Goal: Task Accomplishment & Management: Manage account settings

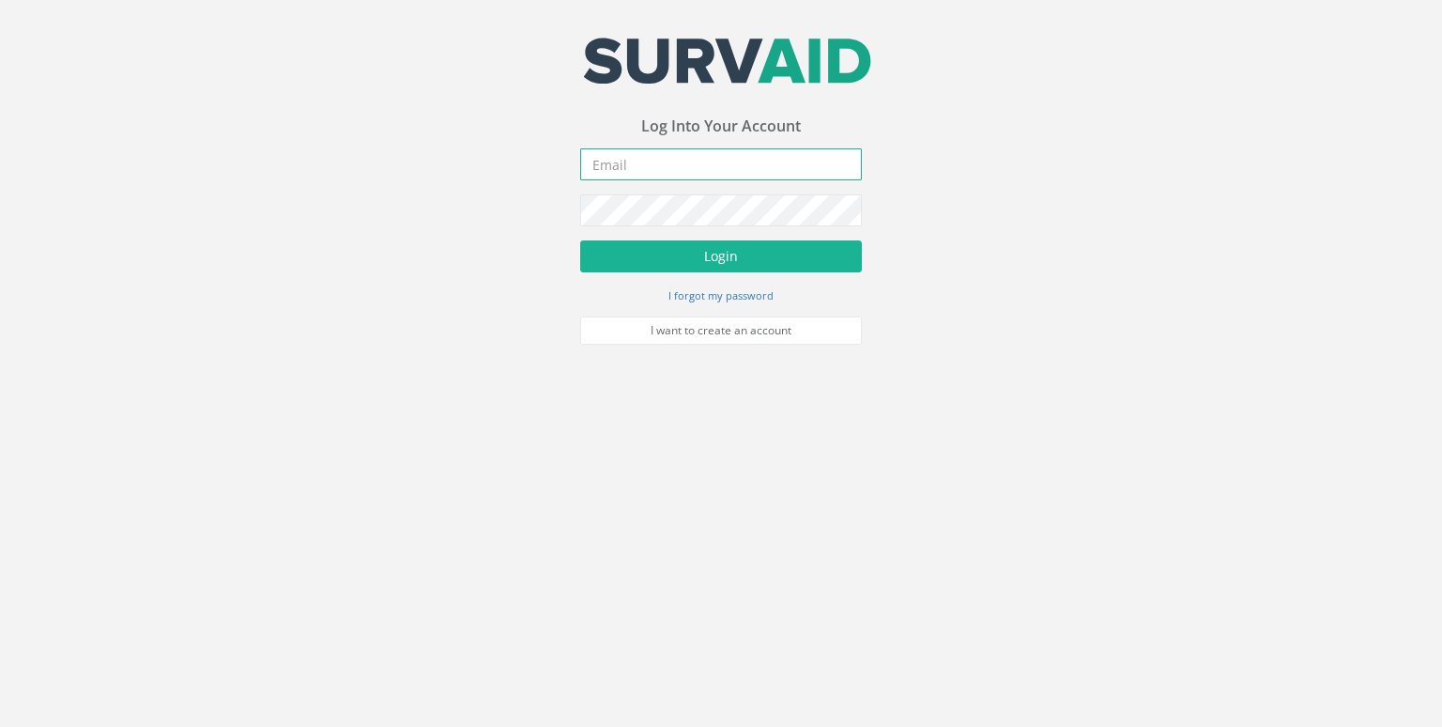
click at [762, 169] on input "email" at bounding box center [721, 164] width 282 height 32
type input "[EMAIL_ADDRESS][DOMAIN_NAME]"
click at [580, 240] on button "Login" at bounding box center [721, 256] width 282 height 32
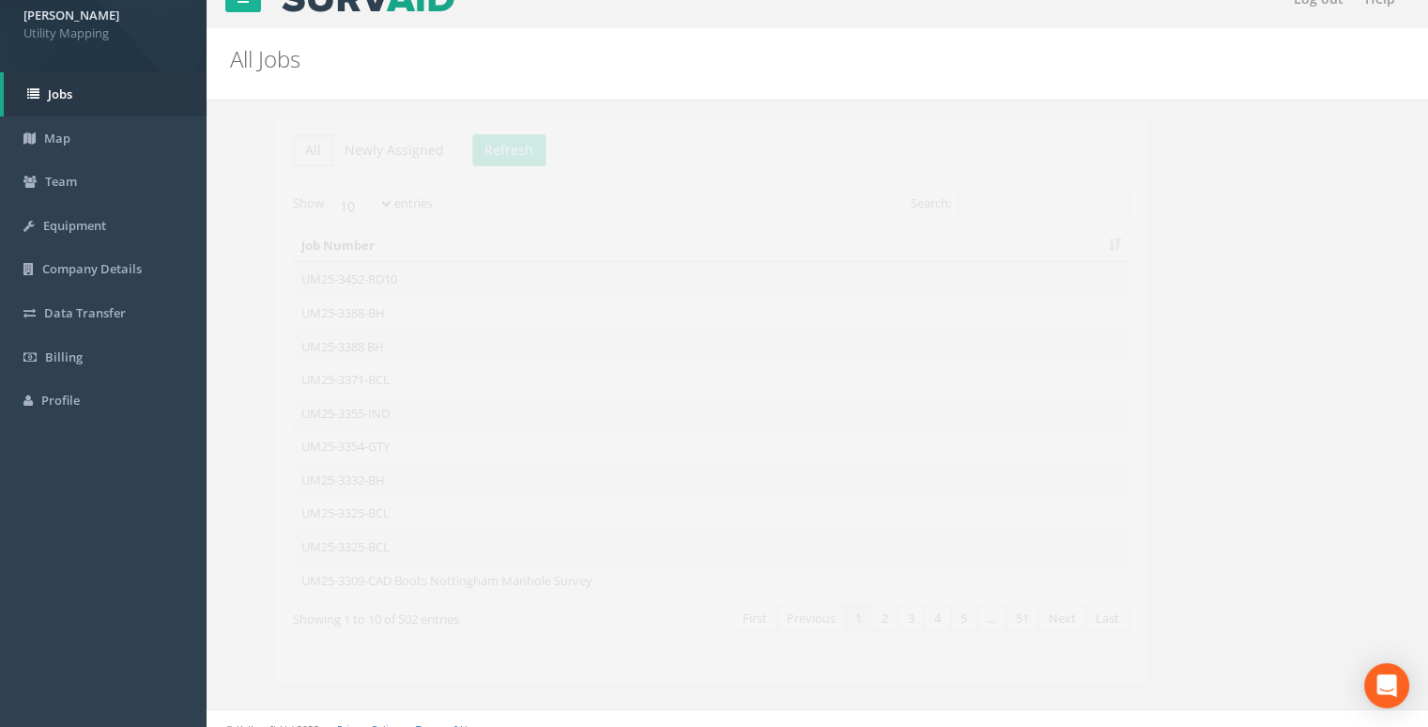
scroll to position [45, 0]
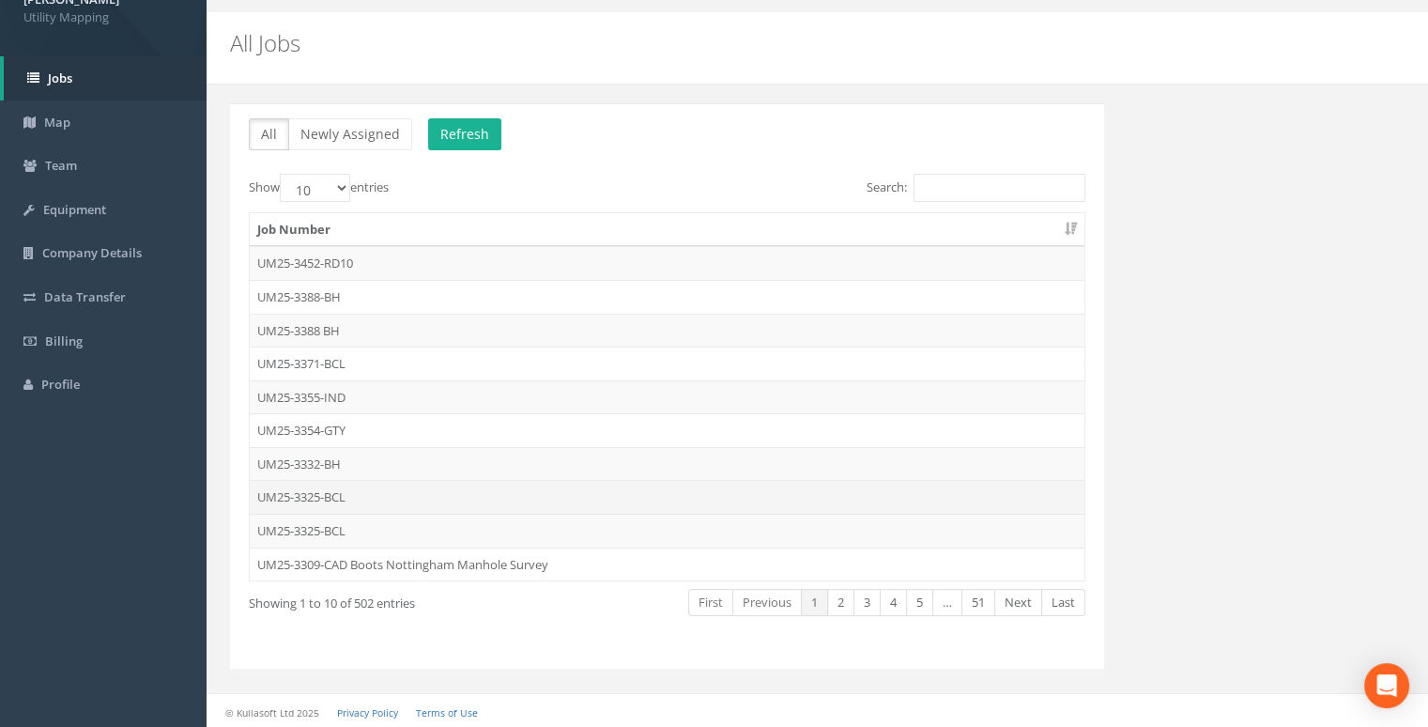
click at [361, 496] on td "UM25-3325-BCL" at bounding box center [667, 497] width 835 height 34
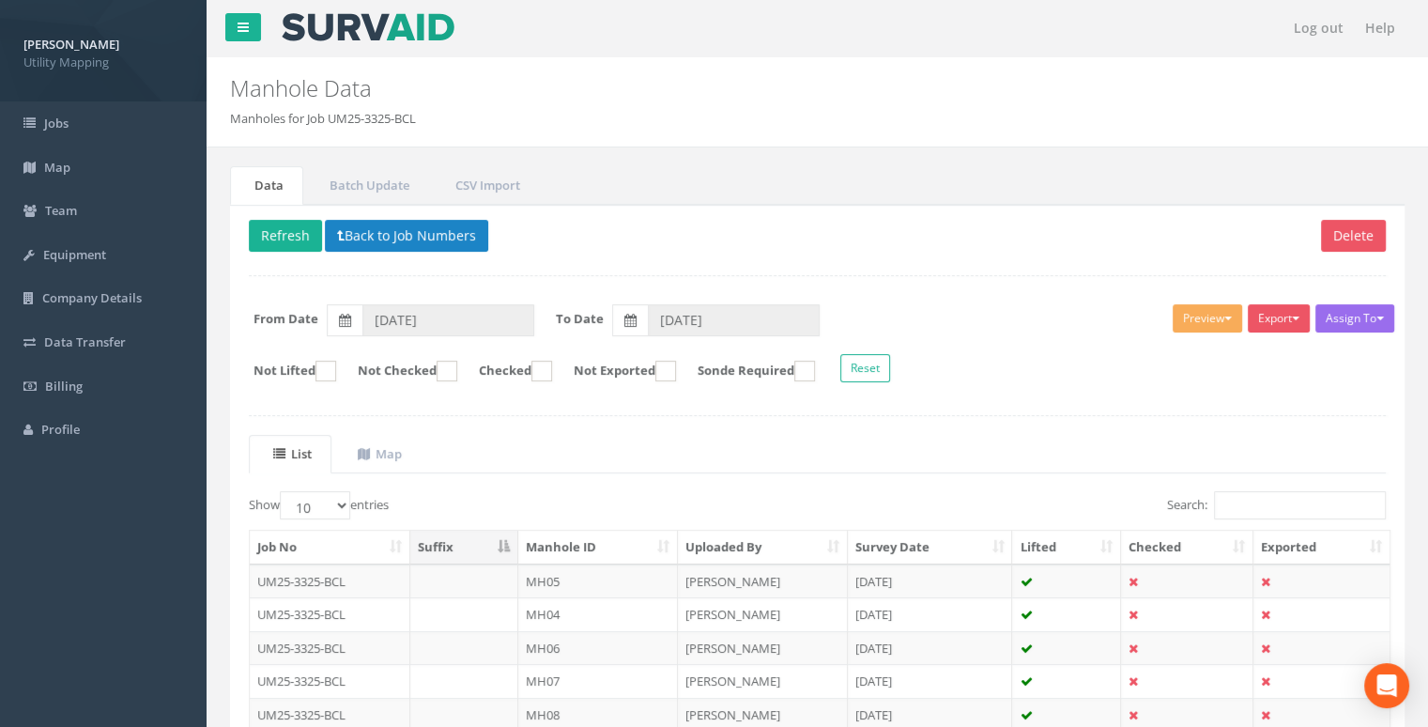
scroll to position [45, 0]
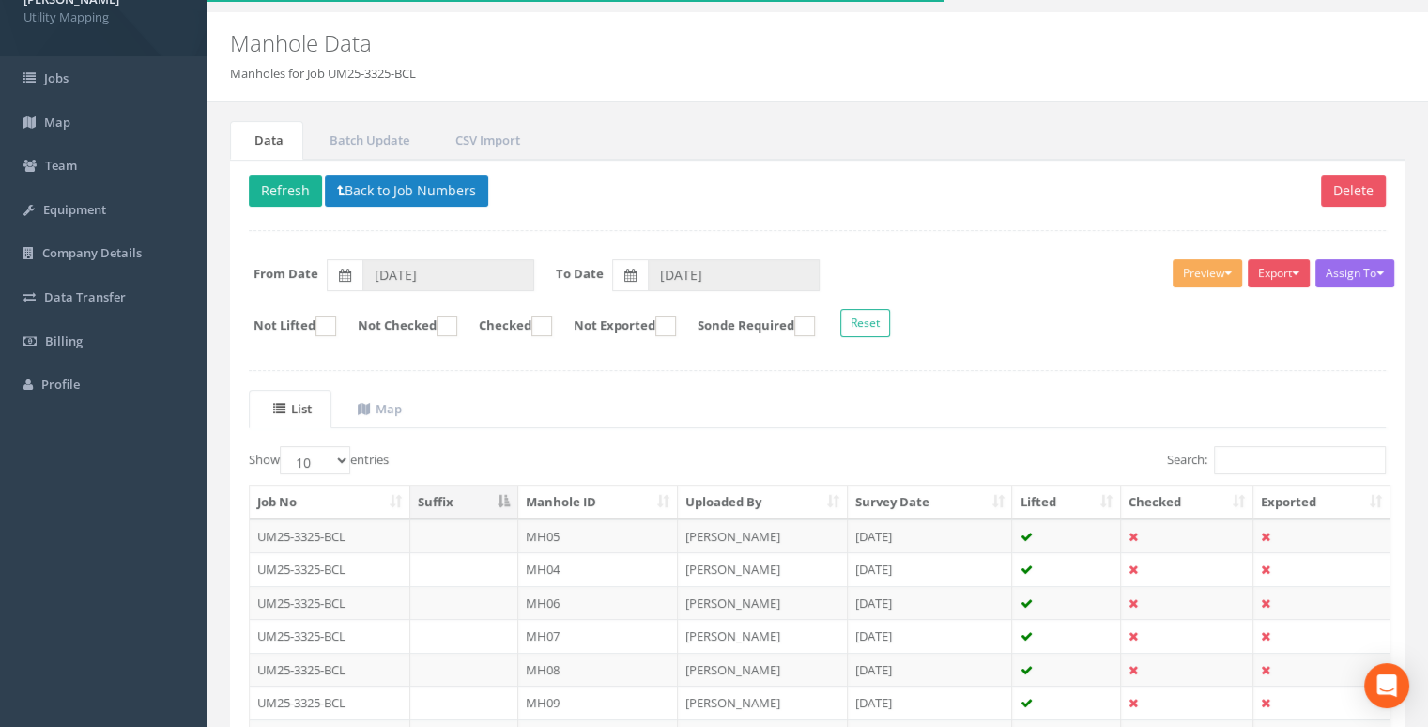
click at [652, 507] on th "Manhole ID" at bounding box center [598, 502] width 160 height 34
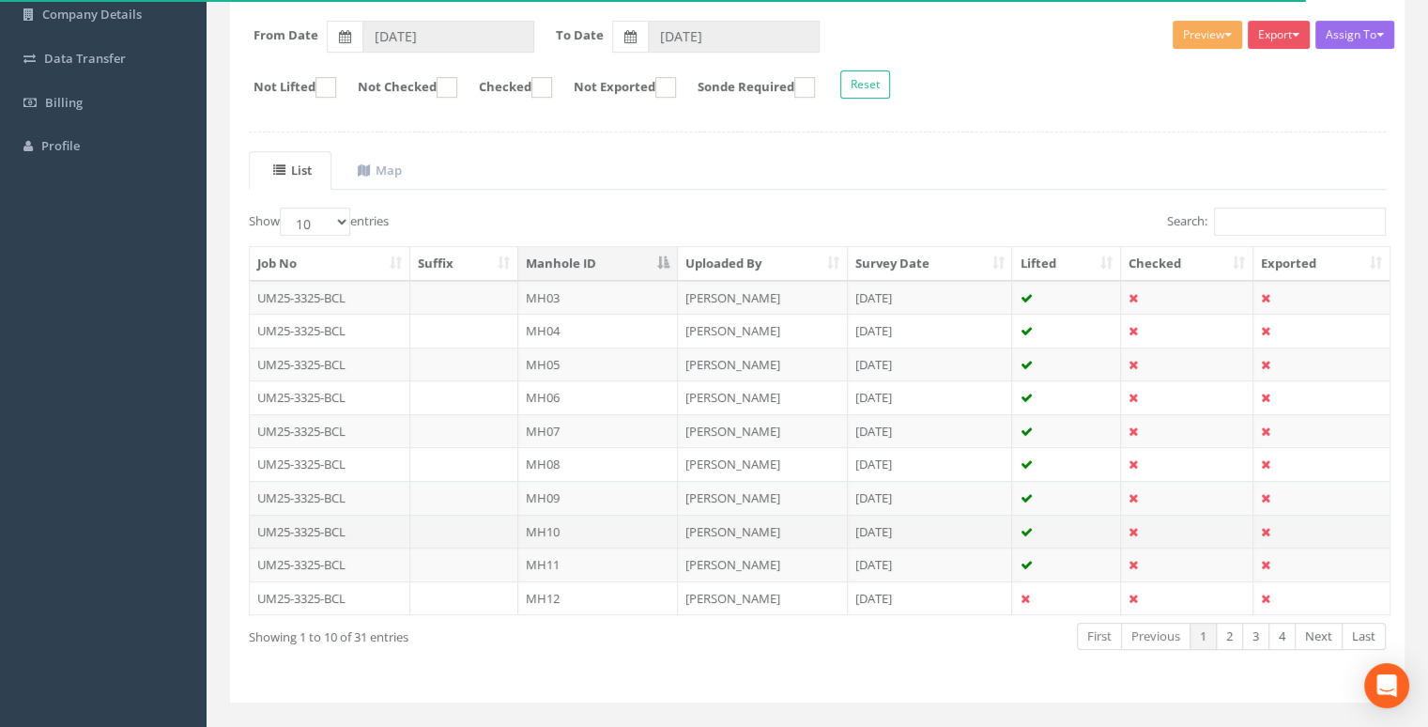
scroll to position [316, 0]
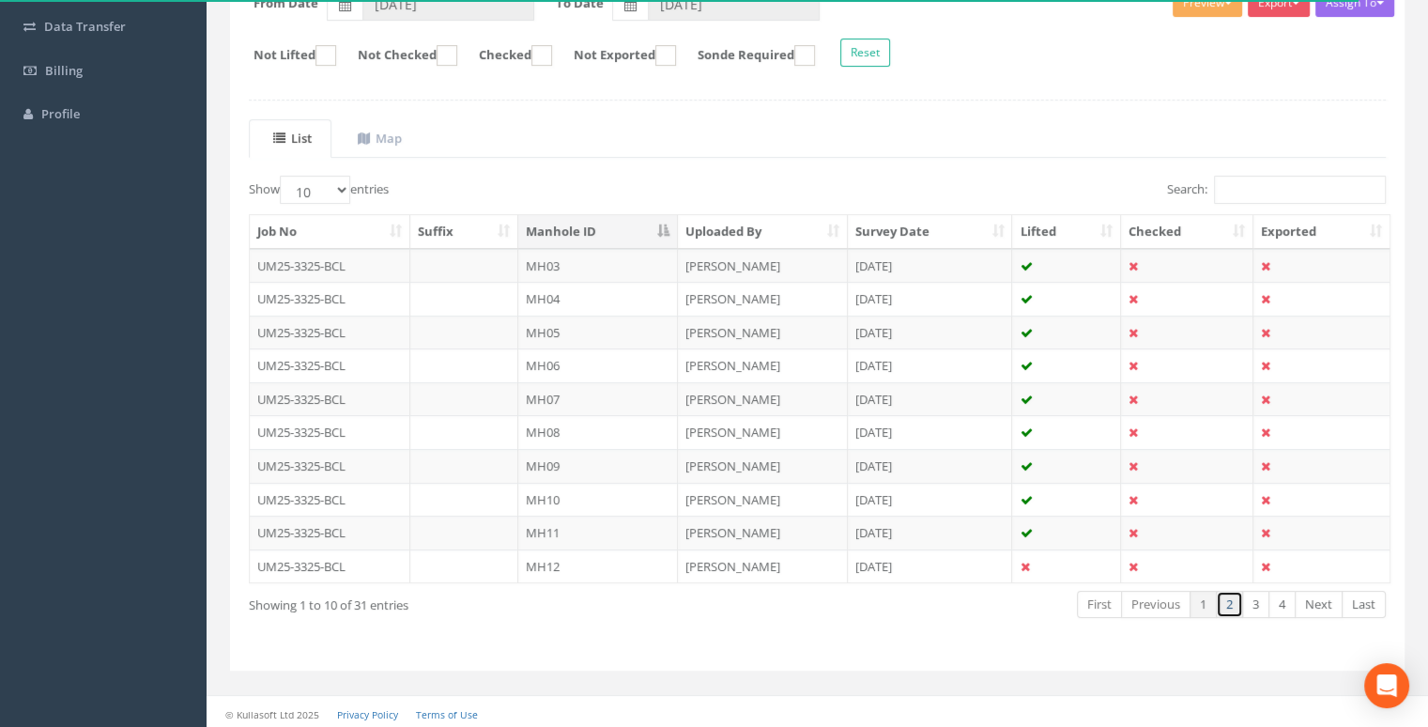
click at [1224, 597] on link "2" at bounding box center [1229, 604] width 27 height 27
click at [1257, 601] on link "3" at bounding box center [1255, 604] width 27 height 27
click at [1202, 598] on link "1" at bounding box center [1203, 604] width 27 height 27
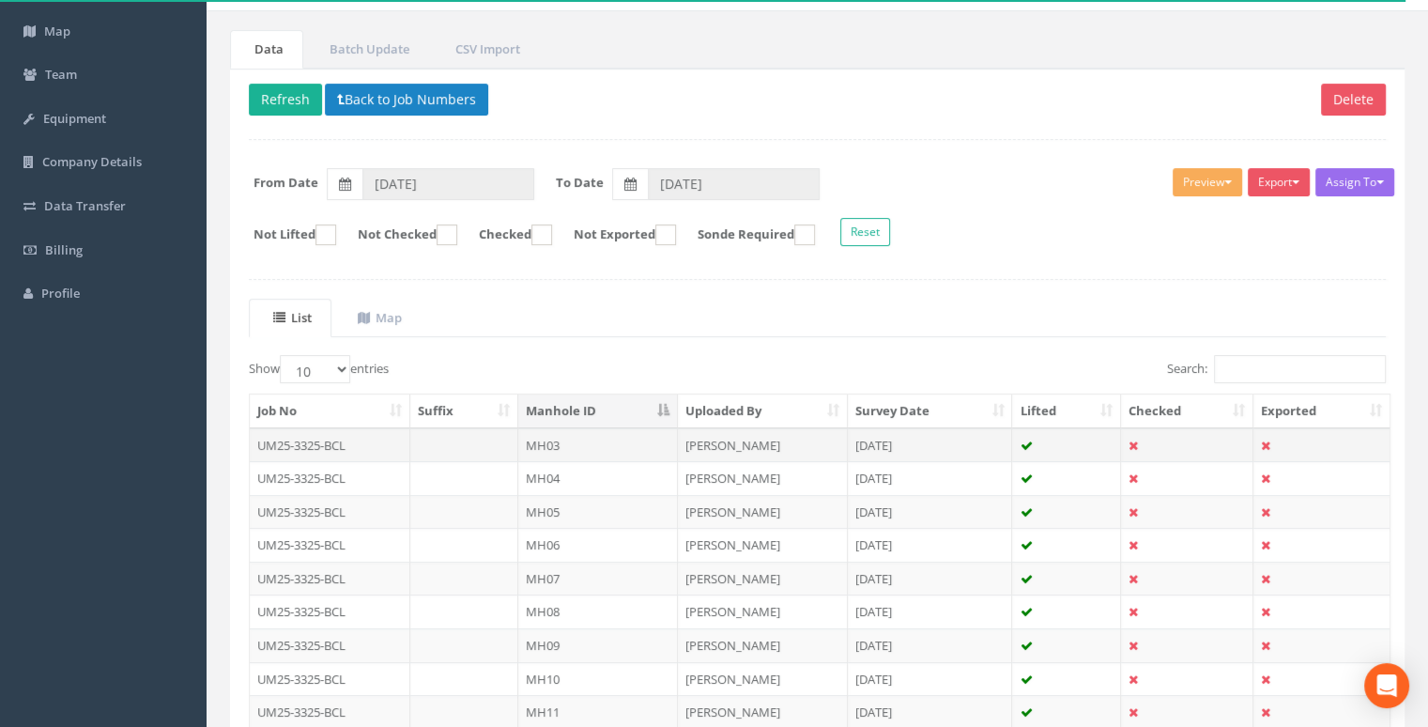
scroll to position [34, 0]
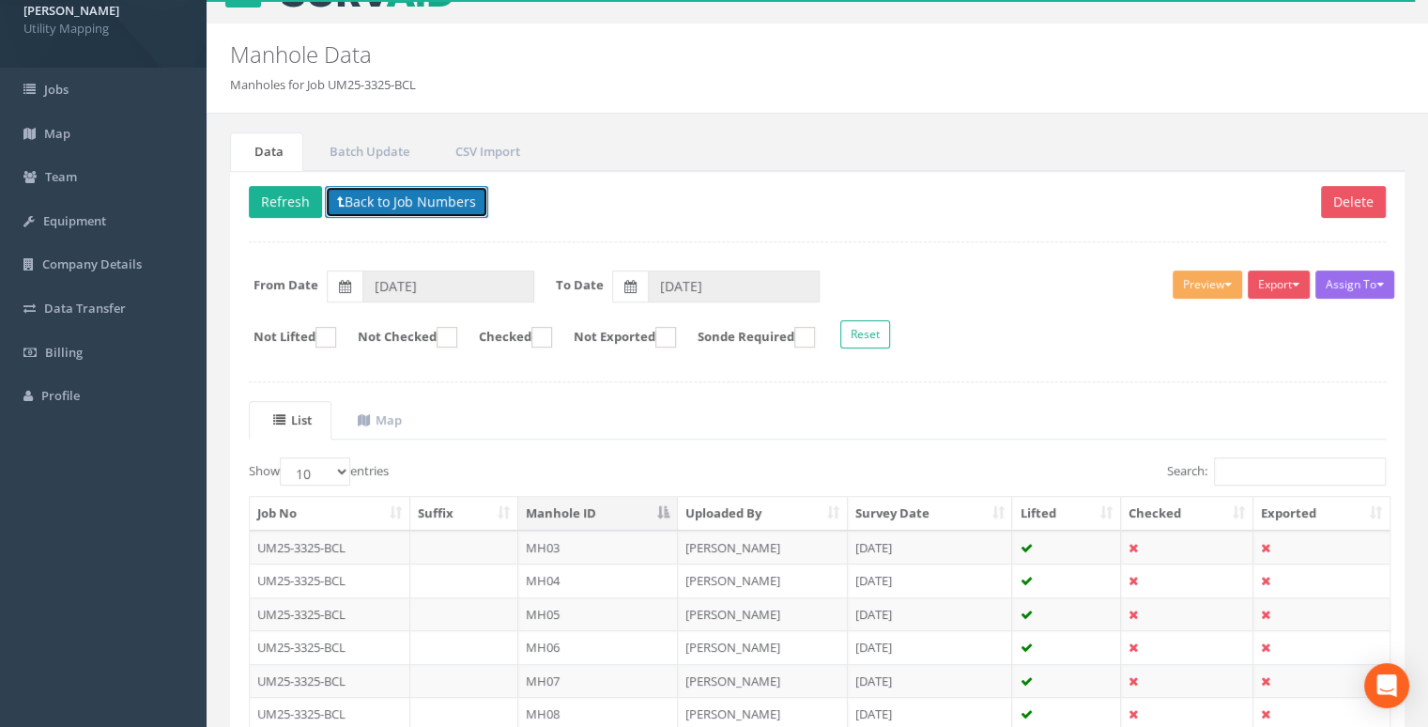
click at [369, 201] on button "Back to Job Numbers" at bounding box center [406, 202] width 163 height 32
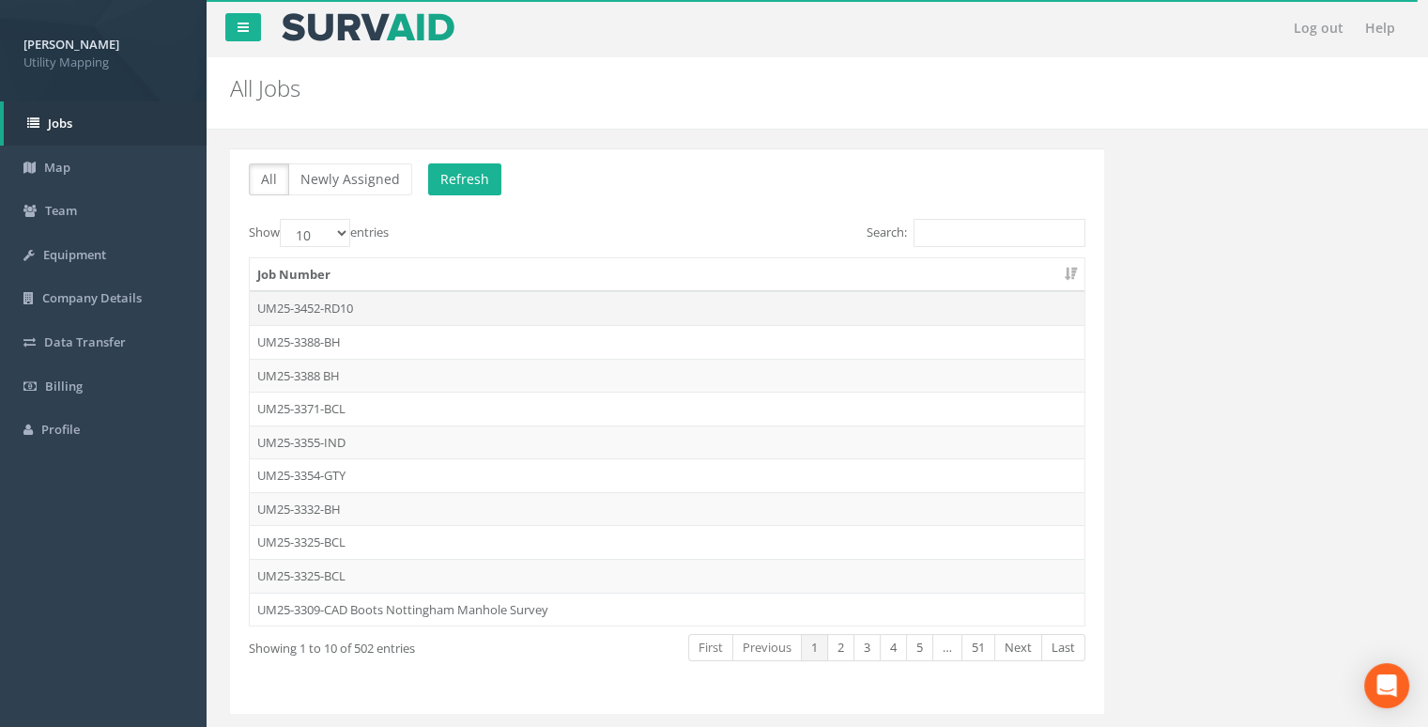
scroll to position [34, 0]
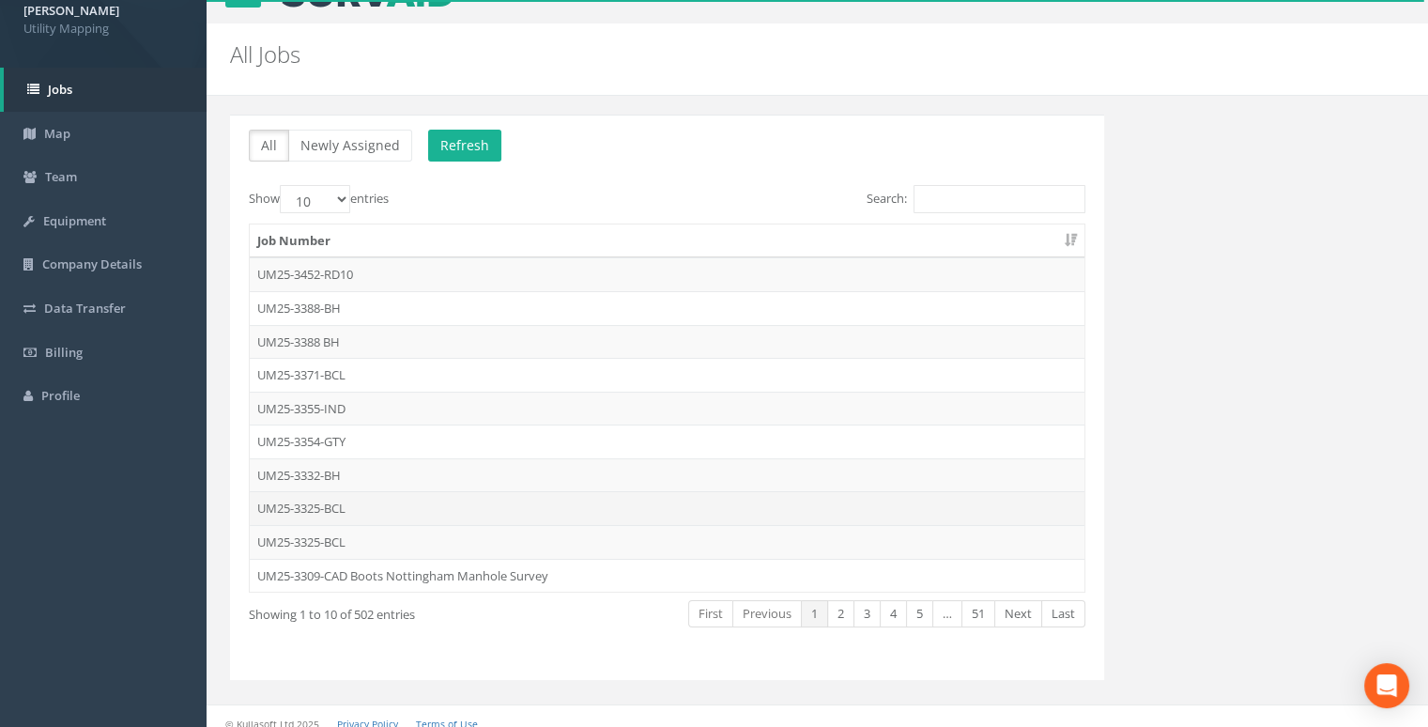
click at [356, 513] on td "UM25-3325-BCL" at bounding box center [667, 508] width 835 height 34
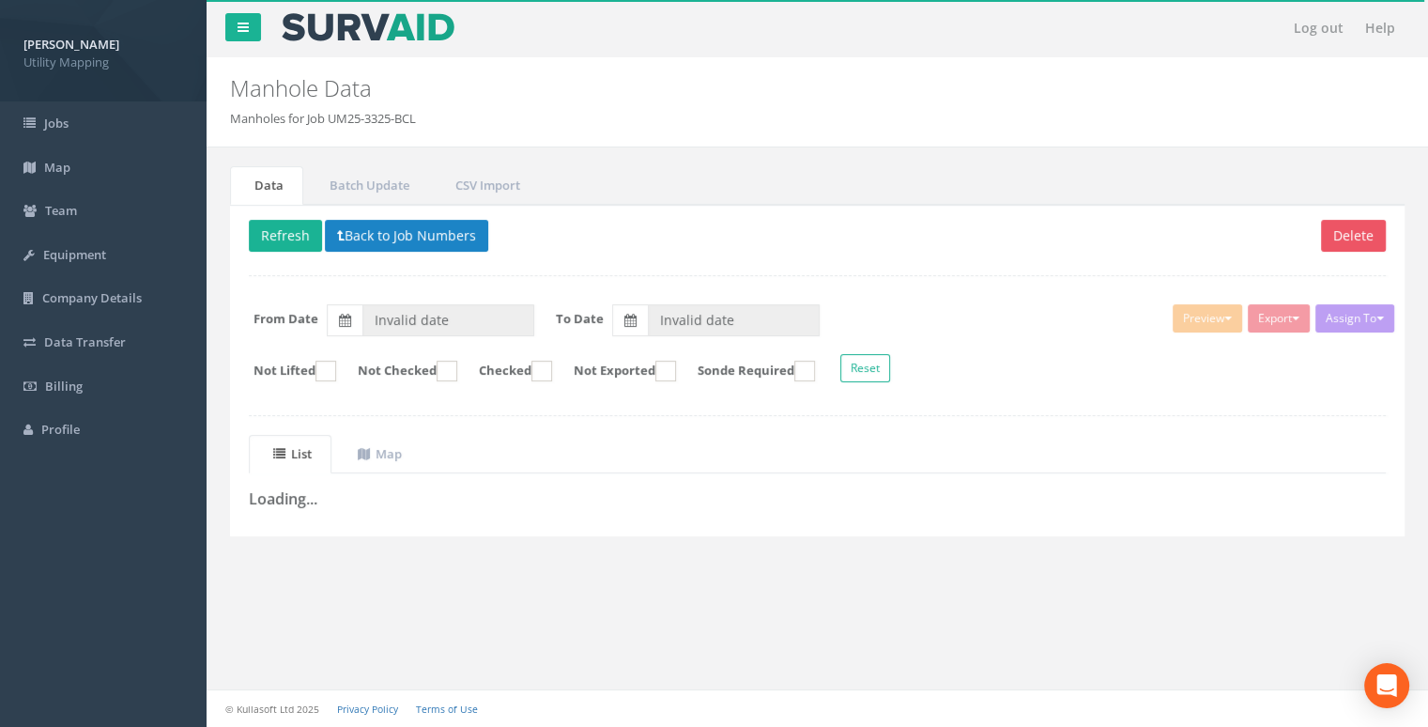
click at [356, 513] on div "List Map Loading... + - Leaflet" at bounding box center [817, 476] width 1165 height 83
type input "[DATE]"
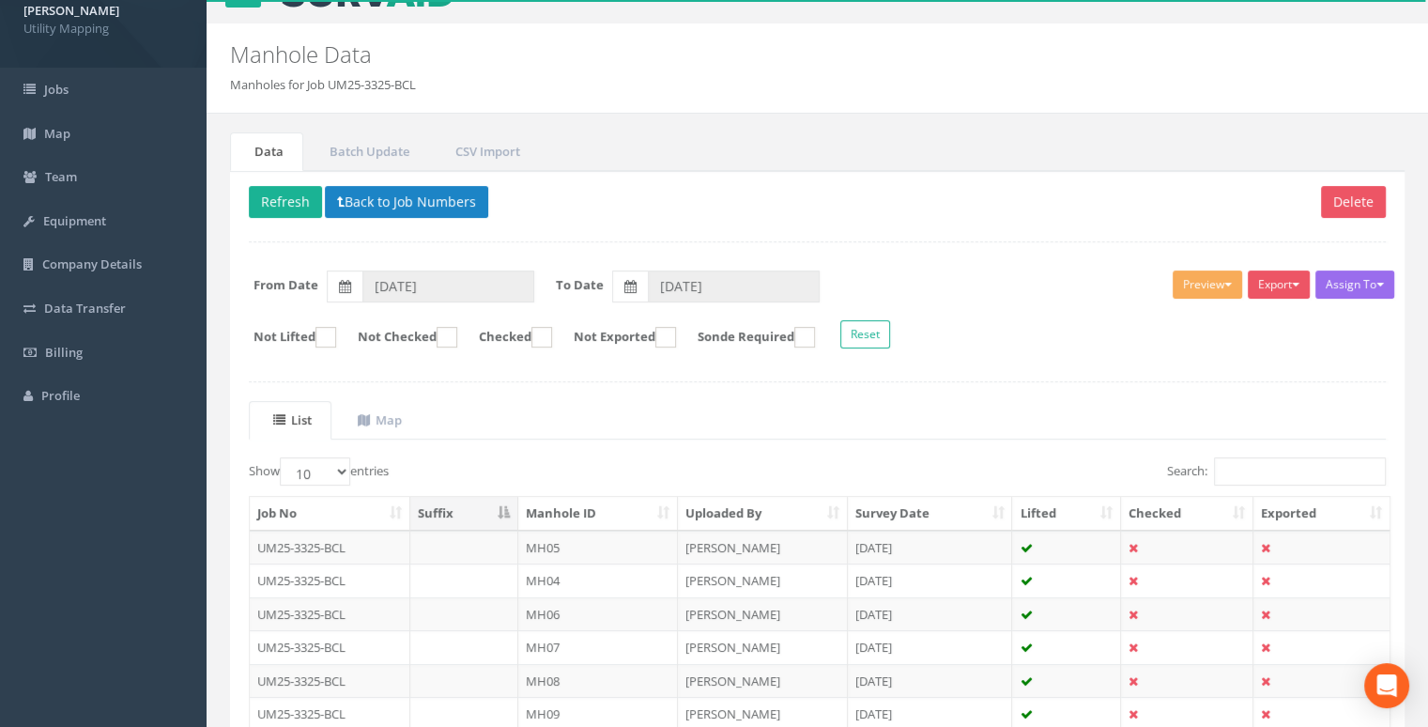
scroll to position [128, 0]
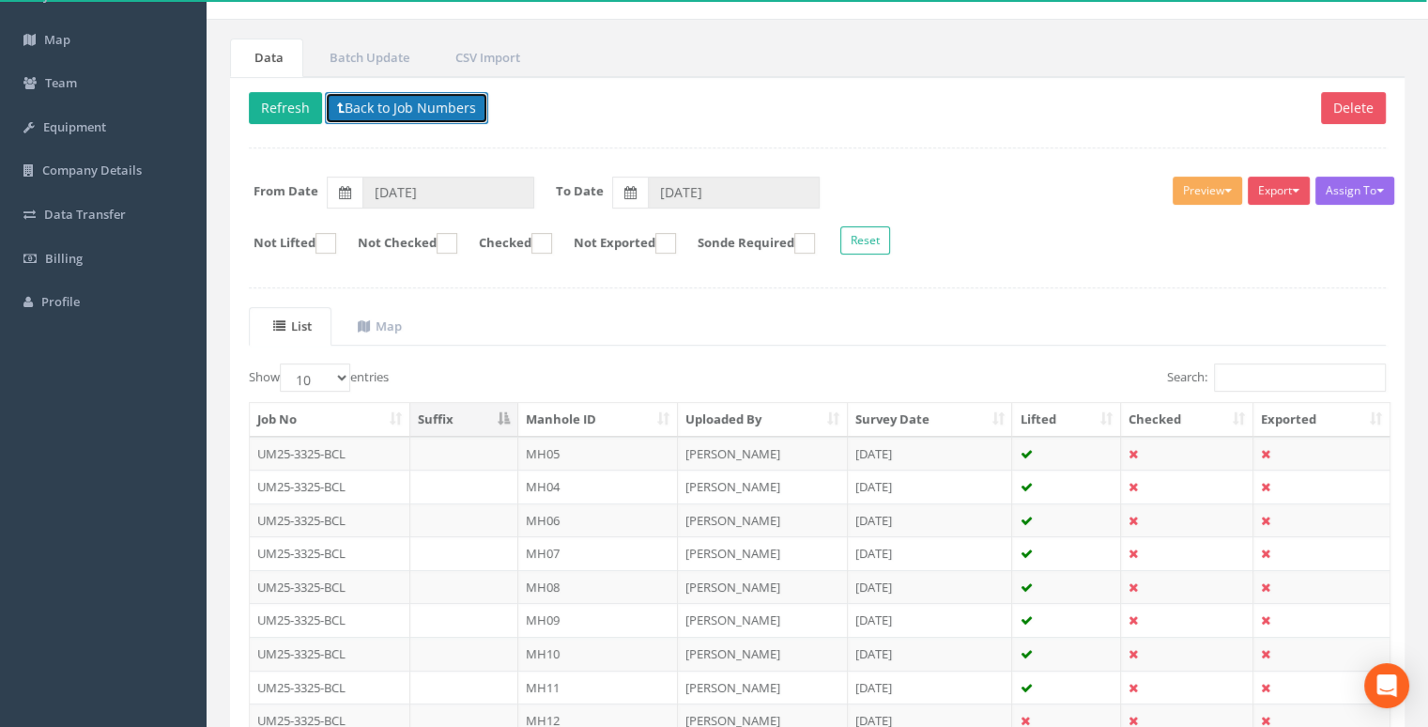
click at [370, 103] on button "Back to Job Numbers" at bounding box center [406, 108] width 163 height 32
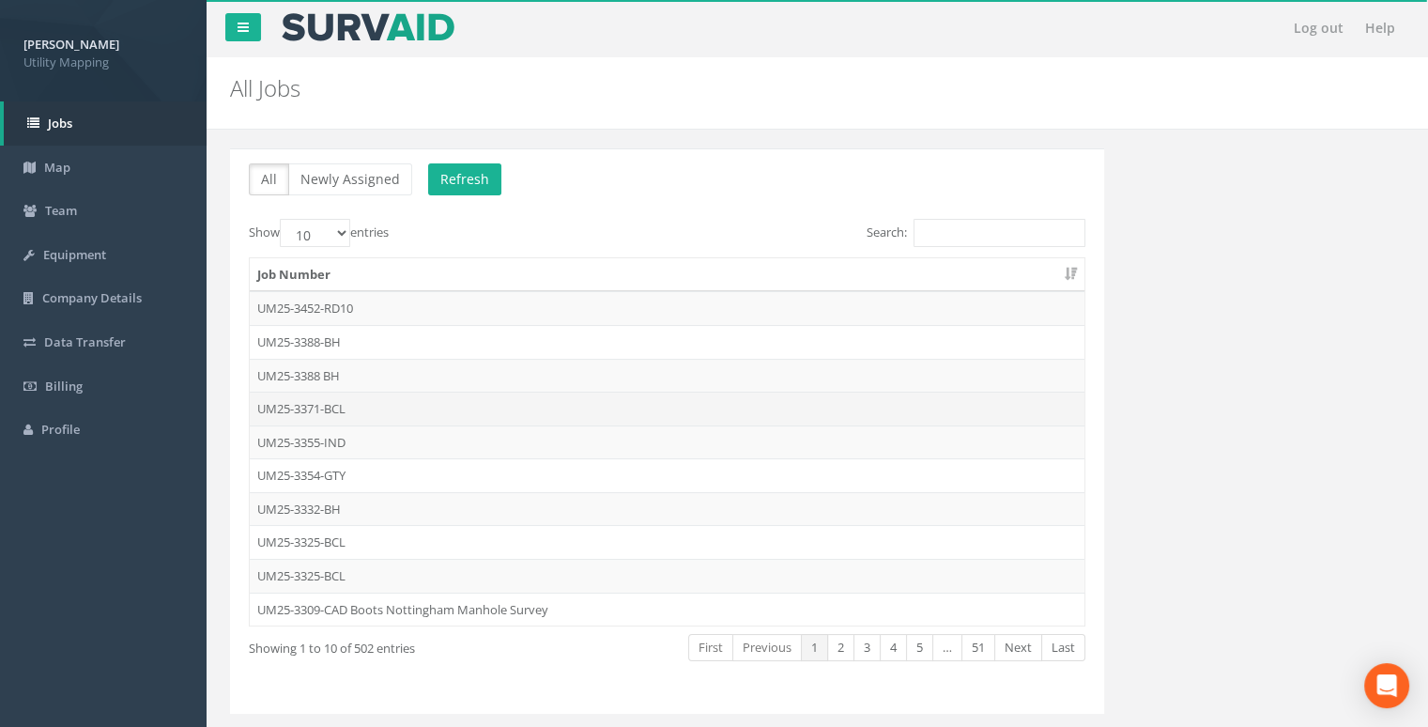
scroll to position [45, 0]
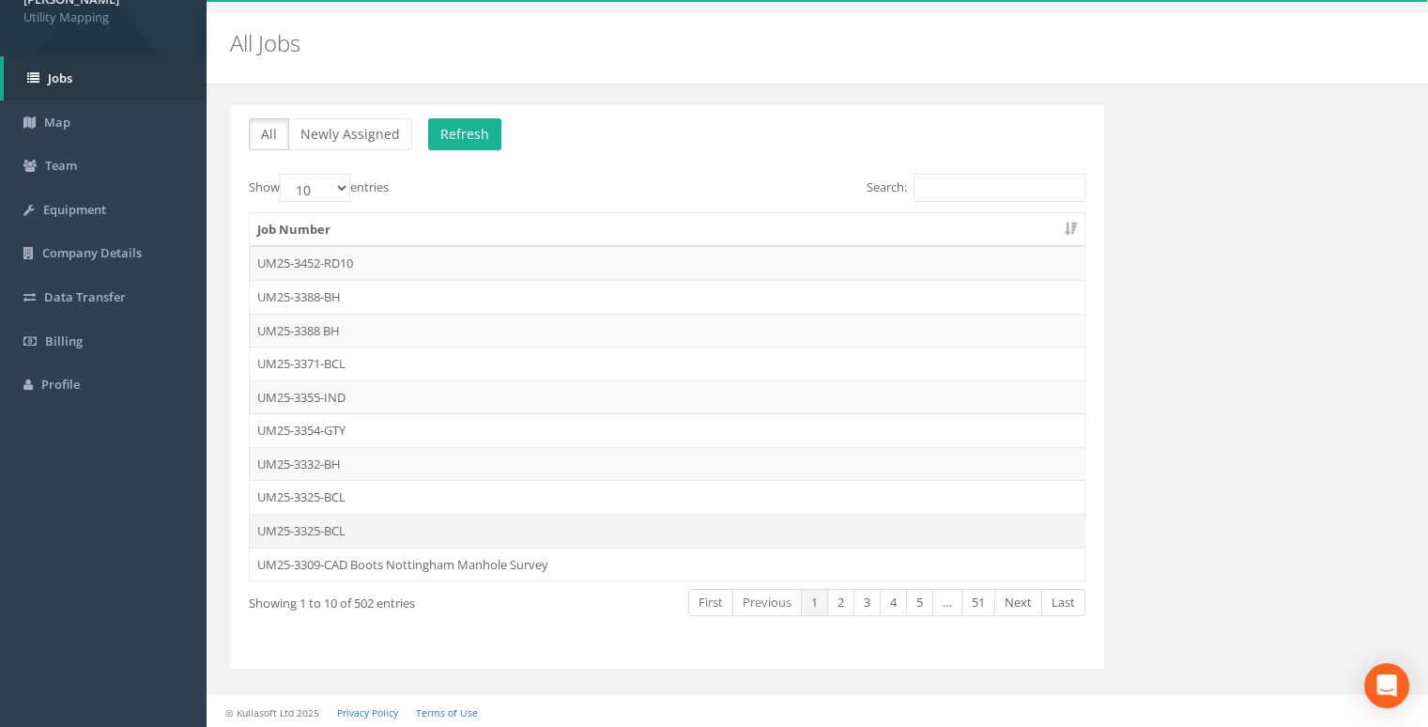
click at [349, 527] on td "UM25-3325-BCL" at bounding box center [667, 531] width 835 height 34
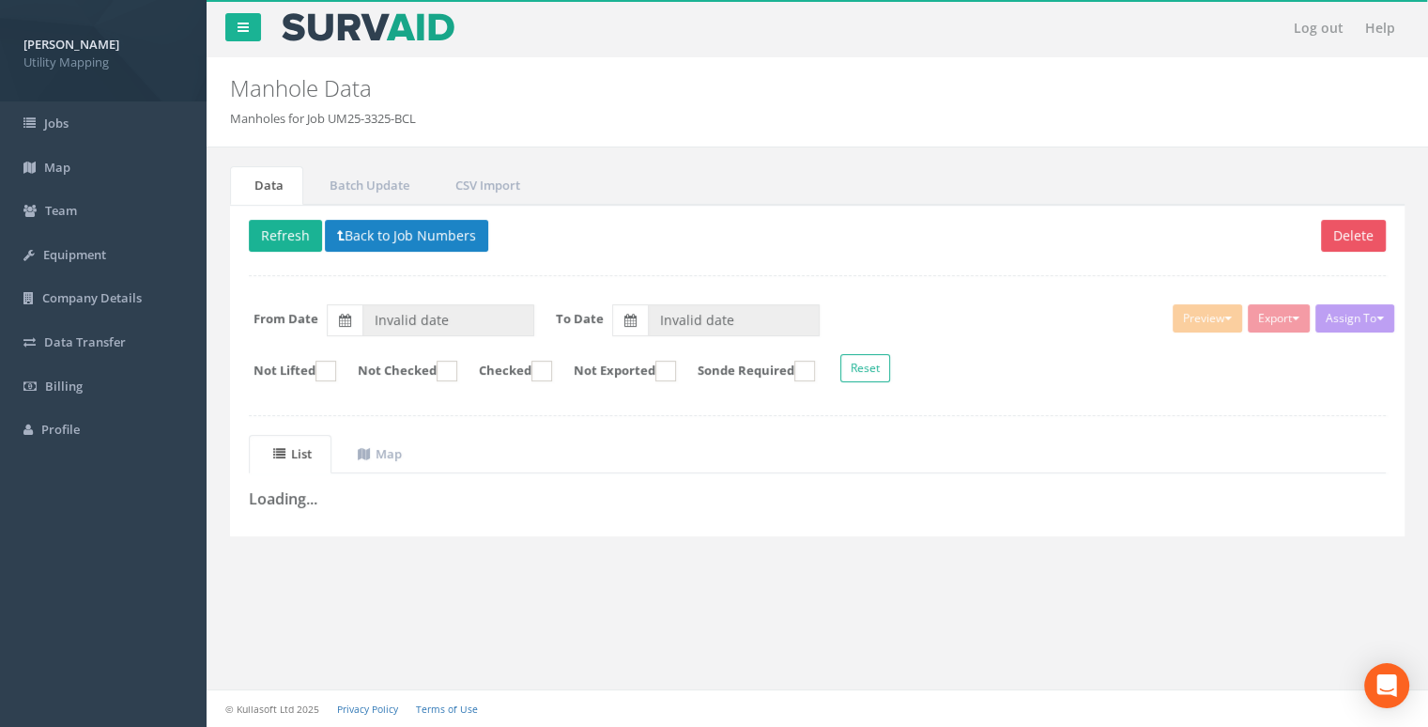
type input "[DATE]"
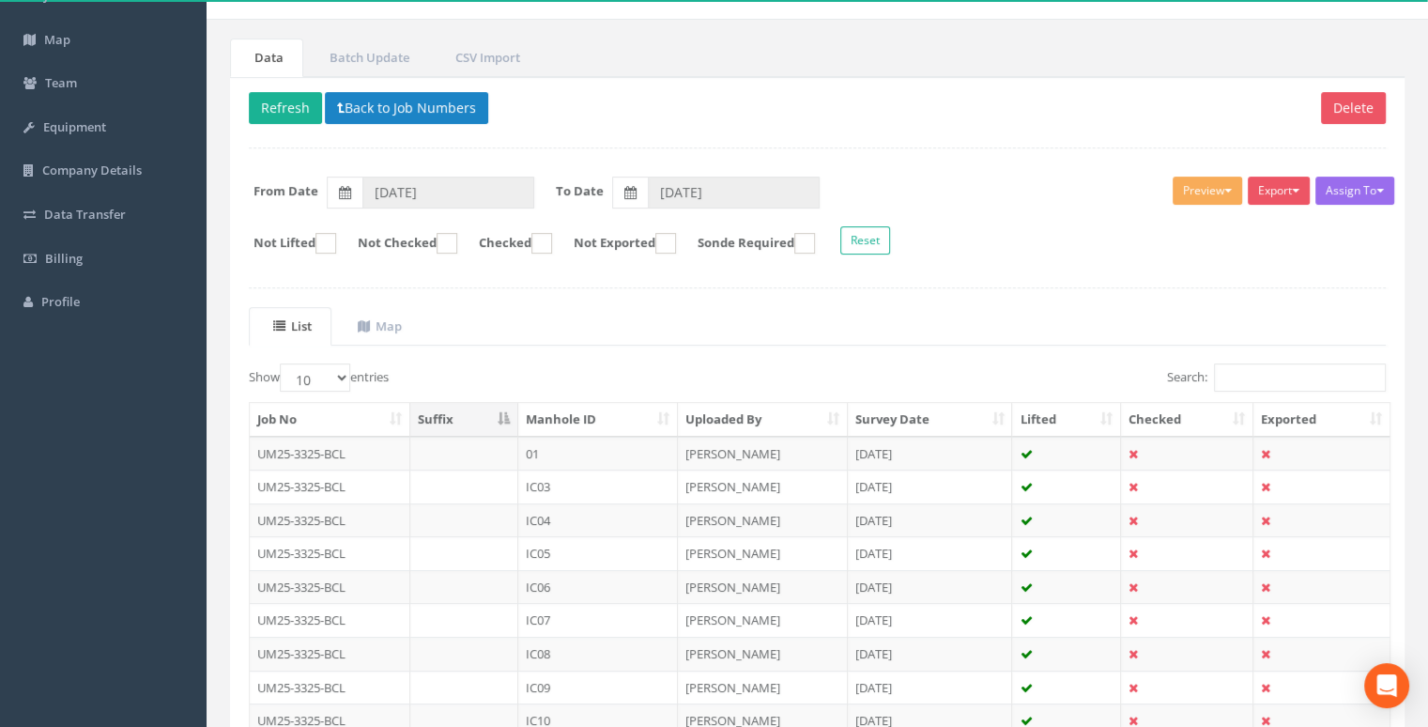
click at [637, 416] on th "Manhole ID" at bounding box center [598, 420] width 160 height 34
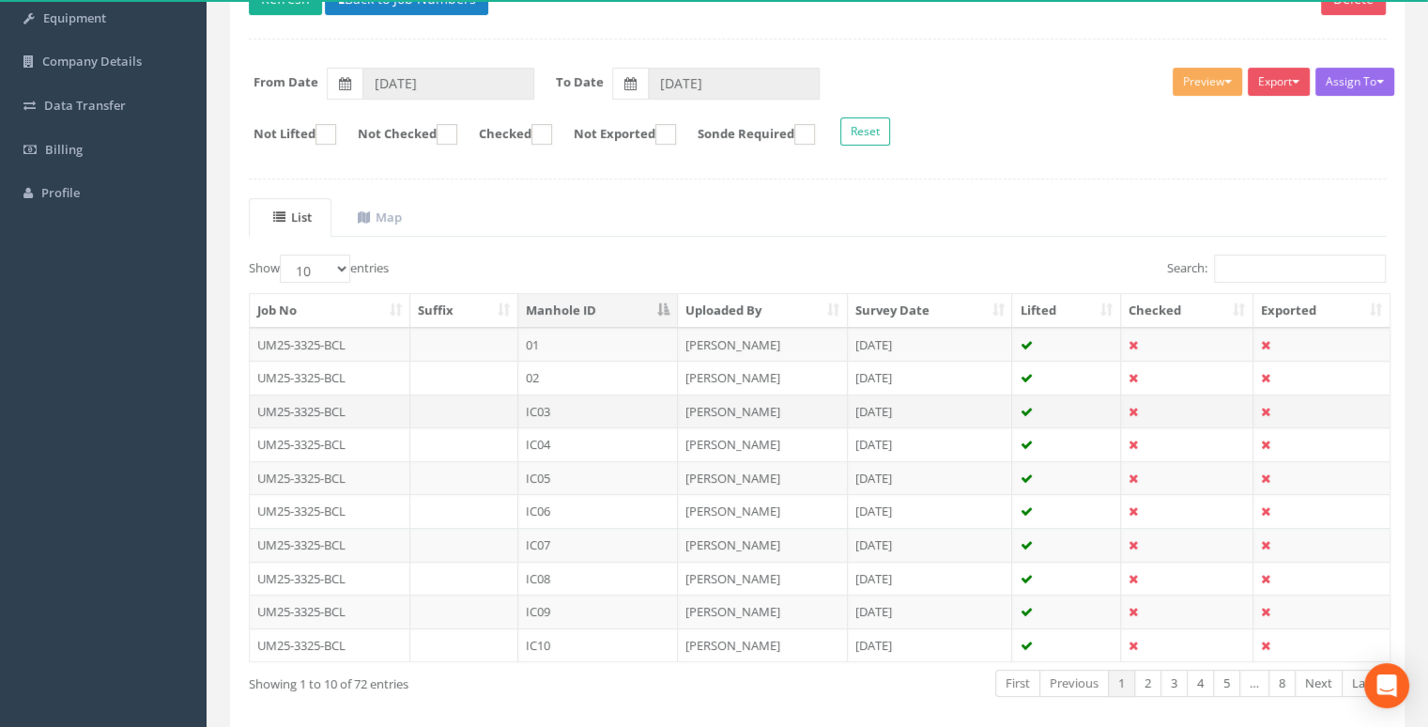
scroll to position [316, 0]
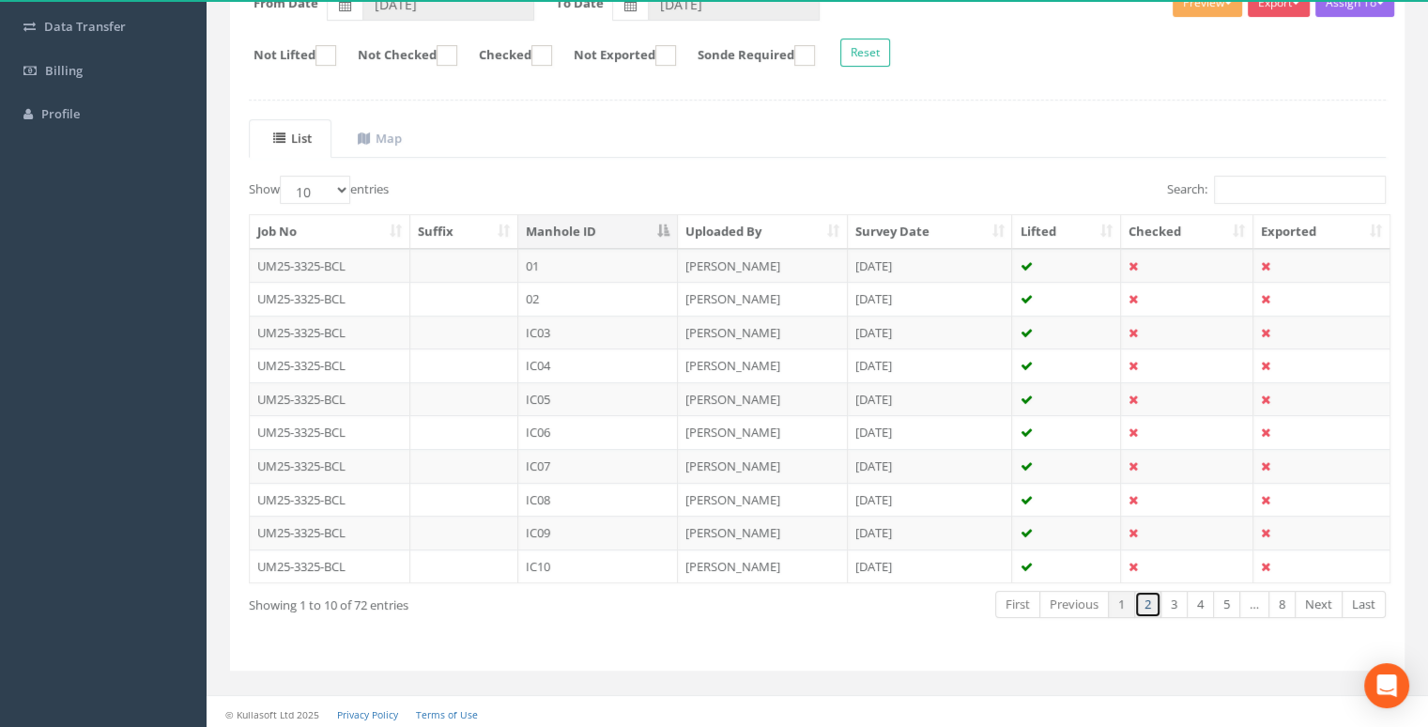
click at [1145, 604] on link "2" at bounding box center [1147, 604] width 27 height 27
click at [1169, 598] on link "3" at bounding box center [1174, 604] width 27 height 27
click at [1187, 600] on link "3" at bounding box center [1174, 604] width 27 height 27
click at [1206, 602] on link "4" at bounding box center [1200, 604] width 27 height 27
click at [1353, 603] on link "Last" at bounding box center [1364, 604] width 44 height 27
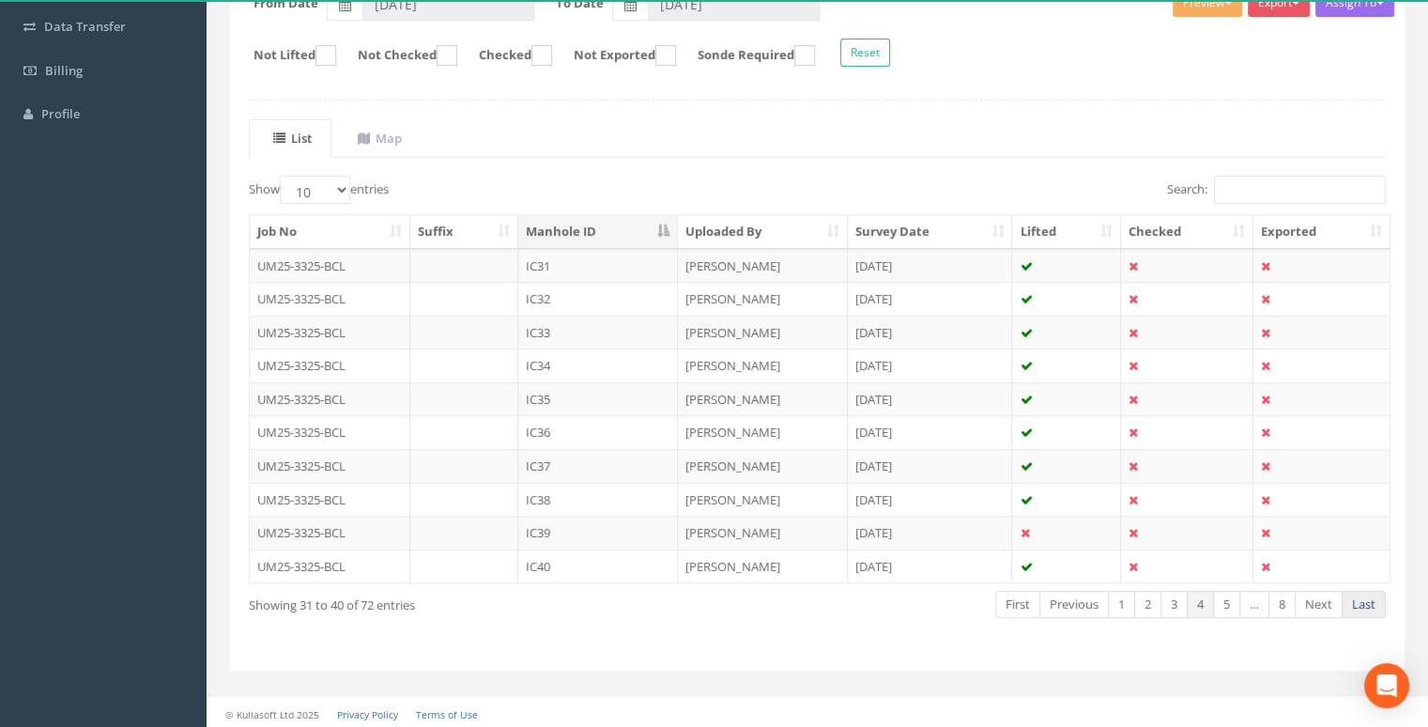
scroll to position [50, 0]
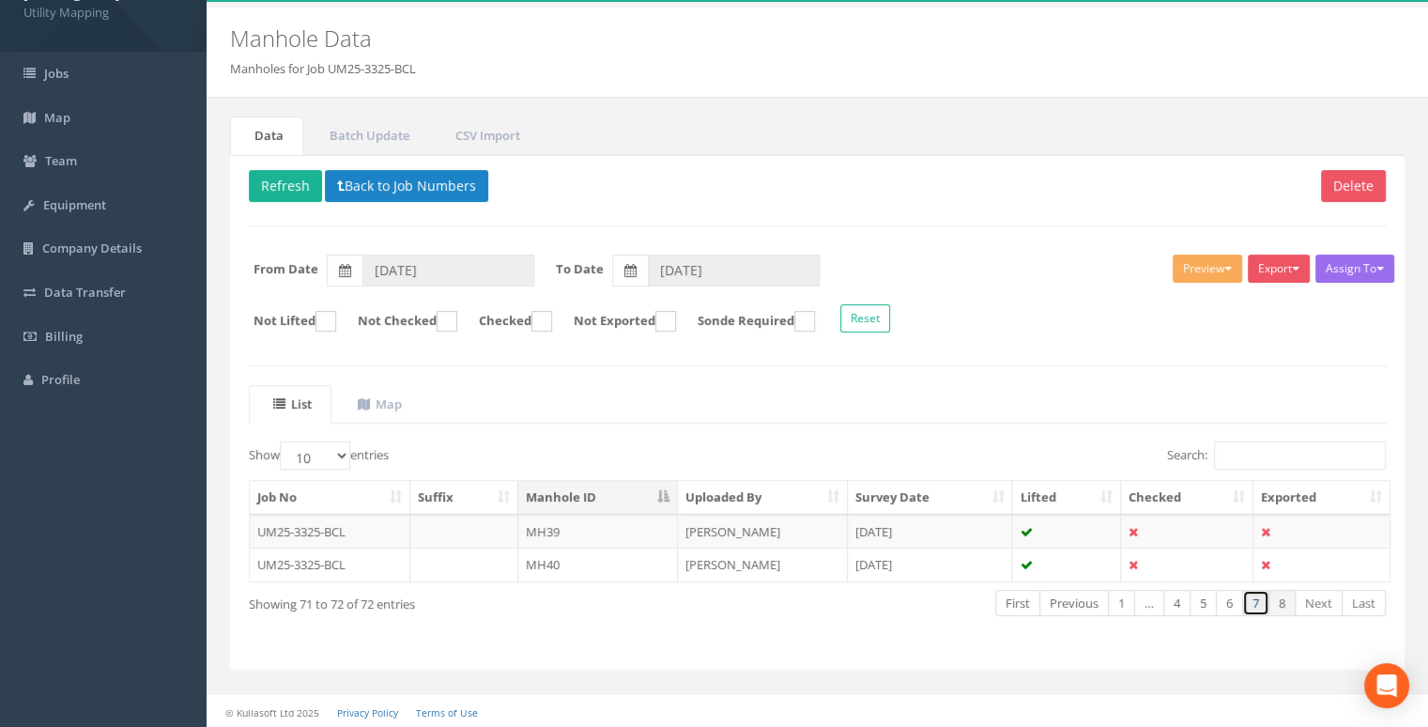
click at [1261, 599] on link "7" at bounding box center [1255, 603] width 27 height 27
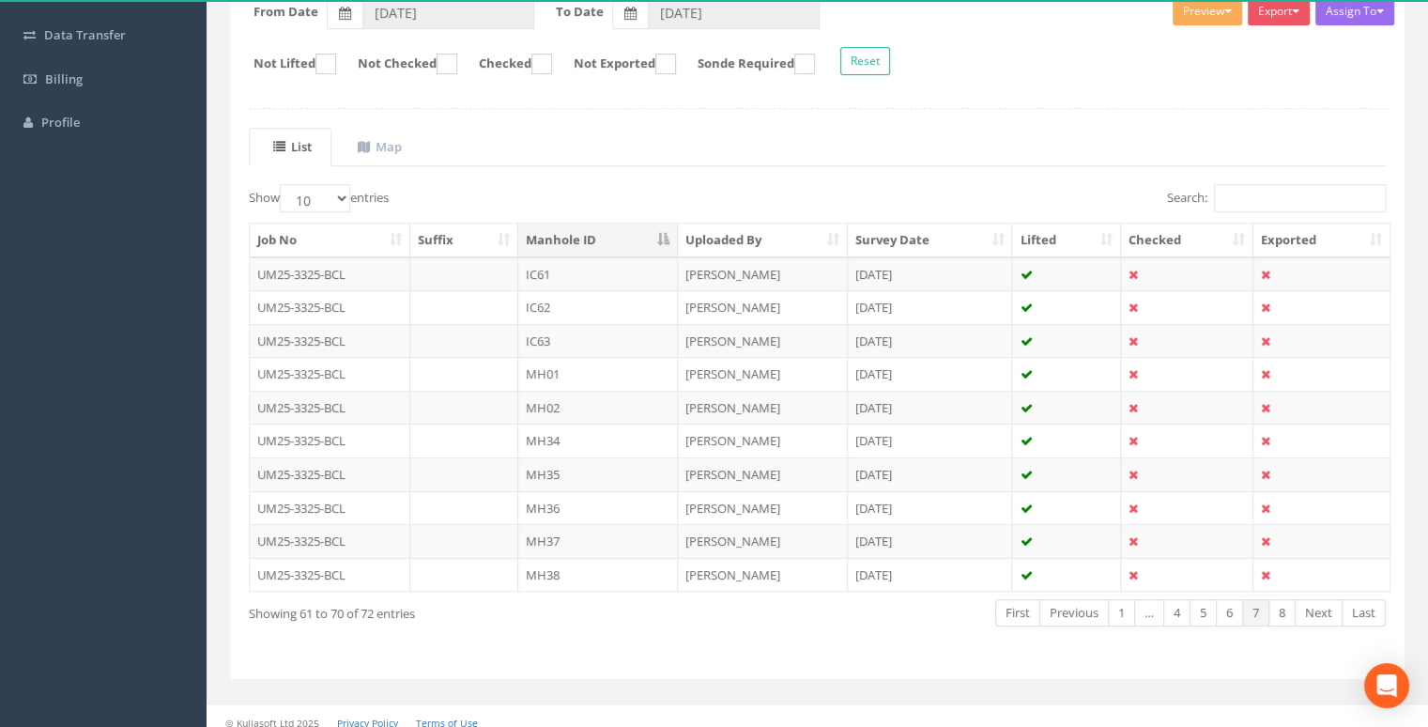
scroll to position [316, 0]
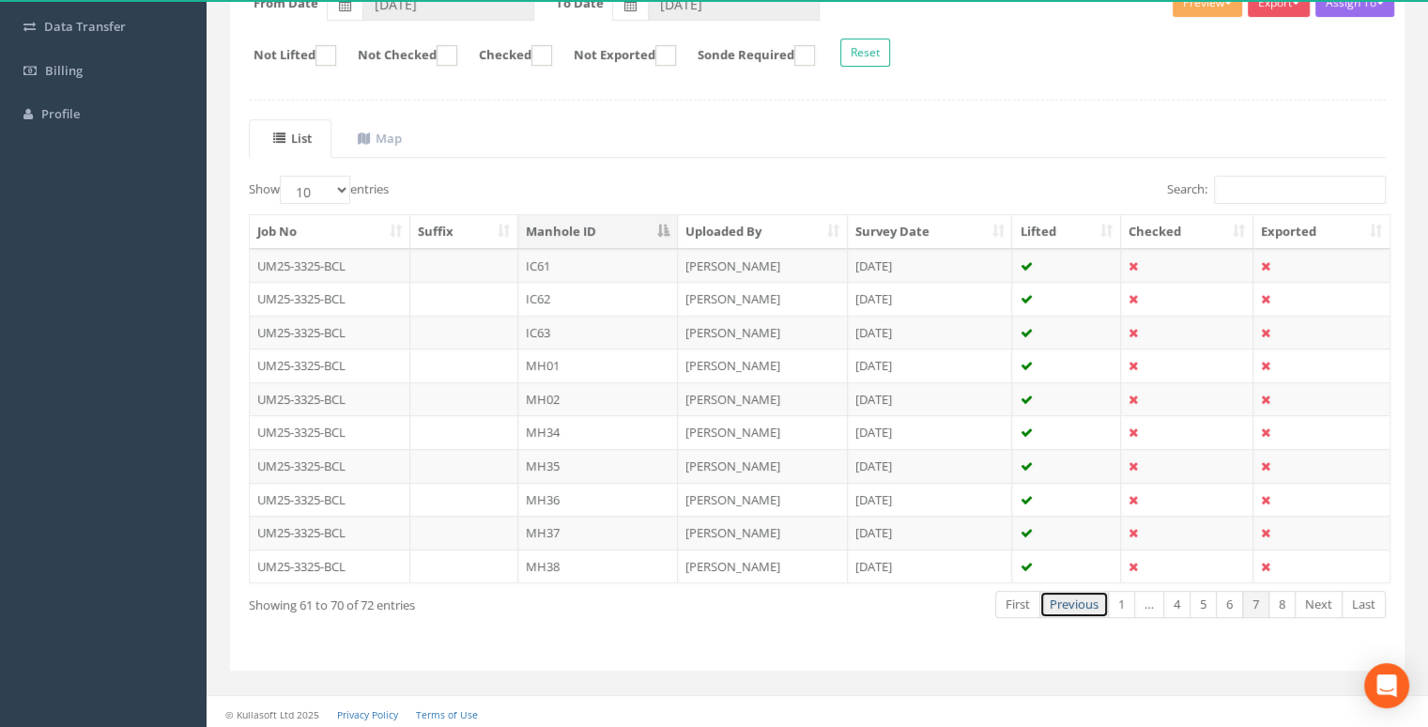
click at [1078, 602] on link "Previous" at bounding box center [1074, 604] width 69 height 27
click at [1033, 602] on link "First" at bounding box center [1017, 604] width 45 height 27
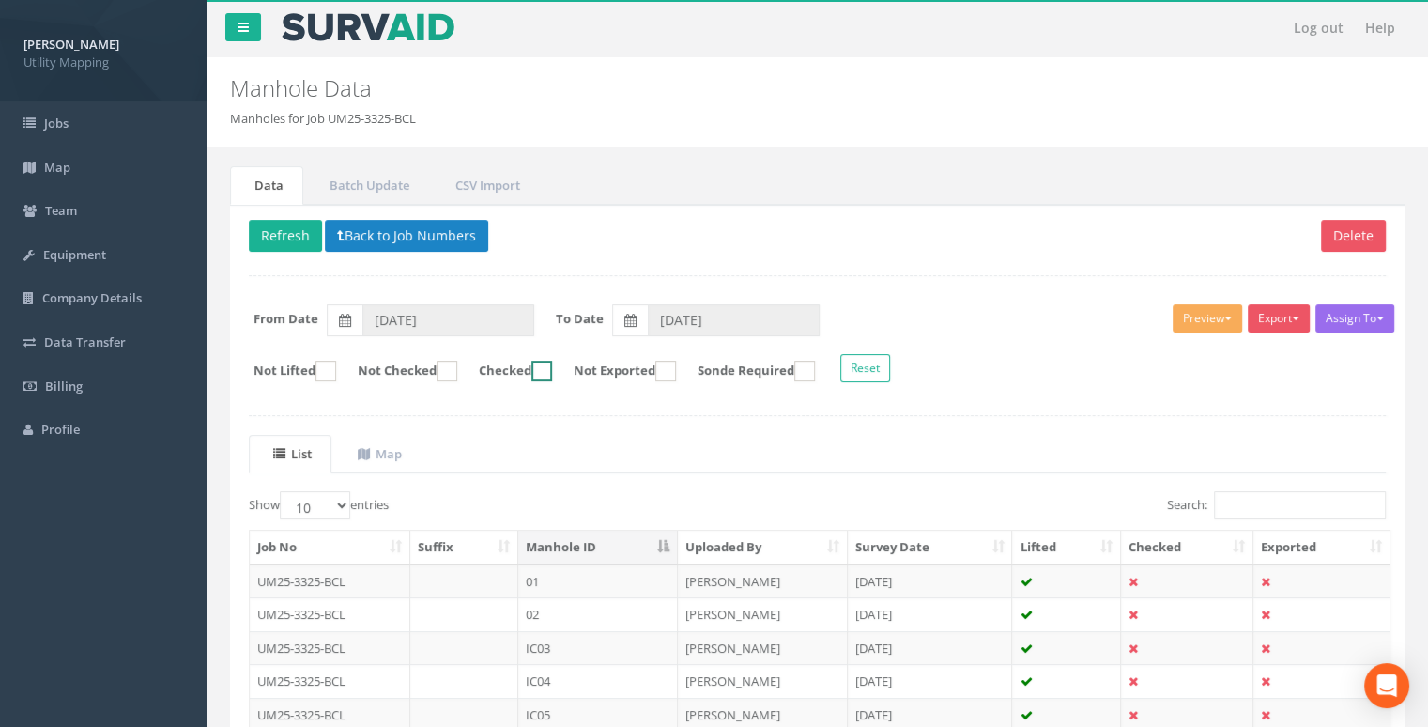
scroll to position [0, 0]
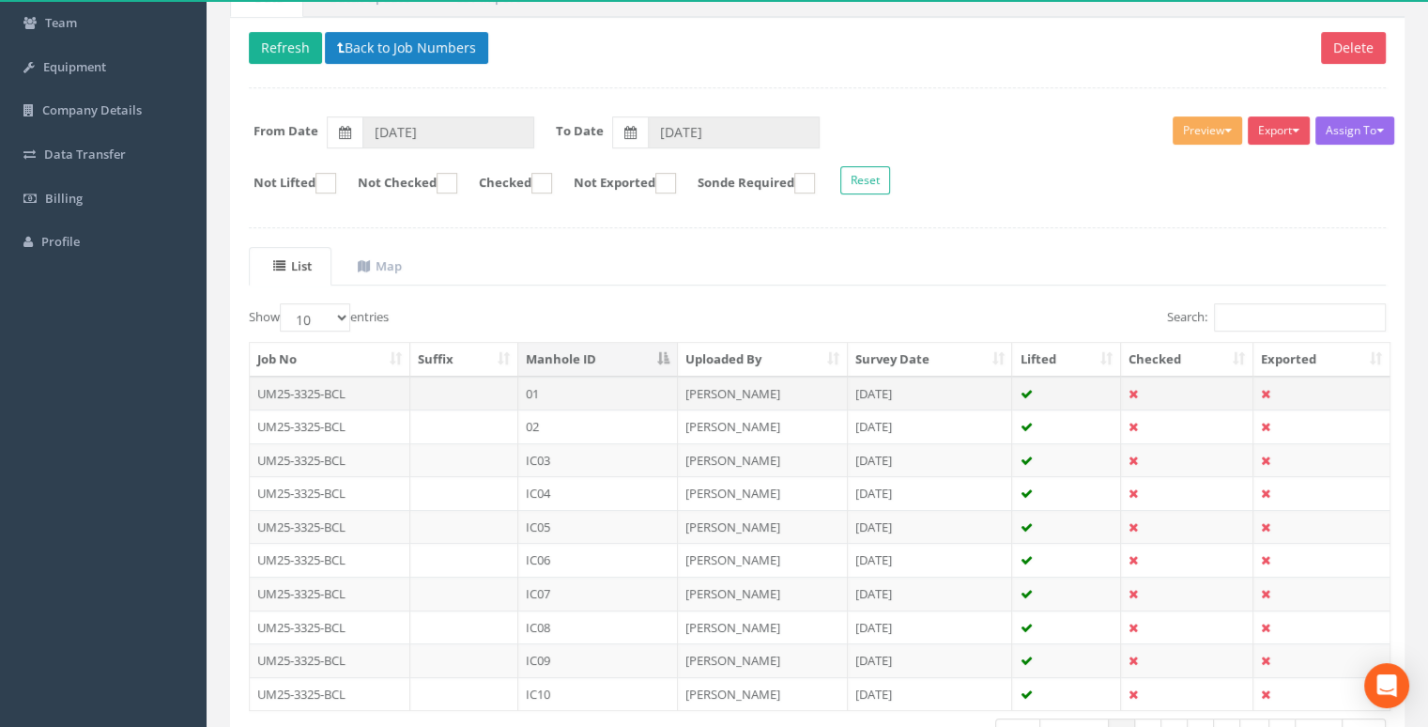
click at [591, 384] on td "01" at bounding box center [598, 394] width 160 height 34
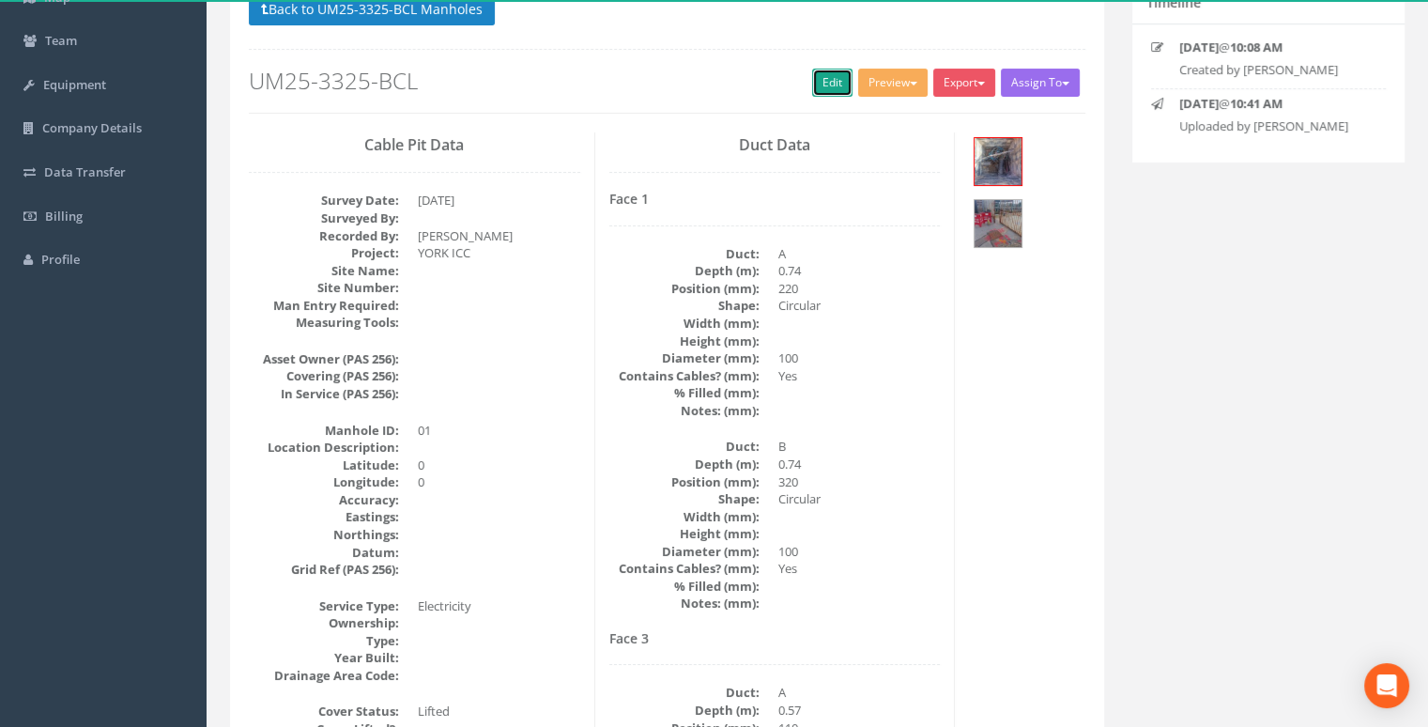
click at [838, 85] on link "Edit" at bounding box center [832, 83] width 40 height 28
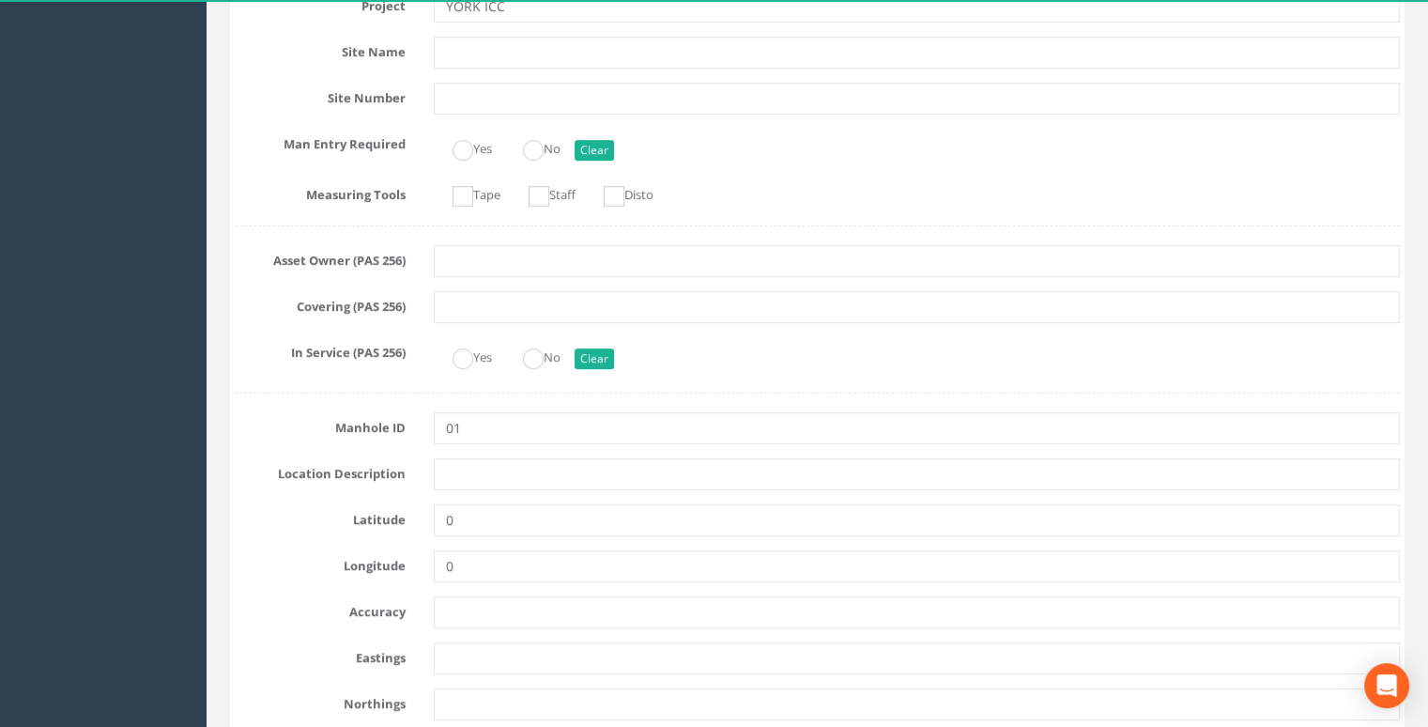
scroll to position [546, 0]
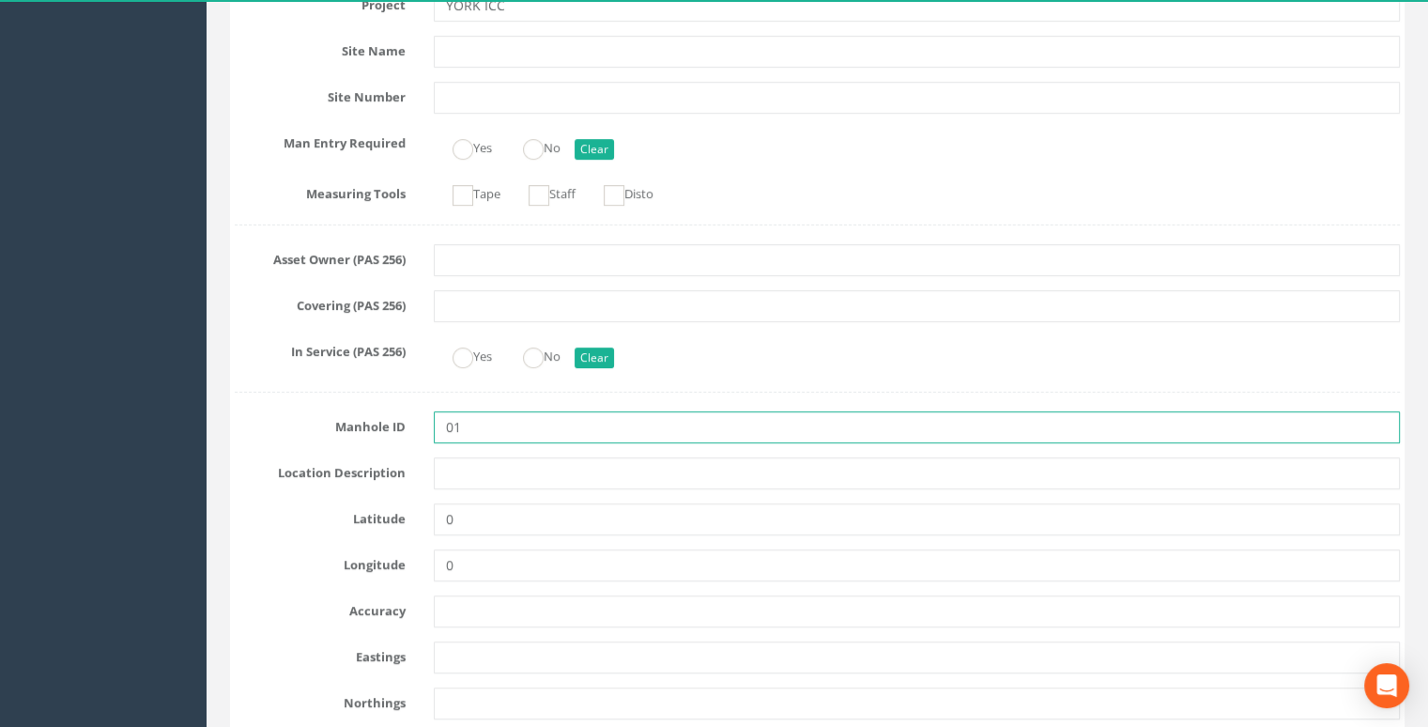
click at [497, 417] on input "01" at bounding box center [917, 427] width 966 height 32
type input "0"
type input "IC01"
click at [749, 354] on div "Yes No Clear" at bounding box center [917, 354] width 994 height 37
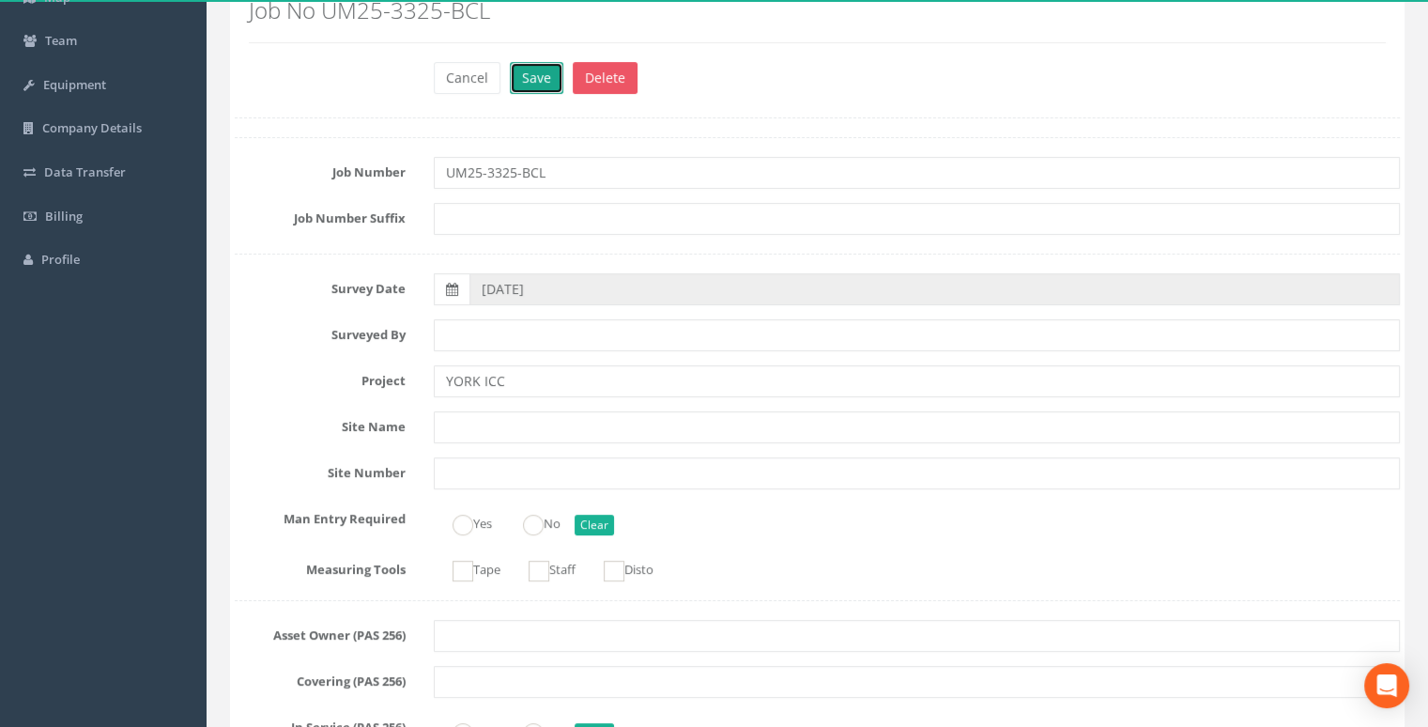
click at [515, 80] on button "Save" at bounding box center [537, 78] width 54 height 32
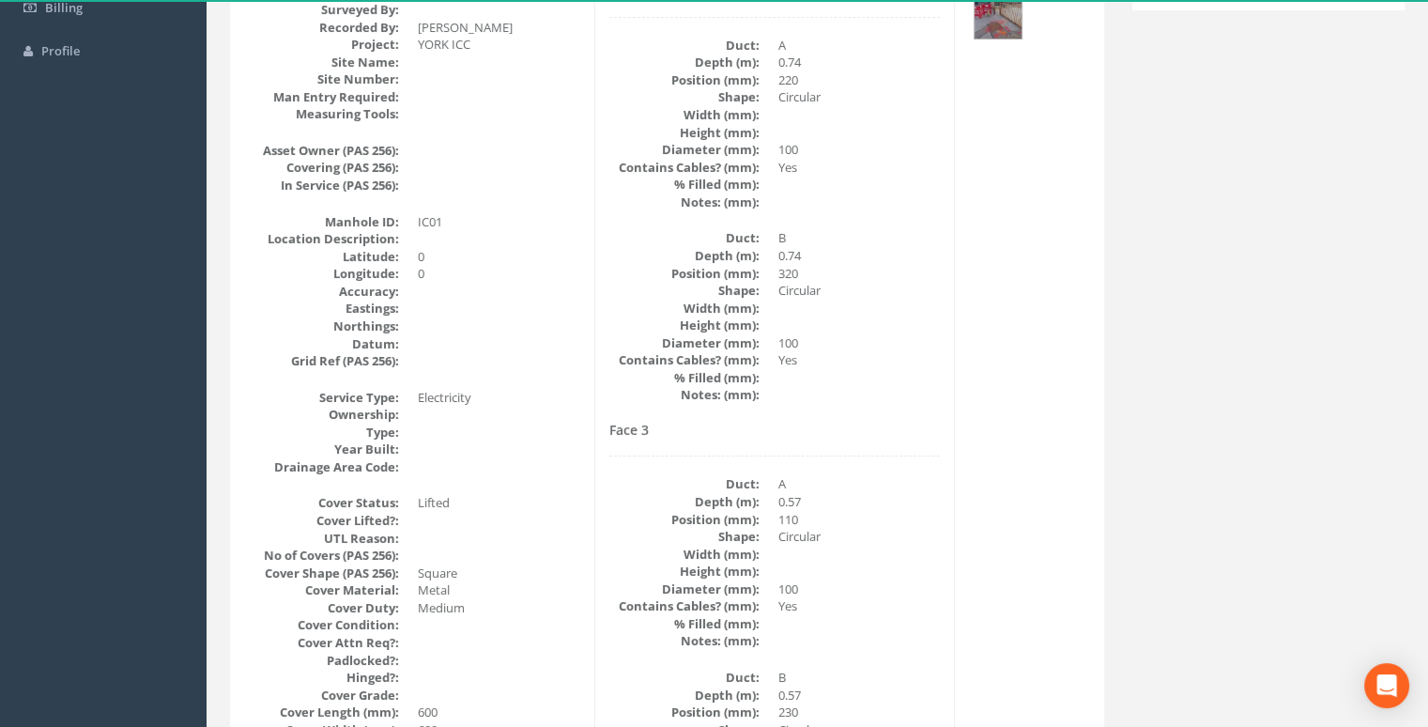
scroll to position [0, 0]
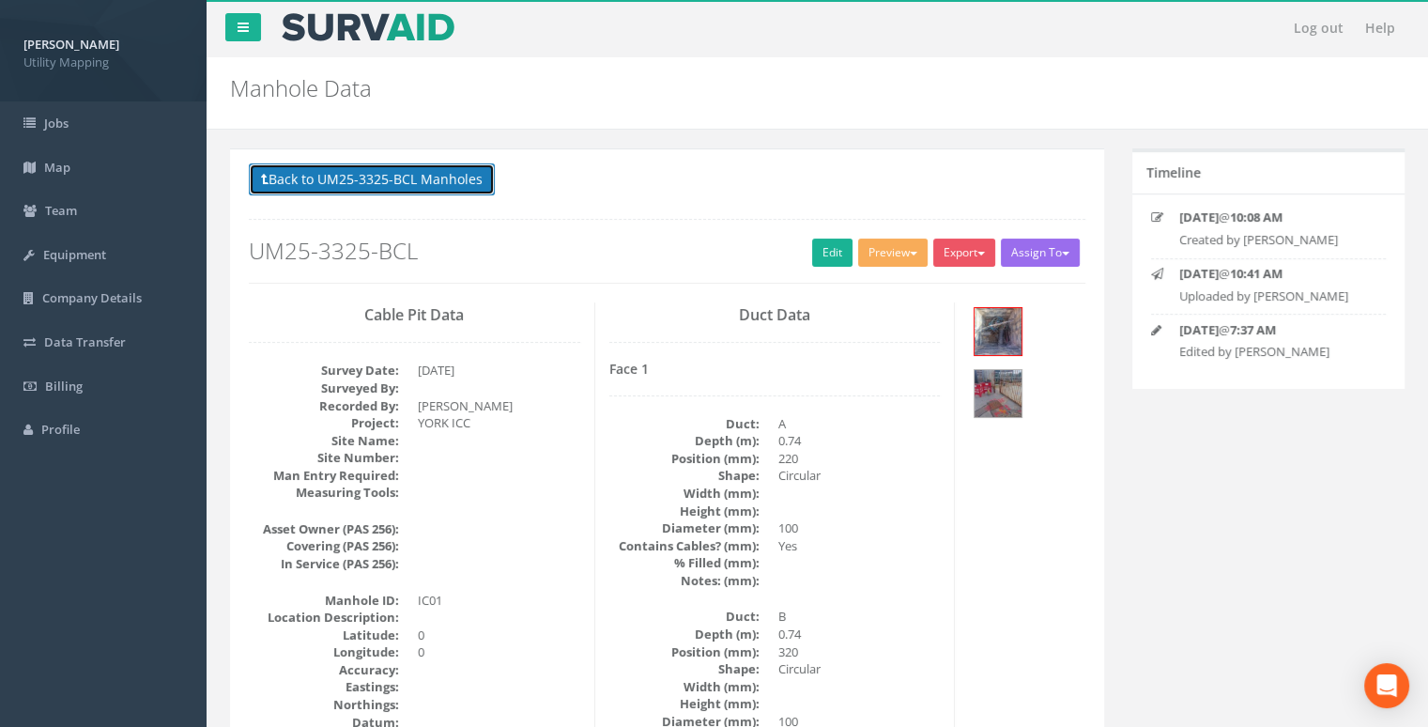
click at [437, 177] on button "Back to UM25-3325-BCL Manholes" at bounding box center [372, 179] width 246 height 32
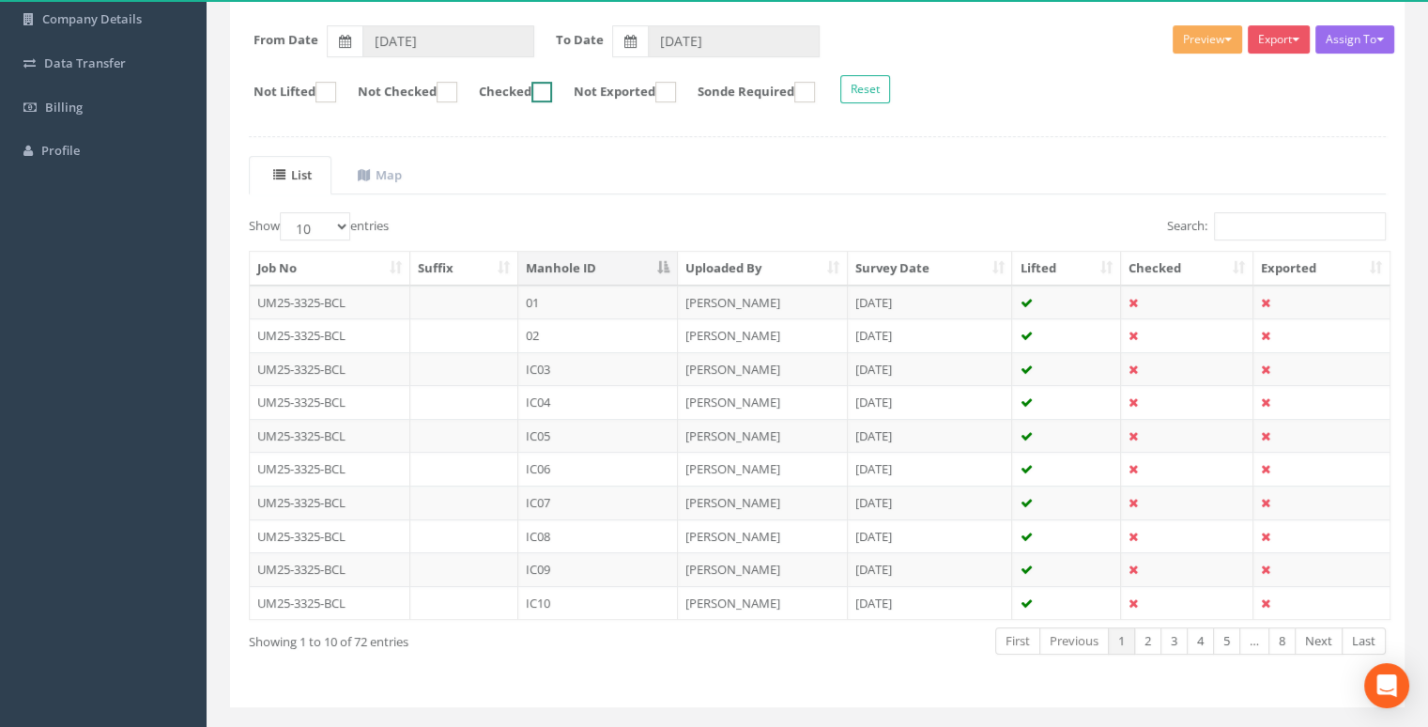
scroll to position [282, 0]
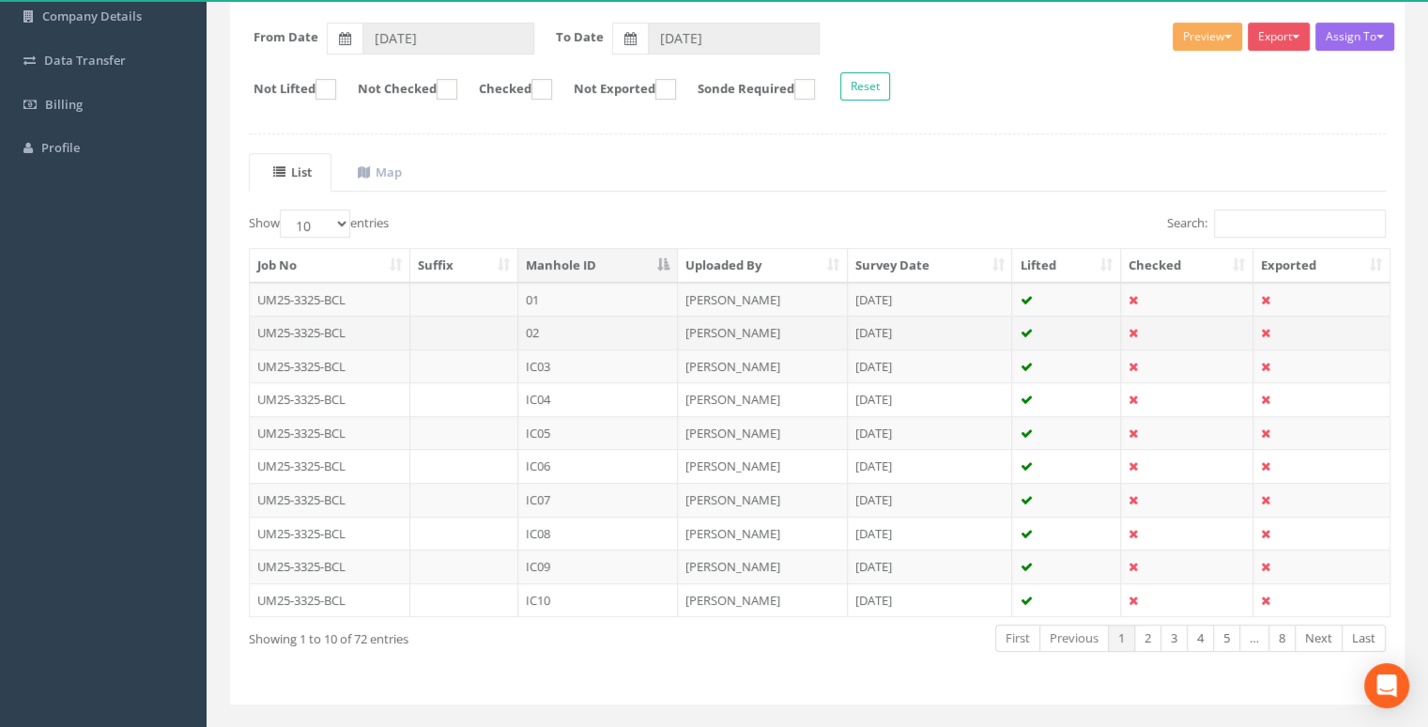
click at [586, 330] on td "02" at bounding box center [598, 333] width 160 height 34
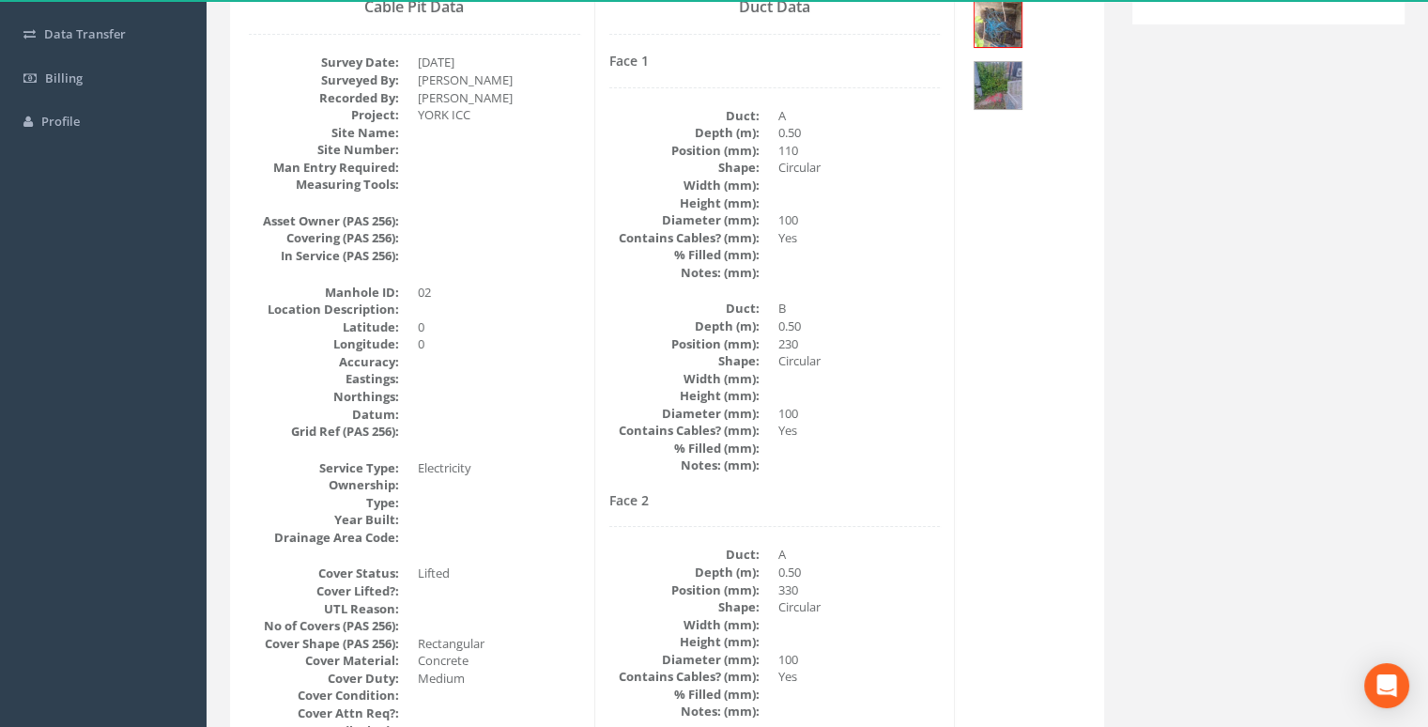
scroll to position [0, 0]
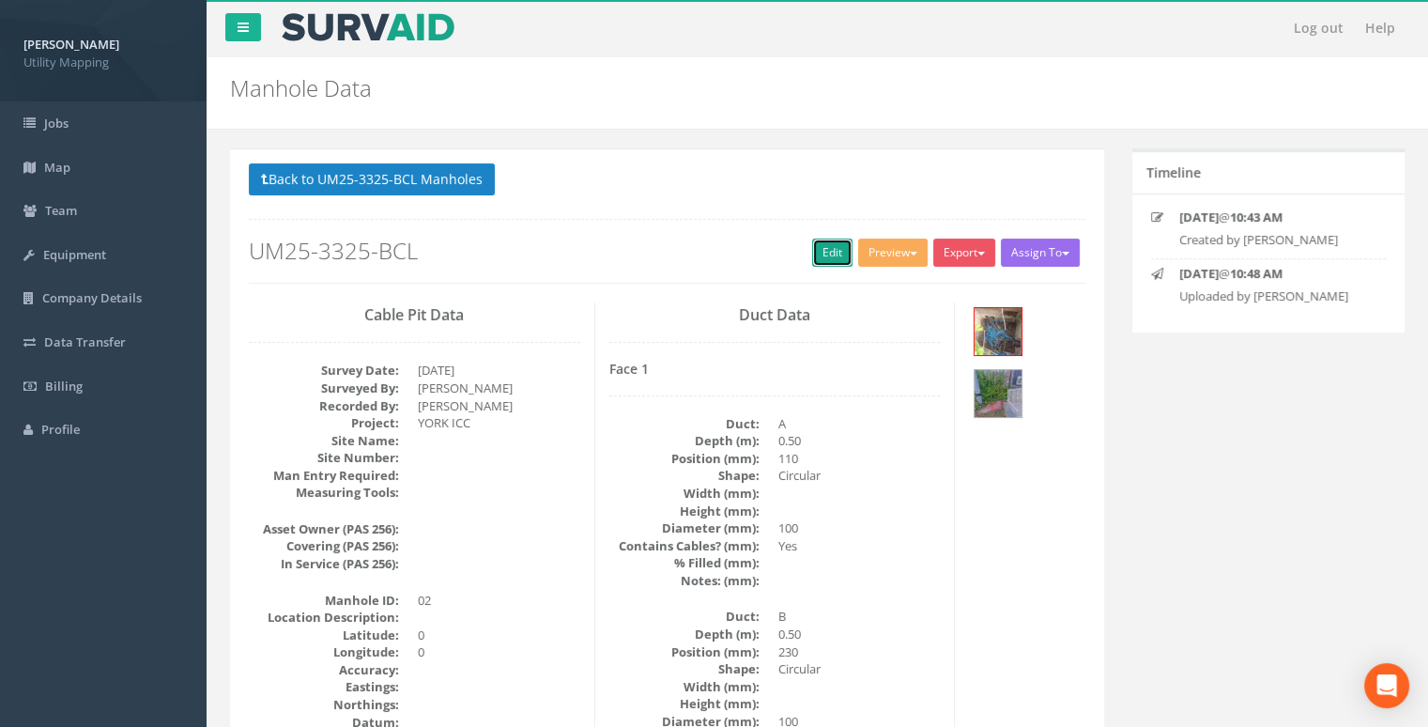
click at [812, 252] on link "Edit" at bounding box center [832, 253] width 40 height 28
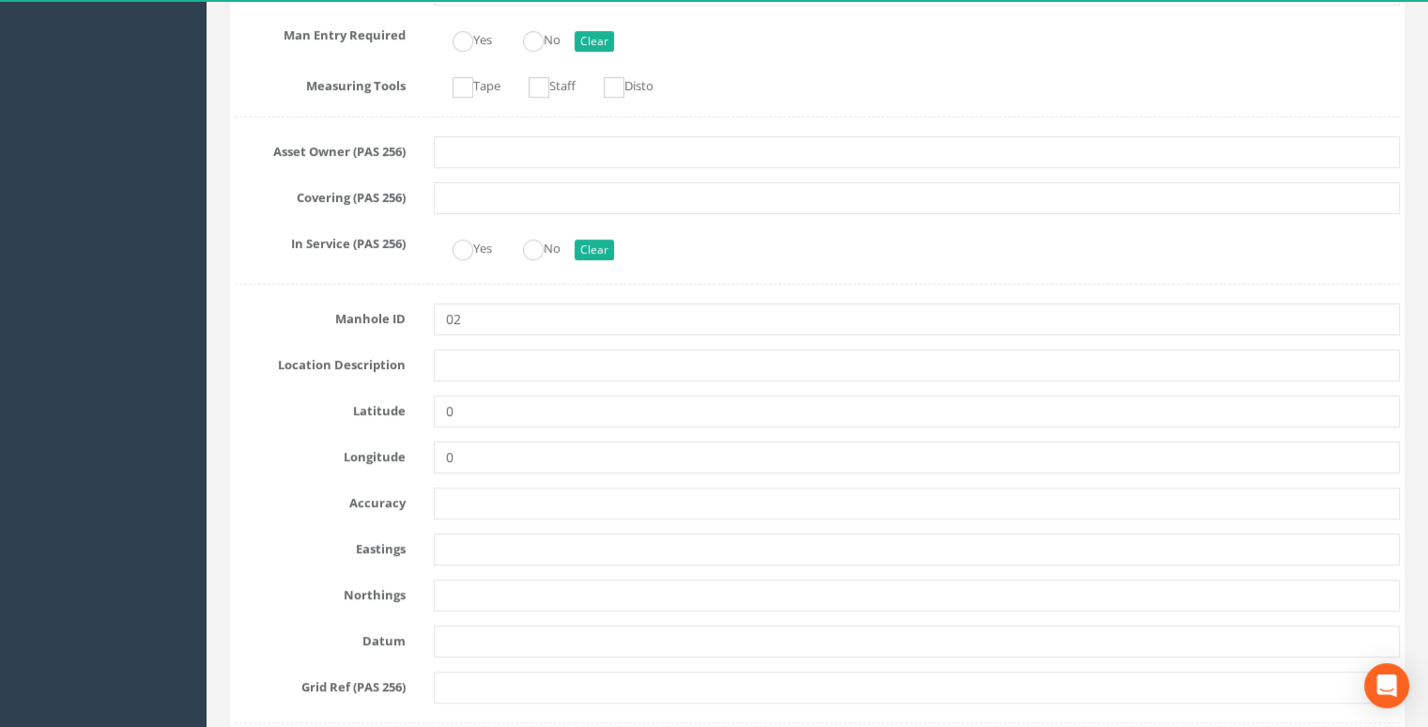
scroll to position [657, 0]
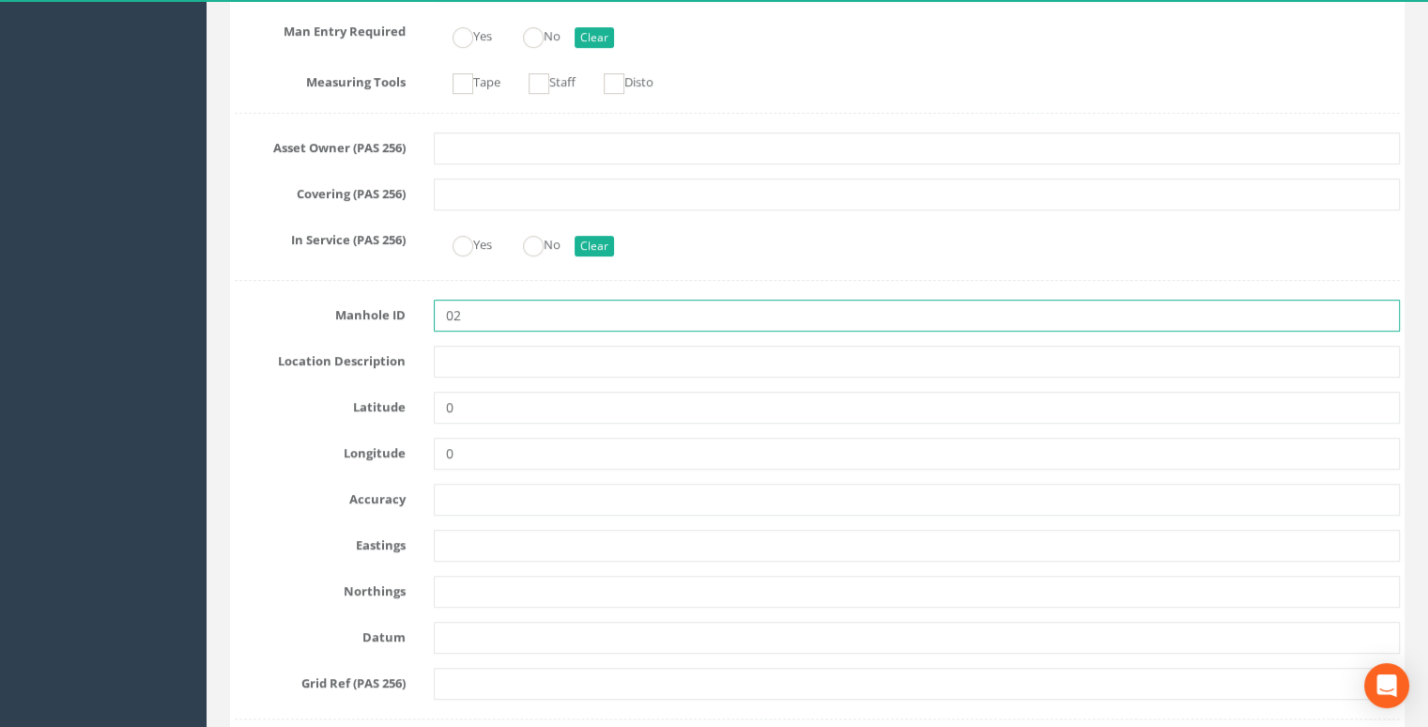
click at [530, 300] on input "02" at bounding box center [917, 316] width 966 height 32
type input "0"
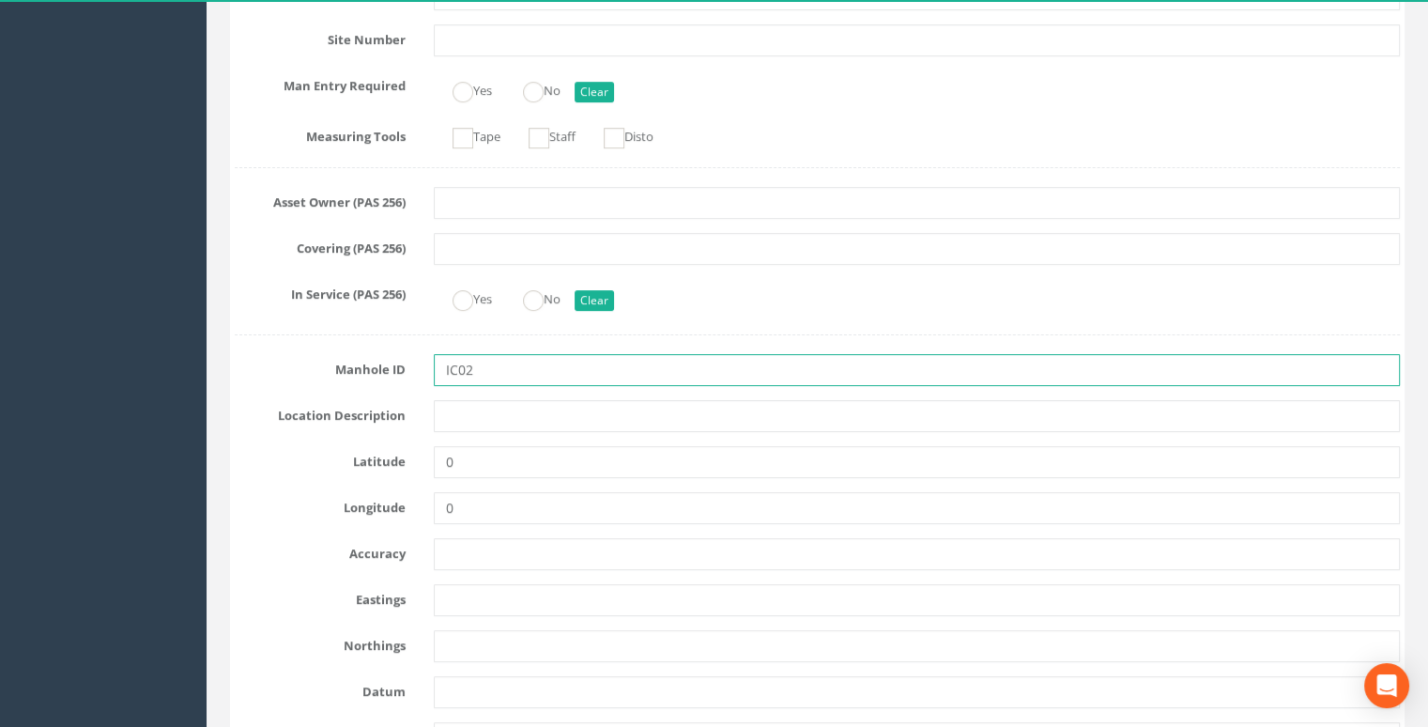
scroll to position [0, 0]
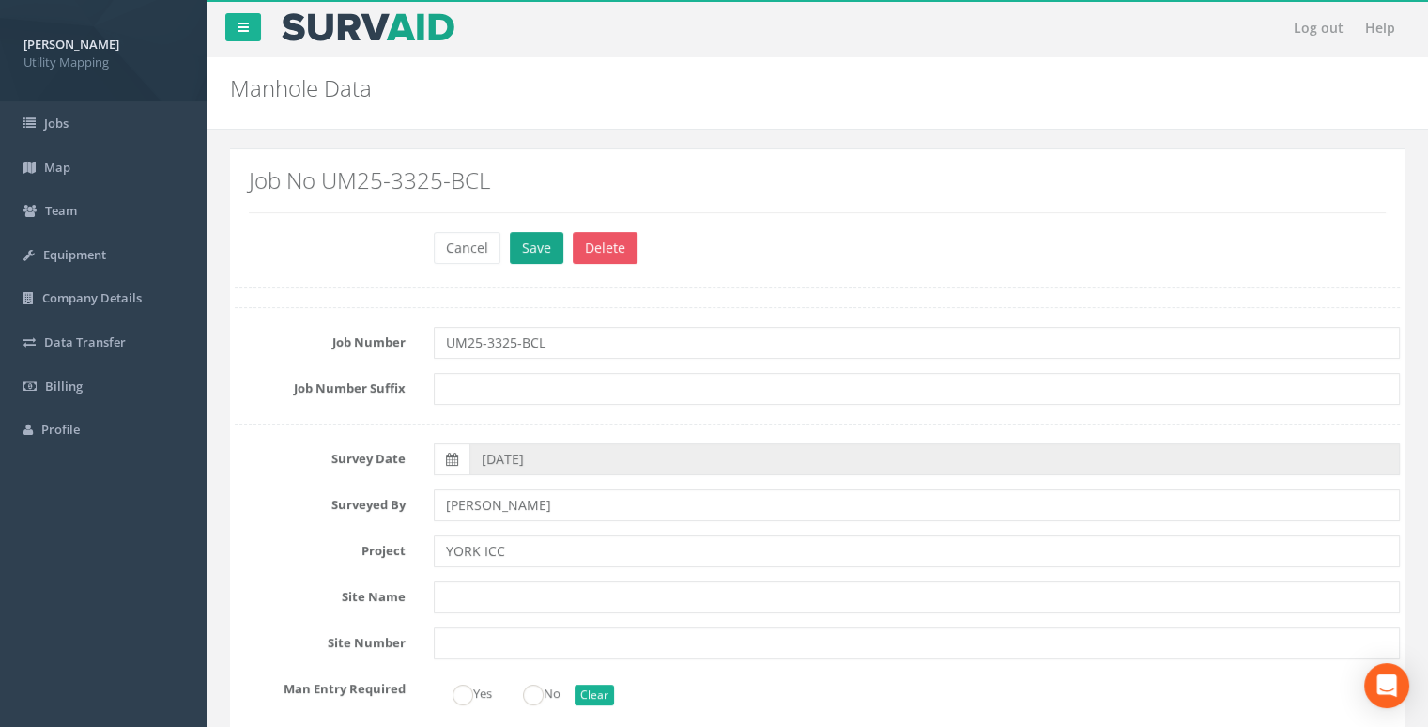
type input "IC02"
click at [539, 256] on button "Save" at bounding box center [537, 248] width 54 height 32
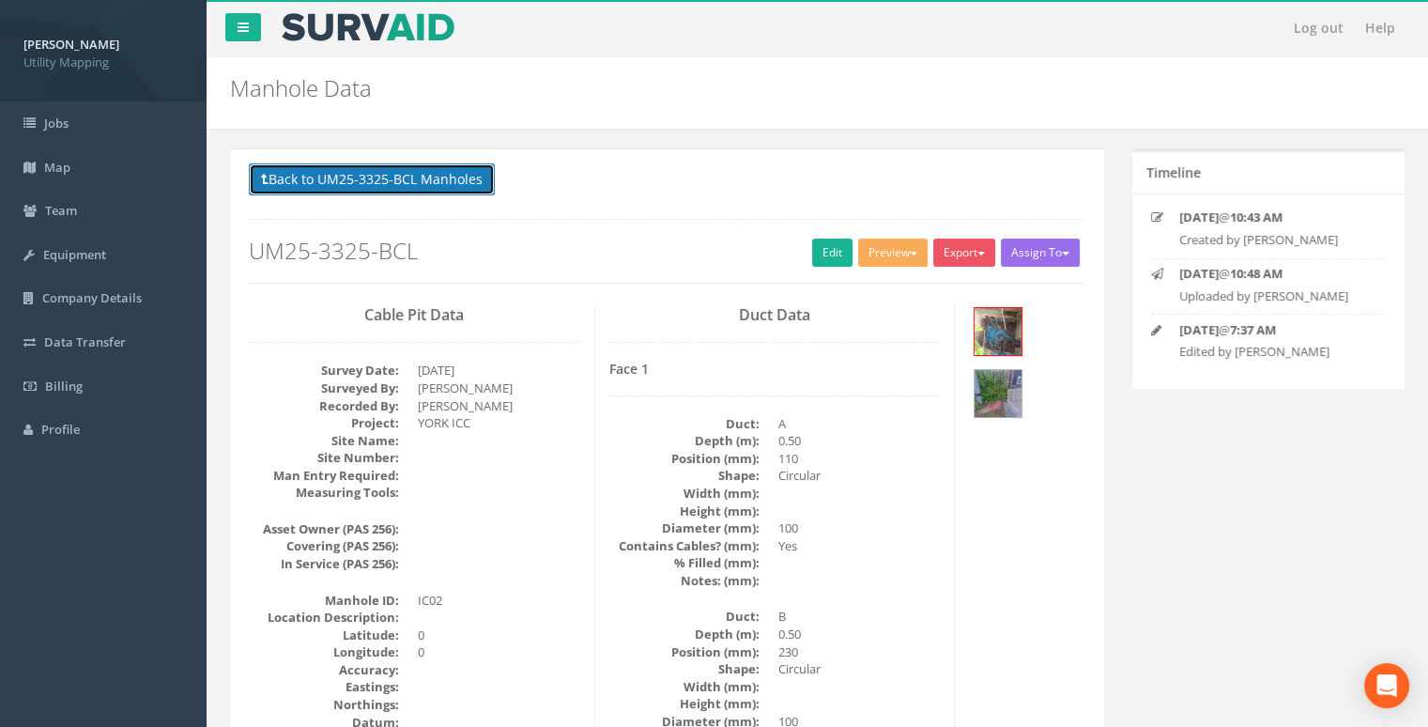
click at [374, 177] on button "Back to UM25-3325-BCL Manholes" at bounding box center [372, 179] width 246 height 32
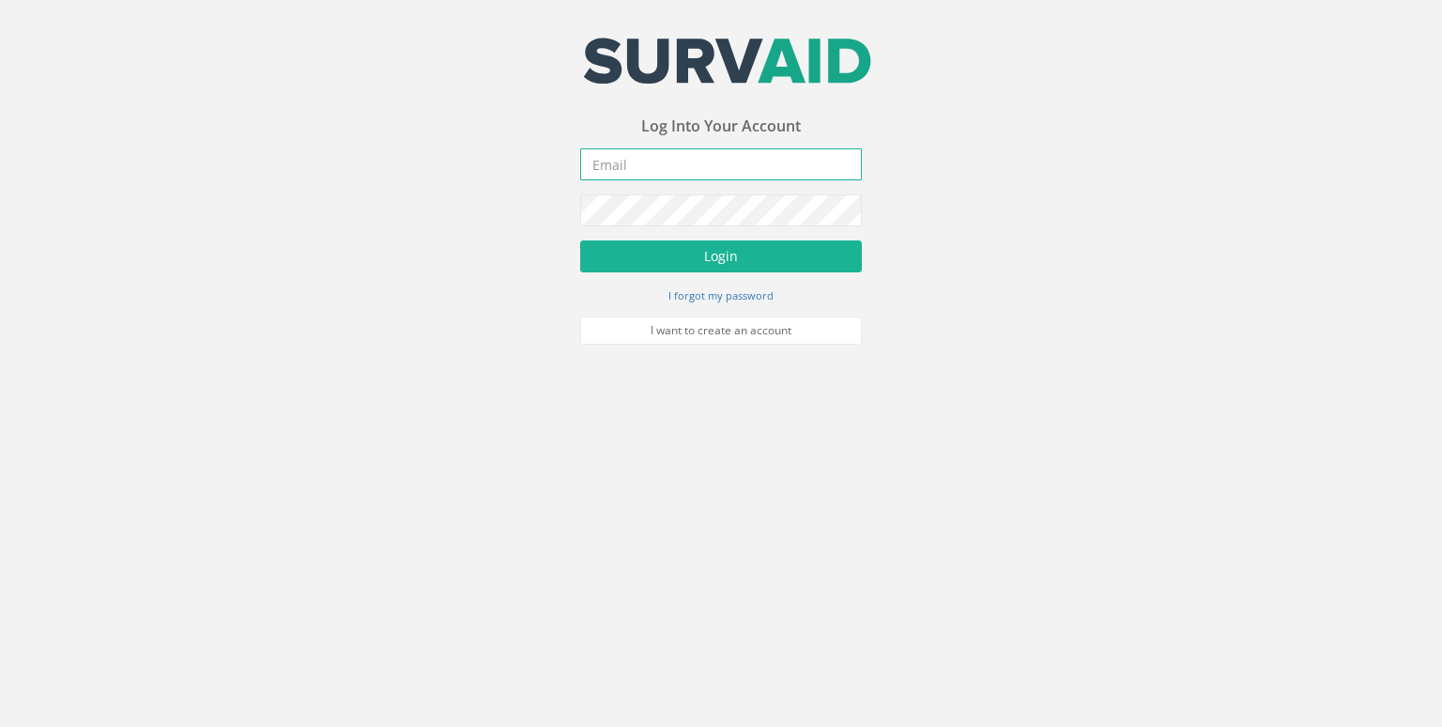
click at [687, 179] on input "email" at bounding box center [721, 164] width 282 height 32
type input "[EMAIL_ADDRESS][DOMAIN_NAME]"
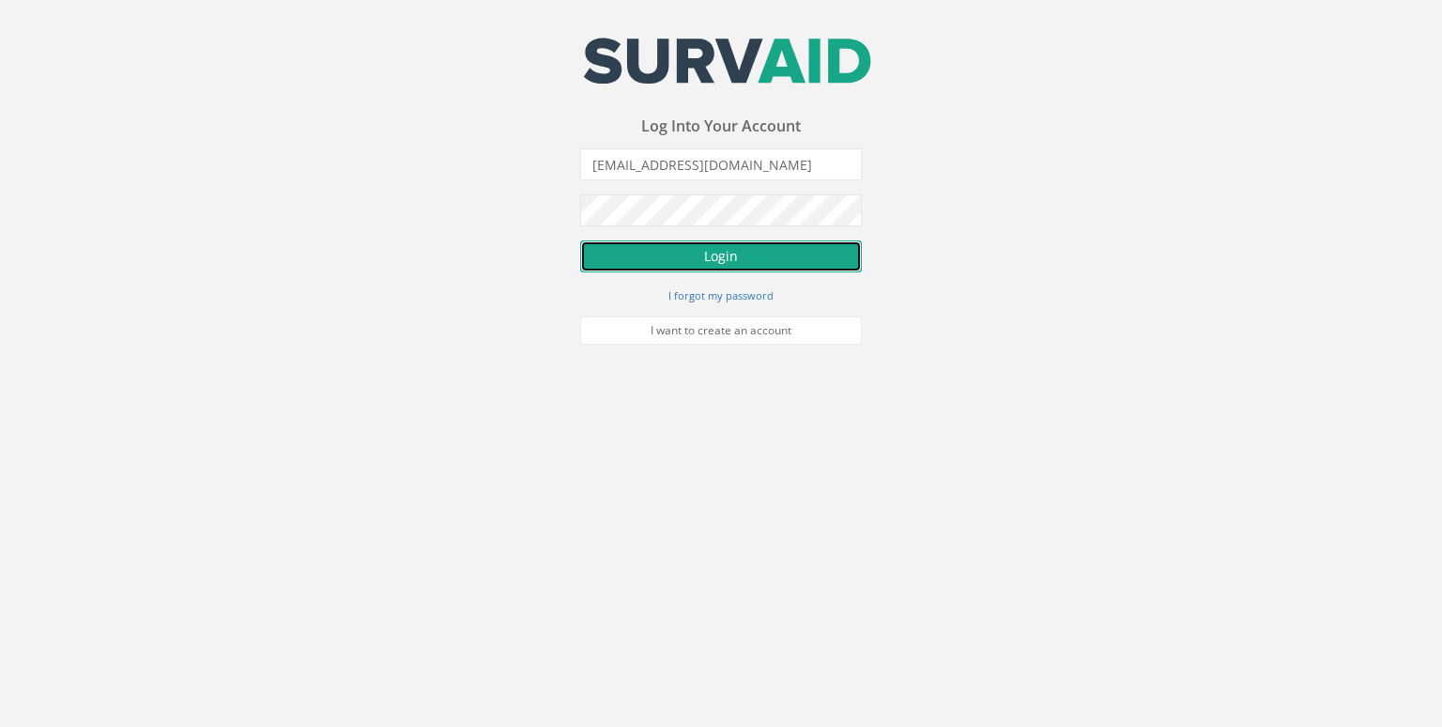
click at [713, 259] on button "Login" at bounding box center [721, 256] width 282 height 32
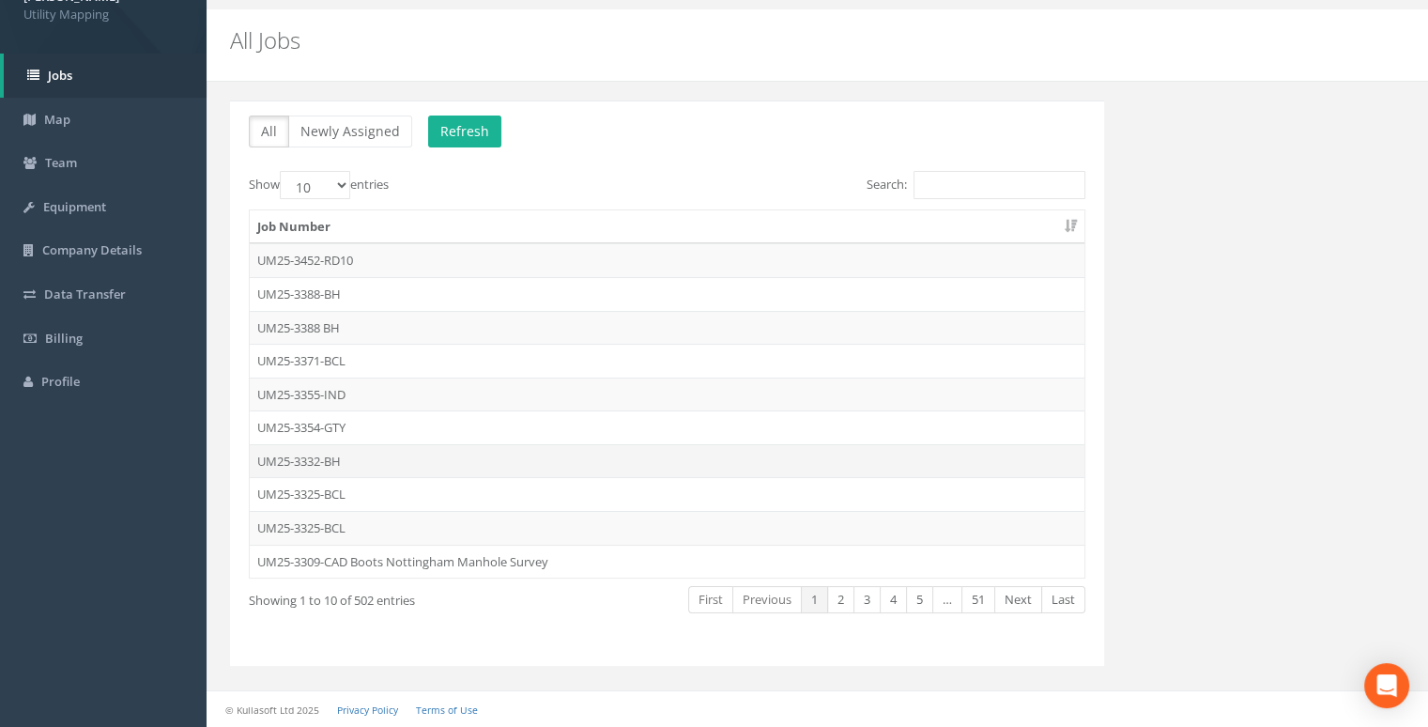
scroll to position [45, 0]
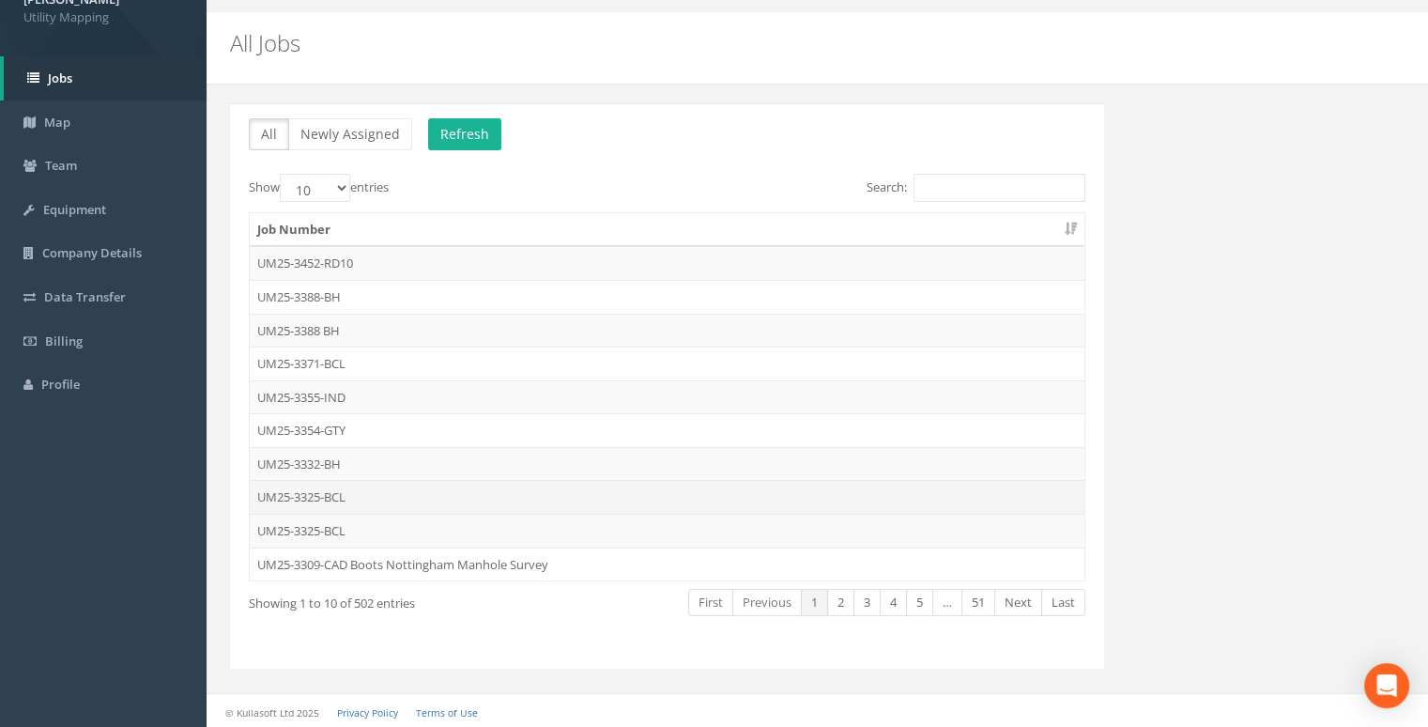
click at [363, 493] on td "UM25-3325-BCL" at bounding box center [667, 497] width 835 height 34
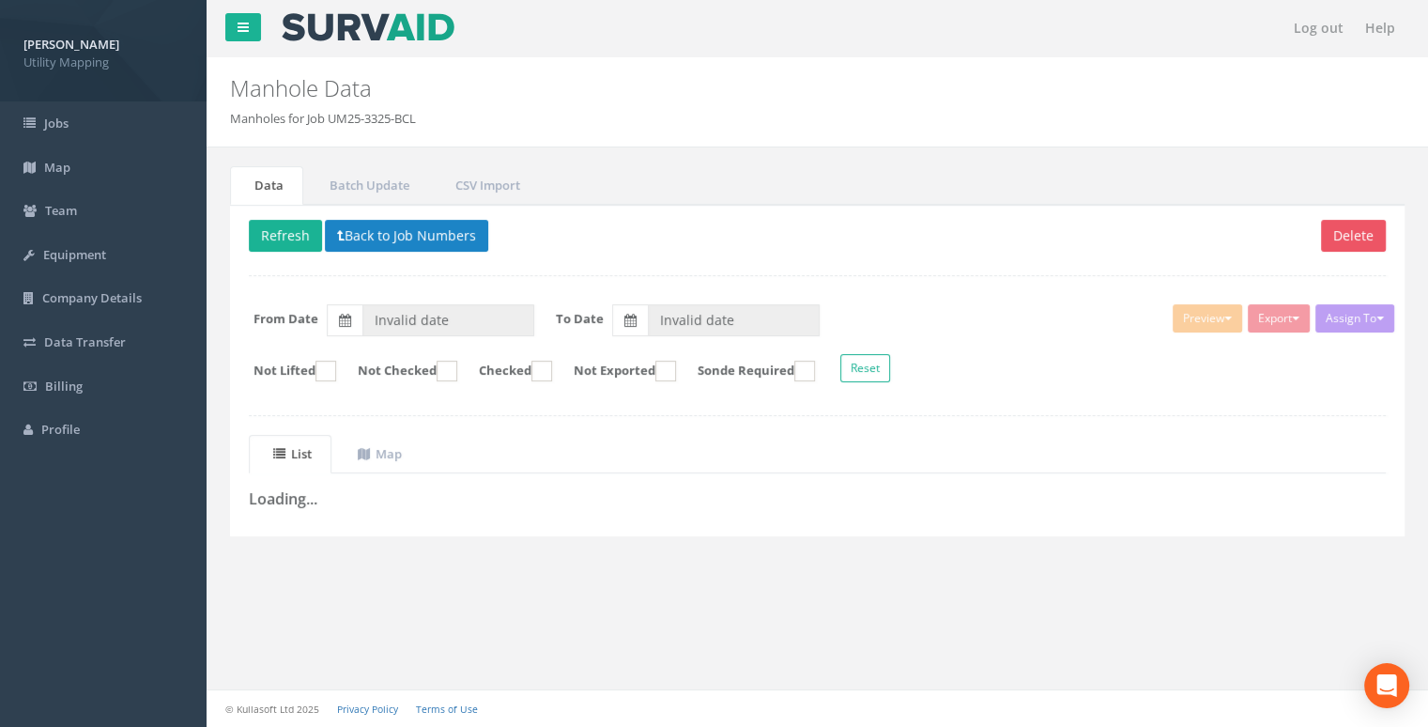
type input "[DATE]"
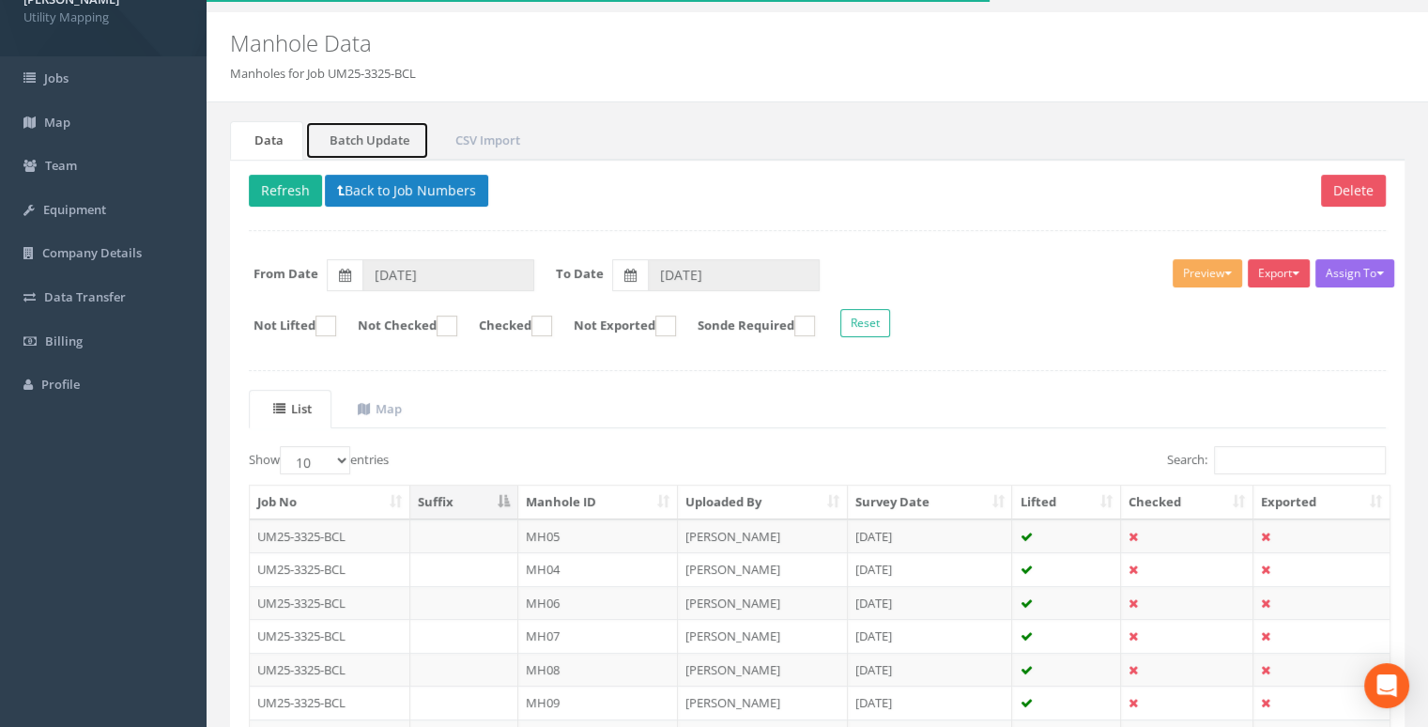
click at [364, 134] on link "Batch Update" at bounding box center [367, 140] width 124 height 39
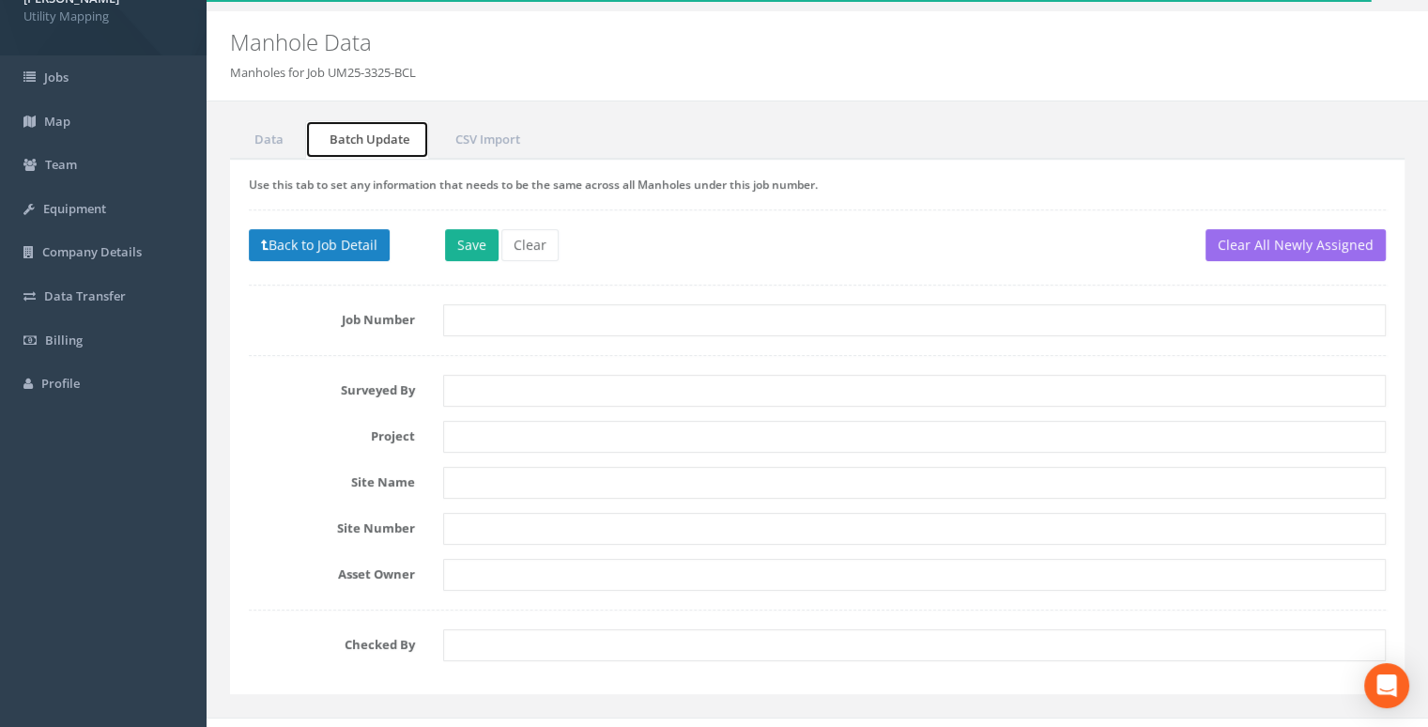
scroll to position [72, 0]
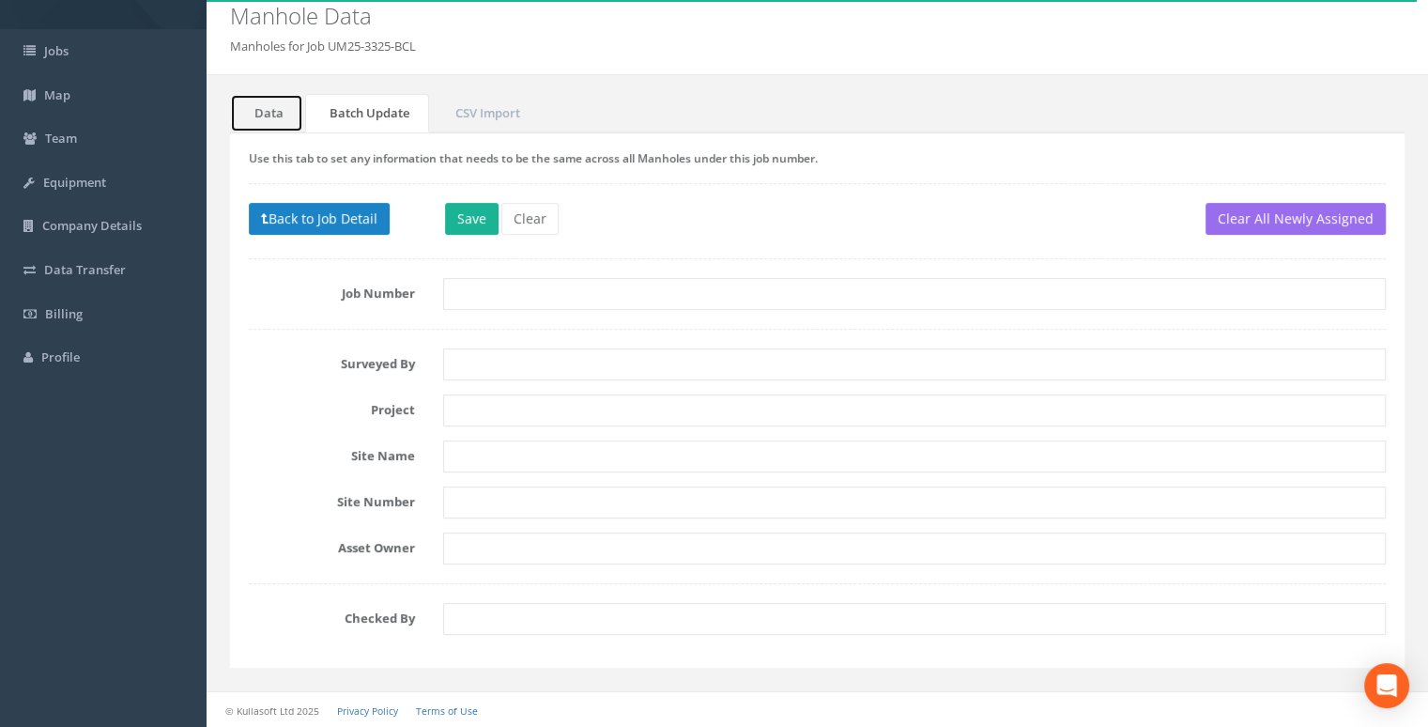
click at [269, 106] on link "Data" at bounding box center [266, 113] width 73 height 39
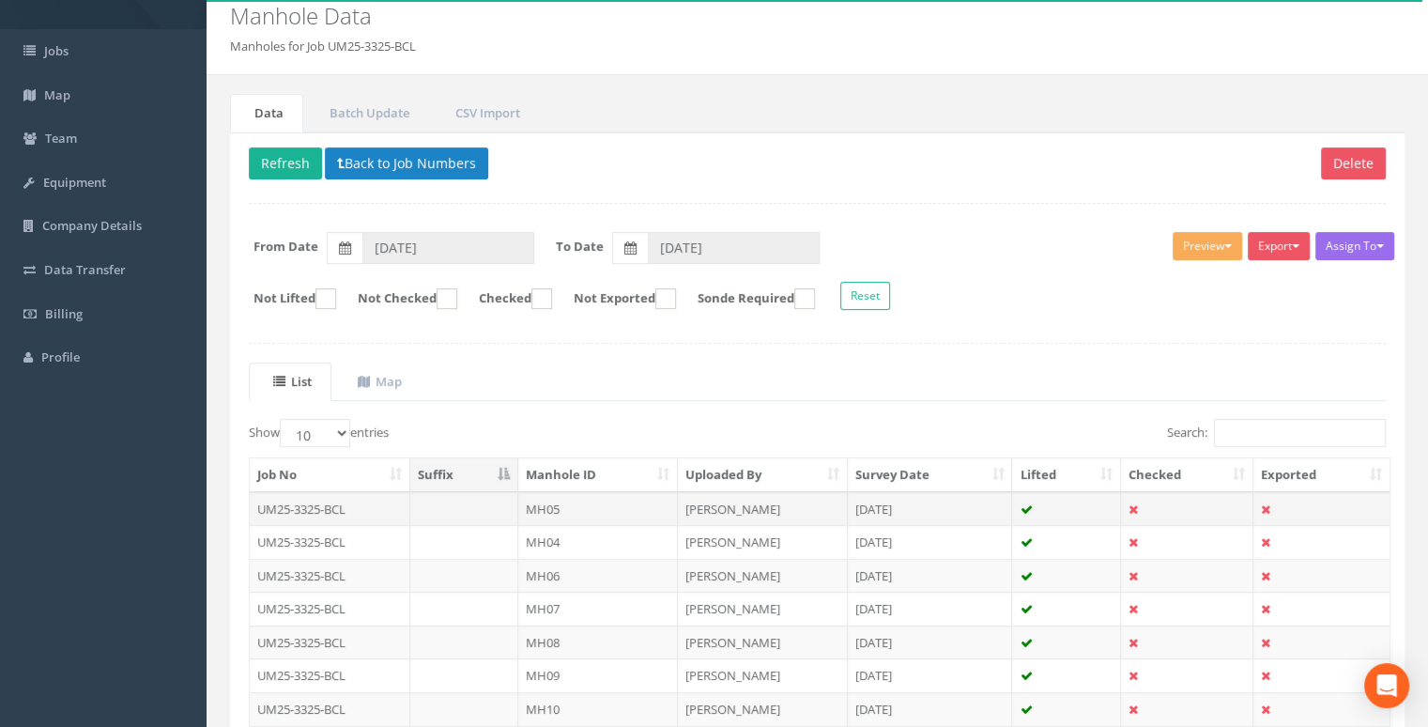
click at [361, 510] on td "UM25-3325-BCL" at bounding box center [330, 509] width 161 height 34
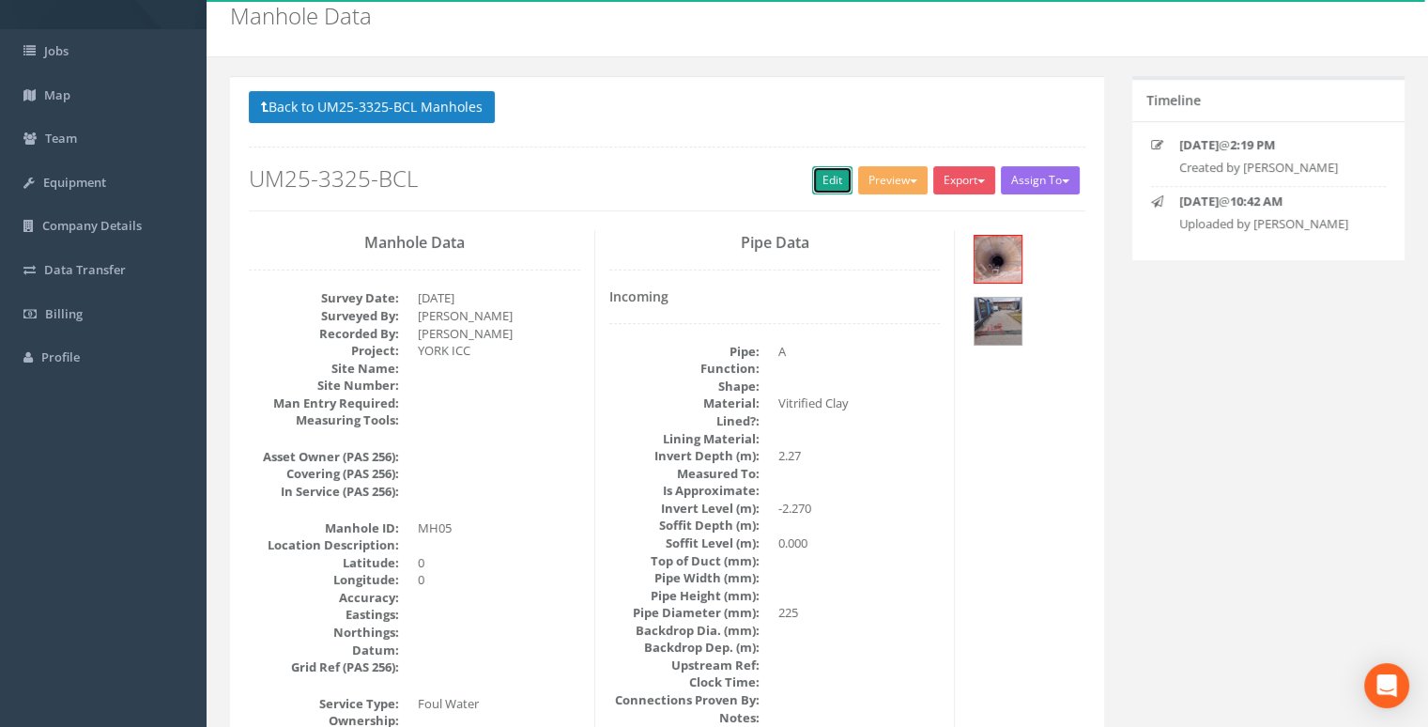
click at [812, 177] on link "Edit" at bounding box center [832, 180] width 40 height 28
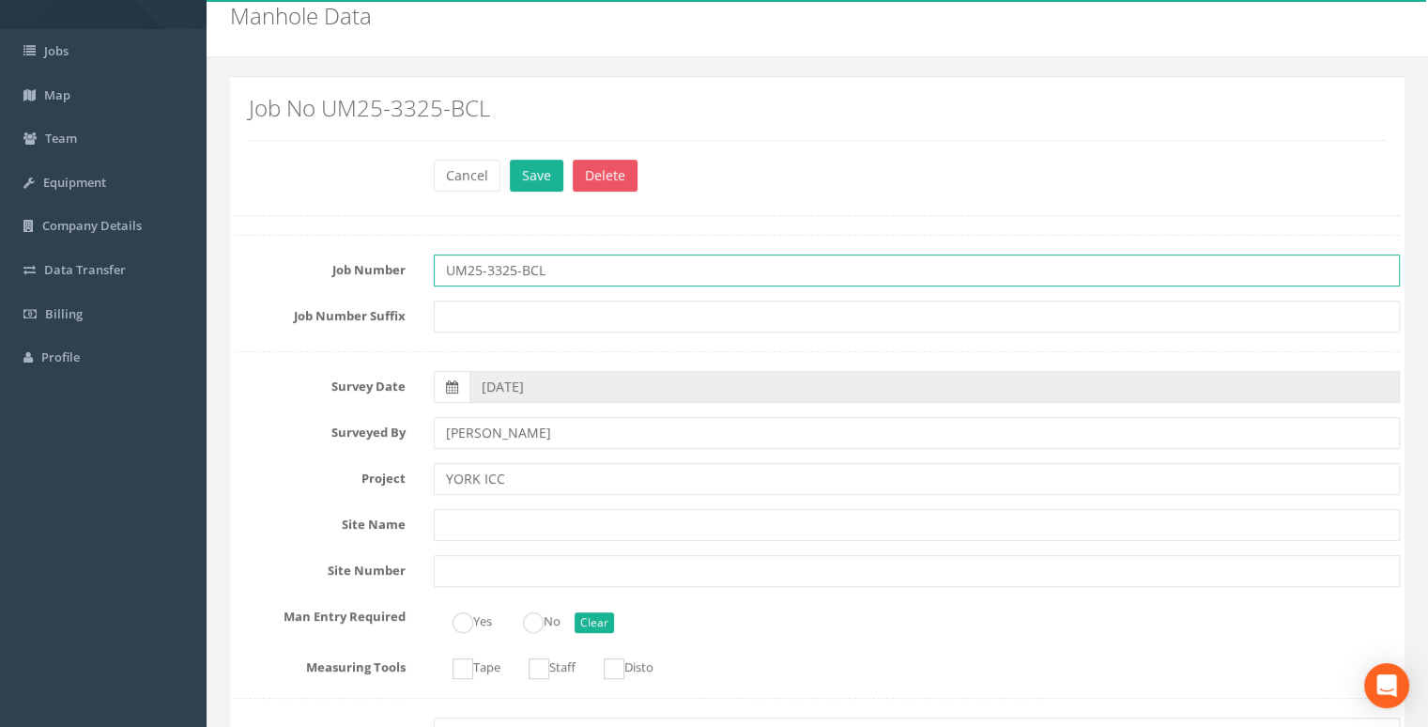
click at [571, 262] on input "UM25-3325-BCL" at bounding box center [917, 270] width 966 height 32
click at [537, 269] on input "UM25-3325-BCL" at bounding box center [917, 270] width 966 height 32
click at [543, 269] on input "UM25-3325-BCL" at bounding box center [917, 270] width 966 height 32
drag, startPoint x: 543, startPoint y: 270, endPoint x: 450, endPoint y: 272, distance: 93.0
click at [450, 272] on input "UM25-3325-BCL" at bounding box center [917, 270] width 966 height 32
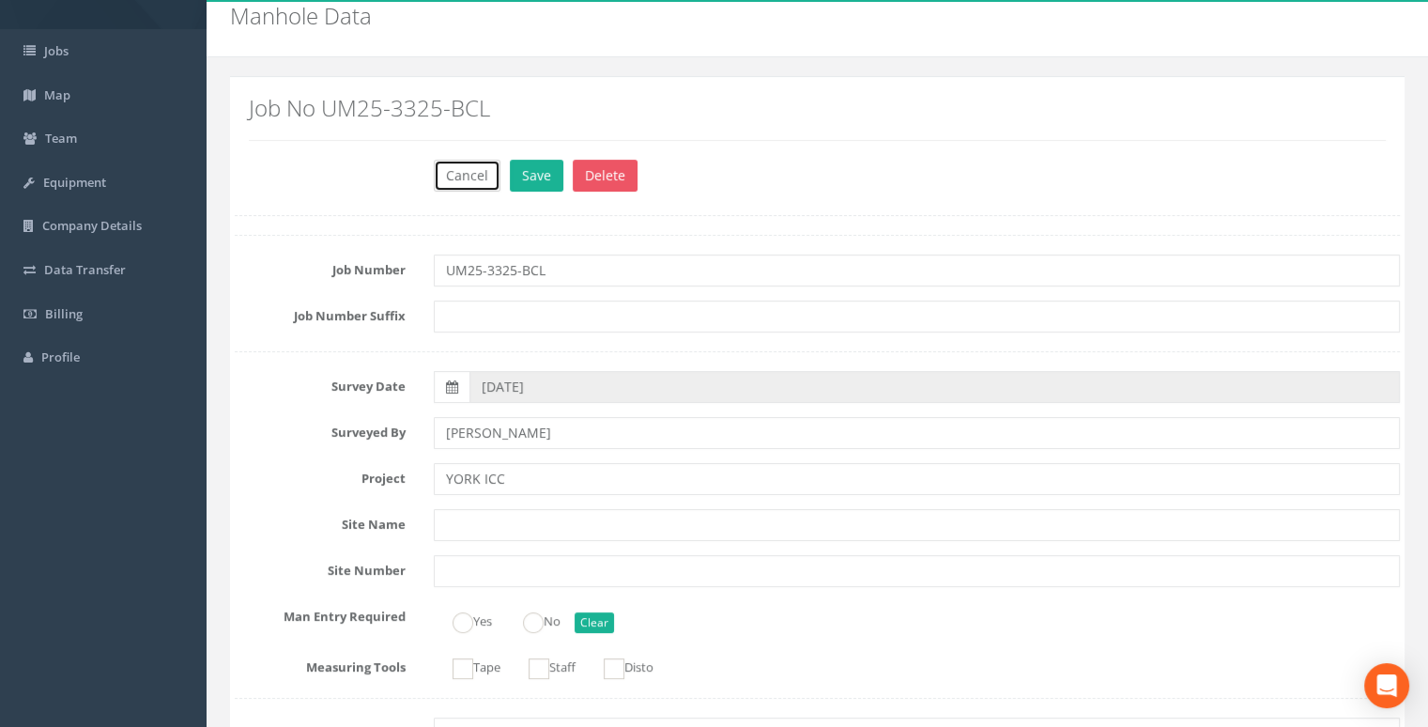
click at [485, 178] on button "Cancel" at bounding box center [467, 176] width 67 height 32
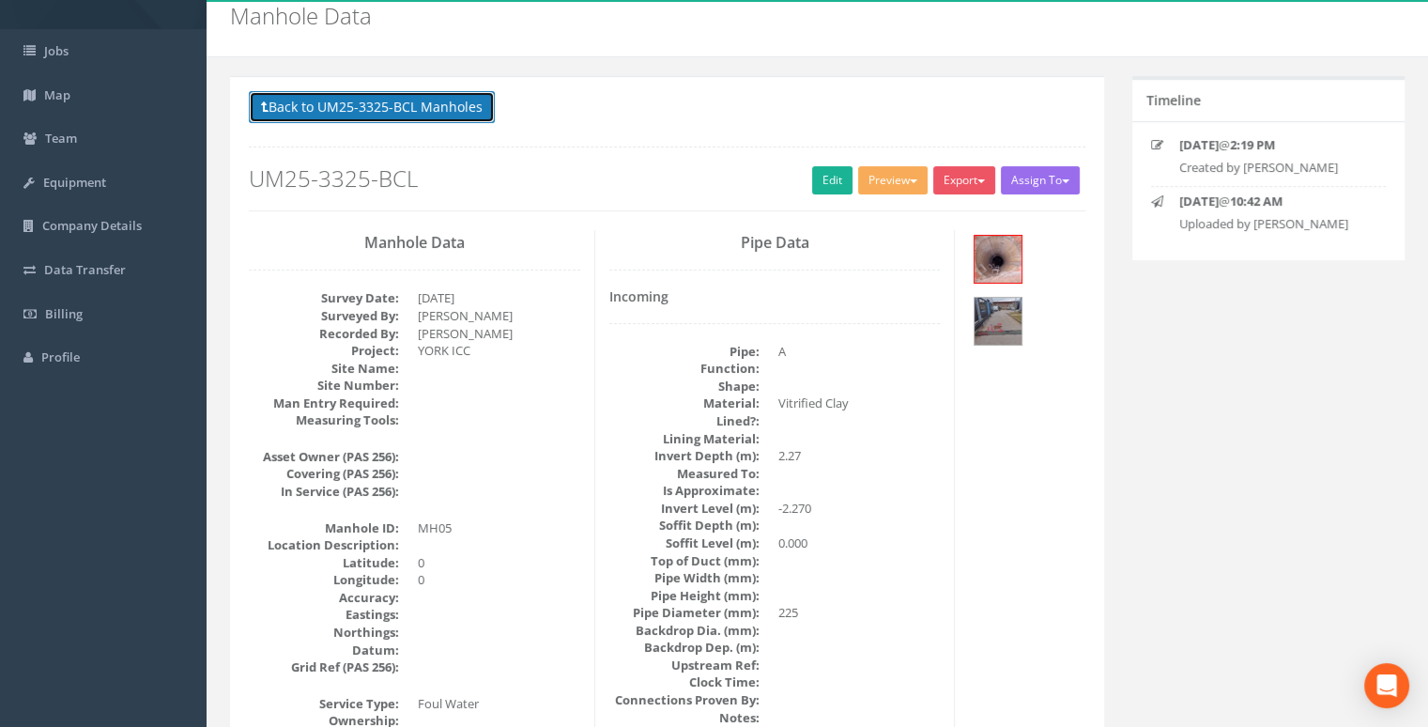
click at [442, 99] on button "Back to UM25-3325-BCL Manholes" at bounding box center [372, 107] width 246 height 32
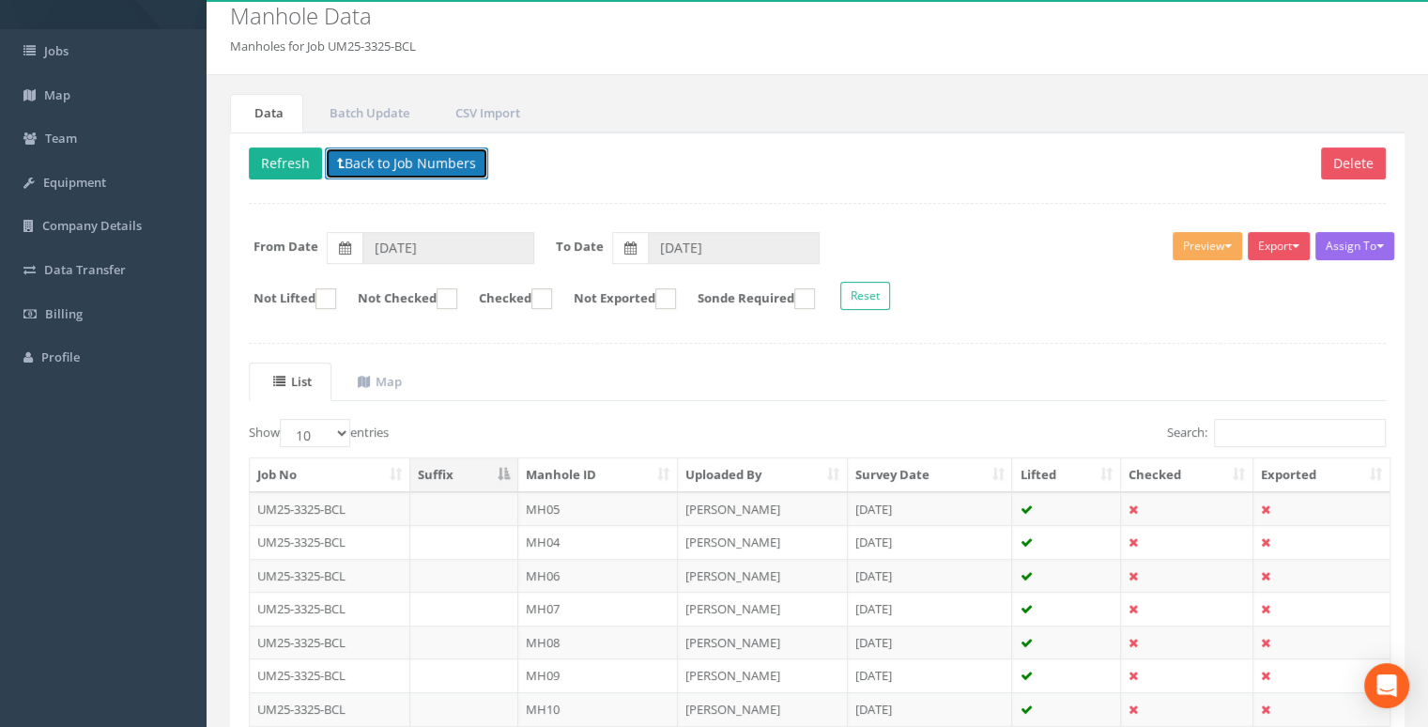
click at [387, 157] on button "Back to Job Numbers" at bounding box center [406, 163] width 163 height 32
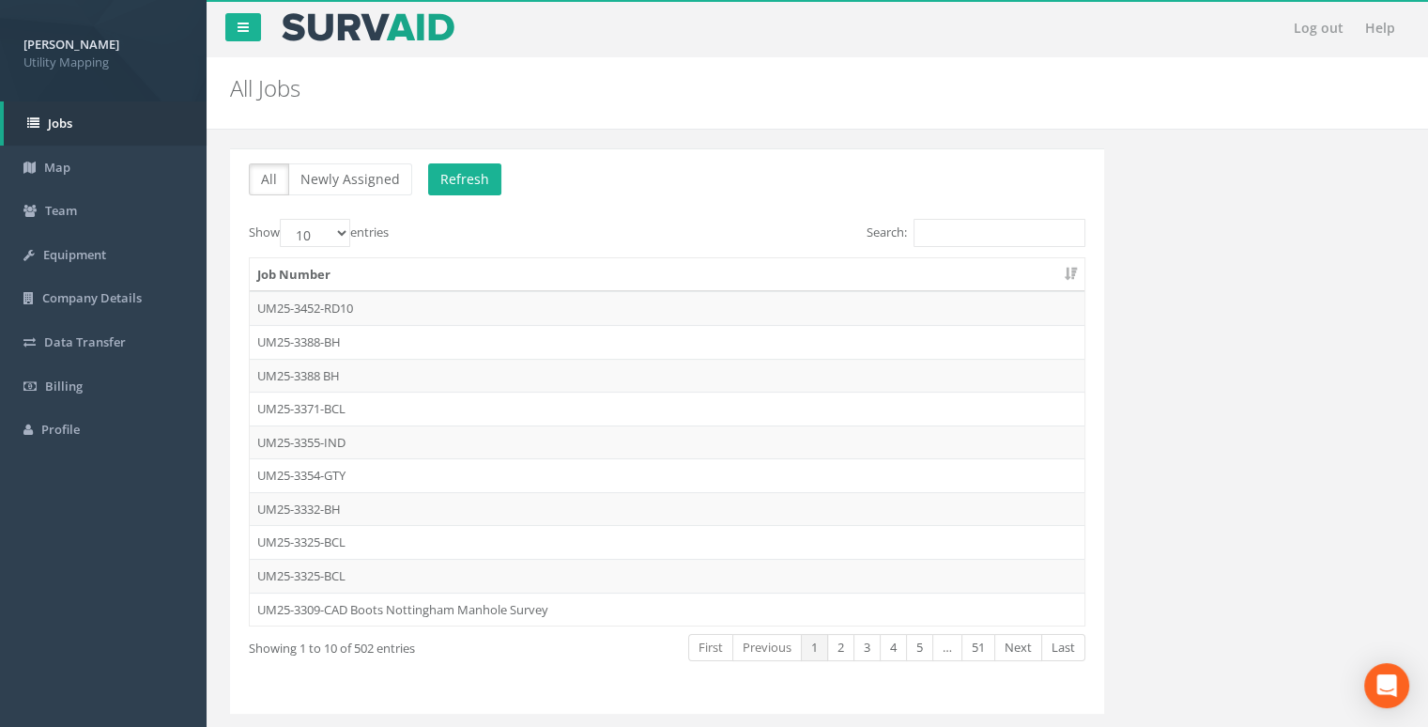
scroll to position [45, 0]
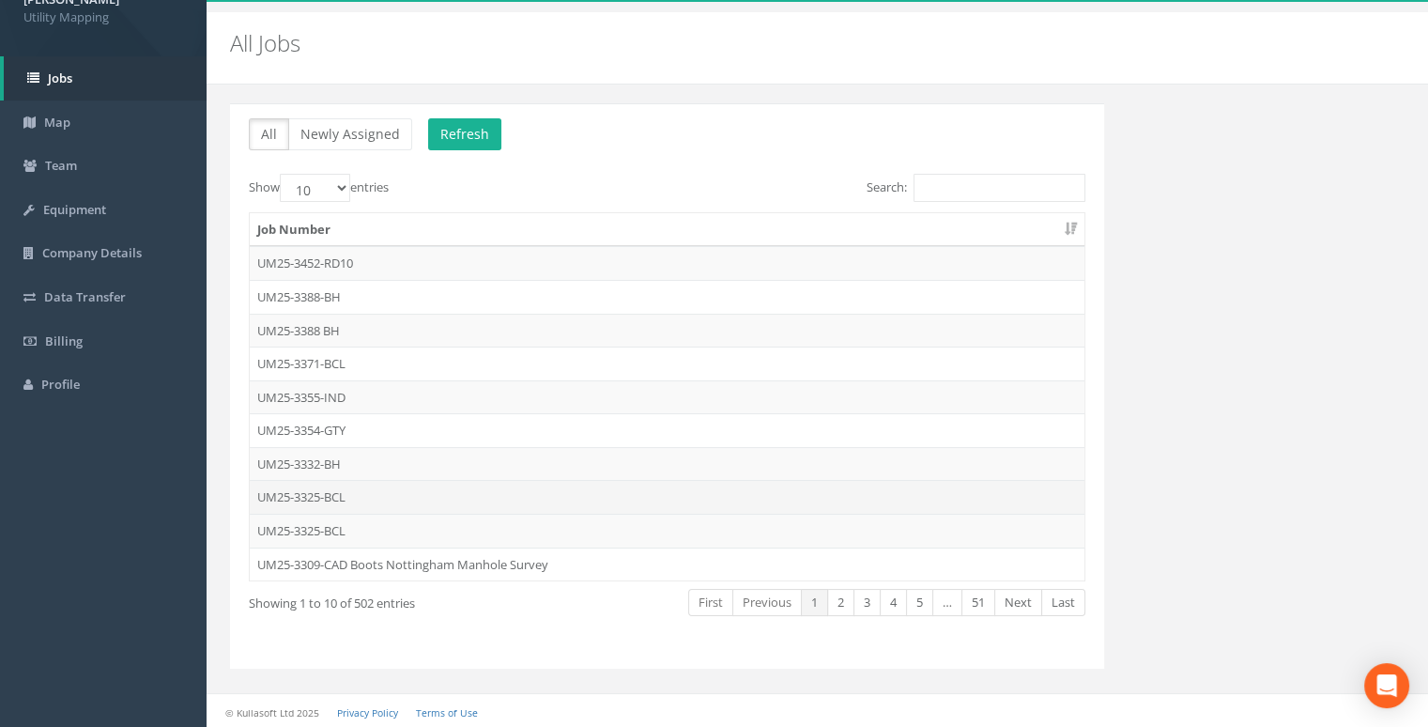
click at [359, 497] on td "UM25-3325-BCL" at bounding box center [667, 497] width 835 height 34
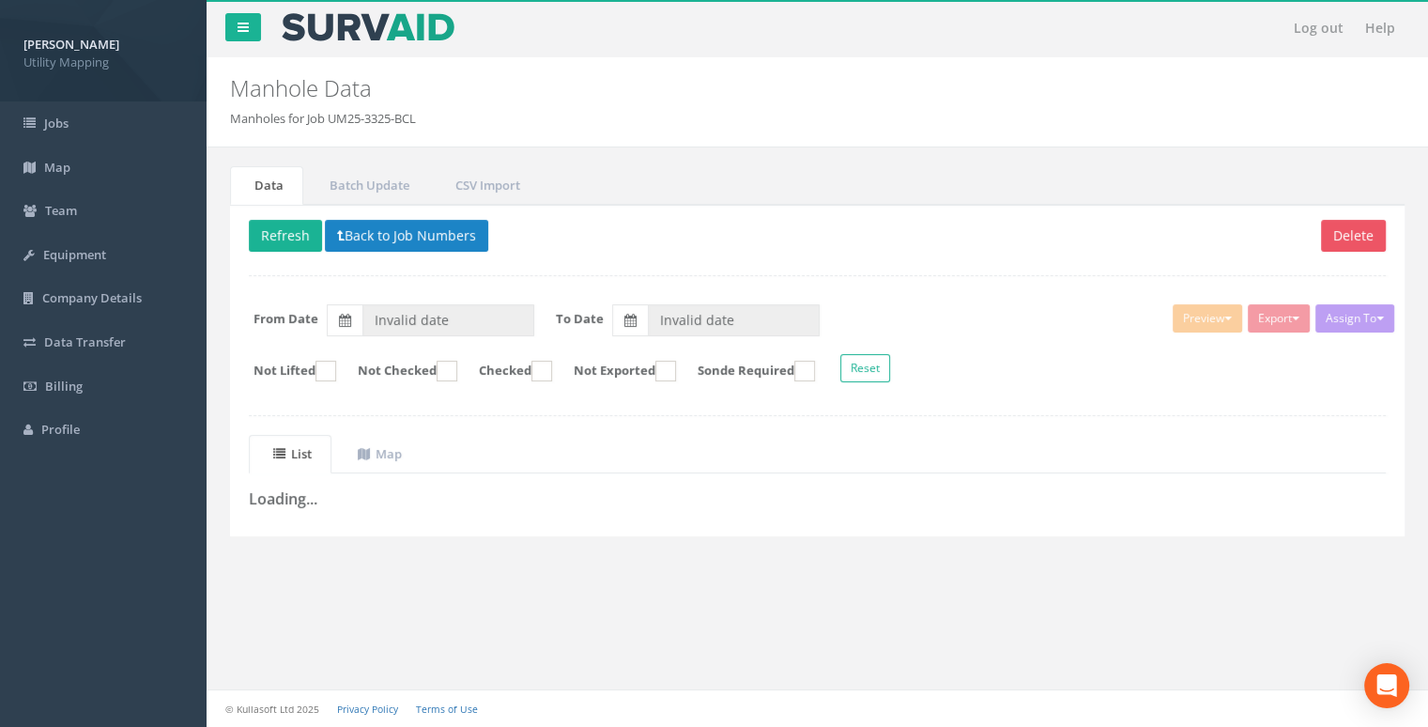
scroll to position [72, 0]
type input "[DATE]"
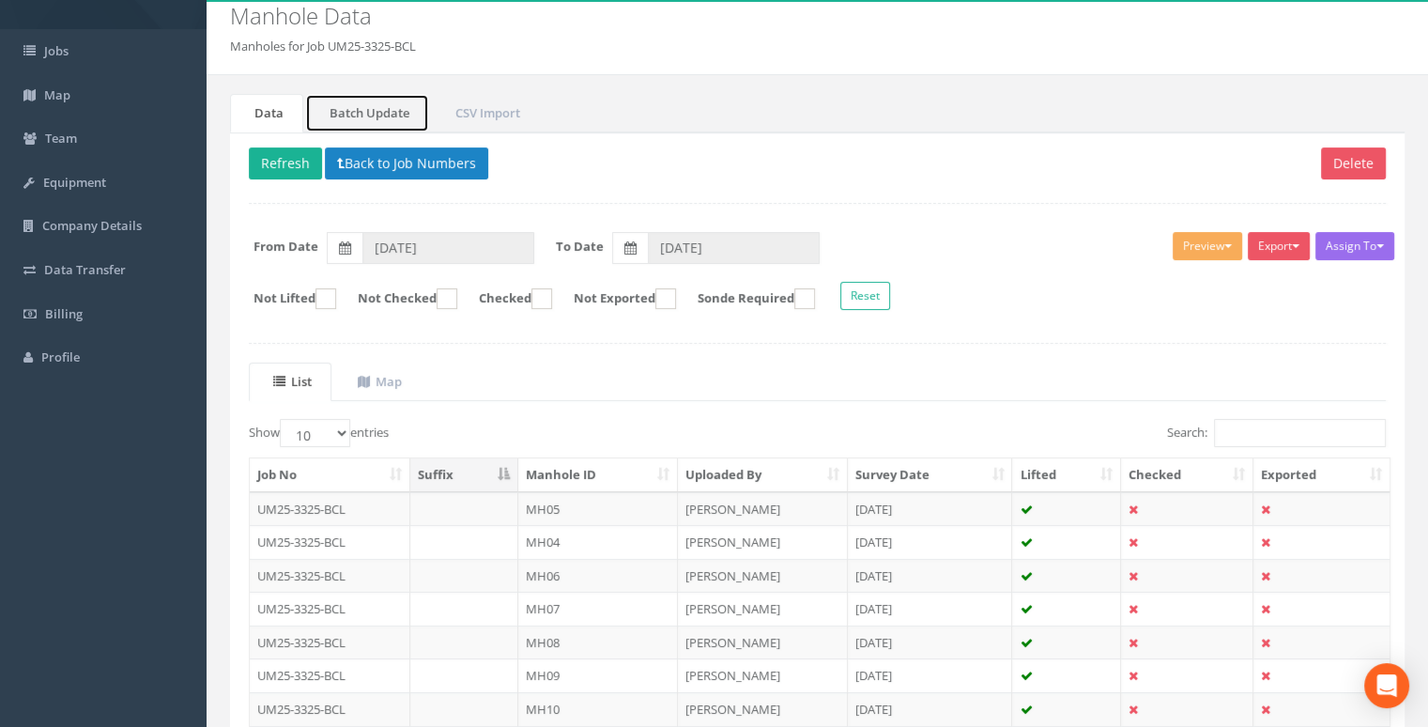
click at [389, 110] on link "Batch Update" at bounding box center [367, 113] width 124 height 39
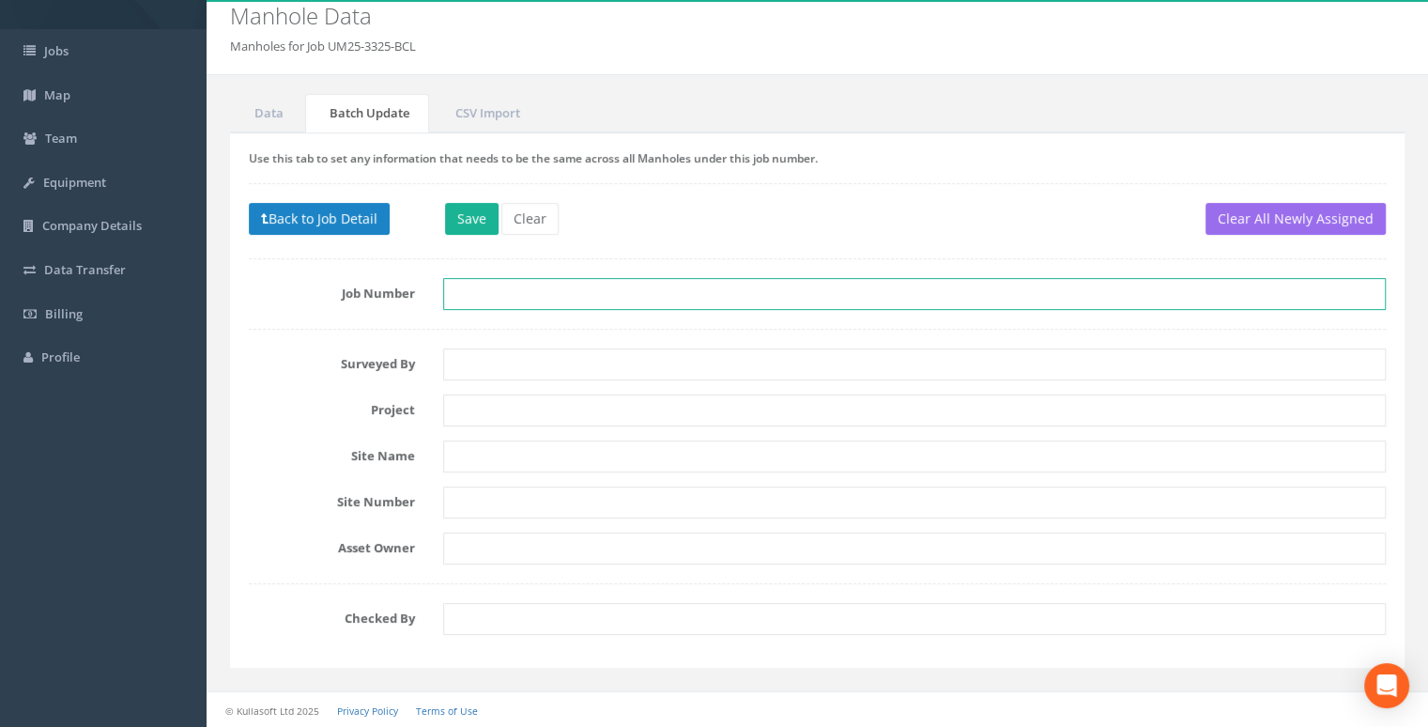
click at [559, 293] on input "text" at bounding box center [914, 294] width 943 height 32
paste input "UM25-3325-BCL"
type input "UM25-3325-BCL"
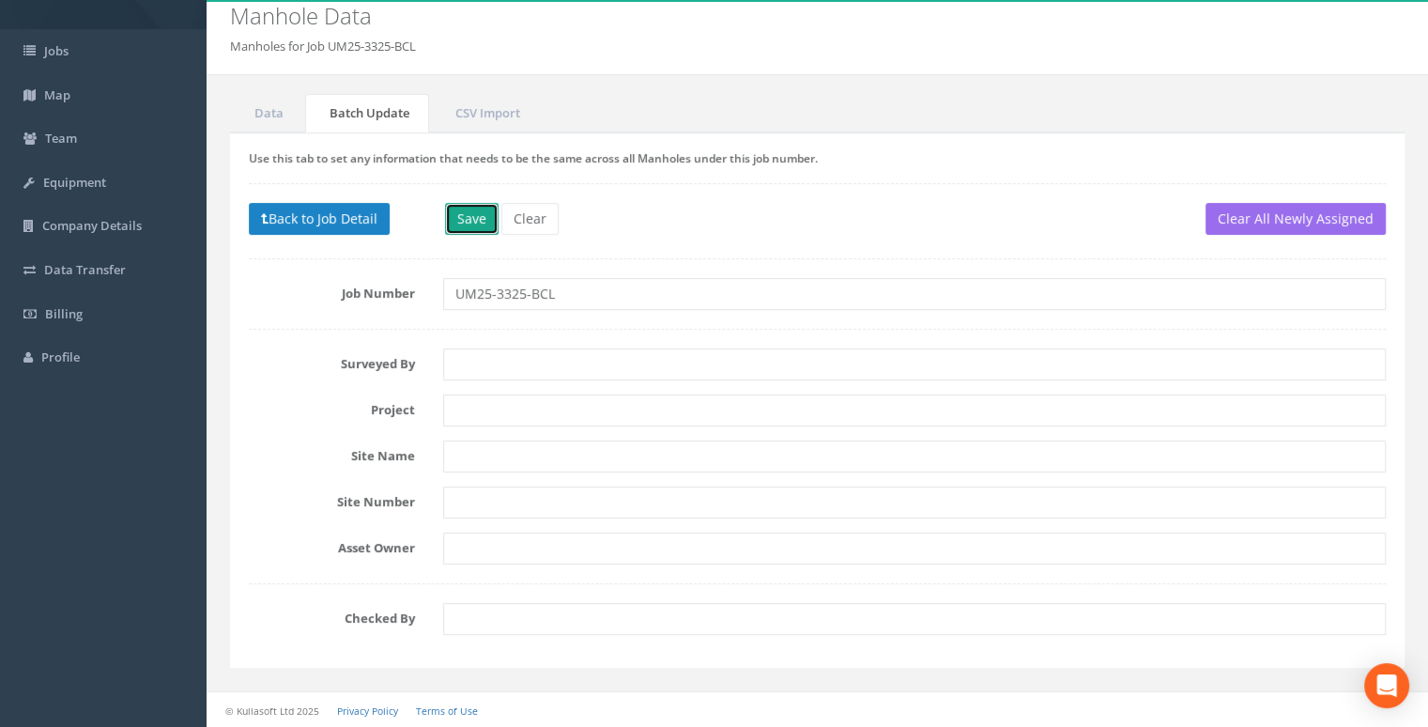
click at [481, 222] on button "Save" at bounding box center [472, 219] width 54 height 32
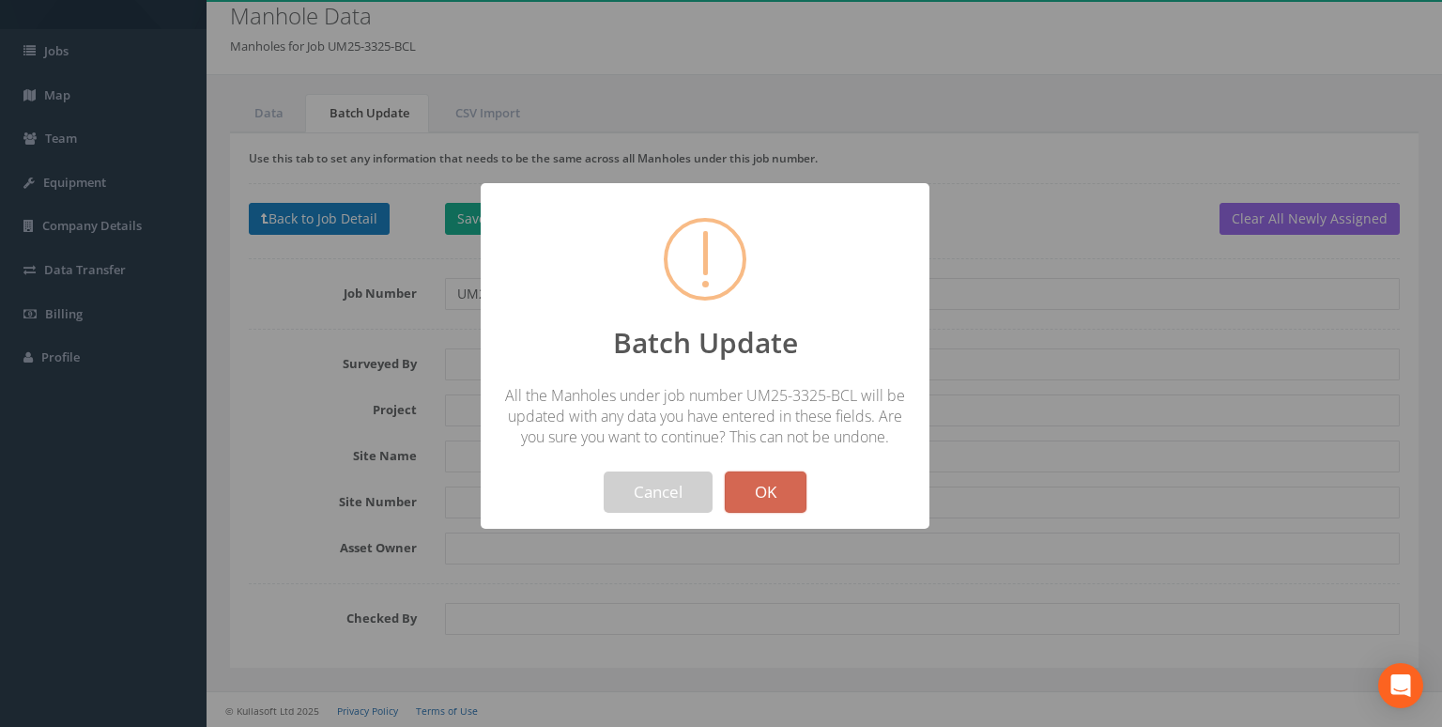
click at [762, 492] on button "OK" at bounding box center [766, 491] width 82 height 41
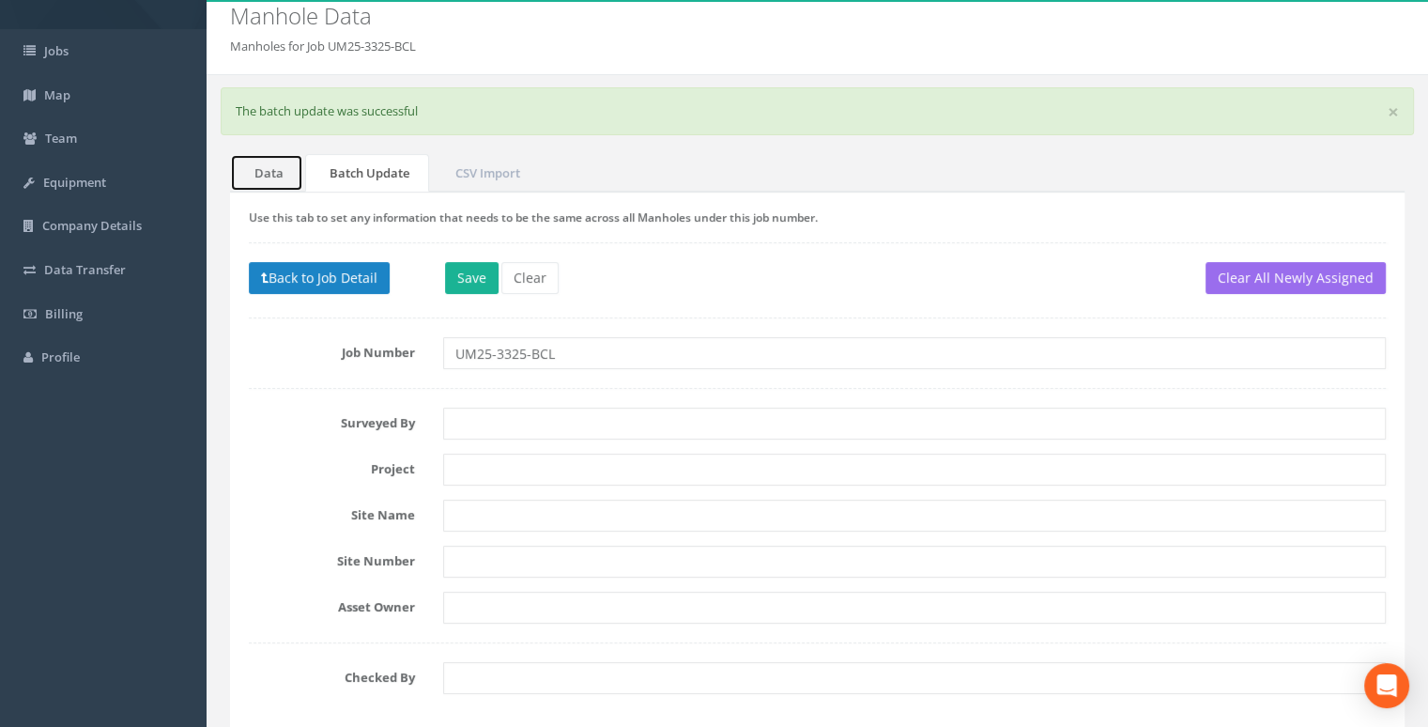
click at [276, 166] on link "Data" at bounding box center [266, 173] width 73 height 39
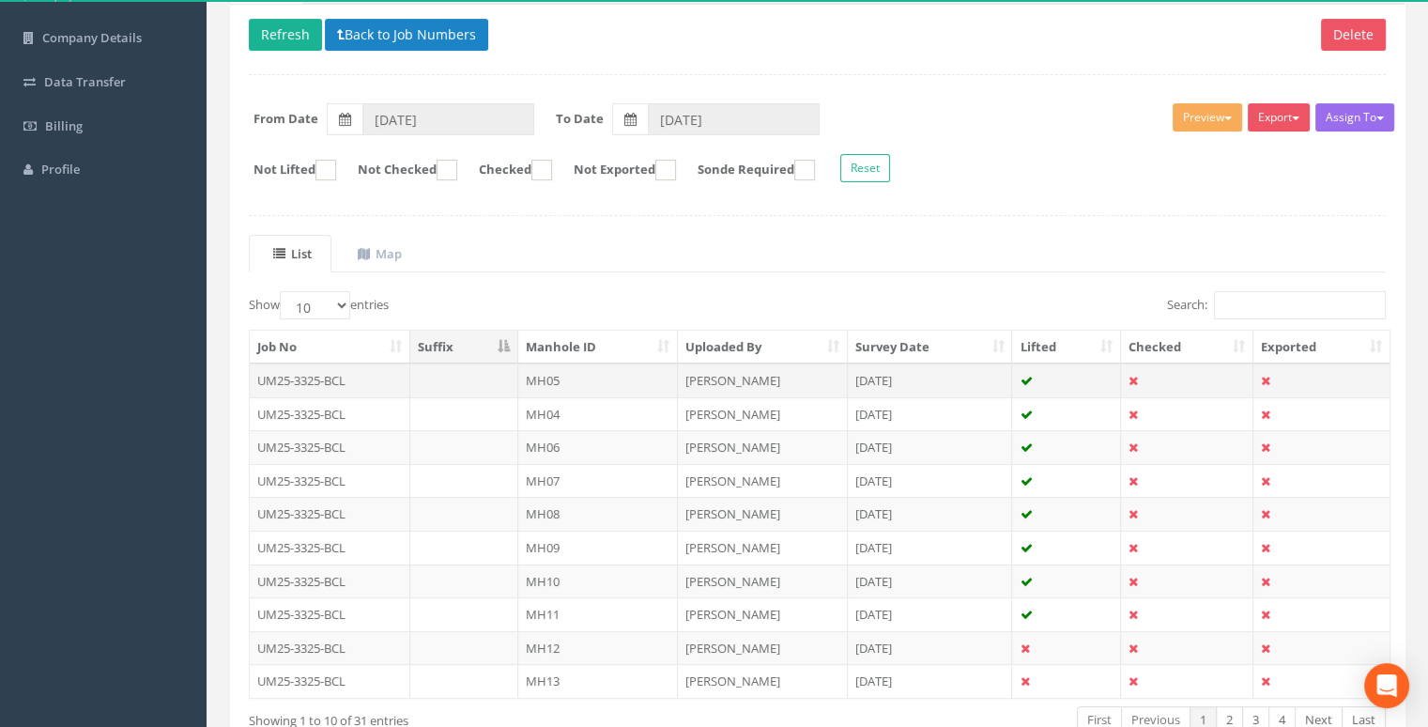
click at [394, 375] on td "UM25-3325-BCL" at bounding box center [330, 380] width 161 height 34
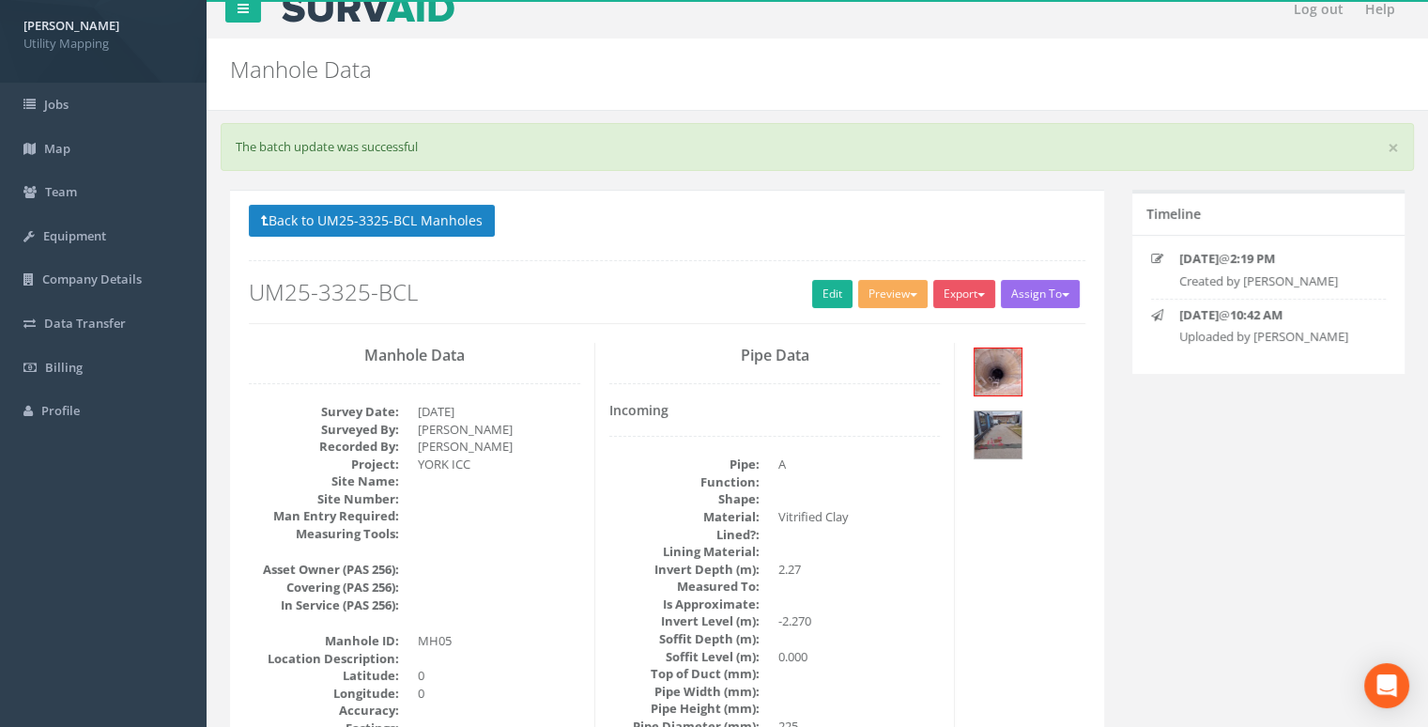
scroll to position [0, 0]
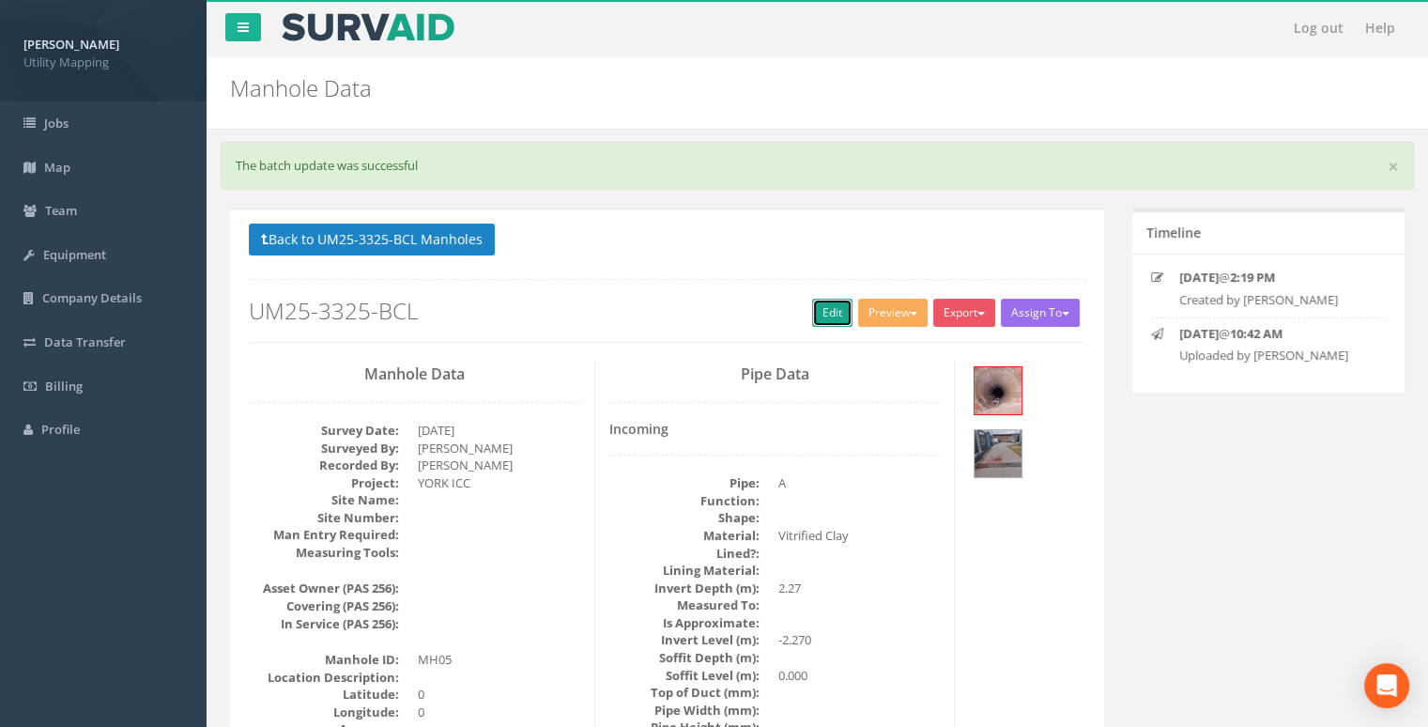
click at [812, 313] on link "Edit" at bounding box center [832, 313] width 40 height 28
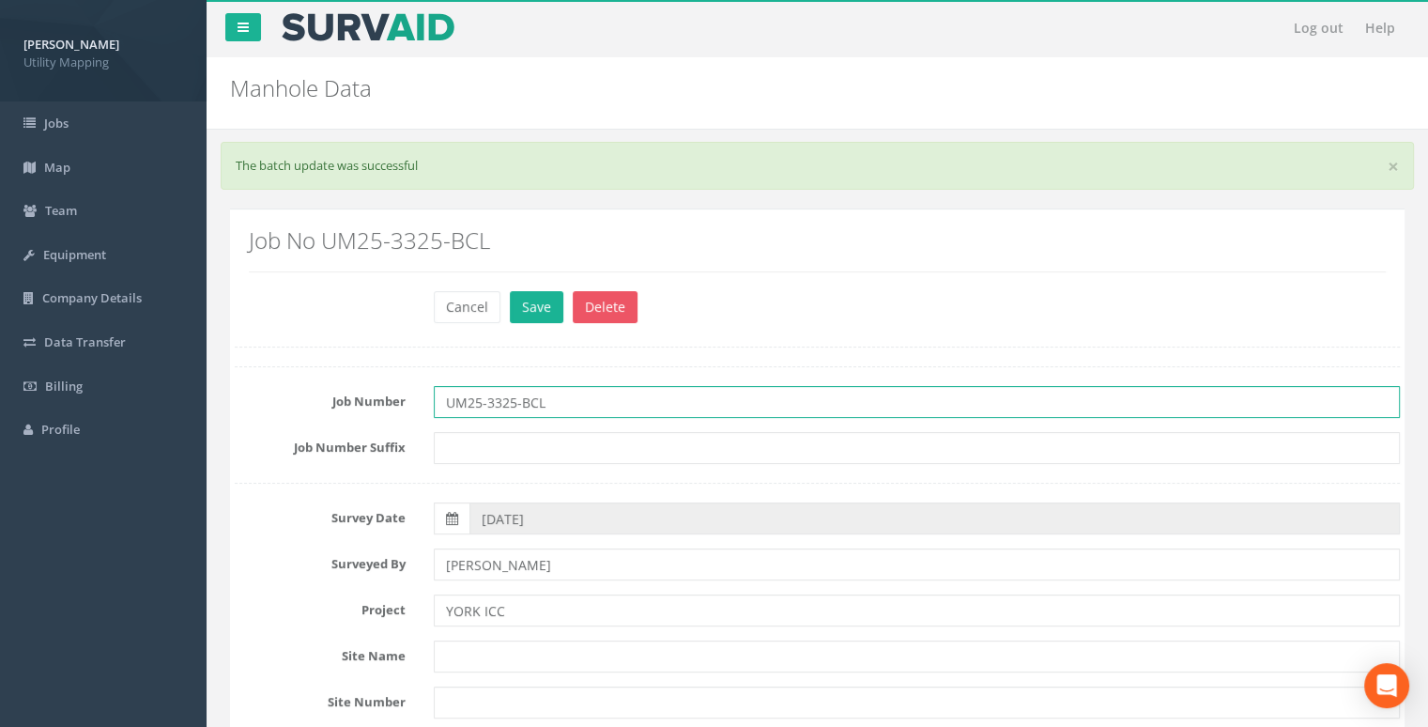
click at [567, 410] on input "UM25-3325-BCL" at bounding box center [917, 402] width 966 height 32
click at [543, 312] on button "Save" at bounding box center [537, 307] width 54 height 32
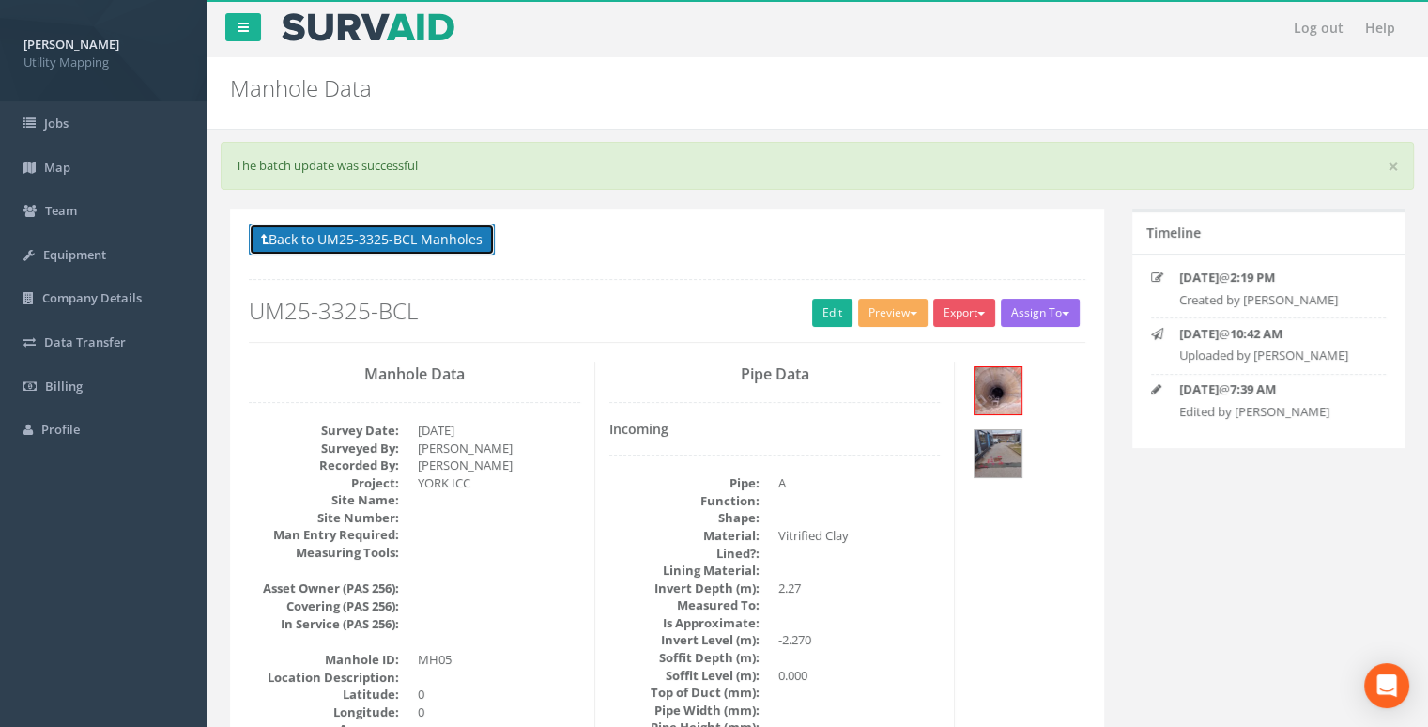
click at [396, 248] on button "Back to UM25-3325-BCL Manholes" at bounding box center [372, 239] width 246 height 32
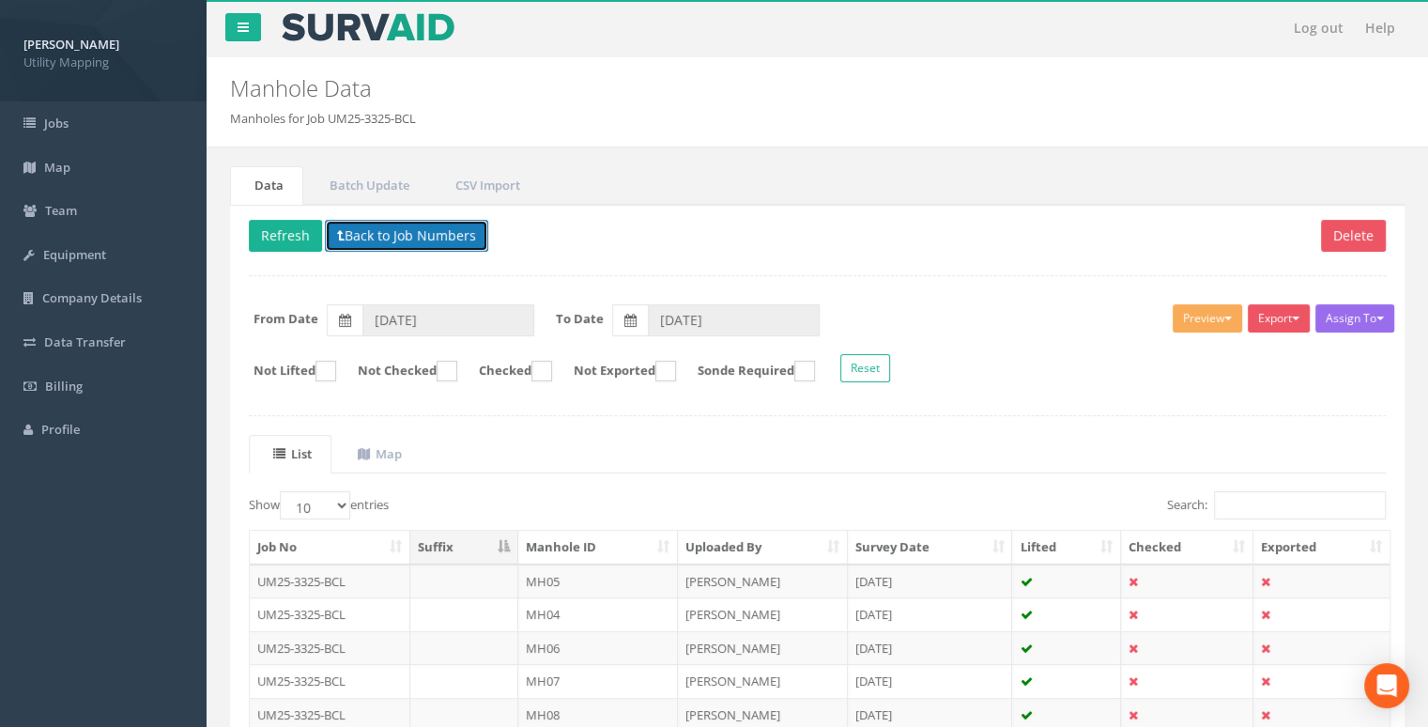
click at [365, 238] on button "Back to Job Numbers" at bounding box center [406, 236] width 163 height 32
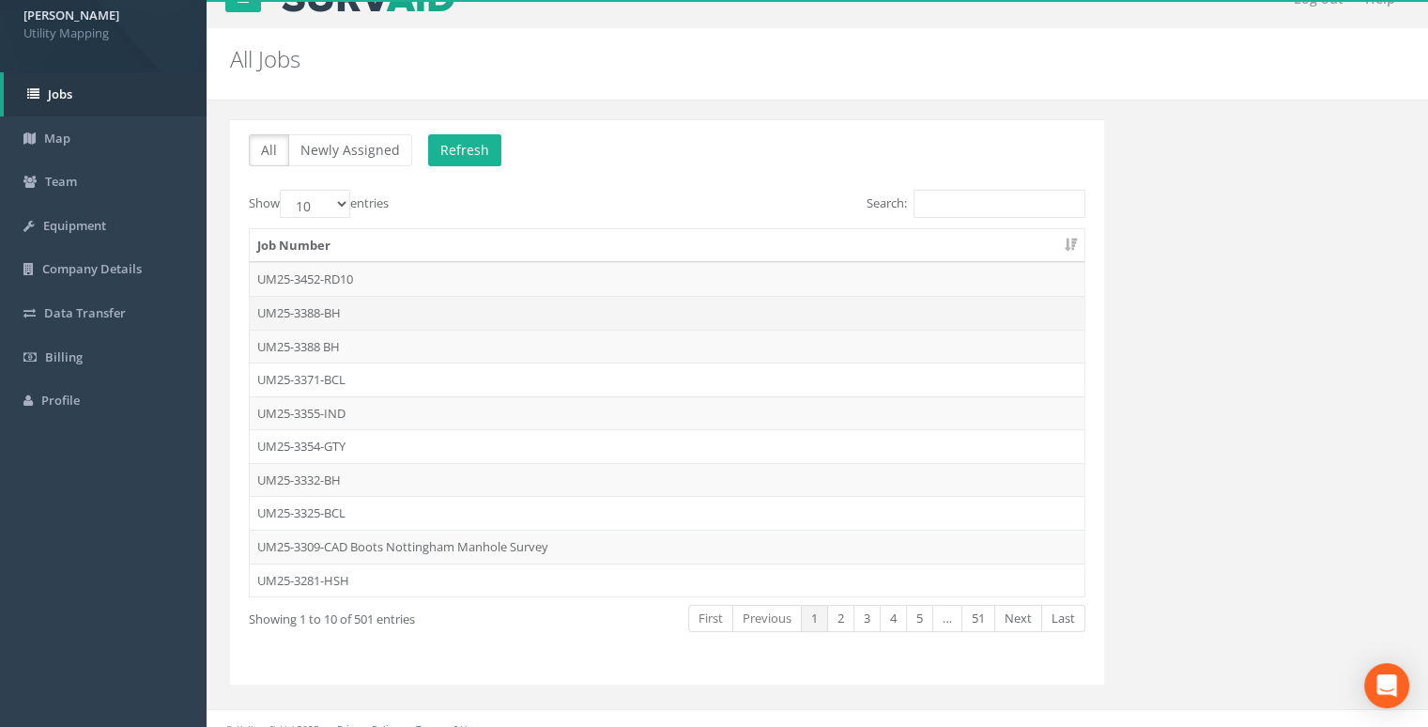
scroll to position [45, 0]
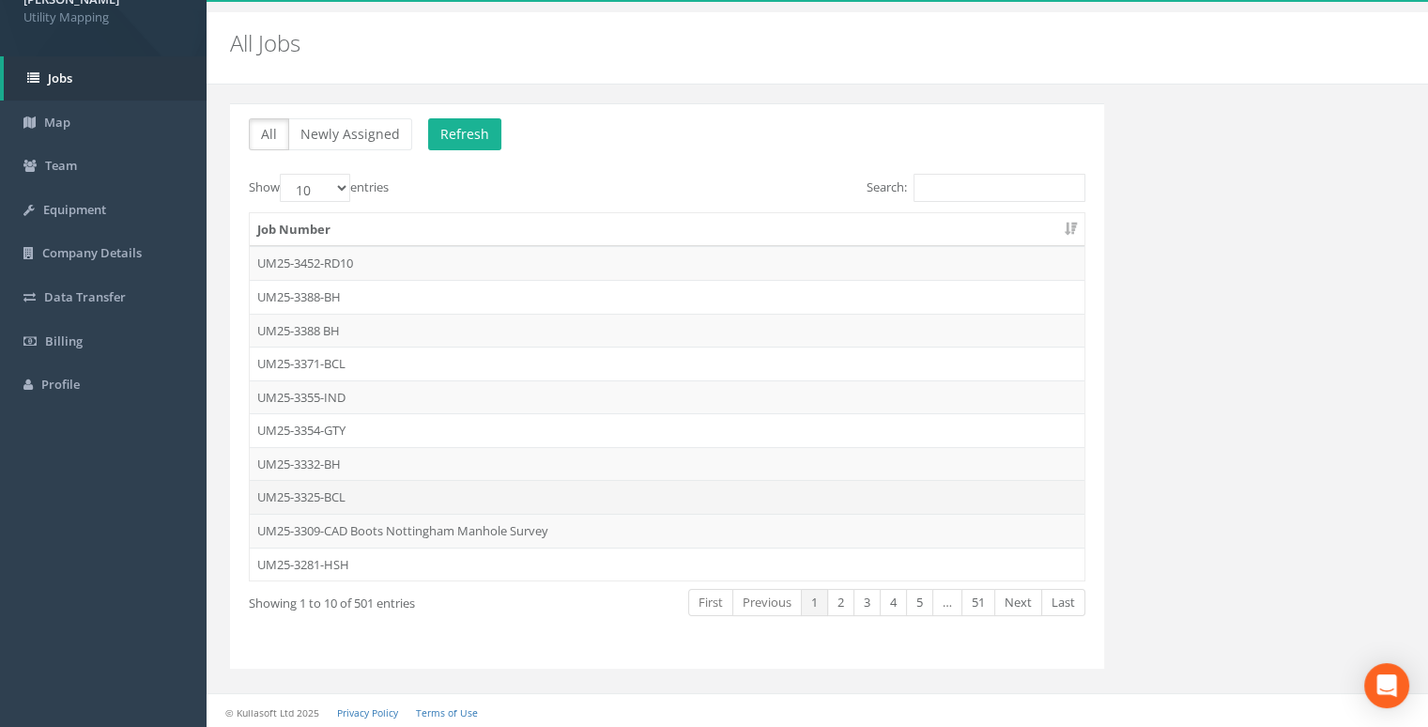
click at [370, 497] on td "UM25-3325-BCL" at bounding box center [667, 497] width 835 height 34
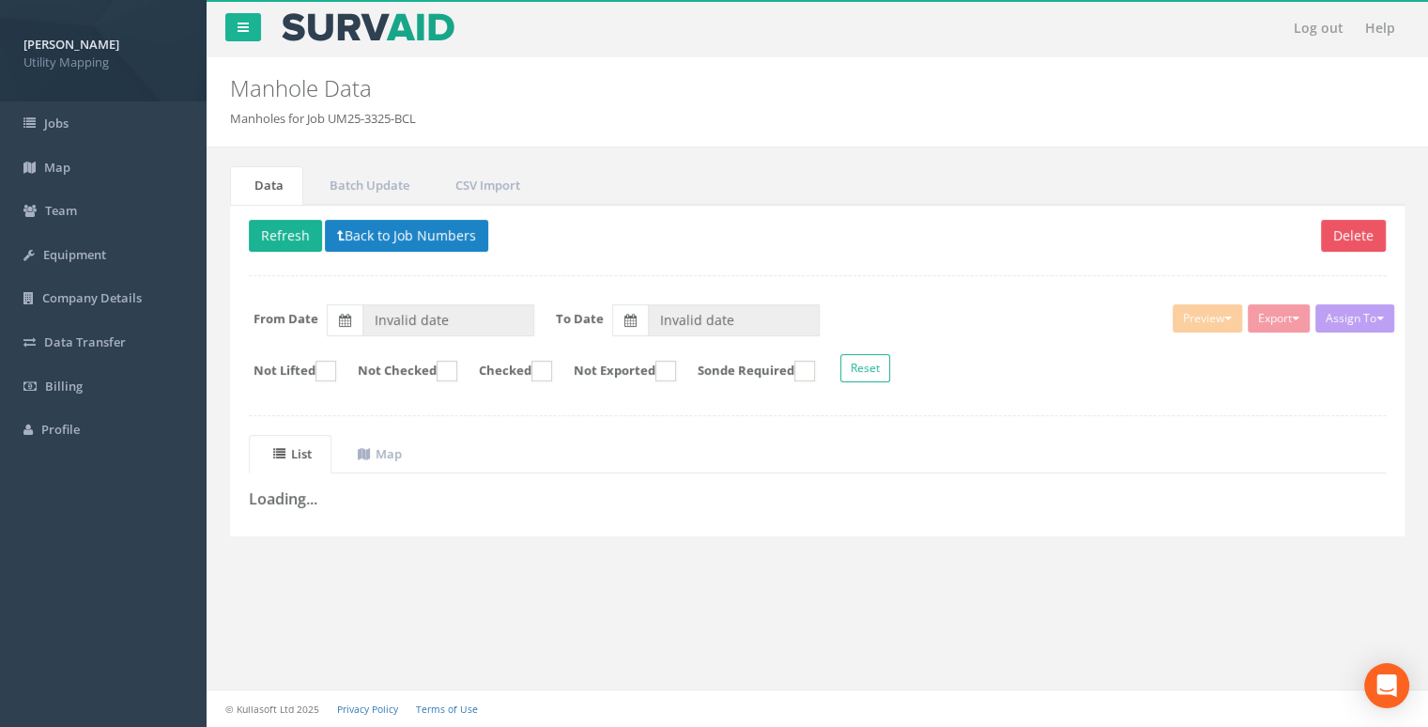
type input "[DATE]"
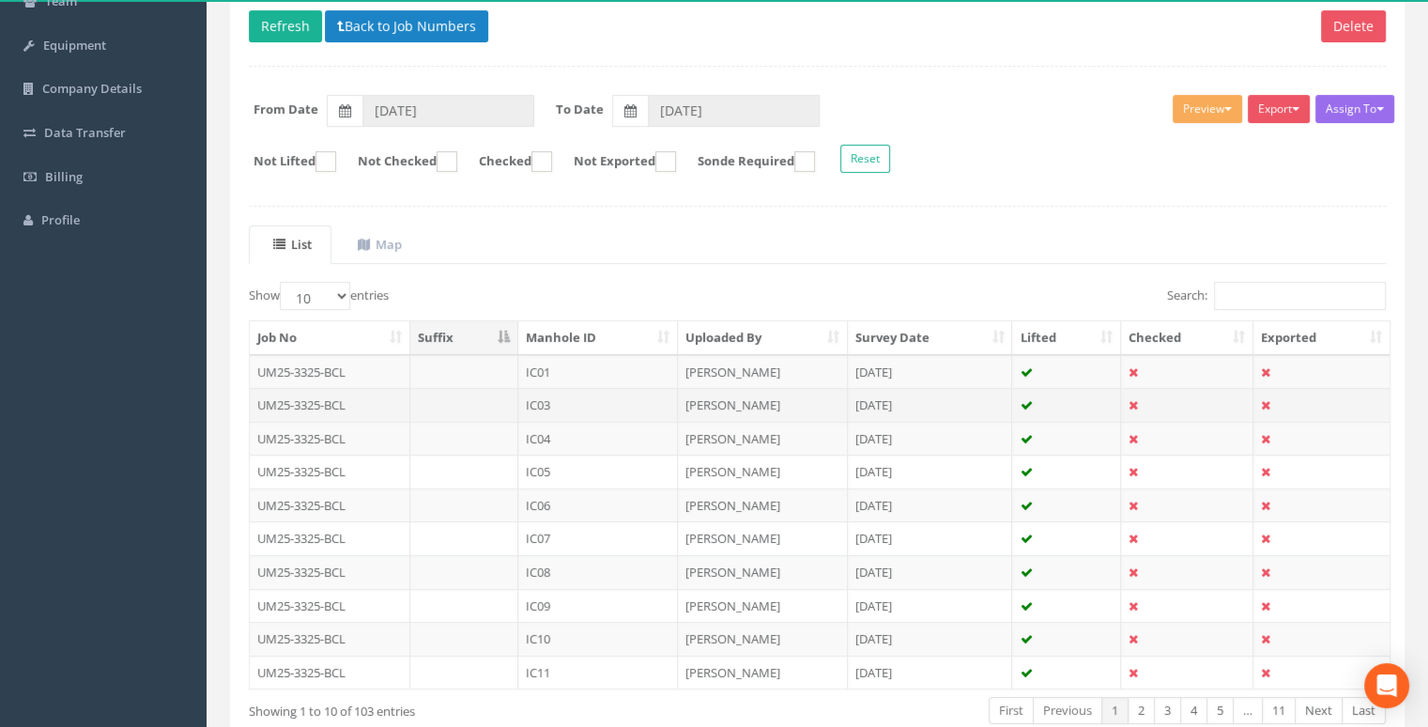
scroll to position [233, 0]
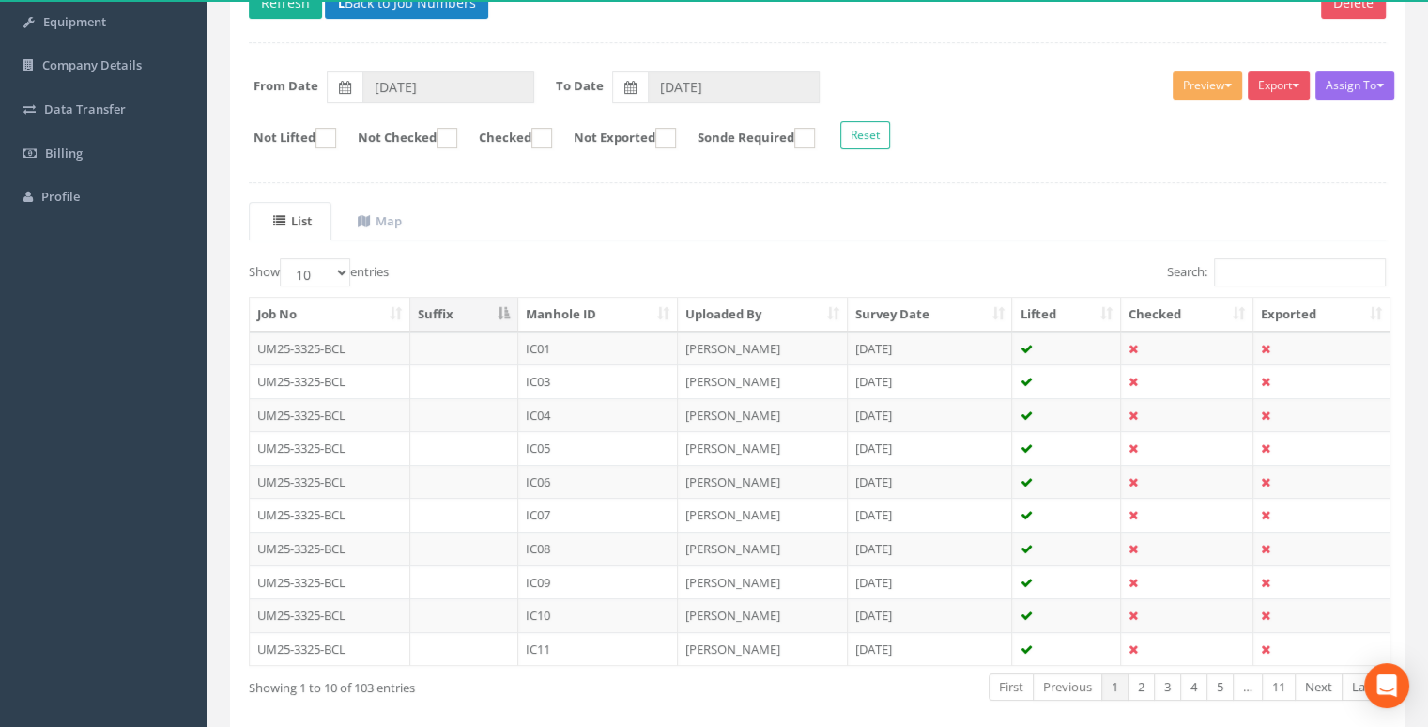
click at [654, 302] on th "Manhole ID" at bounding box center [598, 315] width 160 height 34
click at [1135, 673] on link "2" at bounding box center [1141, 686] width 27 height 27
click at [1166, 683] on link "3" at bounding box center [1167, 686] width 27 height 27
click at [1194, 685] on link "4" at bounding box center [1193, 686] width 27 height 27
click at [1213, 685] on link "5" at bounding box center [1220, 686] width 27 height 27
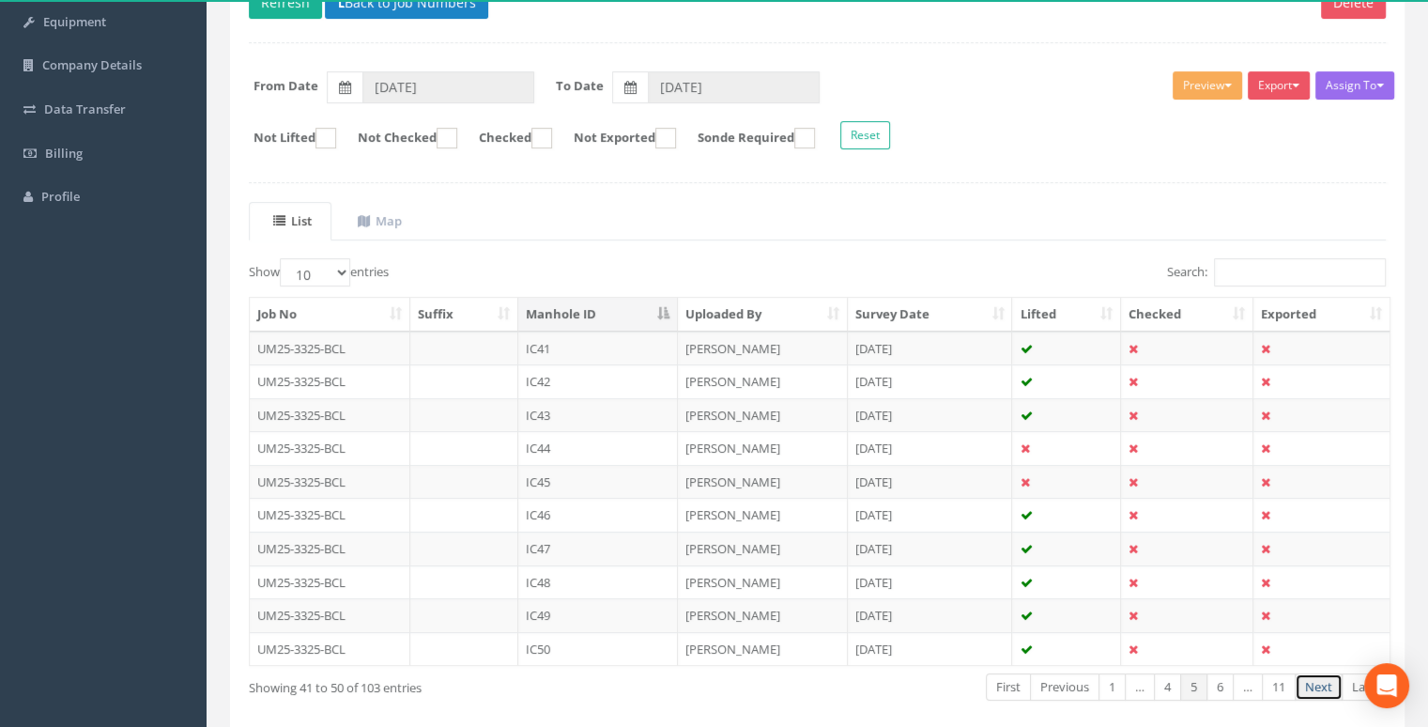
click at [1313, 685] on link "Next" at bounding box center [1319, 686] width 48 height 27
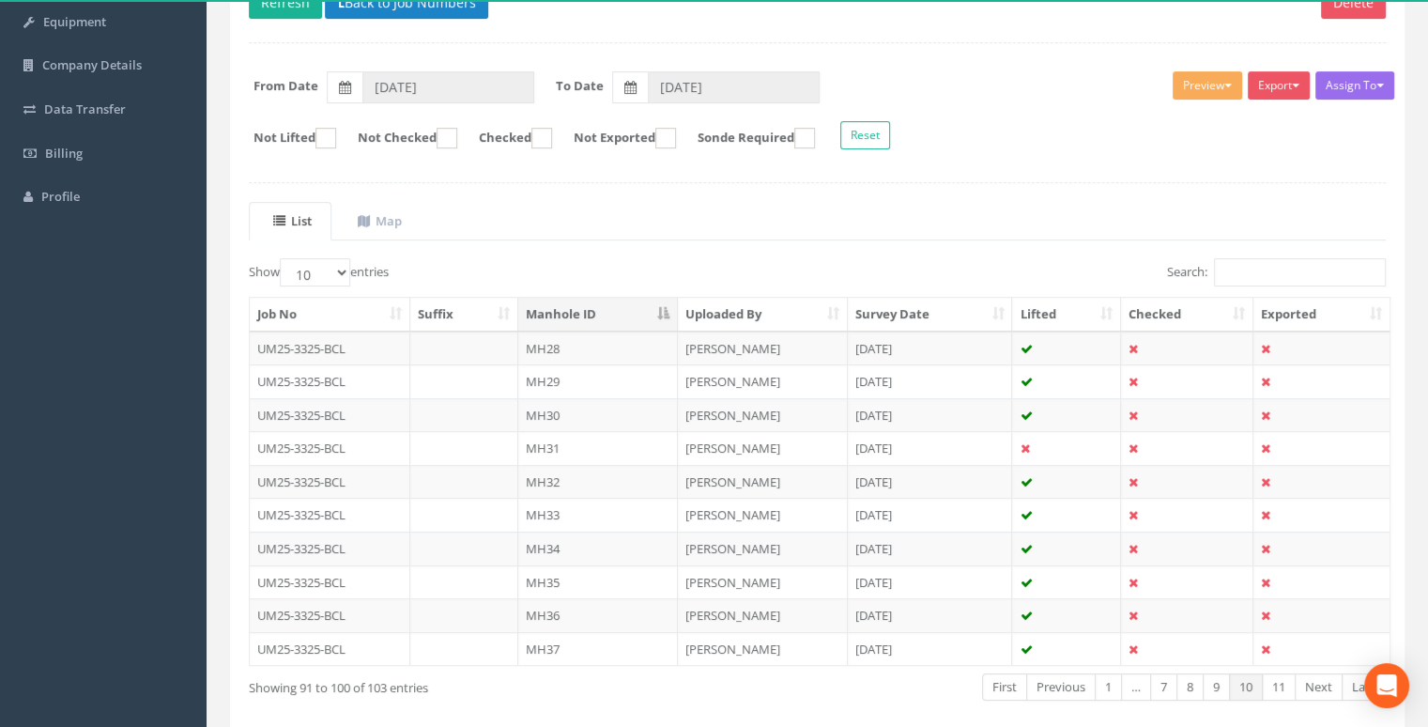
click at [1313, 685] on link "Next" at bounding box center [1319, 686] width 48 height 27
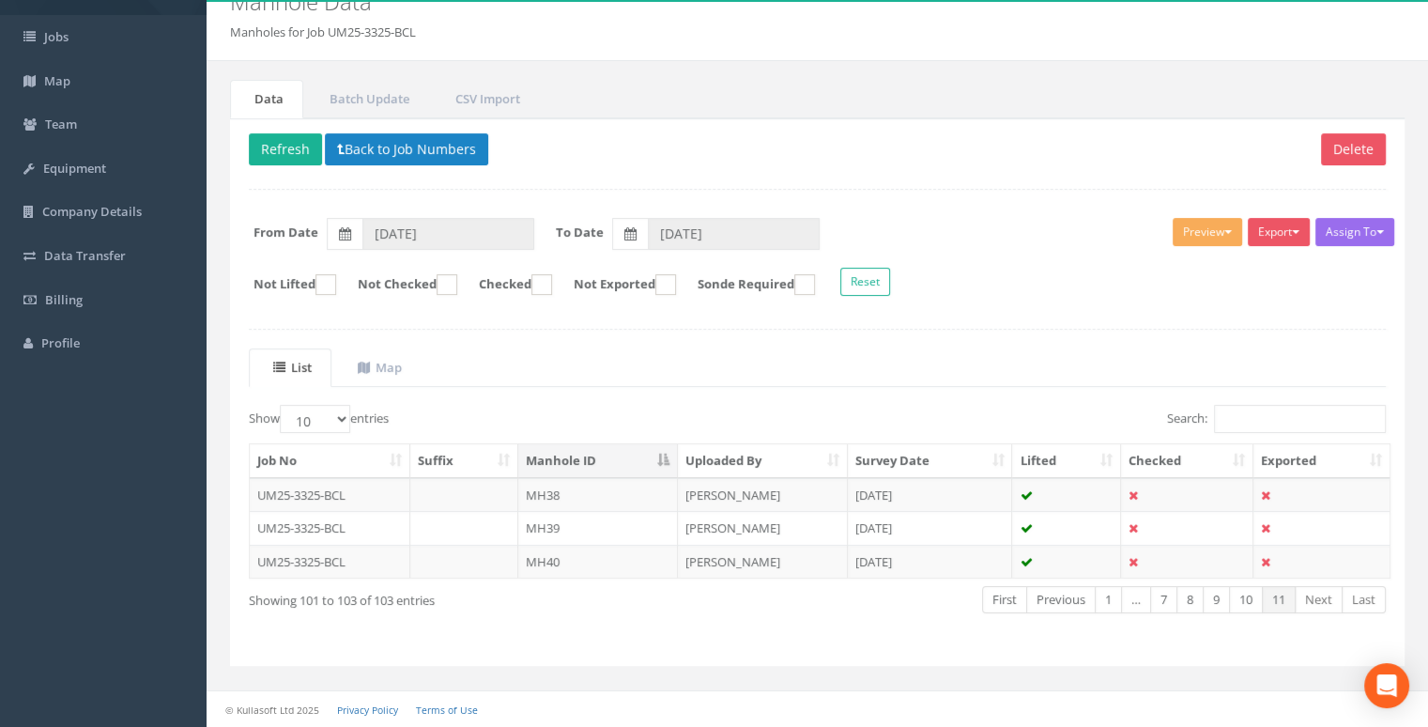
scroll to position [83, 0]
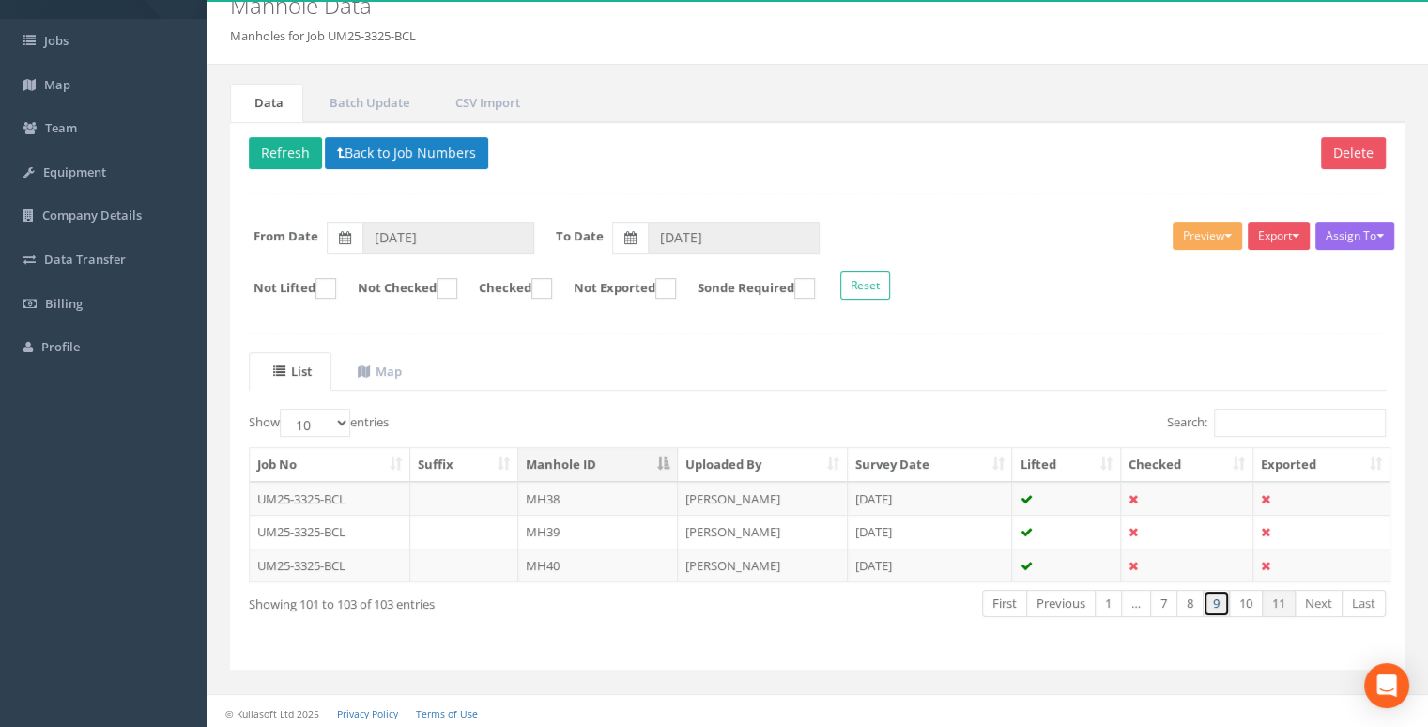
click at [1213, 600] on link "9" at bounding box center [1216, 603] width 27 height 27
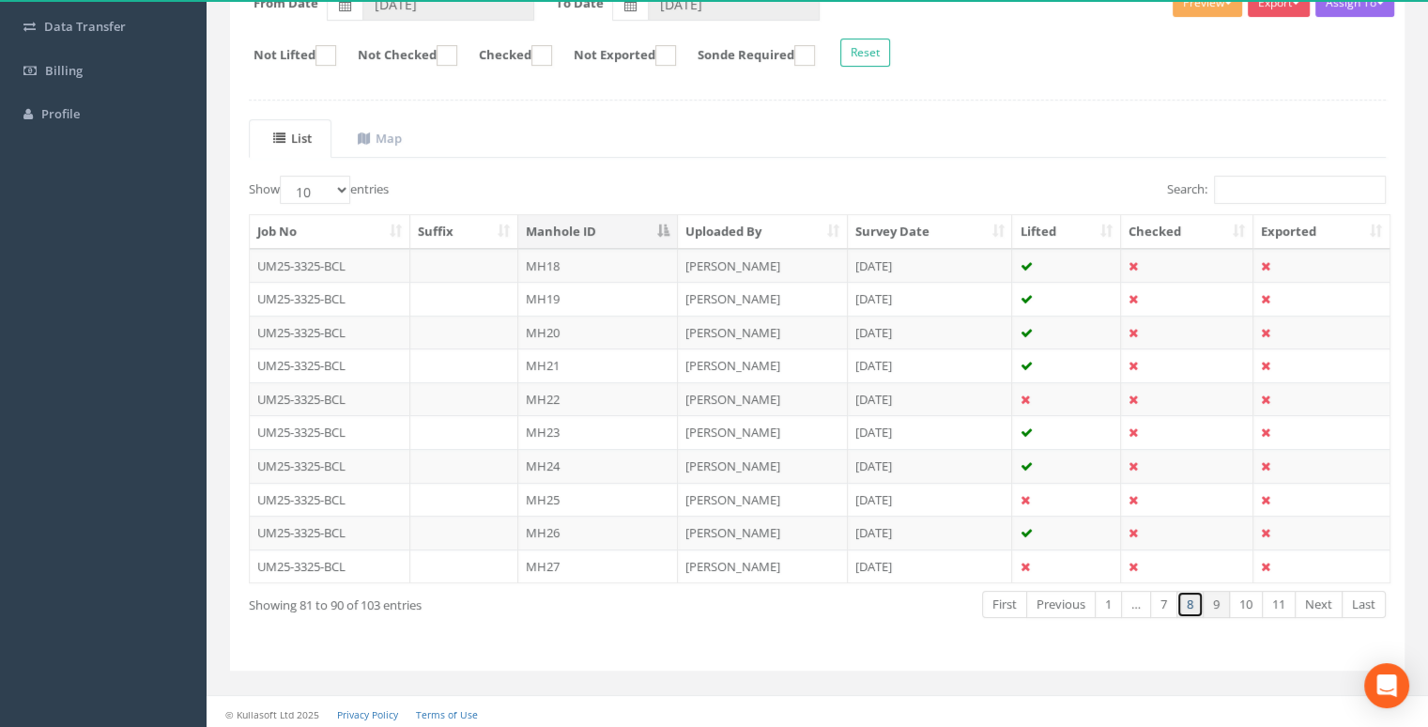
click at [1189, 601] on link "8" at bounding box center [1190, 604] width 27 height 27
click at [1168, 599] on link "7" at bounding box center [1163, 604] width 27 height 27
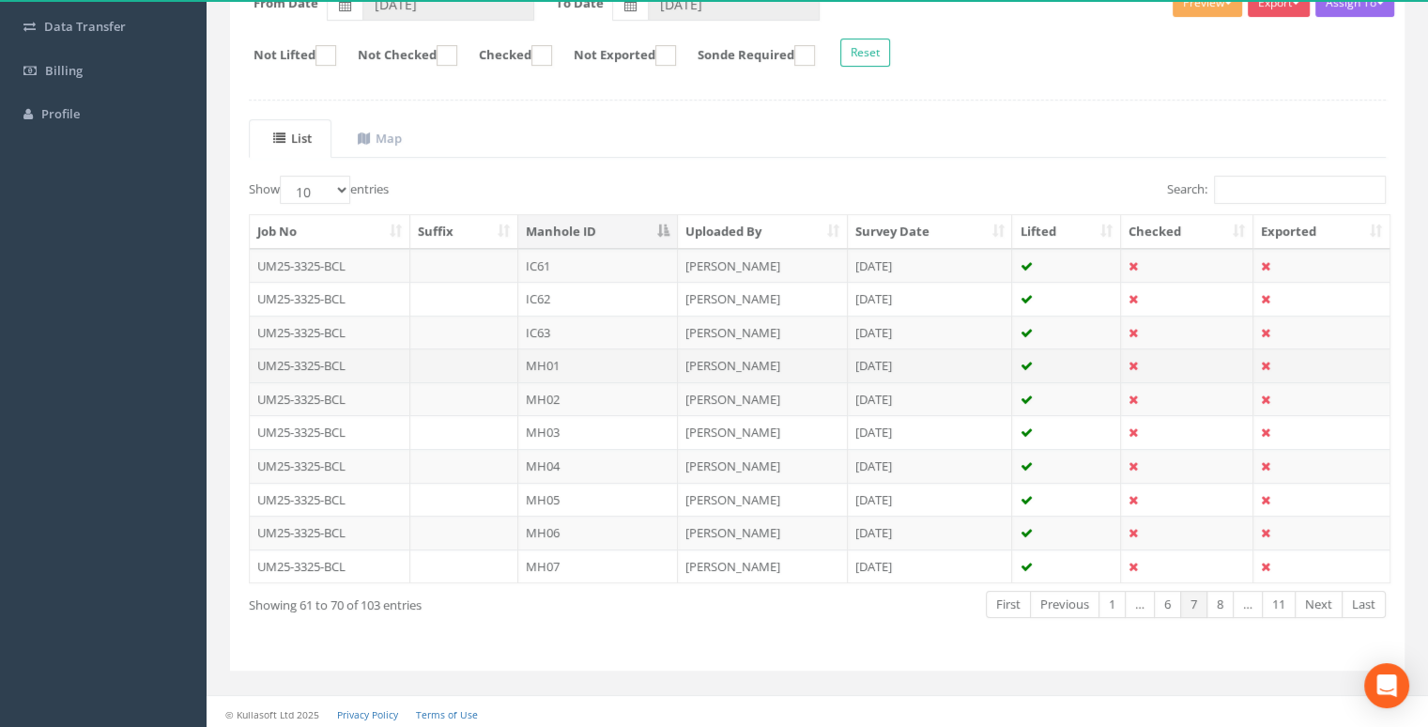
click at [588, 365] on td "MH01" at bounding box center [598, 365] width 160 height 34
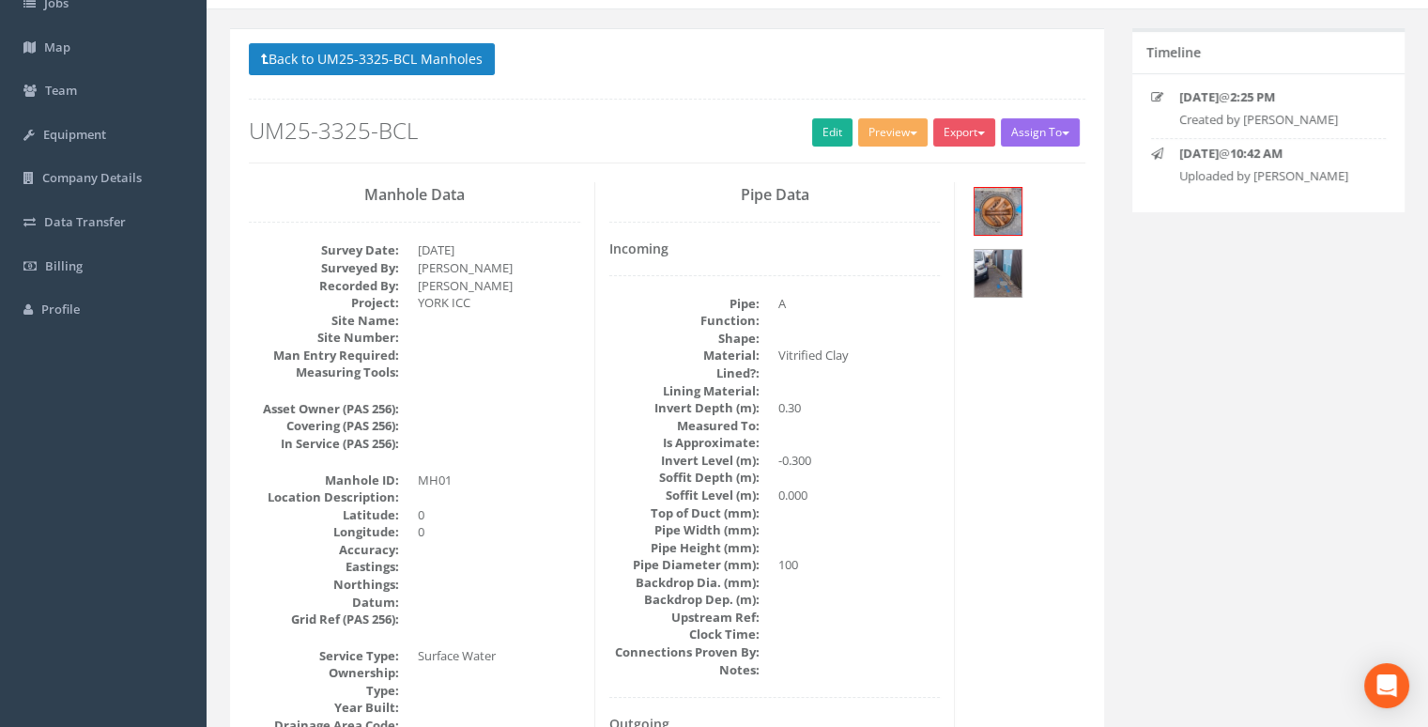
scroll to position [102, 0]
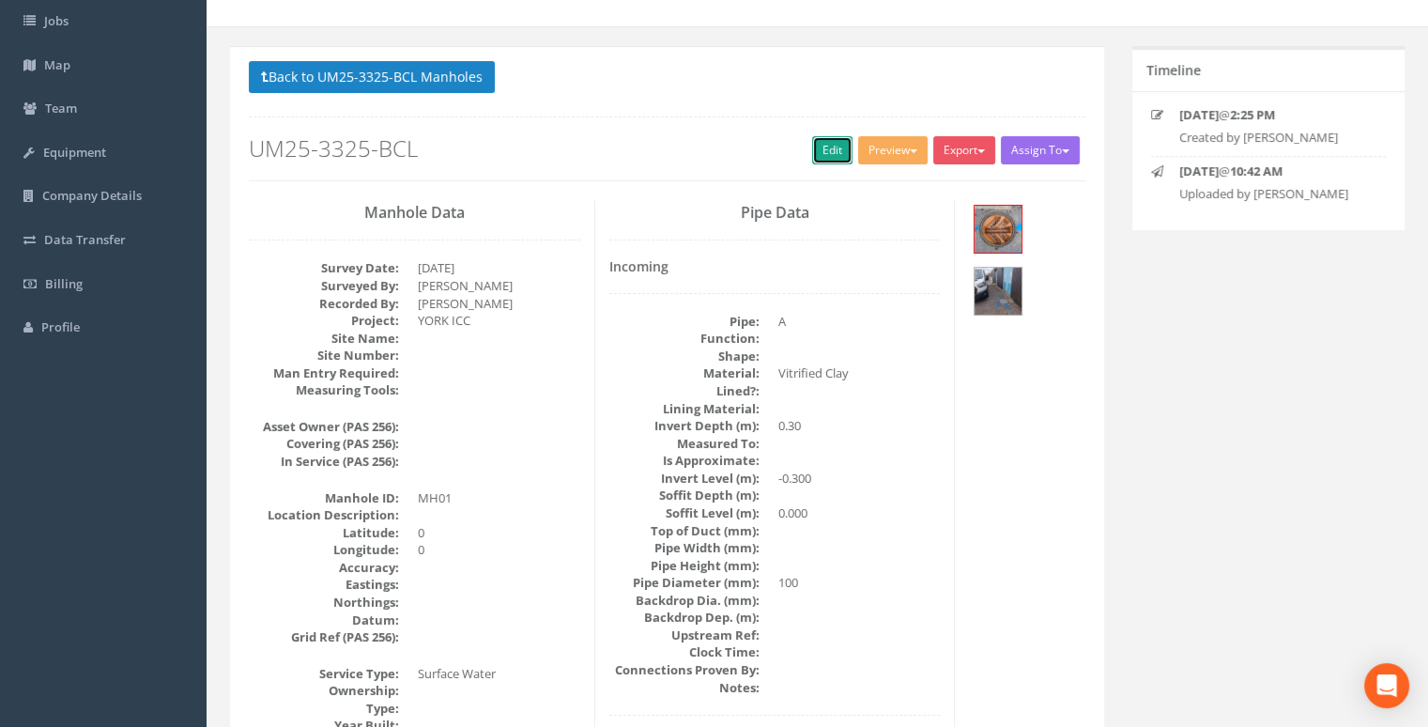
click at [830, 159] on link "Edit" at bounding box center [832, 150] width 40 height 28
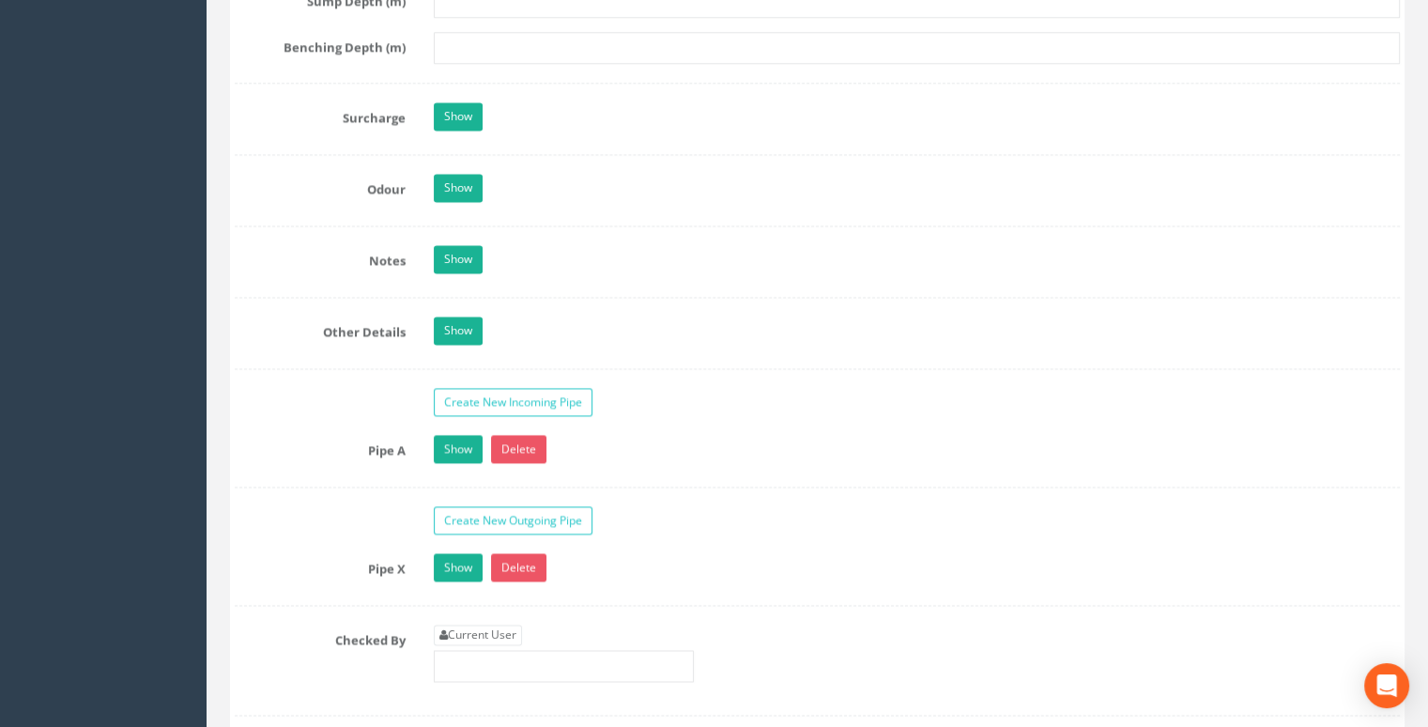
scroll to position [2826, 0]
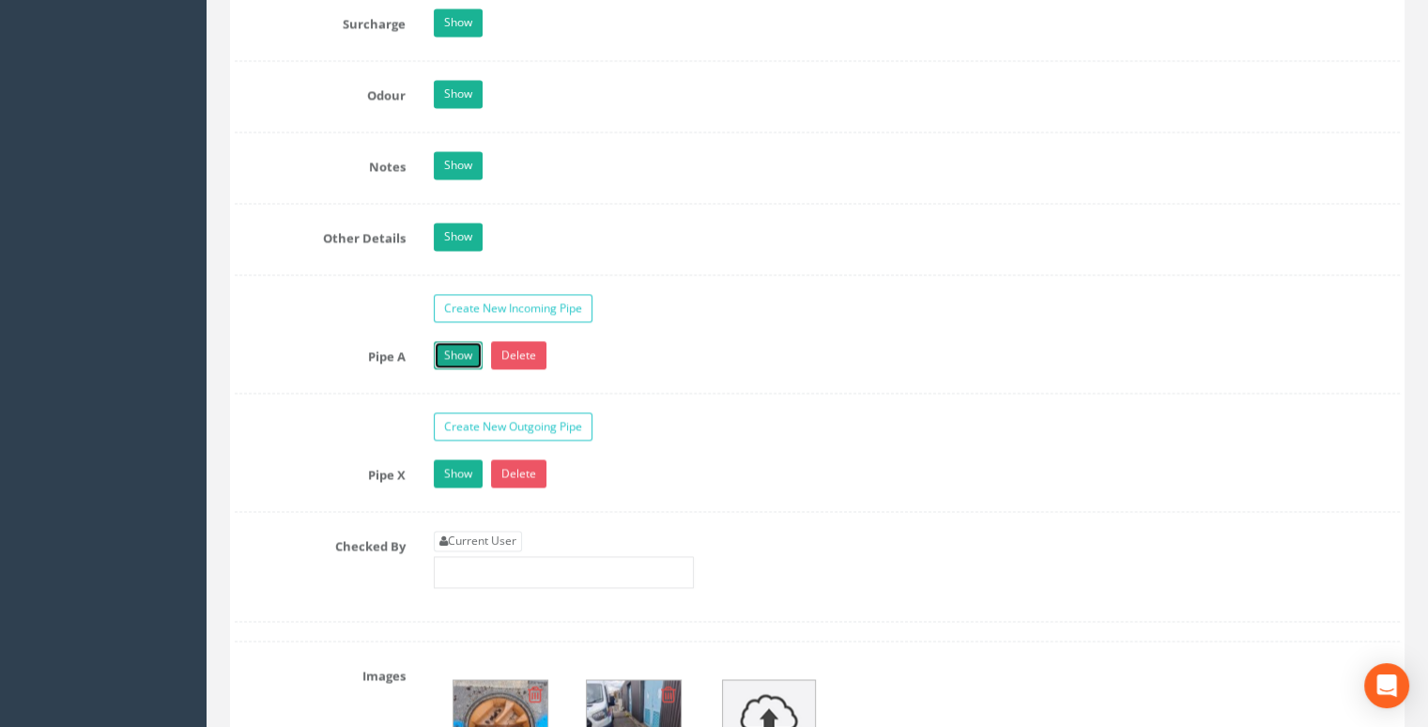
click at [469, 369] on link "Show" at bounding box center [458, 355] width 49 height 28
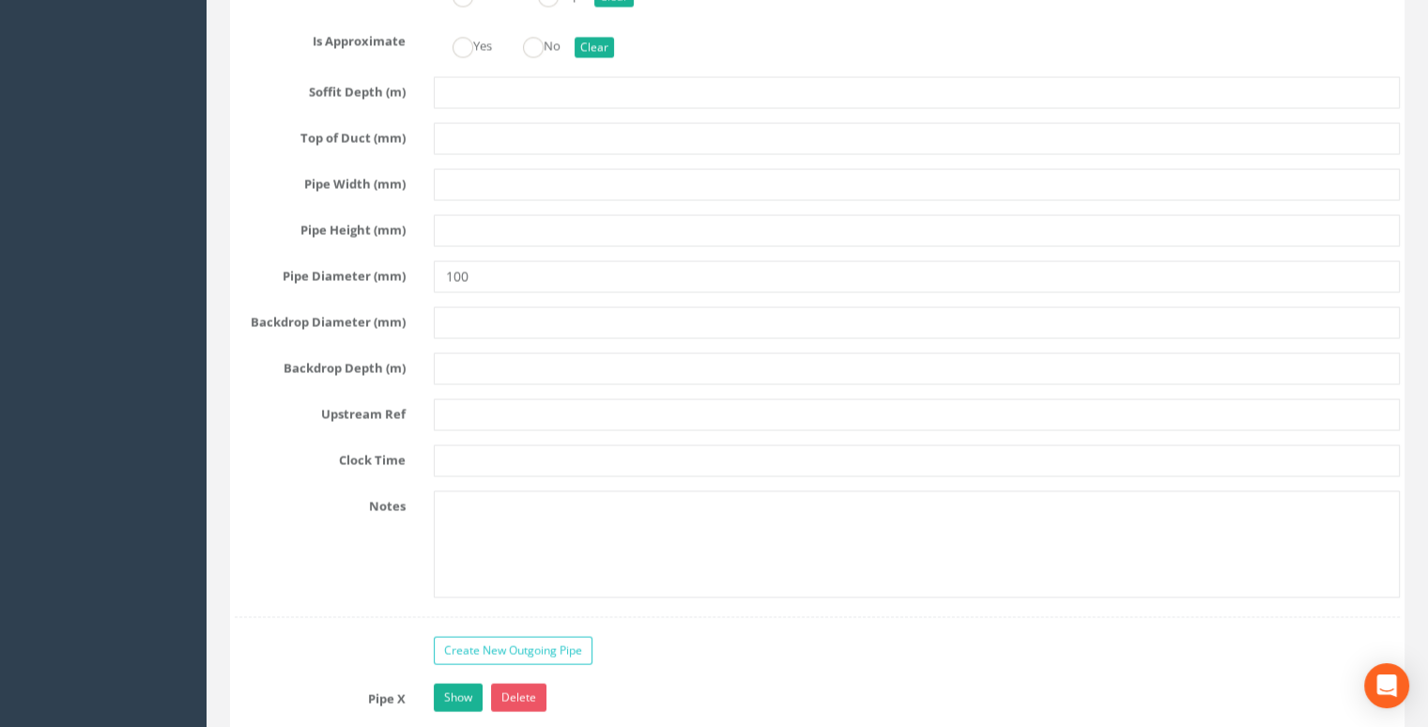
scroll to position [3671, 0]
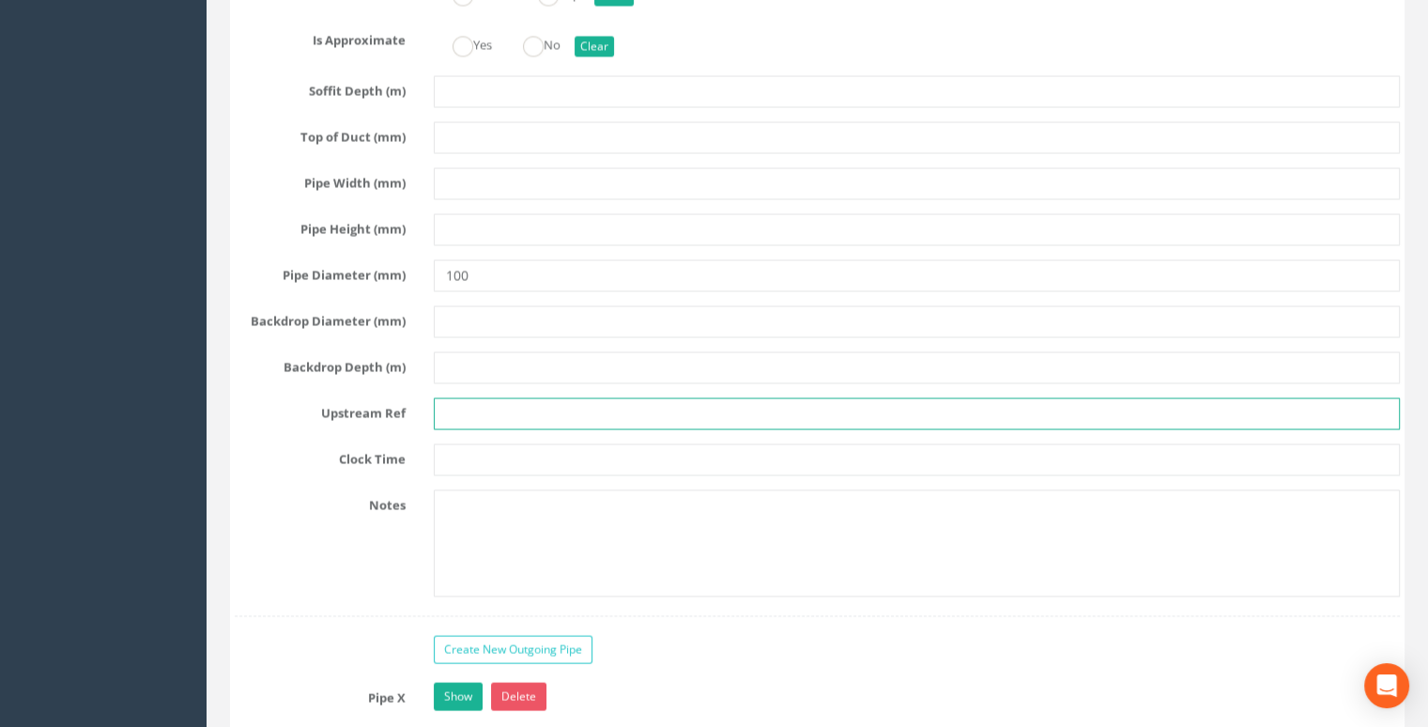
click at [469, 418] on input "text" at bounding box center [917, 414] width 966 height 32
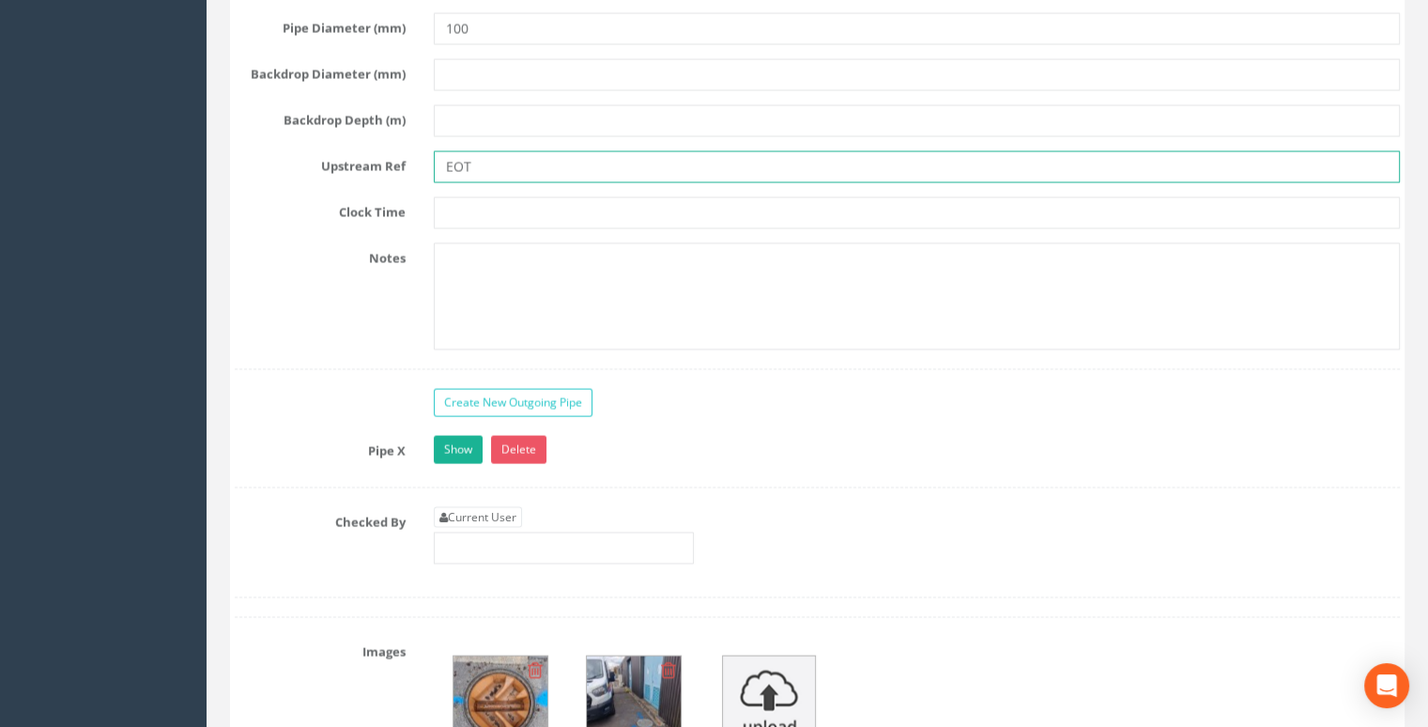
scroll to position [3858, 0]
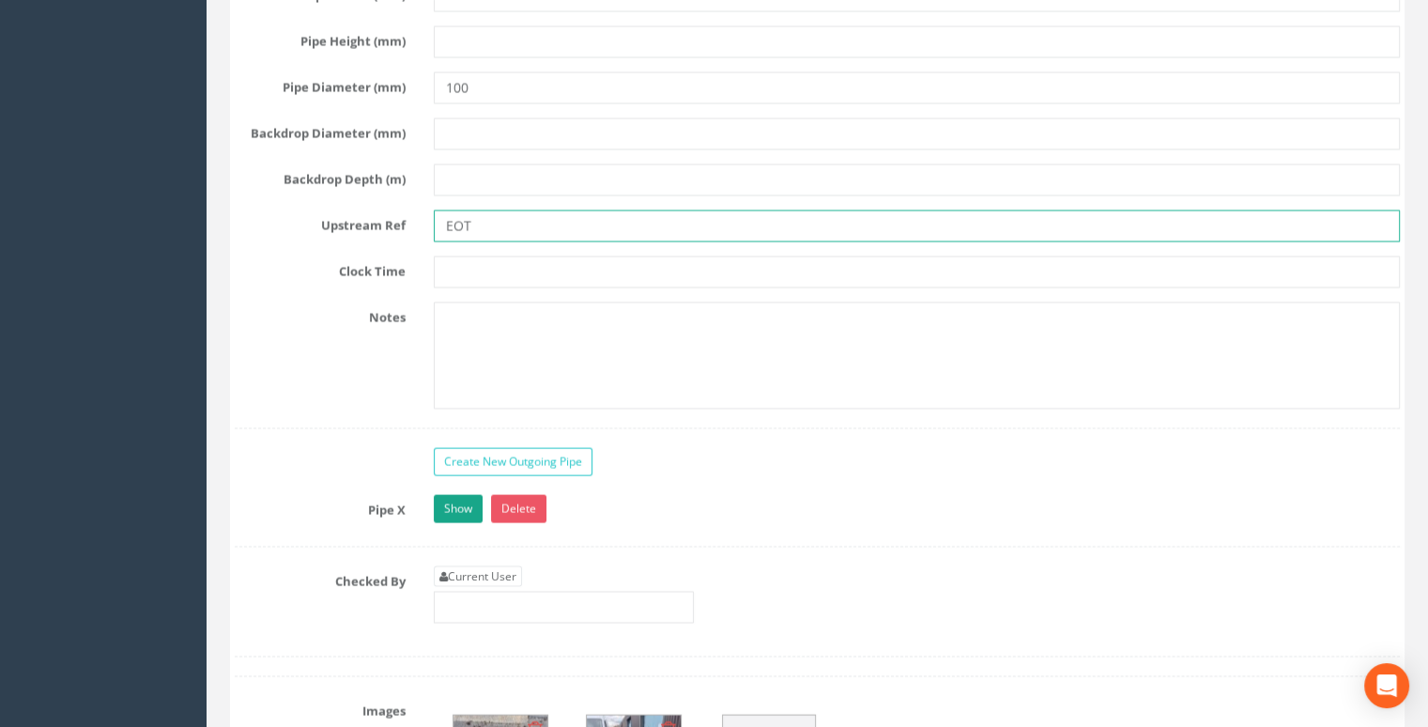
type input "EOT"
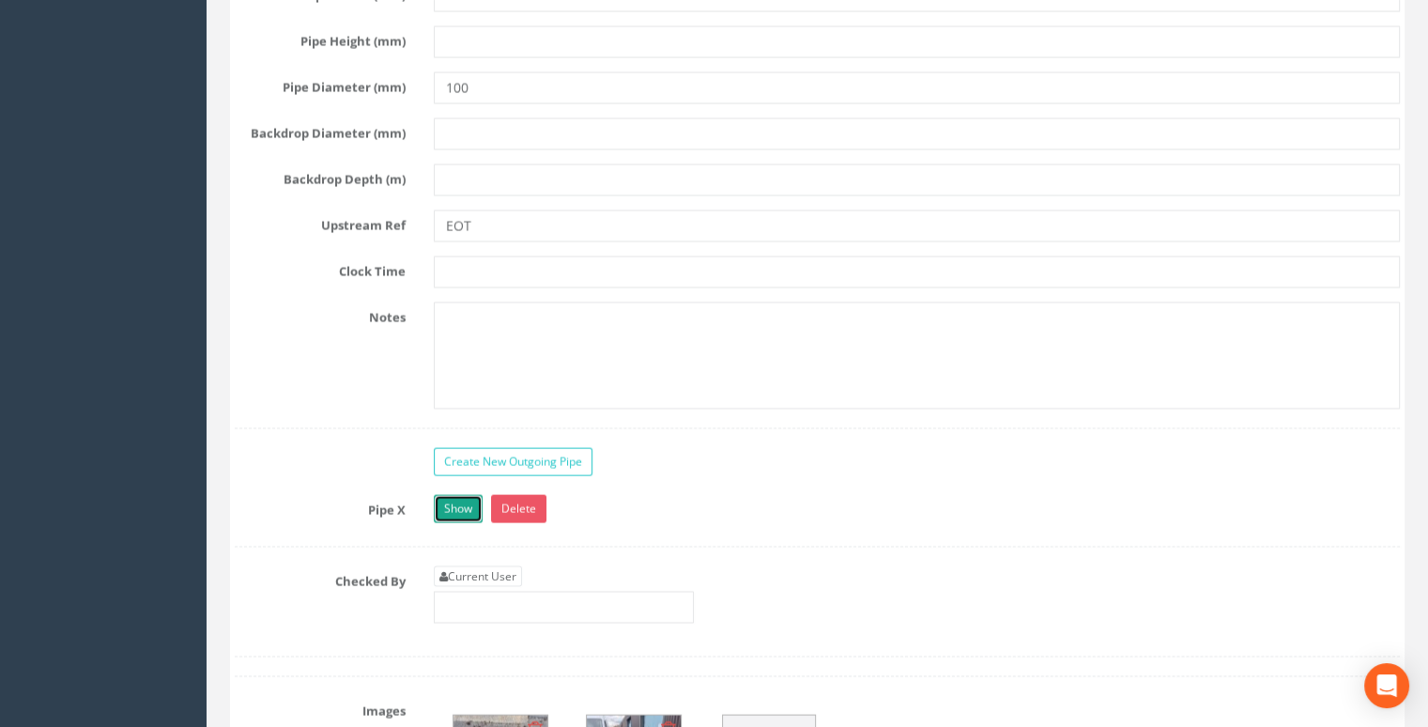
click at [452, 523] on link "Show" at bounding box center [458, 509] width 49 height 28
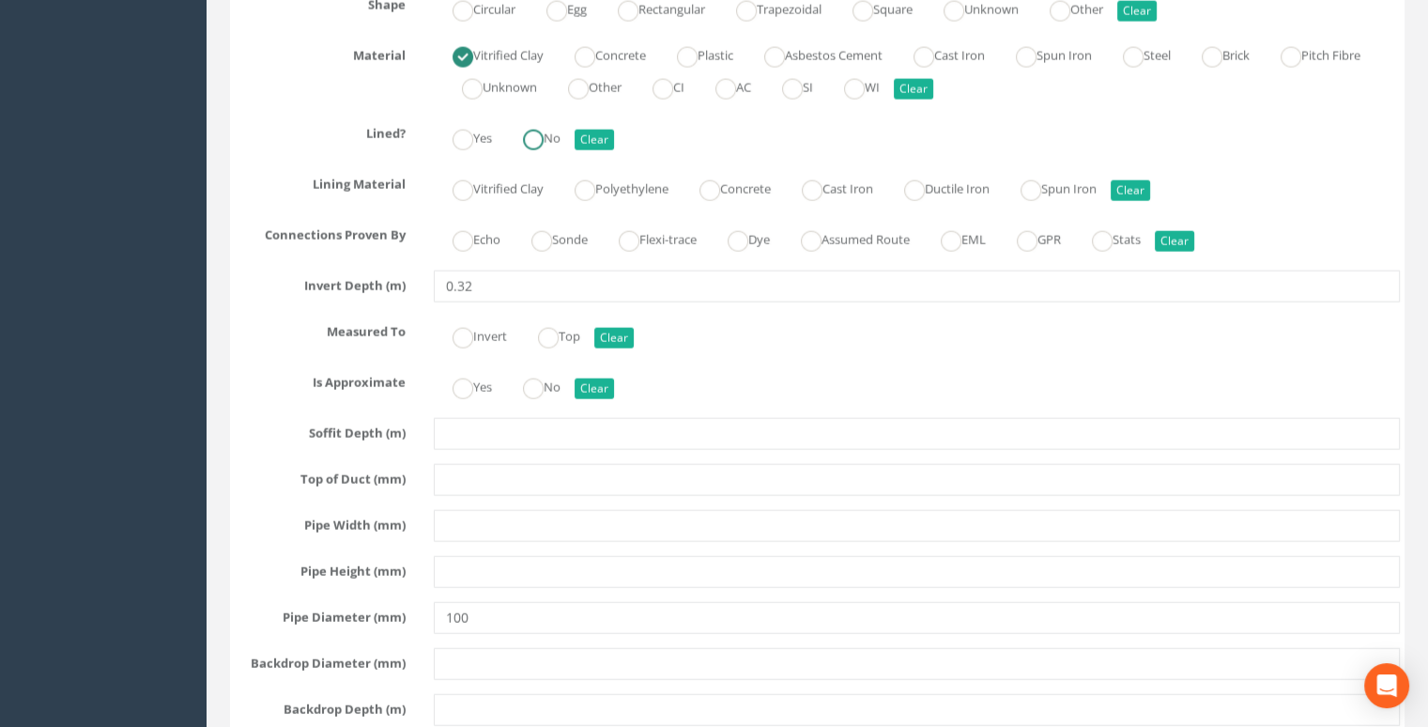
scroll to position [4797, 0]
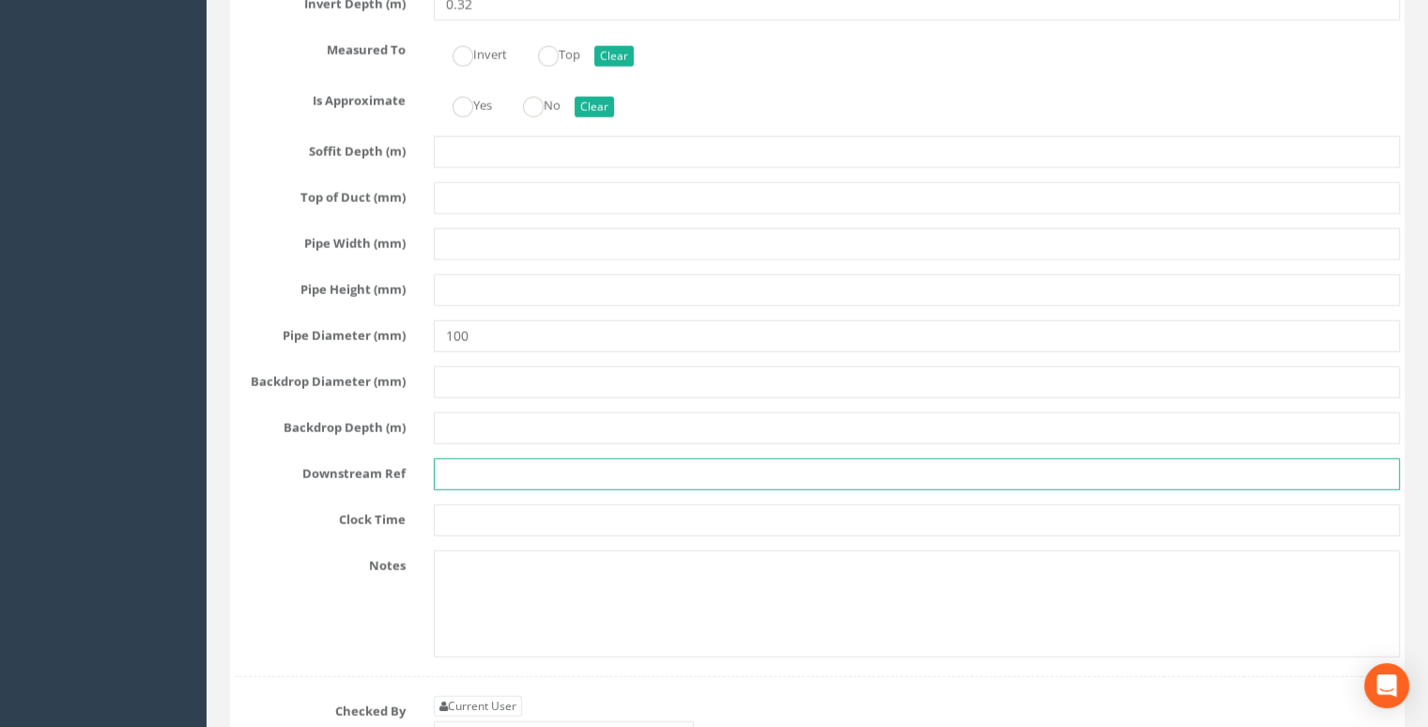
click at [502, 487] on input "text" at bounding box center [917, 474] width 966 height 32
type input "MH02"
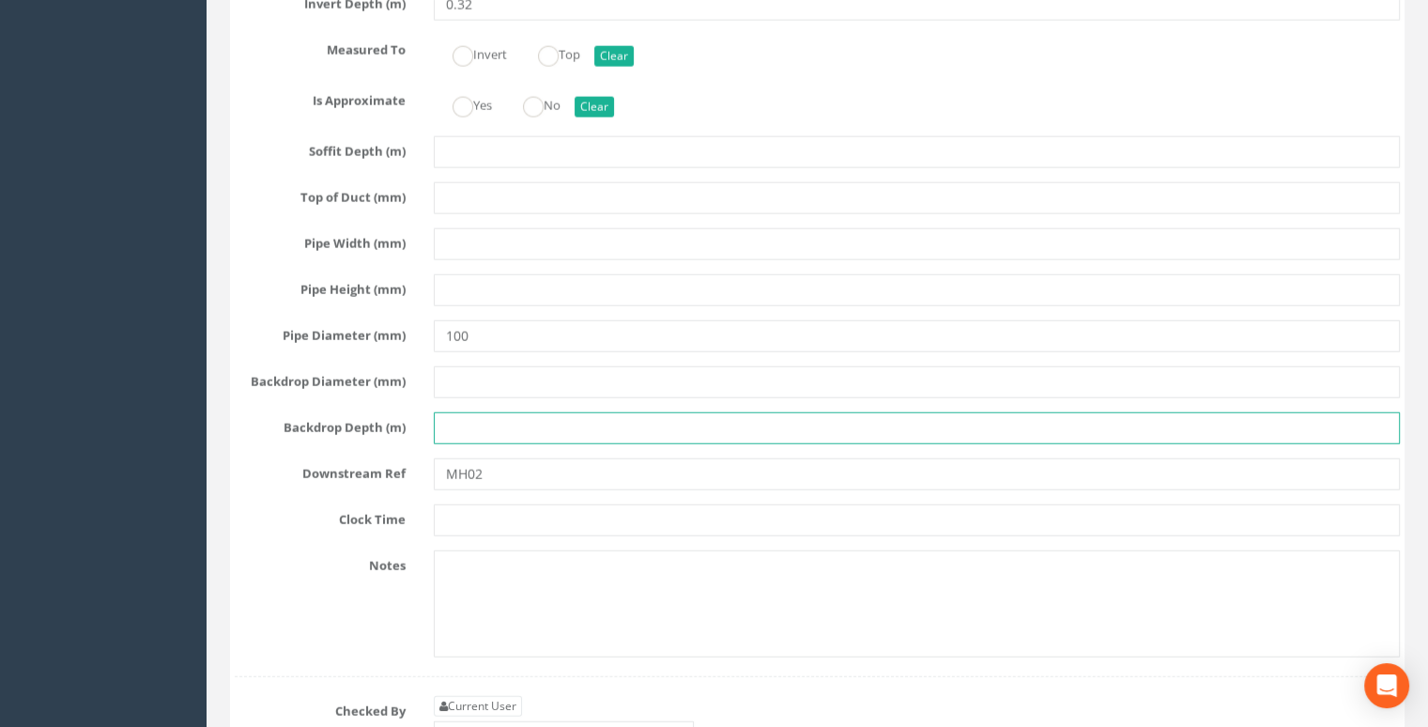
click at [556, 444] on input "text" at bounding box center [917, 428] width 966 height 32
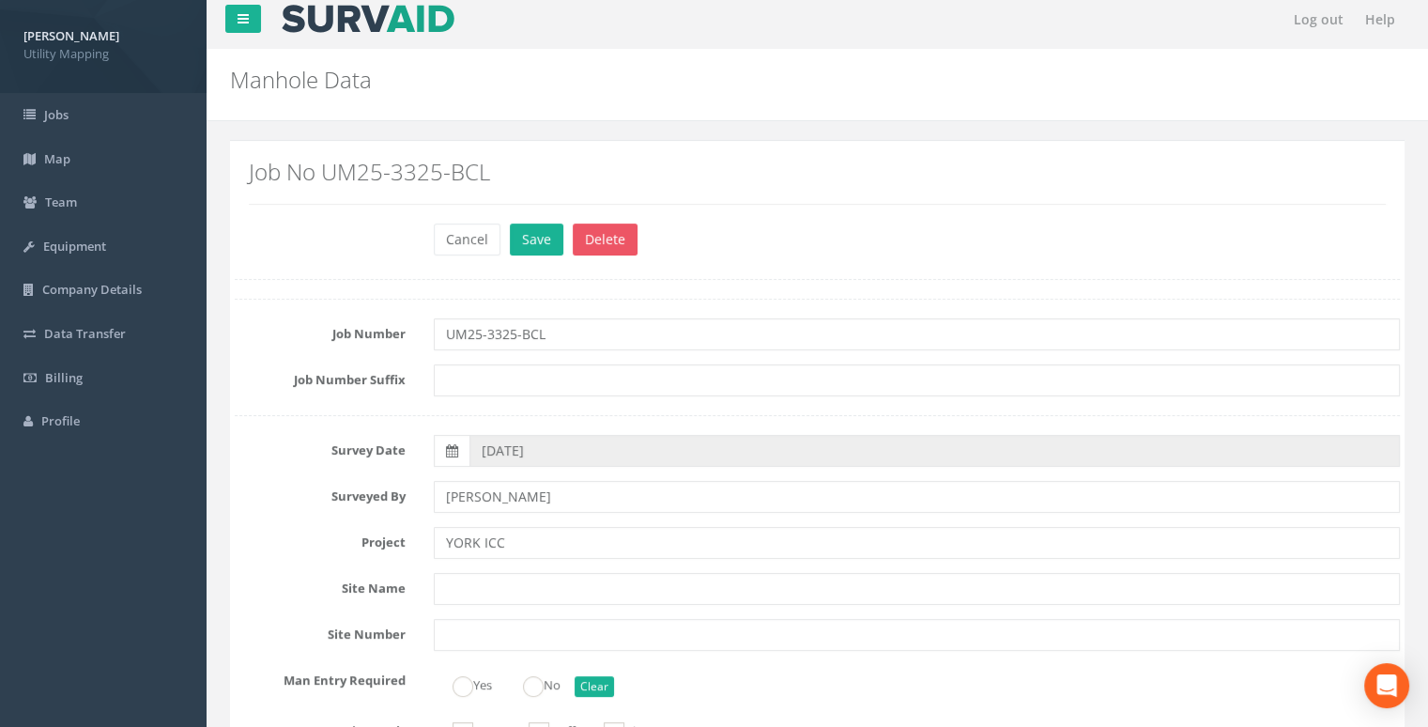
scroll to position [0, 0]
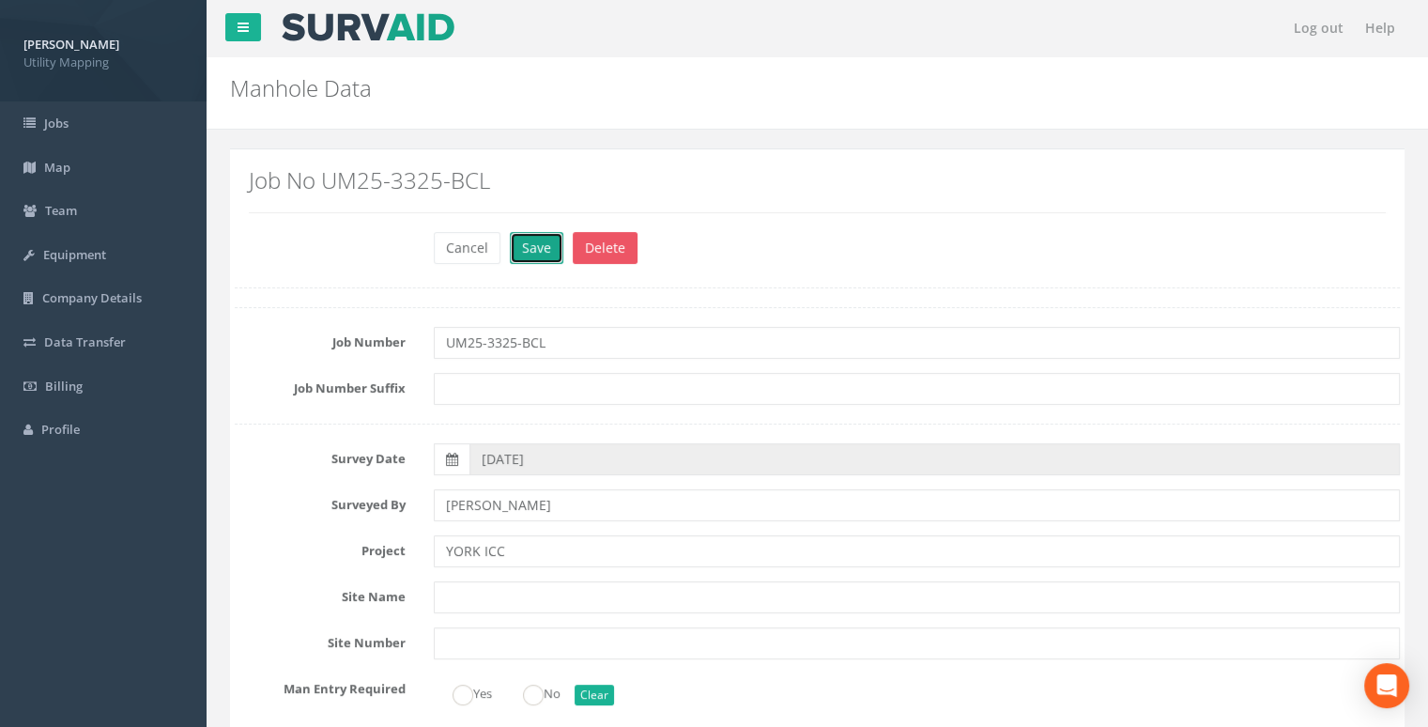
click at [535, 256] on button "Save" at bounding box center [537, 248] width 54 height 32
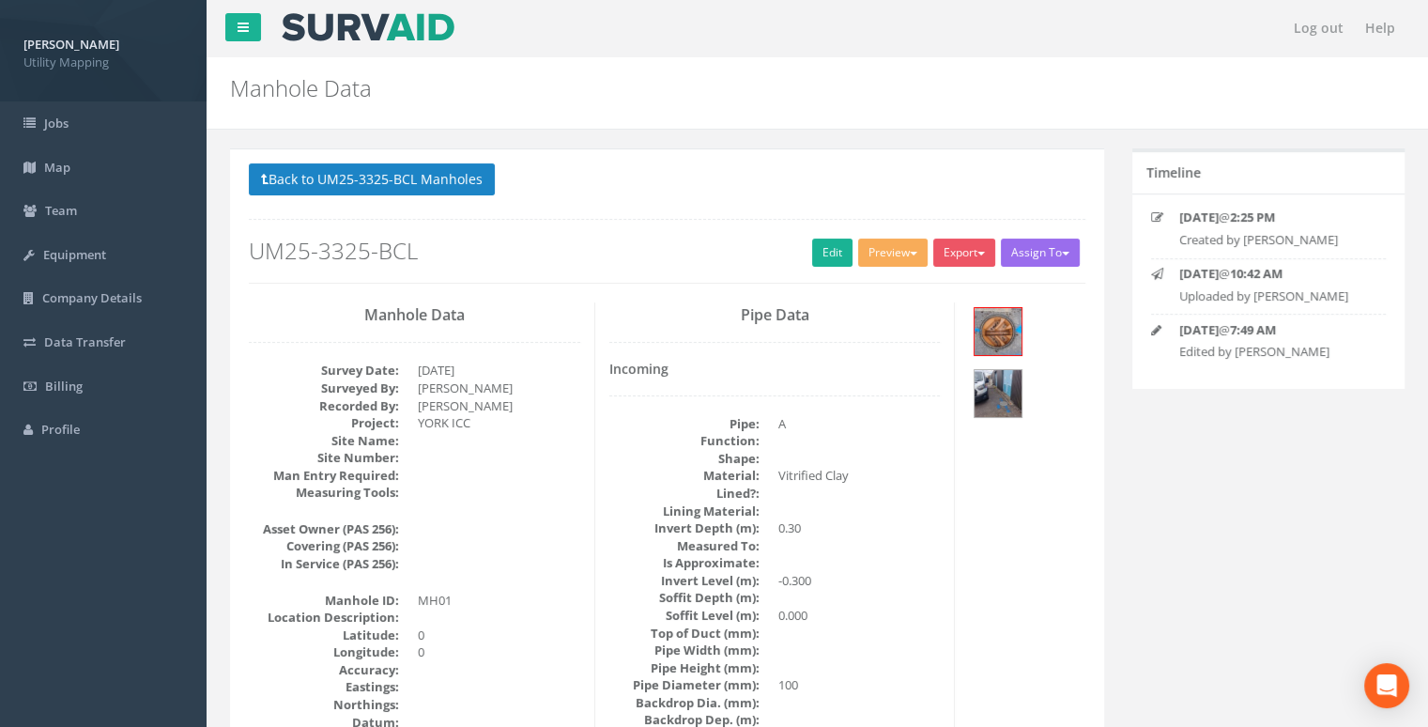
click at [431, 196] on p "Back to UM25-3325-BCL Manholes Back to Map" at bounding box center [667, 181] width 837 height 37
click at [434, 178] on button "Back to UM25-3325-BCL Manholes" at bounding box center [372, 179] width 246 height 32
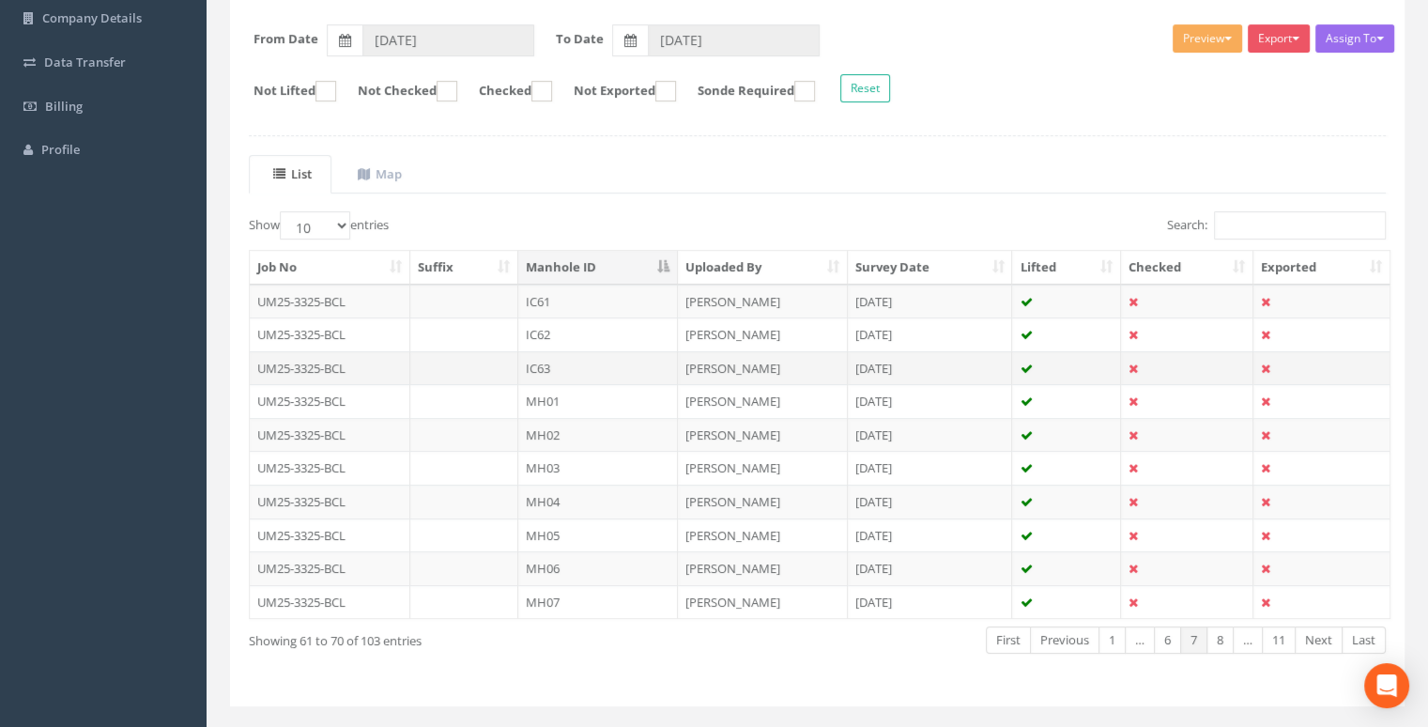
scroll to position [282, 0]
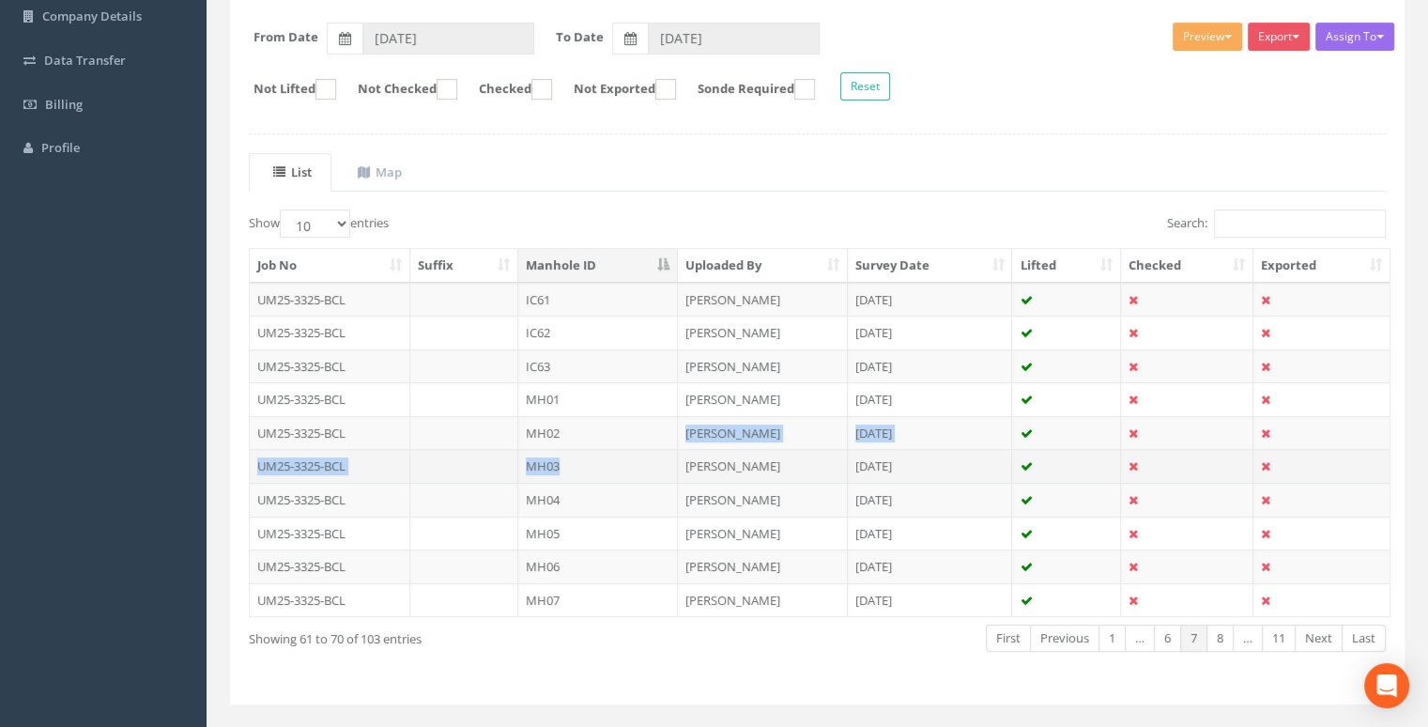
click at [596, 445] on tbody "UM25-3325-BCL IC61 Jamie Mapletoft 01 Sep 2025 UM25-3325-BCL IC62 Jamie Mapleto…" at bounding box center [820, 450] width 1140 height 334
click at [602, 428] on td "MH02" at bounding box center [598, 433] width 160 height 34
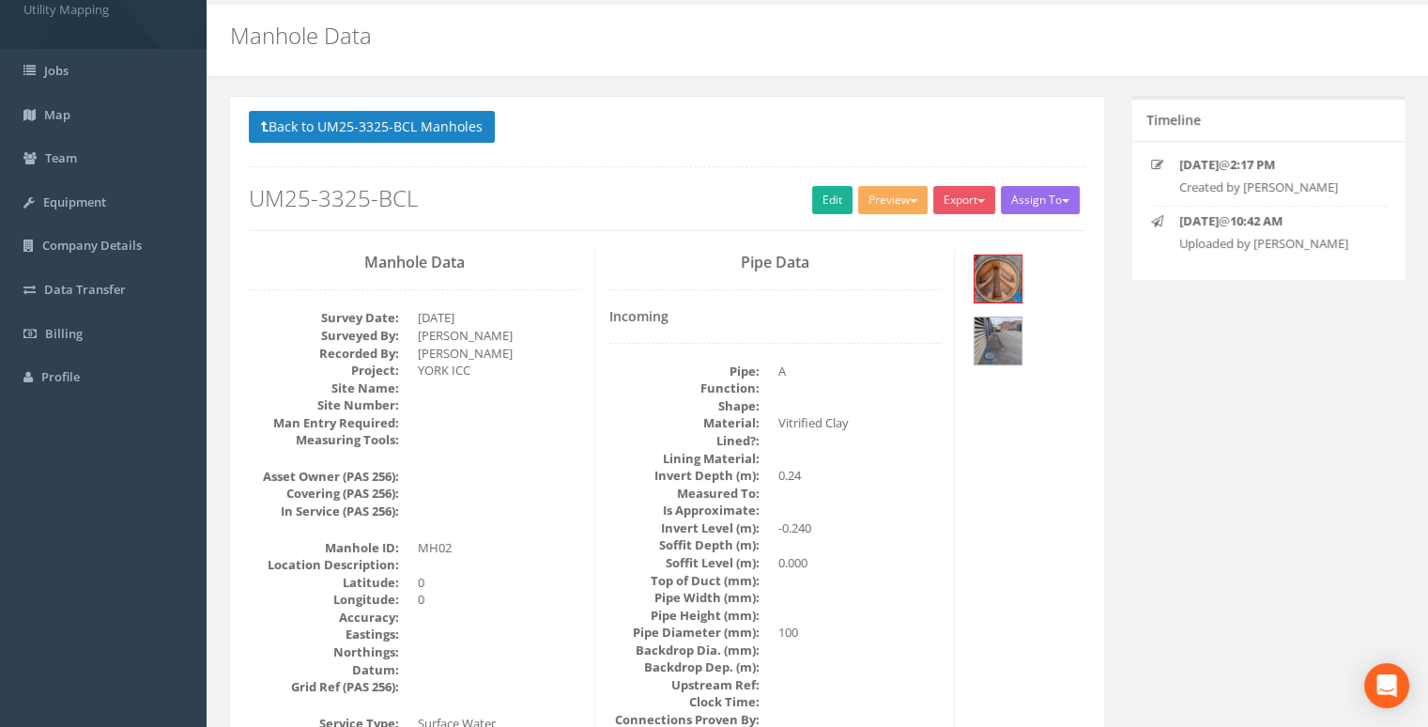
scroll to position [0, 0]
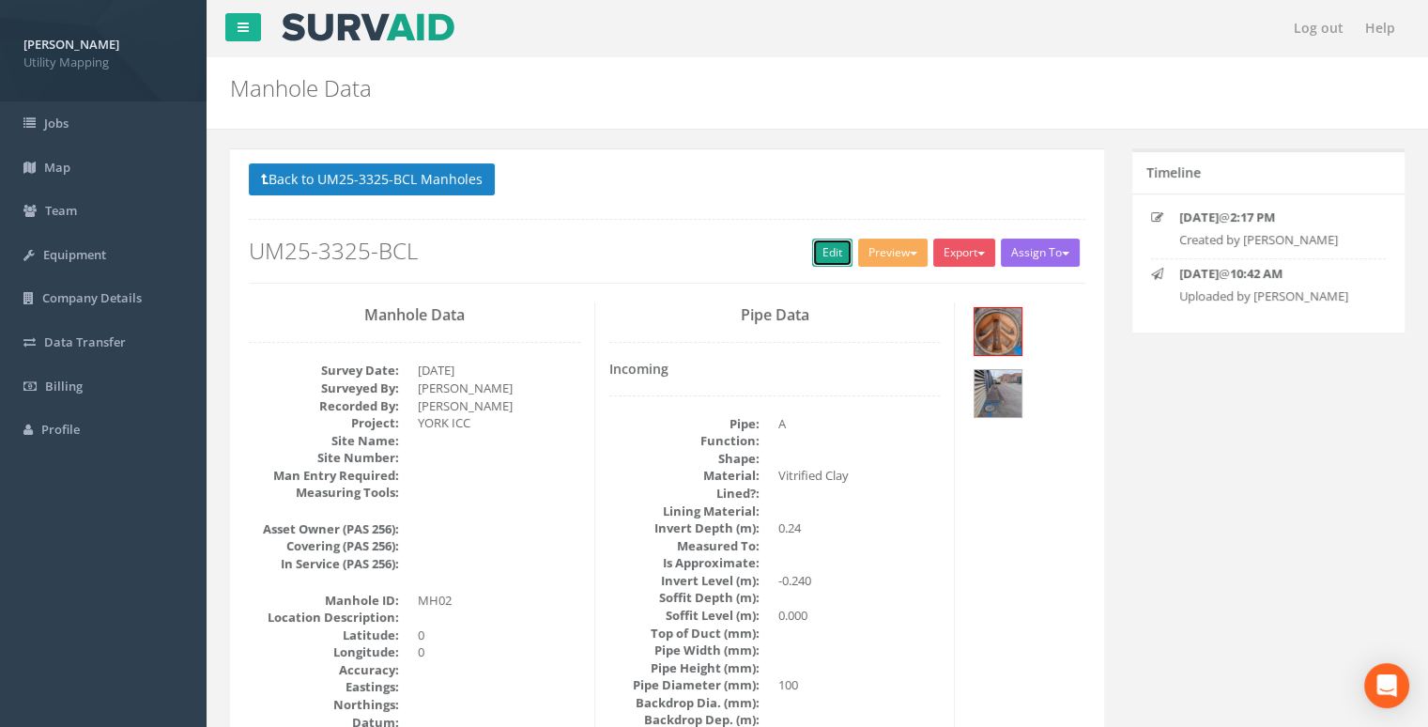
click at [823, 263] on link "Edit" at bounding box center [832, 253] width 40 height 28
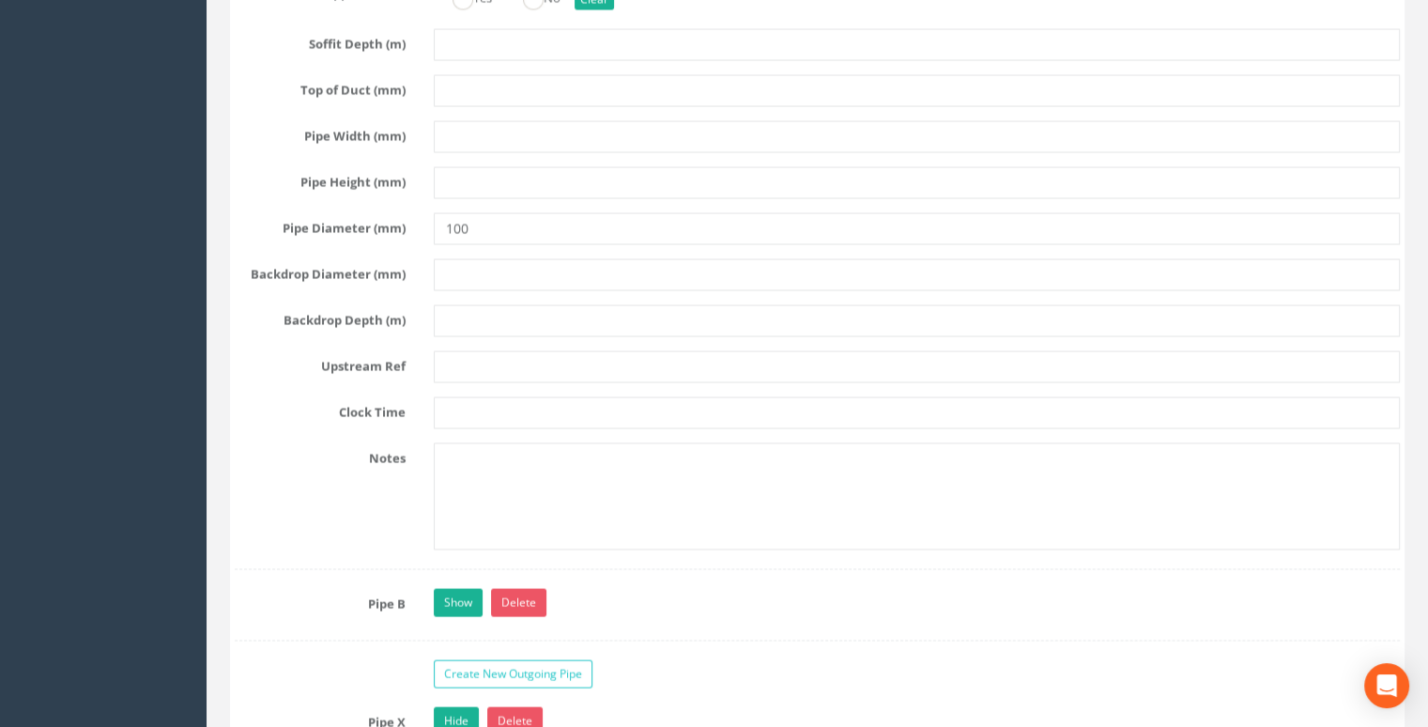
scroll to position [3662, 0]
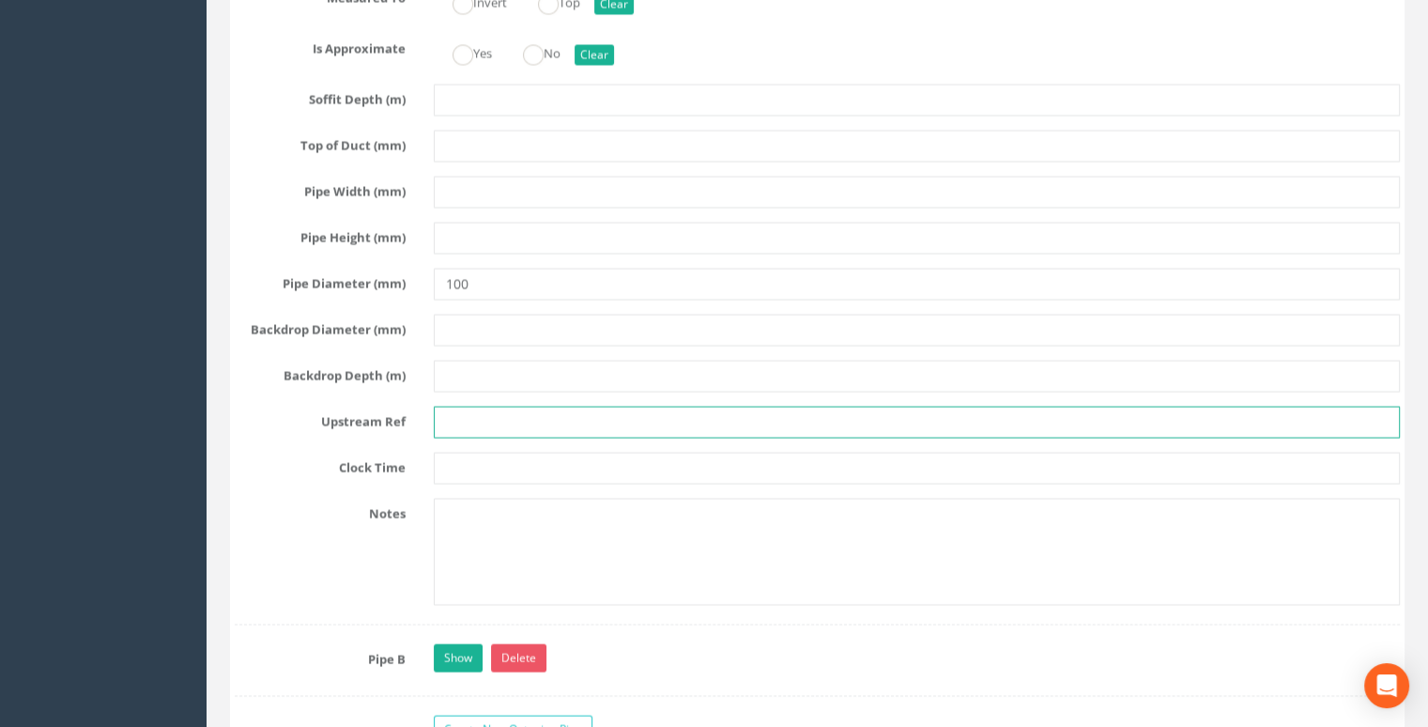
click at [488, 439] on input "text" at bounding box center [917, 423] width 966 height 32
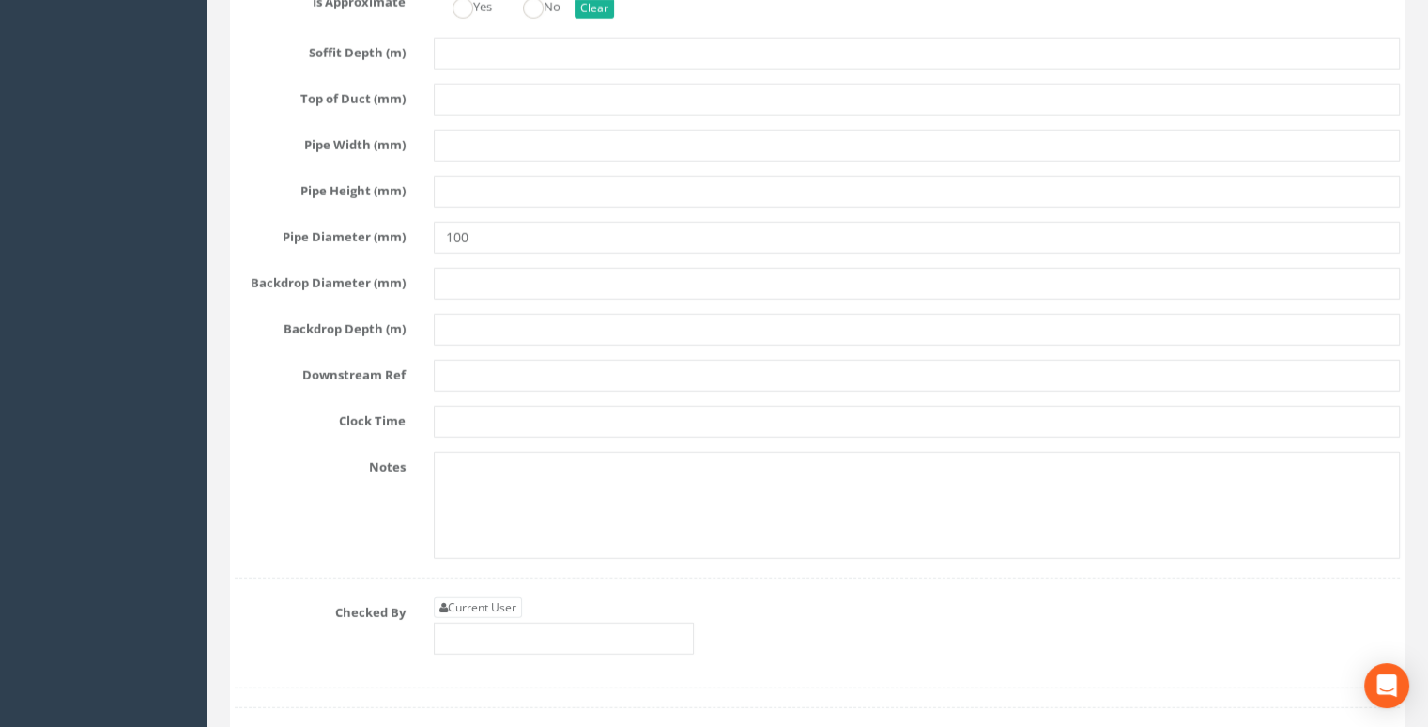
scroll to position [4977, 0]
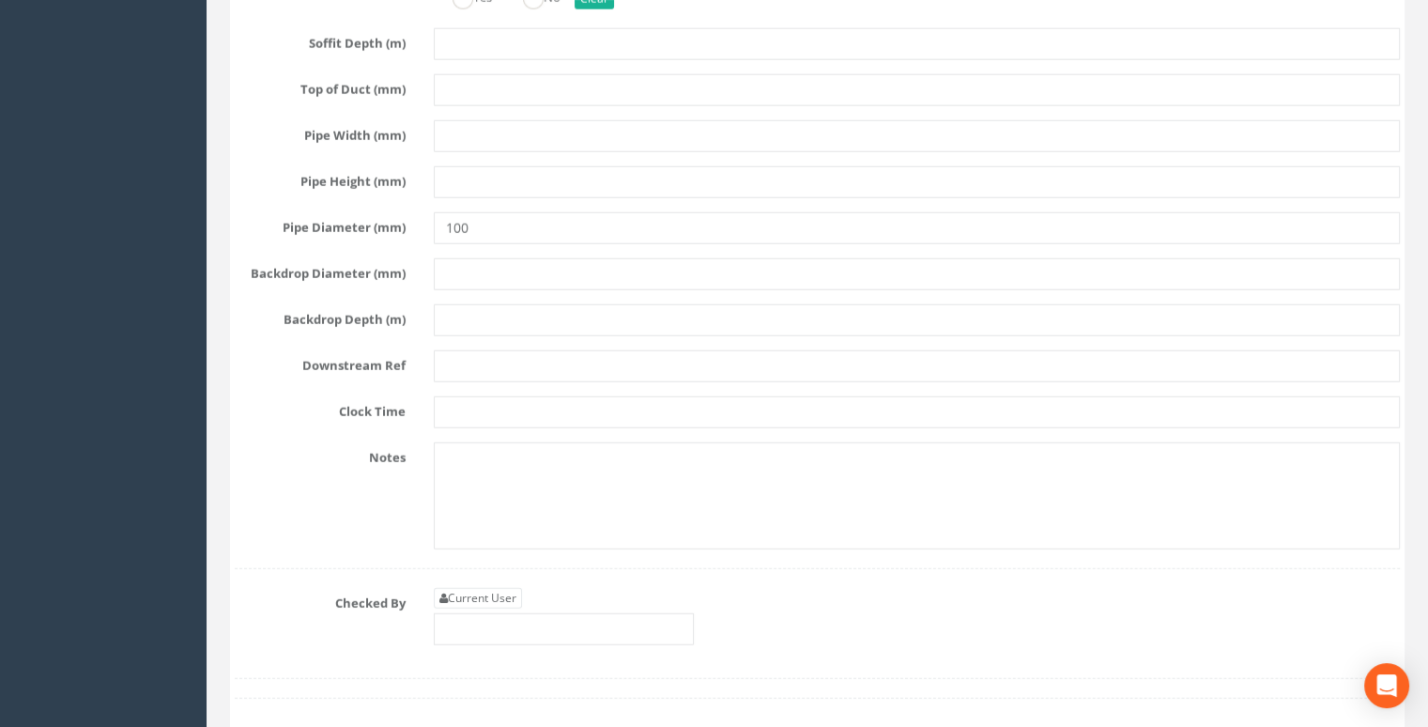
type input "DC"
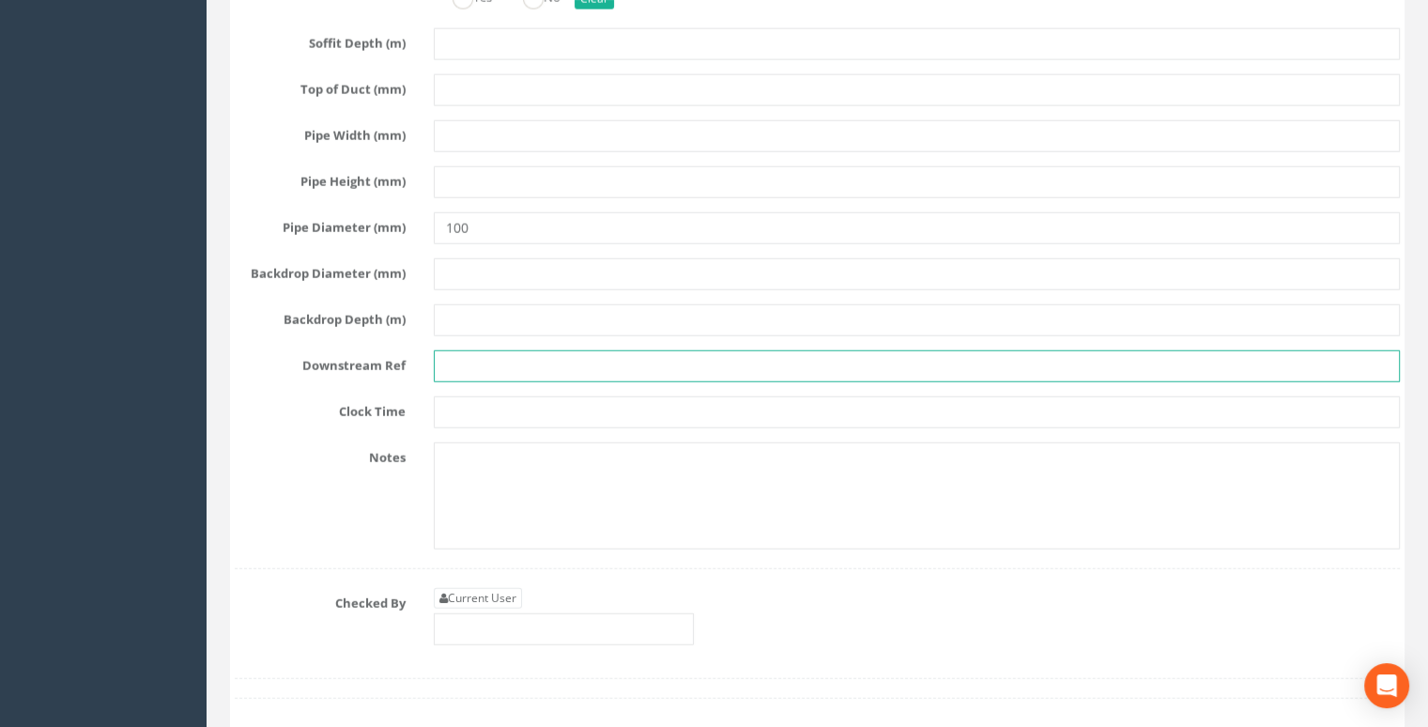
click at [475, 377] on input "text" at bounding box center [917, 366] width 966 height 32
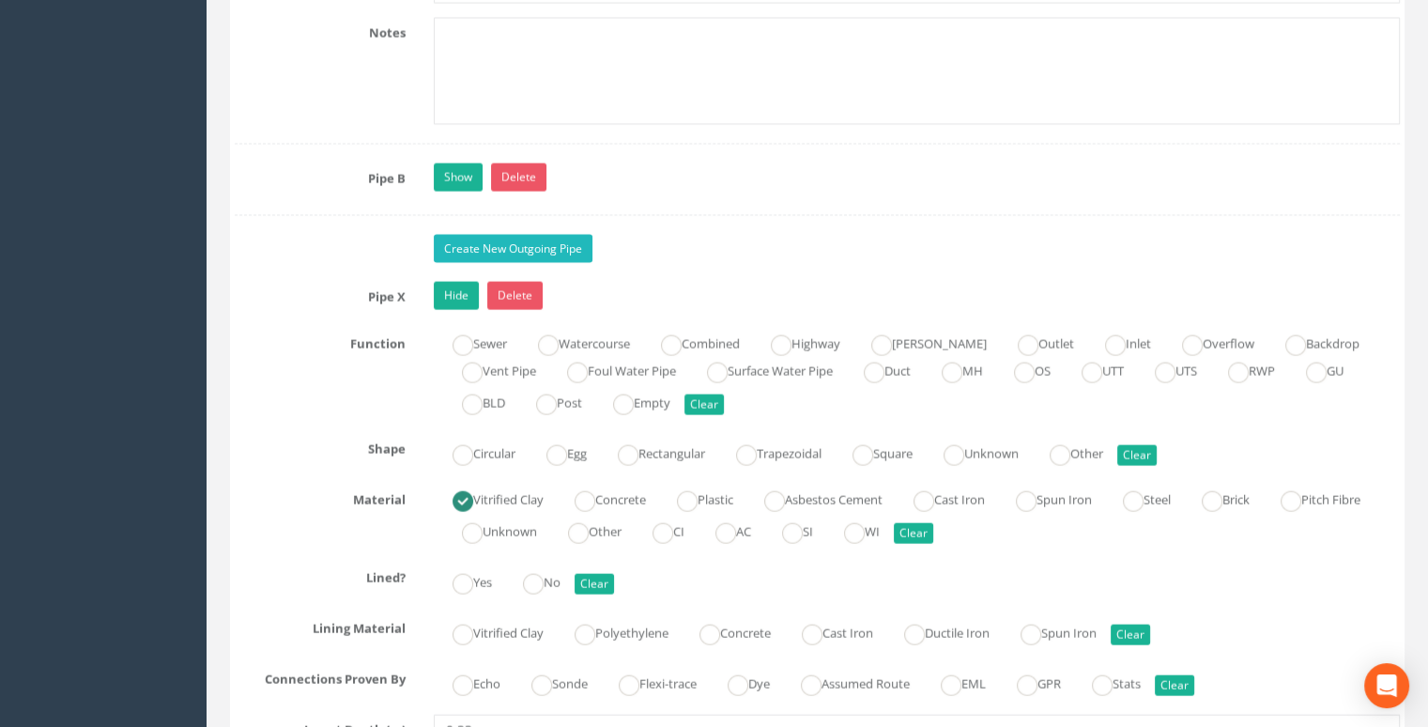
scroll to position [4132, 0]
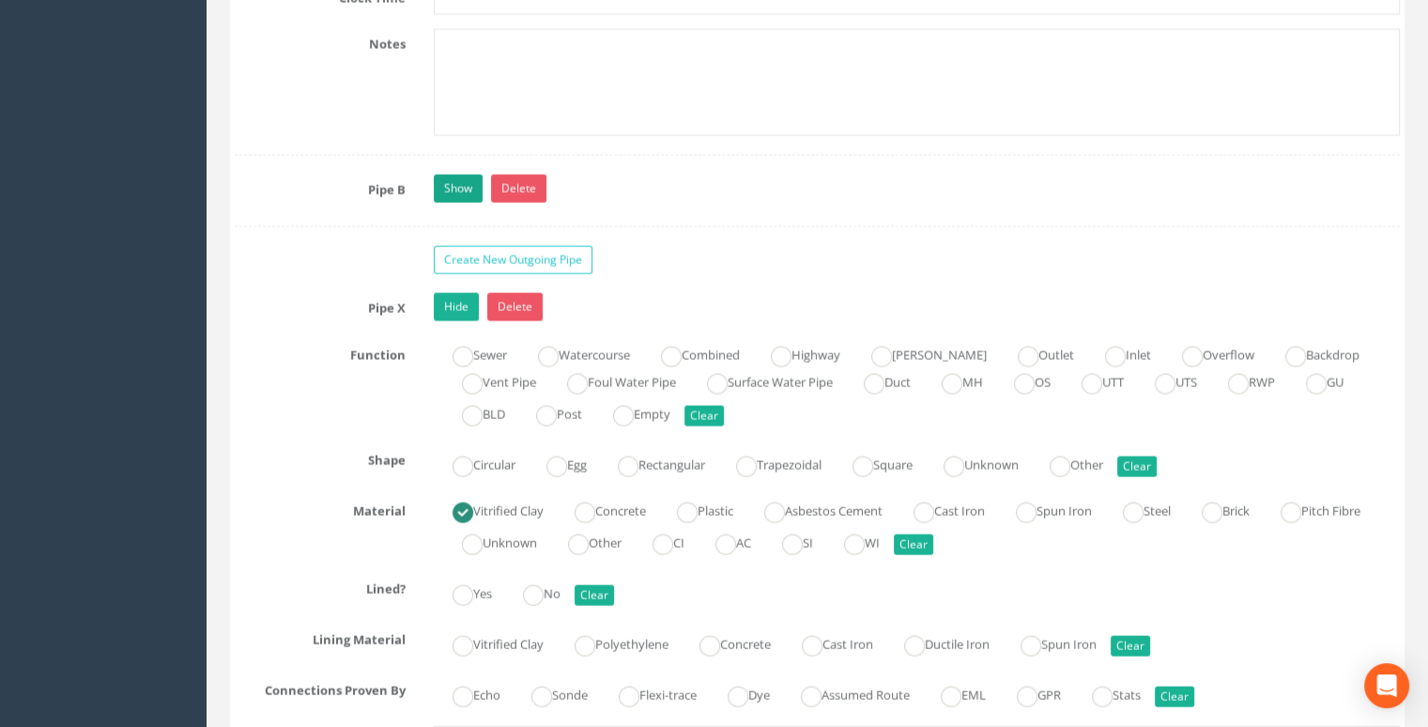
type input "Main Run"
click at [470, 200] on link "Show" at bounding box center [458, 189] width 49 height 28
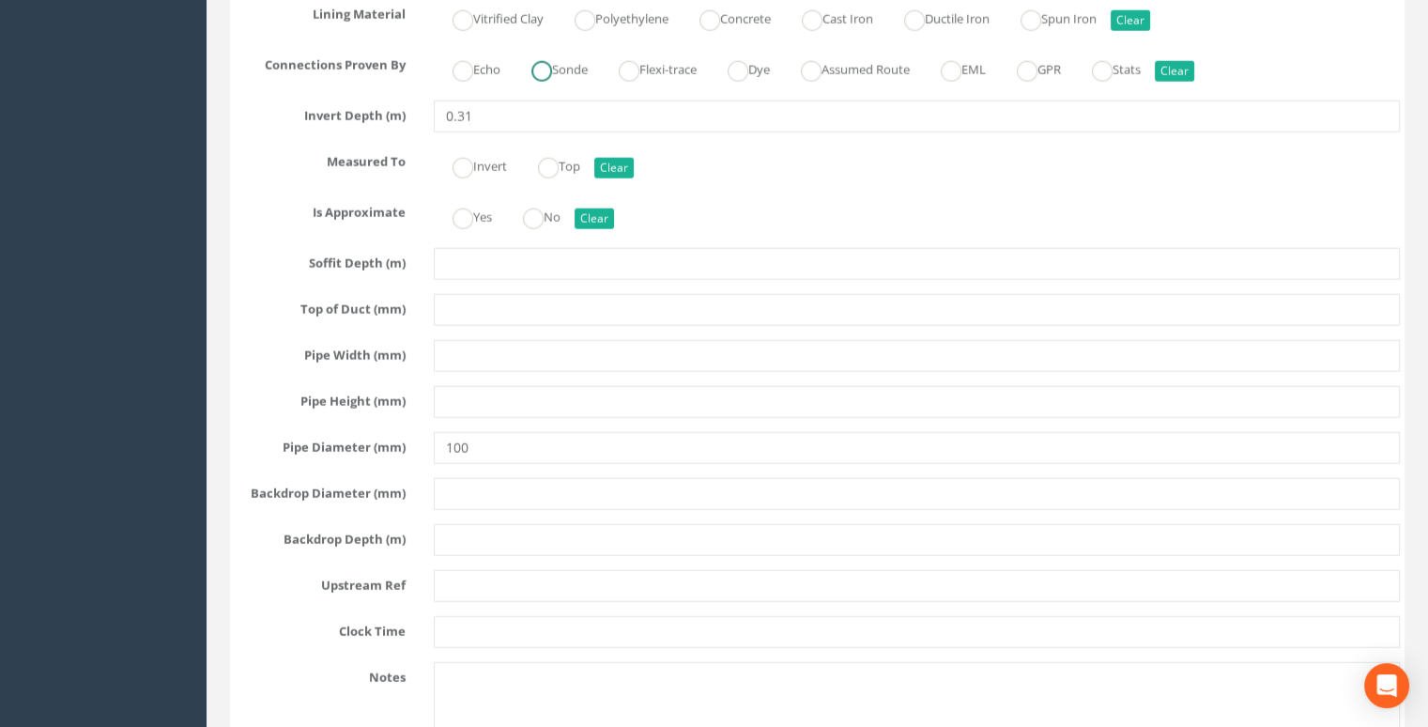
scroll to position [4789, 0]
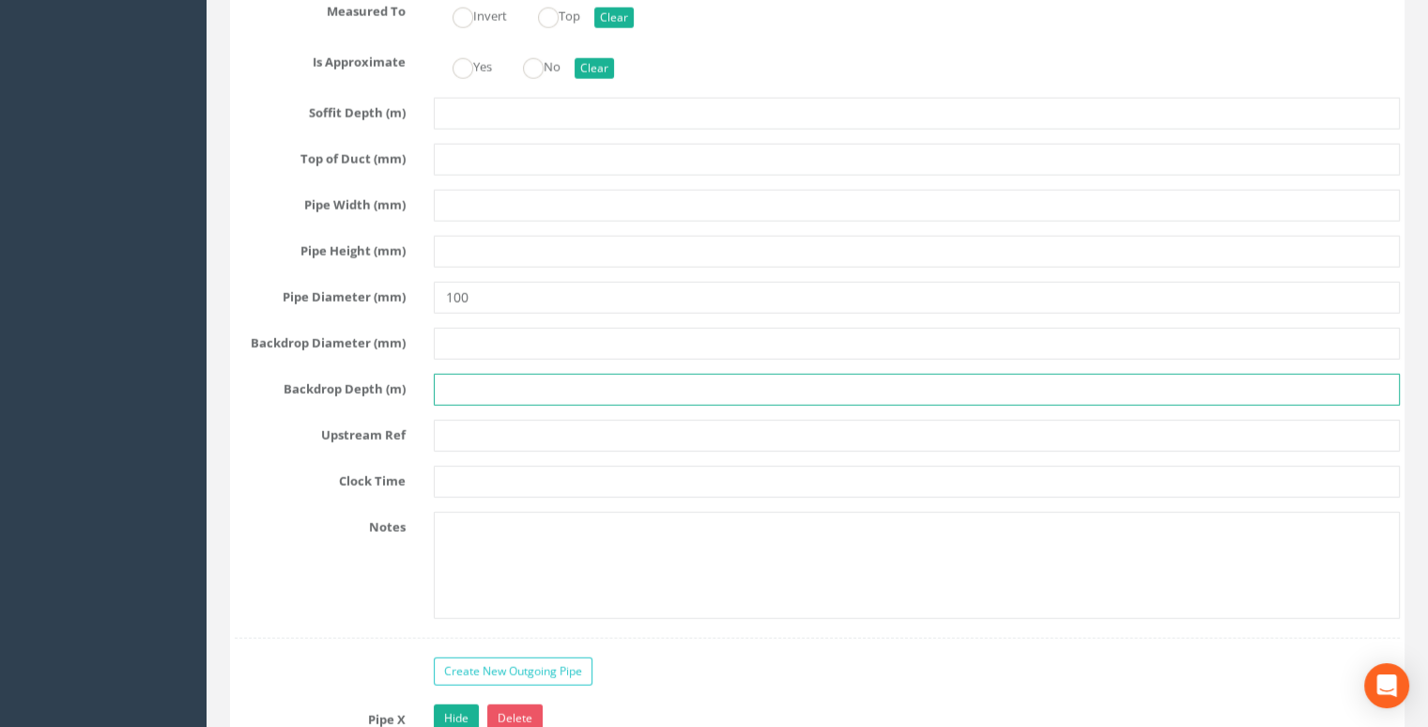
click at [471, 392] on input "text" at bounding box center [917, 390] width 966 height 32
click at [462, 424] on div "Pipe B Hide Delete Function Sewer Watercourse Combined Highway Gulley Outlet In…" at bounding box center [817, 77] width 1165 height 1121
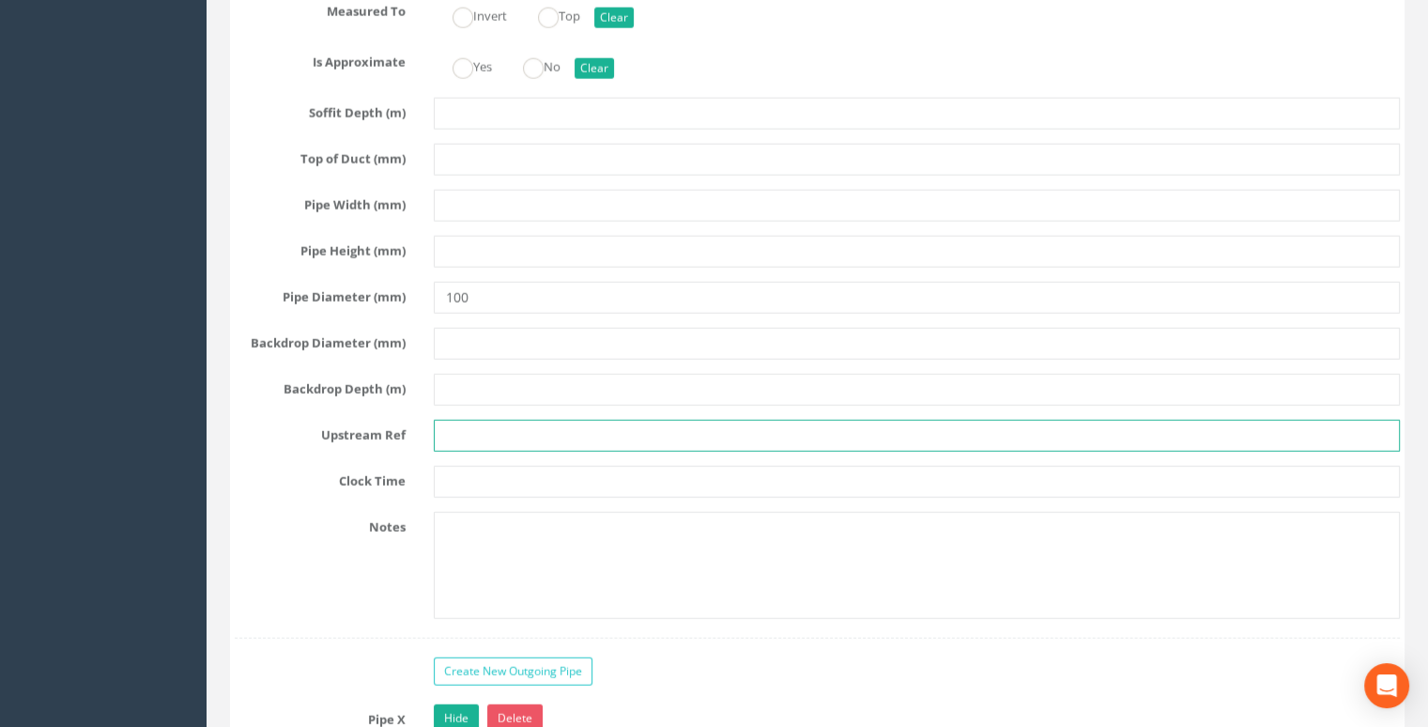
click at [469, 433] on input "text" at bounding box center [917, 436] width 966 height 32
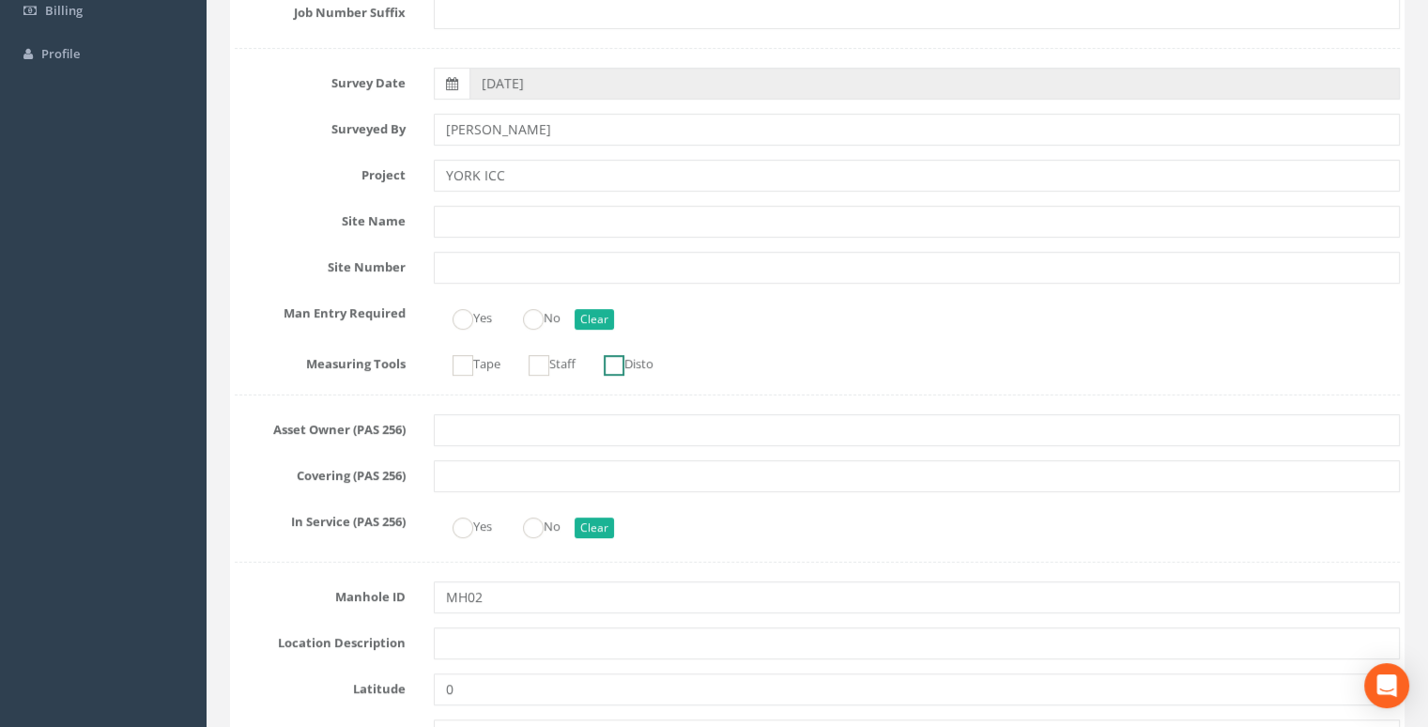
scroll to position [0, 0]
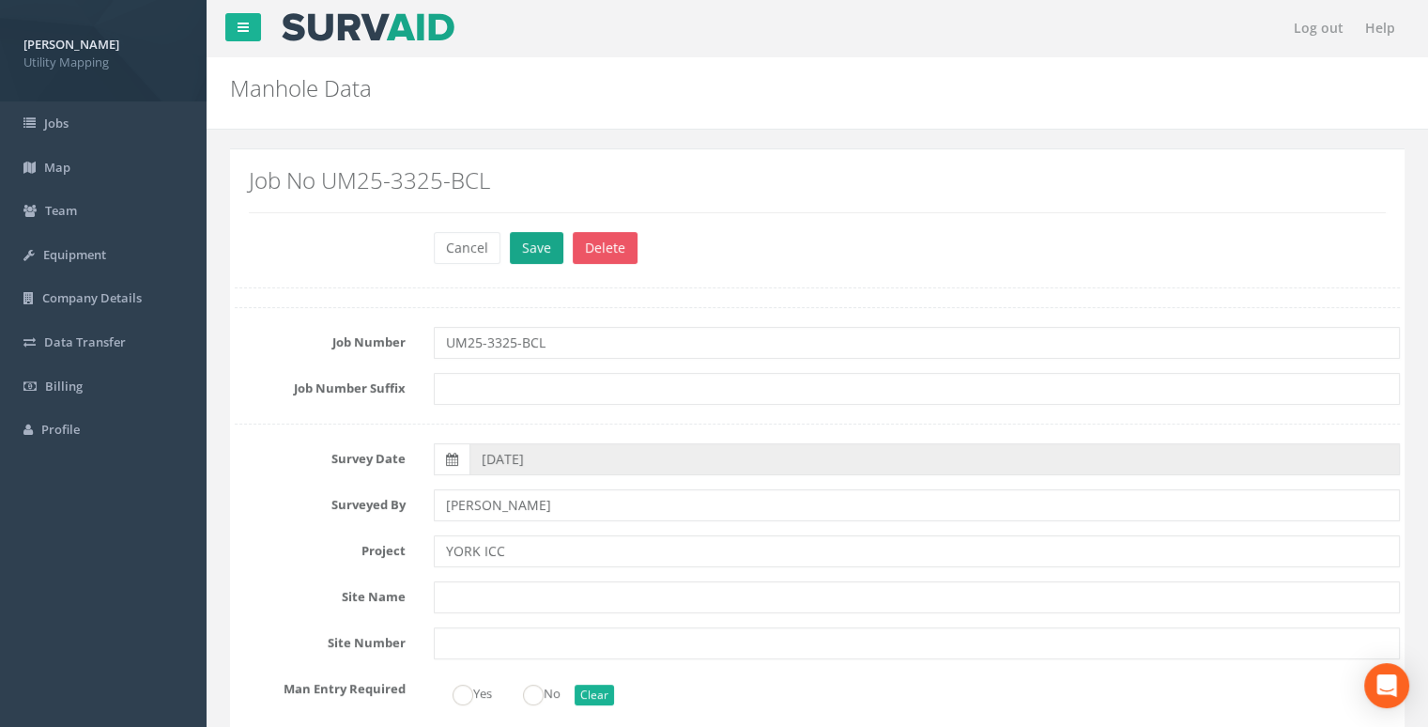
type input "MH01"
click at [537, 251] on button "Save" at bounding box center [537, 248] width 54 height 32
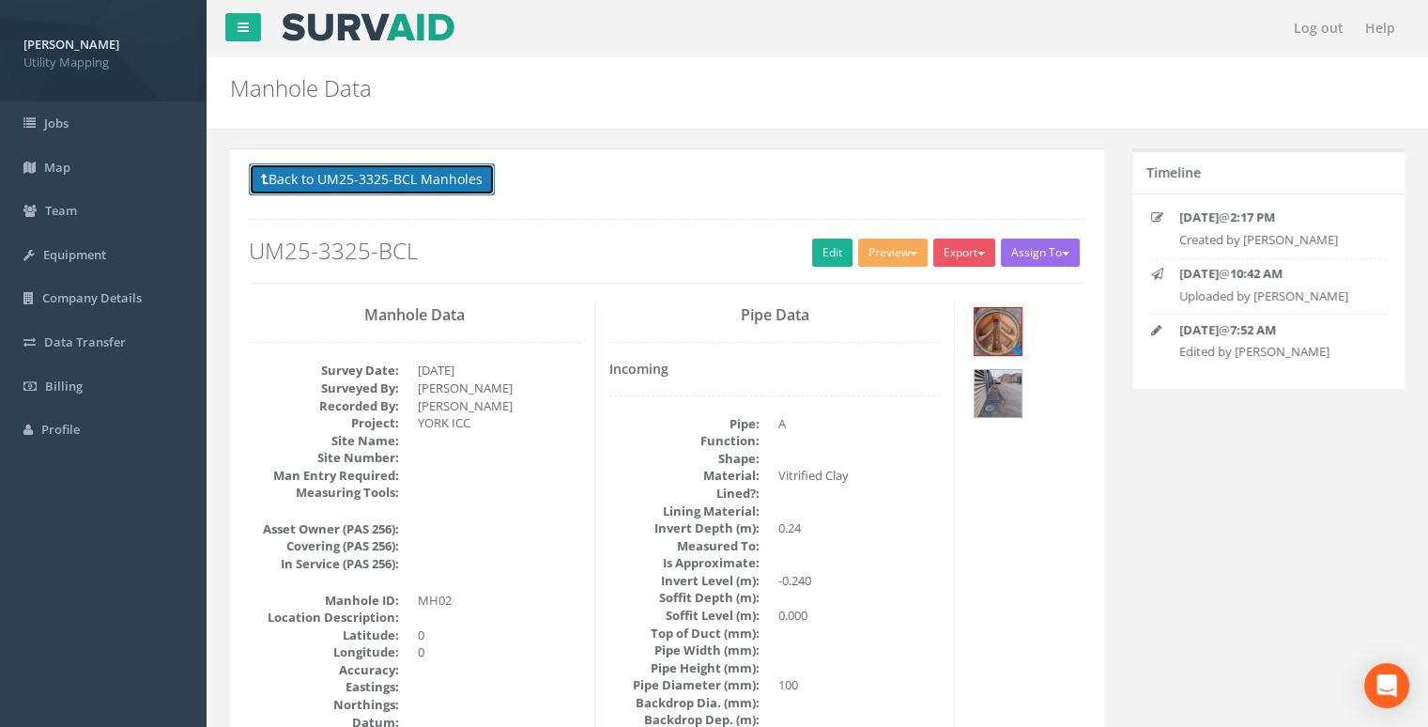
click at [451, 187] on button "Back to UM25-3325-BCL Manholes" at bounding box center [372, 179] width 246 height 32
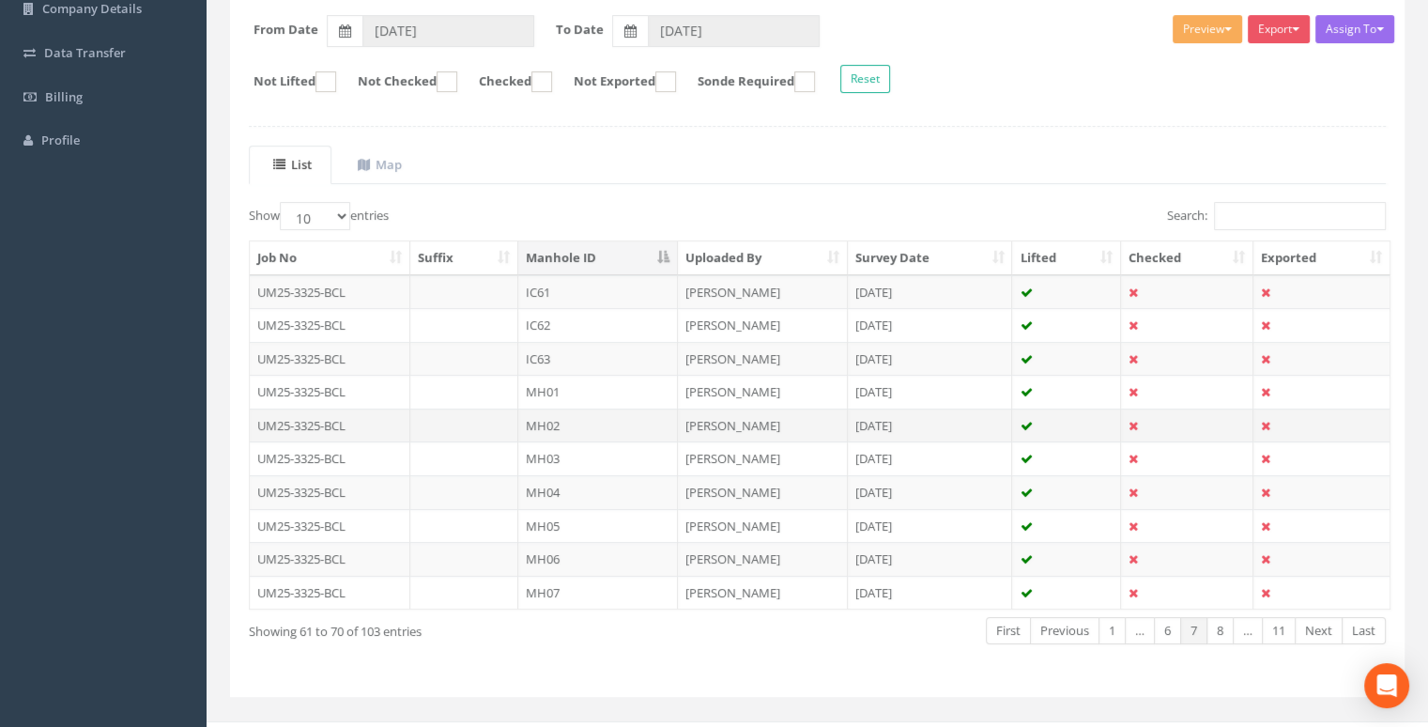
scroll to position [316, 0]
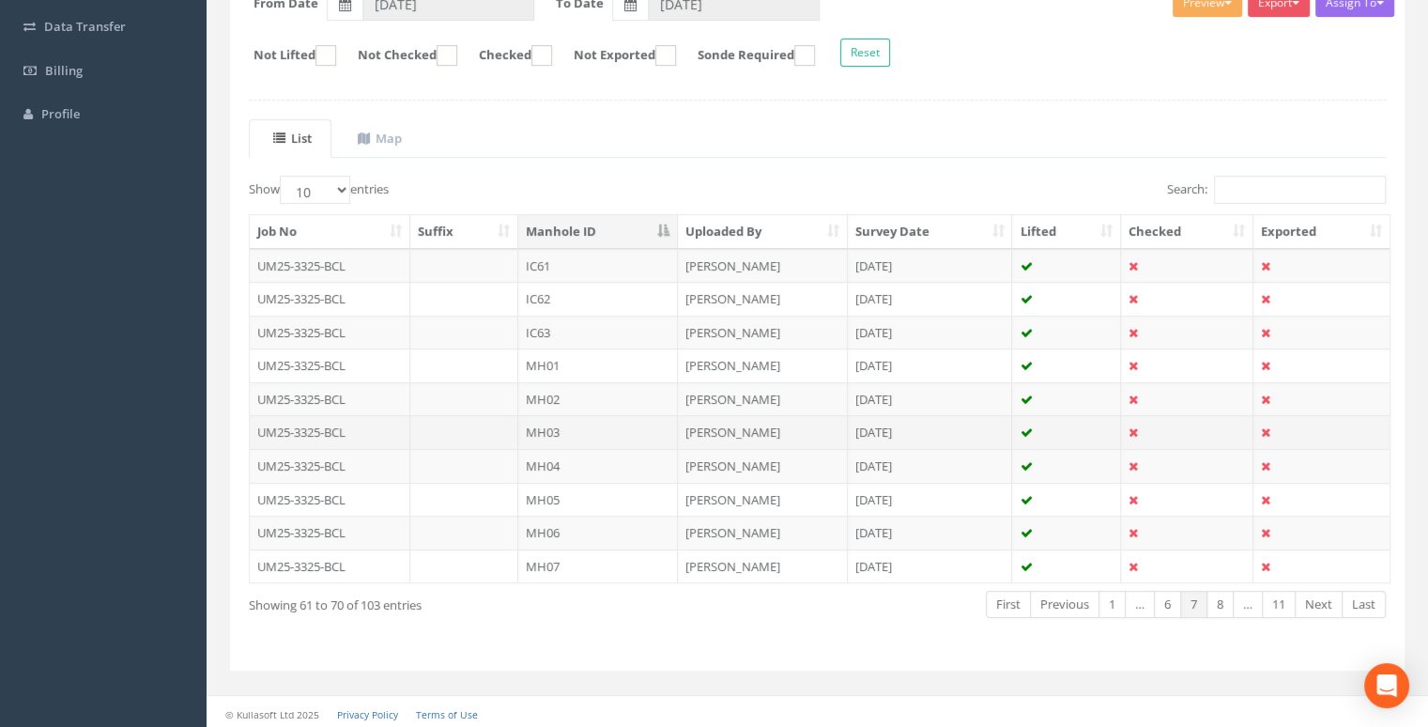
click at [593, 425] on td "MH03" at bounding box center [598, 432] width 160 height 34
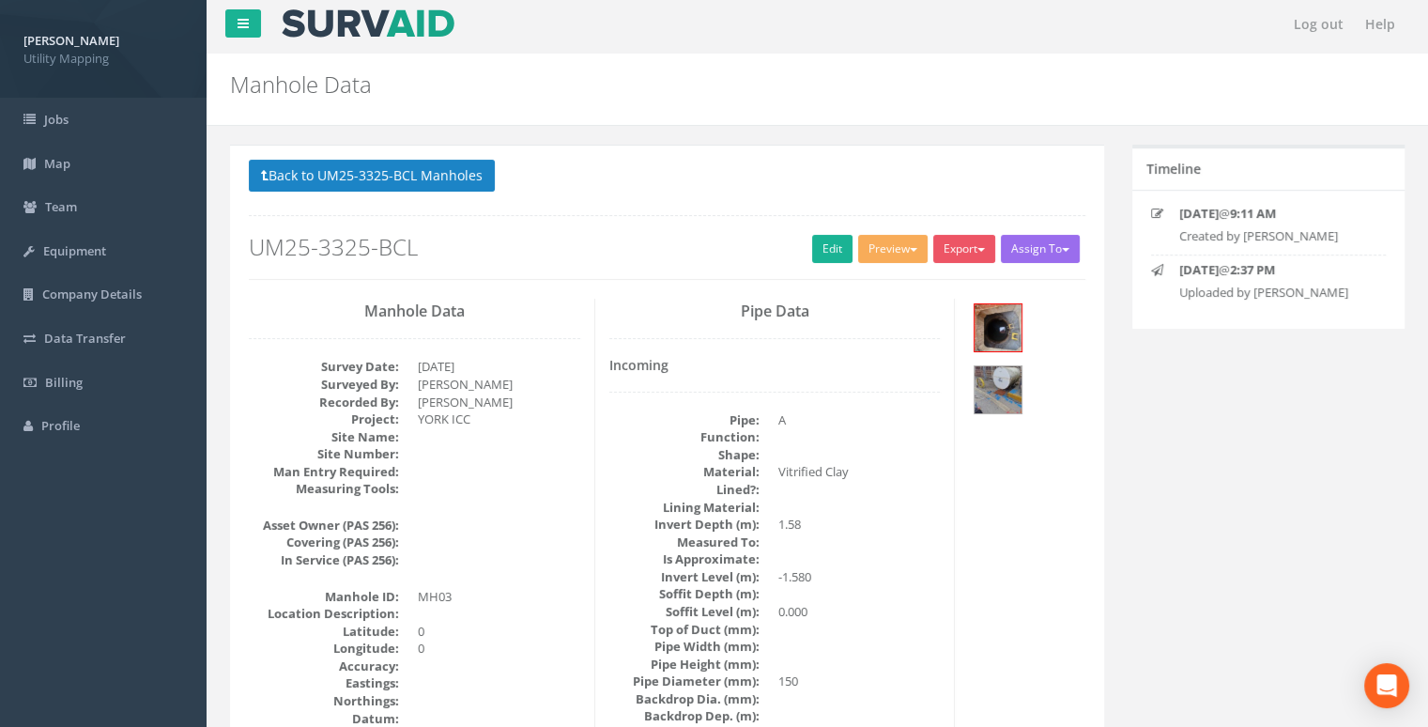
scroll to position [0, 0]
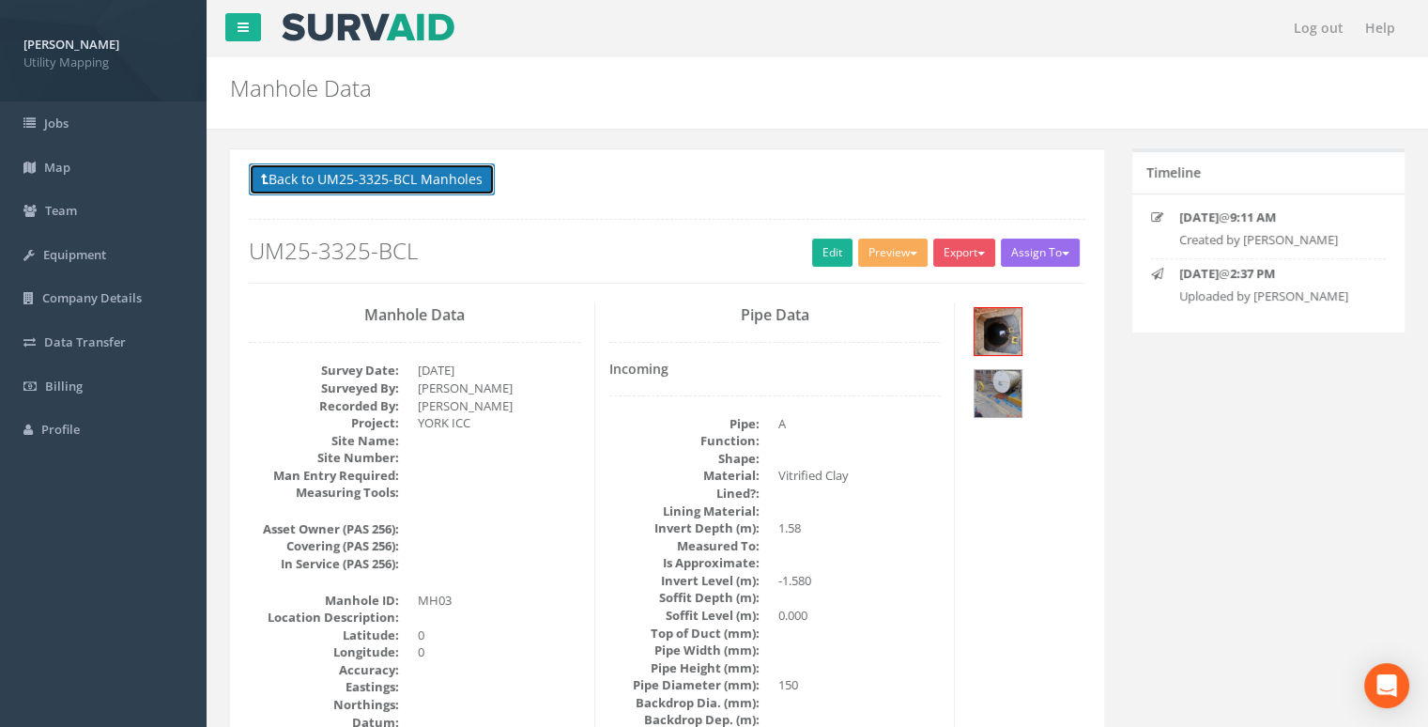
click at [424, 178] on button "Back to UM25-3325-BCL Manholes" at bounding box center [372, 179] width 246 height 32
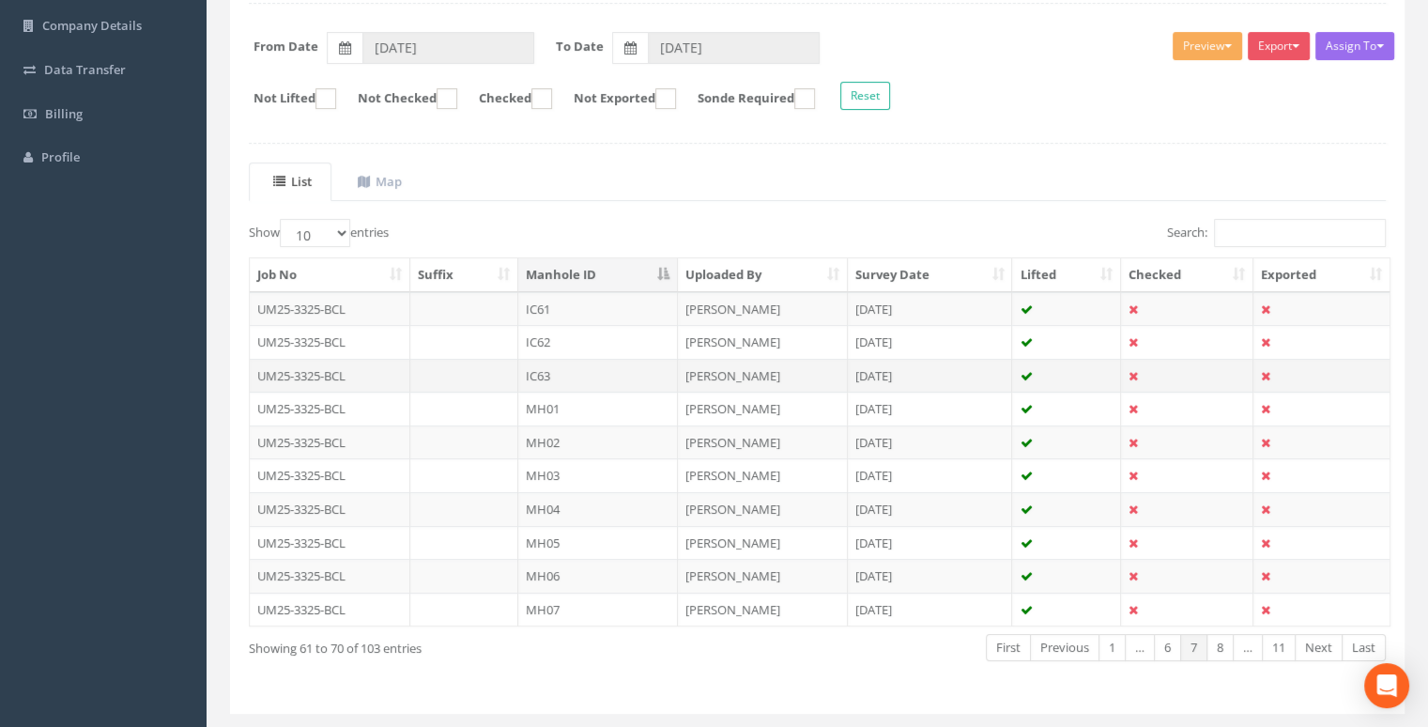
scroll to position [282, 0]
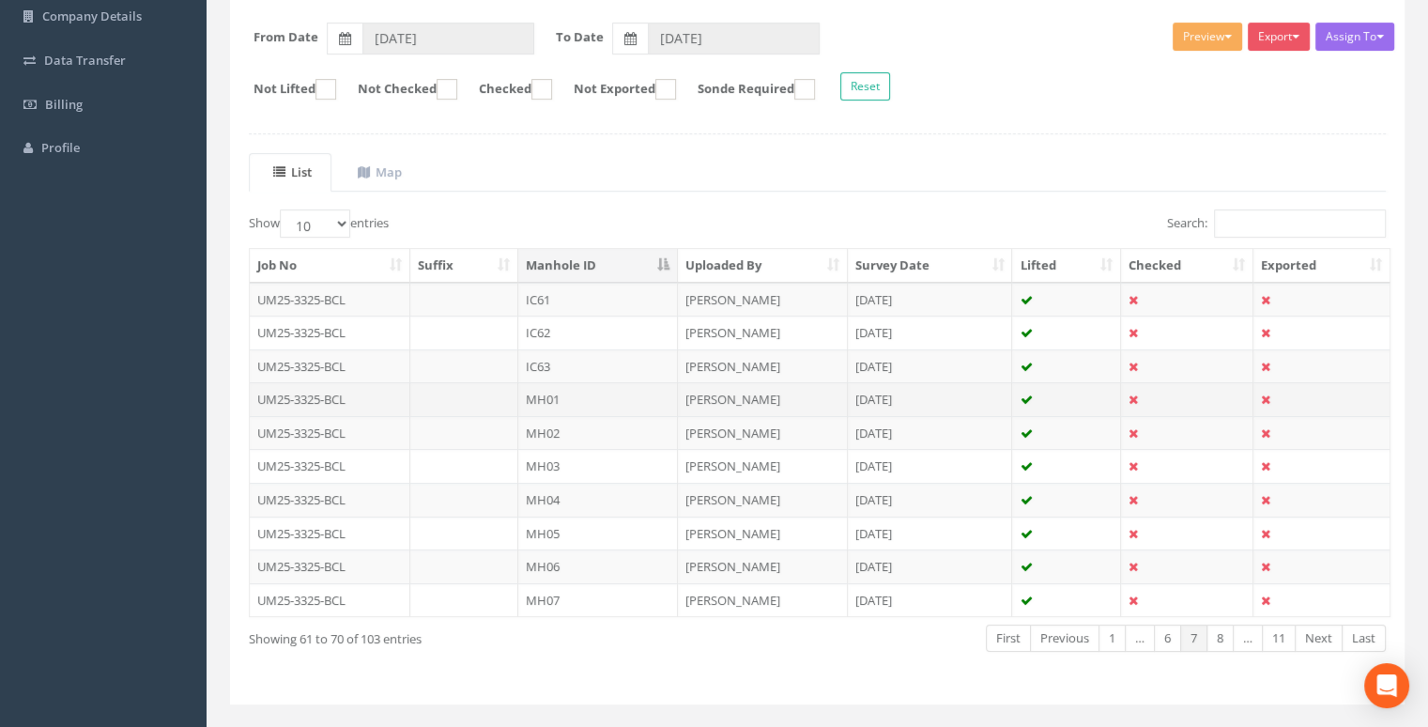
click at [1186, 401] on td at bounding box center [1187, 399] width 132 height 34
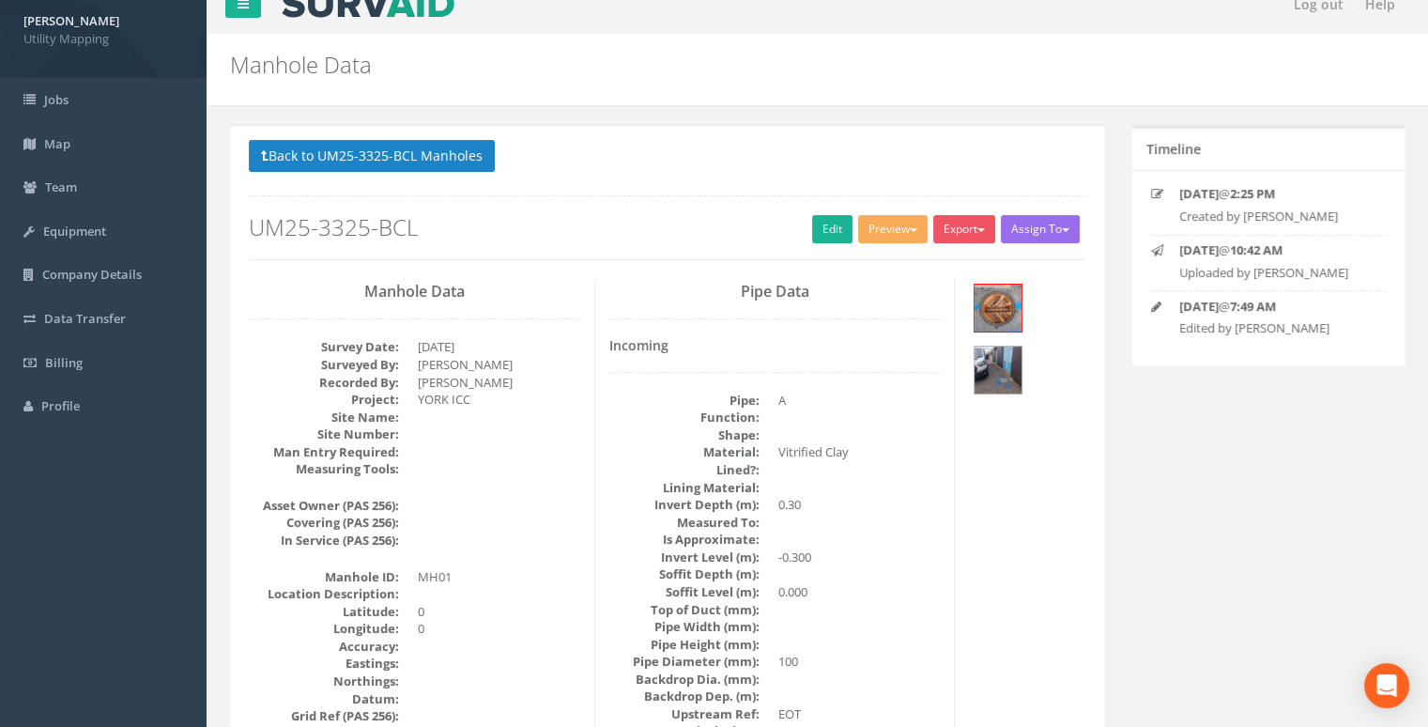
scroll to position [0, 0]
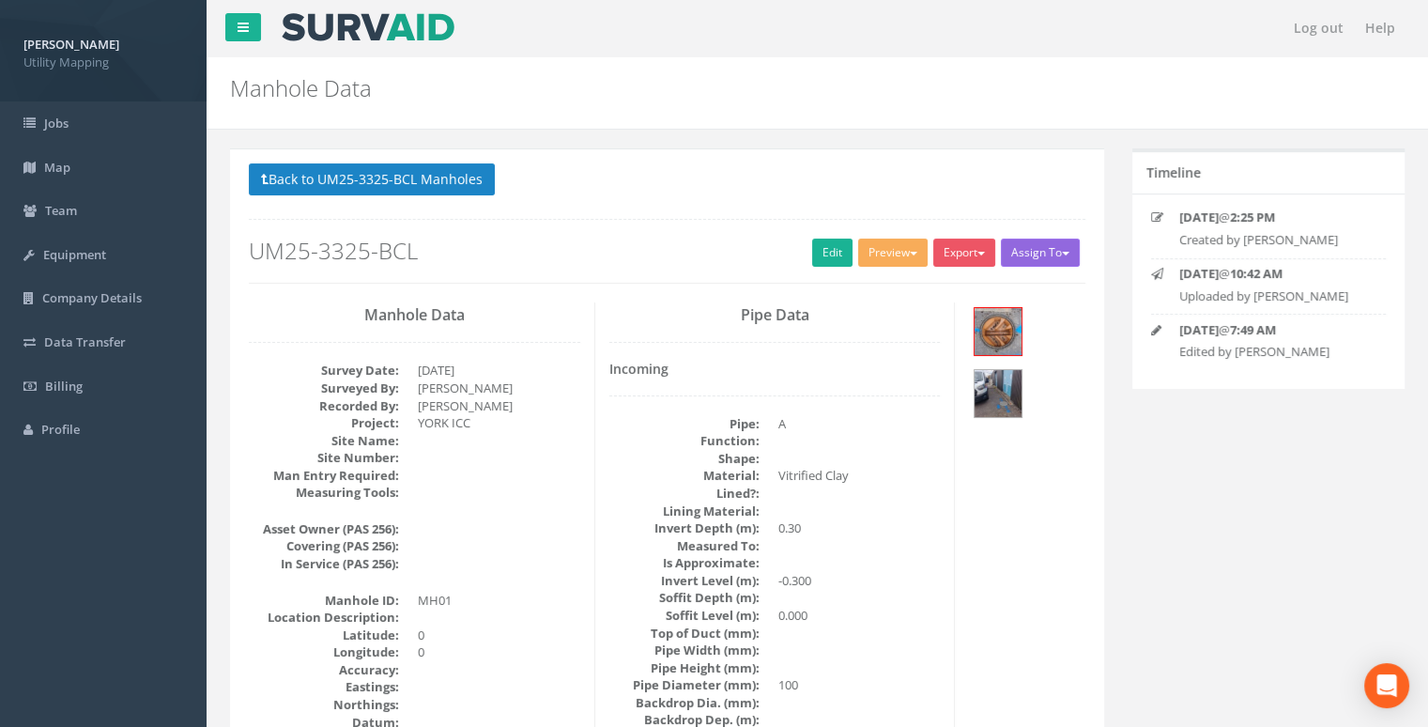
click at [1076, 245] on button "Assign To" at bounding box center [1040, 253] width 79 height 28
click at [1048, 170] on p "Back to UM25-3325-BCL Manholes Back to Map" at bounding box center [667, 181] width 837 height 37
click at [910, 253] on span "button" at bounding box center [914, 254] width 8 height 4
click at [903, 193] on p "Back to UM25-3325-BCL Manholes Back to Map" at bounding box center [667, 181] width 837 height 37
click at [812, 249] on link "Edit" at bounding box center [832, 253] width 40 height 28
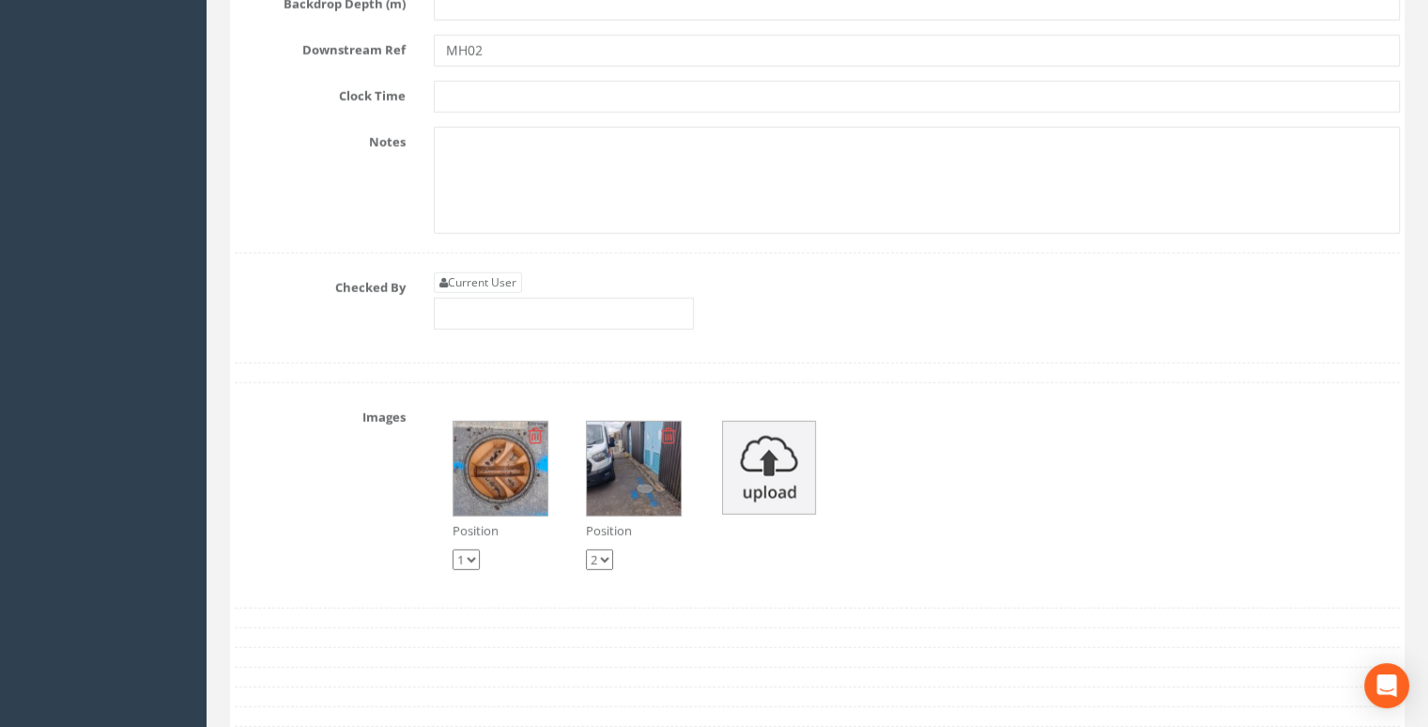
scroll to position [5059, 0]
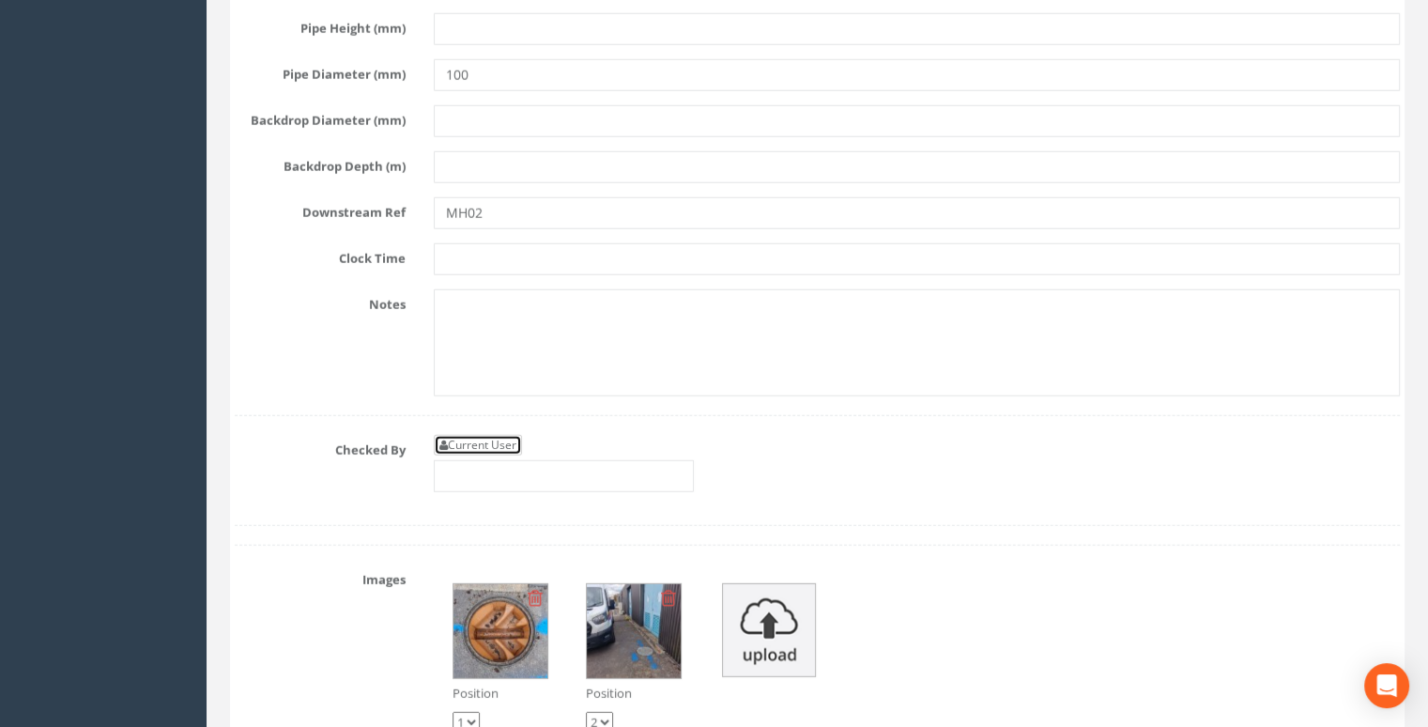
click at [499, 455] on link "Current User" at bounding box center [478, 445] width 88 height 21
type input "[PERSON_NAME]"
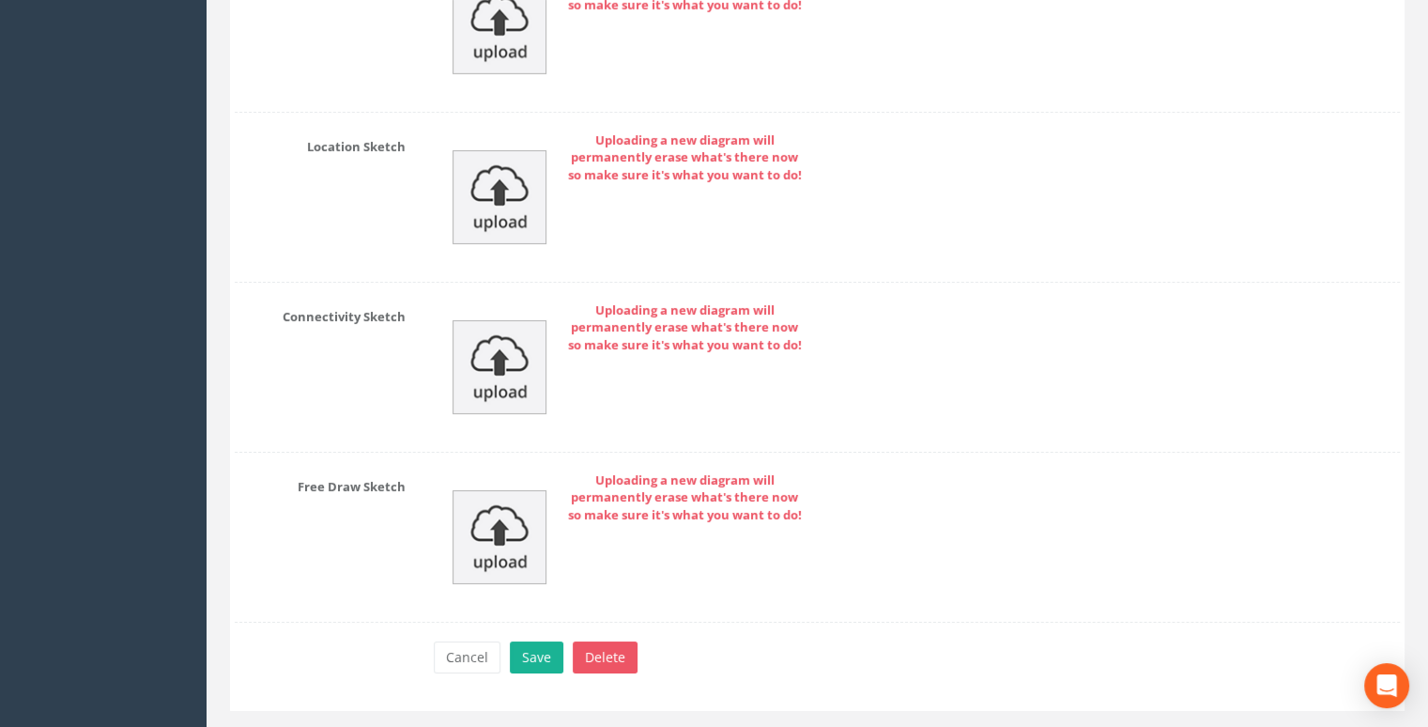
scroll to position [6368, 0]
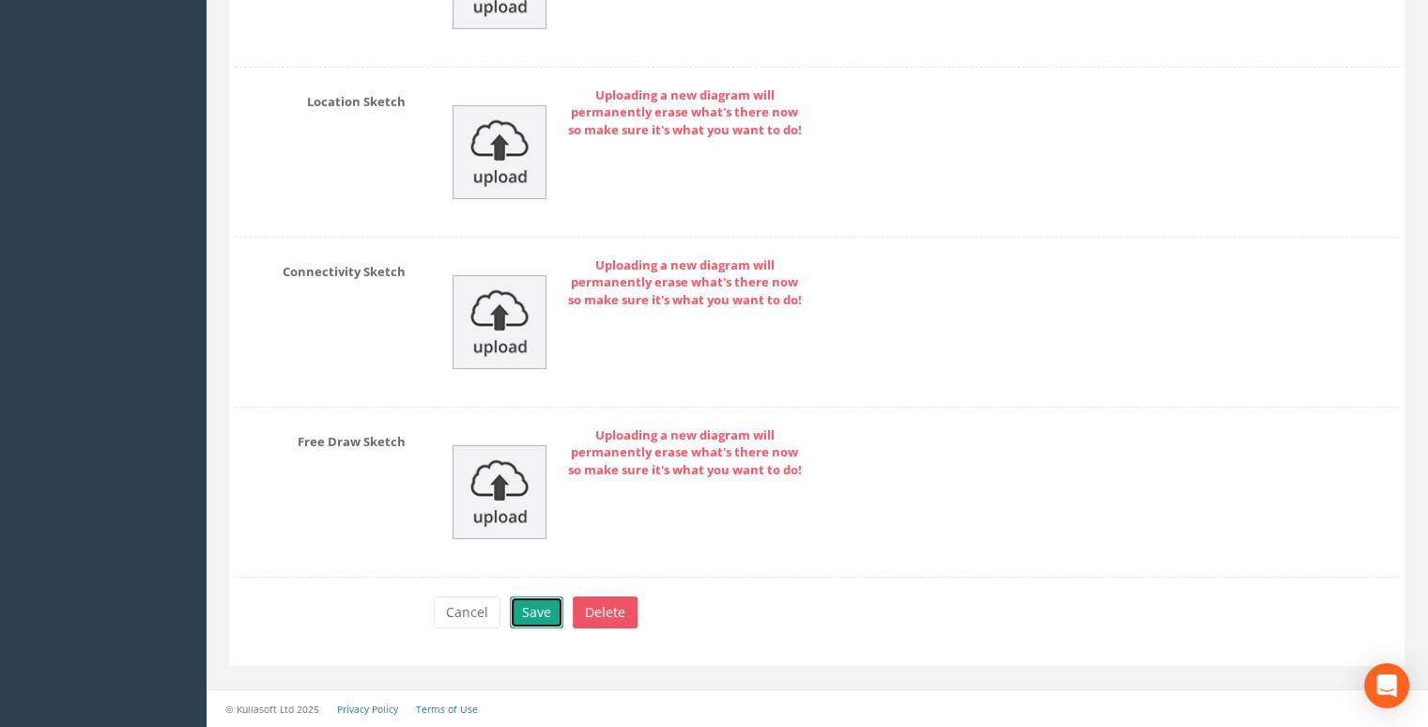
click at [539, 621] on button "Save" at bounding box center [537, 612] width 54 height 32
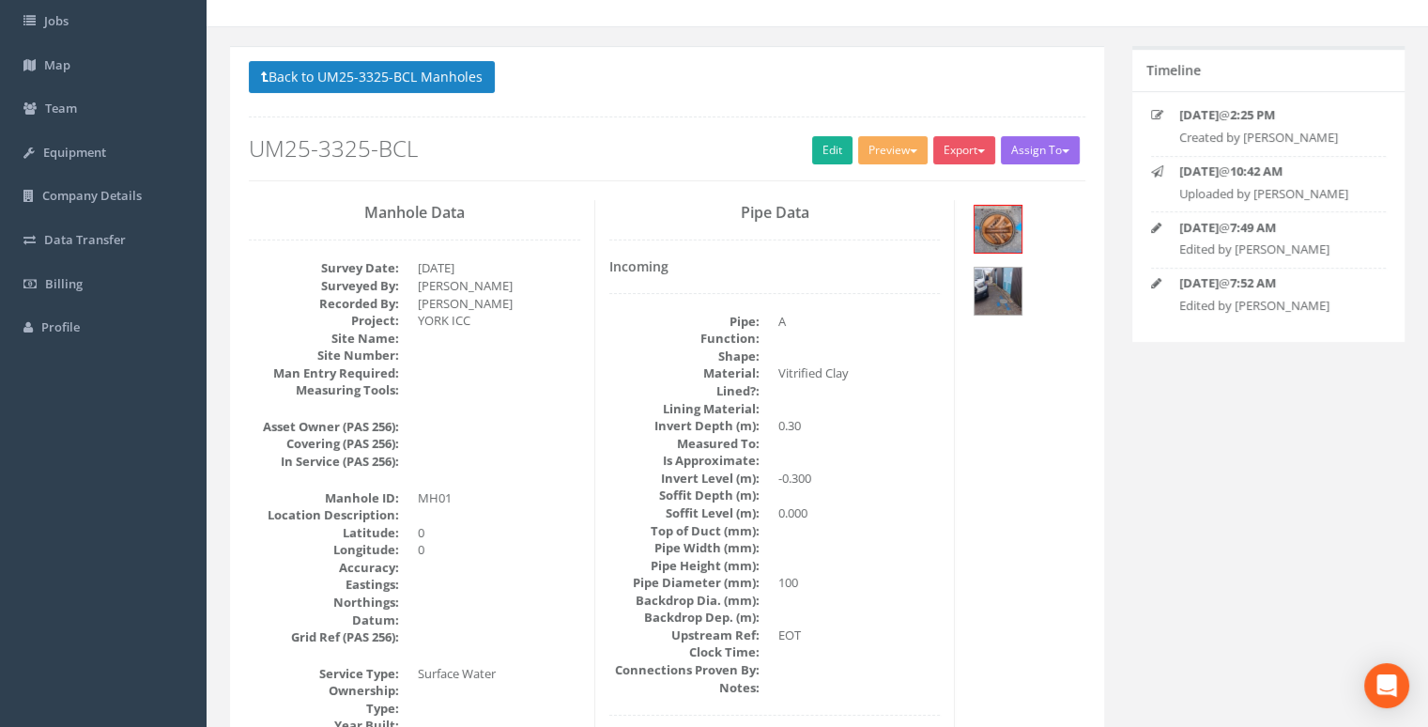
scroll to position [0, 0]
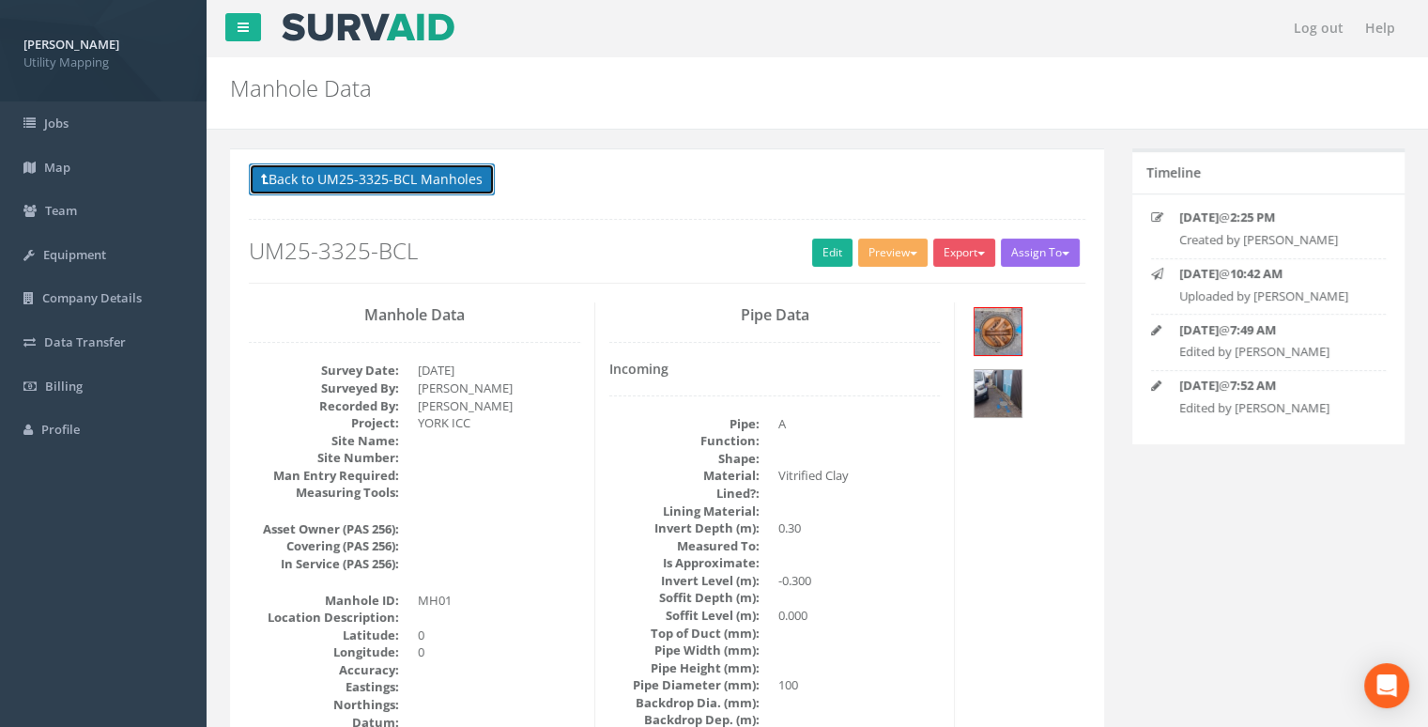
click at [405, 193] on button "Back to UM25-3325-BCL Manholes" at bounding box center [372, 179] width 246 height 32
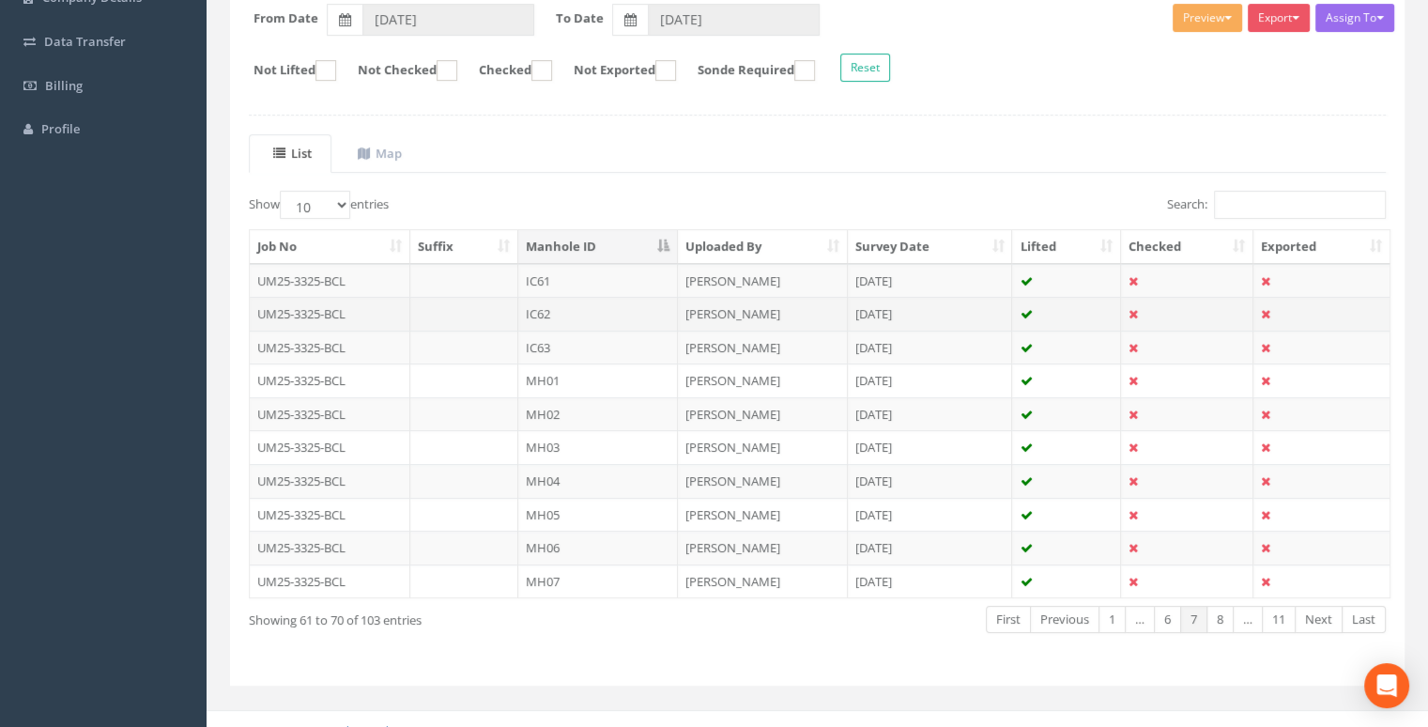
scroll to position [316, 0]
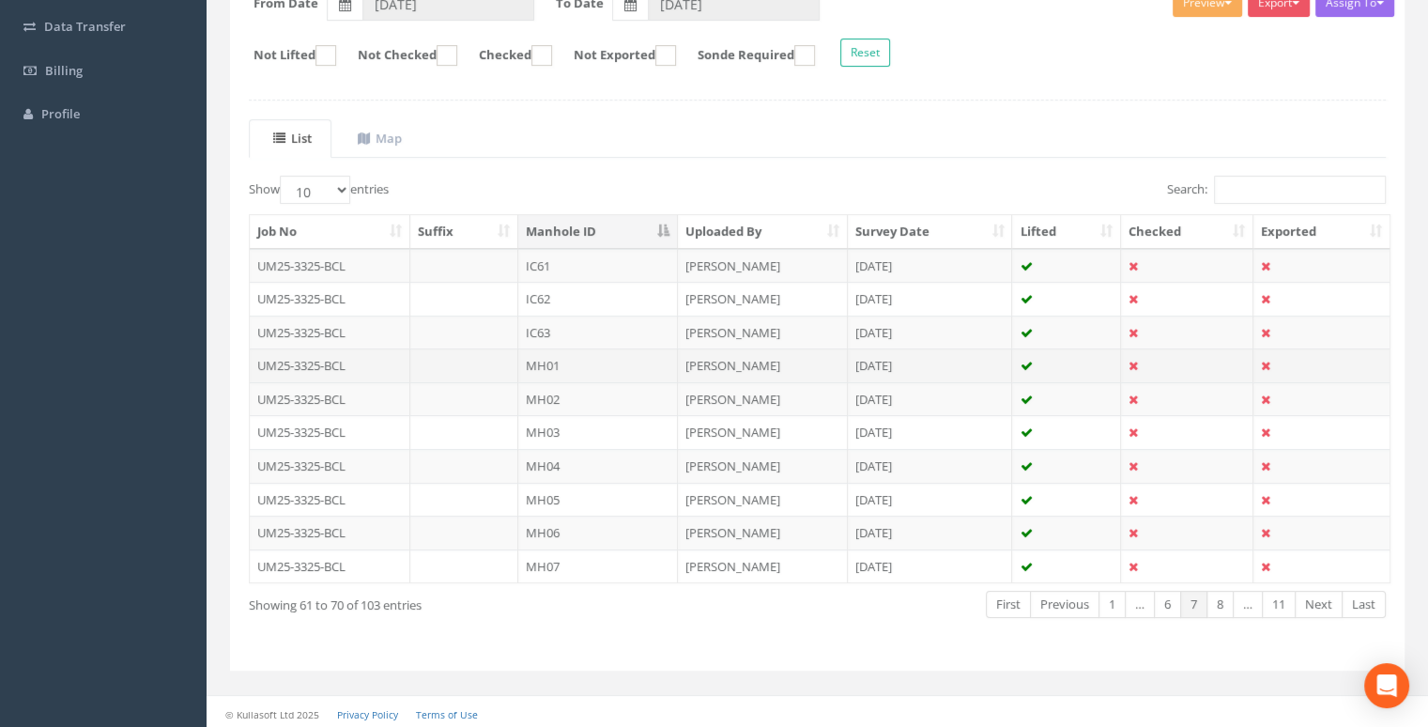
click at [599, 363] on td "MH01" at bounding box center [598, 365] width 160 height 34
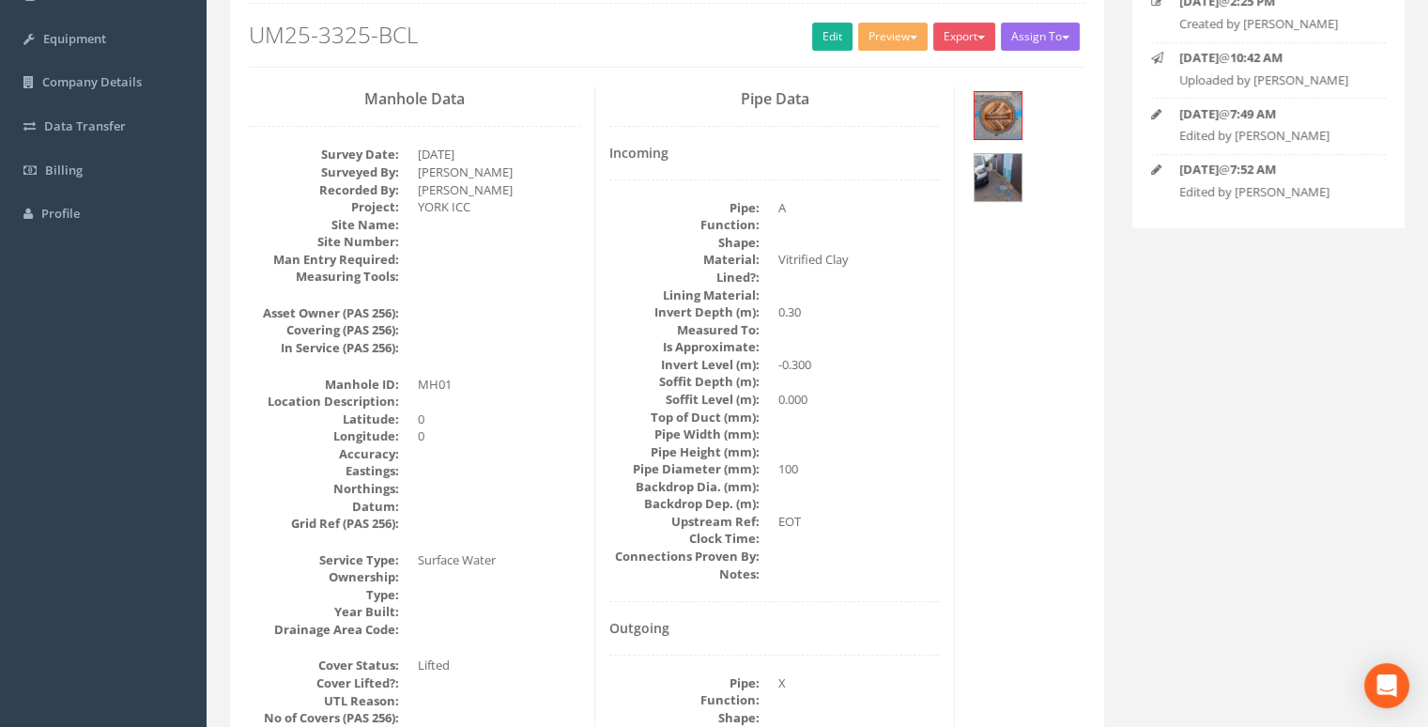
scroll to position [196, 0]
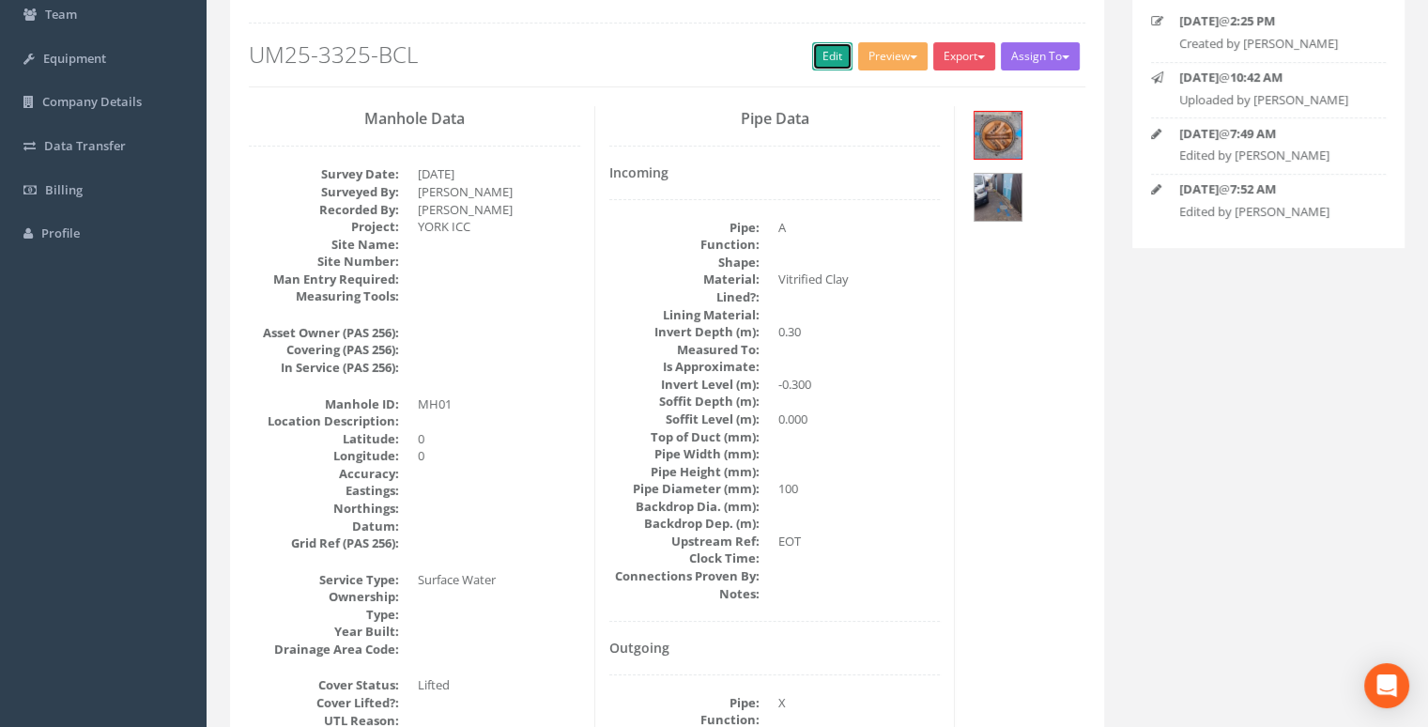
click at [830, 53] on link "Edit" at bounding box center [832, 56] width 40 height 28
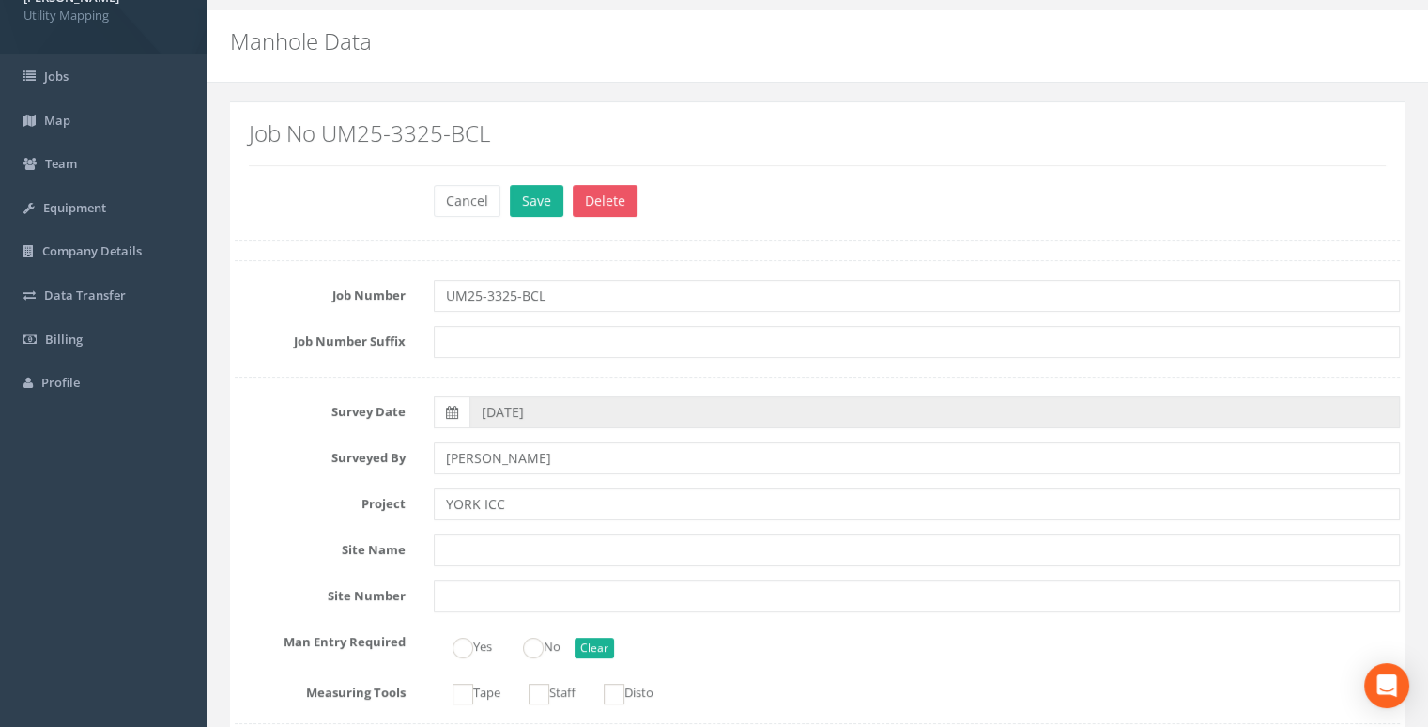
scroll to position [0, 0]
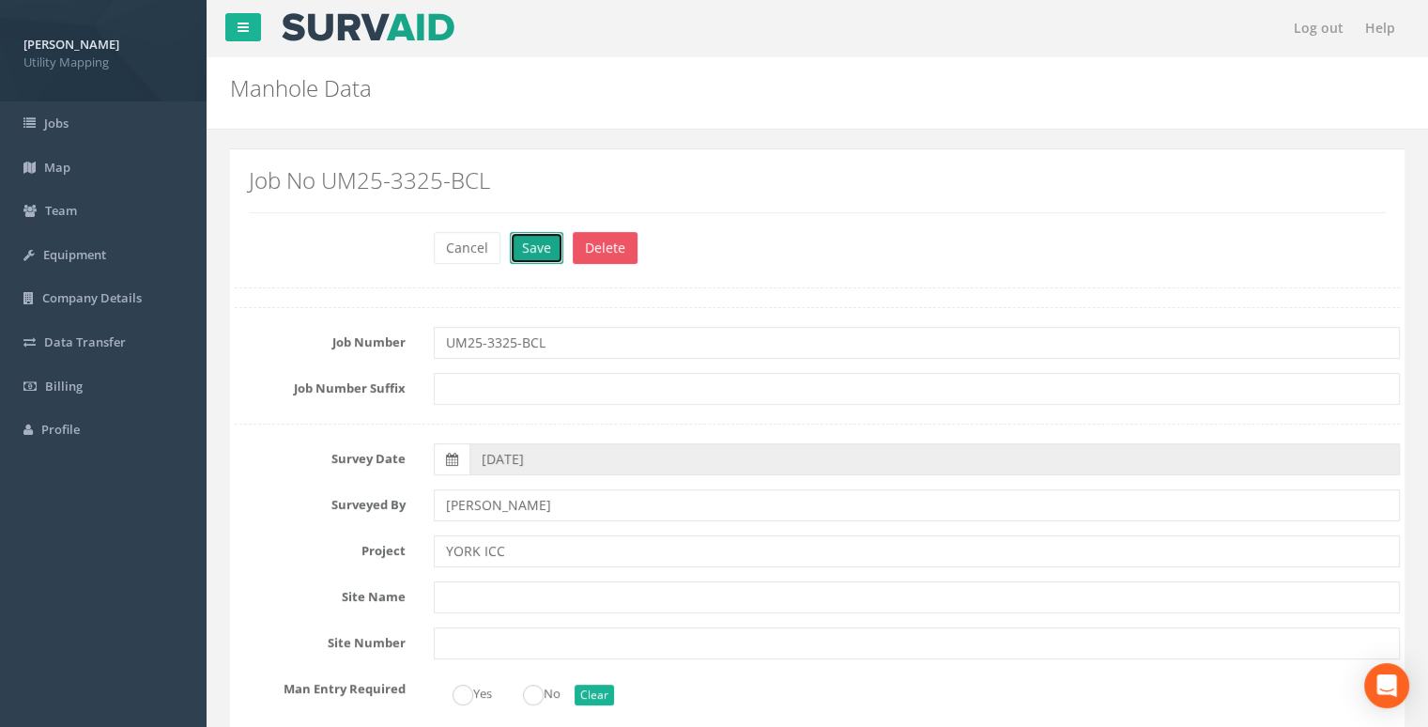
click at [536, 254] on button "Save" at bounding box center [537, 248] width 54 height 32
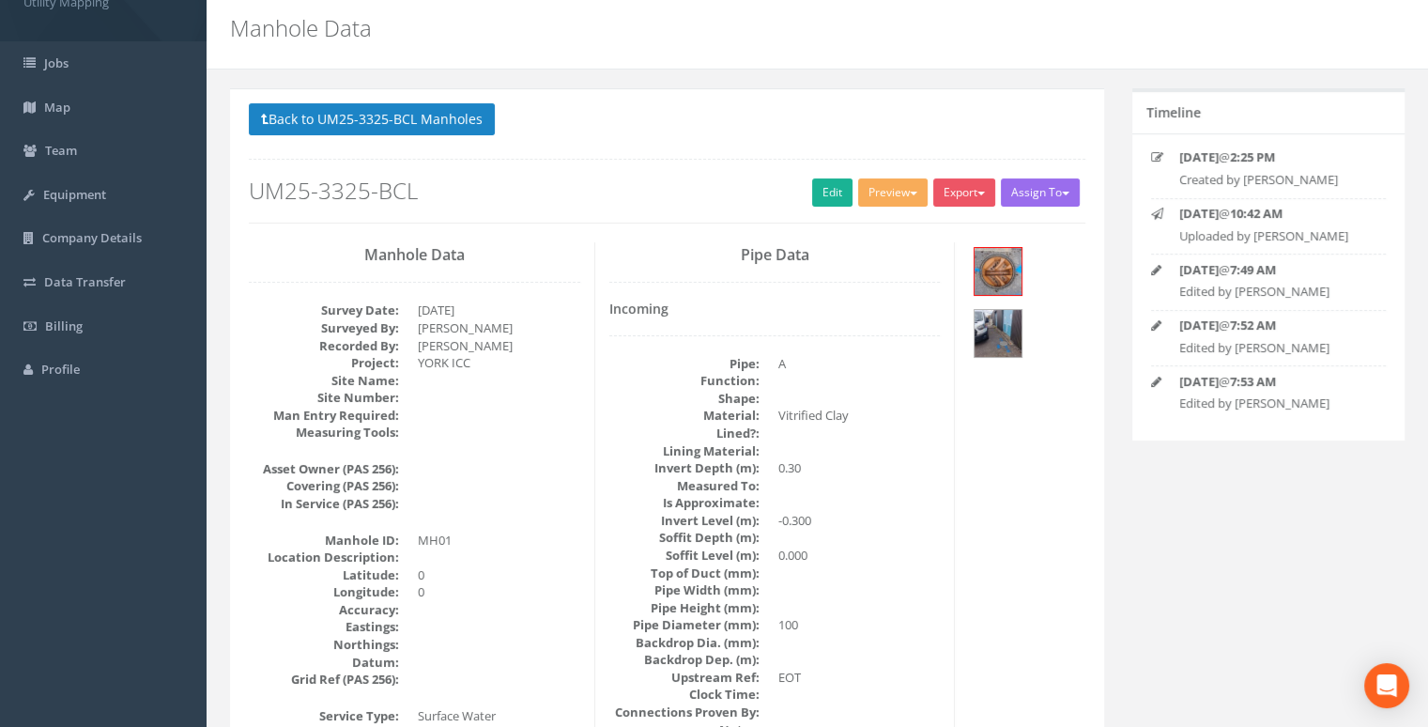
scroll to position [94, 0]
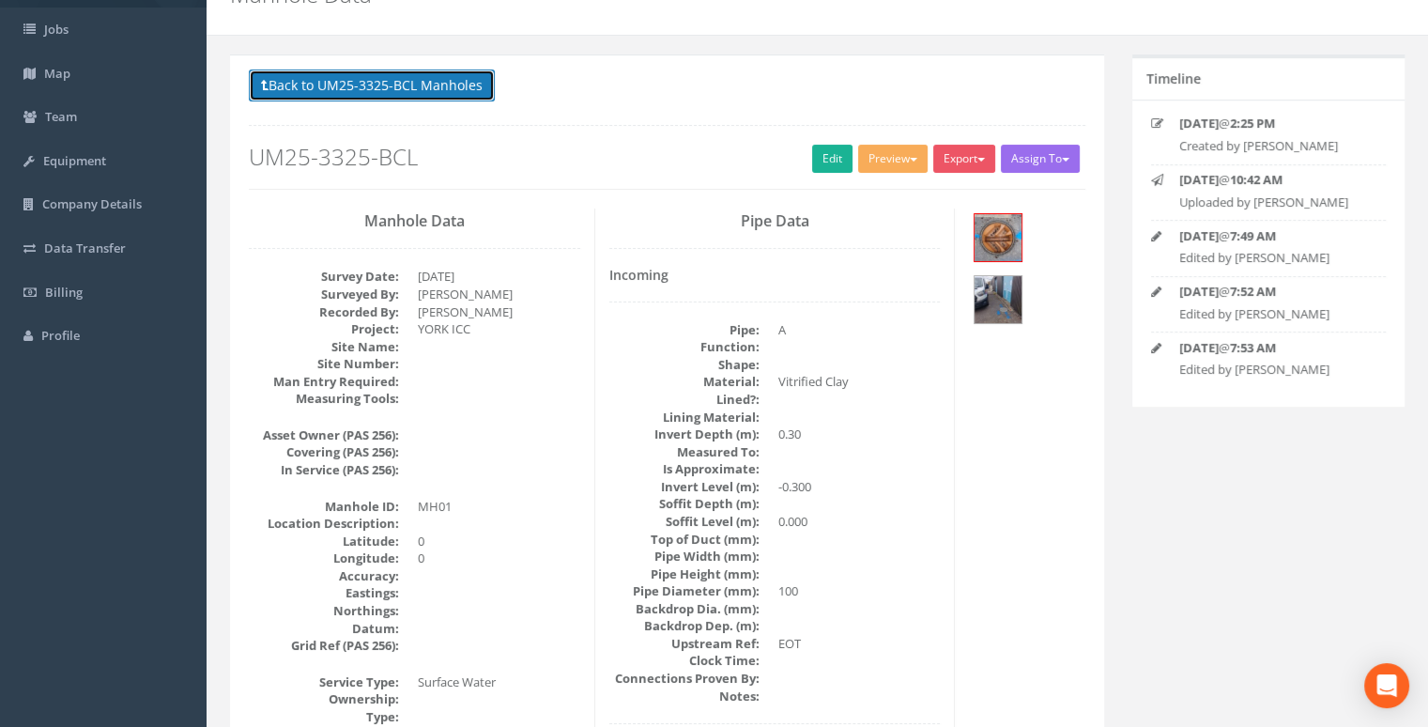
click at [455, 94] on button "Back to UM25-3325-BCL Manholes" at bounding box center [372, 85] width 246 height 32
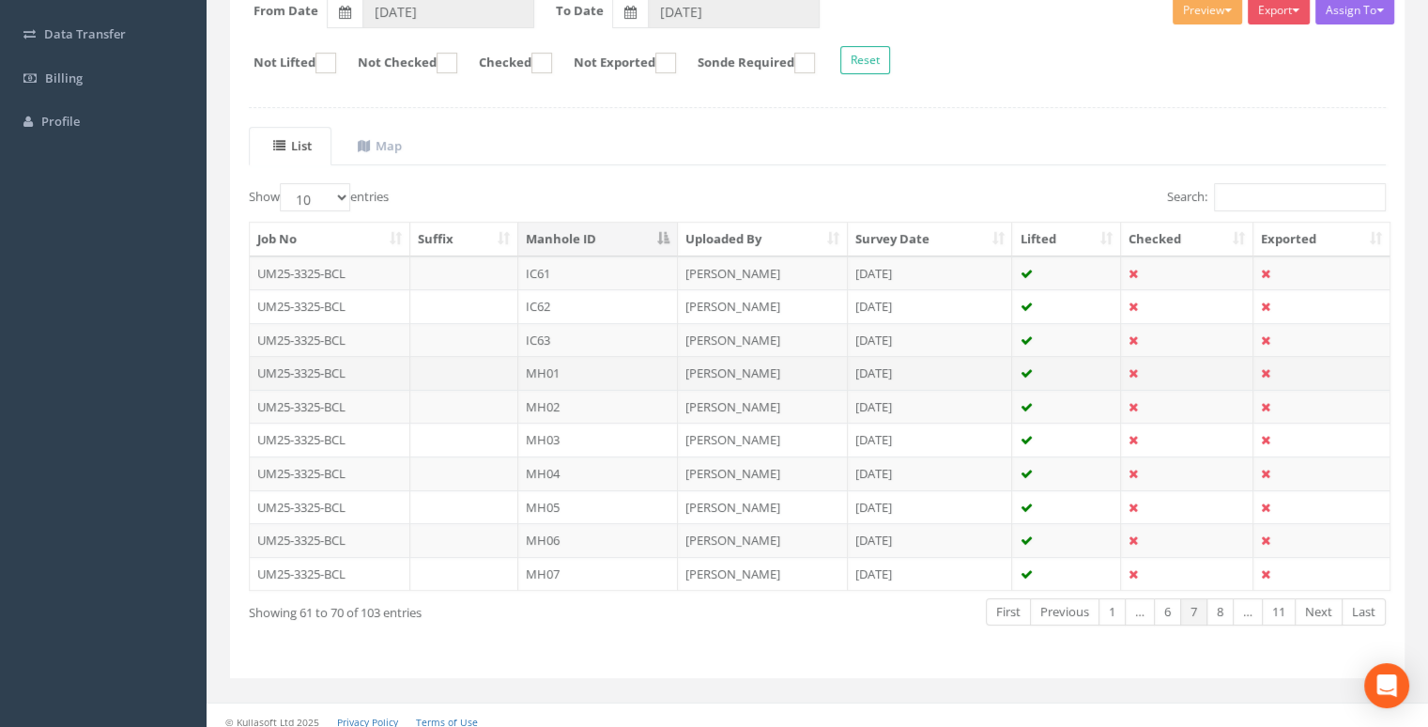
scroll to position [316, 0]
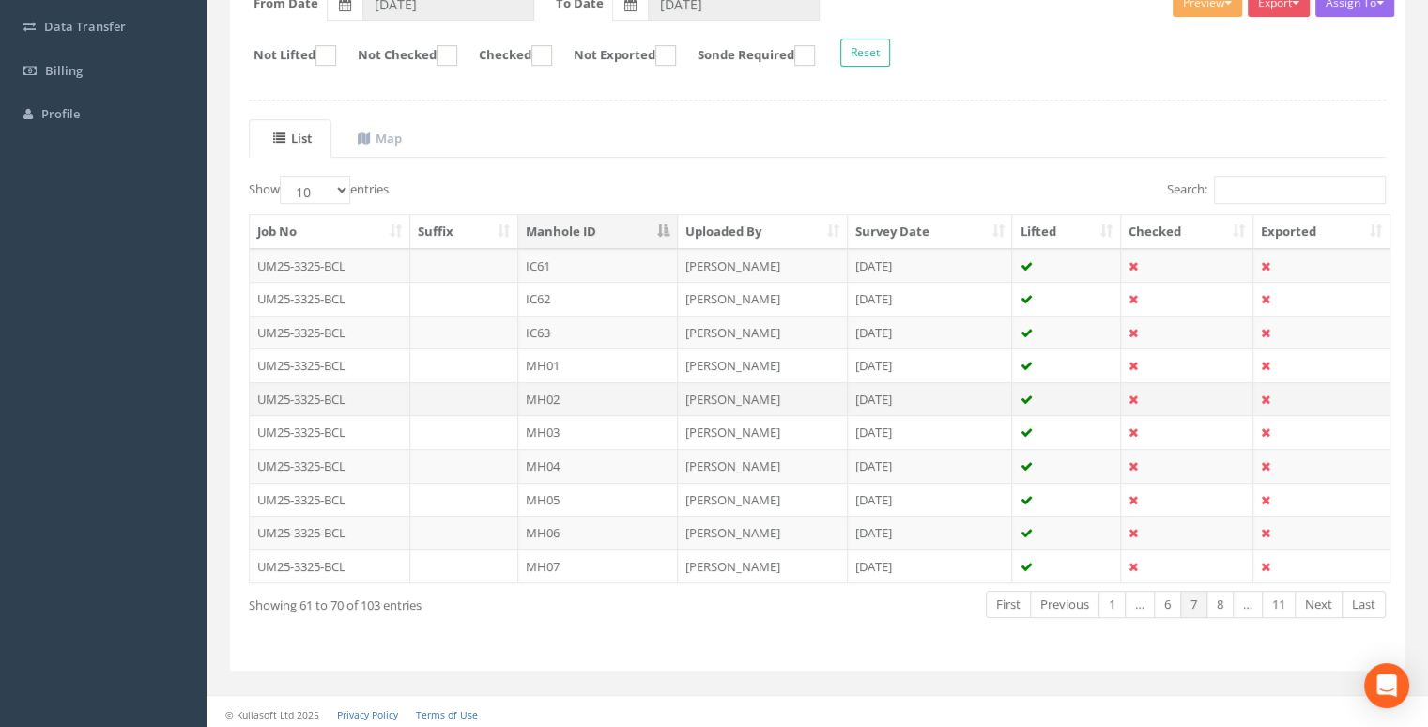
click at [638, 389] on td "MH02" at bounding box center [598, 399] width 160 height 34
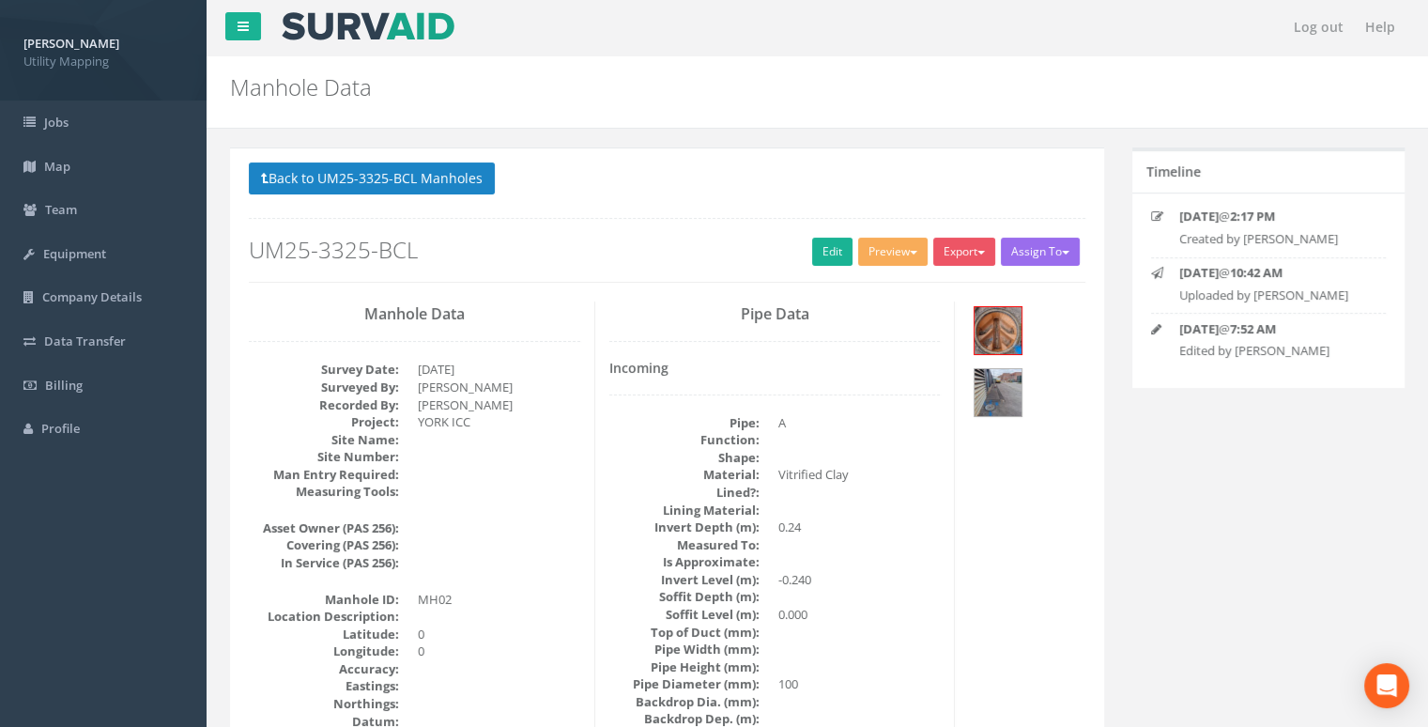
scroll to position [0, 0]
click at [828, 257] on link "Edit" at bounding box center [832, 253] width 40 height 28
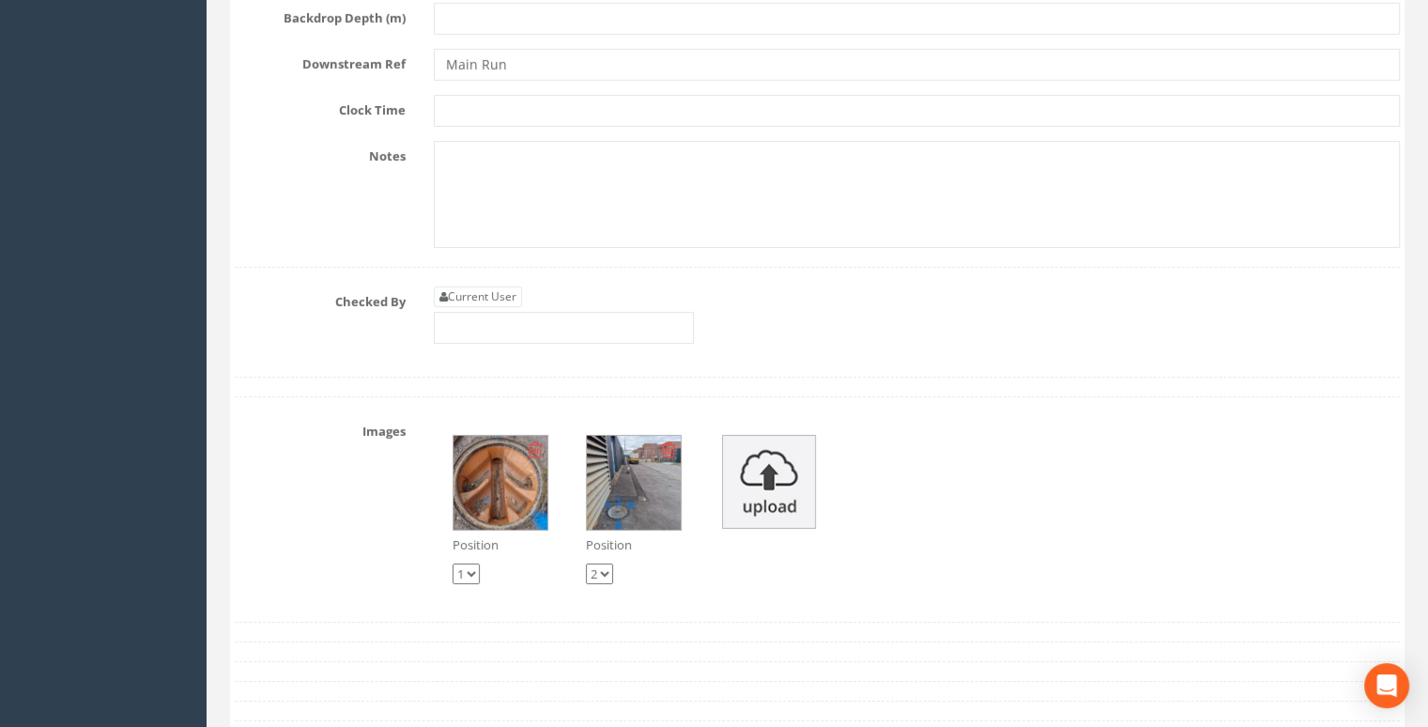
scroll to position [6479, 0]
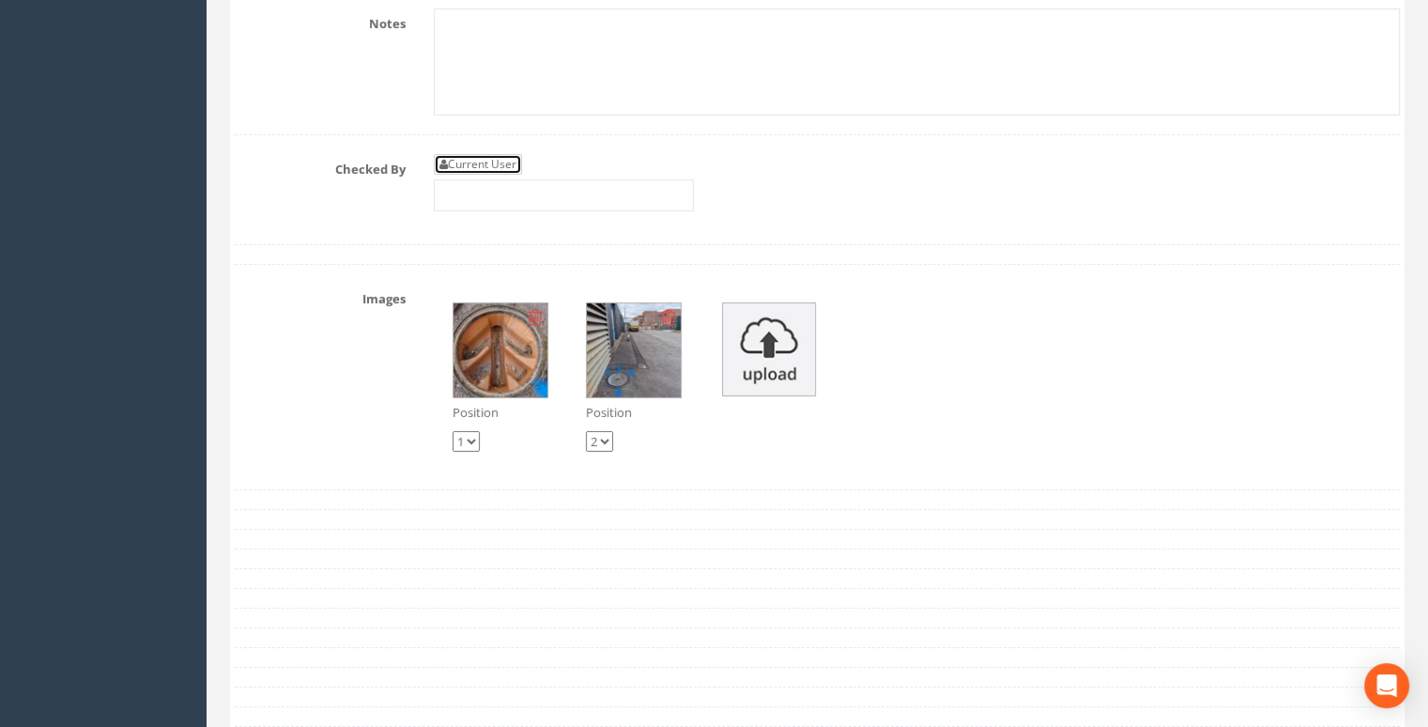
click at [487, 170] on link "Current User" at bounding box center [478, 164] width 88 height 21
type input "[PERSON_NAME]"
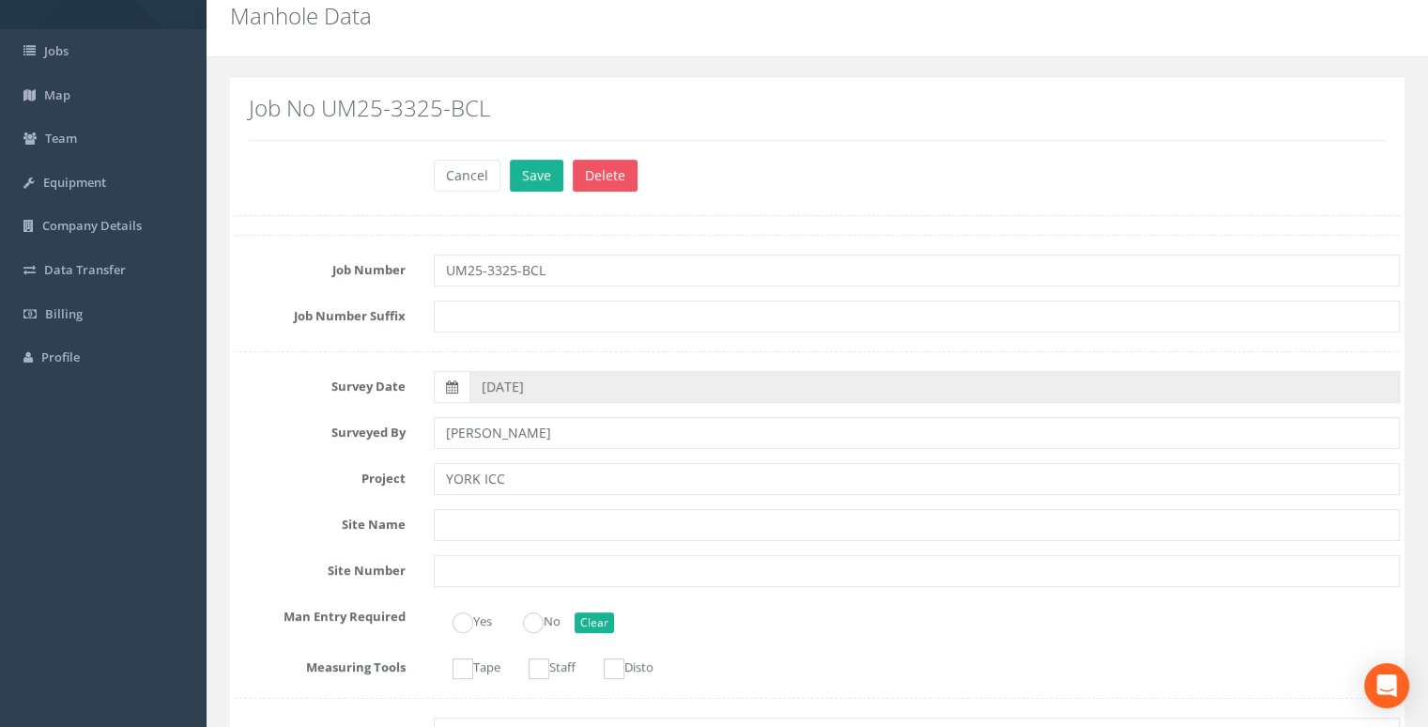
scroll to position [0, 0]
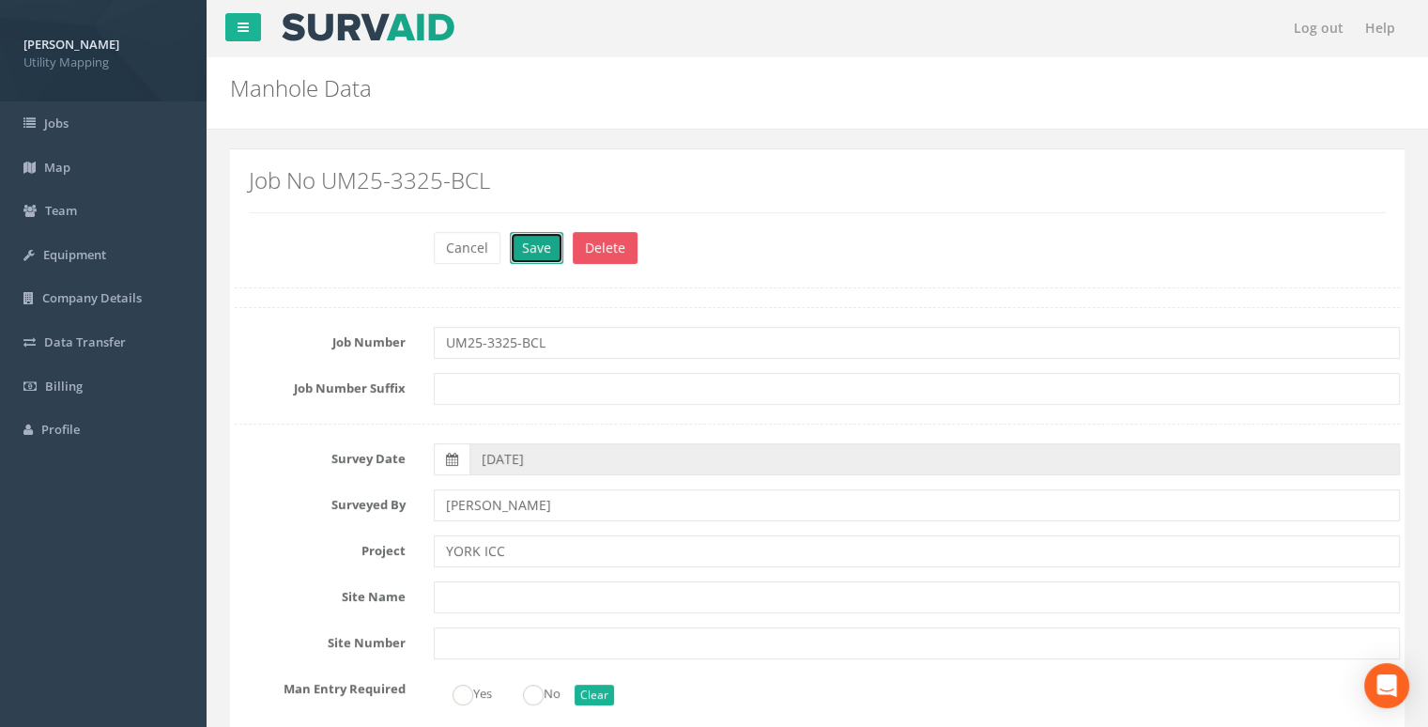
click at [530, 235] on button "Save" at bounding box center [537, 248] width 54 height 32
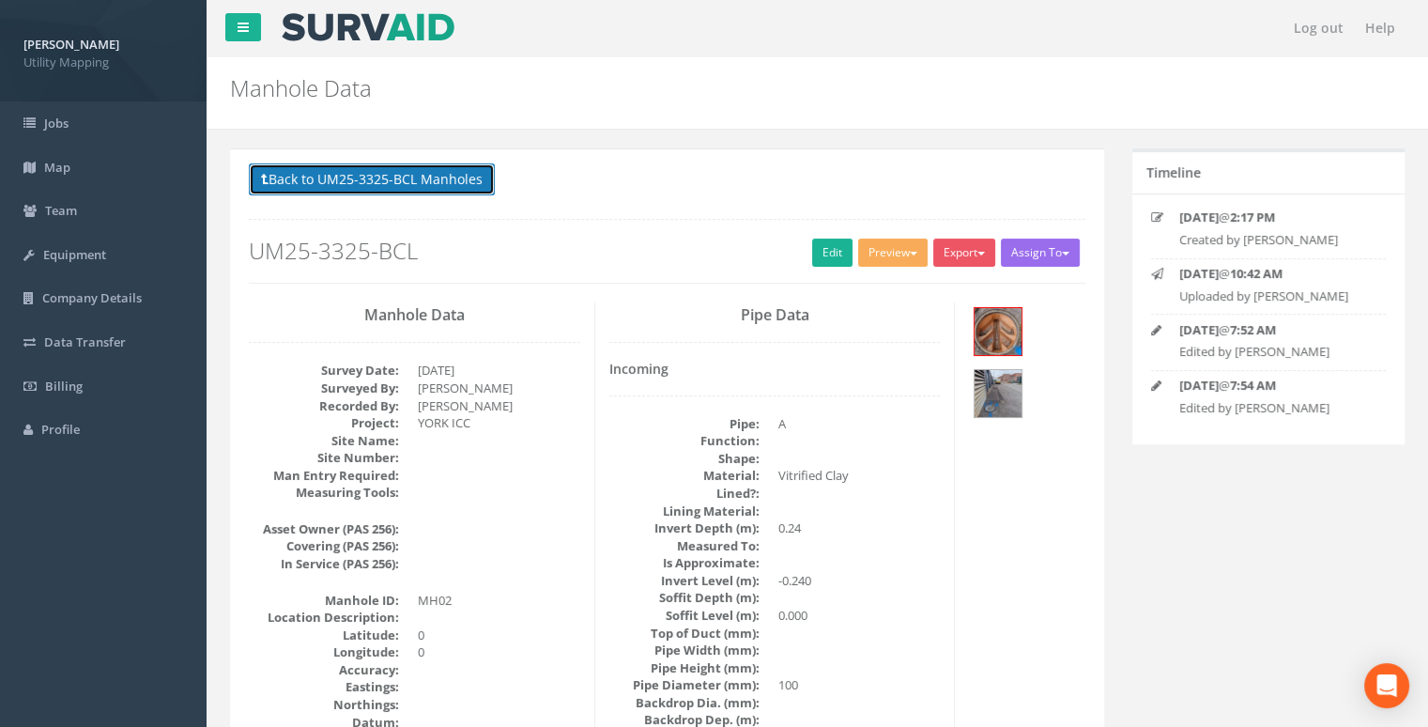
click at [440, 181] on button "Back to UM25-3325-BCL Manholes" at bounding box center [372, 179] width 246 height 32
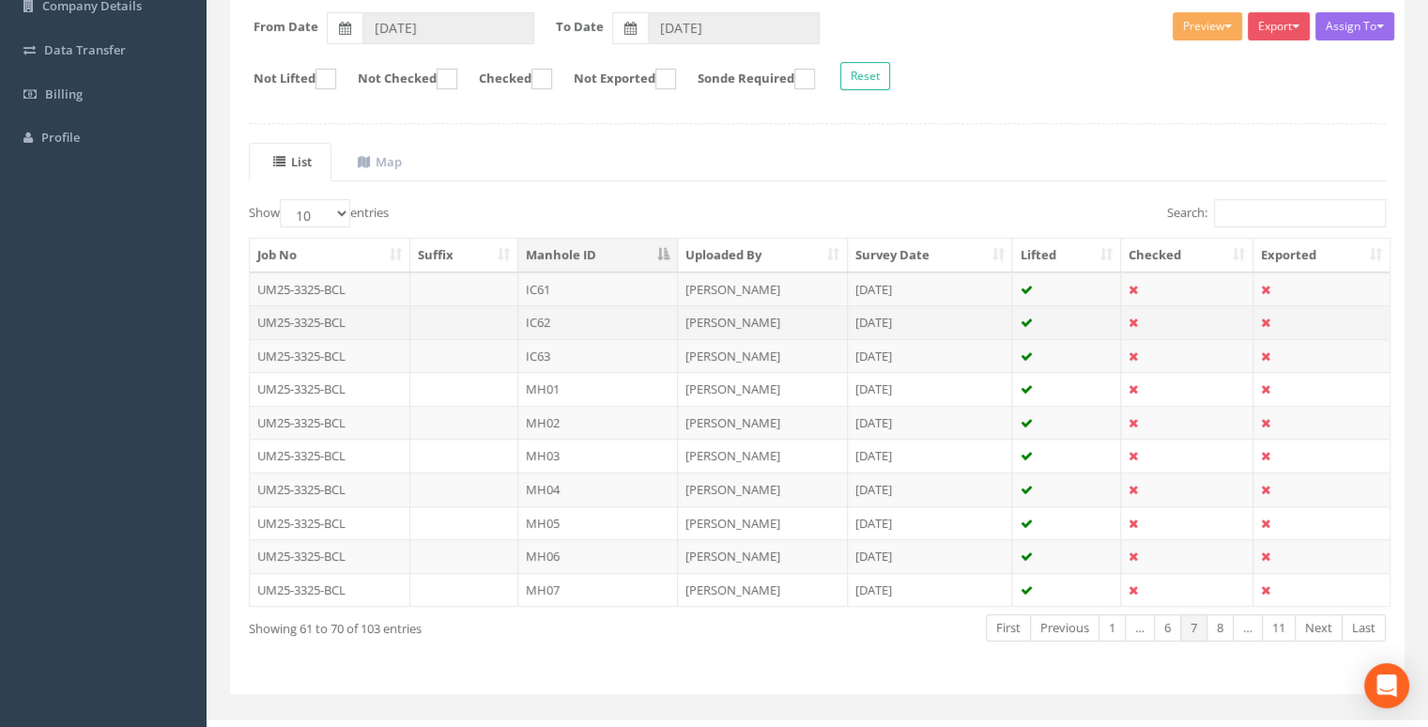
scroll to position [316, 0]
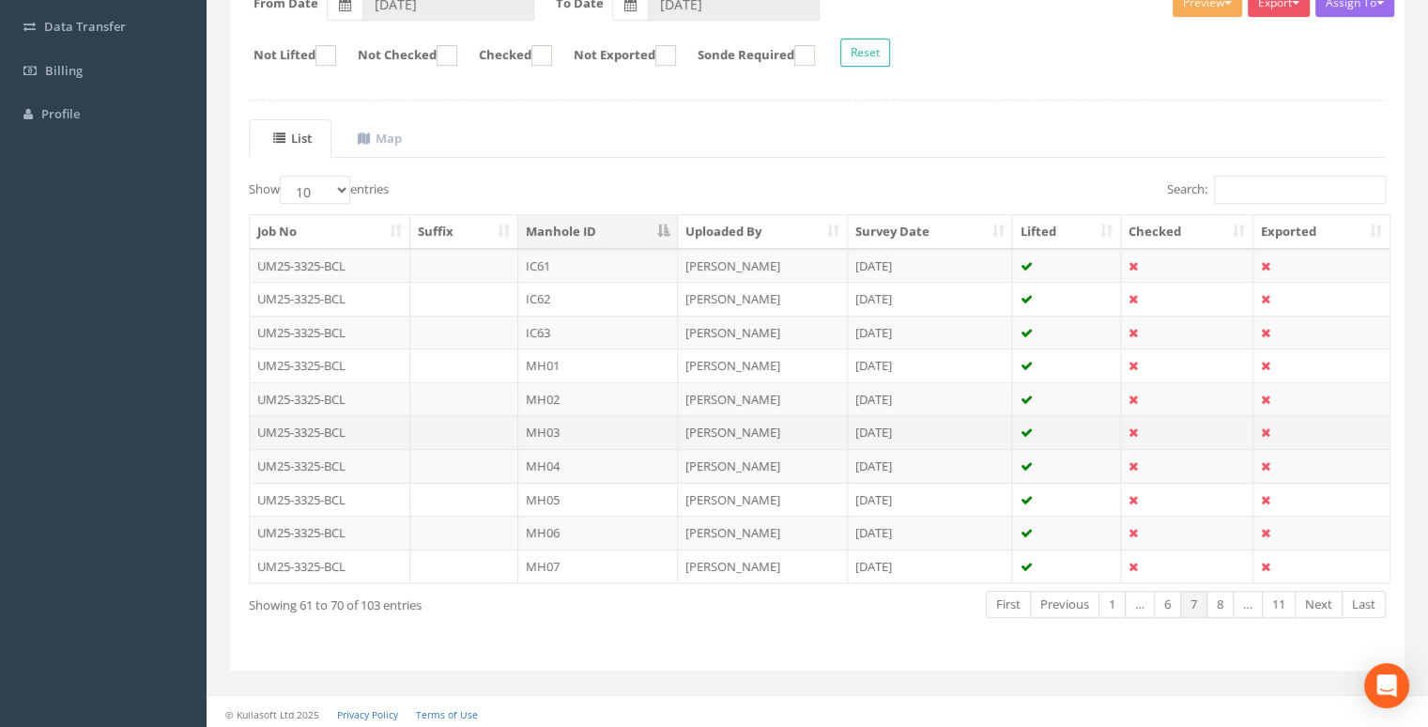
click at [605, 425] on td "MH03" at bounding box center [598, 432] width 160 height 34
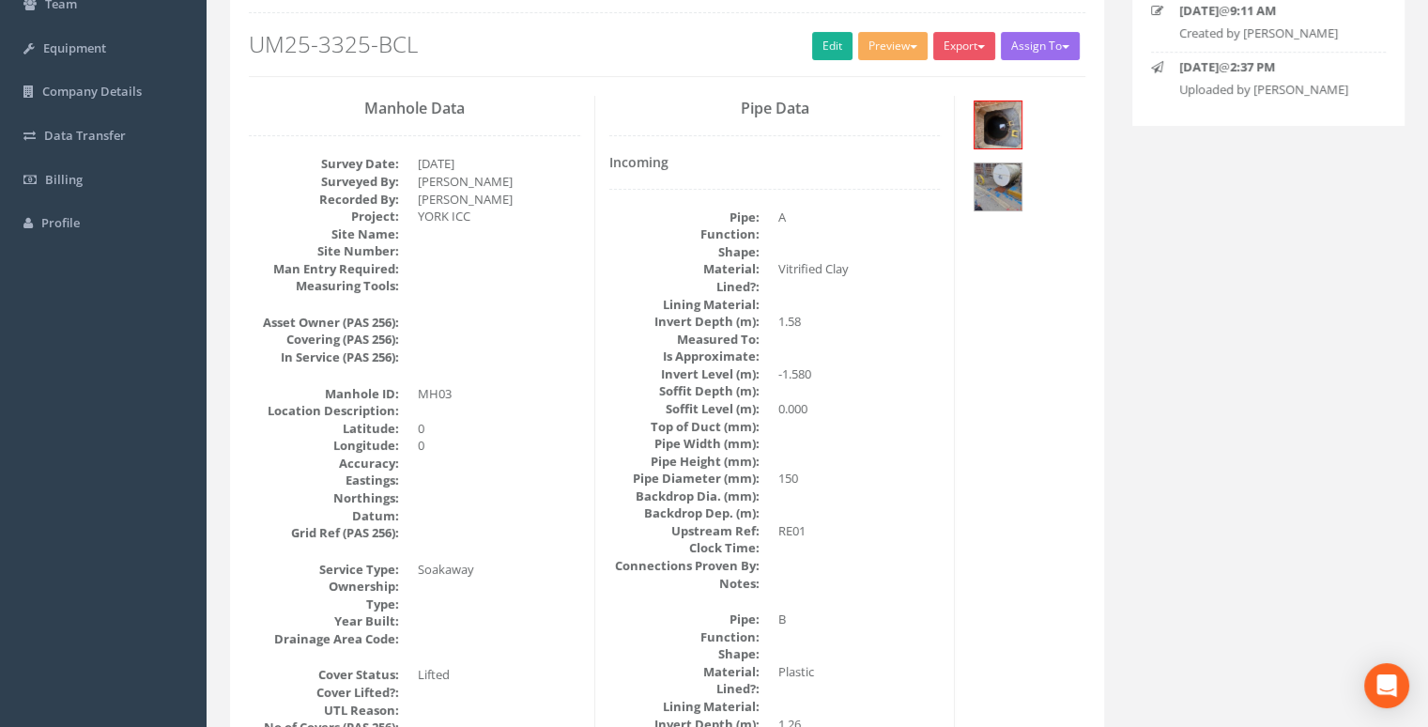
scroll to position [111, 0]
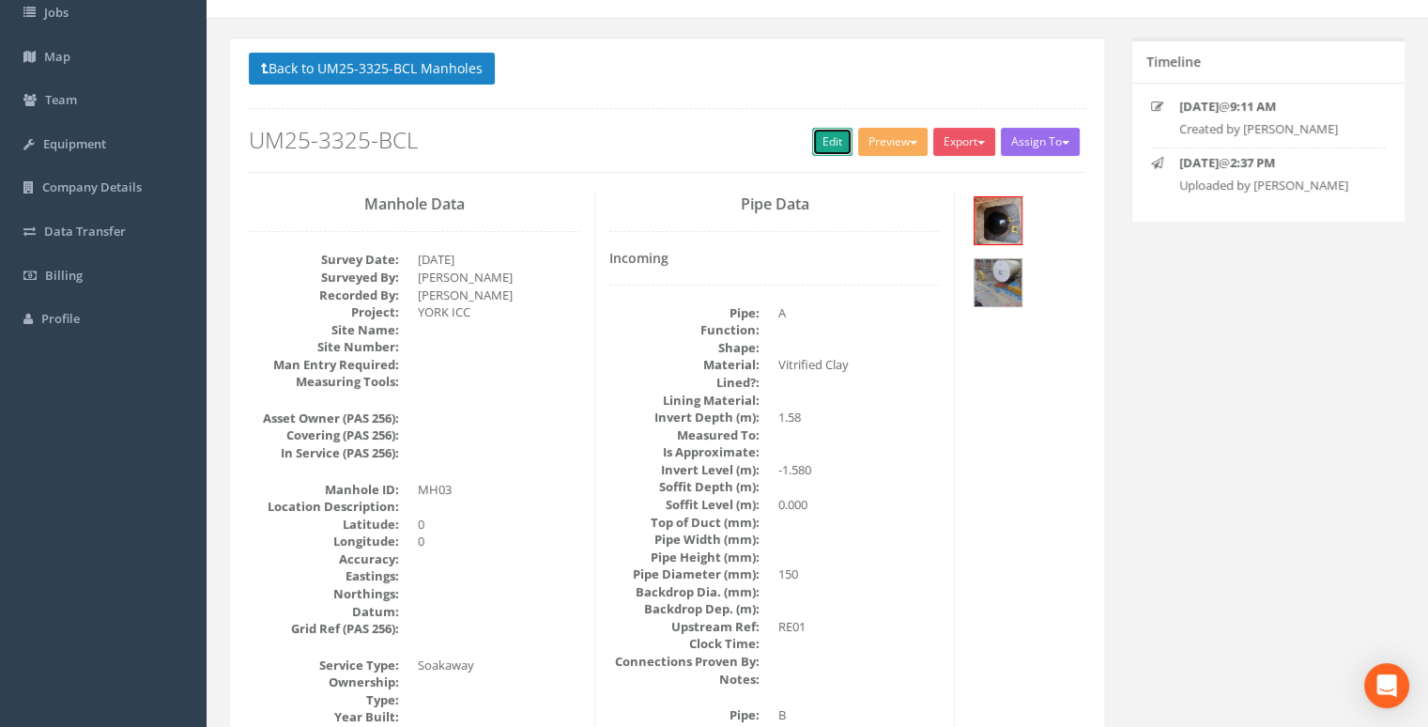
click at [828, 144] on link "Edit" at bounding box center [832, 142] width 40 height 28
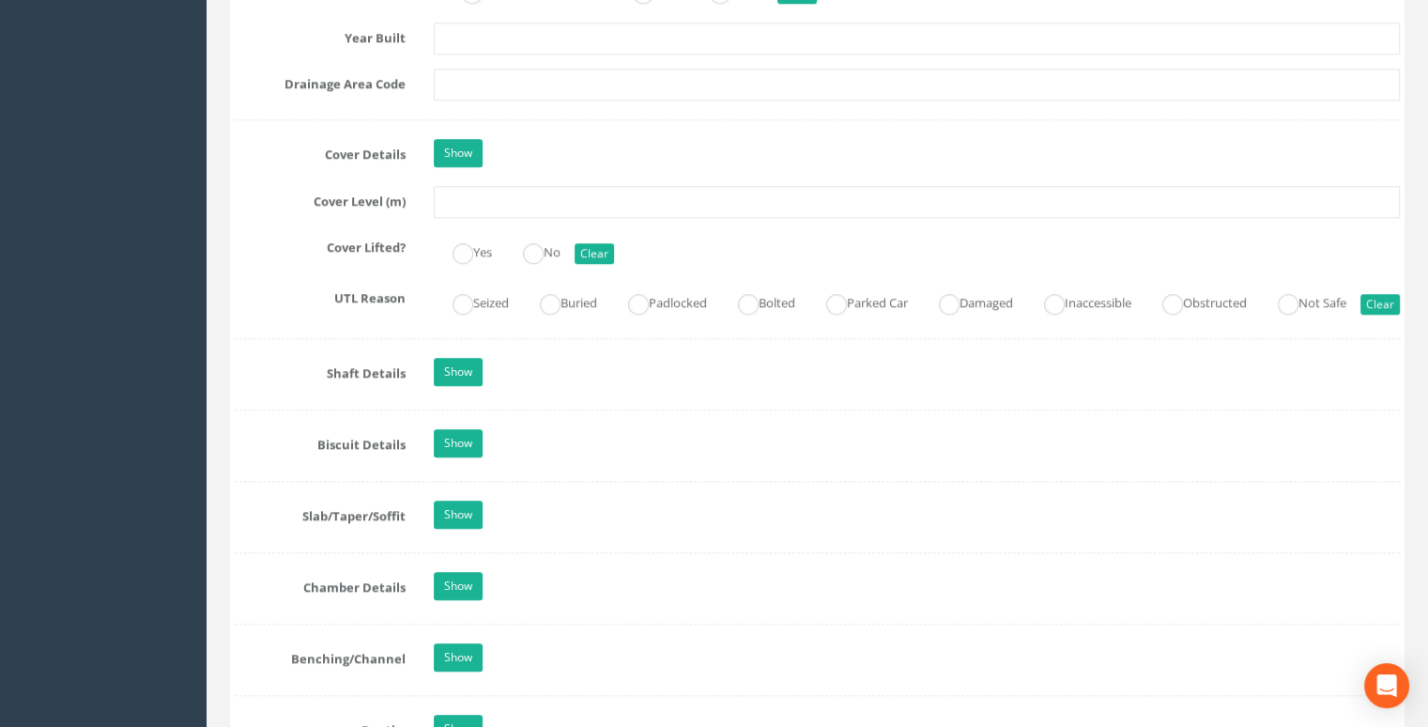
scroll to position [1613, 0]
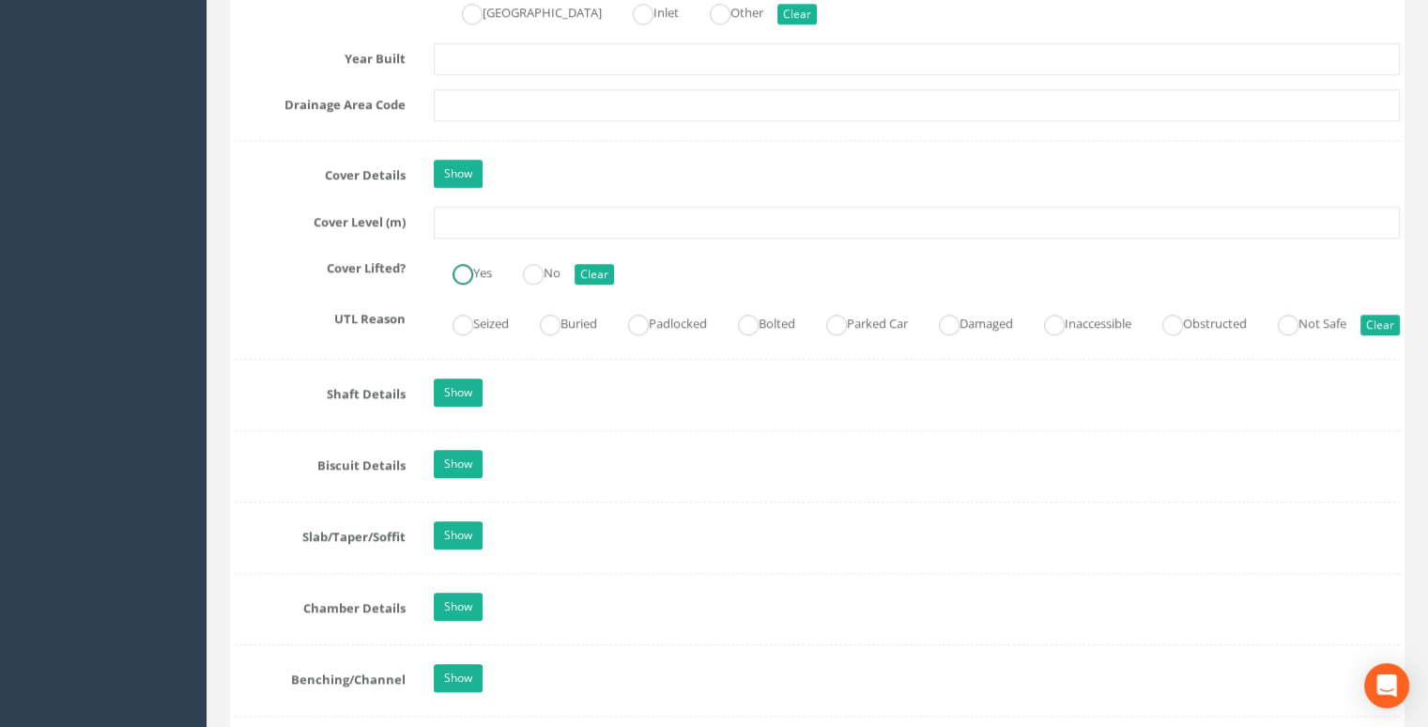
click at [470, 265] on ins at bounding box center [463, 274] width 21 height 21
radio input "true"
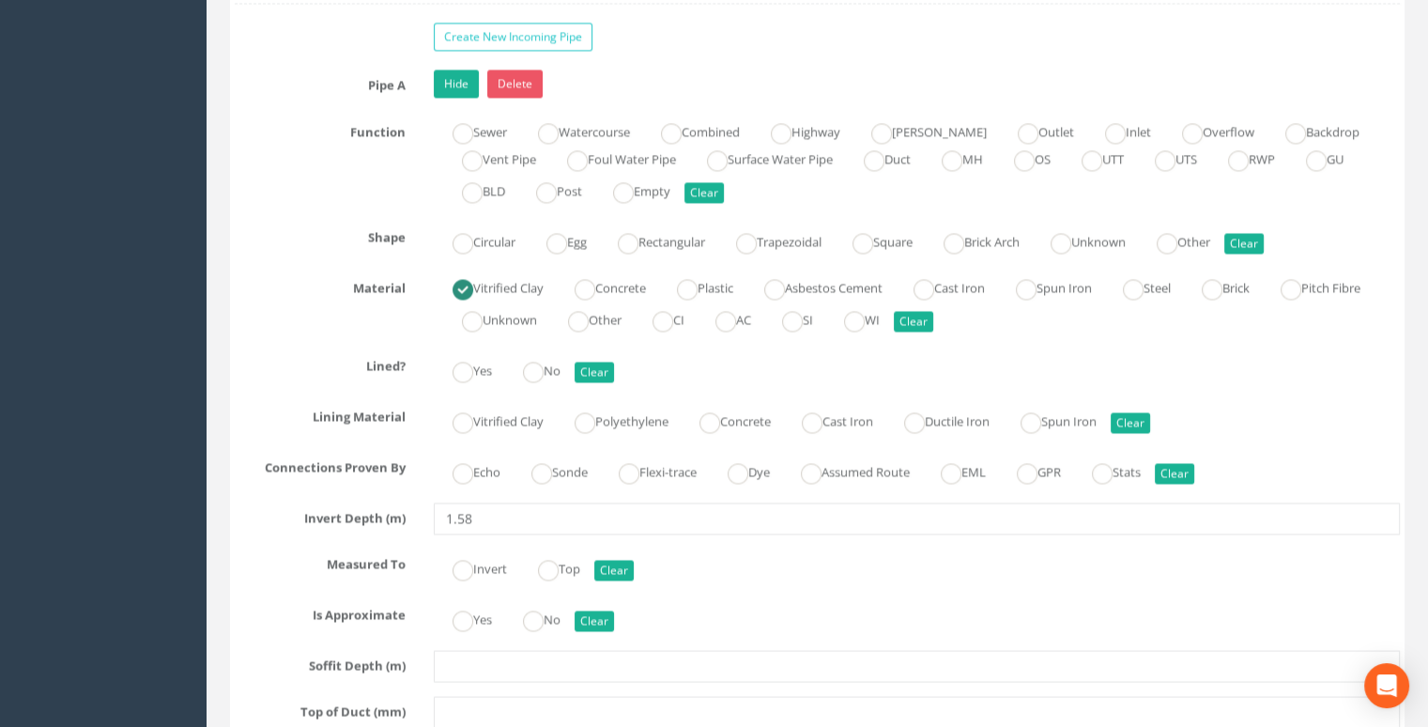
scroll to position [3022, 0]
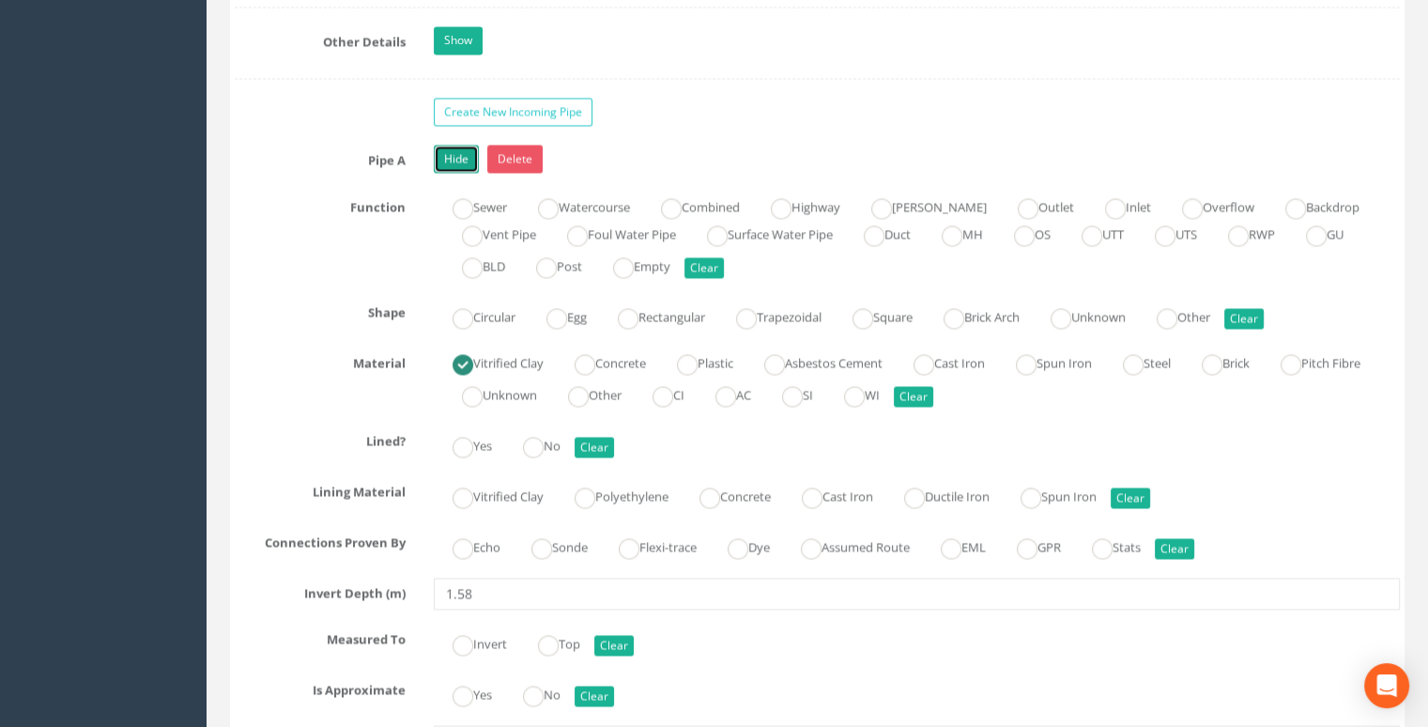
click at [463, 173] on link "Hide" at bounding box center [456, 159] width 45 height 28
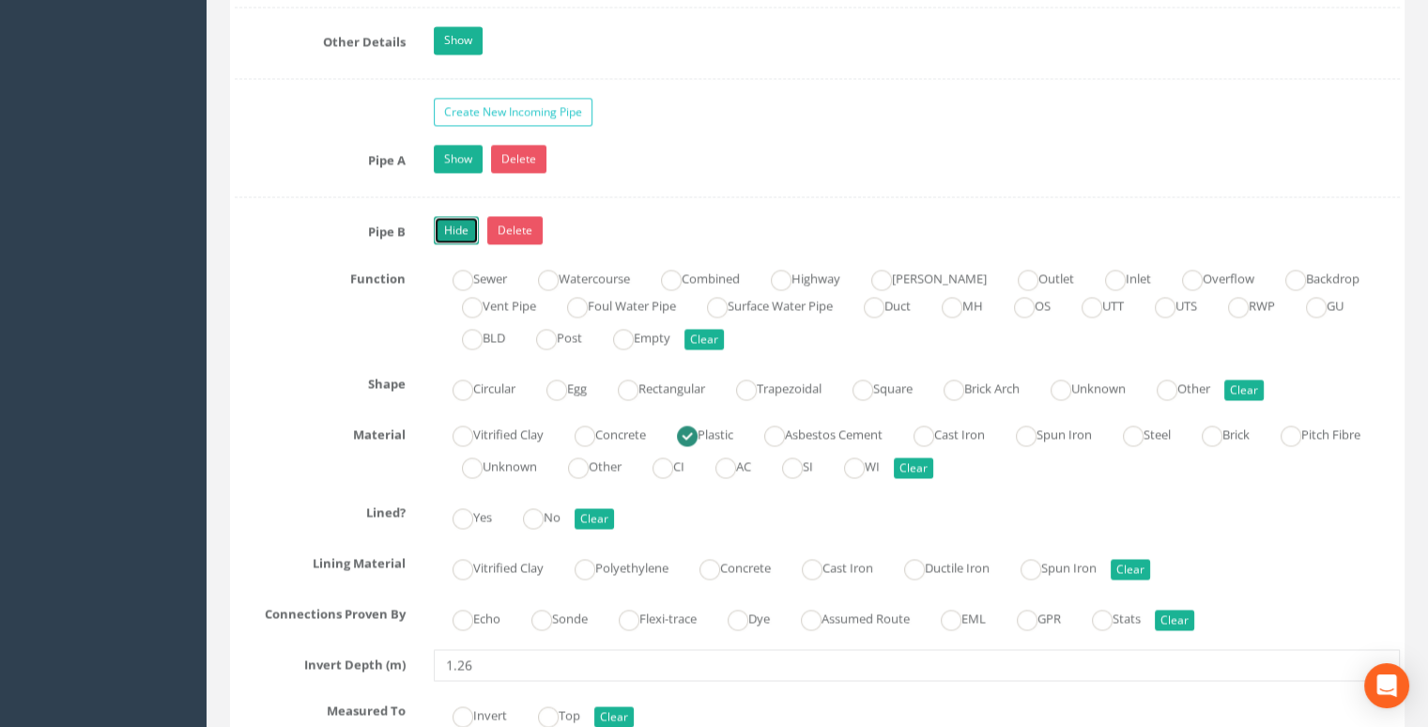
click at [456, 244] on link "Hide" at bounding box center [456, 230] width 45 height 28
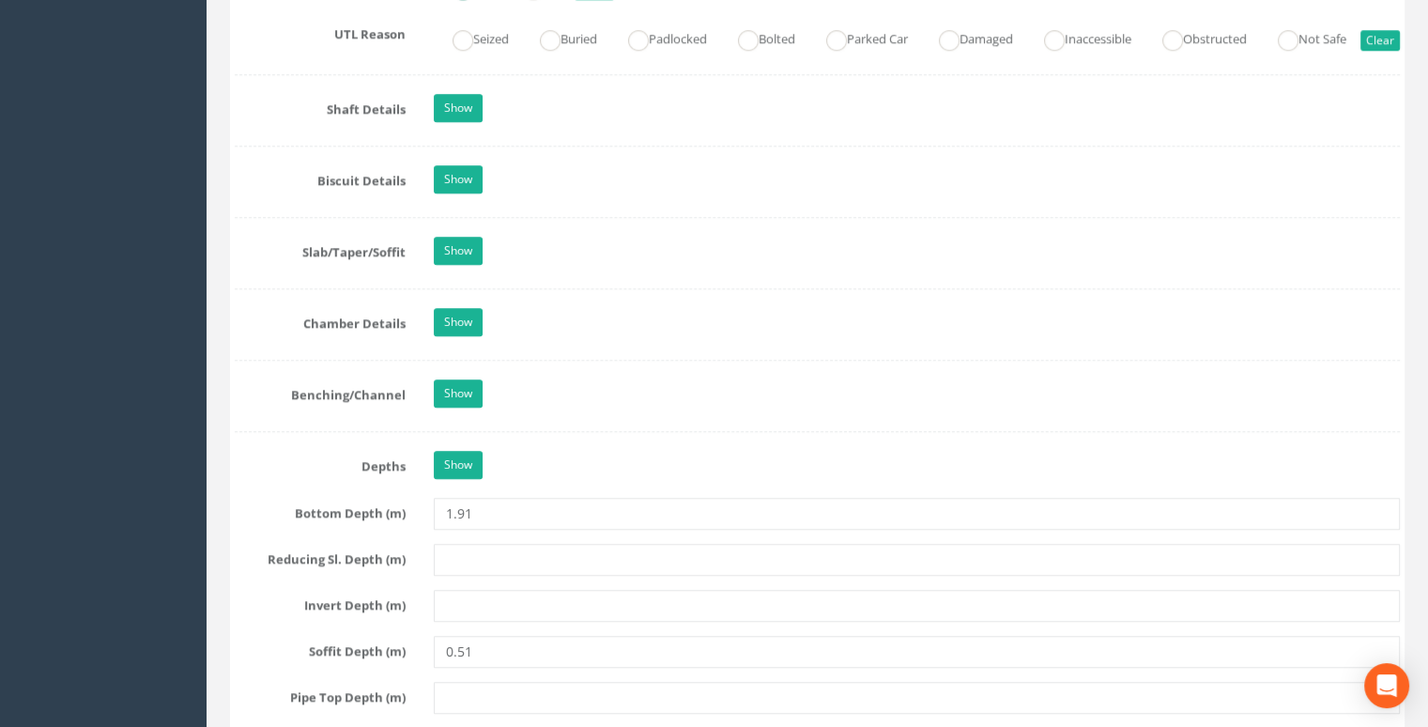
scroll to position [1895, 0]
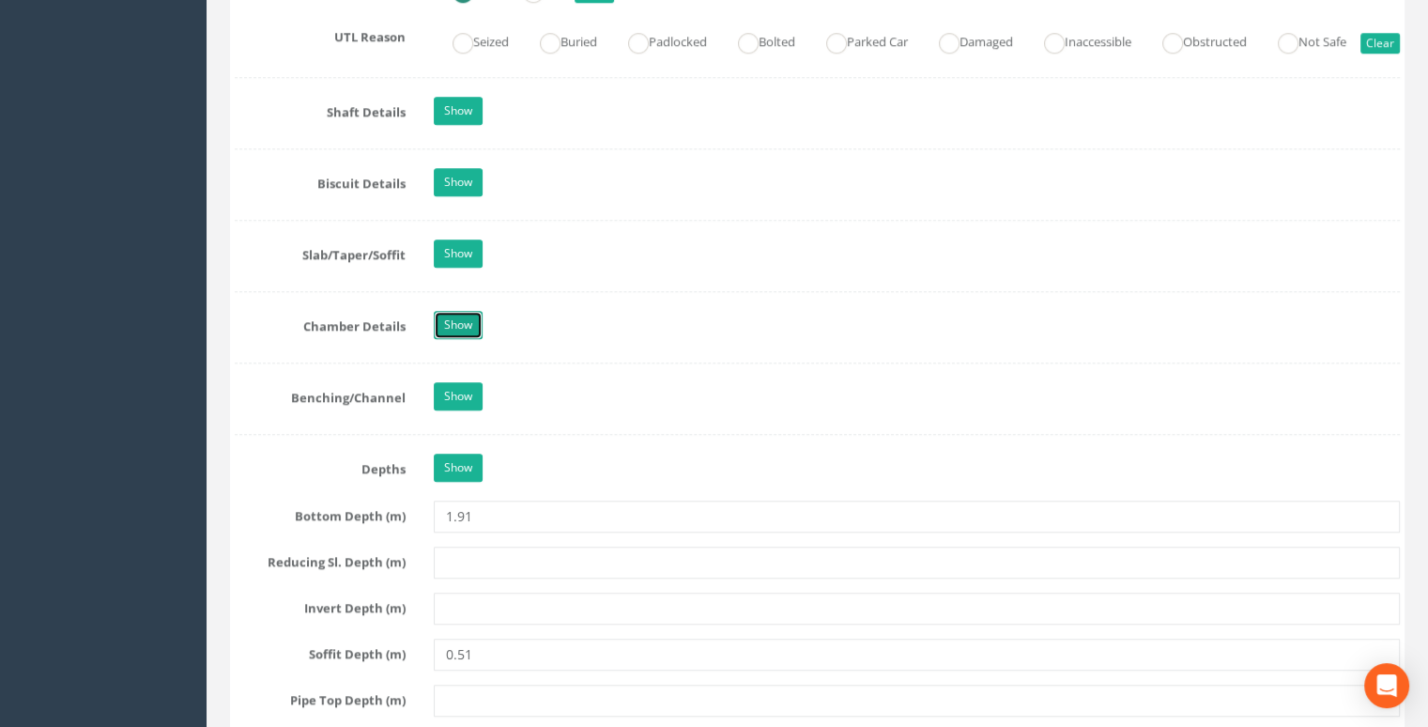
click at [465, 339] on link "Show" at bounding box center [458, 325] width 49 height 28
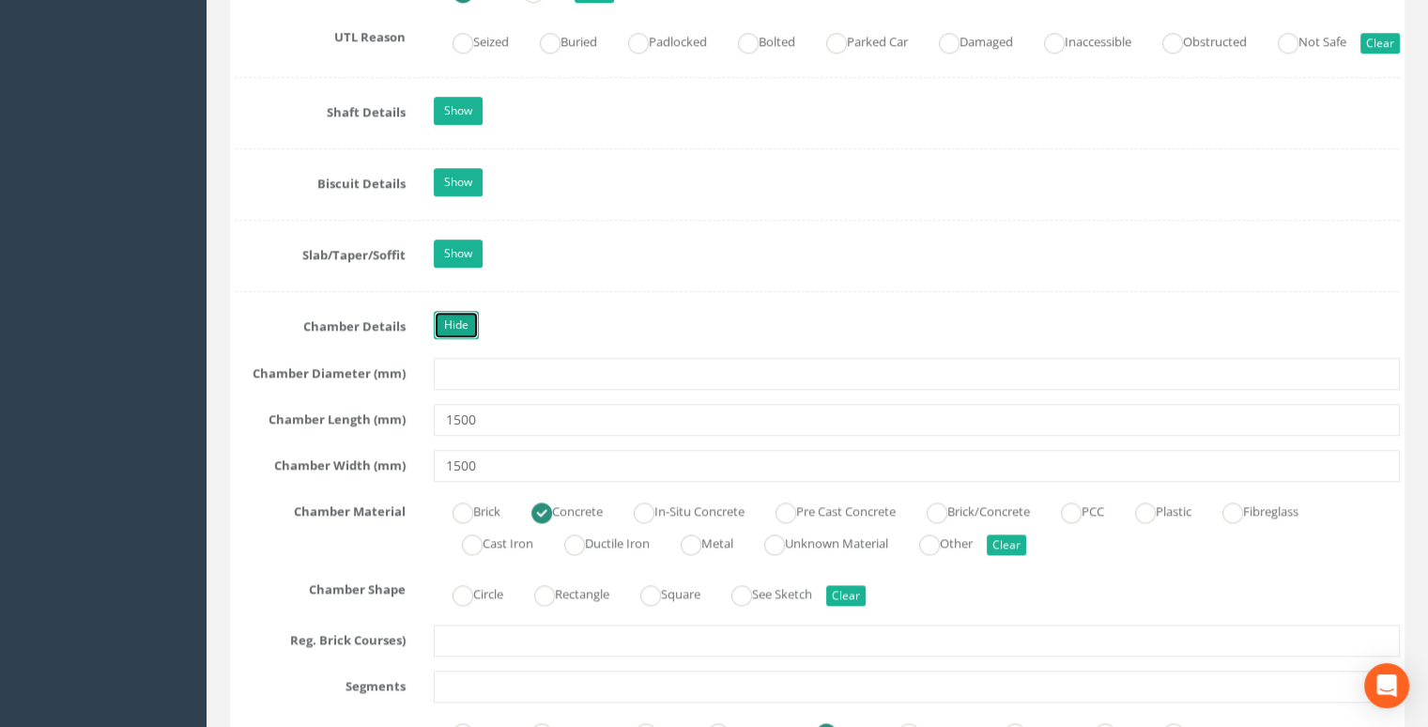
click at [465, 339] on link "Hide" at bounding box center [456, 325] width 45 height 28
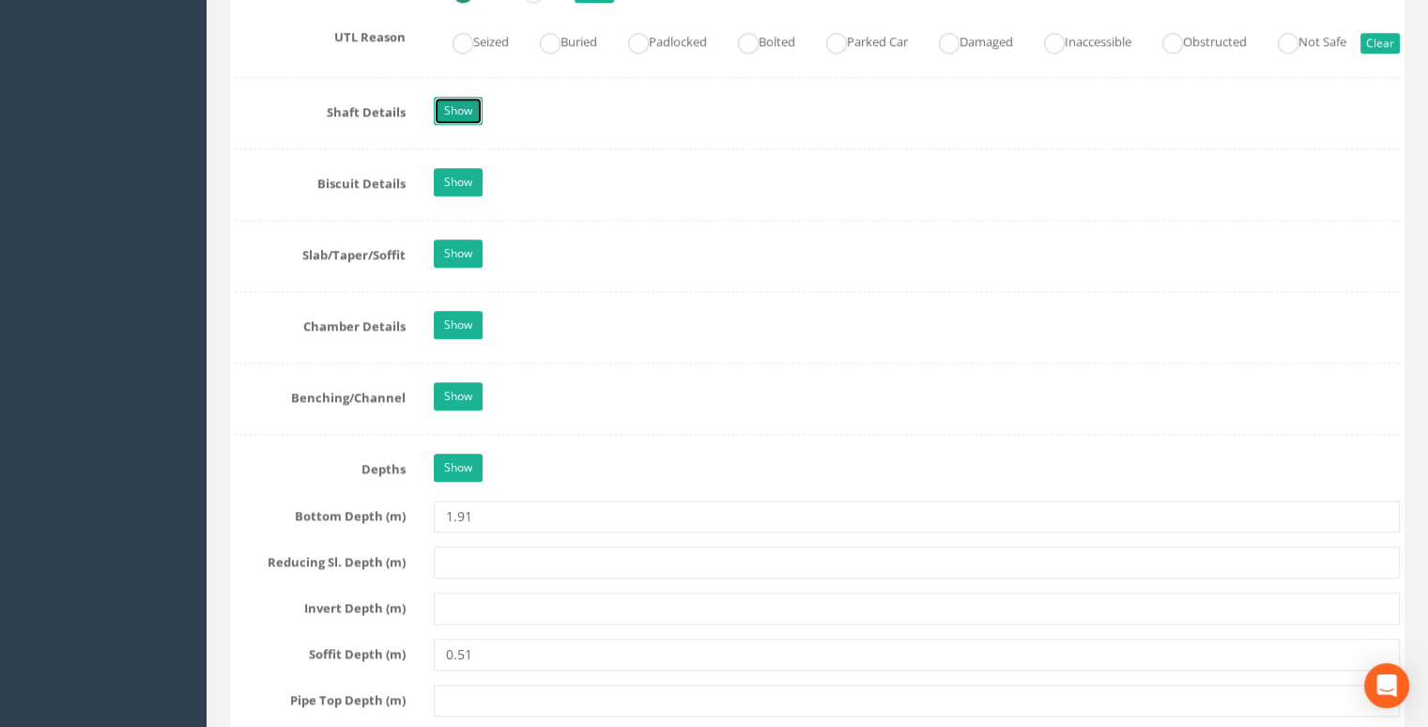
click at [461, 125] on link "Show" at bounding box center [458, 111] width 49 height 28
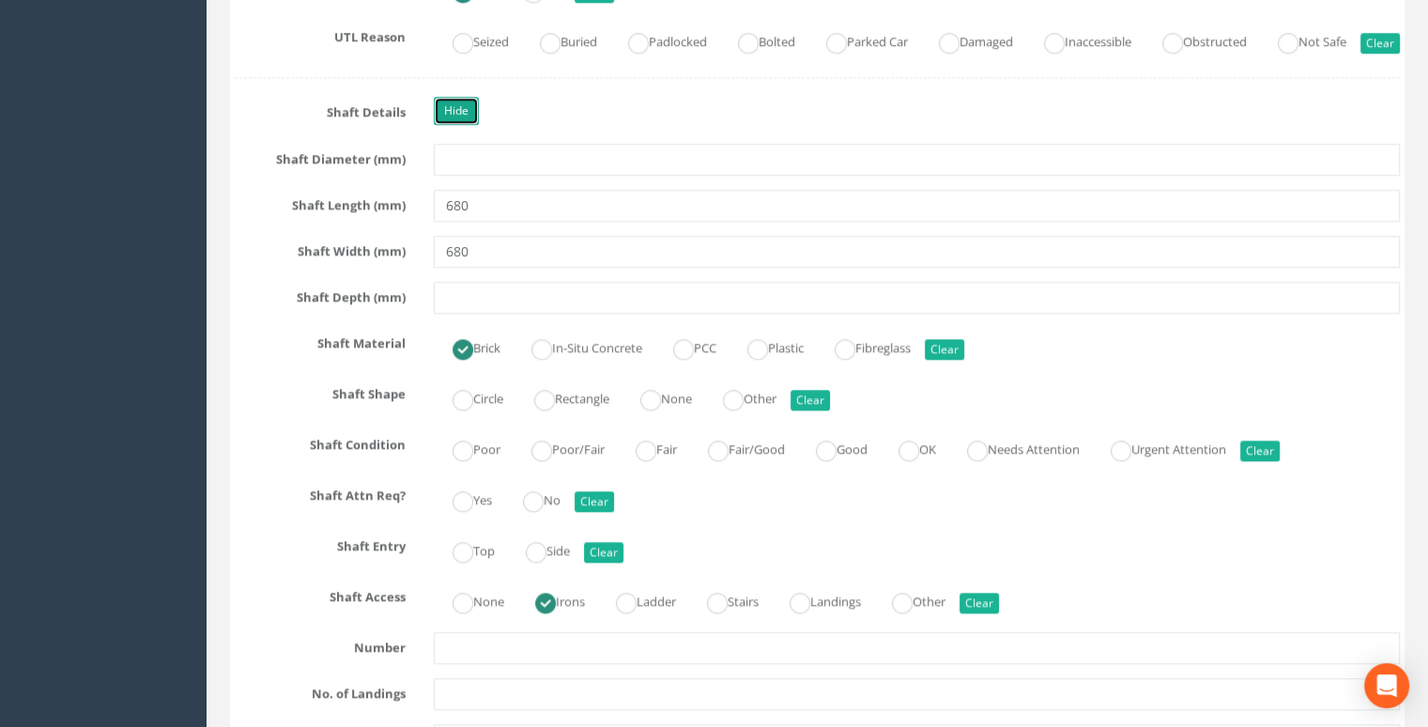
click at [461, 125] on link "Hide" at bounding box center [456, 111] width 45 height 28
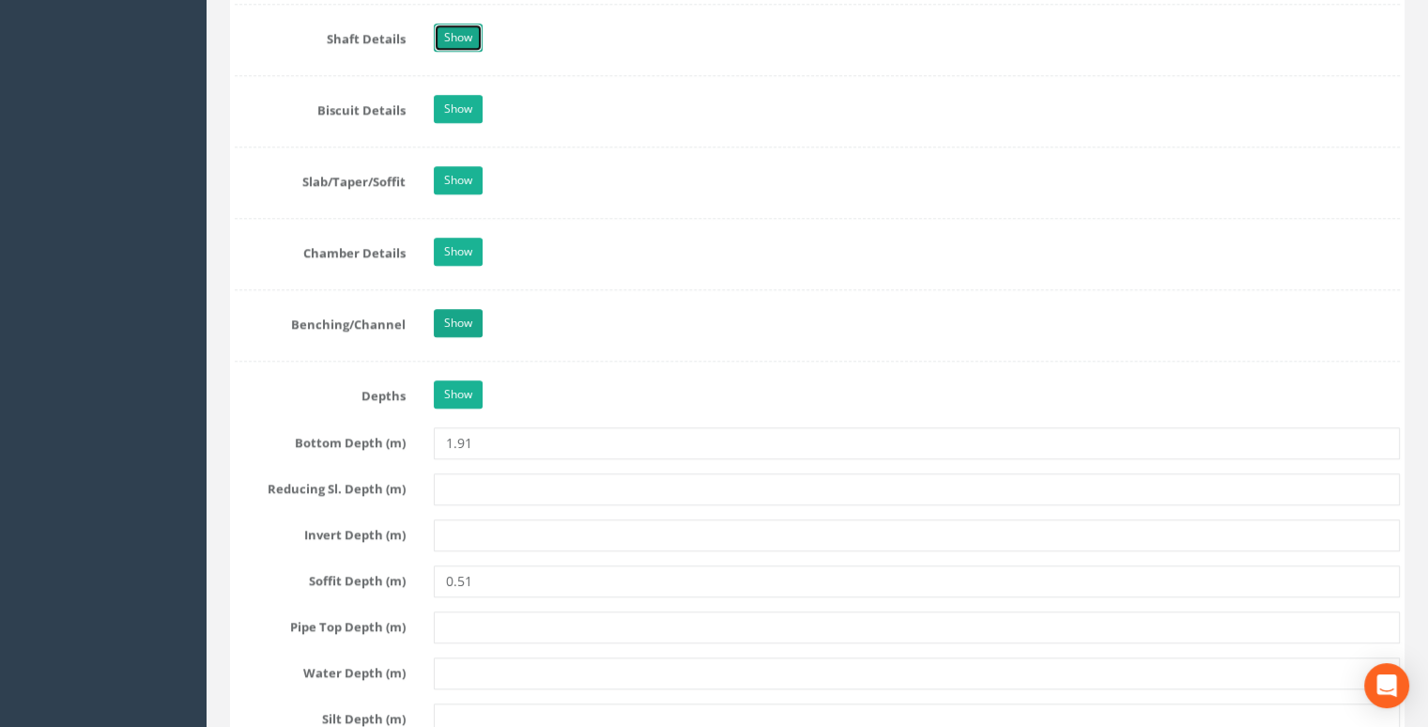
scroll to position [2083, 0]
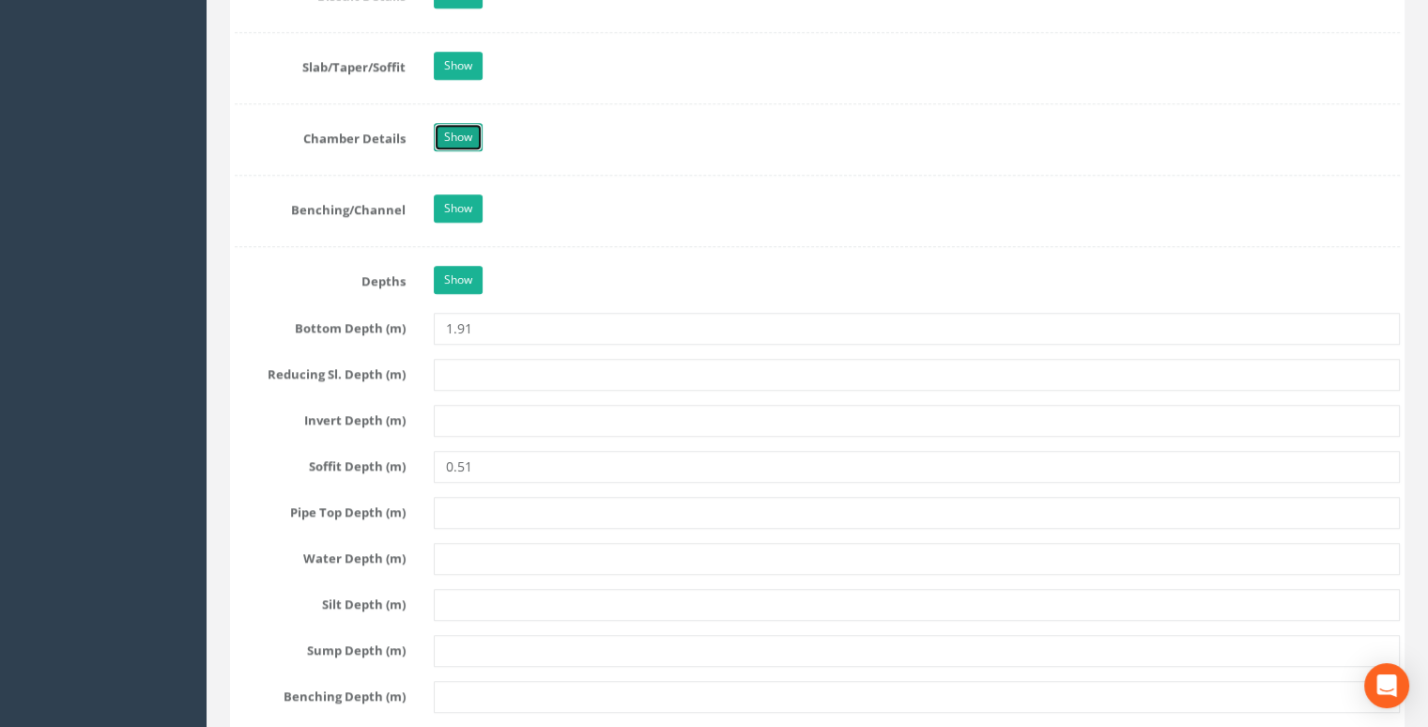
click at [452, 151] on link "Show" at bounding box center [458, 137] width 49 height 28
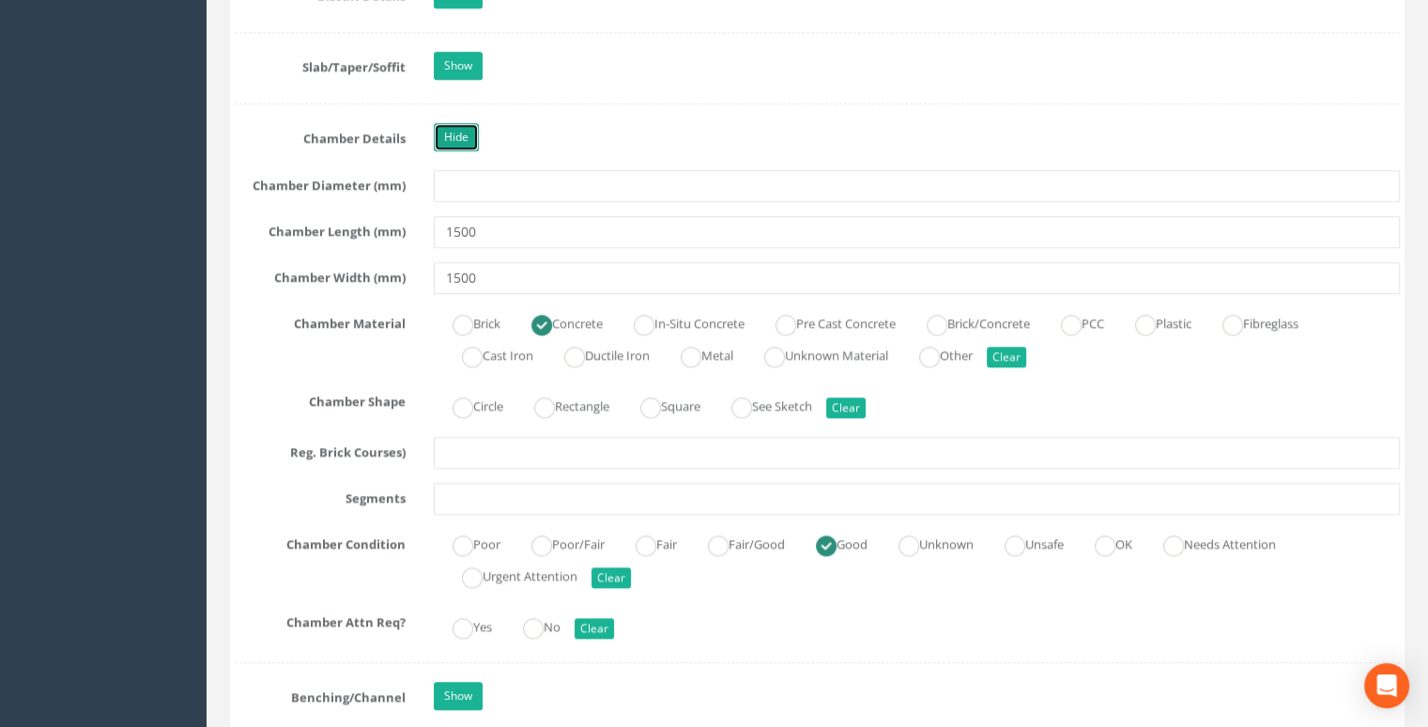
click at [452, 151] on link "Hide" at bounding box center [456, 137] width 45 height 28
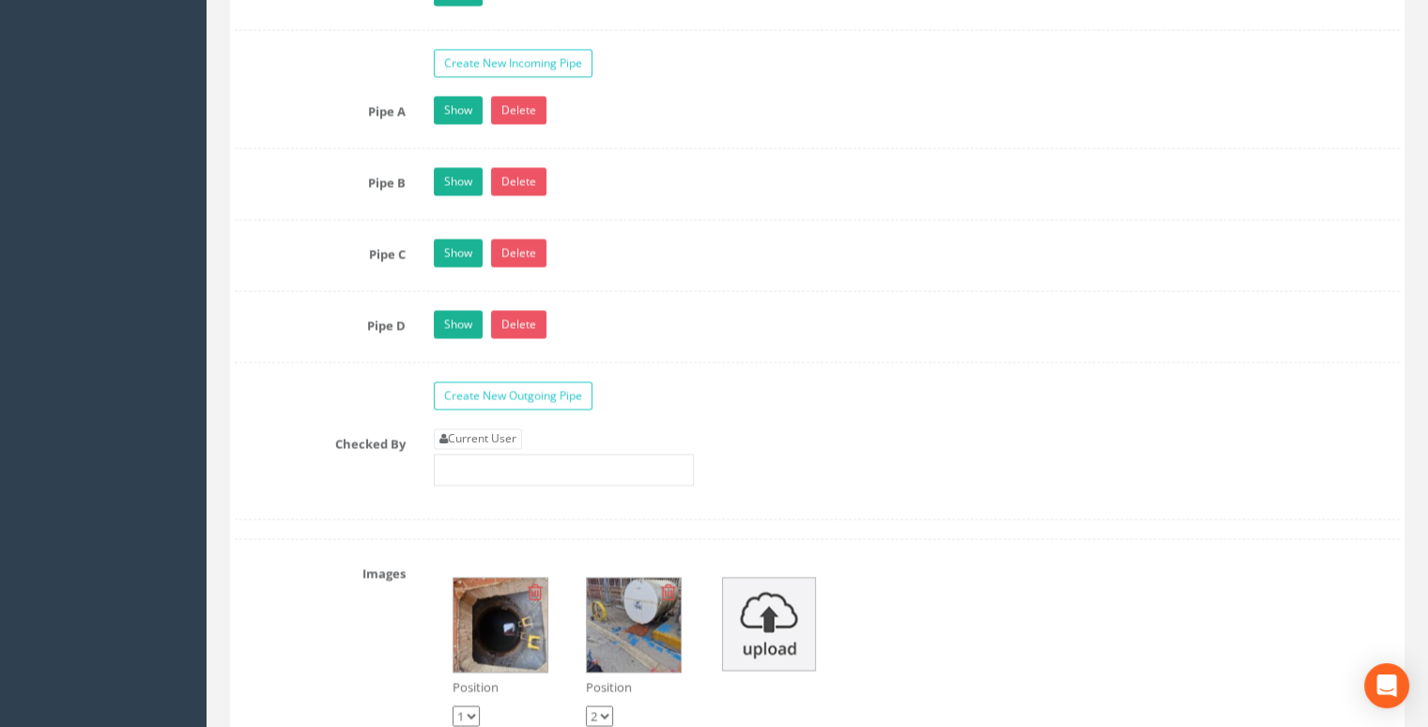
scroll to position [2928, 0]
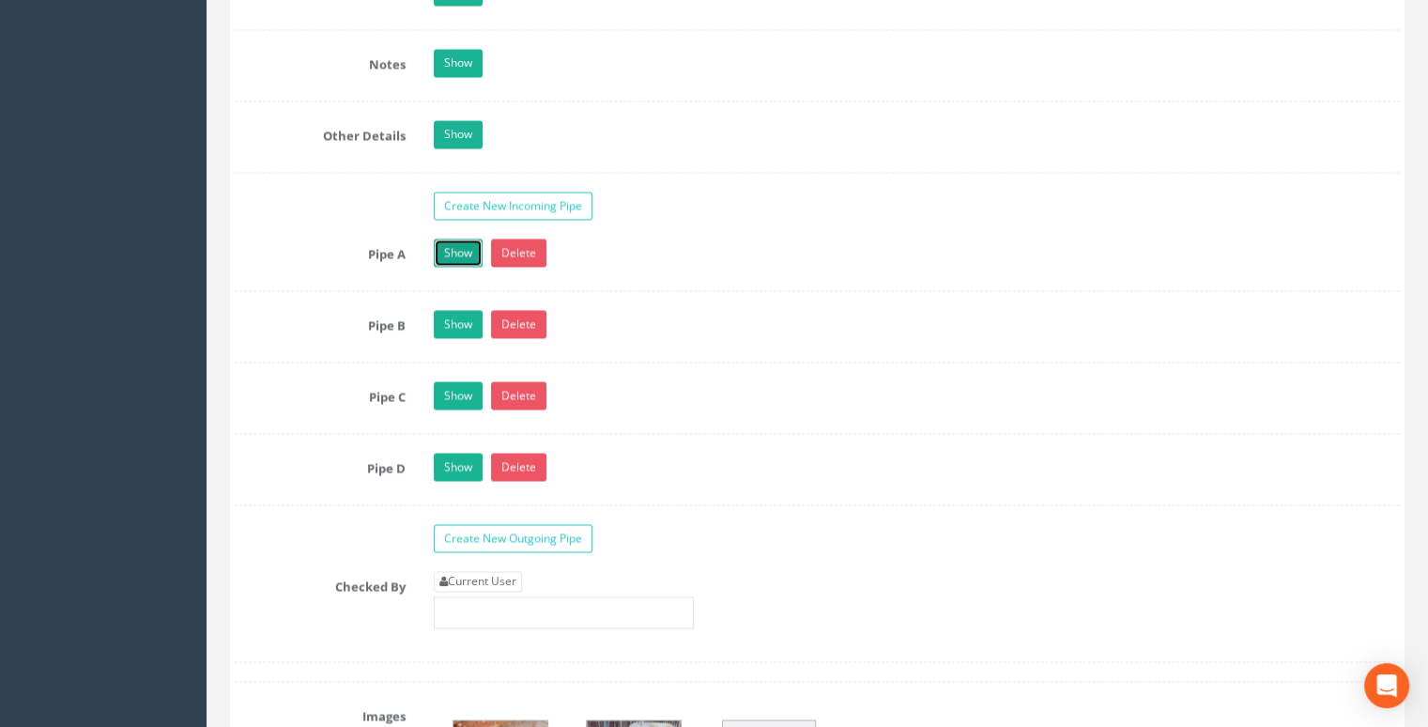
click at [473, 267] on link "Show" at bounding box center [458, 253] width 49 height 28
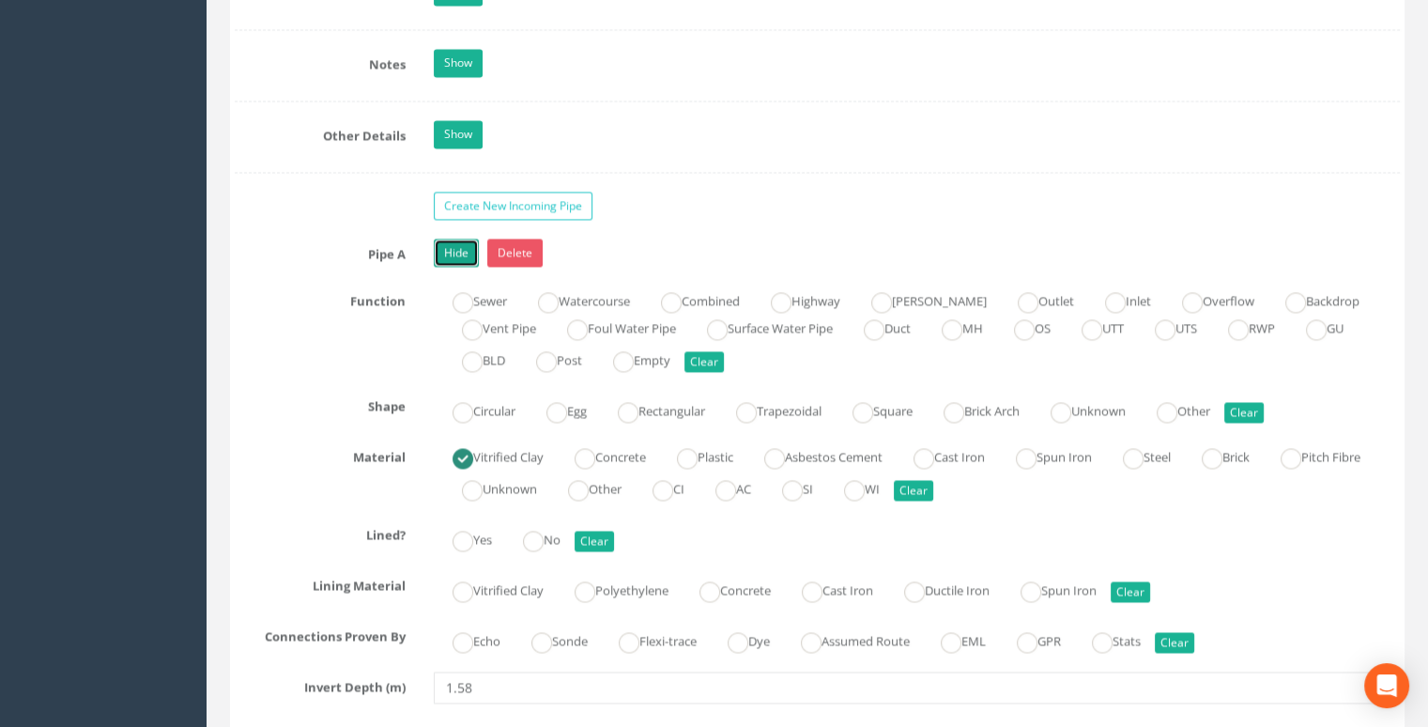
click at [473, 267] on link "Hide" at bounding box center [456, 253] width 45 height 28
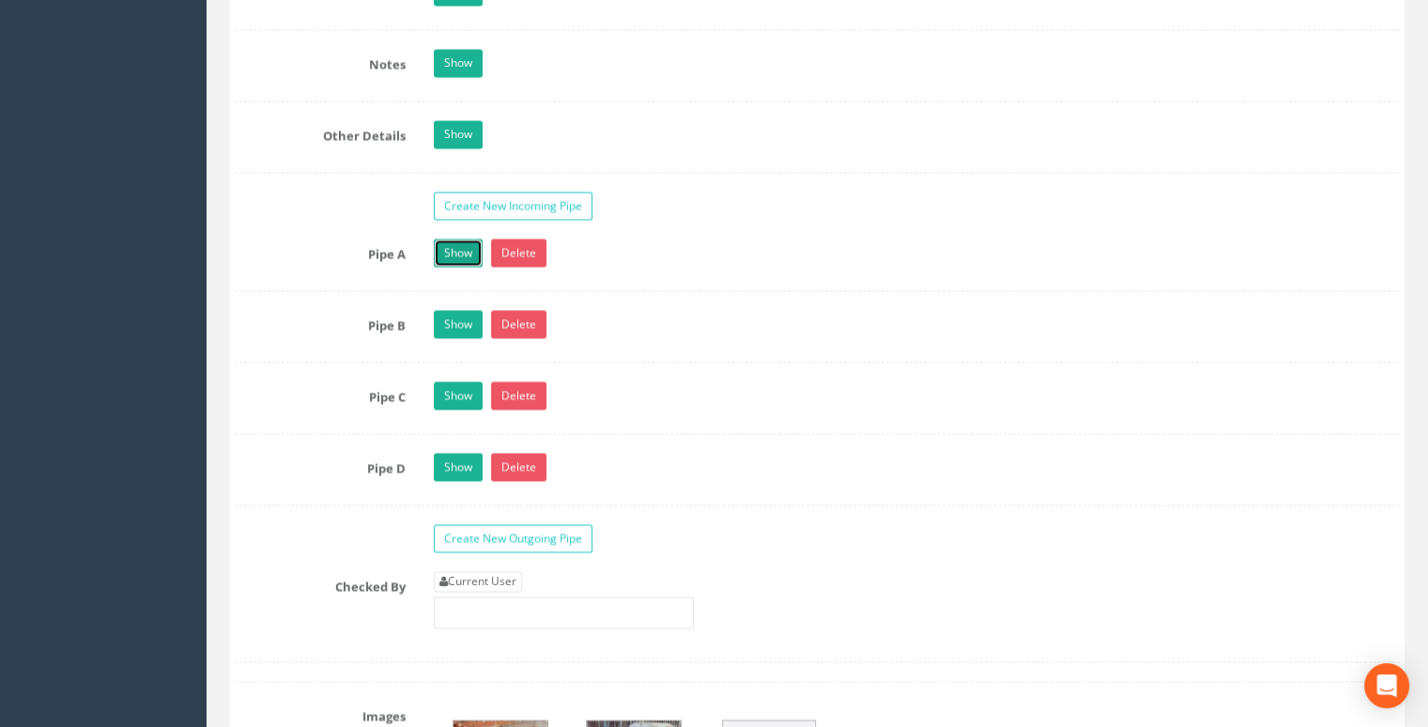
click at [470, 267] on link "Show" at bounding box center [458, 253] width 49 height 28
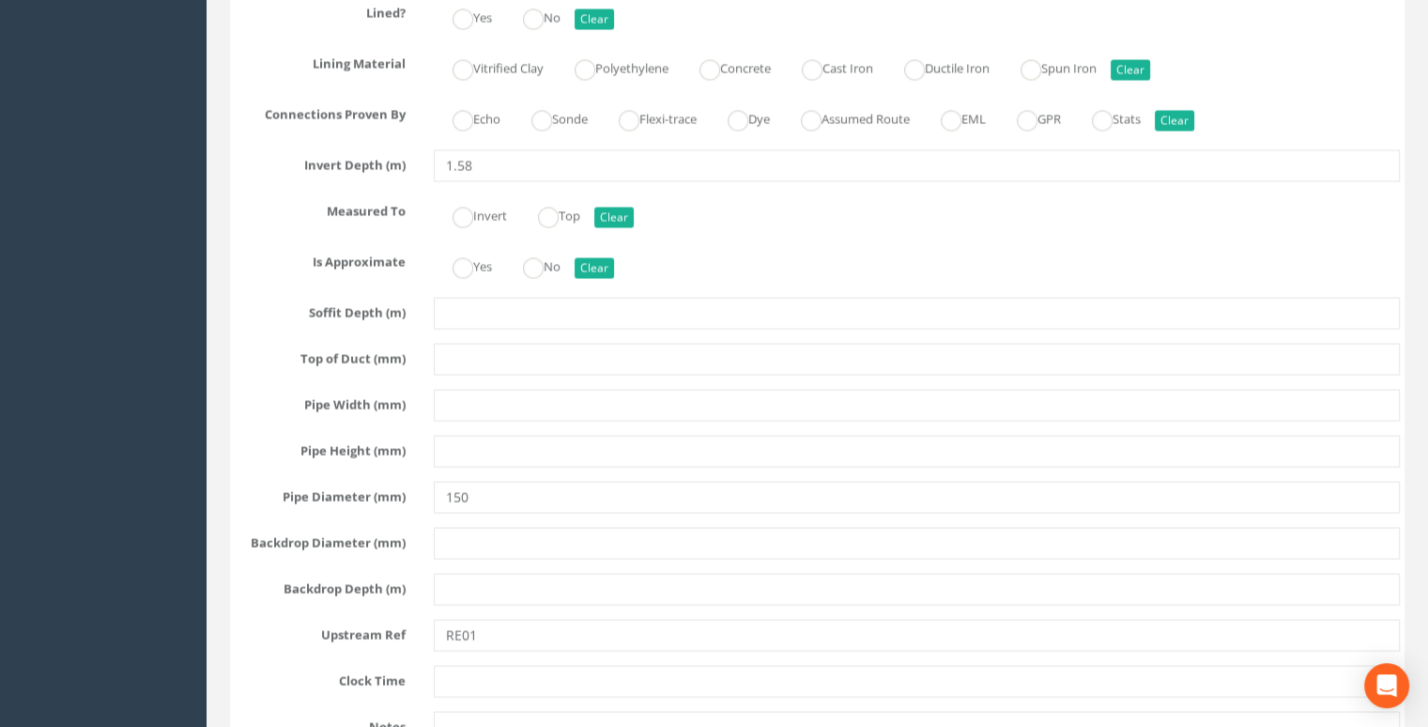
scroll to position [3585, 0]
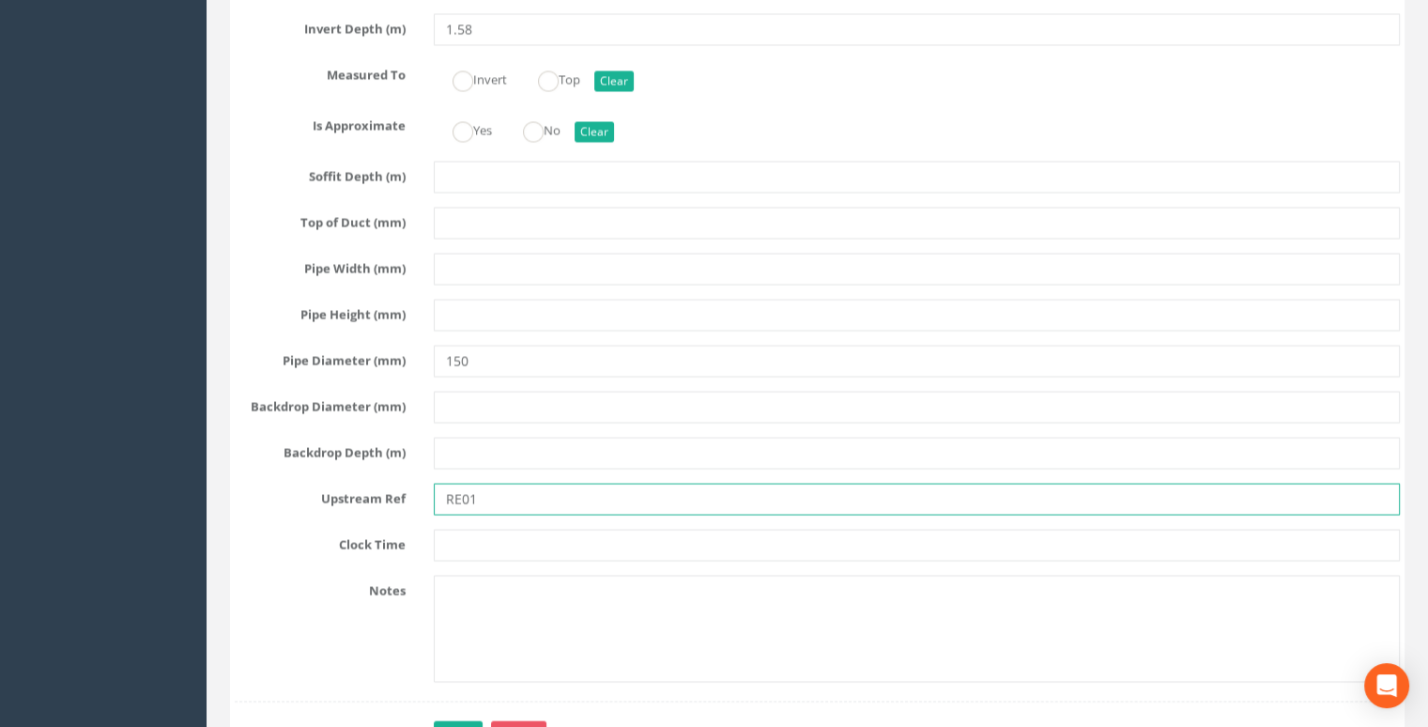
click at [576, 514] on input "RE01" at bounding box center [917, 500] width 966 height 32
type input "RE"
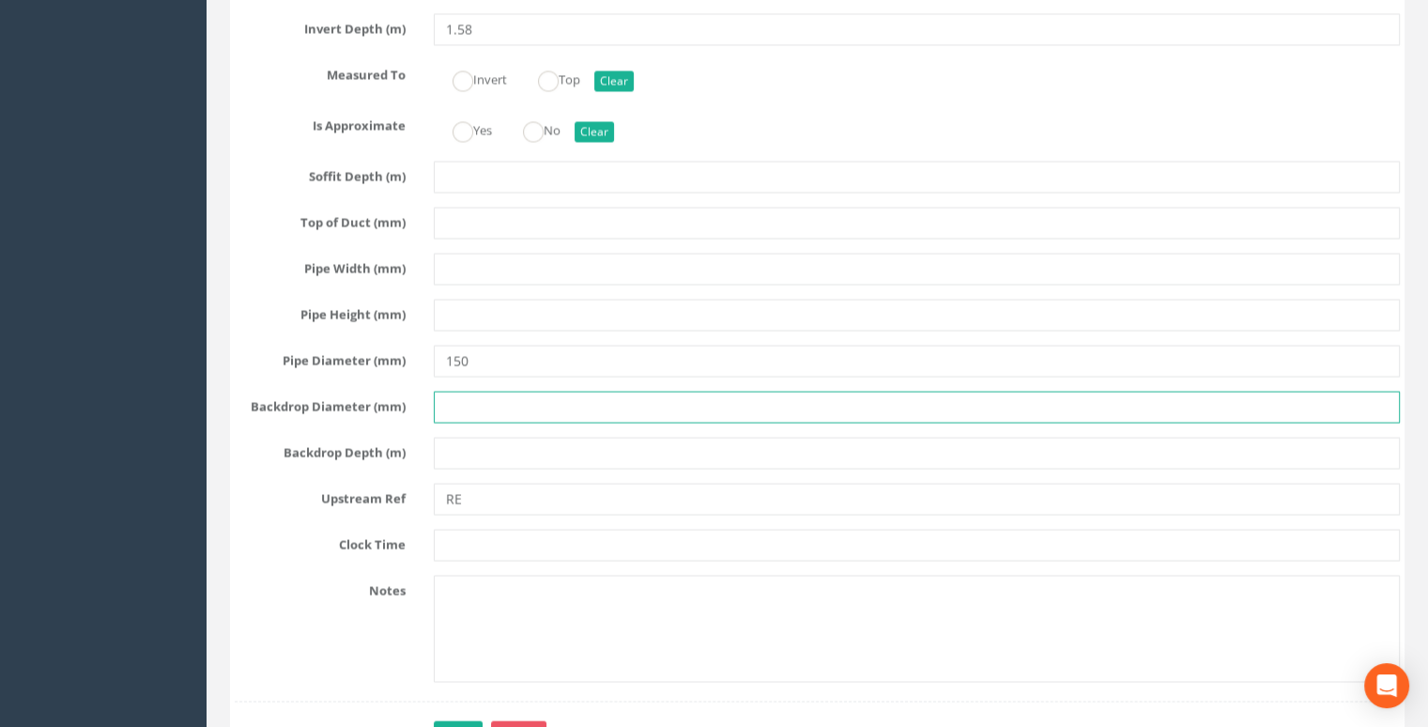
click at [597, 424] on input "text" at bounding box center [917, 408] width 966 height 32
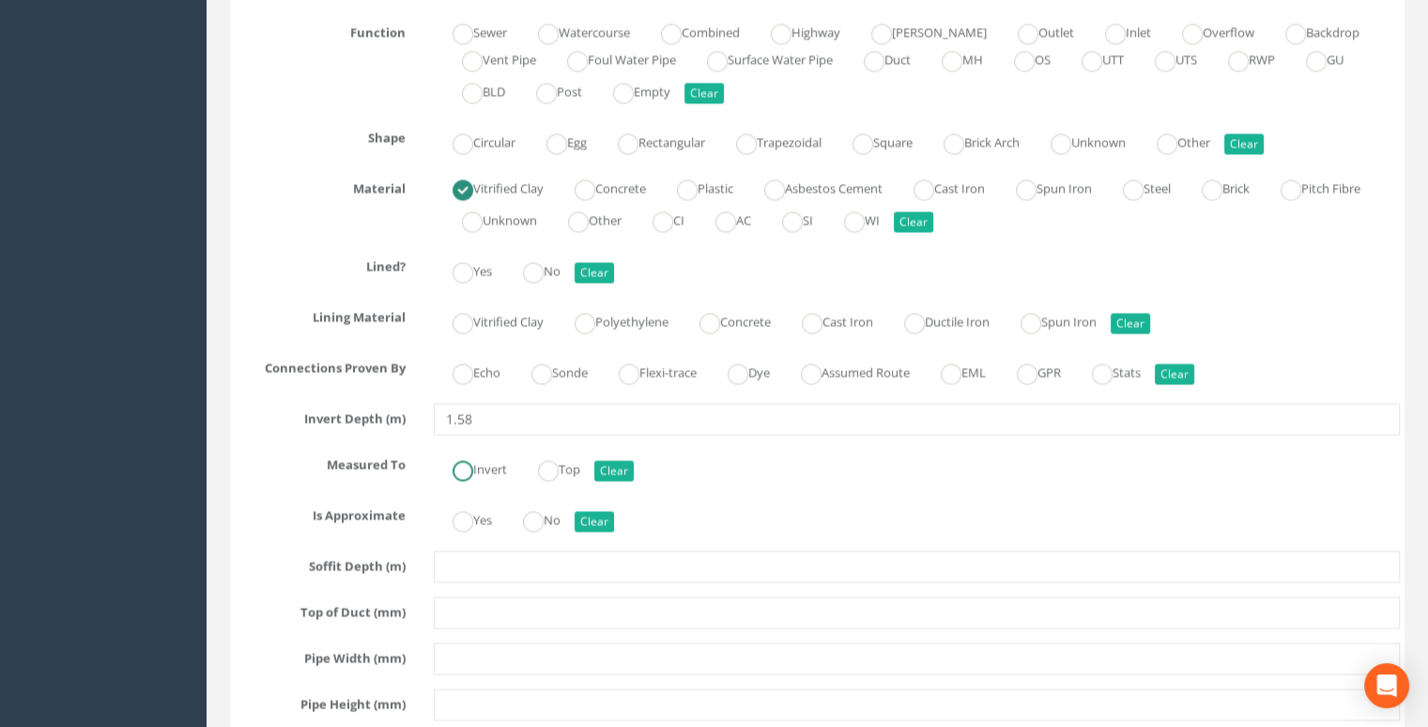
scroll to position [3116, 0]
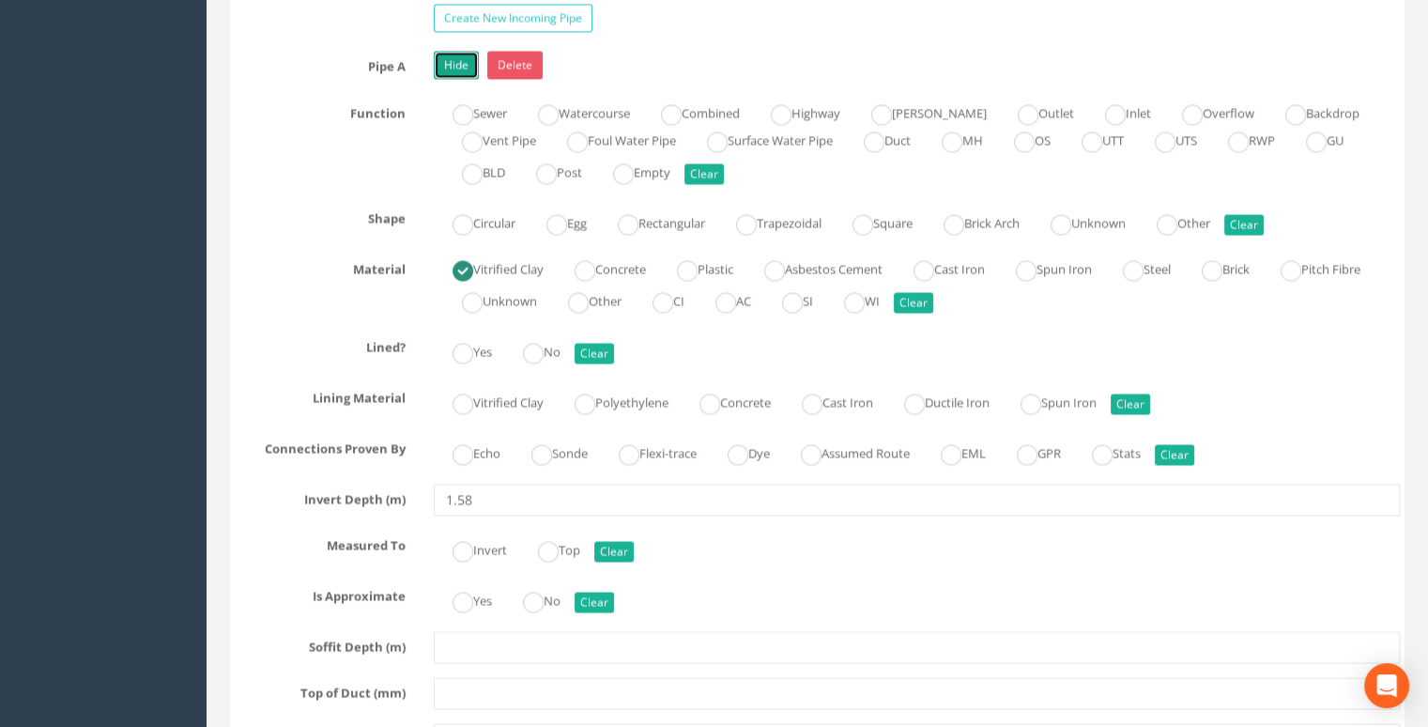
click at [459, 79] on link "Hide" at bounding box center [456, 65] width 45 height 28
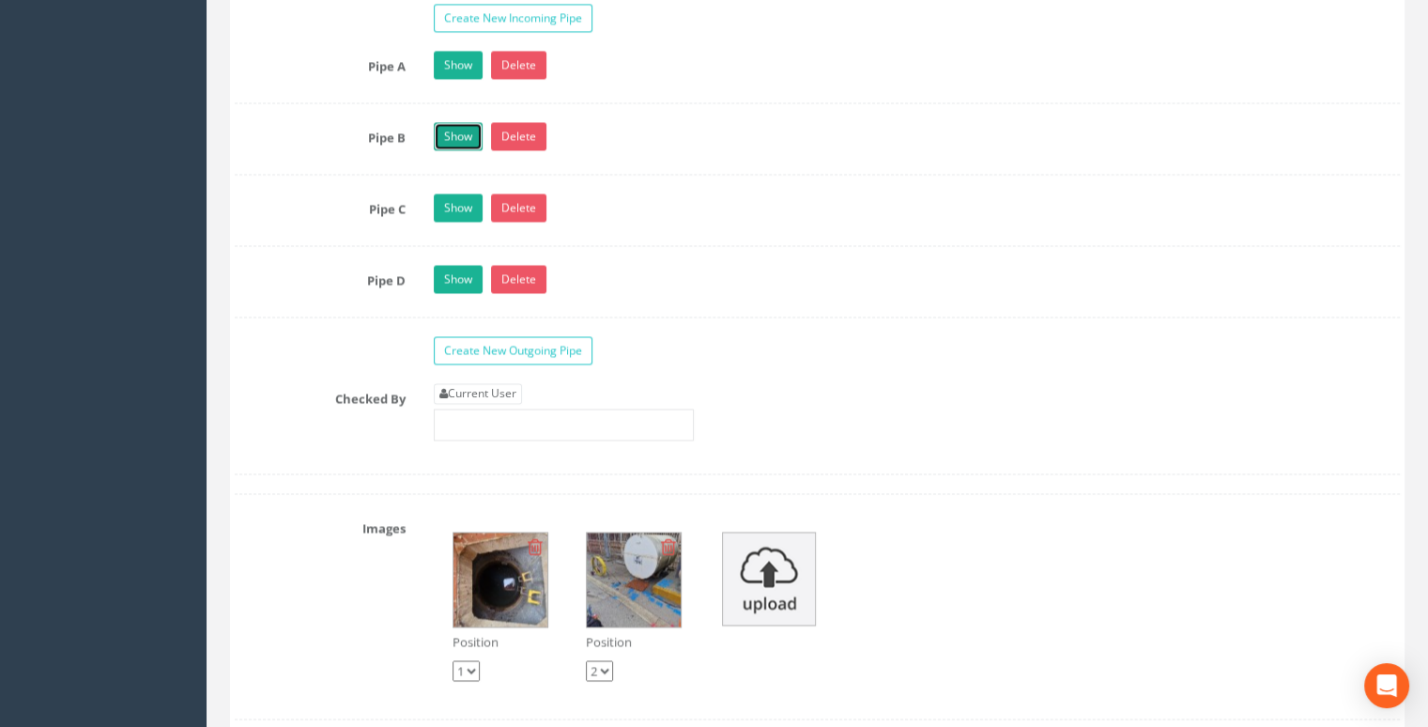
click at [460, 150] on link "Show" at bounding box center [458, 136] width 49 height 28
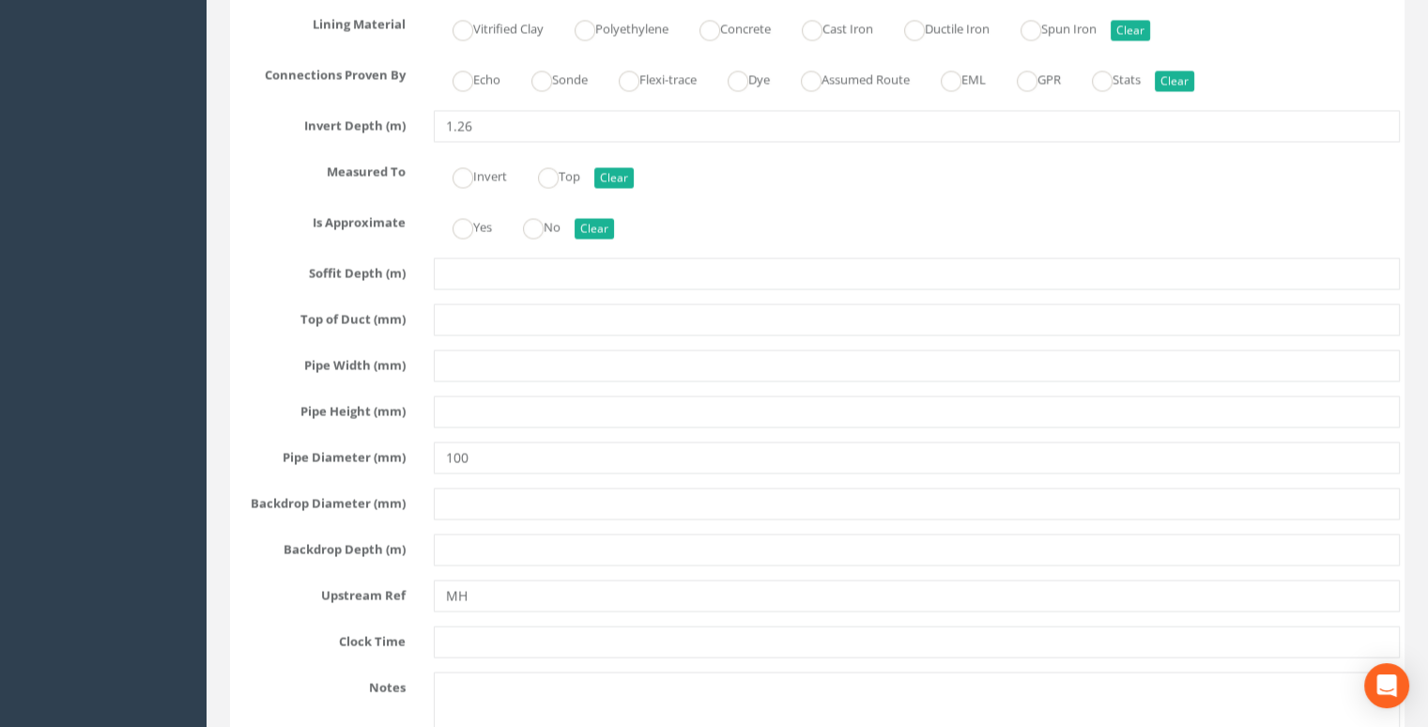
scroll to position [3679, 0]
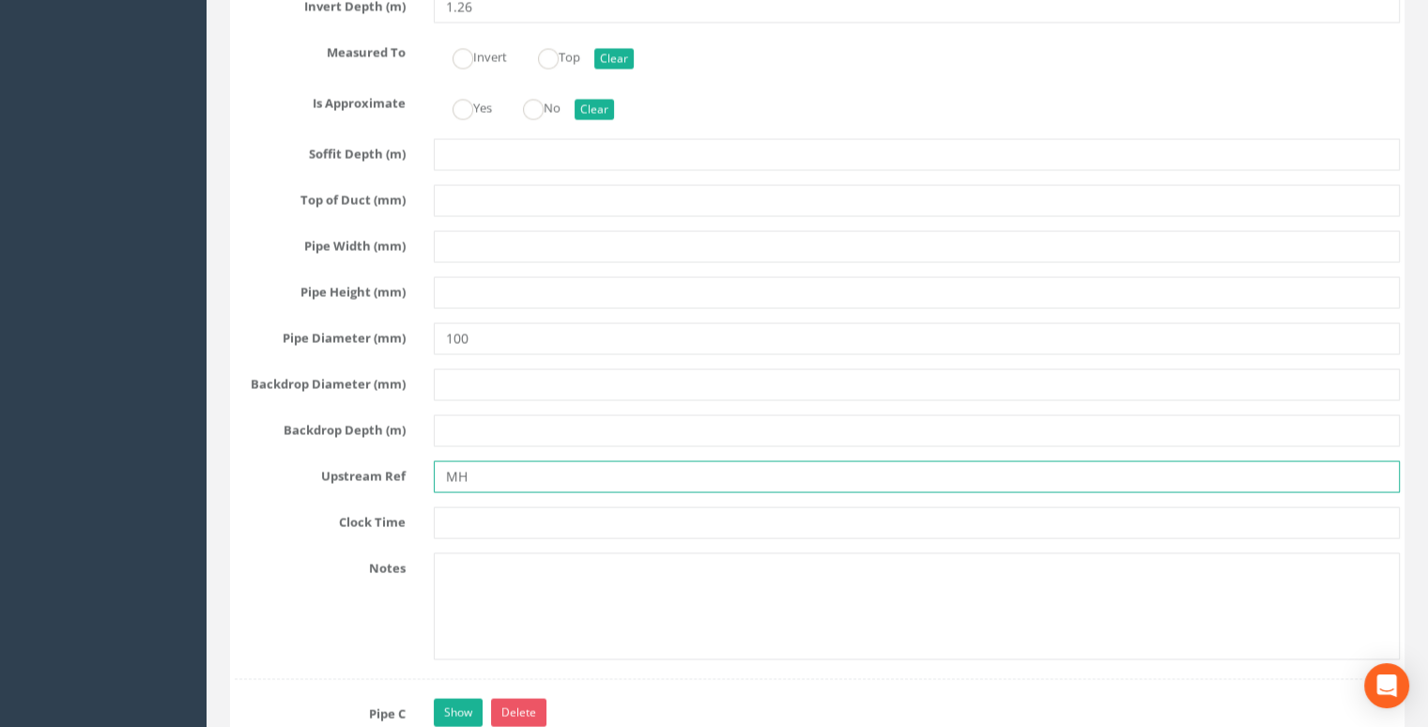
click at [516, 493] on input "MH" at bounding box center [917, 477] width 966 height 32
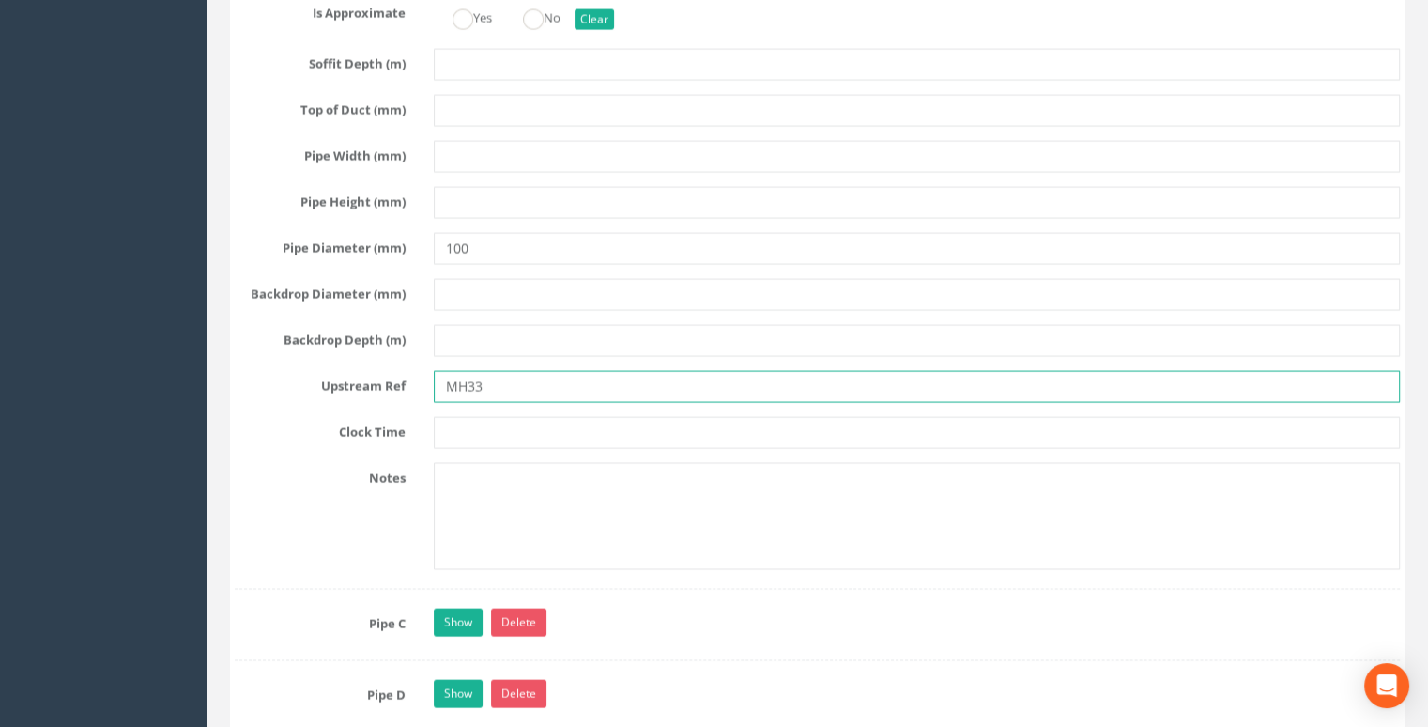
scroll to position [3867, 0]
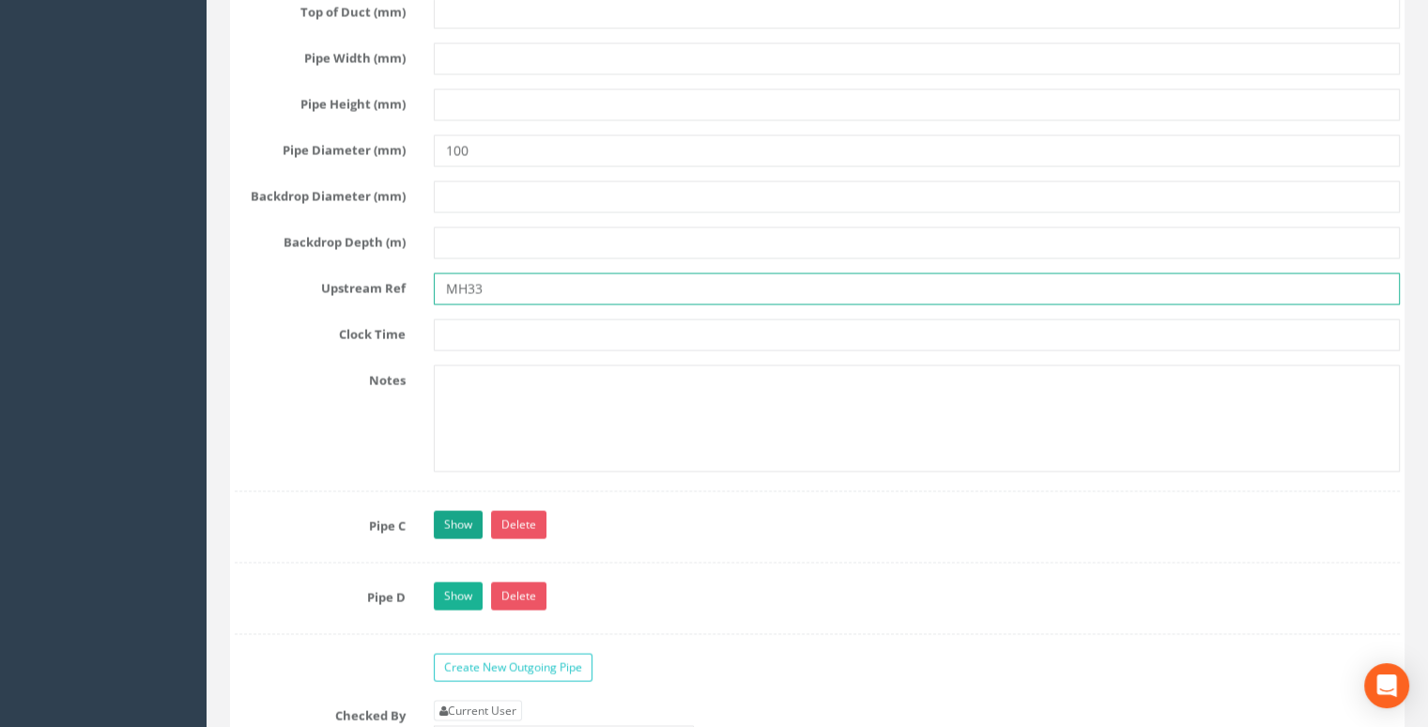
type input "MH33"
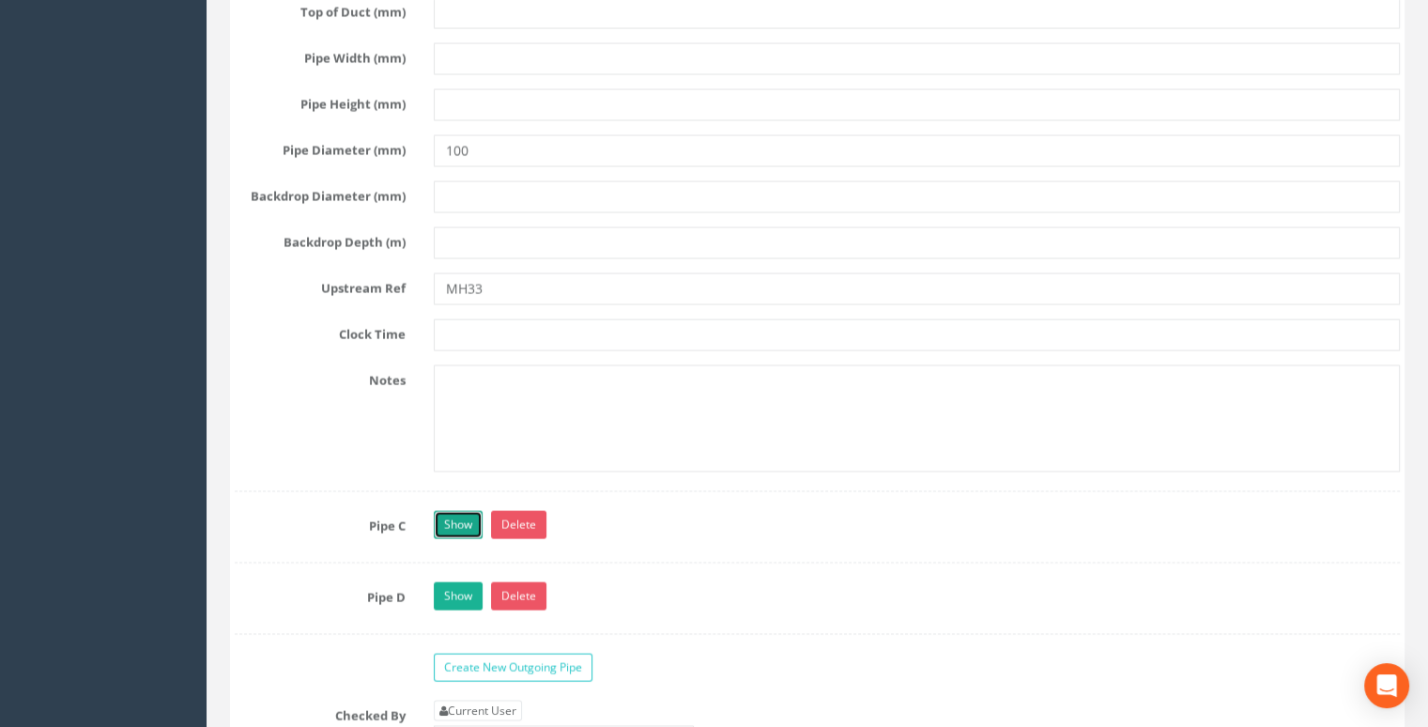
click at [465, 533] on link "Show" at bounding box center [458, 525] width 49 height 28
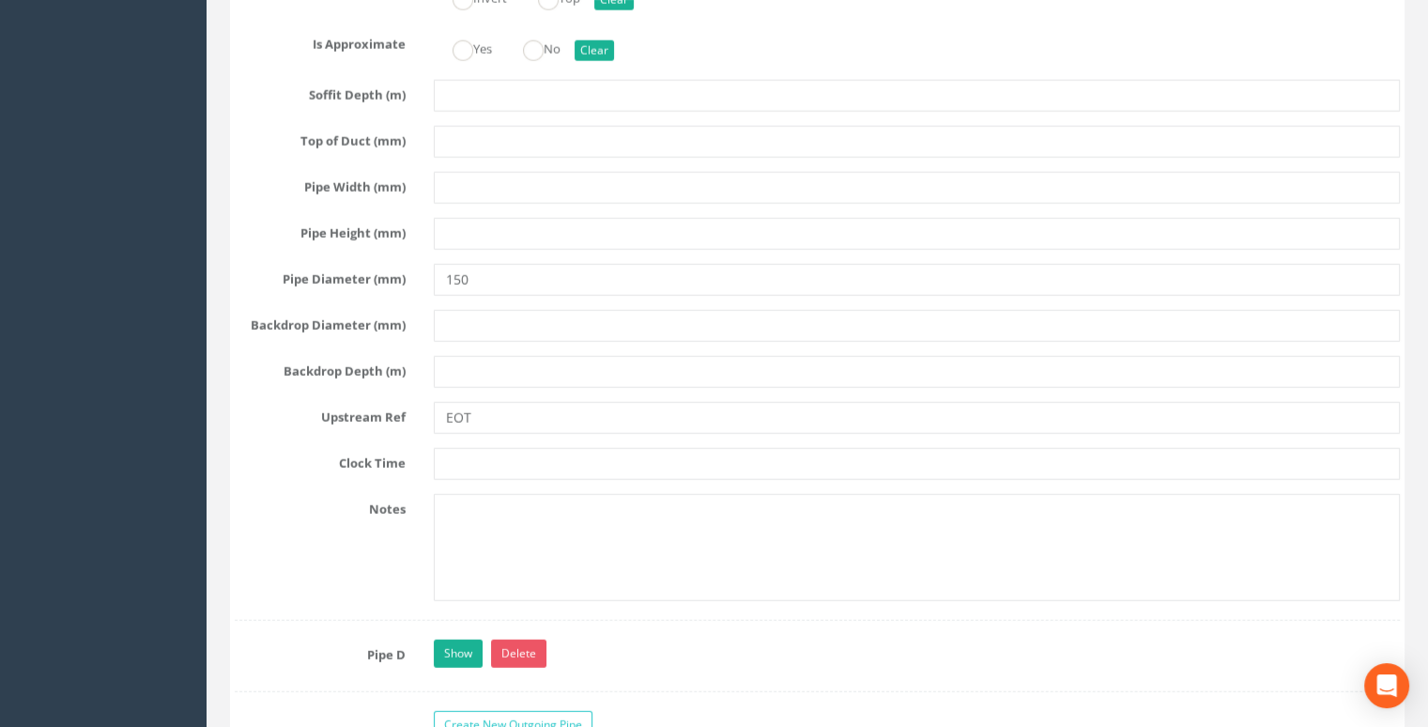
scroll to position [4994, 0]
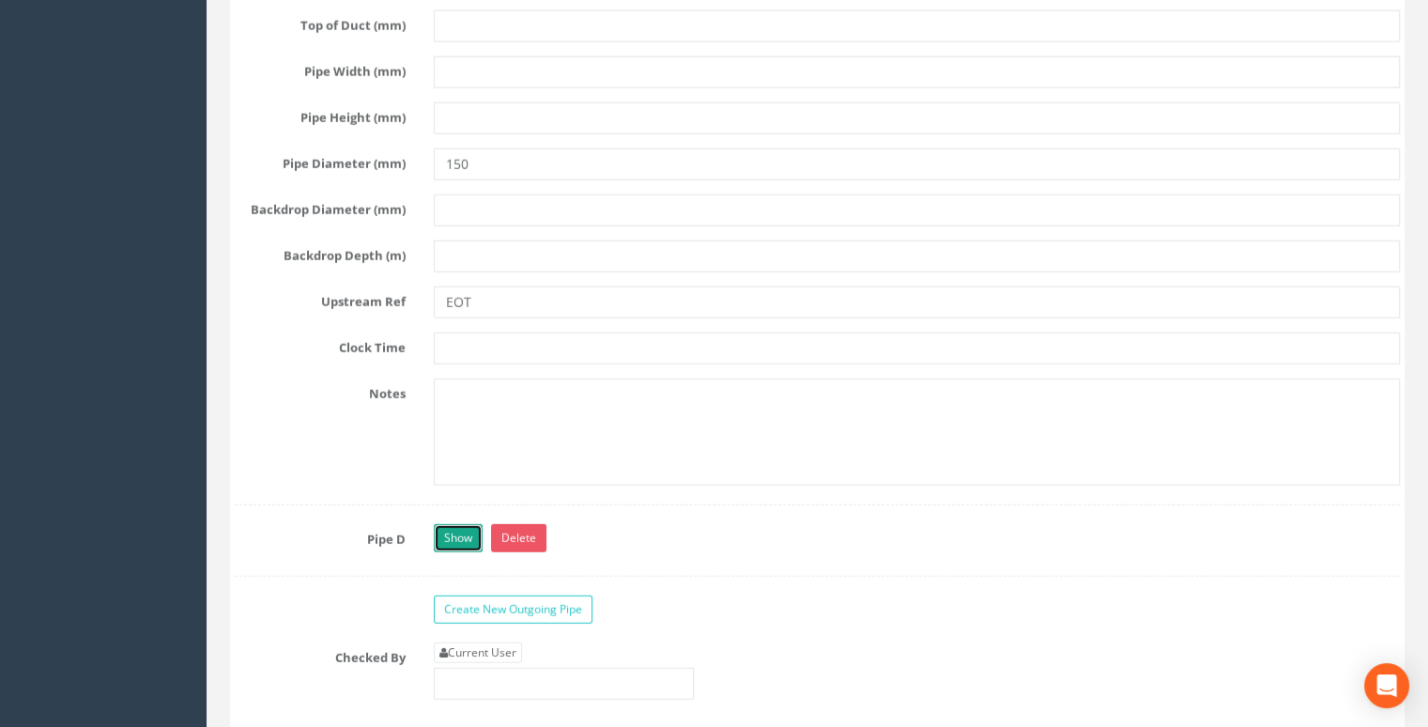
click at [467, 542] on link "Show" at bounding box center [458, 538] width 49 height 28
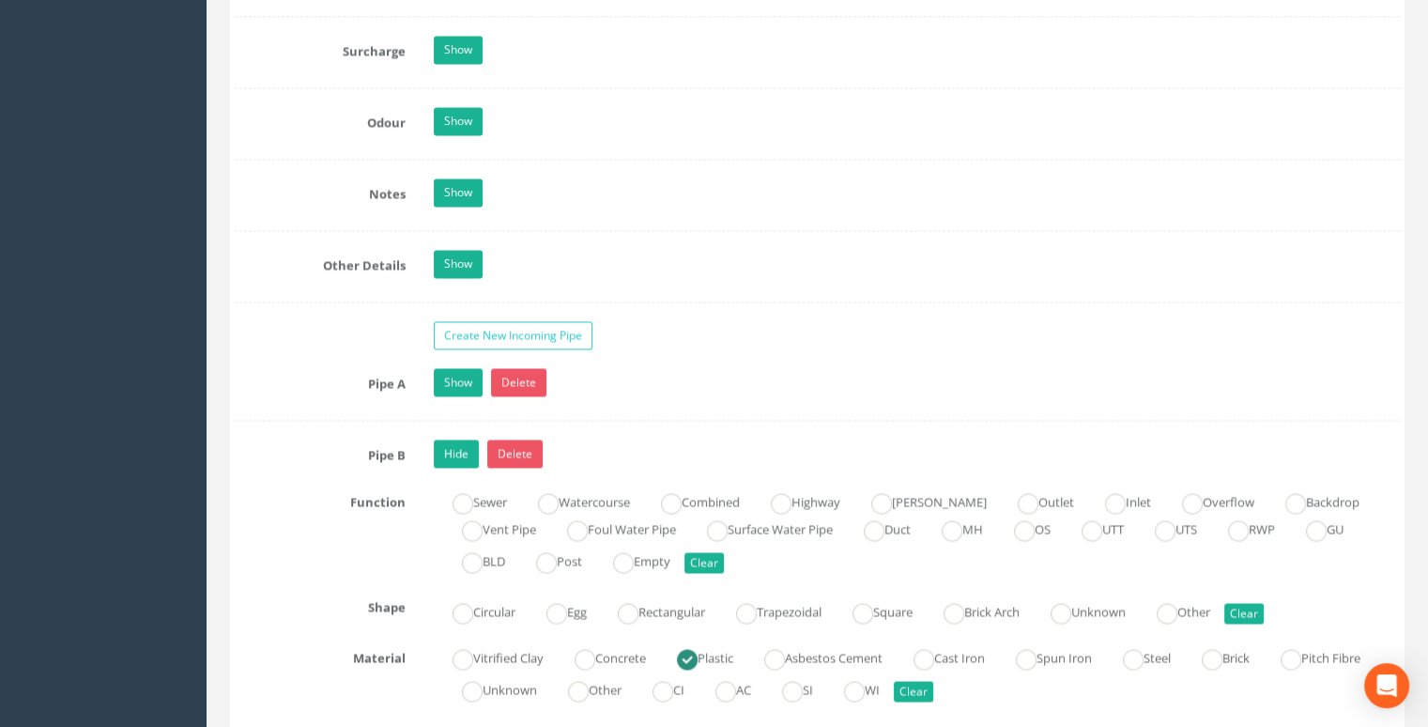
scroll to position [2740, 0]
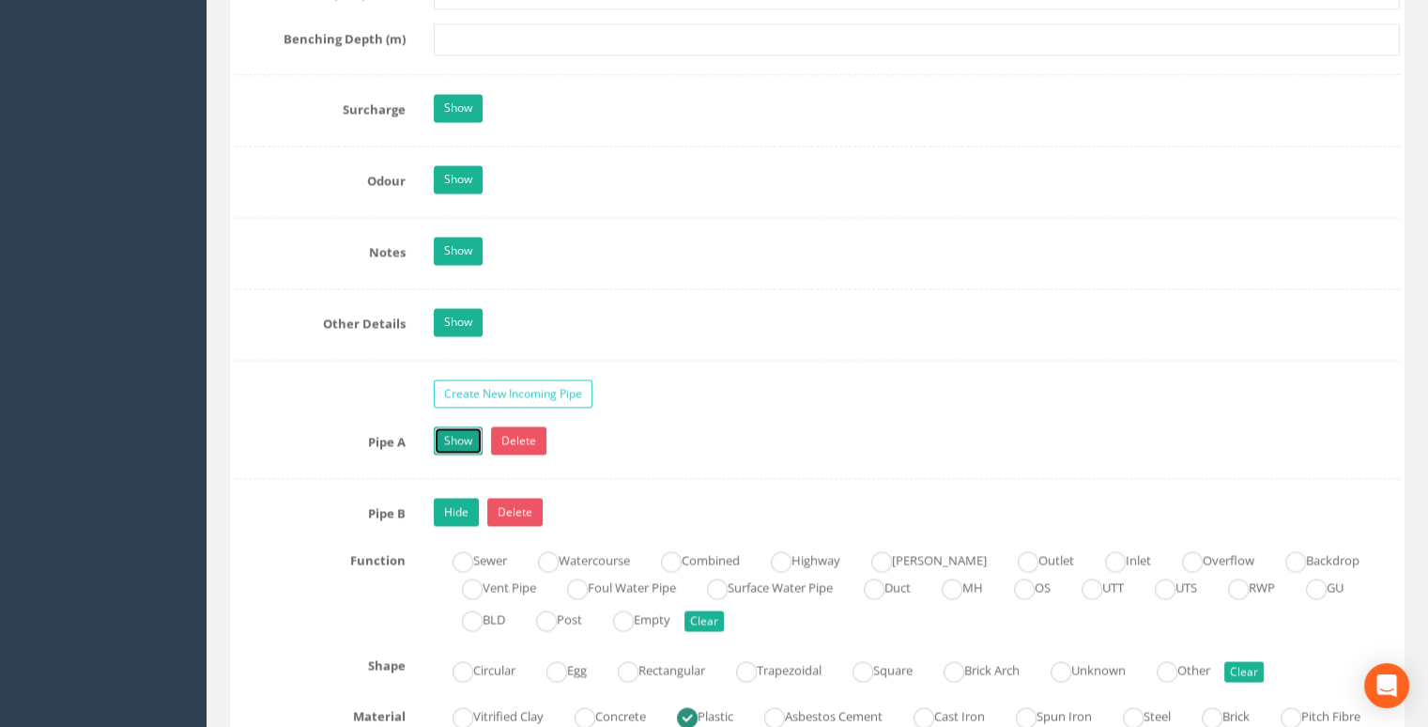
click at [446, 454] on link "Show" at bounding box center [458, 440] width 49 height 28
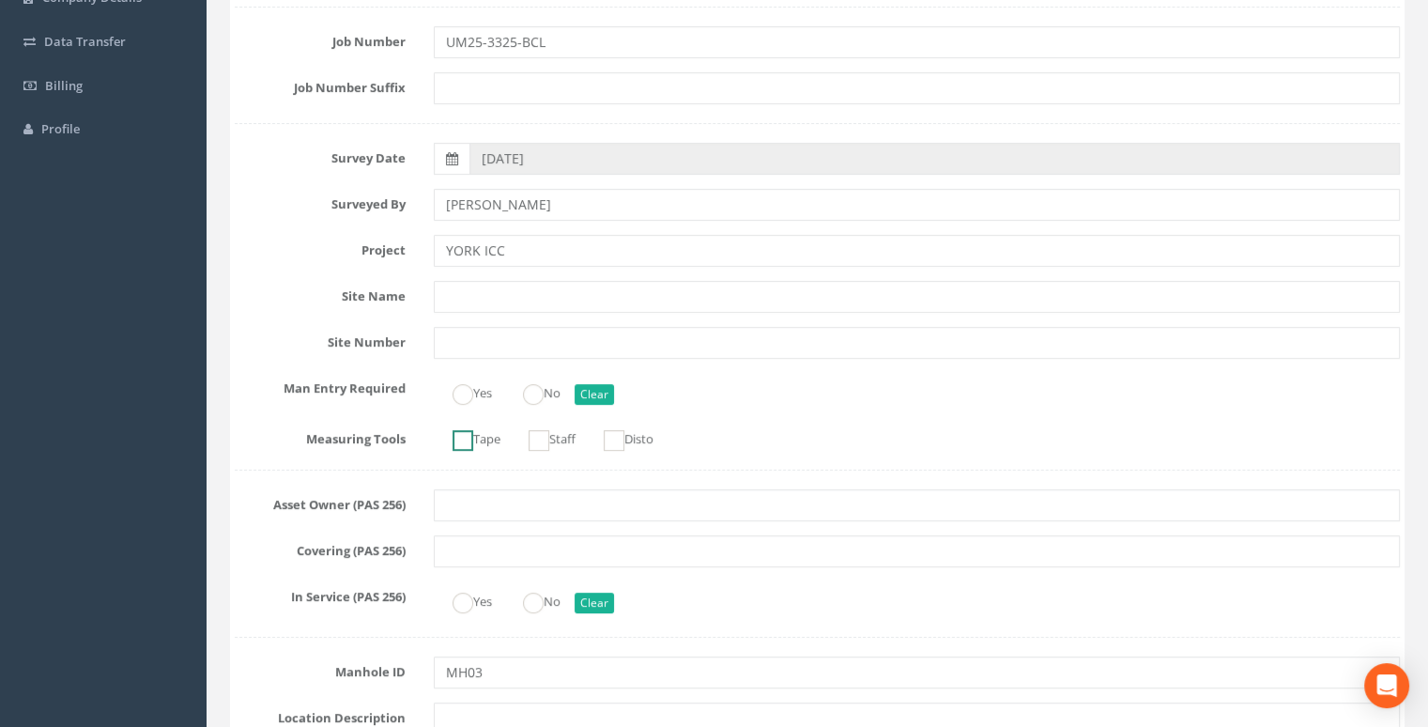
scroll to position [0, 0]
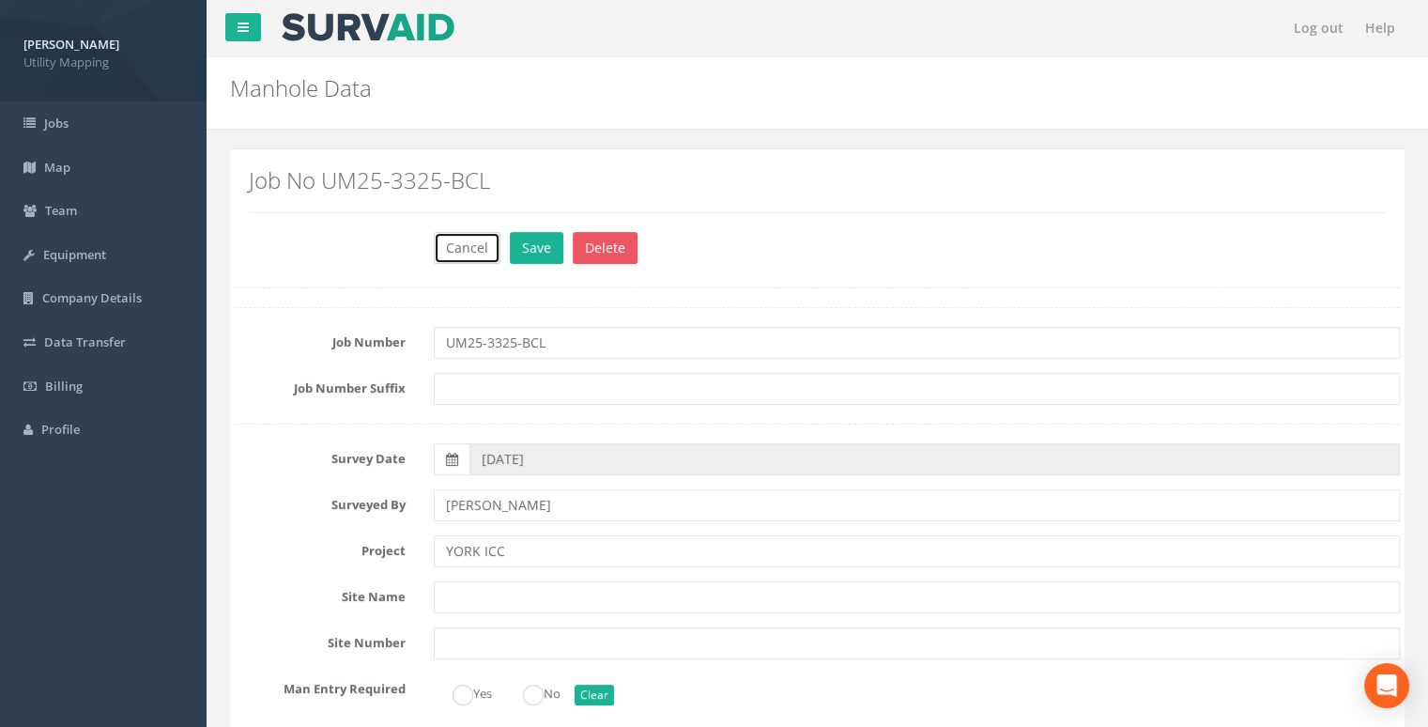
click at [475, 234] on button "Cancel" at bounding box center [467, 248] width 67 height 32
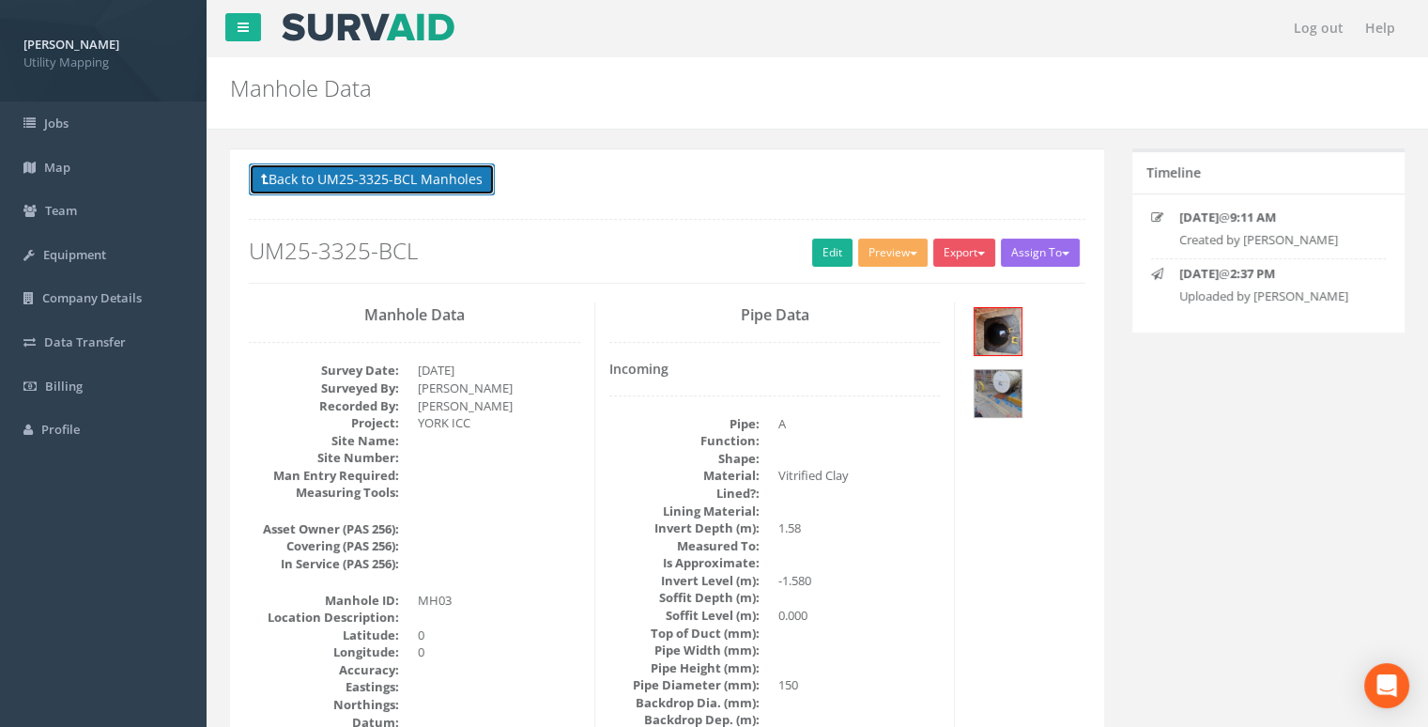
click at [441, 185] on button "Back to UM25-3325-BCL Manholes" at bounding box center [372, 179] width 246 height 32
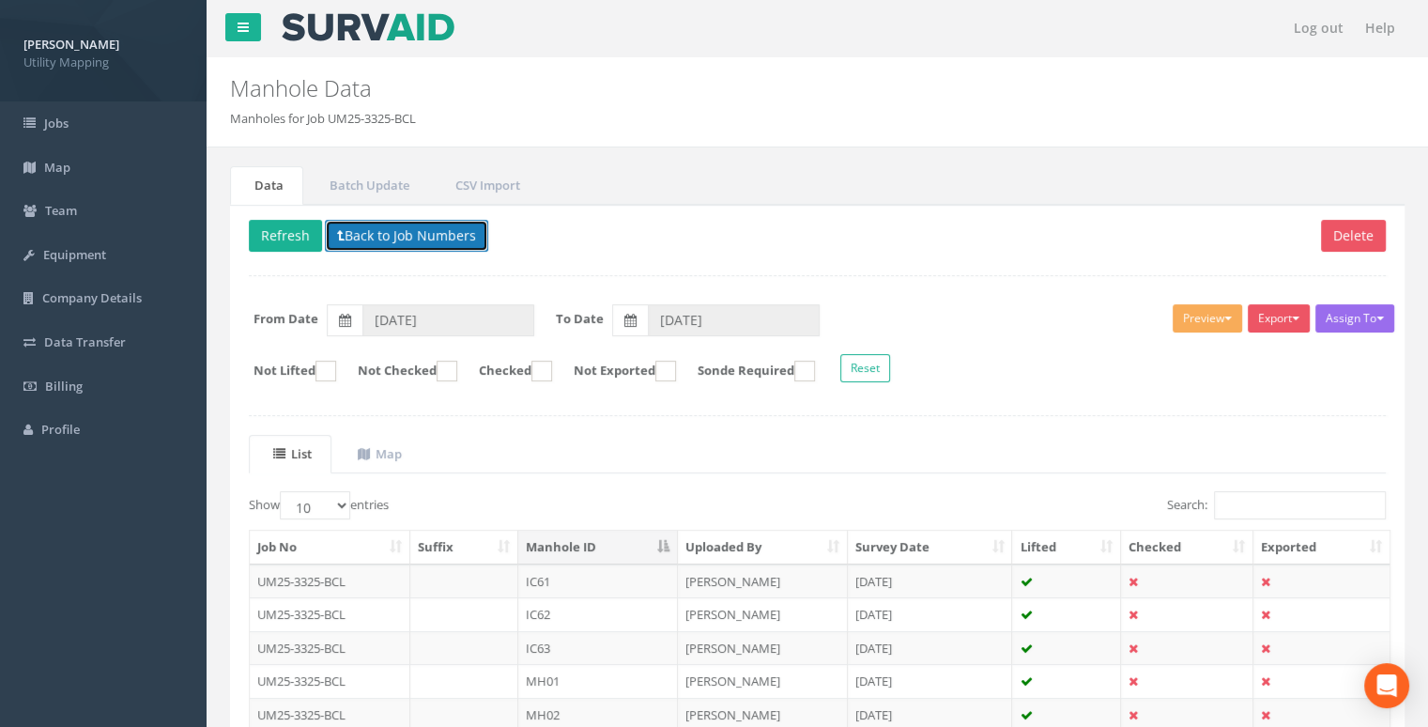
click at [393, 226] on button "Back to Job Numbers" at bounding box center [406, 236] width 163 height 32
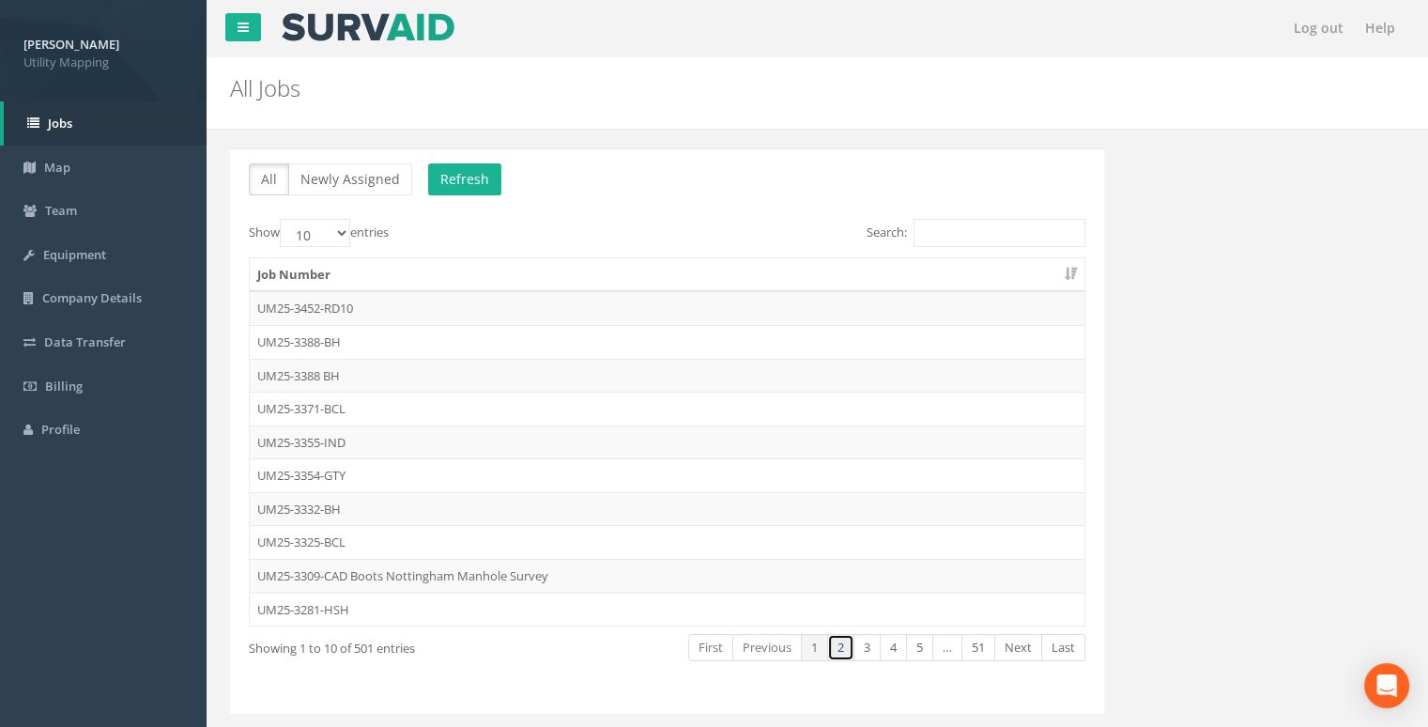
click at [837, 640] on link "2" at bounding box center [840, 647] width 27 height 27
click at [361, 439] on td "UM25-3144-VTF" at bounding box center [667, 442] width 835 height 34
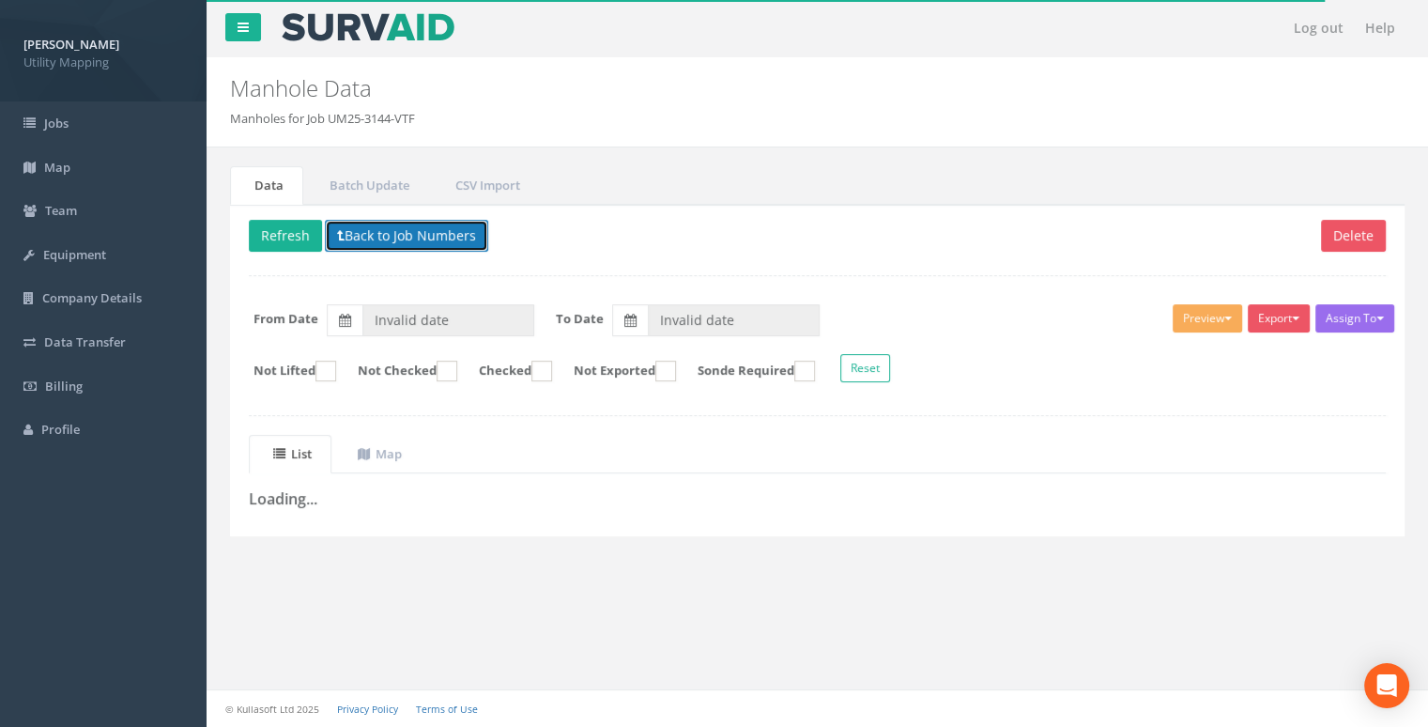
click at [379, 236] on button "Back to Job Numbers" at bounding box center [406, 236] width 163 height 32
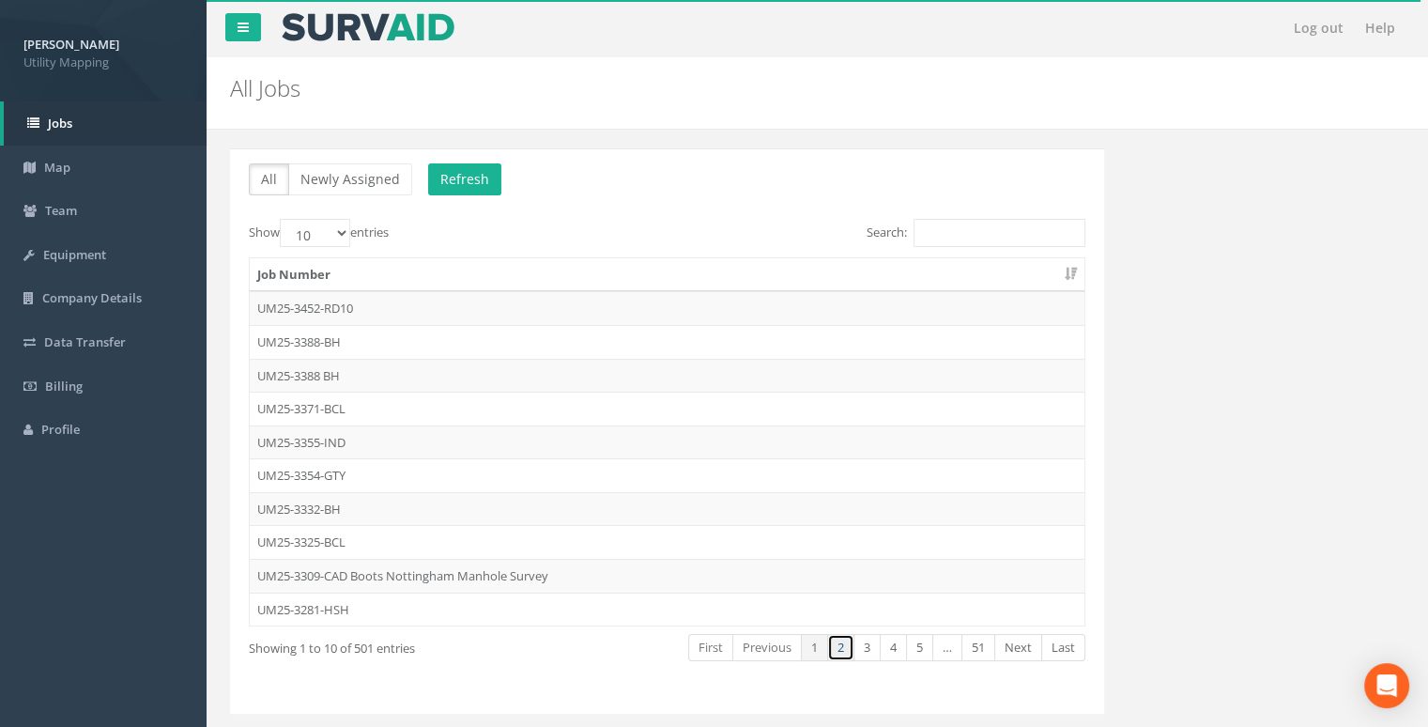
click at [838, 643] on link "2" at bounding box center [840, 647] width 27 height 27
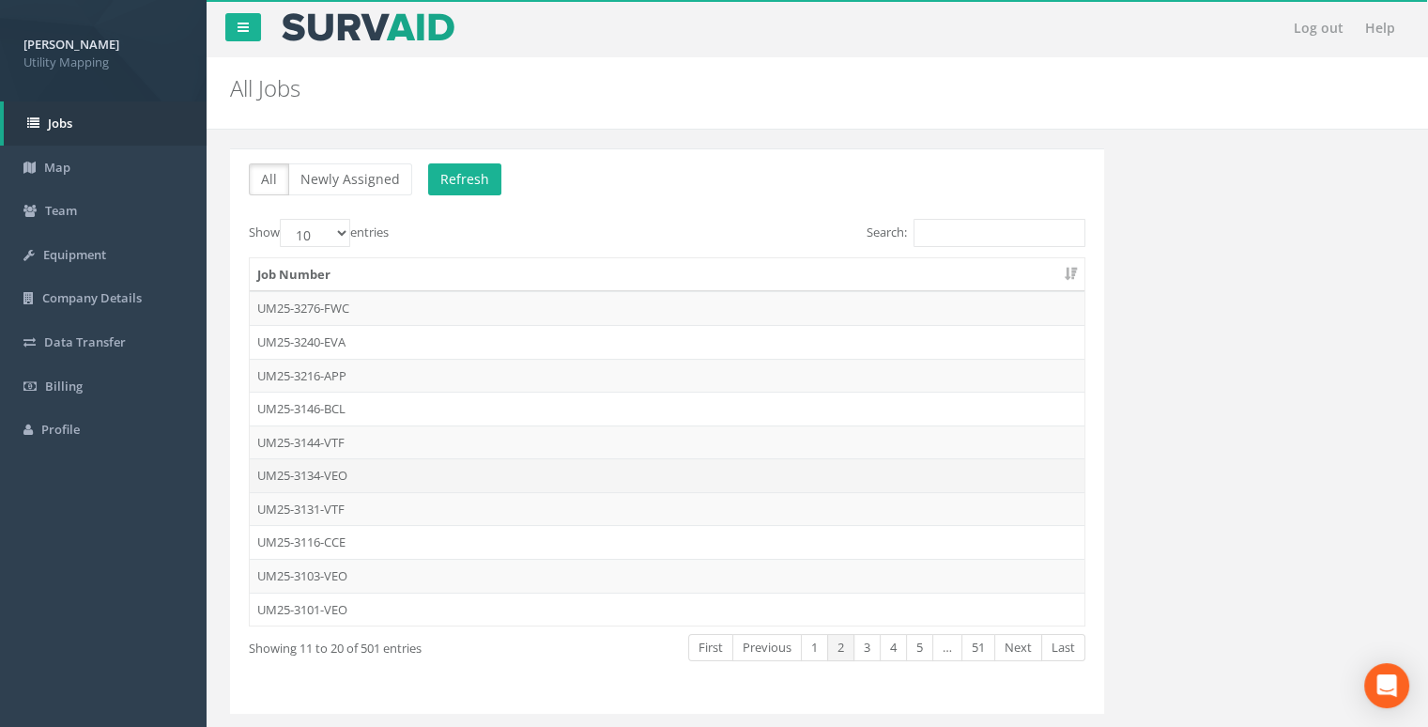
click at [368, 470] on td "UM25-3134-VEO" at bounding box center [667, 475] width 835 height 34
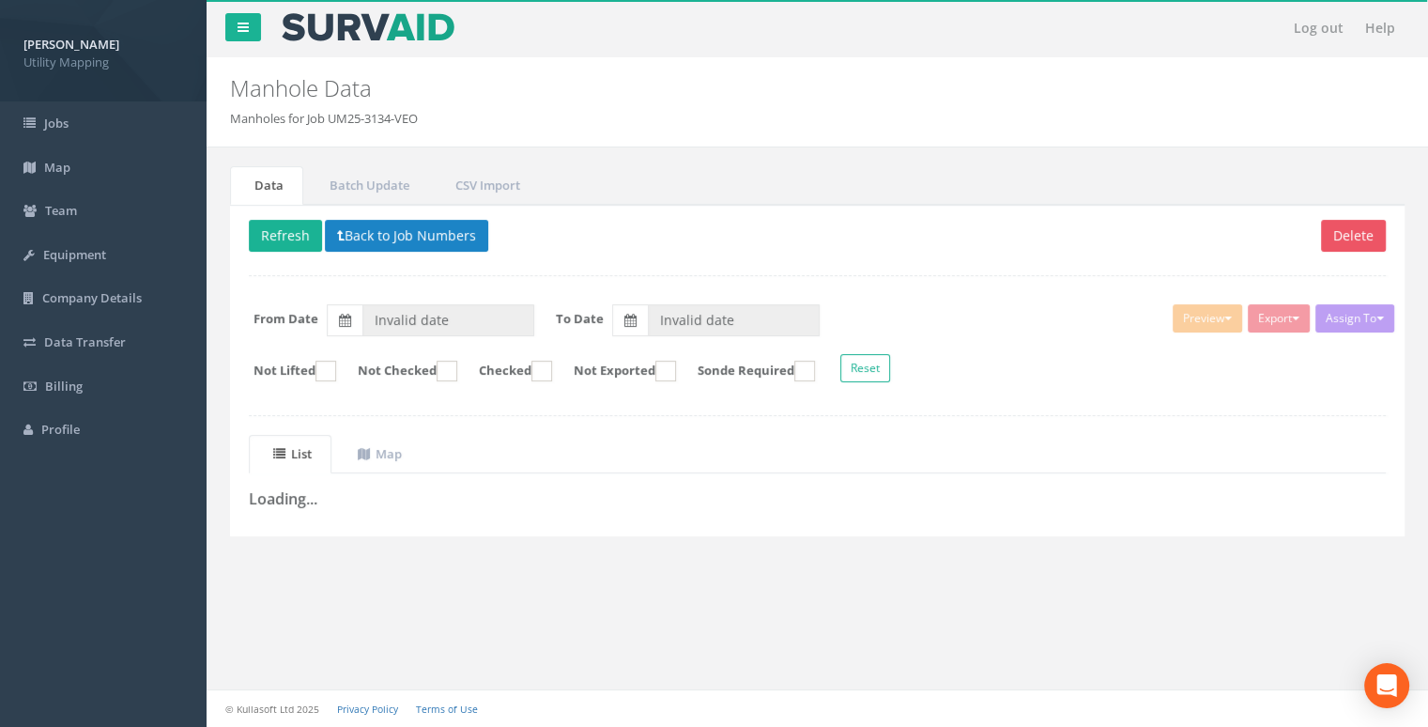
type input "09/04/2025"
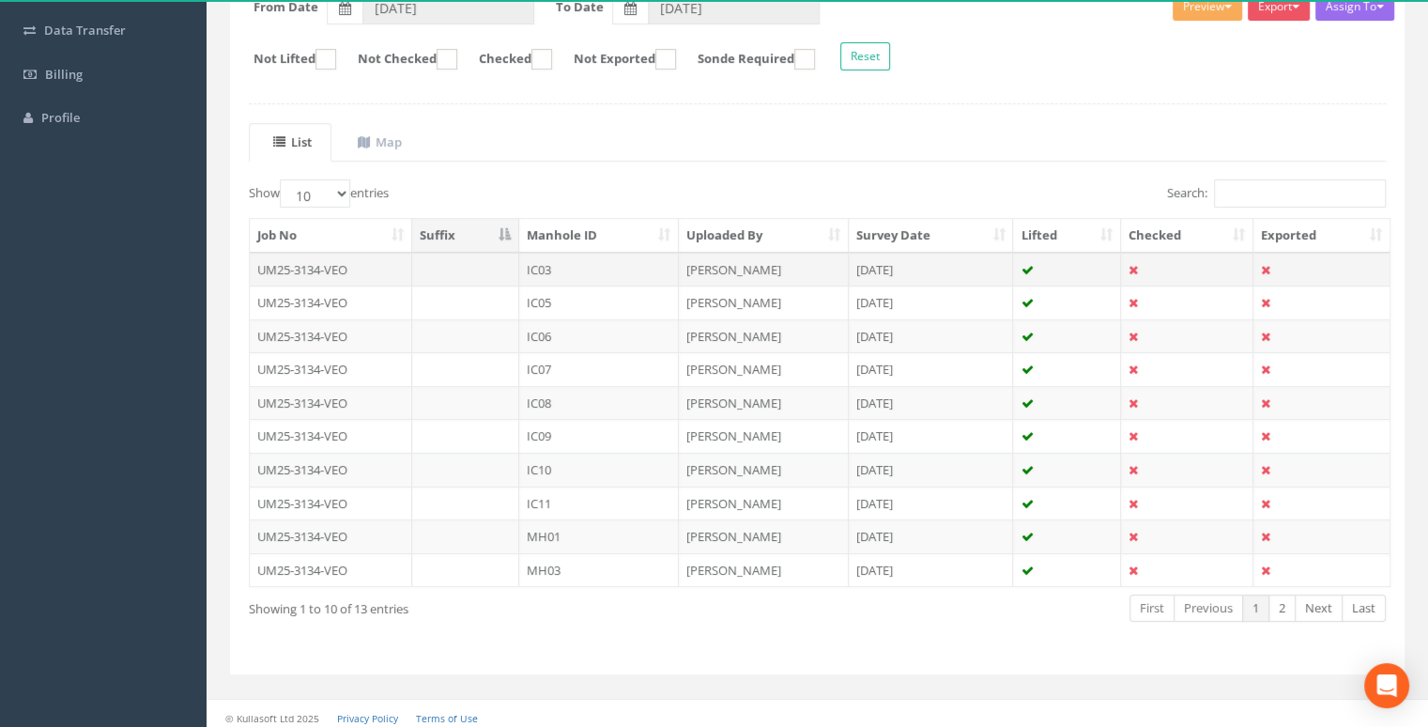
scroll to position [316, 0]
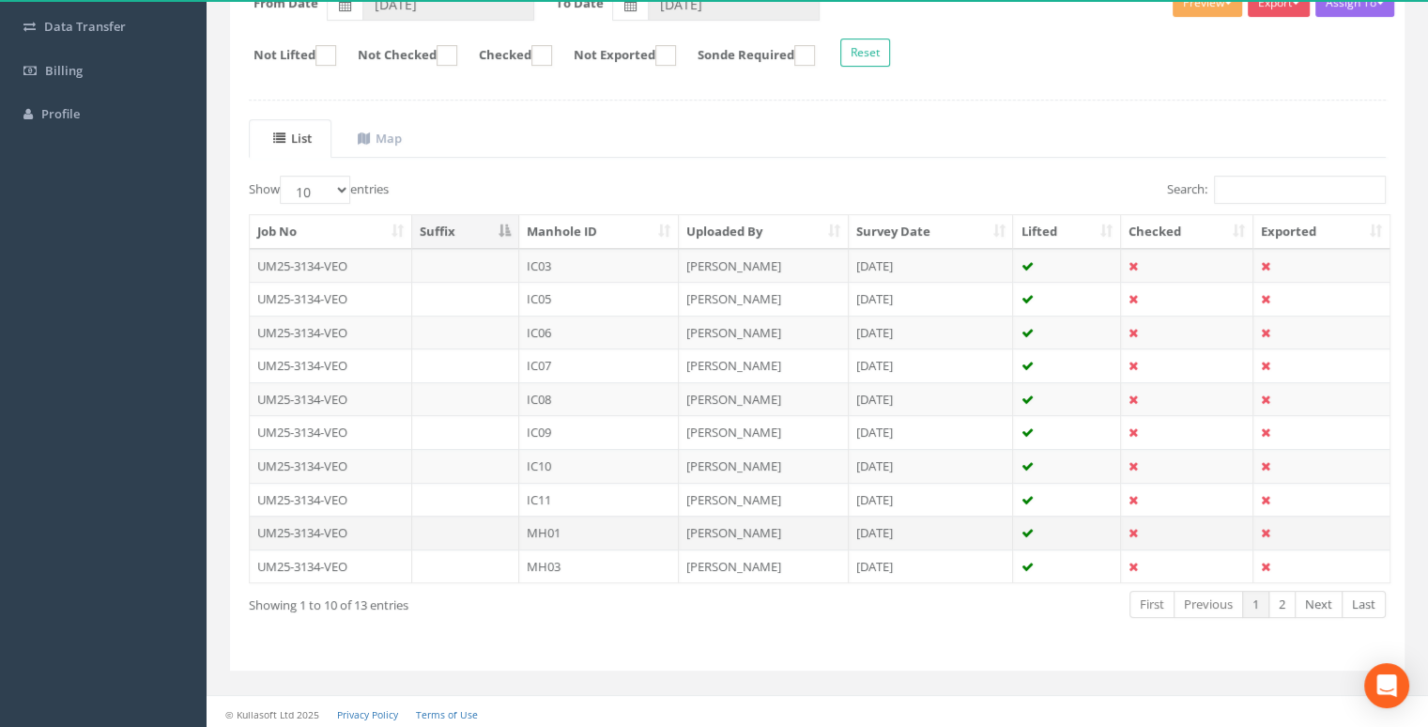
click at [607, 523] on td "MH01" at bounding box center [599, 533] width 160 height 34
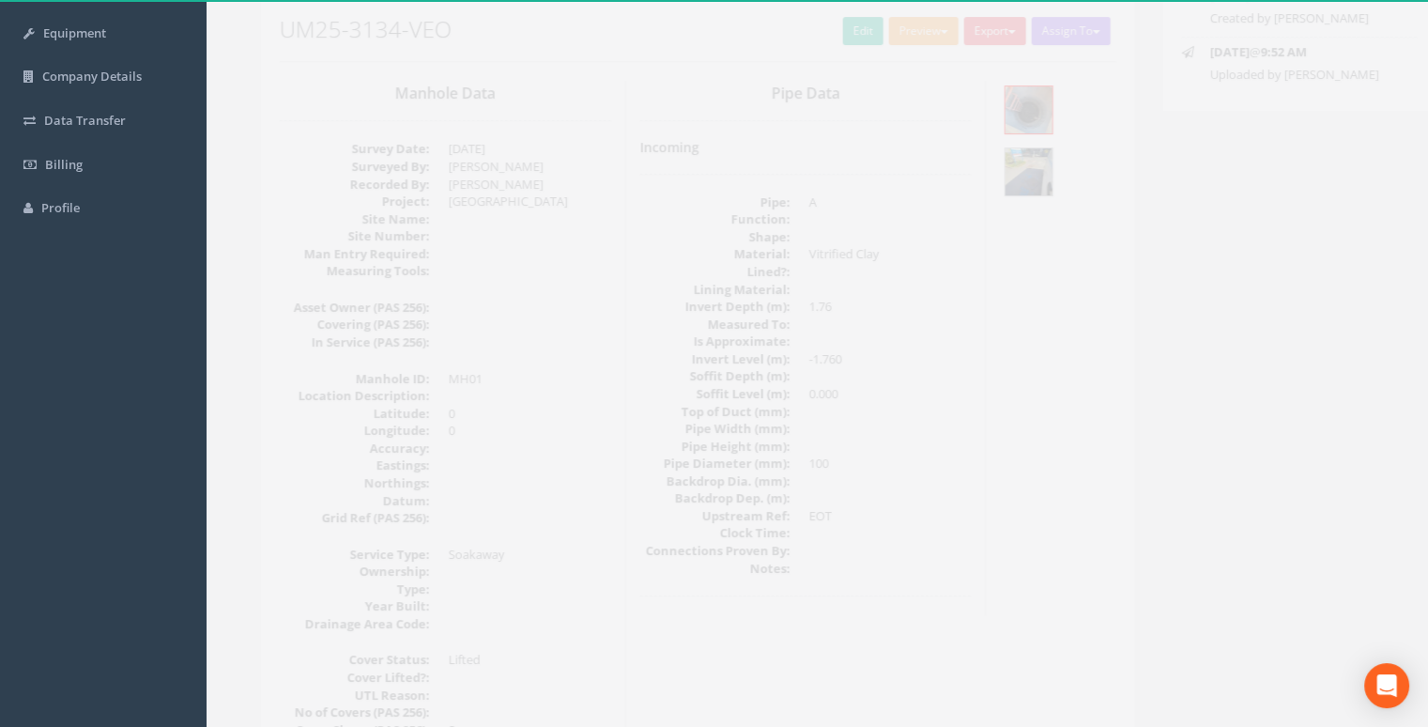
scroll to position [0, 0]
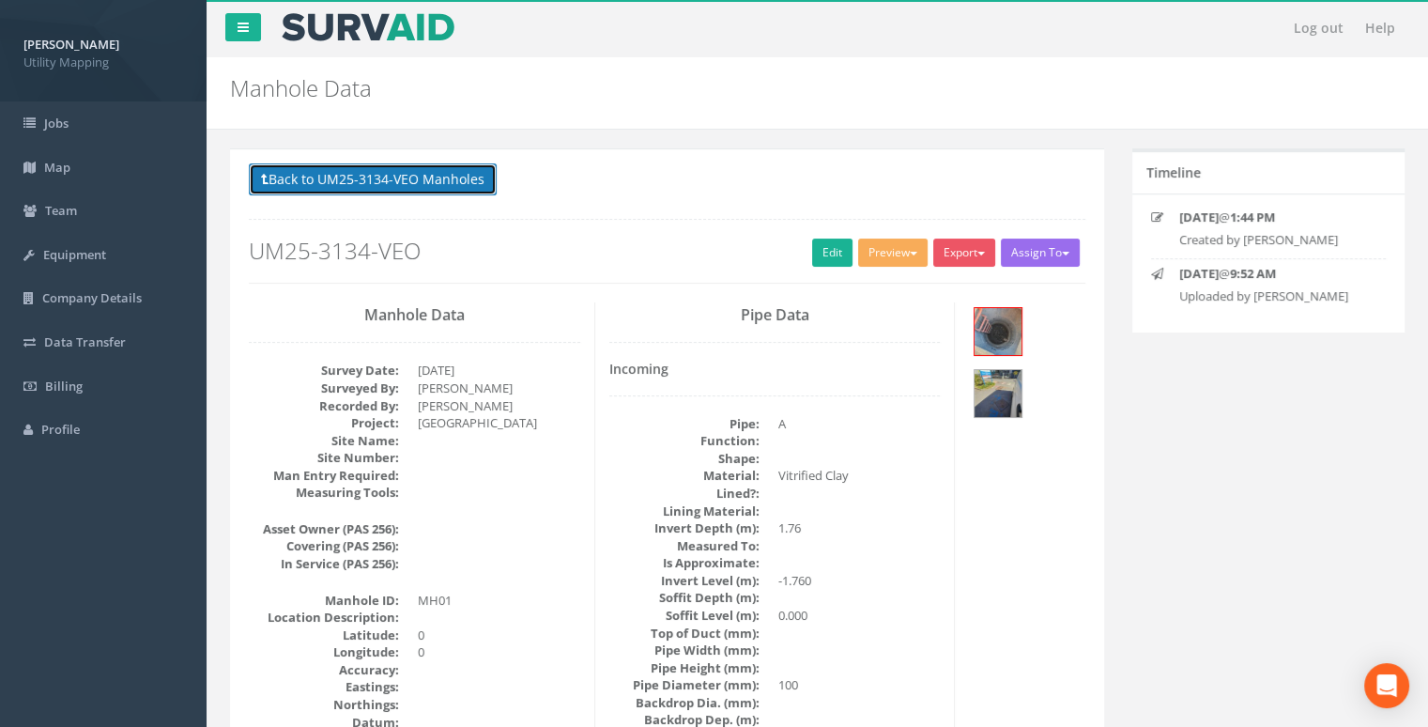
click at [398, 178] on button "Back to UM25-3134-VEO Manholes" at bounding box center [373, 179] width 248 height 32
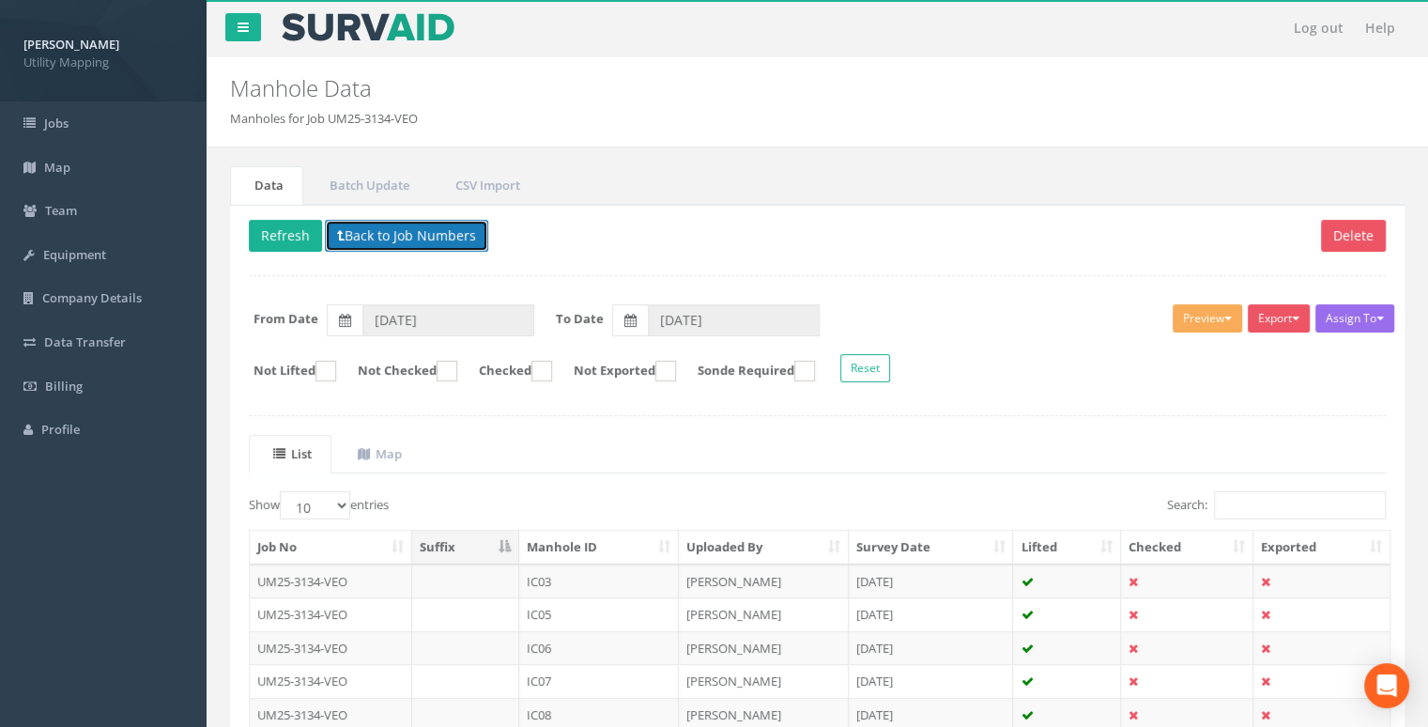
click at [402, 239] on button "Back to Job Numbers" at bounding box center [406, 236] width 163 height 32
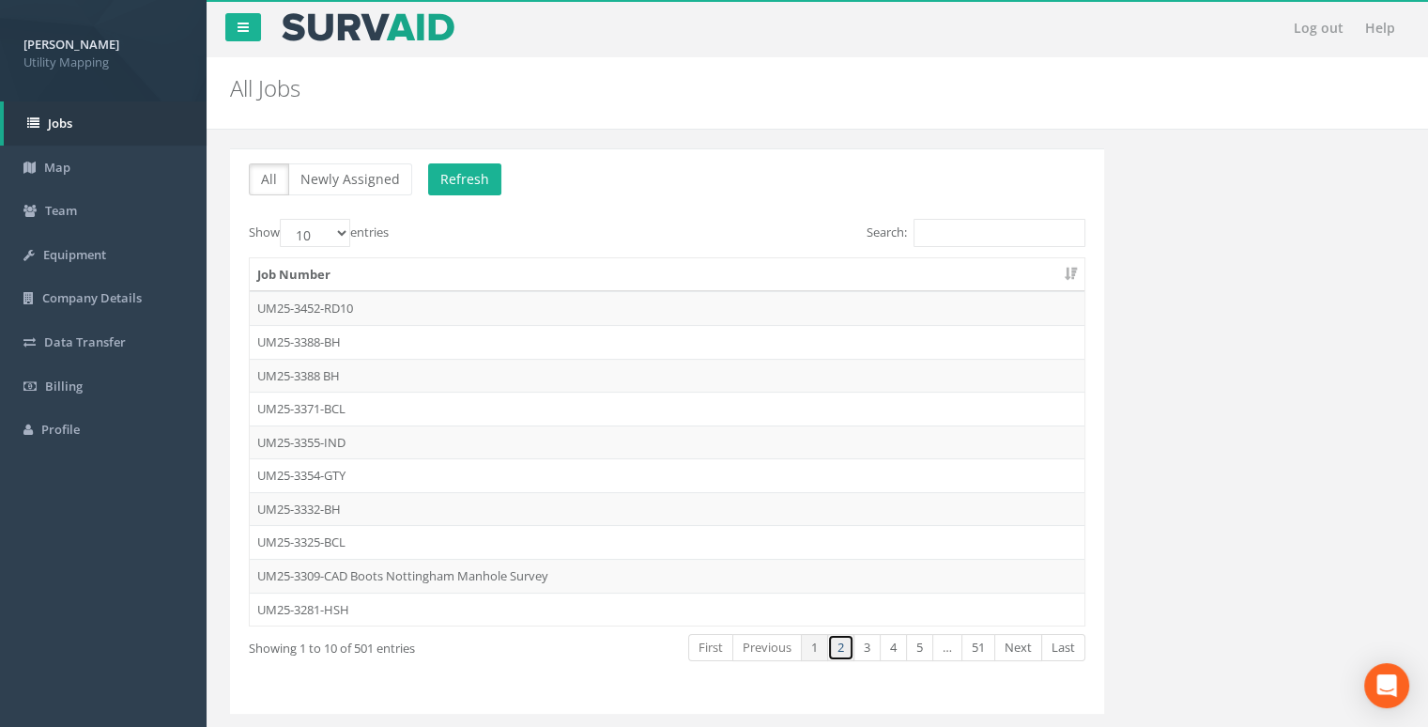
click at [844, 642] on link "2" at bounding box center [840, 647] width 27 height 27
click at [863, 645] on link "3" at bounding box center [867, 647] width 27 height 27
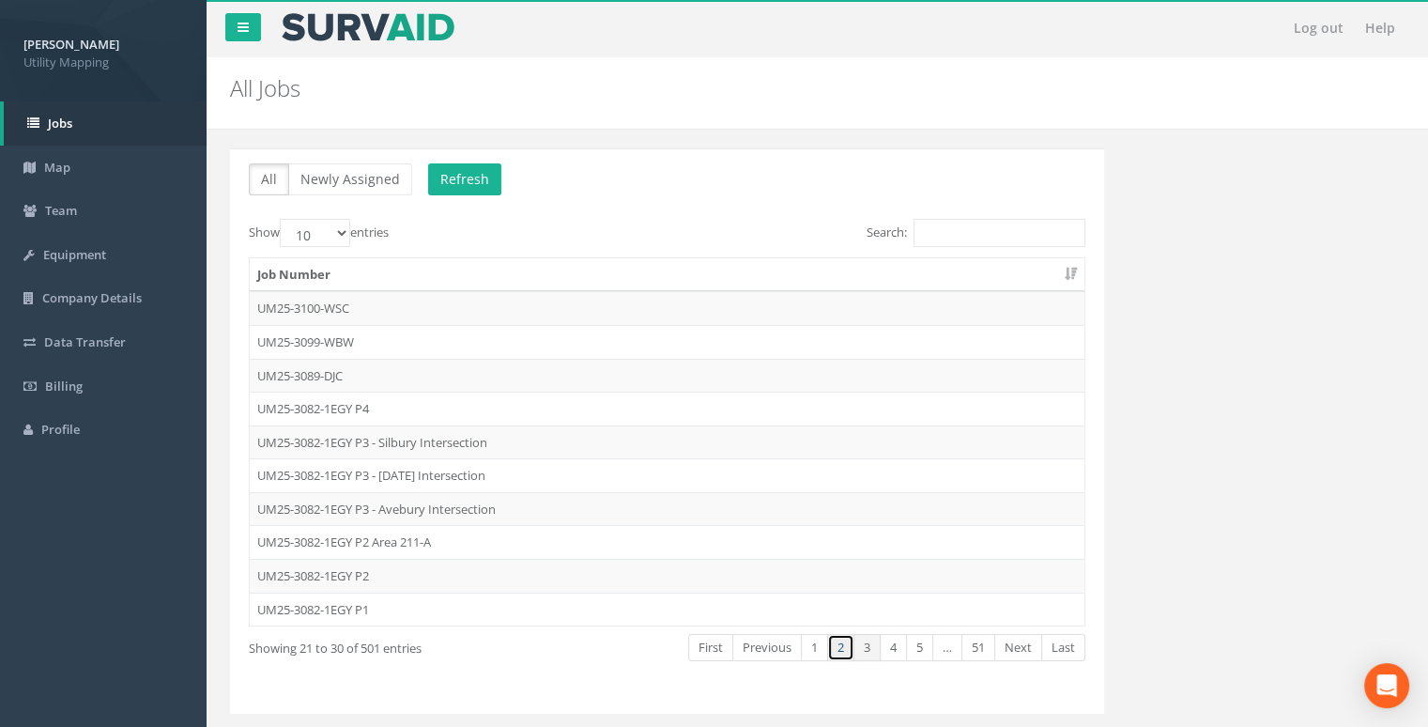
click at [830, 643] on link "2" at bounding box center [840, 647] width 27 height 27
click at [819, 643] on link "1" at bounding box center [814, 647] width 27 height 27
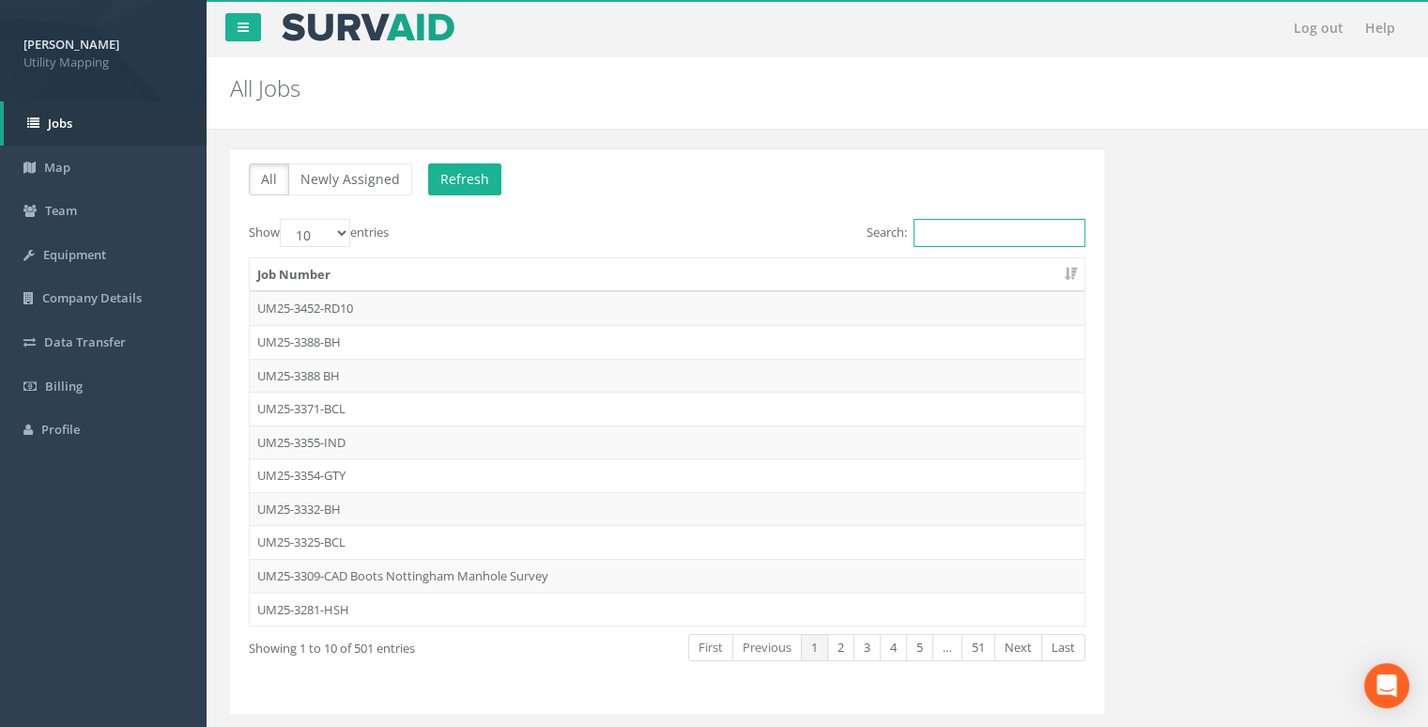
click at [958, 223] on input "Search:" at bounding box center [1000, 233] width 172 height 28
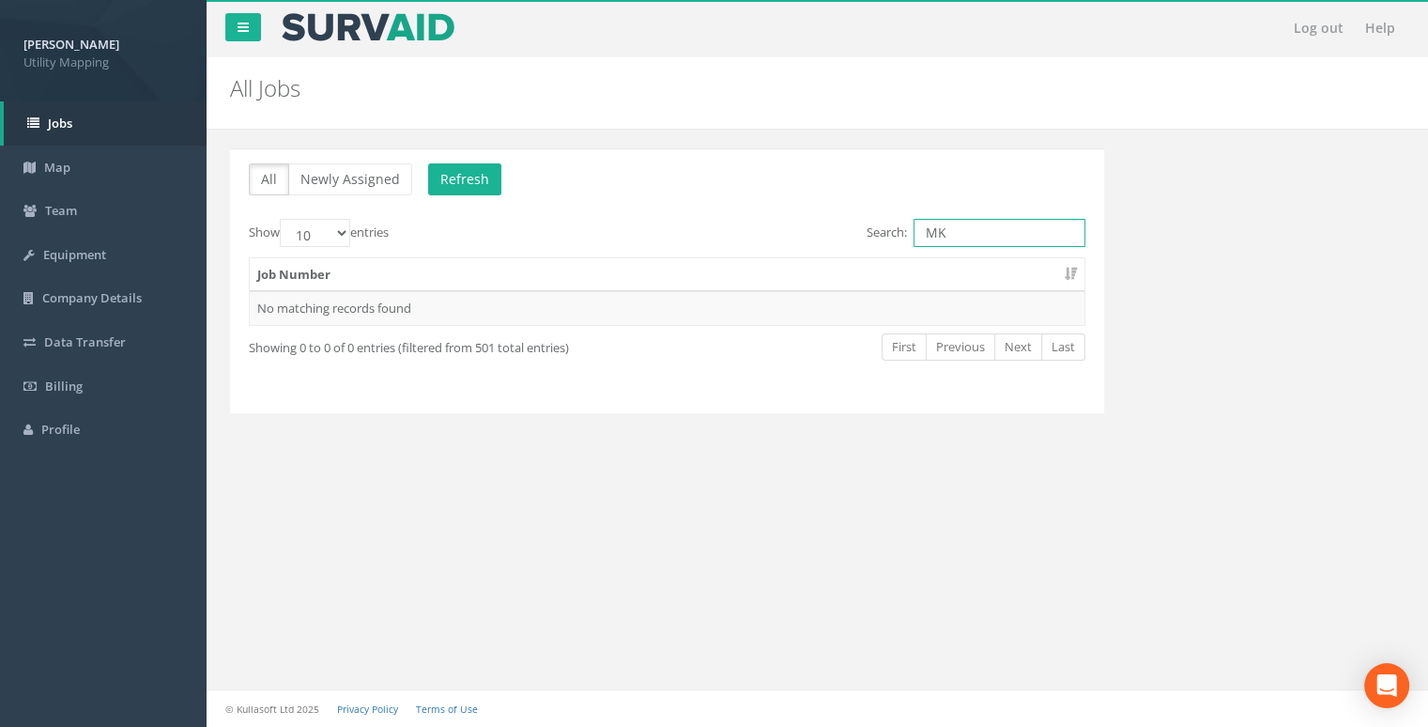
type input "M"
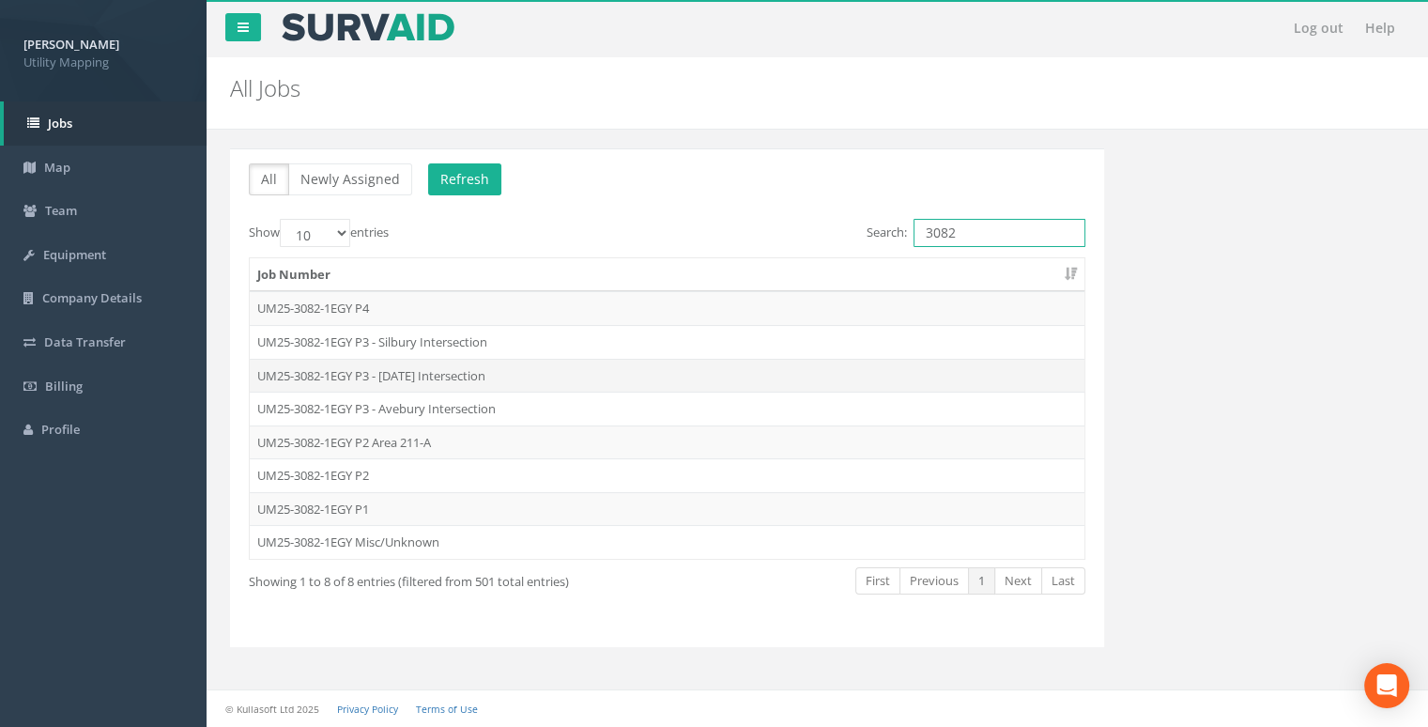
type input "3082"
click at [412, 369] on td "UM25-3082-1EGY P3 - Midsummer Intersection" at bounding box center [667, 376] width 835 height 34
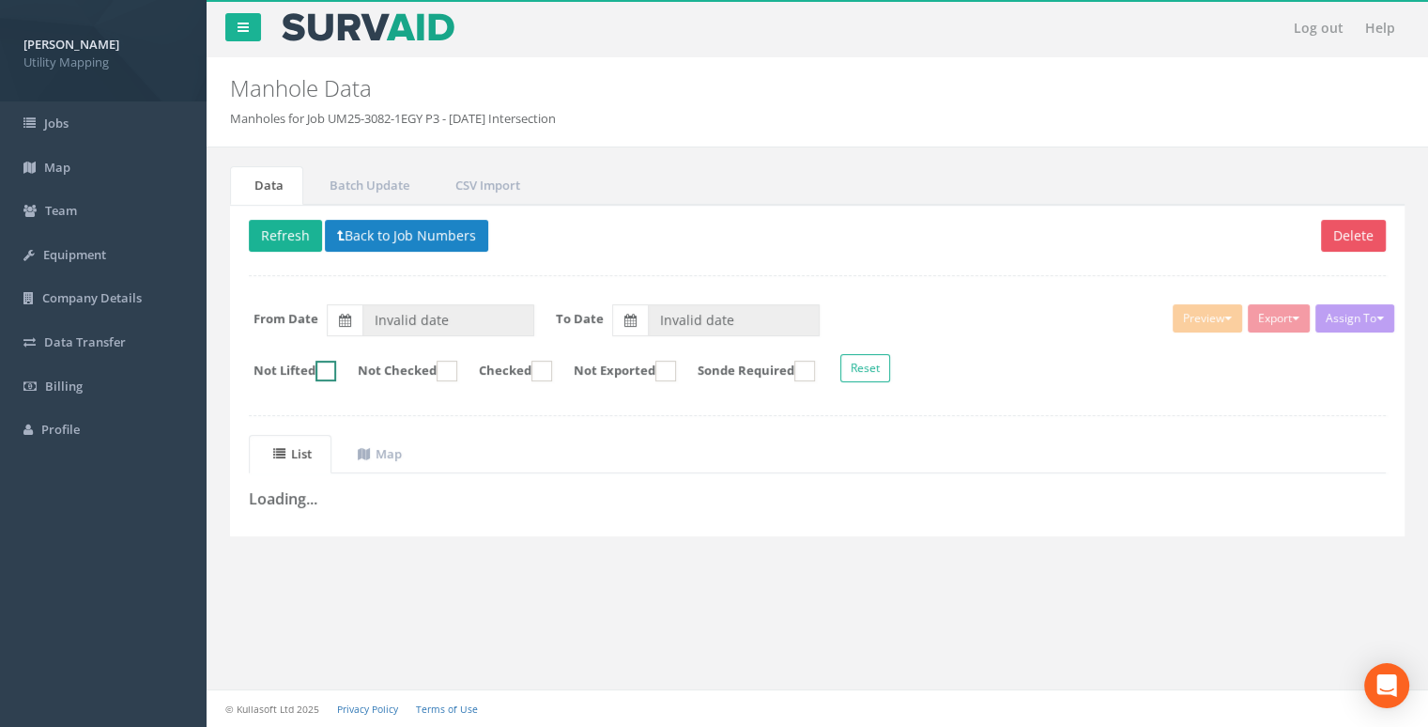
type input "23/06/2025"
type input "24/06/2025"
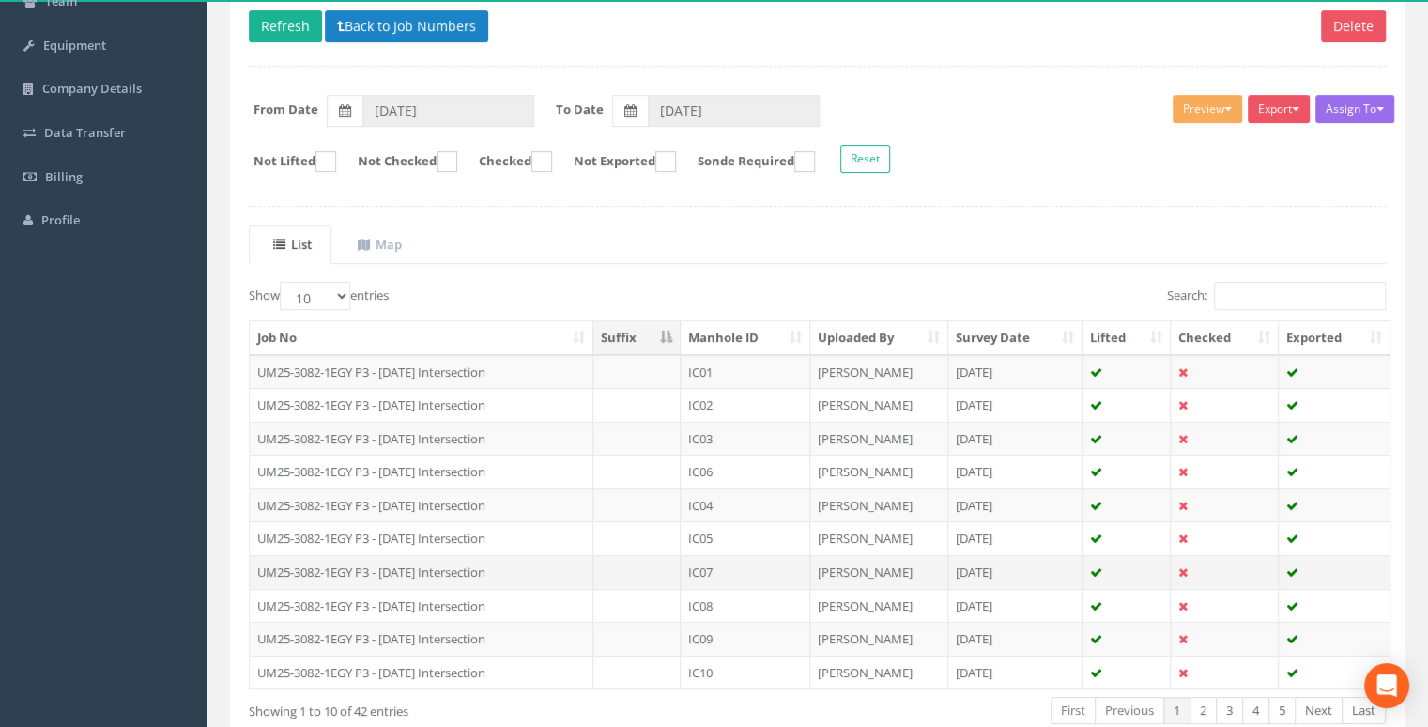
scroll to position [316, 0]
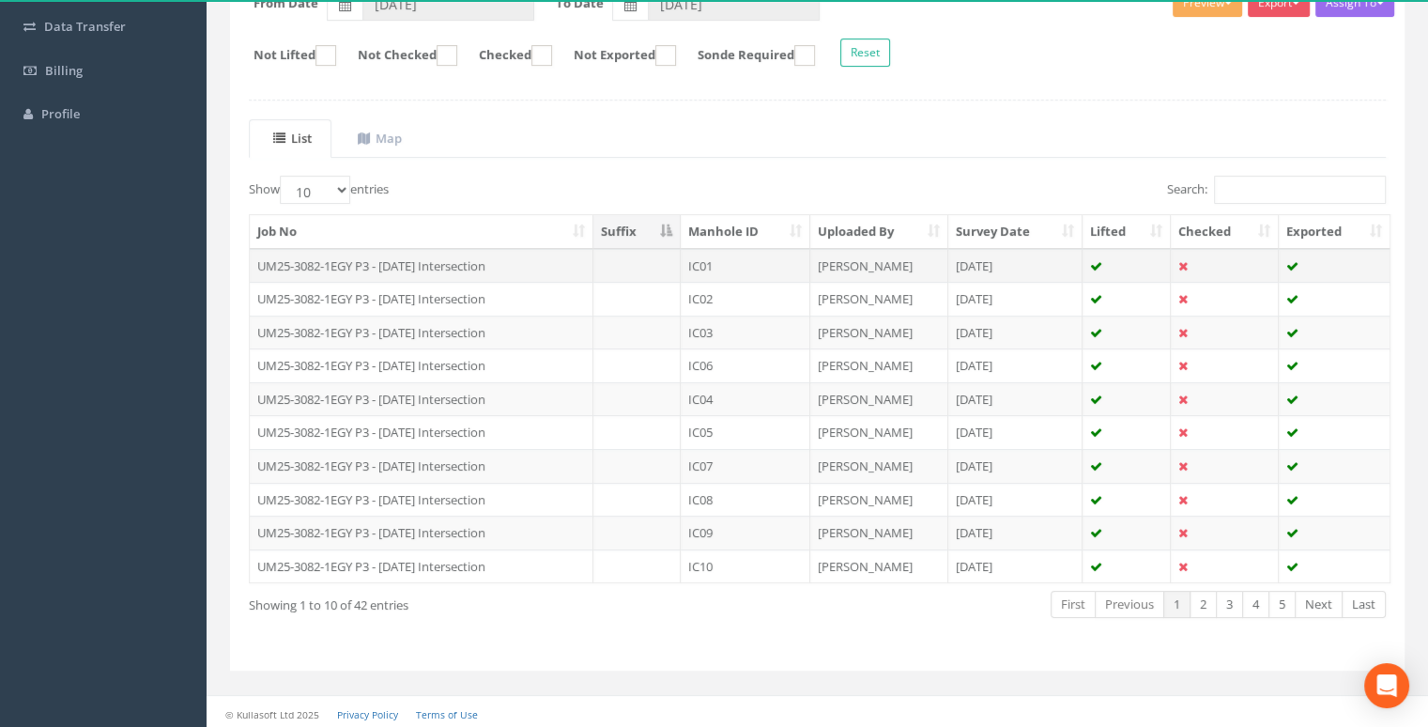
click at [750, 270] on td "IC01" at bounding box center [746, 266] width 130 height 34
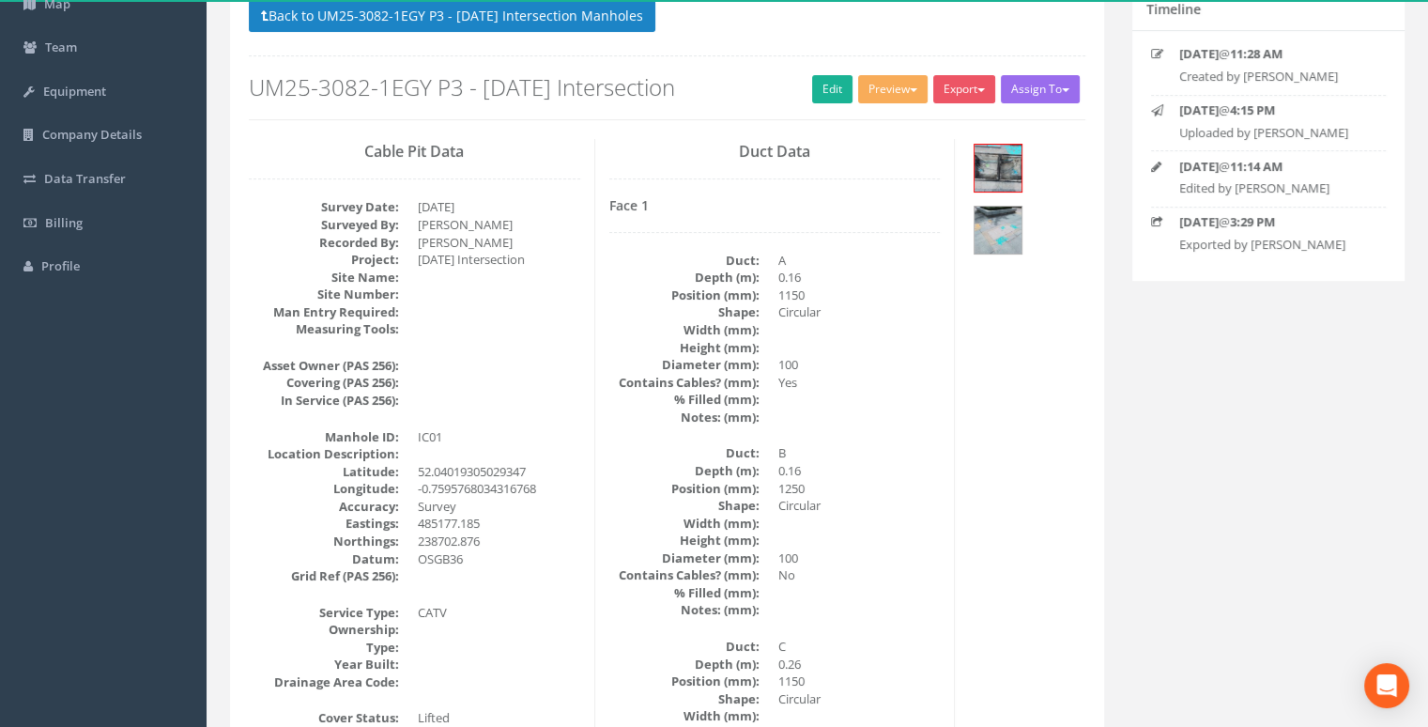
scroll to position [0, 0]
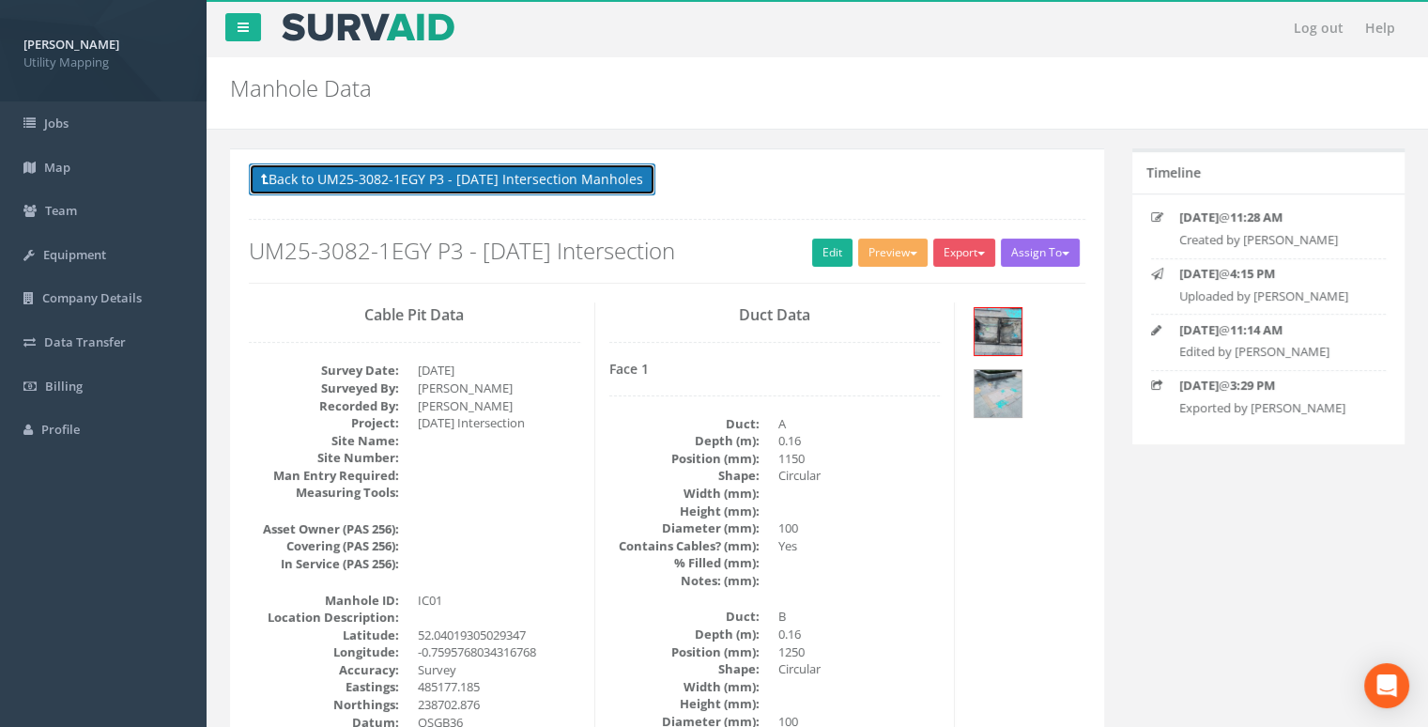
click at [558, 174] on button "Back to UM25-3082-1EGY P3 - Midsummer Intersection Manholes" at bounding box center [452, 179] width 407 height 32
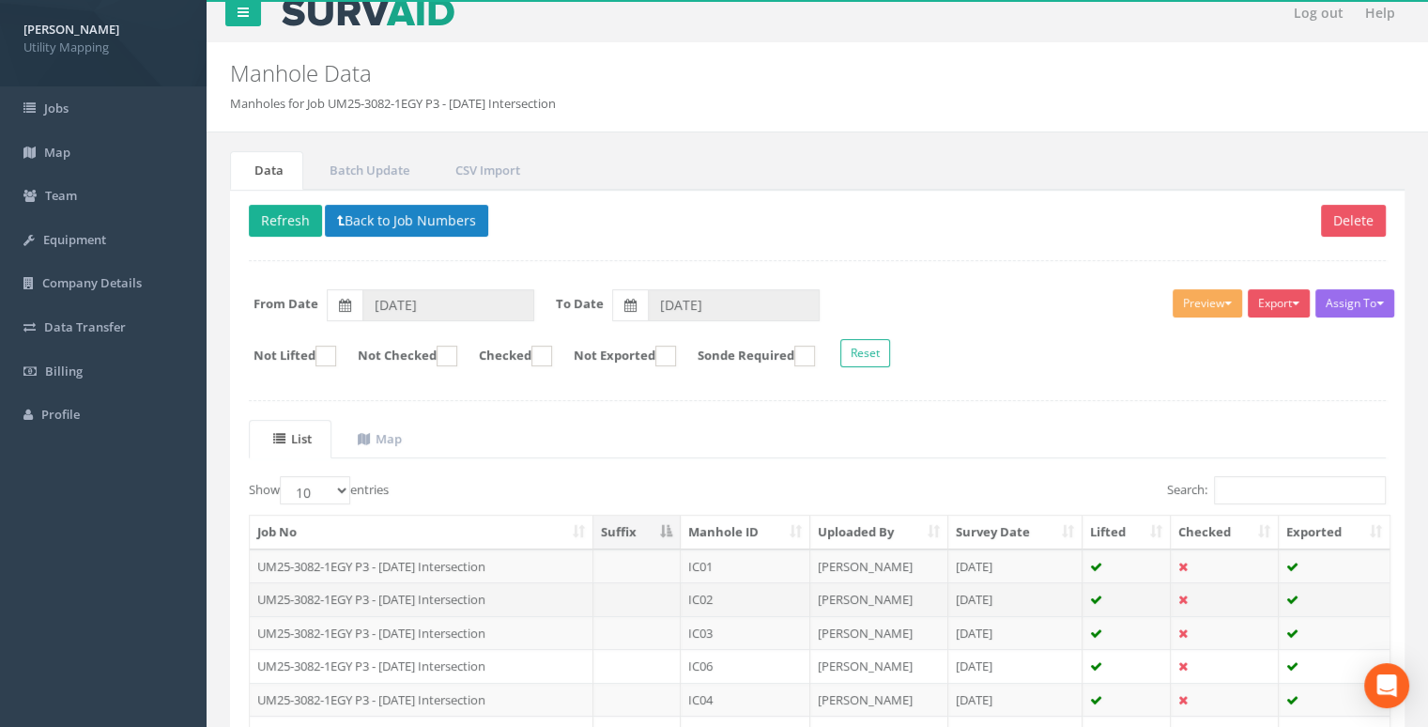
scroll to position [316, 0]
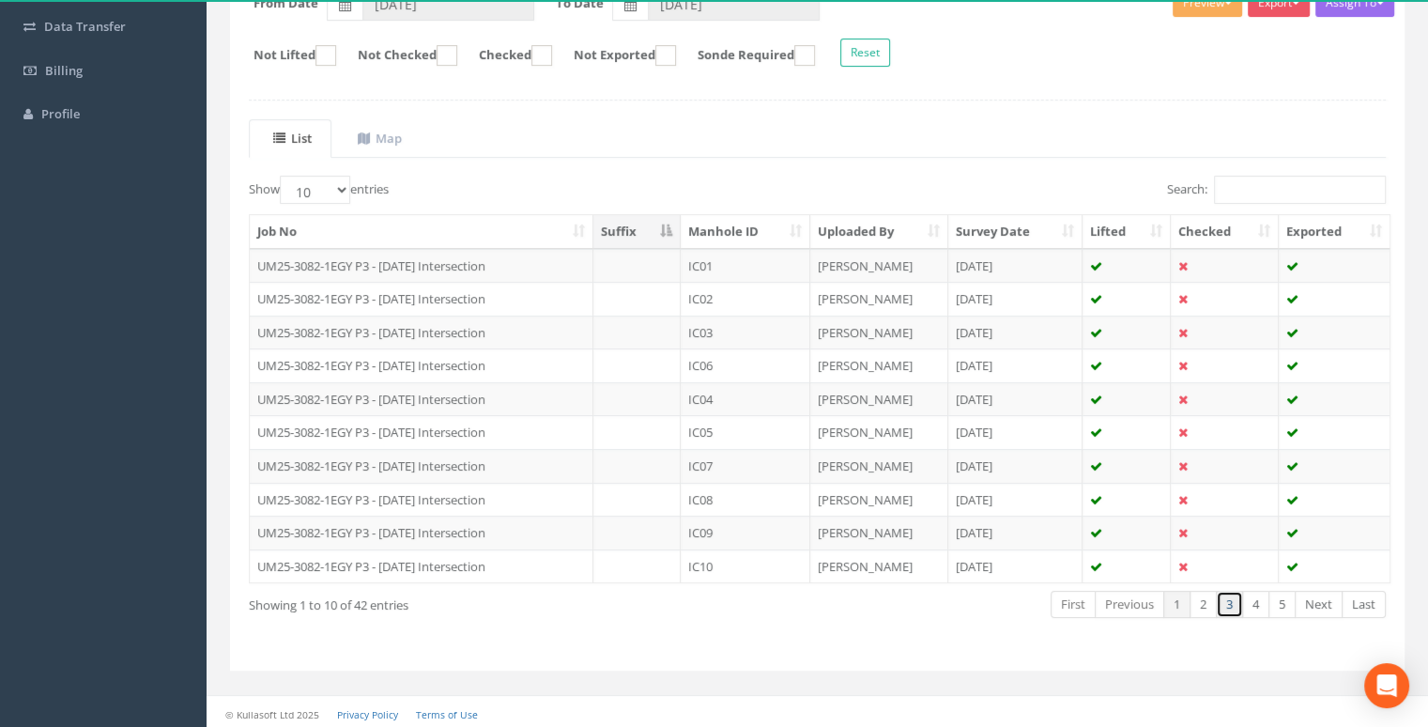
click at [1226, 593] on link "3" at bounding box center [1229, 604] width 27 height 27
click at [725, 323] on td "MH06" at bounding box center [746, 333] width 130 height 34
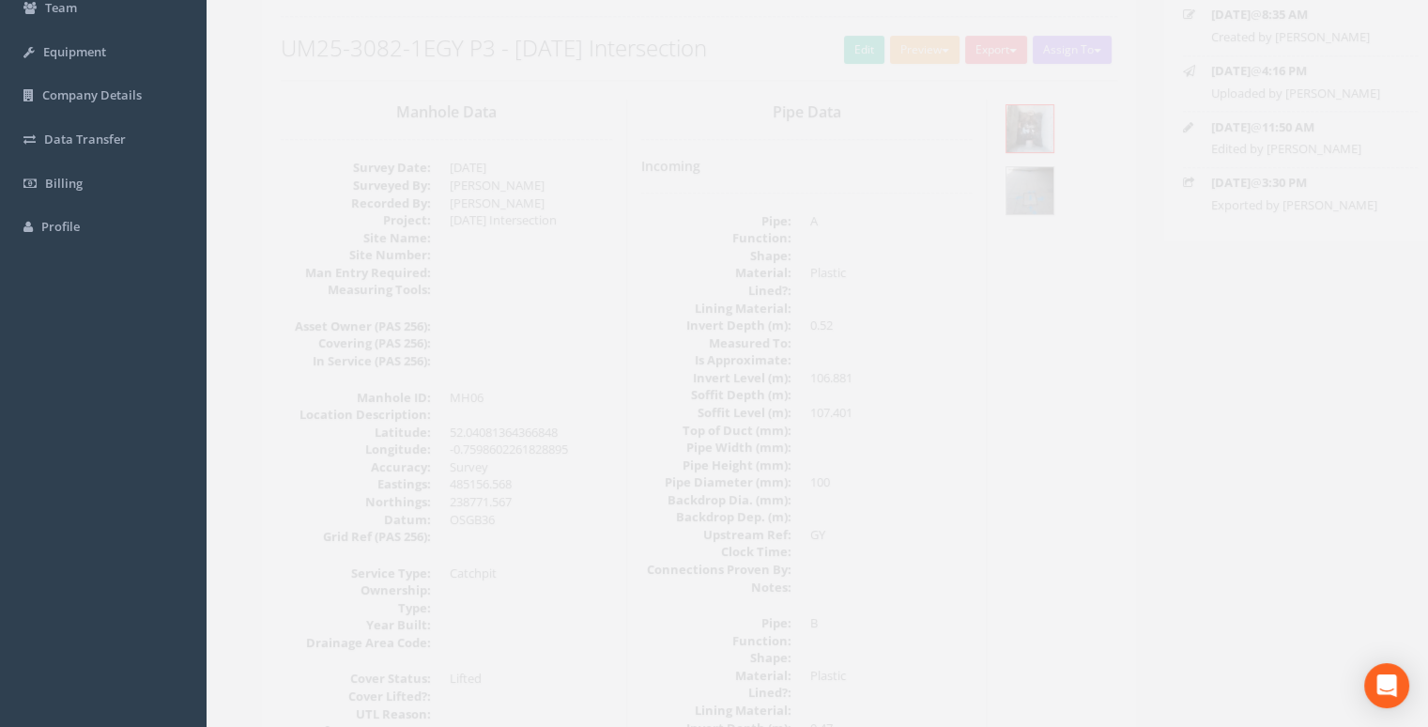
scroll to position [0, 0]
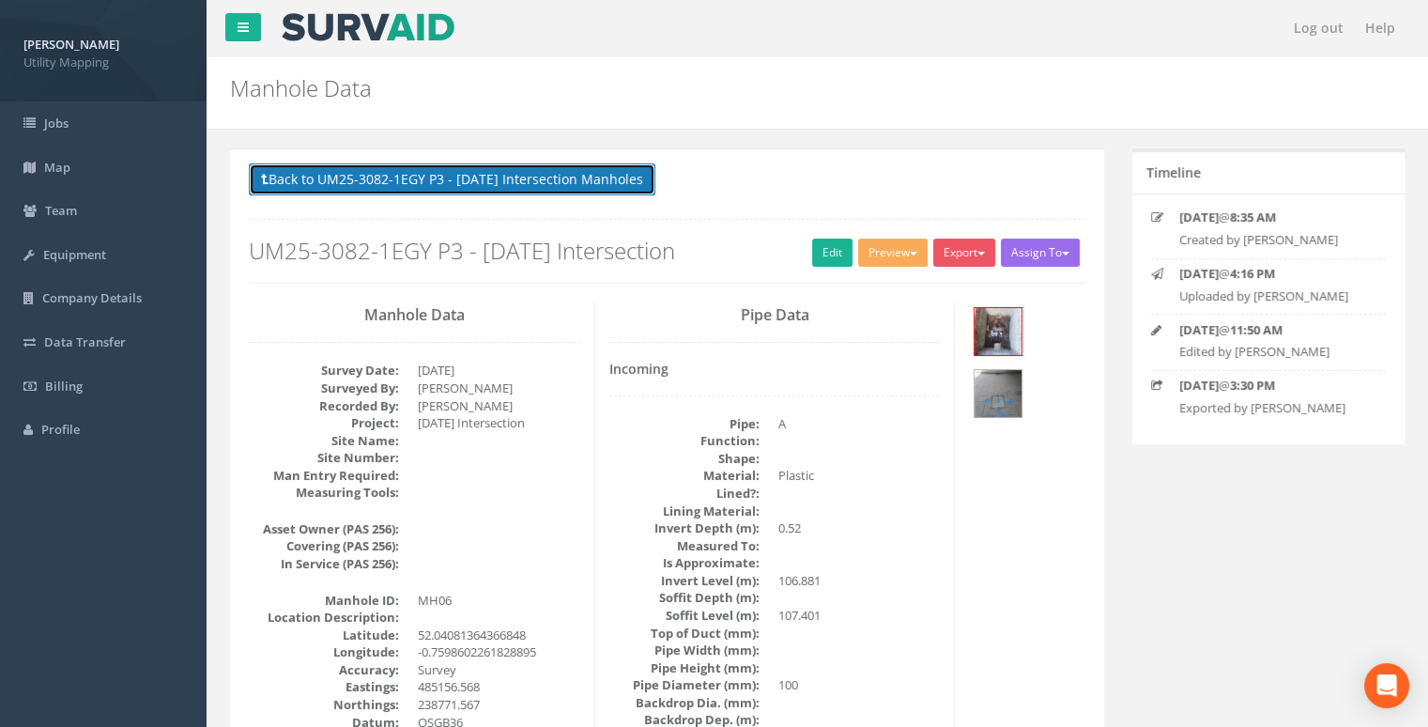
click at [597, 185] on button "Back to UM25-3082-1EGY P3 - Midsummer Intersection Manholes" at bounding box center [452, 179] width 407 height 32
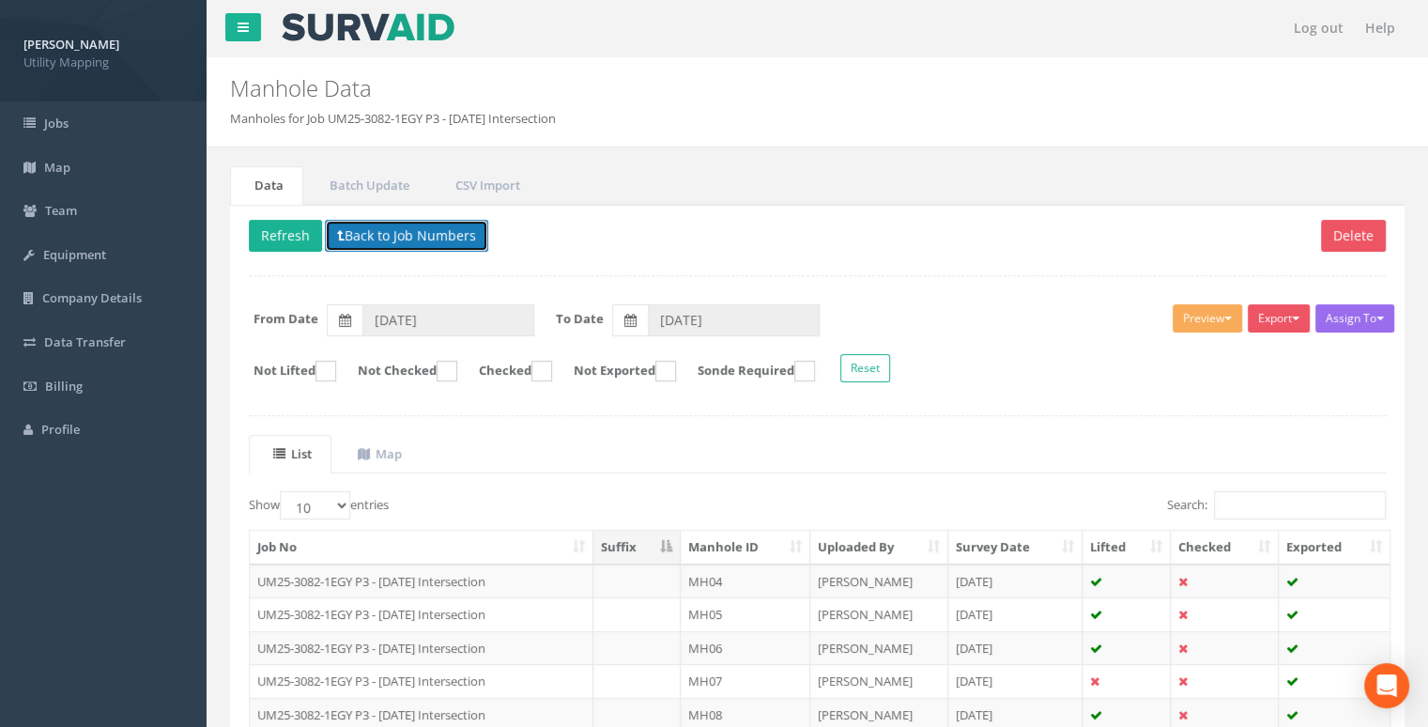
click at [413, 238] on button "Back to Job Numbers" at bounding box center [406, 236] width 163 height 32
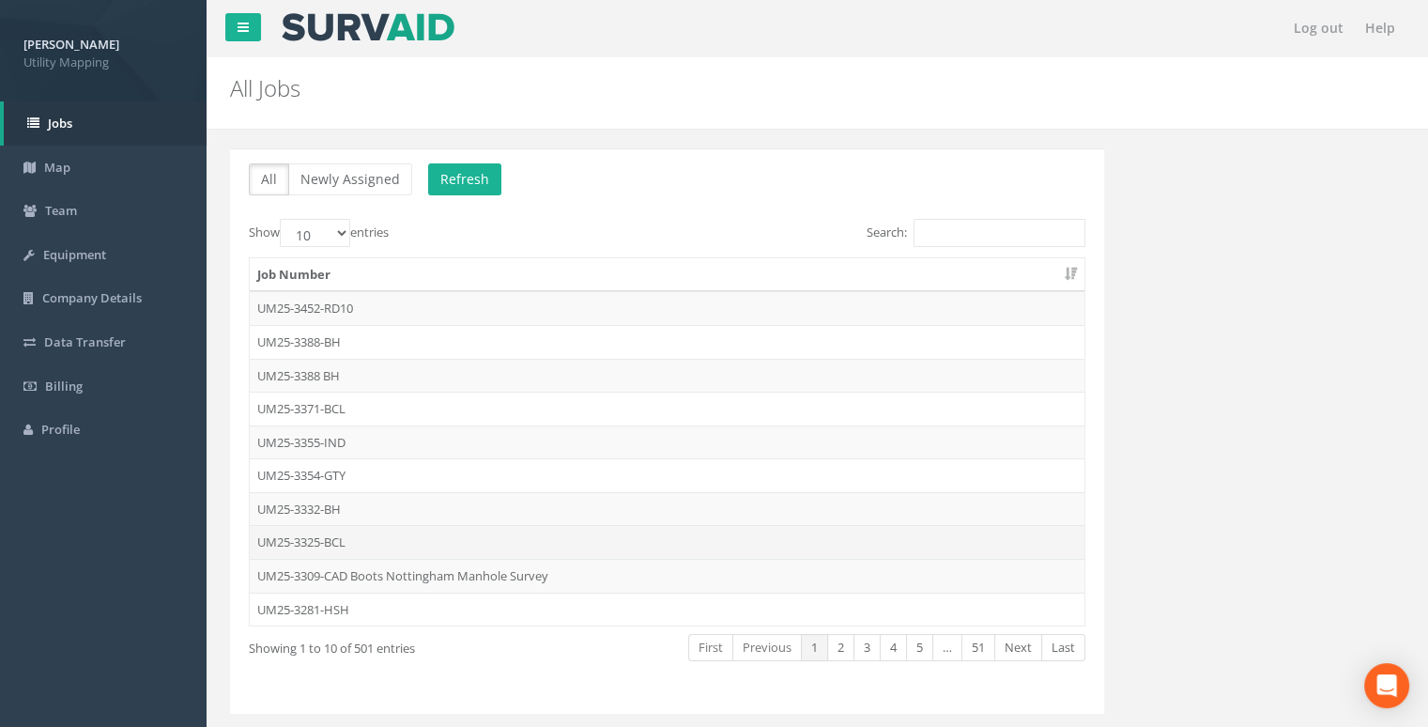
click at [351, 541] on td "UM25-3325-BCL" at bounding box center [667, 542] width 835 height 34
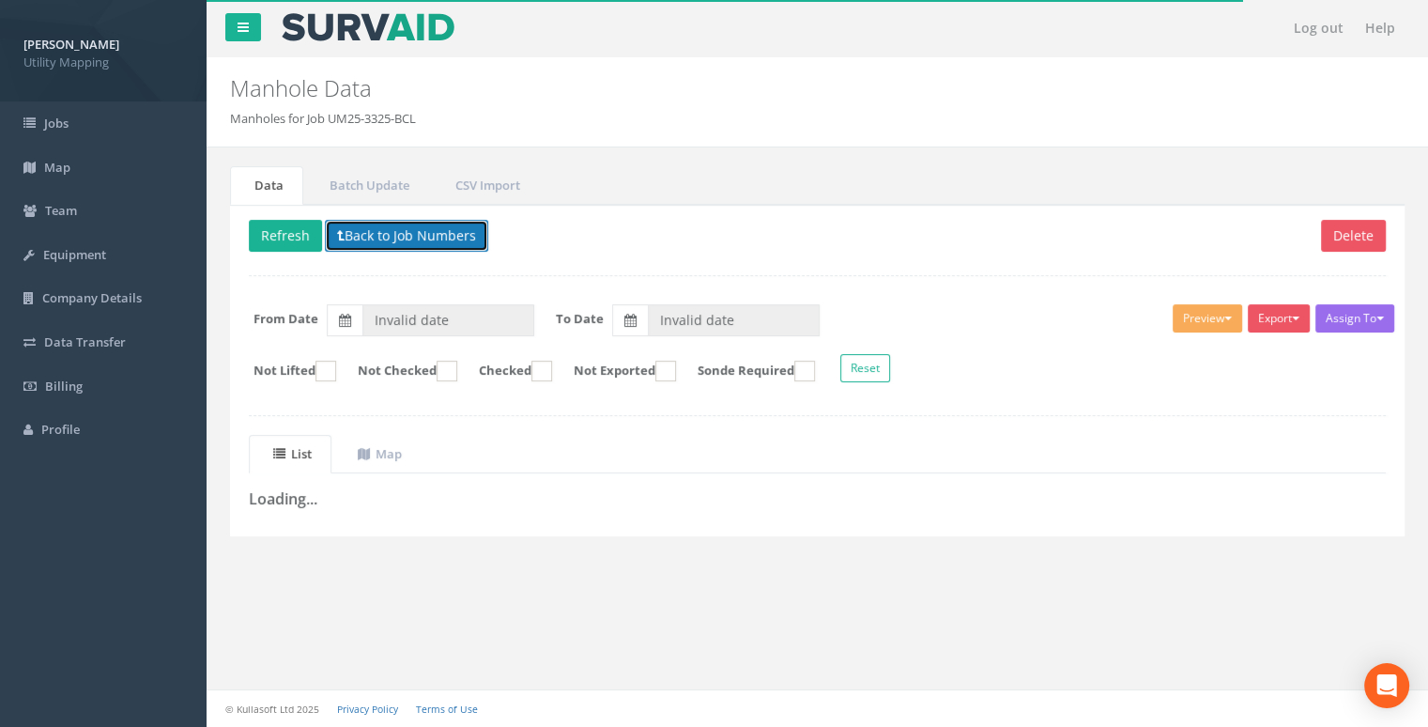
click at [442, 249] on button "Back to Job Numbers" at bounding box center [406, 236] width 163 height 32
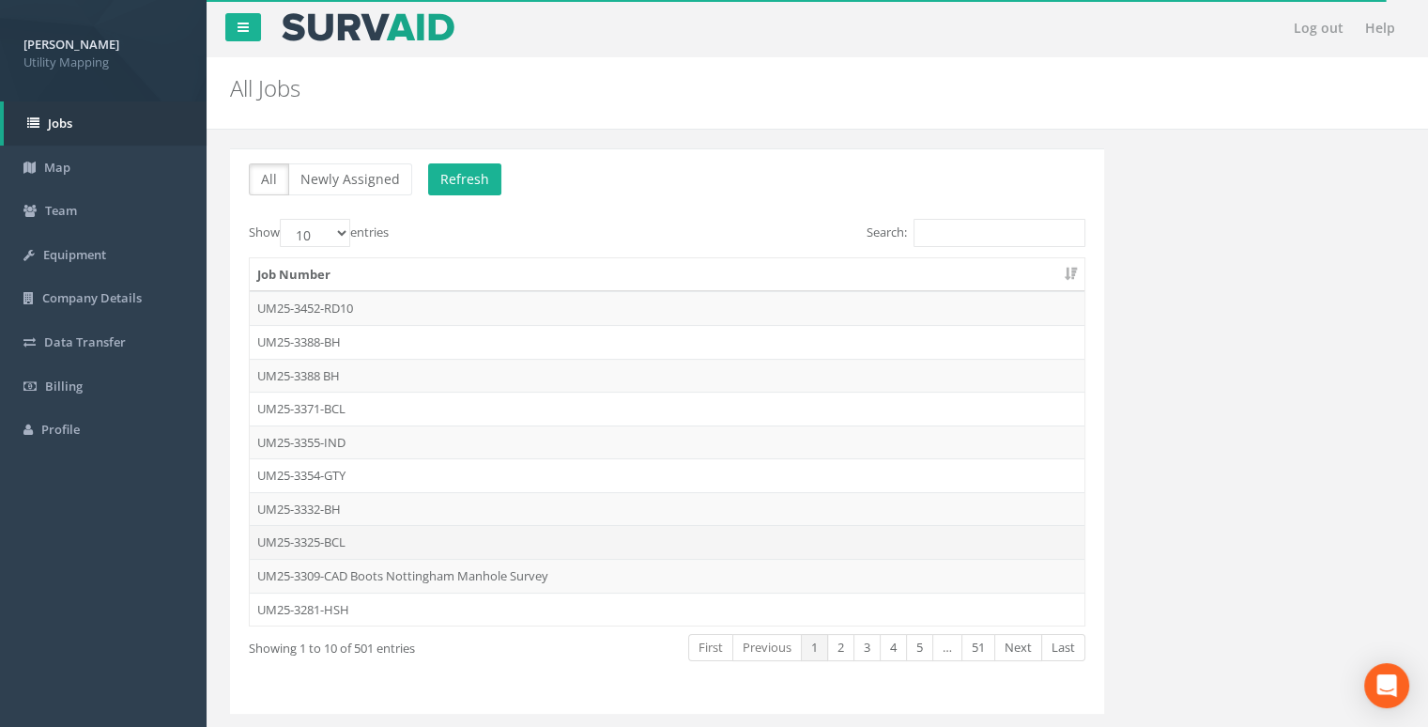
click at [304, 545] on td "UM25-3325-BCL" at bounding box center [667, 542] width 835 height 34
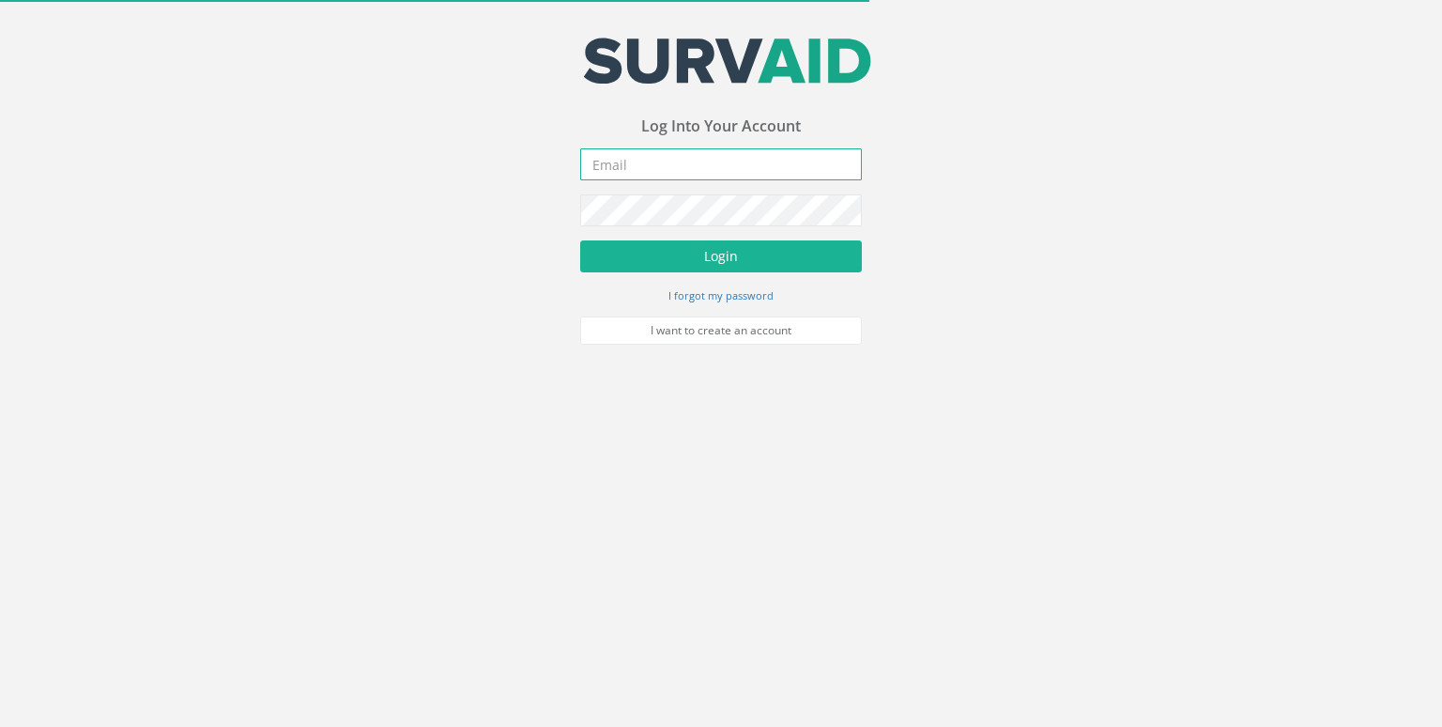
click at [701, 164] on input "email" at bounding box center [721, 164] width 282 height 32
type input "[EMAIL_ADDRESS][DOMAIN_NAME]"
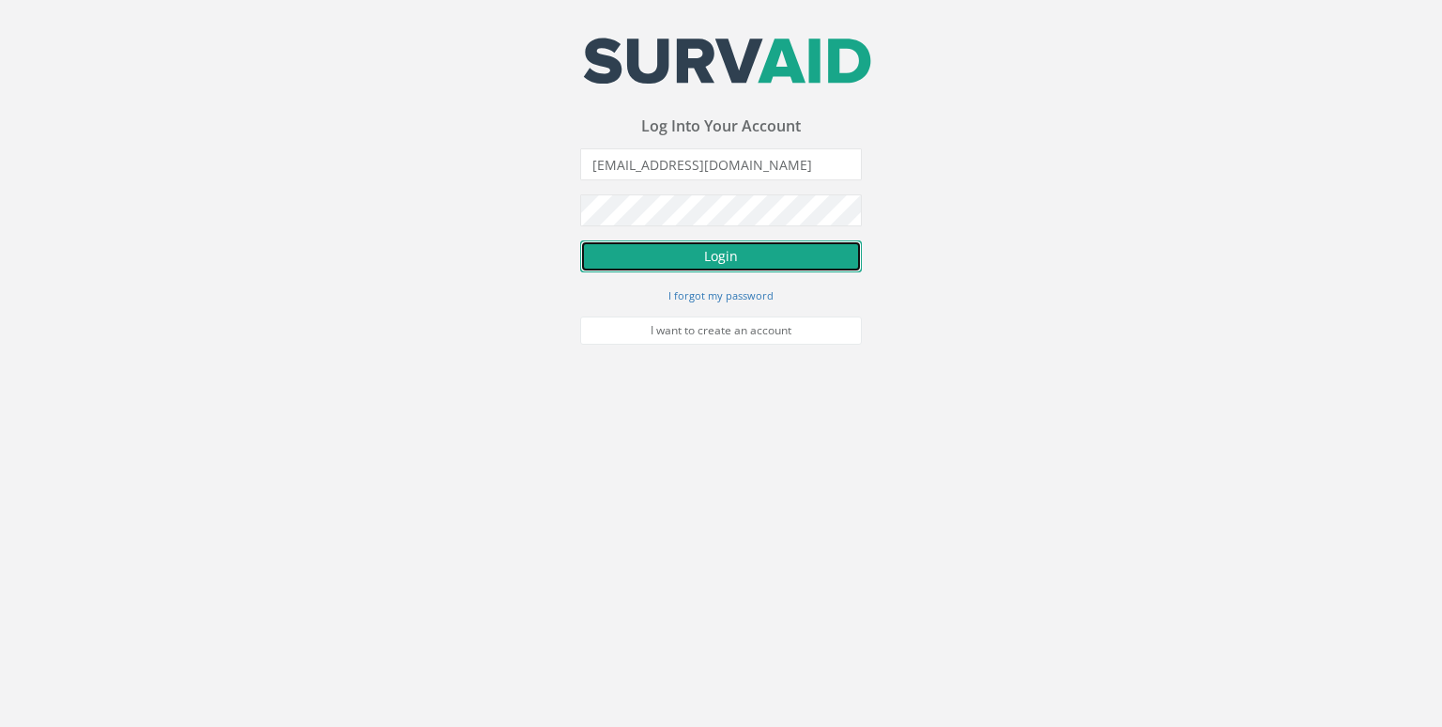
click at [743, 245] on button "Login" at bounding box center [721, 256] width 282 height 32
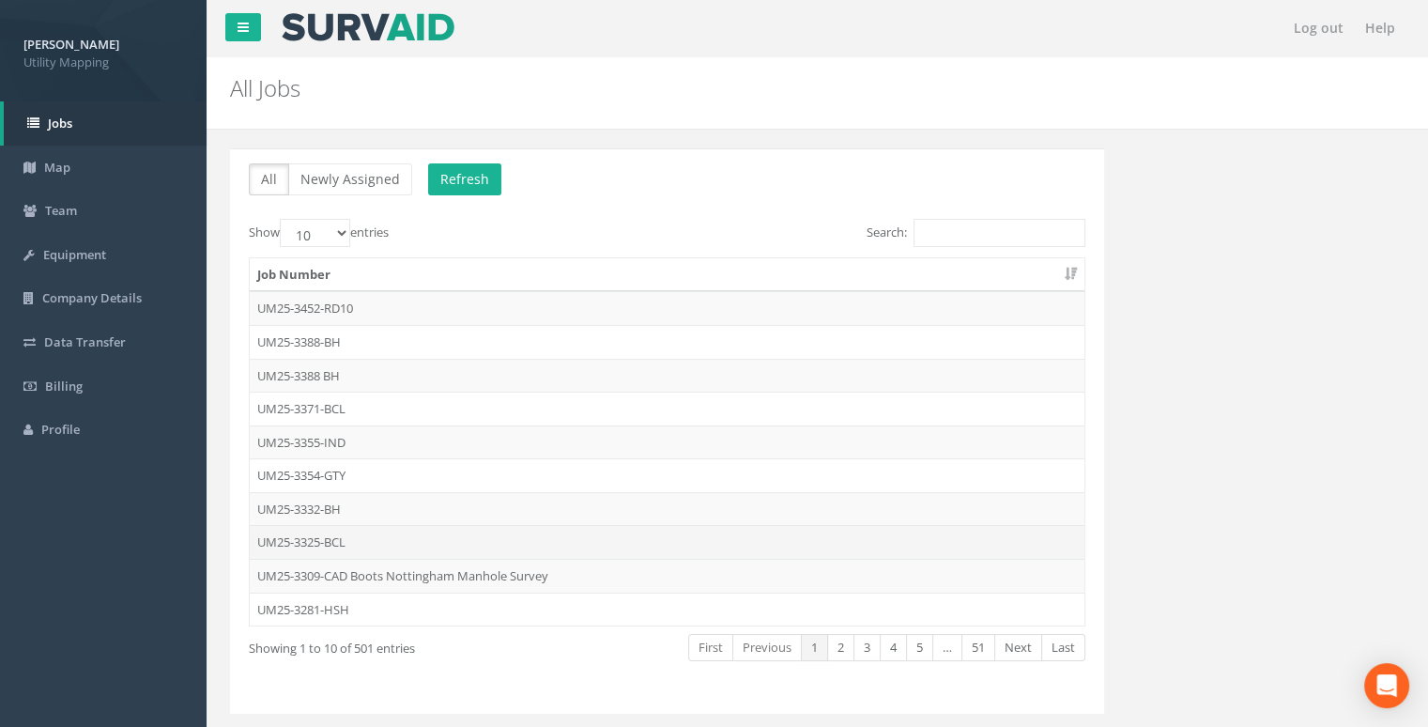
click at [351, 544] on td "UM25-3325-BCL" at bounding box center [667, 542] width 835 height 34
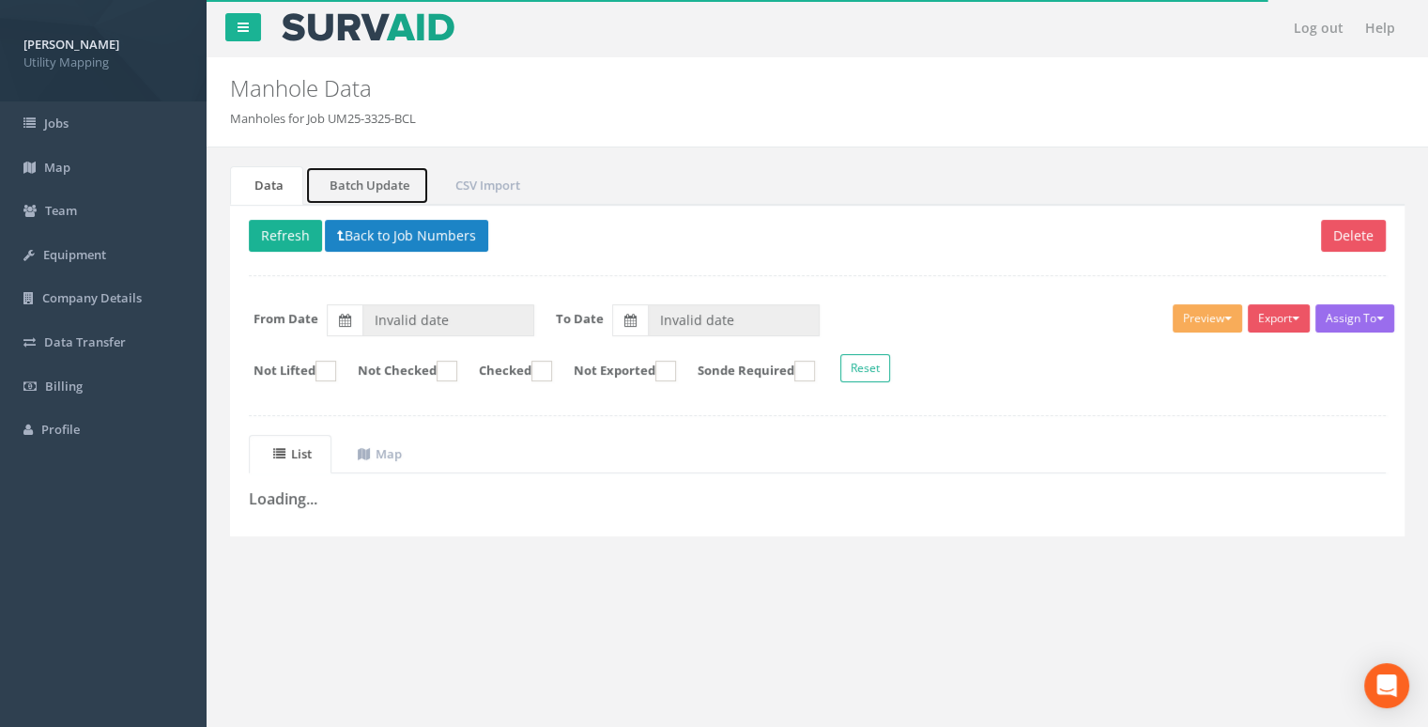
click at [364, 182] on link "Batch Update" at bounding box center [367, 185] width 124 height 39
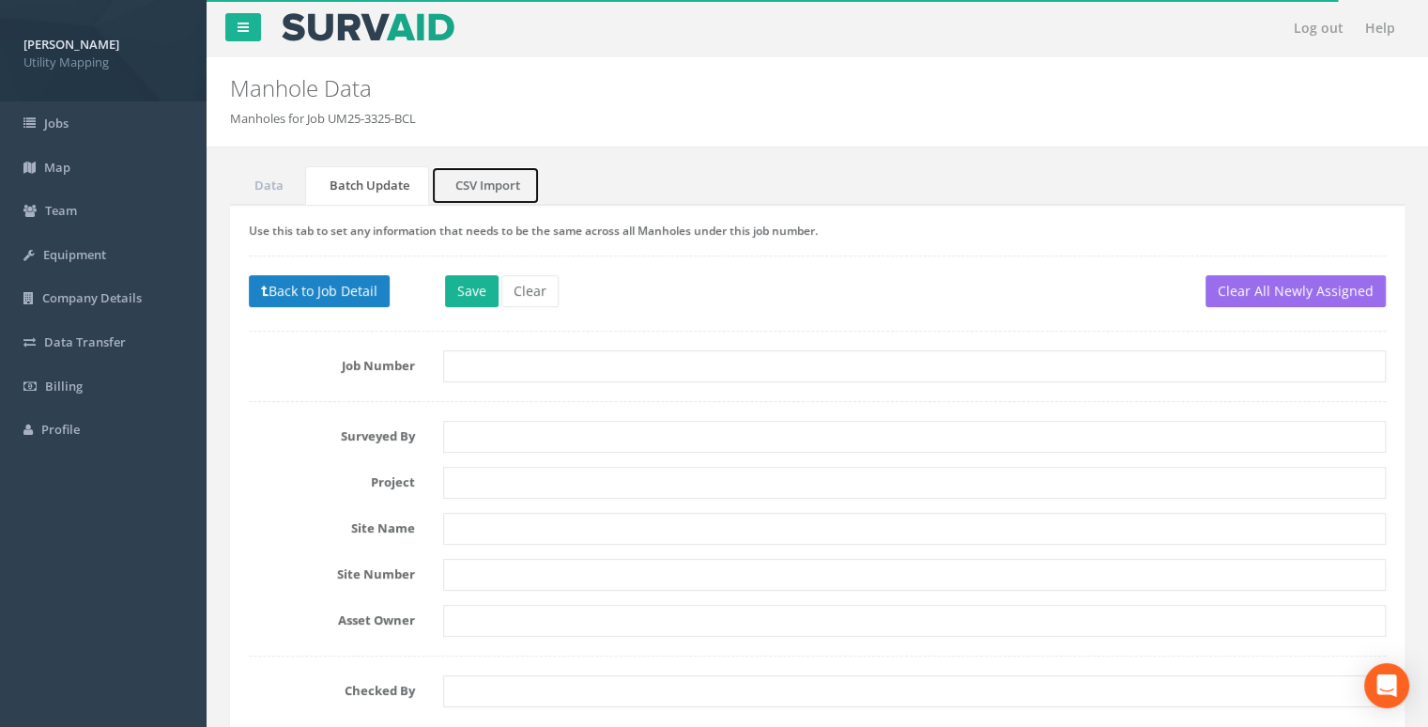
click at [460, 183] on link "CSV Import" at bounding box center [485, 185] width 109 height 39
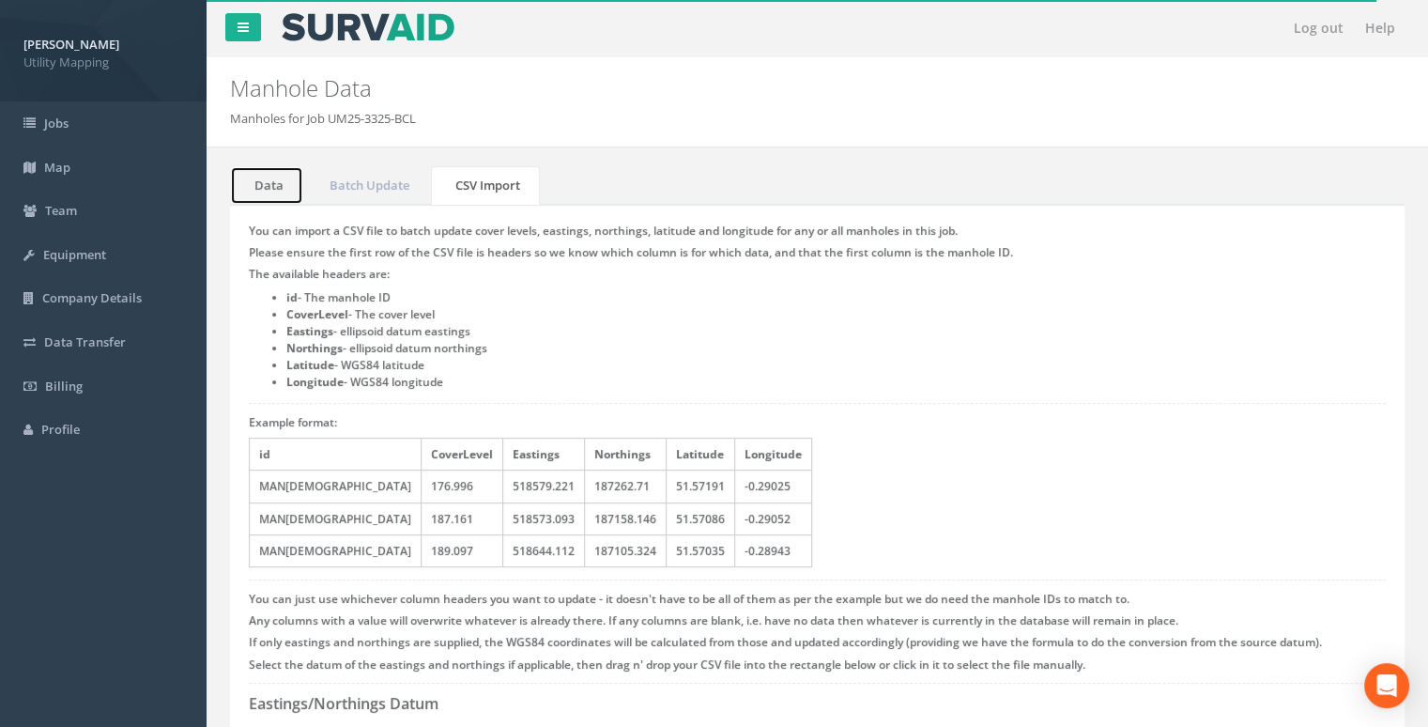
click at [293, 187] on link "Data" at bounding box center [266, 185] width 73 height 39
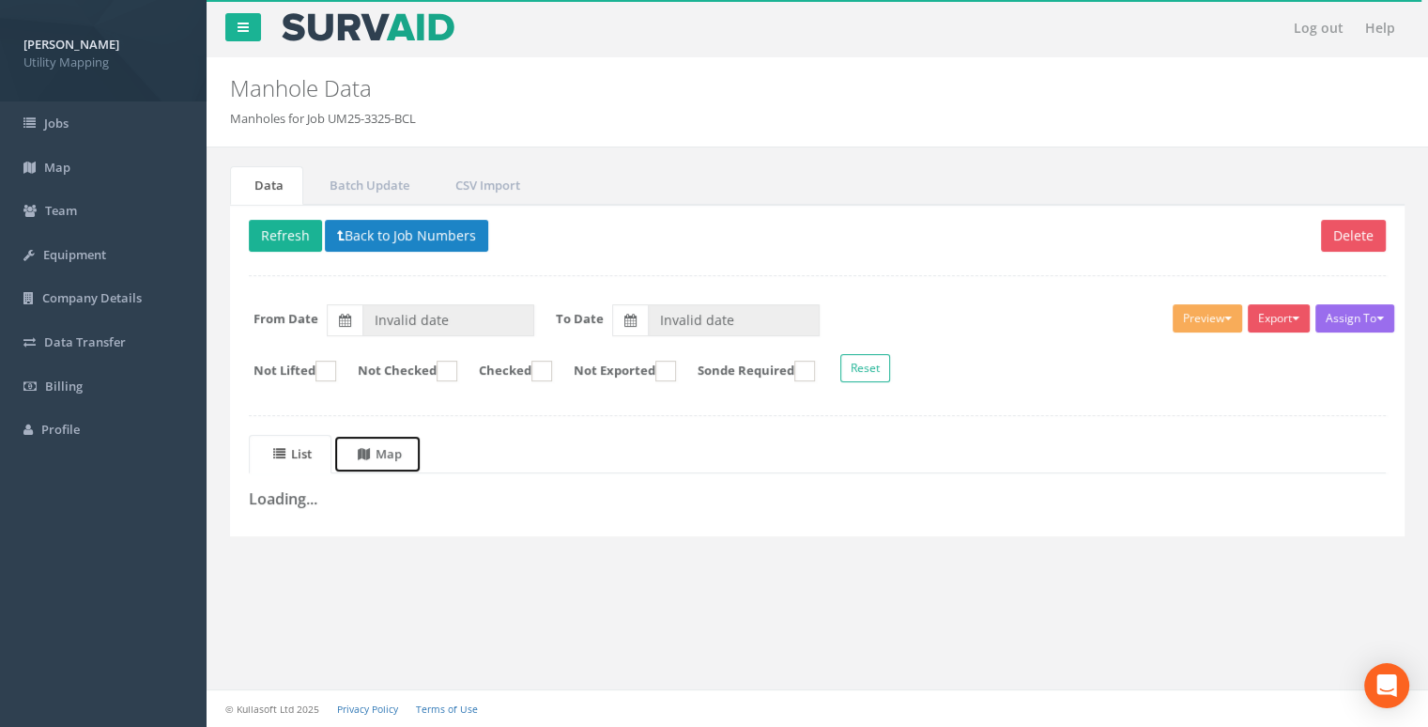
click at [389, 463] on link "Map" at bounding box center [377, 454] width 88 height 39
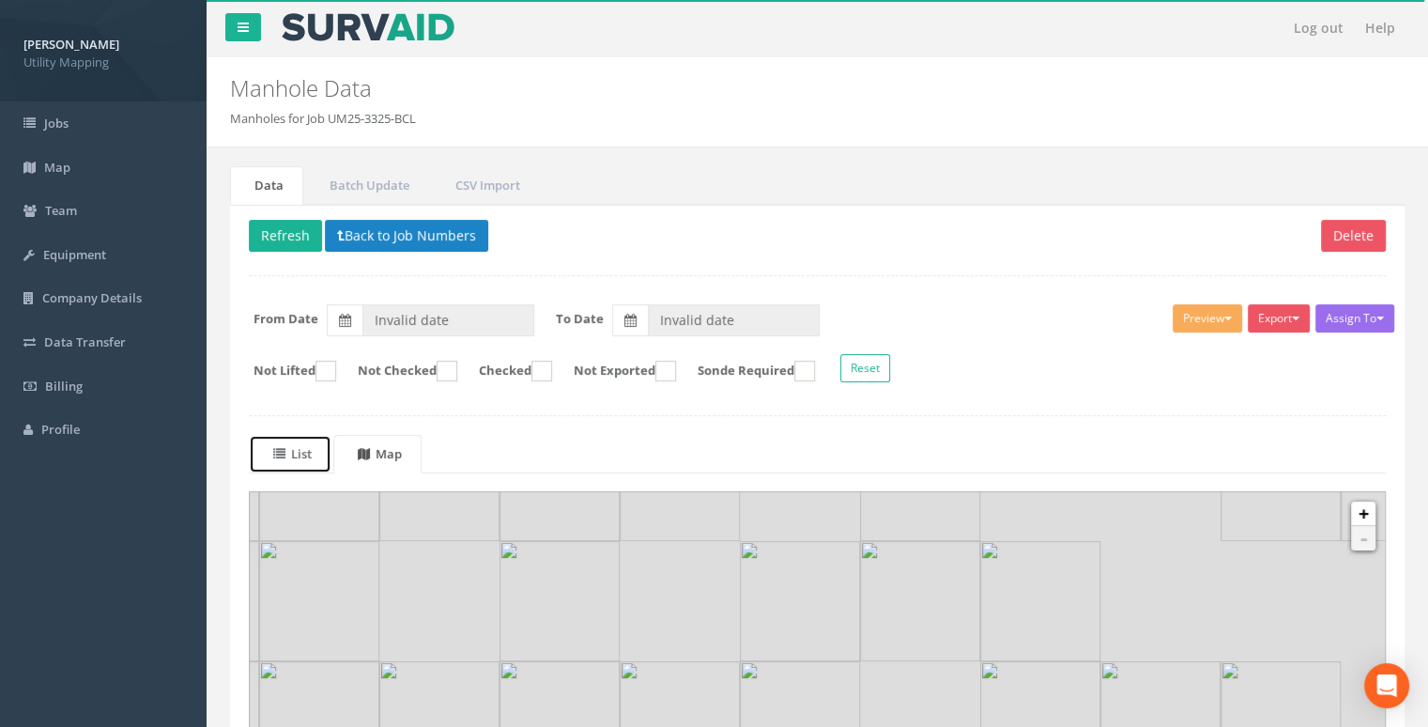
click at [308, 449] on uib-tab-heading "List" at bounding box center [292, 453] width 39 height 17
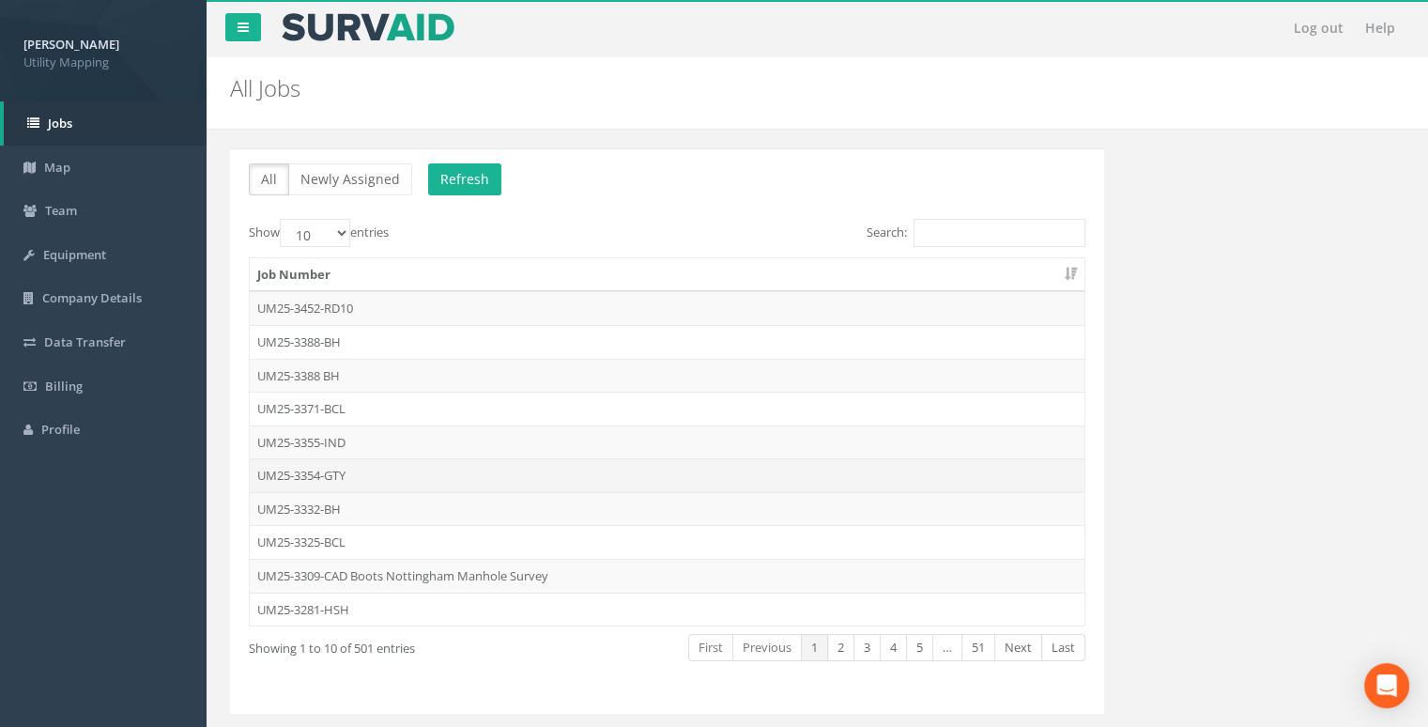
scroll to position [45, 0]
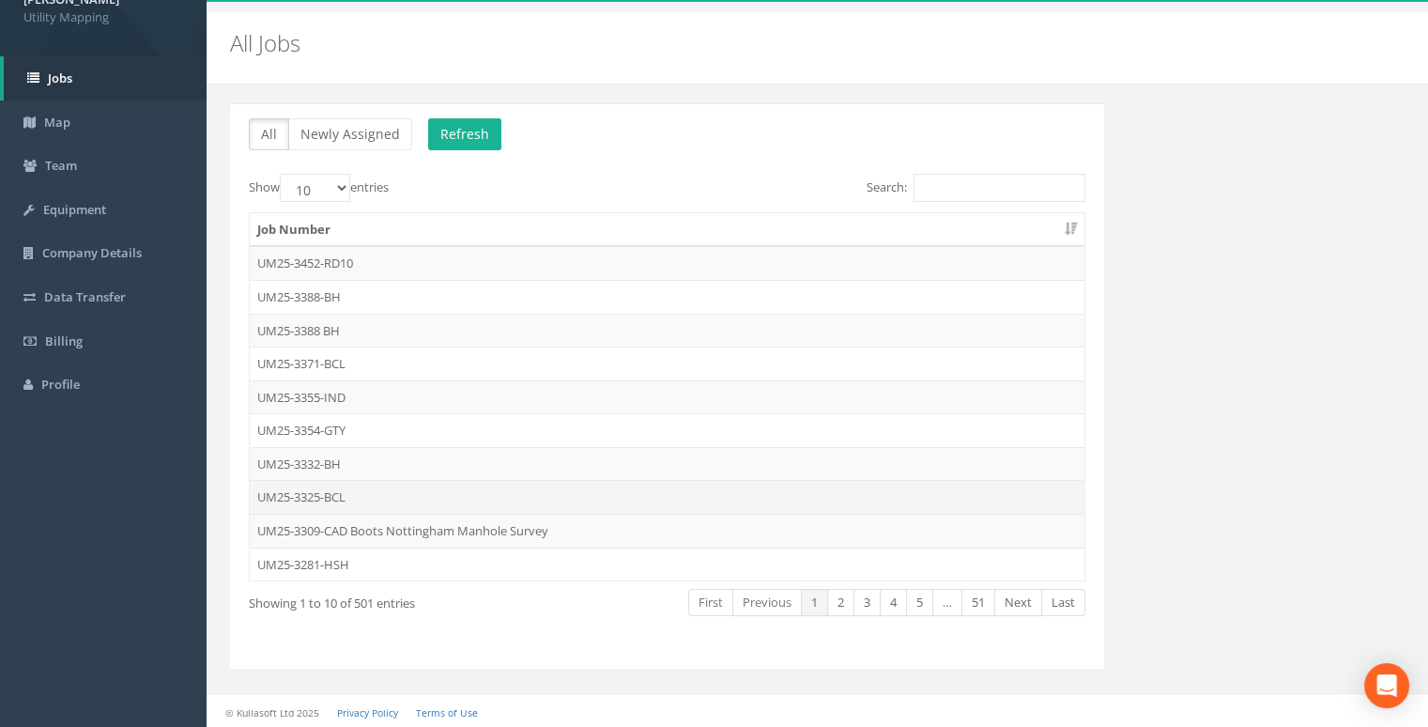
click at [486, 493] on td "UM25-3325-BCL" at bounding box center [667, 497] width 835 height 34
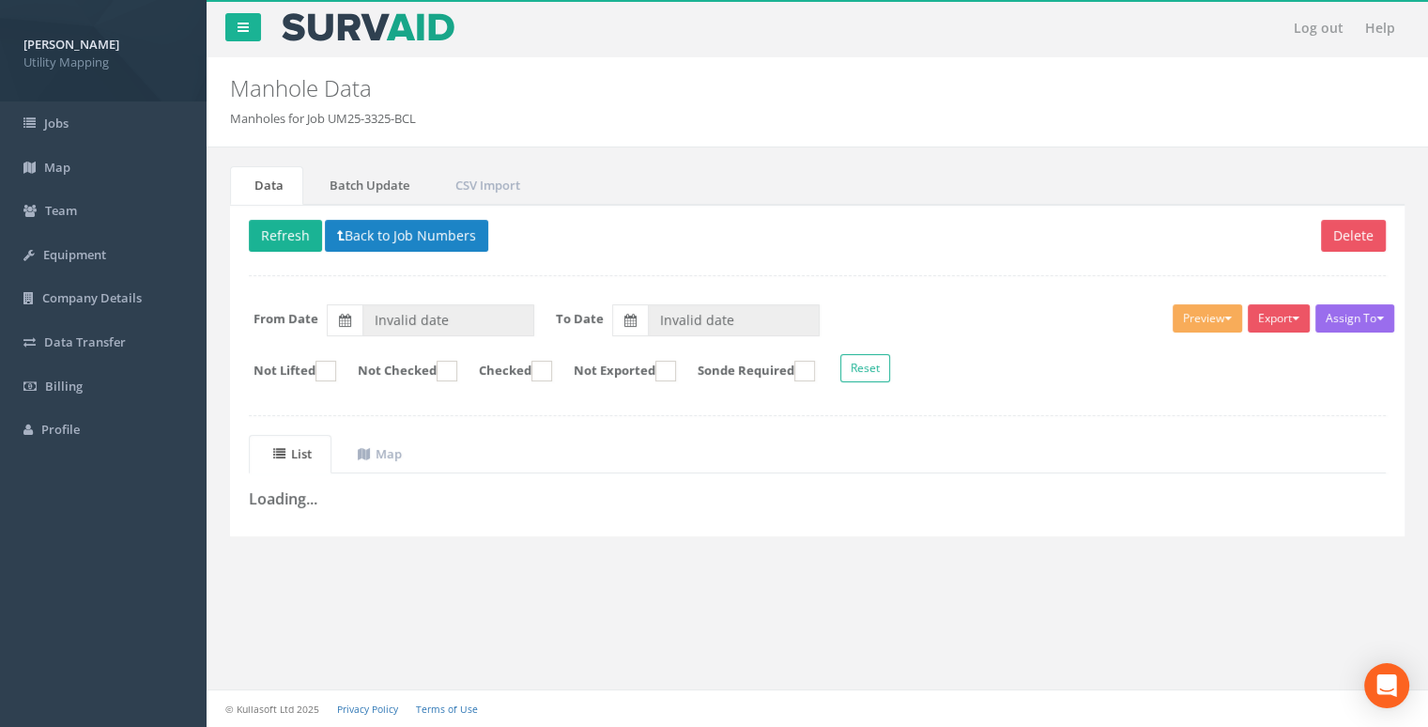
click at [393, 201] on div "Data Batch Update CSV Import Delete Refresh Back to Job Numbers Assign To [PERS…" at bounding box center [817, 351] width 1175 height 370
click at [393, 191] on link "Batch Update" at bounding box center [367, 185] width 124 height 39
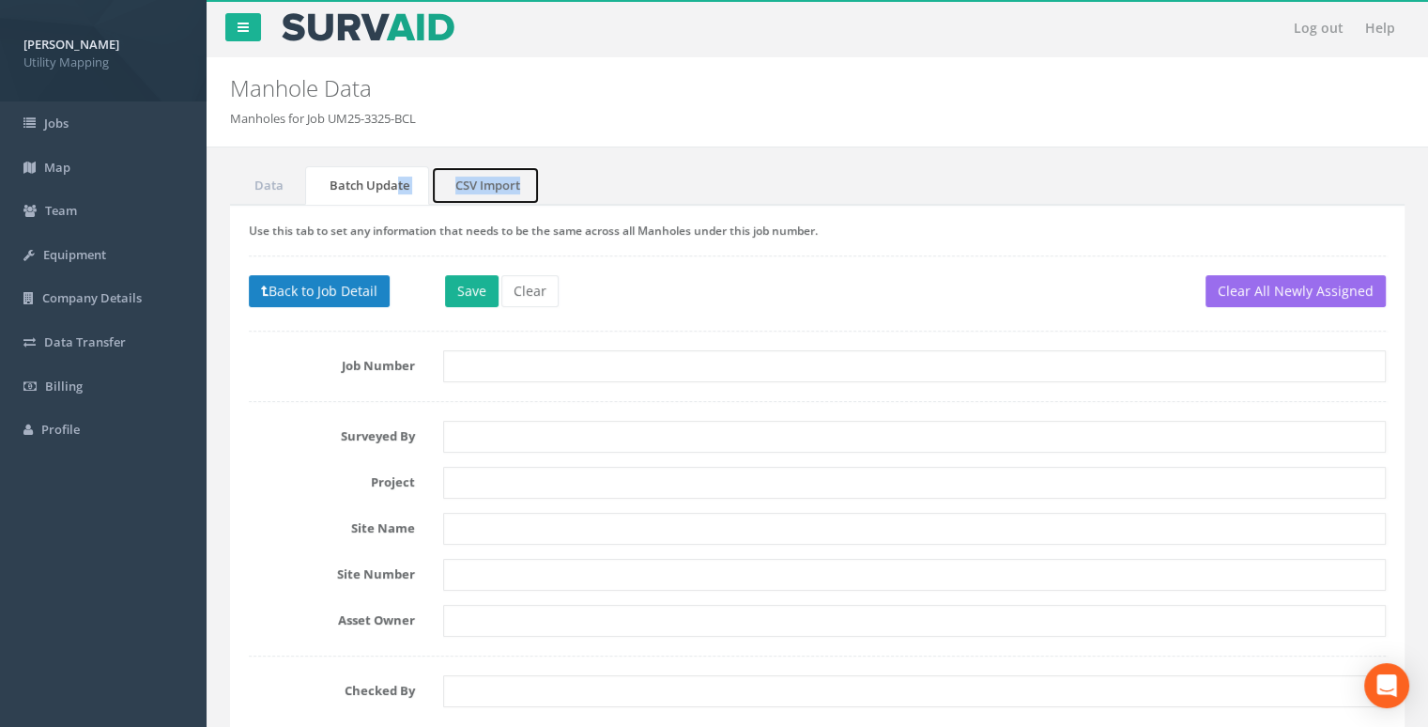
click at [509, 175] on link "CSV Import" at bounding box center [485, 185] width 109 height 39
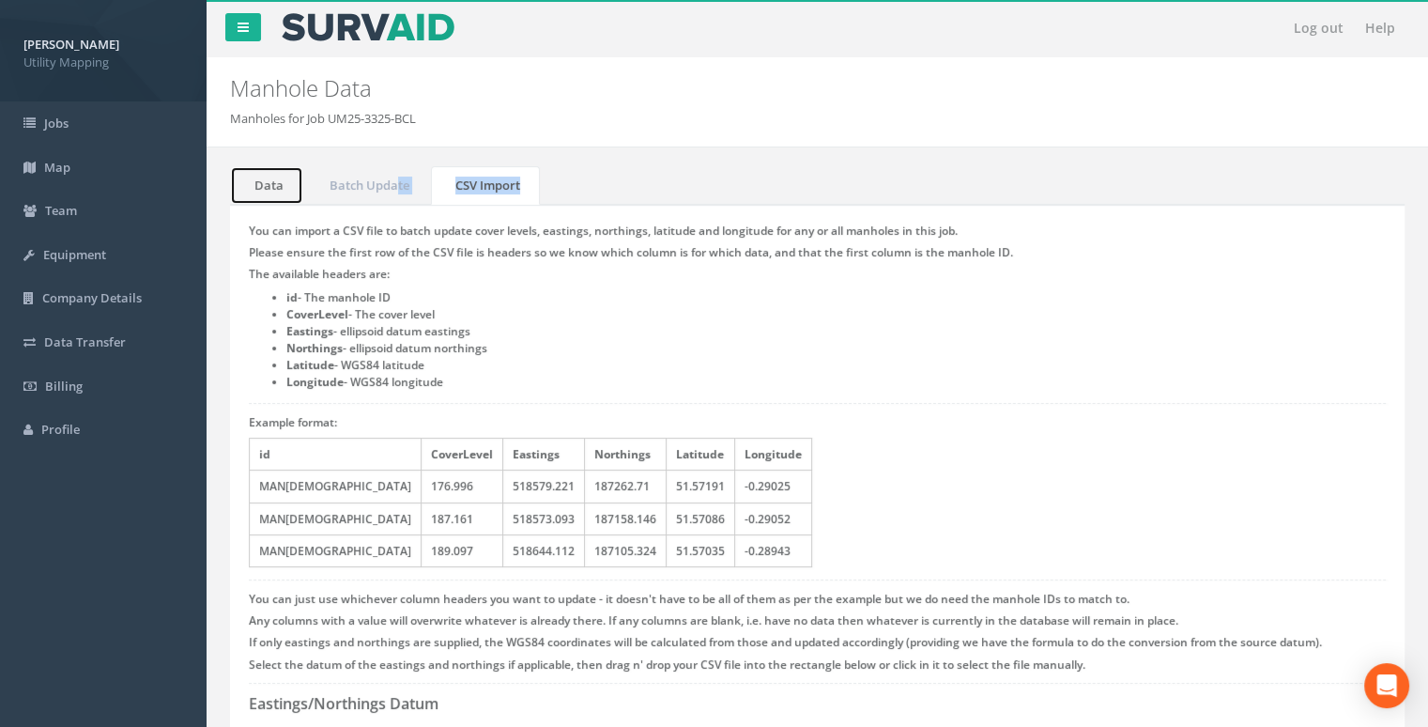
click at [287, 179] on link "Data" at bounding box center [266, 185] width 73 height 39
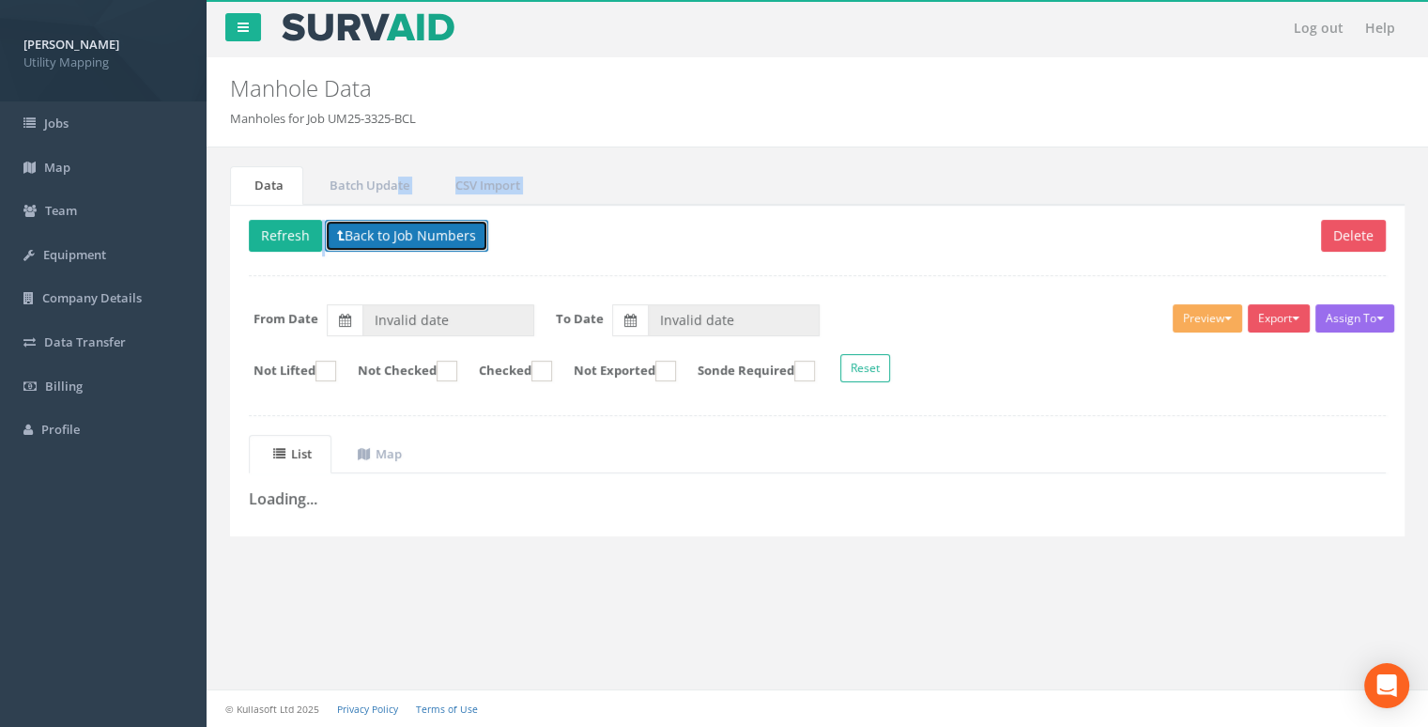
click at [387, 230] on button "Back to Job Numbers" at bounding box center [406, 236] width 163 height 32
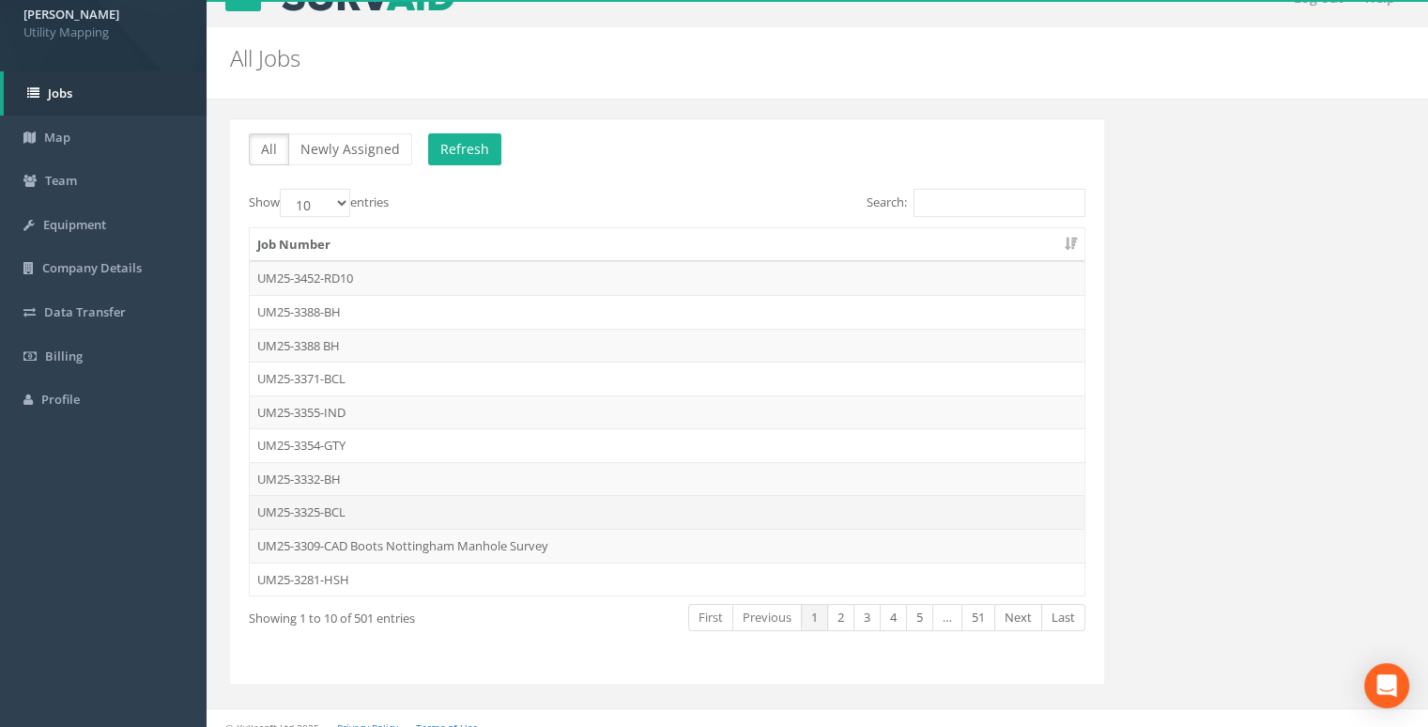
scroll to position [45, 0]
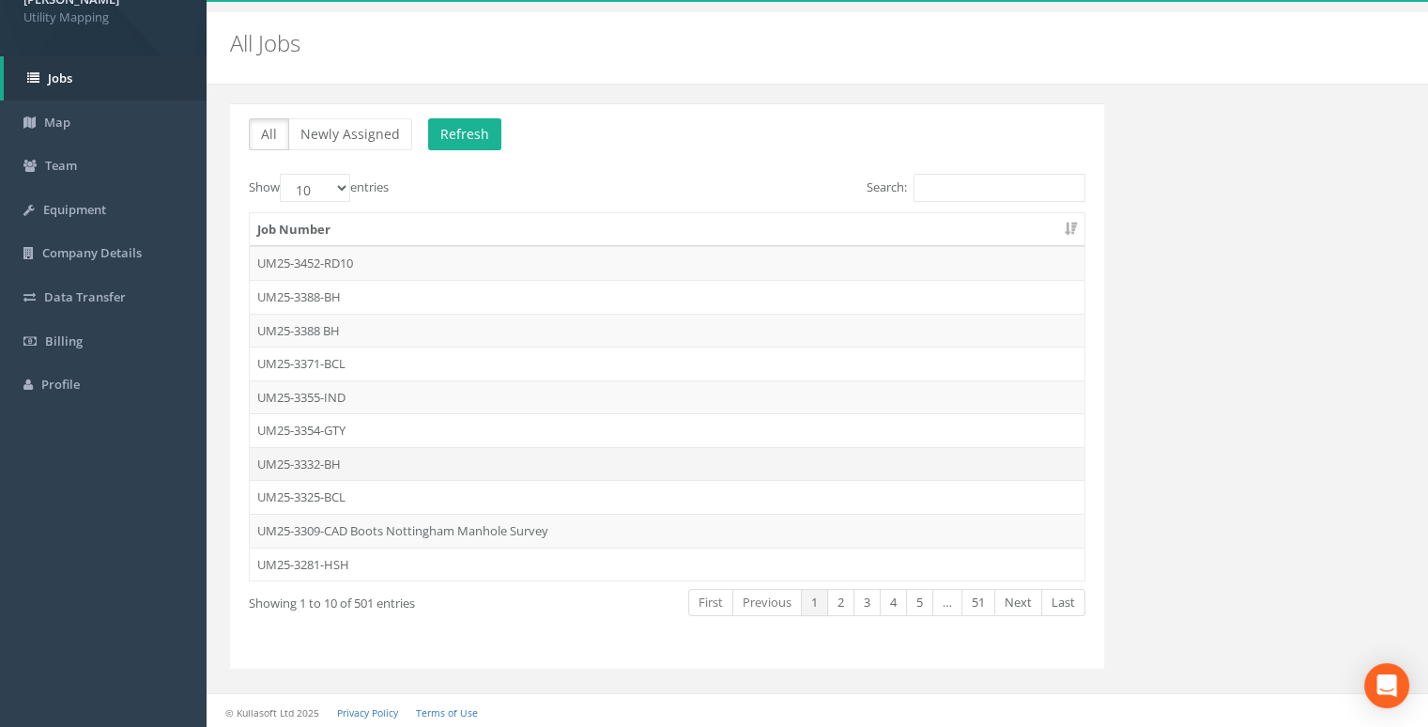
click at [384, 460] on td "UM25-3332-BH" at bounding box center [667, 464] width 835 height 34
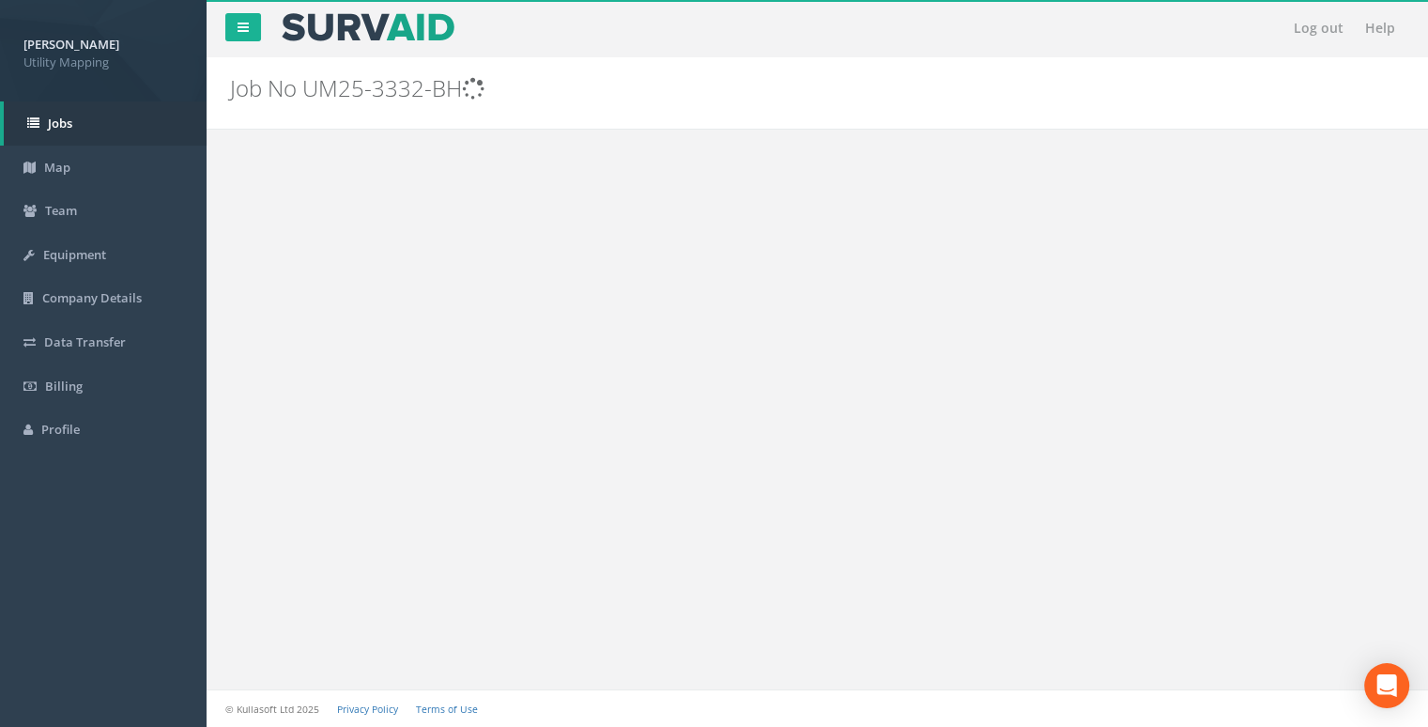
scroll to position [45, 0]
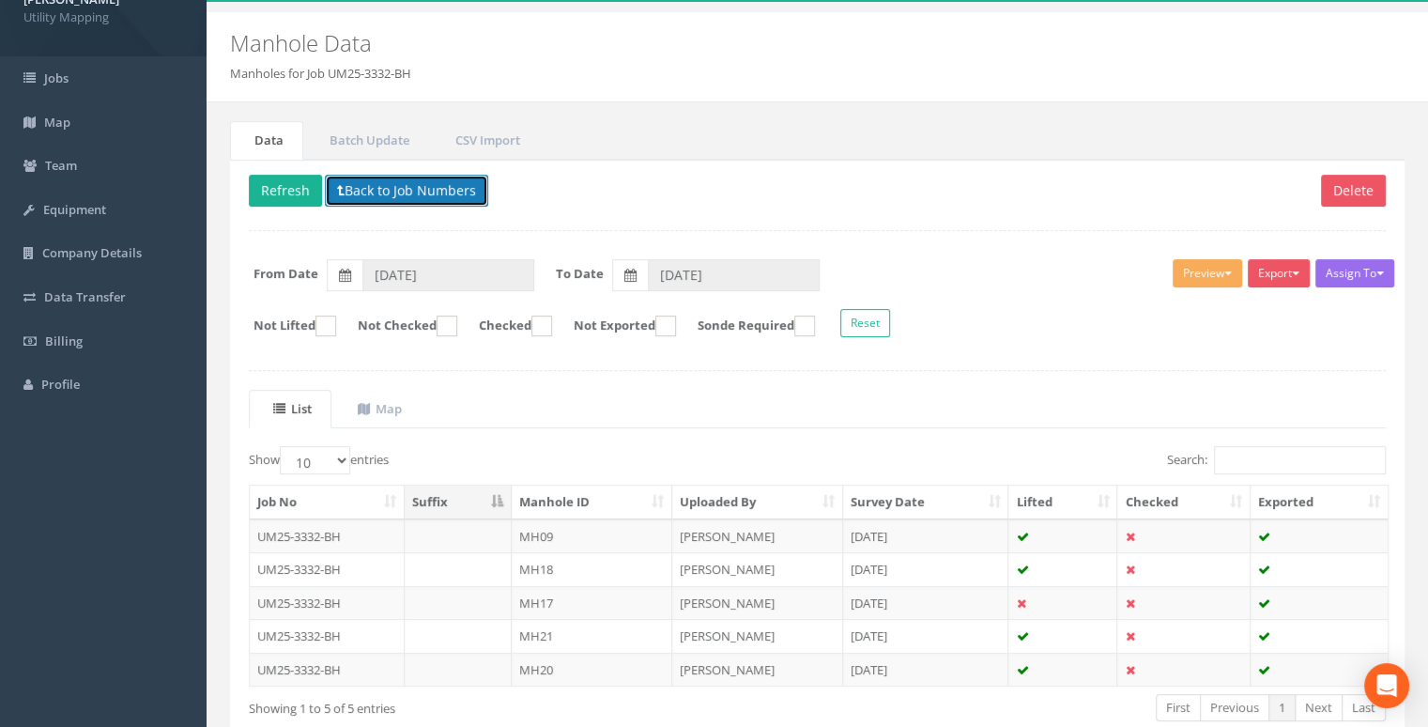
click at [377, 193] on button "Back to Job Numbers" at bounding box center [406, 191] width 163 height 32
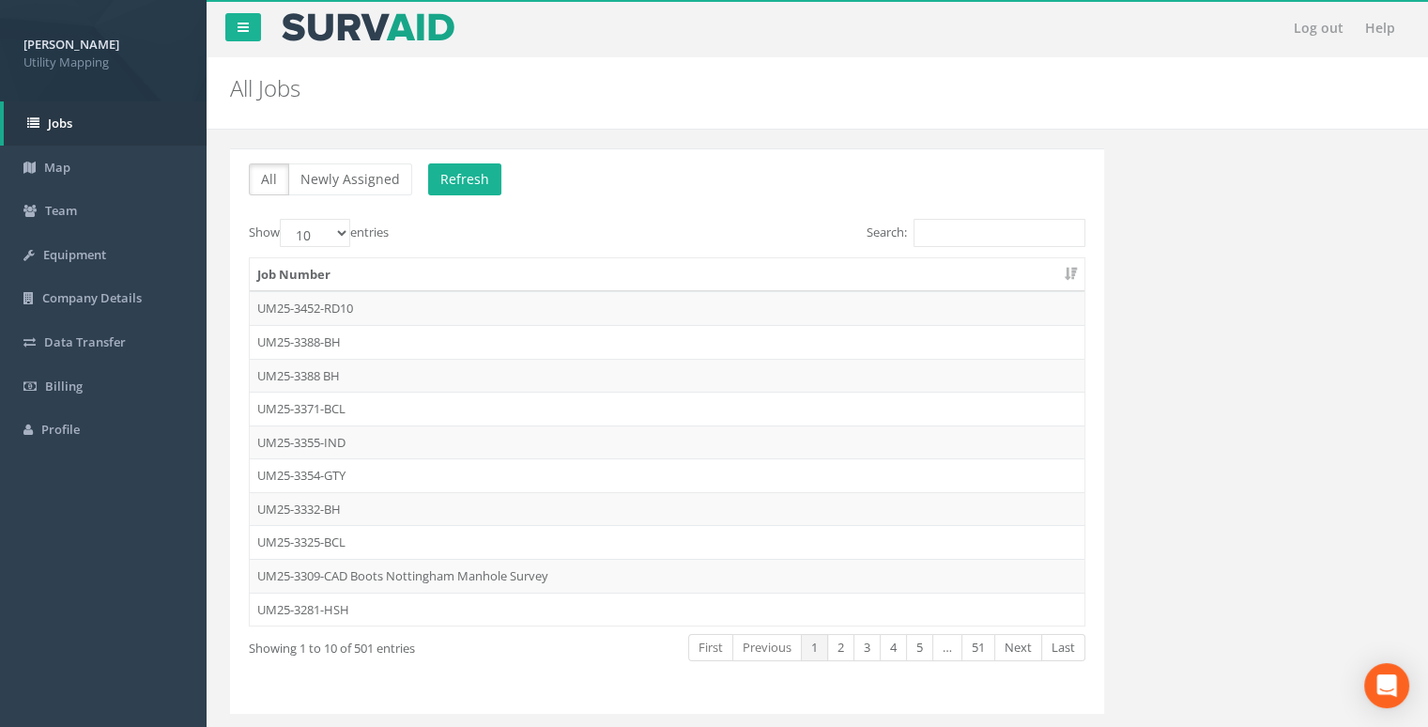
scroll to position [45, 0]
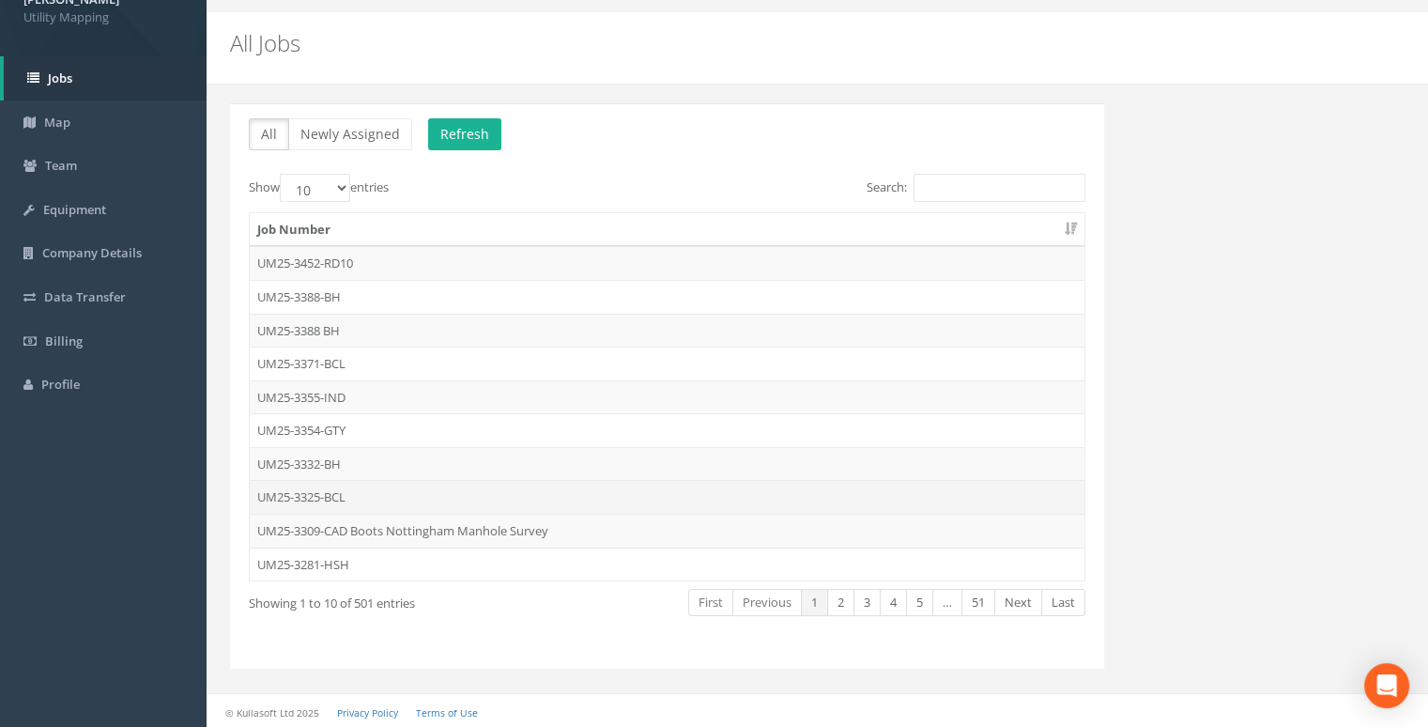
click at [351, 486] on td "UM25-3325-BCL" at bounding box center [667, 497] width 835 height 34
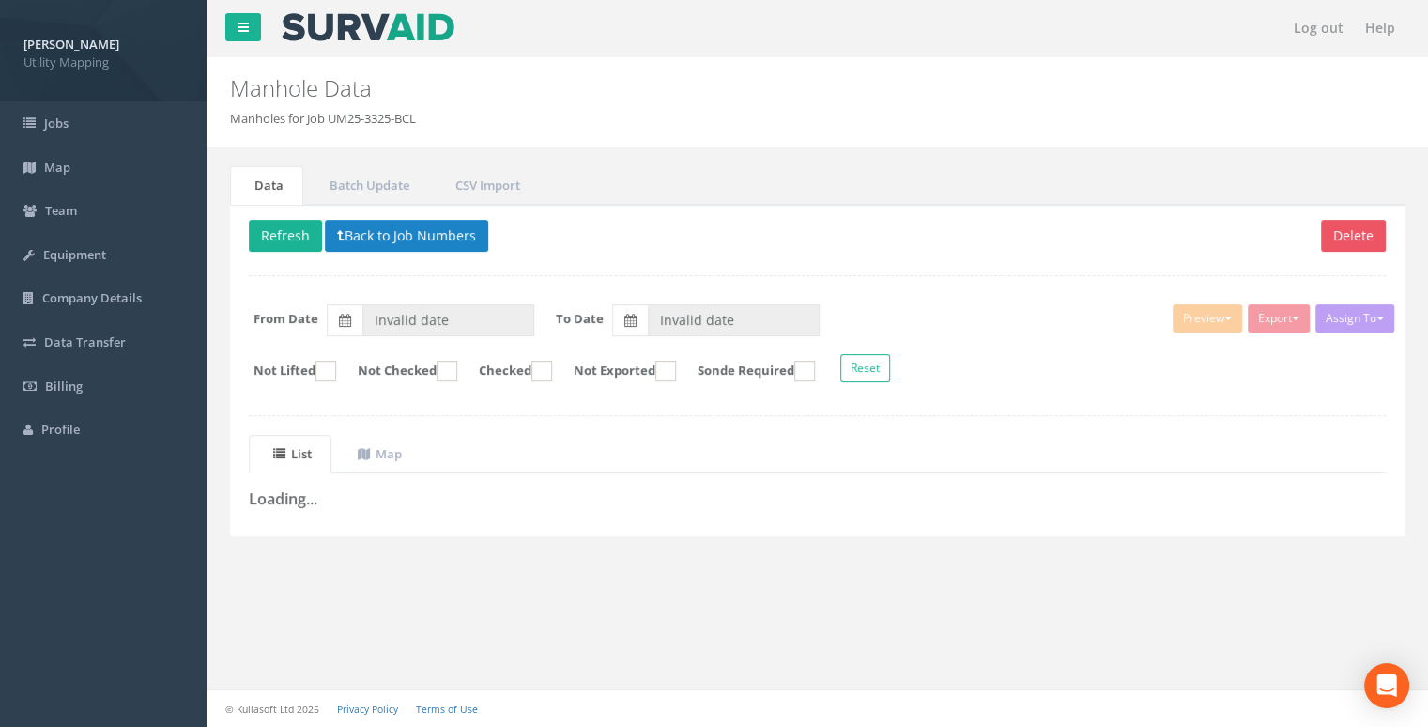
type input "[DATE]"
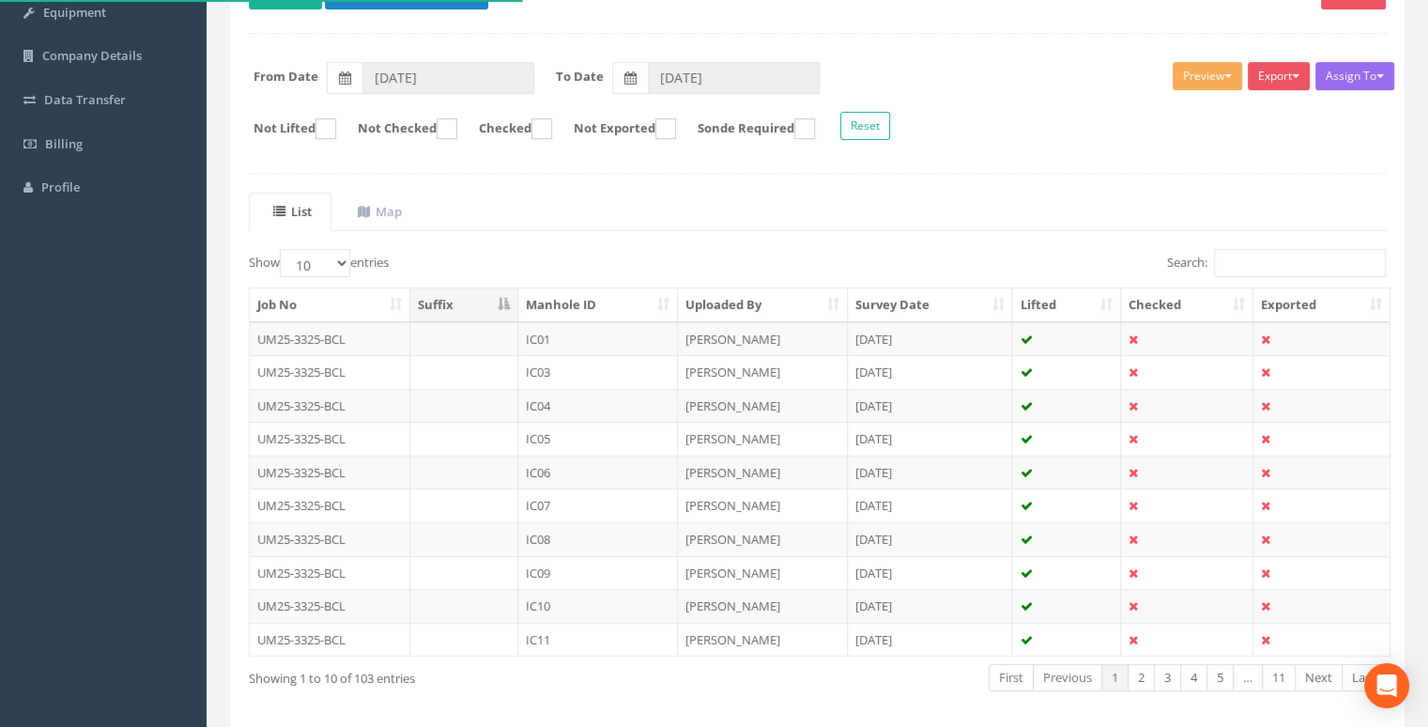
scroll to position [316, 0]
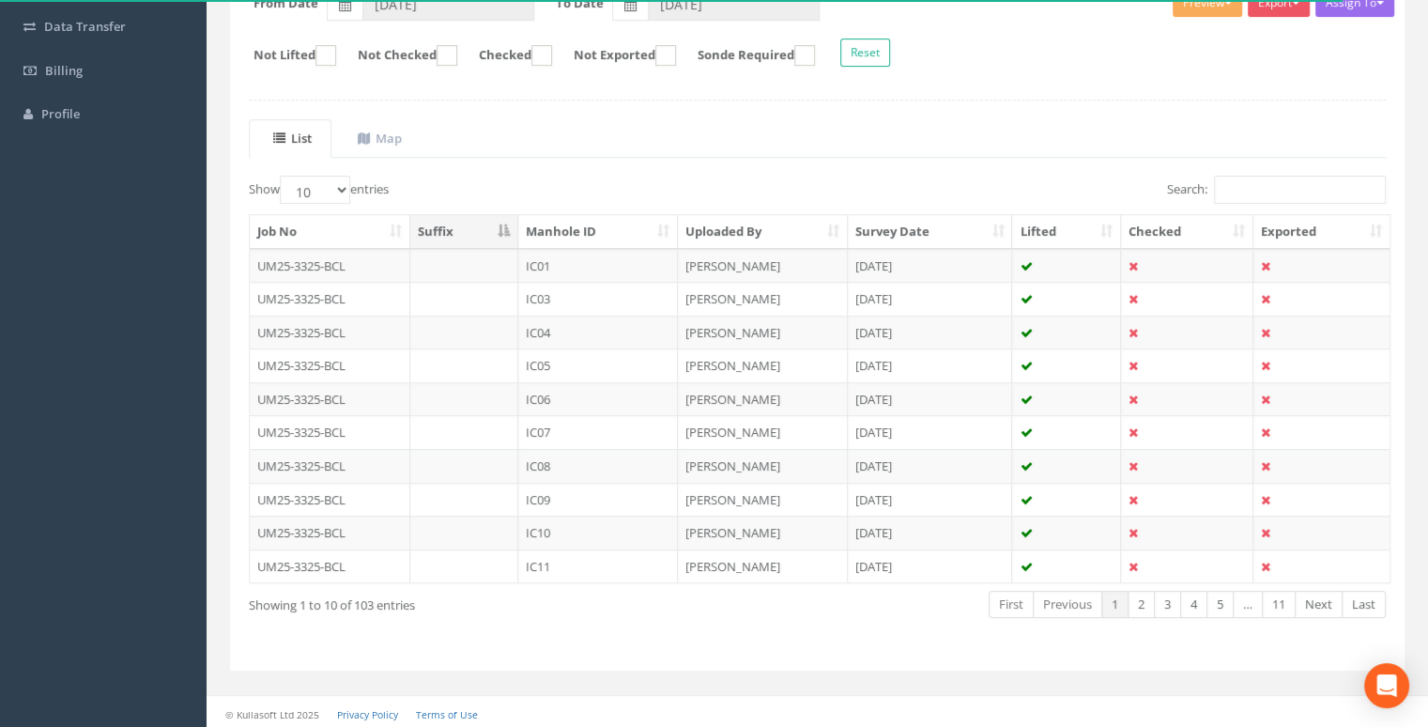
click at [624, 230] on th "Manhole ID" at bounding box center [598, 232] width 160 height 34
click at [1146, 598] on link "2" at bounding box center [1141, 604] width 27 height 27
click at [1171, 602] on link "3" at bounding box center [1167, 604] width 27 height 27
click at [1199, 605] on link "4" at bounding box center [1193, 604] width 27 height 27
click at [1223, 606] on link "5" at bounding box center [1220, 604] width 27 height 27
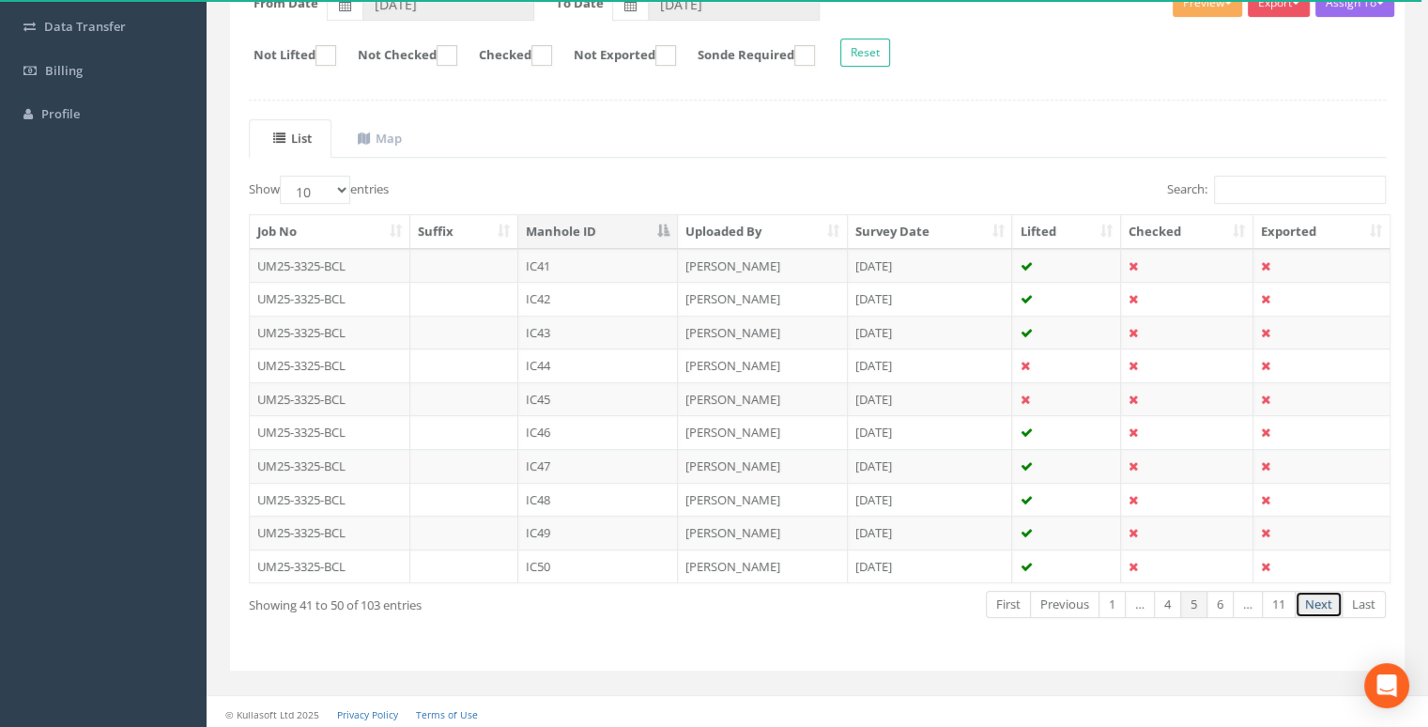
click at [1315, 602] on link "Next" at bounding box center [1319, 604] width 48 height 27
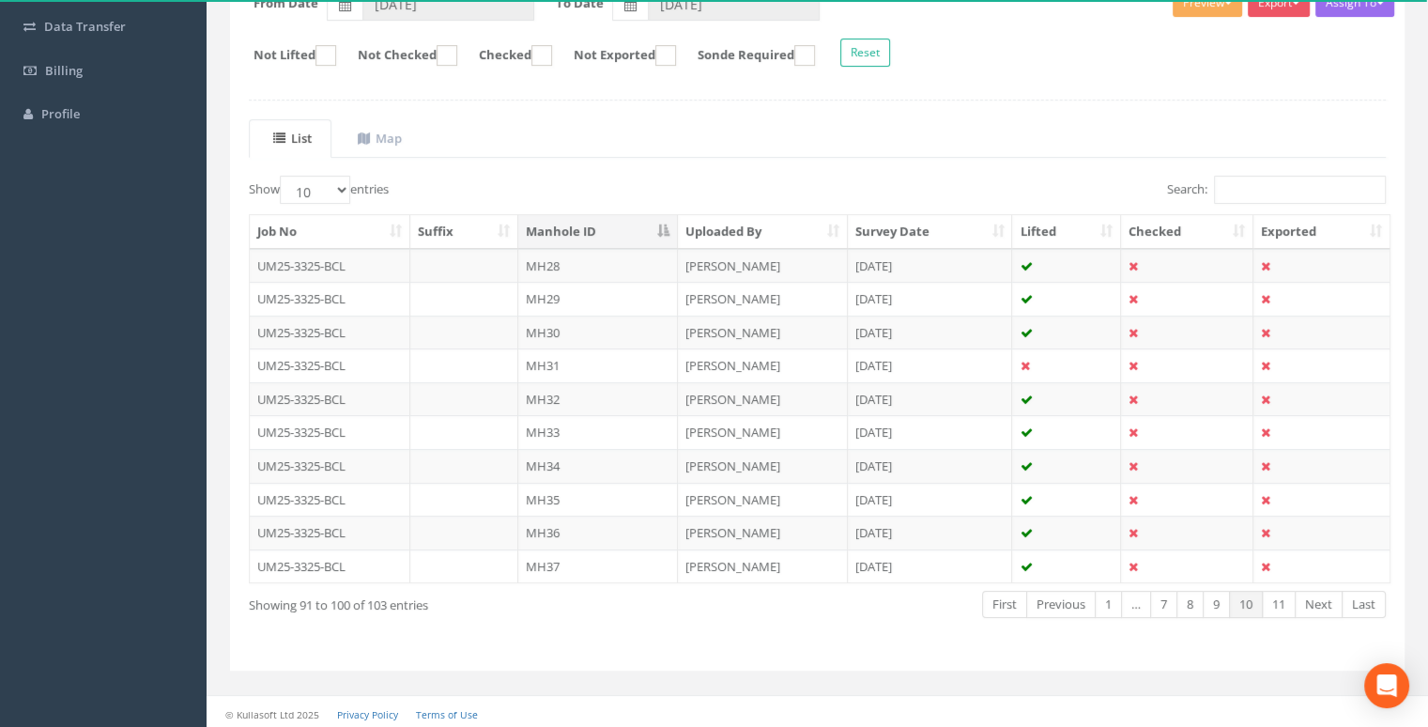
click at [1315, 602] on link "Next" at bounding box center [1319, 604] width 48 height 27
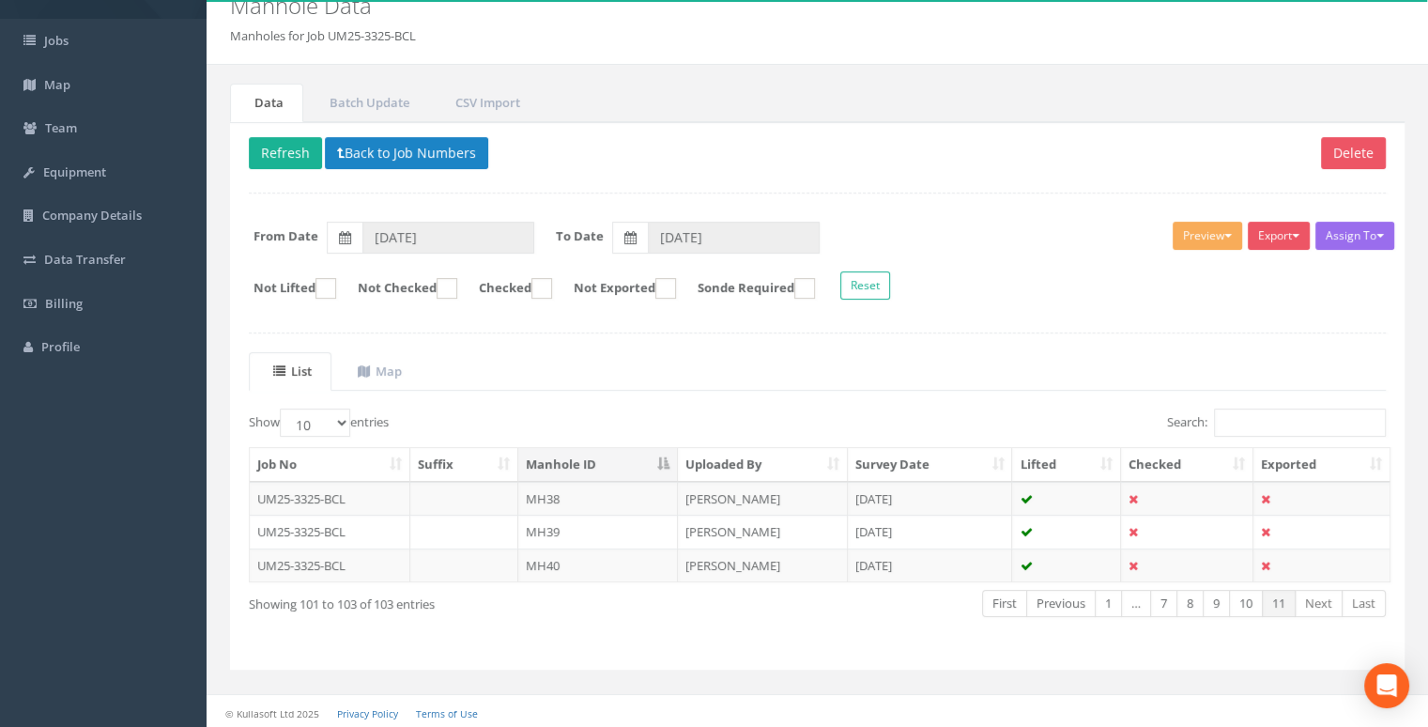
click at [701, 632] on div "Show 10 25 50 100 entries Search: Job No Suffix Manhole ID Uploaded By Survey D…" at bounding box center [817, 529] width 1137 height 242
click at [385, 147] on button "Back to Job Numbers" at bounding box center [406, 153] width 163 height 32
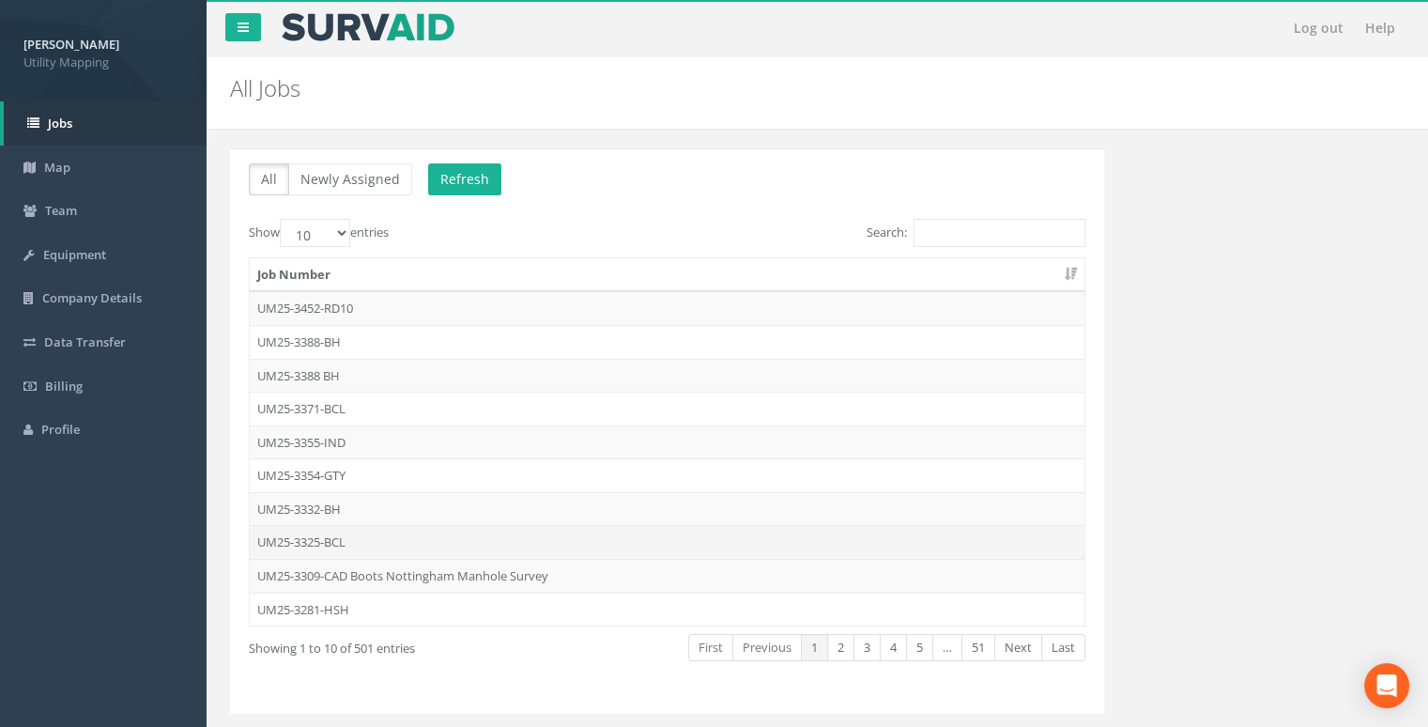
click at [325, 546] on td "UM25-3325-BCL" at bounding box center [667, 542] width 835 height 34
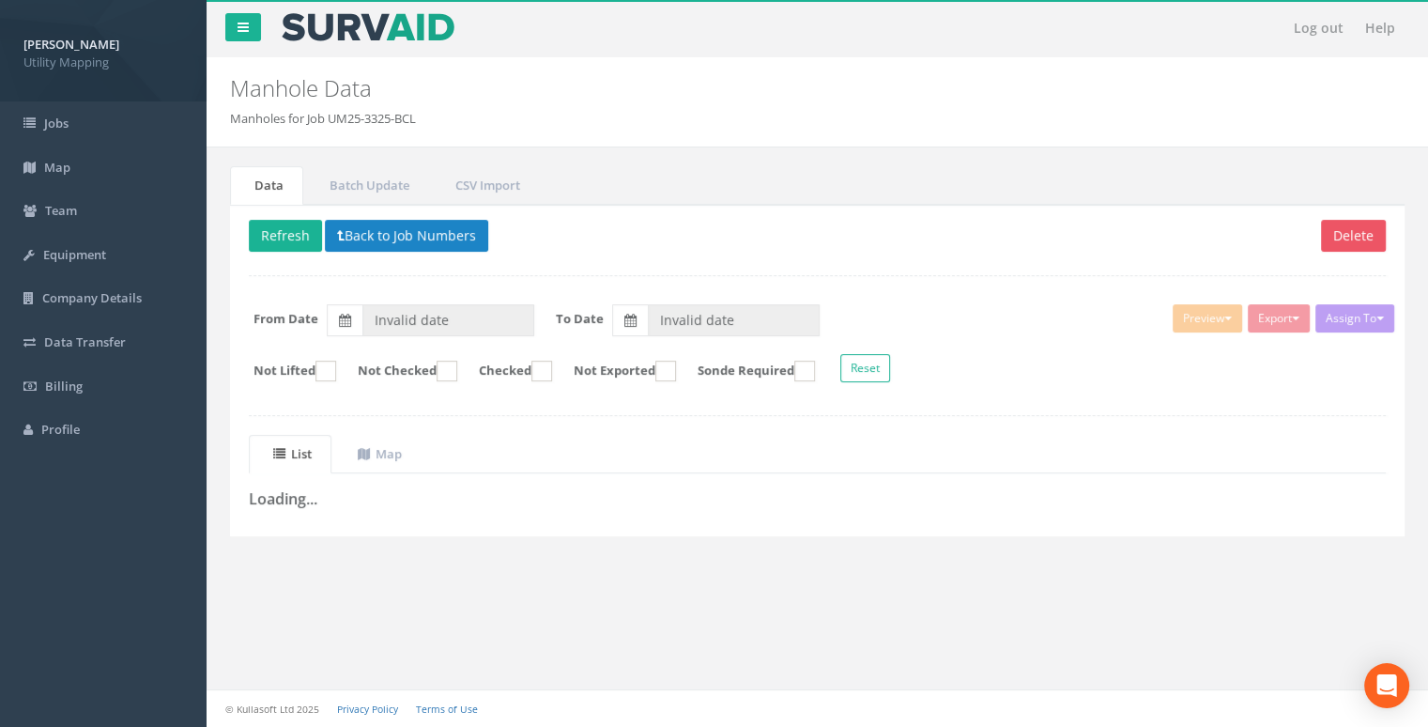
type input "[DATE]"
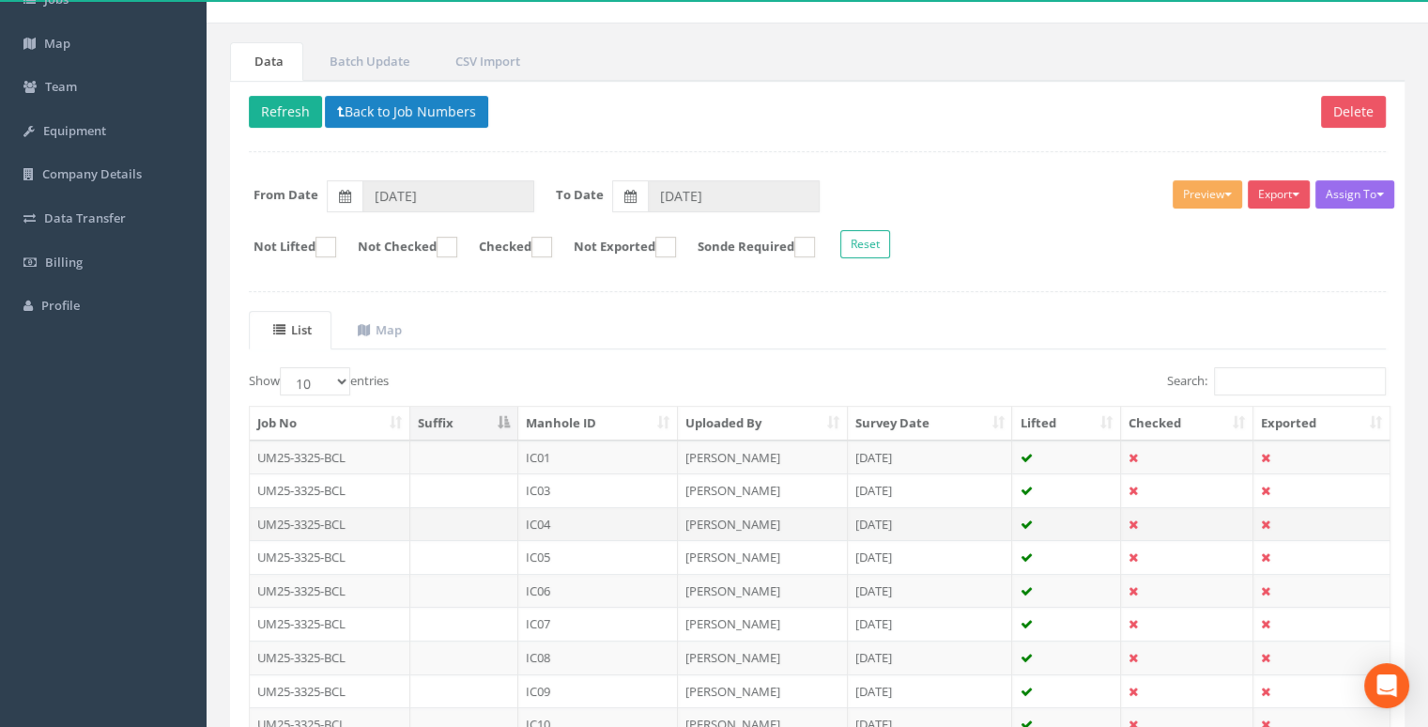
scroll to position [316, 0]
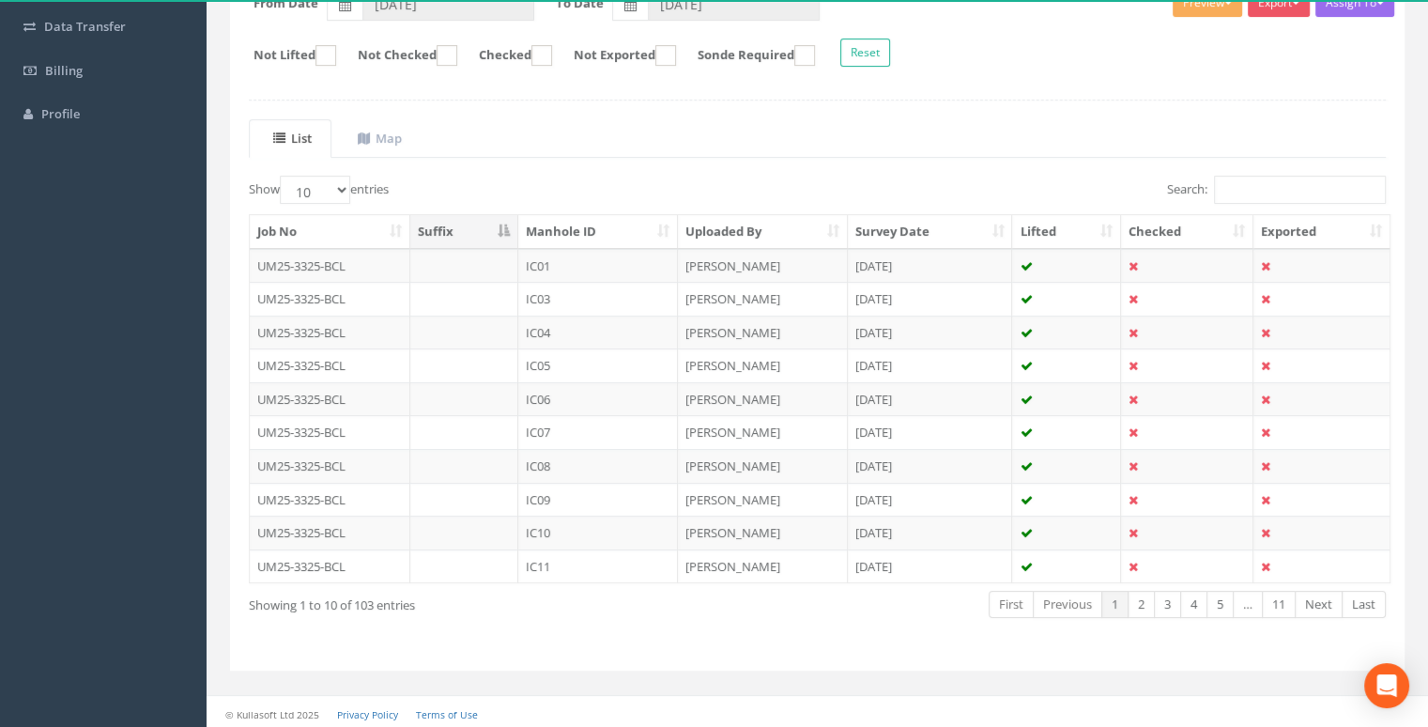
click at [635, 227] on th "Manhole ID" at bounding box center [598, 232] width 160 height 34
click at [1226, 602] on link "5" at bounding box center [1220, 604] width 27 height 27
click at [1319, 597] on link "Next" at bounding box center [1319, 604] width 48 height 27
click at [1369, 599] on link "Last" at bounding box center [1364, 604] width 44 height 27
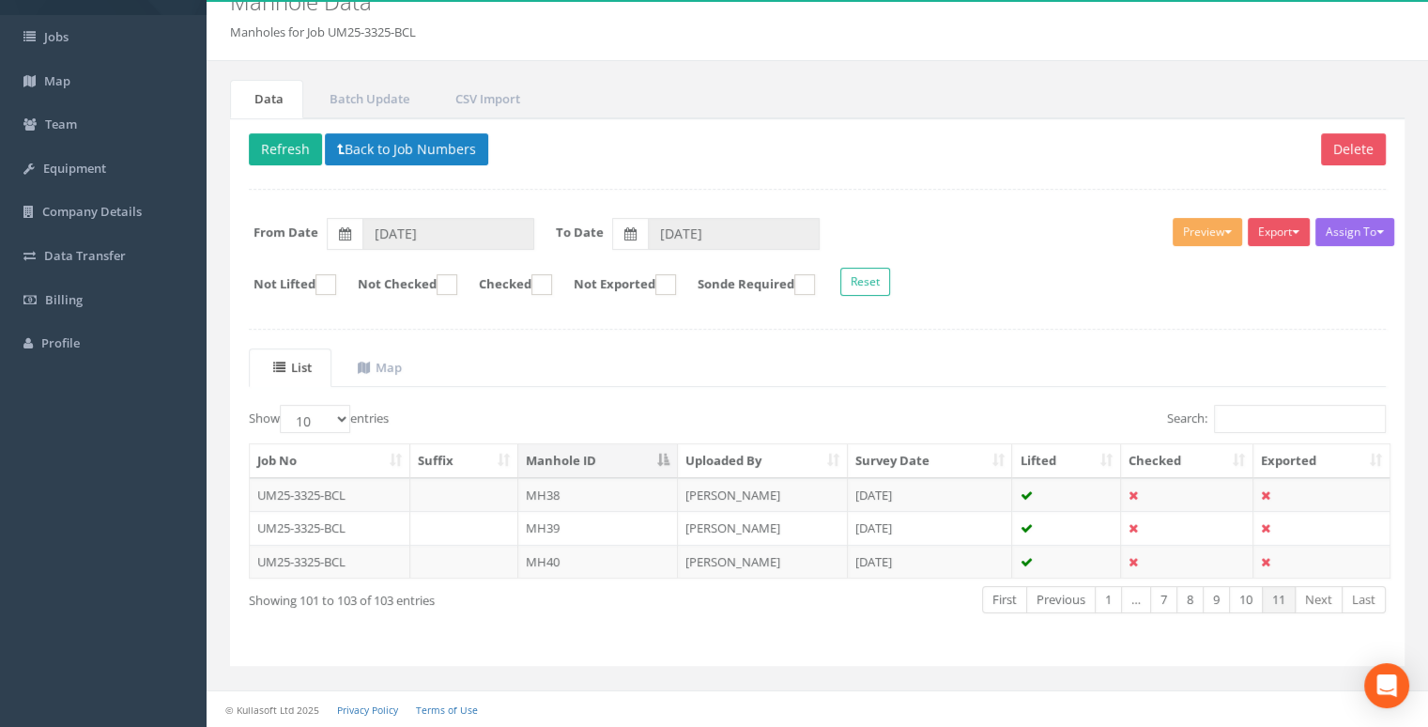
scroll to position [83, 0]
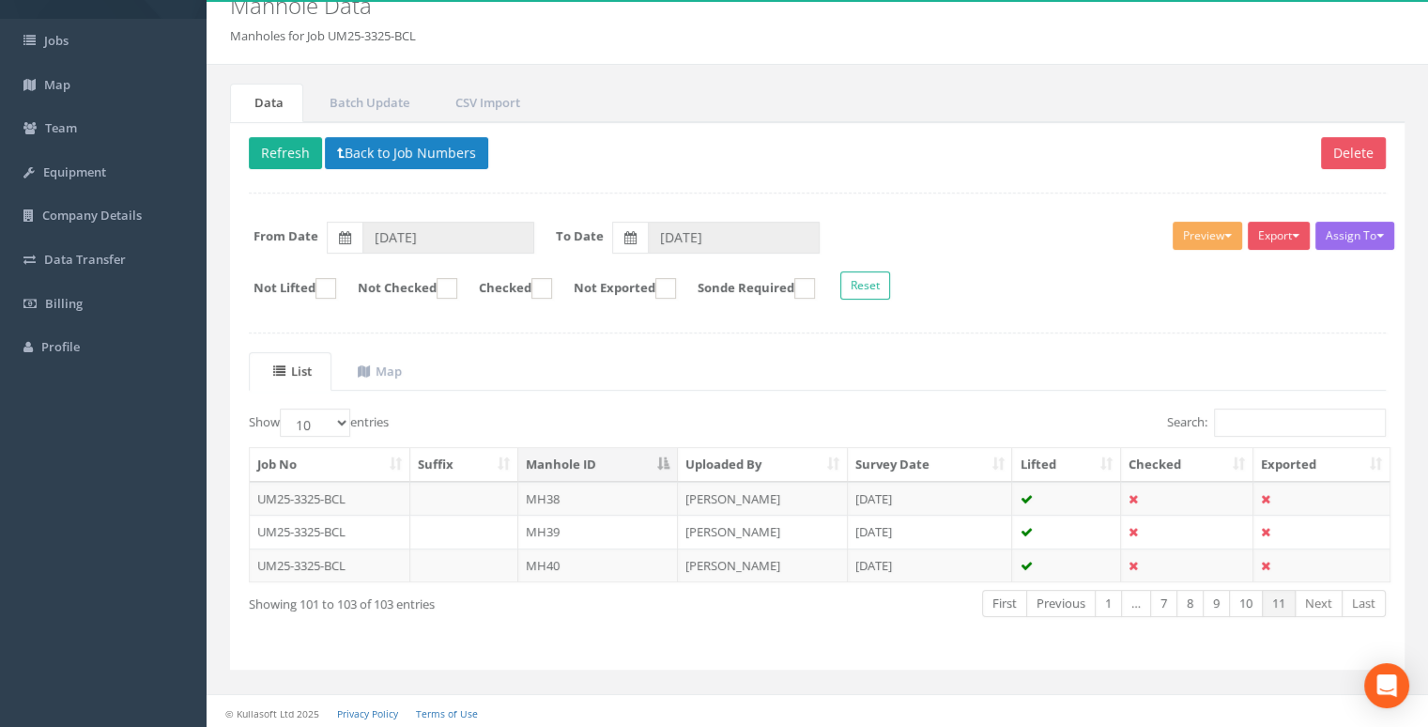
click at [1369, 599] on link "Last" at bounding box center [1364, 603] width 44 height 27
click at [838, 637] on div "Show 10 25 50 100 entries Search: Job No Suffix Manhole ID Uploaded By Survey D…" at bounding box center [817, 529] width 1137 height 242
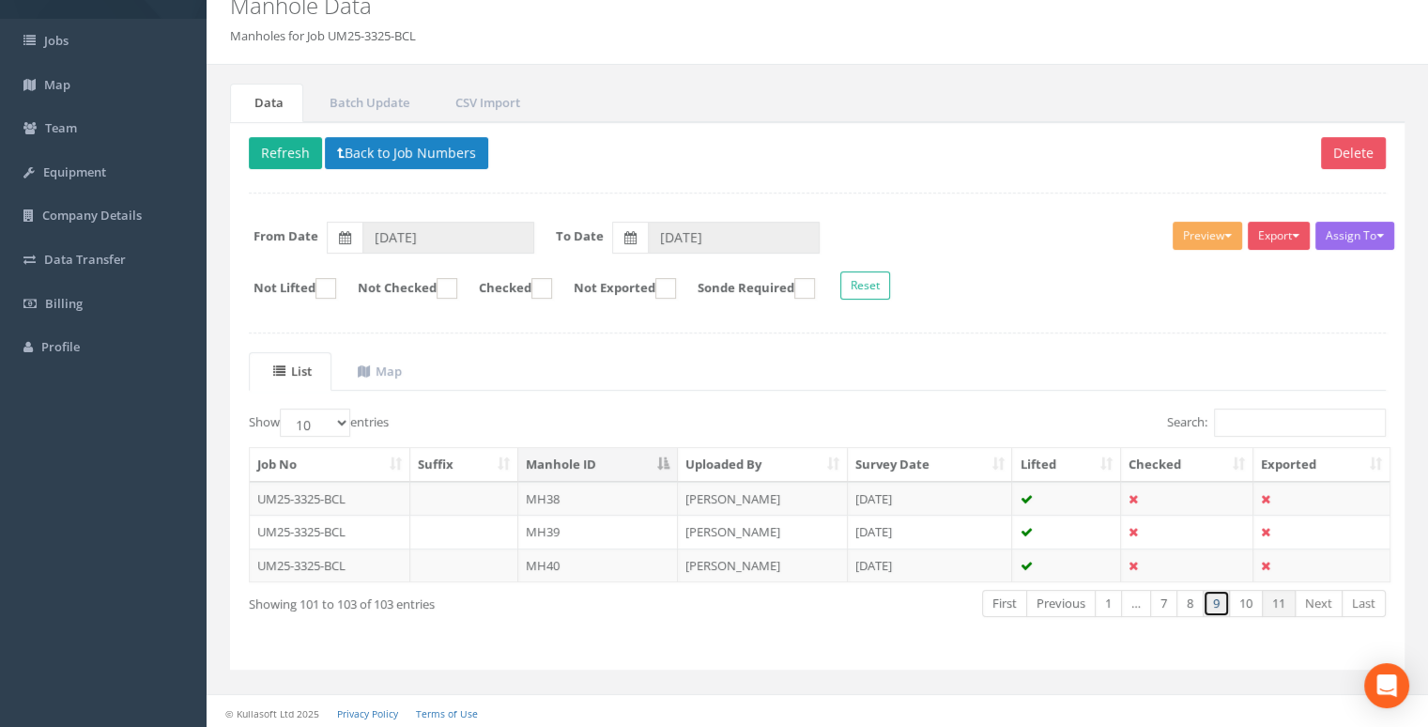
click at [1218, 598] on link "9" at bounding box center [1216, 603] width 27 height 27
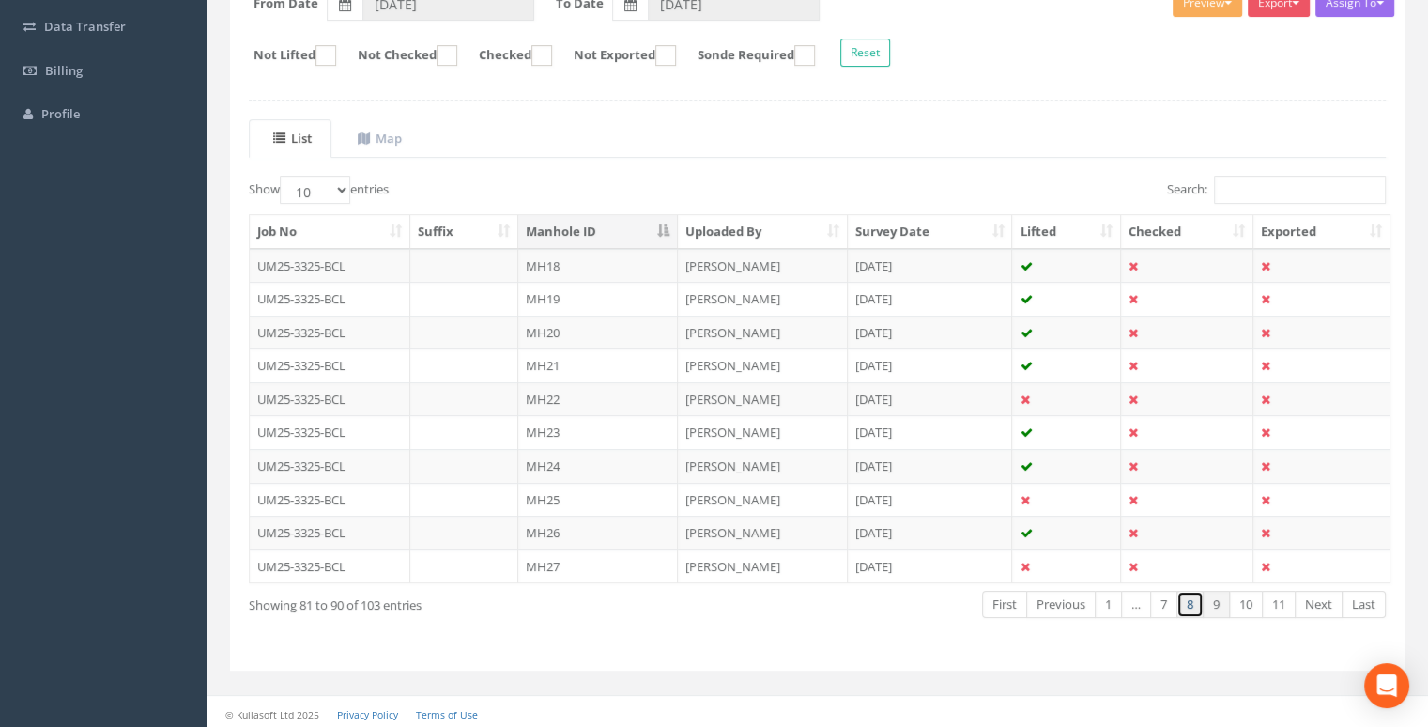
click at [1196, 606] on link "8" at bounding box center [1190, 604] width 27 height 27
click at [1167, 603] on link "7" at bounding box center [1163, 604] width 27 height 27
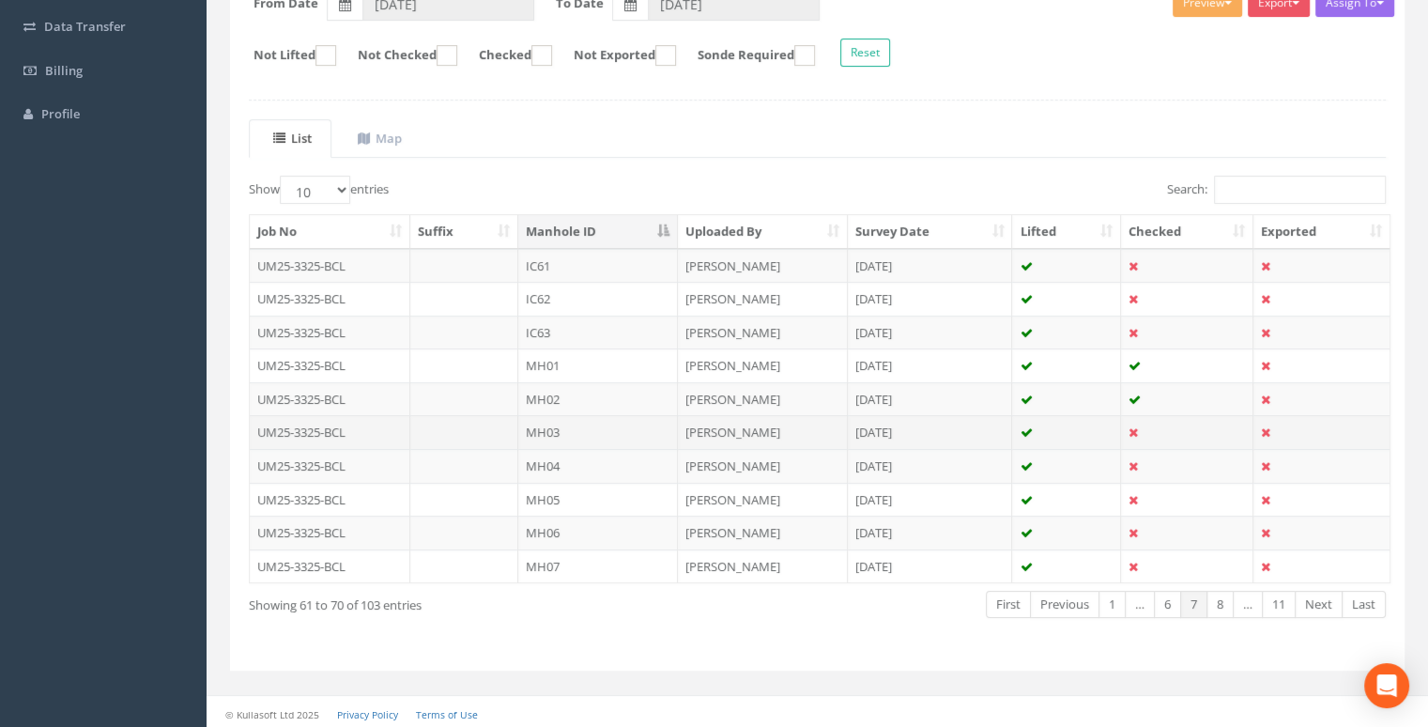
click at [590, 424] on td "MH03" at bounding box center [598, 432] width 160 height 34
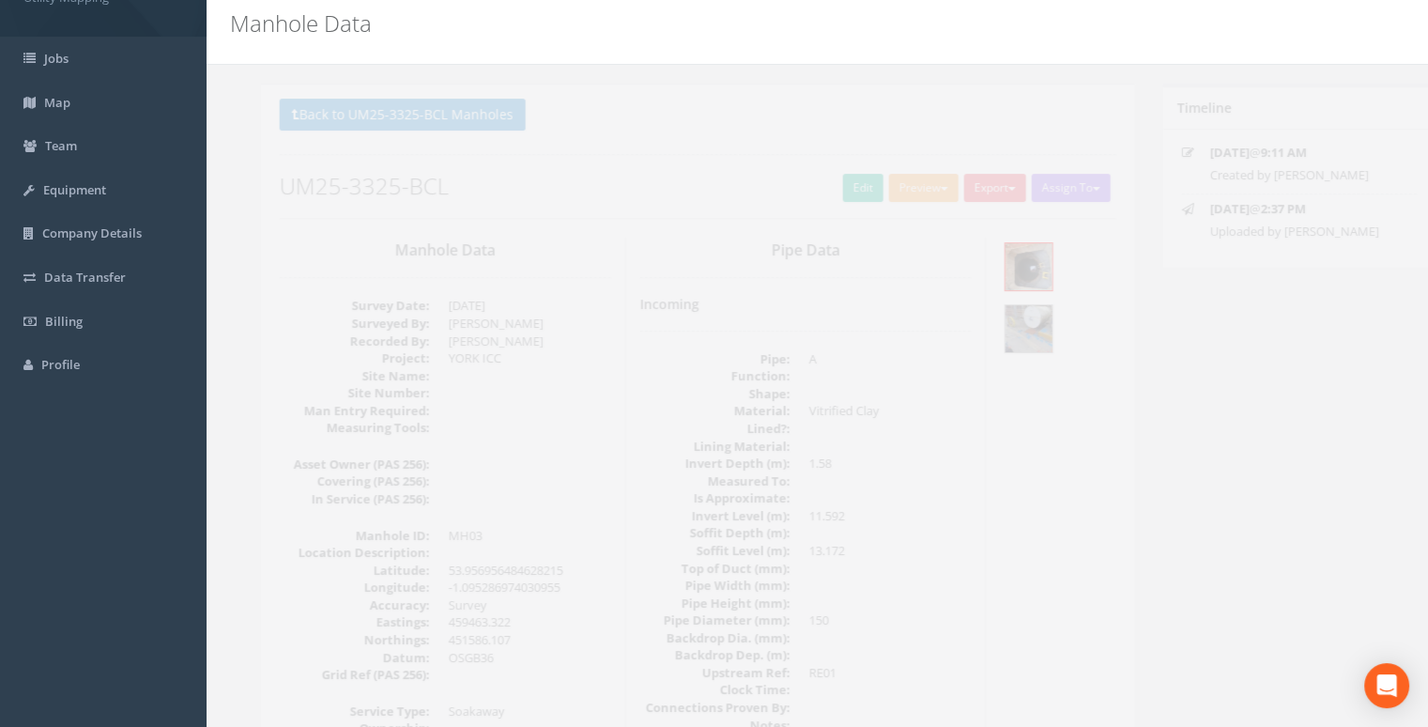
scroll to position [0, 0]
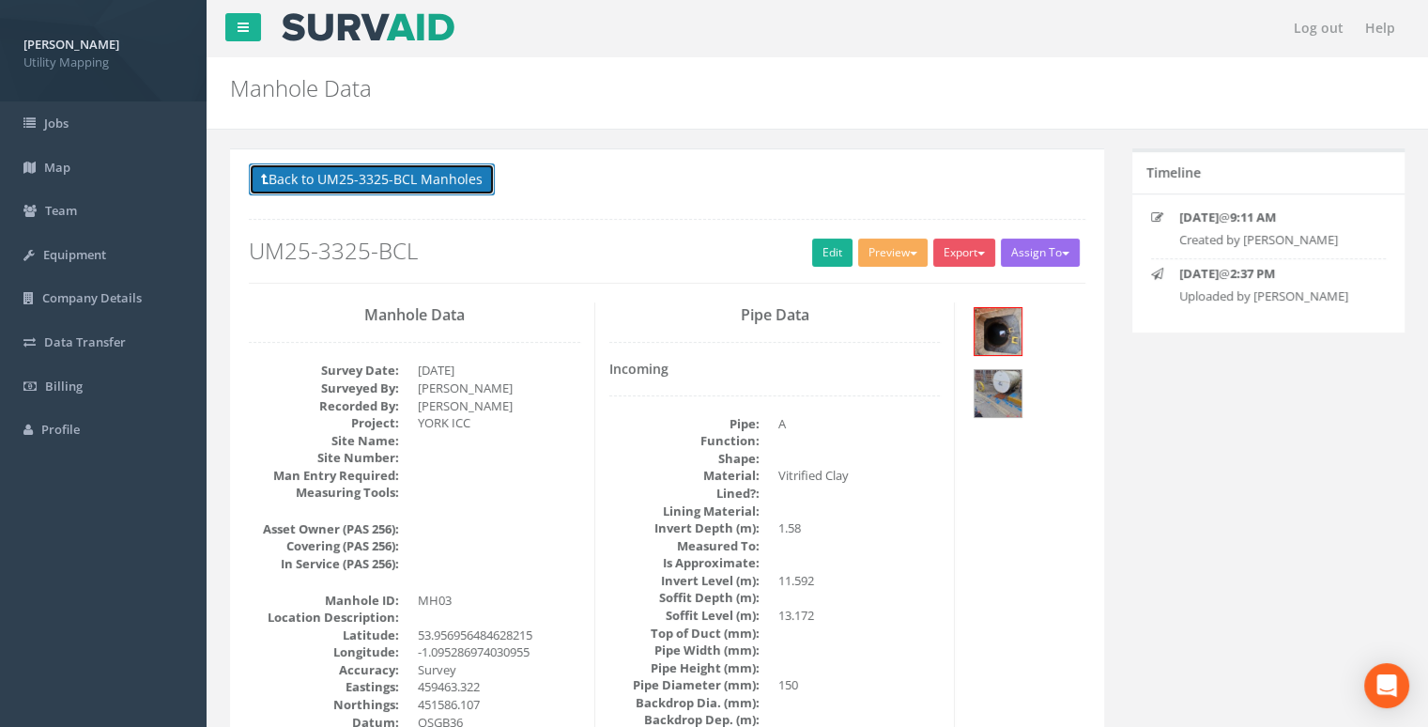
click at [464, 193] on button "Back to UM25-3325-BCL Manholes" at bounding box center [372, 179] width 246 height 32
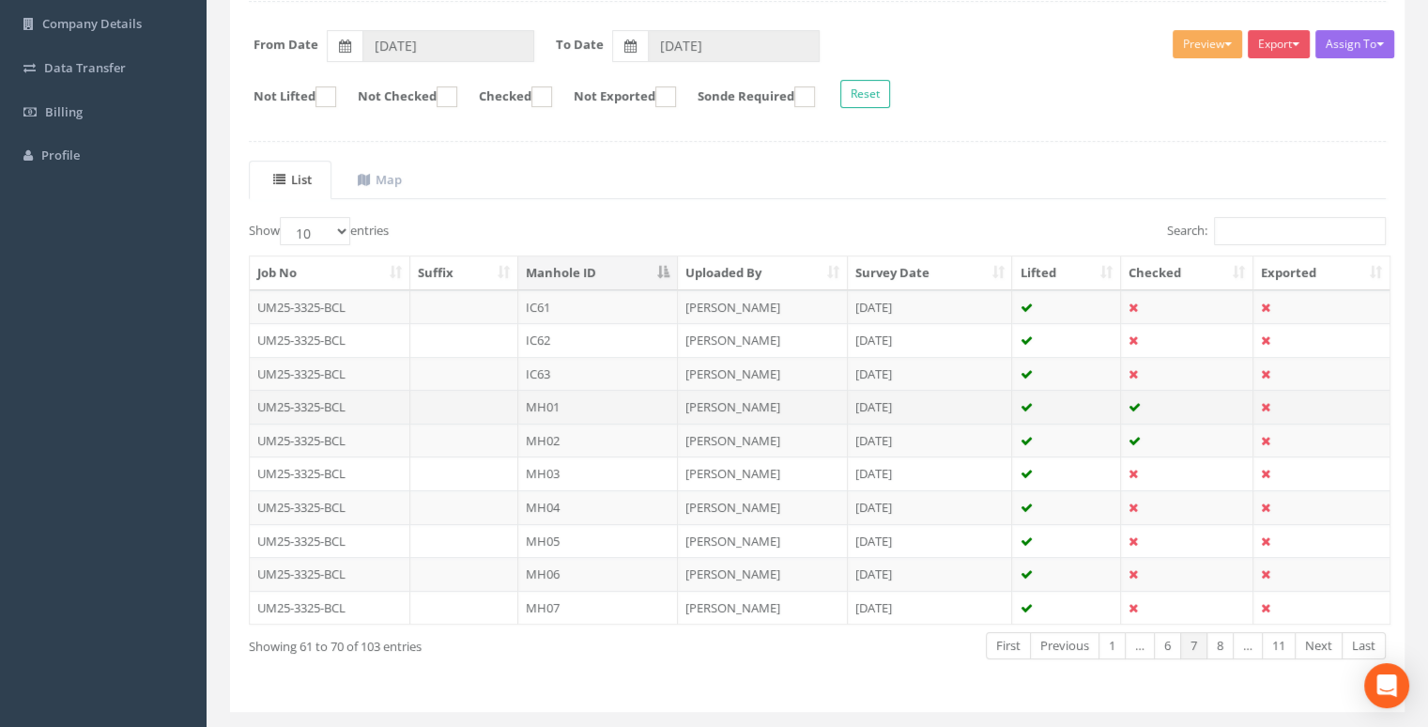
scroll to position [282, 0]
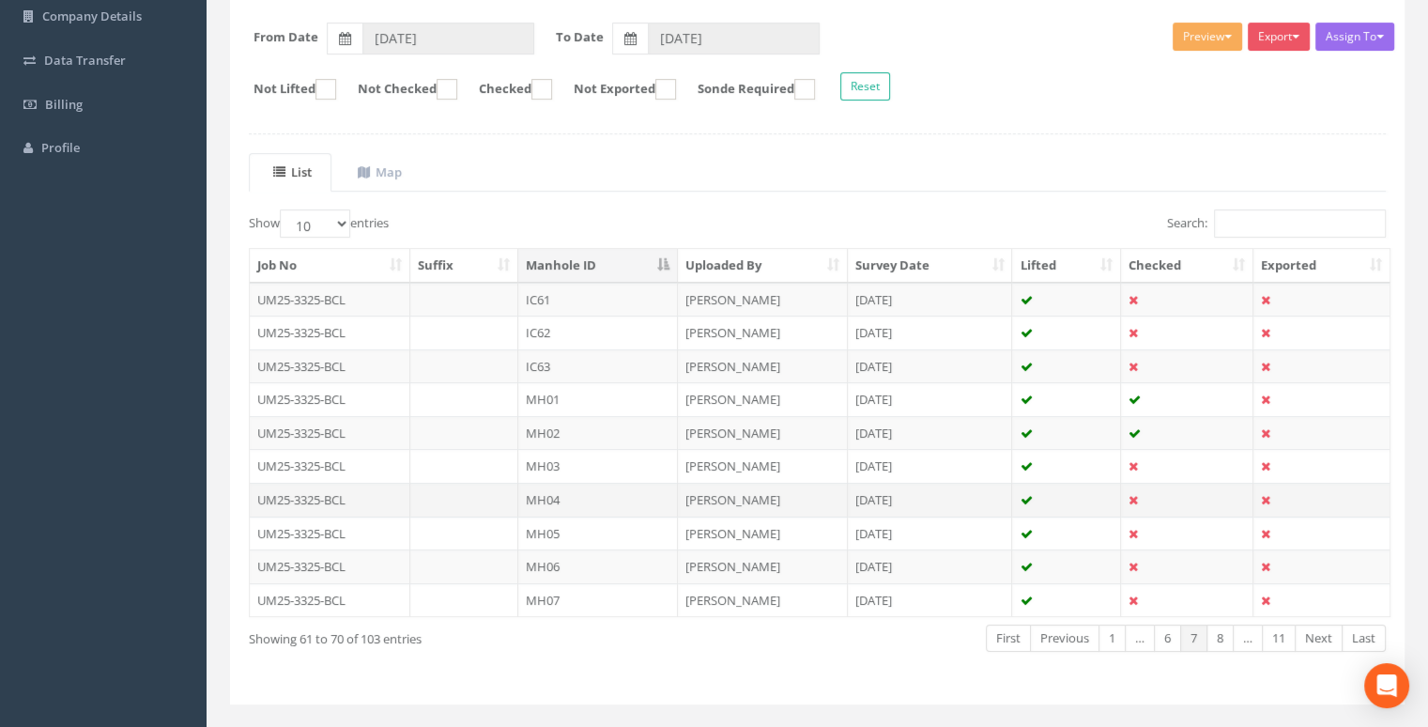
click at [566, 493] on td "MH04" at bounding box center [598, 500] width 160 height 34
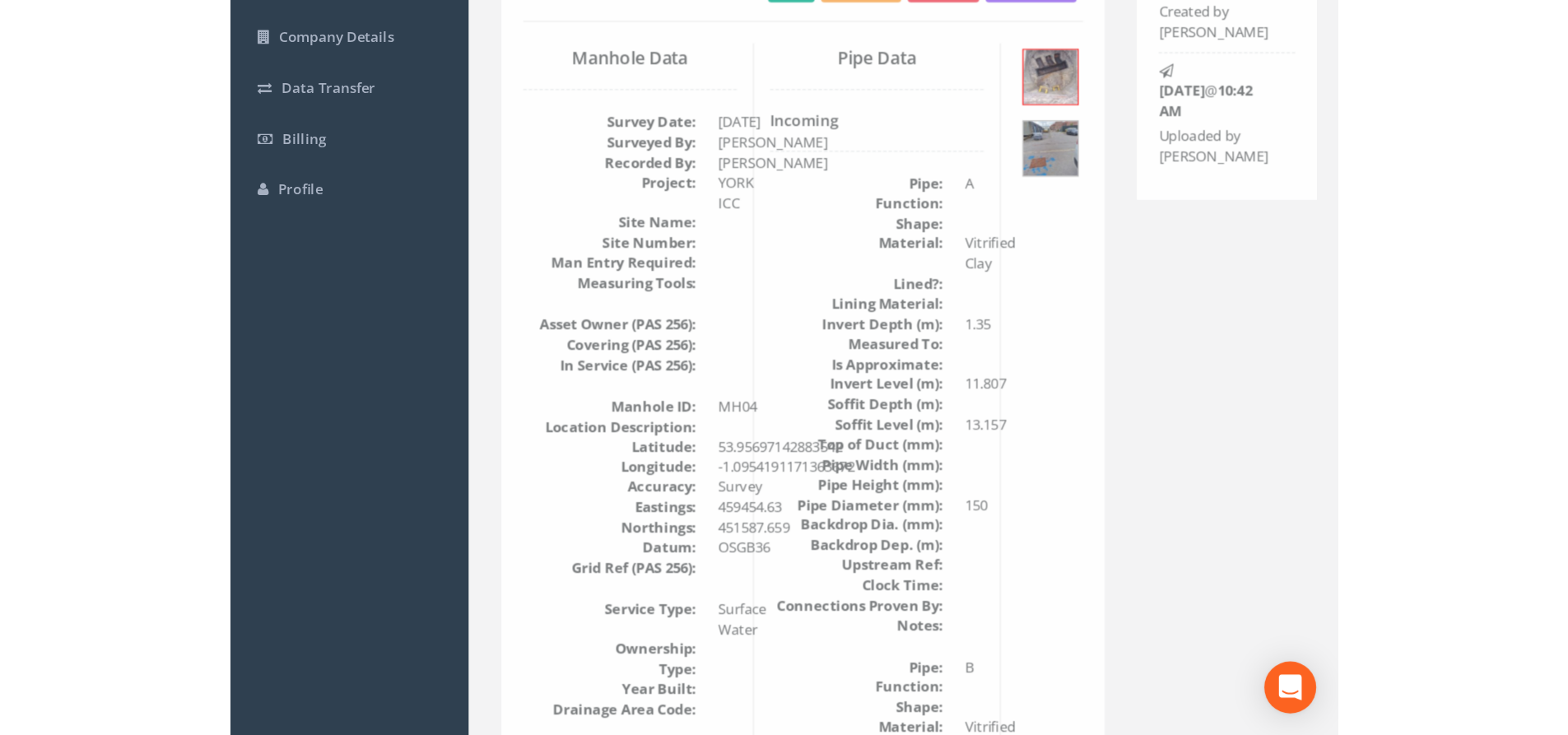
scroll to position [232, 0]
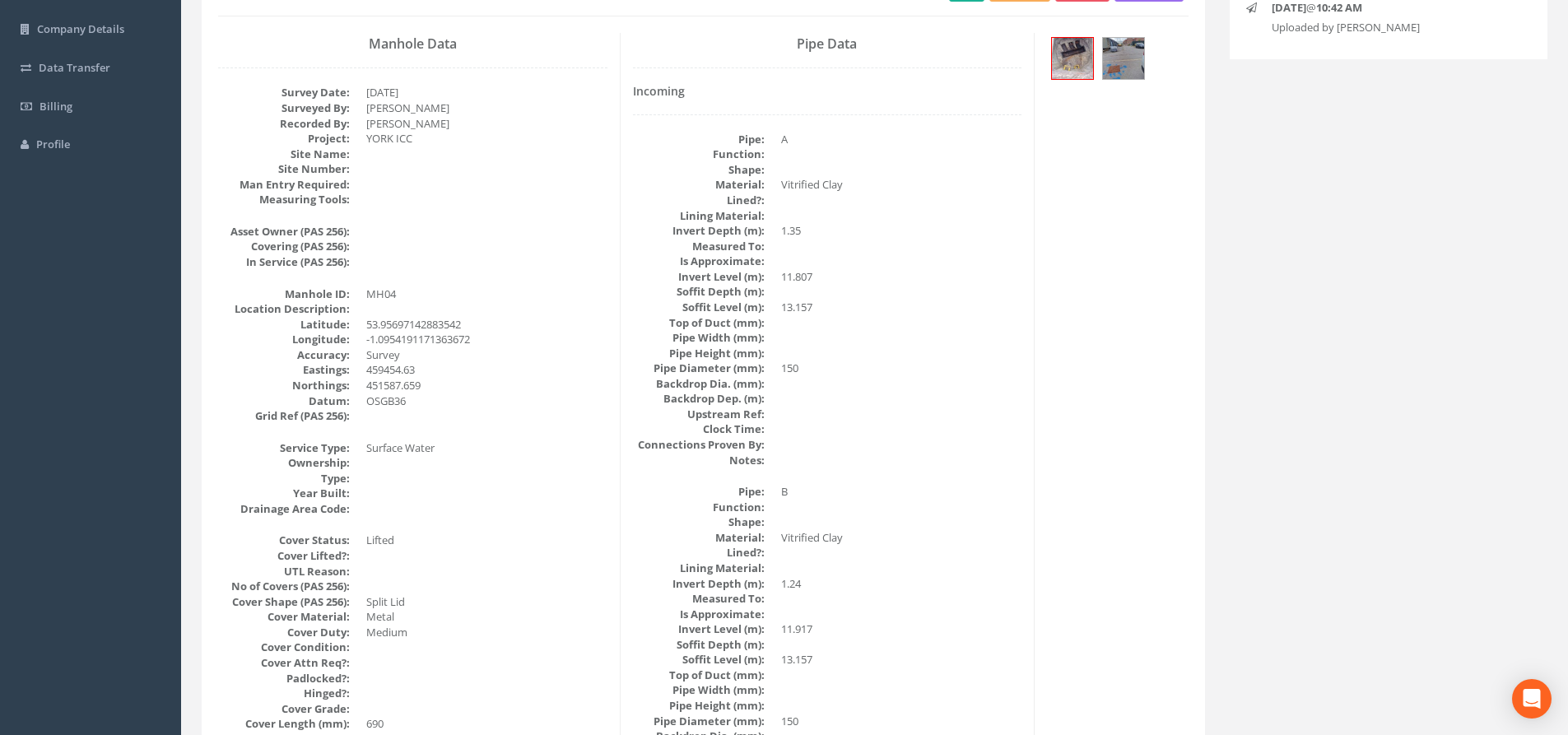
click at [967, 253] on dd at bounding box center [901, 261] width 241 height 16
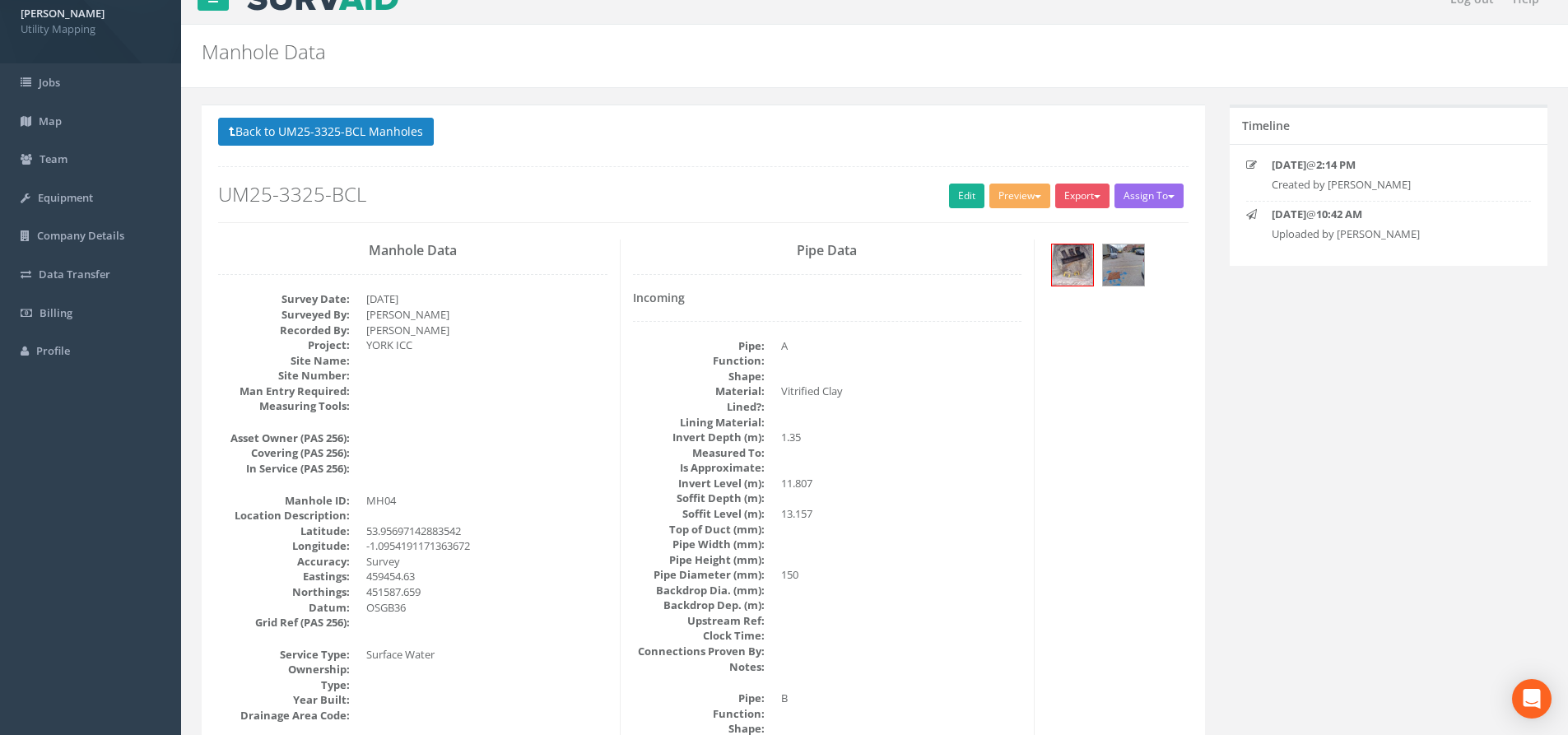
scroll to position [0, 0]
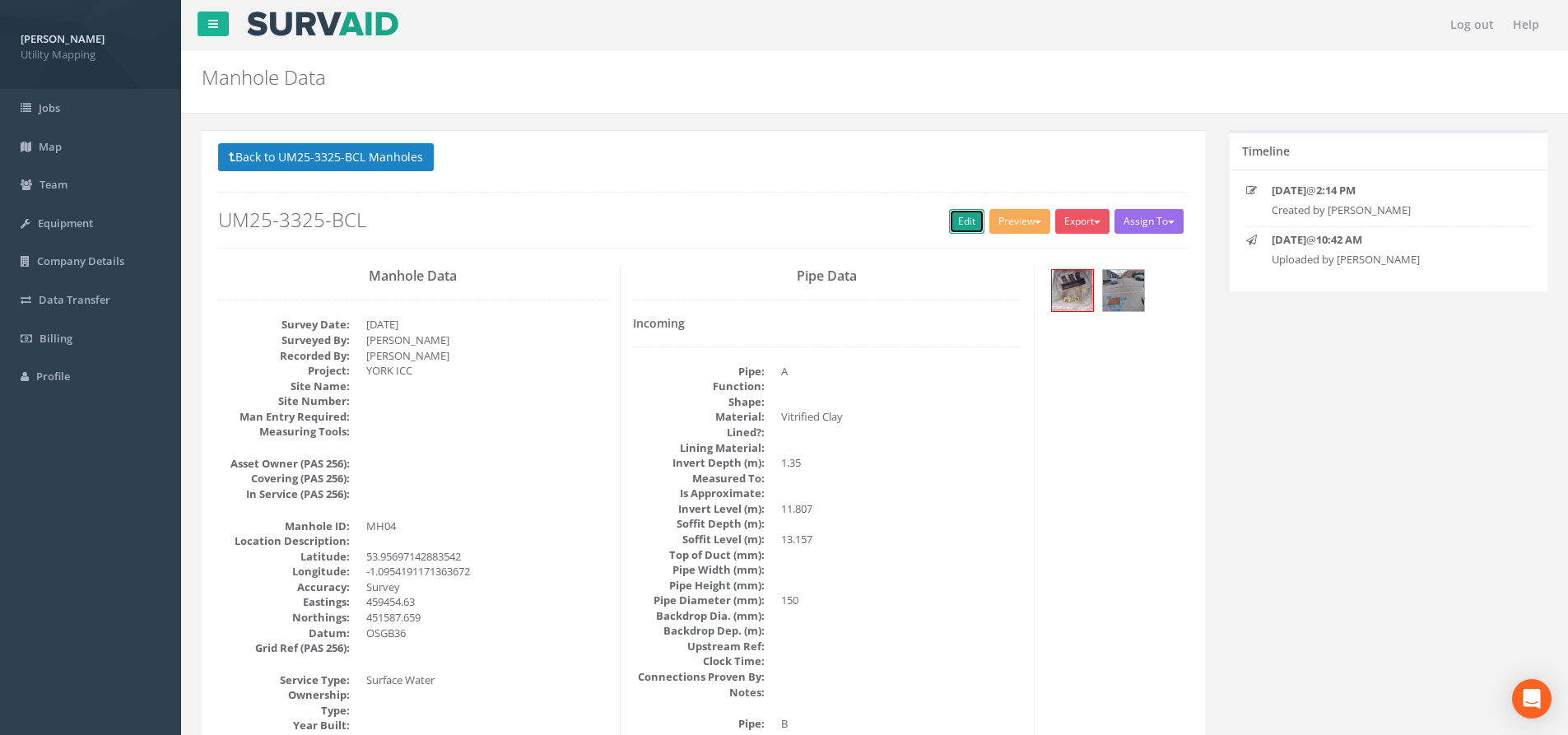
click at [960, 211] on link "Edit" at bounding box center [967, 222] width 35 height 25
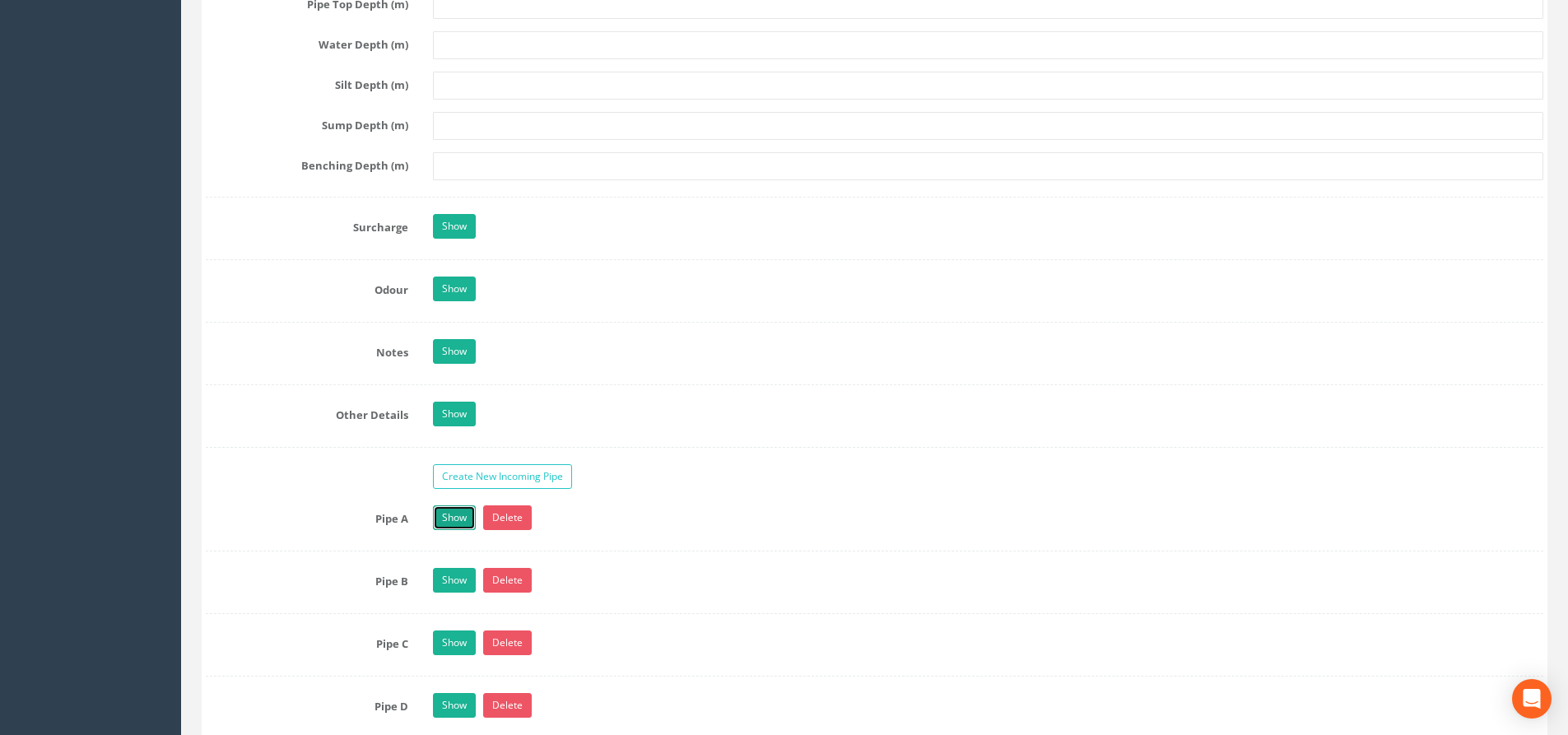
click at [451, 519] on link "Show" at bounding box center [454, 518] width 43 height 25
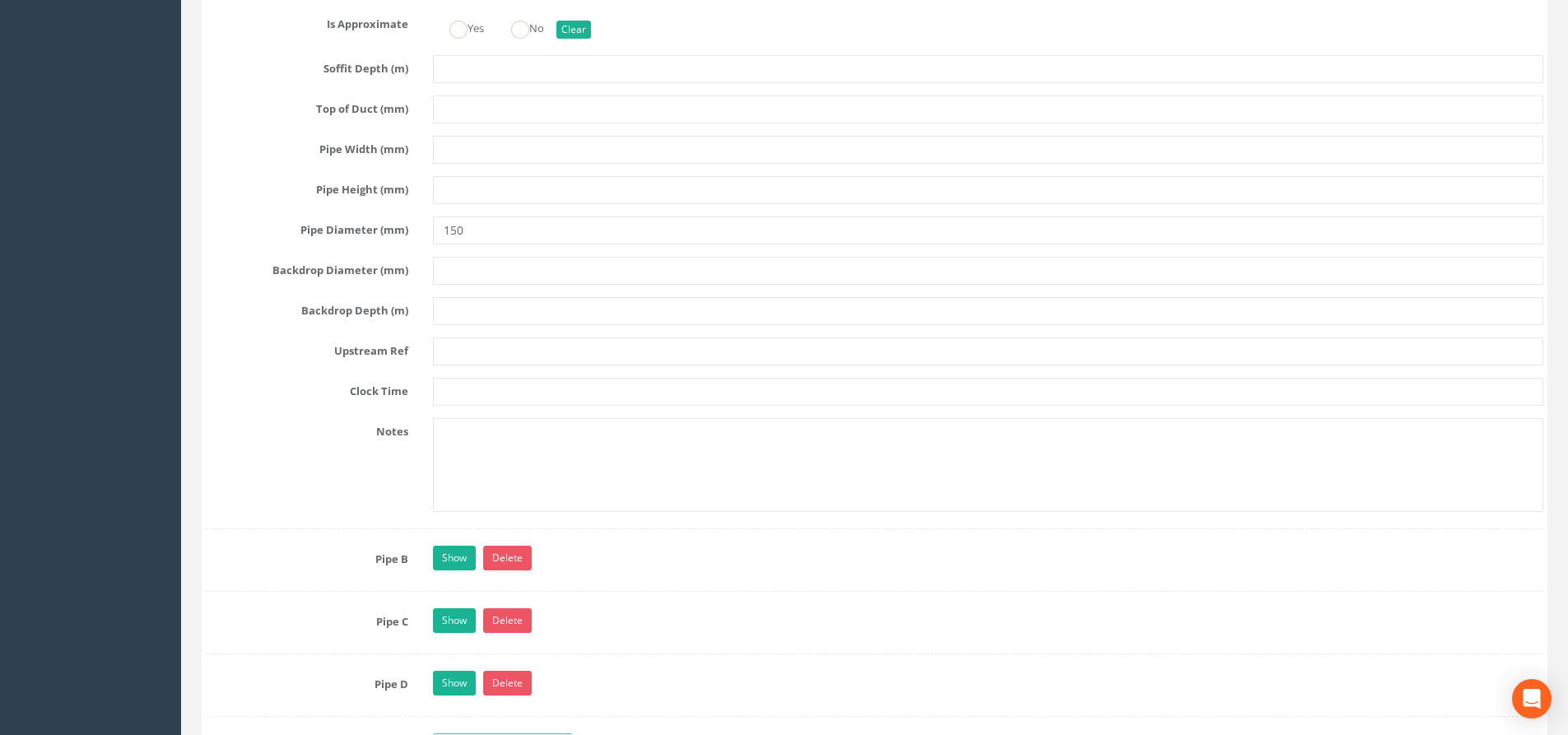
scroll to position [3126, 0]
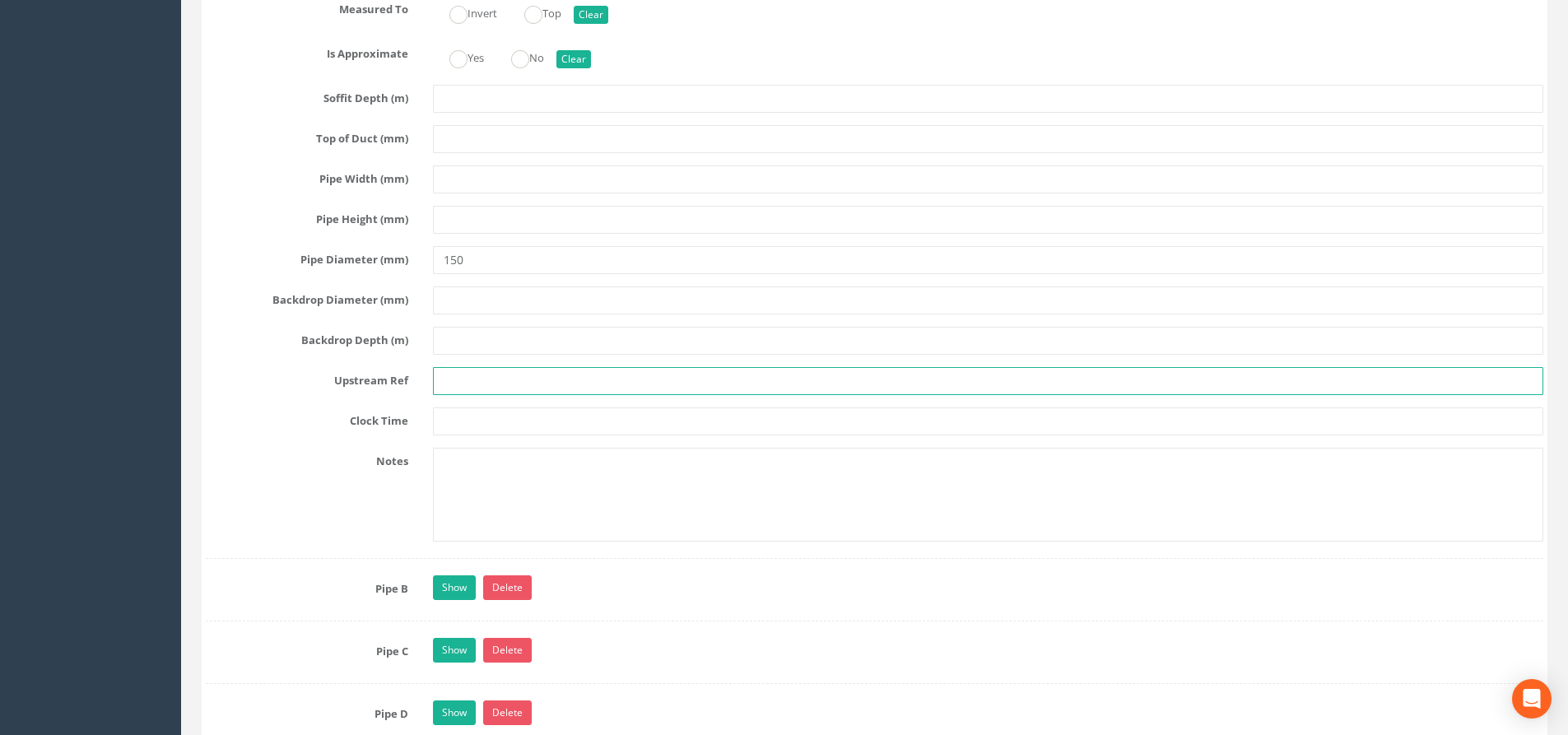
click at [473, 383] on input "text" at bounding box center [988, 381] width 1110 height 28
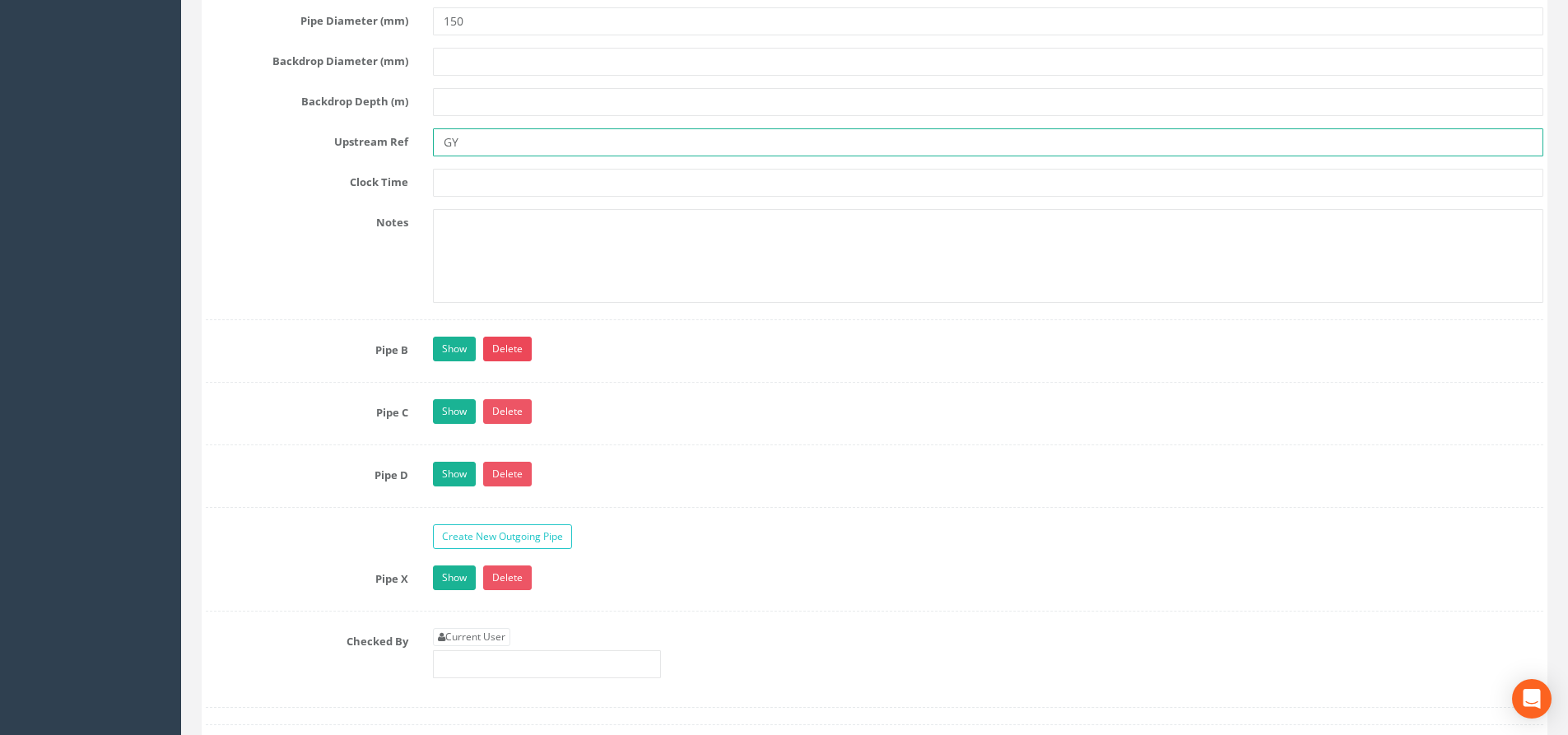
scroll to position [3373, 0]
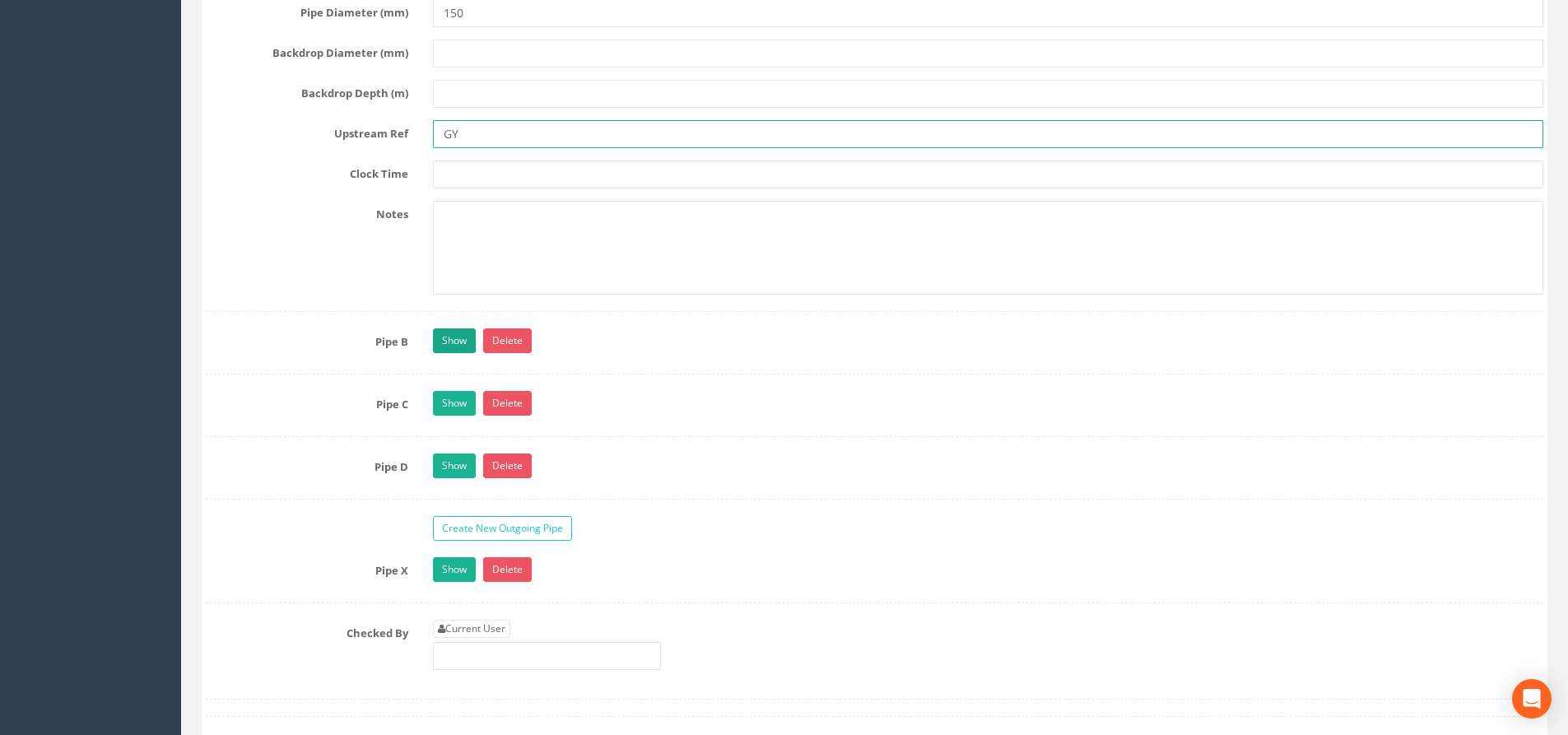
type input "GY"
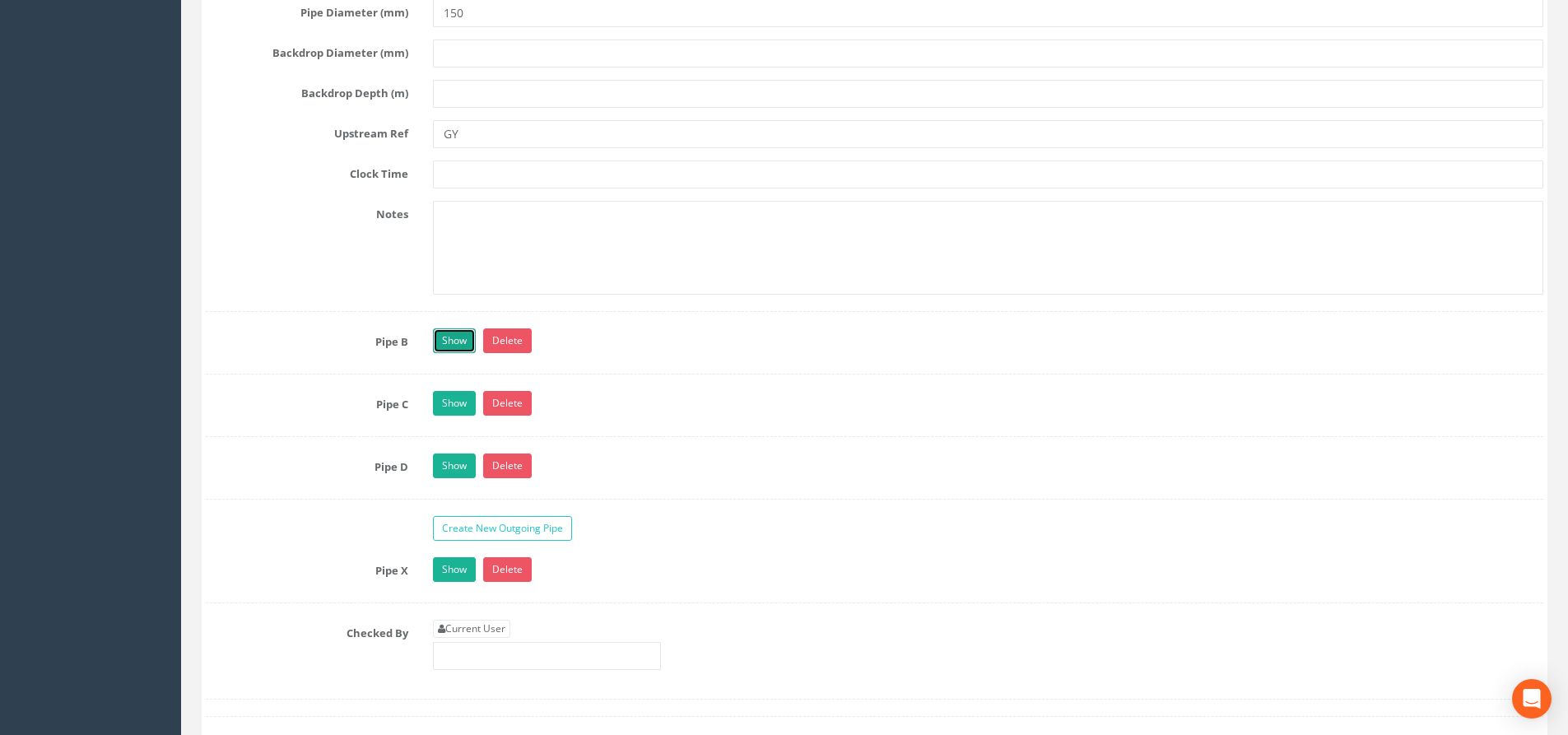
click at [464, 349] on link "Show" at bounding box center [454, 341] width 43 height 25
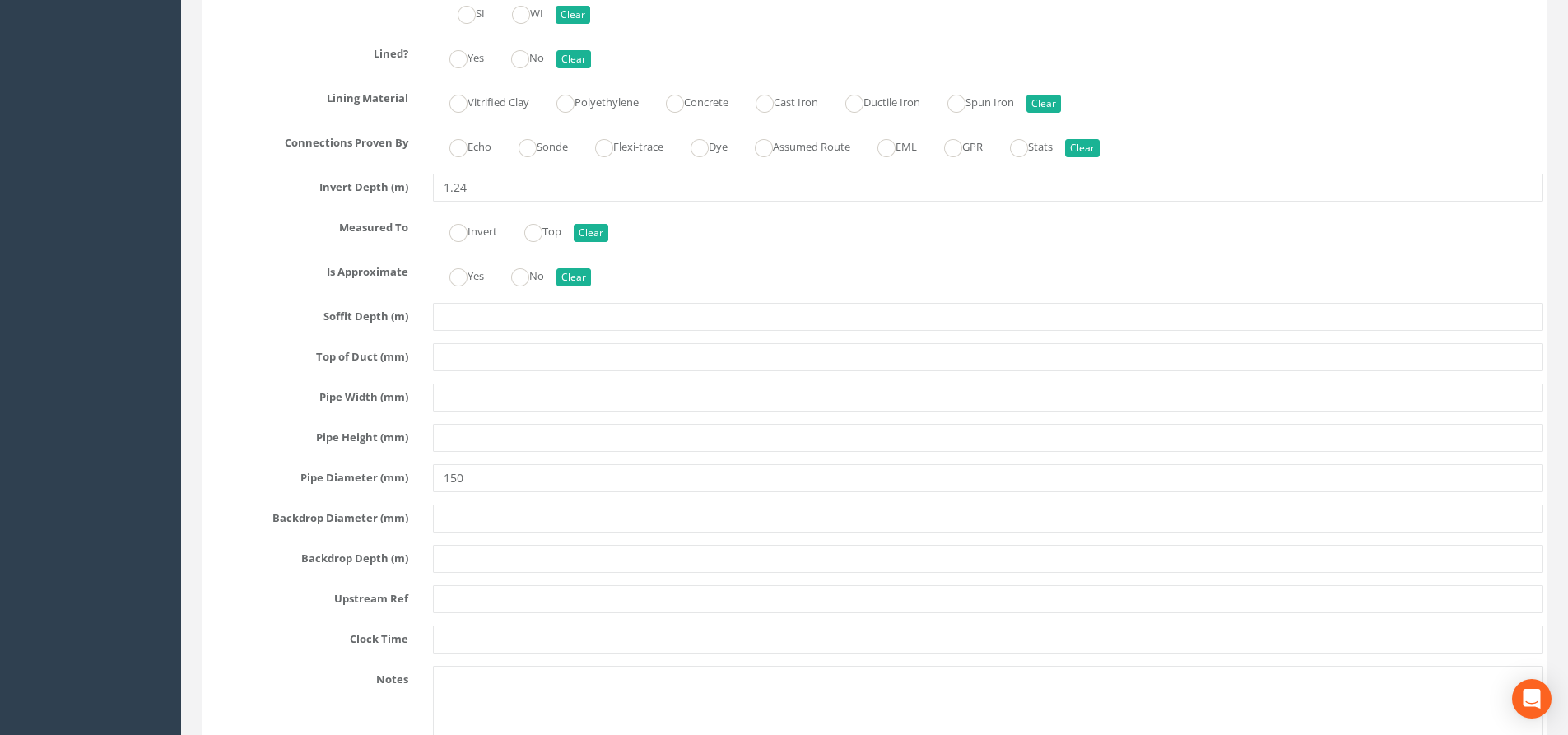
scroll to position [4031, 0]
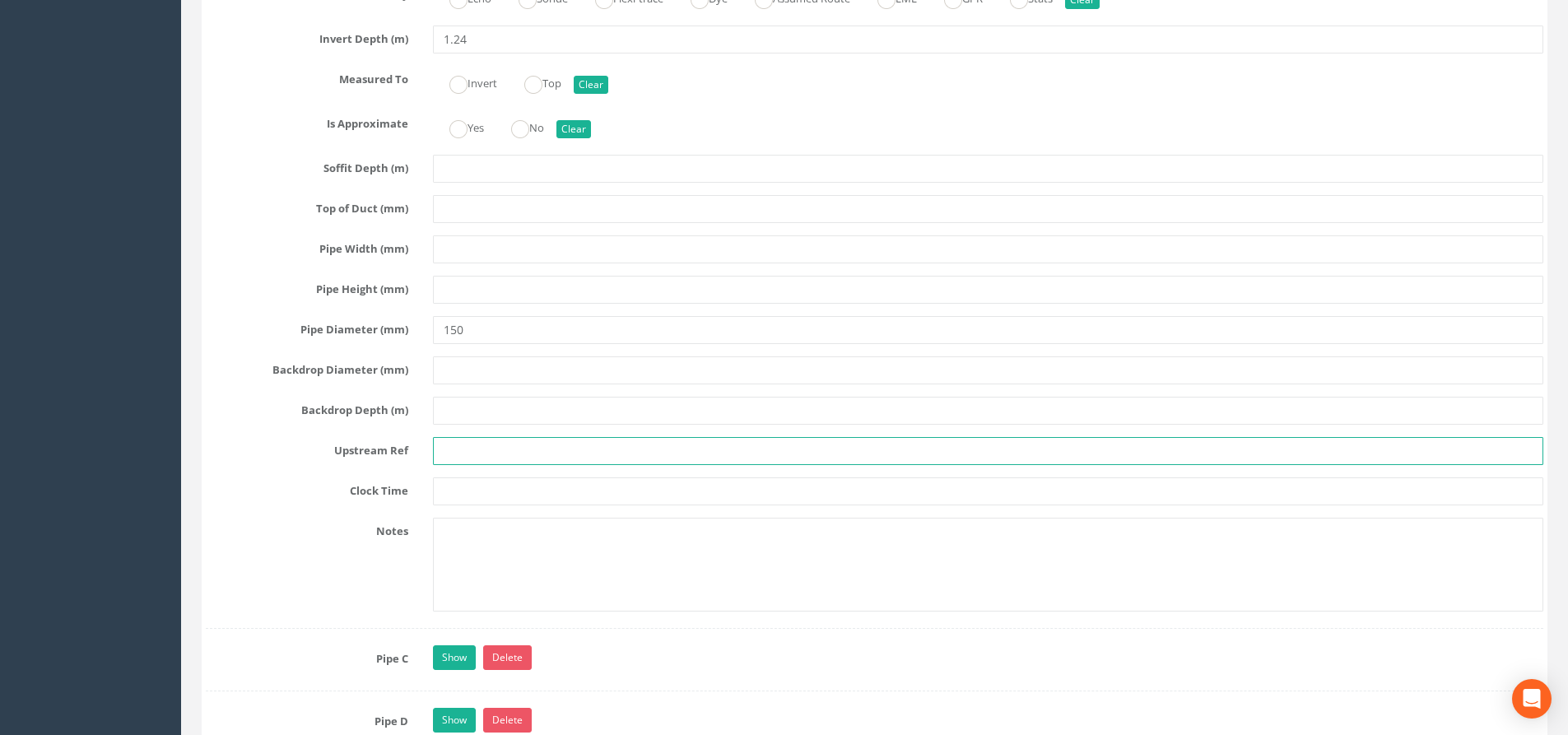
click at [462, 461] on input "text" at bounding box center [988, 451] width 1110 height 28
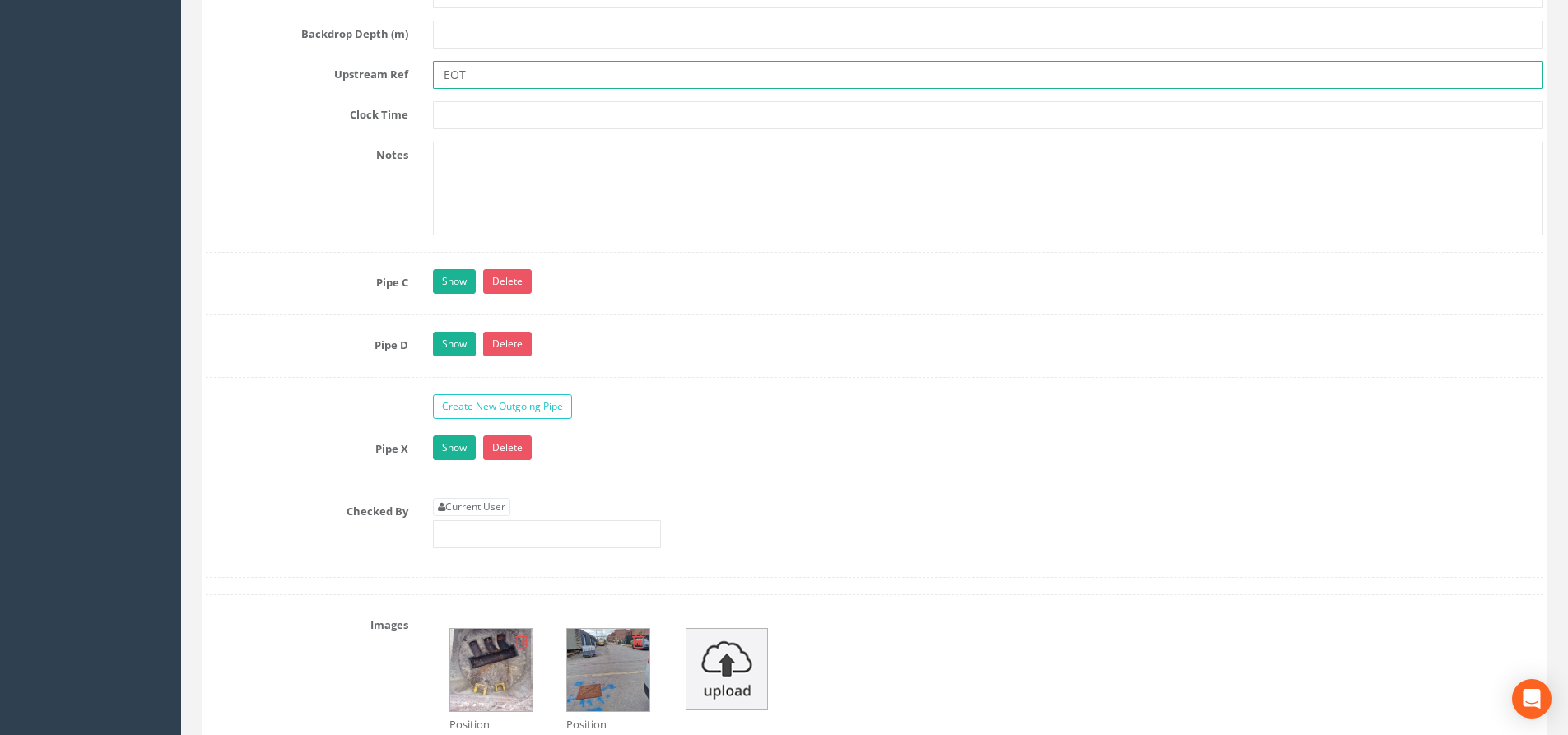
scroll to position [4442, 0]
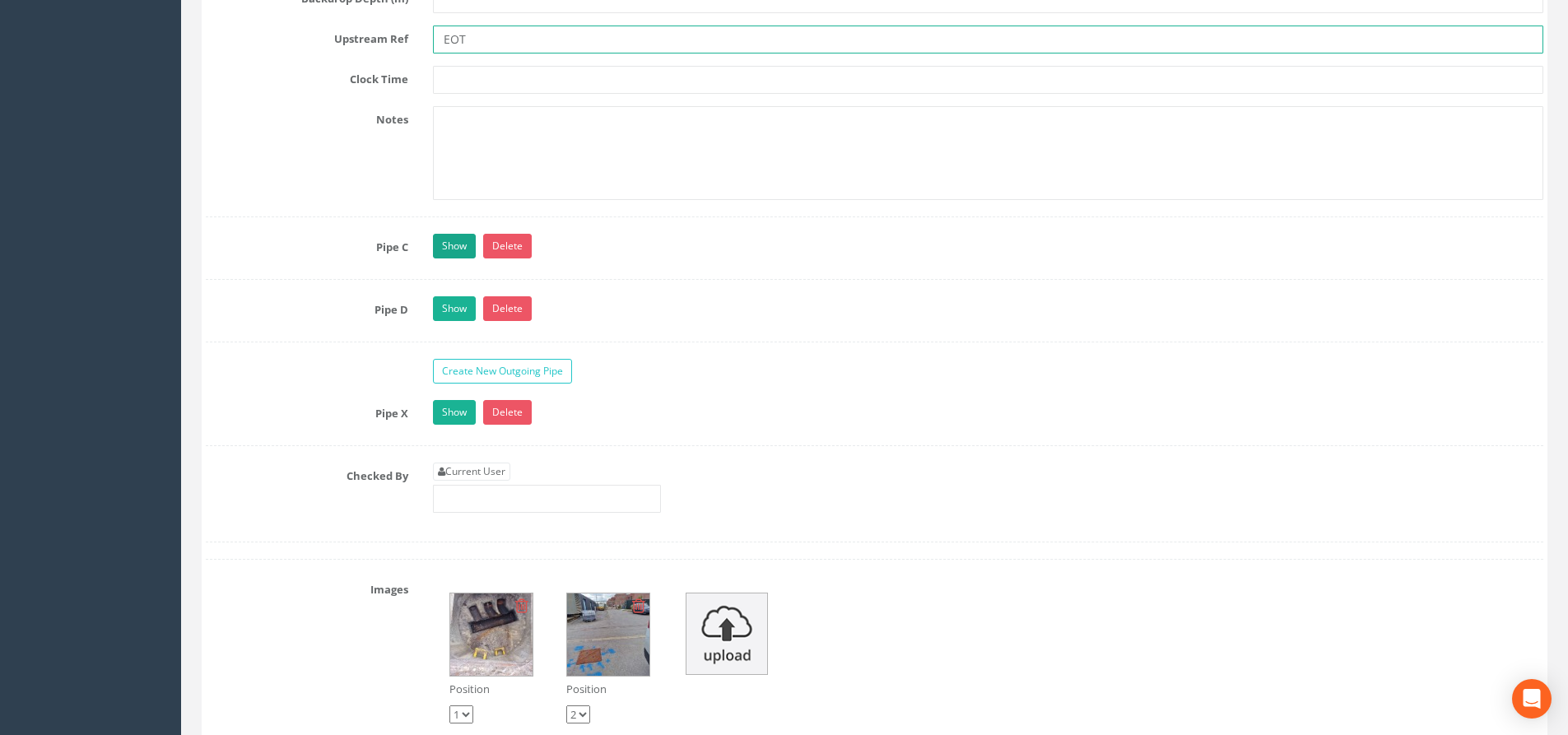
type input "EOT"
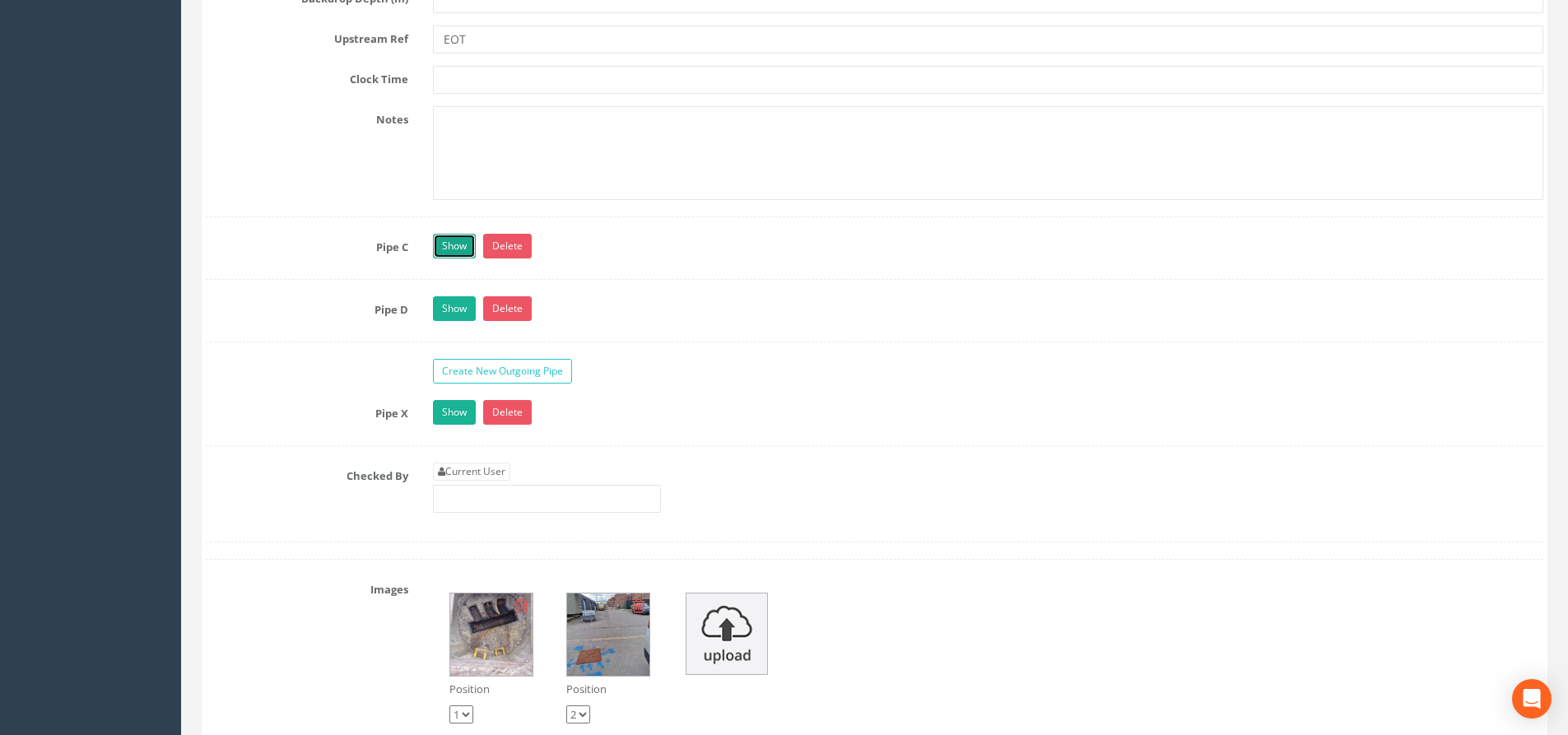
click at [450, 247] on link "Show" at bounding box center [454, 246] width 43 height 25
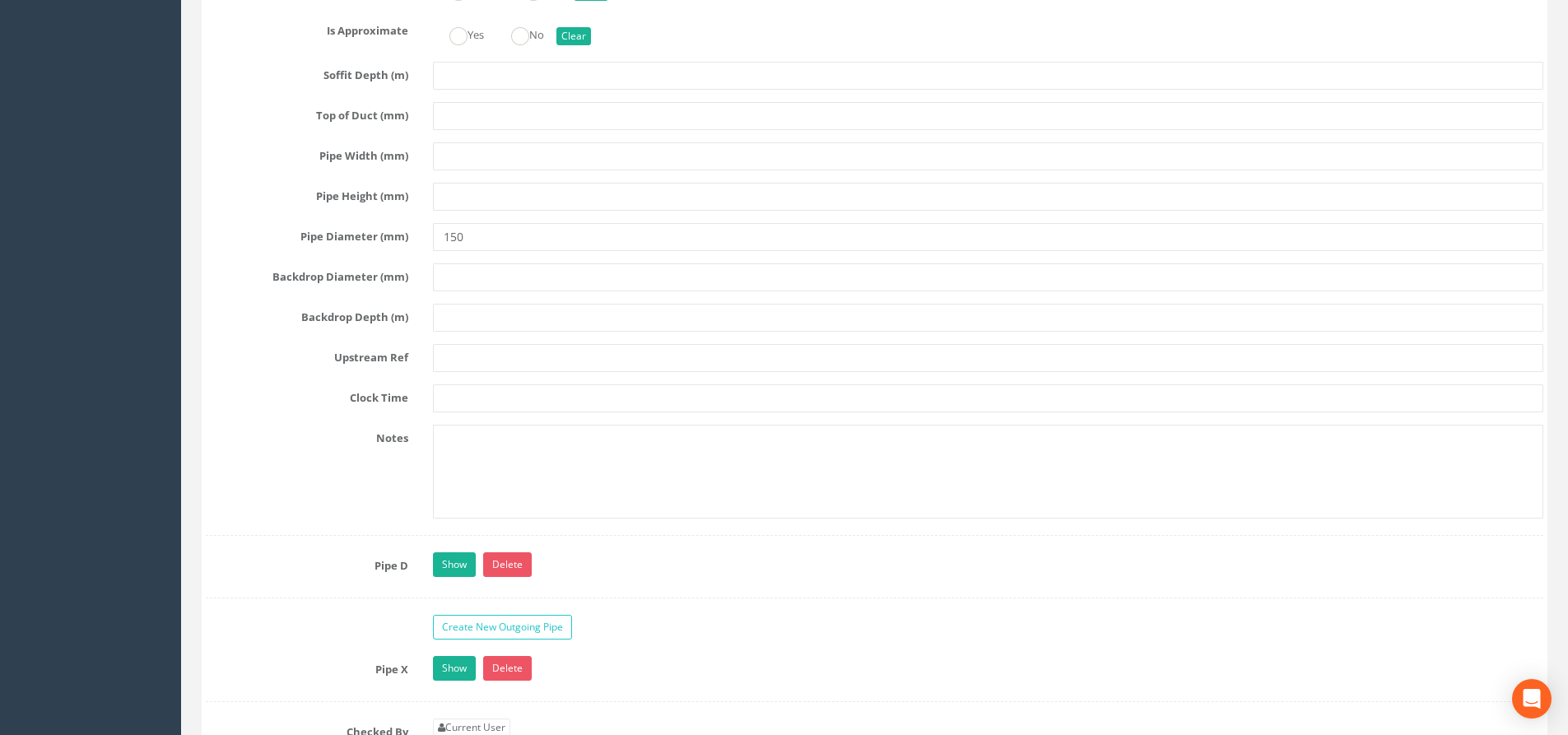
scroll to position [5100, 0]
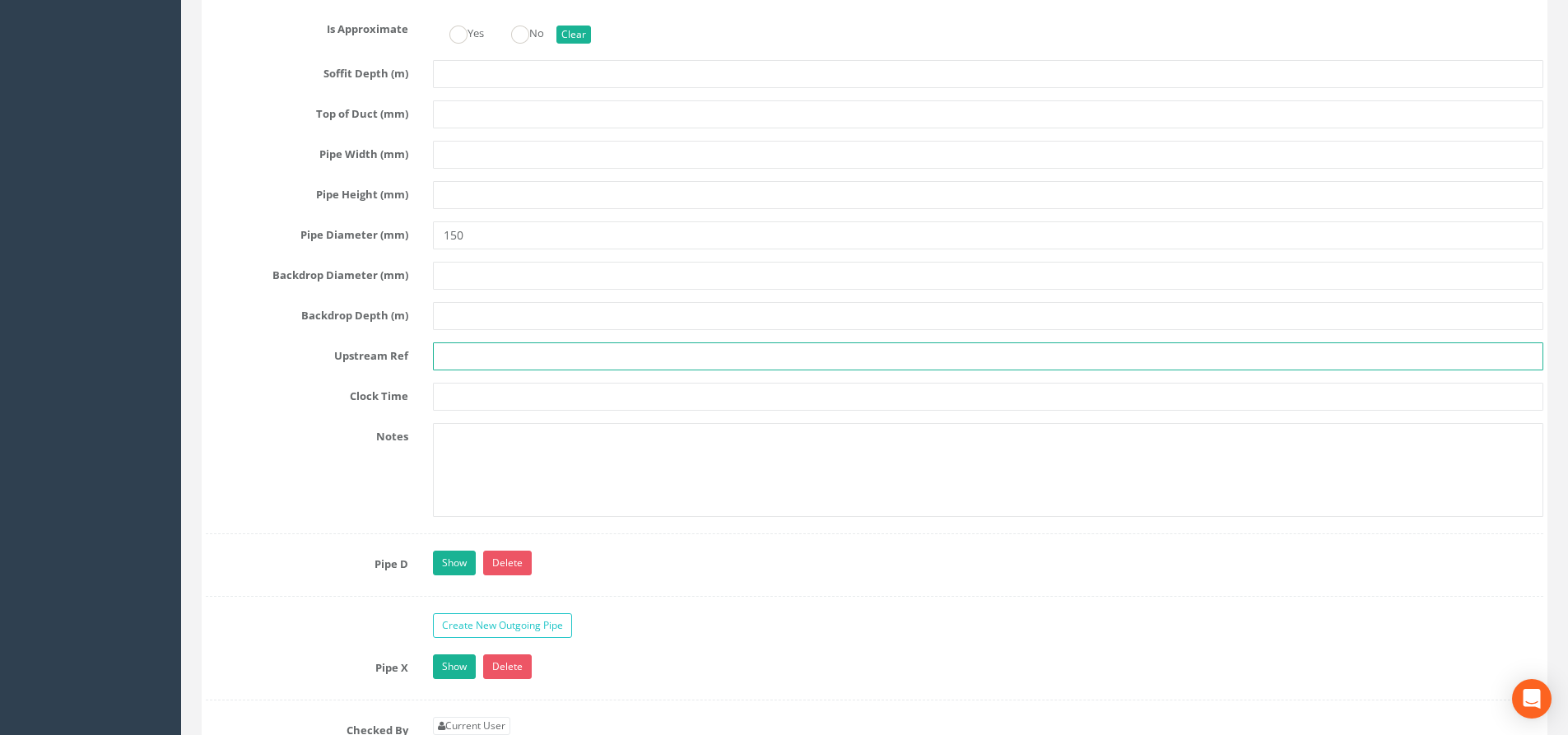
click at [467, 350] on input "text" at bounding box center [988, 357] width 1110 height 28
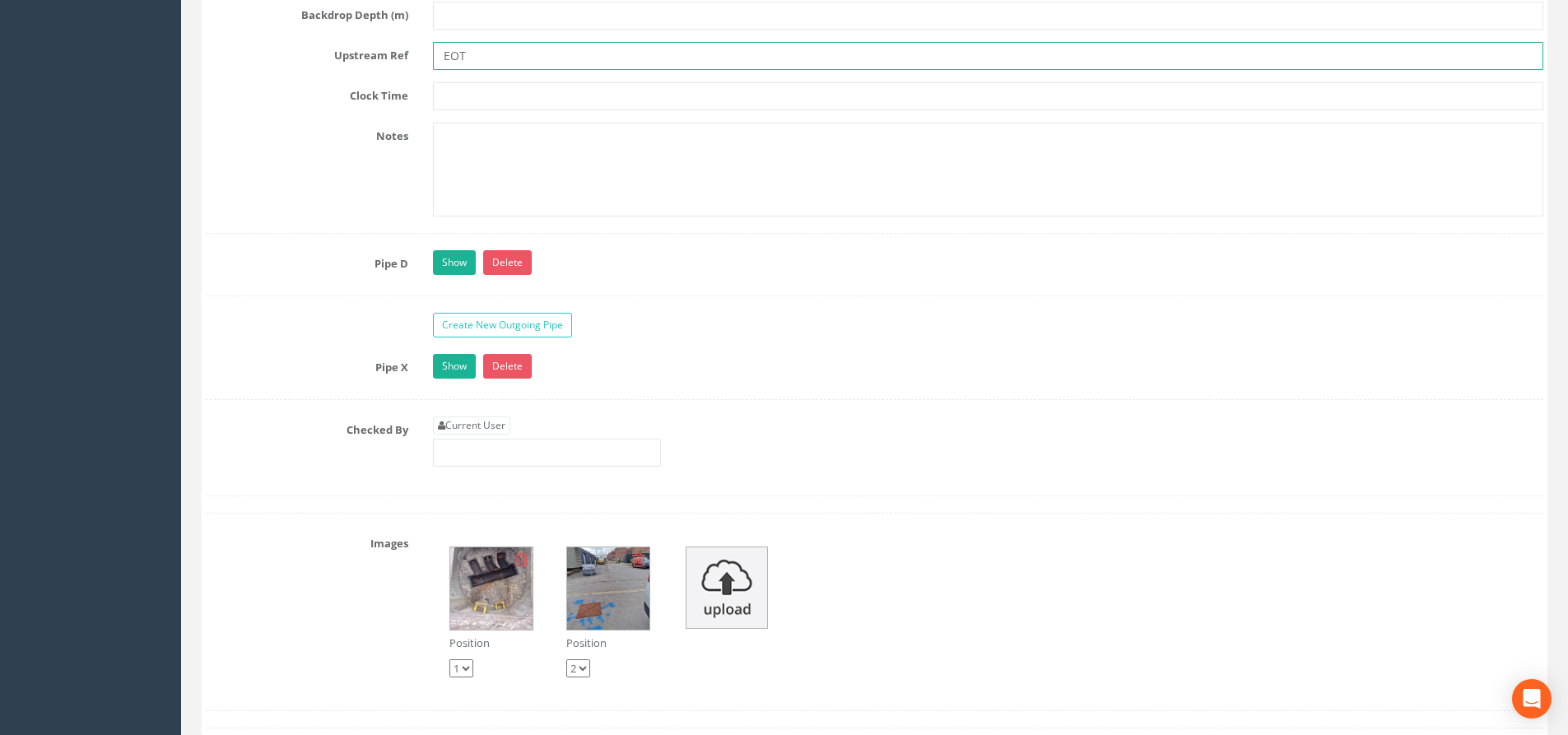
scroll to position [5430, 0]
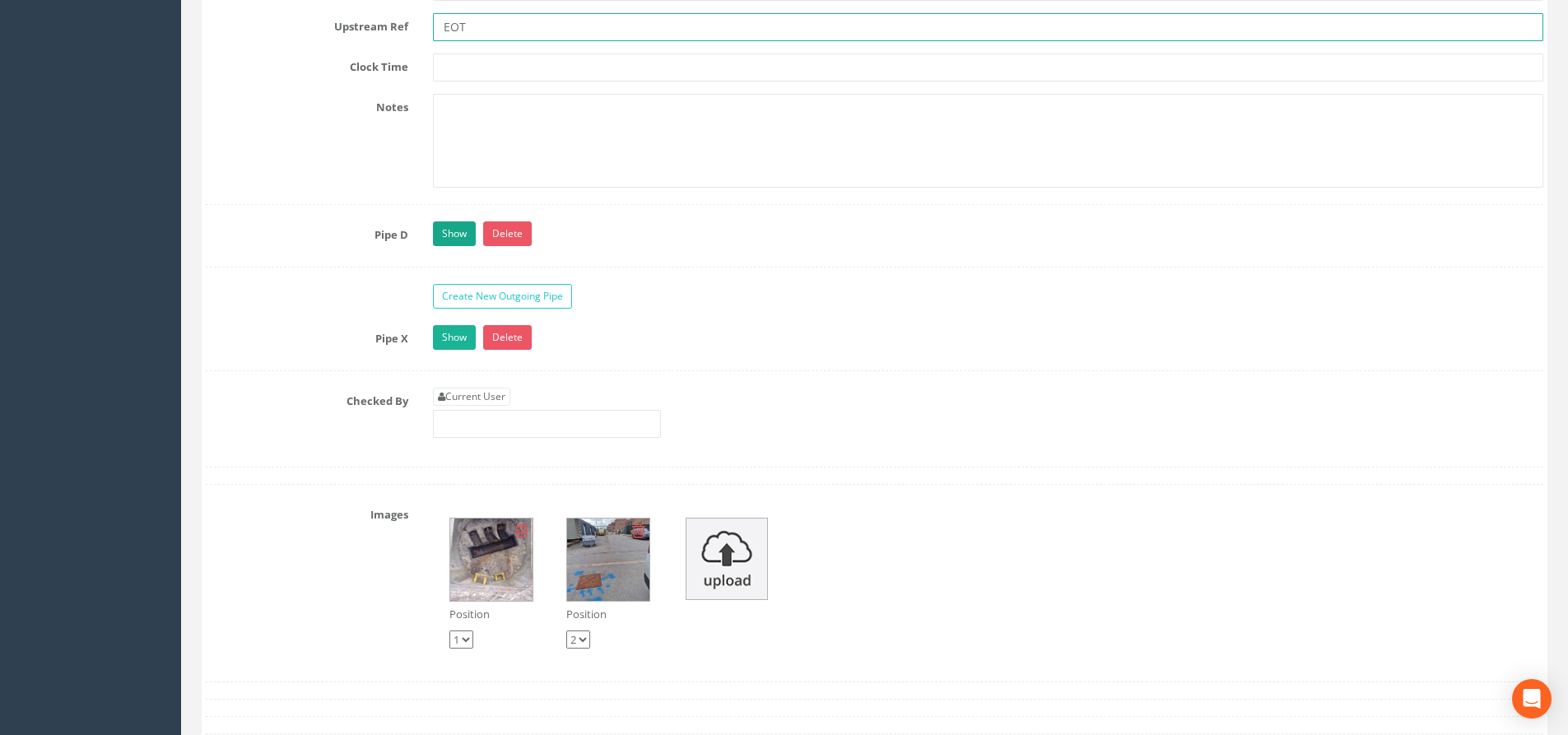
type input "EOT"
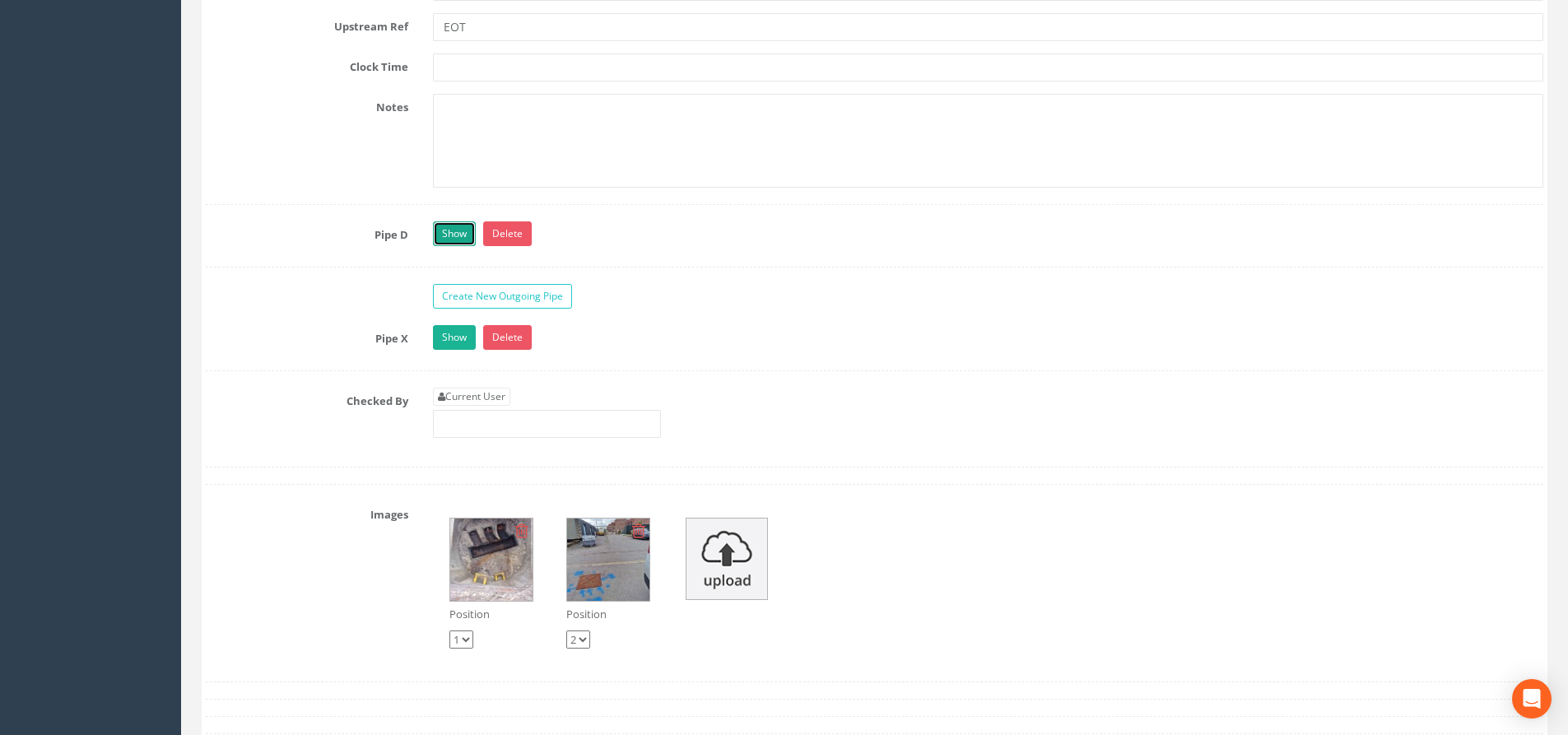
click at [452, 236] on link "Show" at bounding box center [454, 234] width 43 height 25
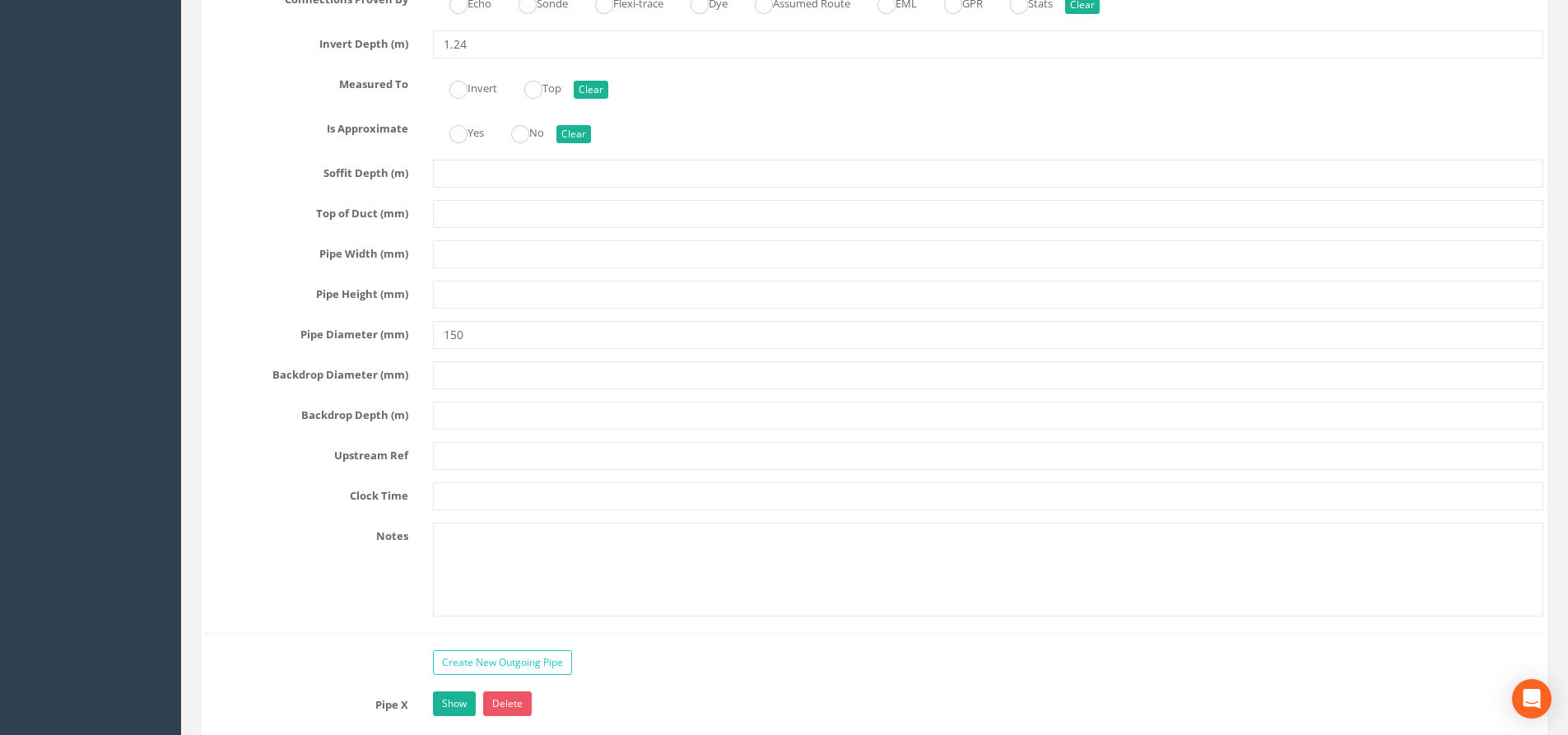
scroll to position [6005, 0]
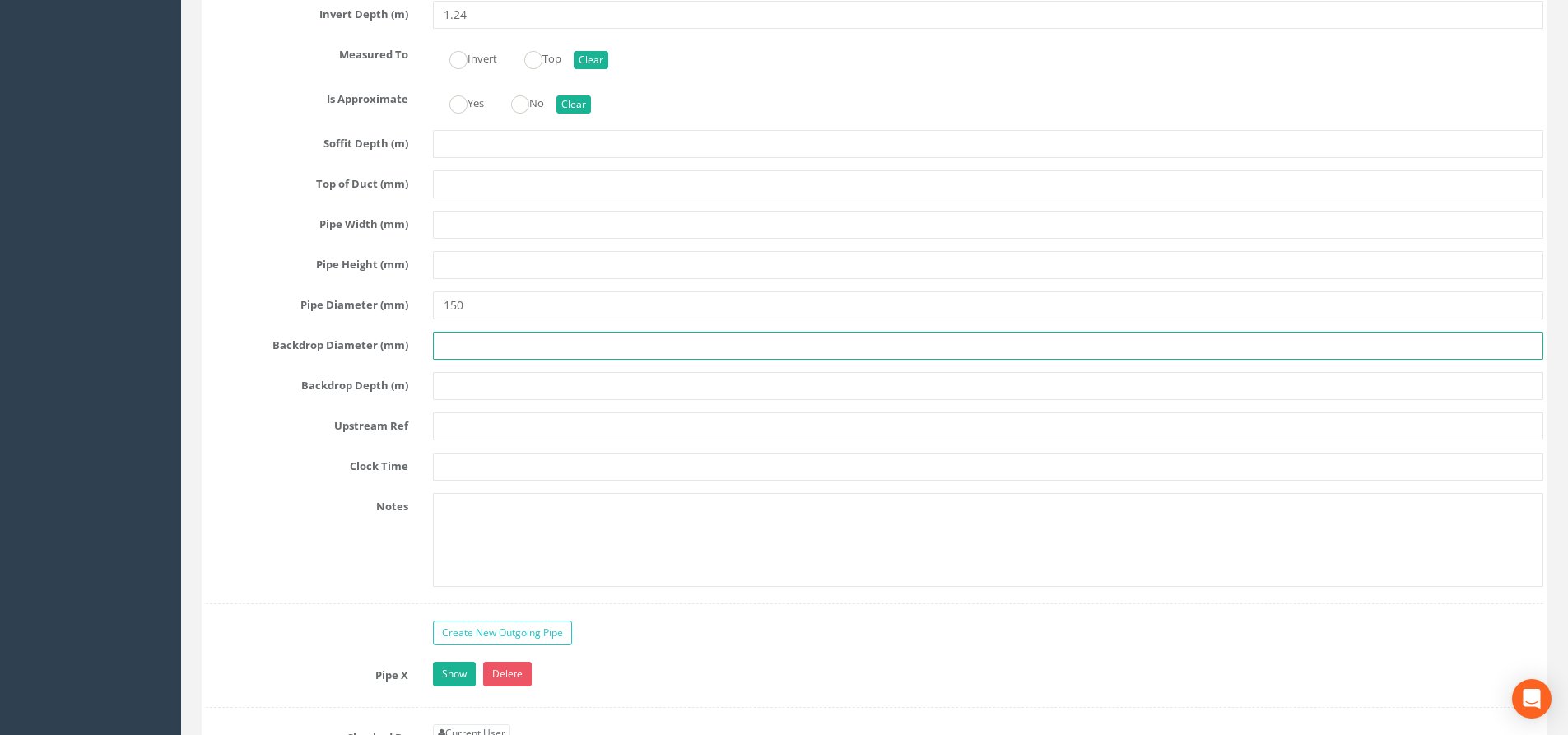
click at [479, 347] on input "text" at bounding box center [988, 345] width 1110 height 28
click at [476, 425] on input "text" at bounding box center [988, 426] width 1110 height 28
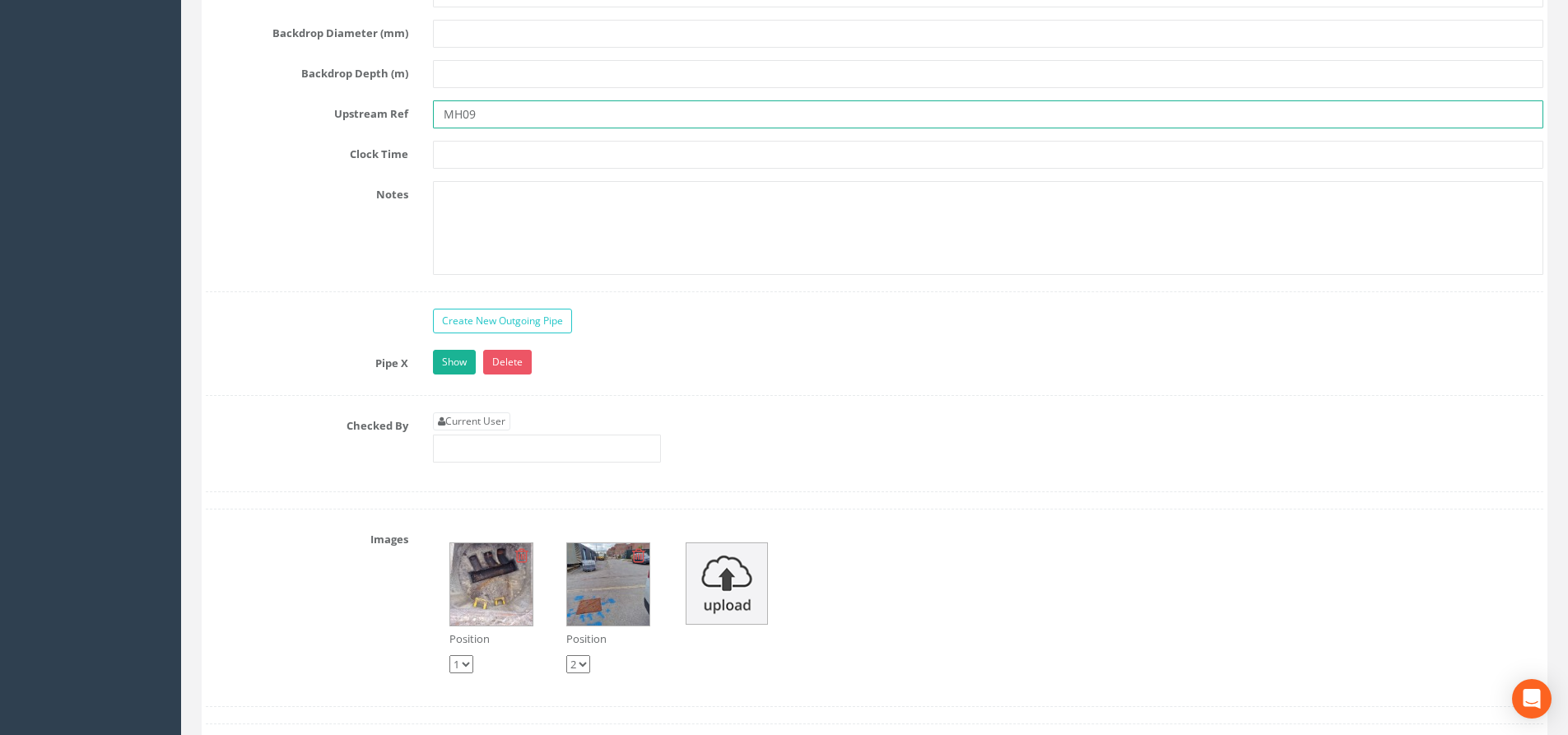
scroll to position [6335, 0]
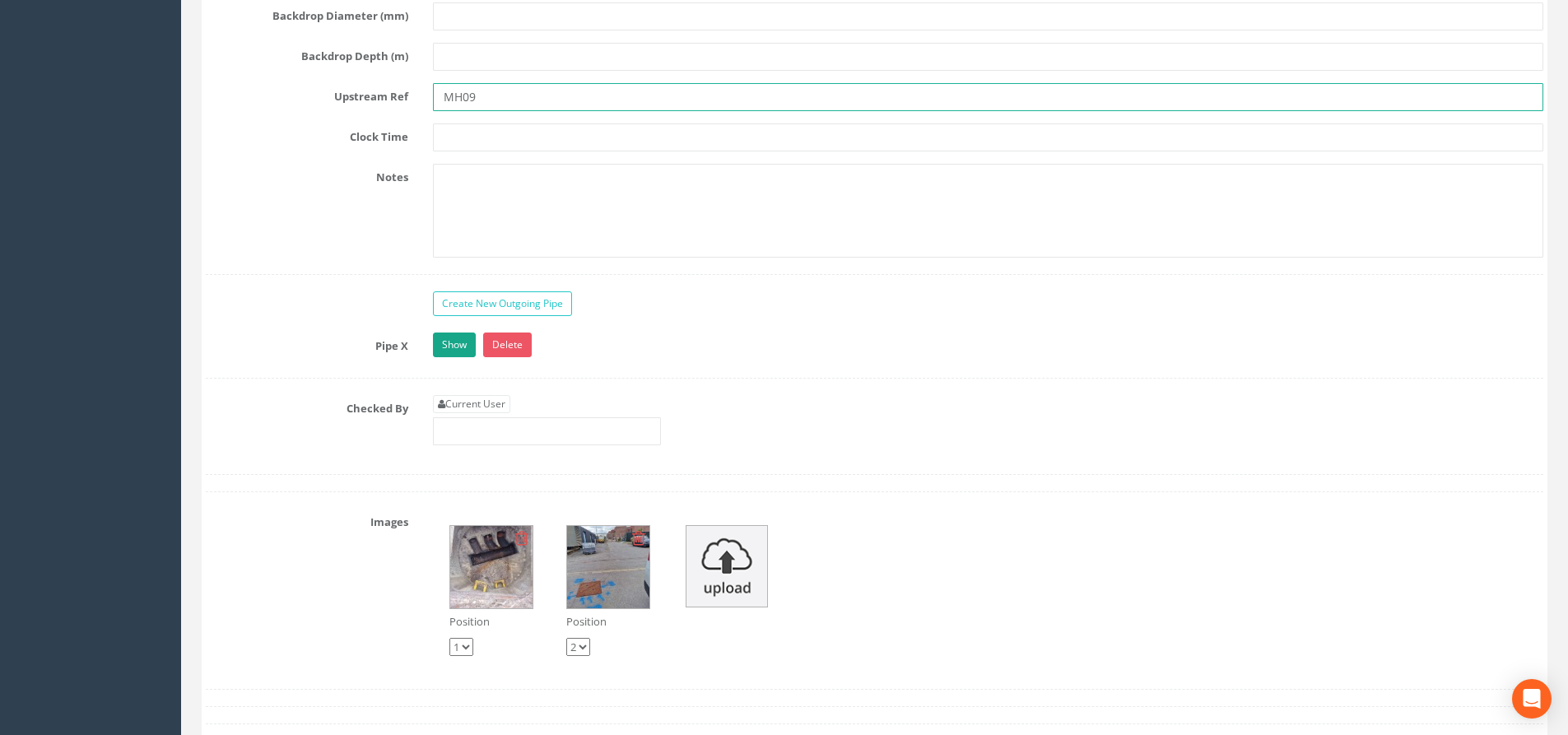
type input "MH09"
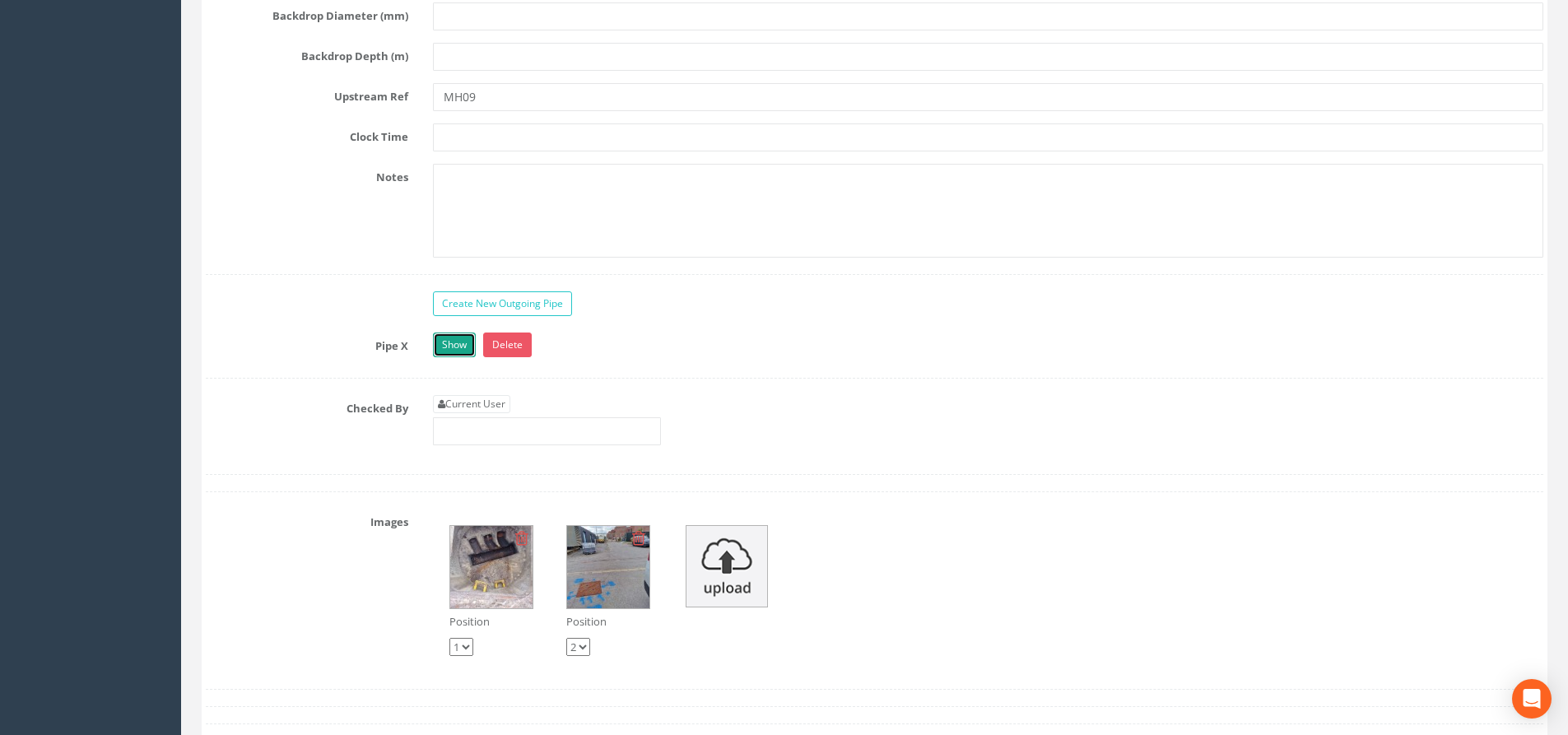
click at [456, 333] on link "Show" at bounding box center [454, 344] width 43 height 25
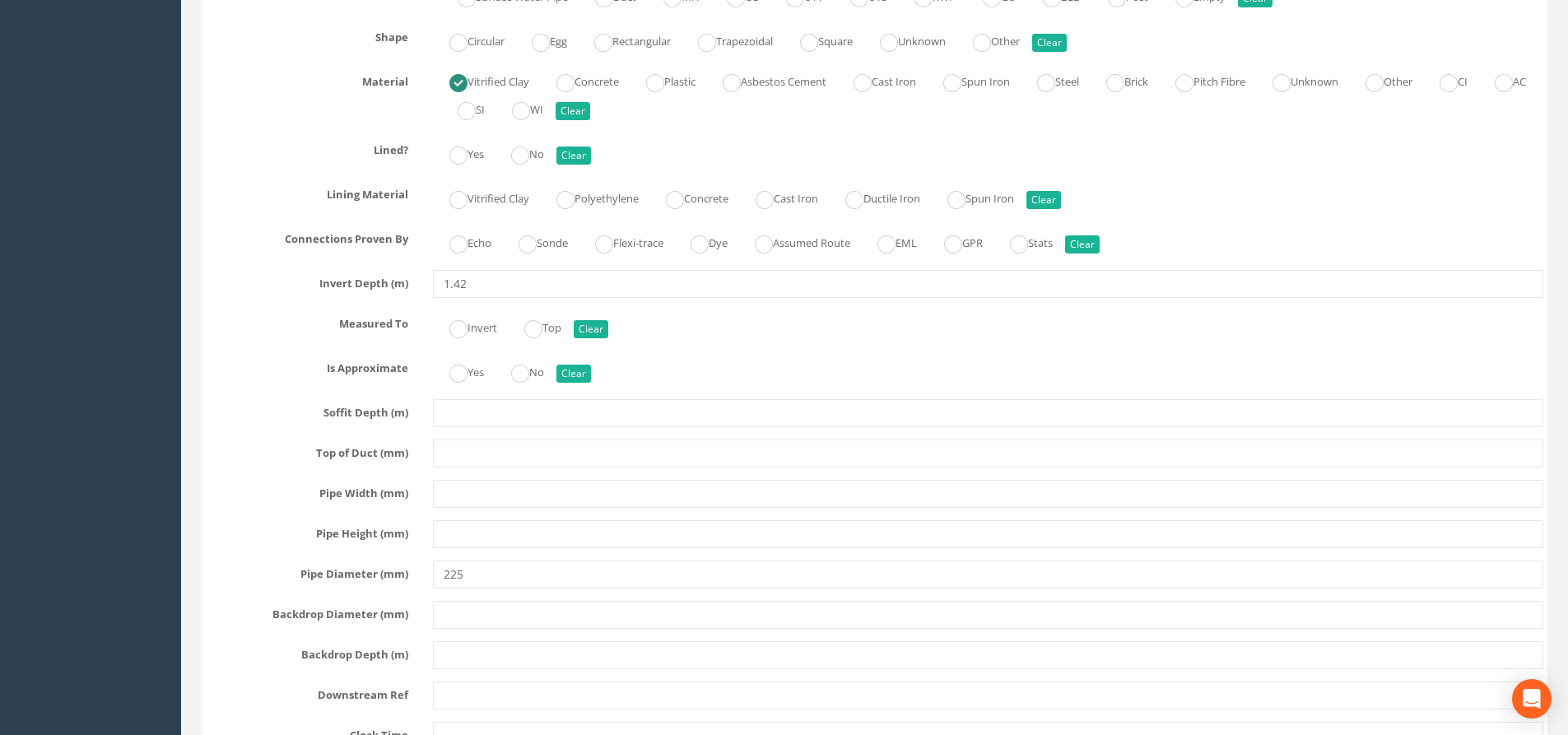
scroll to position [6910, 0]
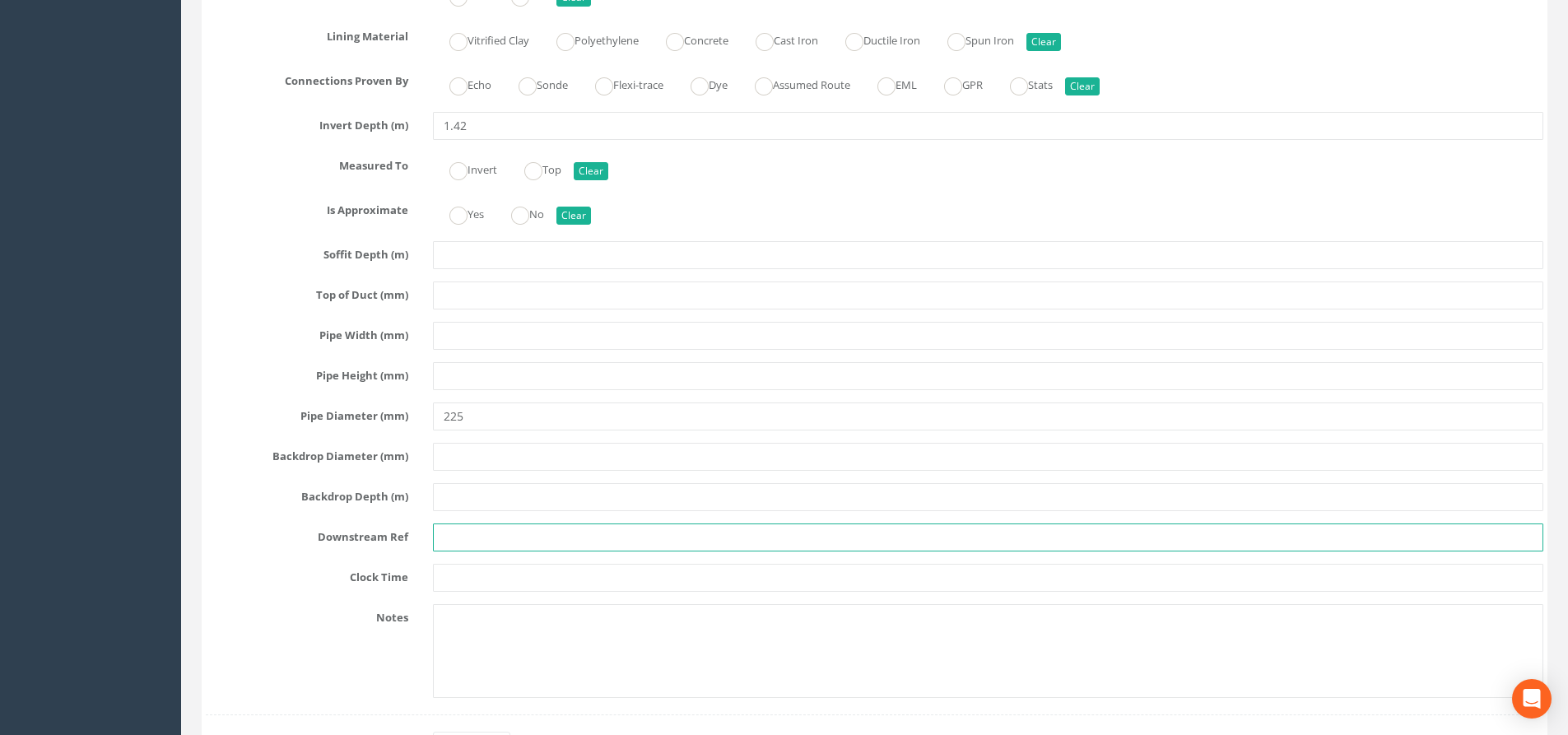
click at [455, 529] on input "text" at bounding box center [988, 537] width 1110 height 28
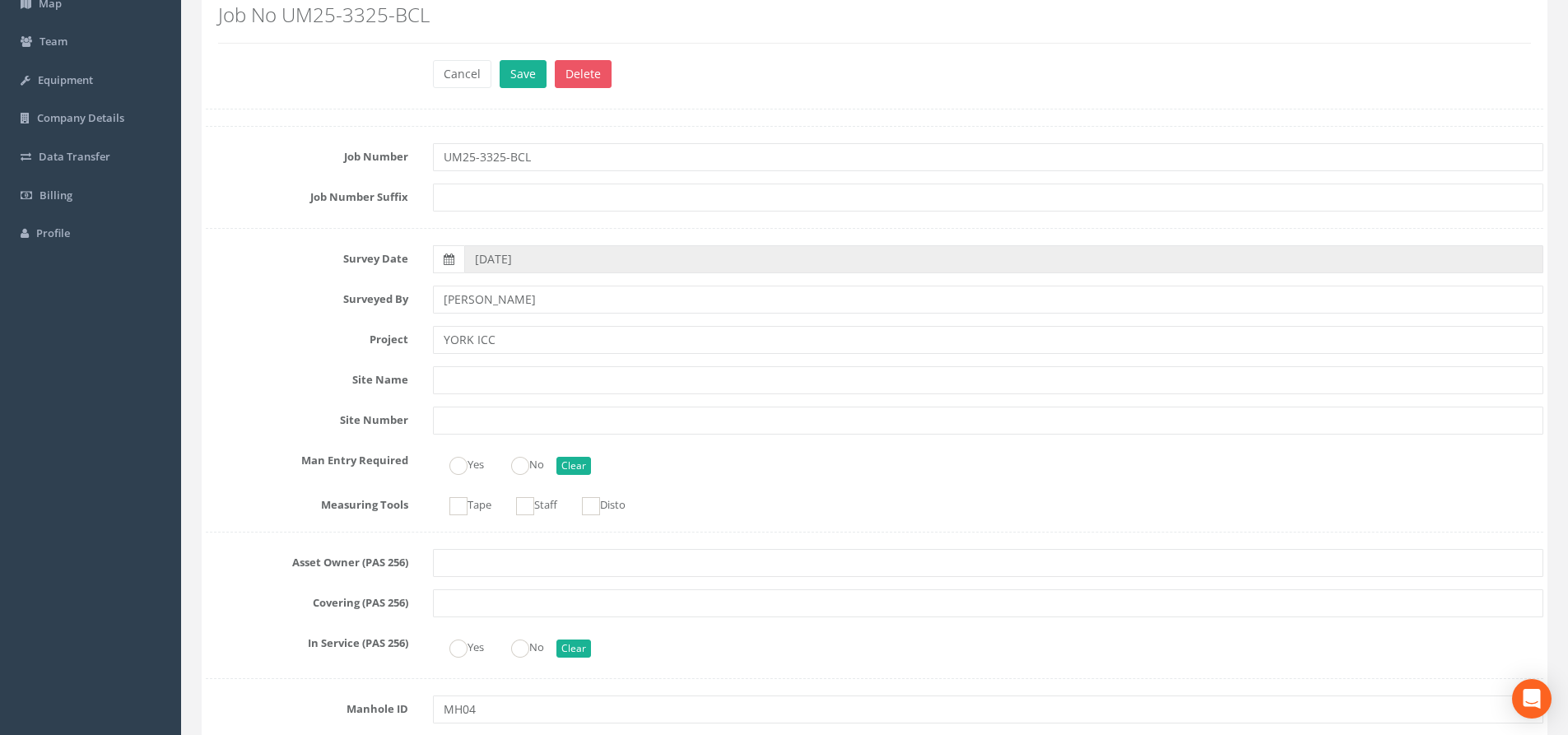
scroll to position [0, 0]
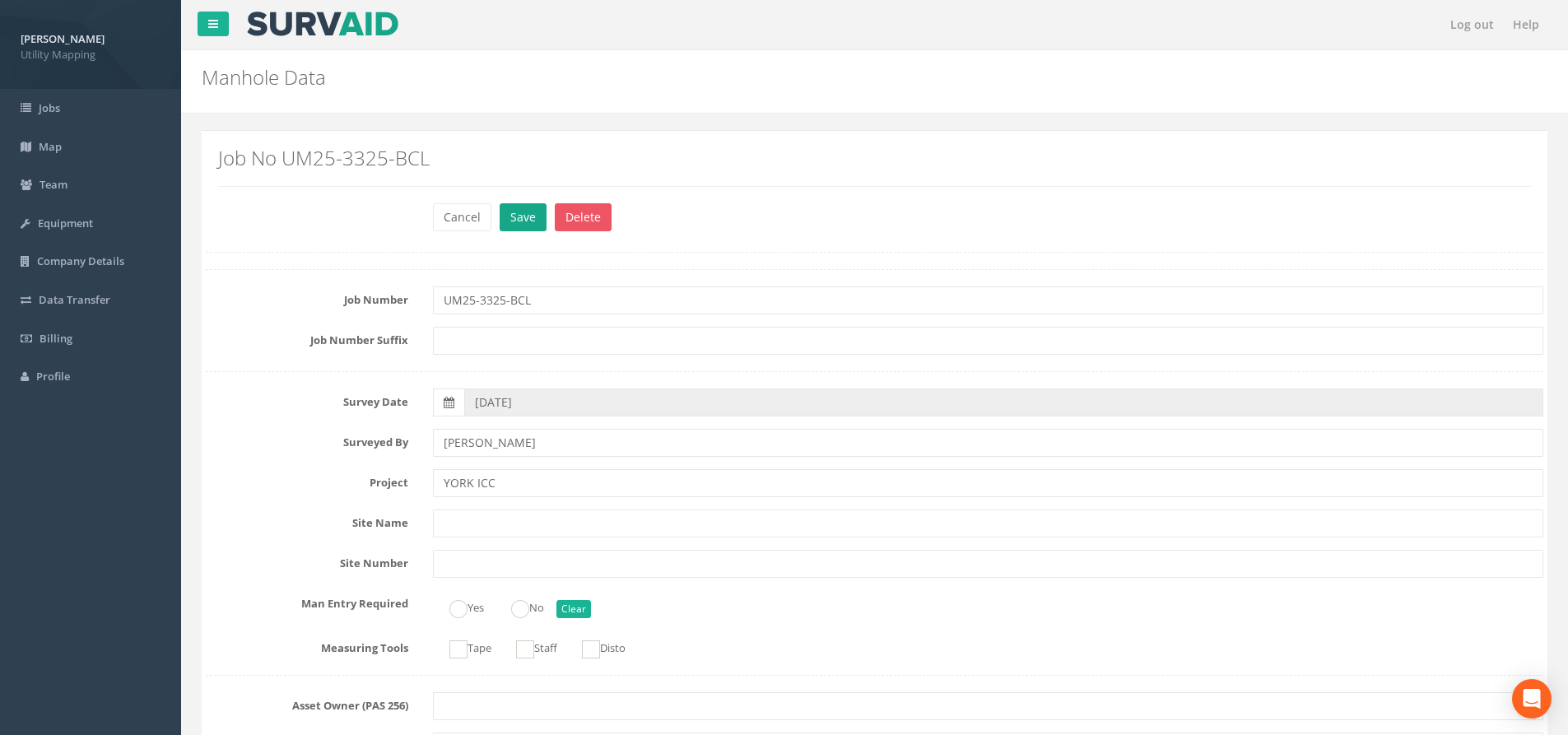
type input "MH03"
click at [532, 211] on button "Save" at bounding box center [523, 217] width 47 height 28
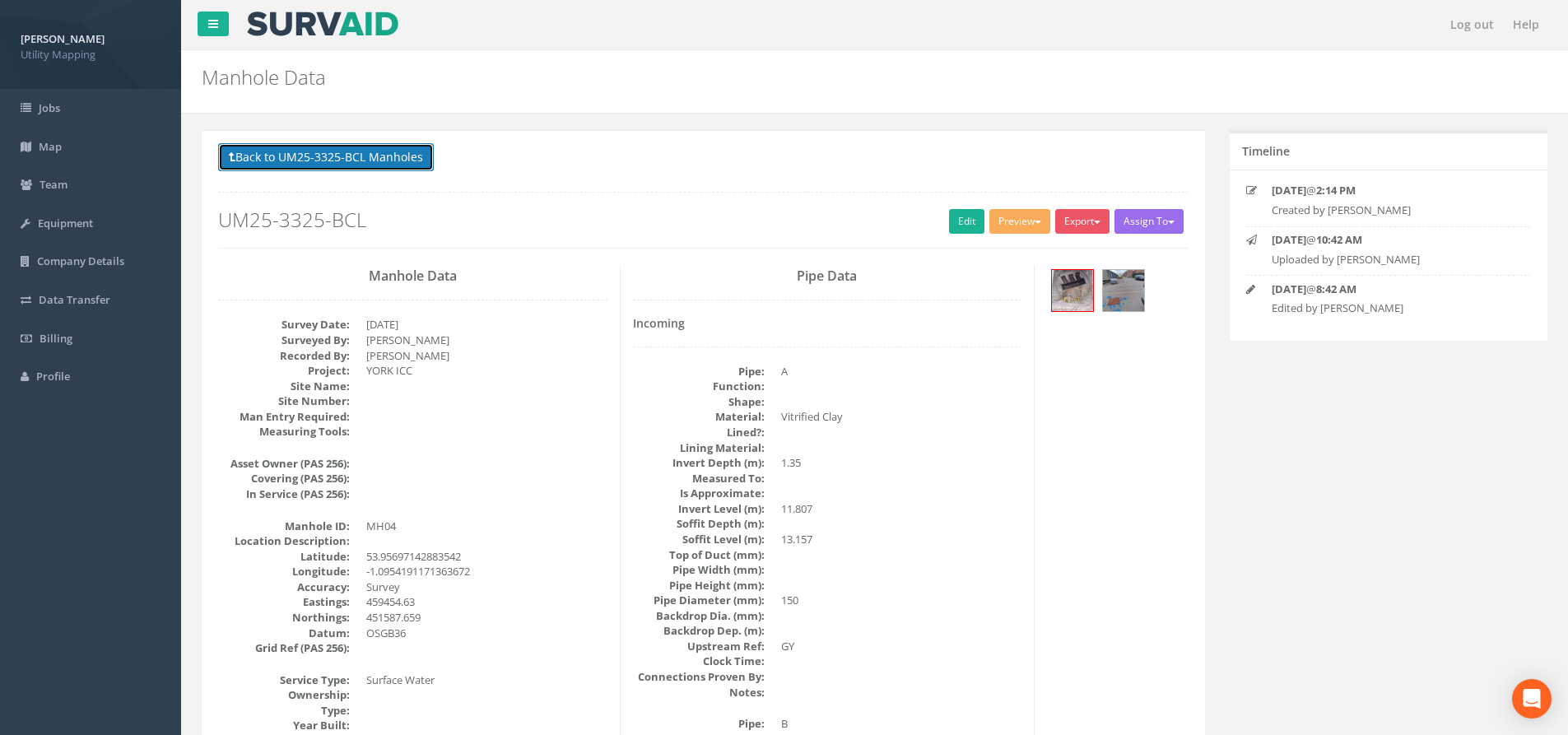
click at [360, 162] on button "Back to UM25-3325-BCL Manholes" at bounding box center [326, 157] width 216 height 28
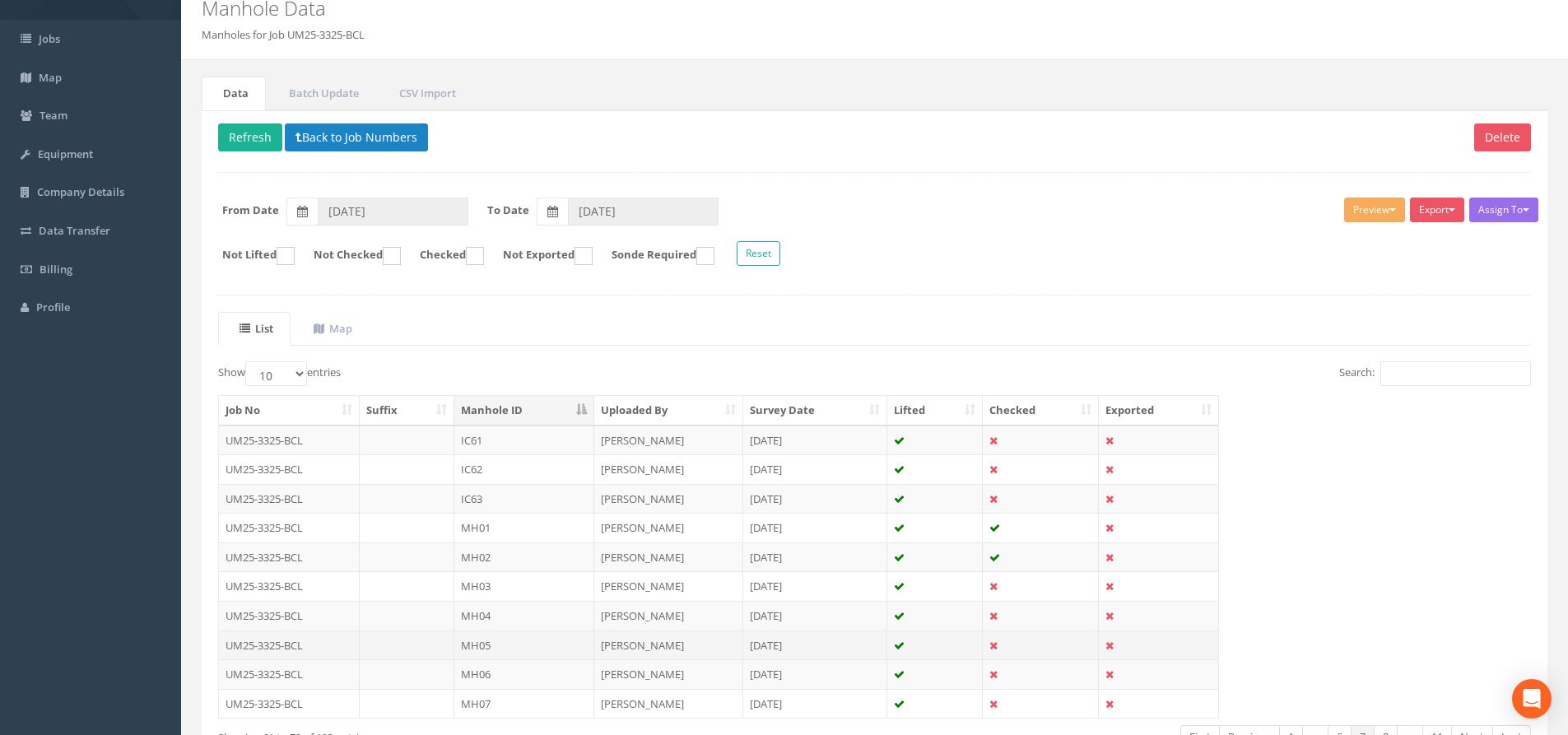
scroll to position [165, 0]
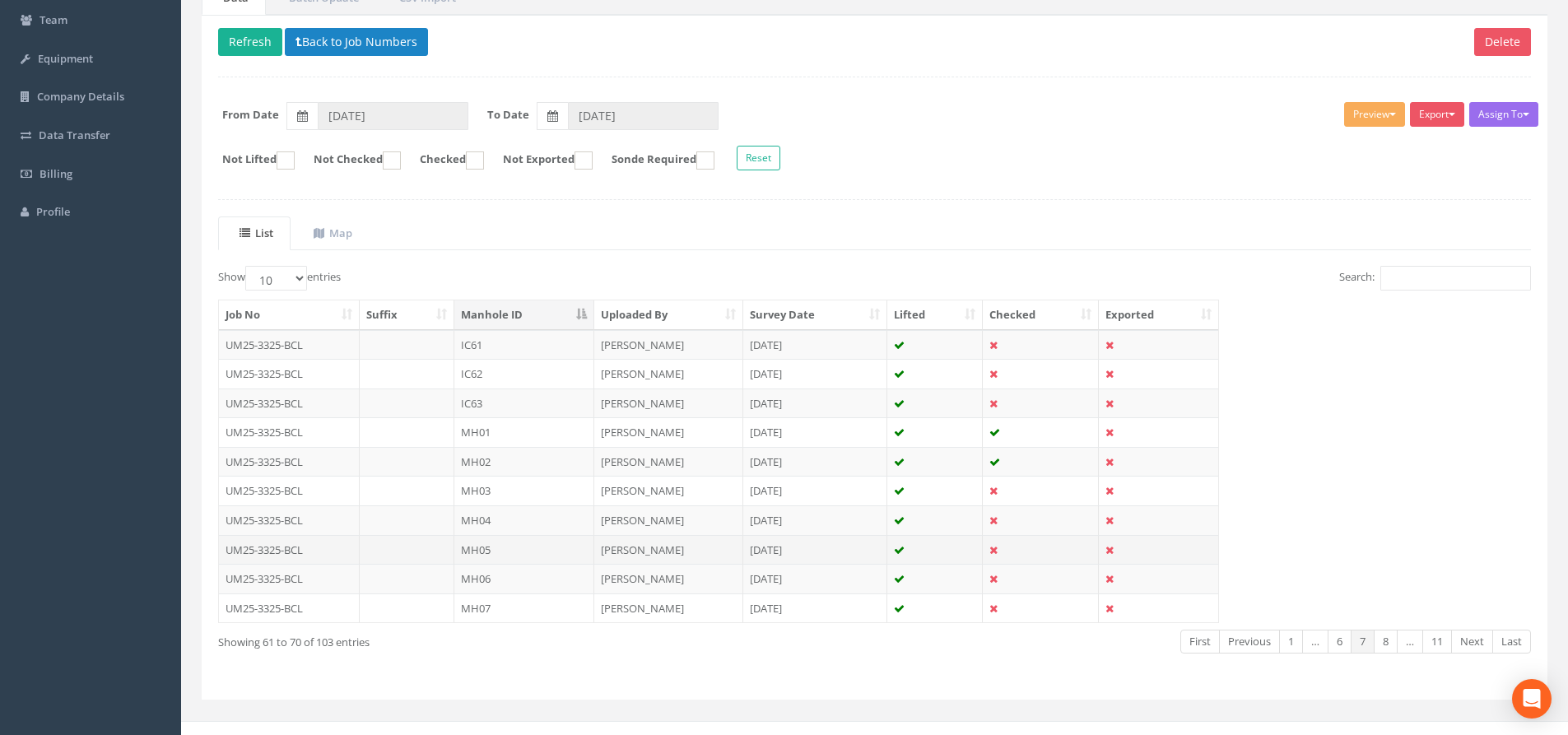
click at [525, 545] on td "MH05" at bounding box center [524, 549] width 140 height 30
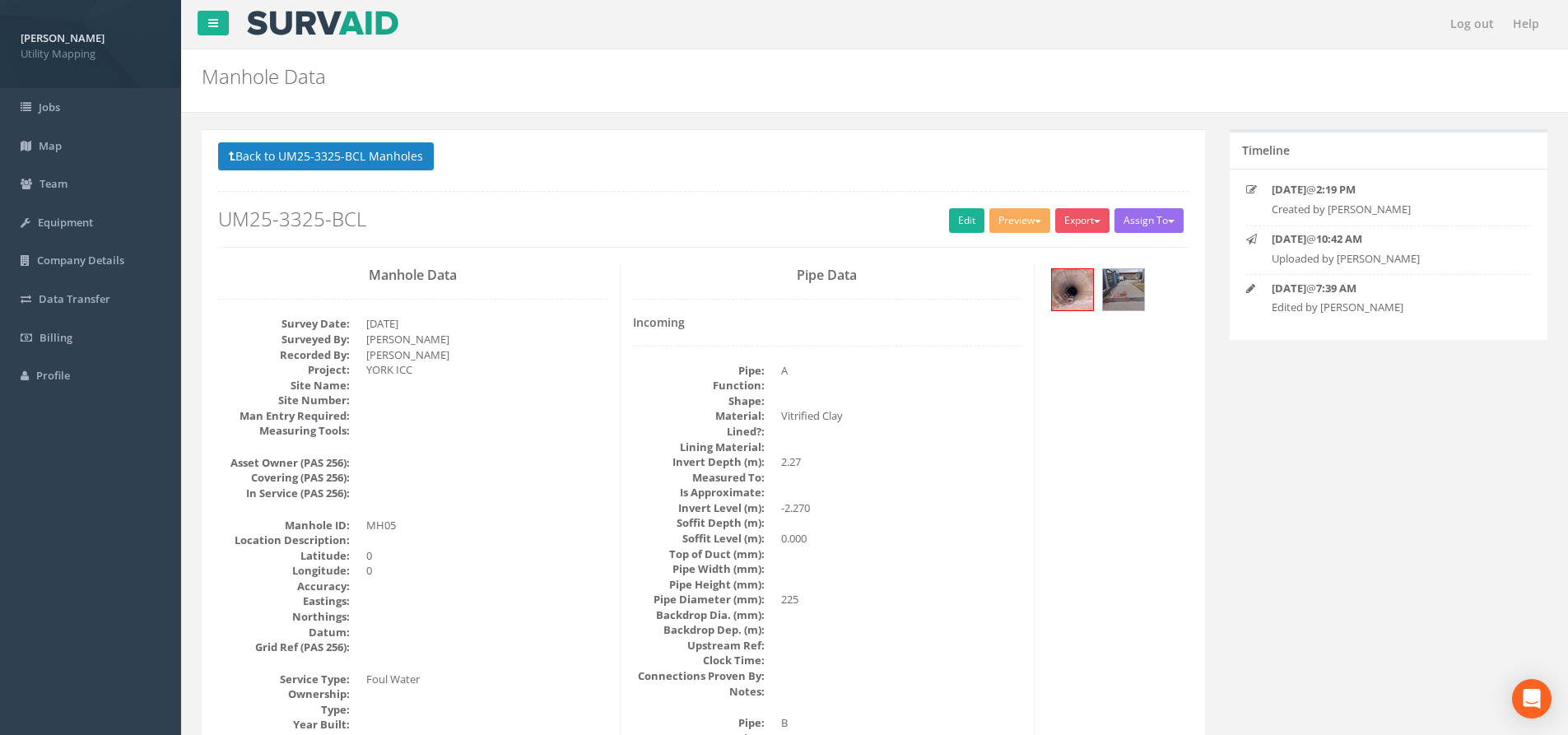
scroll to position [0, 0]
click at [954, 223] on link "Edit" at bounding box center [967, 222] width 35 height 25
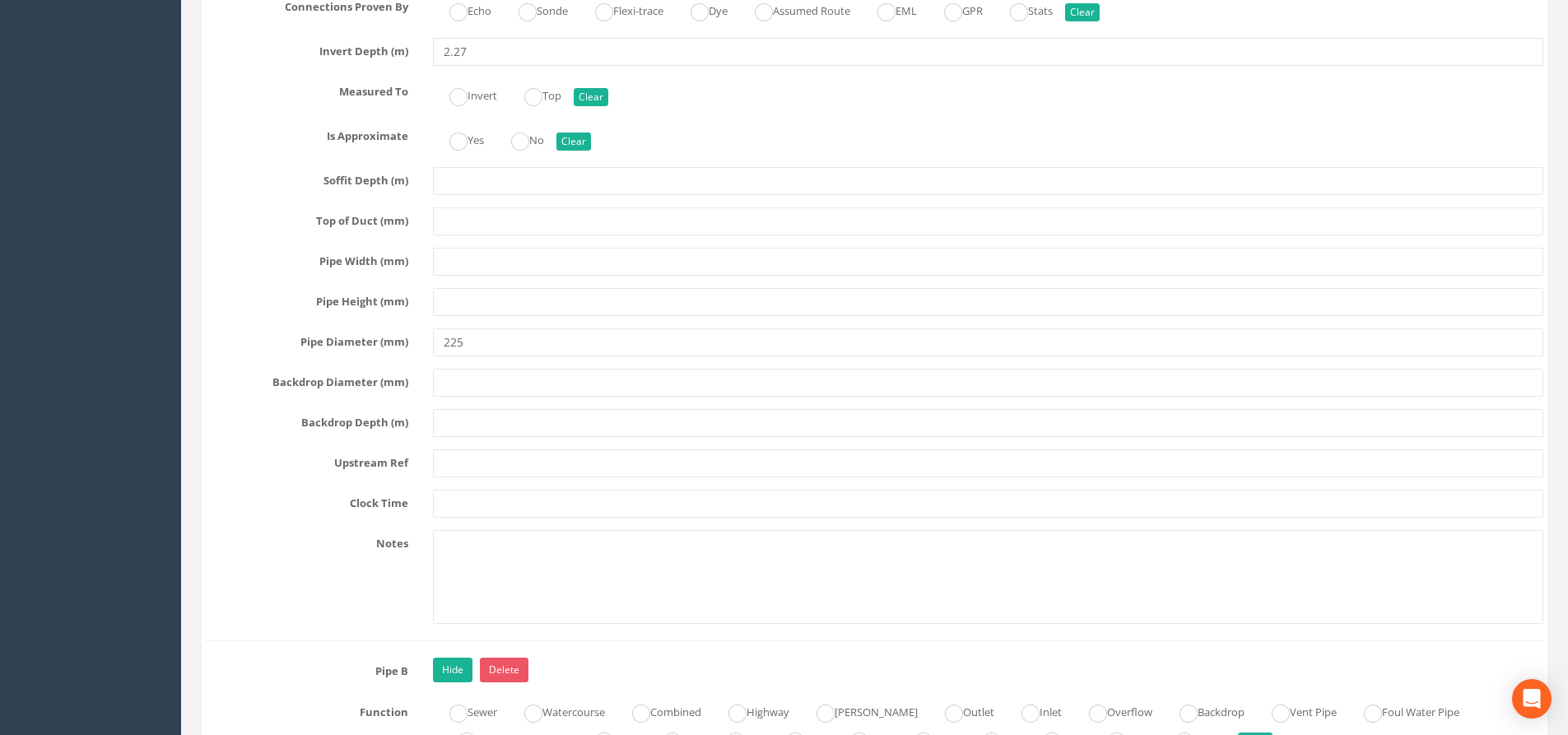
scroll to position [3290, 0]
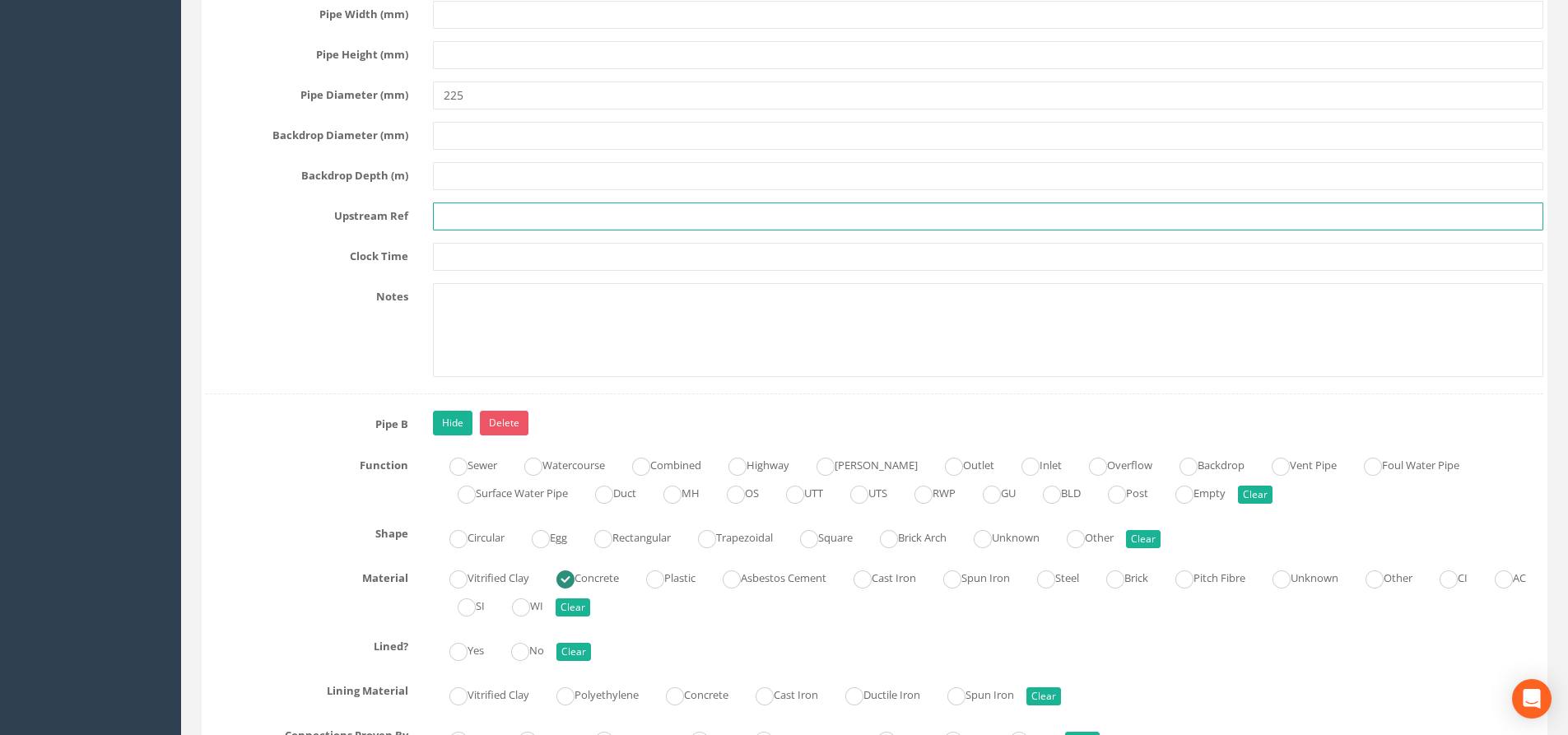
click at [472, 218] on input "text" at bounding box center [988, 216] width 1110 height 28
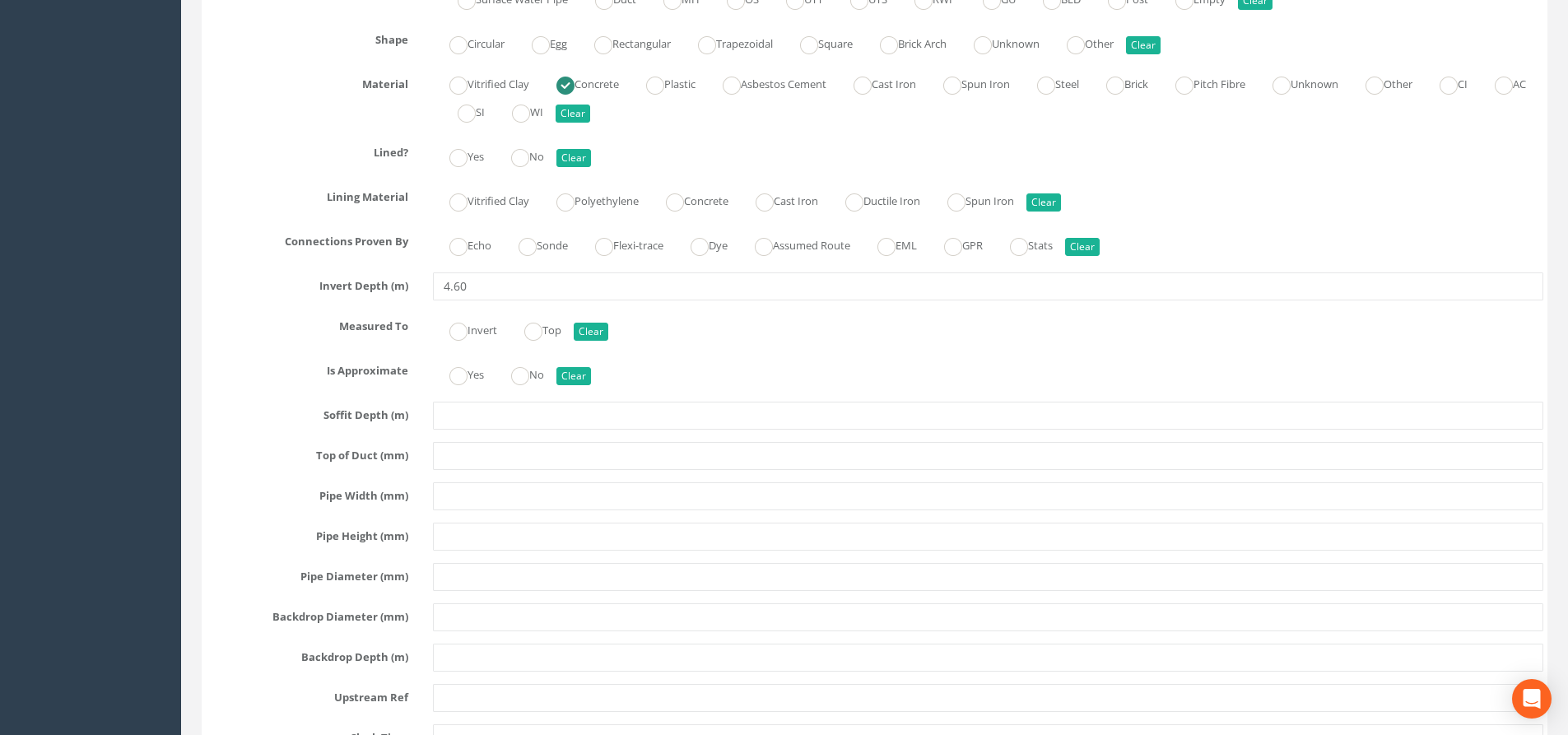
scroll to position [3866, 0]
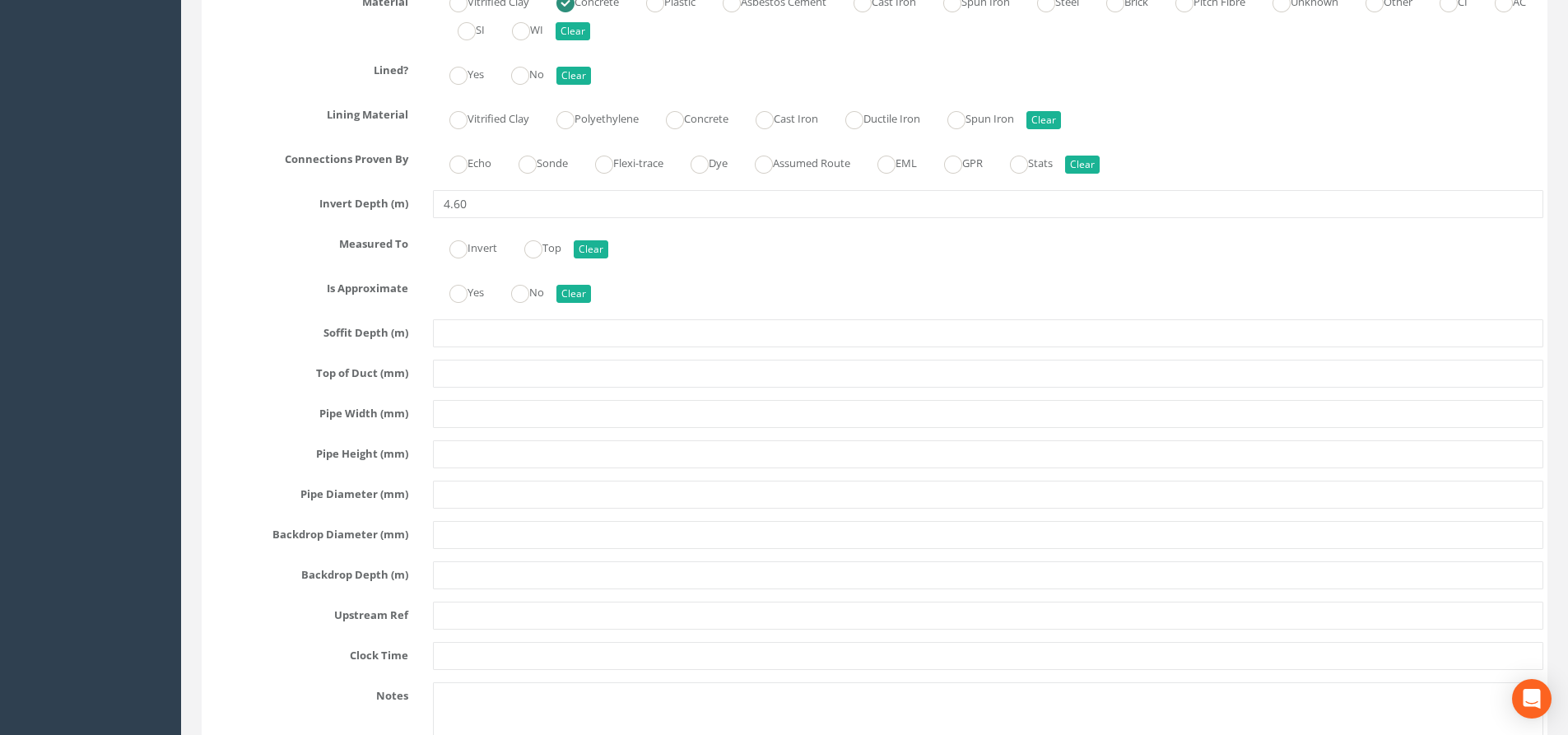
type input "UTR"
click at [481, 488] on input "text" at bounding box center [988, 494] width 1110 height 28
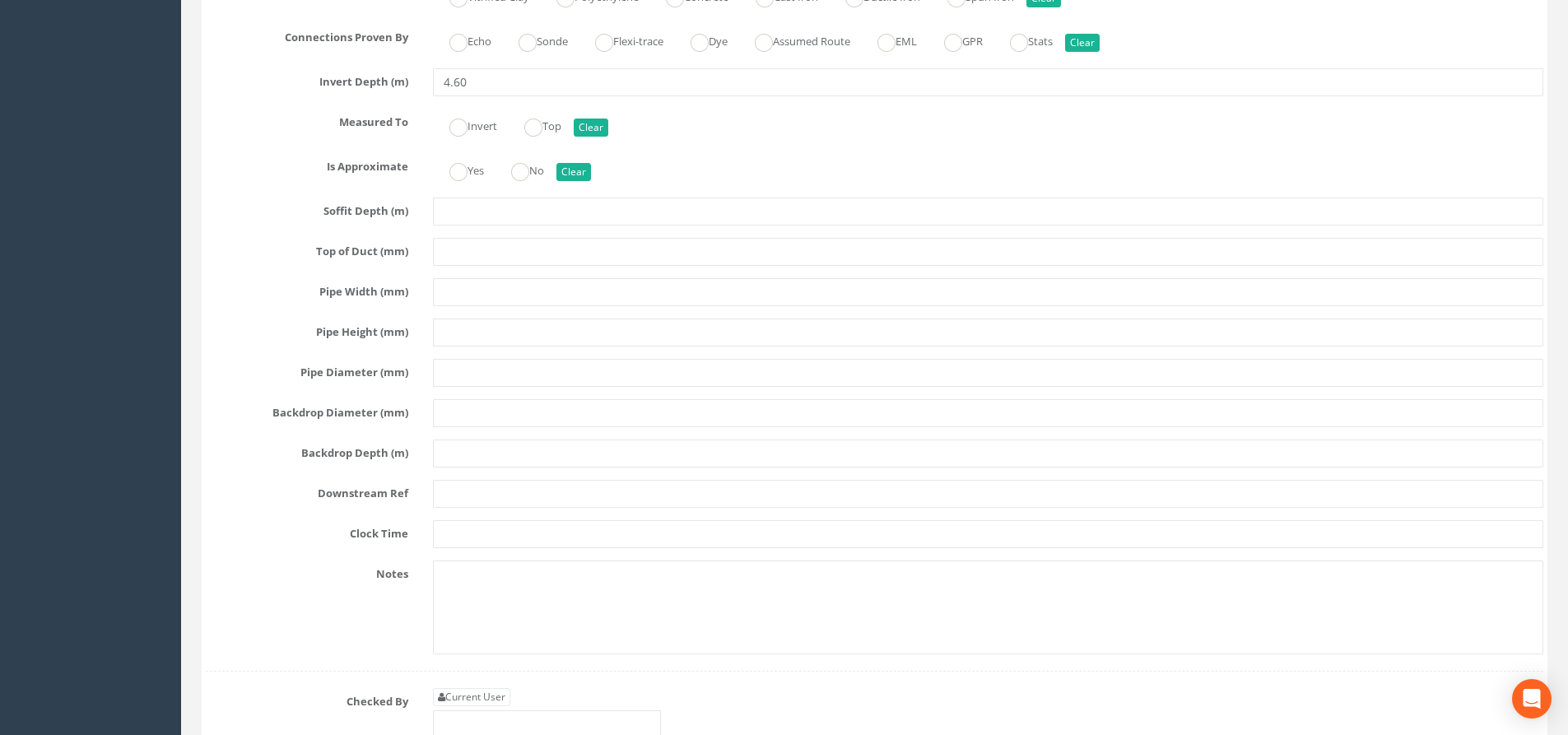
scroll to position [5018, 0]
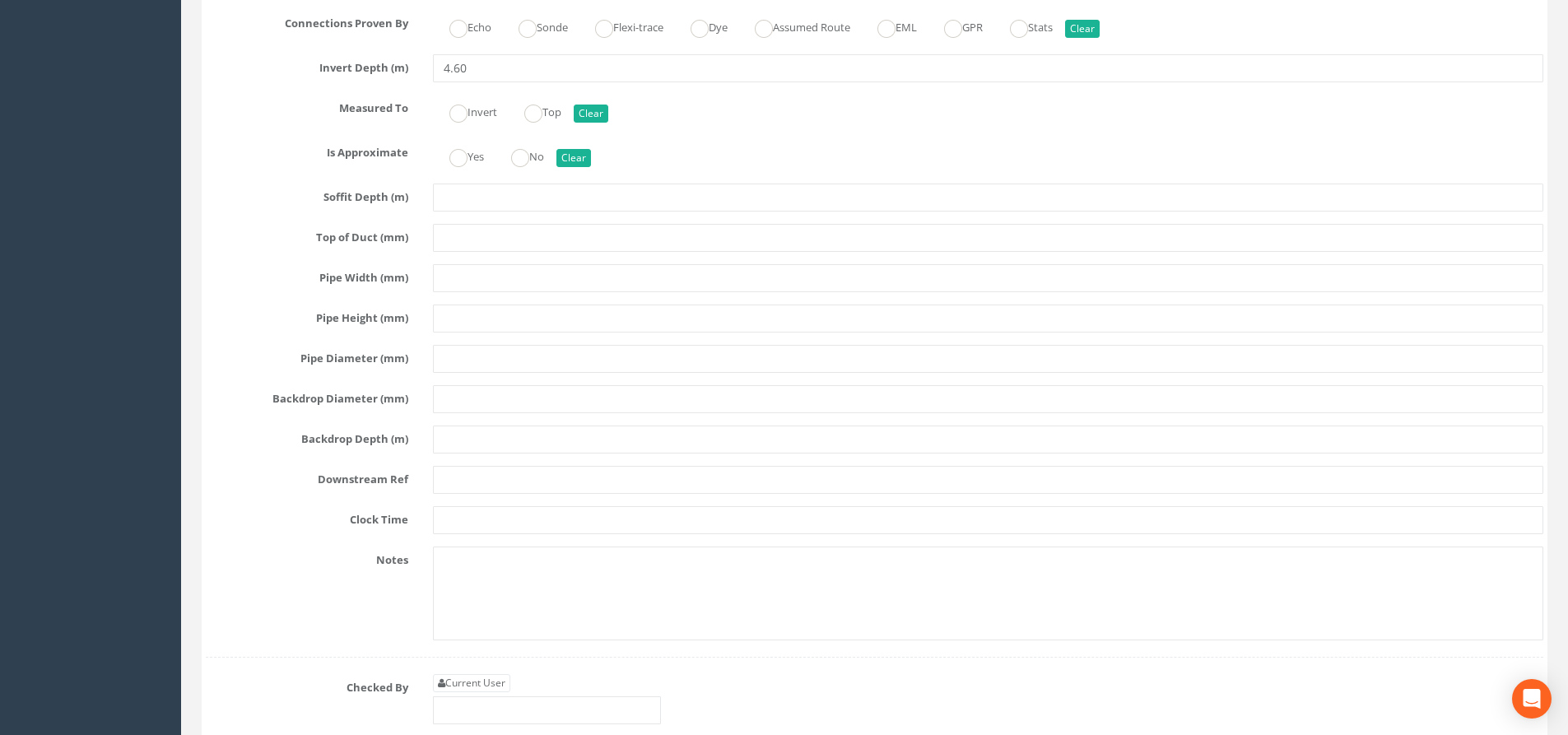
type input "1200"
click at [467, 364] on input "text" at bounding box center [988, 358] width 1110 height 28
type input "1200"
click at [497, 479] on input "text" at bounding box center [988, 479] width 1110 height 28
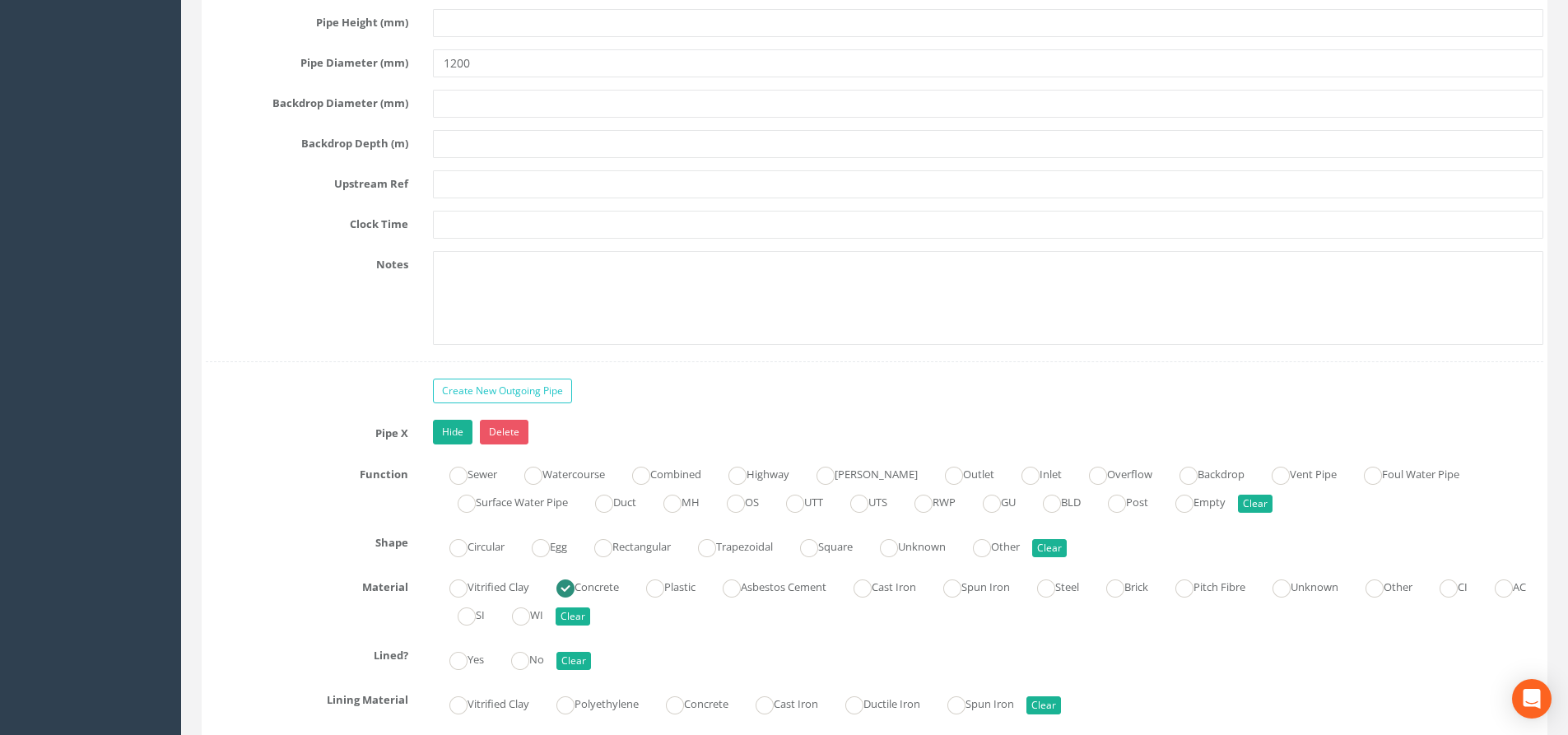
scroll to position [4278, 0]
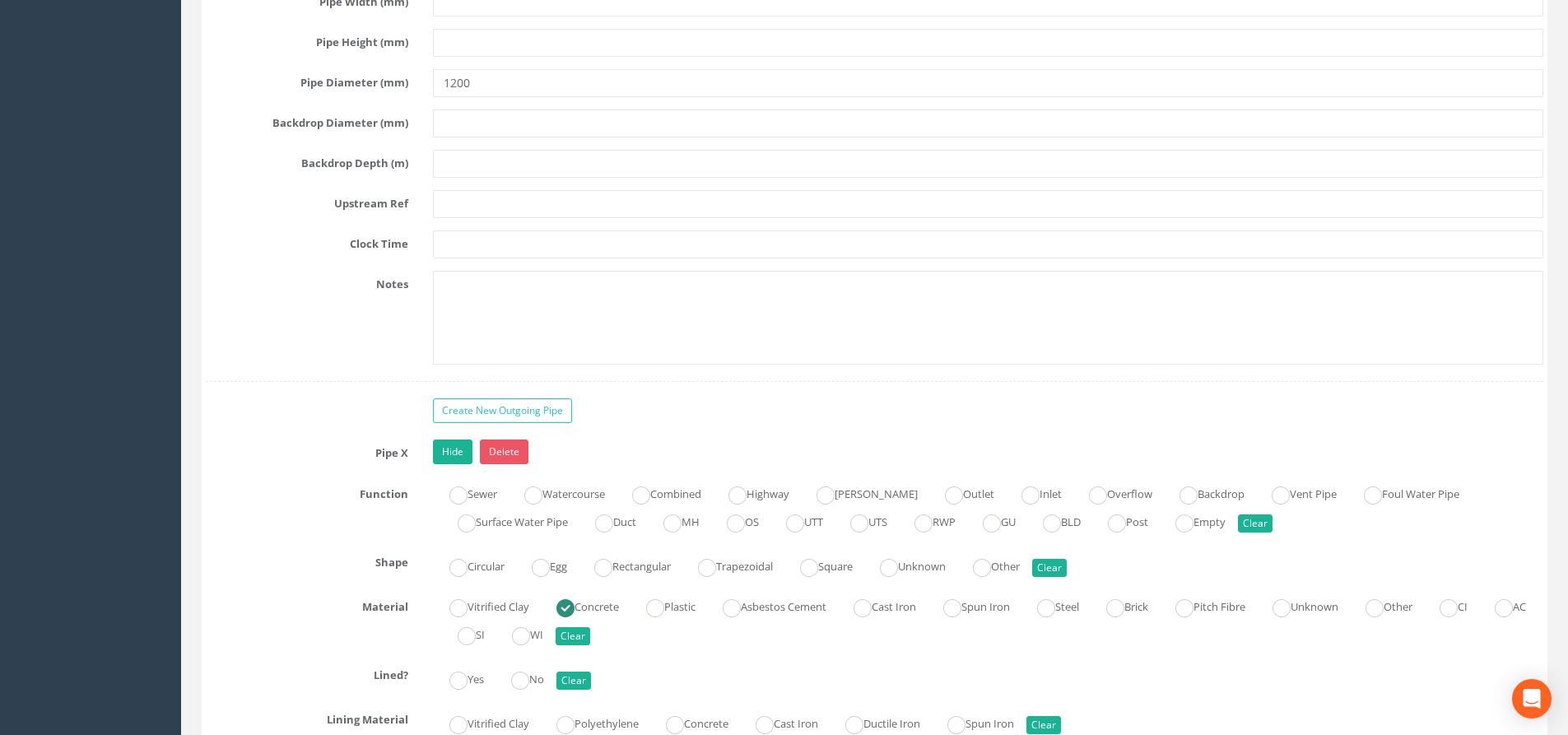
type input "MH07"
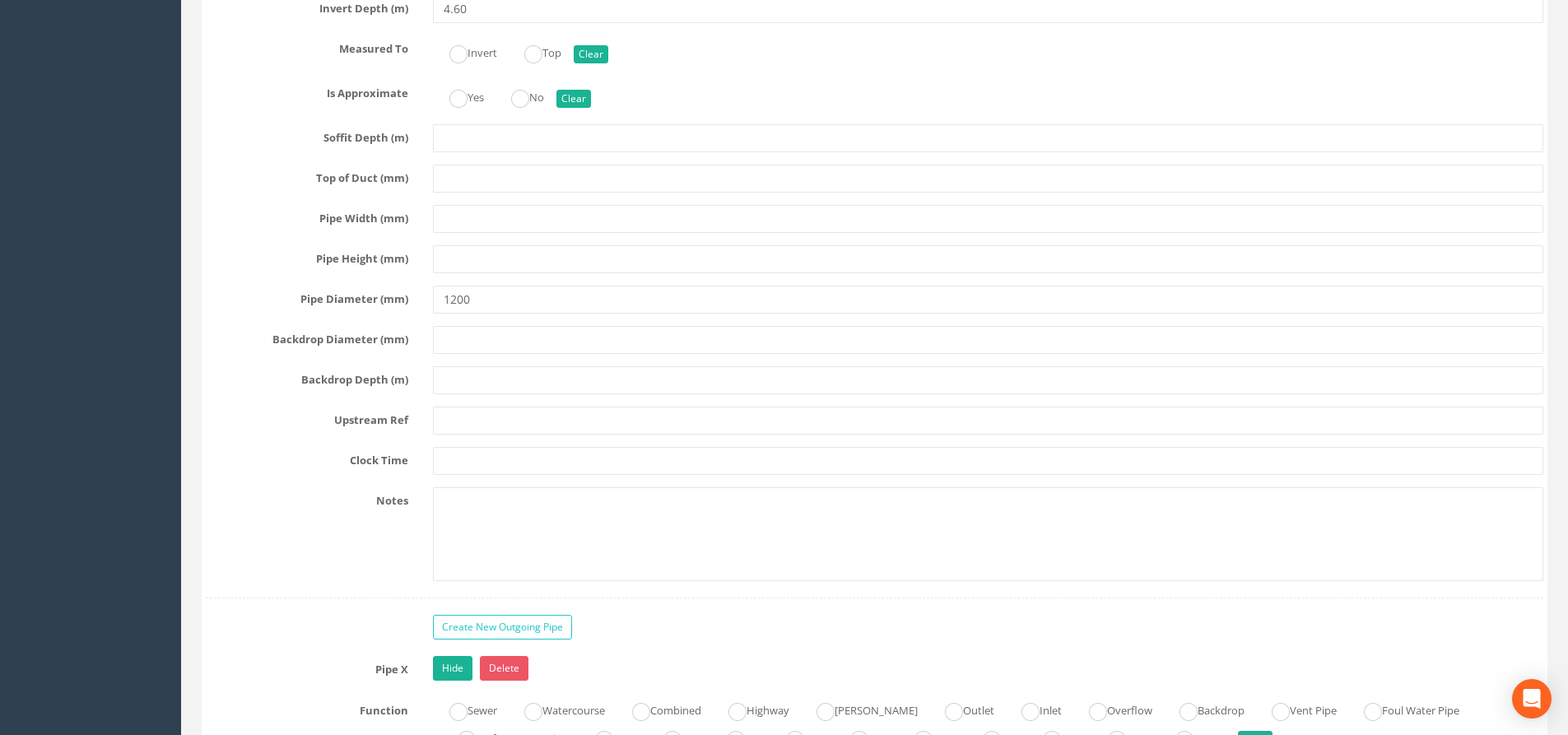
scroll to position [3948, 0]
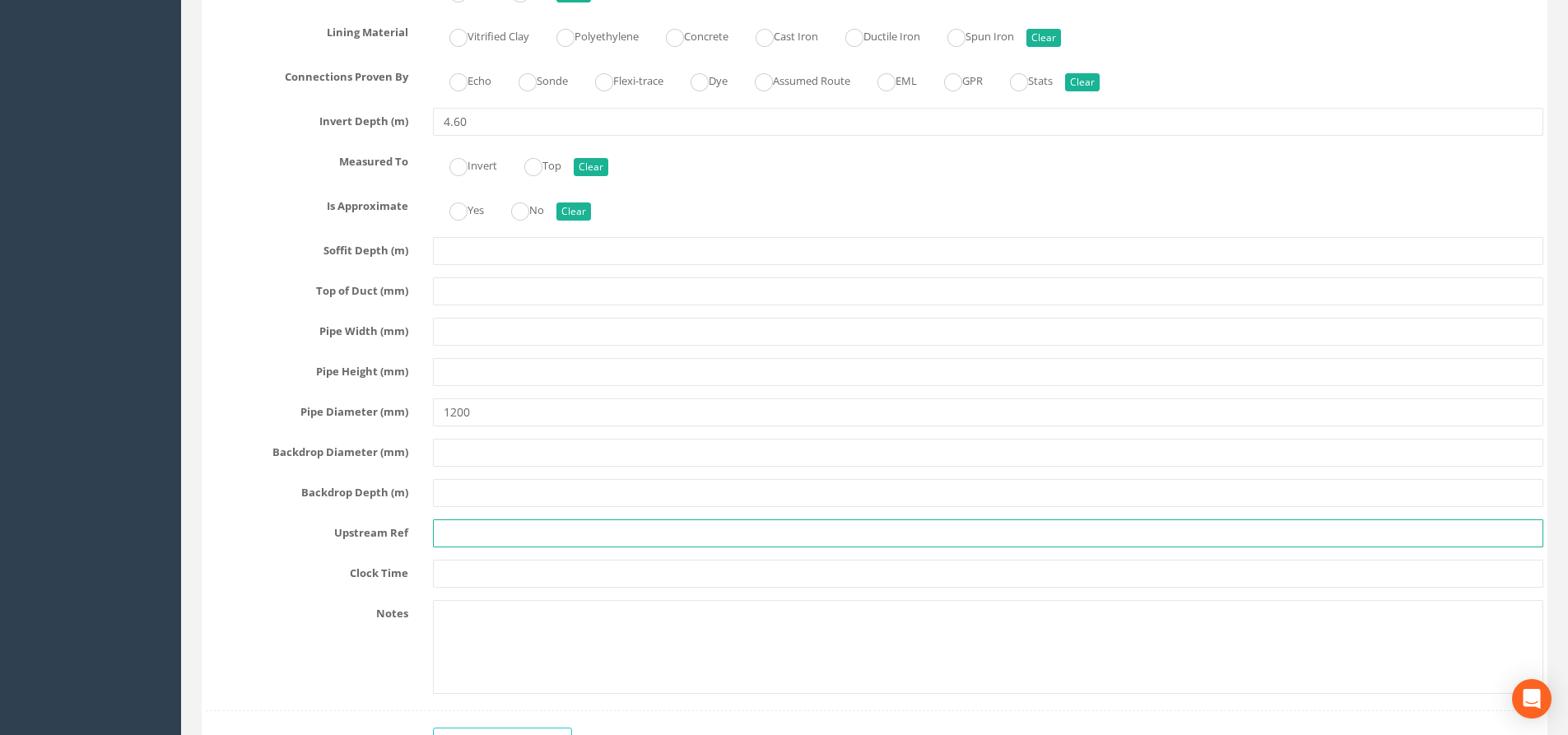
click at [511, 528] on input "text" at bounding box center [988, 534] width 1110 height 28
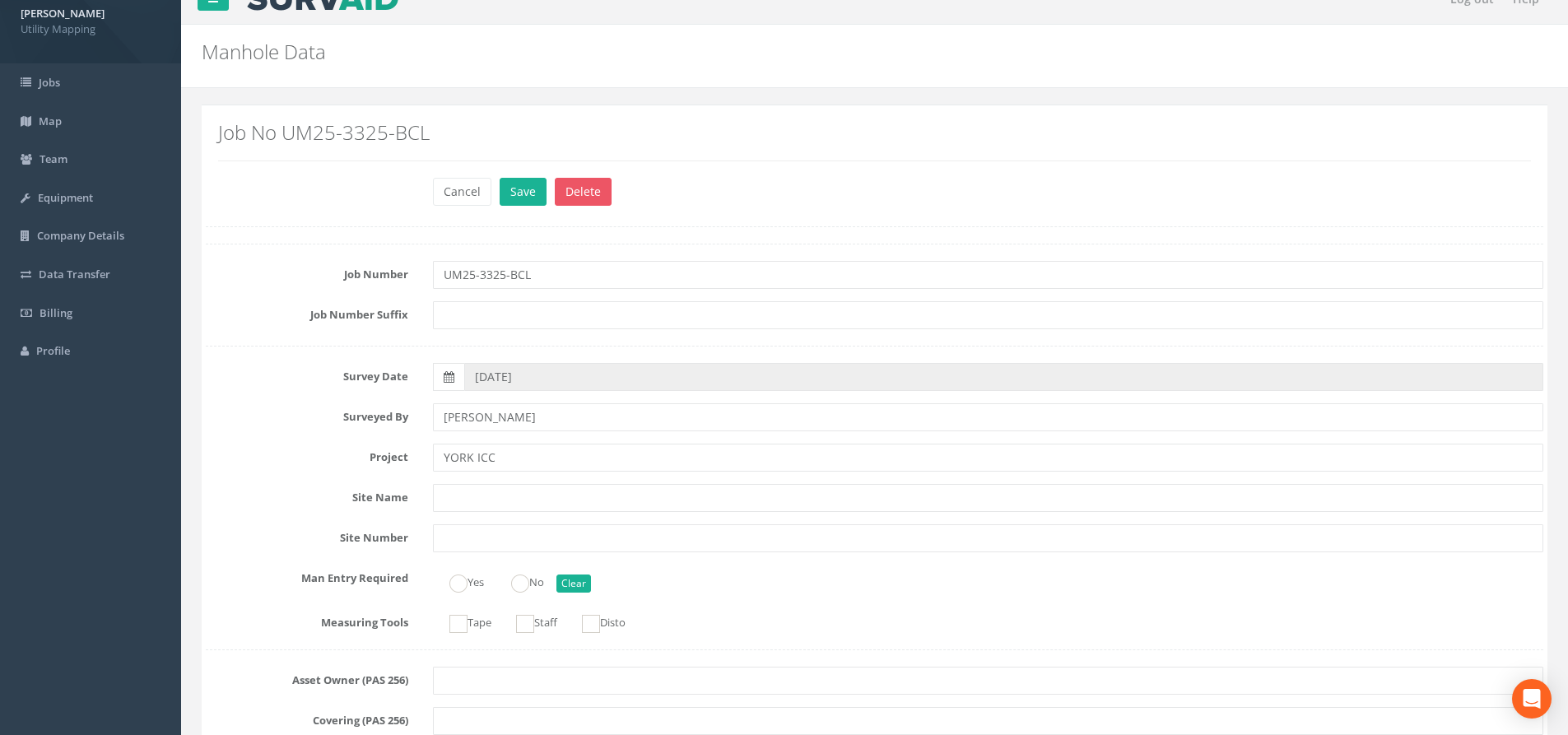
scroll to position [0, 0]
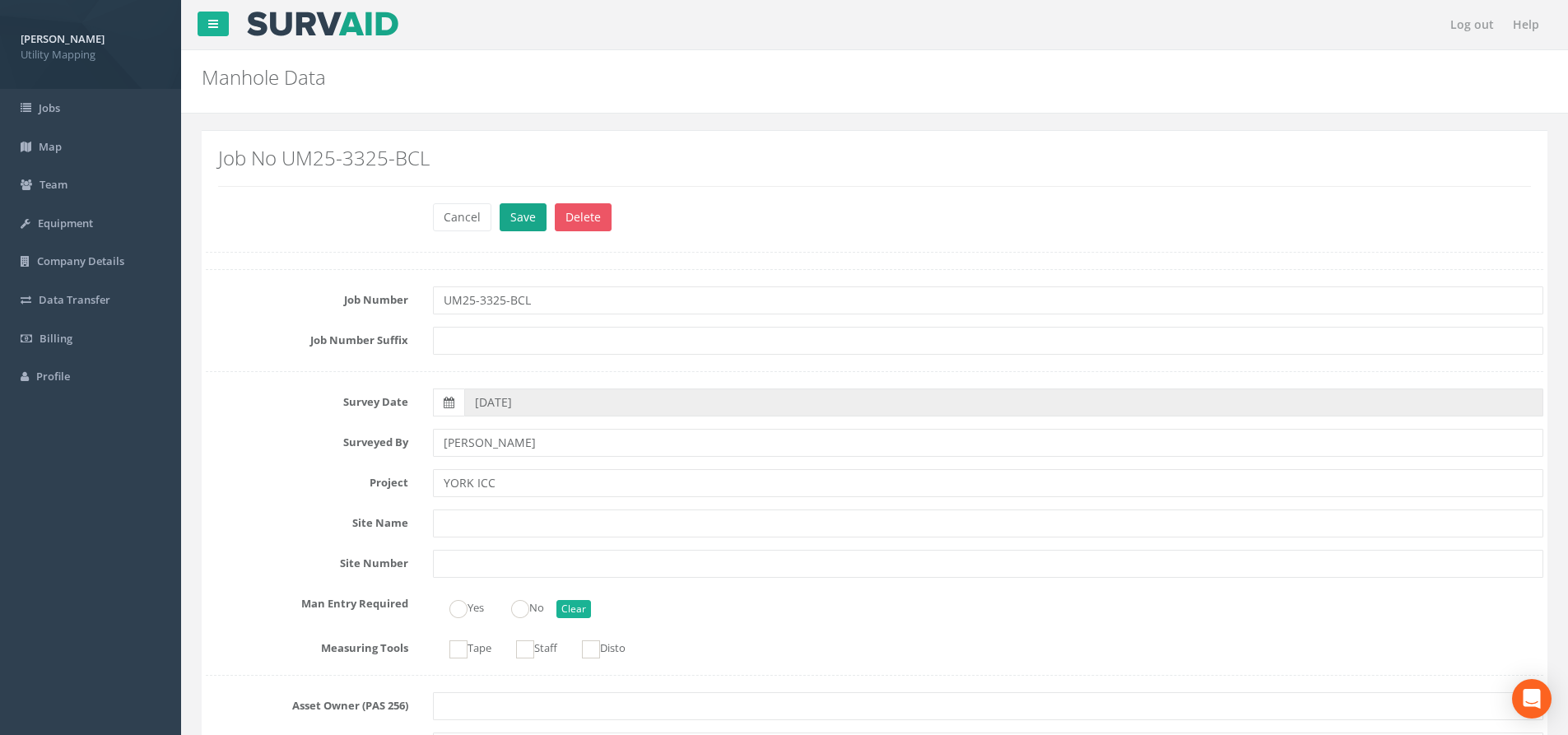
type input "MH06"
click at [531, 228] on button "Save" at bounding box center [523, 217] width 47 height 28
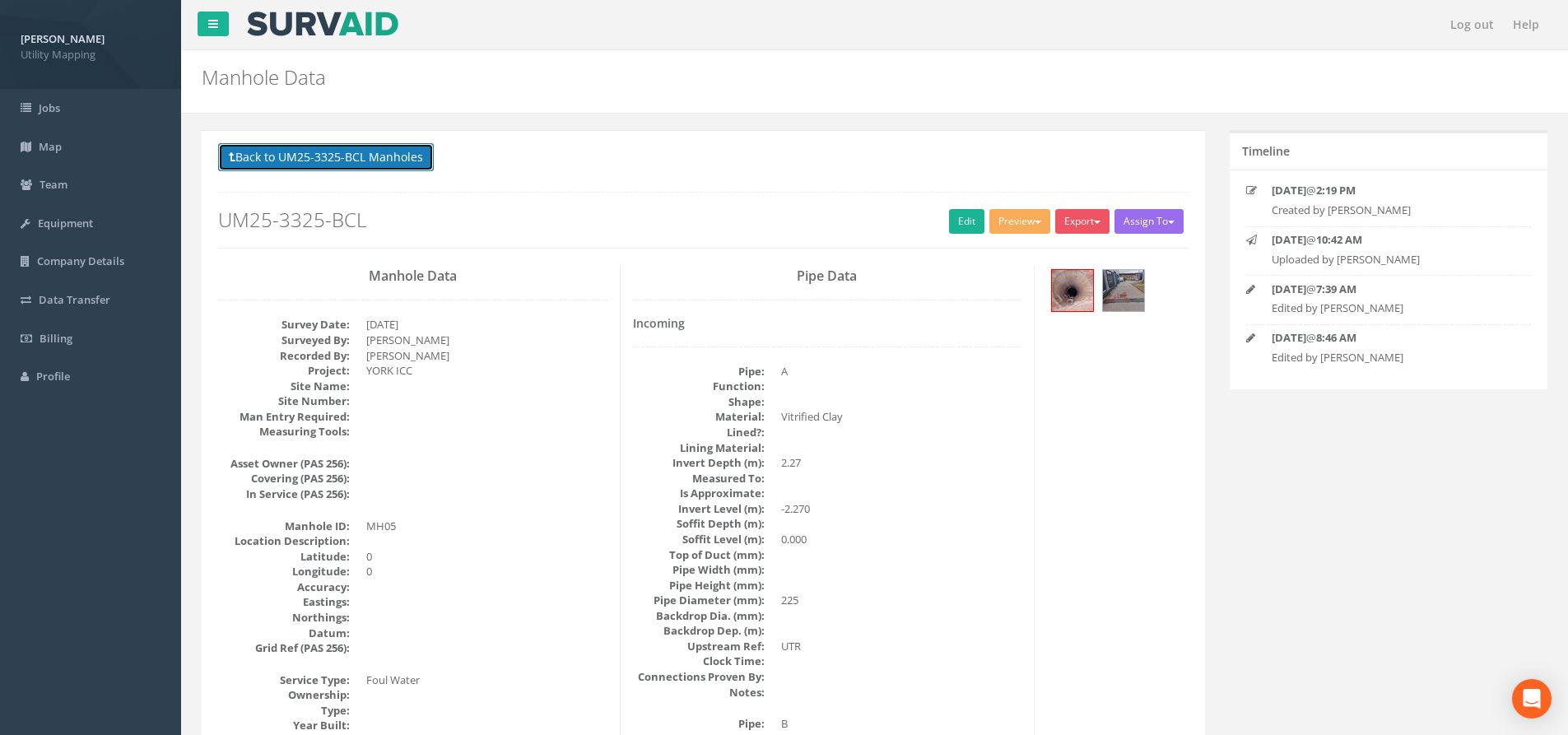
click at [398, 156] on button "Back to UM25-3325-BCL Manholes" at bounding box center [326, 157] width 216 height 28
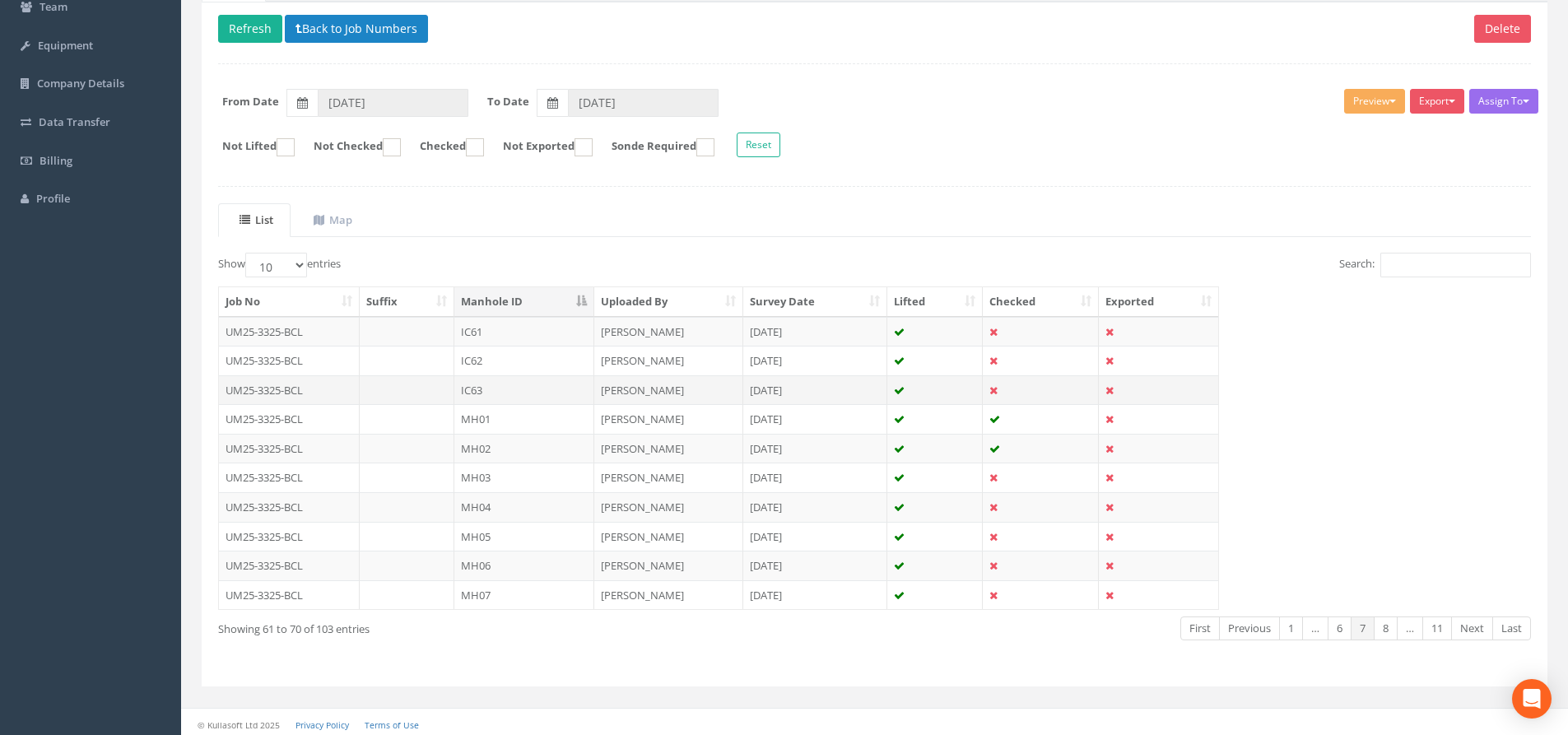
scroll to position [182, 0]
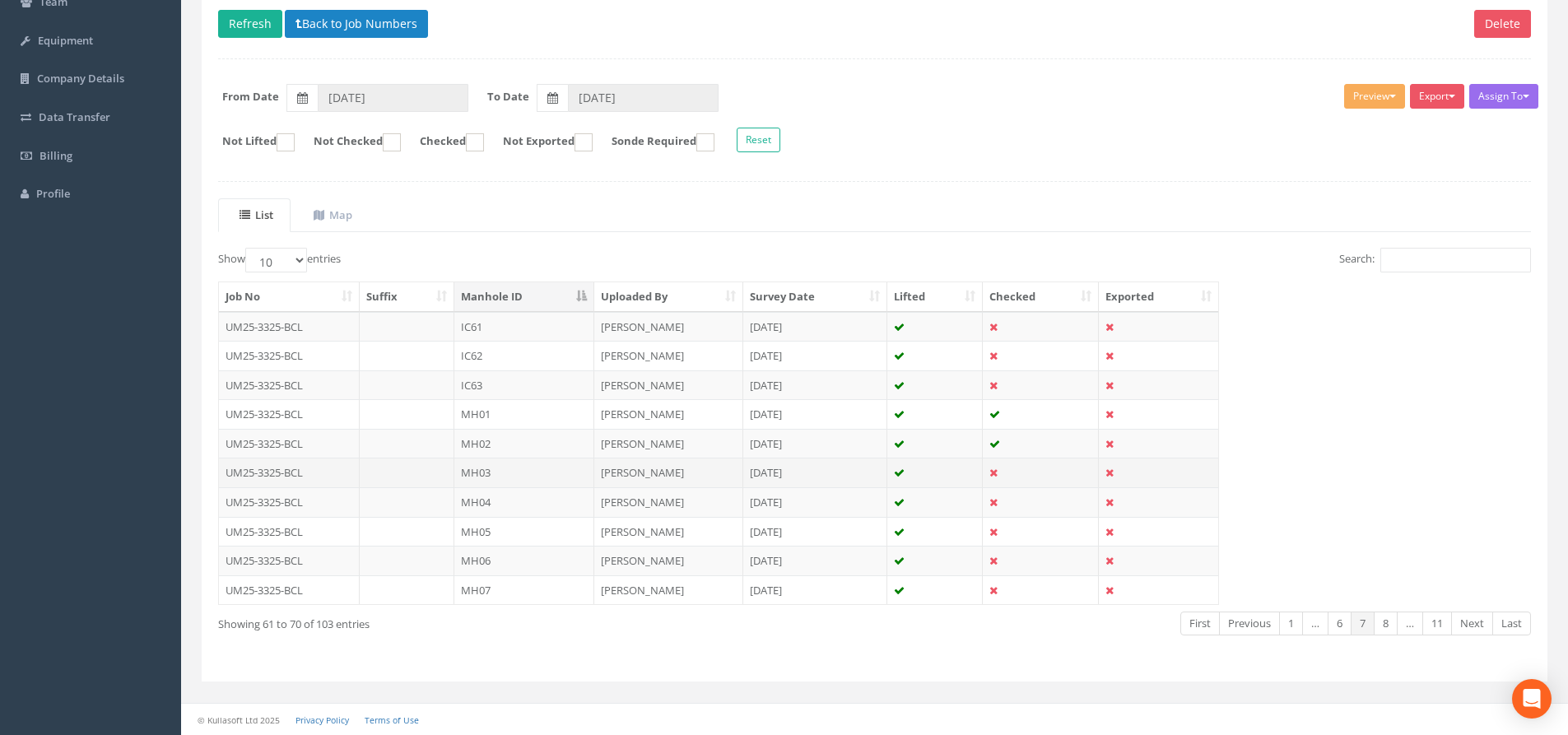
click at [535, 465] on td "MH03" at bounding box center [524, 472] width 140 height 30
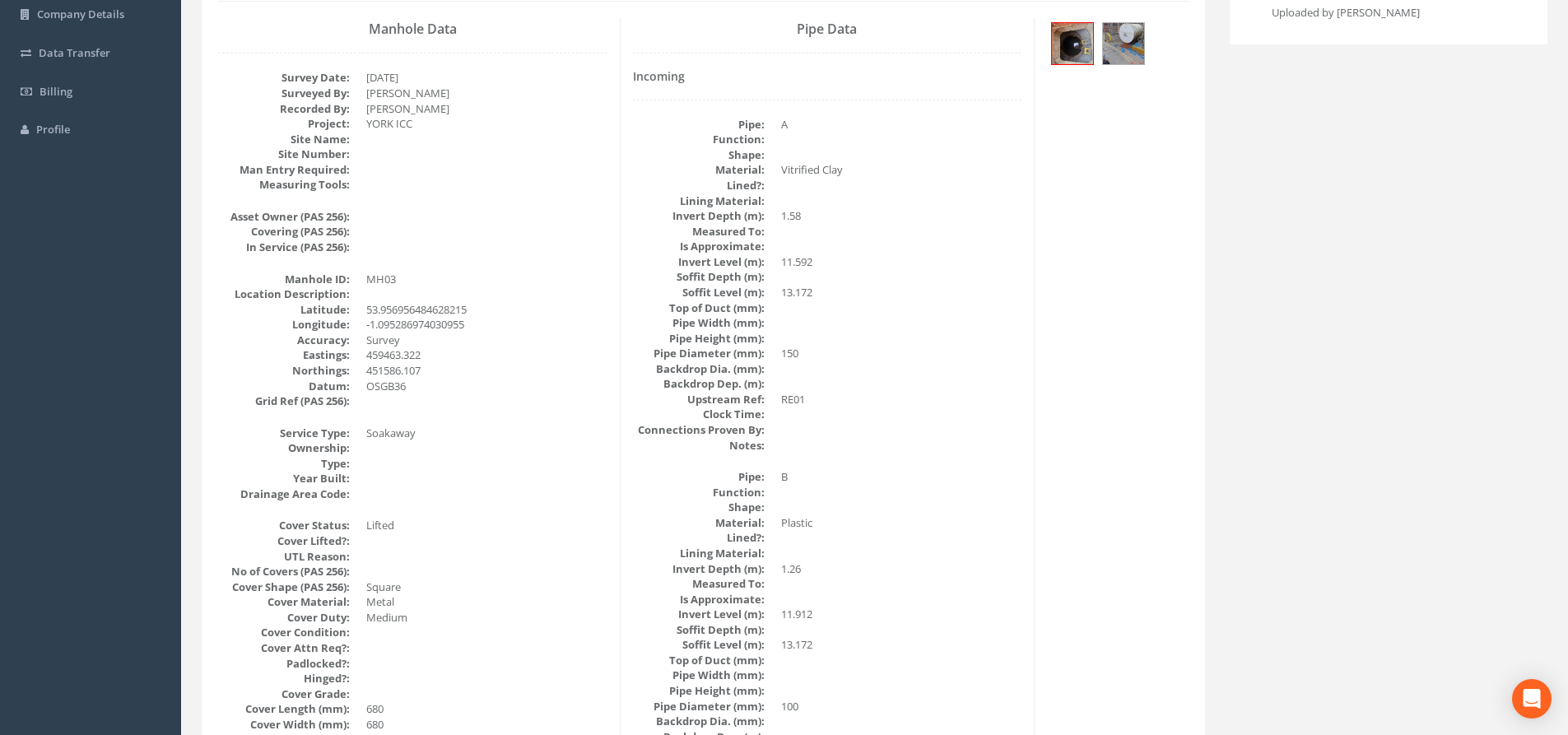
scroll to position [0, 0]
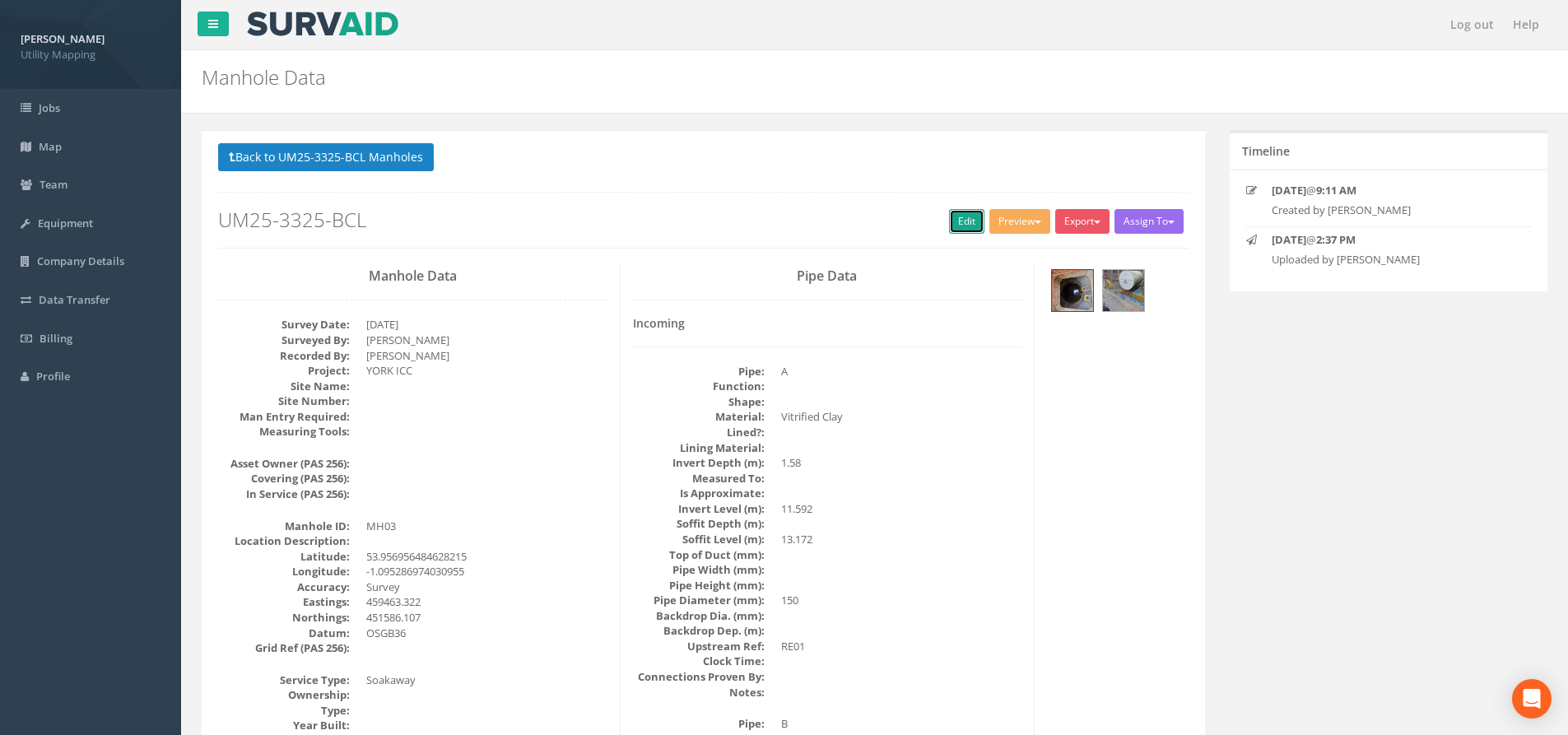
click at [954, 227] on link "Edit" at bounding box center [967, 222] width 35 height 25
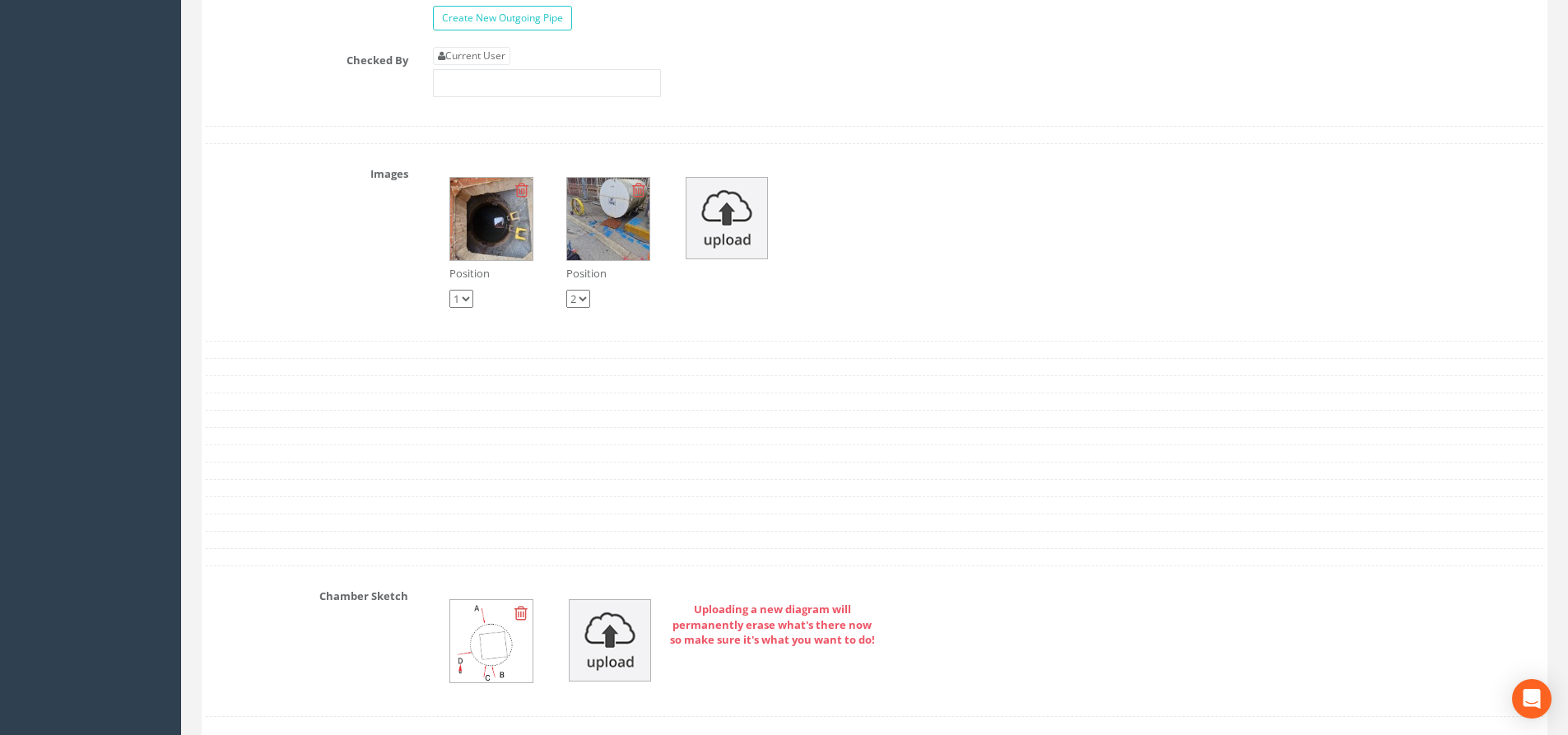
scroll to position [6419, 0]
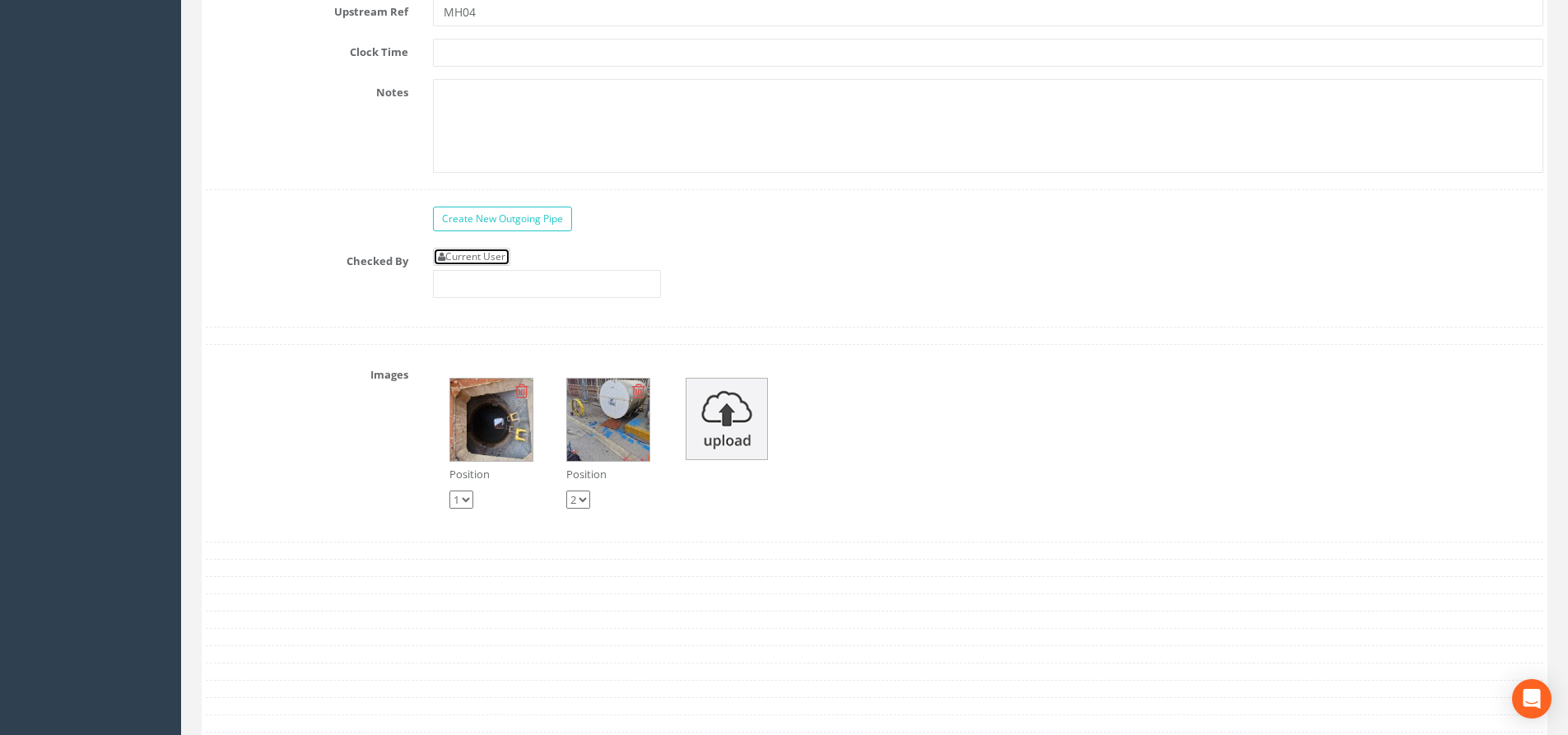
click at [478, 252] on link "Current User" at bounding box center [472, 257] width 77 height 18
type input "[PERSON_NAME]"
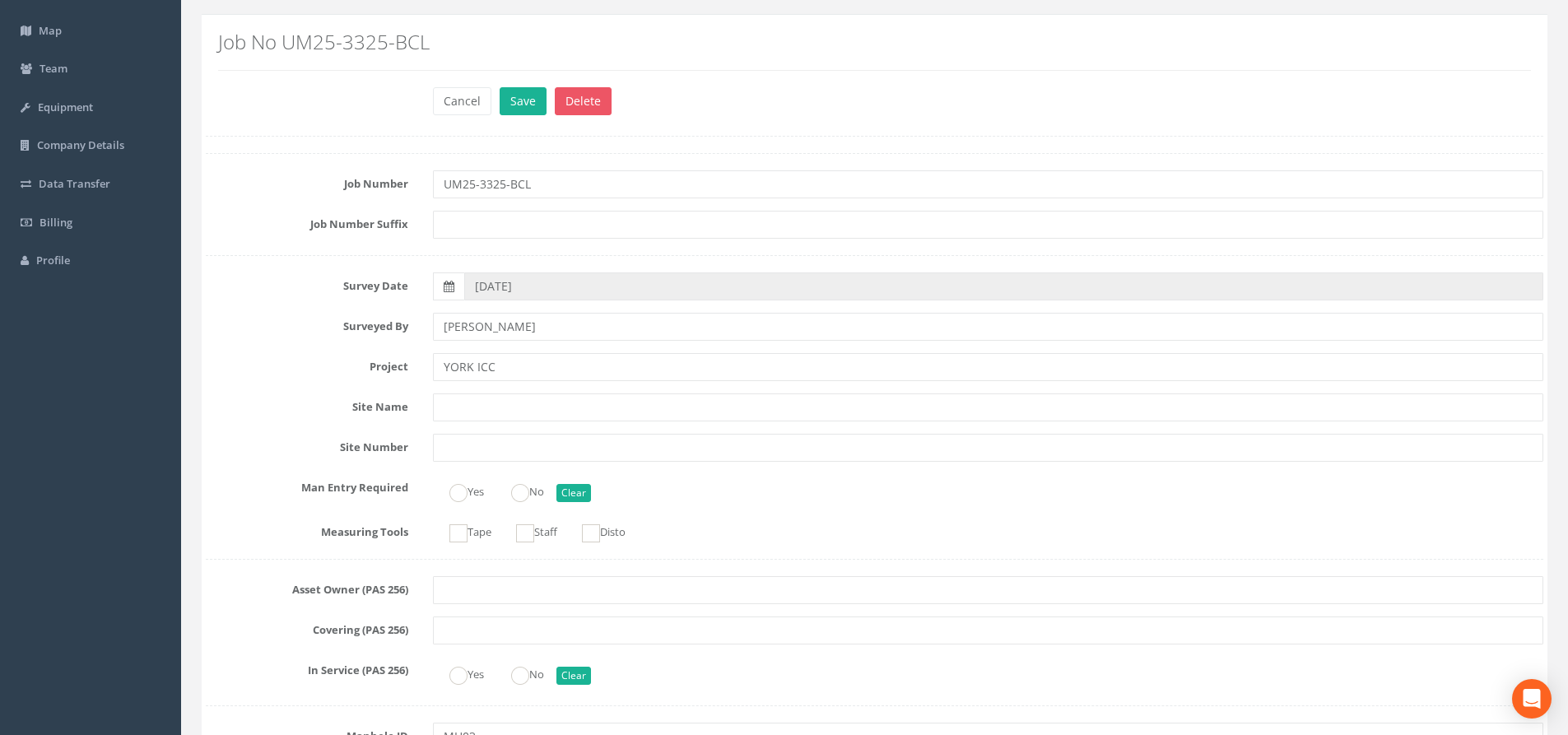
scroll to position [0, 0]
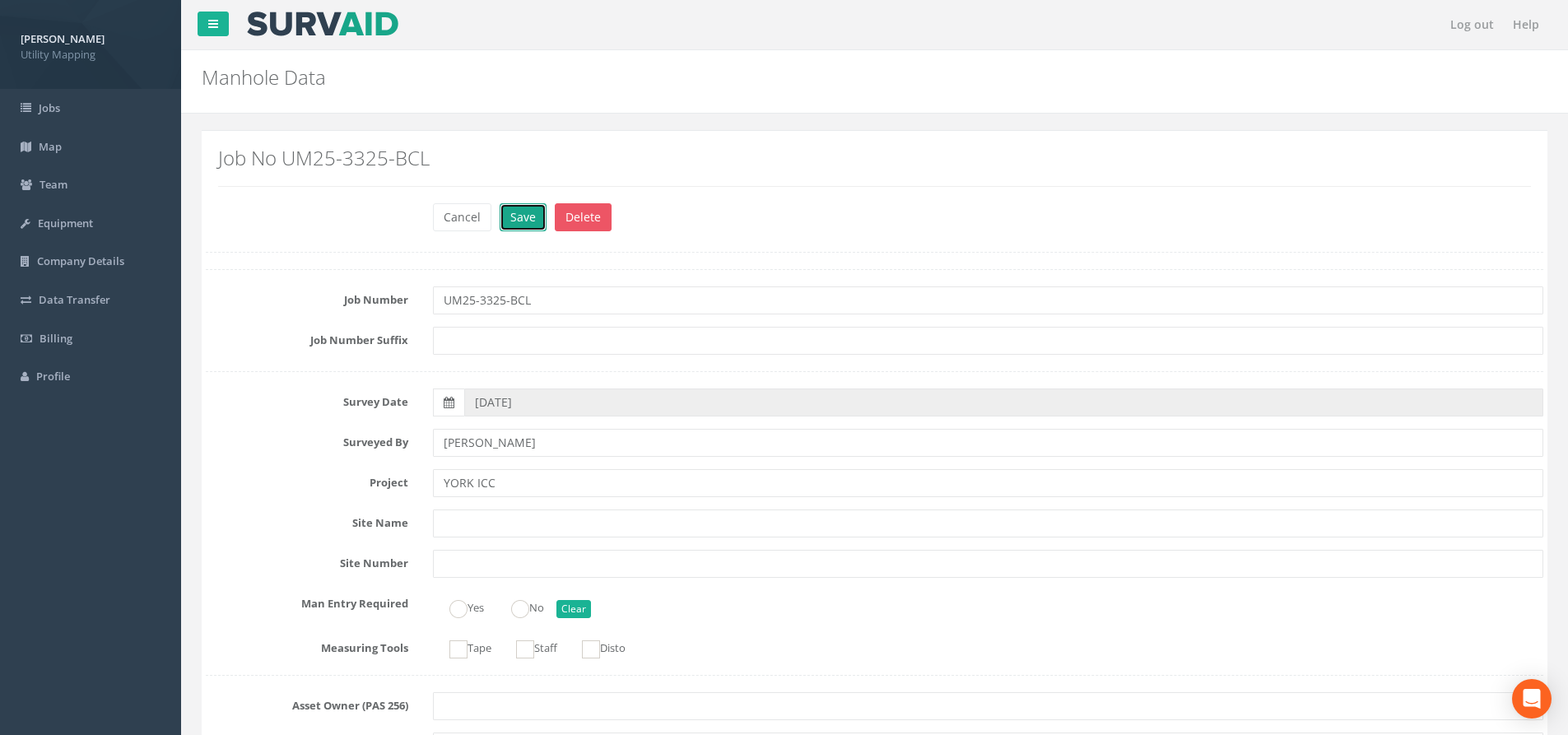
click at [521, 216] on button "Save" at bounding box center [523, 217] width 47 height 28
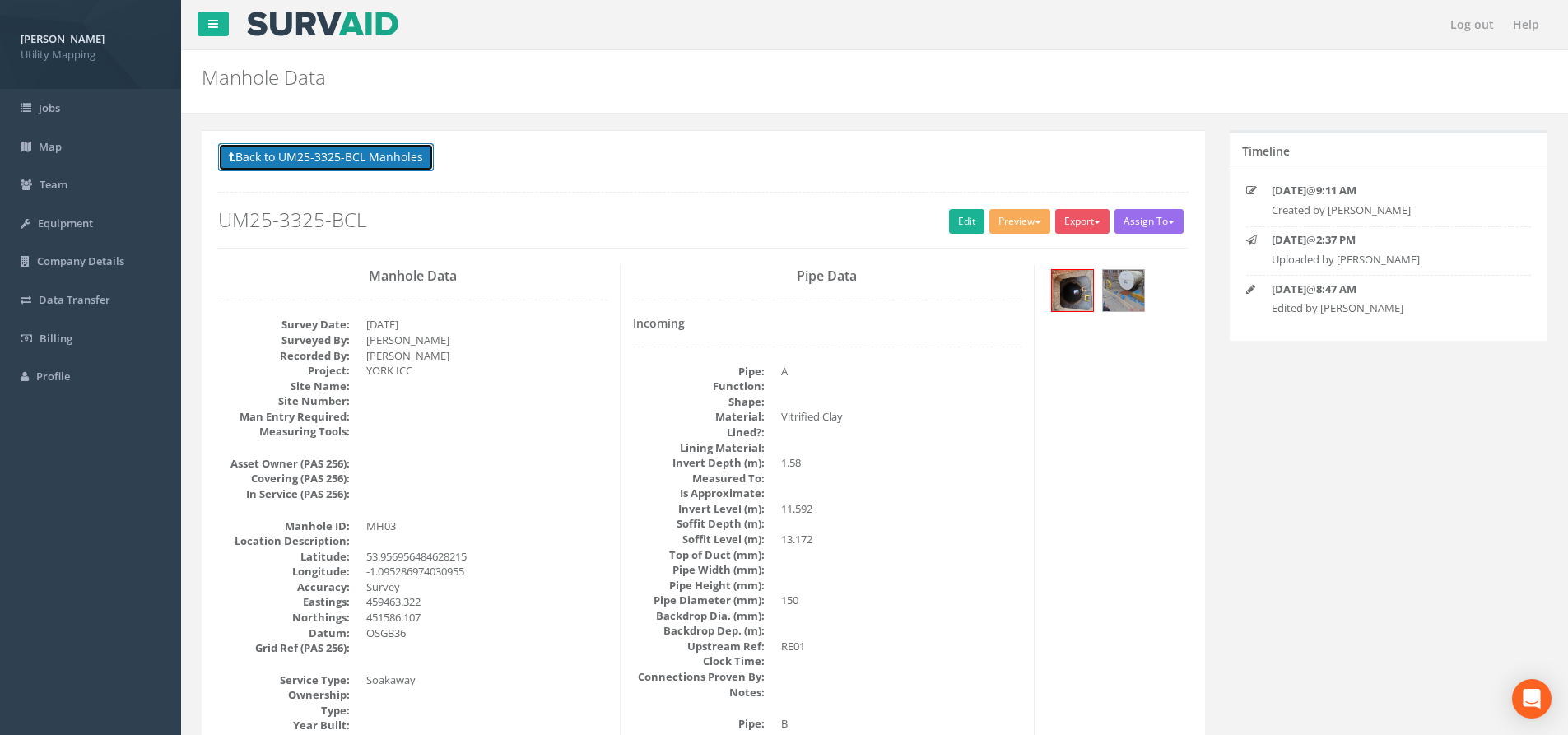
click at [370, 160] on button "Back to UM25-3325-BCL Manholes" at bounding box center [326, 157] width 216 height 28
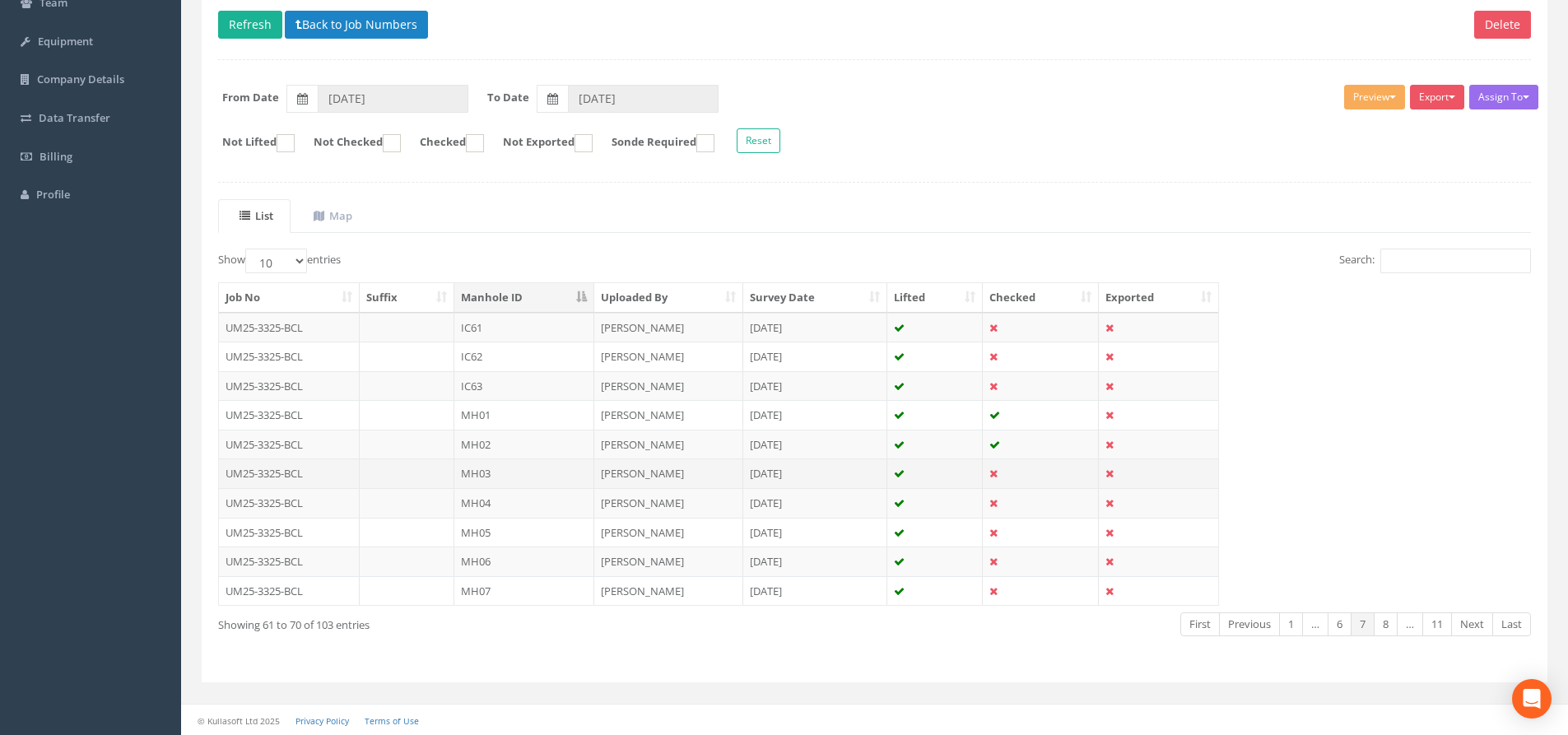
scroll to position [182, 0]
click at [525, 511] on td "MH04" at bounding box center [524, 502] width 140 height 30
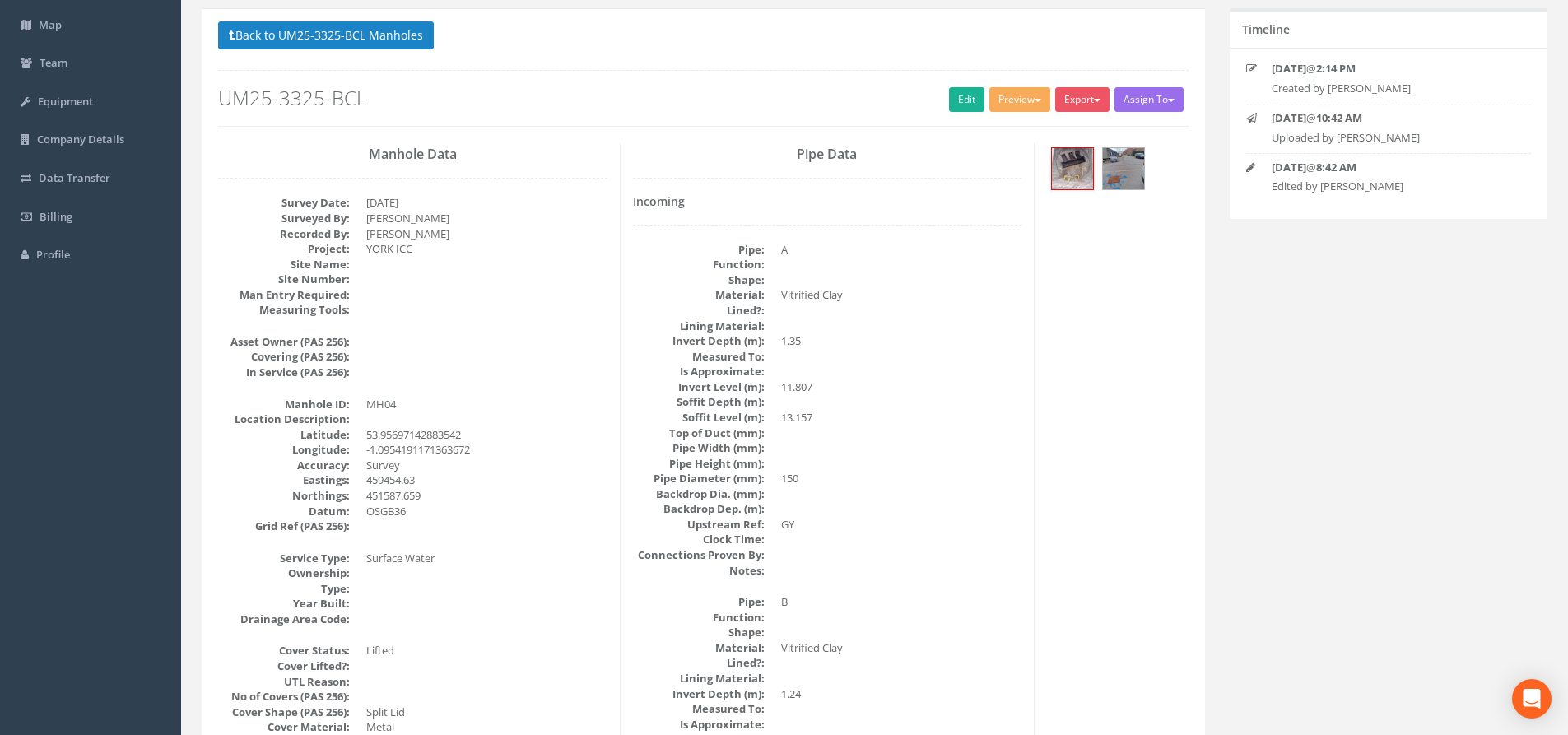
scroll to position [82, 0]
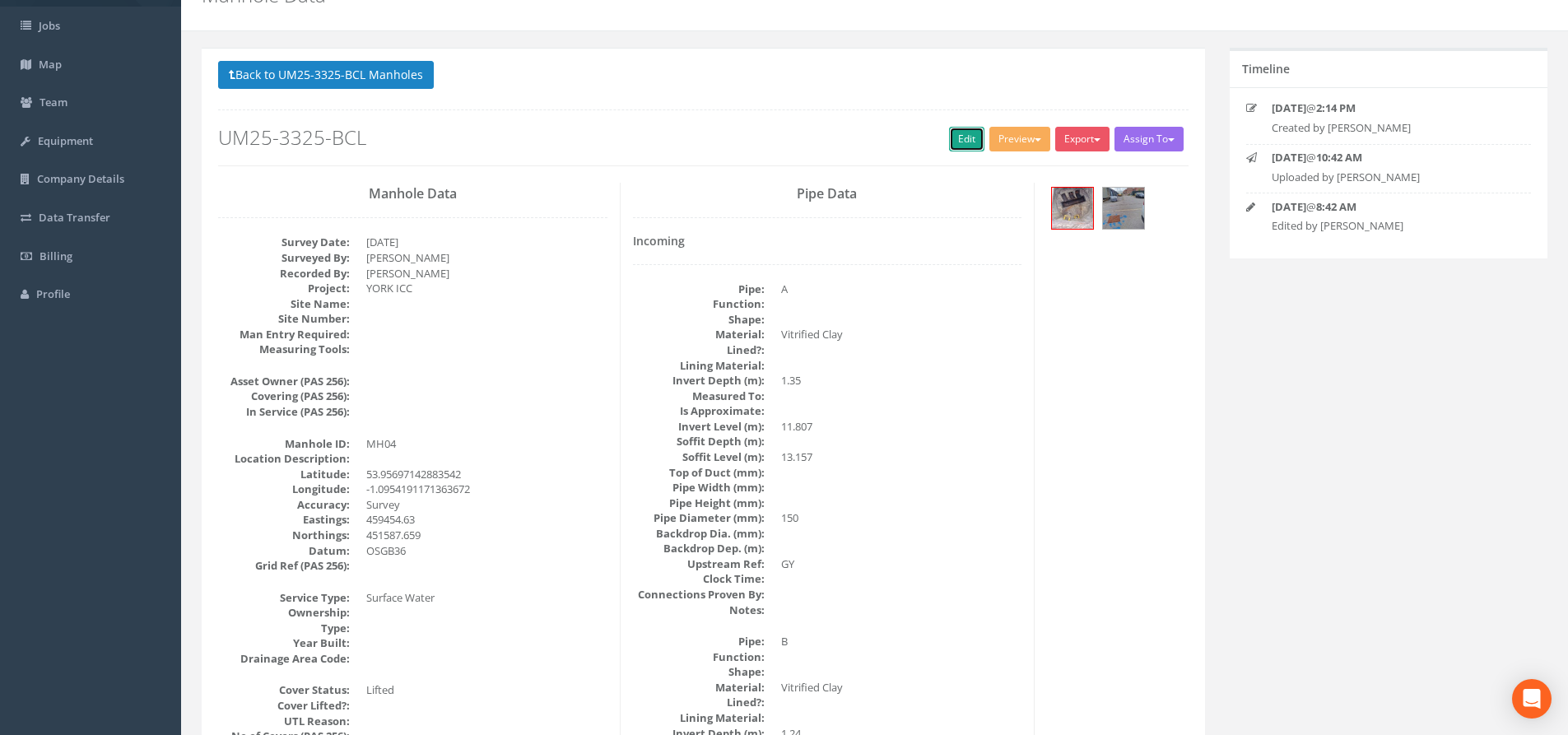
click at [965, 147] on link "Edit" at bounding box center [967, 139] width 35 height 25
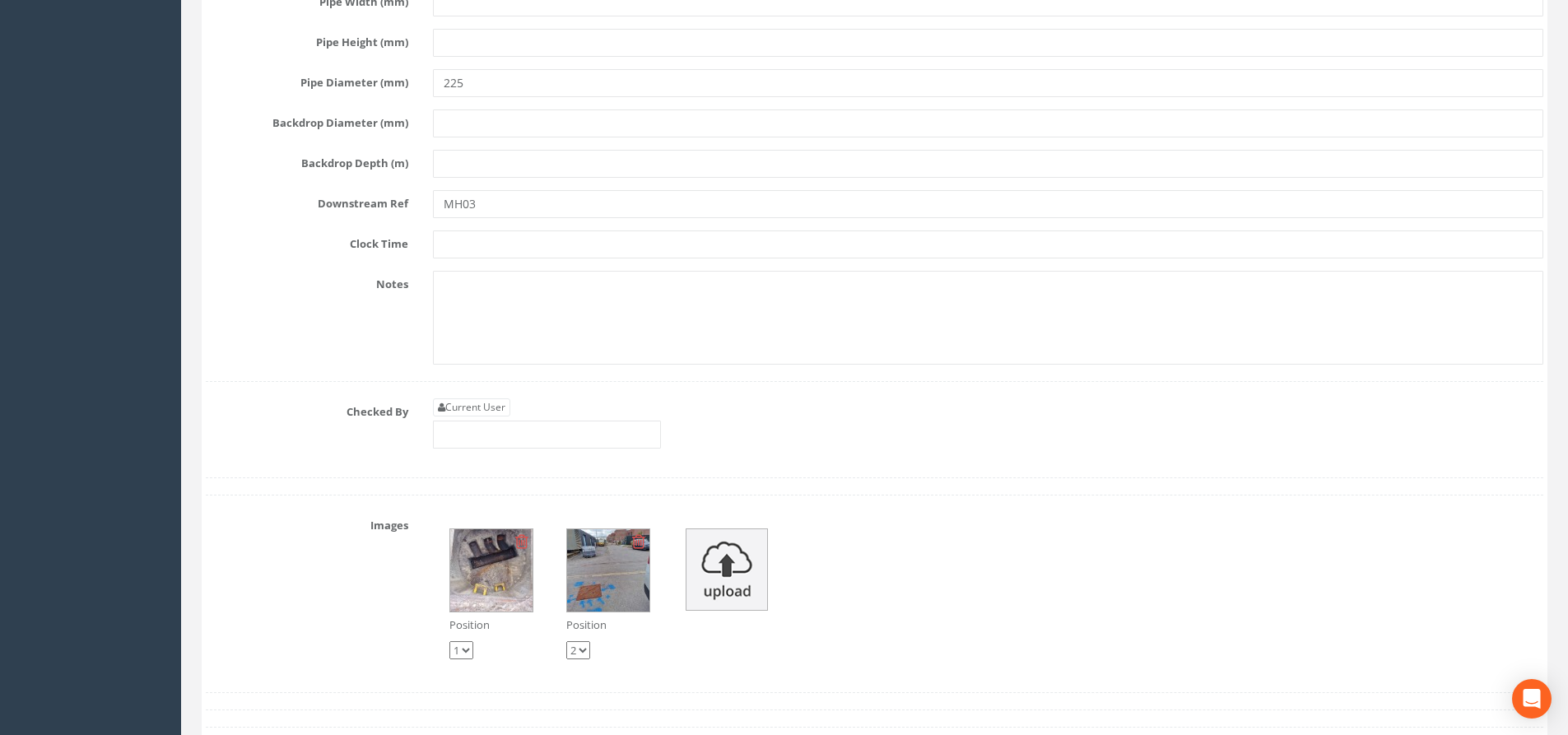
scroll to position [7325, 0]
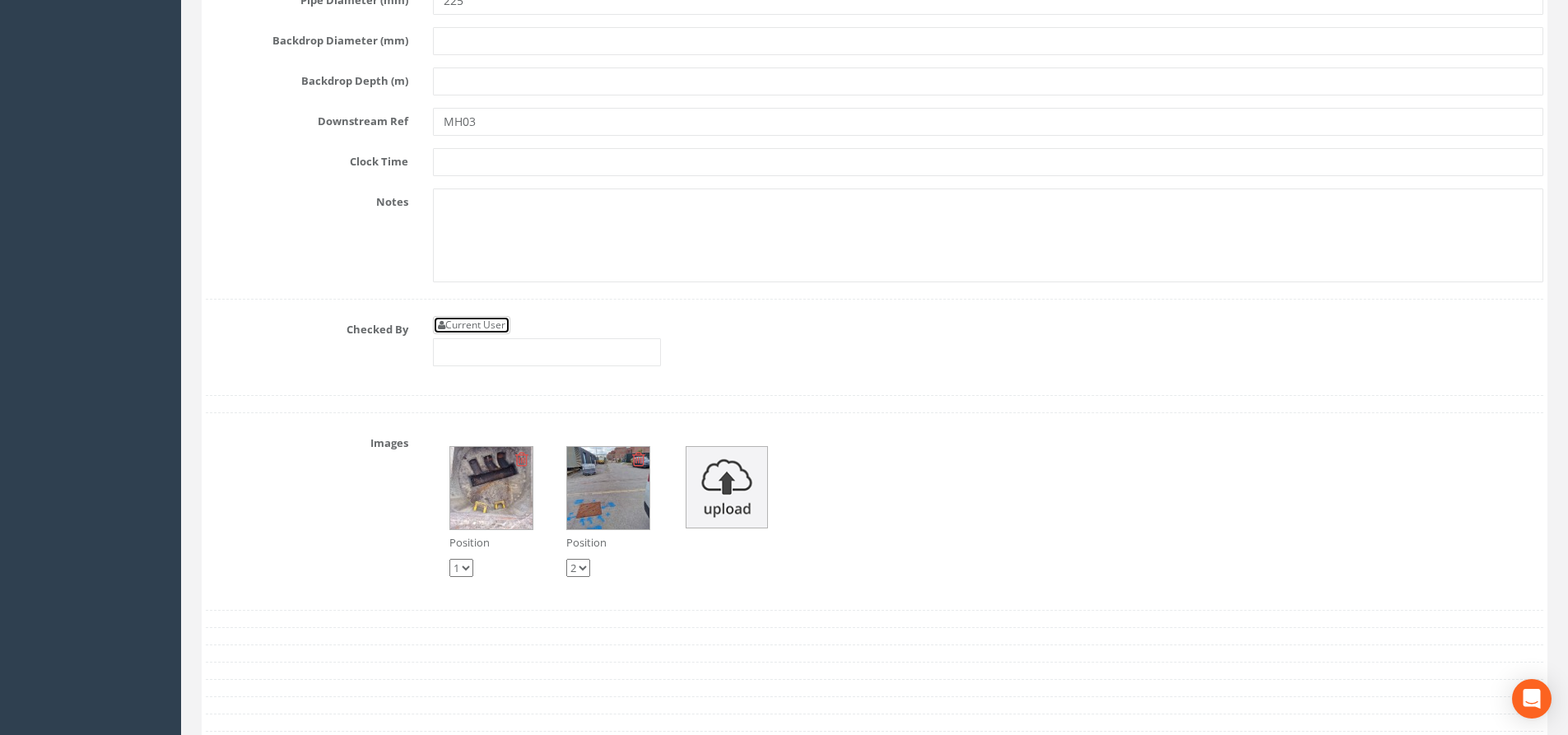
click at [493, 329] on link "Current User" at bounding box center [472, 325] width 77 height 18
type input "[PERSON_NAME]"
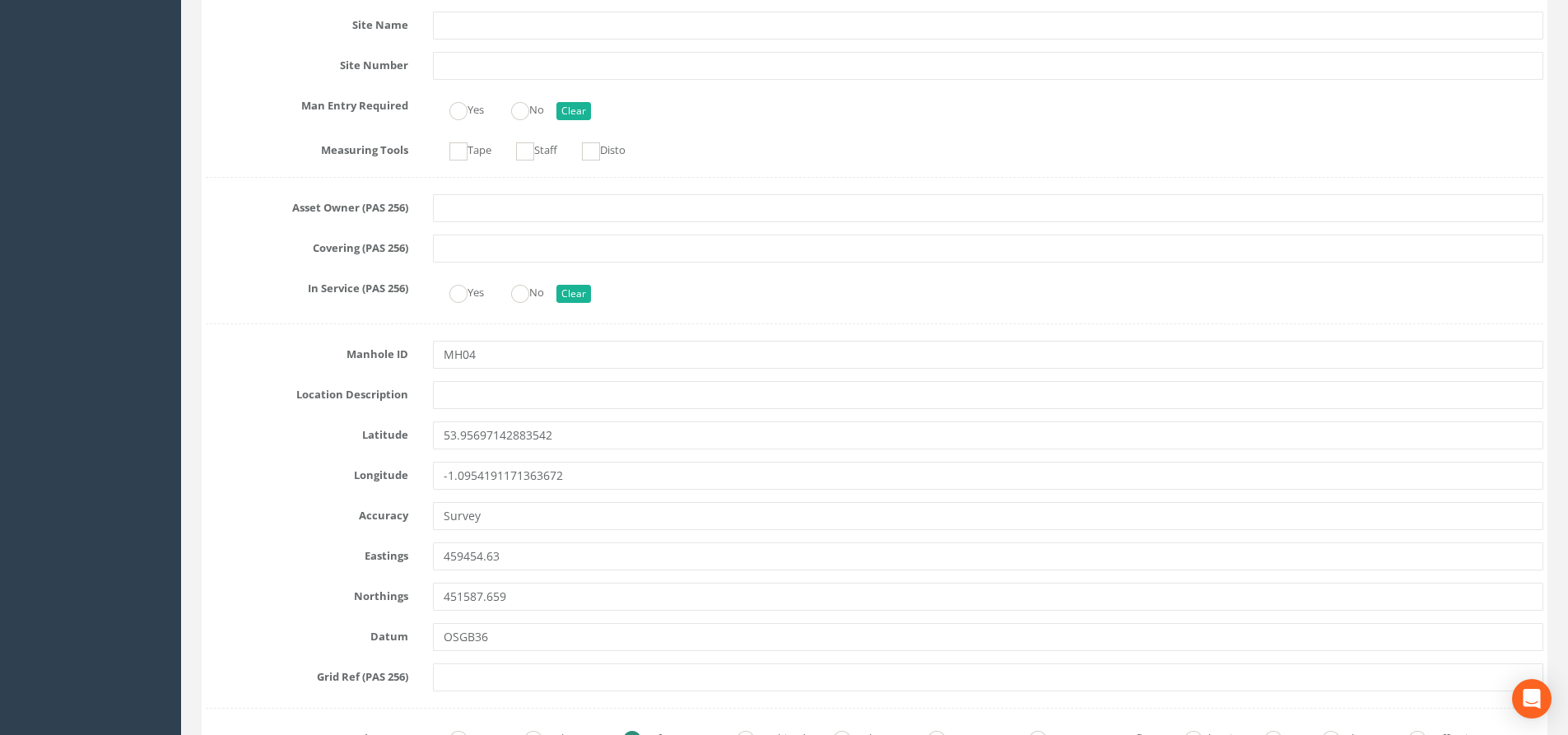
scroll to position [0, 0]
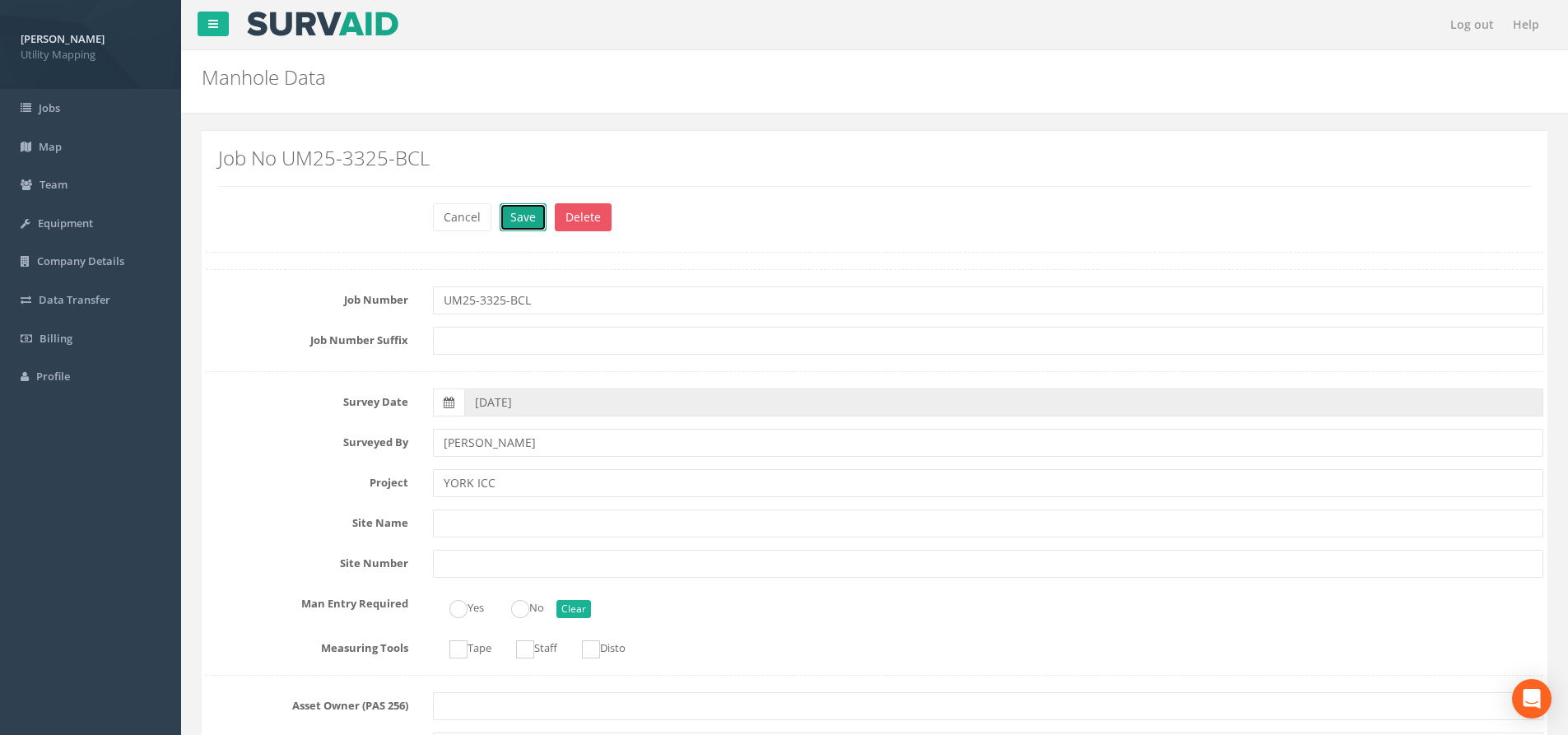
click at [515, 216] on button "Save" at bounding box center [523, 217] width 47 height 28
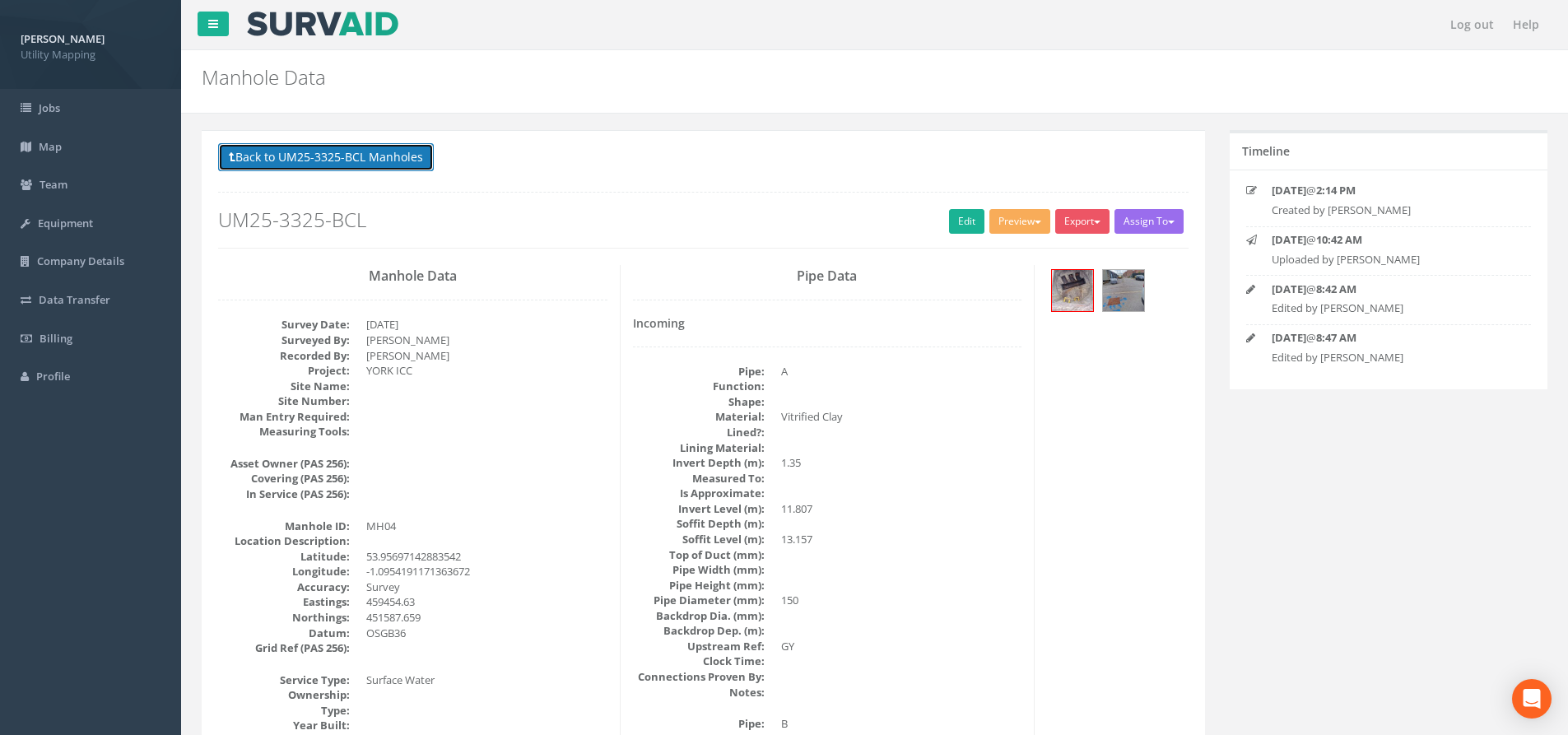
click at [385, 159] on button "Back to UM25-3325-BCL Manholes" at bounding box center [326, 157] width 216 height 28
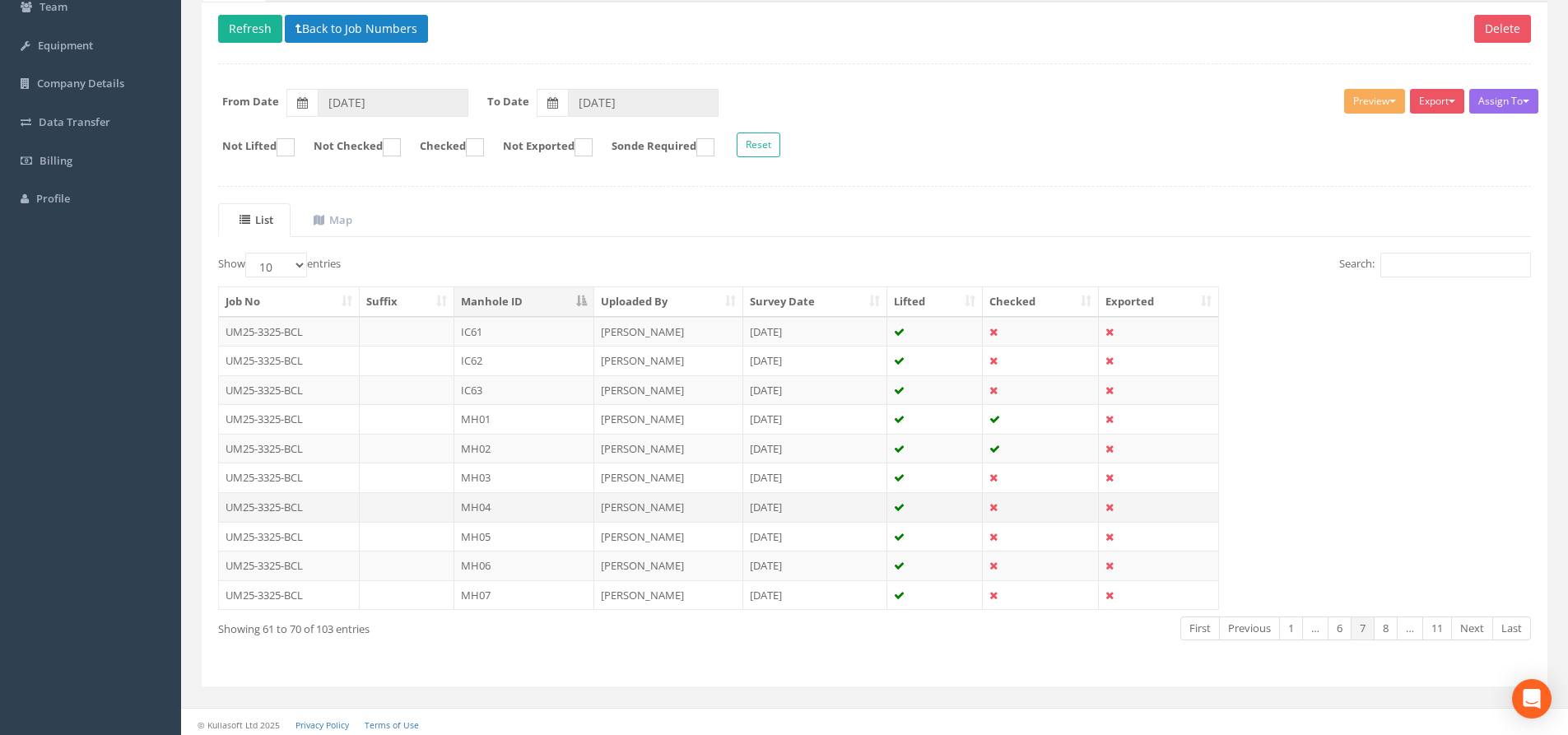
scroll to position [182, 0]
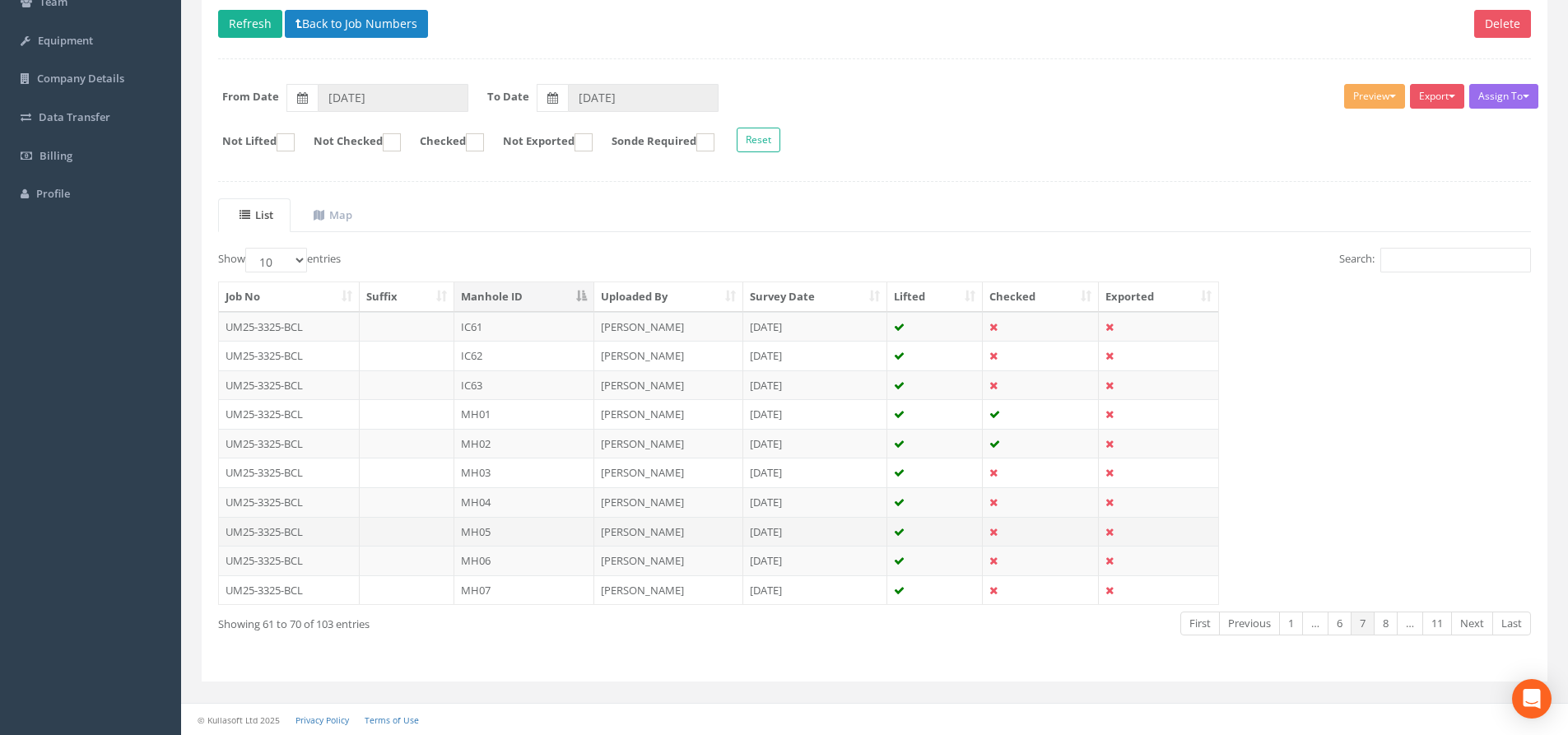
click at [537, 528] on td "MH05" at bounding box center [524, 532] width 140 height 30
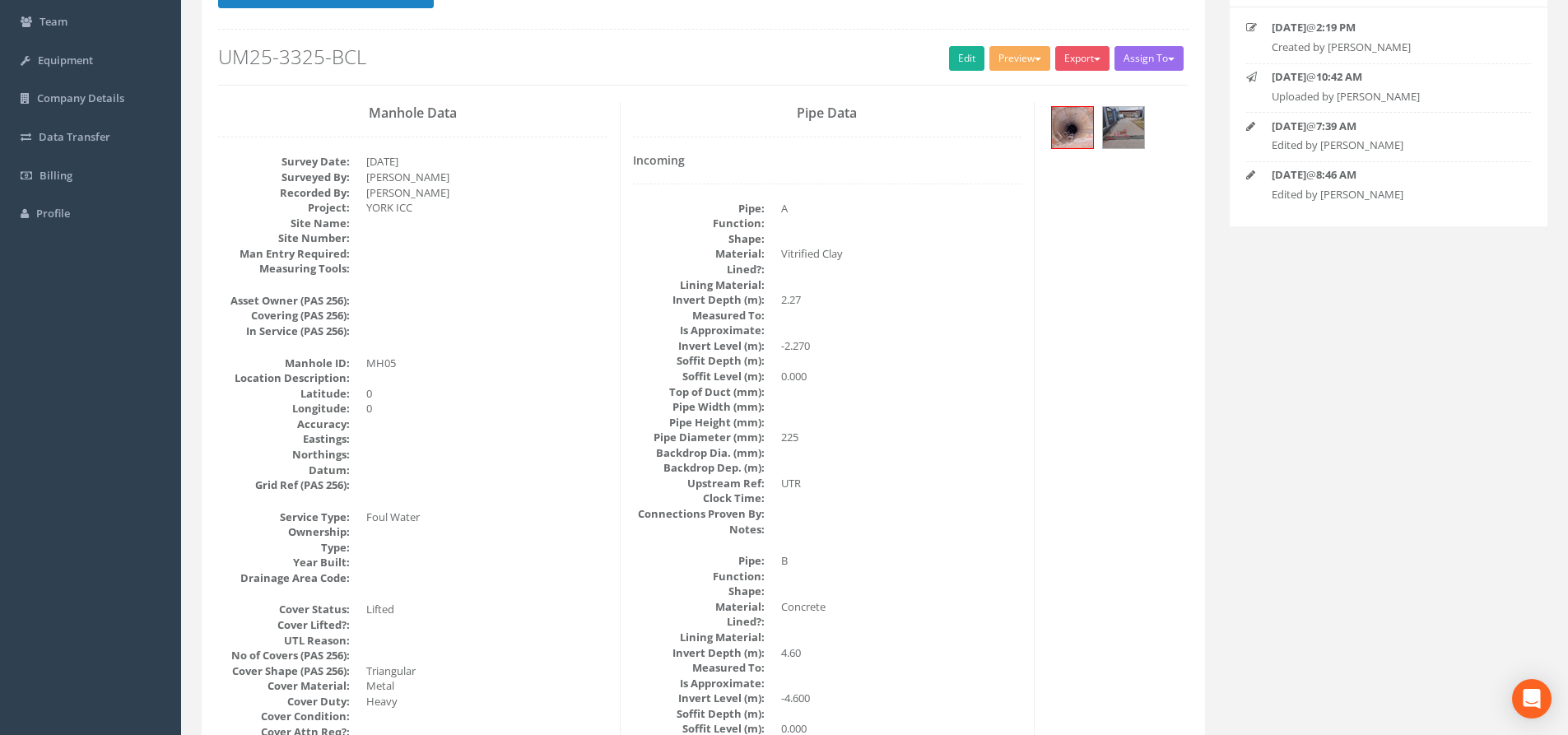
scroll to position [0, 0]
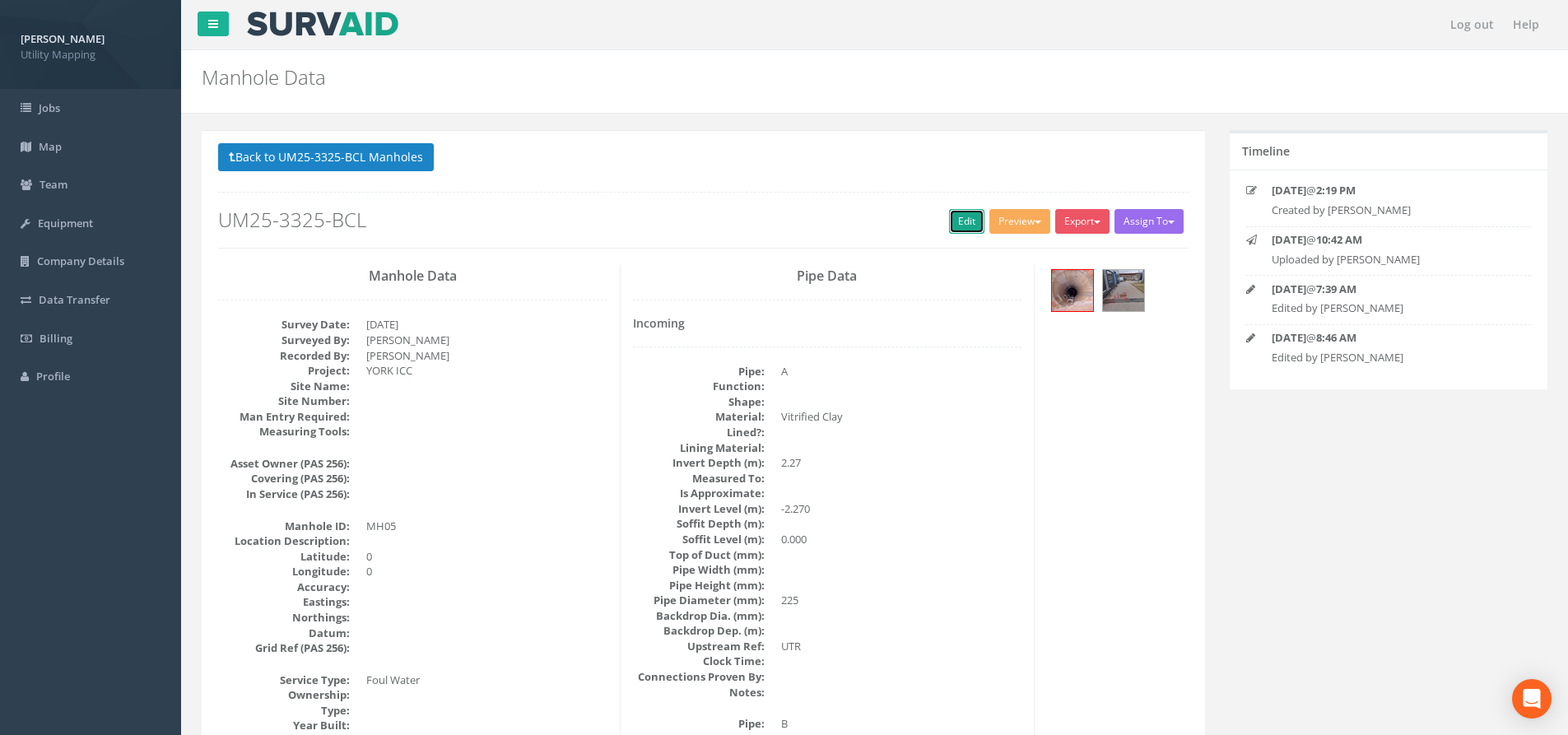
click at [949, 232] on link "Edit" at bounding box center [967, 222] width 35 height 25
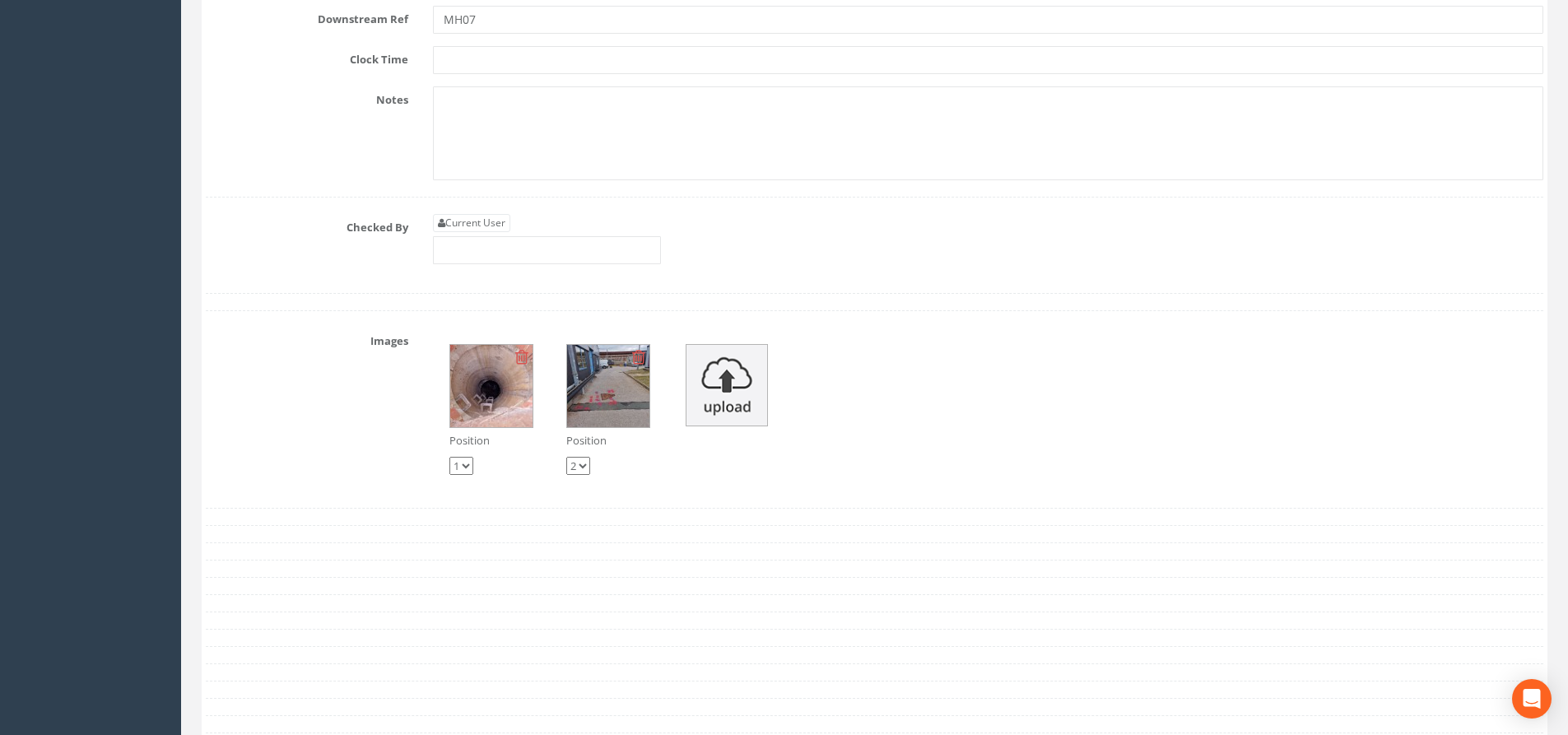
scroll to position [5374, 0]
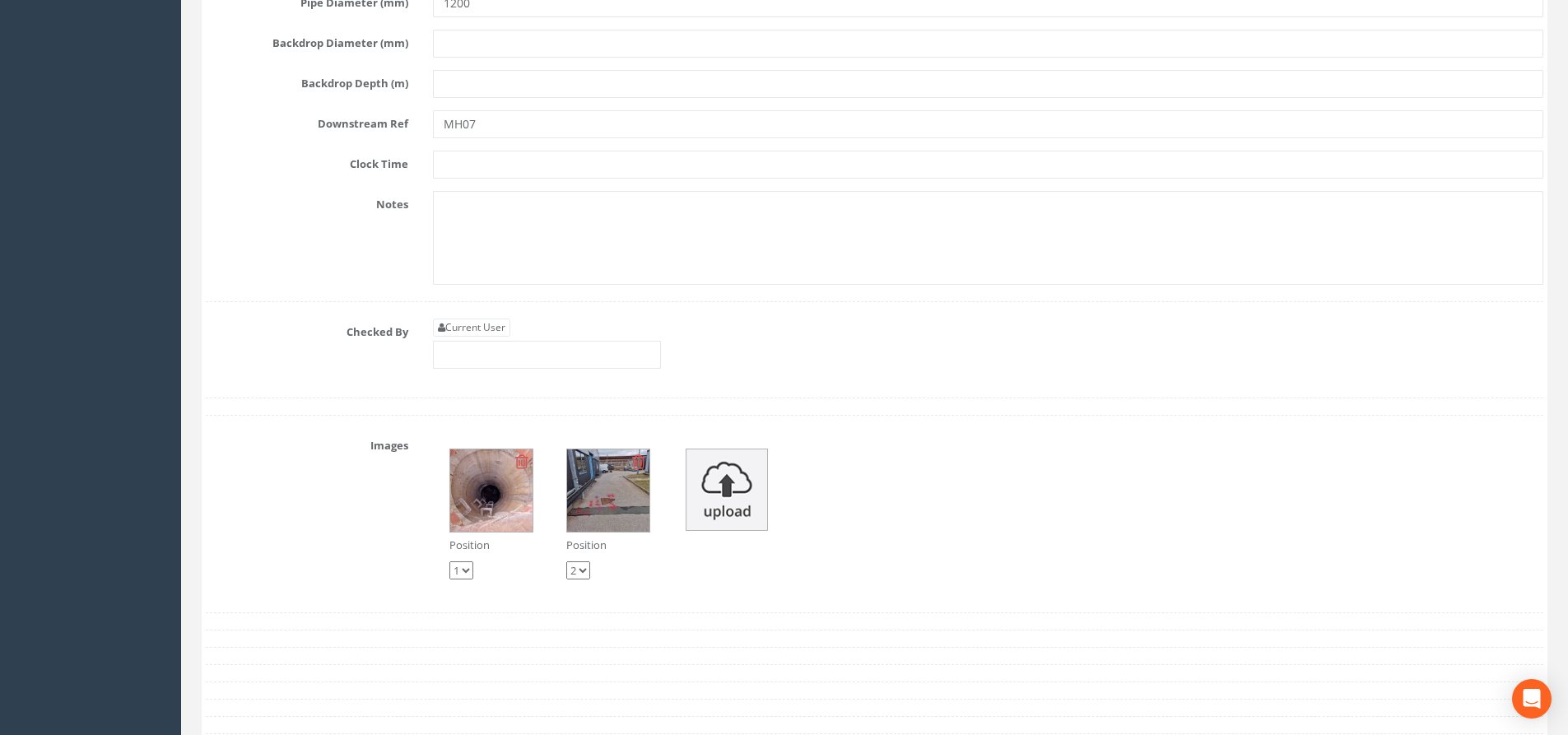
click at [507, 337] on div "Current User" at bounding box center [547, 343] width 228 height 50
click at [507, 332] on link "Current User" at bounding box center [472, 327] width 77 height 18
type input "[PERSON_NAME]"
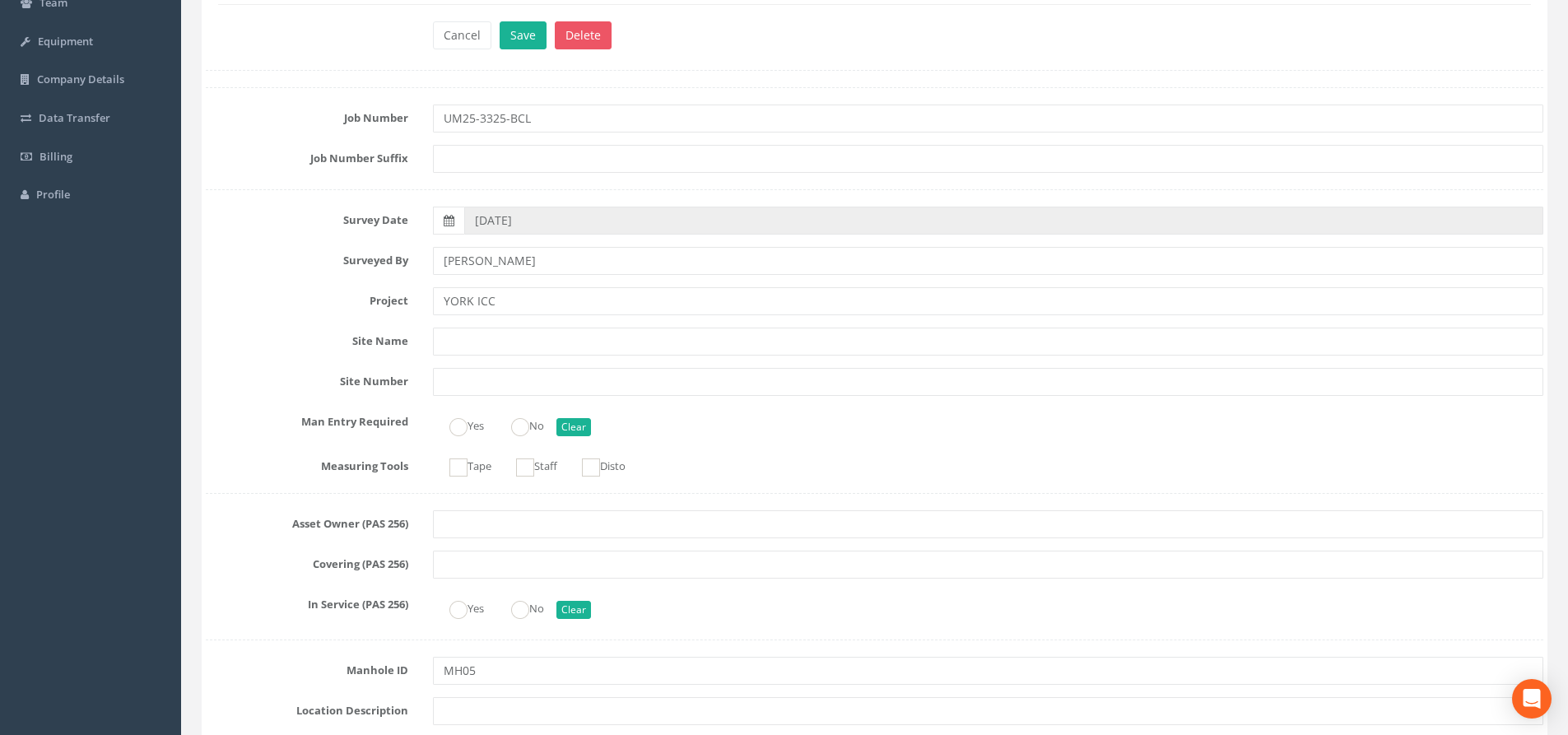
scroll to position [0, 0]
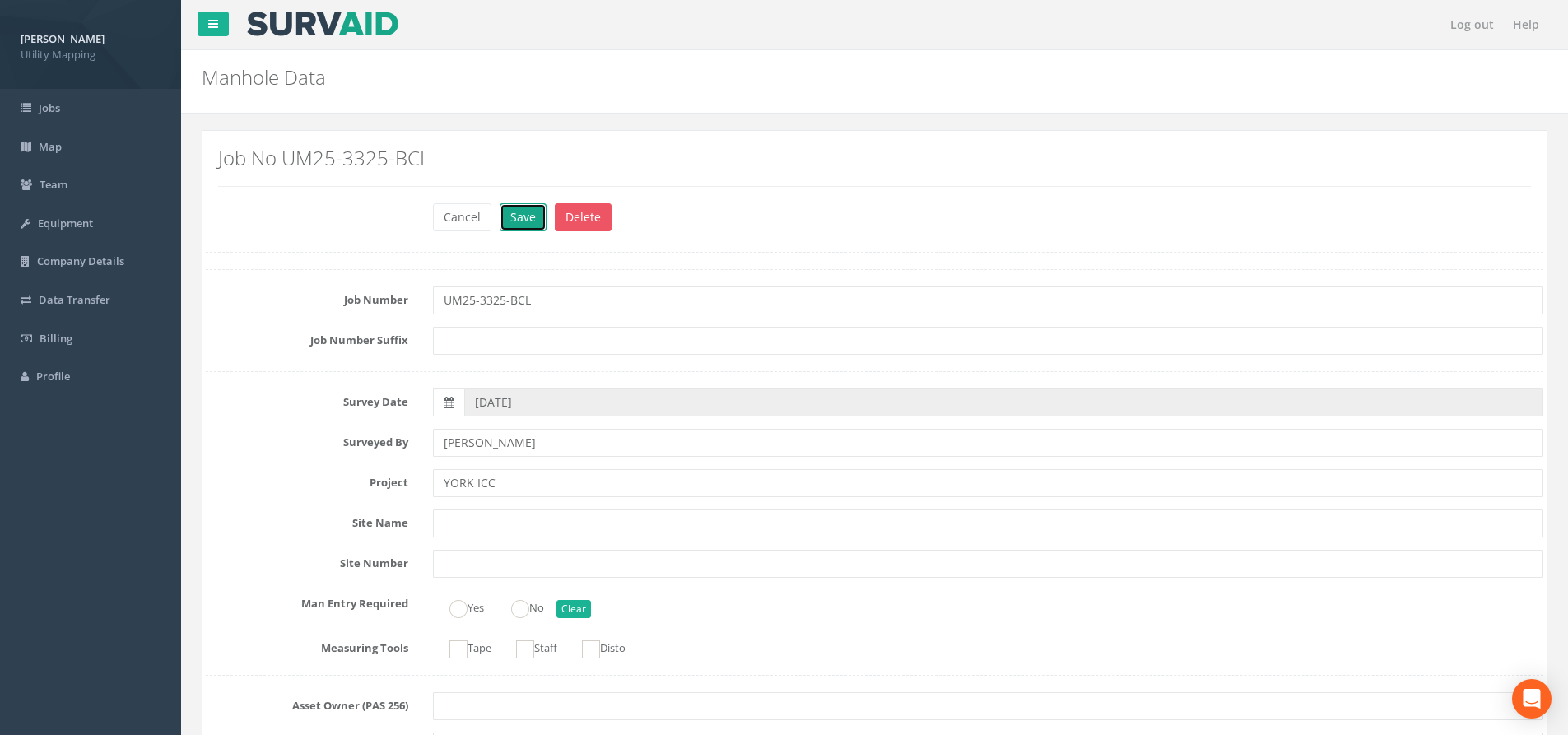
click at [526, 211] on button "Save" at bounding box center [523, 217] width 47 height 28
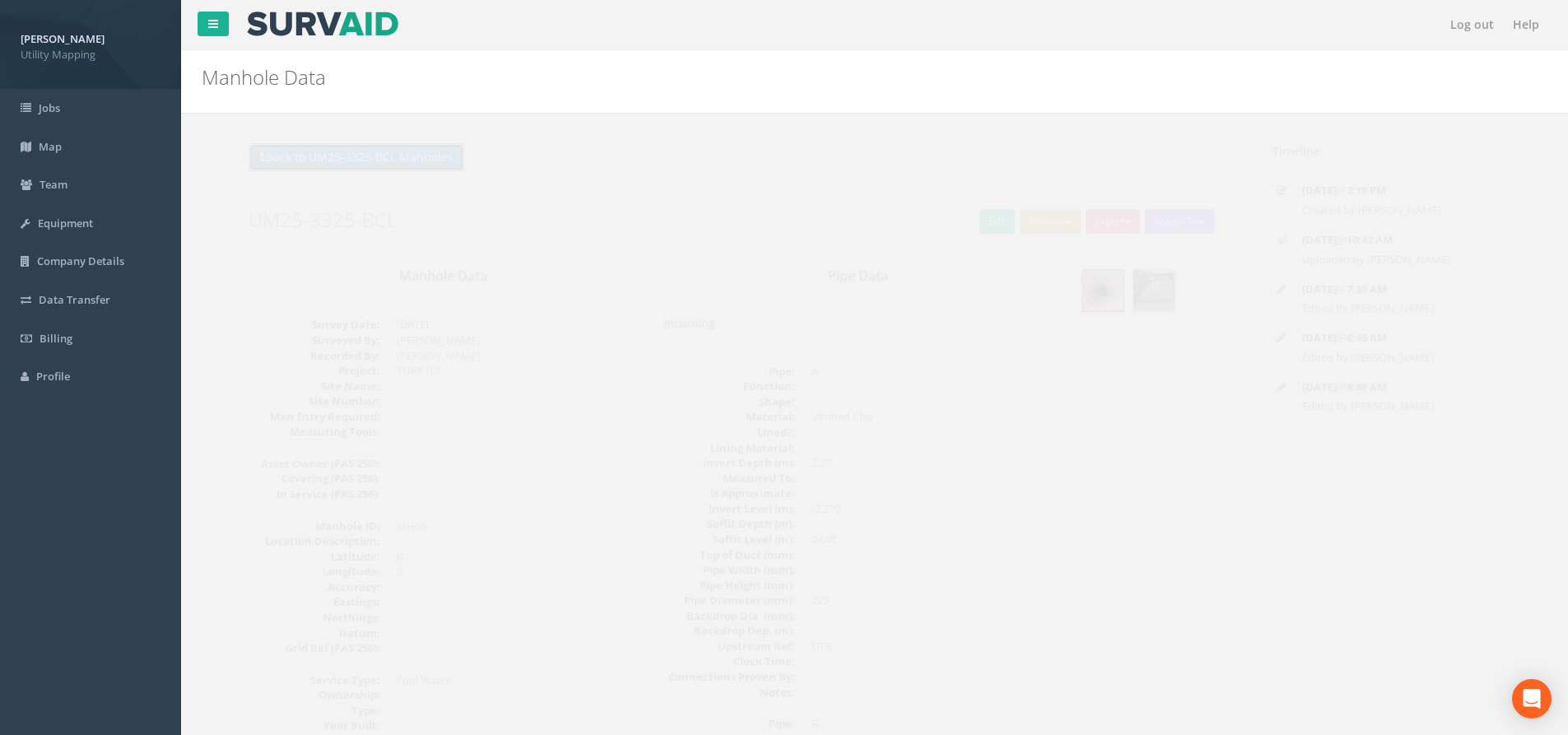
click at [421, 166] on button "Back to UM25-3325-BCL Manholes" at bounding box center [326, 157] width 216 height 28
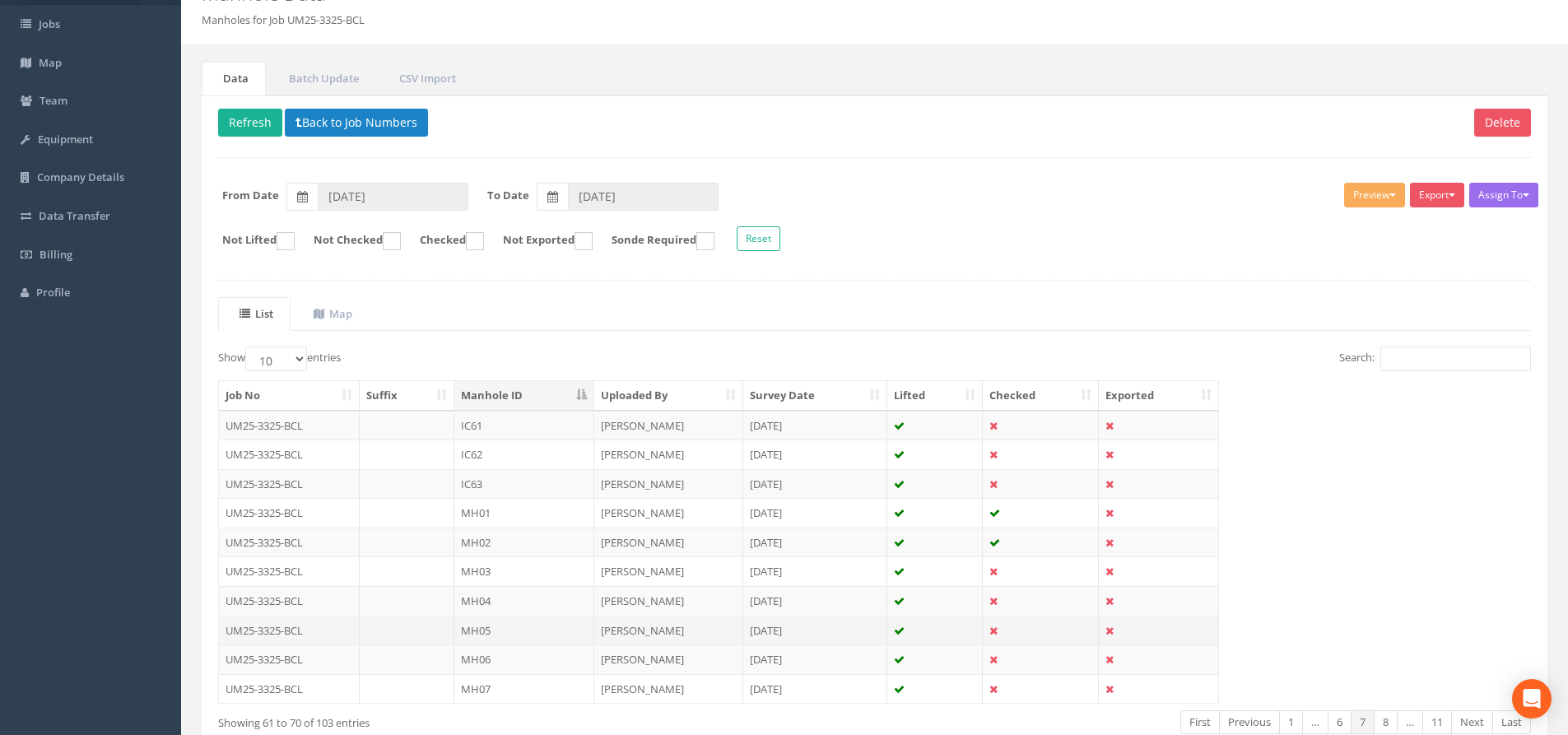
scroll to position [165, 0]
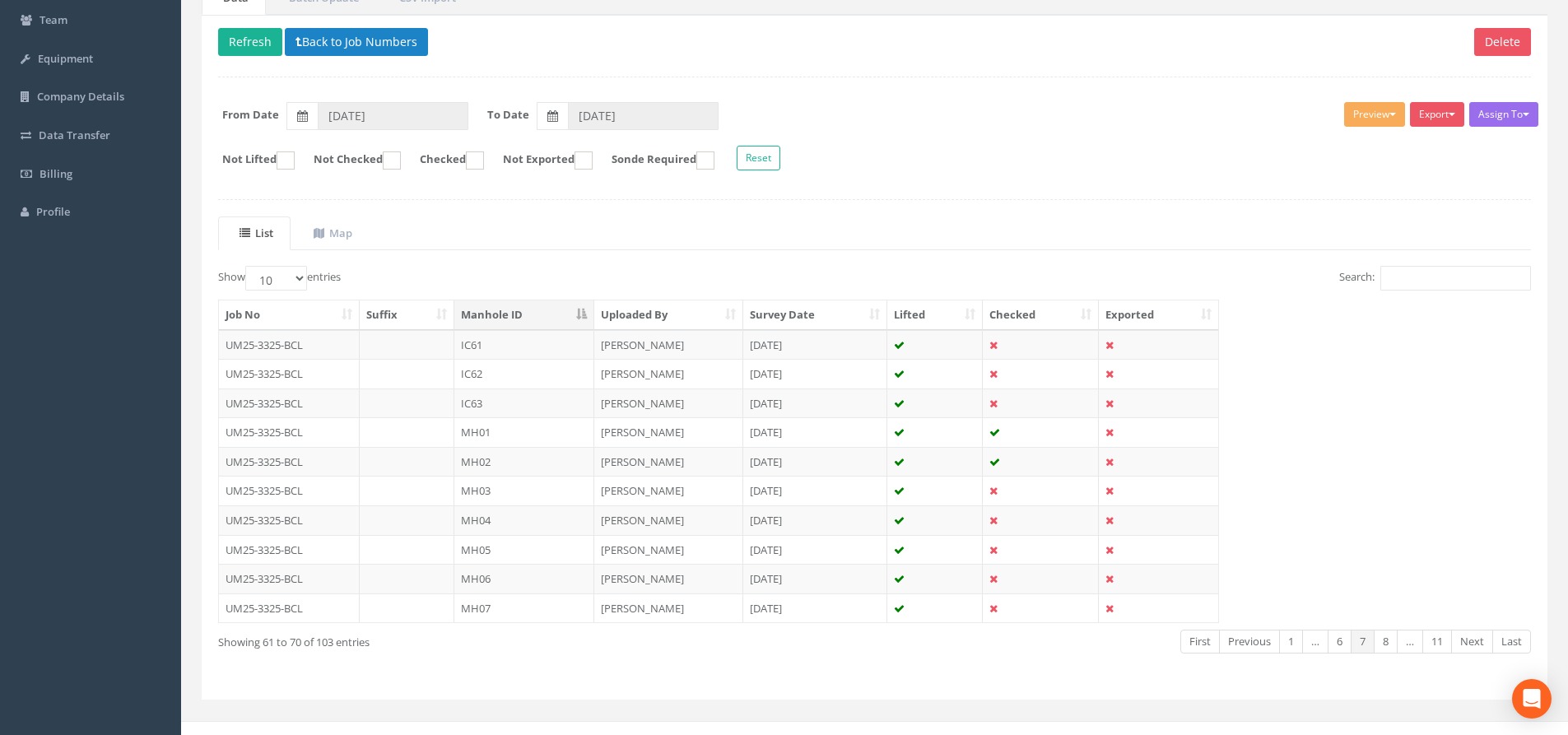
click at [524, 583] on td "MH06" at bounding box center [524, 578] width 140 height 30
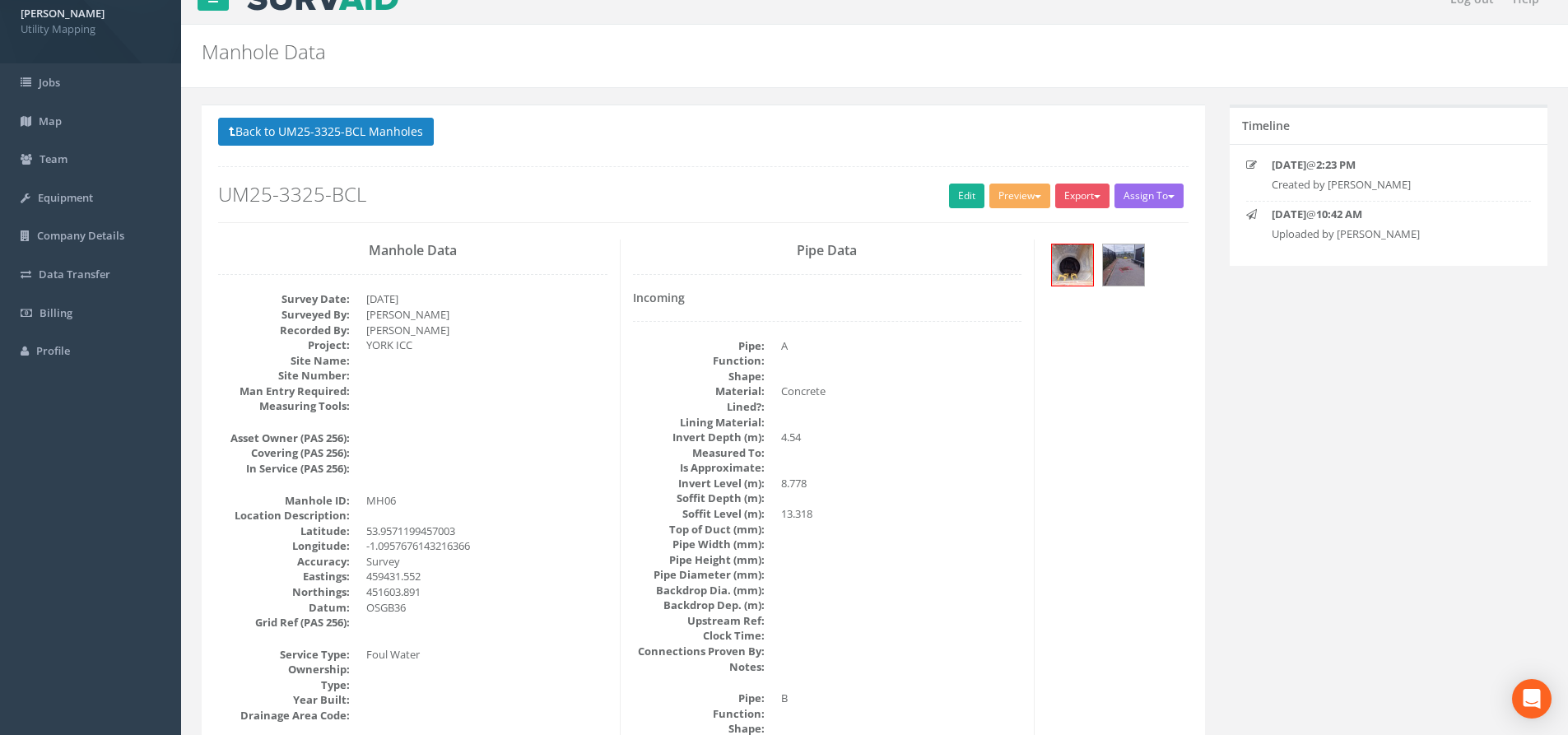
scroll to position [0, 0]
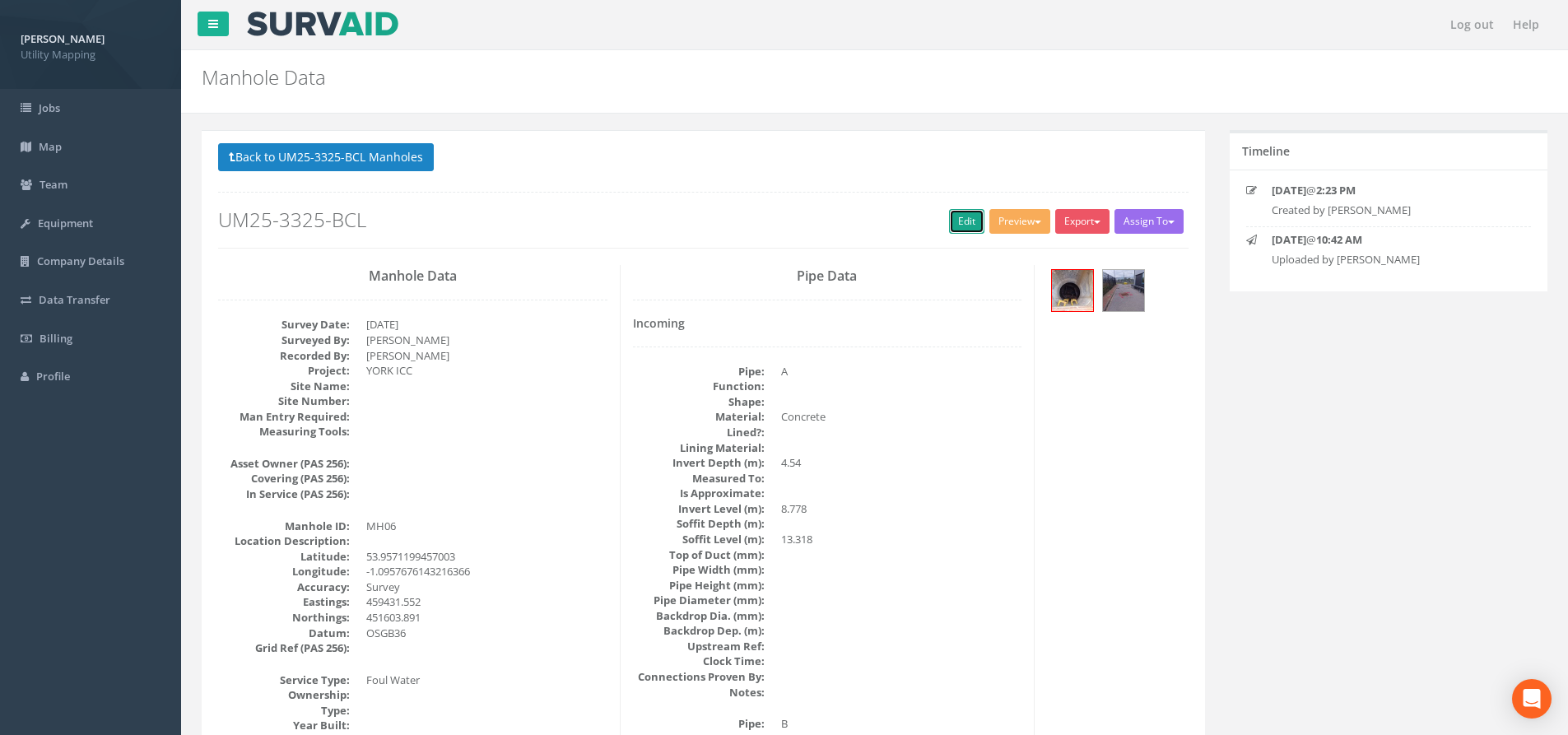
click at [954, 229] on link "Edit" at bounding box center [967, 222] width 35 height 25
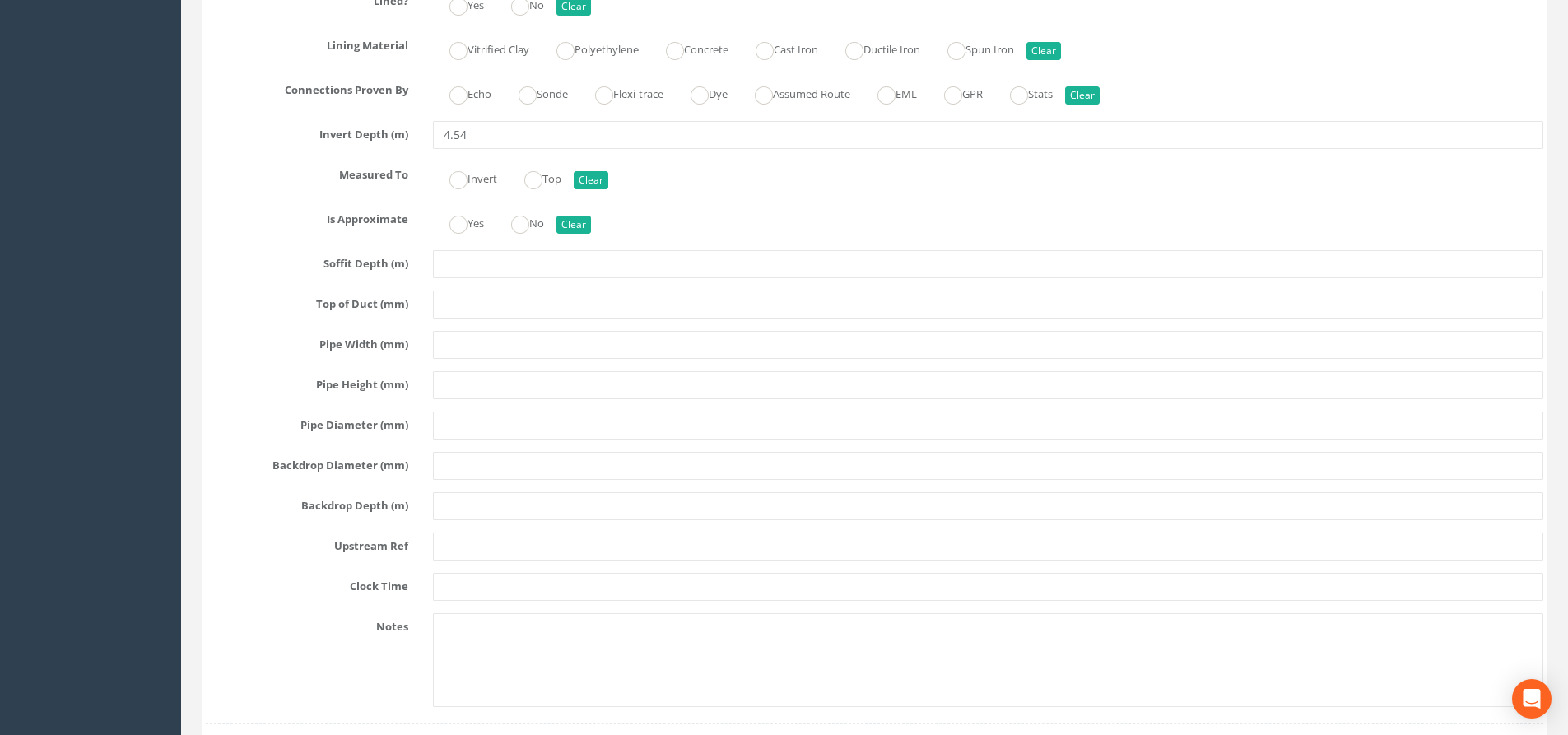
scroll to position [2962, 0]
click at [469, 424] on input "text" at bounding box center [988, 425] width 1110 height 28
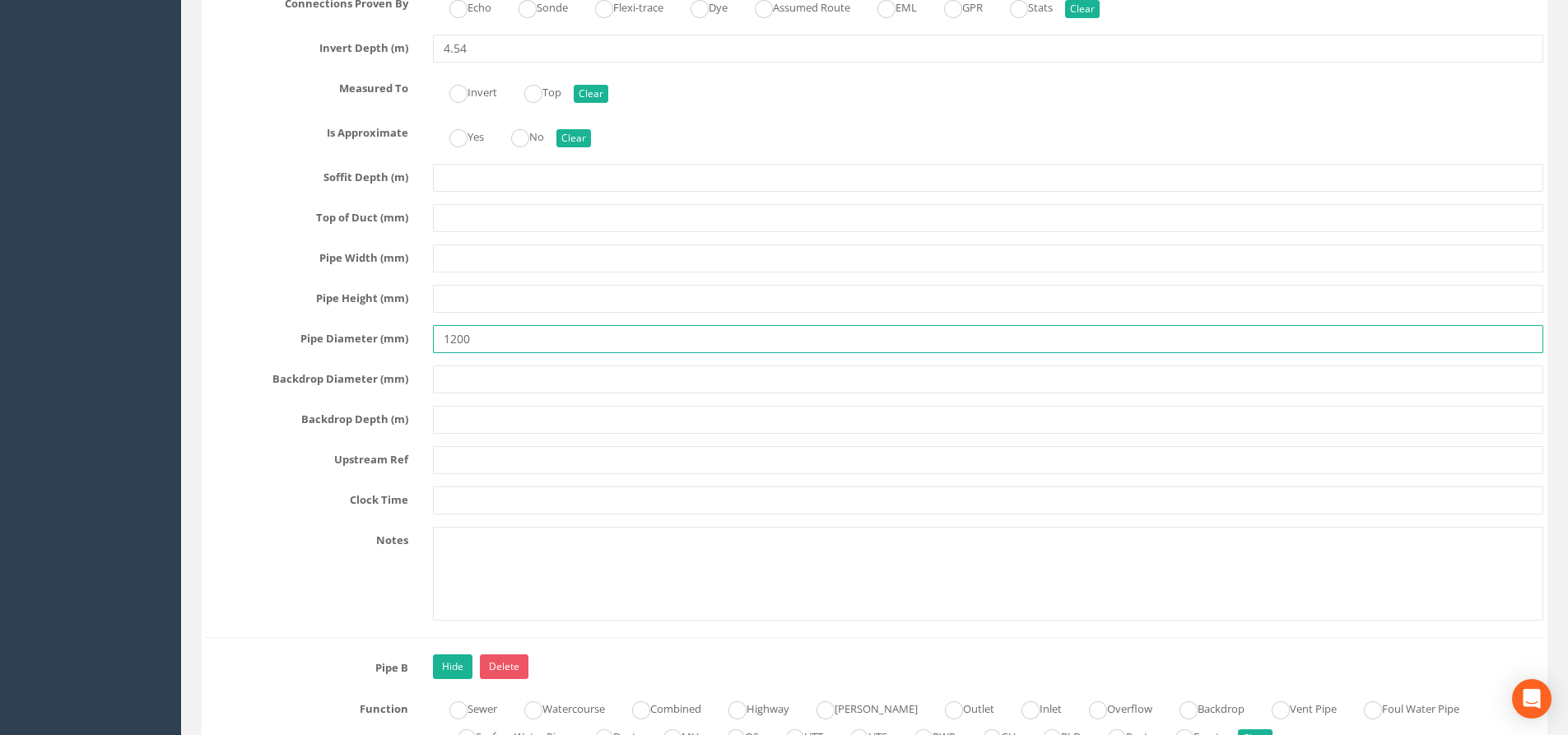
scroll to position [3126, 0]
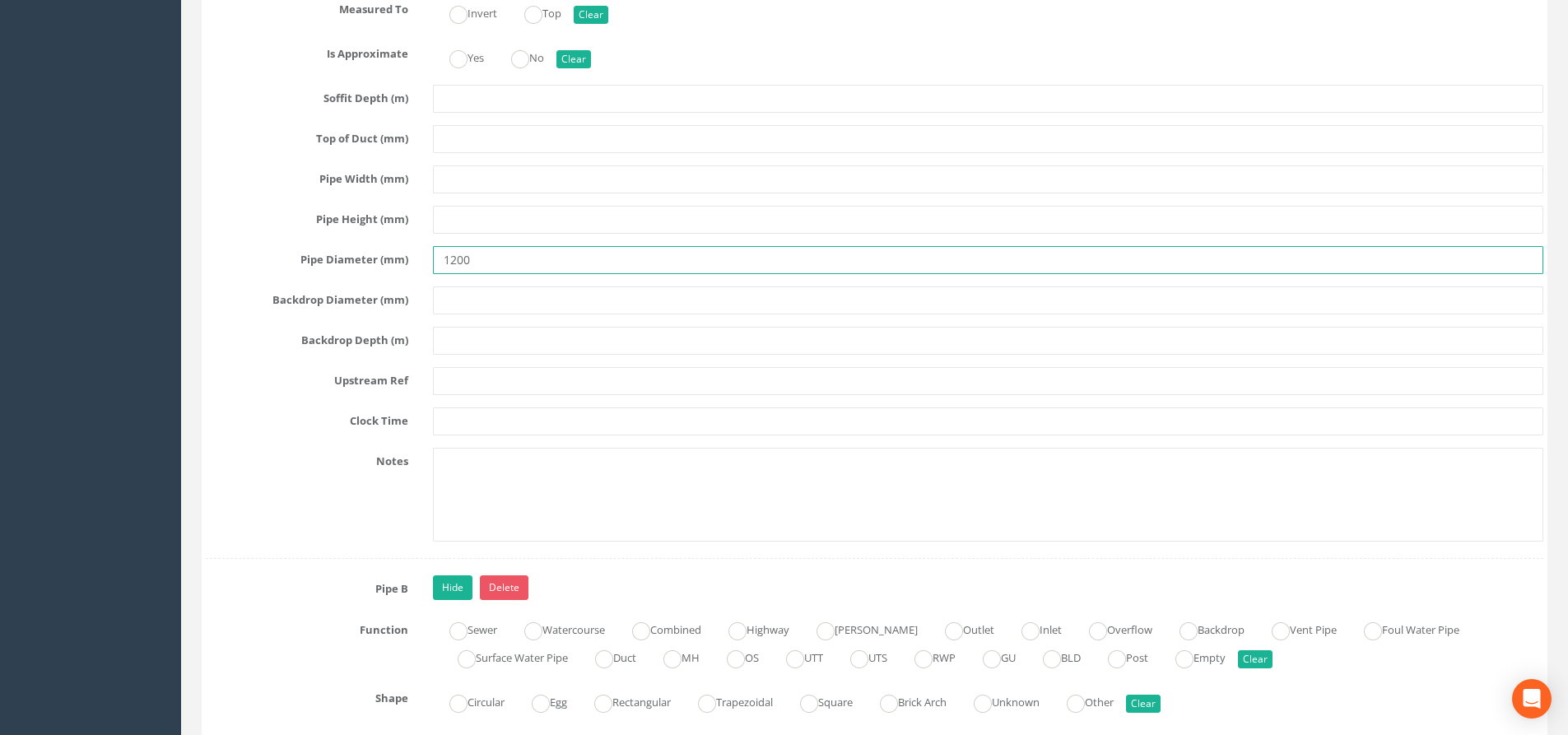
type input "1200"
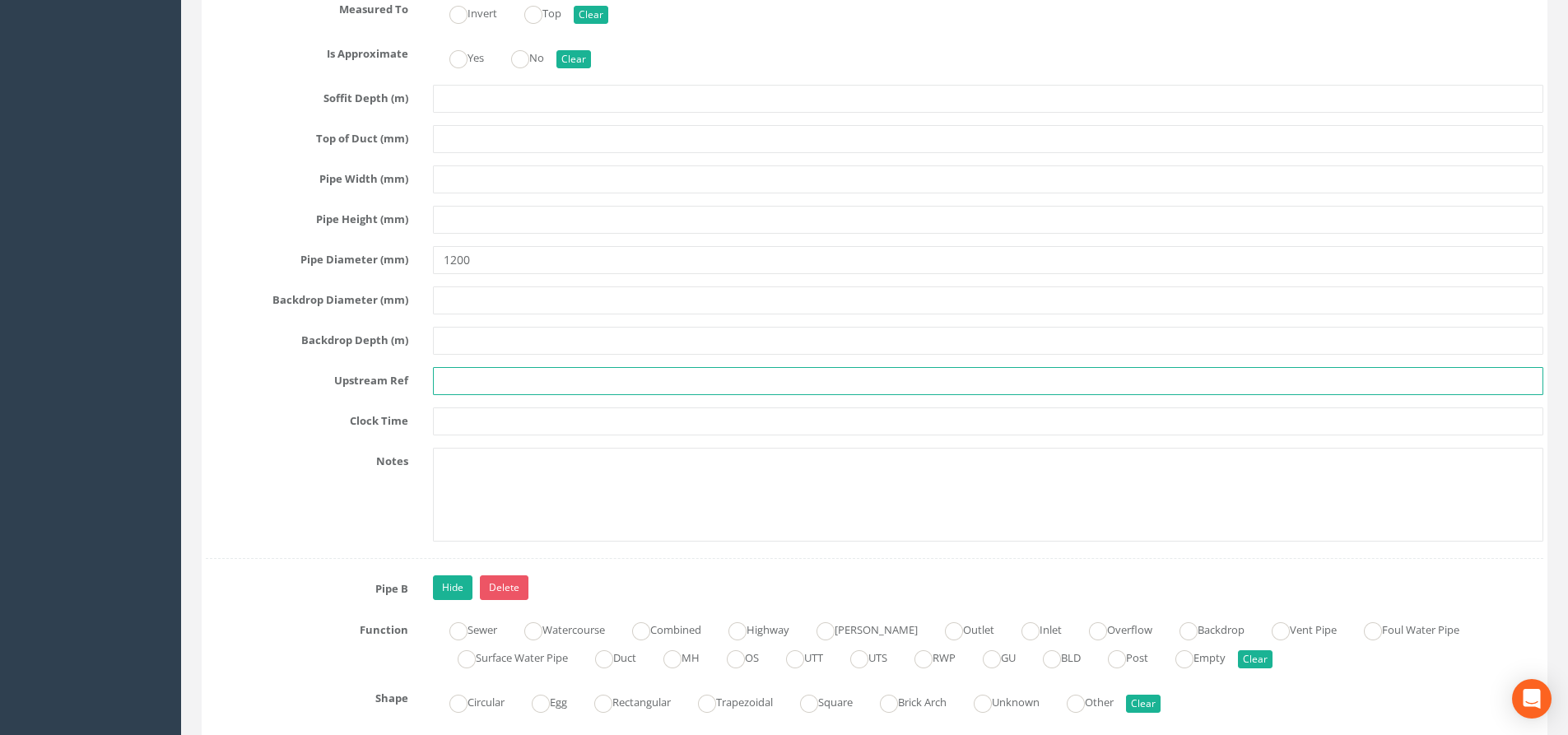
click at [460, 374] on input "text" at bounding box center [988, 381] width 1110 height 28
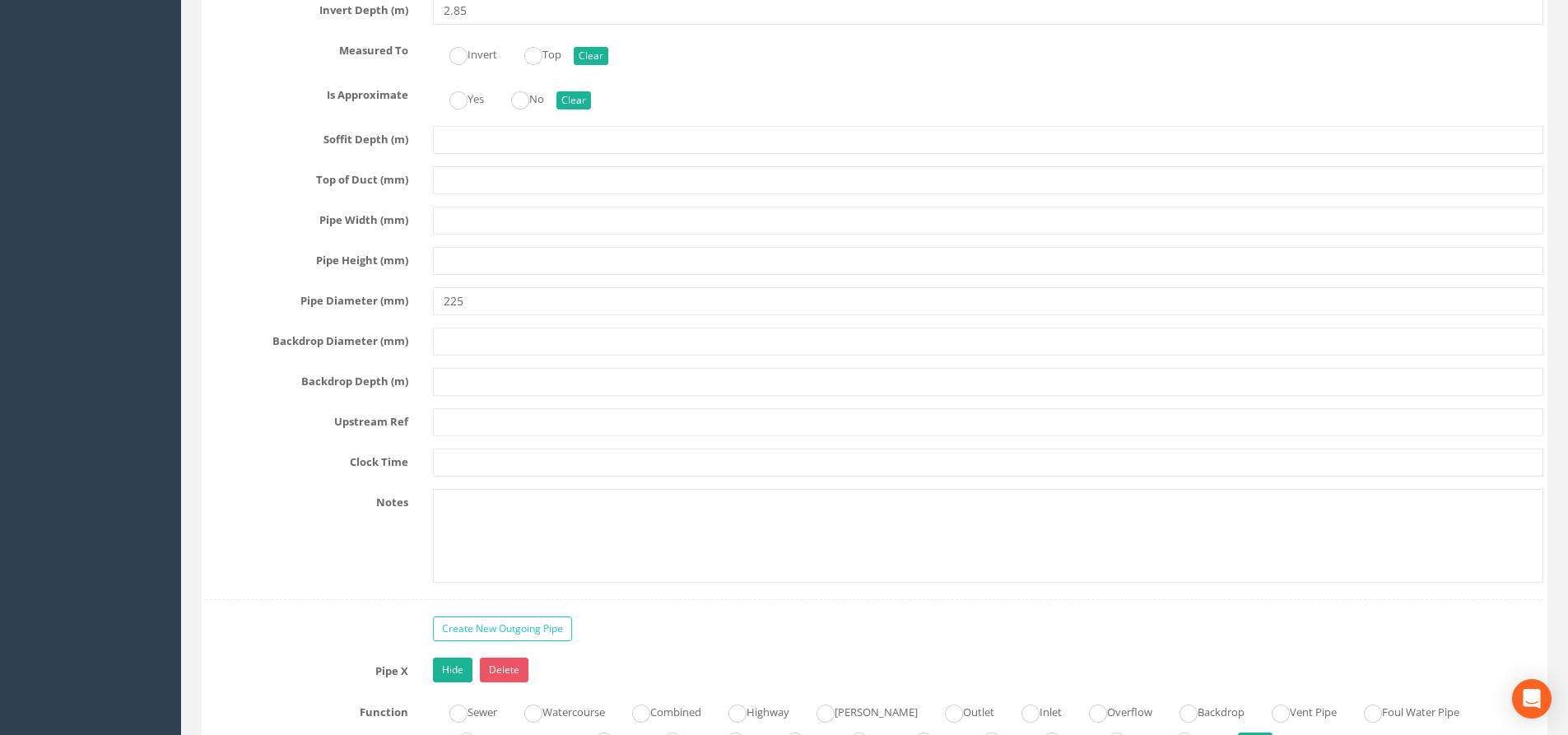
scroll to position [4113, 0]
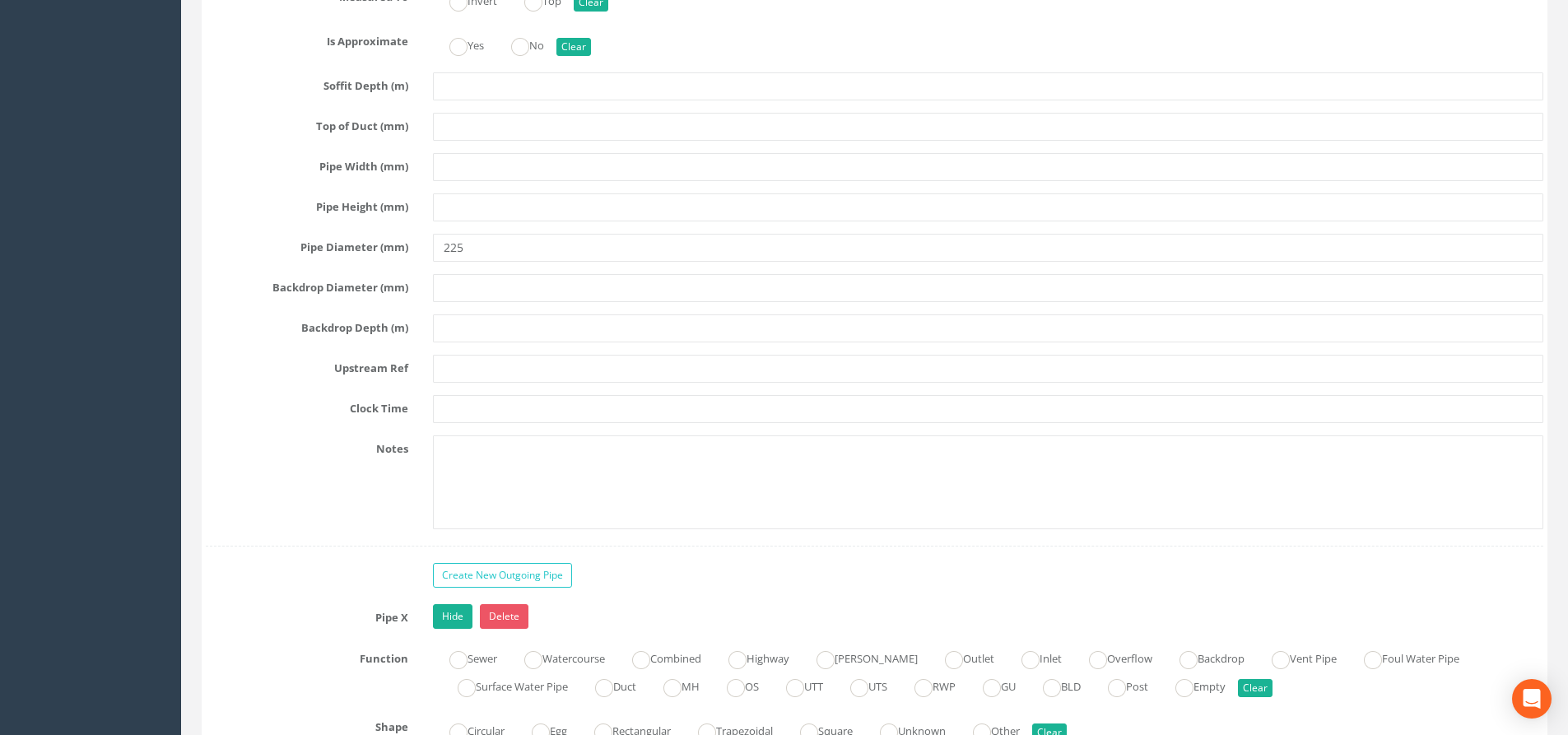
type input "UTR"
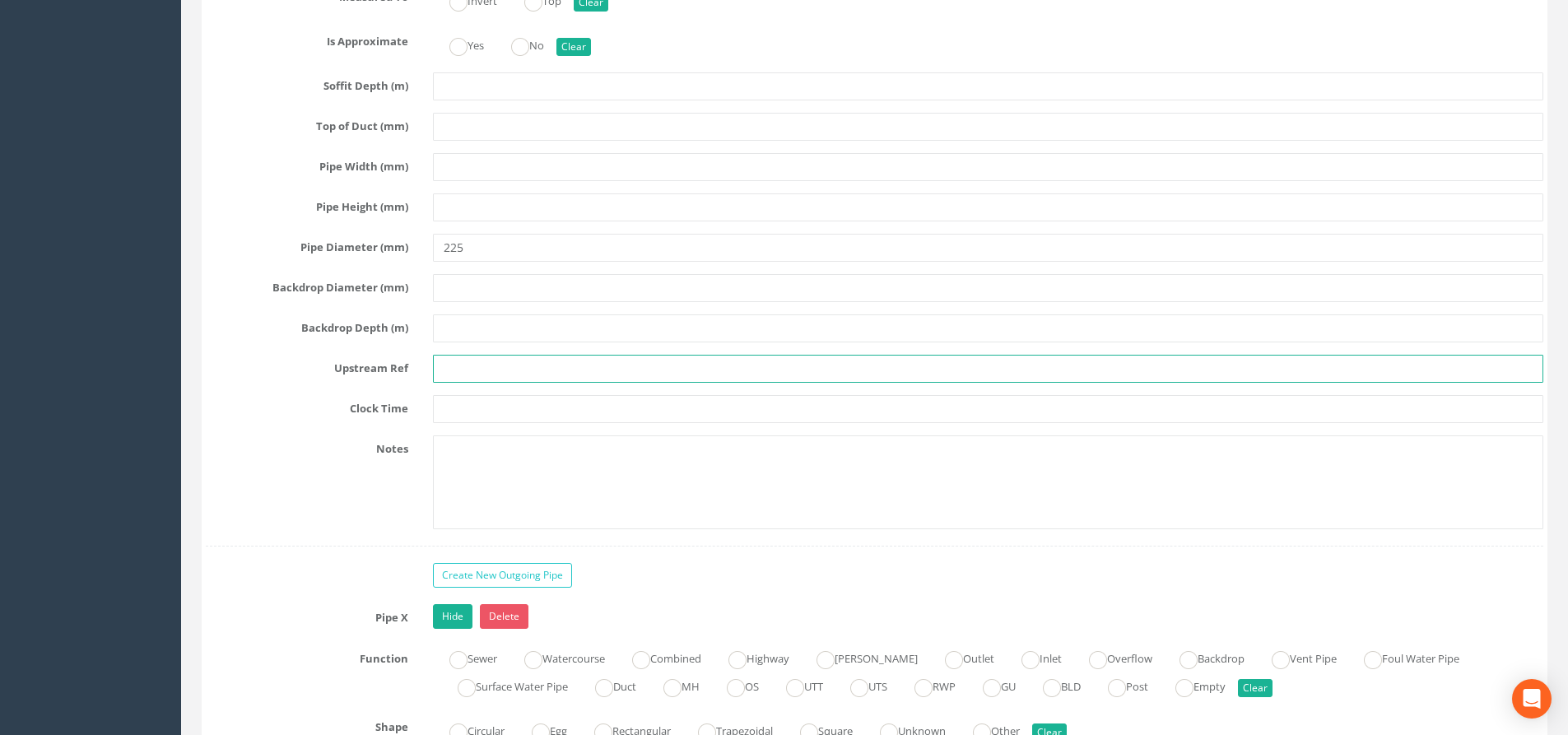
click at [465, 378] on input "text" at bounding box center [988, 369] width 1110 height 28
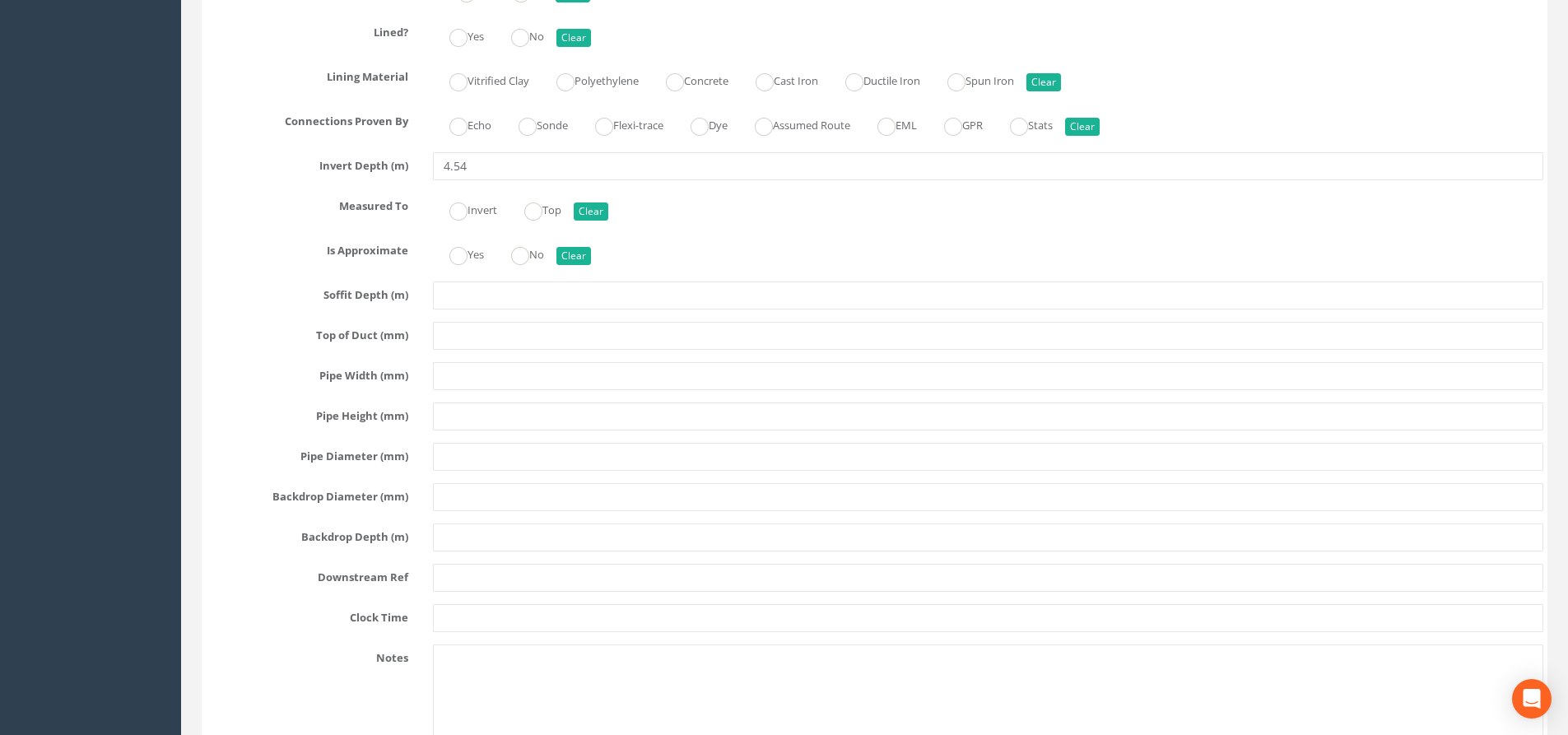
scroll to position [5018, 0]
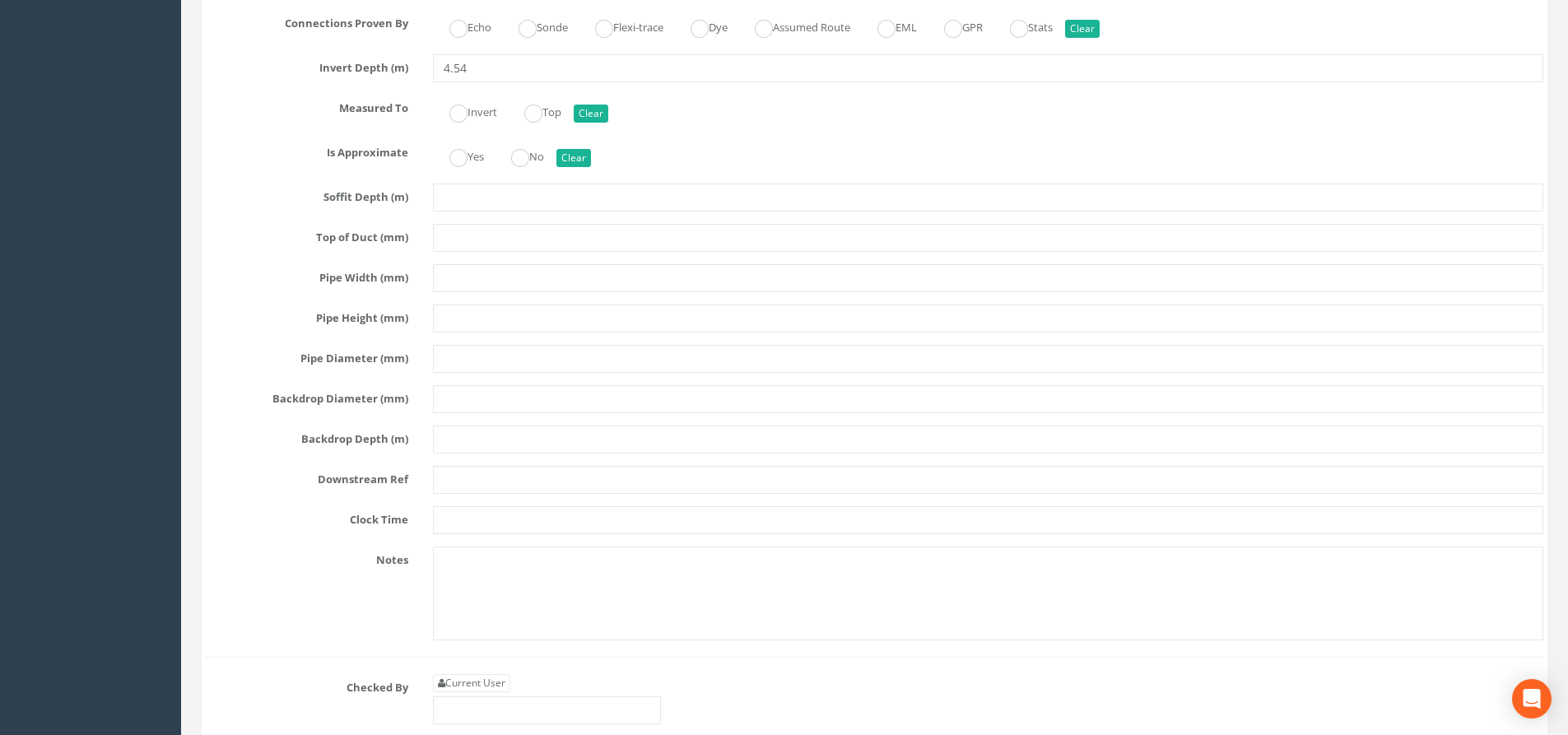
type input "MH32"
click at [472, 481] on input "text" at bounding box center [988, 479] width 1110 height 28
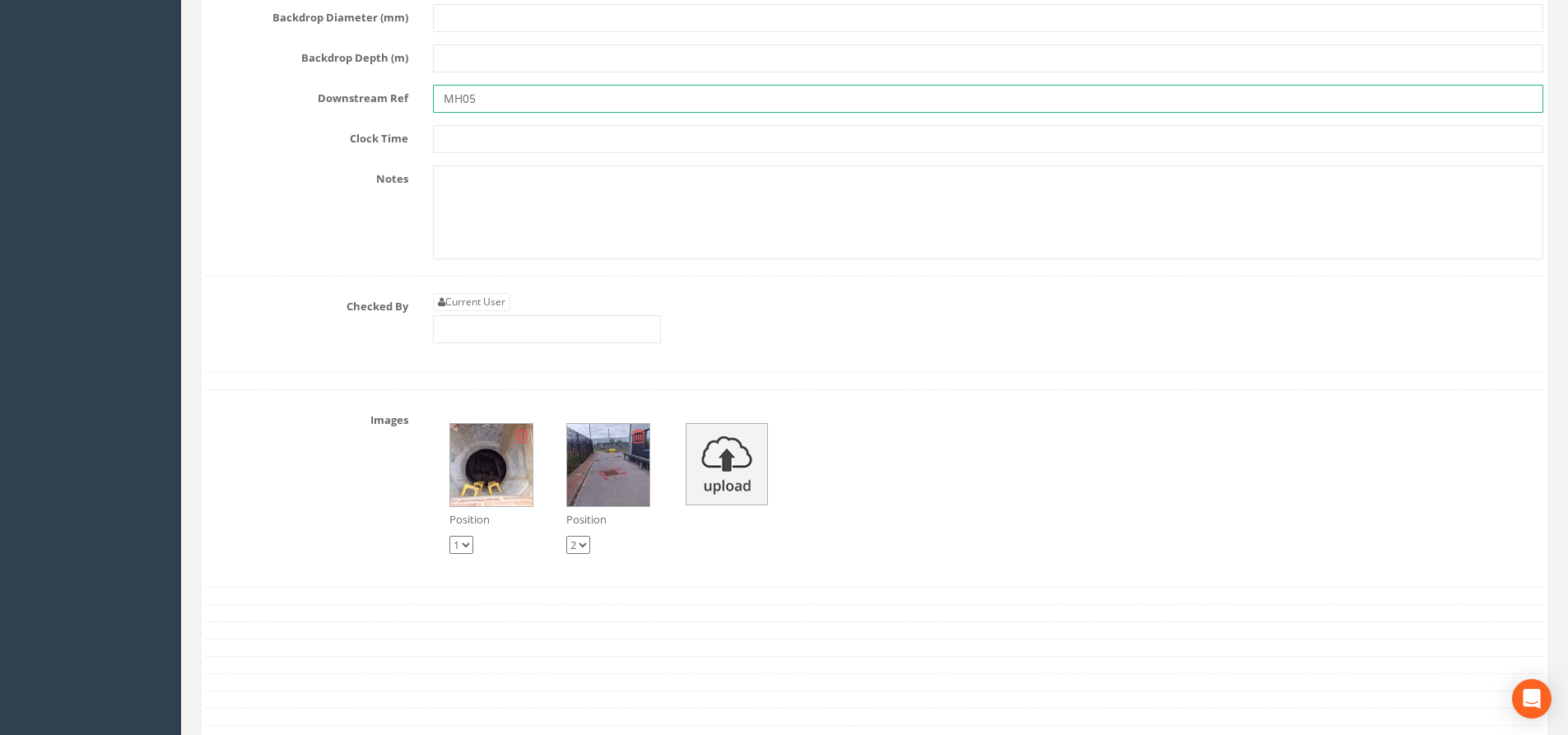
scroll to position [5430, 0]
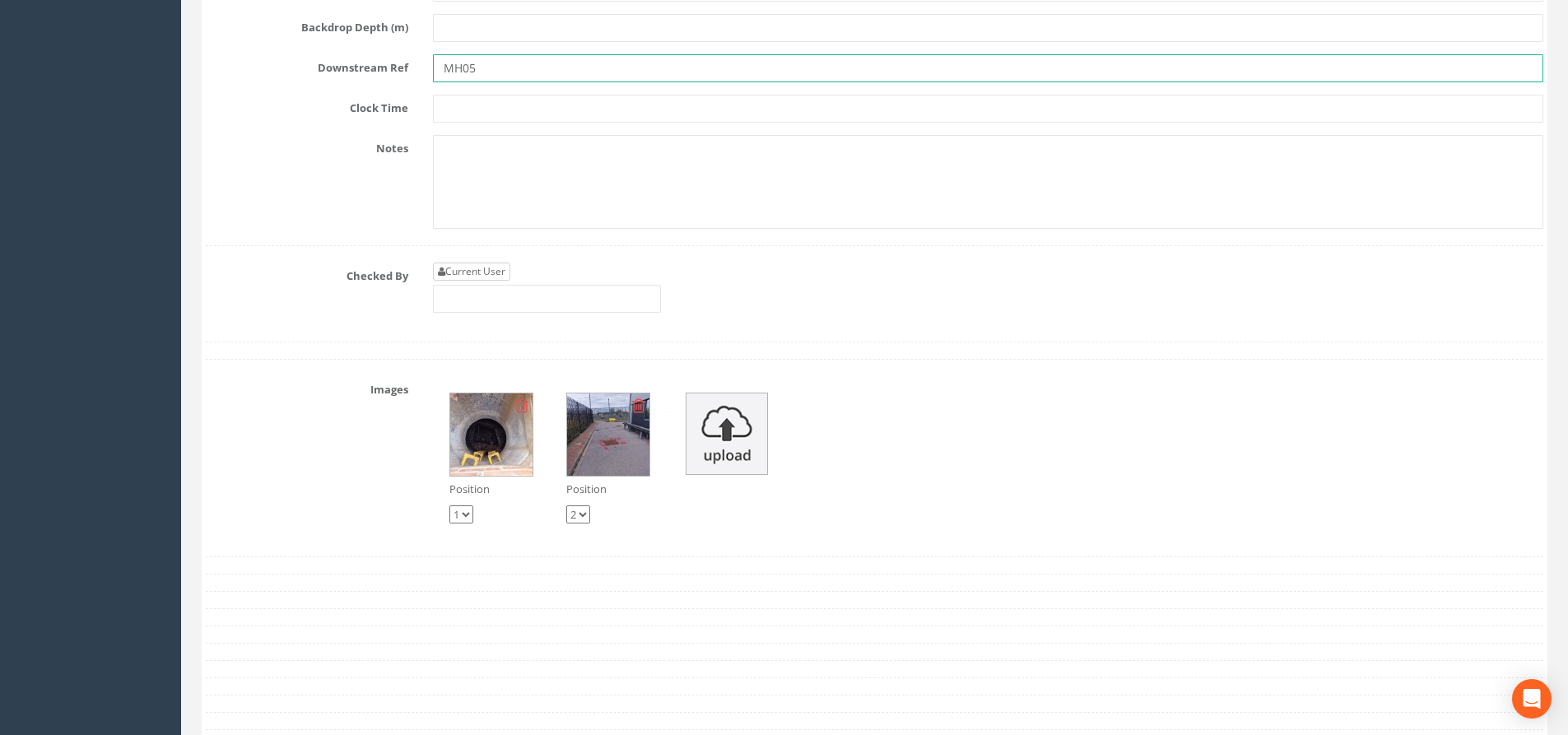
type input "MH05"
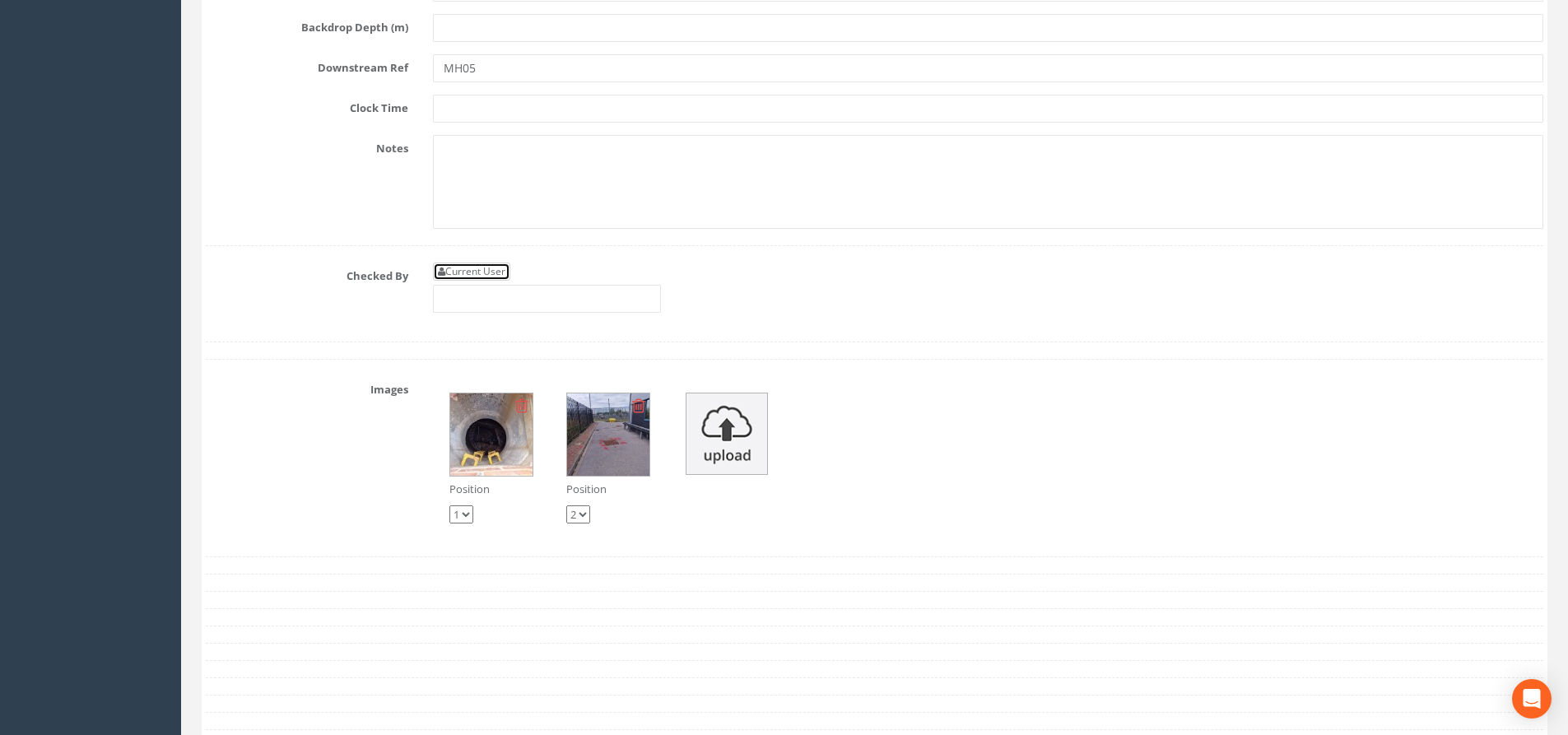
click at [472, 267] on link "Current User" at bounding box center [472, 272] width 77 height 18
type input "[PERSON_NAME]"
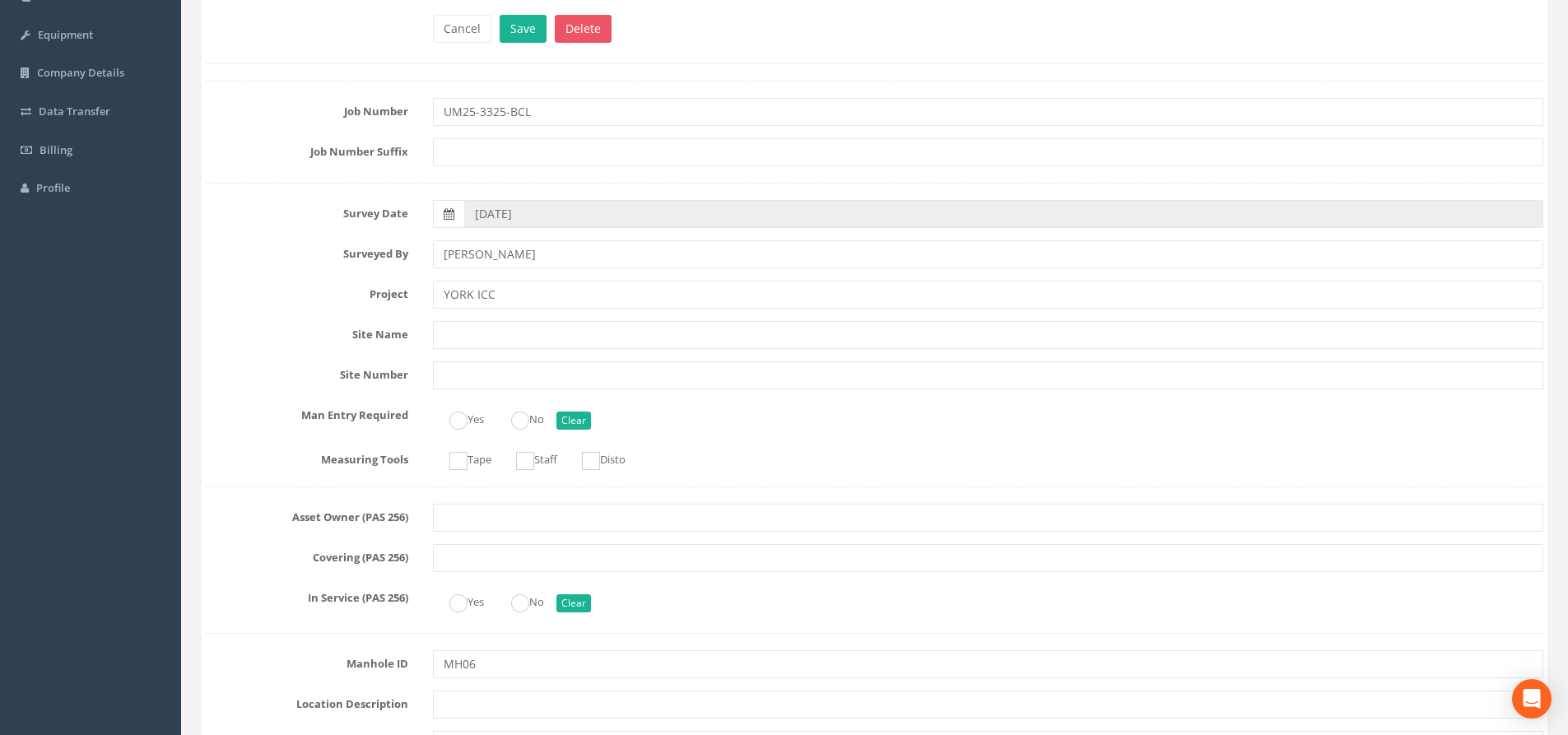
scroll to position [0, 0]
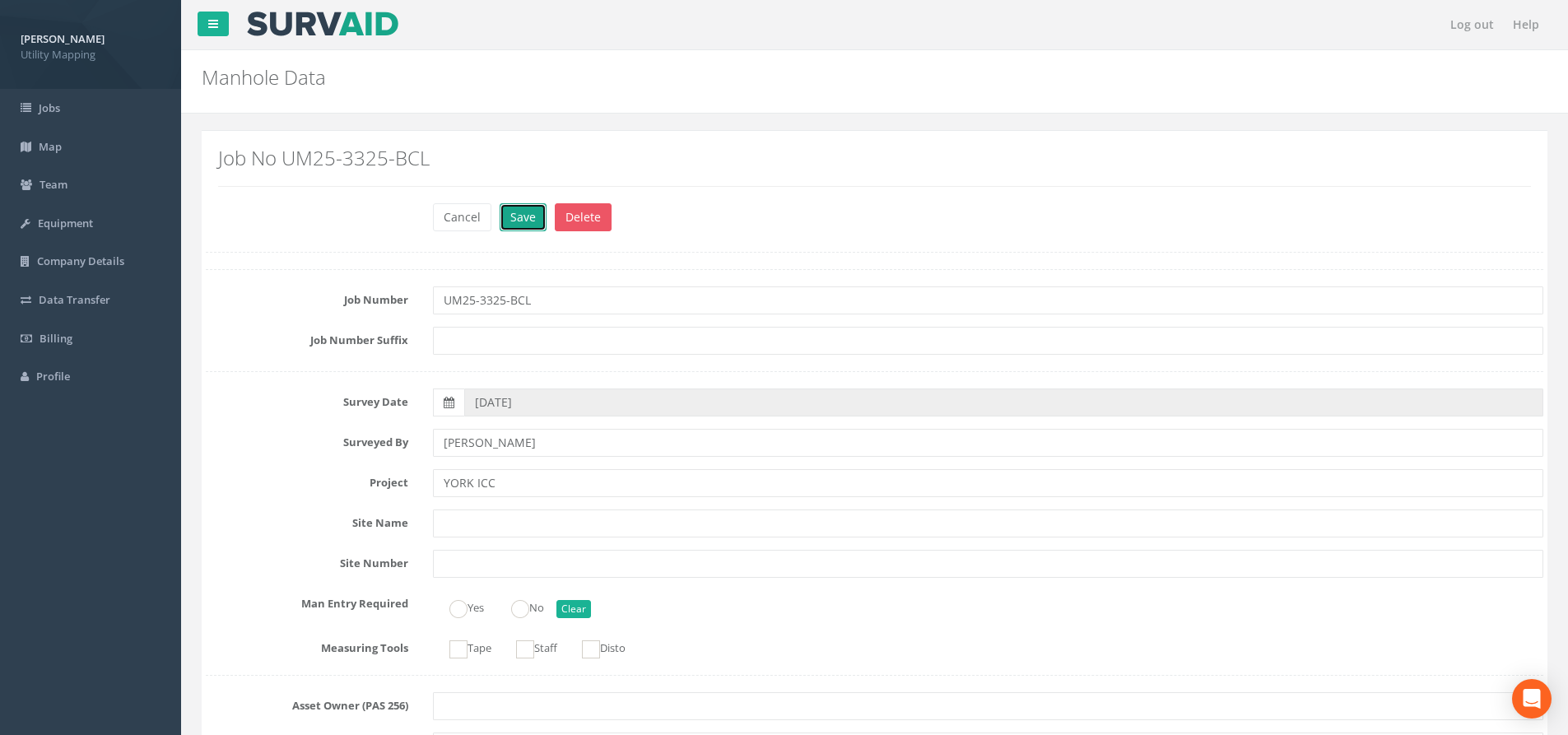
click at [512, 227] on button "Save" at bounding box center [523, 217] width 47 height 28
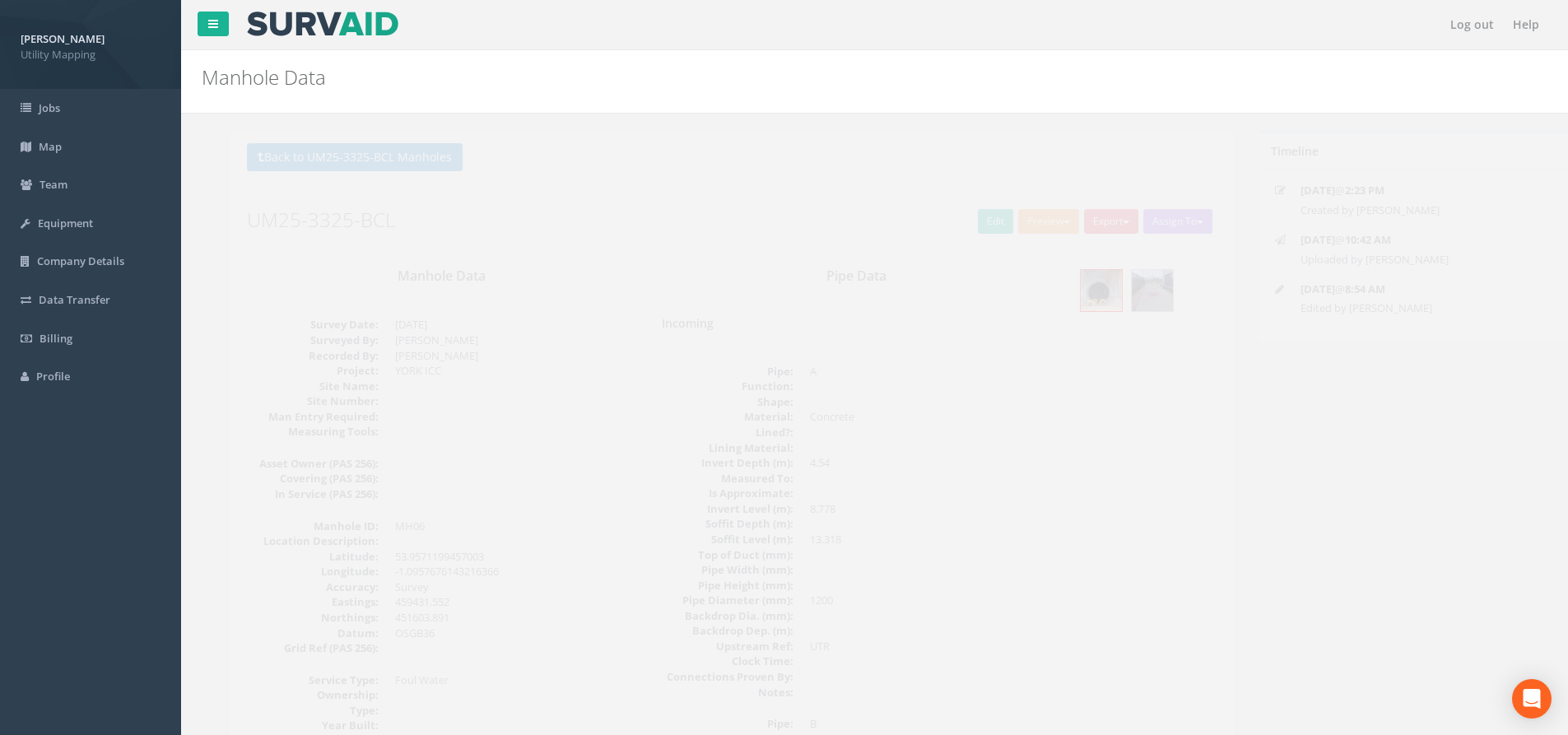
click at [373, 155] on button "Back to UM25-3325-BCL Manholes" at bounding box center [326, 157] width 216 height 28
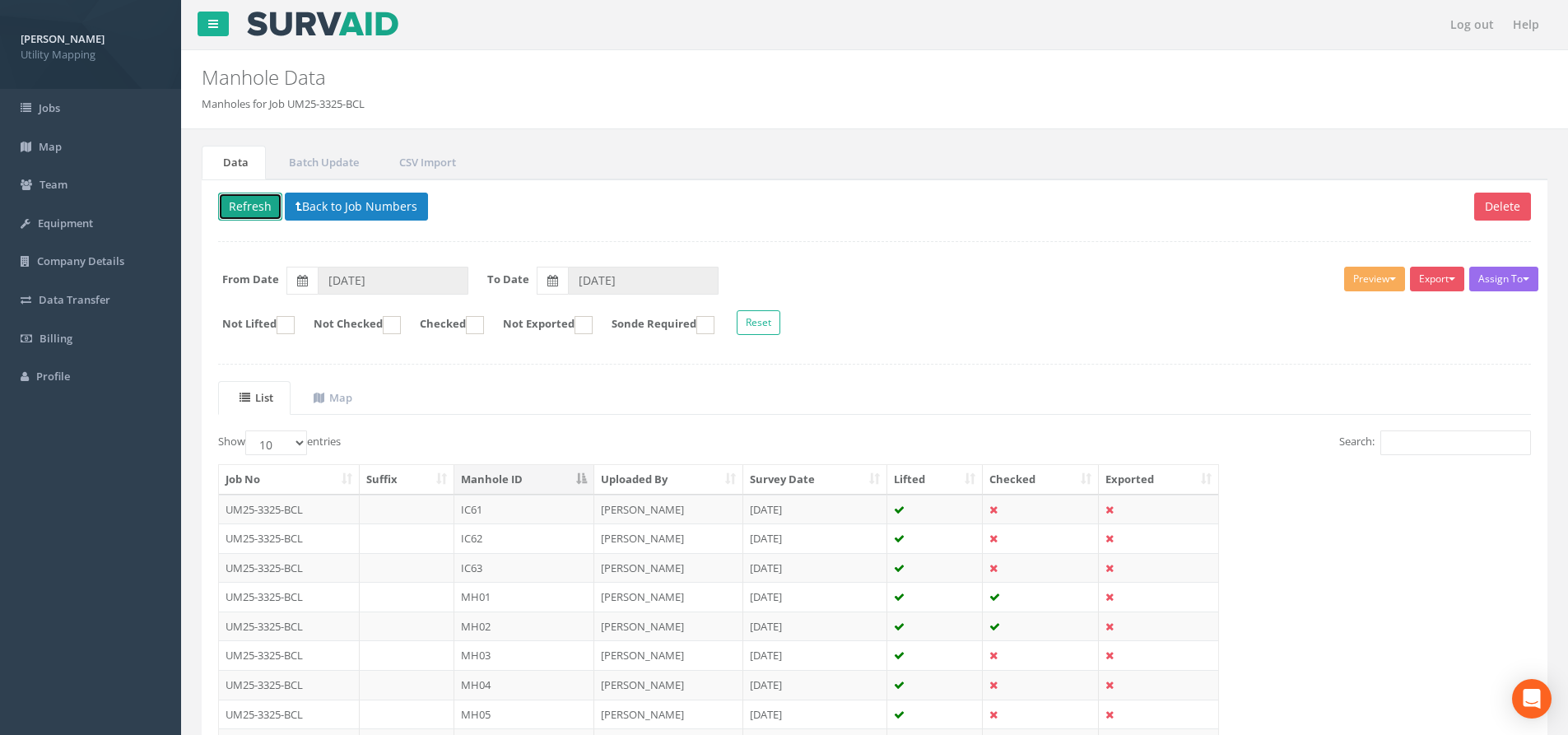
click at [268, 209] on button "Refresh" at bounding box center [250, 207] width 64 height 28
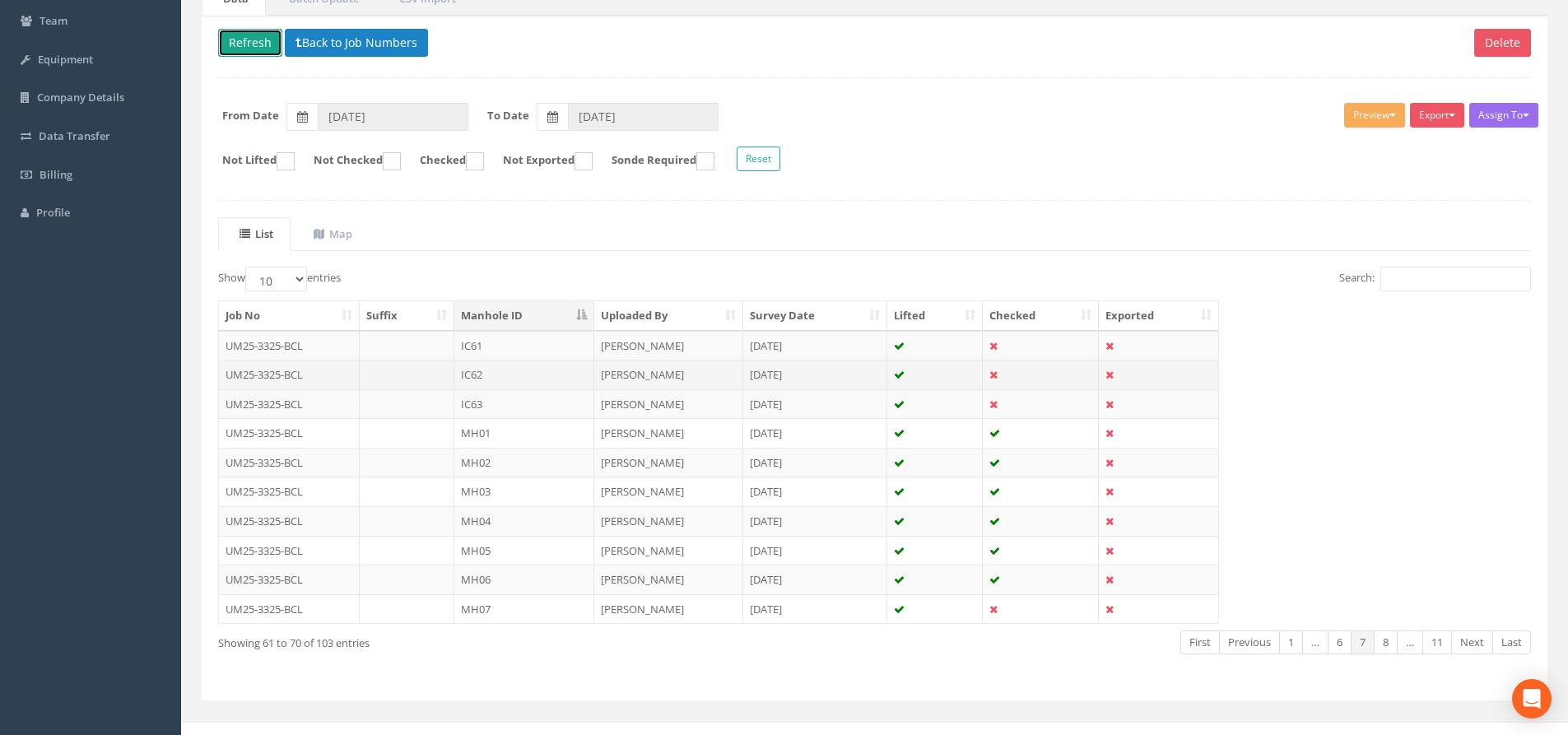
scroll to position [165, 0]
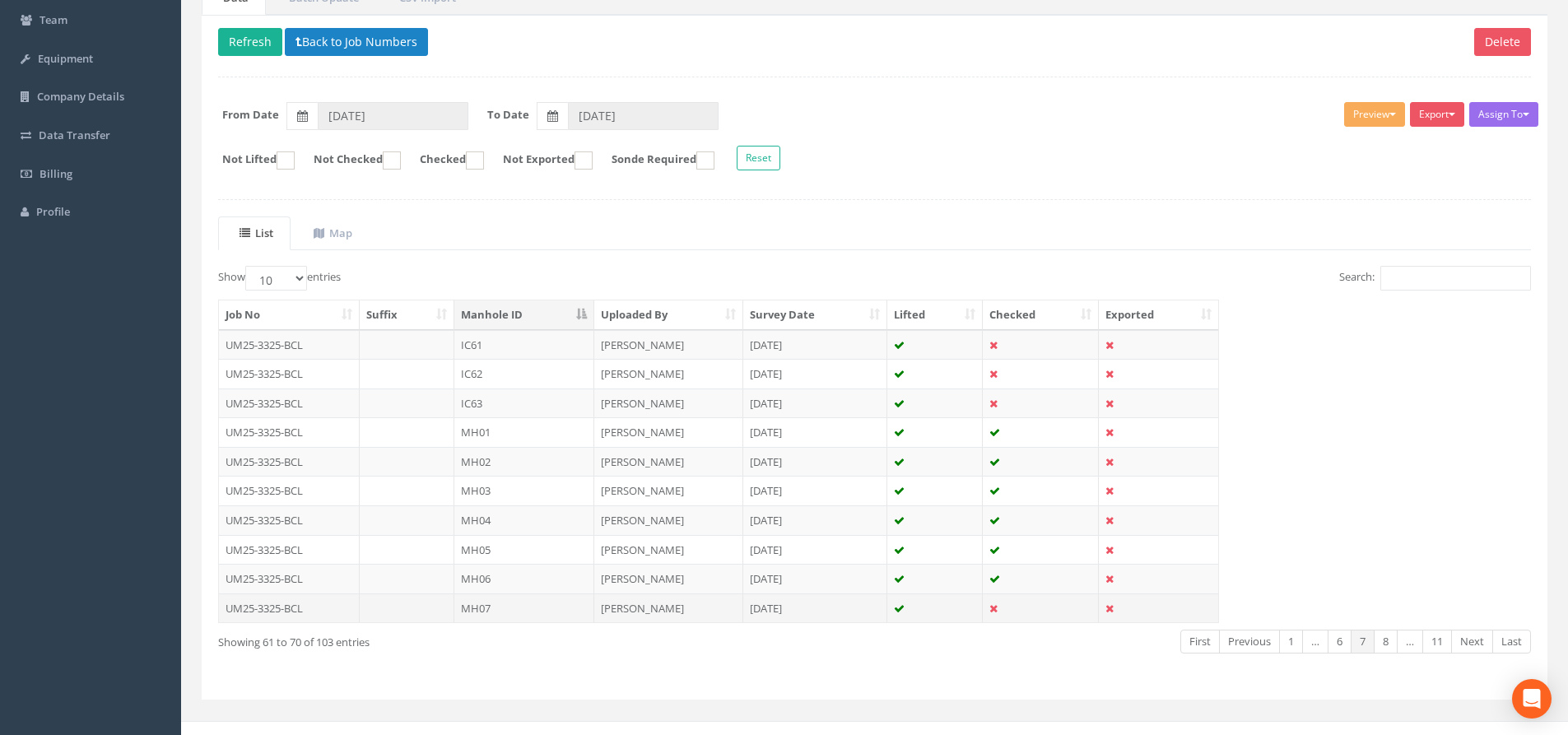
click at [533, 608] on td "MH07" at bounding box center [524, 608] width 140 height 30
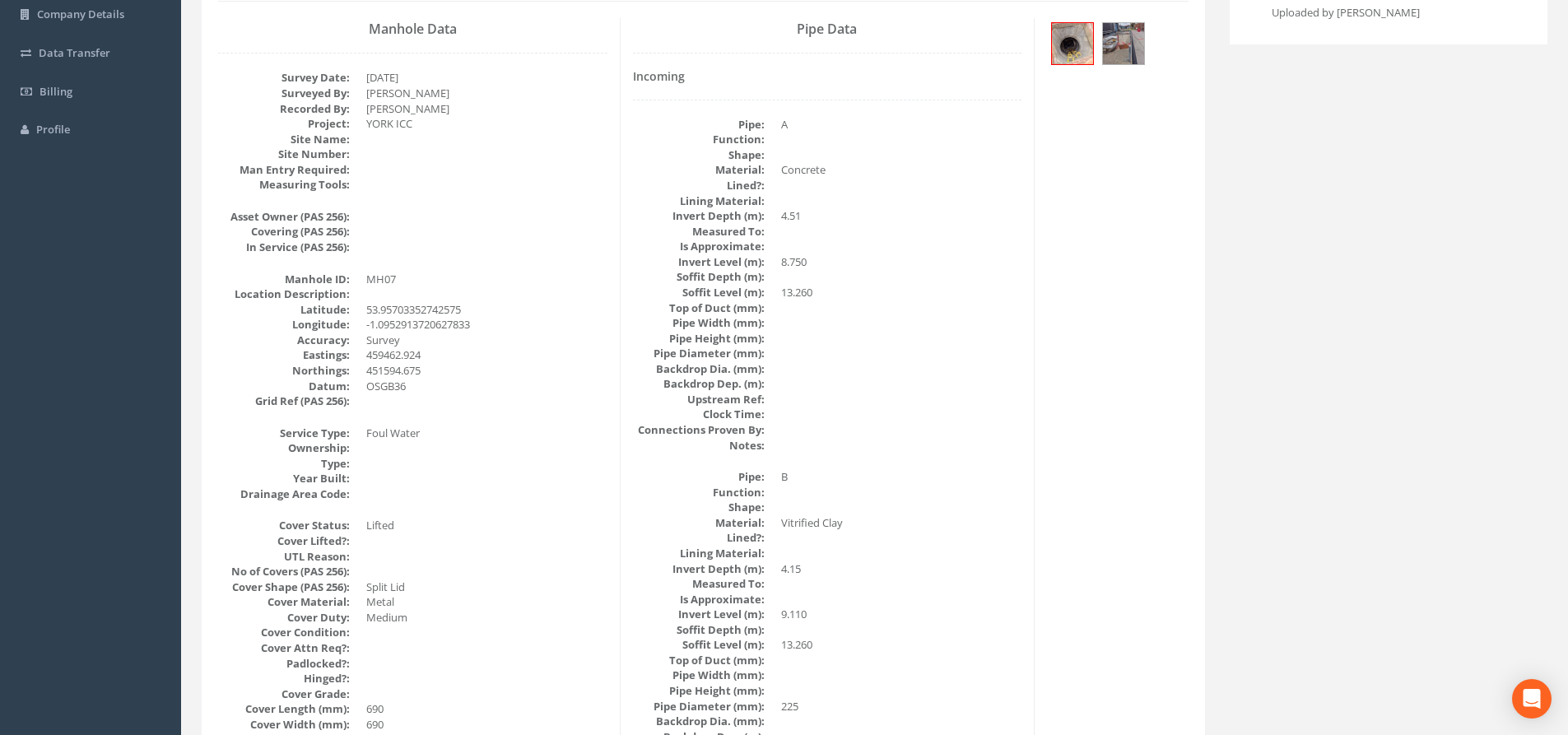
scroll to position [0, 0]
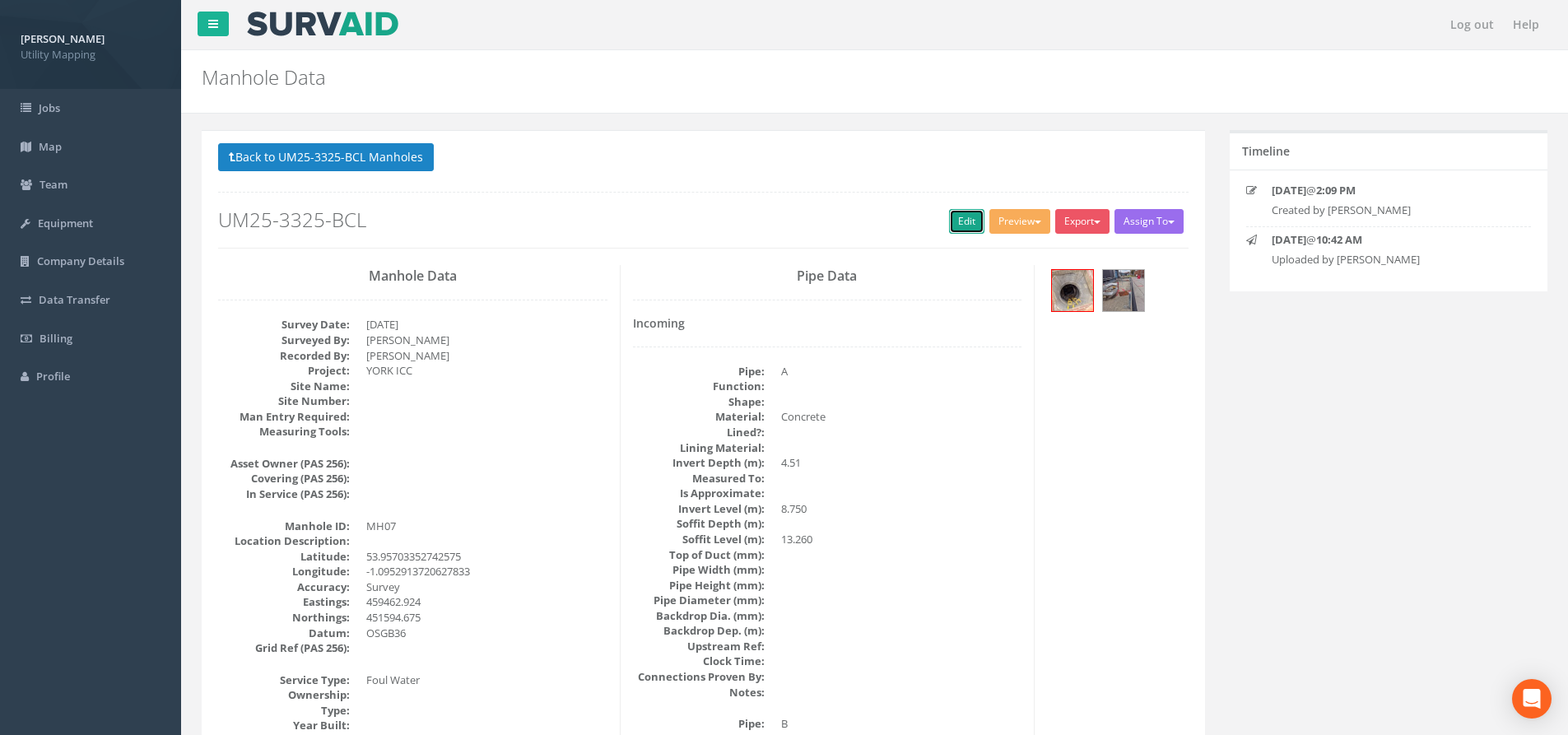
click at [959, 227] on link "Edit" at bounding box center [967, 222] width 35 height 25
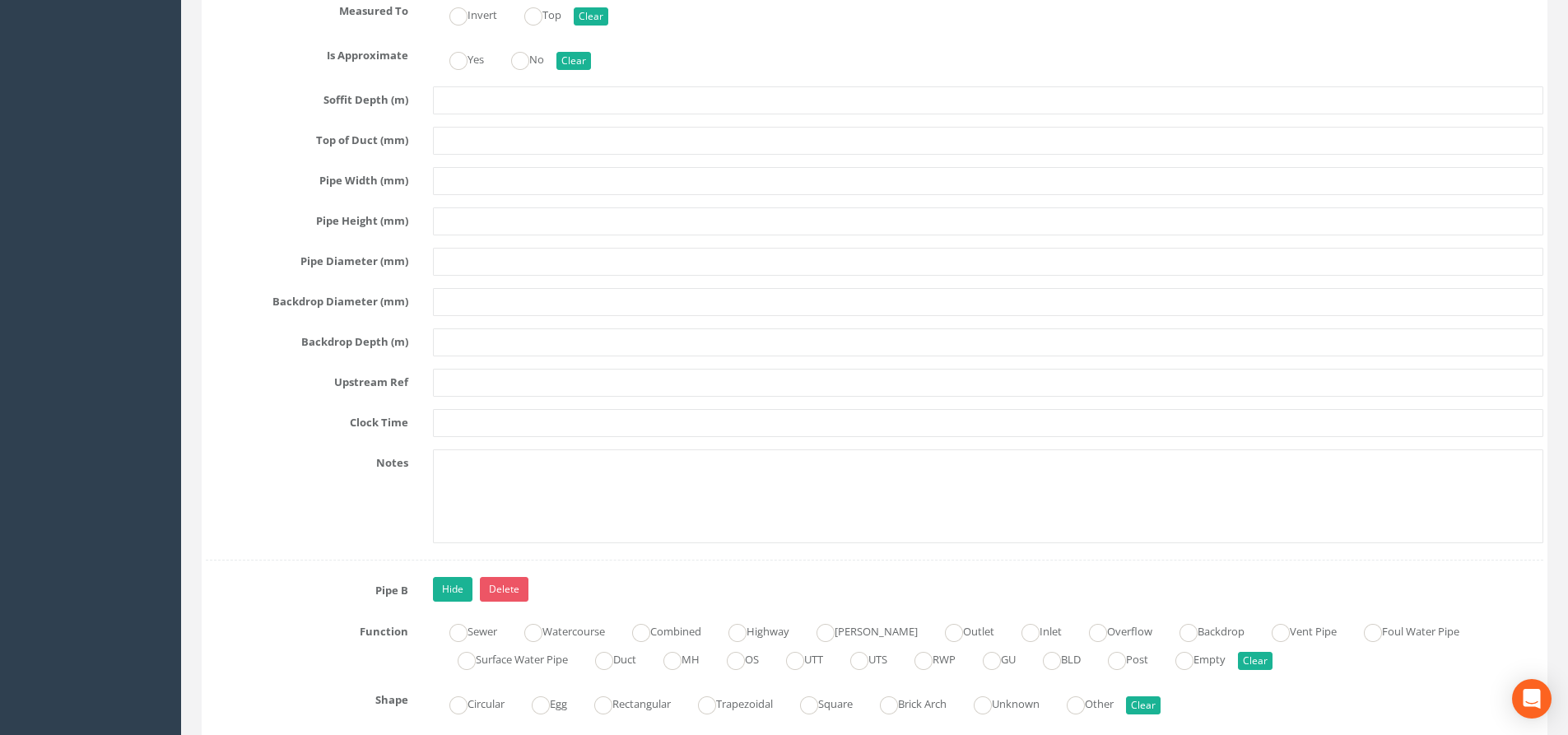
scroll to position [3126, 0]
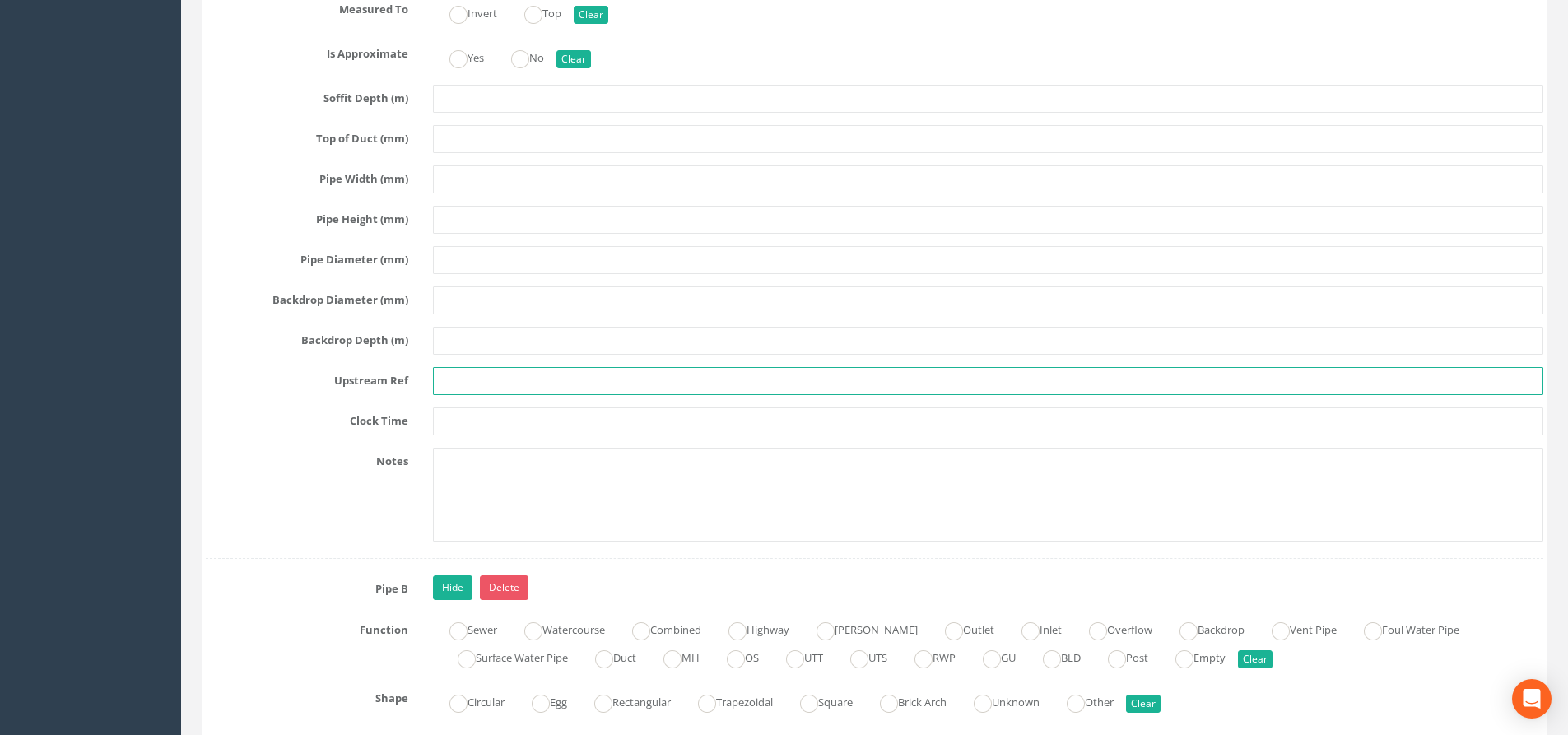
click at [457, 373] on input "text" at bounding box center [988, 381] width 1110 height 28
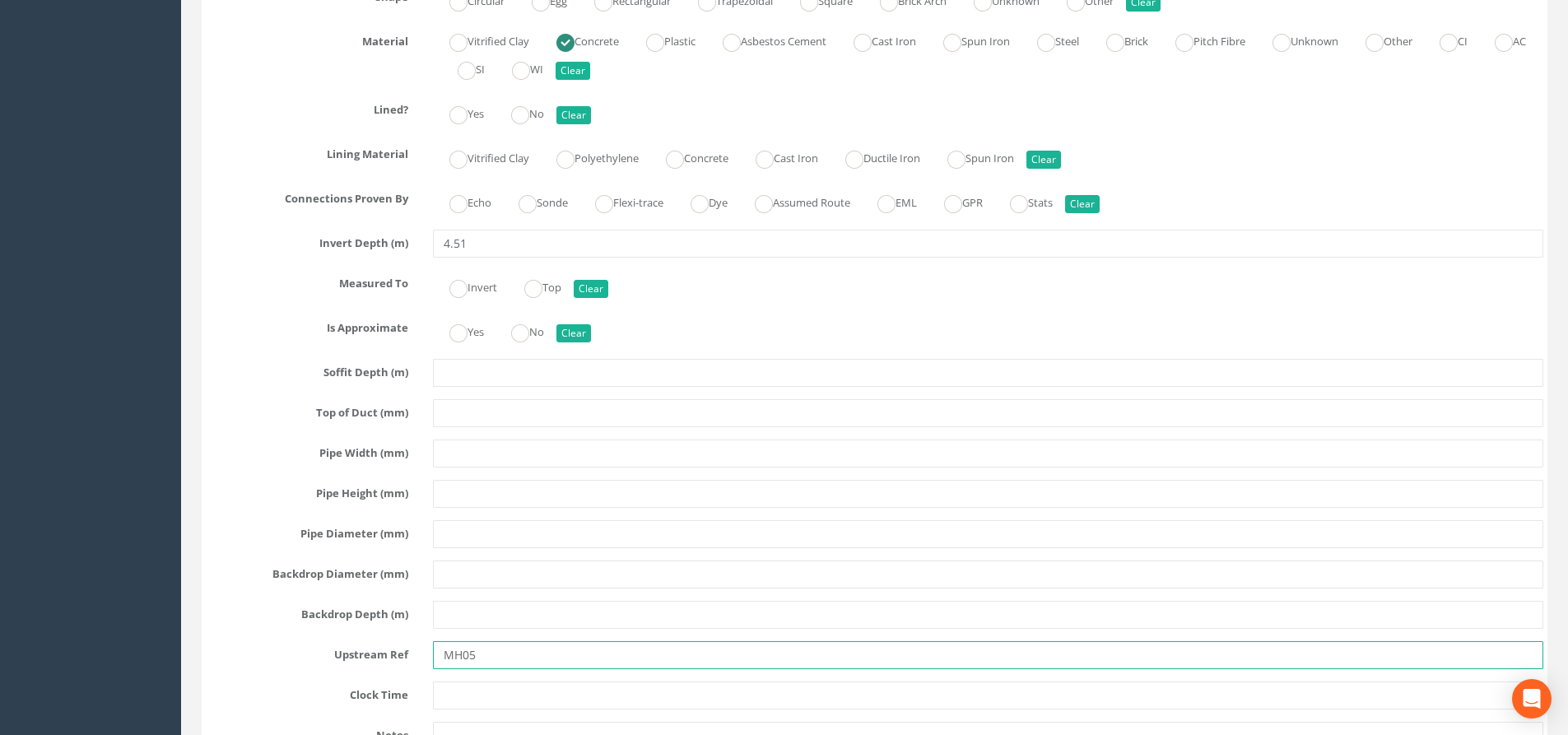
scroll to position [2880, 0]
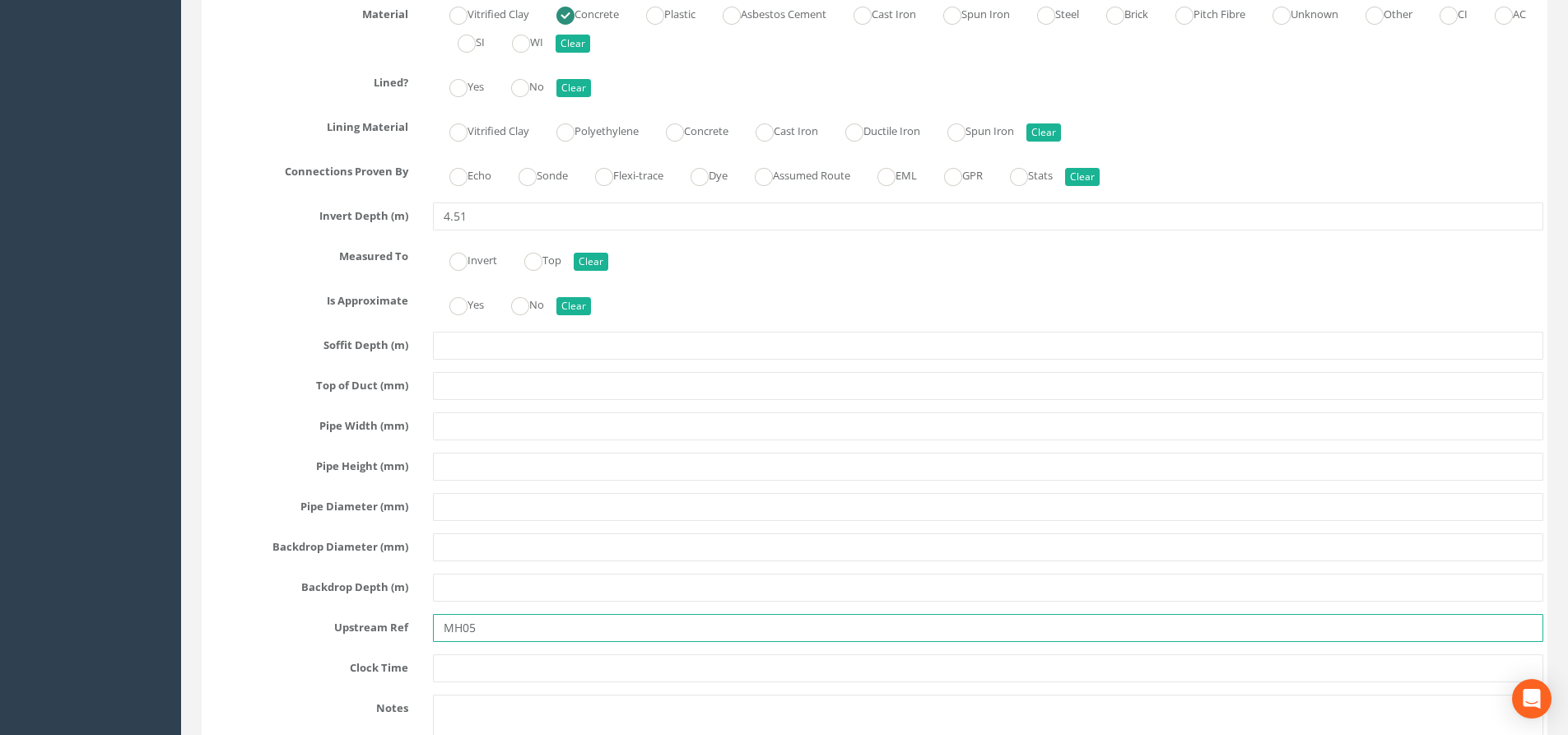
type input "MH05"
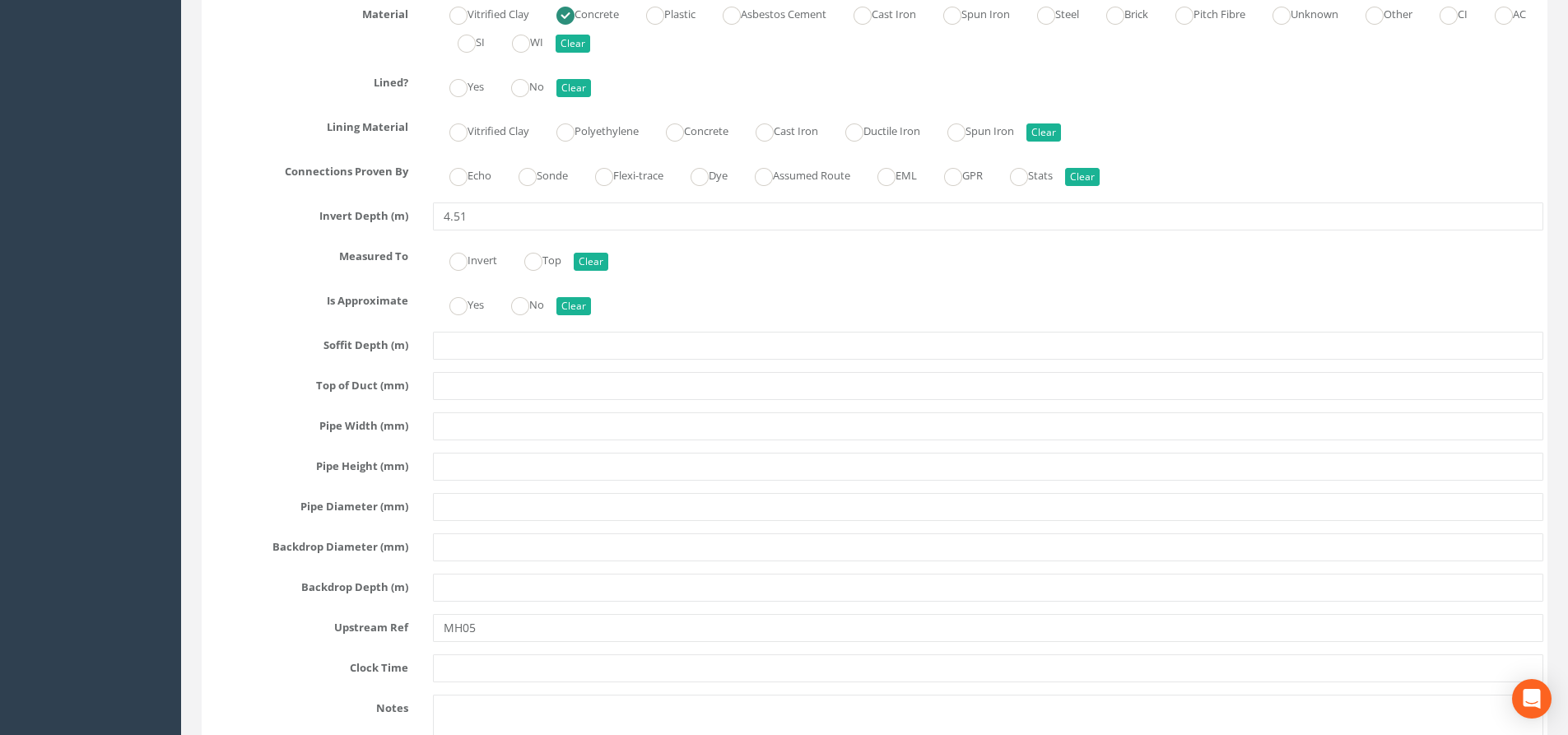
click at [473, 491] on div "Pipe A Hide Delete Function Sewer Watercourse Combined Highway Gulley Outlet In…" at bounding box center [875, 326] width 1337 height 958
click at [479, 501] on input "text" at bounding box center [988, 506] width 1110 height 28
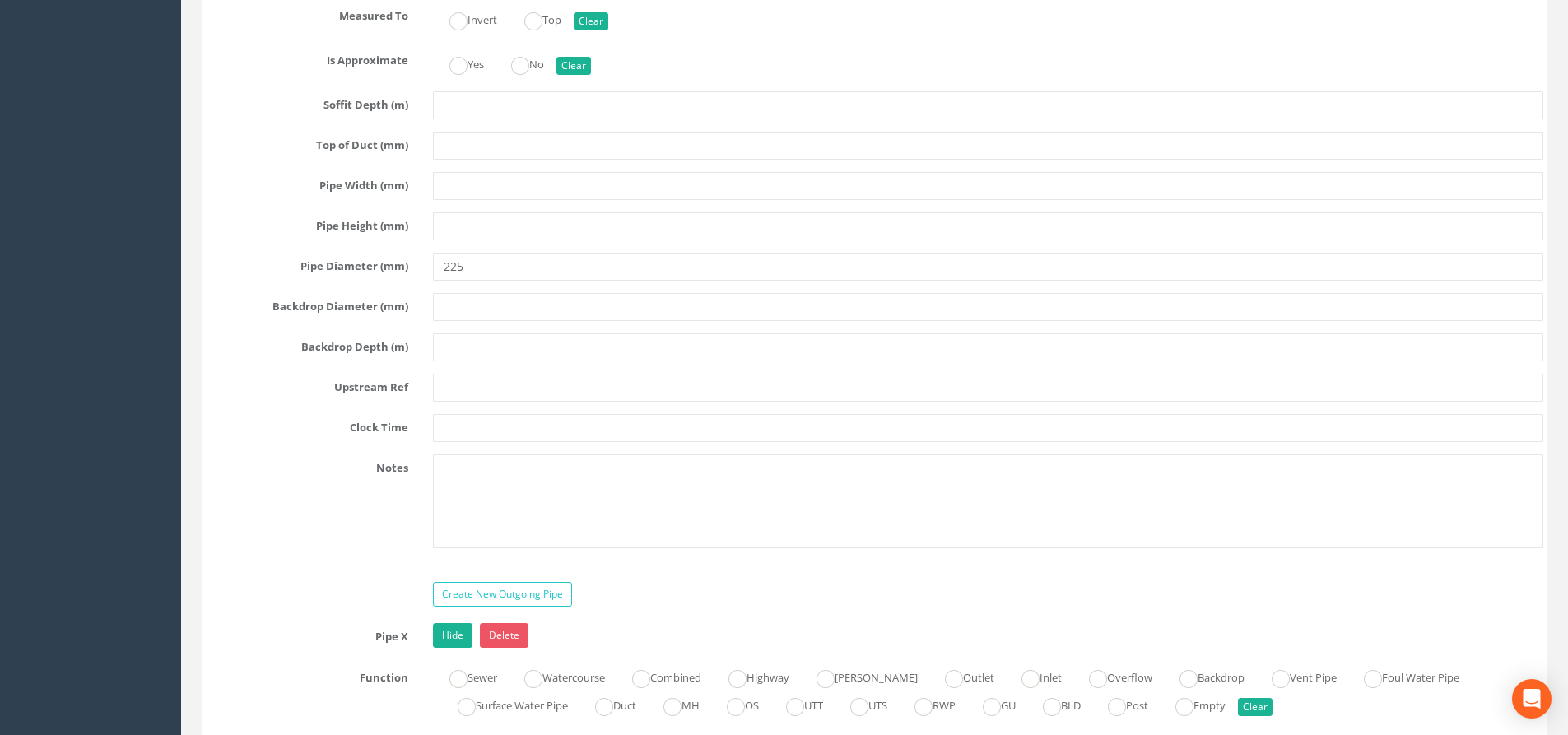
scroll to position [4113, 0]
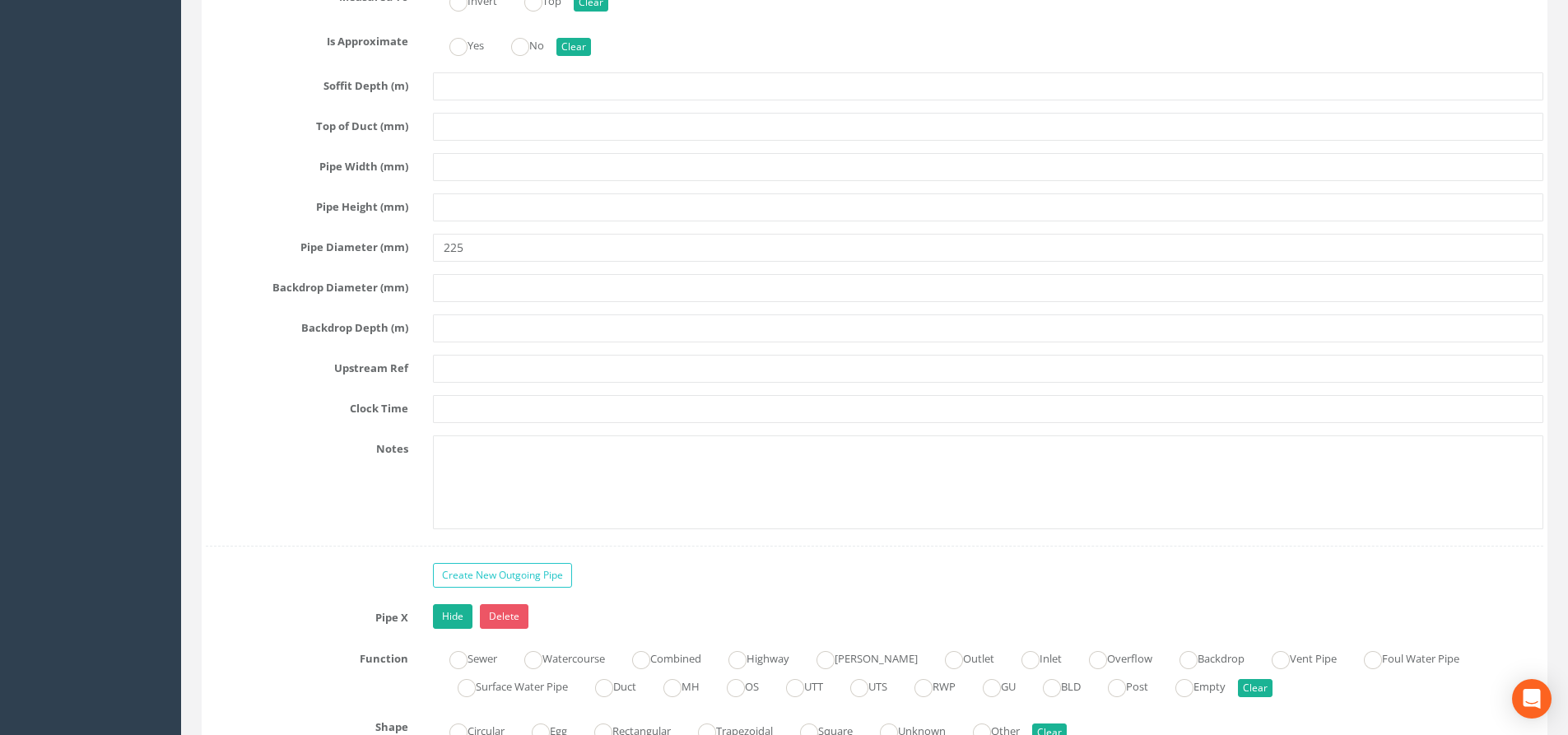
type input "1200"
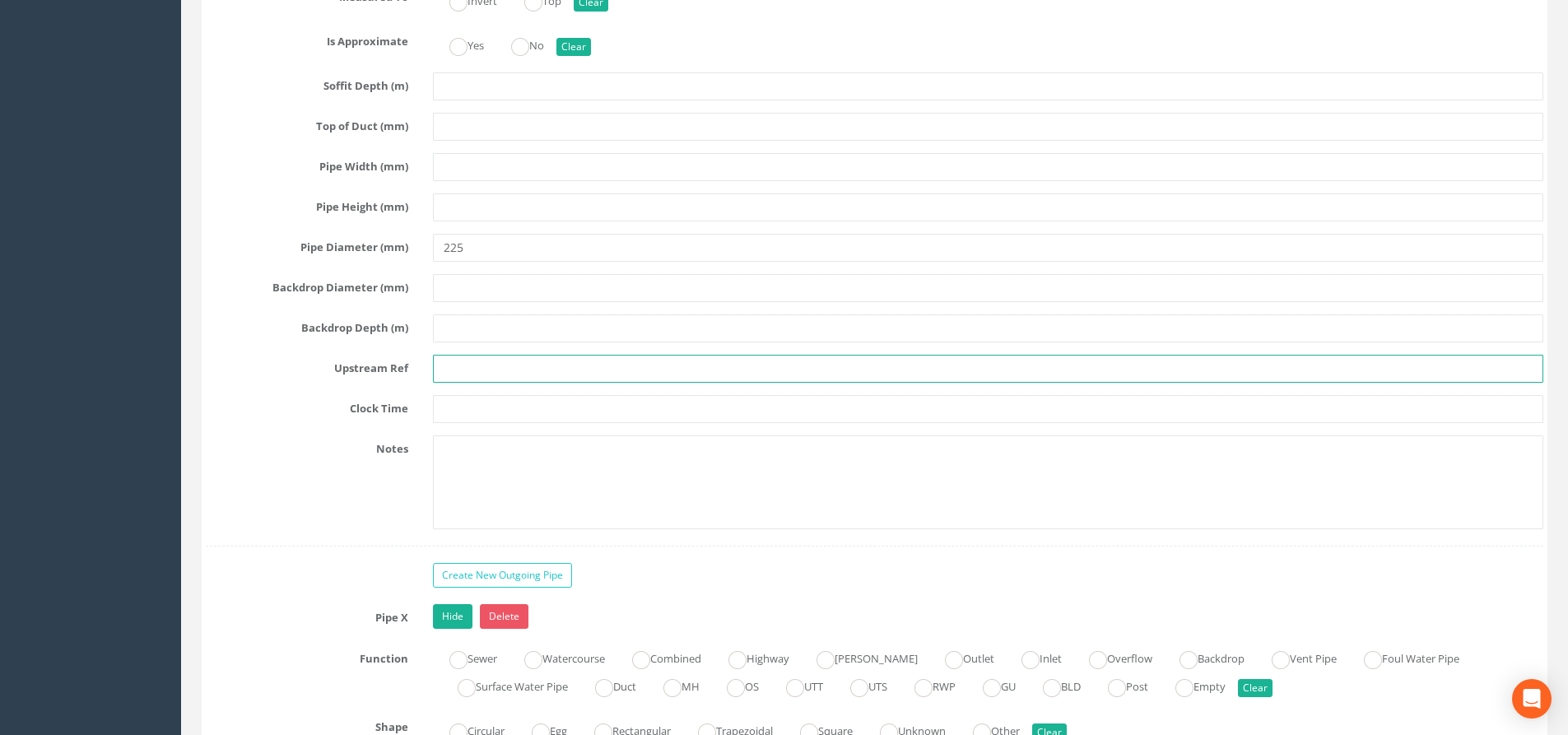
click at [476, 360] on input "text" at bounding box center [988, 369] width 1110 height 28
click at [454, 362] on input "text" at bounding box center [988, 369] width 1110 height 28
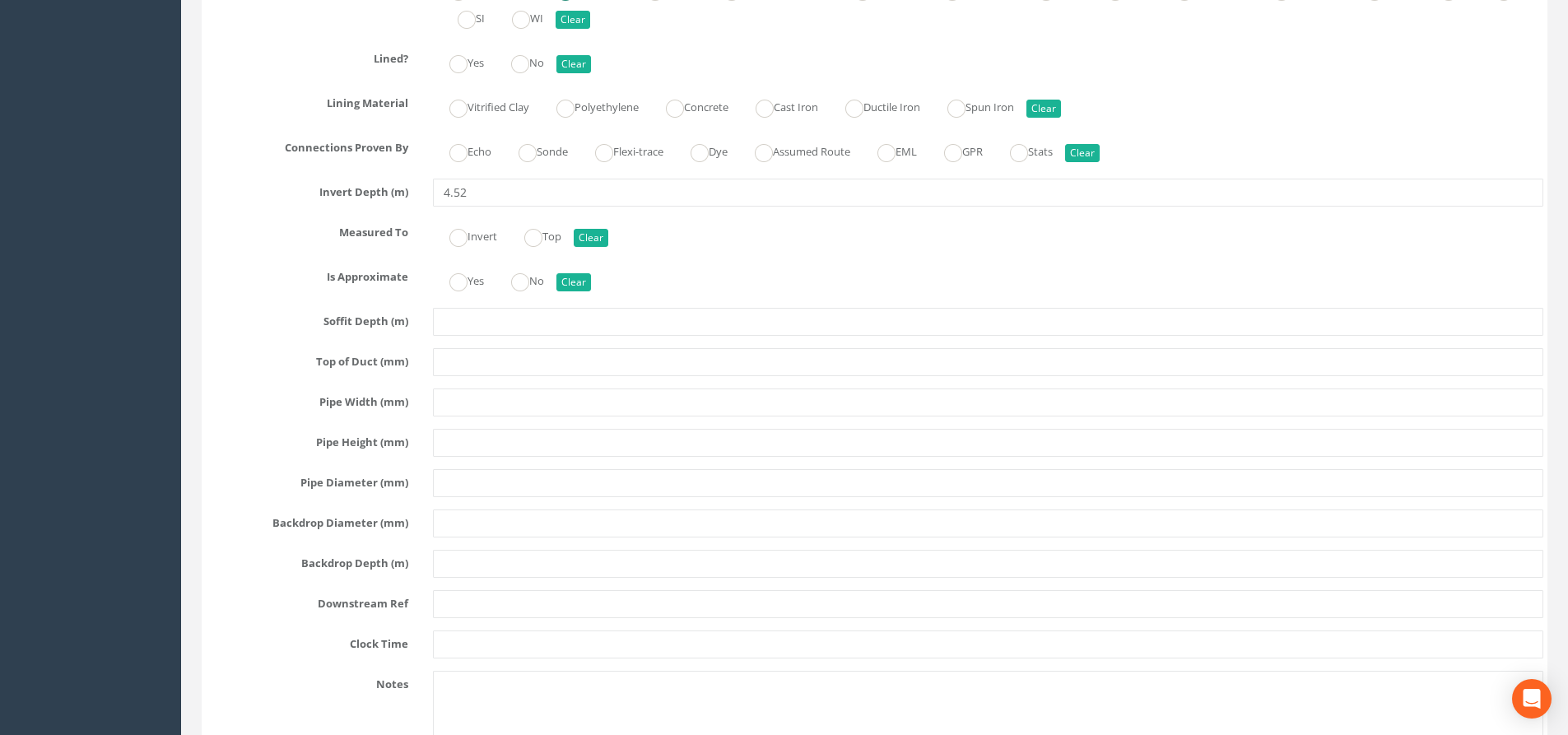
scroll to position [4936, 0]
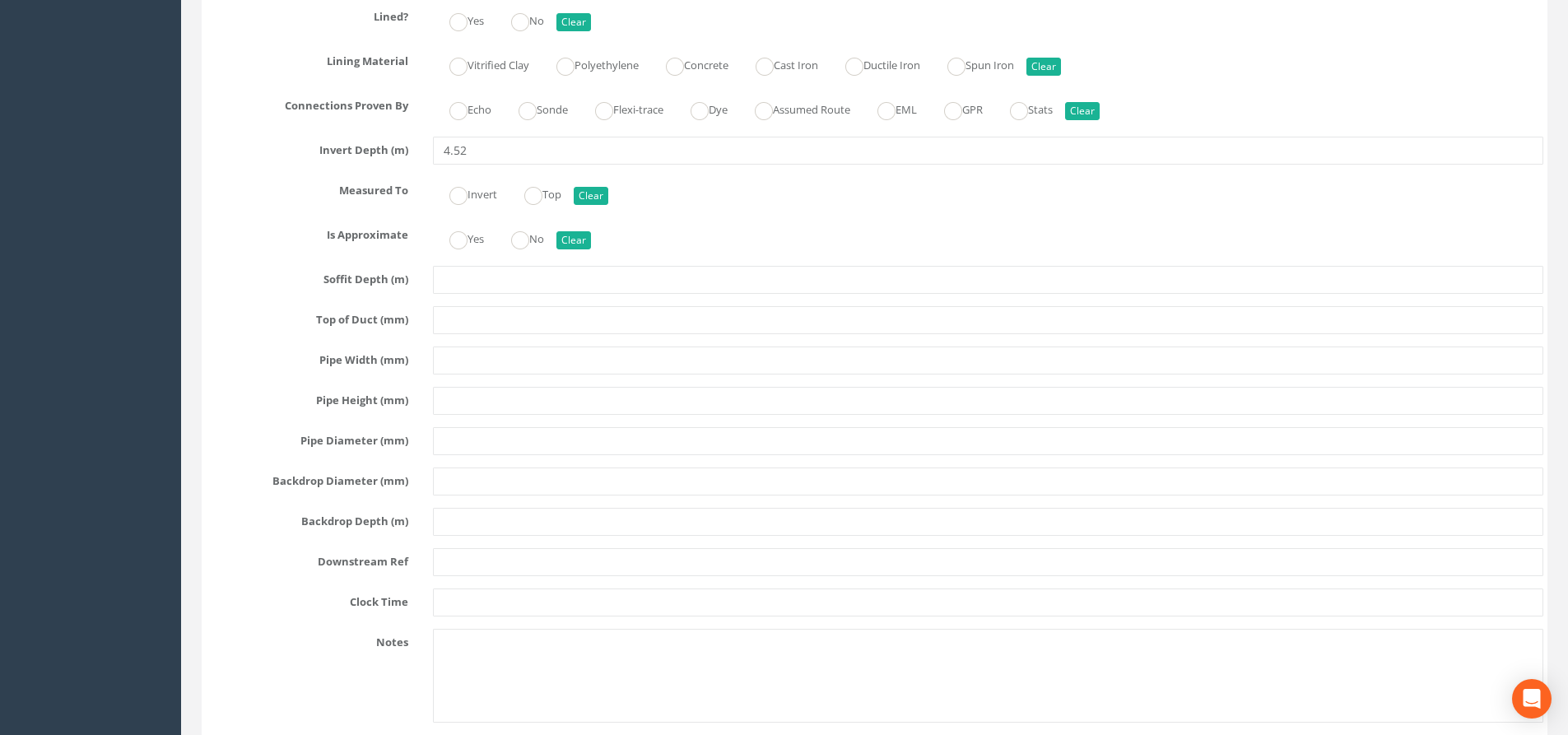
type input "MH08"
click at [474, 551] on input "text" at bounding box center [988, 562] width 1110 height 28
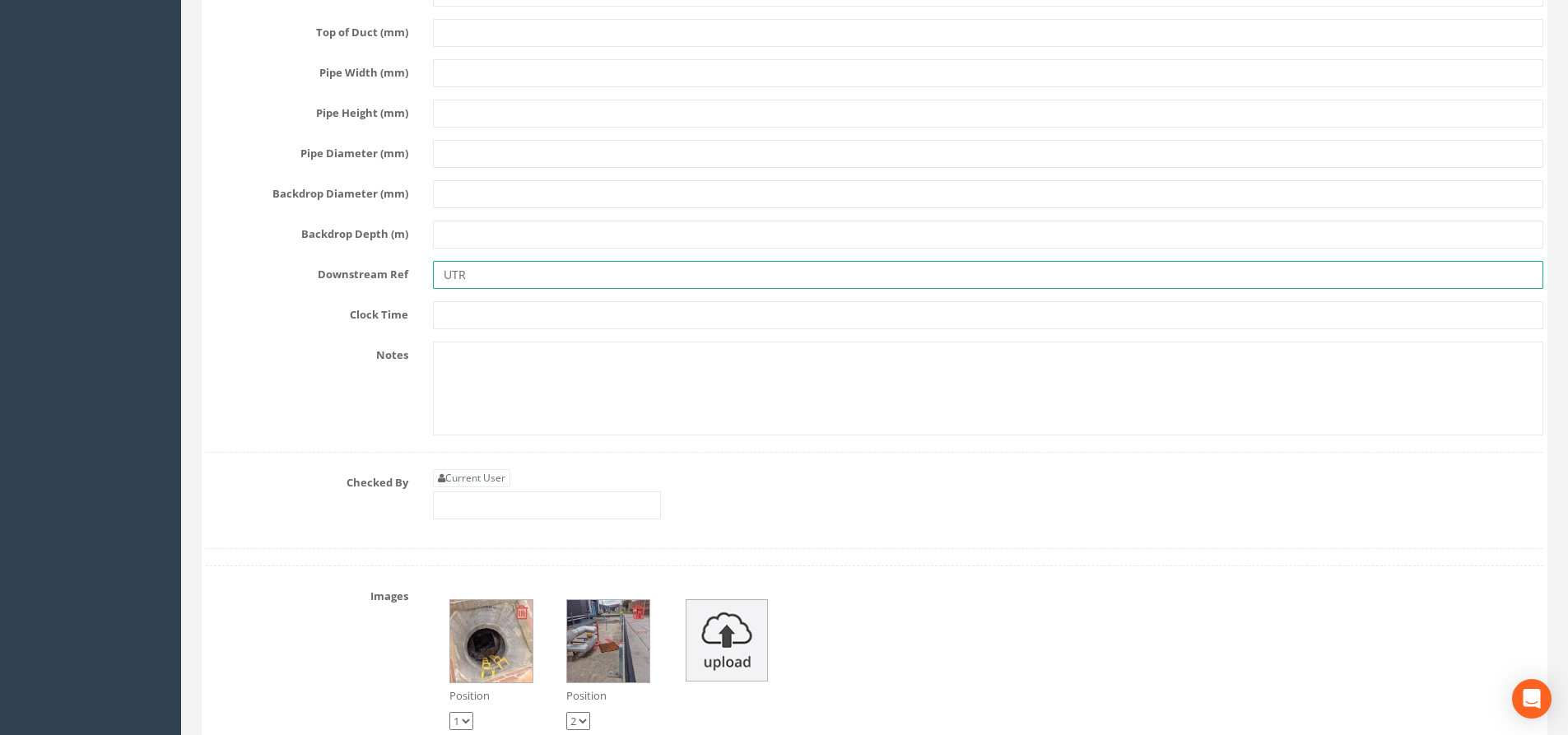
scroll to position [5265, 0]
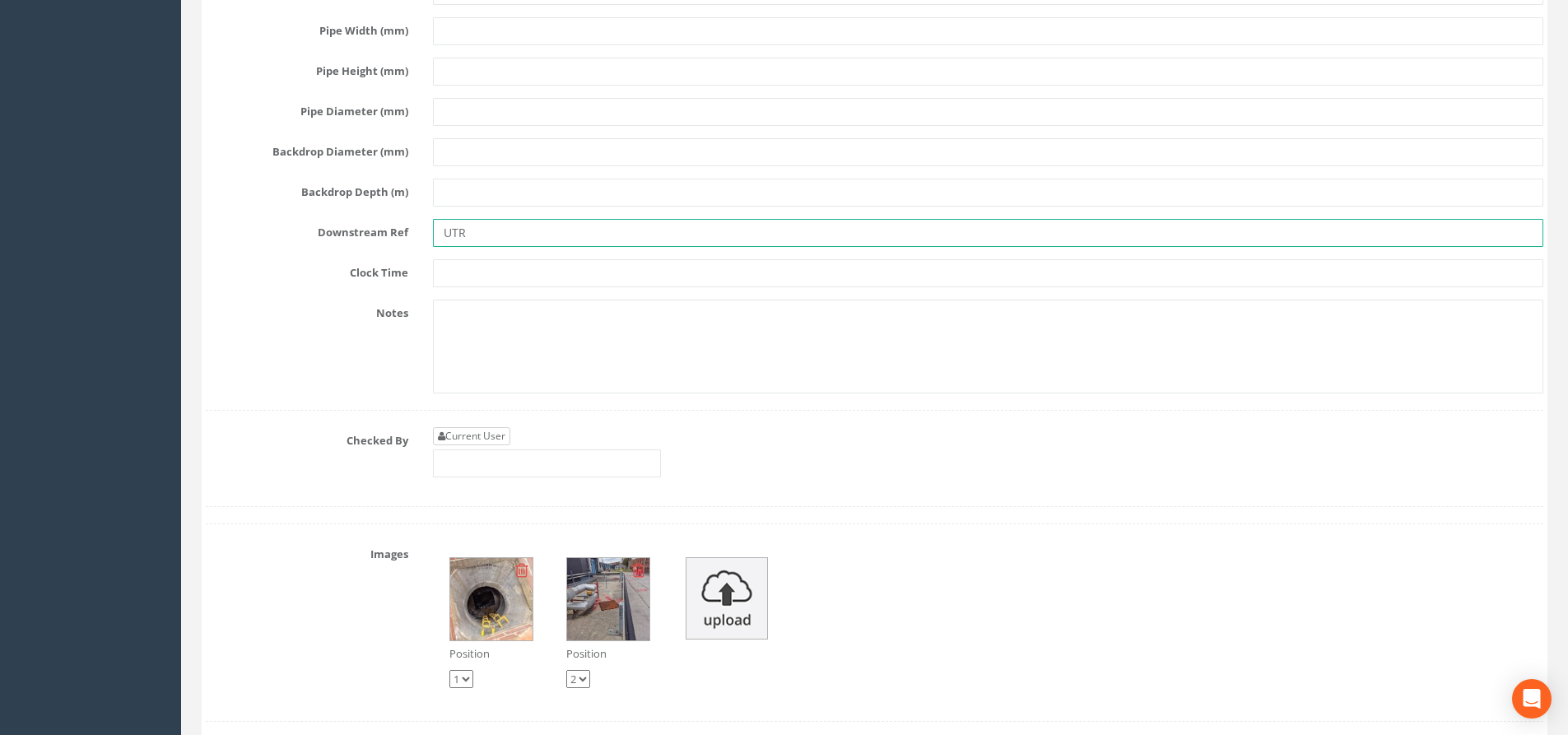
type input "UTR"
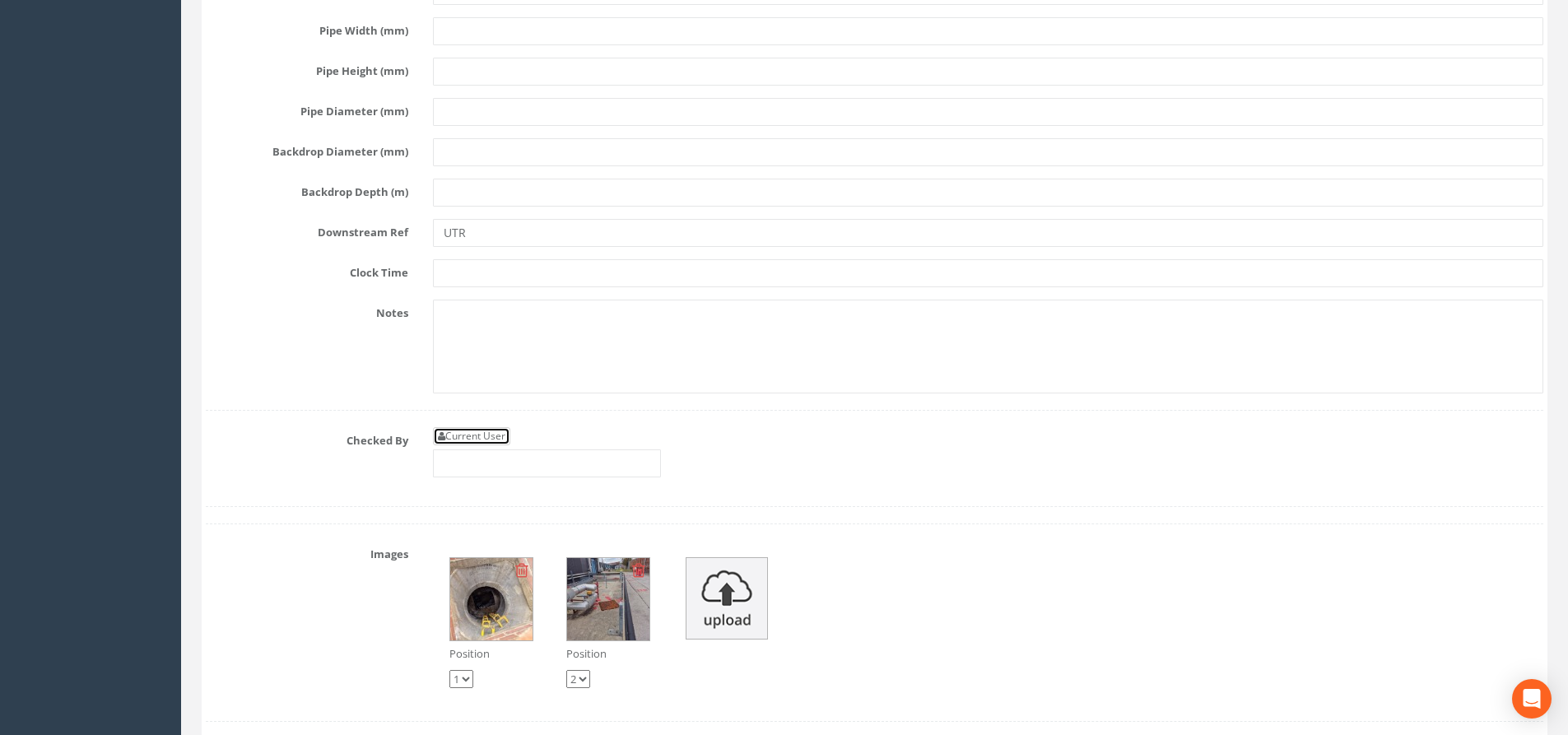
click at [495, 441] on link "Current User" at bounding box center [472, 435] width 77 height 18
type input "[PERSON_NAME]"
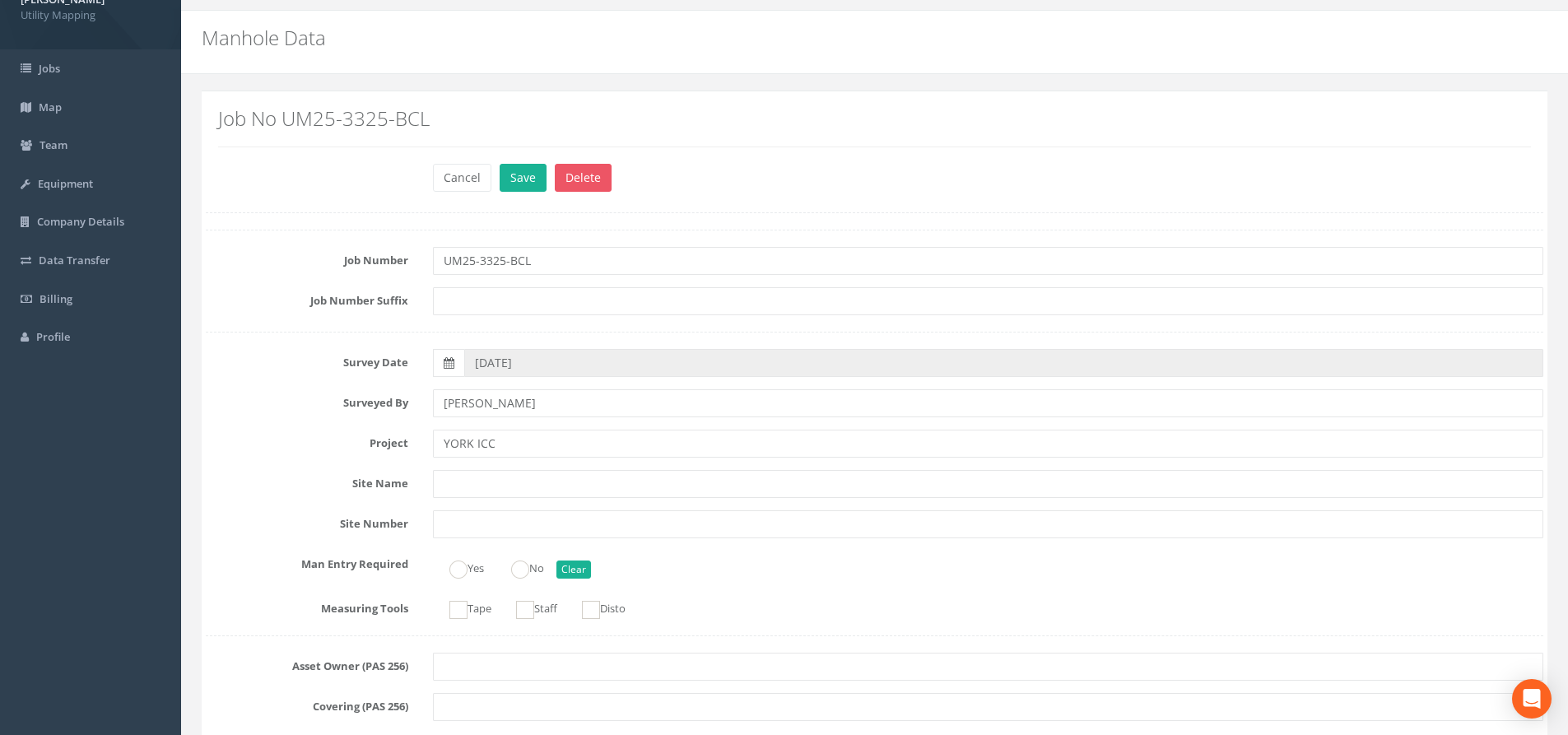
scroll to position [0, 0]
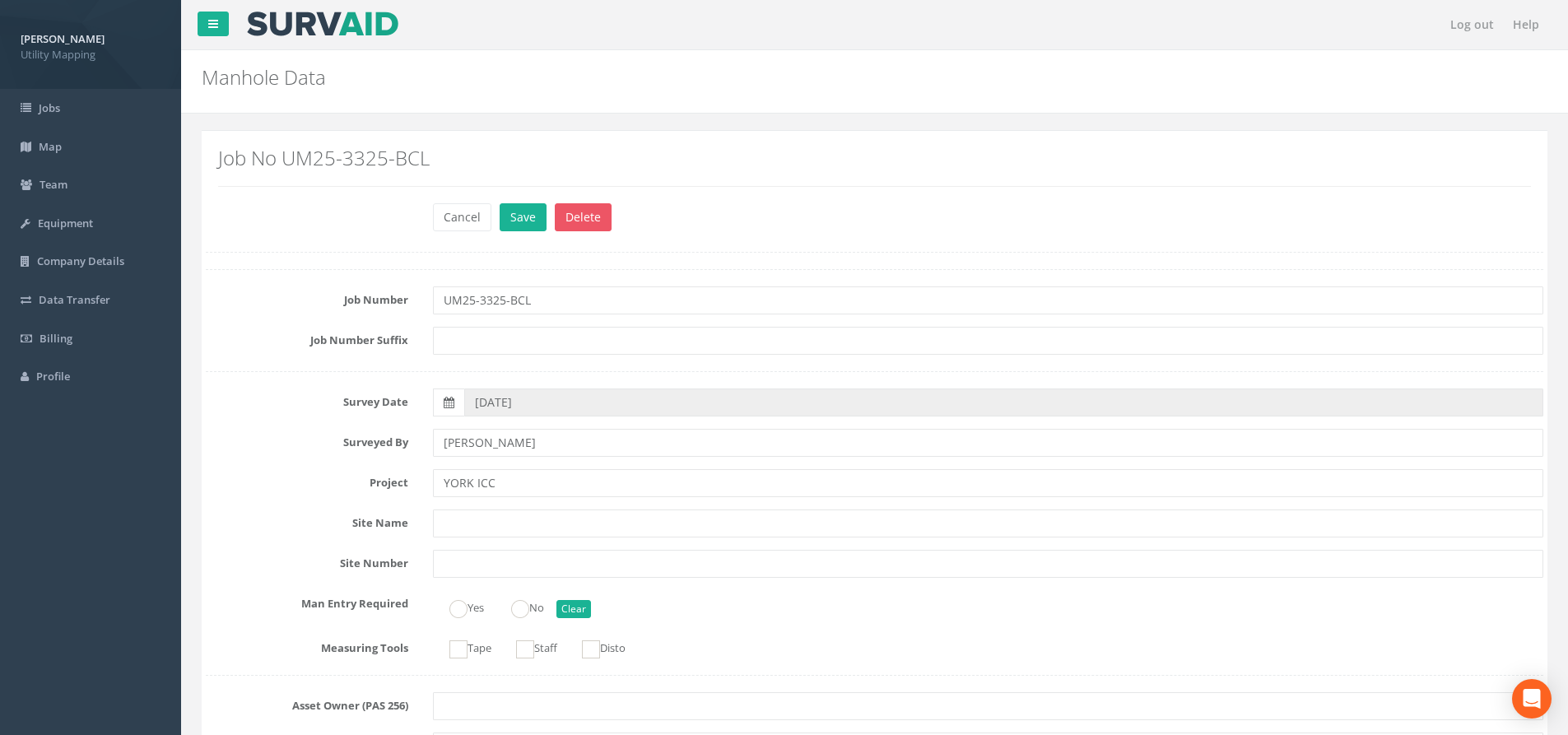
click at [521, 198] on div "Job No UM25-3325-BCL" at bounding box center [875, 173] width 1337 height 60
click at [527, 219] on button "Save" at bounding box center [523, 217] width 47 height 28
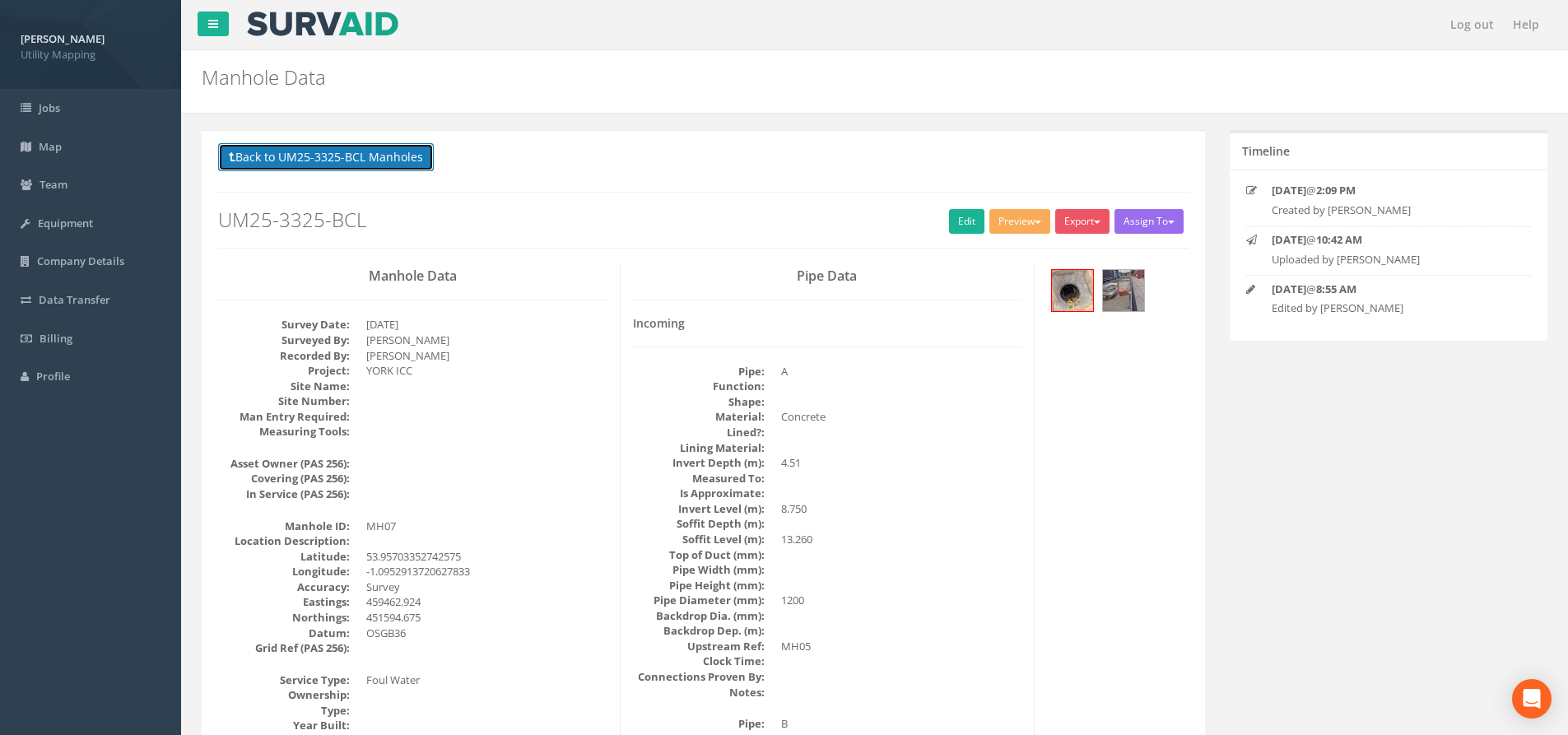
click at [322, 151] on button "Back to UM25-3325-BCL Manholes" at bounding box center [326, 157] width 216 height 28
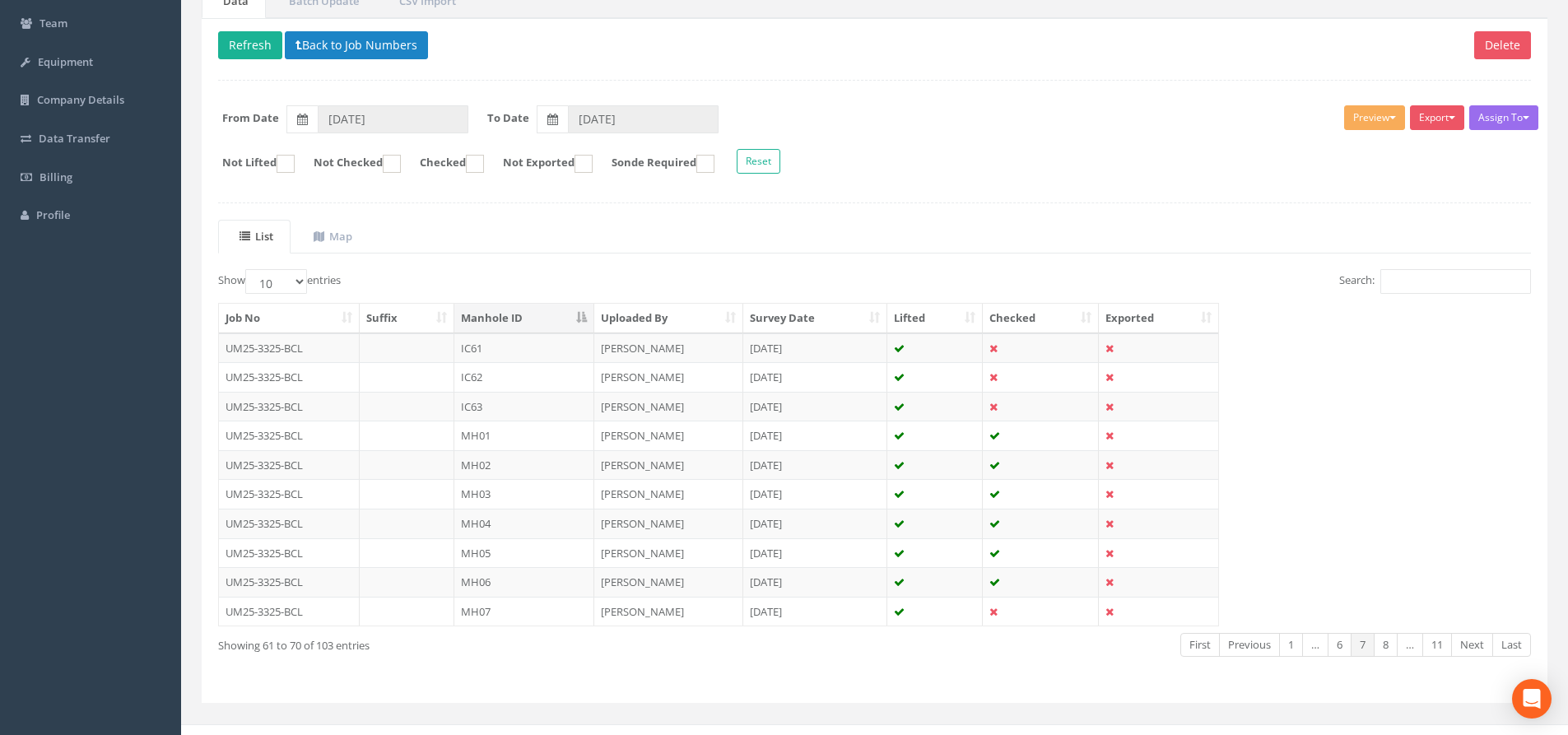
scroll to position [182, 0]
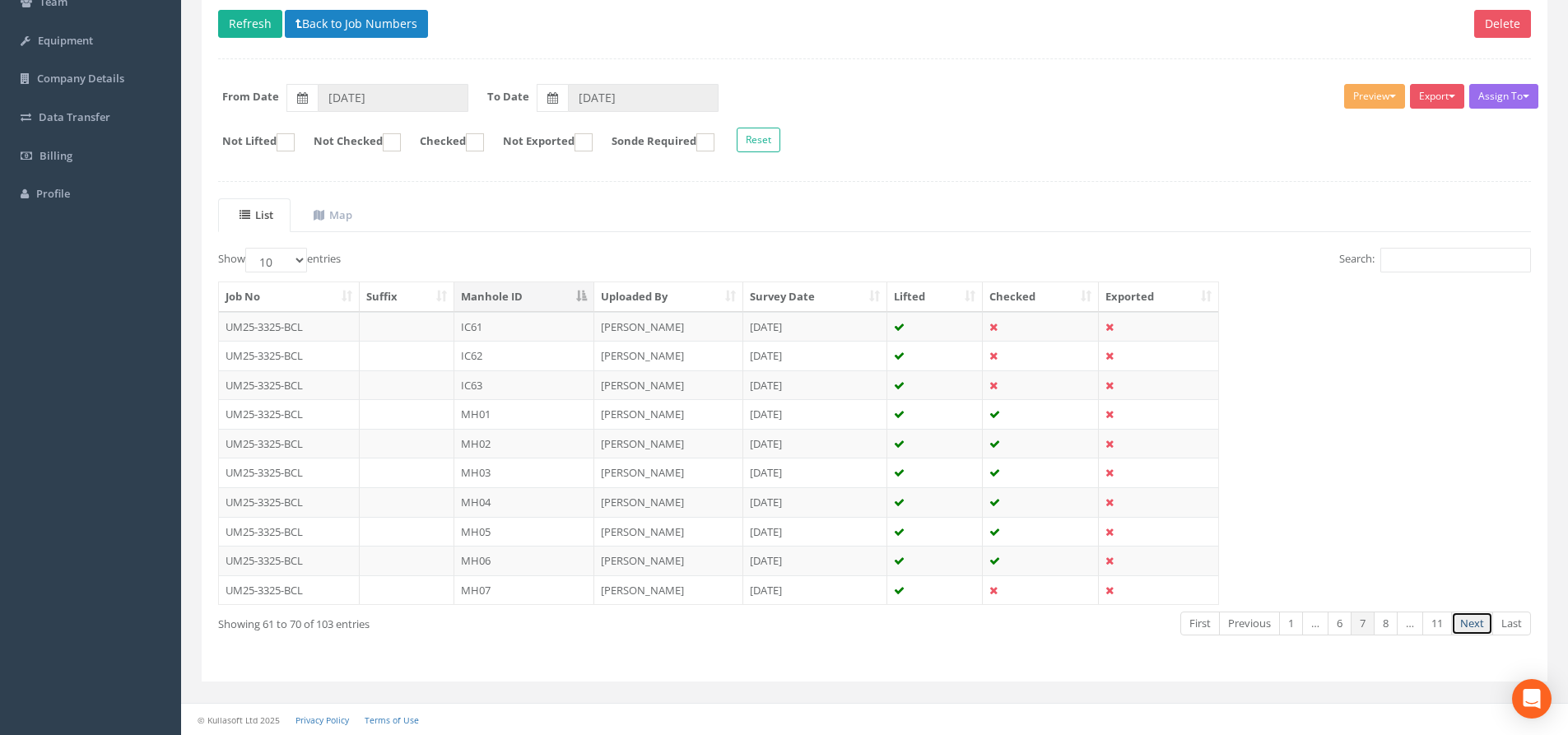
click at [1263, 623] on link "Next" at bounding box center [1472, 623] width 42 height 24
click at [512, 327] on td "MH08" at bounding box center [524, 327] width 140 height 30
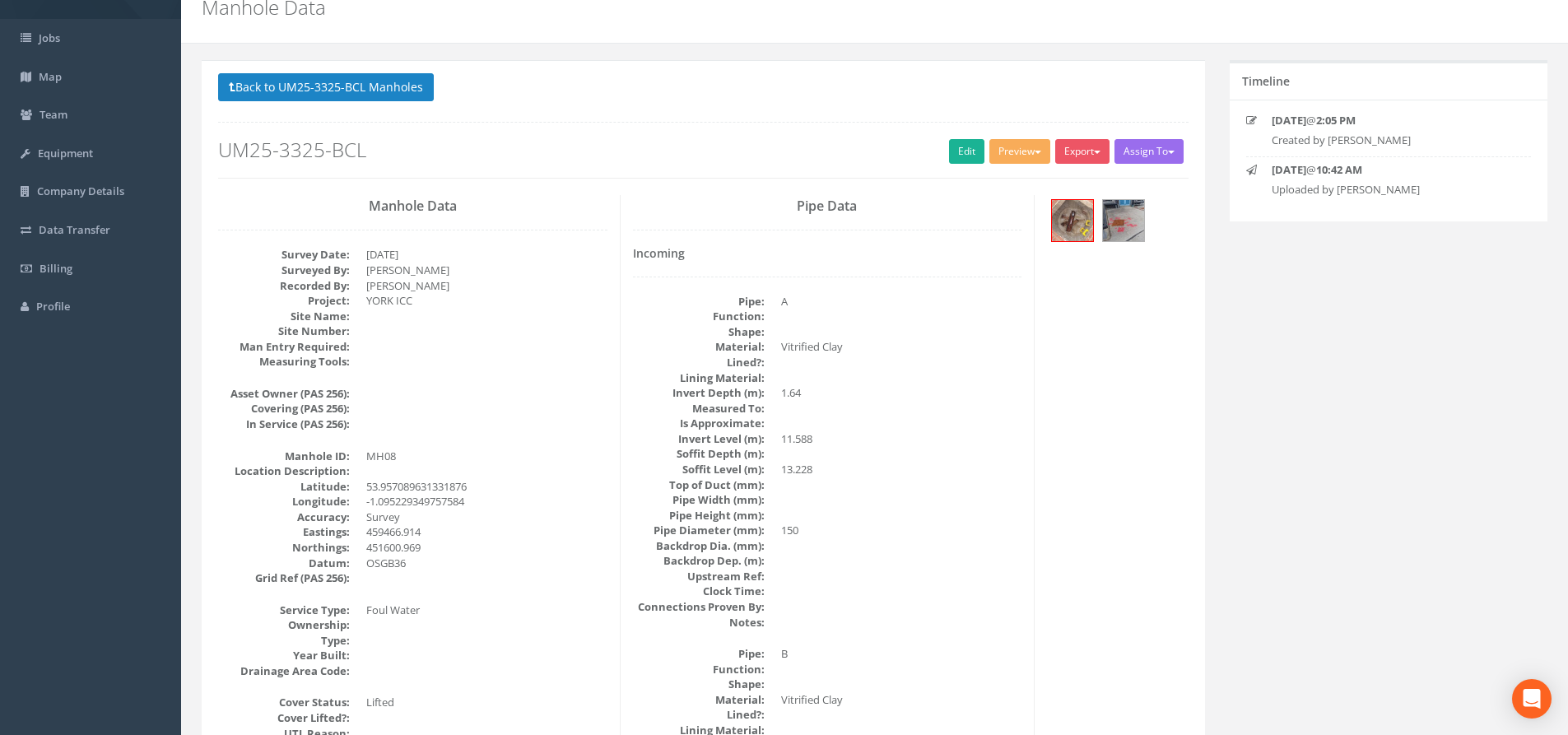
scroll to position [0, 0]
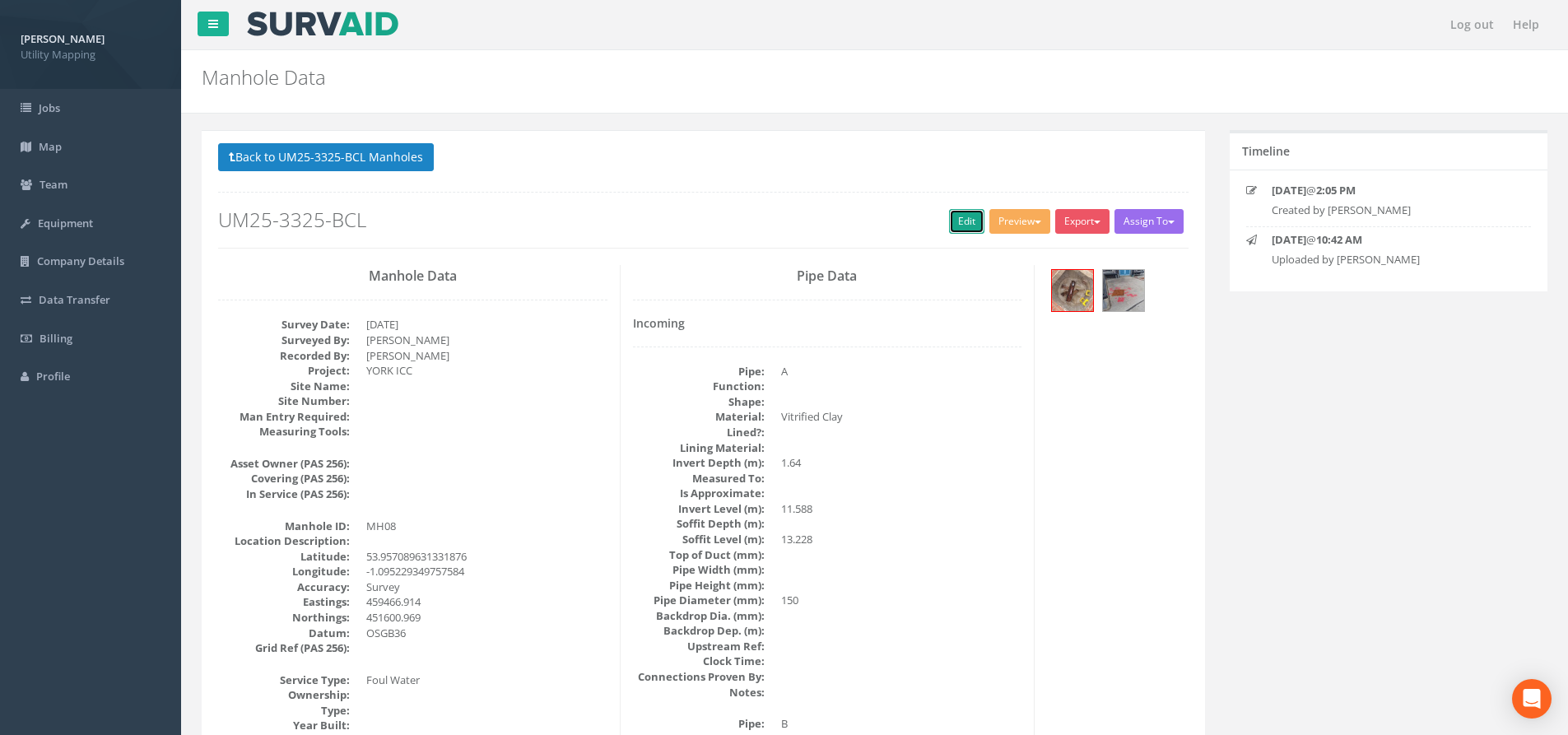
click at [958, 223] on link "Edit" at bounding box center [967, 222] width 35 height 25
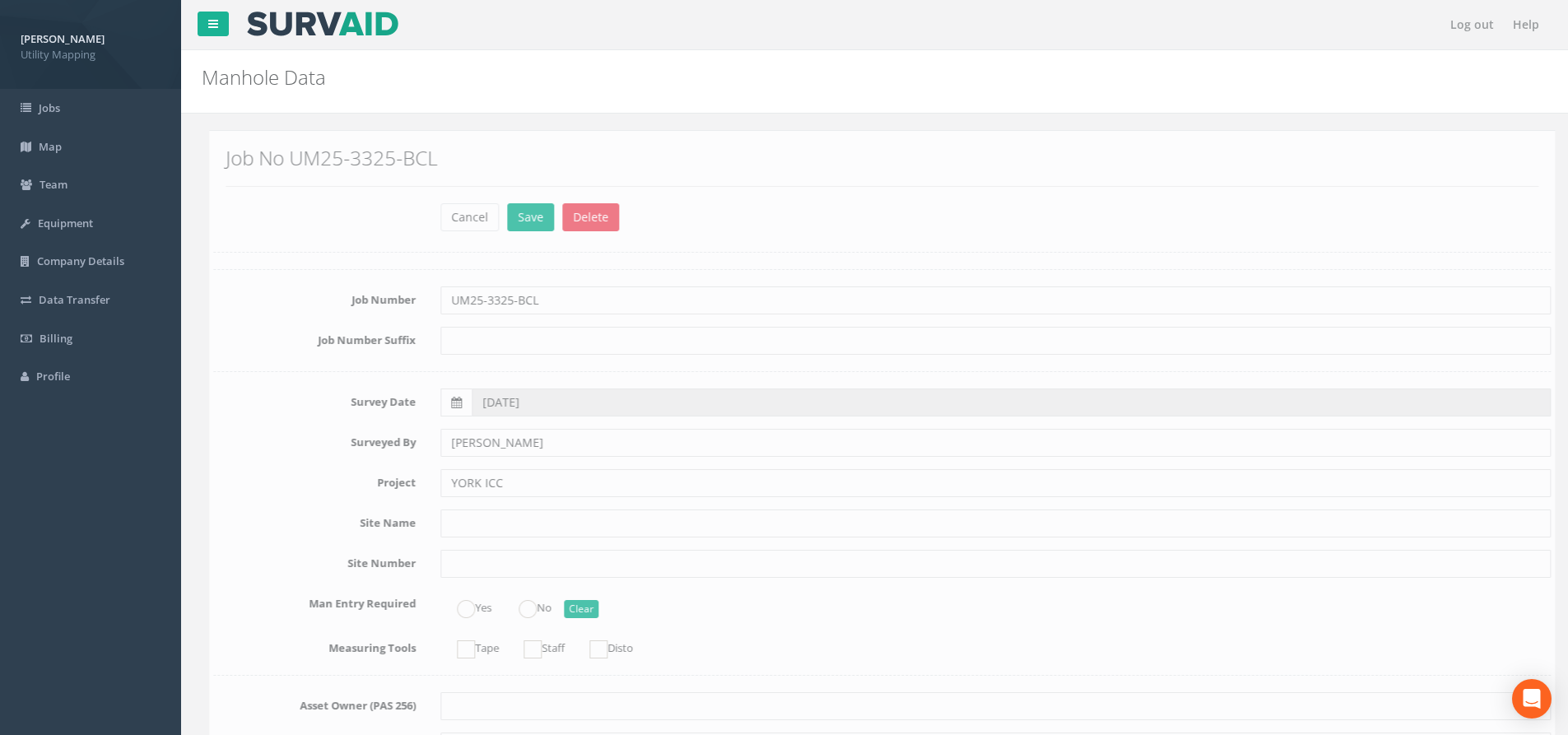
scroll to position [3043, 0]
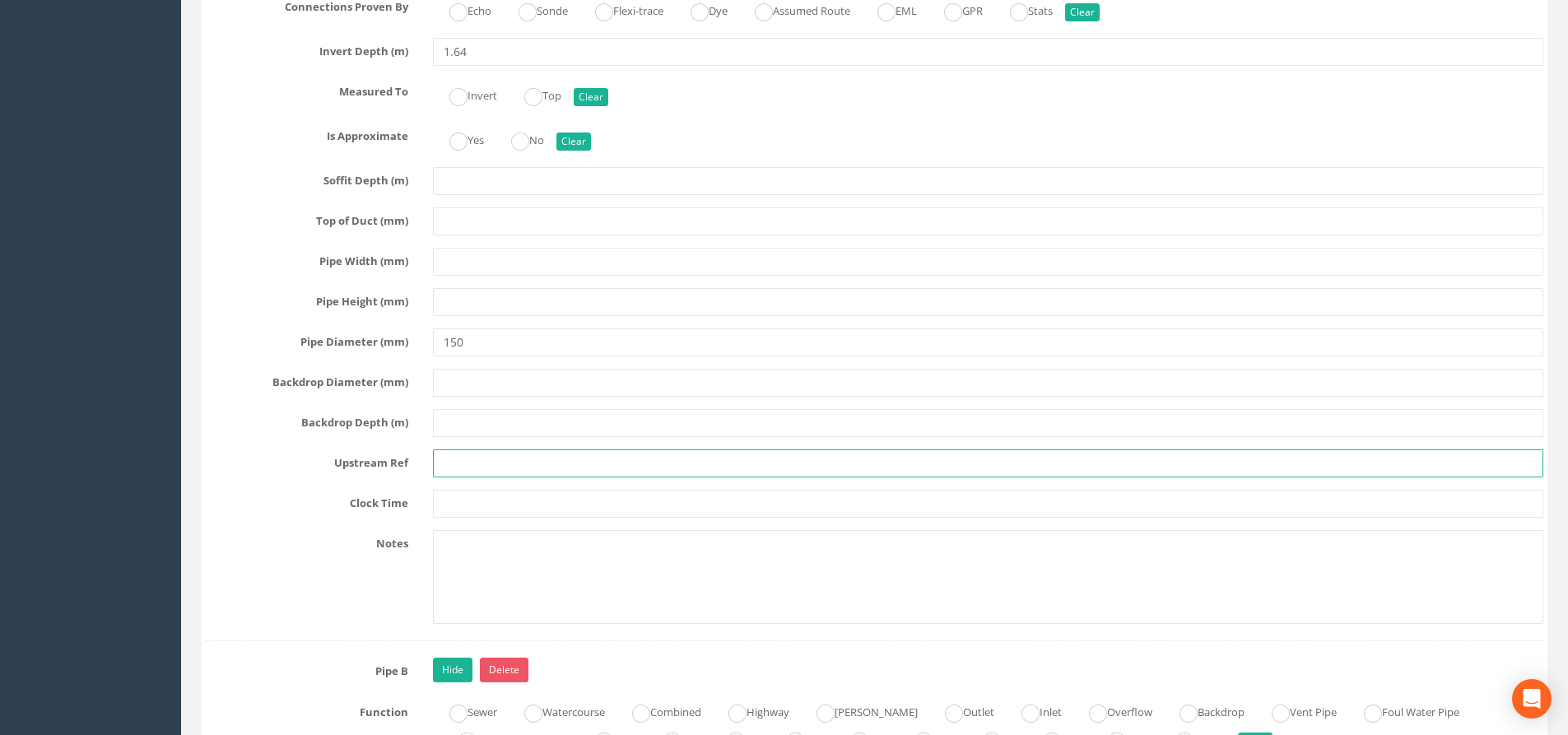
click at [490, 462] on input "text" at bounding box center [988, 463] width 1110 height 28
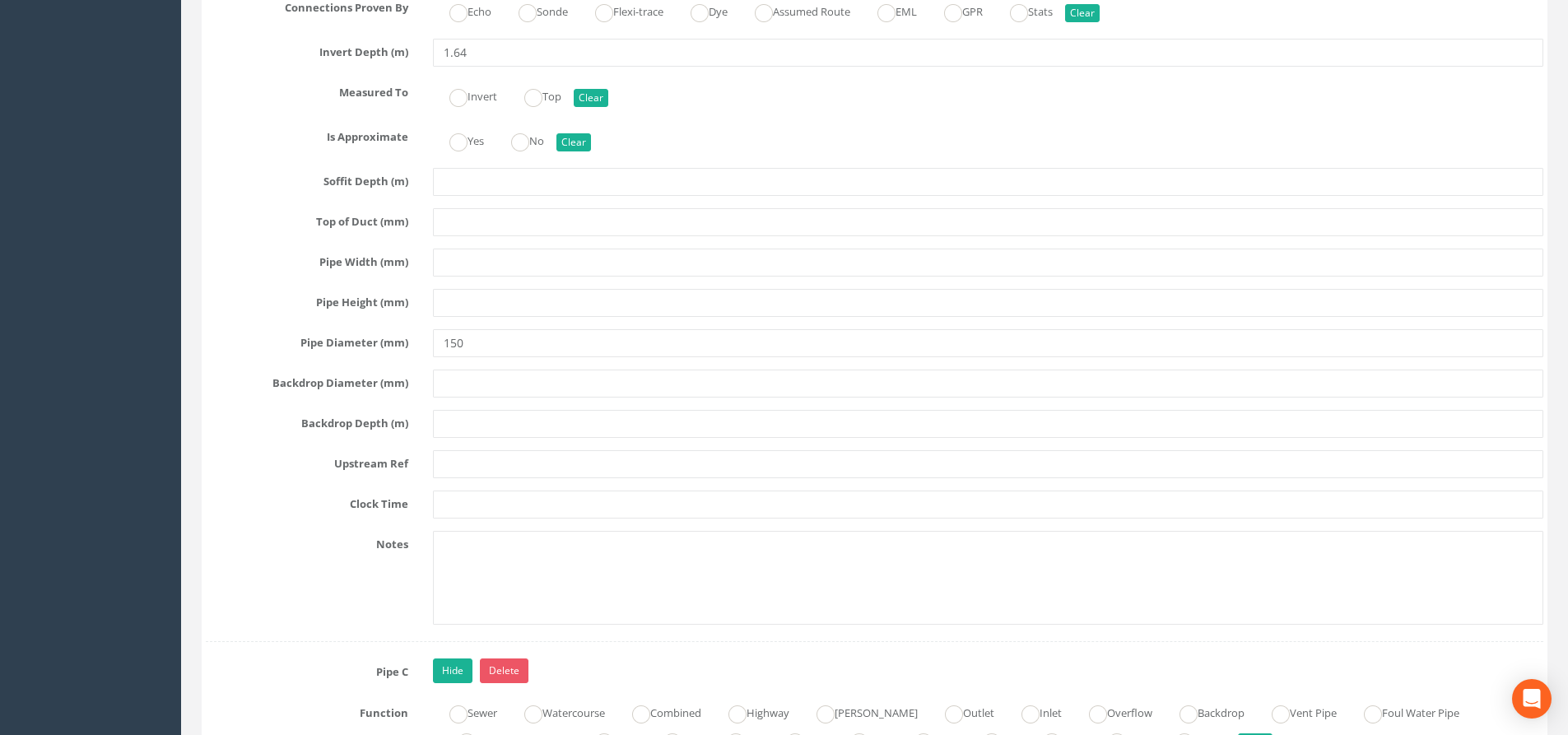
scroll to position [4113, 0]
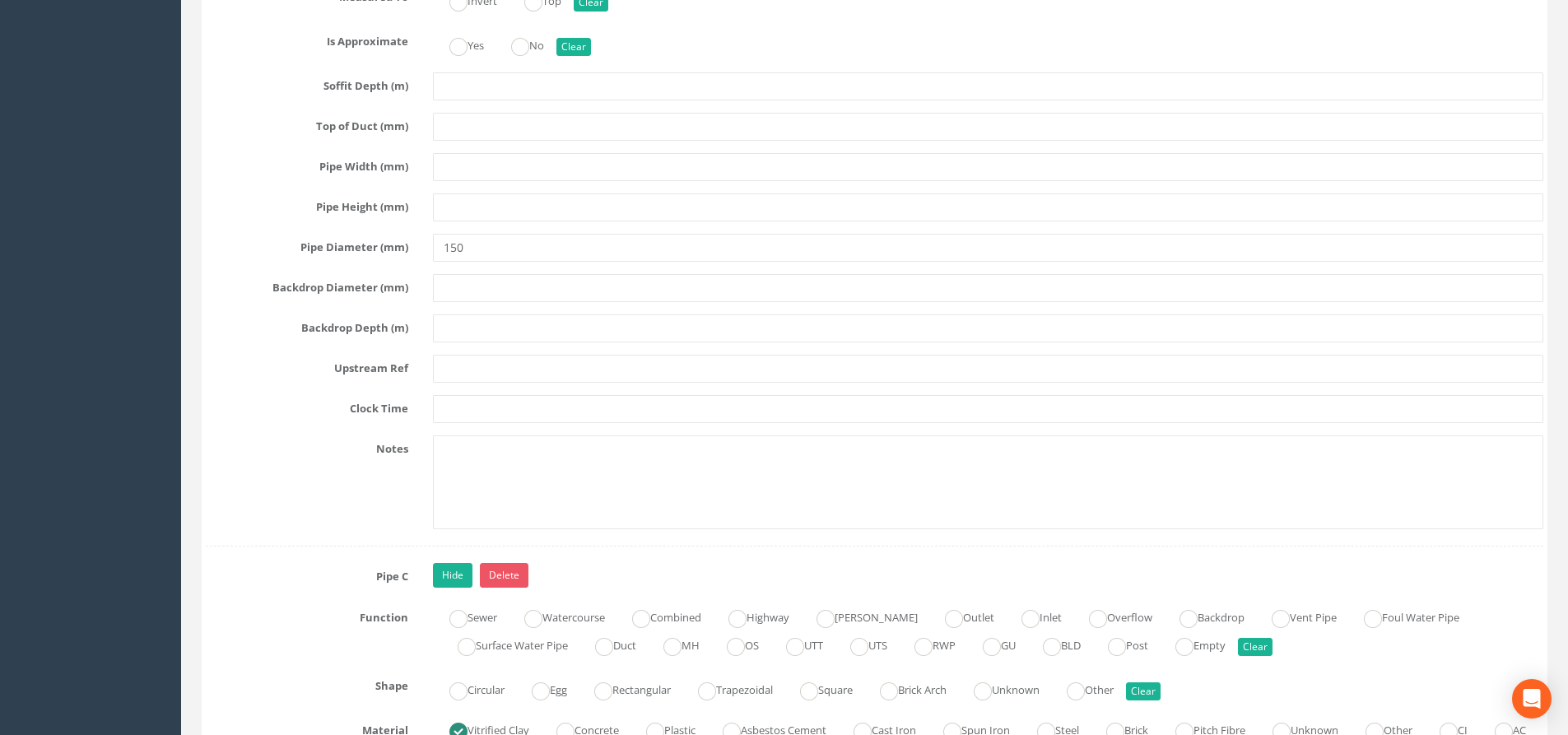
type input "EOT"
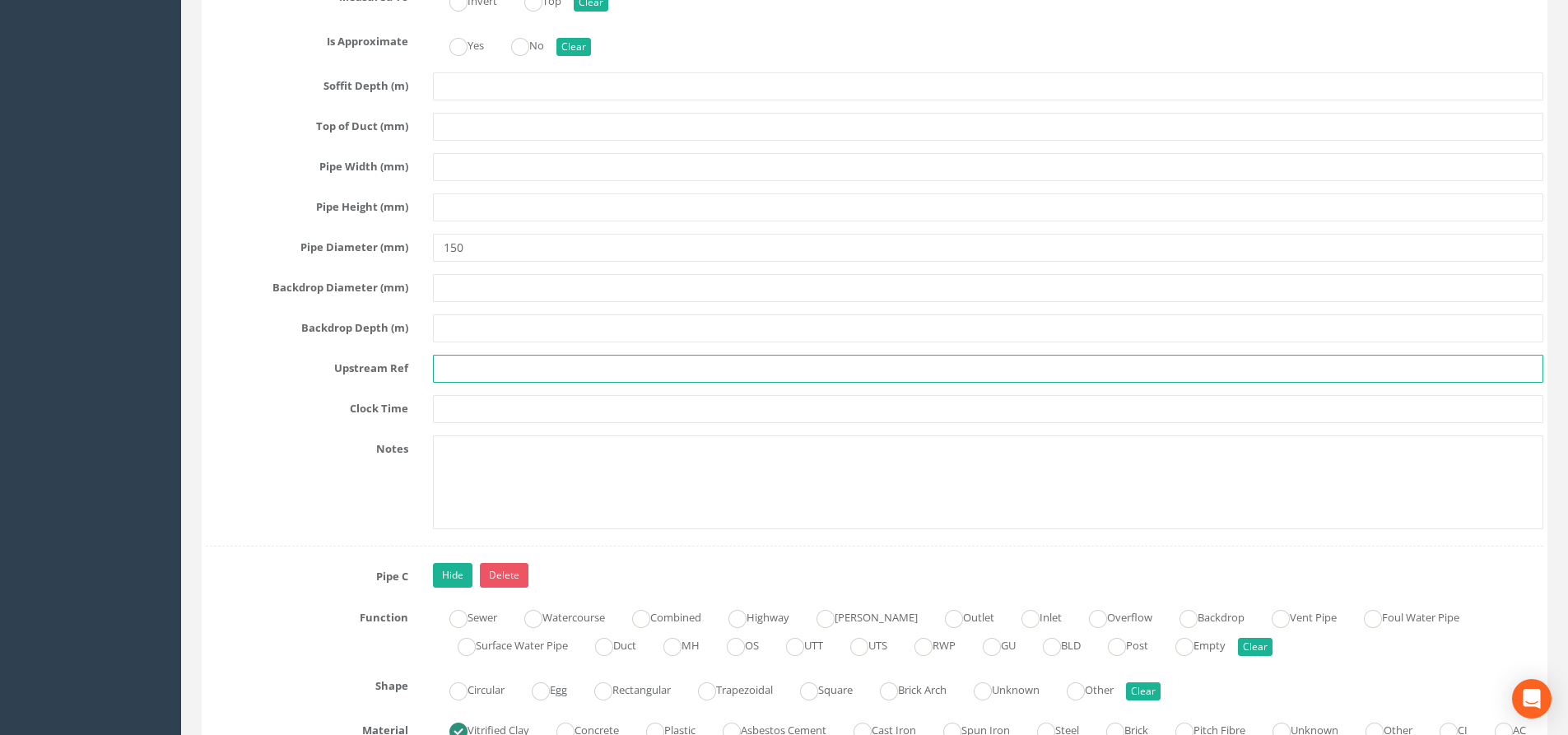
click at [463, 371] on input "text" at bounding box center [988, 369] width 1110 height 28
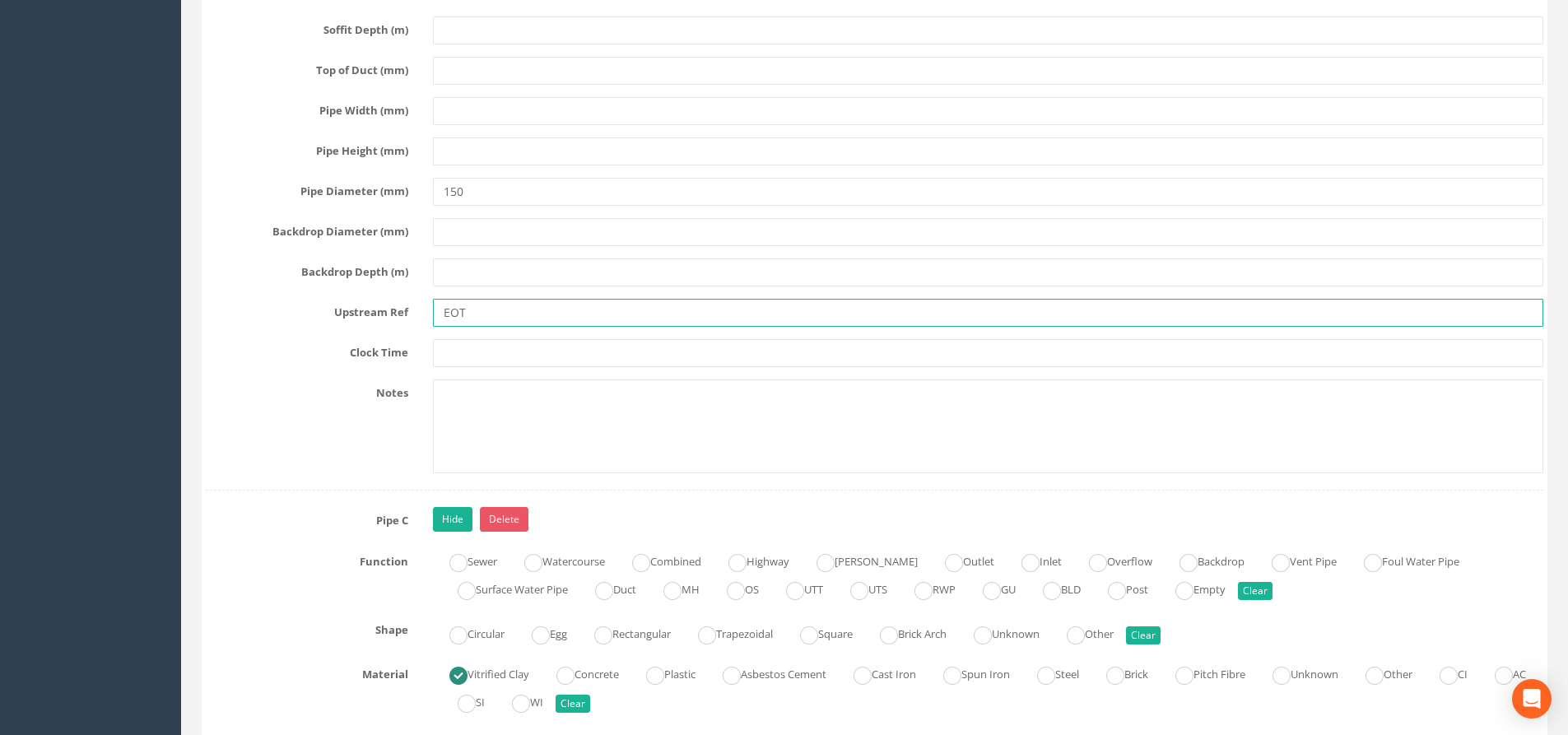
scroll to position [4278, 0]
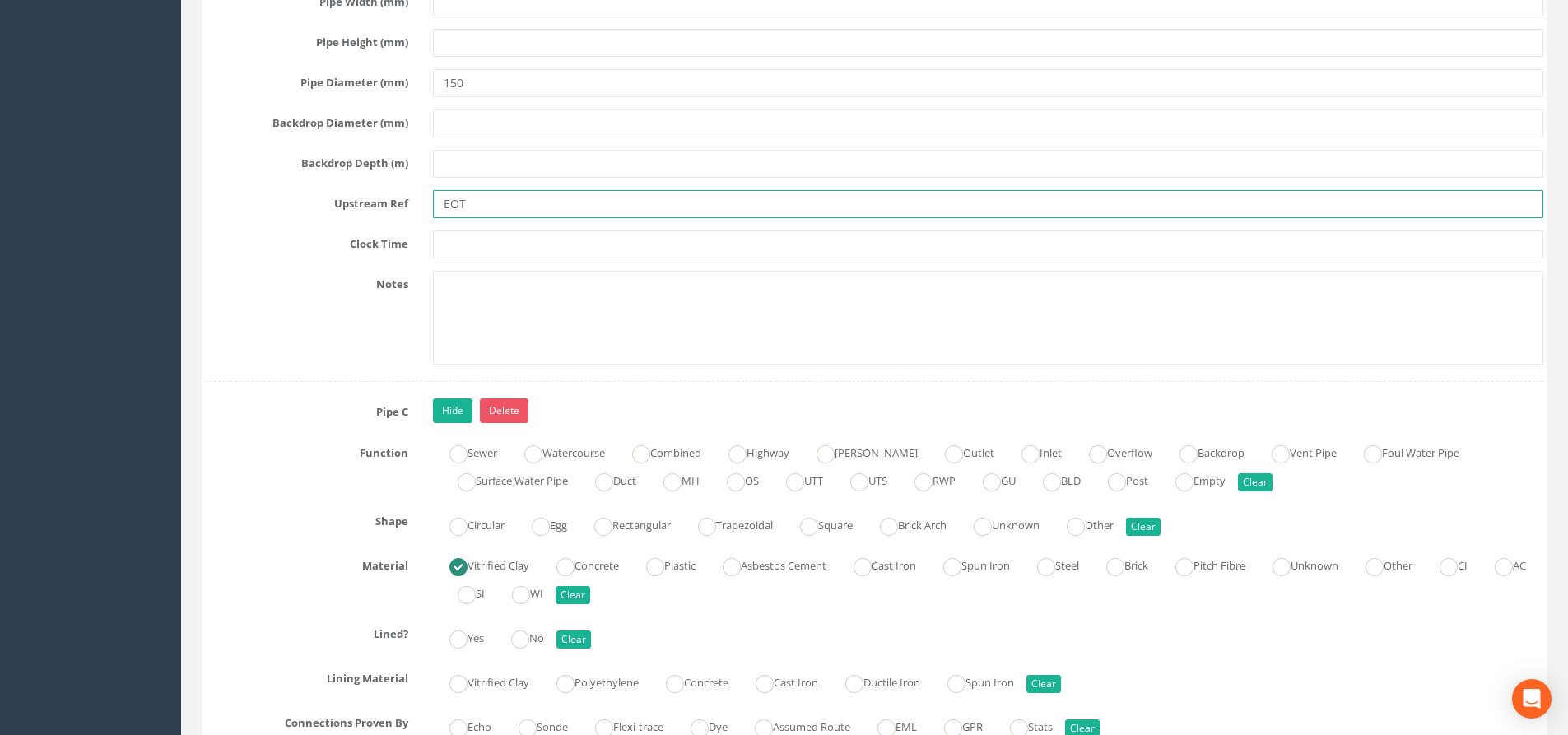
type input "EOT"
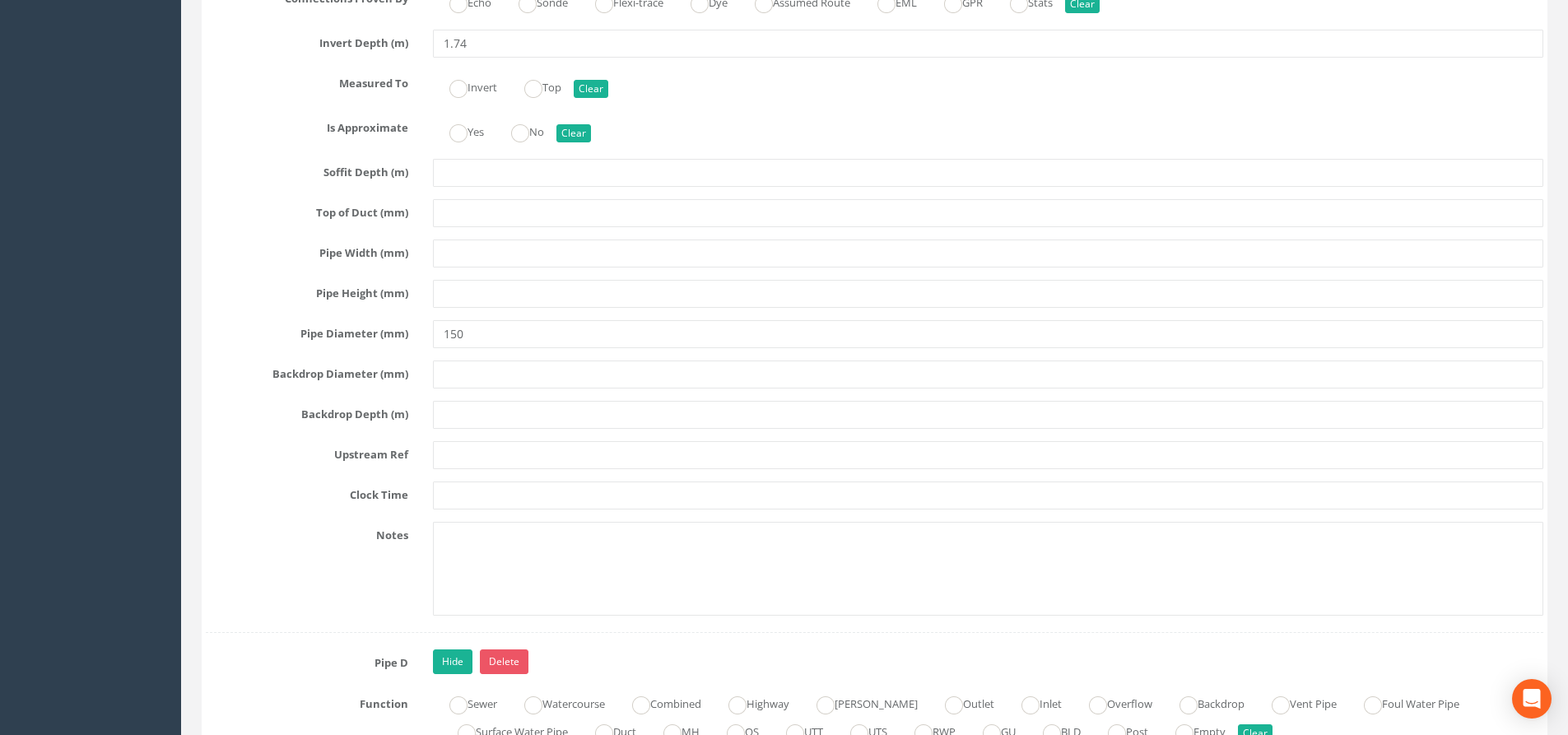
scroll to position [5018, 0]
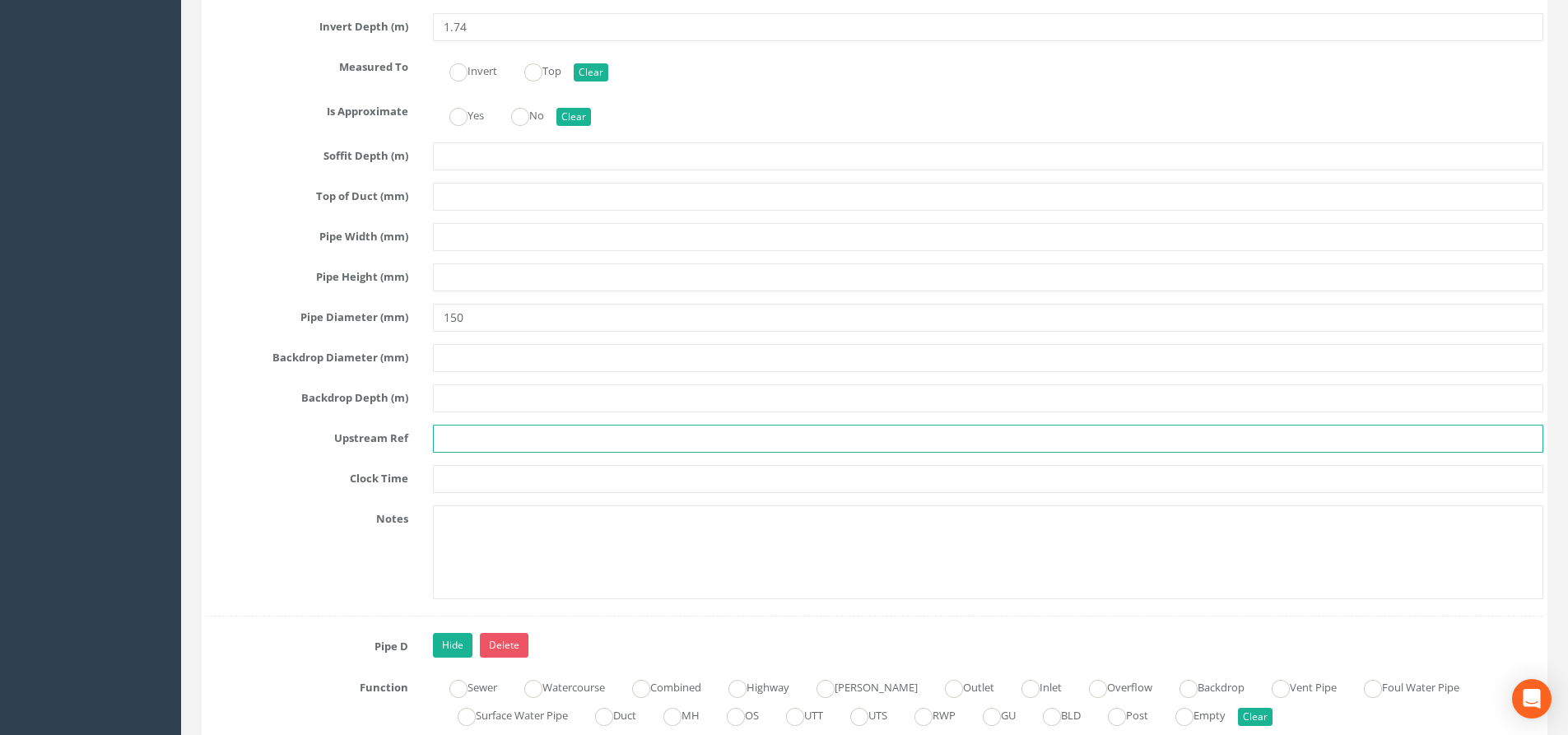
click at [467, 445] on input "text" at bounding box center [988, 439] width 1110 height 28
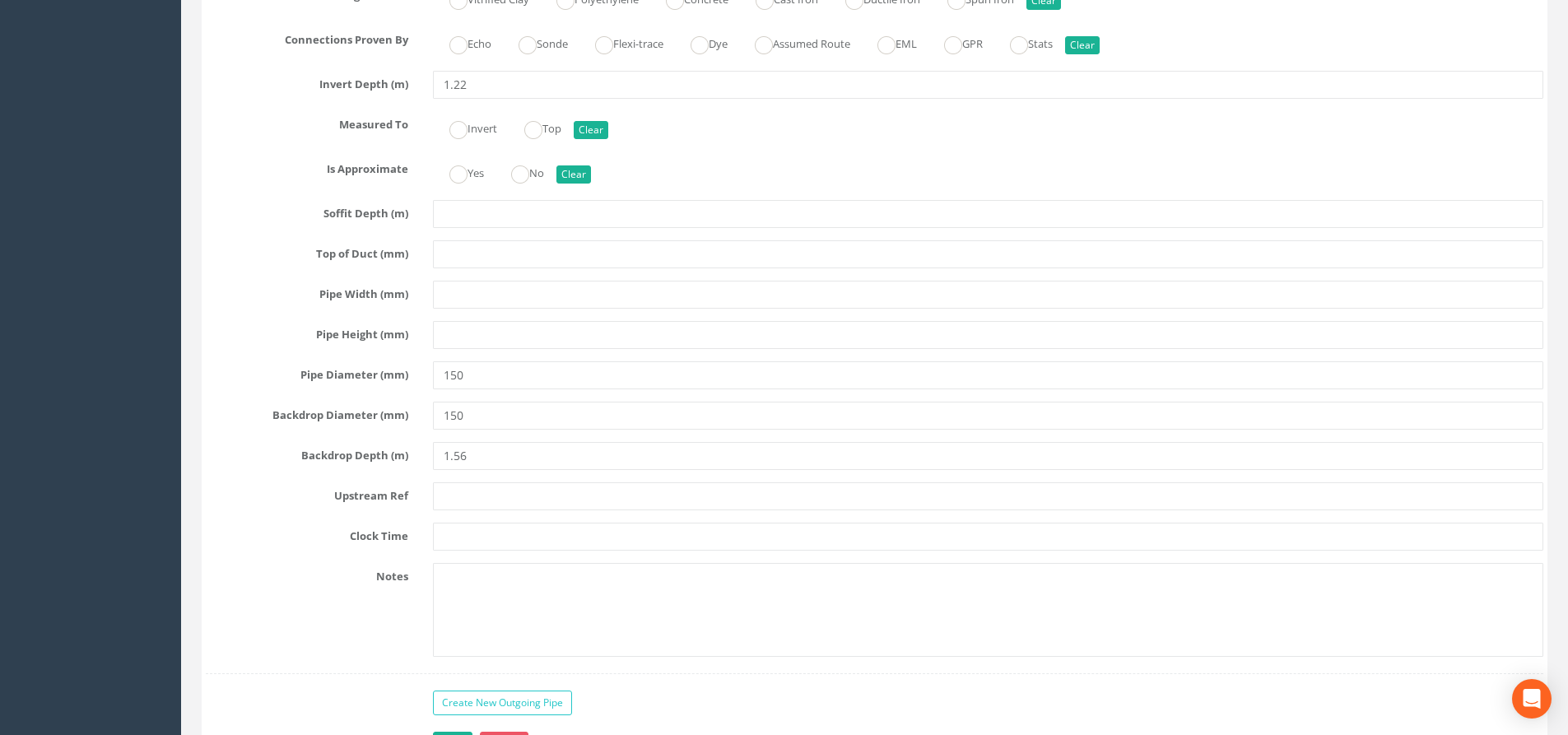
scroll to position [6005, 0]
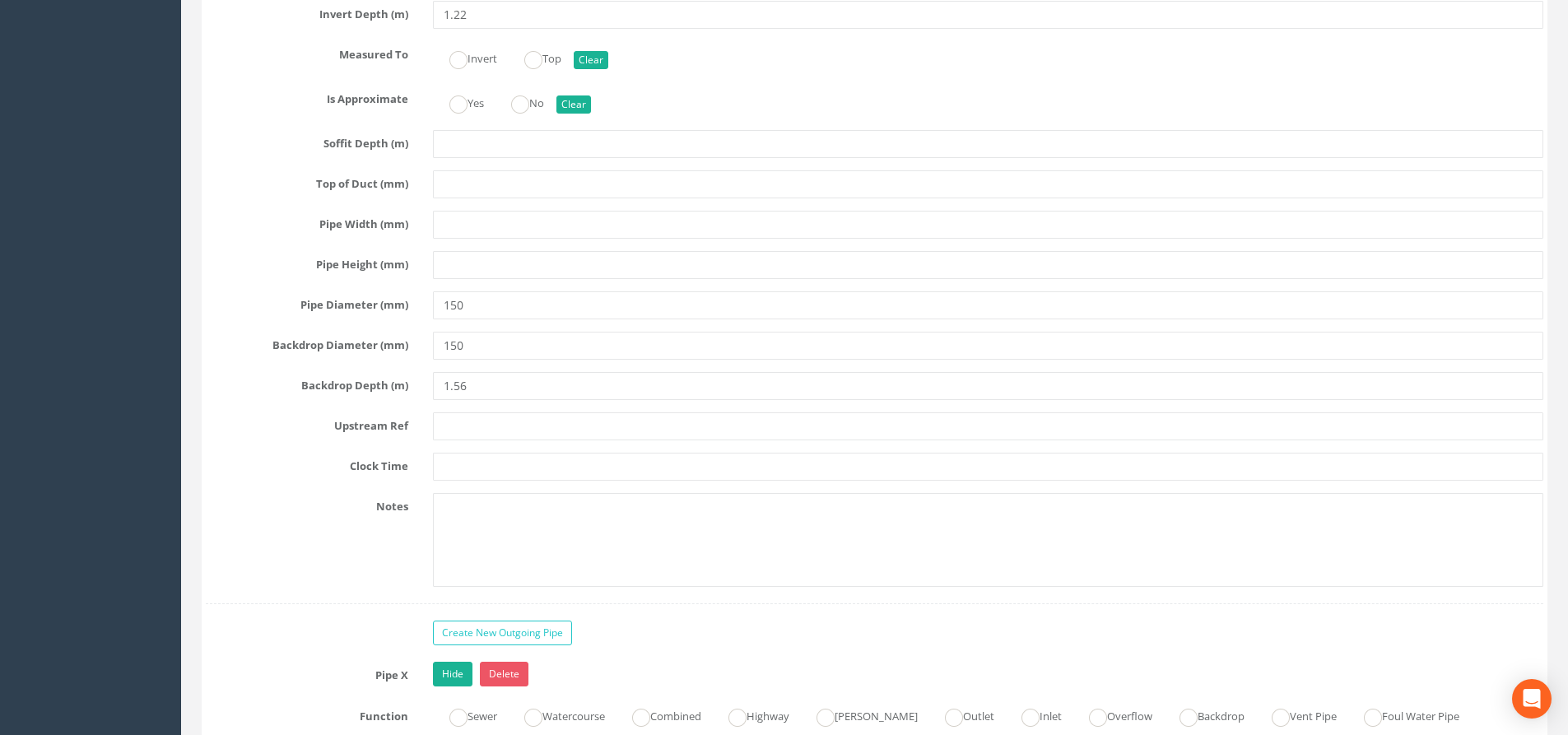
type input "MH10"
click at [467, 425] on input "text" at bounding box center [988, 426] width 1110 height 28
type input "W"
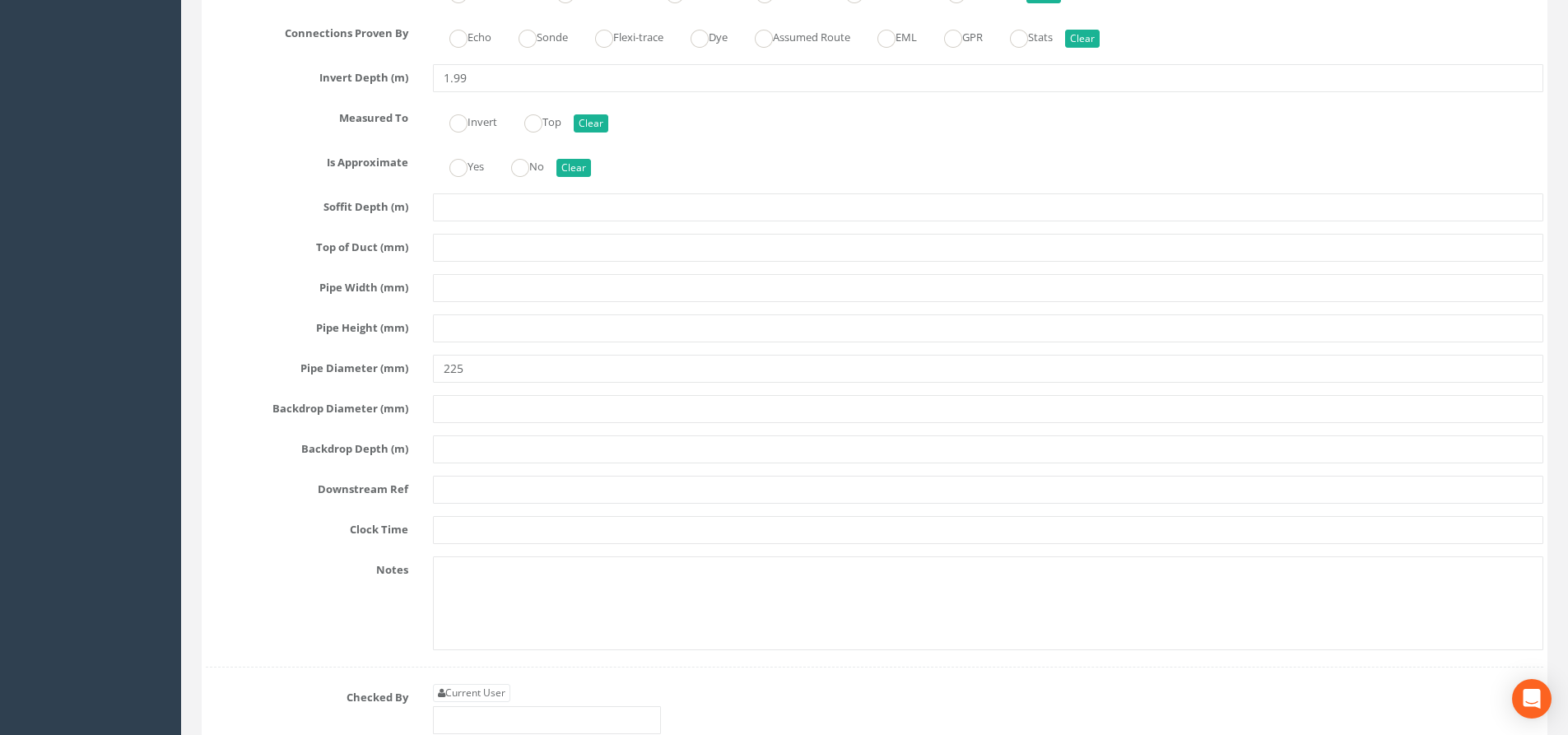
scroll to position [6993, 0]
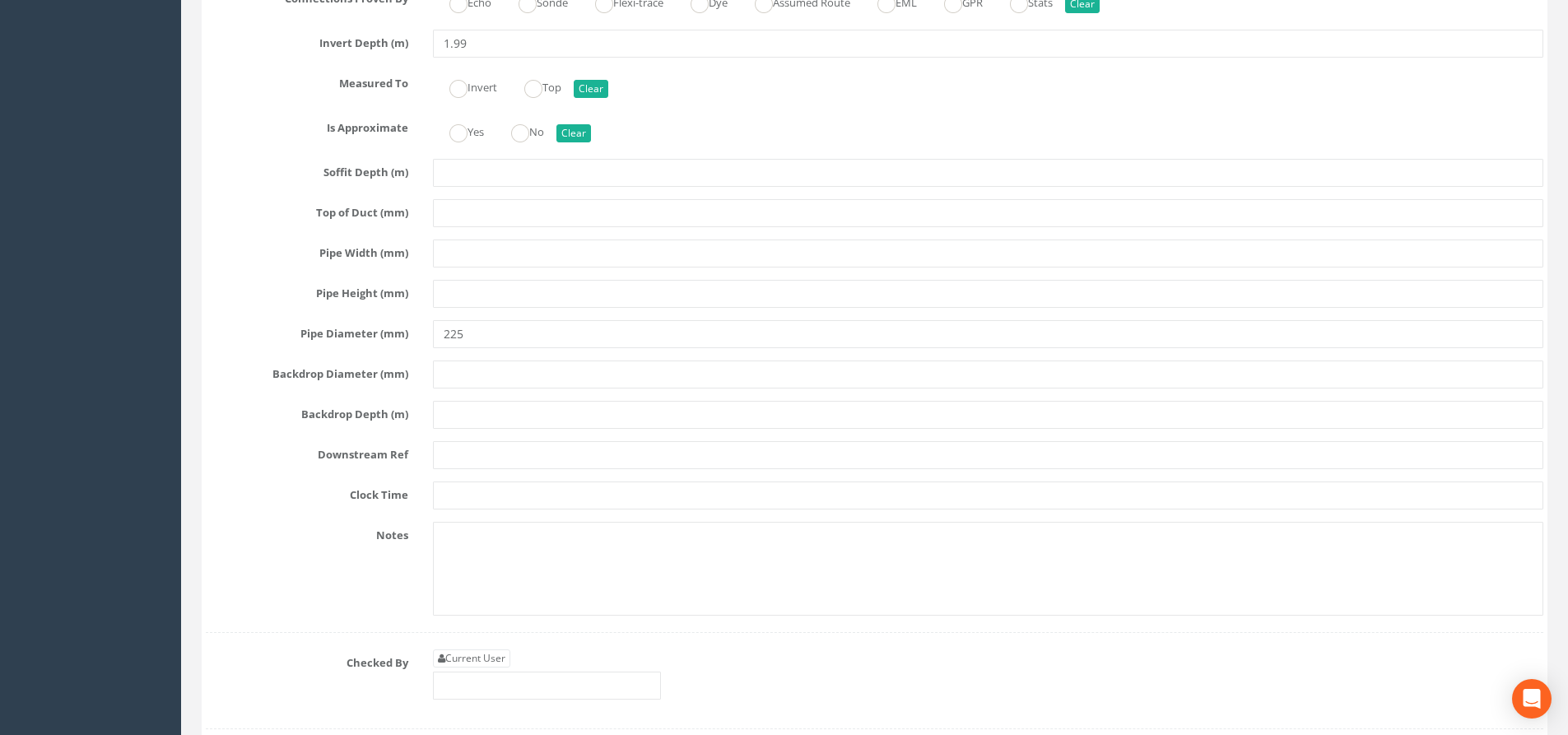
type input "EOT"
click at [458, 458] on input "text" at bounding box center [988, 455] width 1110 height 28
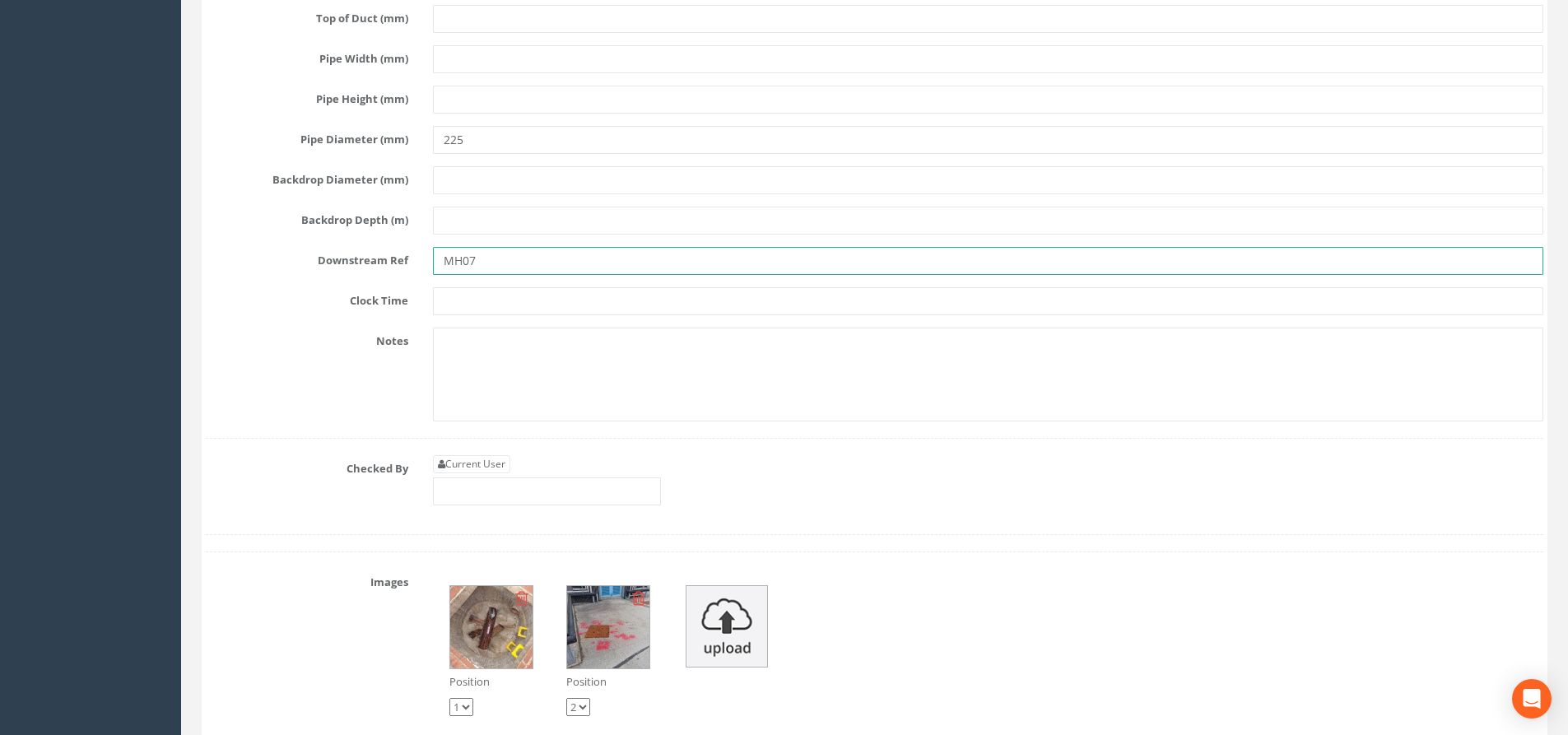
scroll to position [7239, 0]
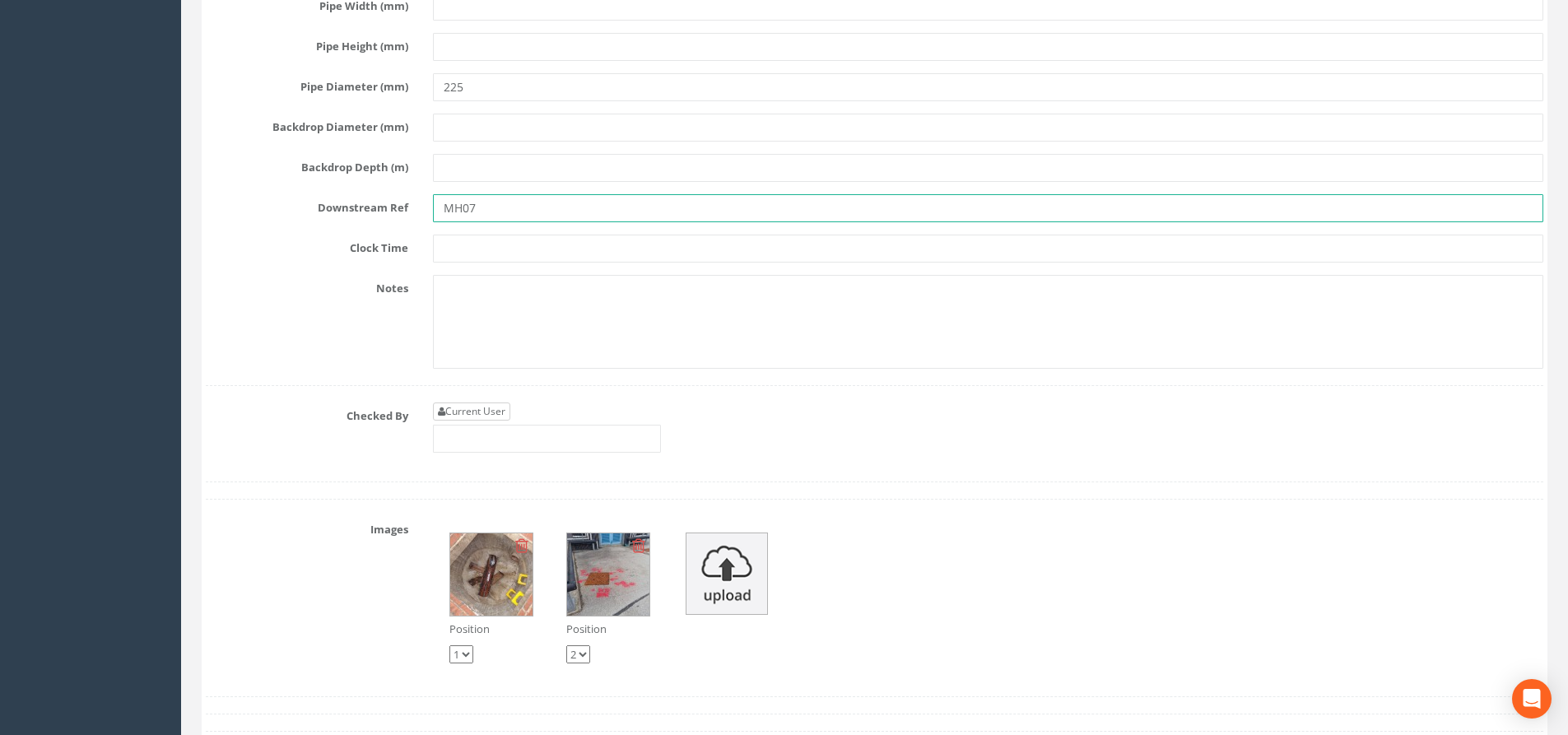
type input "MH07"
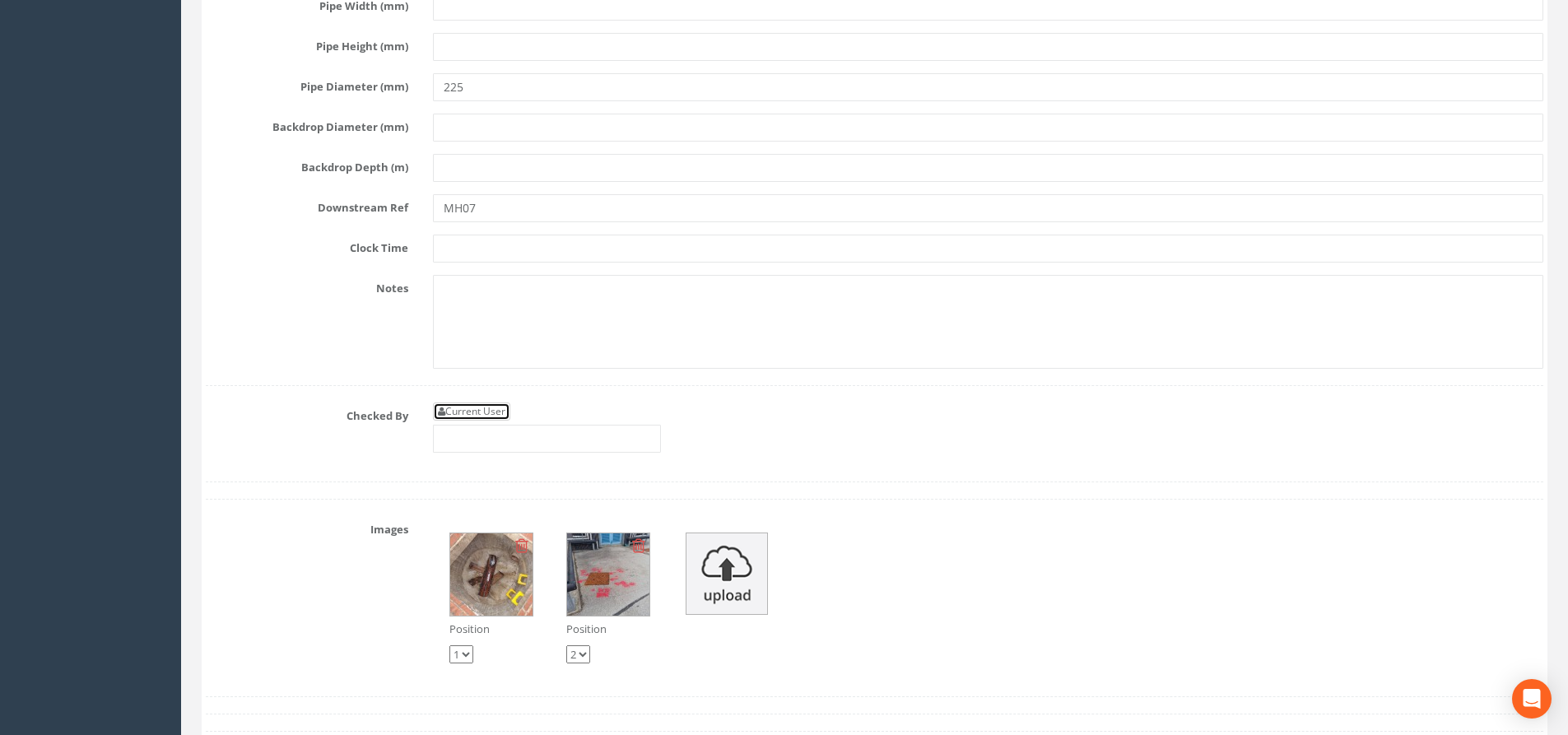
click at [465, 414] on link "Current User" at bounding box center [472, 411] width 77 height 18
type input "[PERSON_NAME]"
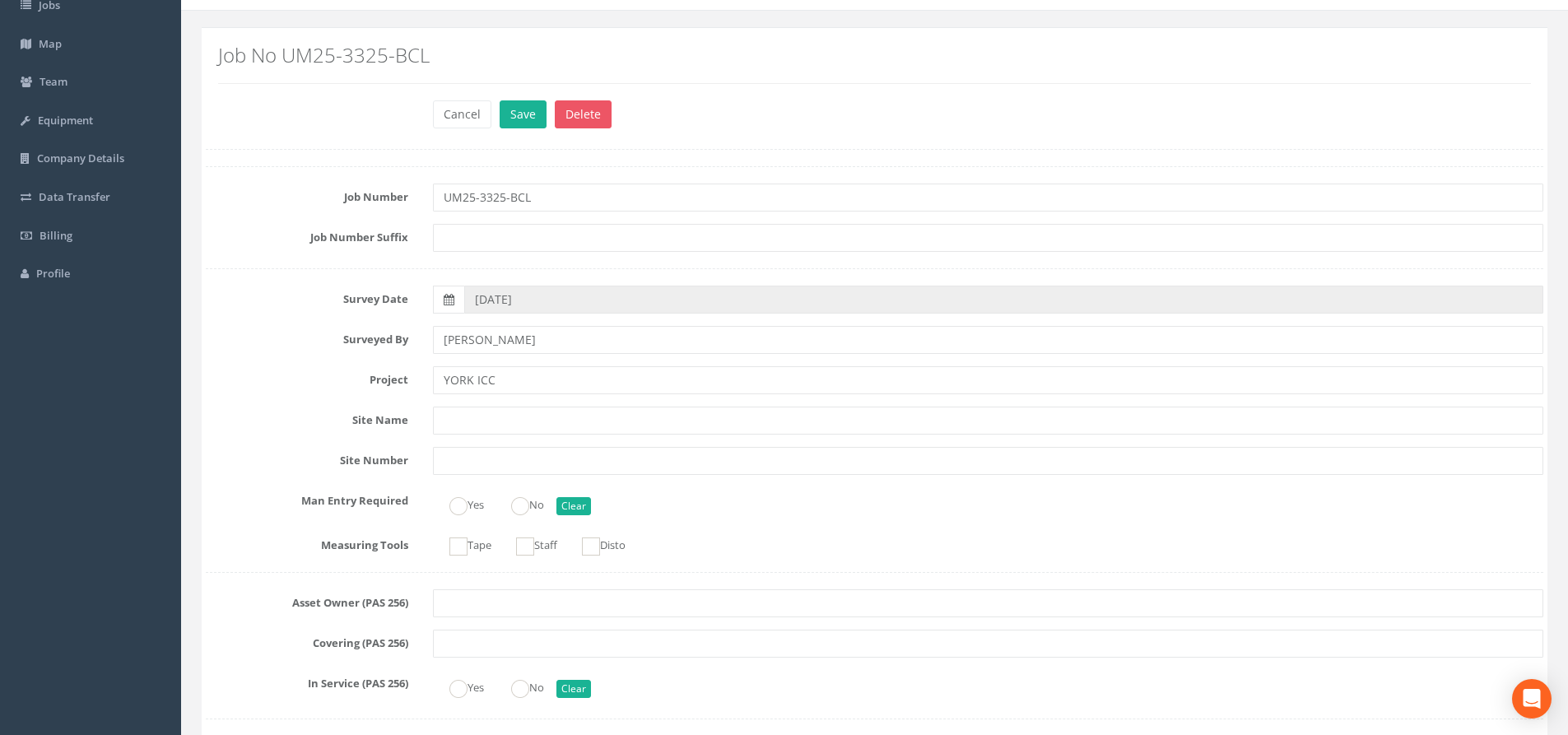
scroll to position [0, 0]
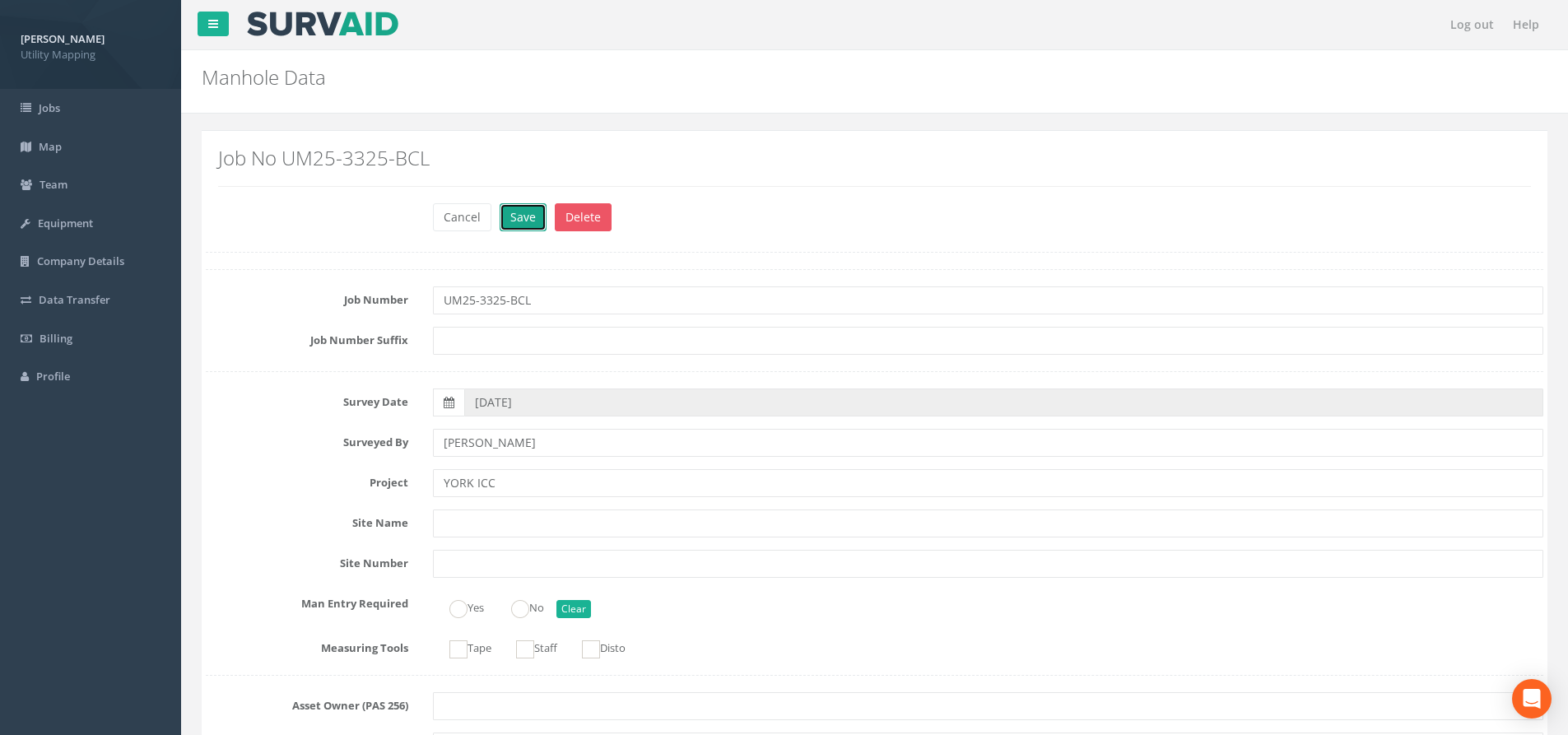
click at [542, 224] on button "Save" at bounding box center [523, 217] width 47 height 28
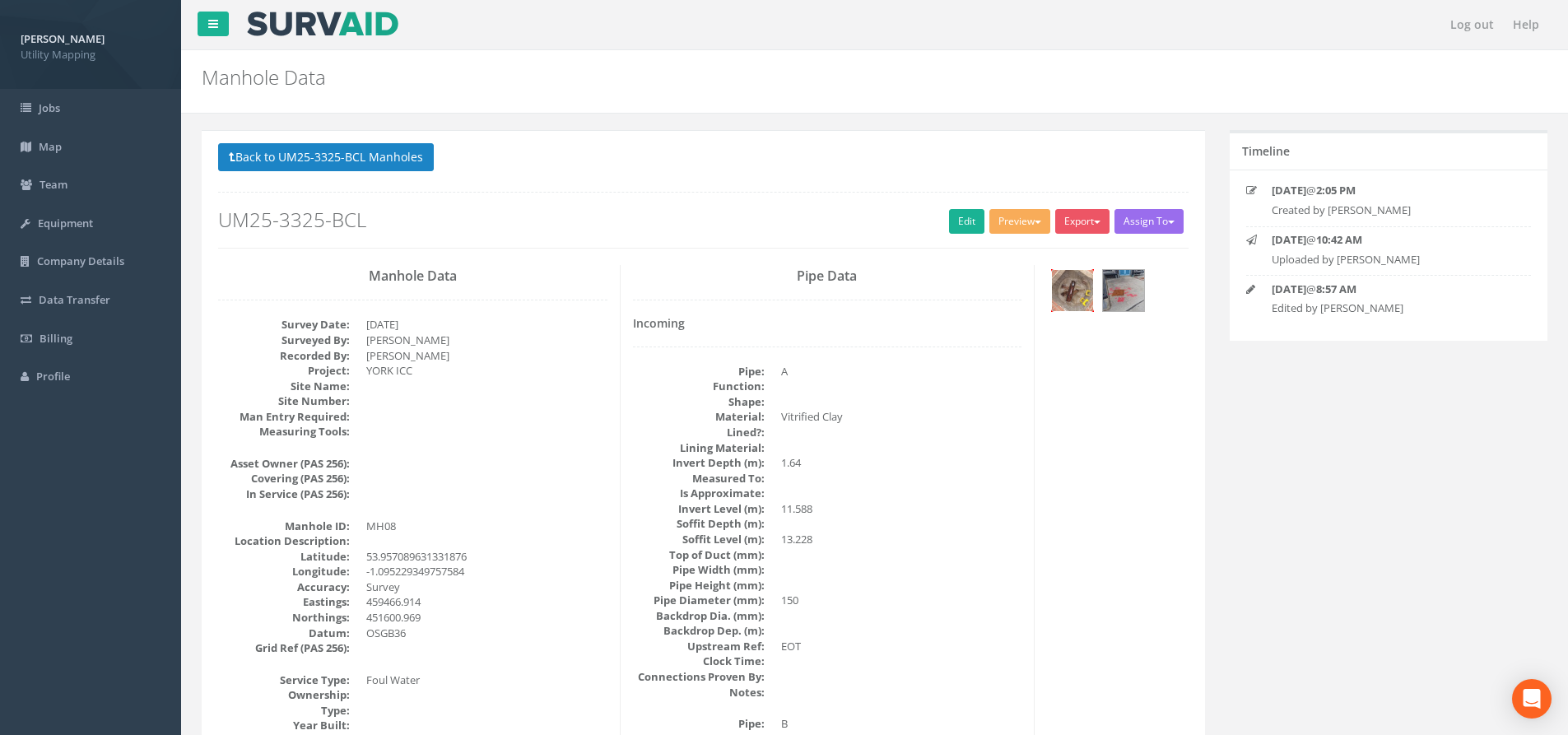
click at [1083, 304] on img at bounding box center [1072, 290] width 41 height 41
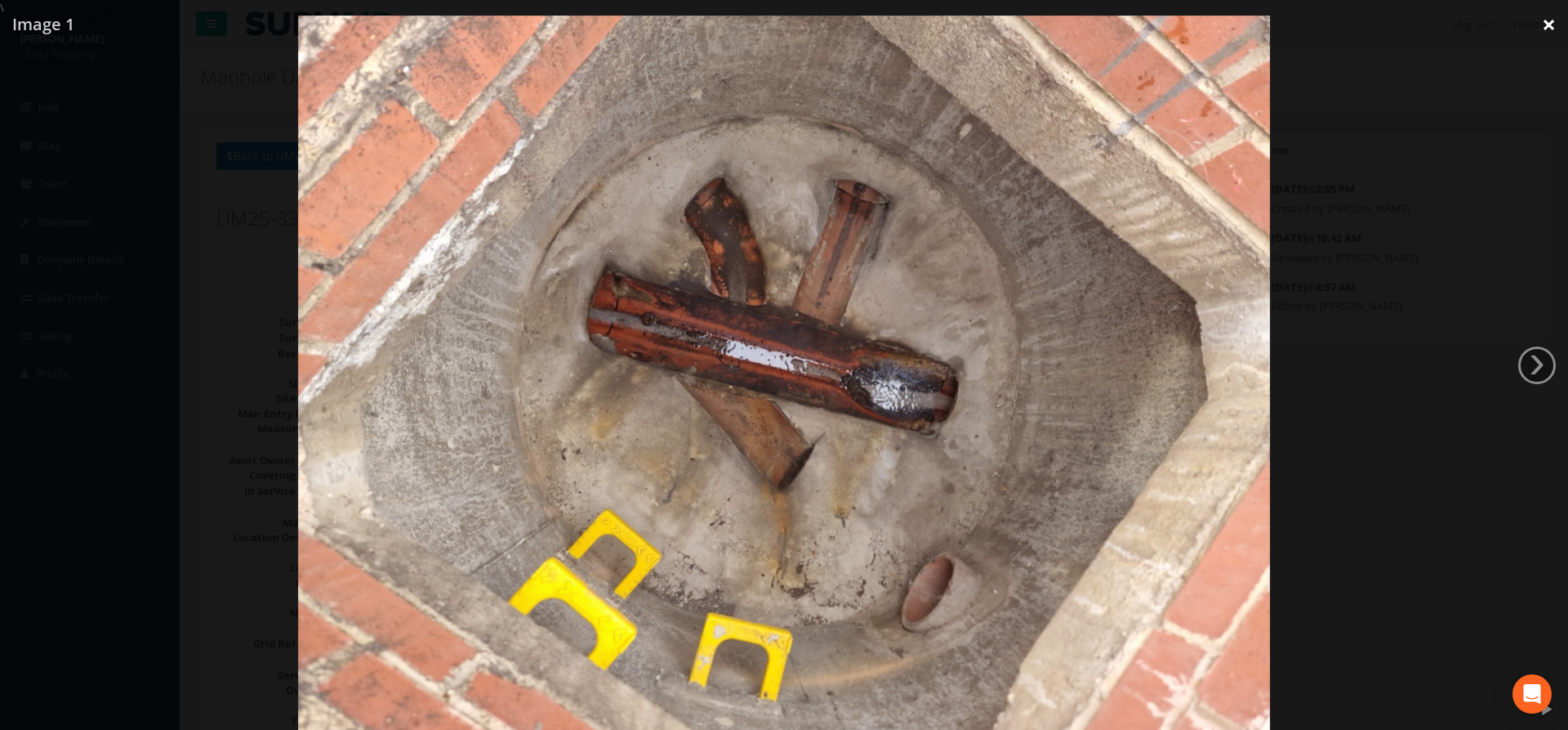
click at [1253, 30] on link "×" at bounding box center [1549, 24] width 38 height 49
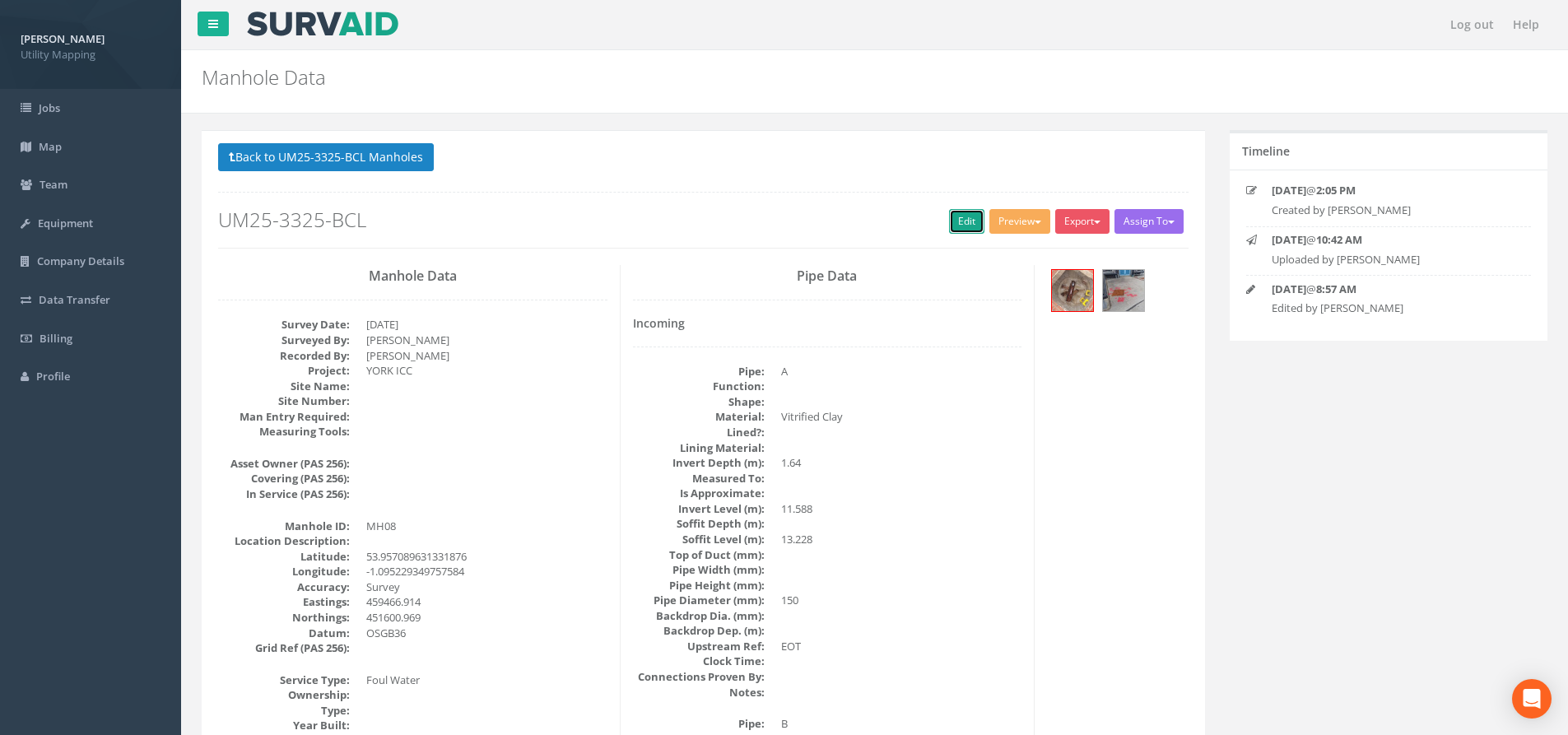
click at [968, 225] on link "Edit" at bounding box center [967, 222] width 35 height 25
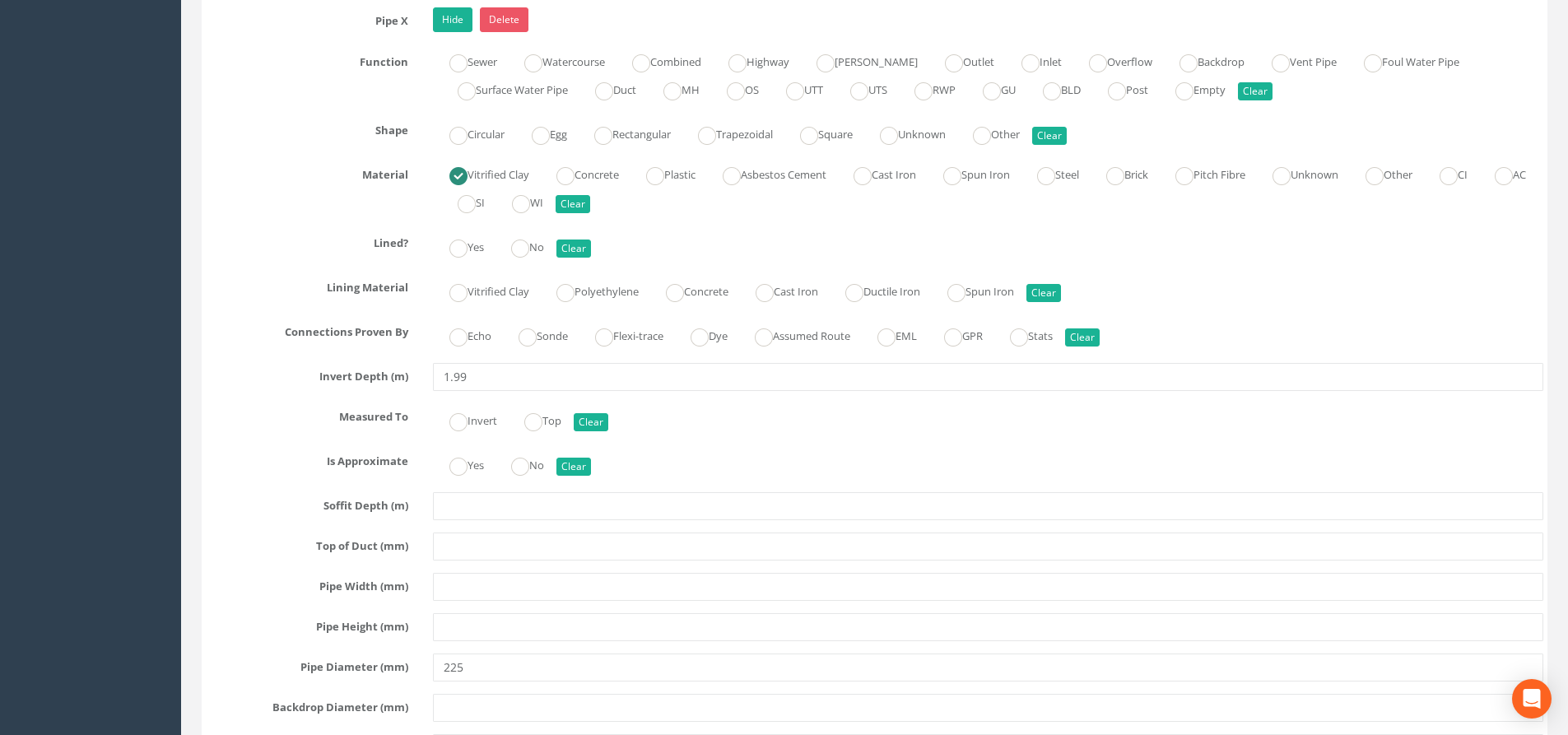
scroll to position [6658, 0]
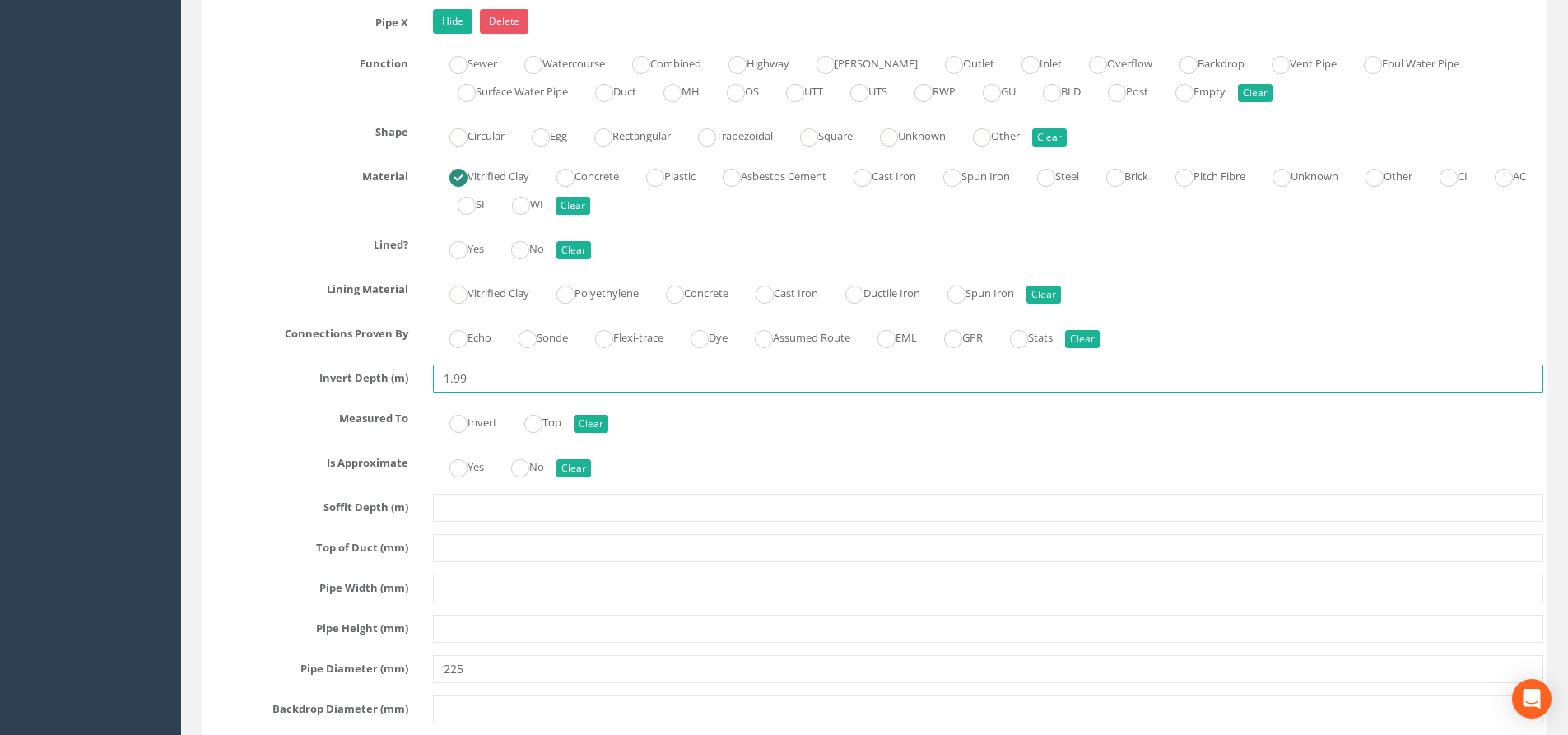
click at [642, 378] on input "1.99" at bounding box center [988, 378] width 1110 height 28
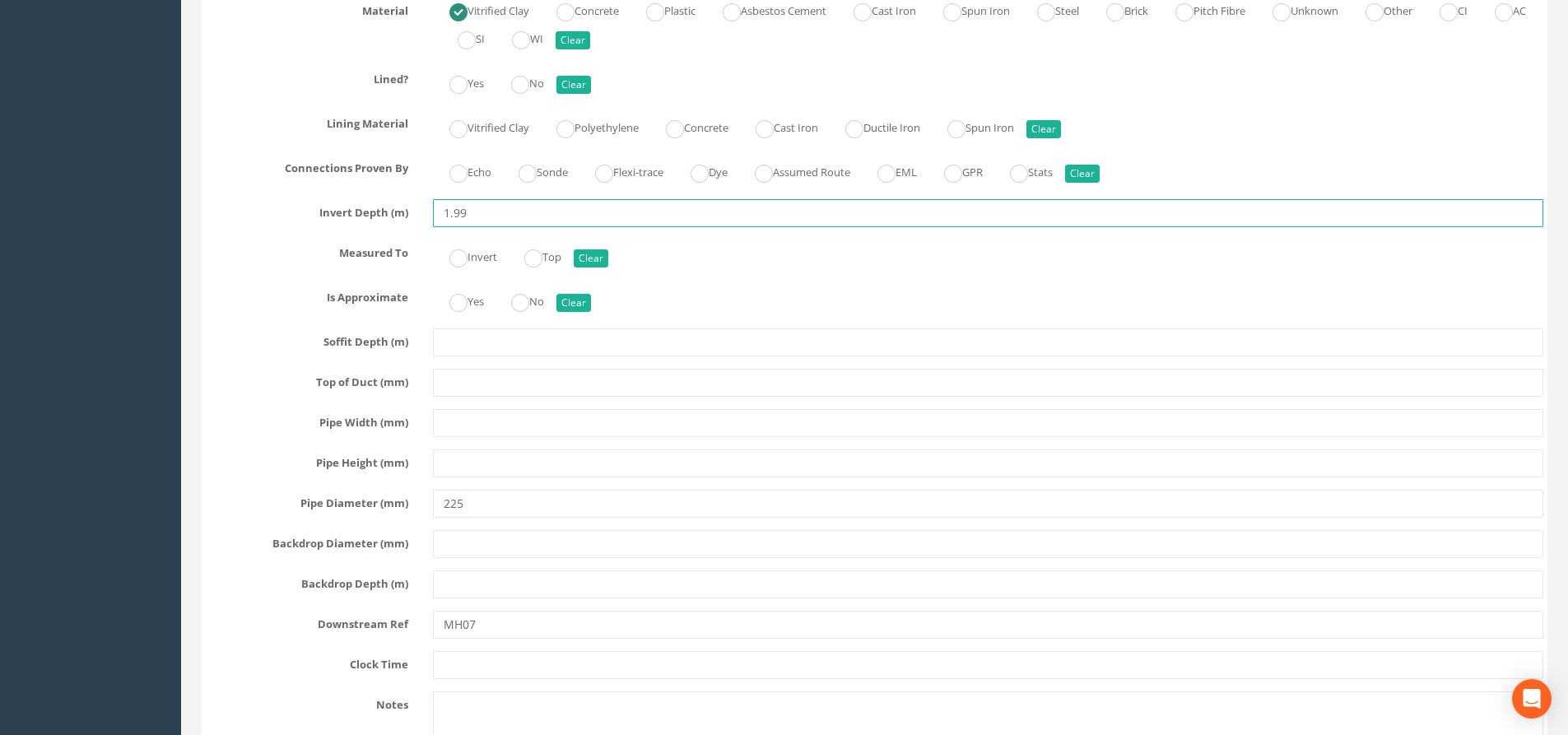
scroll to position [6822, 0]
click at [471, 211] on input "1." at bounding box center [988, 214] width 1110 height 28
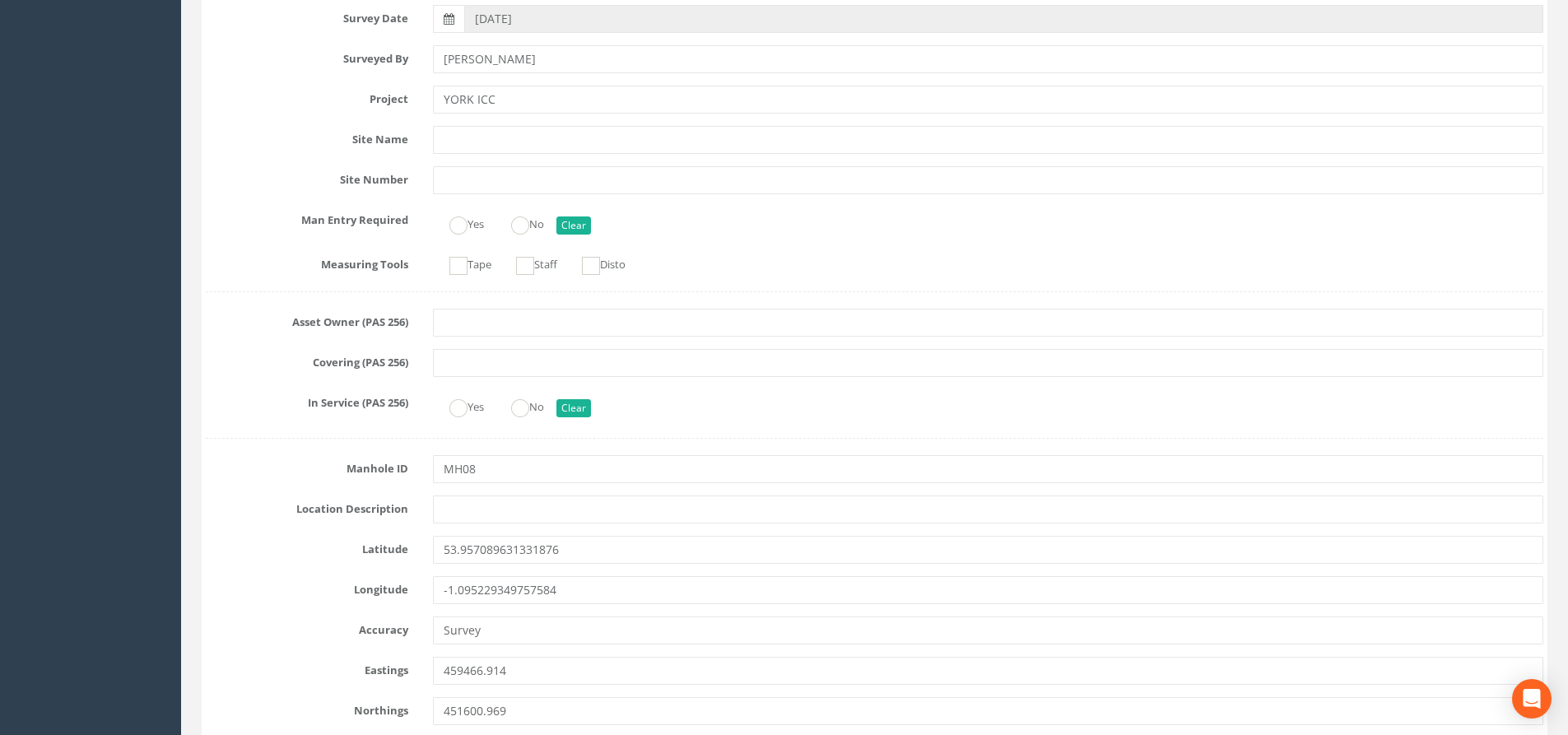
scroll to position [76, 0]
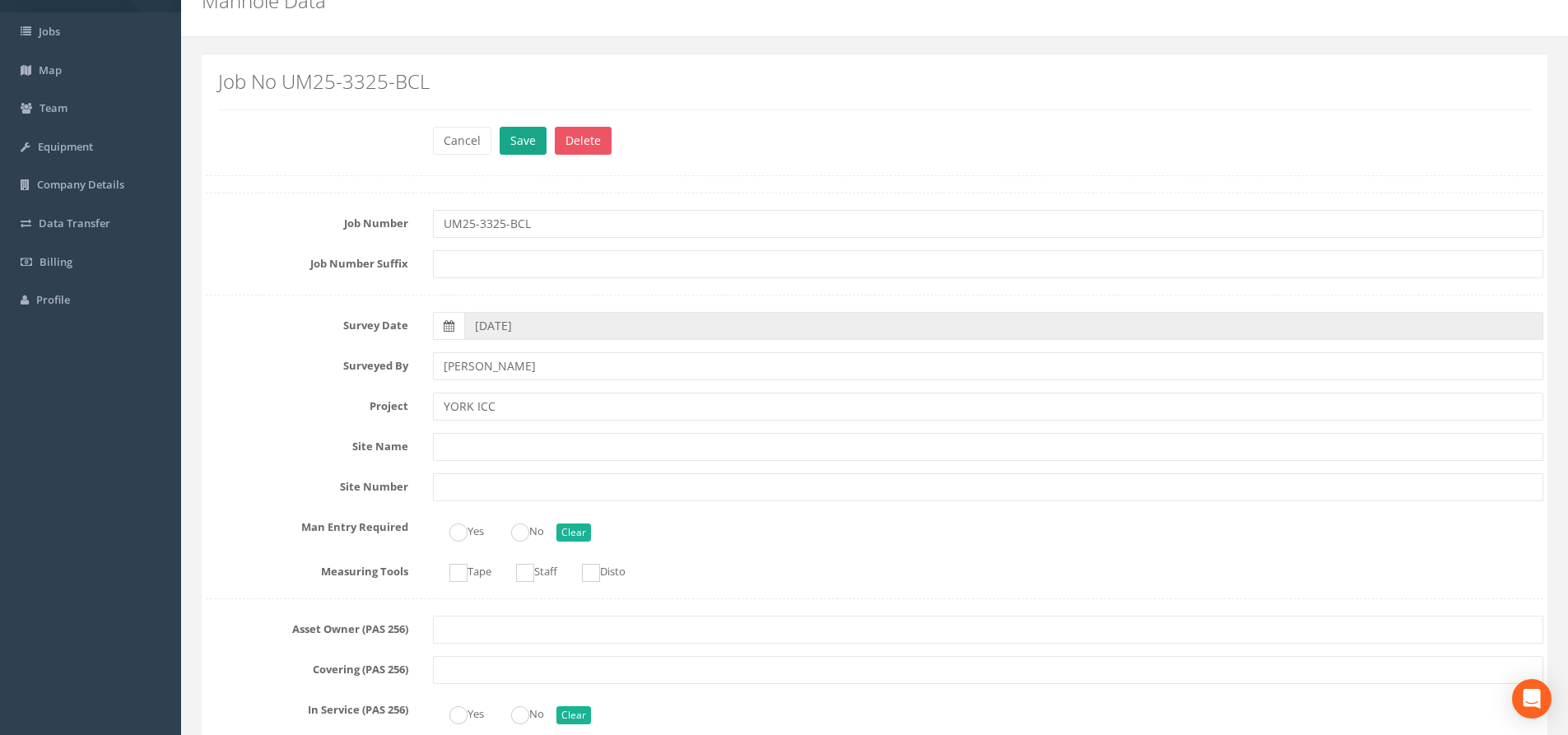
type input "1.81"
click at [514, 132] on button "Save" at bounding box center [523, 141] width 47 height 28
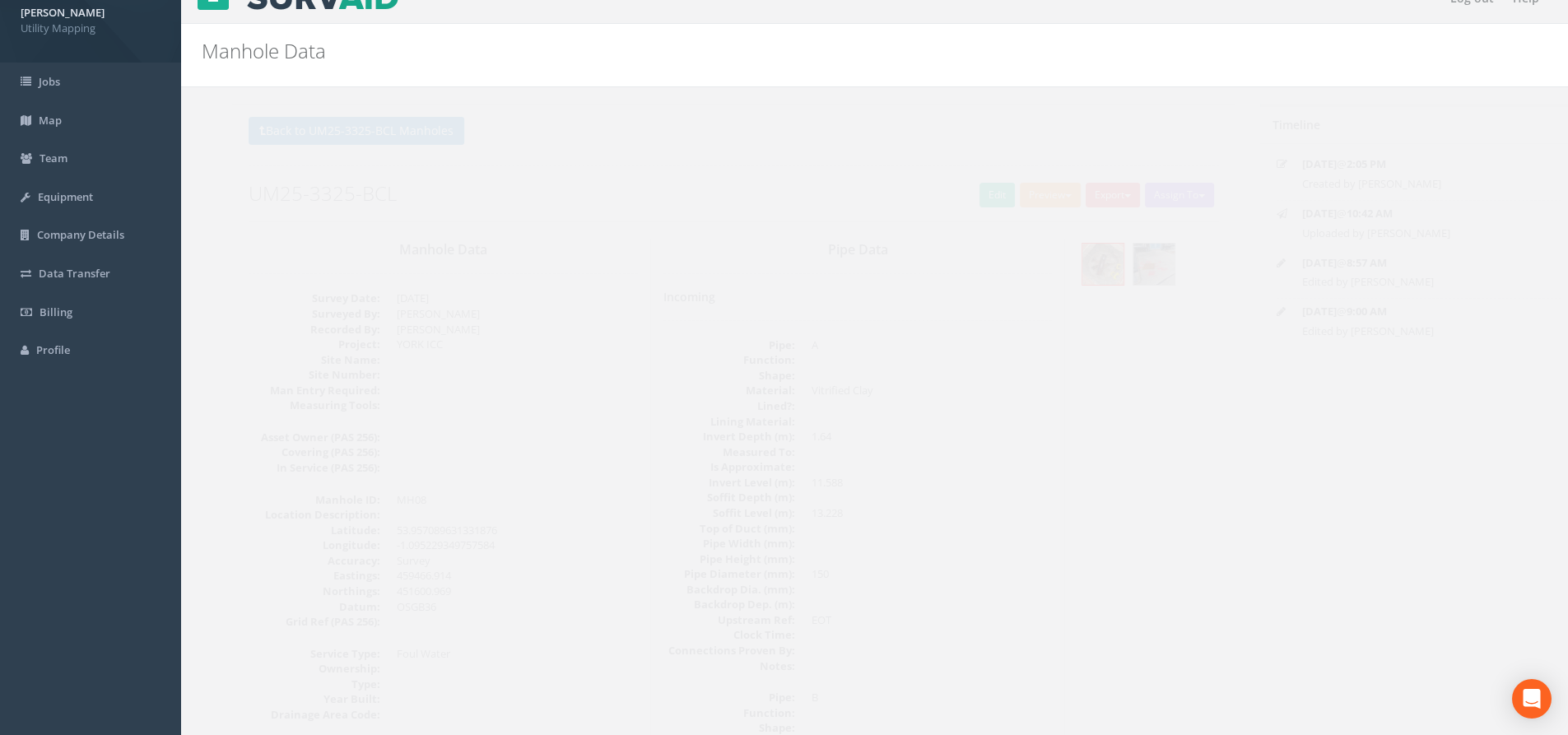
scroll to position [0, 0]
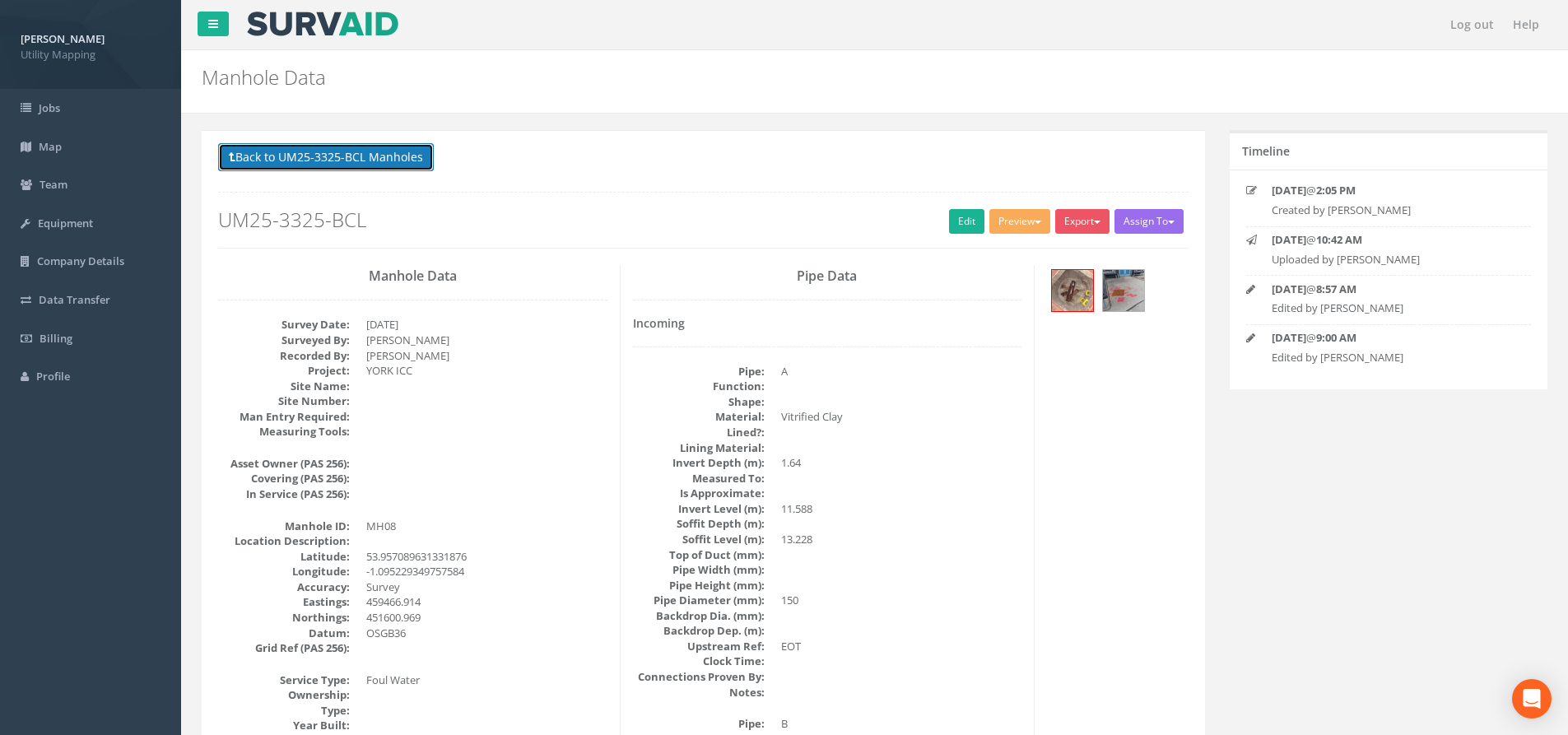
click at [390, 152] on button "Back to UM25-3325-BCL Manholes" at bounding box center [326, 157] width 216 height 28
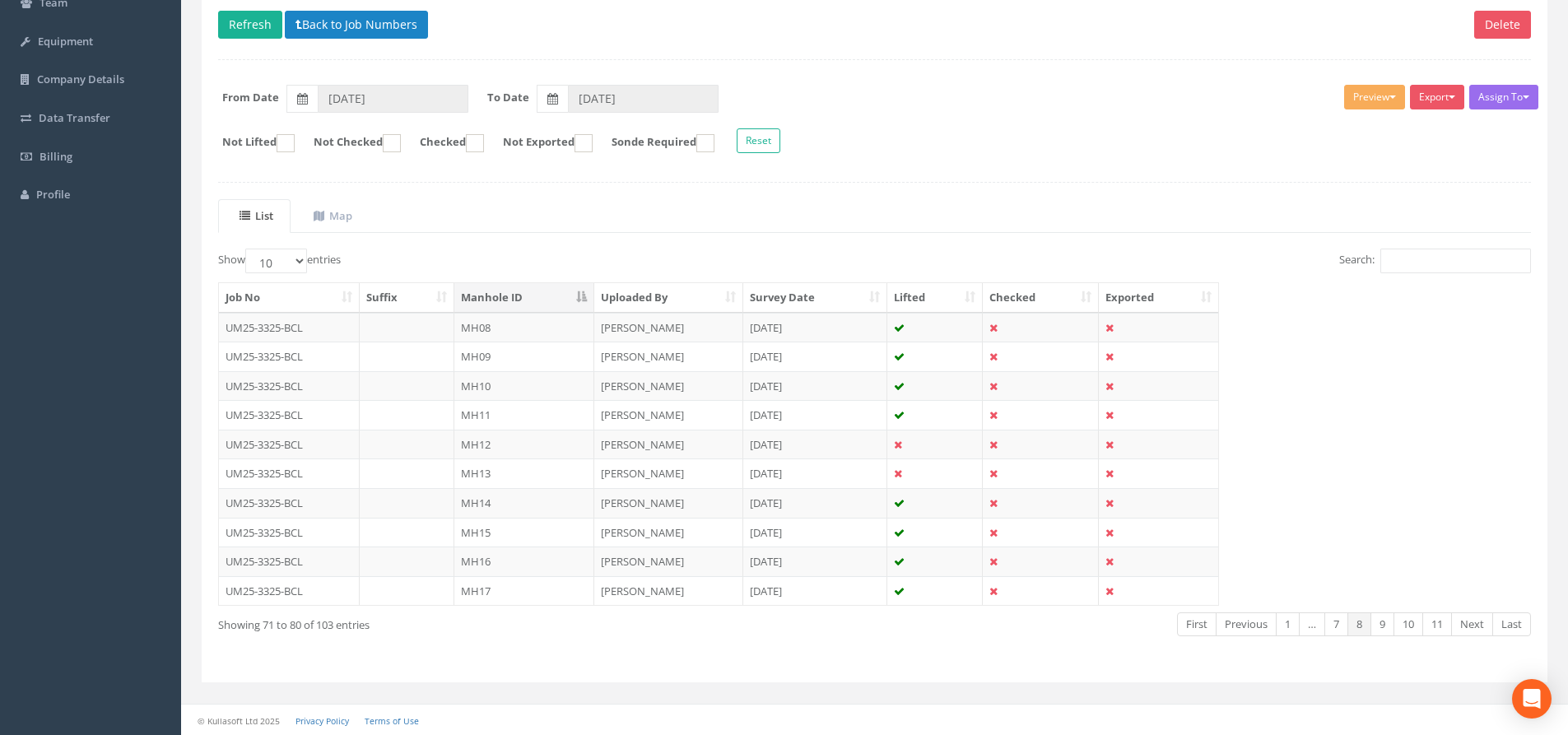
scroll to position [182, 0]
click at [250, 29] on button "Refresh" at bounding box center [250, 24] width 64 height 28
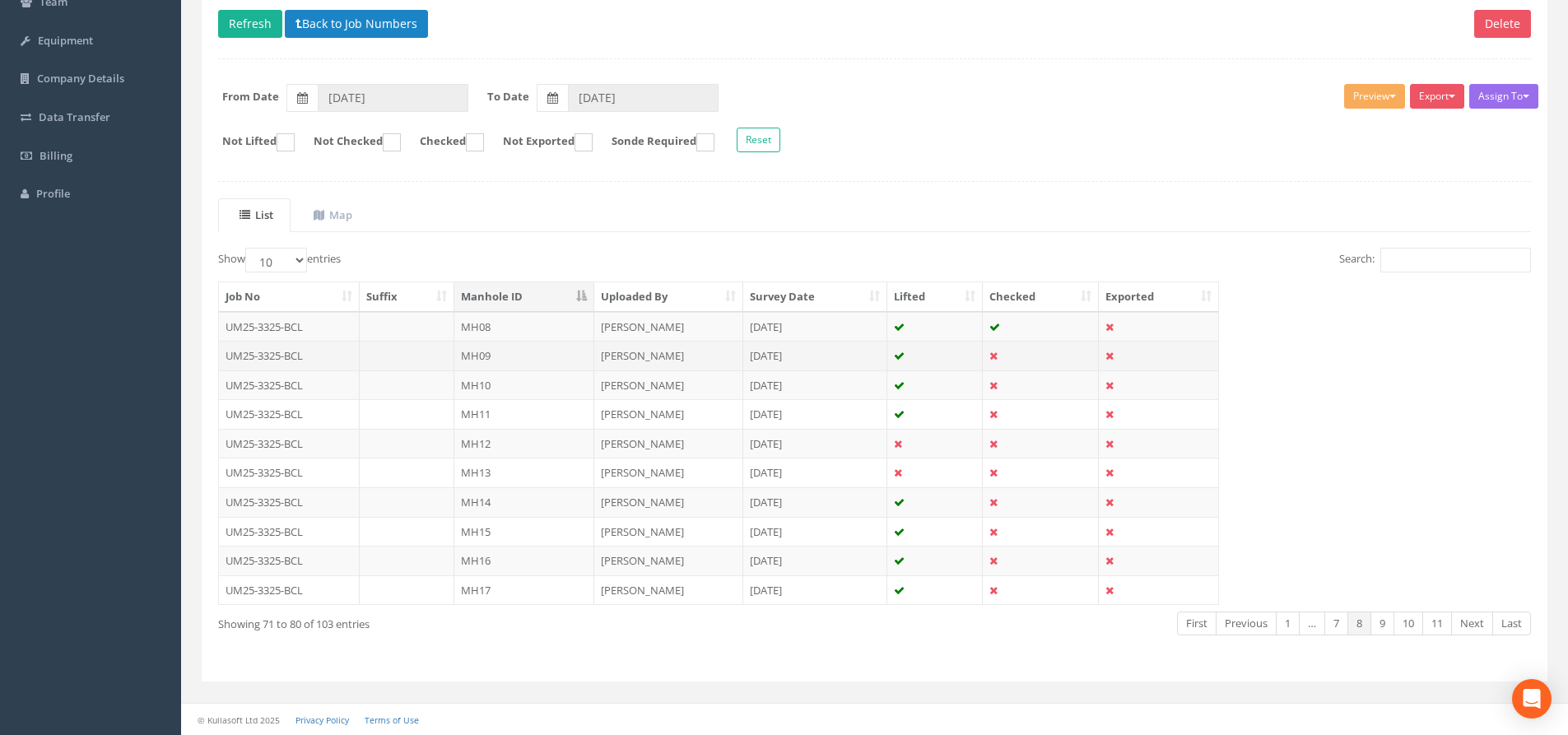
click at [495, 348] on td "MH09" at bounding box center [524, 356] width 140 height 30
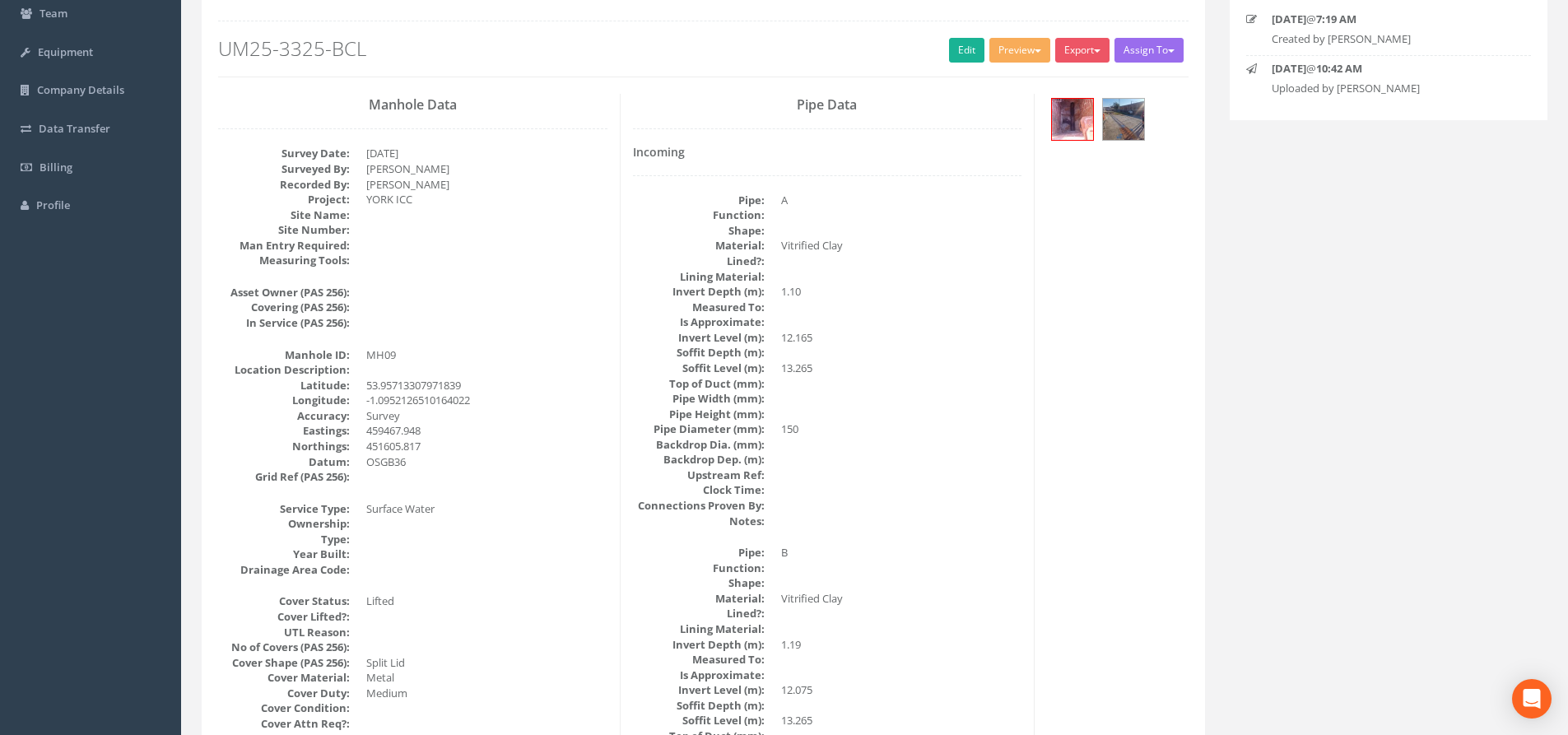
scroll to position [82, 0]
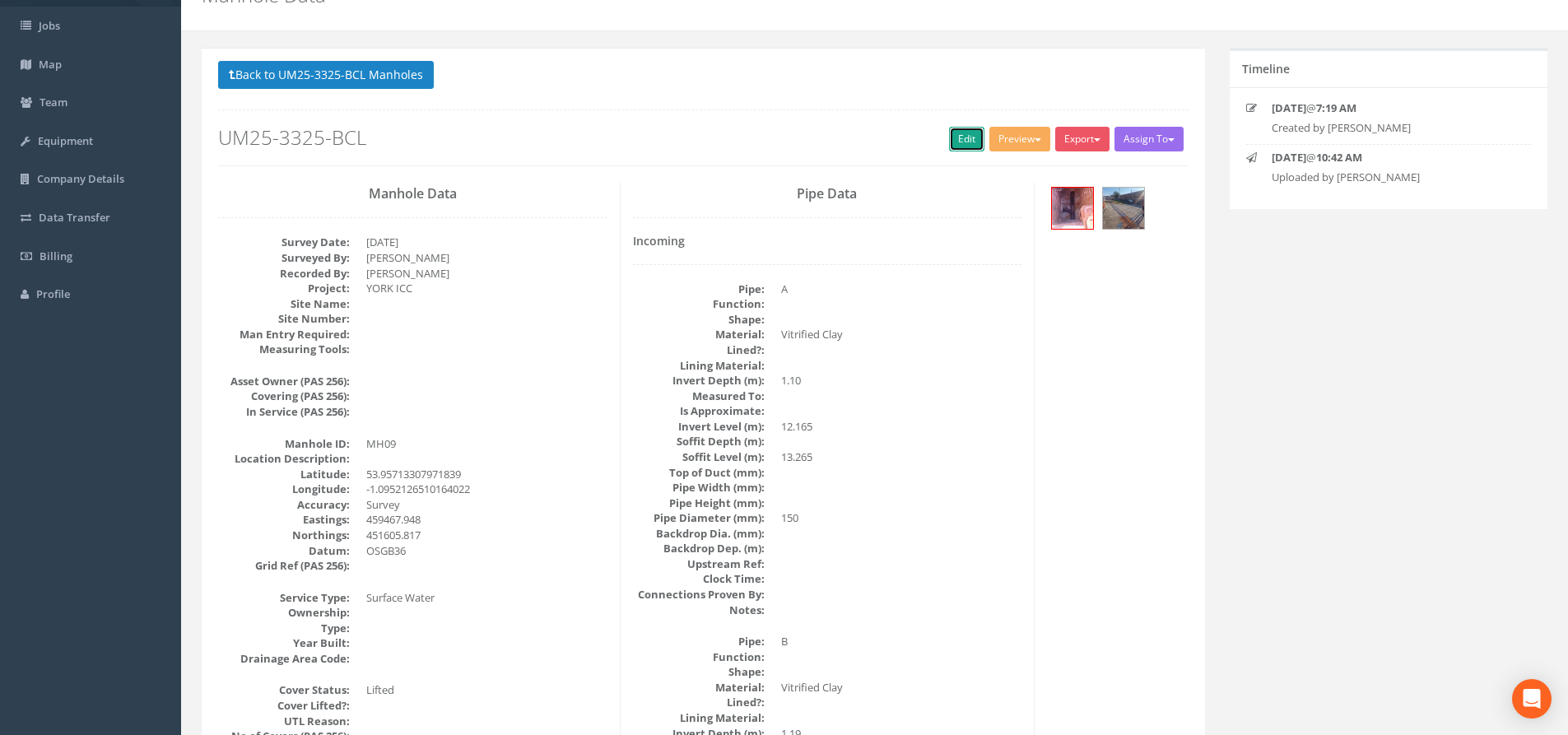
click at [968, 141] on link "Edit" at bounding box center [967, 139] width 35 height 25
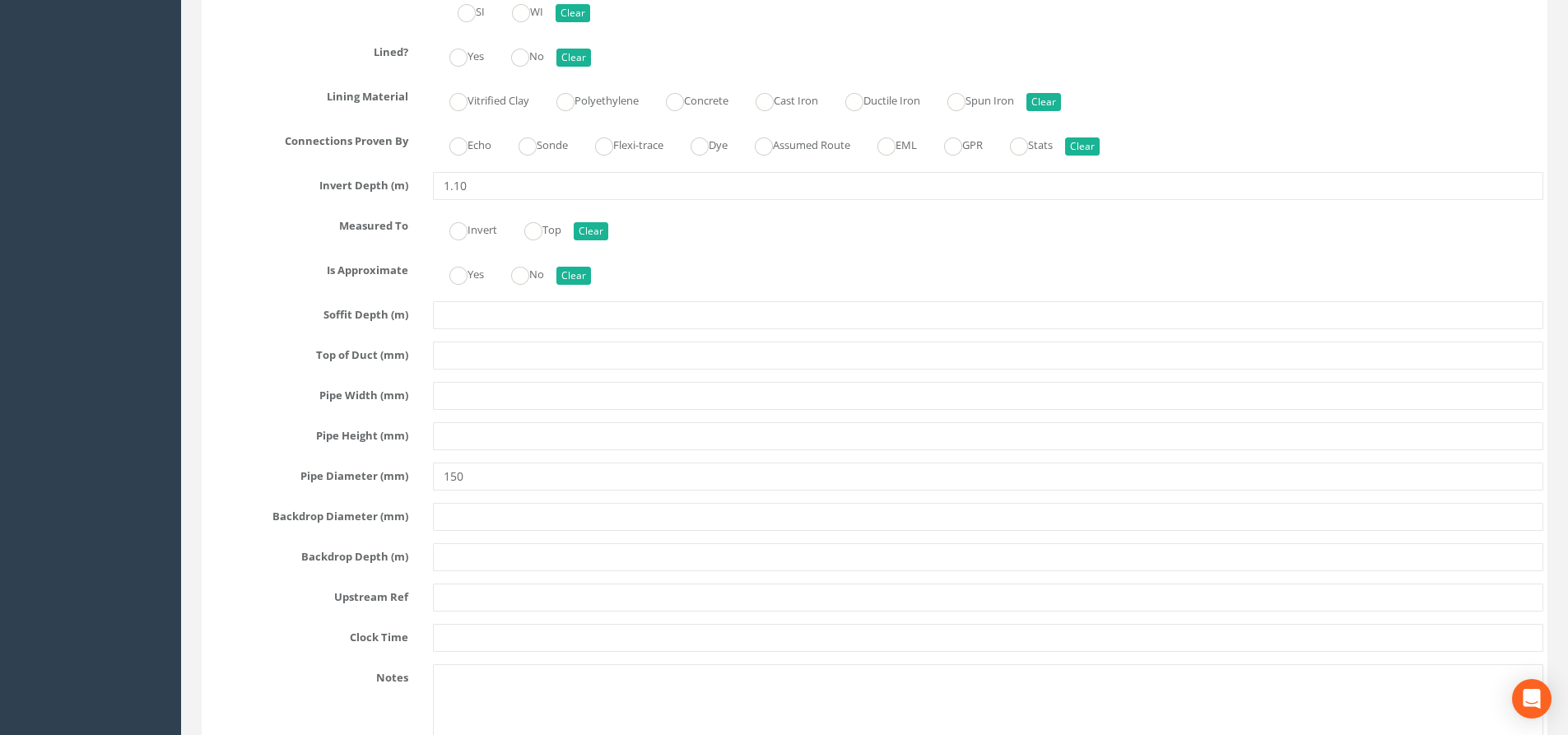
scroll to position [2962, 0]
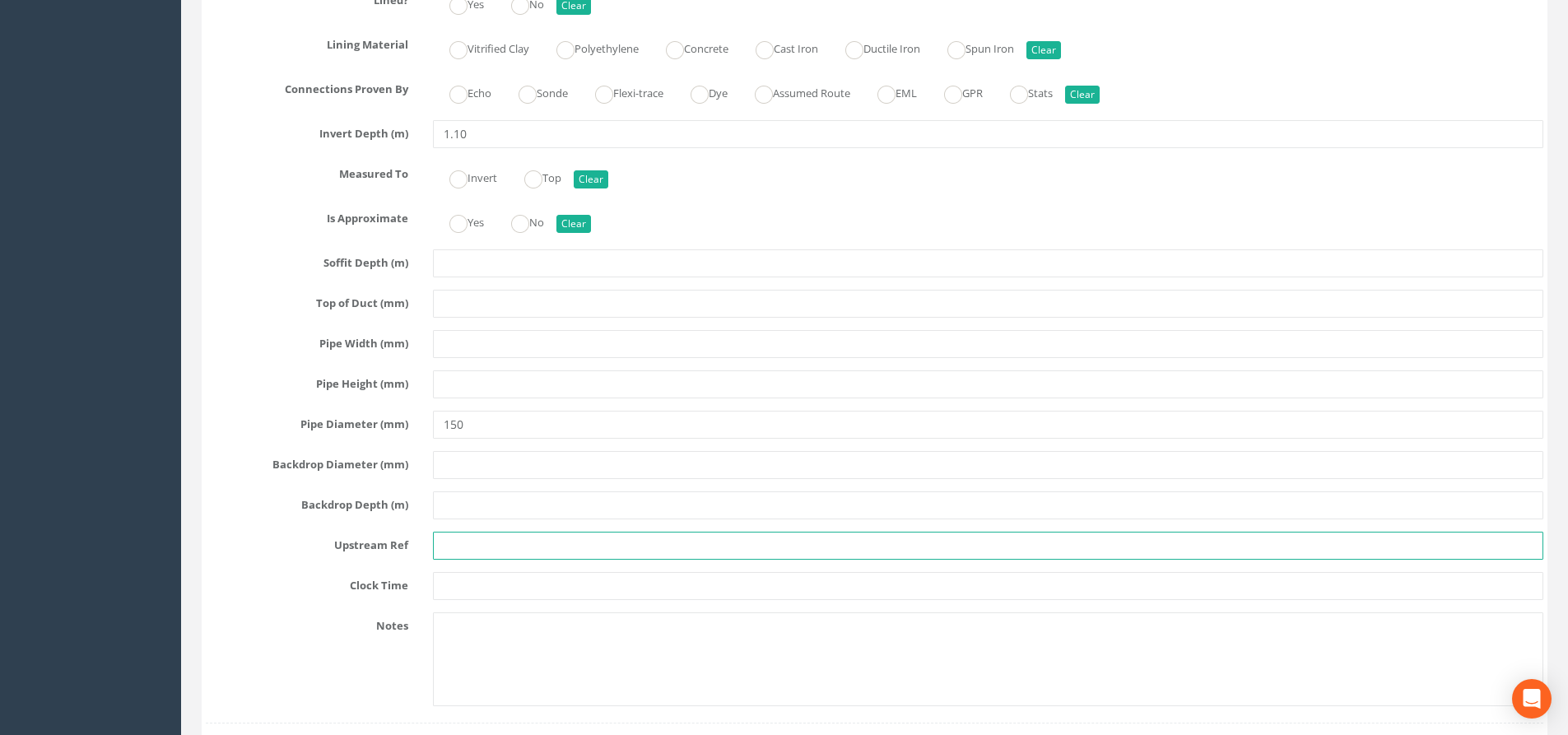
click at [491, 555] on input "text" at bounding box center [988, 546] width 1110 height 28
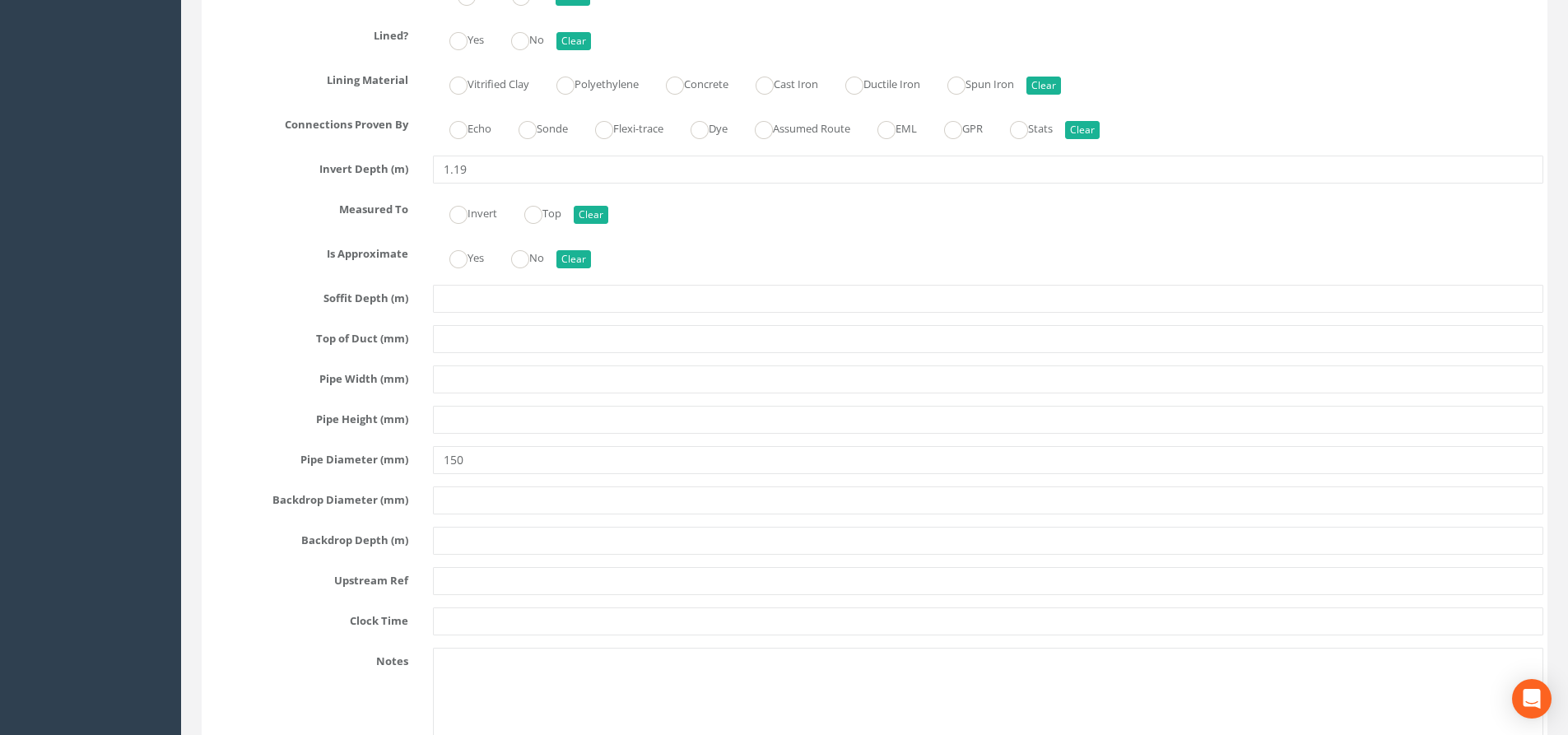
scroll to position [3948, 0]
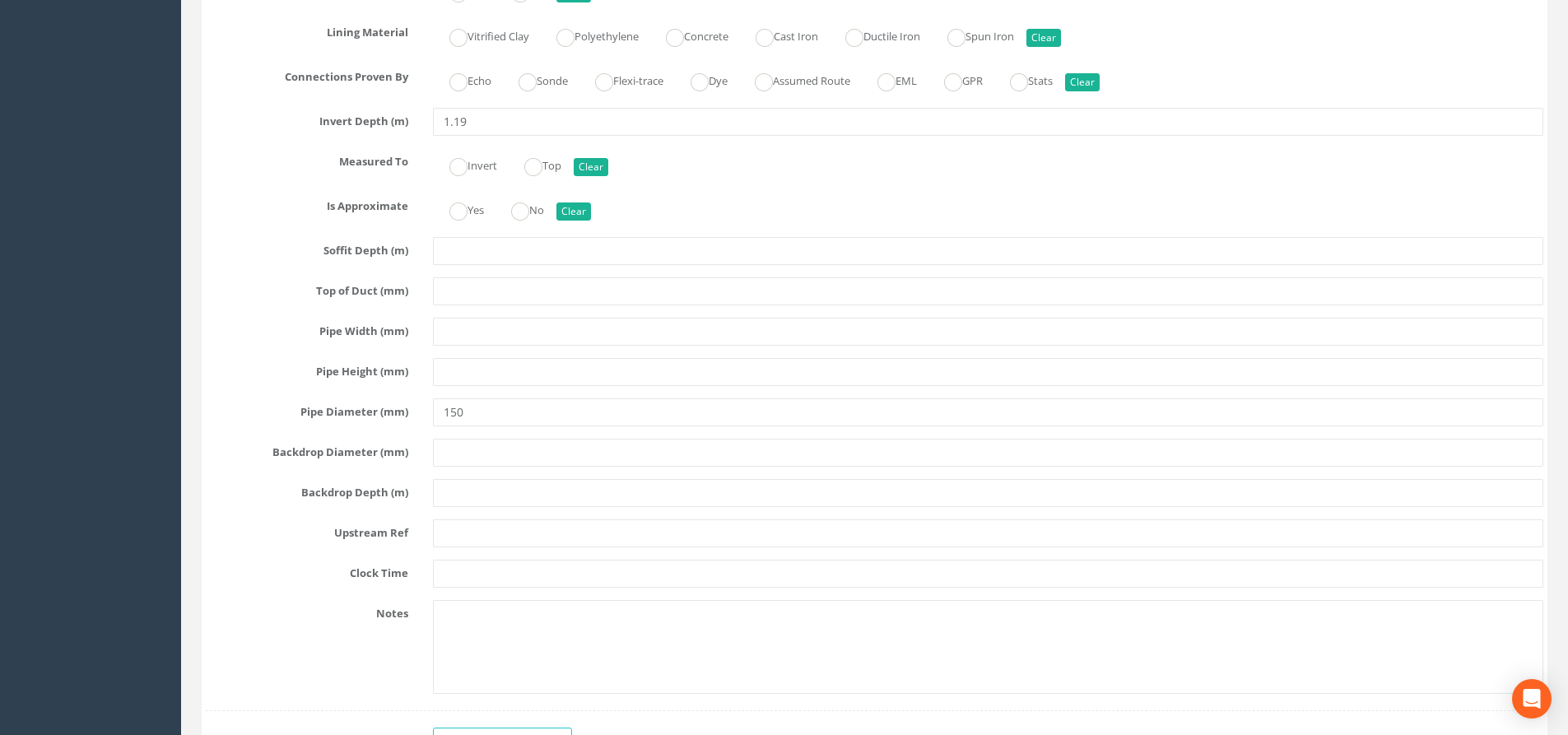
type input "BLDG"
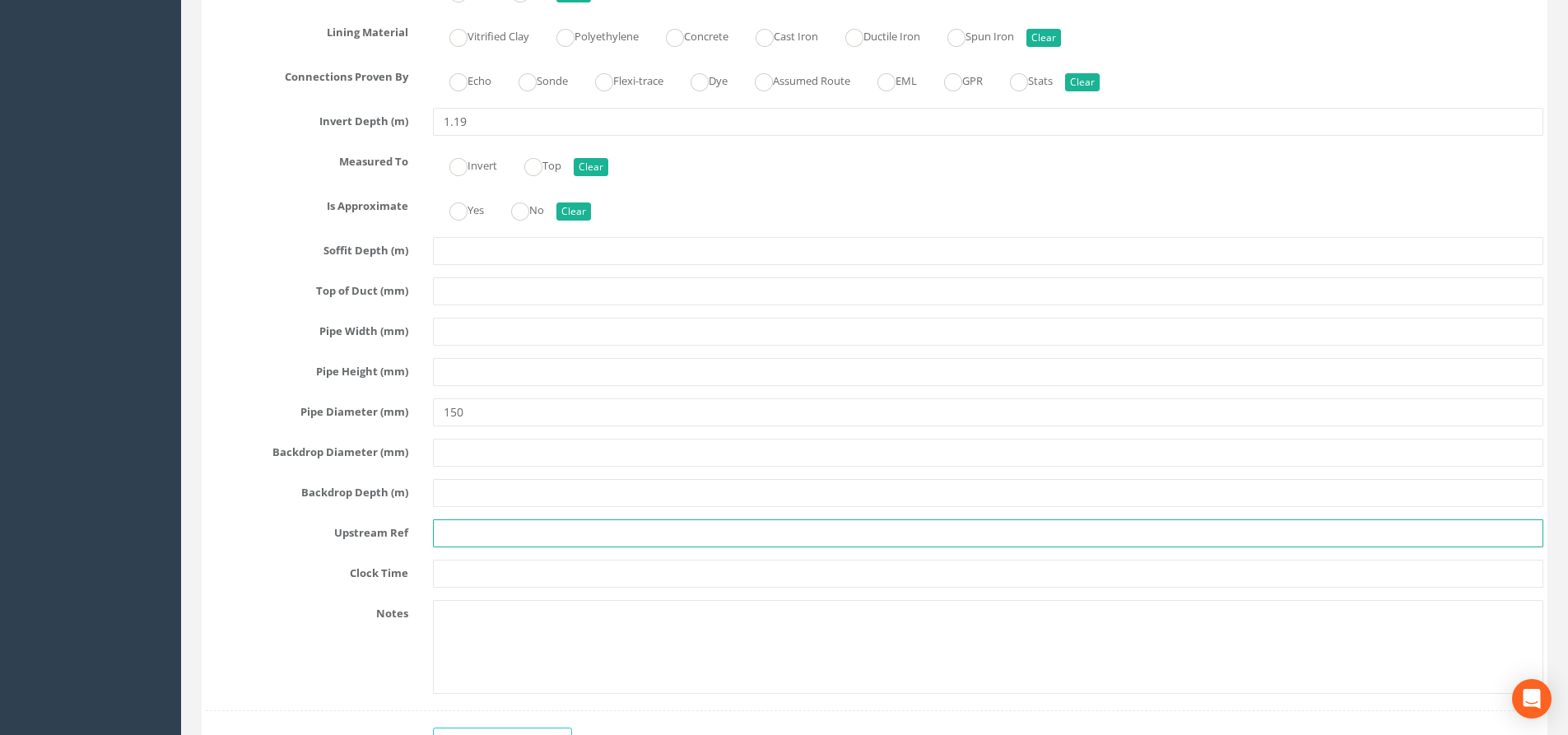
click at [466, 532] on input "text" at bounding box center [988, 534] width 1110 height 28
type input "B"
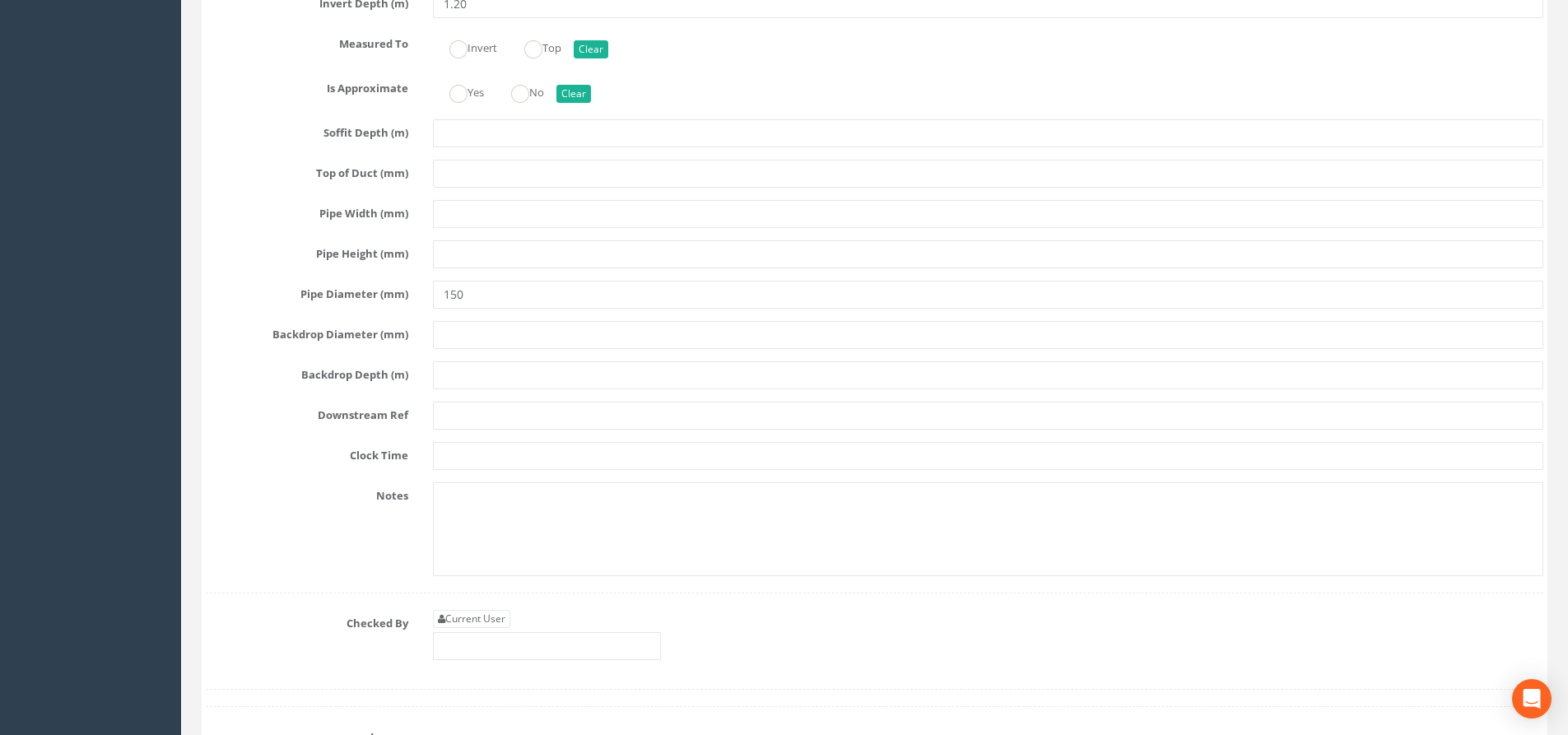
scroll to position [5100, 0]
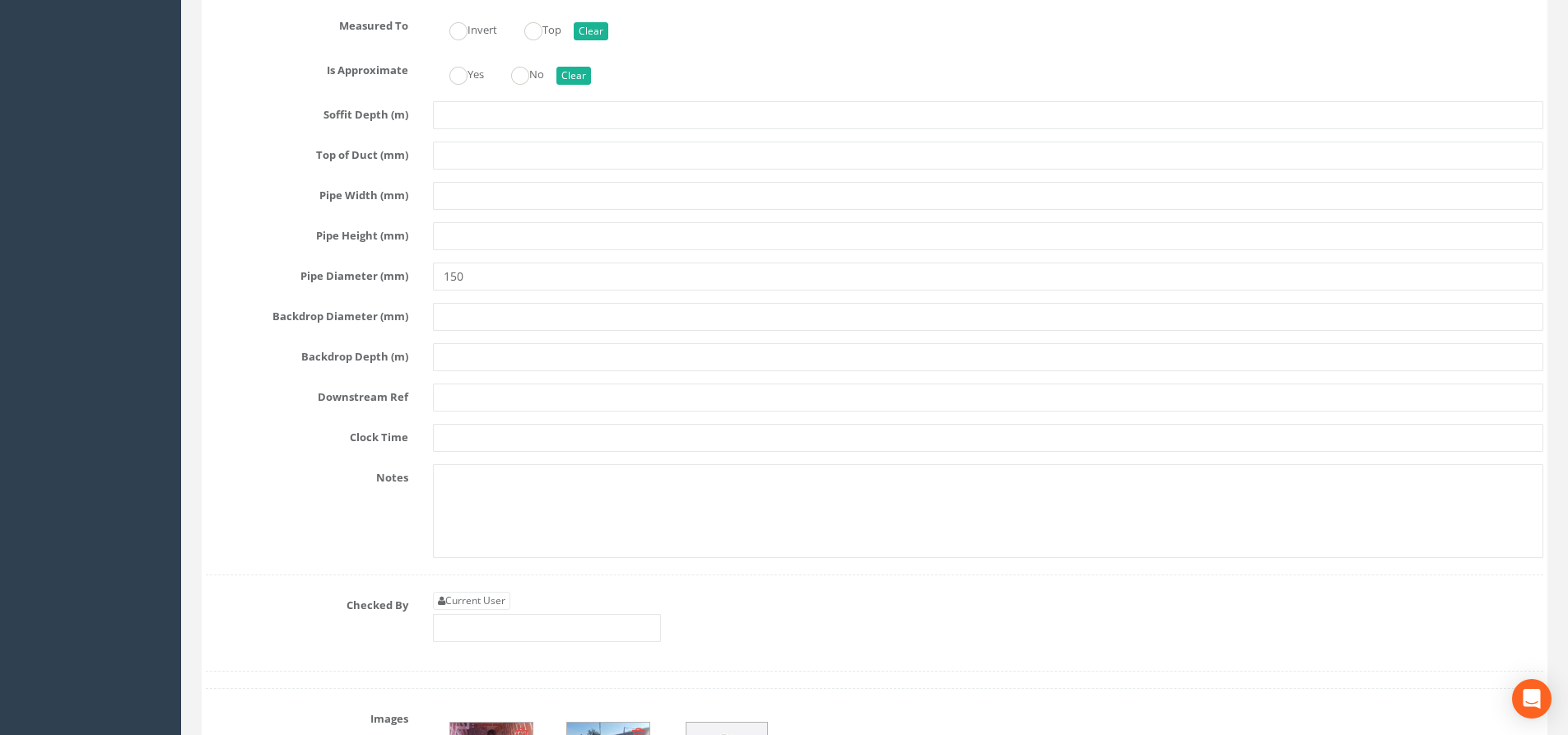
type input "EOT"
click at [461, 389] on input "text" at bounding box center [988, 398] width 1110 height 28
click at [450, 385] on input "text" at bounding box center [988, 398] width 1110 height 28
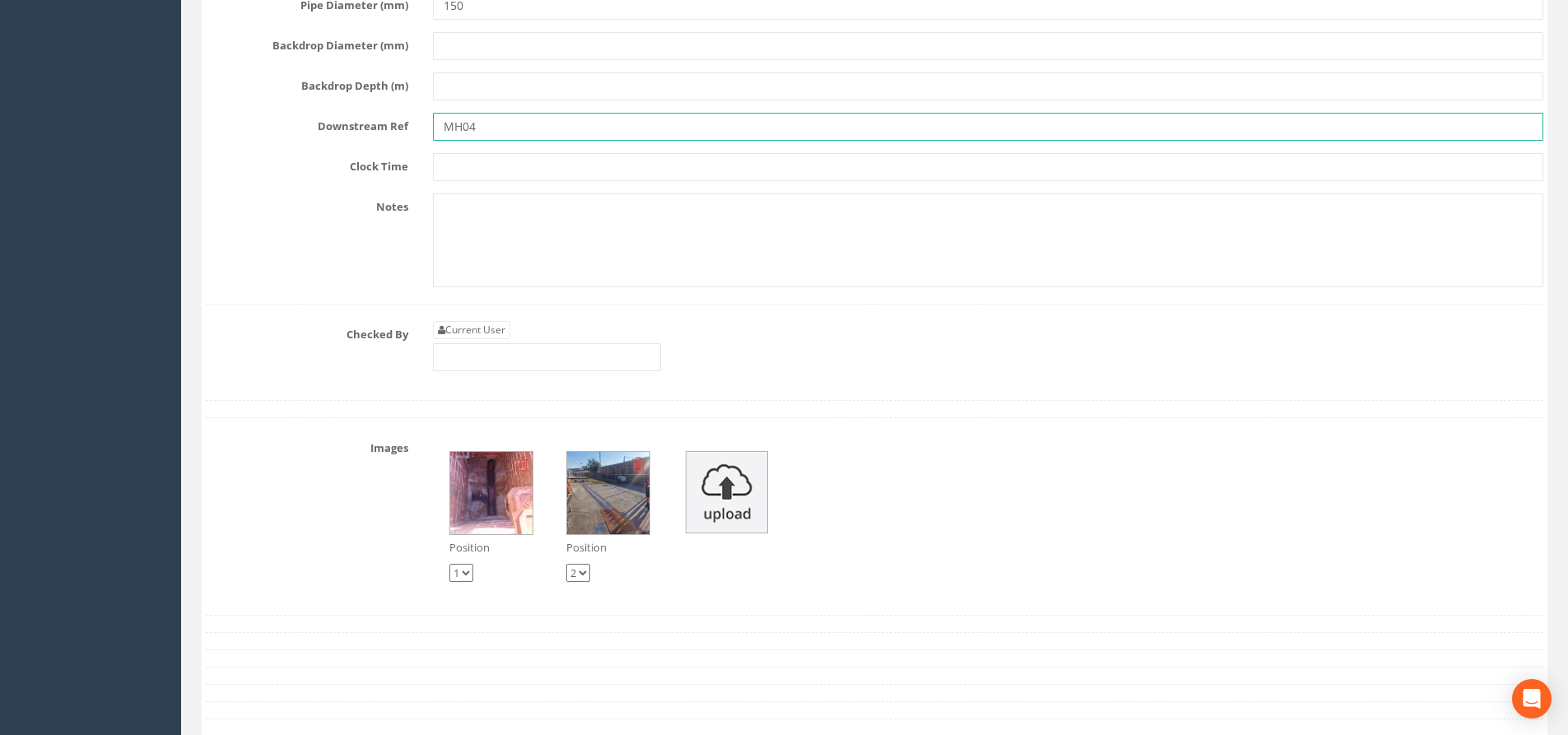
scroll to position [5430, 0]
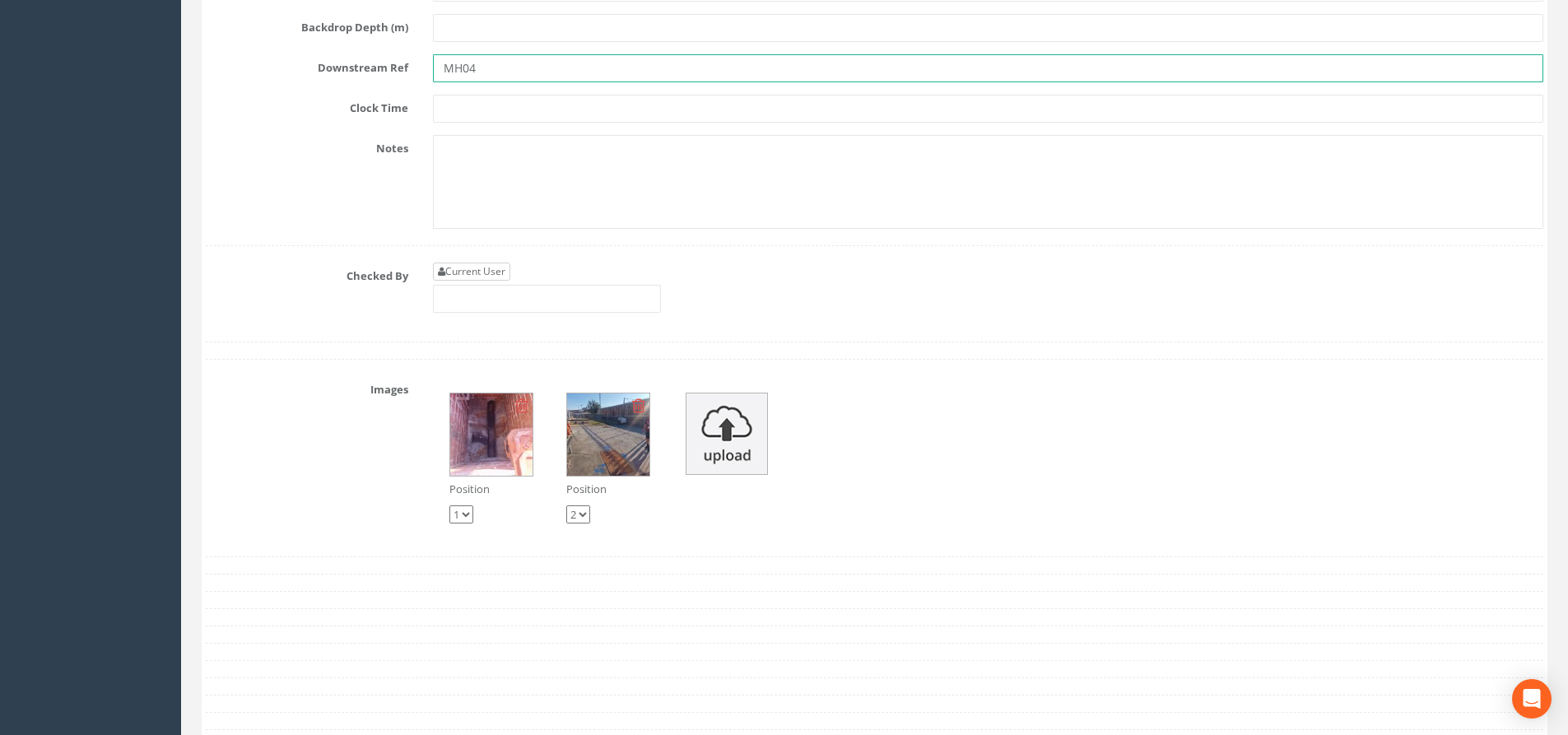
type input "MH04"
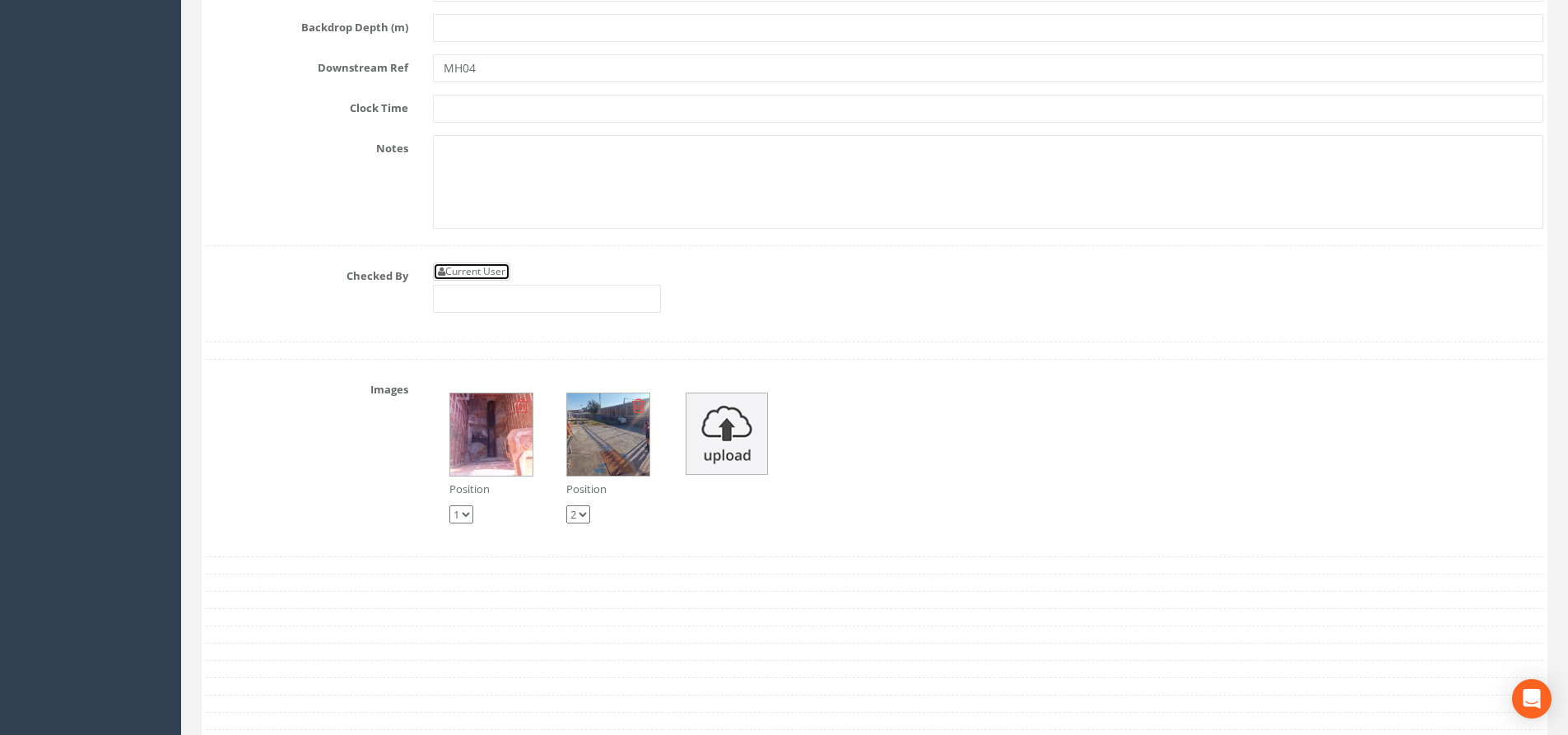
click at [479, 272] on link "Current User" at bounding box center [472, 272] width 77 height 18
type input "[PERSON_NAME]"
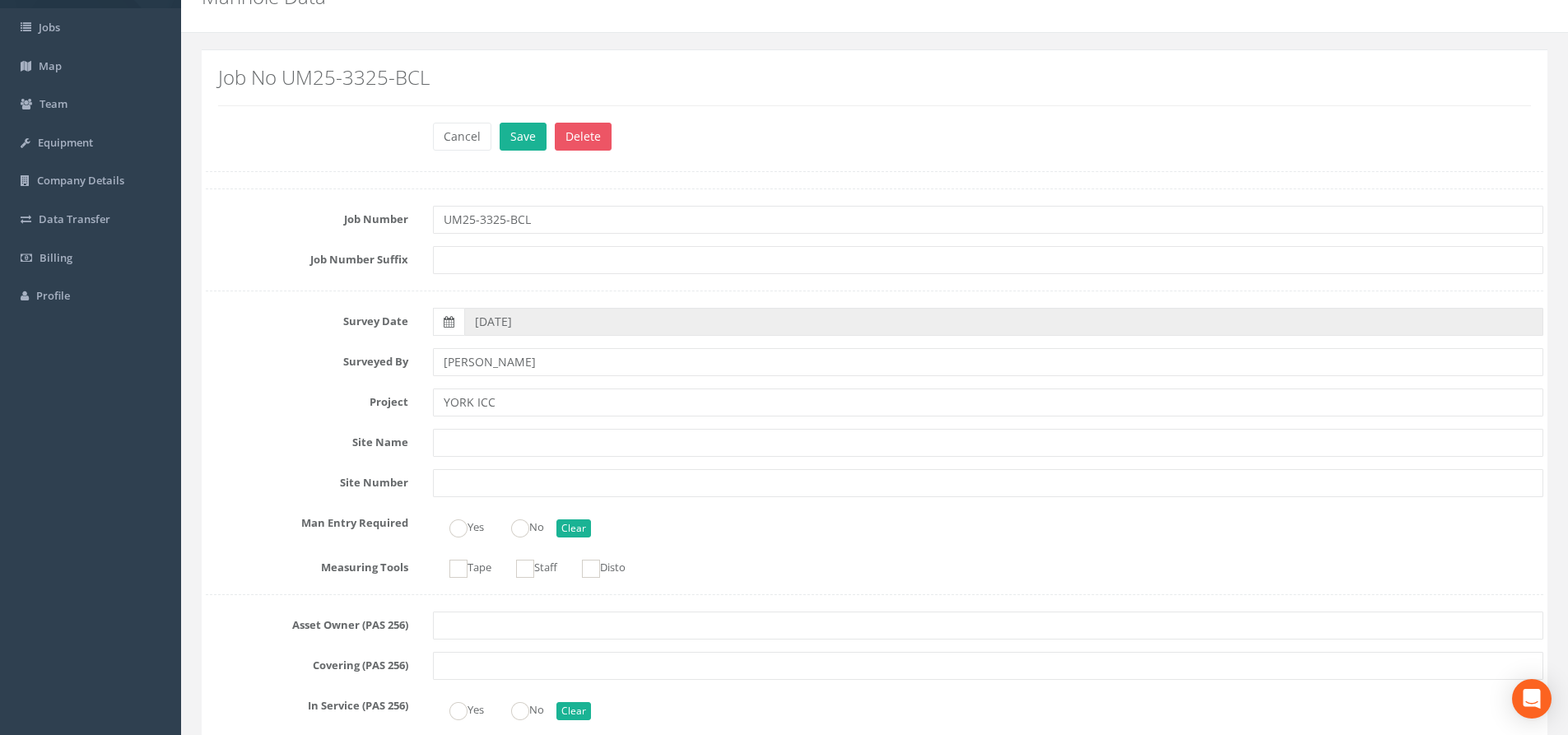
scroll to position [0, 0]
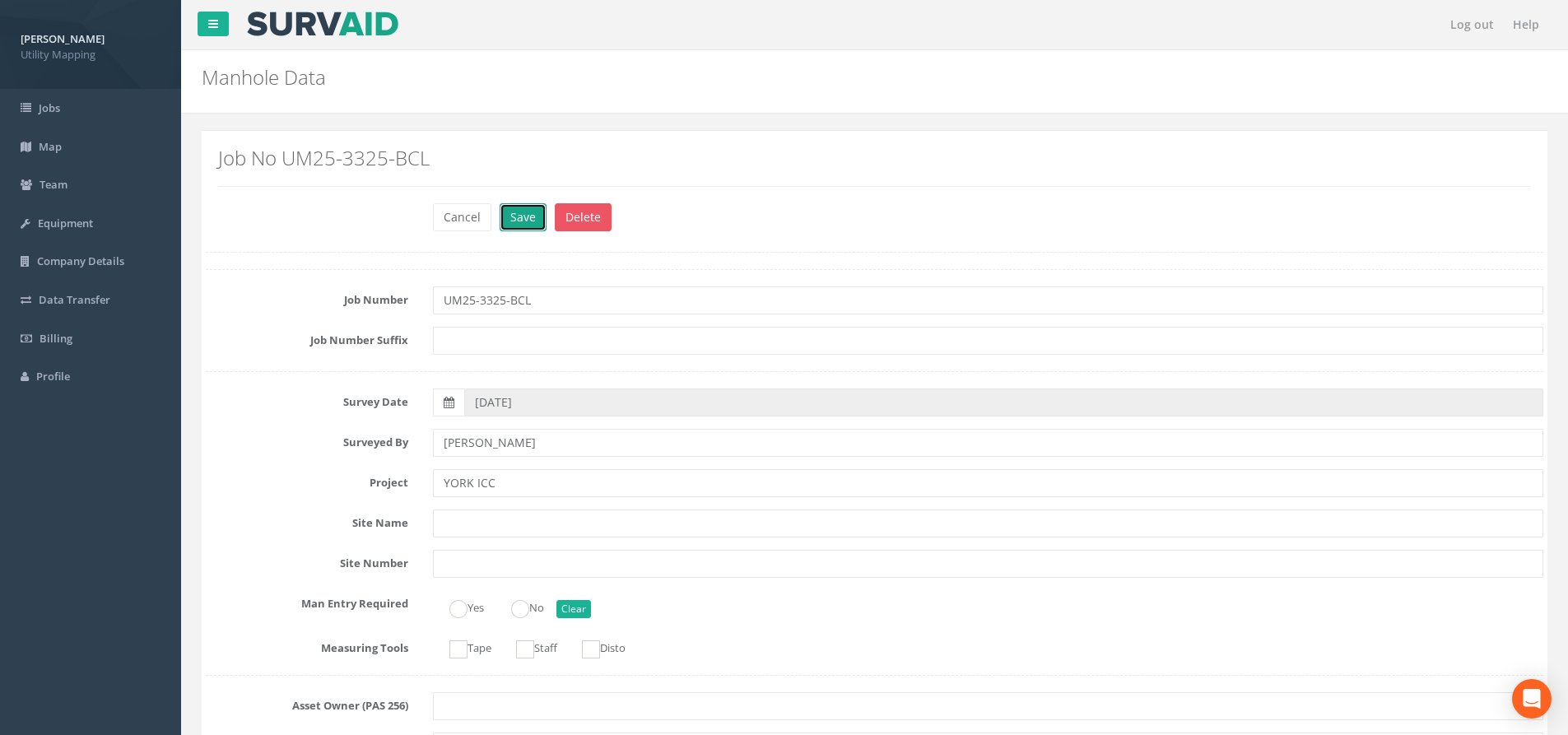
click at [512, 213] on button "Save" at bounding box center [523, 217] width 47 height 28
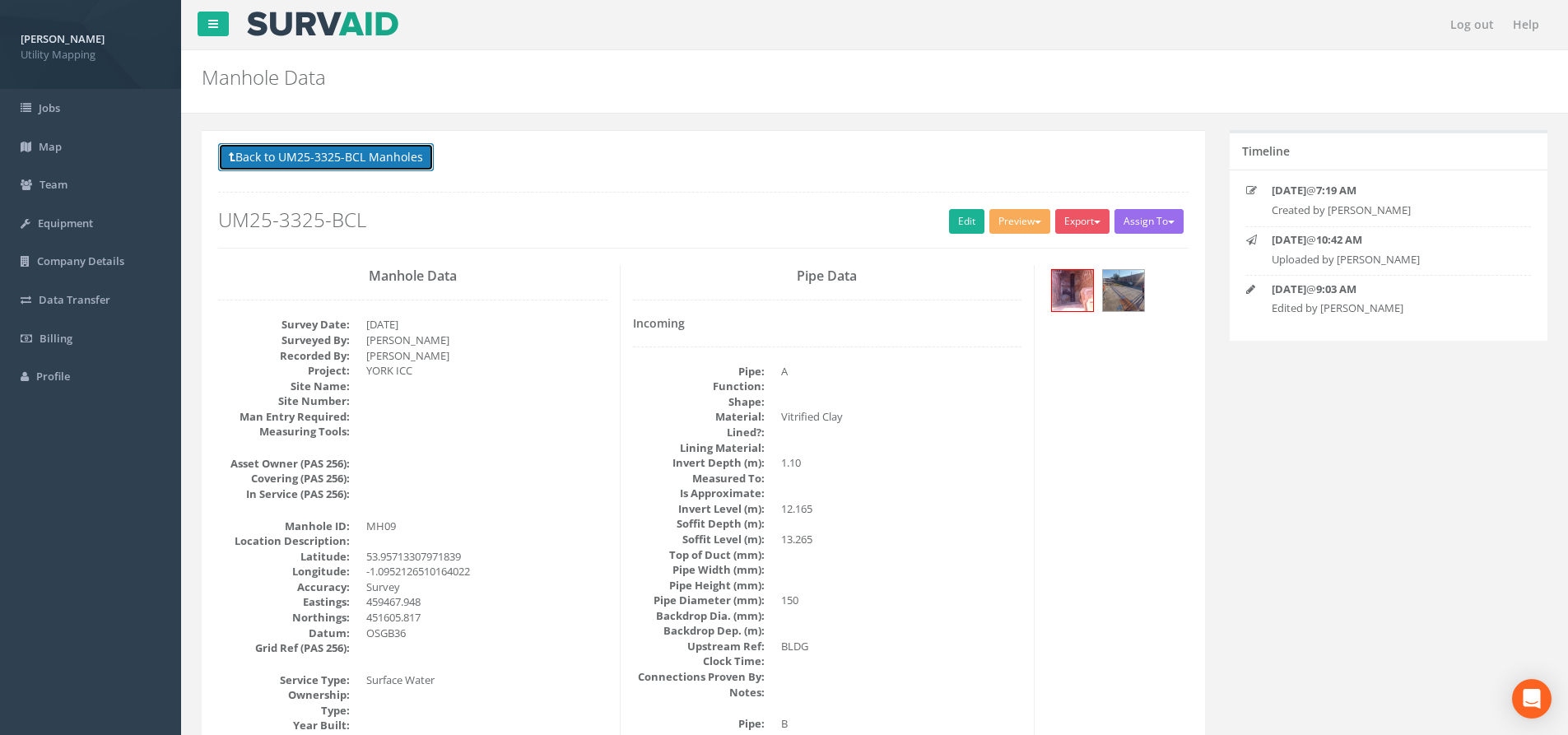
click at [407, 157] on button "Back to UM25-3325-BCL Manholes" at bounding box center [326, 157] width 216 height 28
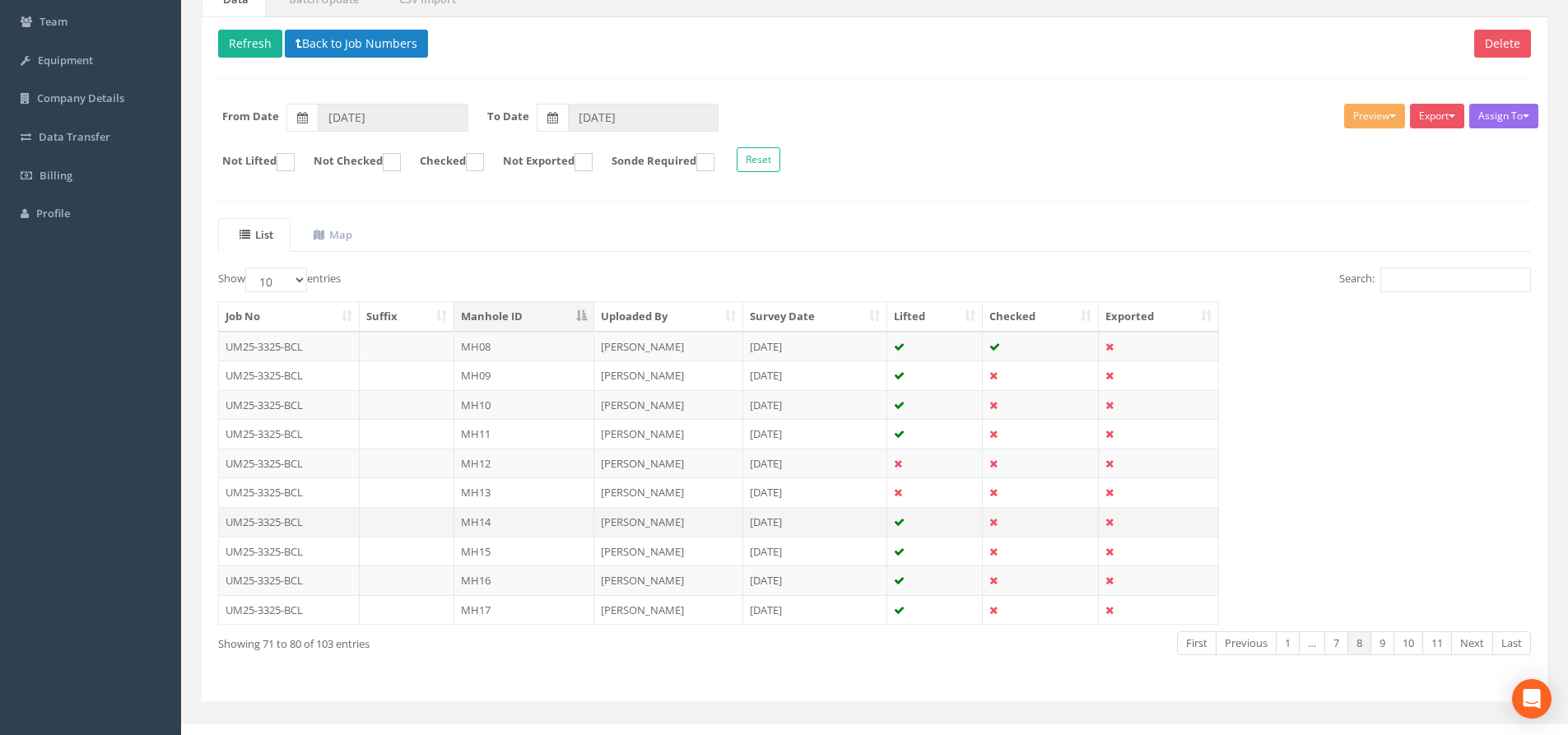
scroll to position [182, 0]
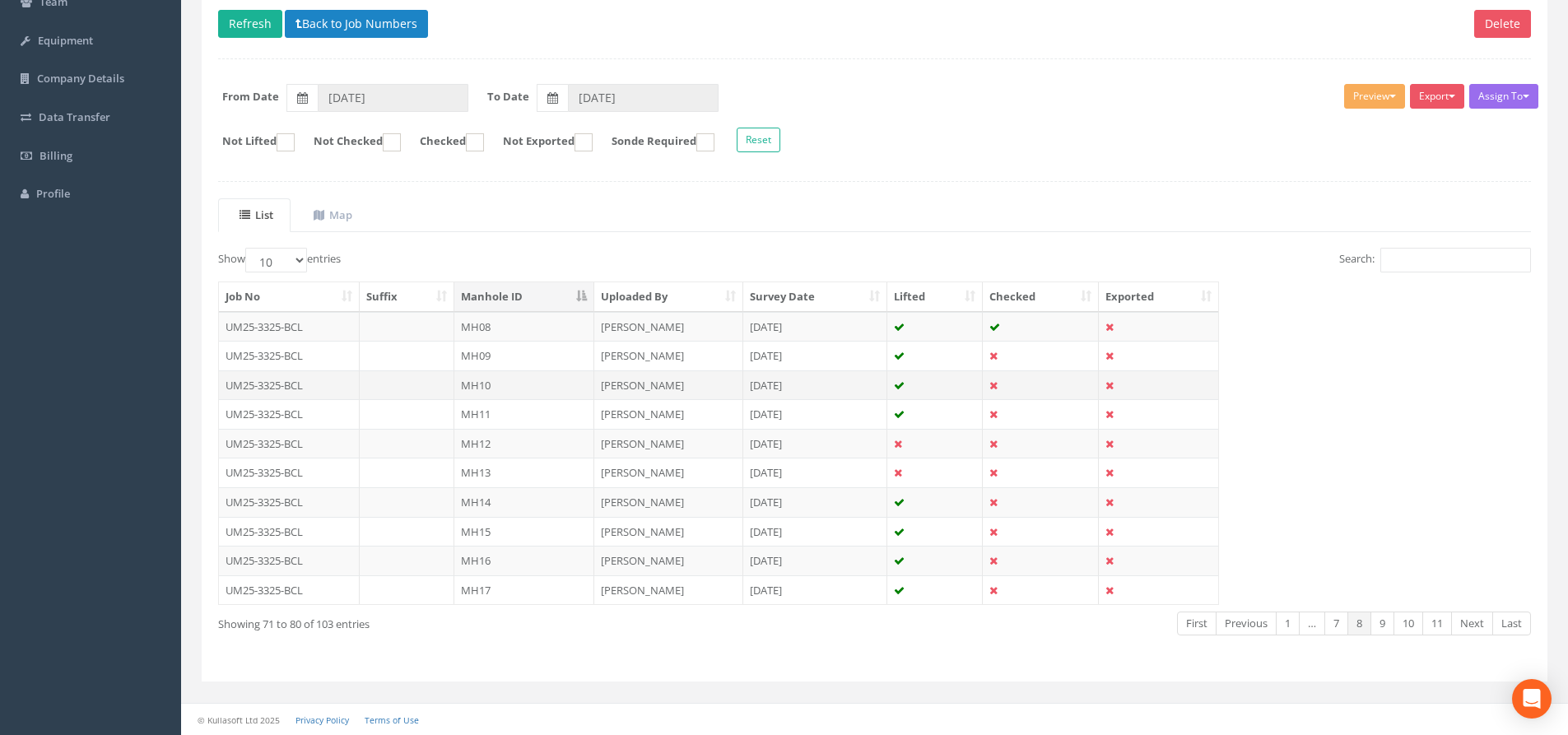
click at [494, 373] on td "MH10" at bounding box center [524, 385] width 140 height 30
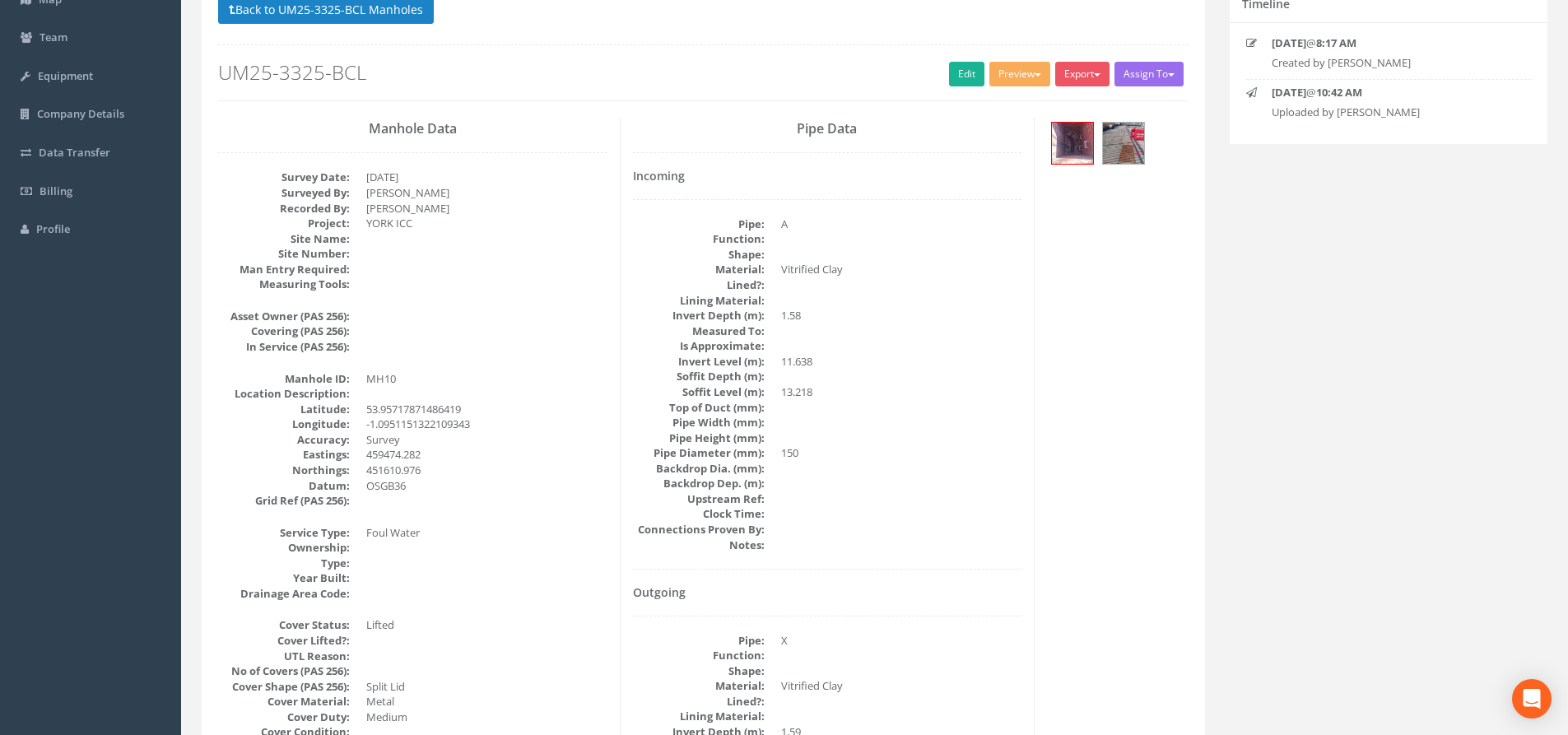
scroll to position [82, 0]
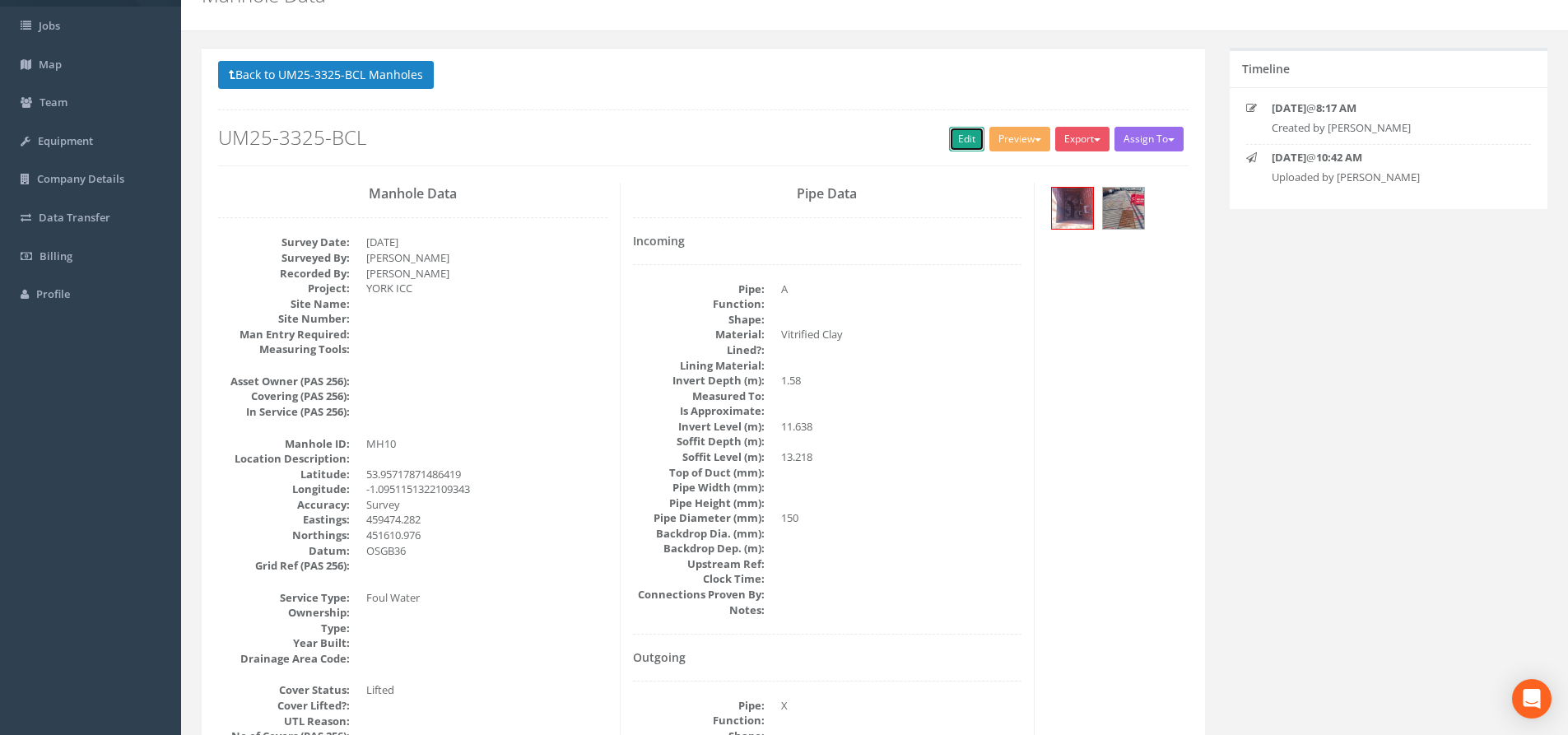
click at [949, 137] on link "Edit" at bounding box center [967, 139] width 35 height 25
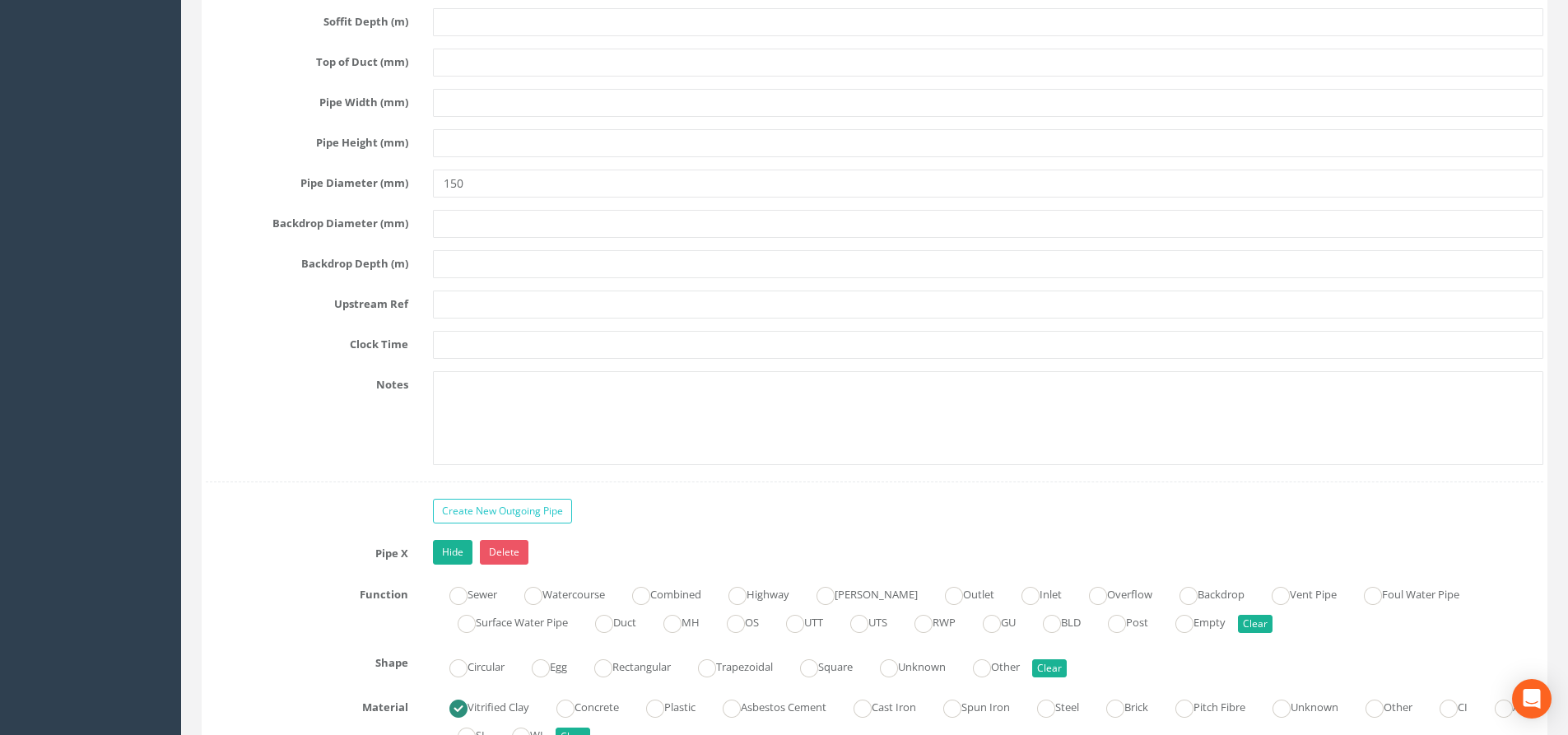
scroll to position [3208, 0]
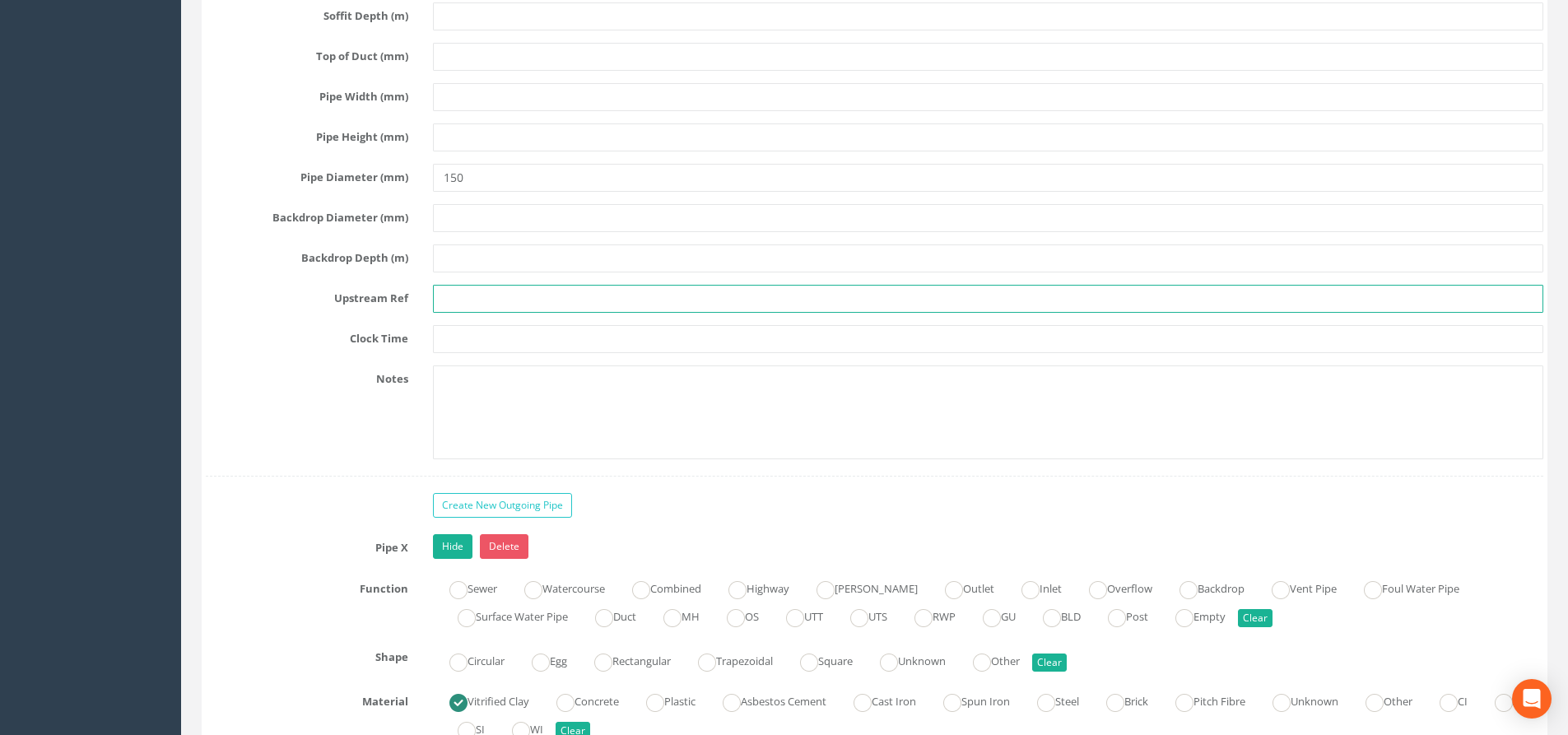
click at [500, 294] on input "text" at bounding box center [988, 299] width 1110 height 28
click at [477, 287] on input "text" at bounding box center [988, 299] width 1110 height 28
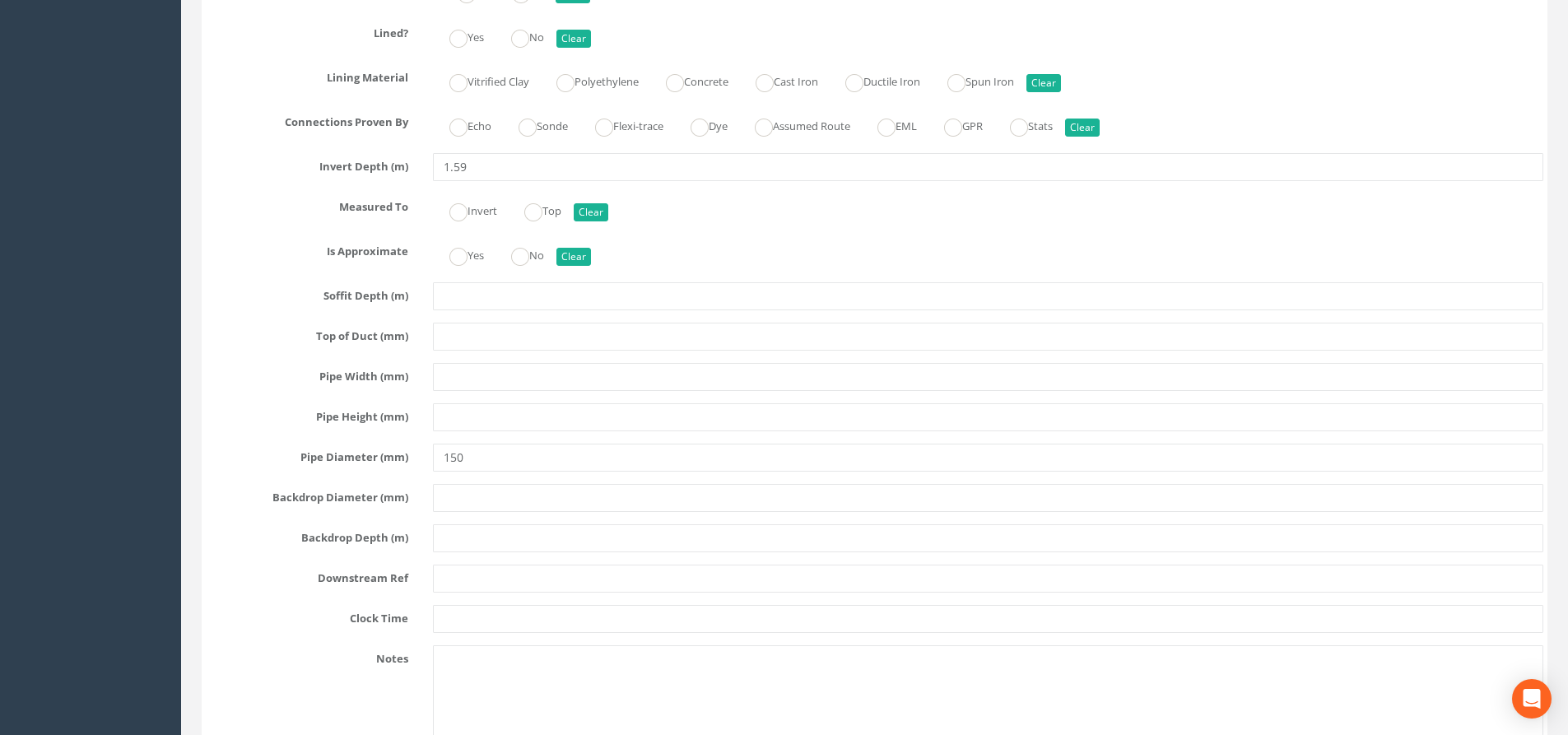
scroll to position [4031, 0]
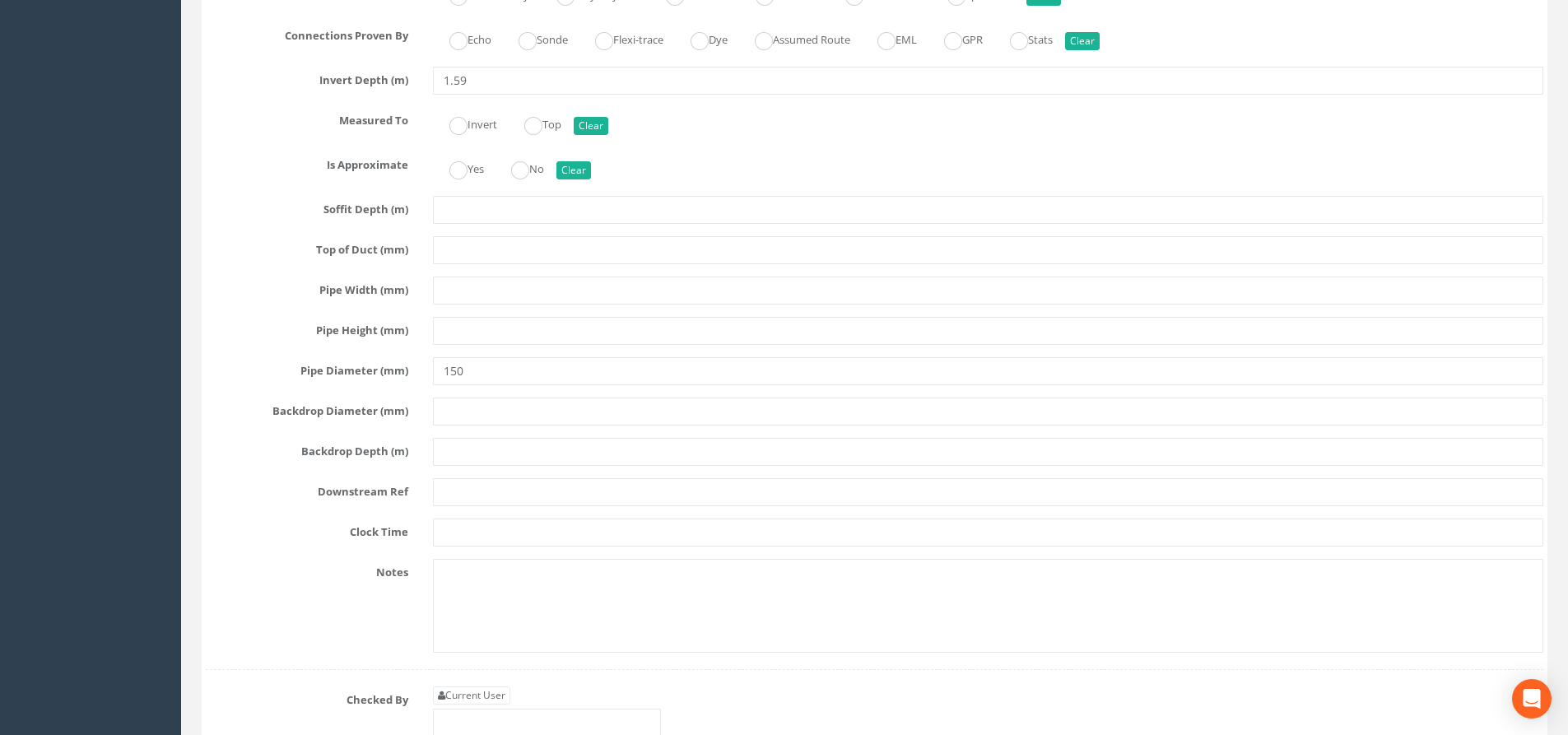
type input "MH11"
click at [479, 491] on input "text" at bounding box center [988, 492] width 1110 height 28
click at [473, 492] on input "text" at bounding box center [988, 492] width 1110 height 28
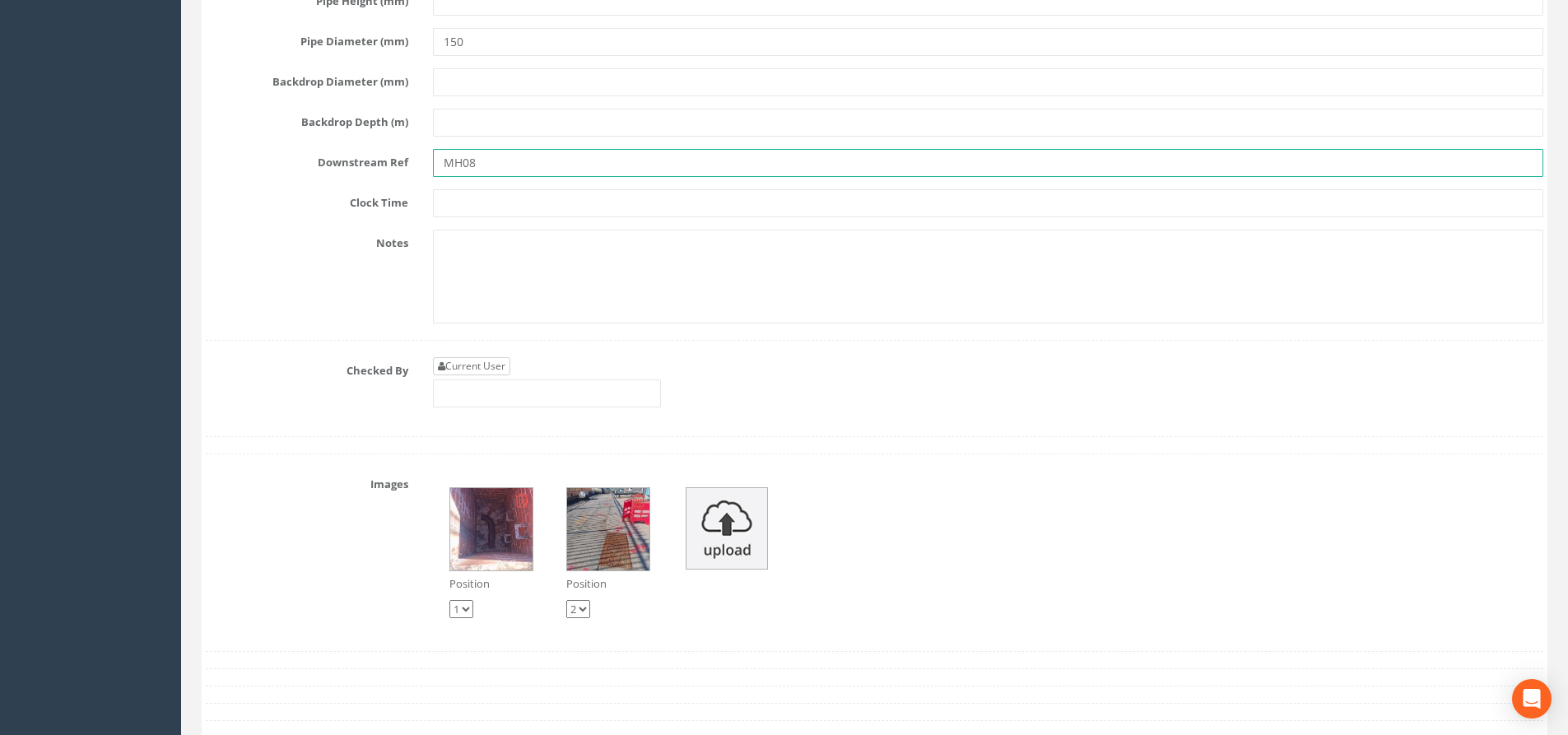
type input "MH08"
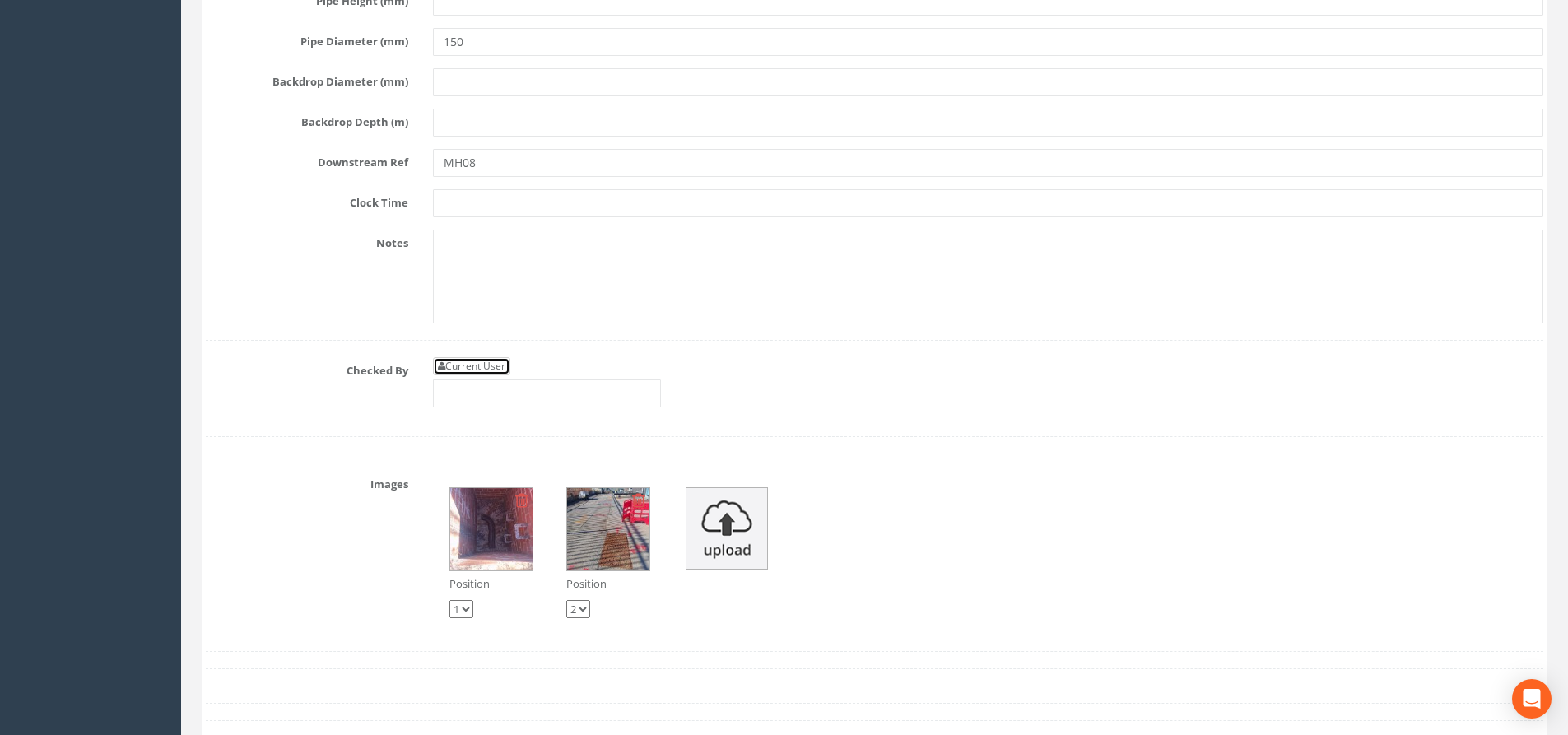
click at [500, 367] on link "Current User" at bounding box center [472, 366] width 77 height 18
type input "[PERSON_NAME]"
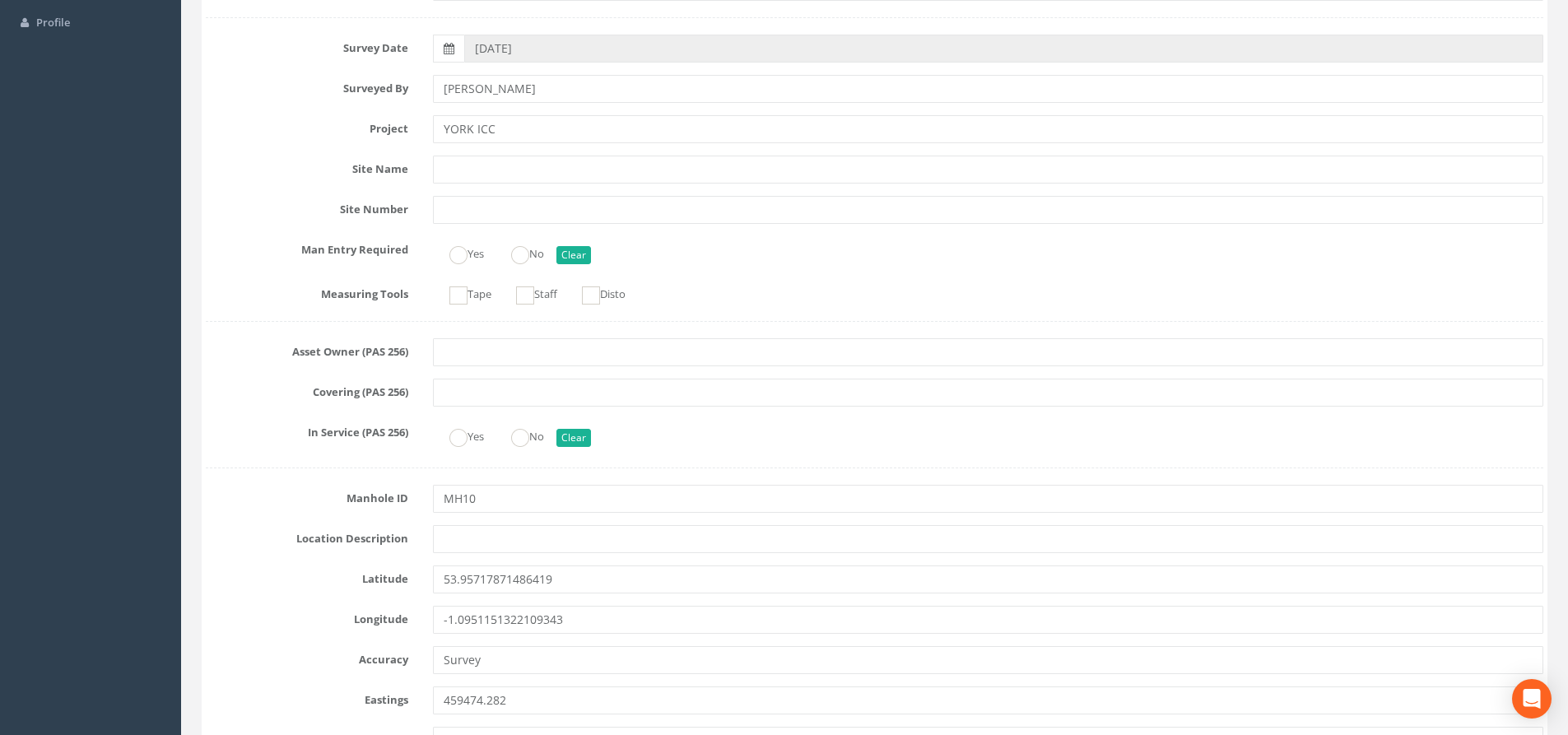
scroll to position [0, 0]
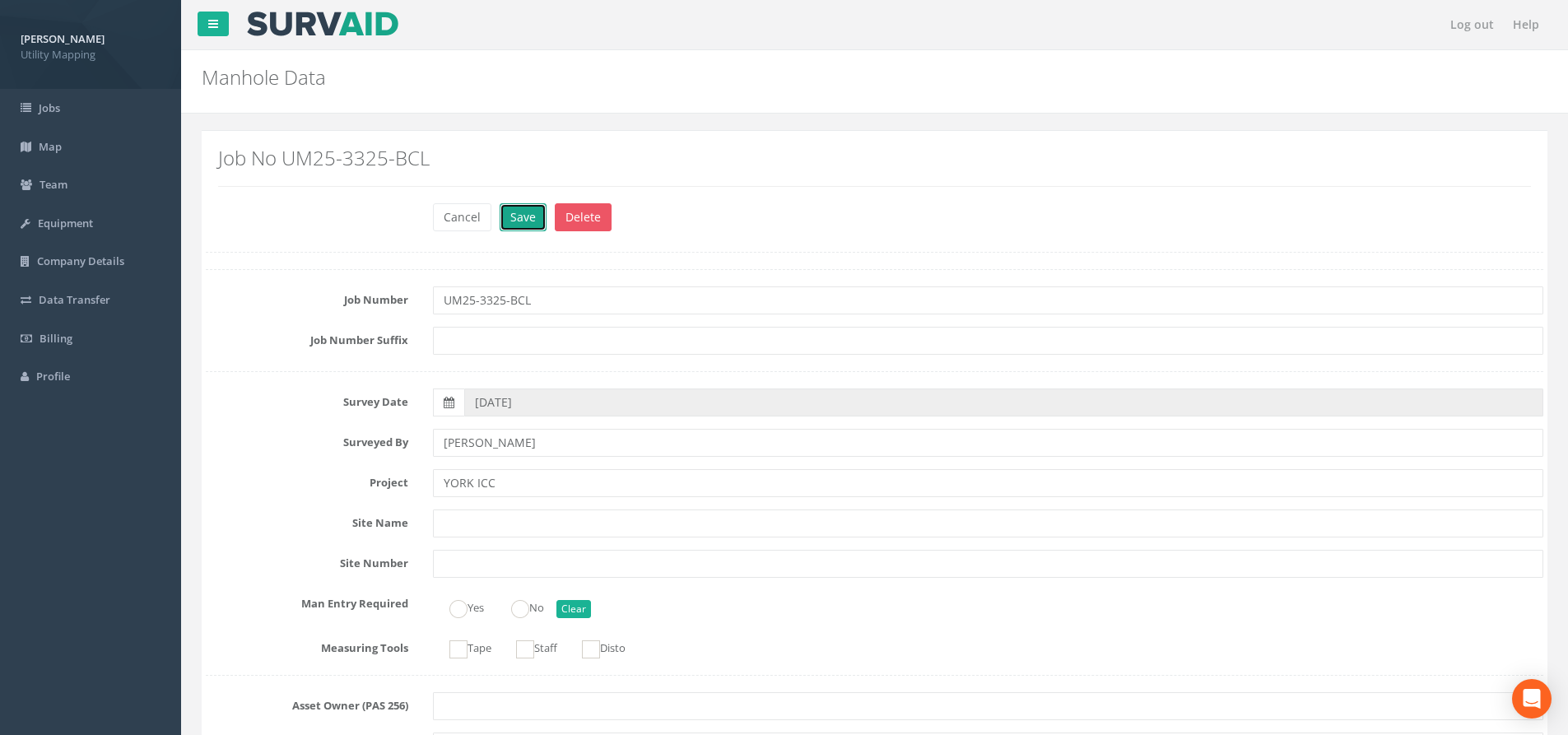
click at [520, 216] on button "Save" at bounding box center [523, 217] width 47 height 28
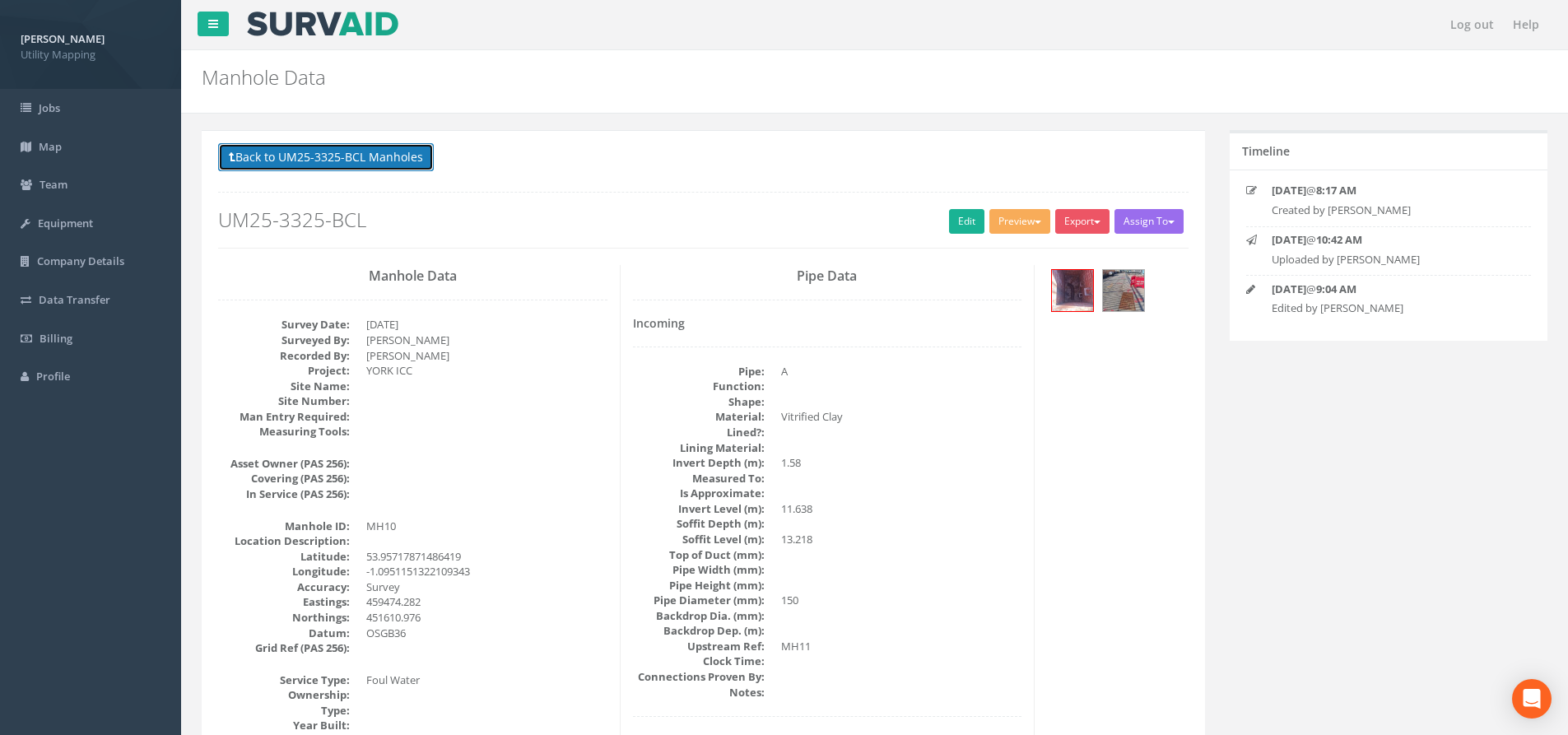
click at [316, 159] on button "Back to UM25-3325-BCL Manholes" at bounding box center [326, 157] width 216 height 28
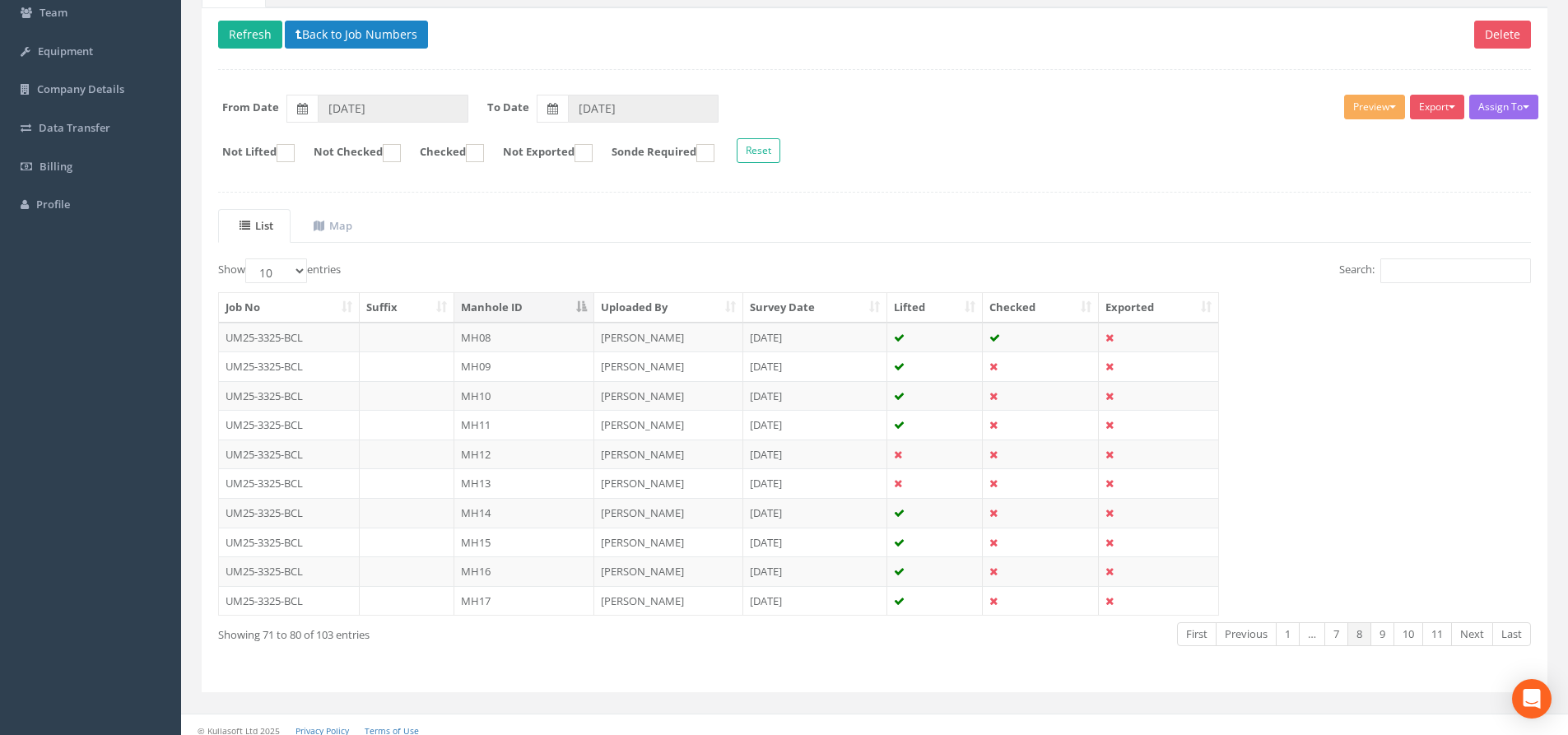
scroll to position [182, 0]
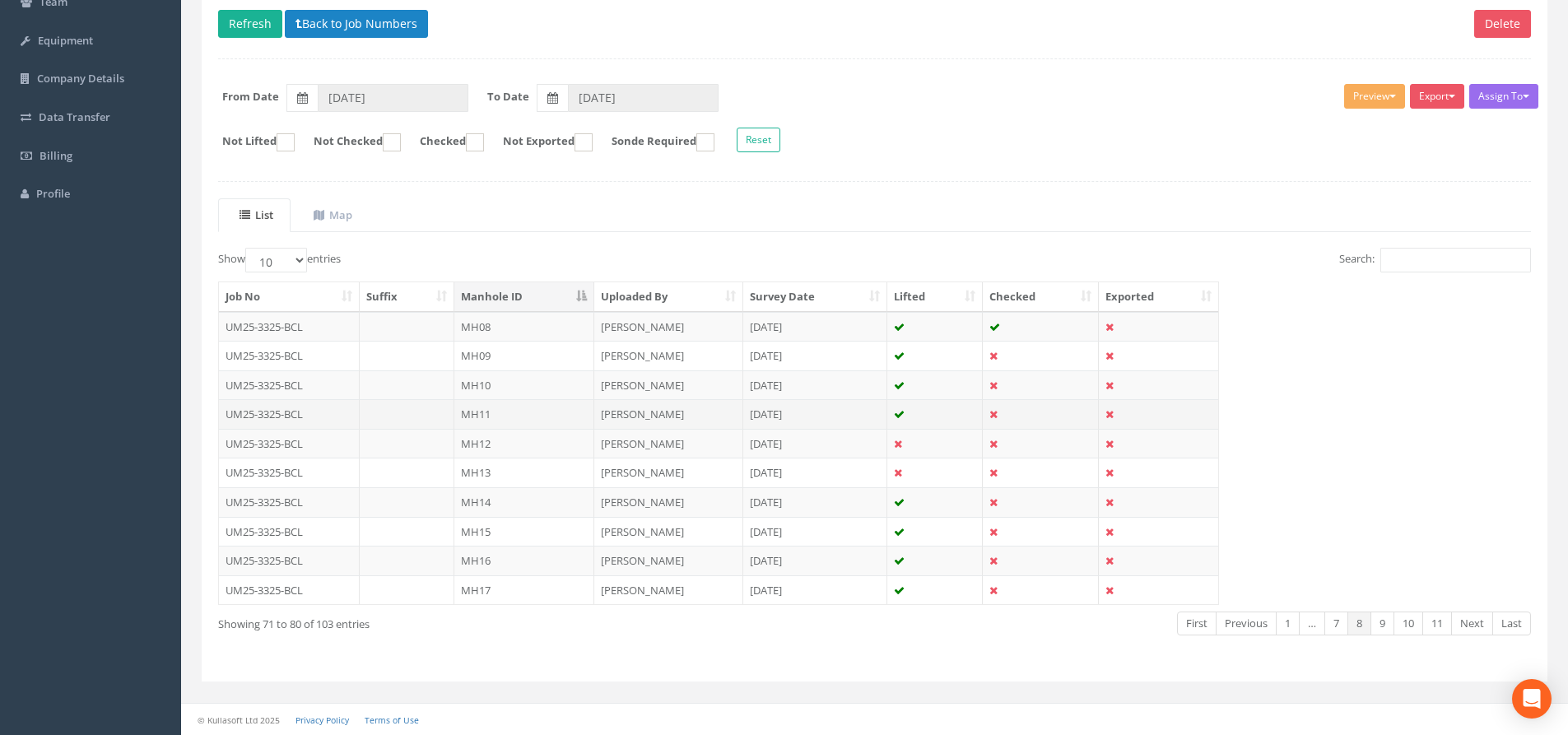
click at [524, 413] on td "MH11" at bounding box center [524, 413] width 140 height 30
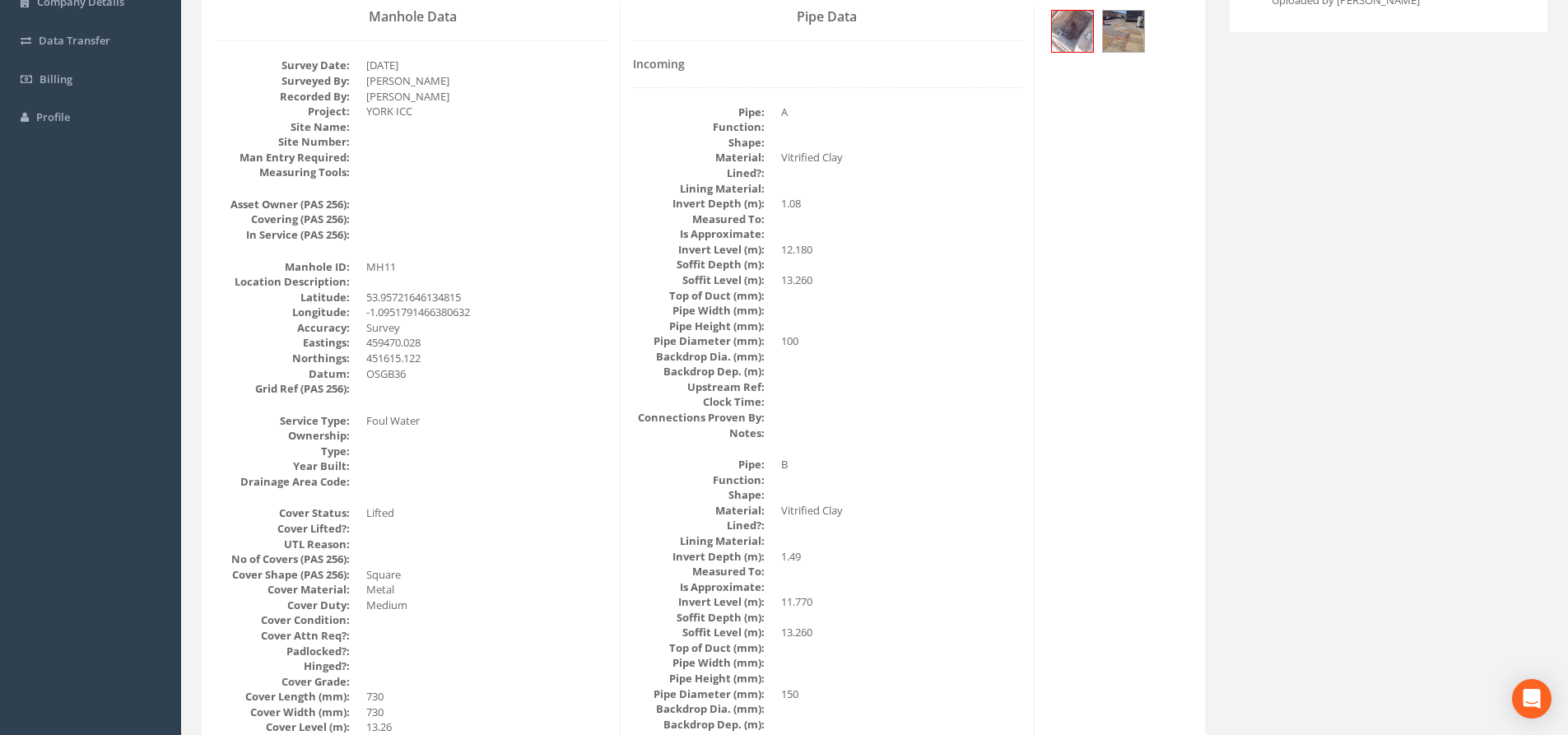
scroll to position [0, 0]
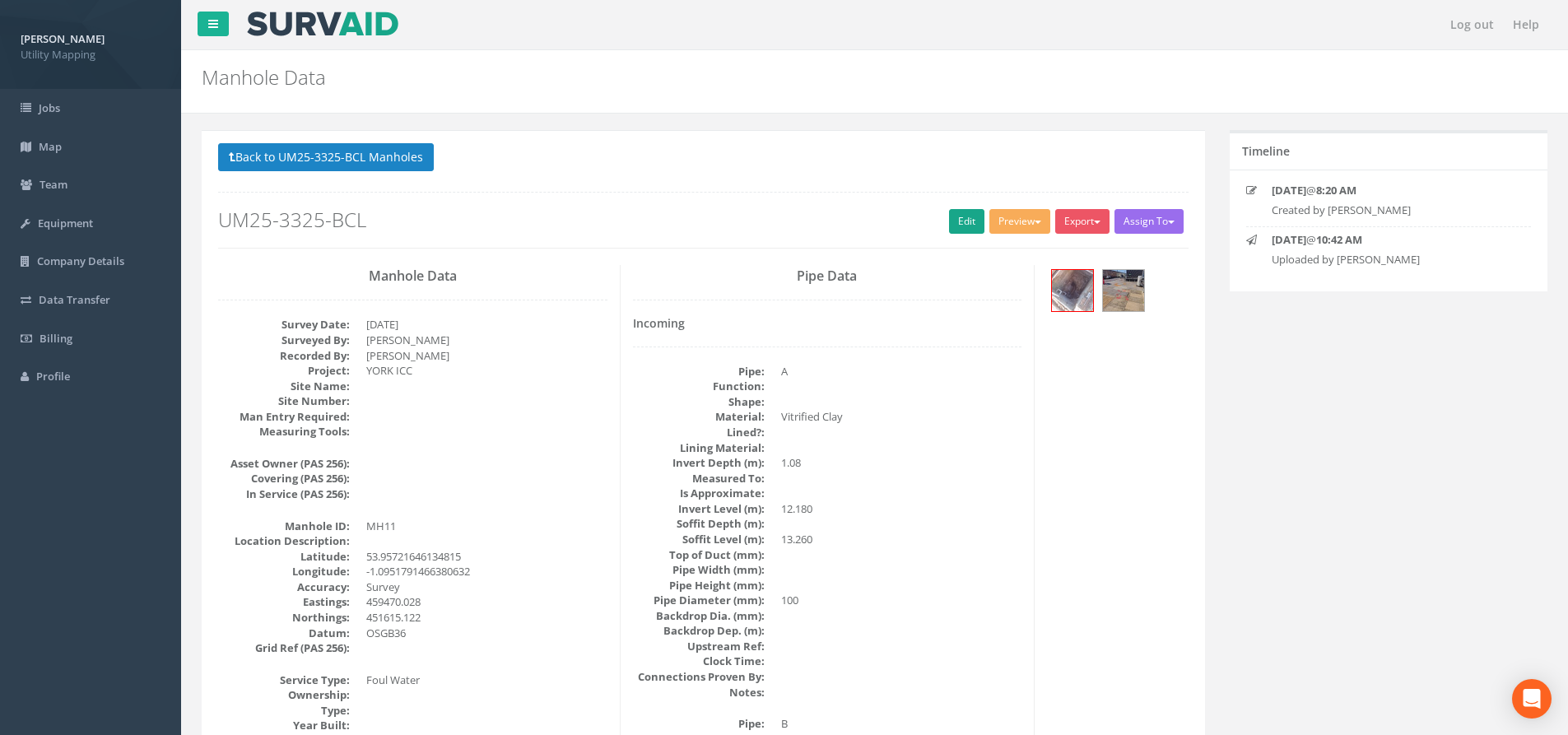
click at [940, 216] on h2 "UM25-3325-BCL" at bounding box center [703, 220] width 970 height 21
click at [954, 216] on link "Edit" at bounding box center [967, 222] width 35 height 25
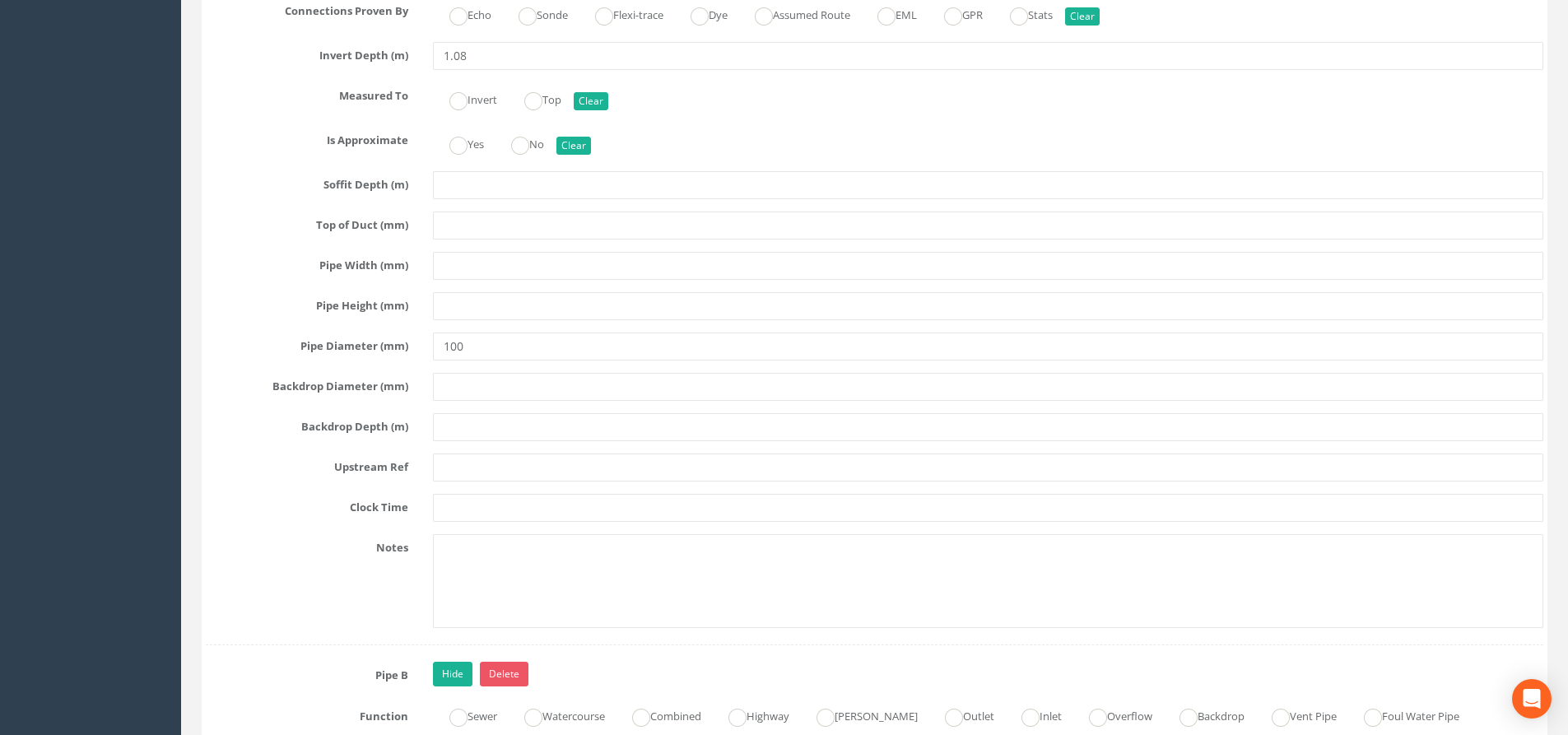
scroll to position [3043, 0]
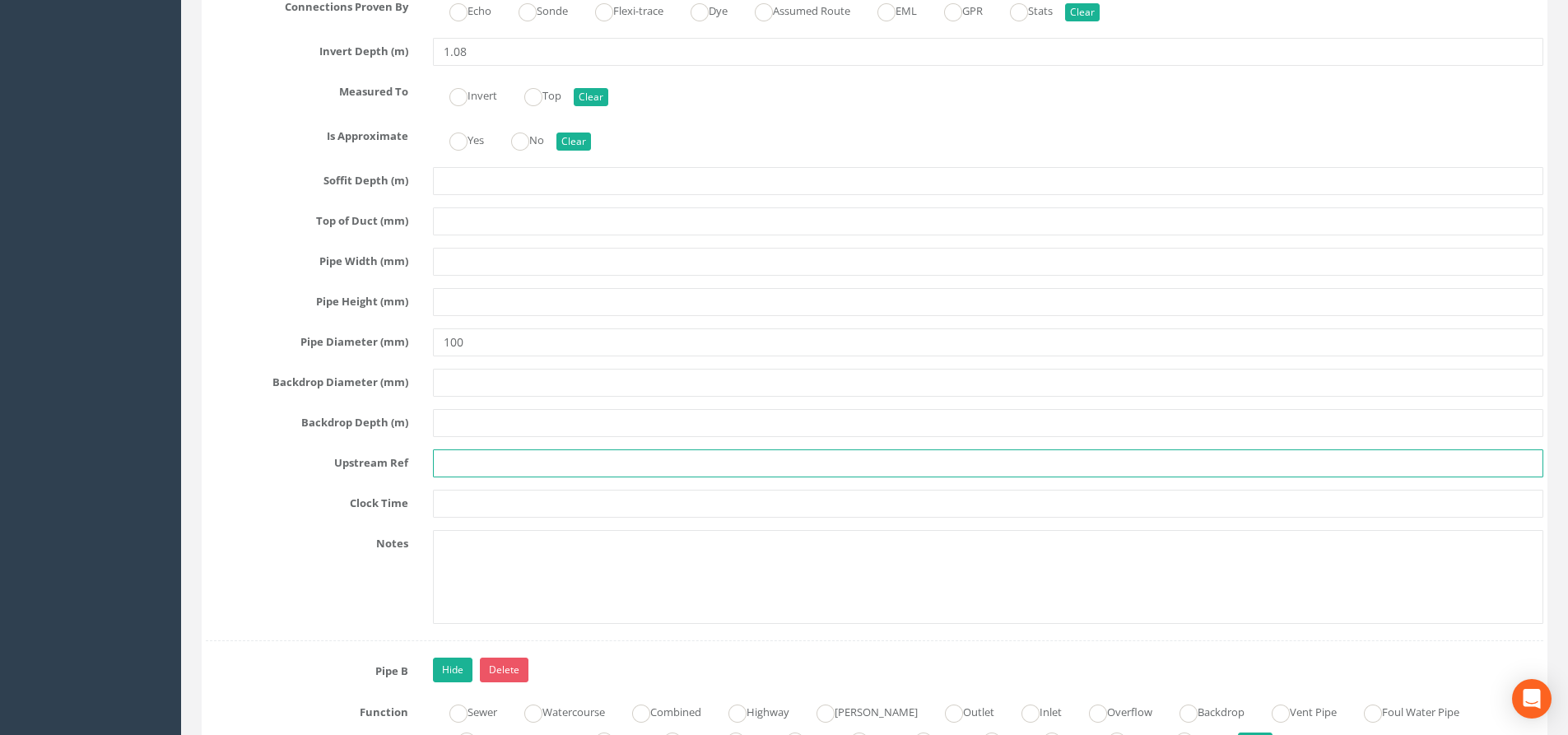
click at [457, 462] on input "text" at bounding box center [988, 463] width 1110 height 28
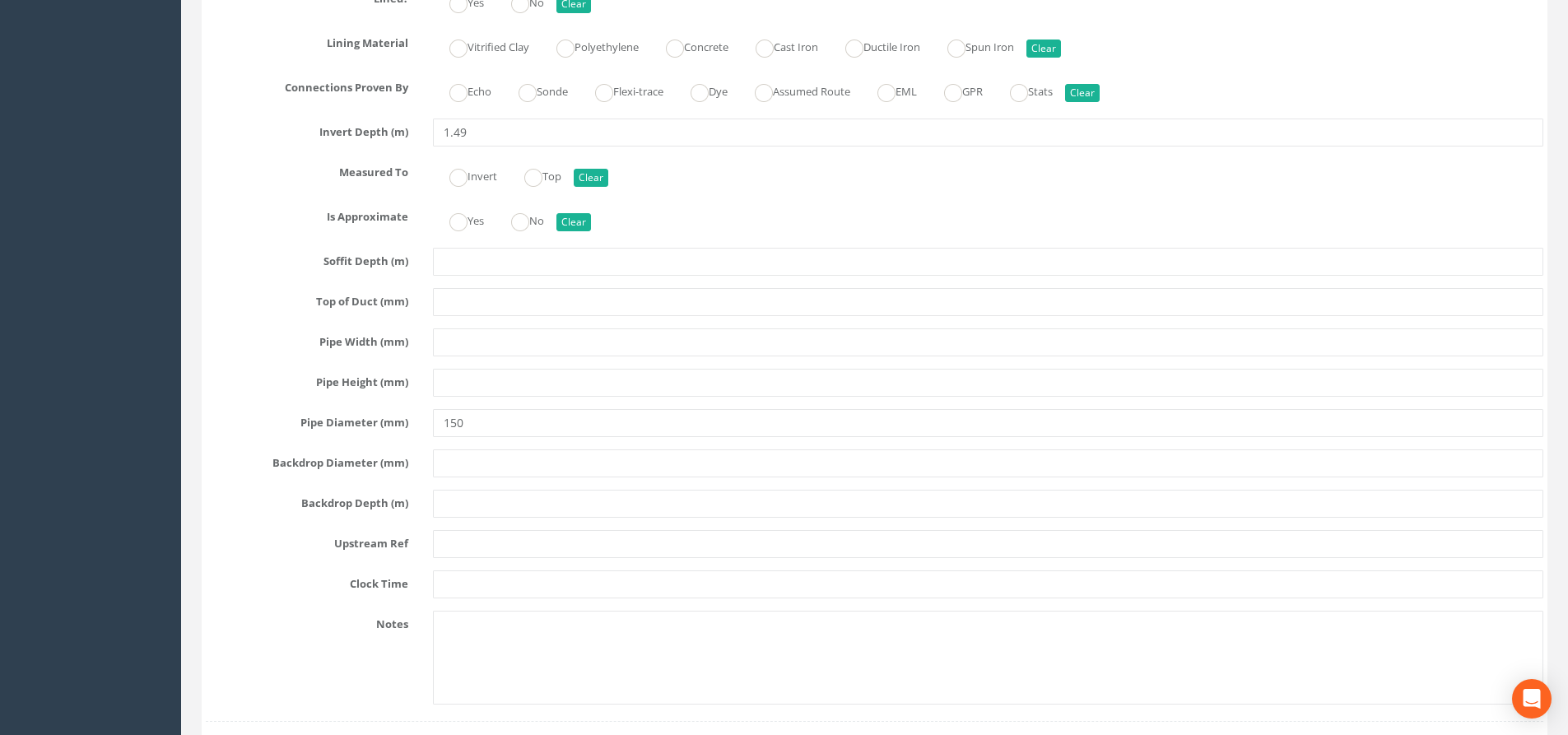
scroll to position [4031, 0]
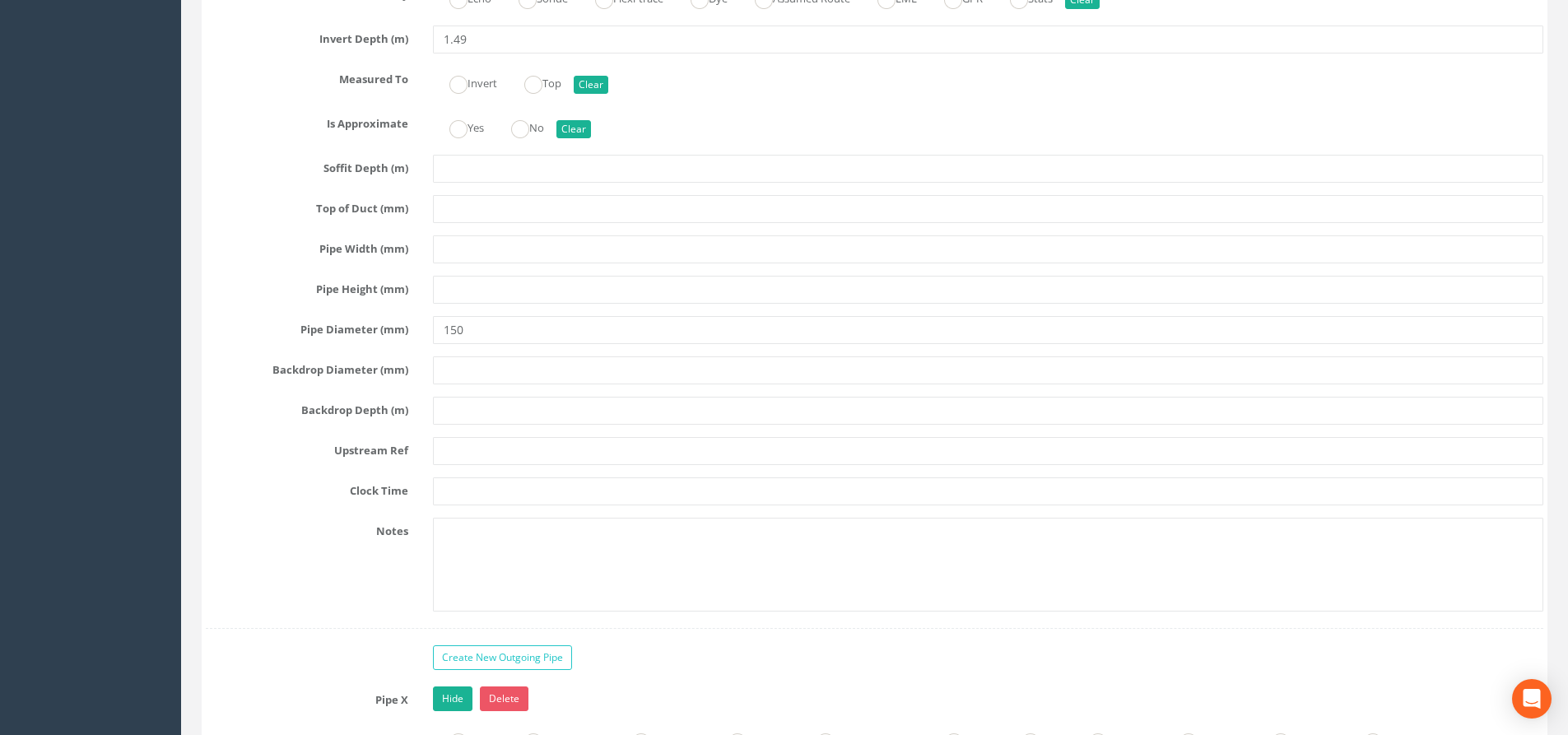
type input "BLDG"
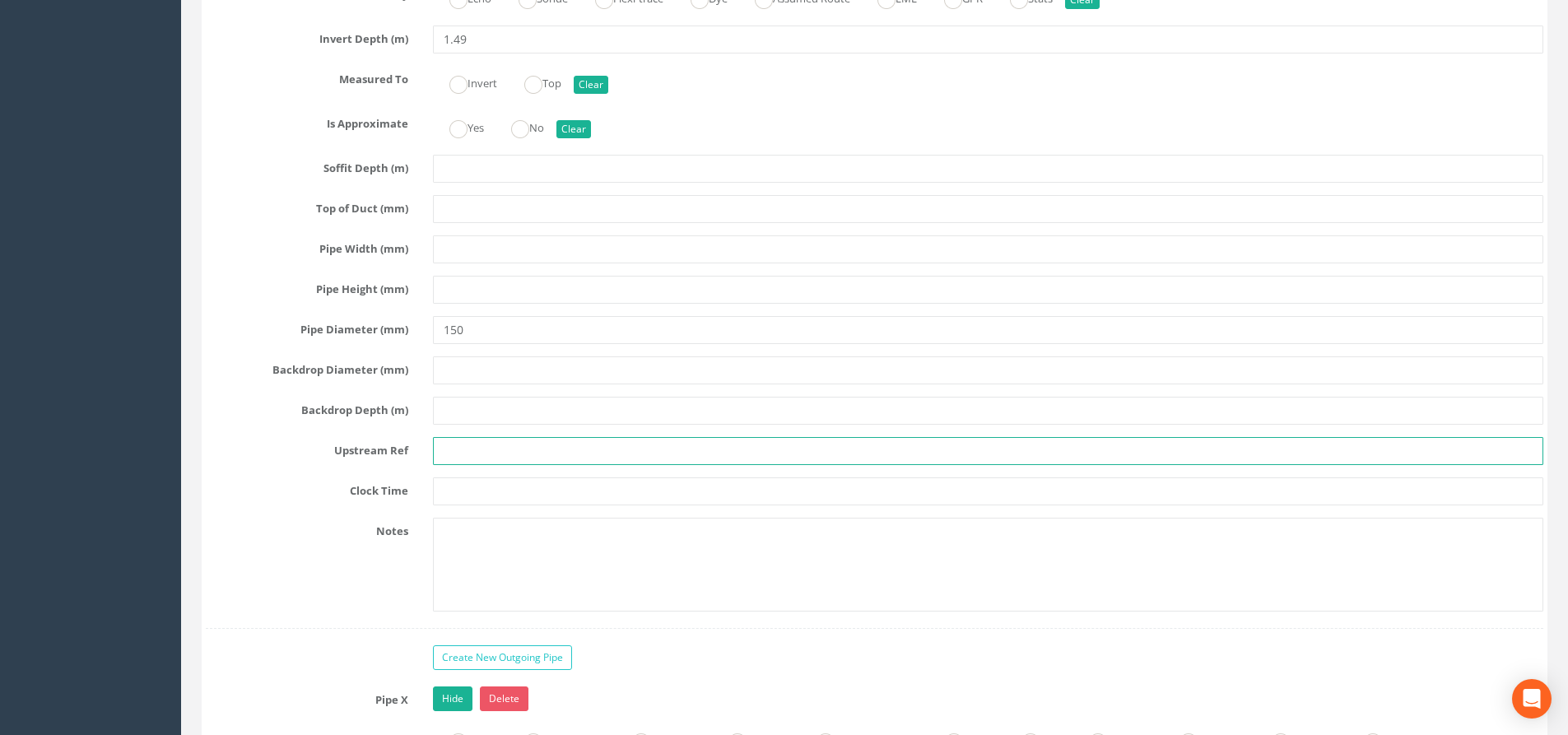
click at [458, 458] on input "text" at bounding box center [988, 451] width 1110 height 28
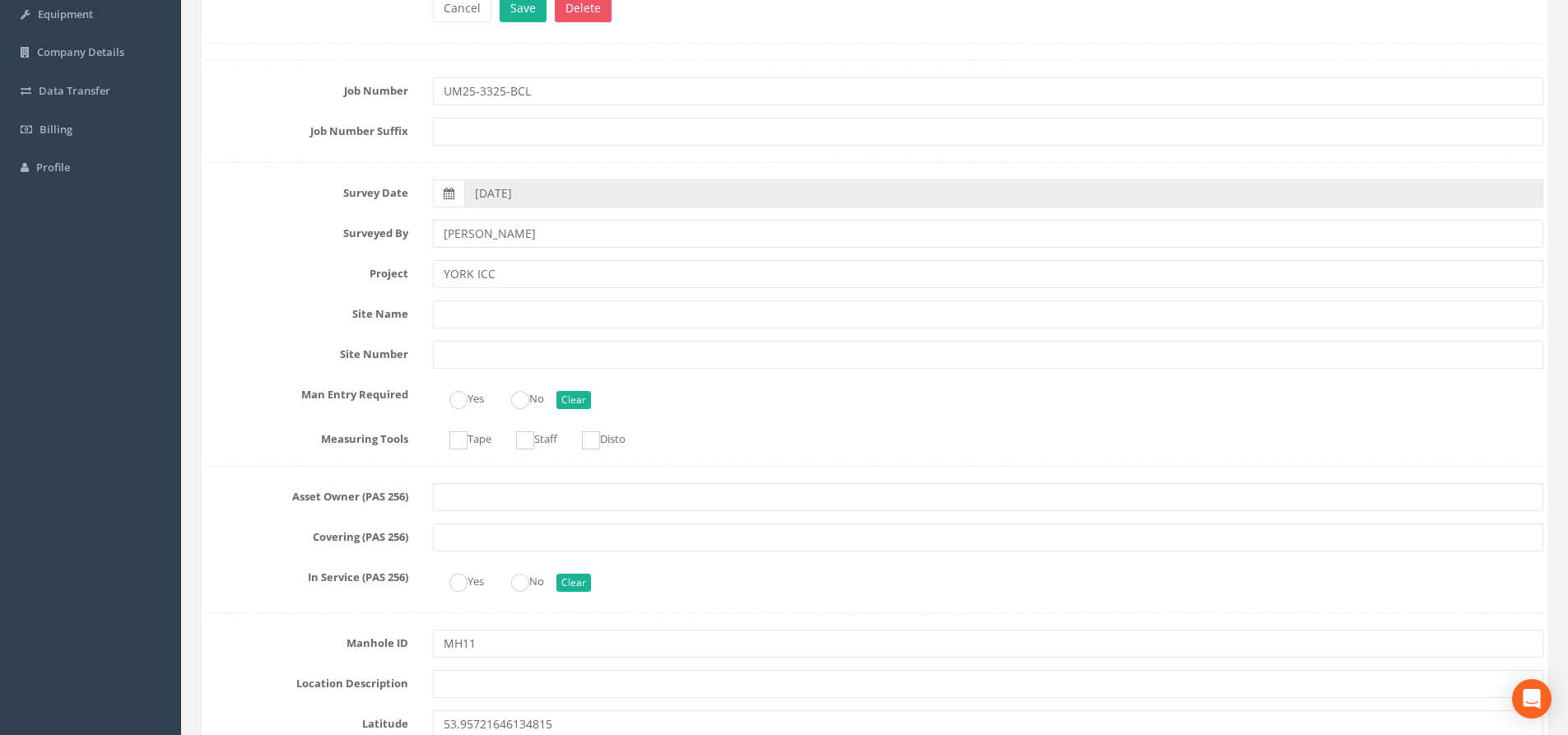
scroll to position [0, 0]
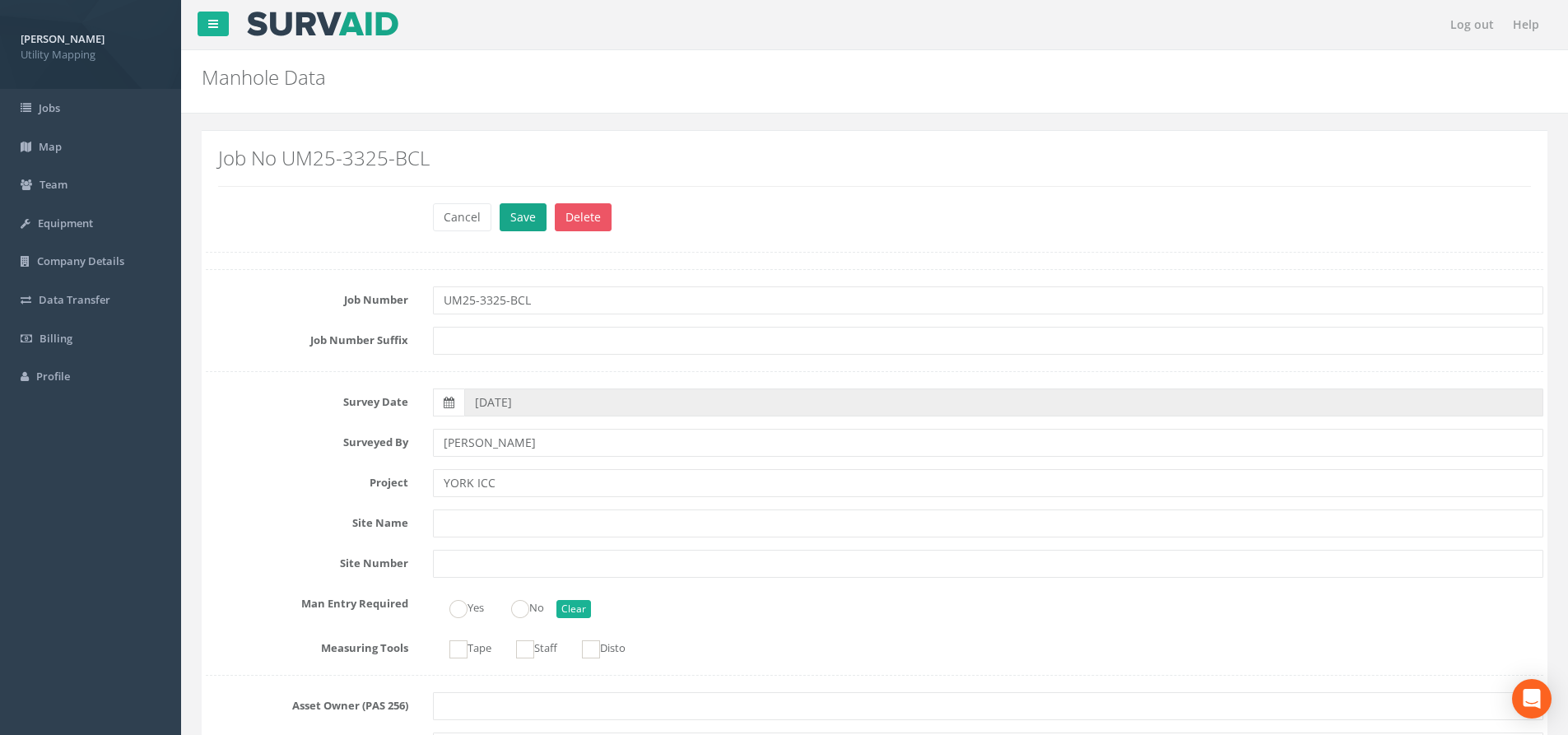
type input "MH12"
click at [526, 207] on button "Save" at bounding box center [523, 217] width 47 height 28
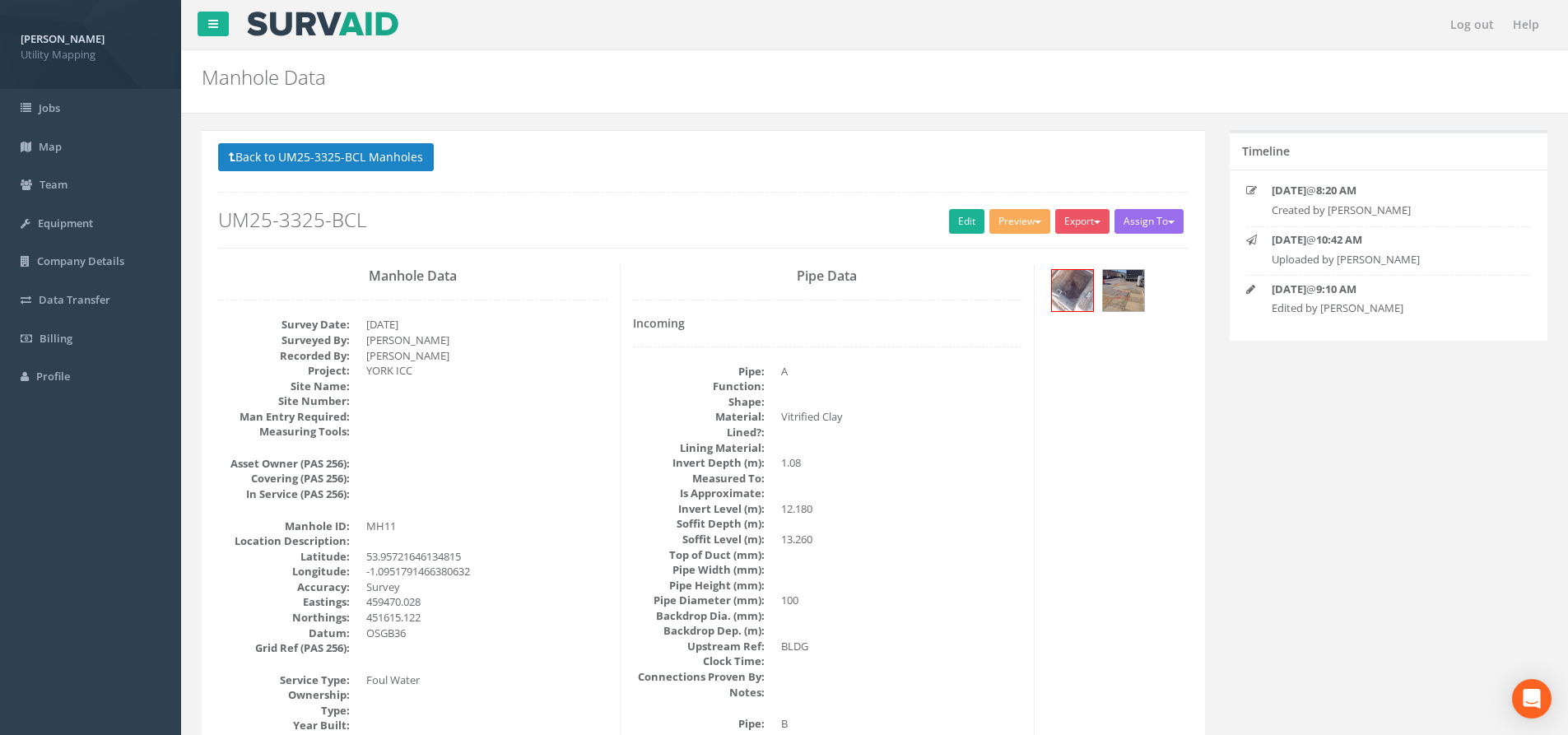
click at [413, 173] on p "Back to UM25-3325-BCL Manholes Back to Map" at bounding box center [703, 159] width 970 height 32
click at [412, 160] on button "Back to UM25-3325-BCL Manholes" at bounding box center [326, 157] width 216 height 28
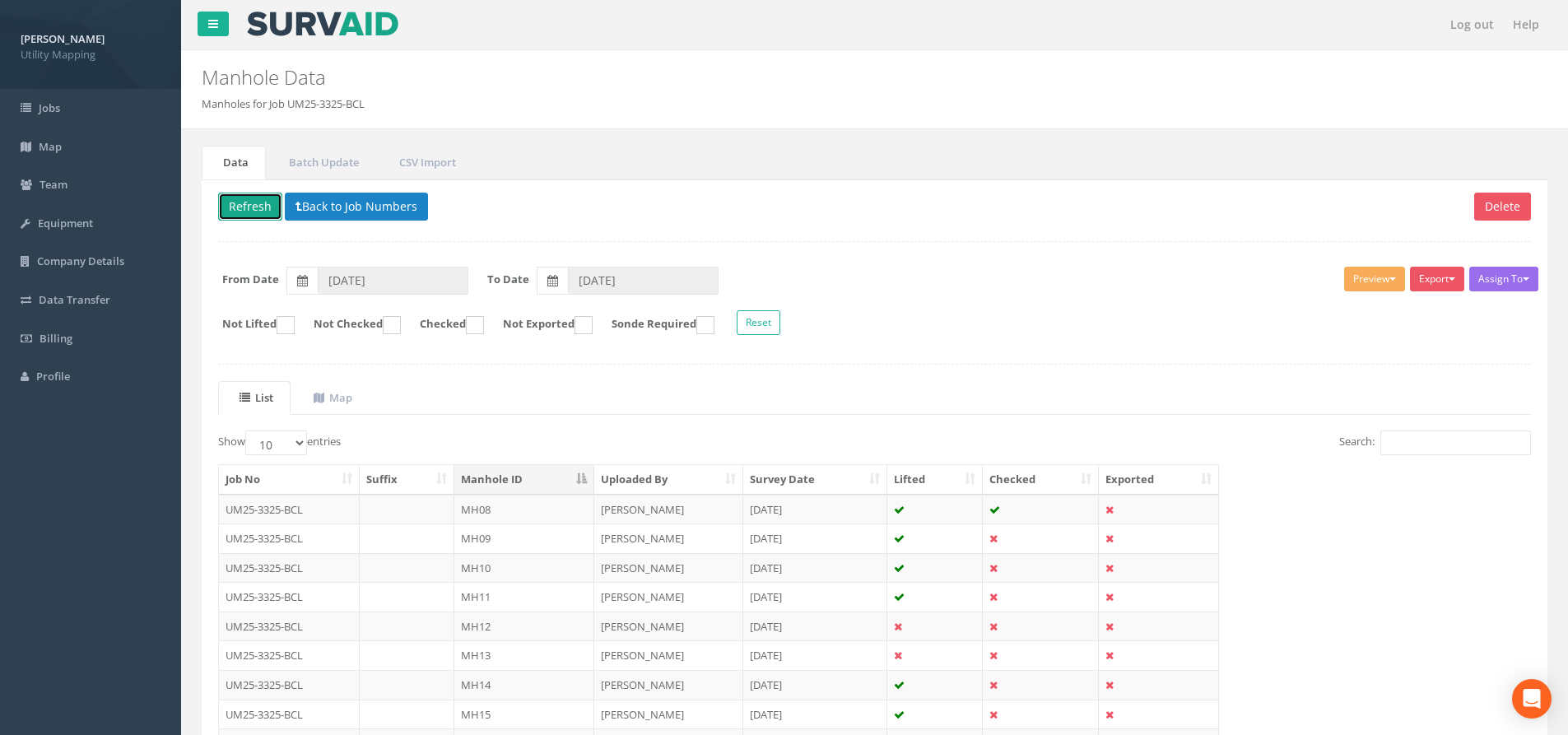
click at [266, 208] on button "Refresh" at bounding box center [250, 207] width 64 height 28
click at [580, 474] on th "Manhole ID" at bounding box center [524, 480] width 140 height 30
click at [582, 476] on th "Manhole ID" at bounding box center [524, 480] width 140 height 30
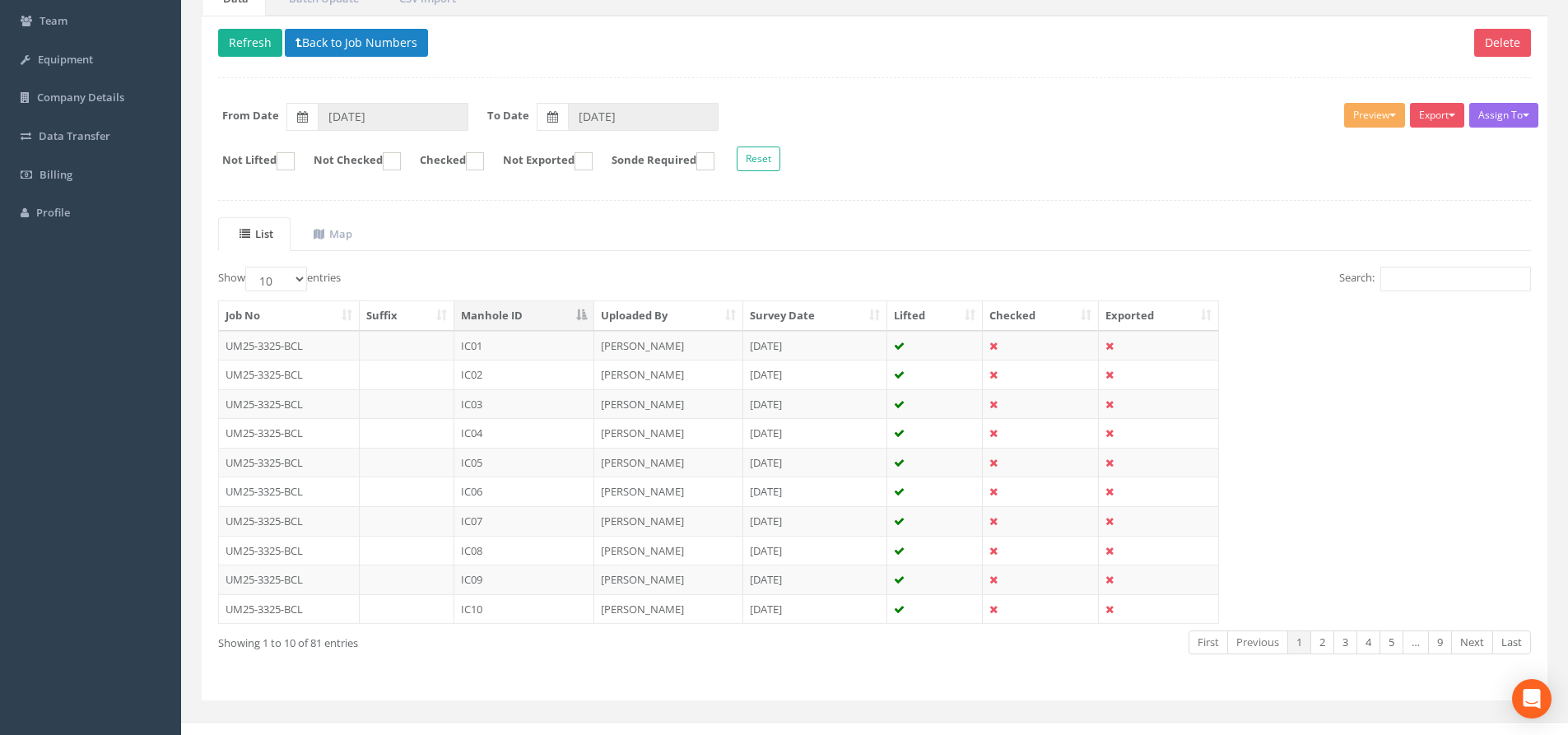
scroll to position [165, 0]
click at [1263, 636] on link "5" at bounding box center [1391, 640] width 24 height 24
click at [1263, 636] on link "Next" at bounding box center [1472, 640] width 42 height 24
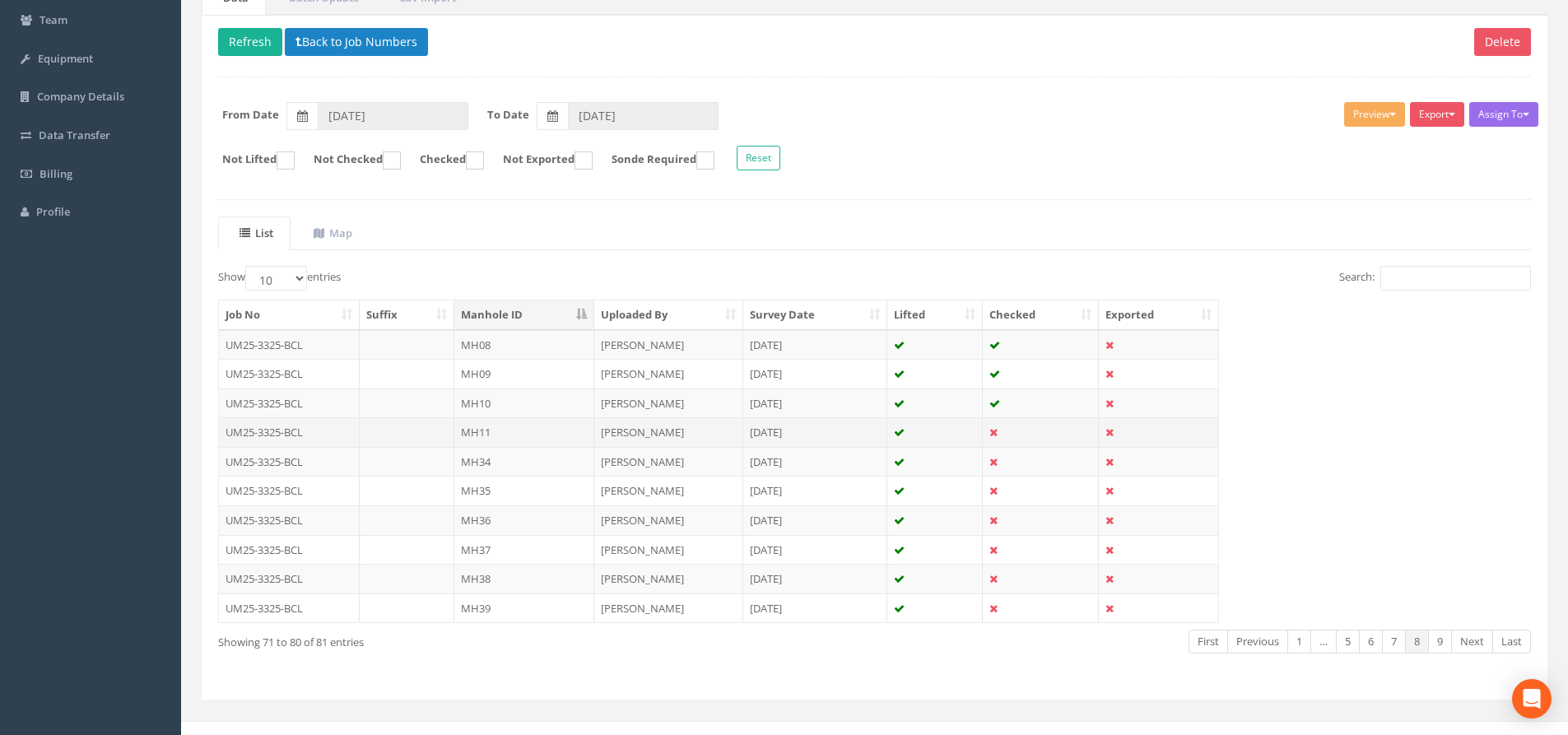
click at [530, 435] on td "MH11" at bounding box center [524, 432] width 140 height 30
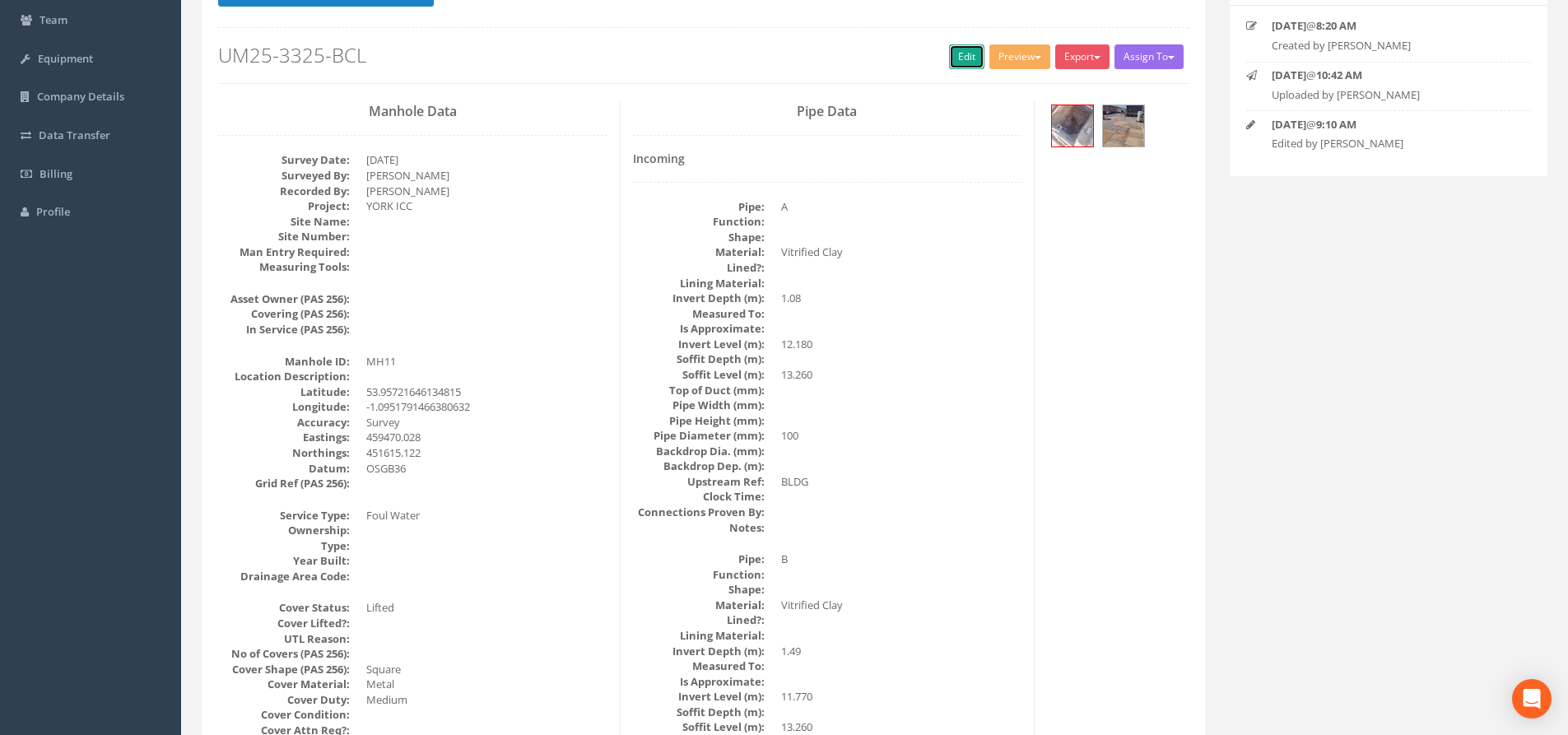
click at [962, 59] on link "Edit" at bounding box center [967, 57] width 35 height 25
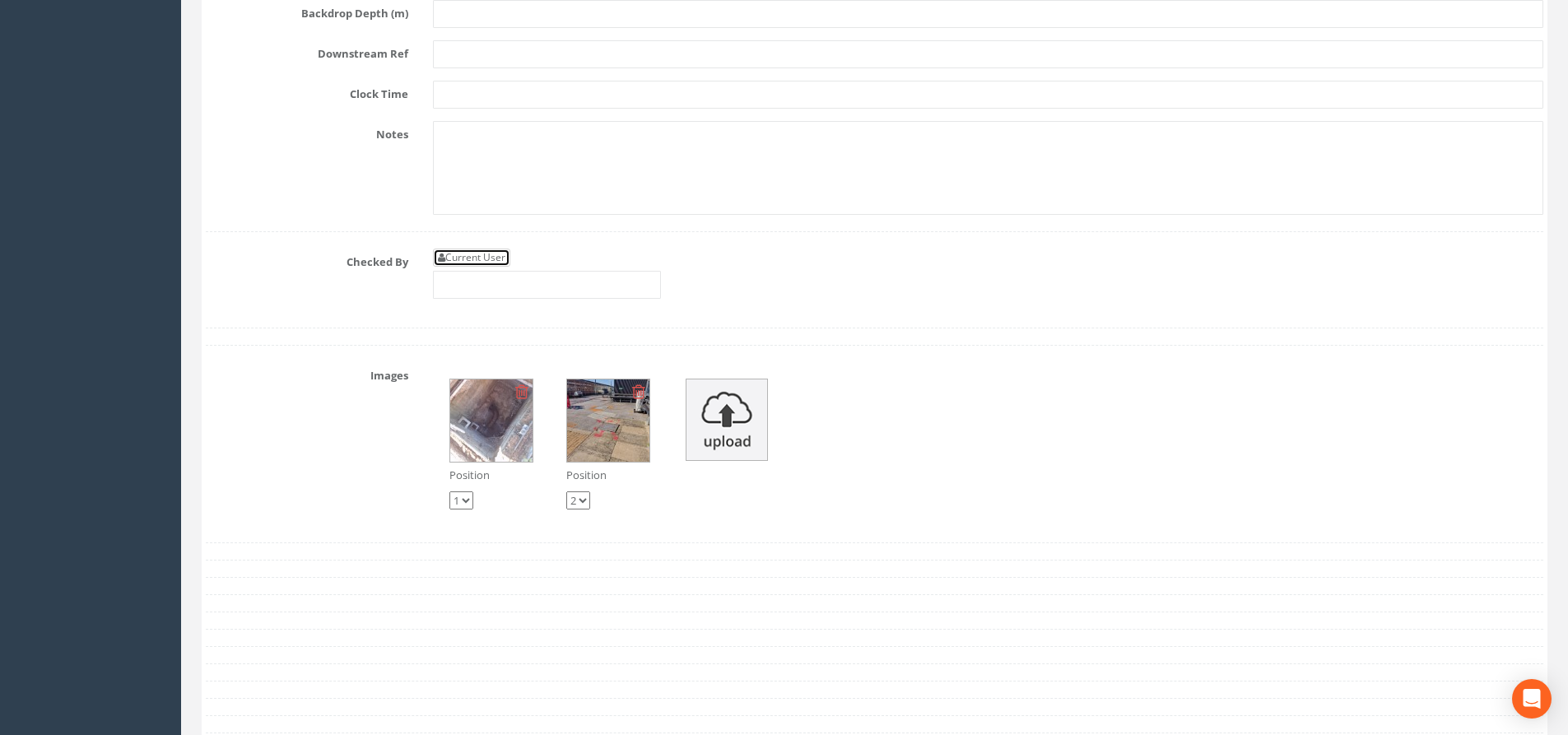
click at [494, 258] on link "Current User" at bounding box center [472, 258] width 77 height 18
type input "[PERSON_NAME]"
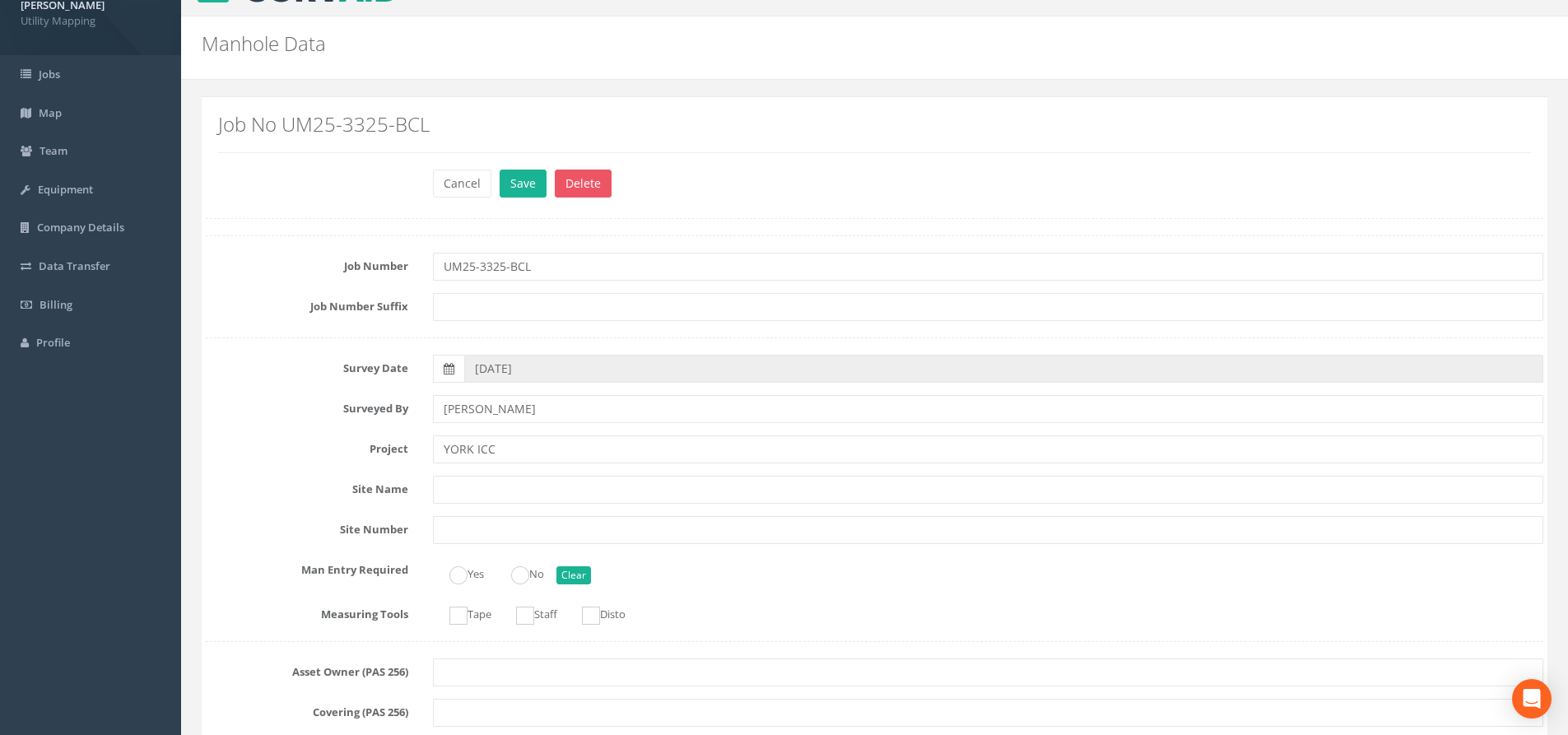
scroll to position [0, 0]
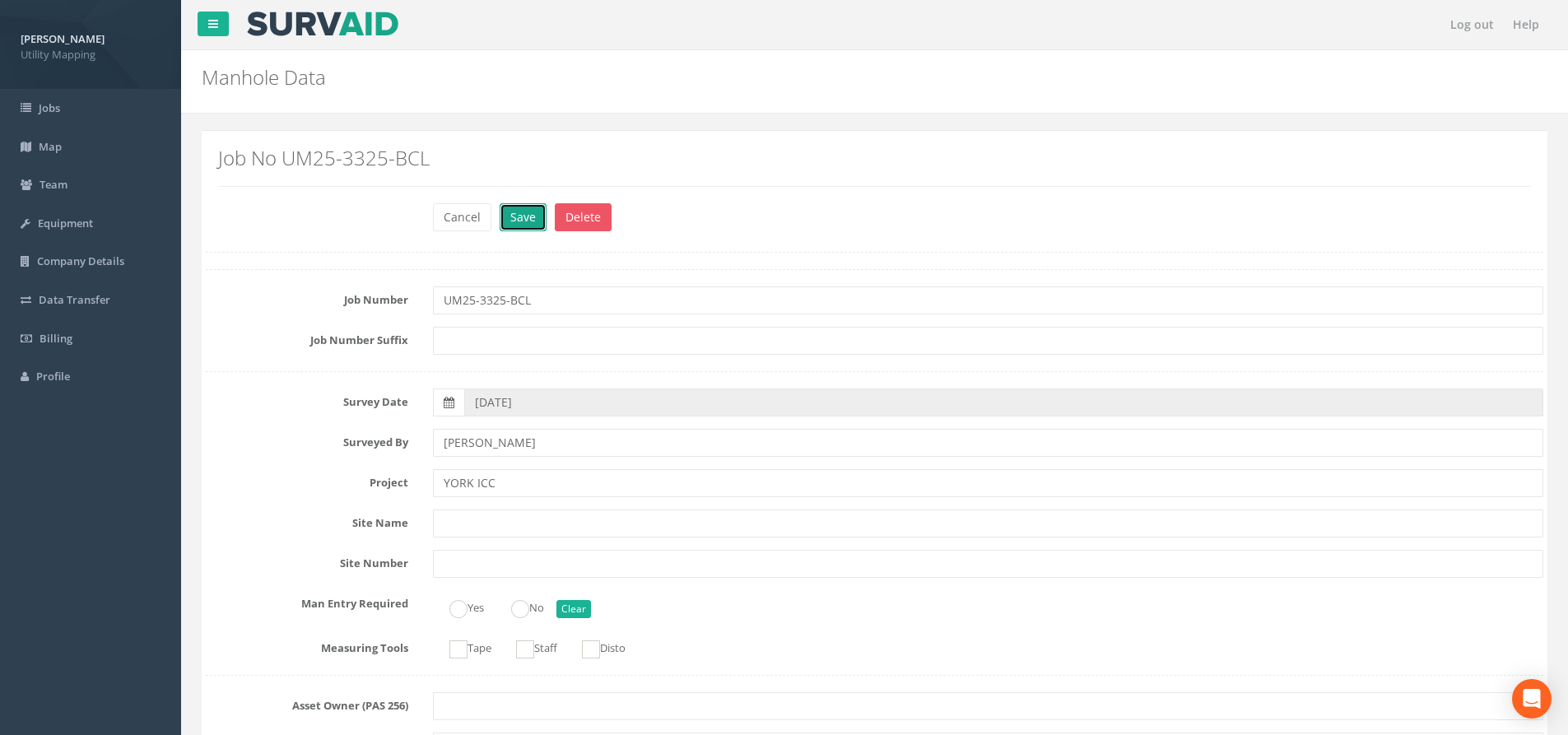
click at [524, 214] on button "Save" at bounding box center [523, 217] width 47 height 28
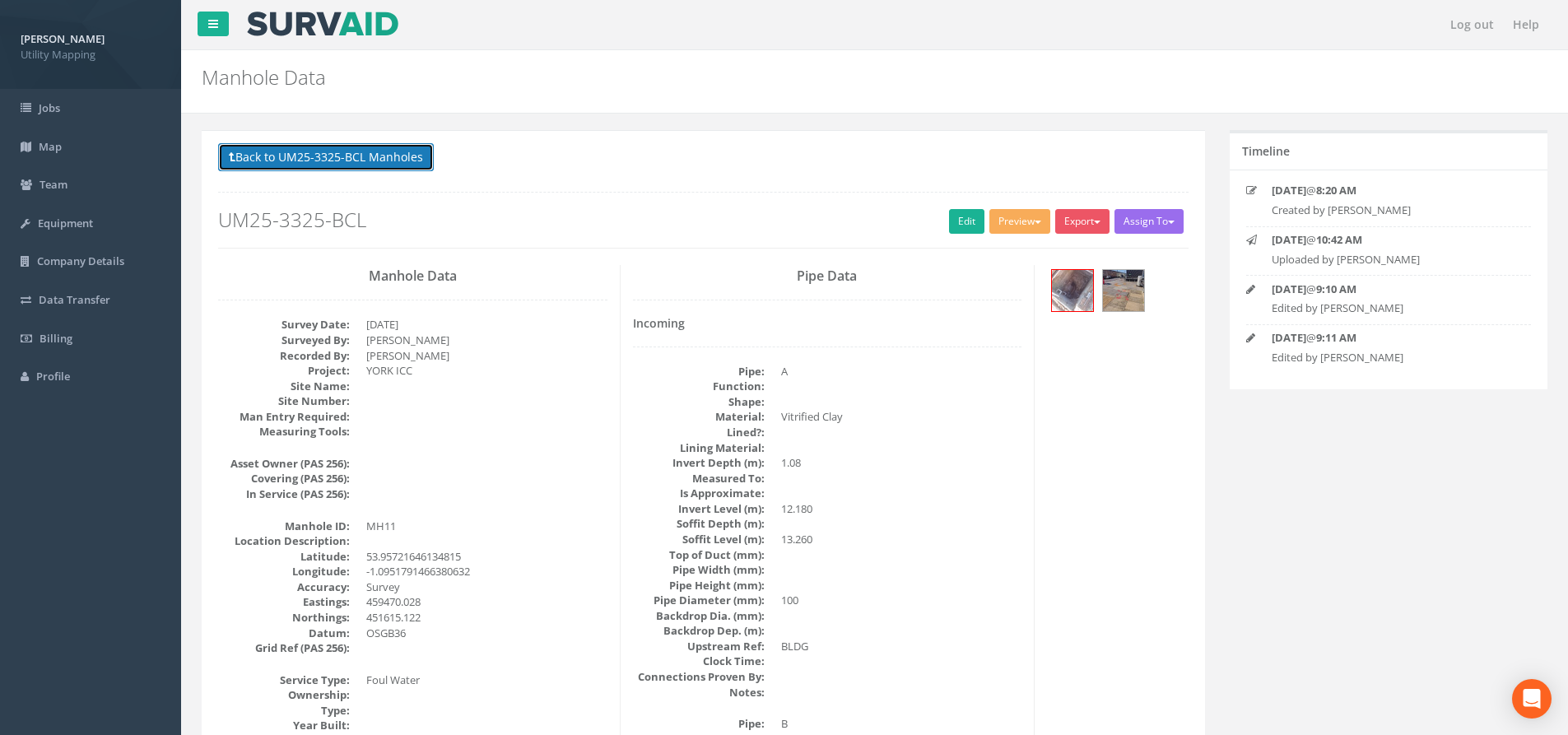
click at [302, 159] on button "Back to UM25-3325-BCL Manholes" at bounding box center [326, 157] width 216 height 28
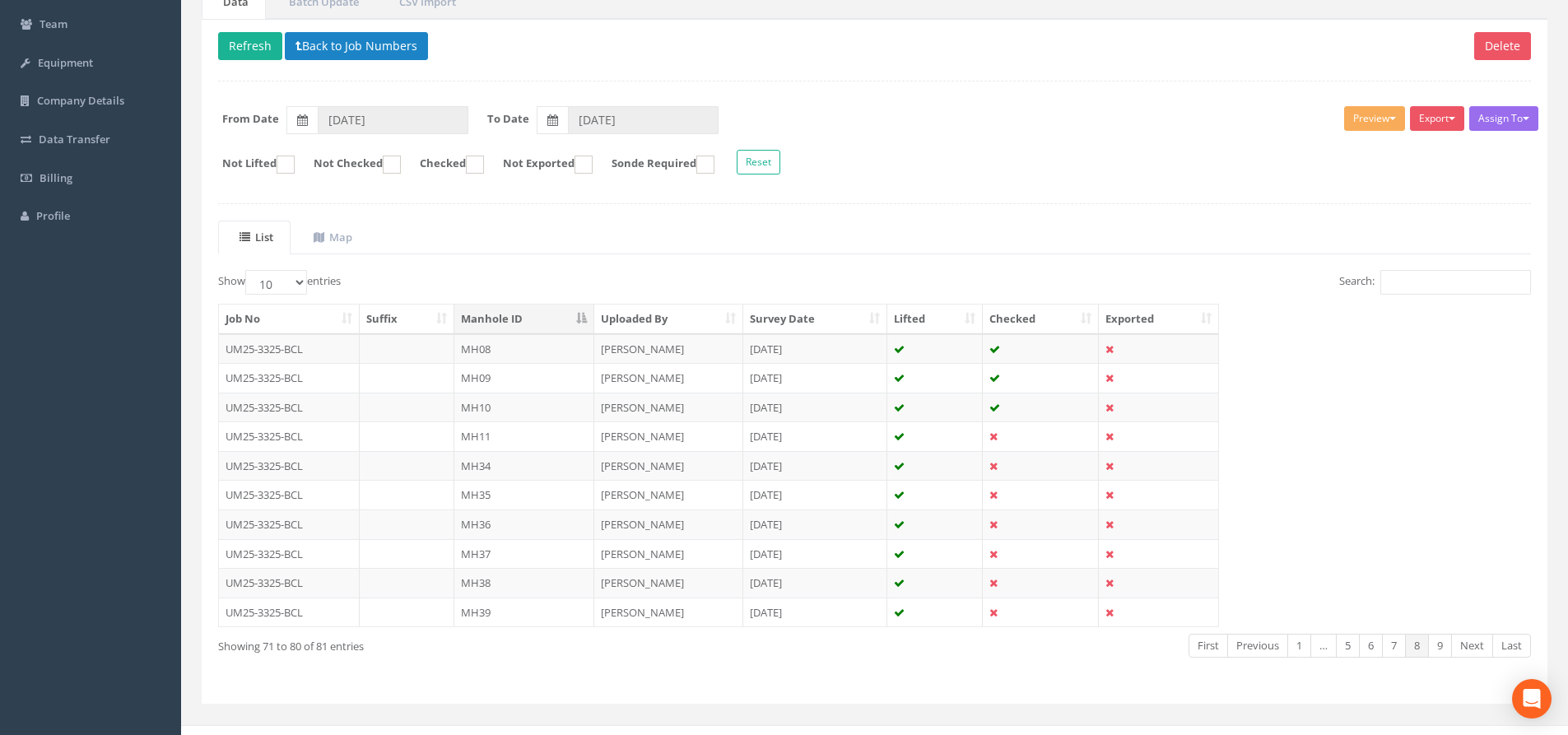
scroll to position [165, 0]
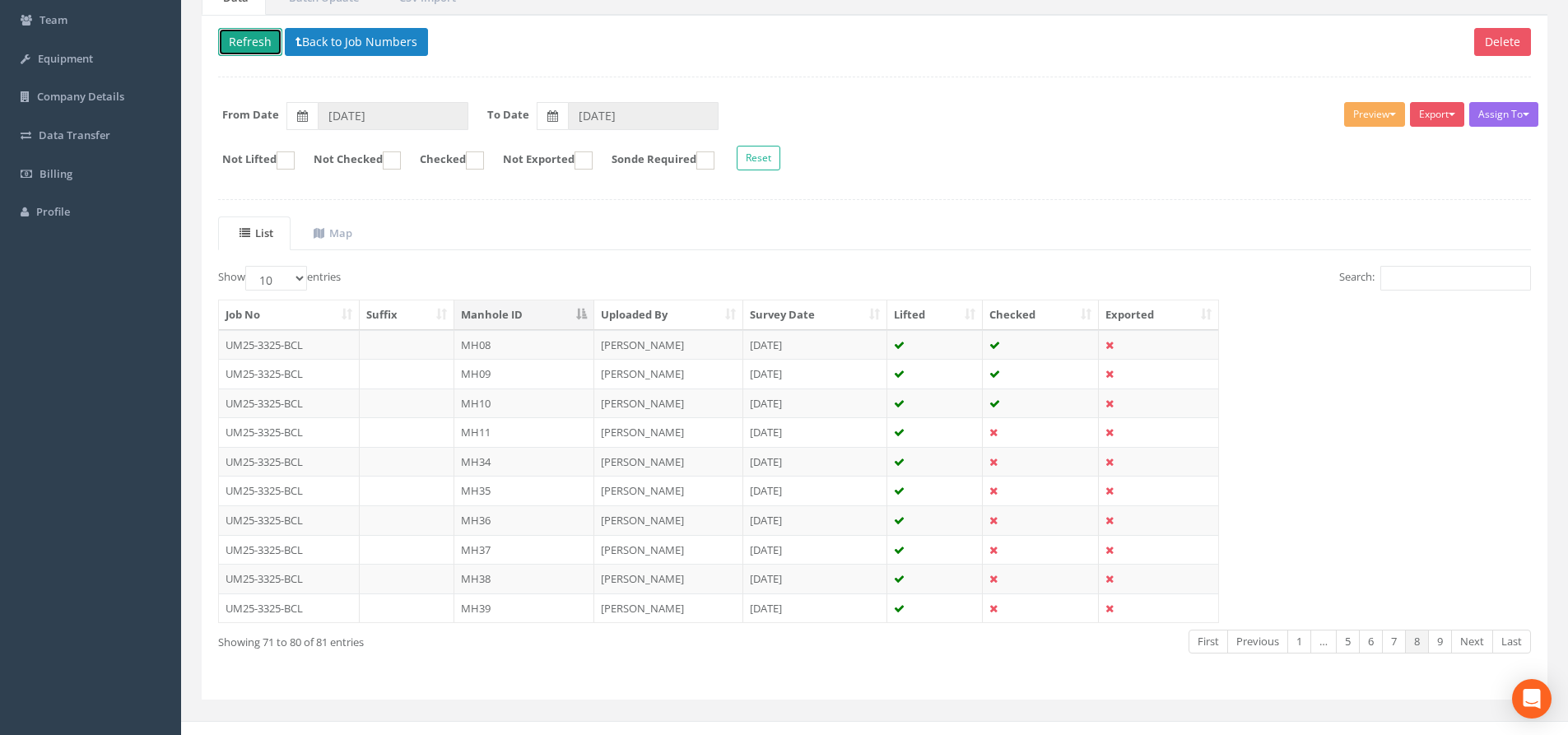
click at [271, 45] on button "Refresh" at bounding box center [250, 42] width 64 height 28
click at [574, 311] on th "Manhole ID" at bounding box center [524, 315] width 140 height 30
click at [1263, 636] on link "5" at bounding box center [1391, 640] width 24 height 24
click at [1263, 636] on link "Next" at bounding box center [1472, 640] width 42 height 24
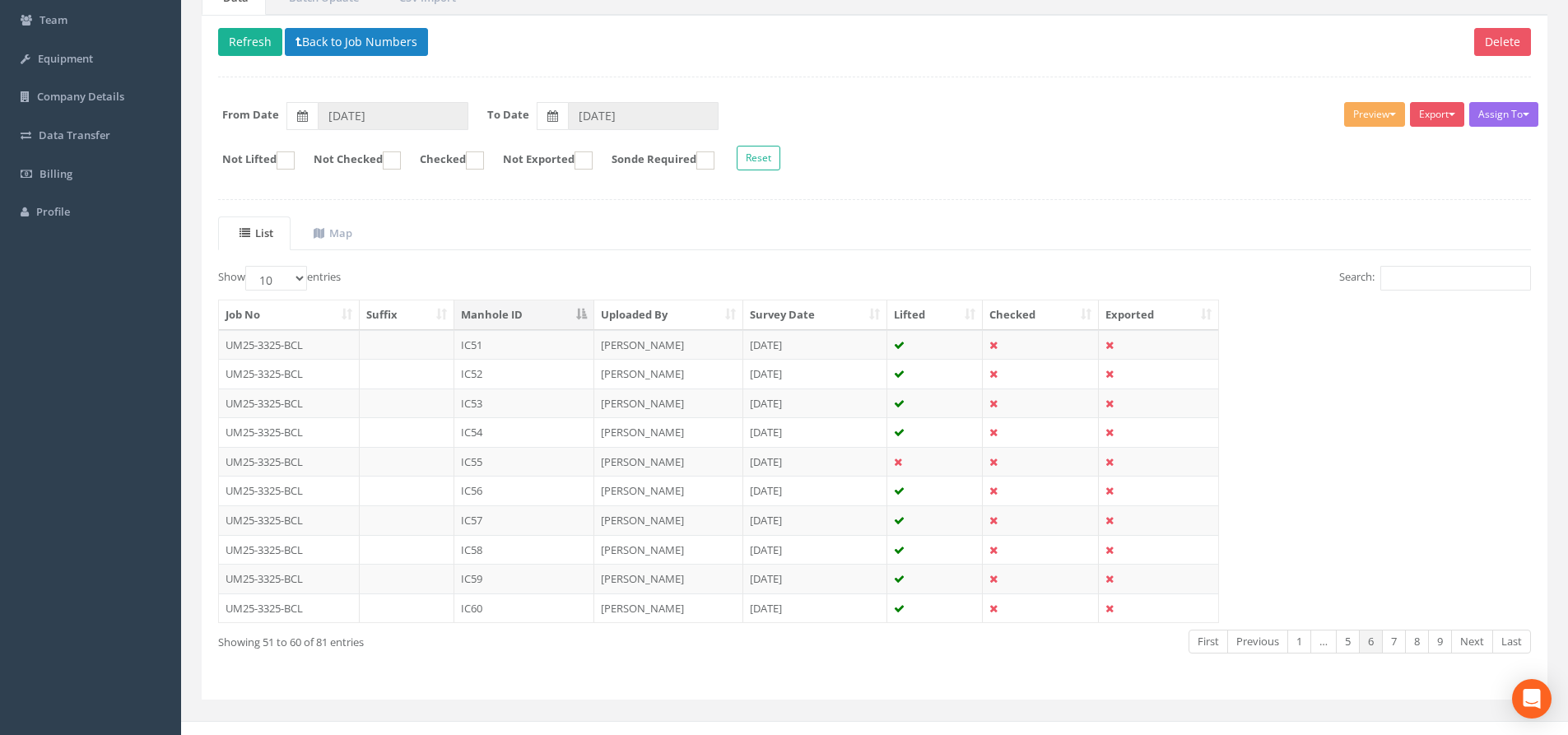
click at [1263, 636] on link "Next" at bounding box center [1472, 640] width 42 height 24
click at [330, 39] on button "Back to Job Numbers" at bounding box center [356, 42] width 143 height 28
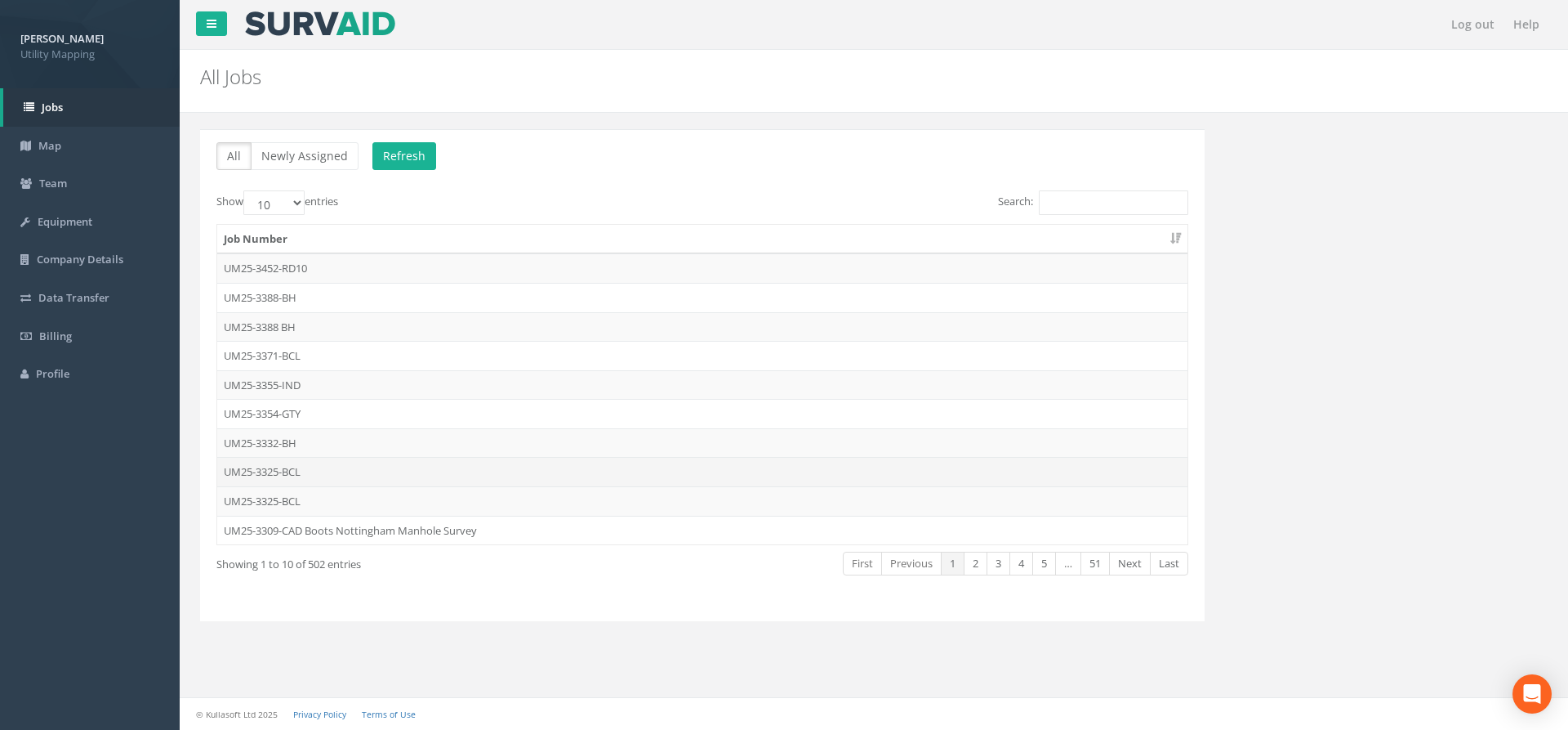
click at [301, 473] on td "UM25-3325-BCL" at bounding box center [703, 472] width 971 height 30
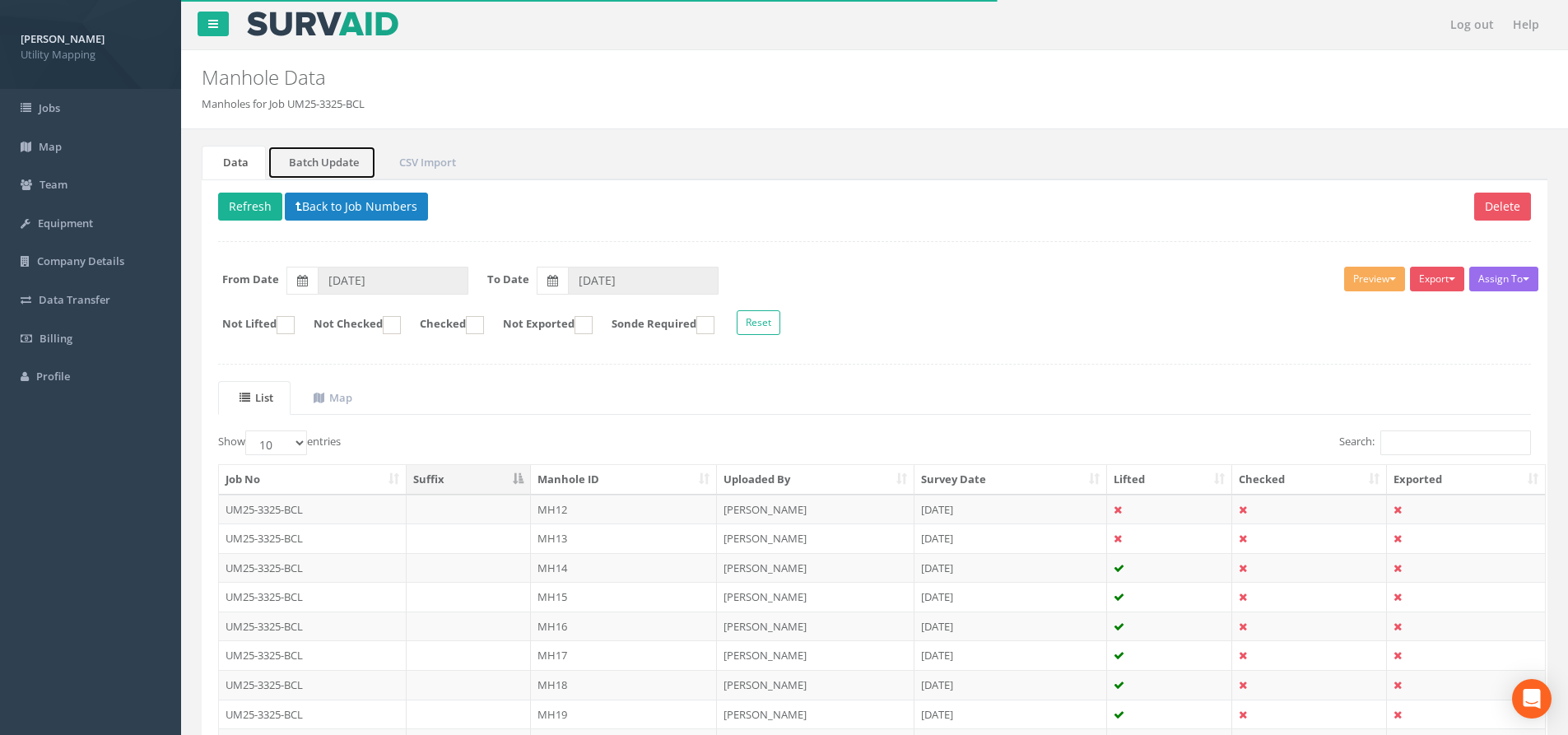
click at [323, 159] on link "Batch Update" at bounding box center [322, 162] width 109 height 34
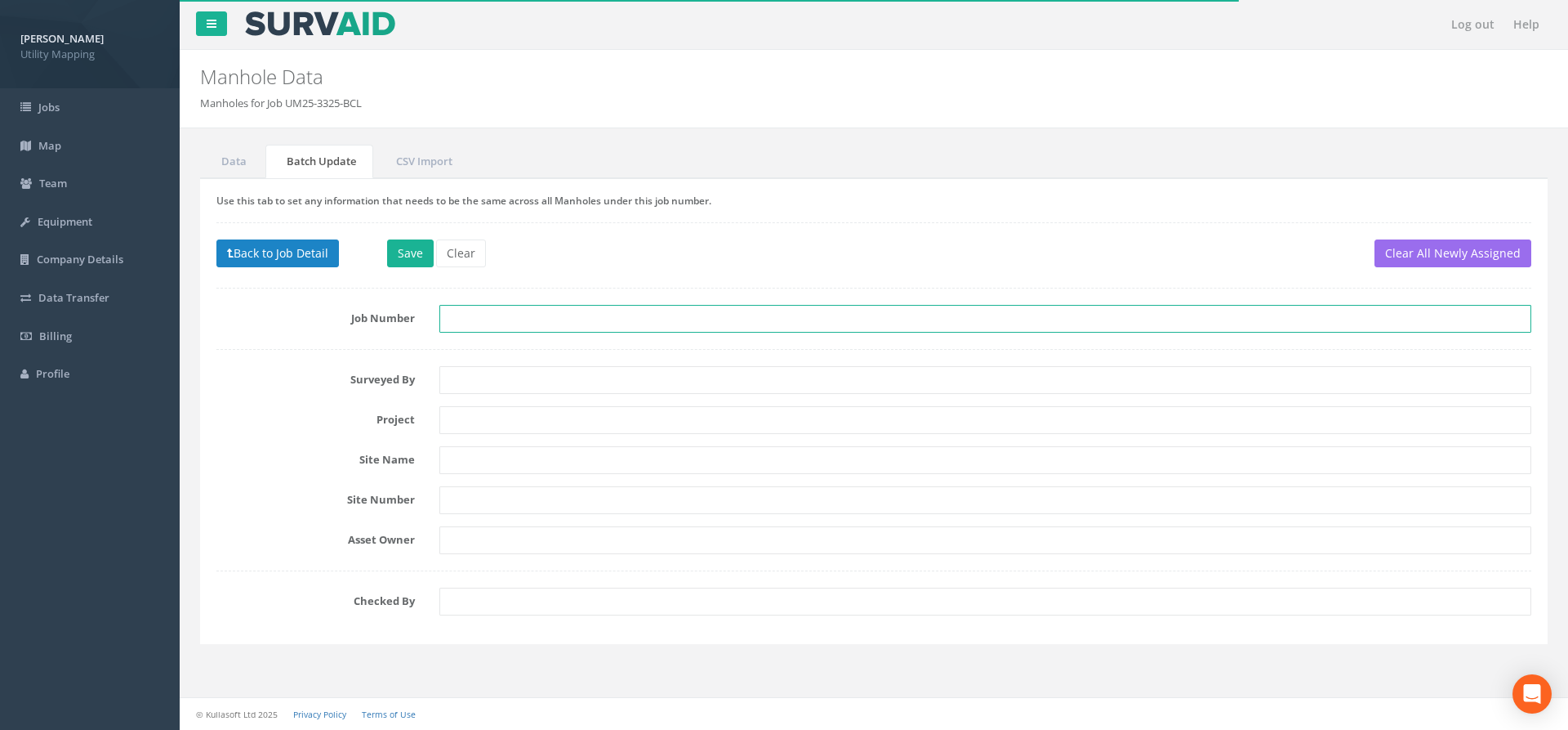
click at [456, 317] on input "text" at bounding box center [984, 318] width 1091 height 28
paste input "UM25-3325-BCL"
type input "UM25-3325-BCL"
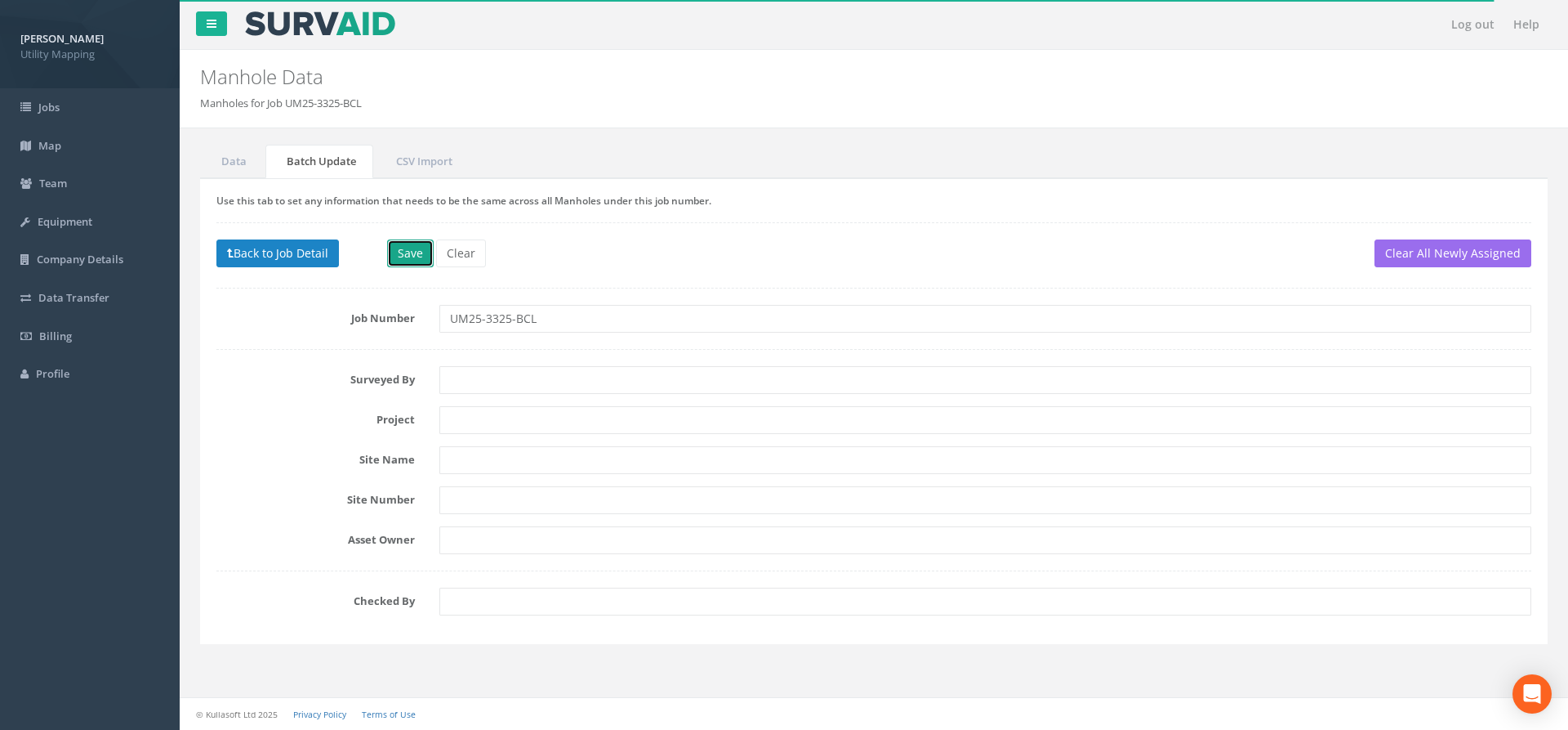
click at [407, 261] on button "Save" at bounding box center [410, 253] width 47 height 28
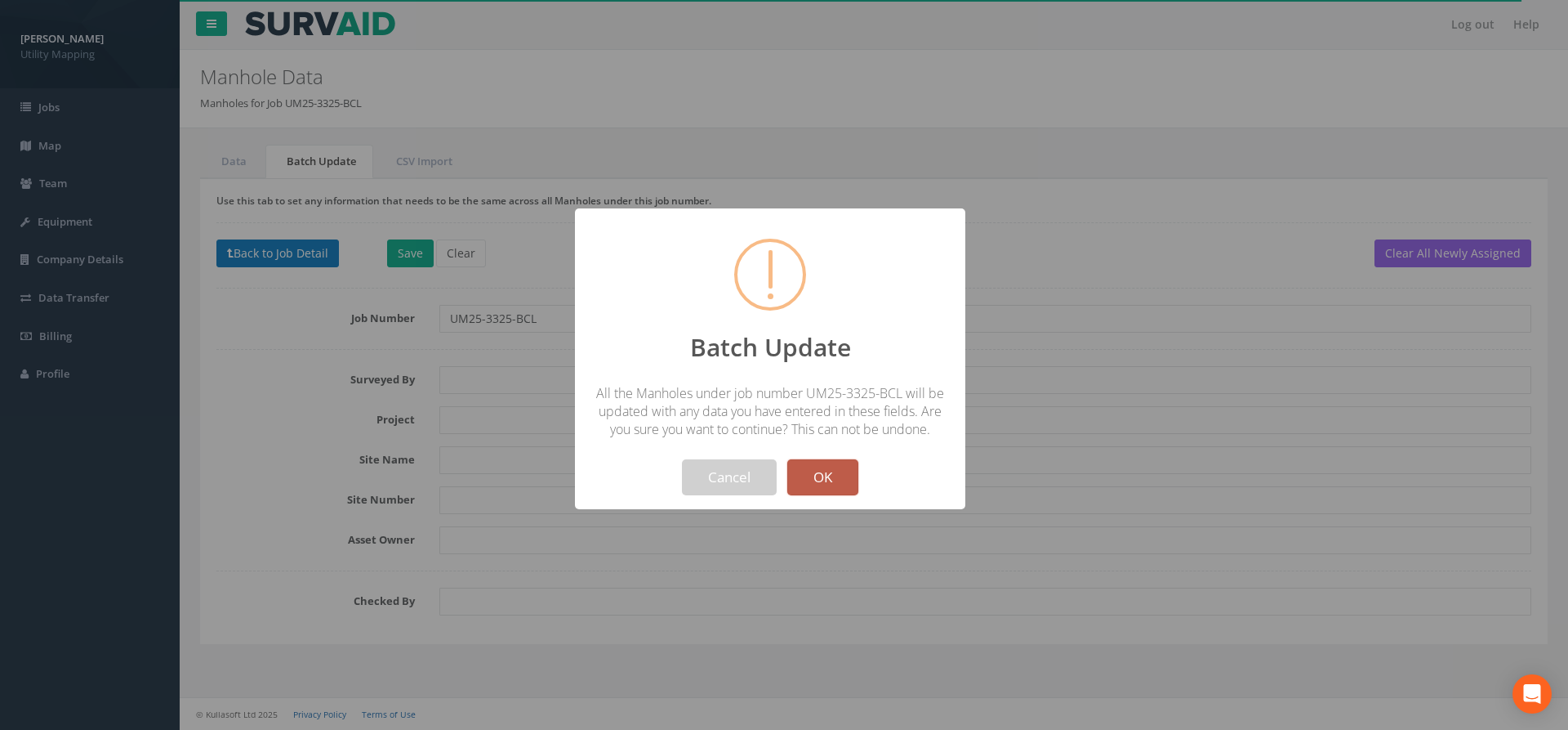
click at [821, 478] on button "OK" at bounding box center [823, 477] width 71 height 36
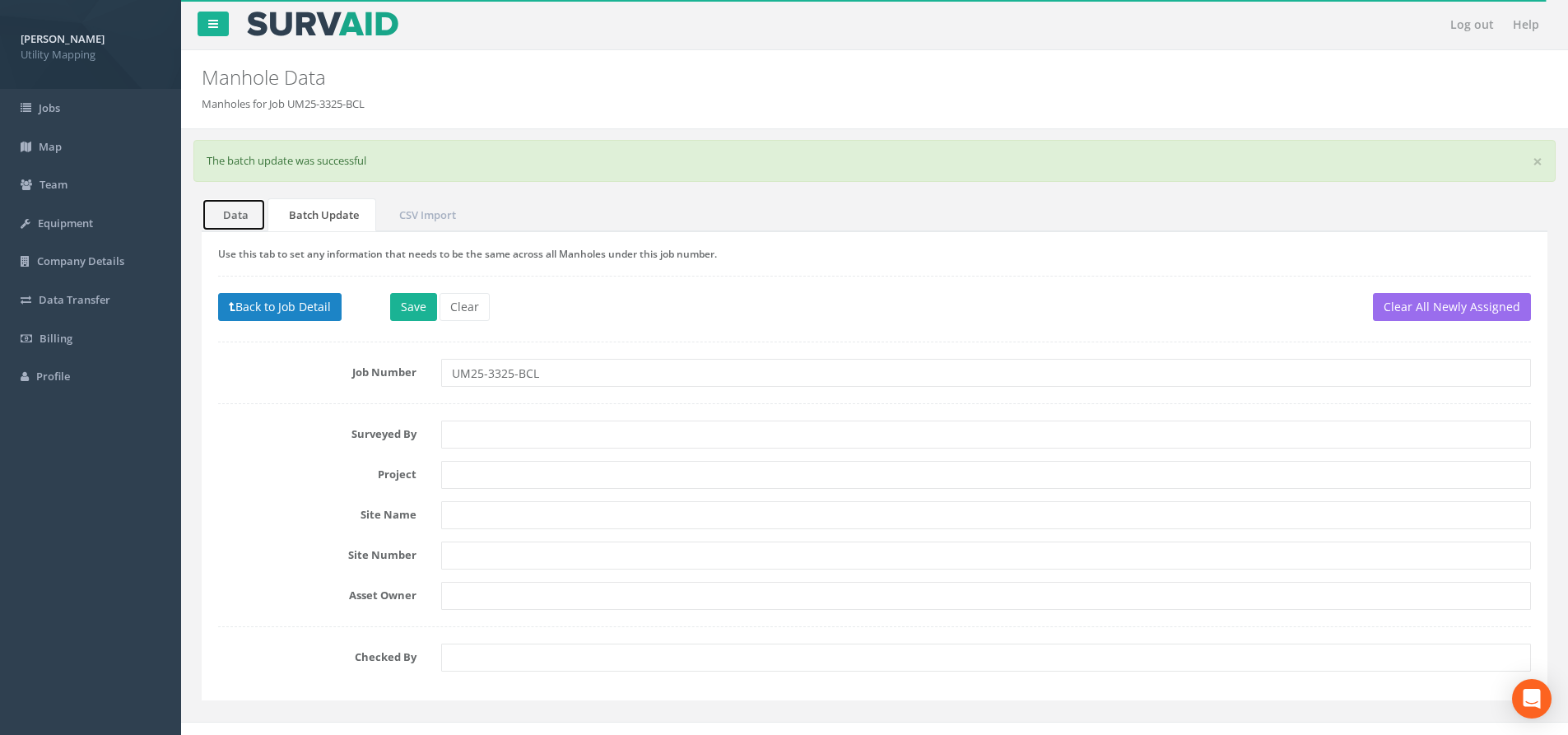
click at [234, 216] on link "Data" at bounding box center [233, 215] width 64 height 34
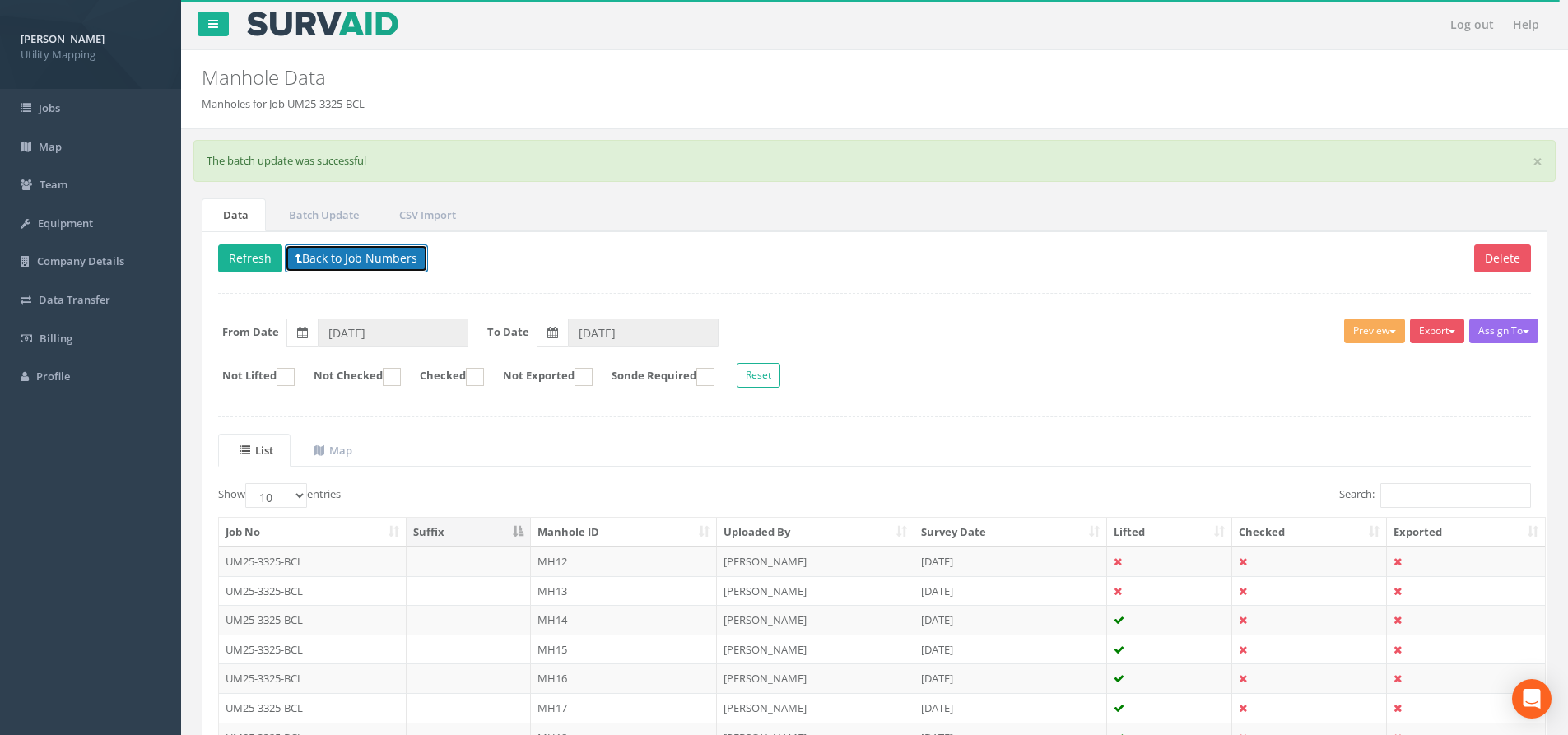
click at [352, 261] on button "Back to Job Numbers" at bounding box center [356, 258] width 143 height 28
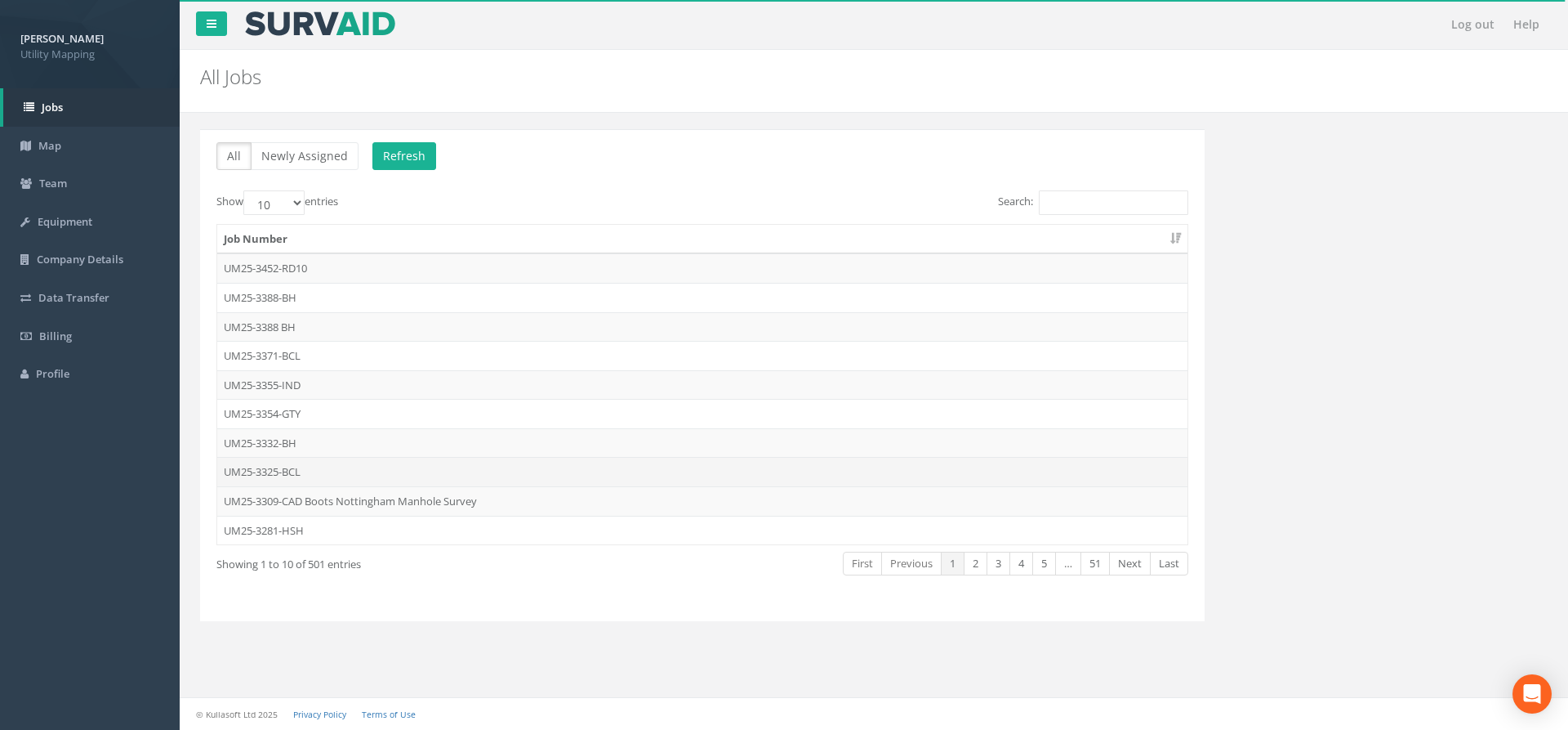
click at [283, 471] on td "UM25-3325-BCL" at bounding box center [703, 472] width 971 height 30
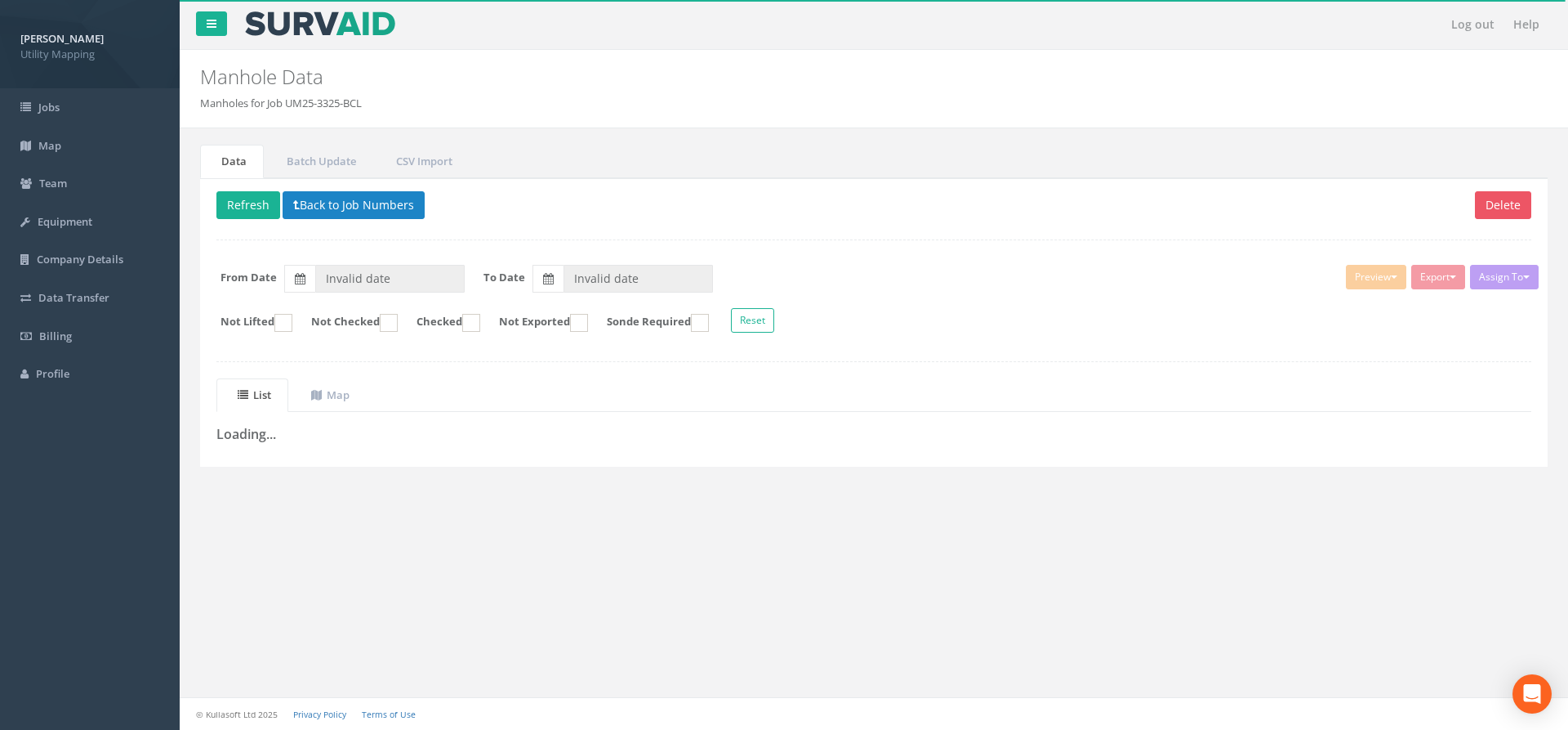
type input "[DATE]"
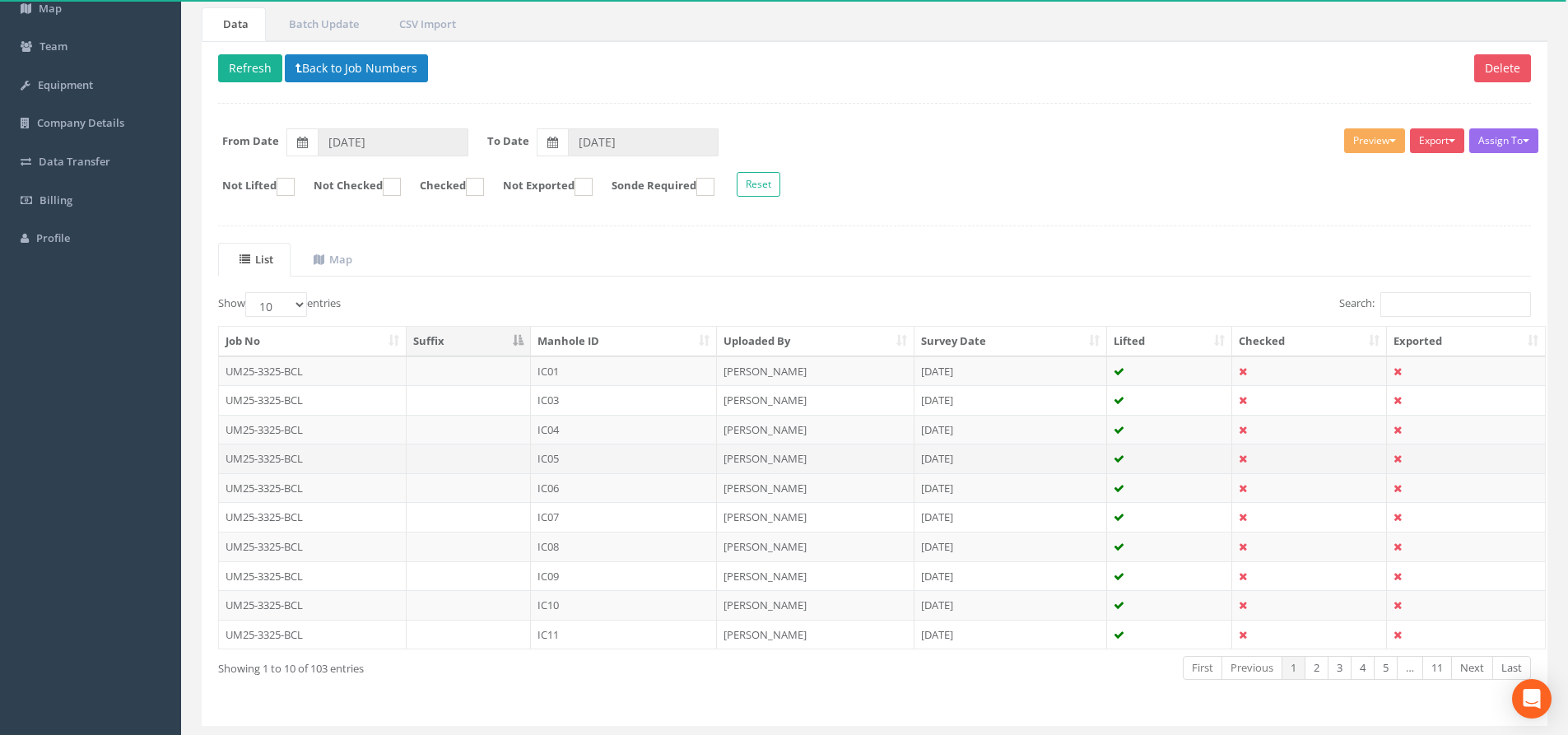
scroll to position [165, 0]
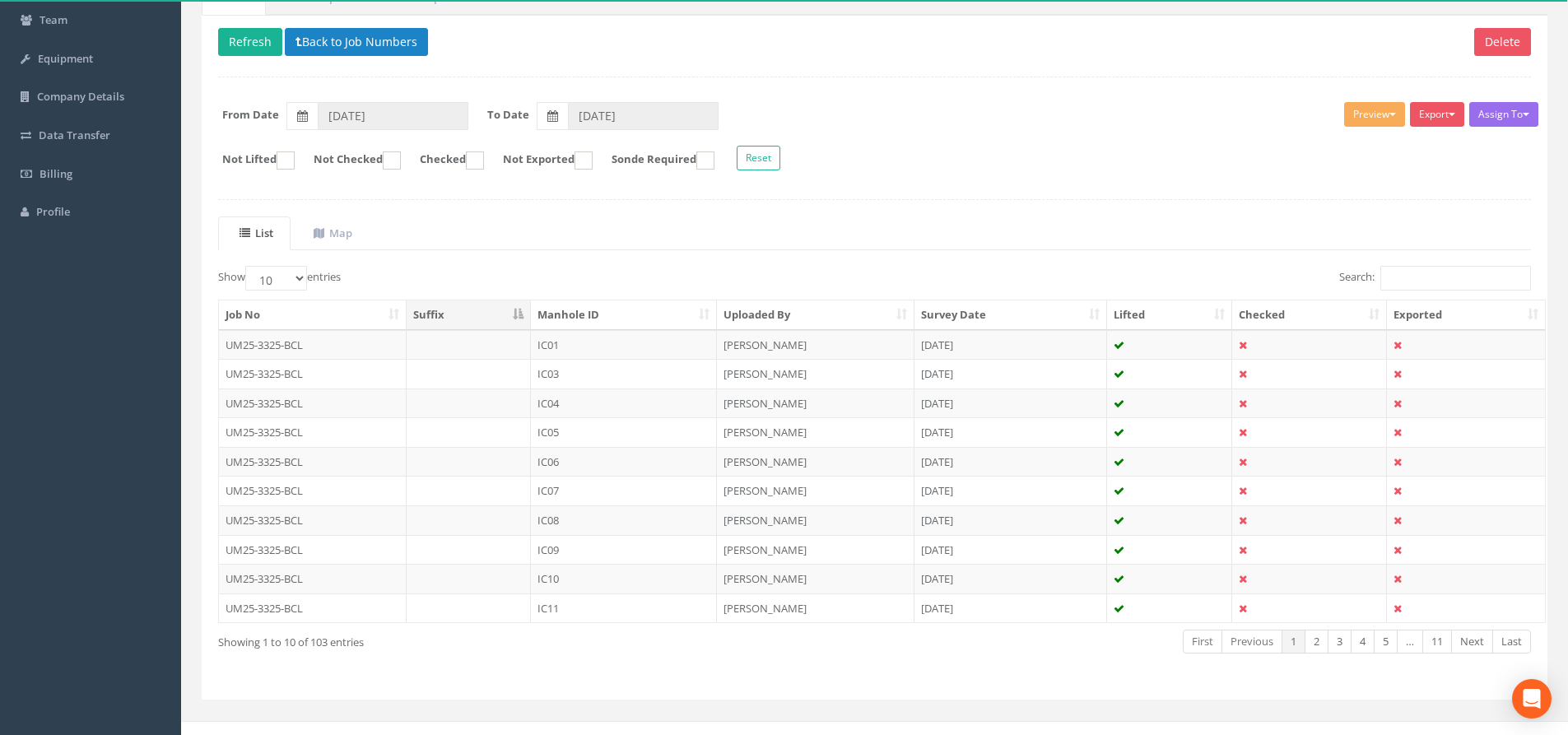
click at [691, 307] on th "Manhole ID" at bounding box center [624, 315] width 186 height 30
click at [691, 307] on th "Manhole ID" at bounding box center [624, 315] width 186 height 30
click at [692, 307] on th "Manhole ID" at bounding box center [624, 315] width 186 height 30
click at [1263, 636] on link "5" at bounding box center [1385, 640] width 24 height 24
click at [1263, 636] on link "Next" at bounding box center [1472, 640] width 42 height 24
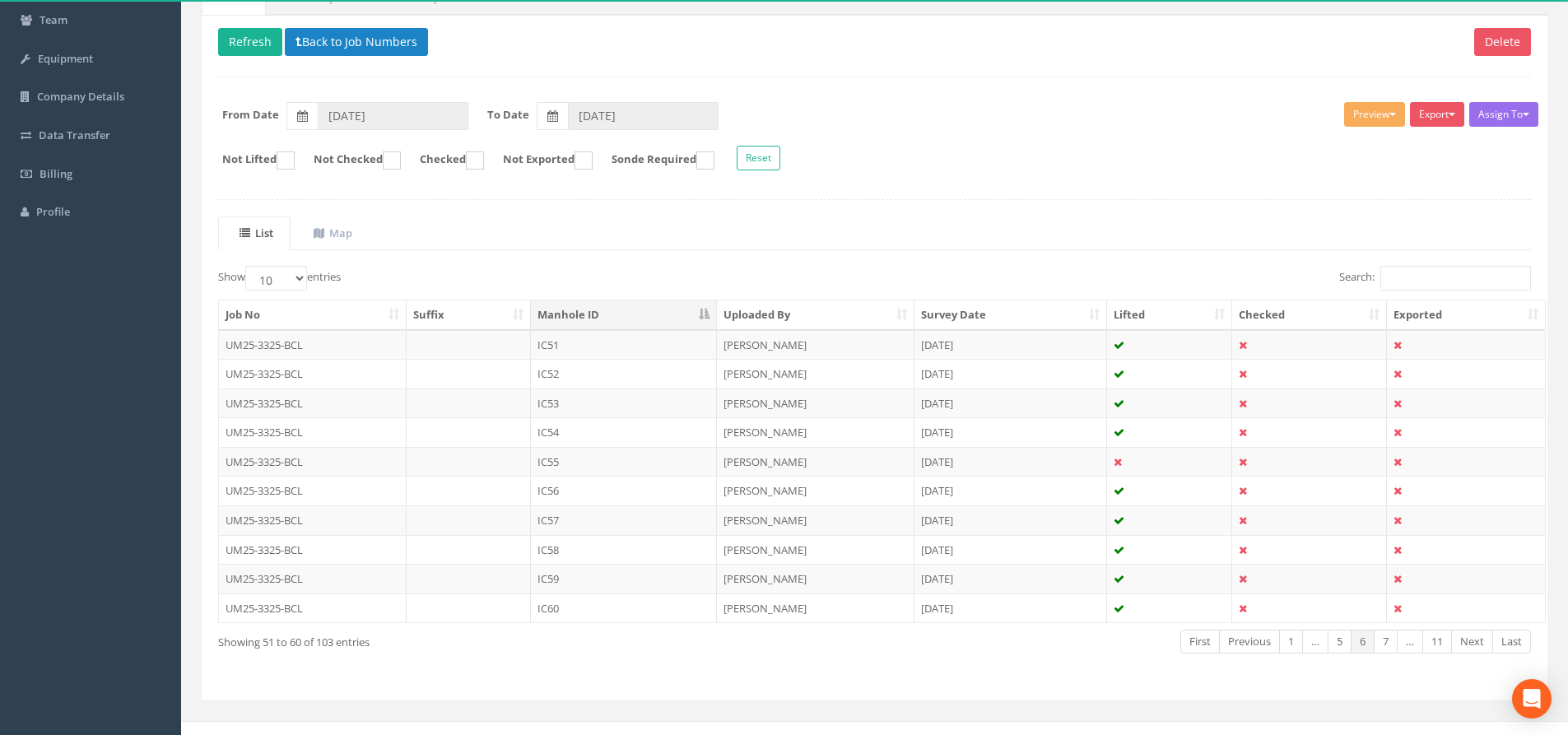
click at [1263, 636] on link "Next" at bounding box center [1472, 640] width 42 height 24
click at [626, 465] on td "MH12" at bounding box center [624, 462] width 186 height 30
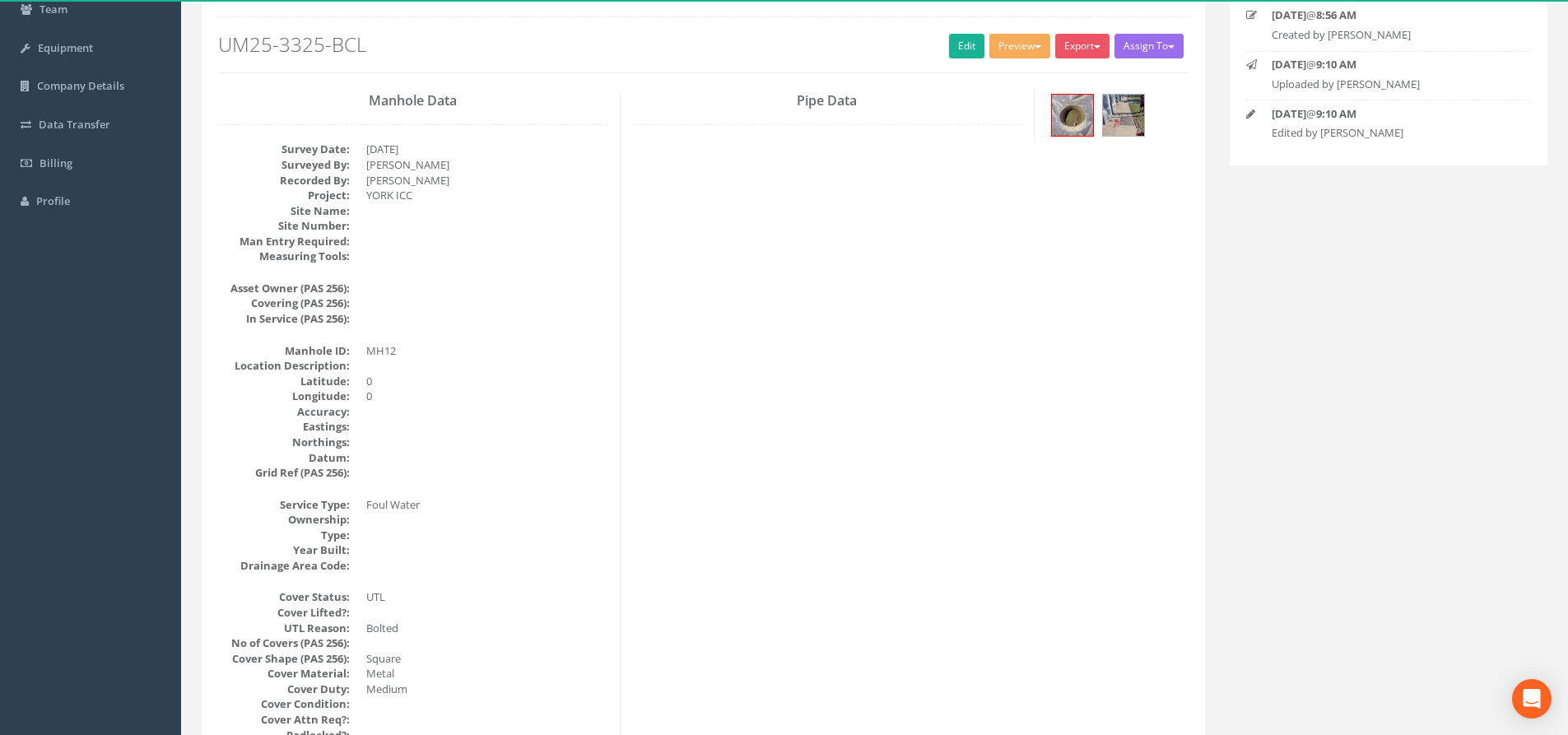
scroll to position [0, 0]
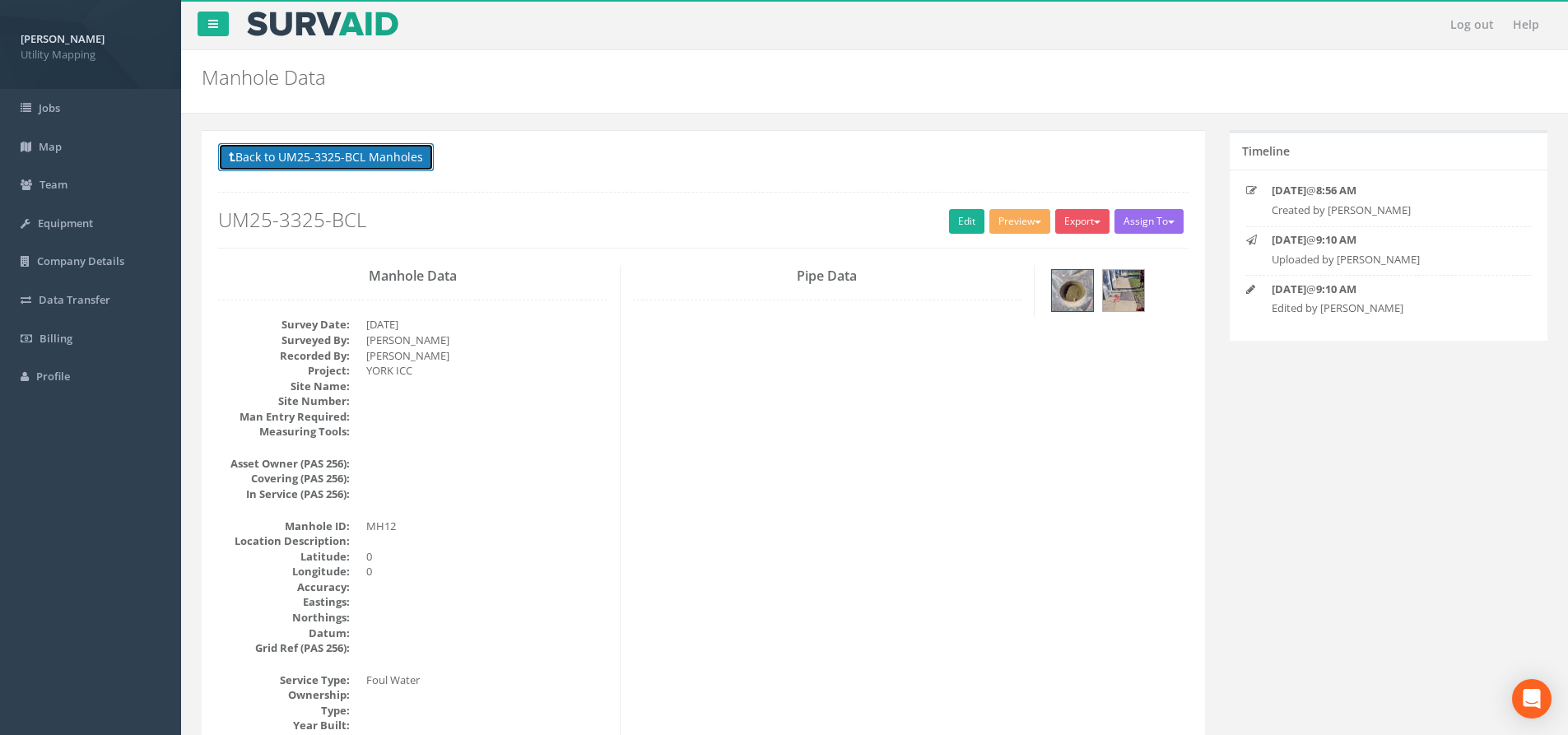
click at [348, 155] on button "Back to UM25-3325-BCL Manholes" at bounding box center [326, 157] width 216 height 28
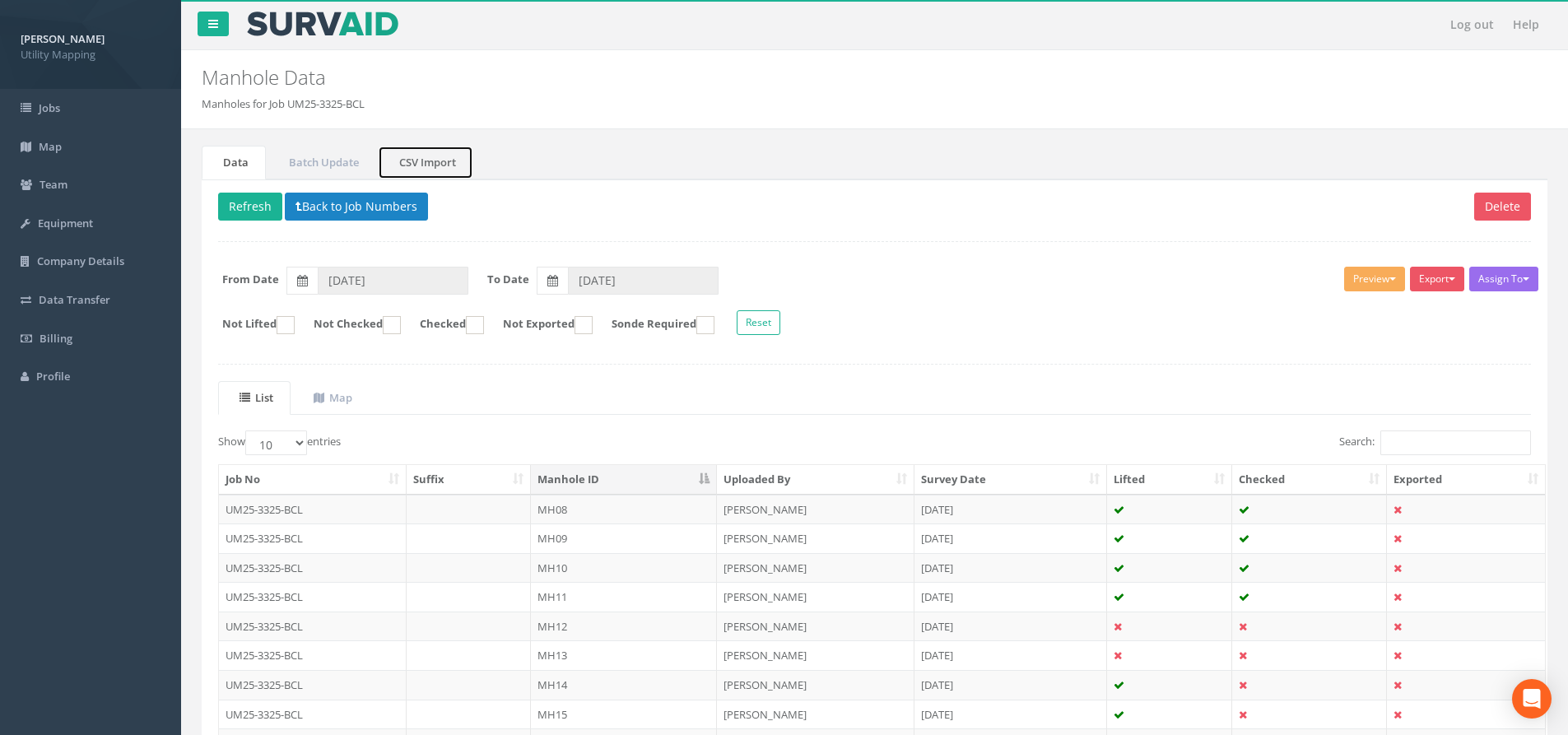
click at [447, 151] on link "CSV Import" at bounding box center [425, 162] width 96 height 34
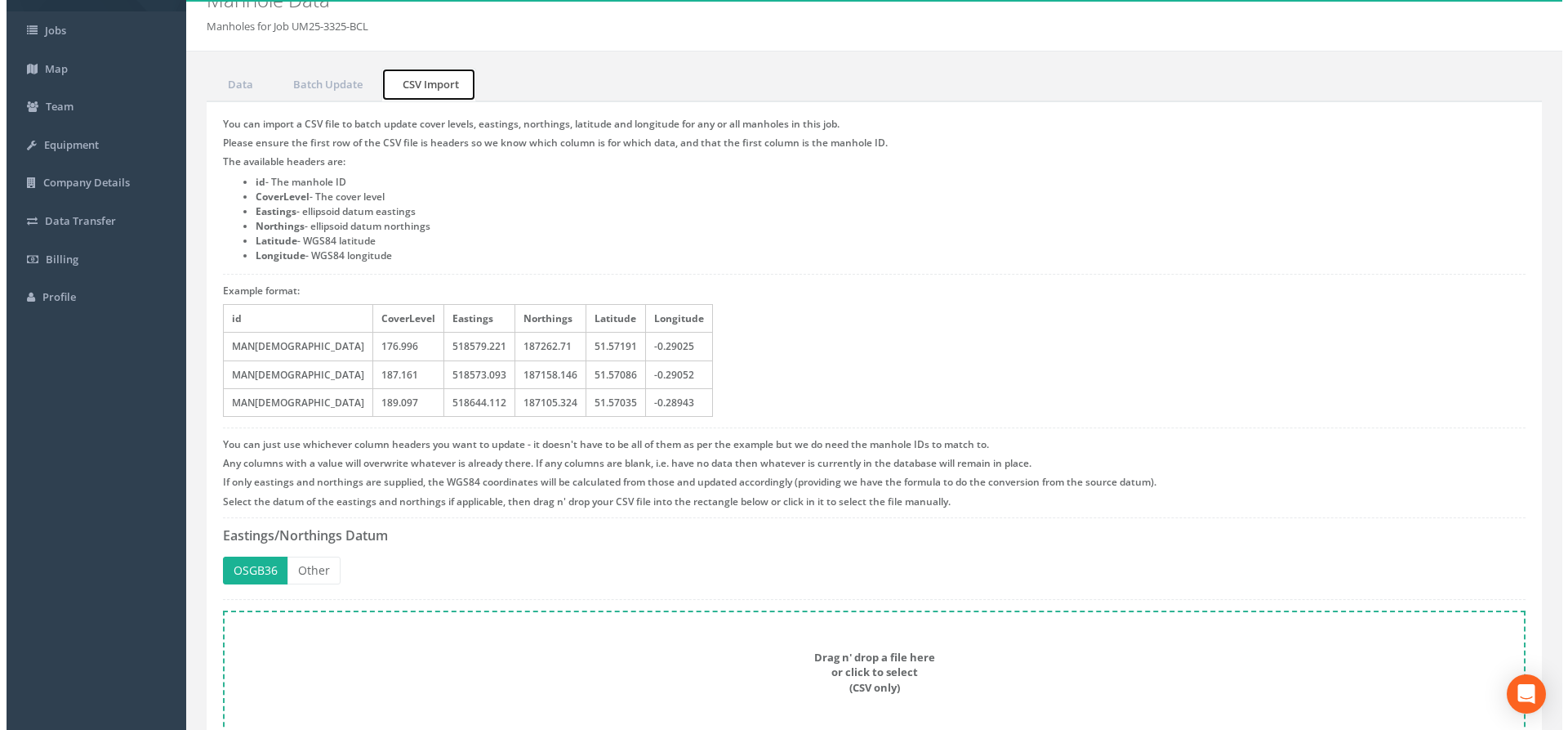
scroll to position [151, 0]
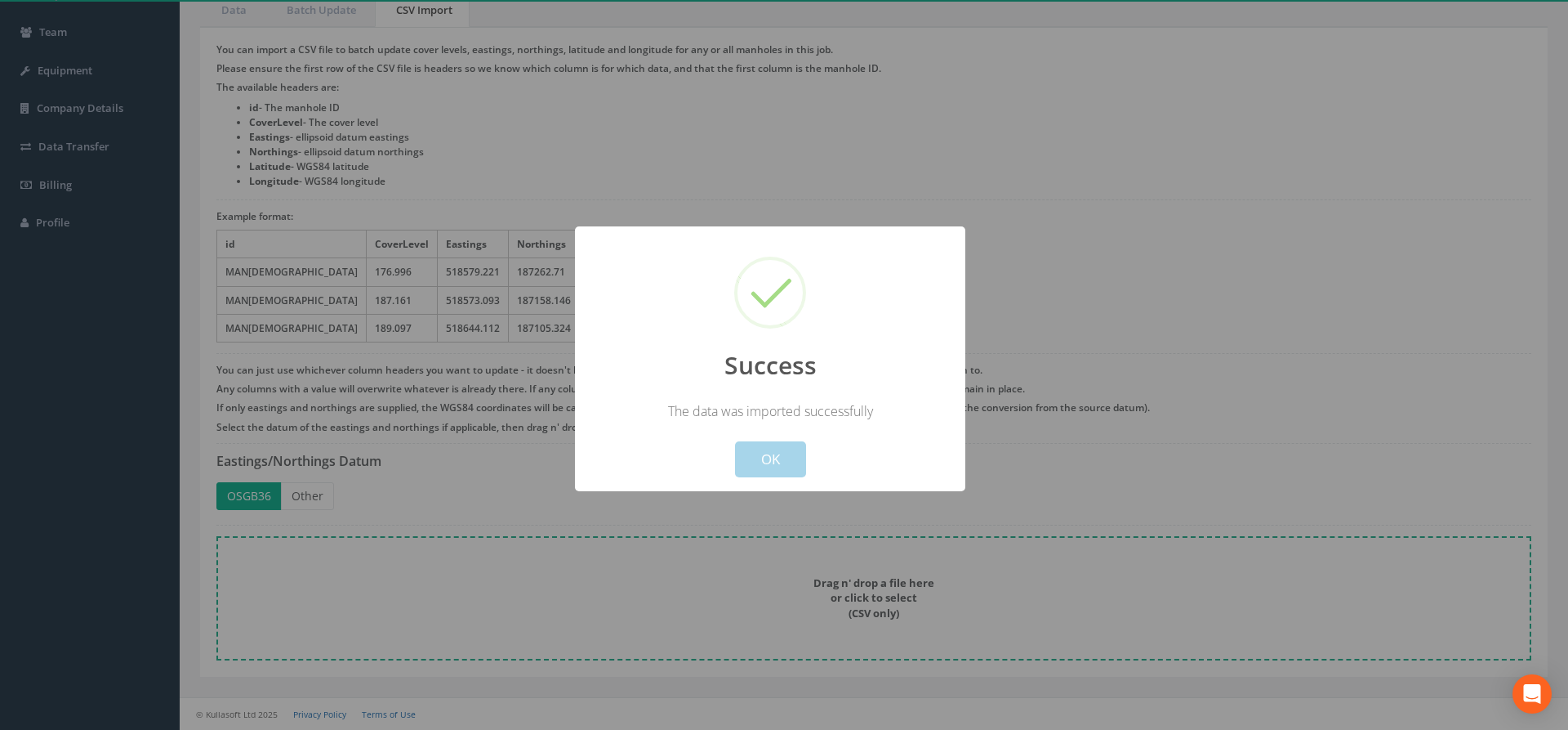
click at [759, 465] on button "OK" at bounding box center [771, 459] width 71 height 36
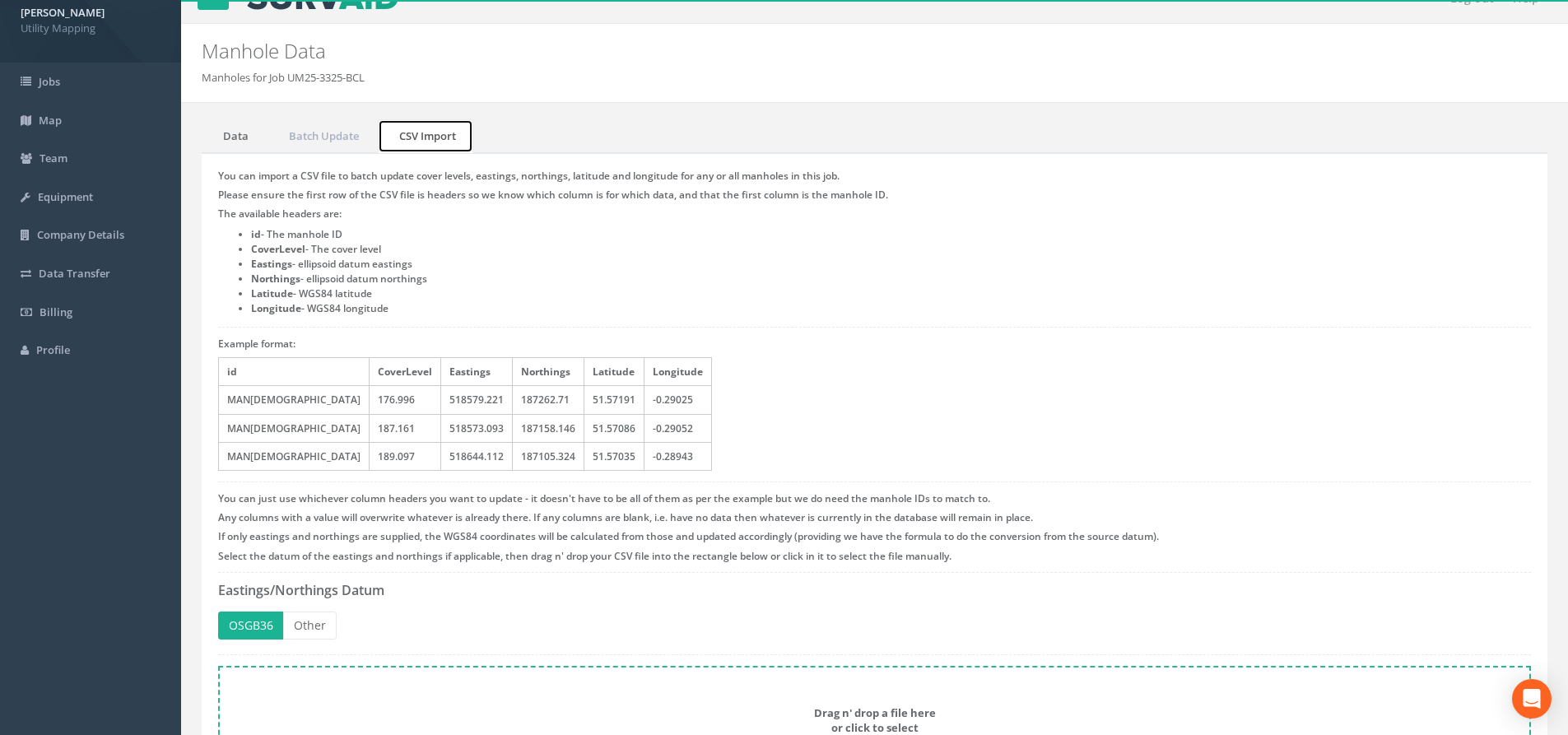
scroll to position [0, 0]
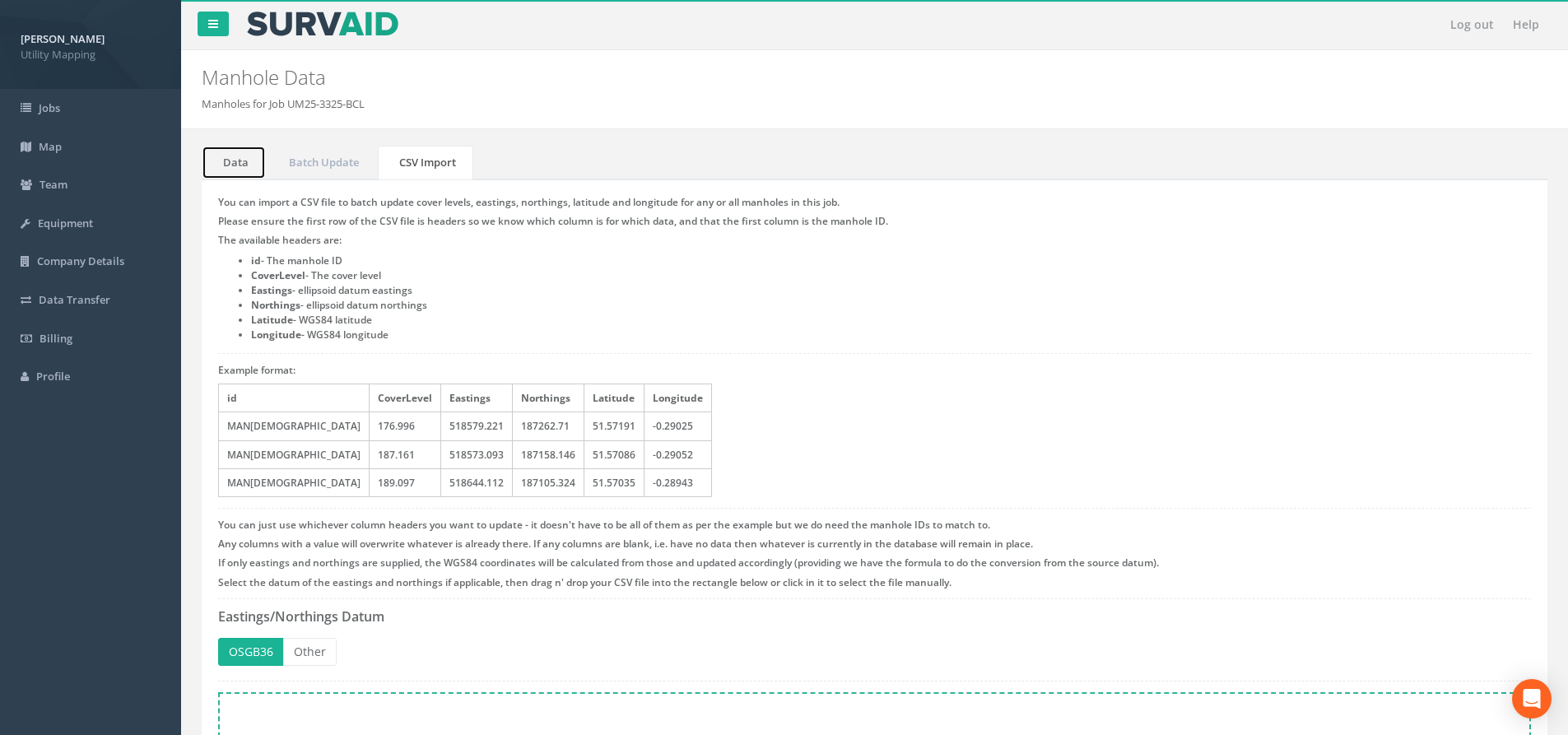
click at [238, 169] on link "Data" at bounding box center [233, 162] width 64 height 34
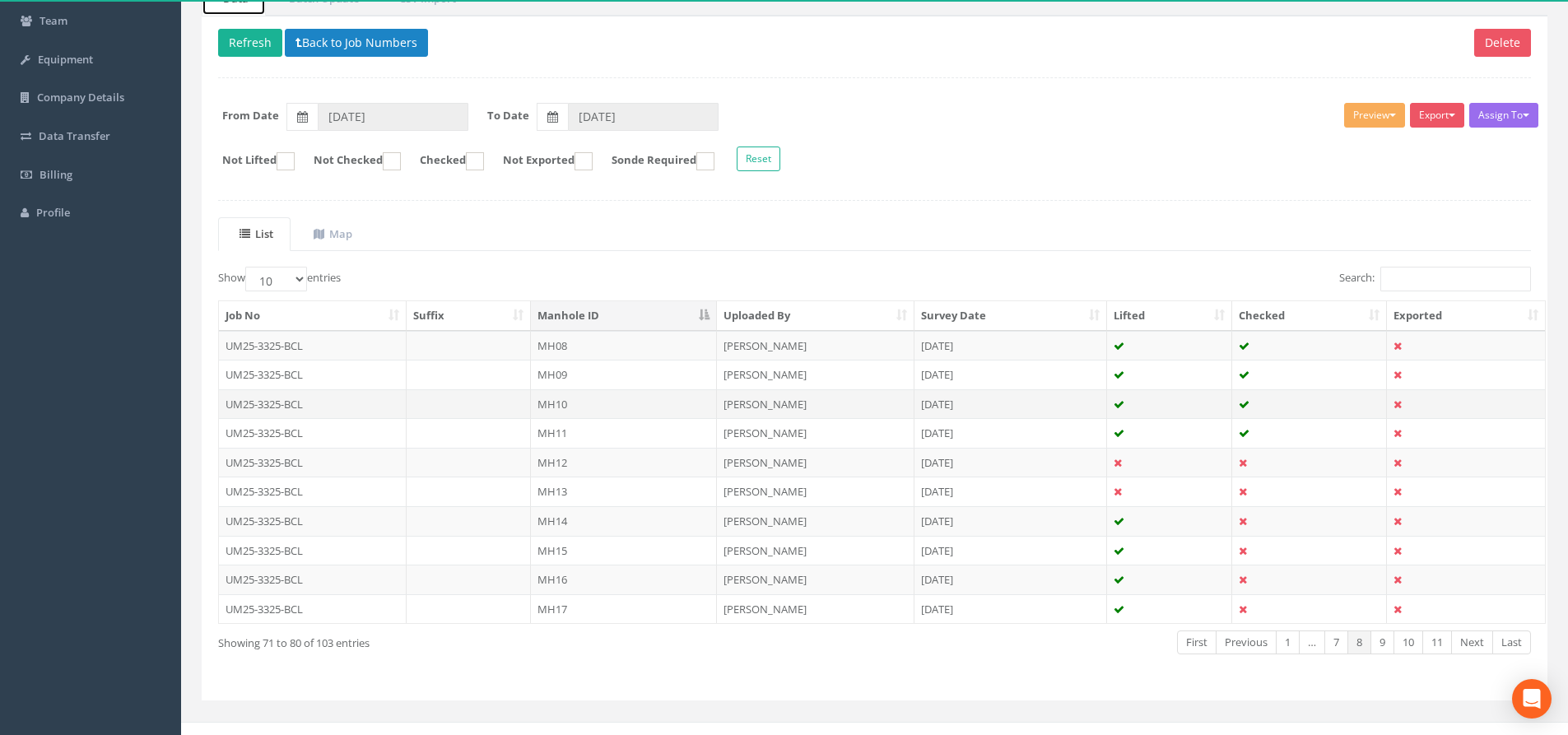
scroll to position [165, 0]
click at [615, 455] on td "MH12" at bounding box center [624, 462] width 186 height 30
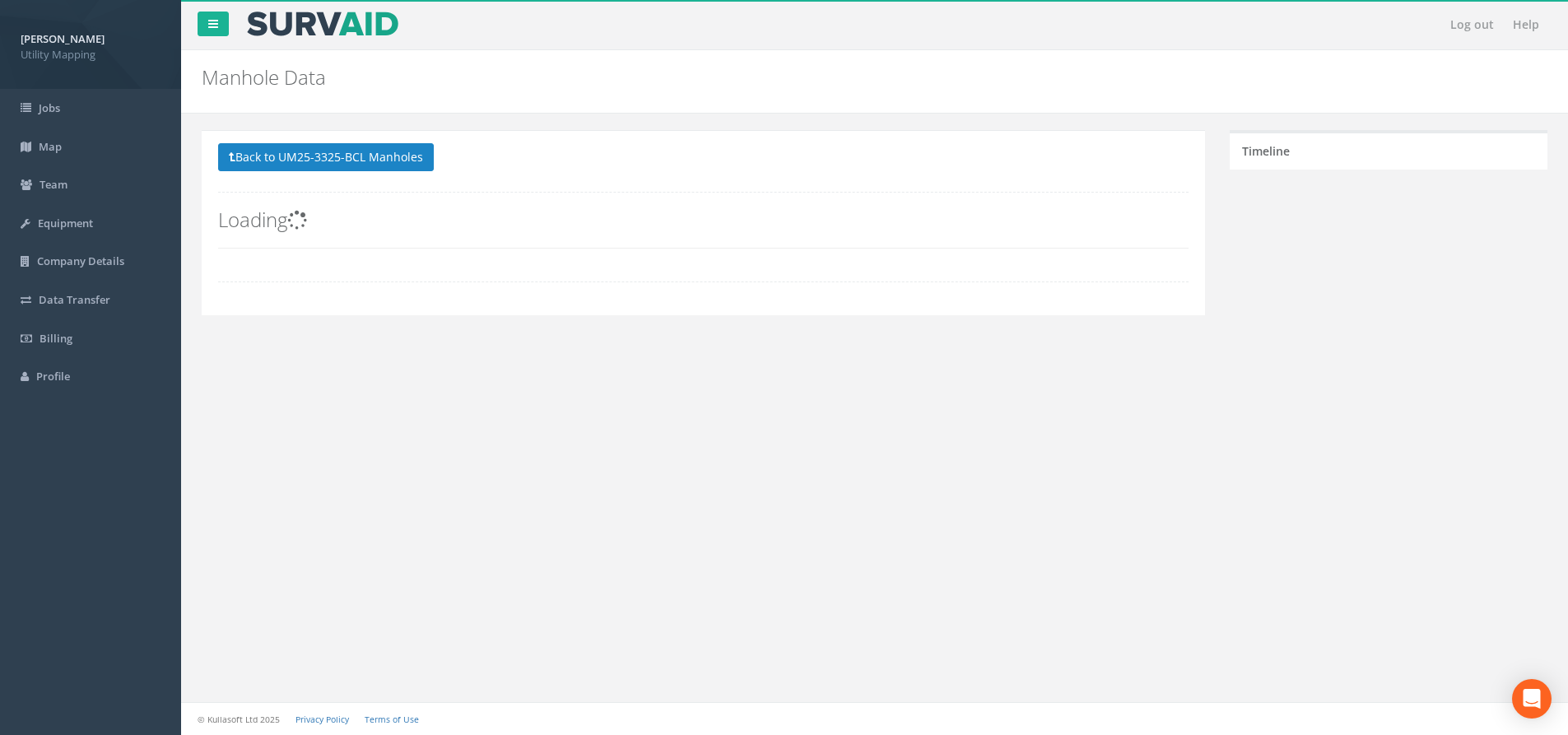
scroll to position [0, 0]
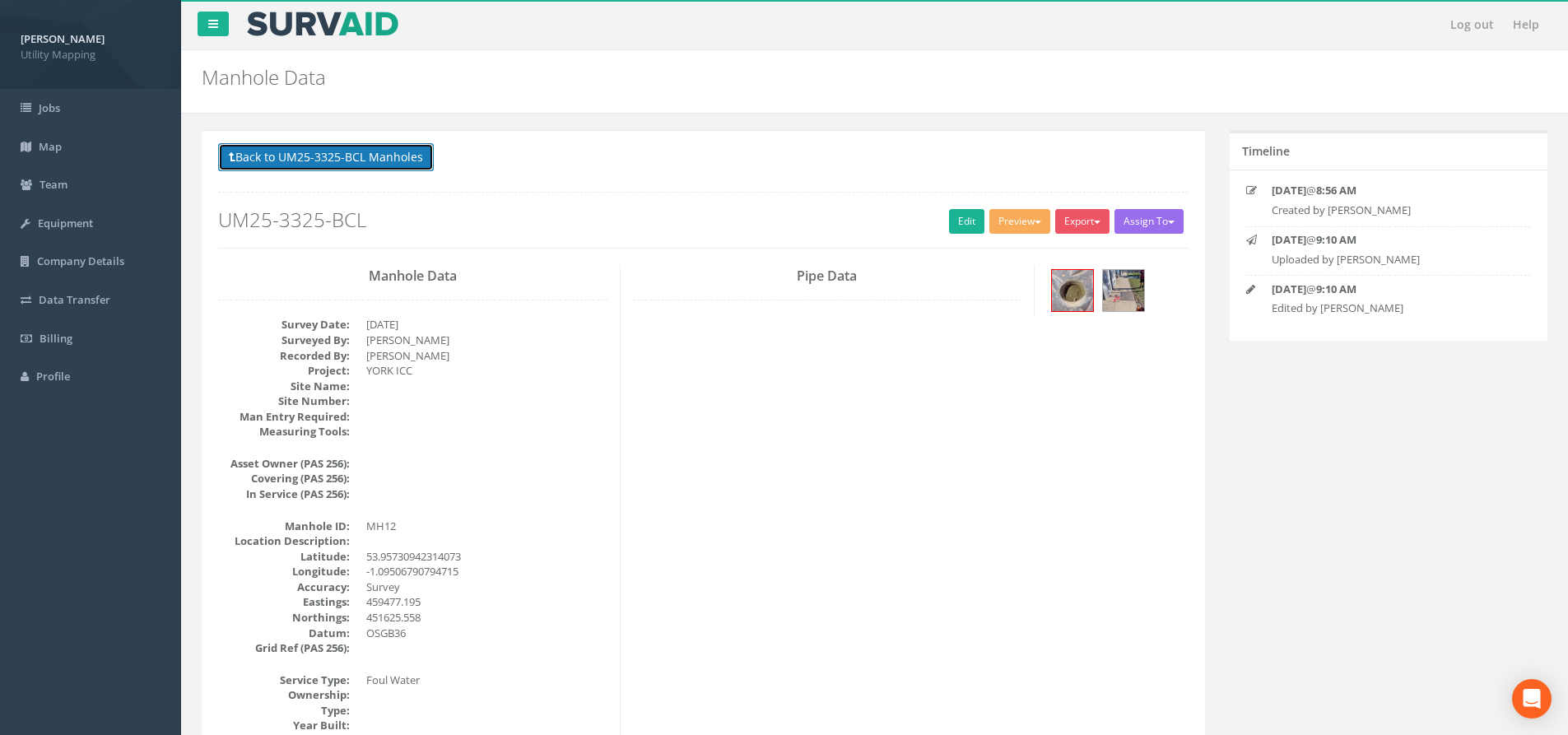
click at [346, 147] on button "Back to UM25-3325-BCL Manholes" at bounding box center [326, 157] width 216 height 28
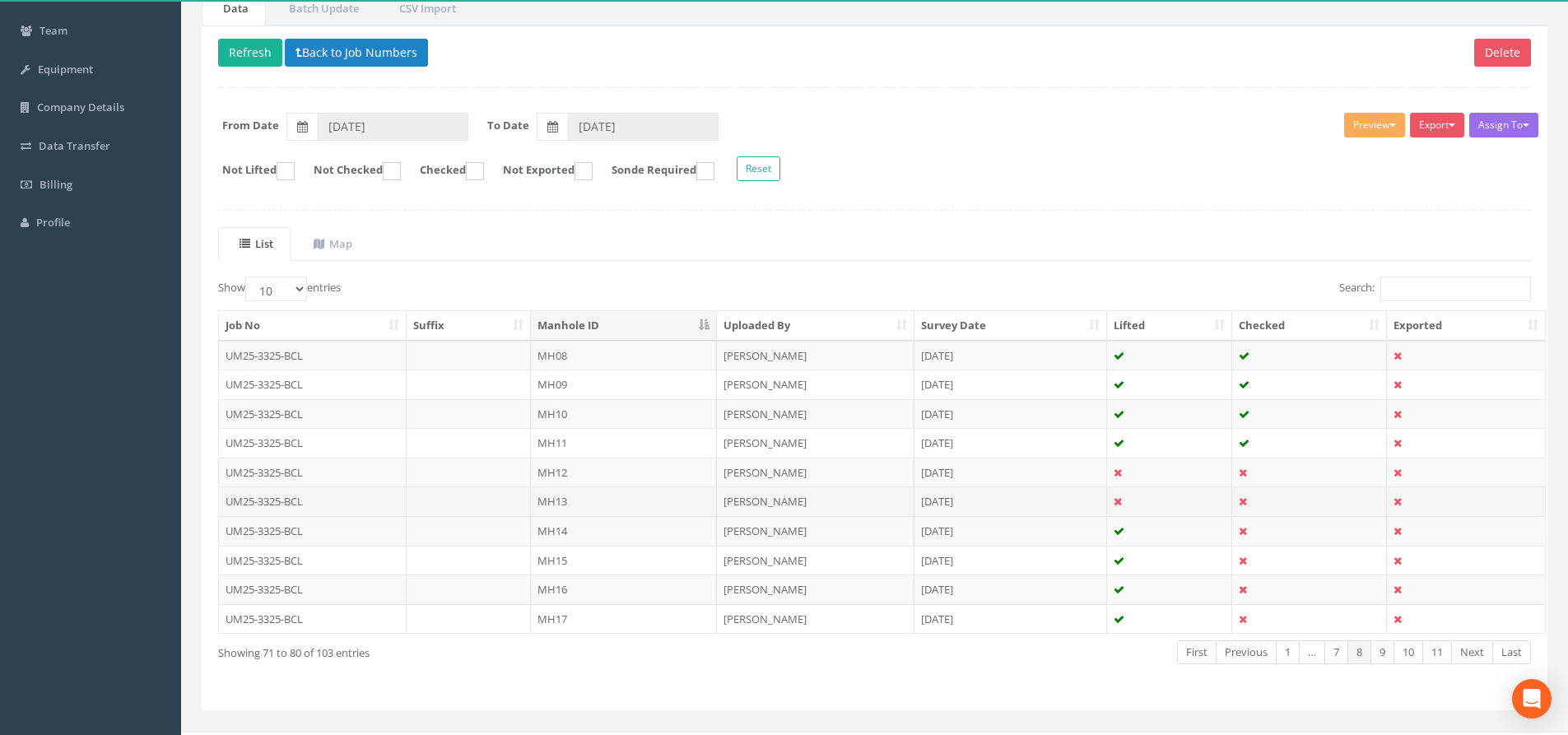
scroll to position [182, 0]
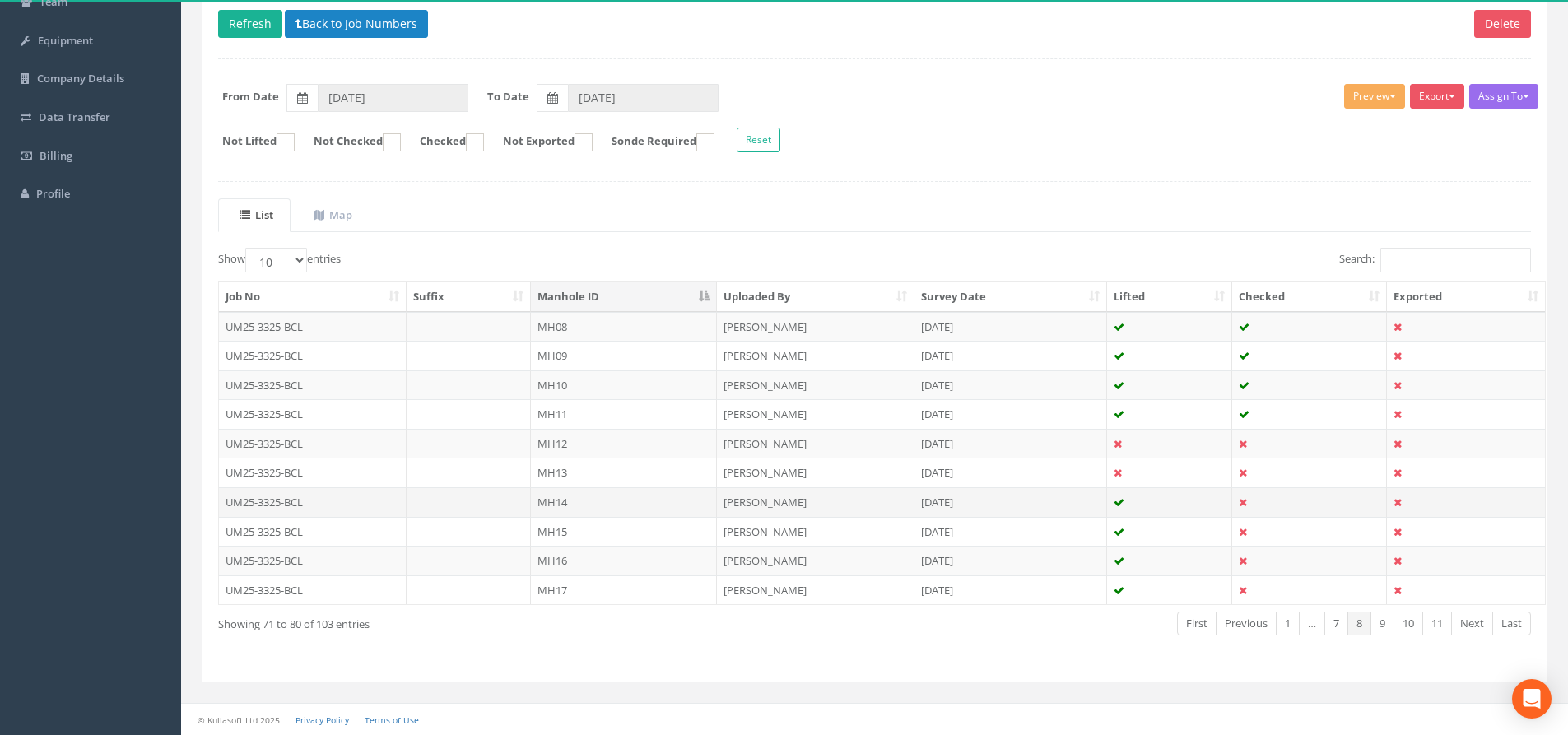
click at [655, 508] on td "MH14" at bounding box center [624, 502] width 186 height 30
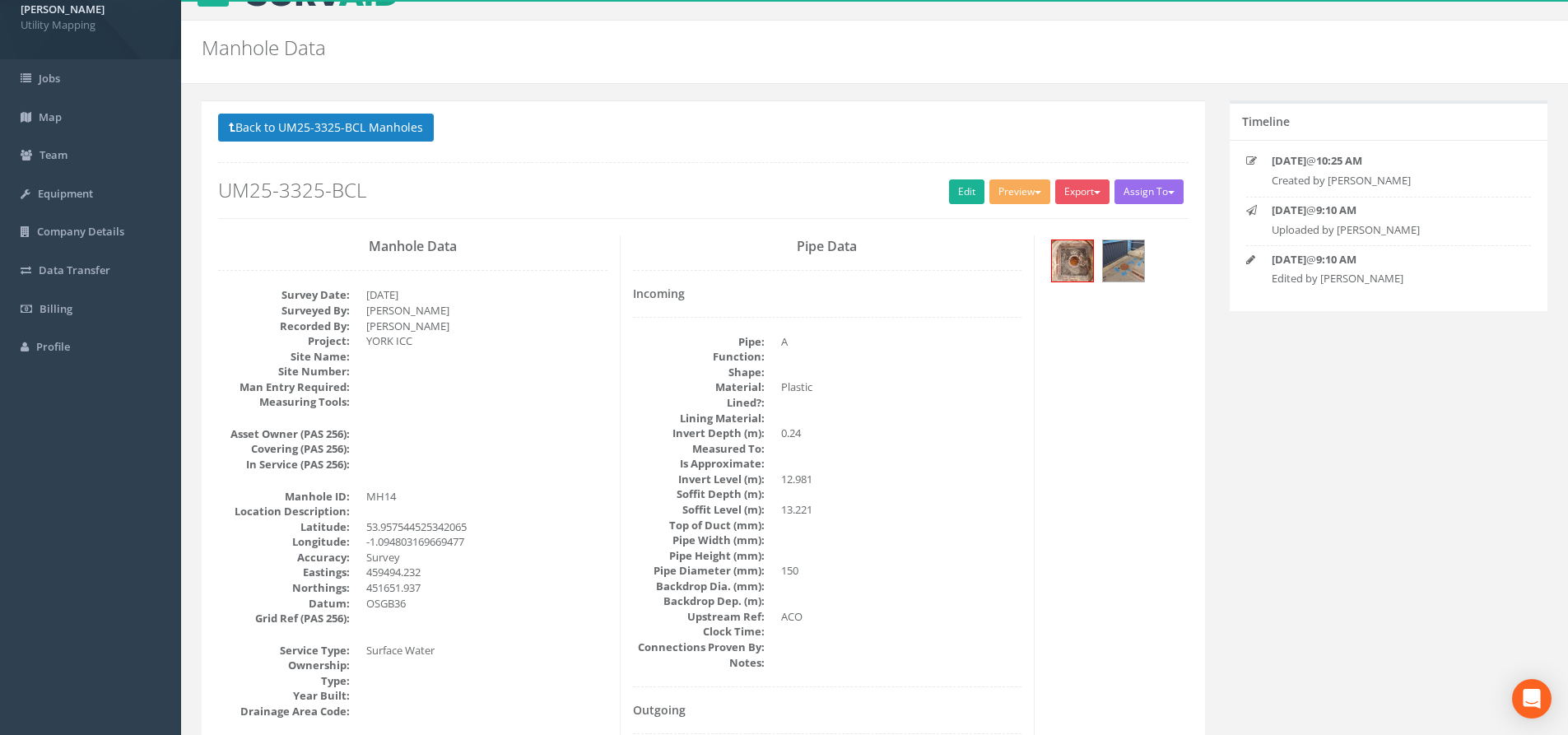
scroll to position [0, 0]
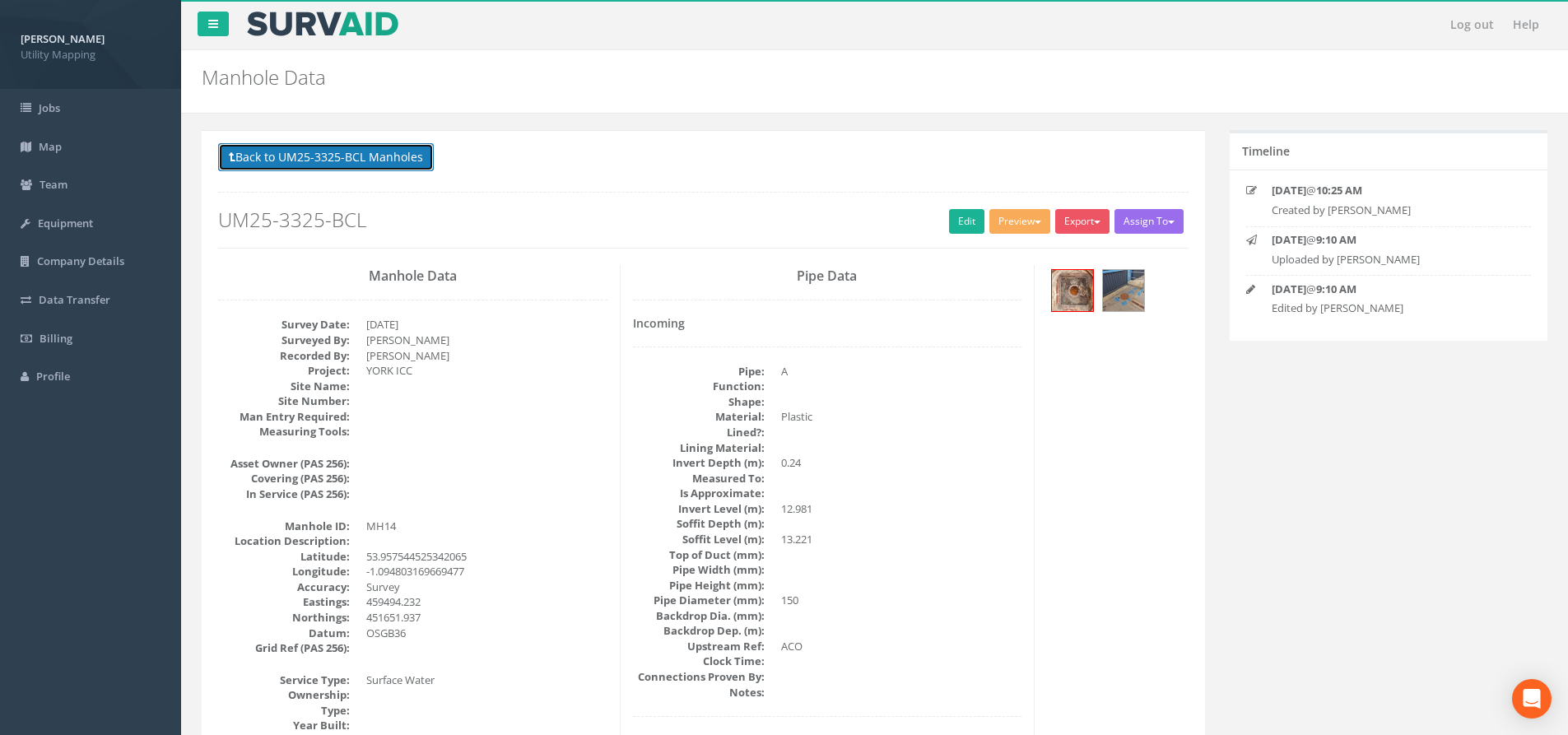
click at [387, 161] on button "Back to UM25-3325-BCL Manholes" at bounding box center [326, 157] width 216 height 28
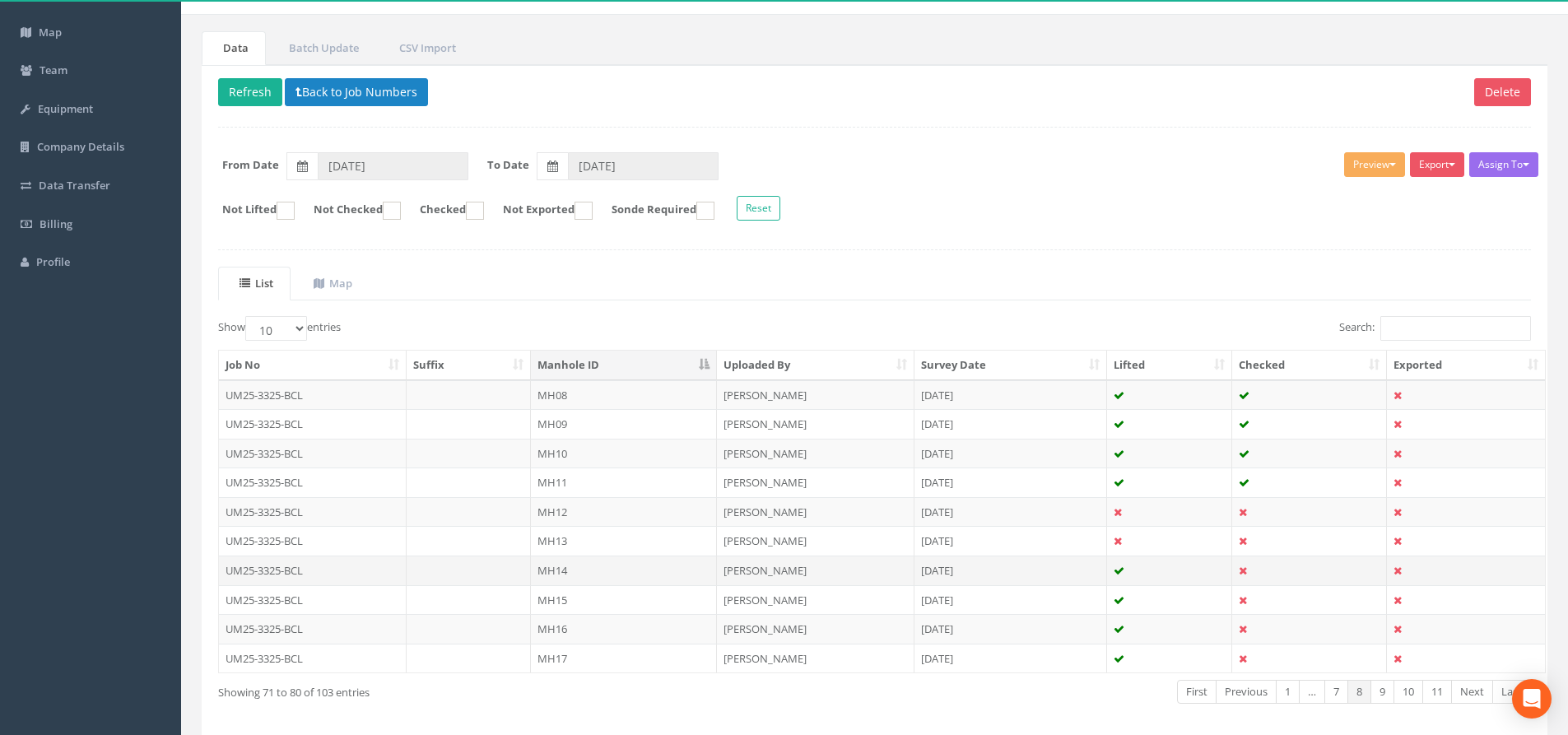
scroll to position [165, 0]
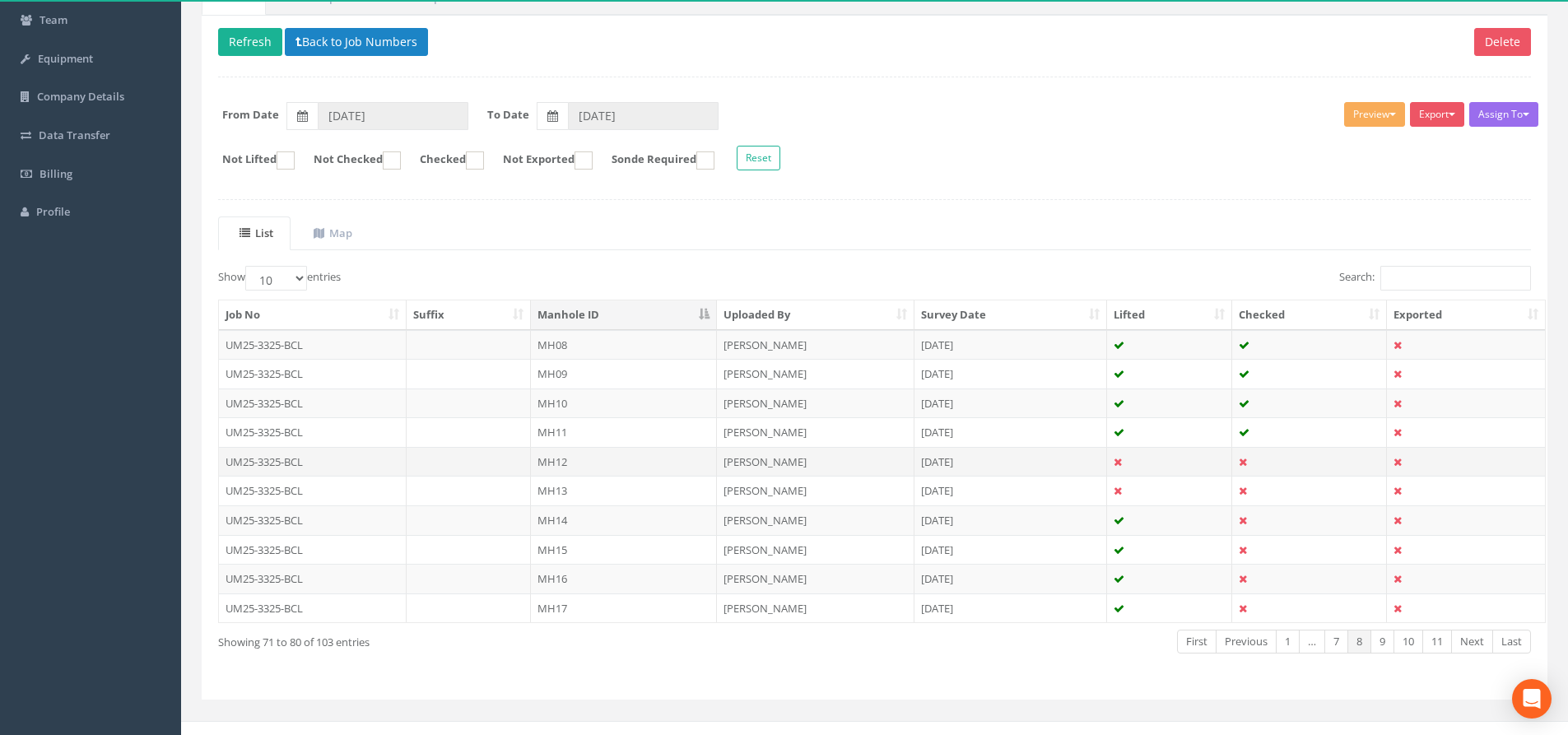
click at [574, 460] on td "MH12" at bounding box center [624, 462] width 186 height 30
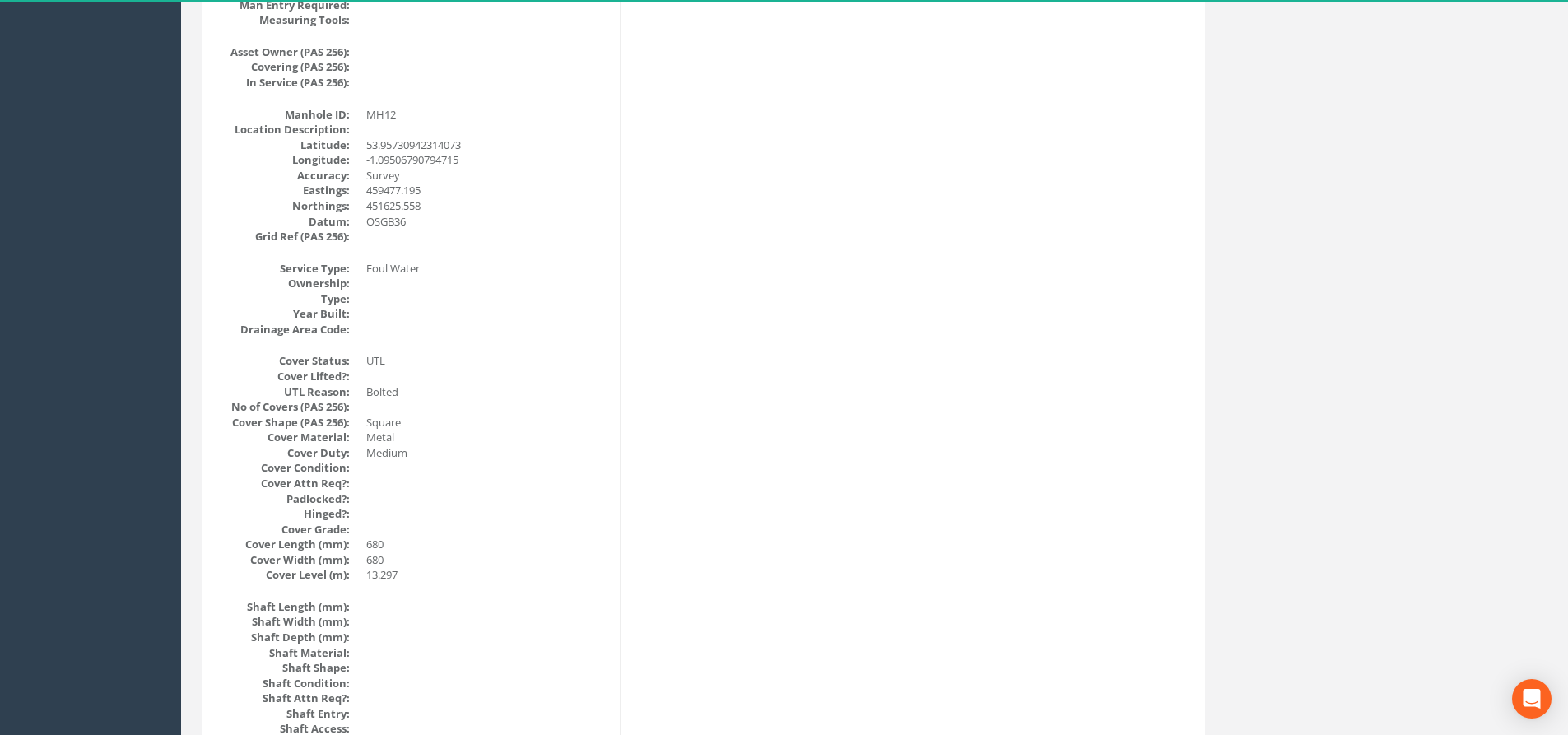
scroll to position [0, 0]
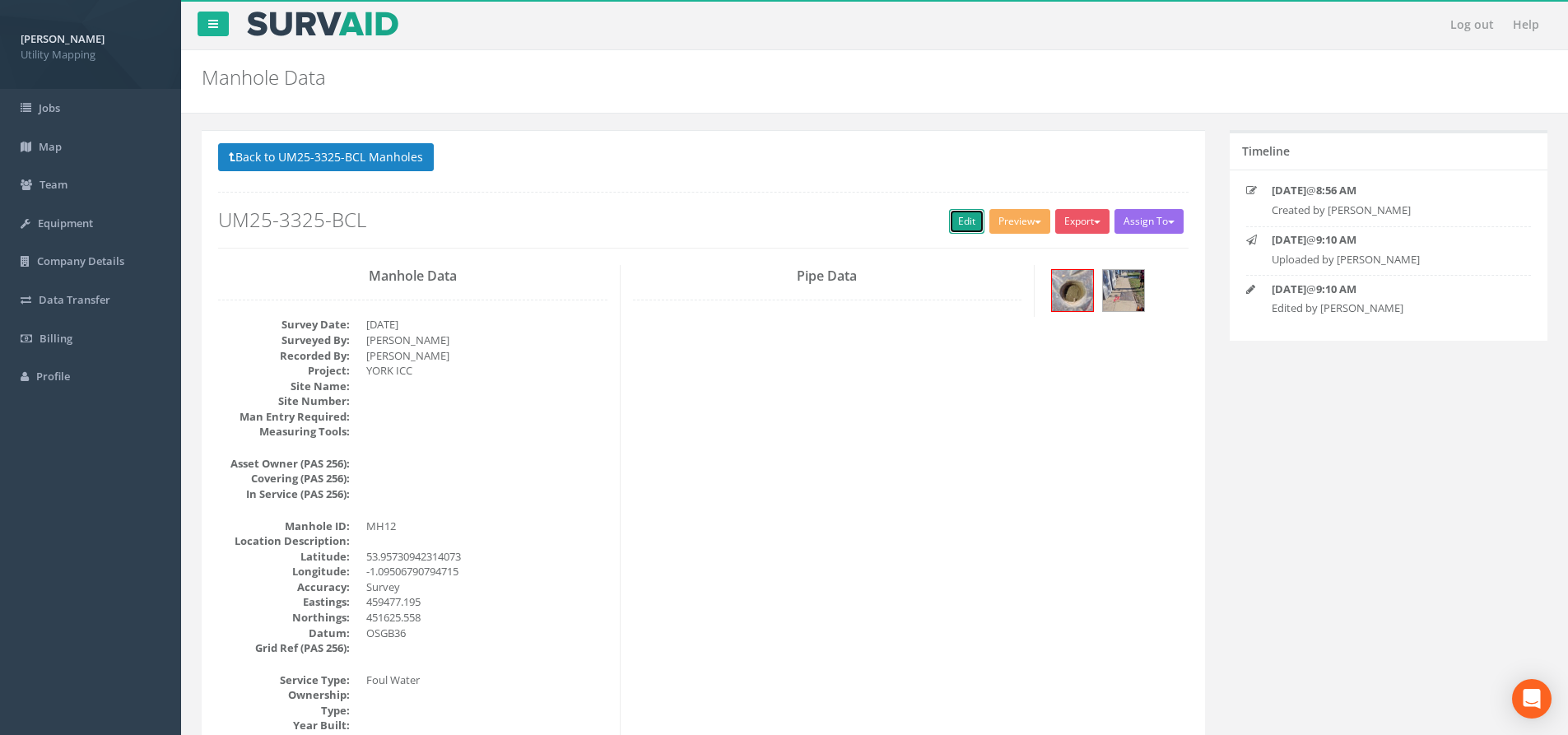
click at [963, 211] on link "Edit" at bounding box center [967, 222] width 35 height 25
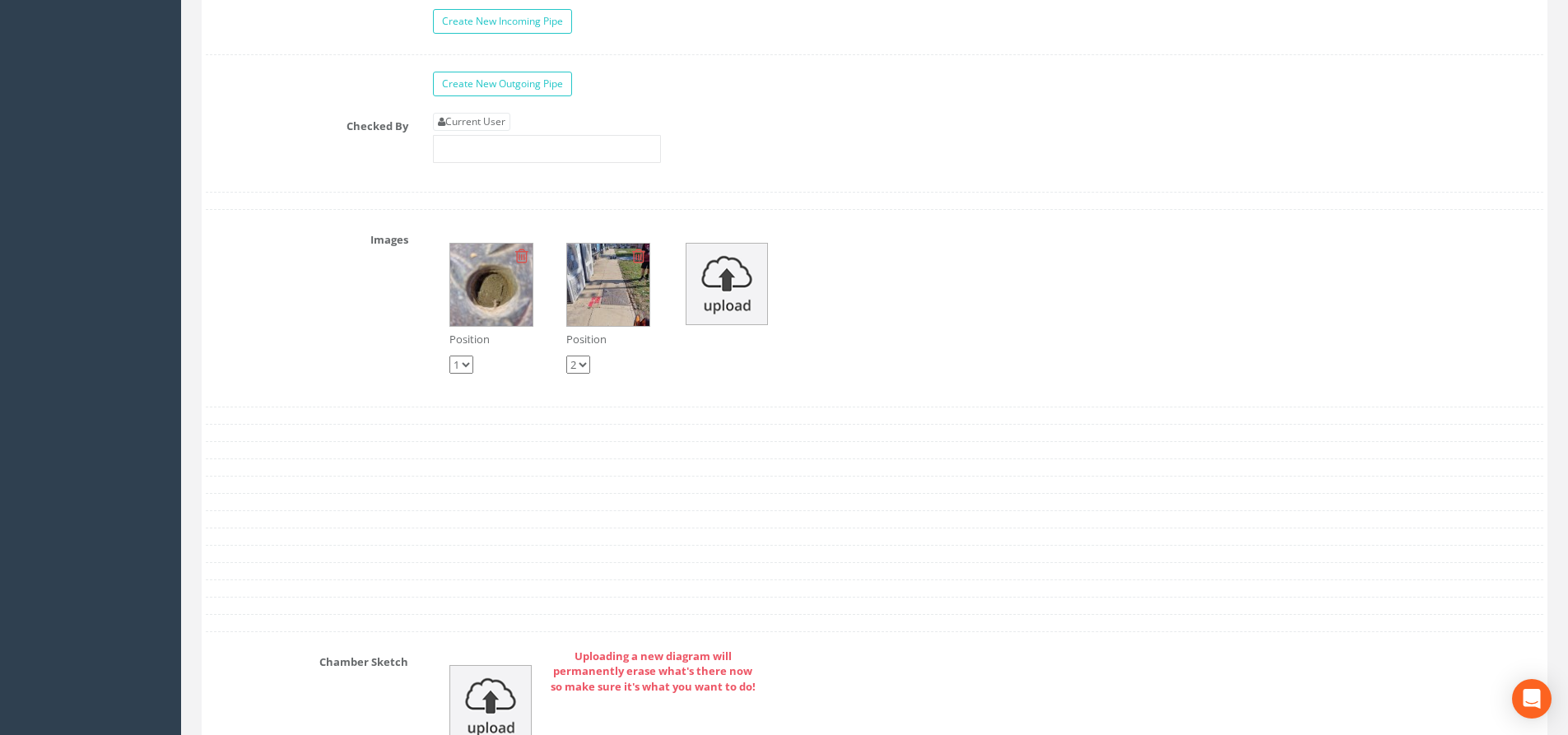
scroll to position [2550, 0]
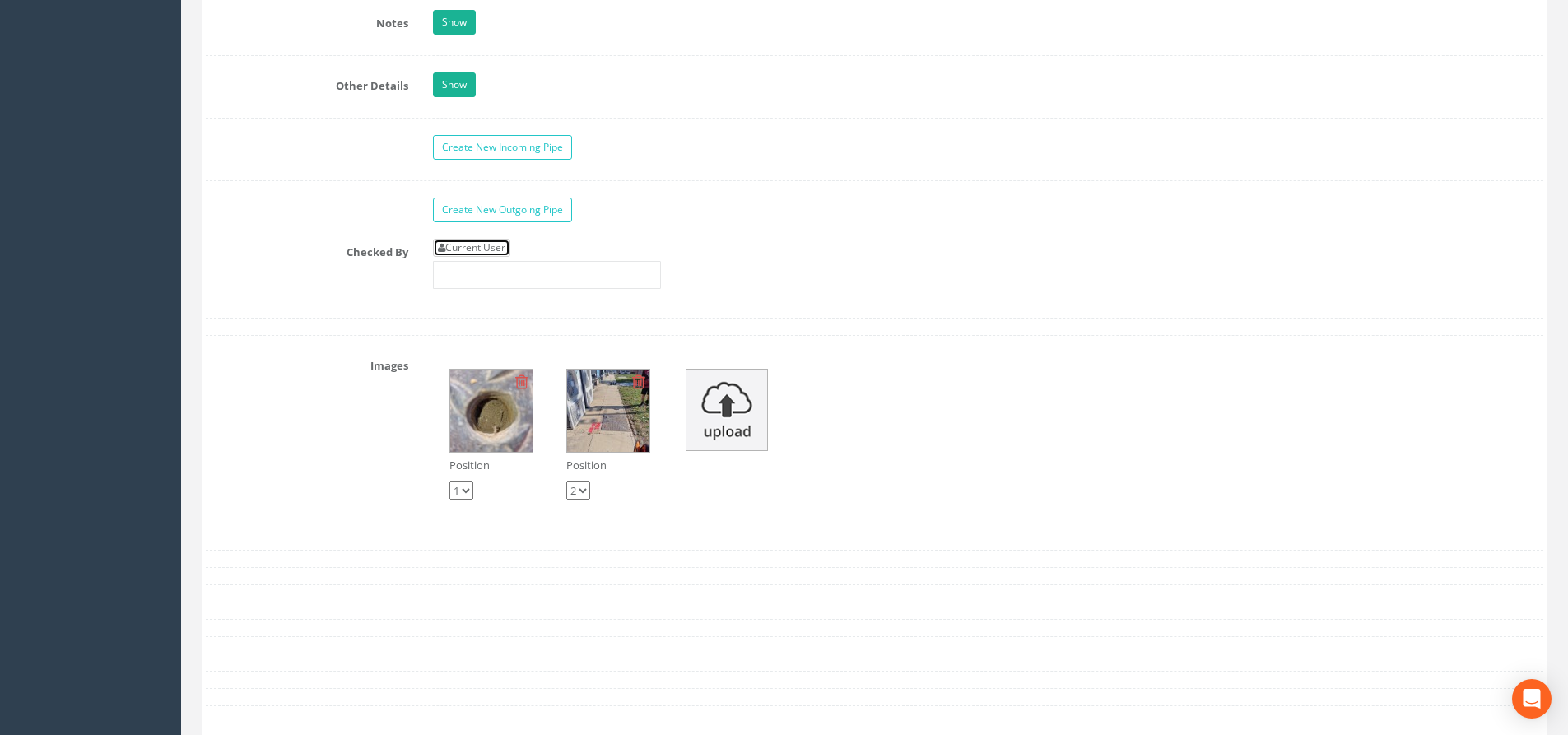
click at [493, 247] on link "Current User" at bounding box center [472, 247] width 77 height 18
type input "[PERSON_NAME]"
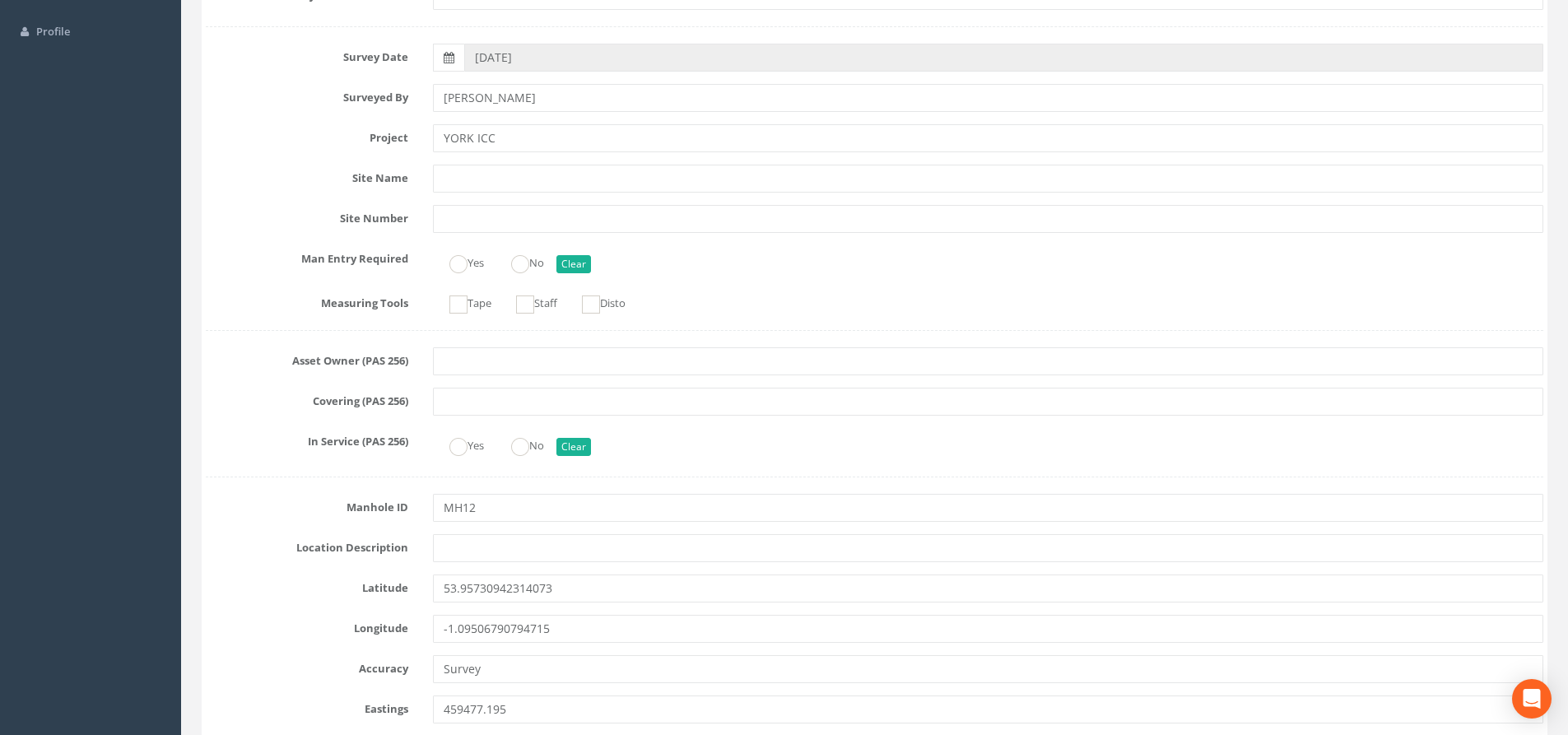
scroll to position [0, 0]
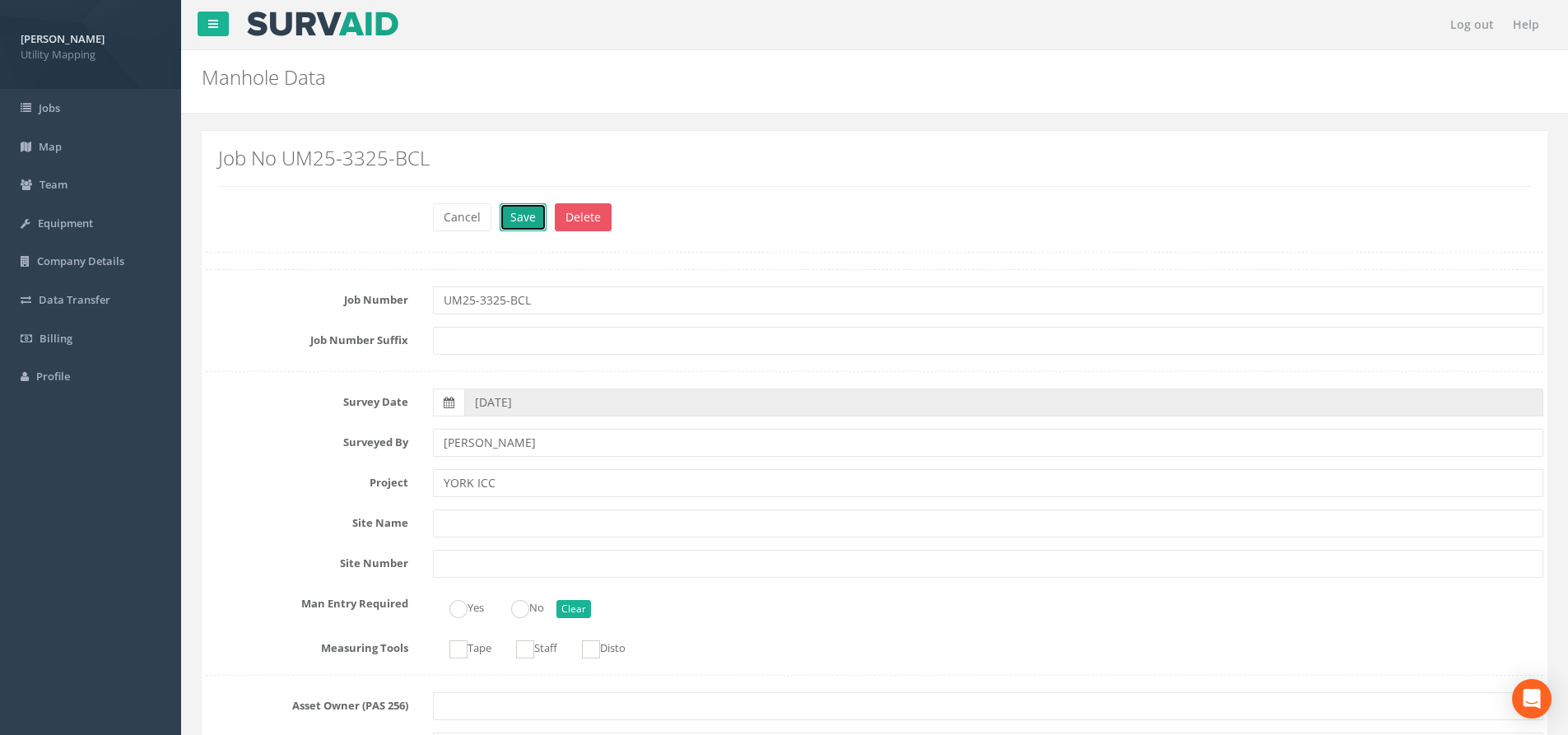
click at [529, 211] on button "Save" at bounding box center [523, 217] width 47 height 28
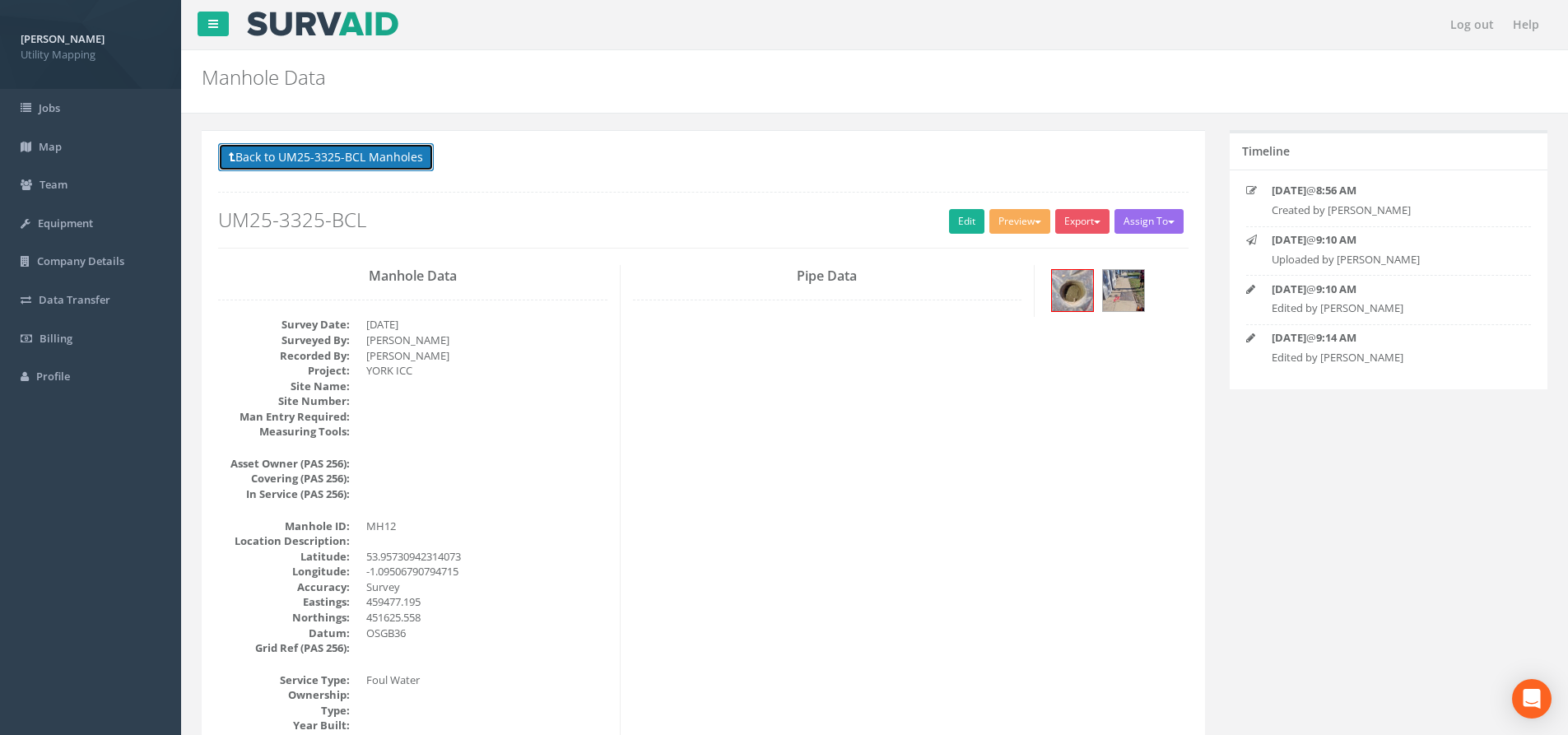
click at [382, 145] on button "Back to UM25-3325-BCL Manholes" at bounding box center [326, 157] width 216 height 28
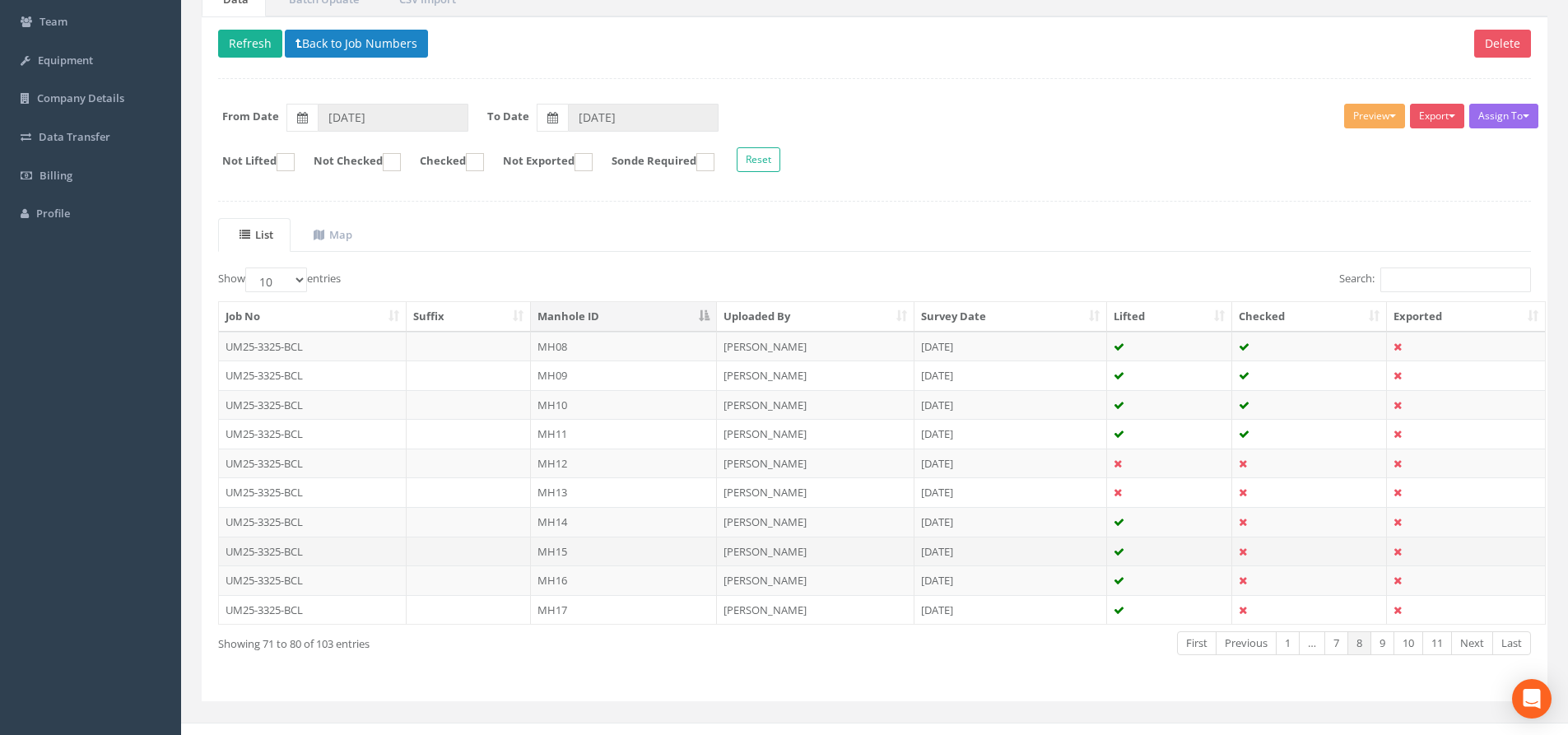
scroll to position [165, 0]
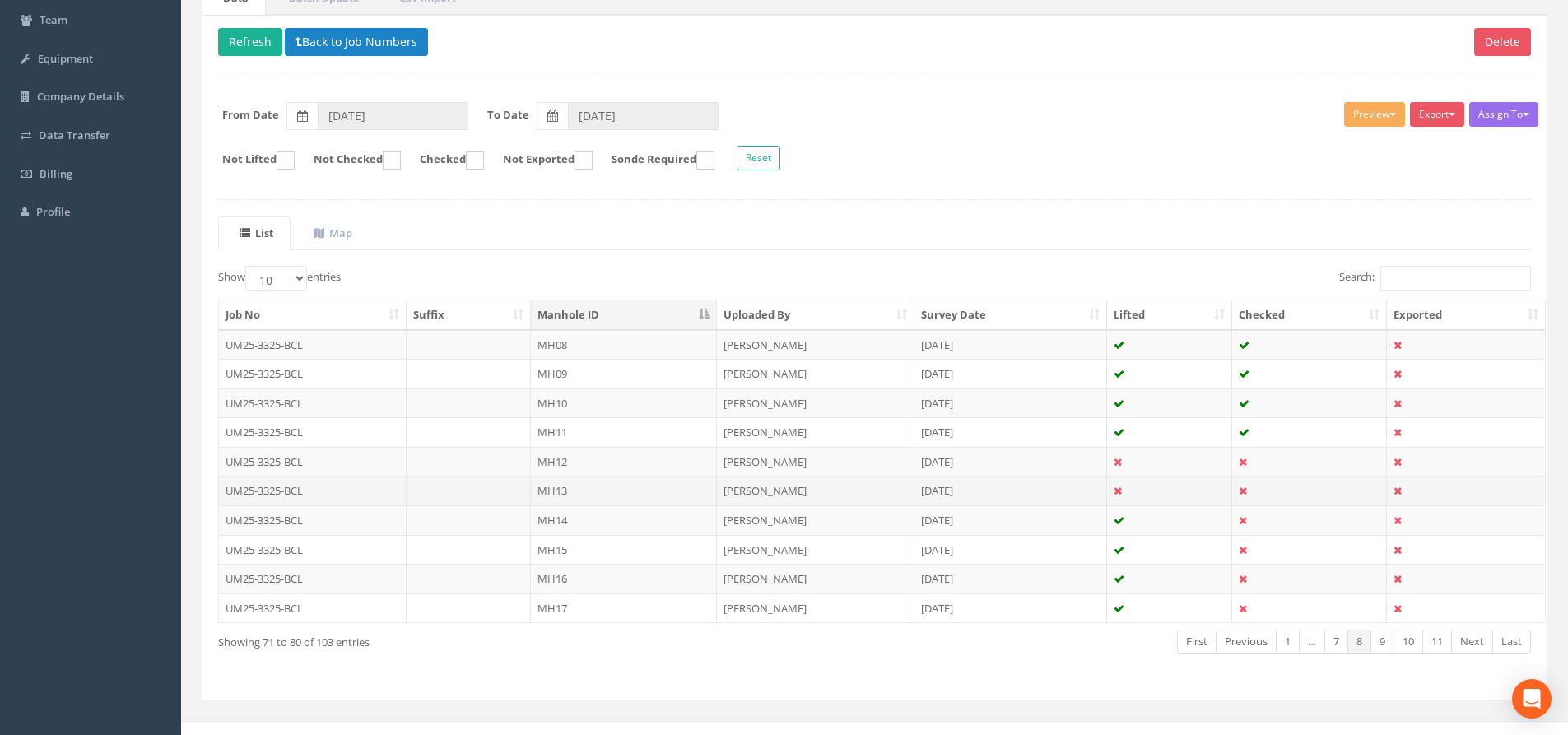
click at [616, 485] on td "MH13" at bounding box center [624, 491] width 186 height 30
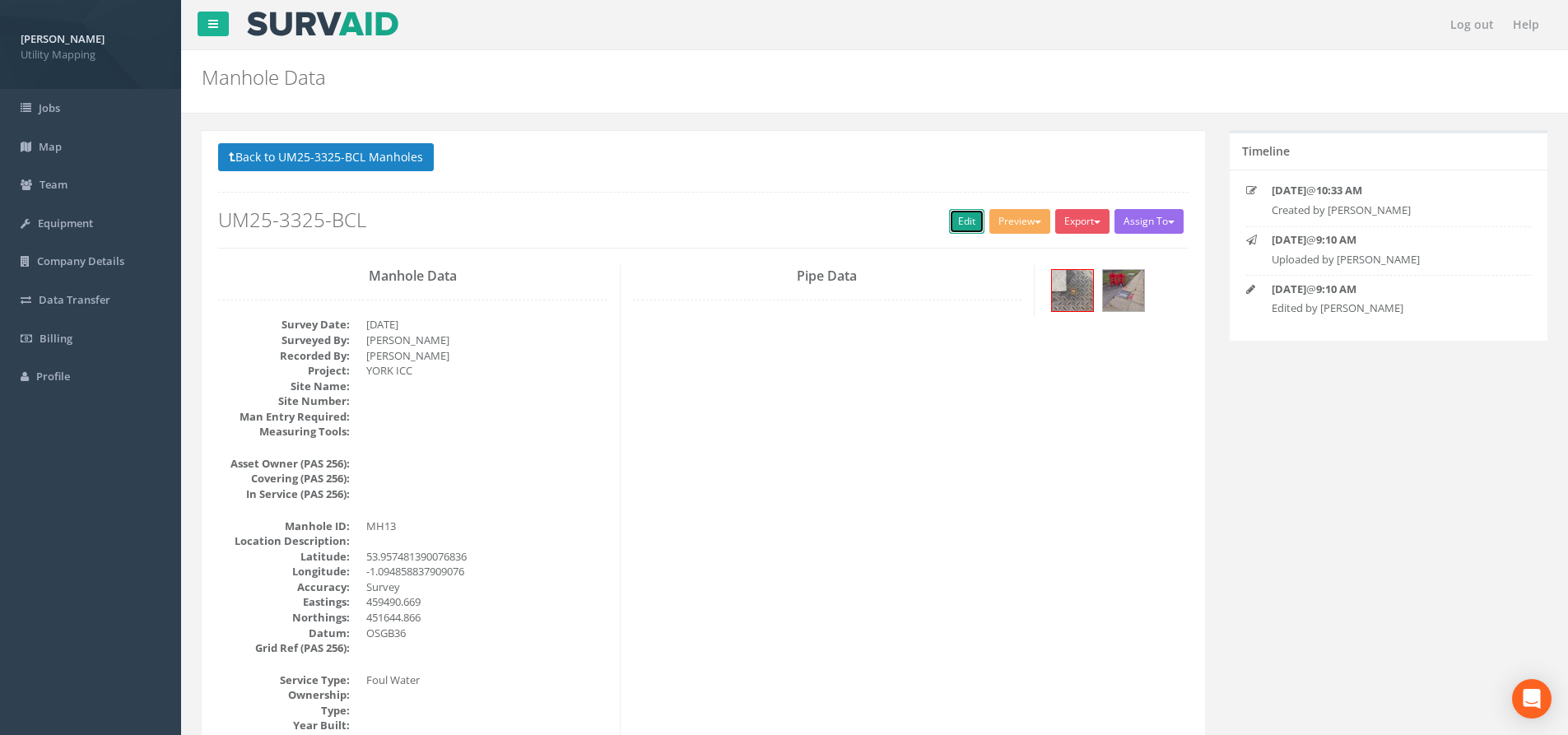
click at [968, 219] on link "Edit" at bounding box center [967, 222] width 35 height 25
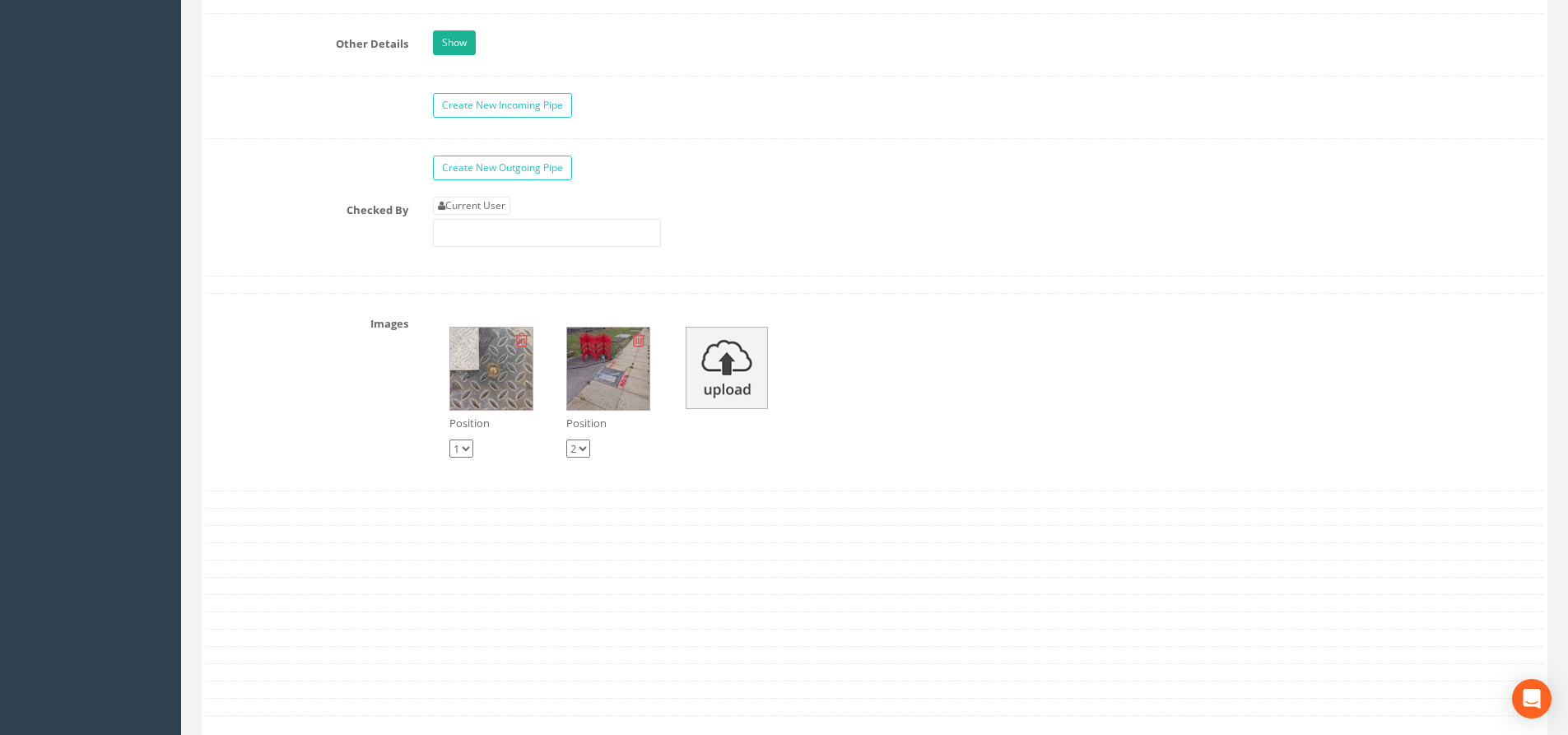
scroll to position [2468, 0]
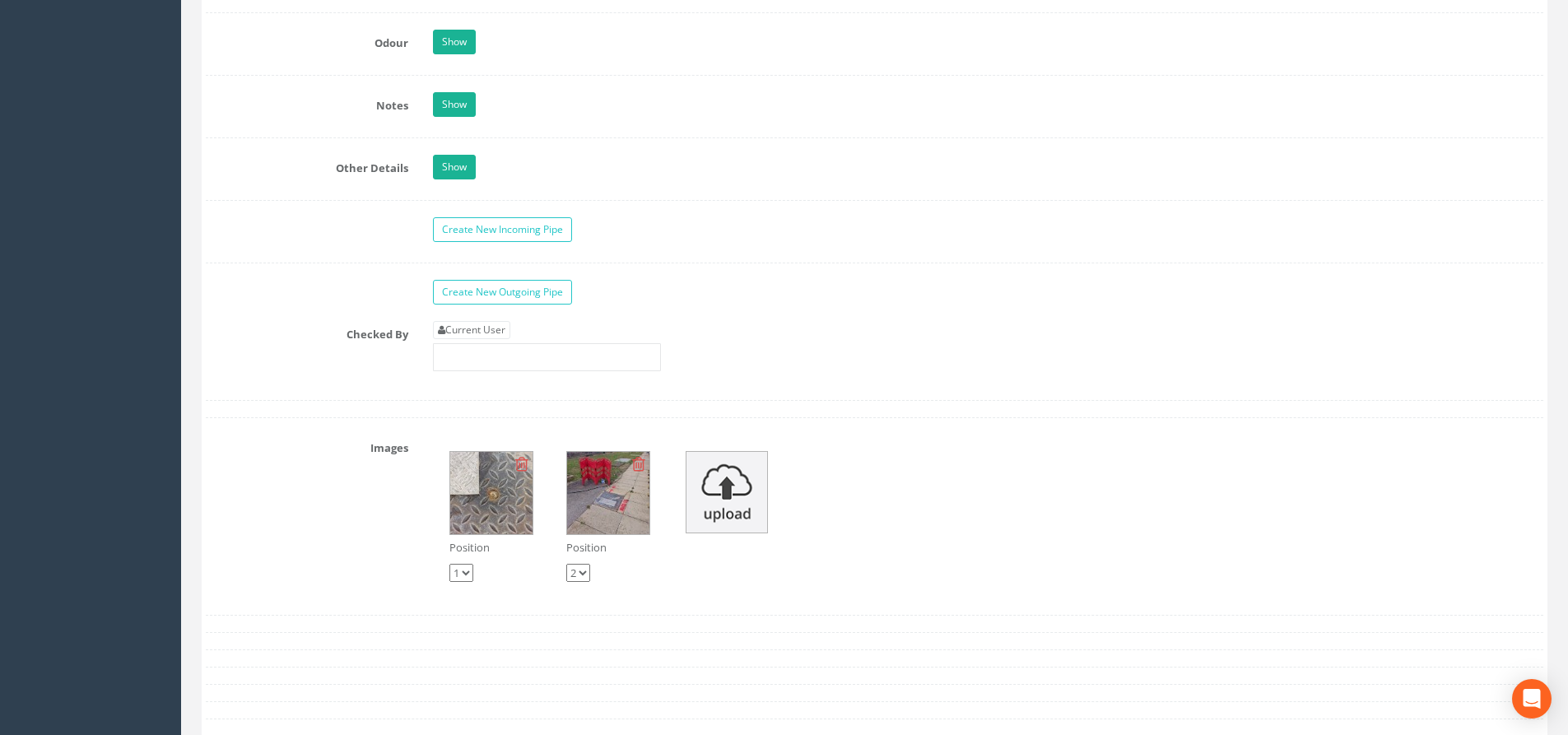
click at [480, 322] on link "Current User" at bounding box center [472, 329] width 77 height 18
type input "[PERSON_NAME]"
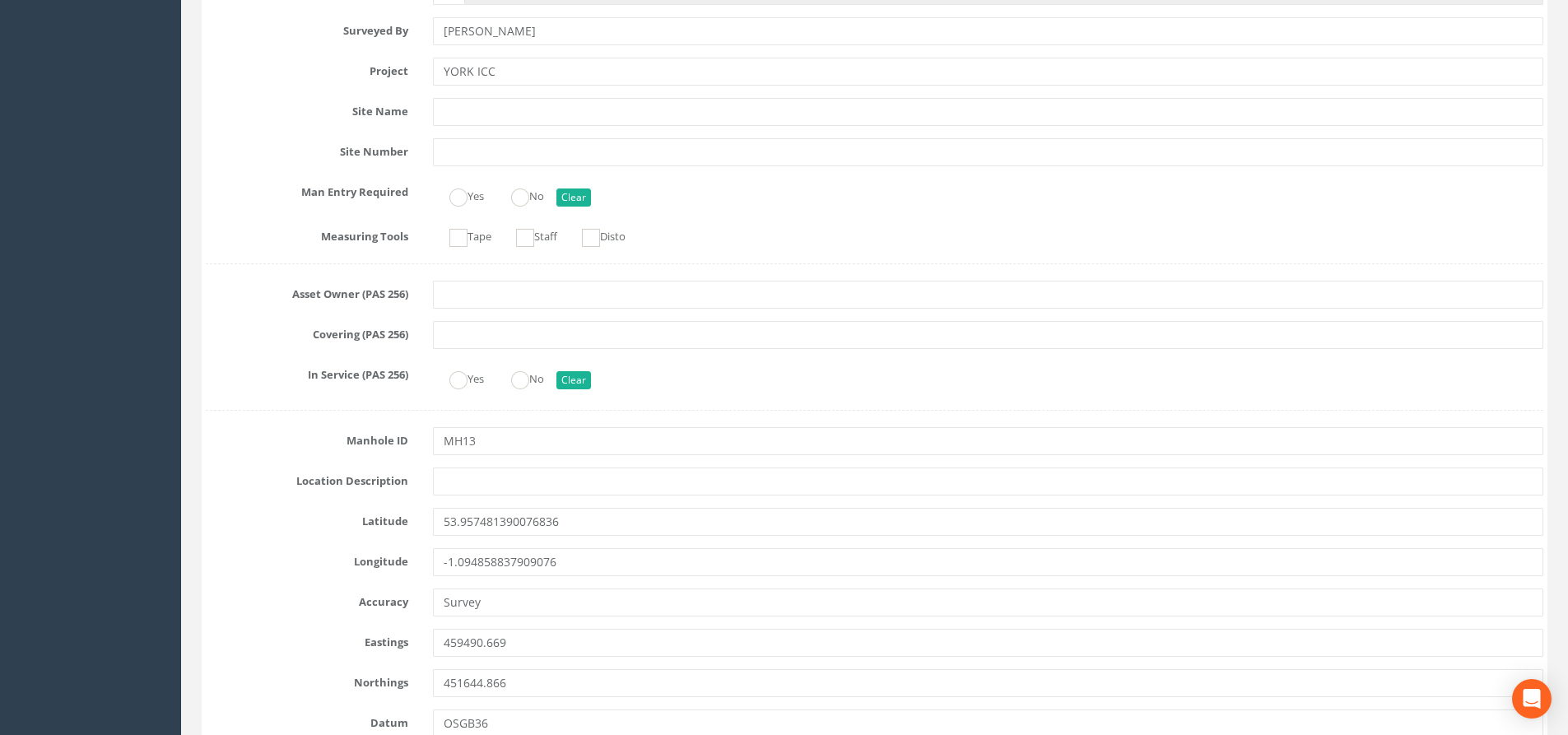
scroll to position [0, 0]
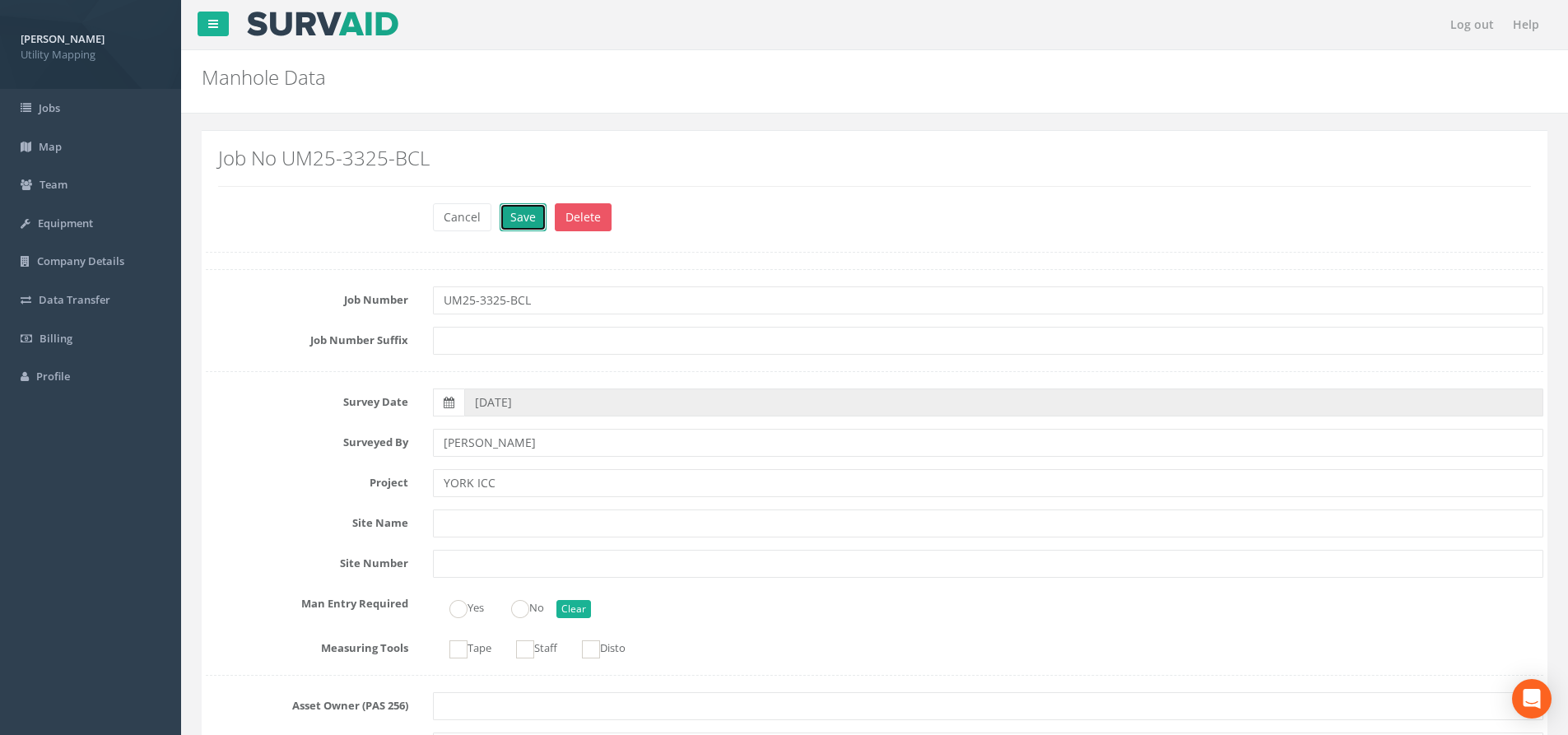
click at [521, 226] on button "Save" at bounding box center [523, 217] width 47 height 28
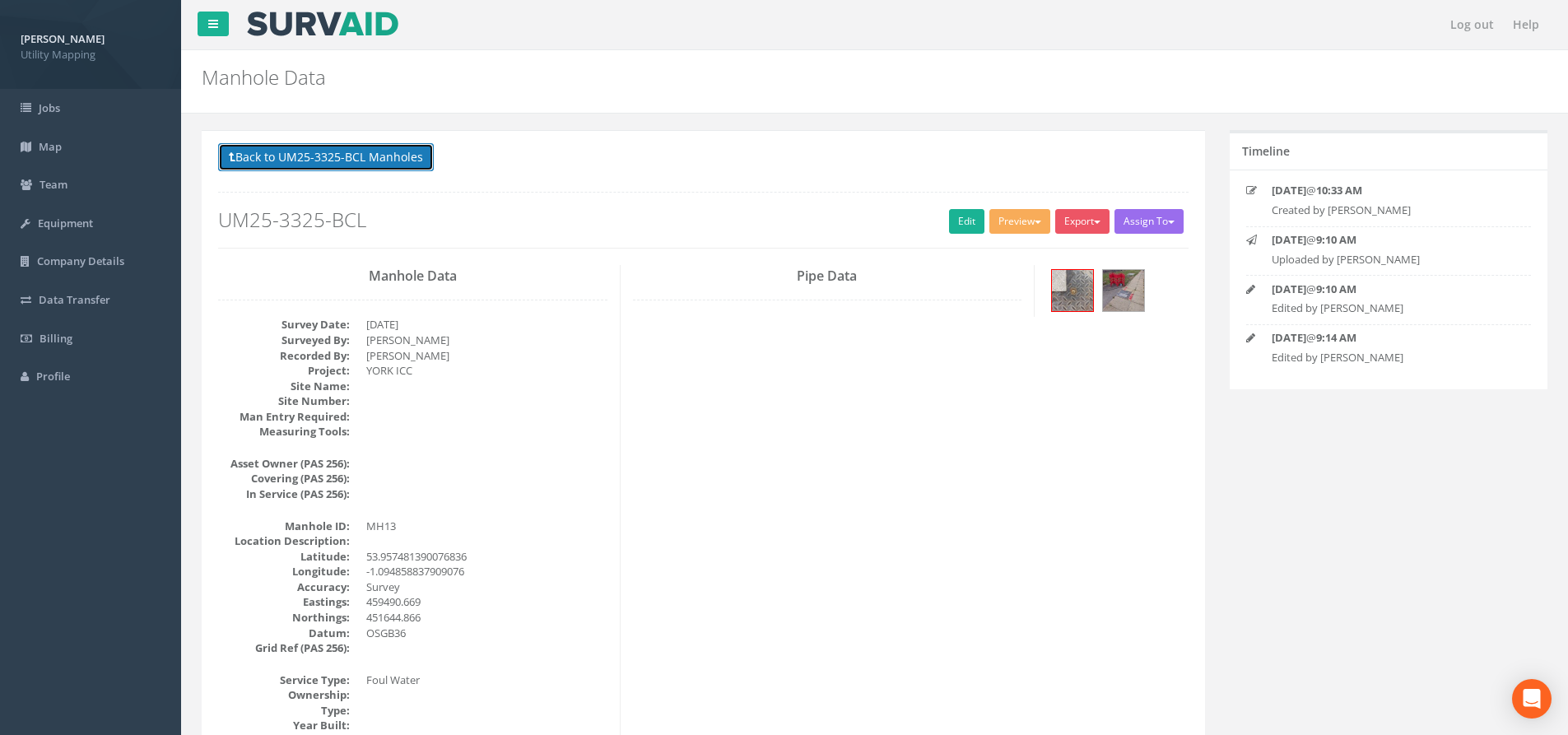
click at [387, 163] on button "Back to UM25-3325-BCL Manholes" at bounding box center [326, 157] width 216 height 28
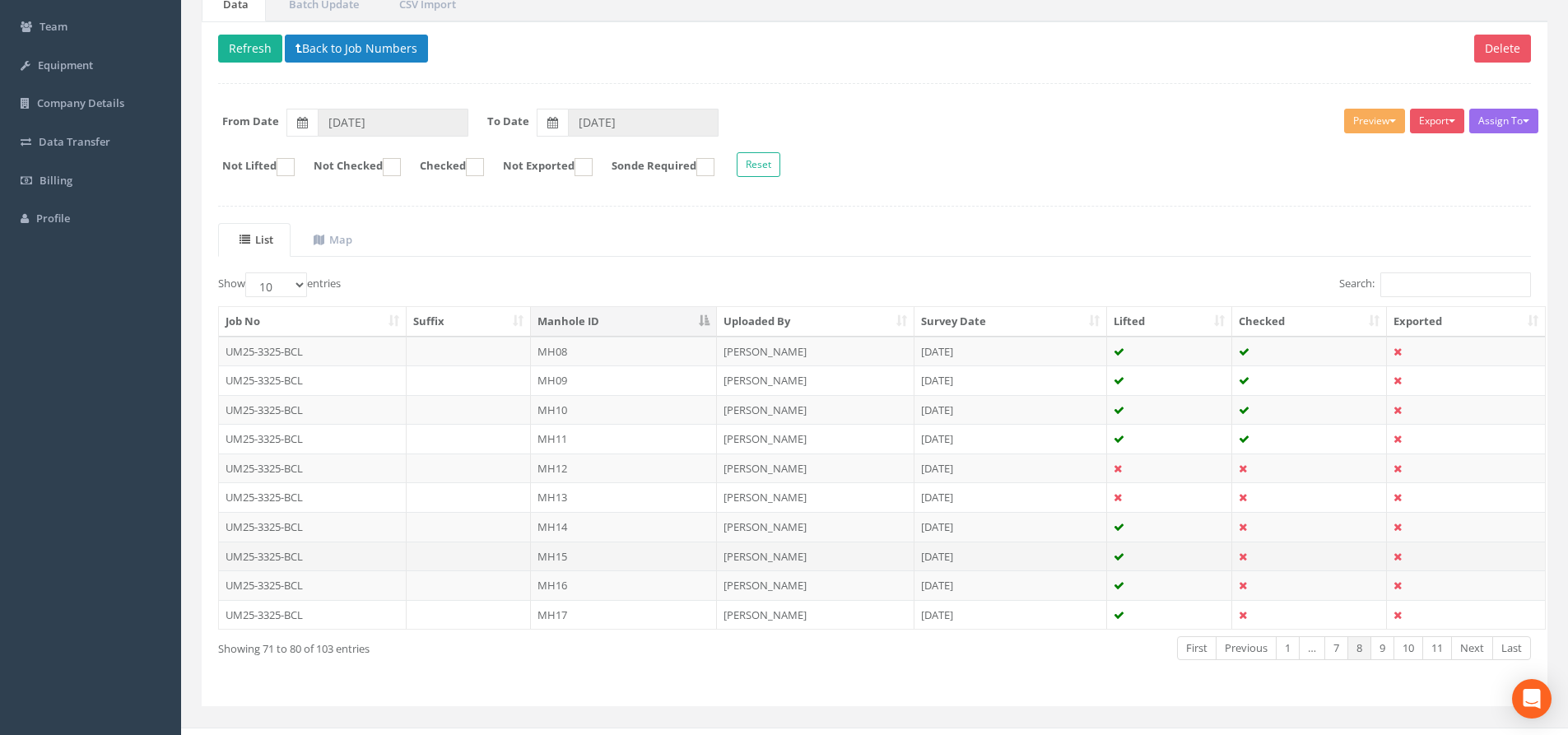
scroll to position [165, 0]
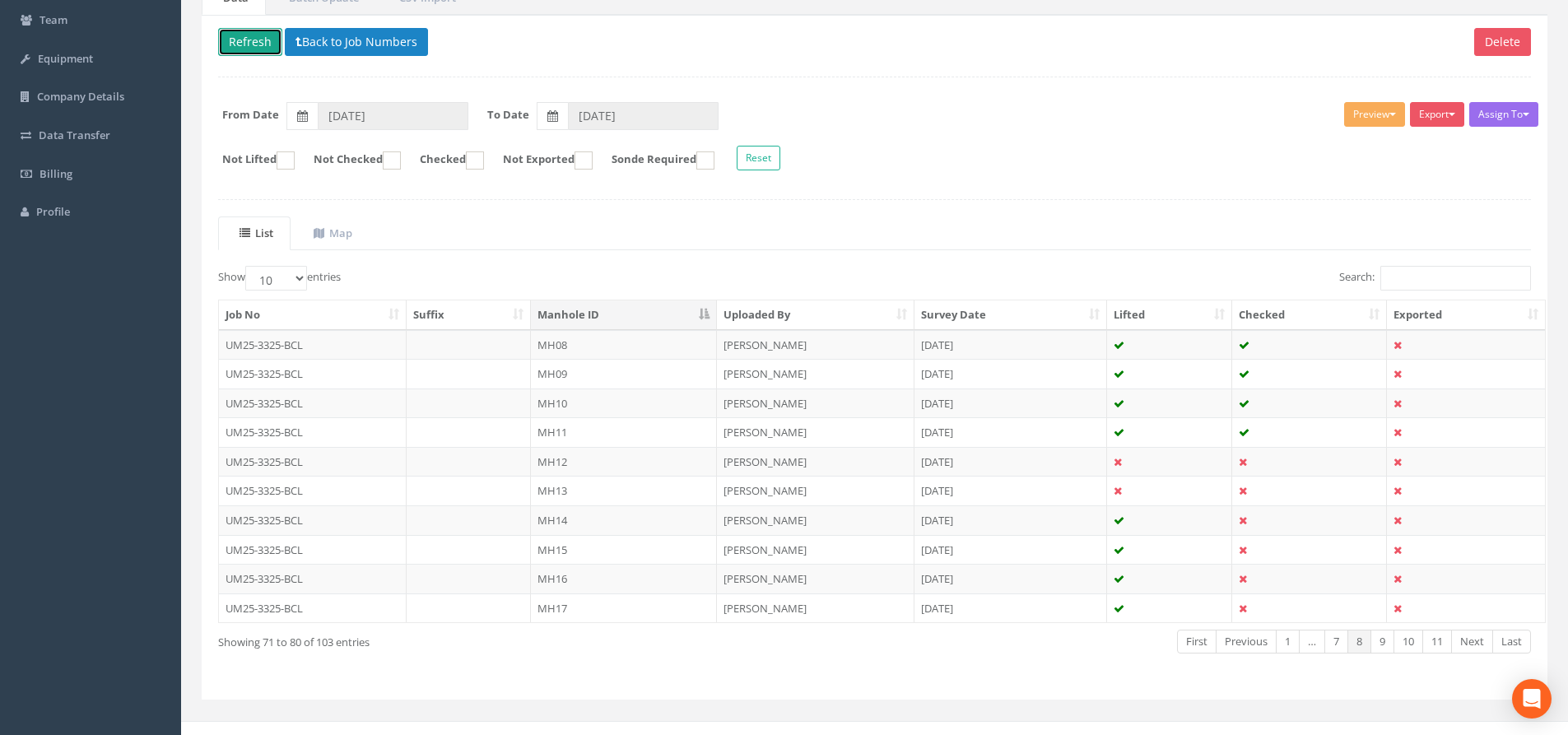
click at [237, 42] on button "Refresh" at bounding box center [250, 42] width 64 height 28
click at [620, 522] on td "MH14" at bounding box center [624, 520] width 186 height 30
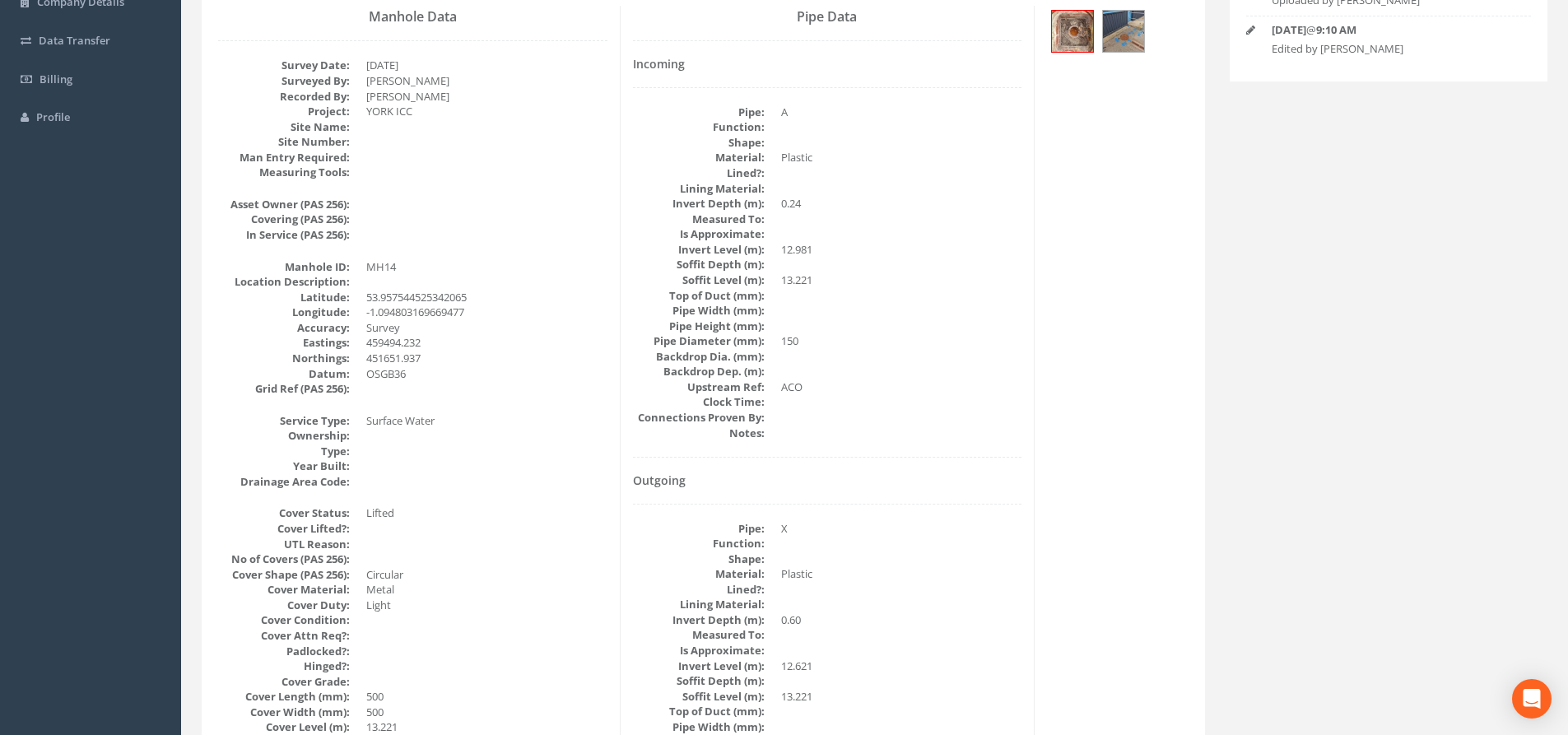
scroll to position [0, 0]
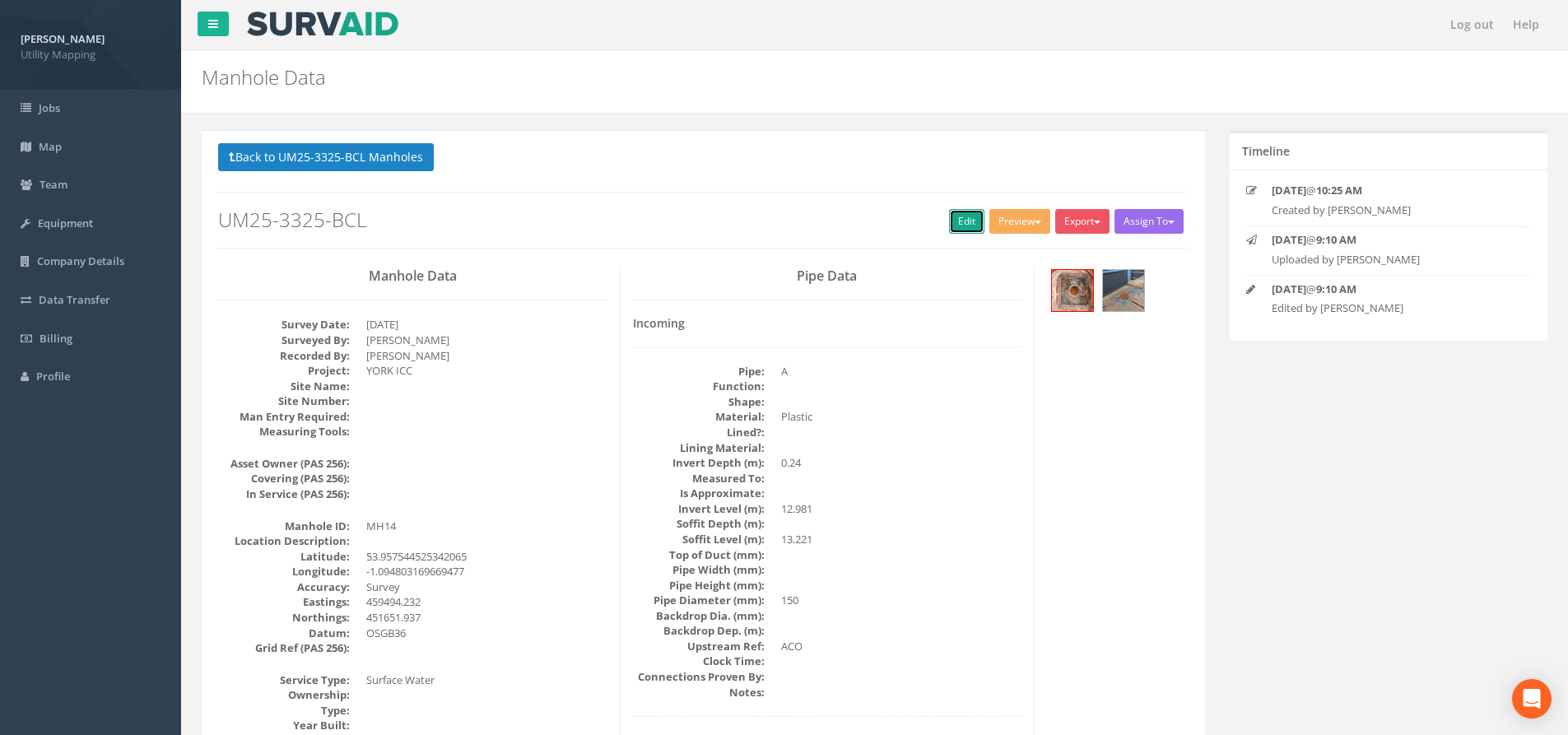
click at [951, 223] on link "Edit" at bounding box center [967, 222] width 35 height 25
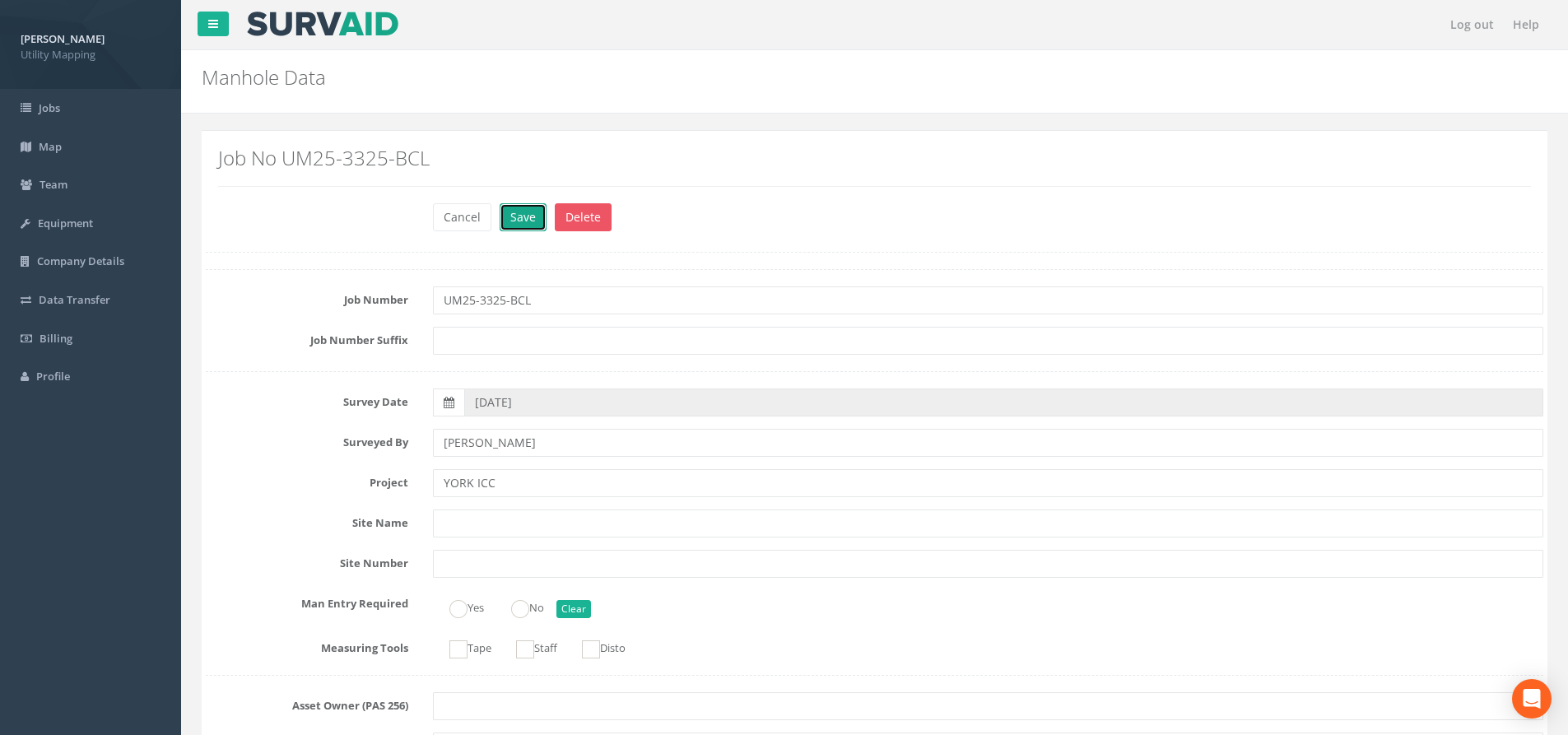
click at [528, 223] on button "Save" at bounding box center [523, 217] width 47 height 28
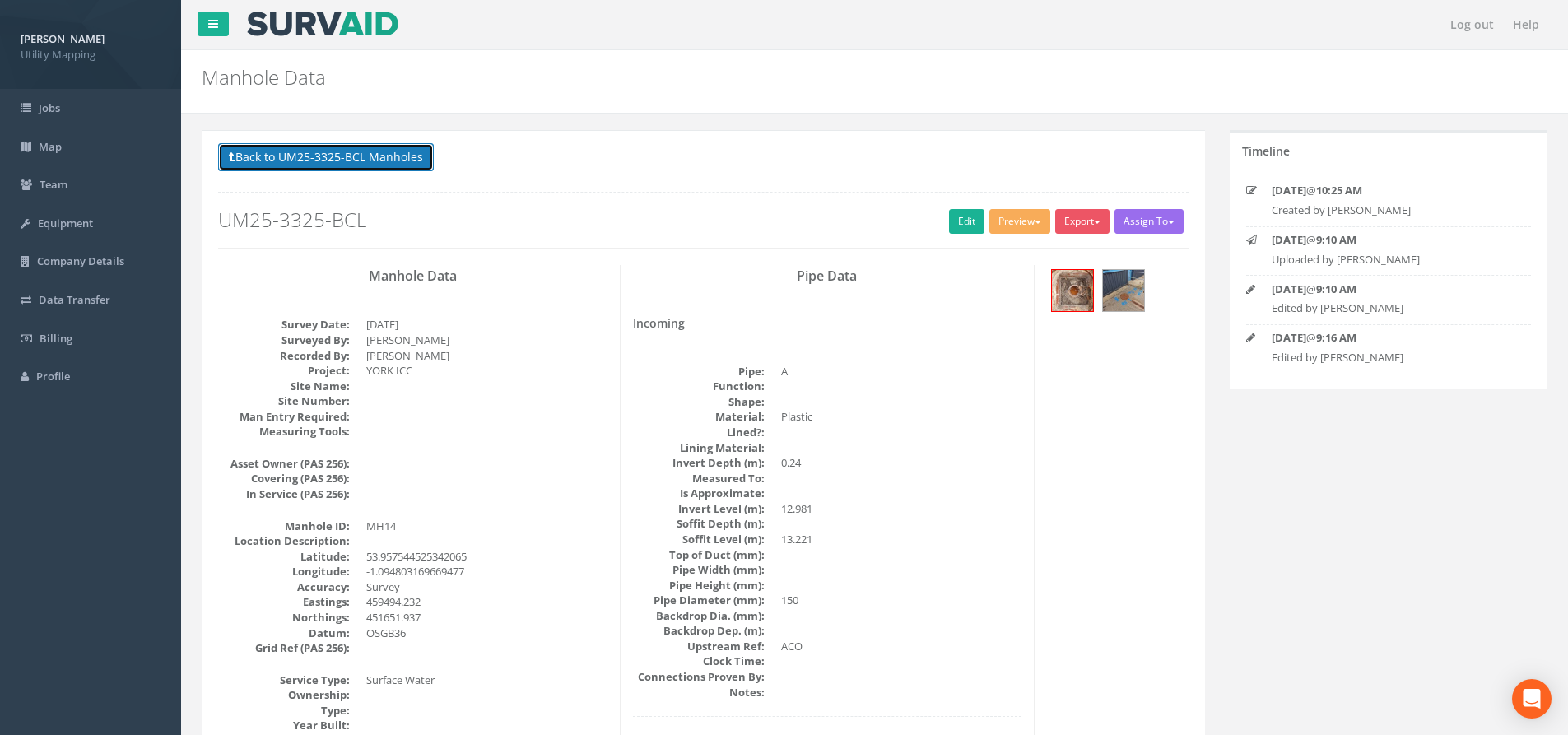
click at [338, 161] on button "Back to UM25-3325-BCL Manholes" at bounding box center [326, 157] width 216 height 28
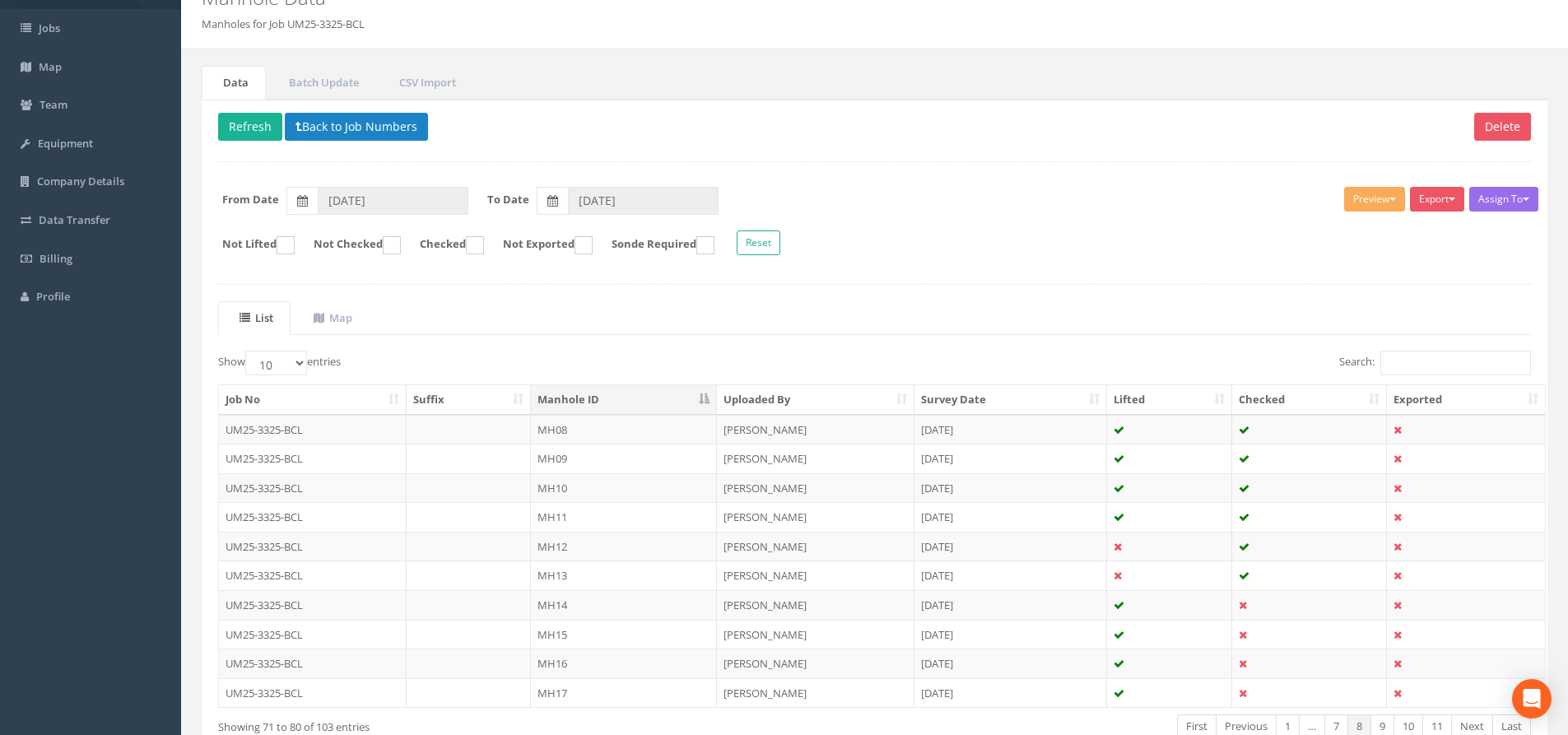
scroll to position [182, 0]
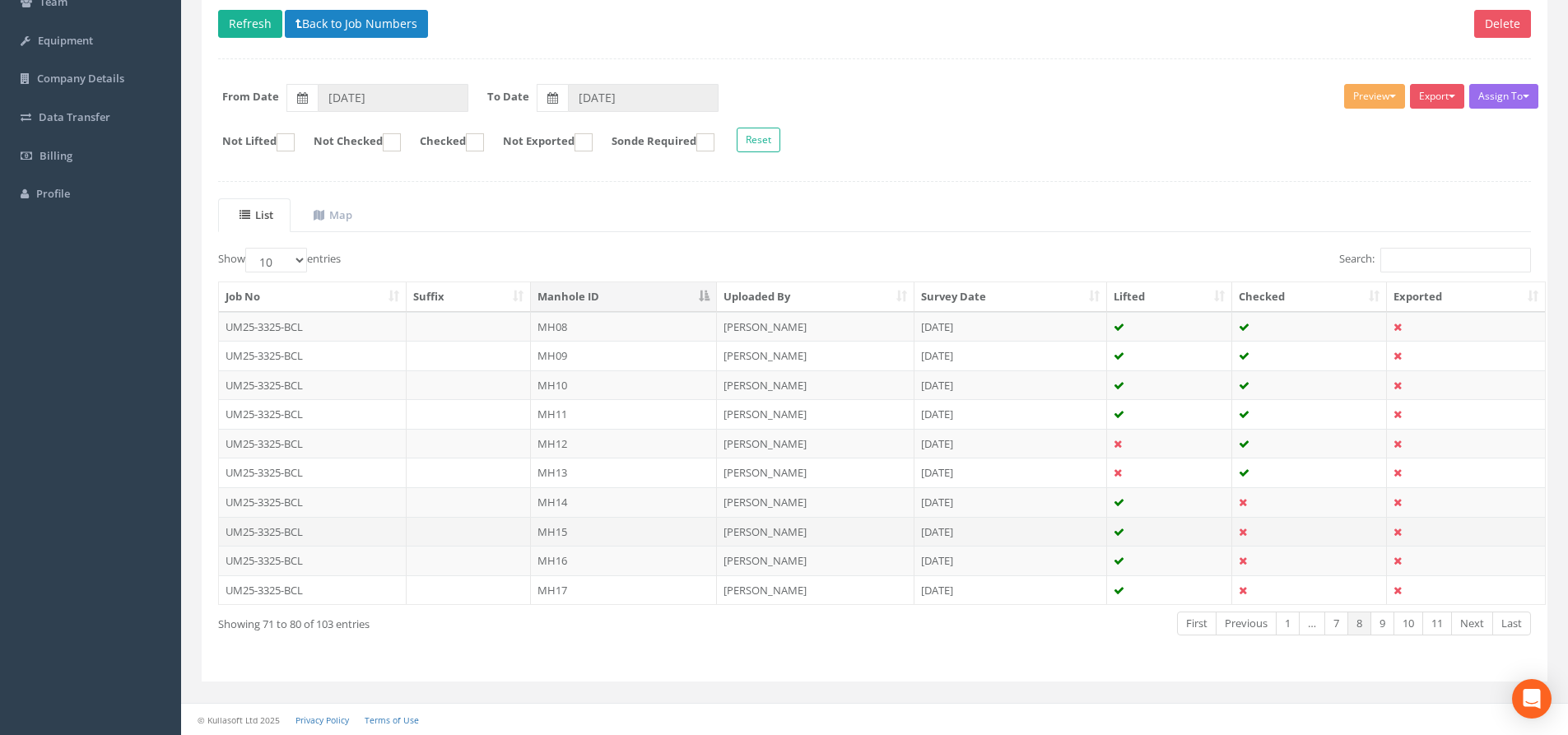
click at [663, 528] on td "MH15" at bounding box center [624, 532] width 186 height 30
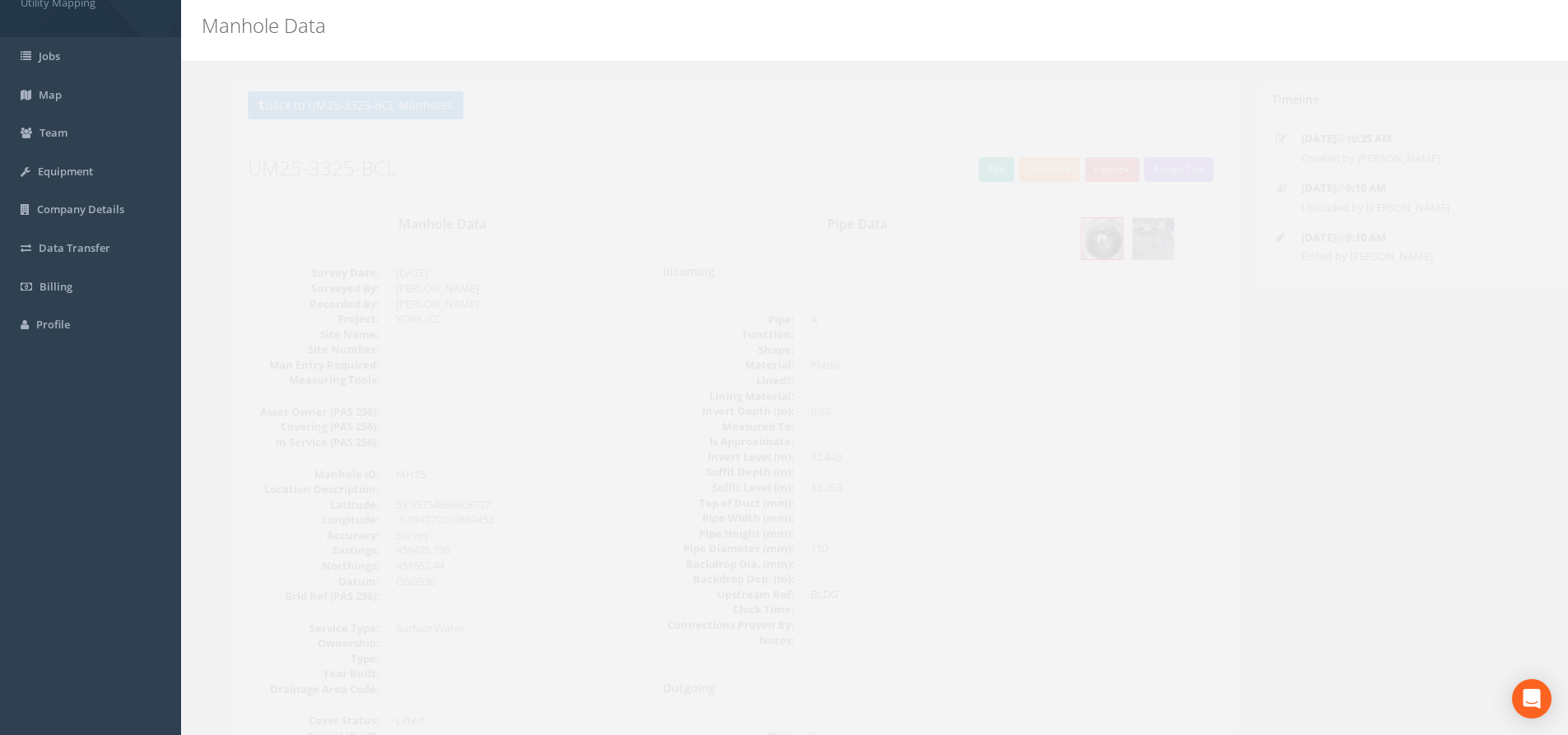
scroll to position [0, 0]
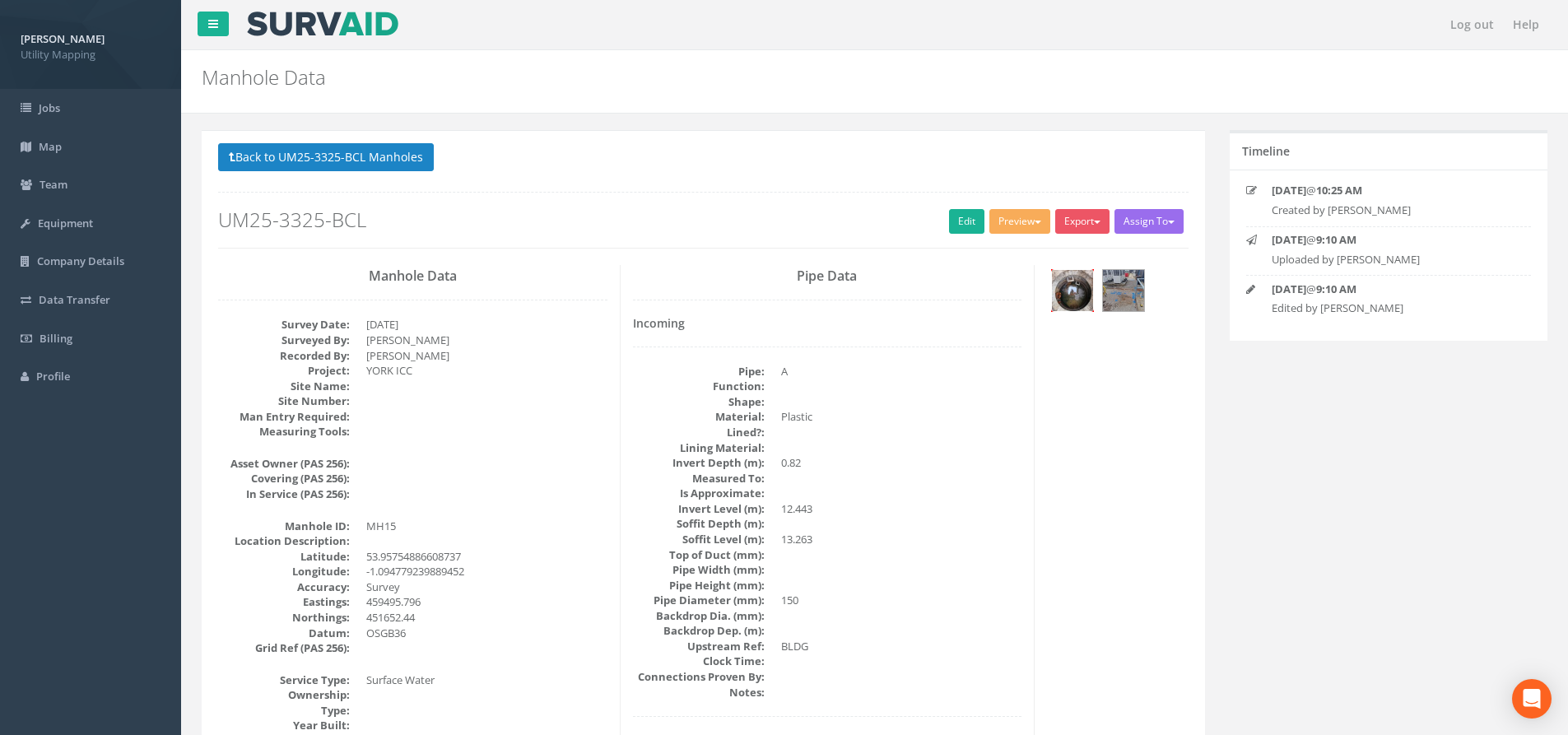
click at [1083, 304] on img at bounding box center [1072, 290] width 41 height 41
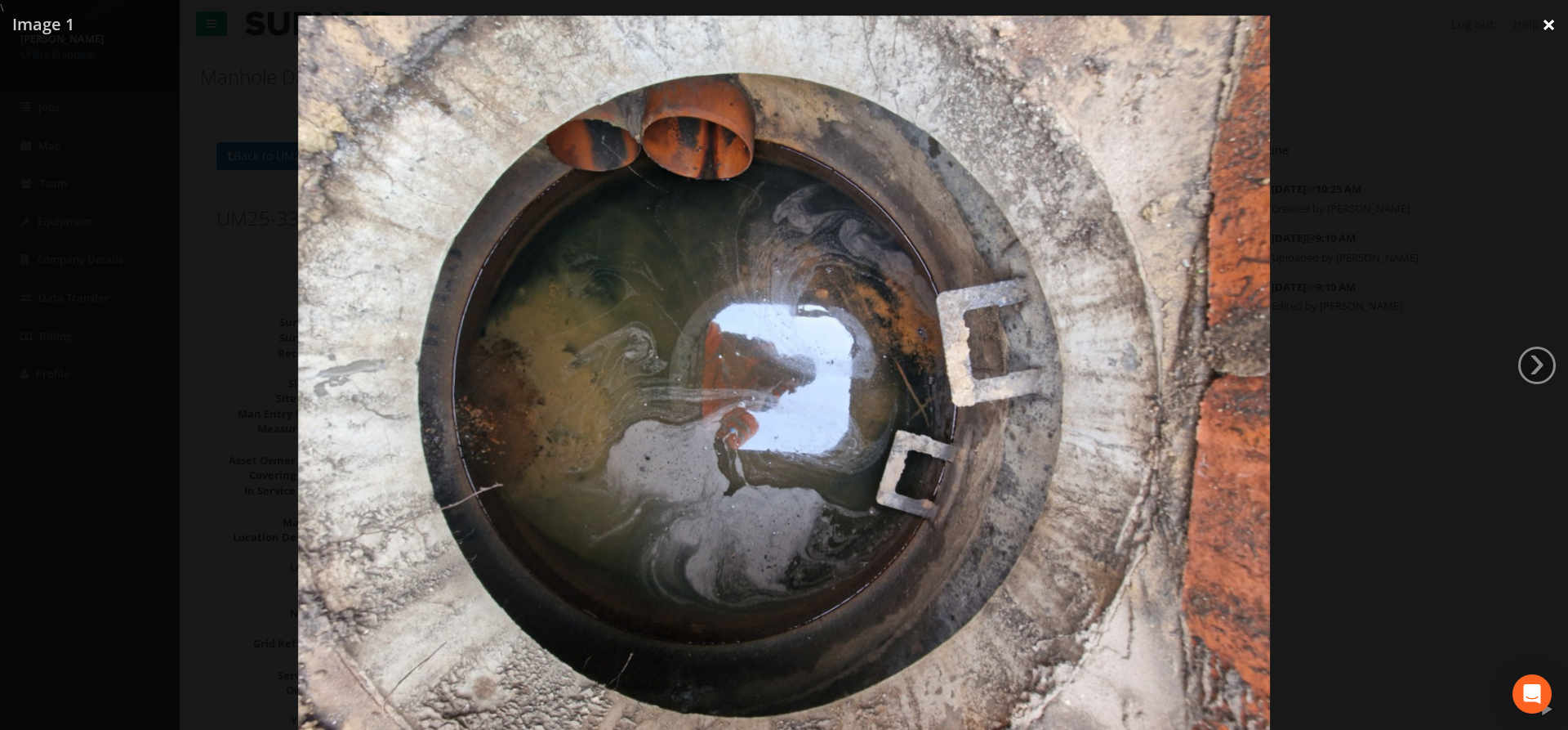
click at [1253, 28] on link "×" at bounding box center [1549, 24] width 38 height 49
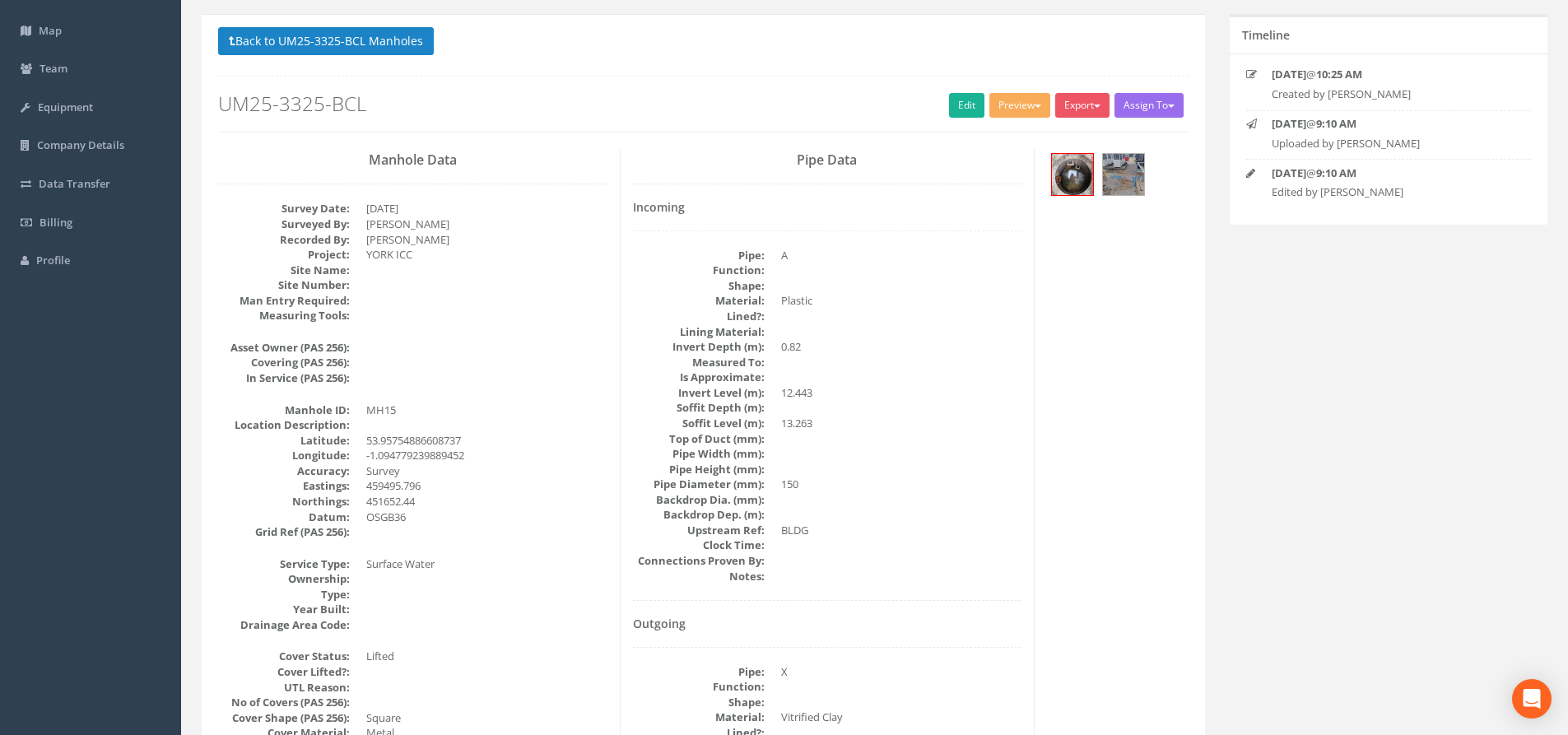
scroll to position [82, 0]
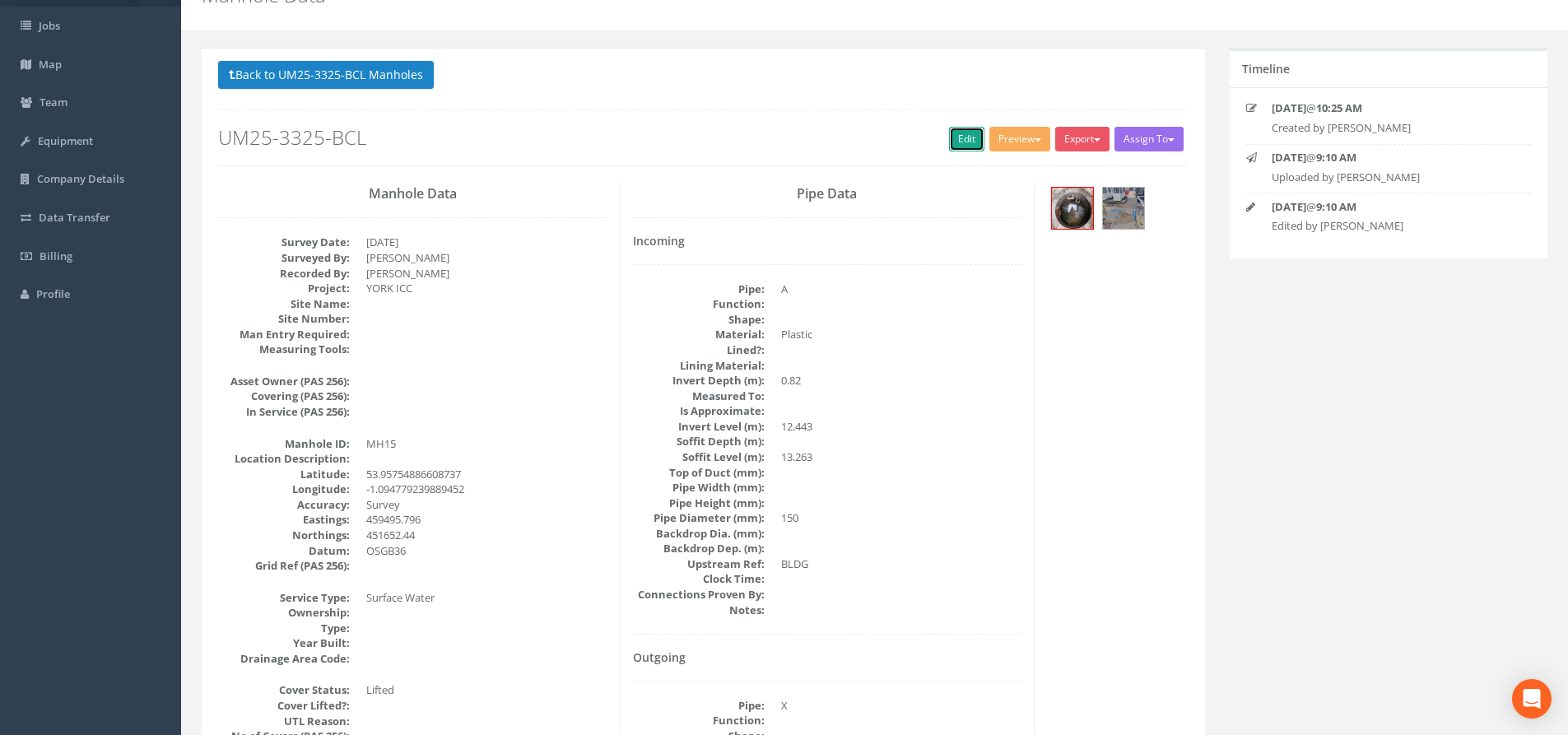
click at [950, 141] on link "Edit" at bounding box center [967, 139] width 35 height 25
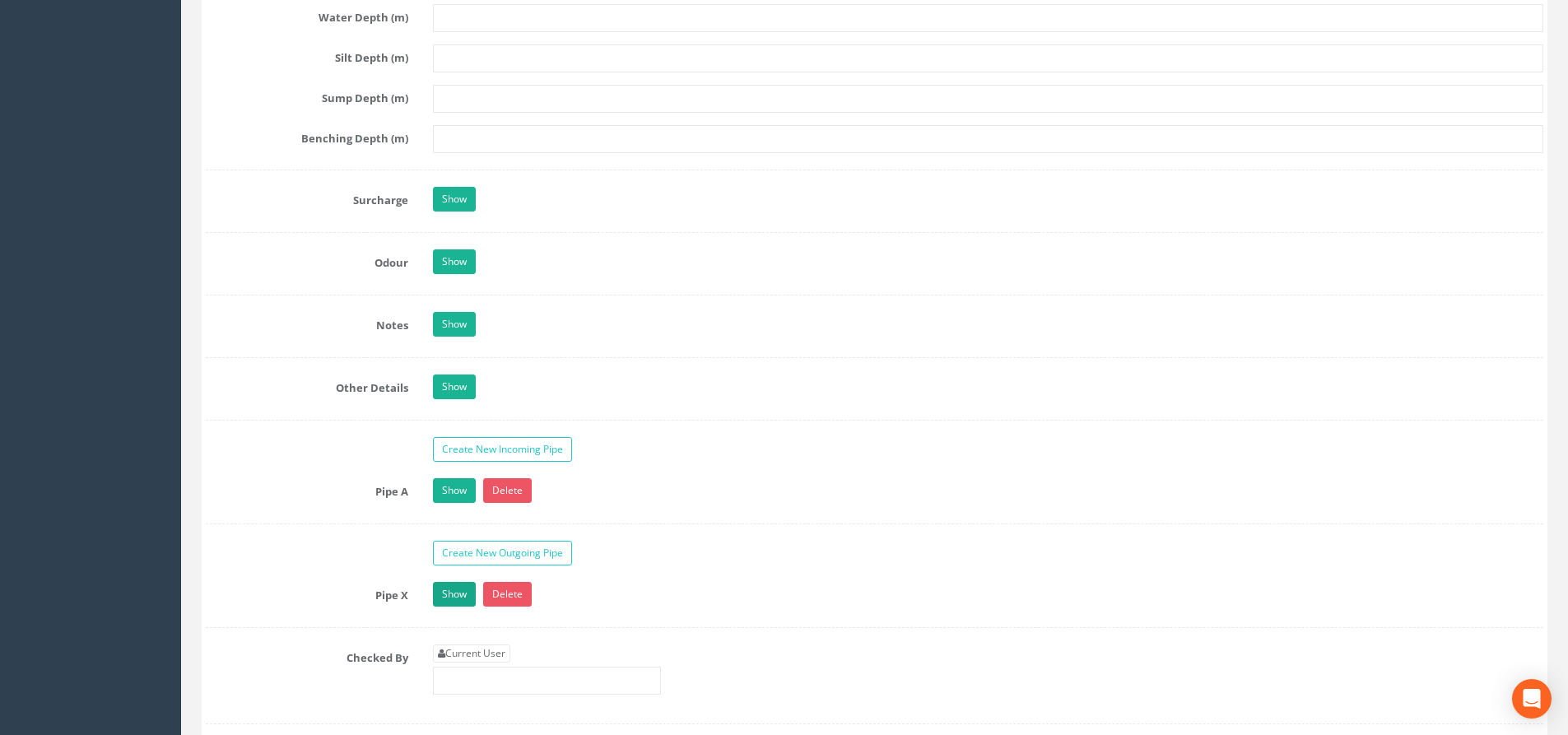
scroll to position [2385, 0]
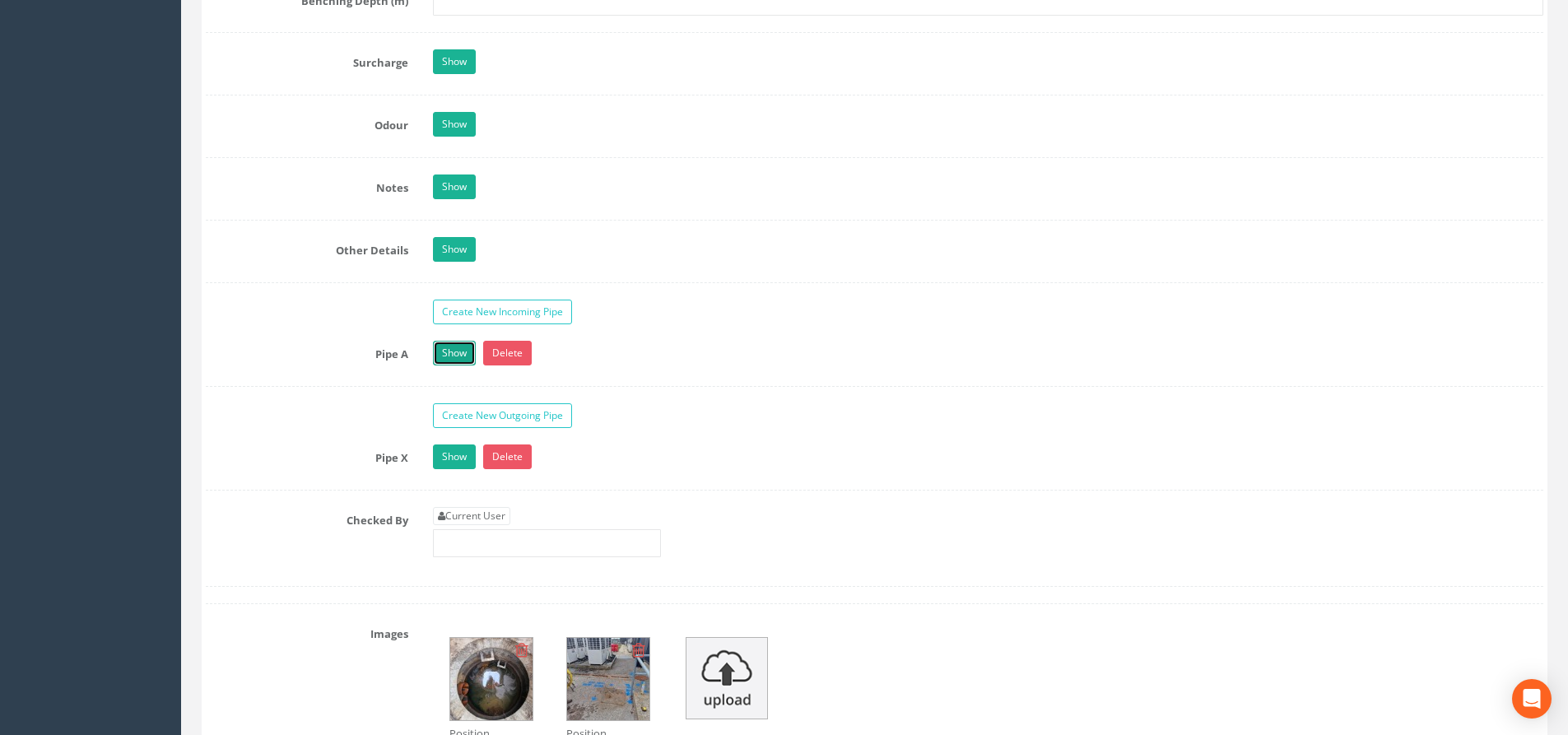
click at [440, 343] on link "Show" at bounding box center [454, 353] width 43 height 25
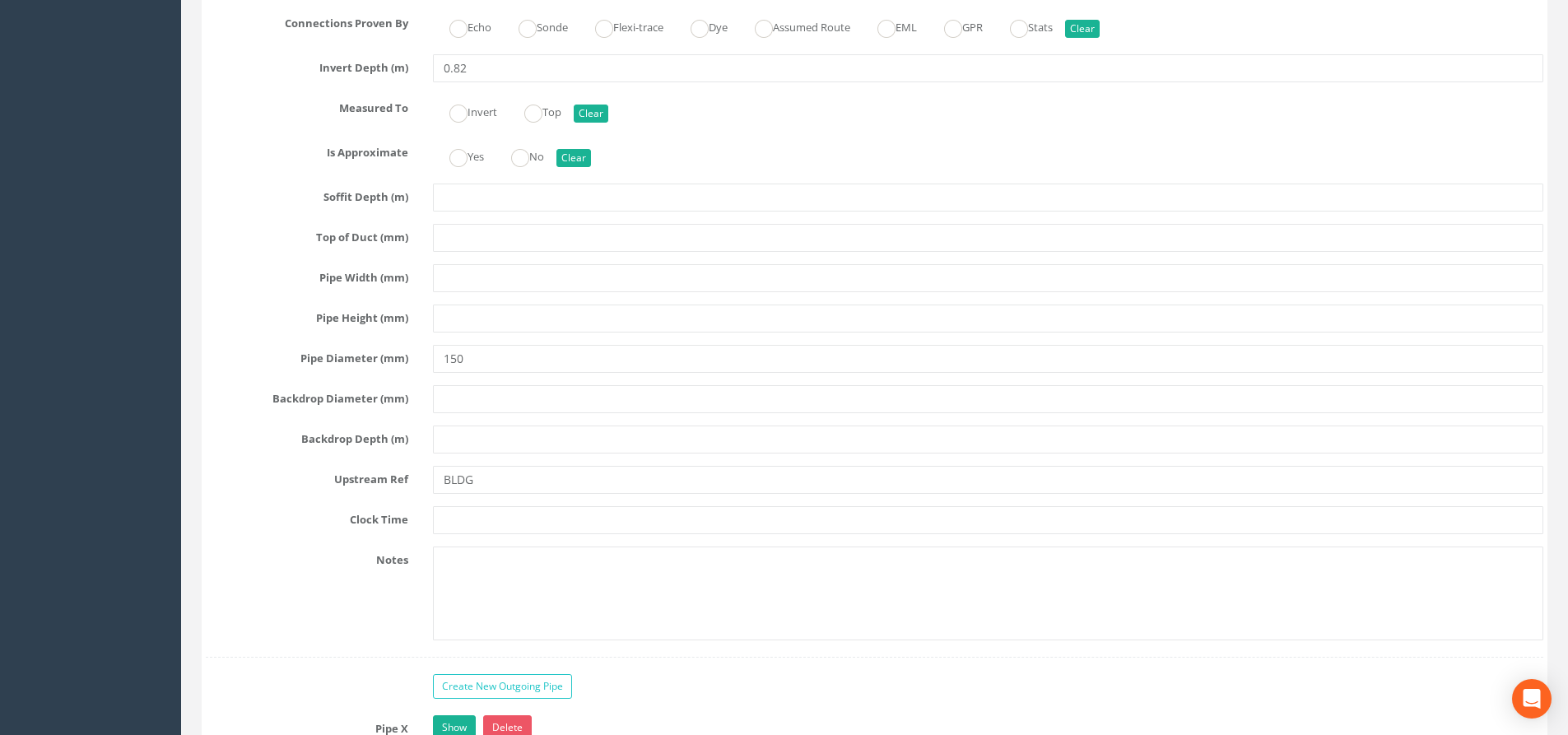
scroll to position [3043, 0]
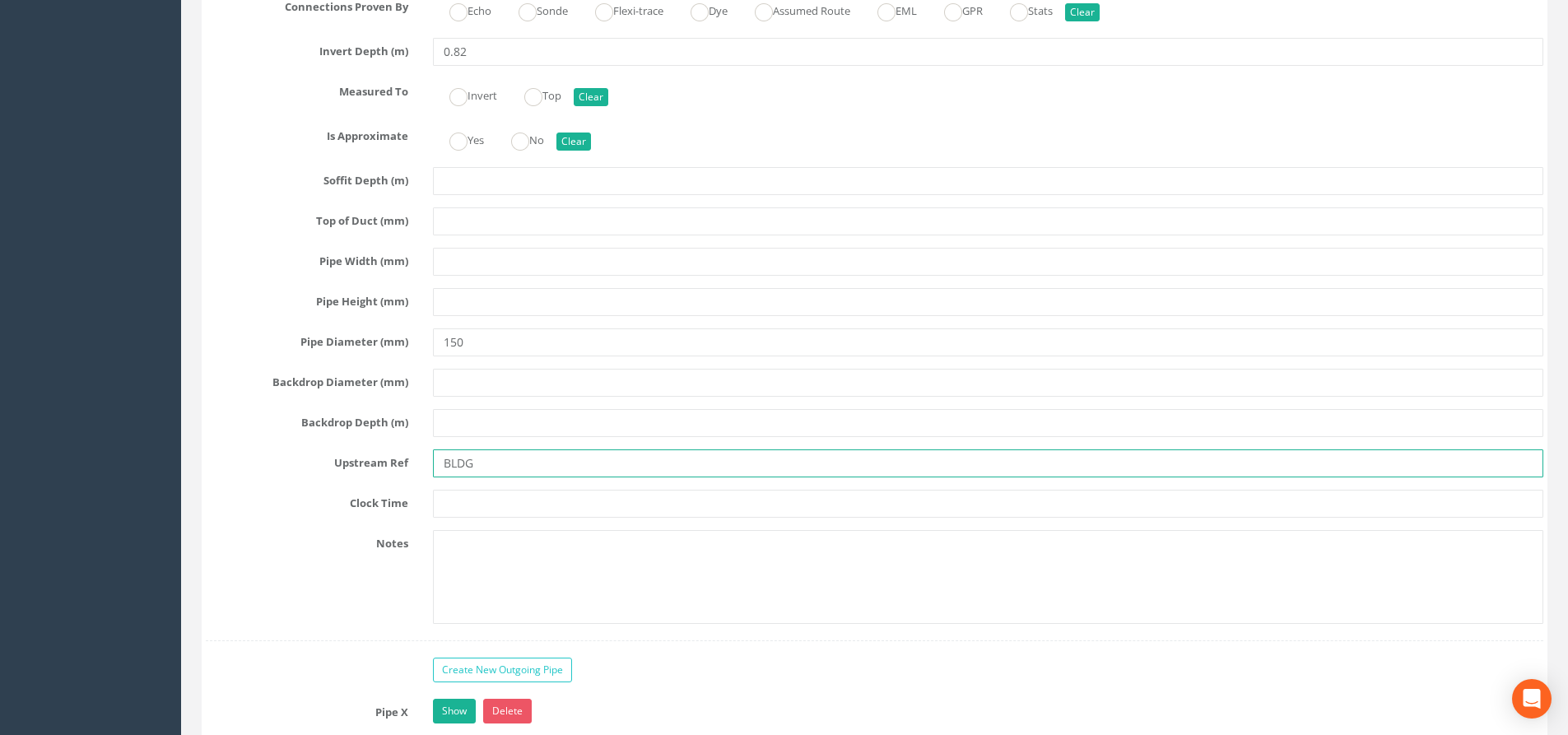
drag, startPoint x: 506, startPoint y: 462, endPoint x: 380, endPoint y: 478, distance: 127.0
click at [380, 478] on div "Pipe A Hide Delete Function Sewer Watercourse Combined Highway Gulley Outlet In…" at bounding box center [875, 162] width 1337 height 958
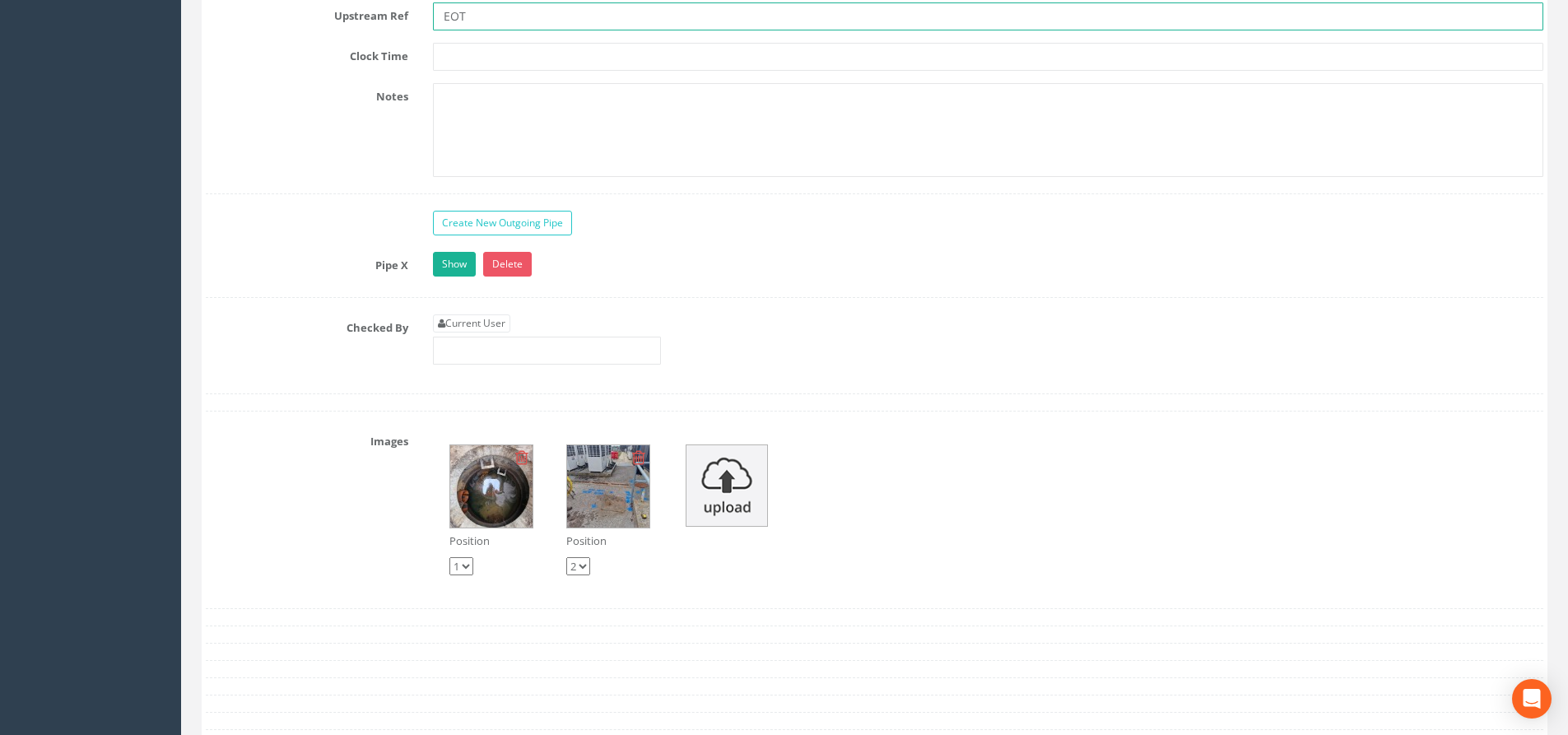
scroll to position [3537, 0]
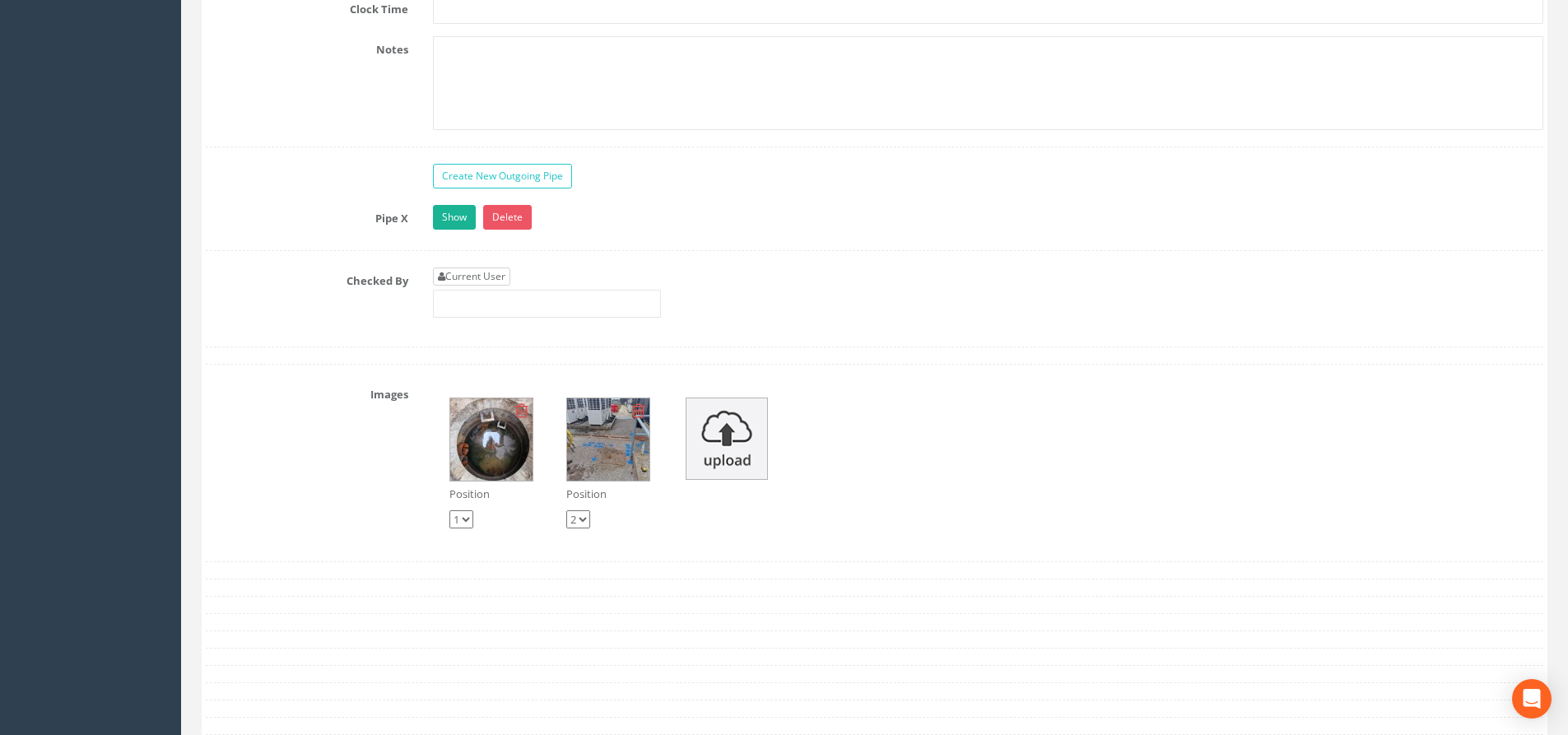
type input "EOT"
click at [489, 281] on link "Current User" at bounding box center [472, 276] width 77 height 18
type input "[PERSON_NAME]"
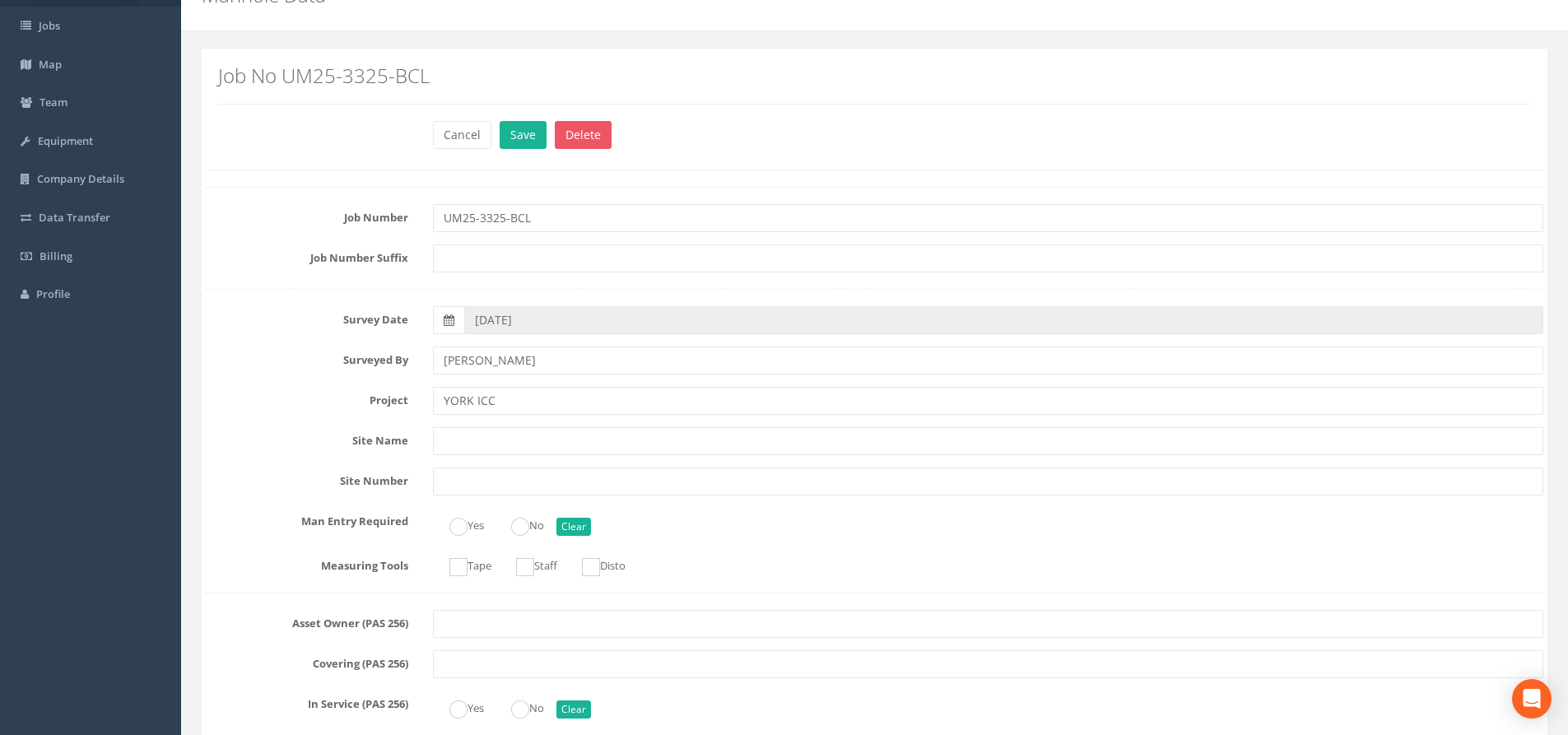
scroll to position [0, 0]
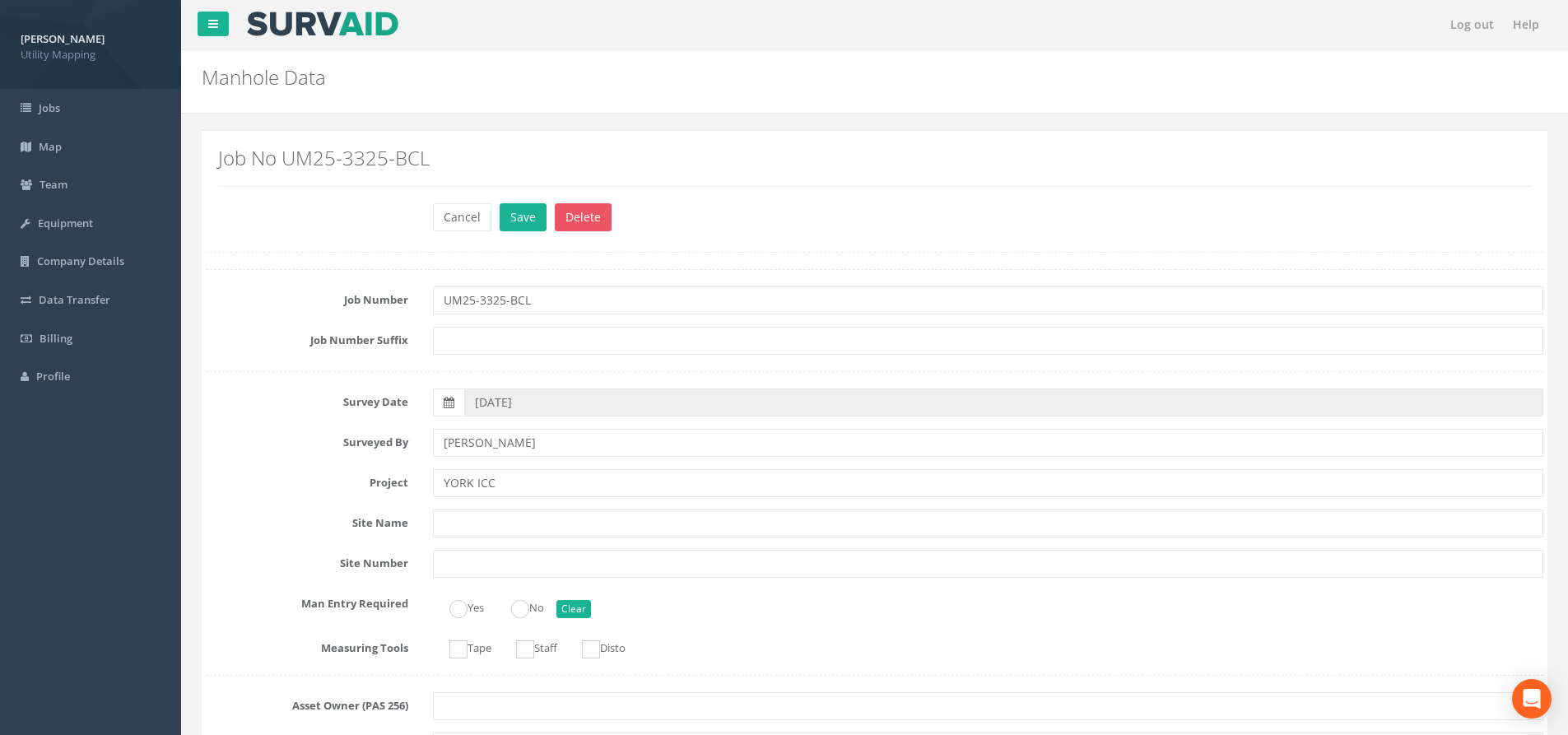
click at [534, 232] on div "Cancel Save Delete" at bounding box center [988, 219] width 1135 height 32
click at [528, 216] on button "Save" at bounding box center [523, 217] width 47 height 28
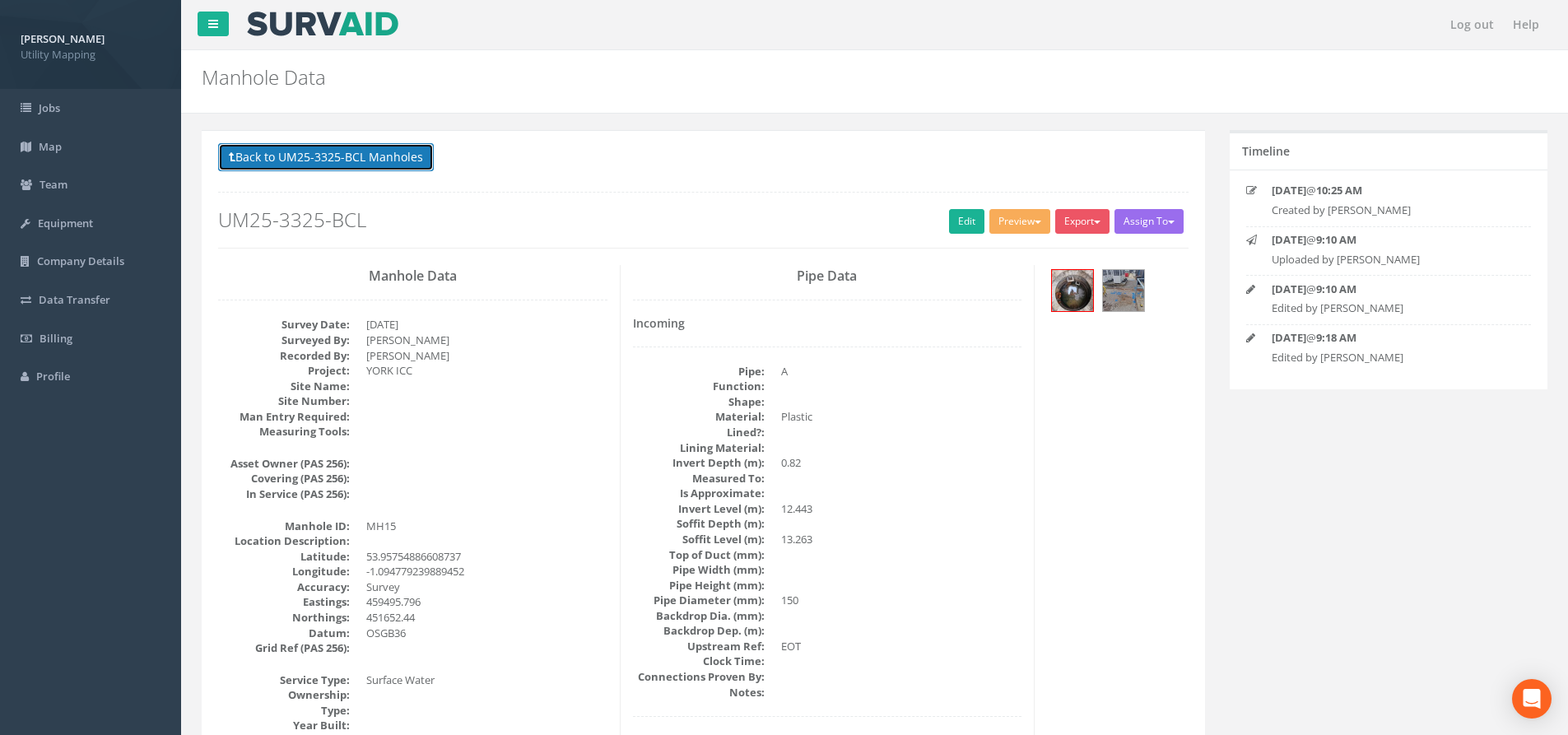
click at [363, 157] on button "Back to UM25-3325-BCL Manholes" at bounding box center [326, 157] width 216 height 28
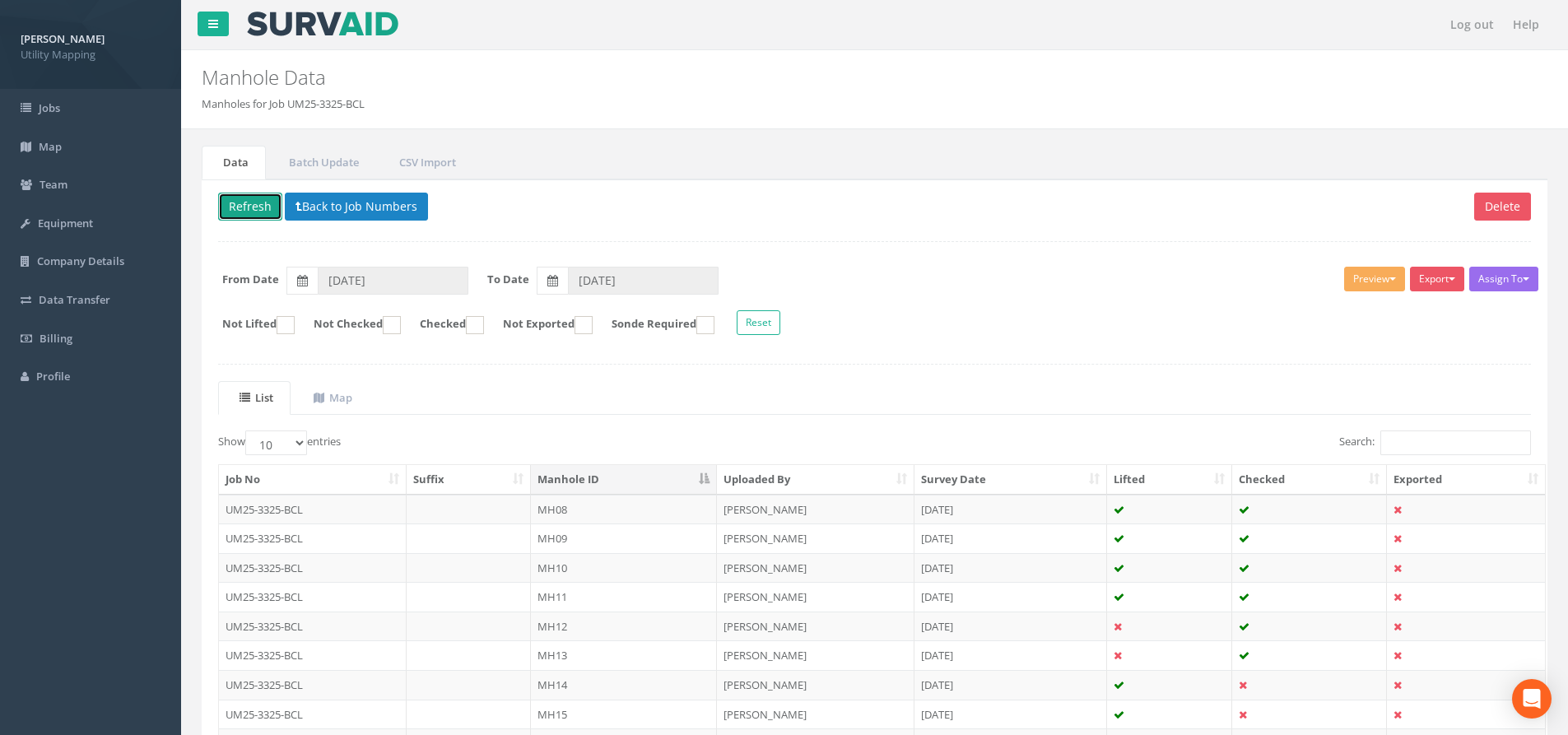
click at [245, 199] on button "Refresh" at bounding box center [250, 207] width 64 height 28
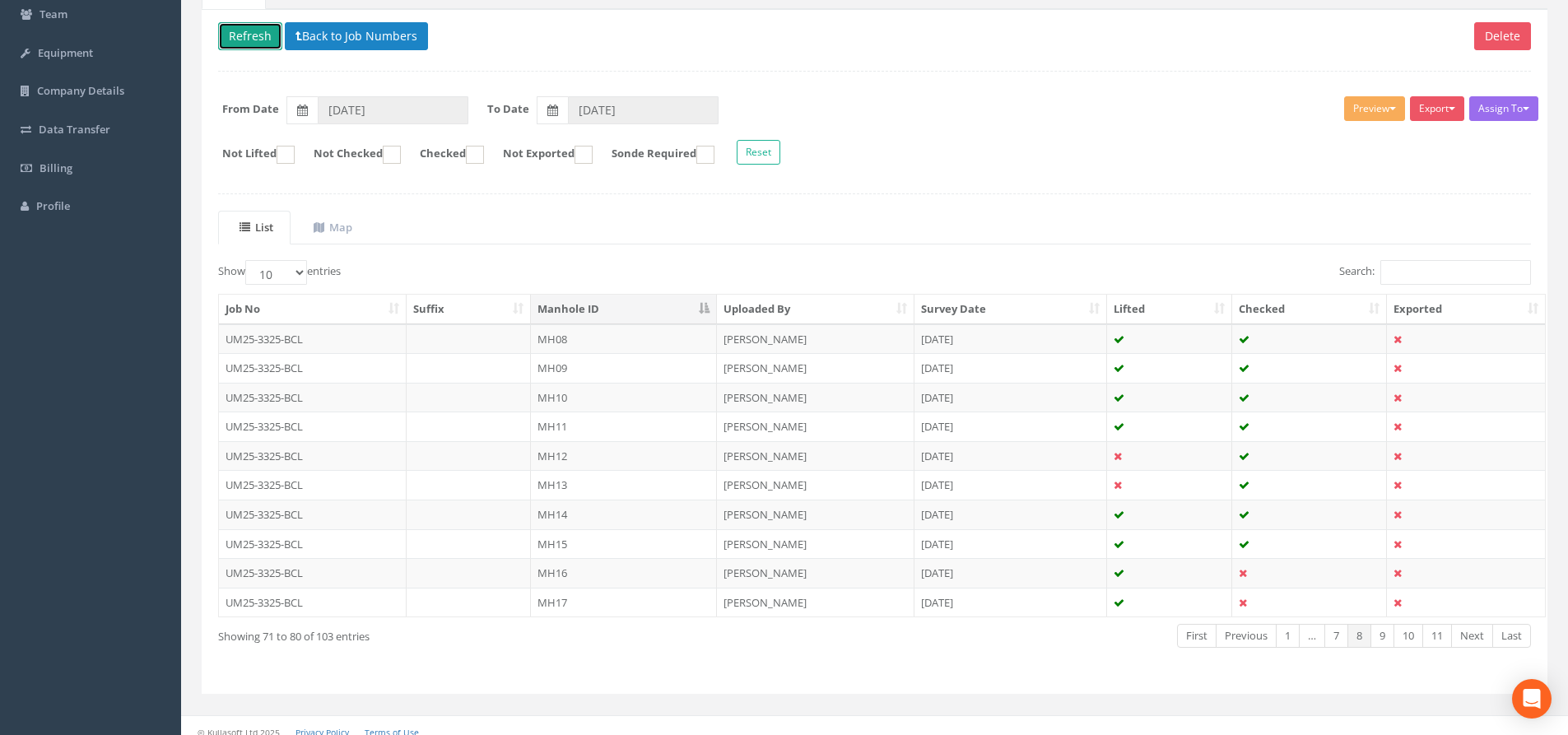
scroll to position [182, 0]
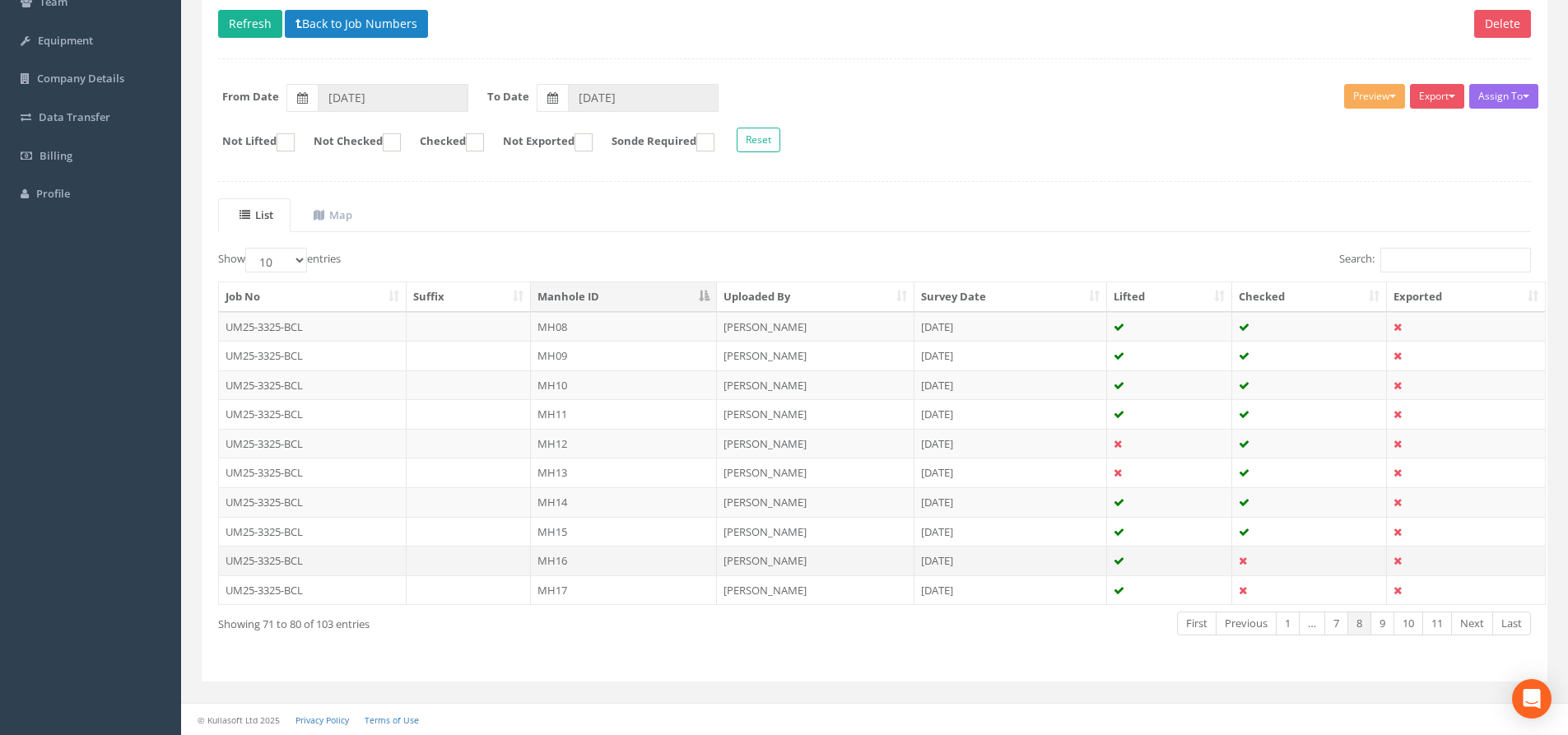
click at [631, 565] on td "MH16" at bounding box center [624, 561] width 186 height 30
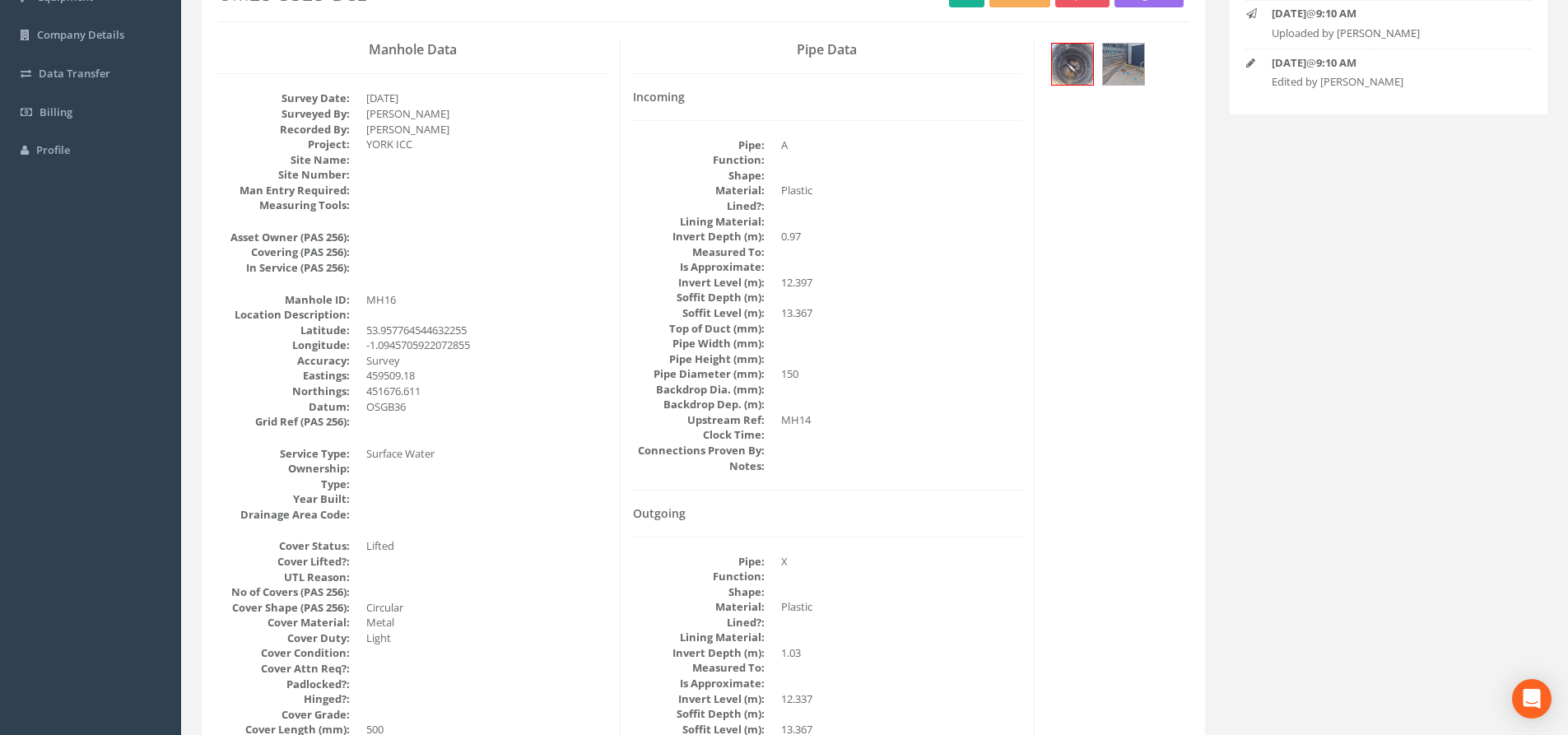
scroll to position [0, 0]
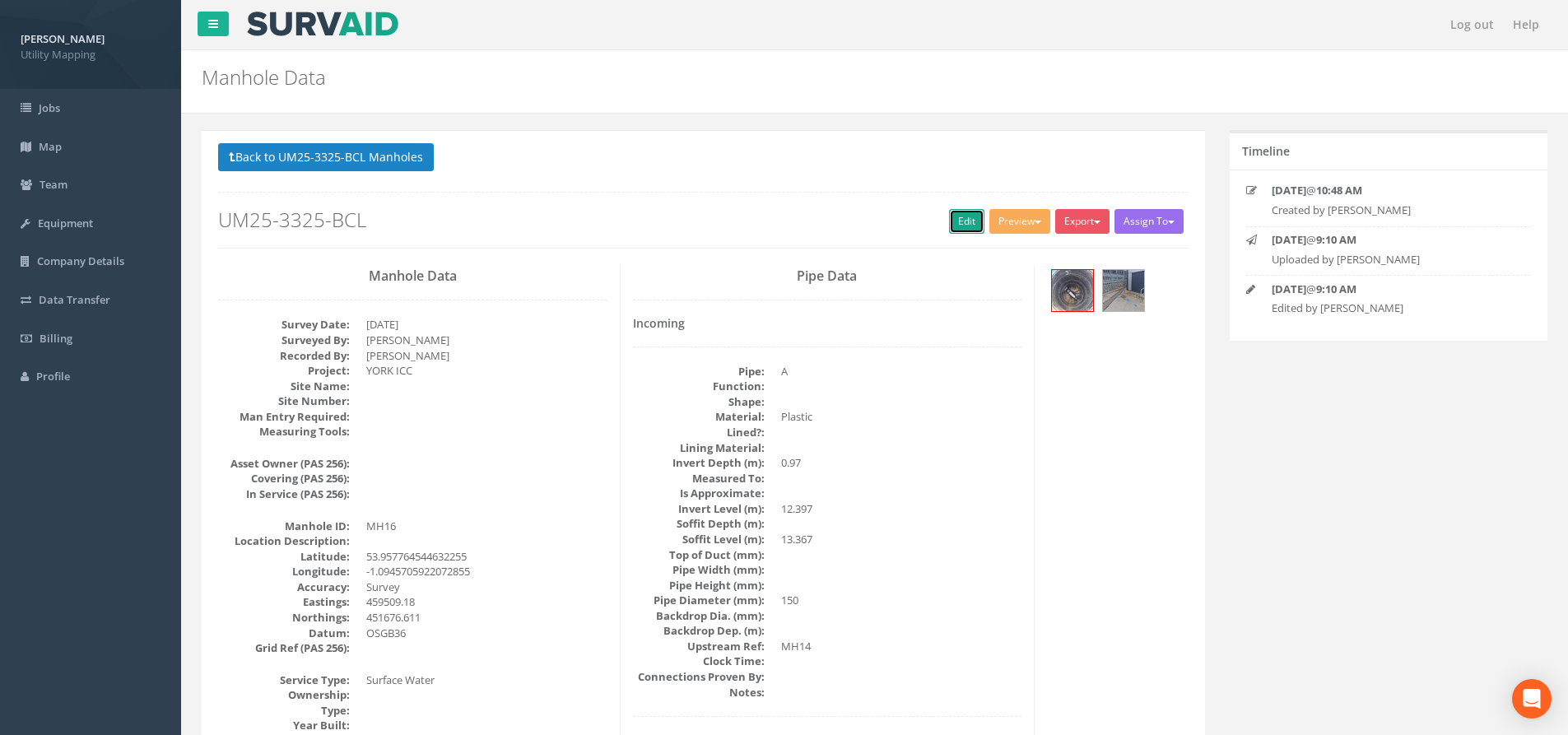
click at [952, 225] on link "Edit" at bounding box center [967, 222] width 35 height 25
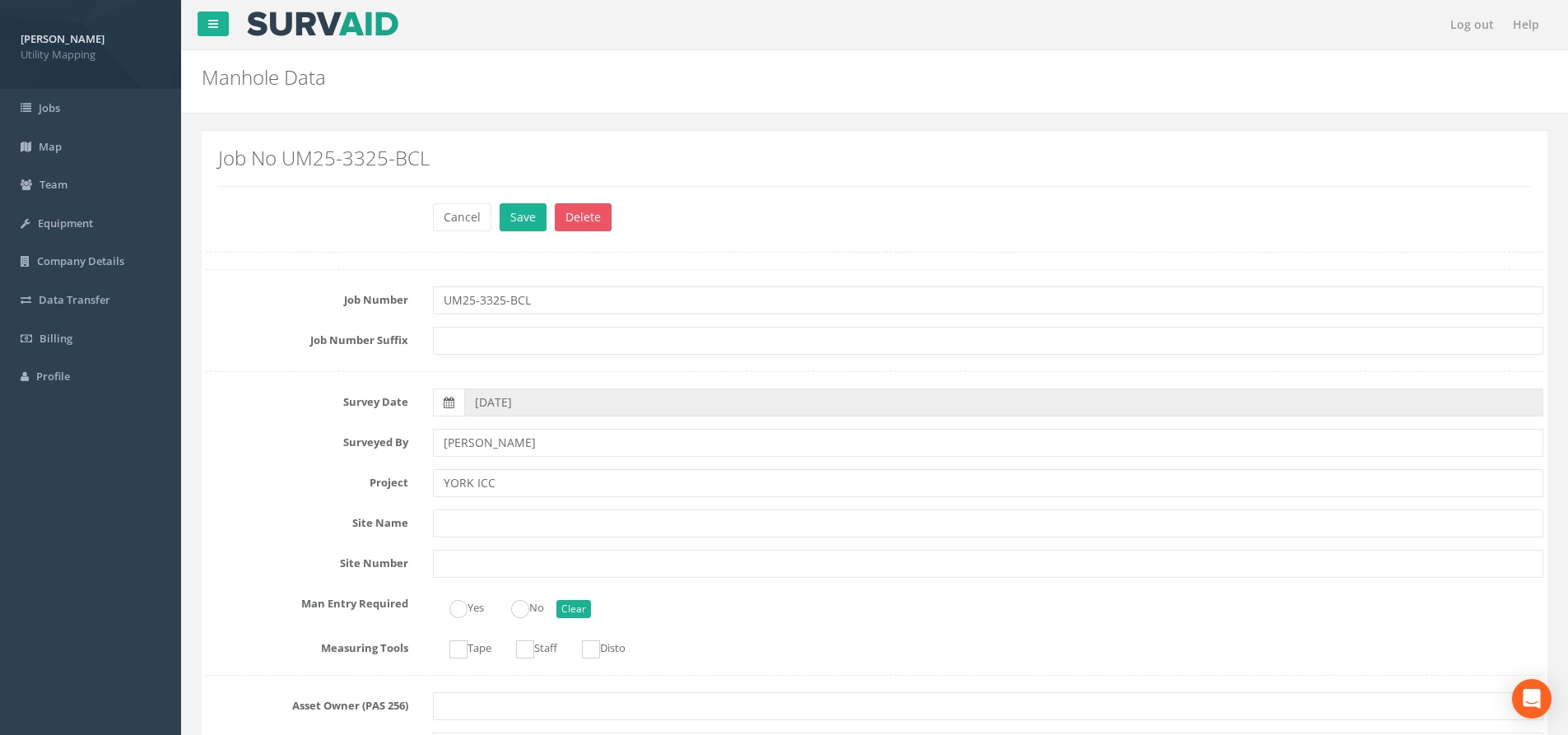
scroll to position [3453, 0]
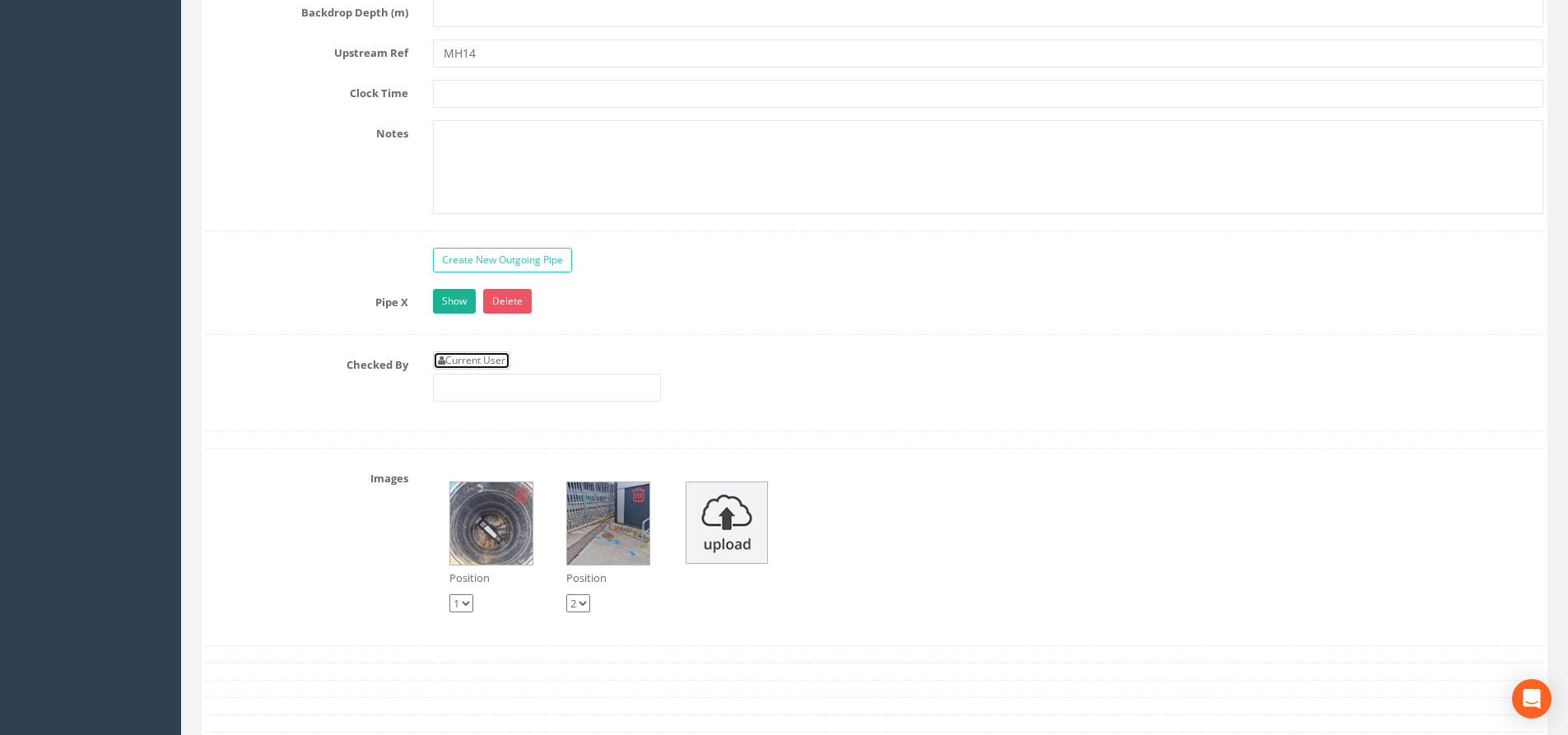
click at [498, 357] on link "Current User" at bounding box center [472, 360] width 77 height 18
type input "[PERSON_NAME]"
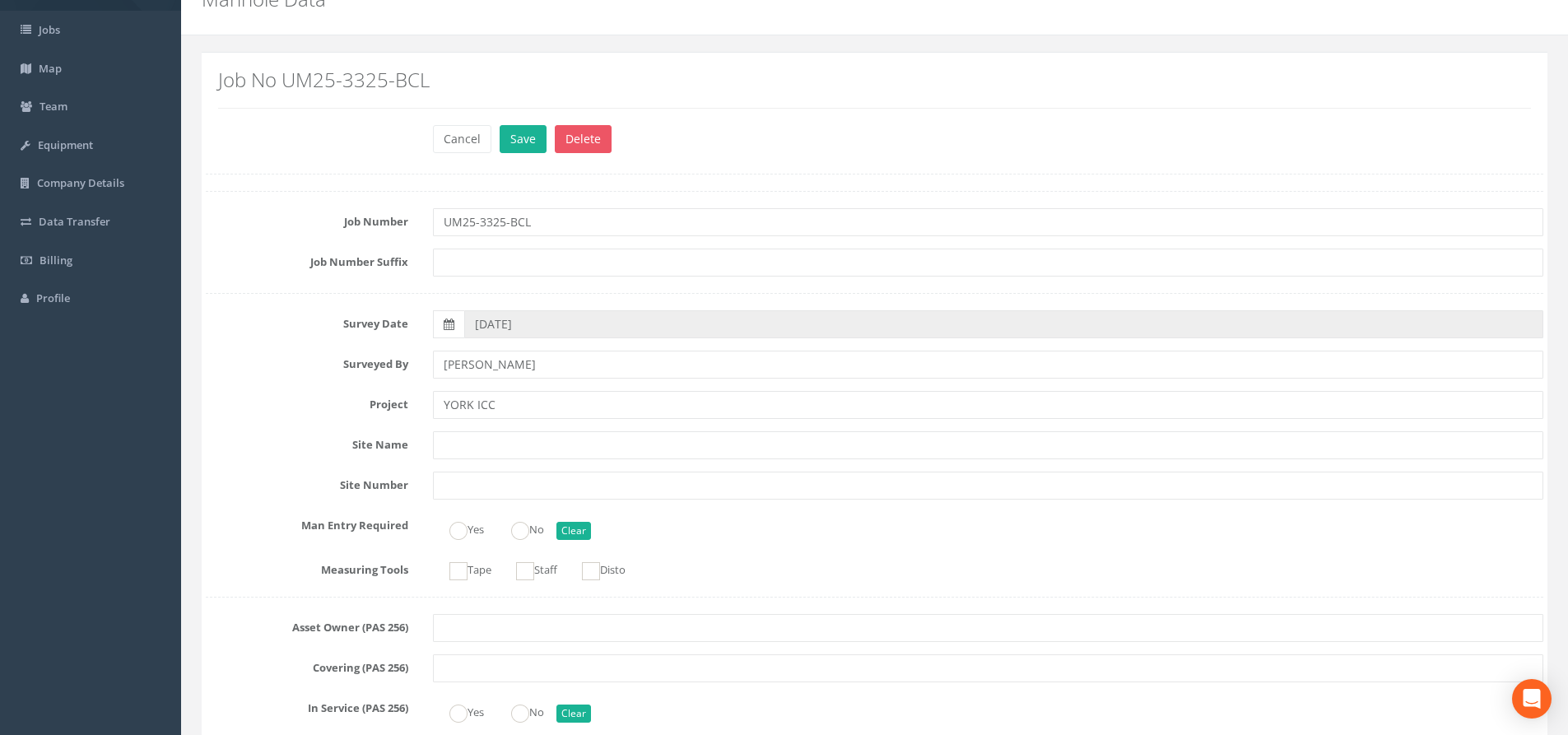
scroll to position [0, 0]
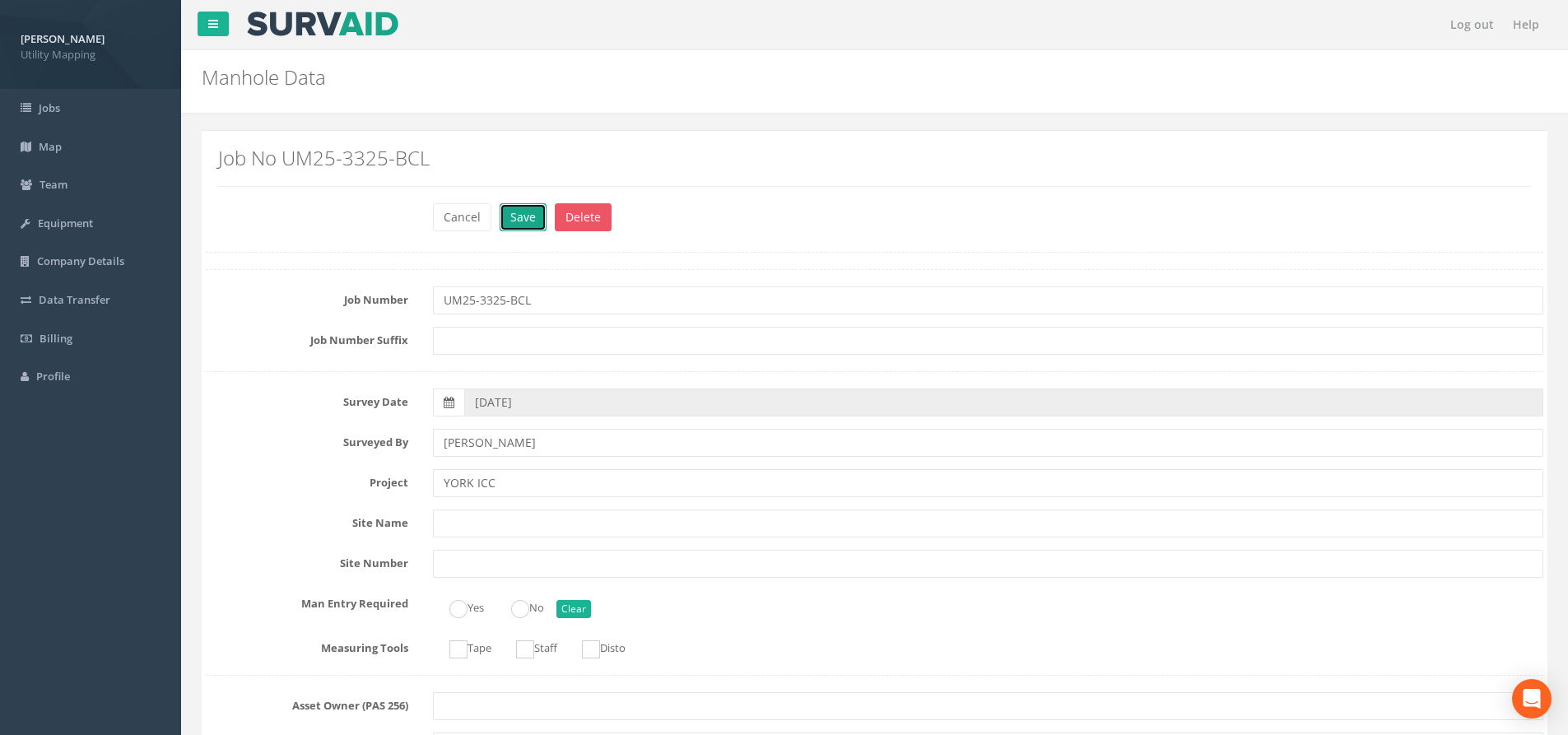
click at [518, 206] on button "Save" at bounding box center [523, 217] width 47 height 28
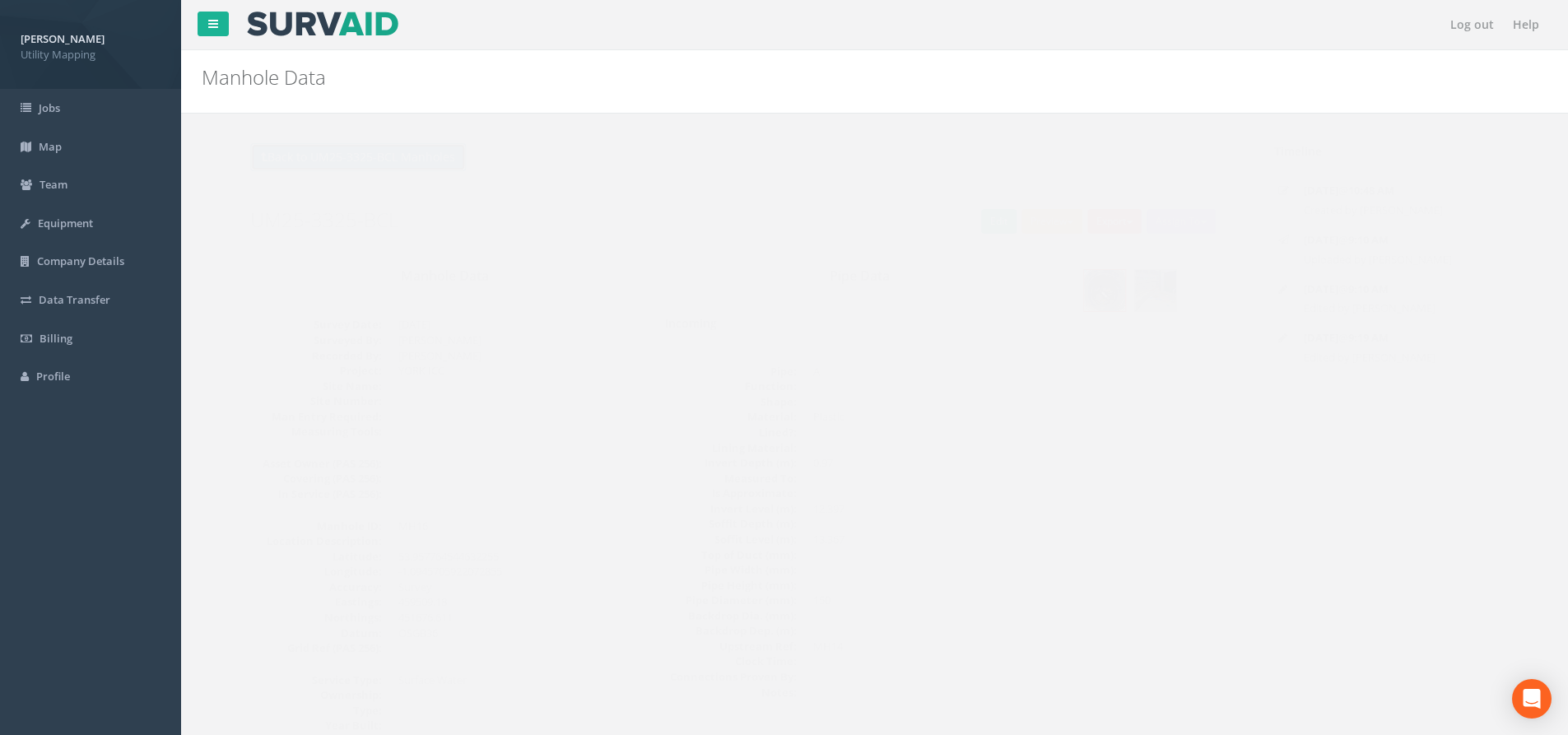
click at [419, 157] on button "Back to UM25-3325-BCL Manholes" at bounding box center [326, 157] width 216 height 28
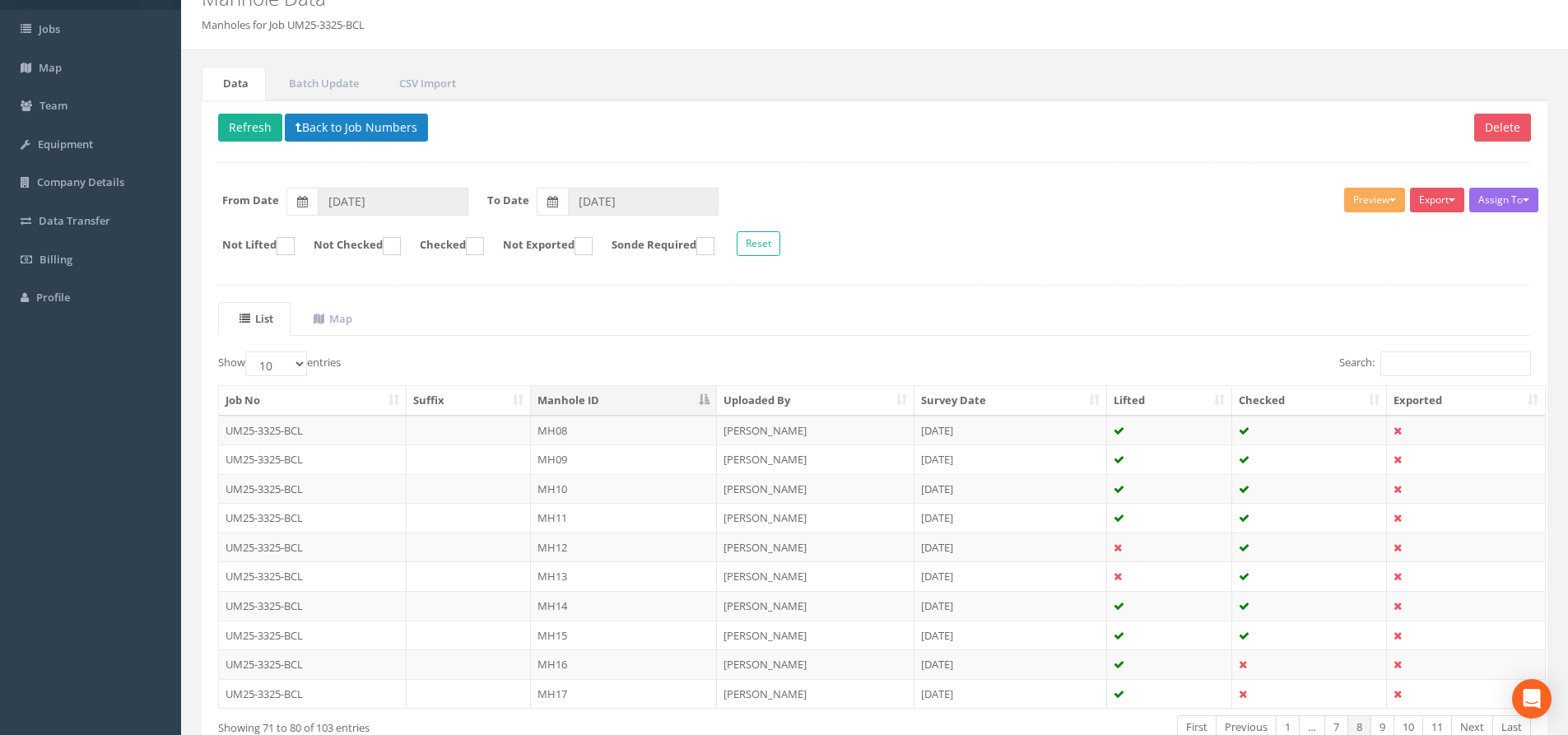
scroll to position [182, 0]
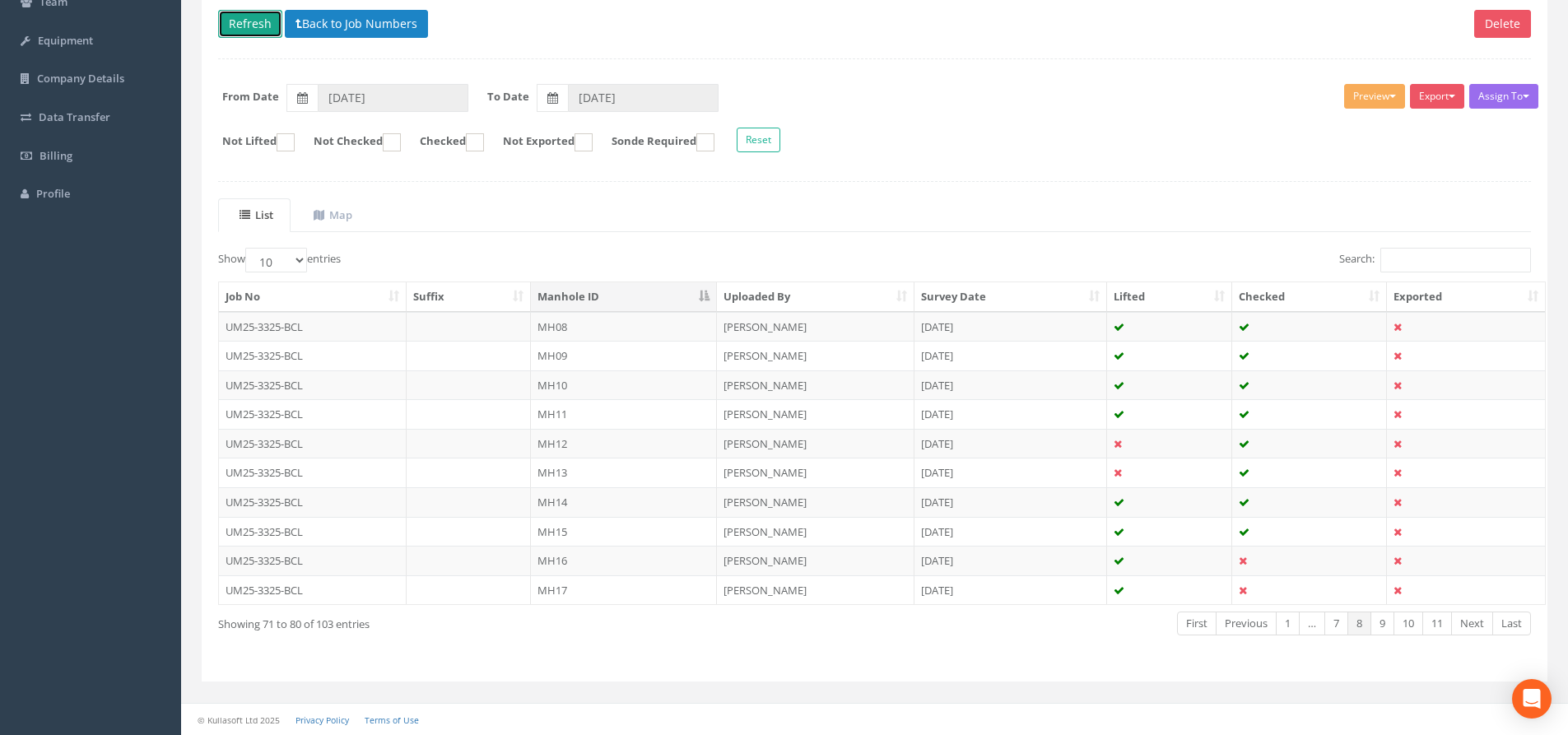
click at [266, 29] on button "Refresh" at bounding box center [250, 24] width 64 height 28
click at [619, 593] on td "MH17" at bounding box center [624, 590] width 186 height 30
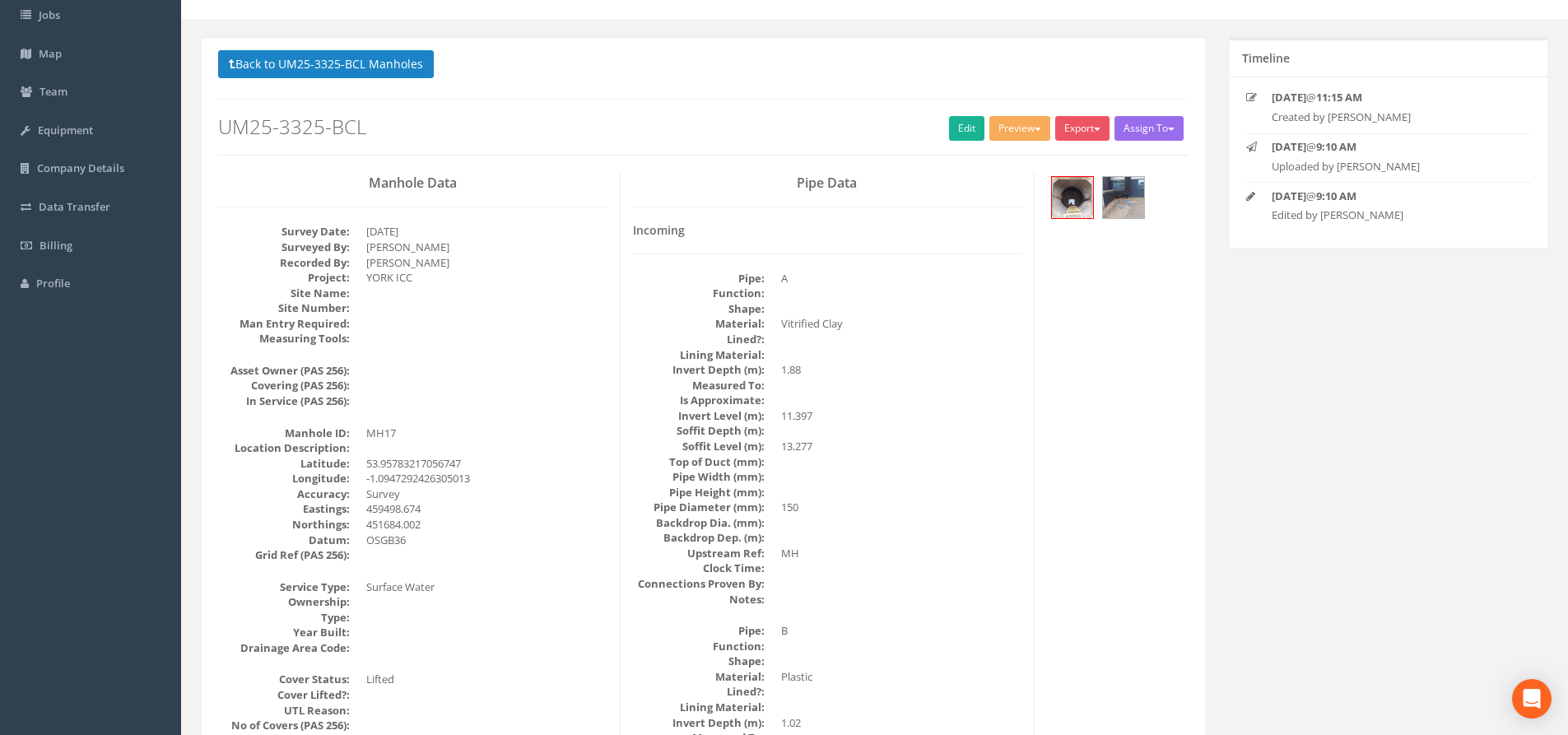
scroll to position [82, 0]
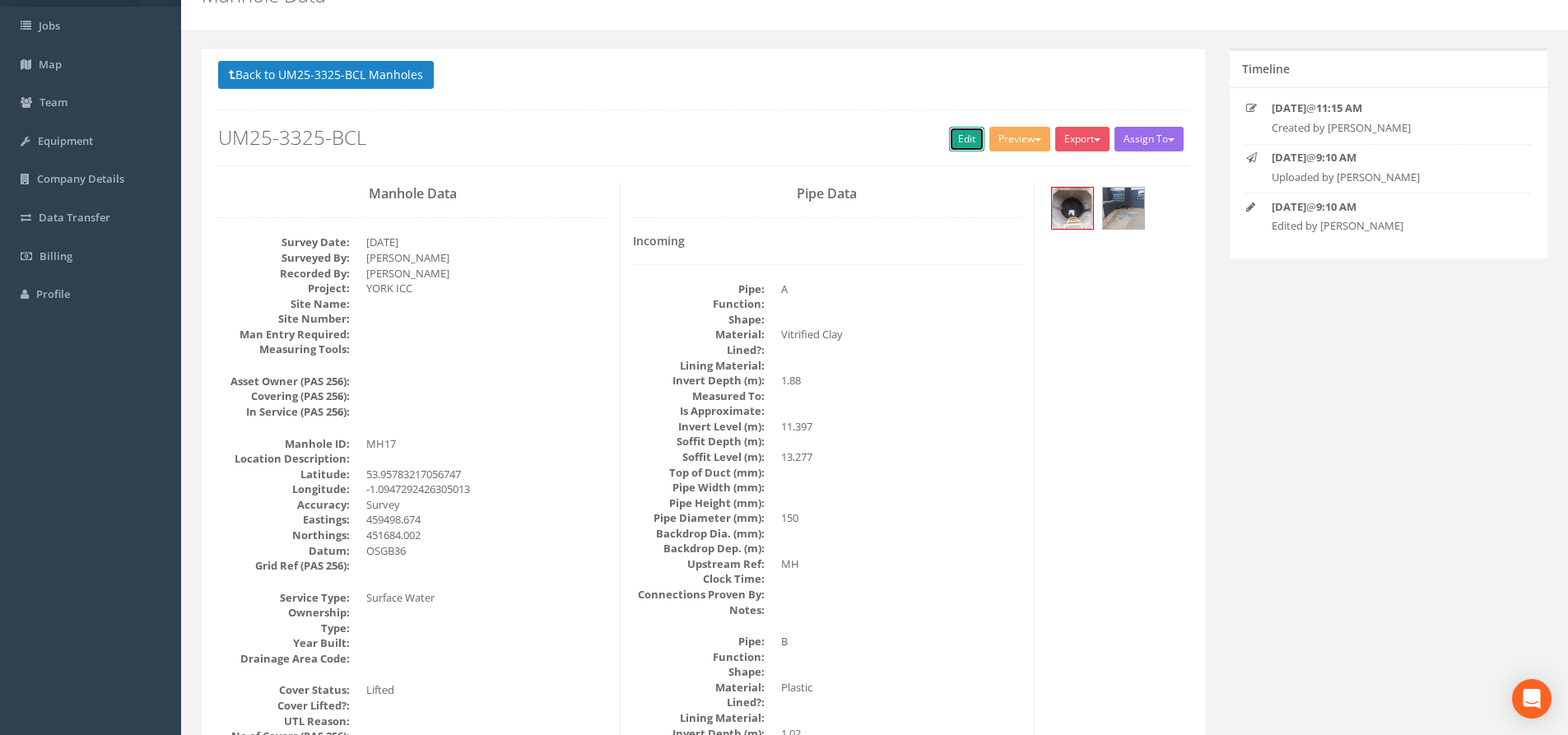
click at [961, 134] on link "Edit" at bounding box center [967, 139] width 35 height 25
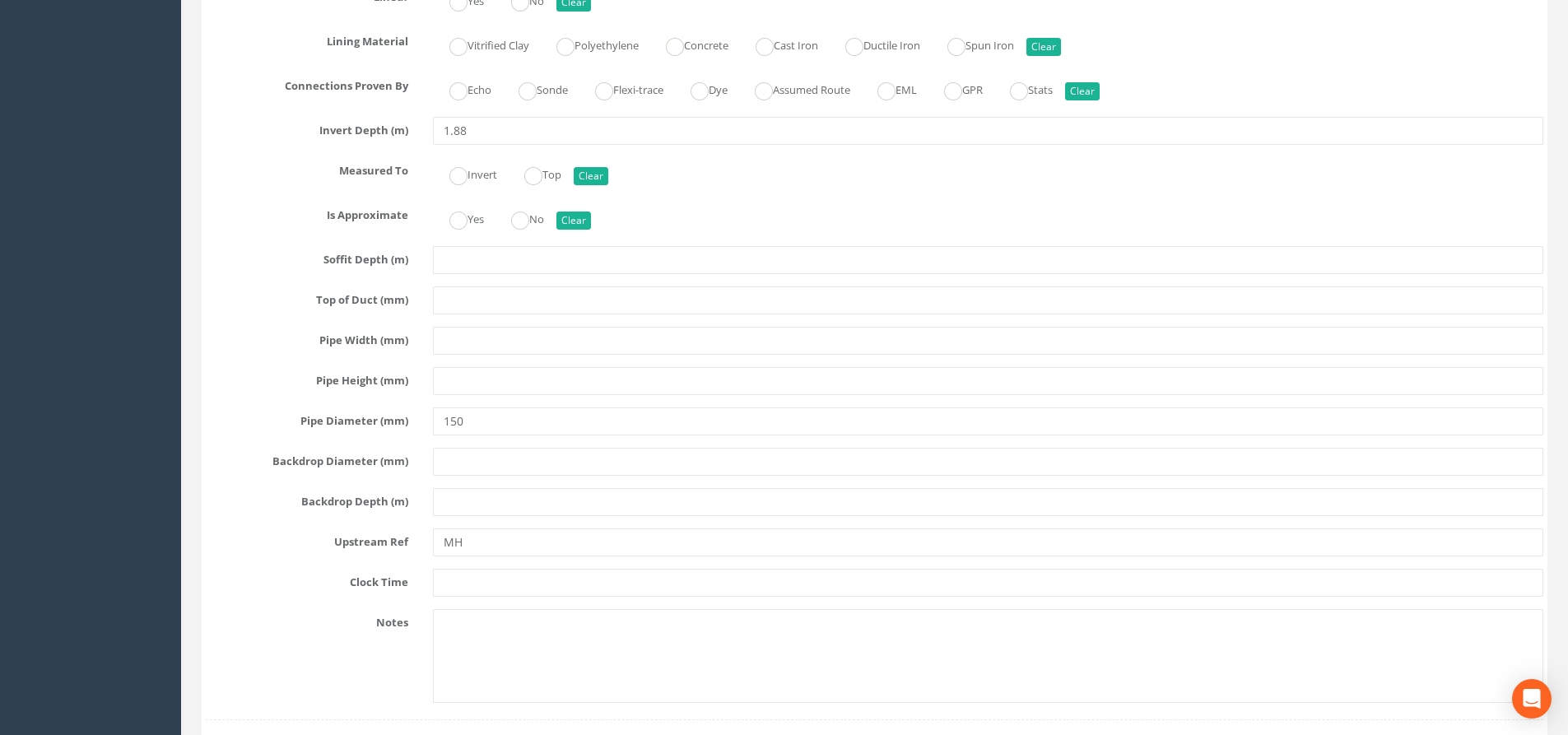
scroll to position [3043, 0]
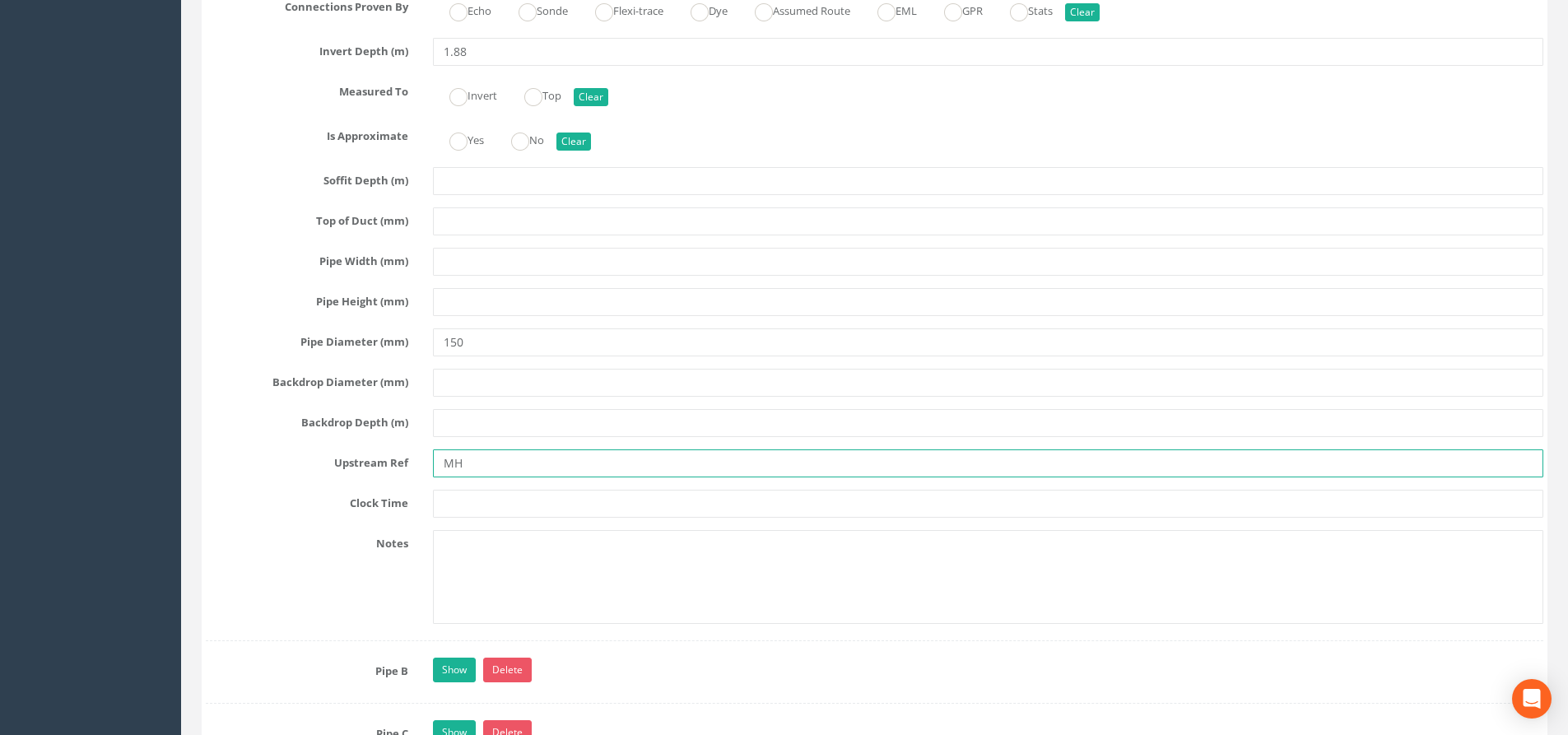
click at [511, 463] on input "MH" at bounding box center [988, 463] width 1110 height 28
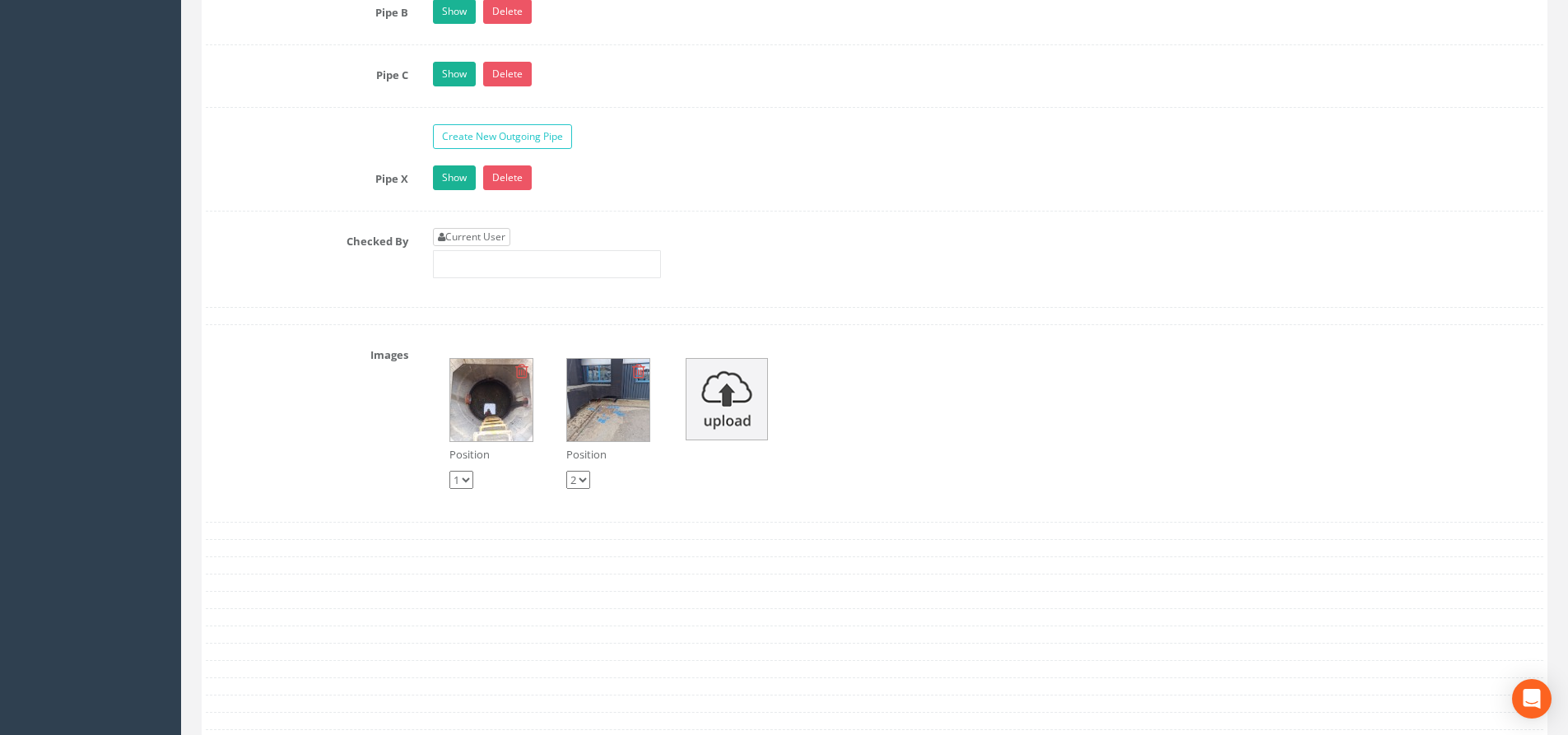
type input "MH35"
click at [482, 236] on link "Current User" at bounding box center [472, 237] width 77 height 18
type input "[PERSON_NAME]"
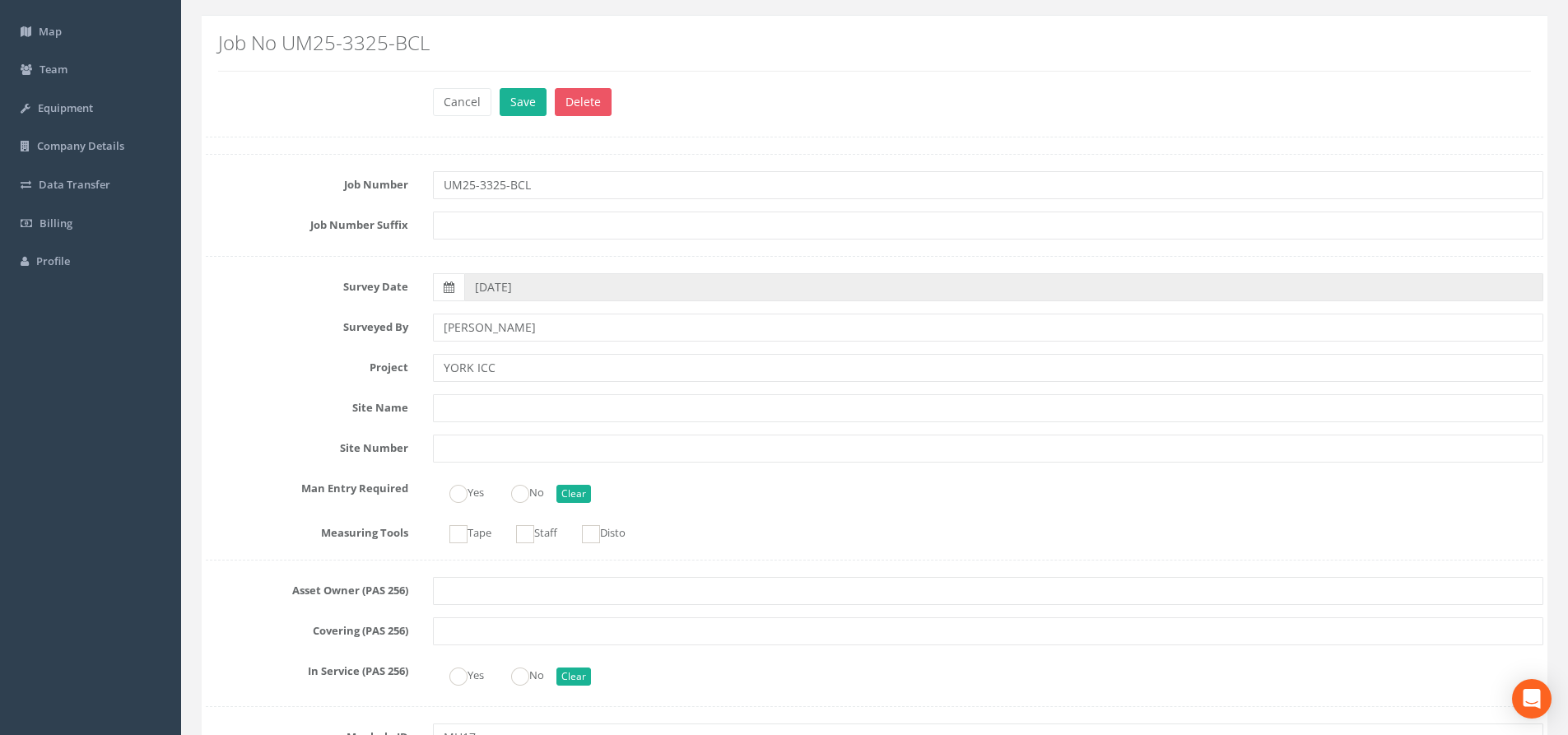
scroll to position [0, 0]
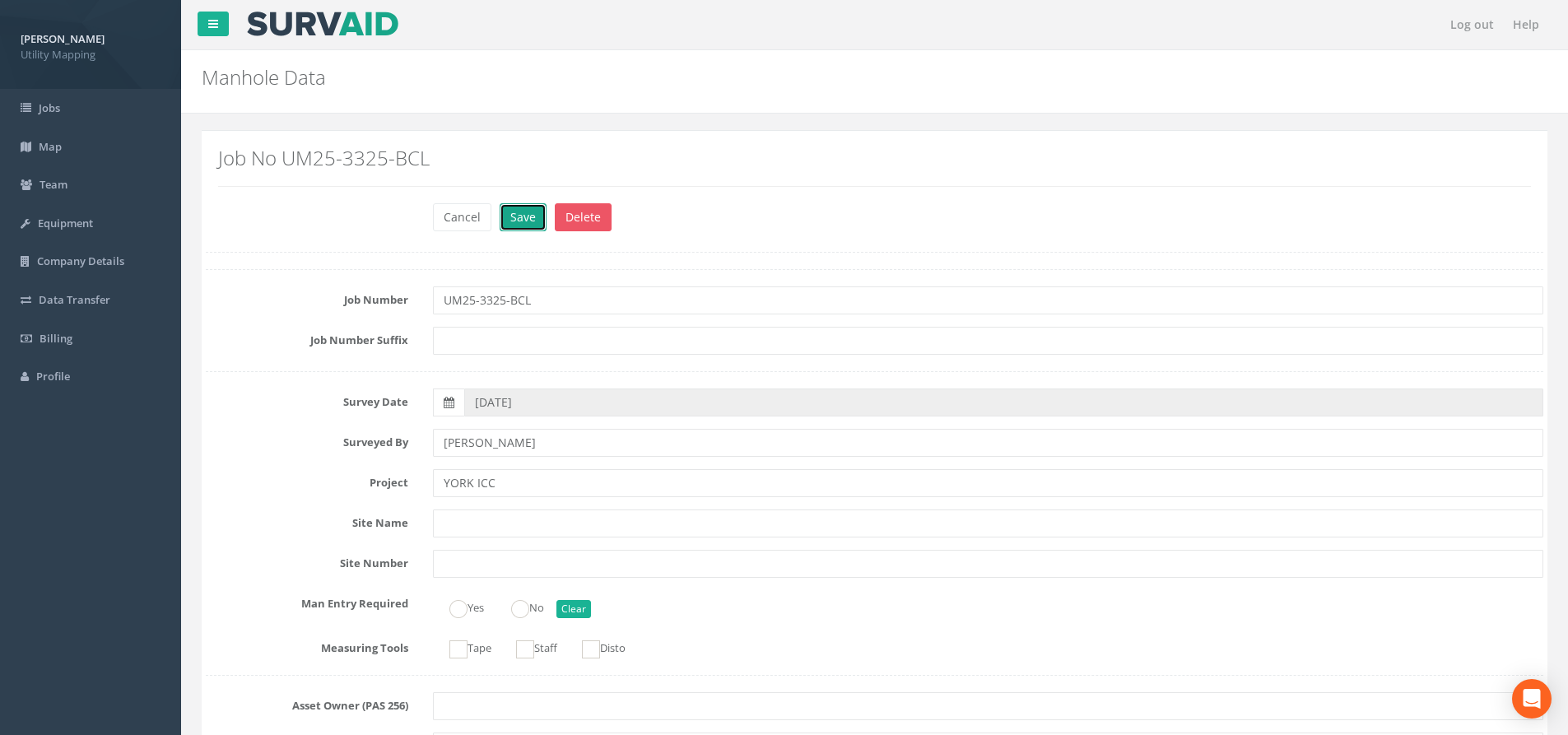
click at [522, 229] on button "Save" at bounding box center [523, 217] width 47 height 28
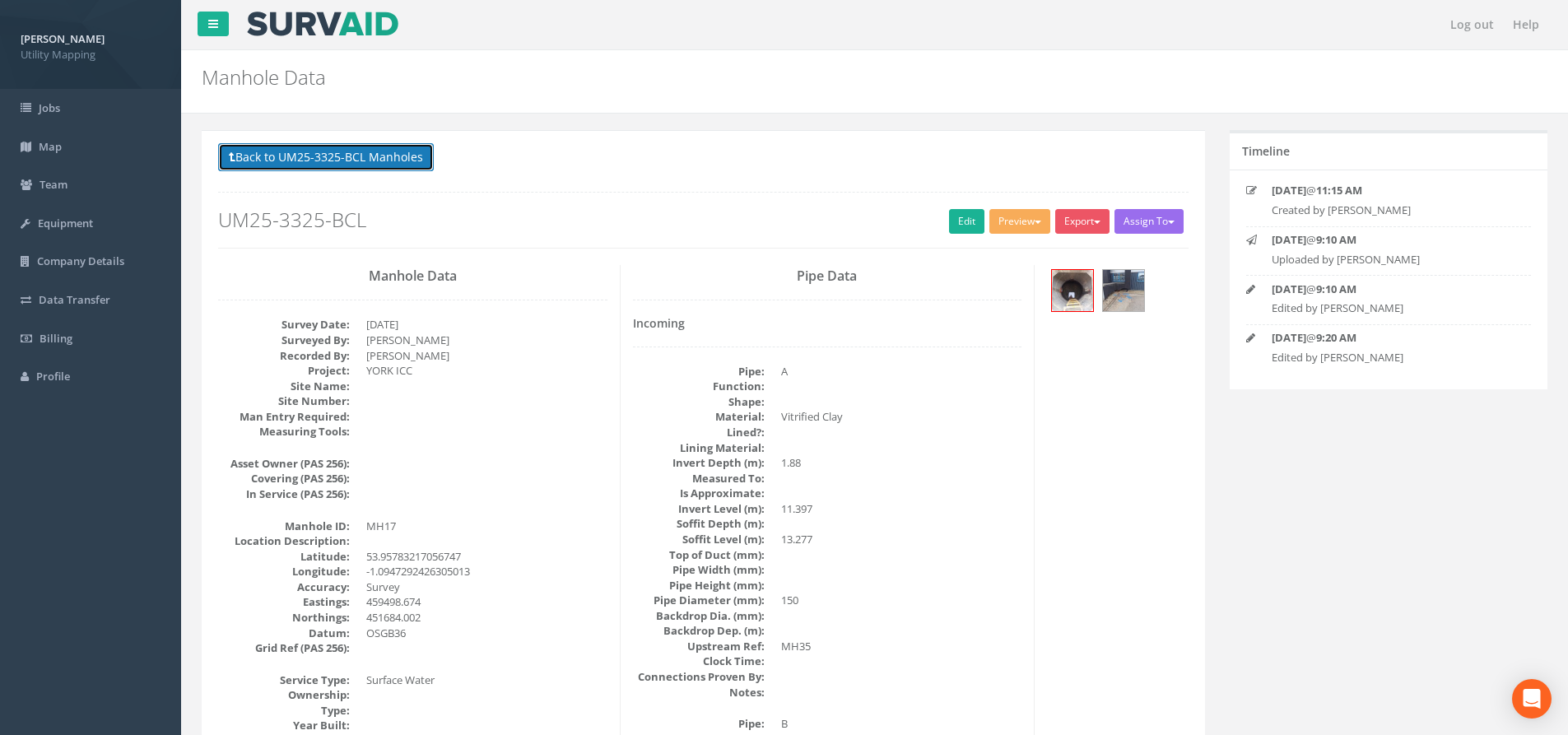
click at [281, 152] on button "Back to UM25-3325-BCL Manholes" at bounding box center [326, 157] width 216 height 28
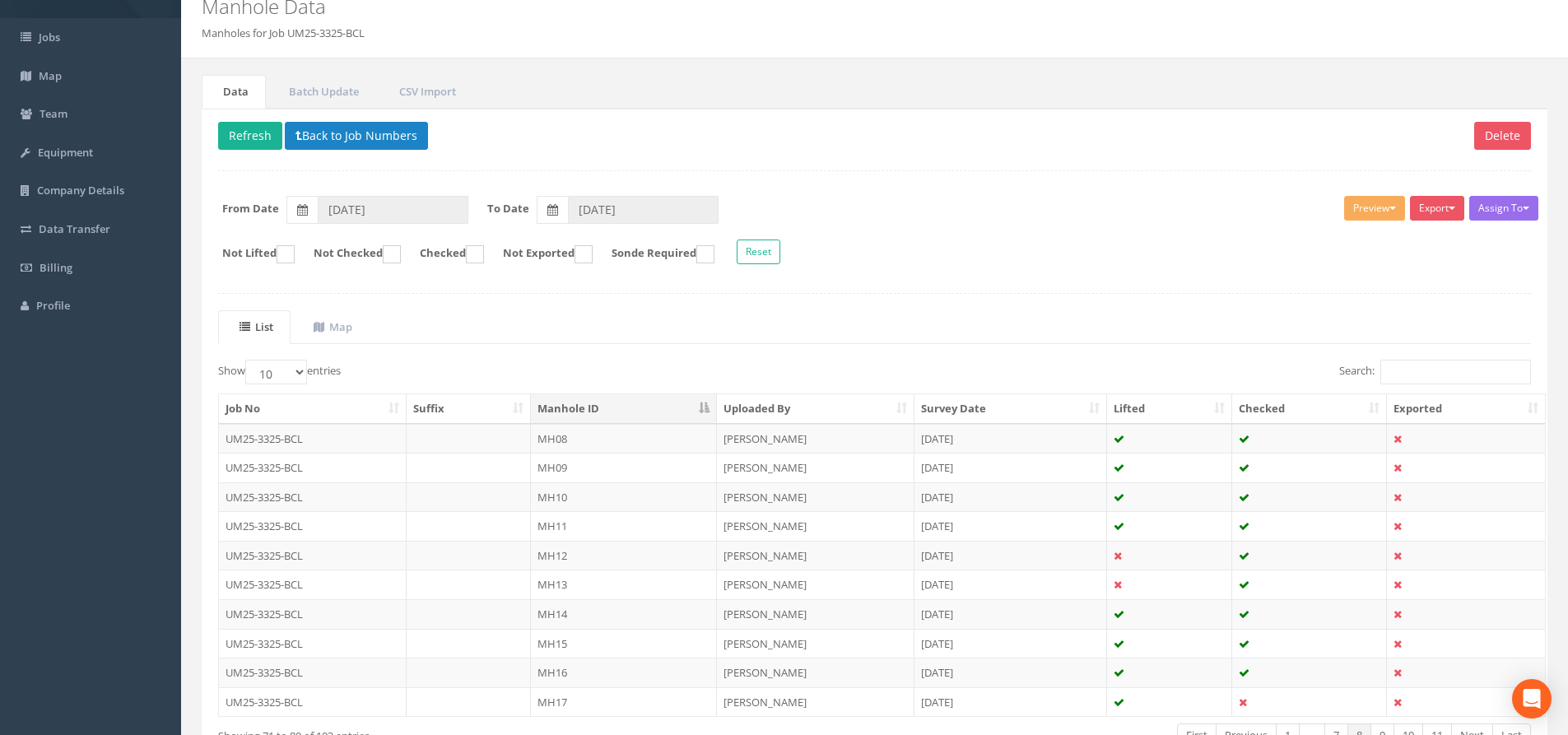
scroll to position [165, 0]
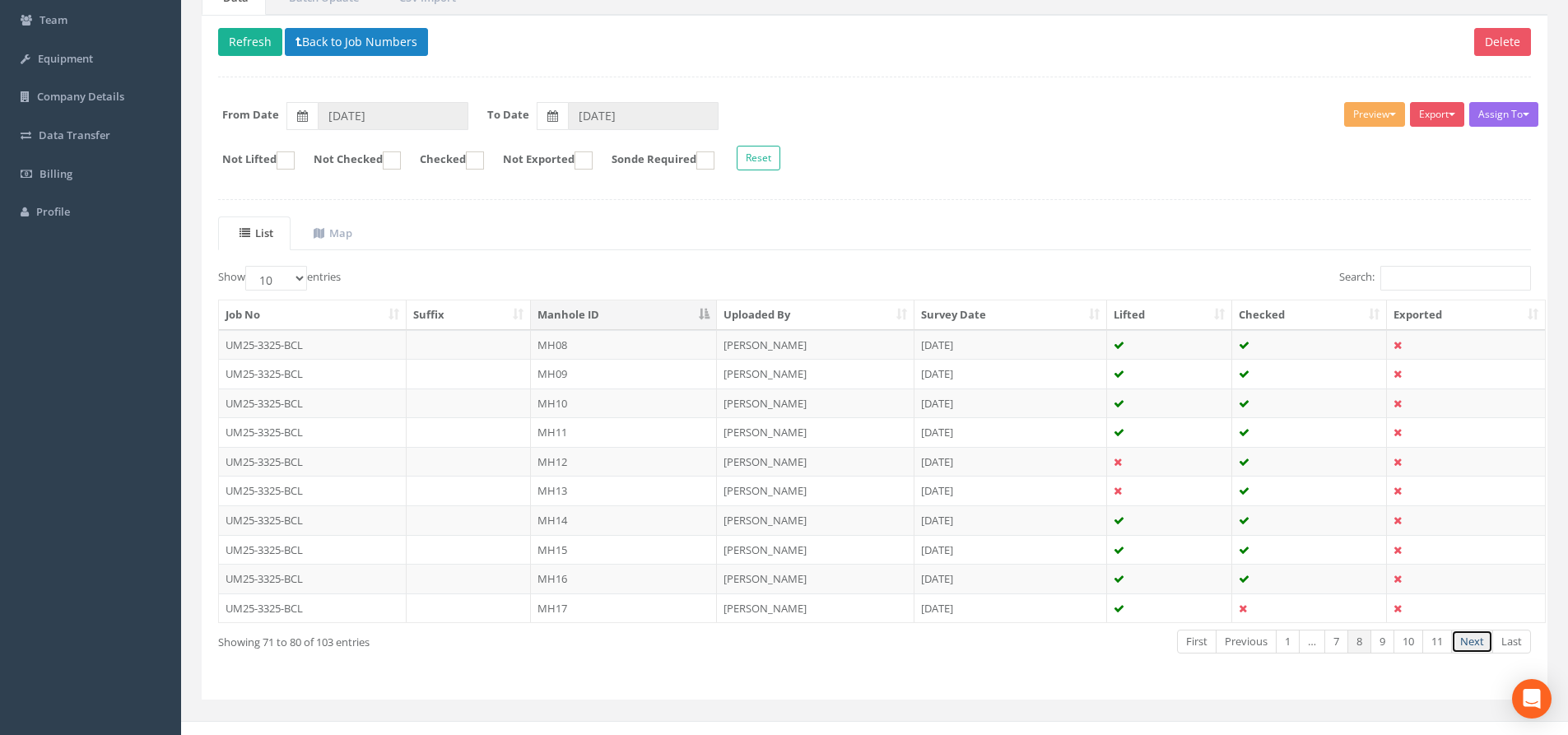
click at [1263, 636] on link "Next" at bounding box center [1472, 640] width 42 height 24
click at [621, 350] on td "MH18" at bounding box center [624, 345] width 186 height 30
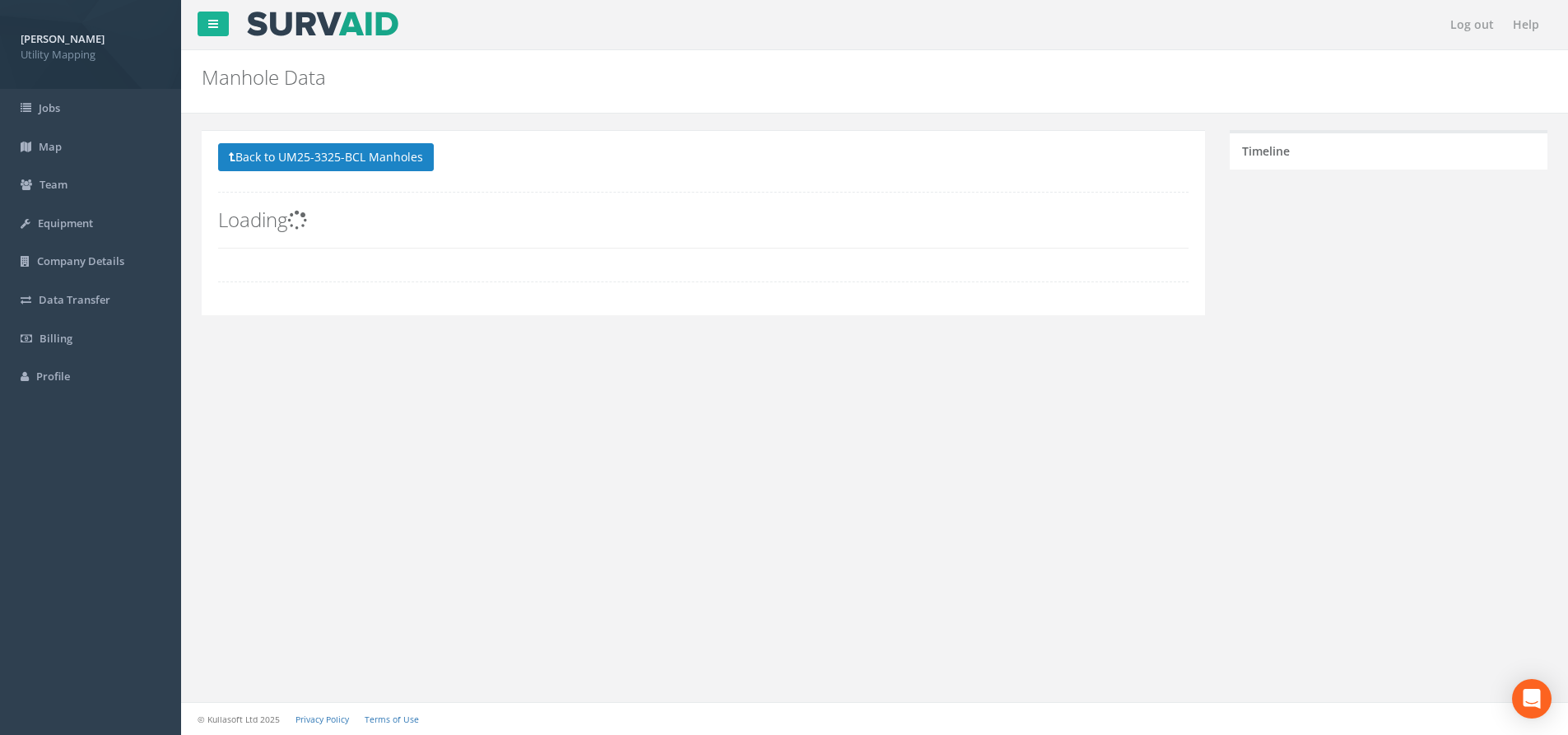
scroll to position [0, 0]
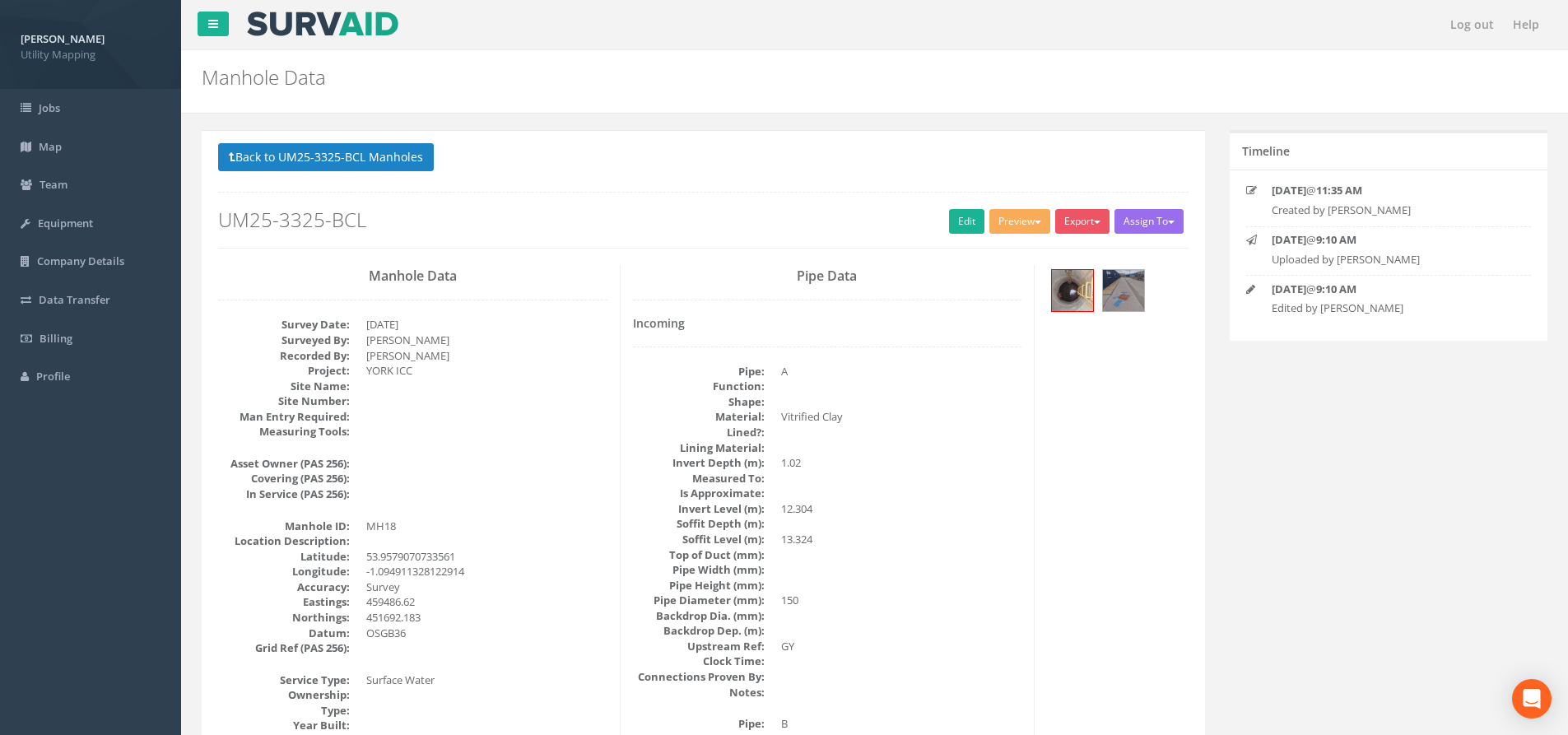
drag, startPoint x: 551, startPoint y: 140, endPoint x: 1268, endPoint y: 487, distance: 796.6
click at [961, 217] on link "Edit" at bounding box center [967, 222] width 35 height 25
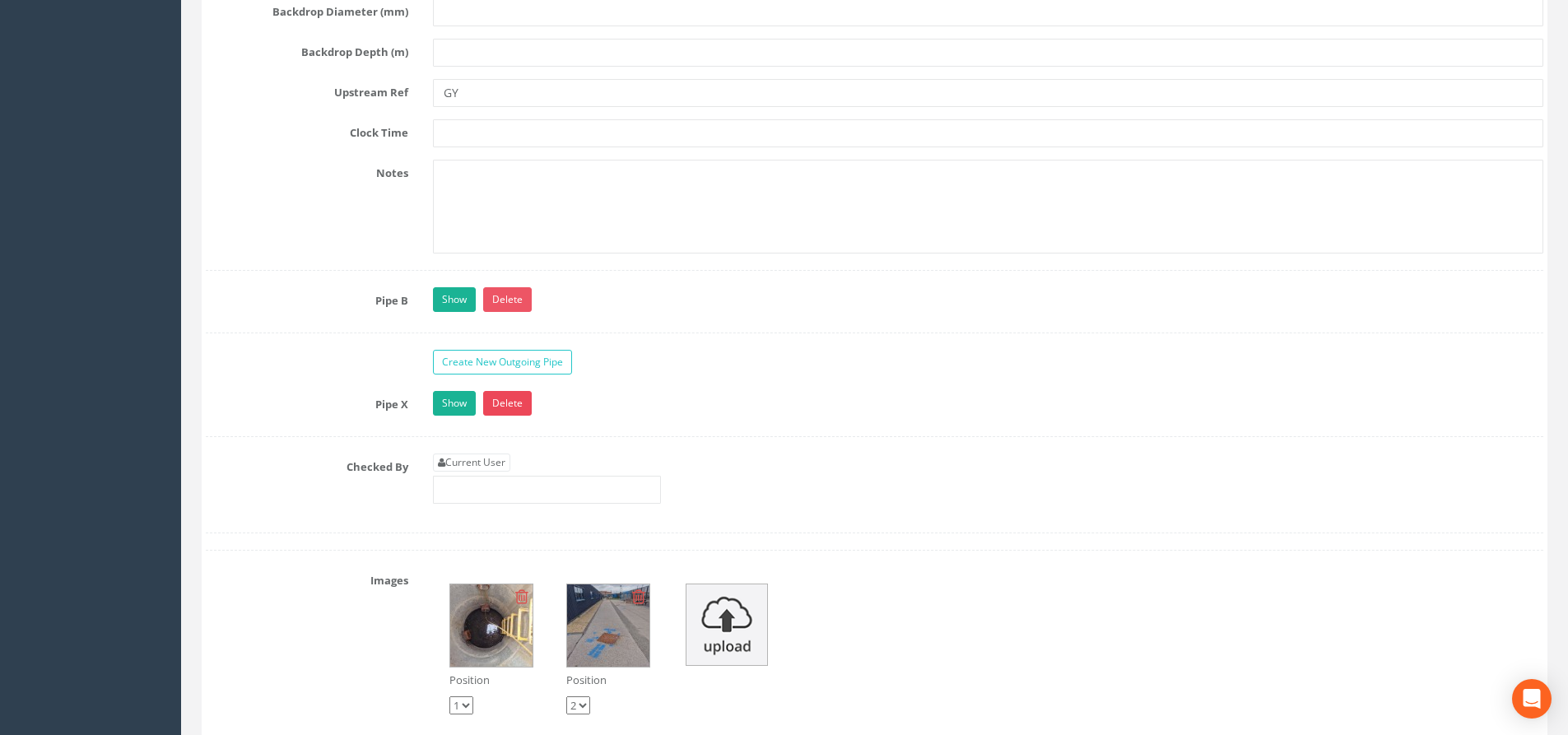
scroll to position [3406, 0]
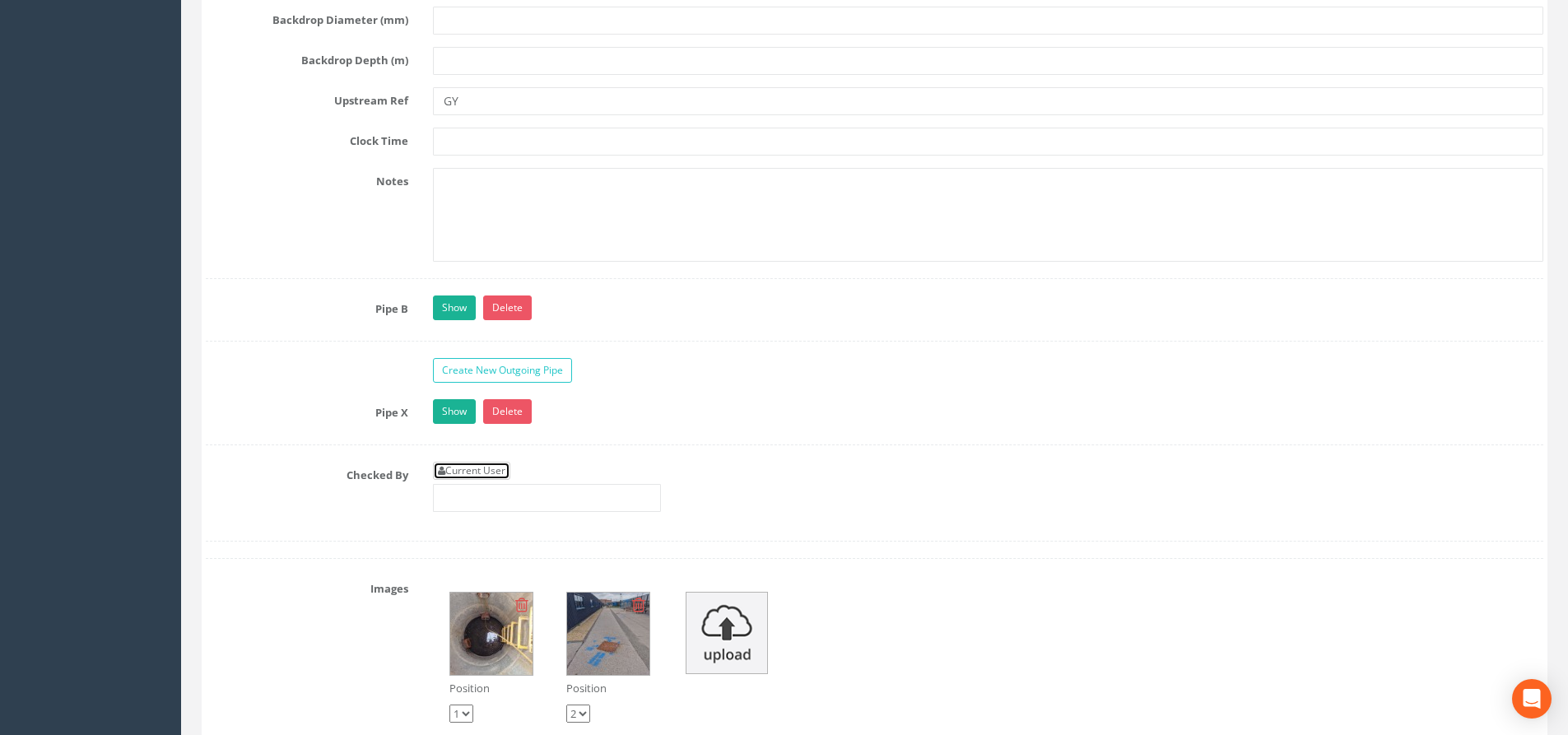
drag, startPoint x: 487, startPoint y: 467, endPoint x: 497, endPoint y: 462, distance: 11.2
click at [486, 467] on link "Current User" at bounding box center [472, 470] width 77 height 18
type input "[PERSON_NAME]"
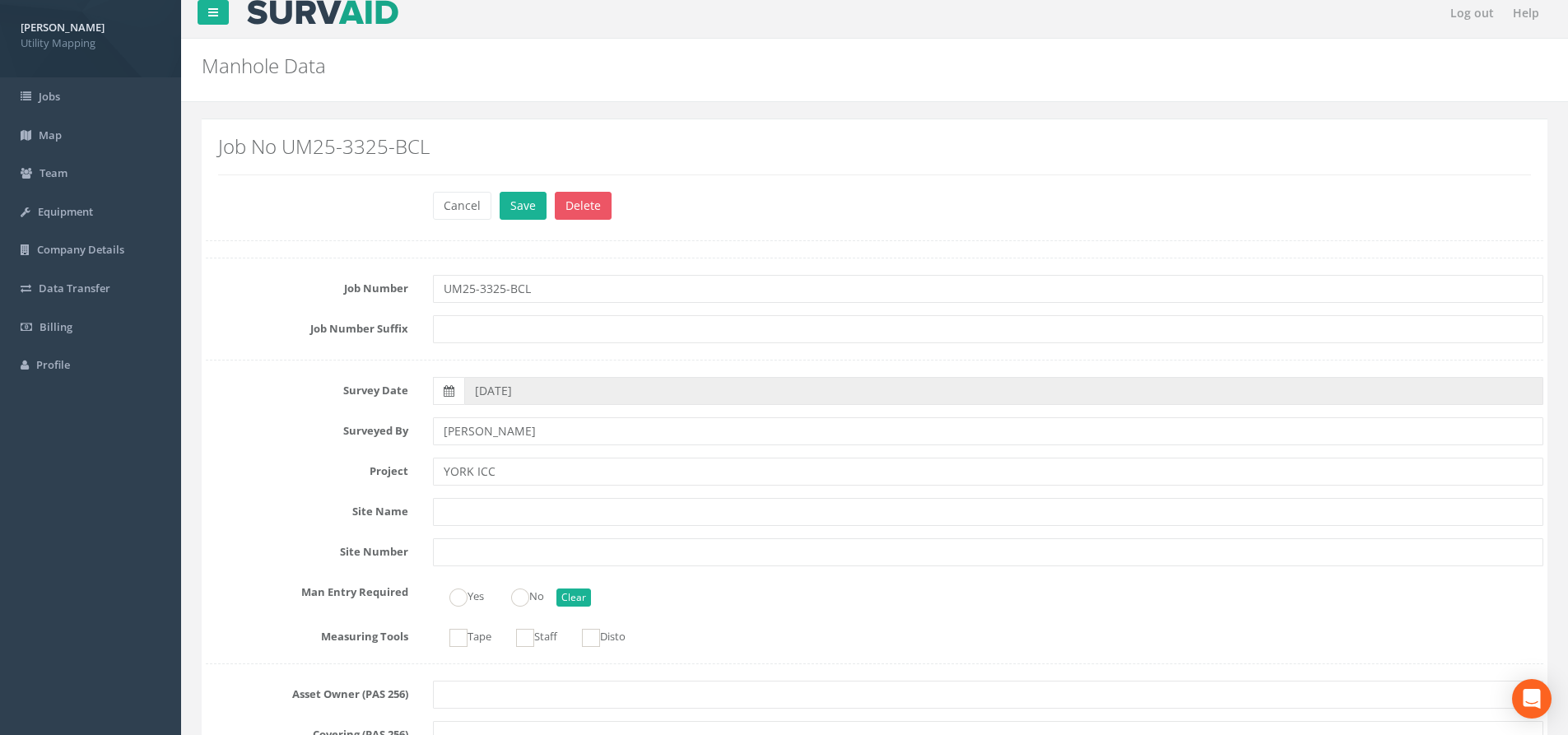
scroll to position [0, 0]
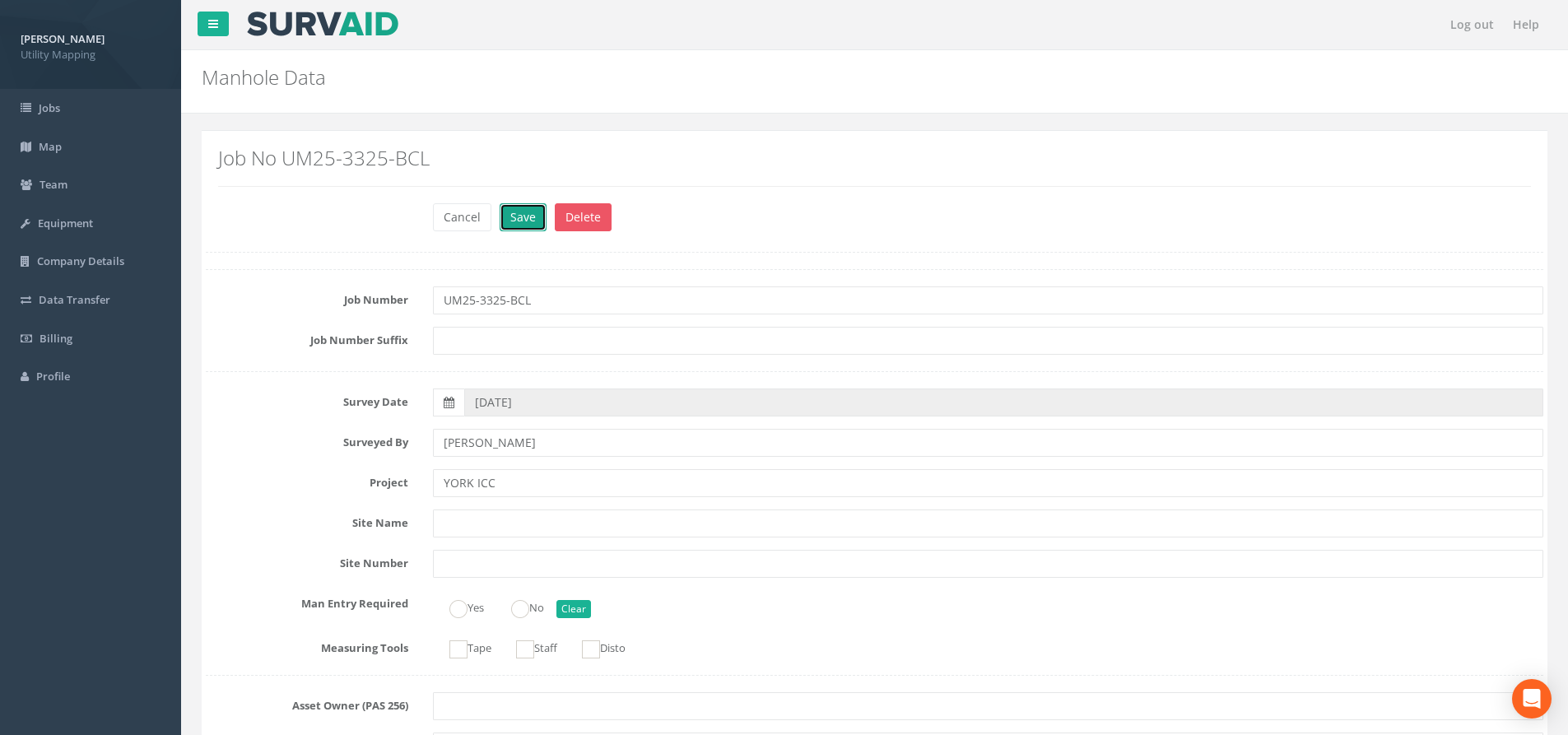
click at [527, 211] on button "Save" at bounding box center [523, 217] width 47 height 28
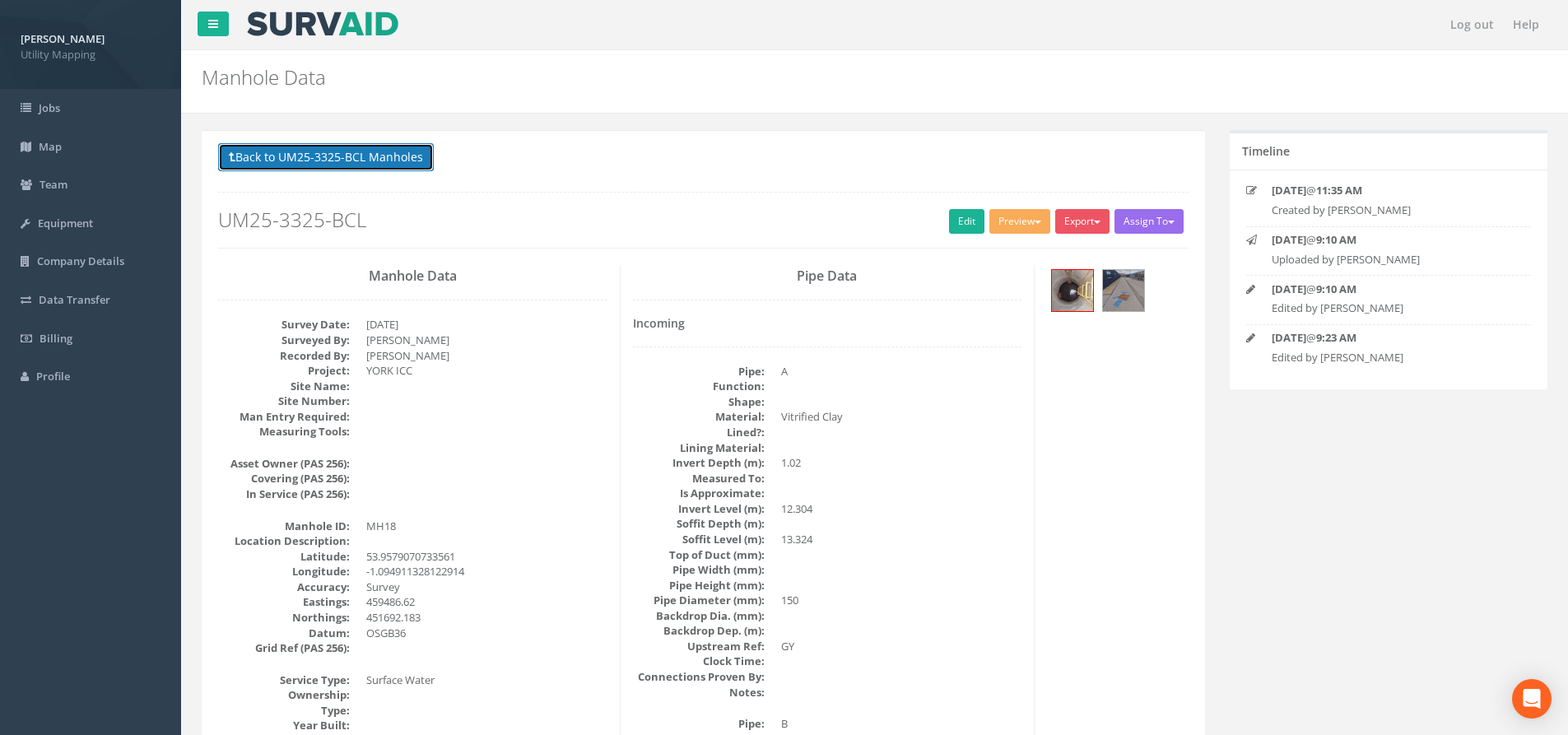
click at [365, 159] on button "Back to UM25-3325-BCL Manholes" at bounding box center [326, 157] width 216 height 28
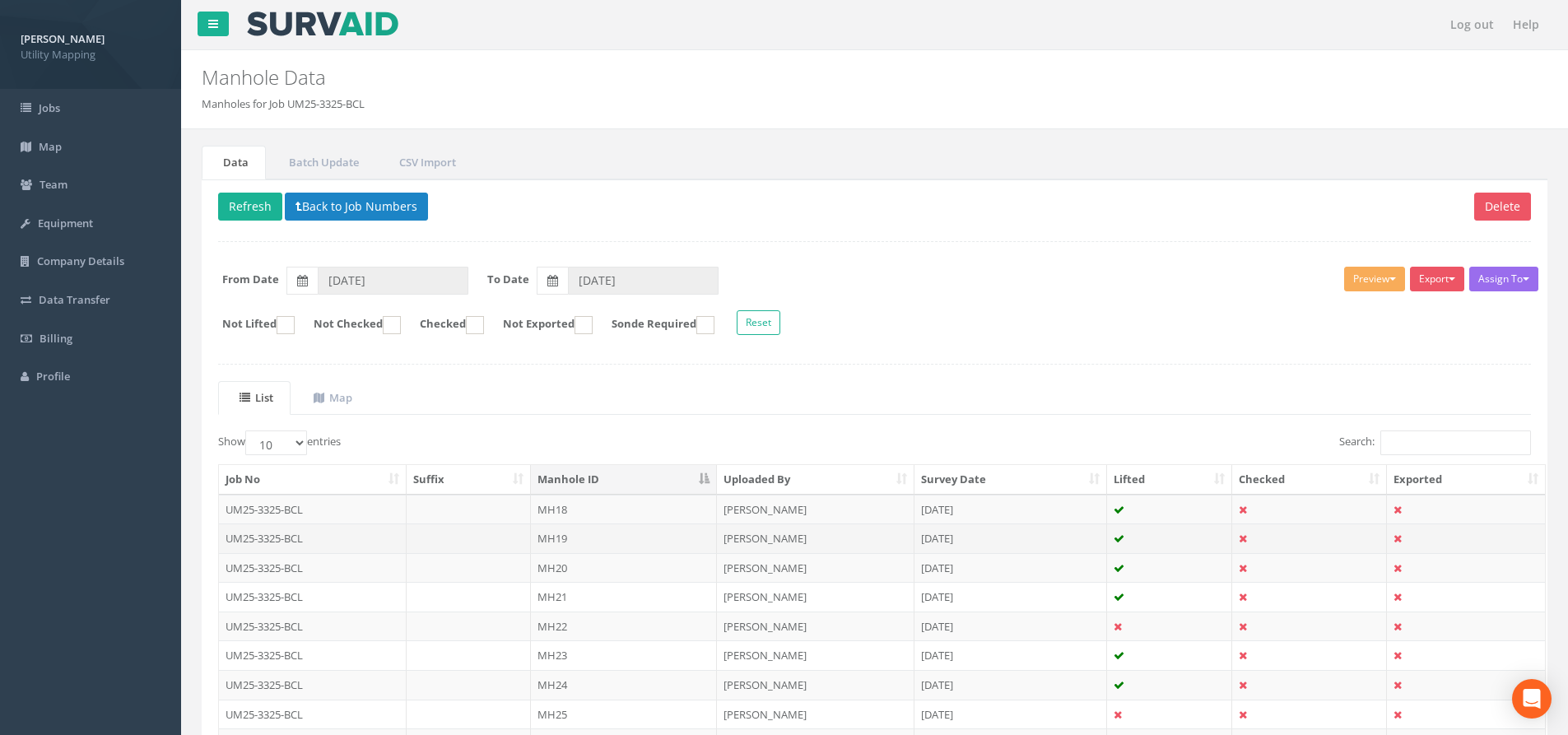
click at [619, 540] on td "MH19" at bounding box center [624, 538] width 186 height 30
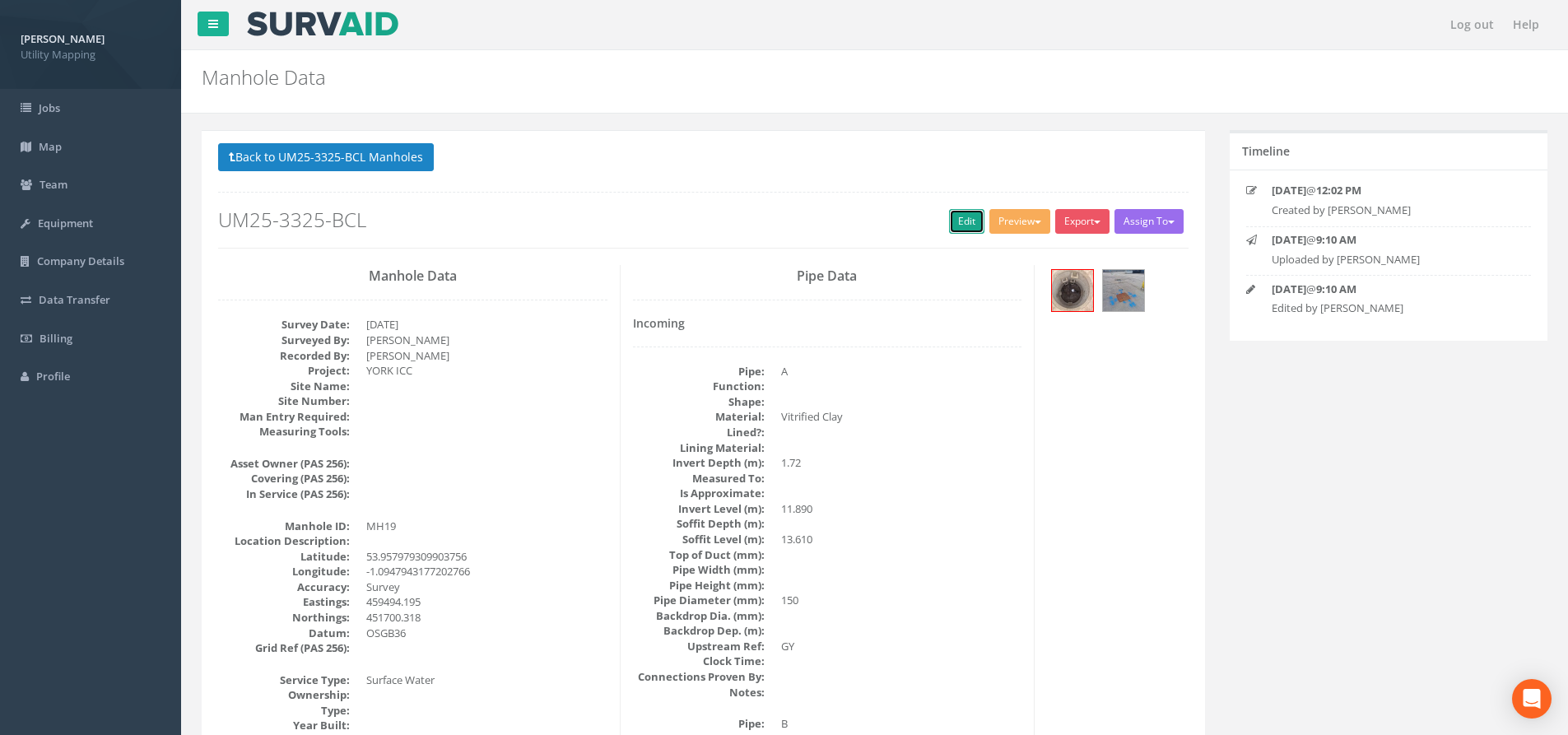
click at [968, 223] on link "Edit" at bounding box center [967, 222] width 35 height 25
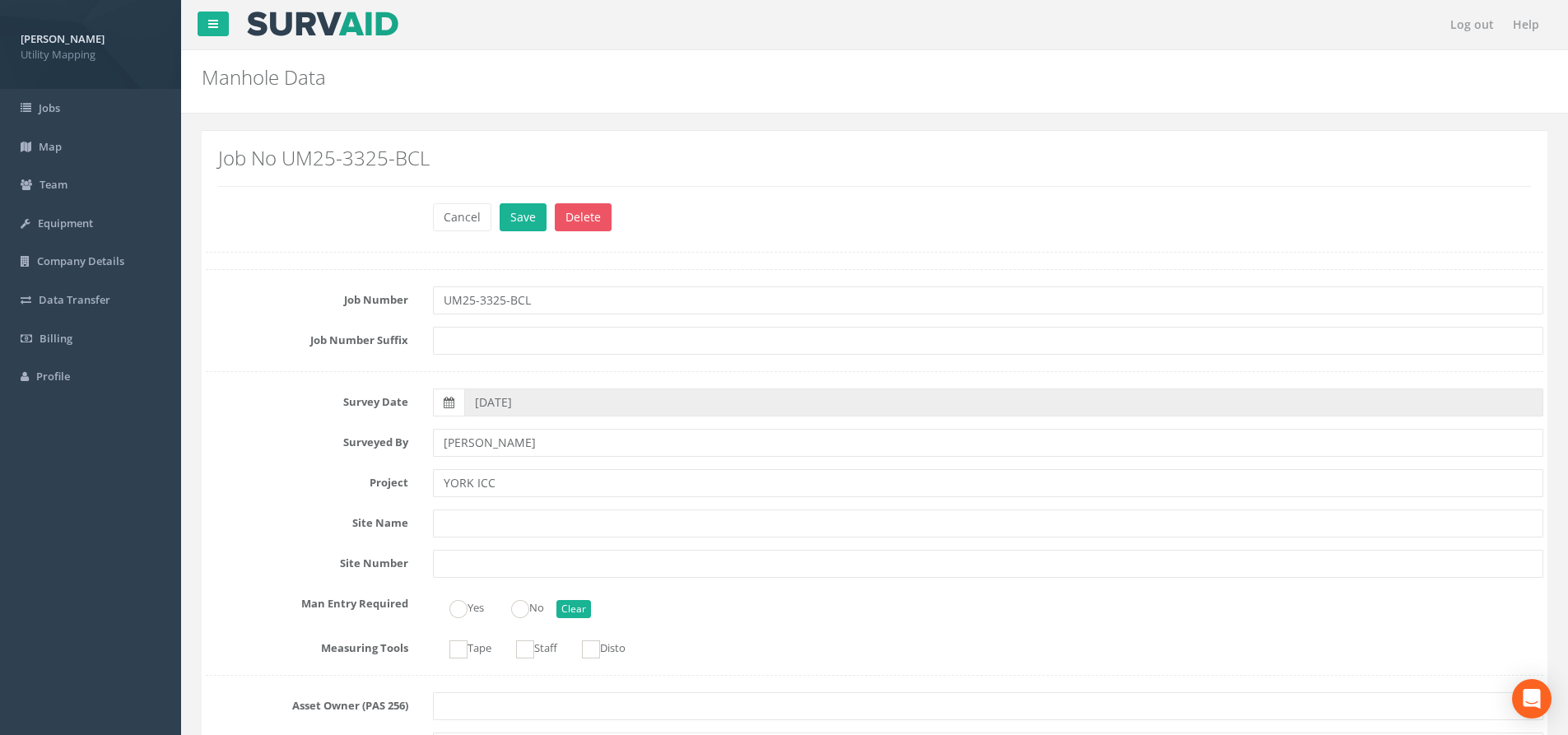
scroll to position [3620, 0]
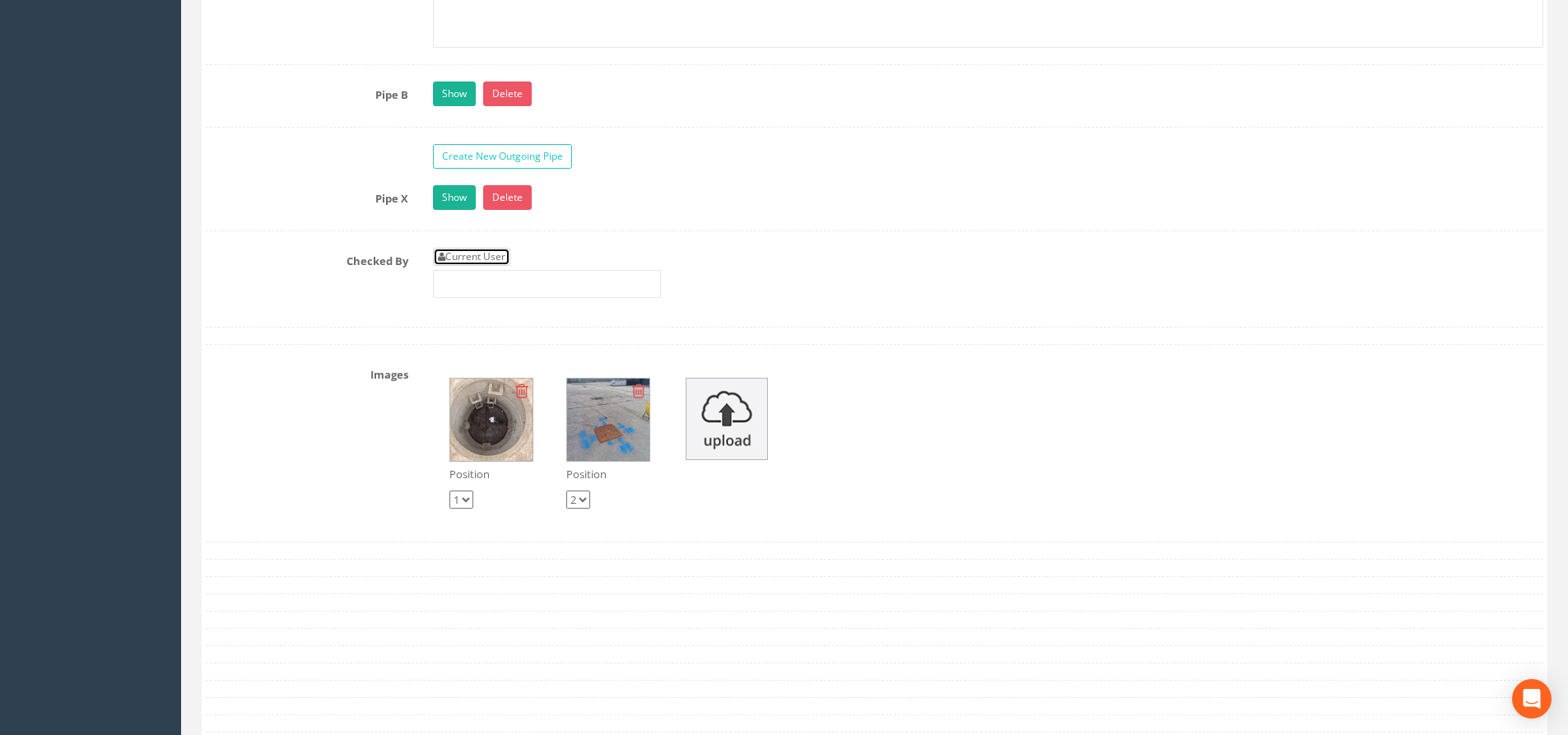
drag, startPoint x: 444, startPoint y: 252, endPoint x: 519, endPoint y: 263, distance: 75.8
click at [444, 253] on icon at bounding box center [442, 256] width 7 height 10
type input "[PERSON_NAME]"
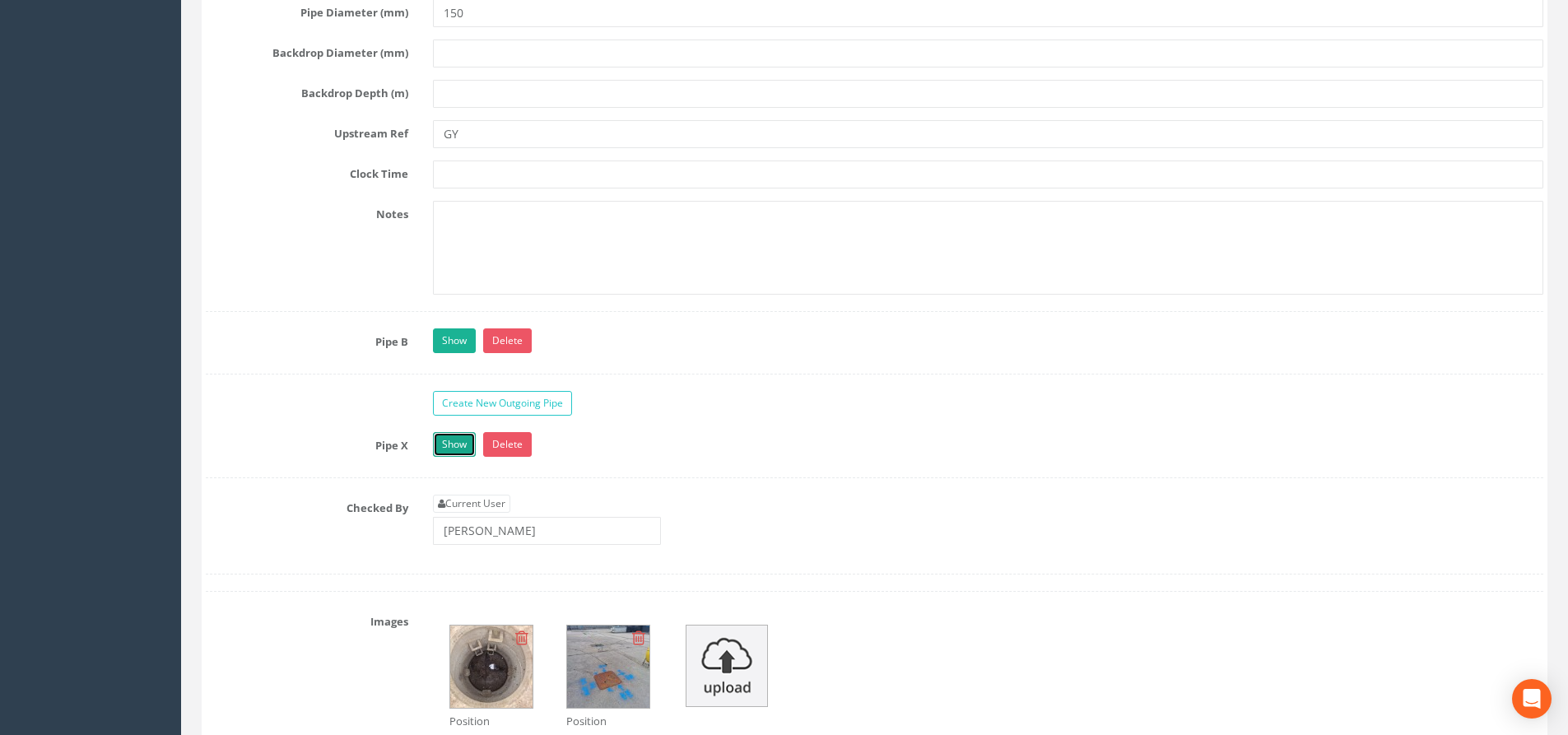
click at [458, 441] on link "Show" at bounding box center [454, 444] width 43 height 25
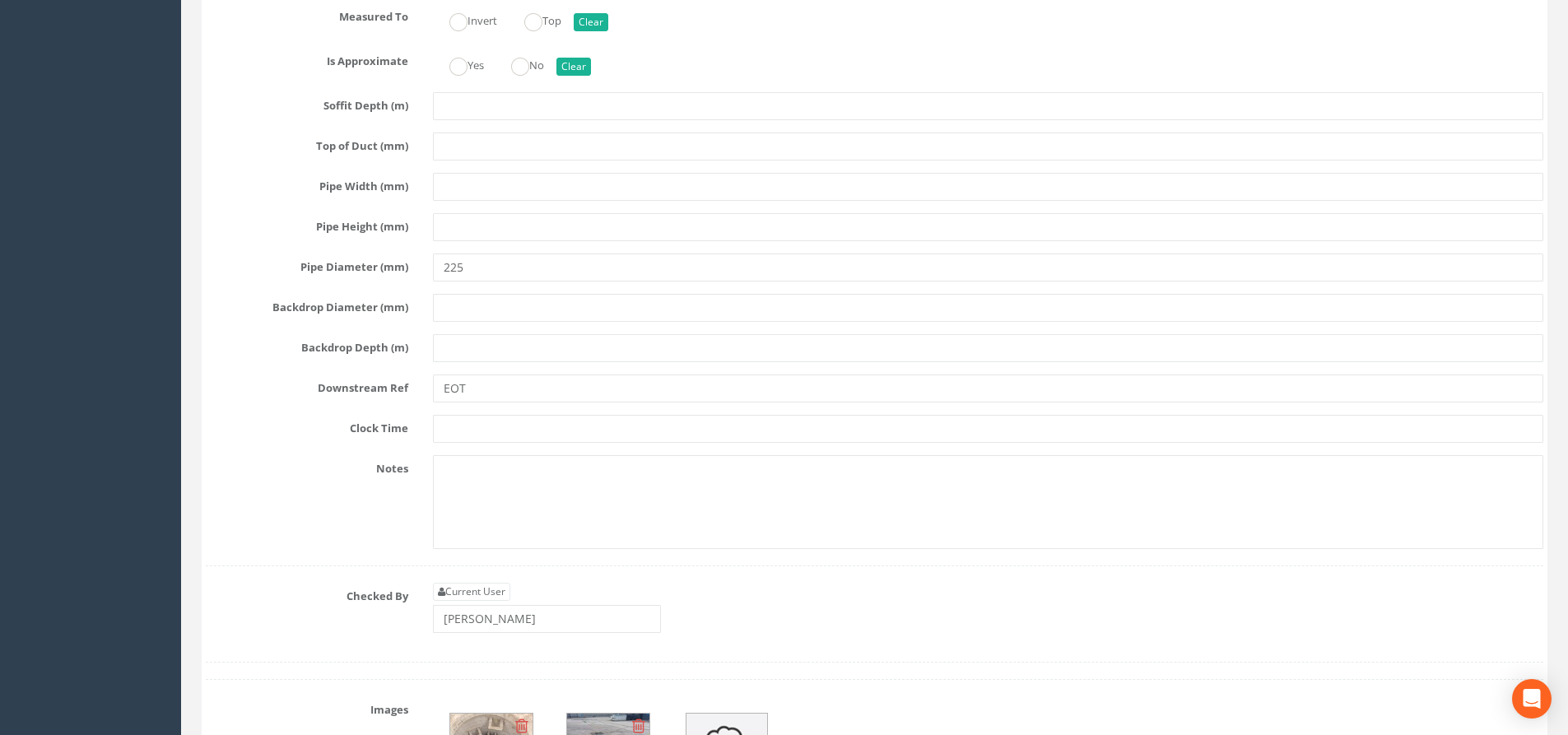
scroll to position [4278, 0]
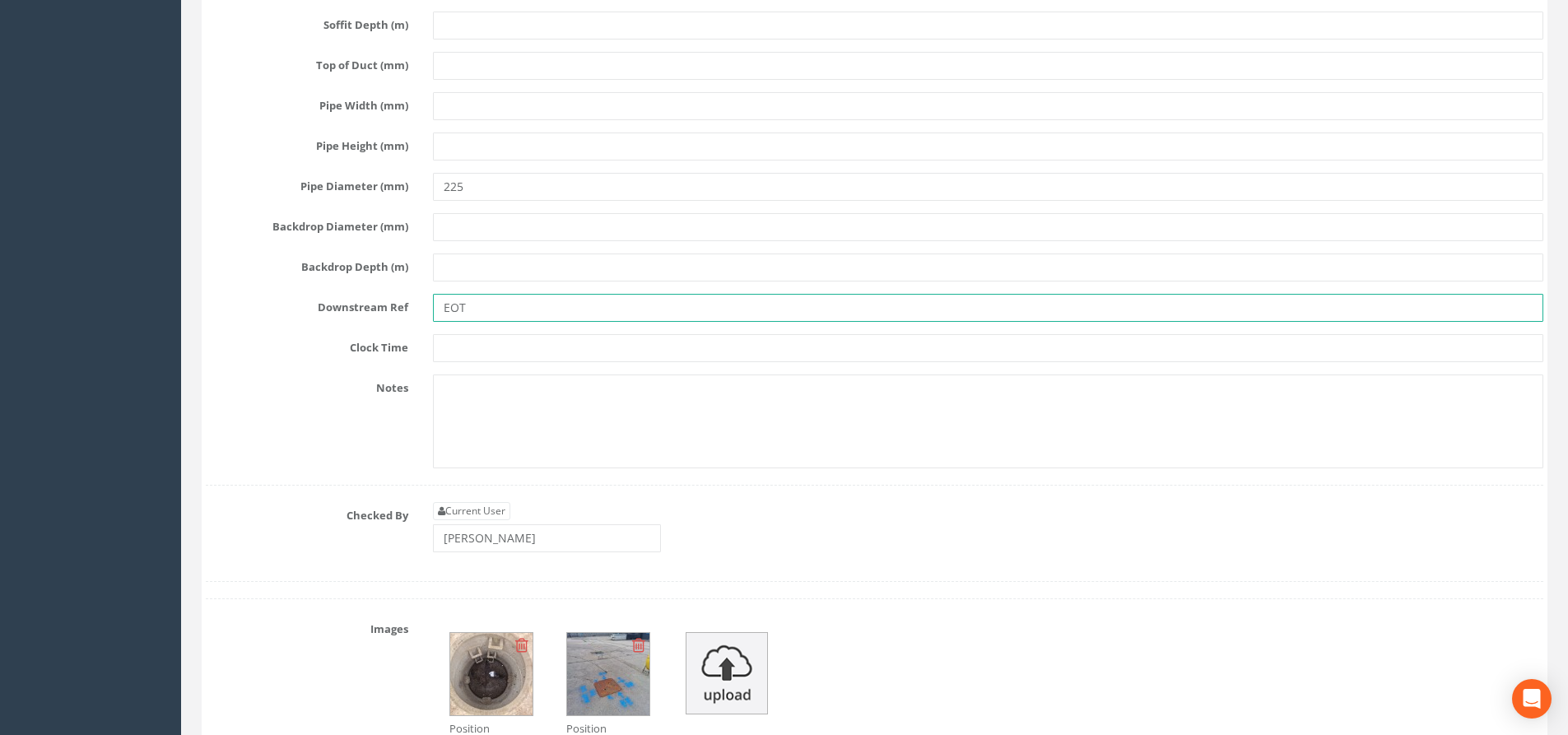
drag, startPoint x: 519, startPoint y: 302, endPoint x: 417, endPoint y: 327, distance: 105.0
click at [417, 327] on div "Pipe X Hide Delete Function Sewer Watercourse Combined Highway Gulley Outlet In…" at bounding box center [875, 6] width 1337 height 958
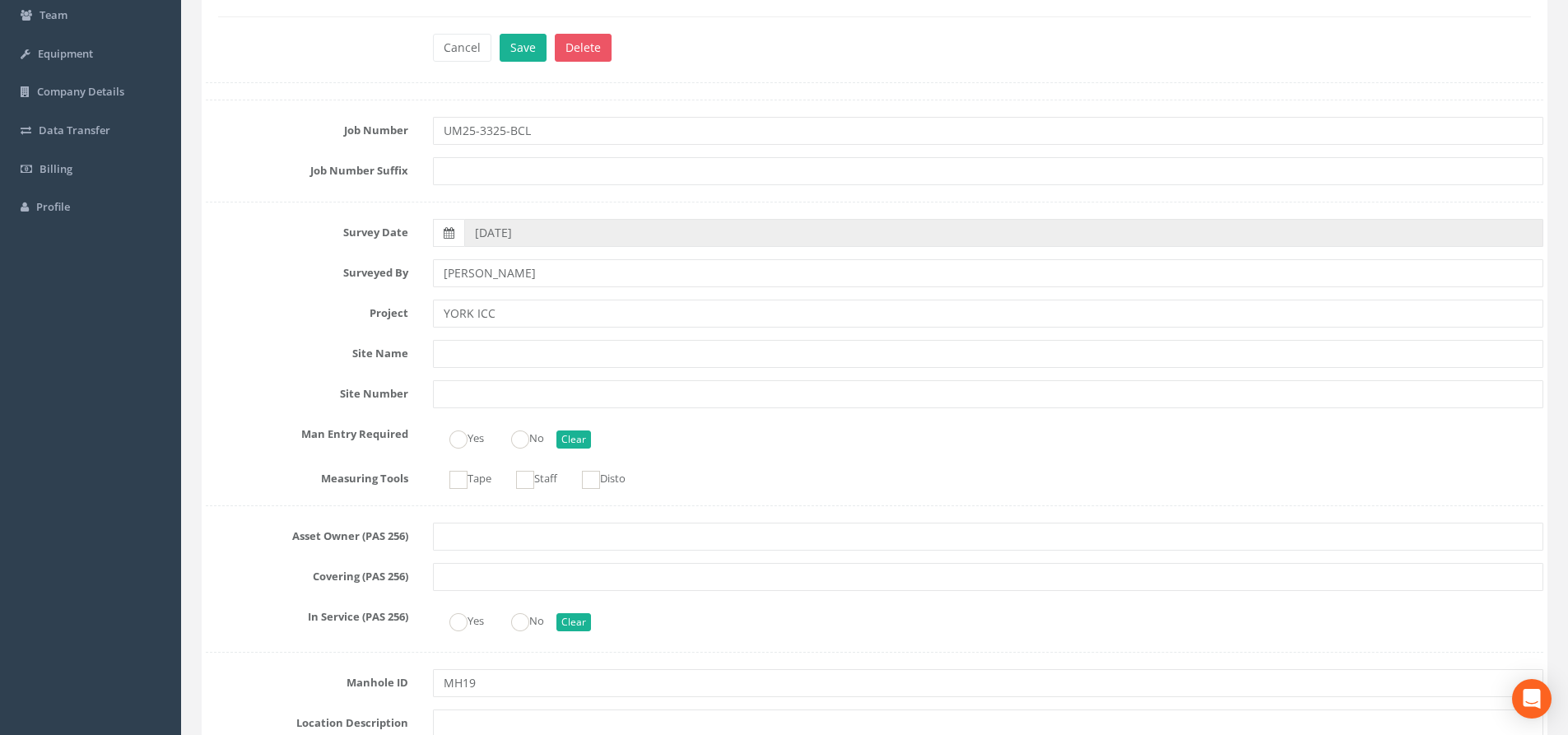
scroll to position [0, 0]
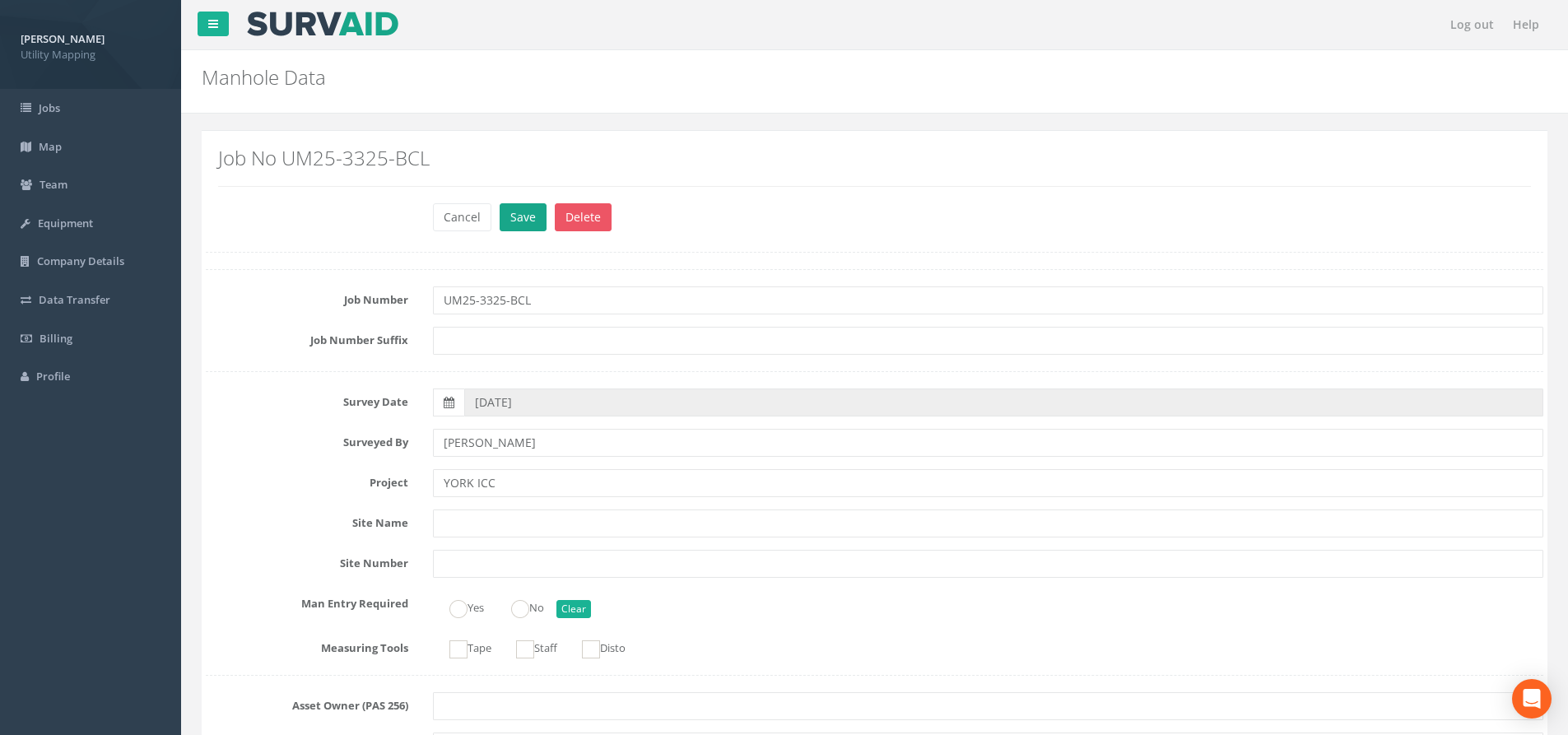
type input "Main Run"
click at [521, 219] on button "Save" at bounding box center [523, 217] width 47 height 28
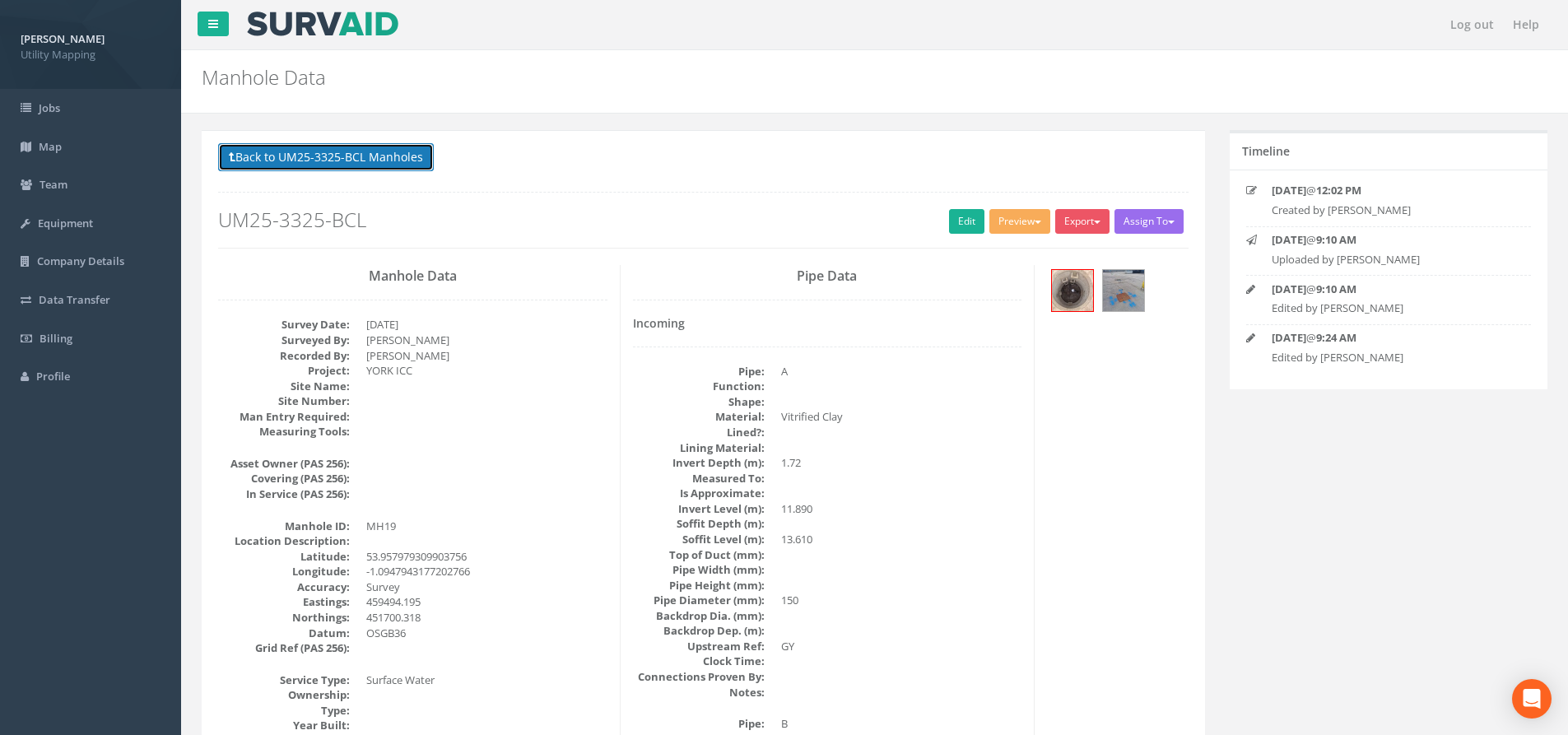
click at [364, 169] on button "Back to UM25-3325-BCL Manholes" at bounding box center [326, 157] width 216 height 28
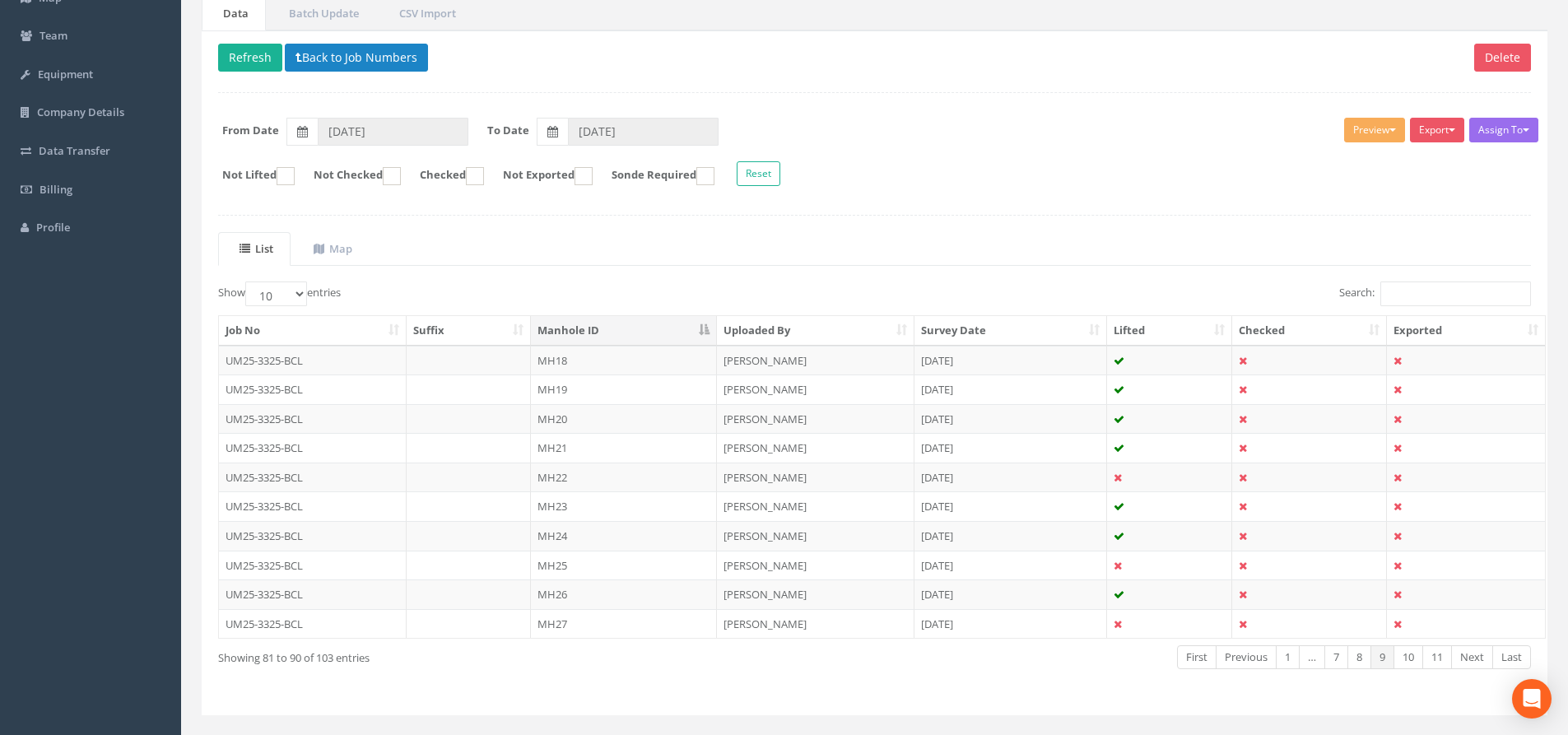
scroll to position [182, 0]
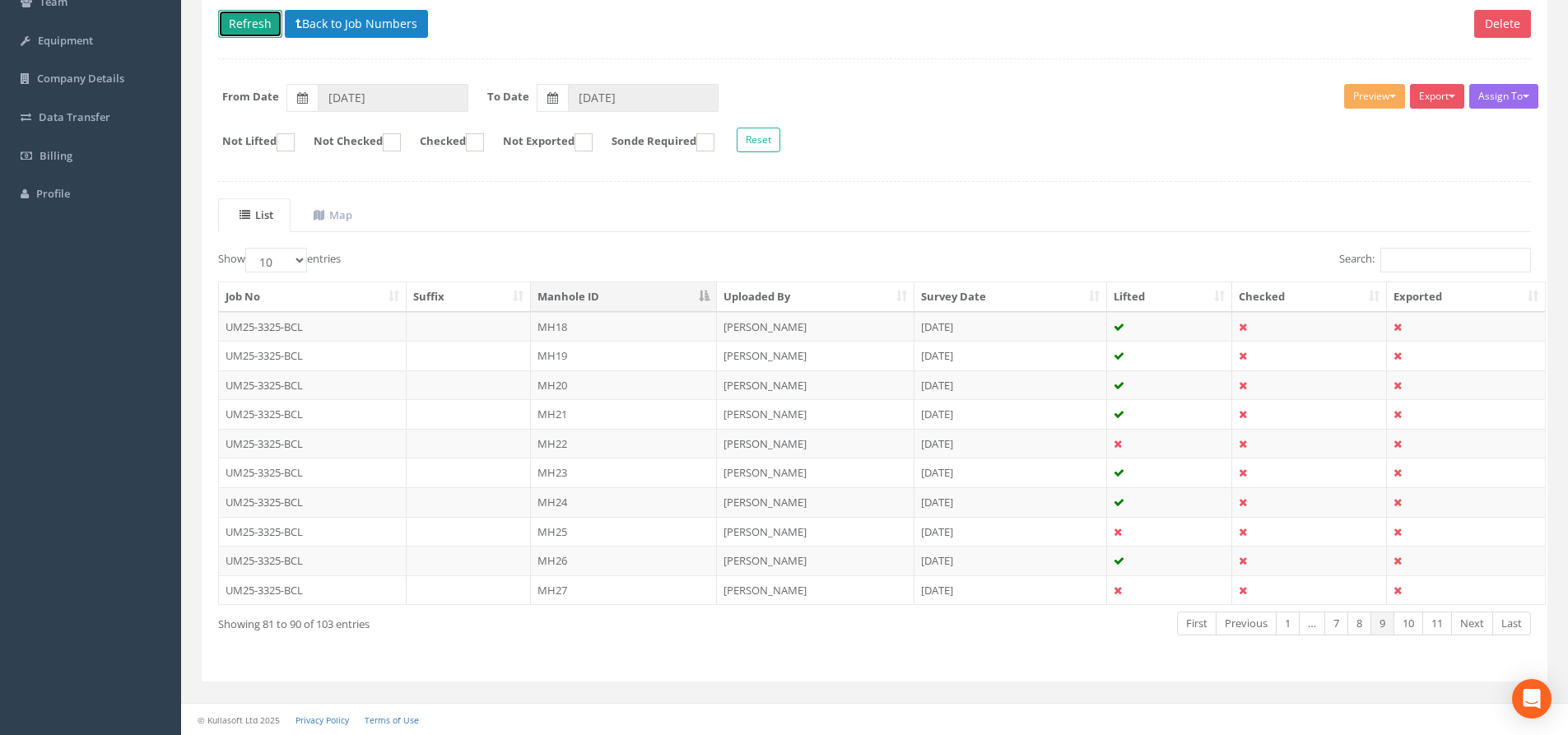
click at [259, 28] on button "Refresh" at bounding box center [250, 24] width 64 height 28
click at [635, 381] on td "MH20" at bounding box center [624, 385] width 186 height 30
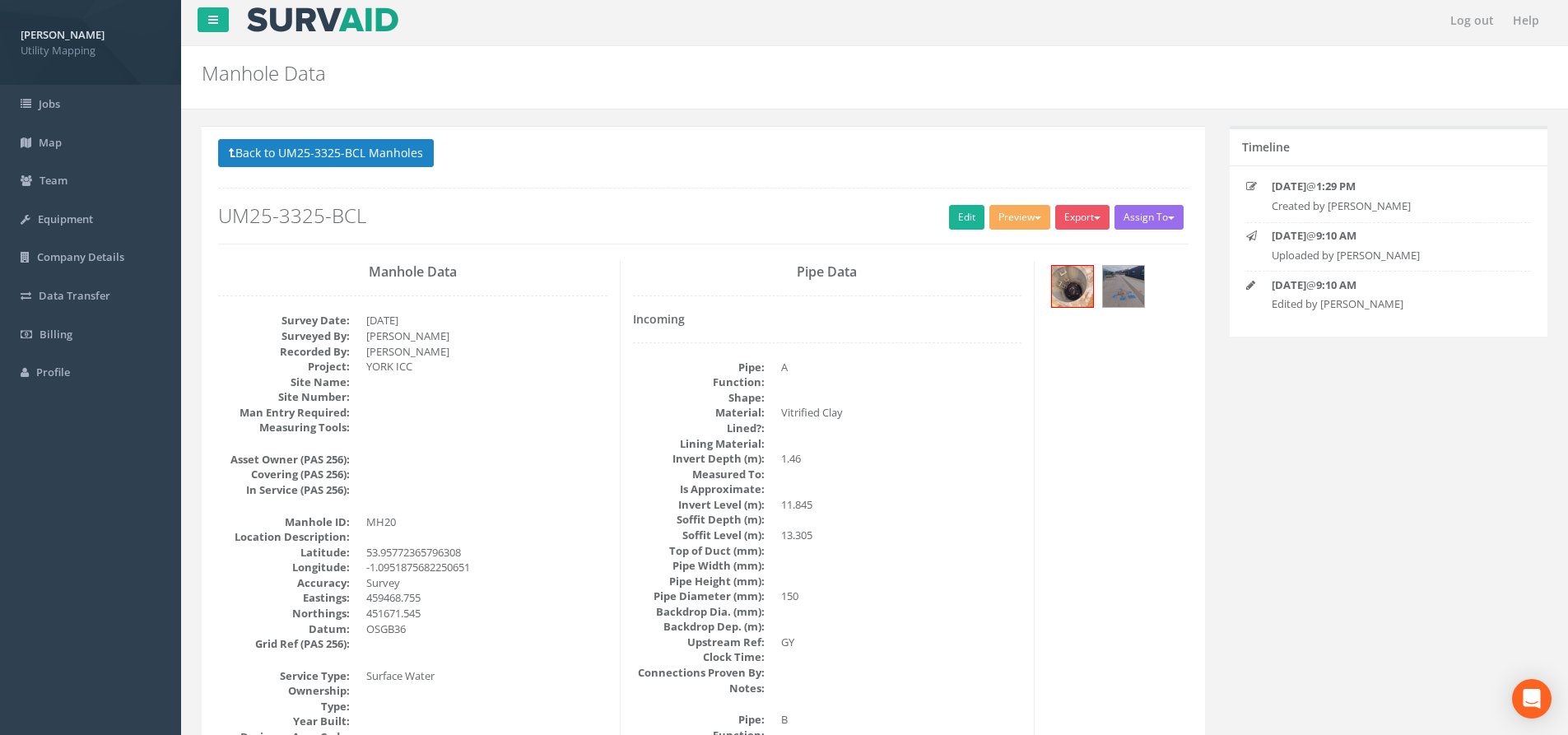
scroll to position [0, 0]
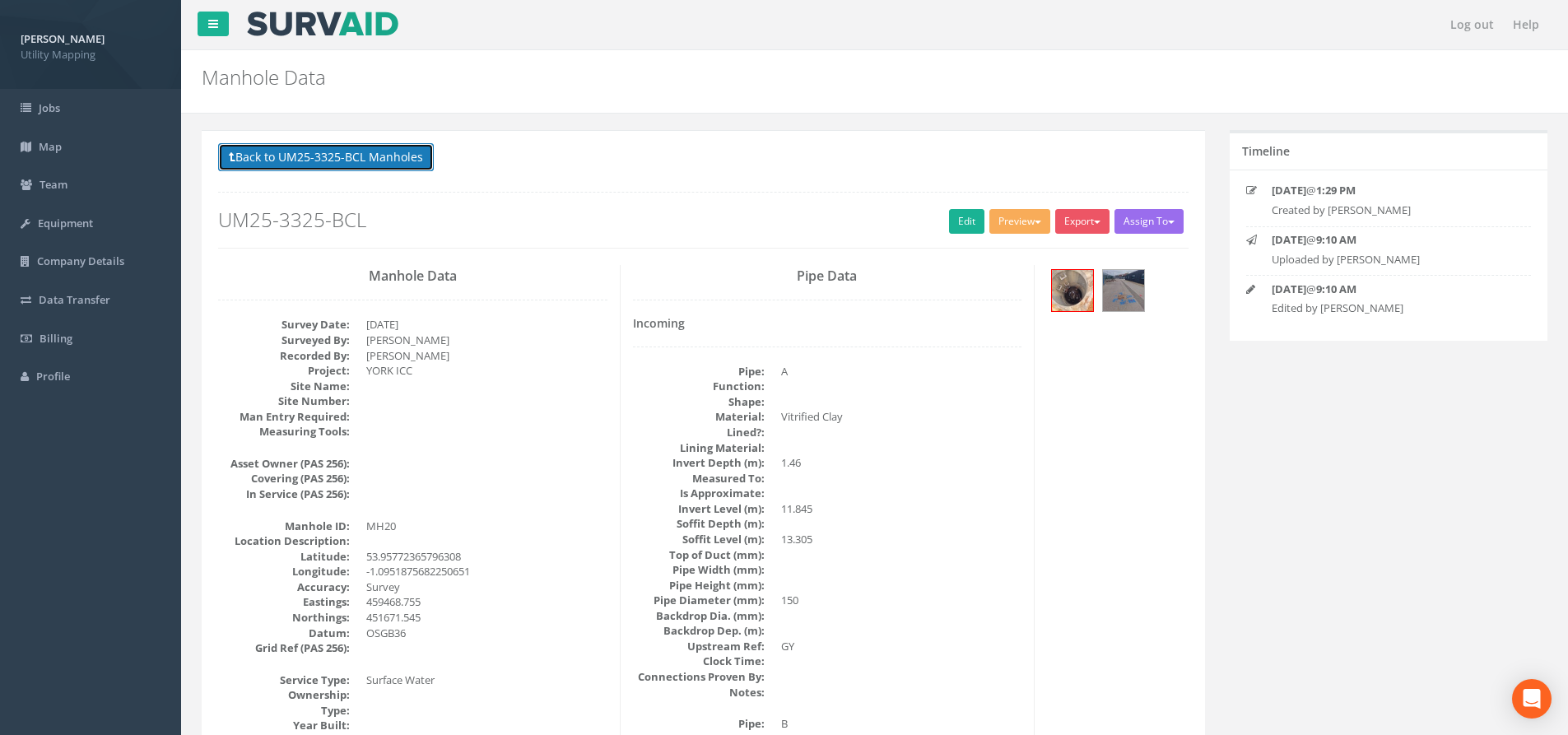
click at [393, 162] on button "Back to UM25-3325-BCL Manholes" at bounding box center [326, 157] width 216 height 28
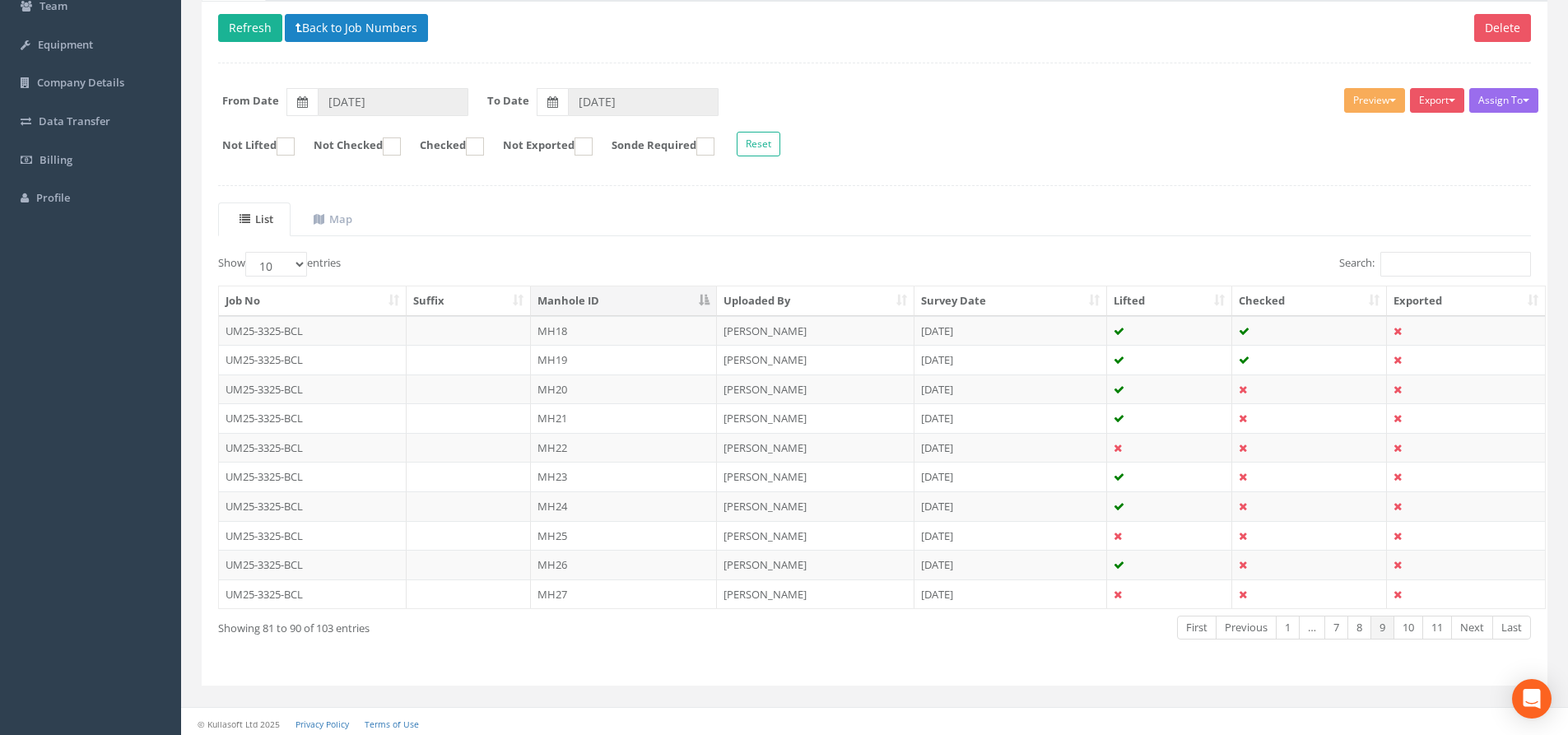
scroll to position [182, 0]
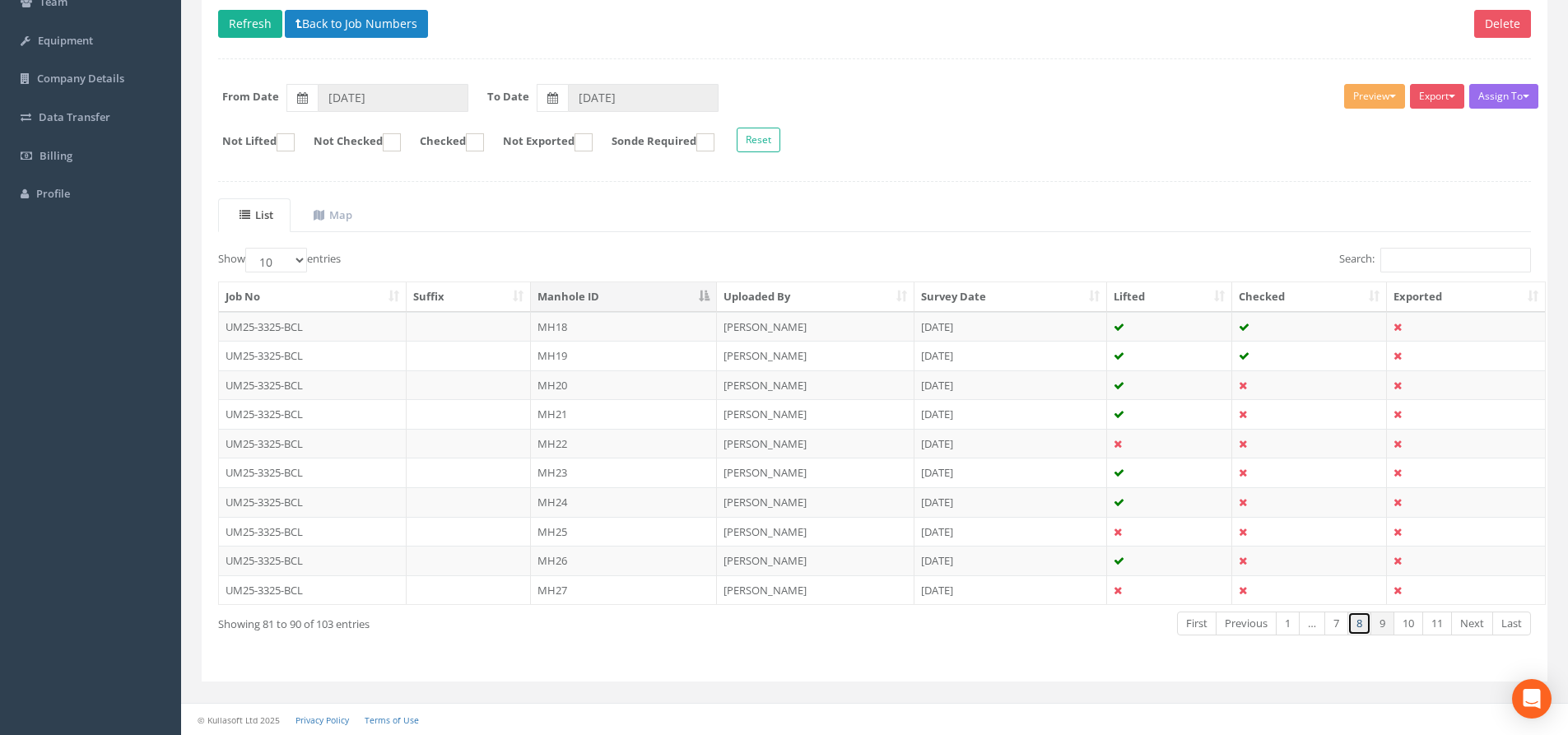
click at [1263, 618] on link "8" at bounding box center [1359, 623] width 24 height 24
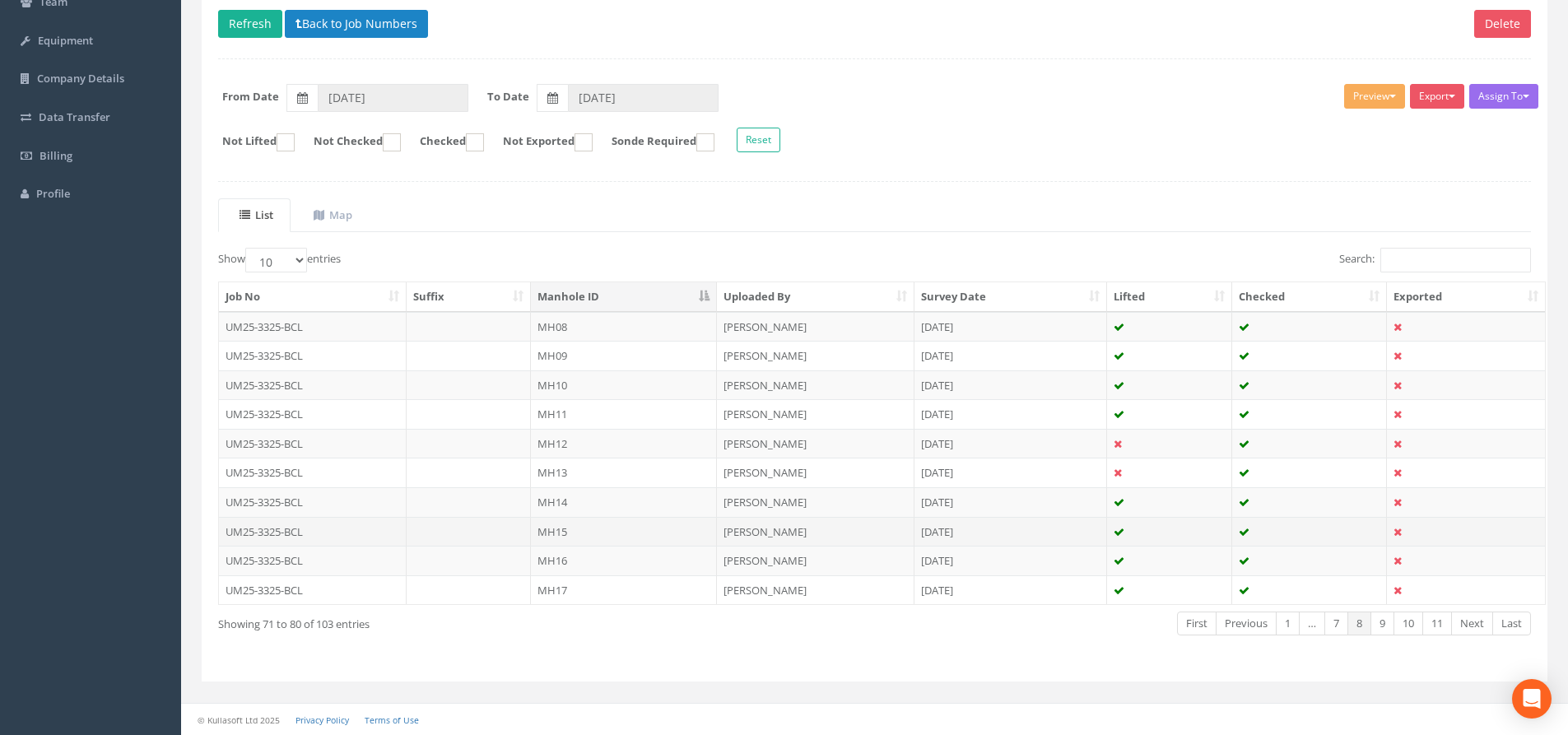
click at [599, 529] on td "MH15" at bounding box center [624, 532] width 186 height 30
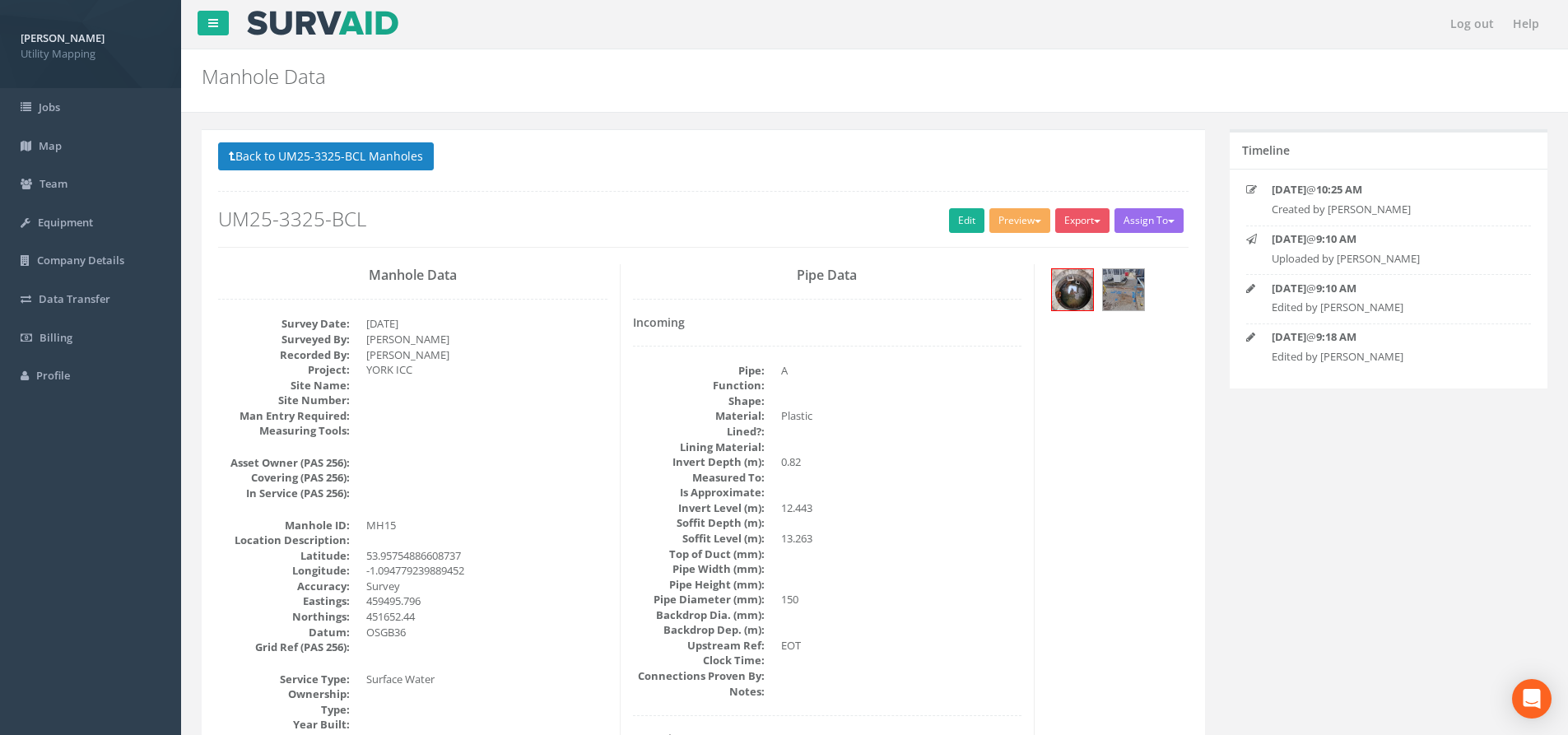
scroll to position [0, 0]
click at [358, 155] on button "Back to UM25-3325-BCL Manholes" at bounding box center [326, 157] width 216 height 28
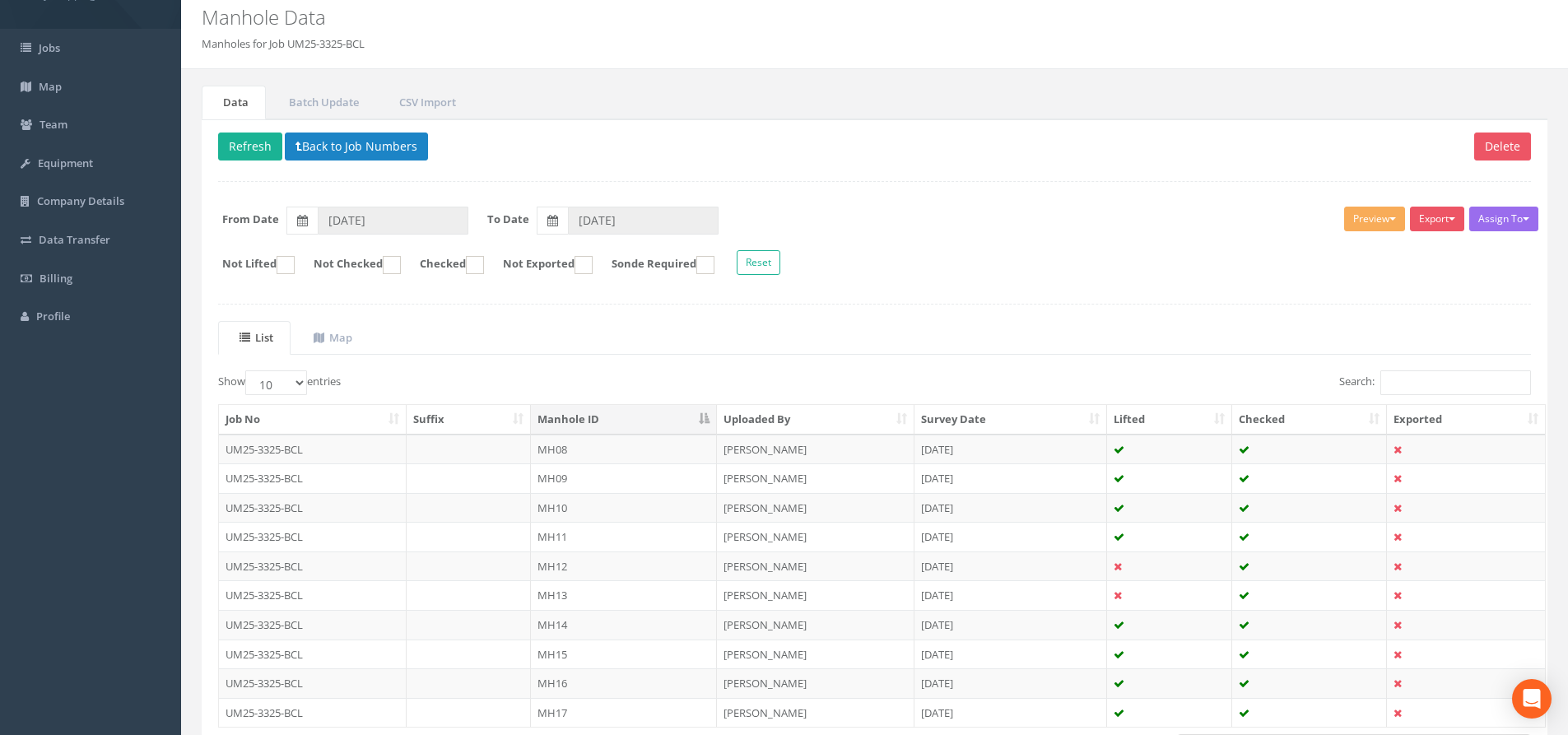
scroll to position [182, 0]
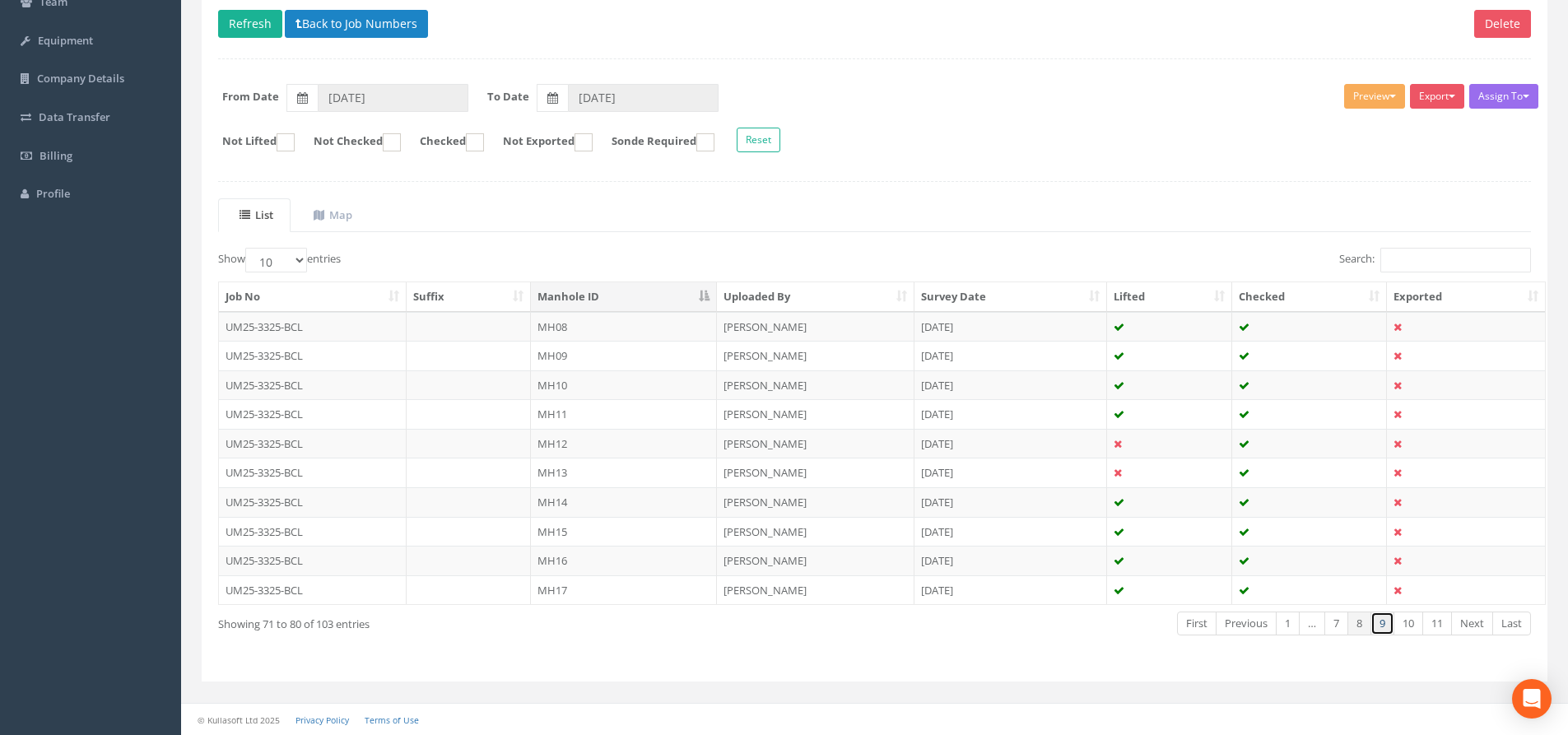
click at [1263, 622] on link "9" at bounding box center [1381, 623] width 24 height 24
click at [642, 385] on td "MH20" at bounding box center [624, 385] width 186 height 30
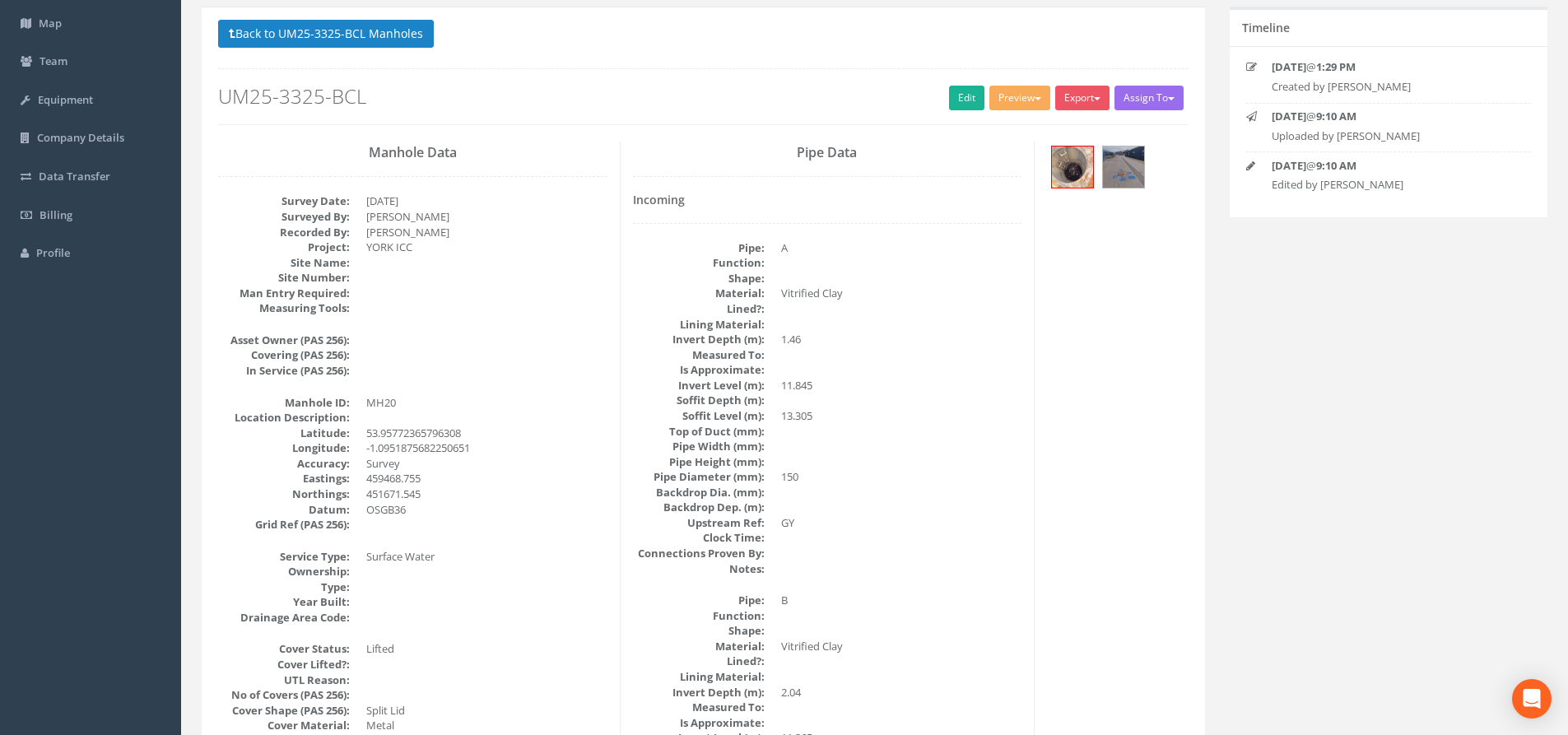
scroll to position [0, 0]
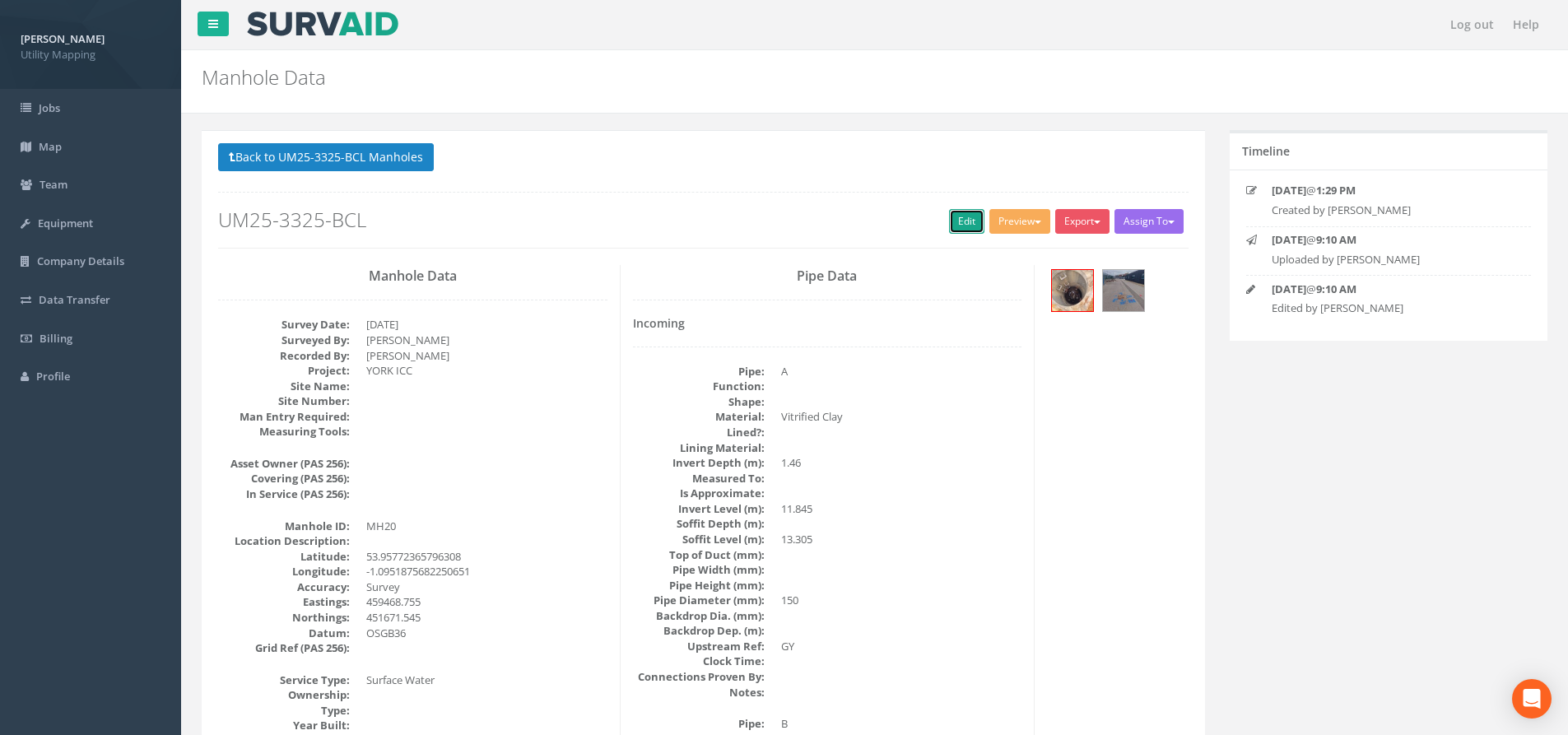
click at [959, 216] on link "Edit" at bounding box center [967, 222] width 35 height 25
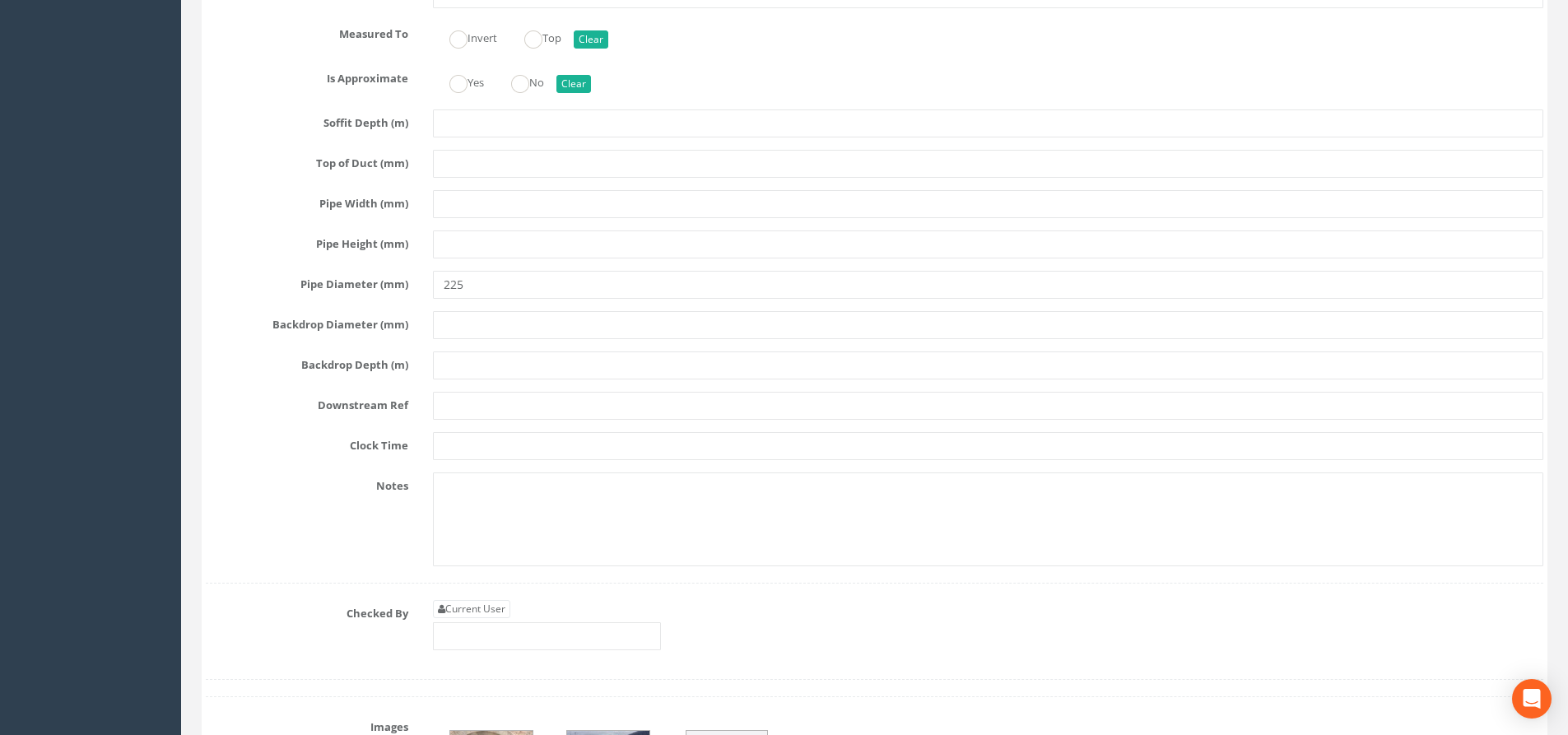
scroll to position [4251, 0]
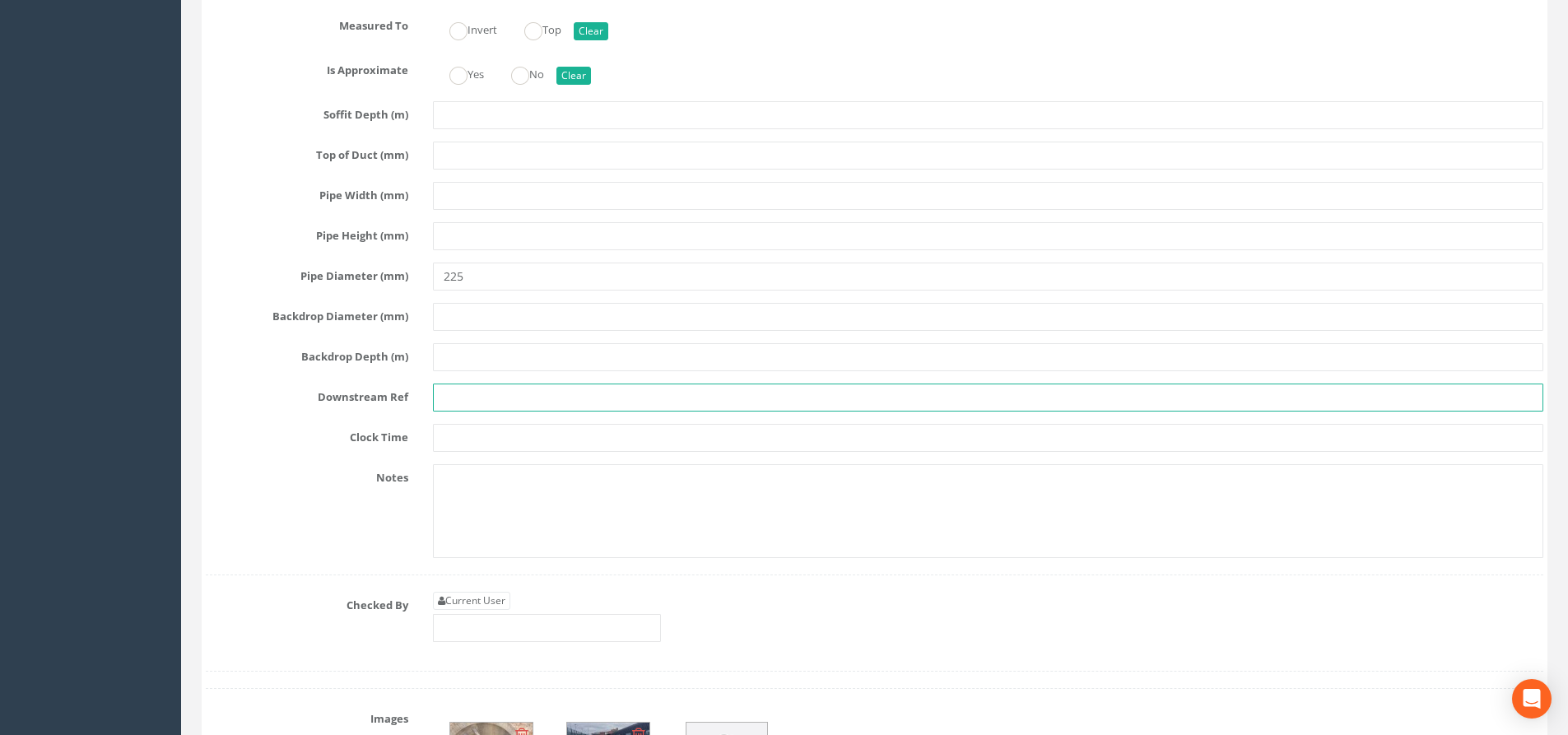
click at [458, 384] on input "text" at bounding box center [988, 398] width 1110 height 28
click at [476, 394] on input "text" at bounding box center [988, 398] width 1110 height 28
type input "m"
type input "MH30"
drag, startPoint x: 494, startPoint y: 604, endPoint x: 498, endPoint y: 593, distance: 11.7
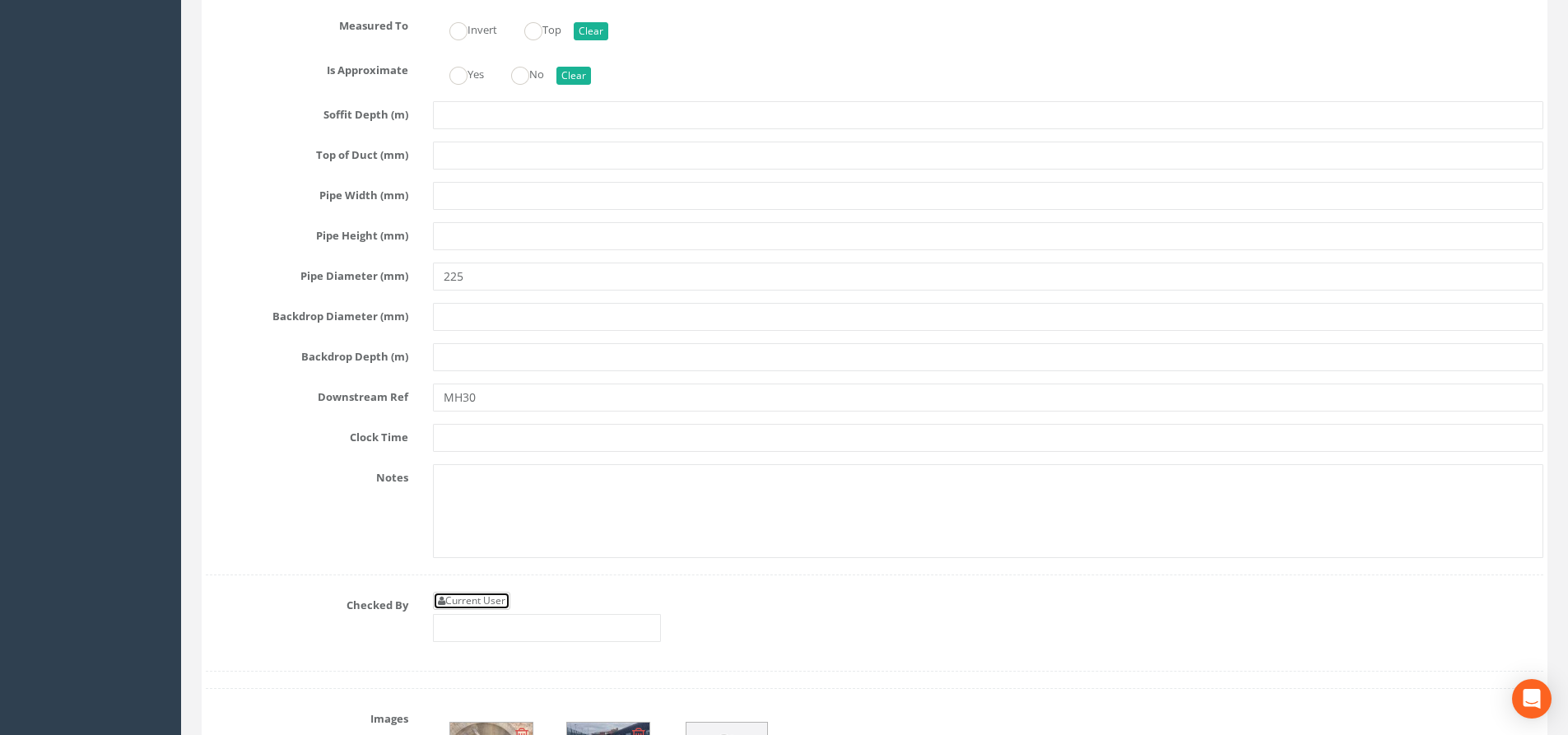
click at [494, 601] on link "Current User" at bounding box center [472, 600] width 77 height 18
type input "[PERSON_NAME]"
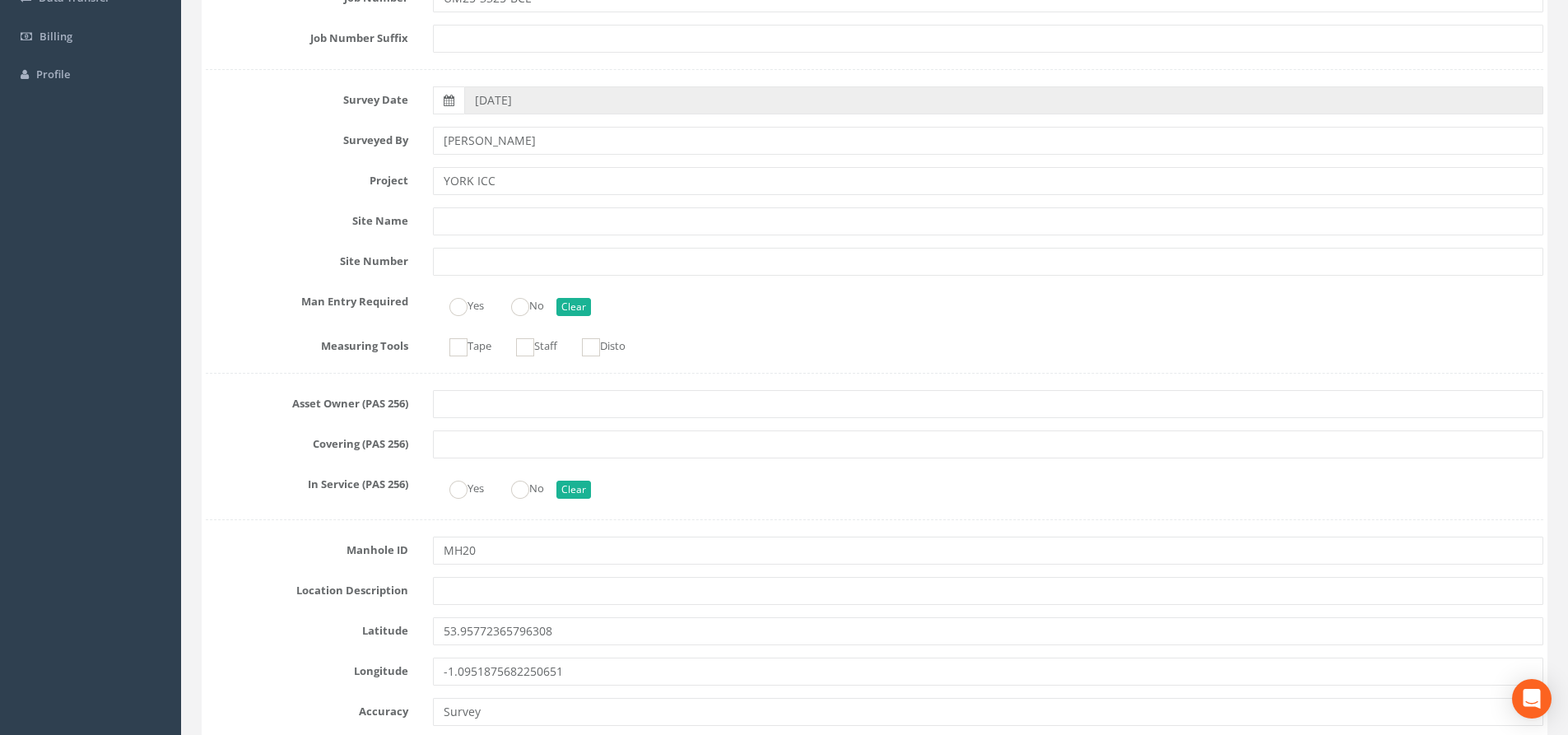
scroll to position [0, 0]
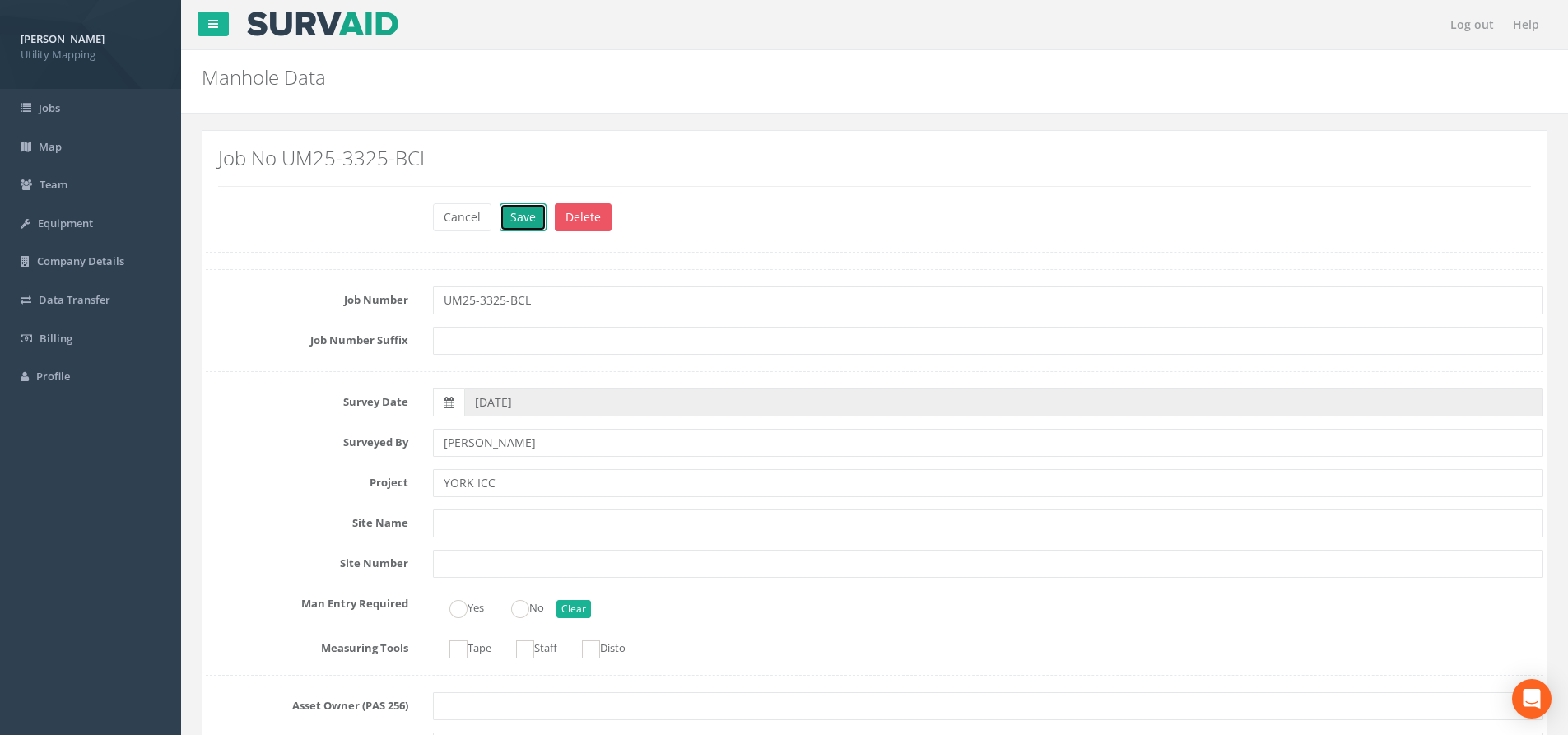
click at [513, 209] on button "Save" at bounding box center [523, 217] width 47 height 28
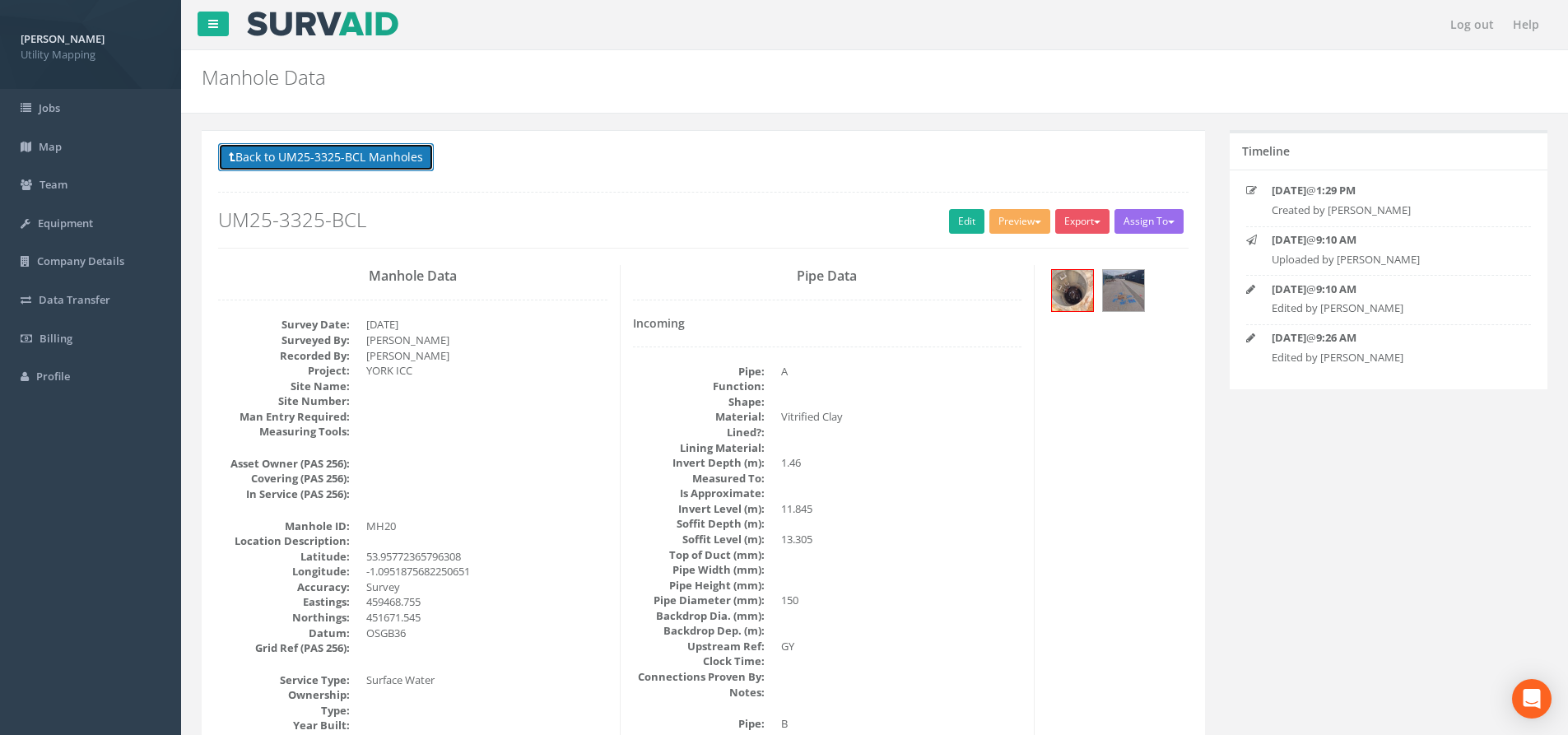
click at [309, 168] on button "Back to UM25-3325-BCL Manholes" at bounding box center [326, 157] width 216 height 28
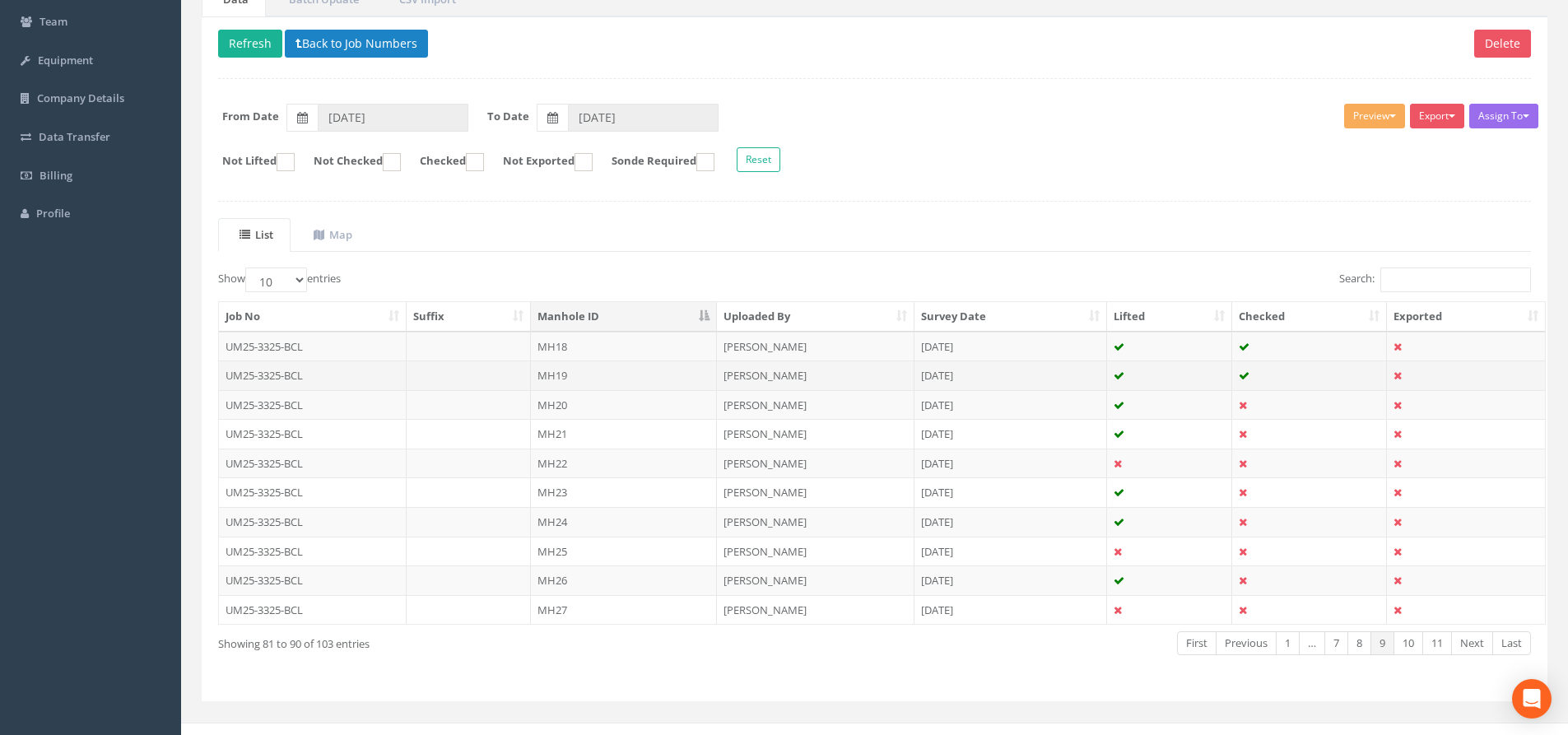
scroll to position [182, 0]
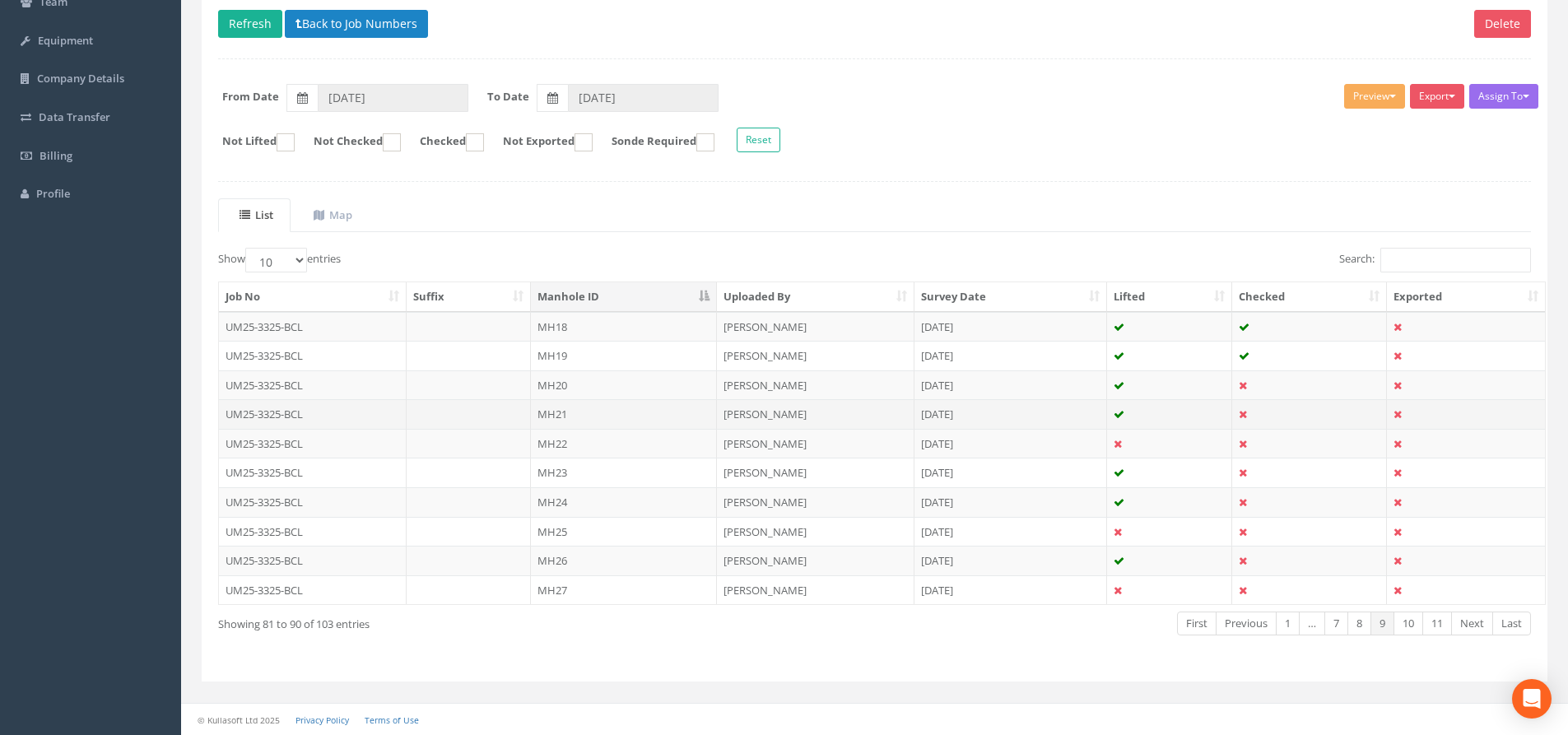
click at [606, 413] on td "MH21" at bounding box center [624, 413] width 186 height 30
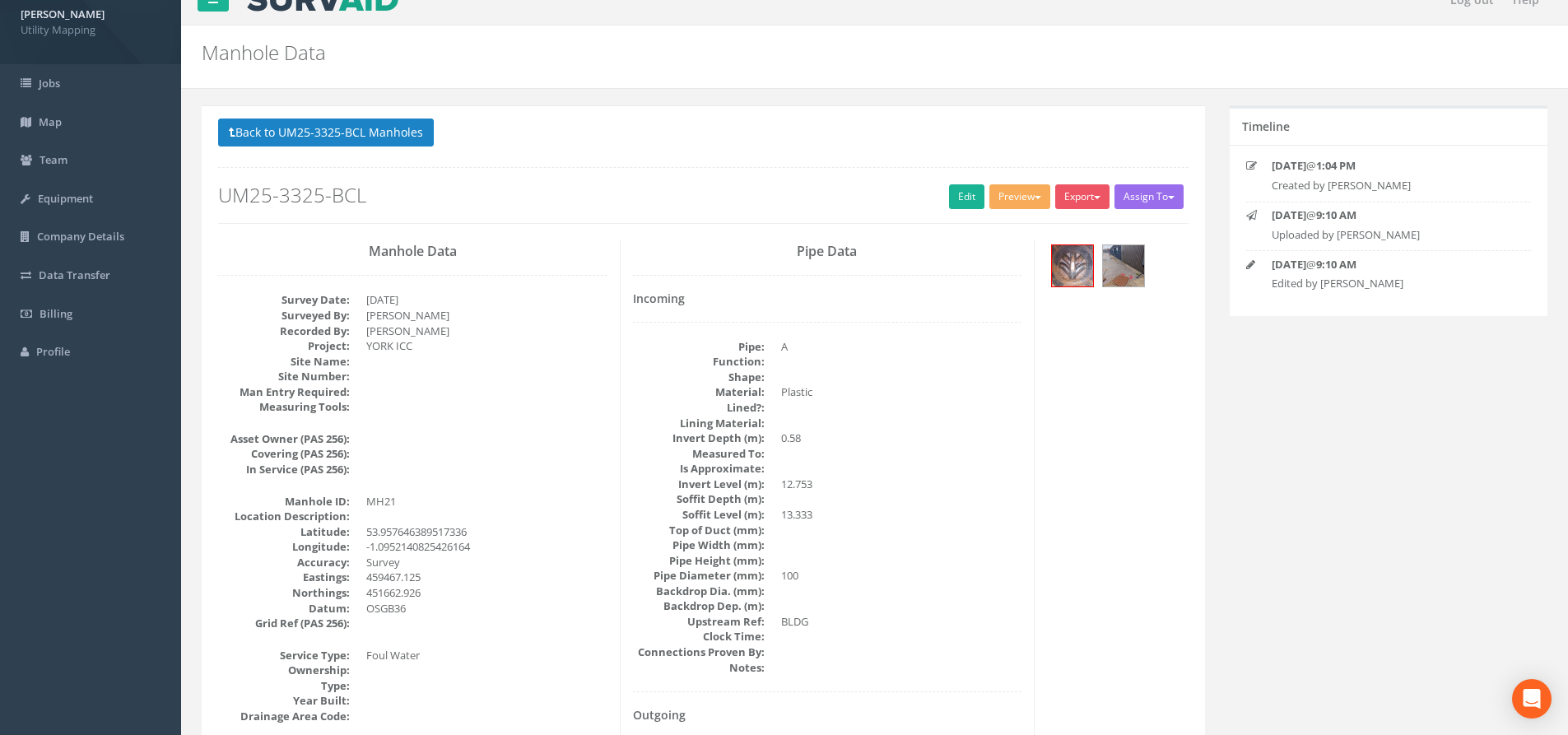
scroll to position [0, 0]
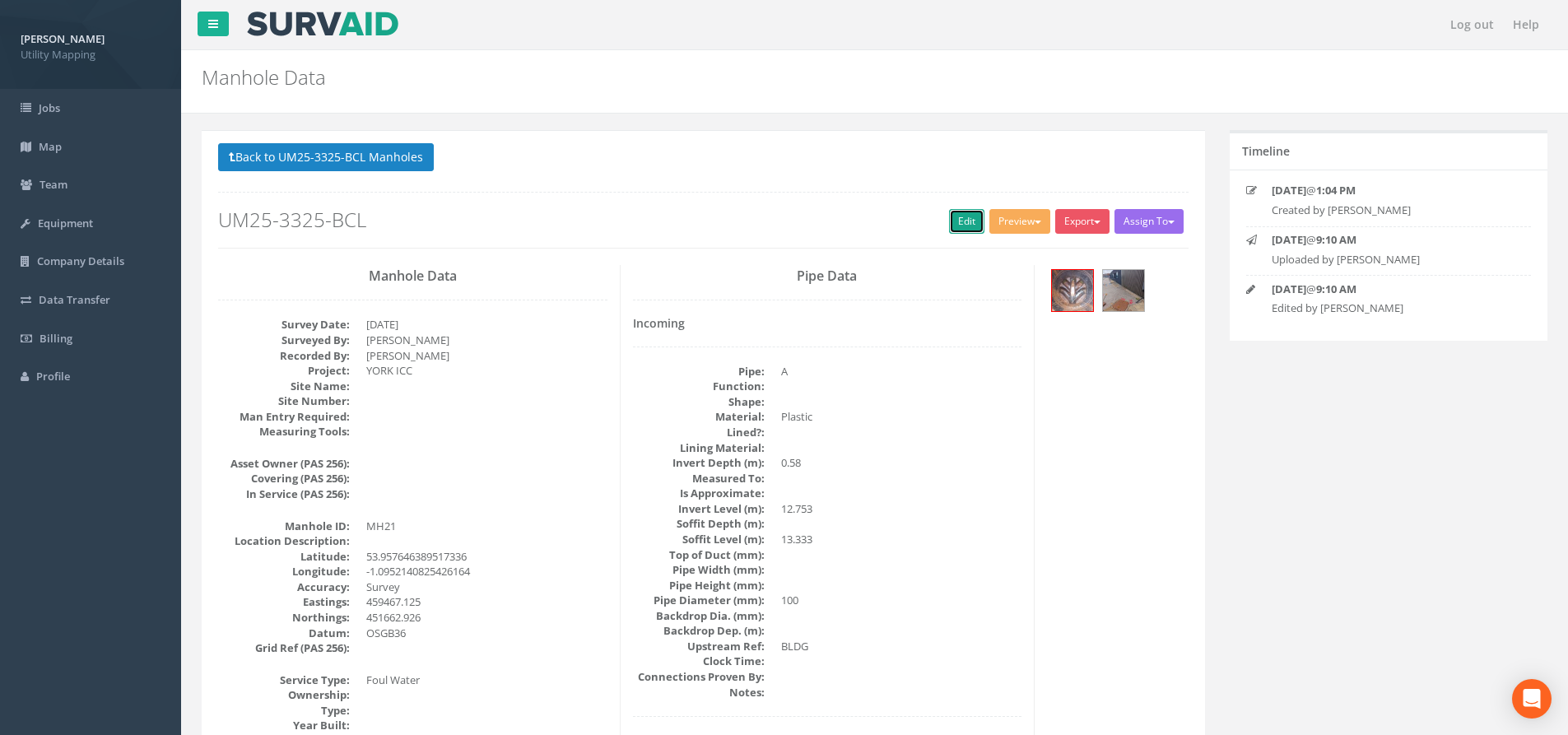
click at [951, 217] on link "Edit" at bounding box center [967, 222] width 35 height 25
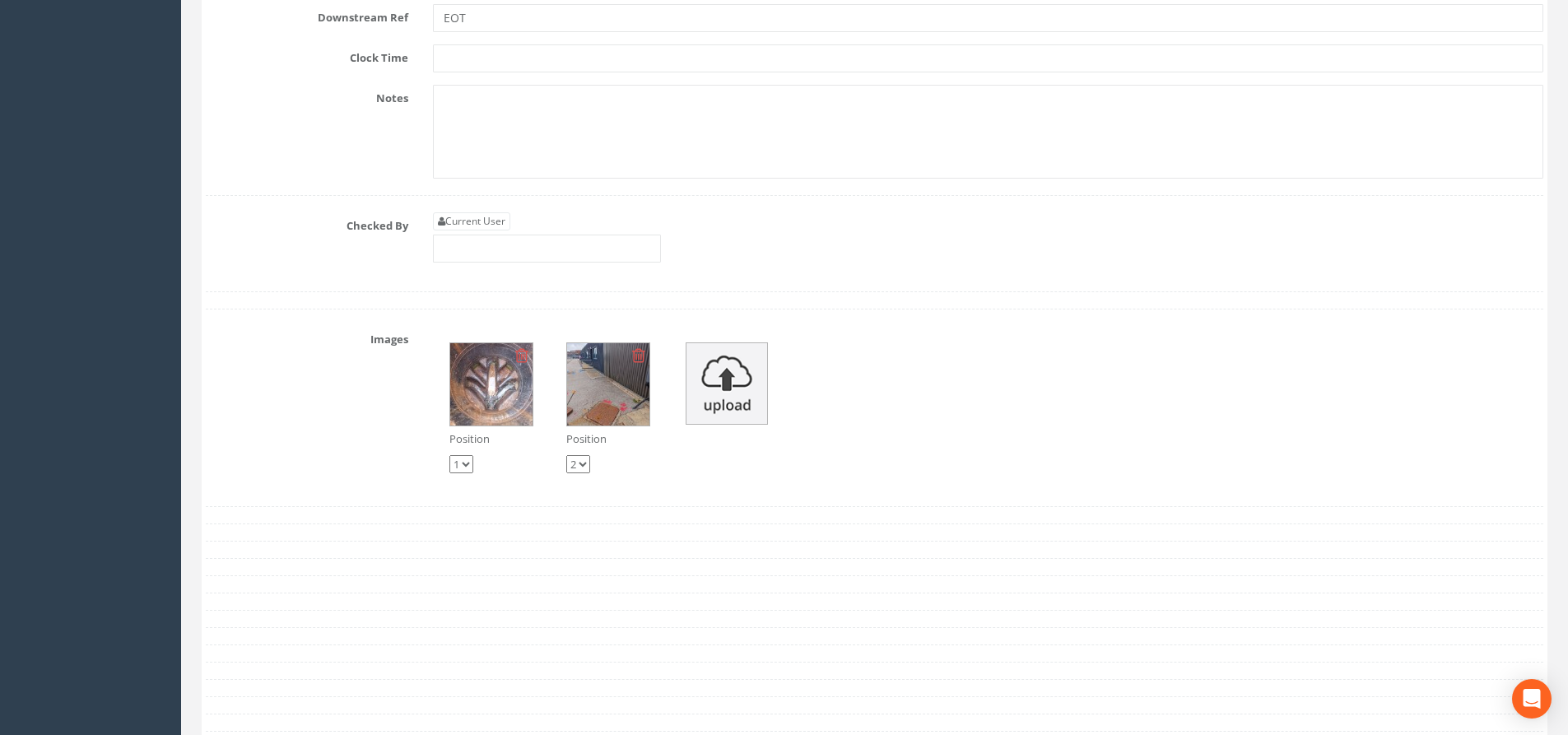
scroll to position [4361, 0]
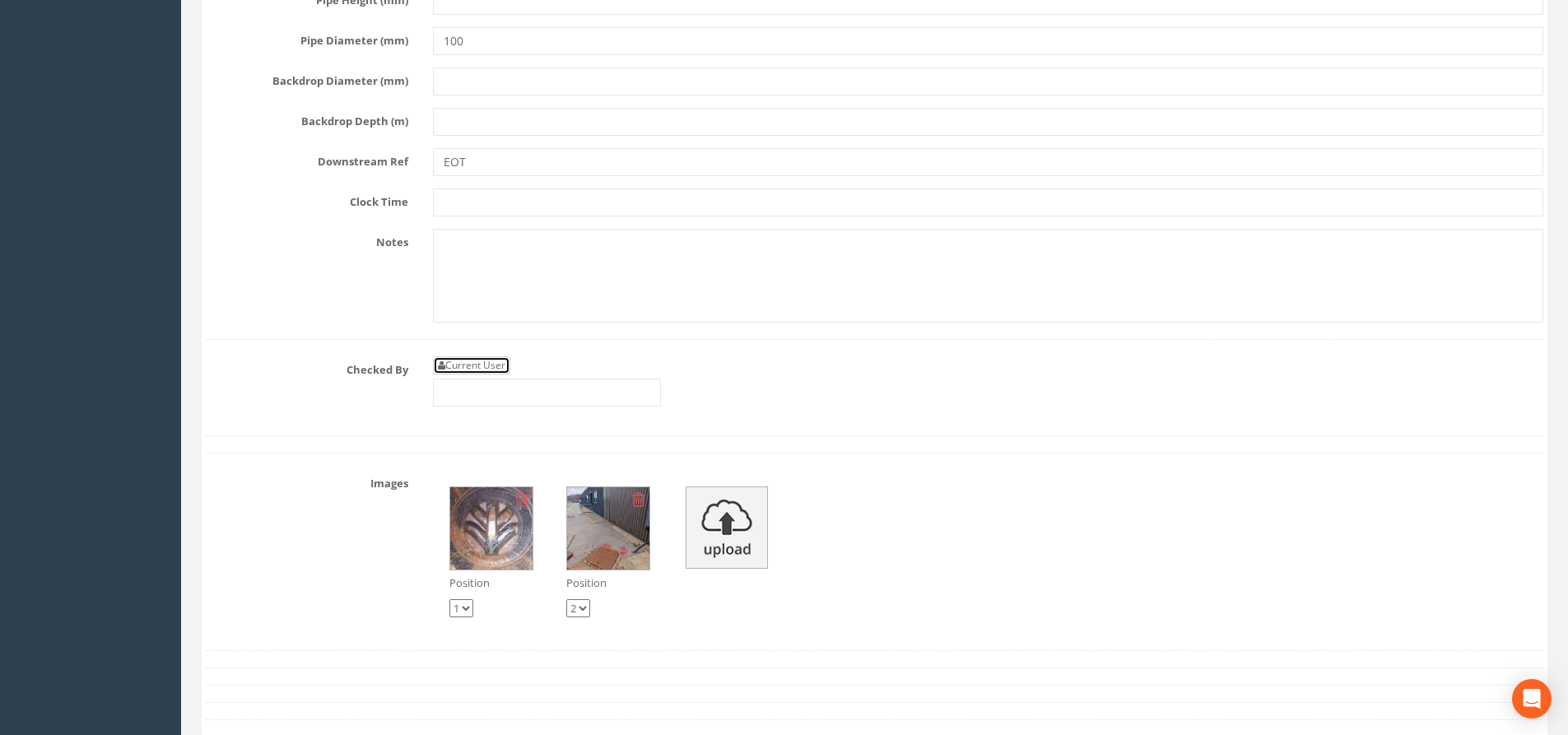
click at [495, 366] on link "Current User" at bounding box center [472, 365] width 77 height 18
type input "[PERSON_NAME]"
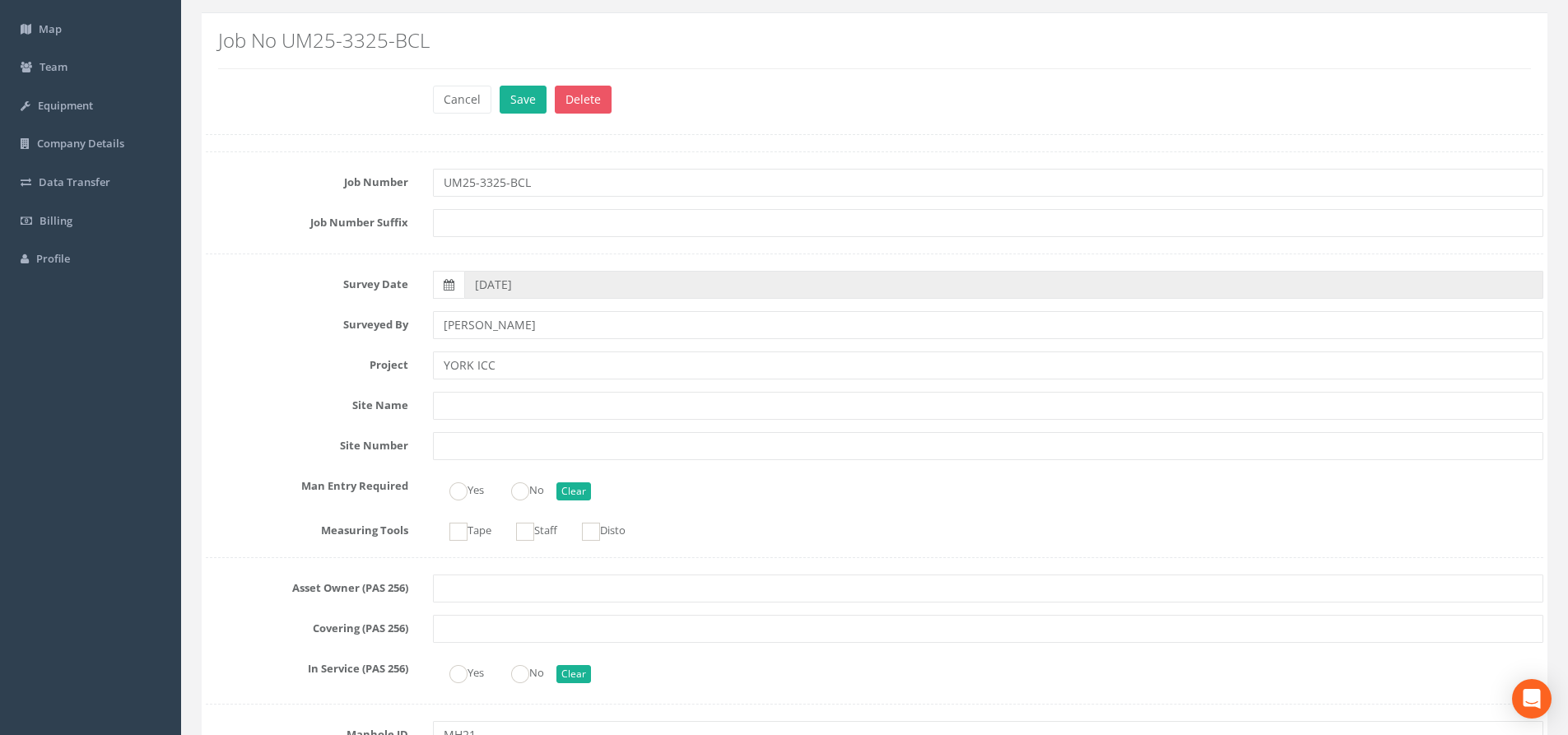
scroll to position [0, 0]
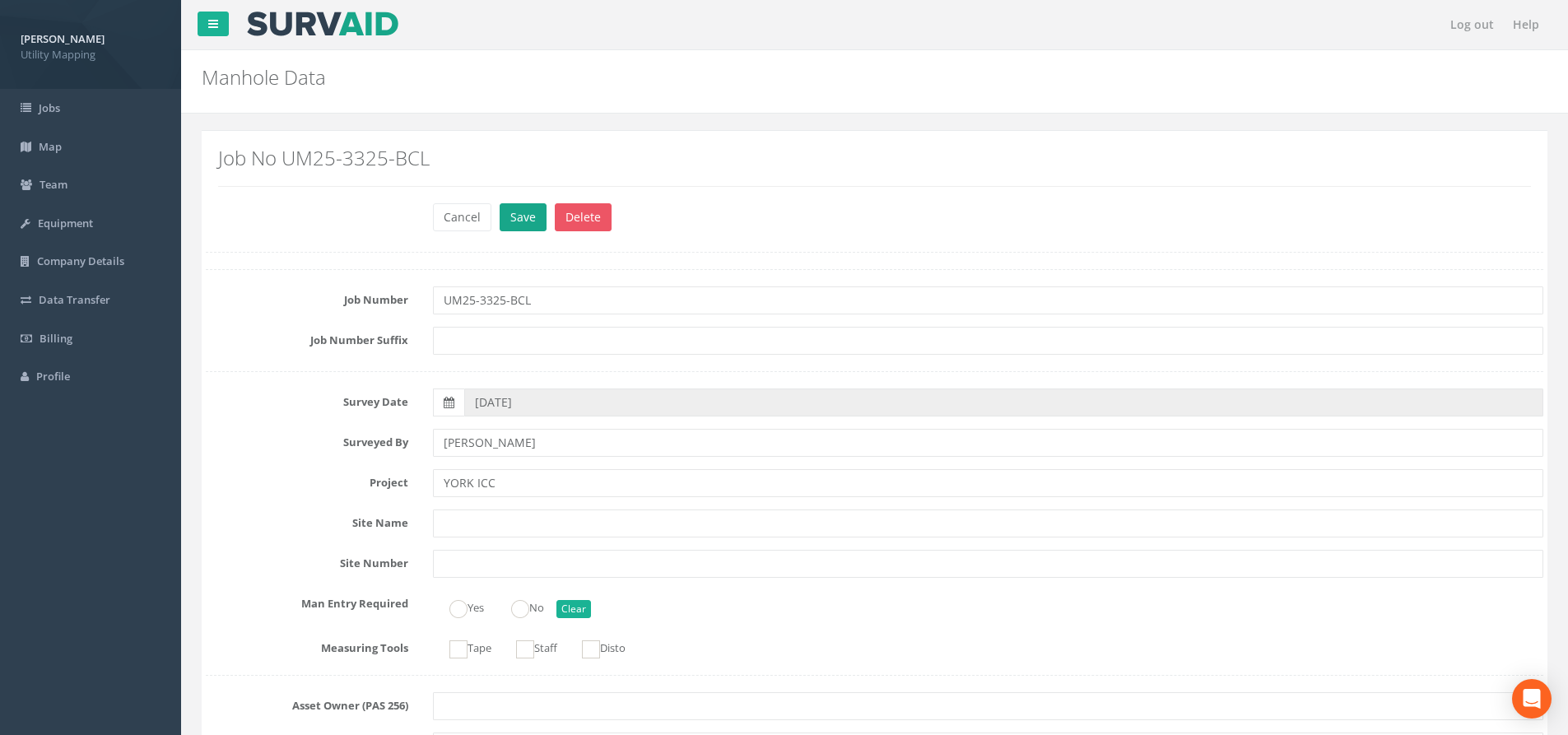
click at [498, 216] on div "Cancel Save Delete" at bounding box center [988, 219] width 1135 height 32
click at [513, 216] on button "Save" at bounding box center [523, 217] width 47 height 28
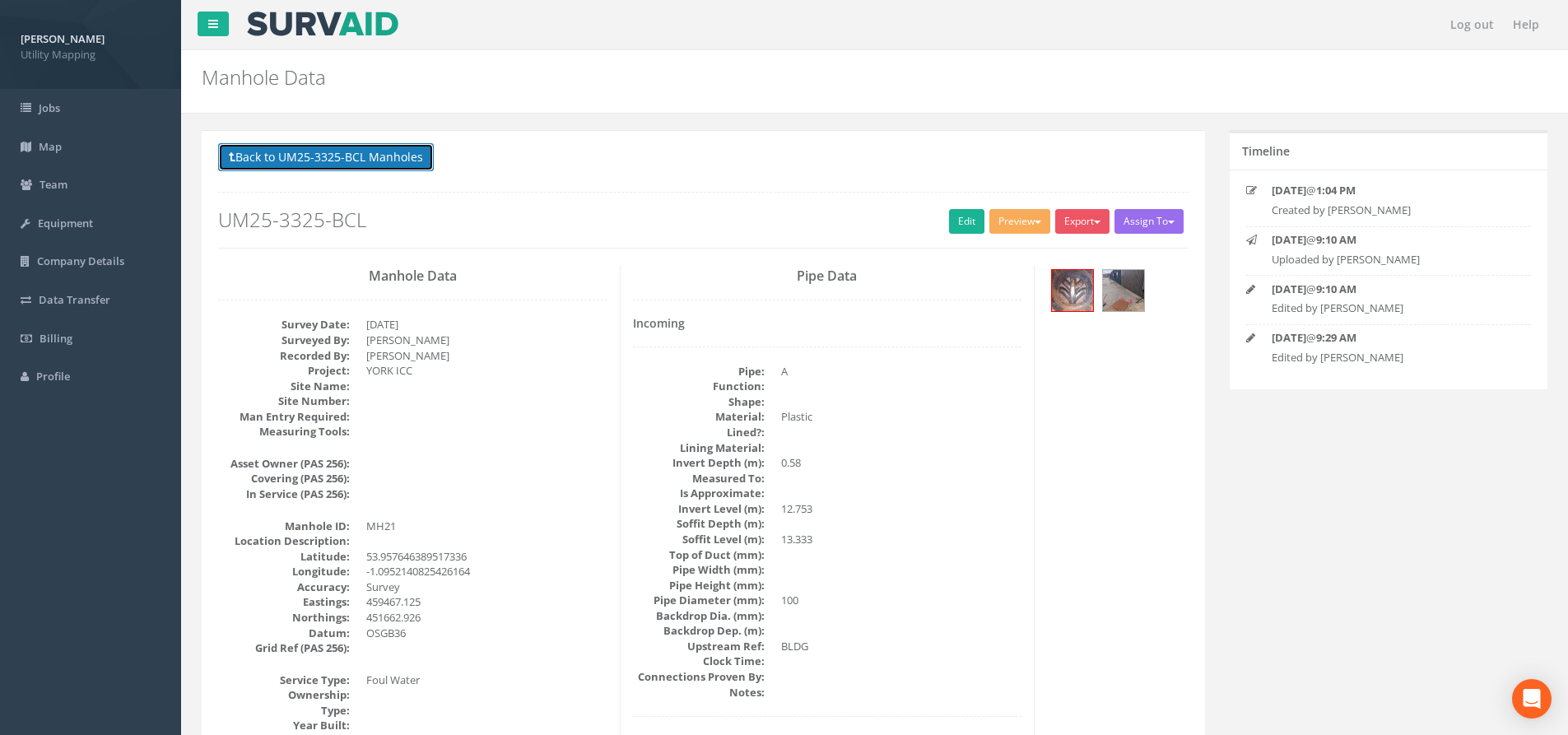
drag, startPoint x: 385, startPoint y: 150, endPoint x: 428, endPoint y: 167, distance: 46.2
click at [387, 152] on button "Back to UM25-3325-BCL Manholes" at bounding box center [326, 157] width 216 height 28
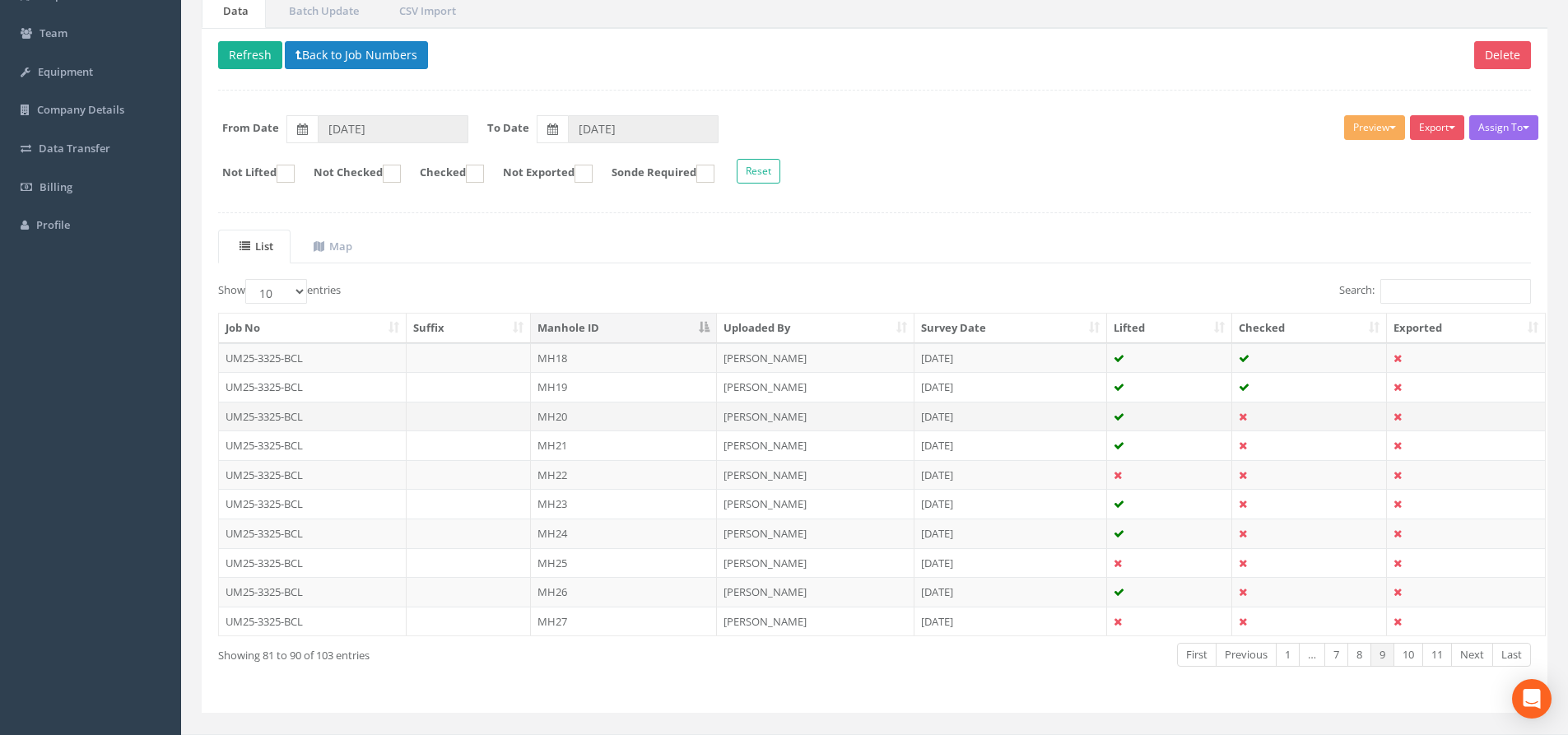
scroll to position [182, 0]
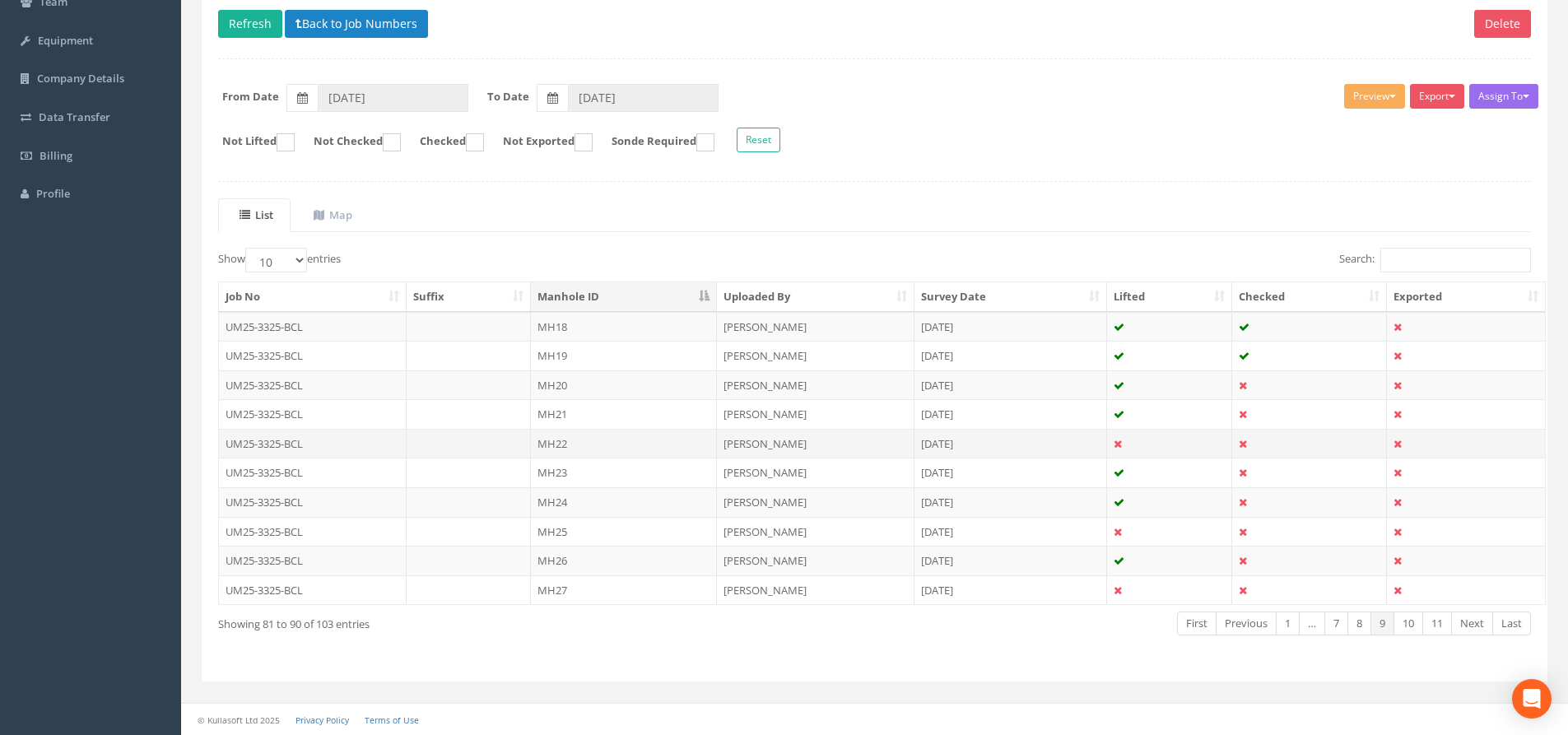
click at [607, 439] on td "MH22" at bounding box center [624, 443] width 186 height 30
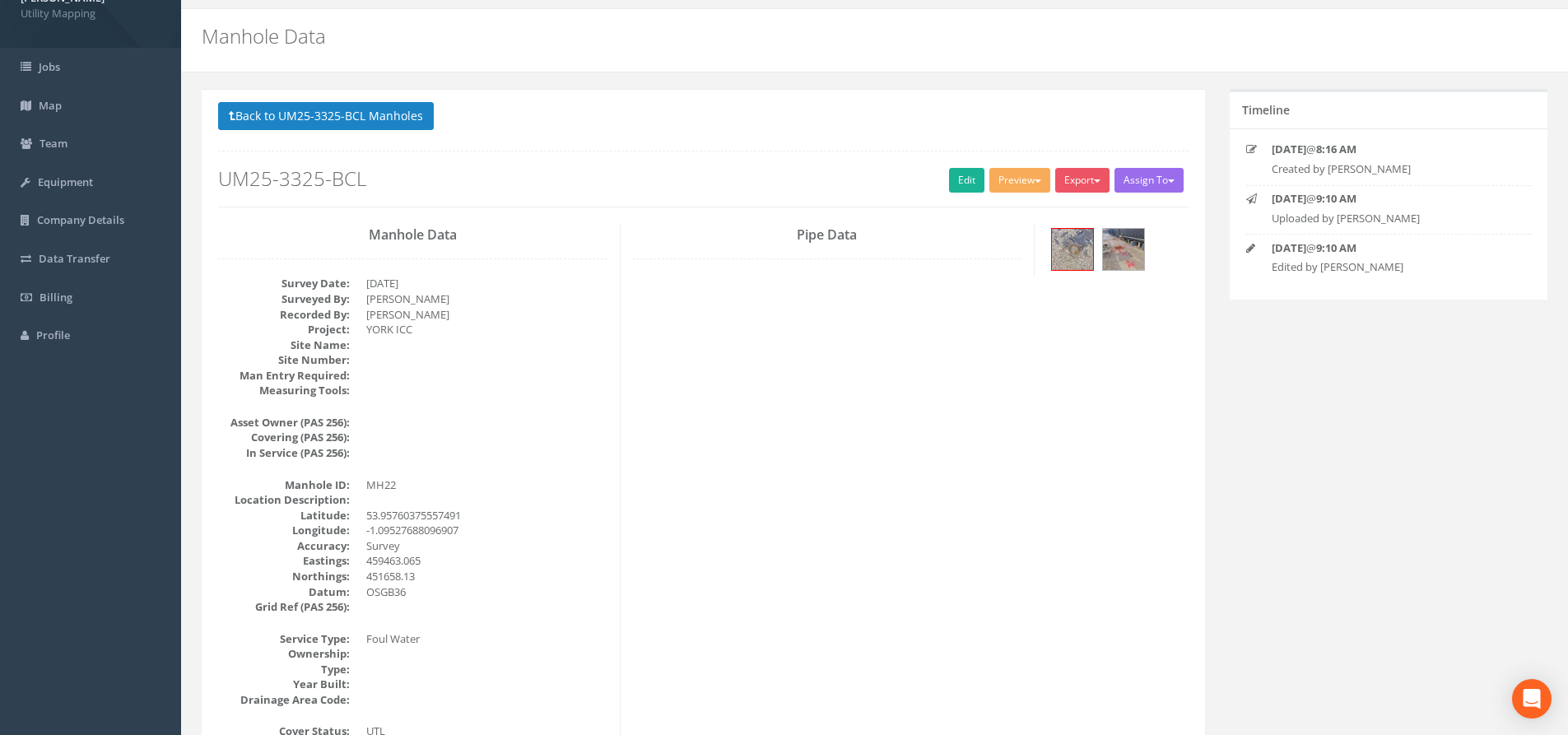
scroll to position [0, 0]
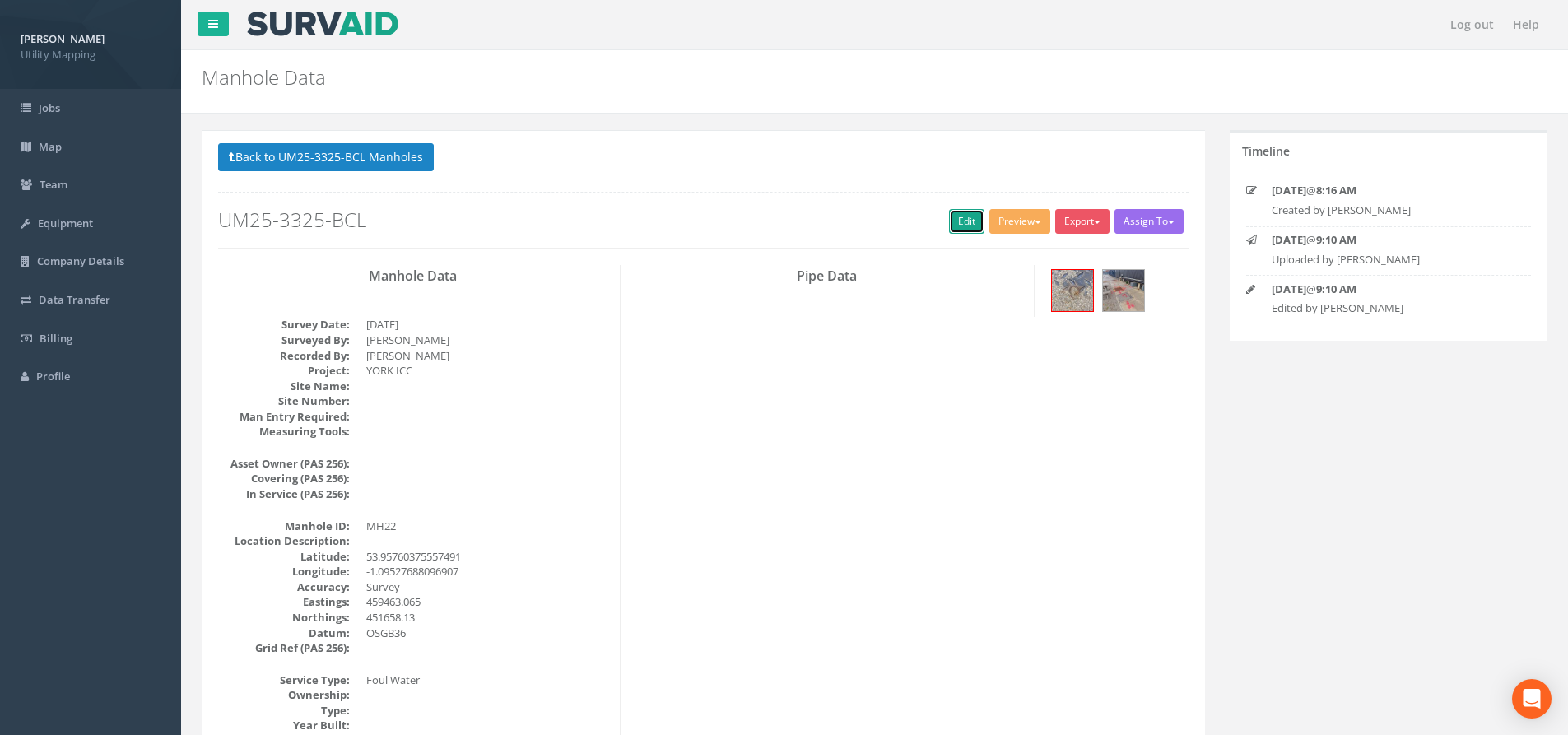
click at [966, 225] on link "Edit" at bounding box center [967, 222] width 35 height 25
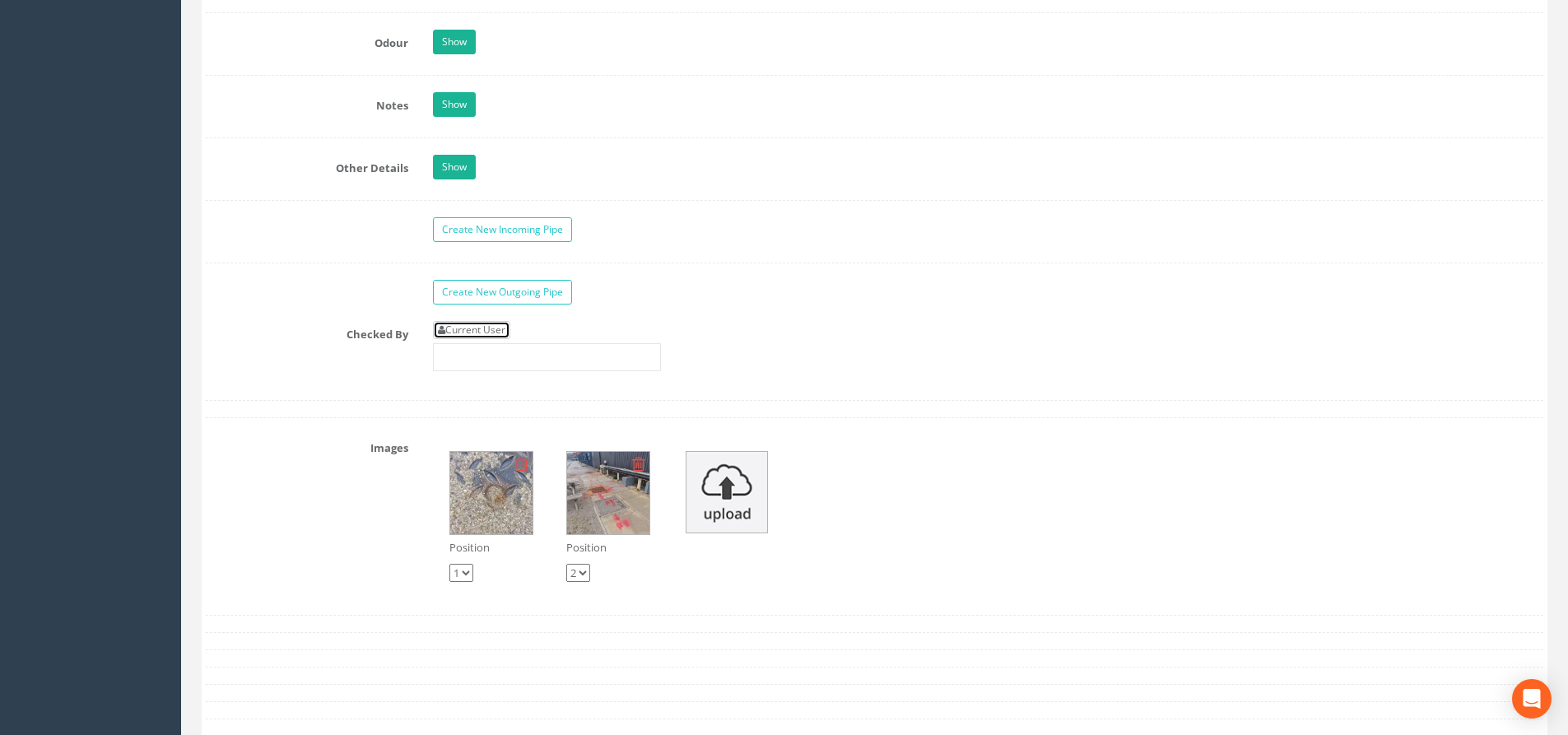
click at [481, 330] on link "Current User" at bounding box center [472, 329] width 77 height 18
type input "[PERSON_NAME]"
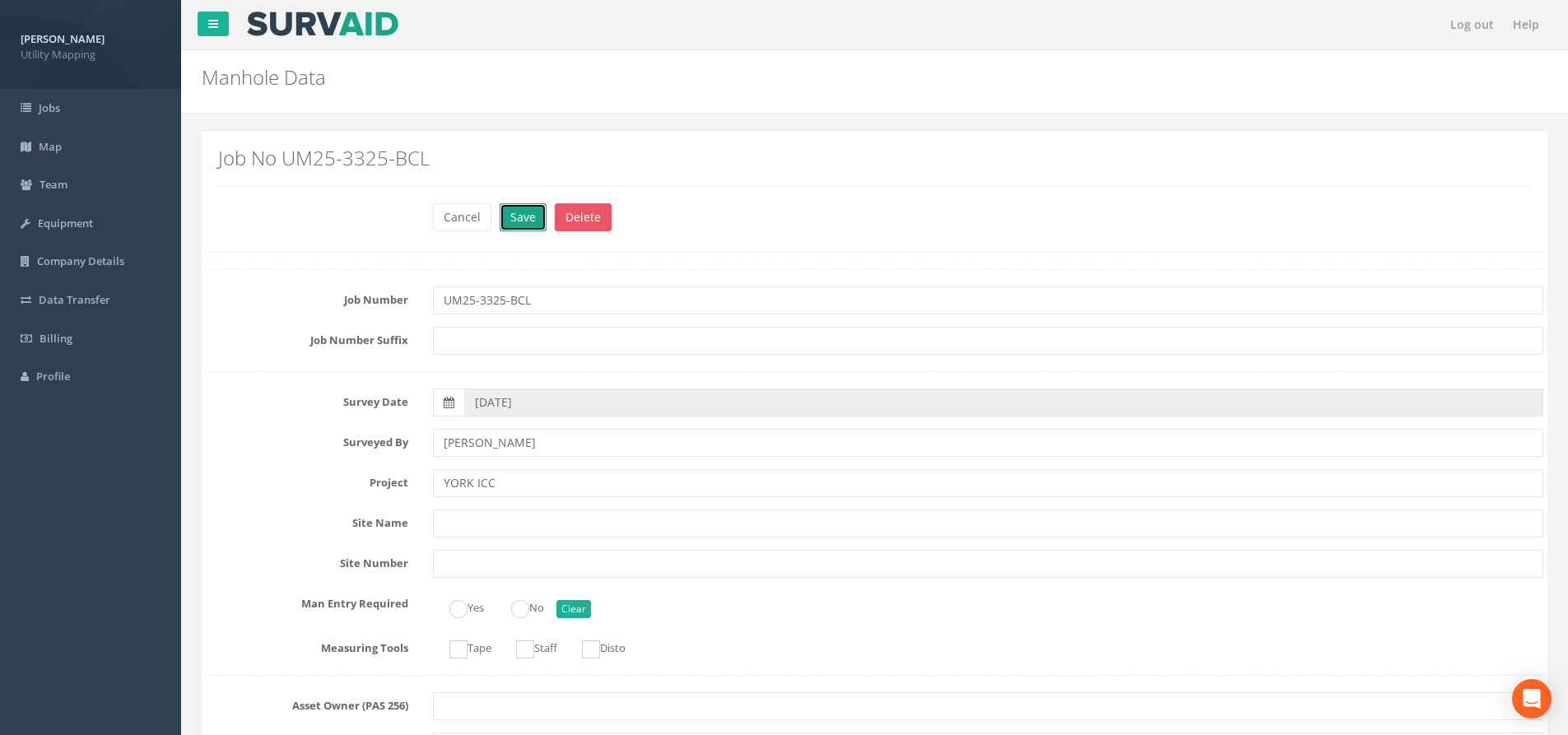
click at [519, 220] on button "Save" at bounding box center [523, 217] width 47 height 28
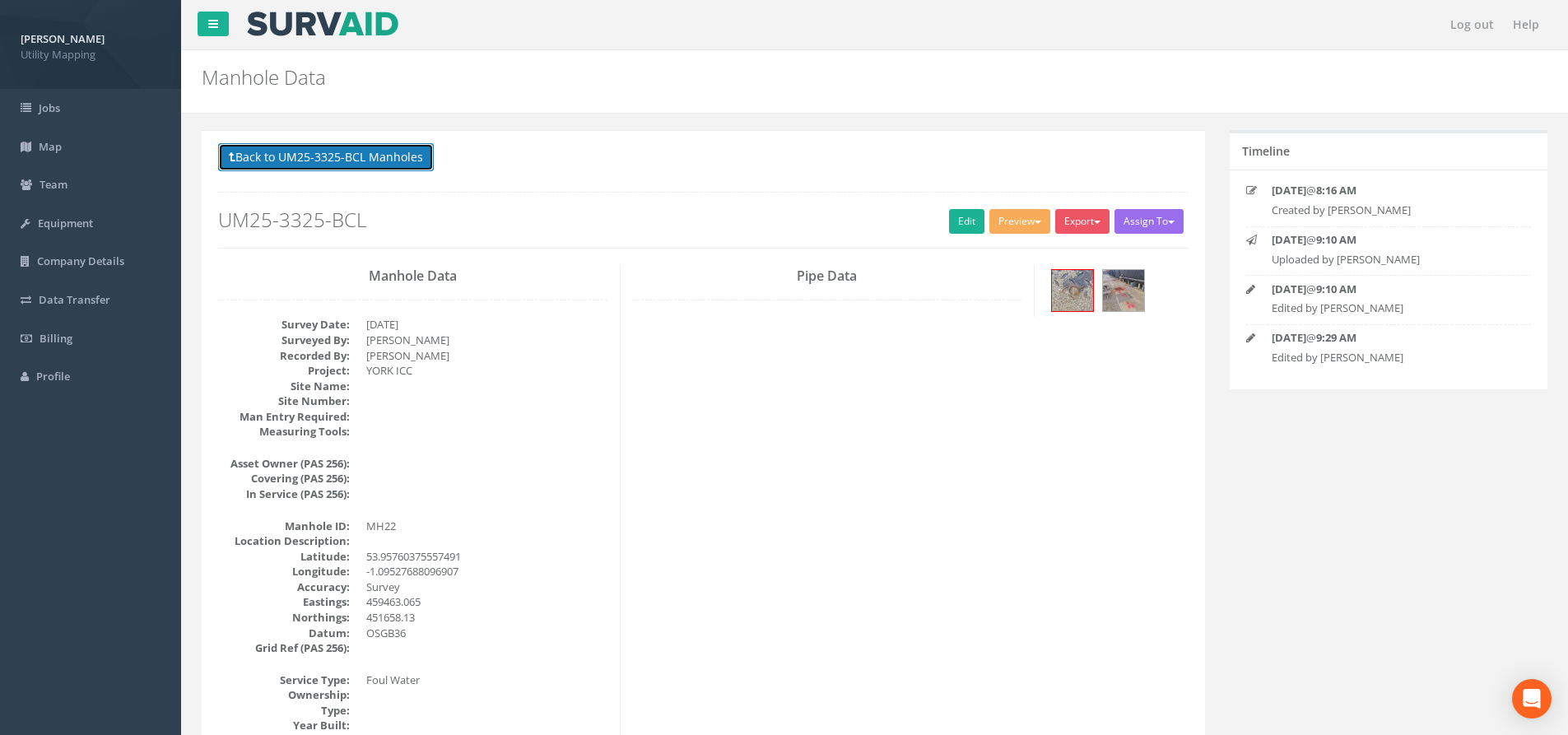
click at [404, 161] on button "Back to UM25-3325-BCL Manholes" at bounding box center [326, 157] width 216 height 28
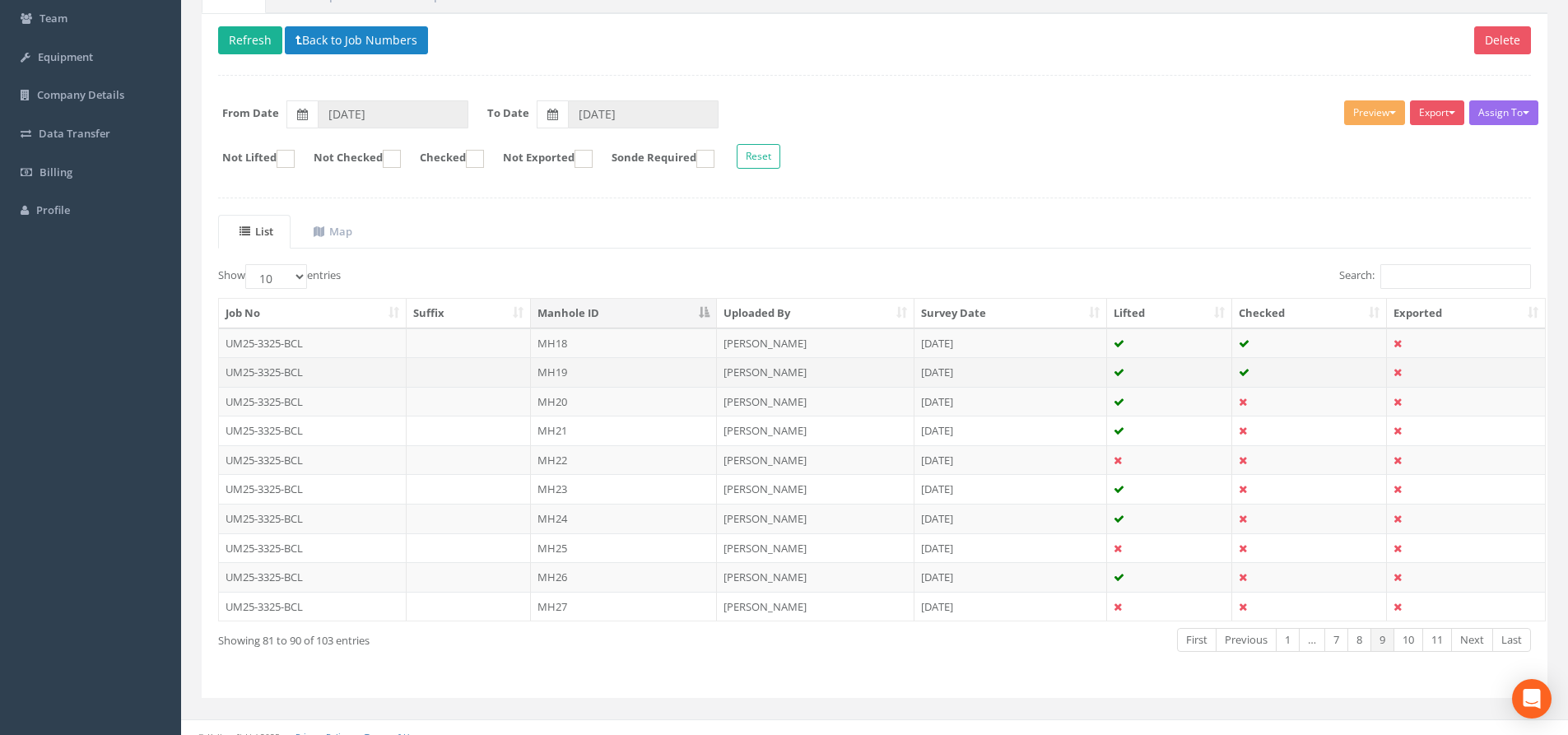
scroll to position [182, 0]
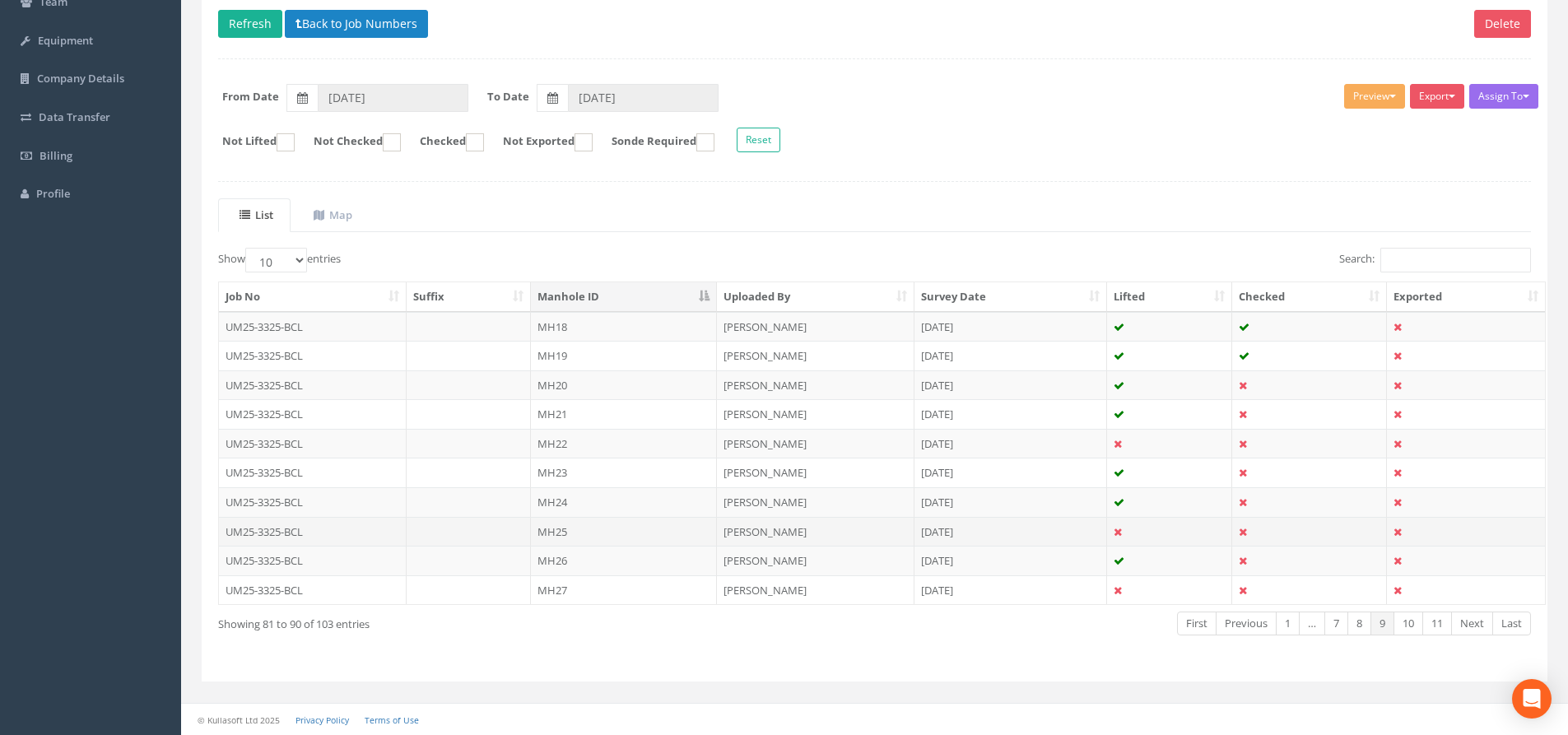
click at [574, 537] on td "MH25" at bounding box center [624, 532] width 186 height 30
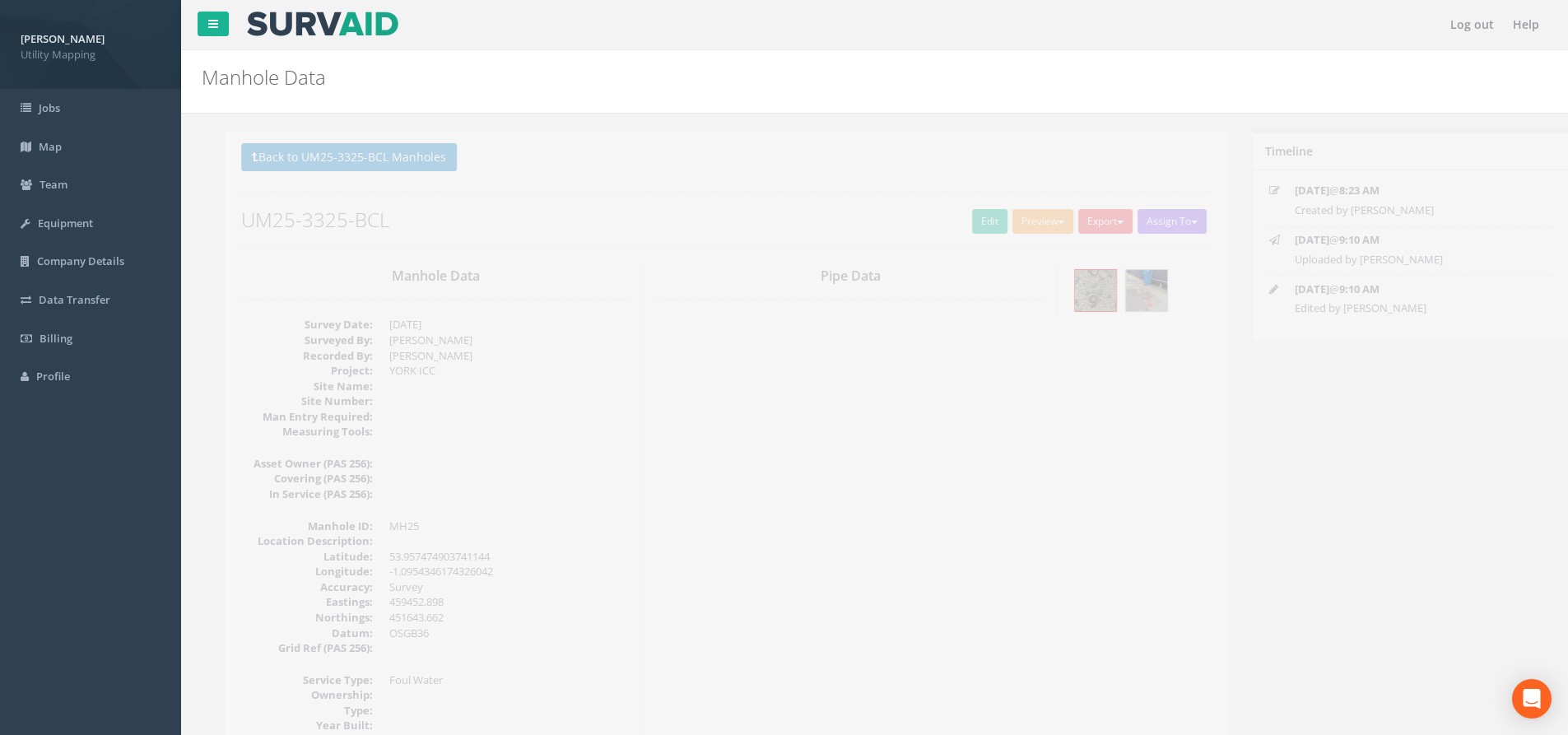
drag, startPoint x: 958, startPoint y: 179, endPoint x: 969, endPoint y: 202, distance: 25.5
click at [960, 182] on div "Back to UM25-3325-BCL Manholes Back to Map Assign To Malcolm Hughes Land Survey…" at bounding box center [703, 194] width 970 height 104
click at [959, 216] on link "Edit" at bounding box center [967, 222] width 35 height 25
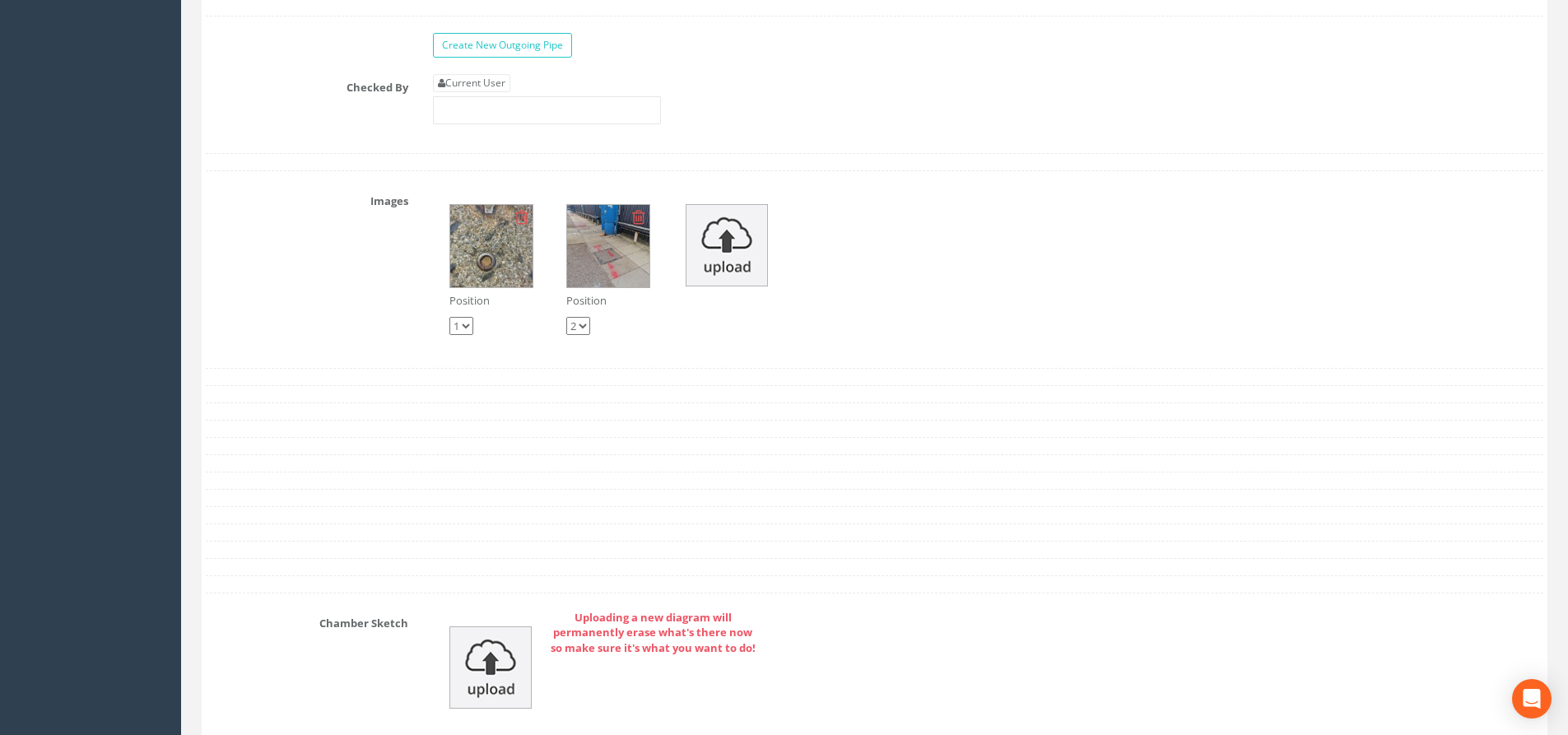
scroll to position [2385, 0]
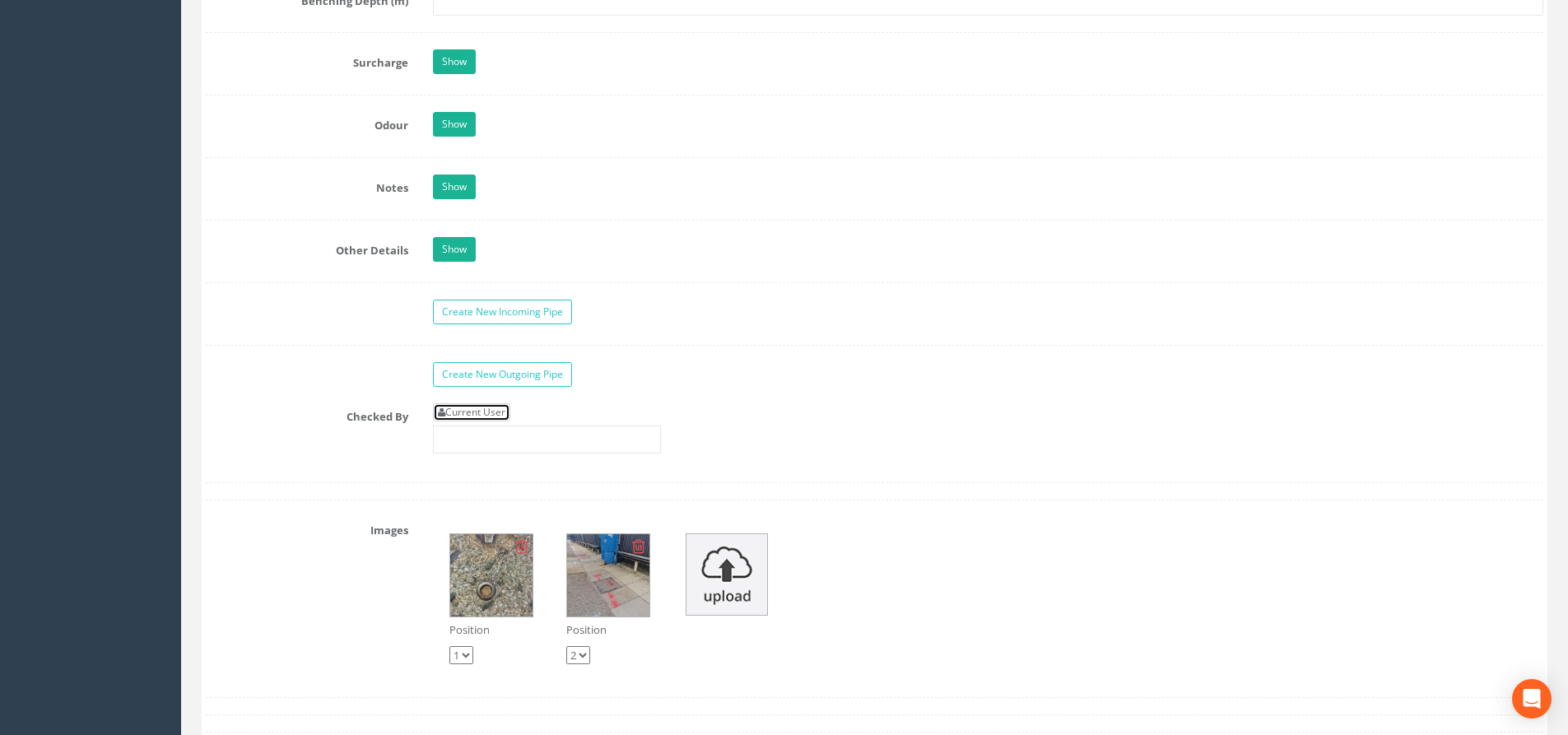
drag, startPoint x: 491, startPoint y: 409, endPoint x: 497, endPoint y: 414, distance: 7.8
click at [491, 410] on link "Current User" at bounding box center [472, 412] width 77 height 18
type input "[PERSON_NAME]"
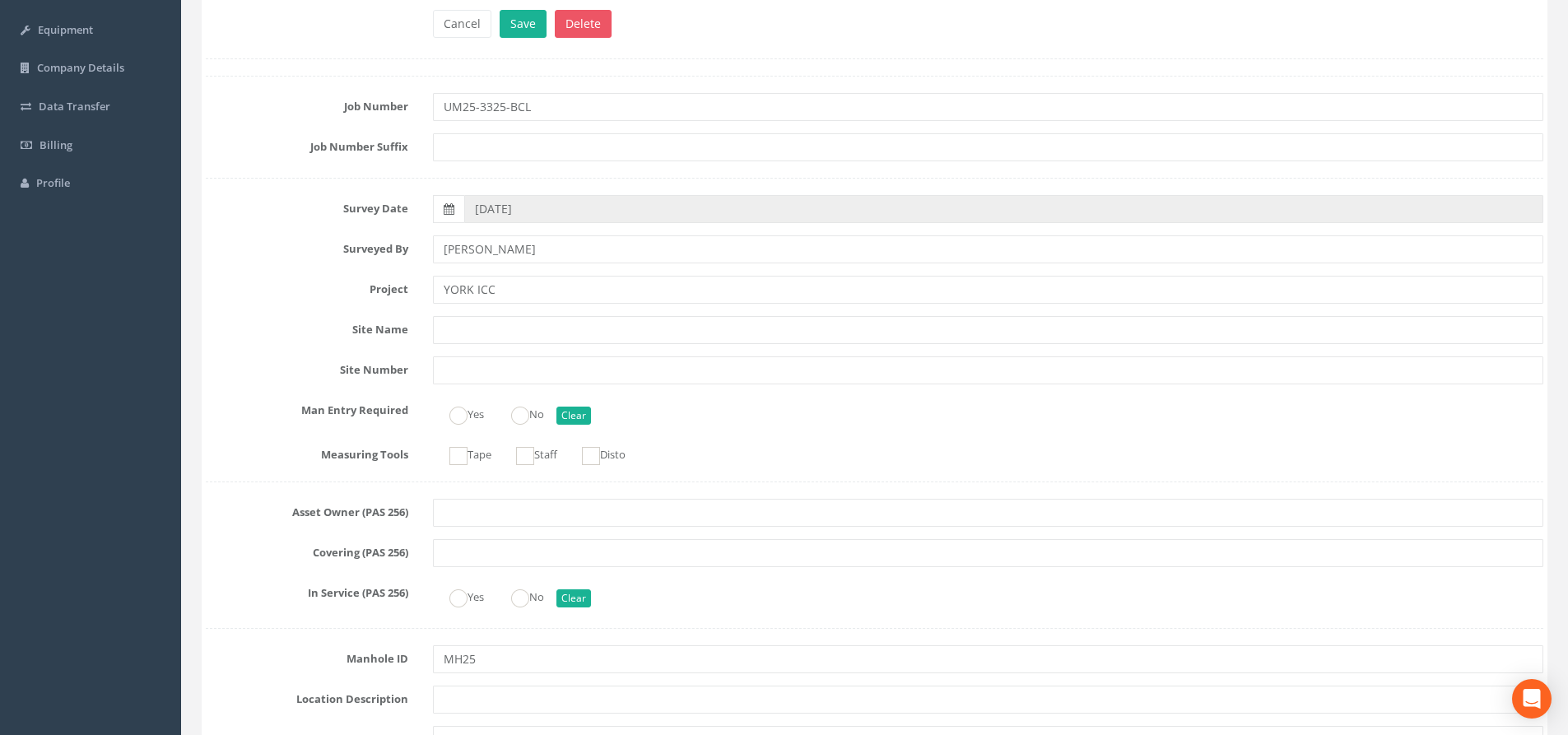
scroll to position [0, 0]
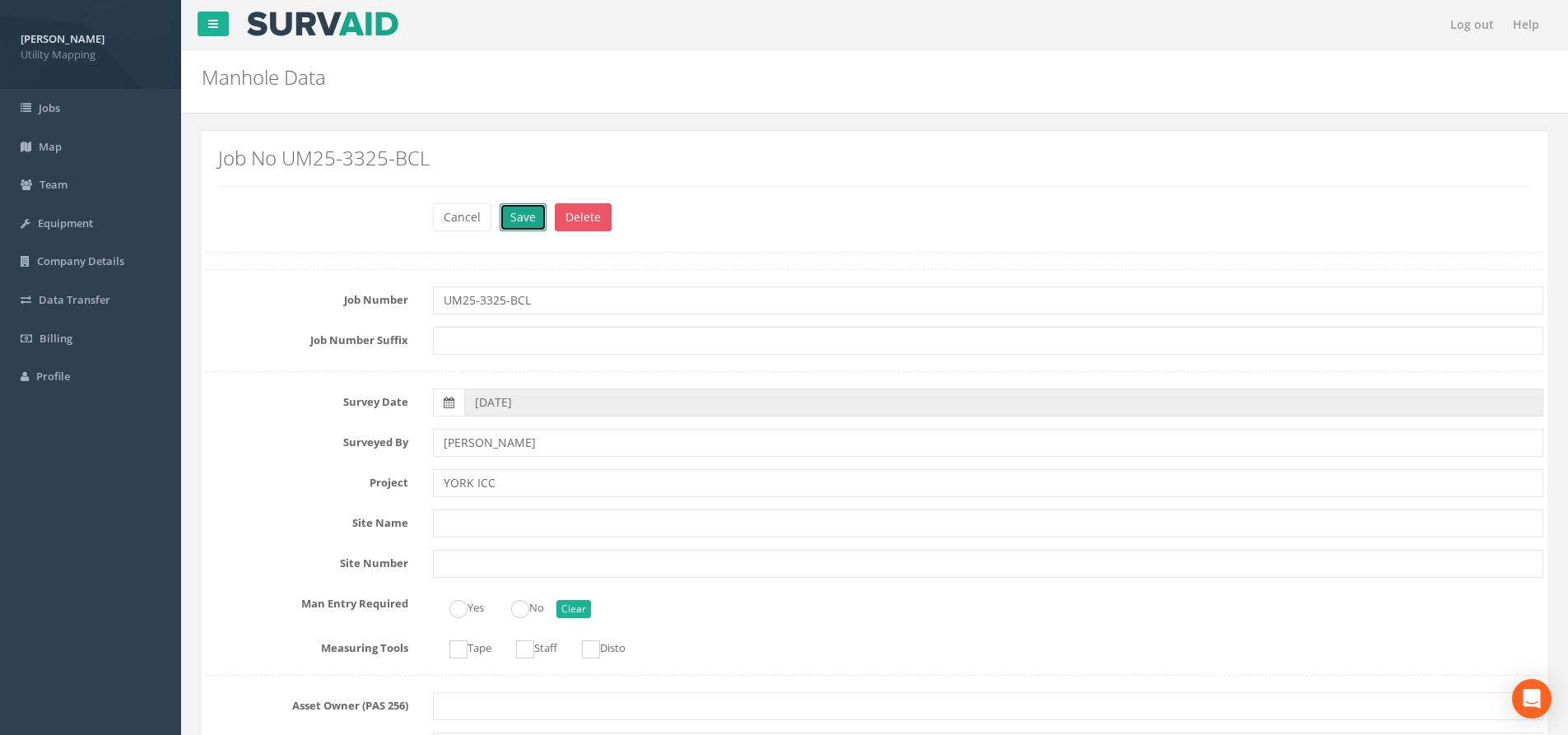
click at [536, 222] on button "Save" at bounding box center [523, 217] width 47 height 28
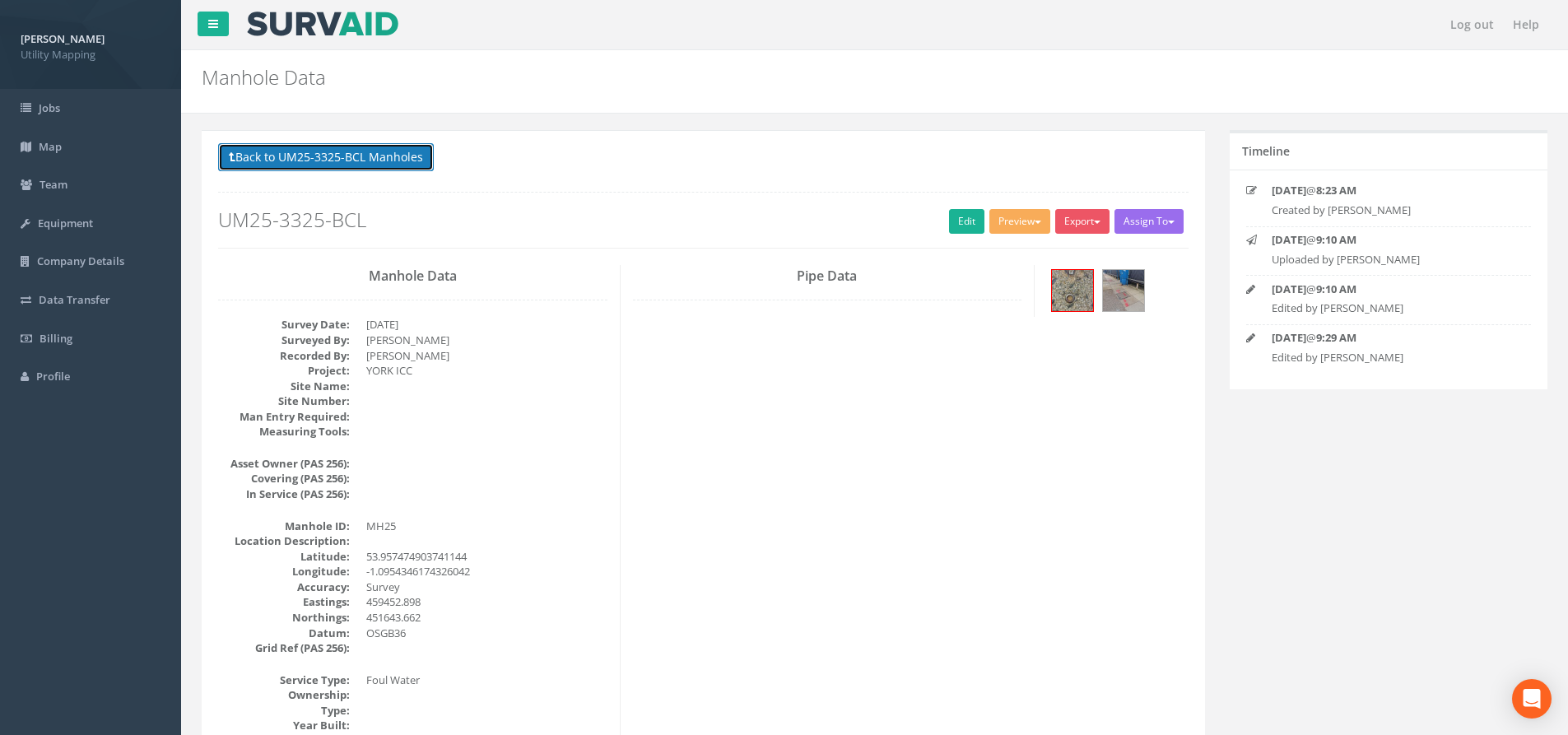
click at [362, 155] on button "Back to UM25-3325-BCL Manholes" at bounding box center [326, 157] width 216 height 28
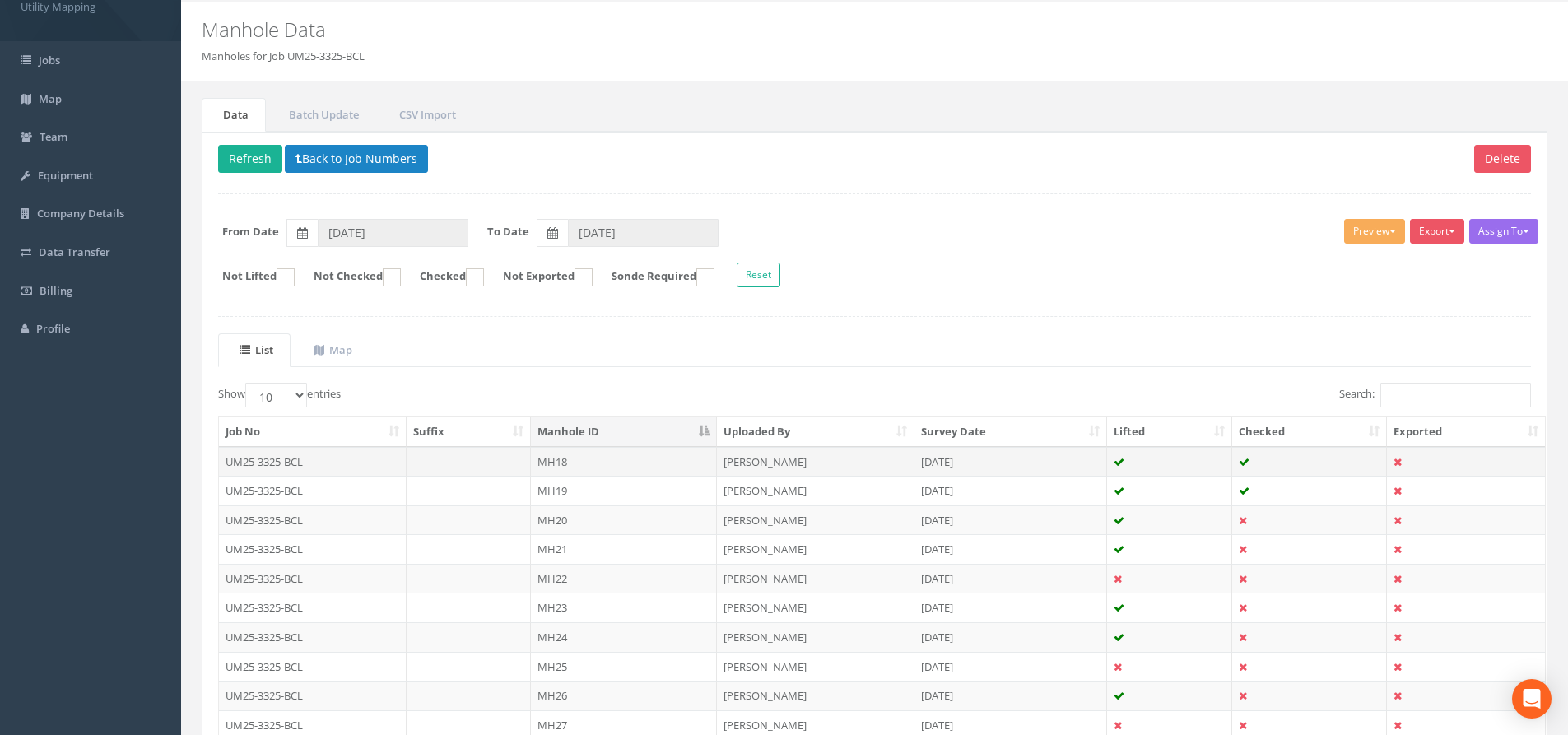
scroll to position [182, 0]
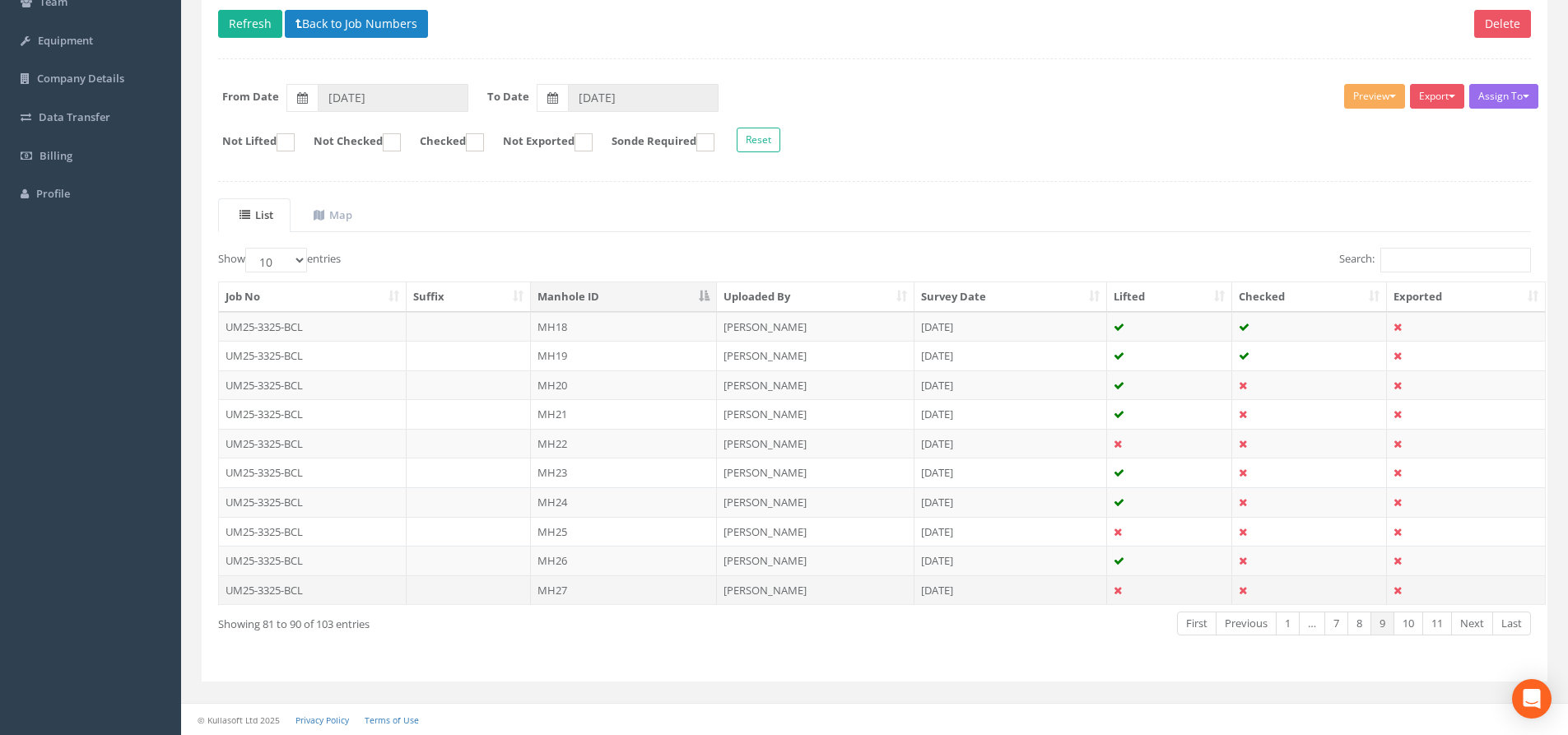
click at [634, 590] on td "MH27" at bounding box center [624, 590] width 186 height 30
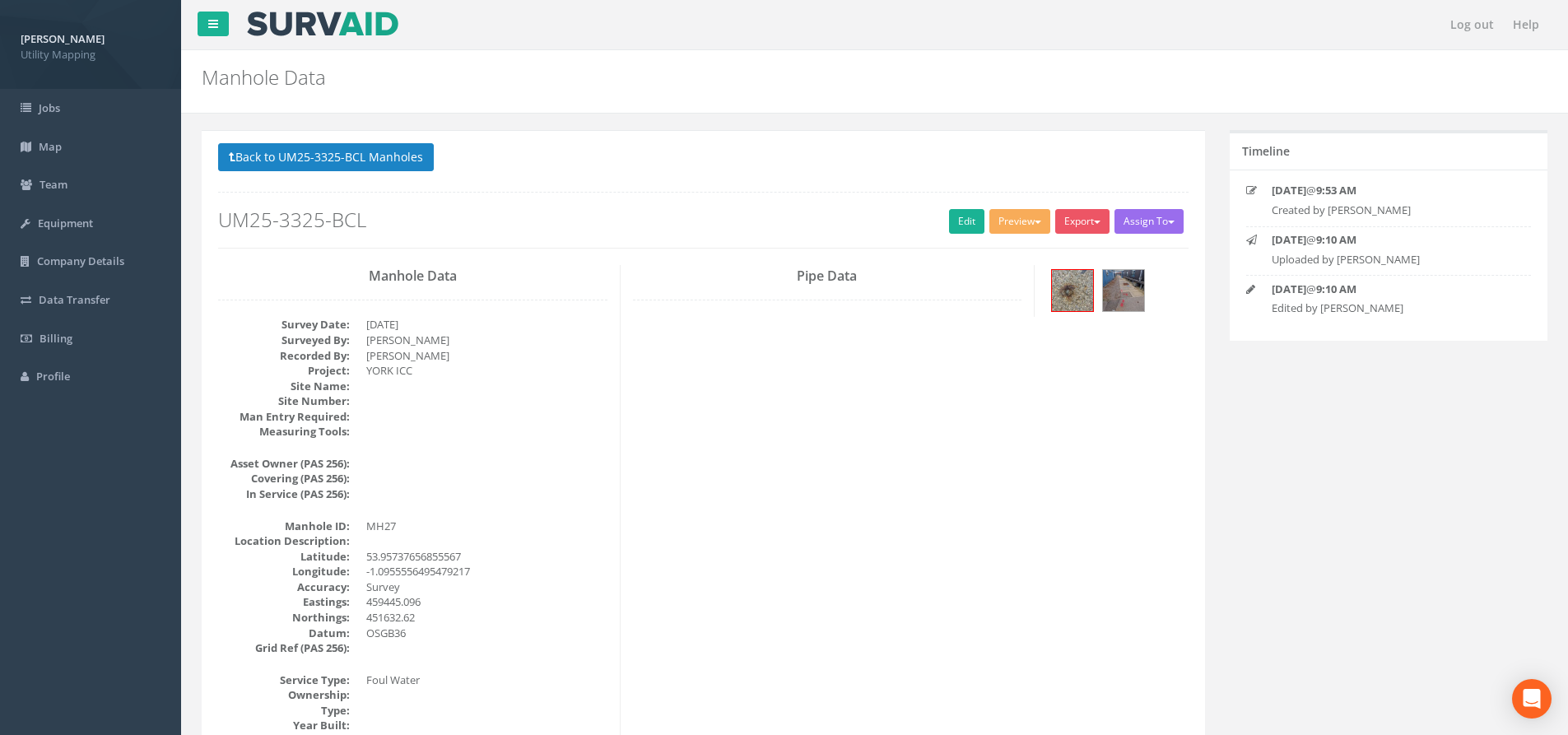
click at [968, 207] on div "Back to UM25-3325-BCL Manholes Back to Map Assign To Malcolm Hughes Land Survey…" at bounding box center [703, 194] width 970 height 104
click at [963, 216] on link "Edit" at bounding box center [967, 222] width 35 height 25
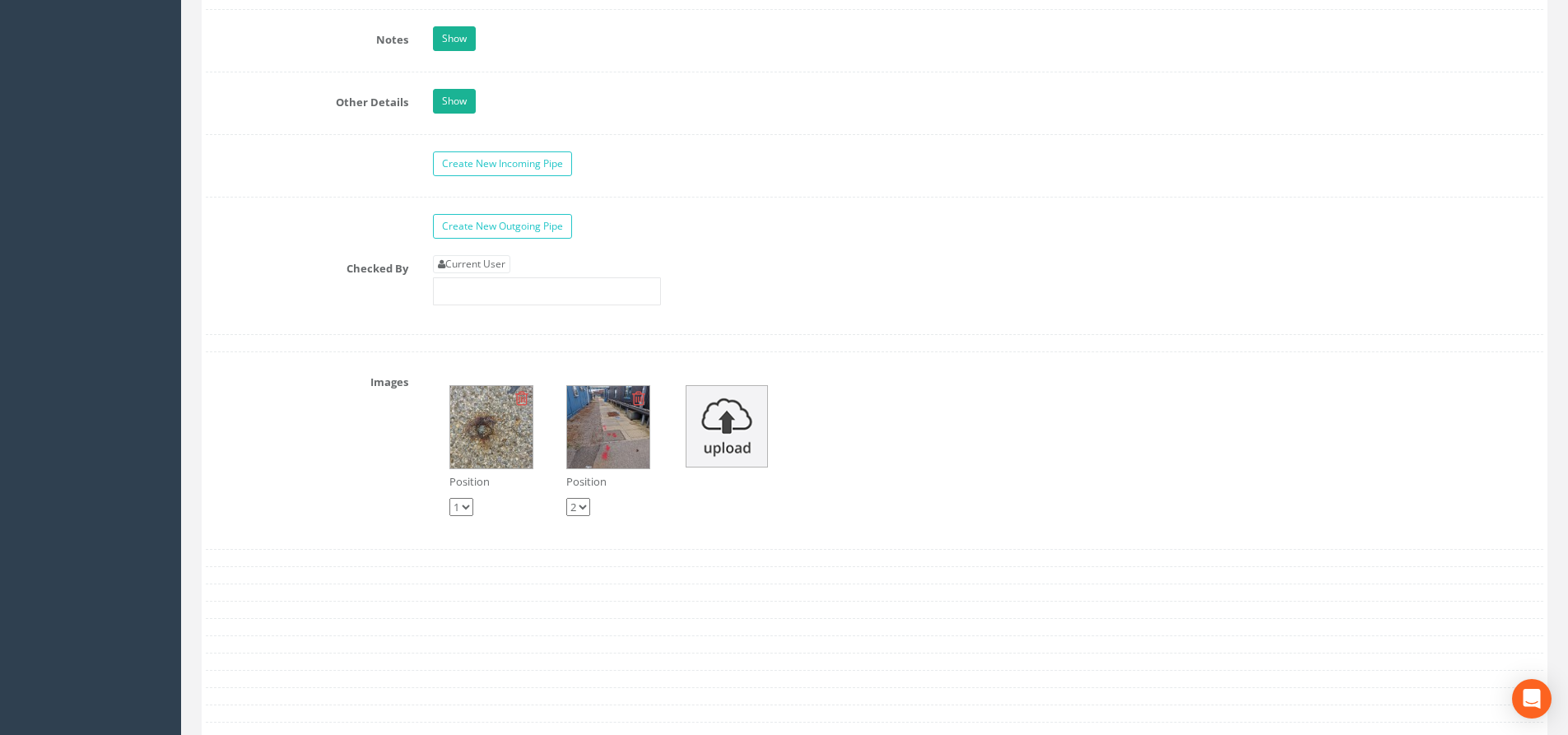
scroll to position [2385, 0]
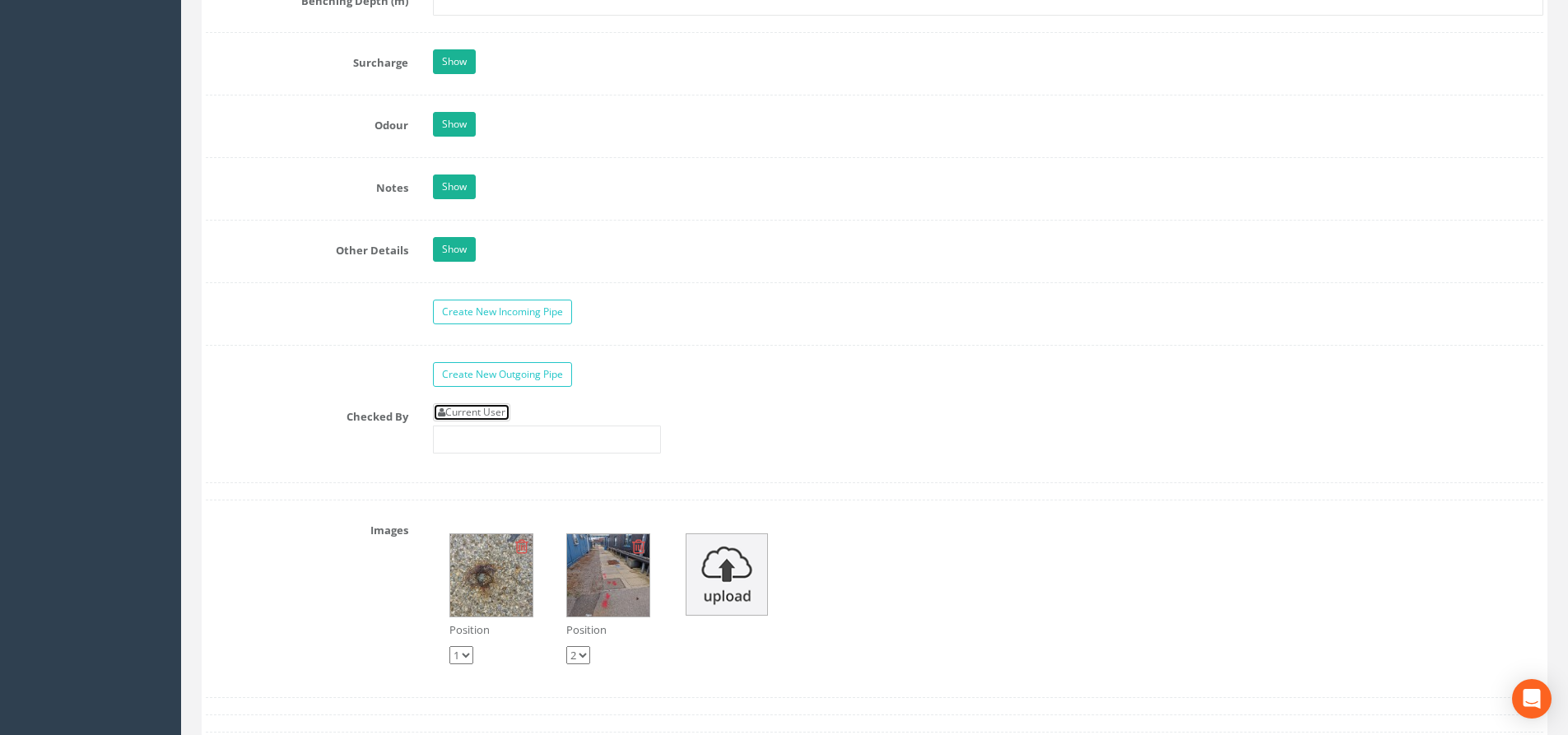
click at [486, 406] on link "Current User" at bounding box center [472, 412] width 77 height 18
type input "[PERSON_NAME]"
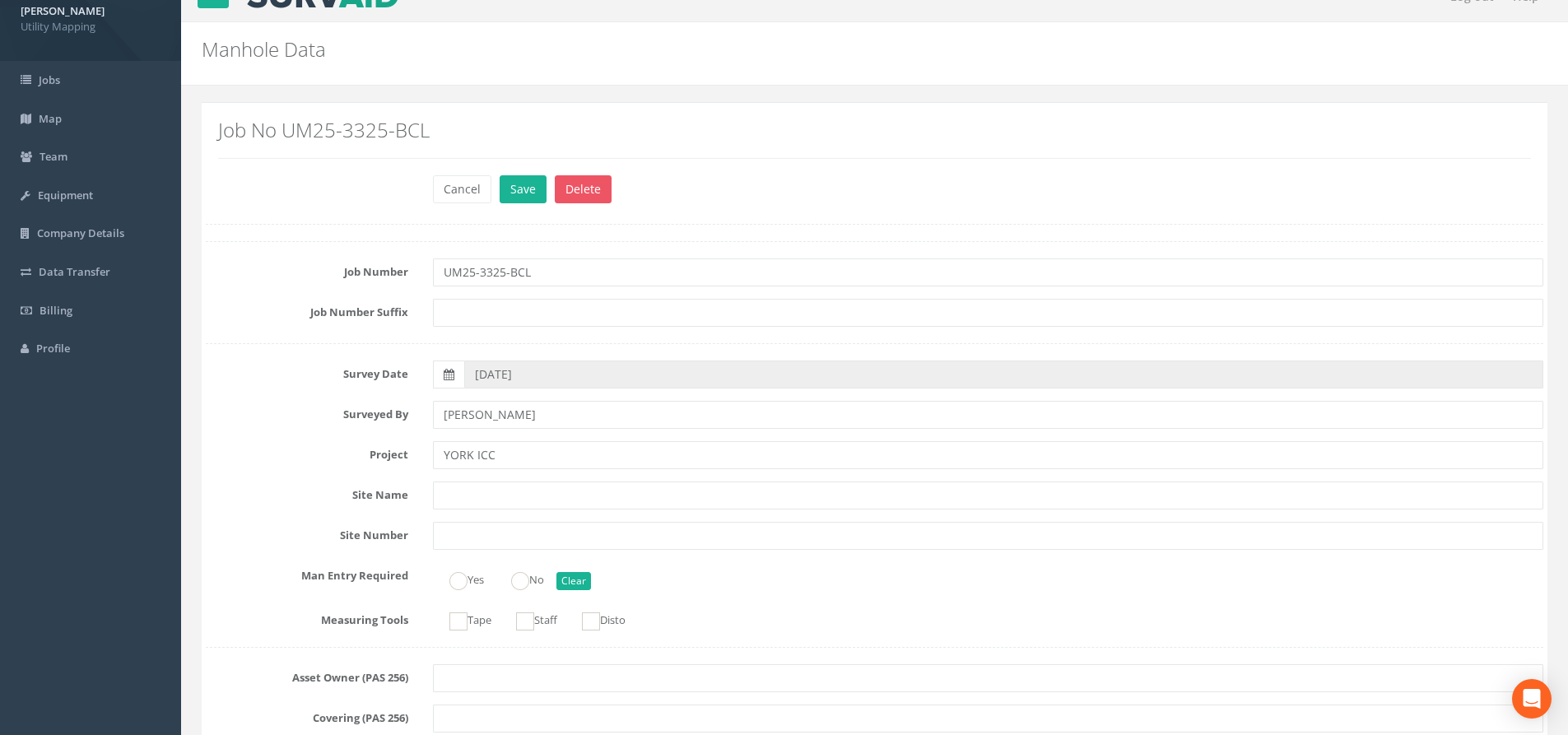
scroll to position [0, 0]
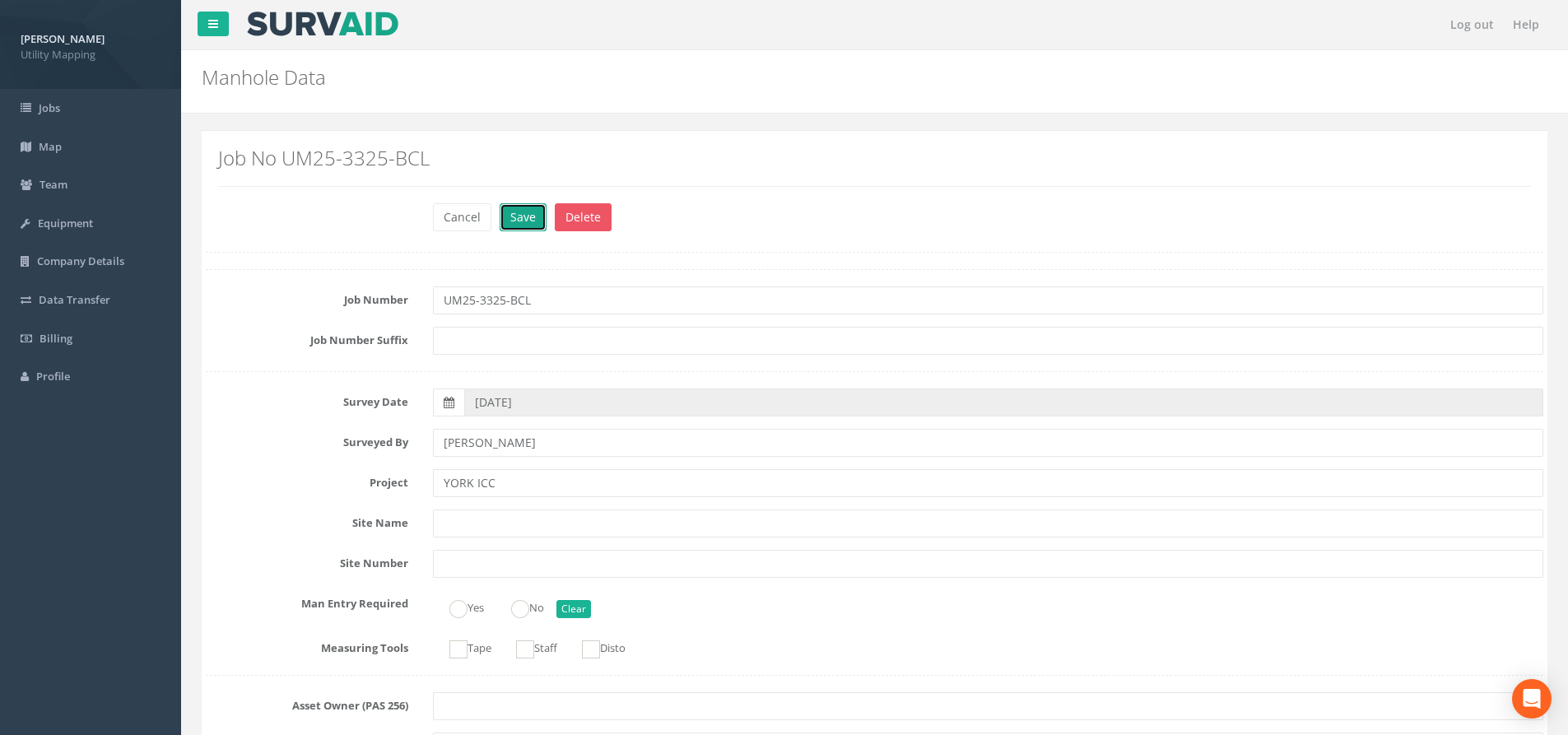
click at [514, 215] on button "Save" at bounding box center [523, 217] width 47 height 28
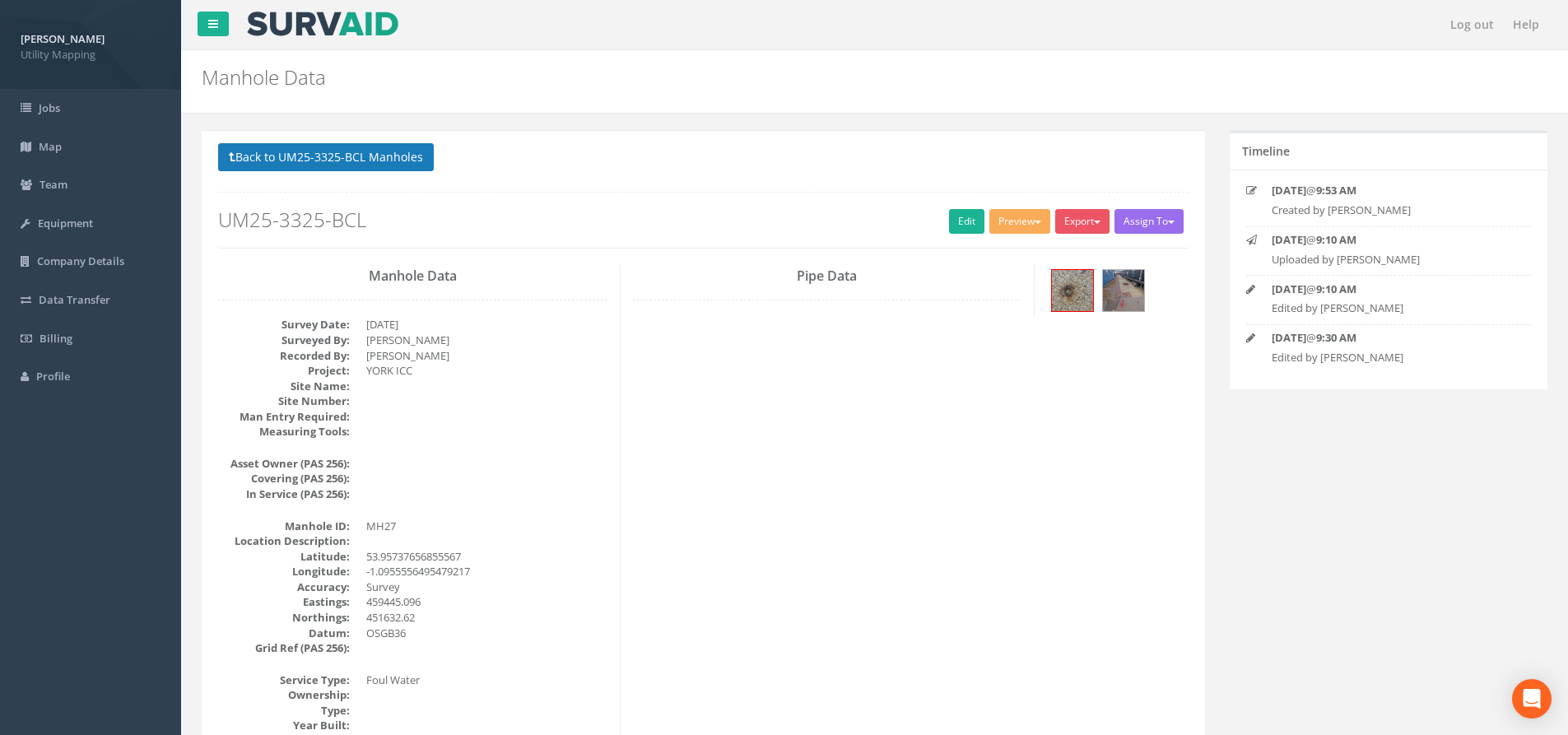
drag, startPoint x: 329, startPoint y: 142, endPoint x: 334, endPoint y: 156, distance: 14.9
click at [334, 156] on button "Back to UM25-3325-BCL Manholes" at bounding box center [326, 157] width 216 height 28
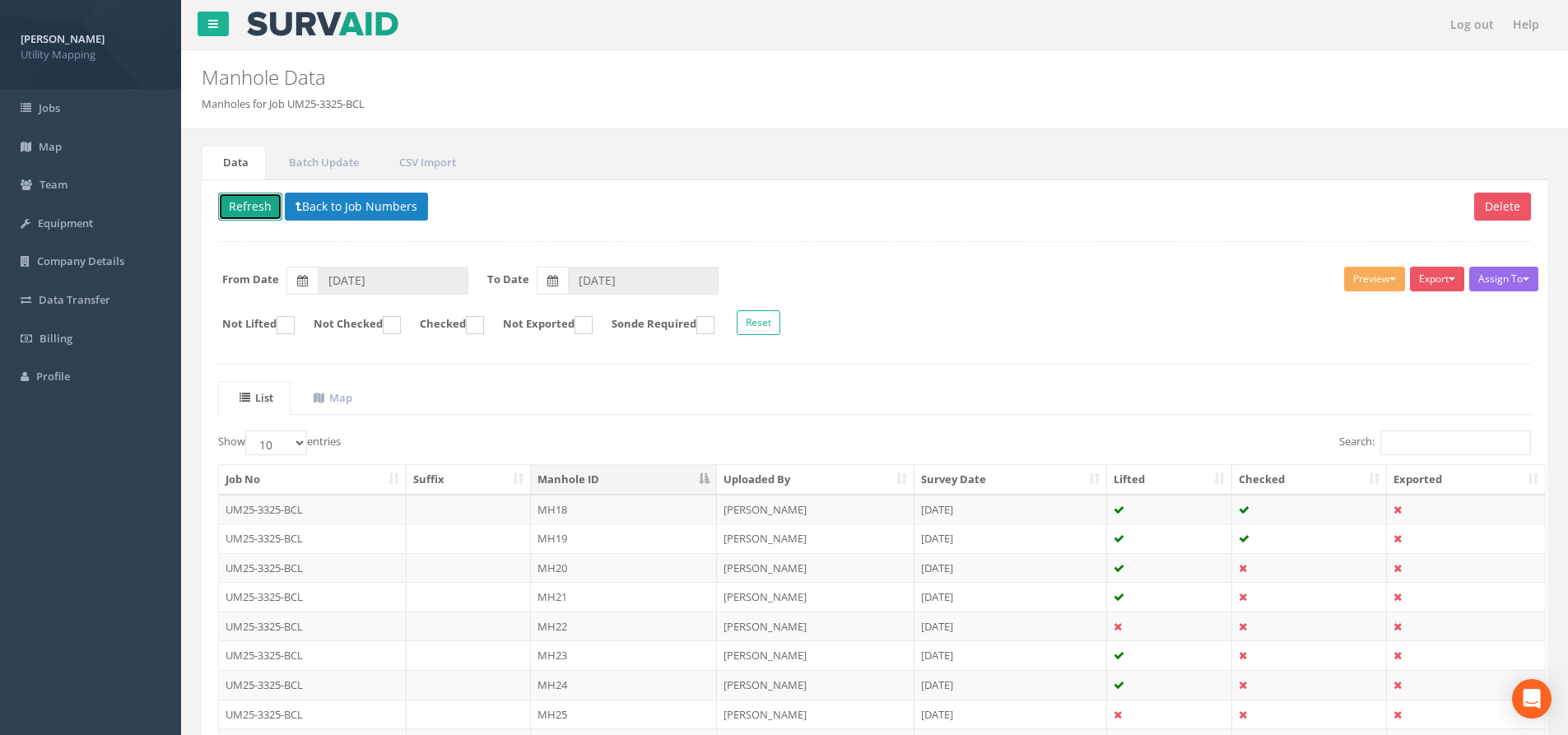
click at [261, 203] on button "Refresh" at bounding box center [250, 207] width 64 height 28
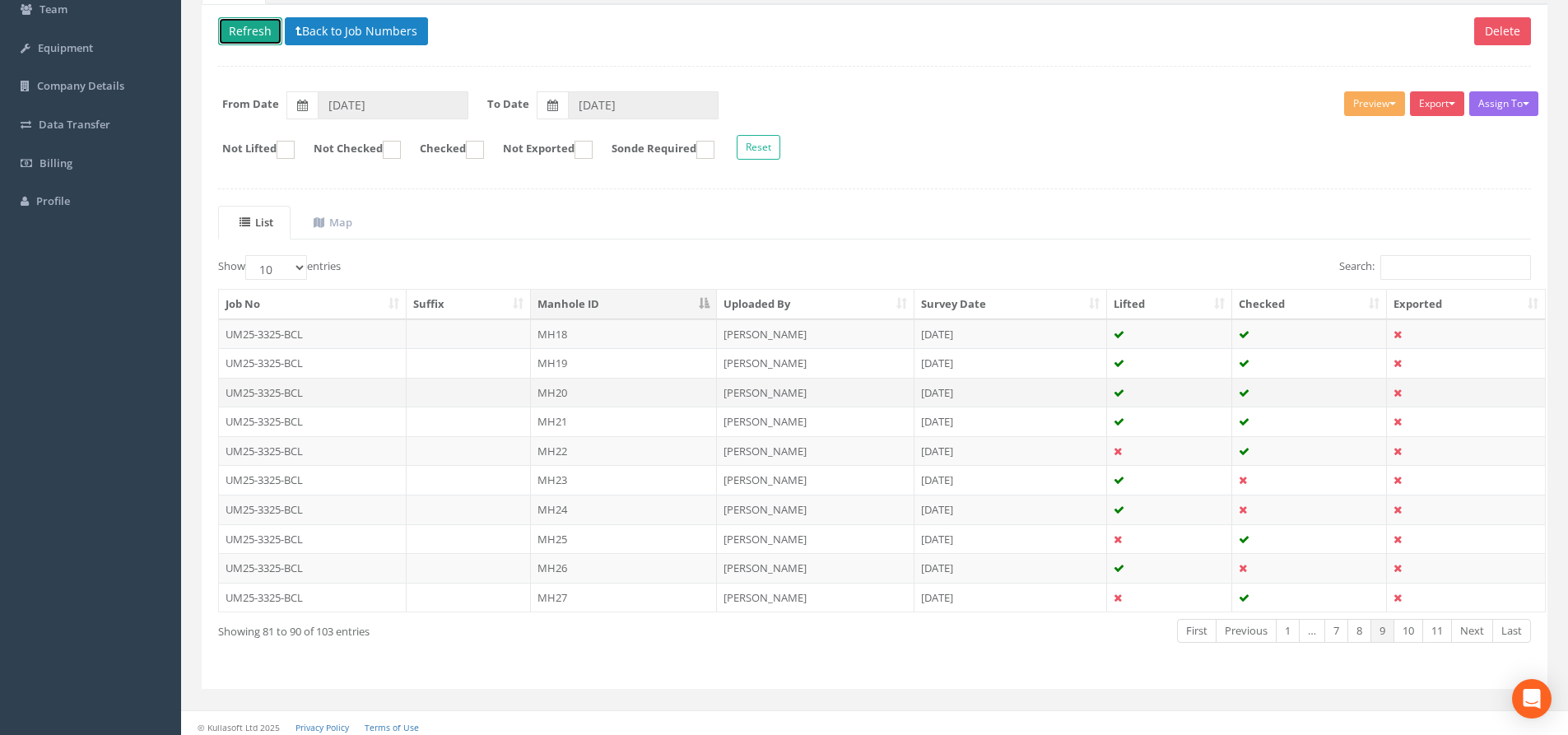
scroll to position [182, 0]
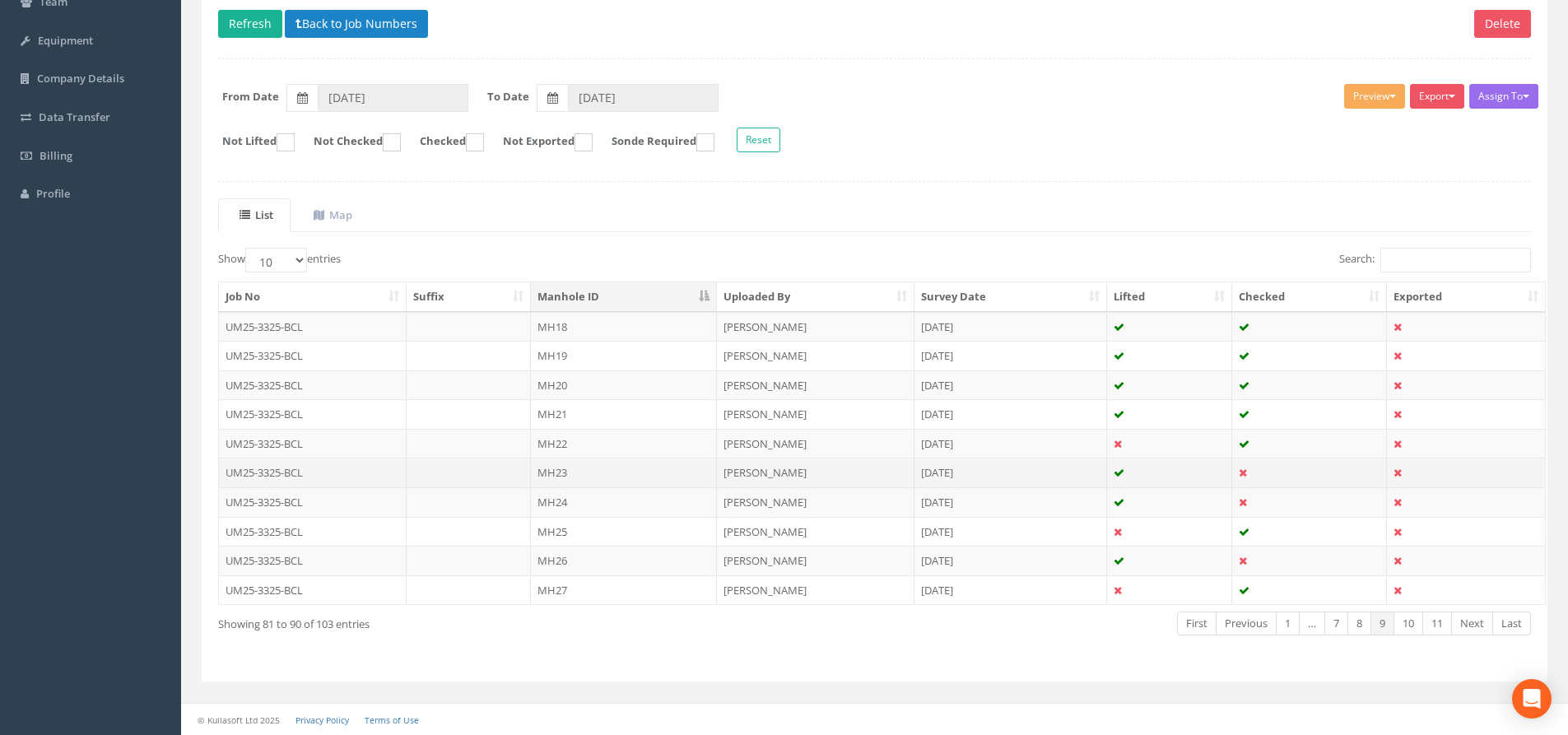
click at [606, 483] on td "MH23" at bounding box center [624, 472] width 186 height 30
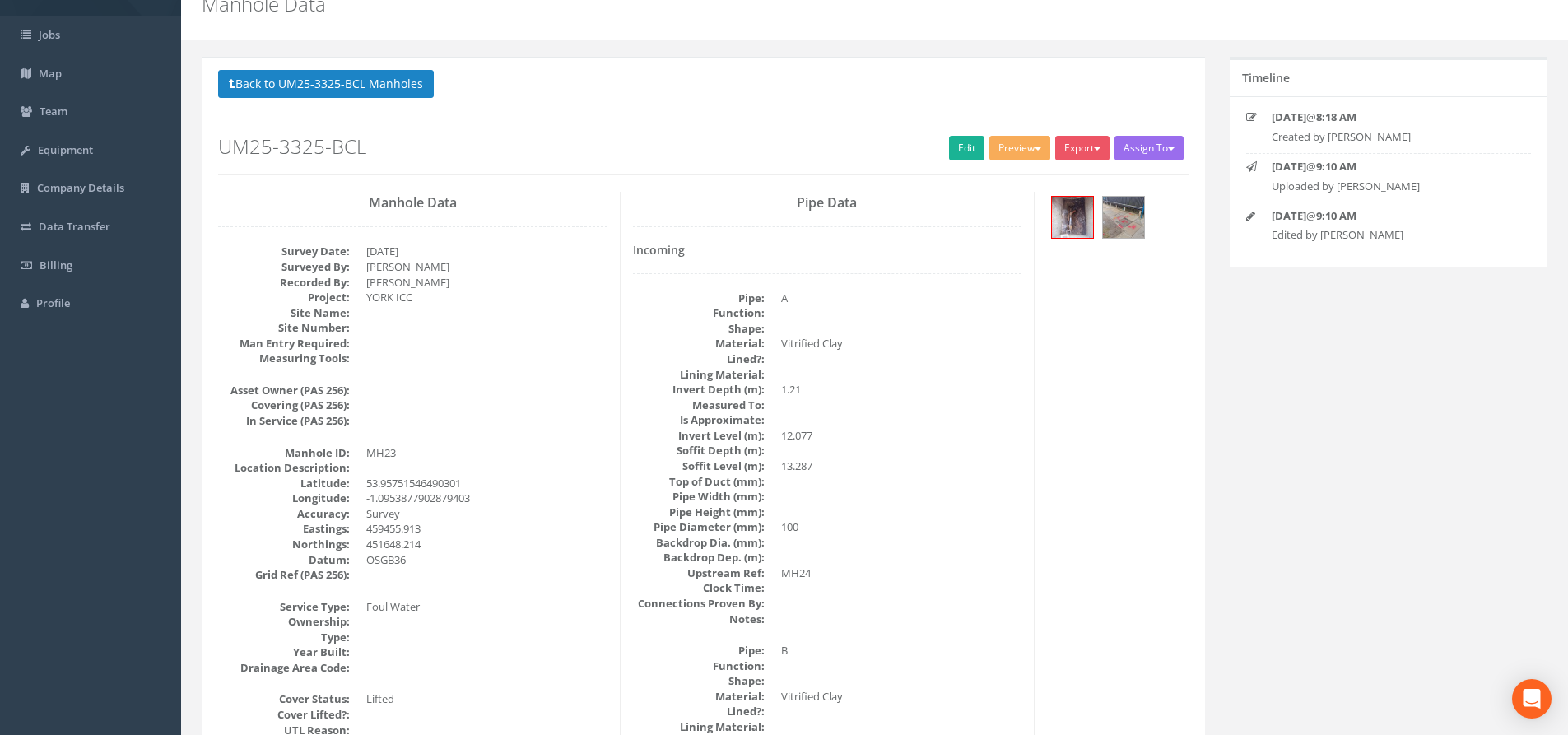
scroll to position [0, 0]
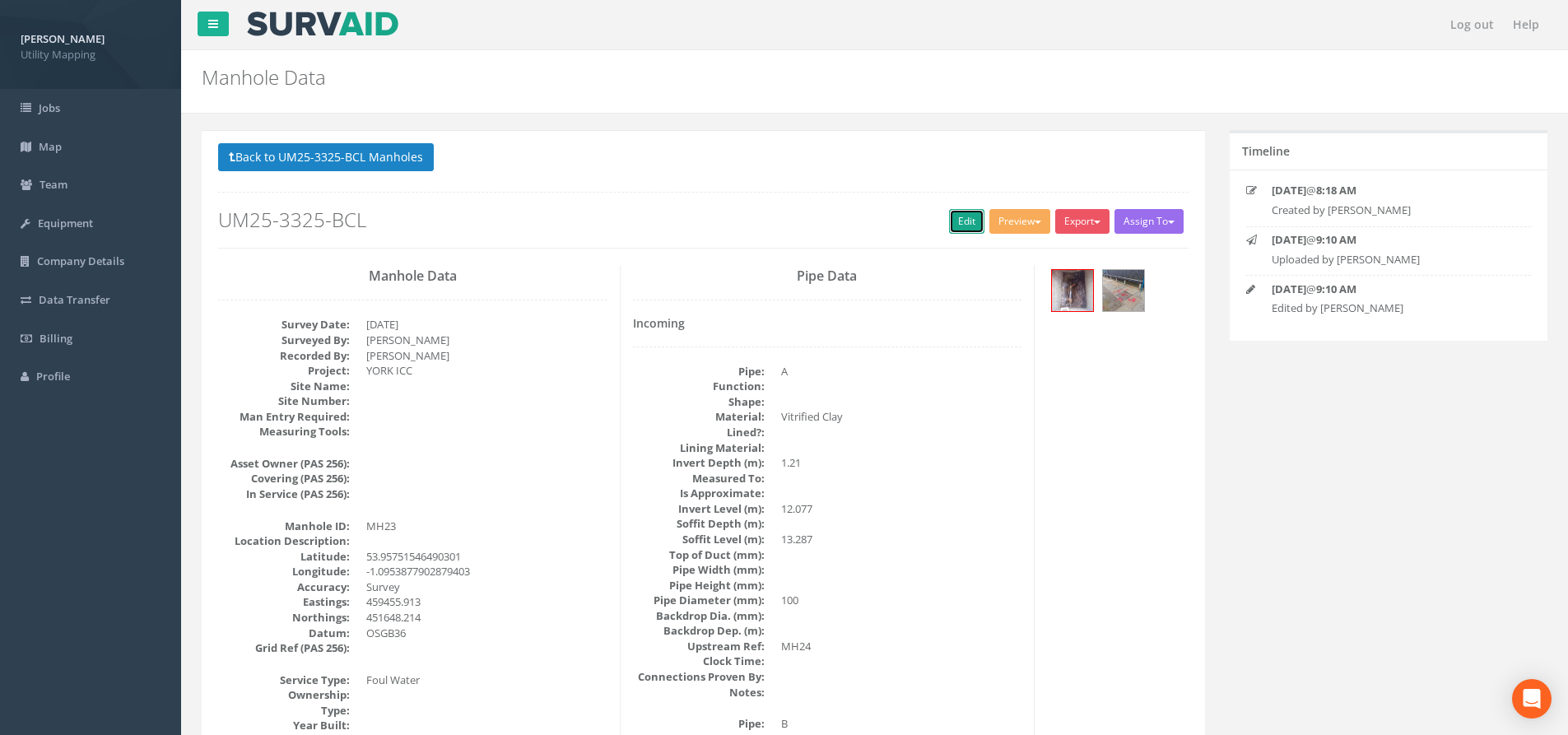
click at [961, 225] on link "Edit" at bounding box center [967, 222] width 35 height 25
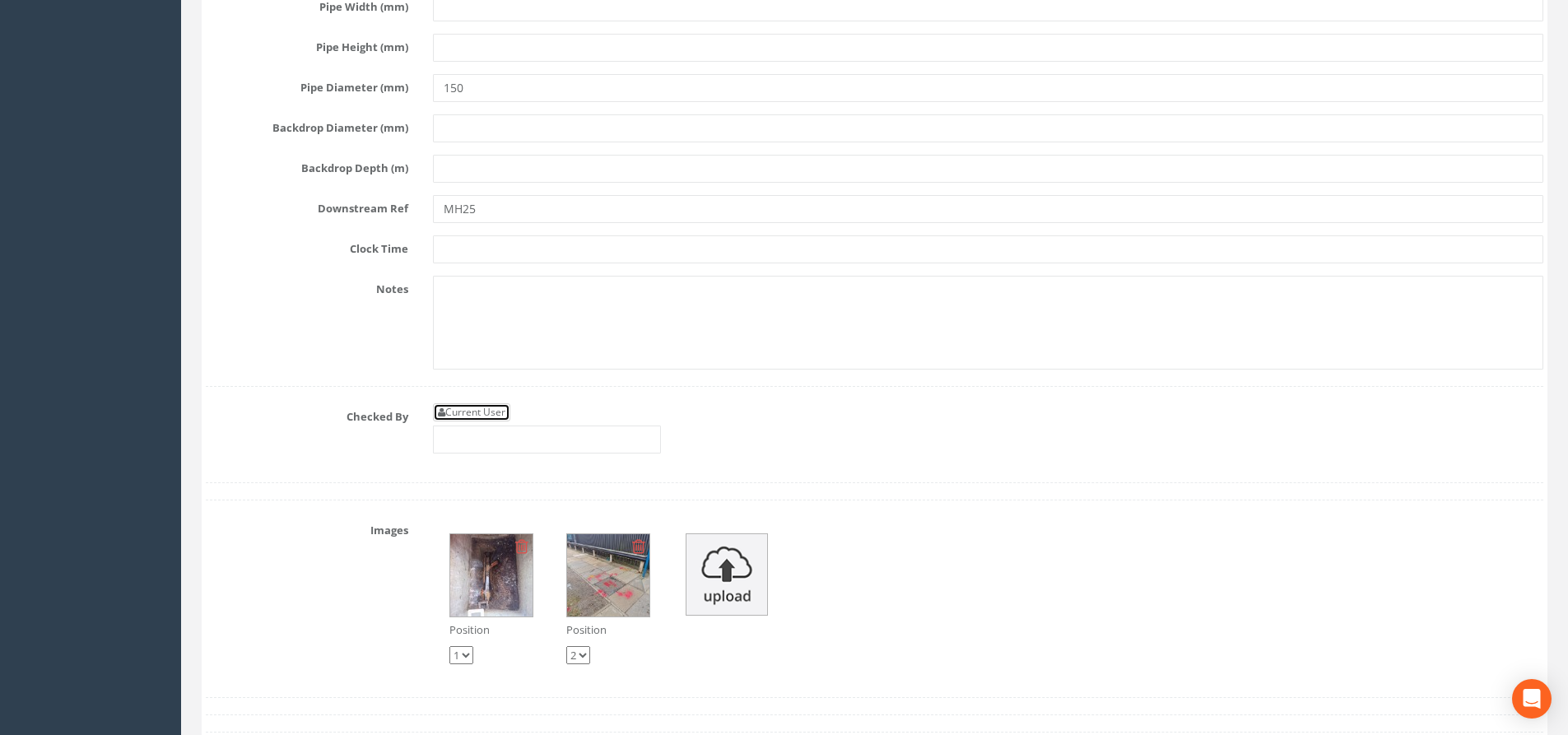
click at [474, 418] on link "Current User" at bounding box center [472, 412] width 77 height 18
type input "[PERSON_NAME]"
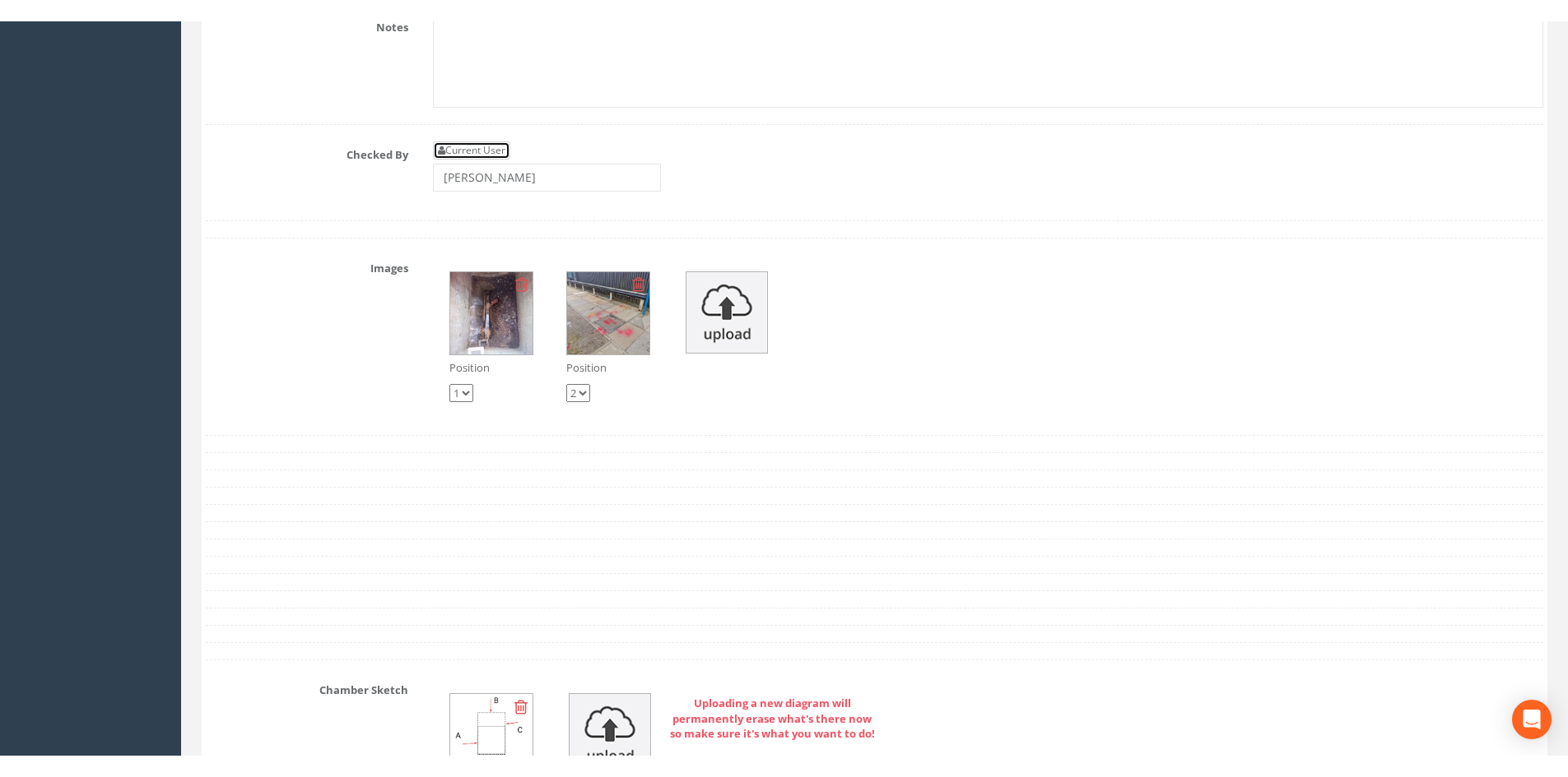
scroll to position [4768, 0]
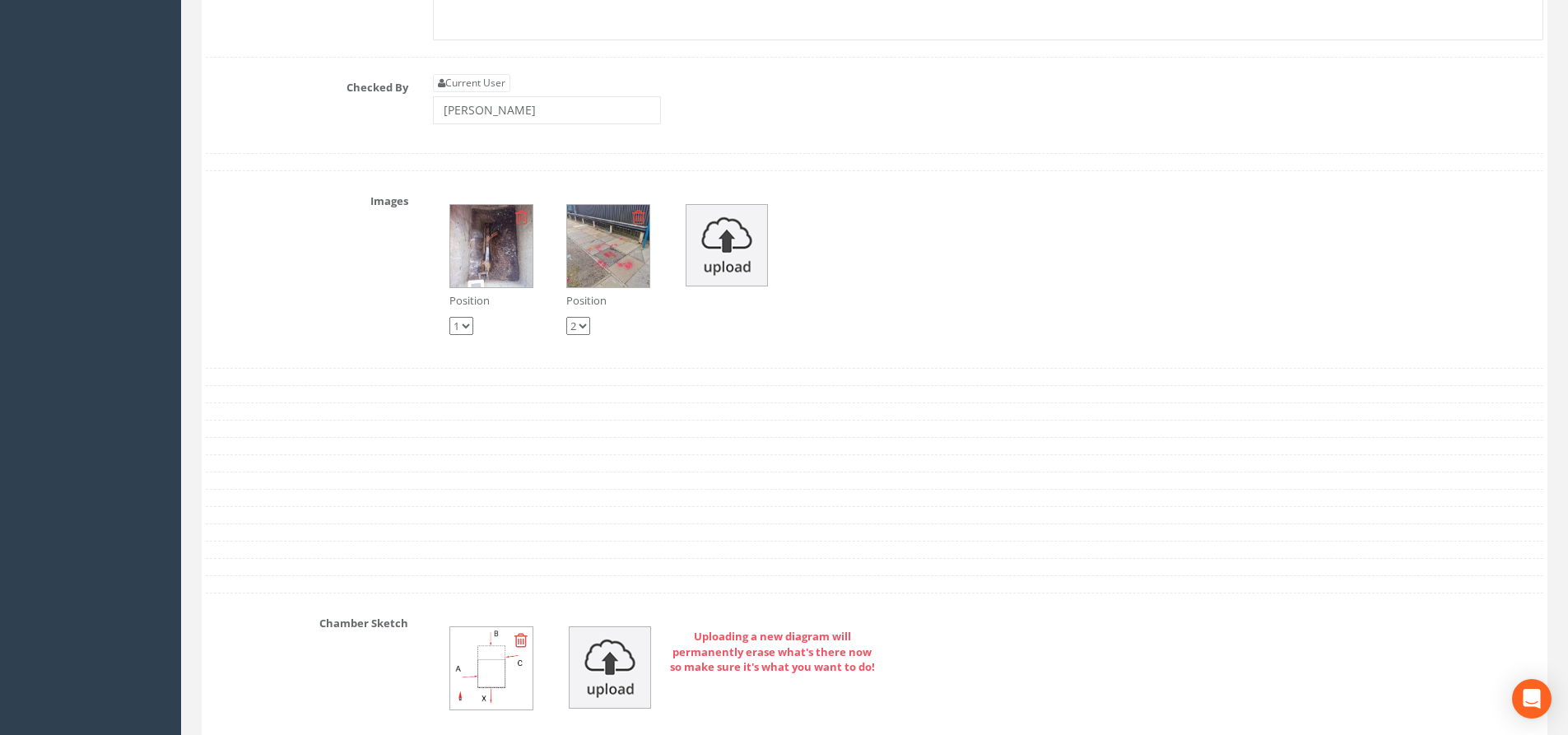
click at [637, 255] on img at bounding box center [608, 246] width 82 height 82
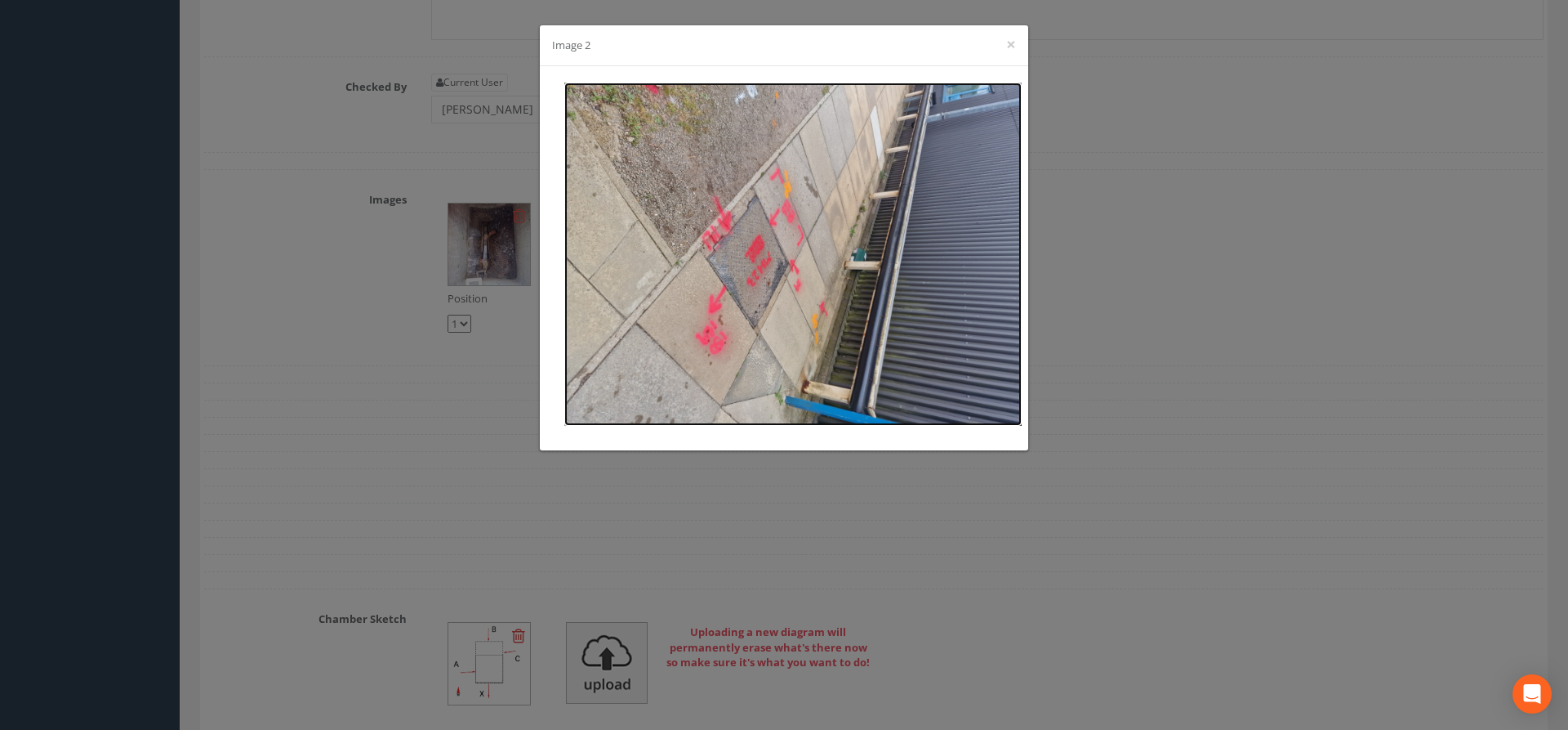
click at [714, 328] on img at bounding box center [793, 254] width 457 height 343
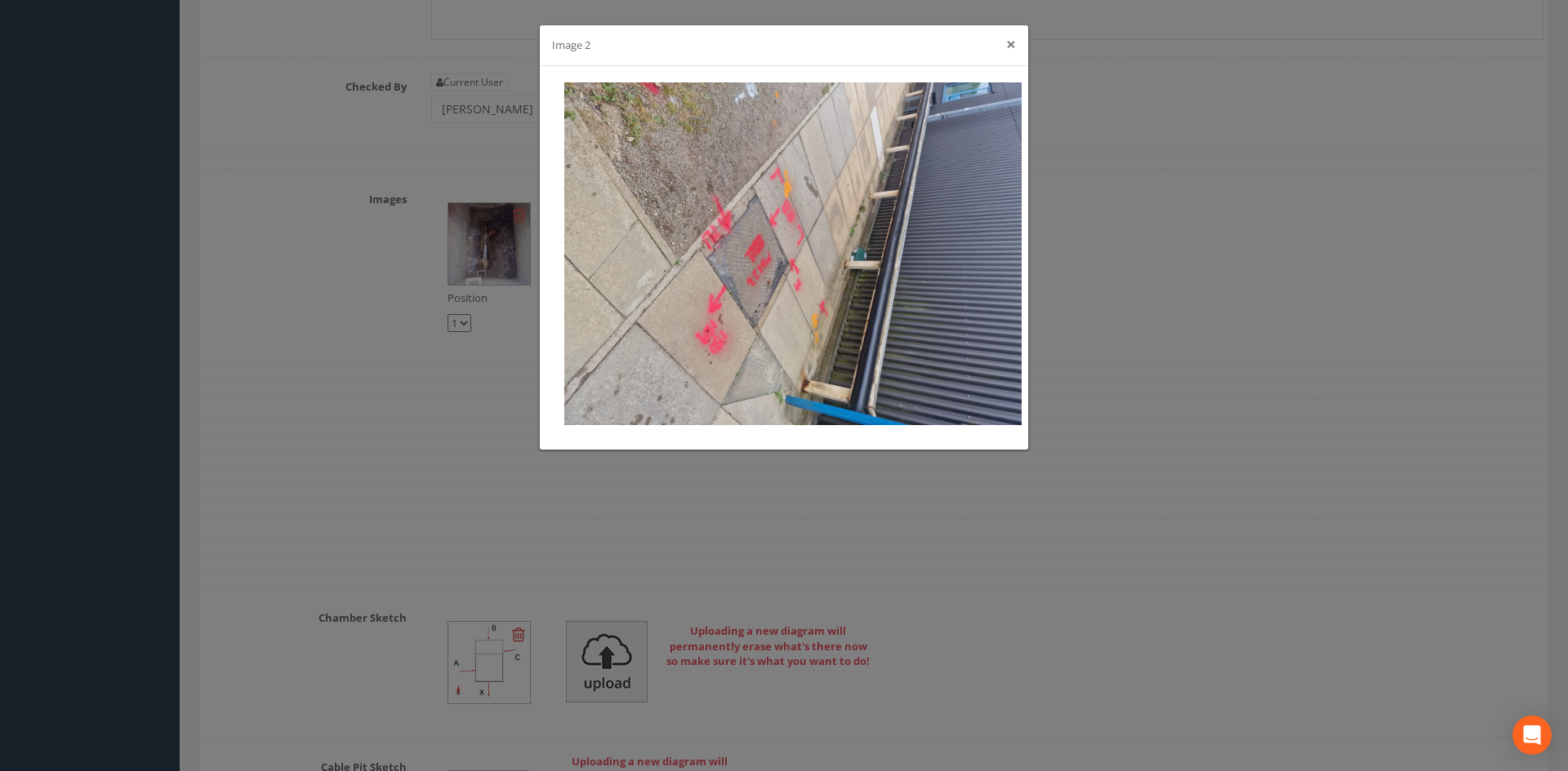
click at [1012, 40] on button "×" at bounding box center [1011, 44] width 10 height 17
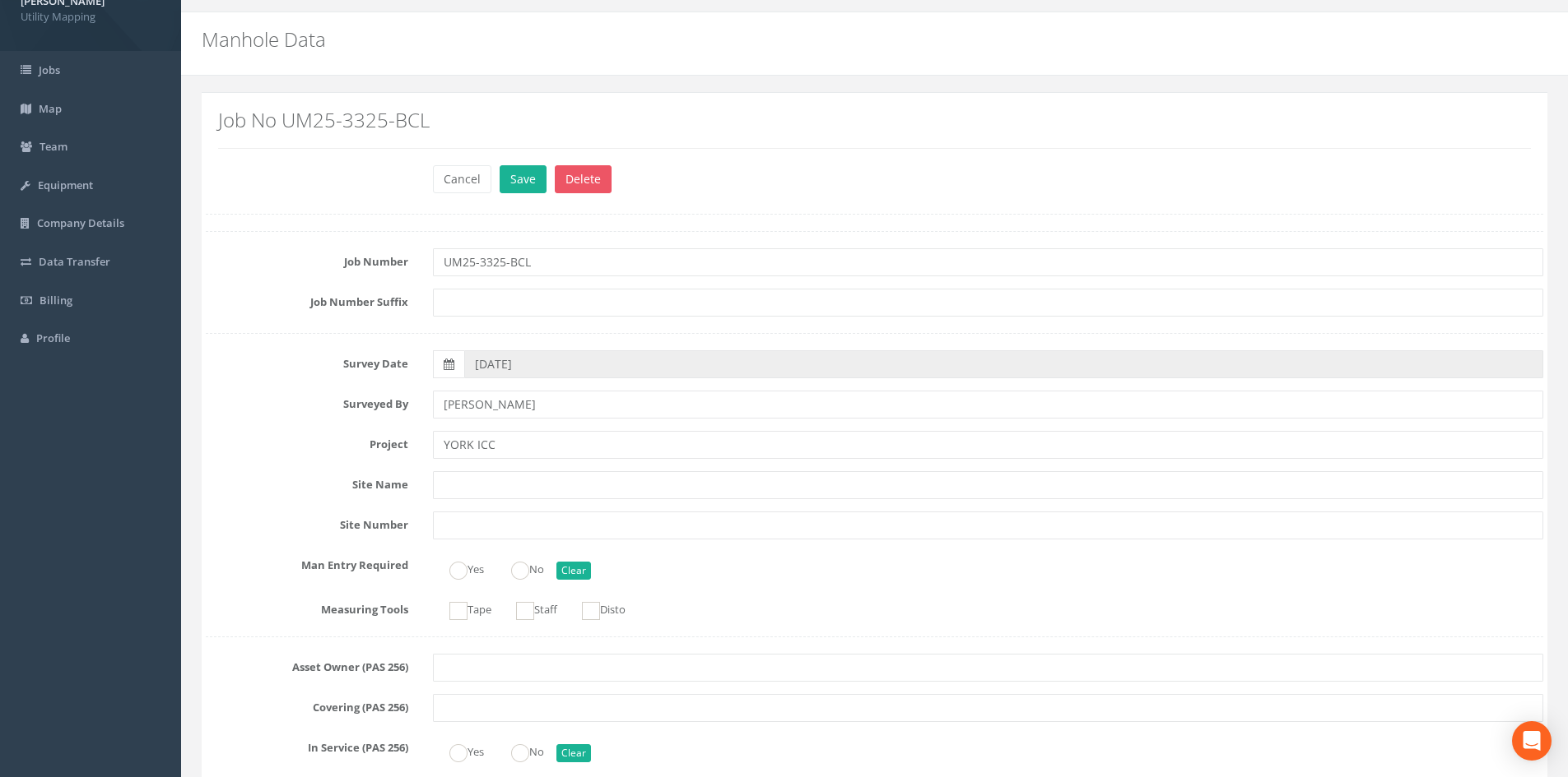
scroll to position [0, 0]
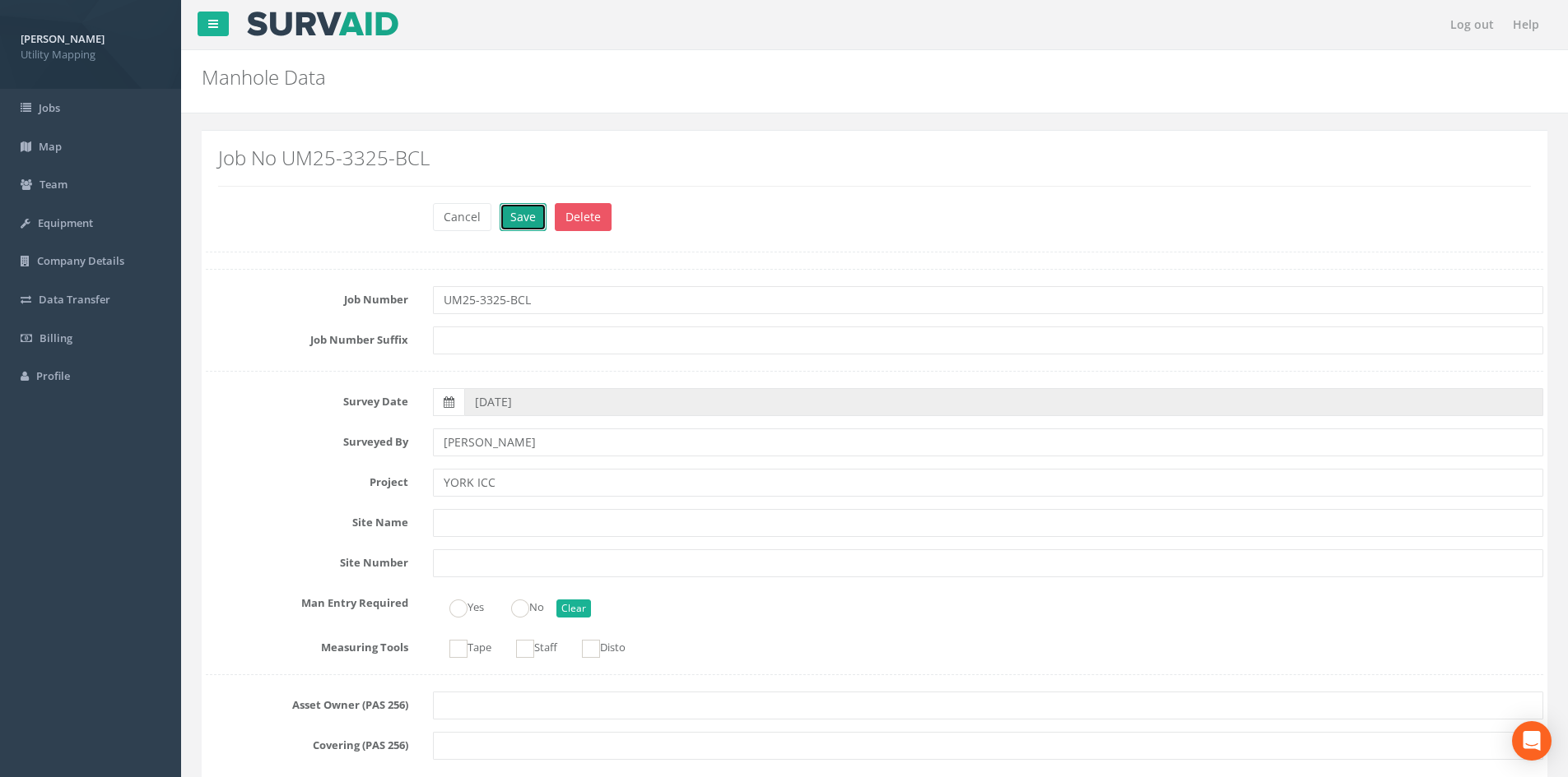
click at [519, 224] on button "Save" at bounding box center [523, 217] width 47 height 28
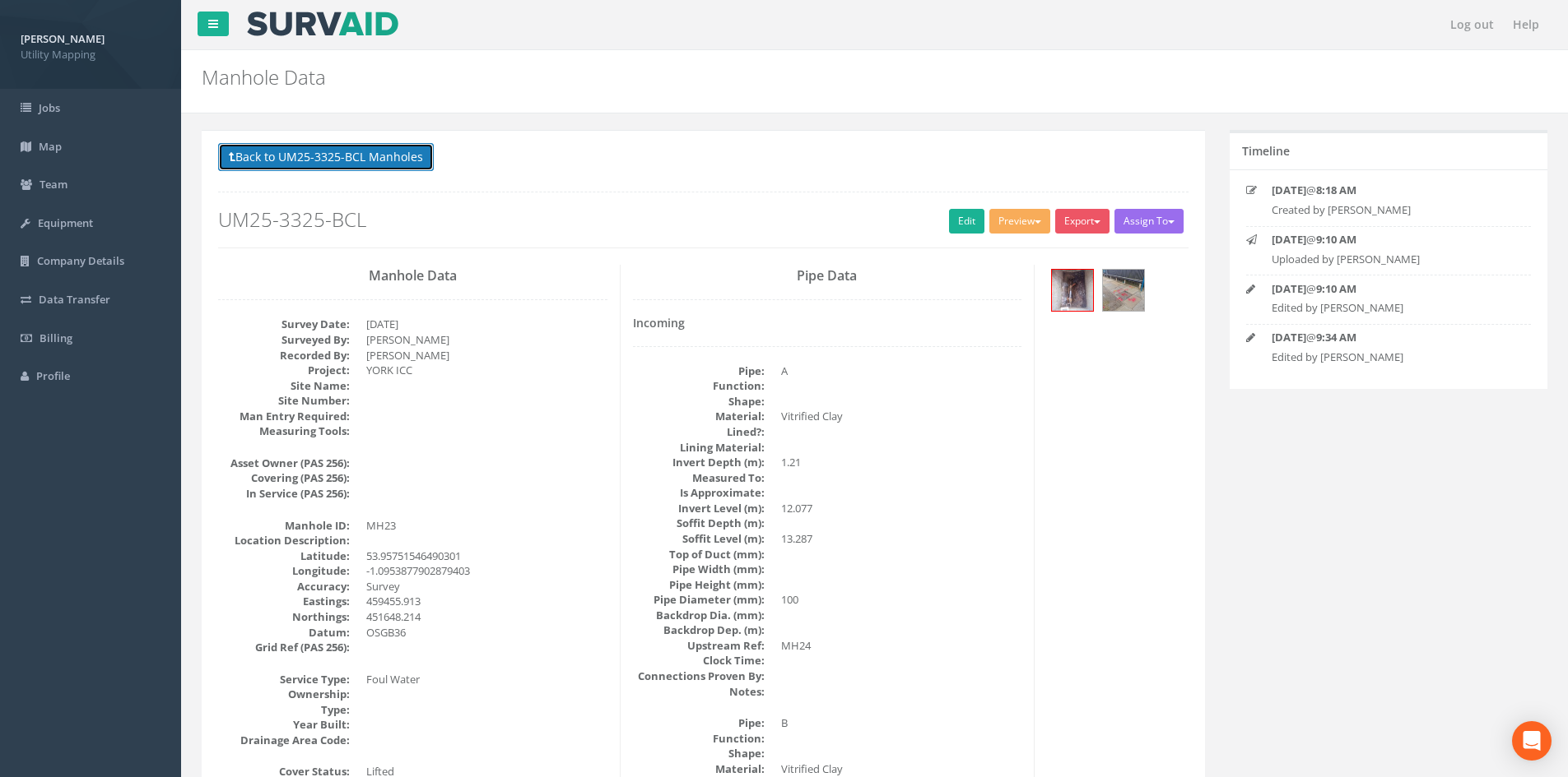
click at [413, 159] on button "Back to UM25-3325-BCL Manholes" at bounding box center [326, 157] width 216 height 28
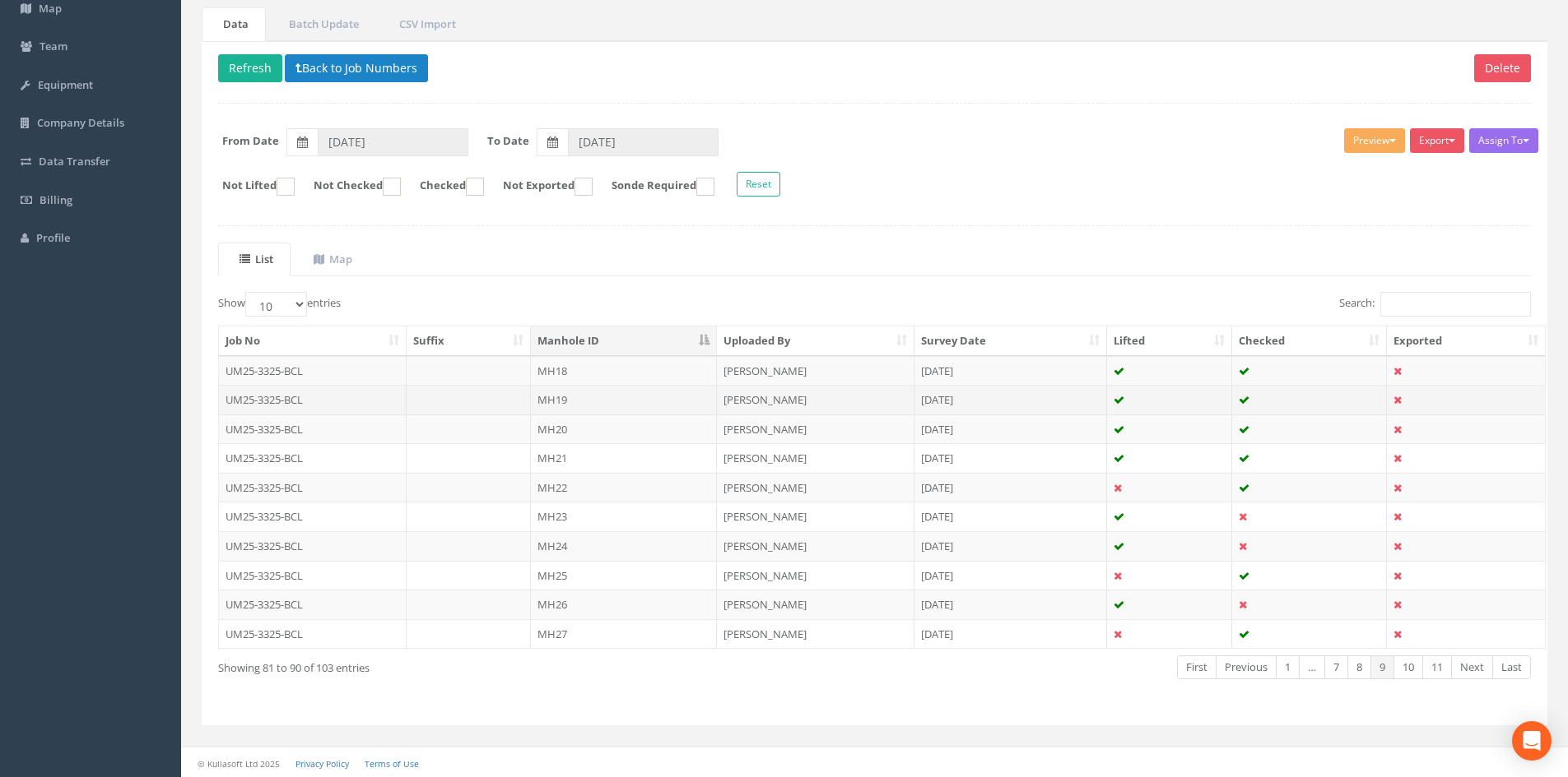
scroll to position [140, 0]
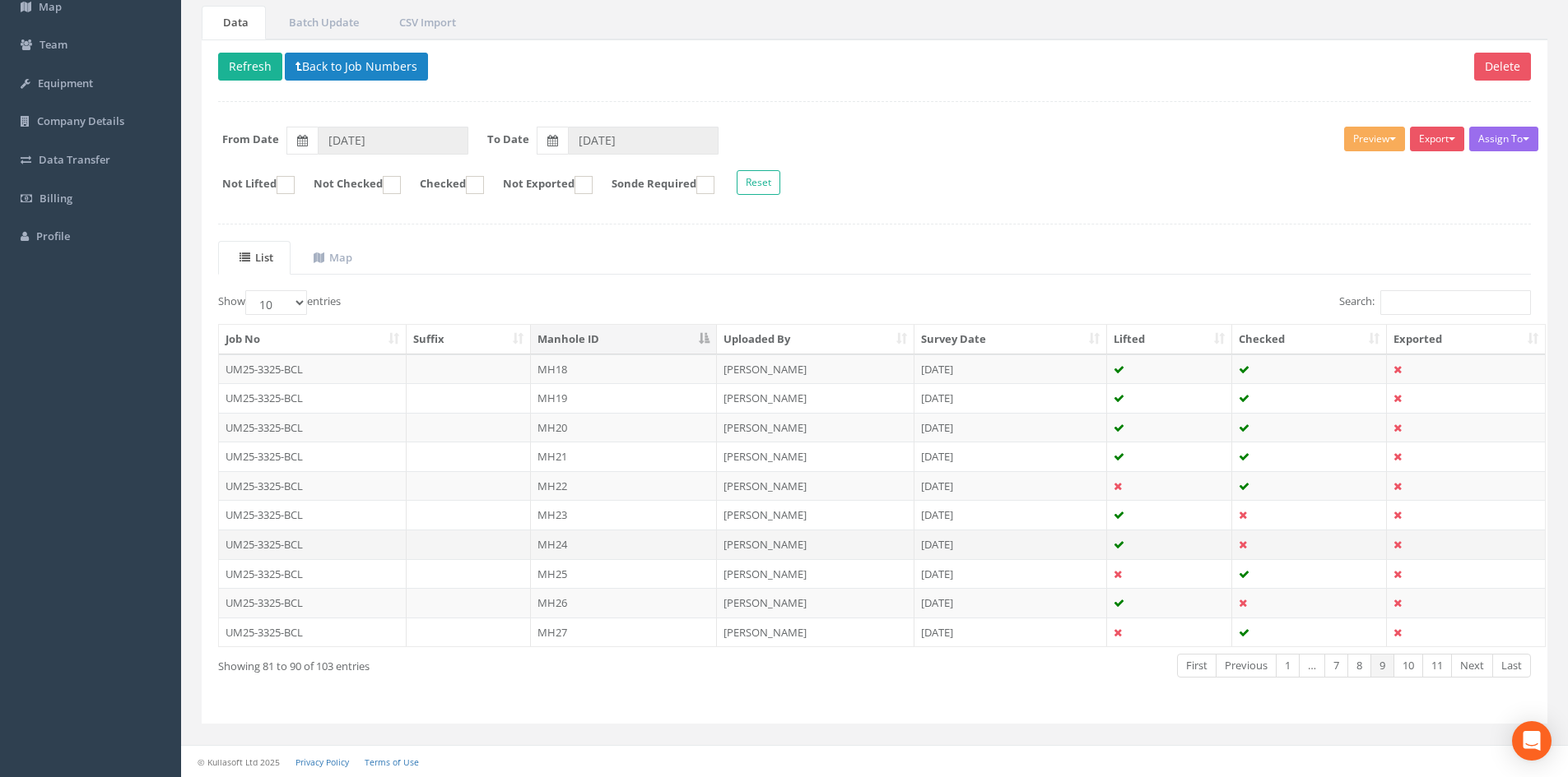
click at [624, 548] on td "MH24" at bounding box center [624, 545] width 186 height 30
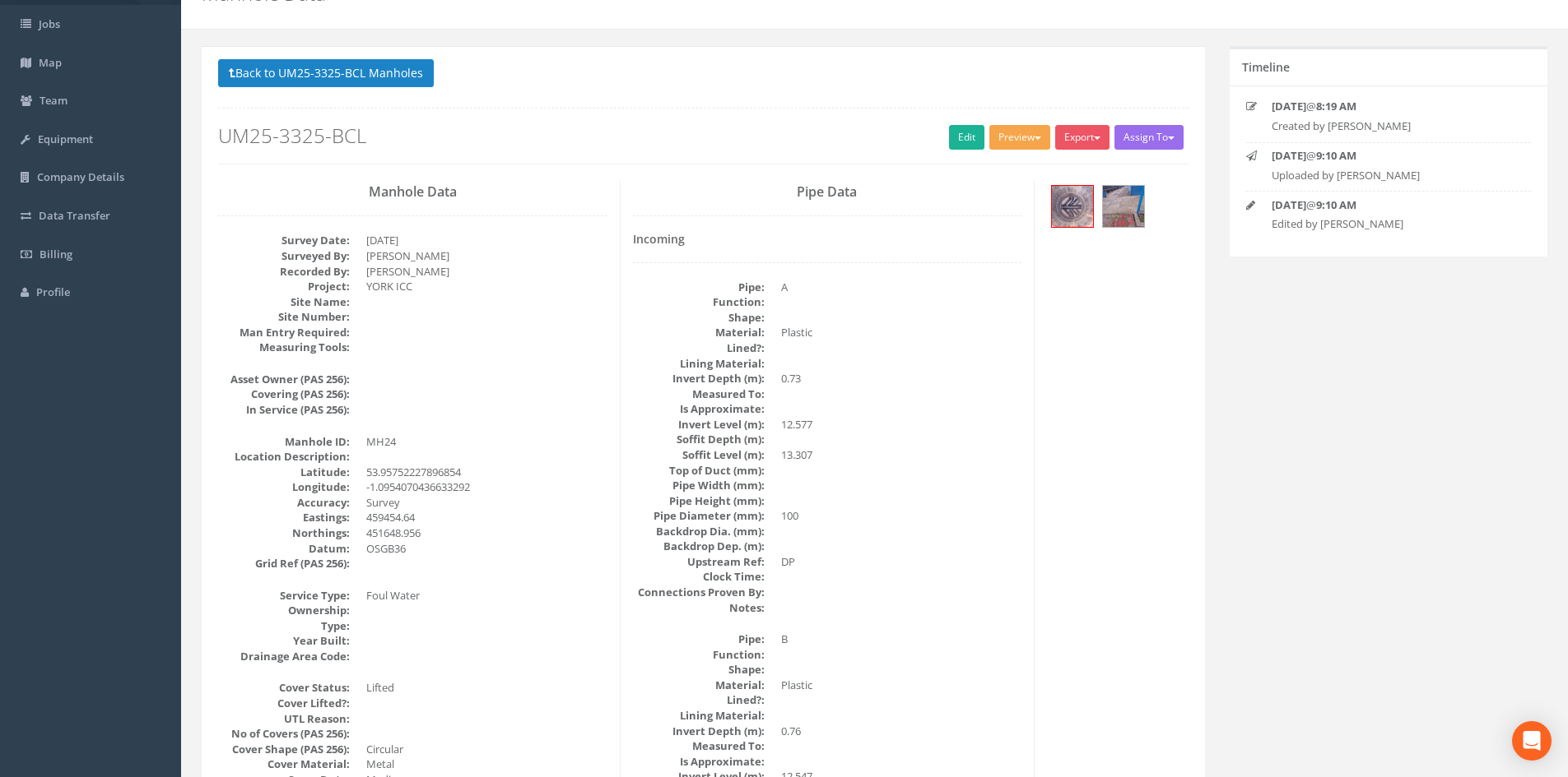
scroll to position [82, 0]
click at [957, 133] on link "Edit" at bounding box center [967, 139] width 35 height 25
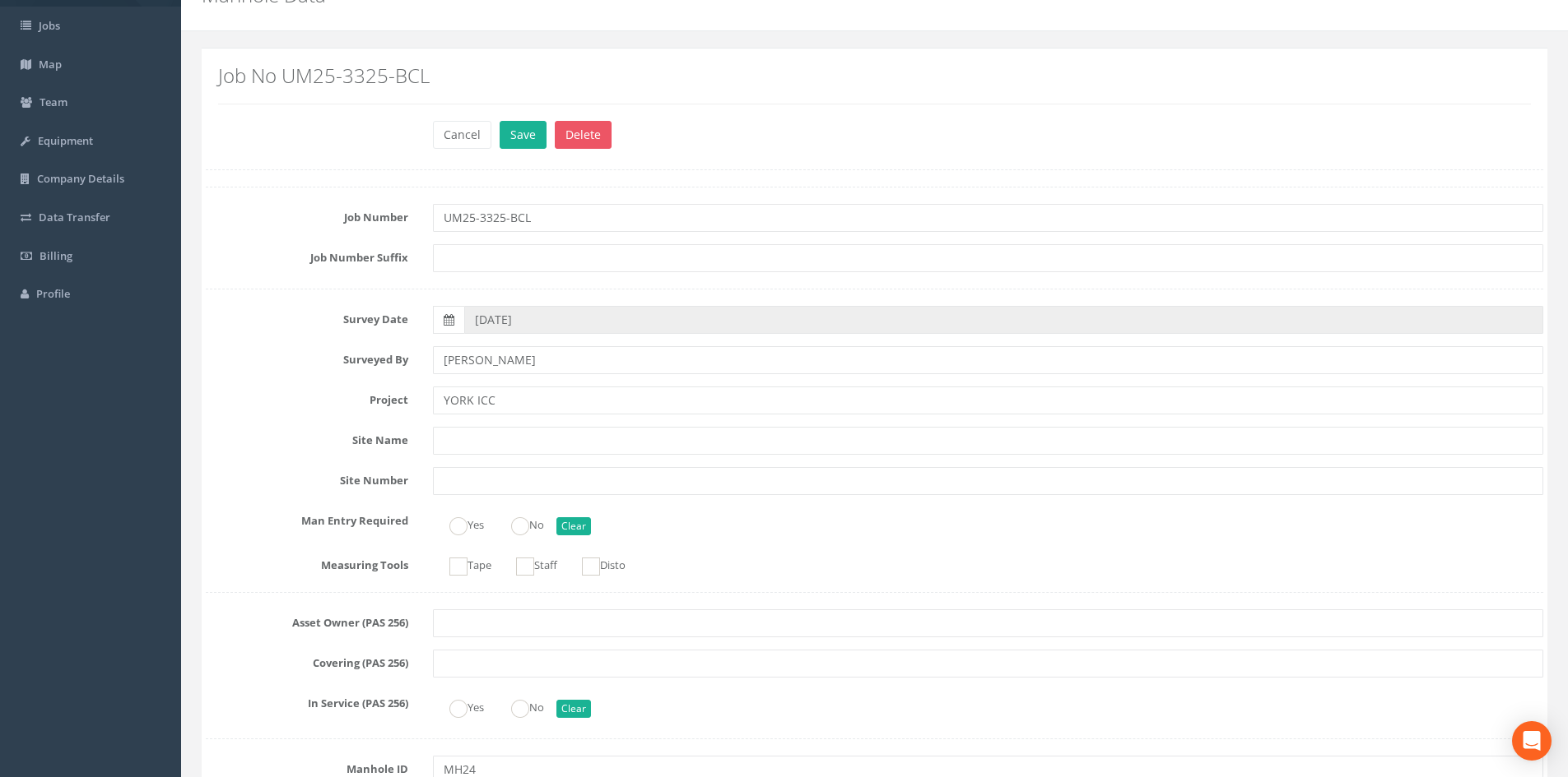
scroll to position [3373, 0]
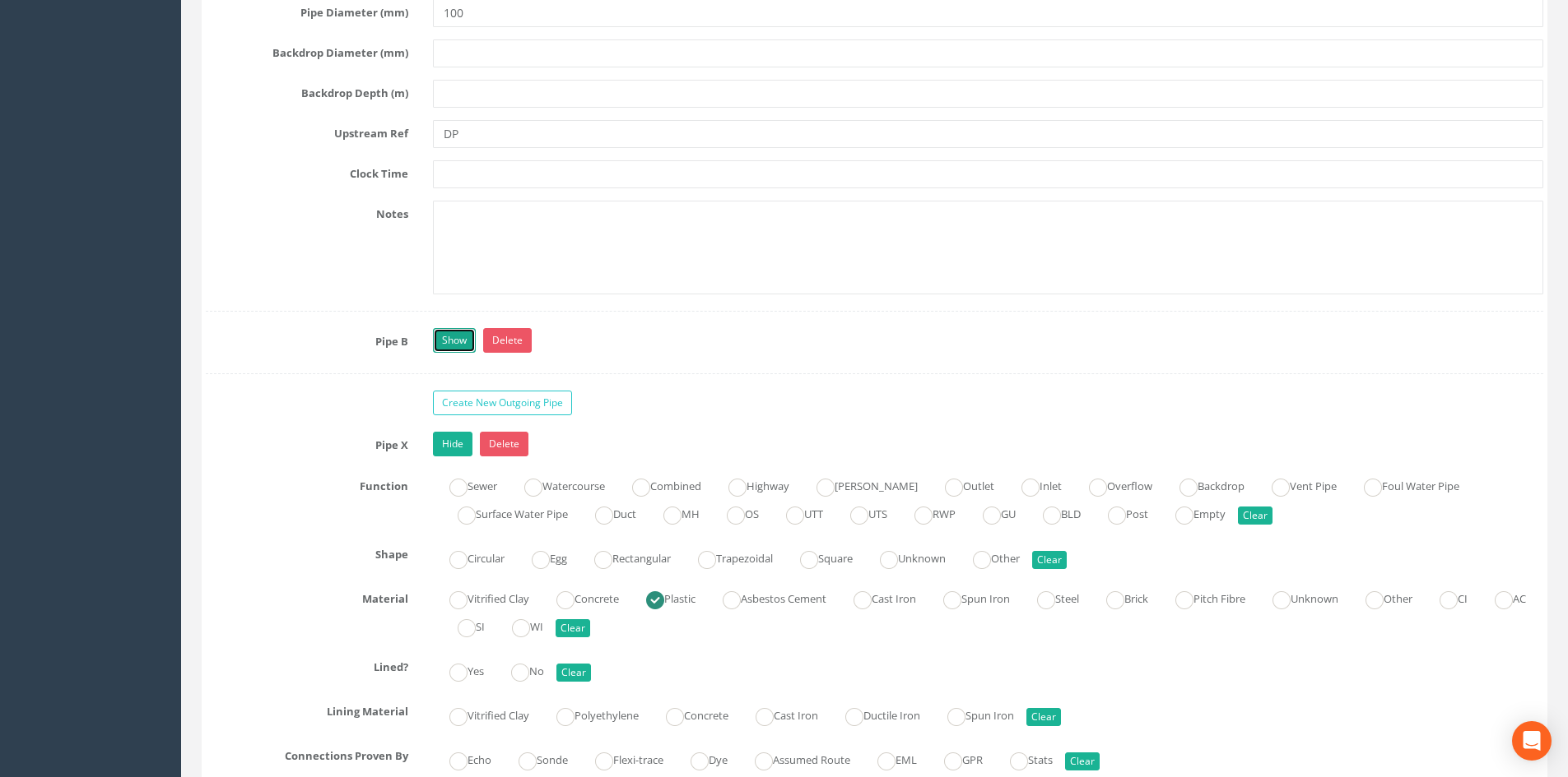
click at [462, 342] on link "Show" at bounding box center [454, 341] width 43 height 25
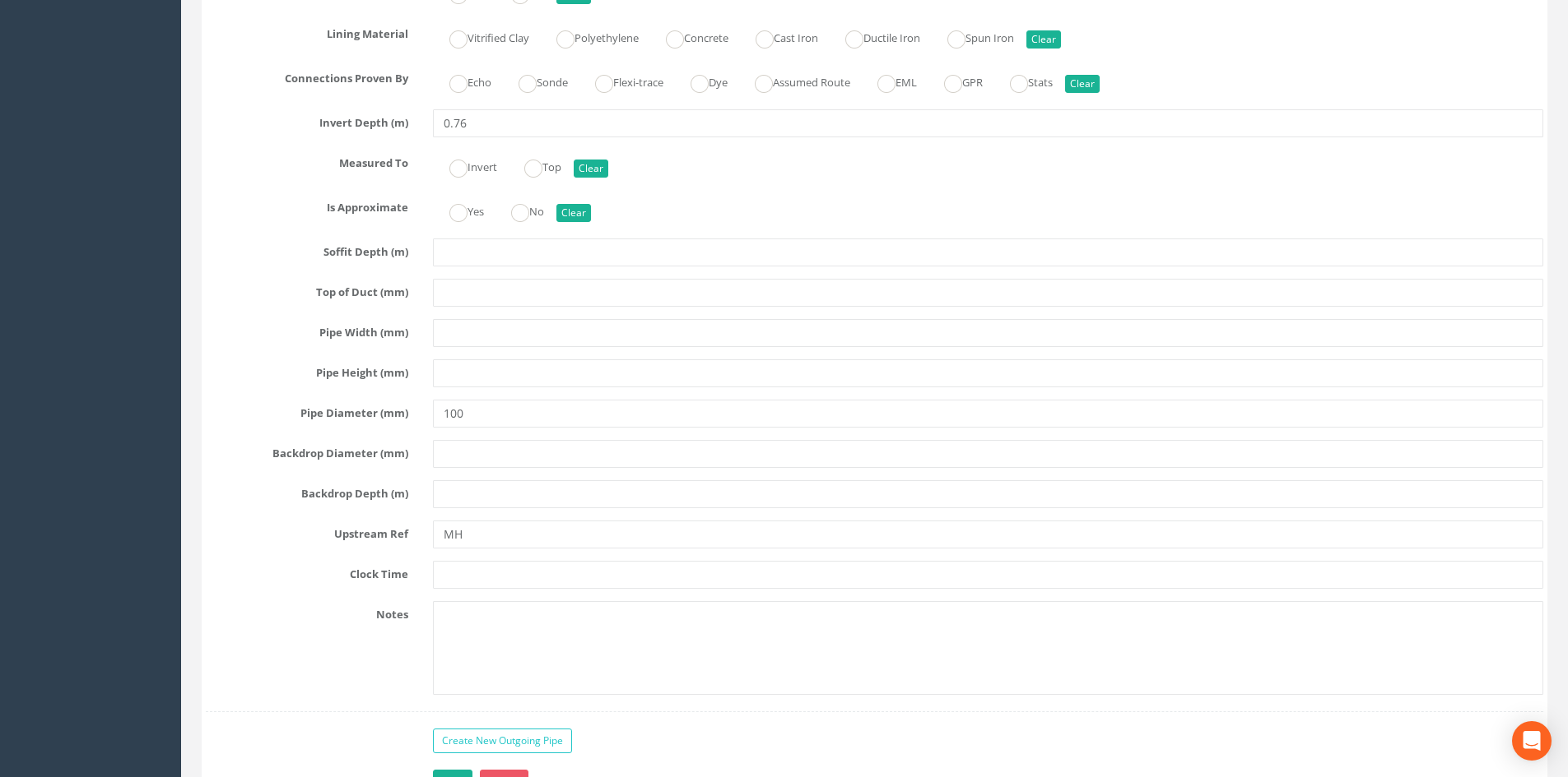
scroll to position [3948, 0]
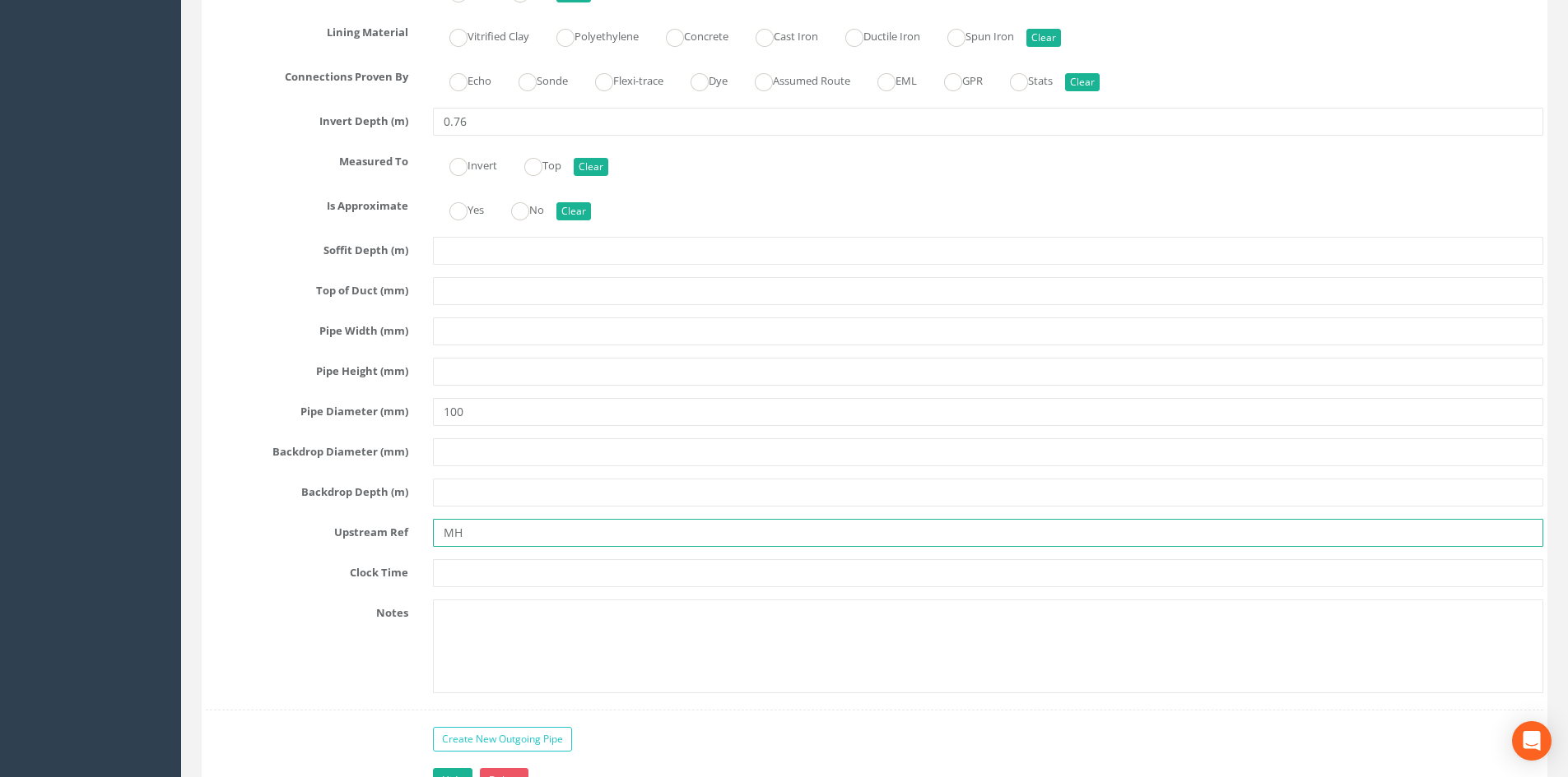
click at [521, 532] on input "MH" at bounding box center [988, 533] width 1110 height 28
click at [500, 527] on input "MH" at bounding box center [988, 533] width 1110 height 28
type input "MH34"
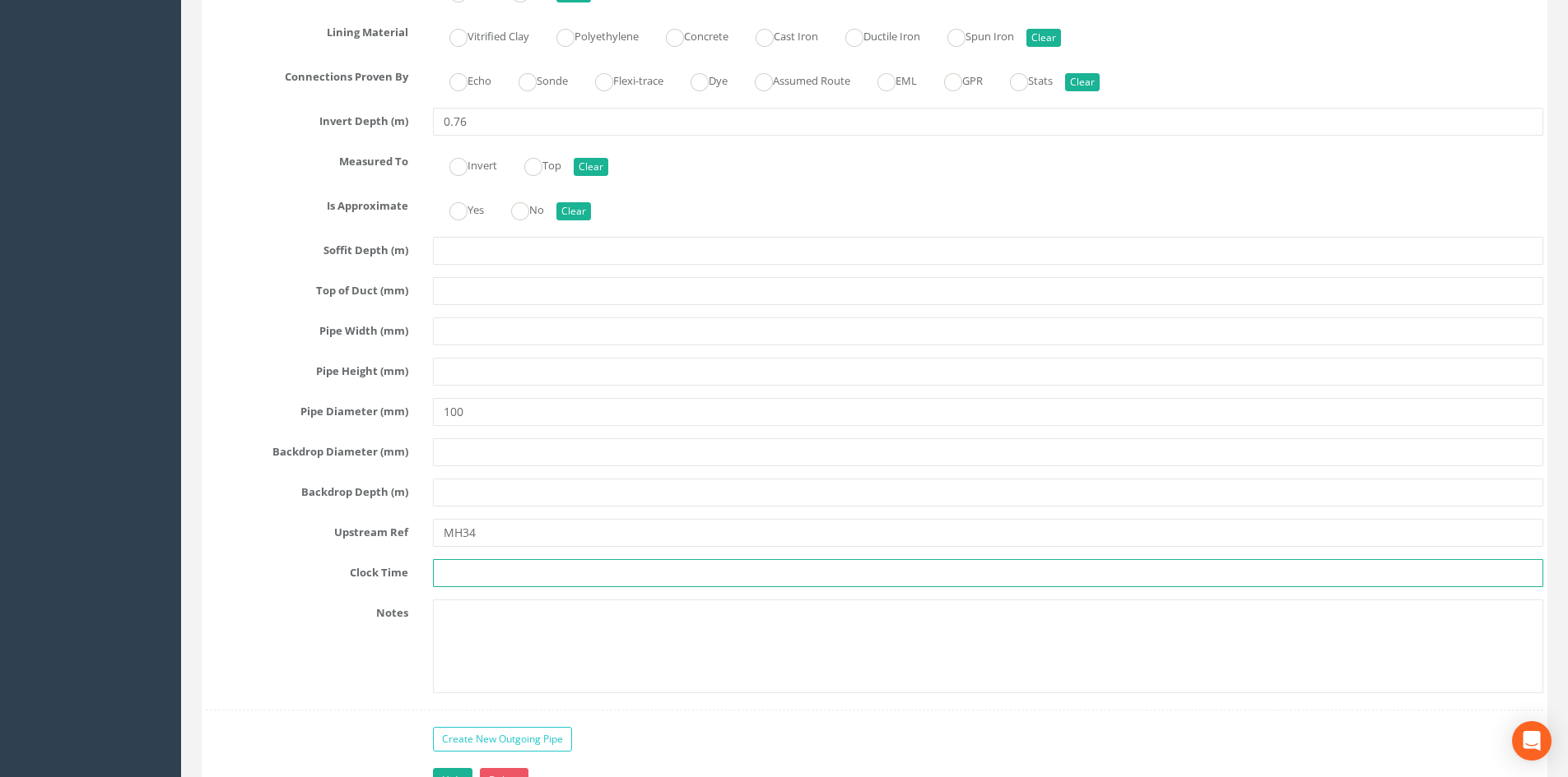
click at [621, 561] on input "text" at bounding box center [988, 574] width 1110 height 28
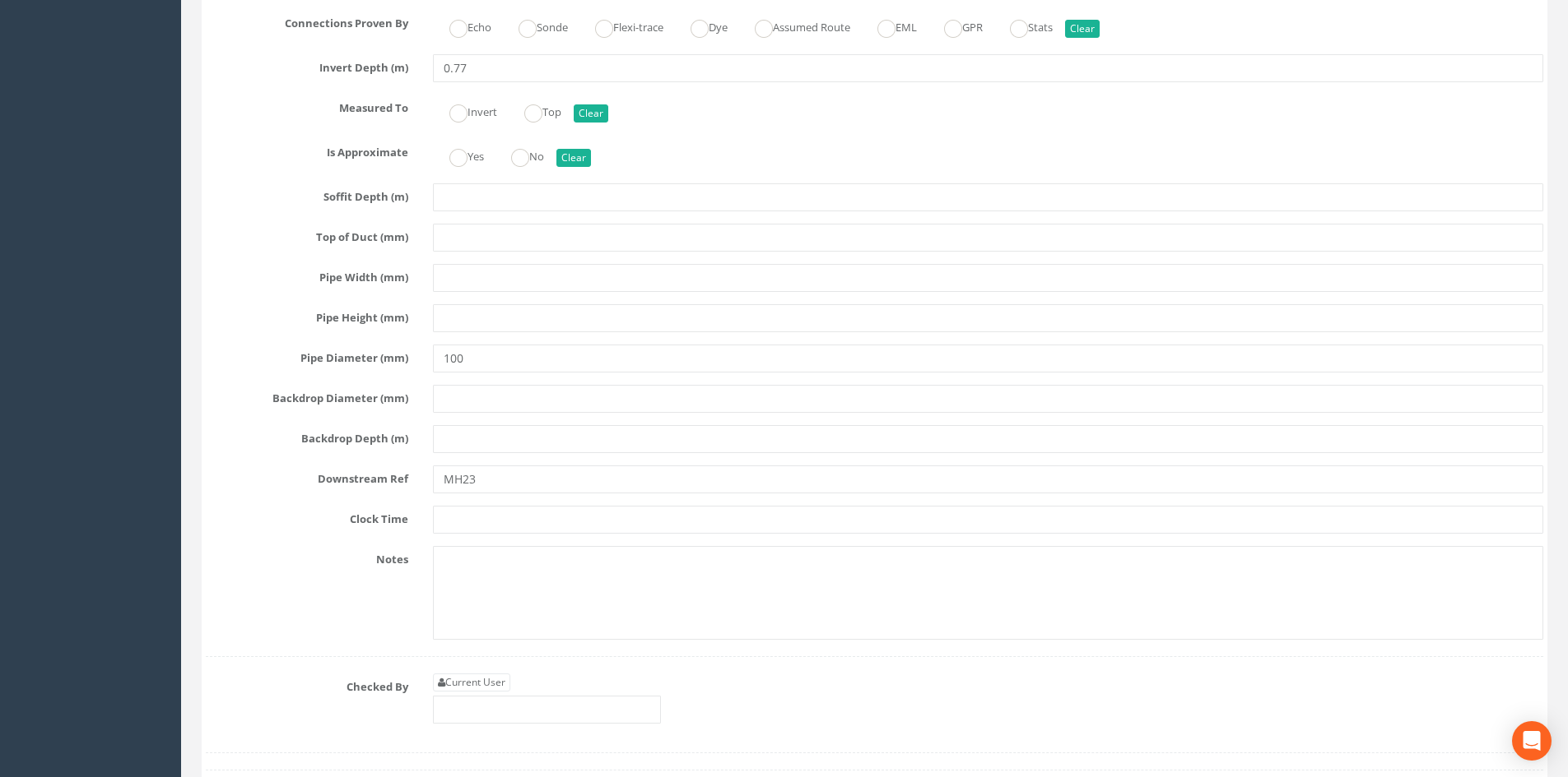
scroll to position [5429, 0]
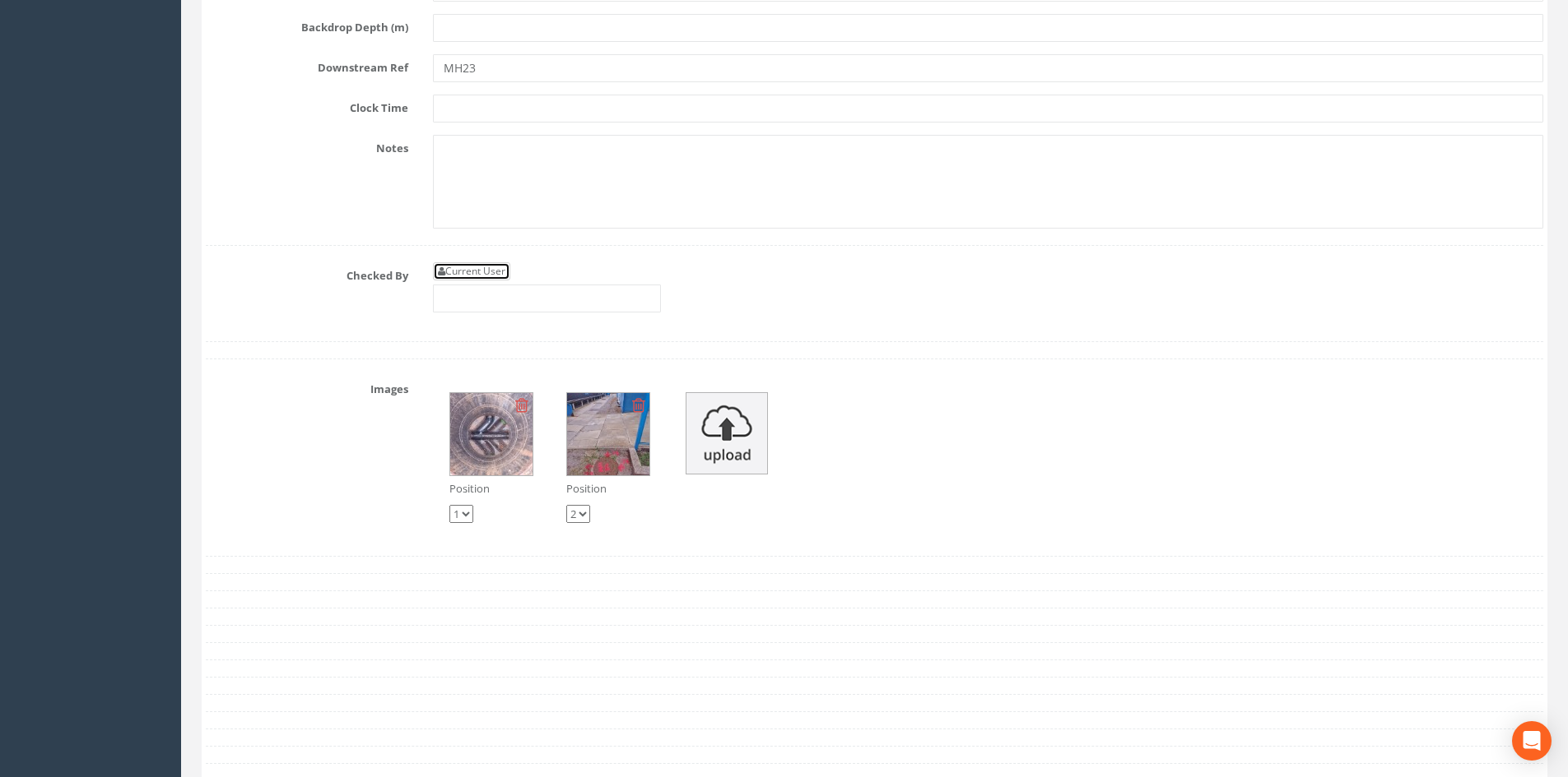
click at [494, 268] on link "Current User" at bounding box center [472, 272] width 77 height 18
type input "[PERSON_NAME]"
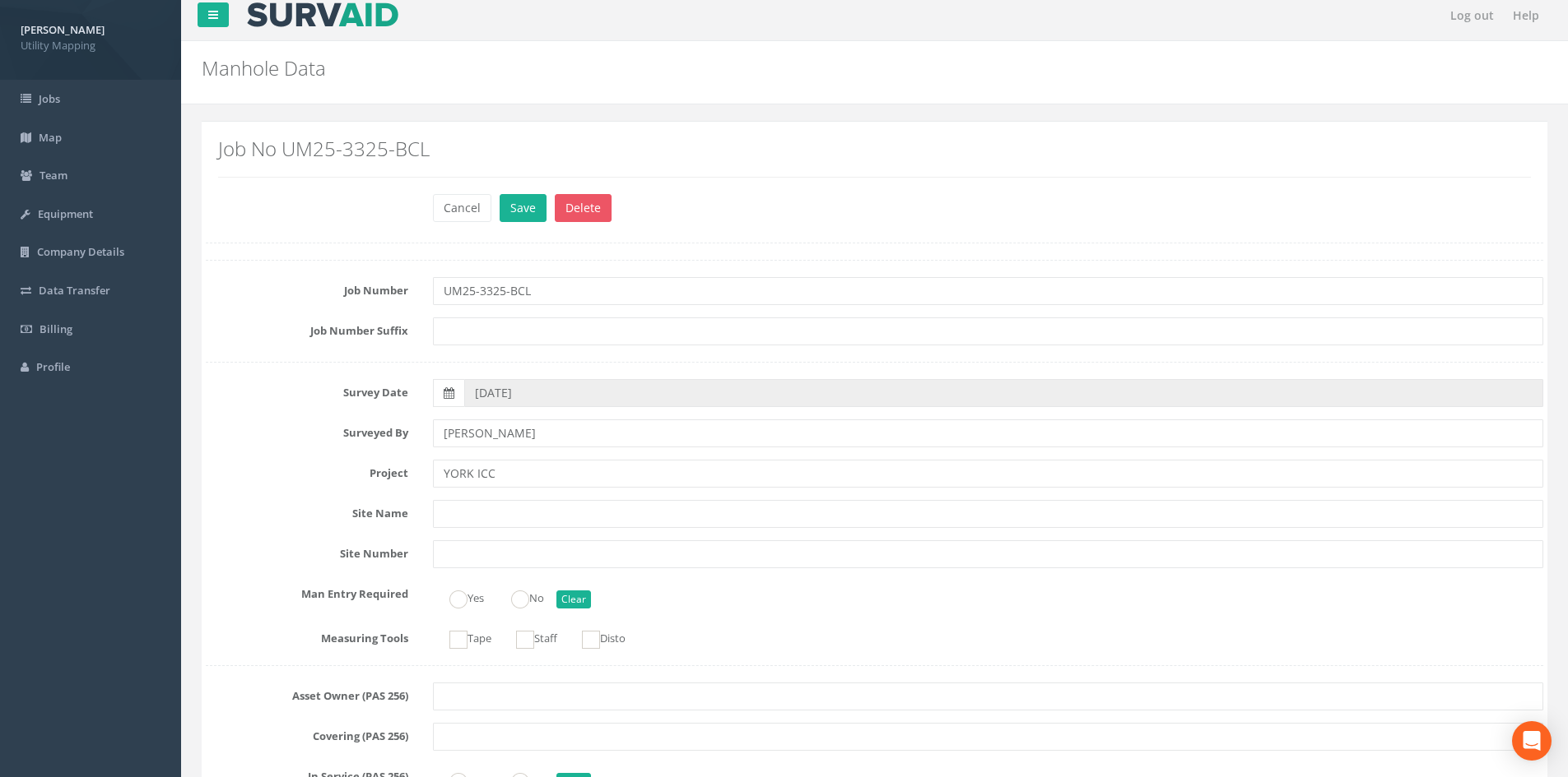
scroll to position [0, 0]
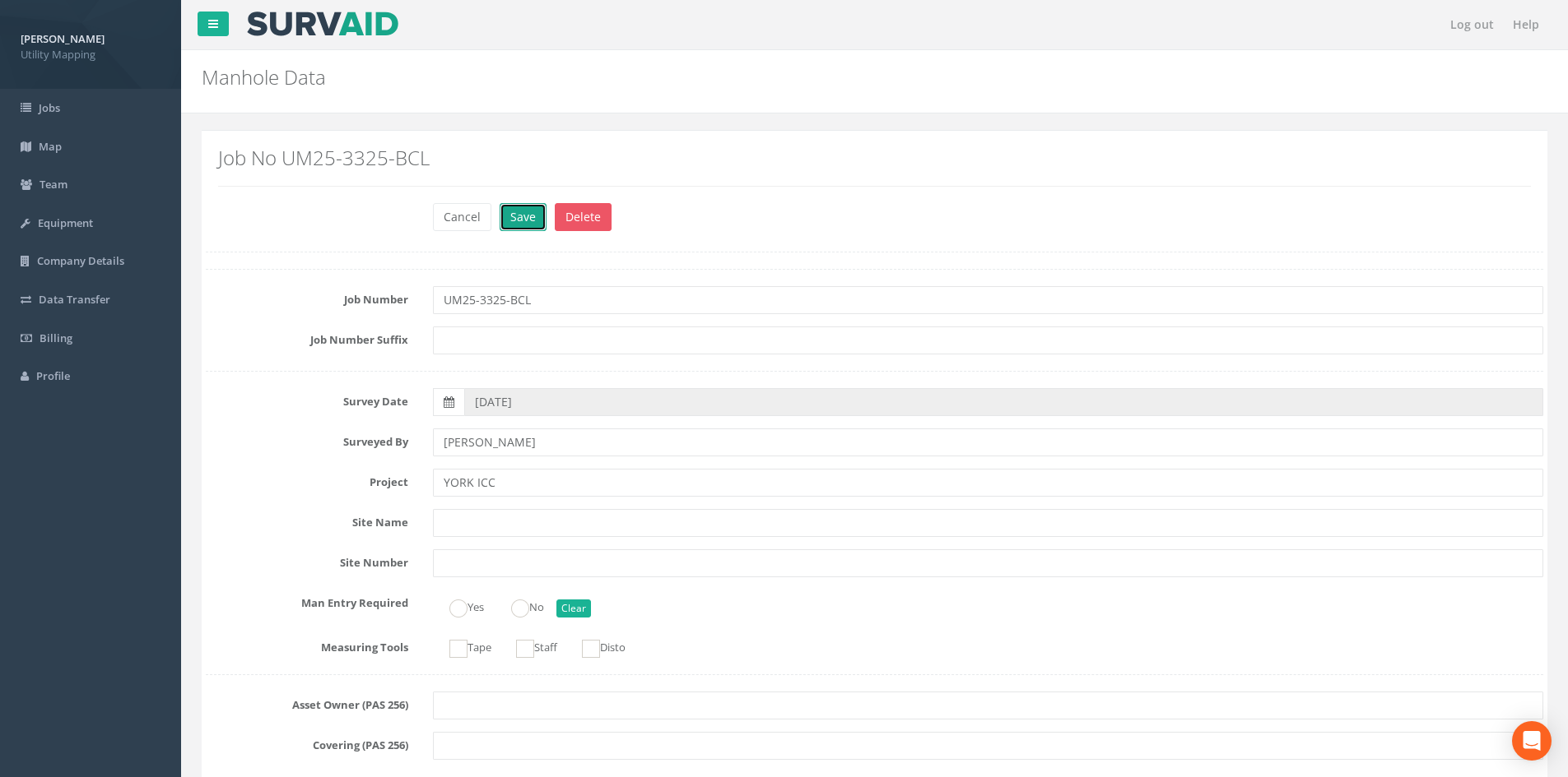
click at [533, 216] on button "Save" at bounding box center [523, 217] width 47 height 28
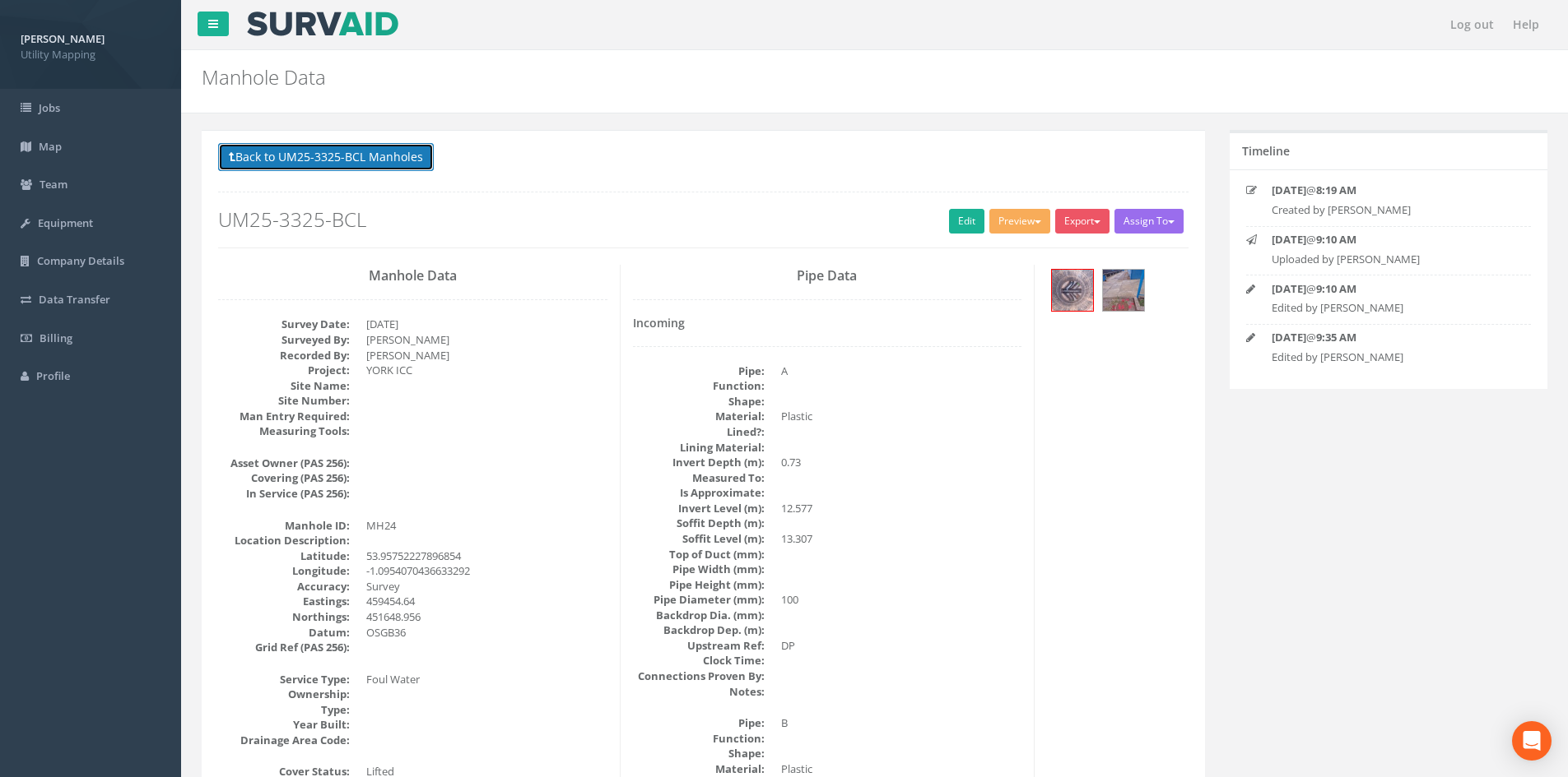
click at [391, 149] on button "Back to UM25-3325-BCL Manholes" at bounding box center [326, 157] width 216 height 28
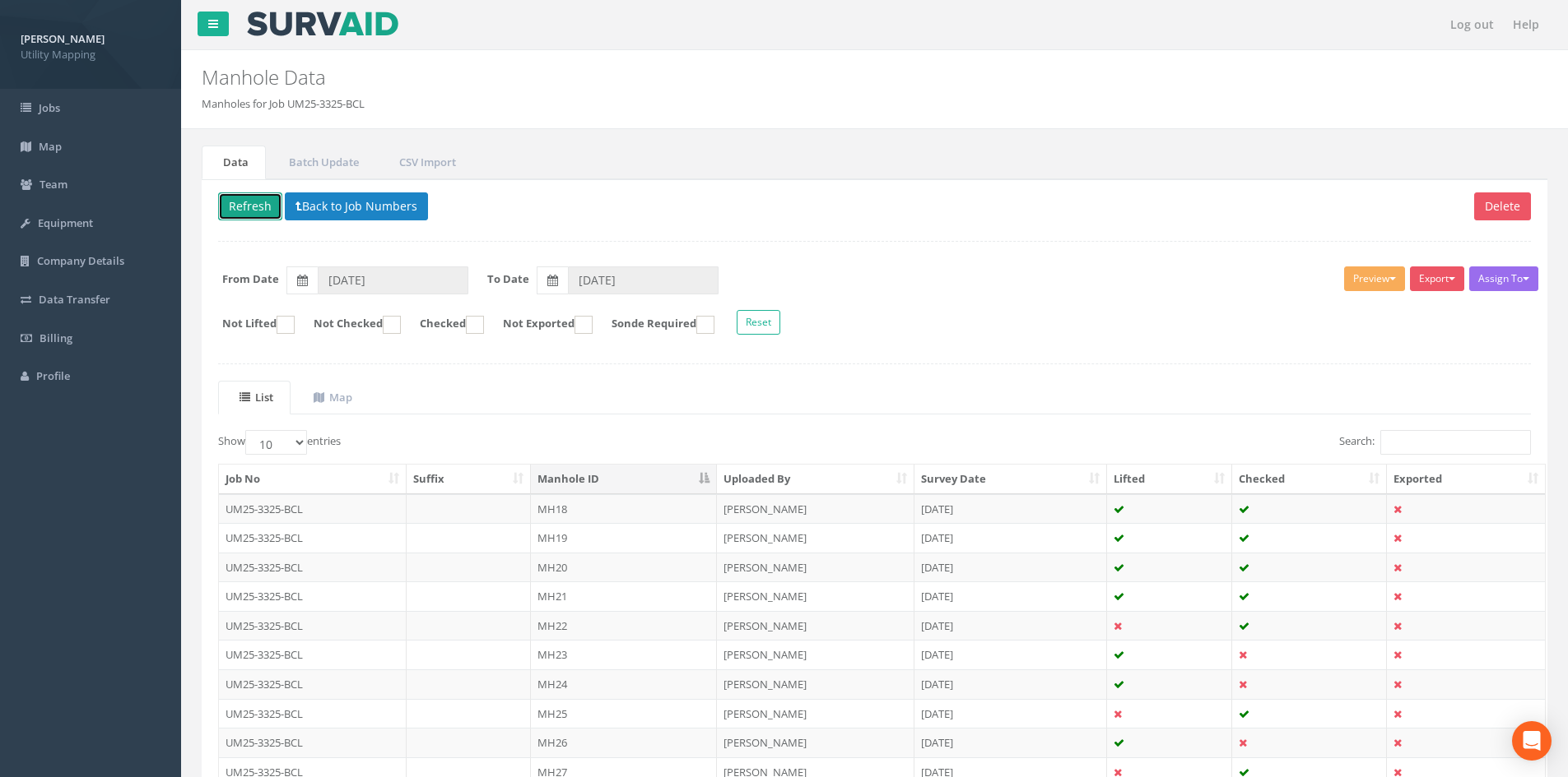
click at [250, 209] on button "Refresh" at bounding box center [250, 207] width 64 height 28
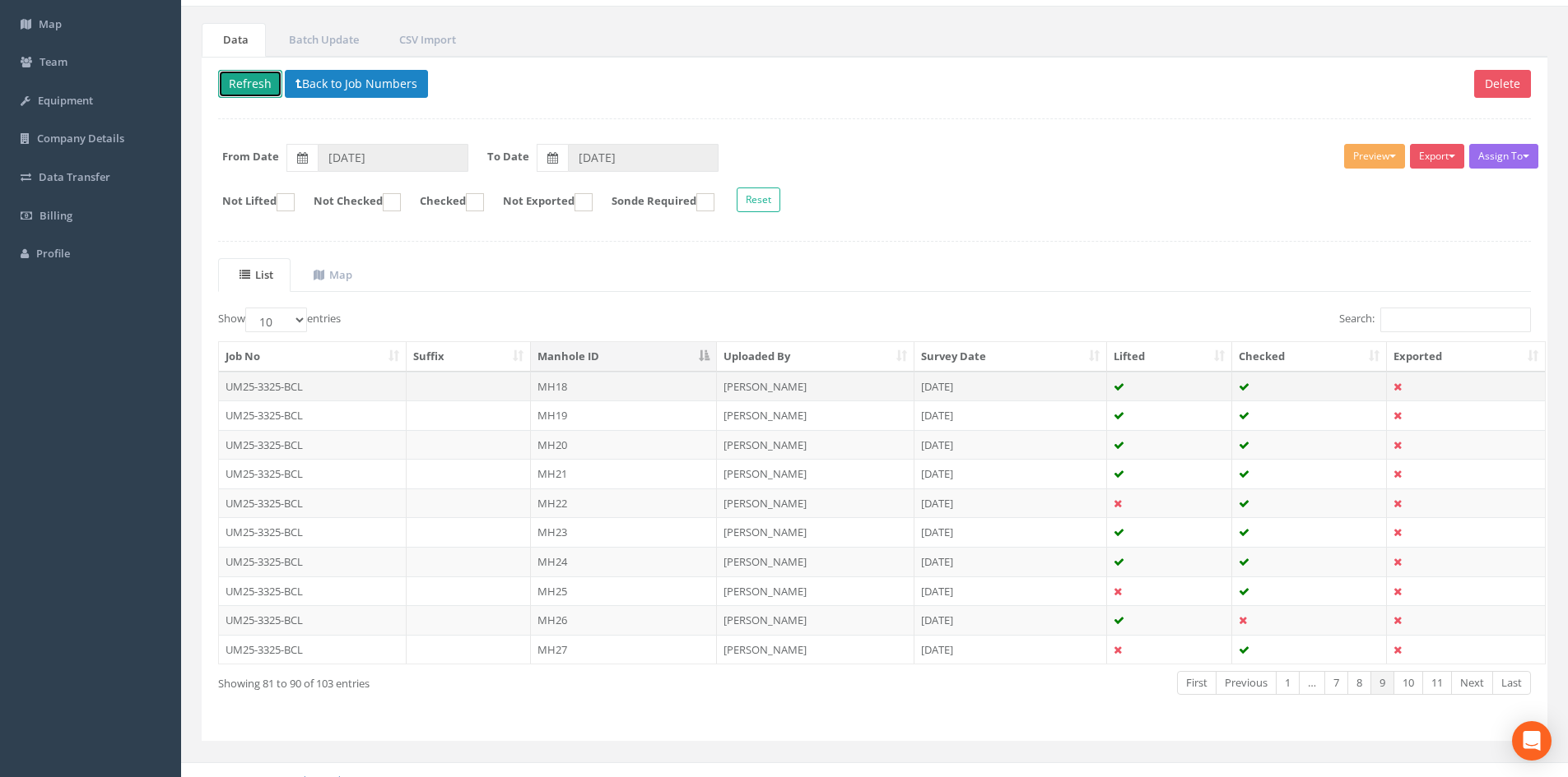
scroll to position [140, 0]
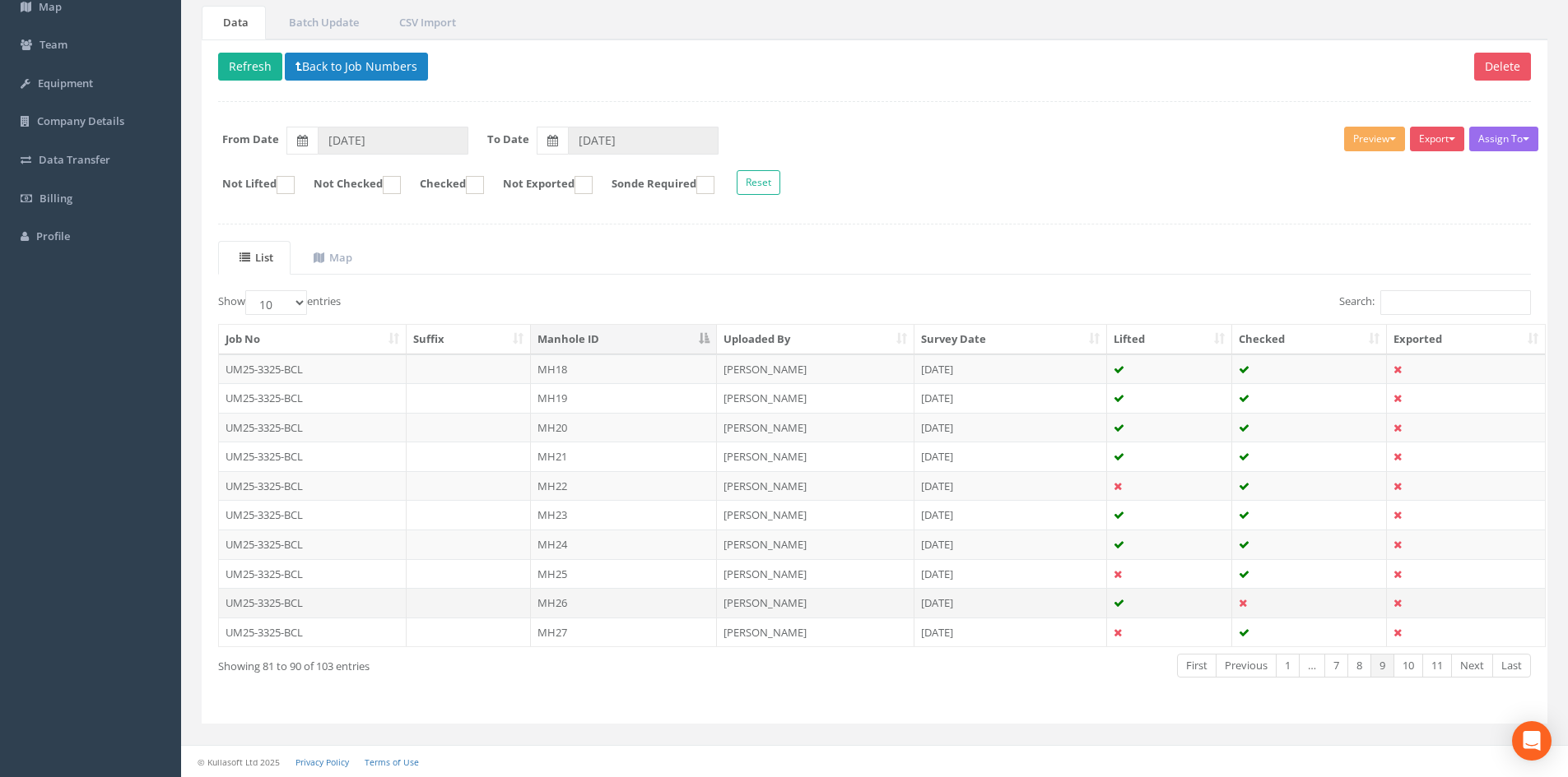
click at [625, 600] on td "MH26" at bounding box center [624, 603] width 186 height 30
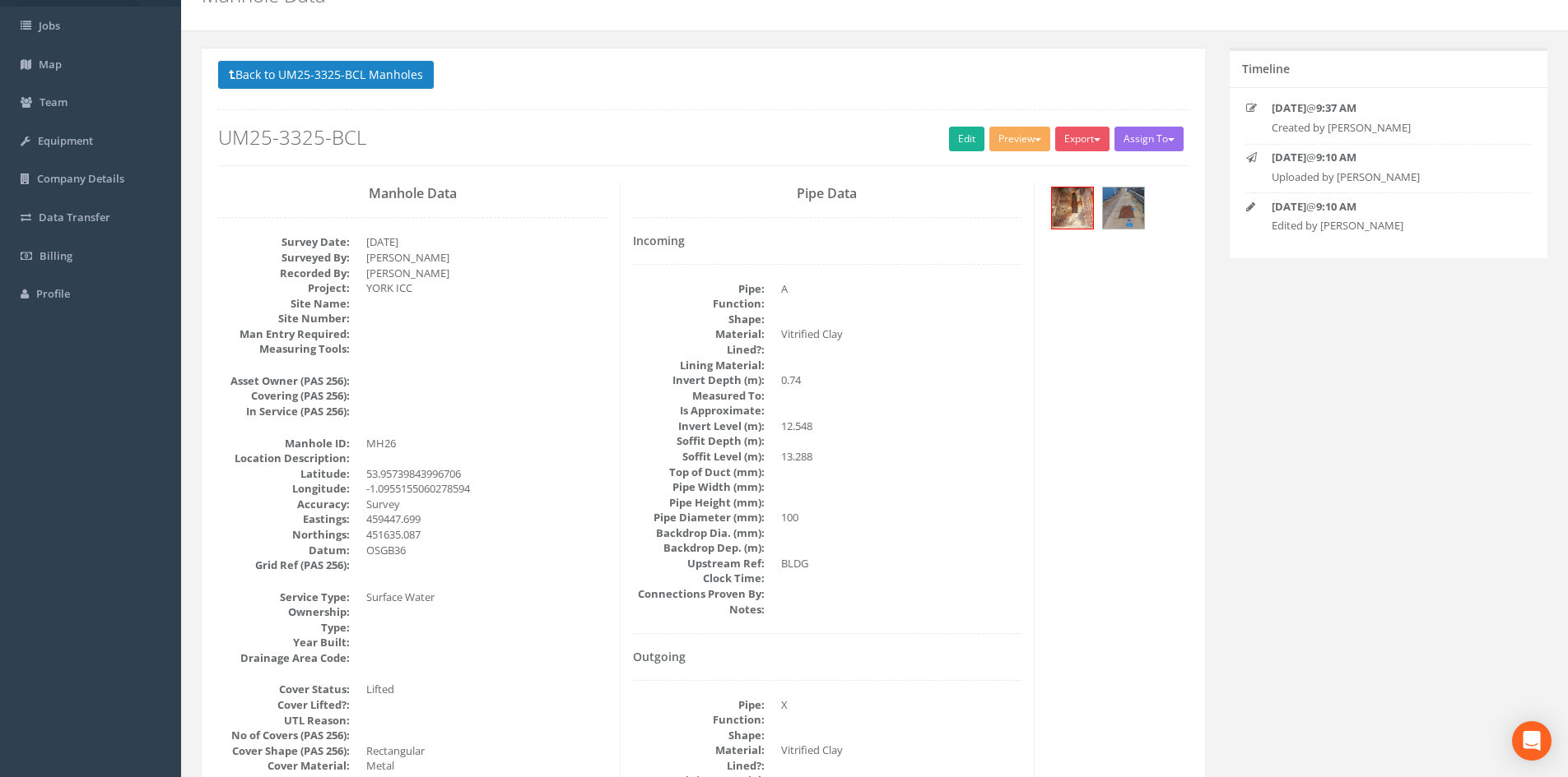
scroll to position [0, 0]
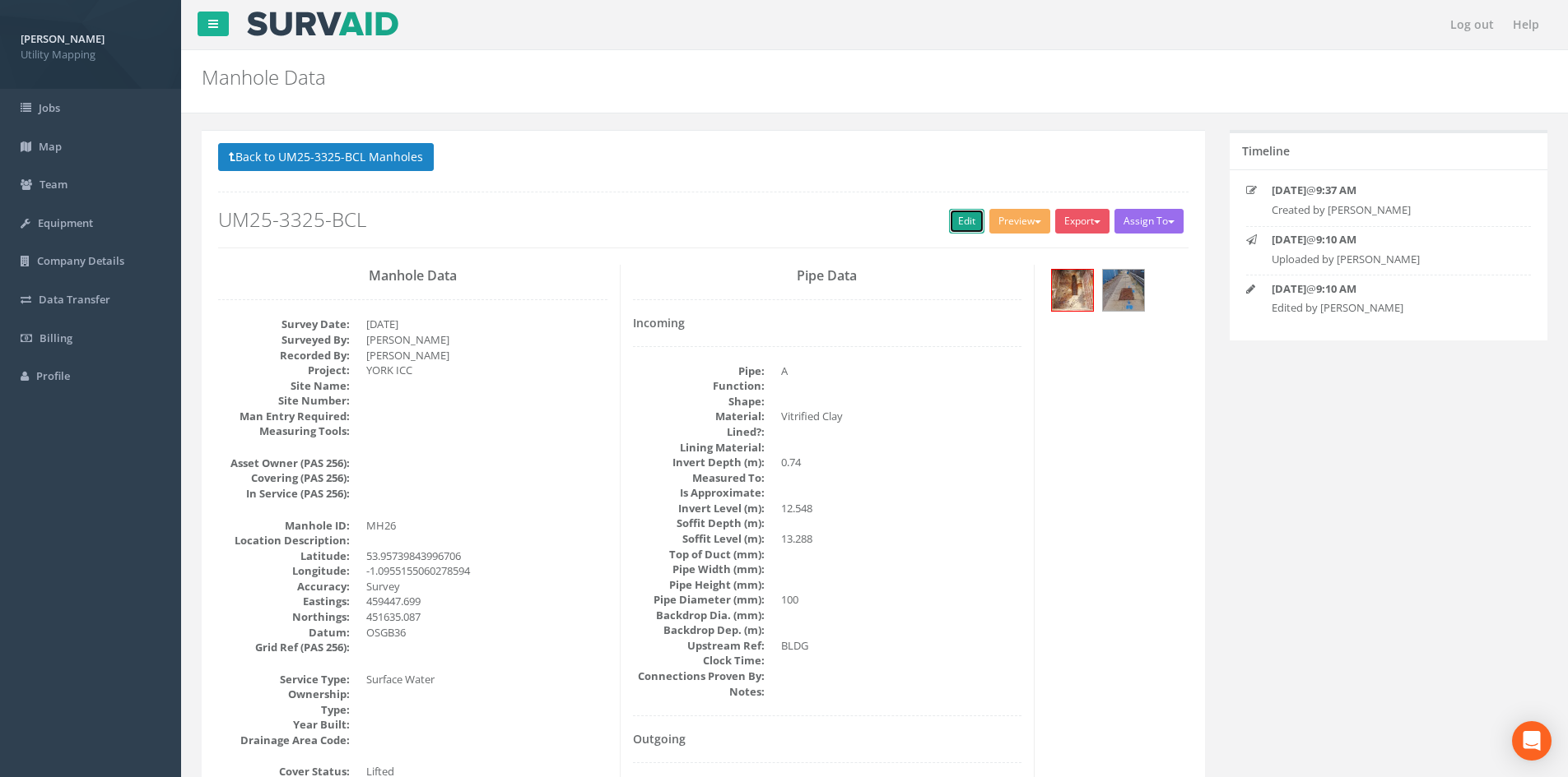
click at [953, 216] on link "Edit" at bounding box center [967, 222] width 35 height 25
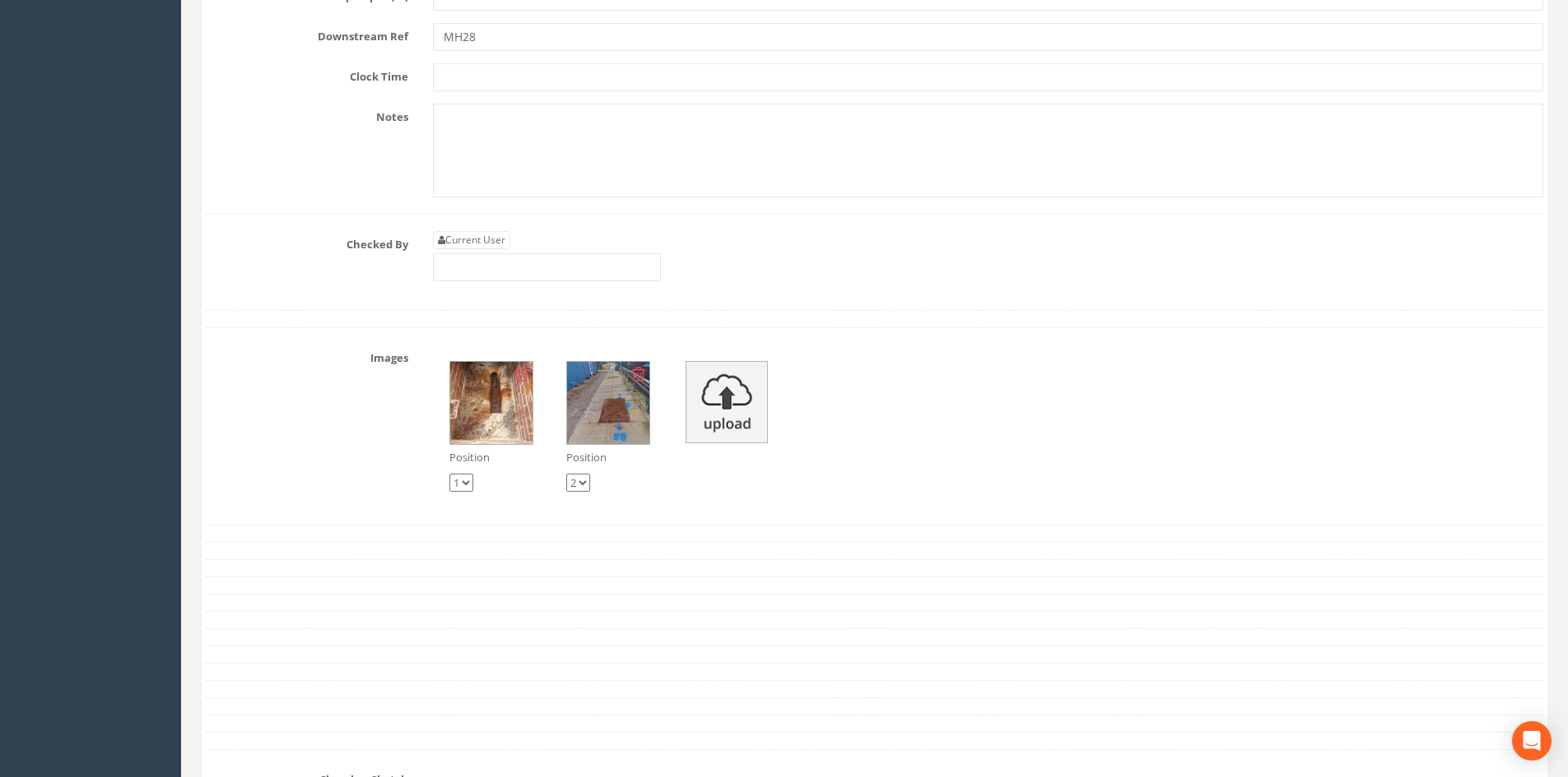
scroll to position [4547, 0]
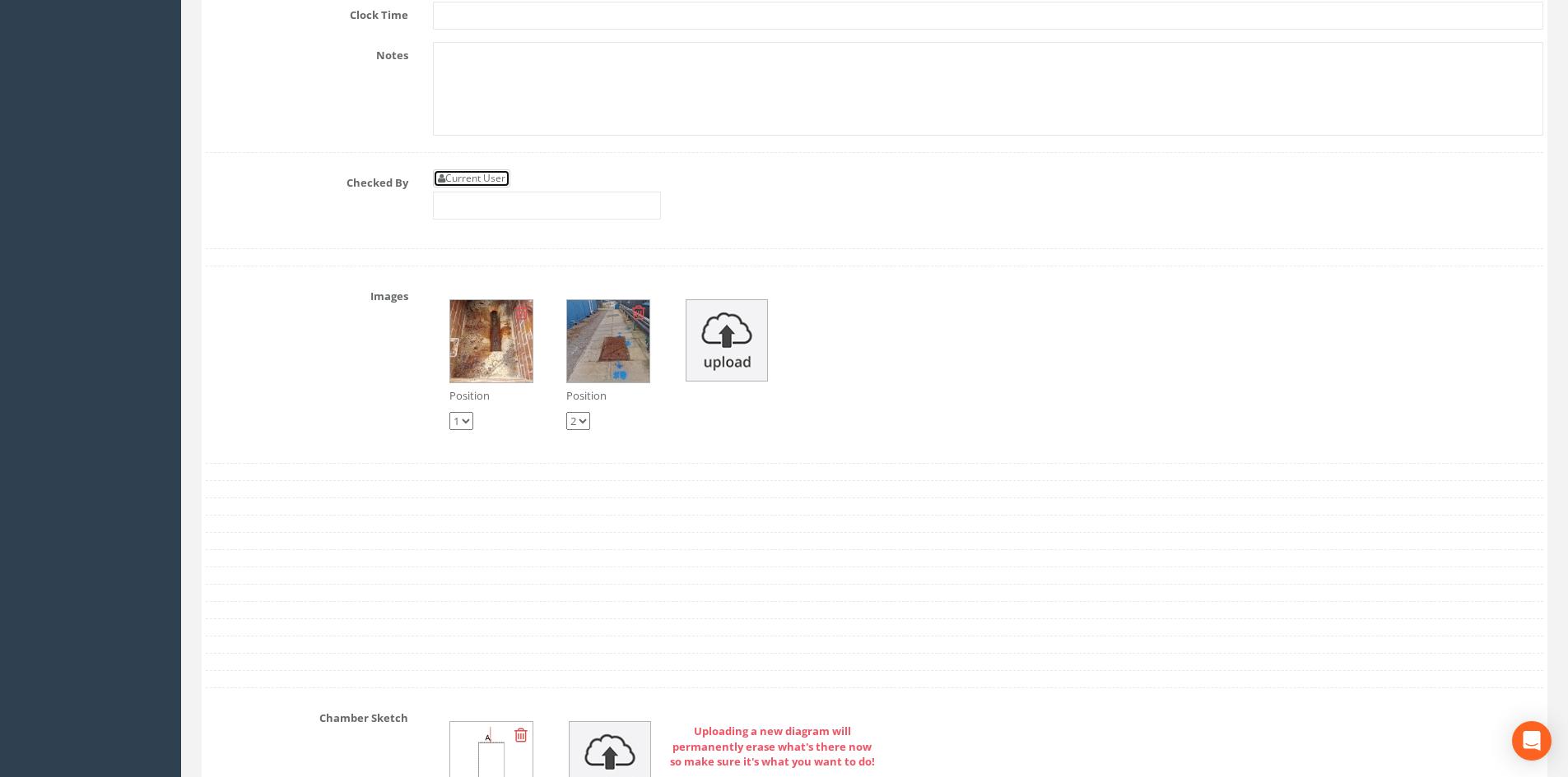
click at [493, 177] on link "Current User" at bounding box center [472, 178] width 77 height 18
type input "[PERSON_NAME]"
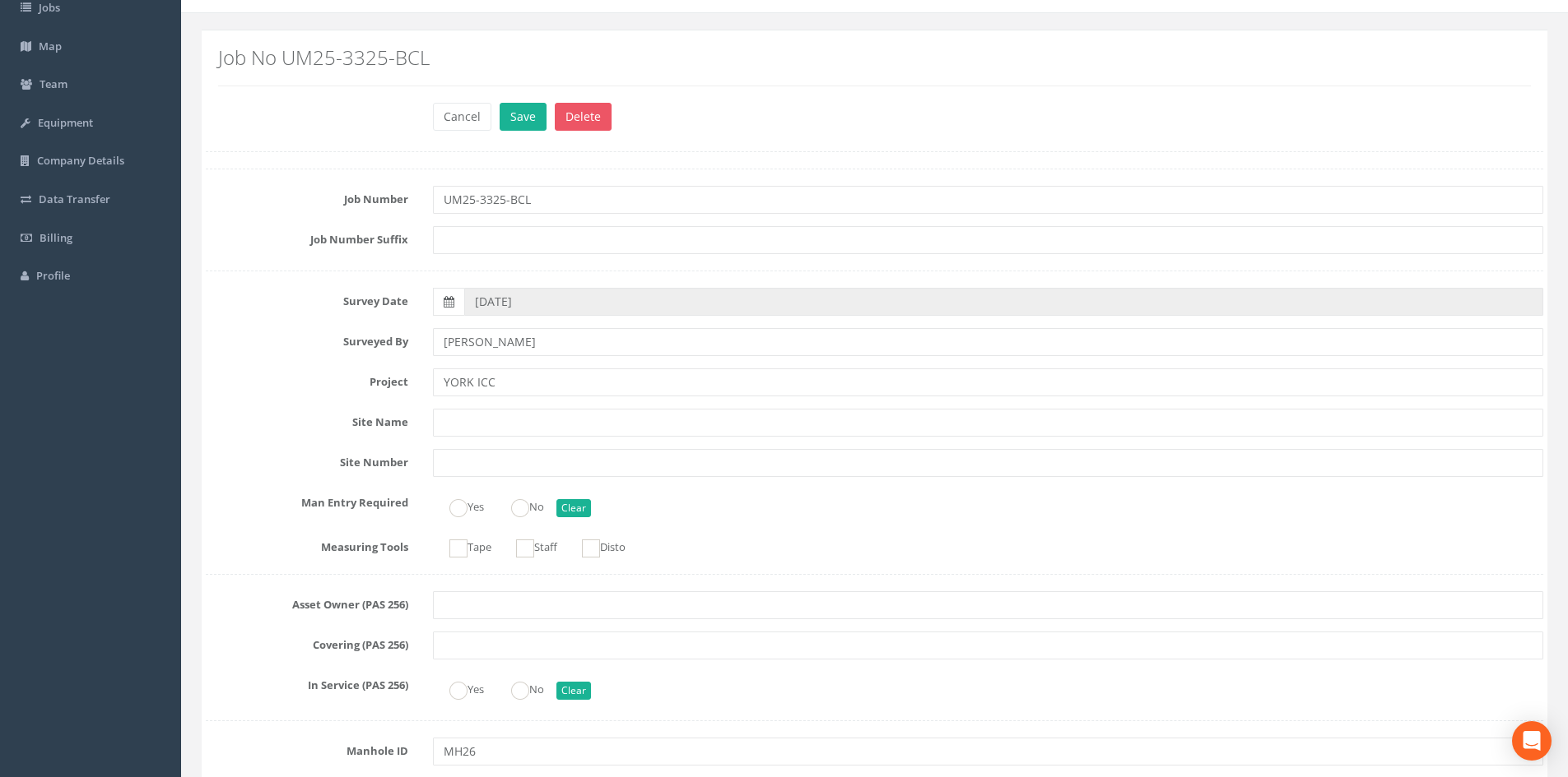
scroll to position [0, 0]
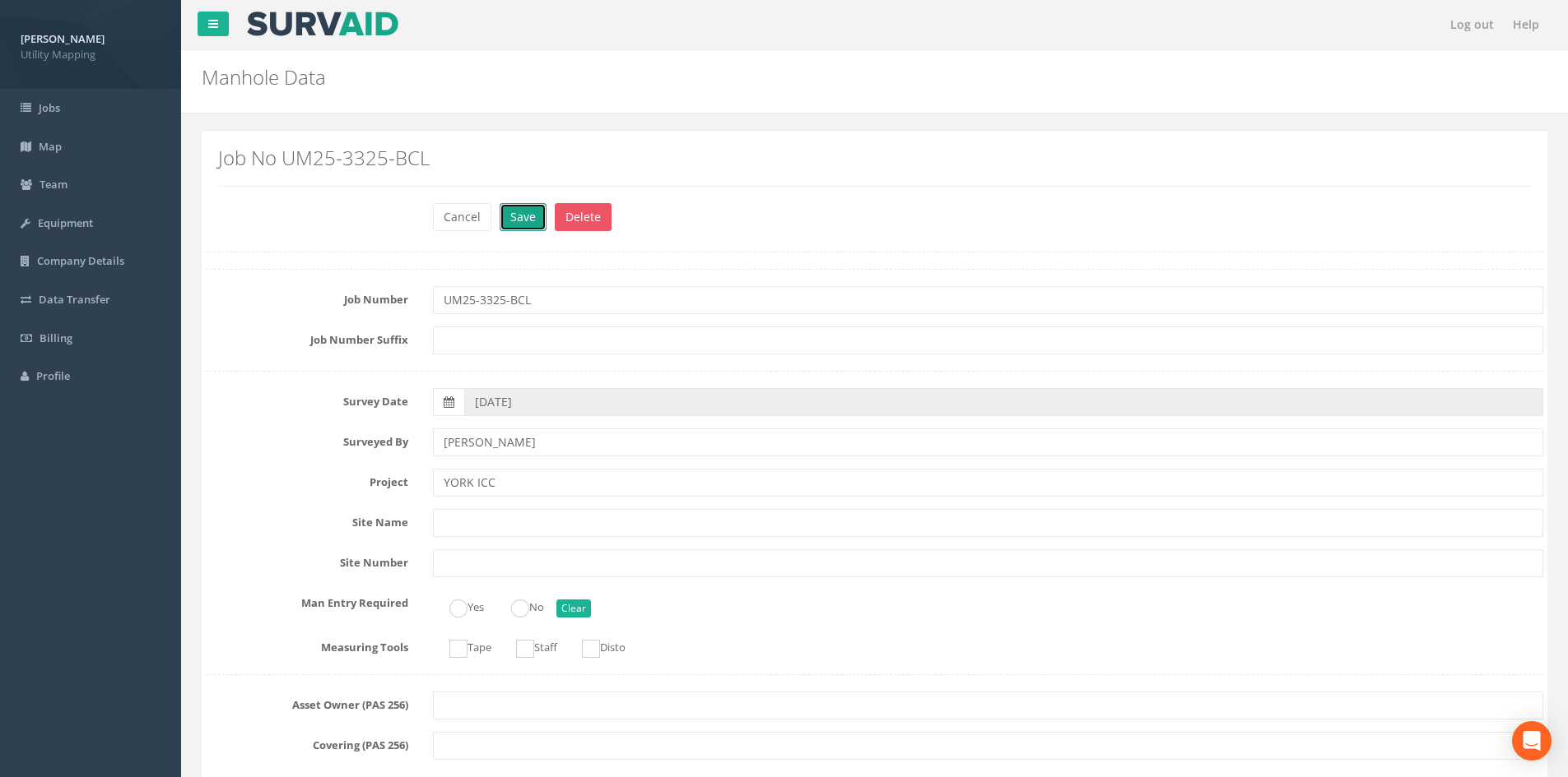
click at [511, 221] on button "Save" at bounding box center [523, 217] width 47 height 28
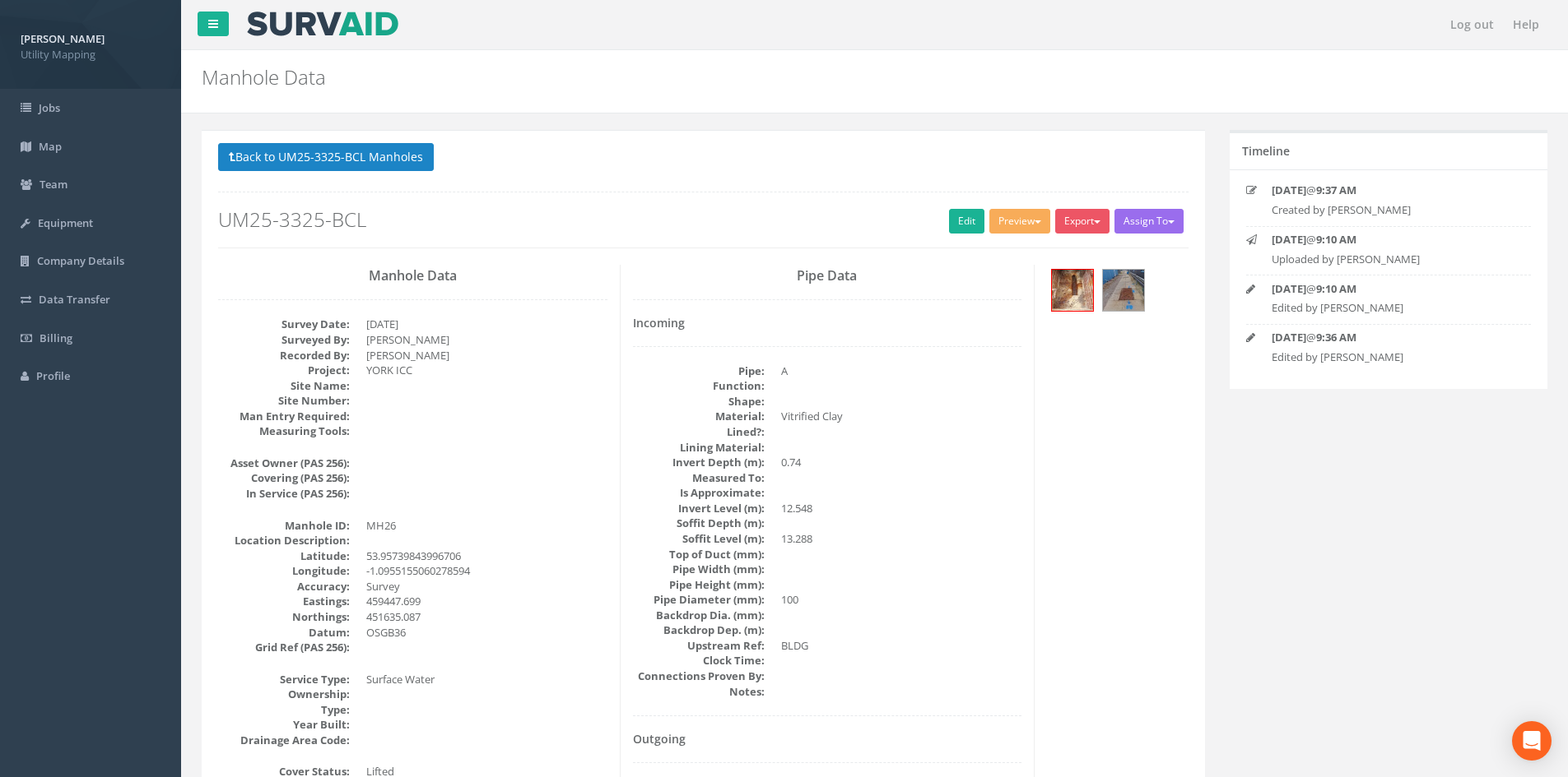
click at [378, 152] on button "Back to UM25-3325-BCL Manholes" at bounding box center [326, 157] width 216 height 28
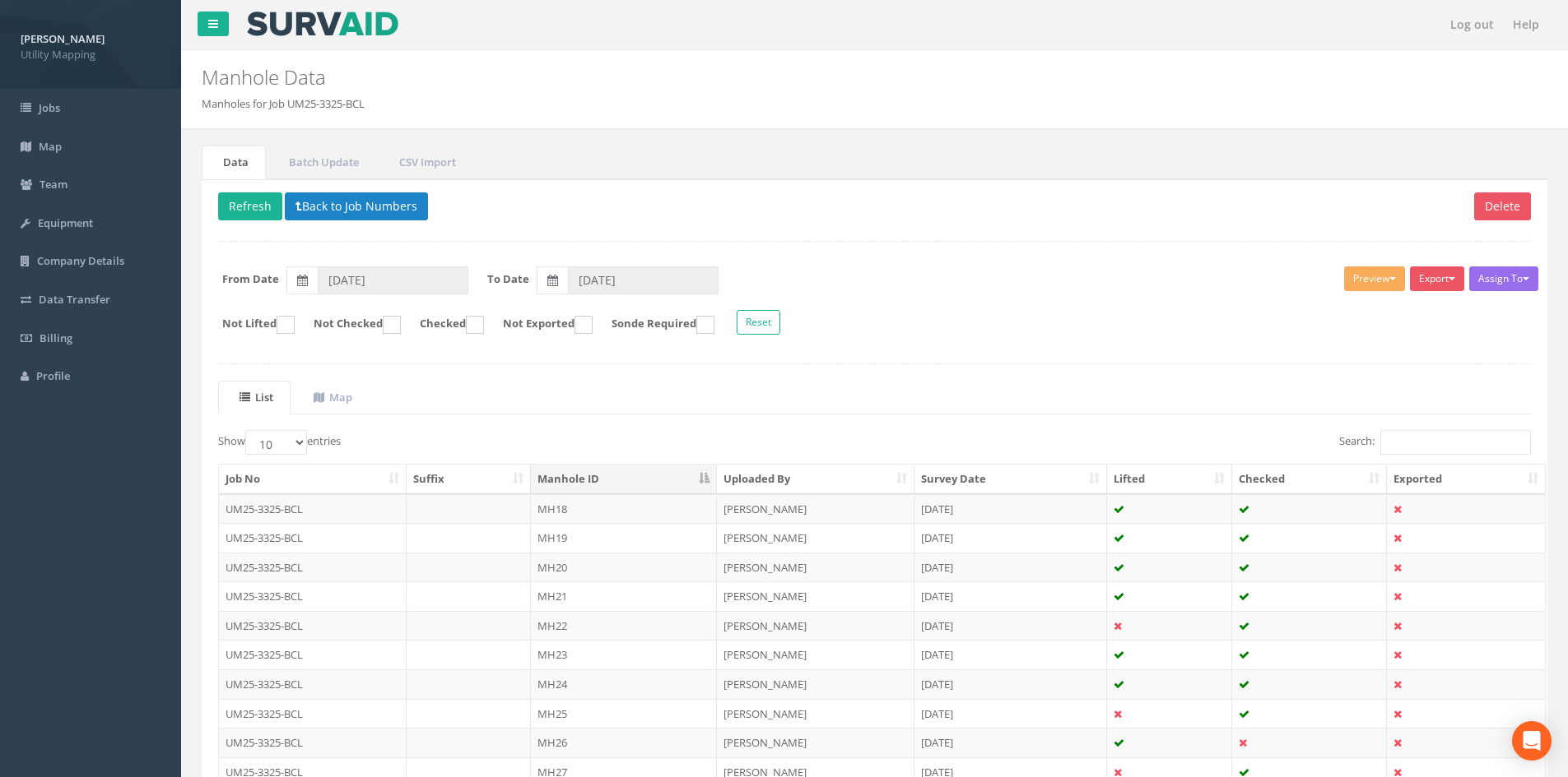
scroll to position [140, 0]
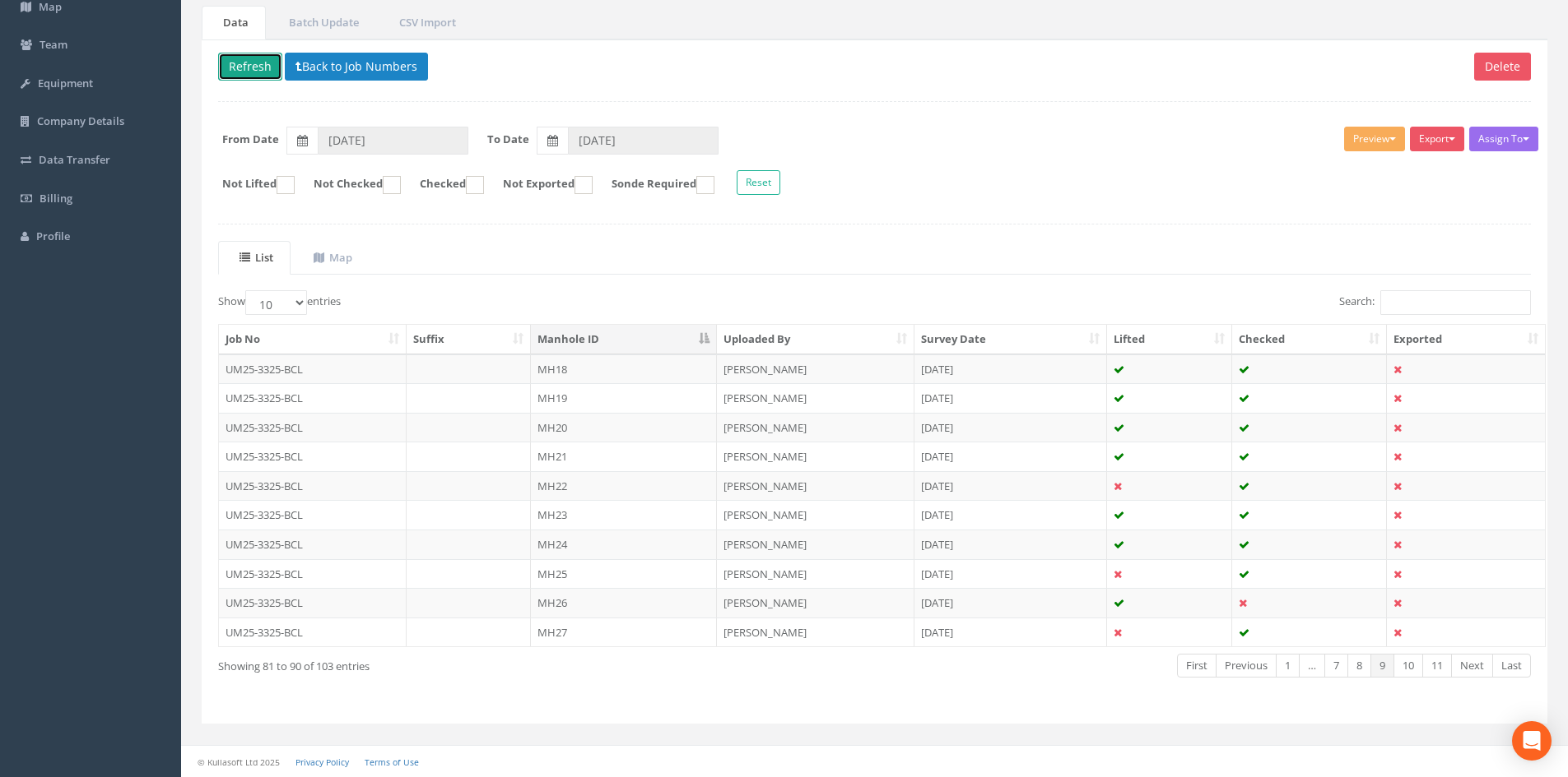
click at [258, 66] on button "Refresh" at bounding box center [250, 67] width 64 height 28
click at [1263, 636] on link "Next" at bounding box center [1472, 666] width 42 height 24
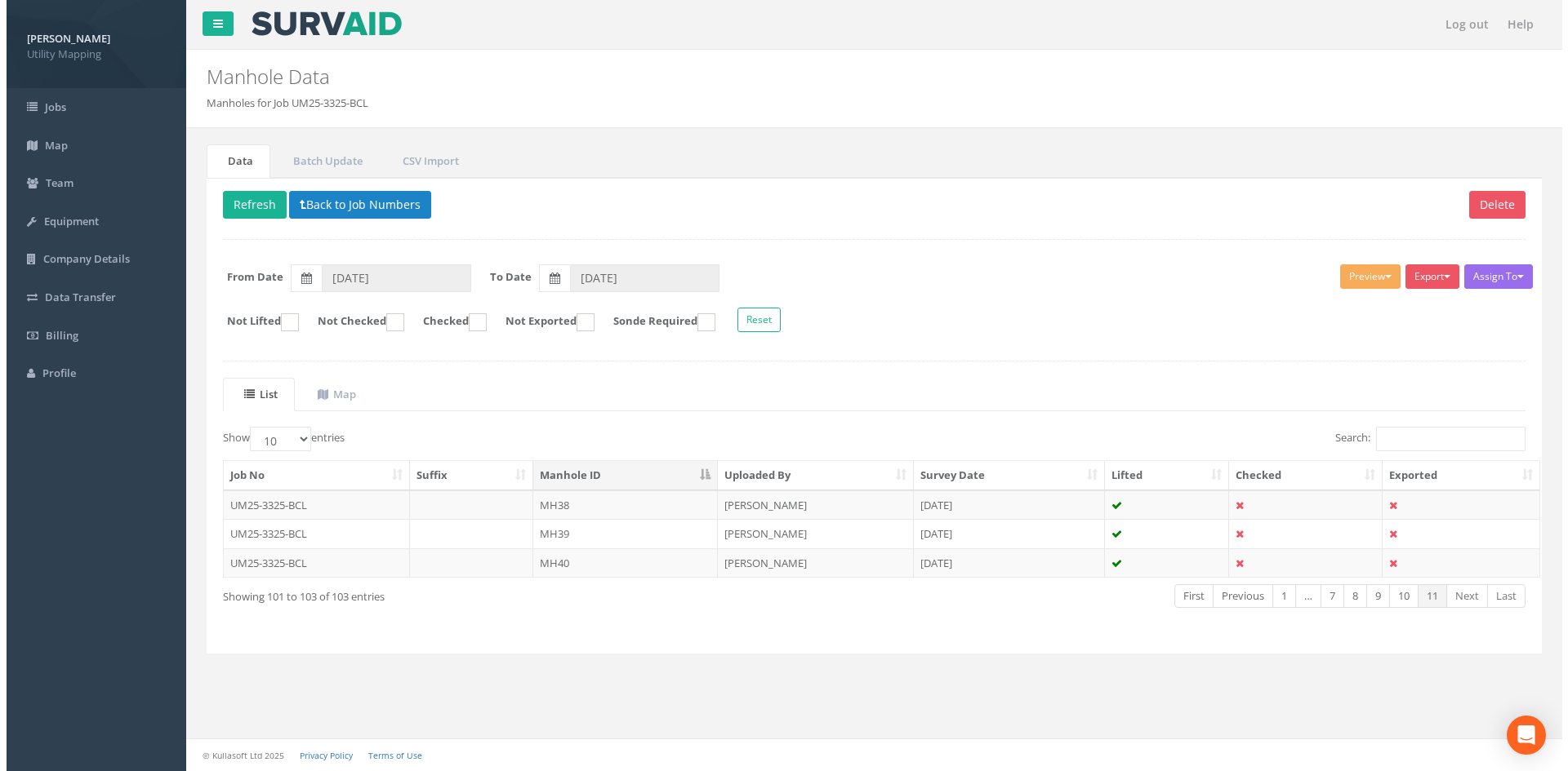
scroll to position [0, 0]
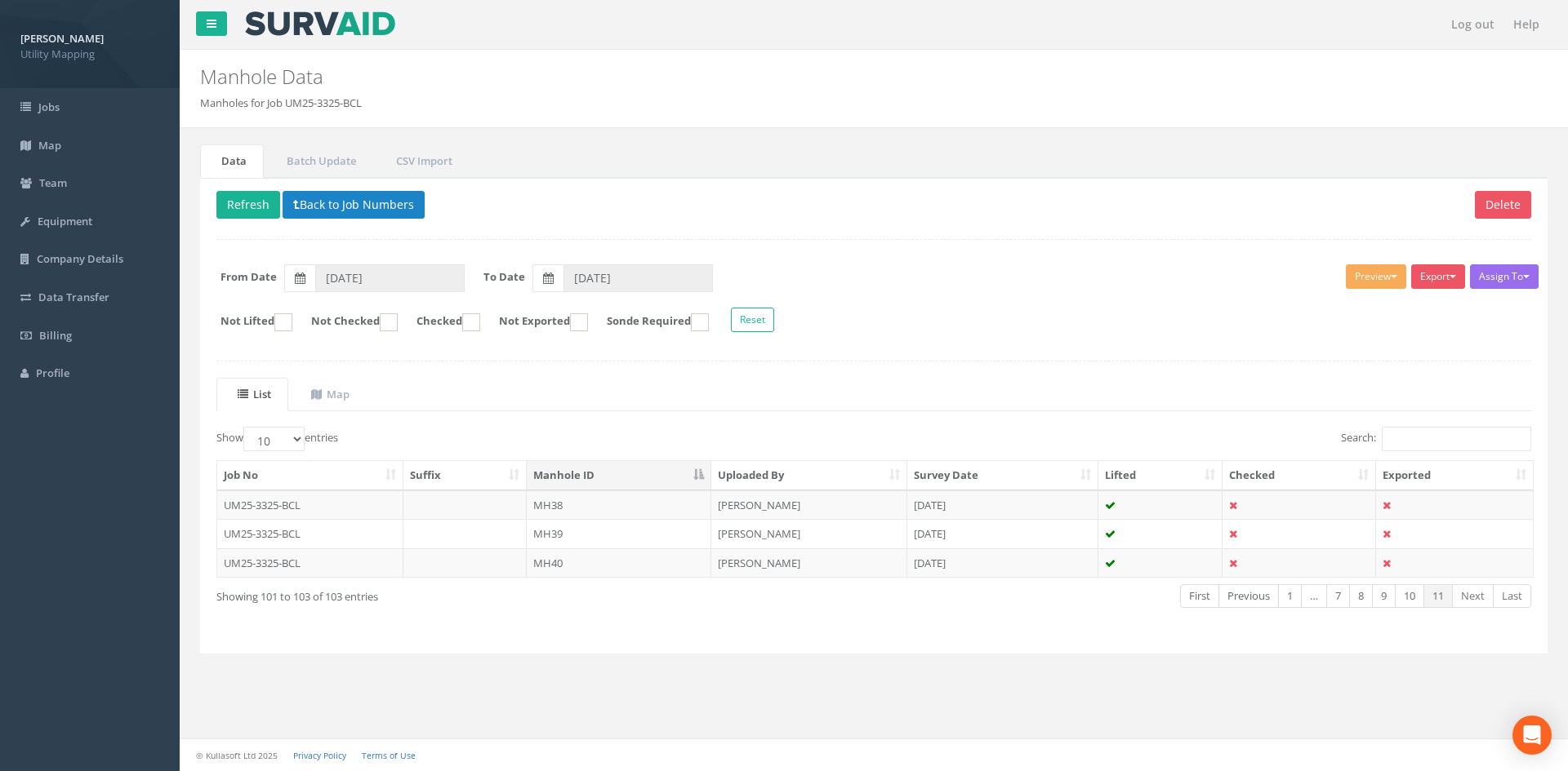
click at [1253, 631] on div "Delete Refresh Back to Job Numbers Assign To Malcolm Hughes Land Surveyors Ltd …" at bounding box center [873, 416] width 1347 height 476
click at [1253, 592] on link "10" at bounding box center [1410, 595] width 30 height 23
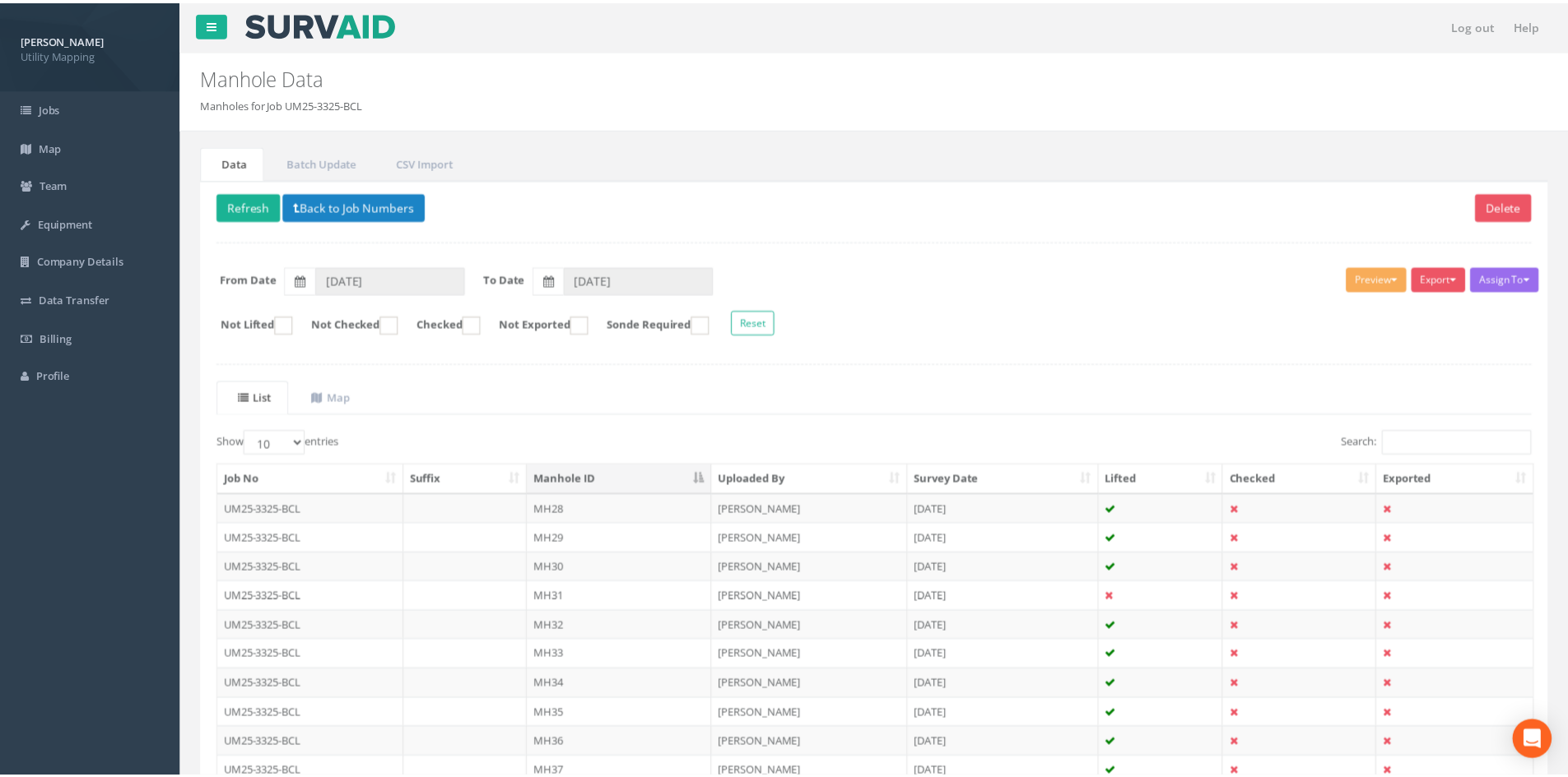
scroll to position [140, 0]
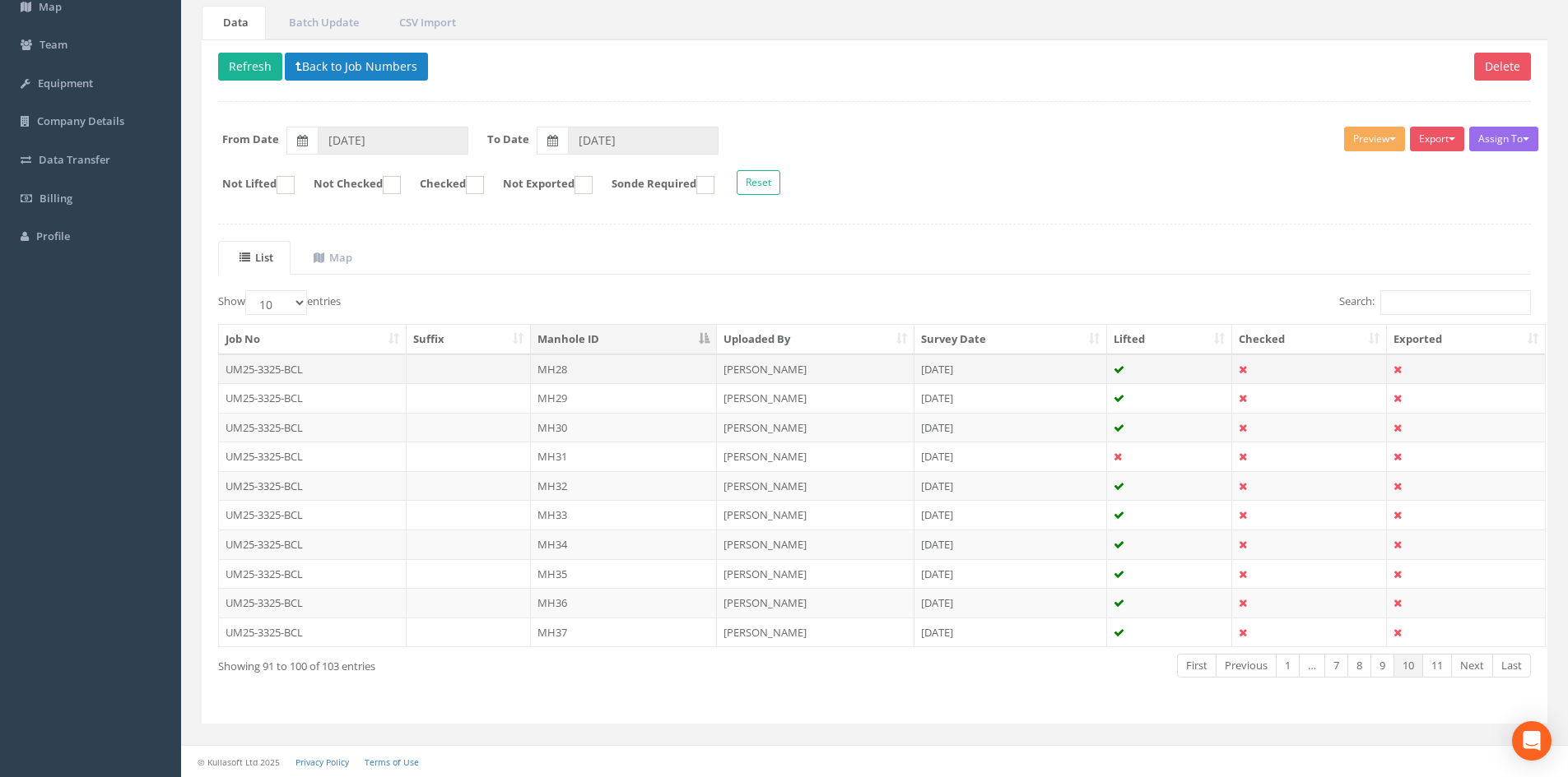
click at [606, 369] on td "MH28" at bounding box center [624, 370] width 186 height 30
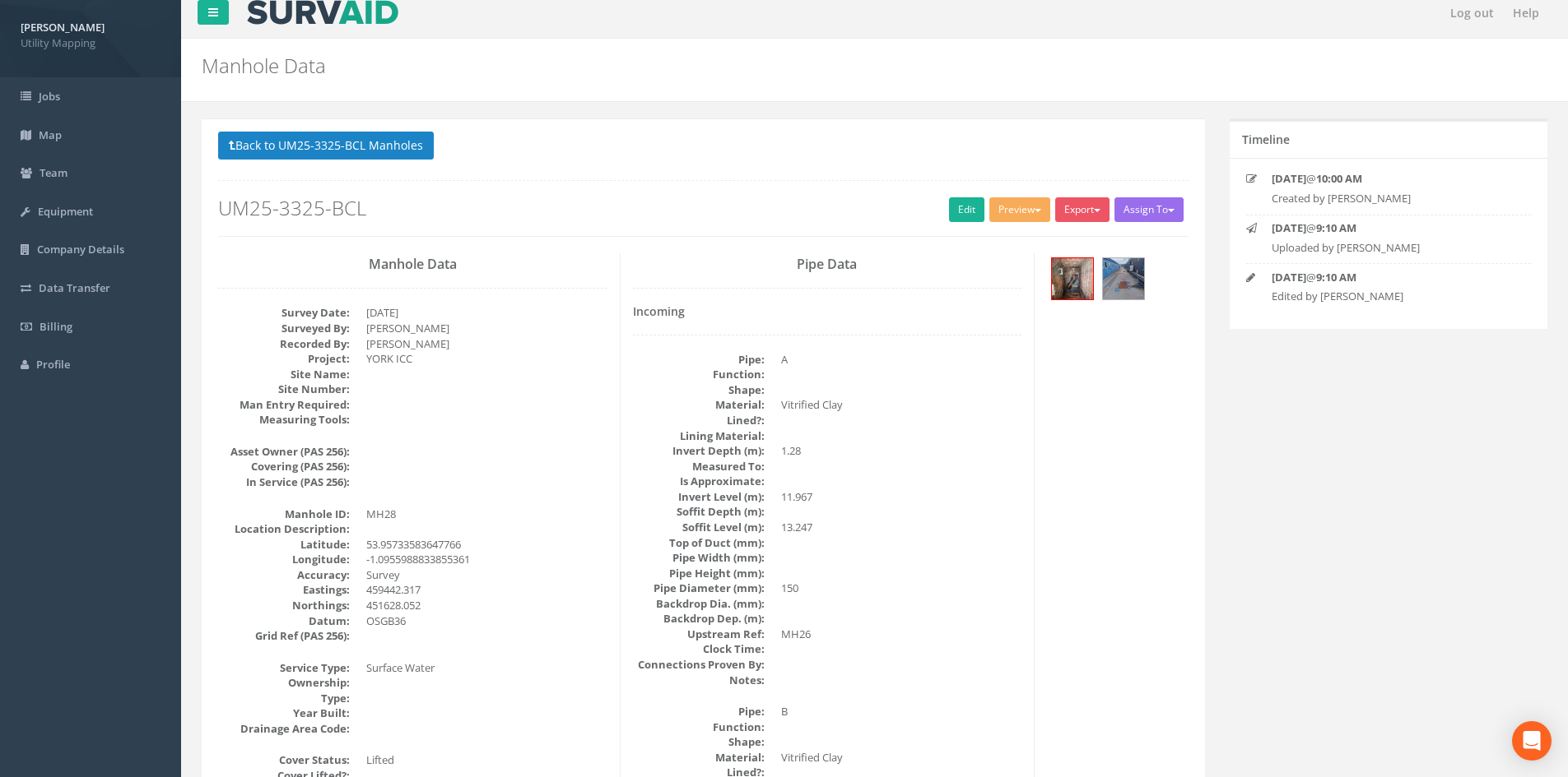
scroll to position [0, 0]
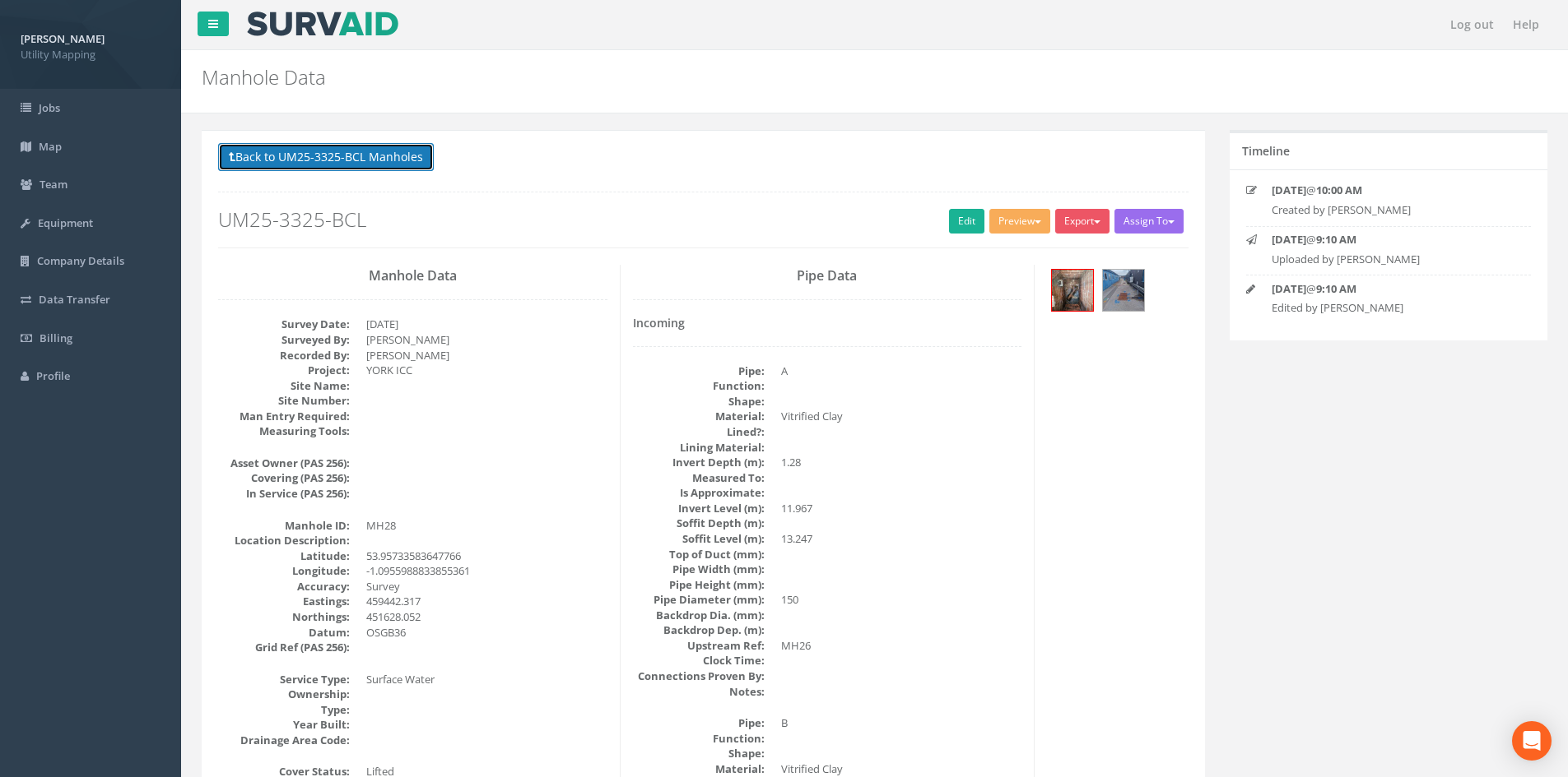
click at [407, 160] on button "Back to UM25-3325-BCL Manholes" at bounding box center [326, 157] width 216 height 28
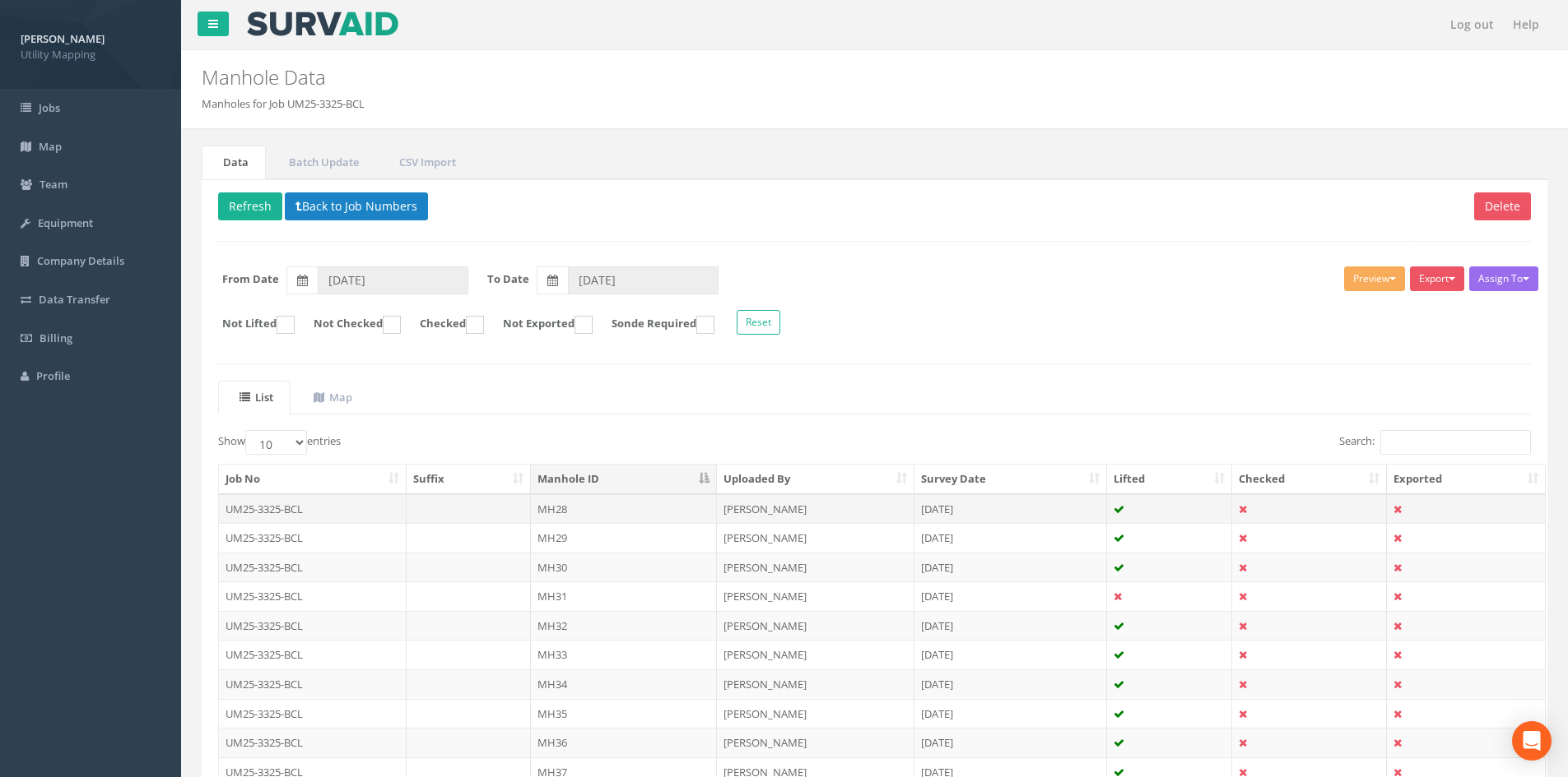
click at [628, 510] on td "MH28" at bounding box center [624, 509] width 186 height 30
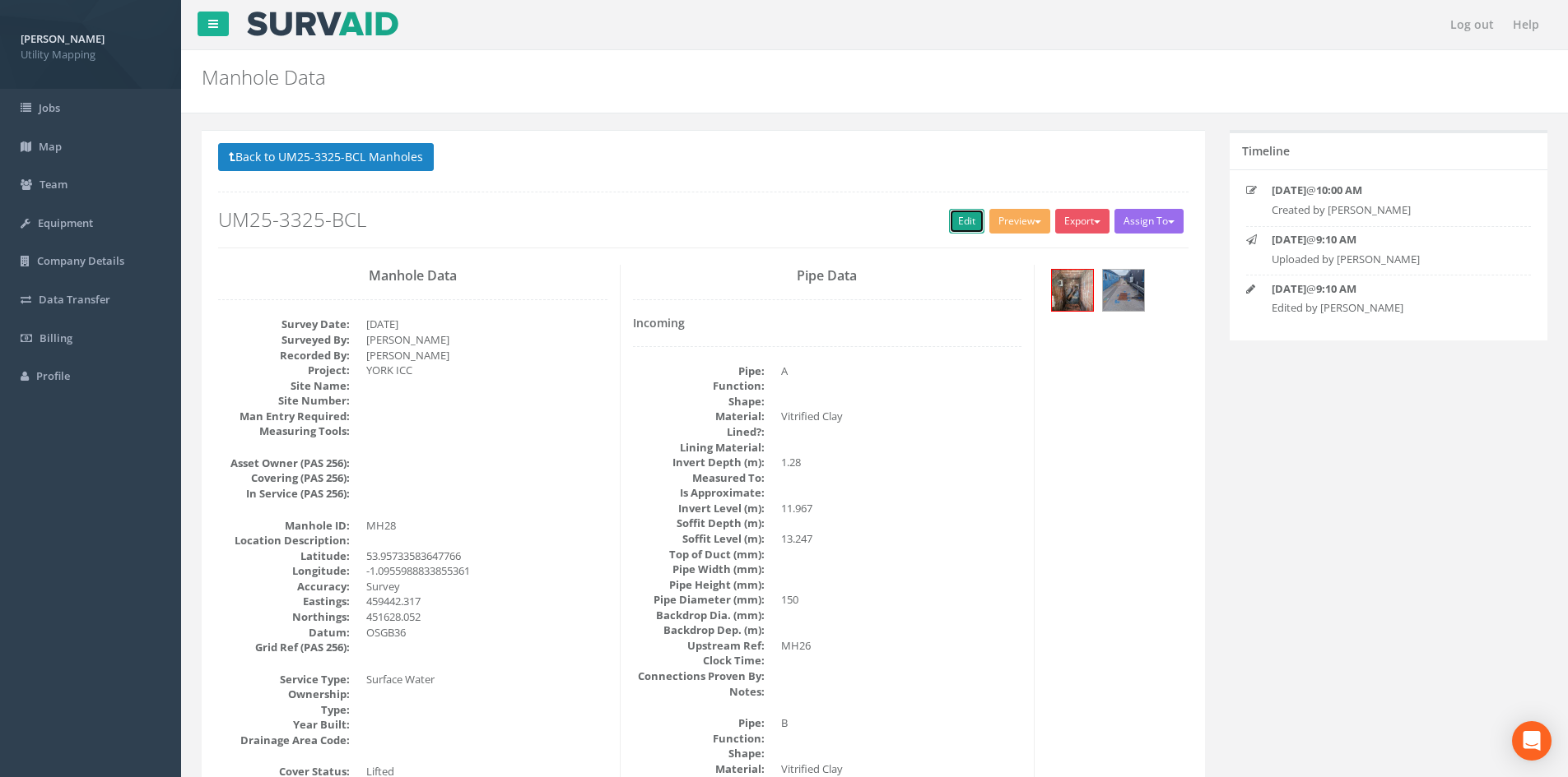
click at [955, 223] on link "Edit" at bounding box center [967, 222] width 35 height 25
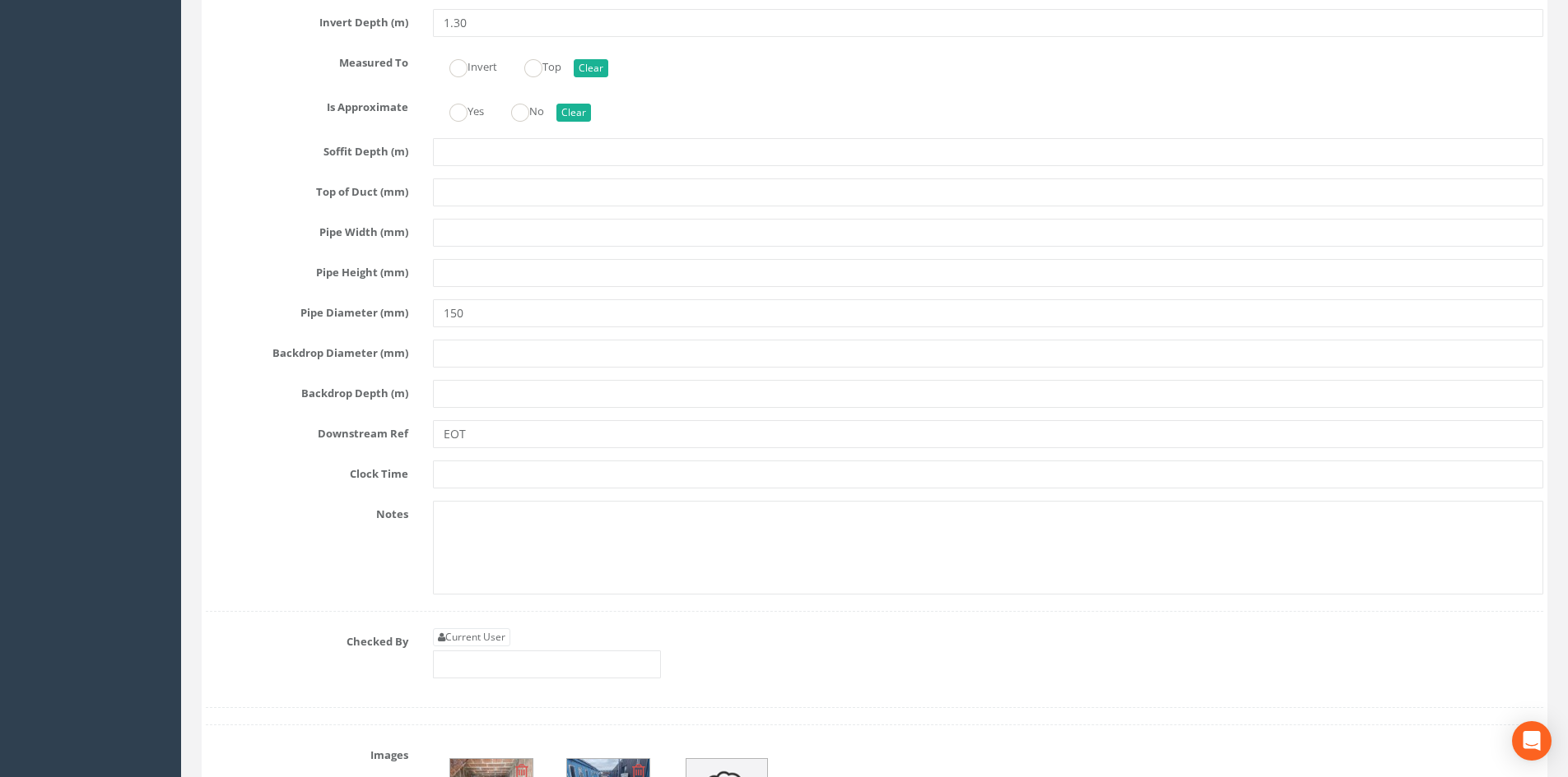
scroll to position [5455, 0]
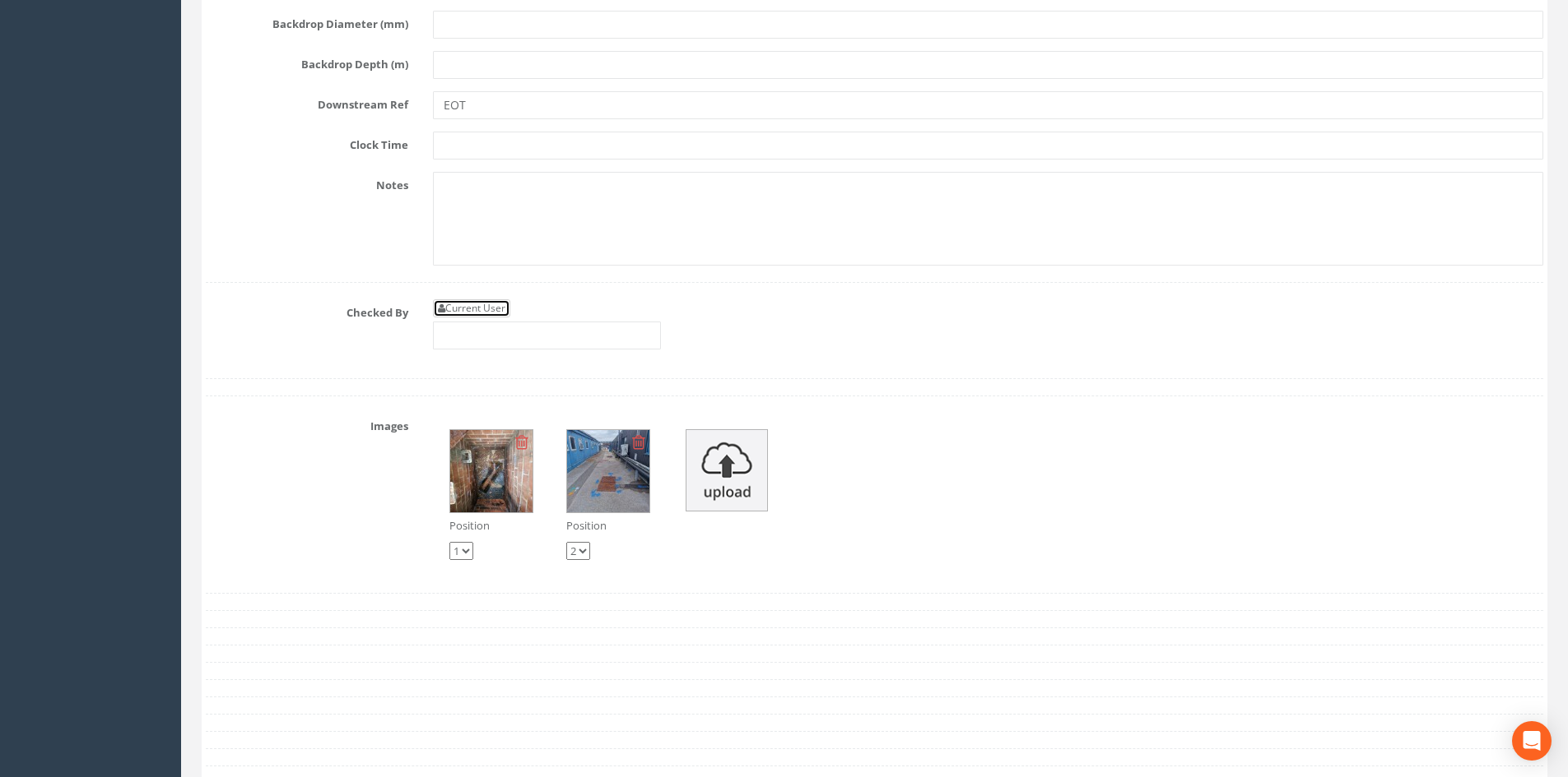
click at [488, 315] on link "Current User" at bounding box center [472, 308] width 77 height 18
type input "[PERSON_NAME]"
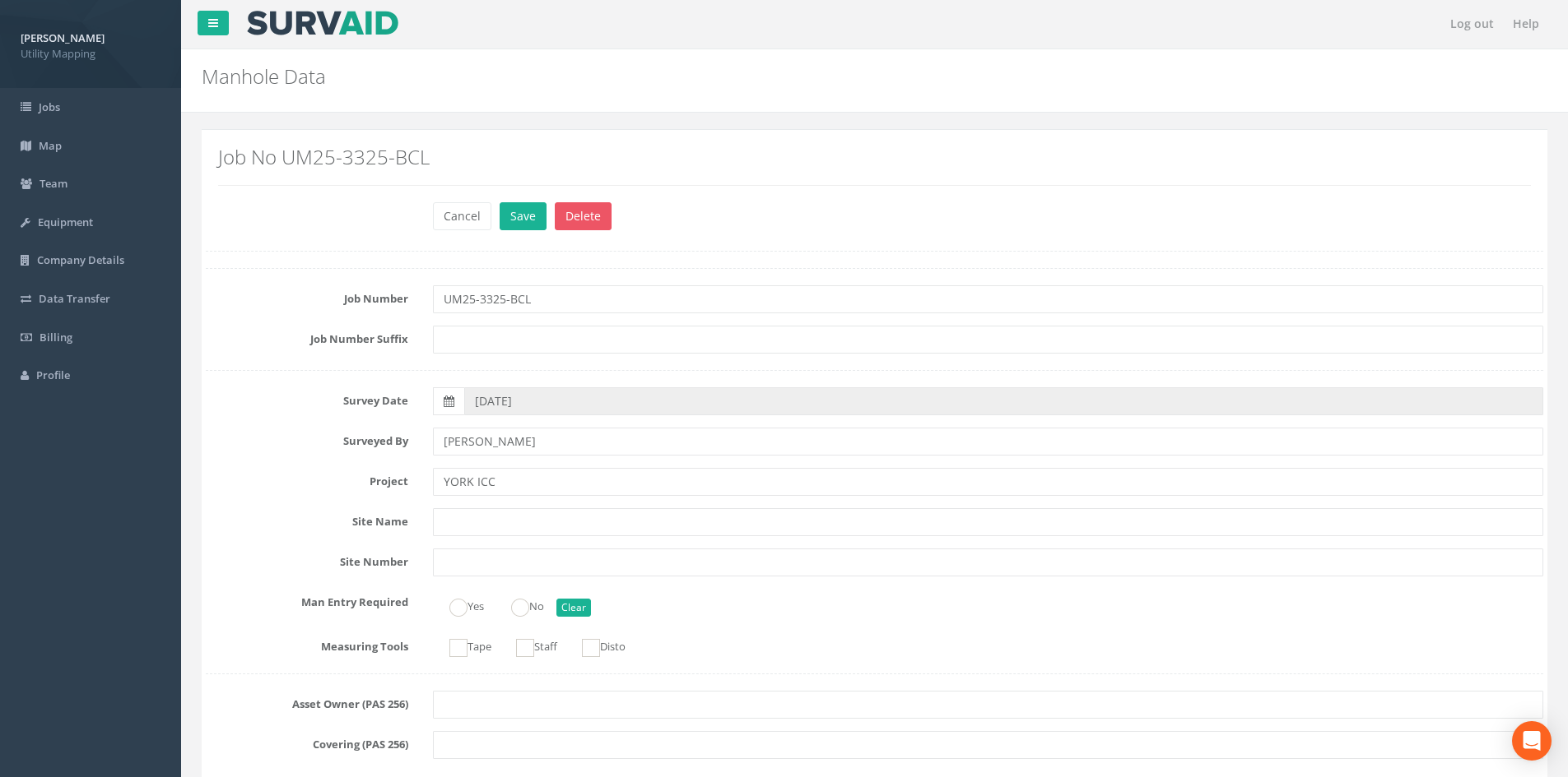
scroll to position [0, 0]
click at [521, 219] on button "Save" at bounding box center [523, 217] width 47 height 28
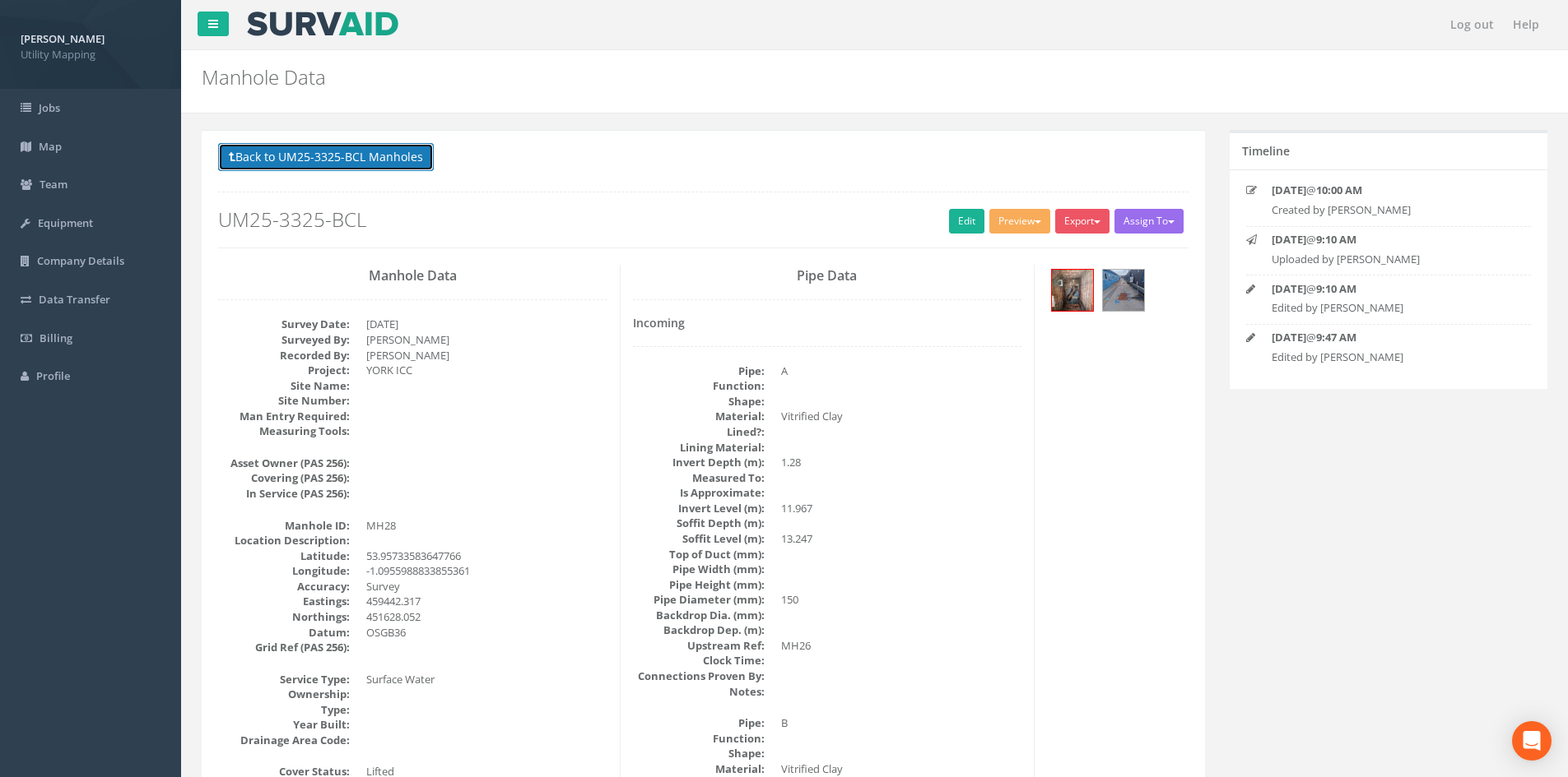
click at [395, 155] on button "Back to UM25-3325-BCL Manholes" at bounding box center [326, 157] width 216 height 28
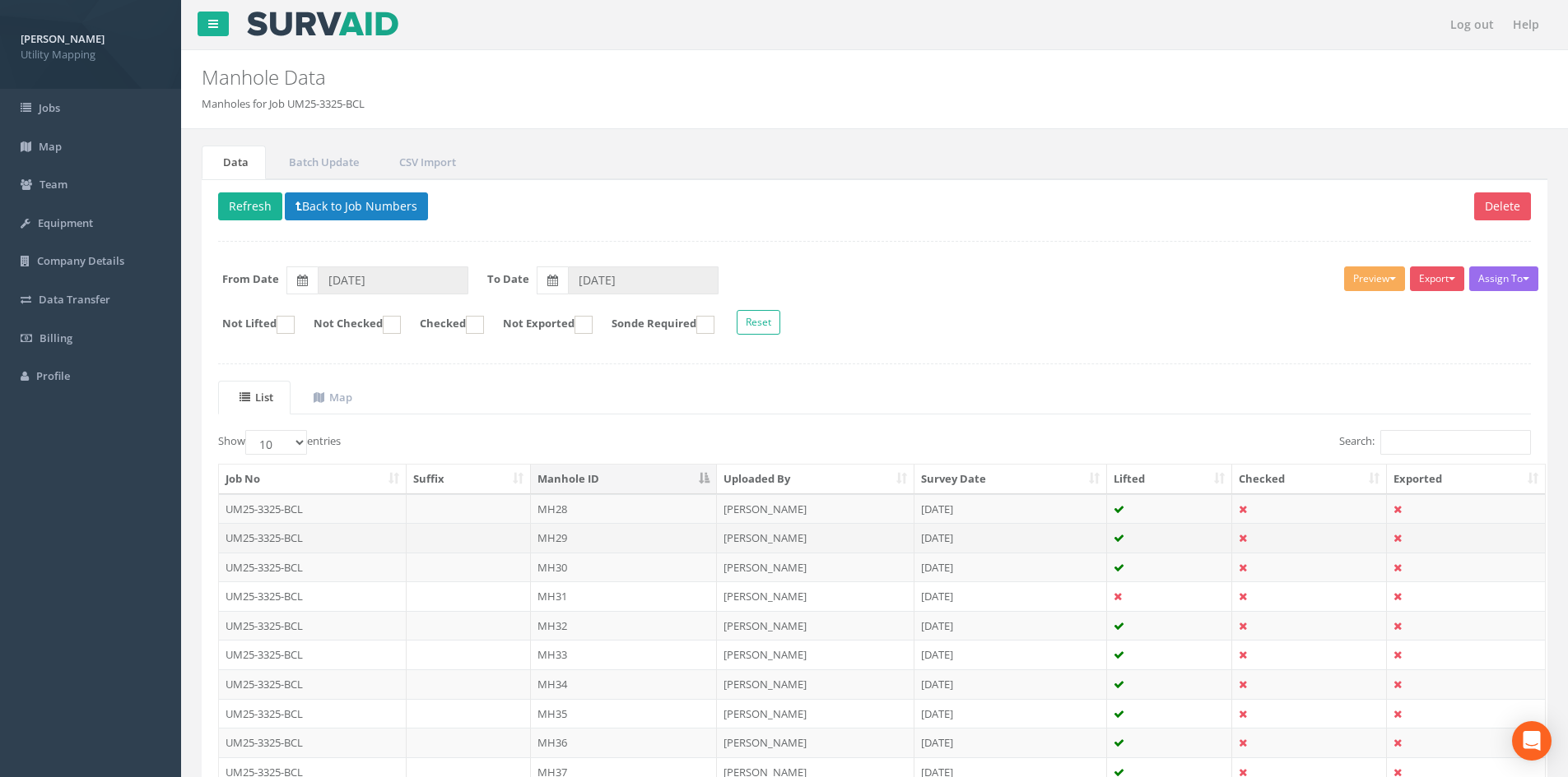
click at [668, 533] on td "MH29" at bounding box center [624, 538] width 186 height 30
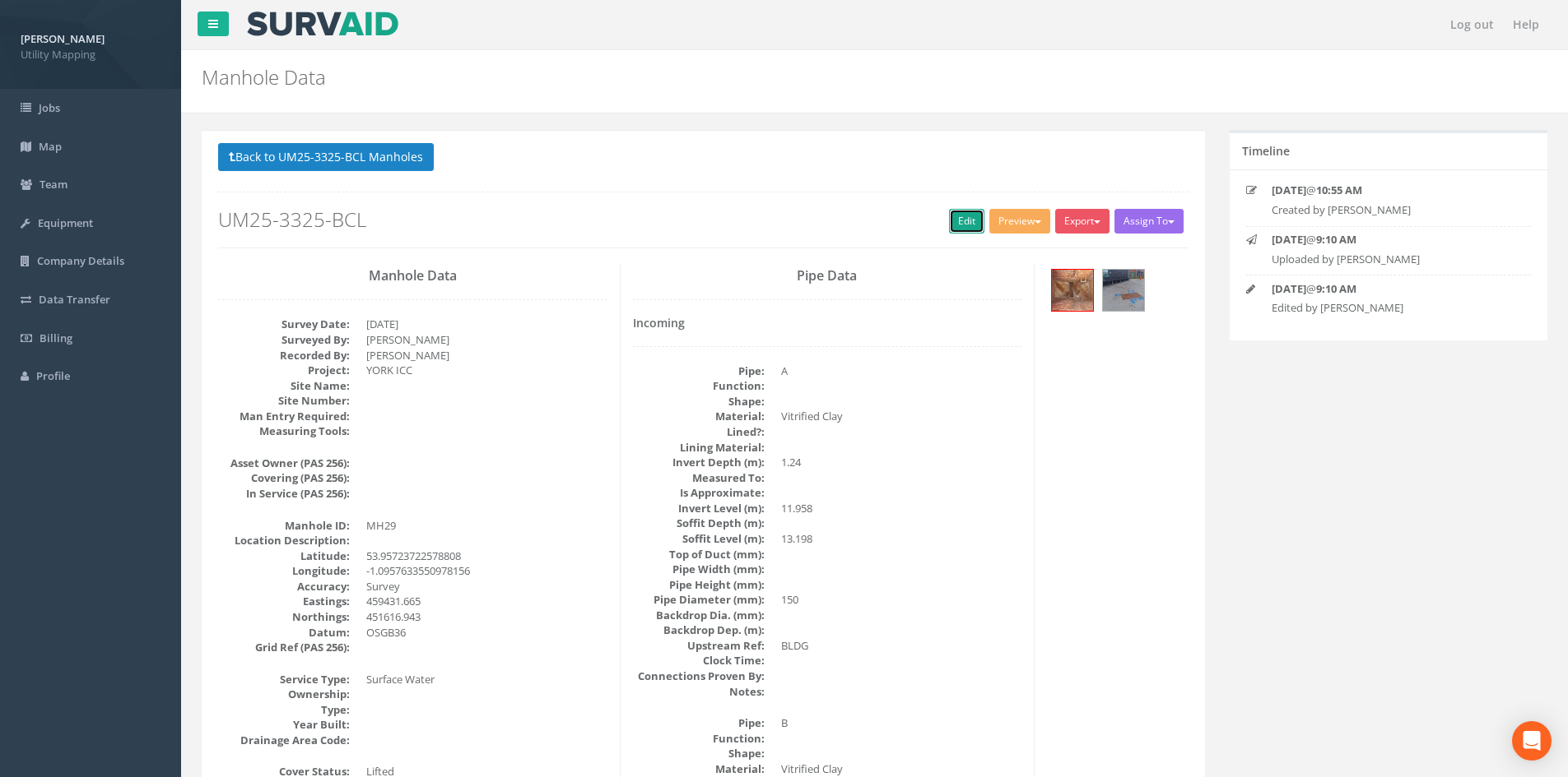
click at [967, 223] on link "Edit" at bounding box center [967, 222] width 35 height 25
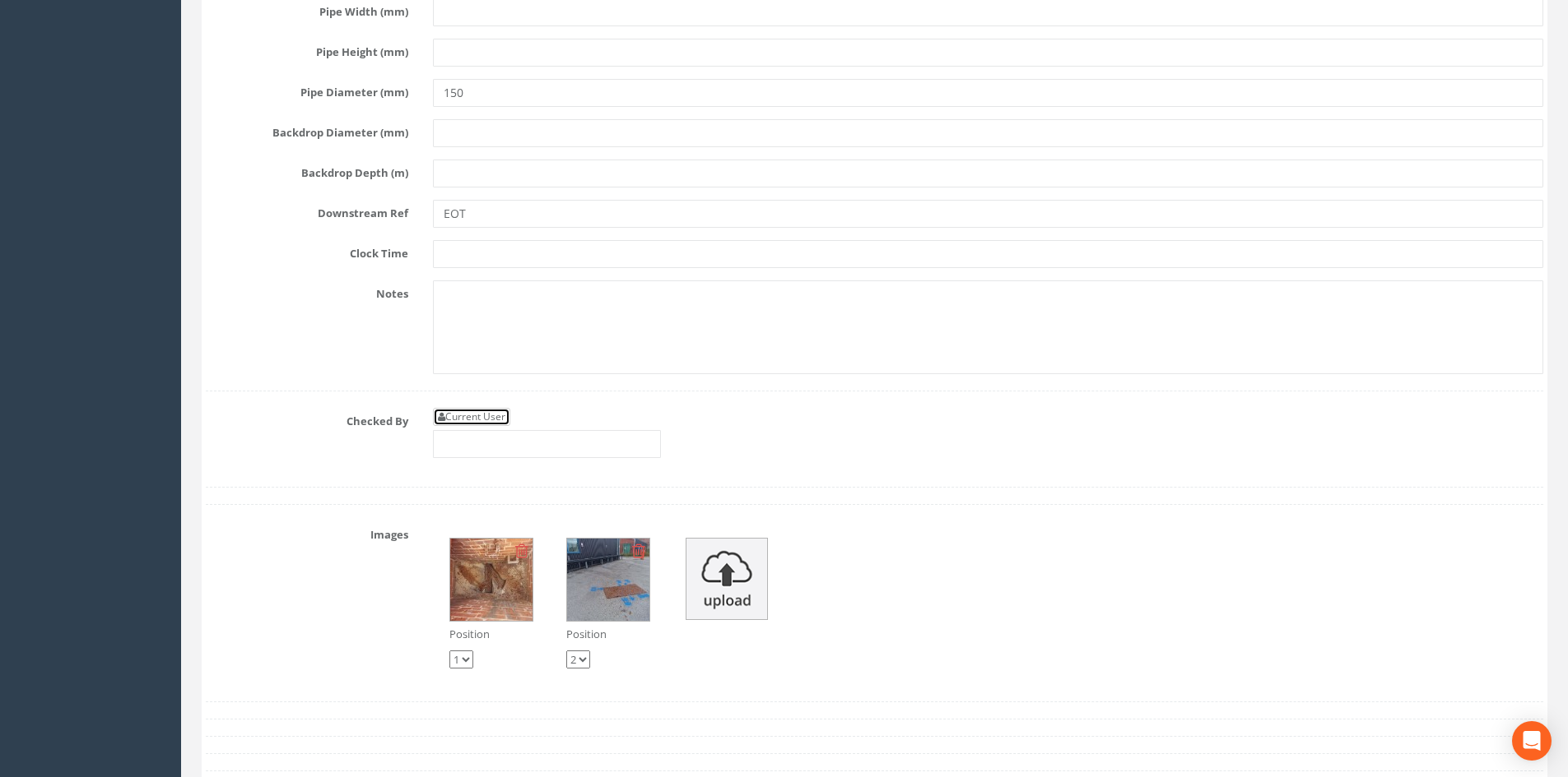
click at [485, 420] on link "Current User" at bounding box center [472, 417] width 77 height 18
type input "[PERSON_NAME]"
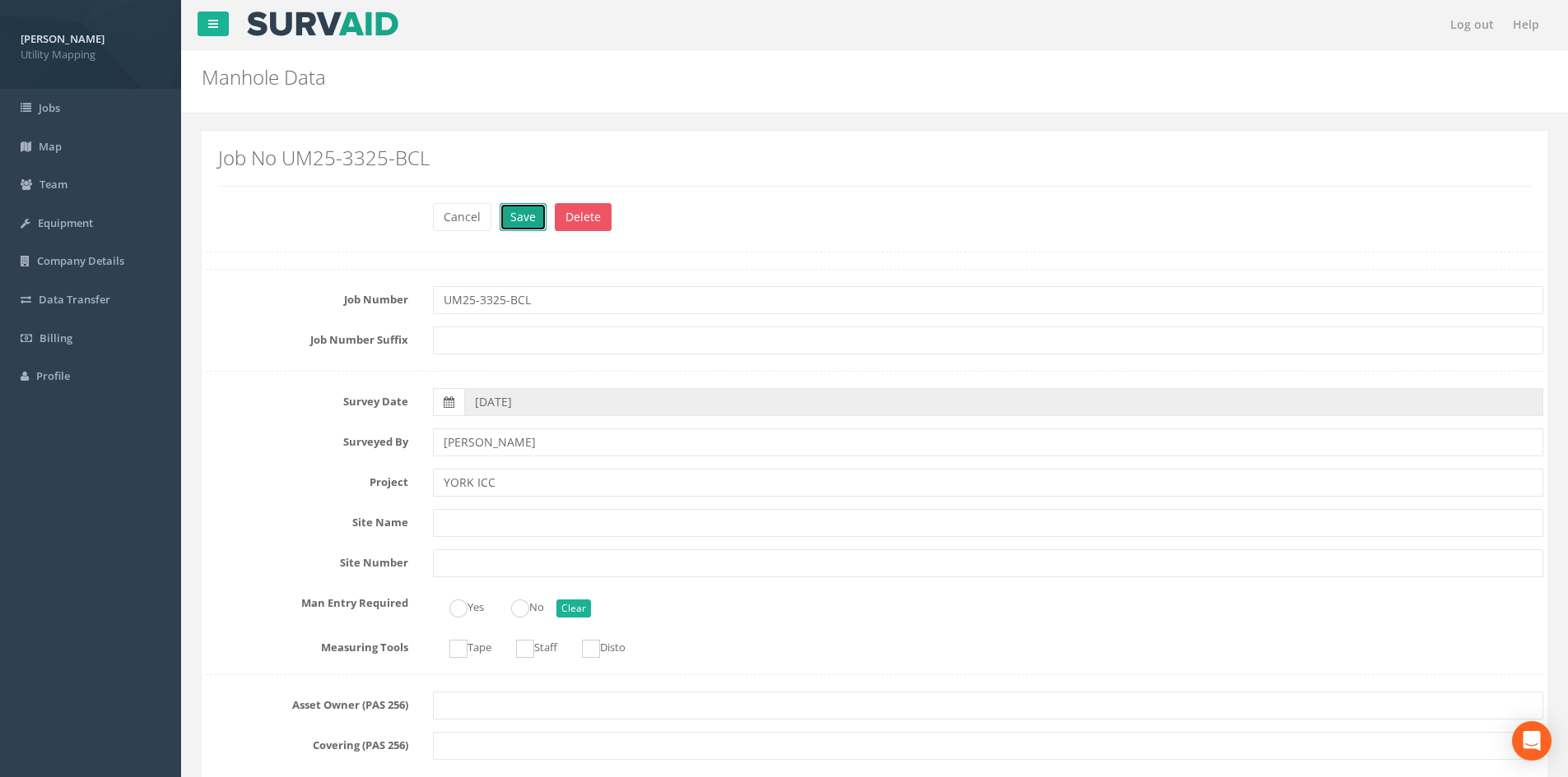
click at [525, 223] on button "Save" at bounding box center [523, 217] width 47 height 28
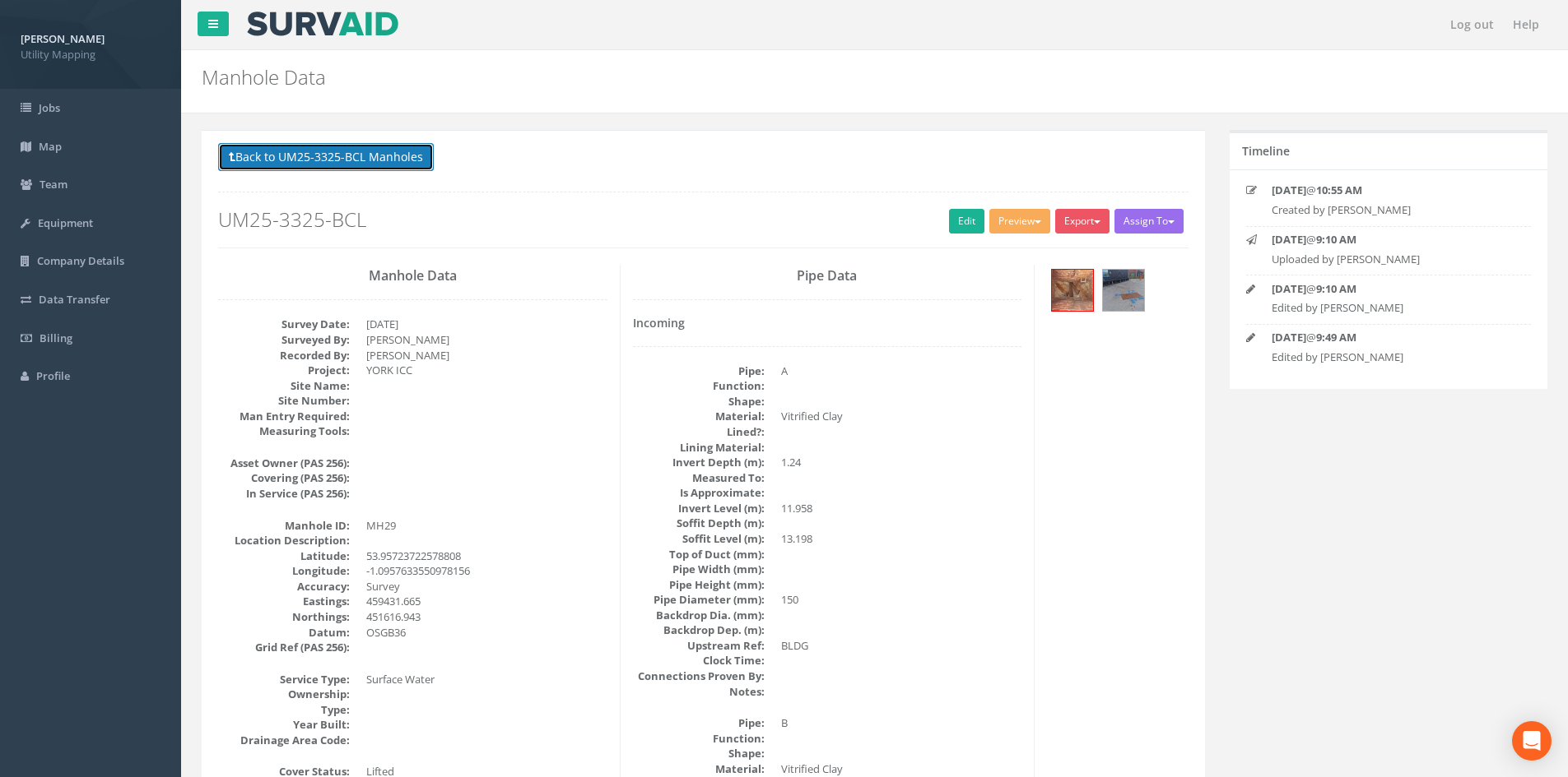
click at [405, 156] on button "Back to UM25-3325-BCL Manholes" at bounding box center [326, 157] width 216 height 28
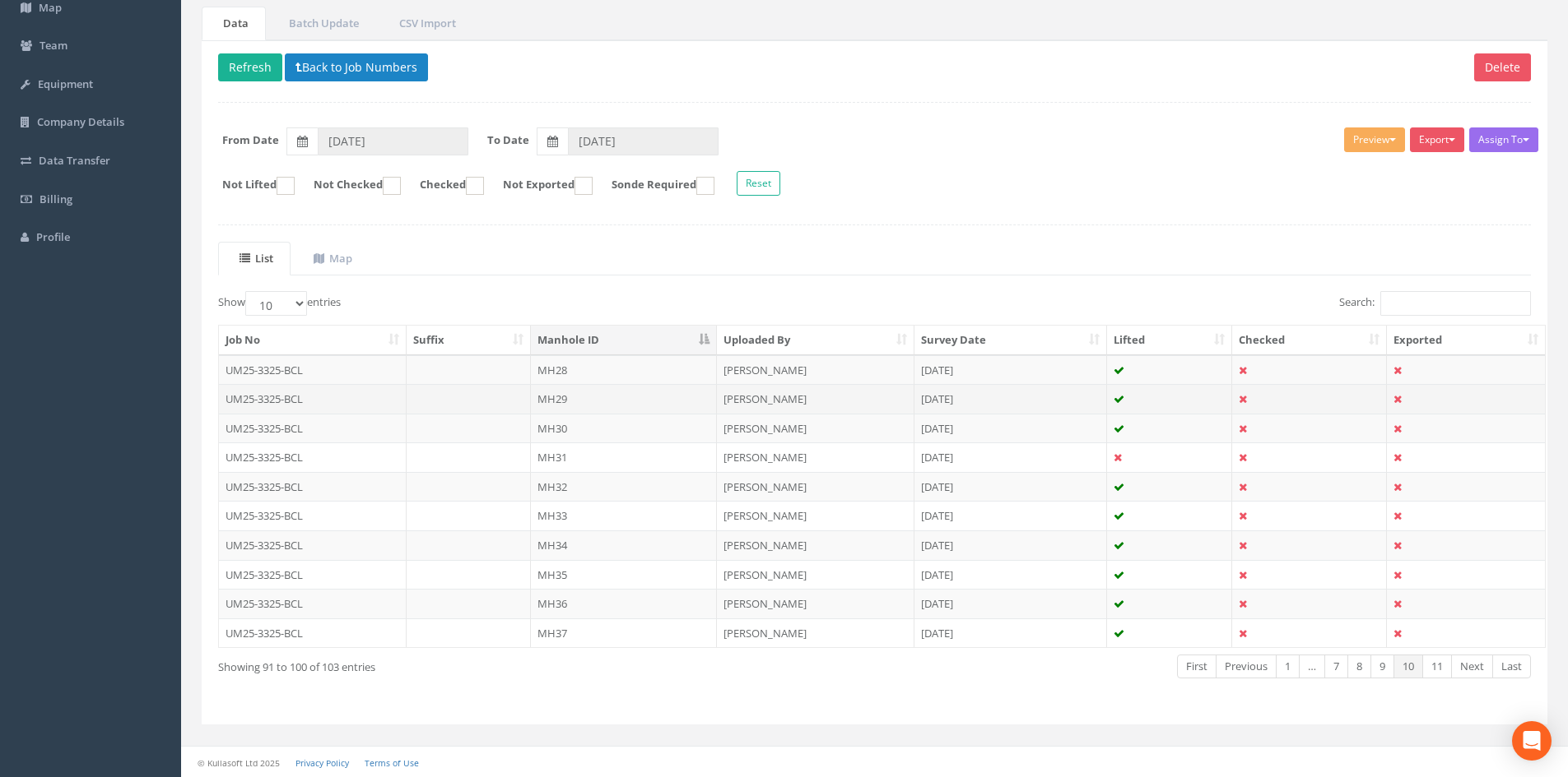
scroll to position [140, 0]
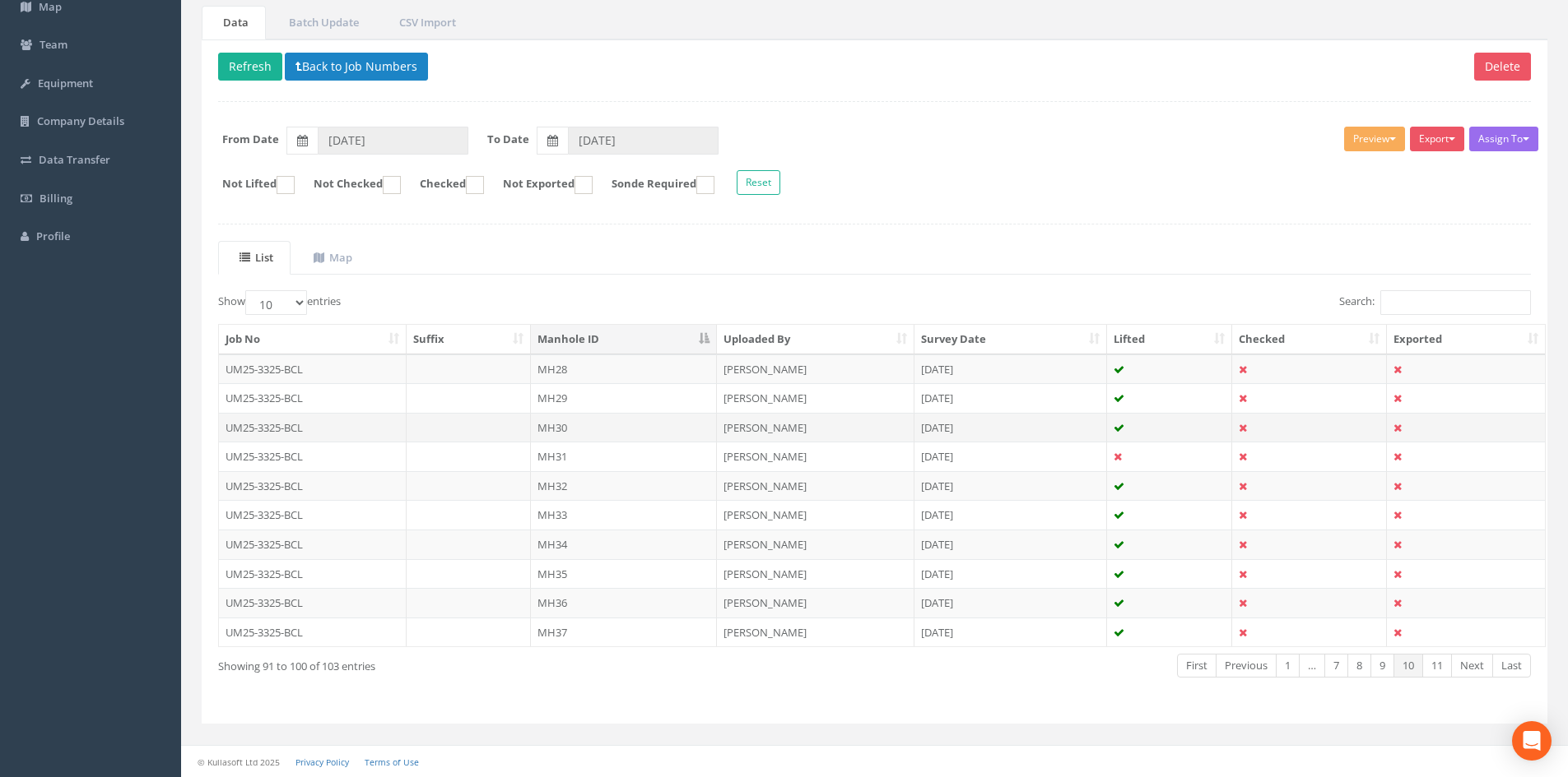
click at [668, 425] on td "MH30" at bounding box center [624, 427] width 186 height 30
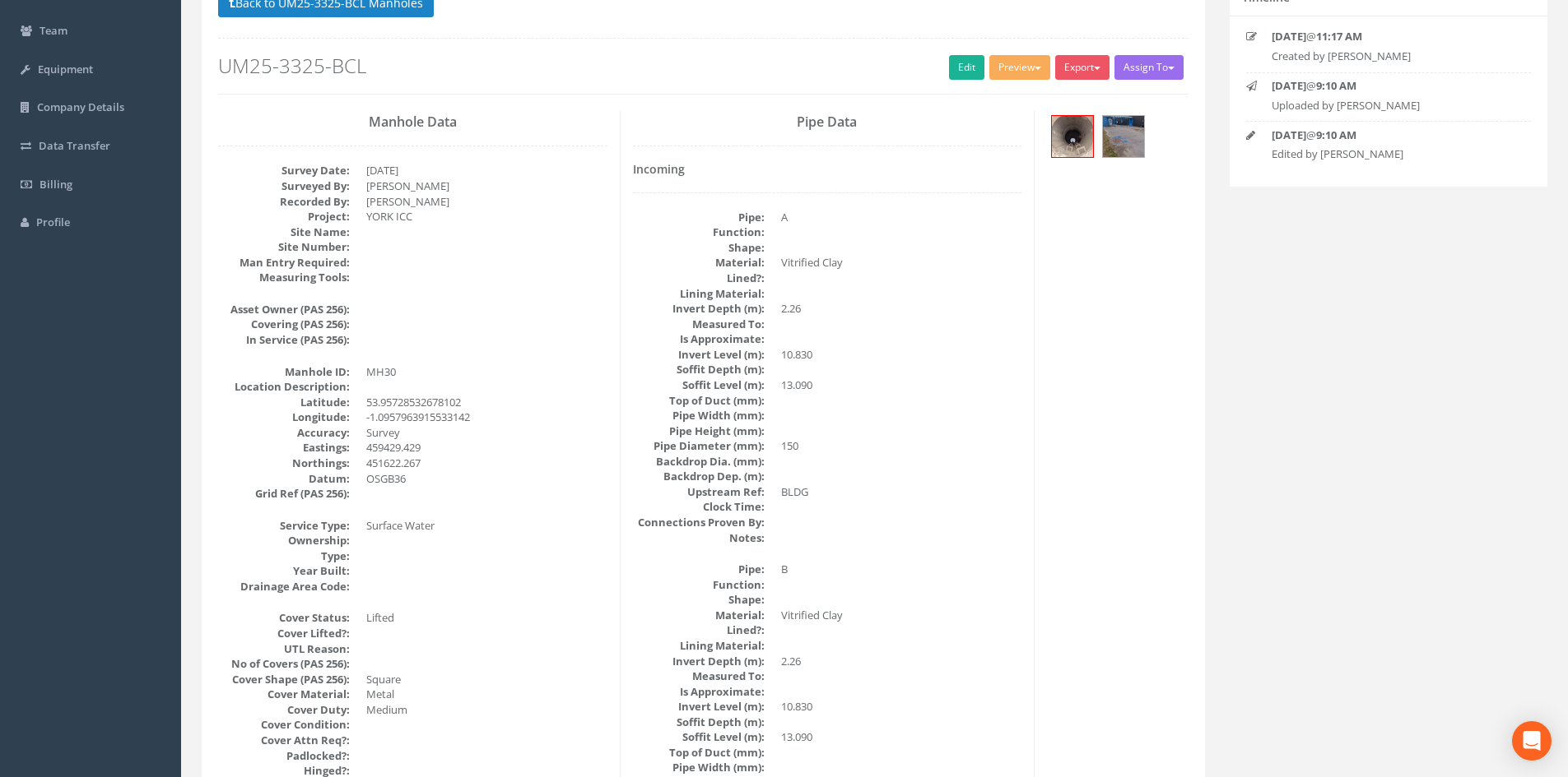
scroll to position [165, 0]
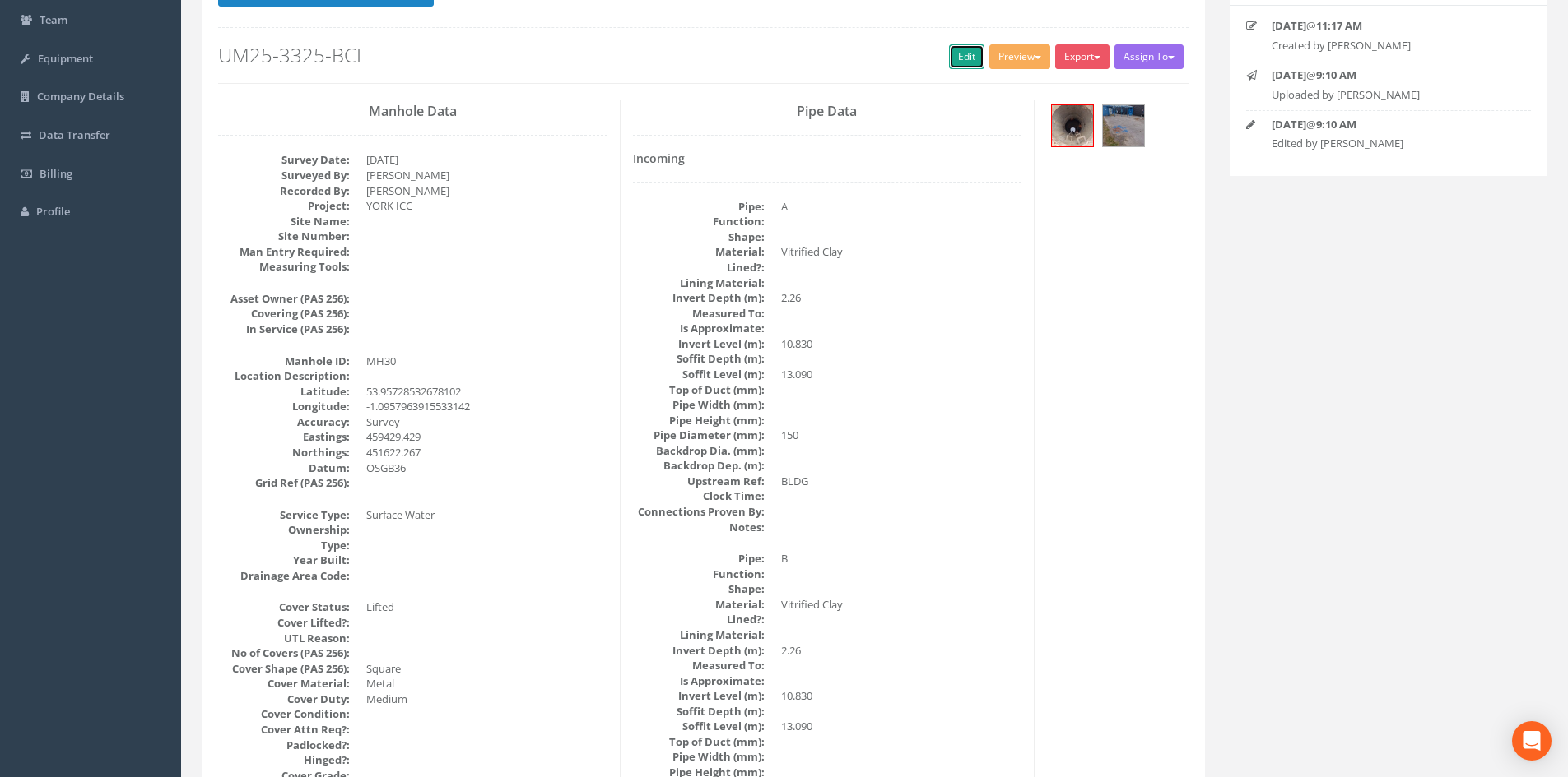
click at [966, 62] on link "Edit" at bounding box center [967, 57] width 35 height 25
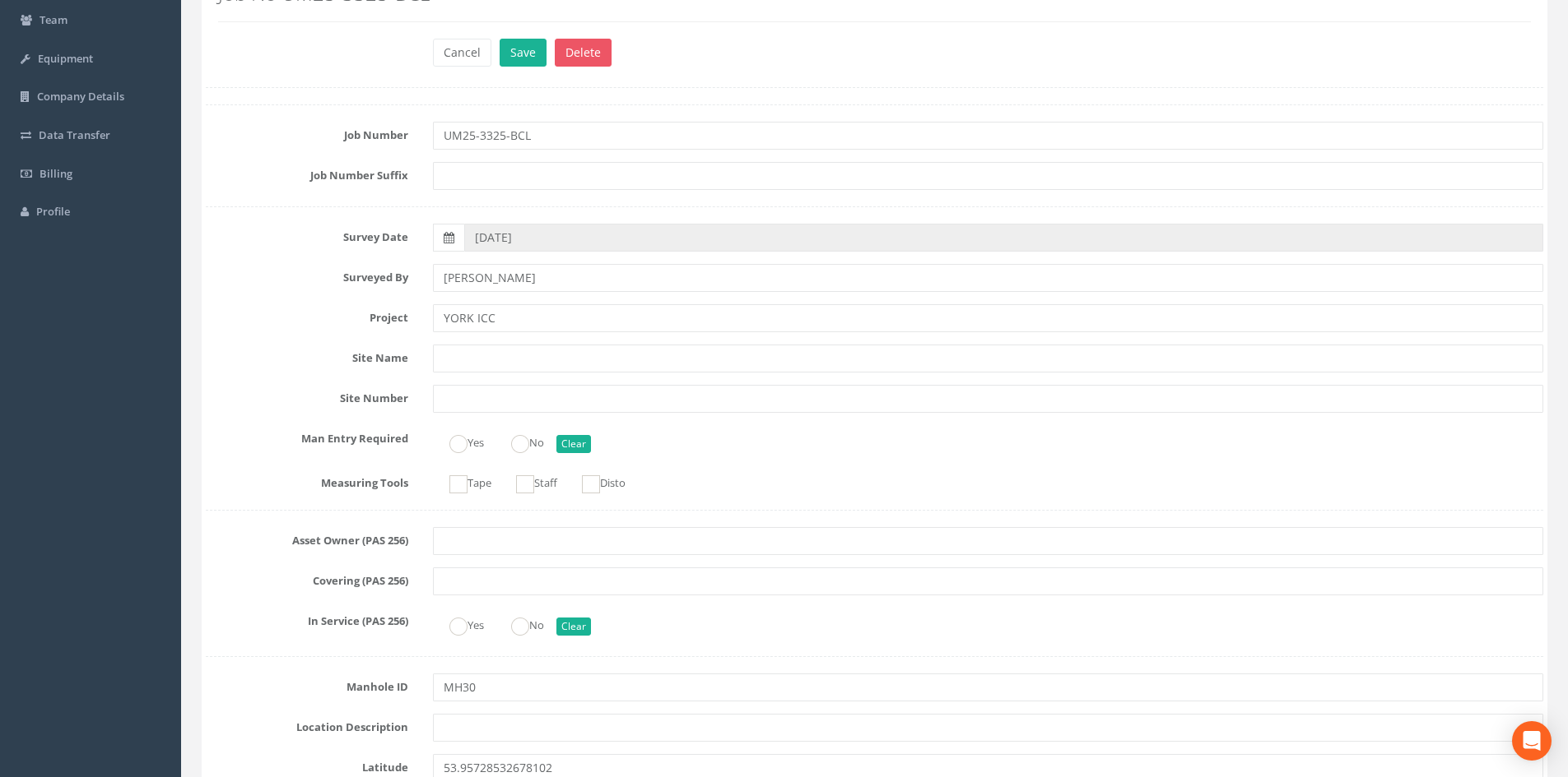
scroll to position [3126, 0]
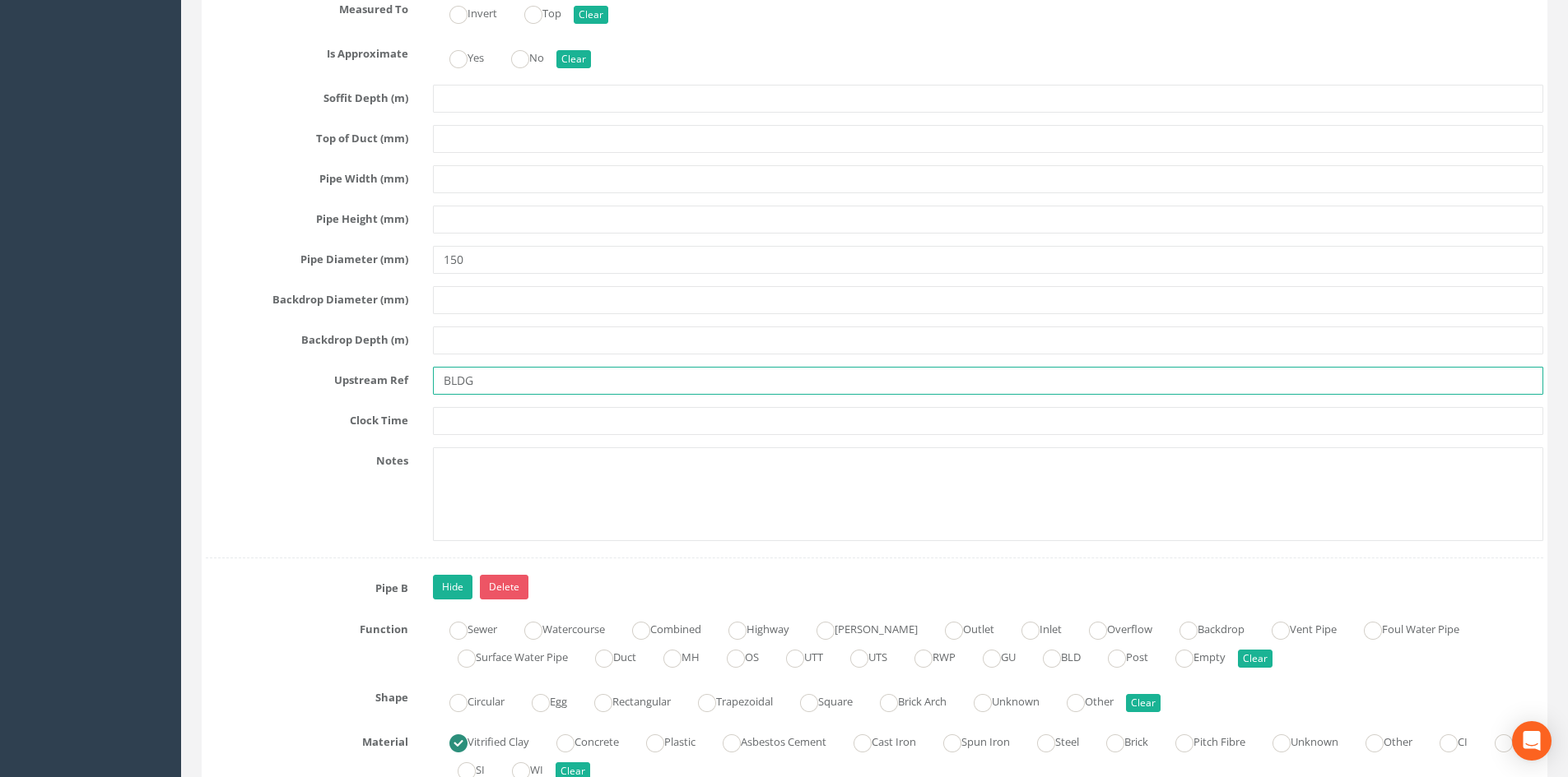
drag, startPoint x: 503, startPoint y: 381, endPoint x: 386, endPoint y: 401, distance: 118.7
click at [386, 401] on div "Pipe A Hide Delete Function Sewer Watercourse Combined Highway Gulley Outlet In…" at bounding box center [875, 80] width 1337 height 958
click at [605, 375] on input "MH" at bounding box center [988, 381] width 1110 height 28
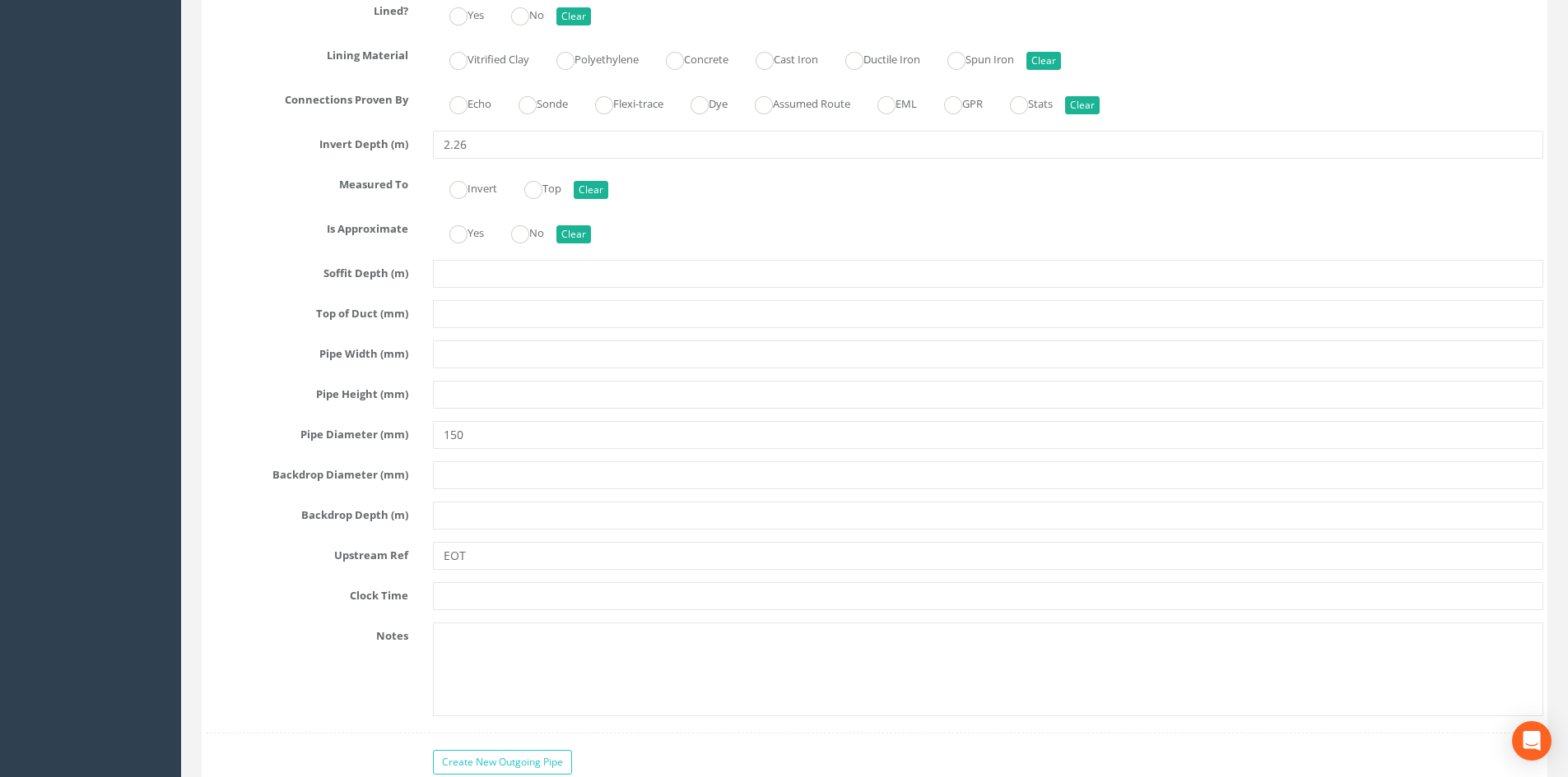
scroll to position [3948, 0]
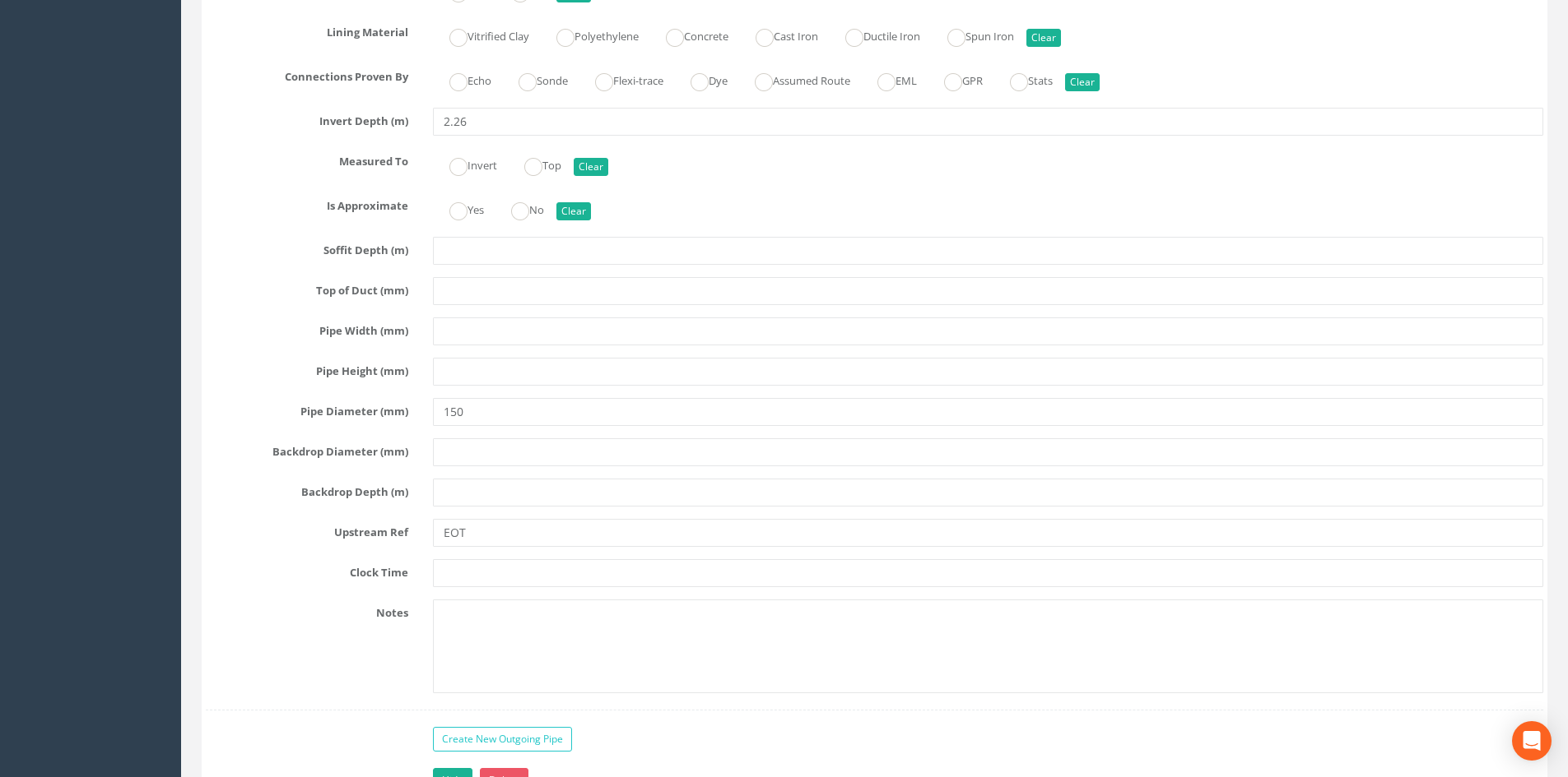
type input "MH20"
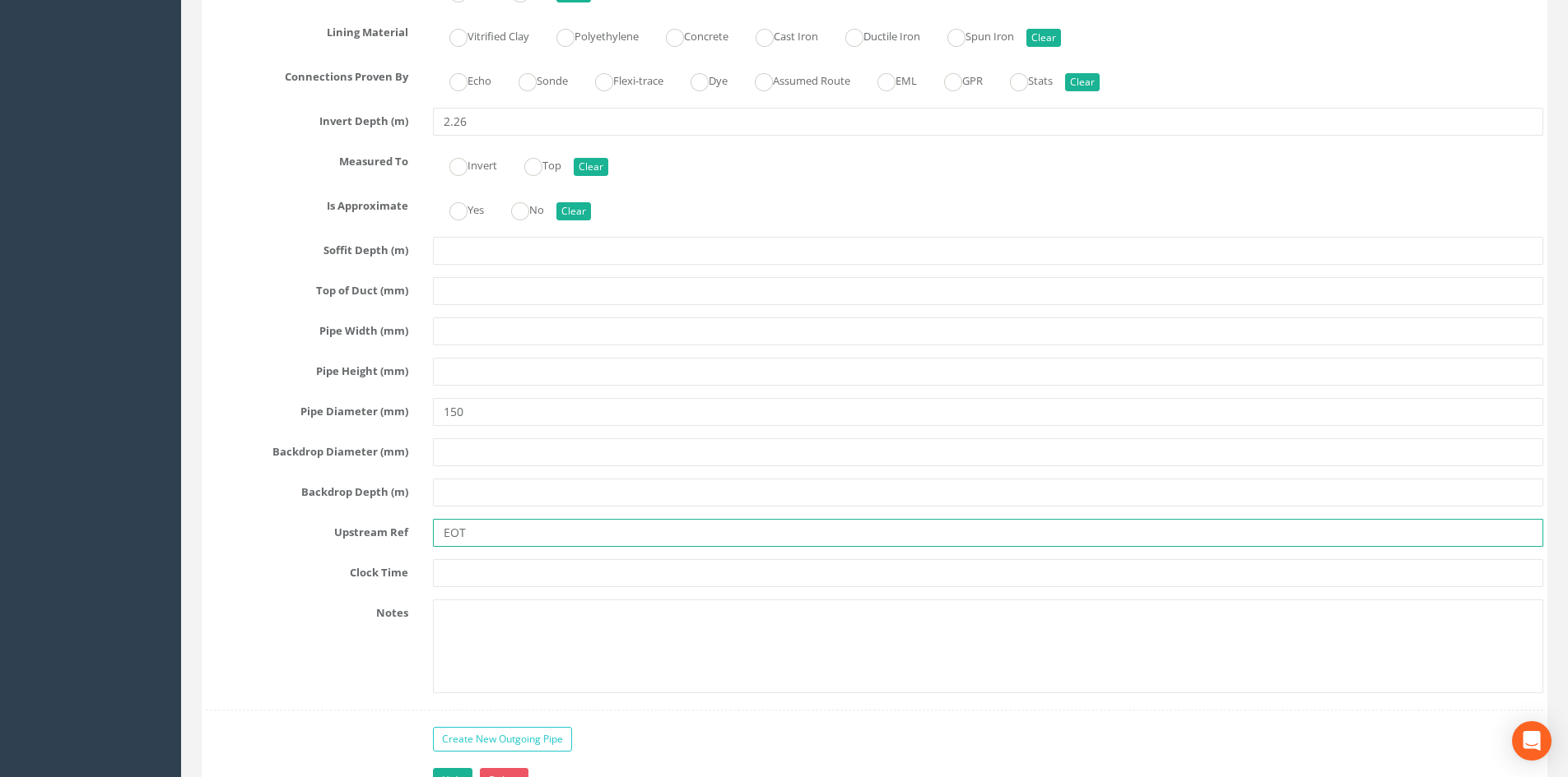
drag, startPoint x: 495, startPoint y: 535, endPoint x: 339, endPoint y: 533, distance: 156.0
click at [339, 534] on div "Upstream Ref EOT" at bounding box center [875, 533] width 1362 height 28
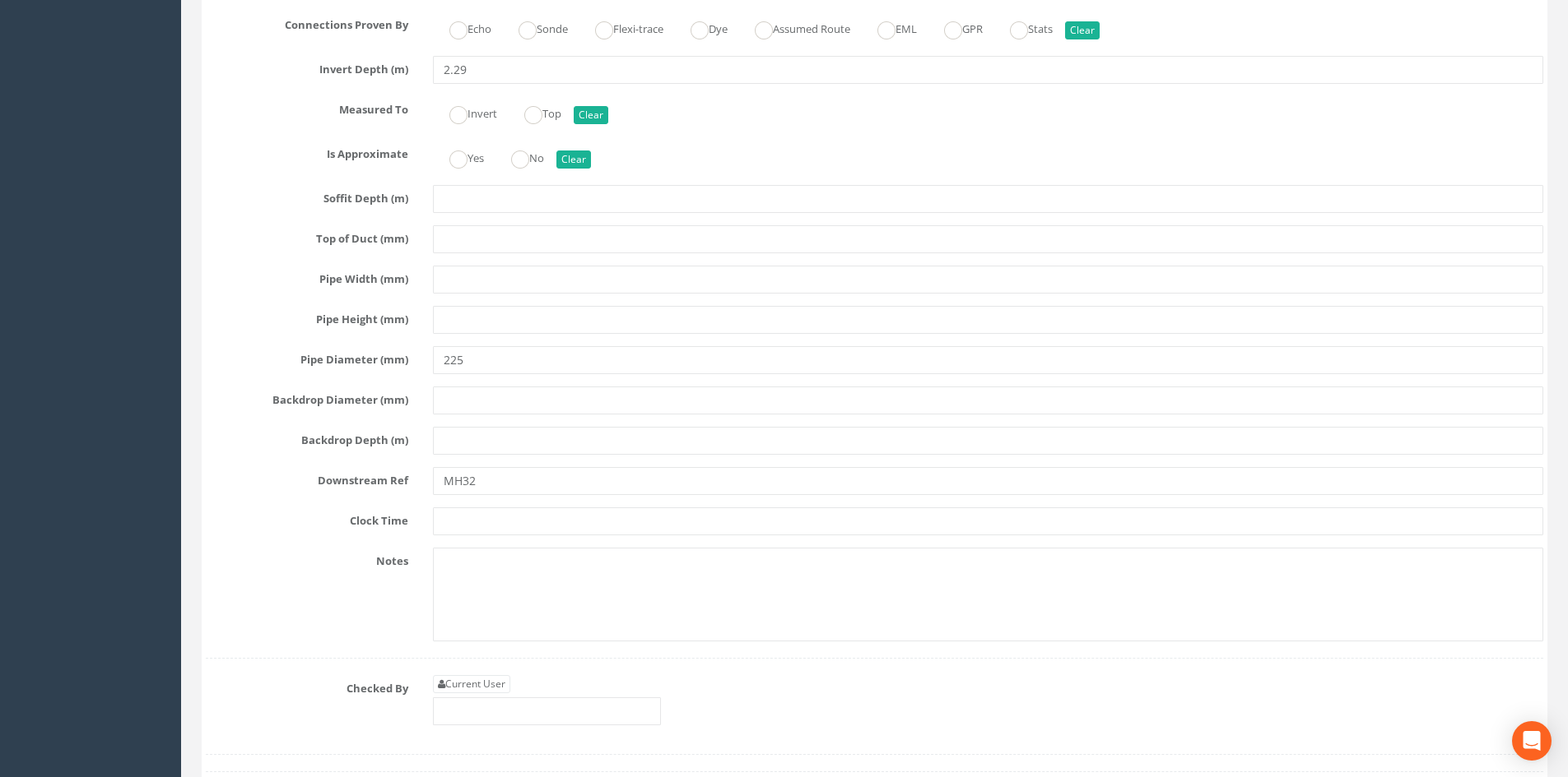
scroll to position [5018, 0]
type input "Capped"
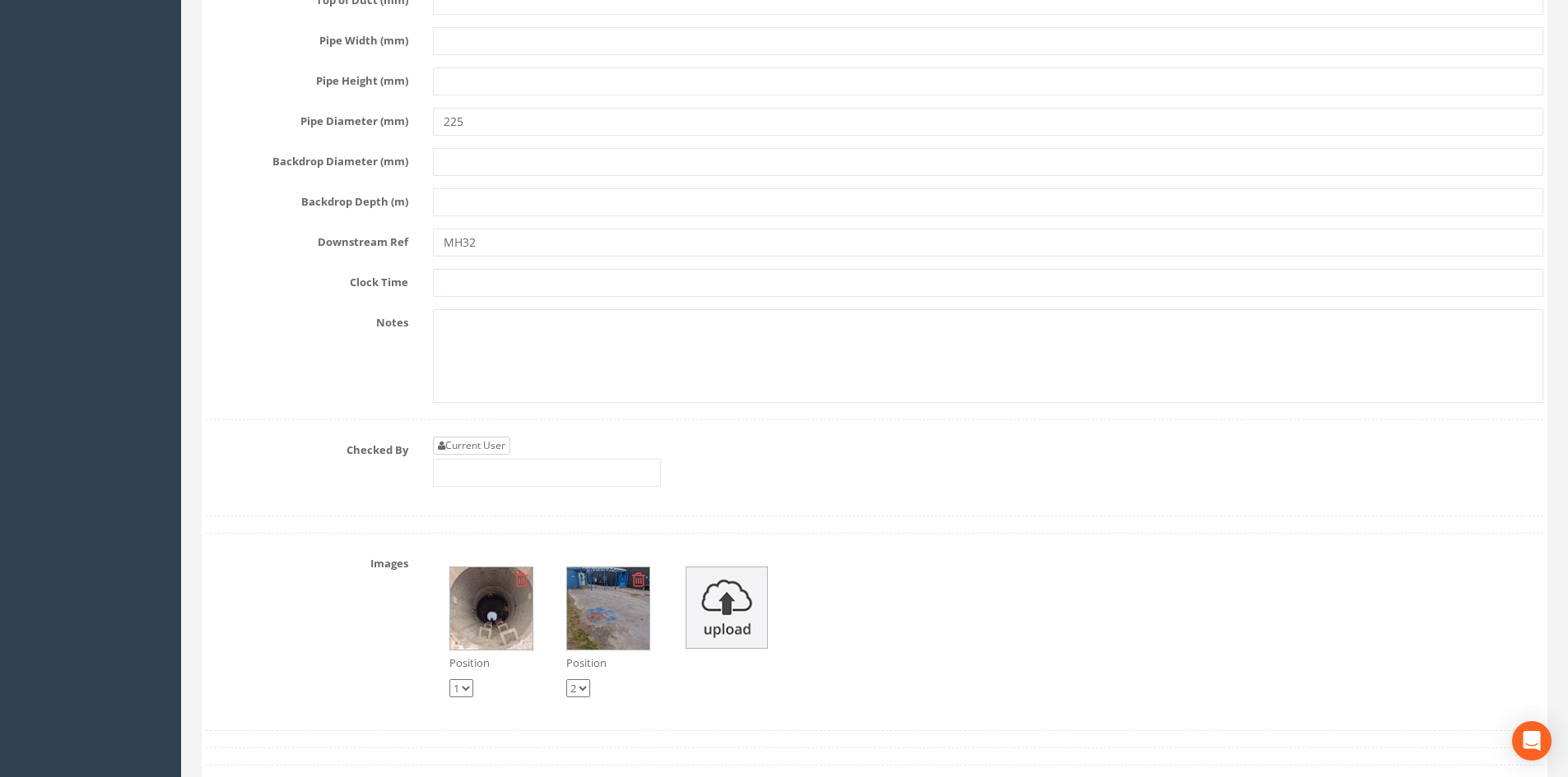
scroll to position [5265, 0]
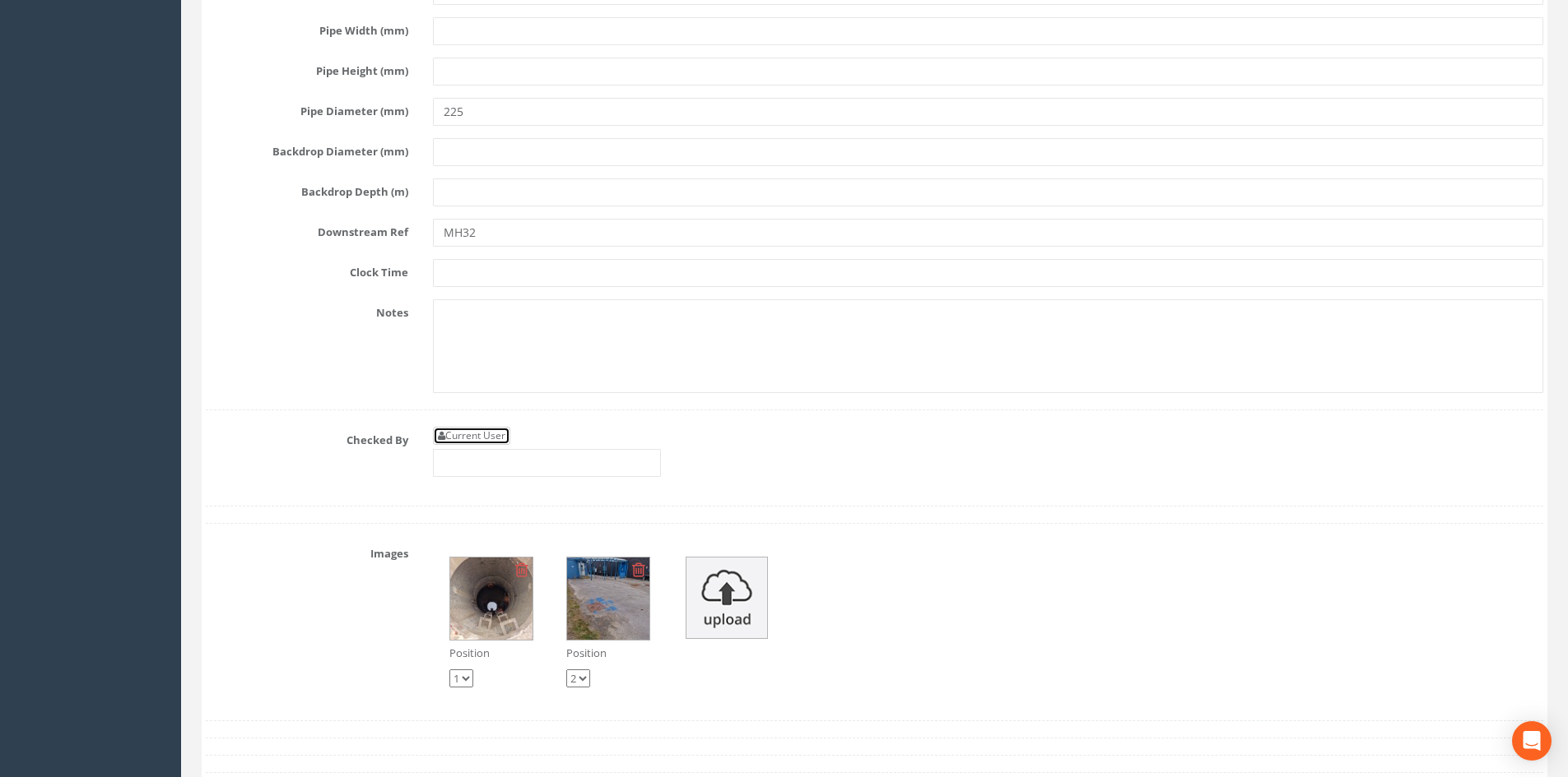
drag, startPoint x: 498, startPoint y: 440, endPoint x: 579, endPoint y: 440, distance: 81.0
click at [498, 440] on link "Current User" at bounding box center [472, 435] width 77 height 18
type input "[PERSON_NAME]"
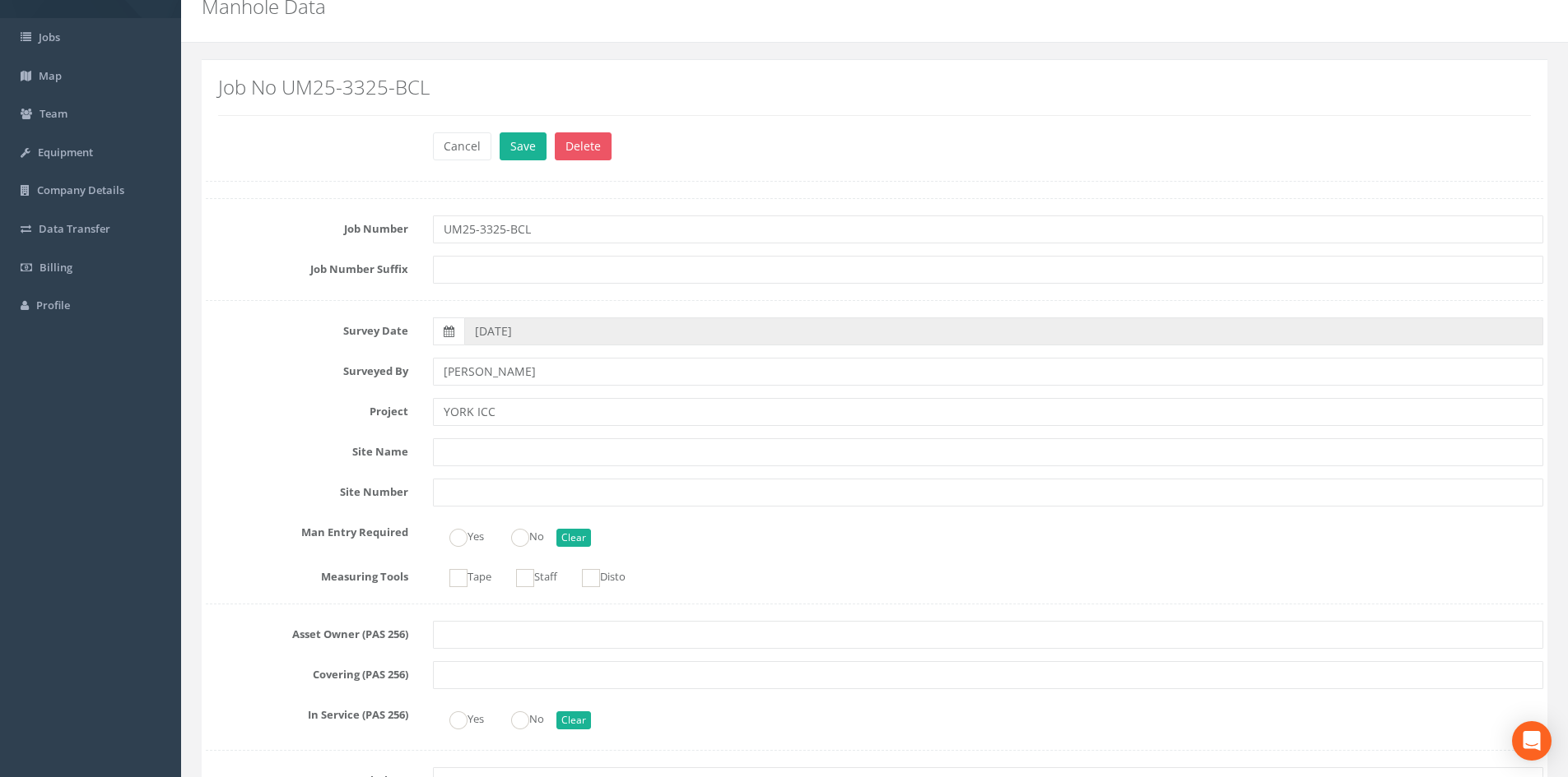
scroll to position [0, 0]
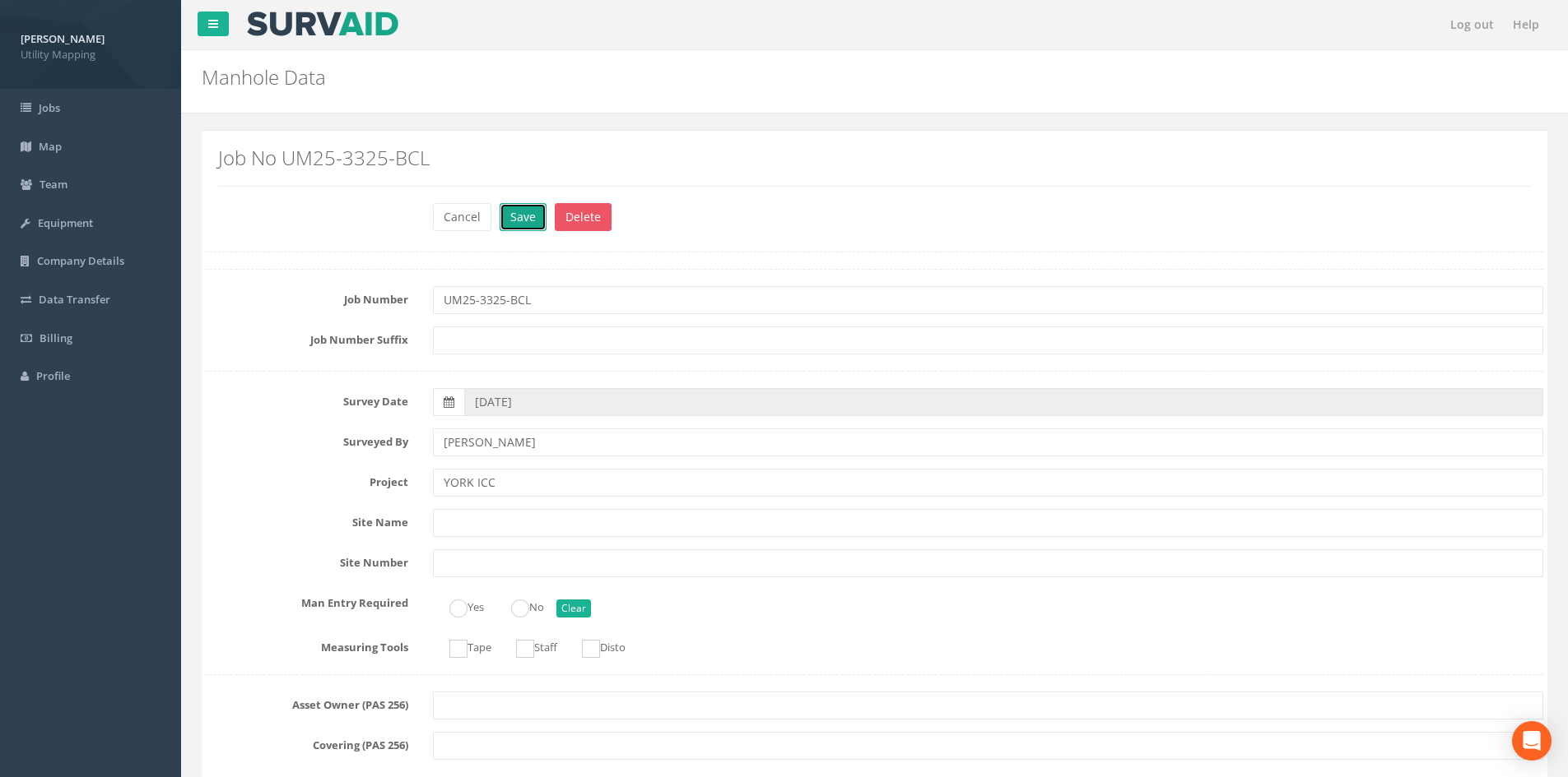
click at [523, 223] on button "Save" at bounding box center [523, 217] width 47 height 28
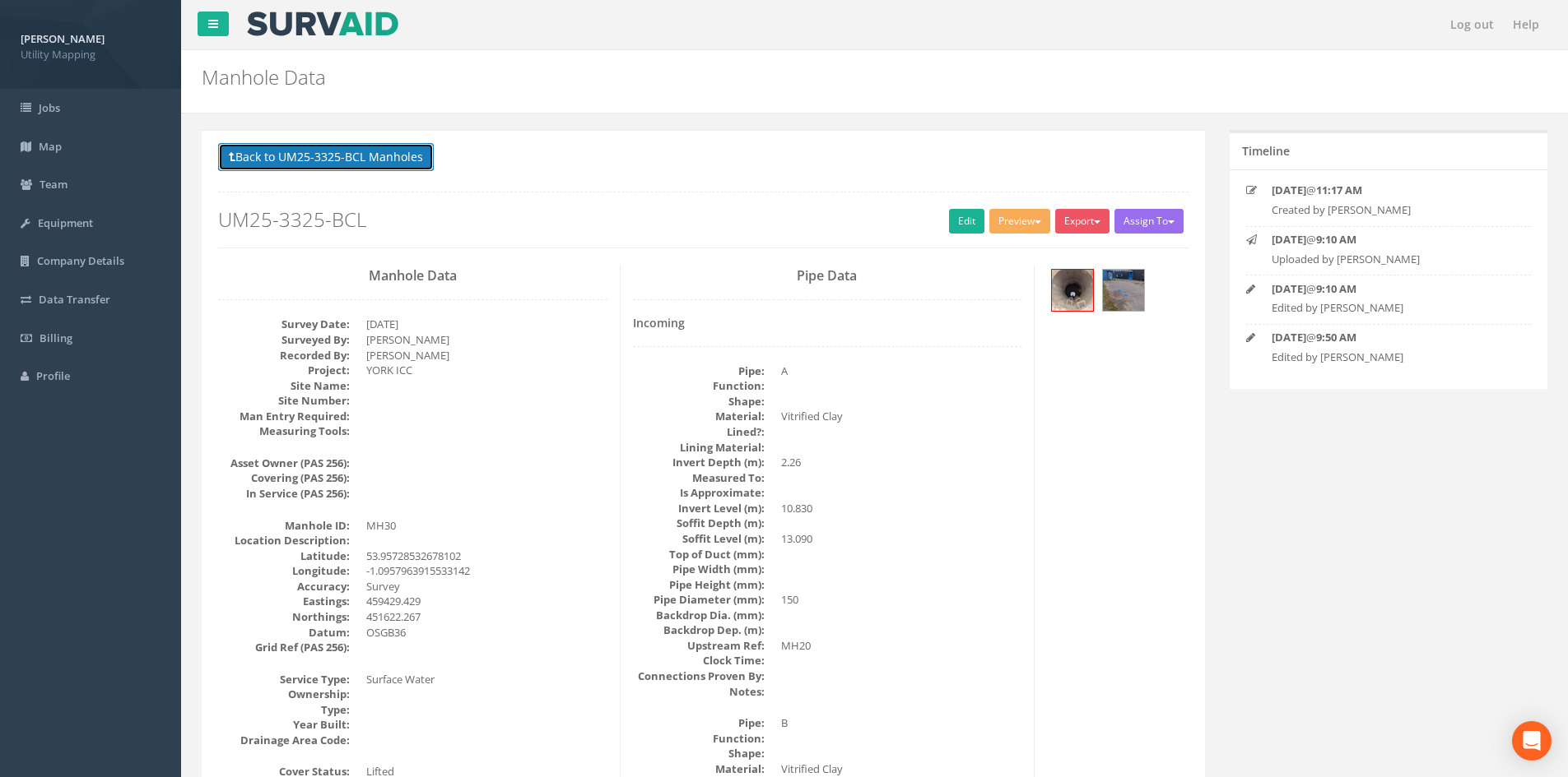
click at [421, 168] on button "Back to UM25-3325-BCL Manholes" at bounding box center [326, 157] width 216 height 28
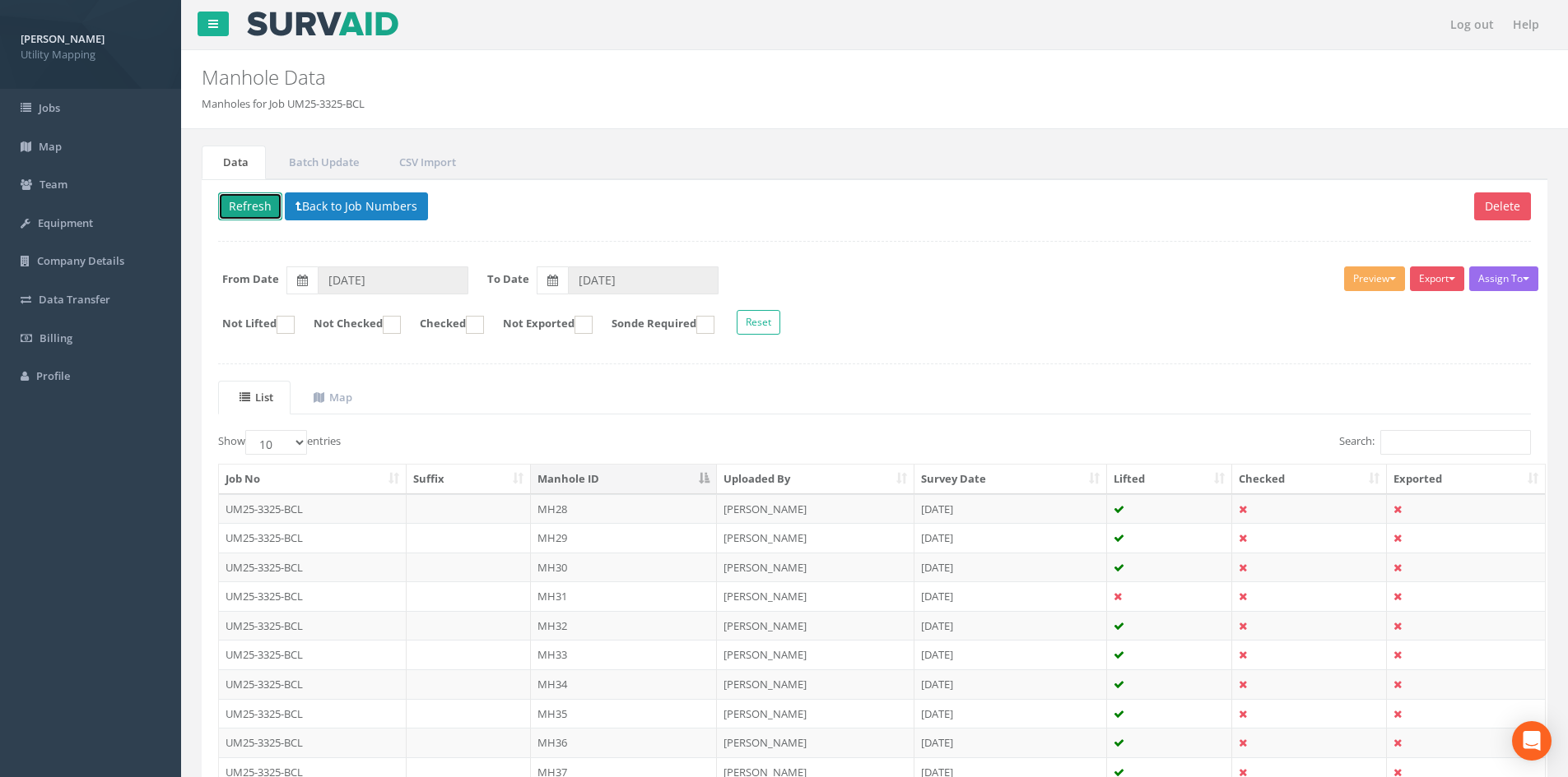
click at [271, 195] on button "Refresh" at bounding box center [250, 207] width 64 height 28
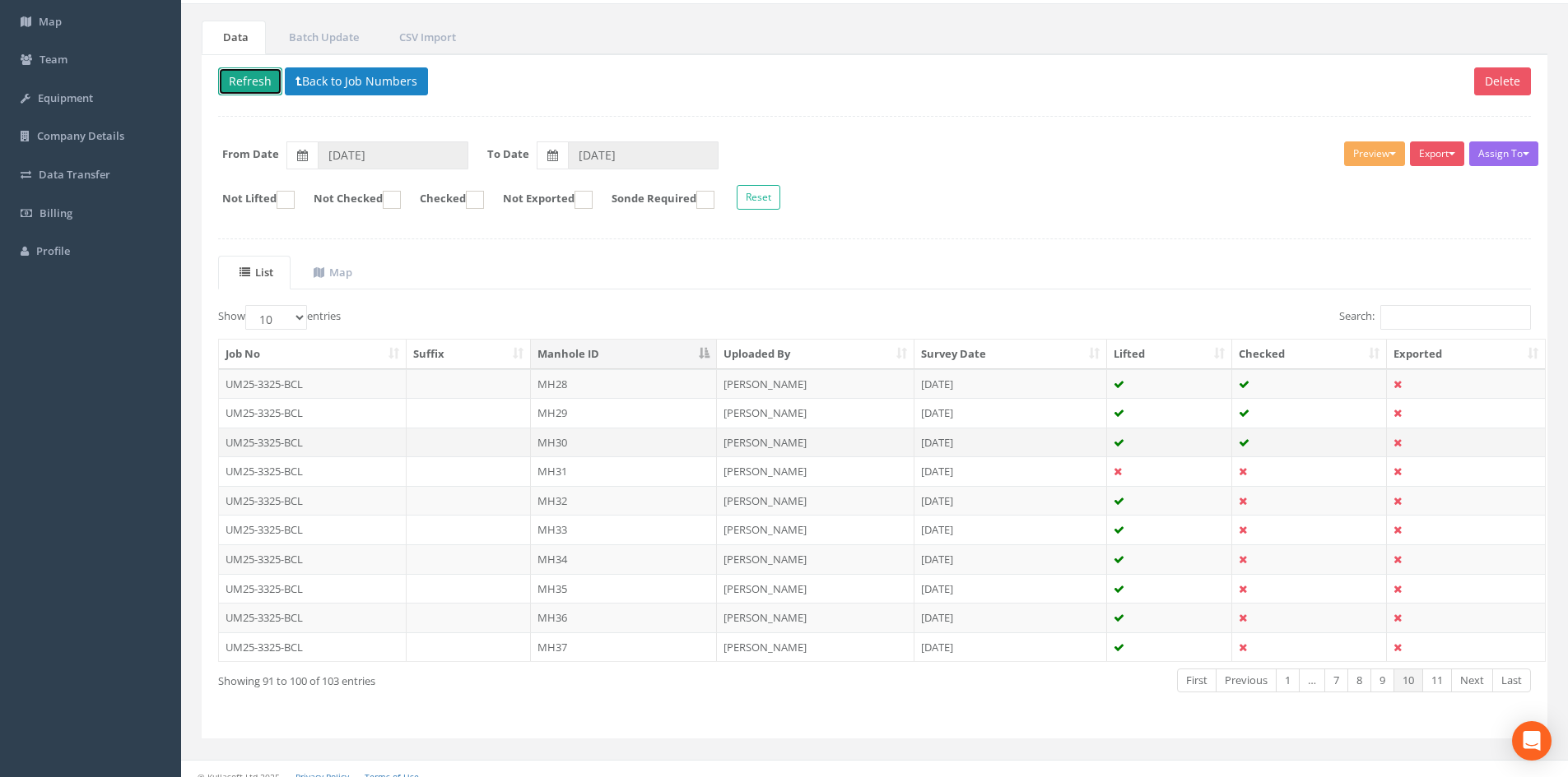
scroll to position [140, 0]
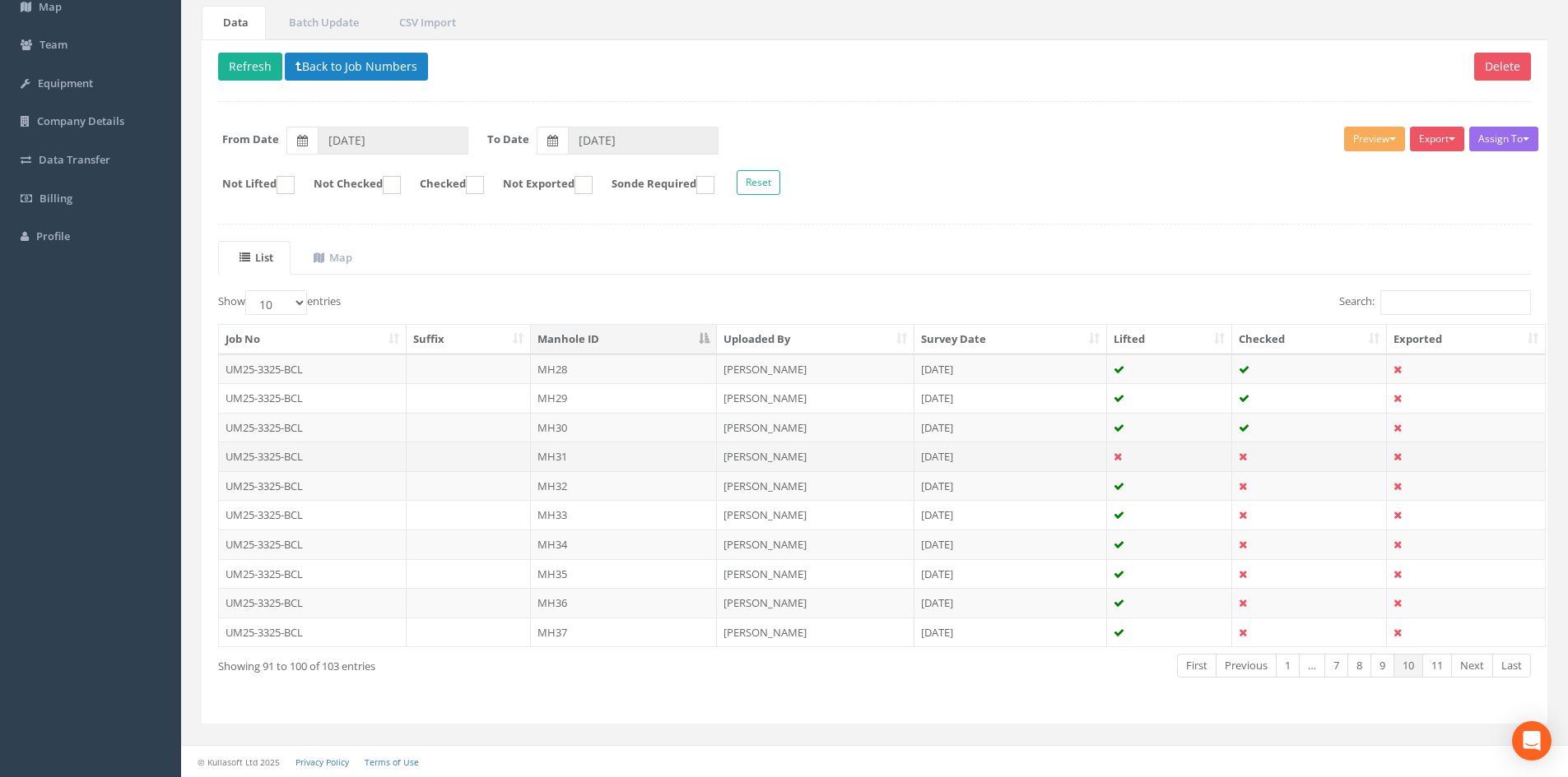
click at [581, 456] on td "MH31" at bounding box center [624, 456] width 186 height 30
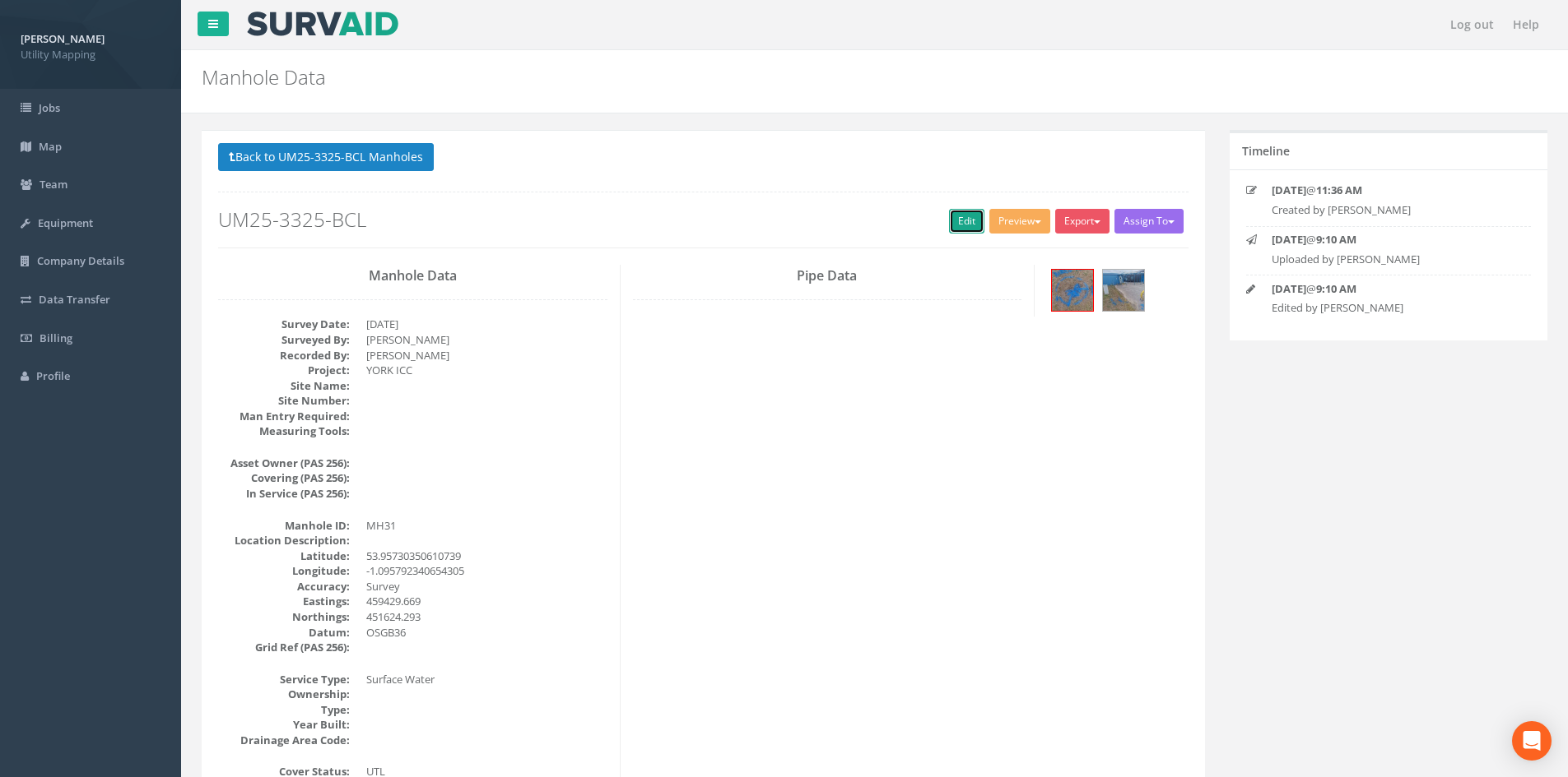
click at [967, 221] on link "Edit" at bounding box center [967, 222] width 35 height 25
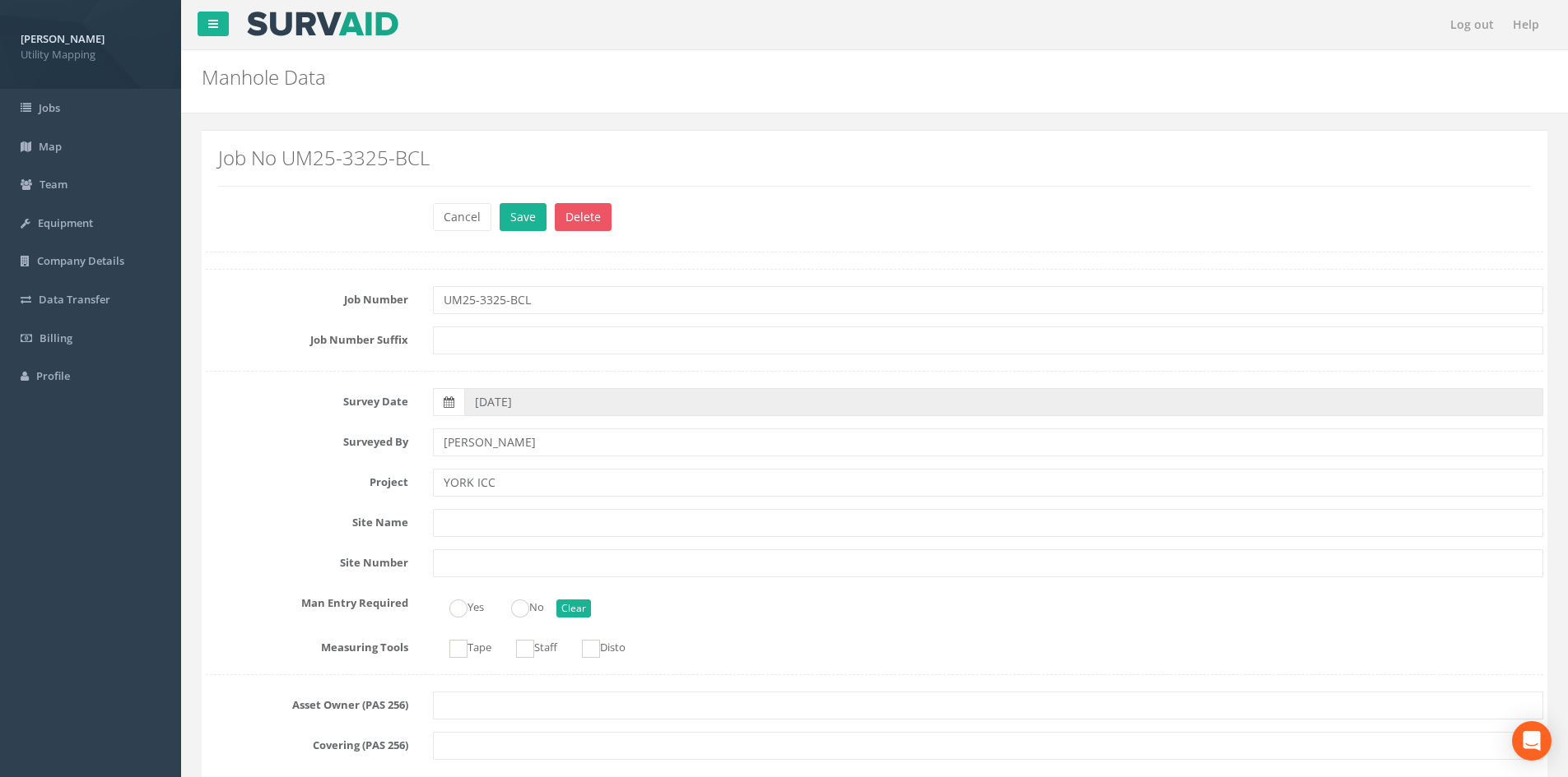
scroll to position [2550, 0]
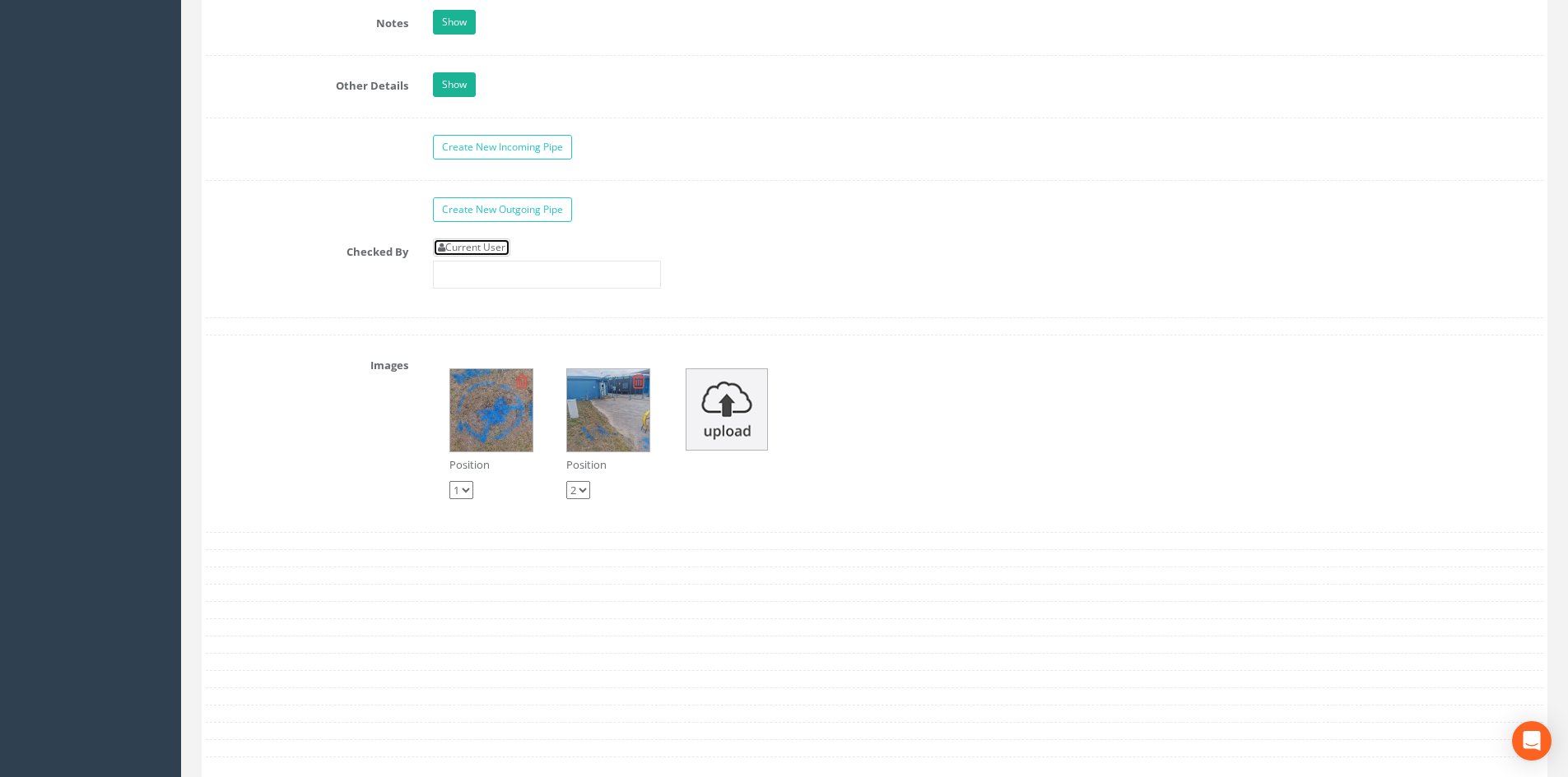
click at [491, 244] on link "Current User" at bounding box center [472, 247] width 77 height 18
type input "[PERSON_NAME]"
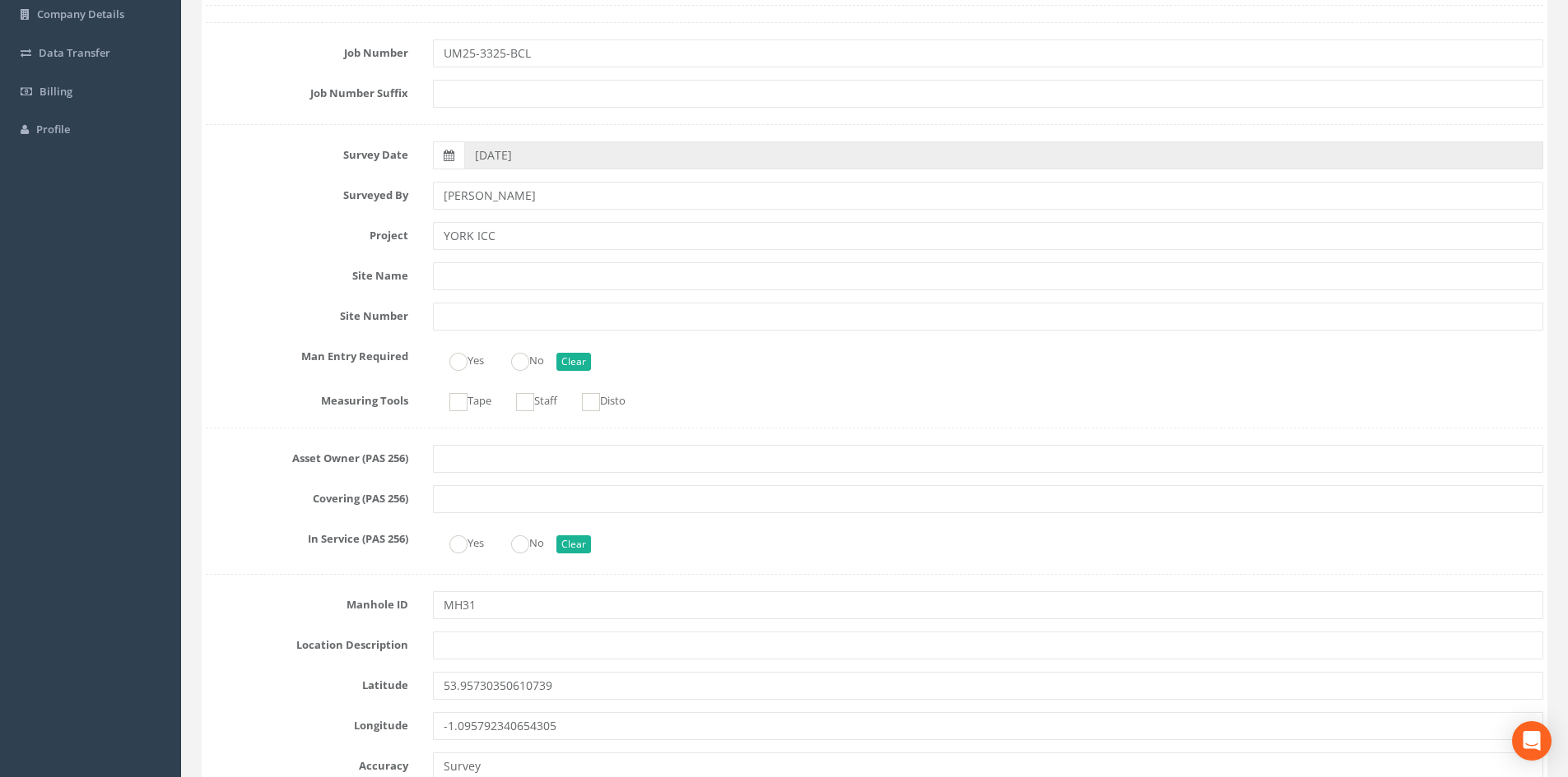
scroll to position [0, 0]
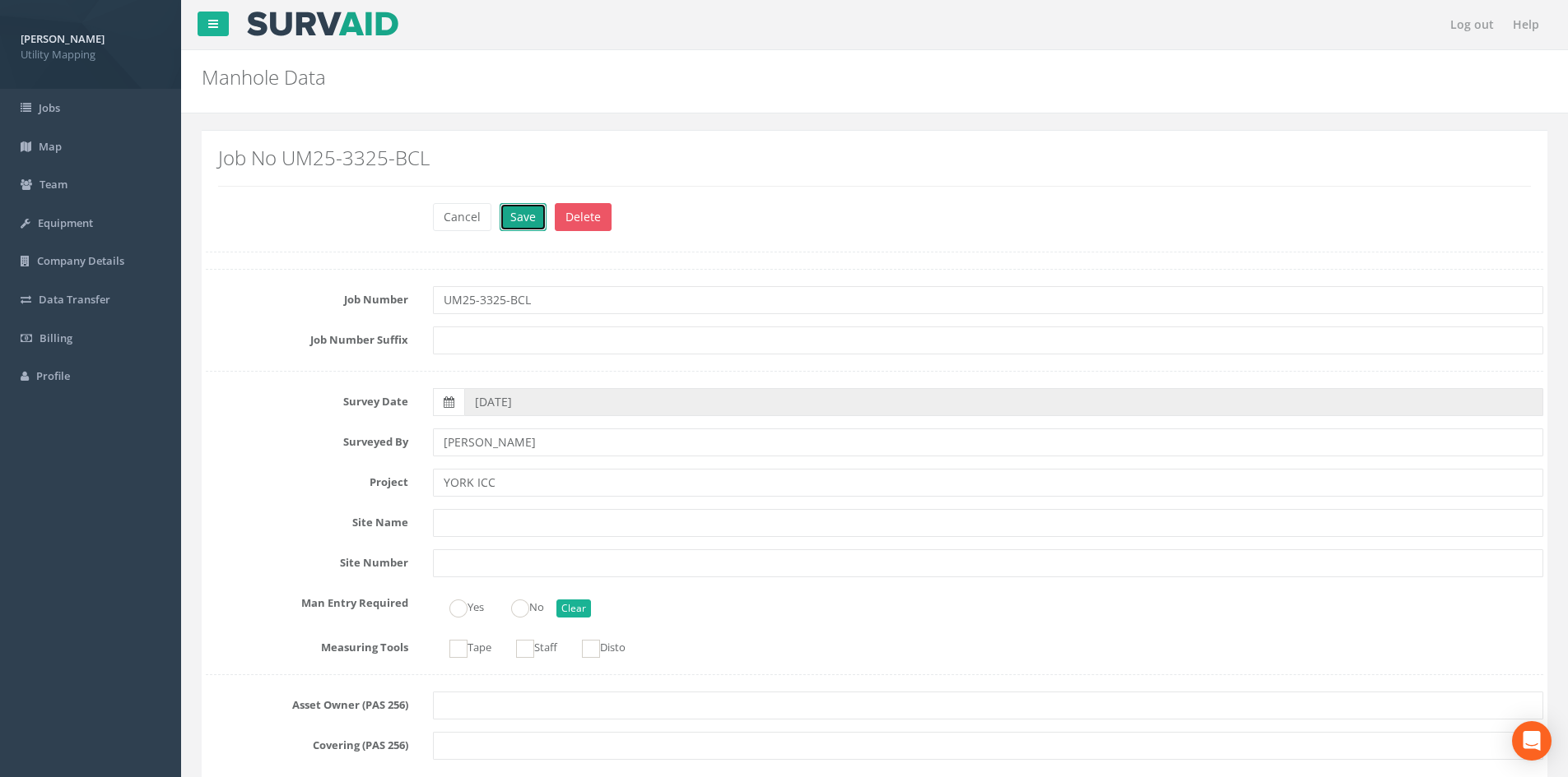
click at [511, 208] on button "Save" at bounding box center [523, 217] width 47 height 28
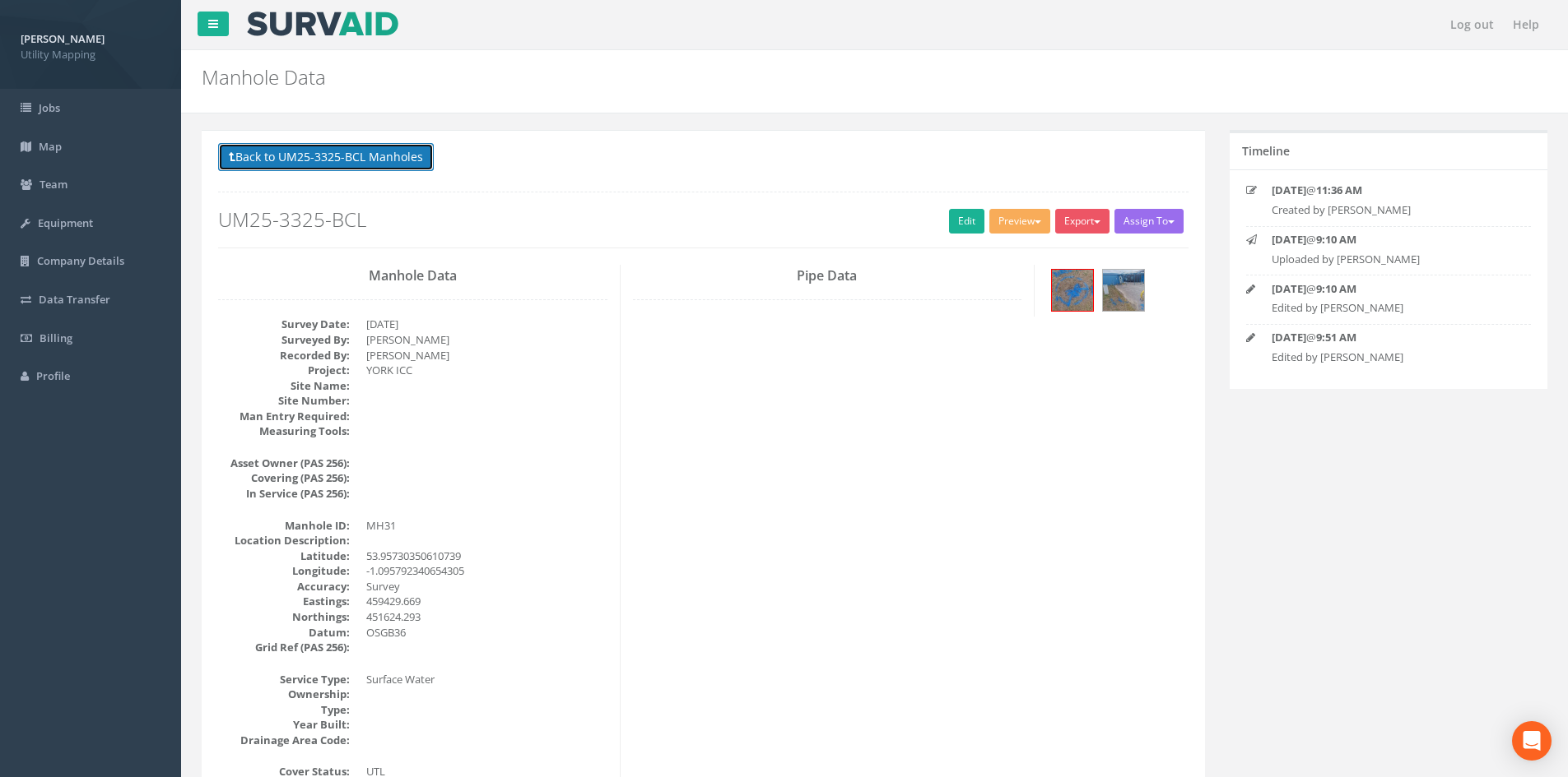
click at [380, 155] on button "Back to UM25-3325-BCL Manholes" at bounding box center [326, 157] width 216 height 28
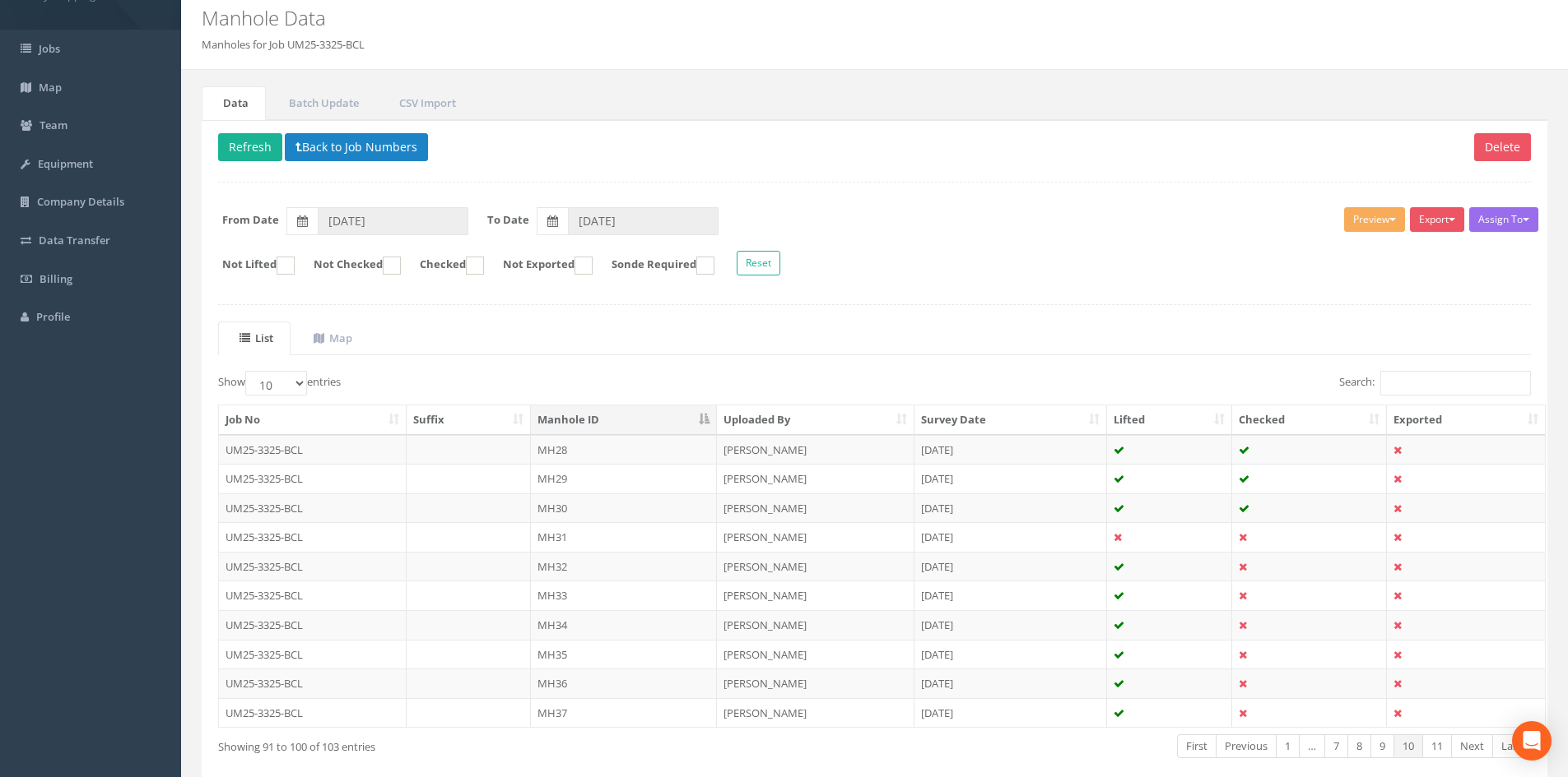
scroll to position [140, 0]
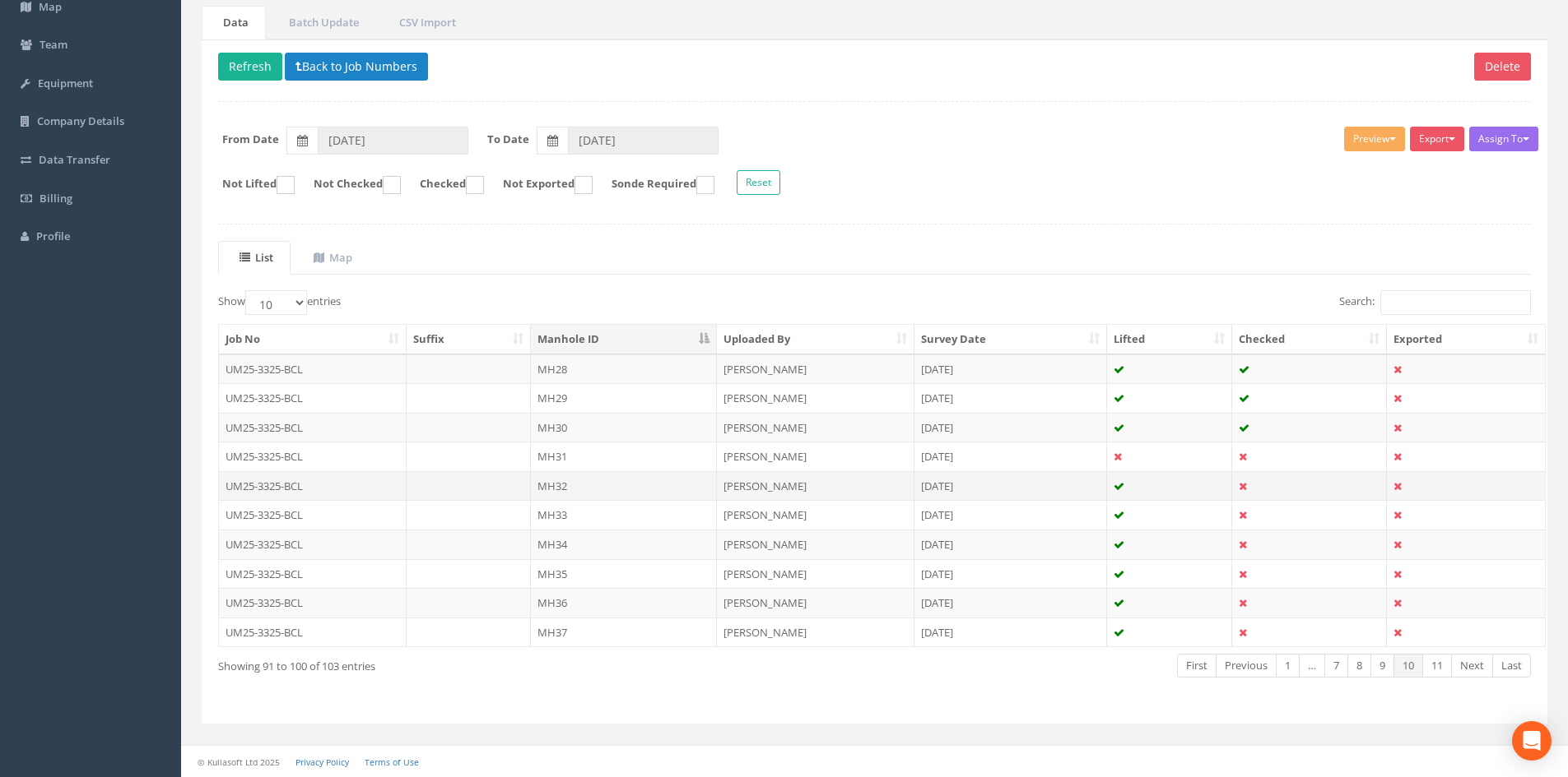
click at [588, 489] on td "MH32" at bounding box center [624, 486] width 186 height 30
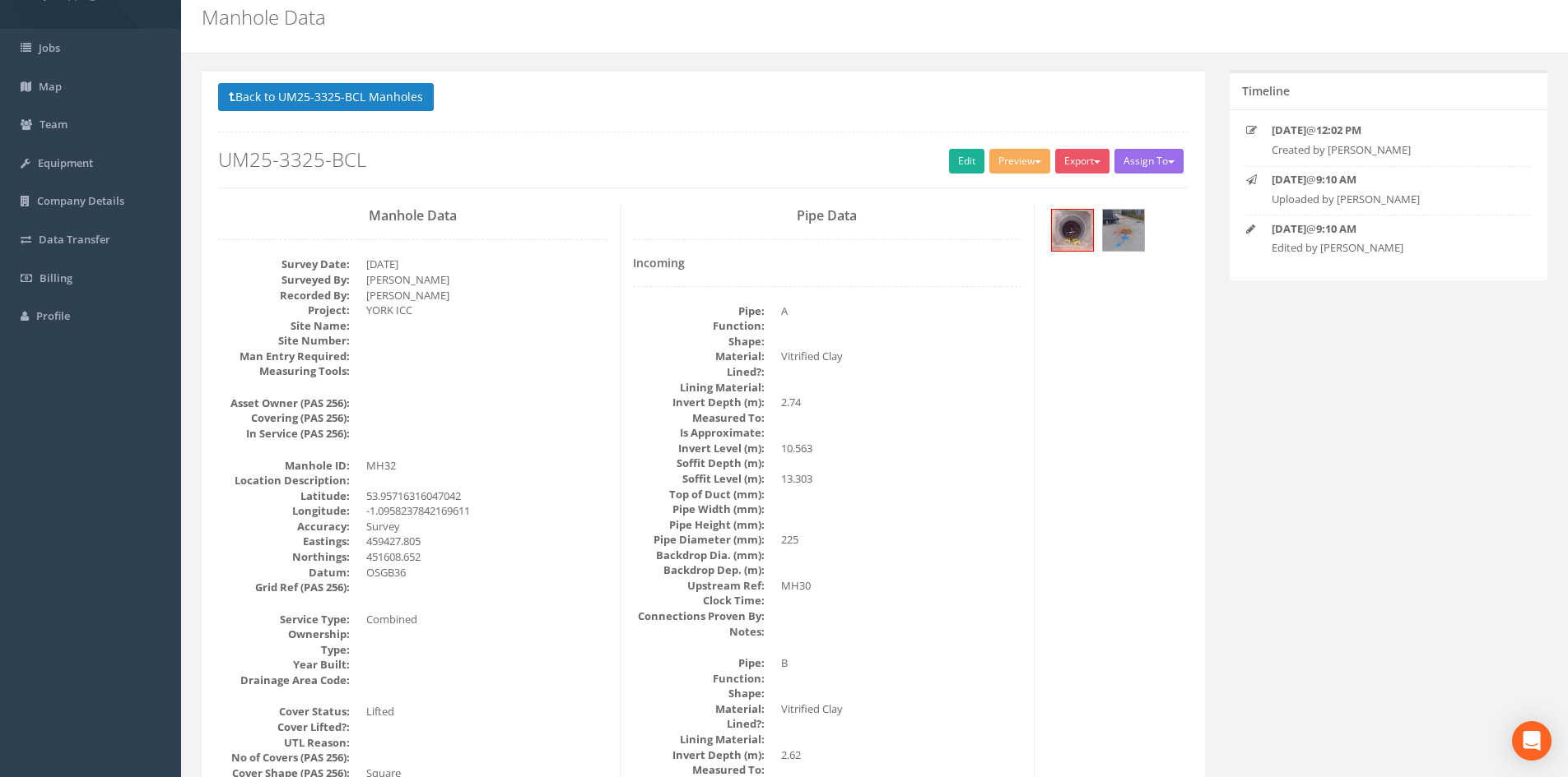
scroll to position [0, 0]
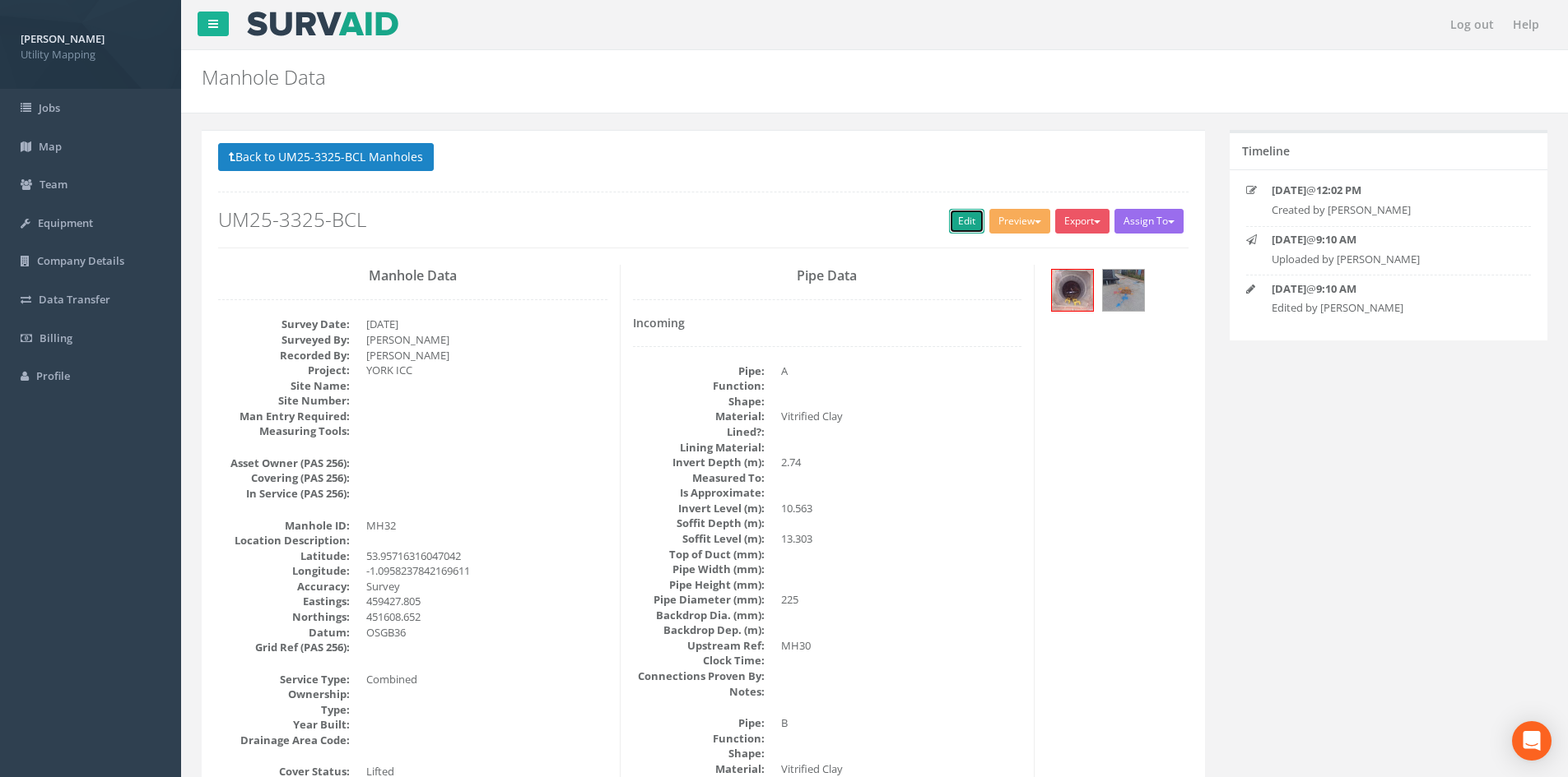
click at [965, 220] on link "Edit" at bounding box center [967, 222] width 35 height 25
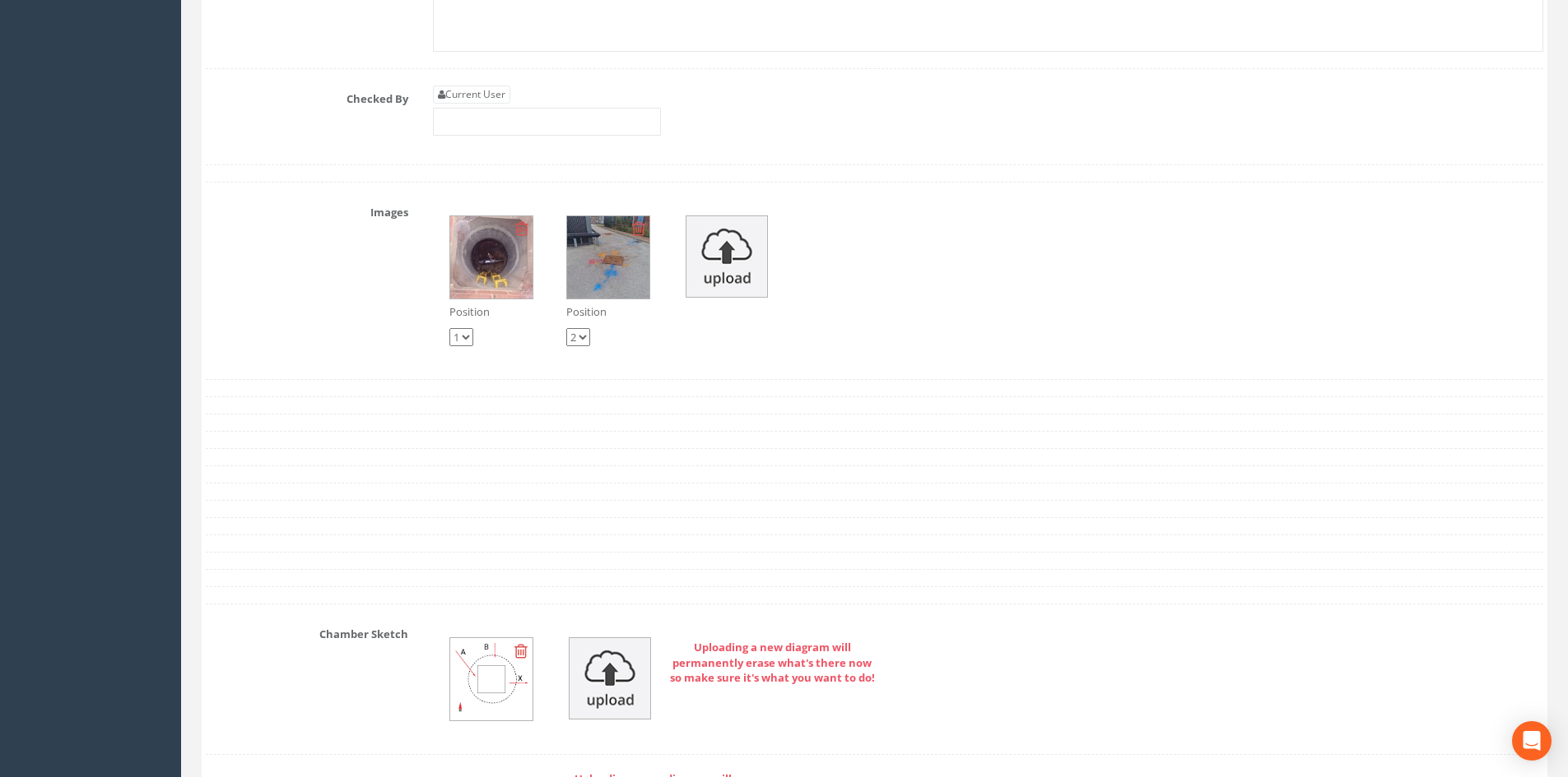
scroll to position [5425, 0]
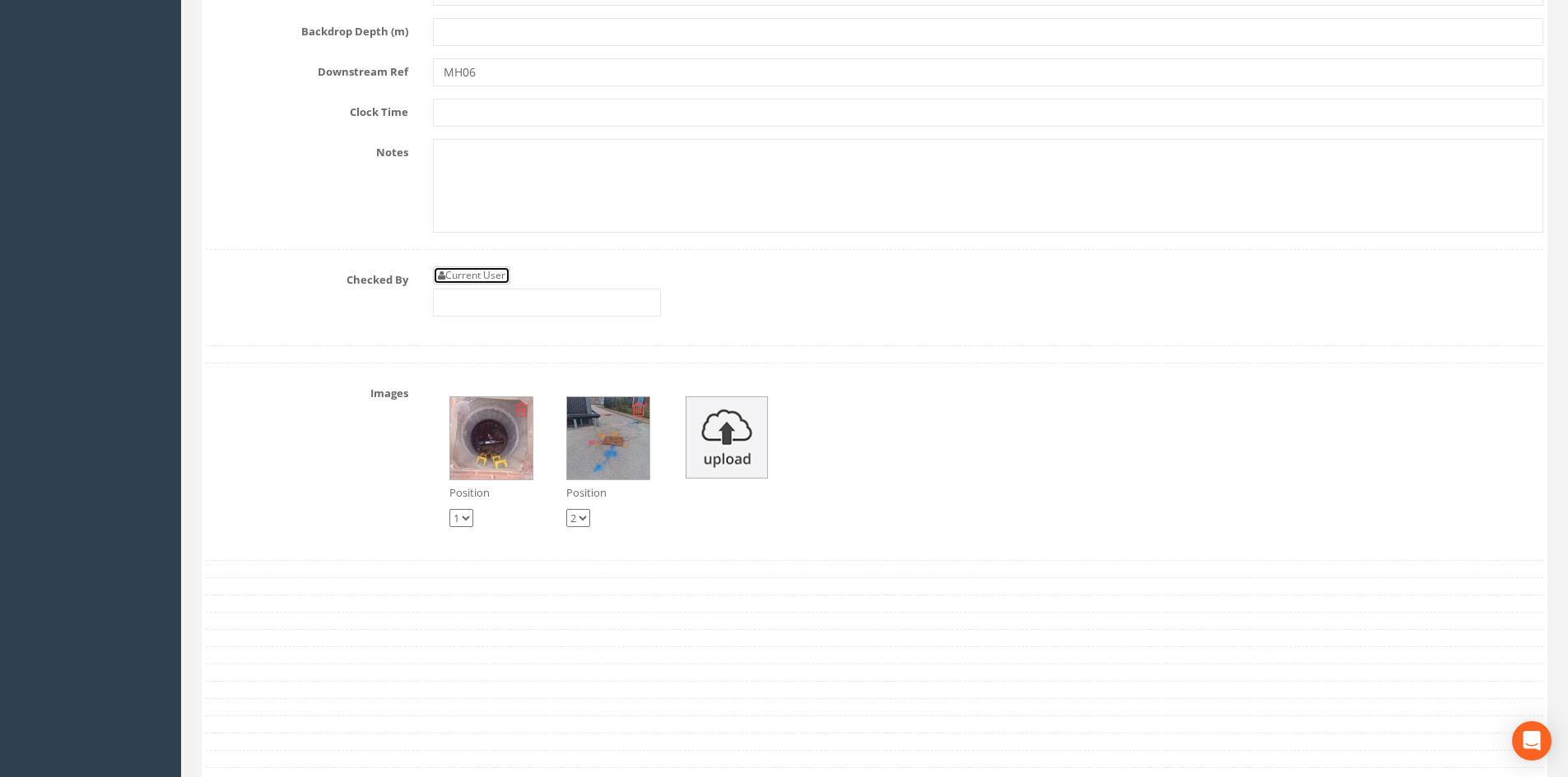
click at [500, 275] on link "Current User" at bounding box center [472, 275] width 77 height 18
type input "[PERSON_NAME]"
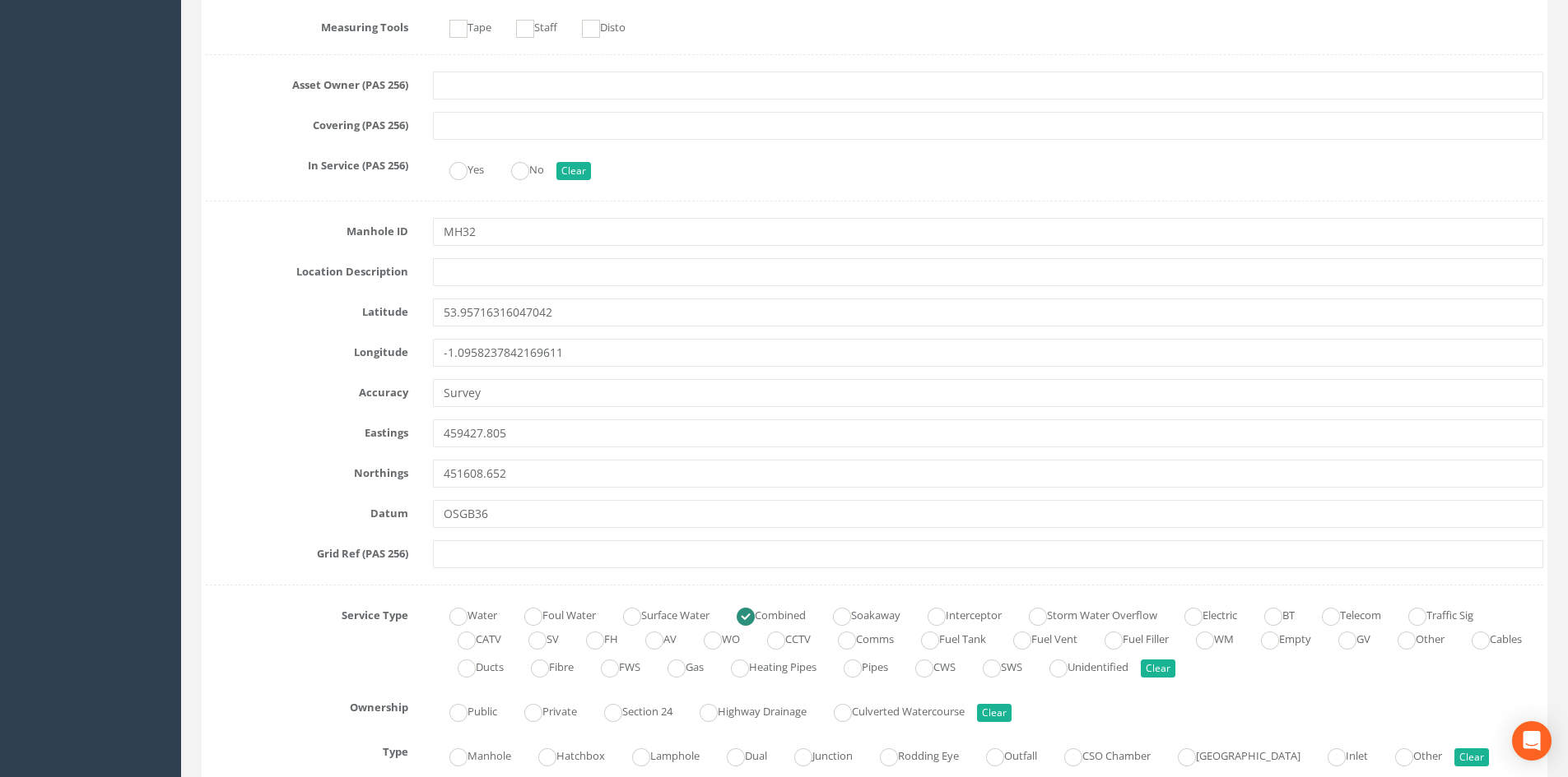
scroll to position [0, 0]
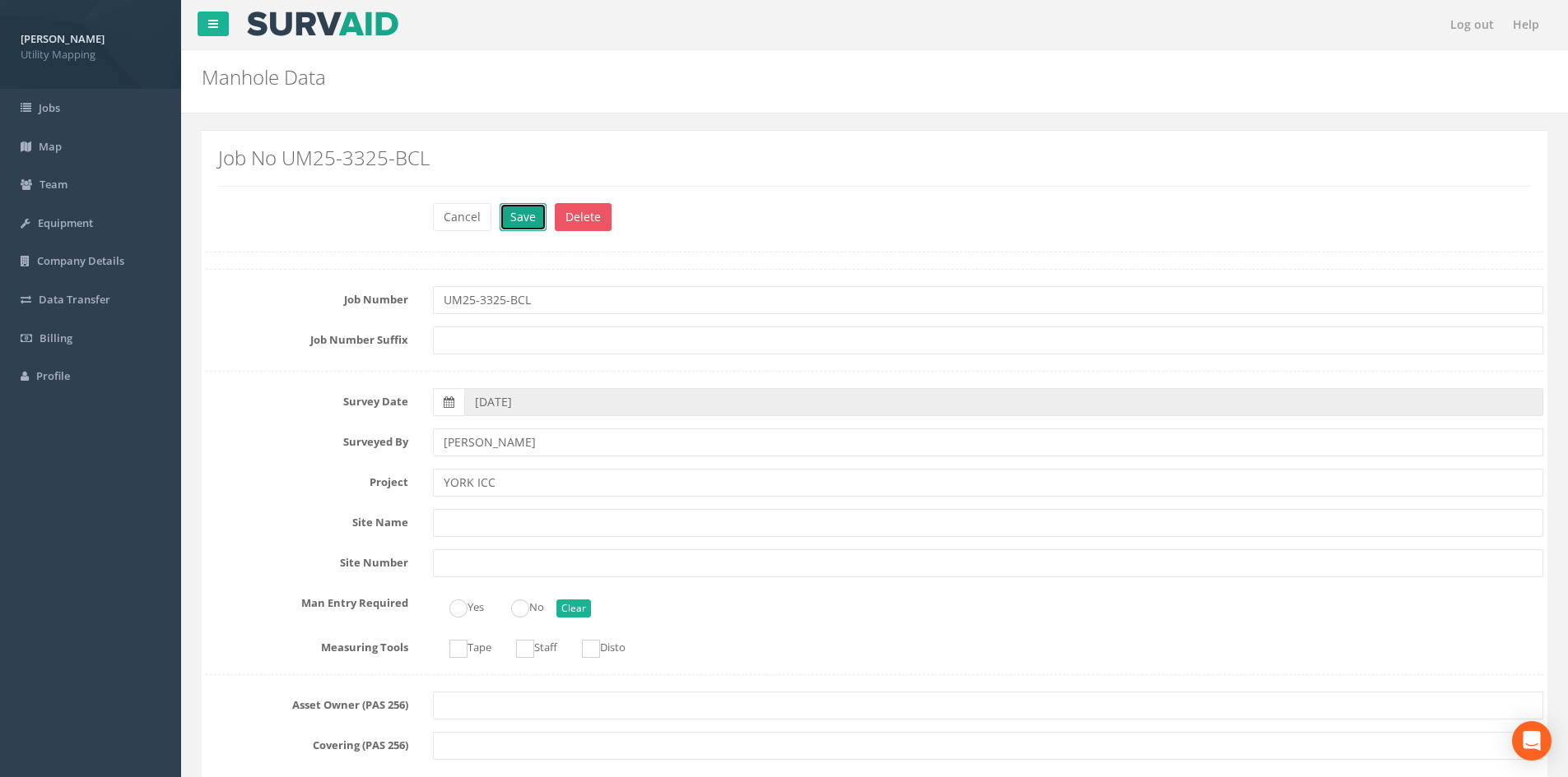
click at [536, 220] on button "Save" at bounding box center [523, 217] width 47 height 28
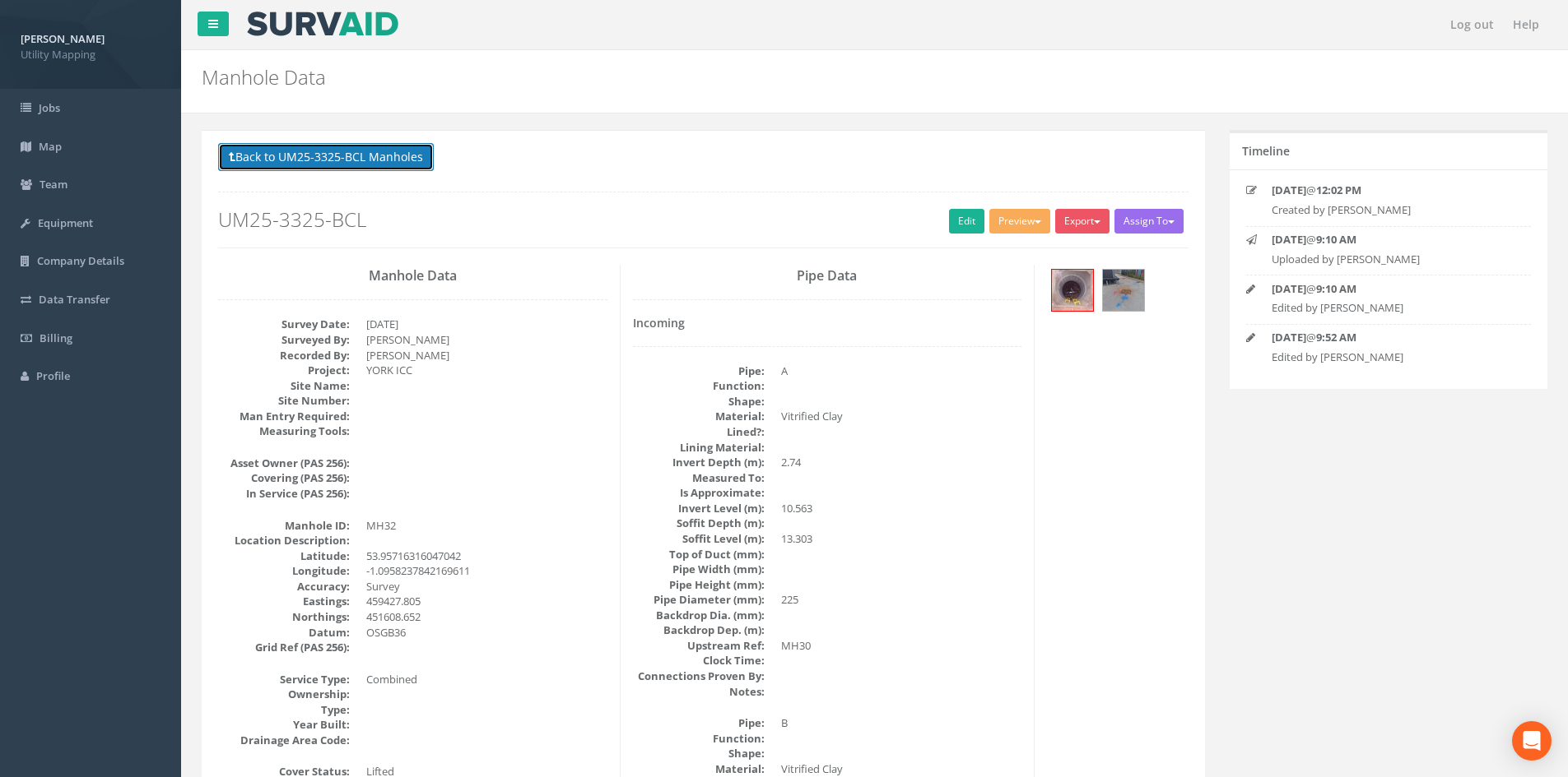
drag, startPoint x: 303, startPoint y: 151, endPoint x: 323, endPoint y: 153, distance: 20.1
click at [304, 150] on button "Back to UM25-3325-BCL Manholes" at bounding box center [326, 157] width 216 height 28
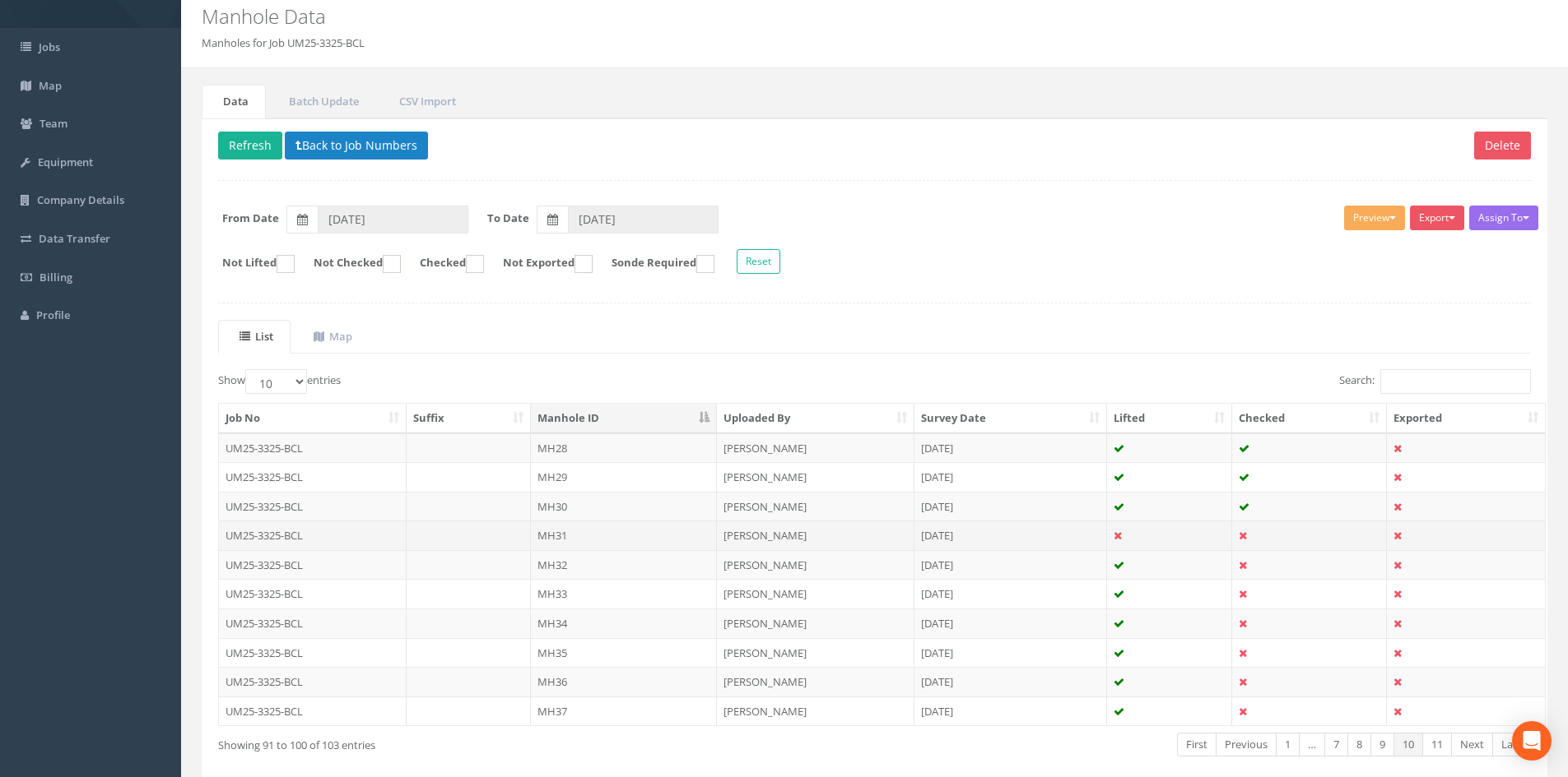
scroll to position [140, 0]
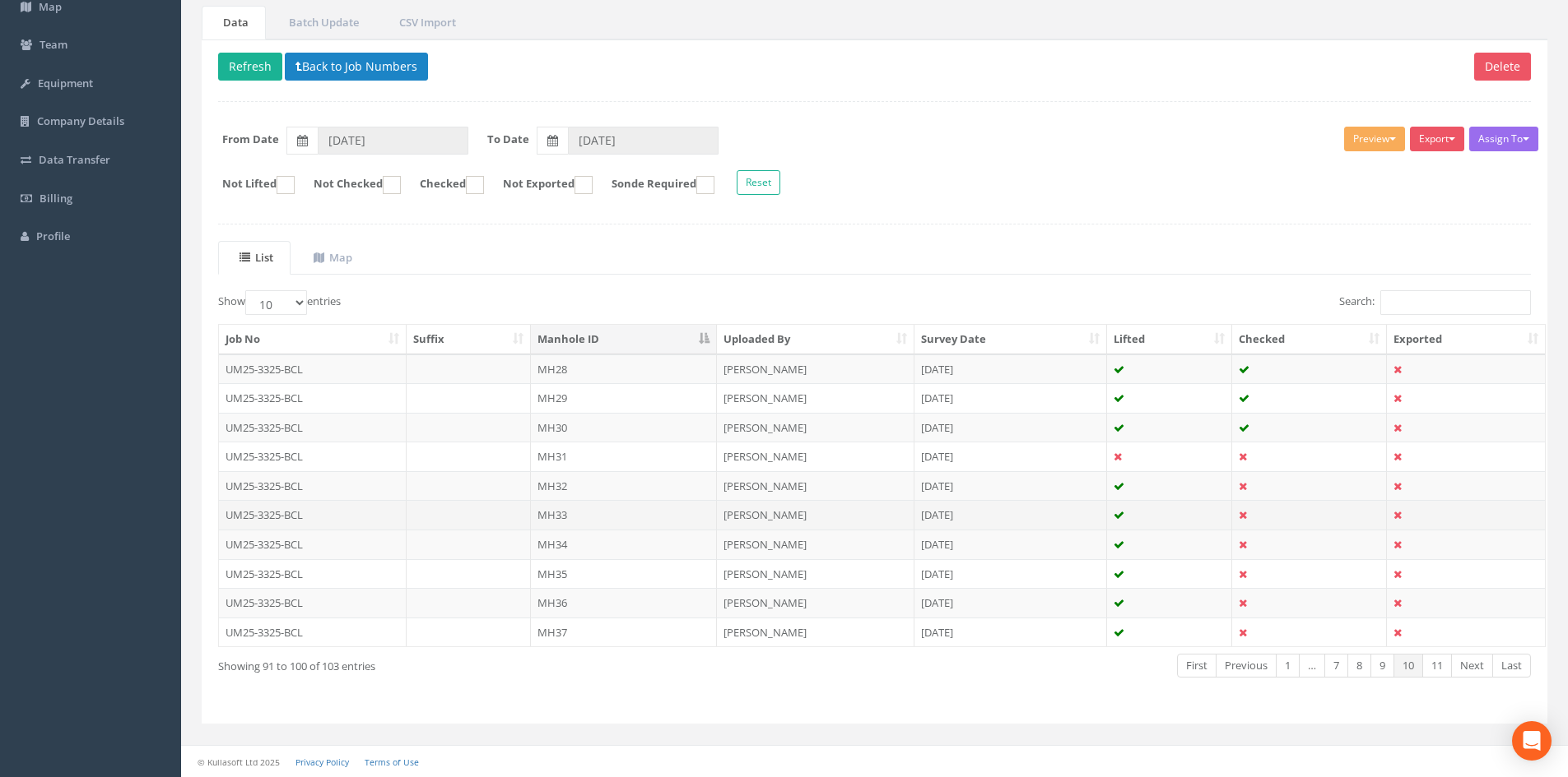
click at [656, 519] on td "MH33" at bounding box center [624, 515] width 186 height 30
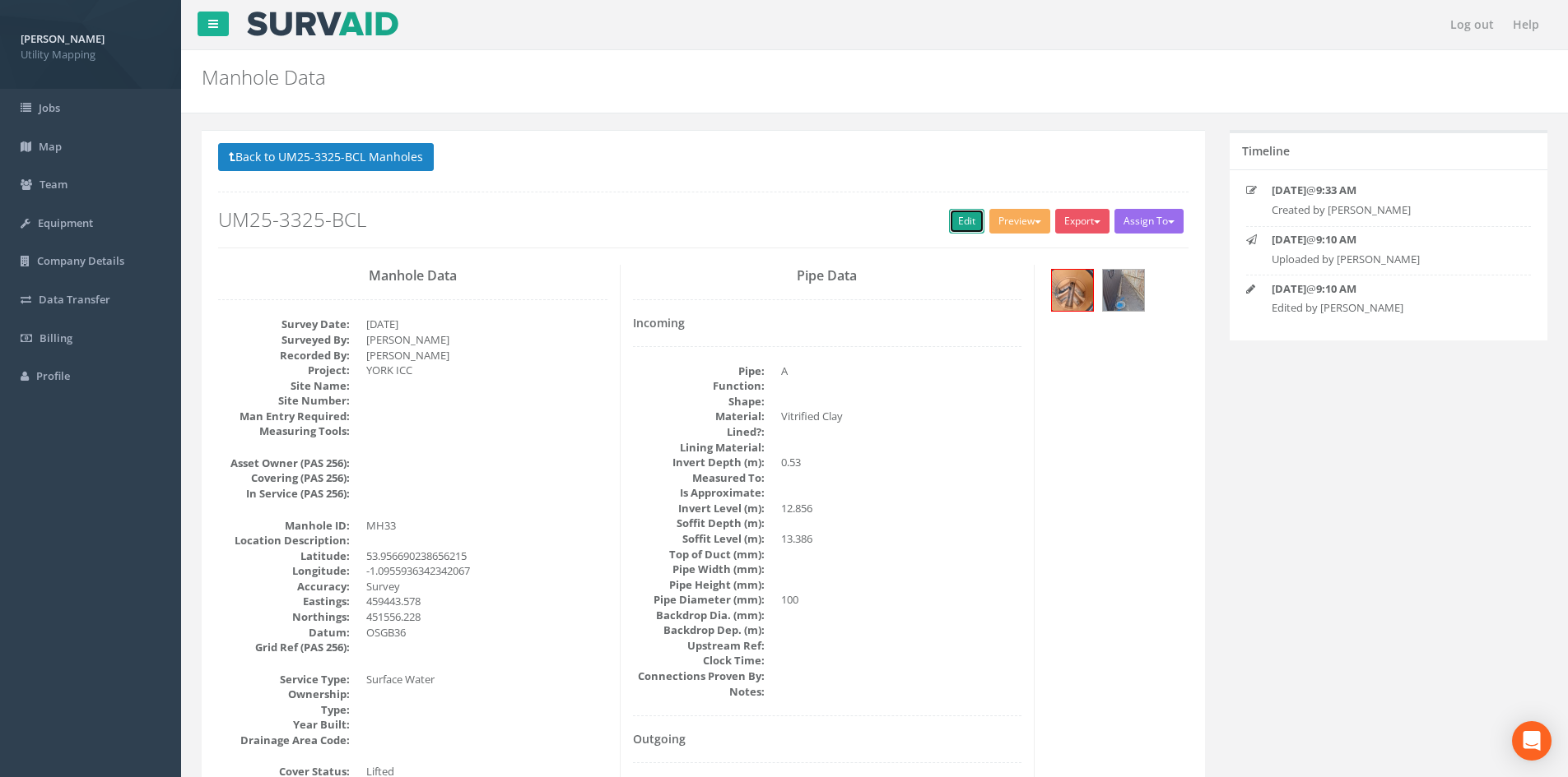
click at [956, 220] on link "Edit" at bounding box center [967, 222] width 35 height 25
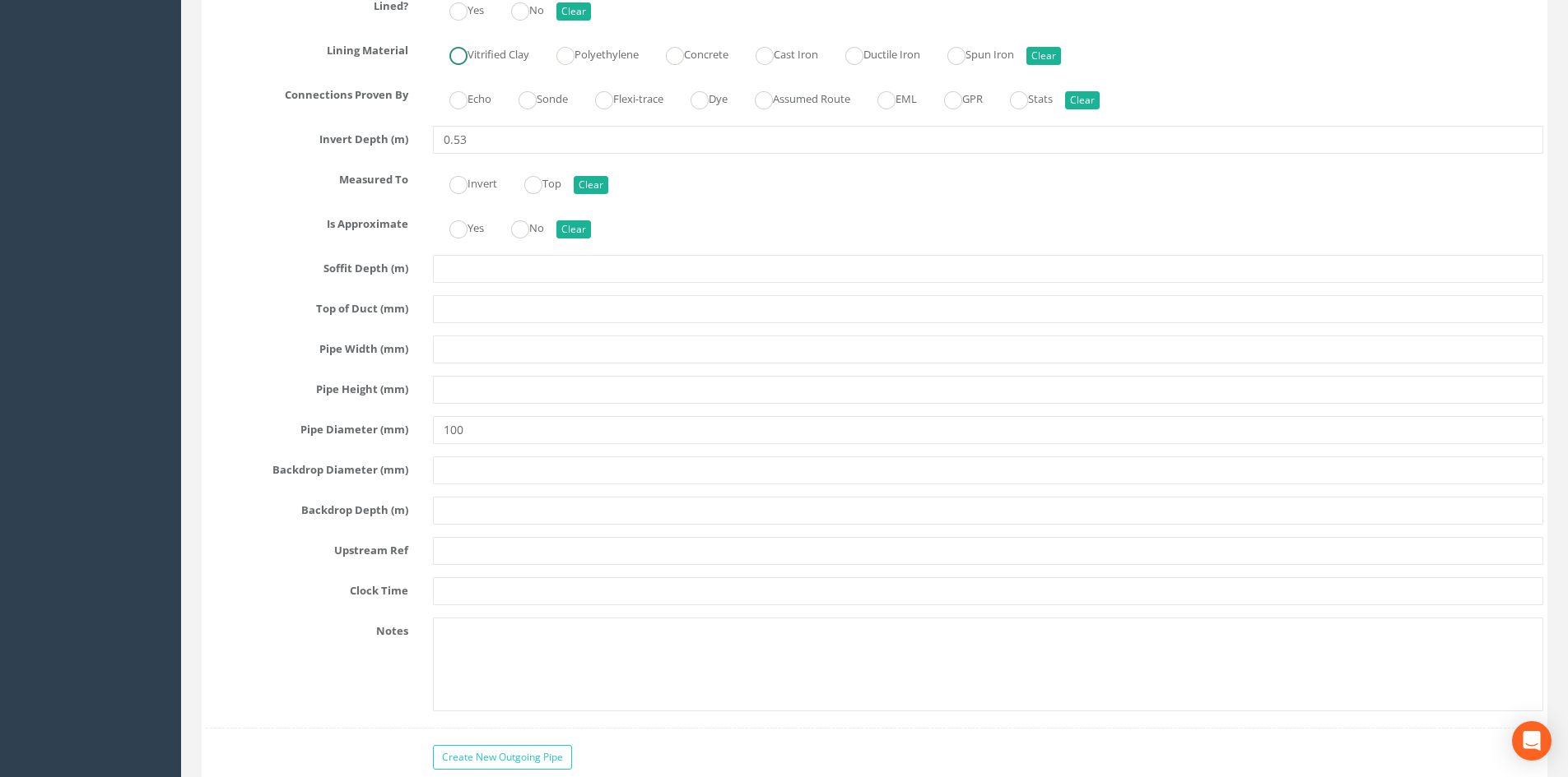
scroll to position [3043, 0]
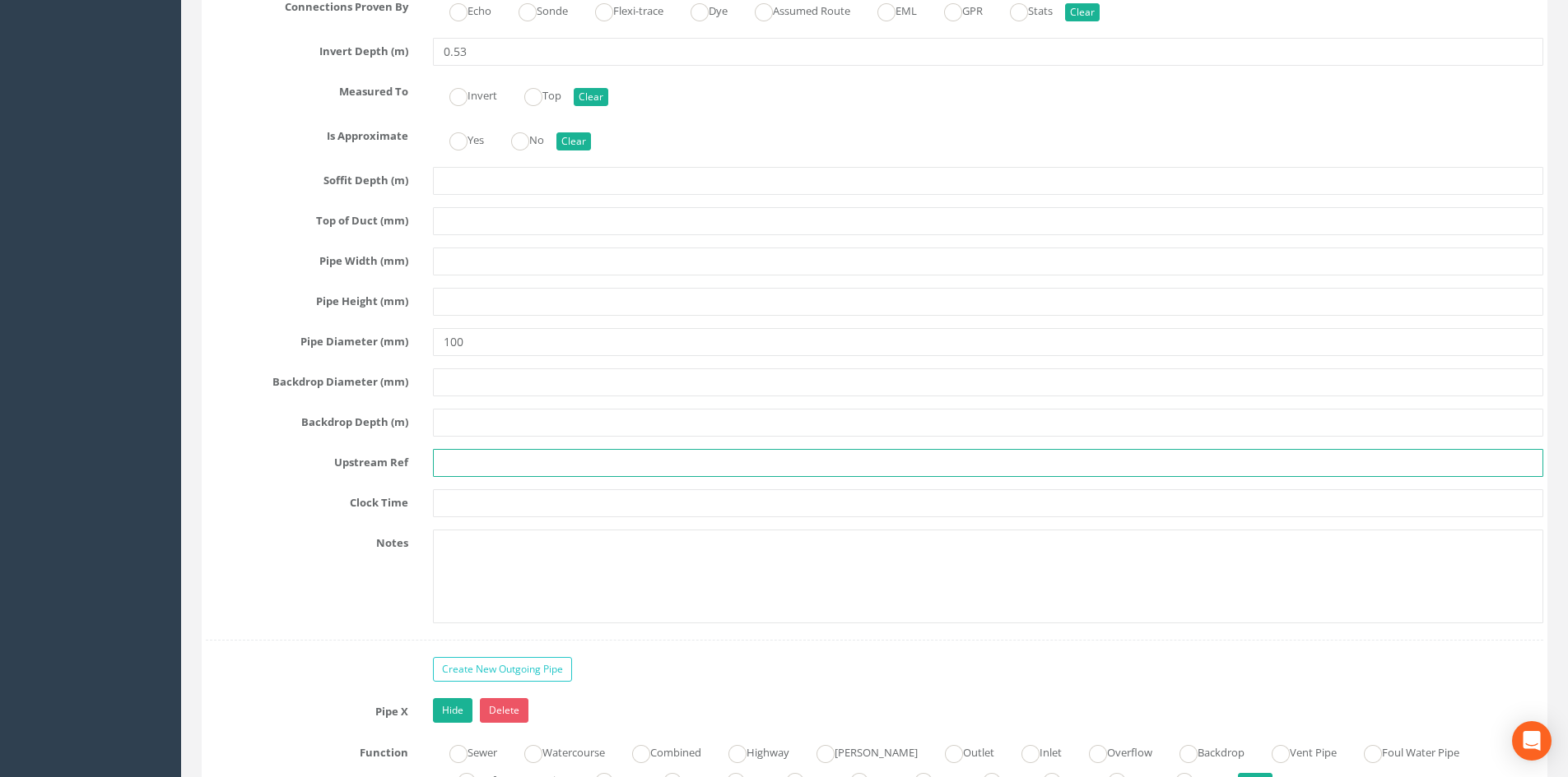
click at [458, 456] on input "text" at bounding box center [988, 463] width 1110 height 28
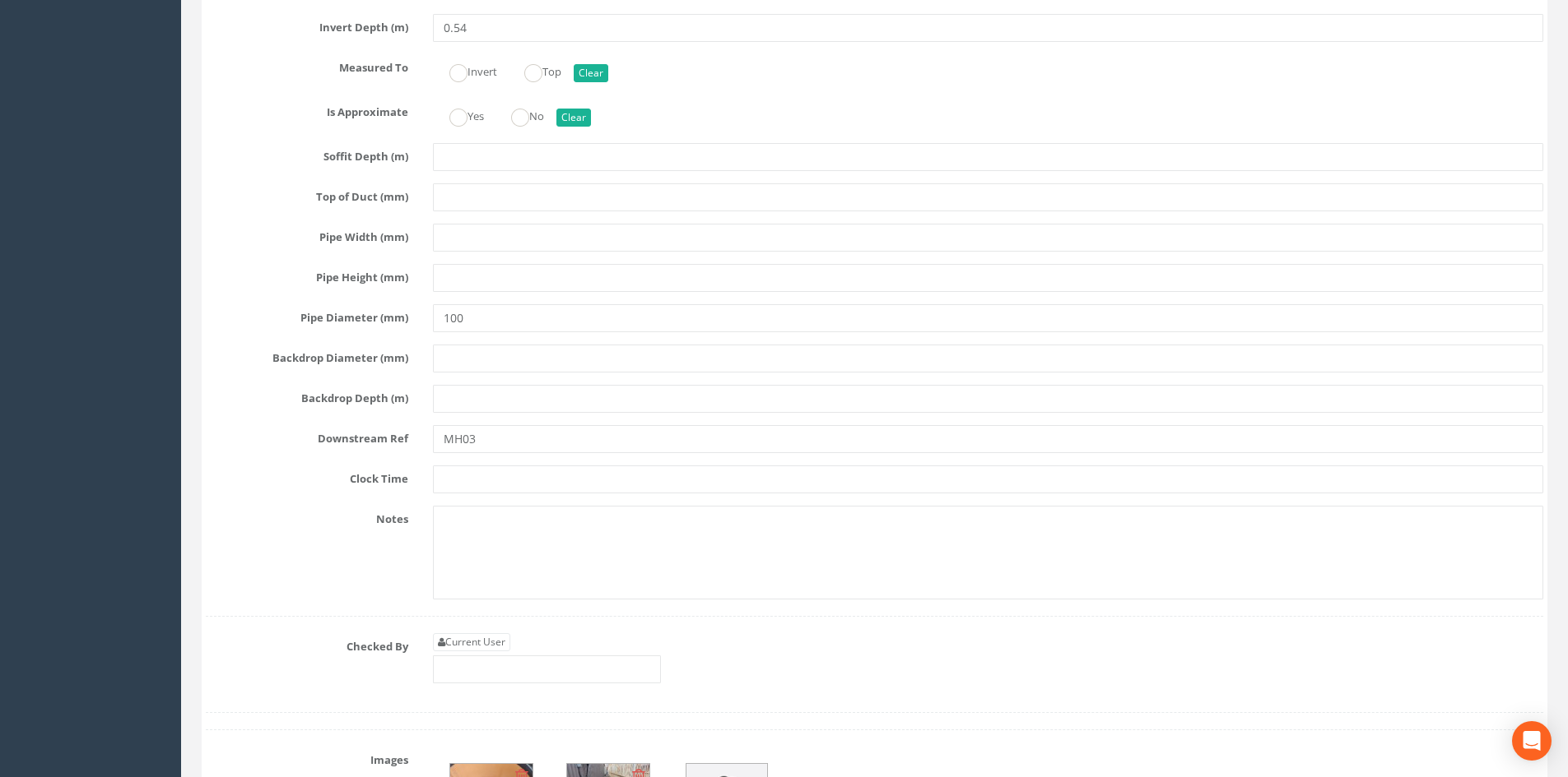
scroll to position [4113, 0]
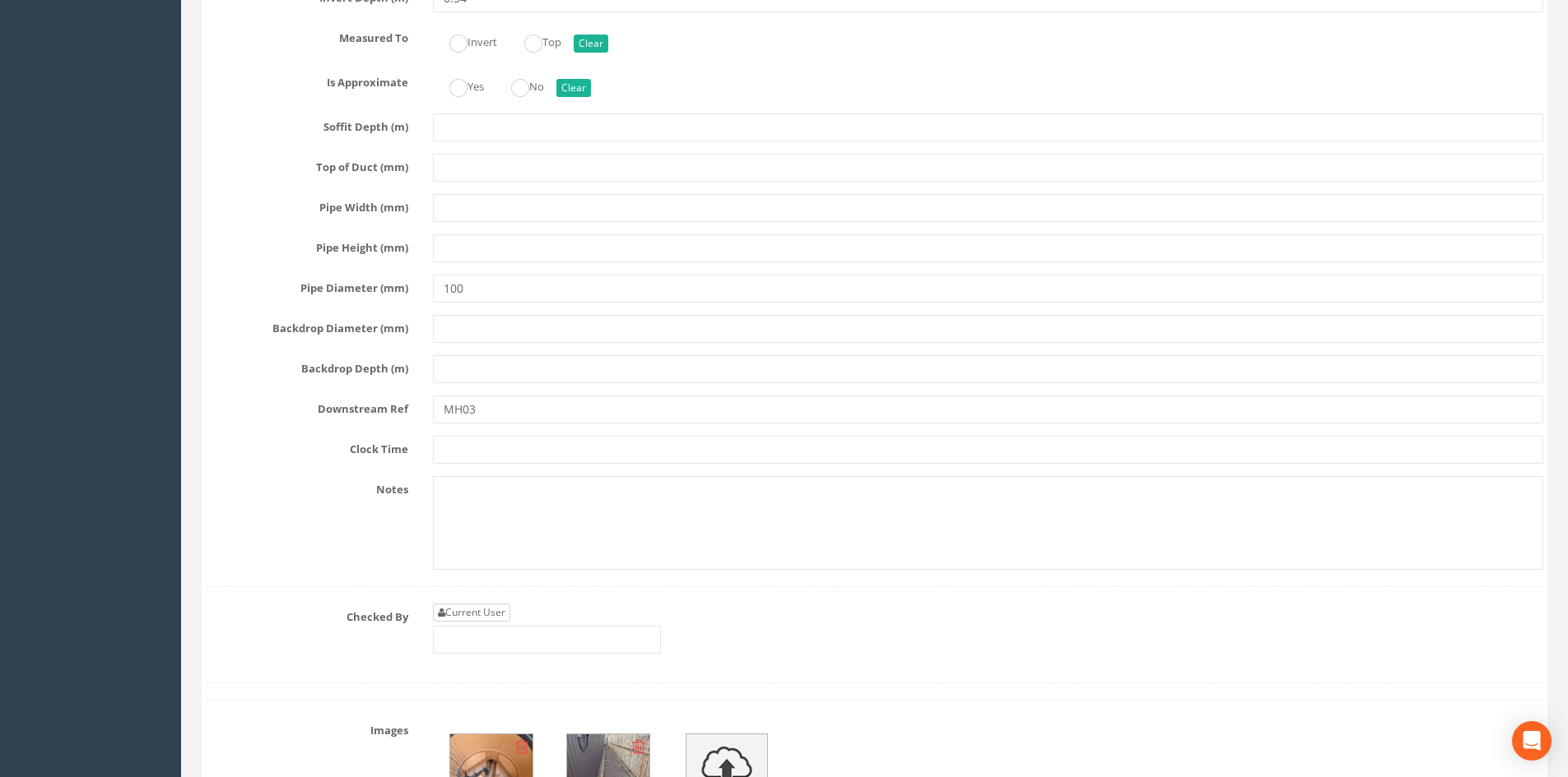
type input "EOT"
click at [479, 609] on link "Current User" at bounding box center [472, 612] width 77 height 18
type input "[PERSON_NAME]"
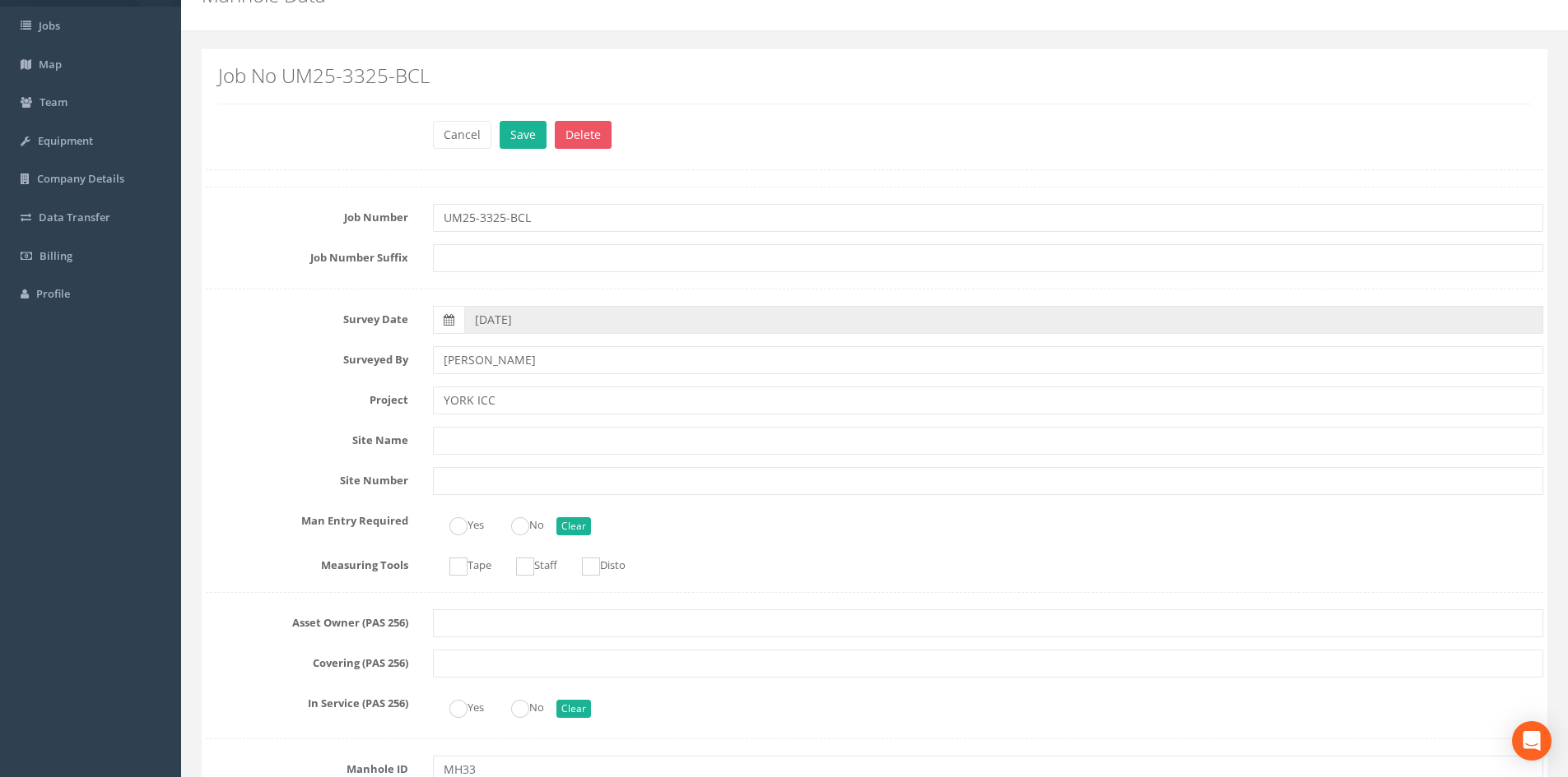
scroll to position [0, 0]
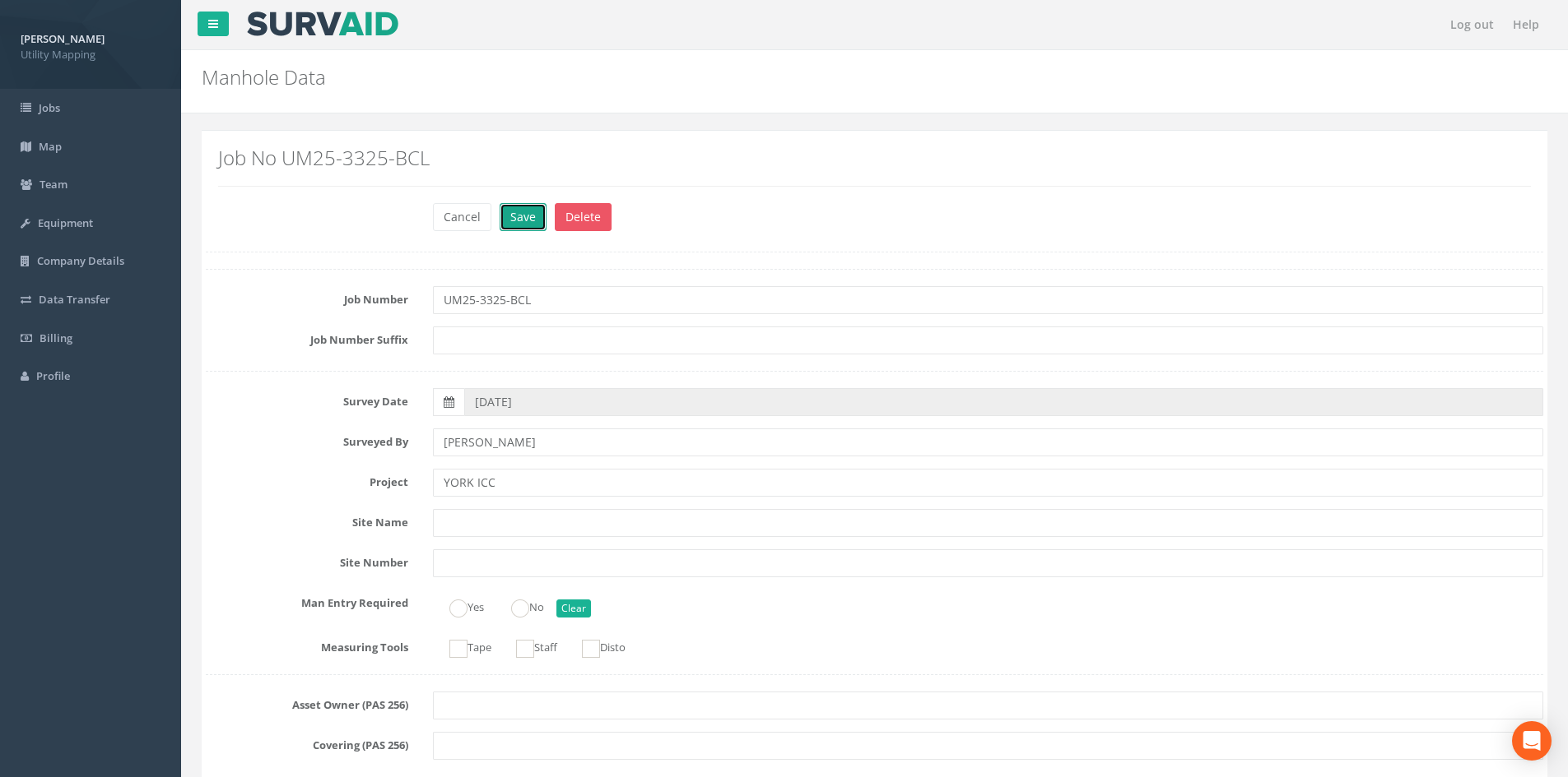
click at [512, 214] on button "Save" at bounding box center [523, 217] width 47 height 28
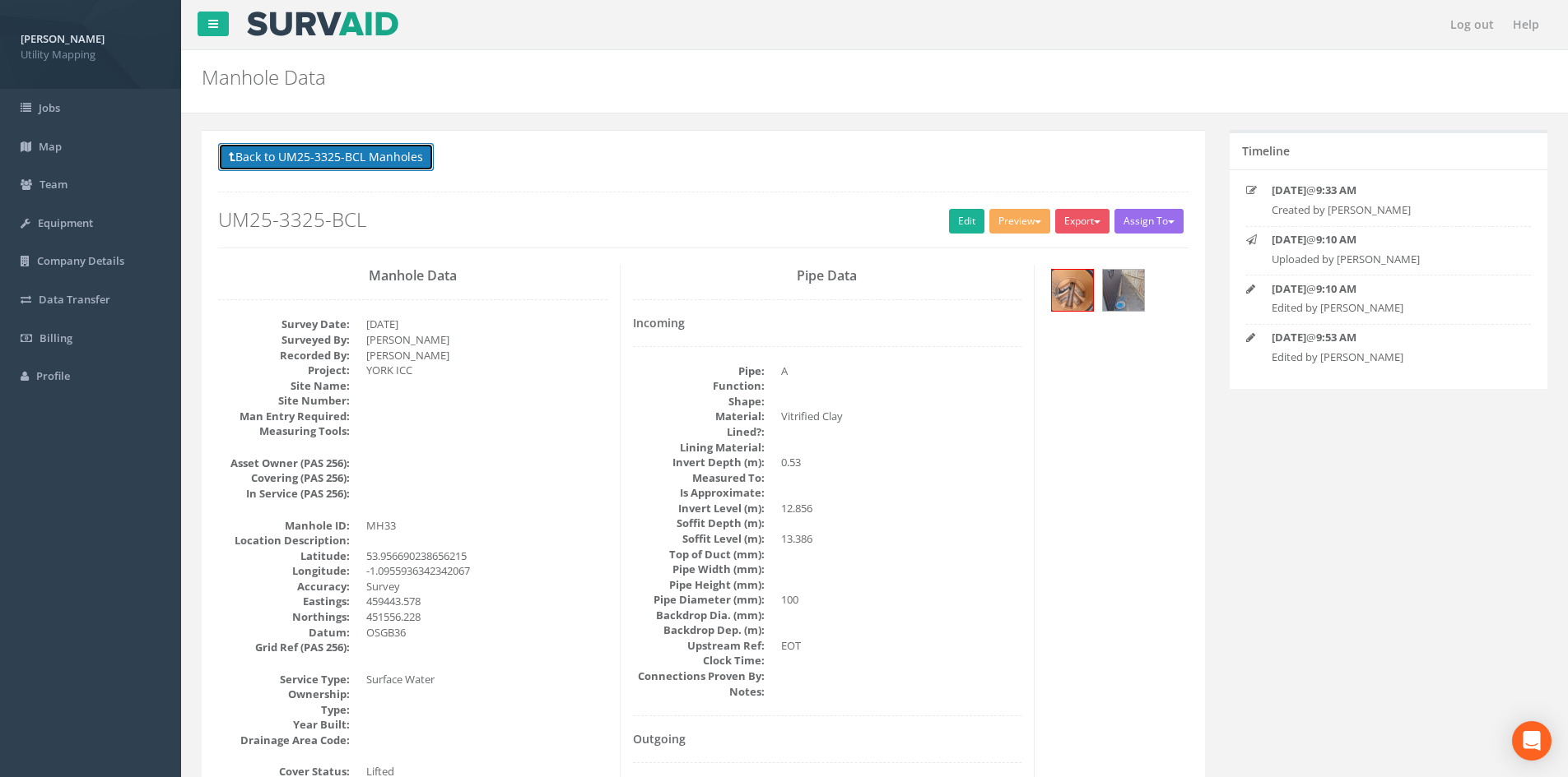
click at [422, 166] on button "Back to UM25-3325-BCL Manholes" at bounding box center [326, 157] width 216 height 28
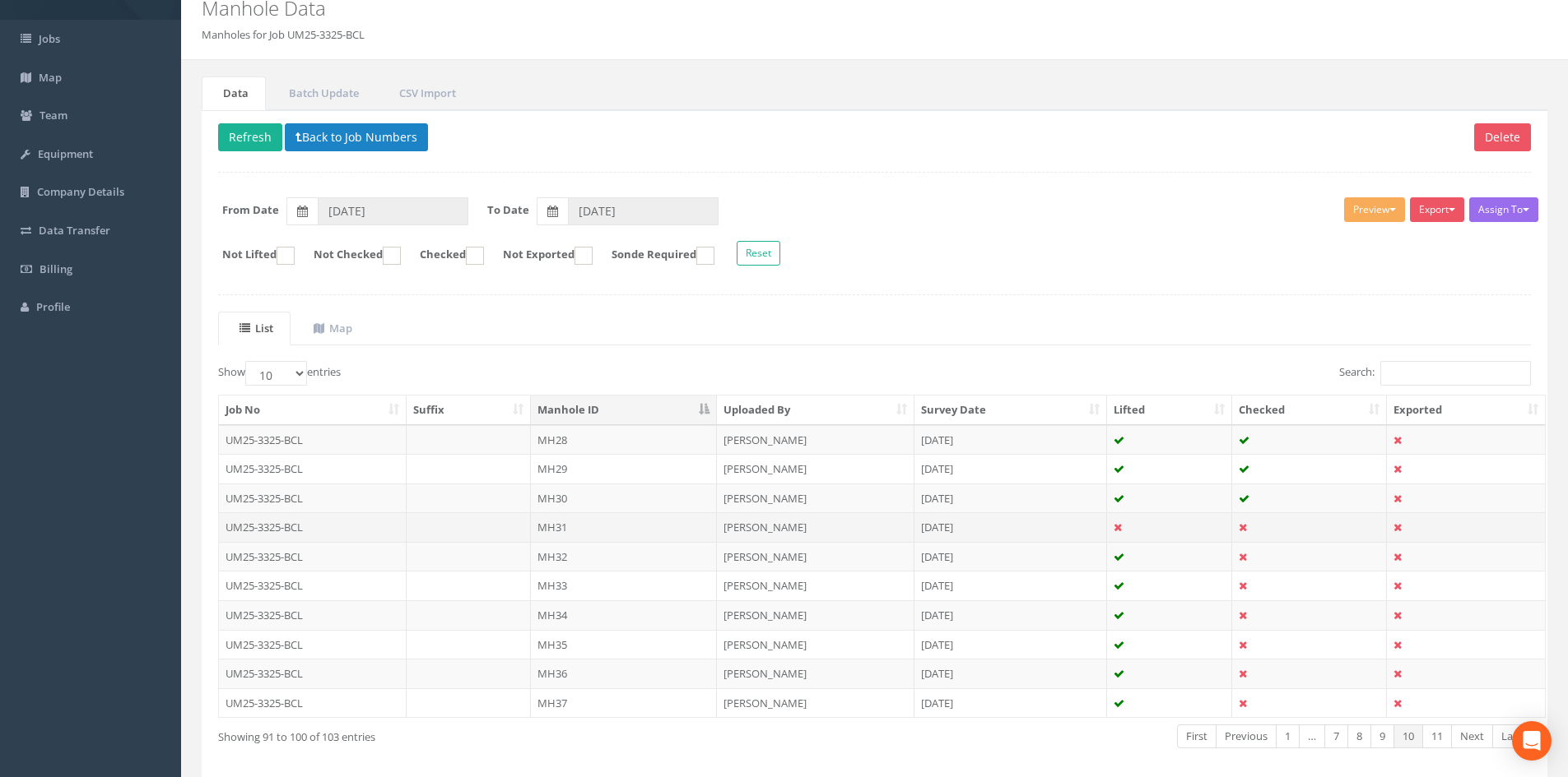
scroll to position [140, 0]
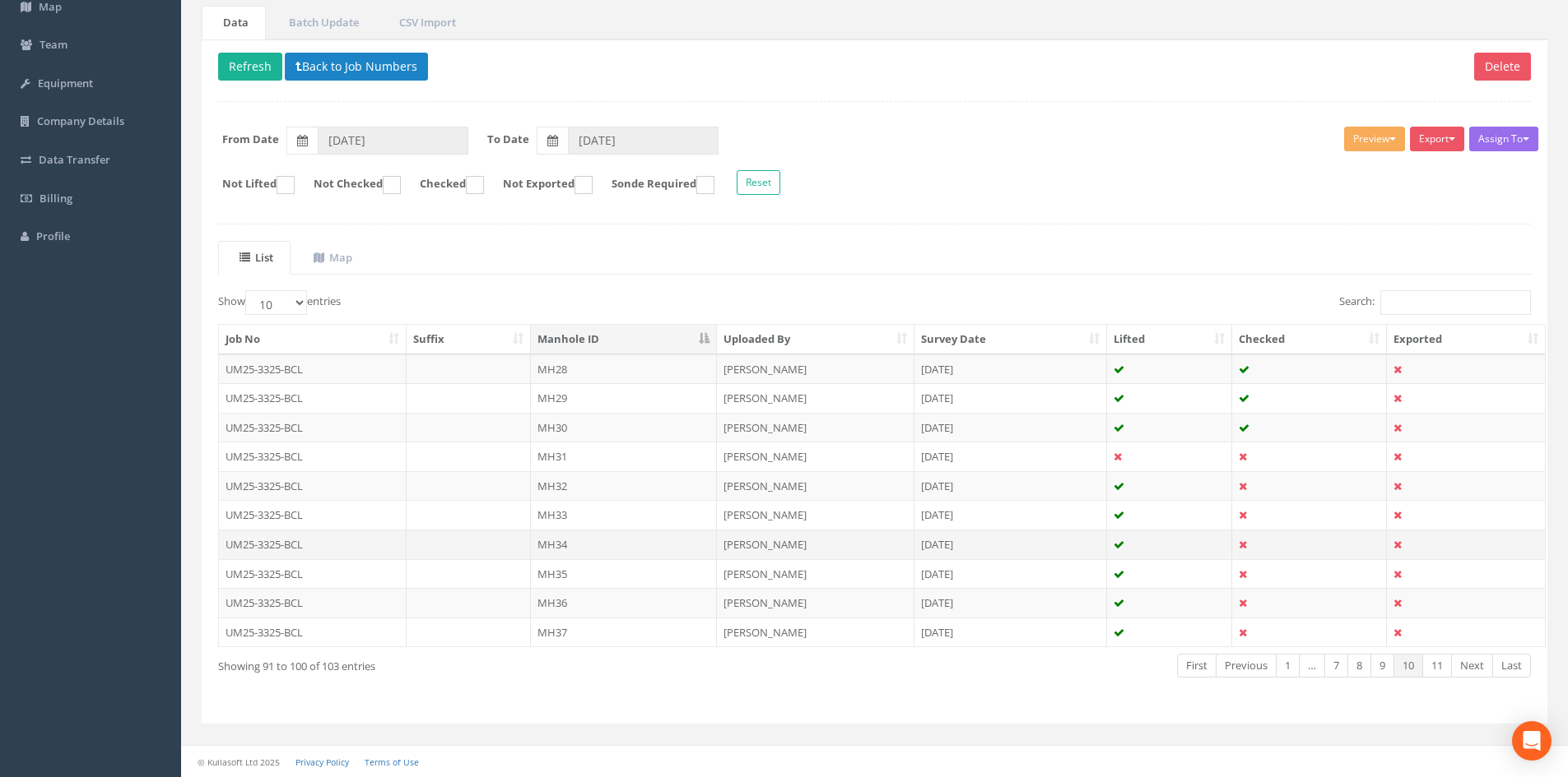
click at [602, 552] on td "MH34" at bounding box center [624, 545] width 186 height 30
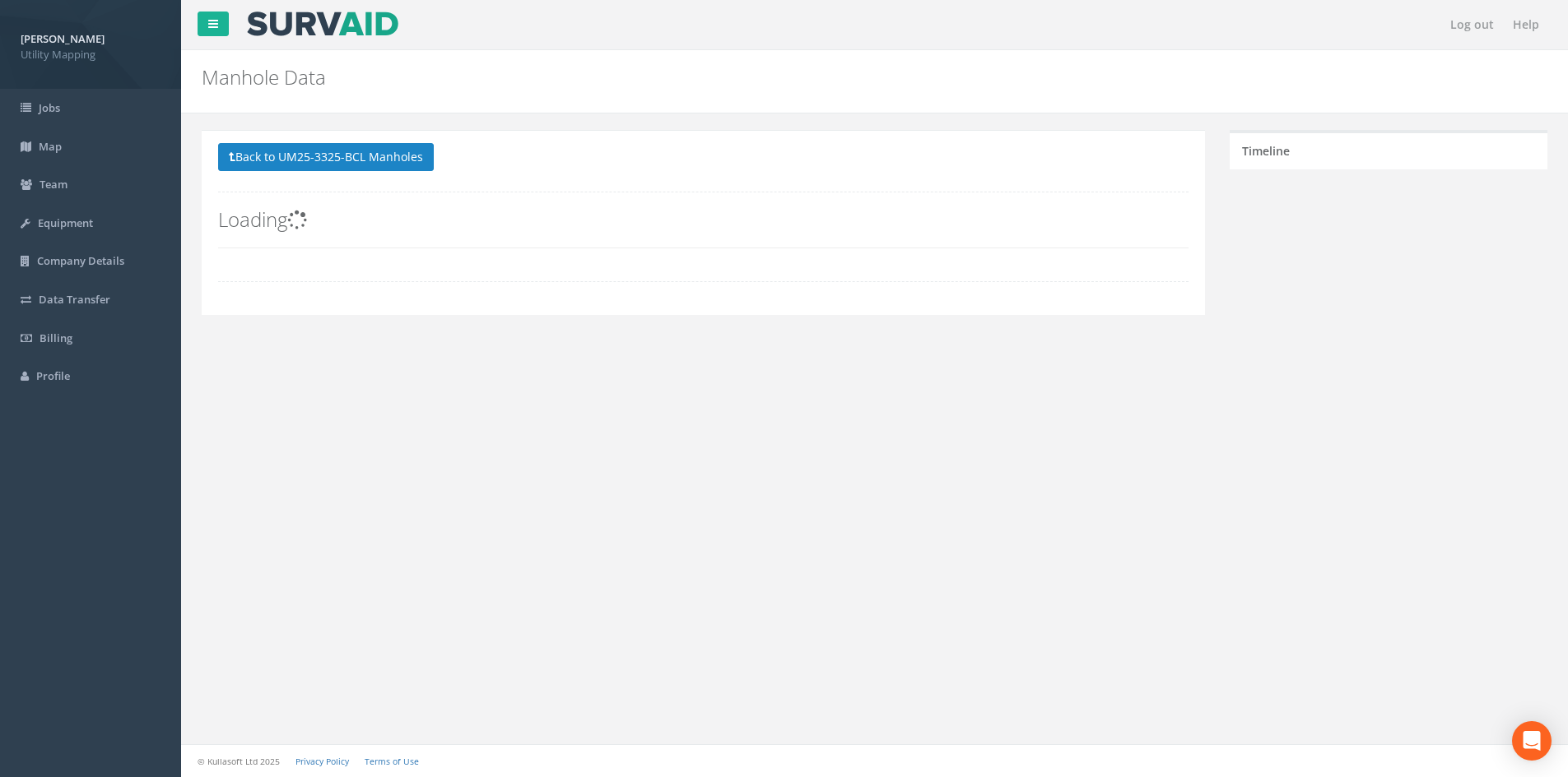
scroll to position [0, 0]
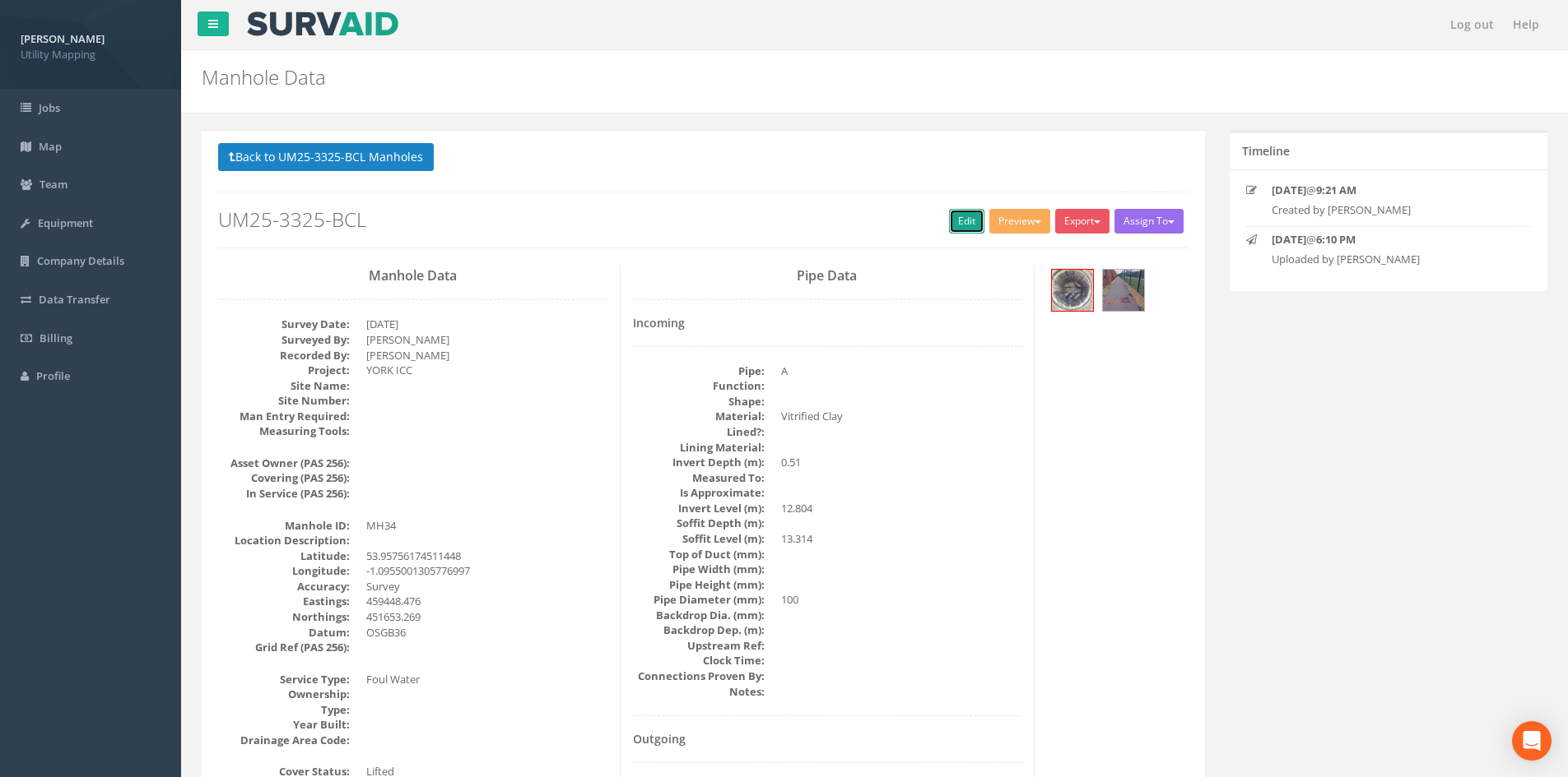
click at [952, 220] on link "Edit" at bounding box center [967, 222] width 35 height 25
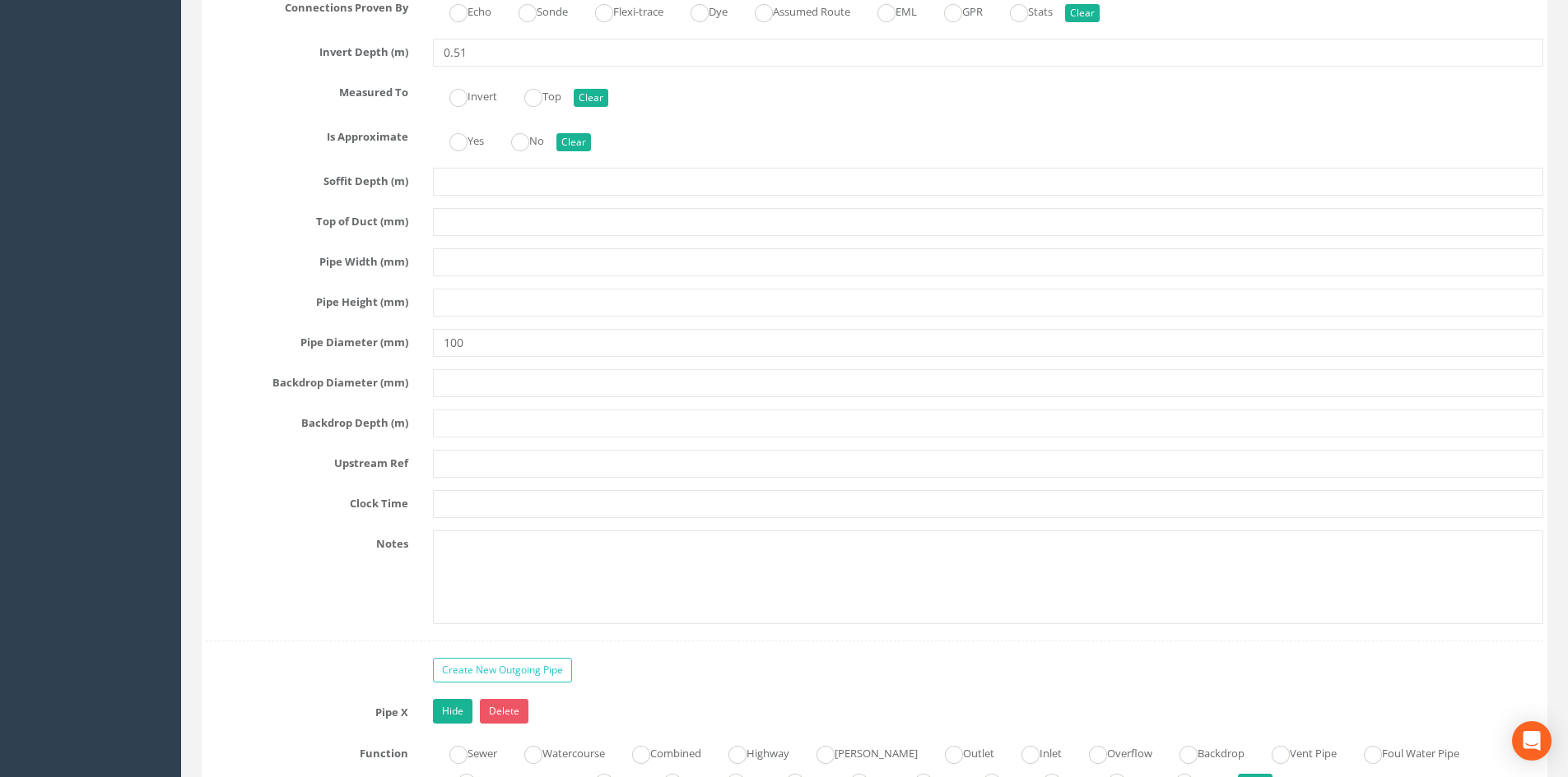
scroll to position [3043, 0]
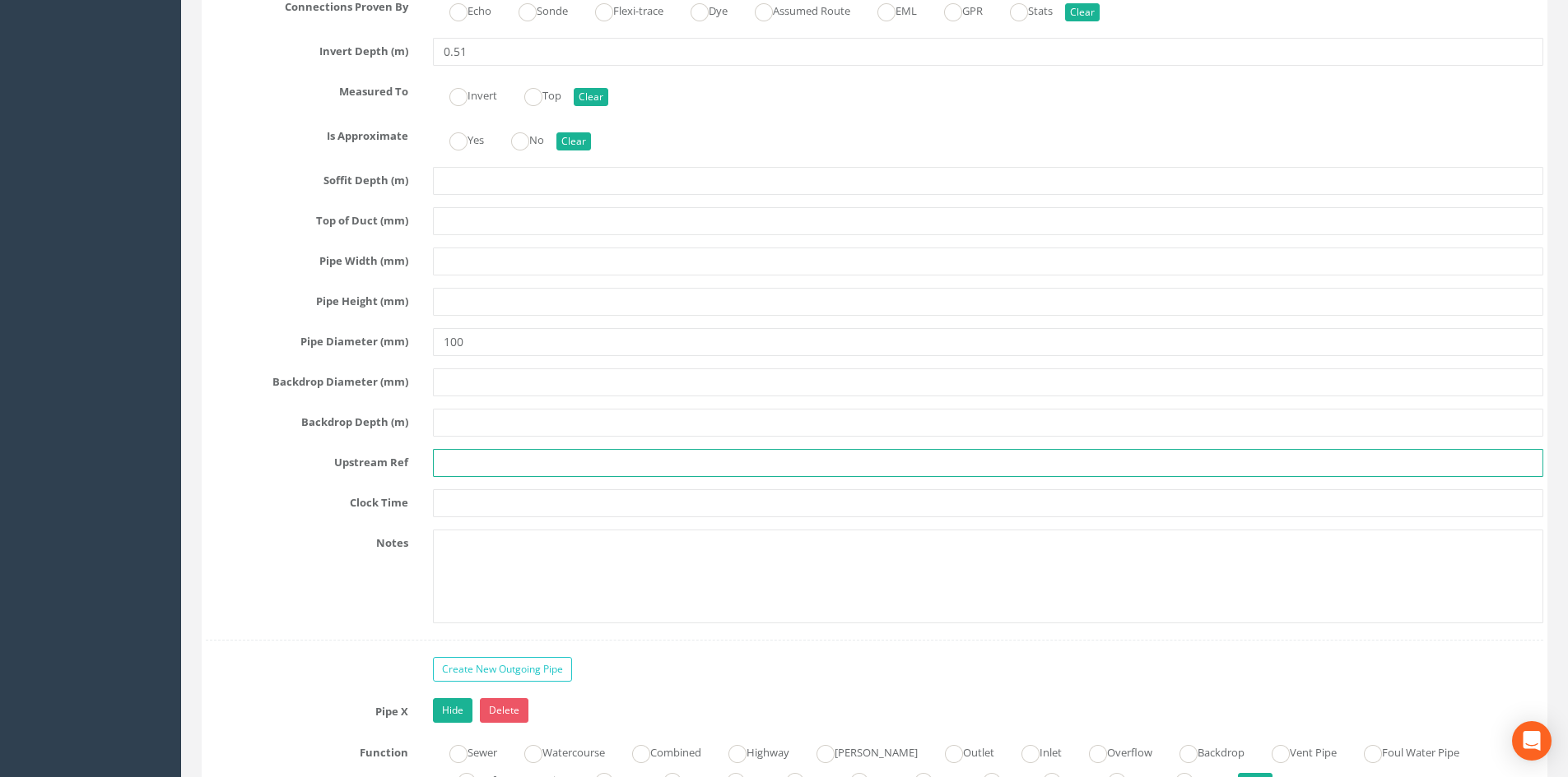
click at [520, 456] on input "text" at bounding box center [988, 463] width 1110 height 28
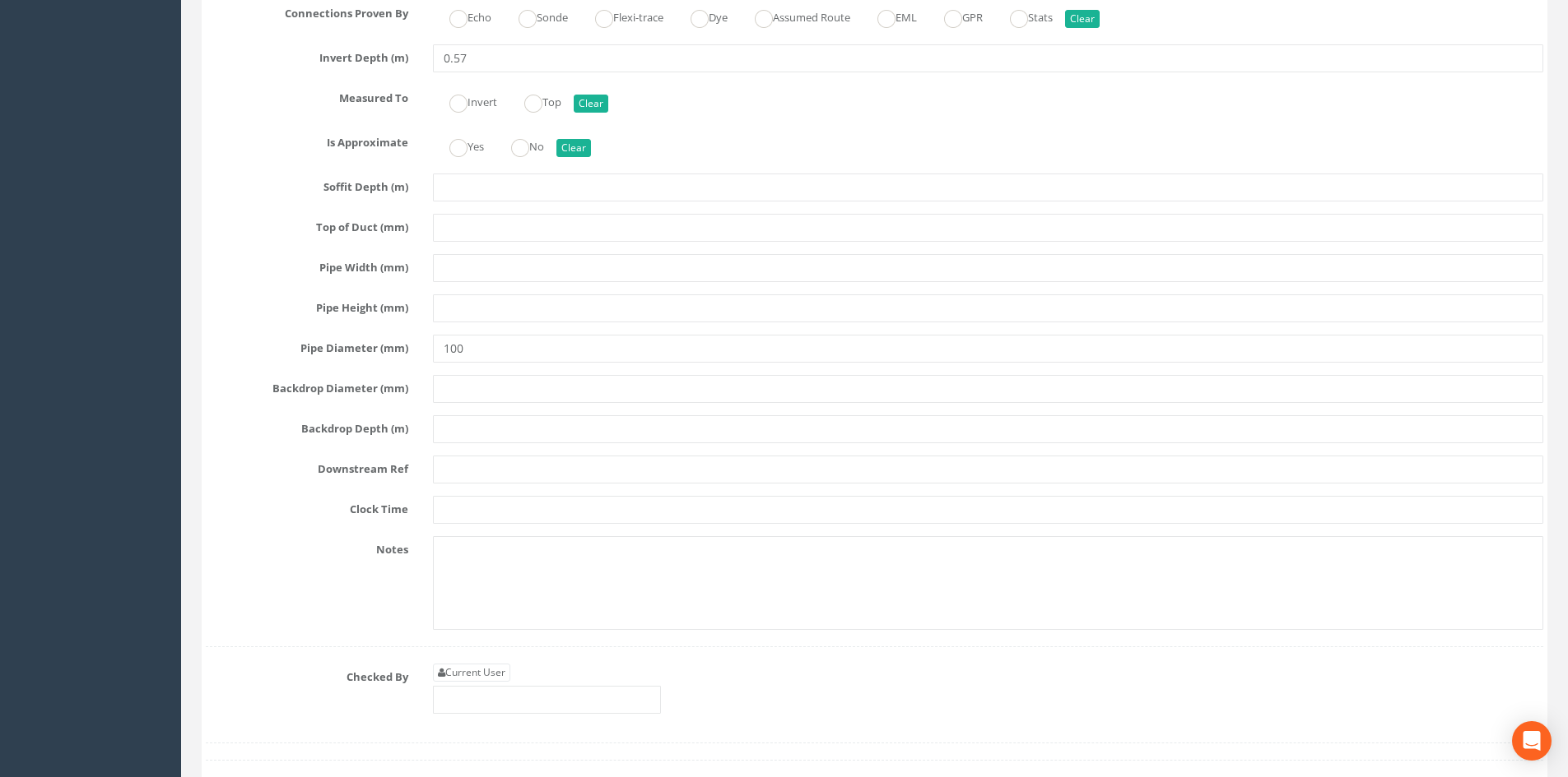
scroll to position [4030, 0]
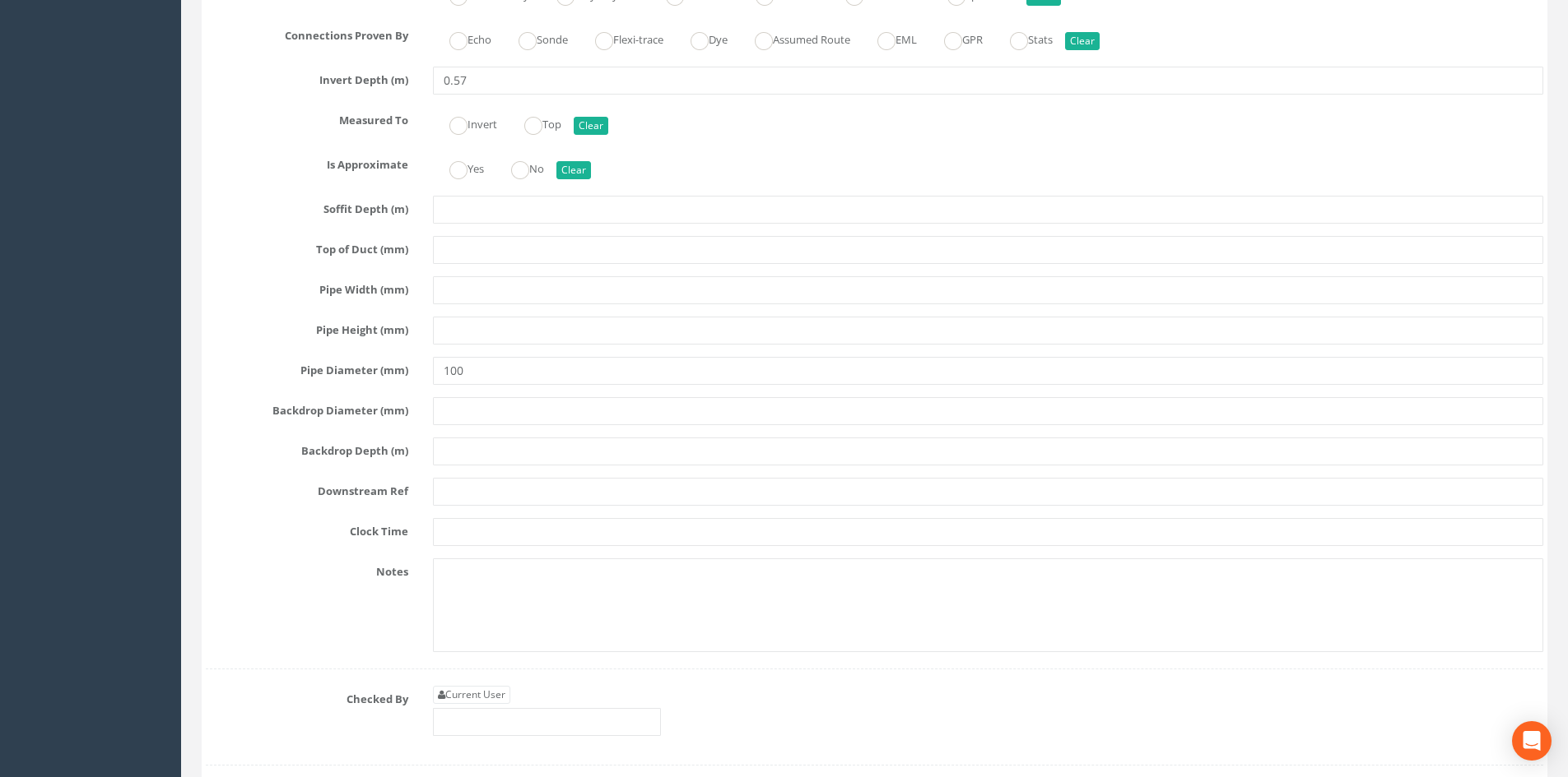
type input "EOT"
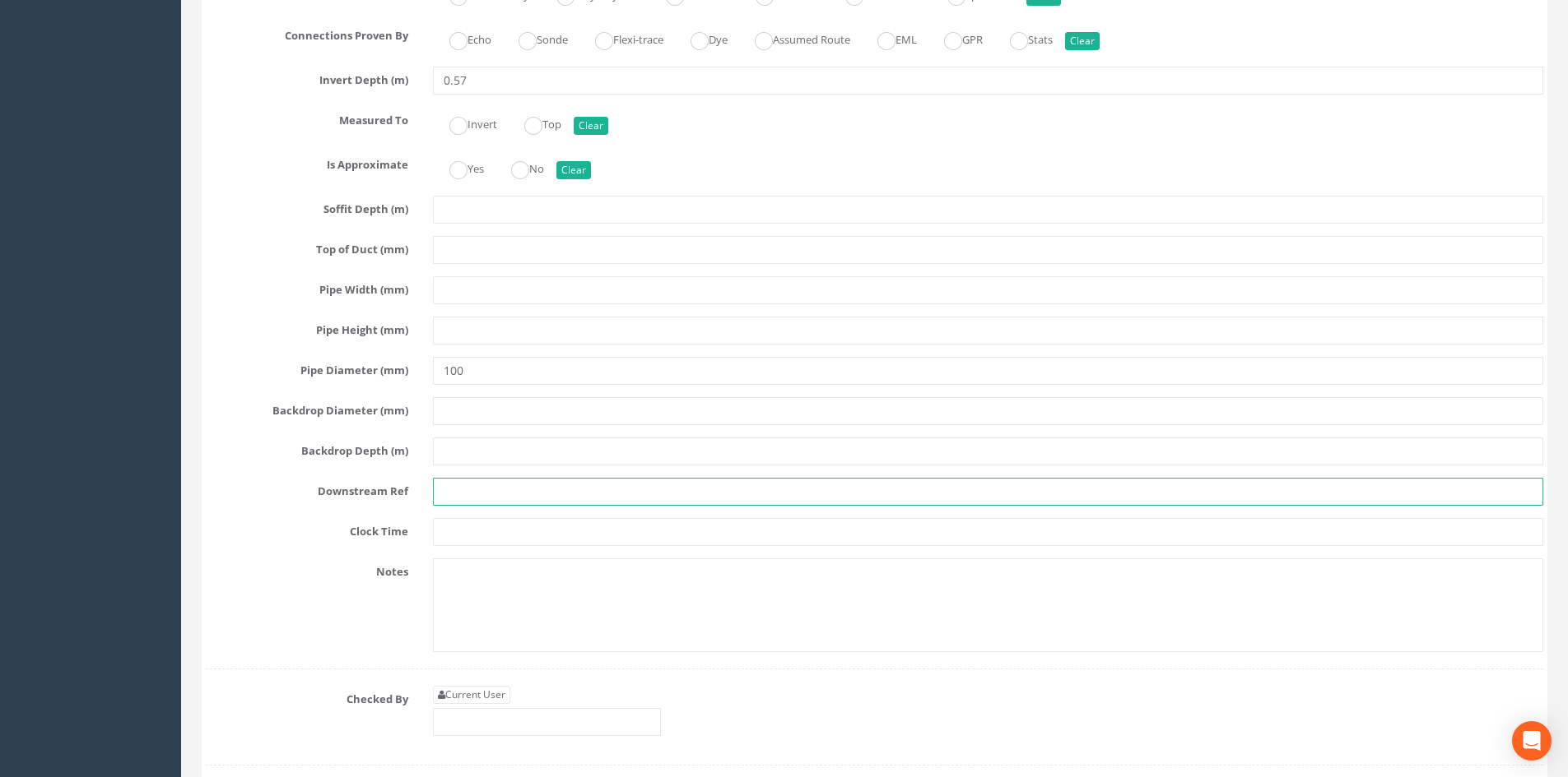
click at [503, 487] on input "text" at bounding box center [988, 492] width 1110 height 28
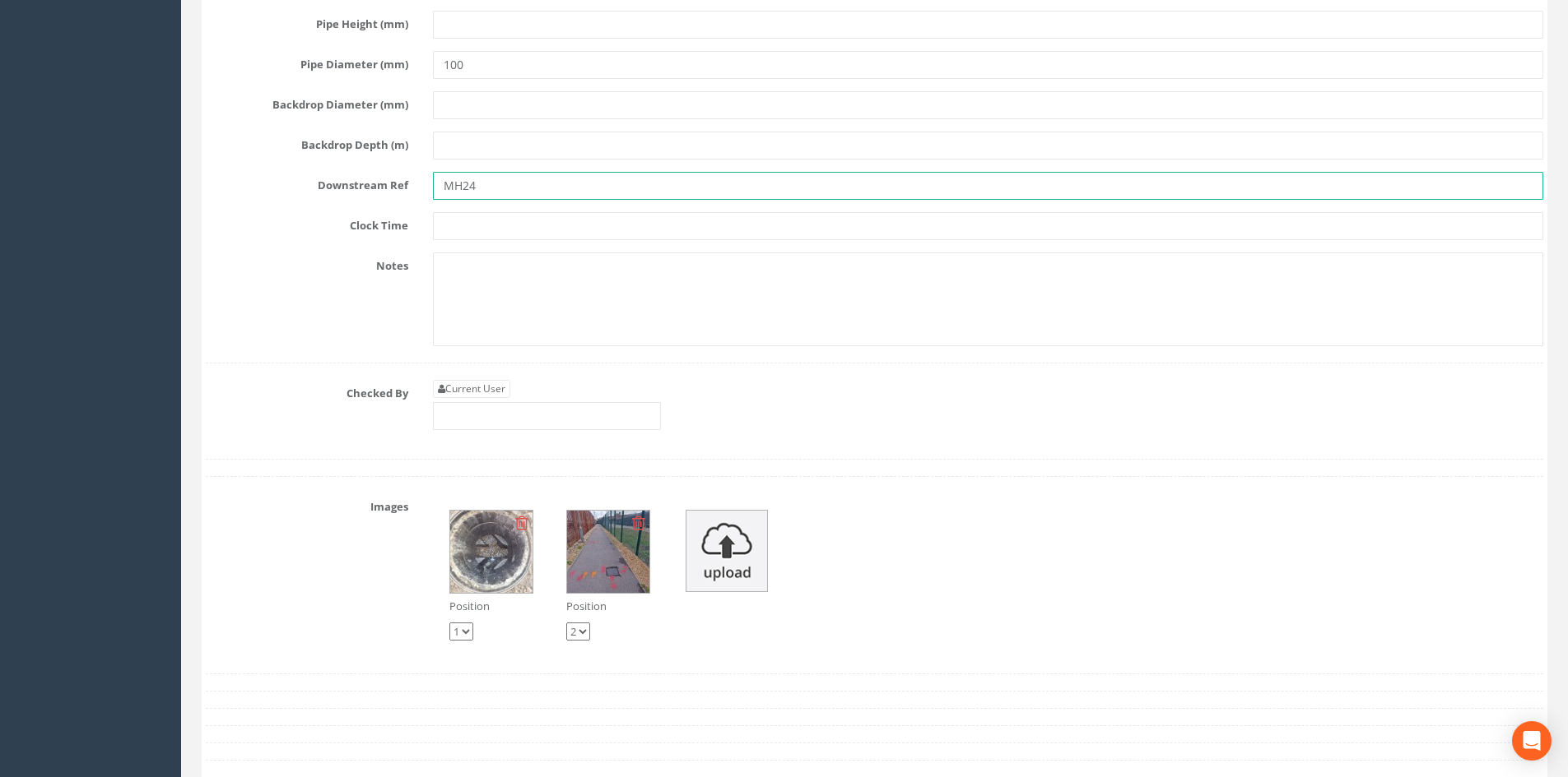
scroll to position [4360, 0]
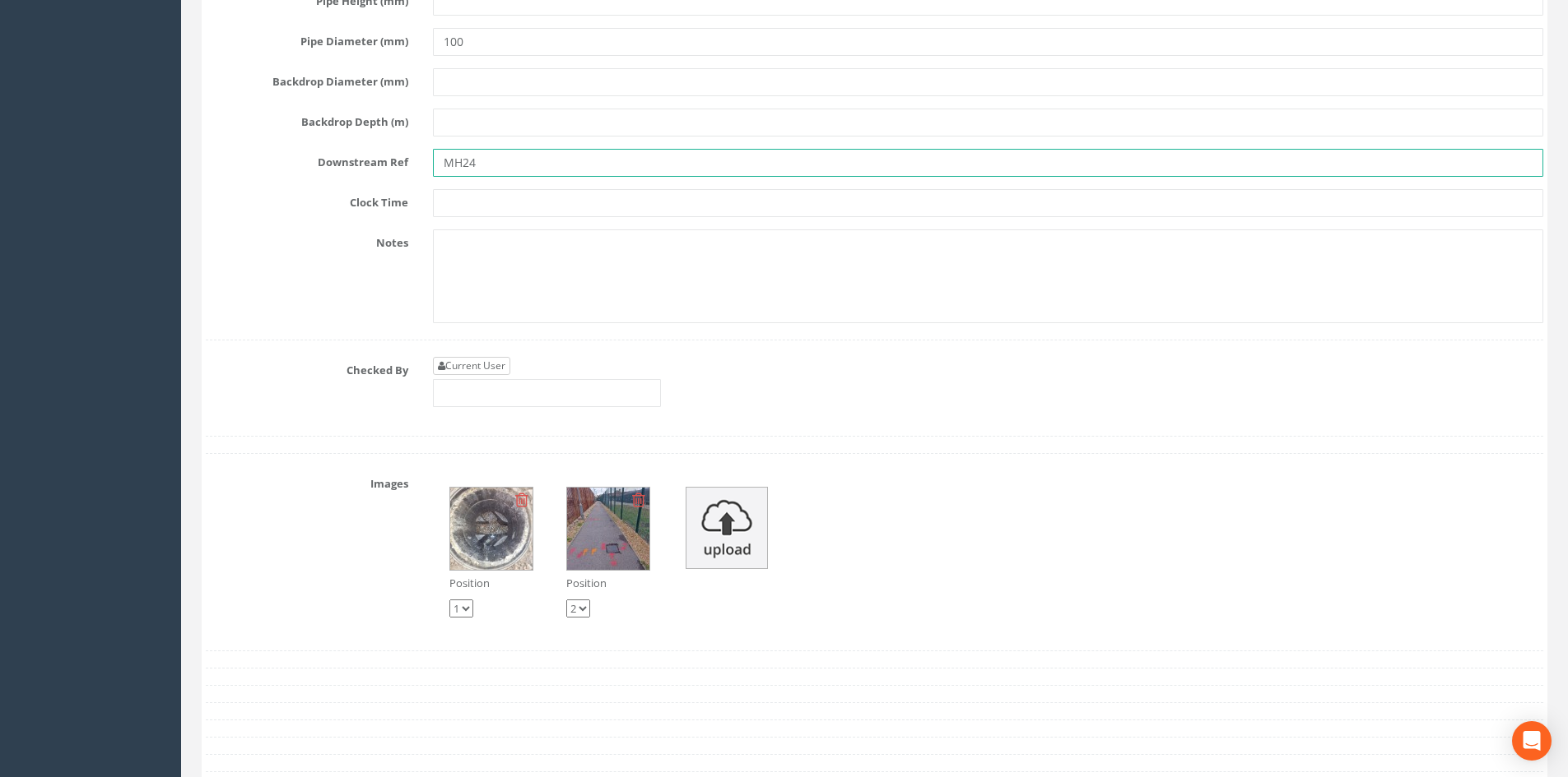
type input "MH24"
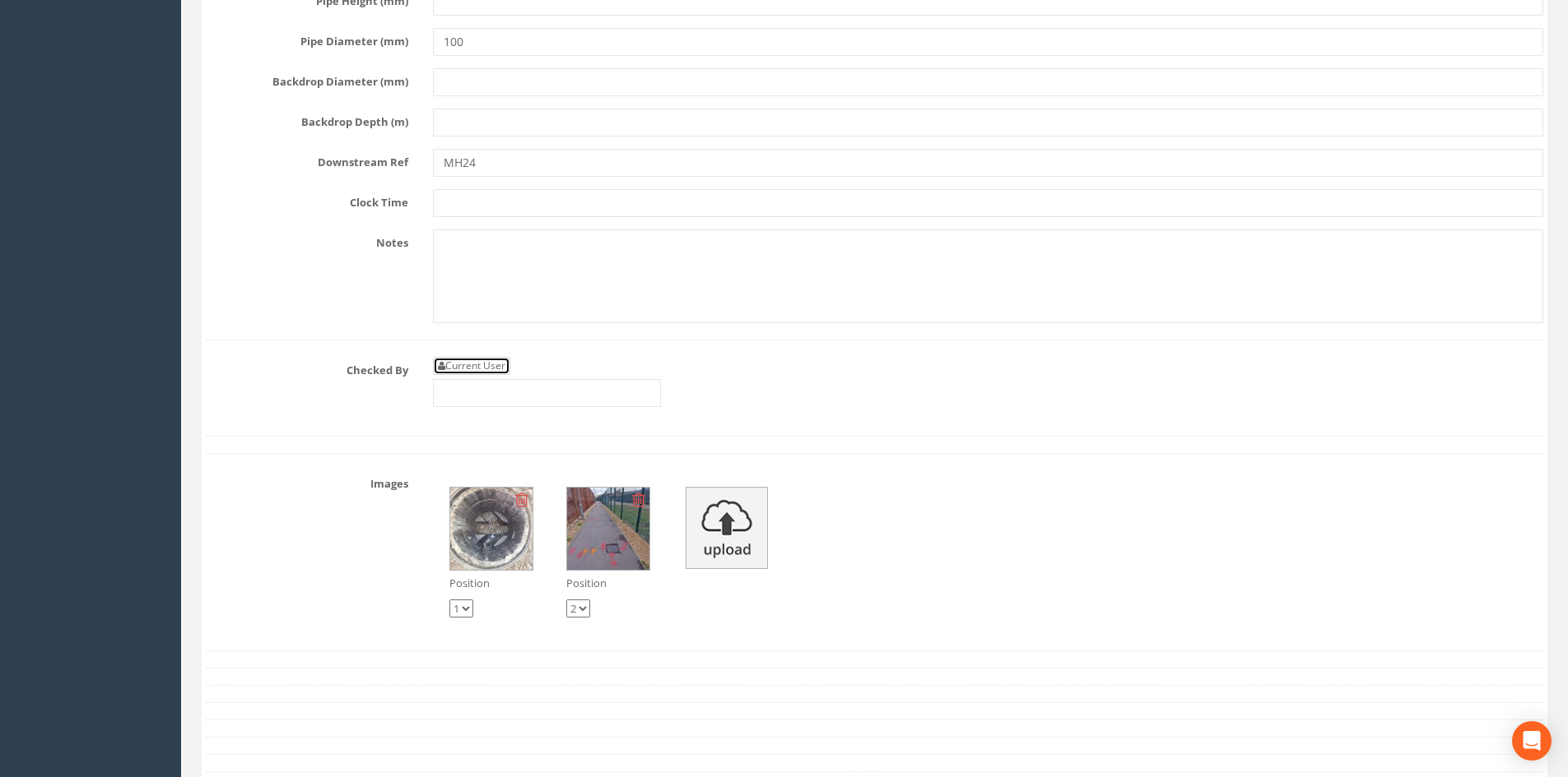
click at [480, 371] on link "Current User" at bounding box center [472, 366] width 77 height 18
type input "[PERSON_NAME]"
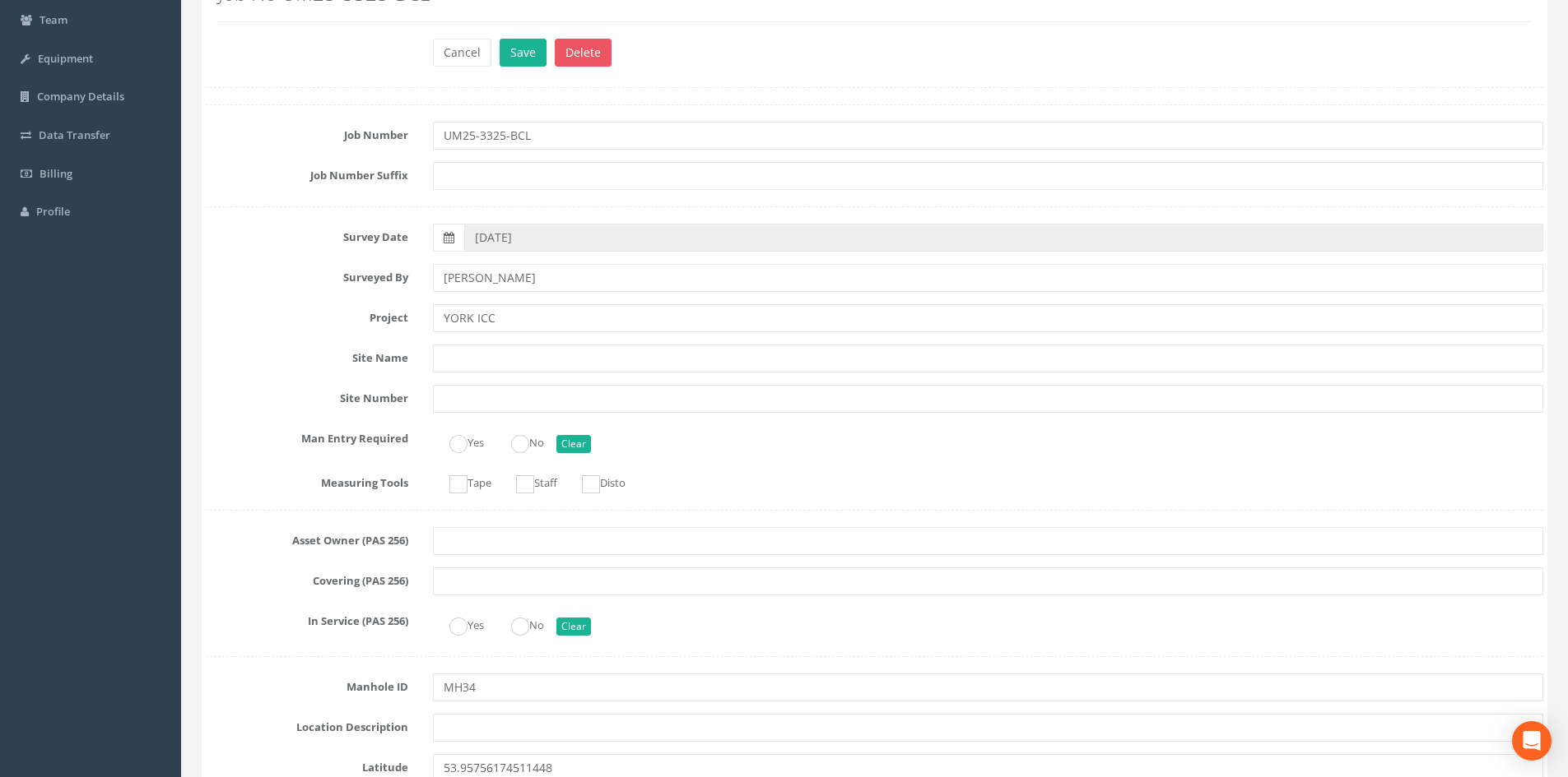
scroll to position [0, 0]
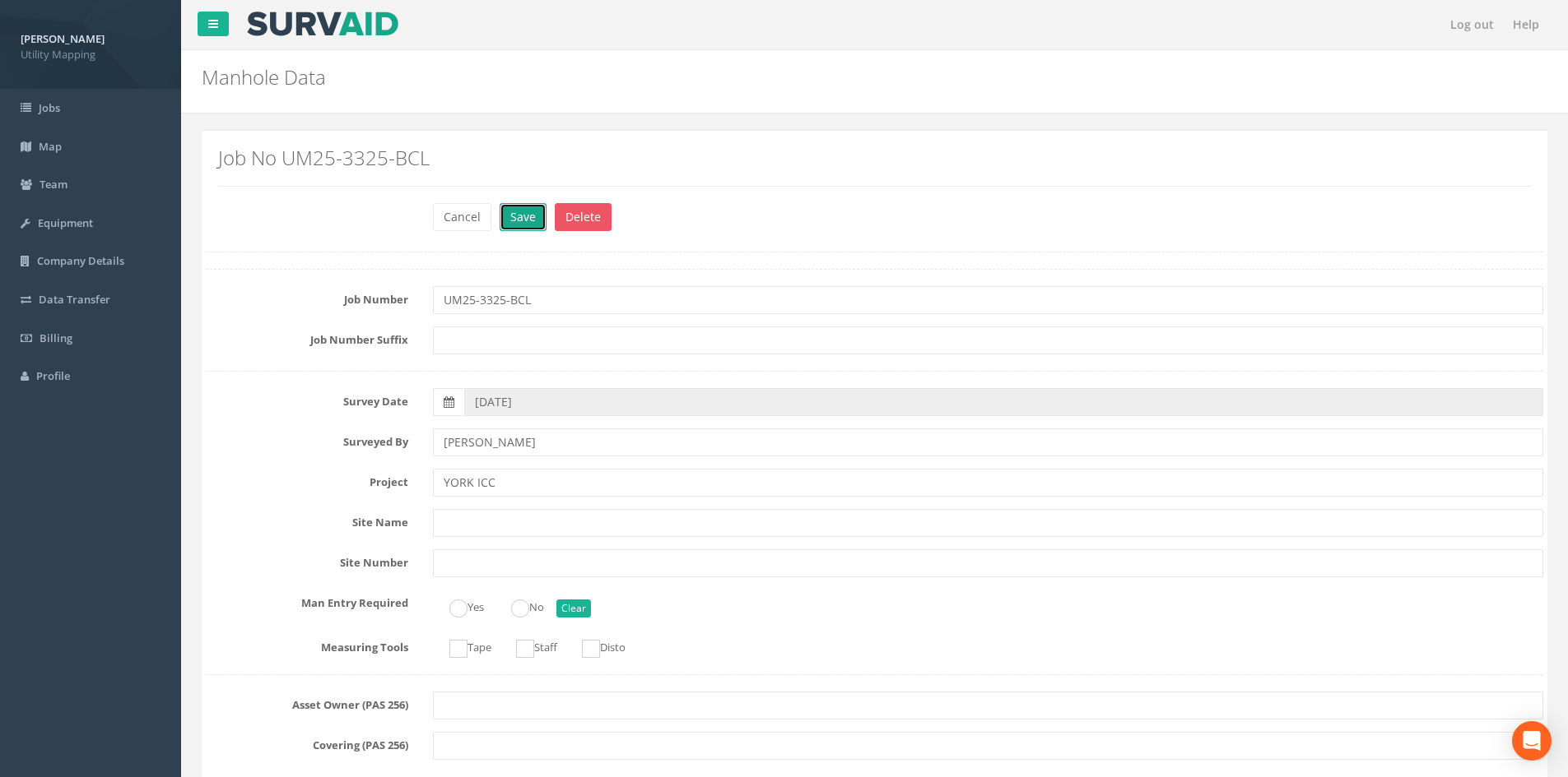
click at [530, 228] on button "Save" at bounding box center [523, 217] width 47 height 28
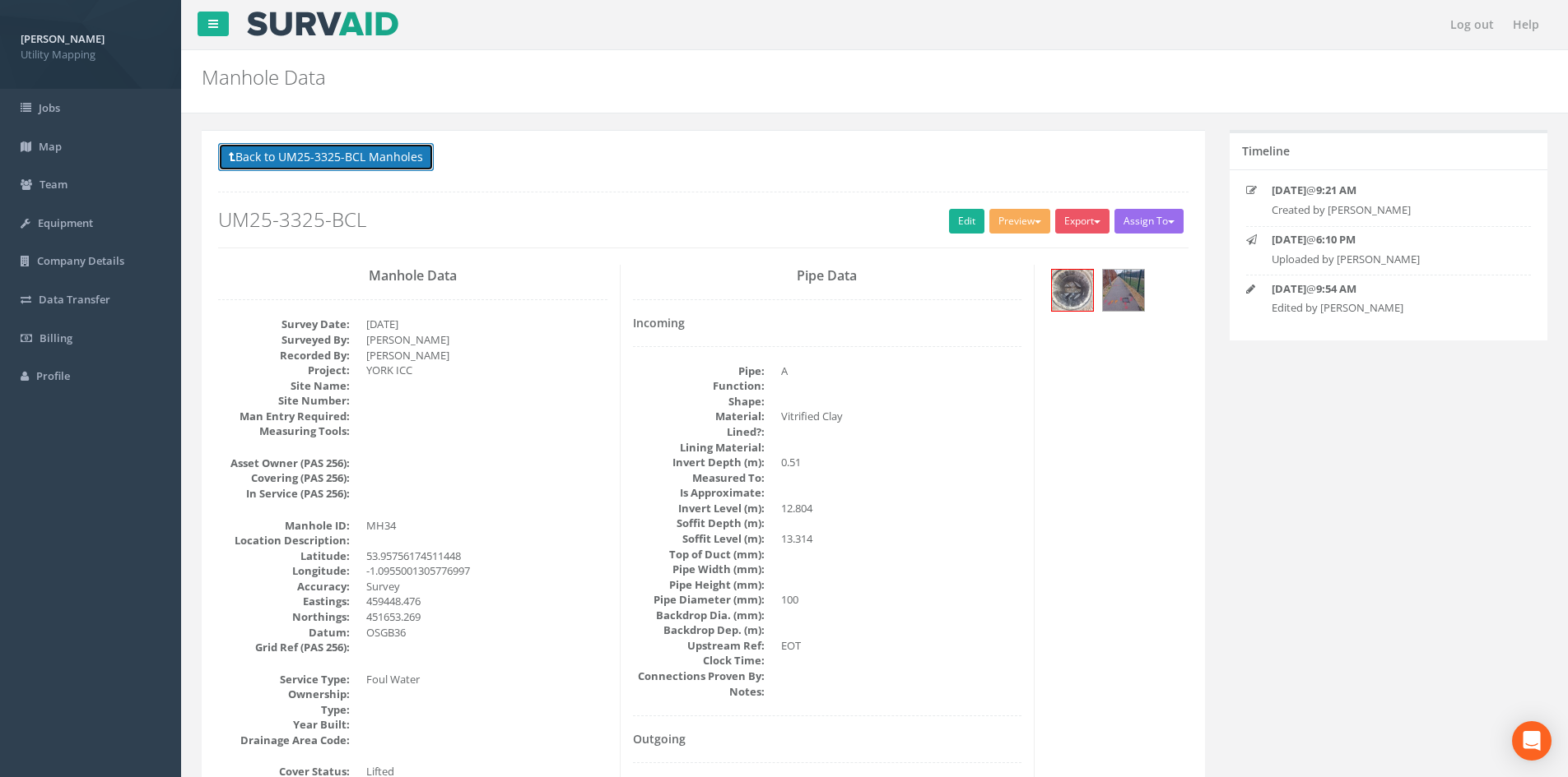
click at [373, 148] on button "Back to UM25-3325-BCL Manholes" at bounding box center [326, 157] width 216 height 28
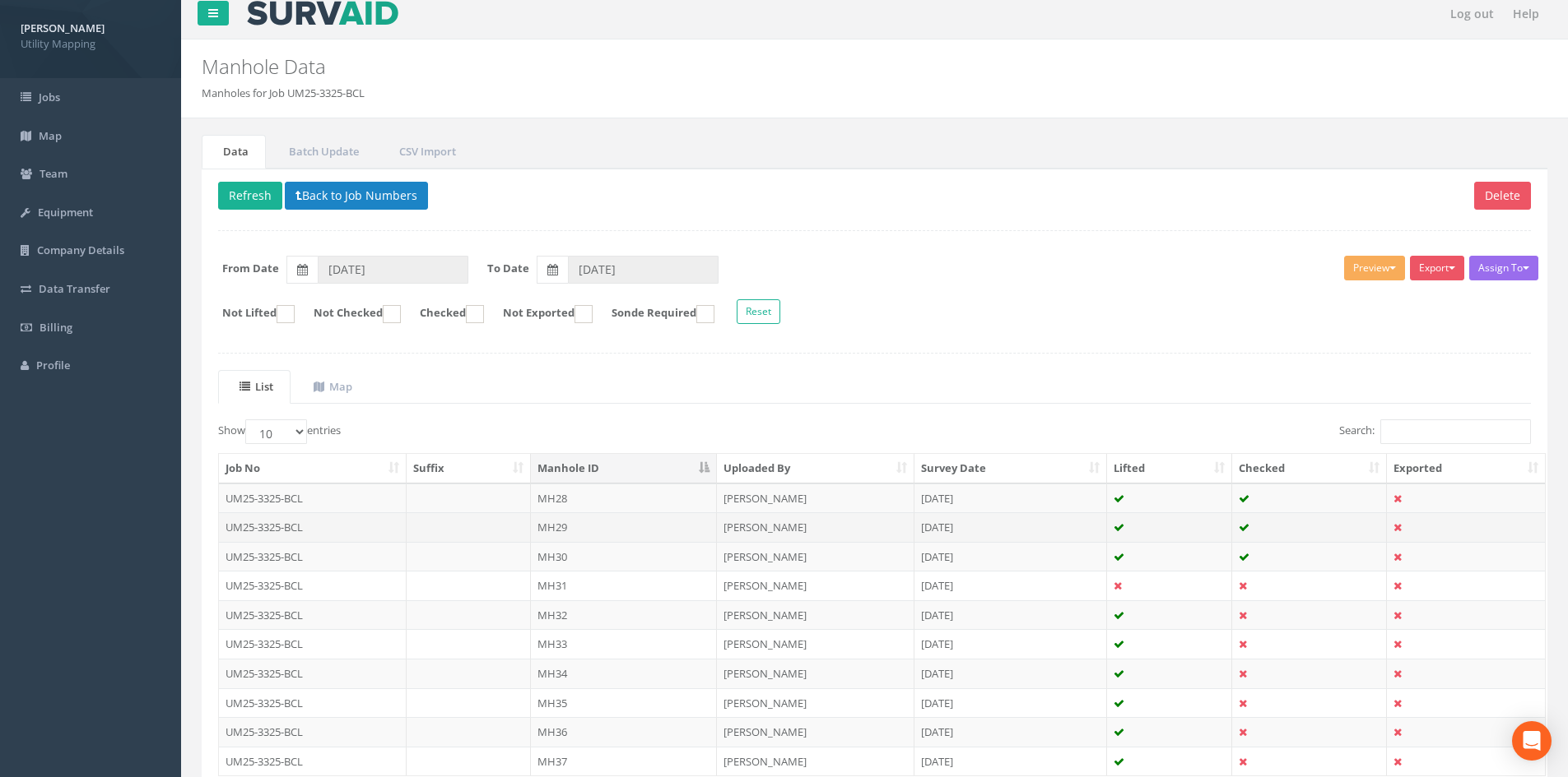
scroll to position [140, 0]
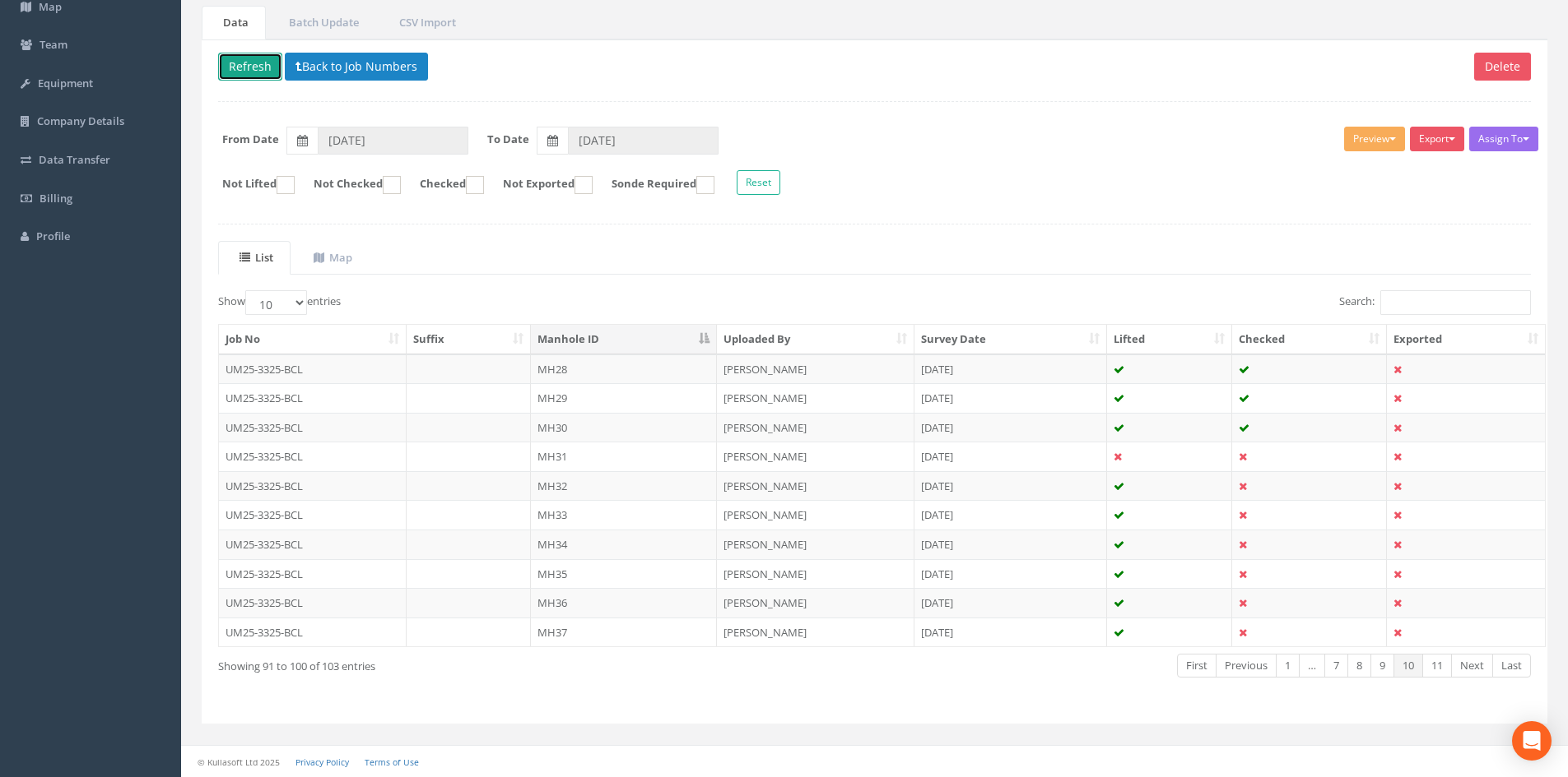
click at [263, 73] on button "Refresh" at bounding box center [250, 67] width 64 height 28
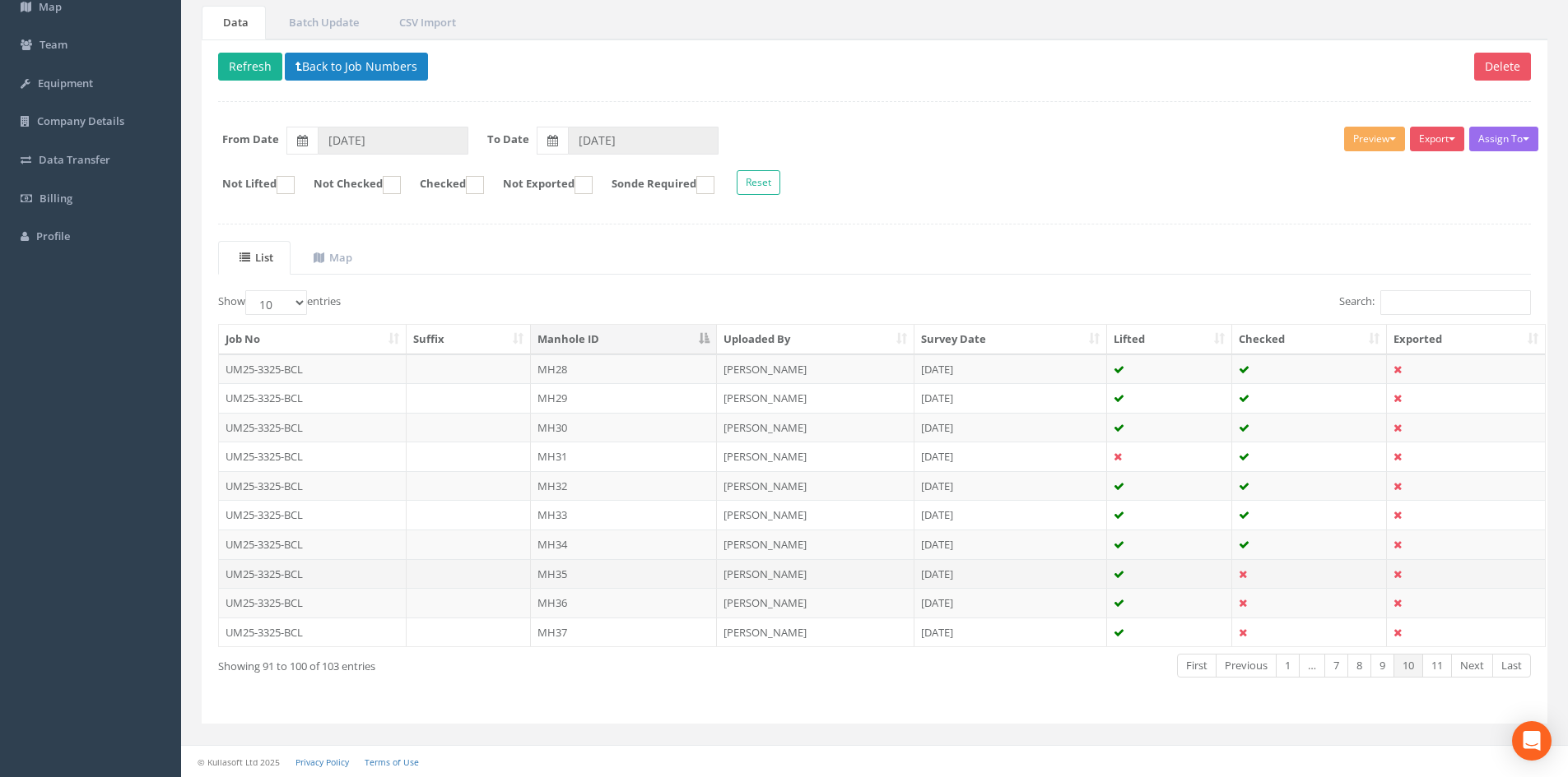
click at [614, 577] on td "MH35" at bounding box center [624, 575] width 186 height 30
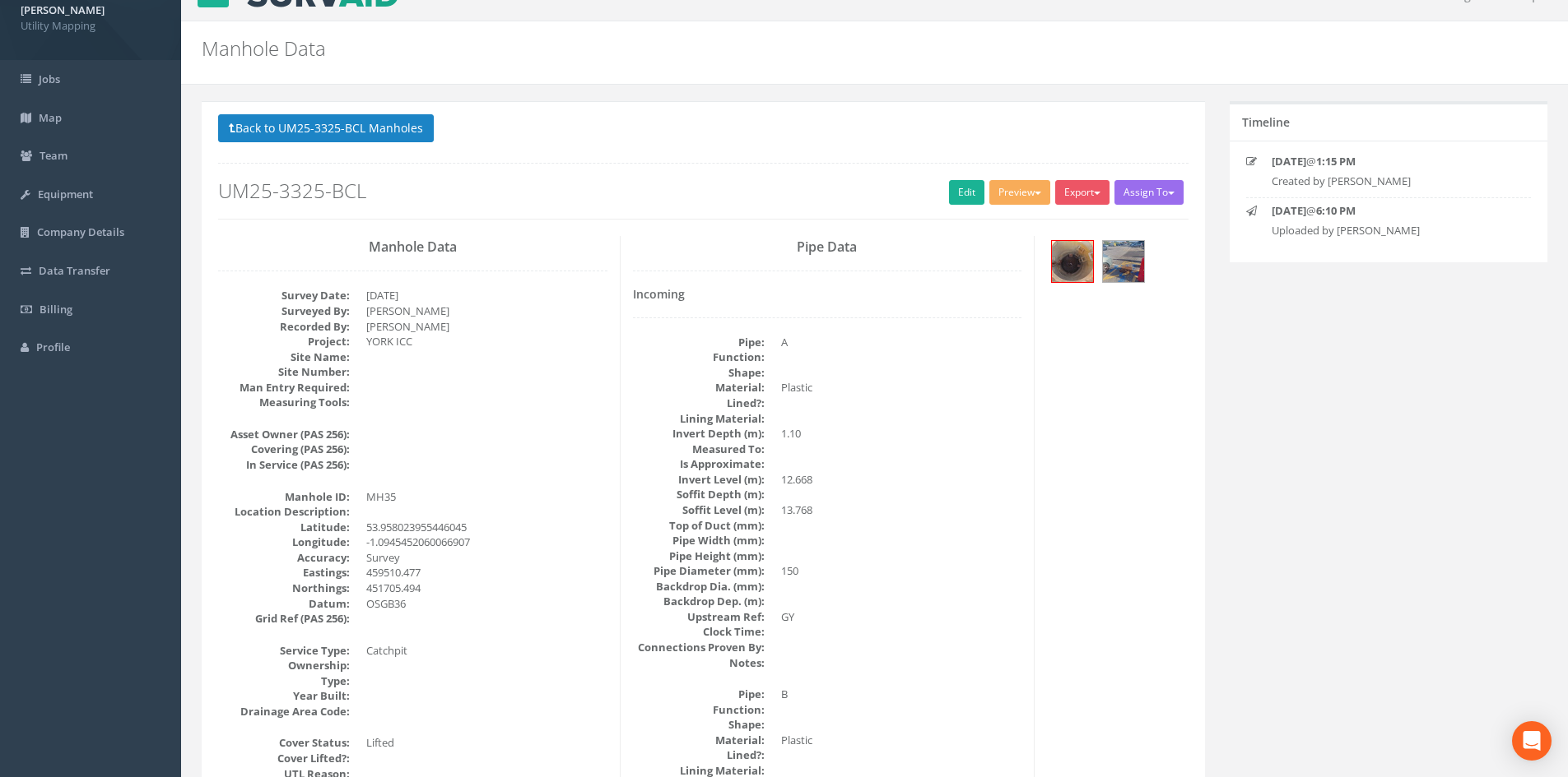
scroll to position [0, 0]
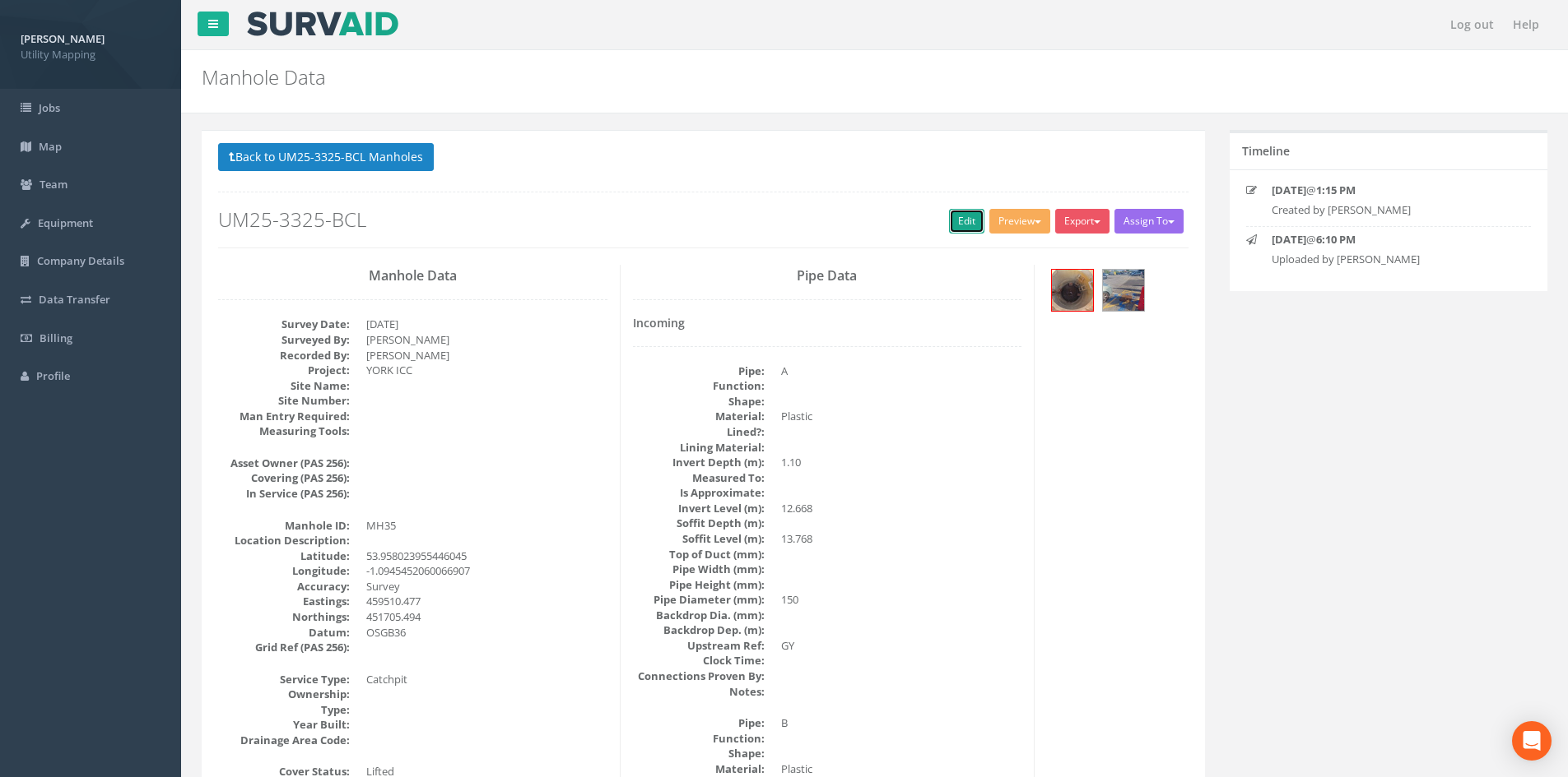
click at [949, 223] on link "Edit" at bounding box center [967, 222] width 35 height 25
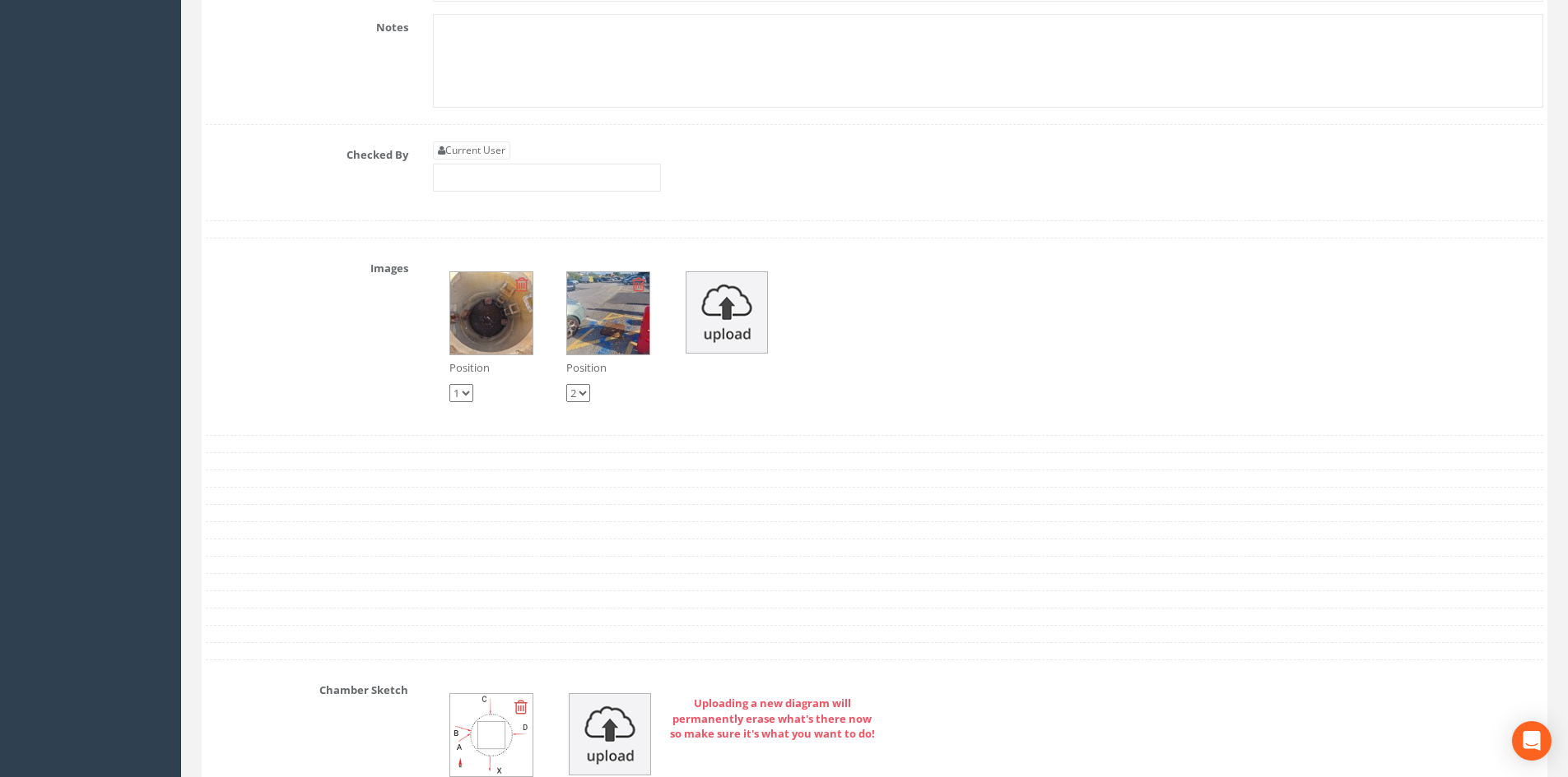
scroll to position [5264, 0]
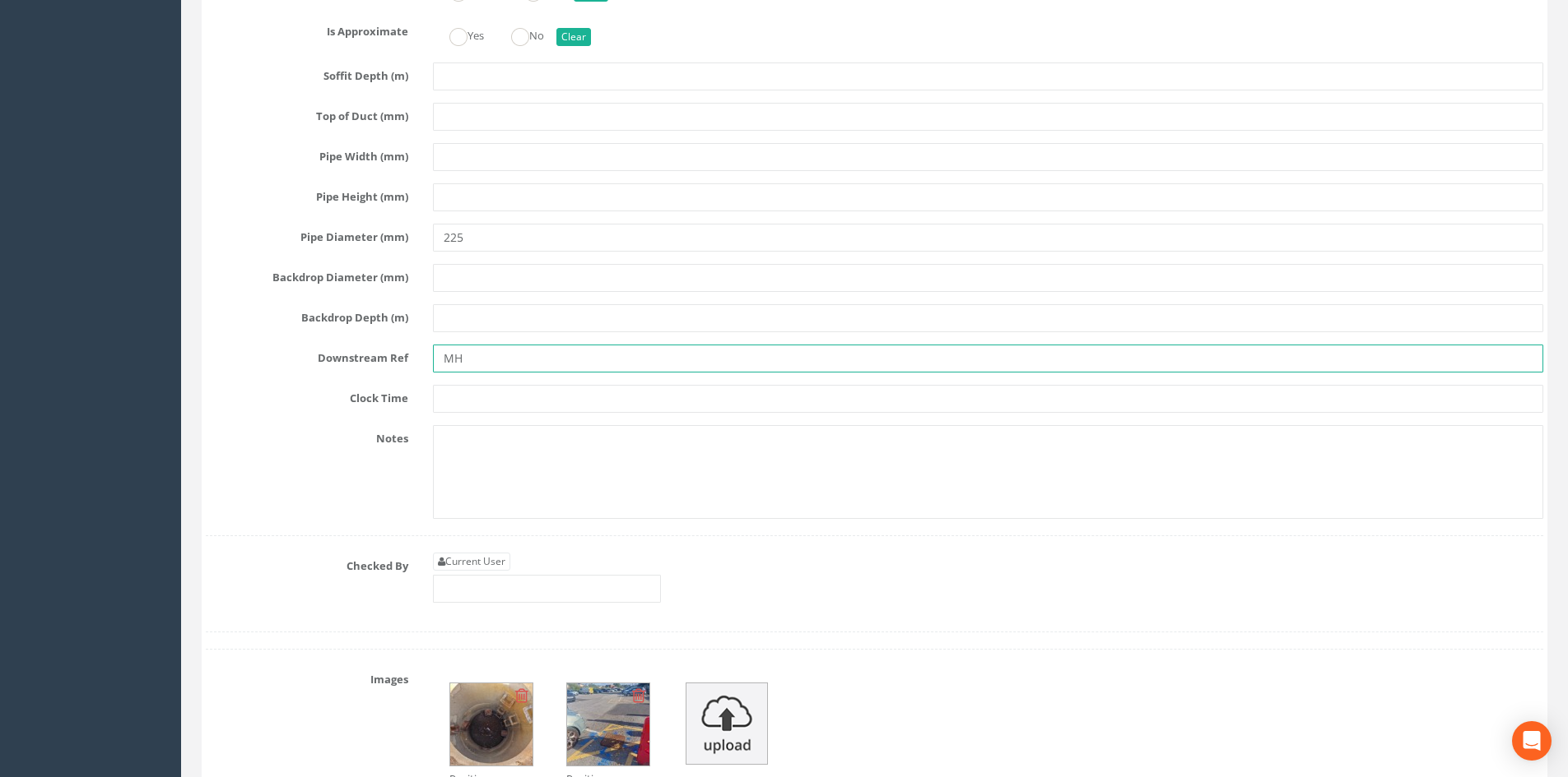
click at [490, 361] on input "MH" at bounding box center [988, 358] width 1110 height 28
click at [493, 364] on input "MH" at bounding box center [988, 358] width 1110 height 28
type input "MH17"
click at [492, 554] on link "Current User" at bounding box center [472, 562] width 77 height 18
type input "[PERSON_NAME]"
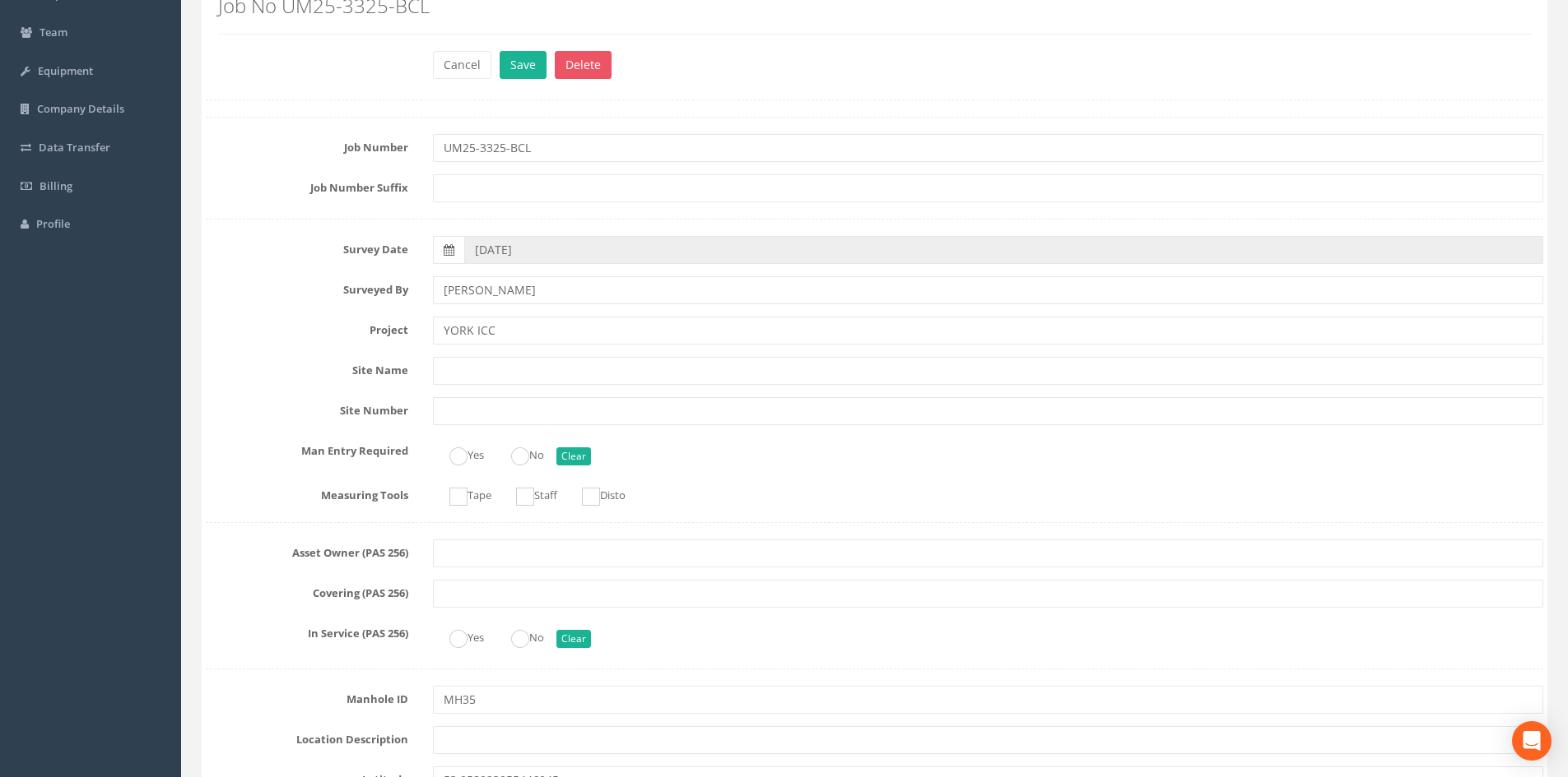
scroll to position [0, 0]
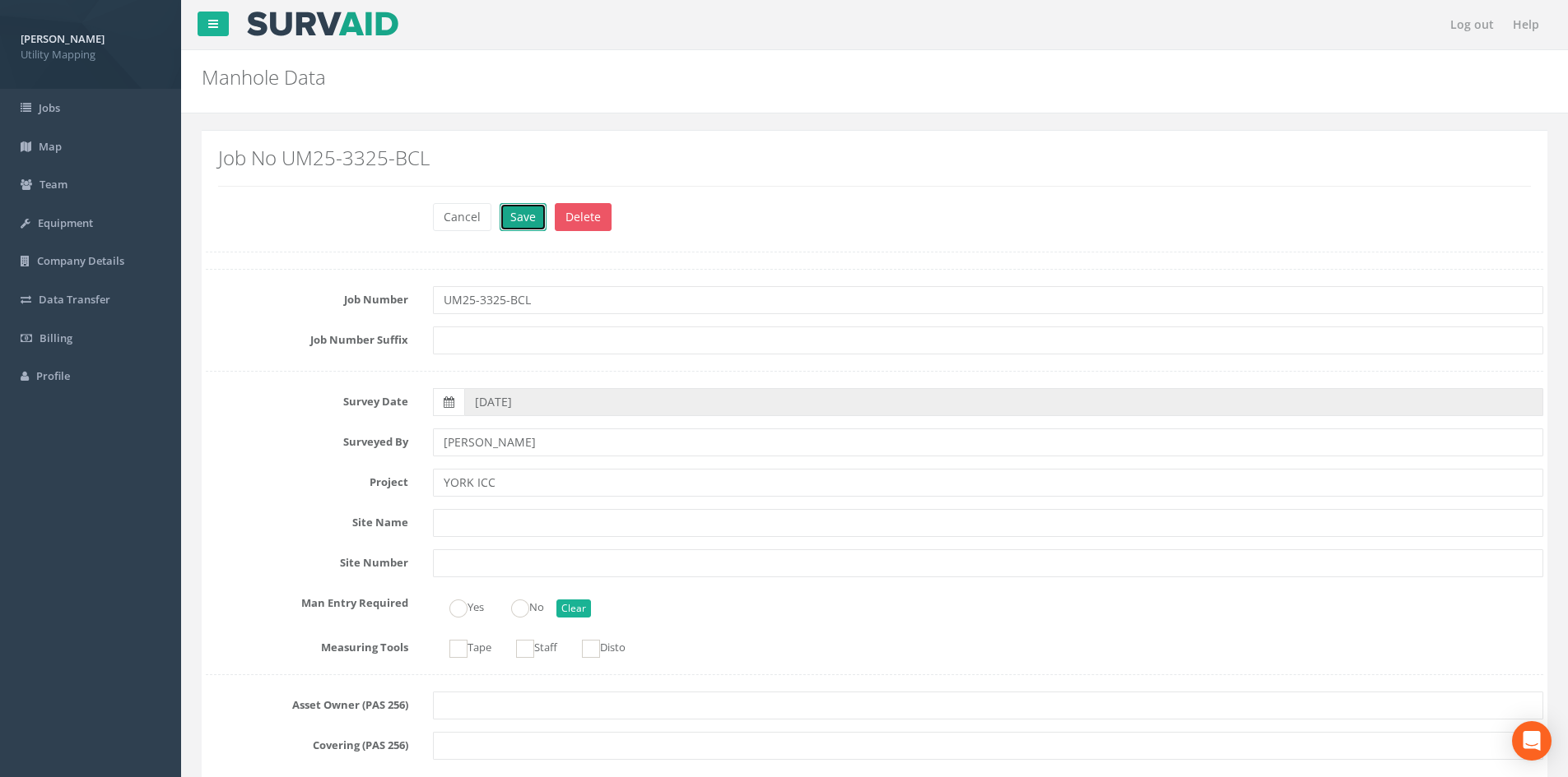
click at [507, 208] on button "Save" at bounding box center [523, 217] width 47 height 28
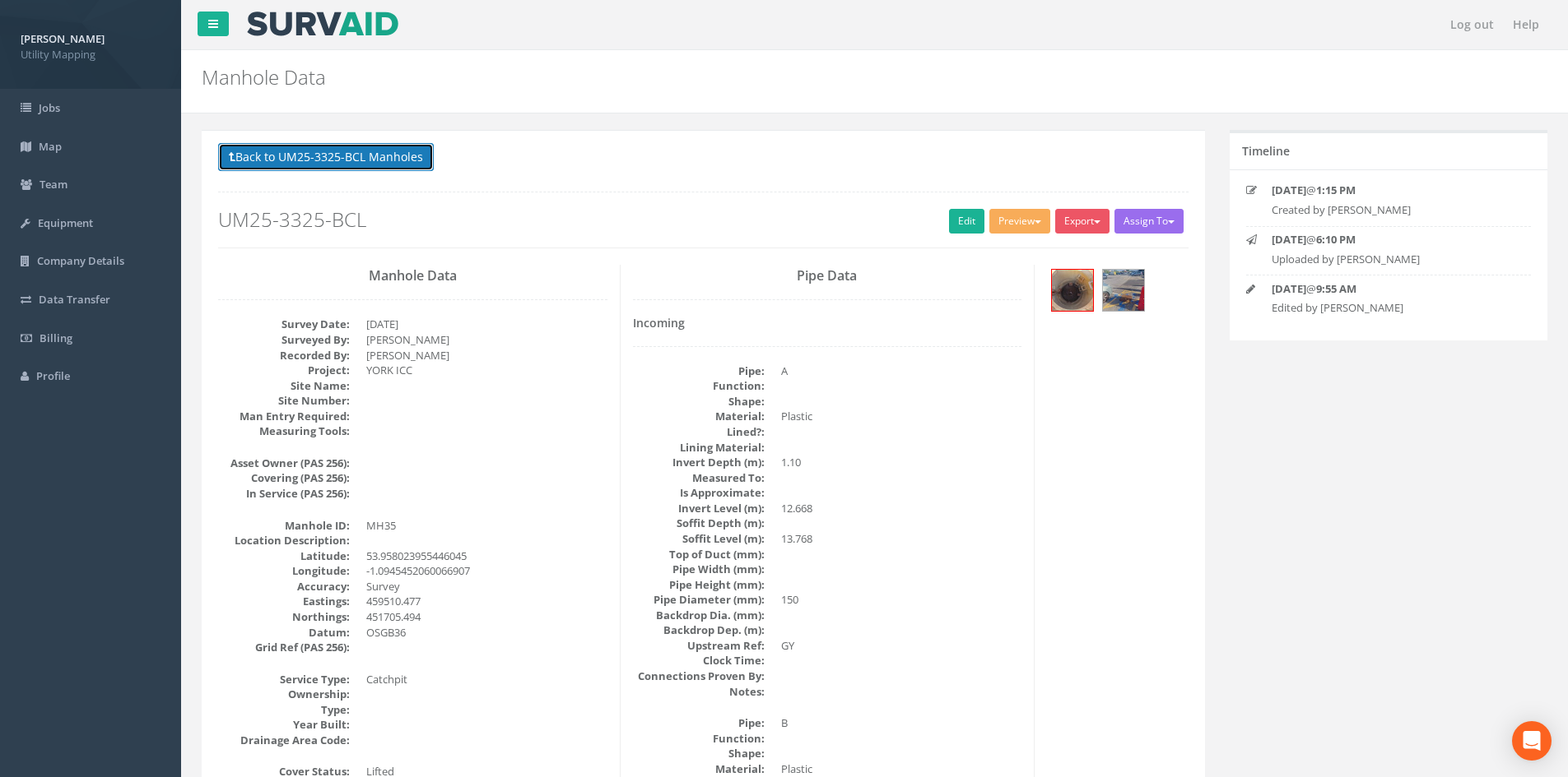
click at [316, 166] on button "Back to UM25-3325-BCL Manholes" at bounding box center [326, 157] width 216 height 28
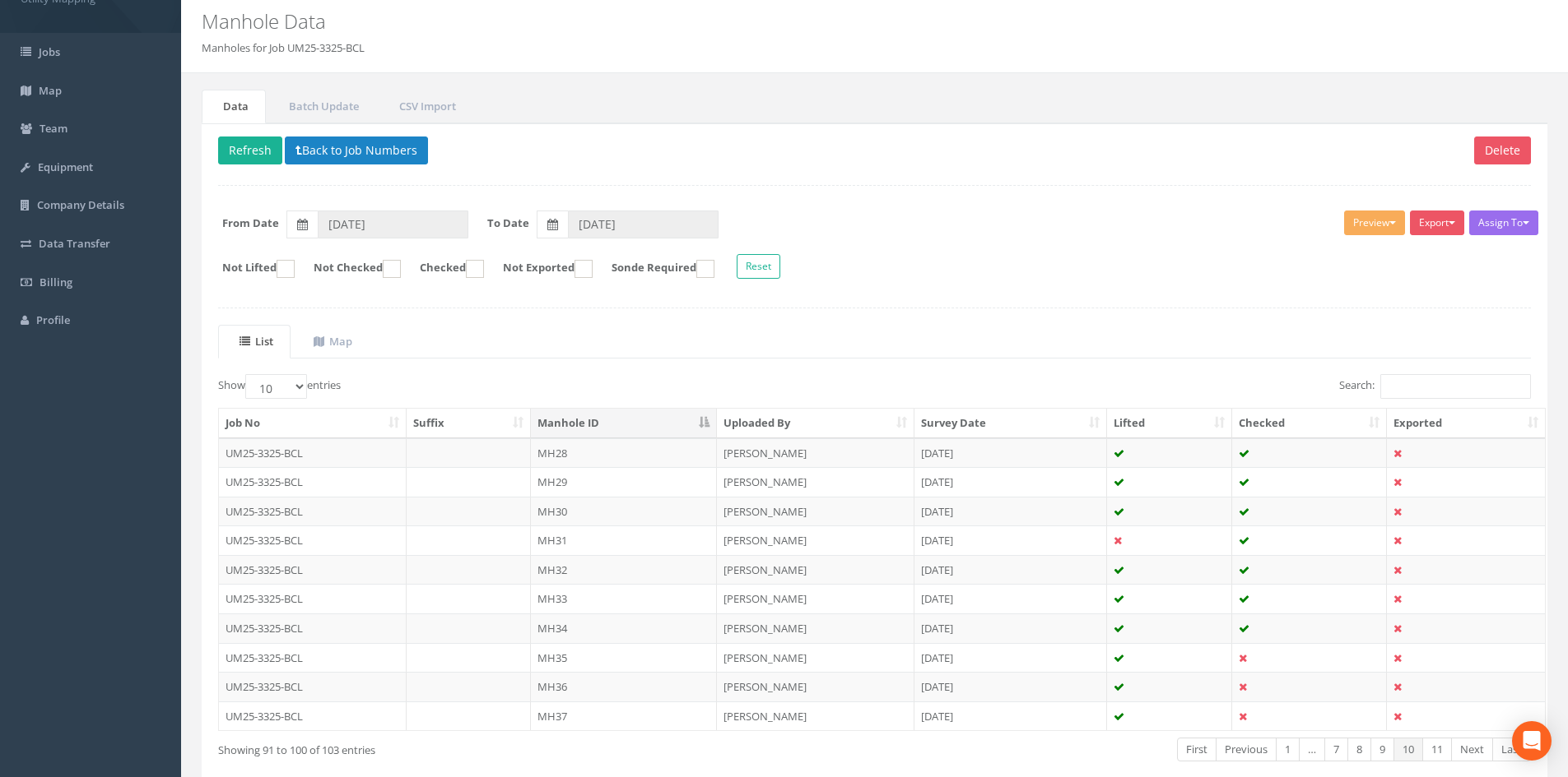
scroll to position [140, 0]
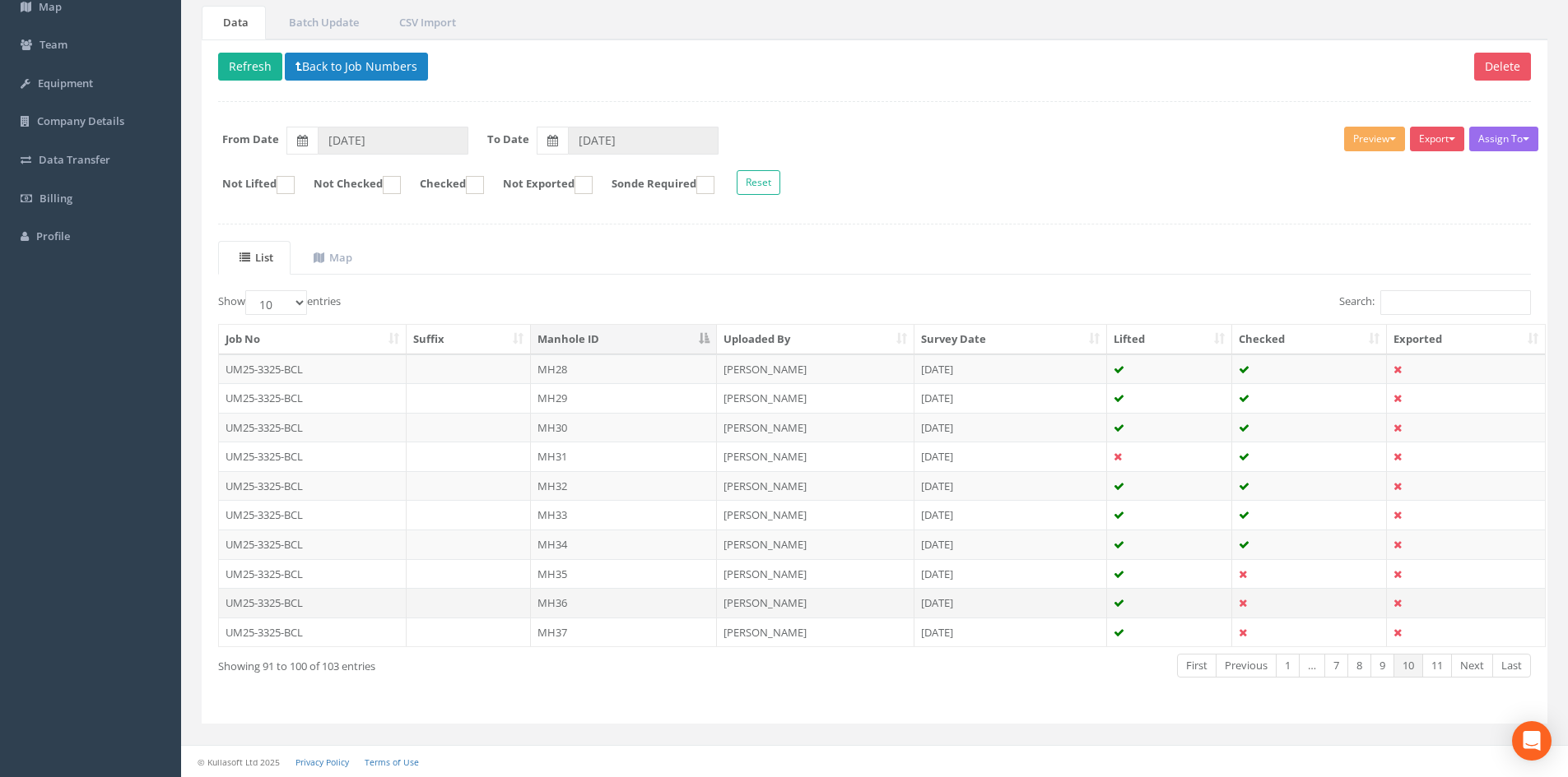
click at [614, 597] on td "MH36" at bounding box center [624, 603] width 186 height 30
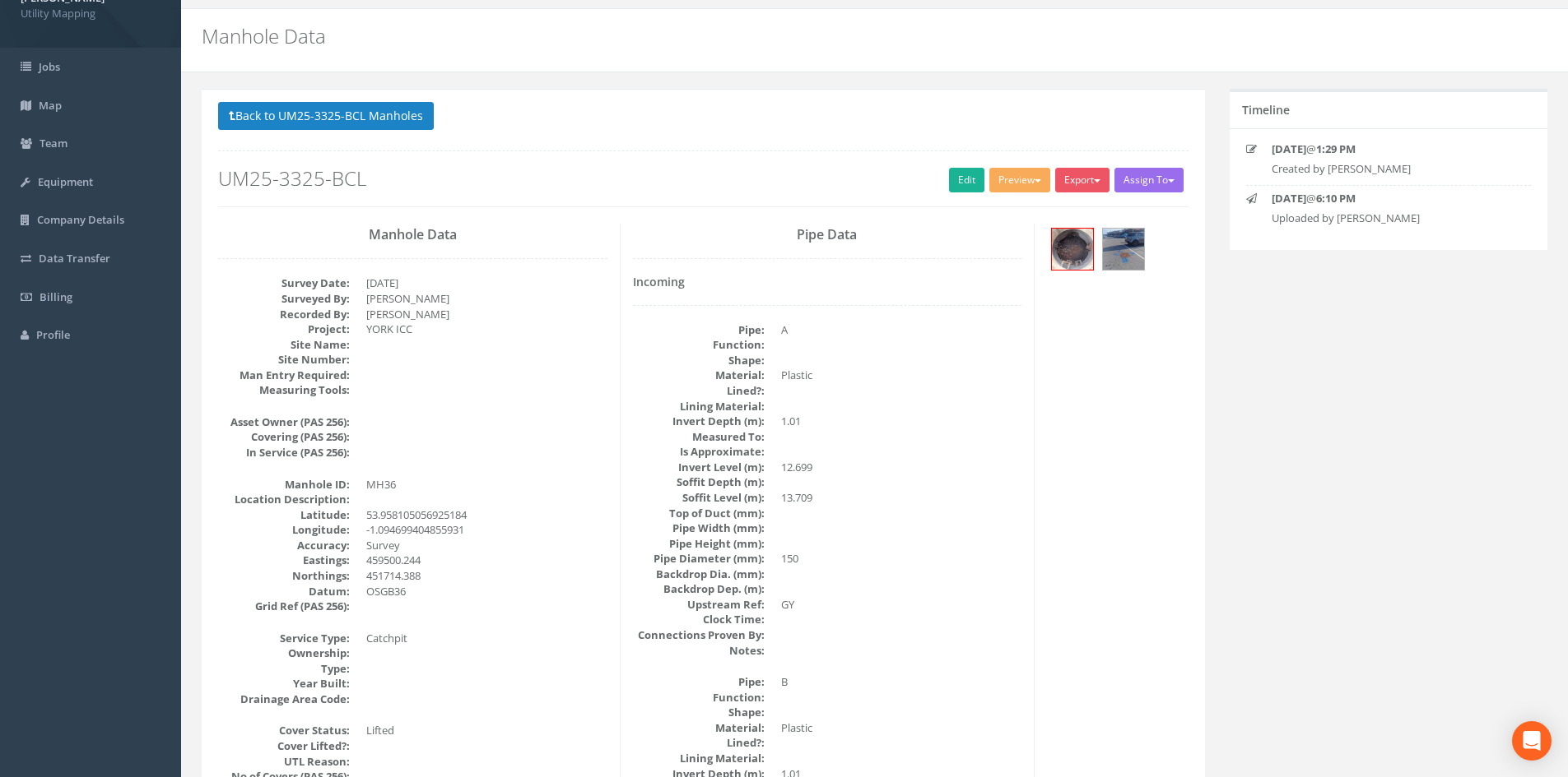
scroll to position [0, 0]
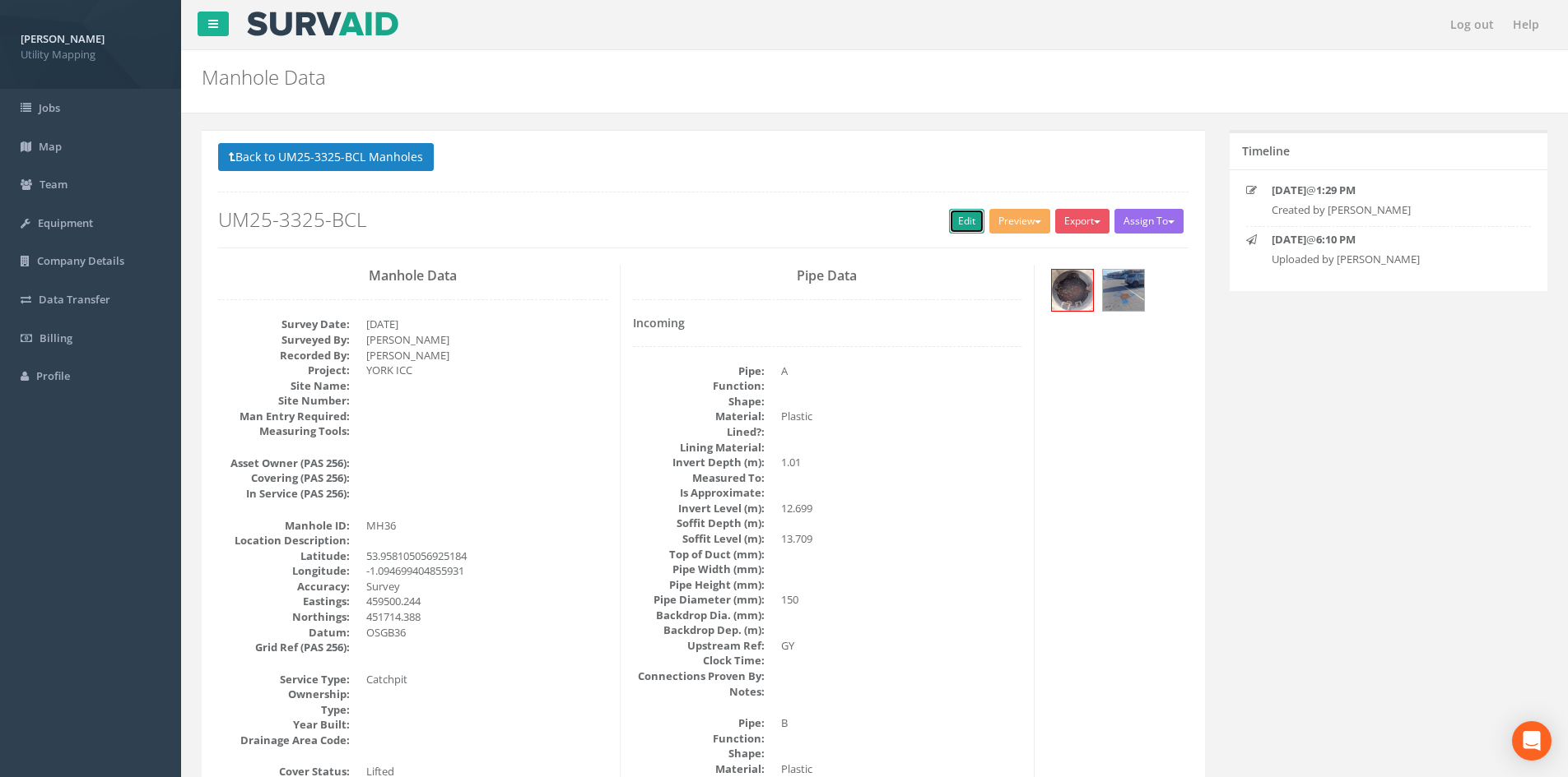
click at [958, 228] on link "Edit" at bounding box center [967, 222] width 35 height 25
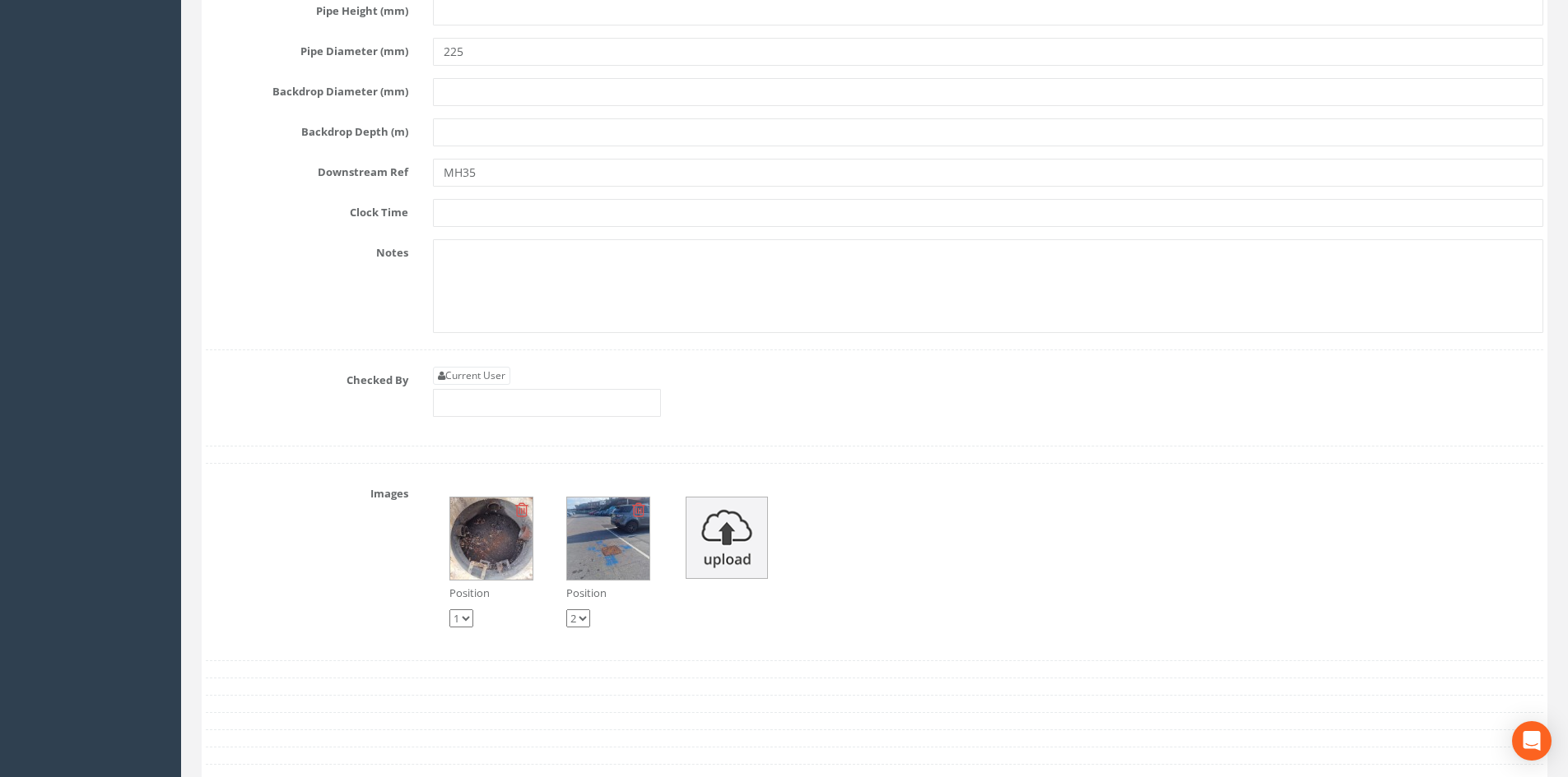
scroll to position [5539, 0]
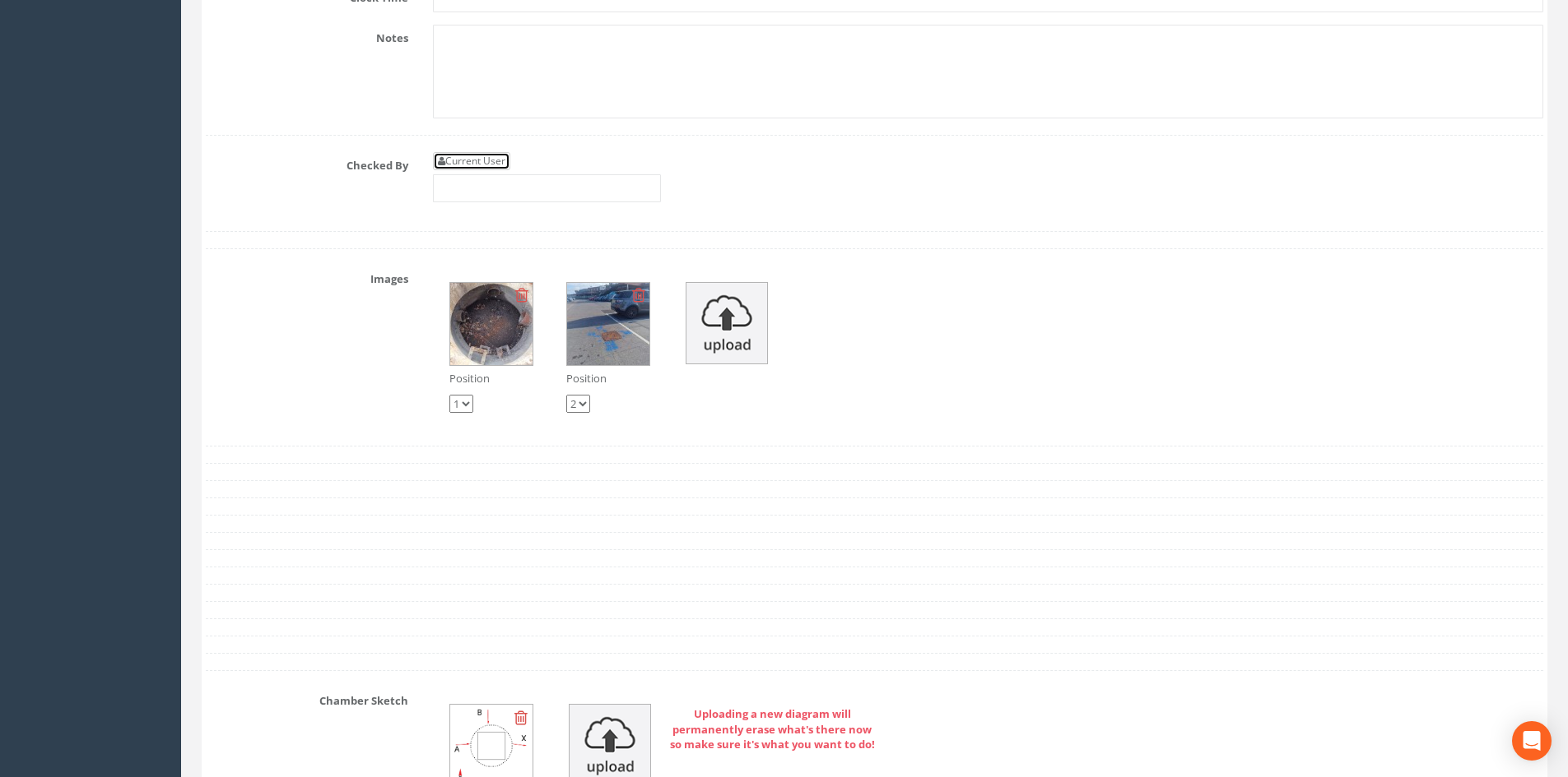
click at [495, 164] on link "Current User" at bounding box center [472, 161] width 77 height 18
type input "[PERSON_NAME]"
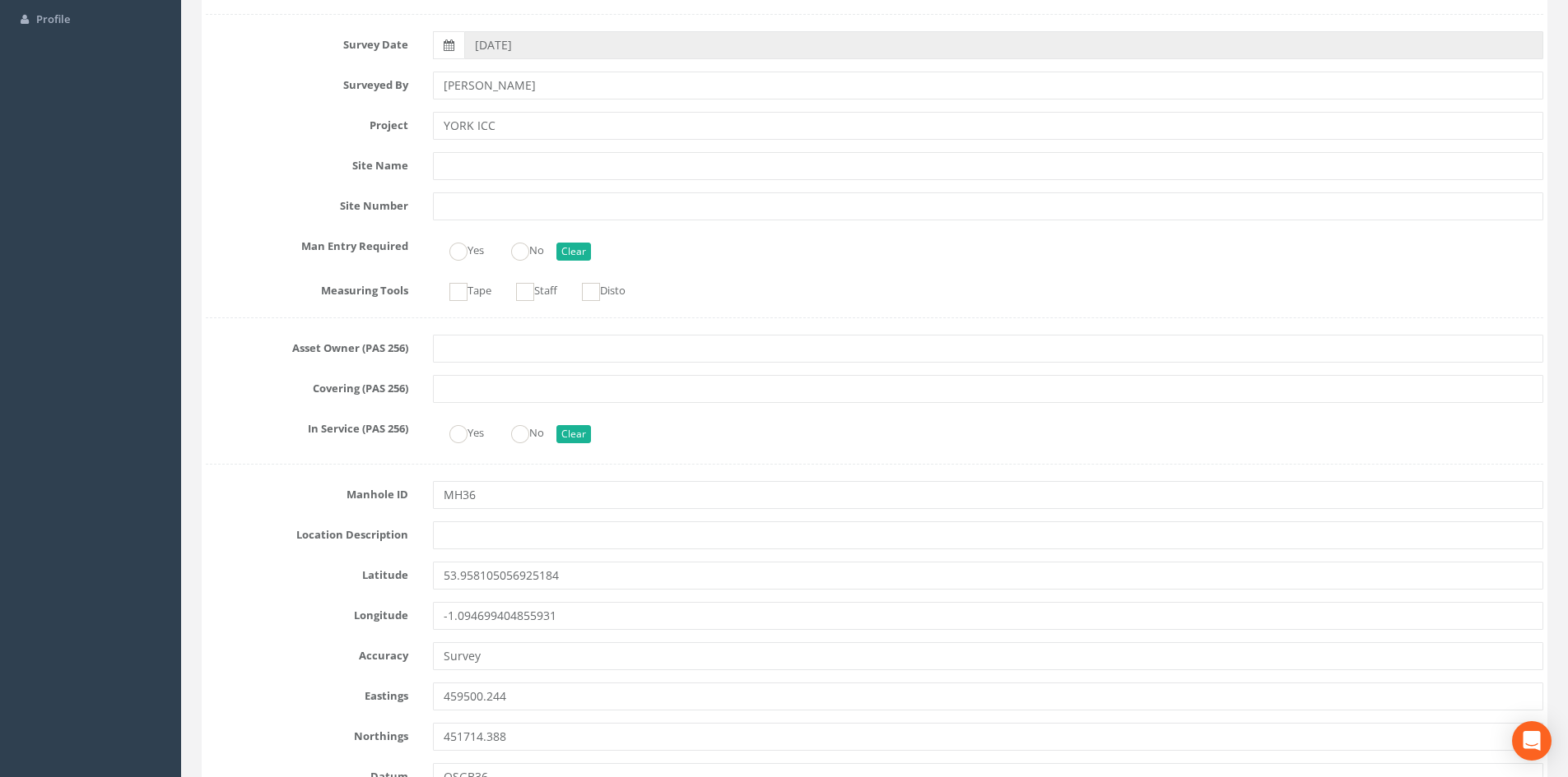
scroll to position [0, 0]
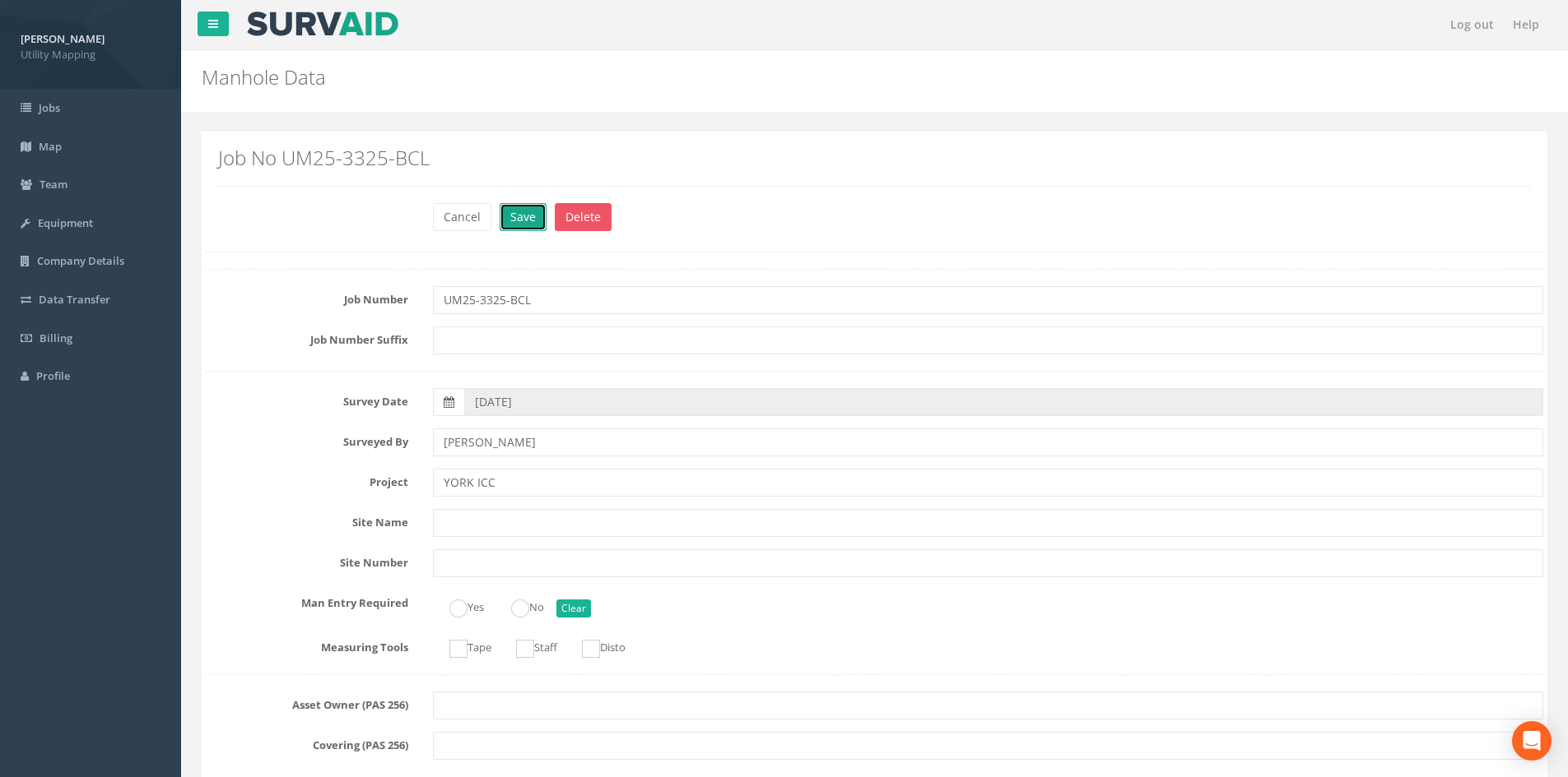
click at [533, 222] on button "Save" at bounding box center [523, 217] width 47 height 28
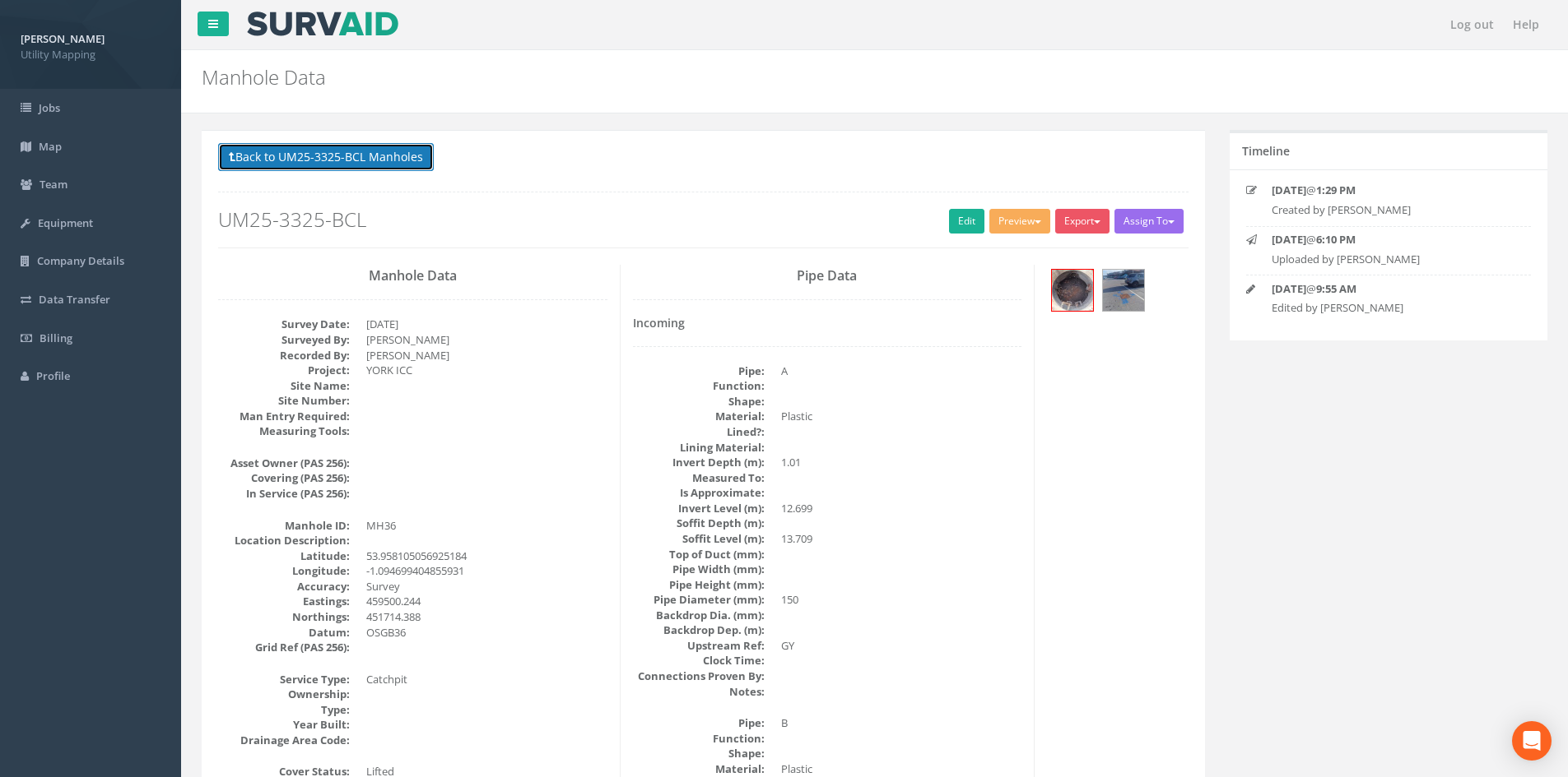
click at [342, 166] on button "Back to UM25-3325-BCL Manholes" at bounding box center [326, 157] width 216 height 28
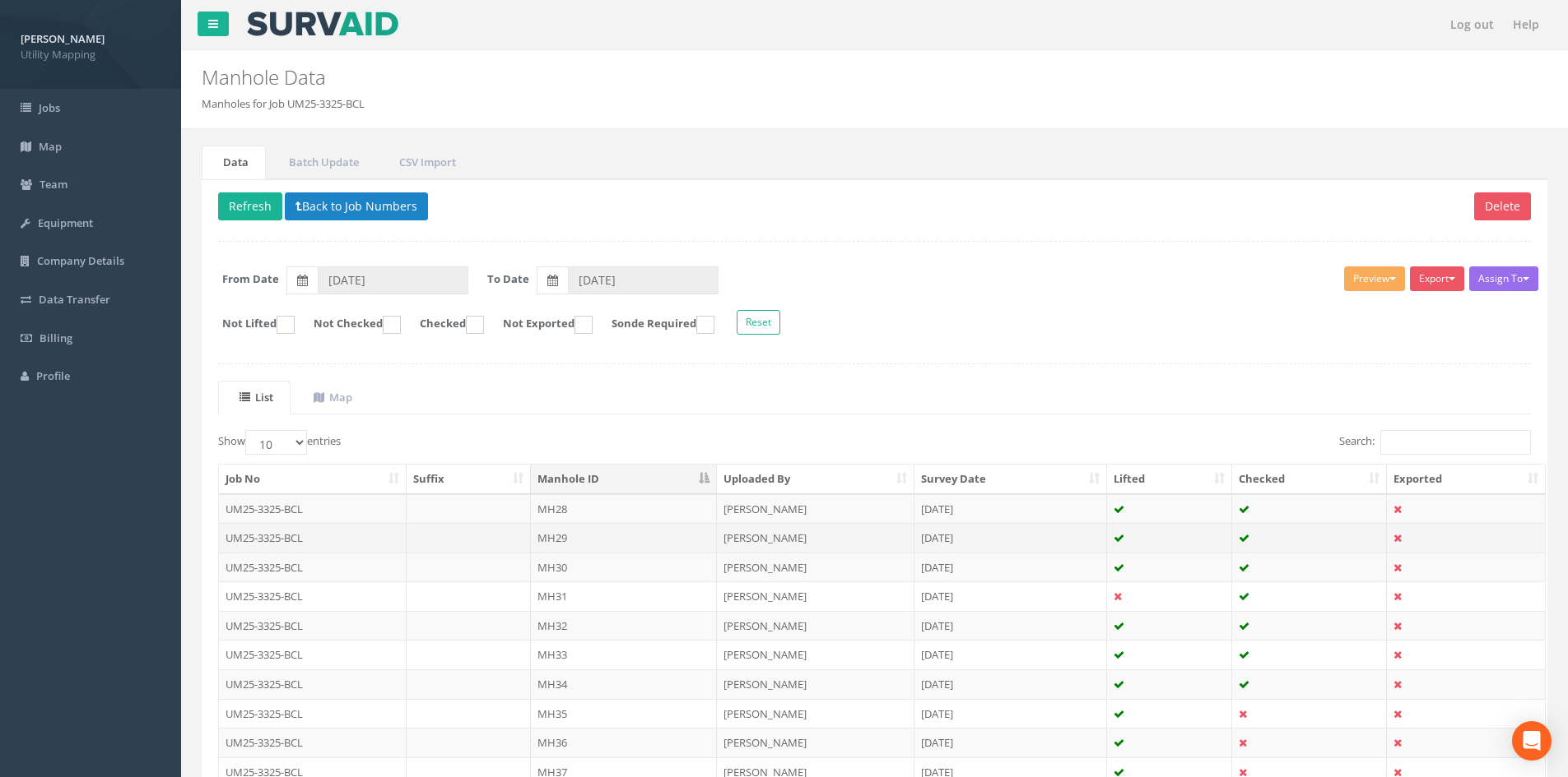
scroll to position [140, 0]
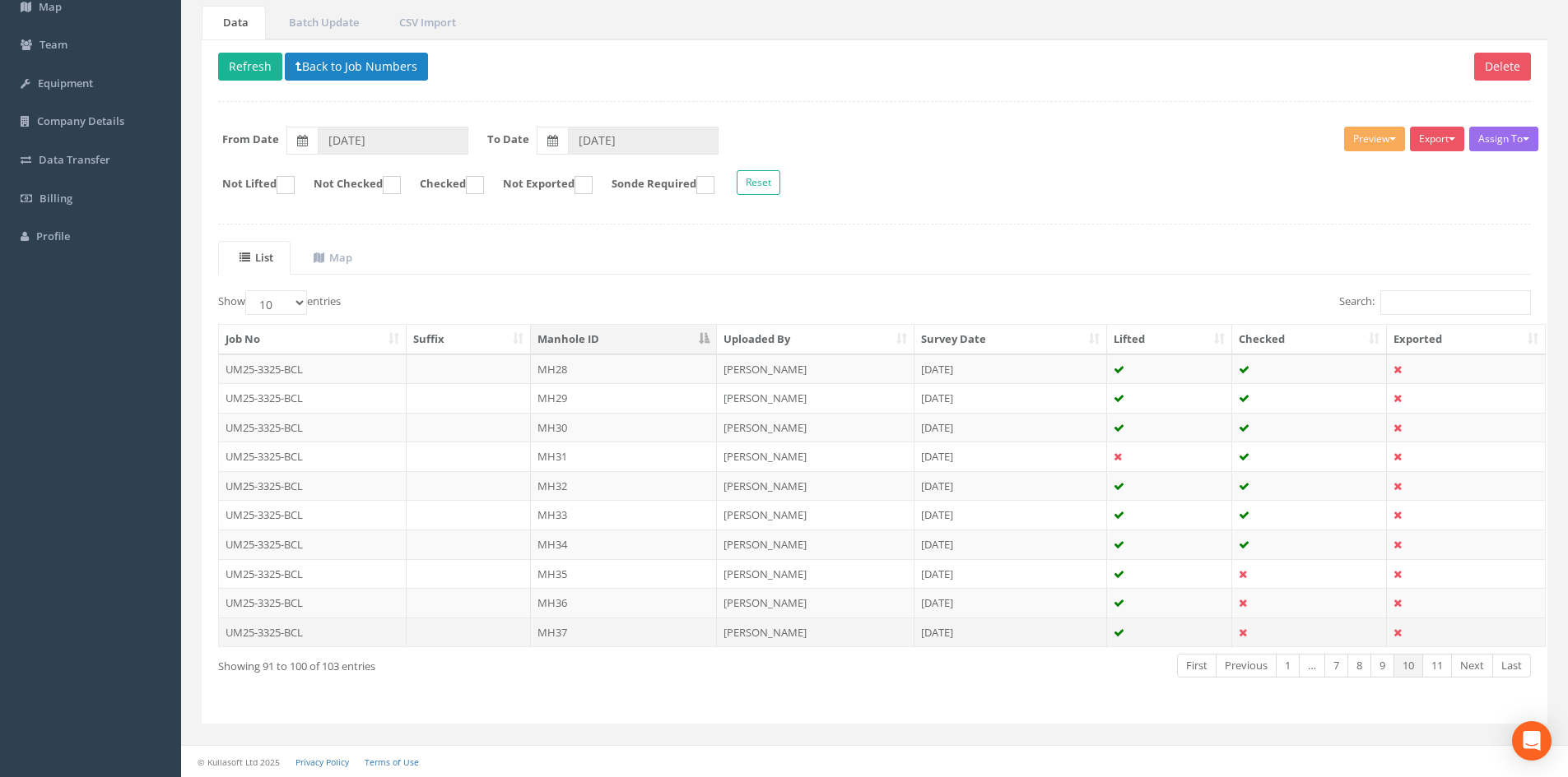
click at [633, 635] on td "MH37" at bounding box center [624, 632] width 186 height 30
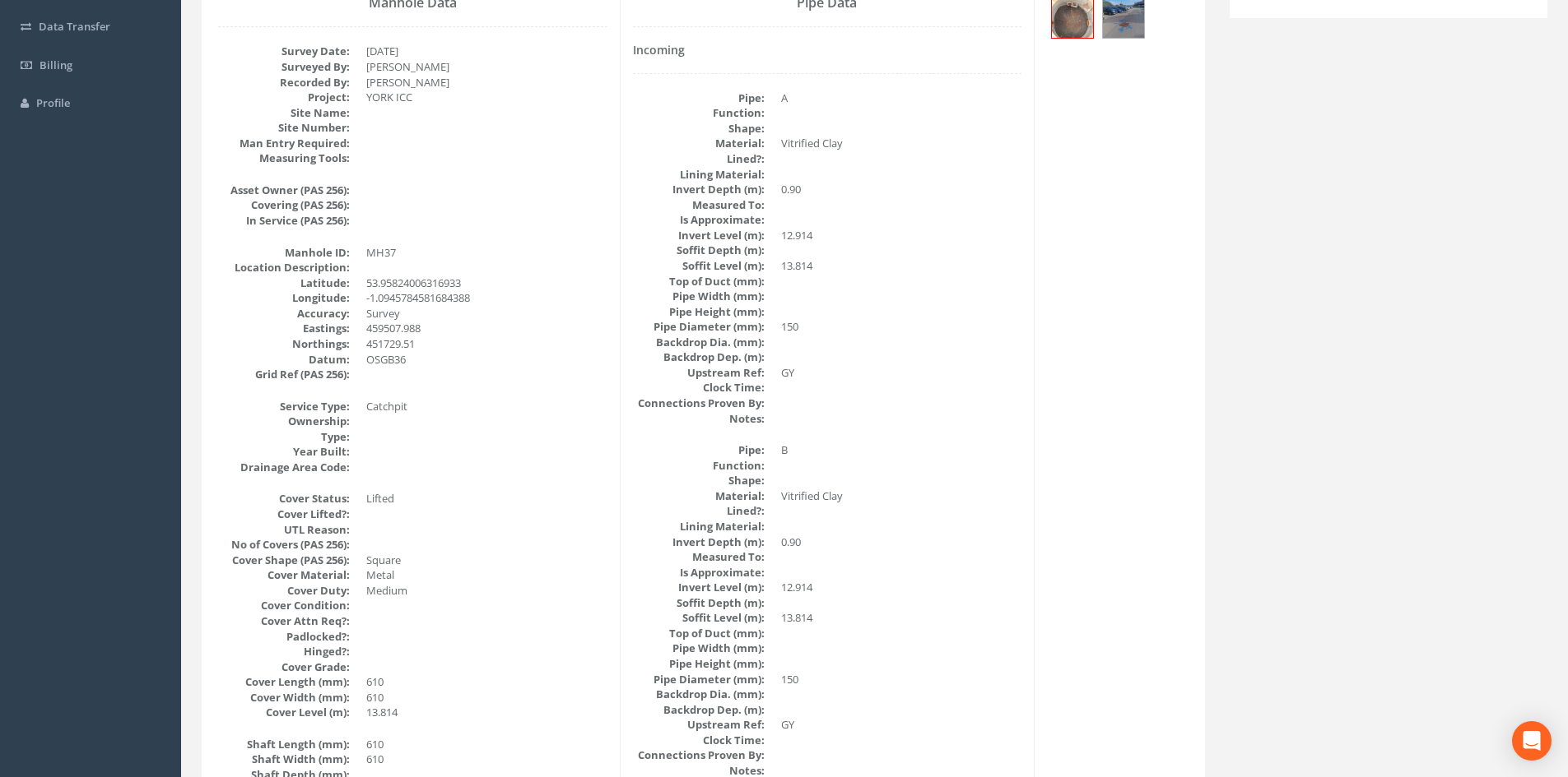
scroll to position [0, 0]
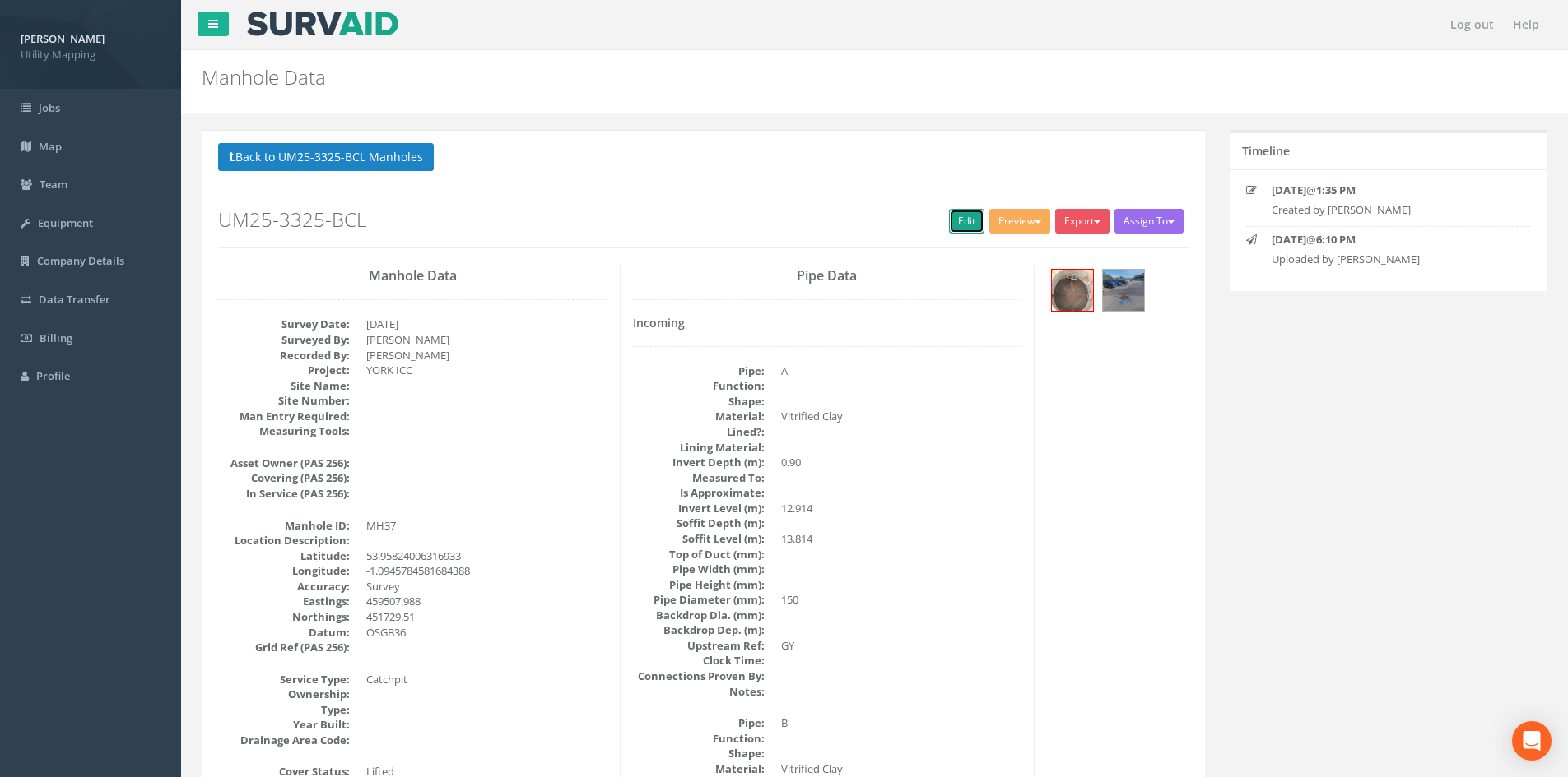
click at [950, 219] on link "Edit" at bounding box center [967, 222] width 35 height 25
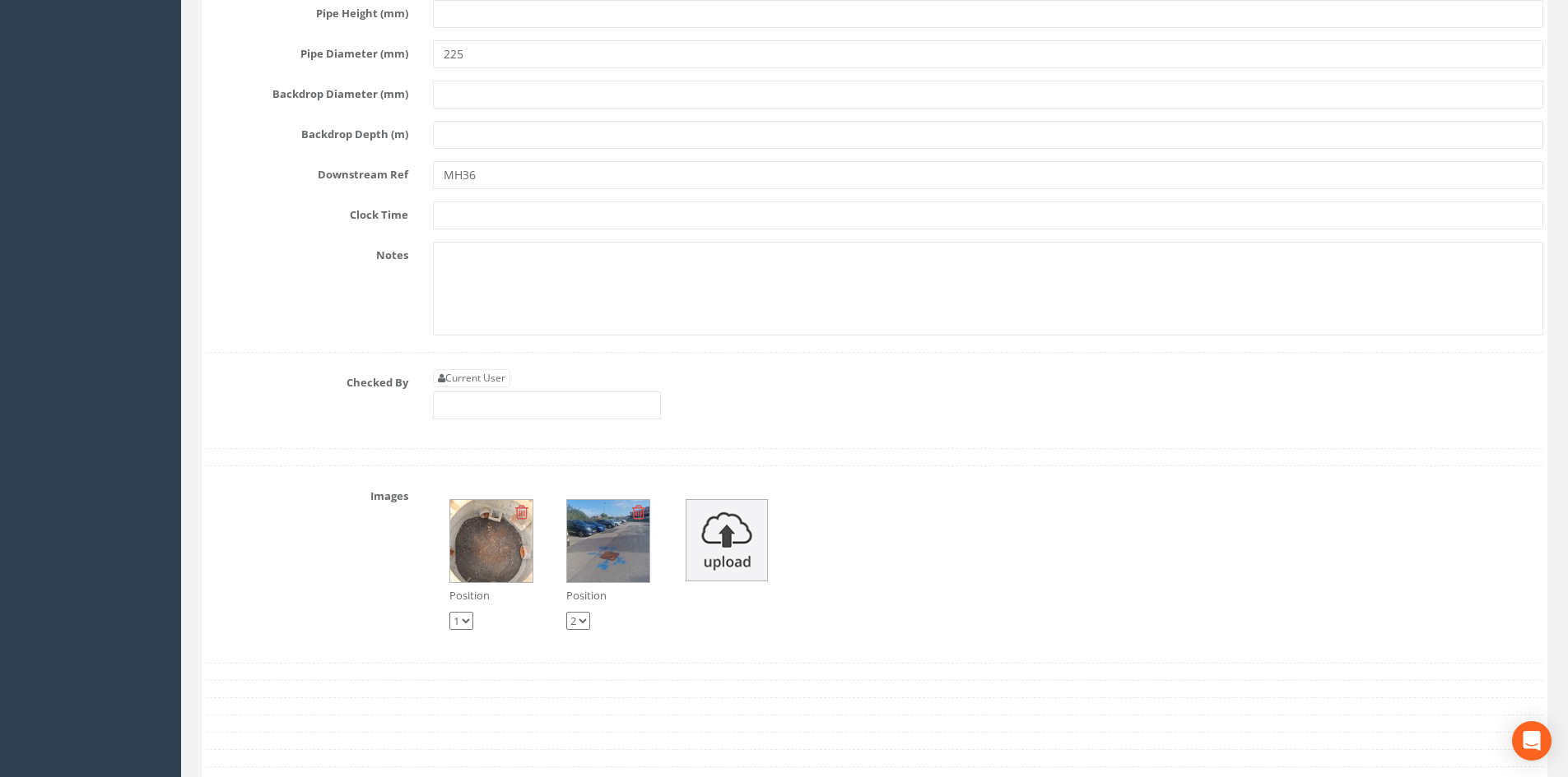
scroll to position [5563, 0]
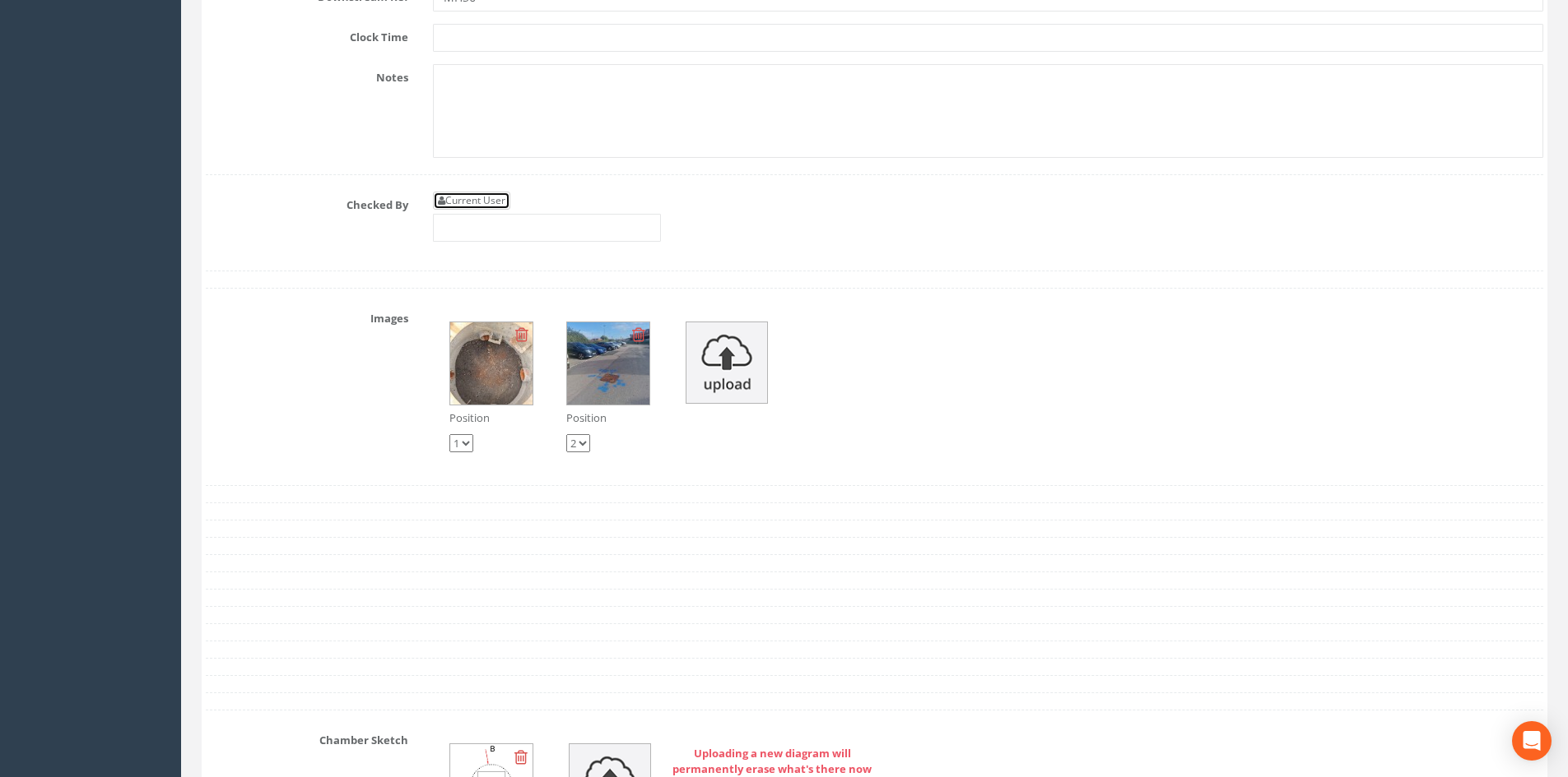
click at [487, 205] on link "Current User" at bounding box center [472, 201] width 77 height 18
type input "[PERSON_NAME]"
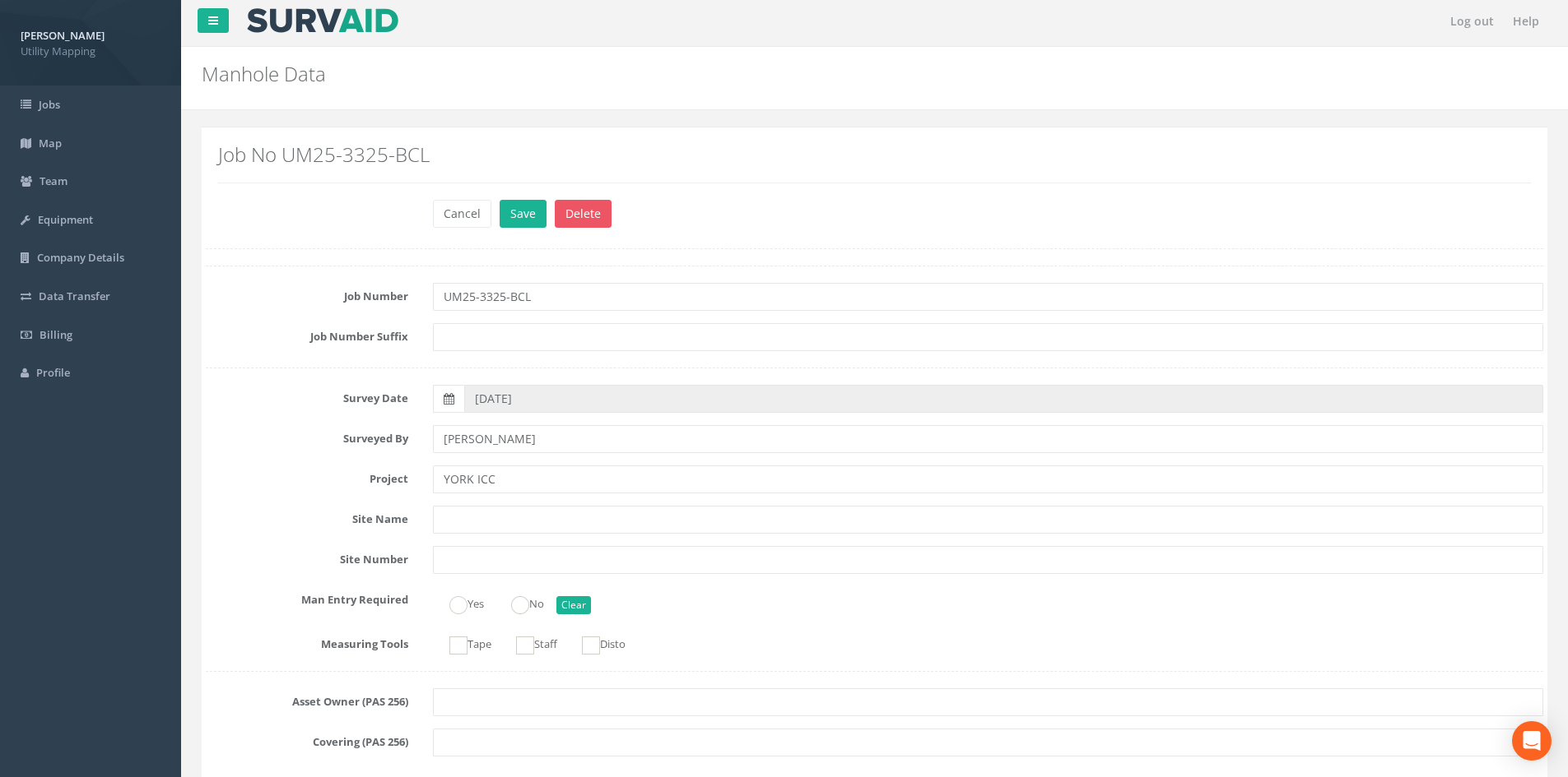
scroll to position [0, 0]
click at [521, 208] on button "Save" at bounding box center [523, 217] width 47 height 28
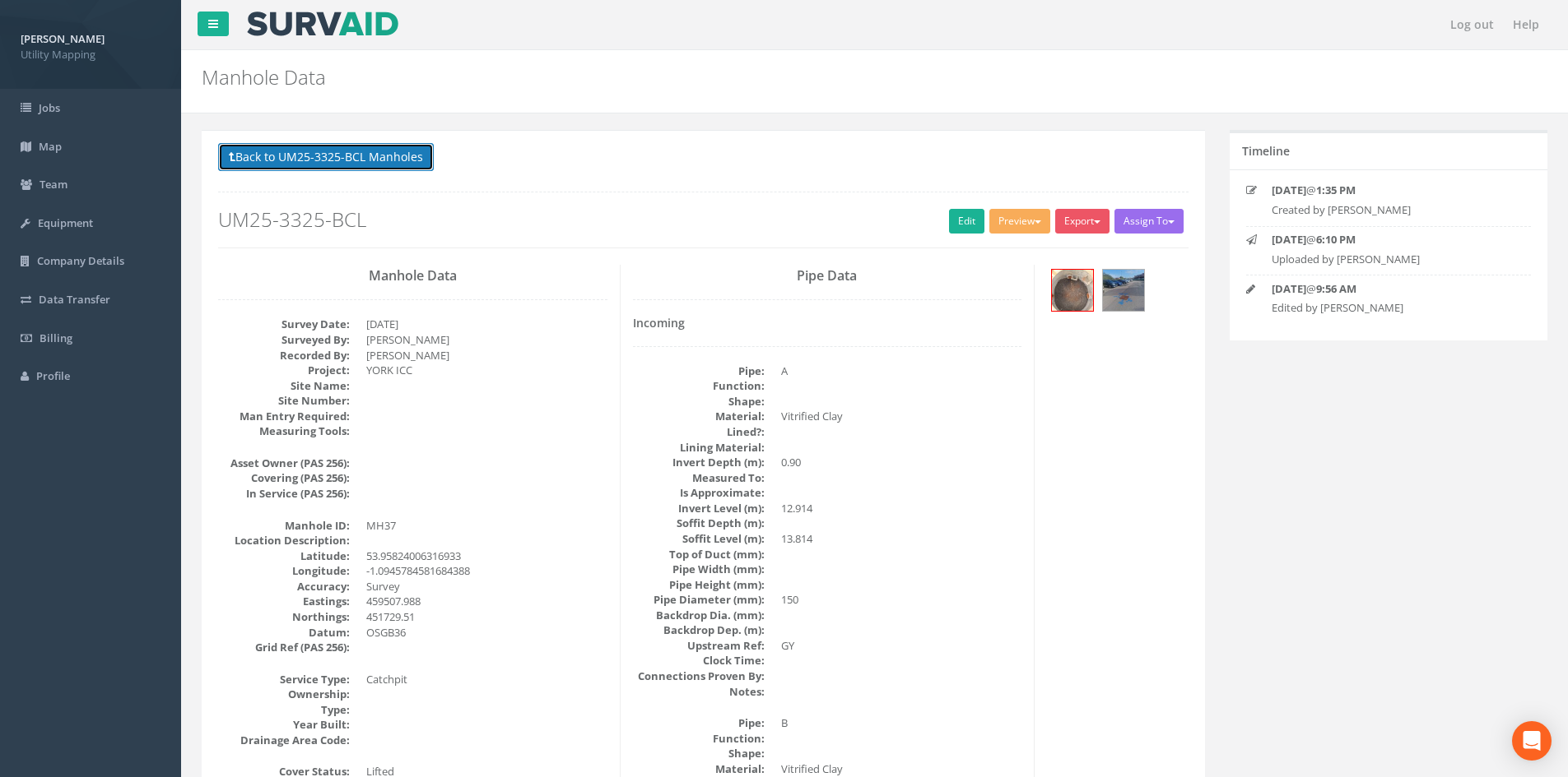
click at [368, 153] on button "Back to UM25-3325-BCL Manholes" at bounding box center [326, 157] width 216 height 28
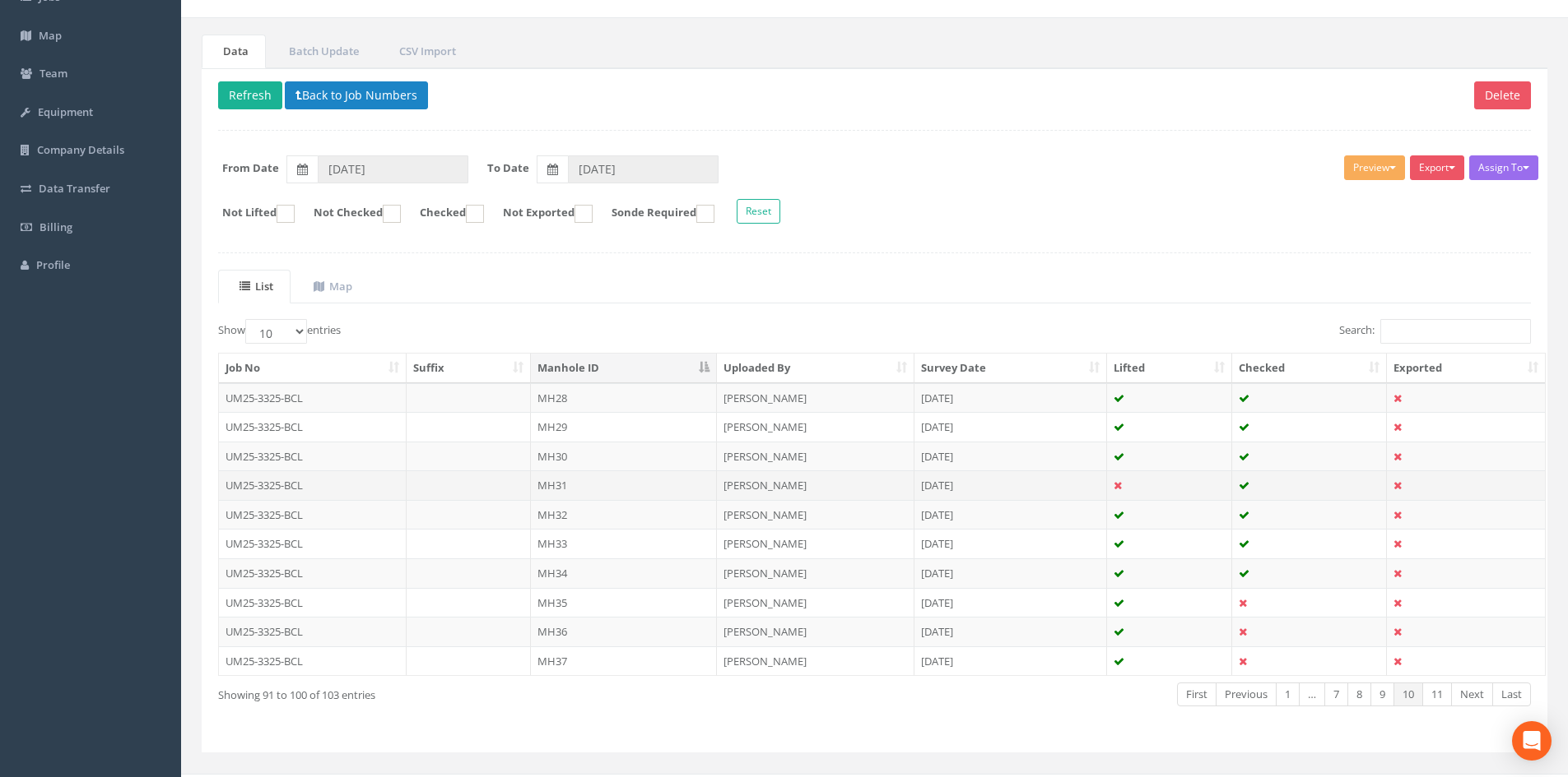
scroll to position [140, 0]
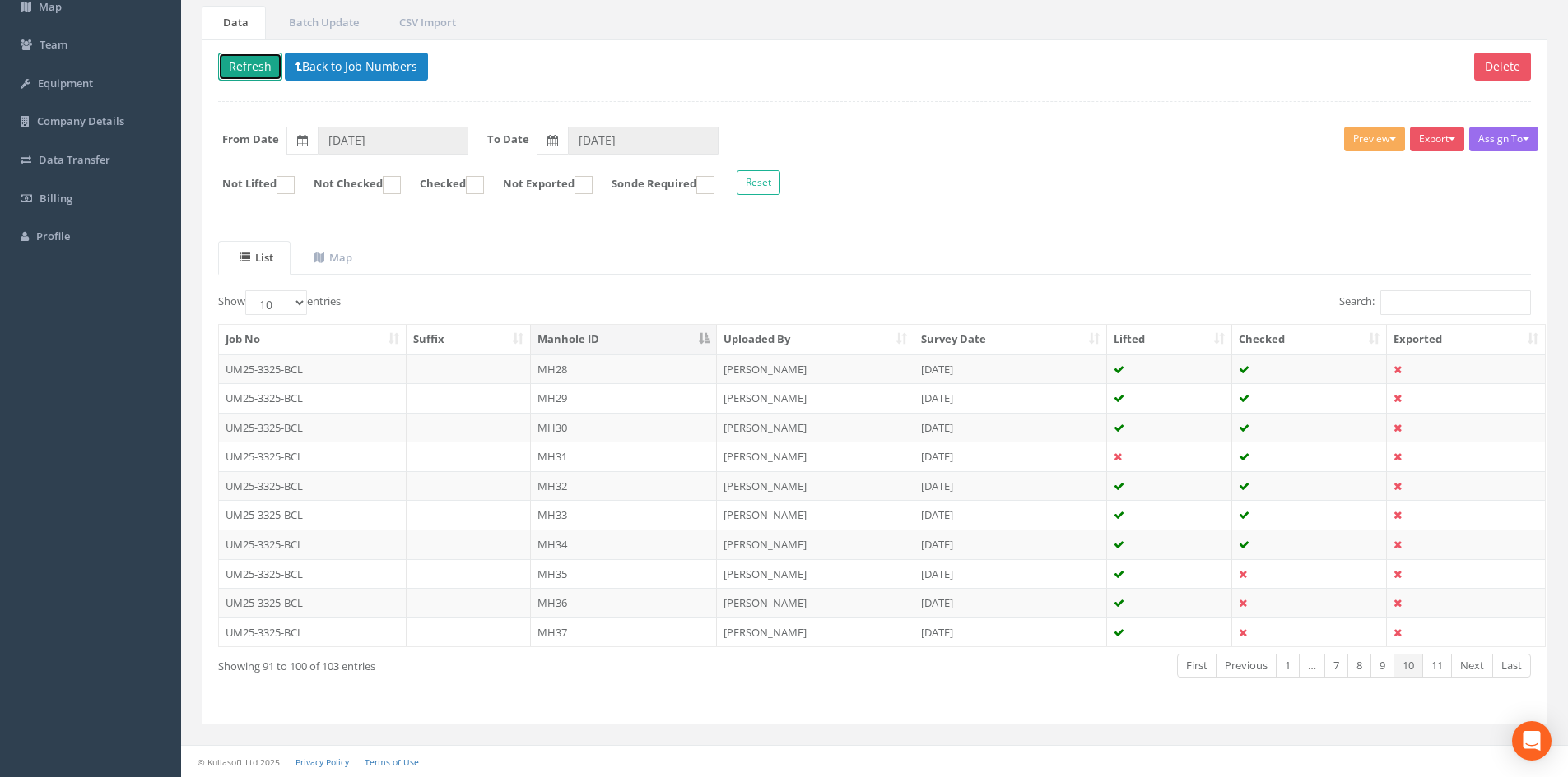
click at [253, 62] on button "Refresh" at bounding box center [250, 67] width 64 height 28
click at [1263, 636] on link "Next" at bounding box center [1472, 666] width 42 height 24
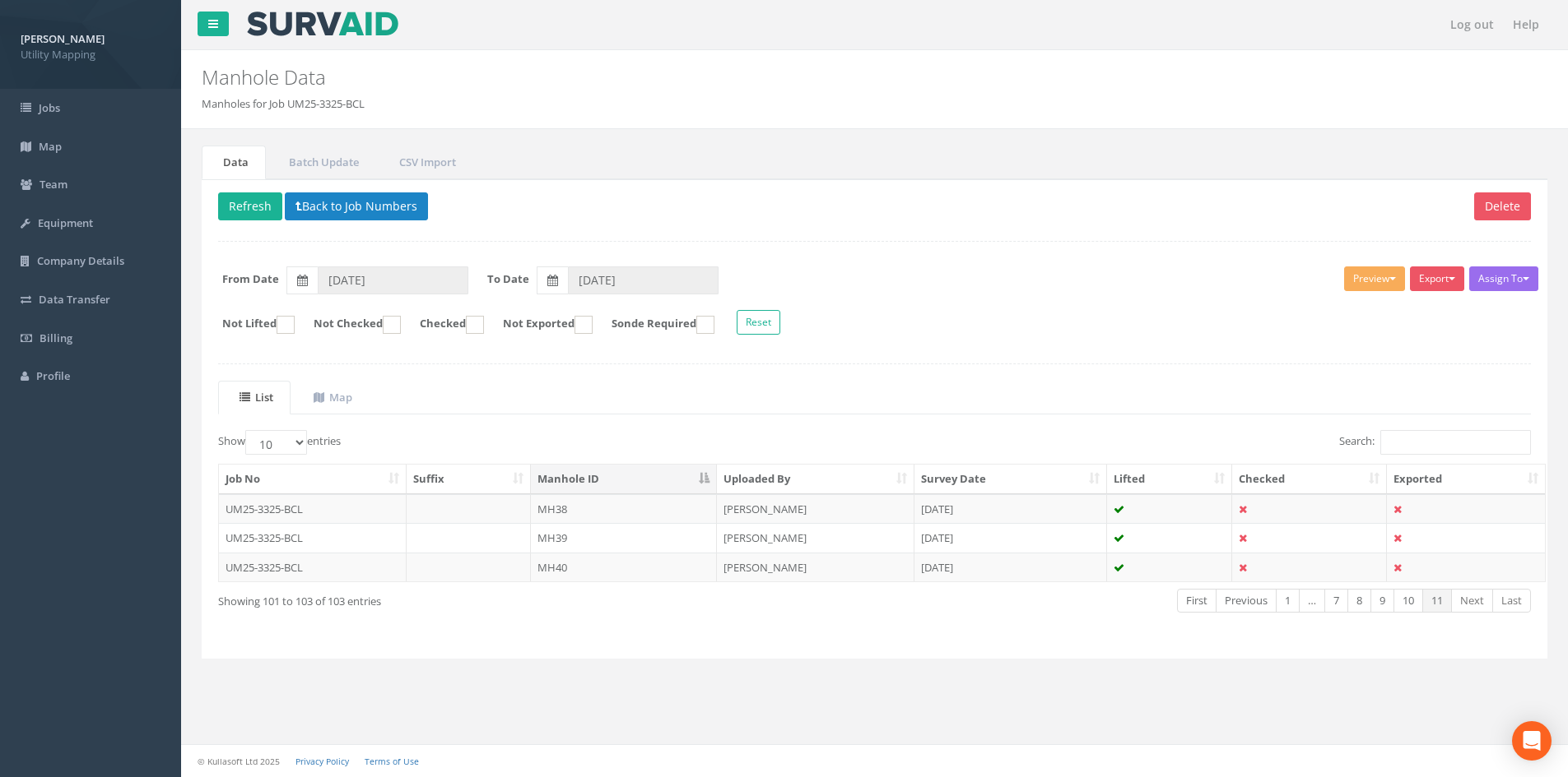
scroll to position [0, 0]
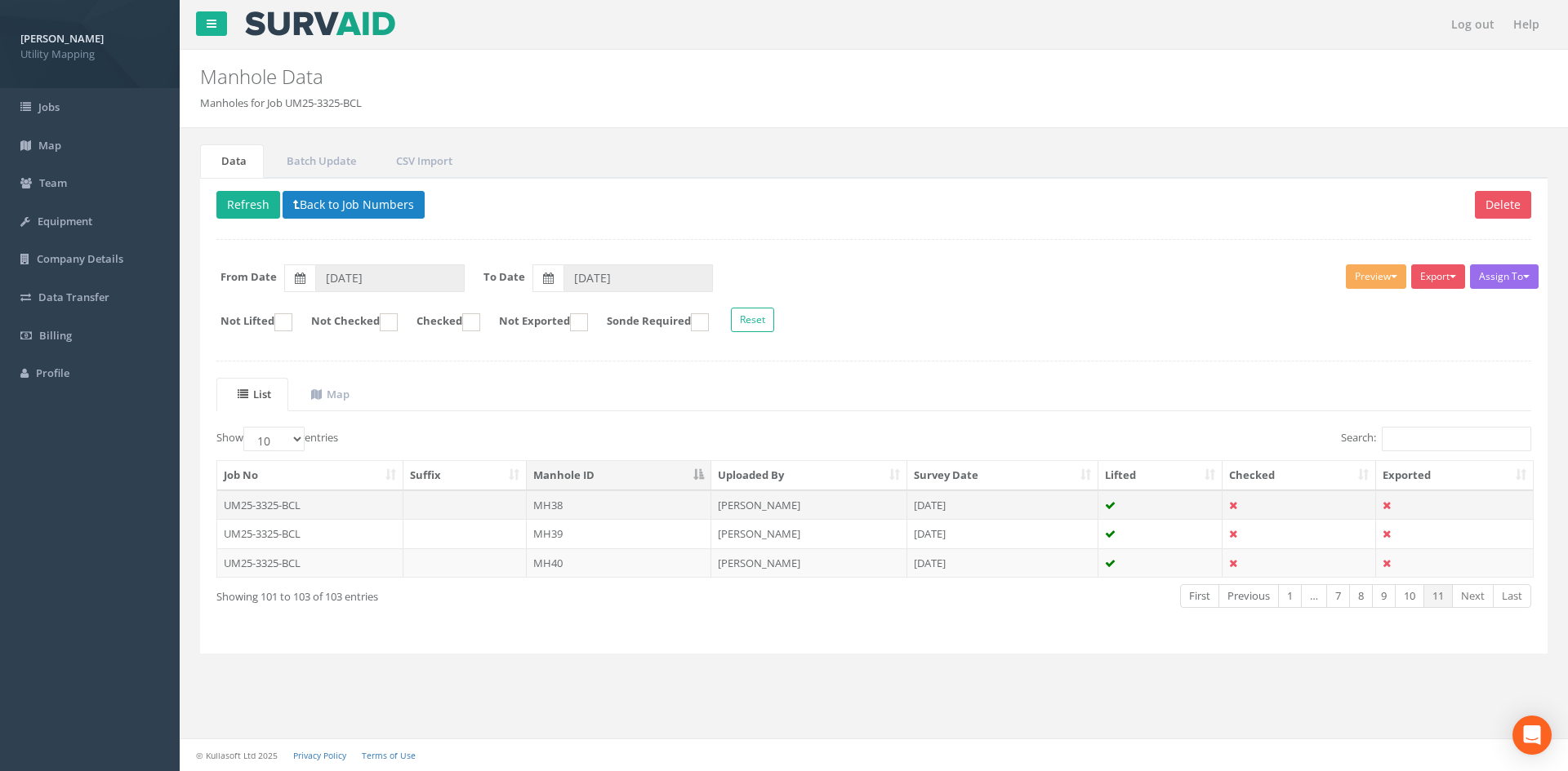
click at [592, 504] on td "MH38" at bounding box center [619, 505] width 184 height 30
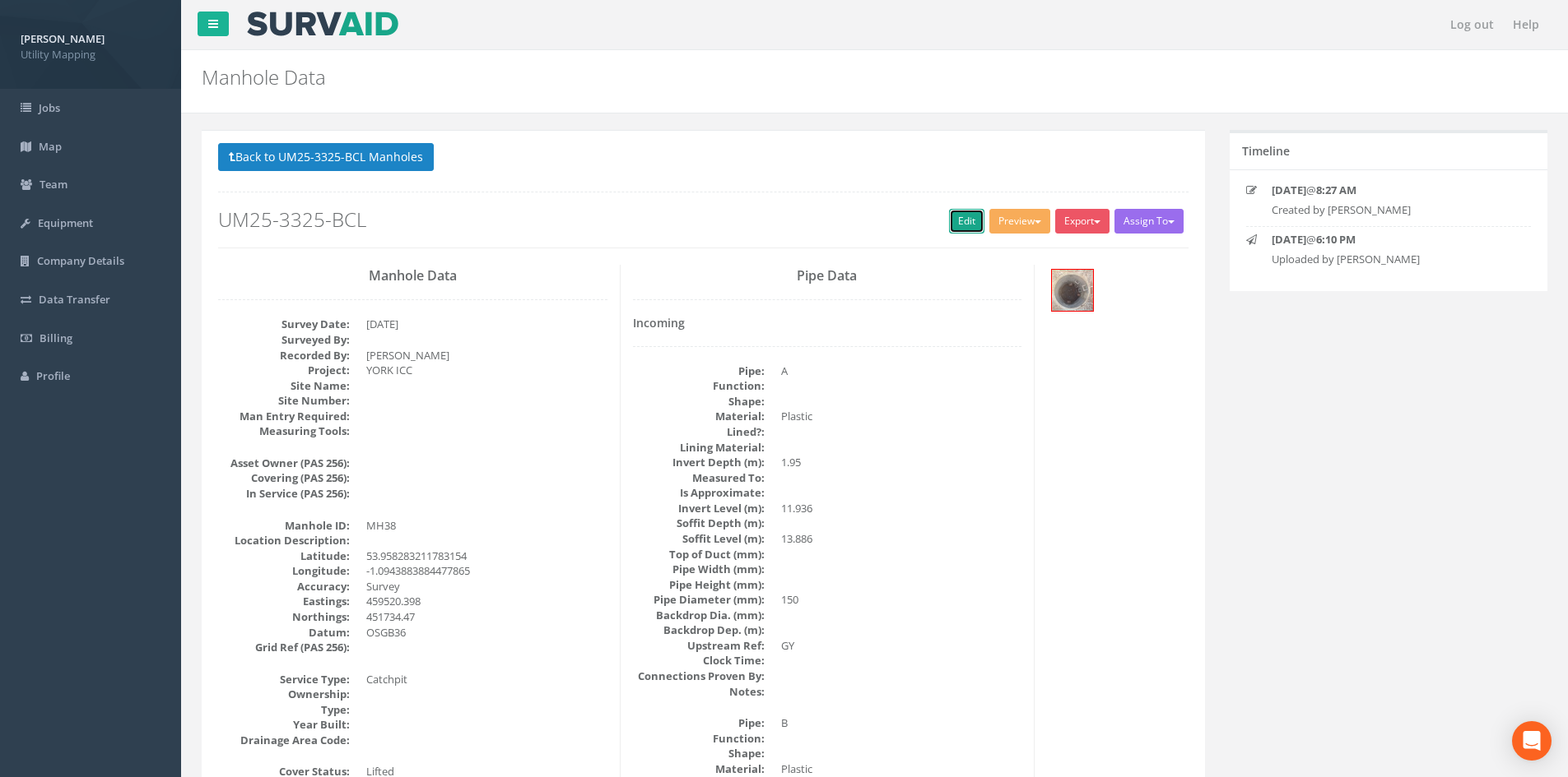
click at [965, 216] on link "Edit" at bounding box center [967, 222] width 35 height 25
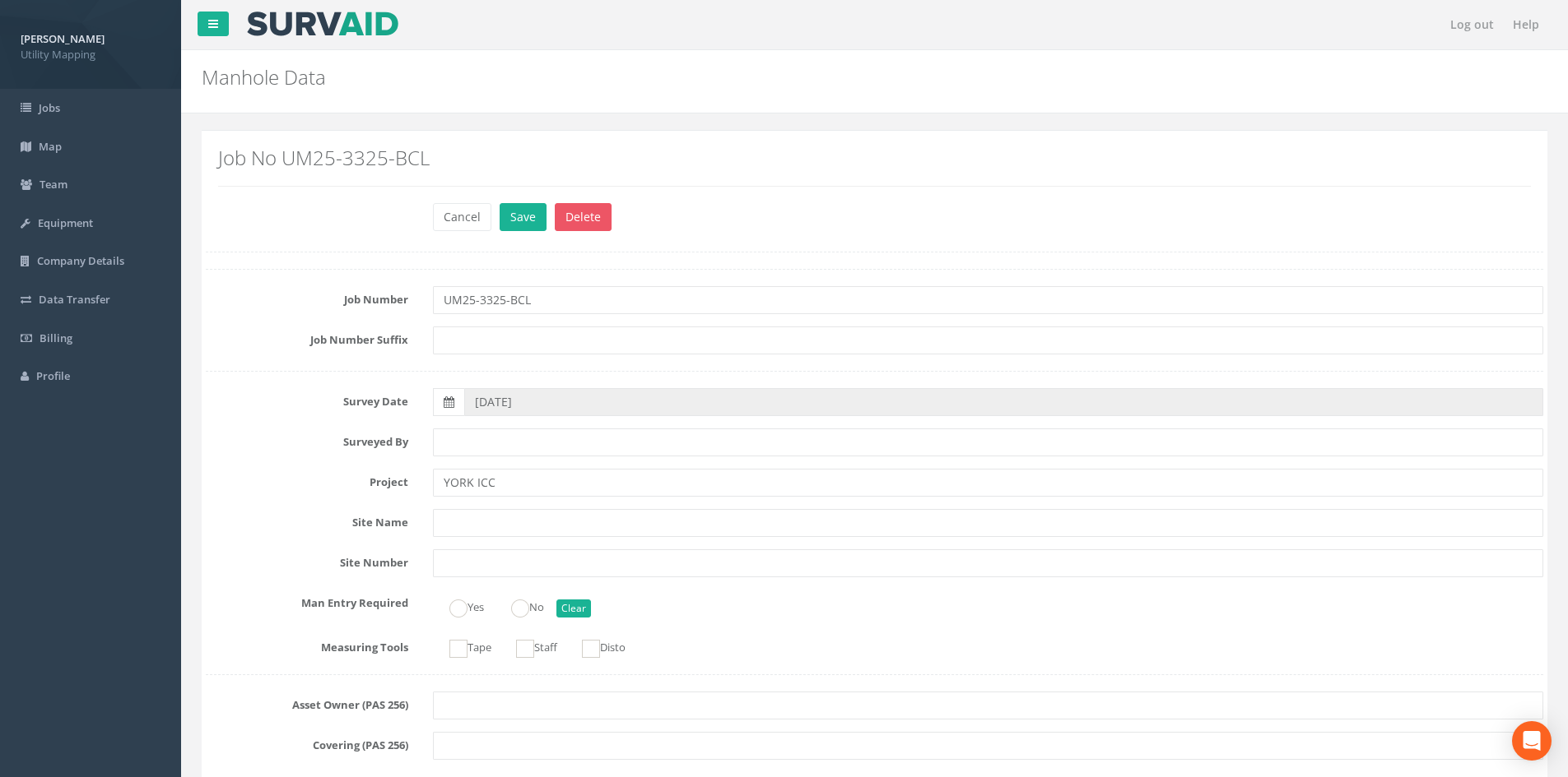
scroll to position [5379, 0]
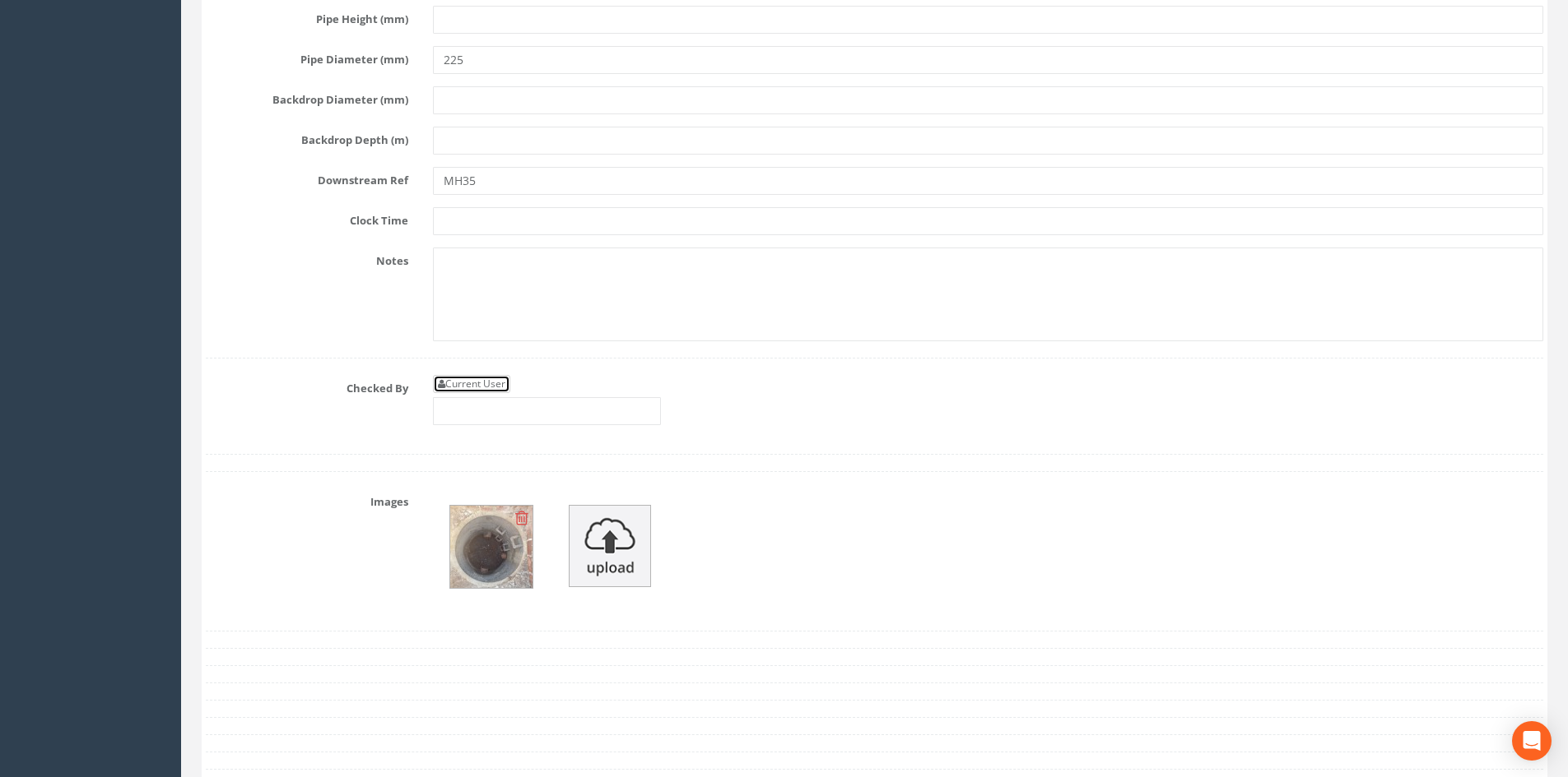
click at [492, 387] on link "Current User" at bounding box center [472, 384] width 77 height 18
type input "[PERSON_NAME]"
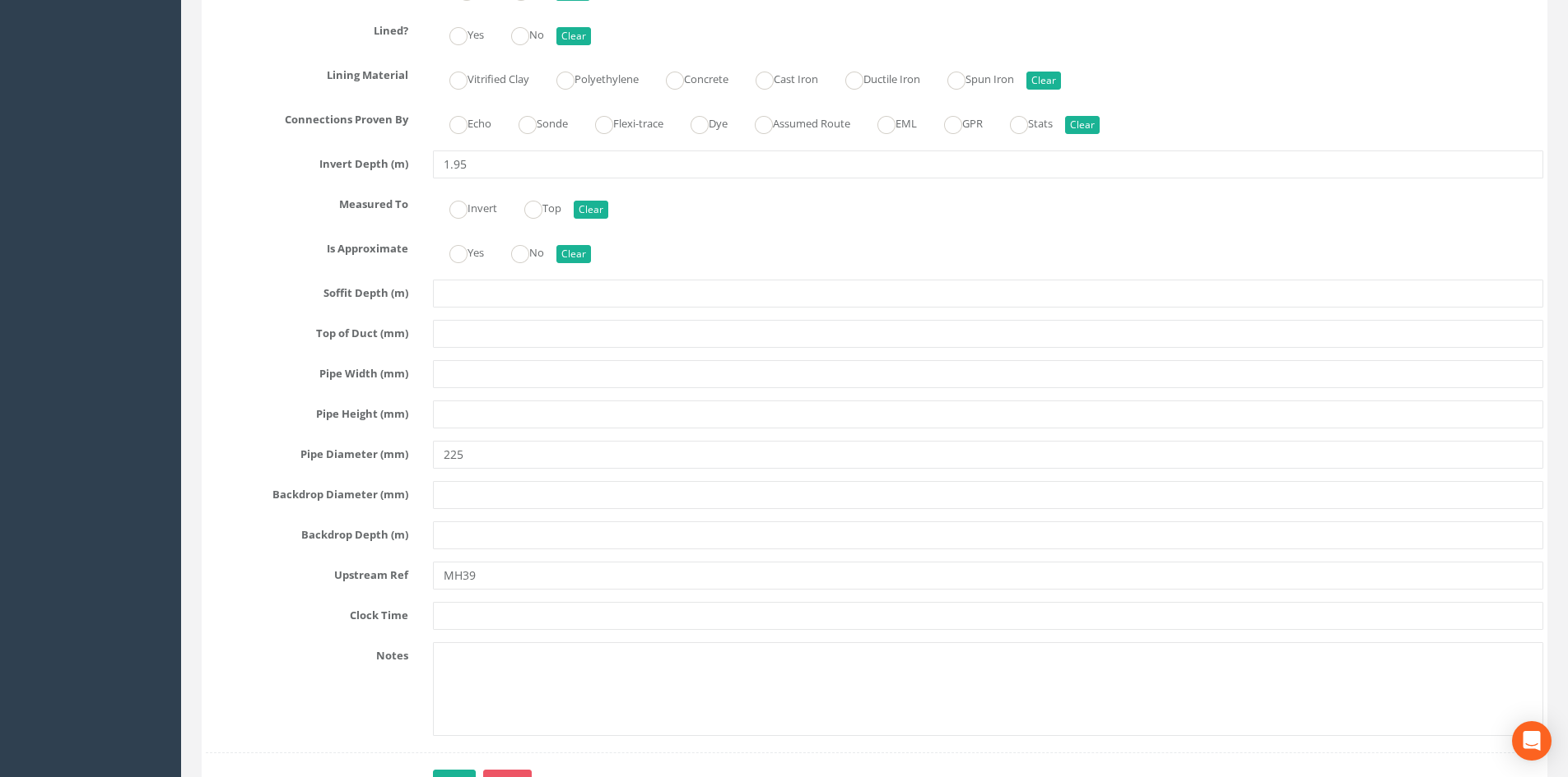
scroll to position [4310, 0]
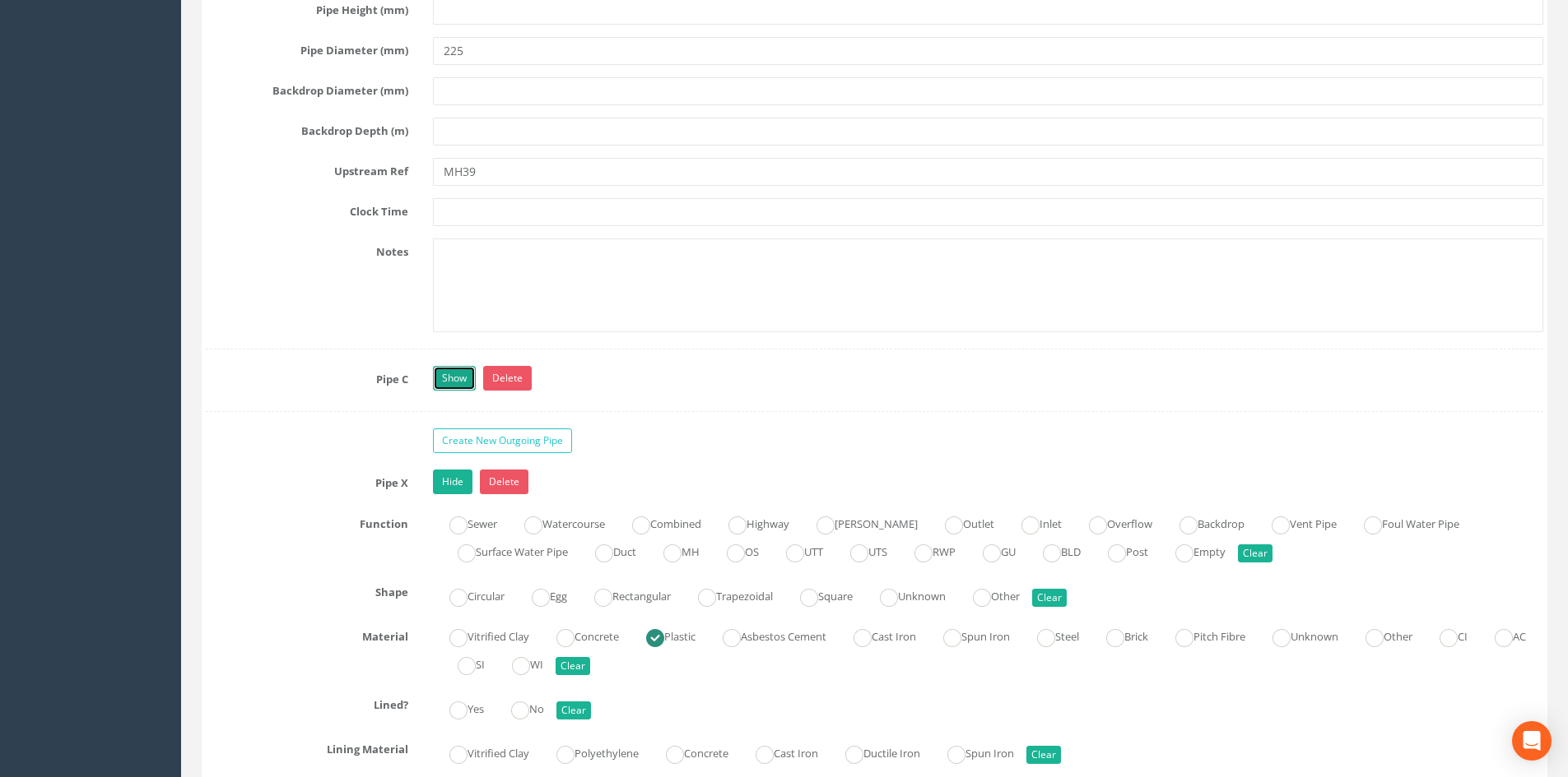
click at [460, 372] on link "Show" at bounding box center [454, 378] width 43 height 25
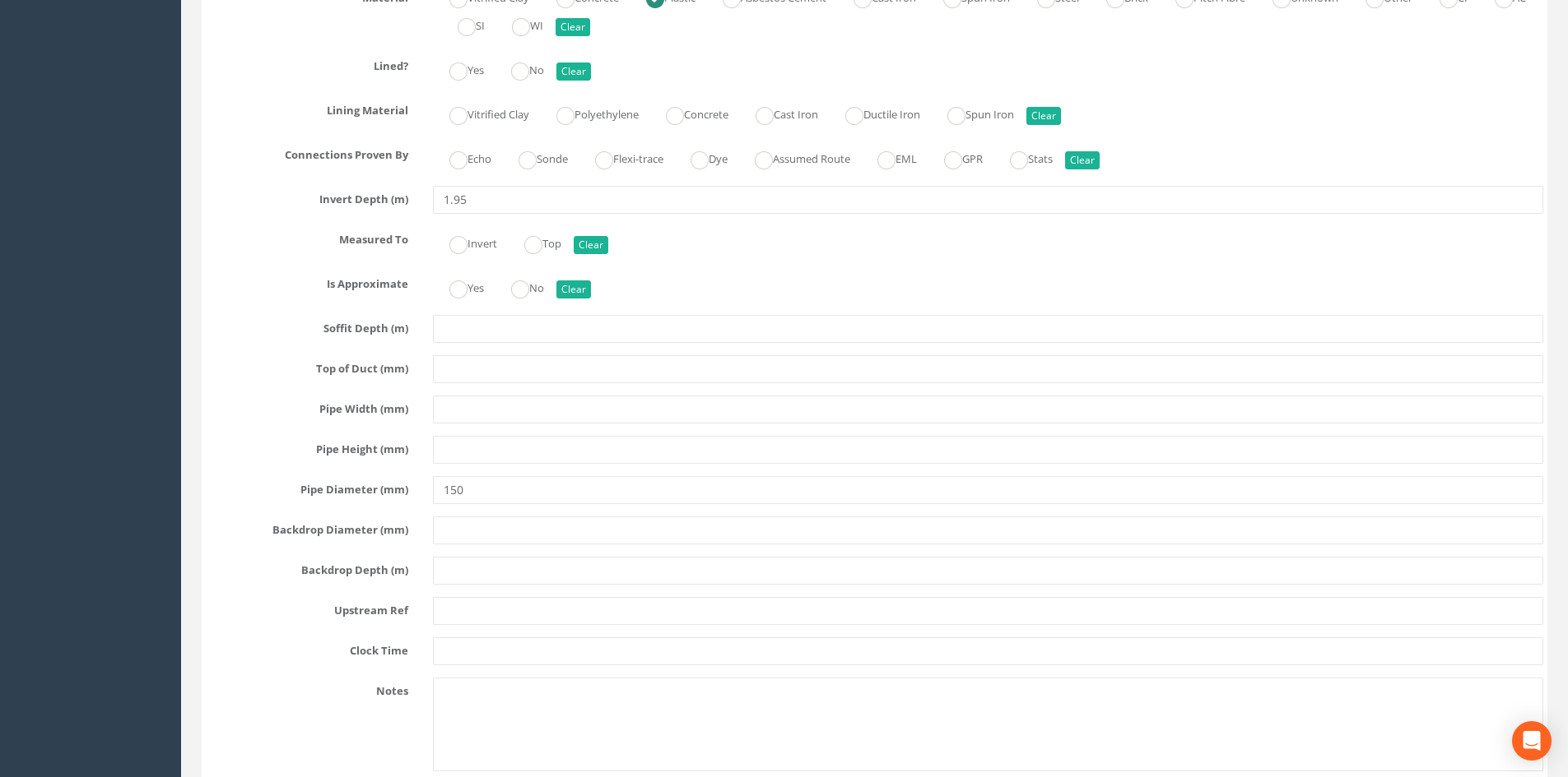
scroll to position [5132, 0]
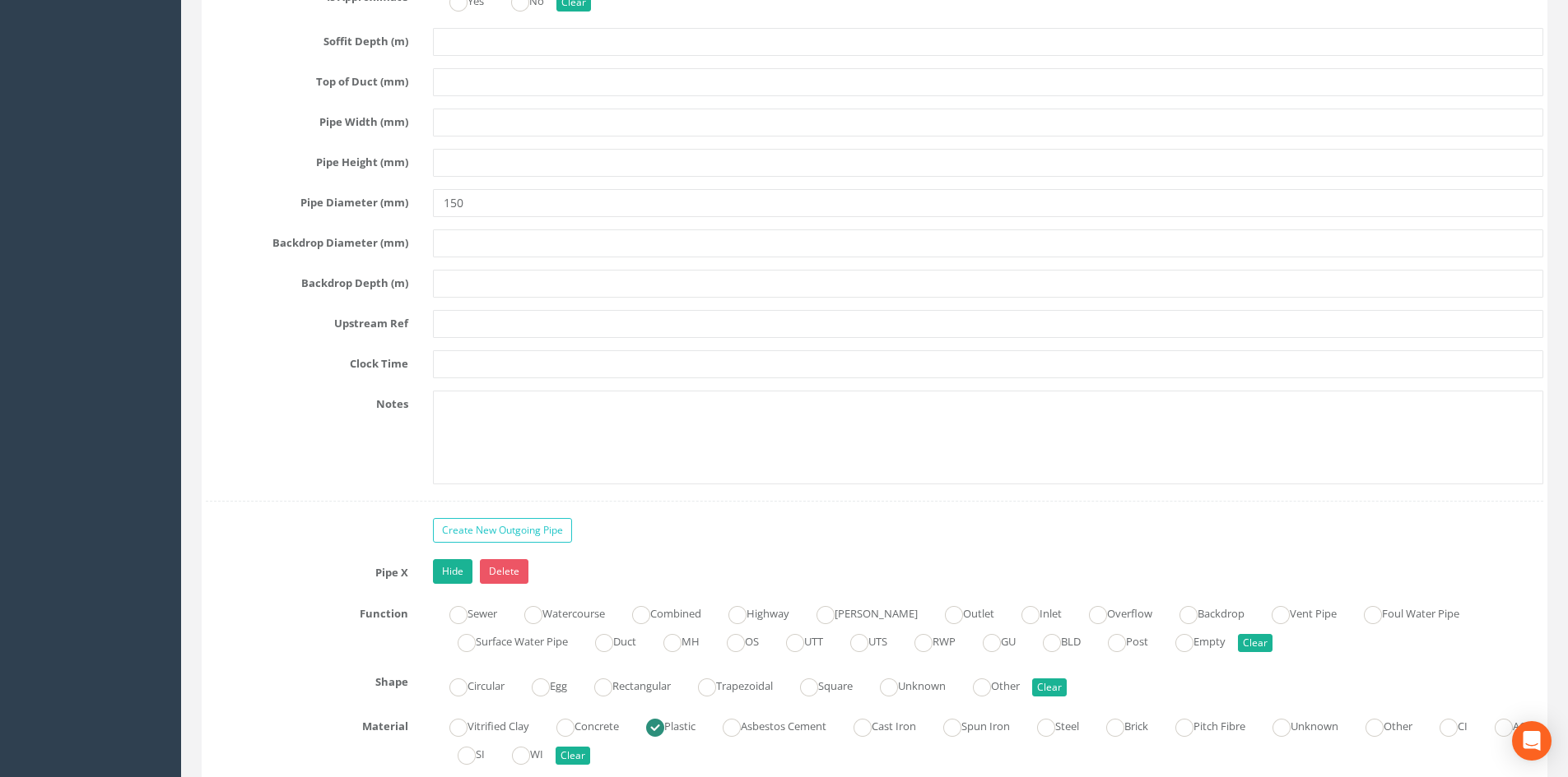
click at [468, 308] on div "Pipe C Hide Delete Function Sewer Watercourse Combined Highway Gulley Outlet In…" at bounding box center [875, 23] width 1337 height 958
click at [468, 310] on input "text" at bounding box center [988, 324] width 1110 height 28
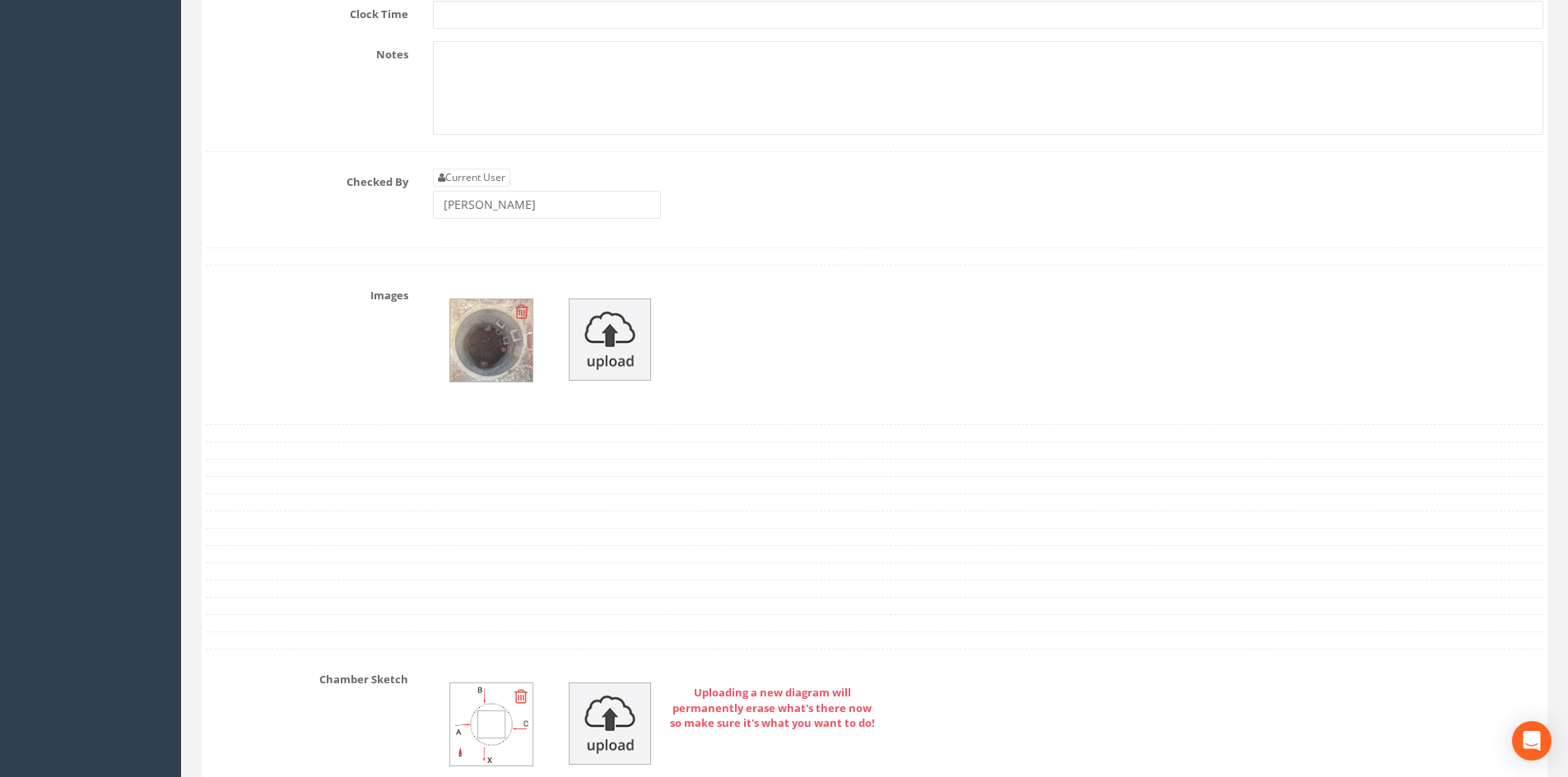
scroll to position [6695, 0]
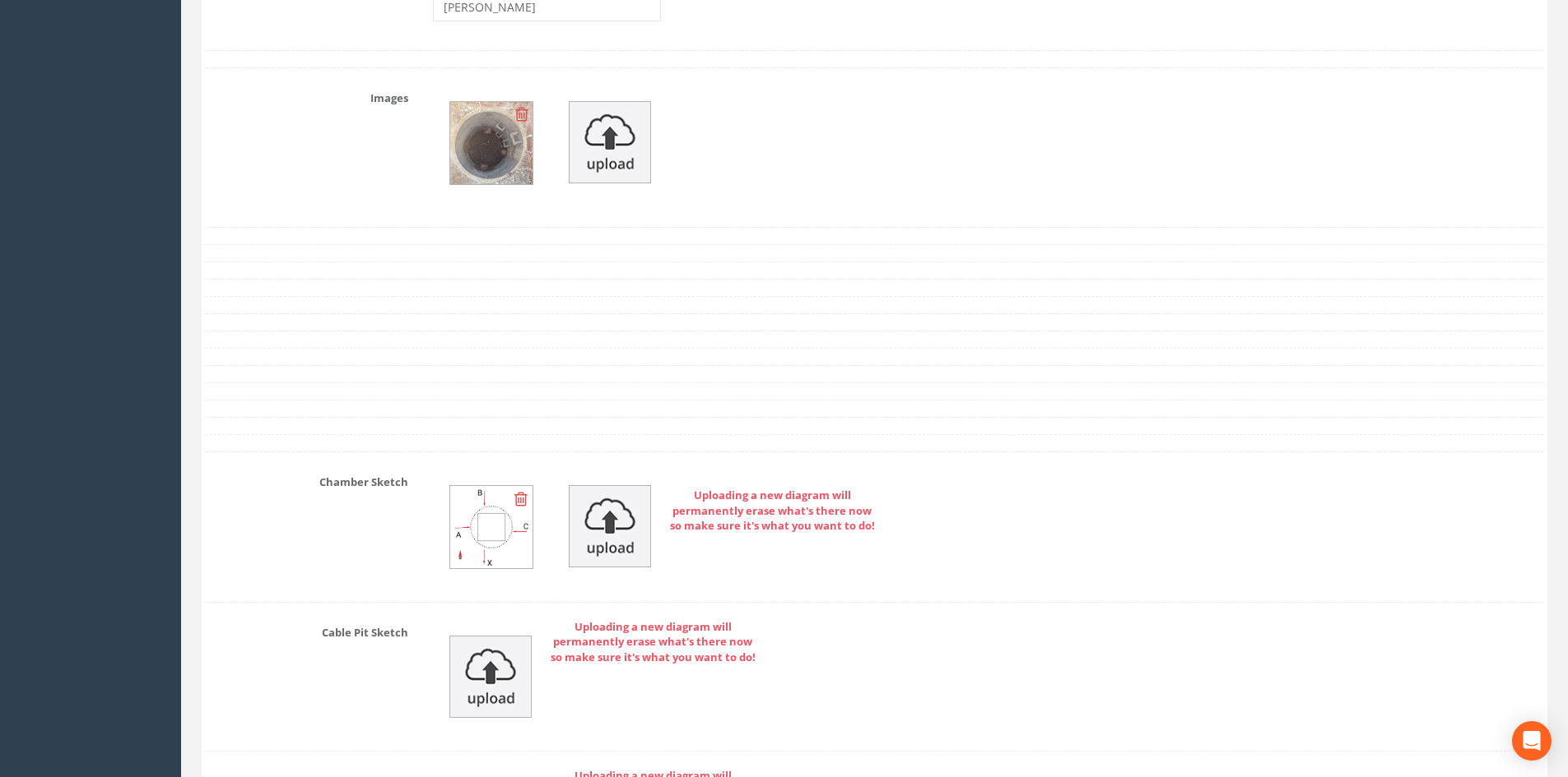
type input "UTR"
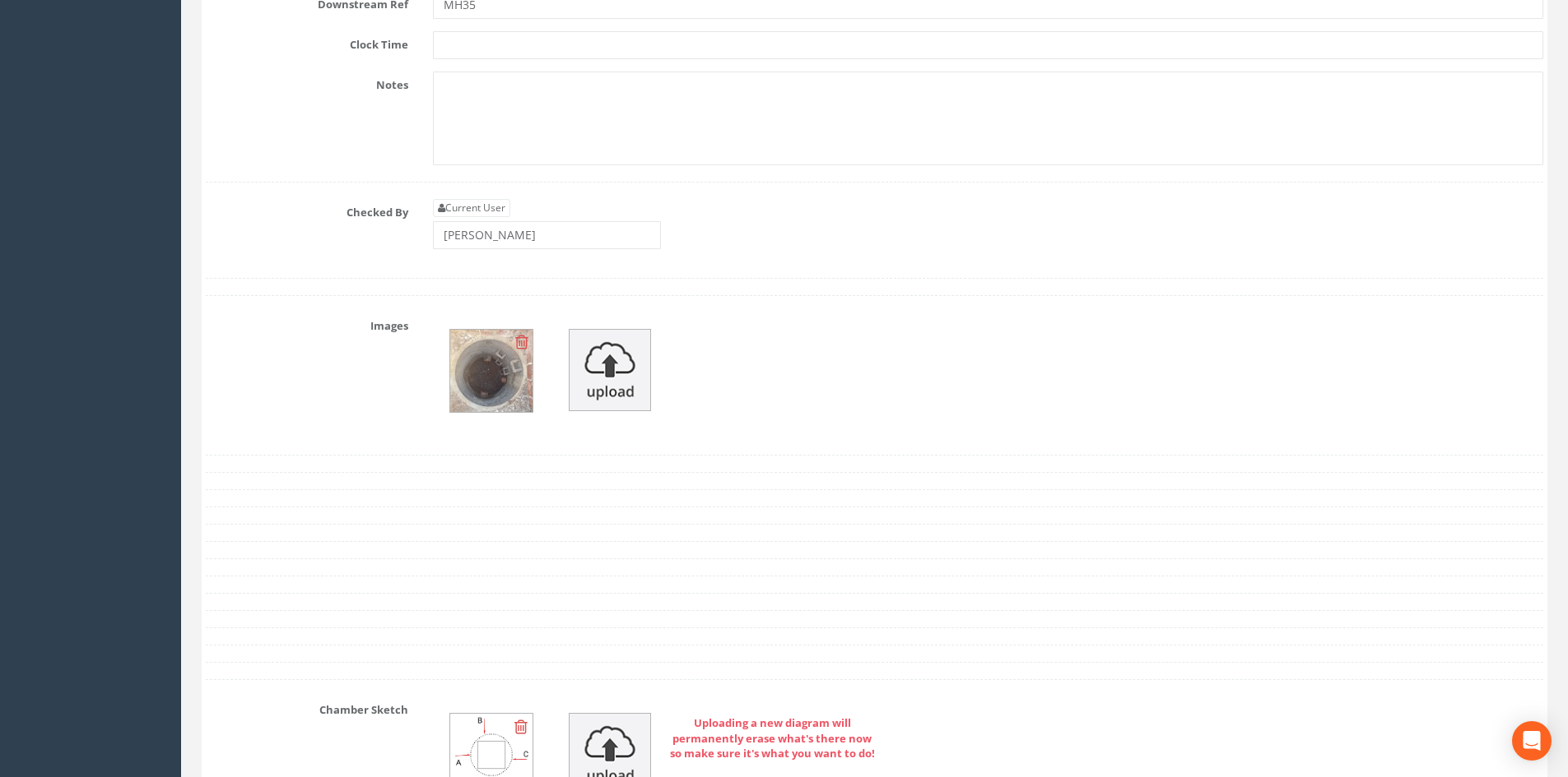
scroll to position [6448, 0]
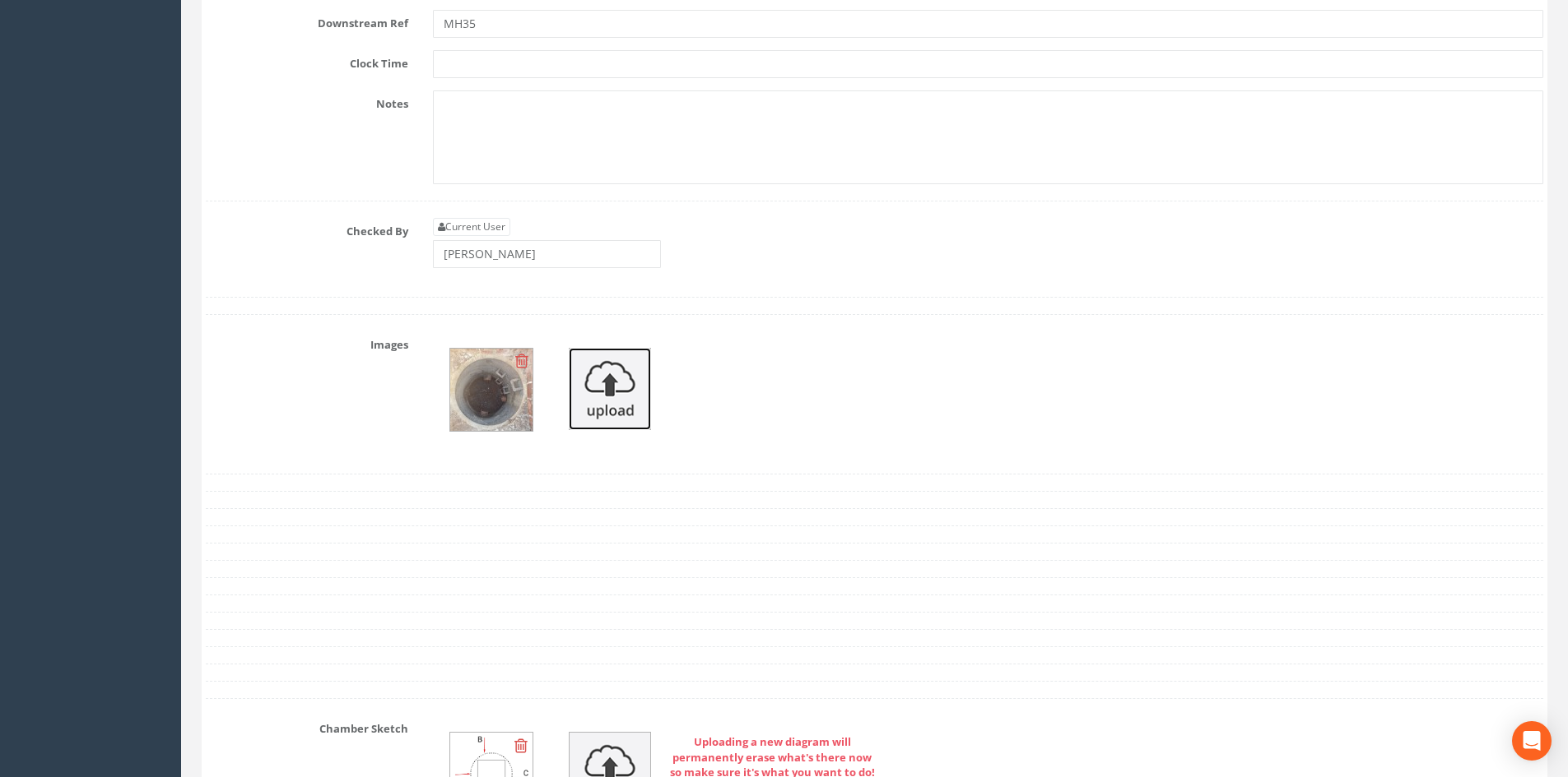
click at [628, 380] on img at bounding box center [610, 389] width 82 height 82
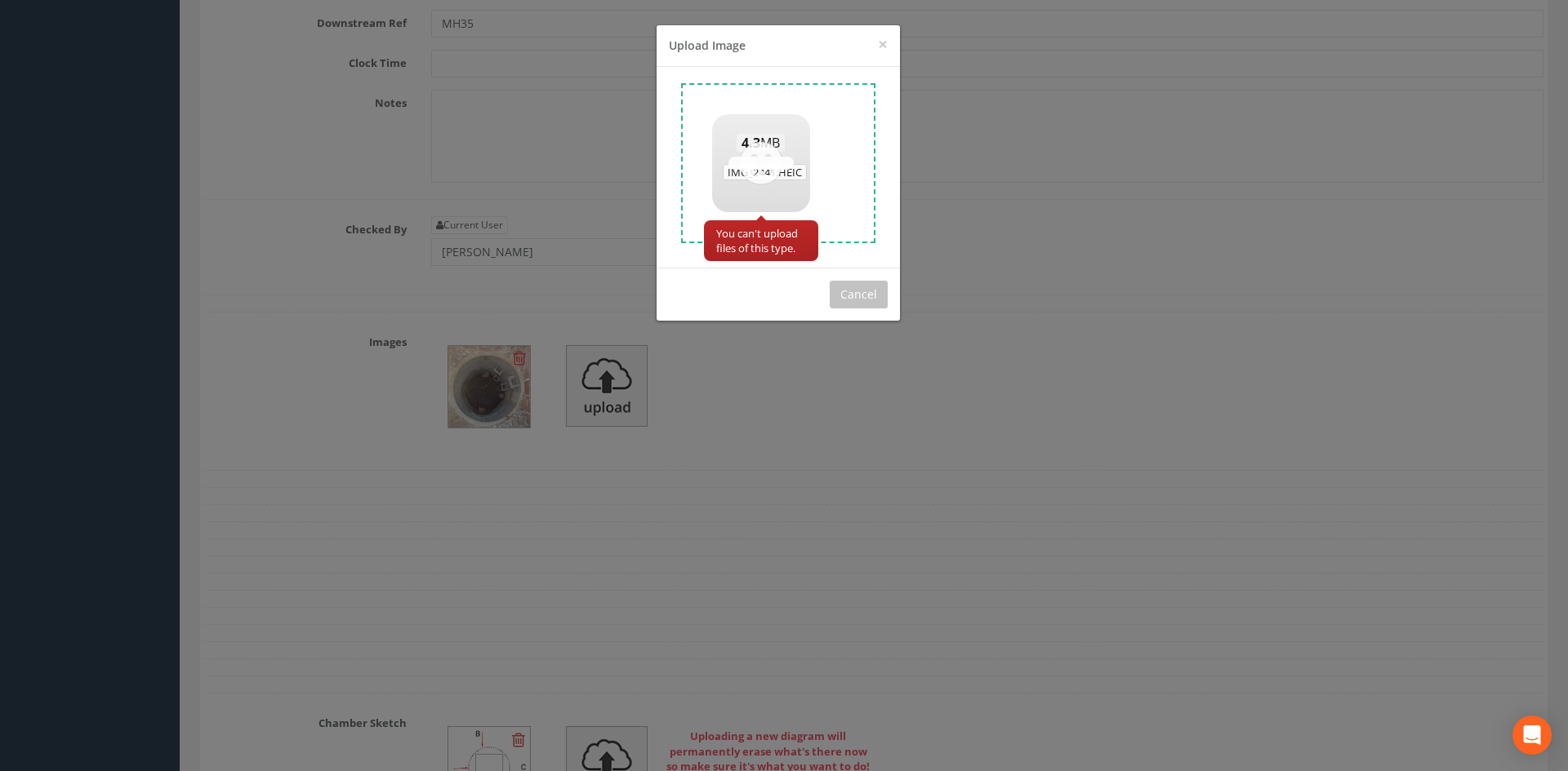
click at [758, 165] on span "IMG_2441.HEIC" at bounding box center [764, 172] width 84 height 17
click at [767, 152] on div "4.3 MB IMG_2441.HEIC" at bounding box center [761, 157] width 98 height 87
click at [856, 288] on button "Cancel" at bounding box center [858, 295] width 58 height 28
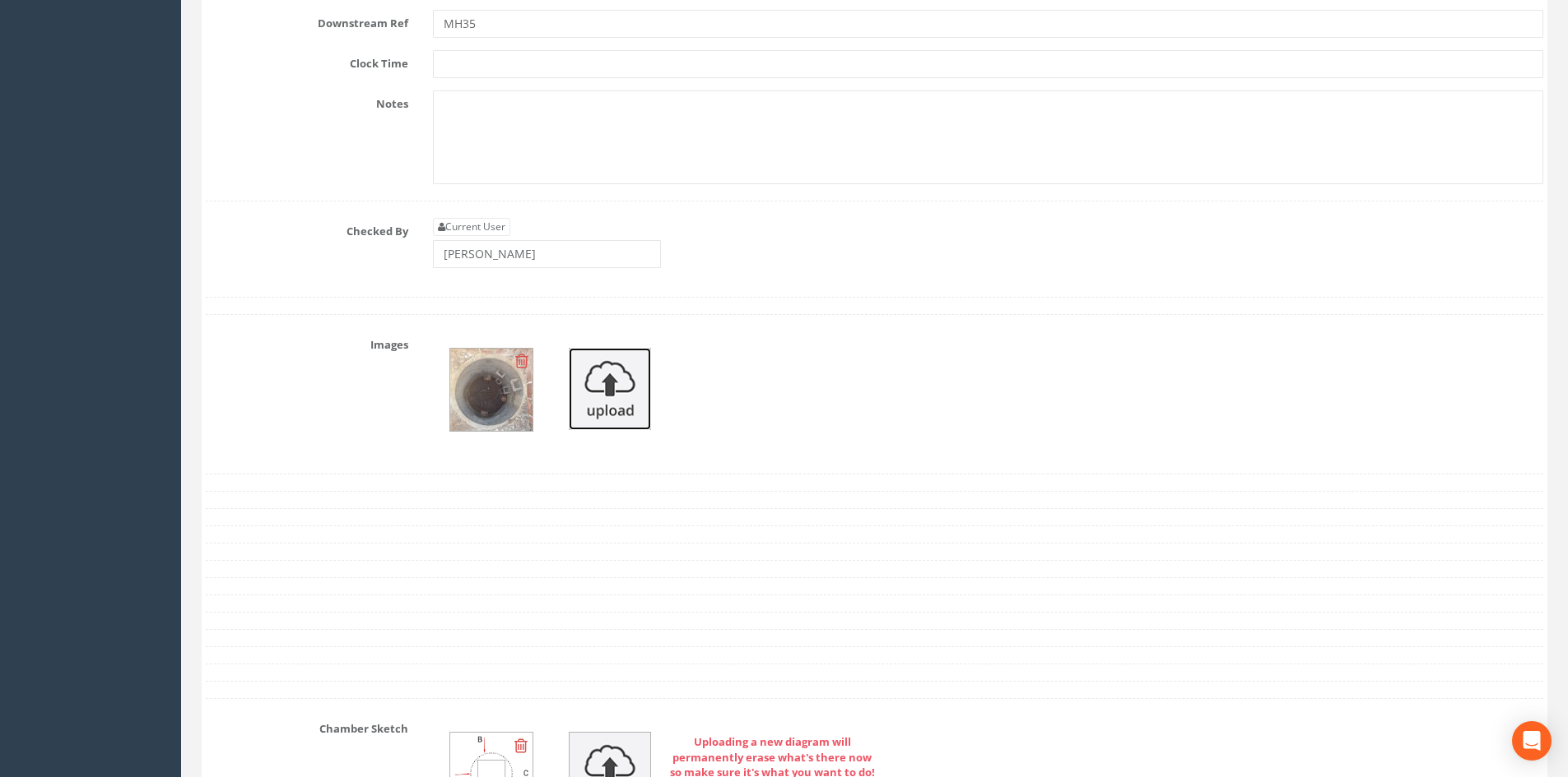
click at [613, 385] on img at bounding box center [610, 389] width 82 height 82
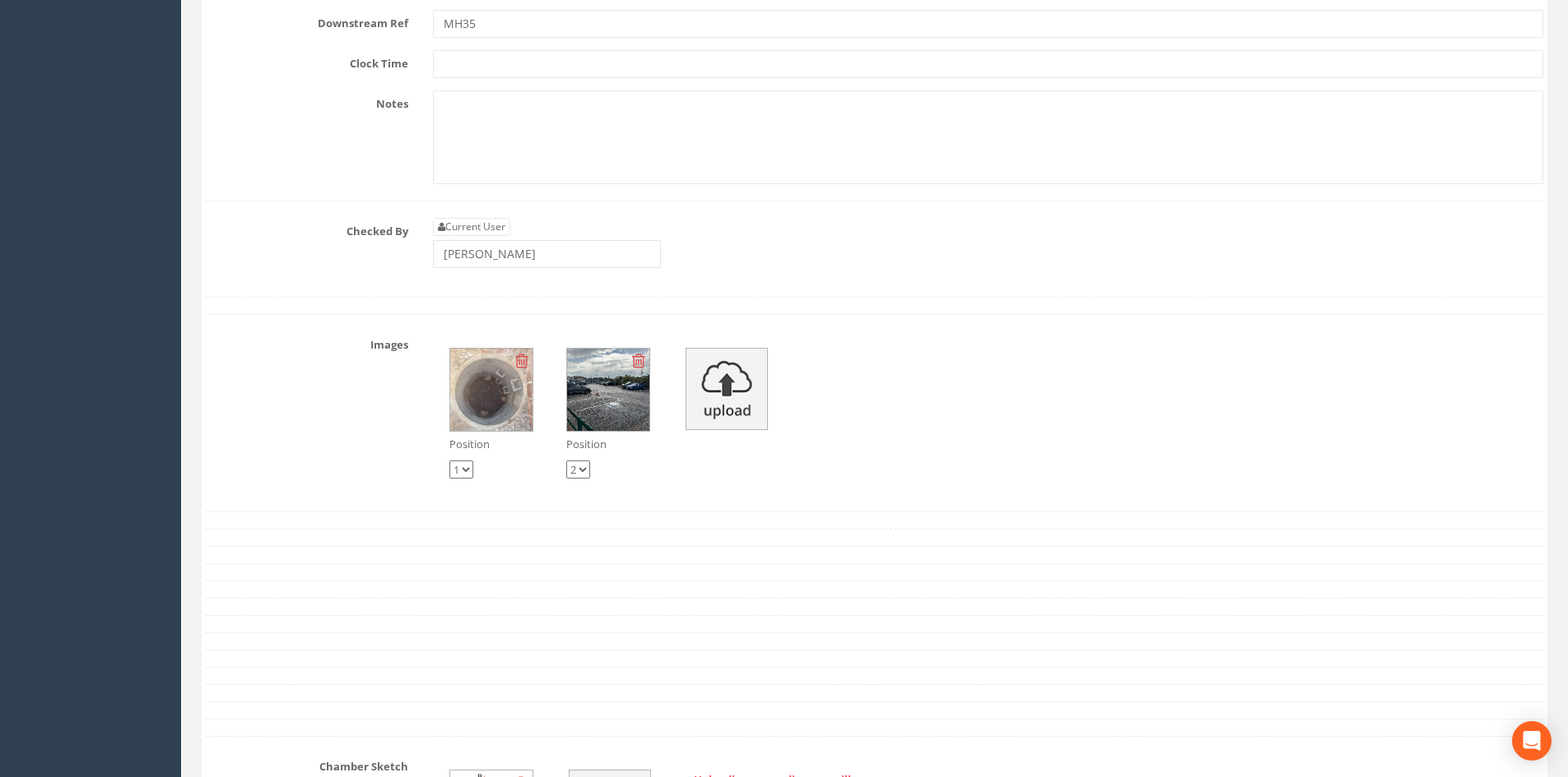
click at [980, 420] on div "Position 1 2 Position 1 2" at bounding box center [988, 413] width 1135 height 164
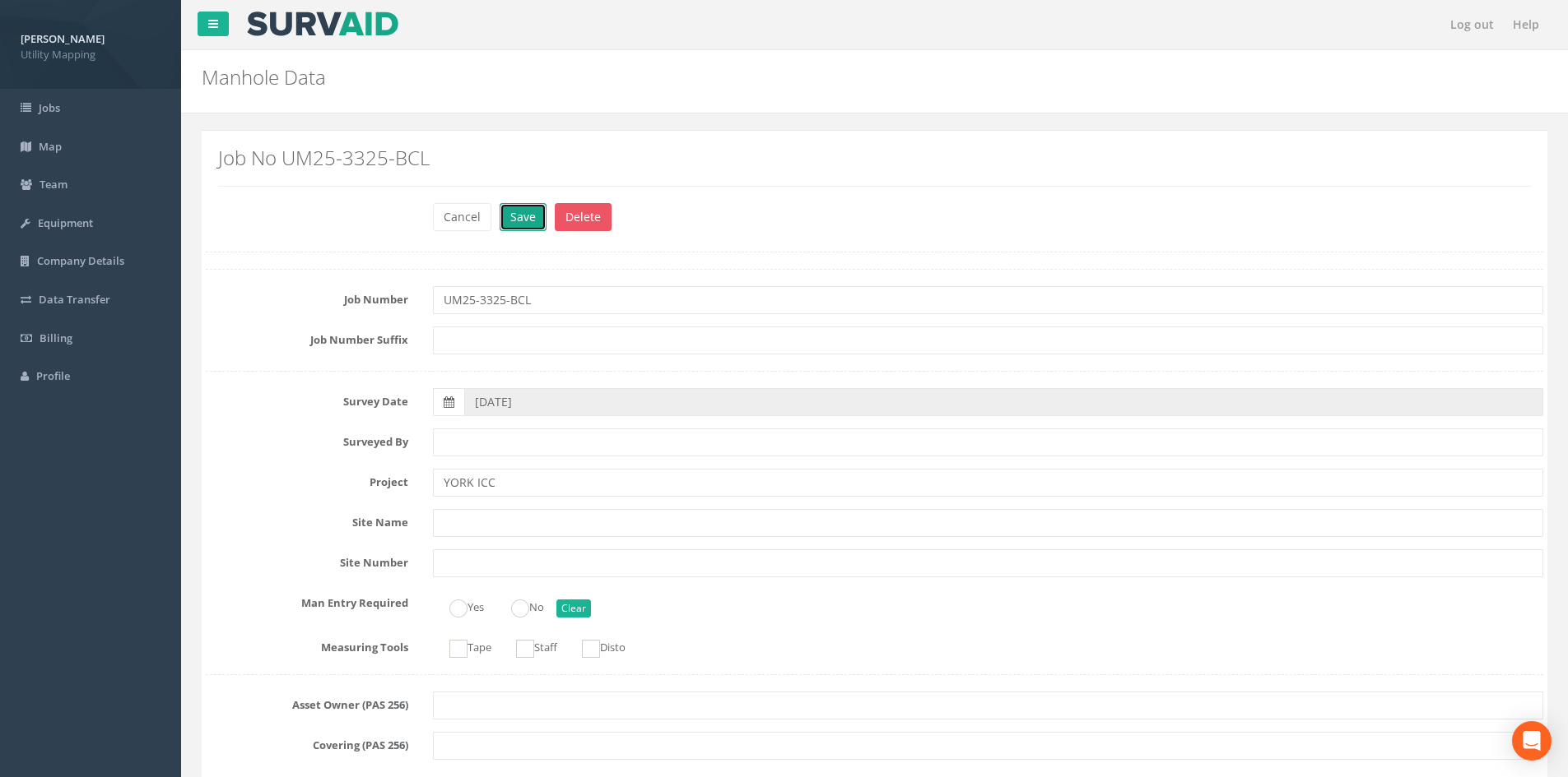
click at [519, 222] on button "Save" at bounding box center [523, 217] width 47 height 28
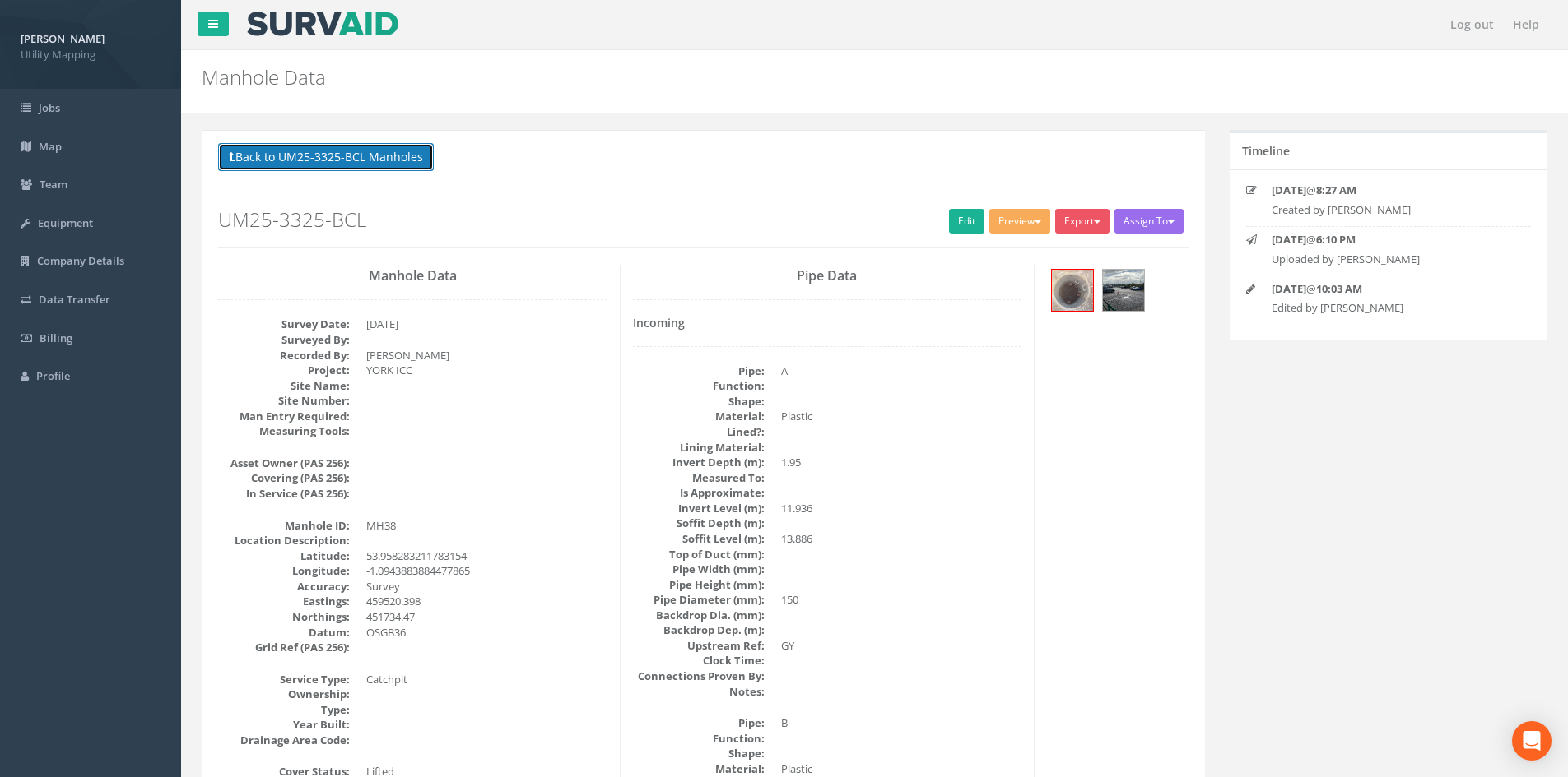
click at [351, 148] on button "Back to UM25-3325-BCL Manholes" at bounding box center [326, 157] width 216 height 28
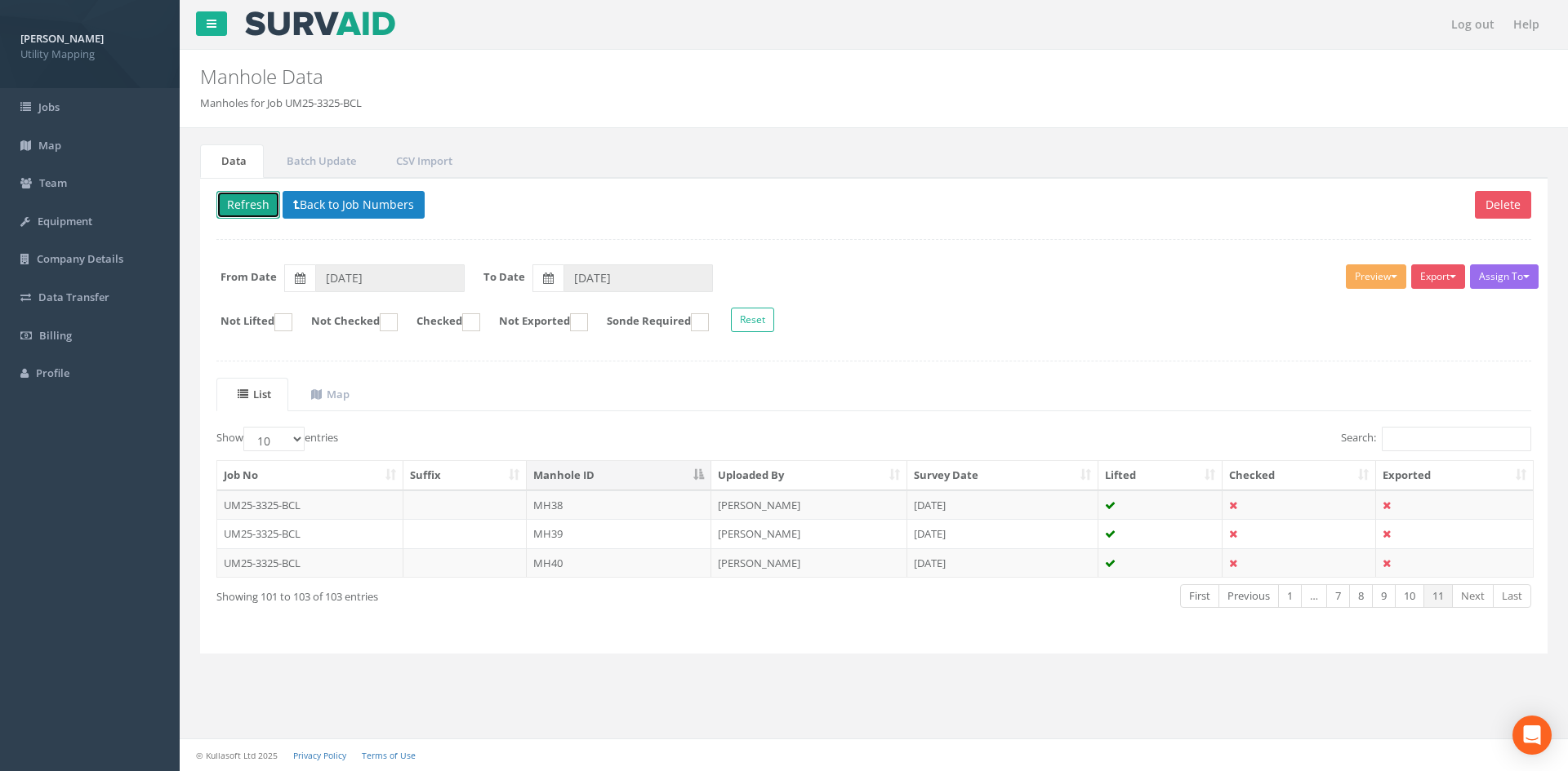
click at [272, 203] on button "Refresh" at bounding box center [248, 205] width 63 height 28
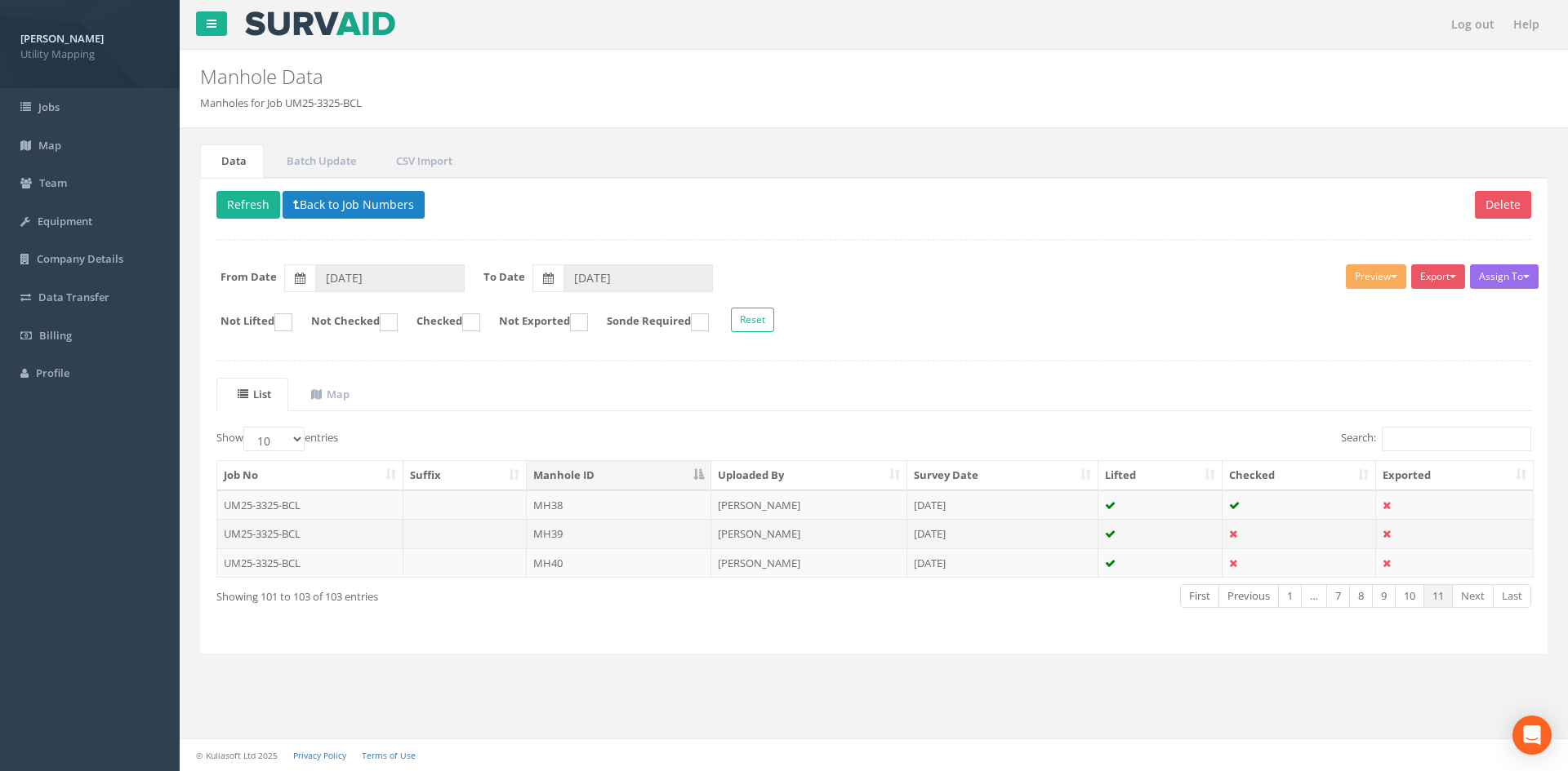
click at [558, 534] on td "MH39" at bounding box center [619, 534] width 184 height 30
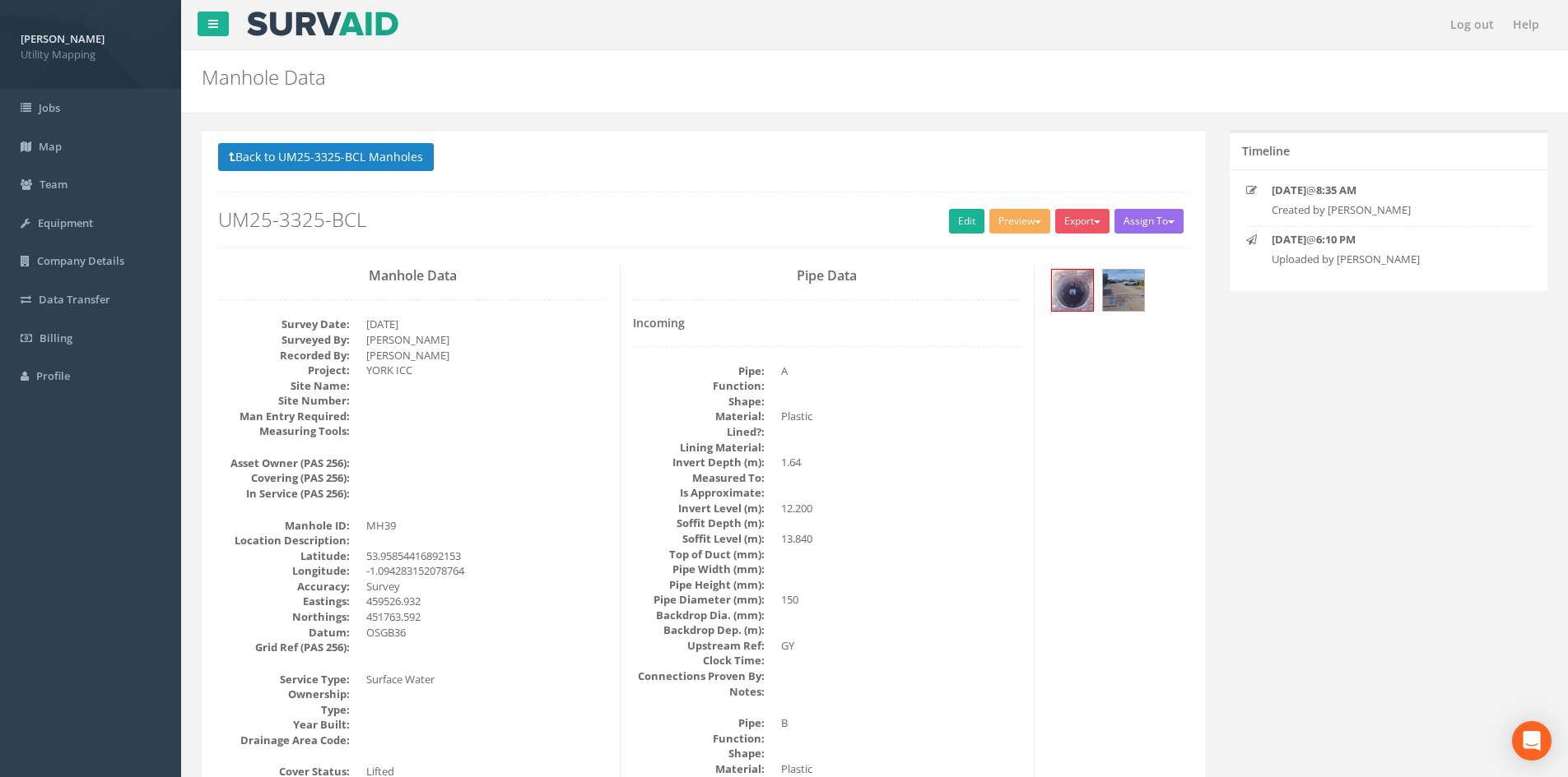
click at [936, 207] on div "Back to UM25-3325-BCL Manholes Back to Map Assign To [PERSON_NAME] Land Surveyo…" at bounding box center [703, 194] width 970 height 104
click at [950, 220] on link "Edit" at bounding box center [967, 222] width 35 height 25
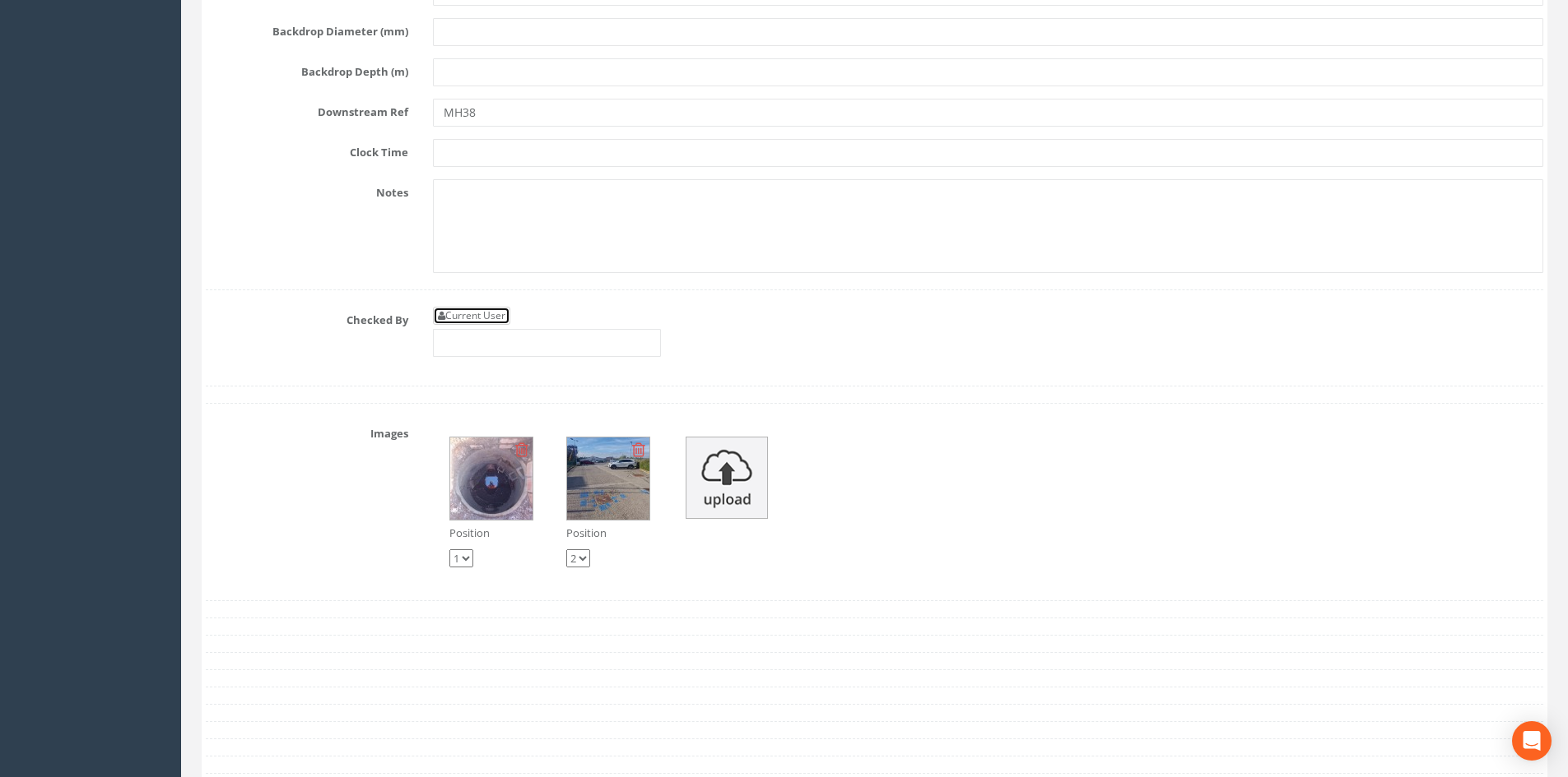
click at [493, 308] on link "Current User" at bounding box center [472, 315] width 77 height 18
type input "[PERSON_NAME]"
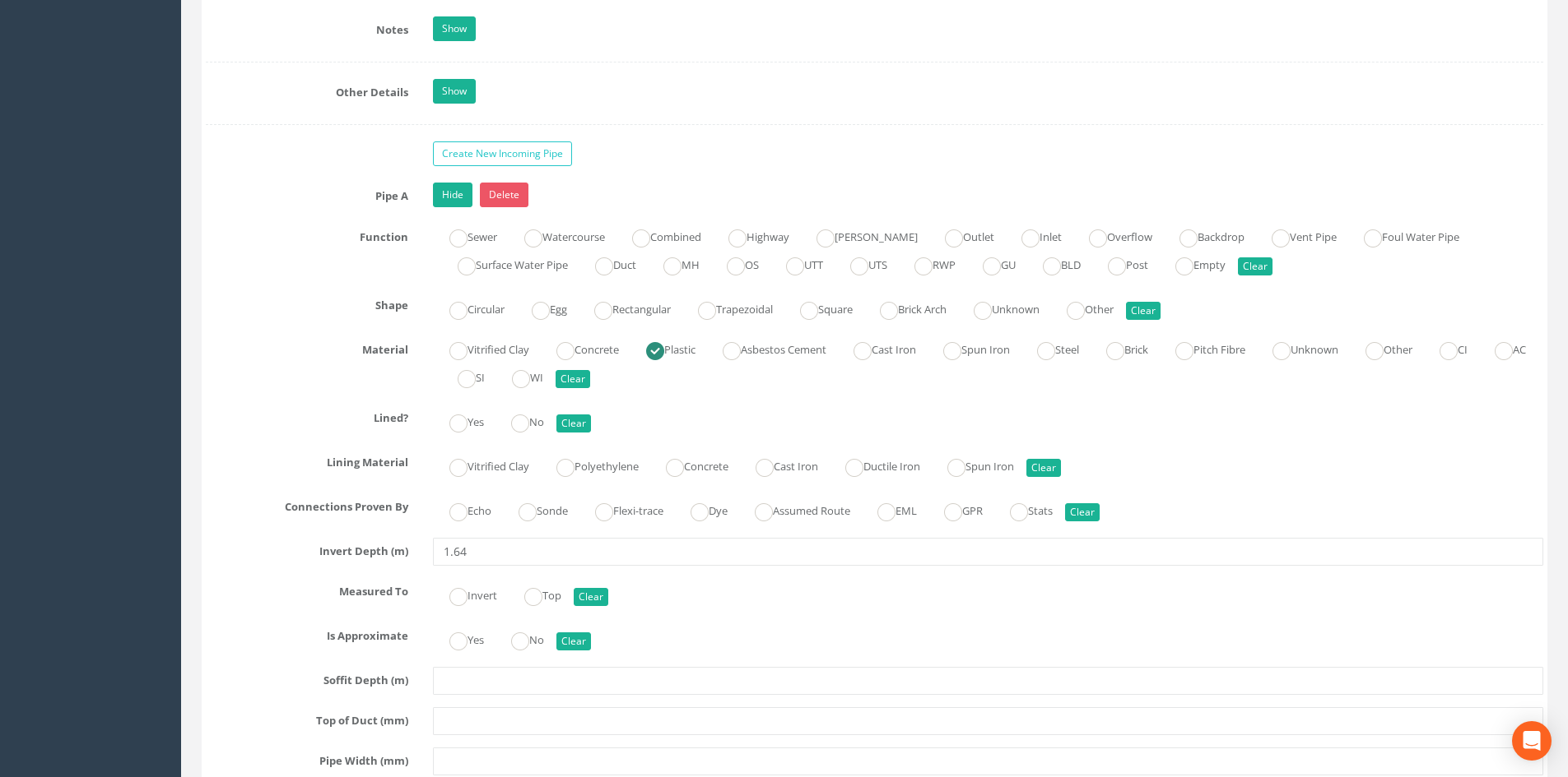
scroll to position [2411, 0]
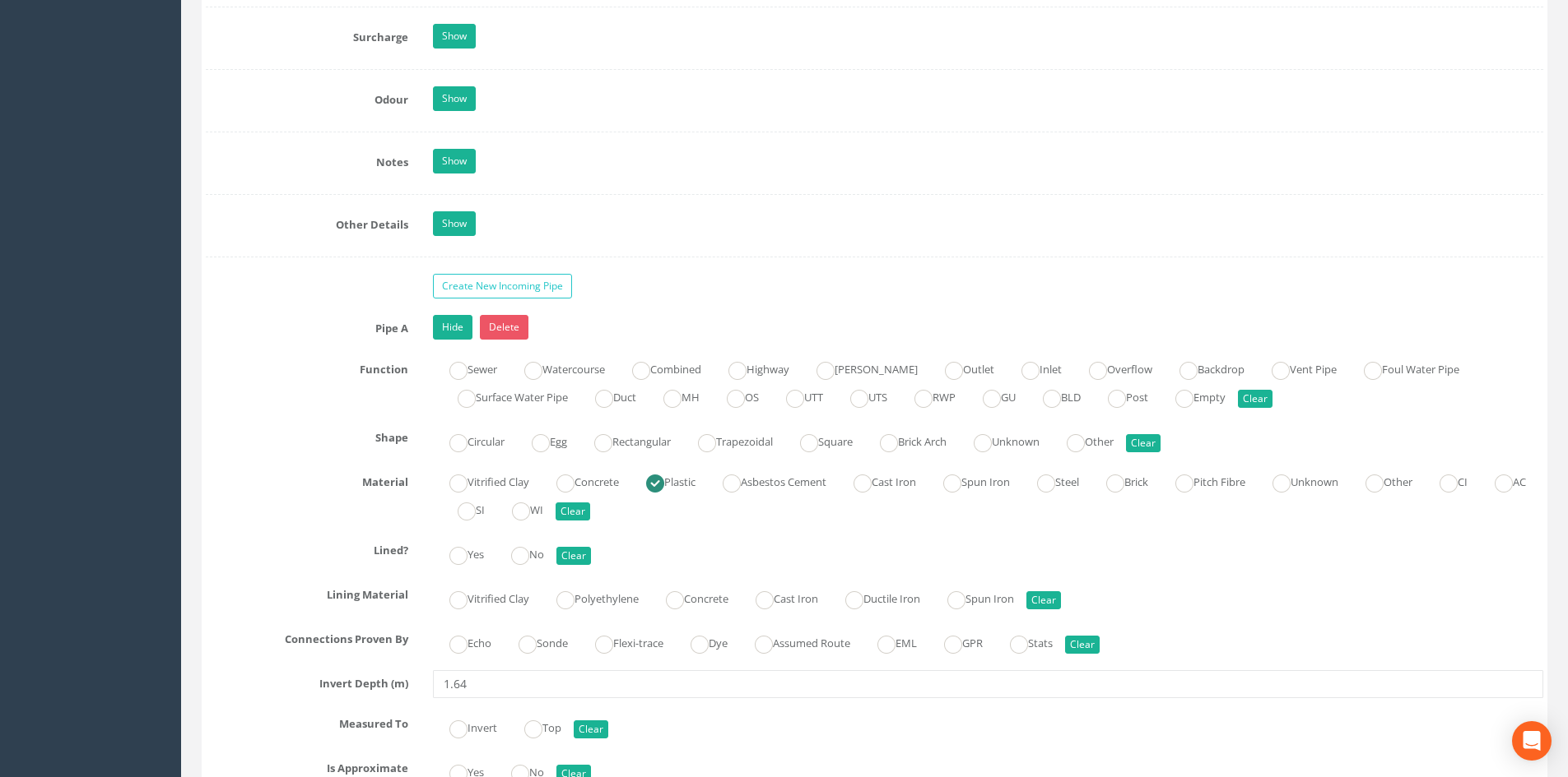
drag, startPoint x: 1171, startPoint y: 569, endPoint x: 1017, endPoint y: 272, distance: 334.6
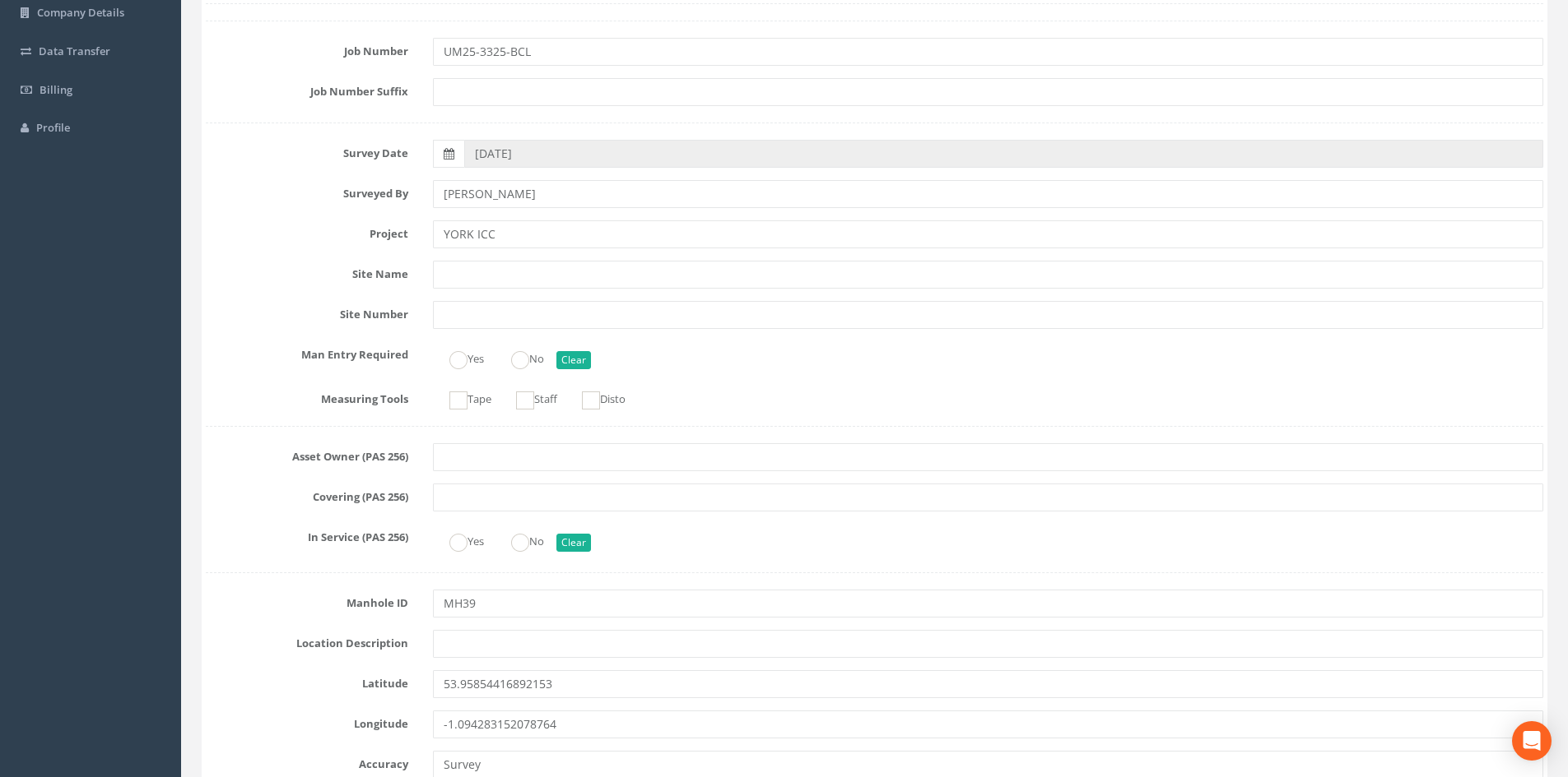
scroll to position [0, 0]
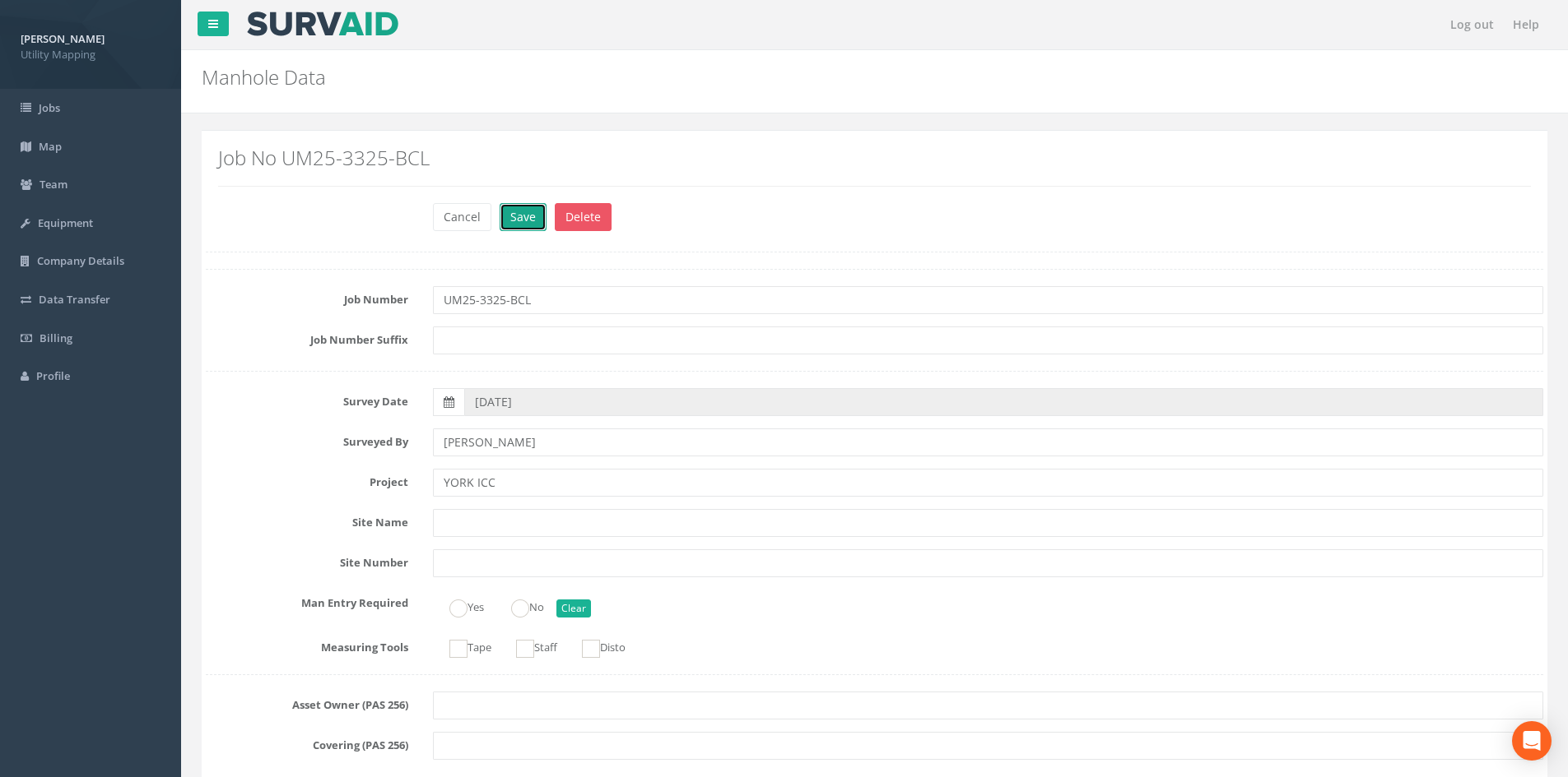
click at [532, 222] on button "Save" at bounding box center [523, 217] width 47 height 28
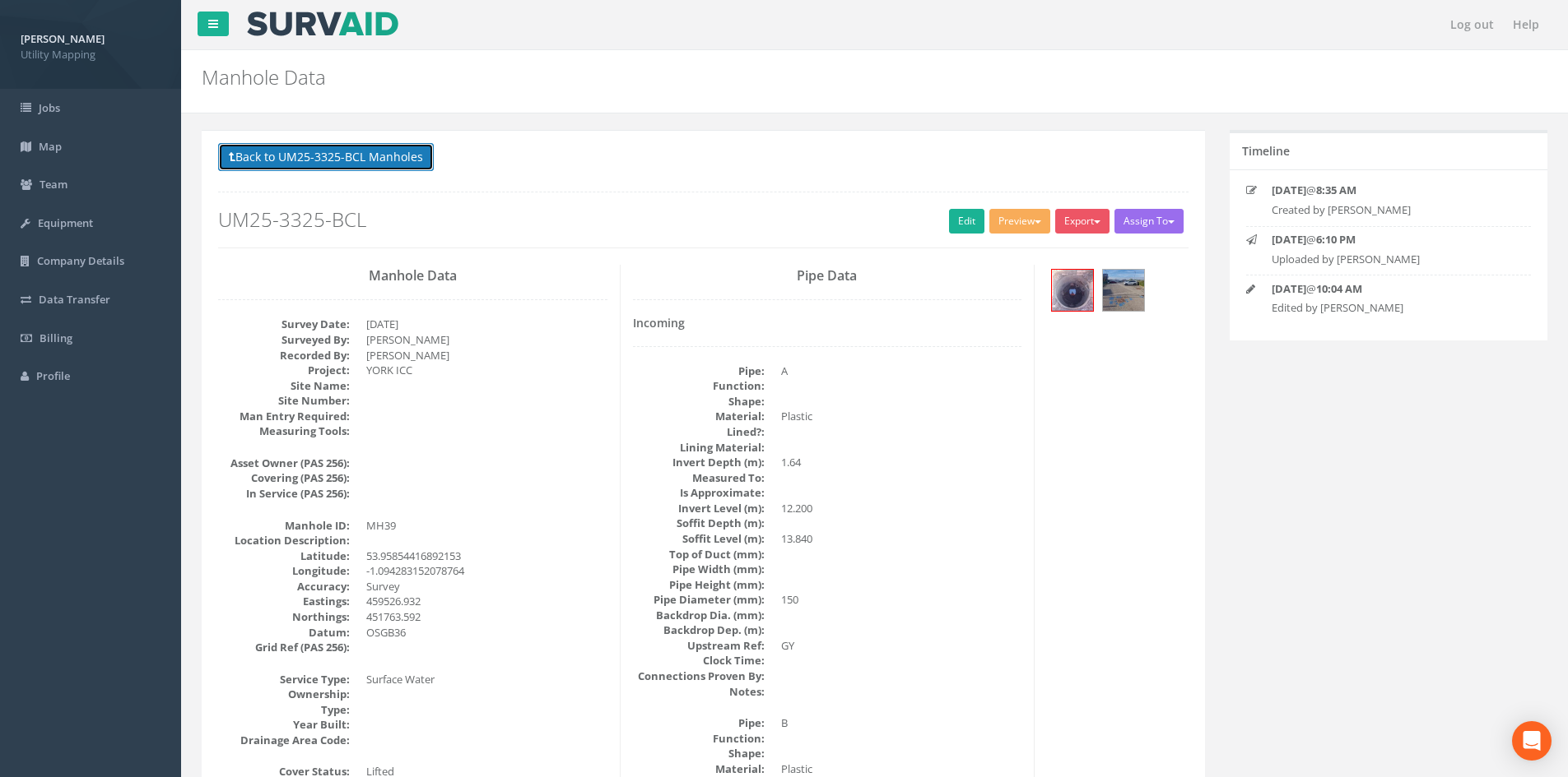
click at [370, 159] on button "Back to UM25-3325-BCL Manholes" at bounding box center [326, 157] width 216 height 28
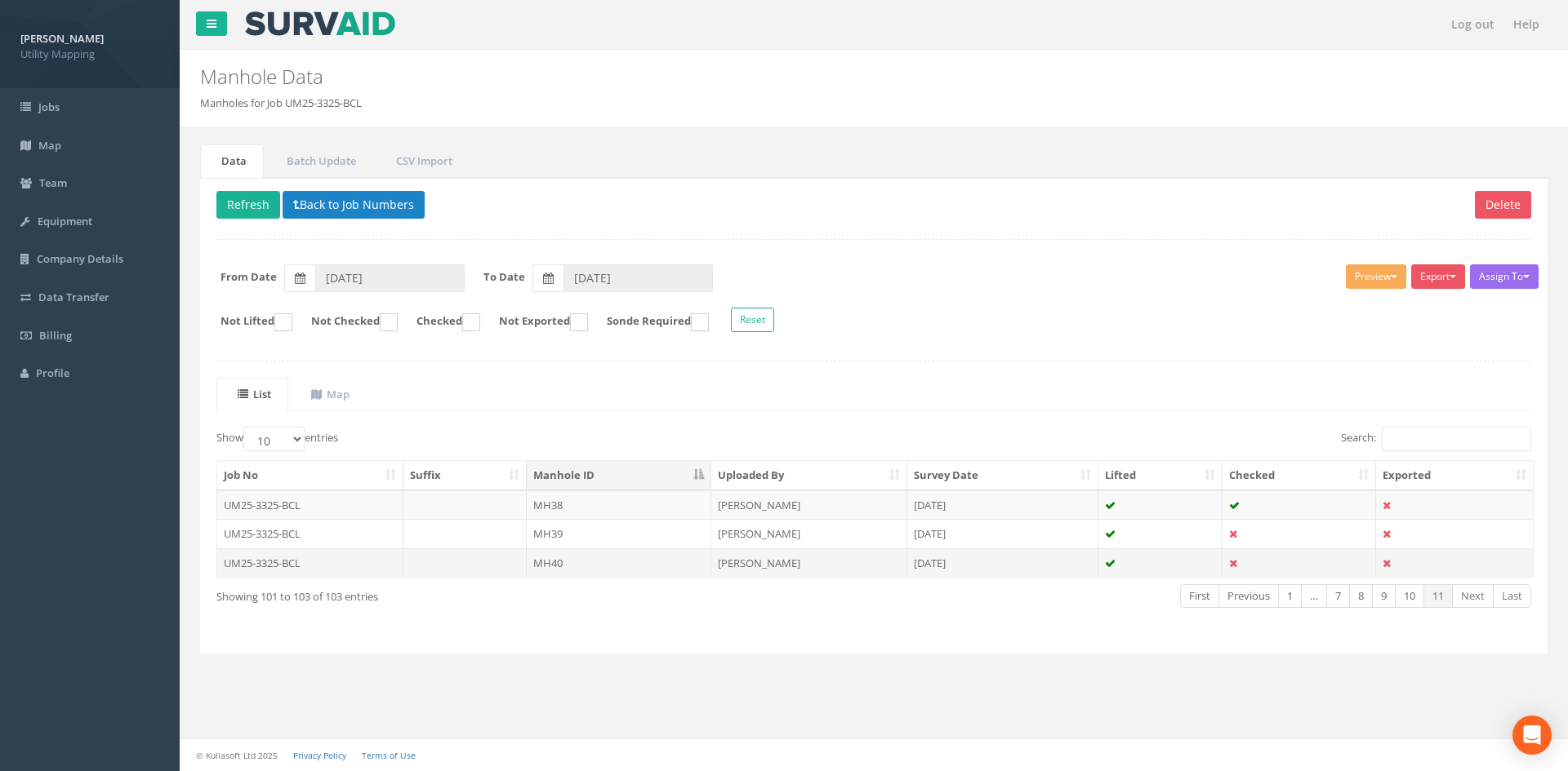
click at [601, 566] on td "MH40" at bounding box center [619, 563] width 184 height 30
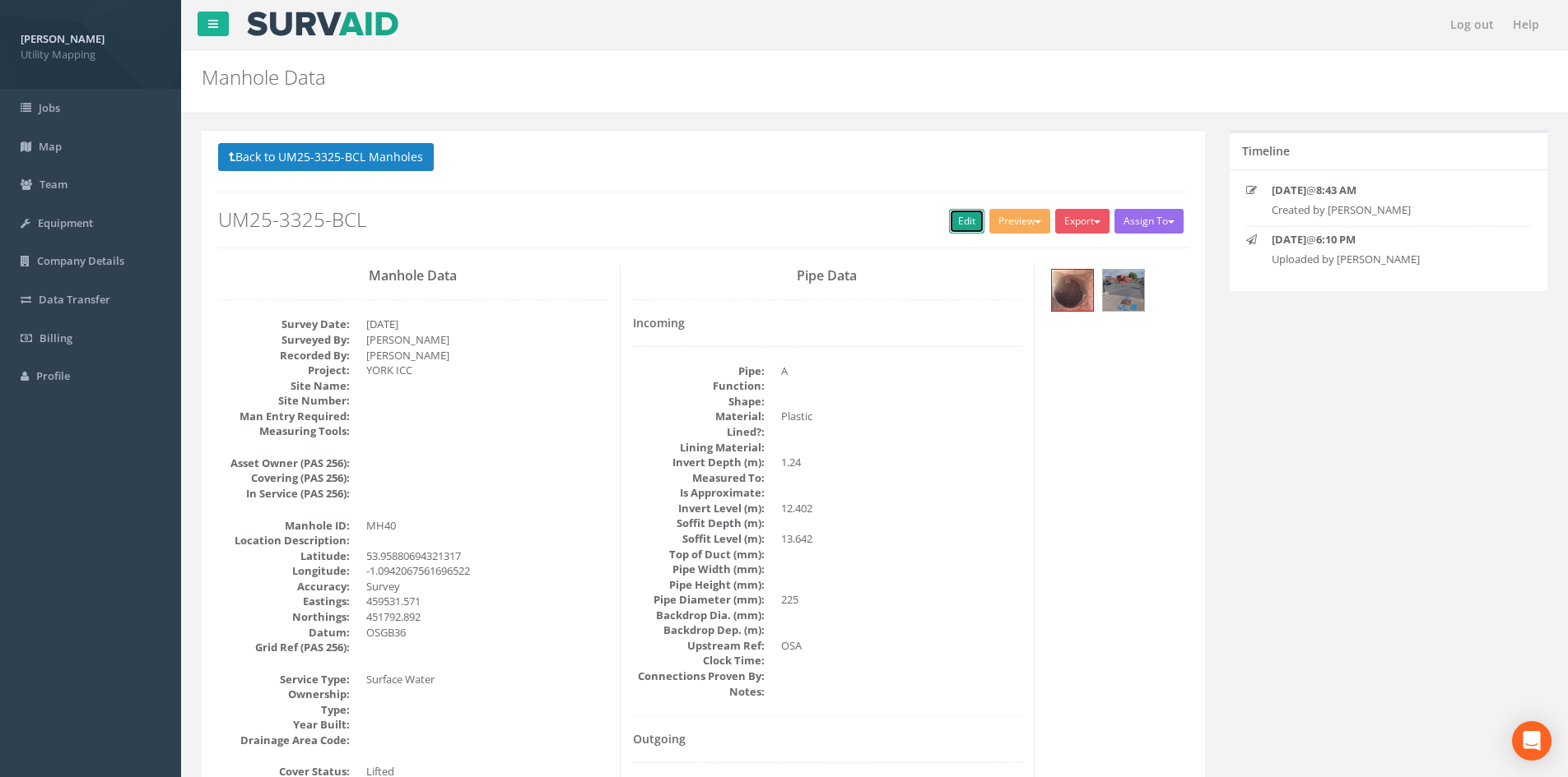
click at [958, 221] on link "Edit" at bounding box center [967, 222] width 35 height 25
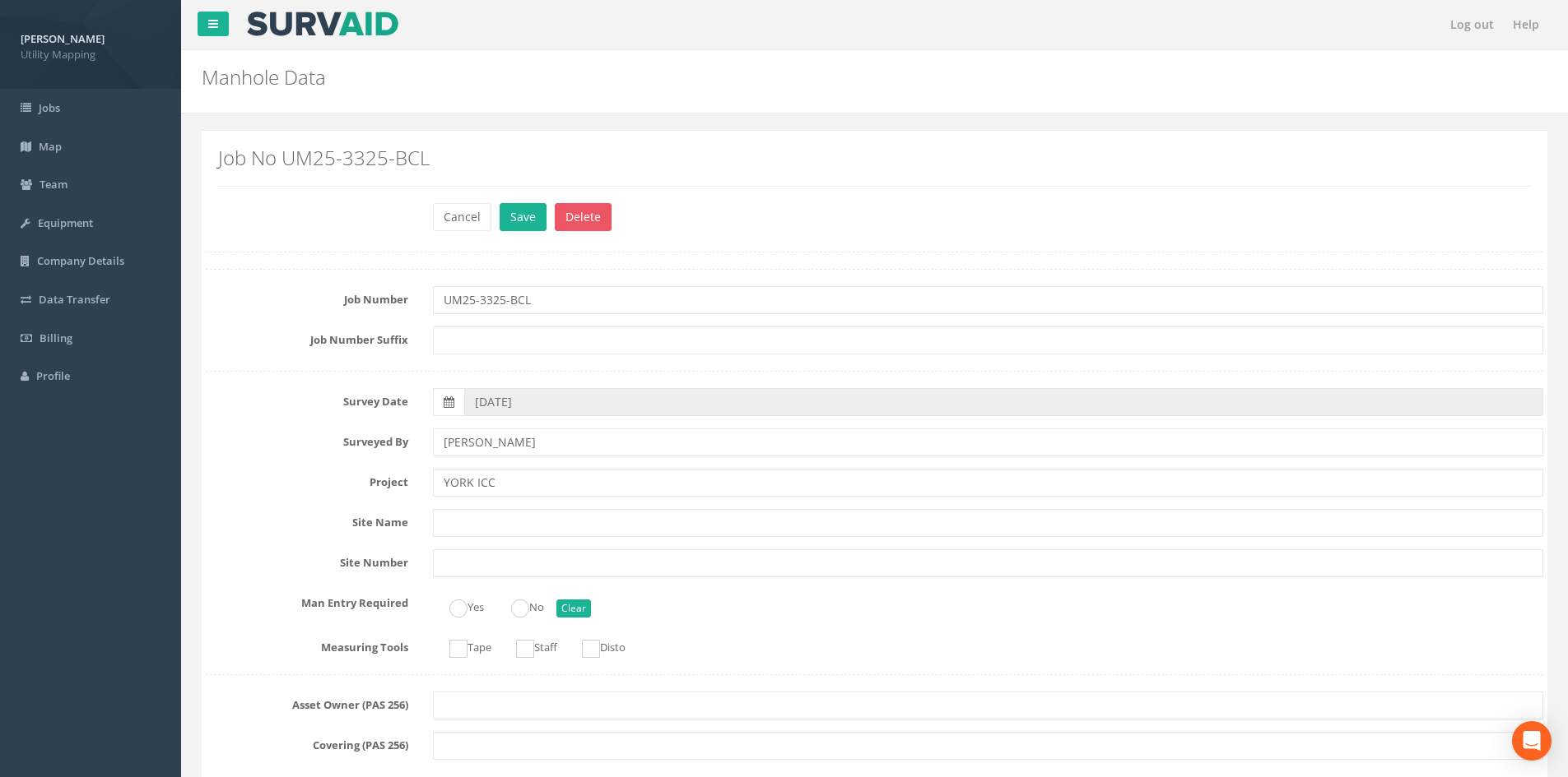
scroll to position [4602, 0]
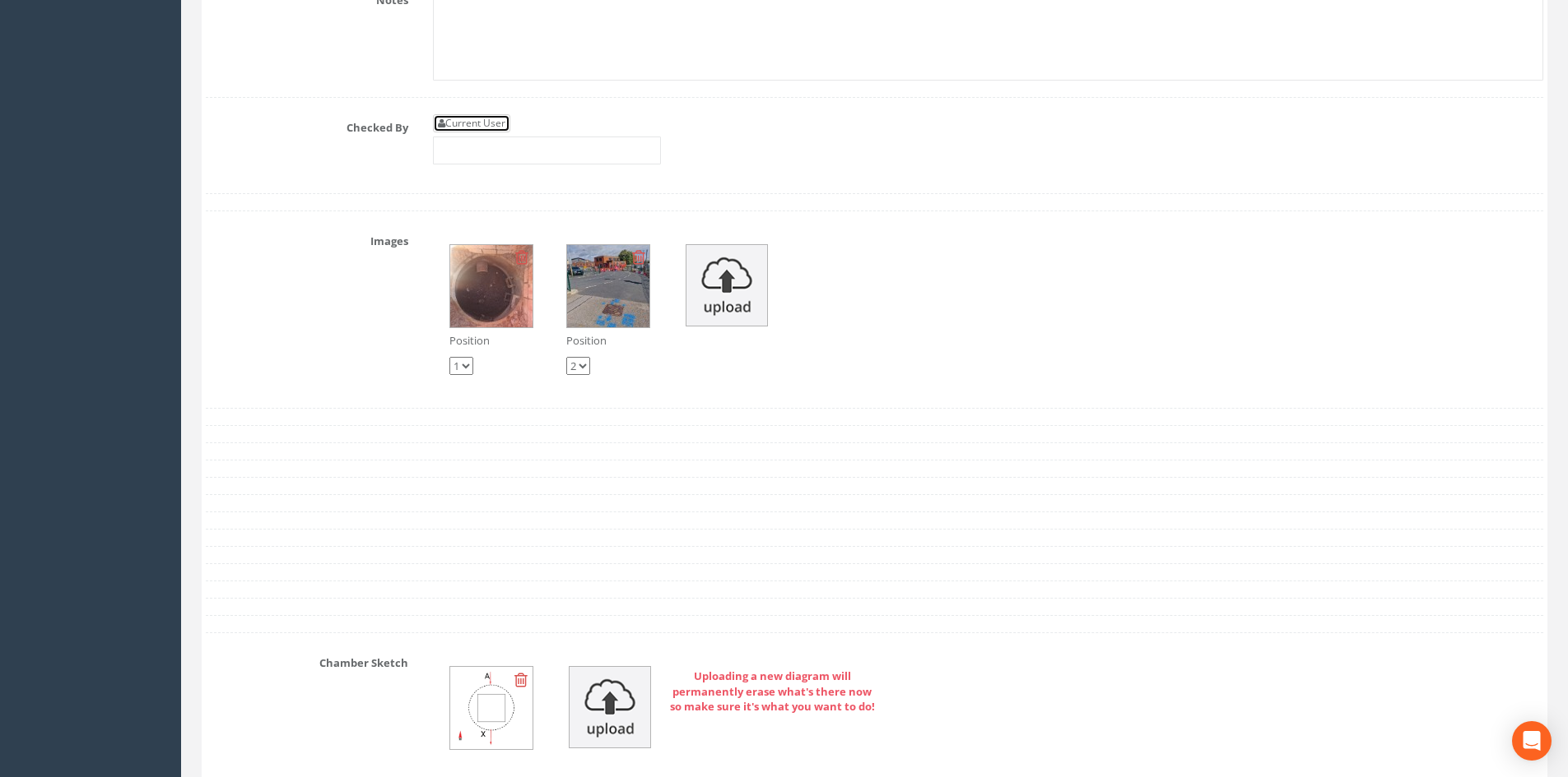
click at [495, 118] on link "Current User" at bounding box center [472, 124] width 77 height 18
type input "[PERSON_NAME]"
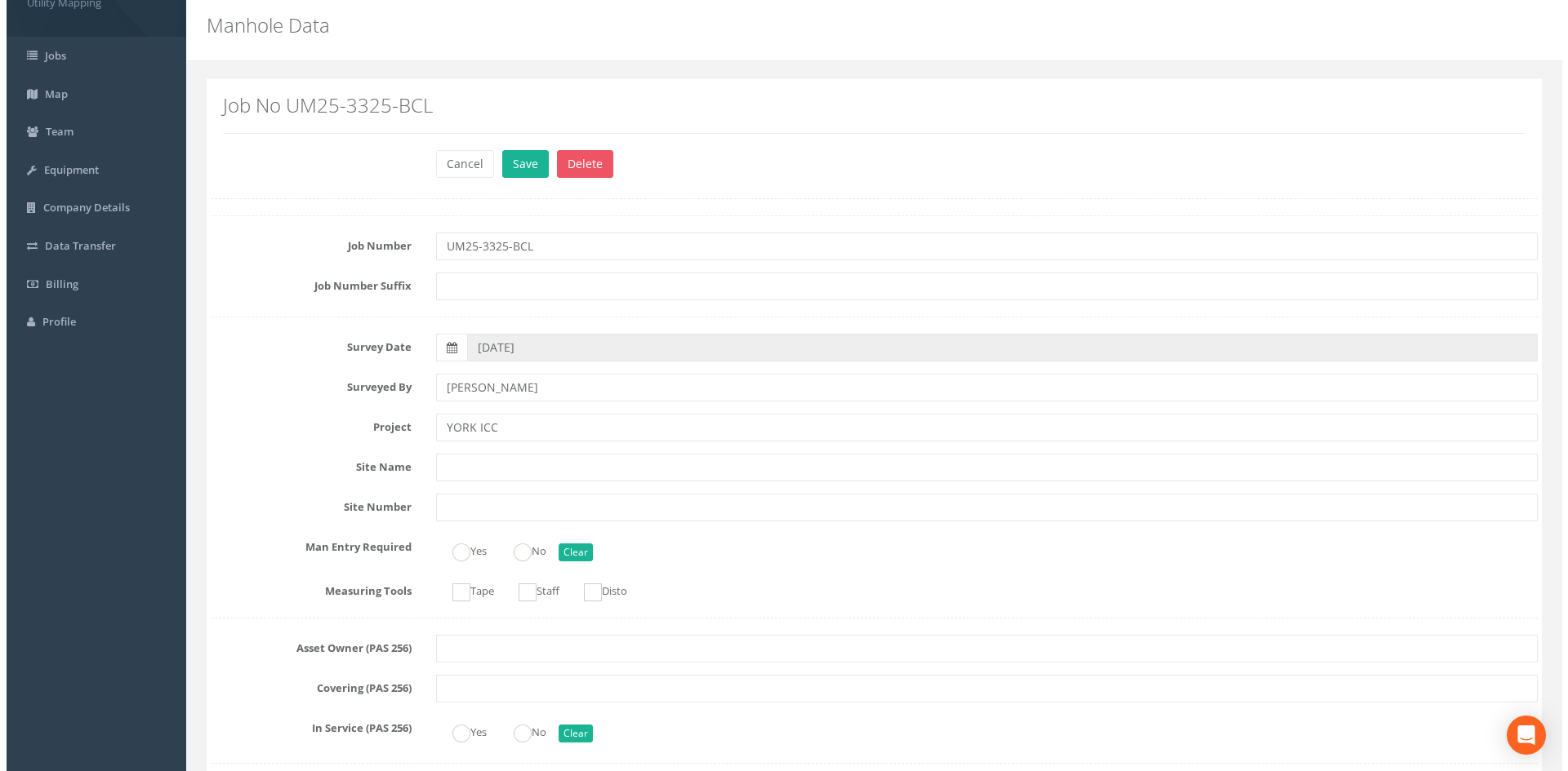
scroll to position [0, 0]
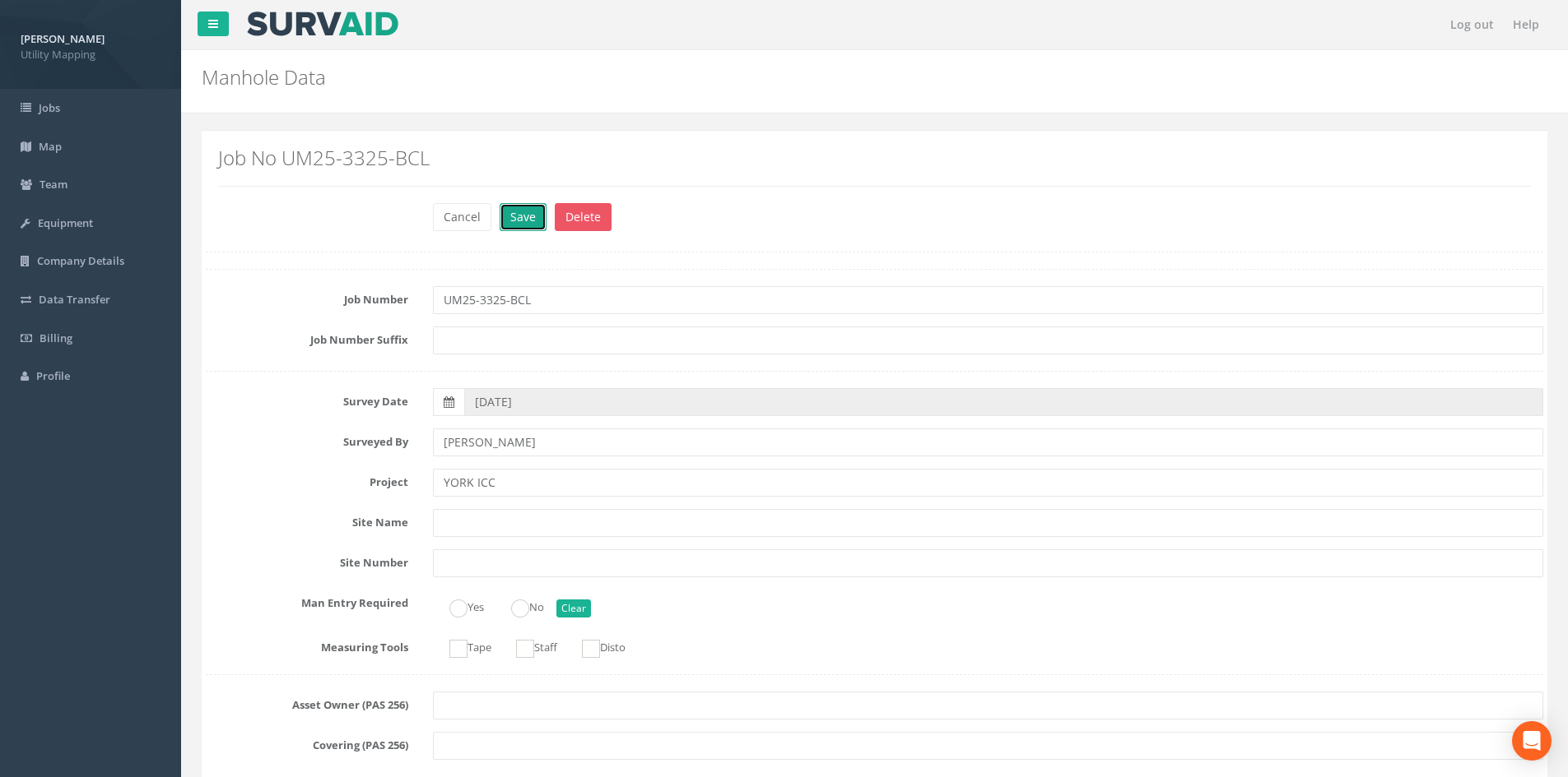
click at [535, 225] on button "Save" at bounding box center [523, 217] width 47 height 28
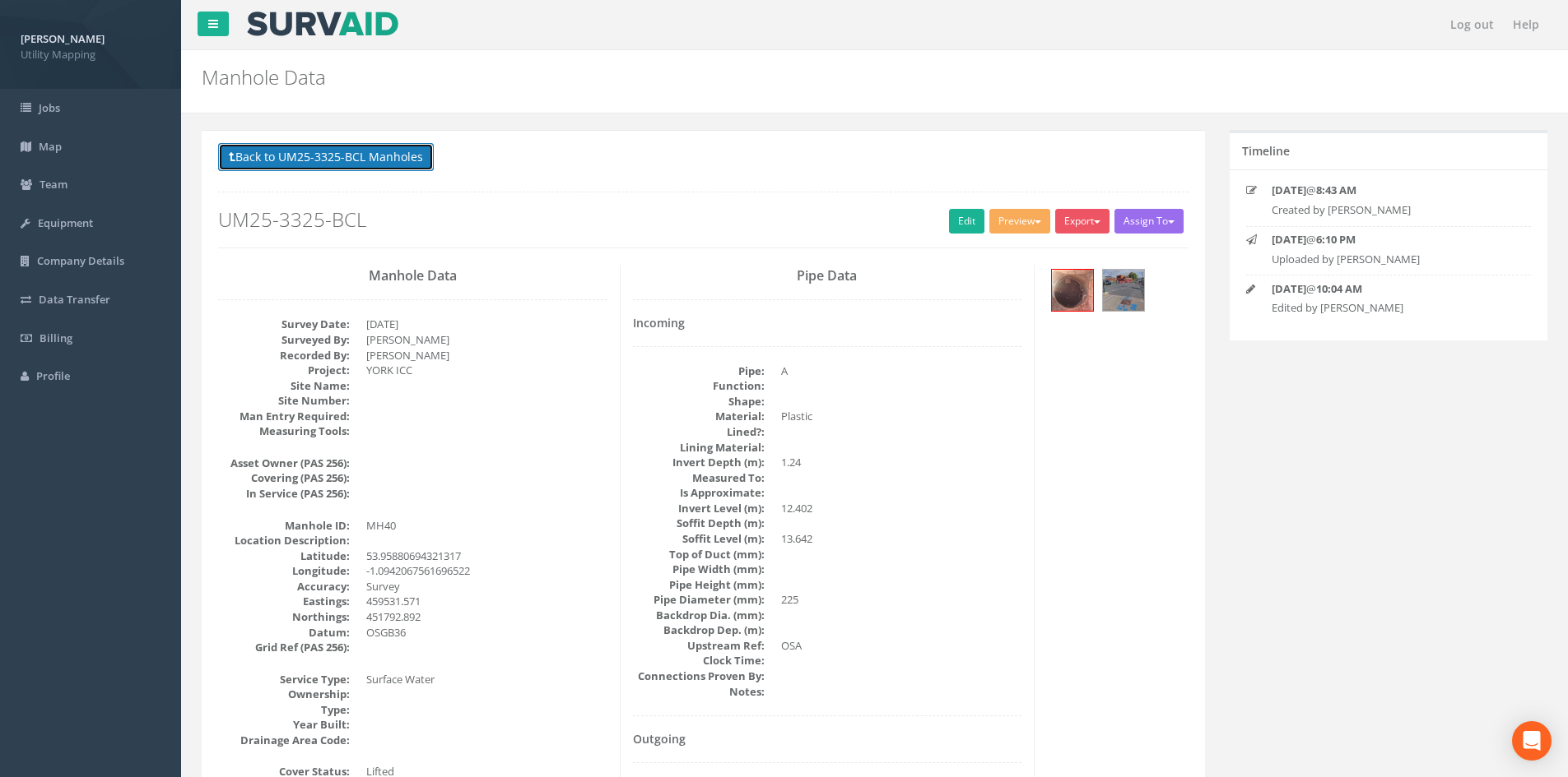
click at [375, 149] on button "Back to UM25-3325-BCL Manholes" at bounding box center [326, 157] width 216 height 28
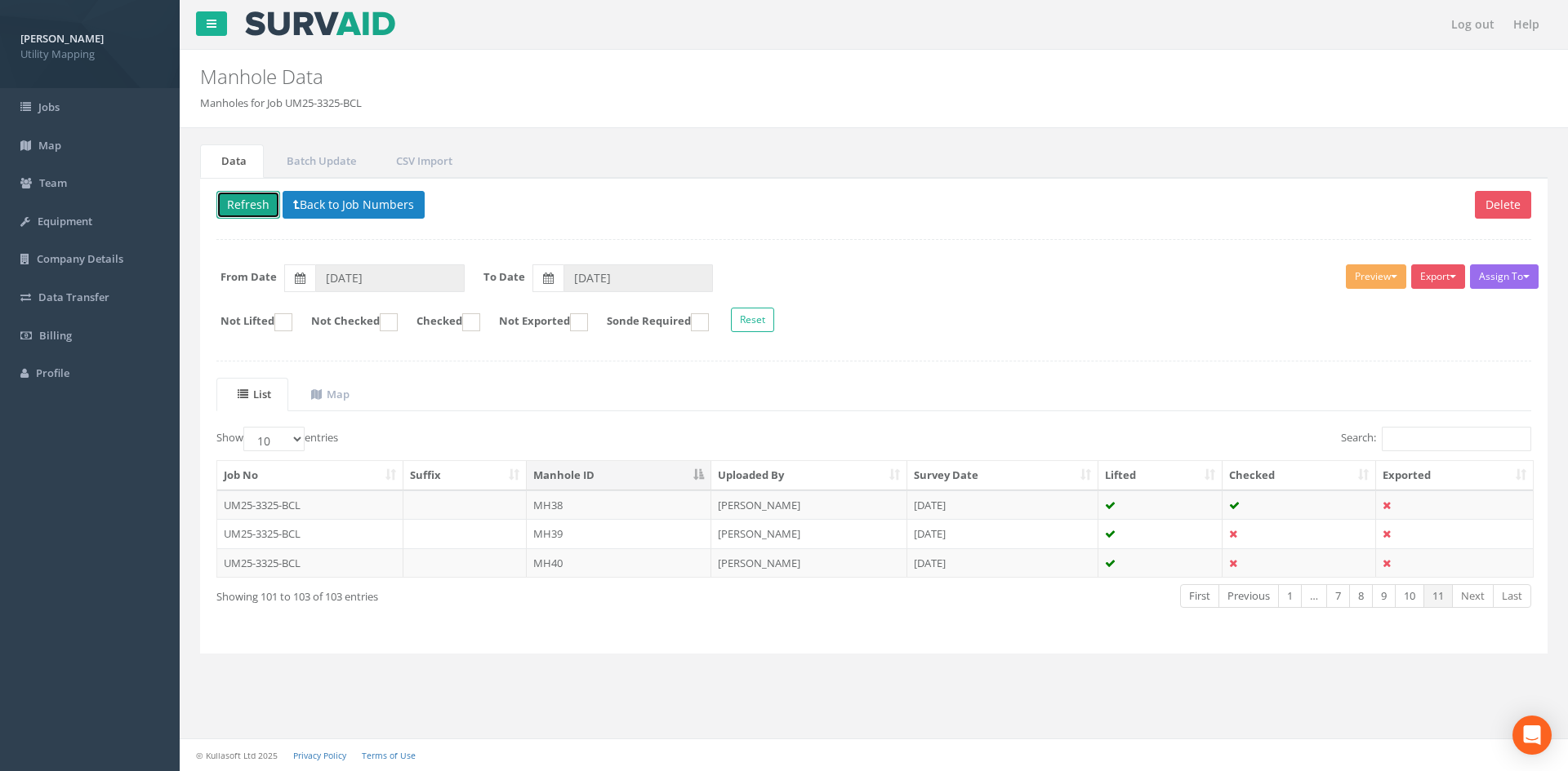
click at [262, 198] on button "Refresh" at bounding box center [248, 205] width 63 height 28
click at [1376, 595] on link "9" at bounding box center [1384, 595] width 23 height 23
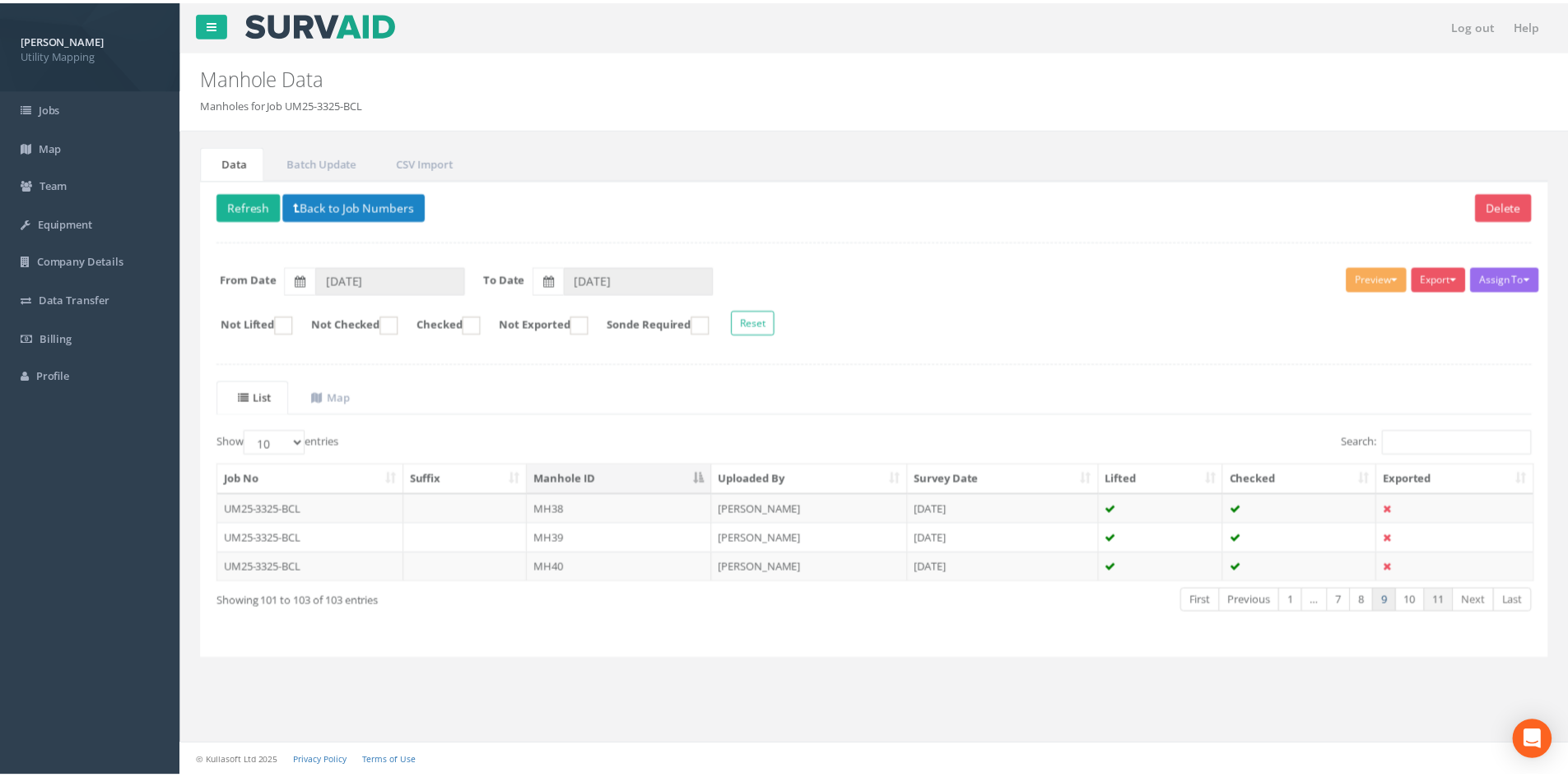
scroll to position [140, 0]
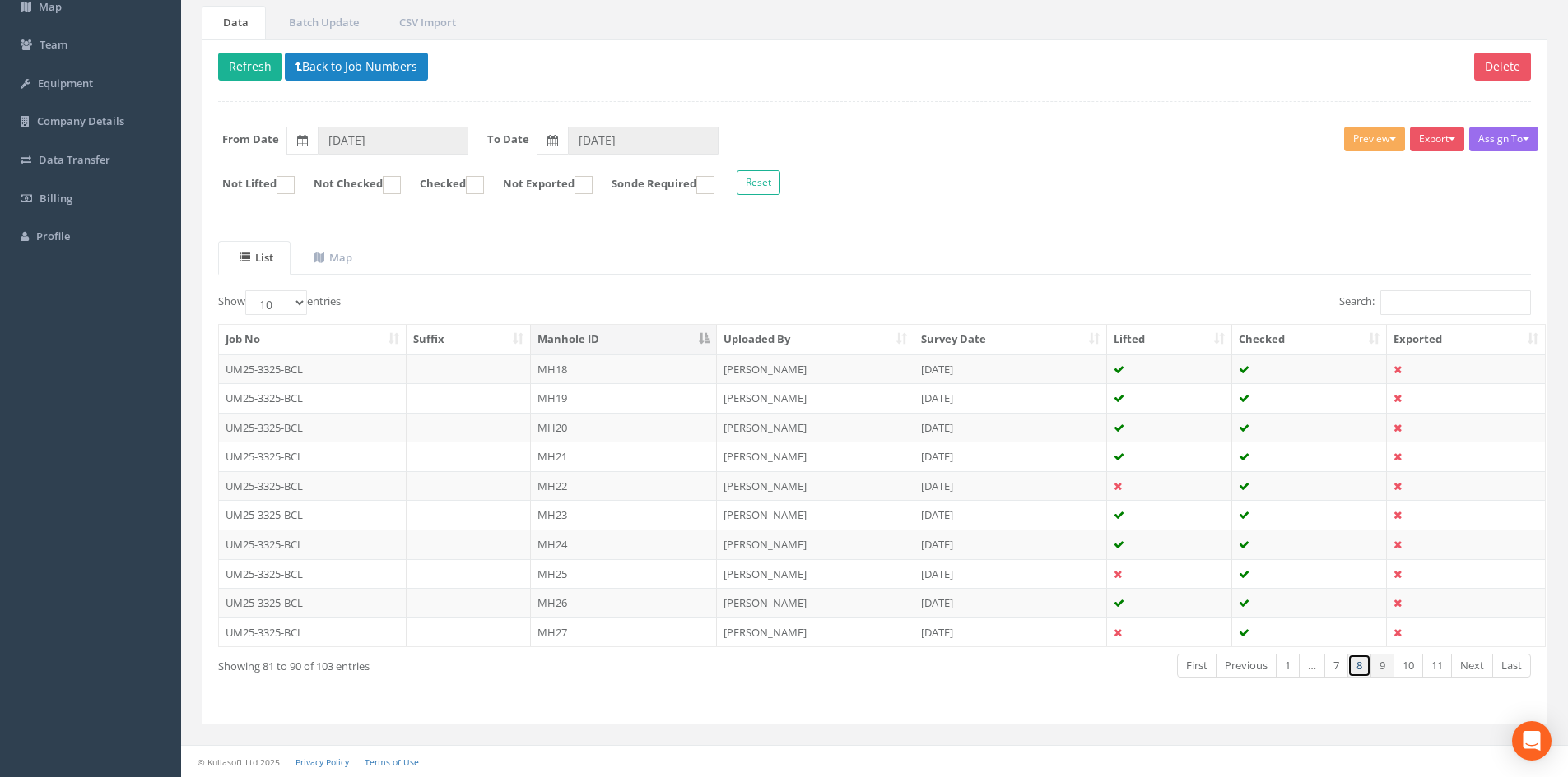
click at [1349, 672] on link "8" at bounding box center [1359, 666] width 24 height 24
click at [1330, 671] on link "7" at bounding box center [1336, 666] width 24 height 24
click at [1478, 664] on link "Next" at bounding box center [1472, 666] width 42 height 24
click at [1478, 663] on link "Next" at bounding box center [1472, 666] width 42 height 24
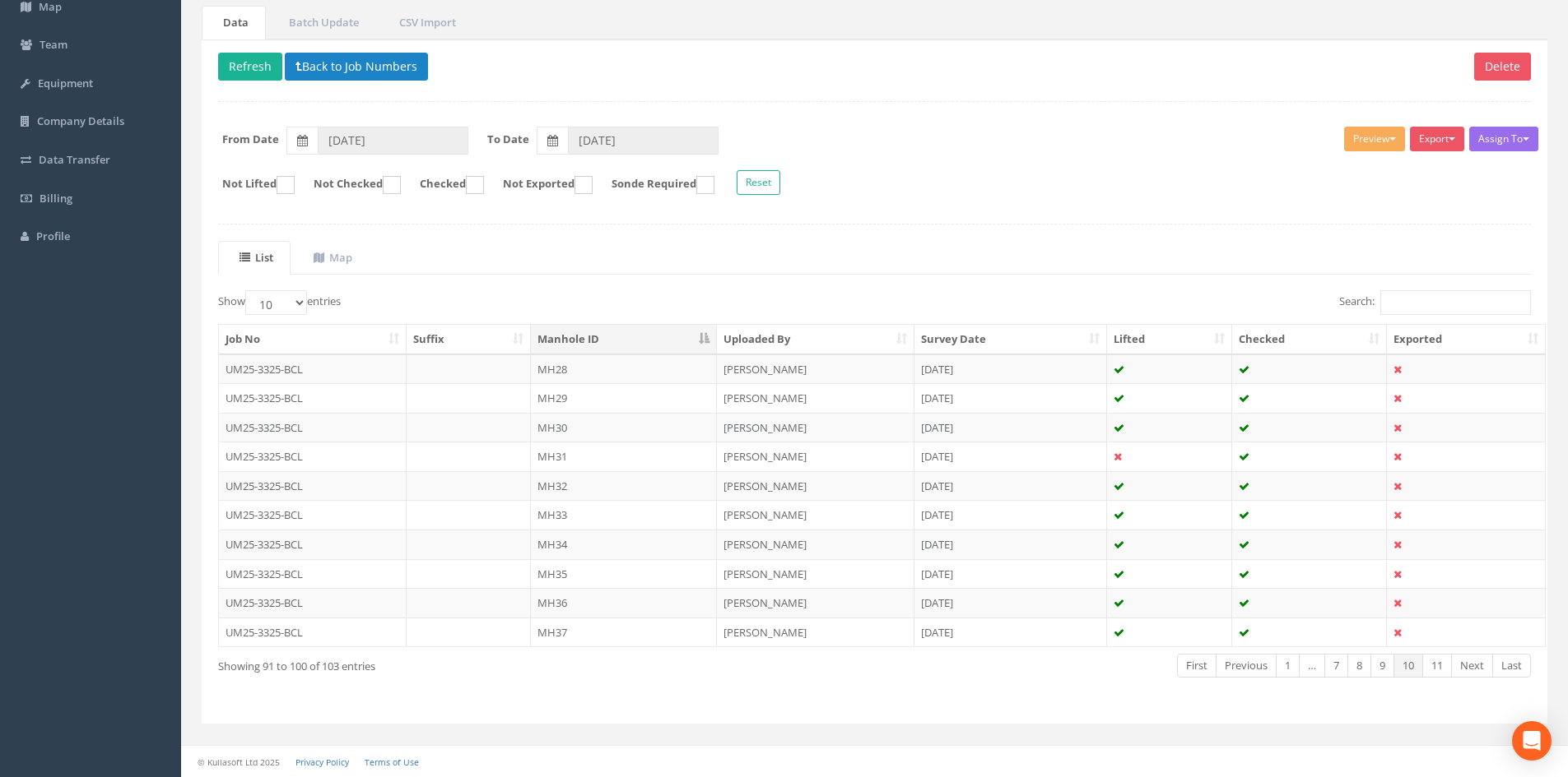
click at [614, 484] on td "MH32" at bounding box center [624, 486] width 186 height 30
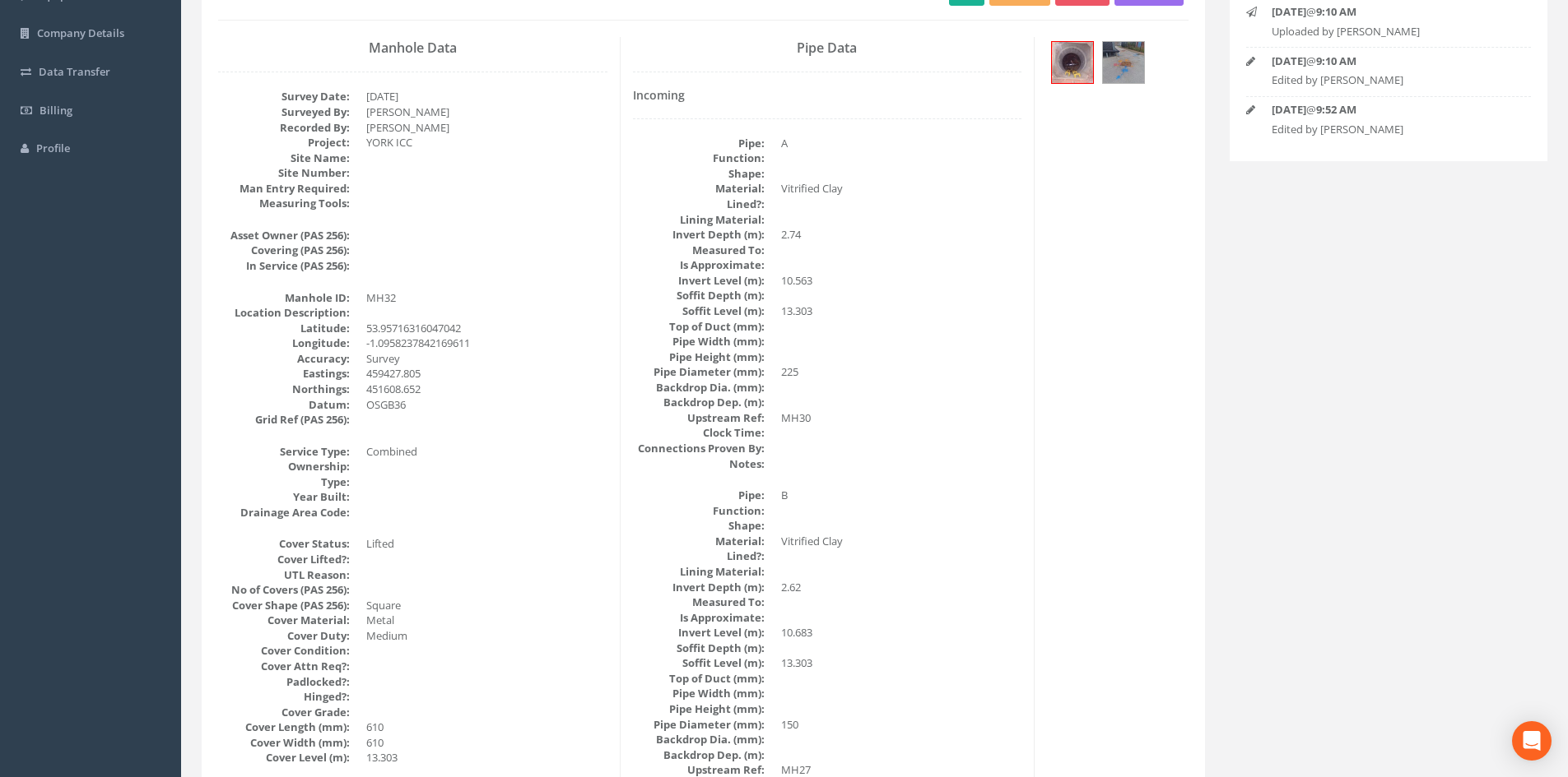
scroll to position [0, 0]
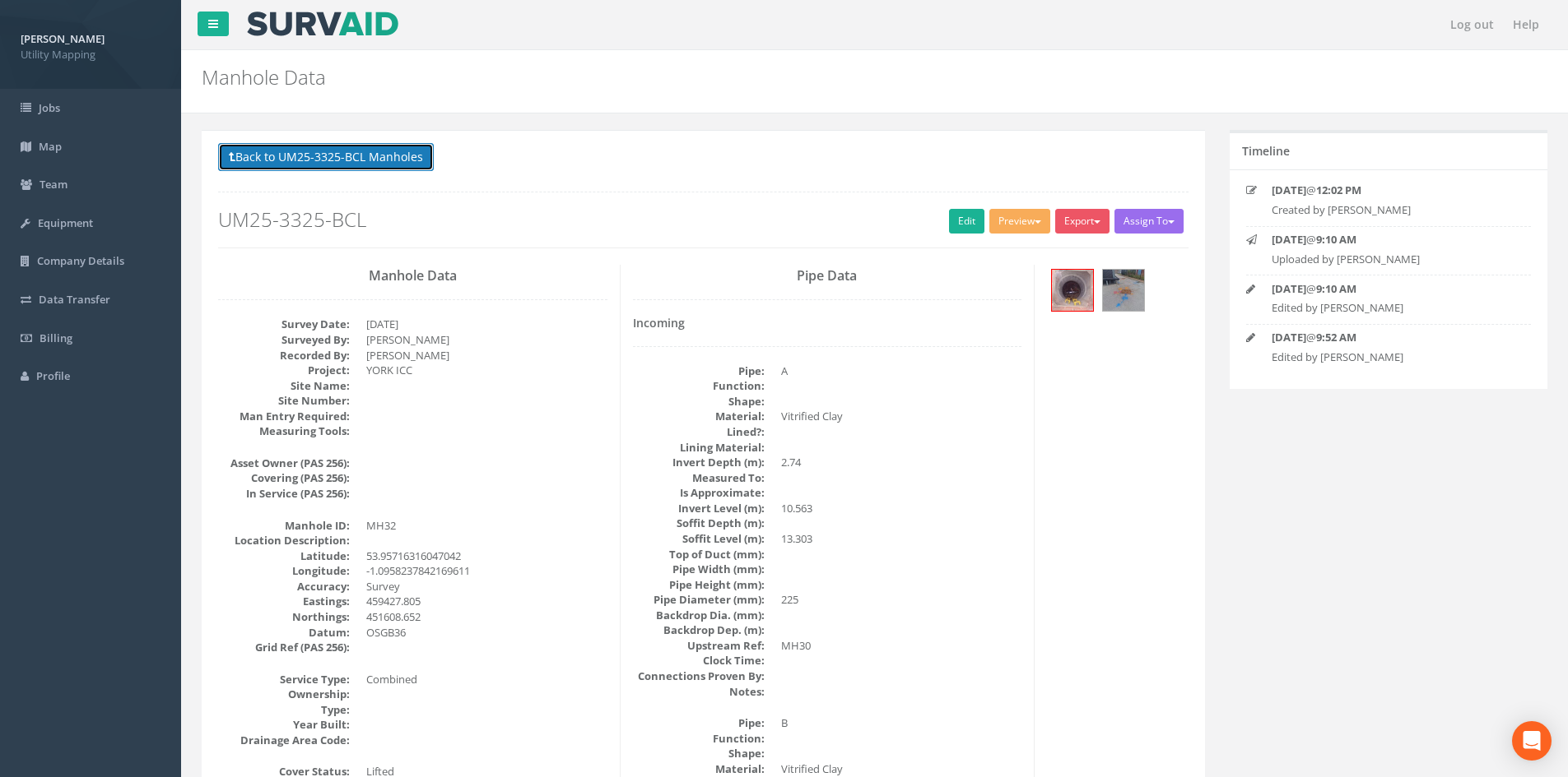
click at [360, 153] on button "Back to UM25-3325-BCL Manholes" at bounding box center [326, 157] width 216 height 28
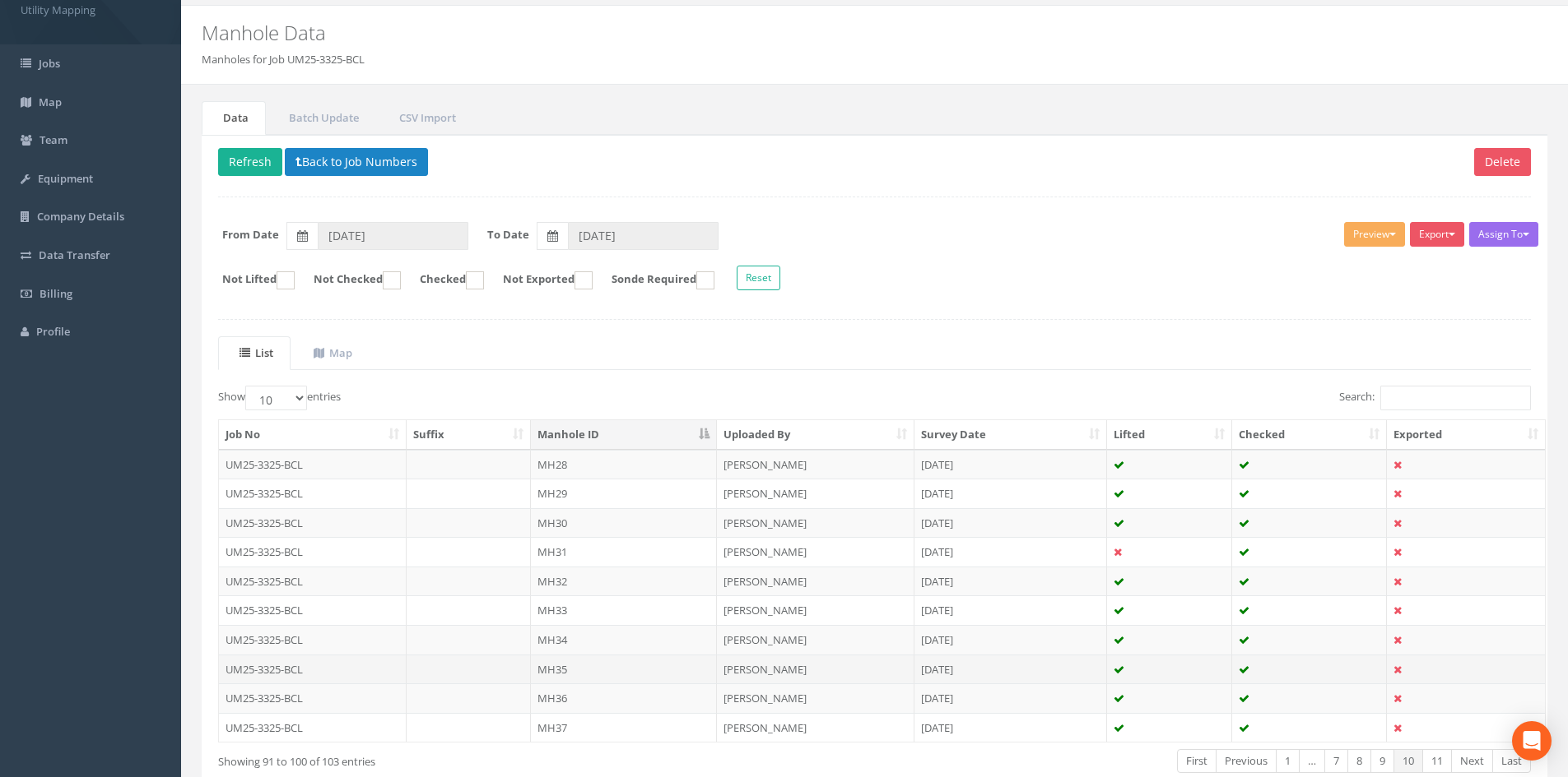
scroll to position [140, 0]
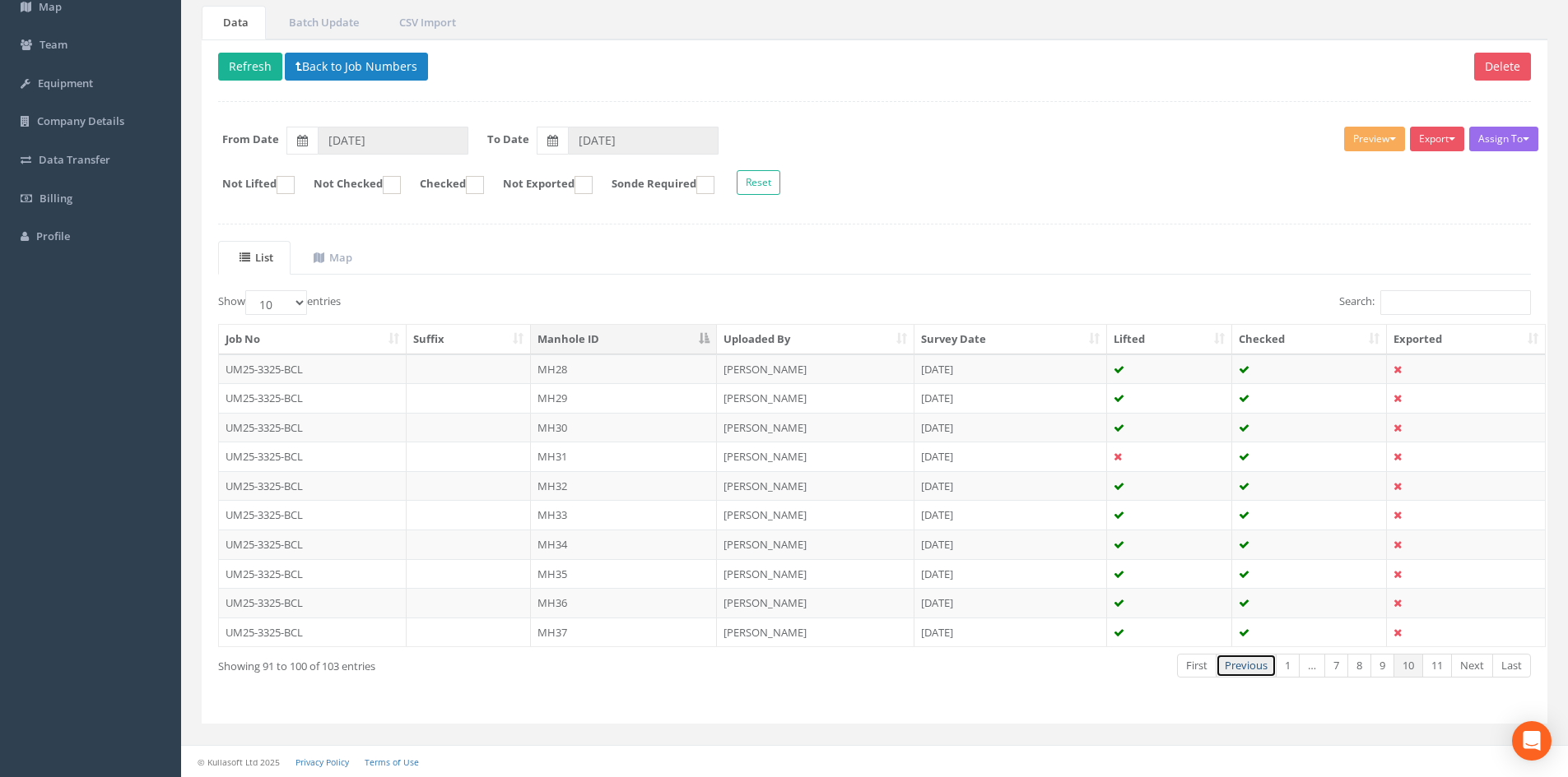
click at [1238, 671] on link "Previous" at bounding box center [1245, 666] width 60 height 24
click at [1238, 671] on link "Previous" at bounding box center [1245, 666] width 60 height 24
click at [1246, 664] on link "Previous" at bounding box center [1245, 666] width 60 height 24
click at [621, 604] on td "MH06" at bounding box center [624, 603] width 186 height 30
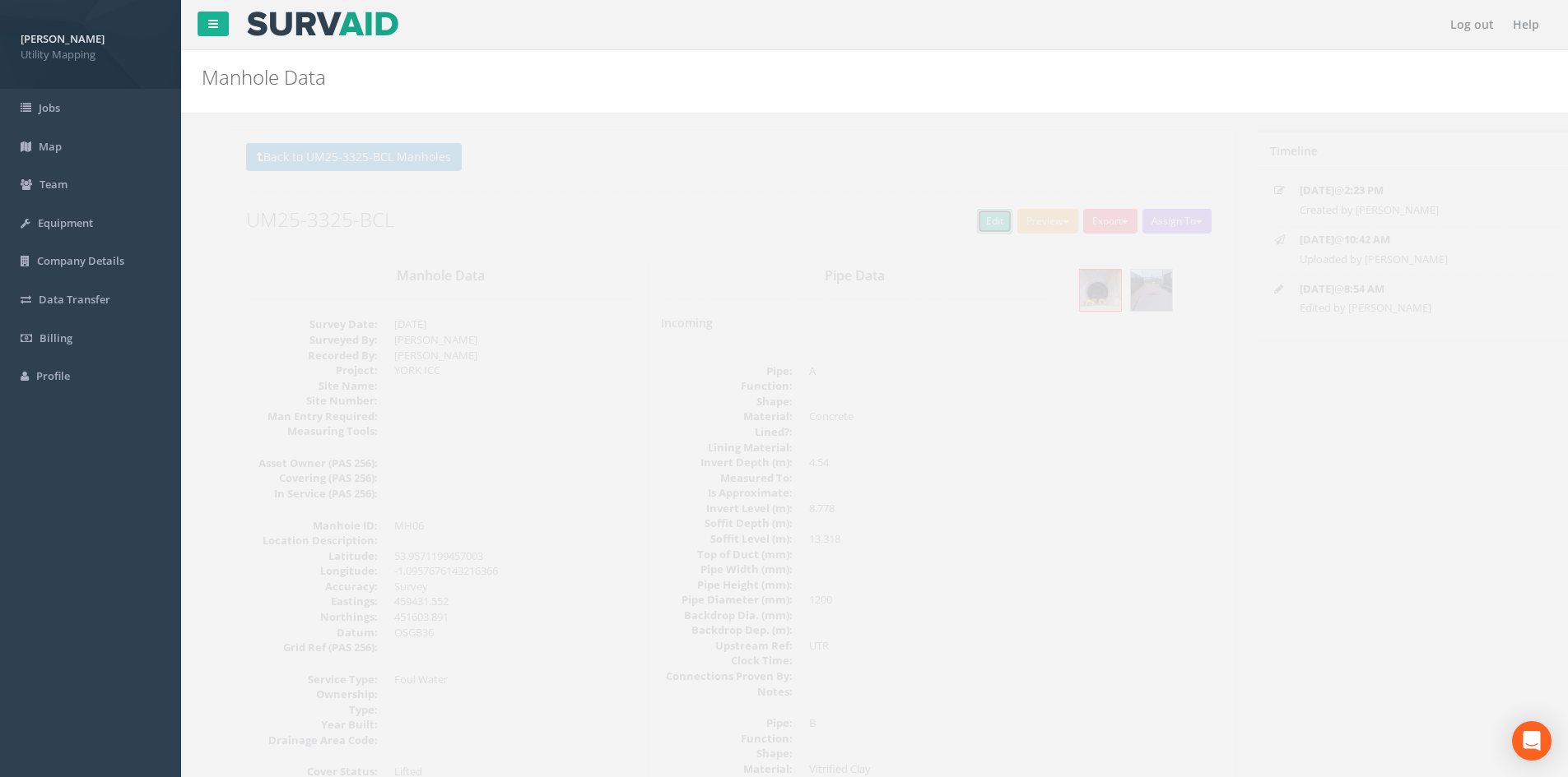
click at [958, 211] on link "Edit" at bounding box center [967, 222] width 35 height 25
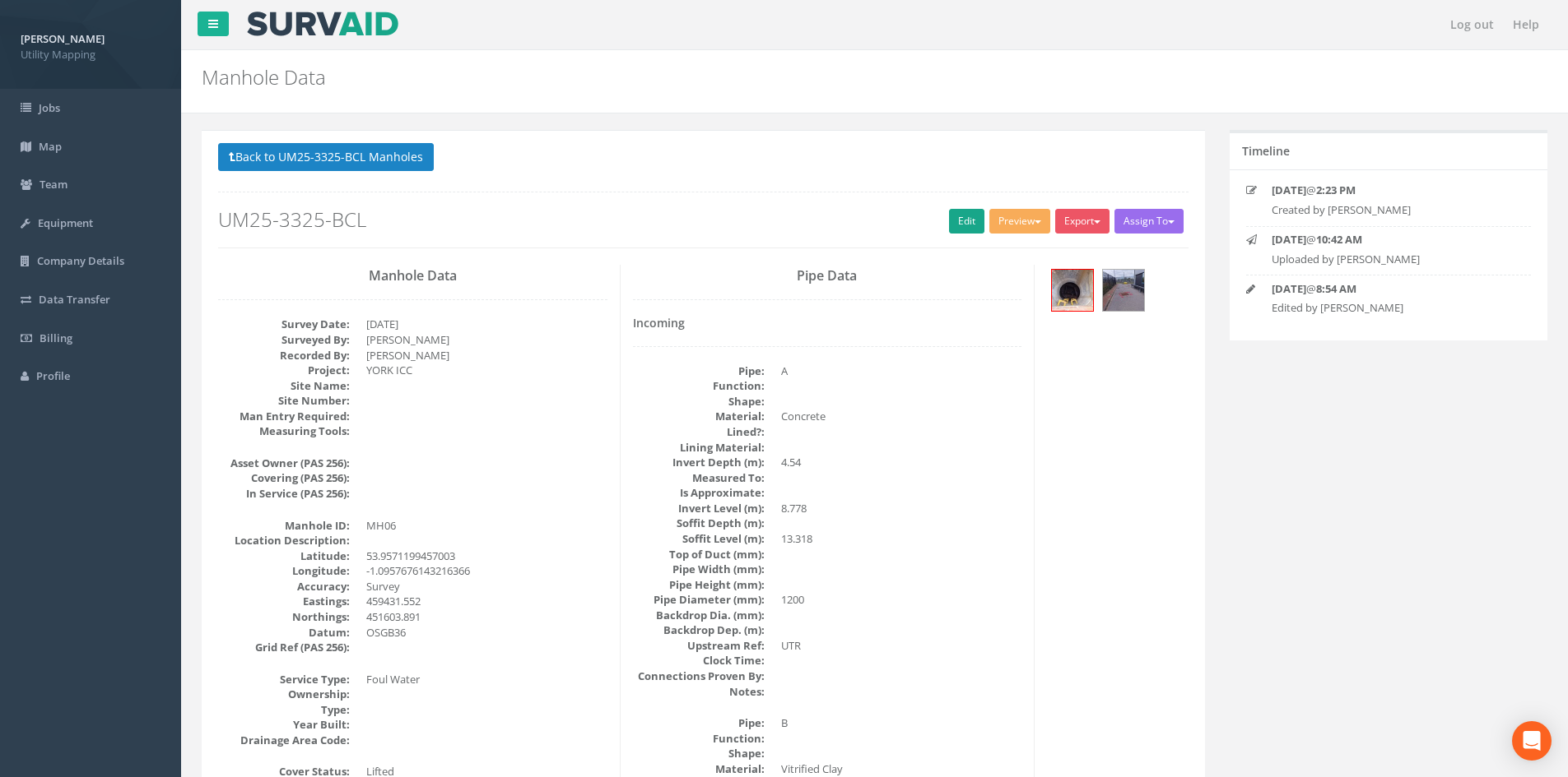
scroll to position [1070, 0]
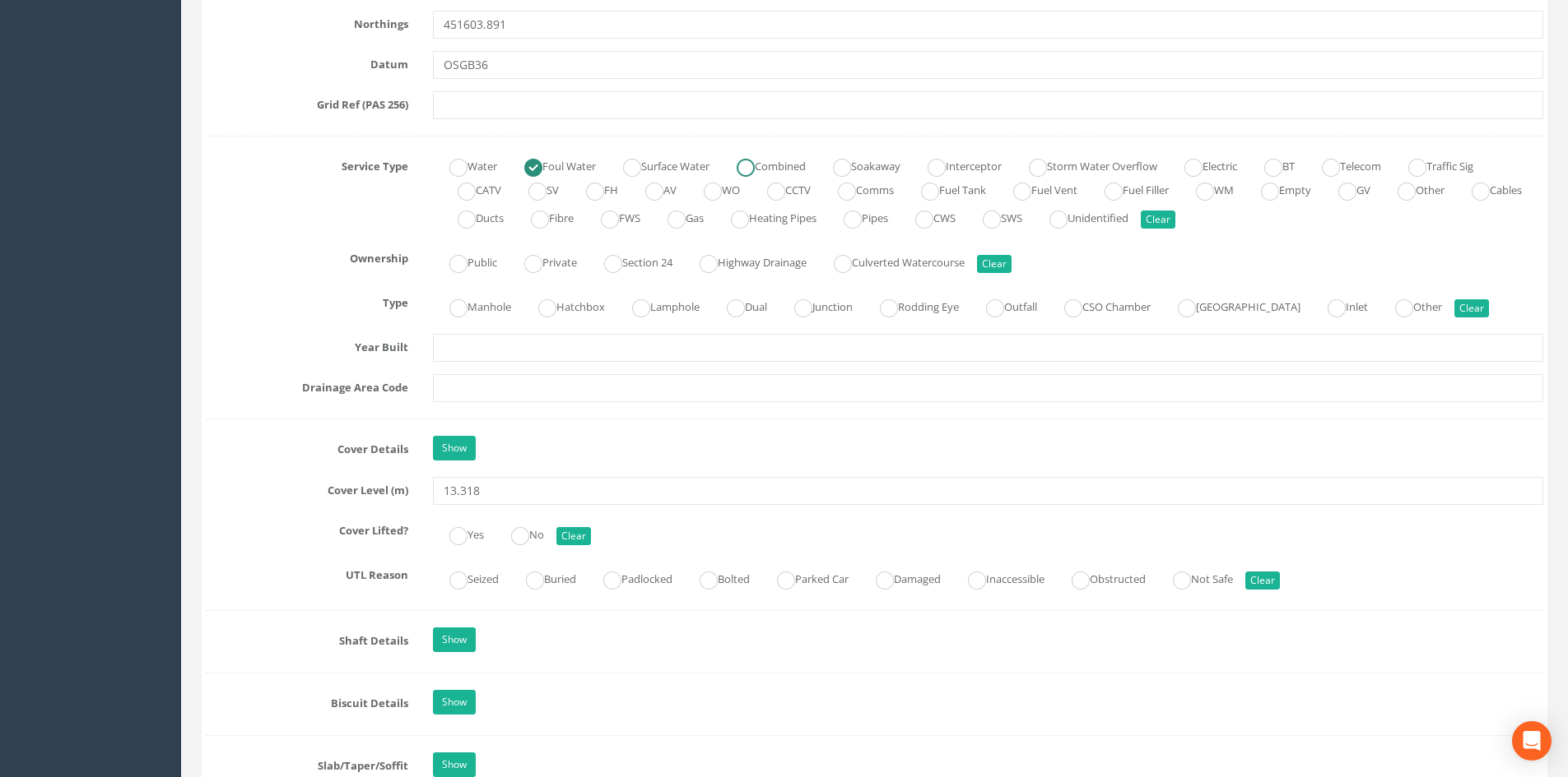
click at [755, 165] on ins at bounding box center [745, 167] width 18 height 18
radio input "false"
radio input "true"
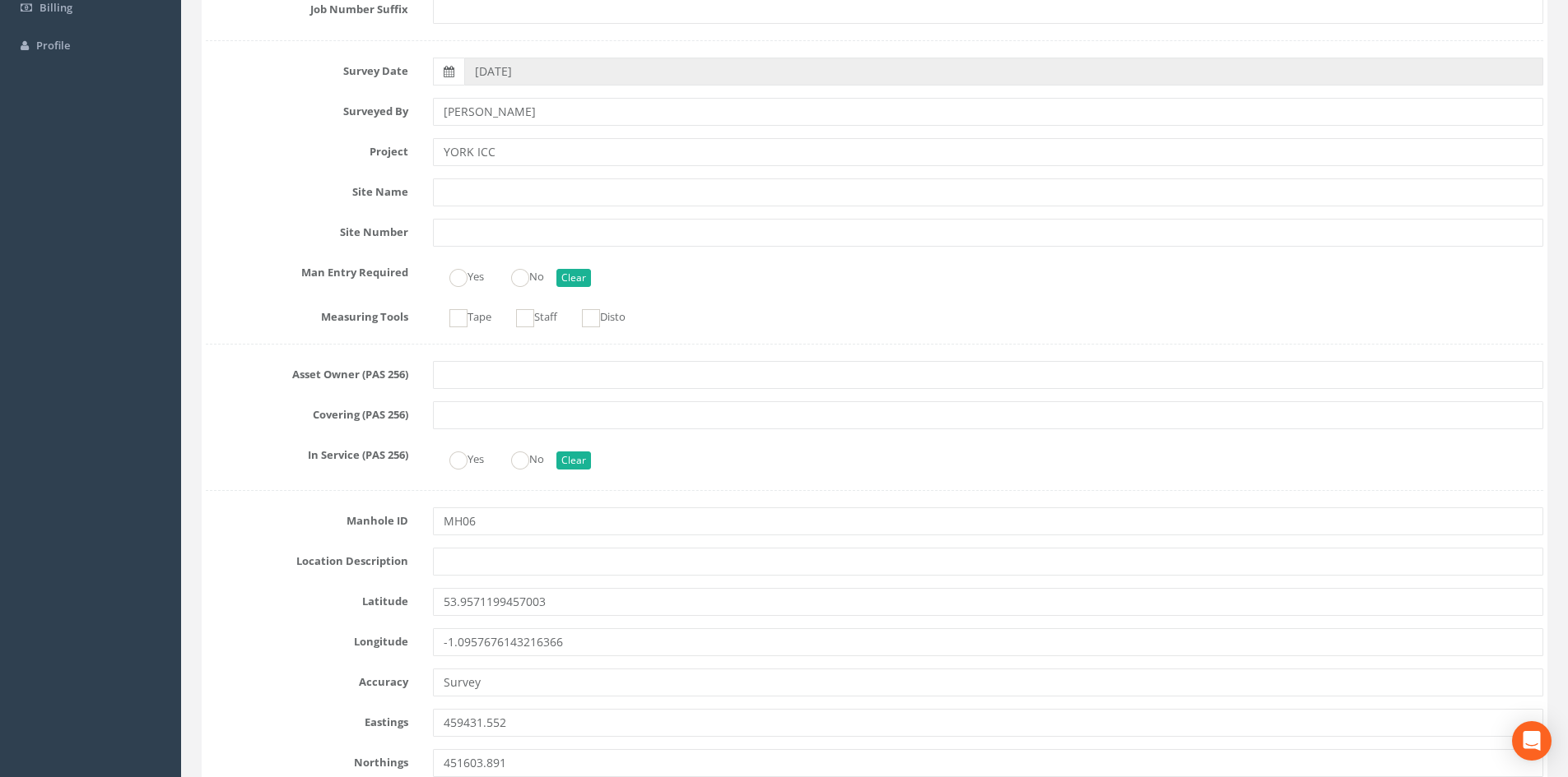
scroll to position [0, 0]
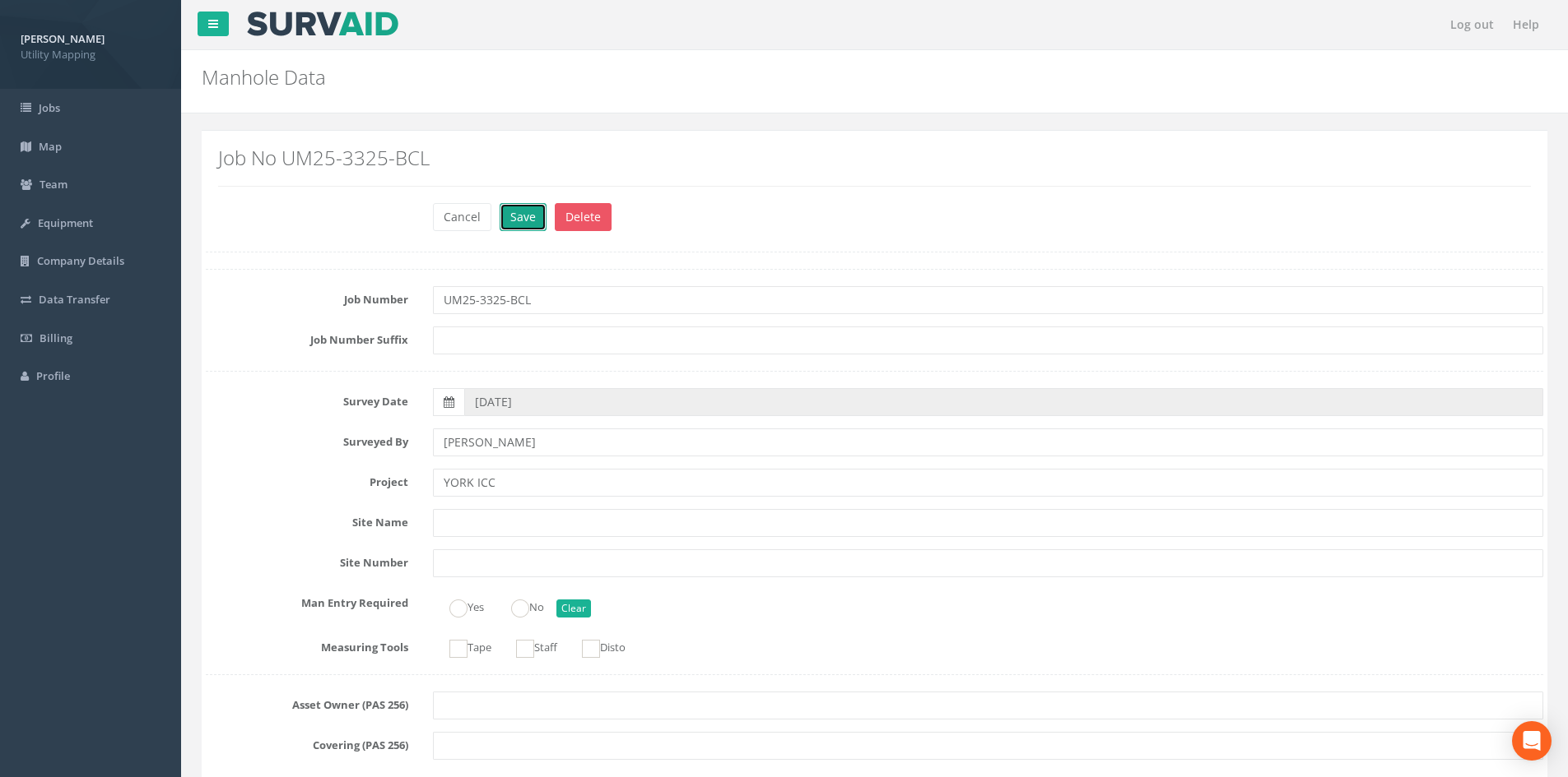
click at [536, 214] on button "Save" at bounding box center [523, 217] width 47 height 28
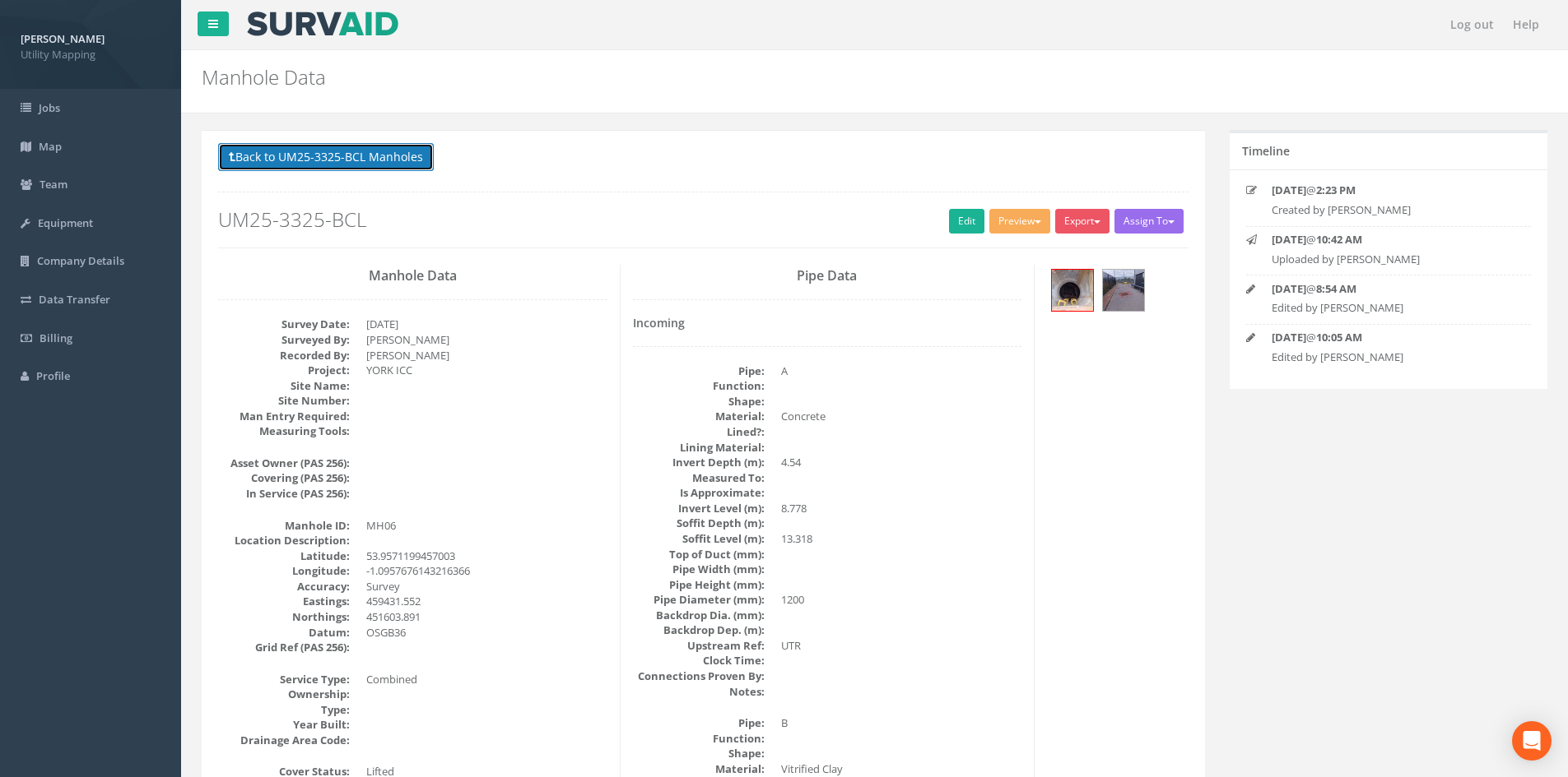
click at [347, 152] on button "Back to UM25-3325-BCL Manholes" at bounding box center [326, 157] width 216 height 28
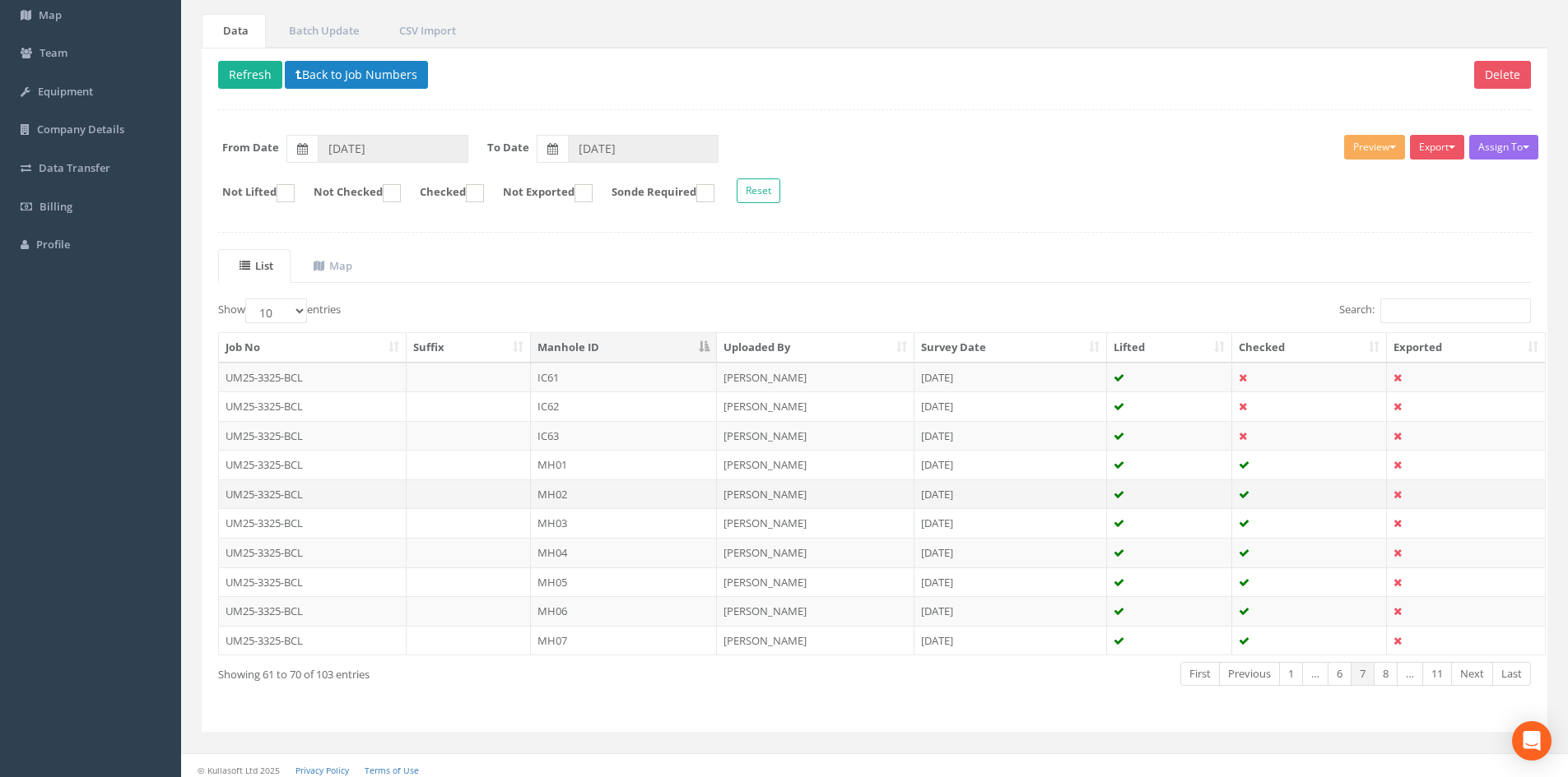
scroll to position [140, 0]
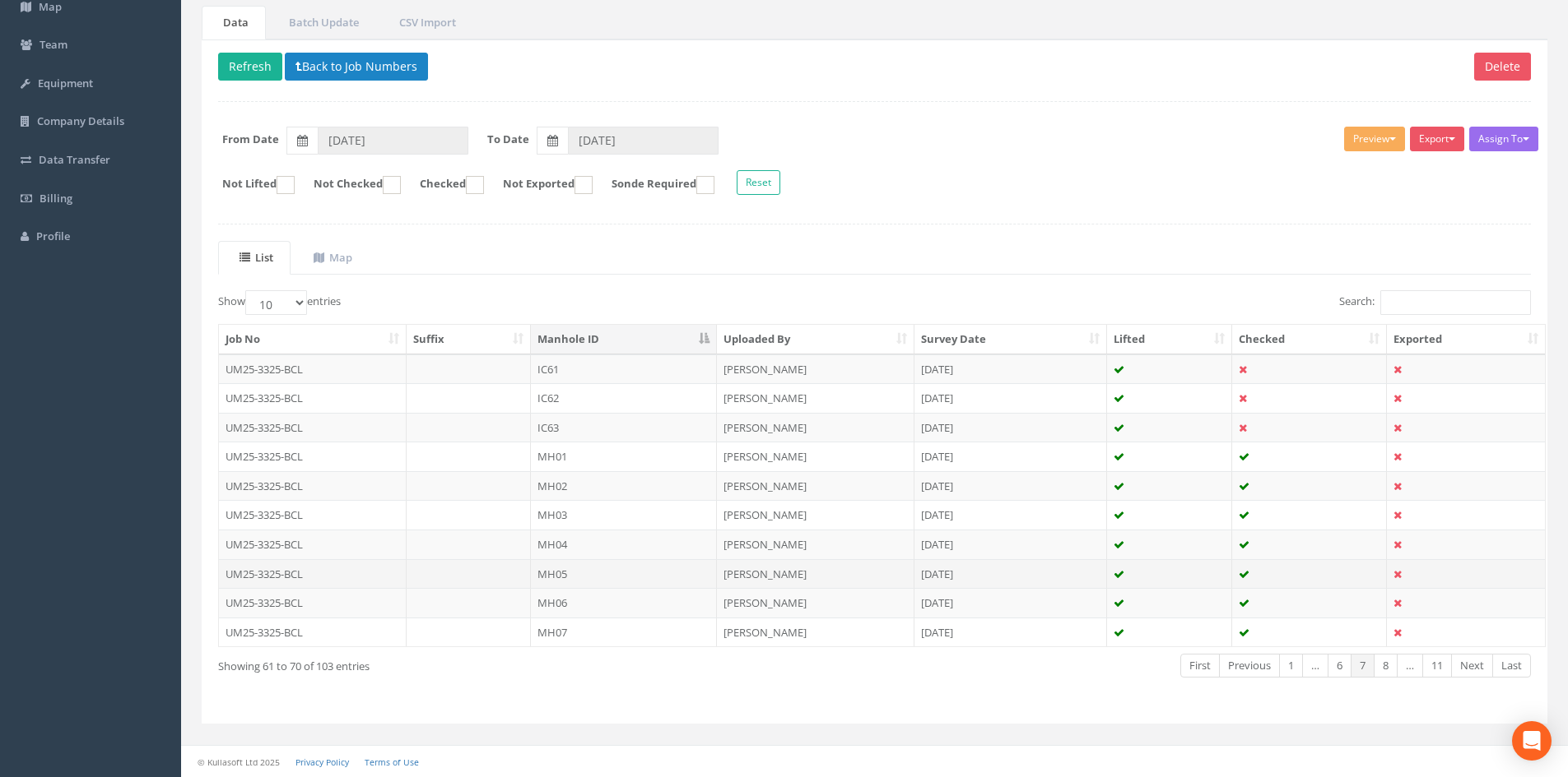
click at [606, 574] on td "MH05" at bounding box center [624, 575] width 186 height 30
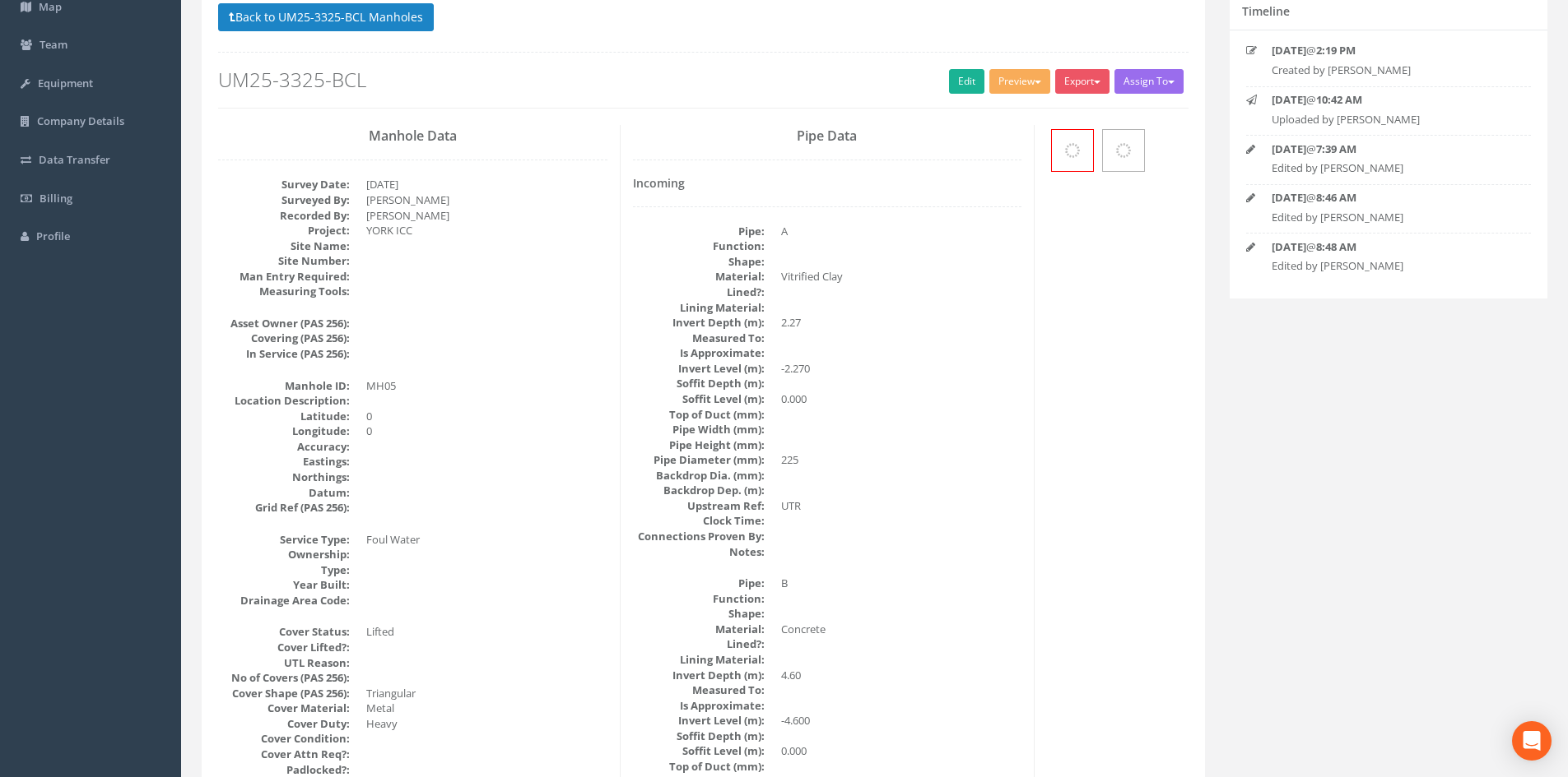
scroll to position [0, 0]
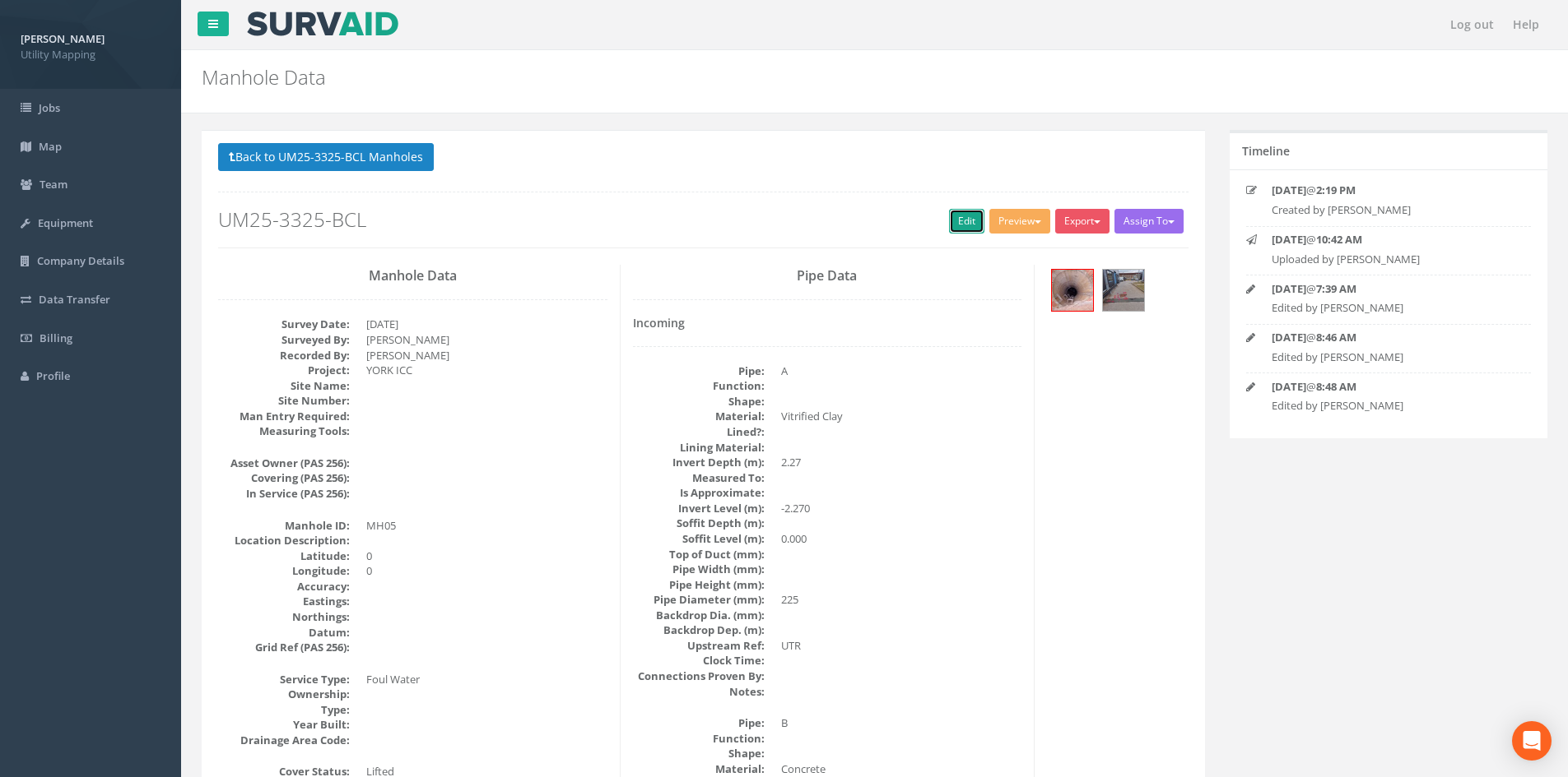
click at [953, 218] on link "Edit" at bounding box center [967, 222] width 35 height 25
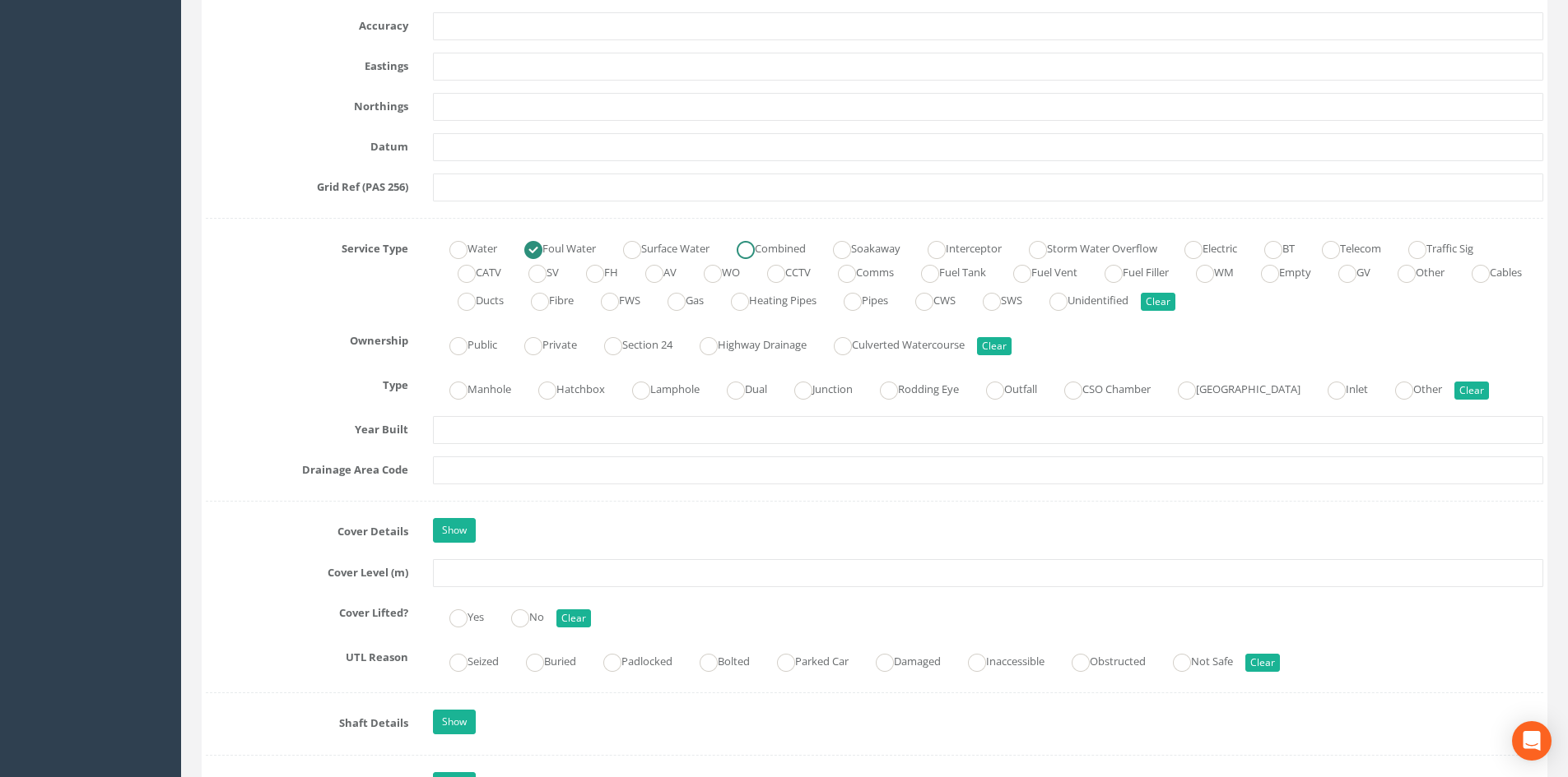
click at [755, 242] on ins at bounding box center [745, 250] width 18 height 18
radio input "false"
radio input "true"
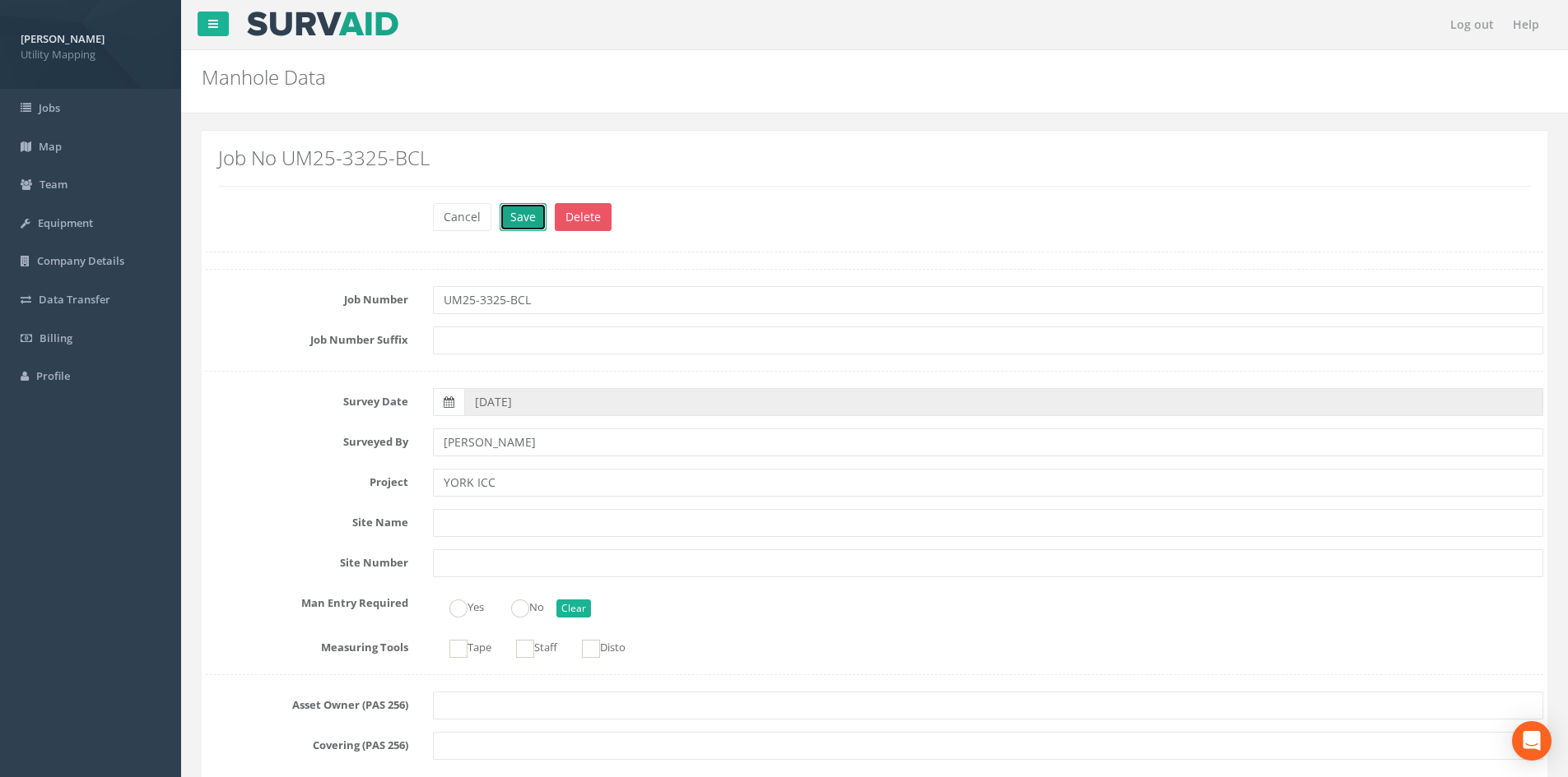
click at [513, 227] on button "Save" at bounding box center [523, 217] width 47 height 28
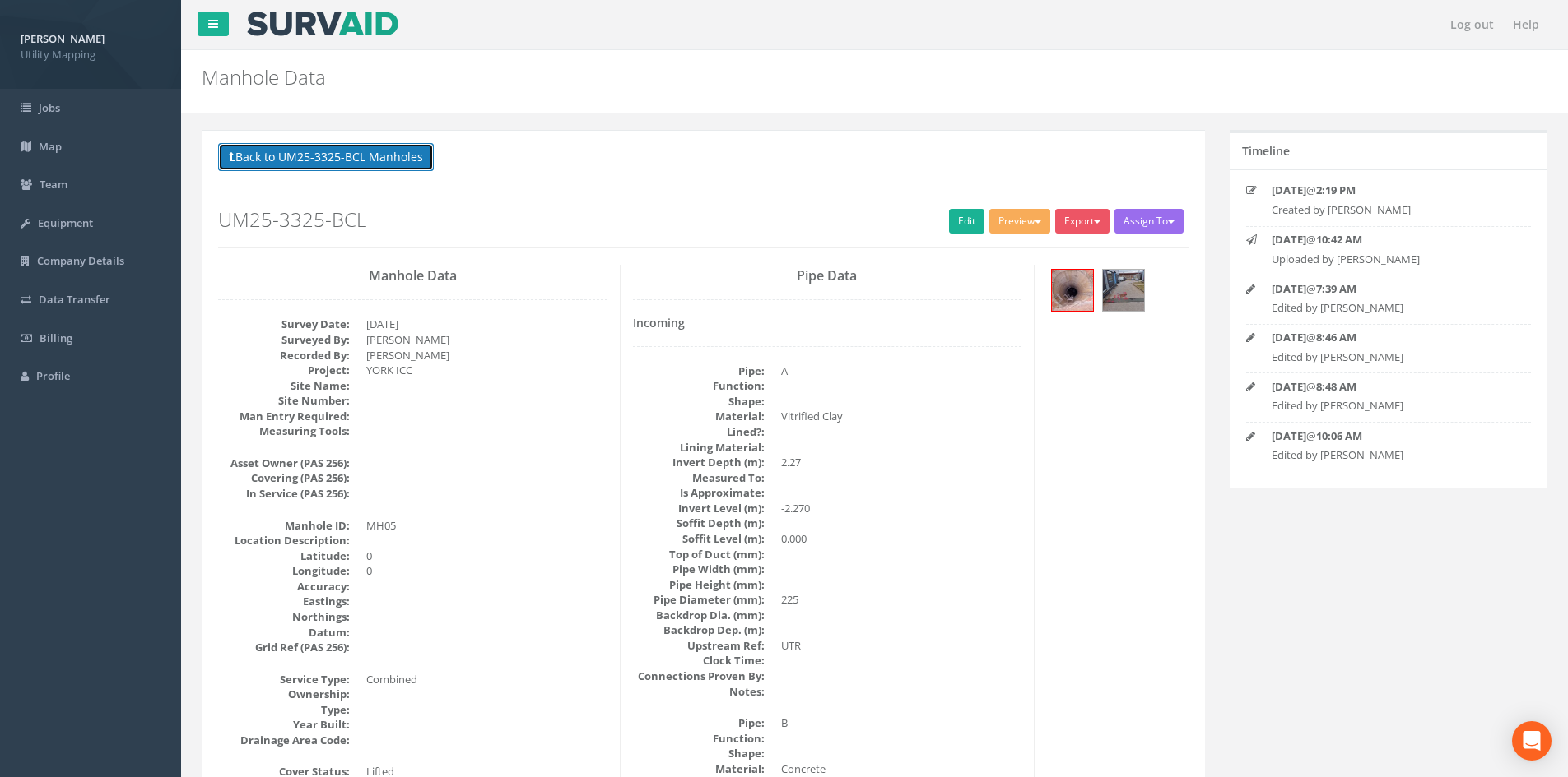
click at [392, 152] on button "Back to UM25-3325-BCL Manholes" at bounding box center [326, 157] width 216 height 28
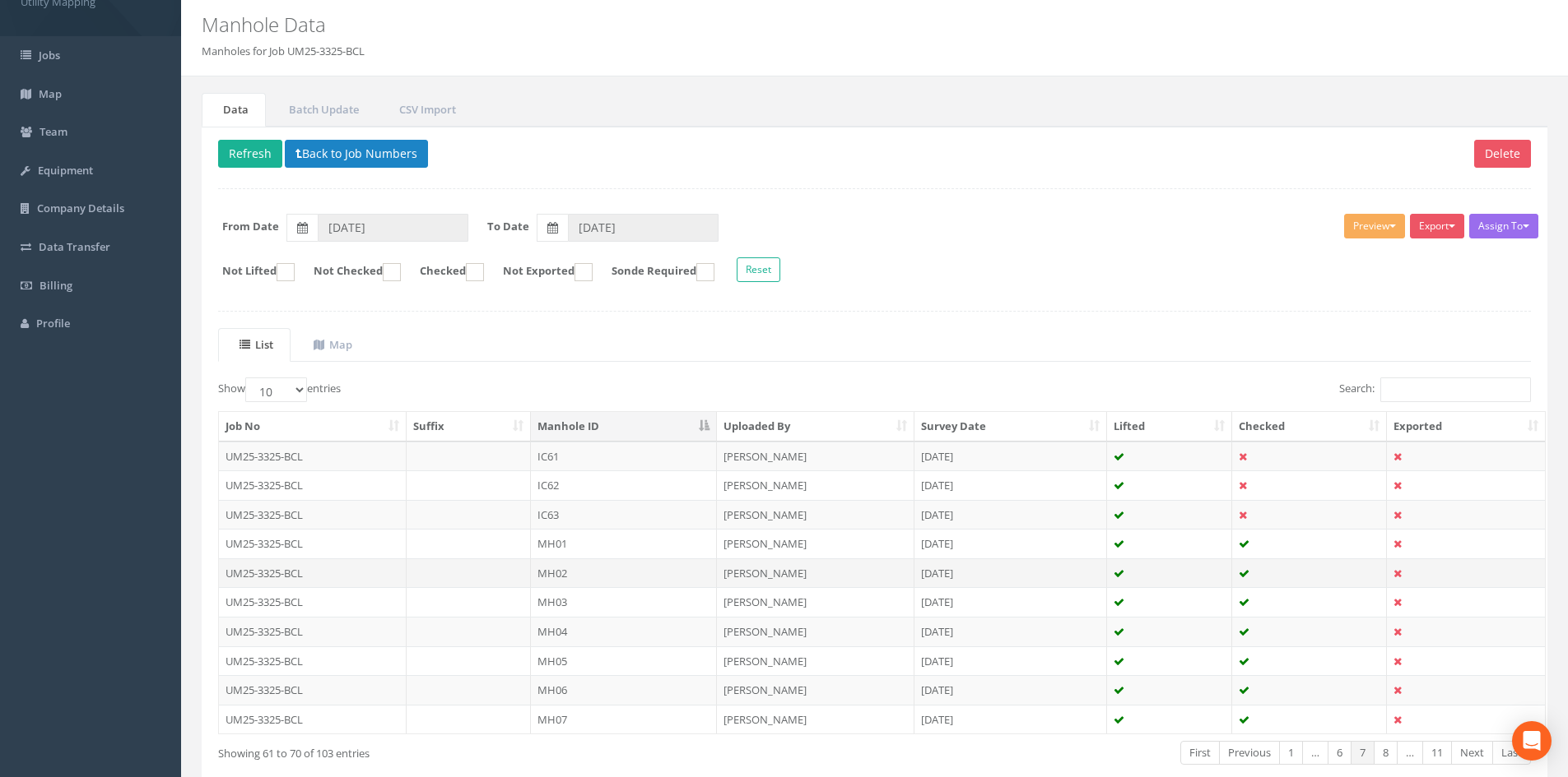
scroll to position [82, 0]
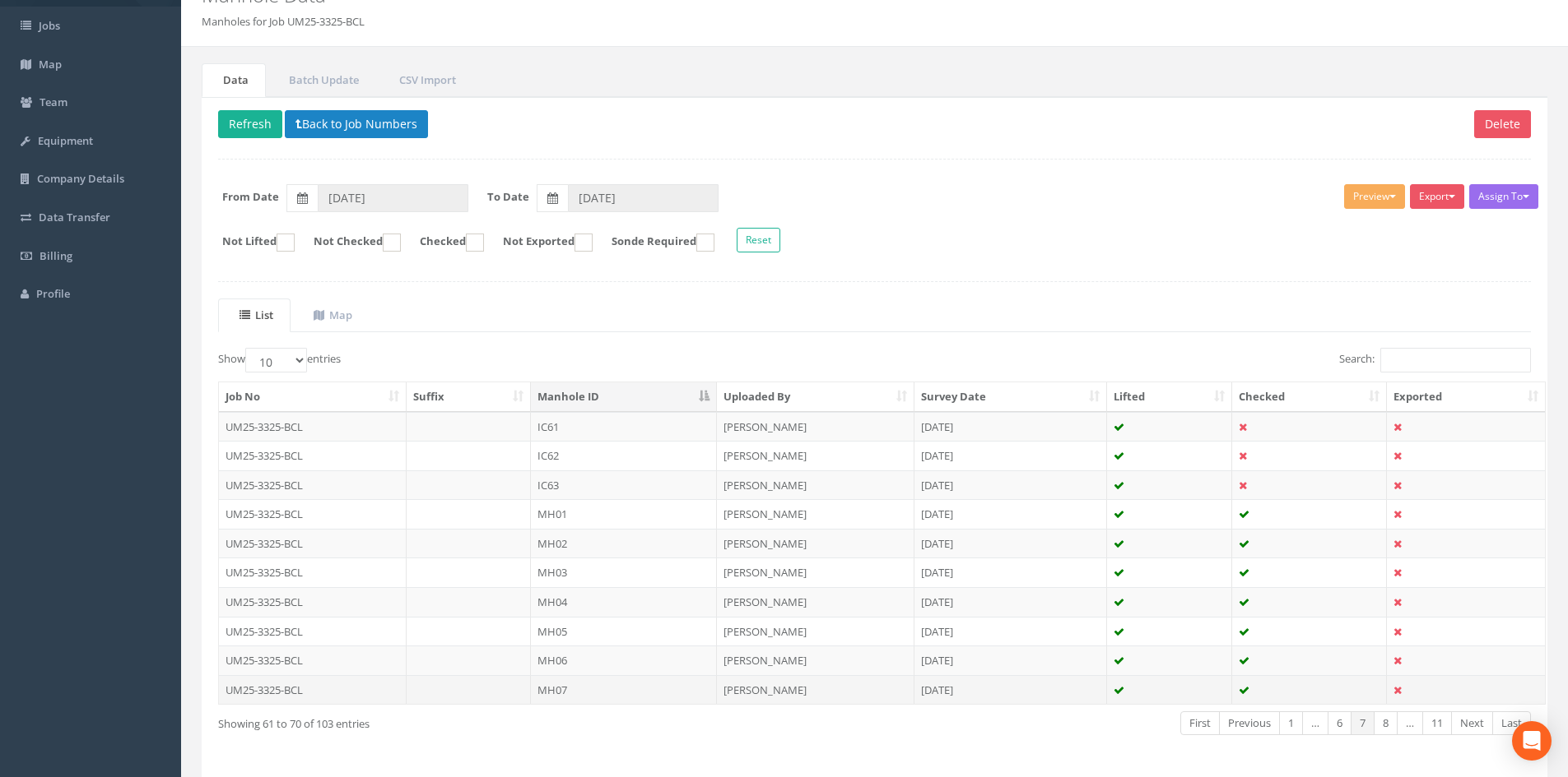
click at [657, 685] on td "MH07" at bounding box center [624, 690] width 186 height 30
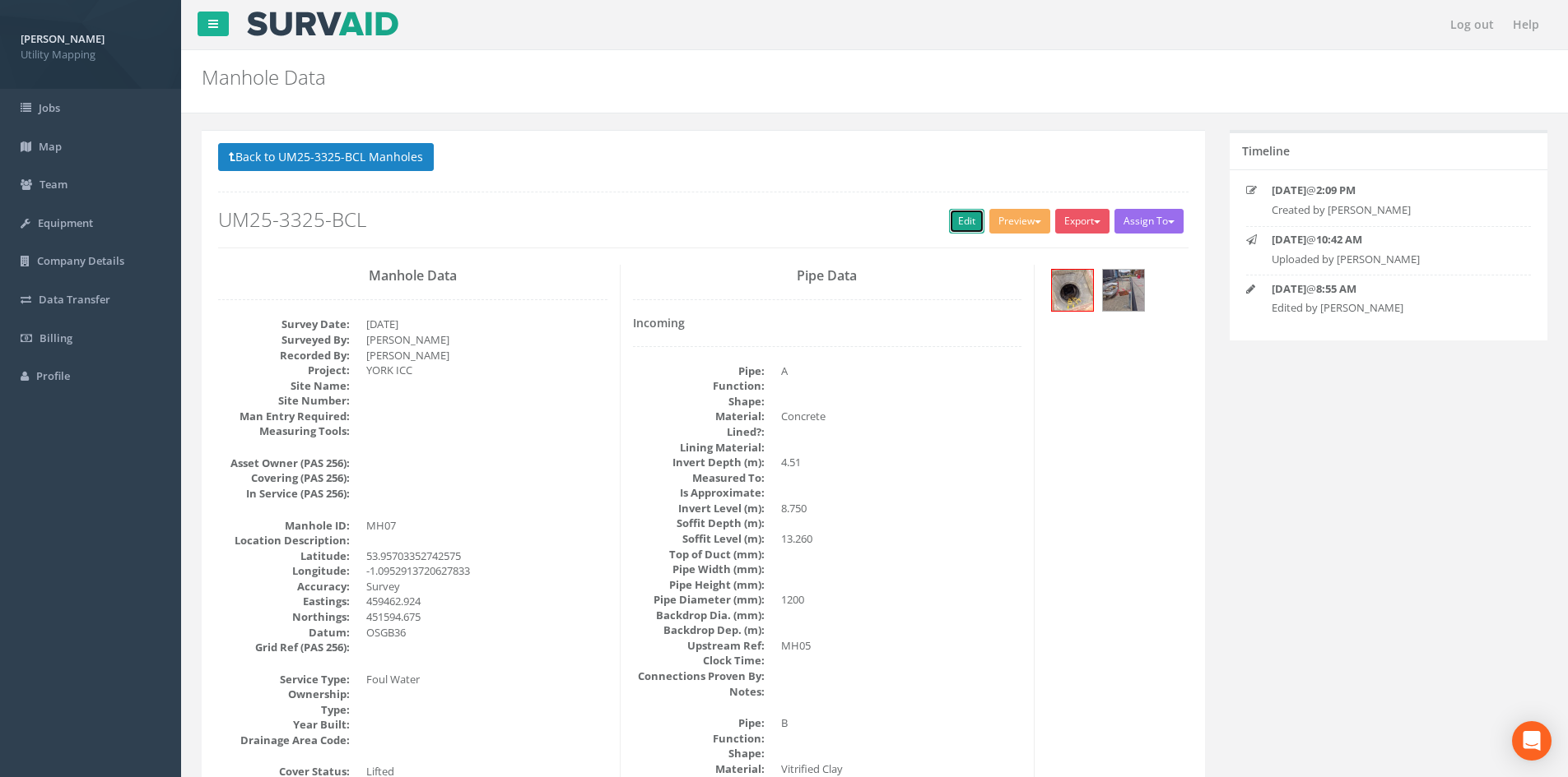
click at [963, 221] on link "Edit" at bounding box center [967, 222] width 35 height 25
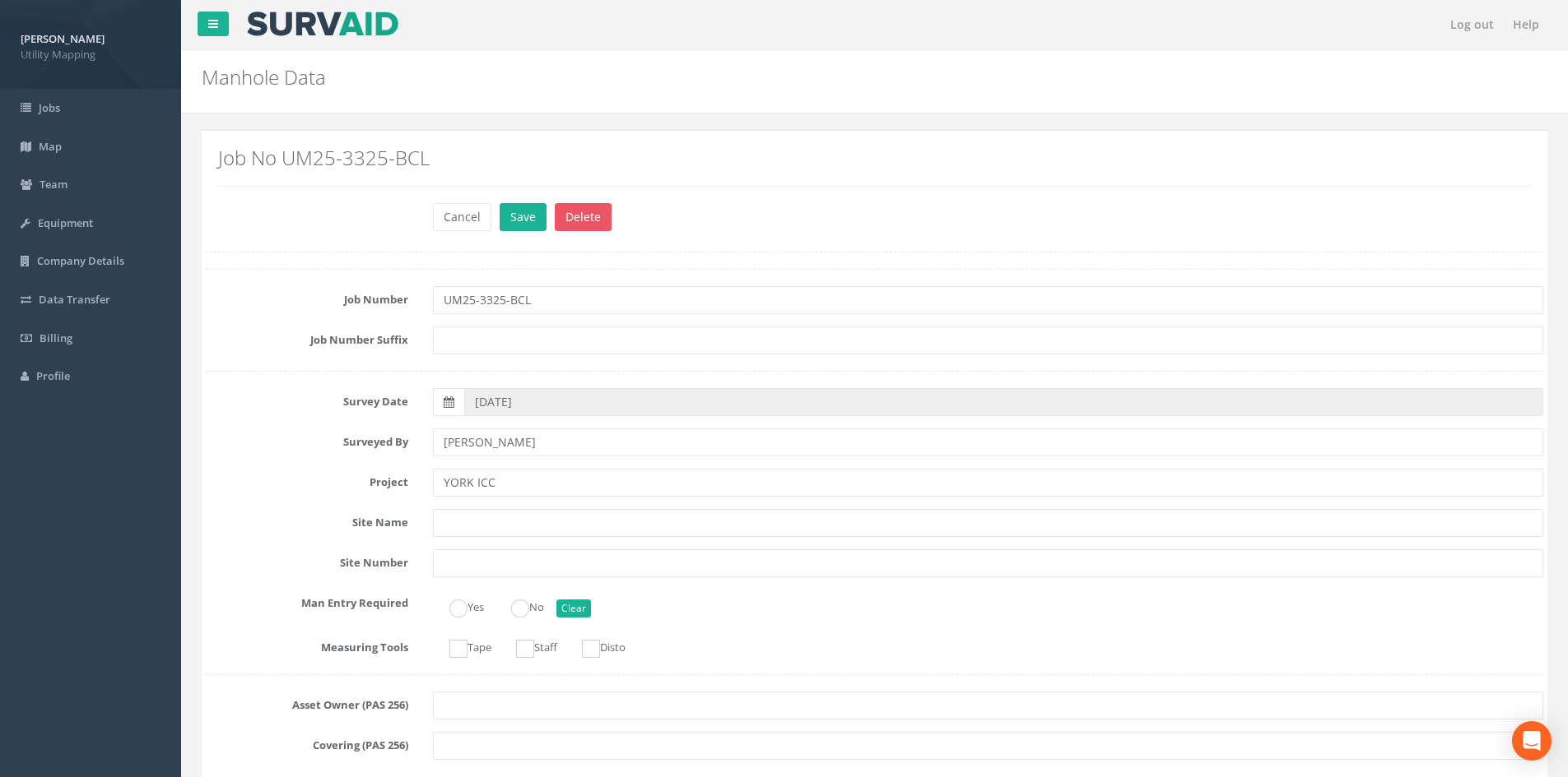
click at [497, 216] on div "Cancel Save Delete" at bounding box center [988, 219] width 1135 height 32
click at [506, 216] on button "Save" at bounding box center [523, 217] width 47 height 28
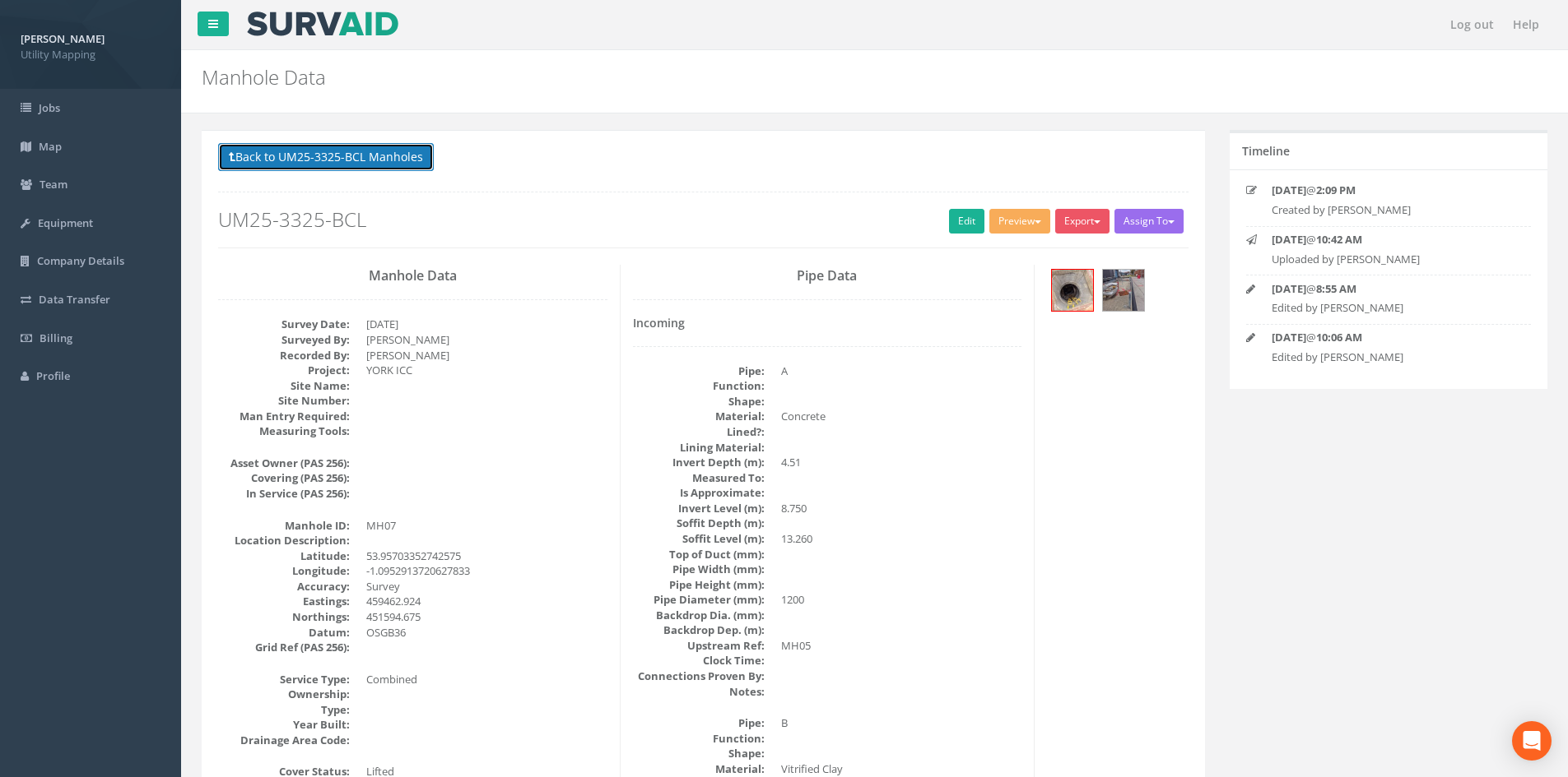
click at [367, 149] on button "Back to UM25-3325-BCL Manholes" at bounding box center [326, 157] width 216 height 28
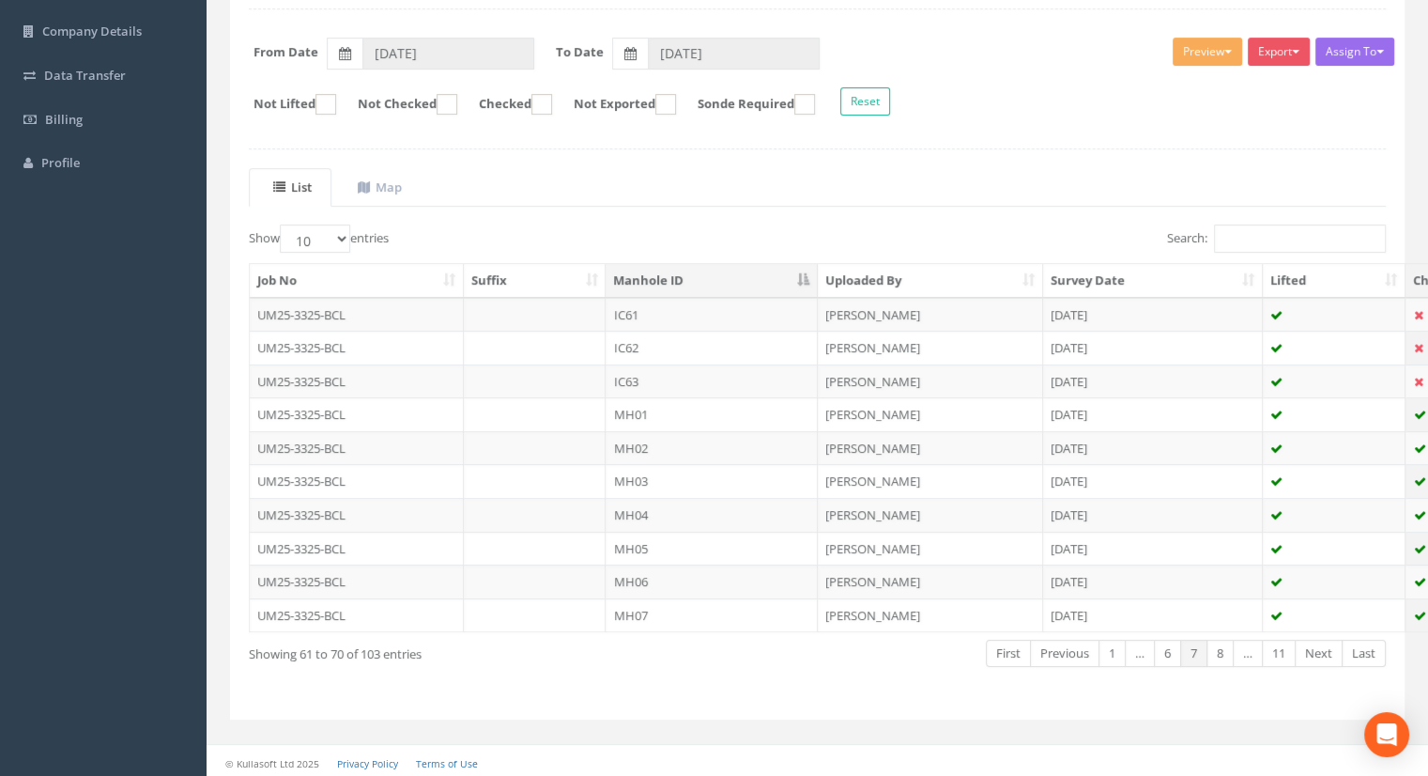
scroll to position [267, 0]
click at [1112, 644] on link "1" at bounding box center [1112, 652] width 27 height 27
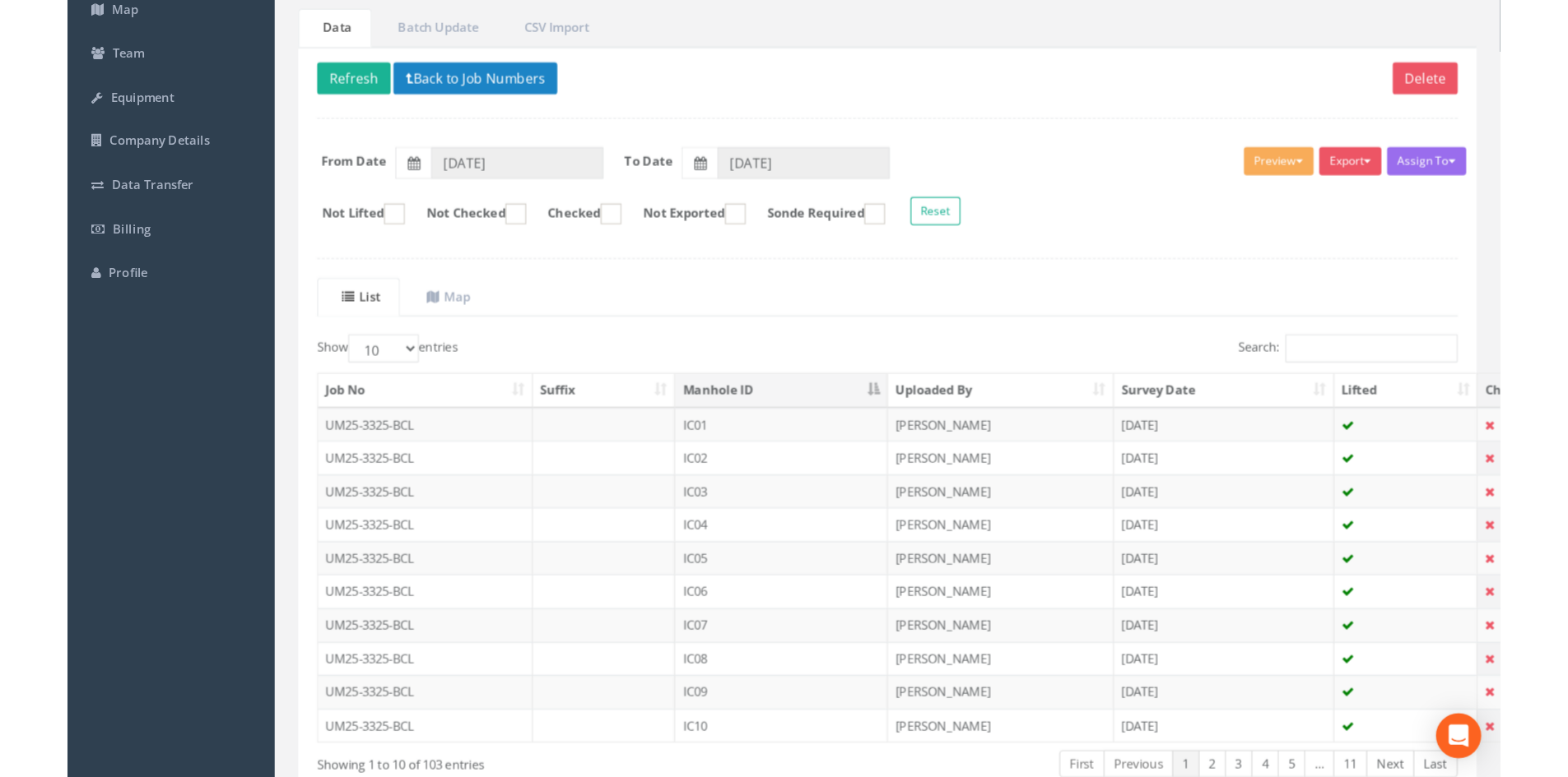
scroll to position [0, 0]
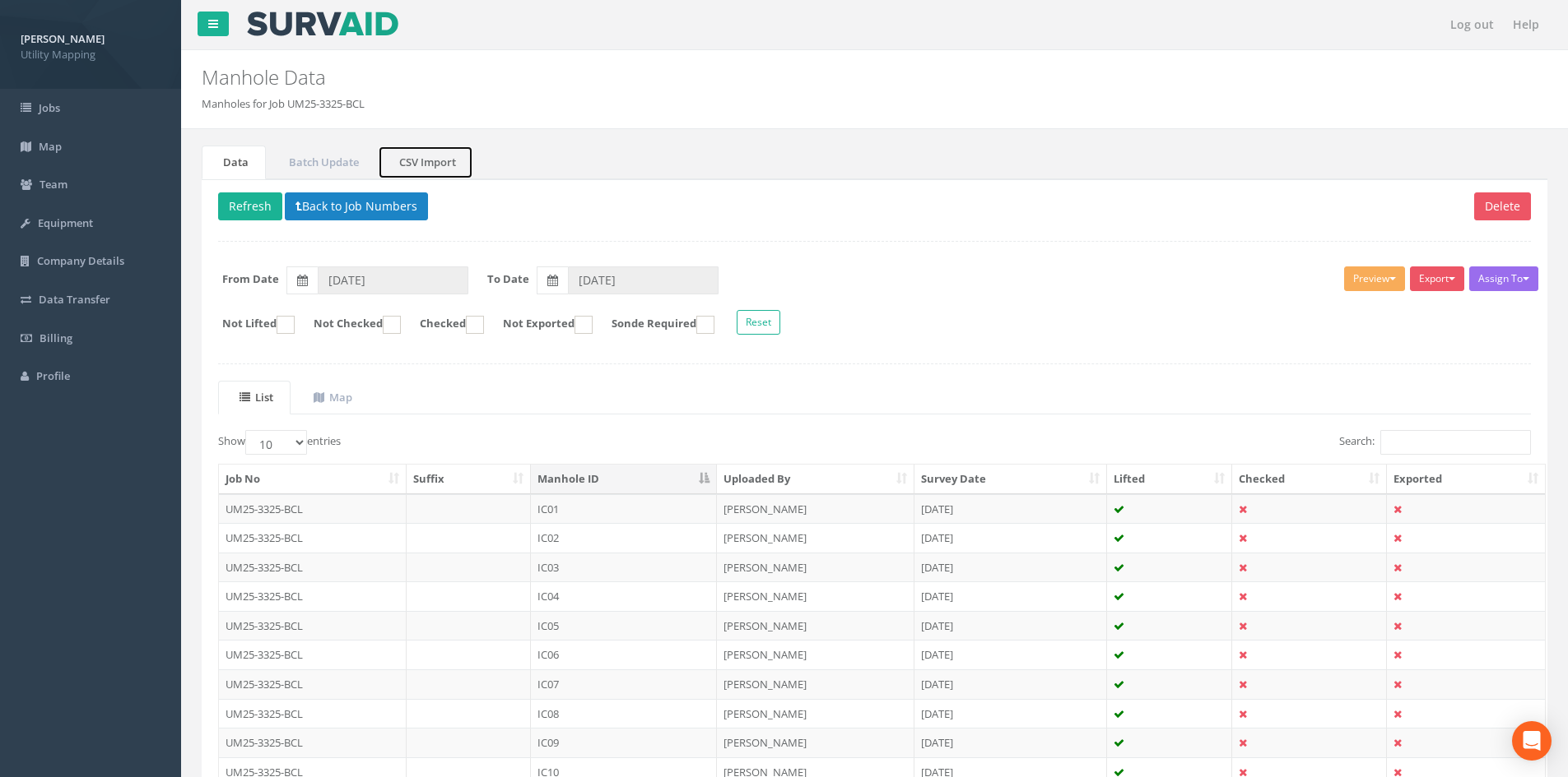
click at [443, 163] on link "CSV Import" at bounding box center [425, 162] width 96 height 34
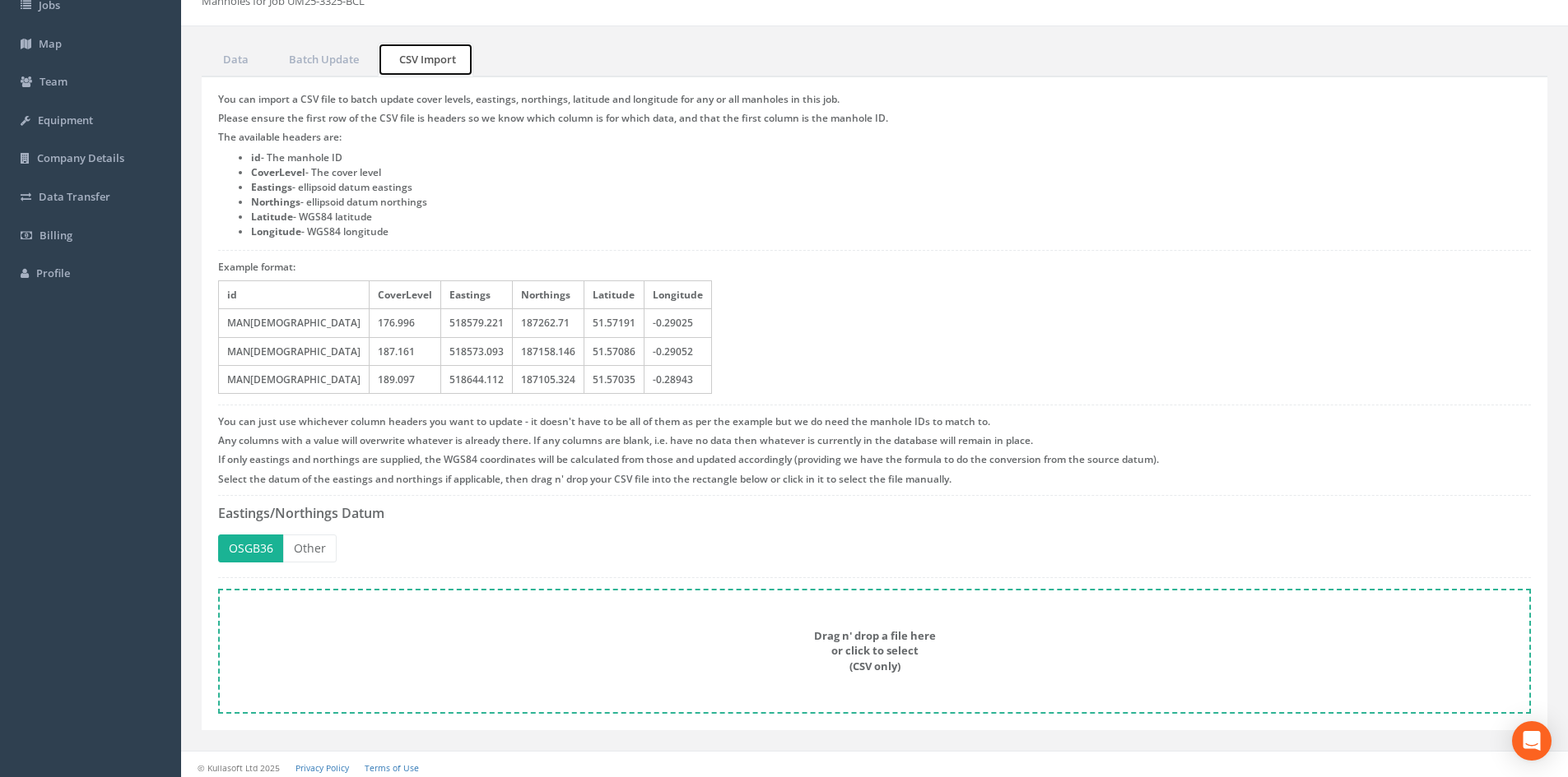
scroll to position [109, 0]
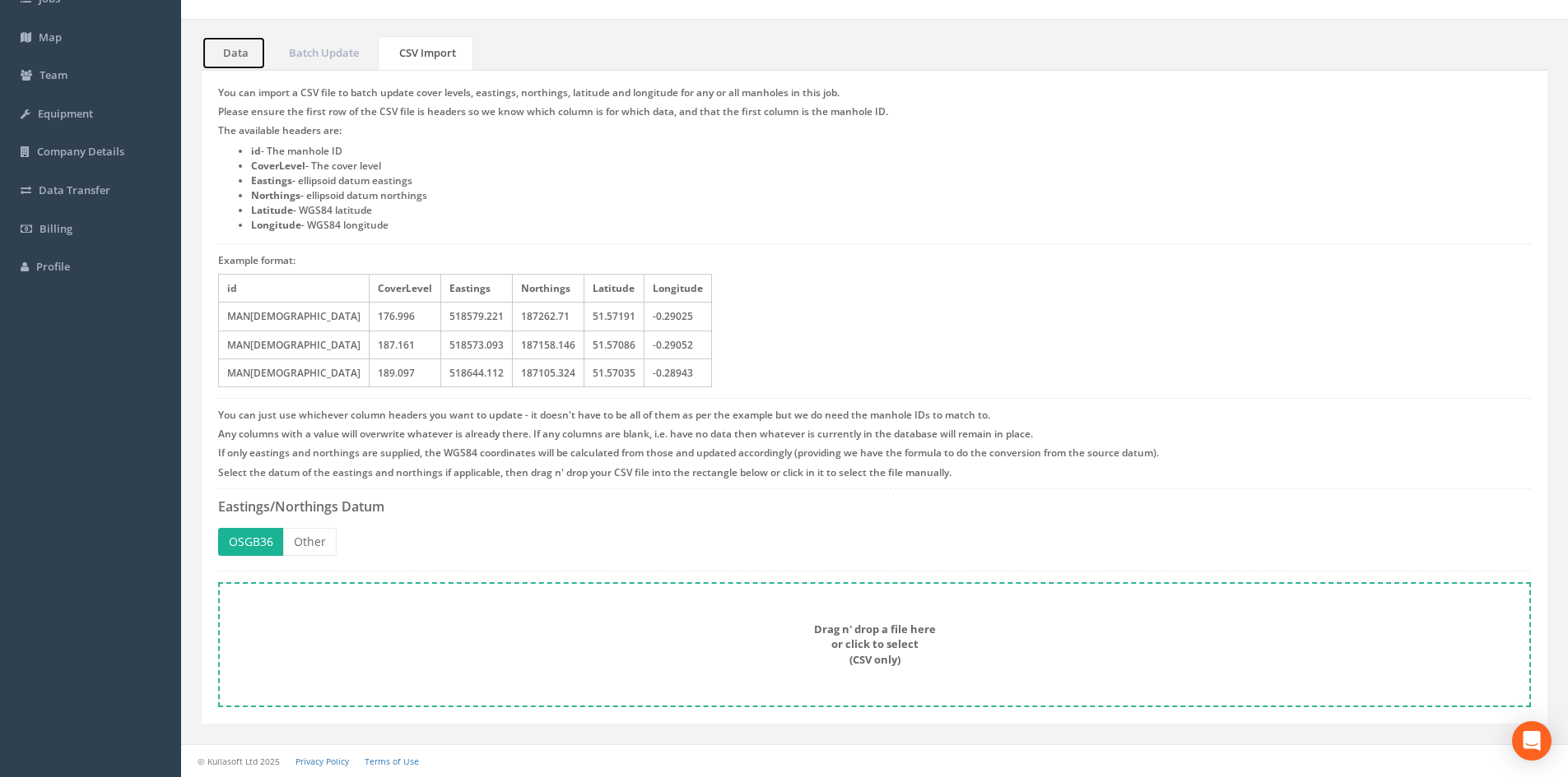
click at [254, 68] on link "Data" at bounding box center [233, 53] width 64 height 34
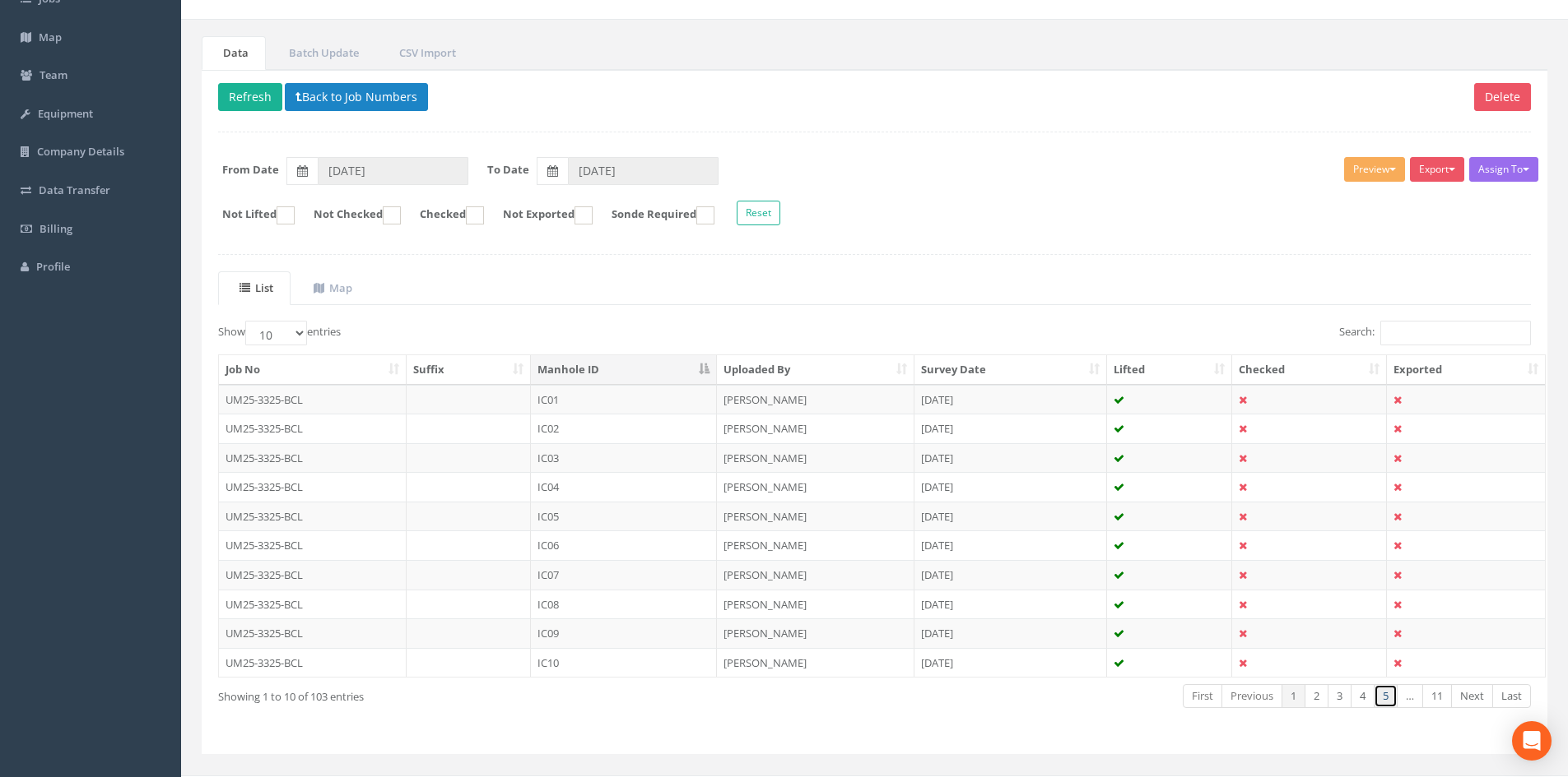
click at [1384, 696] on link "5" at bounding box center [1385, 696] width 24 height 24
click at [1472, 703] on link "Next" at bounding box center [1472, 696] width 42 height 24
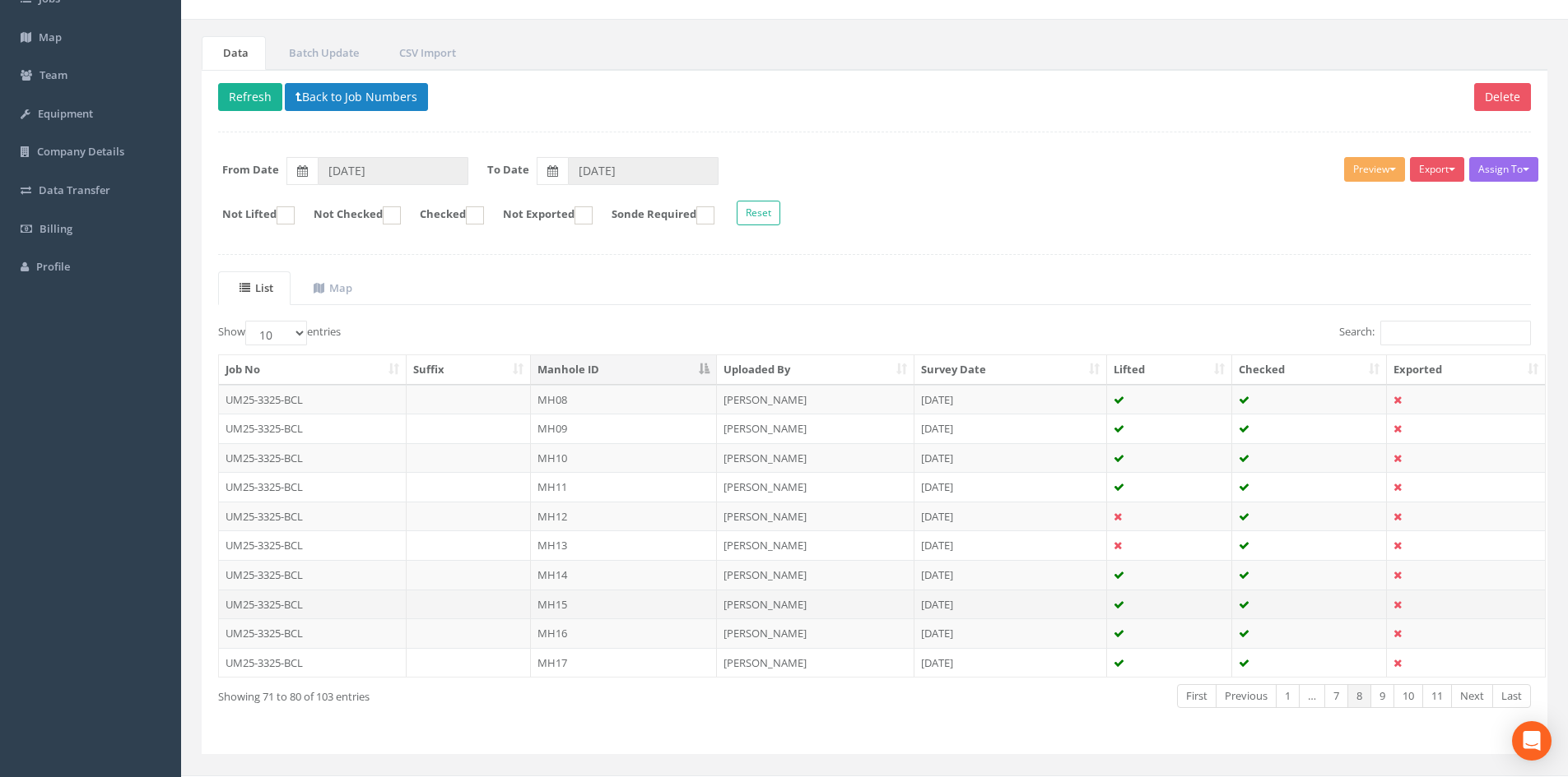
click at [532, 590] on td "MH15" at bounding box center [624, 604] width 186 height 30
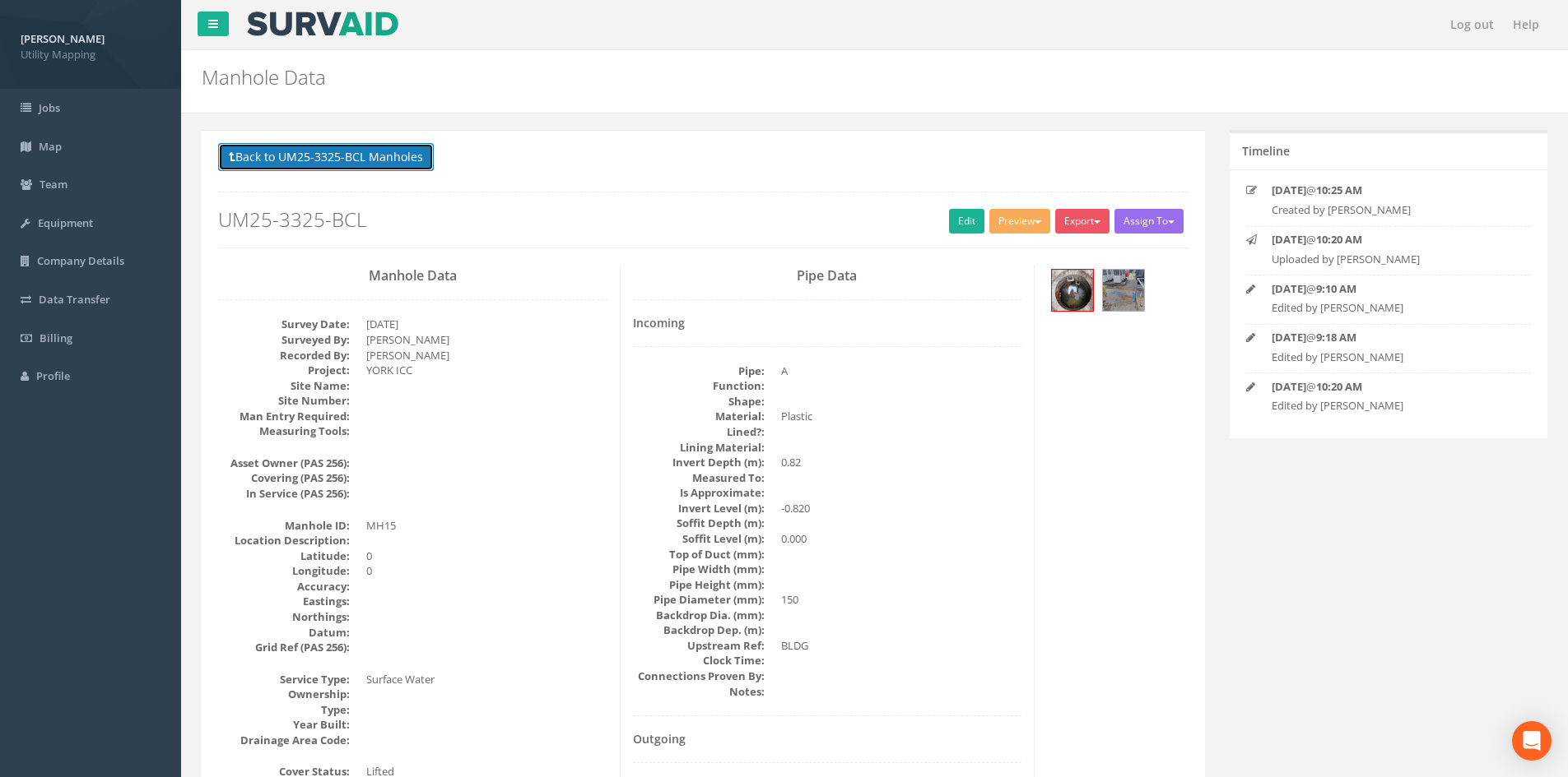
click at [334, 152] on button "Back to UM25-3325-BCL Manholes" at bounding box center [326, 157] width 216 height 28
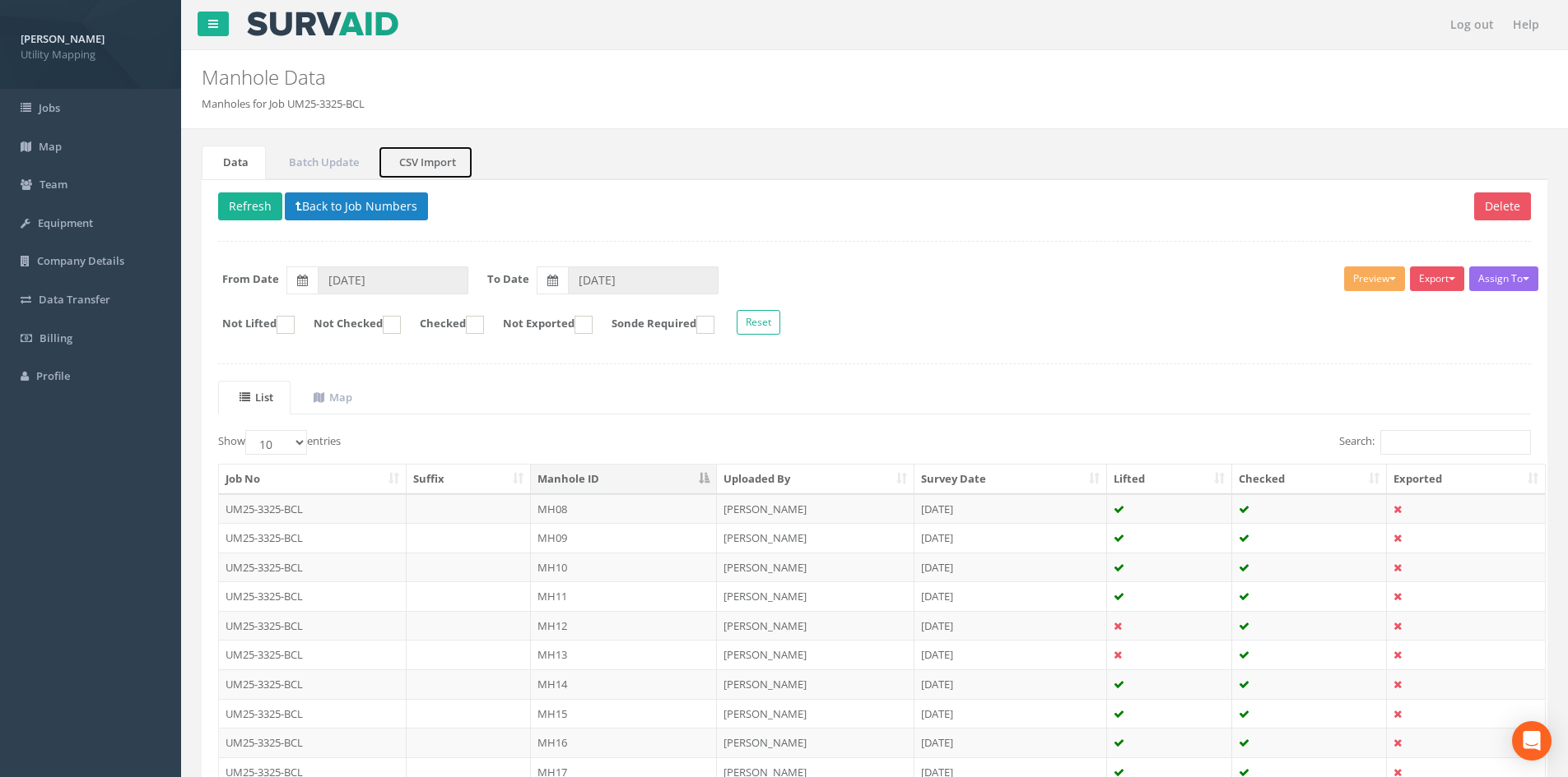
click at [411, 153] on link "CSV Import" at bounding box center [425, 162] width 96 height 34
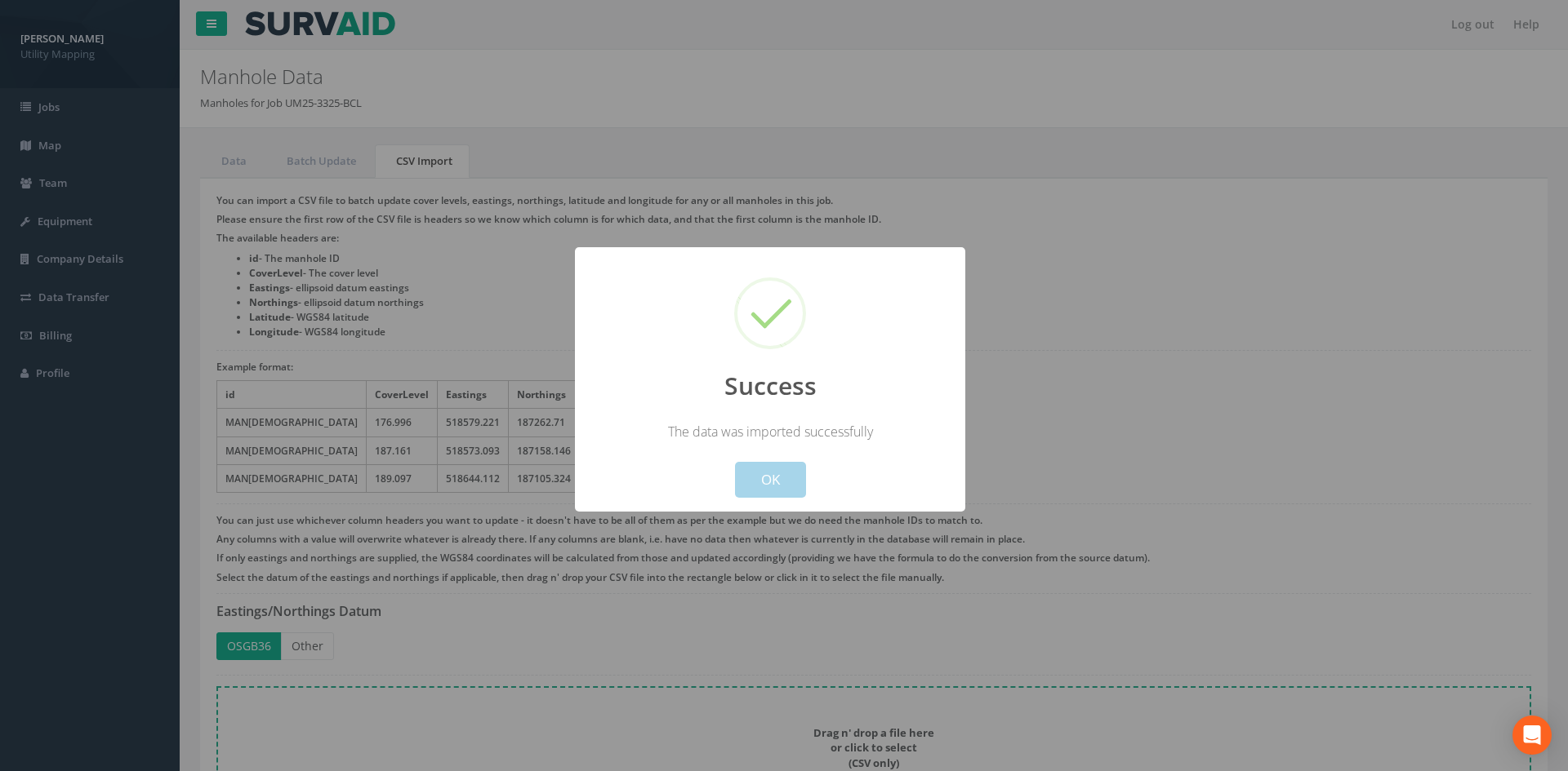
click at [768, 469] on button "OK" at bounding box center [771, 479] width 71 height 36
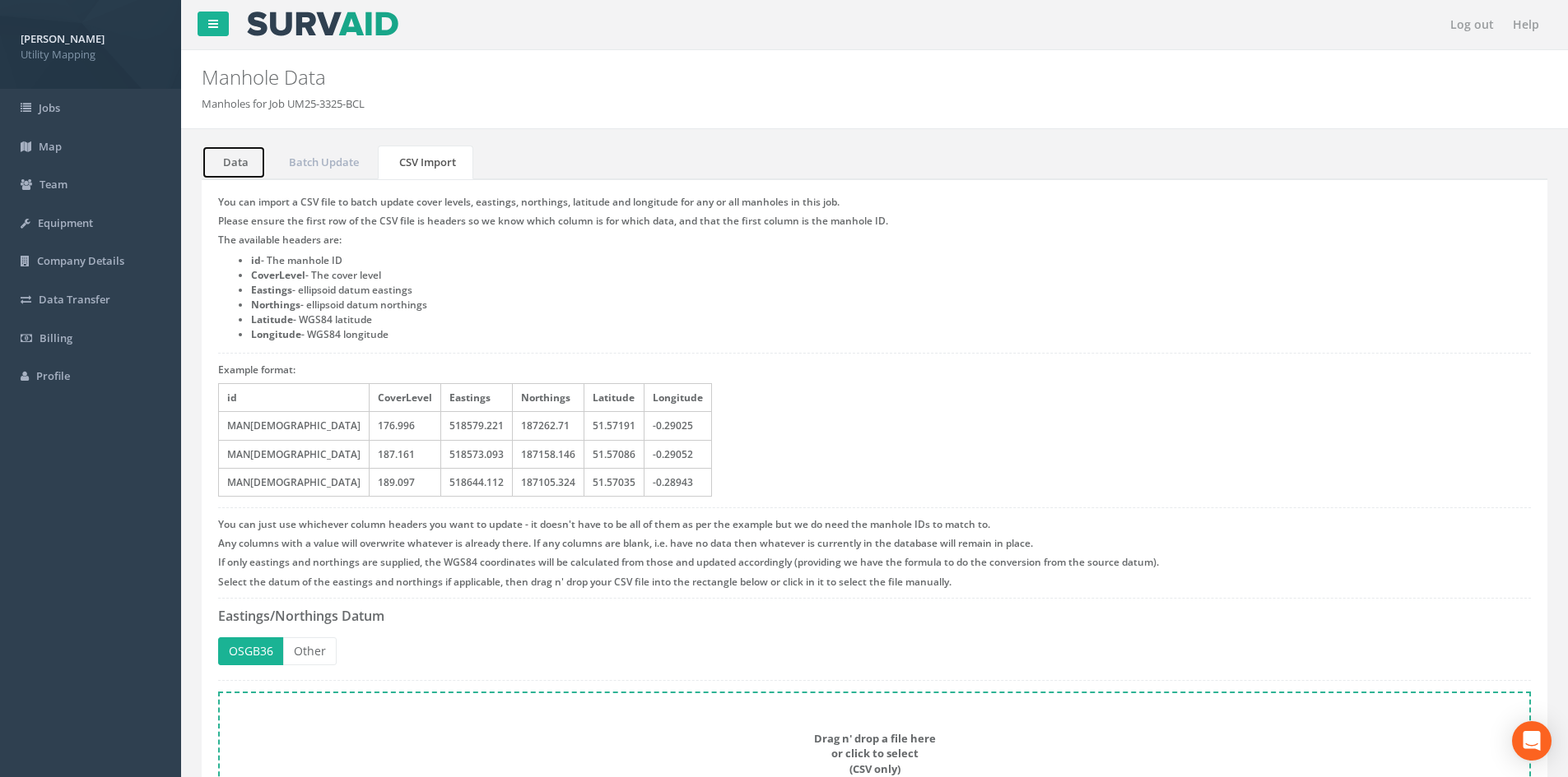
click at [238, 156] on link "Data" at bounding box center [233, 162] width 64 height 34
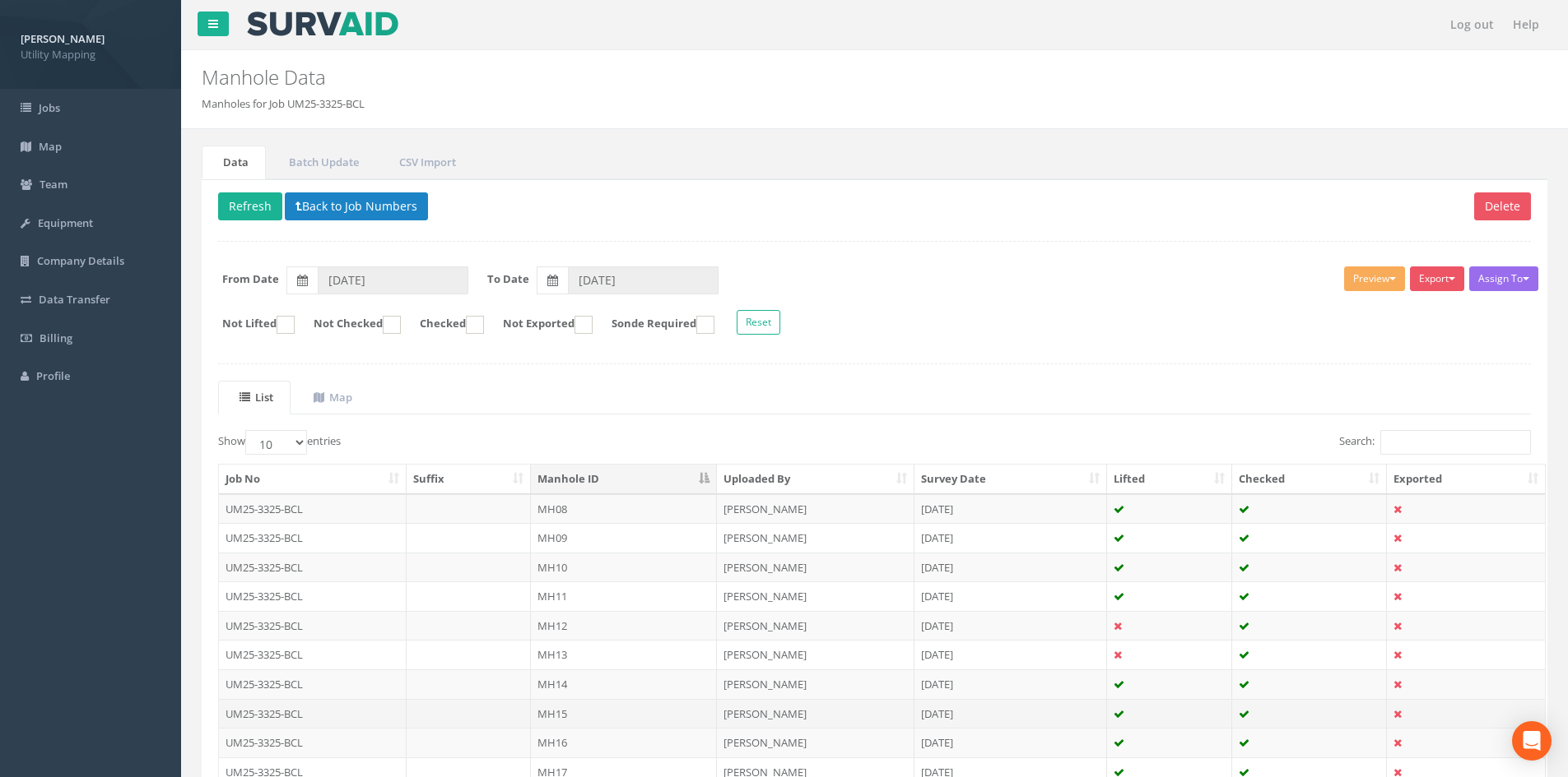
click at [594, 701] on td "MH15" at bounding box center [624, 714] width 186 height 30
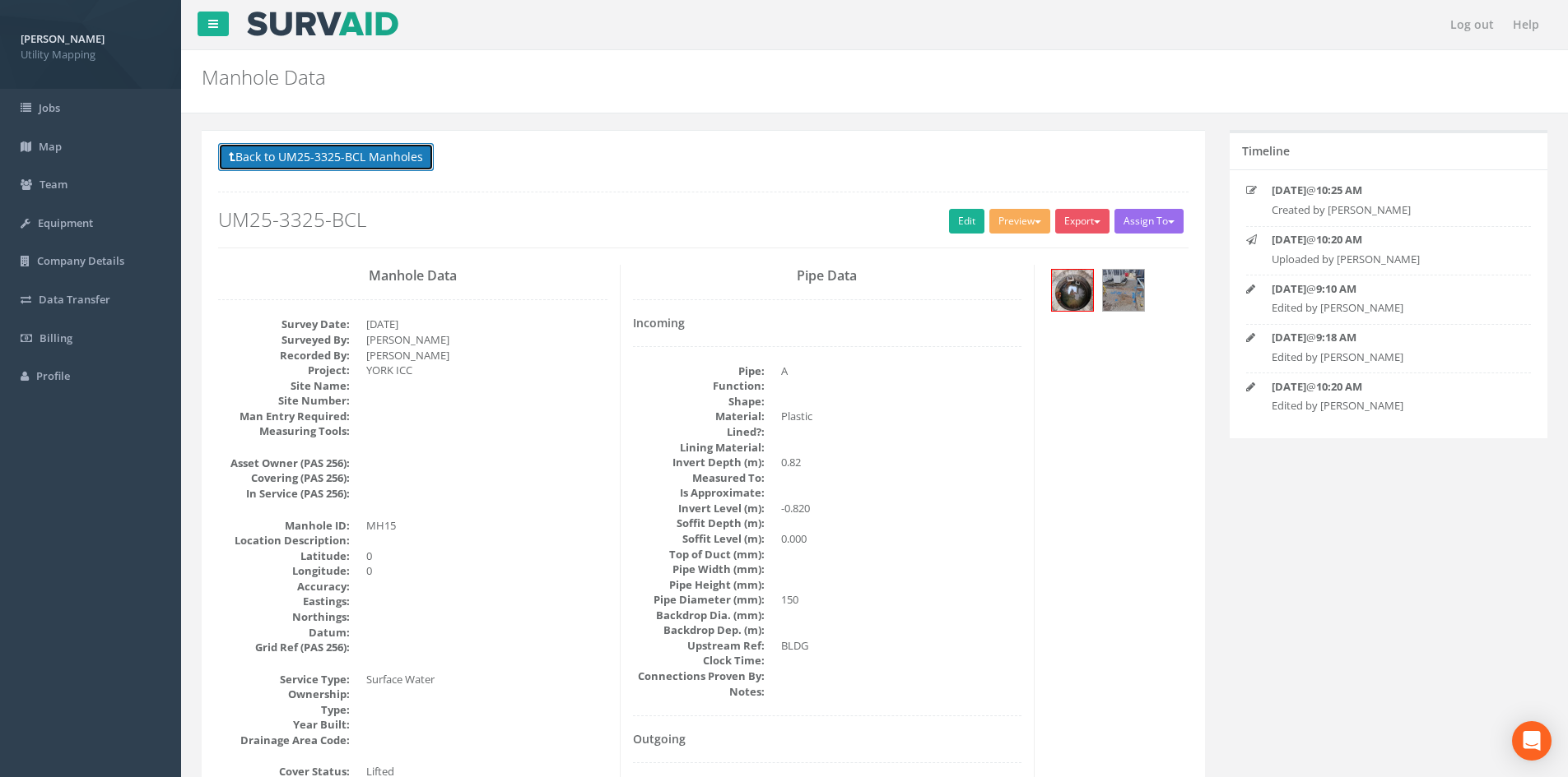
click at [361, 155] on button "Back to UM25-3325-BCL Manholes" at bounding box center [326, 157] width 216 height 28
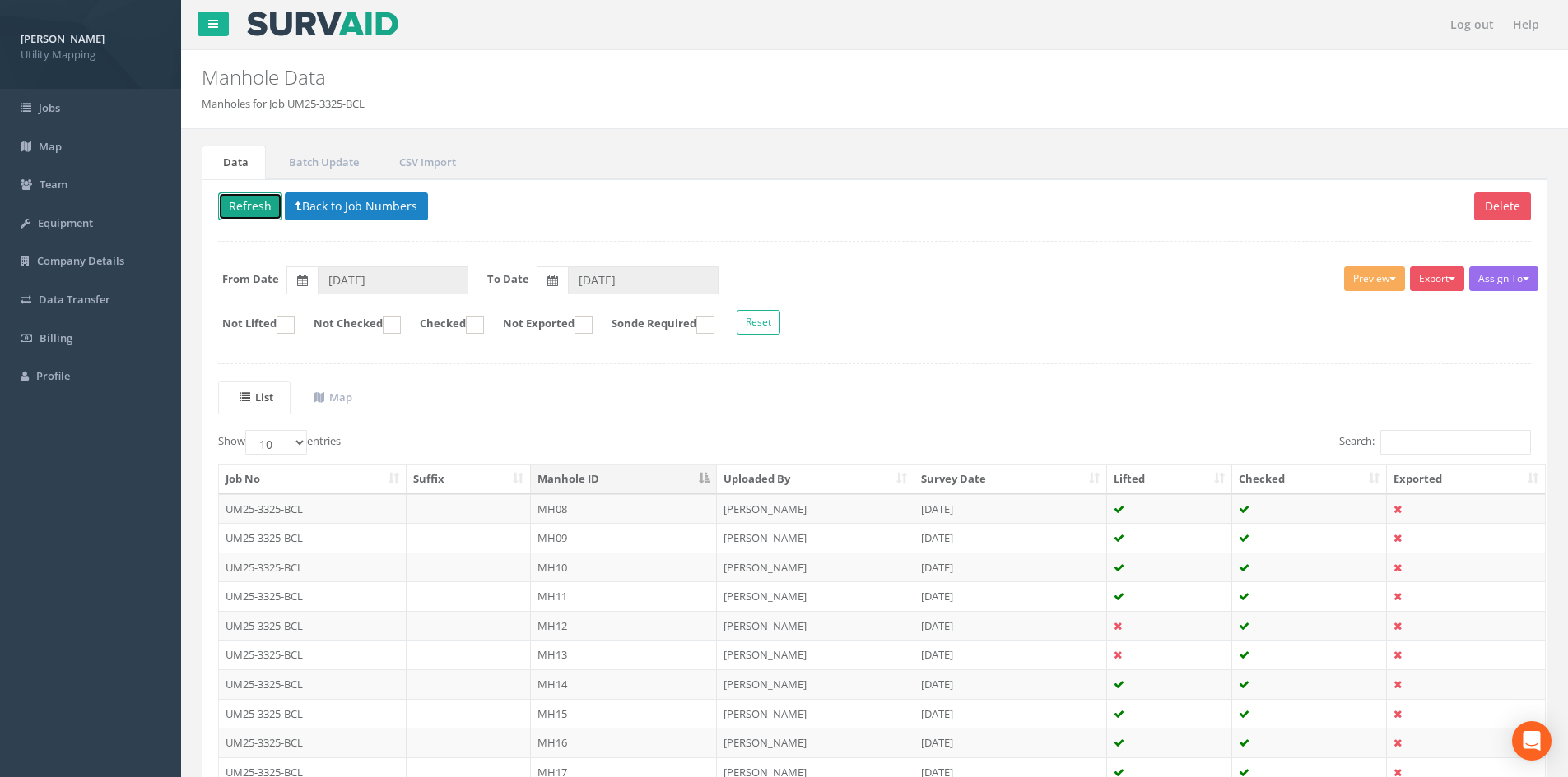
click at [263, 201] on button "Refresh" at bounding box center [250, 207] width 64 height 28
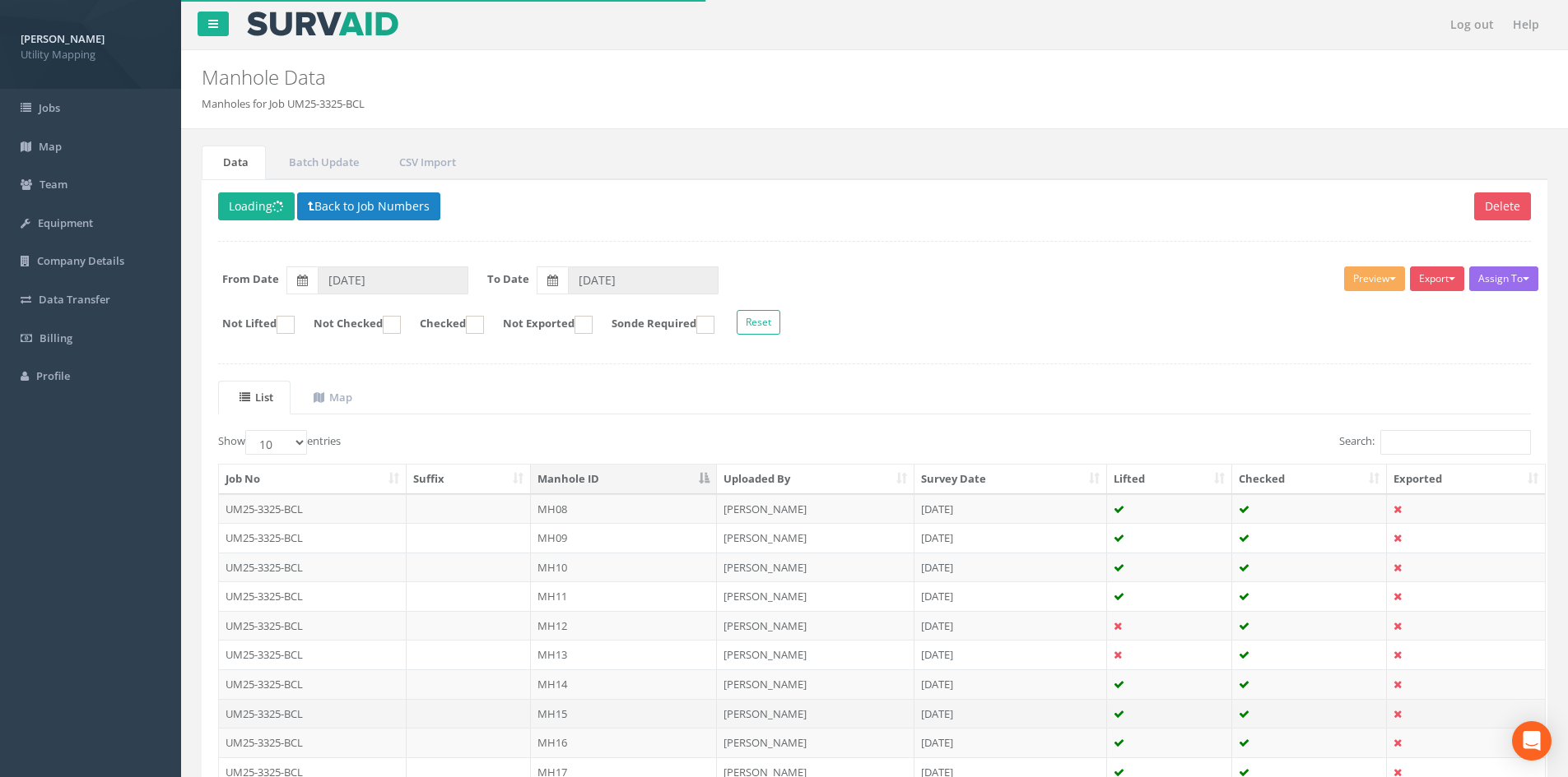
click at [614, 710] on td "MH15" at bounding box center [624, 714] width 186 height 30
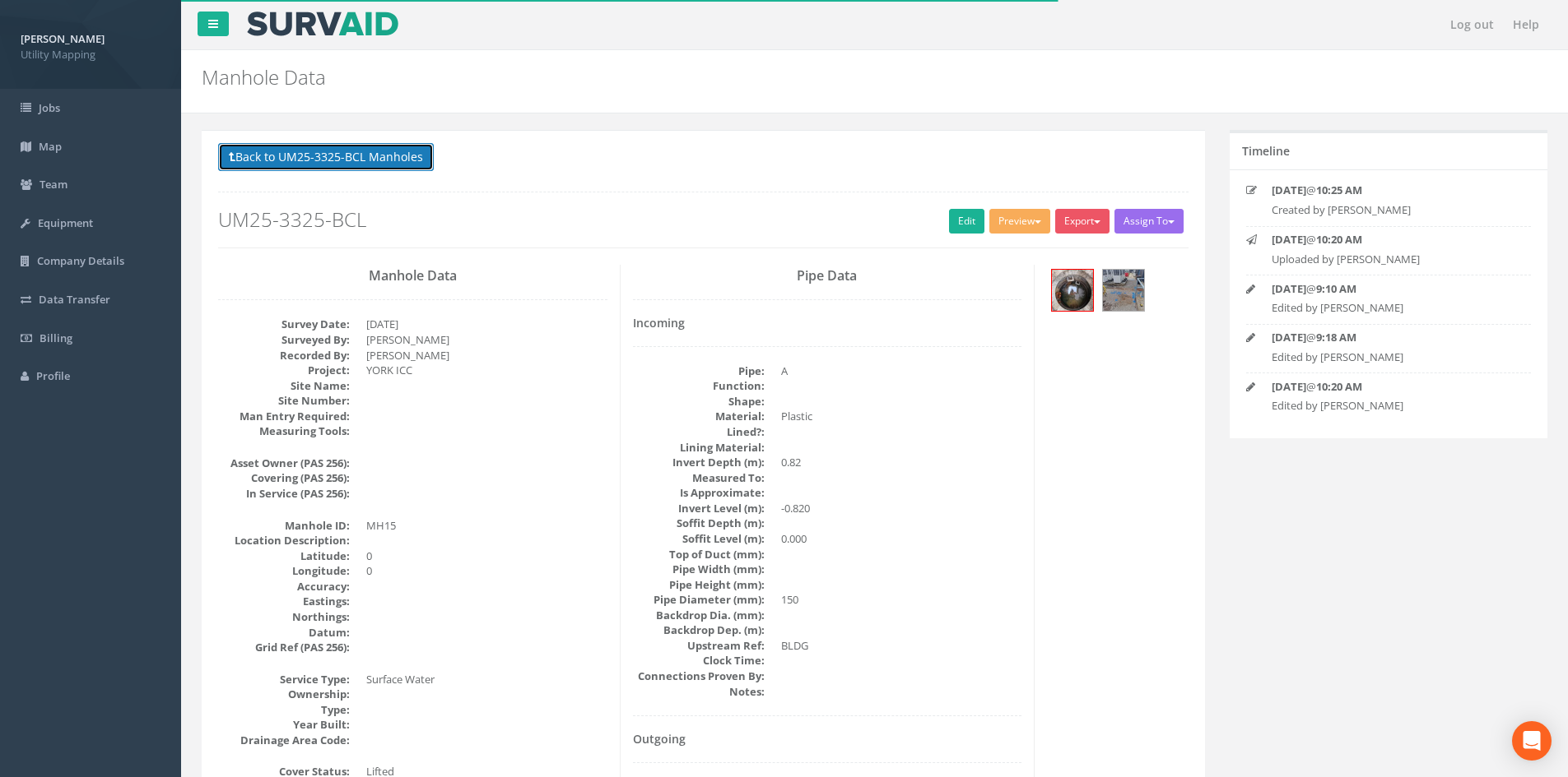
click at [296, 155] on button "Back to UM25-3325-BCL Manholes" at bounding box center [326, 157] width 216 height 28
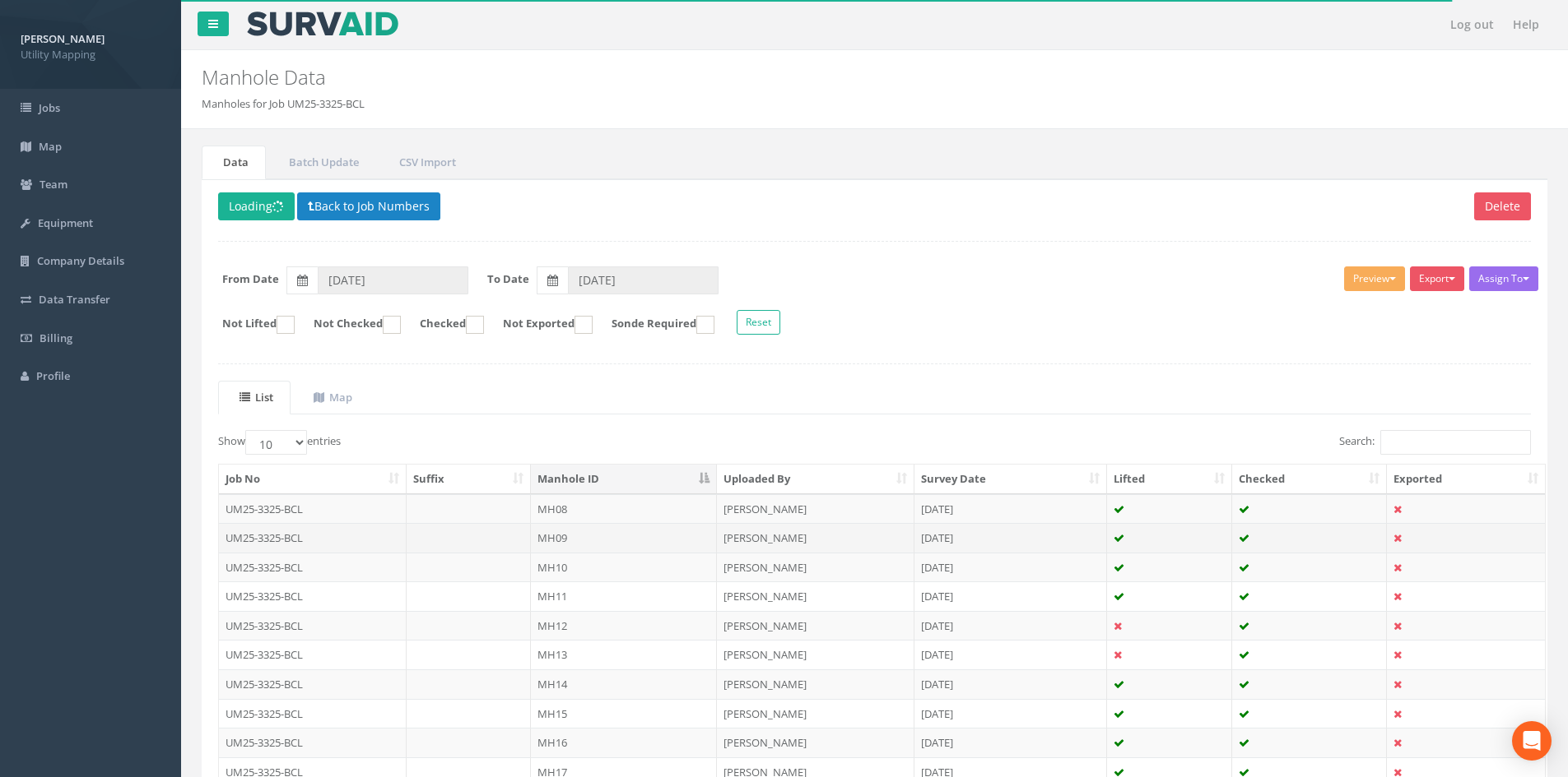
click at [560, 539] on td "MH09" at bounding box center [624, 538] width 186 height 30
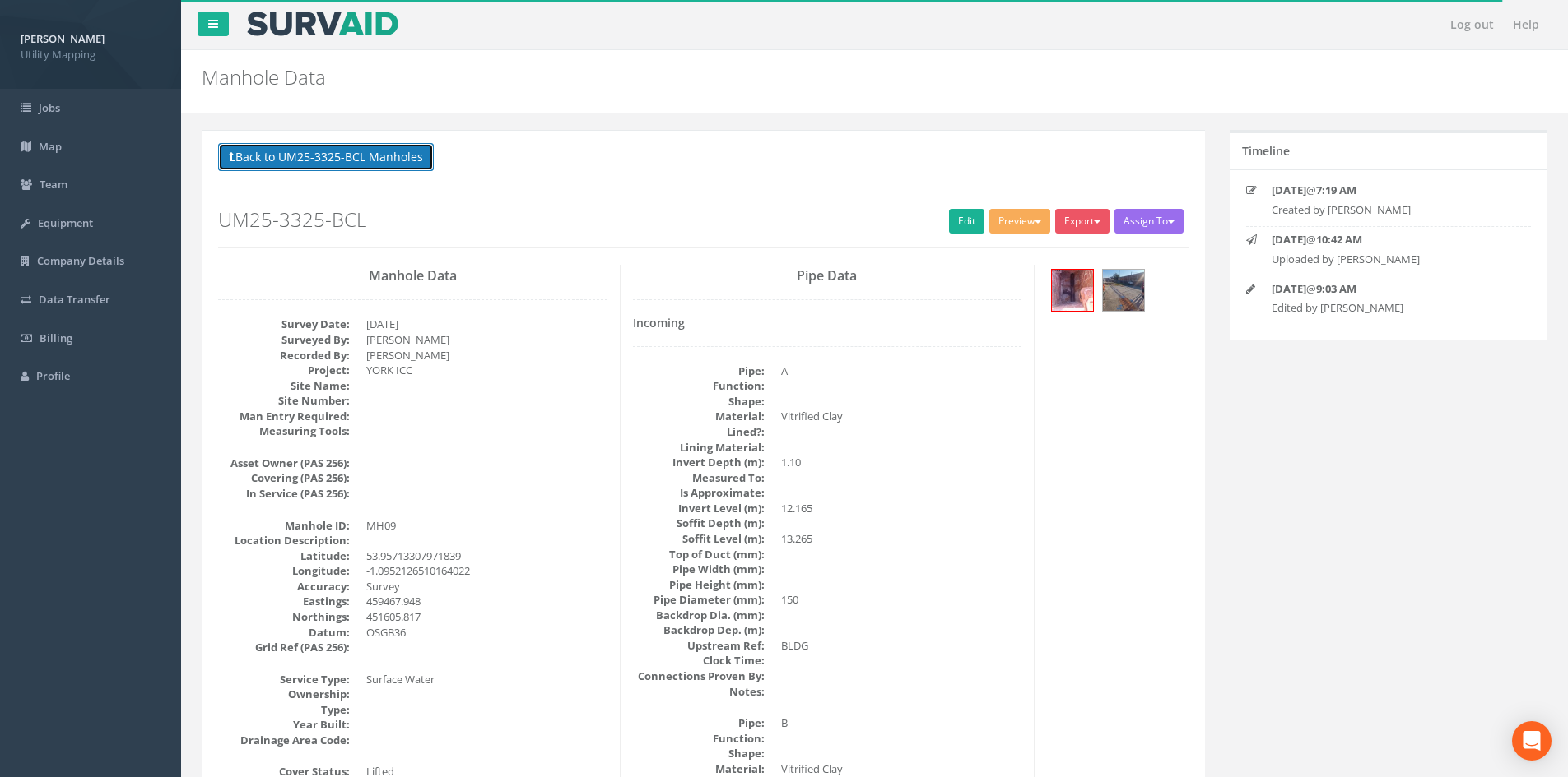
click at [281, 143] on button "Back to UM25-3325-BCL Manholes" at bounding box center [326, 157] width 216 height 28
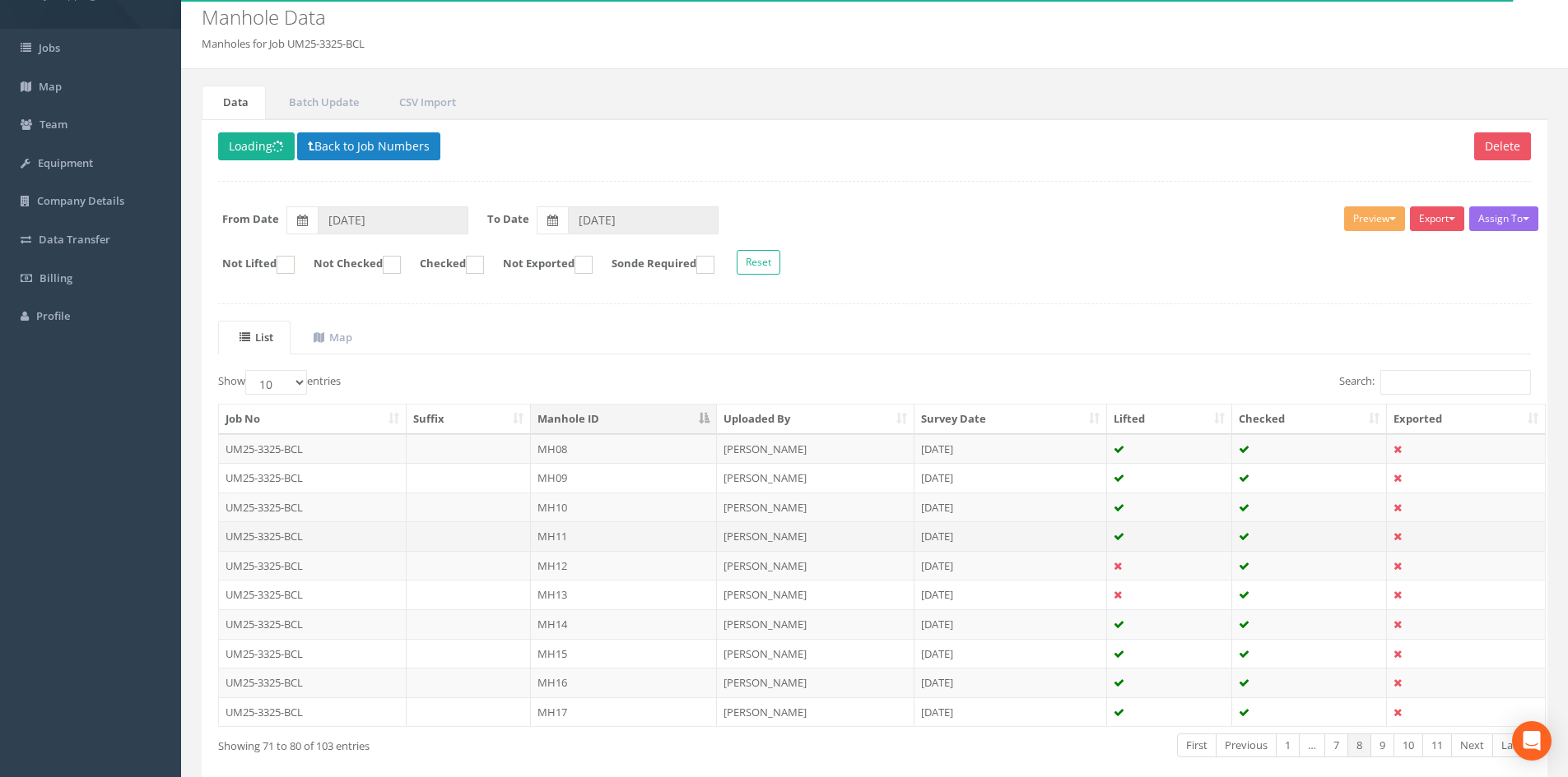
scroll to position [140, 0]
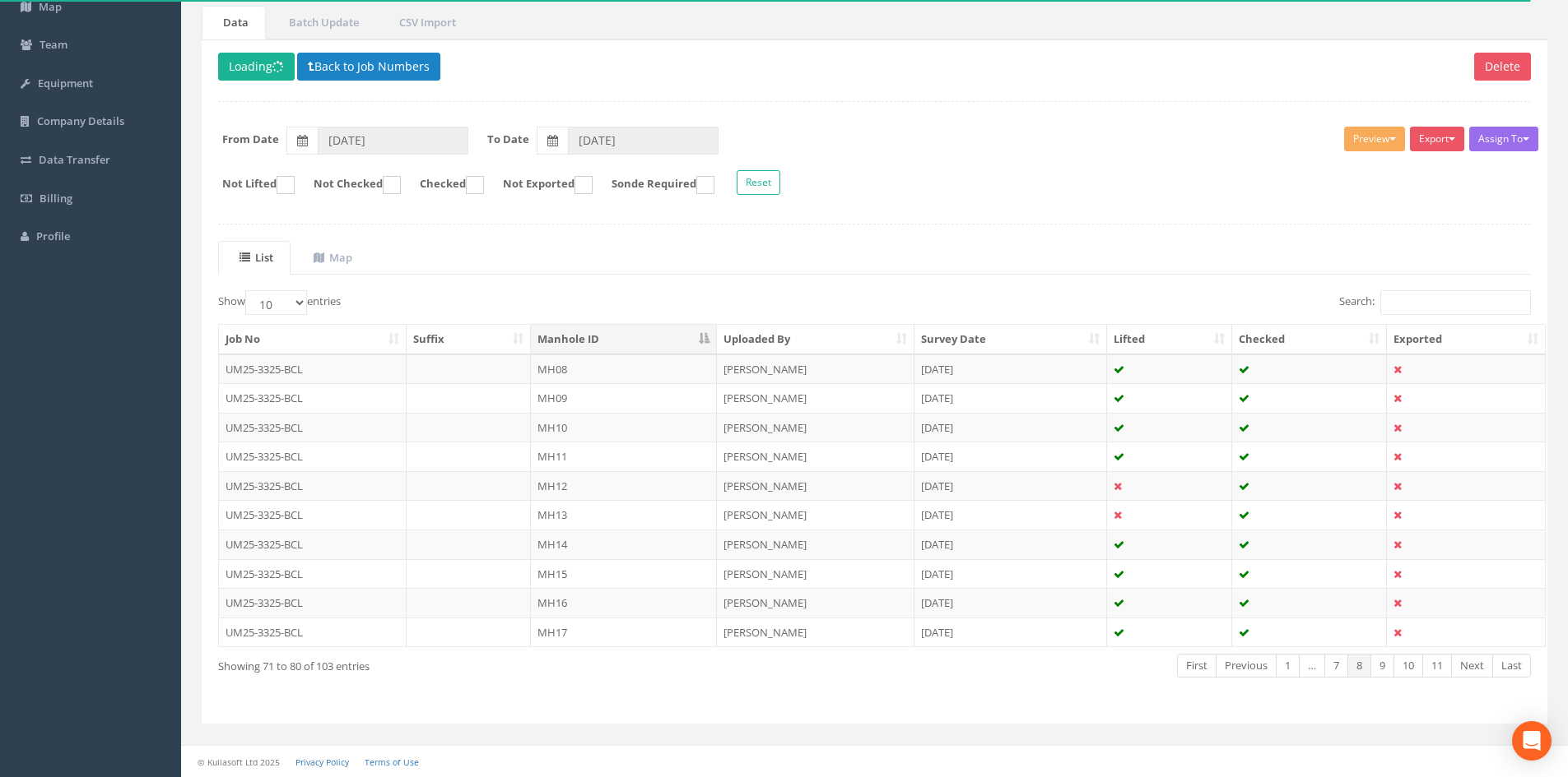
click at [631, 572] on td "MH15" at bounding box center [624, 575] width 186 height 30
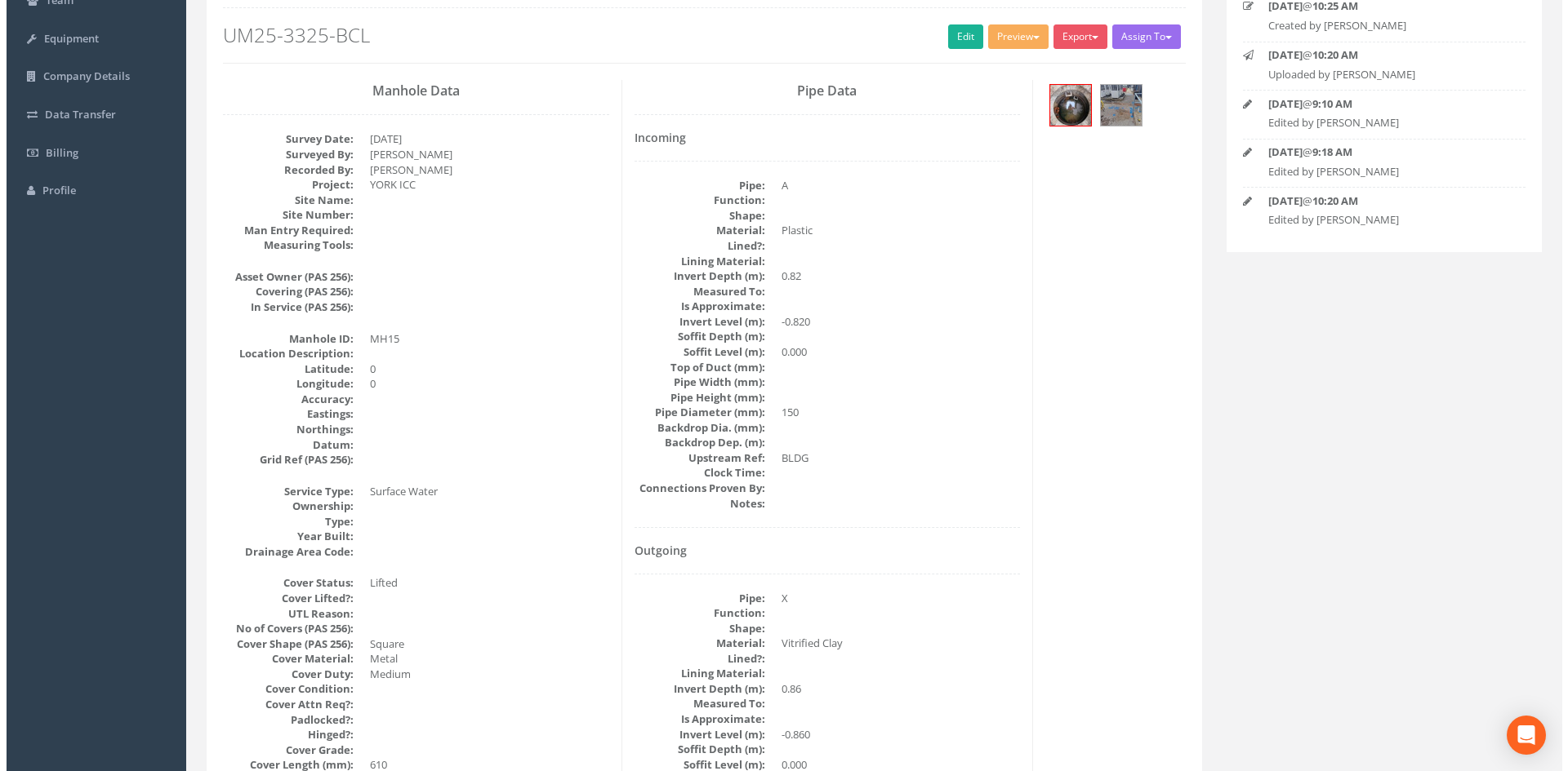
scroll to position [0, 0]
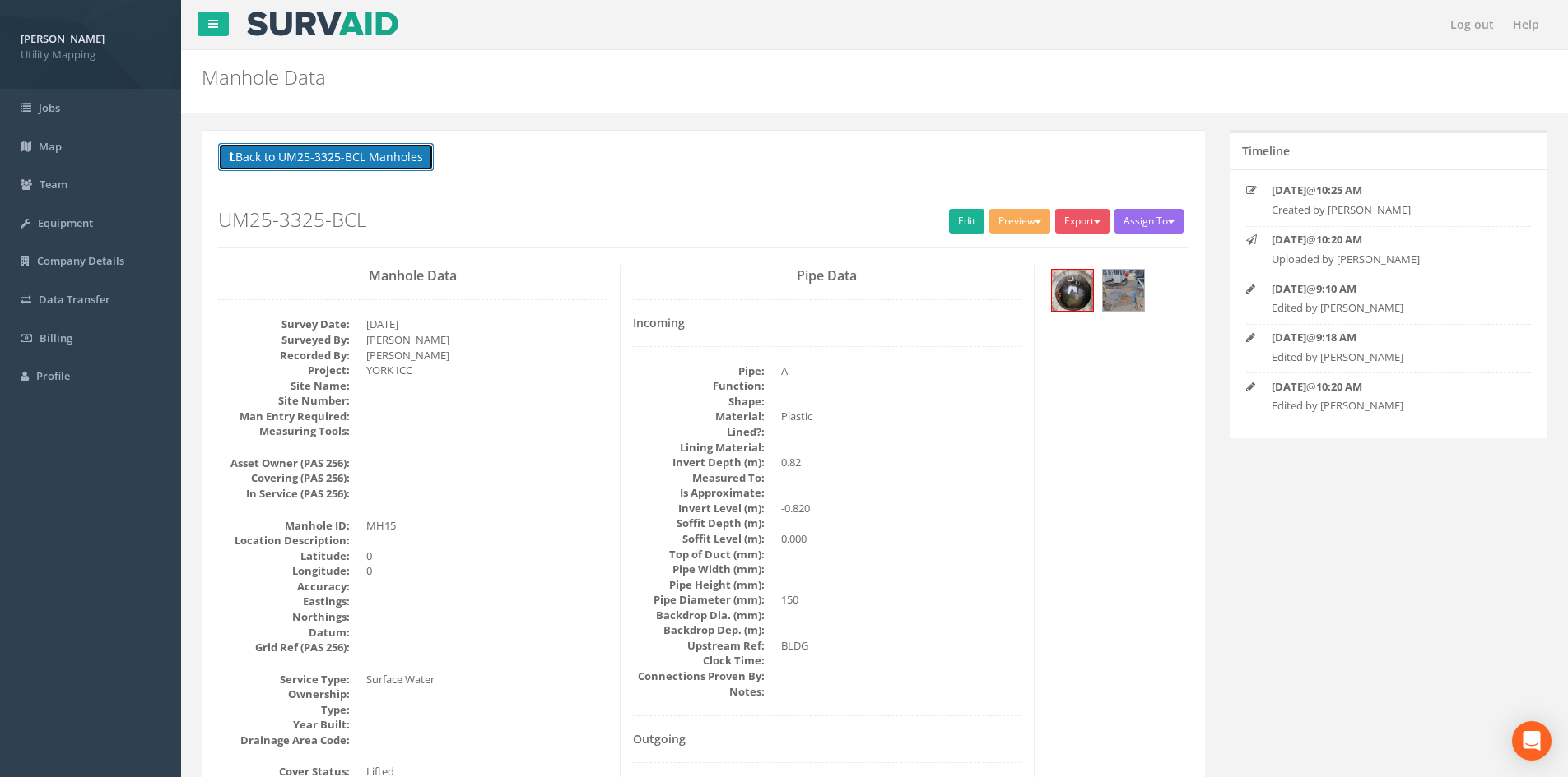
click at [341, 145] on button "Back to UM25-3325-BCL Manholes" at bounding box center [326, 157] width 216 height 28
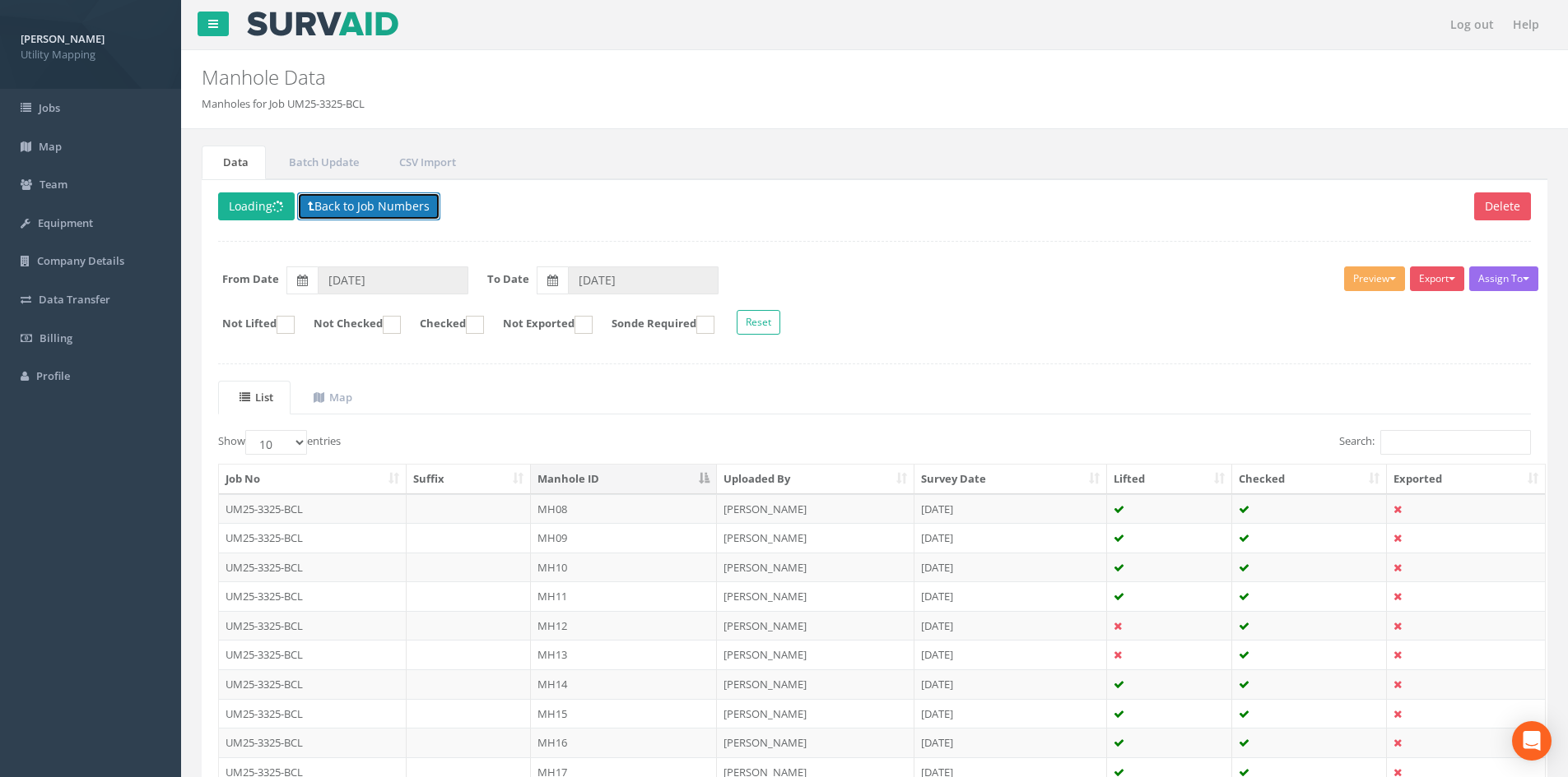
click at [383, 208] on button "Back to Job Numbers" at bounding box center [368, 207] width 143 height 28
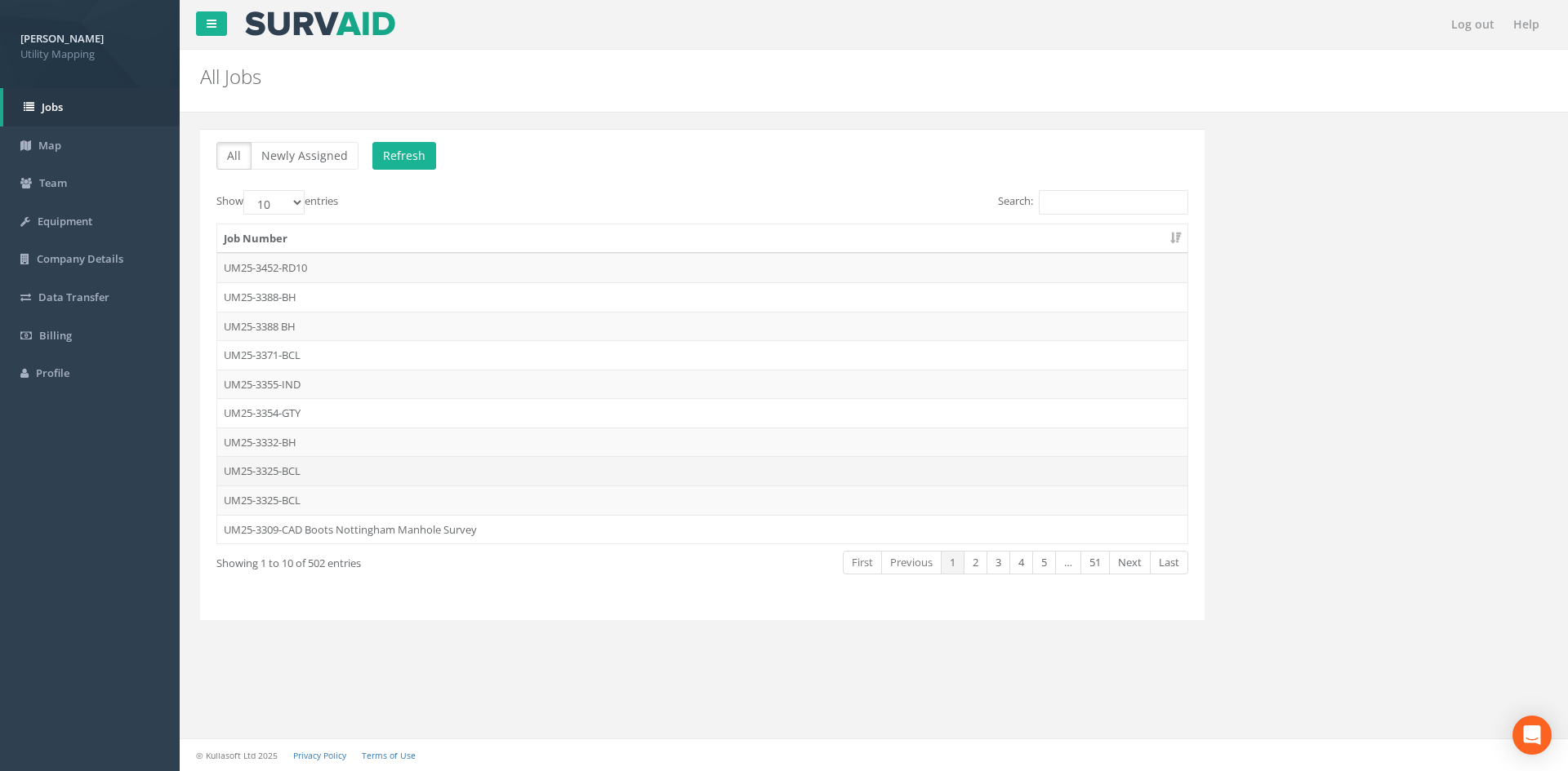
drag, startPoint x: 310, startPoint y: 475, endPoint x: 316, endPoint y: 466, distance: 10.8
click at [316, 466] on td "UM25-3325-BCL" at bounding box center [703, 471] width 971 height 30
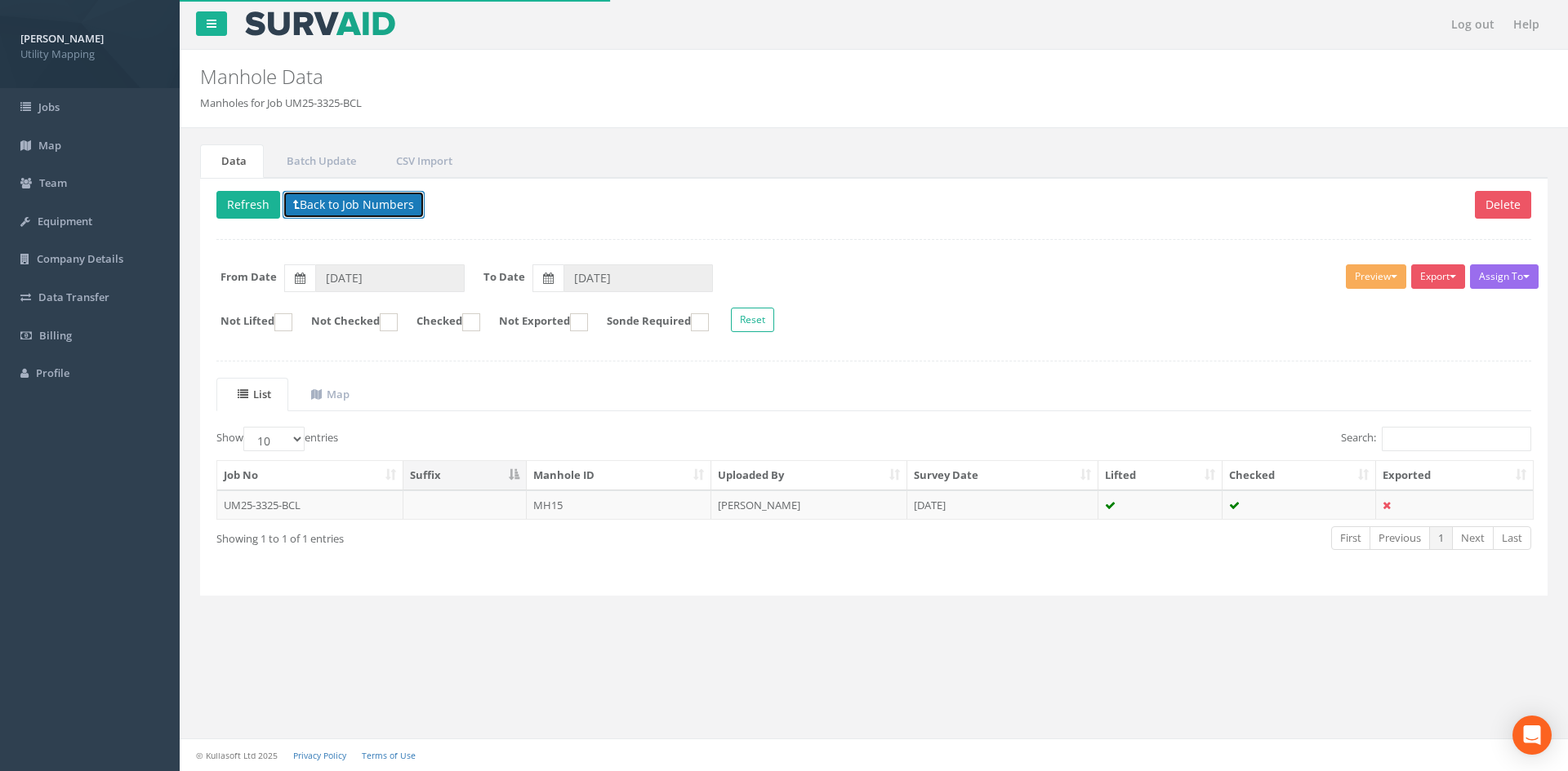
click at [319, 204] on button "Back to Job Numbers" at bounding box center [353, 205] width 142 height 28
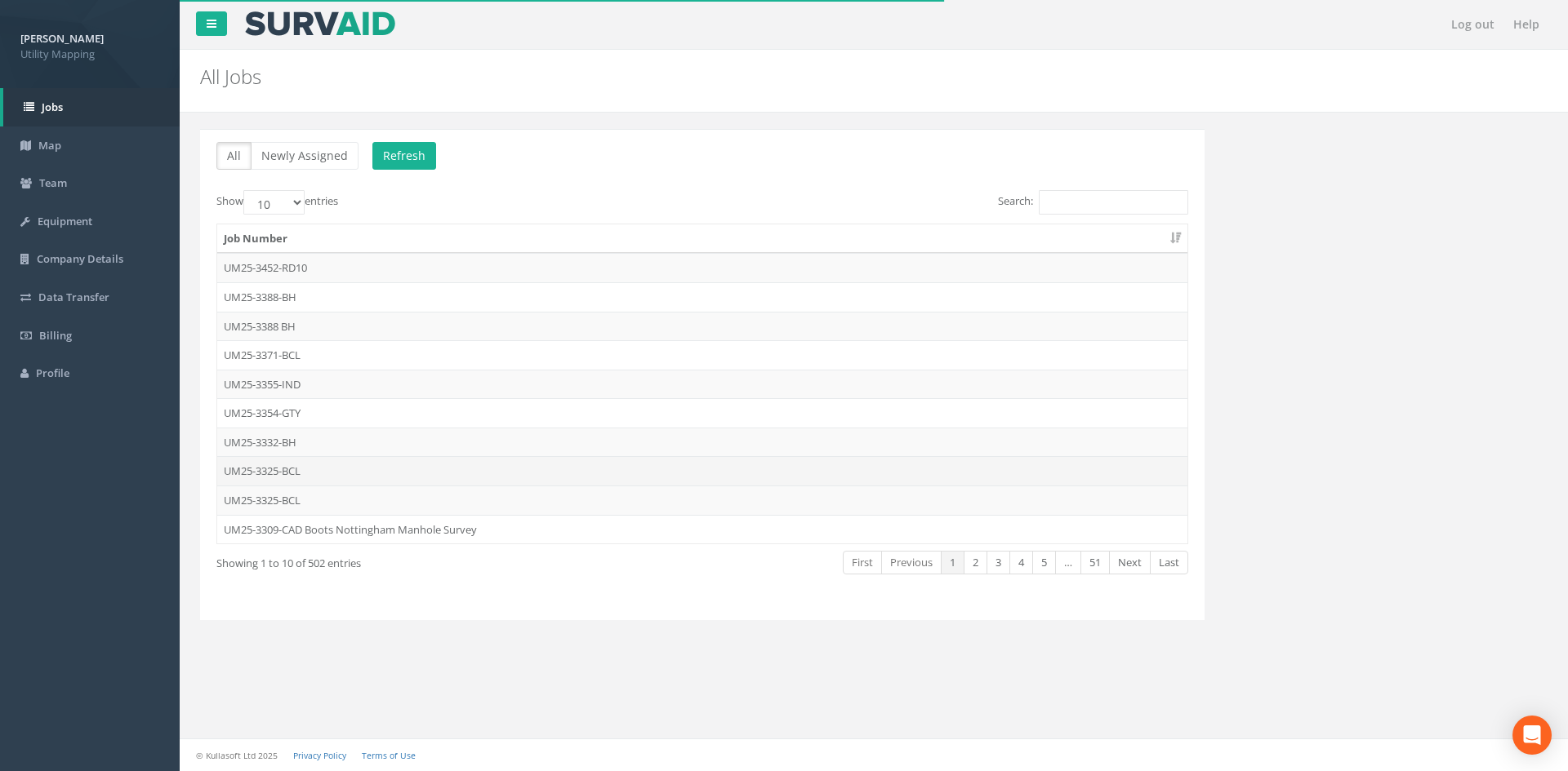
click at [318, 475] on td "UM25-3325-BCL" at bounding box center [703, 471] width 971 height 30
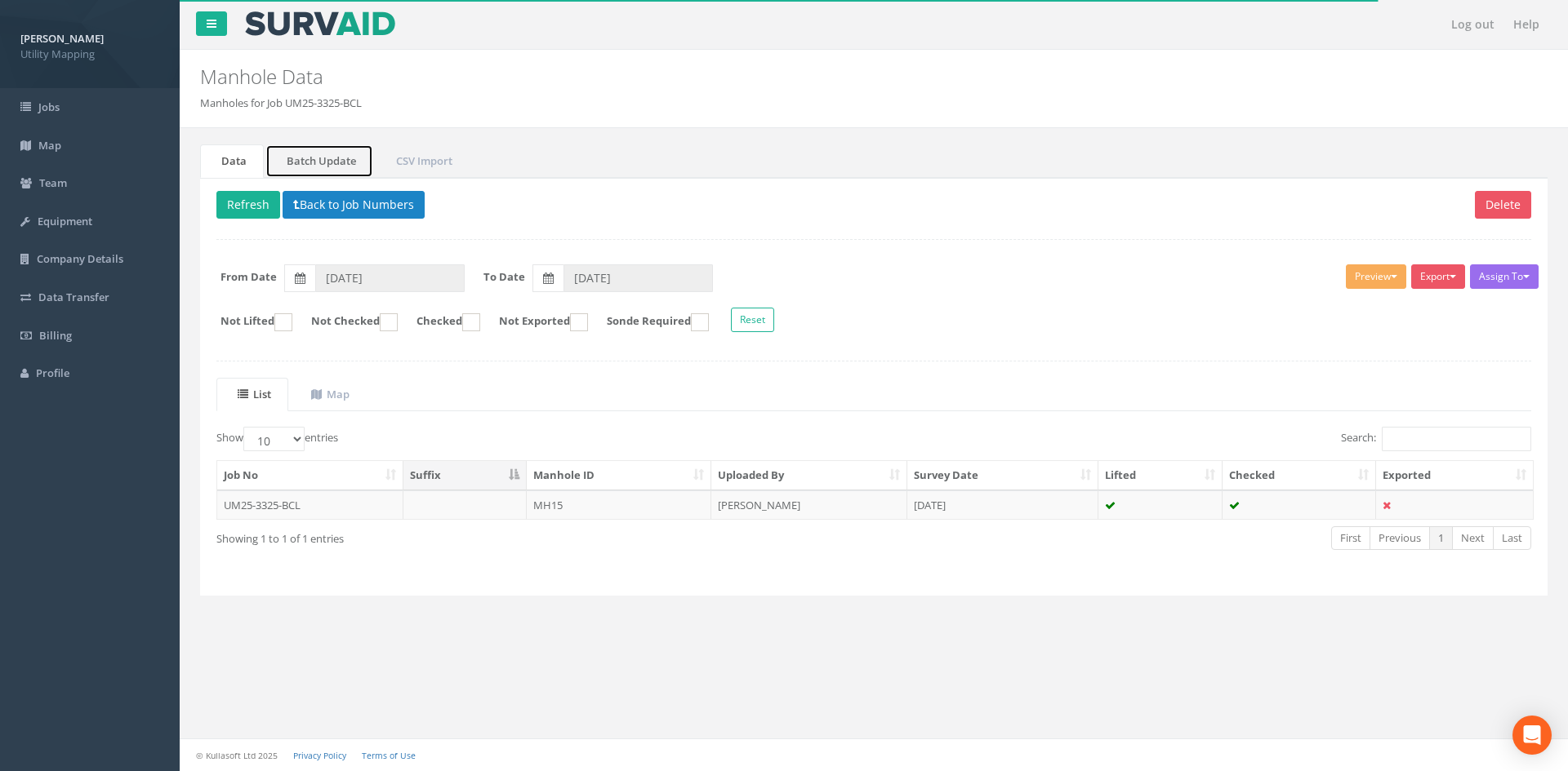
click at [339, 156] on link "Batch Update" at bounding box center [319, 161] width 108 height 34
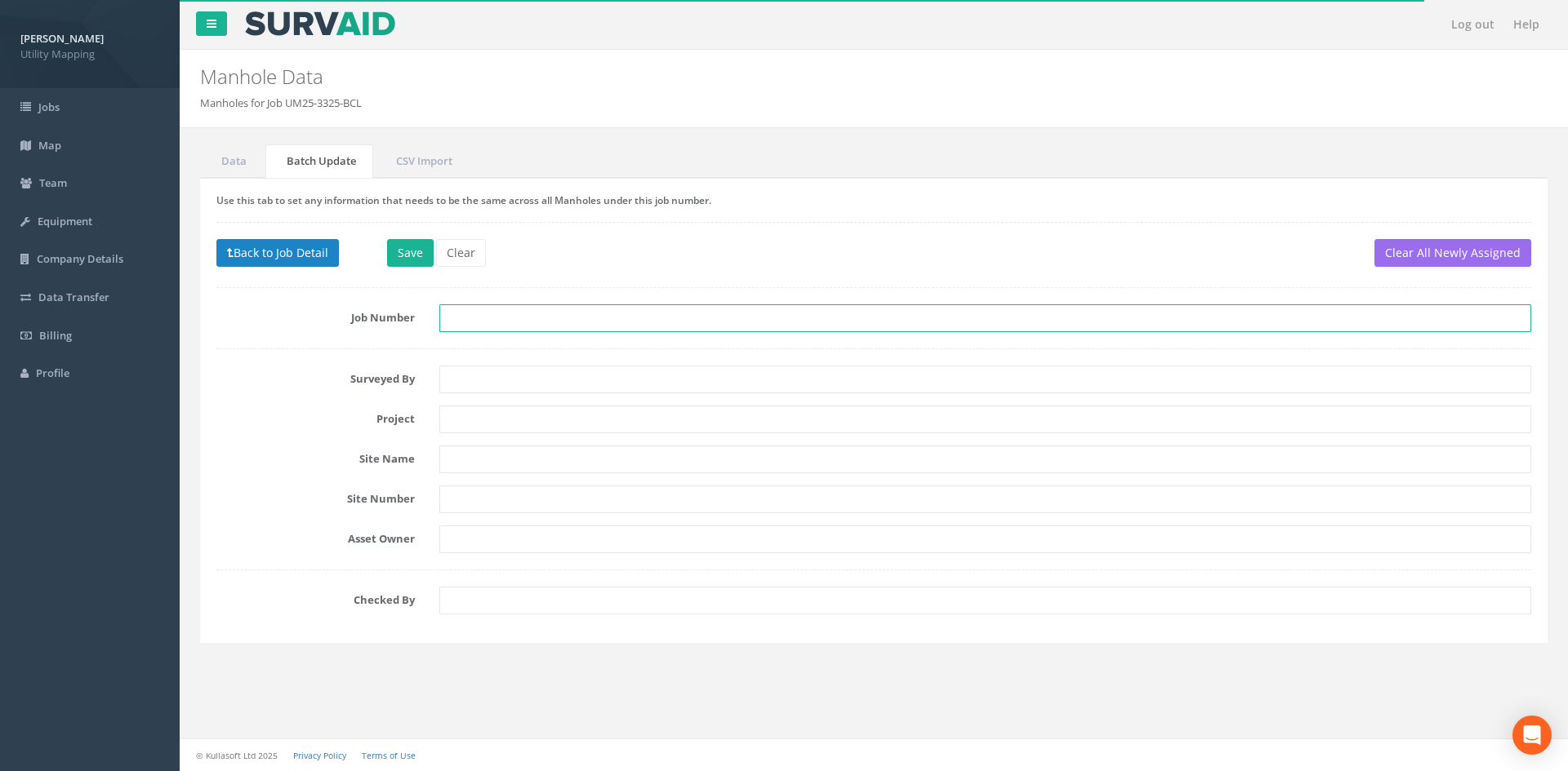
click at [499, 313] on input "text" at bounding box center [984, 318] width 1091 height 28
paste input "UM25-3325-BCL"
type input "UM25-3325-BCL"
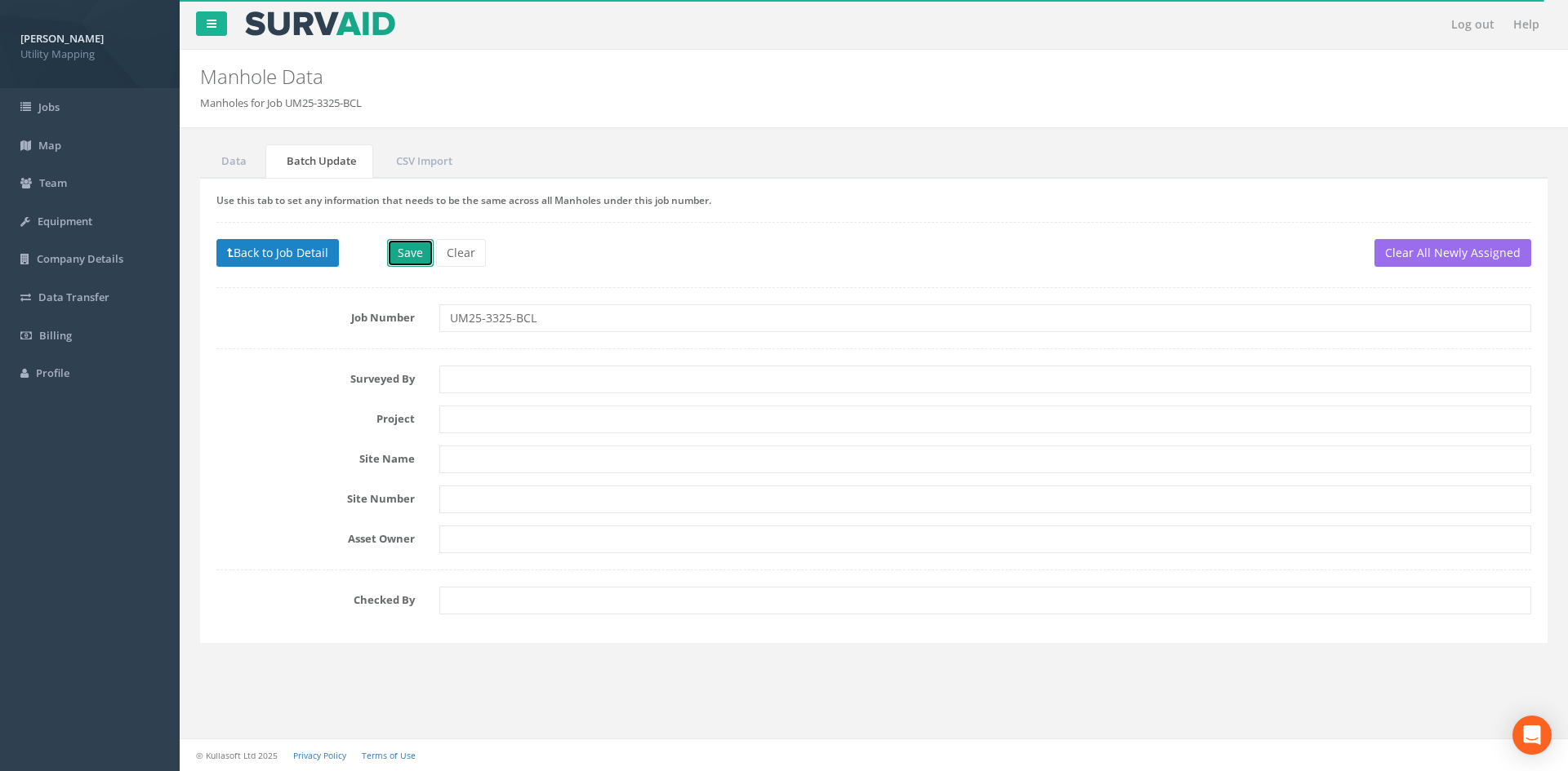
click at [410, 252] on button "Save" at bounding box center [410, 253] width 47 height 28
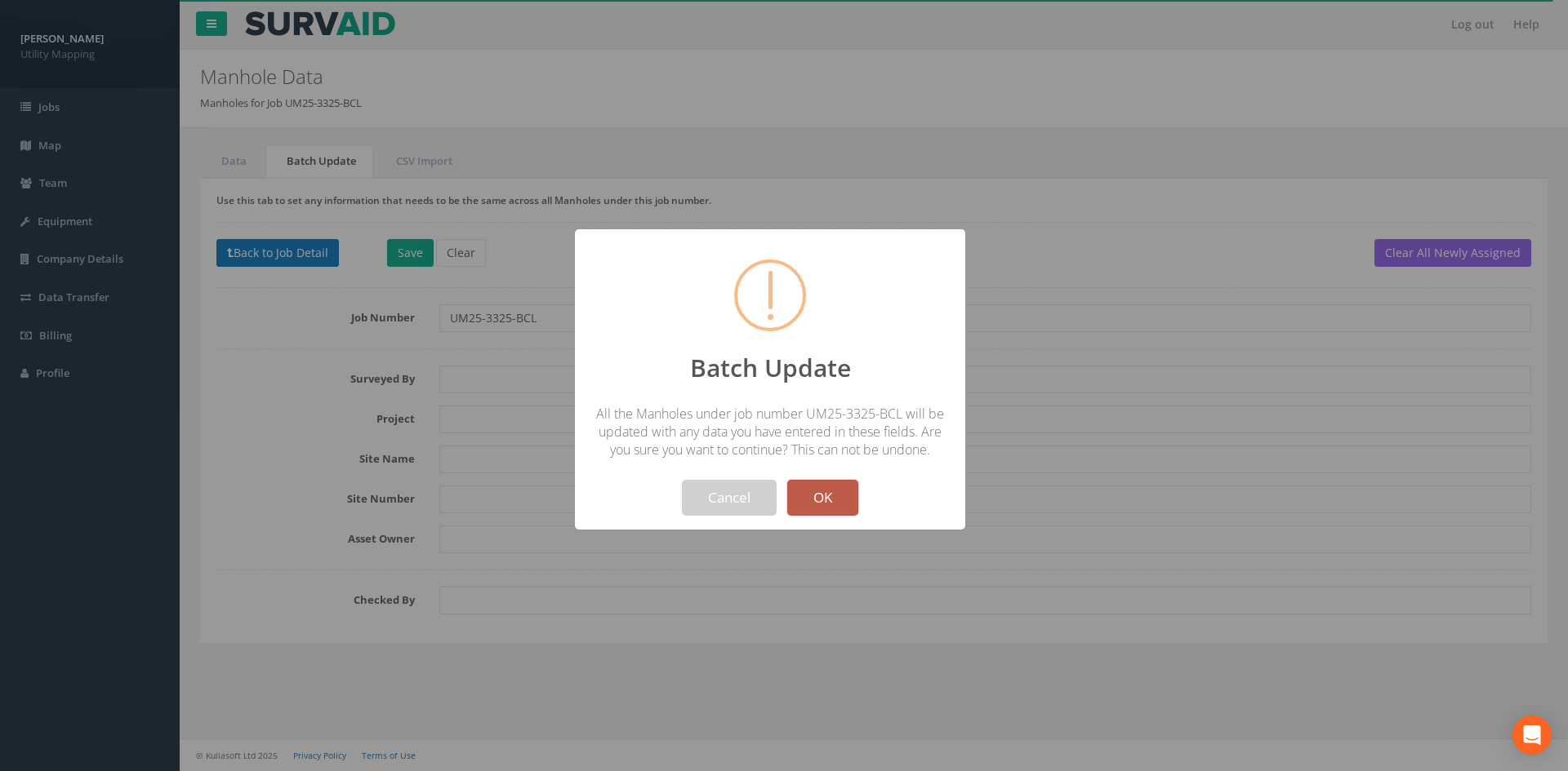
click at [828, 489] on button "OK" at bounding box center [823, 497] width 71 height 36
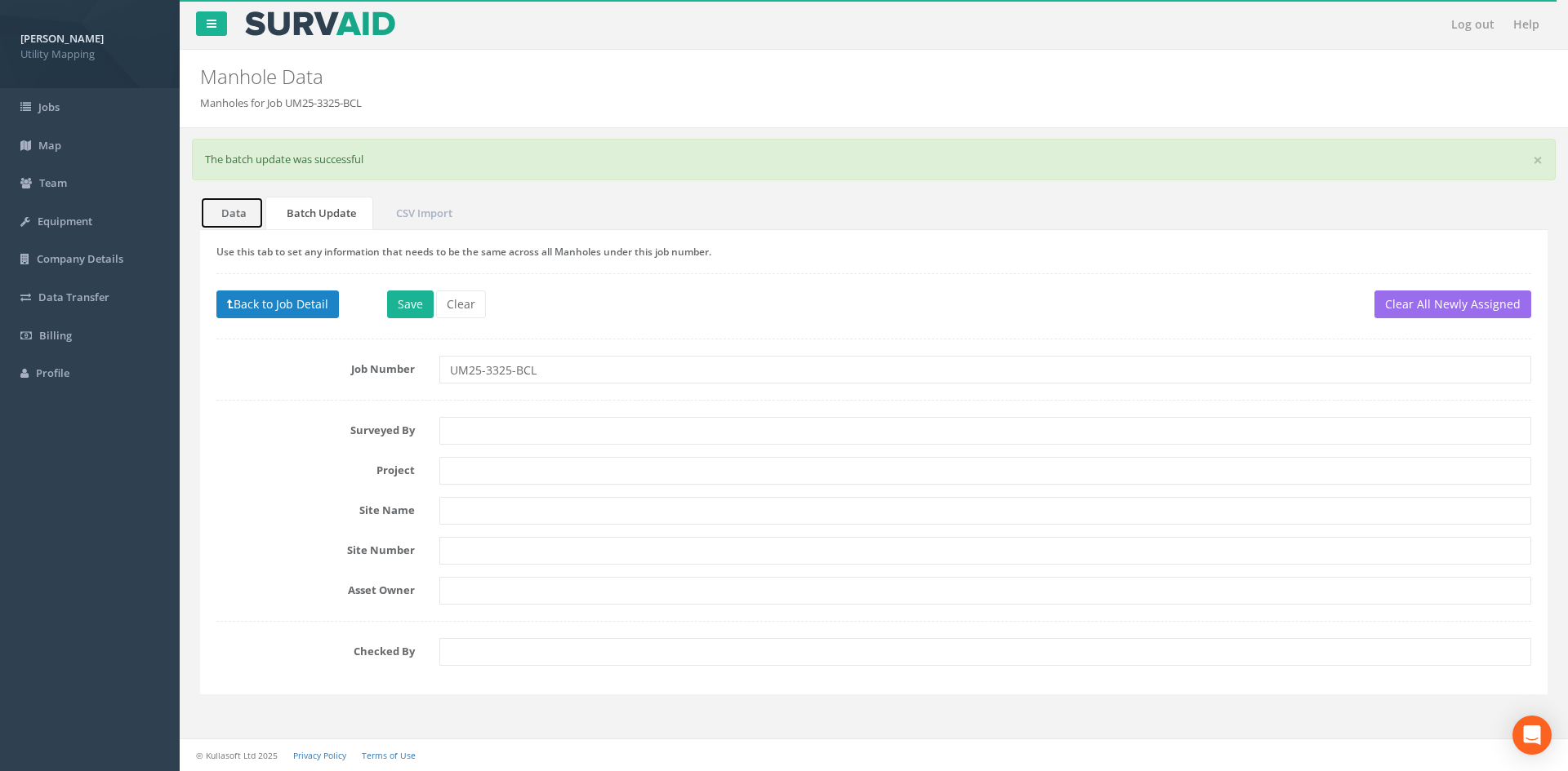
click at [244, 214] on link "Data" at bounding box center [231, 213] width 63 height 34
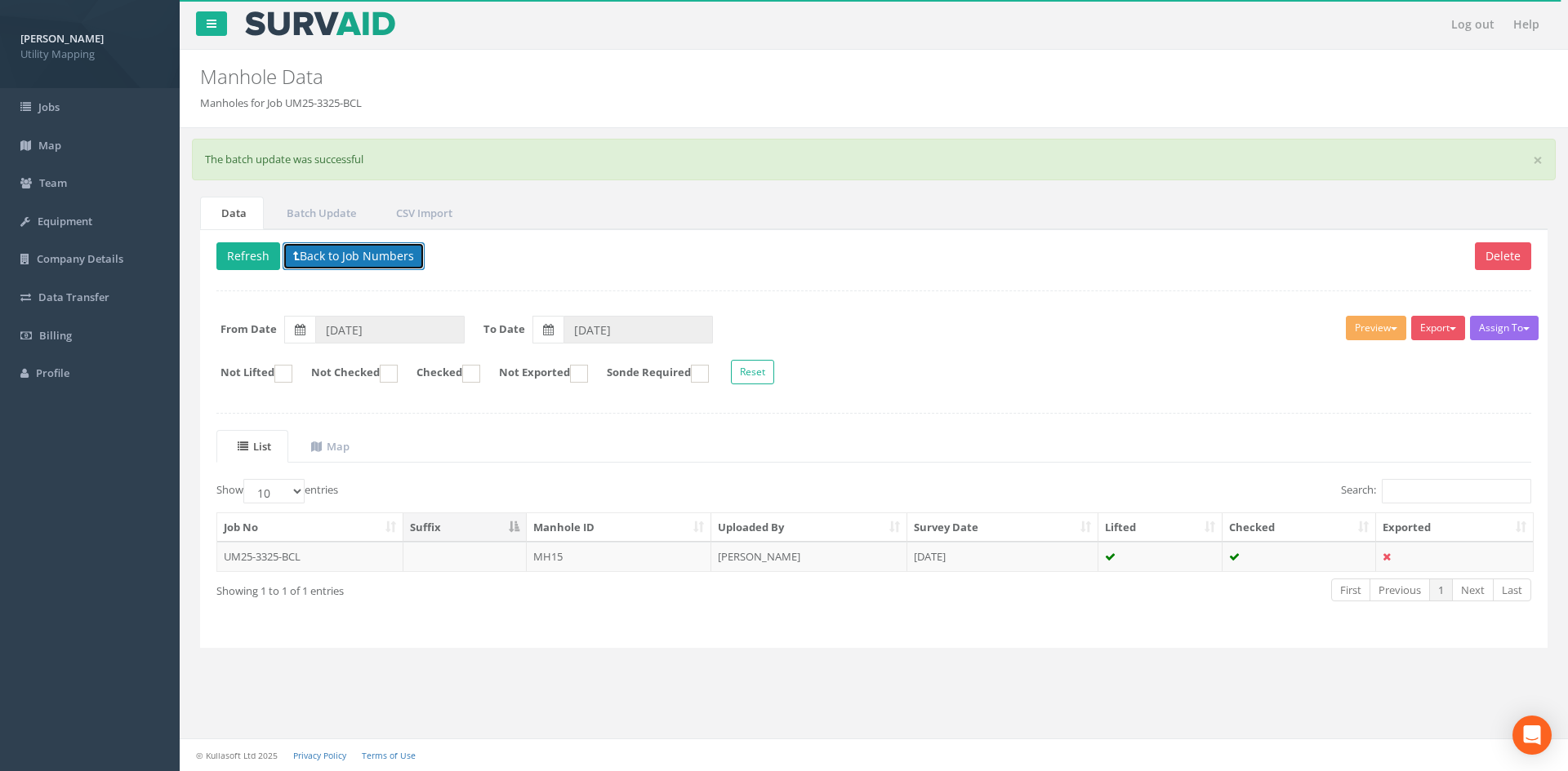
click at [315, 252] on button "Back to Job Numbers" at bounding box center [353, 256] width 142 height 28
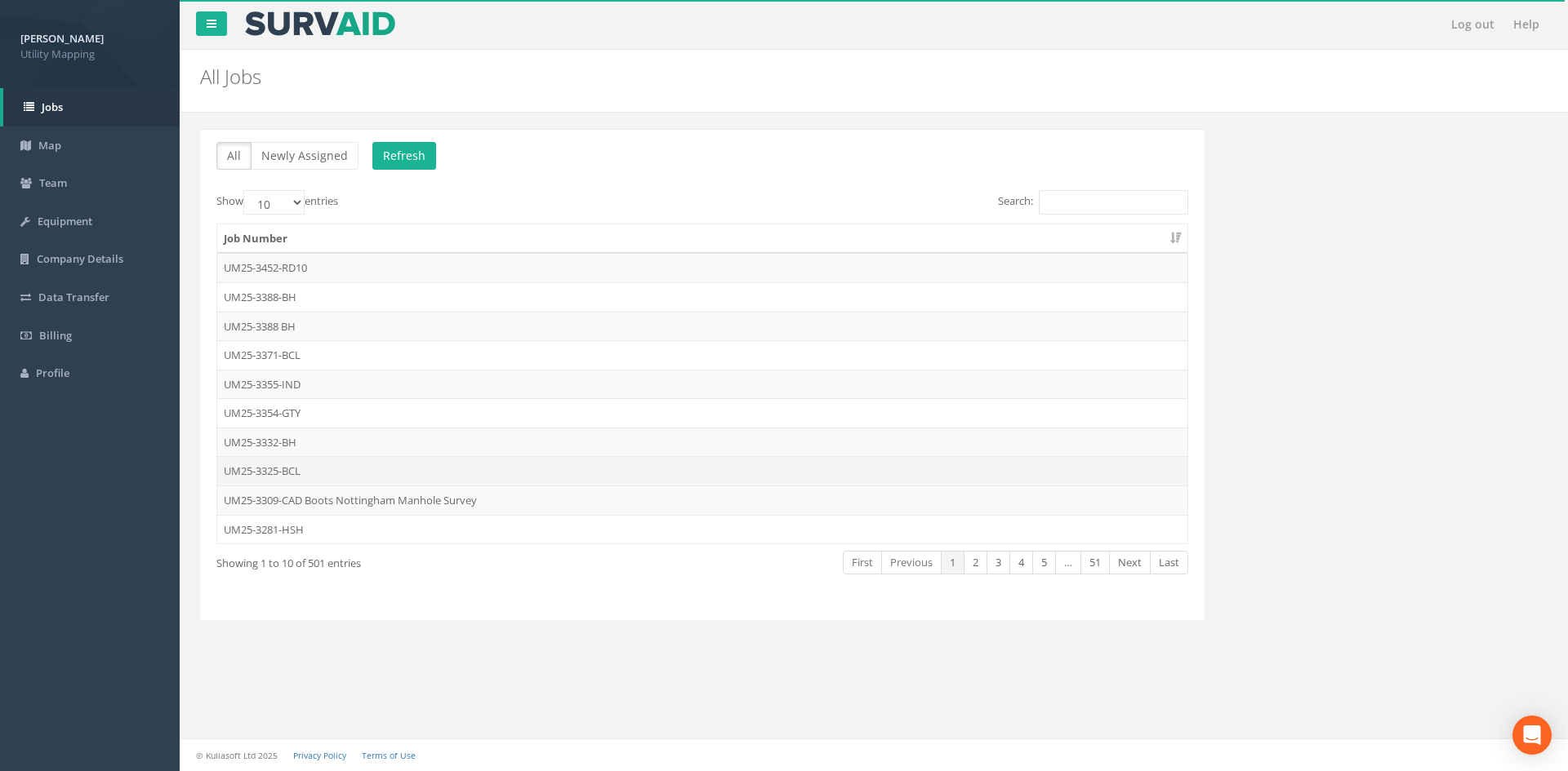
click at [302, 468] on td "UM25-3325-BCL" at bounding box center [703, 471] width 971 height 30
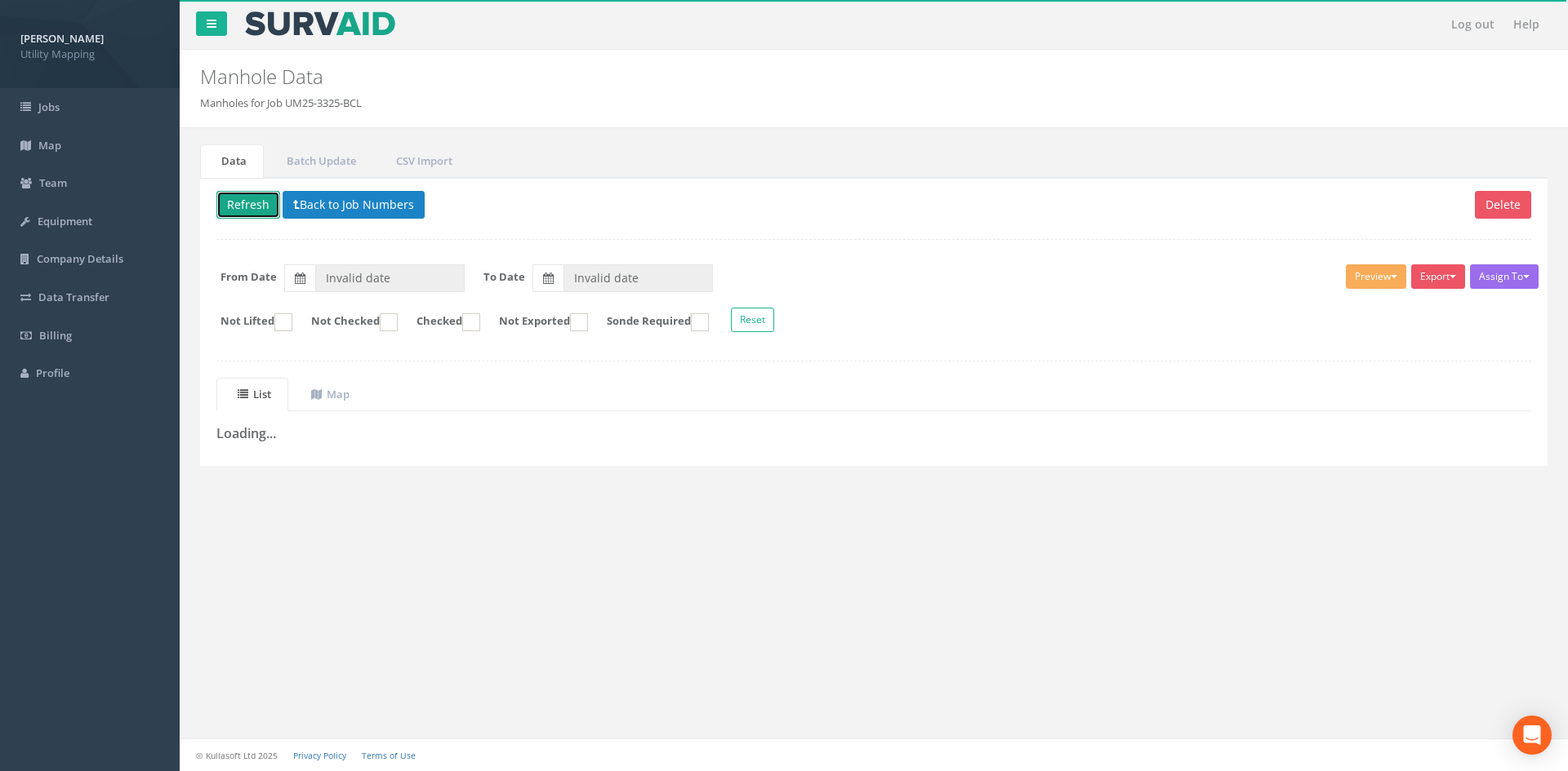
click at [260, 201] on button "Refresh" at bounding box center [248, 205] width 63 height 28
click at [349, 199] on button "Back to Job Numbers" at bounding box center [365, 205] width 142 height 28
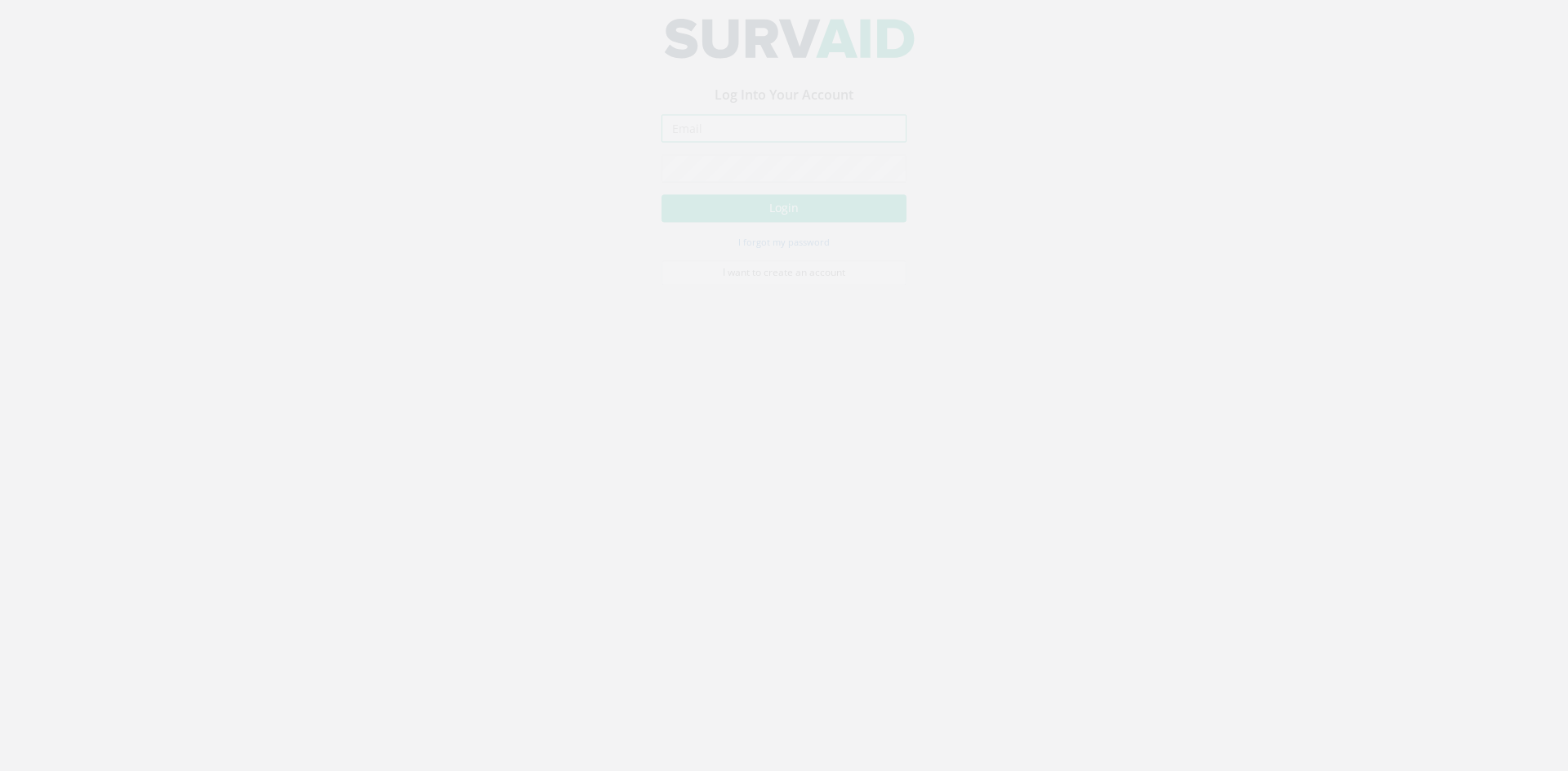
click at [737, 142] on input "email" at bounding box center [784, 143] width 245 height 28
type input "[EMAIL_ADDRESS][DOMAIN_NAME]"
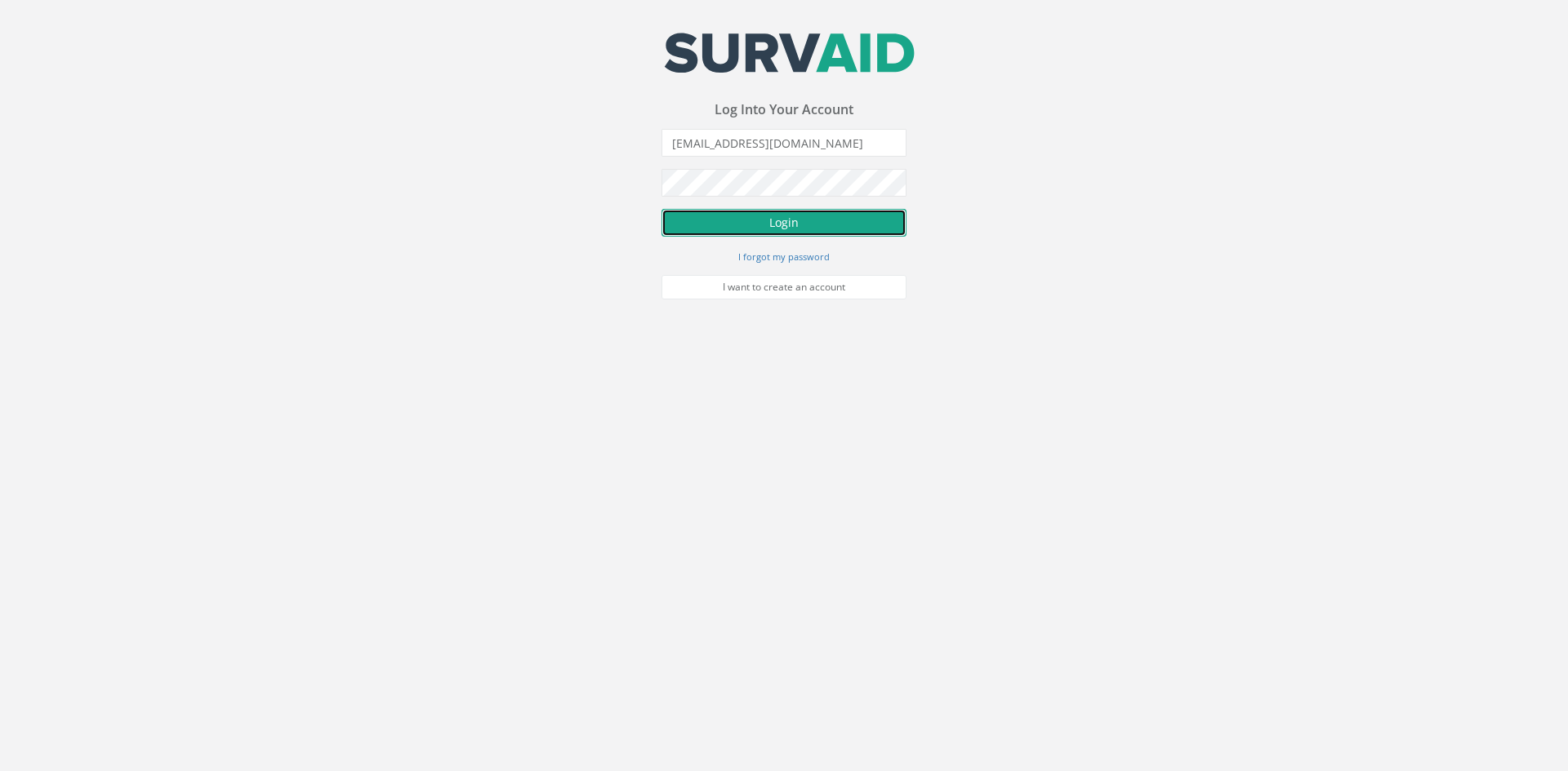
click at [755, 223] on button "Login" at bounding box center [784, 223] width 245 height 28
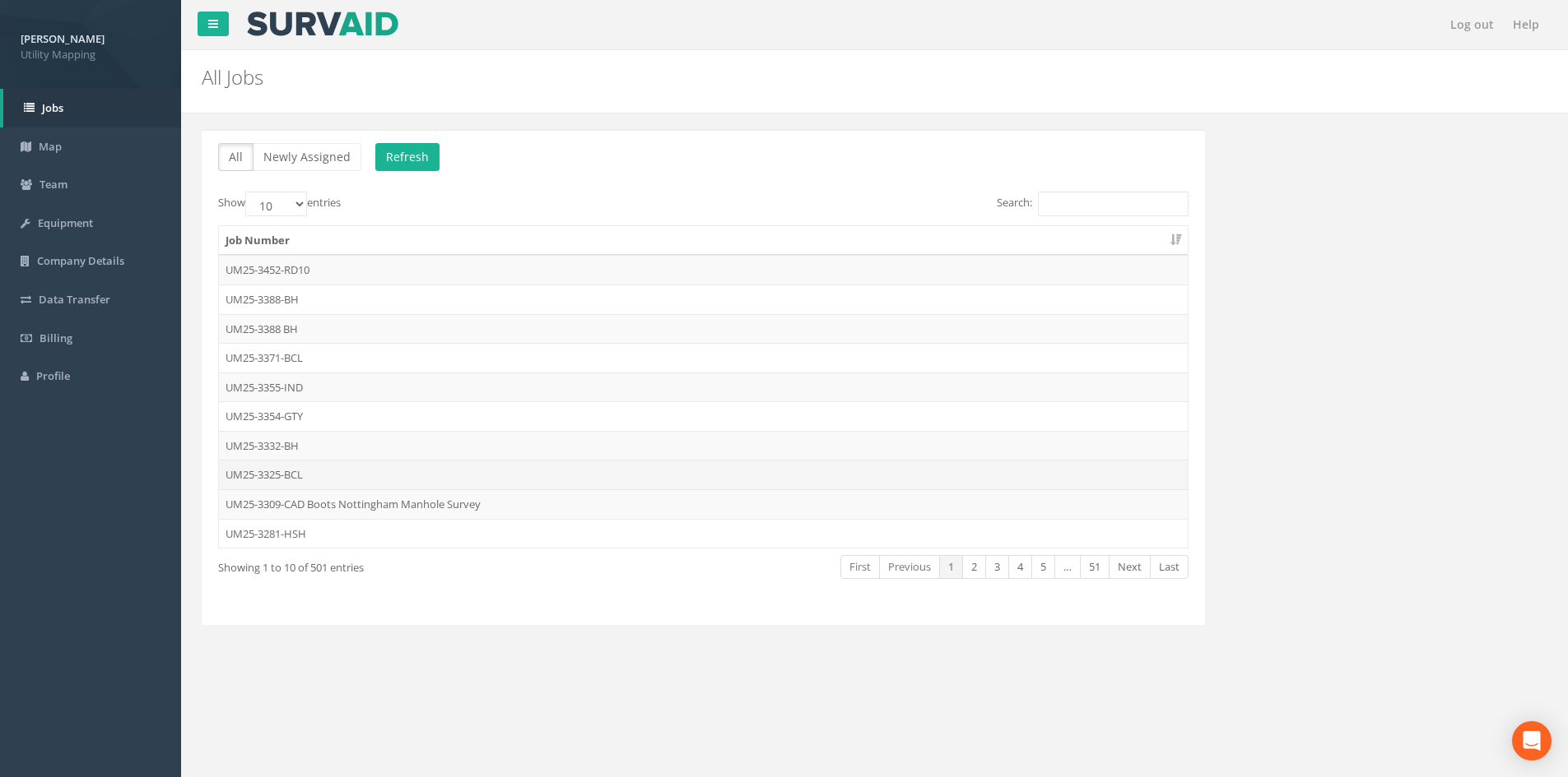
click at [271, 480] on td "UM25-3325-BCL" at bounding box center [703, 475] width 968 height 30
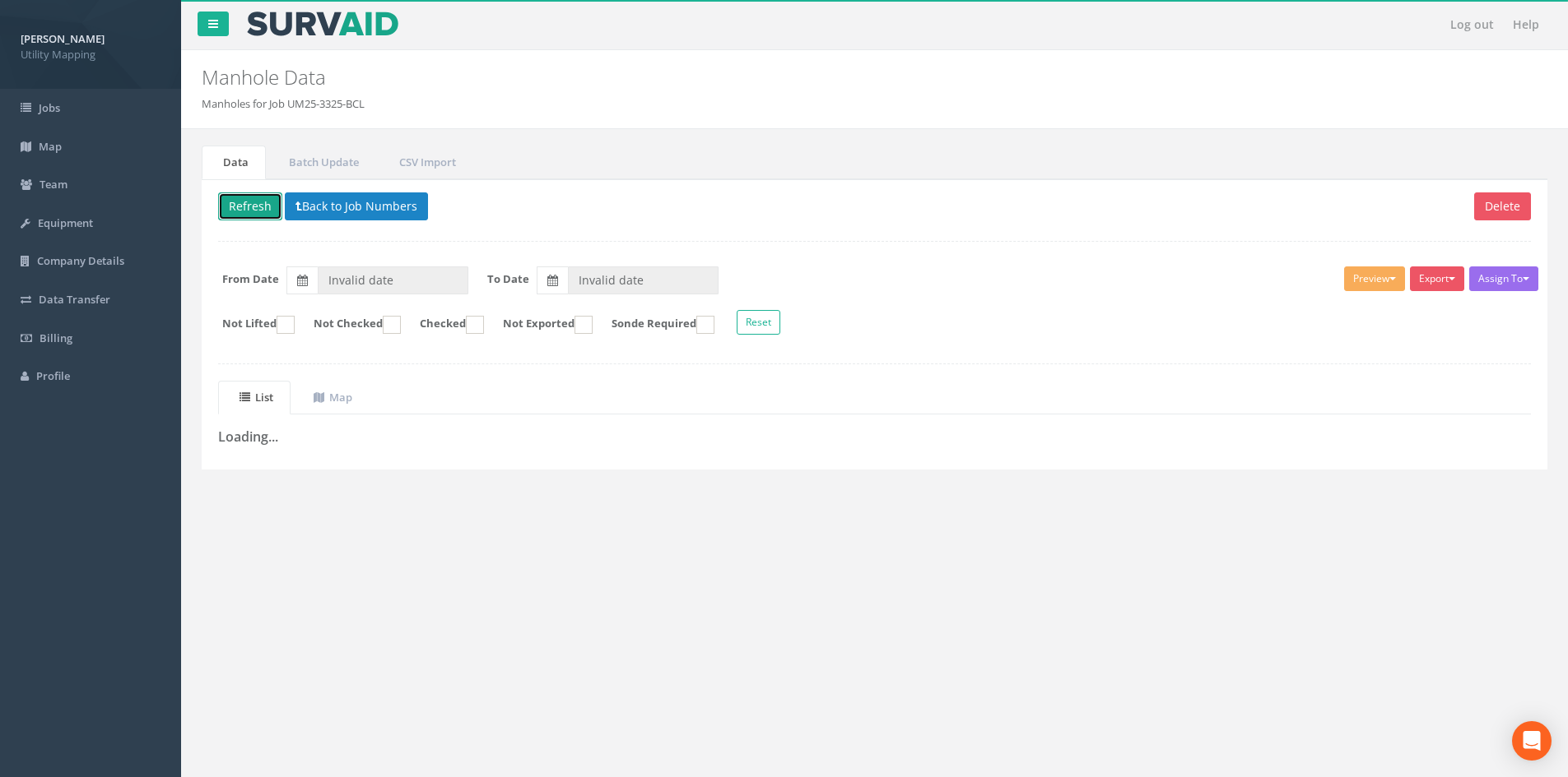
click at [259, 198] on button "Refresh" at bounding box center [250, 207] width 64 height 28
click at [383, 209] on button "Back to Job Numbers" at bounding box center [368, 207] width 143 height 28
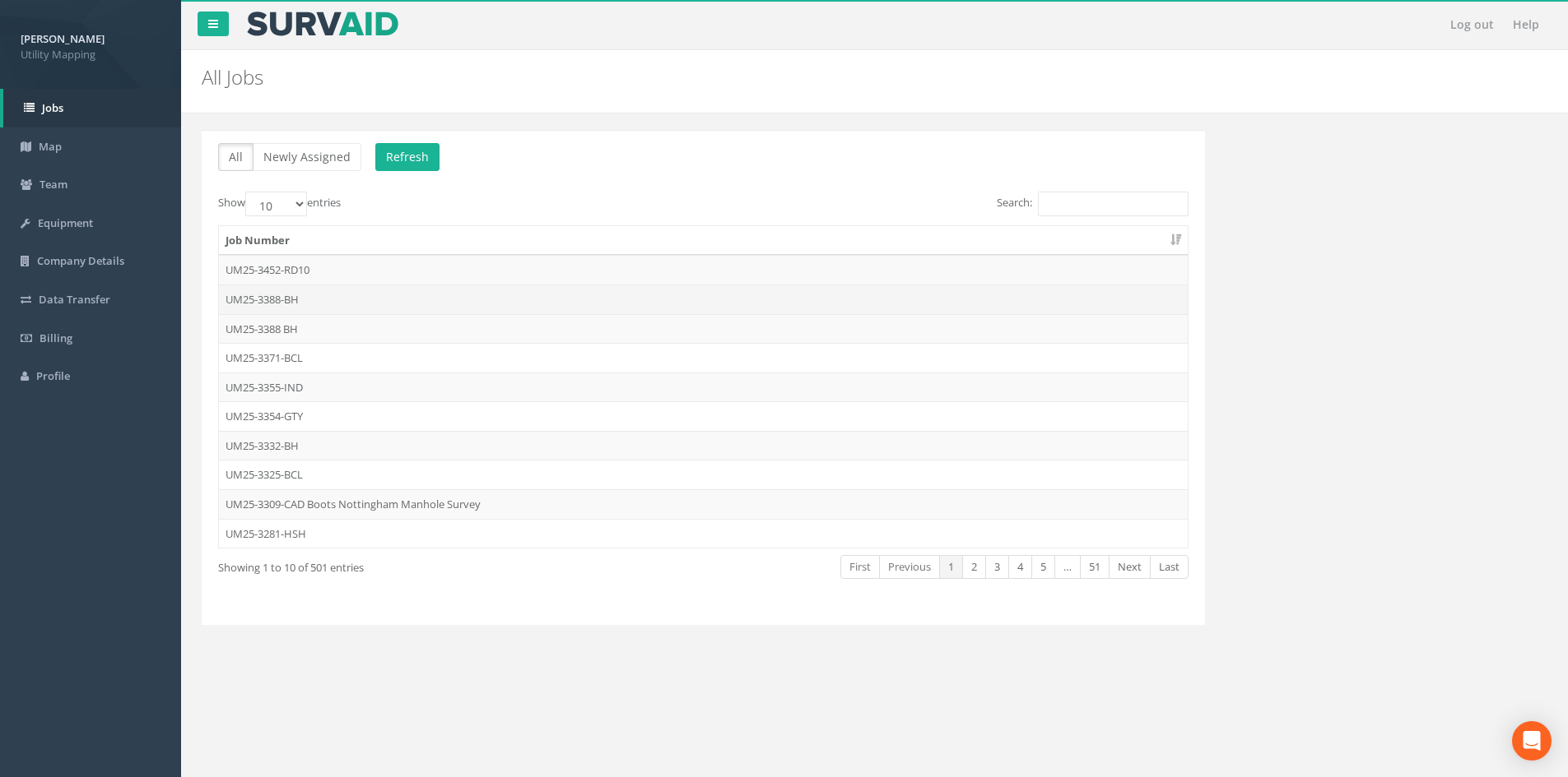
click at [318, 304] on td "UM25-3388-BH" at bounding box center [703, 300] width 968 height 30
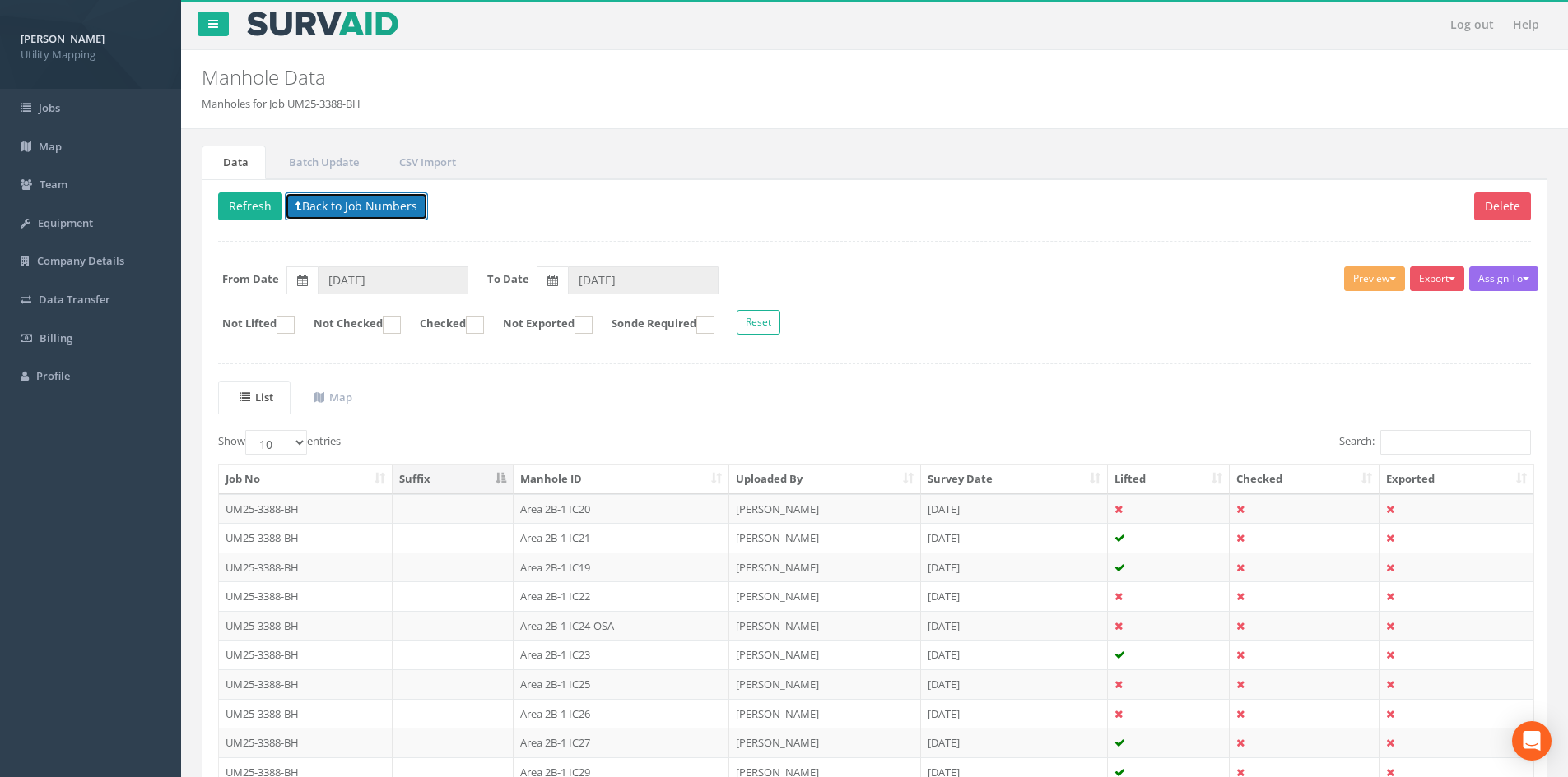
click at [322, 215] on button "Back to Job Numbers" at bounding box center [356, 207] width 143 height 28
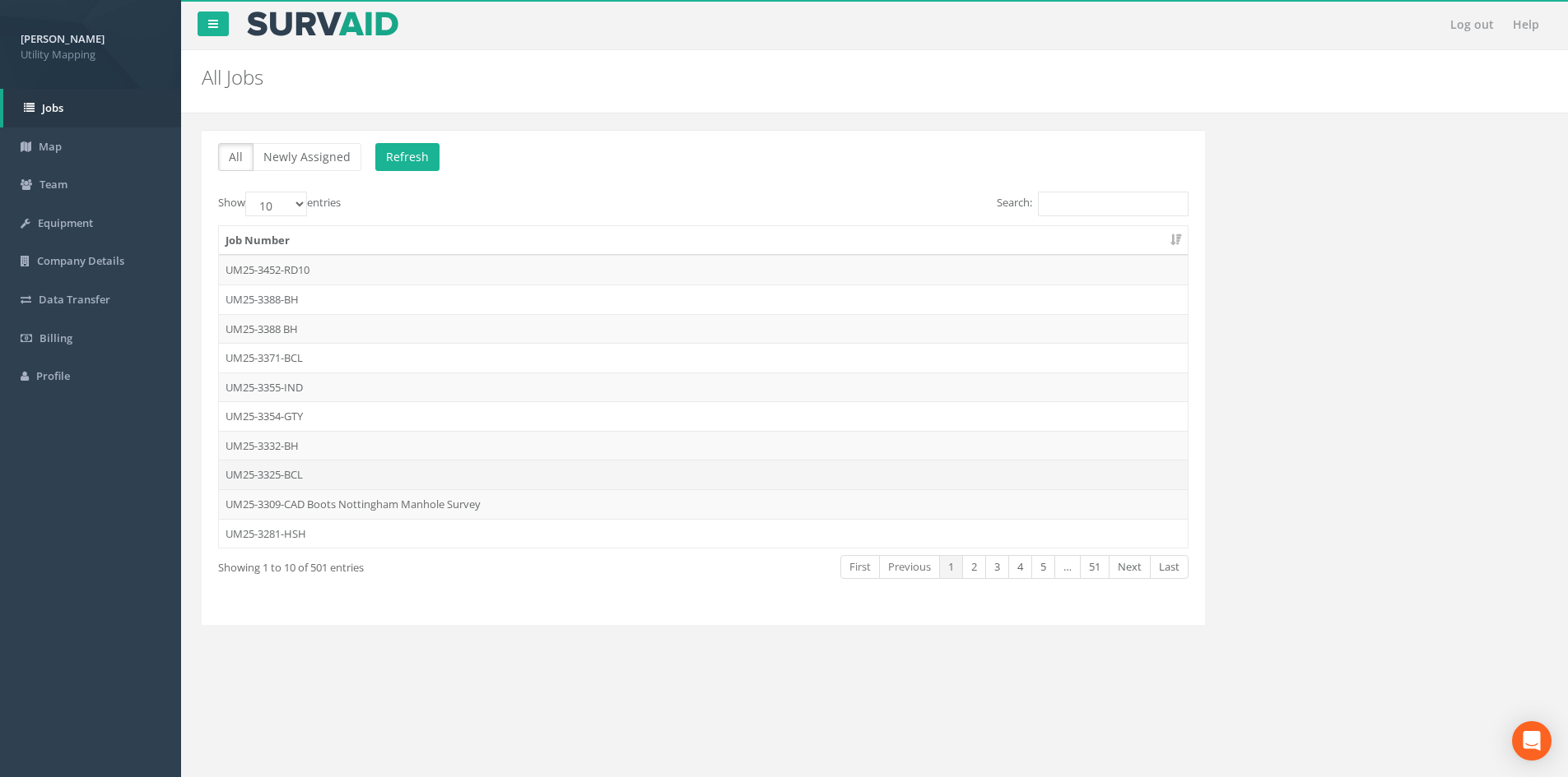
click at [311, 474] on td "UM25-3325-BCL" at bounding box center [703, 475] width 968 height 30
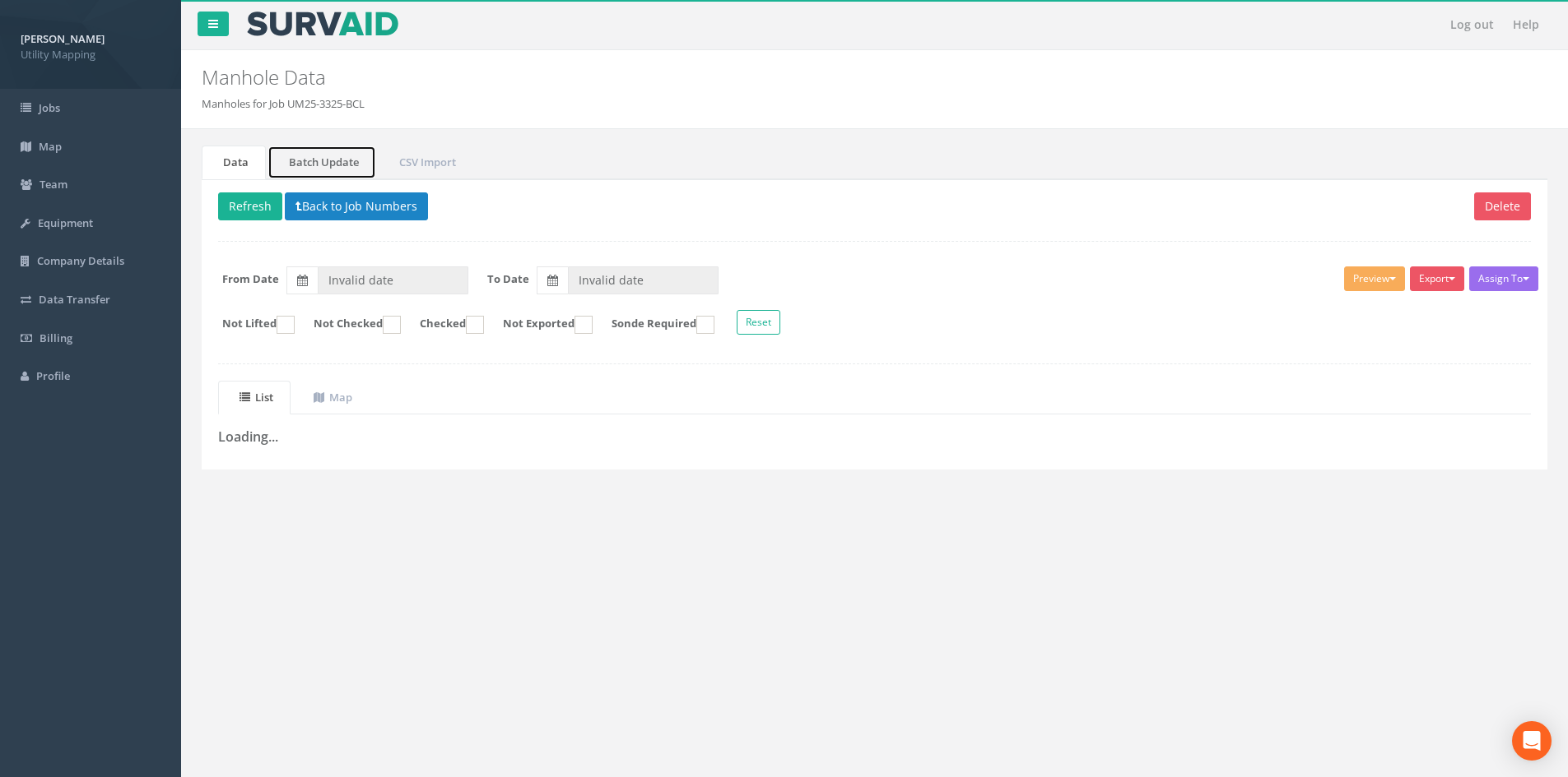
click at [354, 176] on link "Batch Update" at bounding box center [322, 162] width 109 height 34
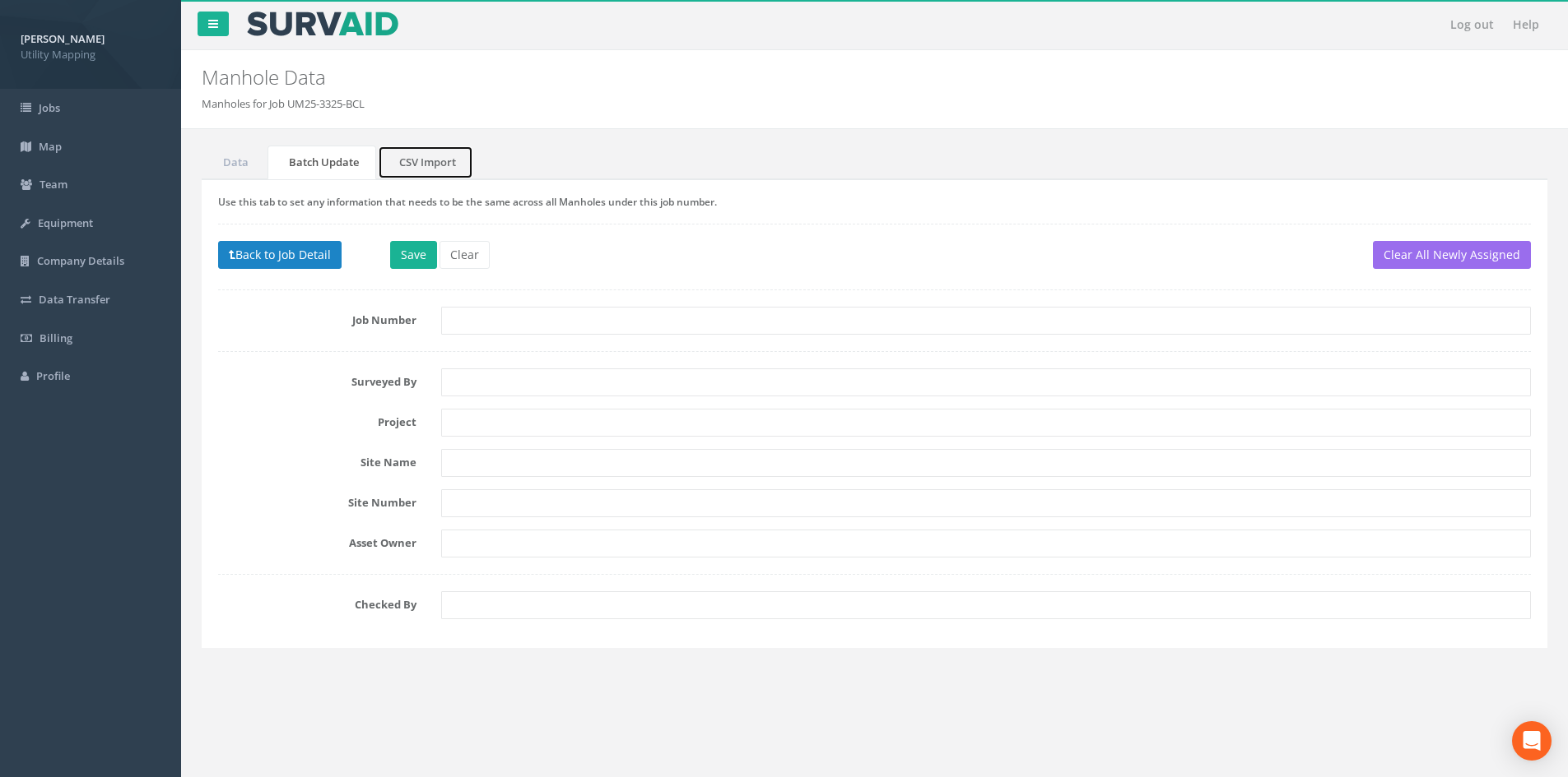
click at [407, 156] on link "CSV Import" at bounding box center [425, 162] width 96 height 34
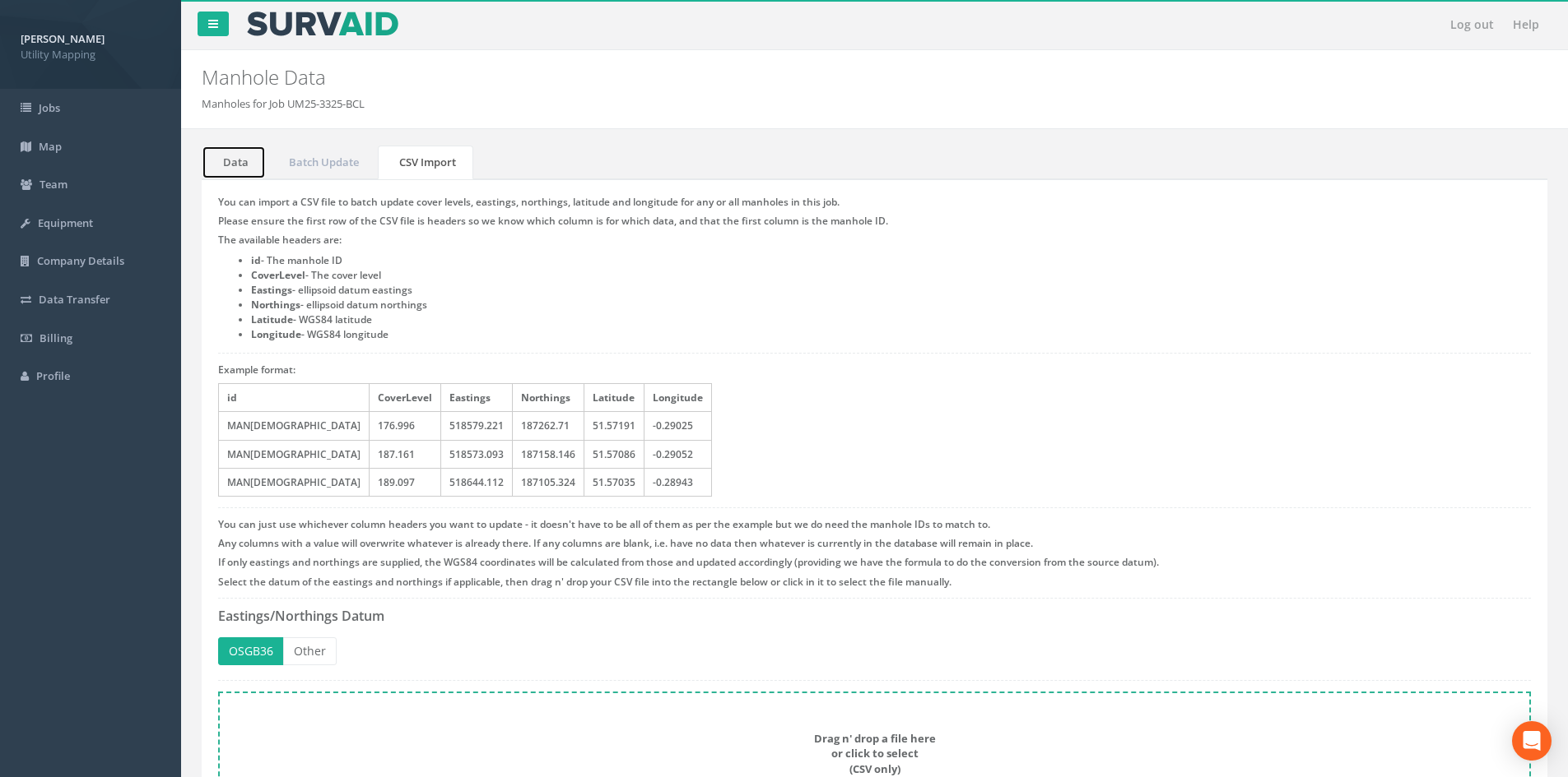
click at [256, 159] on link "Data" at bounding box center [233, 162] width 64 height 34
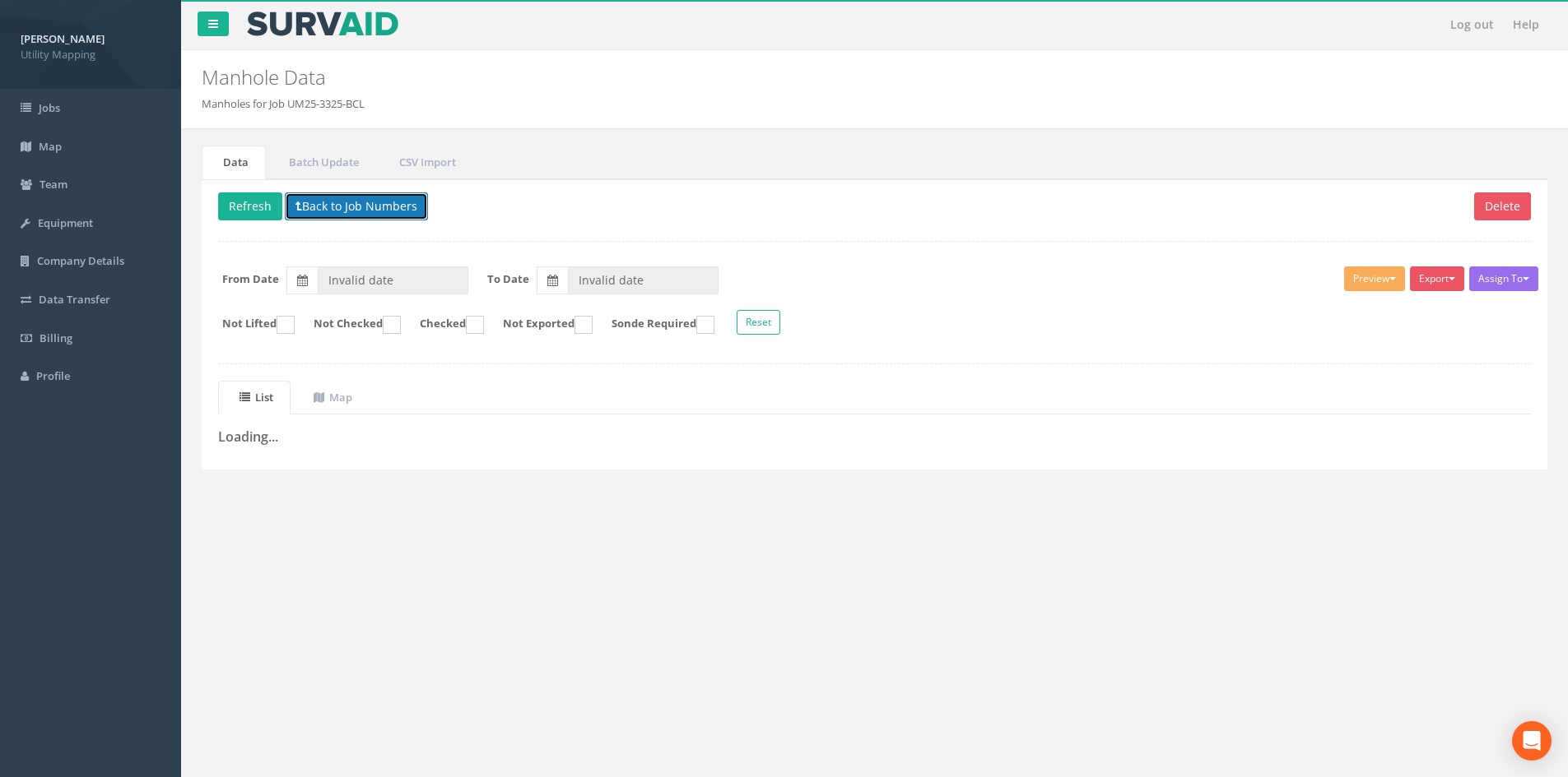
click at [393, 212] on button "Back to Job Numbers" at bounding box center [356, 207] width 143 height 28
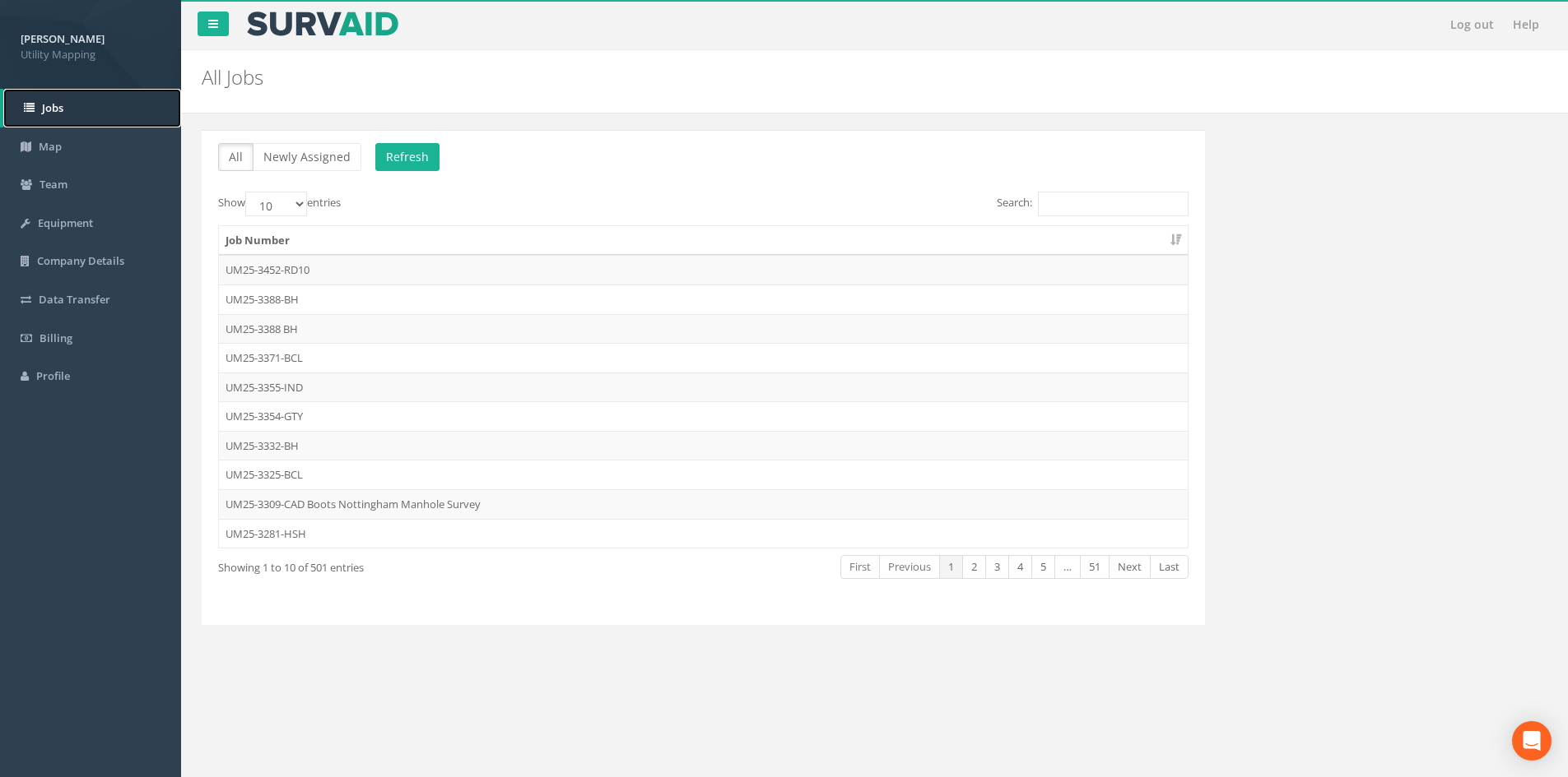
click at [94, 117] on link "Jobs" at bounding box center [92, 108] width 178 height 39
click at [88, 192] on link "Team" at bounding box center [90, 185] width 181 height 39
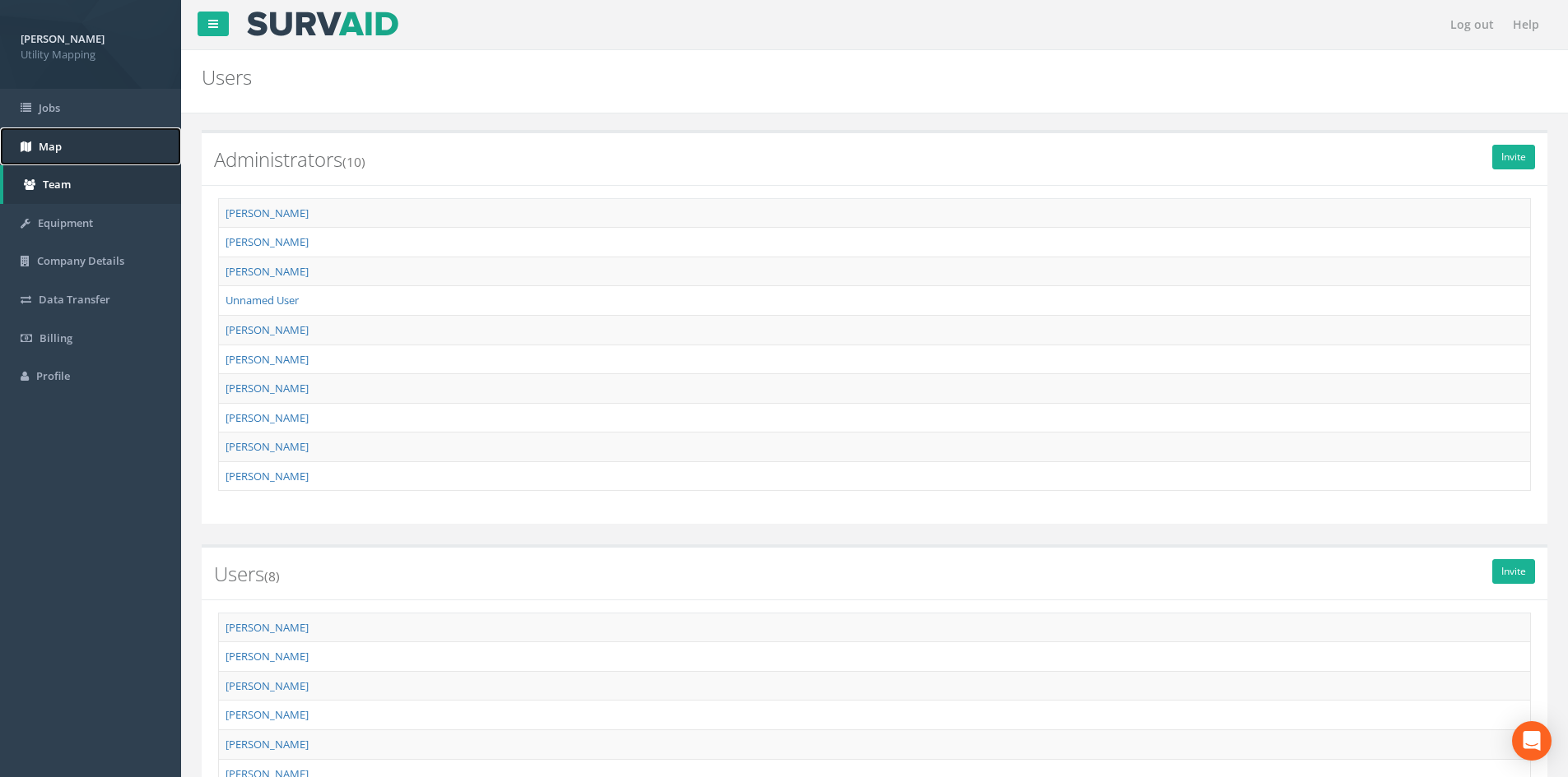
click at [96, 148] on link "Map" at bounding box center [90, 147] width 181 height 39
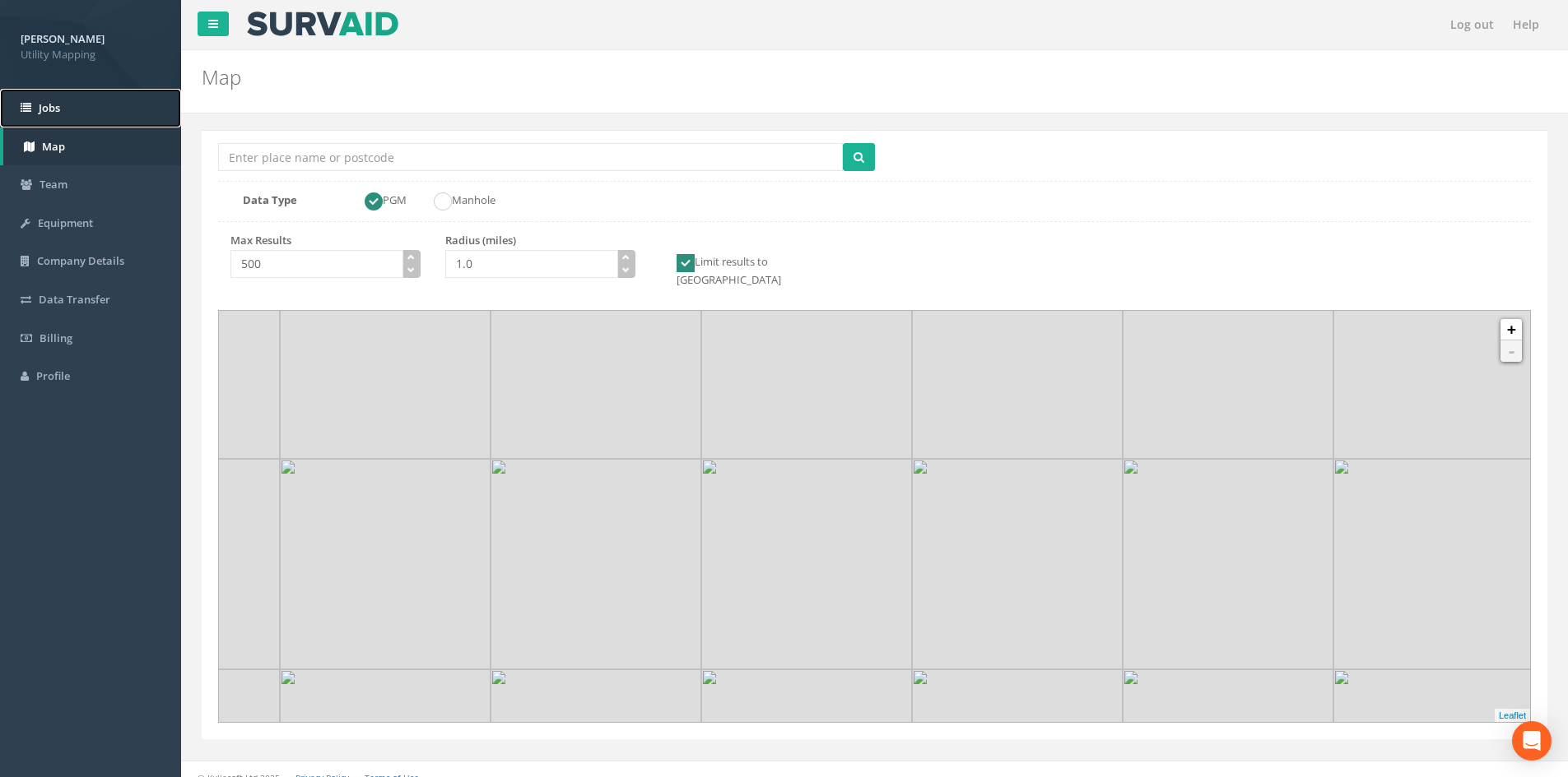
click at [106, 107] on link "Jobs" at bounding box center [90, 108] width 181 height 39
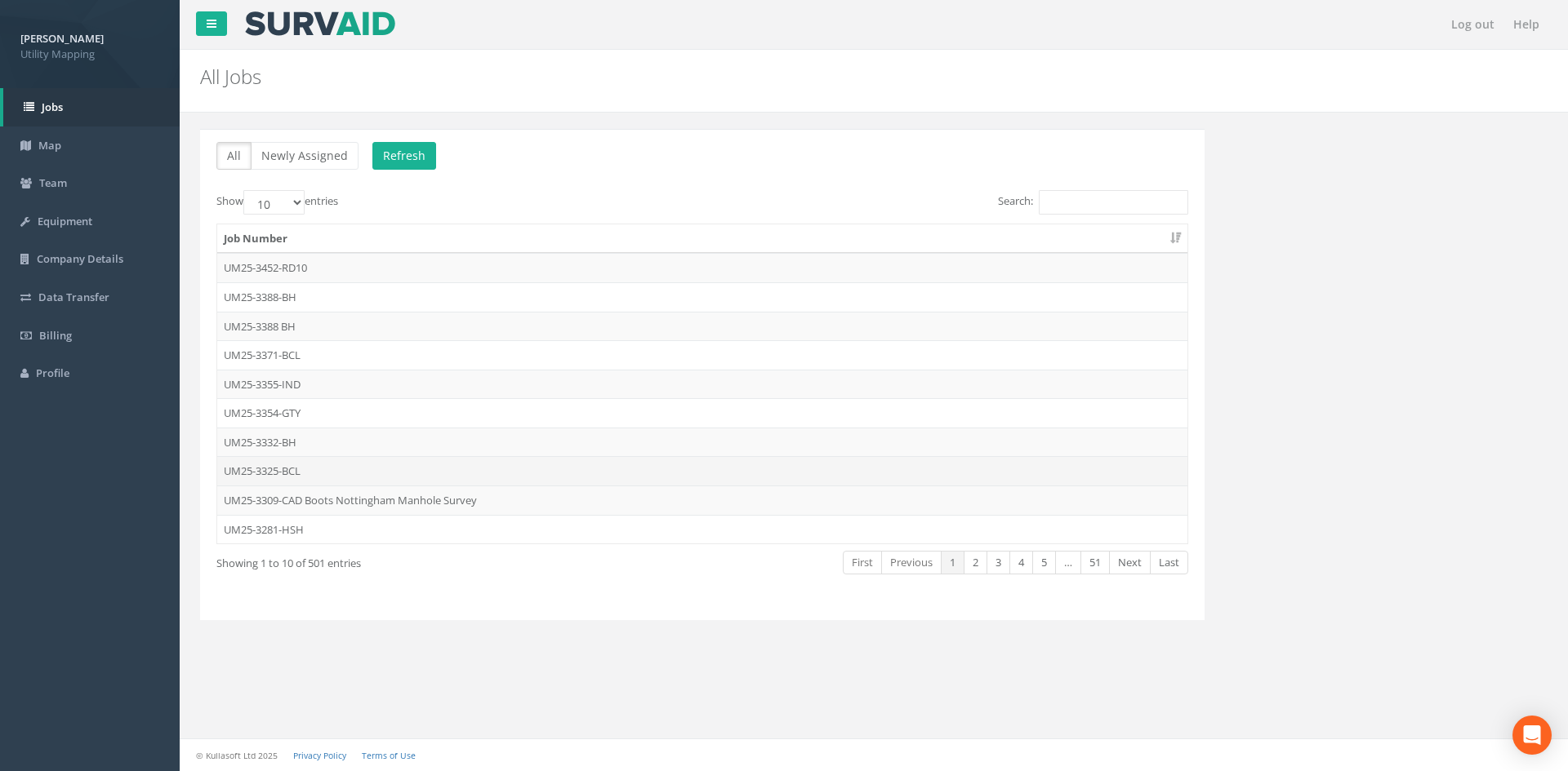
click at [337, 466] on td "UM25-3325-BCL" at bounding box center [703, 471] width 971 height 30
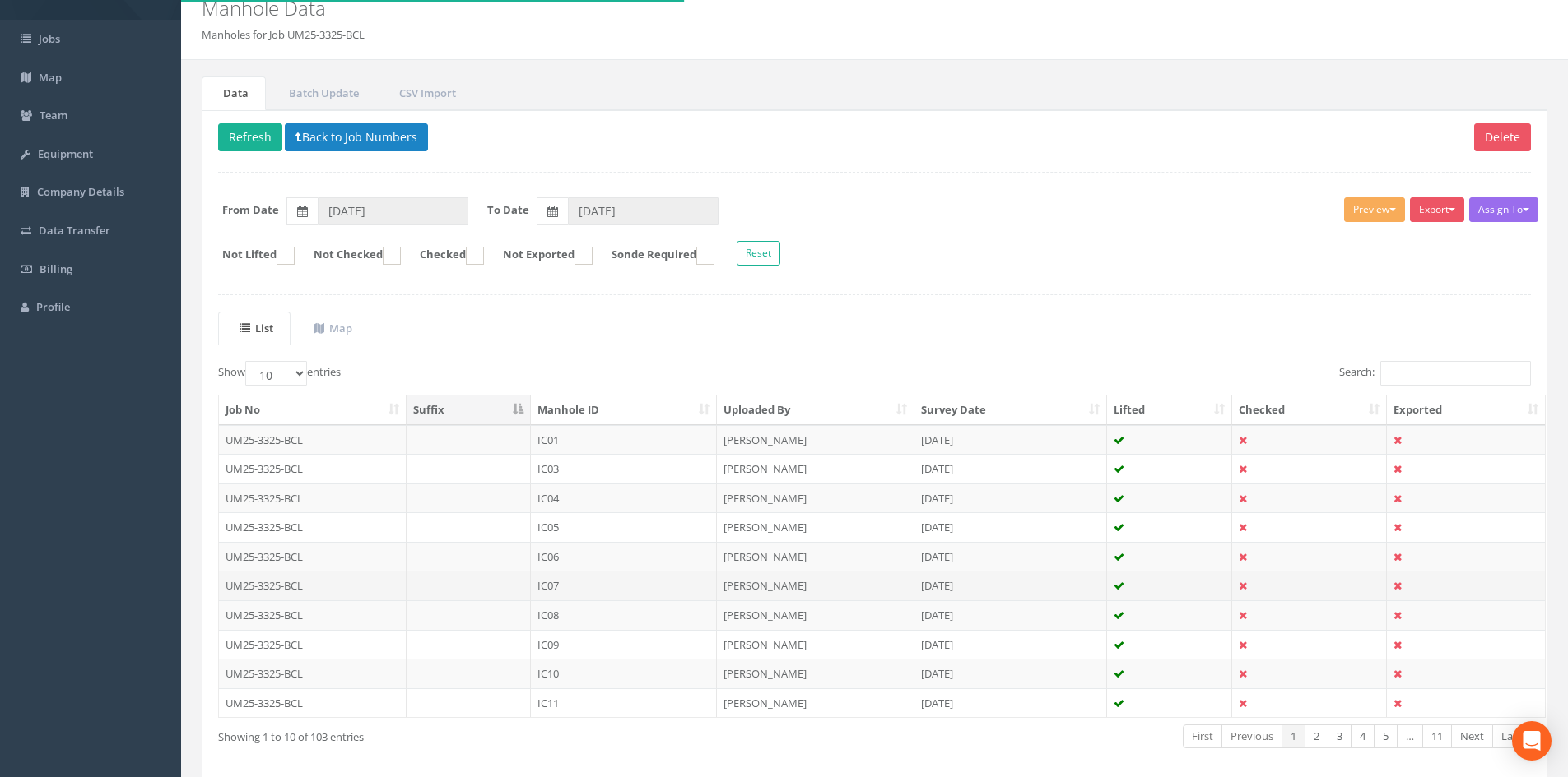
scroll to position [140, 0]
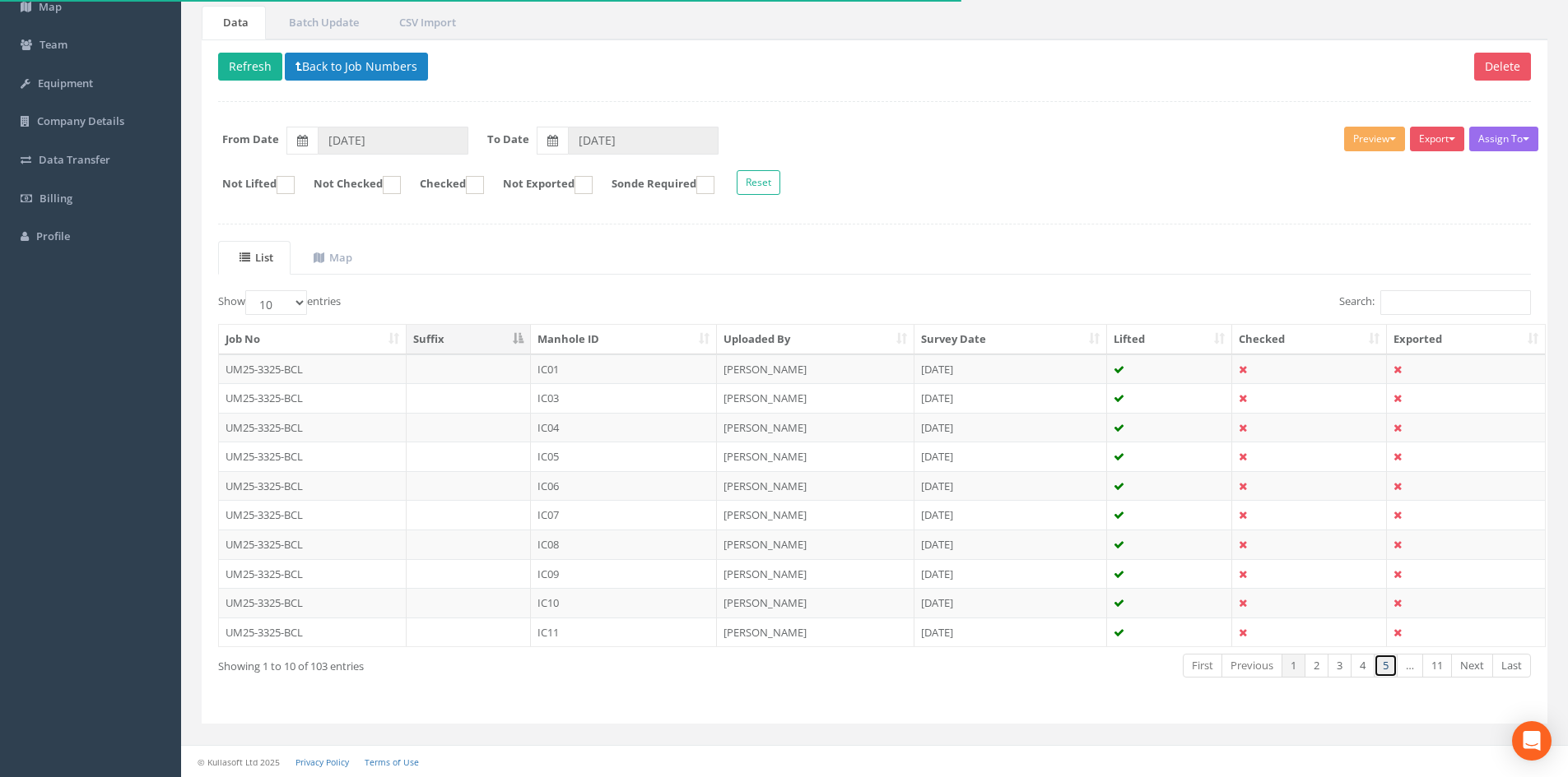
click at [1380, 671] on link "5" at bounding box center [1385, 666] width 24 height 24
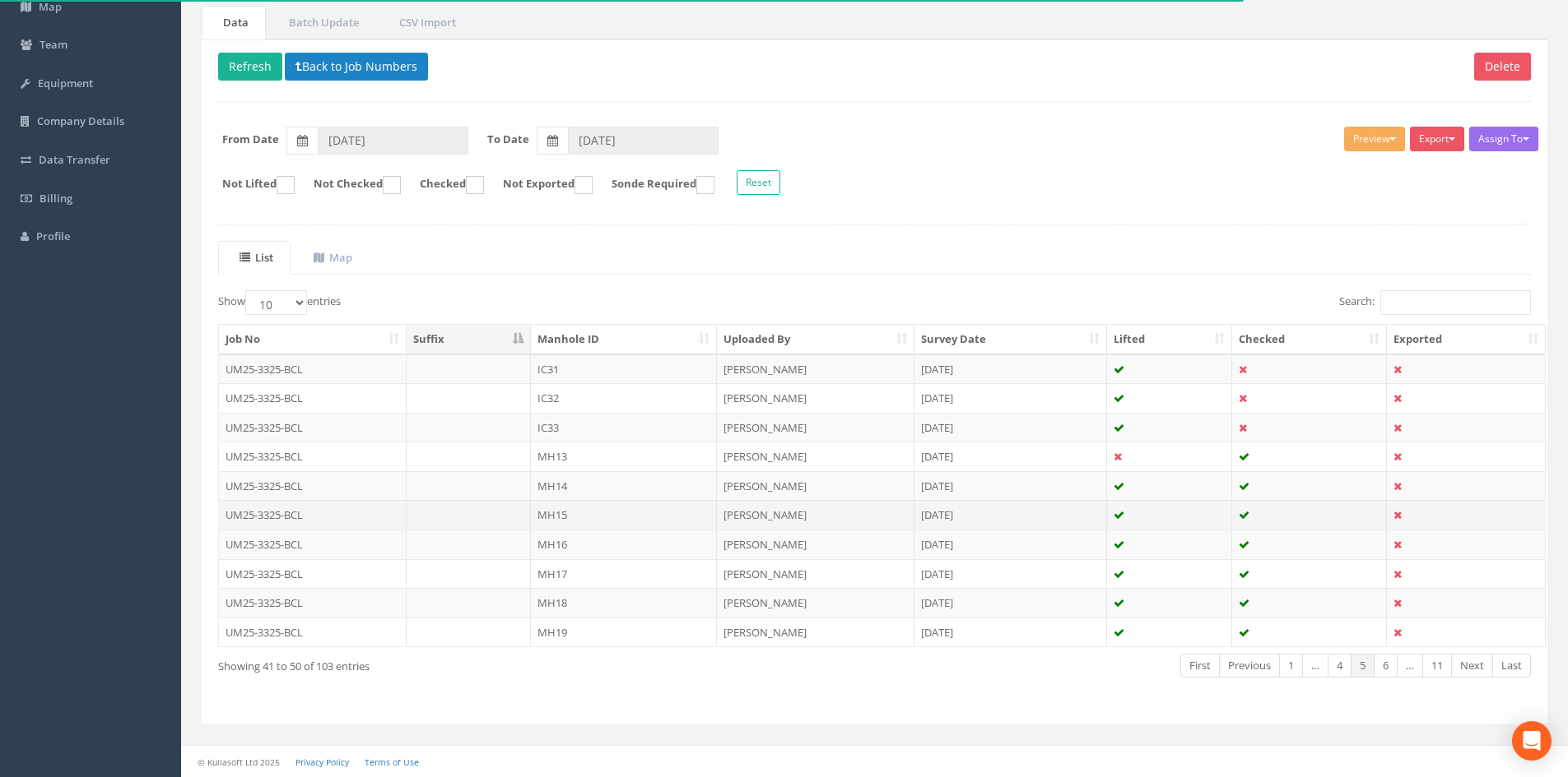
click at [586, 518] on td "MH15" at bounding box center [624, 515] width 186 height 30
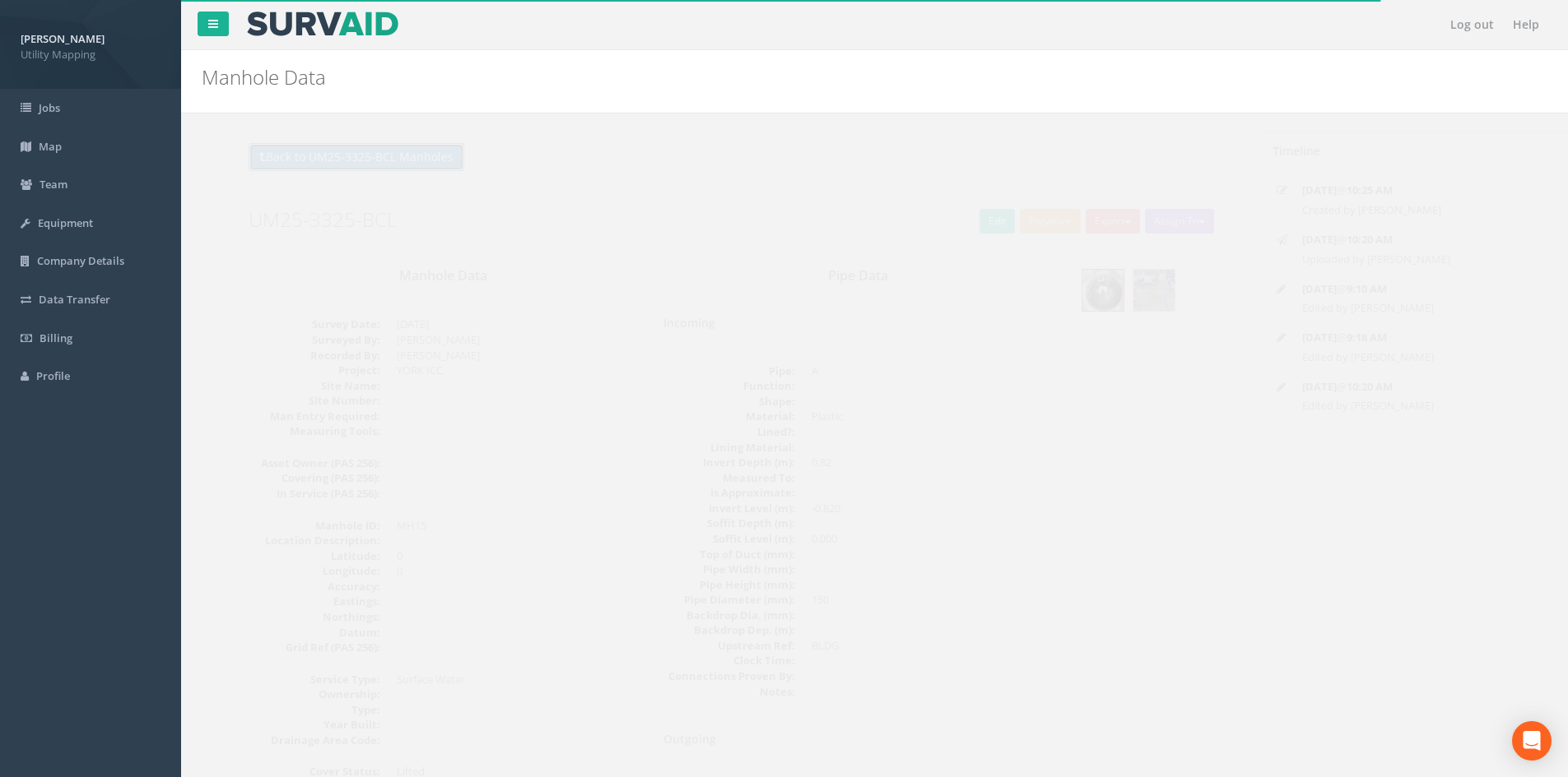
click at [373, 148] on button "Back to UM25-3325-BCL Manholes" at bounding box center [326, 157] width 216 height 28
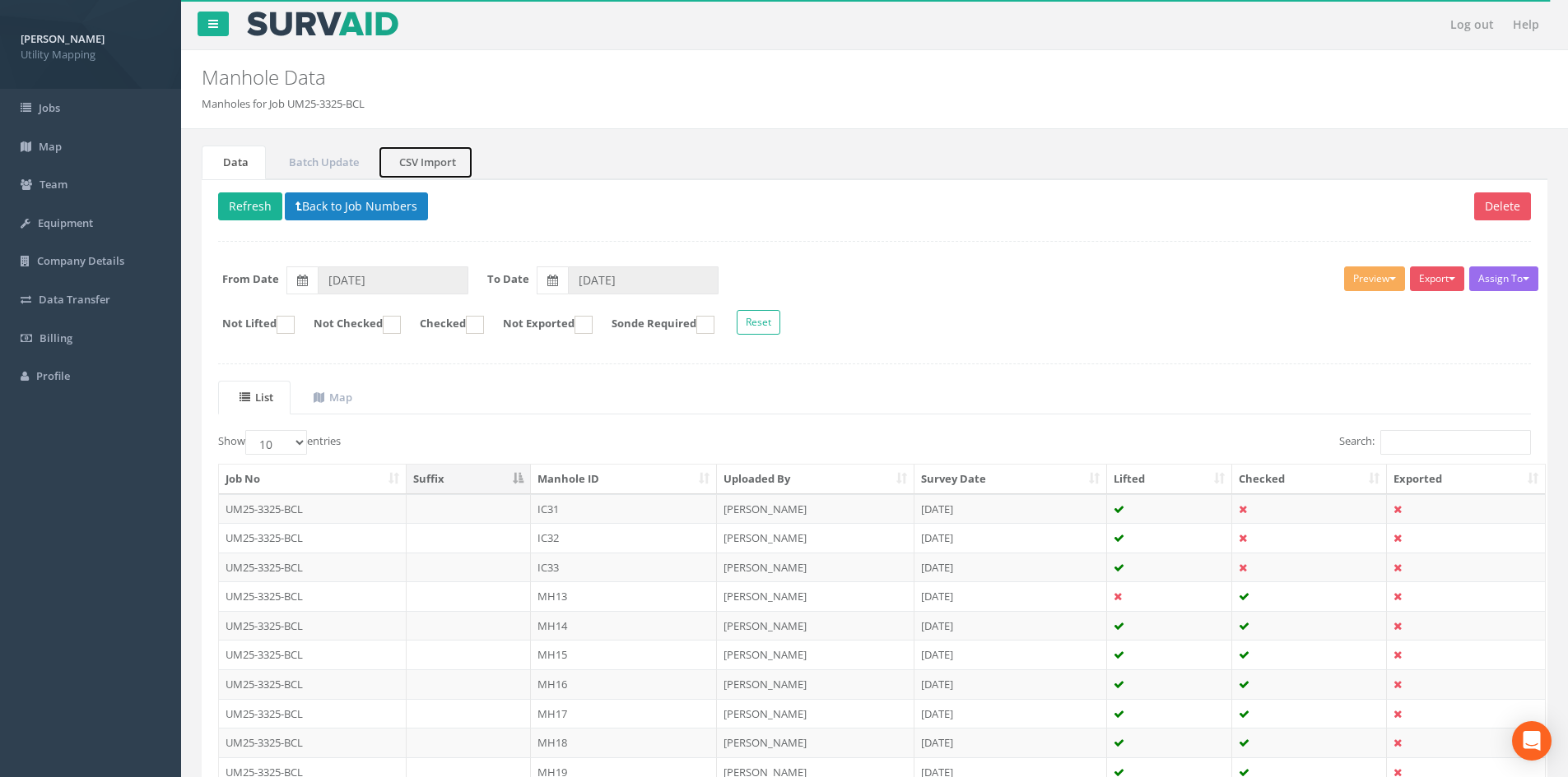
click at [447, 160] on link "CSV Import" at bounding box center [425, 162] width 96 height 34
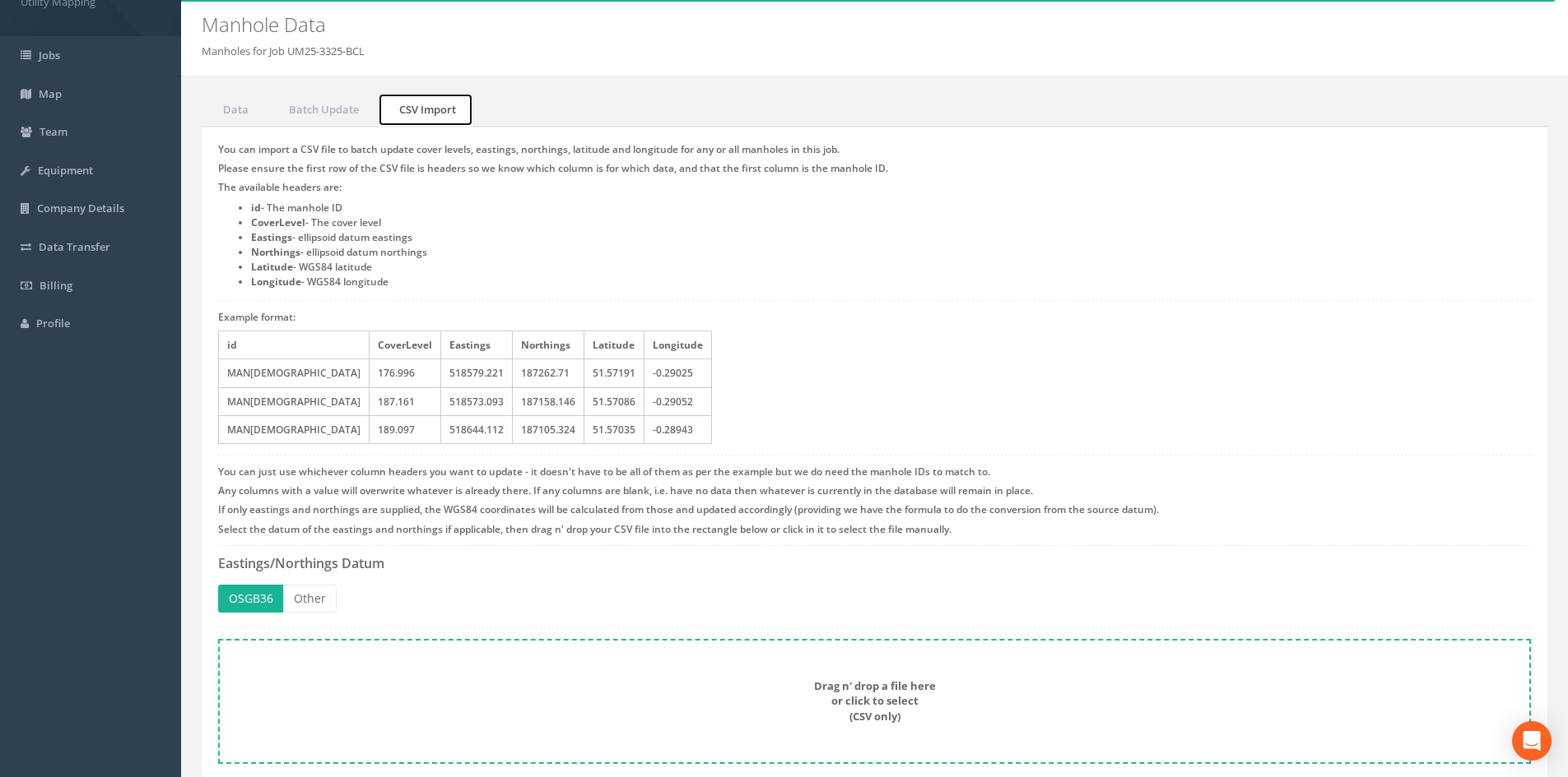
scroll to position [109, 0]
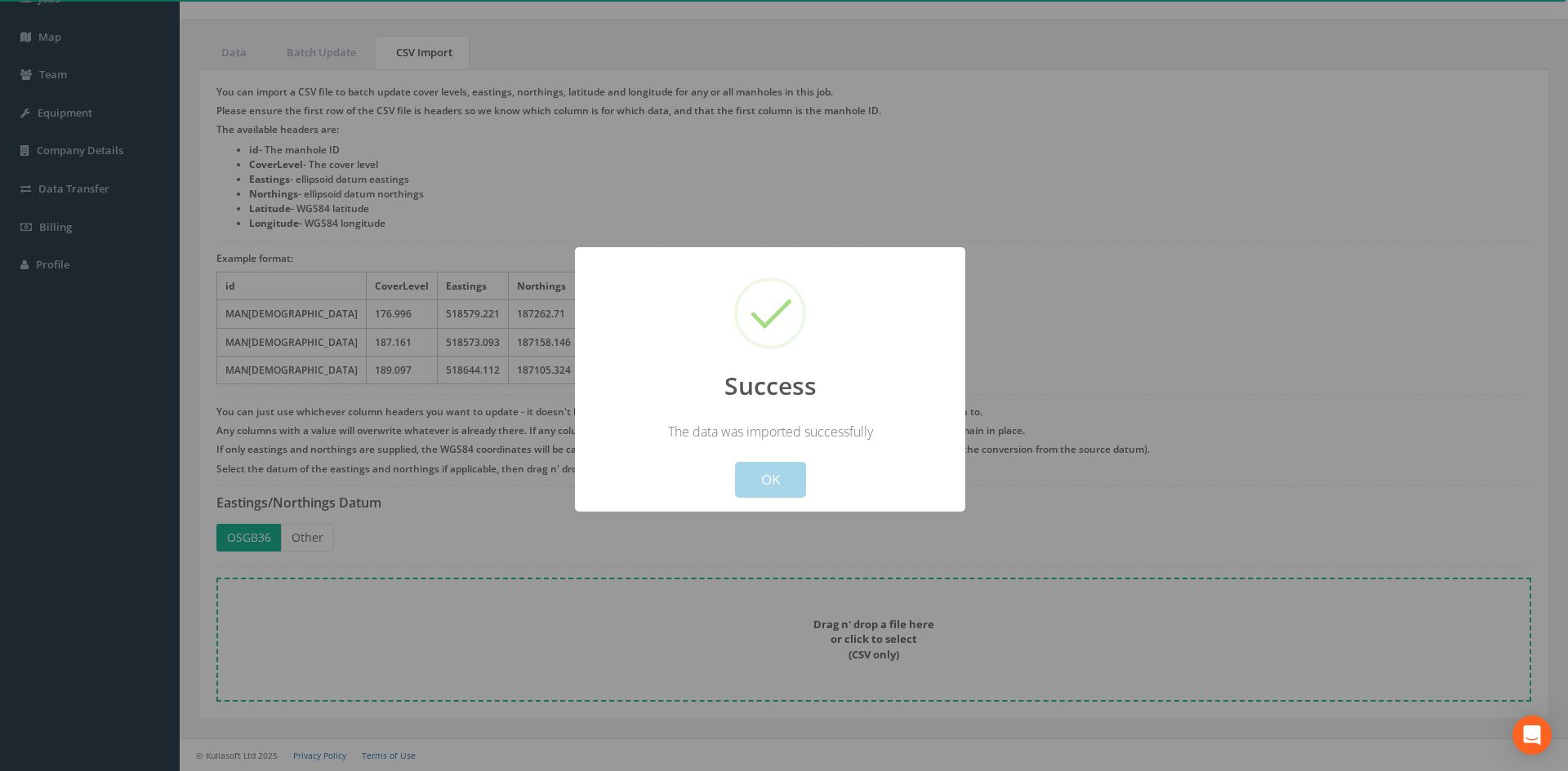
click at [776, 462] on button "OK" at bounding box center [771, 479] width 71 height 36
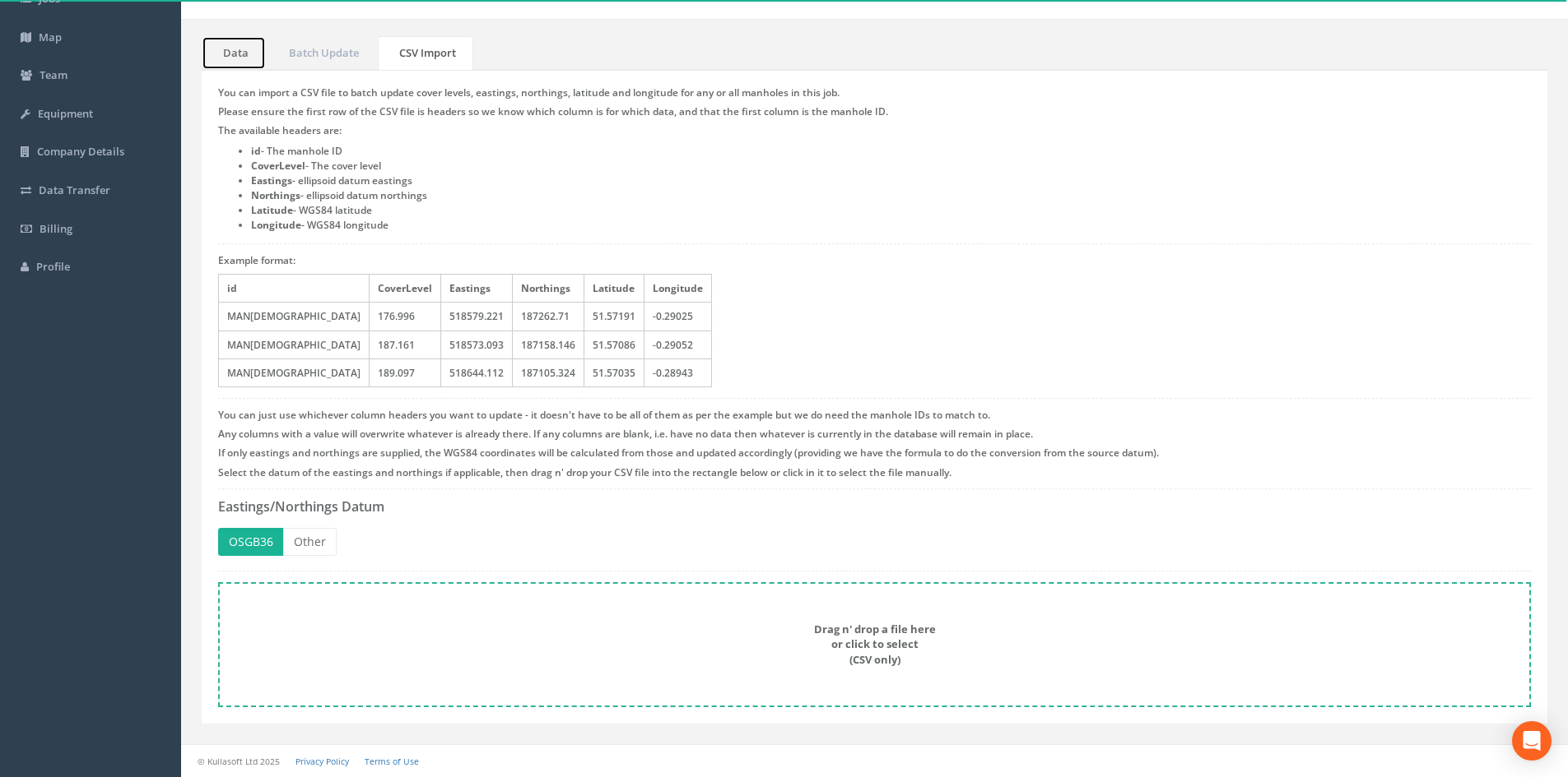
click at [242, 45] on link "Data" at bounding box center [233, 53] width 64 height 34
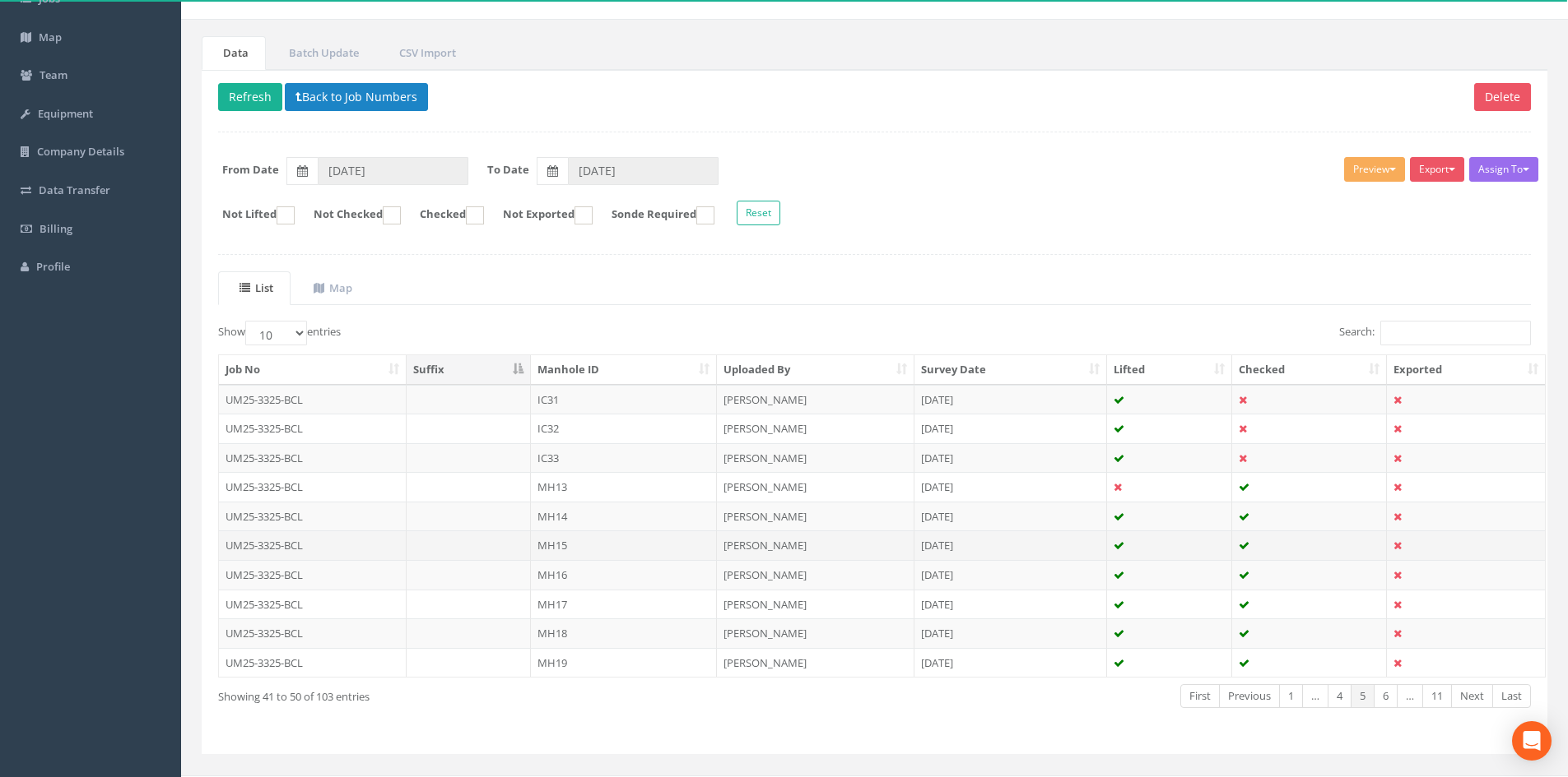
click at [594, 541] on td "MH15" at bounding box center [624, 546] width 186 height 30
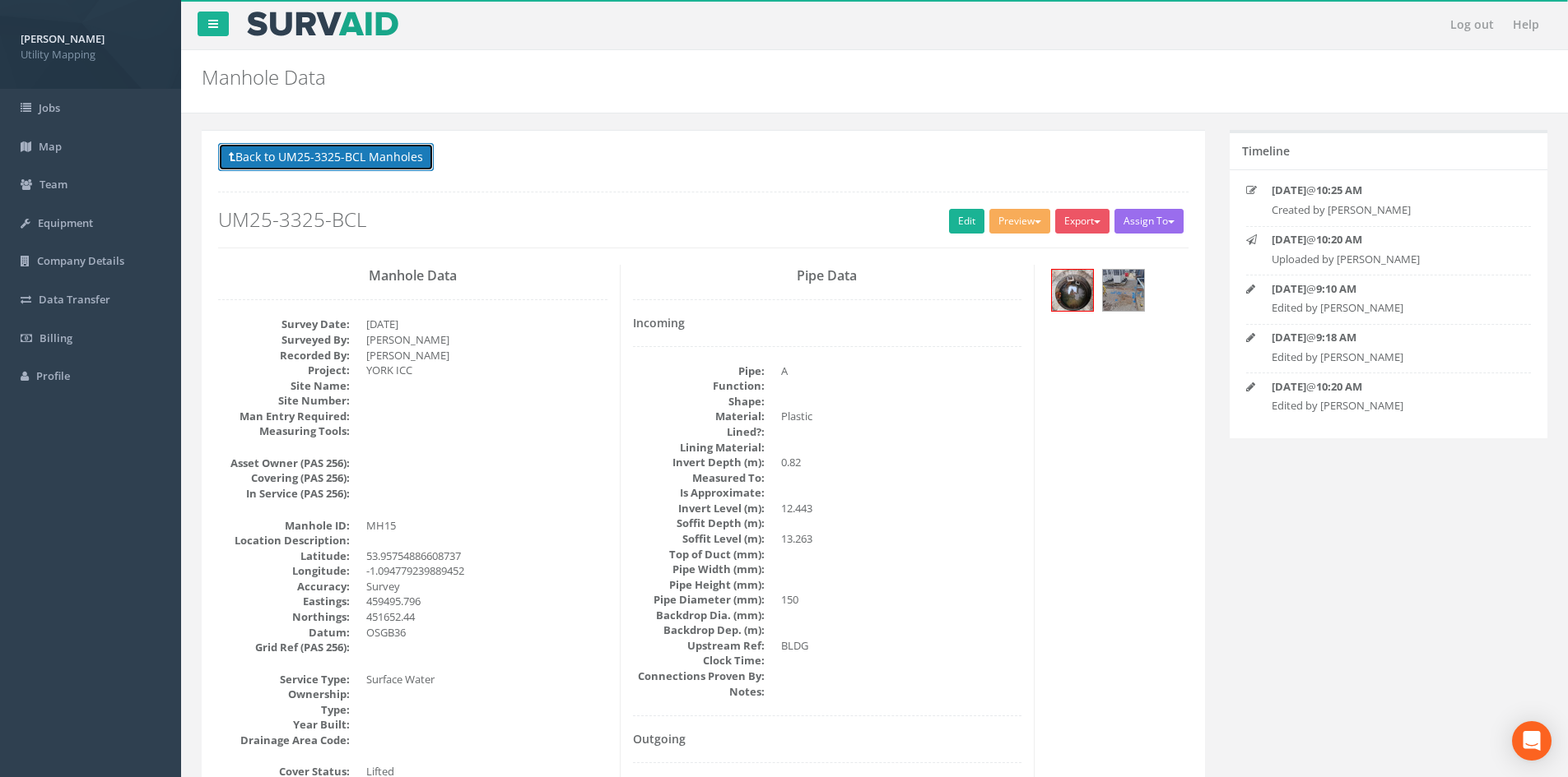
click at [279, 166] on button "Back to UM25-3325-BCL Manholes" at bounding box center [326, 157] width 216 height 28
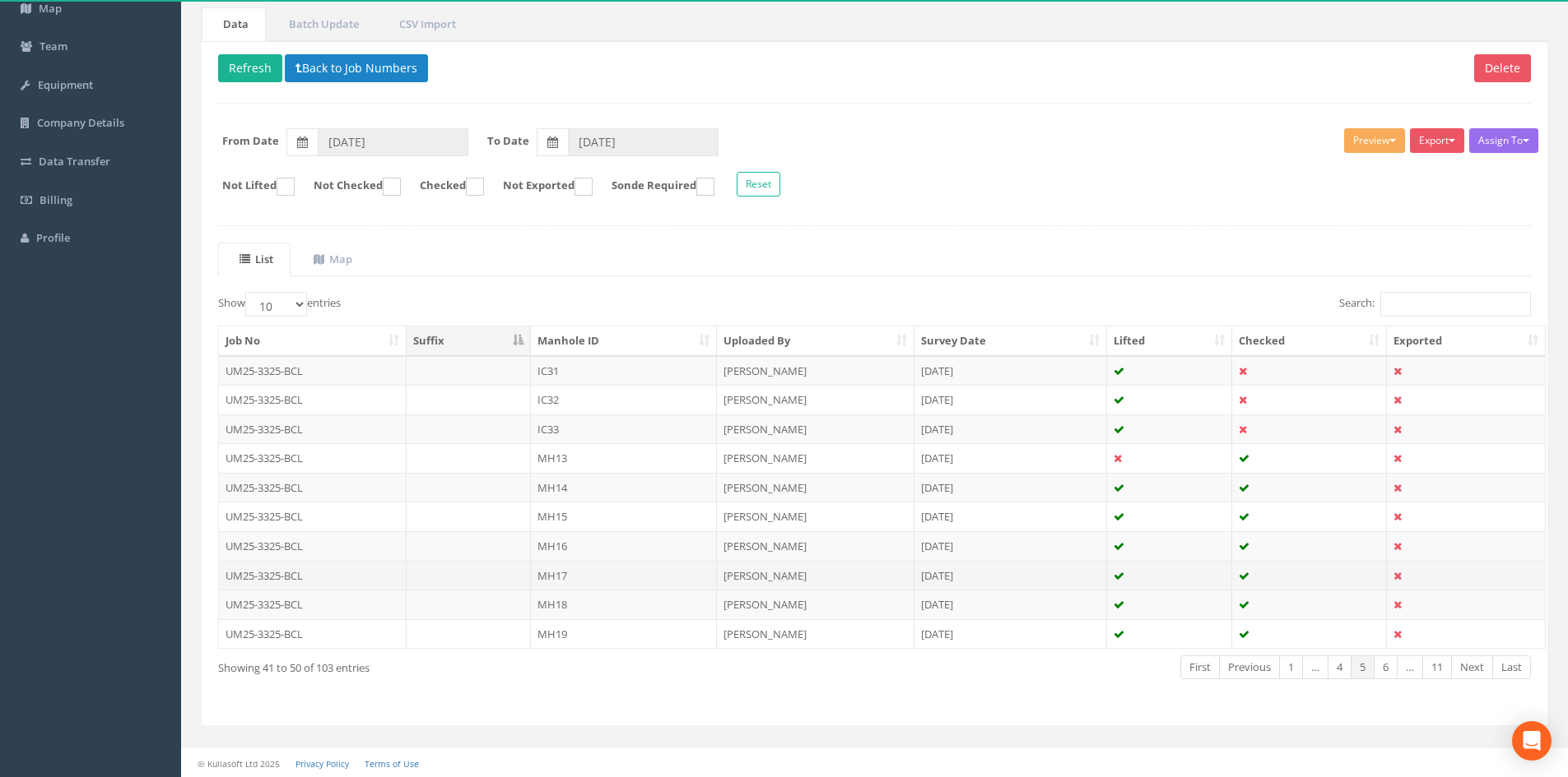
scroll to position [140, 0]
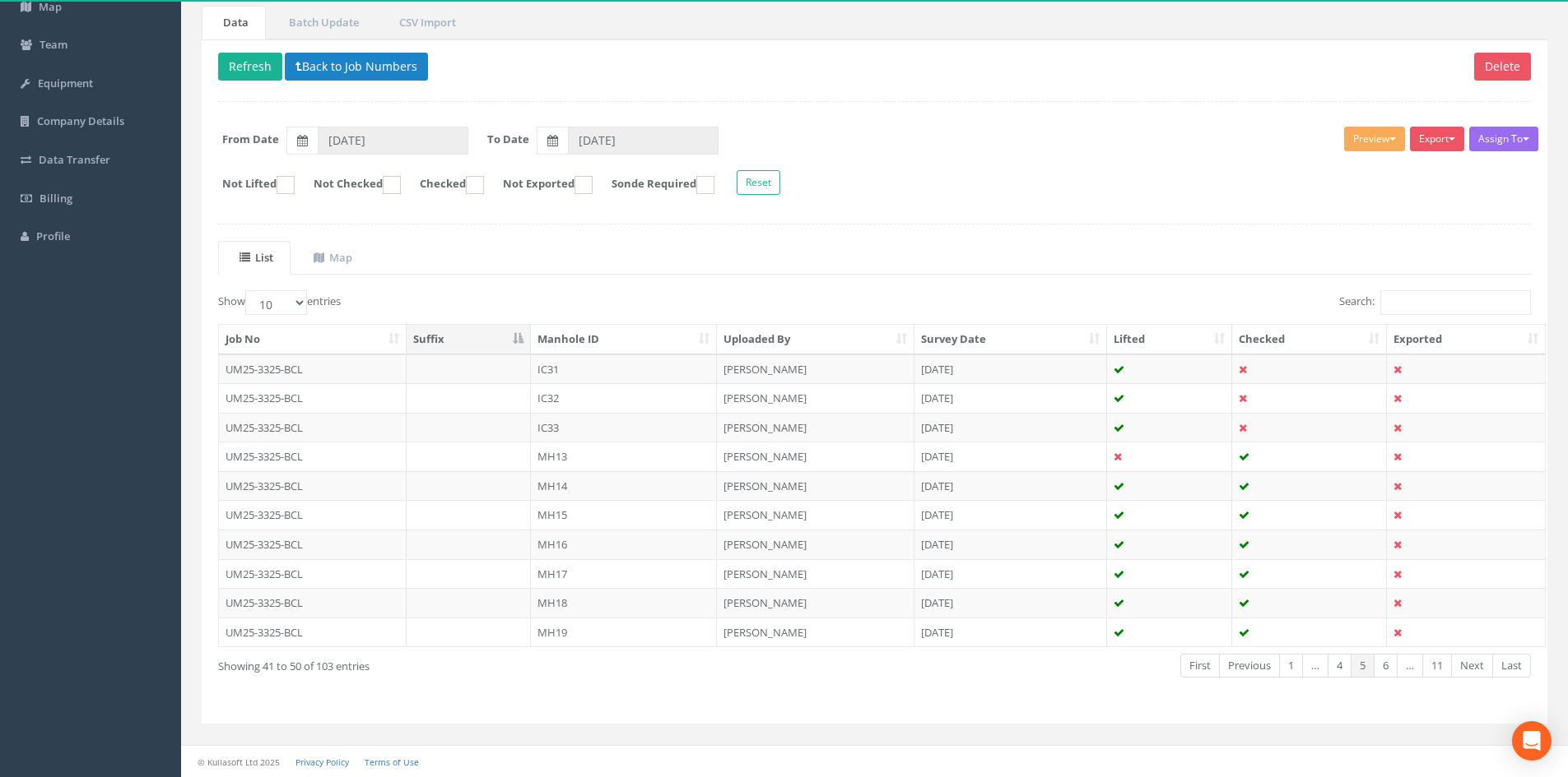
click at [642, 339] on th "Manhole ID" at bounding box center [624, 340] width 186 height 30
click at [666, 371] on td "IC01" at bounding box center [624, 370] width 186 height 30
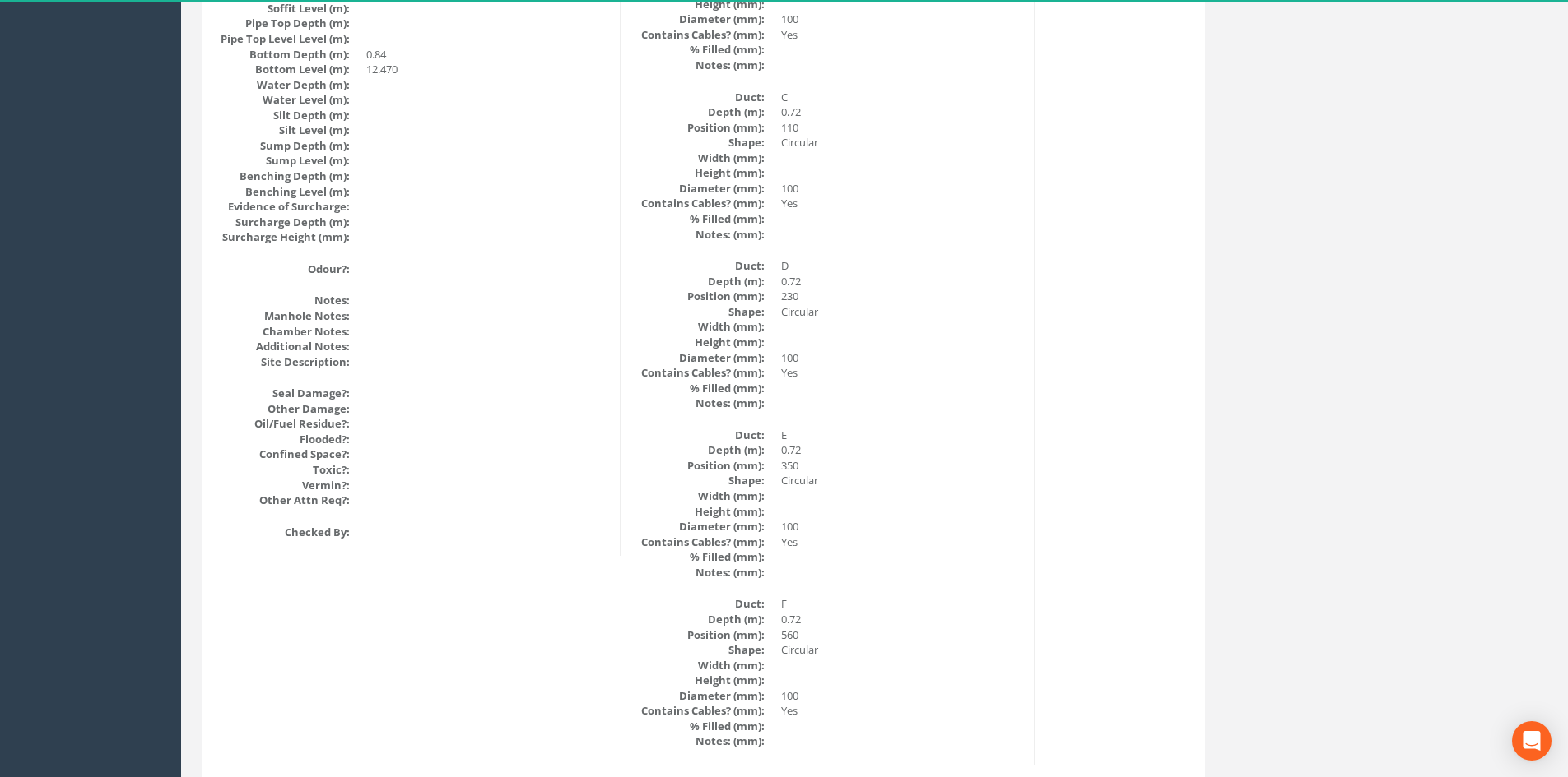
scroll to position [1969, 0]
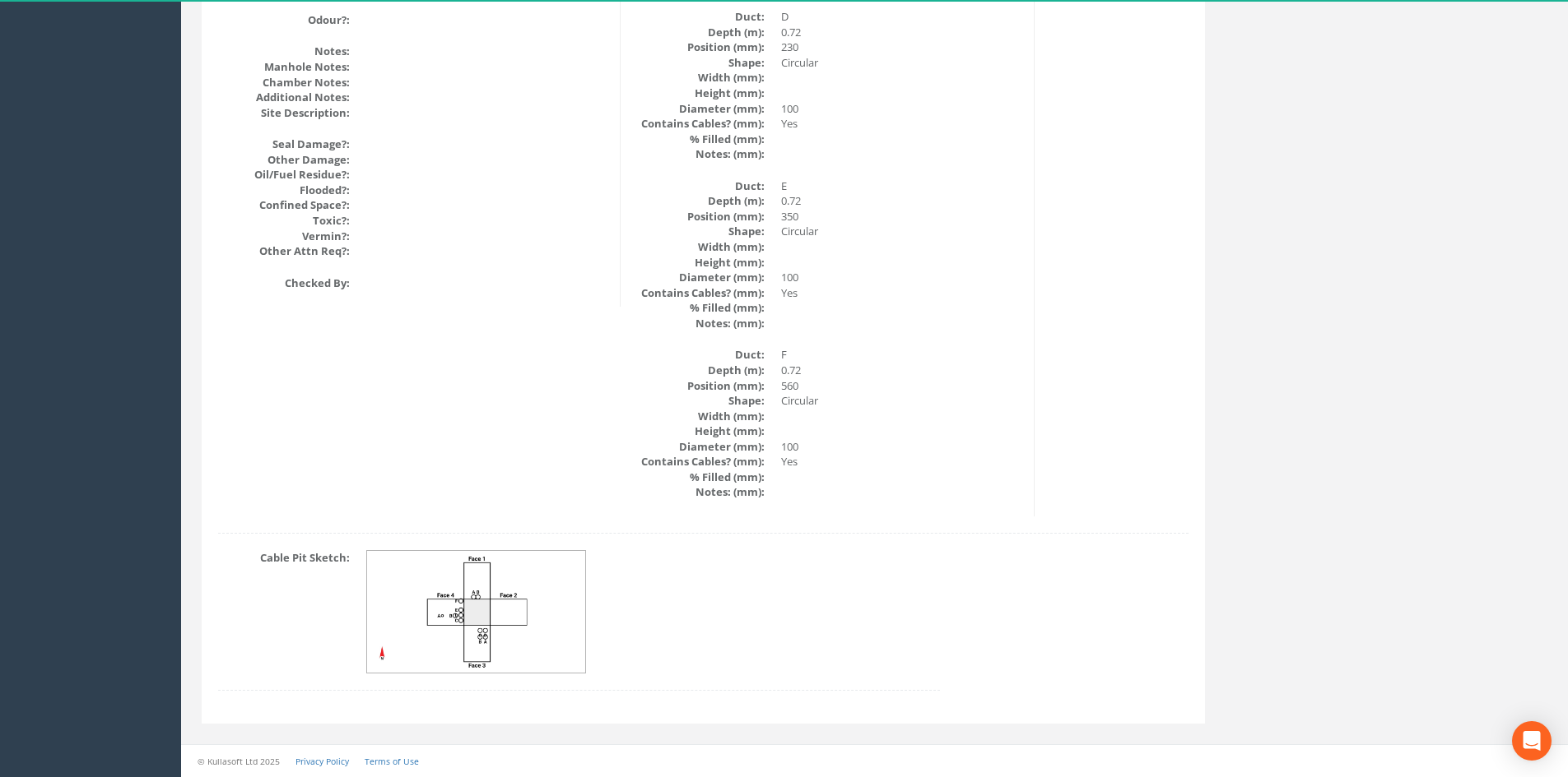
click at [505, 614] on img at bounding box center [477, 612] width 220 height 123
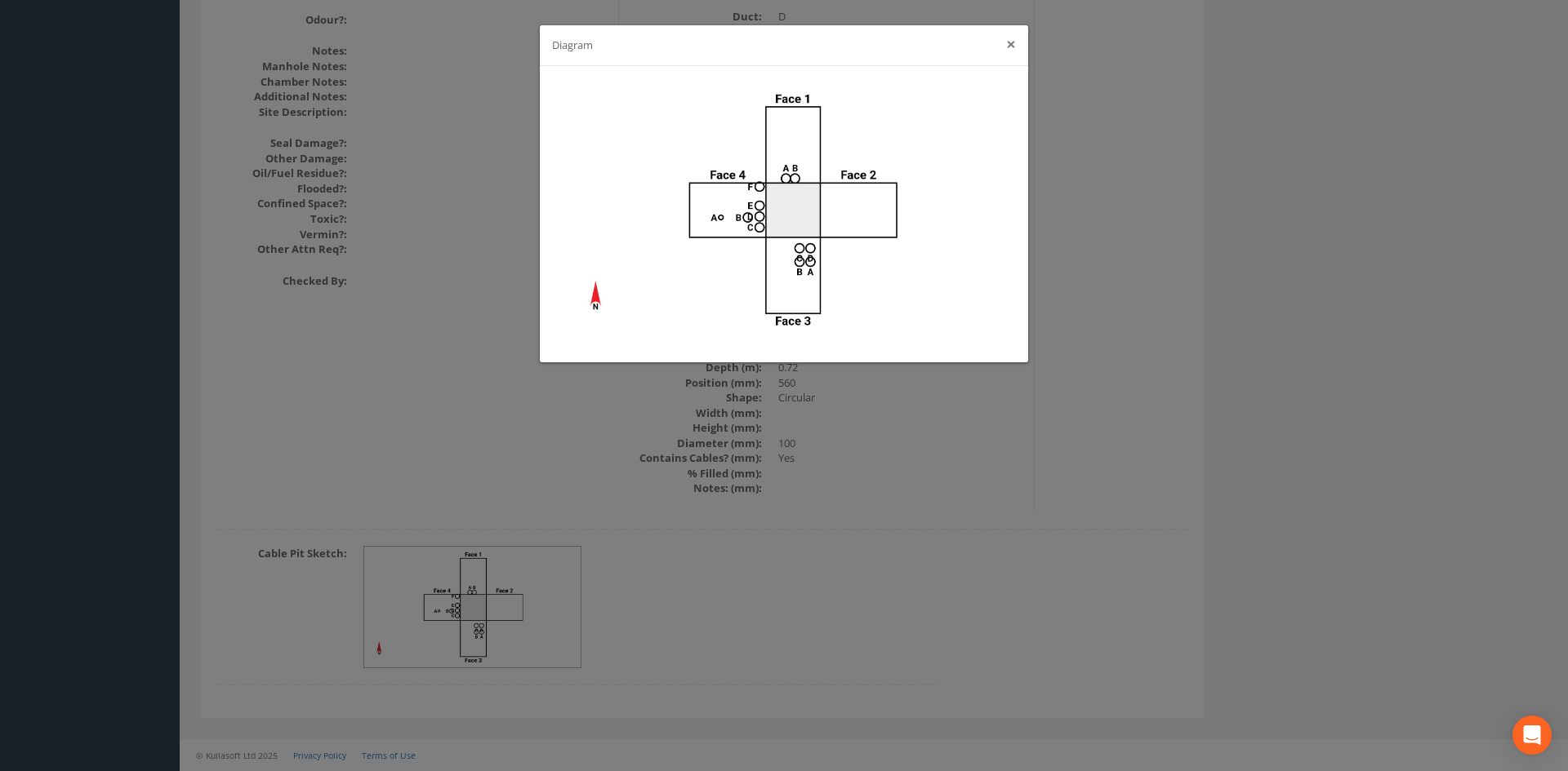
click at [1006, 43] on button "×" at bounding box center [1011, 44] width 10 height 17
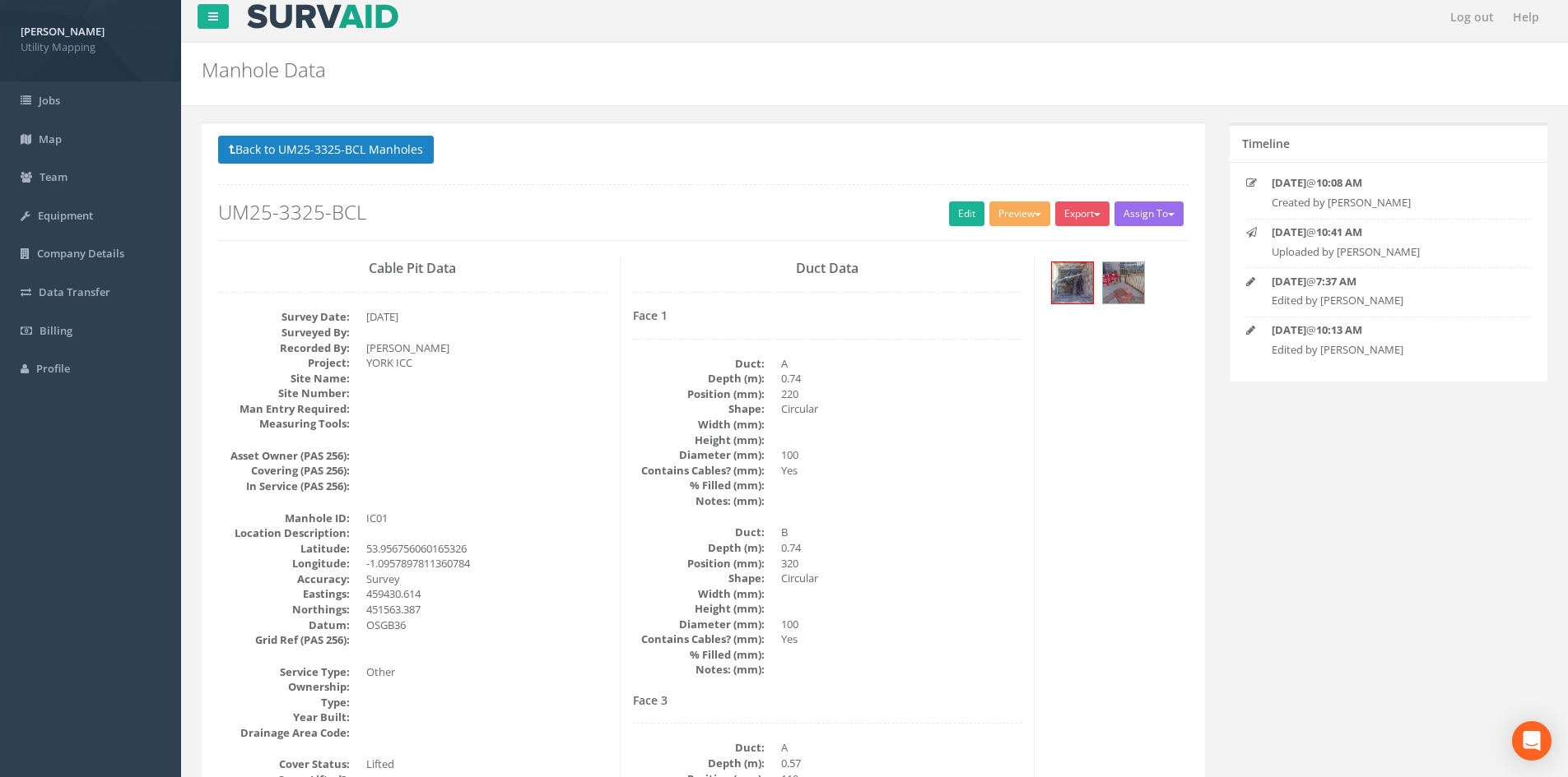
scroll to position [0, 0]
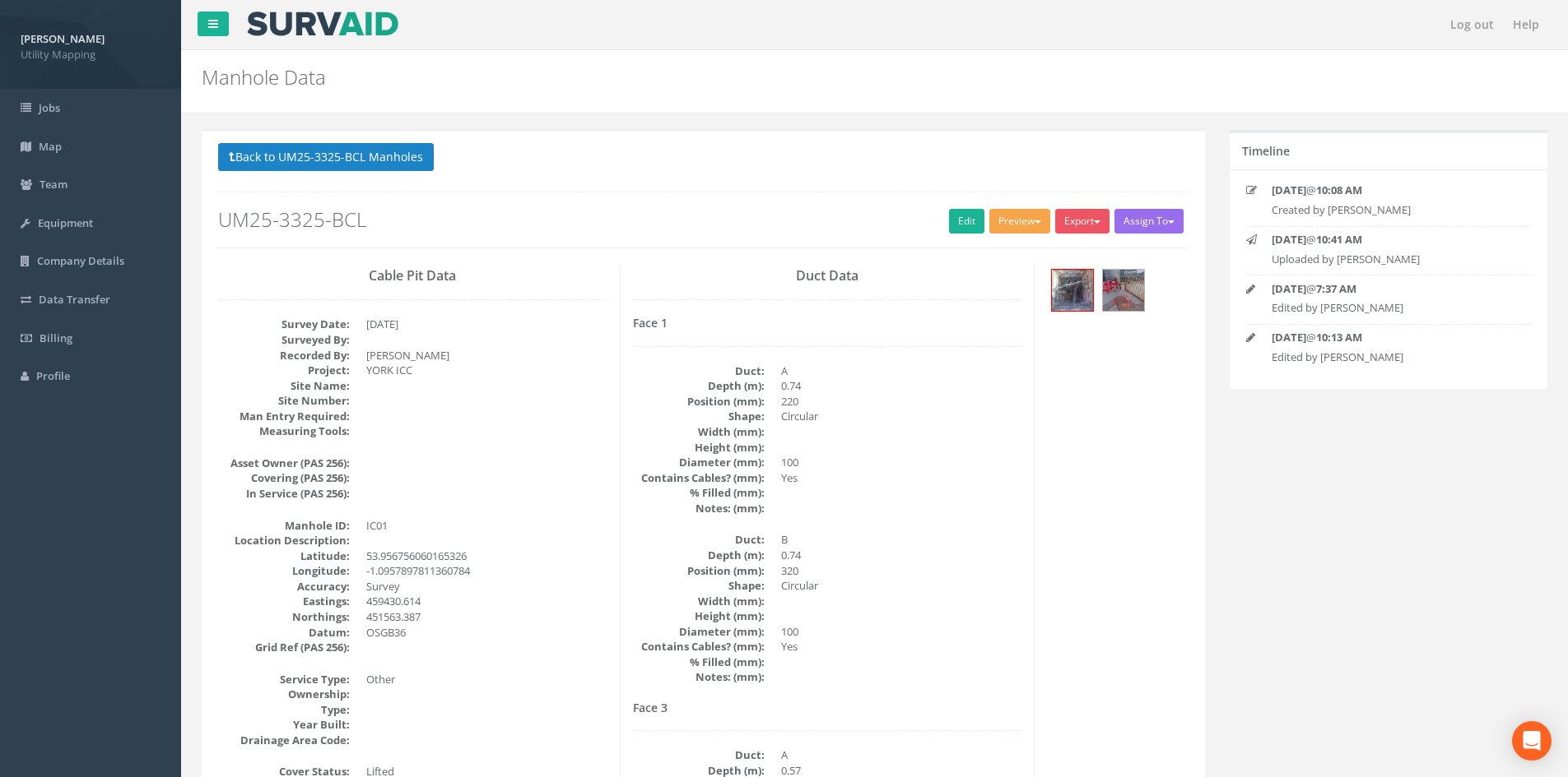
click at [1034, 215] on button "Preview" at bounding box center [1019, 222] width 60 height 25
click at [1007, 258] on link "U Map IC" at bounding box center [989, 255] width 125 height 25
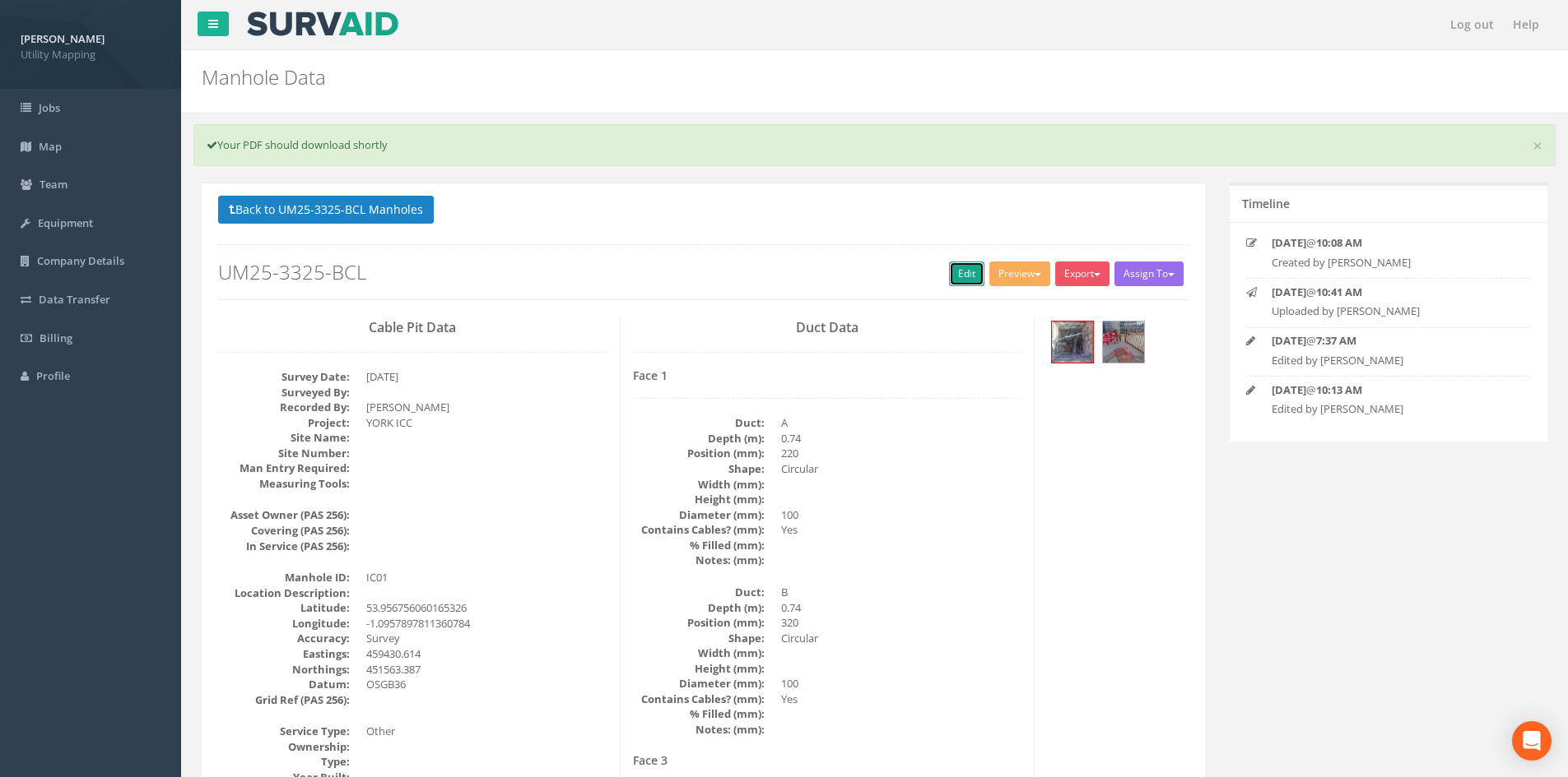
click at [956, 271] on link "Edit" at bounding box center [967, 274] width 35 height 25
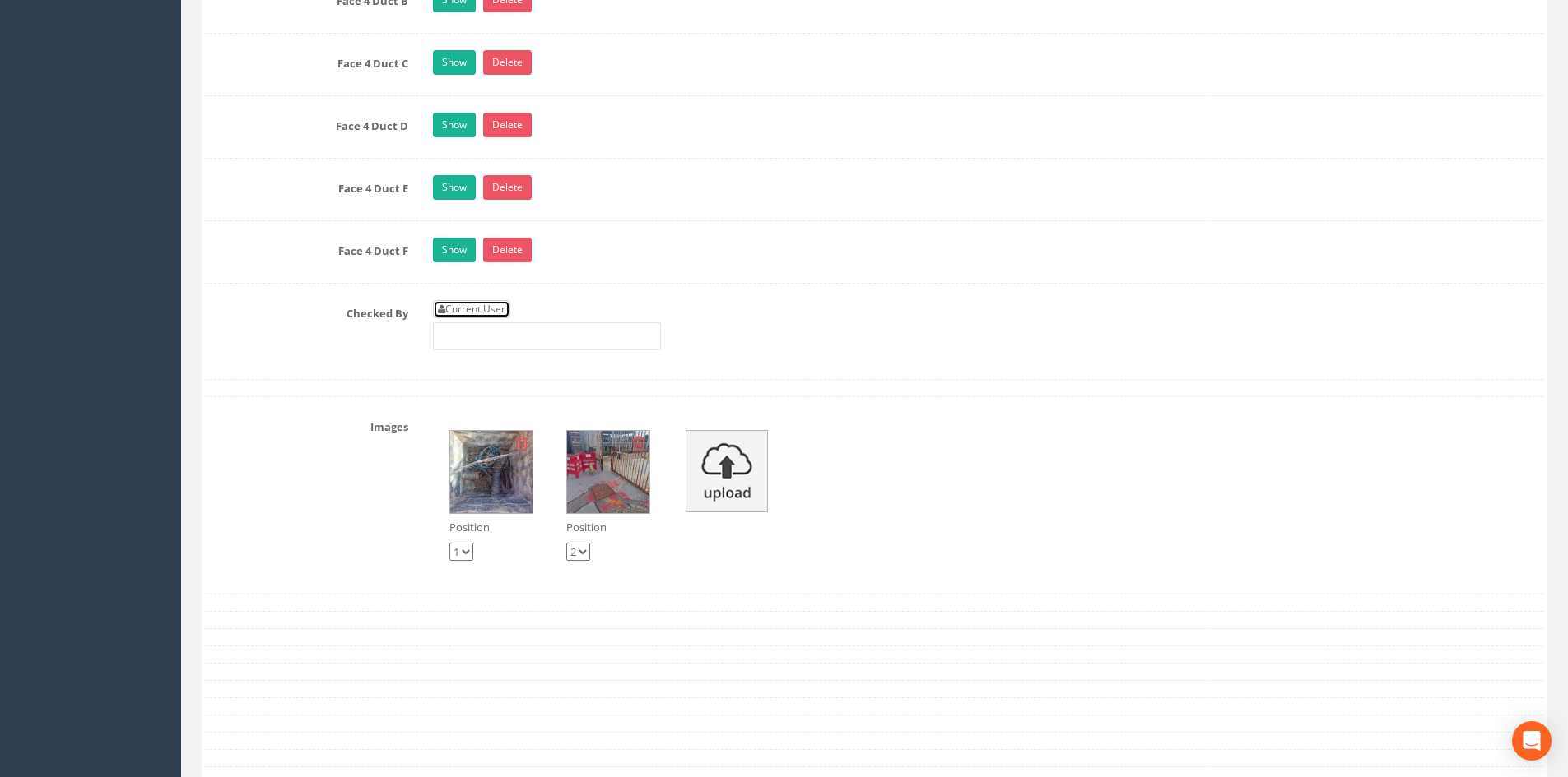
click at [506, 309] on link "Current User" at bounding box center [472, 309] width 77 height 18
type input "[PERSON_NAME]"
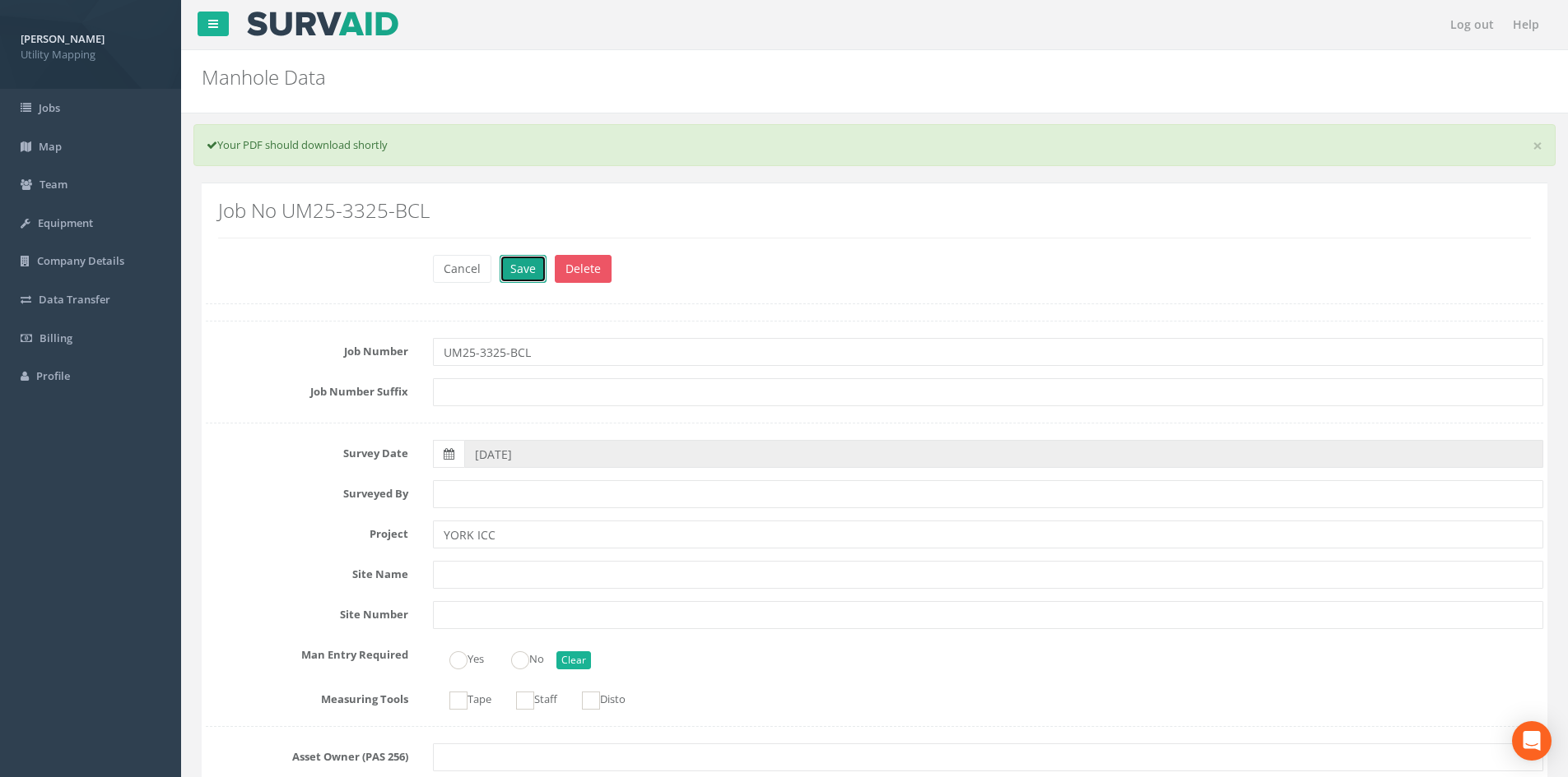
click at [507, 277] on button "Save" at bounding box center [523, 269] width 47 height 28
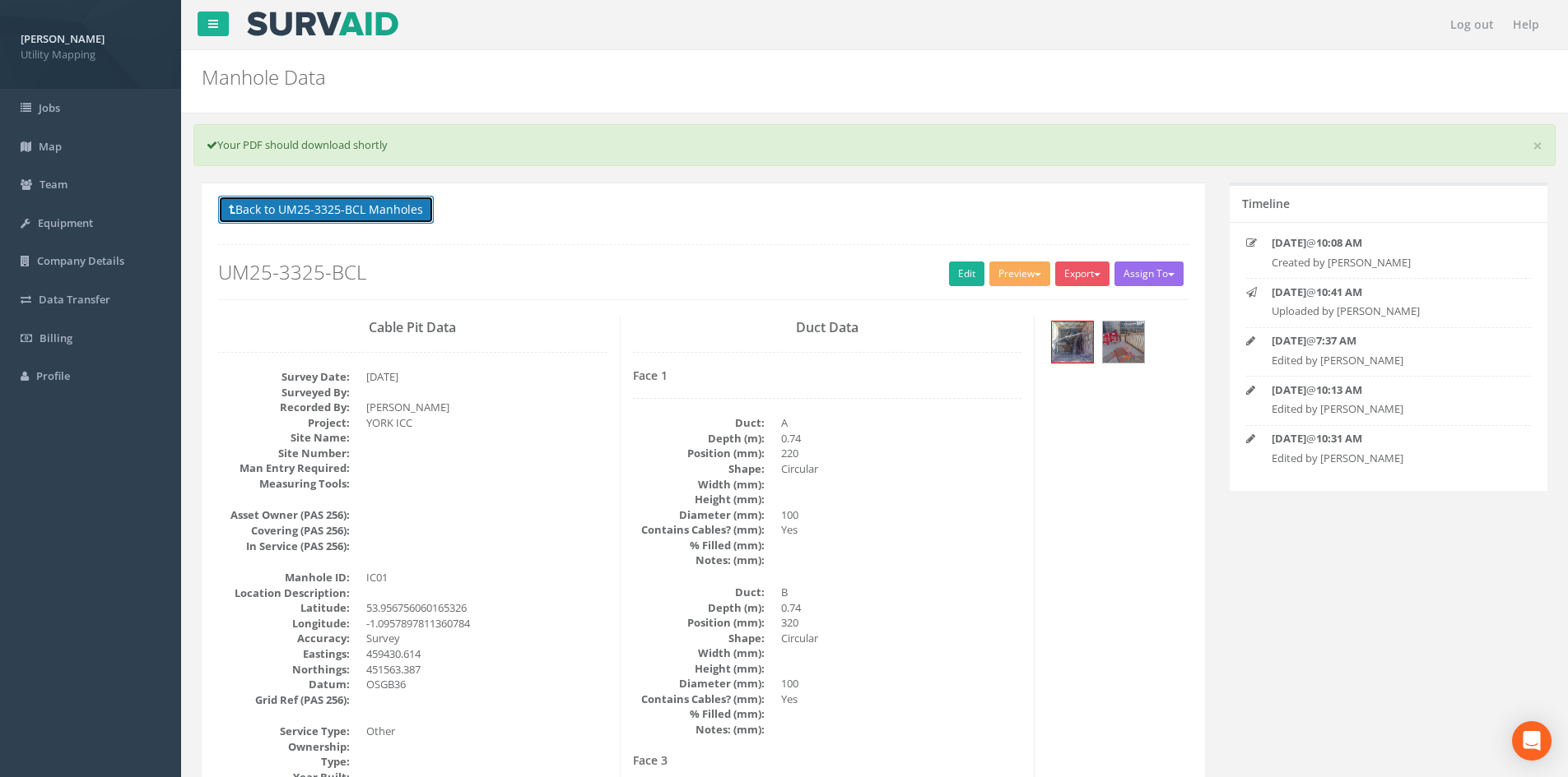
click at [381, 208] on button "Back to UM25-3325-BCL Manholes" at bounding box center [326, 209] width 216 height 28
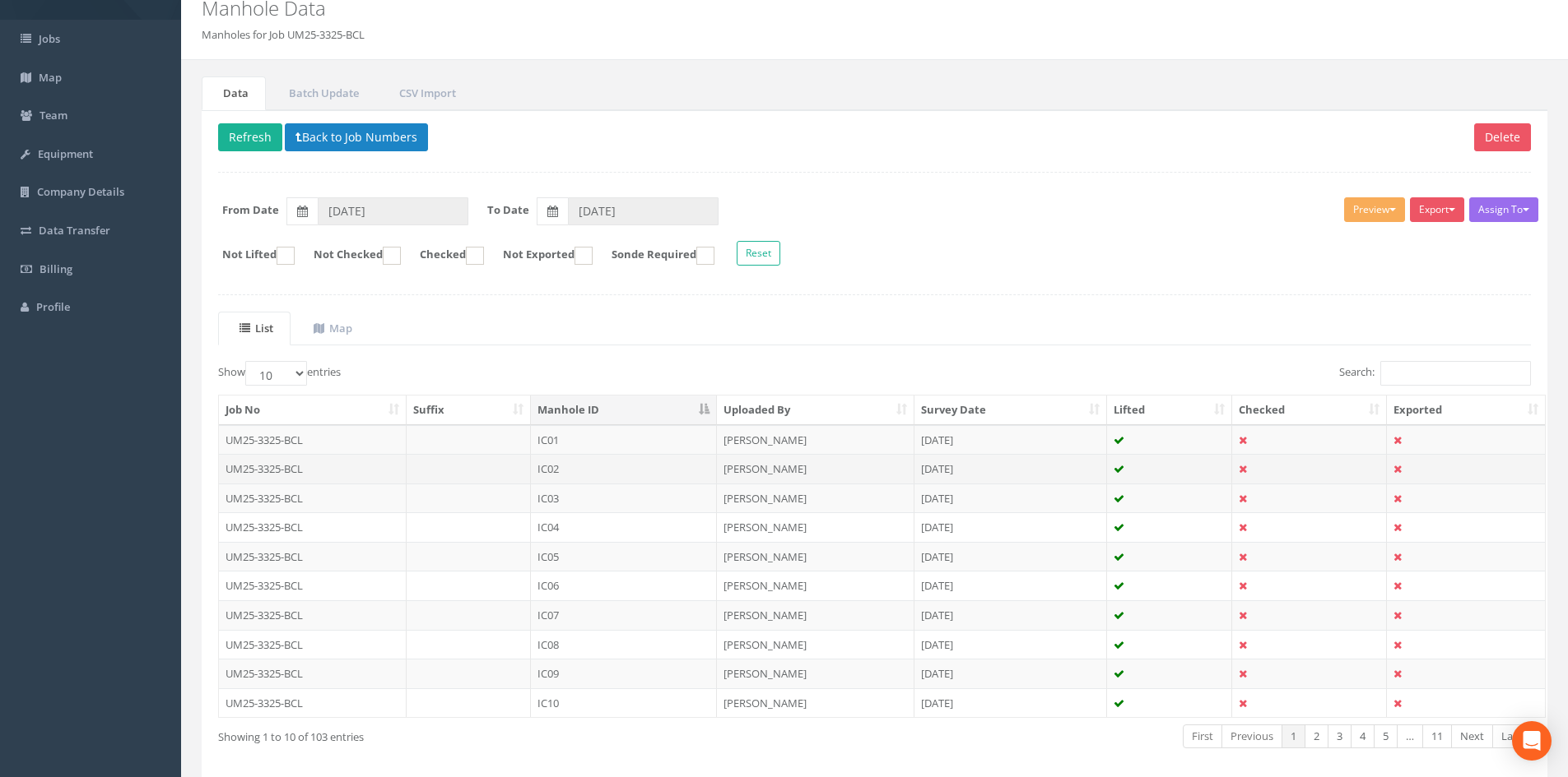
scroll to position [140, 0]
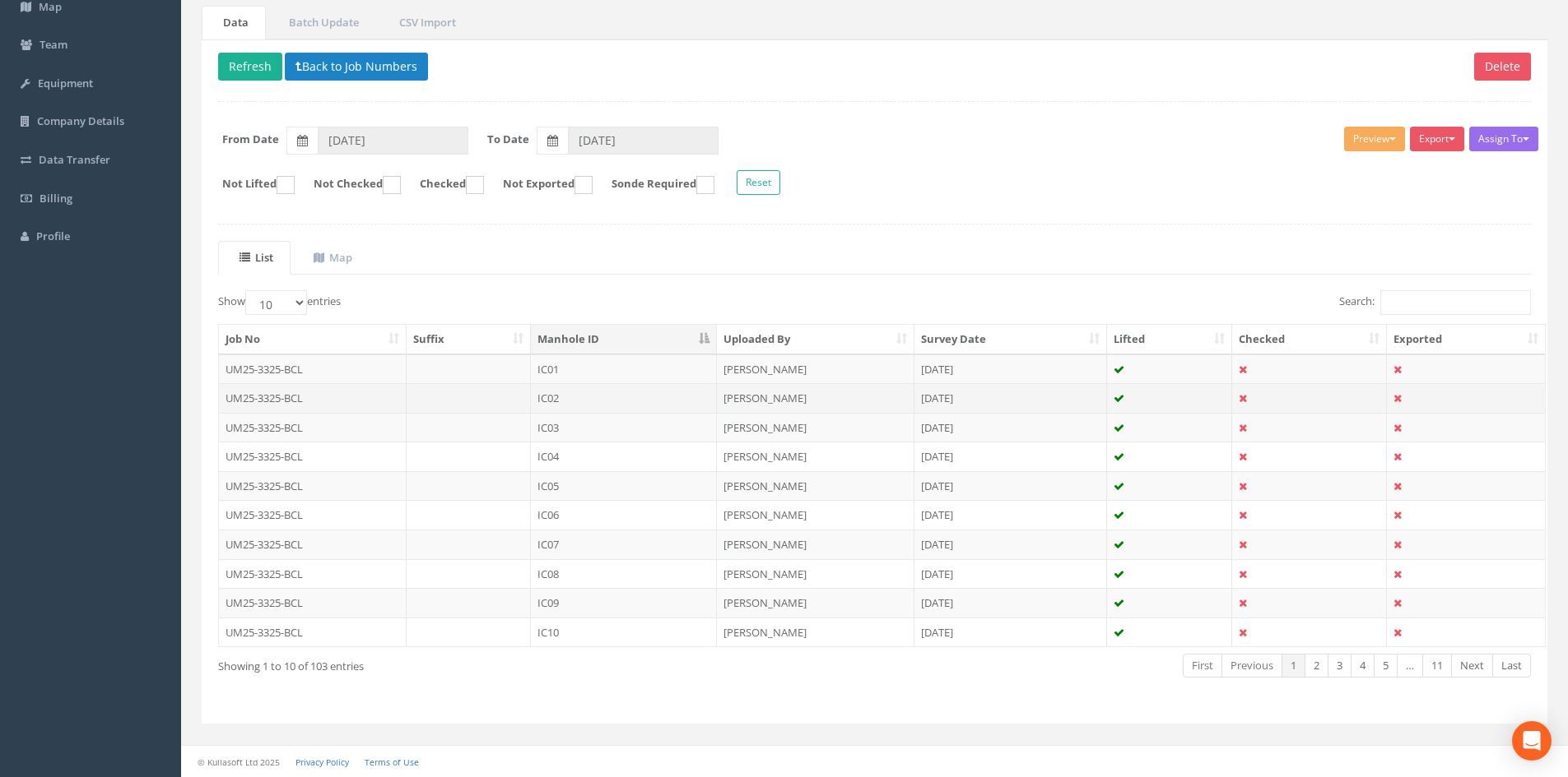
click at [643, 398] on td "IC02" at bounding box center [624, 399] width 186 height 30
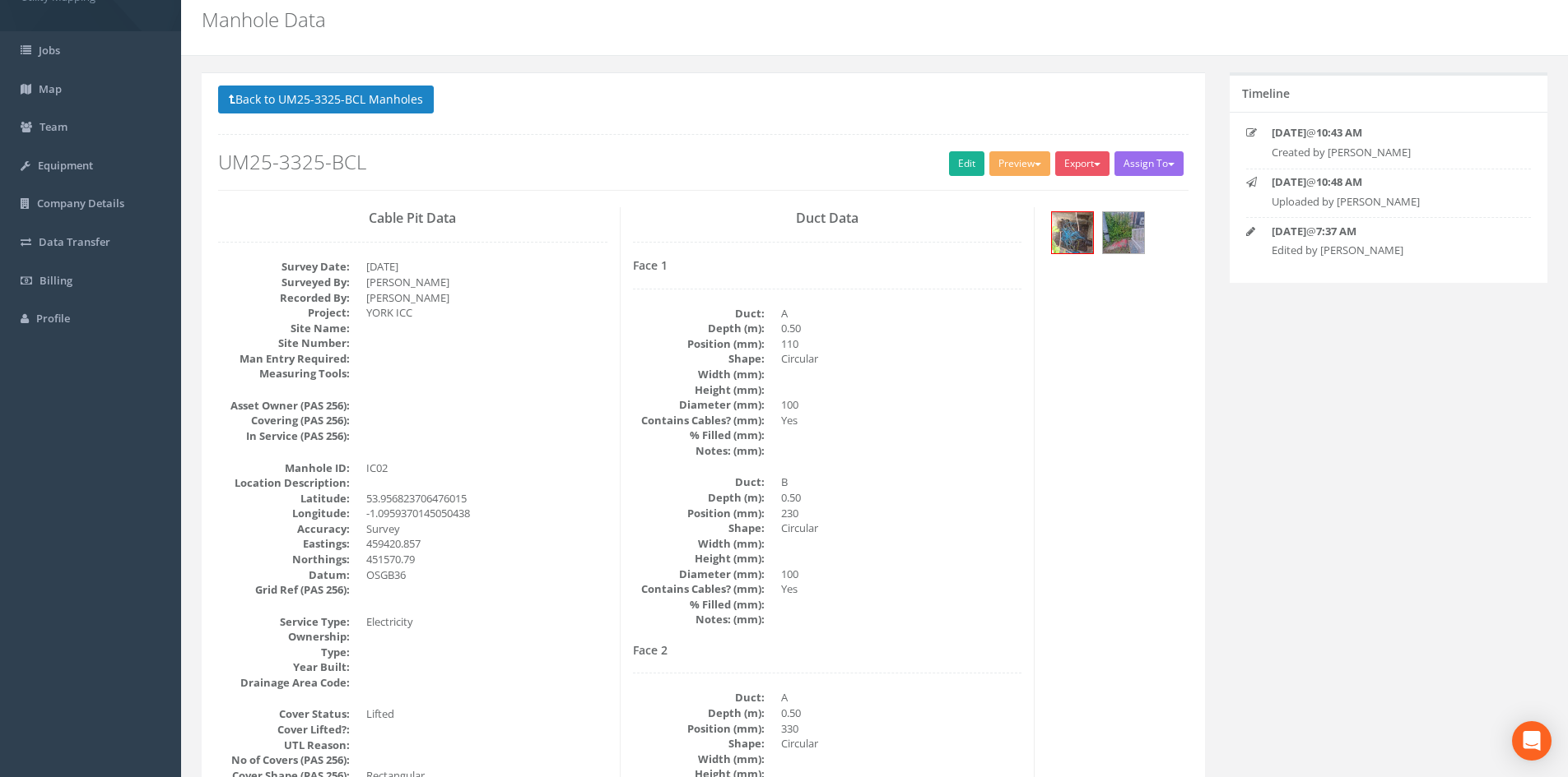
scroll to position [0, 0]
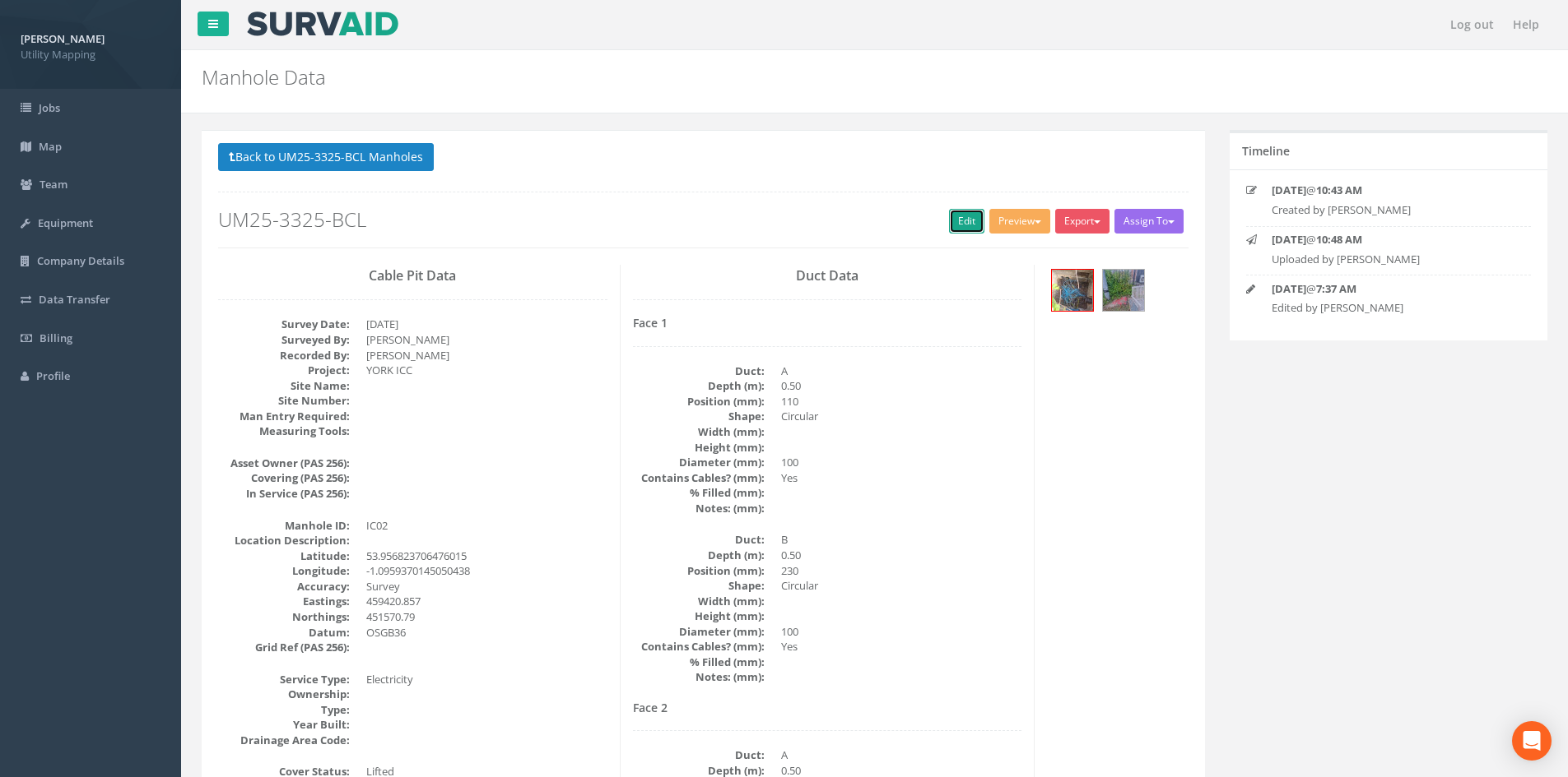
click at [950, 223] on link "Edit" at bounding box center [967, 222] width 35 height 25
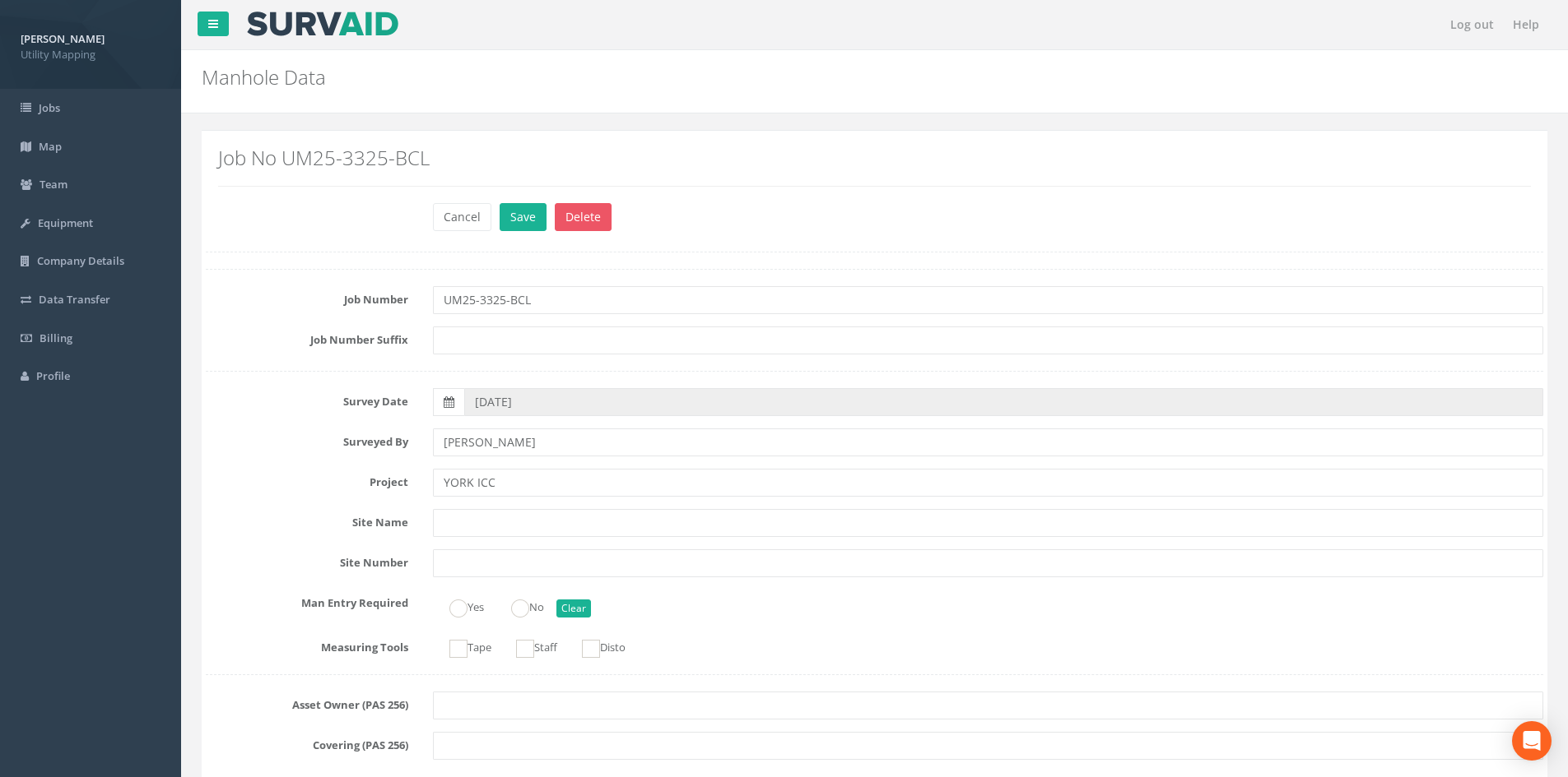
scroll to position [1152, 0]
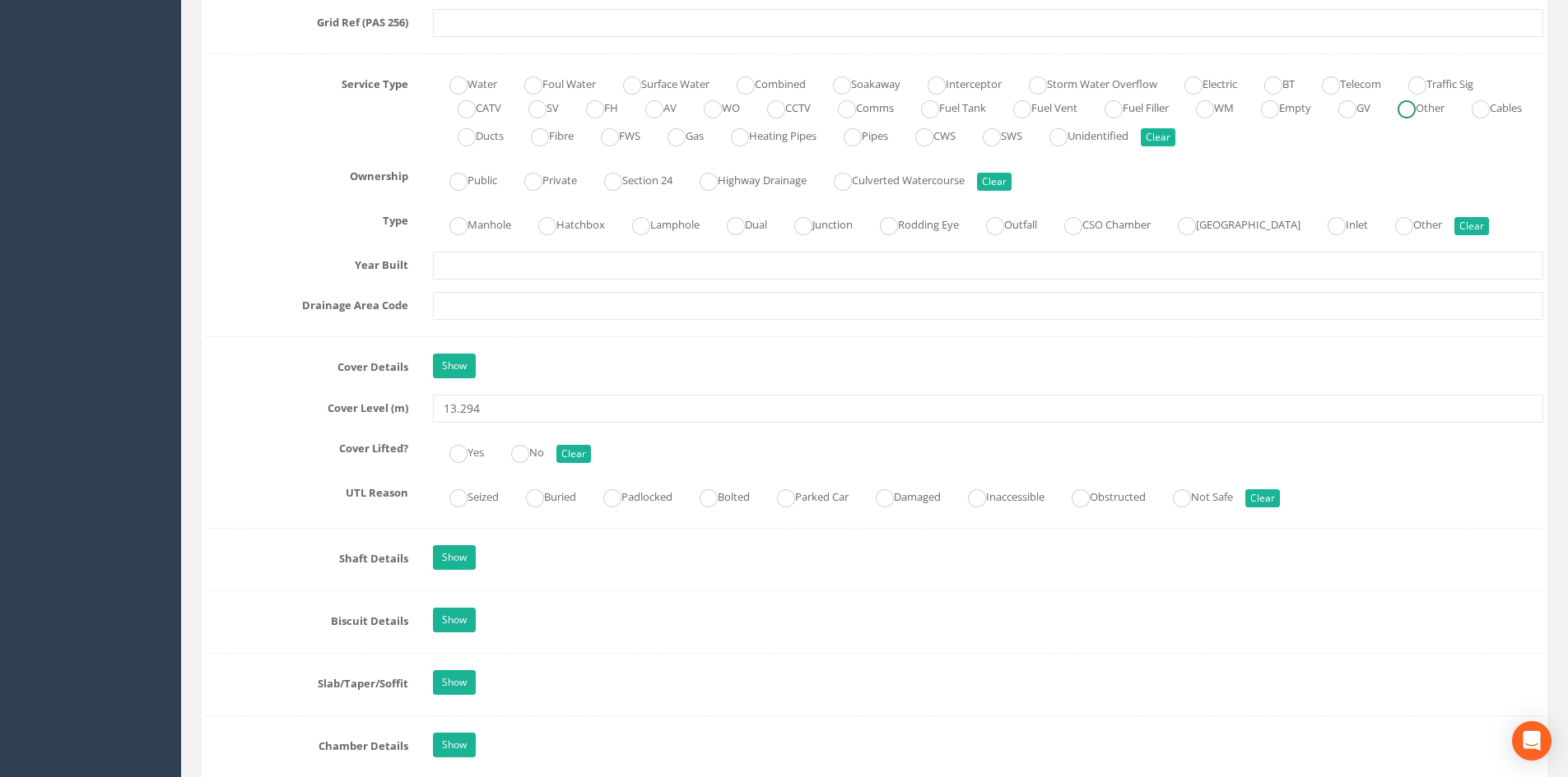
click at [1415, 110] on ins at bounding box center [1406, 109] width 18 height 18
radio input "true"
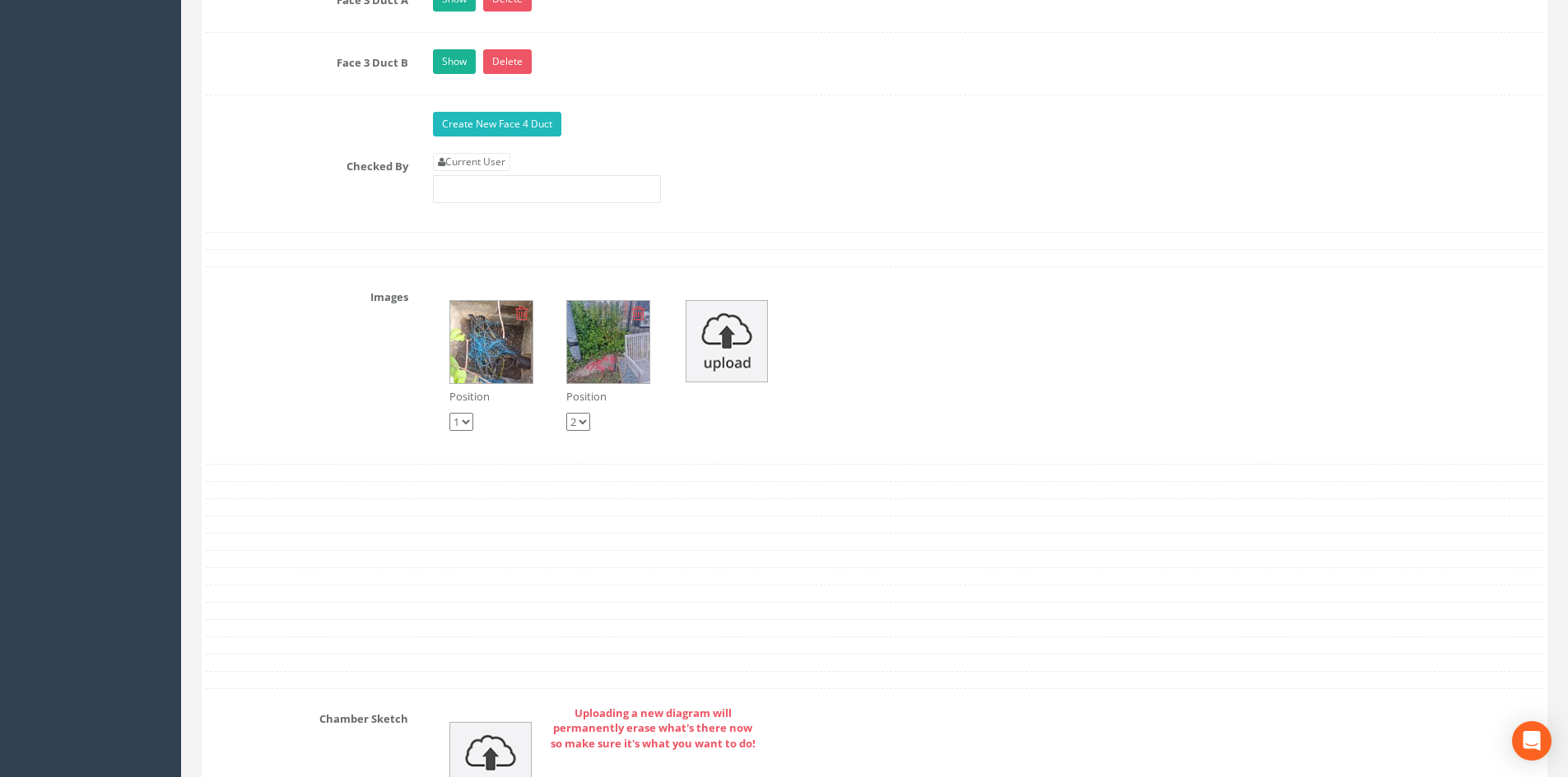
scroll to position [2797, 0]
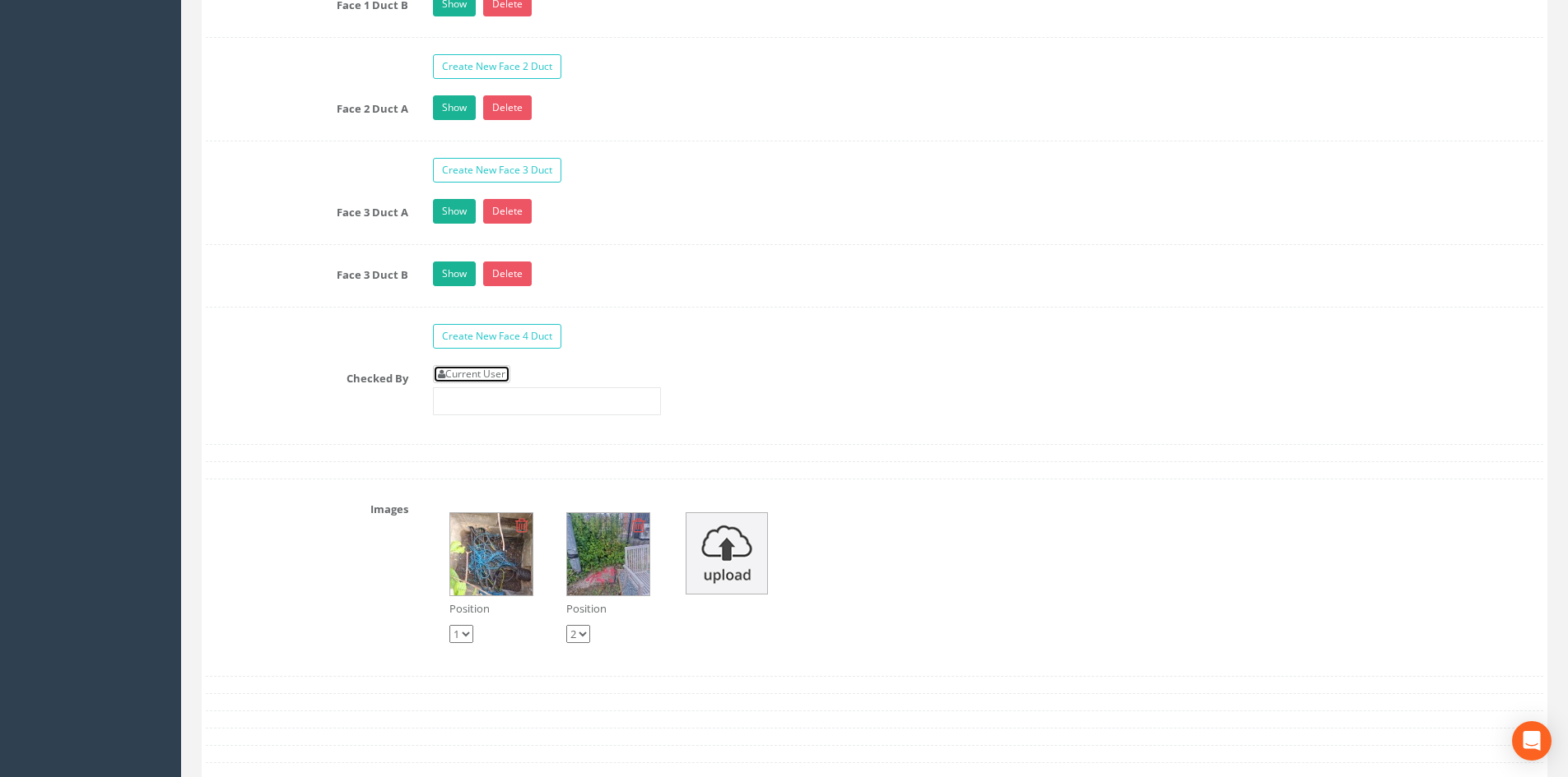
click at [500, 370] on link "Current User" at bounding box center [472, 374] width 77 height 18
type input "[PERSON_NAME]"
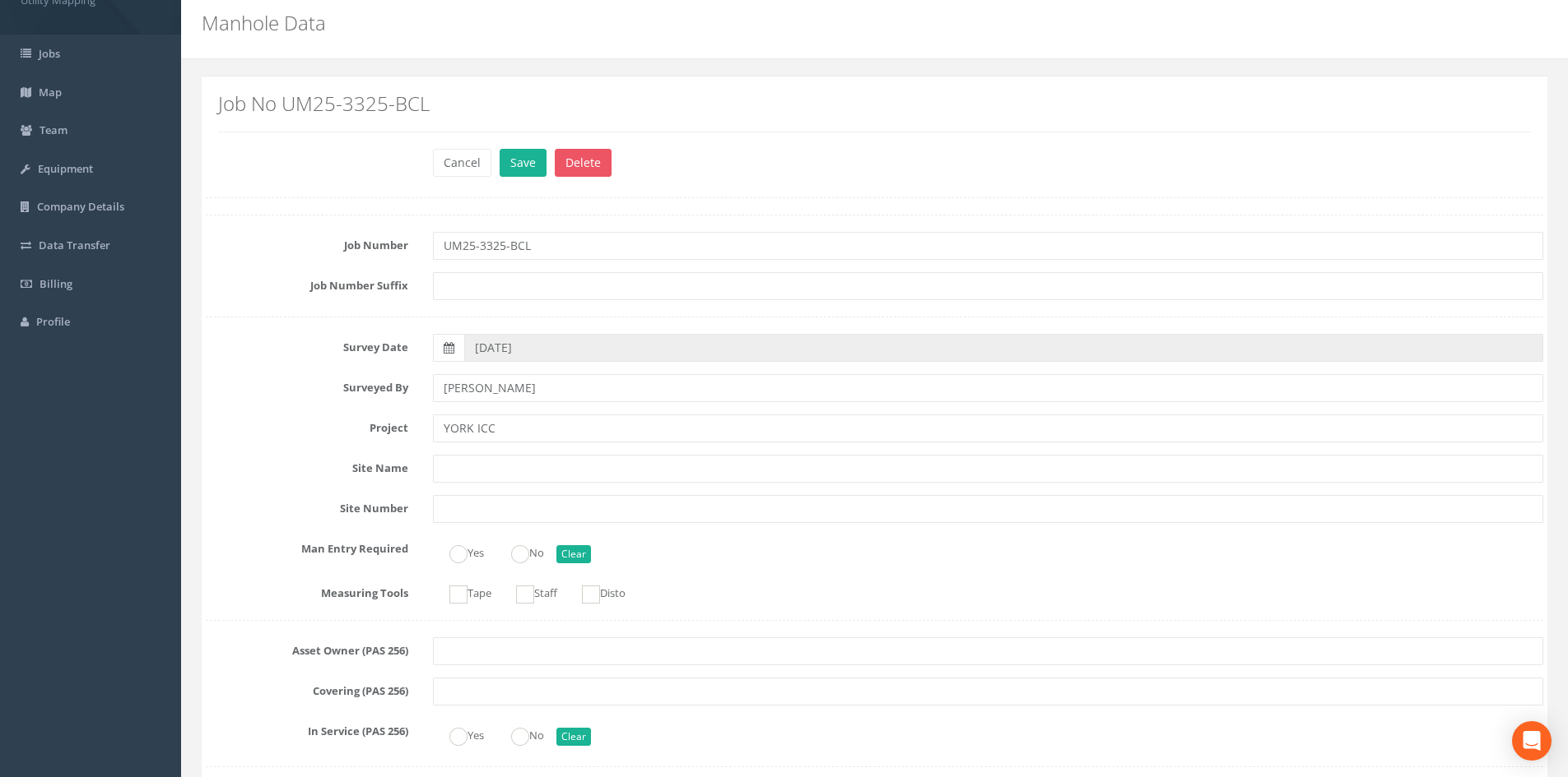
scroll to position [0, 0]
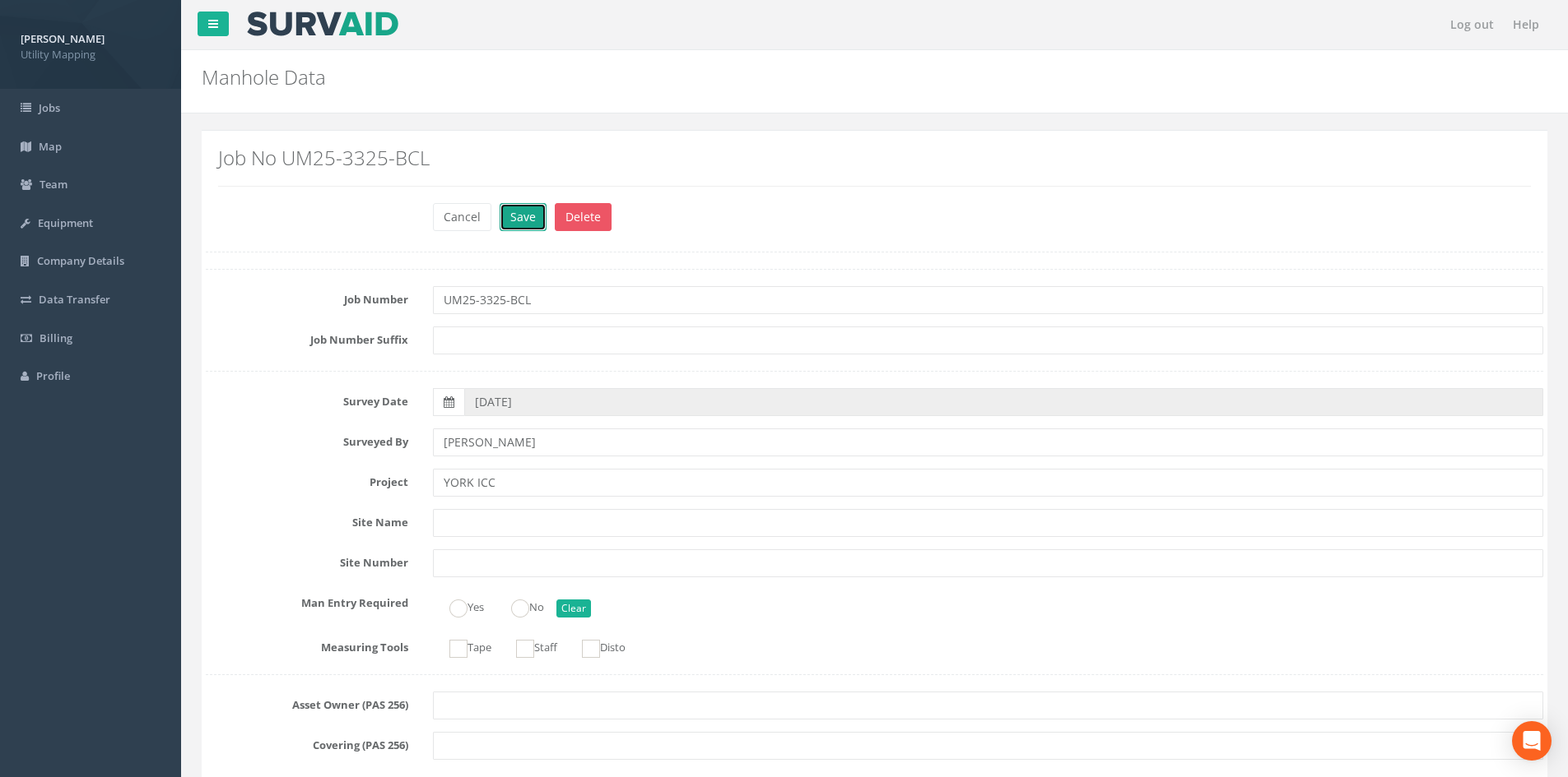
click at [518, 212] on button "Save" at bounding box center [523, 217] width 47 height 28
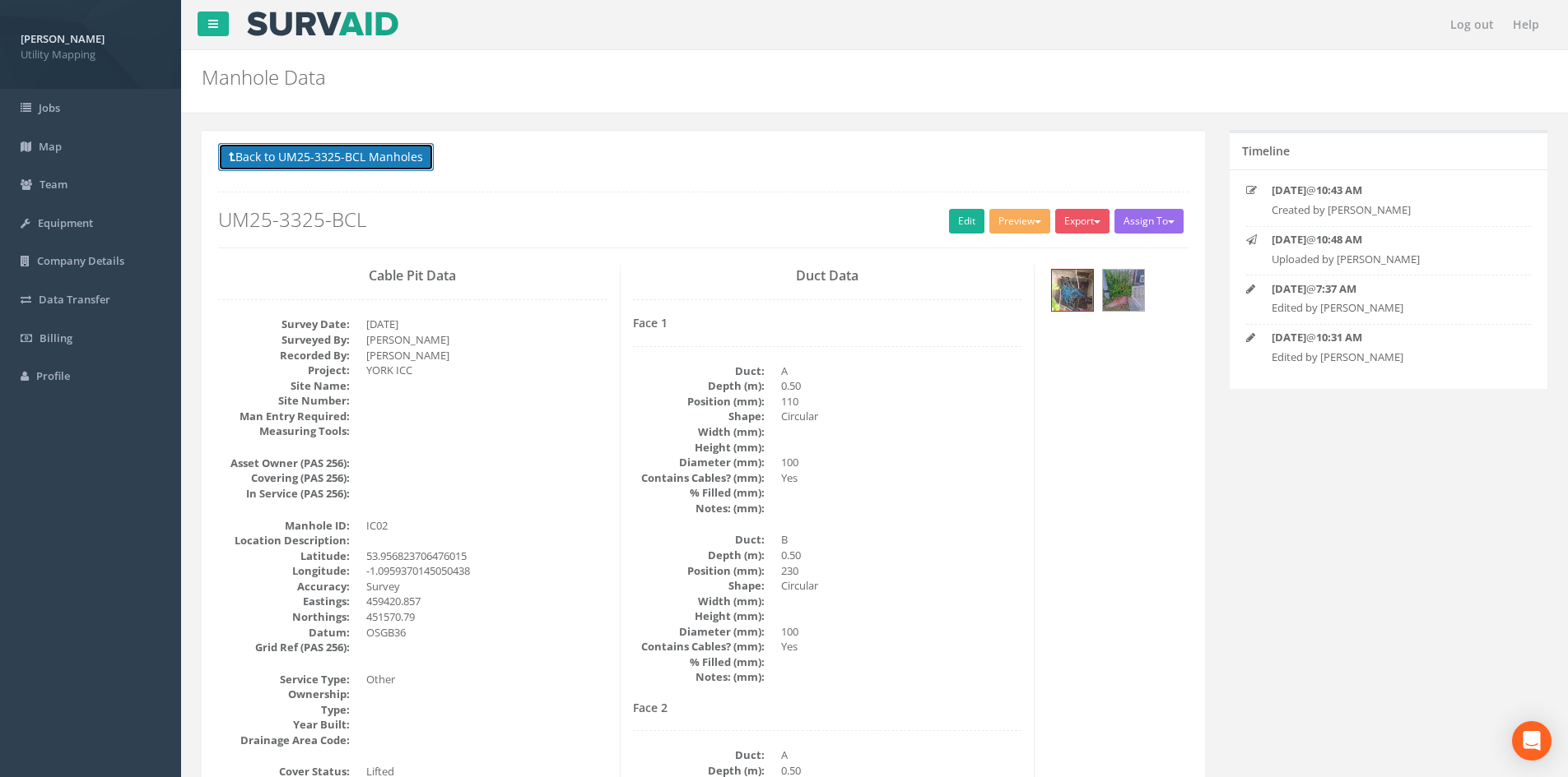
click at [369, 151] on button "Back to UM25-3325-BCL Manholes" at bounding box center [326, 157] width 216 height 28
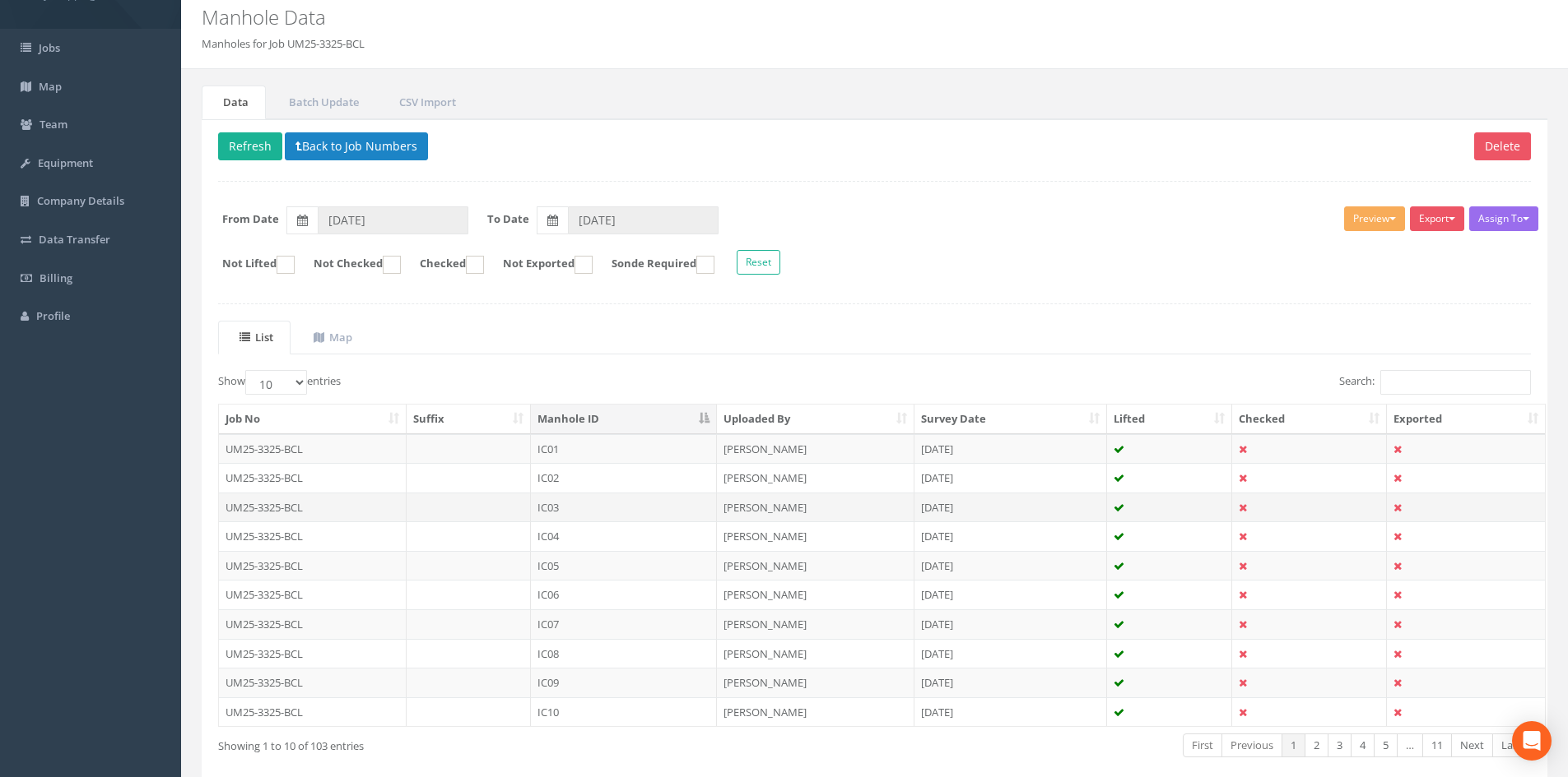
scroll to position [140, 0]
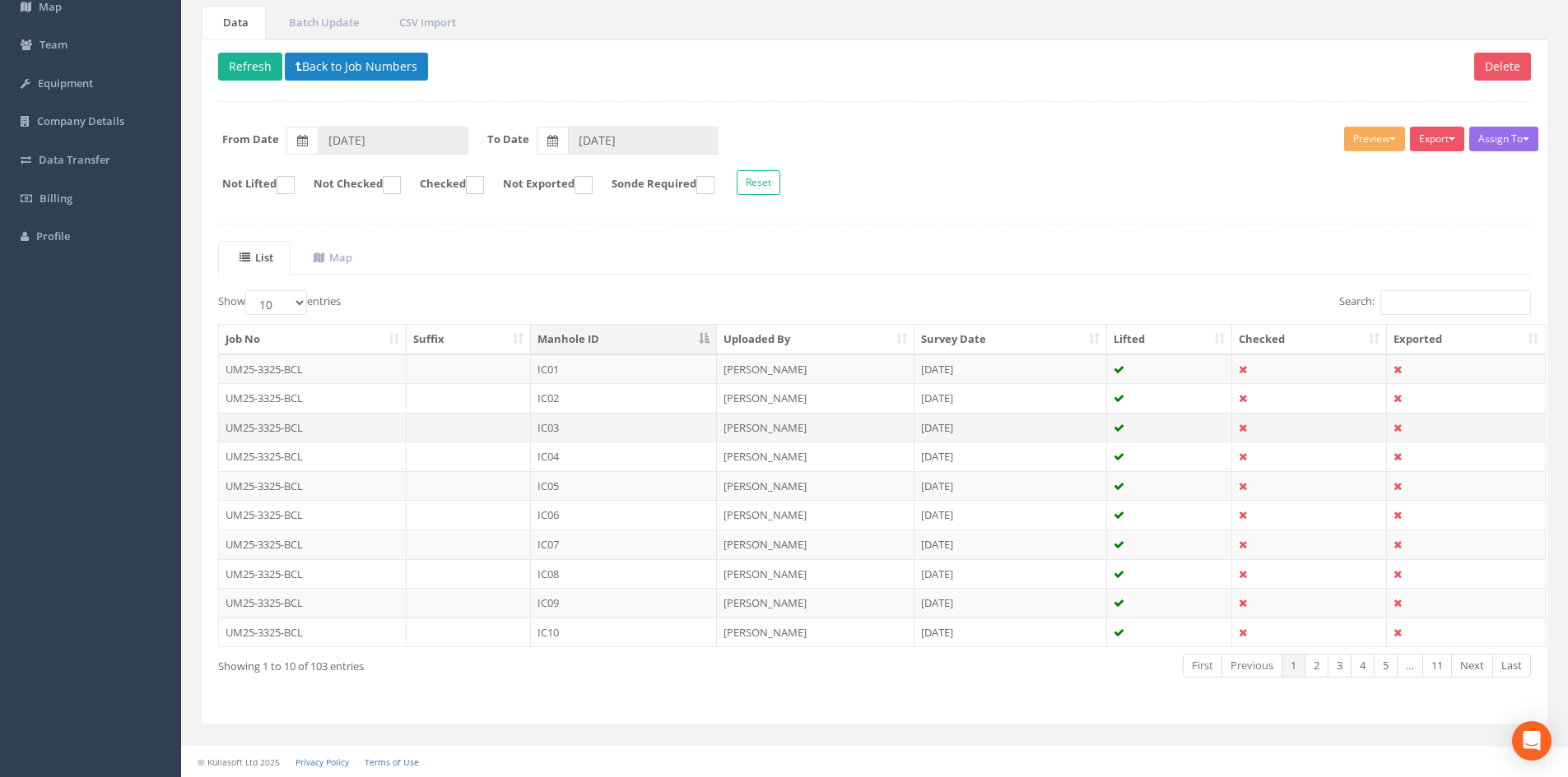
click at [607, 431] on td "IC03" at bounding box center [624, 427] width 186 height 30
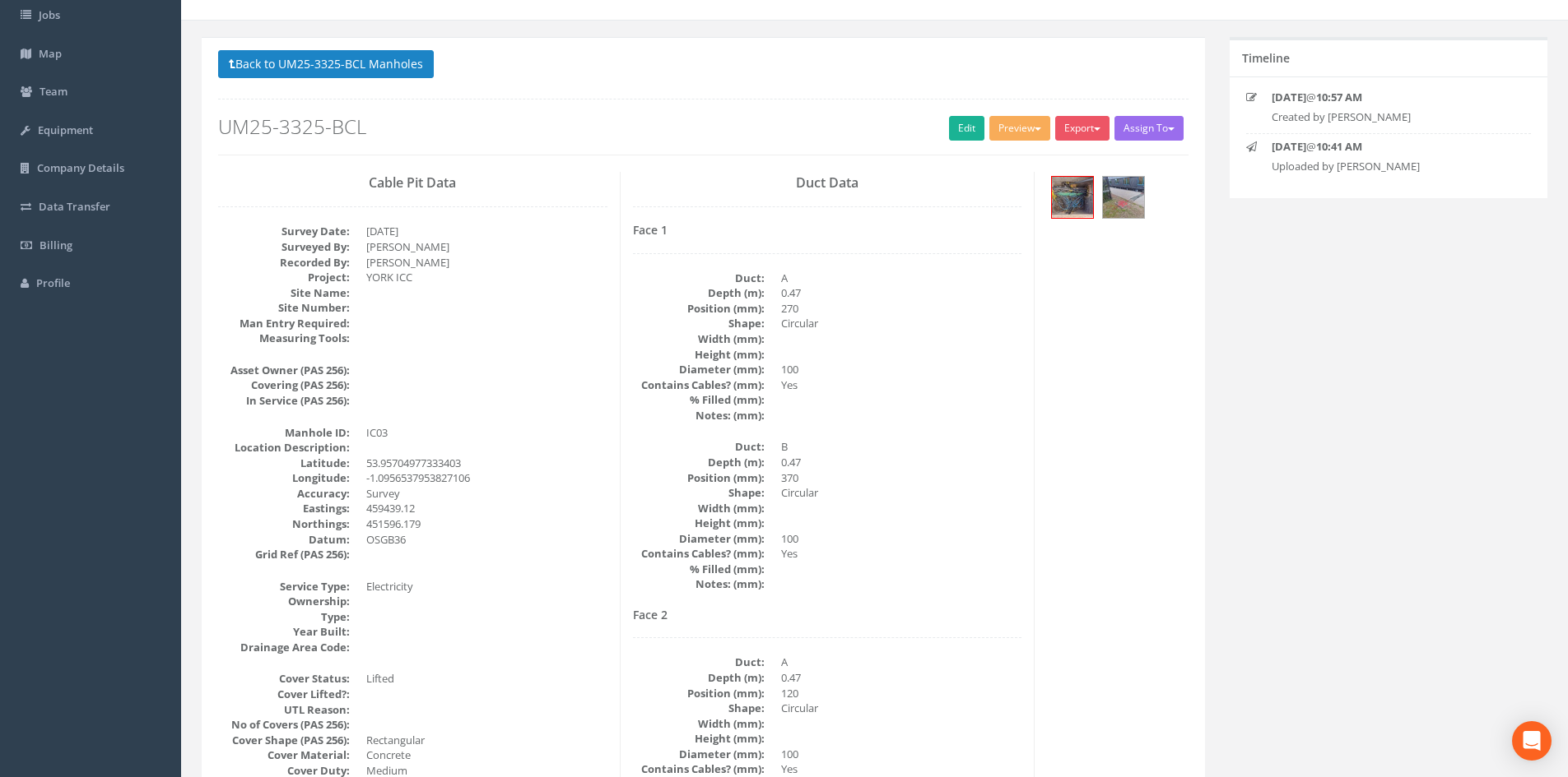
scroll to position [0, 0]
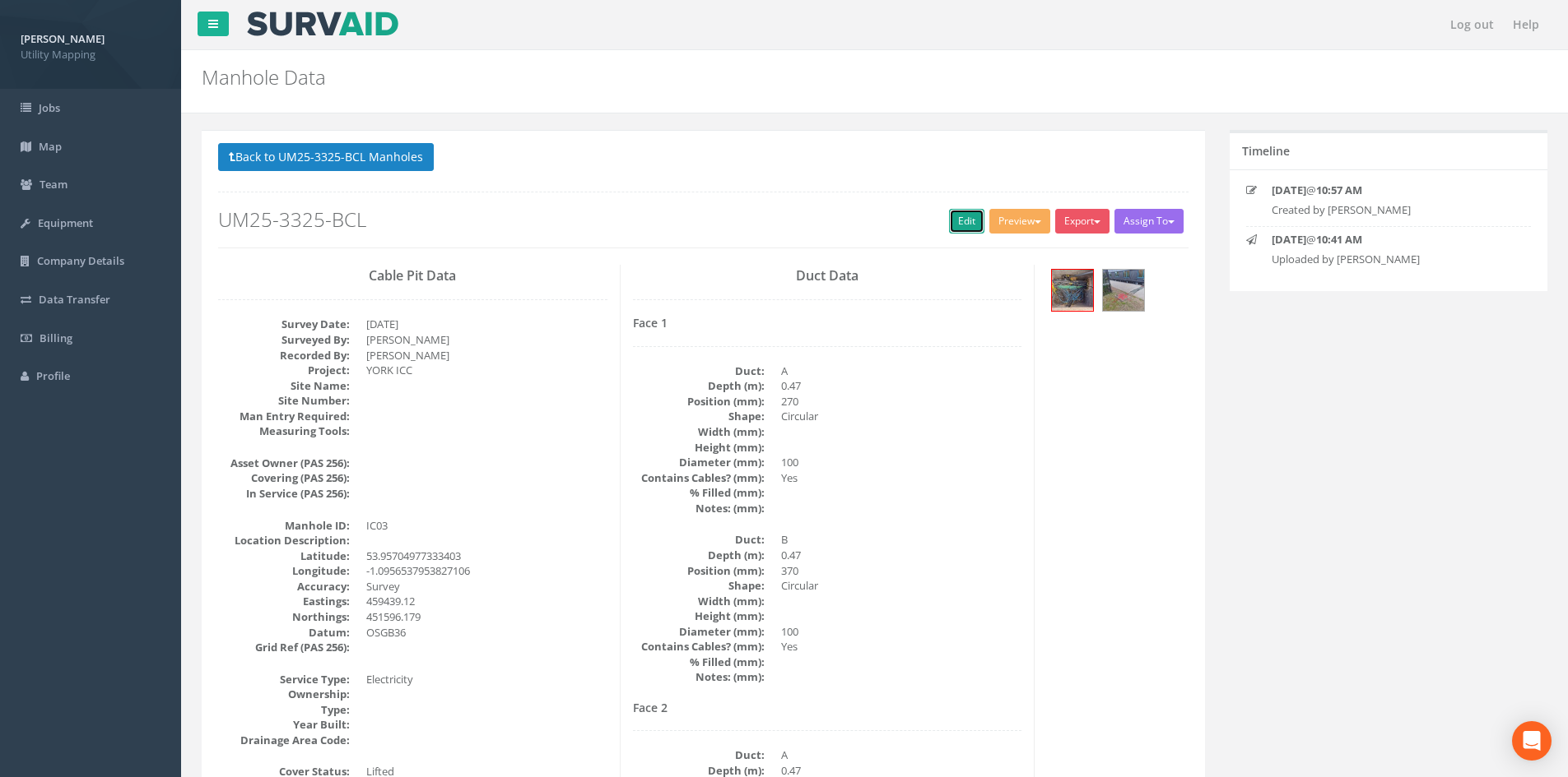
click at [956, 218] on link "Edit" at bounding box center [967, 222] width 35 height 25
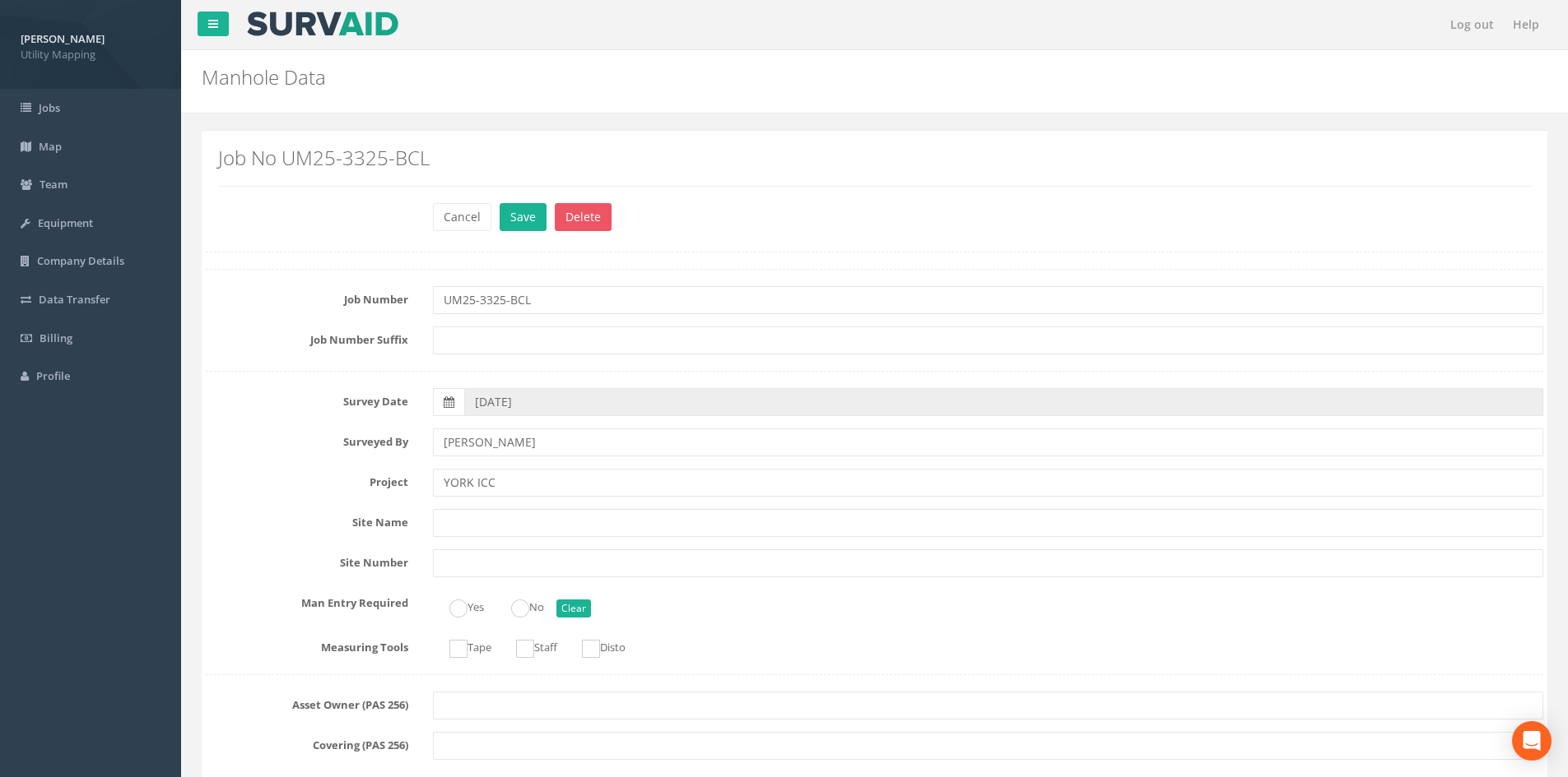
scroll to position [1070, 0]
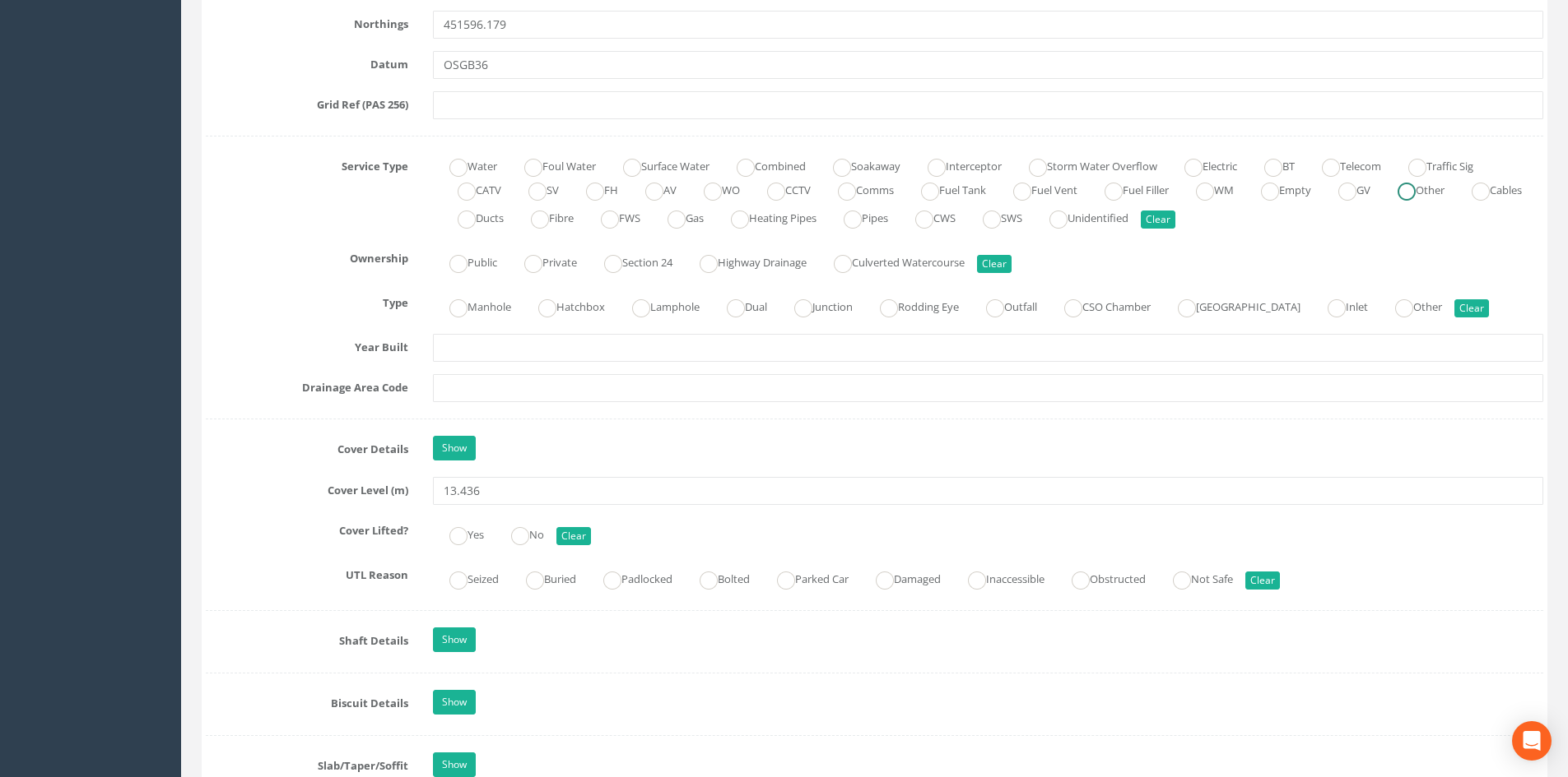
click at [1415, 193] on ins at bounding box center [1406, 191] width 18 height 18
radio input "true"
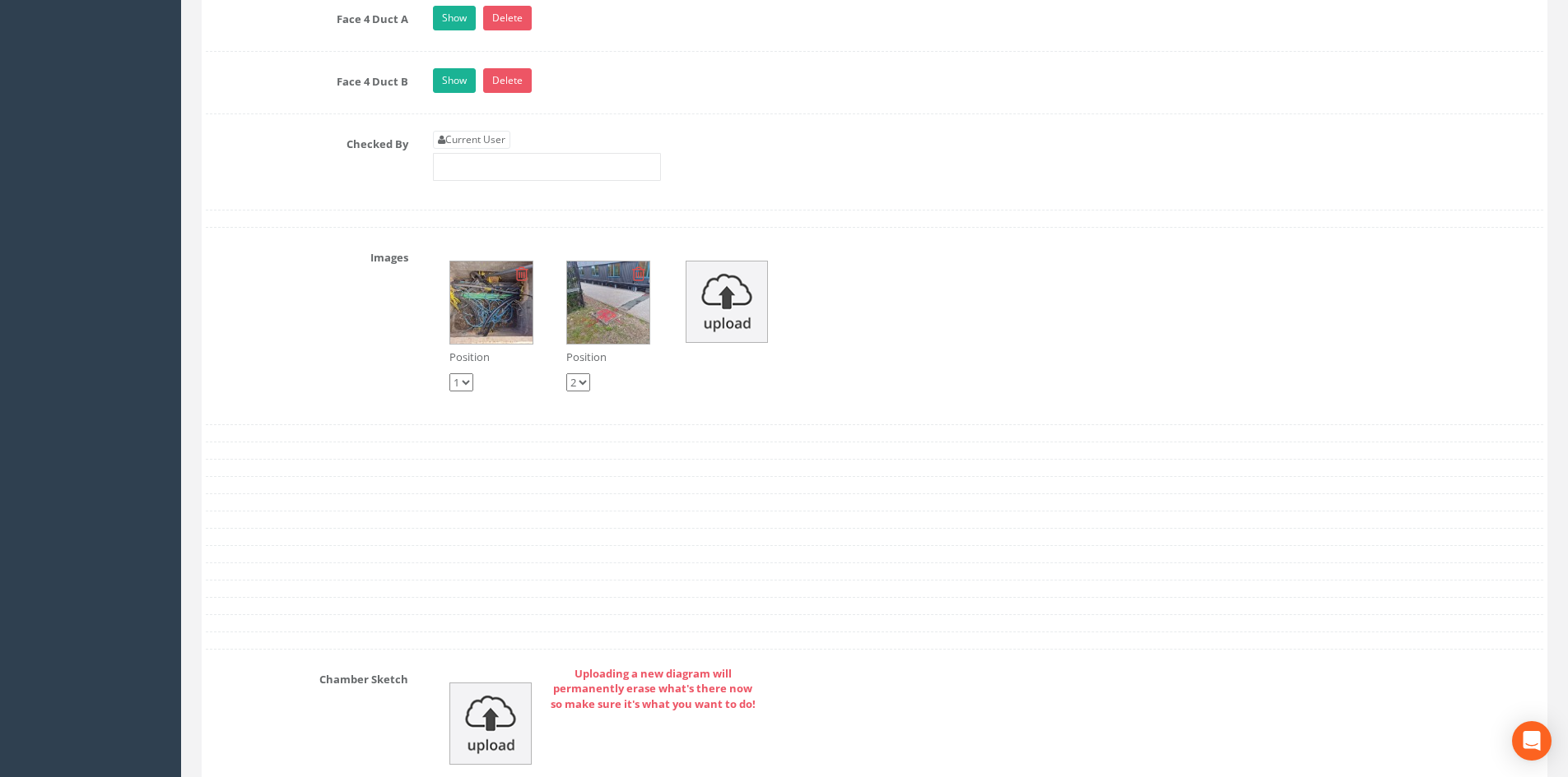
scroll to position [3126, 0]
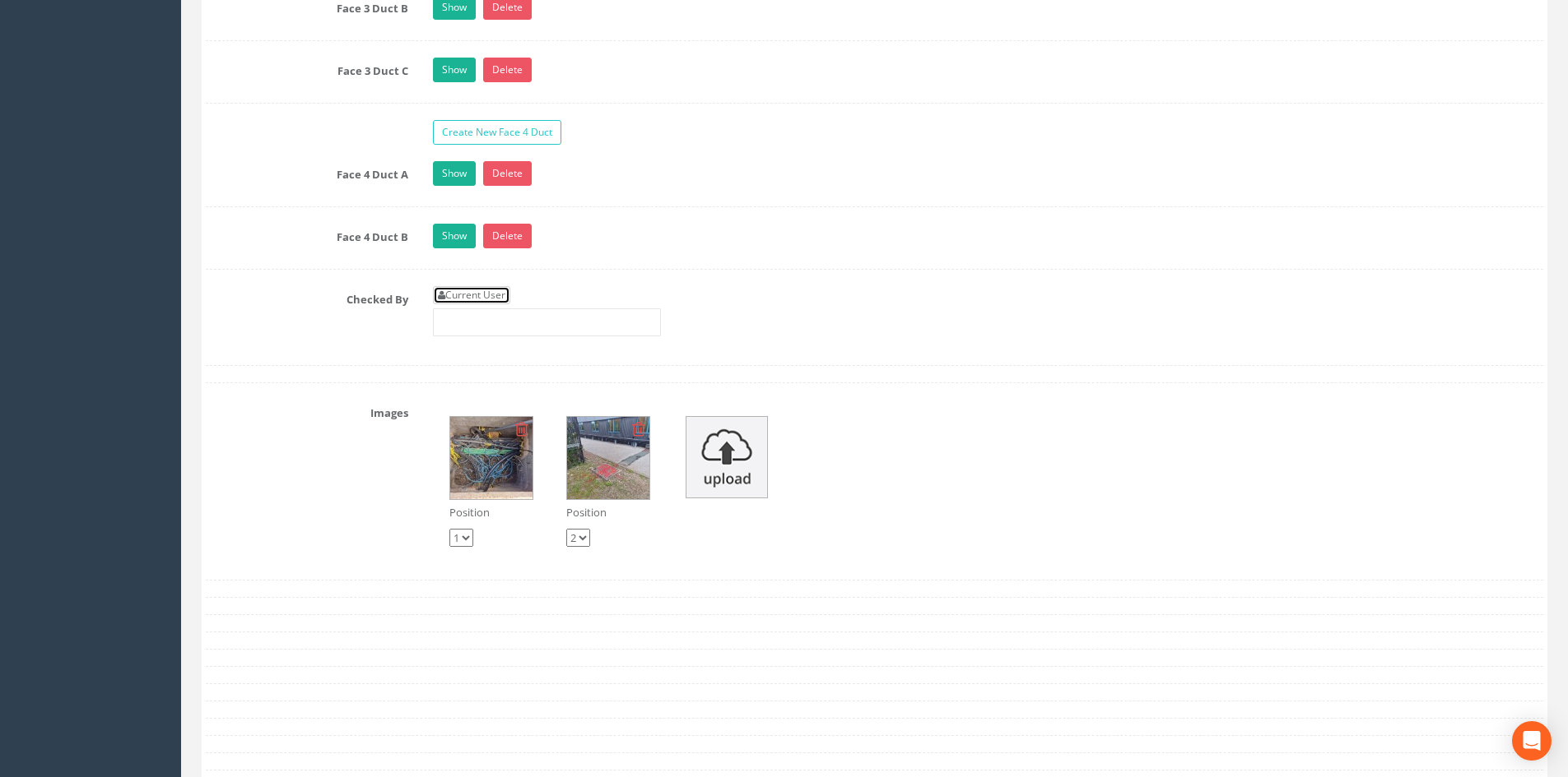
click at [496, 291] on link "Current User" at bounding box center [472, 295] width 77 height 18
type input "[PERSON_NAME]"
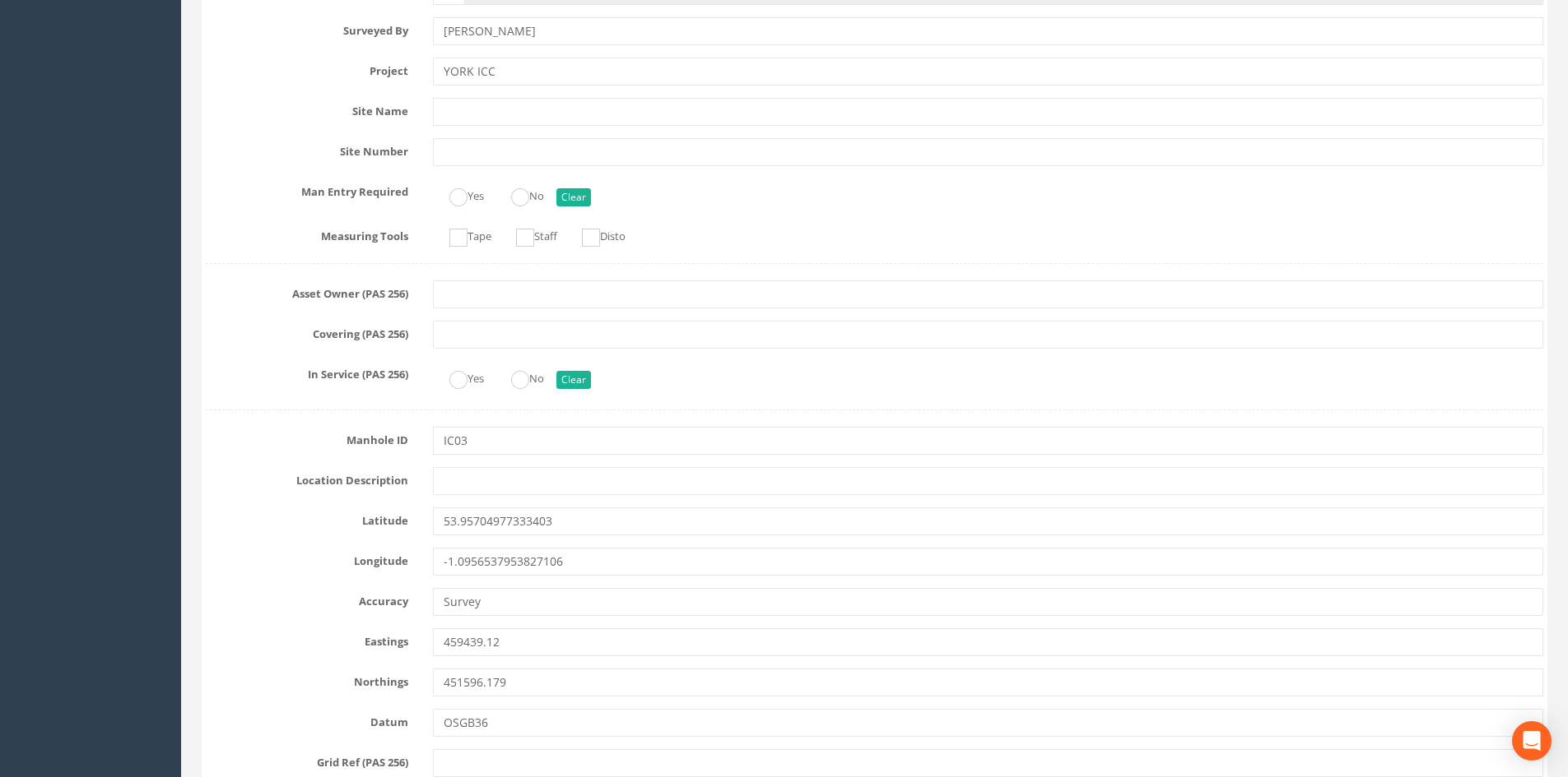
scroll to position [0, 0]
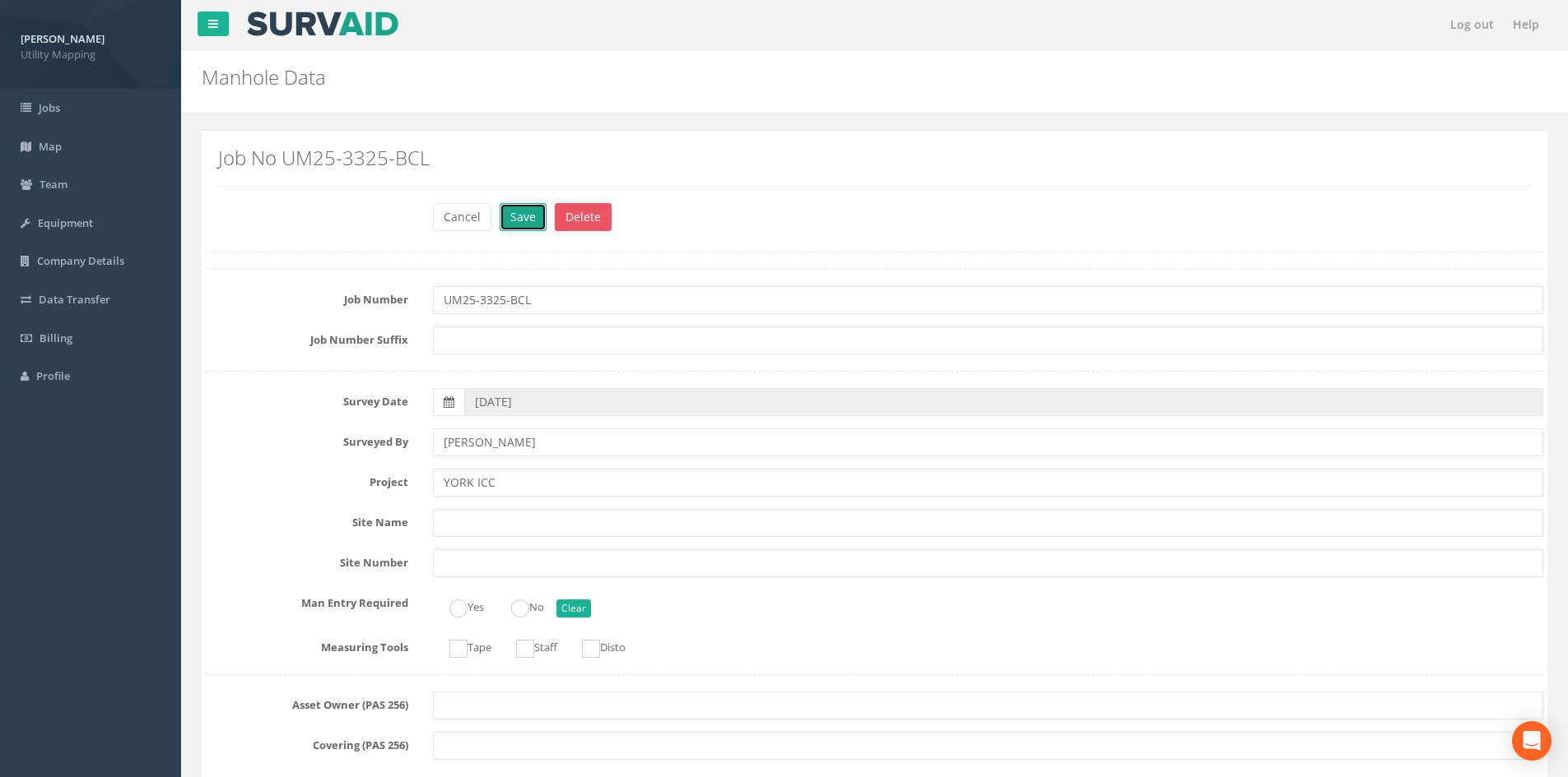
click at [521, 221] on button "Save" at bounding box center [523, 217] width 47 height 28
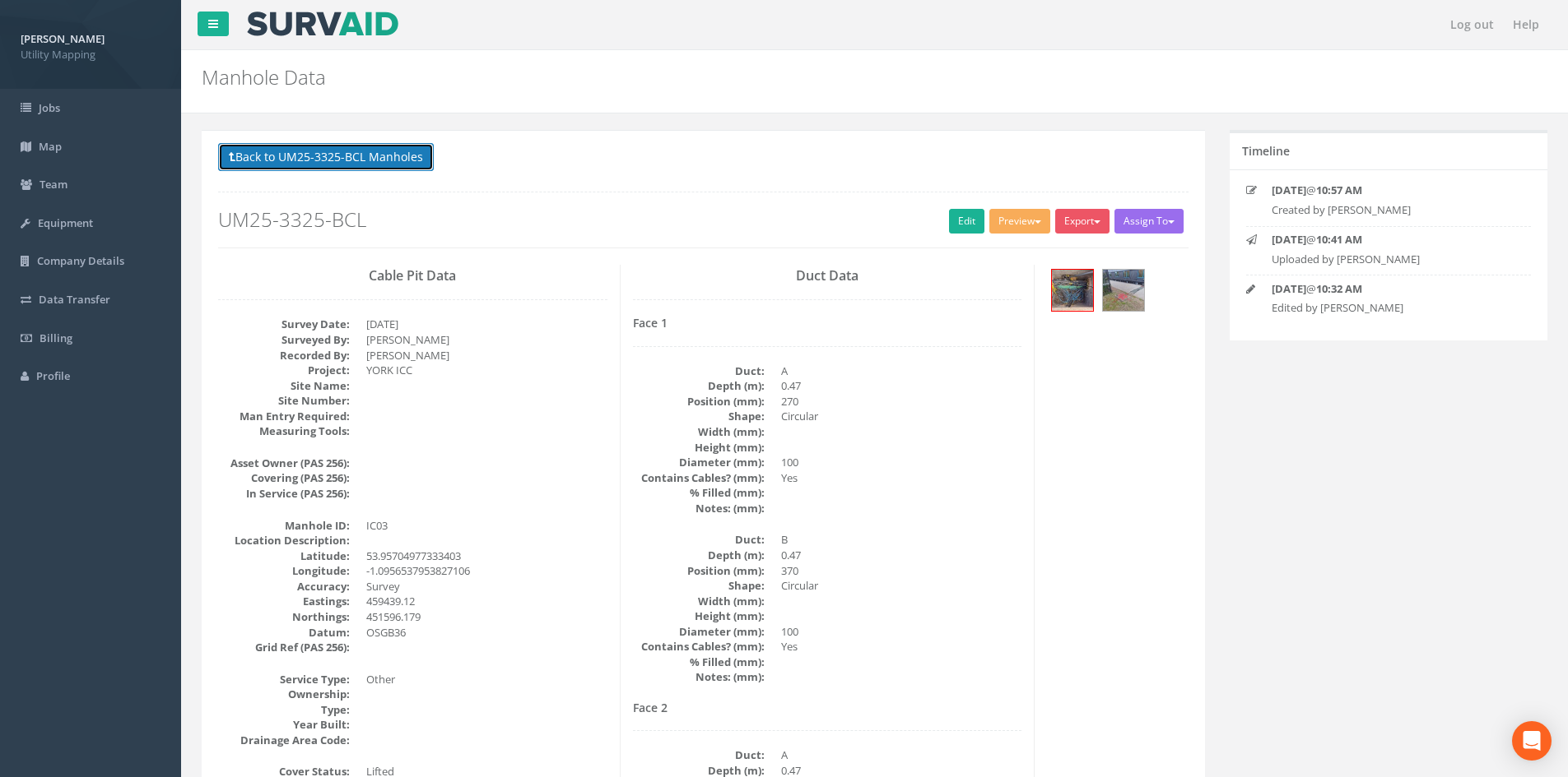
click at [287, 155] on button "Back to UM25-3325-BCL Manholes" at bounding box center [326, 157] width 216 height 28
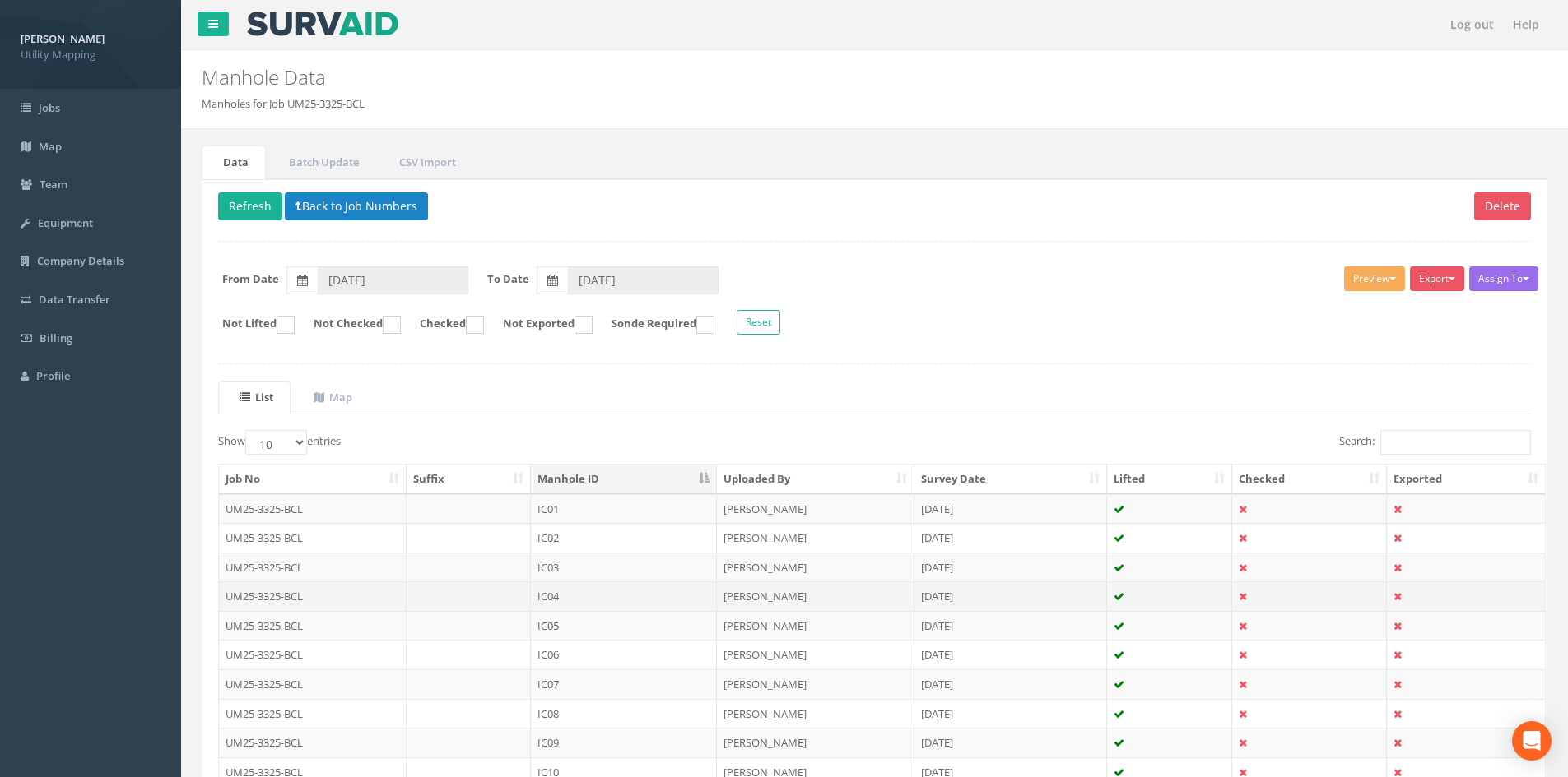
click at [656, 600] on td "IC04" at bounding box center [624, 597] width 186 height 30
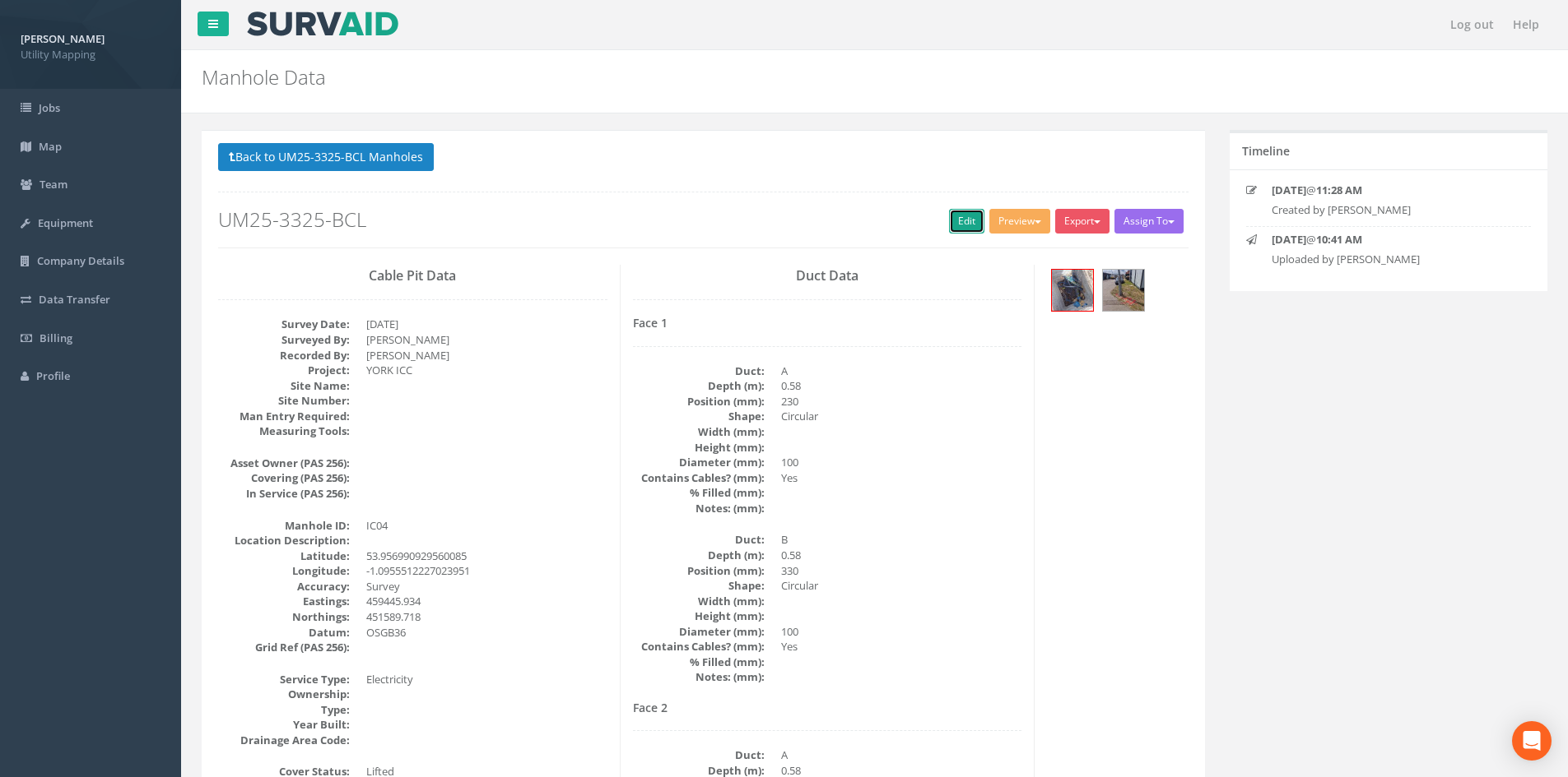
click at [955, 224] on link "Edit" at bounding box center [967, 222] width 35 height 25
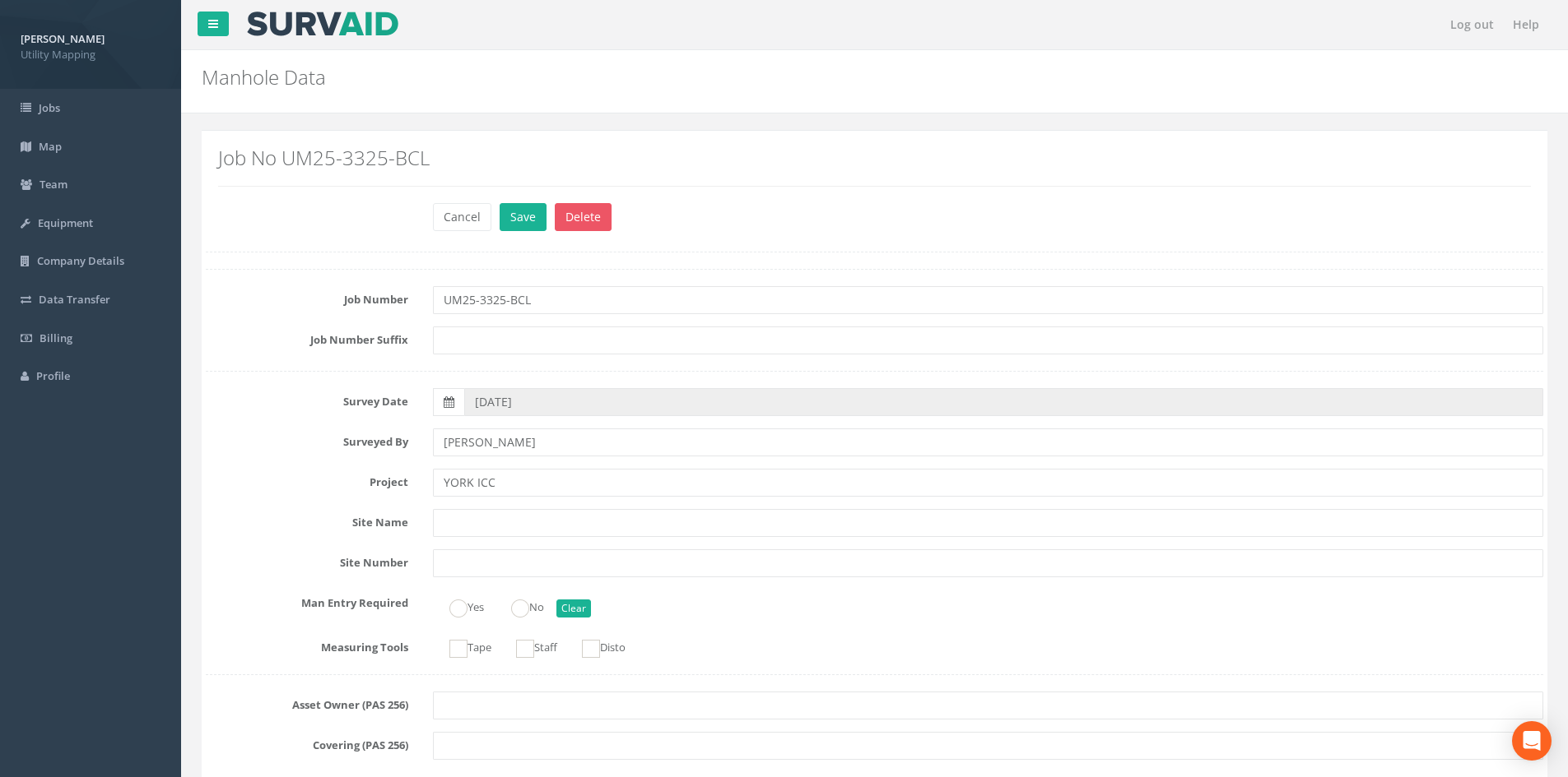
scroll to position [987, 0]
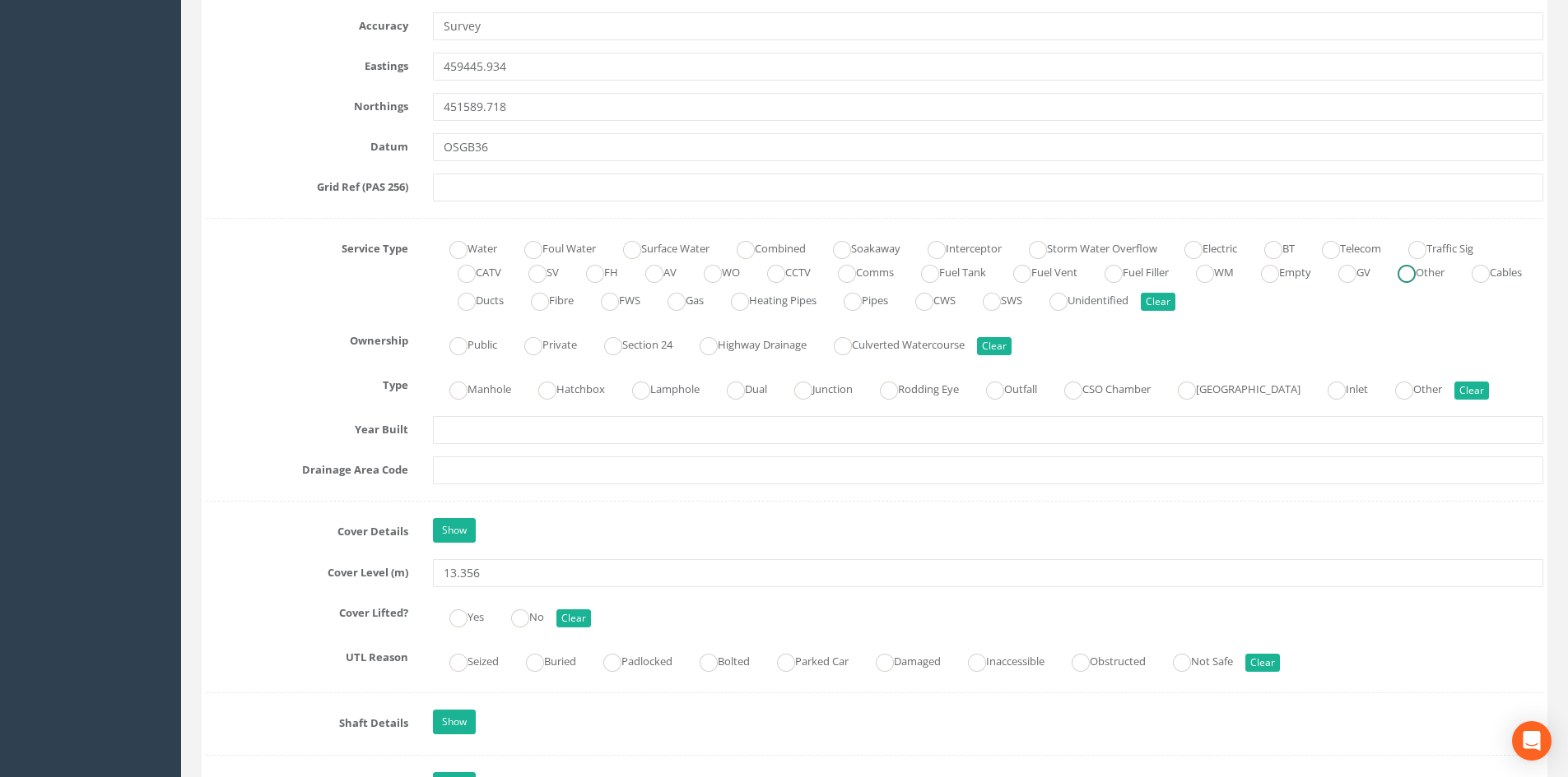
click at [1415, 272] on ins at bounding box center [1406, 273] width 18 height 18
radio input "true"
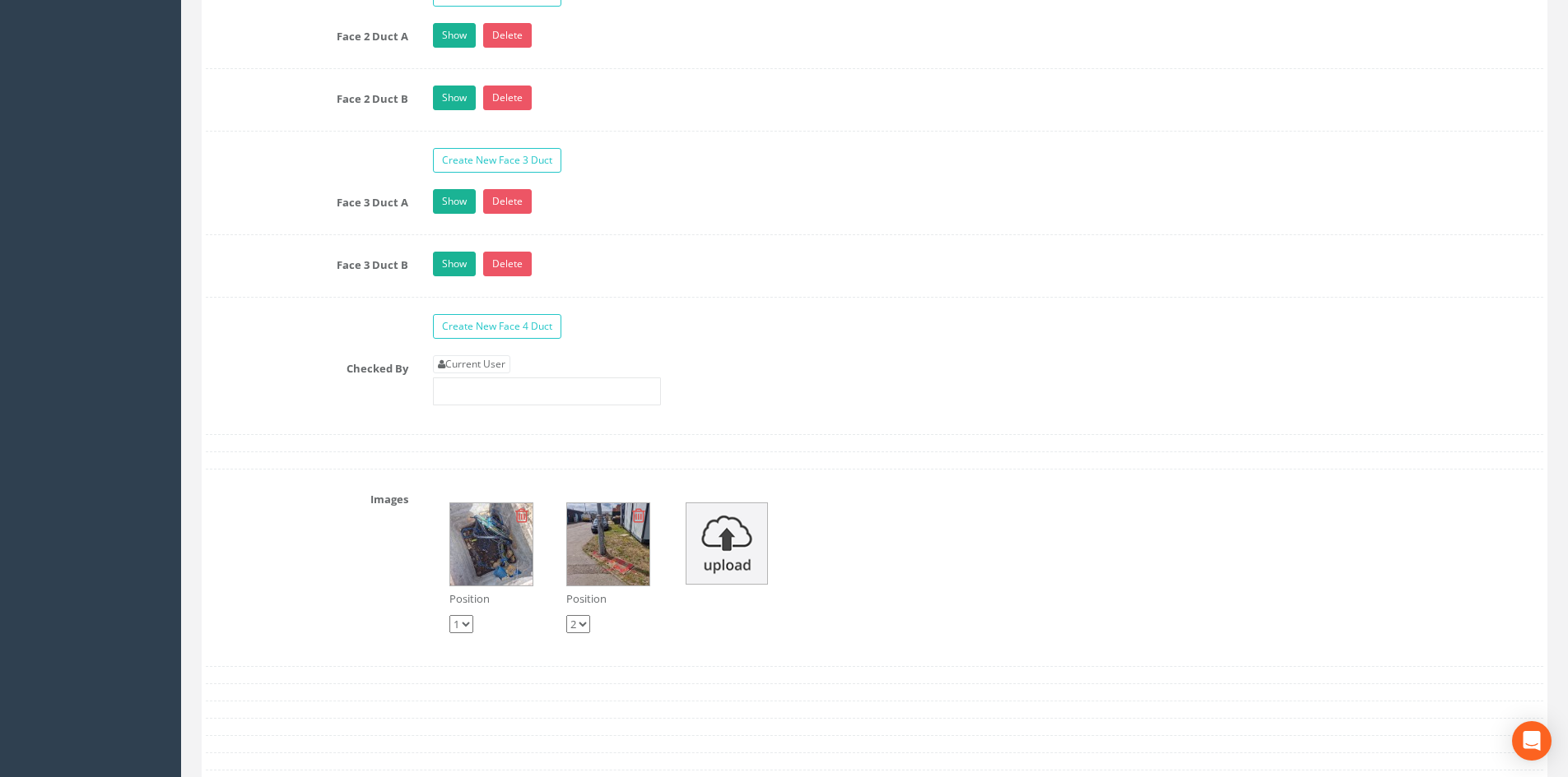
scroll to position [3126, 0]
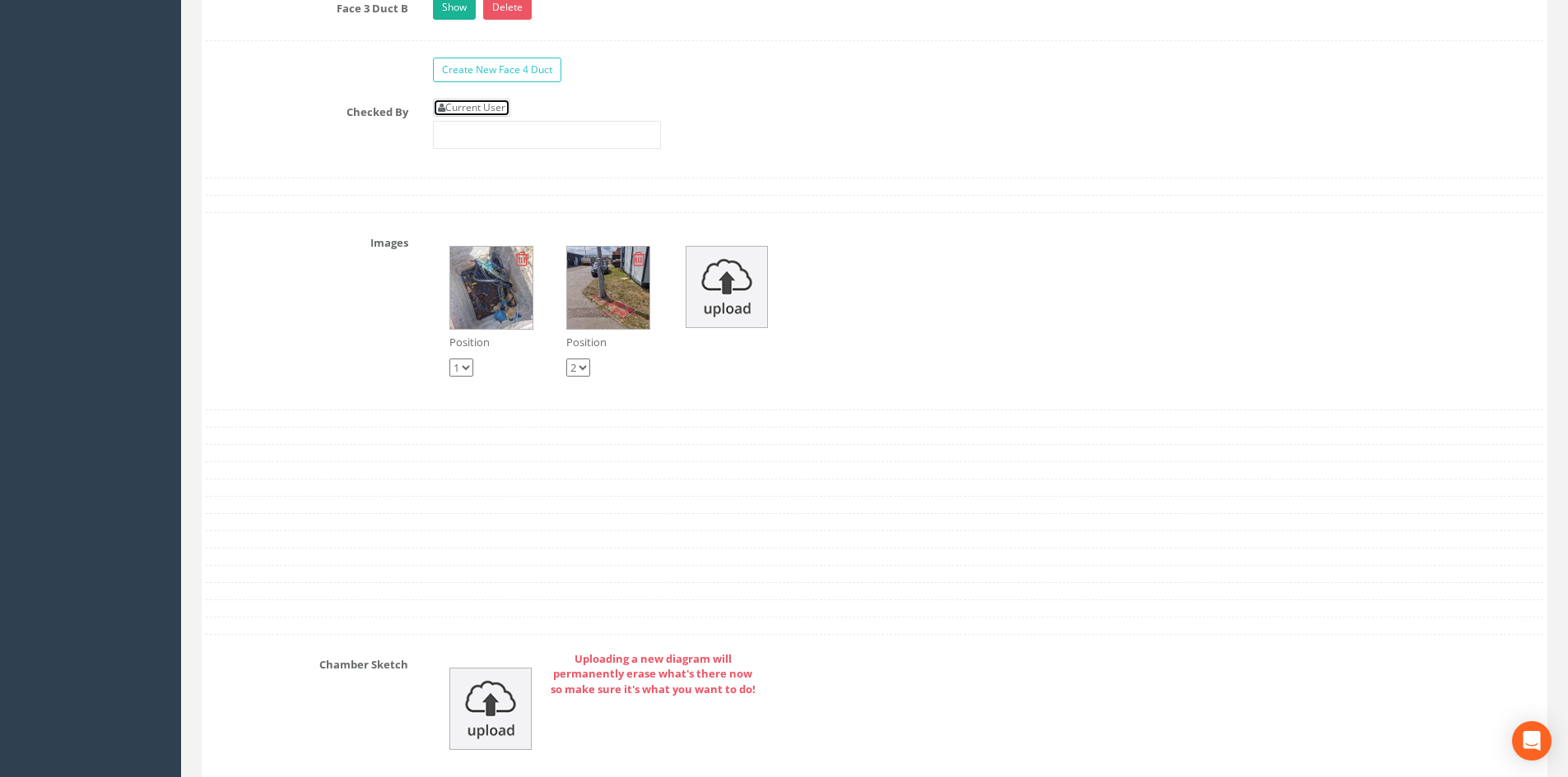
click at [502, 110] on link "Current User" at bounding box center [472, 108] width 77 height 18
type input "[PERSON_NAME]"
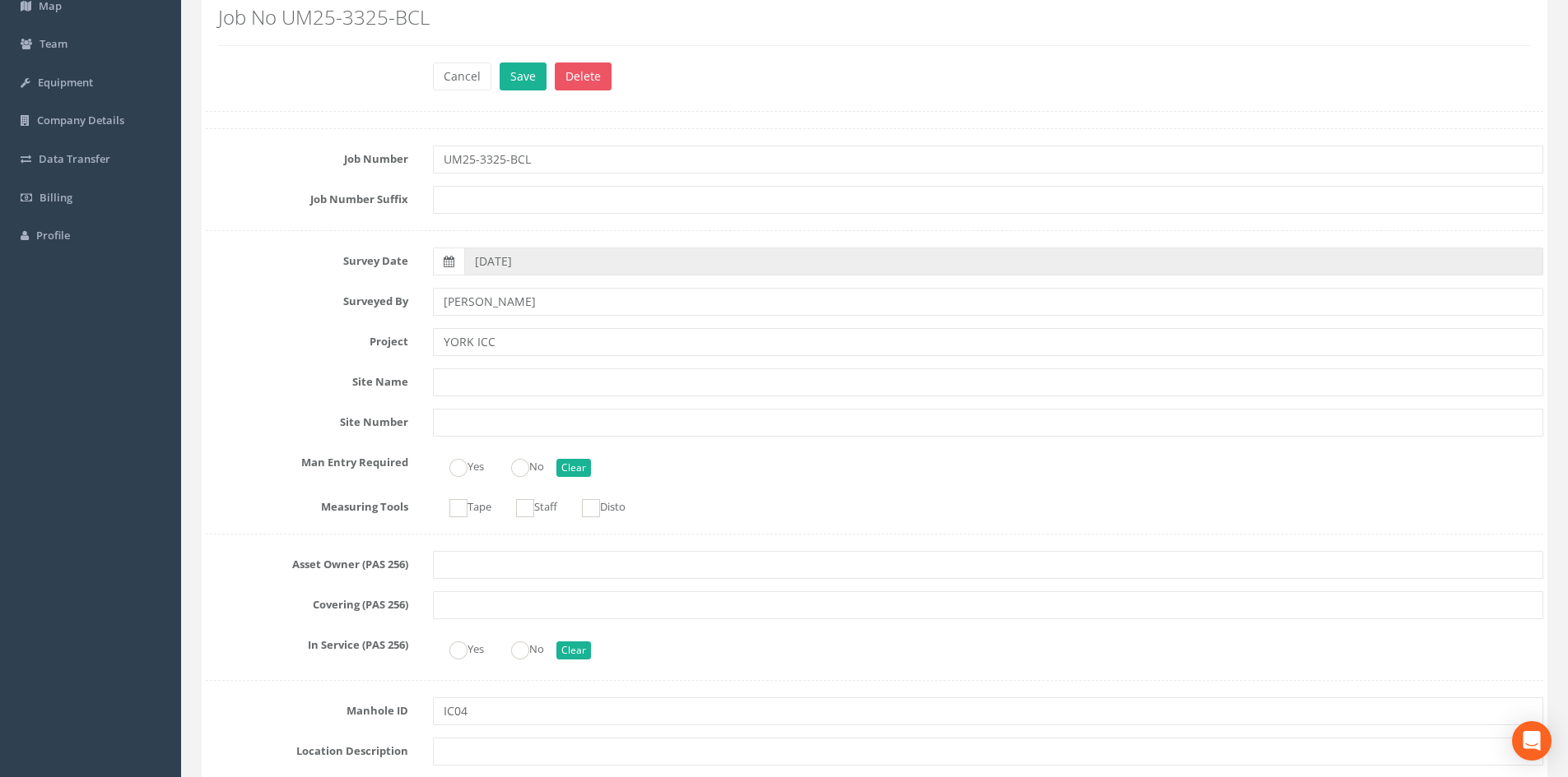
scroll to position [0, 0]
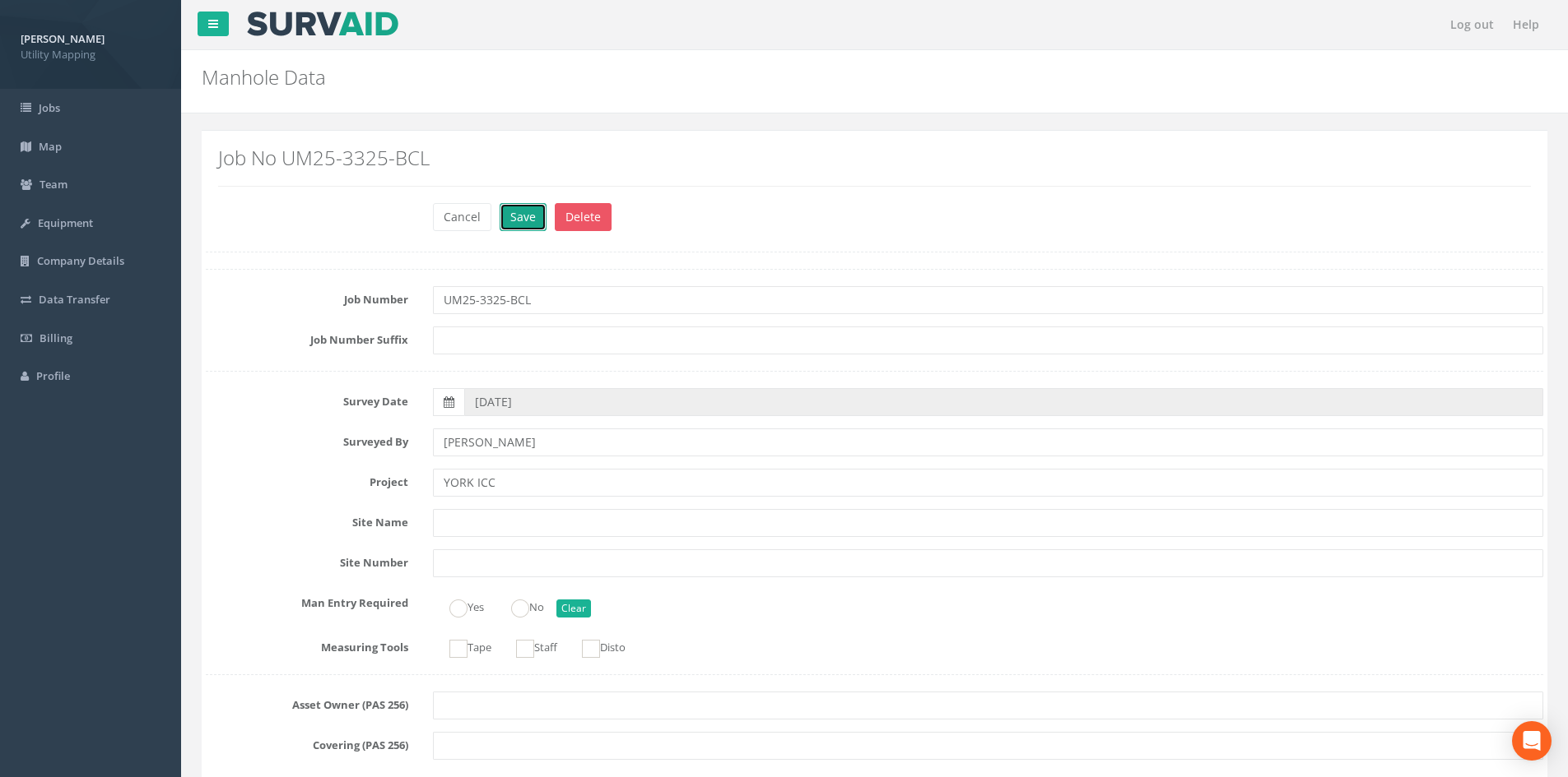
click at [519, 221] on button "Save" at bounding box center [523, 217] width 47 height 28
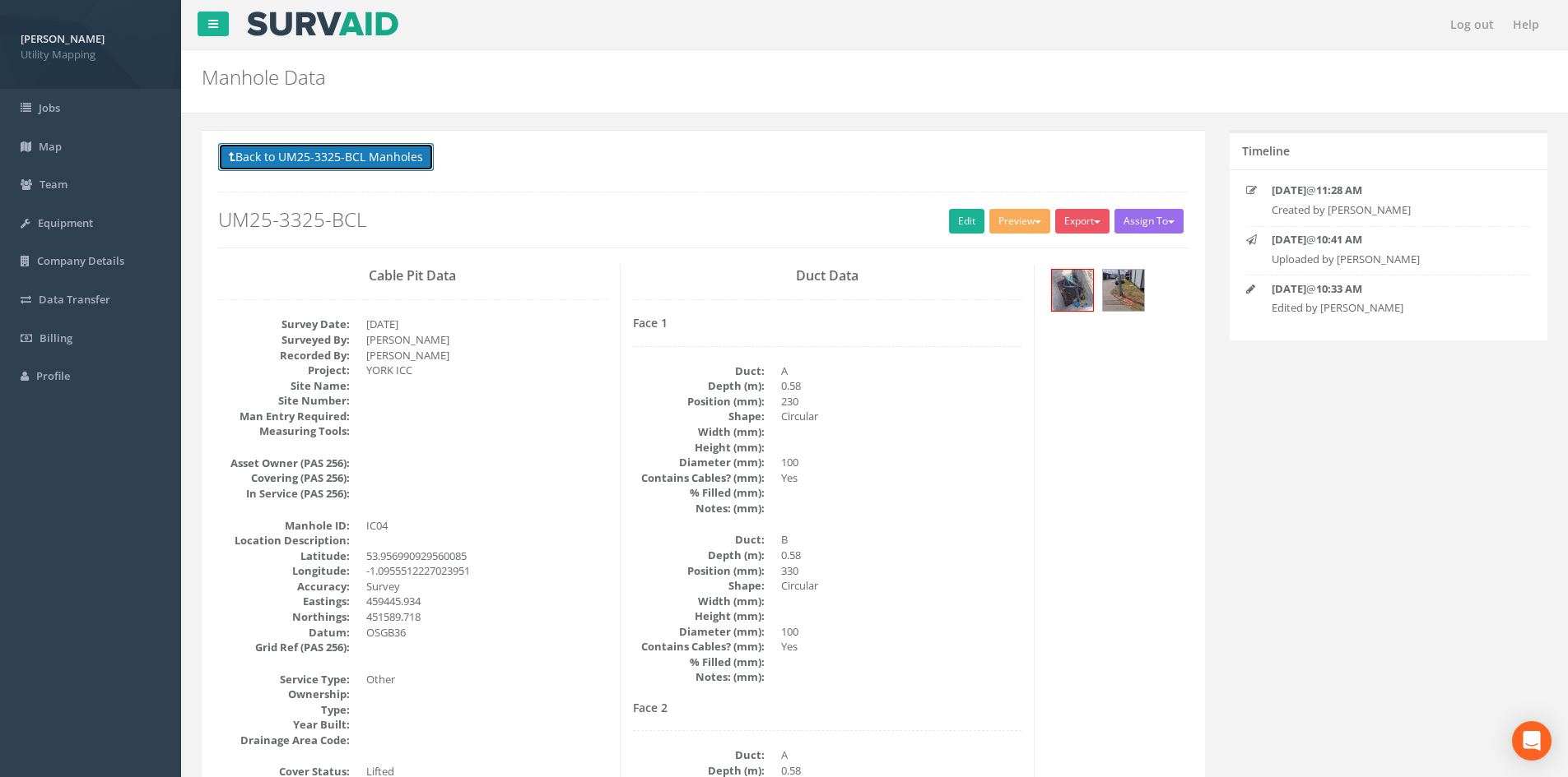
click at [391, 151] on button "Back to UM25-3325-BCL Manholes" at bounding box center [326, 157] width 216 height 28
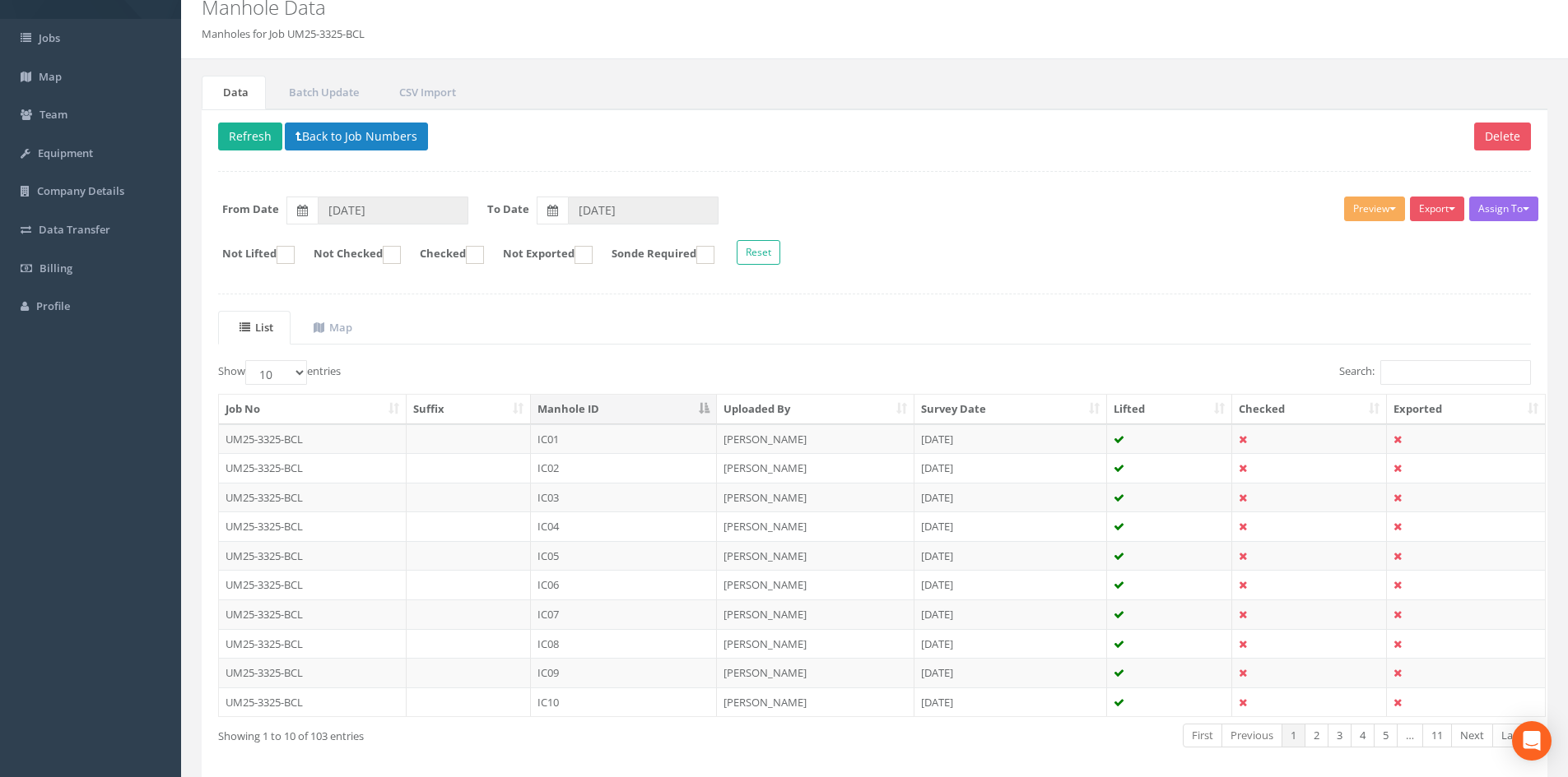
scroll to position [140, 0]
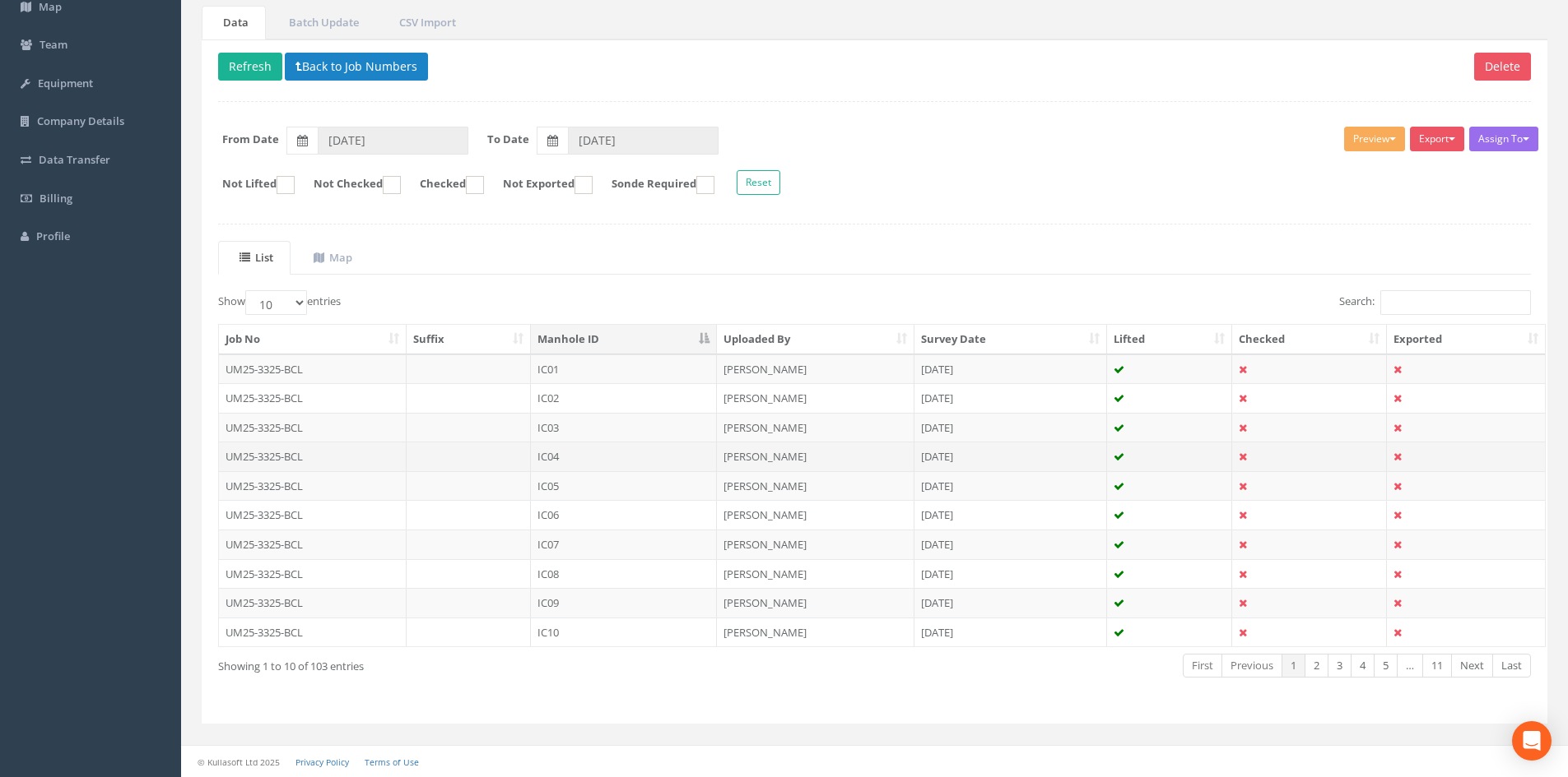
click at [628, 457] on td "IC04" at bounding box center [624, 456] width 186 height 30
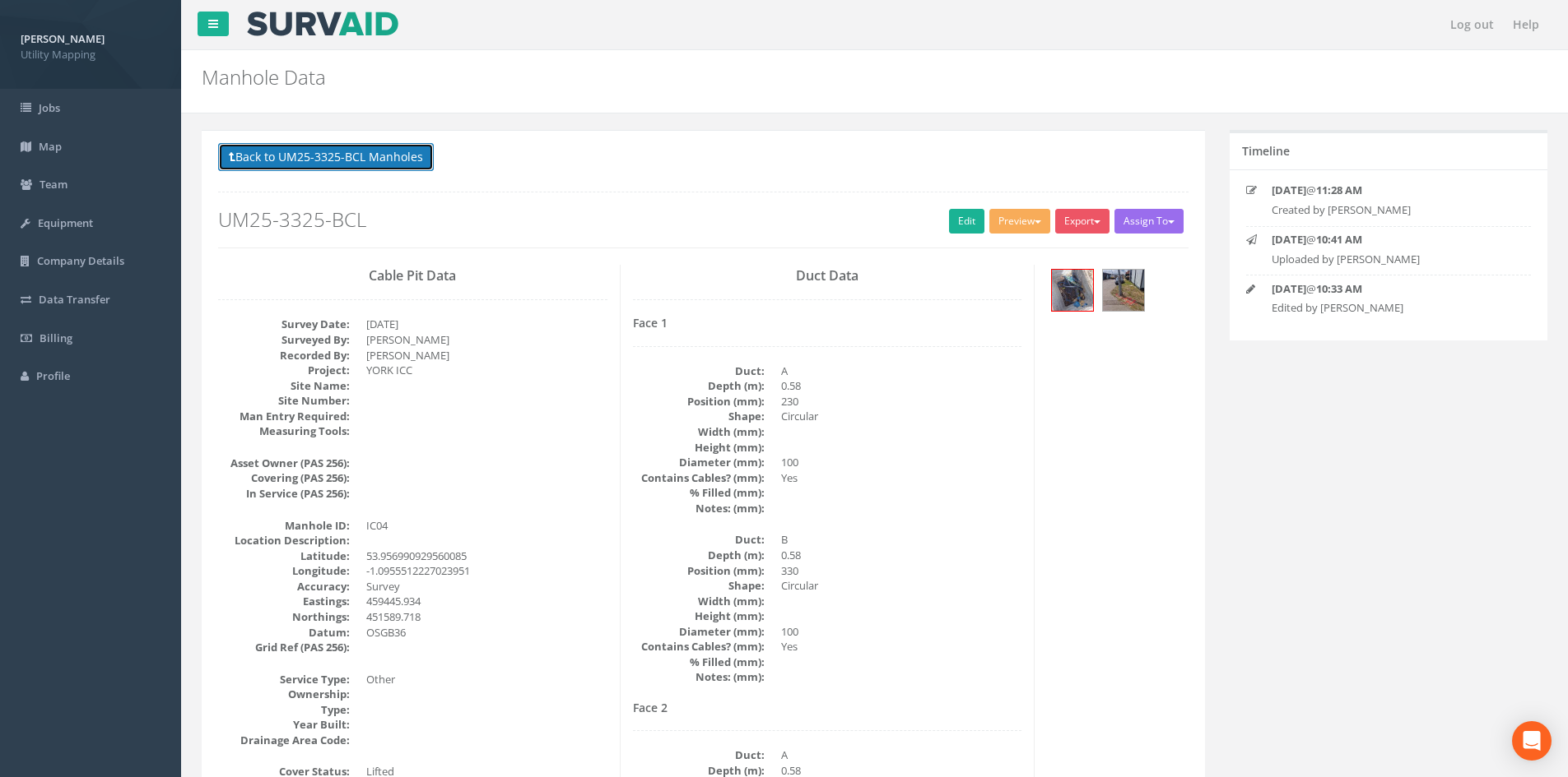
click at [361, 161] on button "Back to UM25-3325-BCL Manholes" at bounding box center [326, 157] width 216 height 28
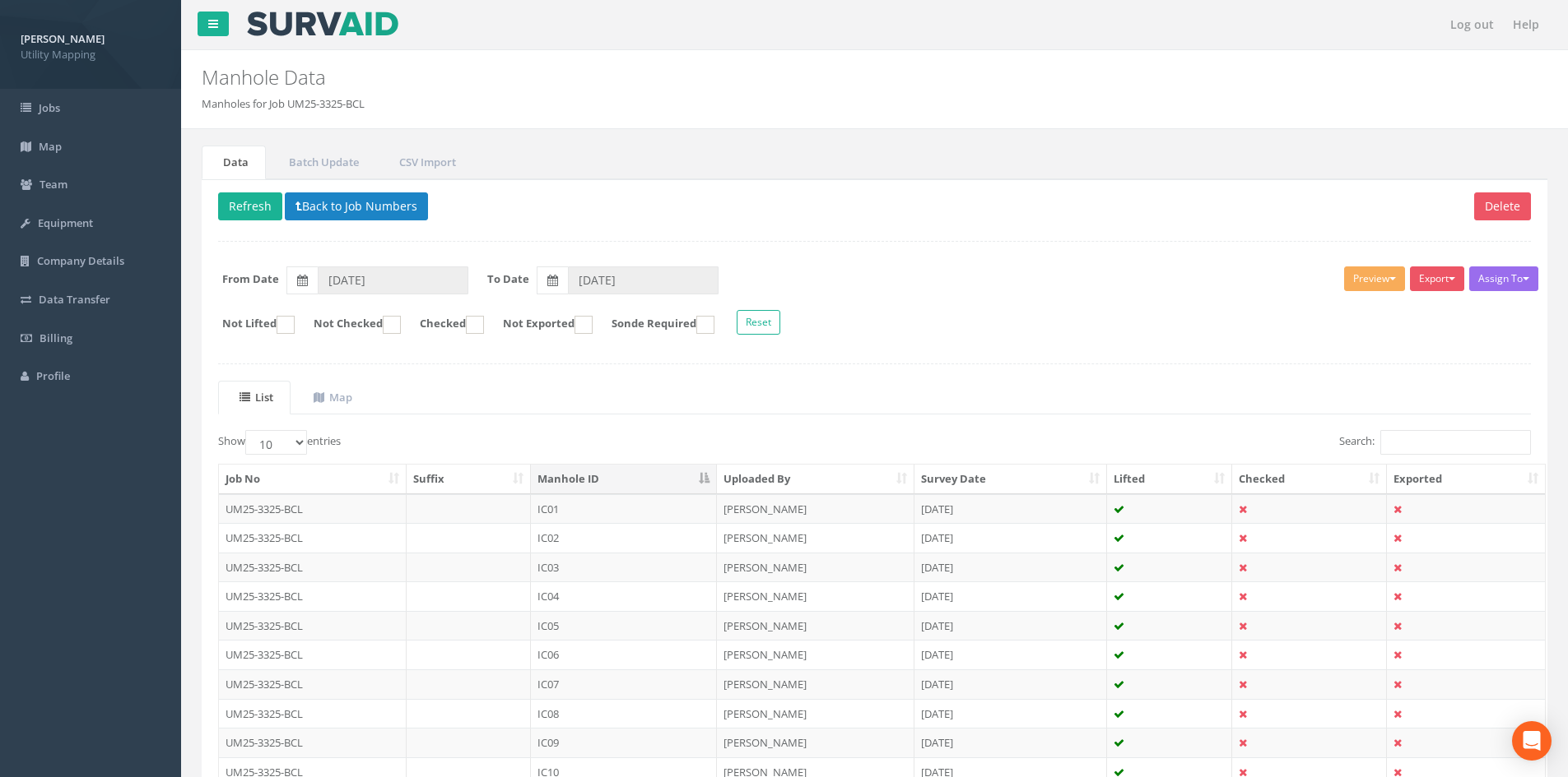
scroll to position [140, 0]
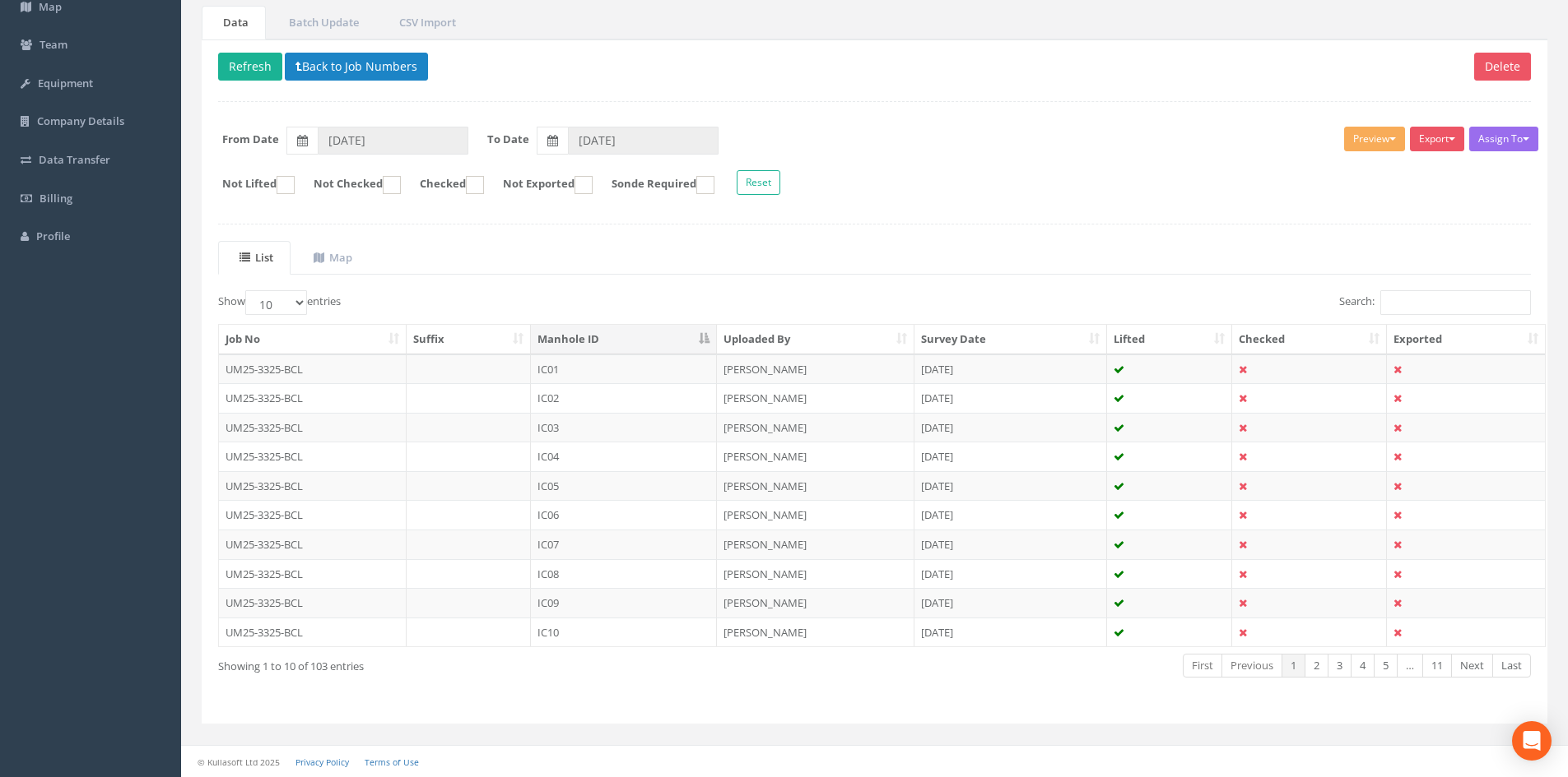
drag, startPoint x: 619, startPoint y: 479, endPoint x: 627, endPoint y: 493, distance: 16.1
click at [619, 479] on td "IC05" at bounding box center [624, 486] width 186 height 30
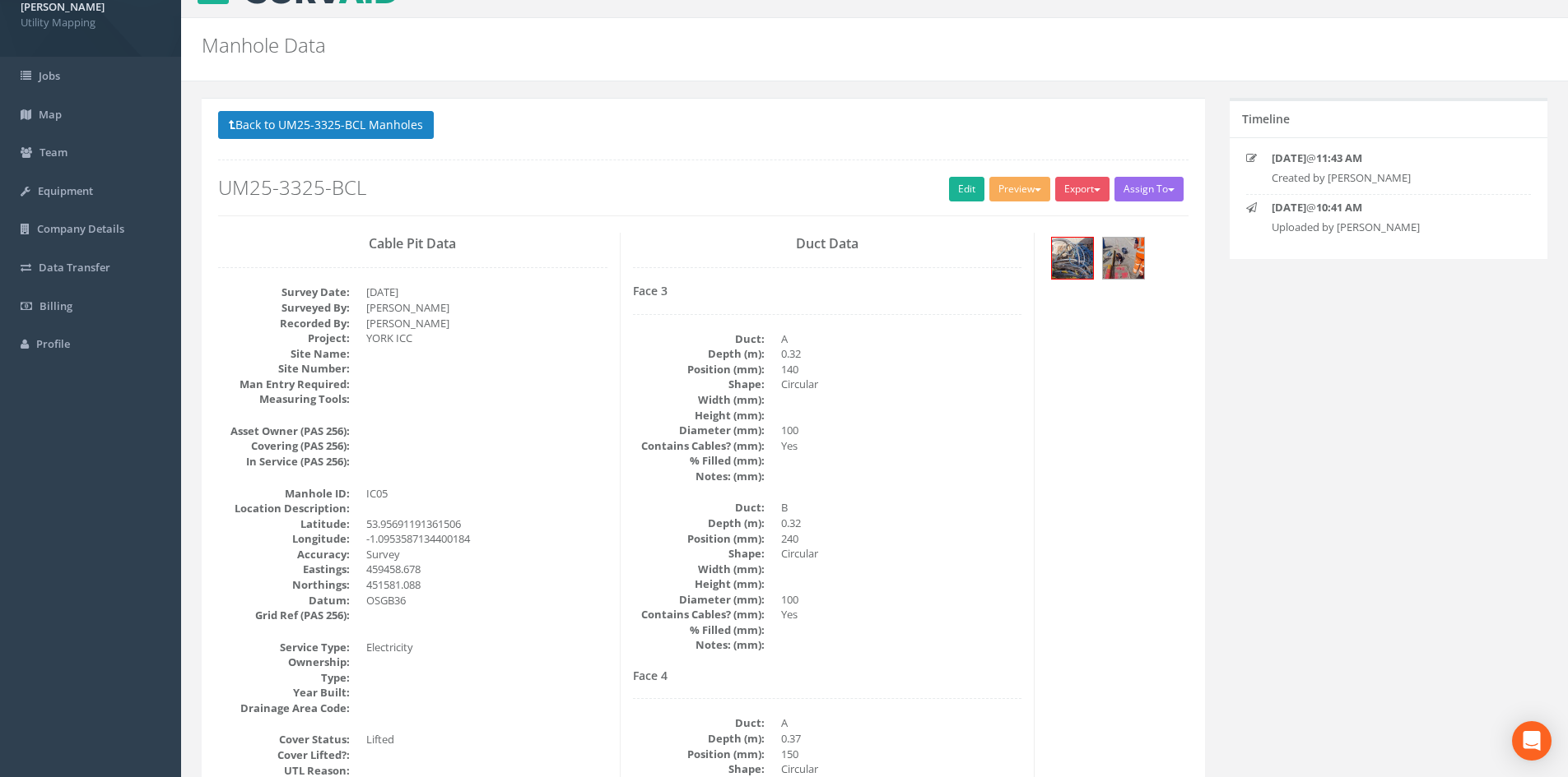
scroll to position [0, 0]
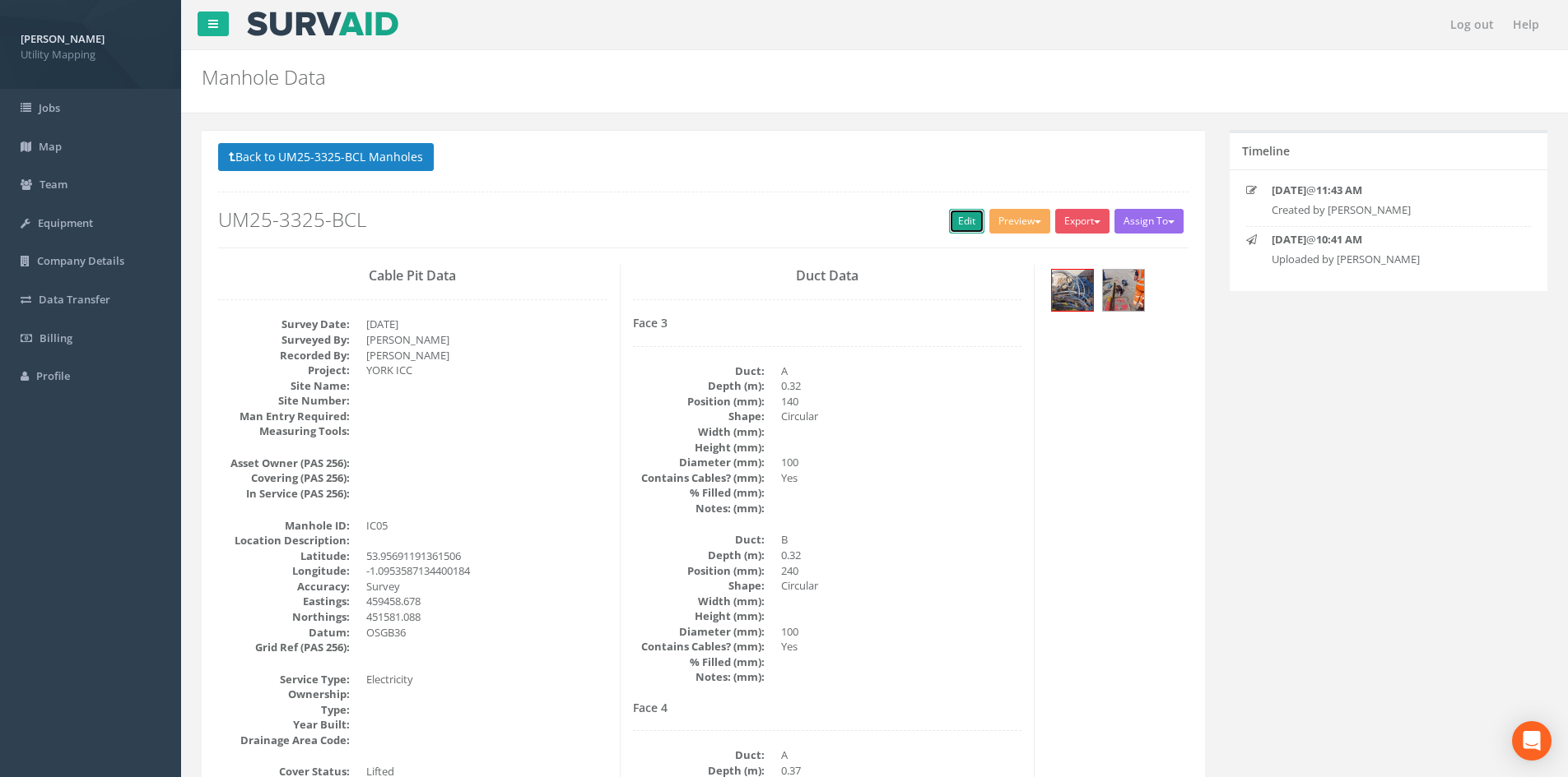
click at [951, 223] on link "Edit" at bounding box center [967, 222] width 35 height 25
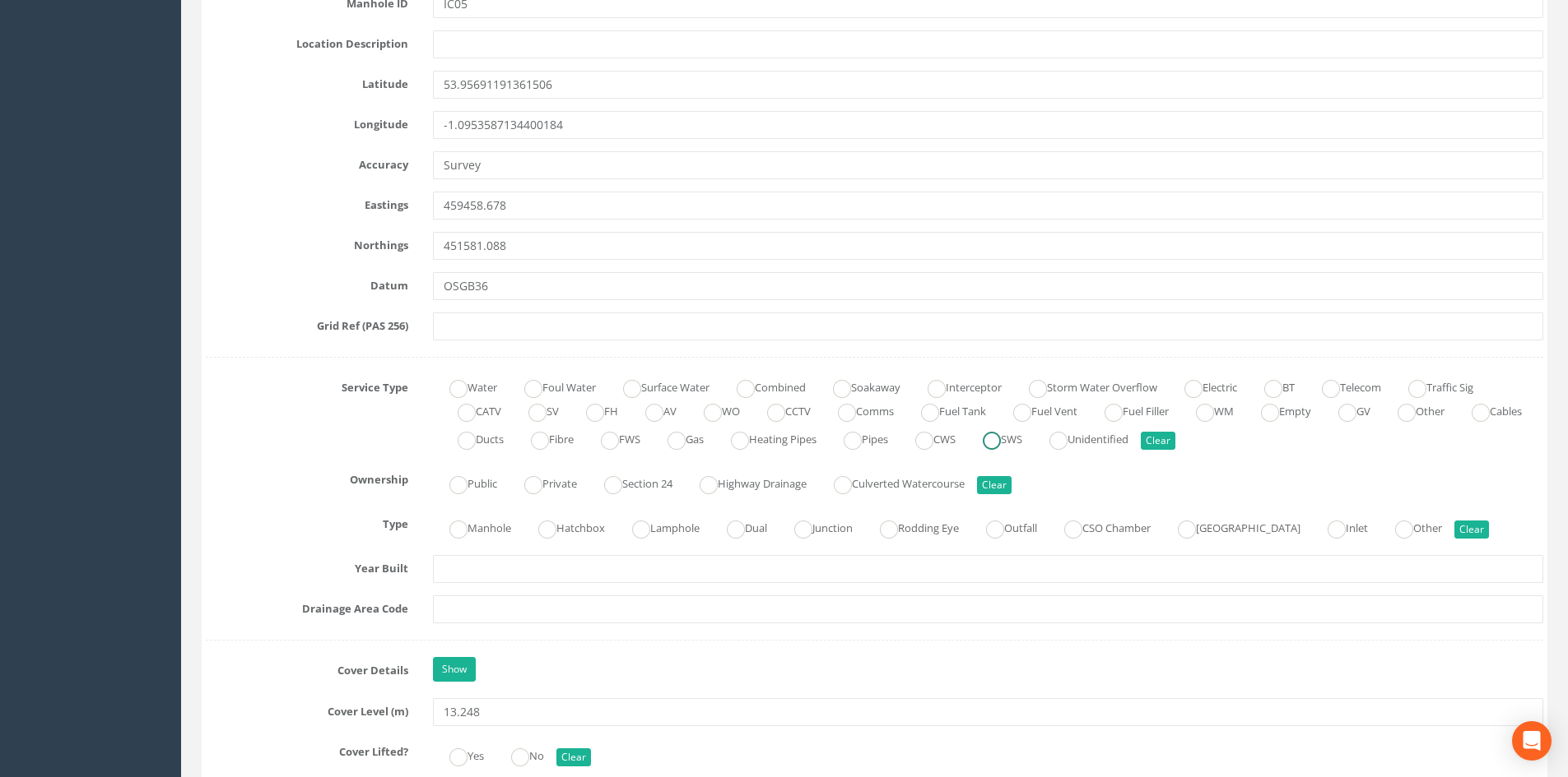
scroll to position [905, 0]
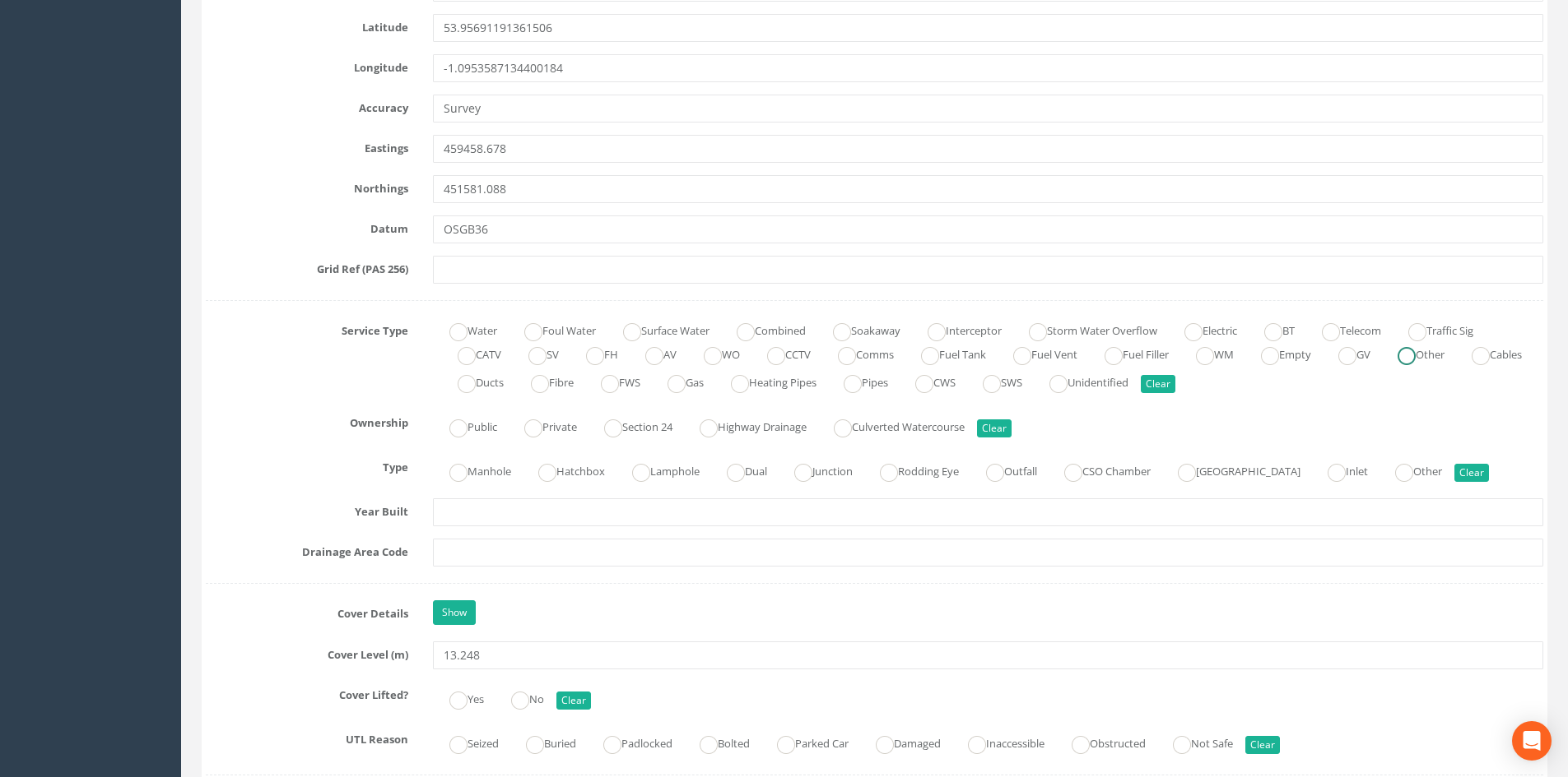
click at [1415, 356] on ins at bounding box center [1406, 356] width 18 height 18
radio input "true"
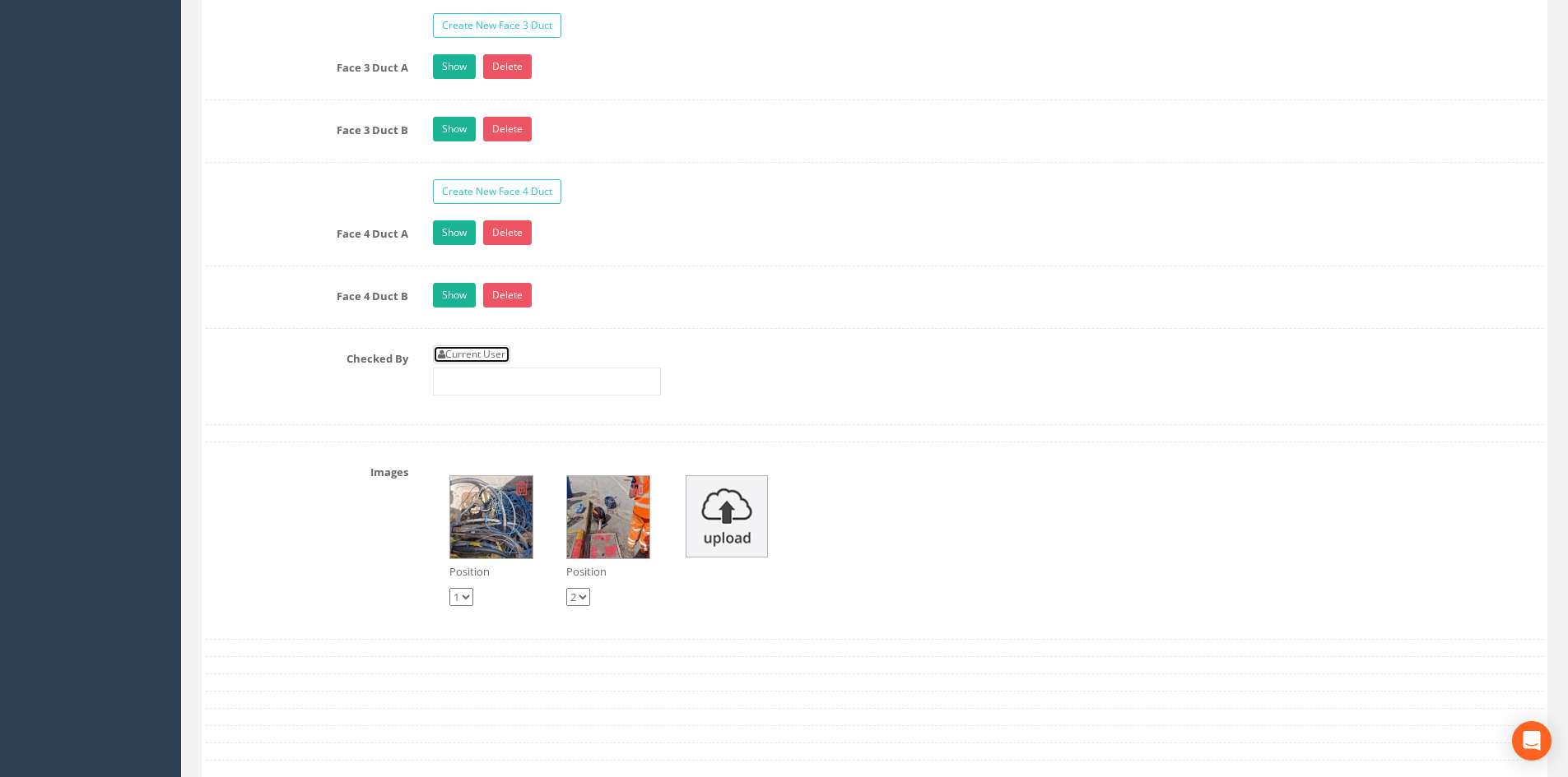
click at [471, 359] on link "Current User" at bounding box center [472, 354] width 77 height 18
type input "[PERSON_NAME]"
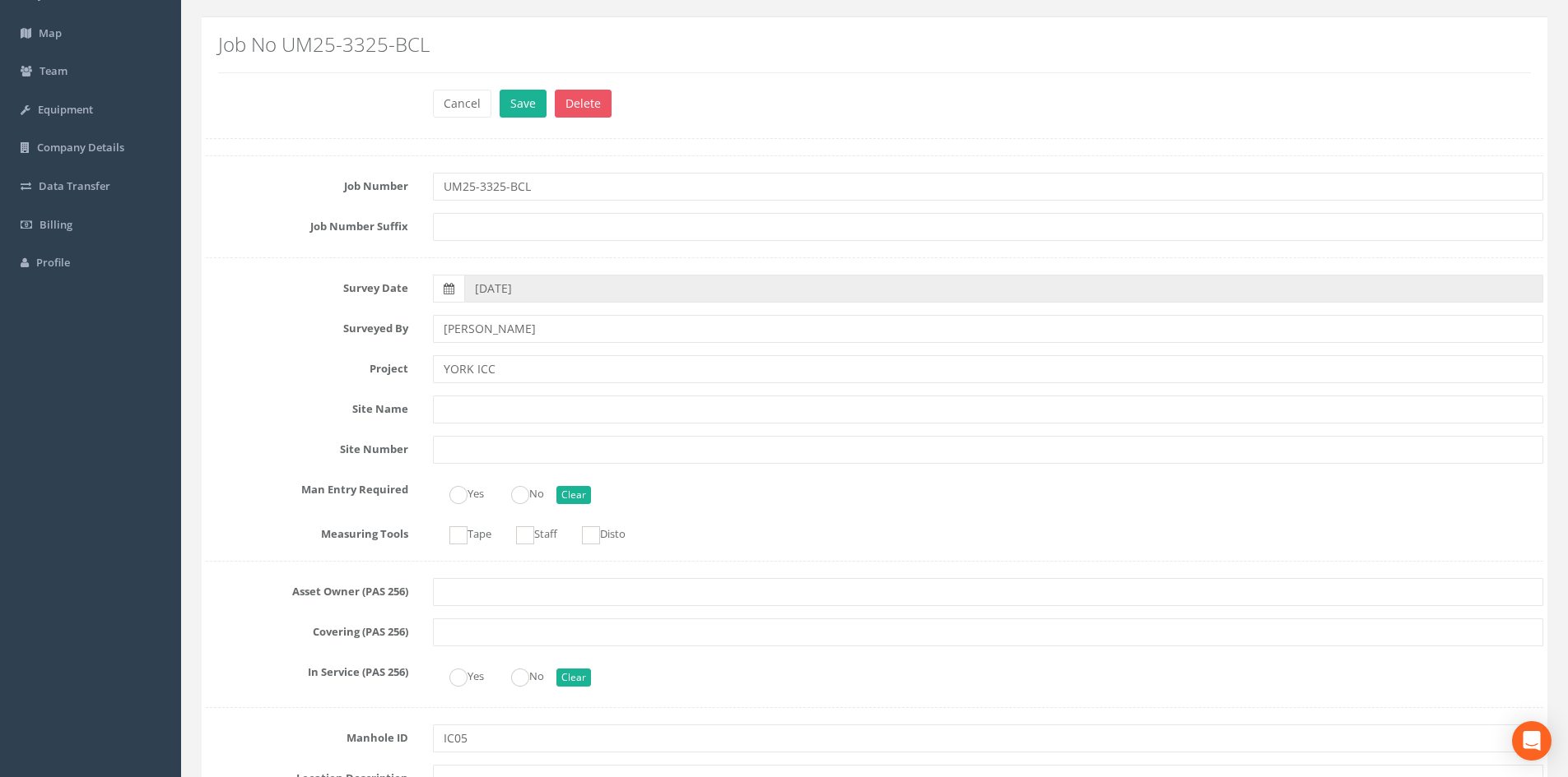
scroll to position [0, 0]
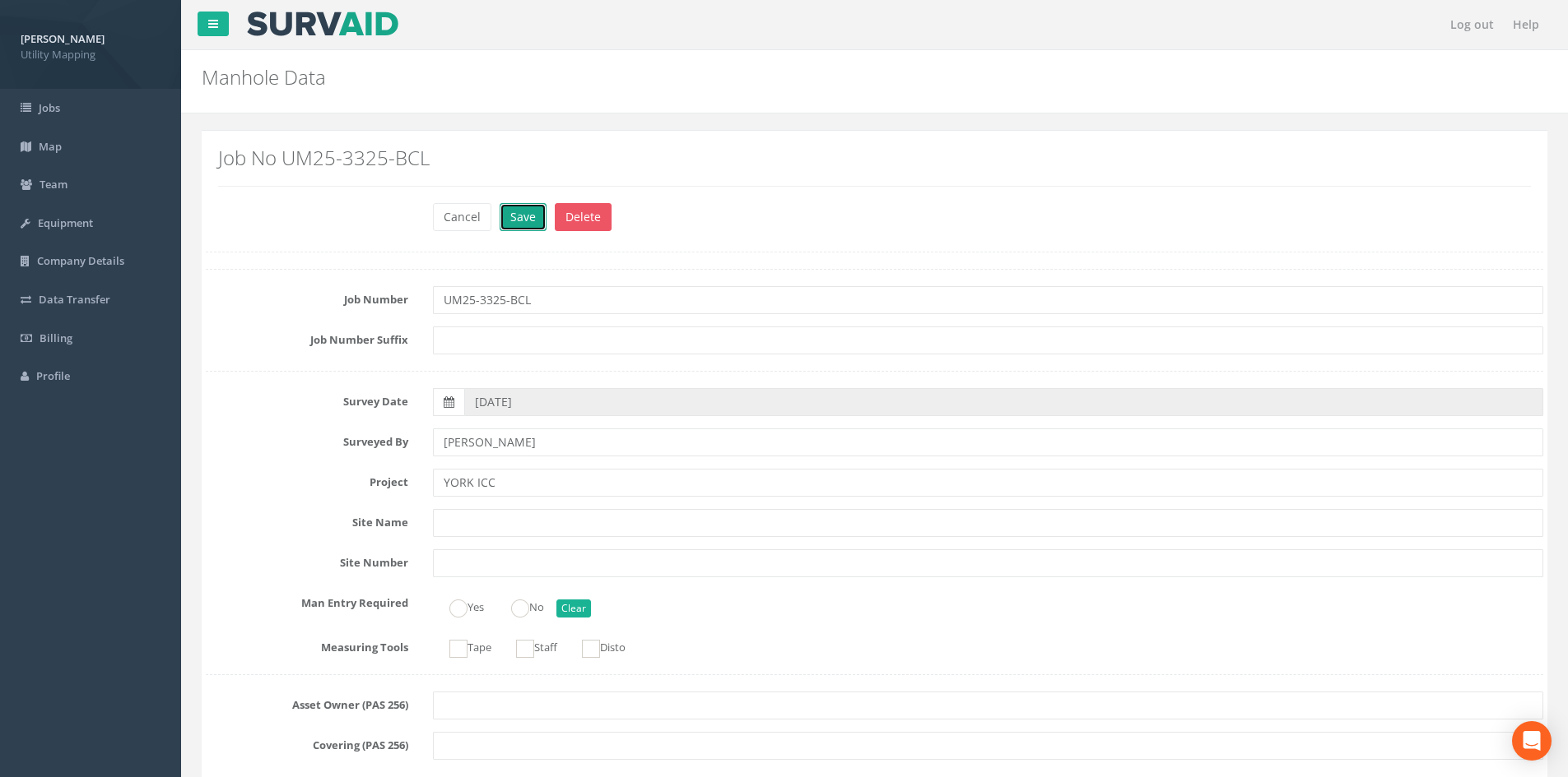
click at [517, 215] on button "Save" at bounding box center [523, 217] width 47 height 28
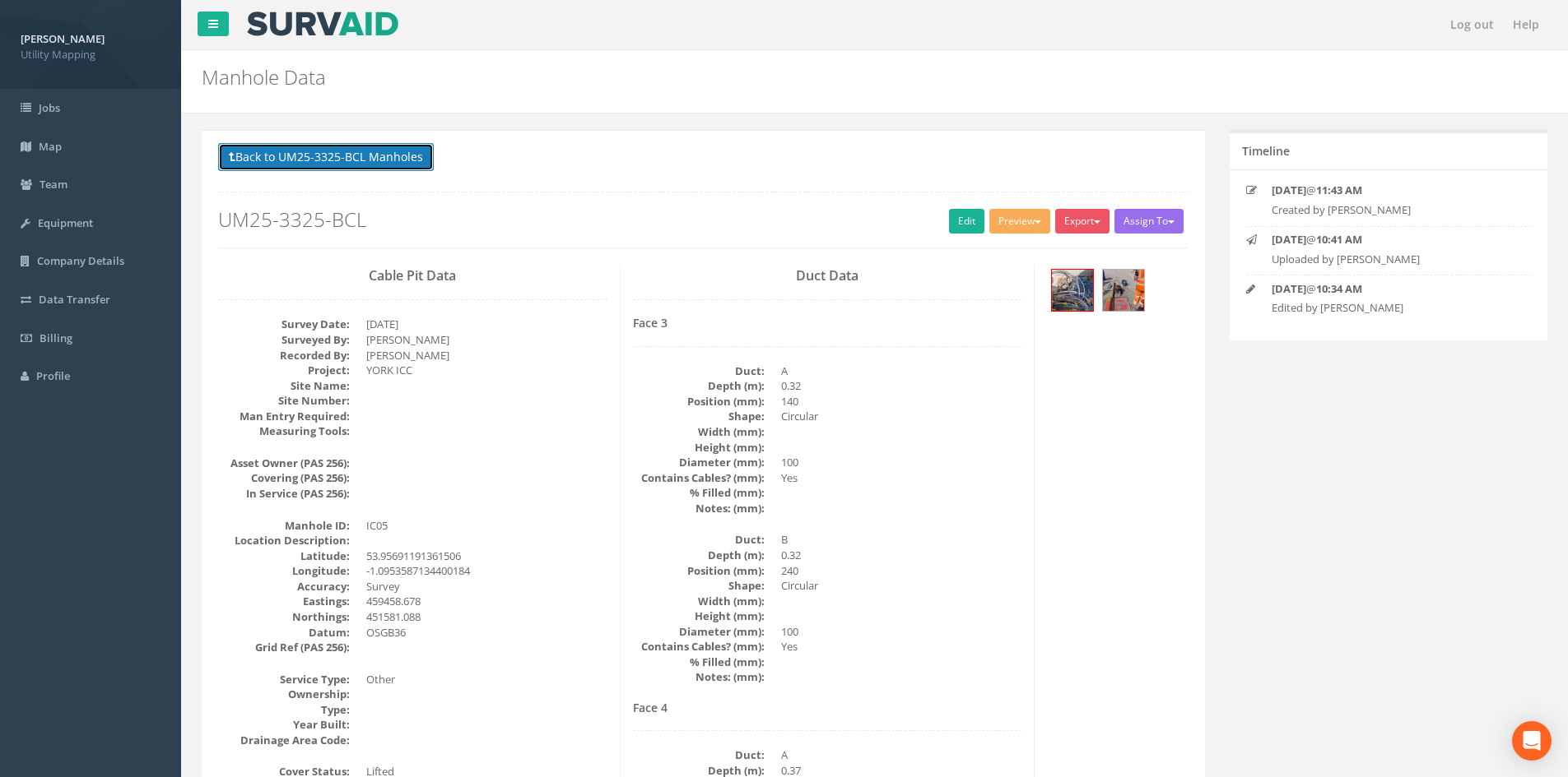
click at [386, 159] on button "Back to UM25-3325-BCL Manholes" at bounding box center [326, 157] width 216 height 28
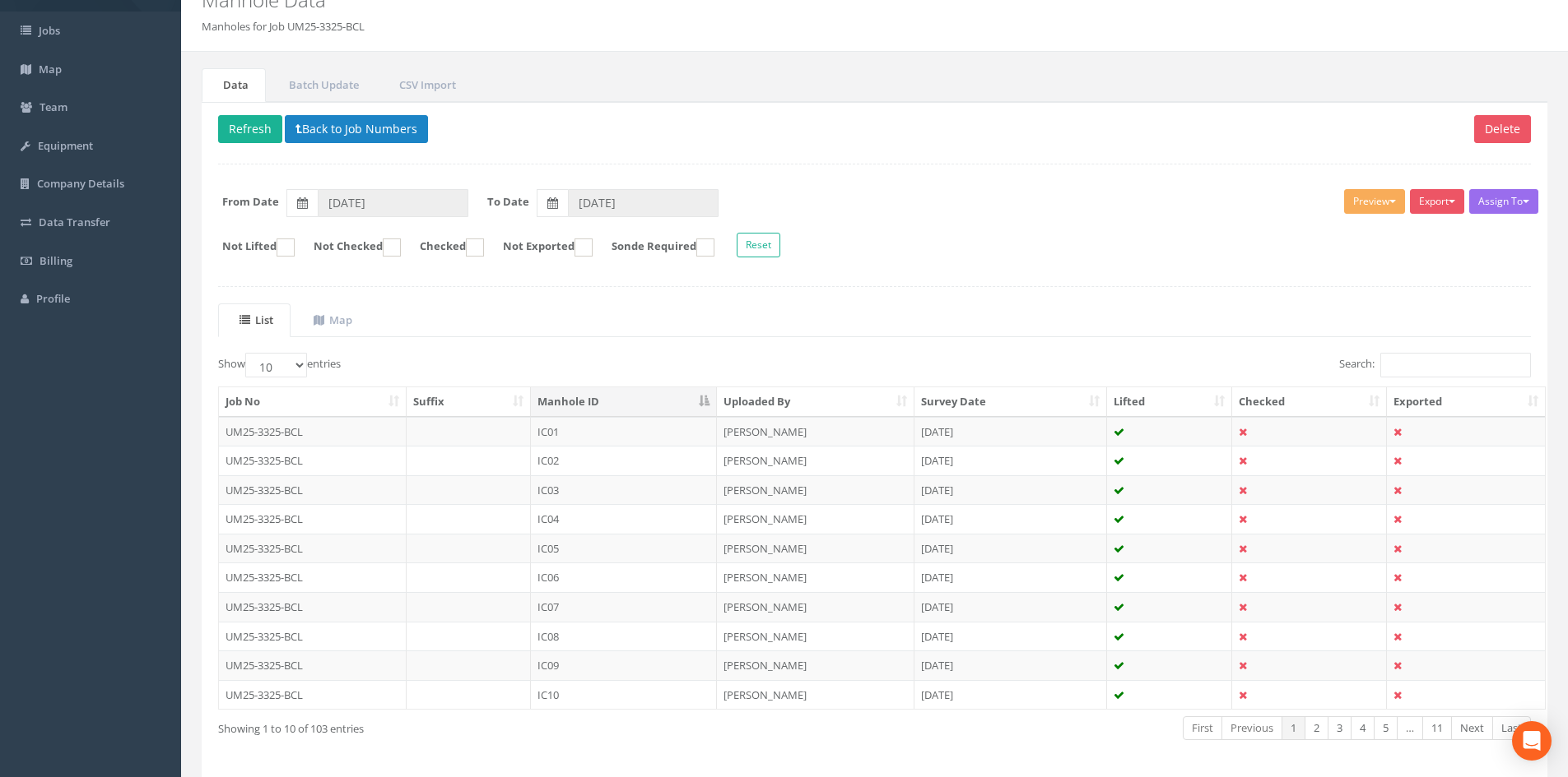
scroll to position [140, 0]
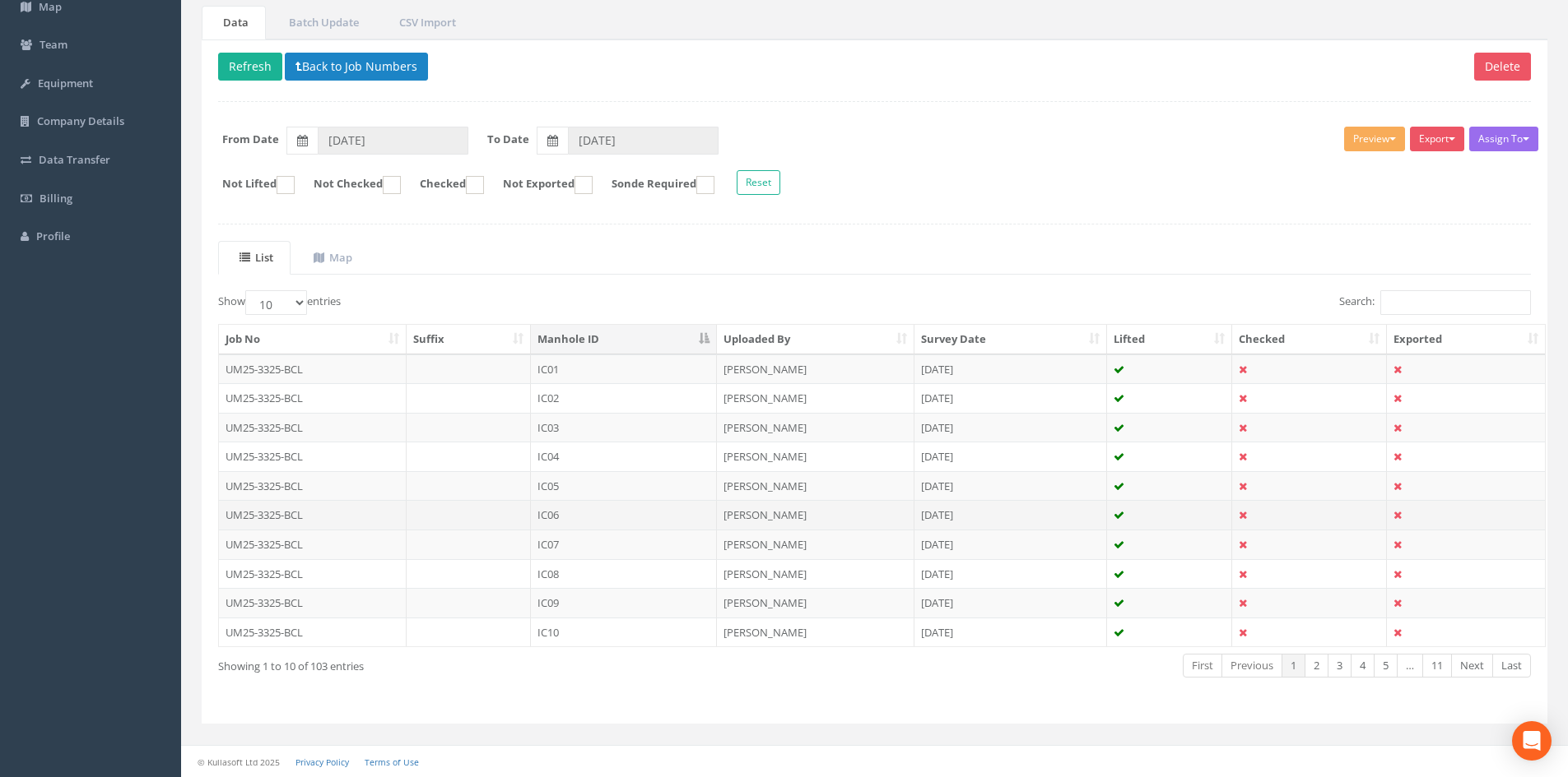
click at [605, 516] on td "IC06" at bounding box center [624, 515] width 186 height 30
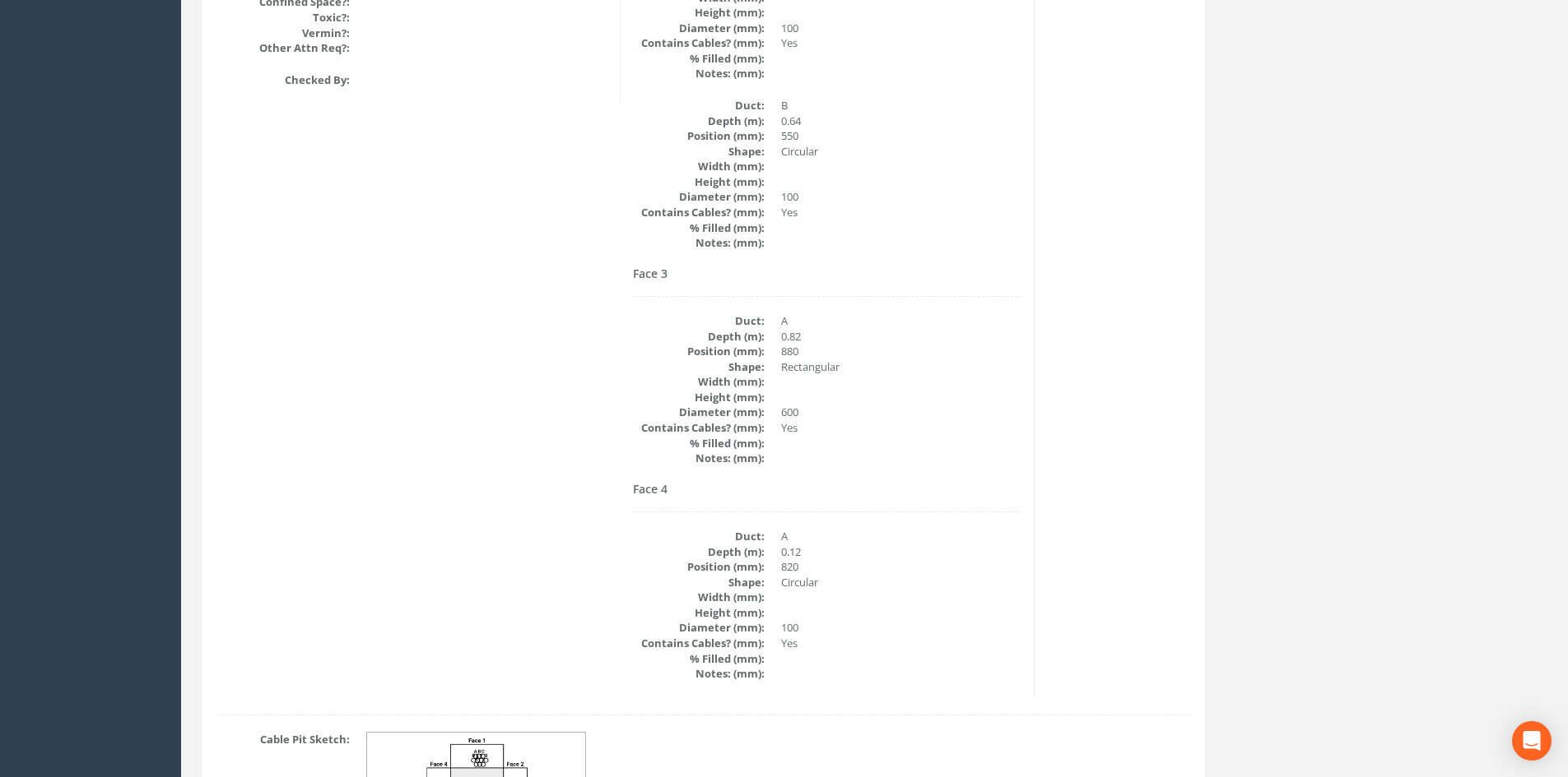
scroll to position [2355, 0]
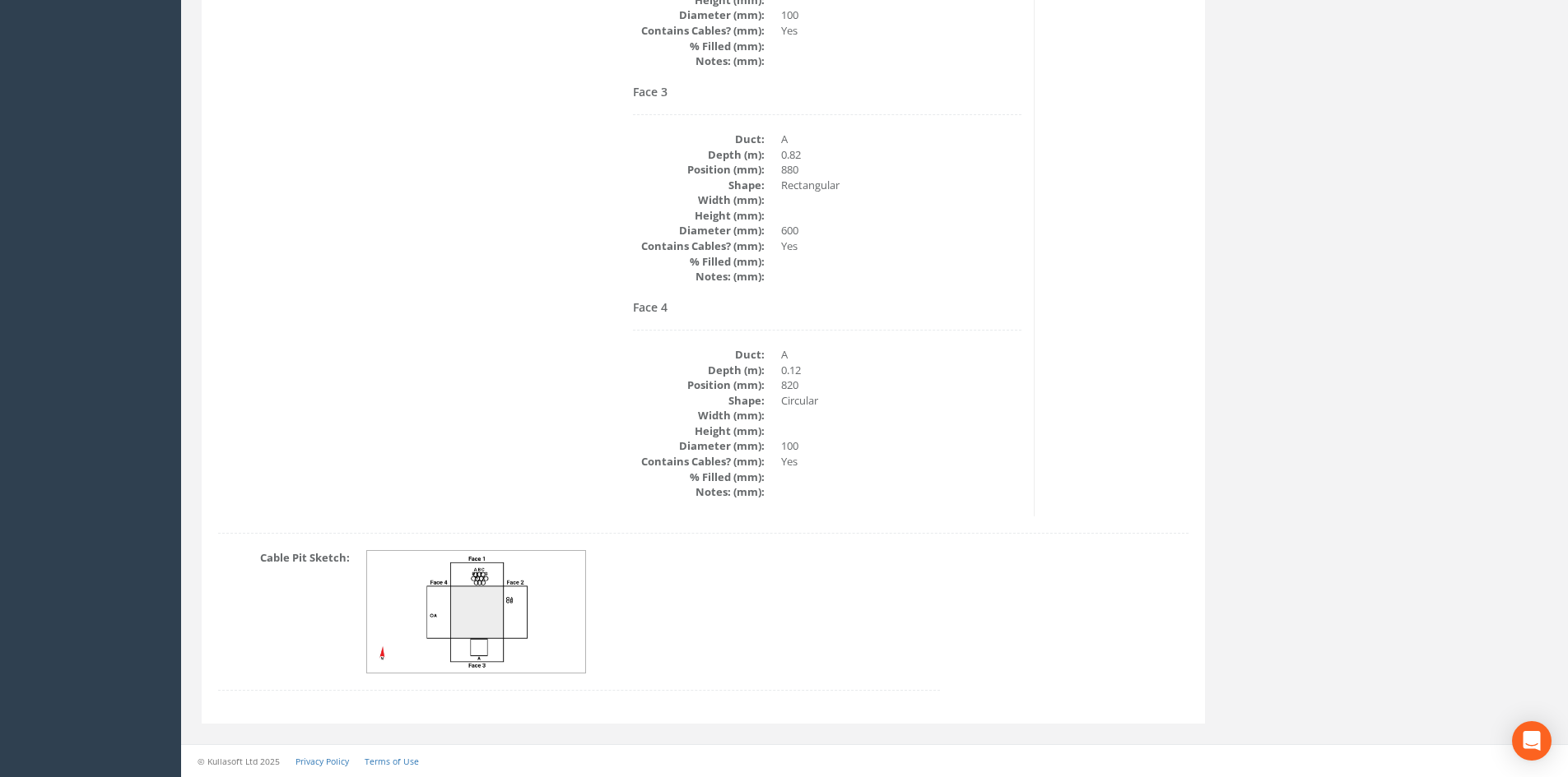
click at [516, 571] on img at bounding box center [477, 612] width 220 height 123
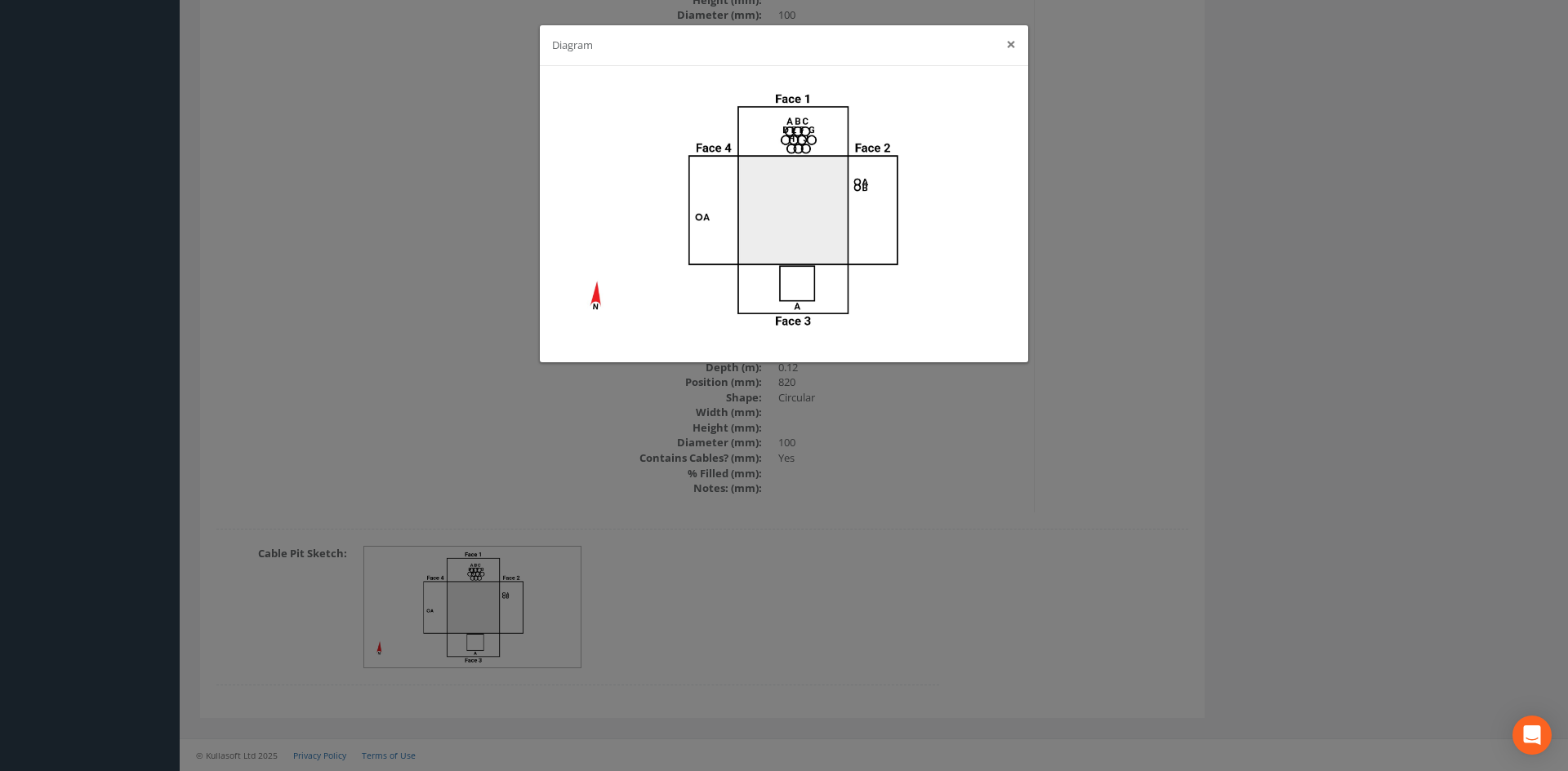
click at [1012, 46] on button "×" at bounding box center [1011, 44] width 10 height 17
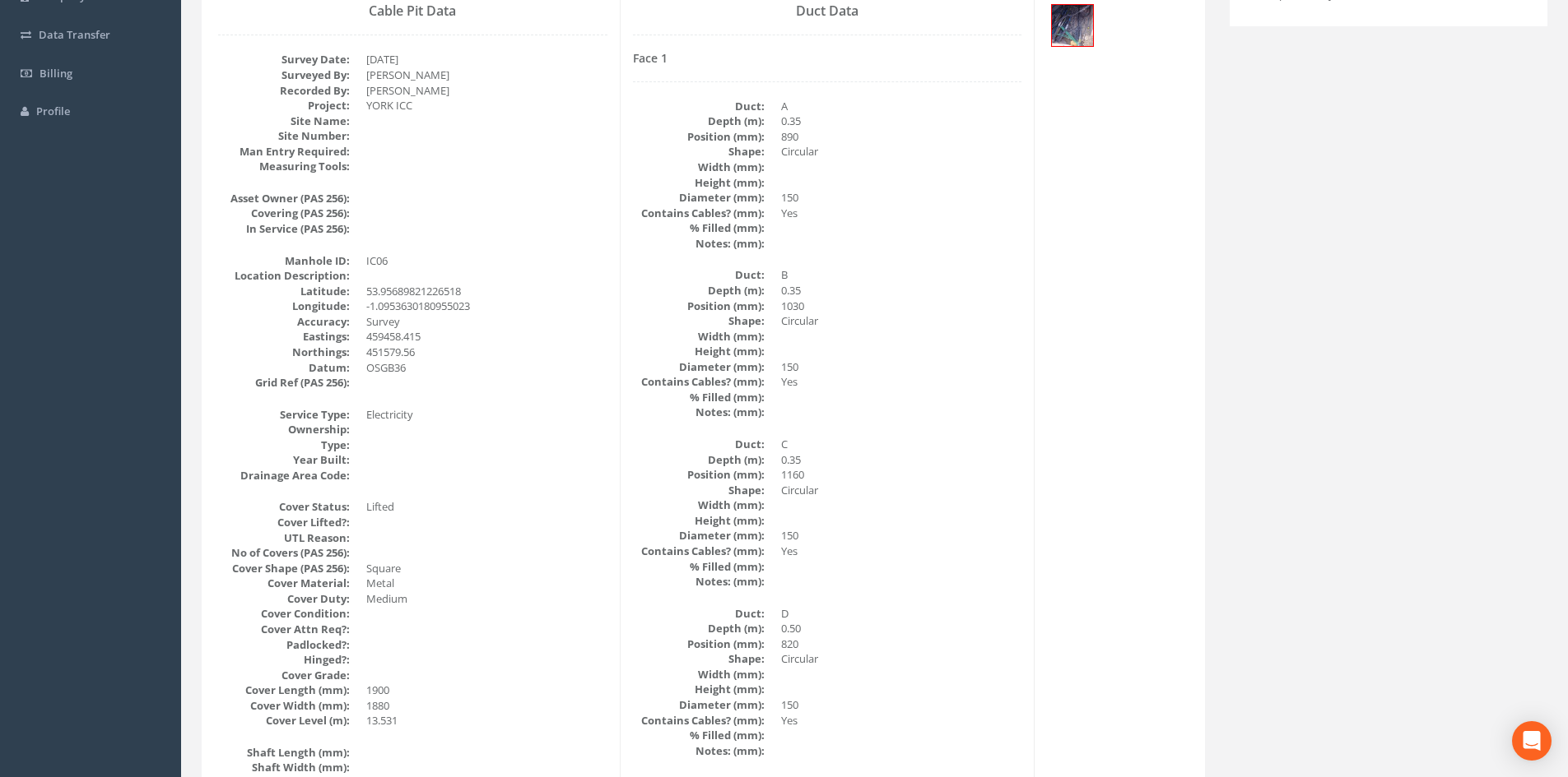
scroll to position [0, 0]
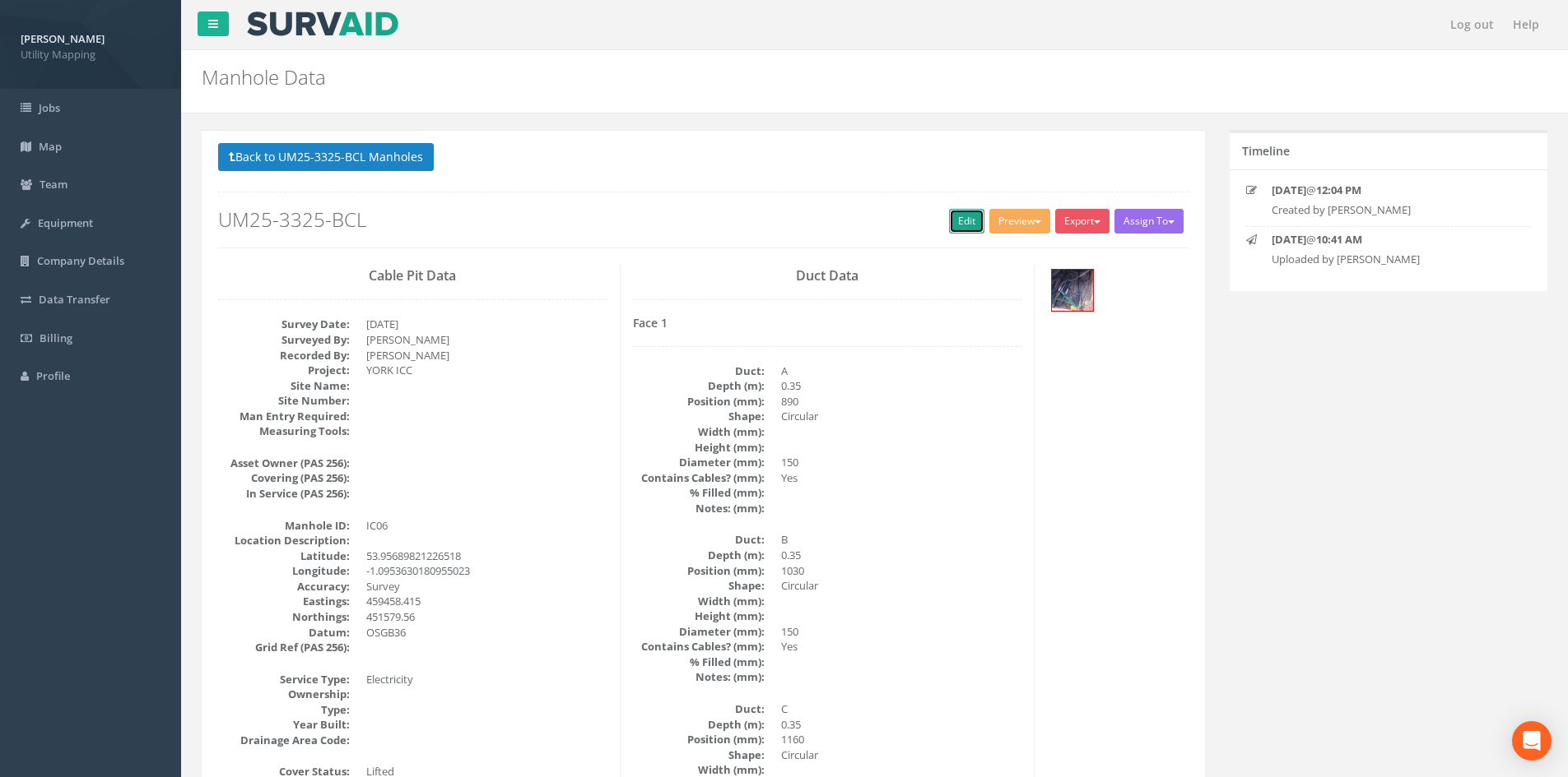
click at [954, 211] on link "Edit" at bounding box center [967, 222] width 35 height 25
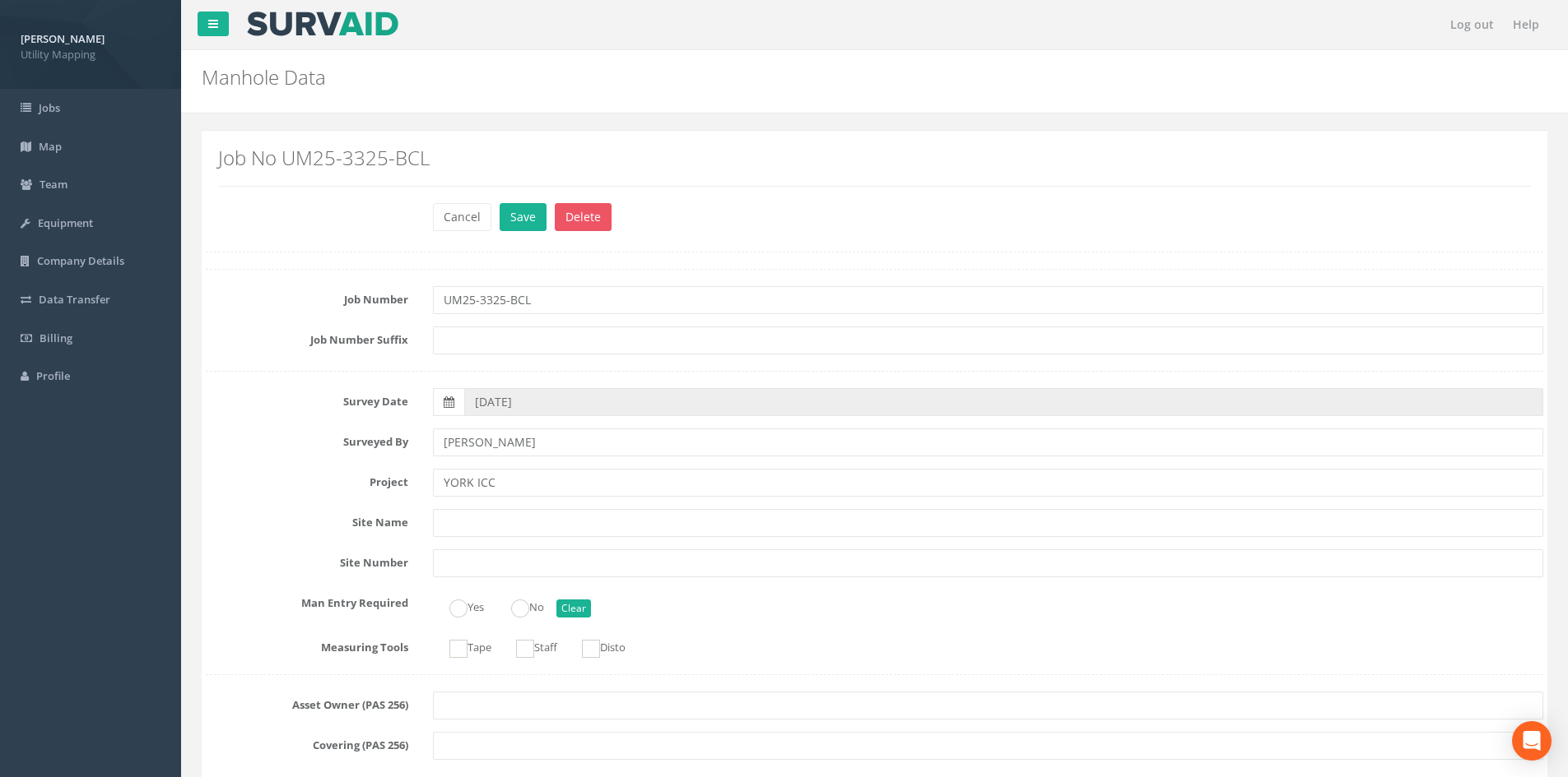
scroll to position [987, 0]
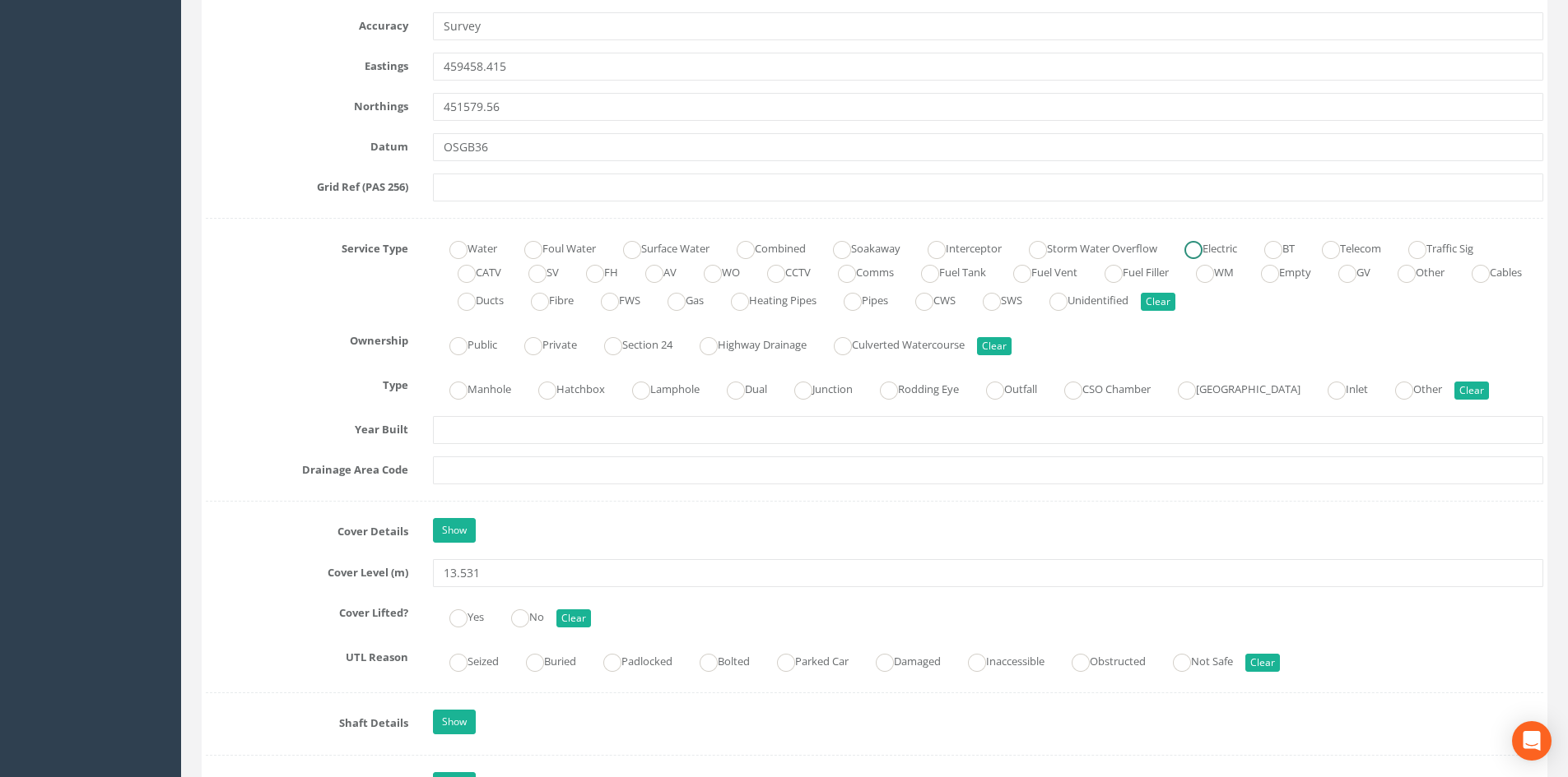
click at [1203, 245] on ins at bounding box center [1193, 250] width 18 height 18
radio input "true"
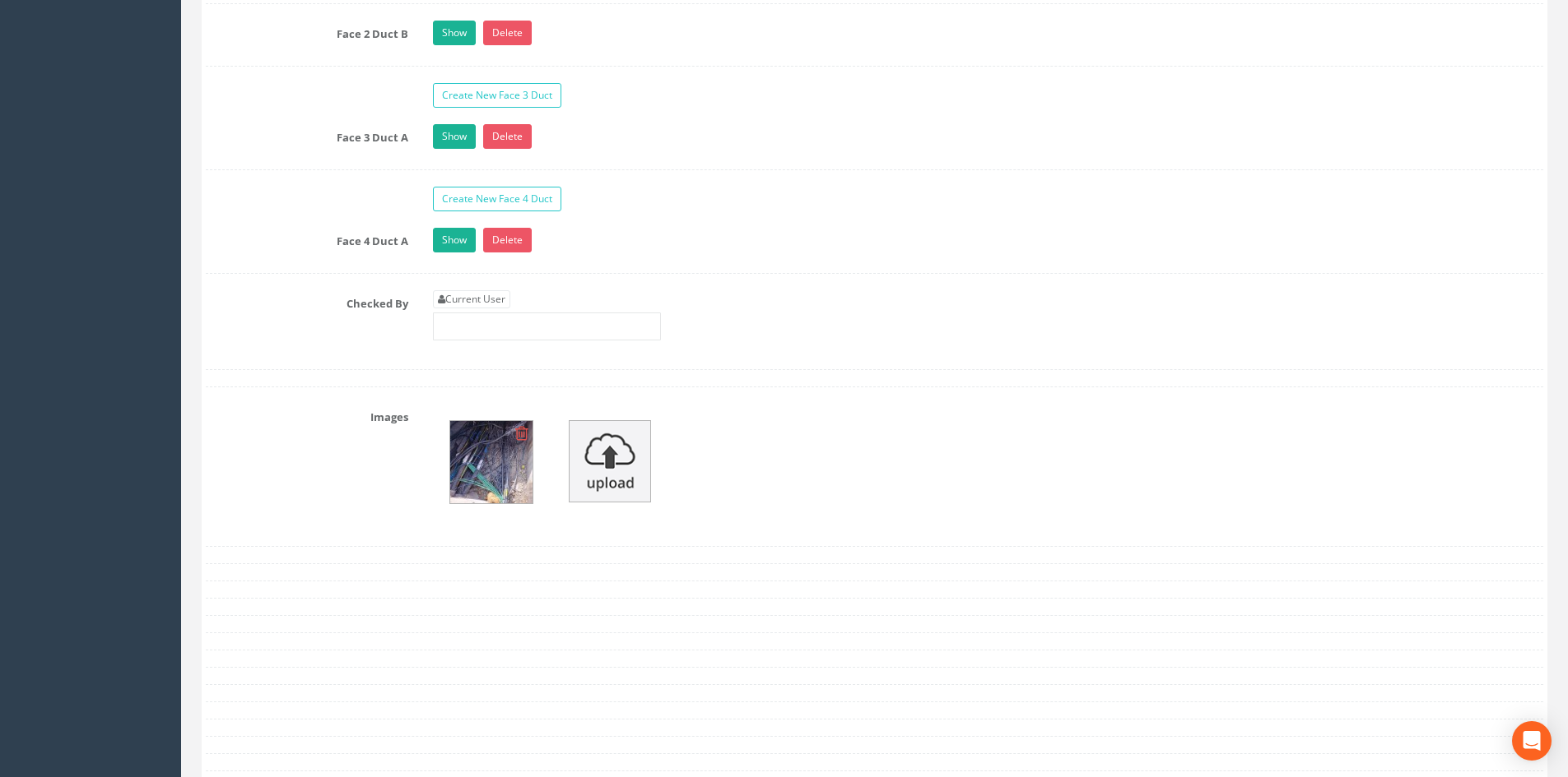
scroll to position [3537, 0]
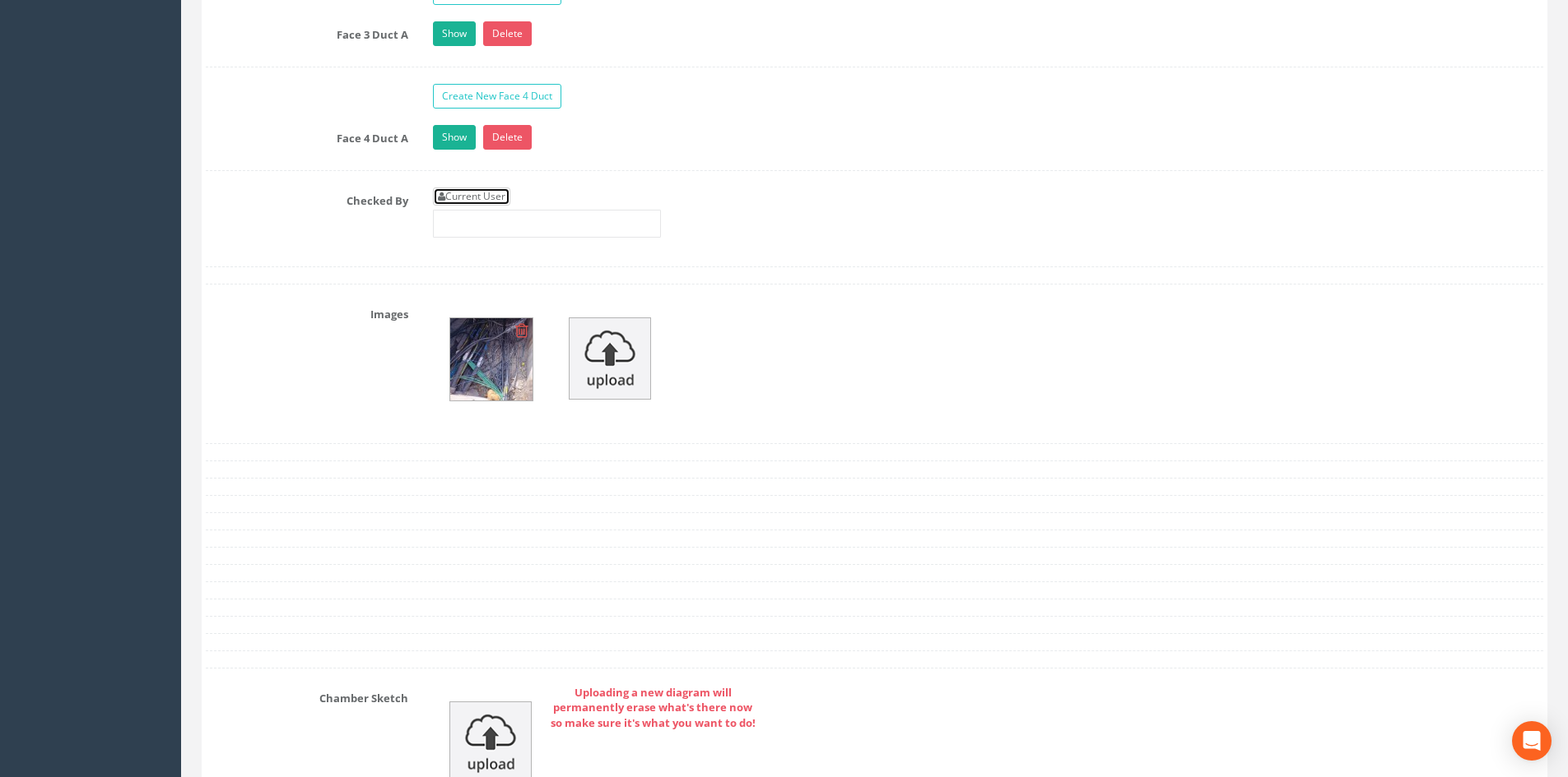
click at [483, 195] on link "Current User" at bounding box center [472, 196] width 77 height 18
type input "[PERSON_NAME]"
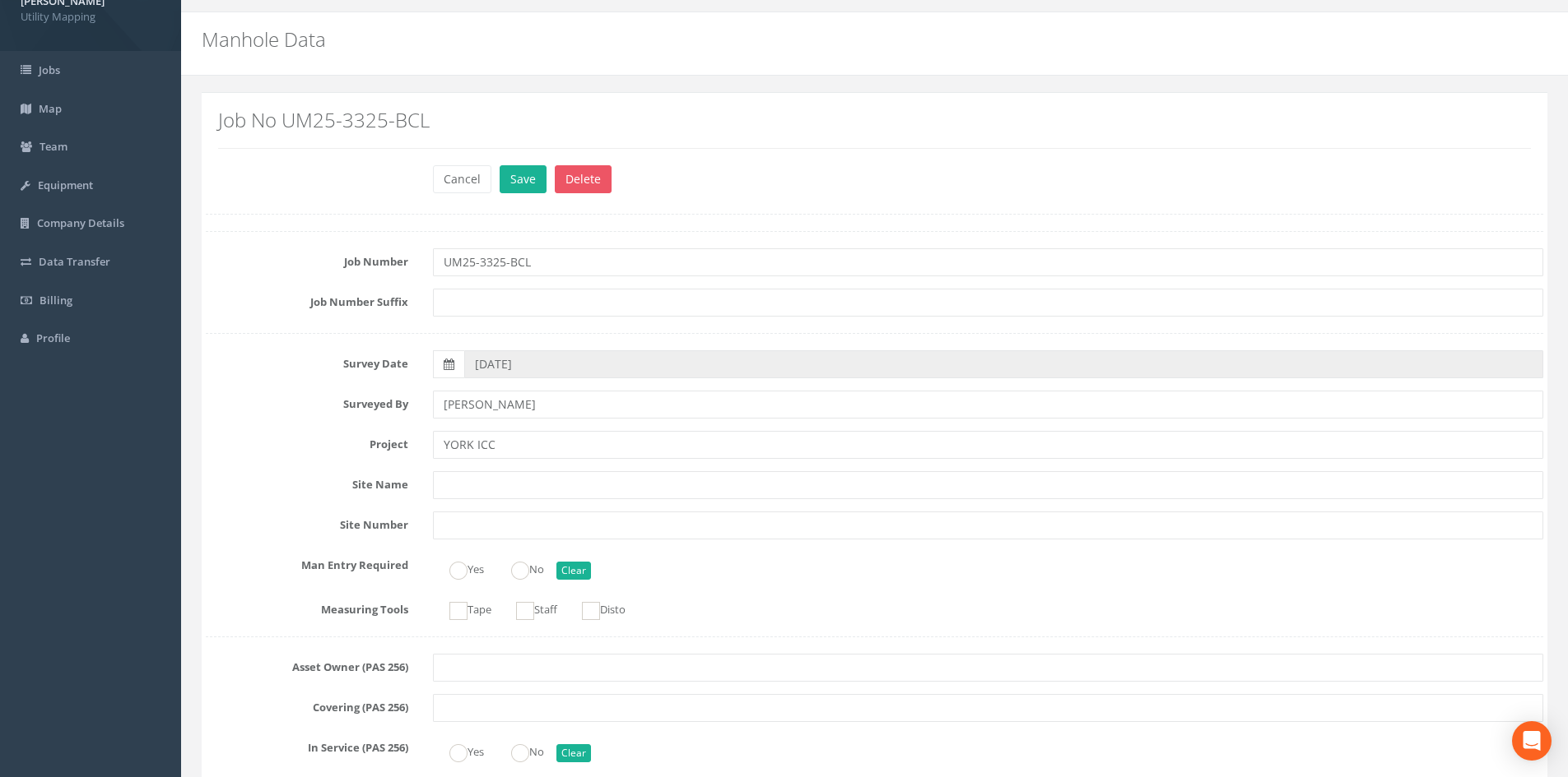
scroll to position [0, 0]
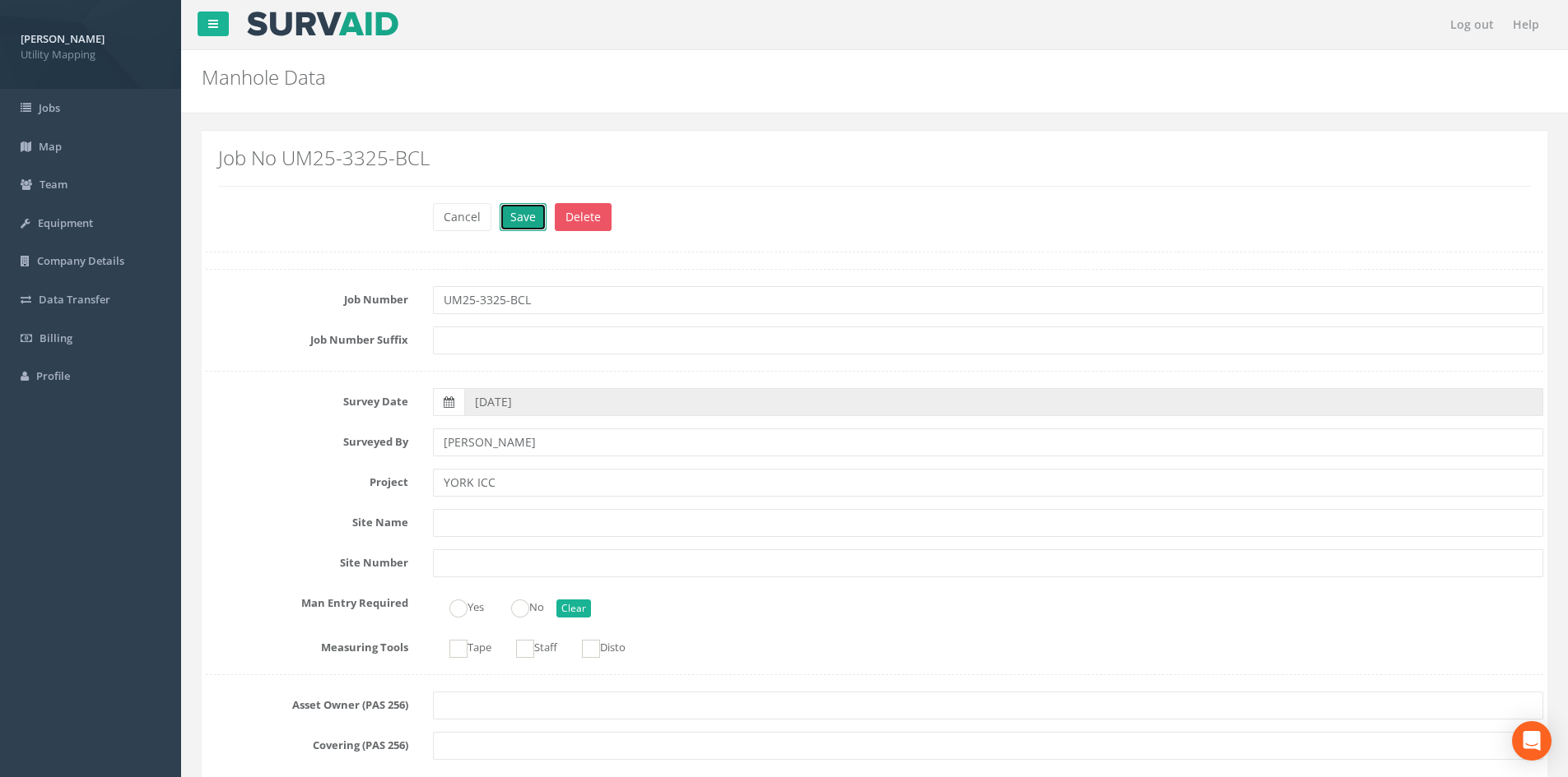
click at [525, 225] on button "Save" at bounding box center [523, 217] width 47 height 28
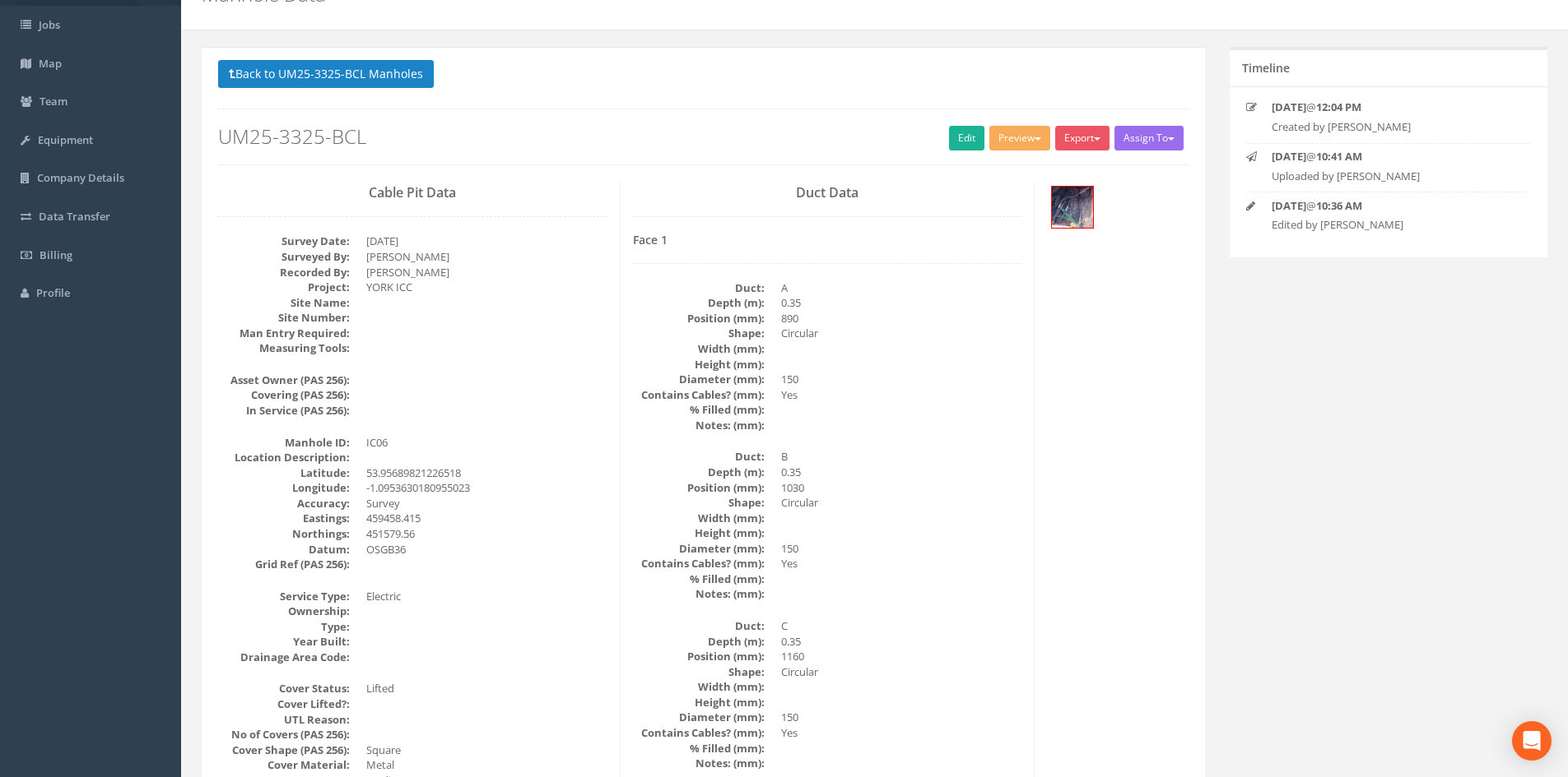
scroll to position [82, 0]
click at [961, 134] on link "Edit" at bounding box center [967, 139] width 35 height 25
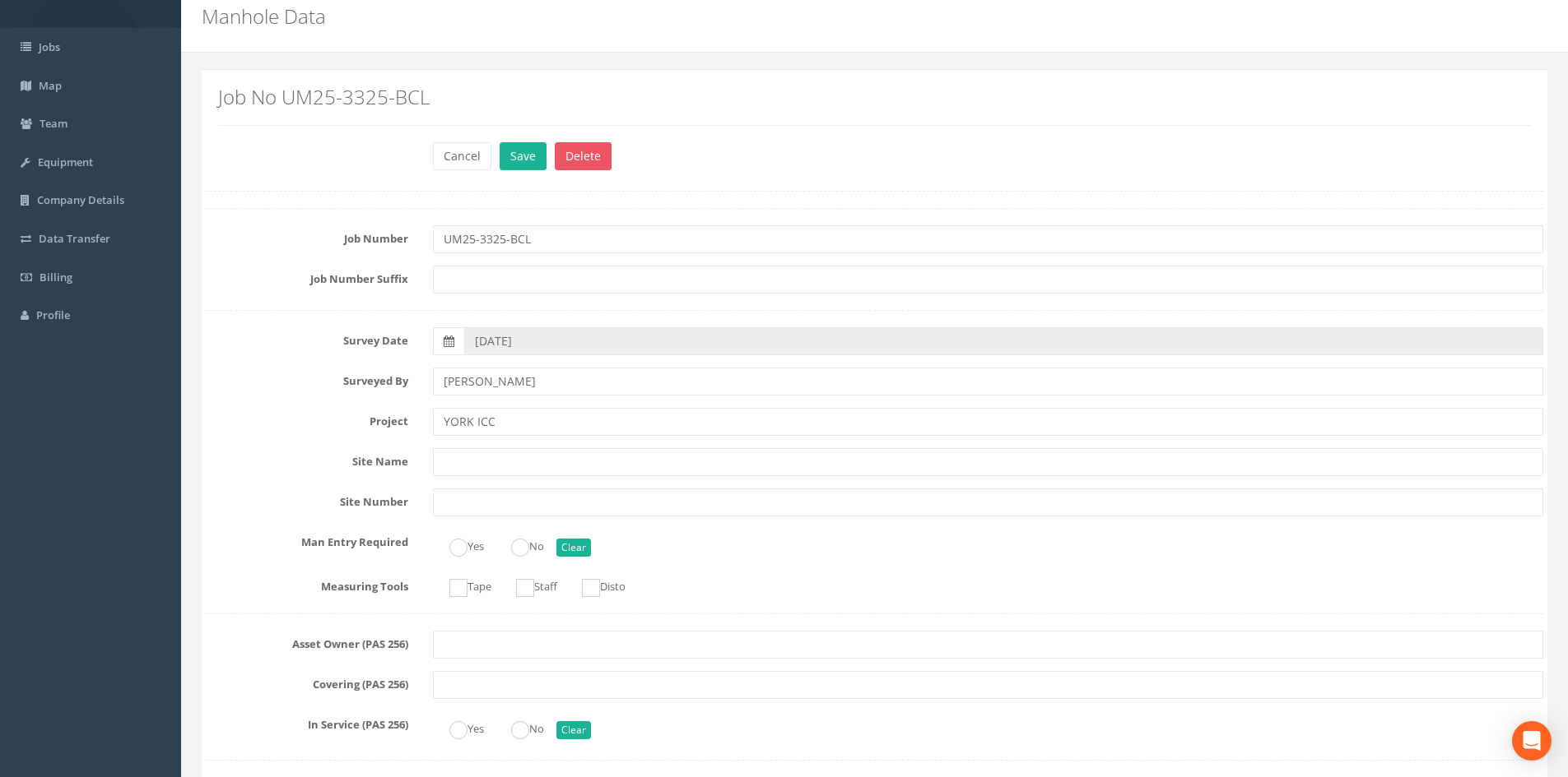
scroll to position [0, 0]
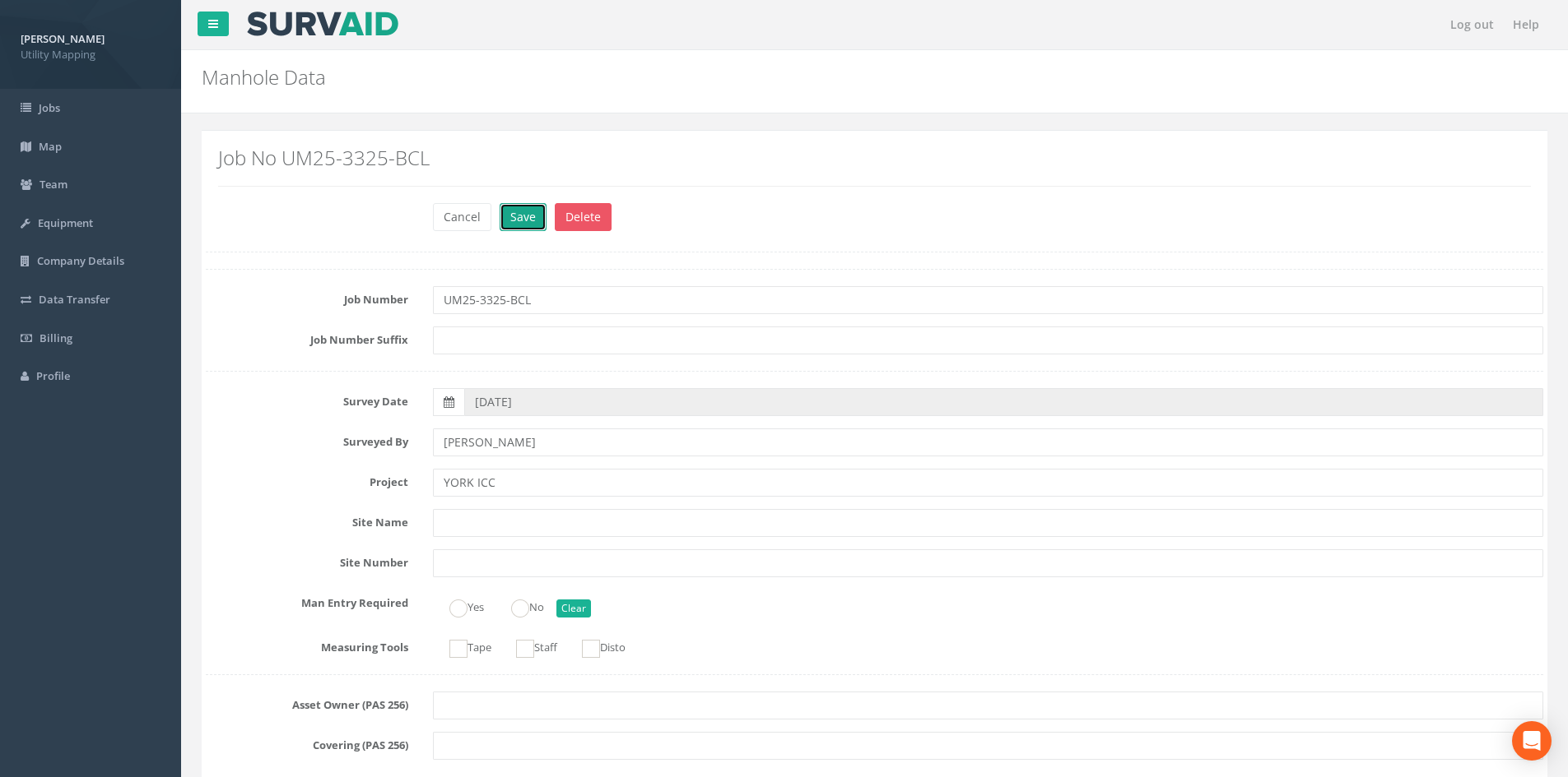
click at [526, 220] on button "Save" at bounding box center [523, 217] width 47 height 28
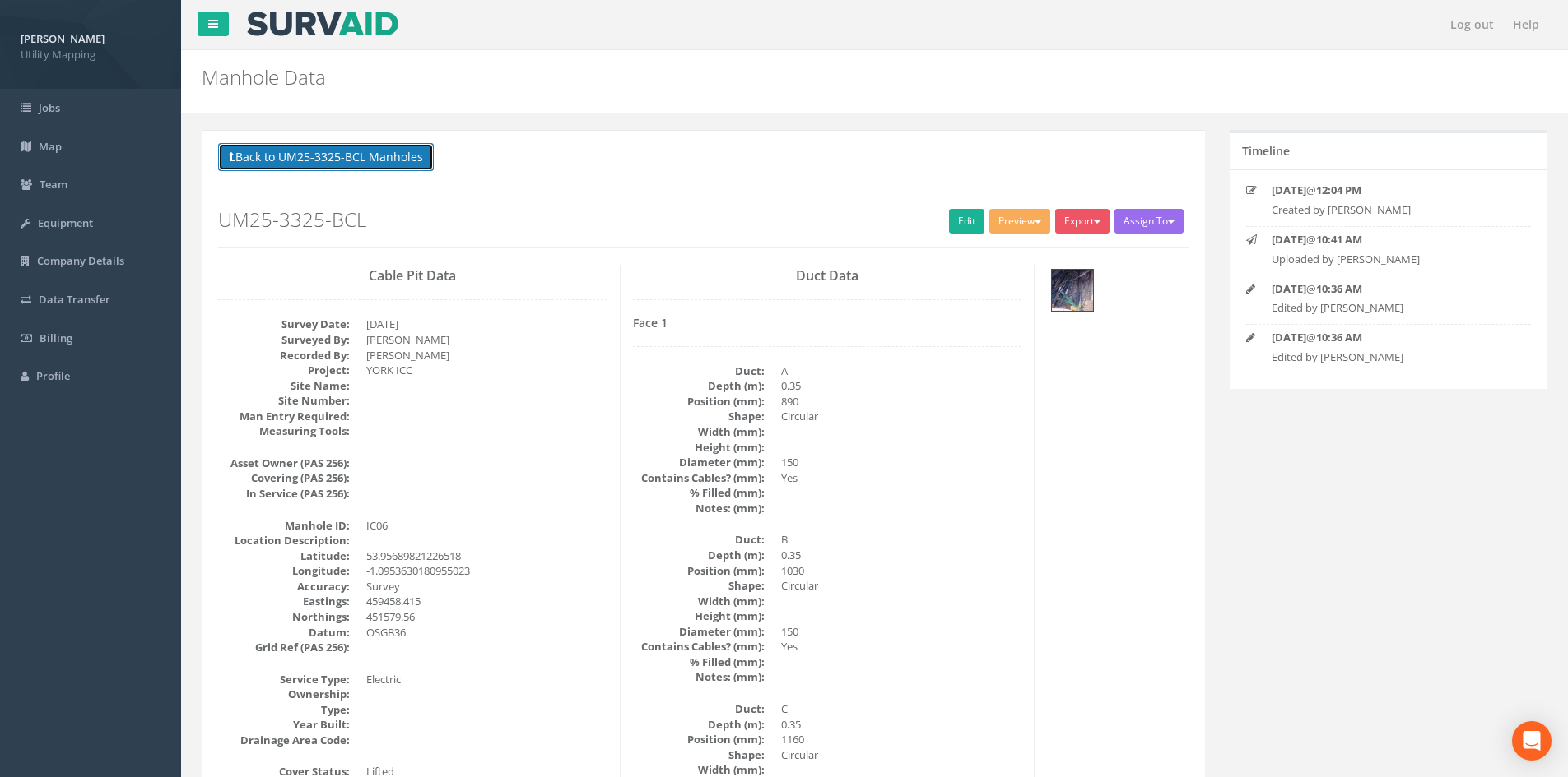
click at [412, 156] on button "Back to UM25-3325-BCL Manholes" at bounding box center [326, 157] width 216 height 28
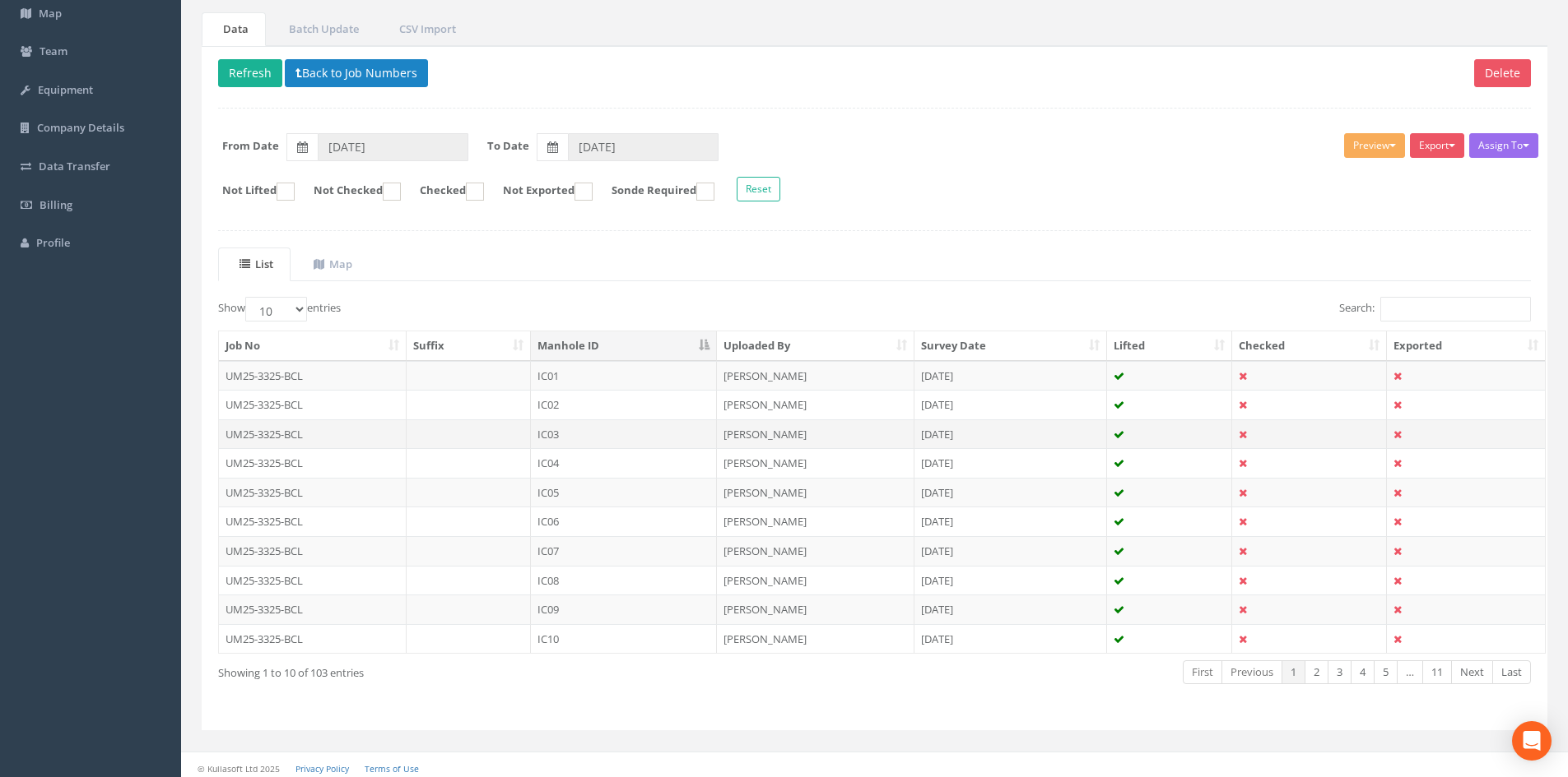
scroll to position [140, 0]
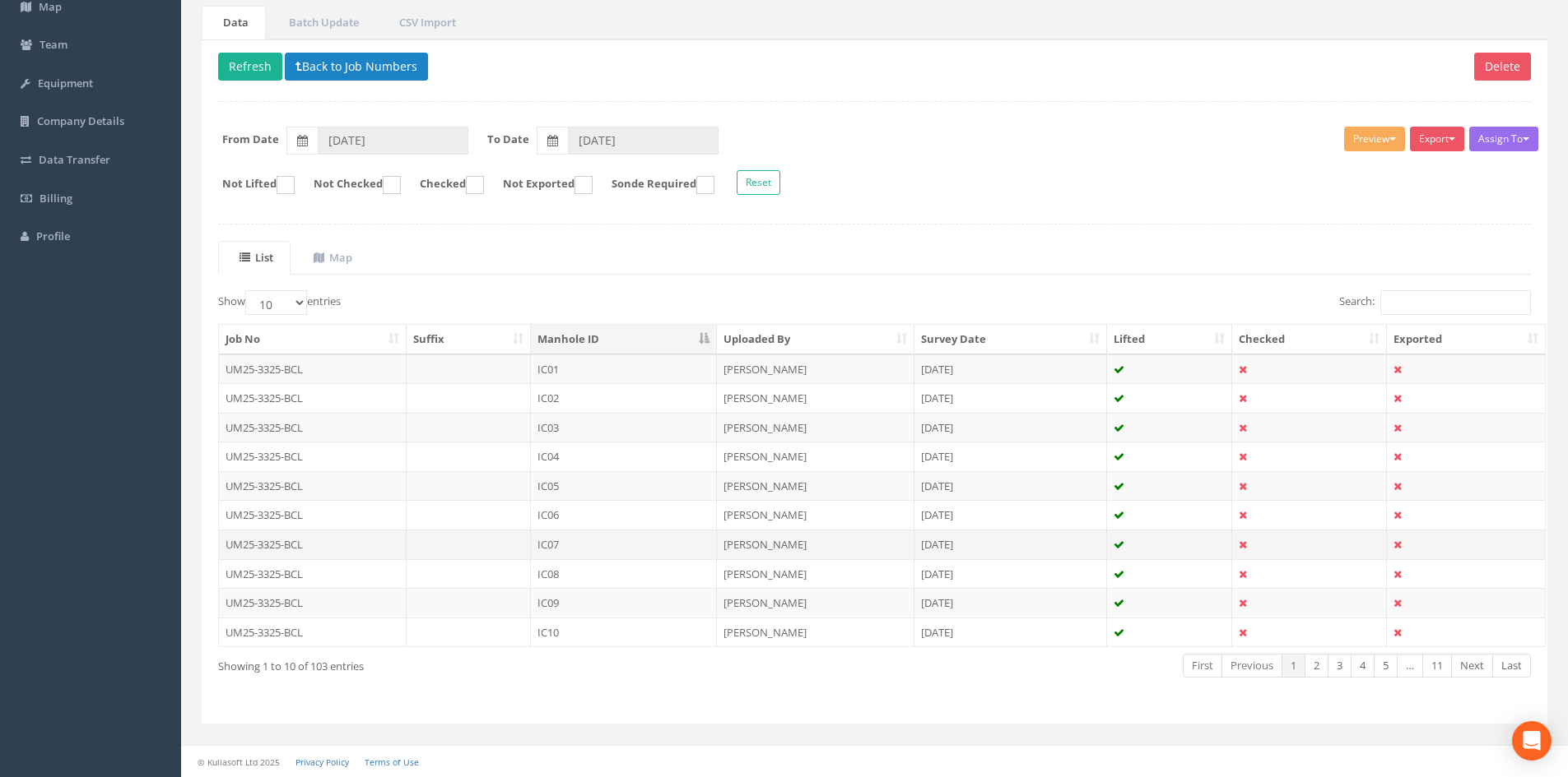
click at [645, 542] on td "IC07" at bounding box center [624, 545] width 186 height 30
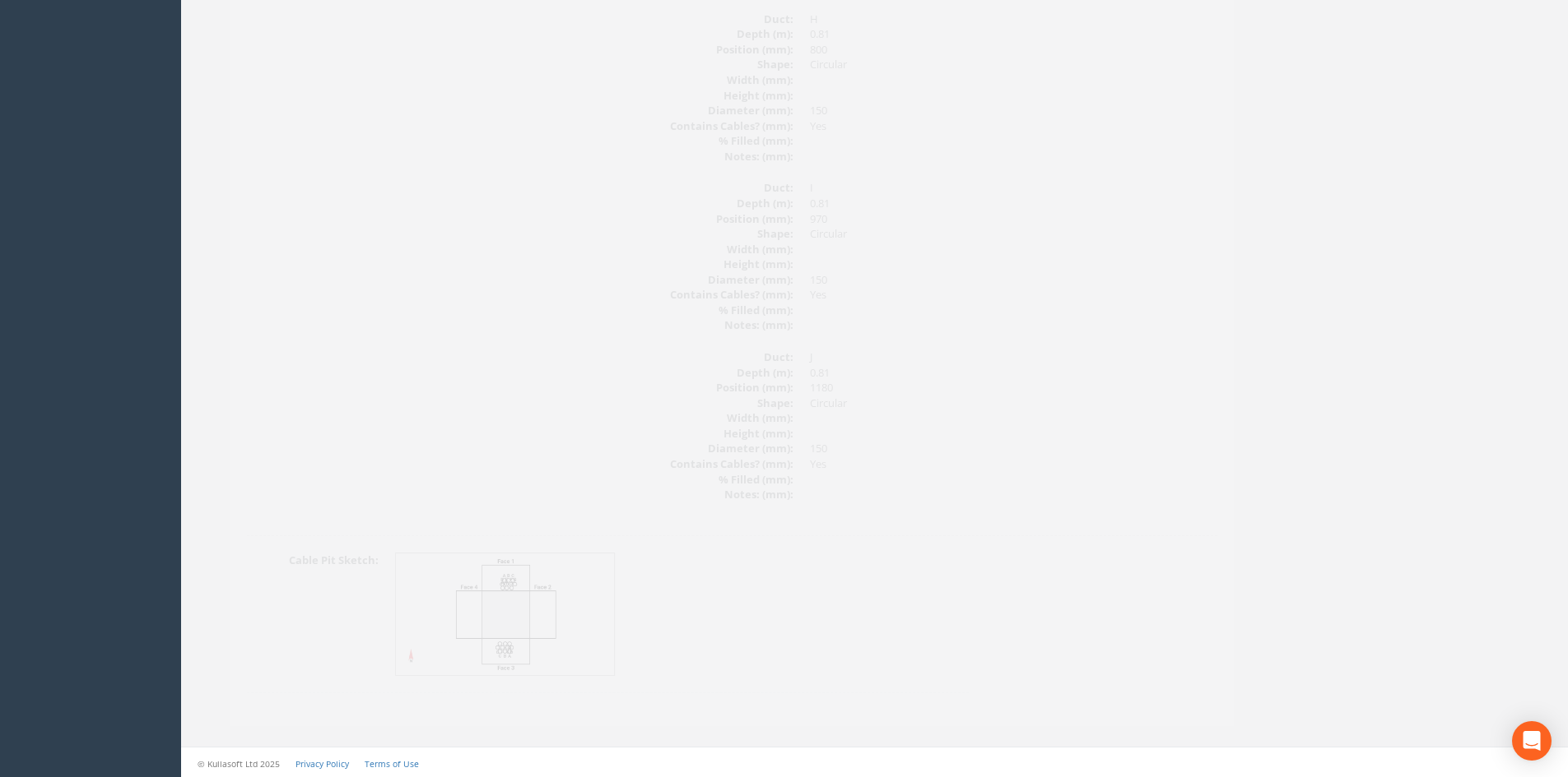
scroll to position [3276, 0]
click at [527, 627] on img at bounding box center [477, 612] width 220 height 123
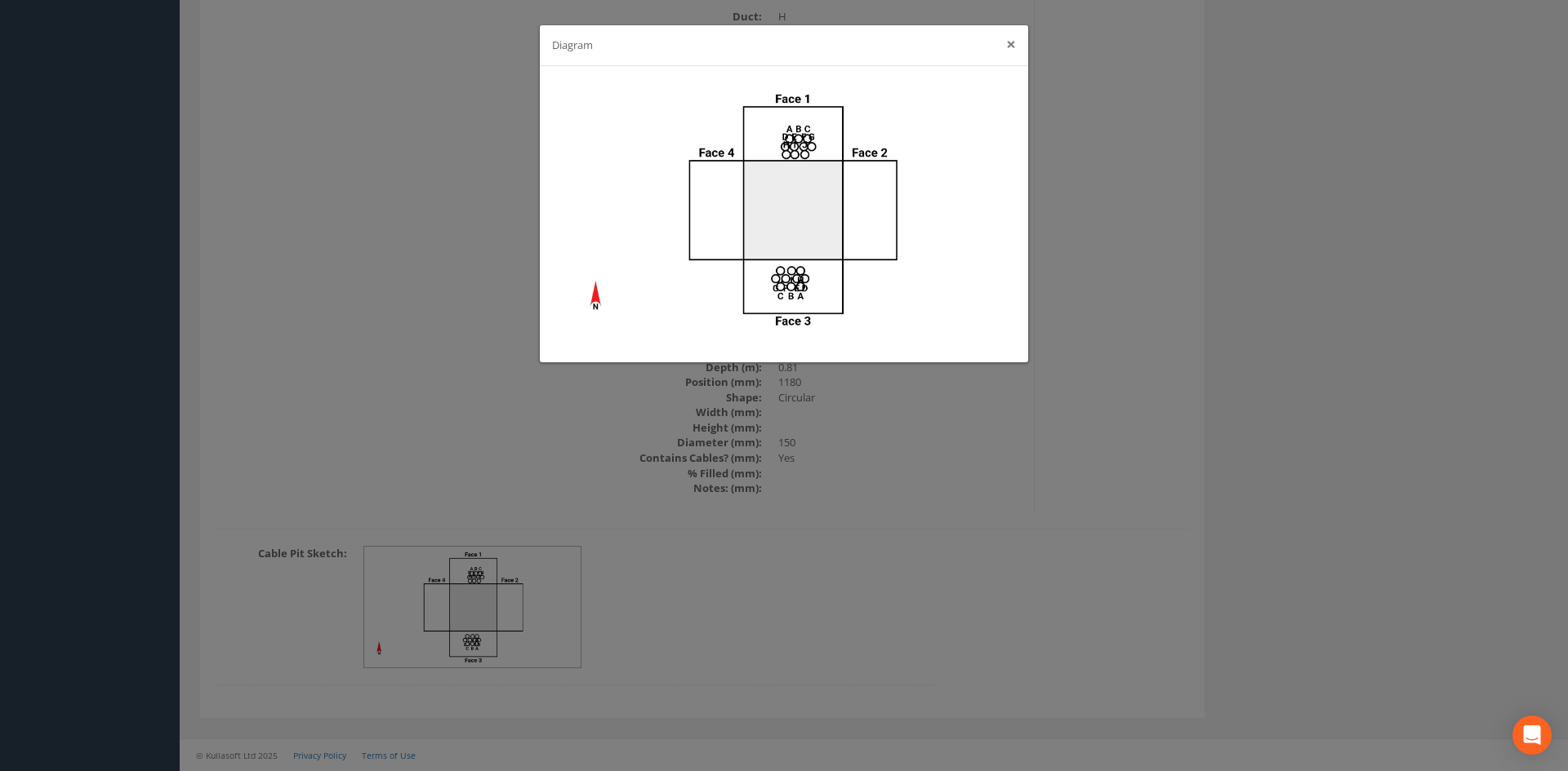
click at [1013, 36] on button "×" at bounding box center [1011, 44] width 10 height 17
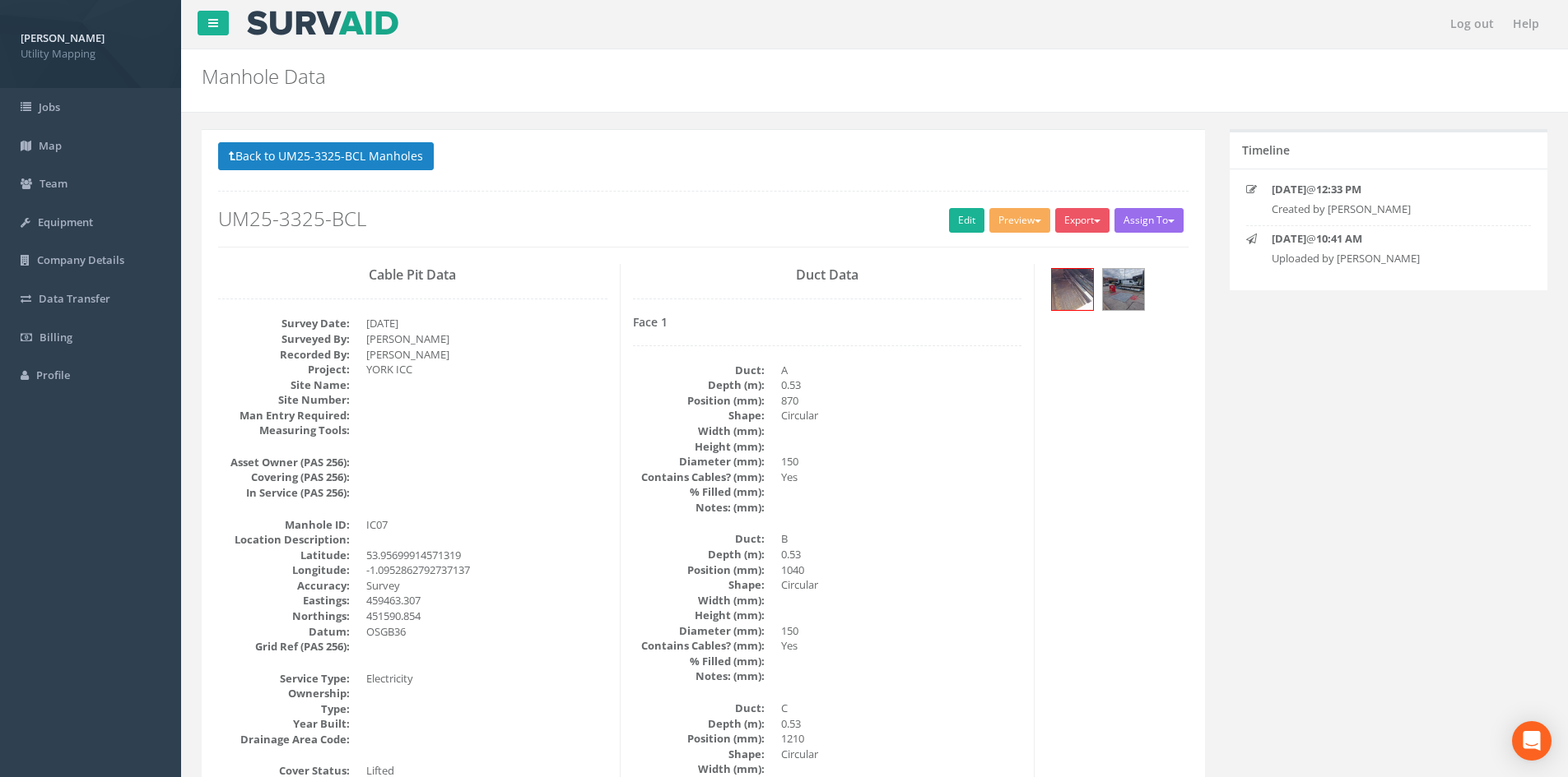
scroll to position [0, 0]
click at [954, 222] on link "Edit" at bounding box center [967, 222] width 35 height 25
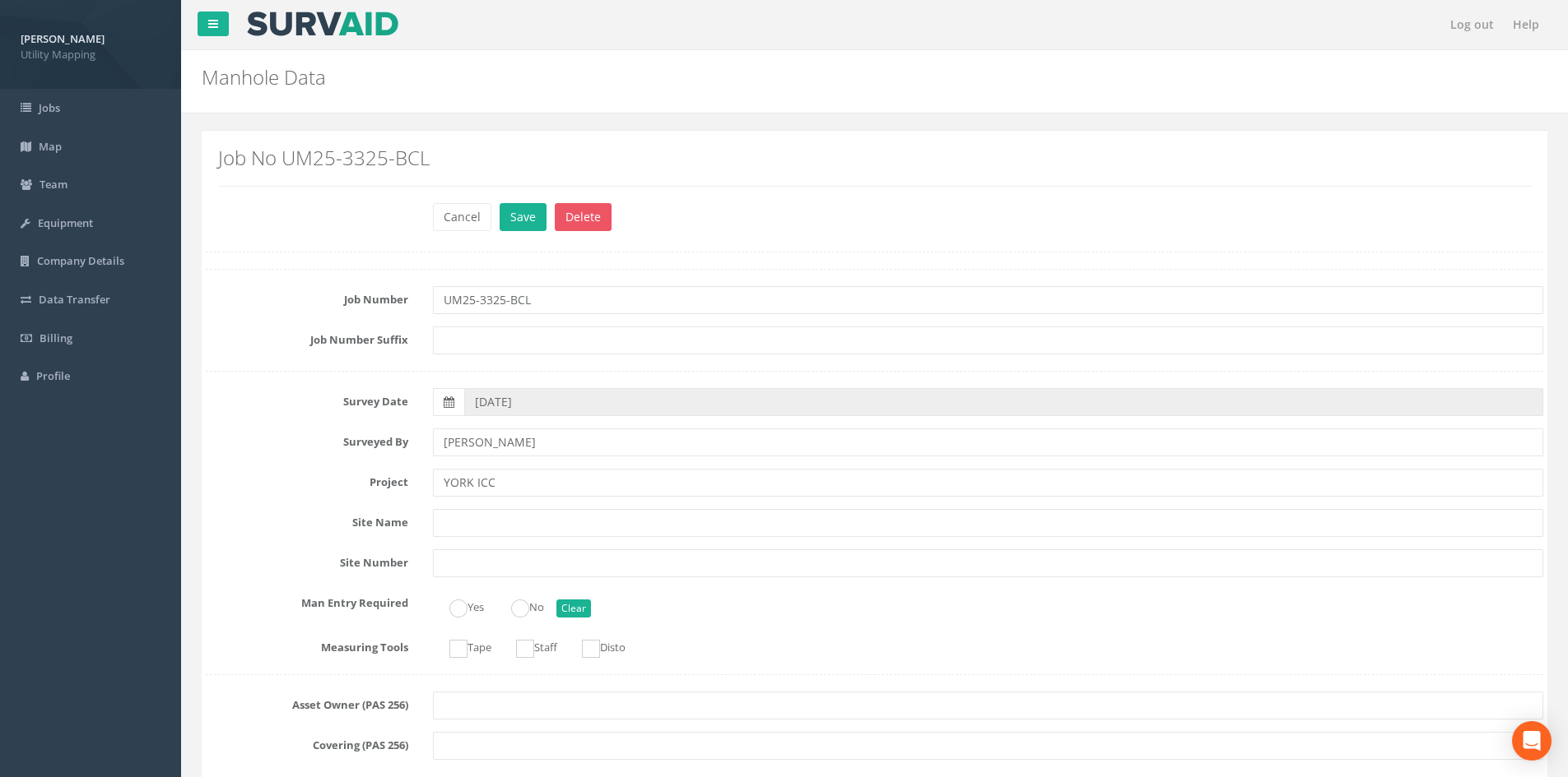
radio input "true"
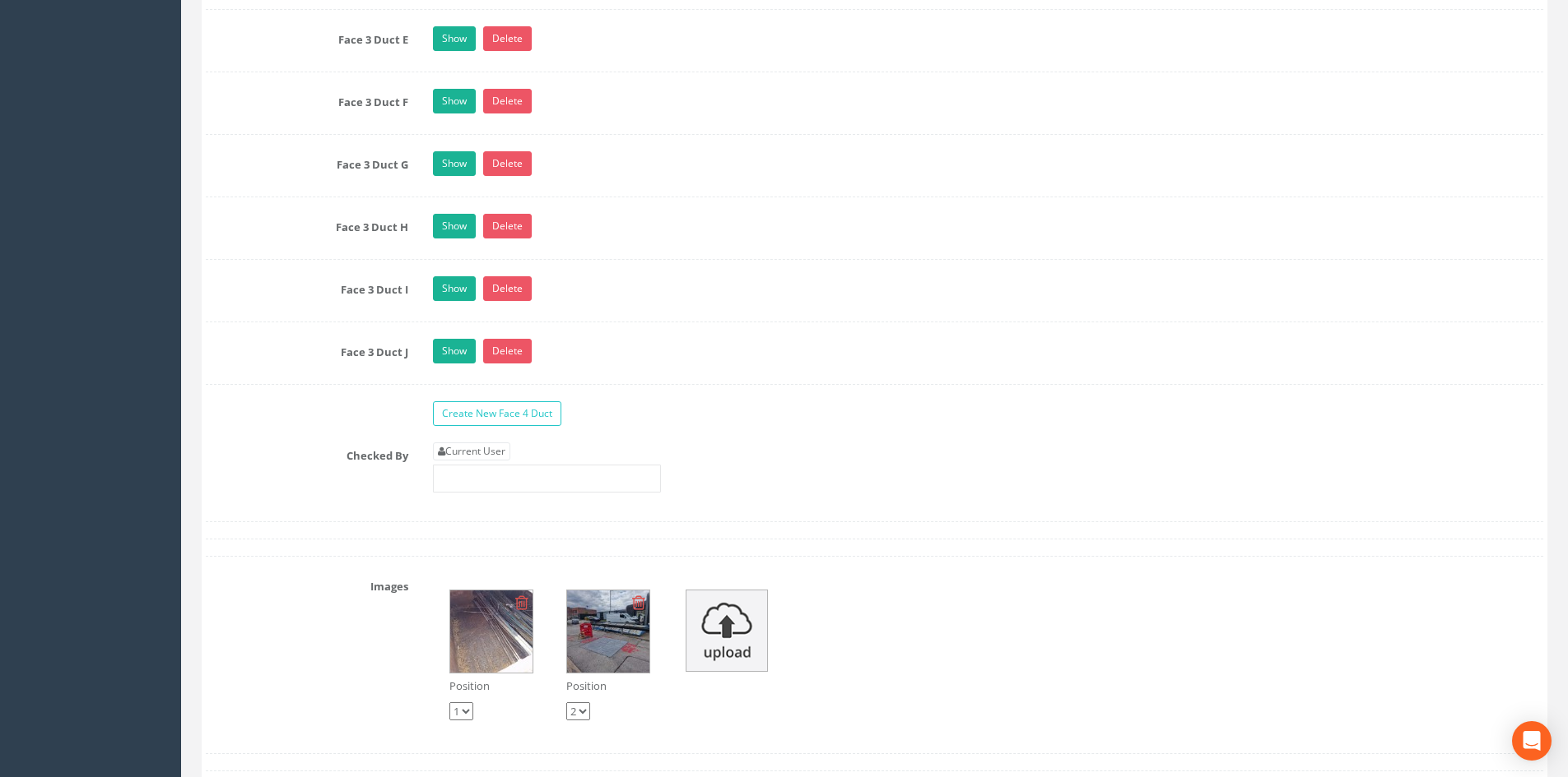
scroll to position [3866, 0]
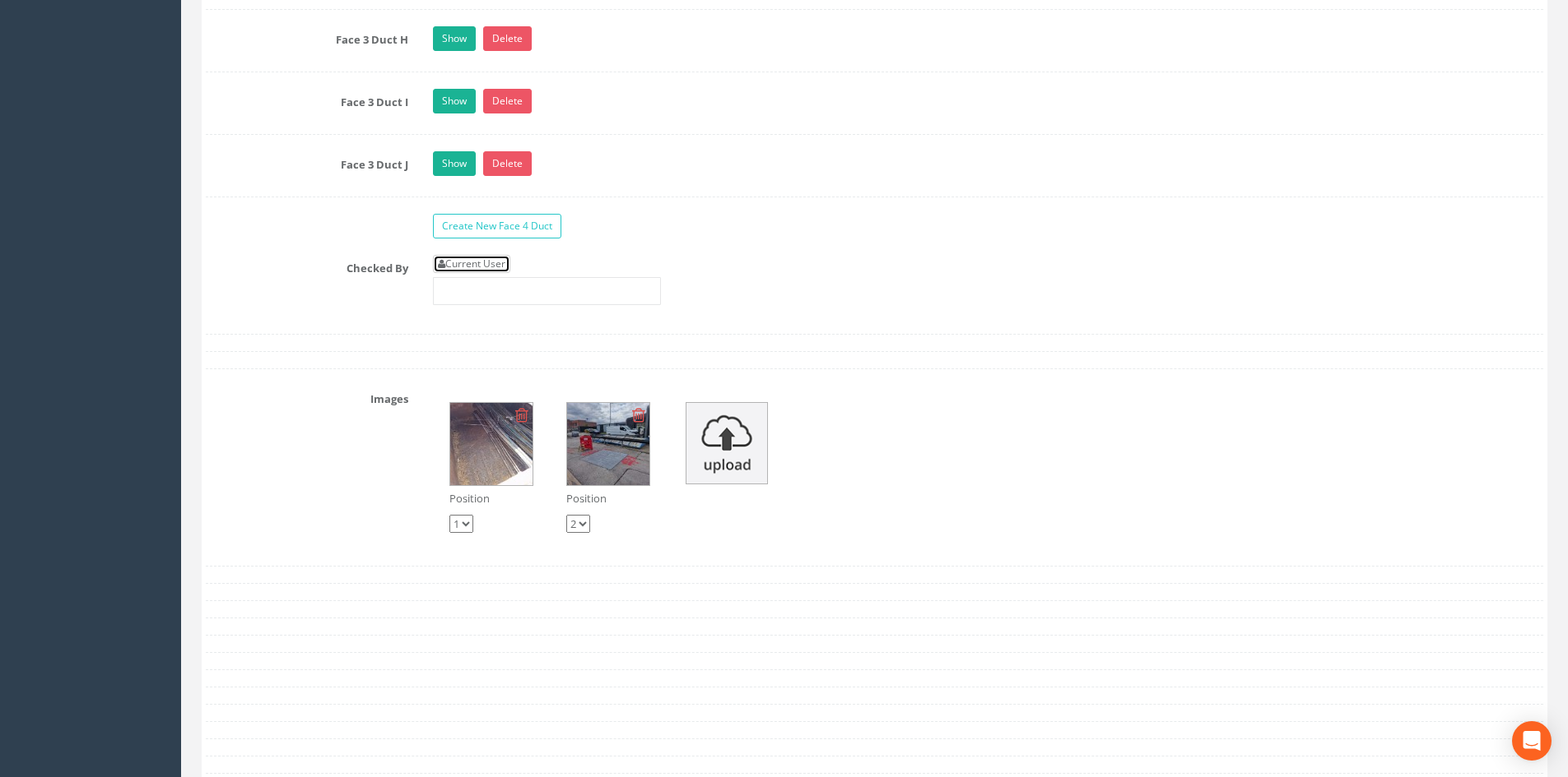
click at [469, 260] on link "Current User" at bounding box center [472, 264] width 77 height 18
type input "[PERSON_NAME]"
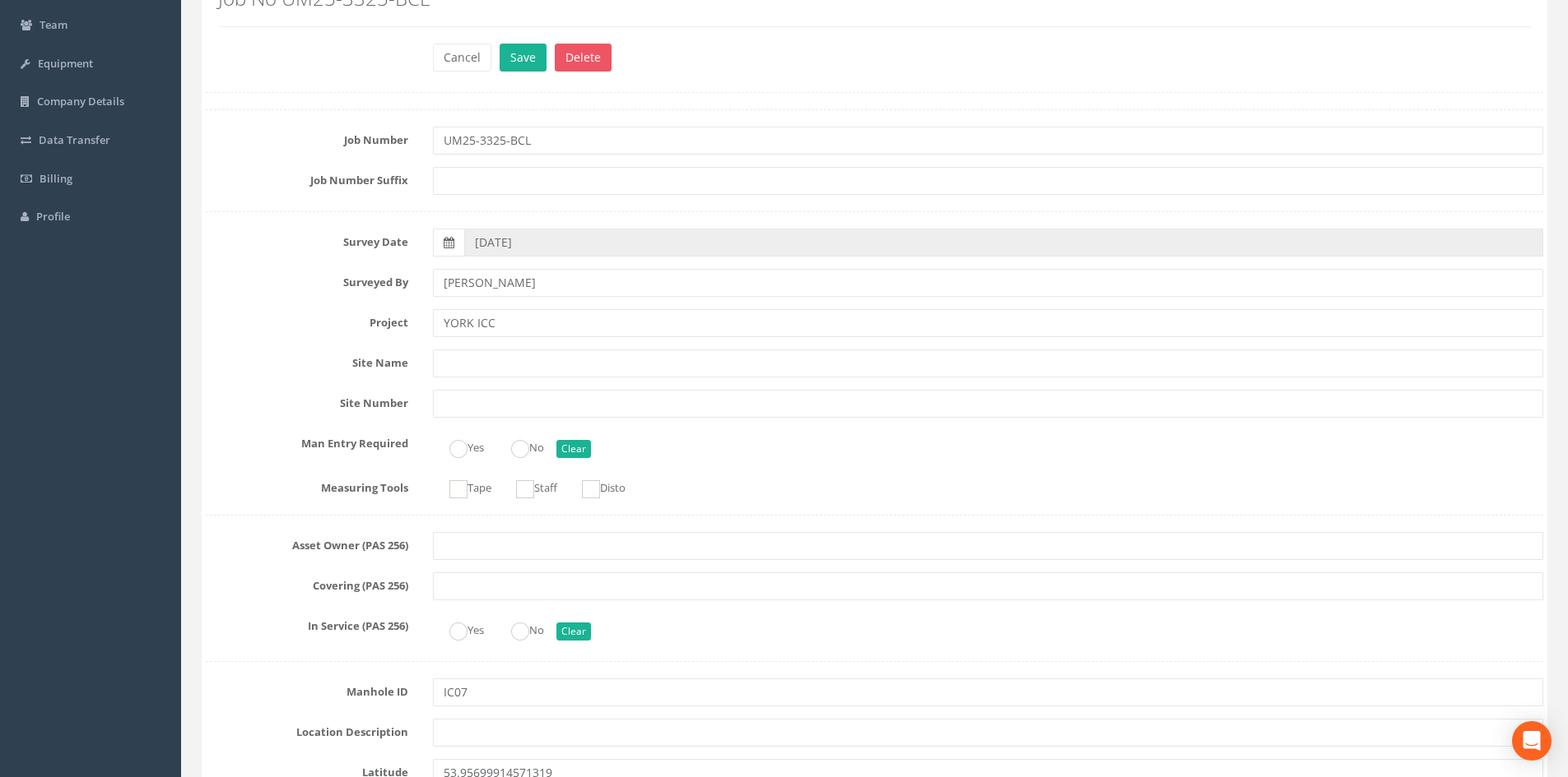
scroll to position [0, 0]
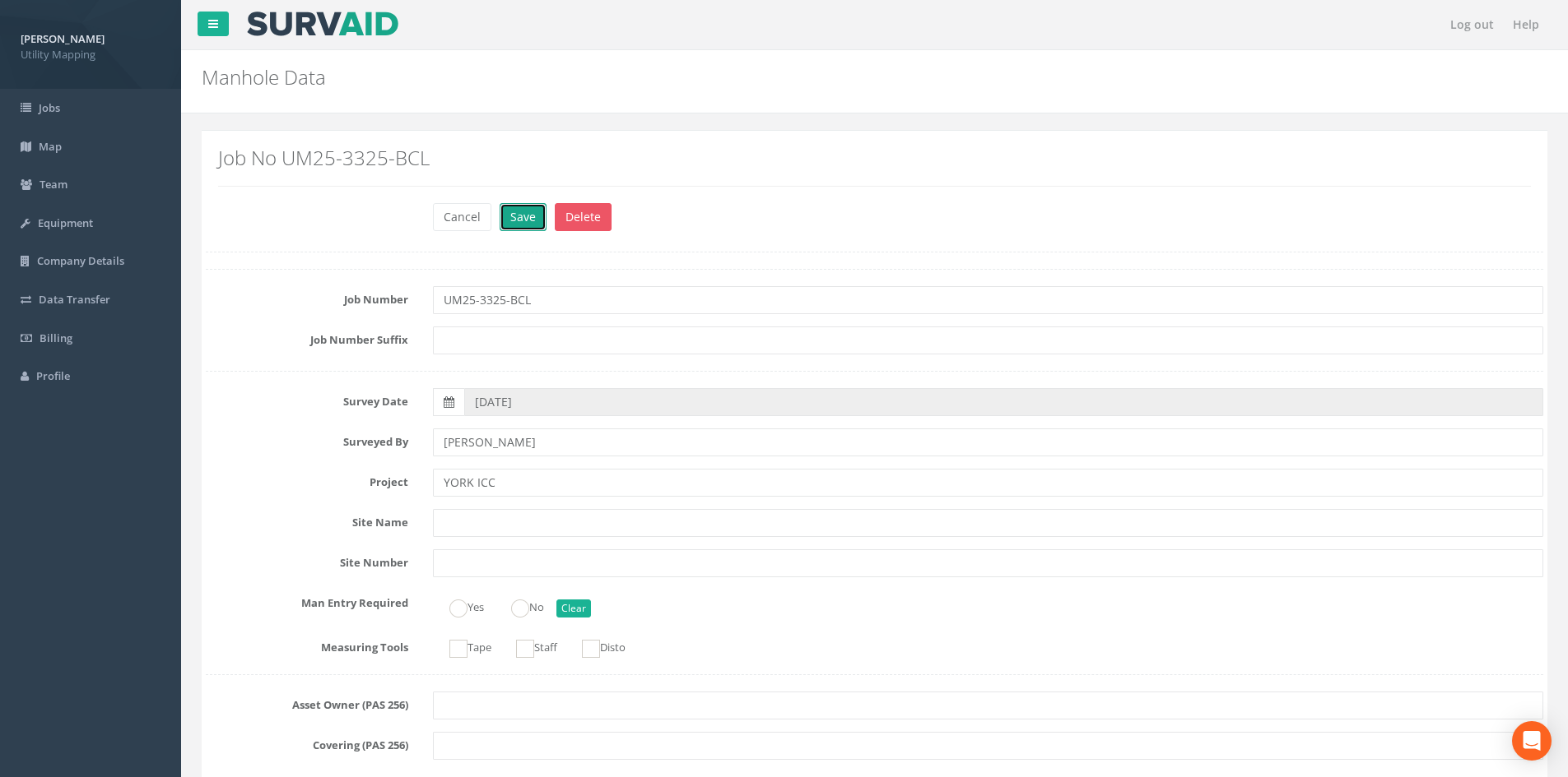
click at [521, 216] on button "Save" at bounding box center [523, 217] width 47 height 28
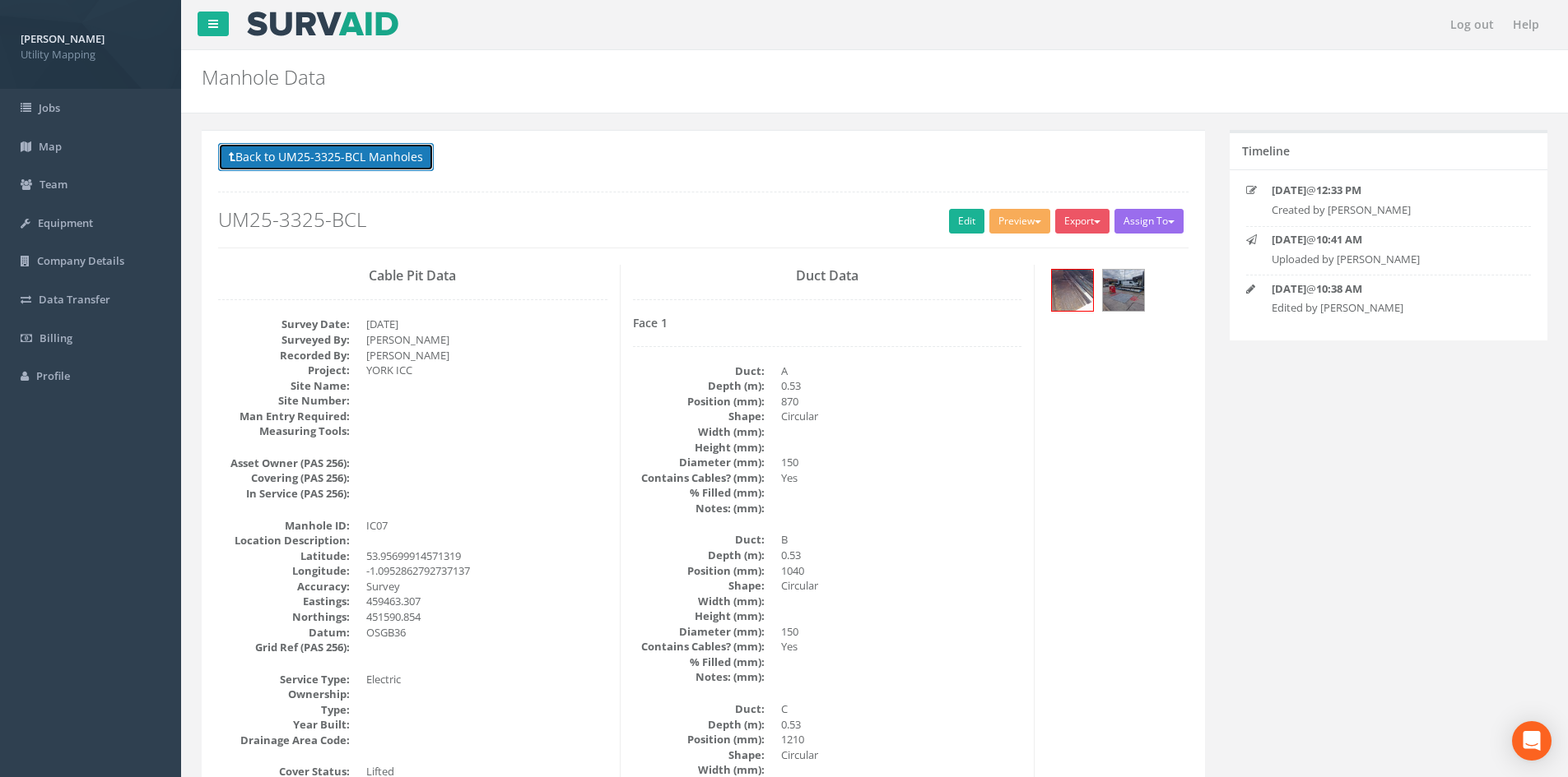
click at [422, 159] on button "Back to UM25-3325-BCL Manholes" at bounding box center [326, 157] width 216 height 28
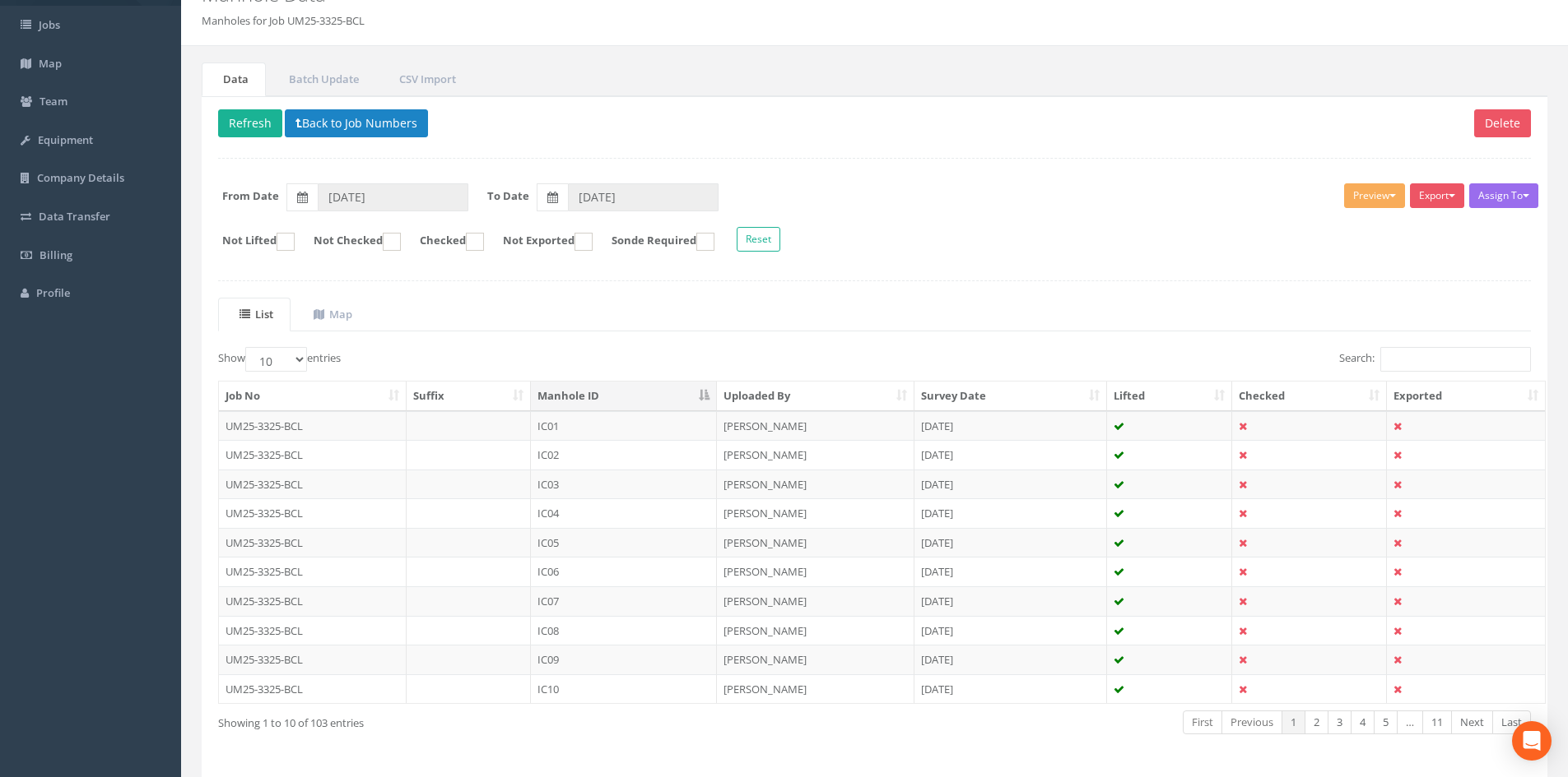
scroll to position [140, 0]
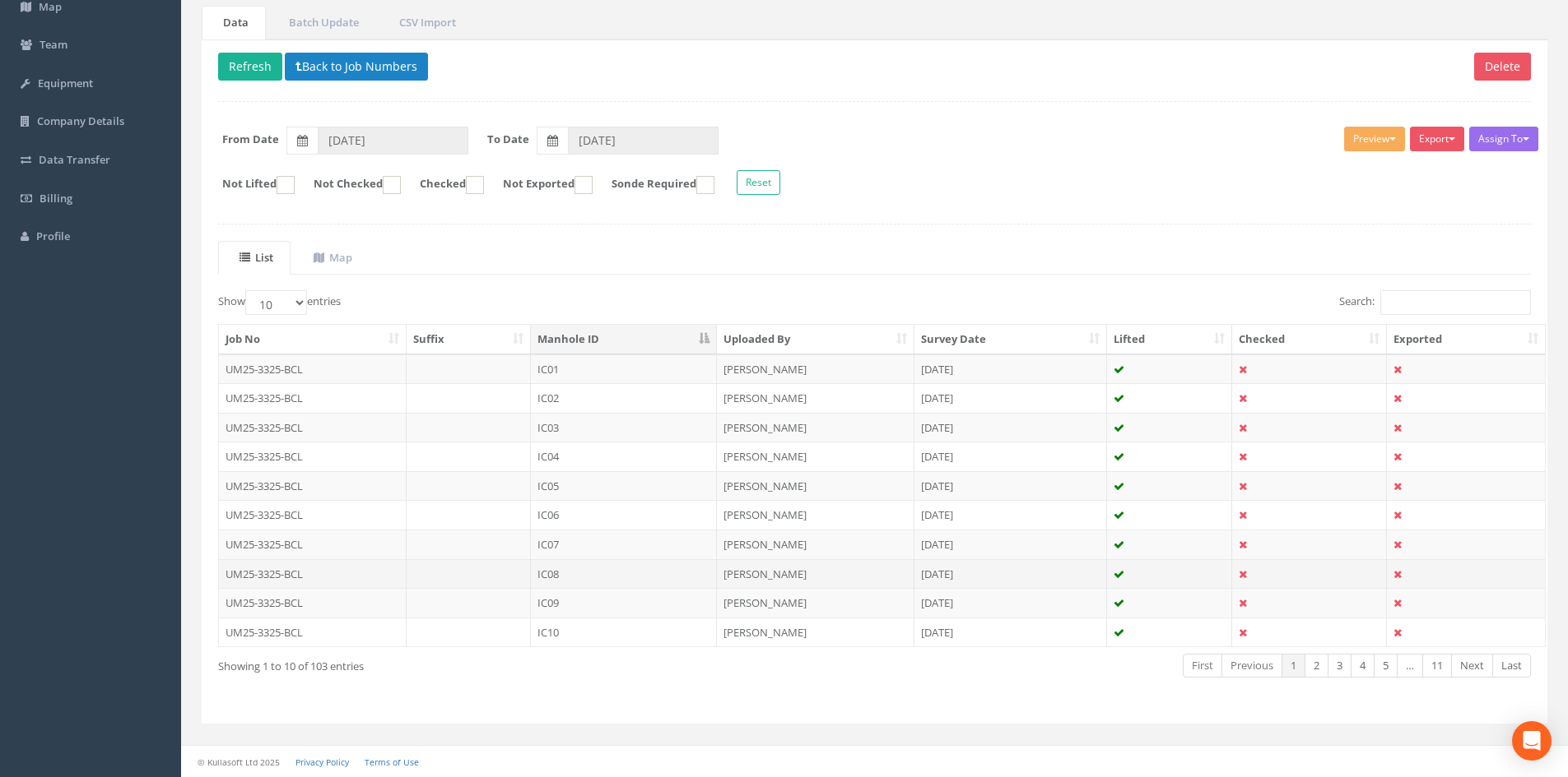
click at [621, 574] on td "IC08" at bounding box center [624, 575] width 186 height 30
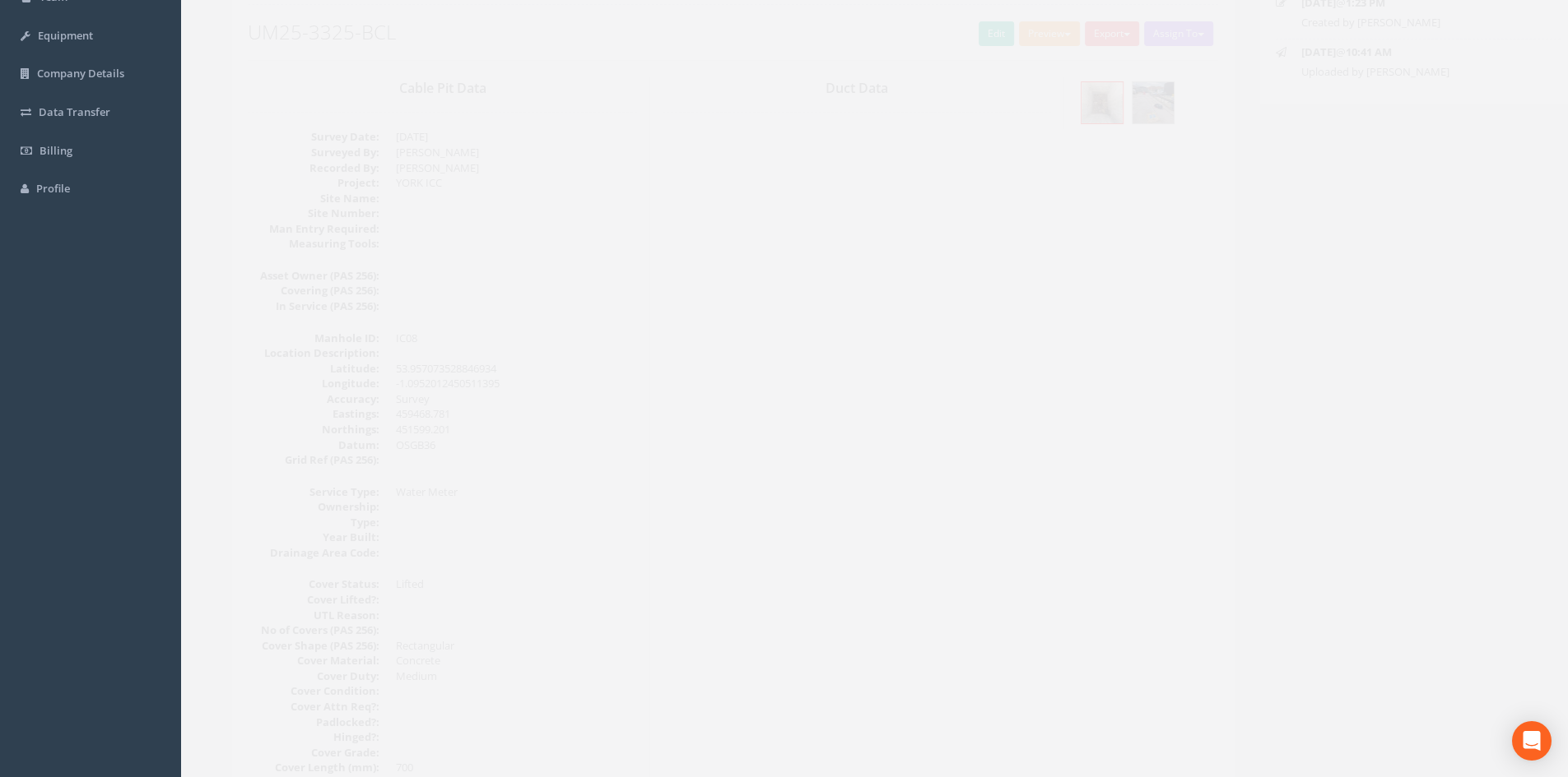
scroll to position [0, 0]
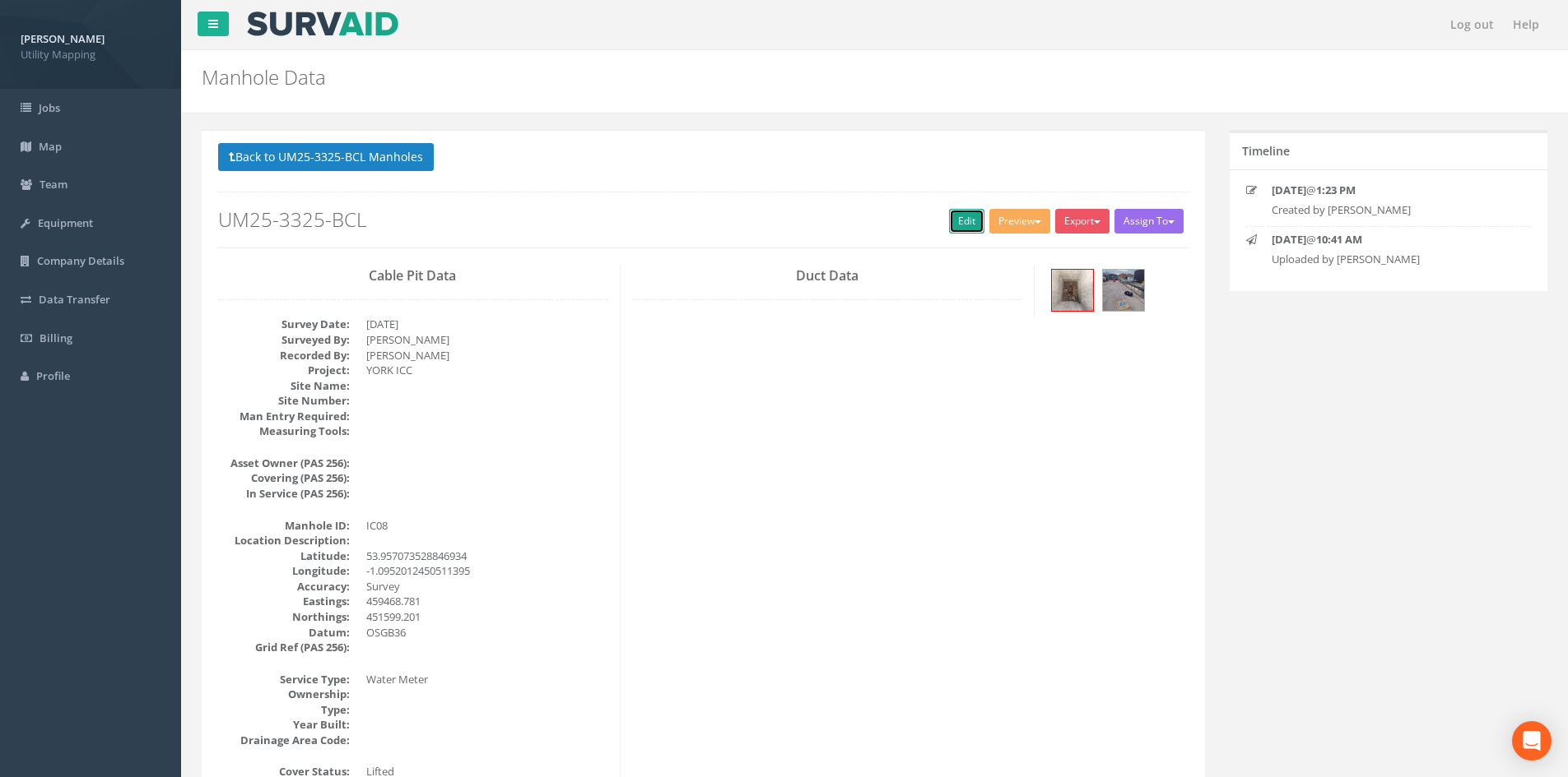
click at [951, 223] on link "Edit" at bounding box center [967, 222] width 35 height 25
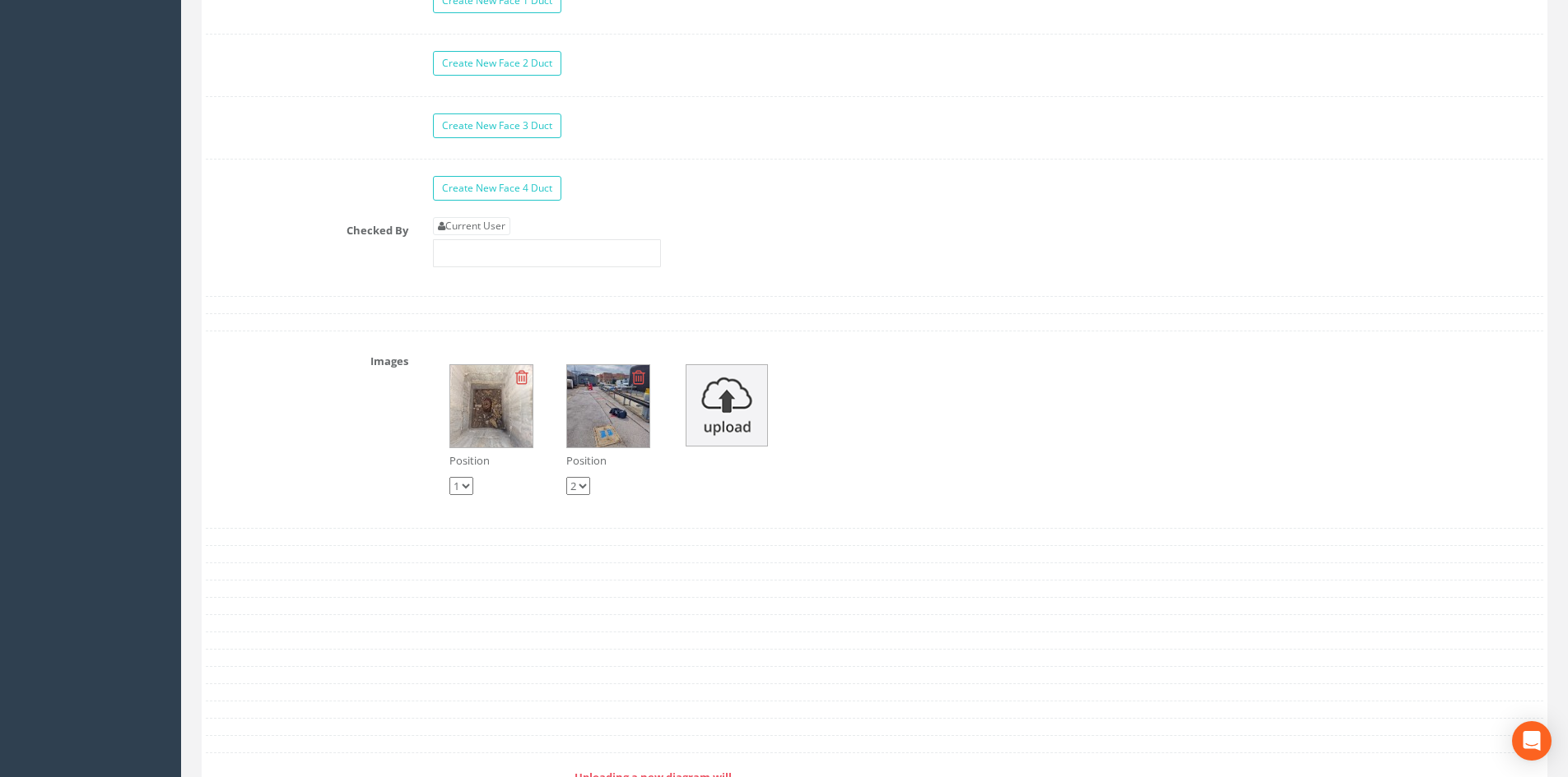
scroll to position [2550, 0]
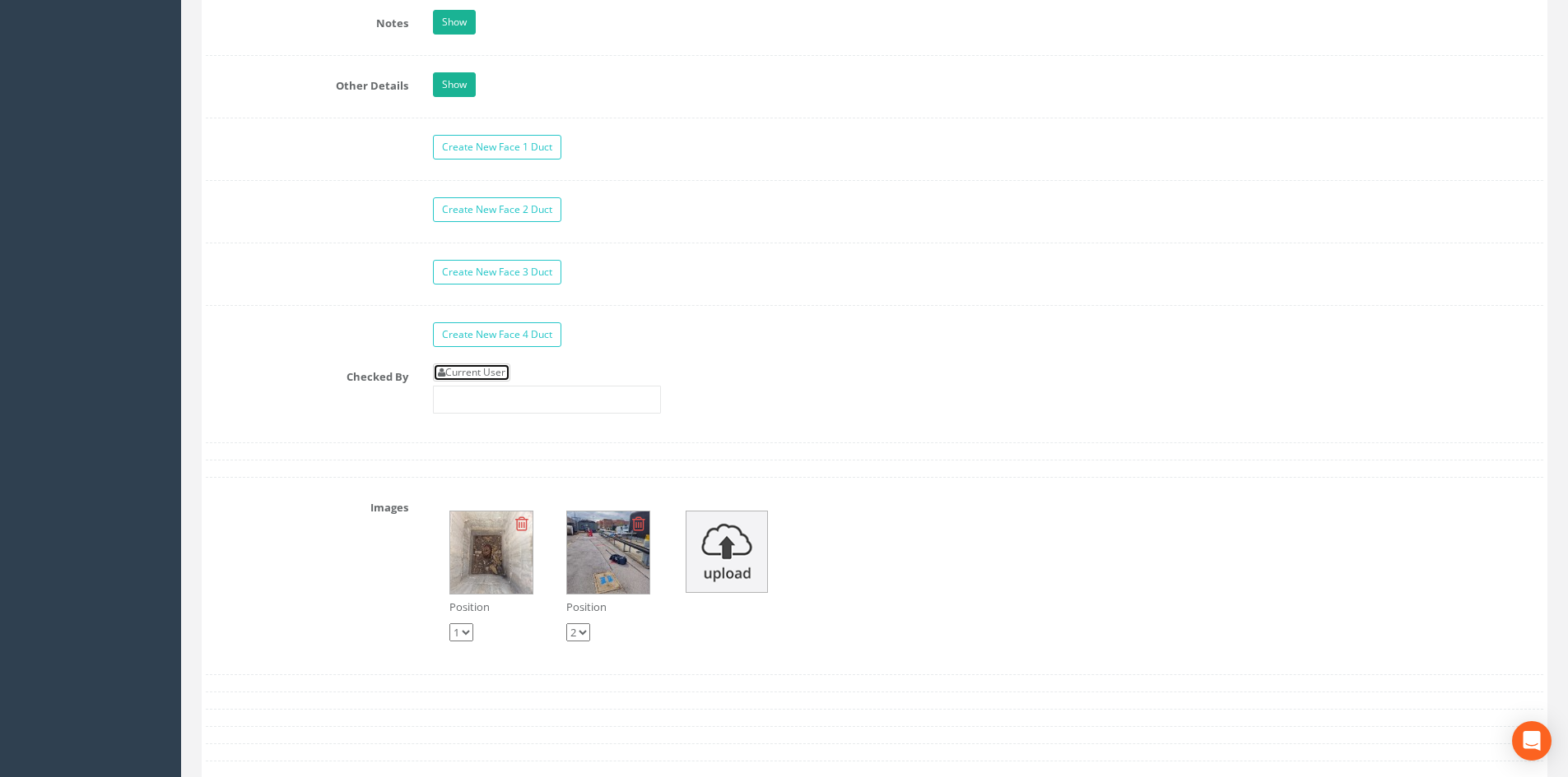
click at [501, 365] on link "Current User" at bounding box center [472, 372] width 77 height 18
type input "[PERSON_NAME]"
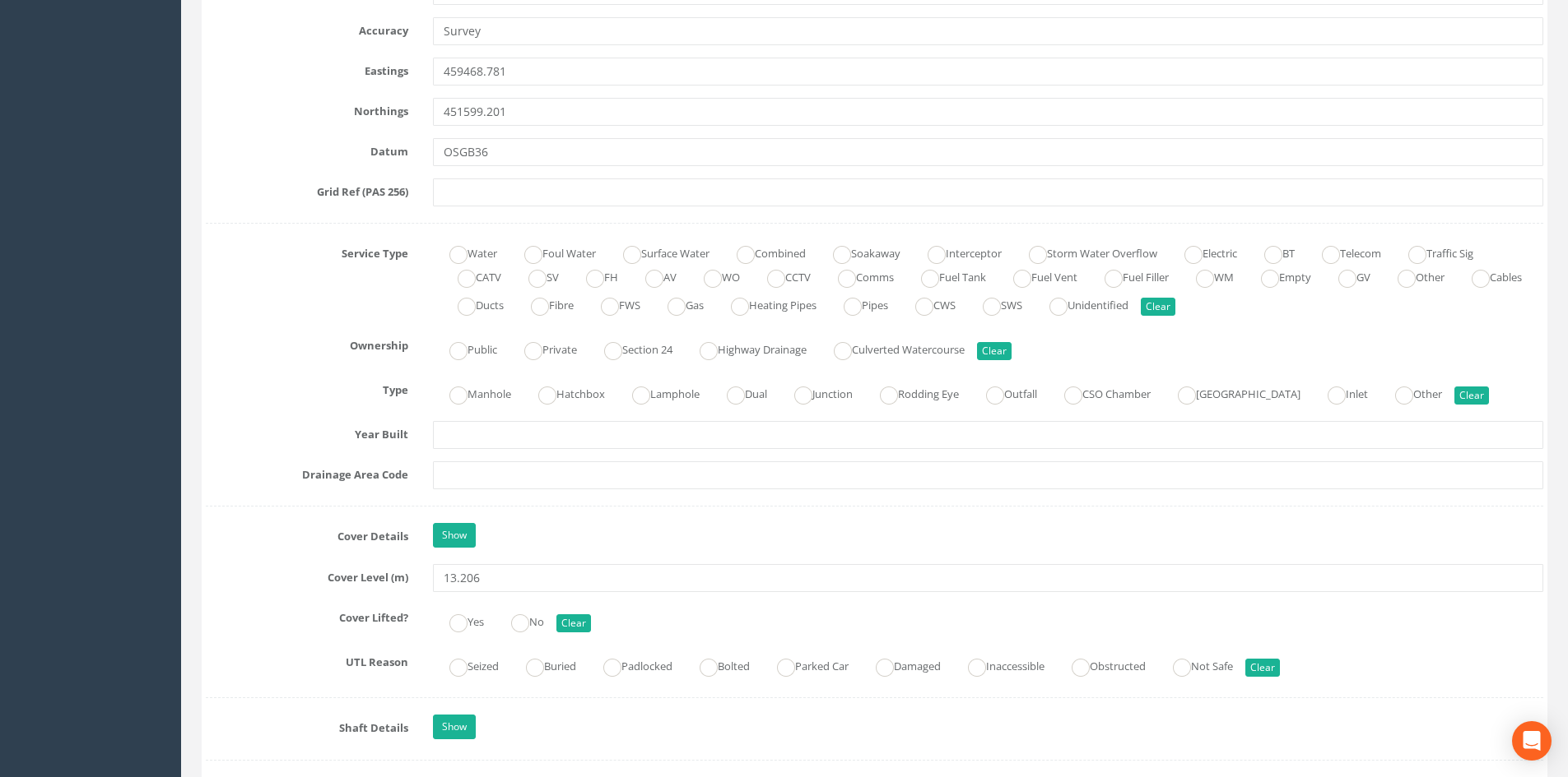
scroll to position [987, 0]
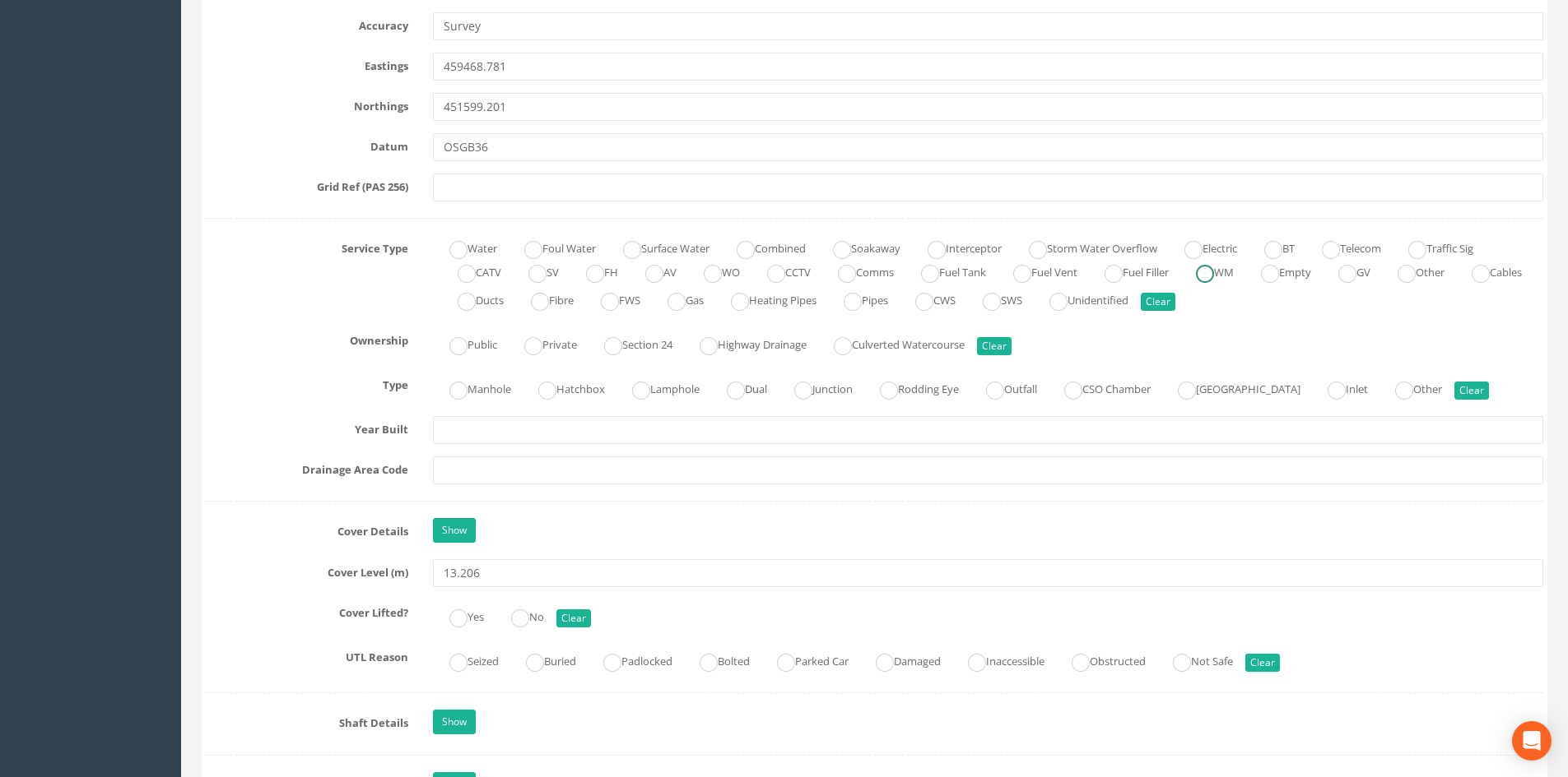
click at [1214, 272] on ins at bounding box center [1204, 273] width 18 height 18
radio input "true"
click at [543, 277] on ins at bounding box center [537, 273] width 18 height 18
radio input "true"
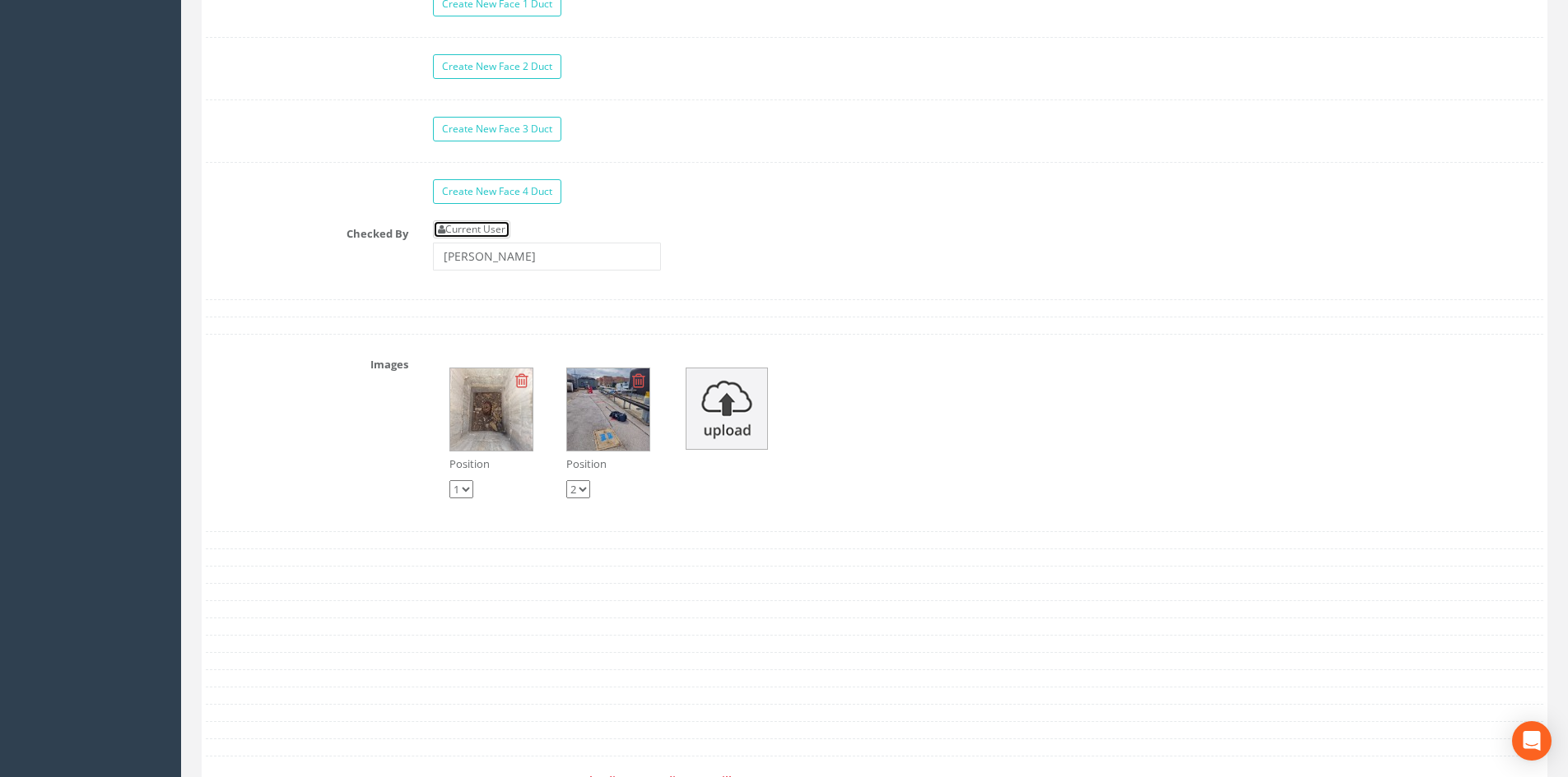
scroll to position [2879, 0]
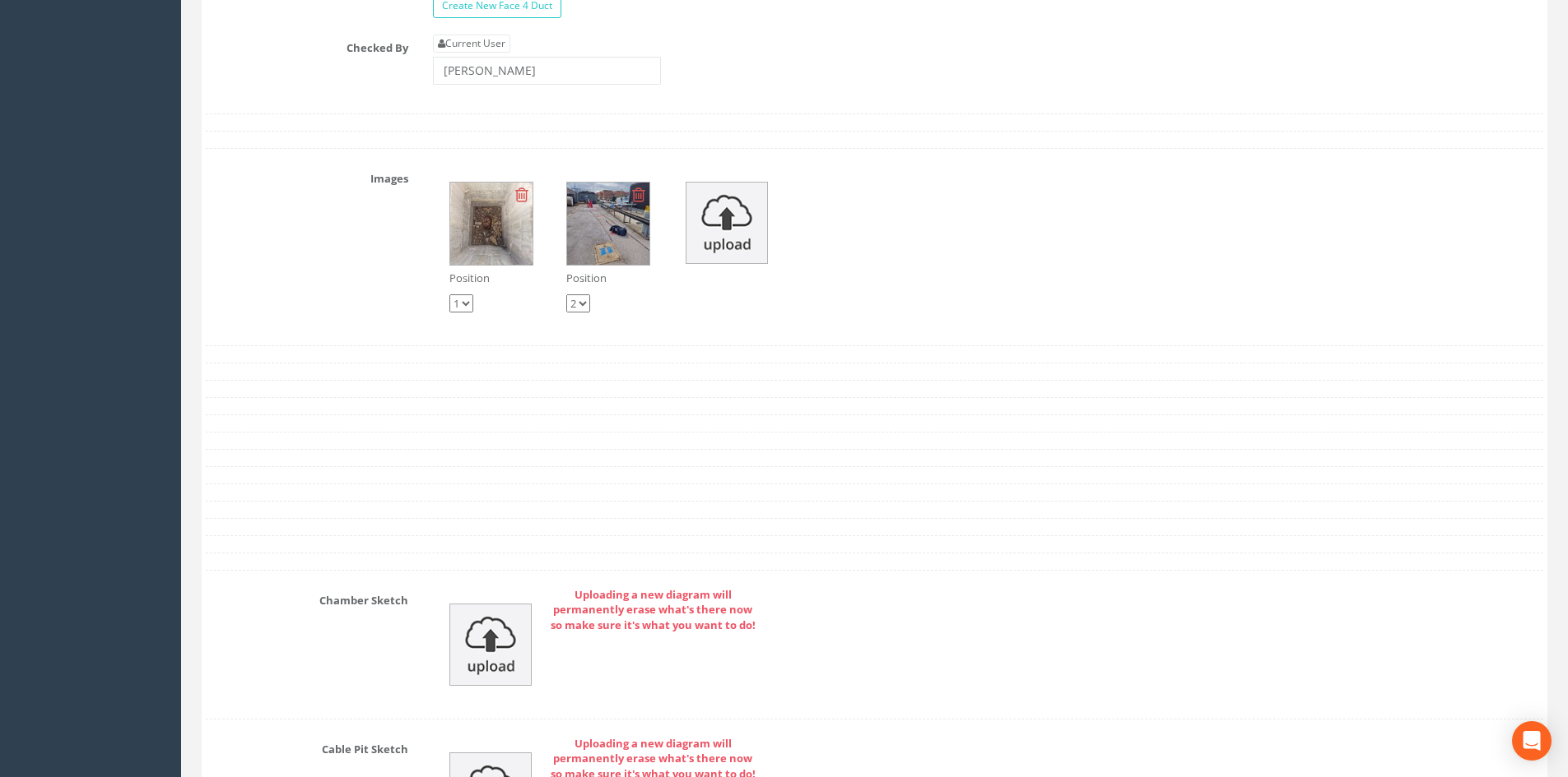
click at [494, 251] on img at bounding box center [492, 223] width 82 height 82
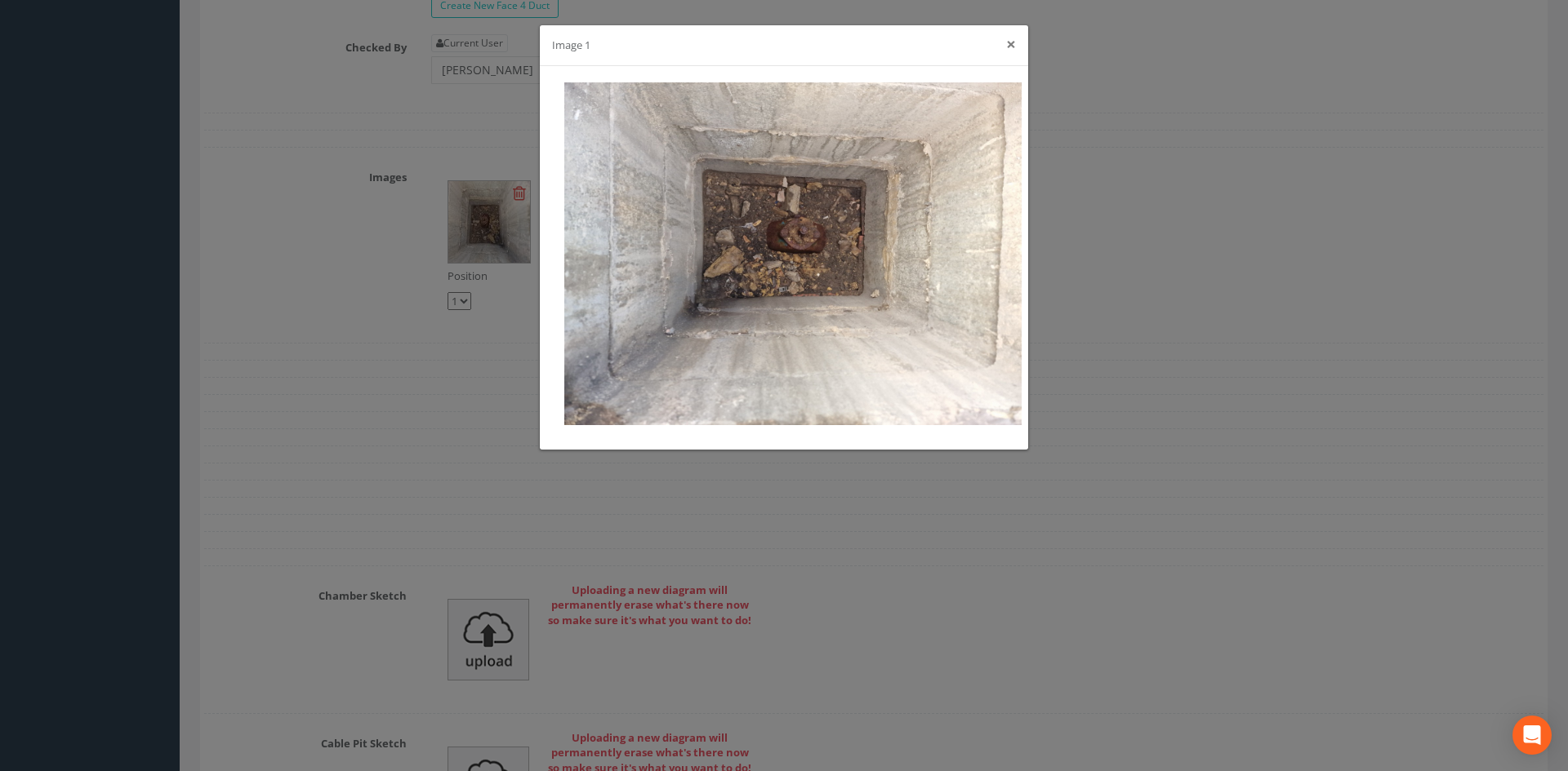
click at [1013, 45] on button "×" at bounding box center [1011, 44] width 10 height 17
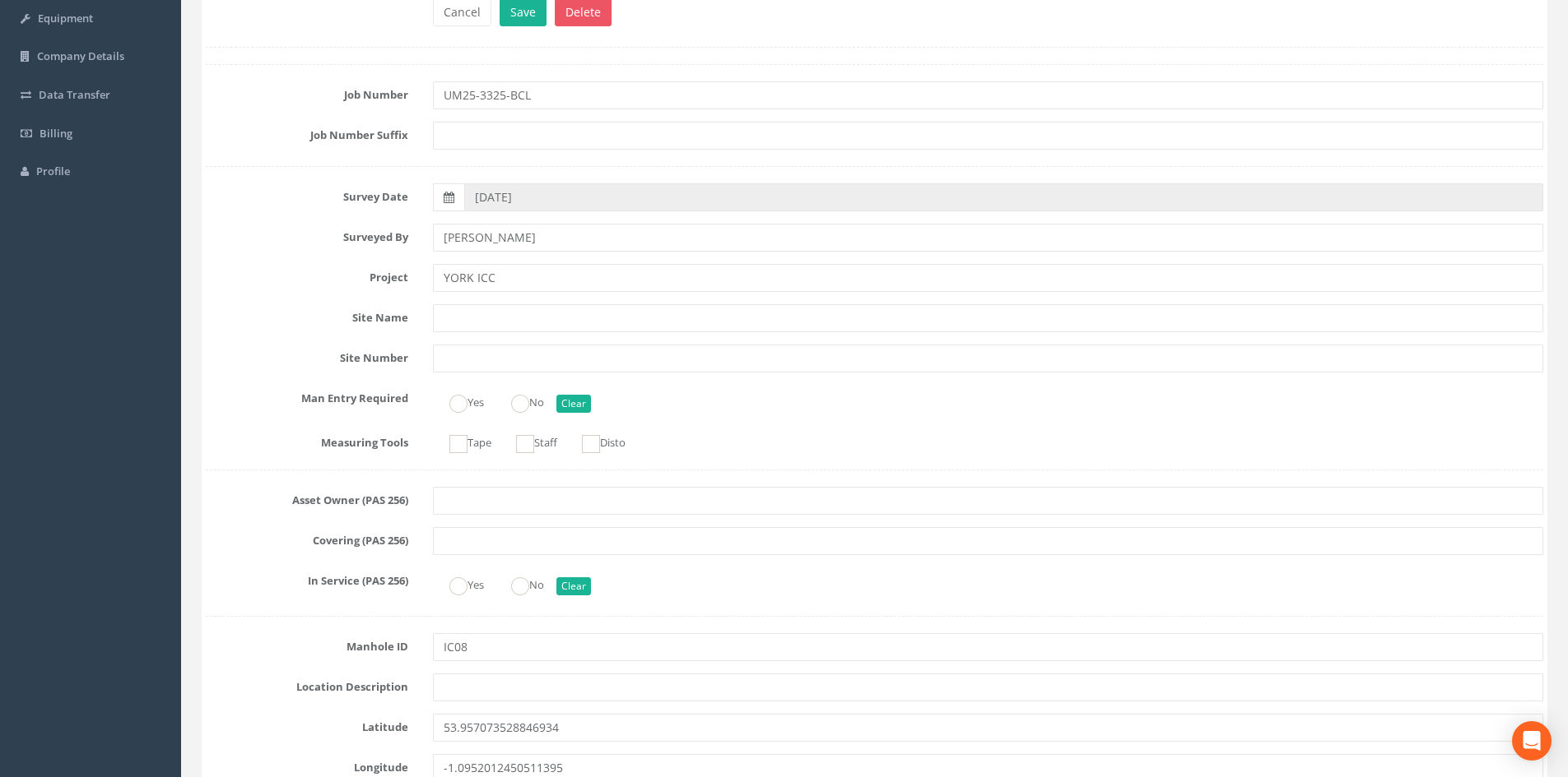
scroll to position [0, 0]
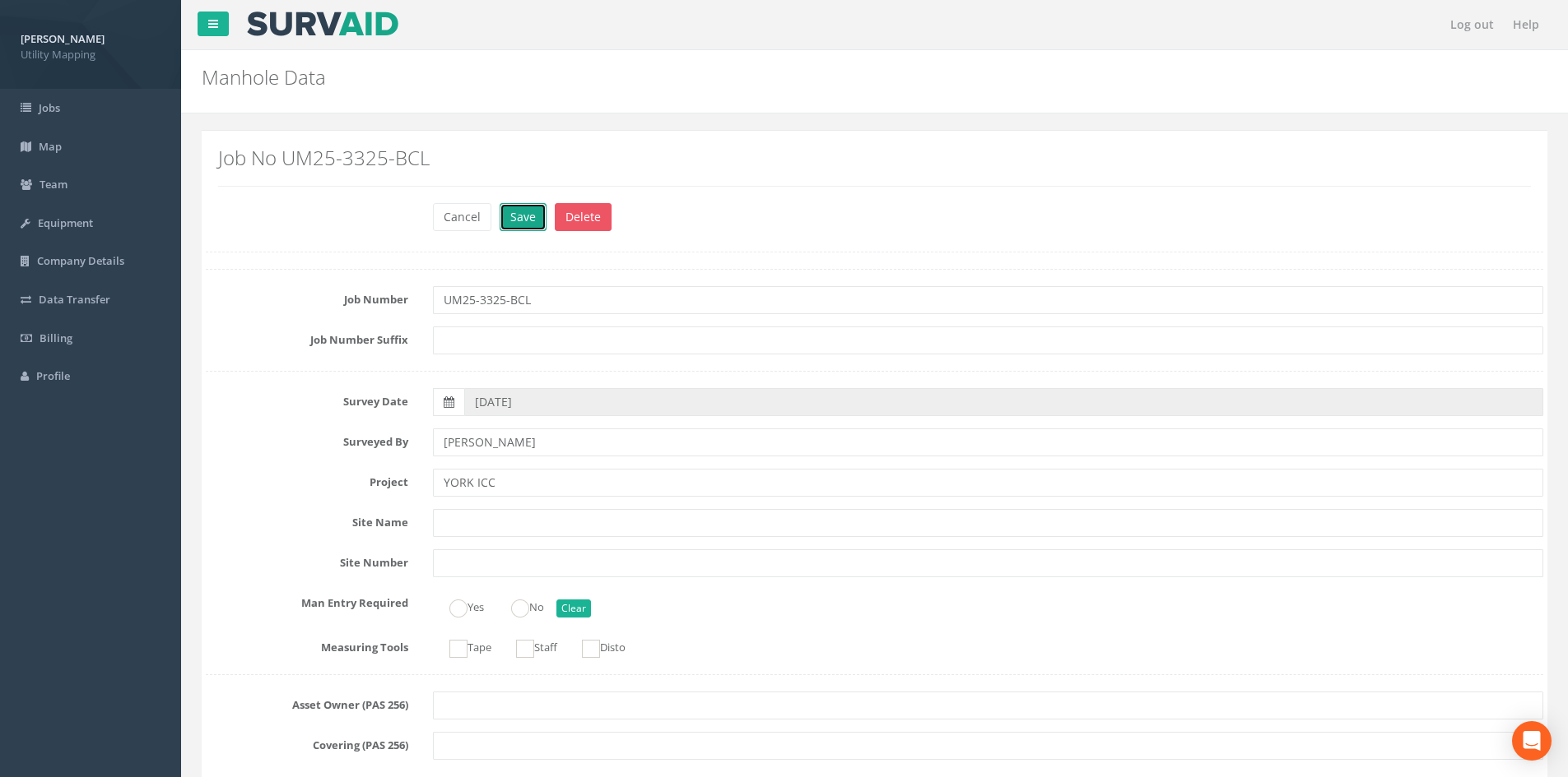
click at [539, 211] on button "Save" at bounding box center [523, 217] width 47 height 28
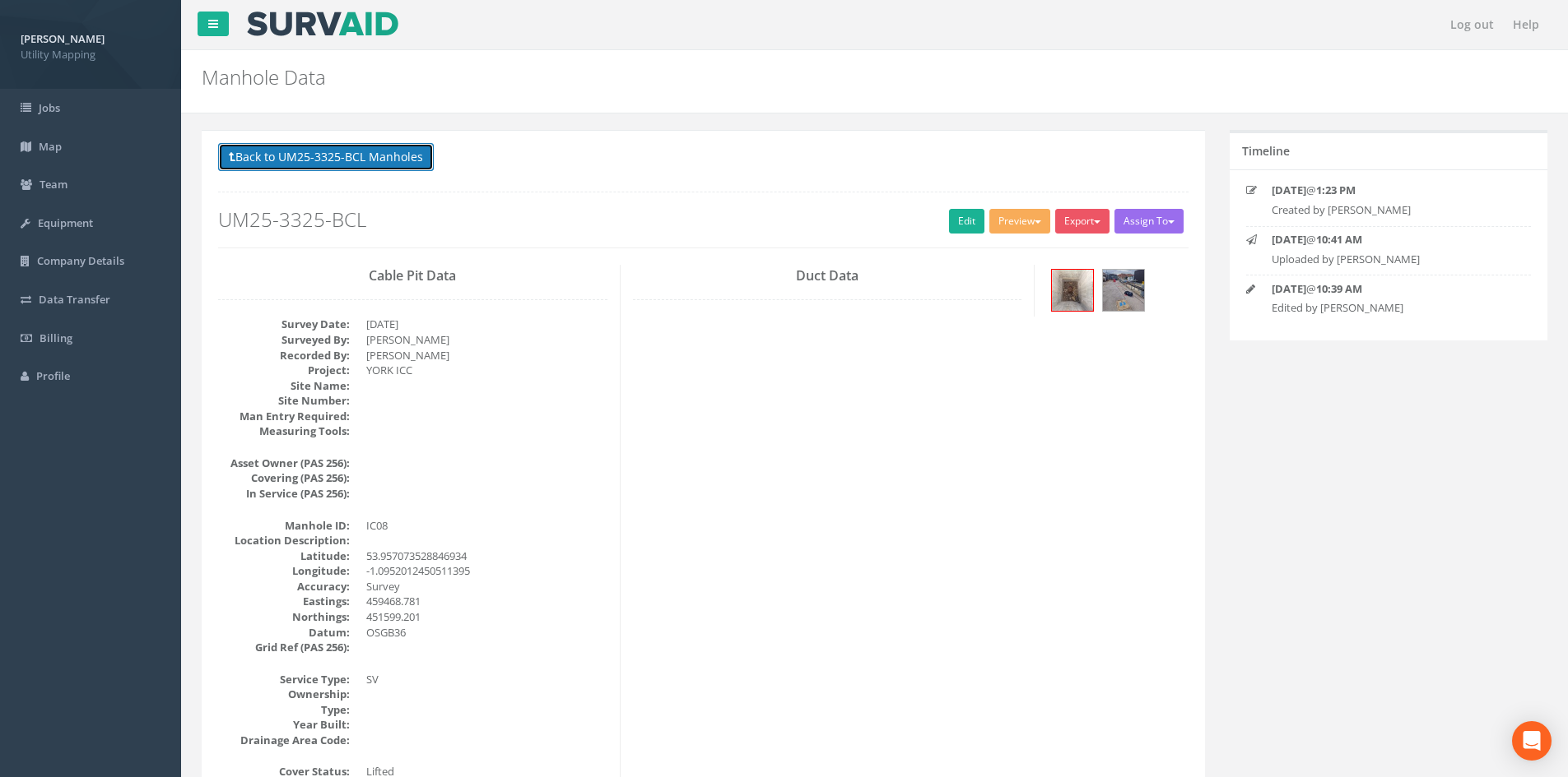
click at [375, 155] on button "Back to UM25-3325-BCL Manholes" at bounding box center [326, 157] width 216 height 28
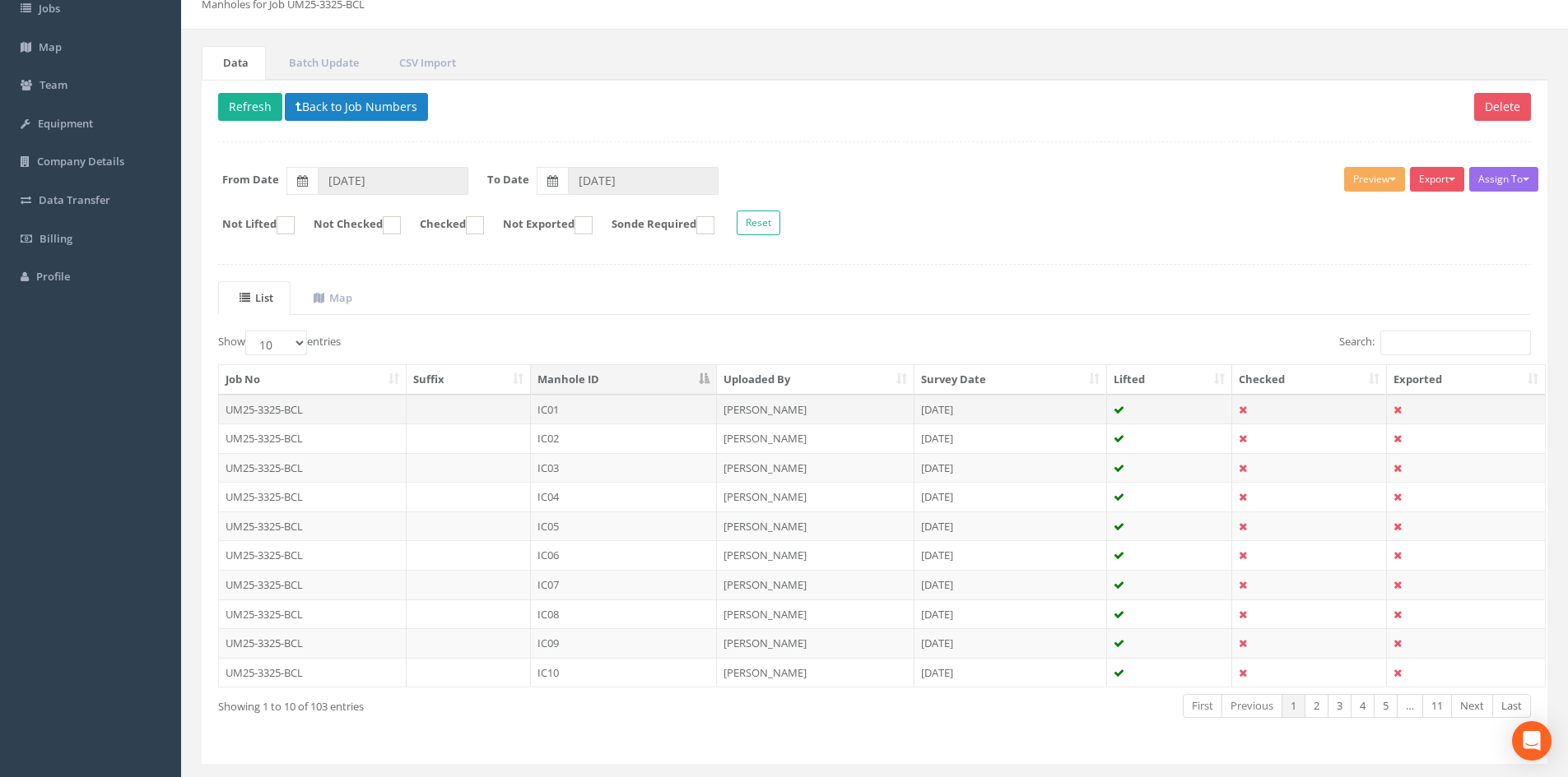
scroll to position [140, 0]
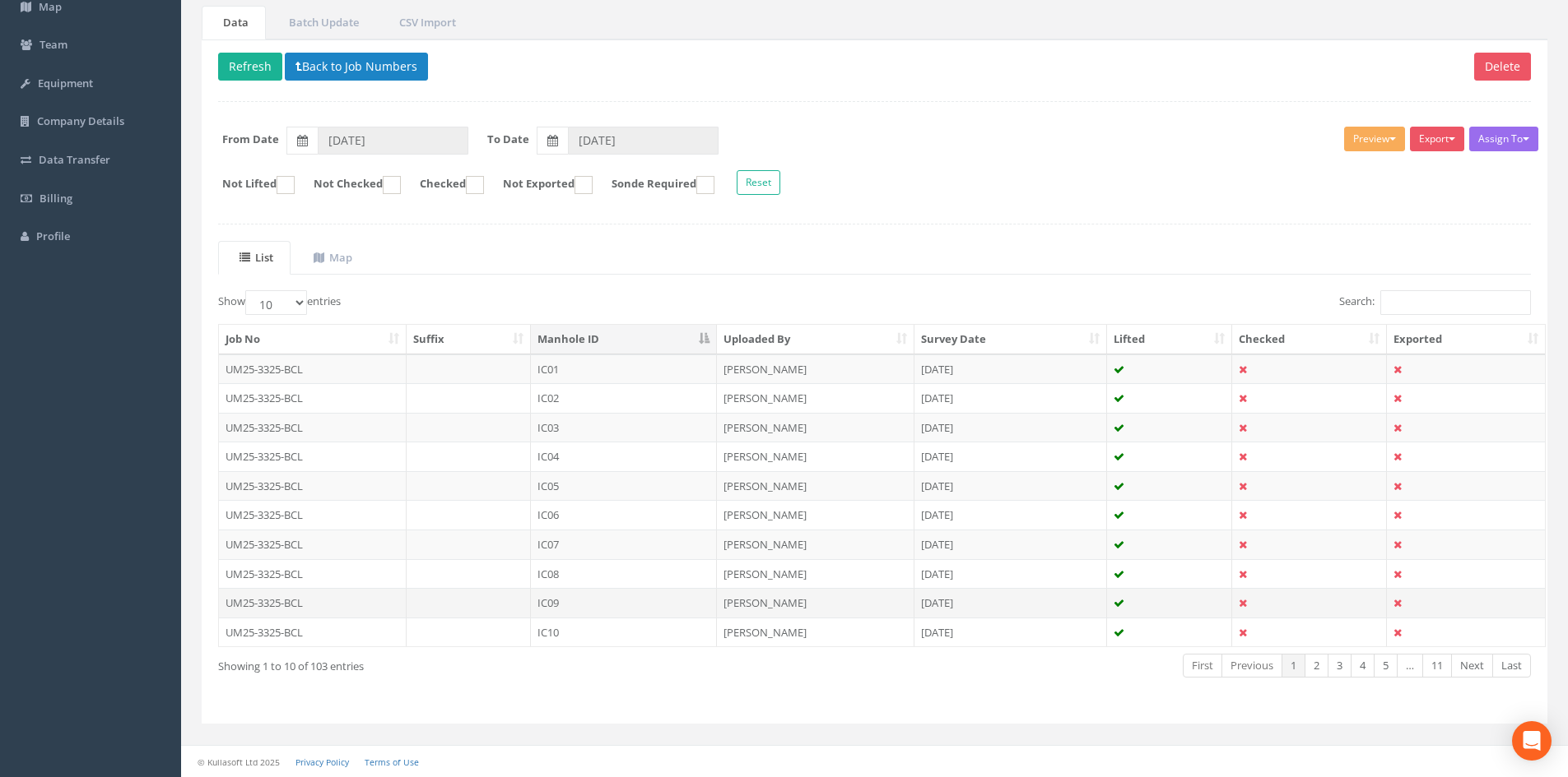
click at [607, 605] on td "IC09" at bounding box center [624, 603] width 186 height 30
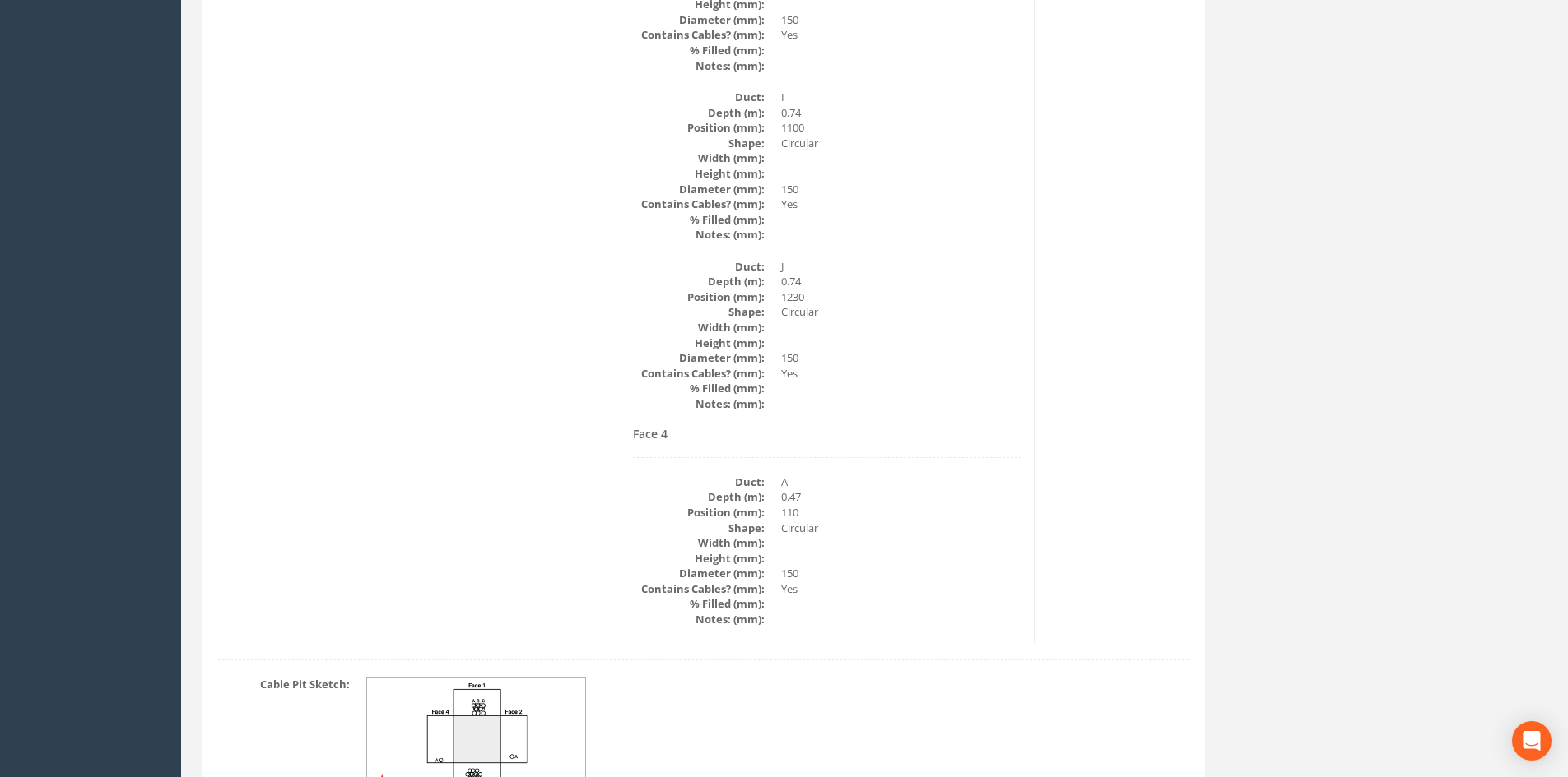
scroll to position [3368, 0]
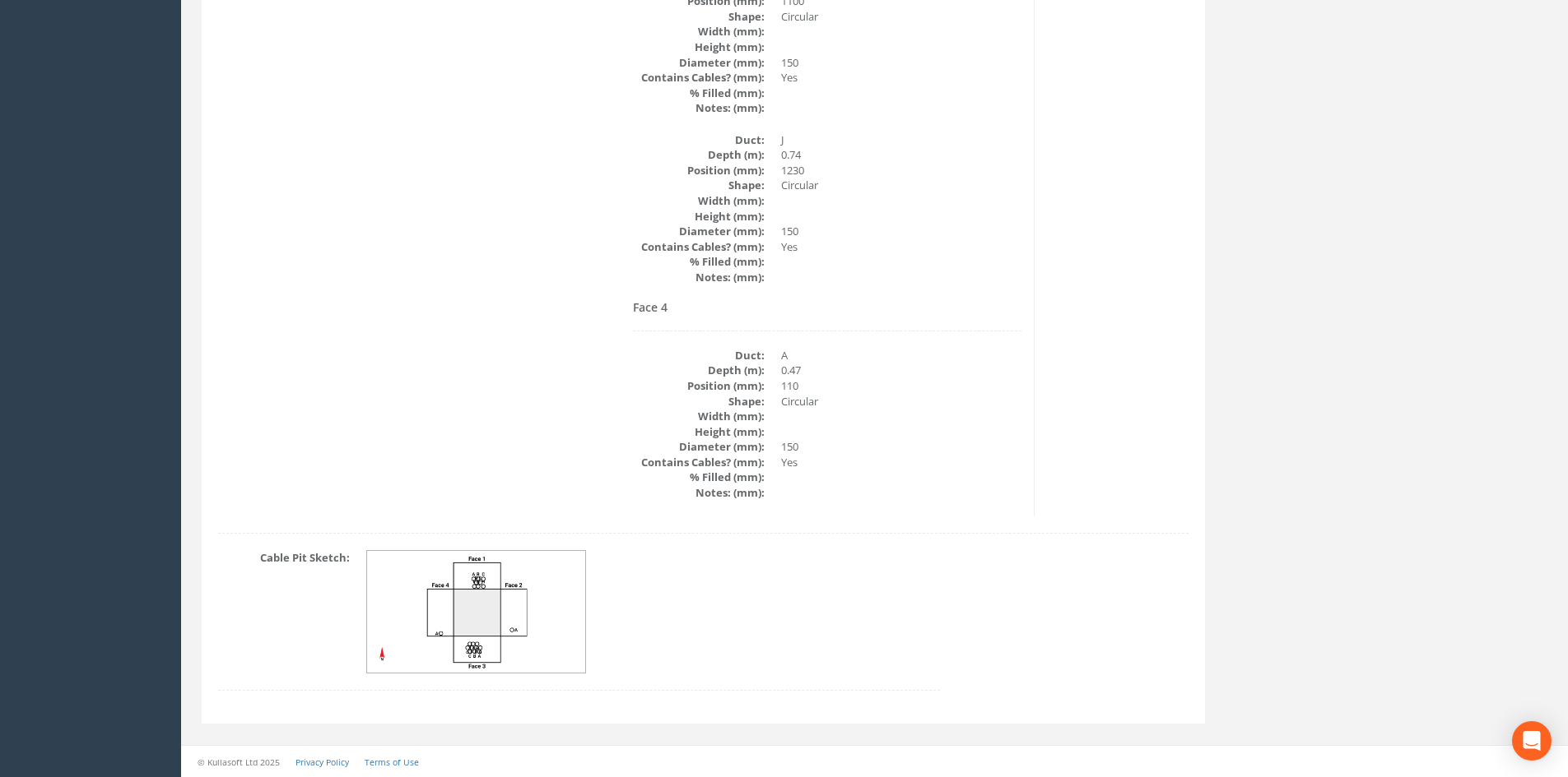
click at [520, 616] on img at bounding box center [477, 612] width 220 height 123
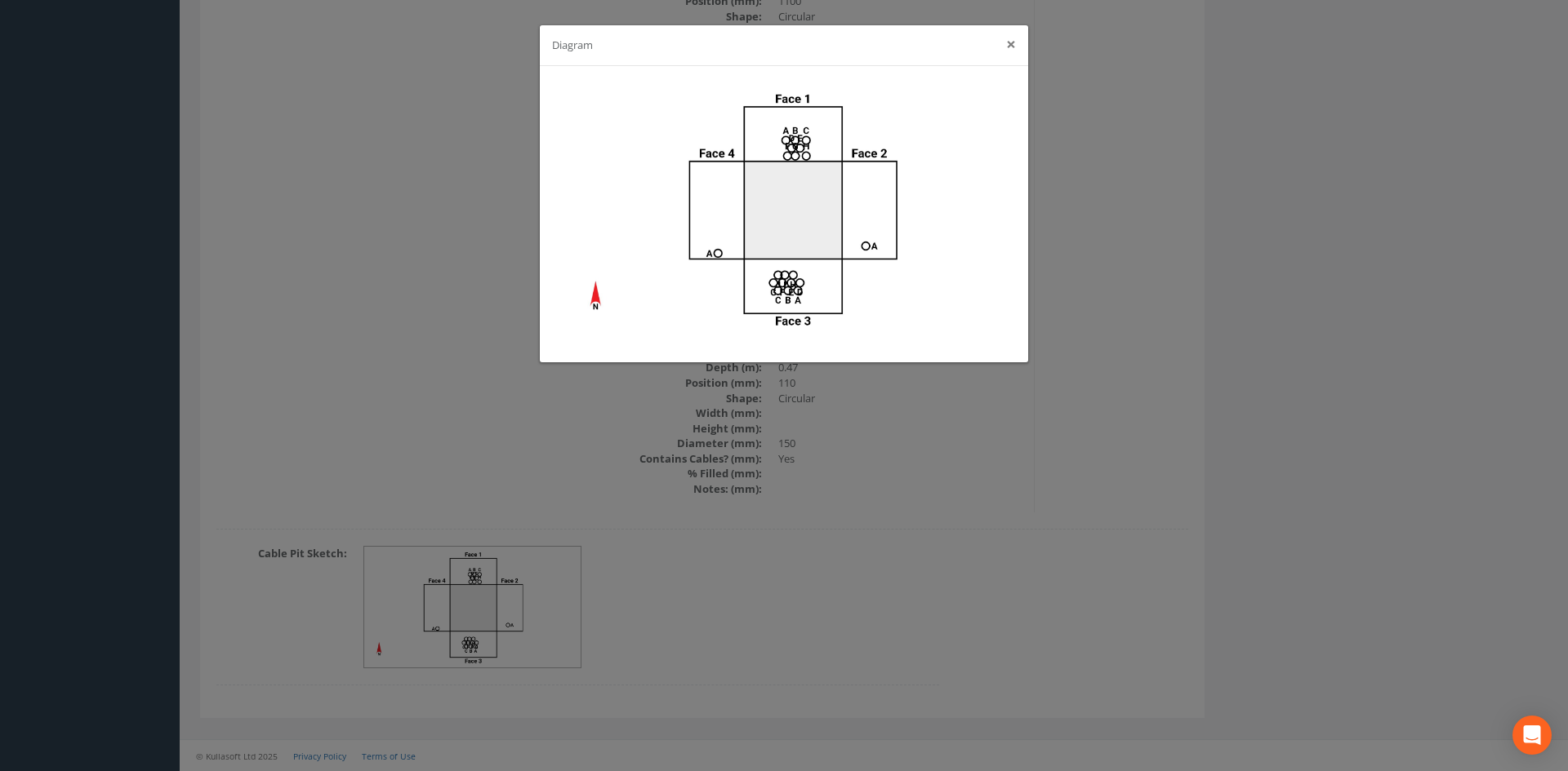
click at [1011, 45] on button "×" at bounding box center [1011, 44] width 10 height 17
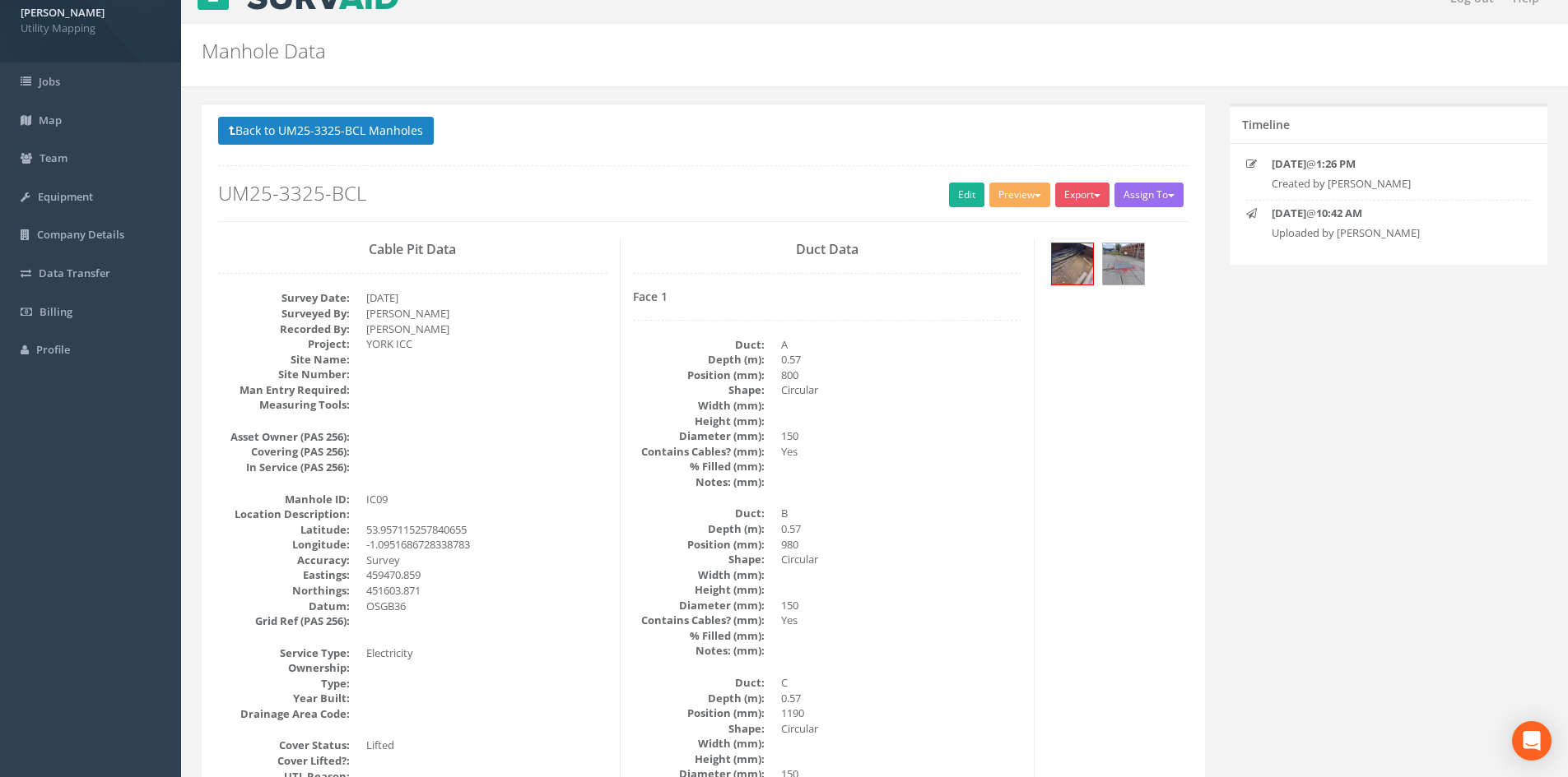
scroll to position [0, 0]
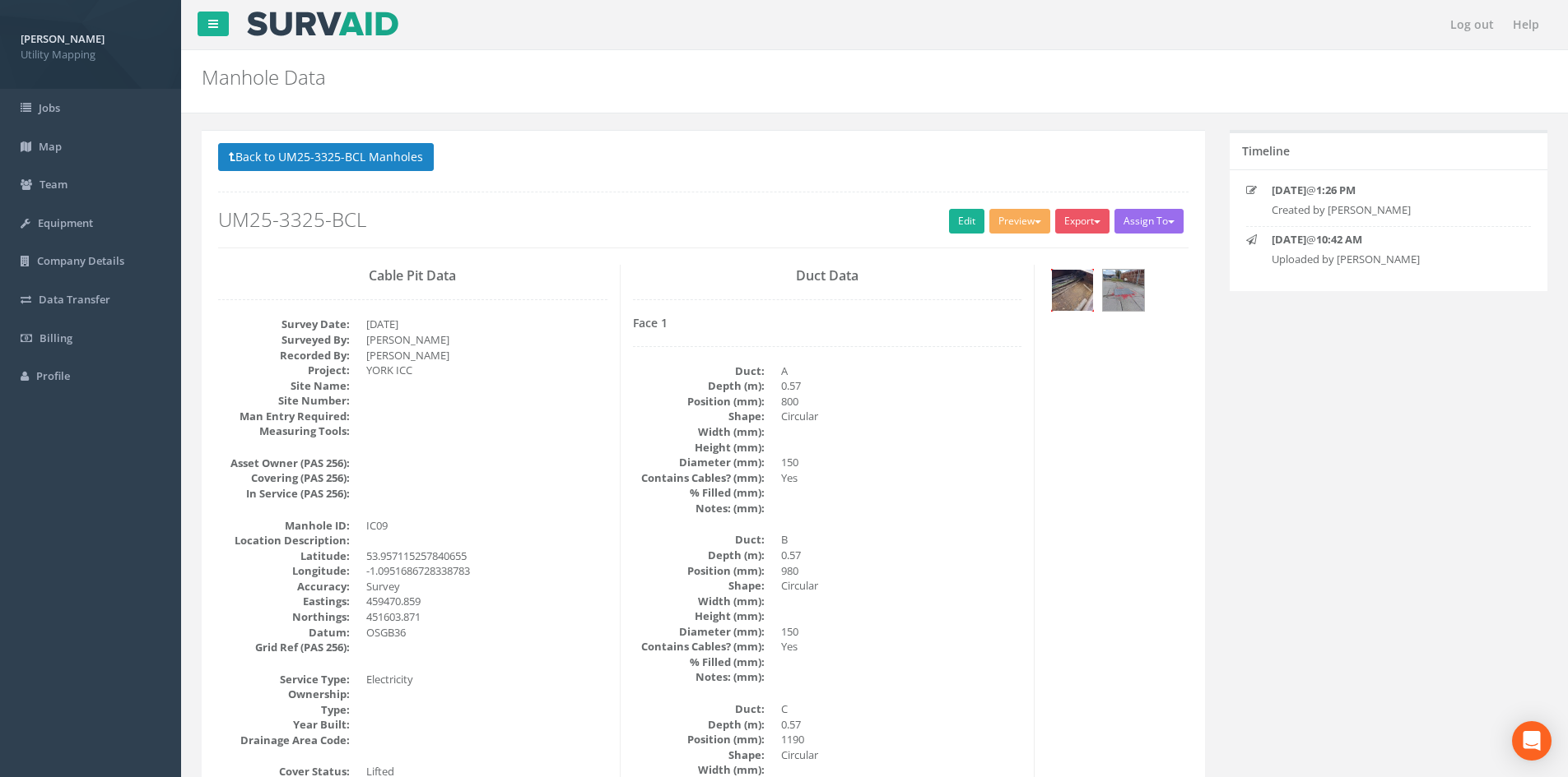
click at [1074, 285] on img at bounding box center [1072, 290] width 41 height 41
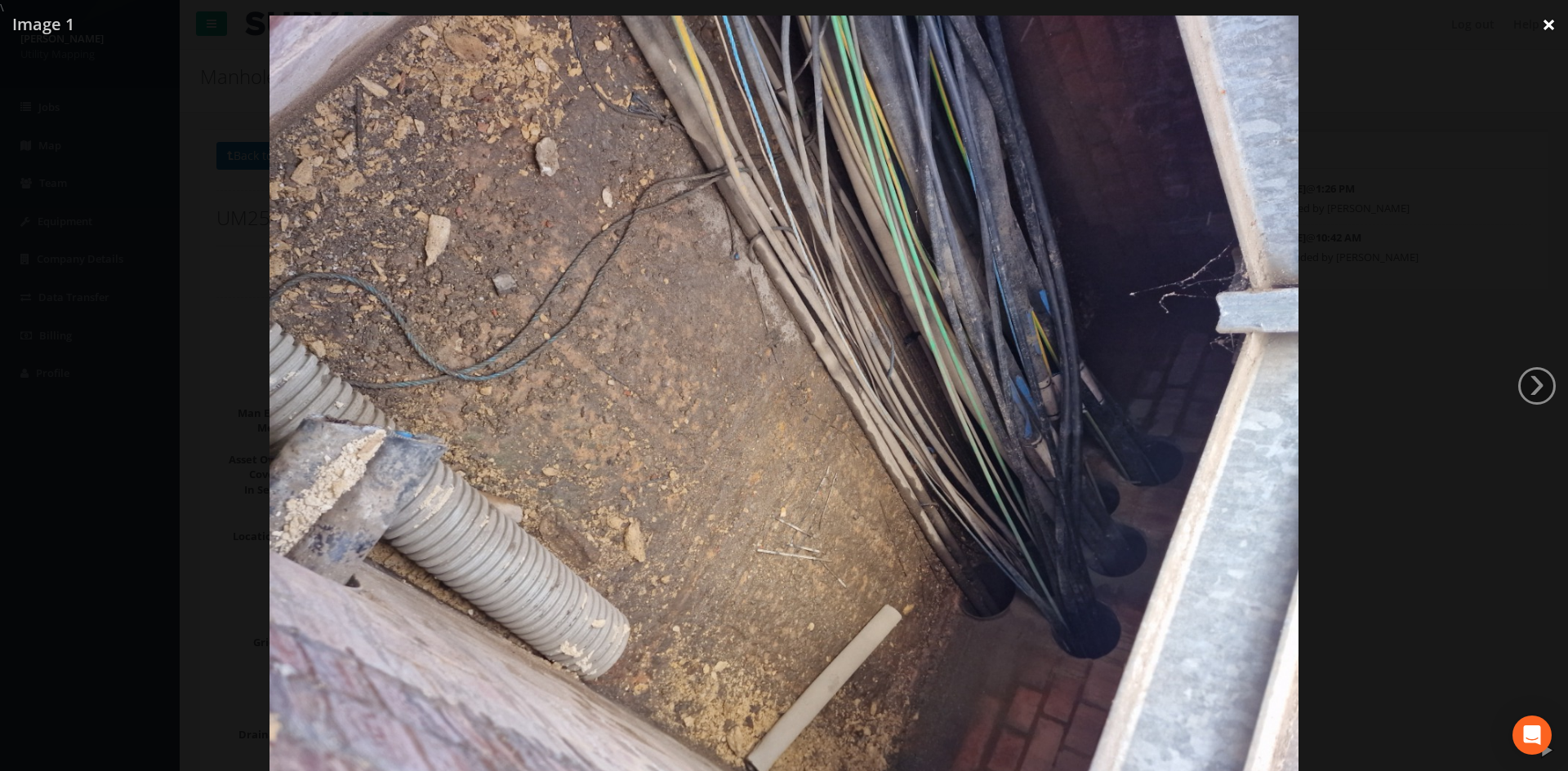
click at [1552, 16] on link "×" at bounding box center [1549, 24] width 38 height 49
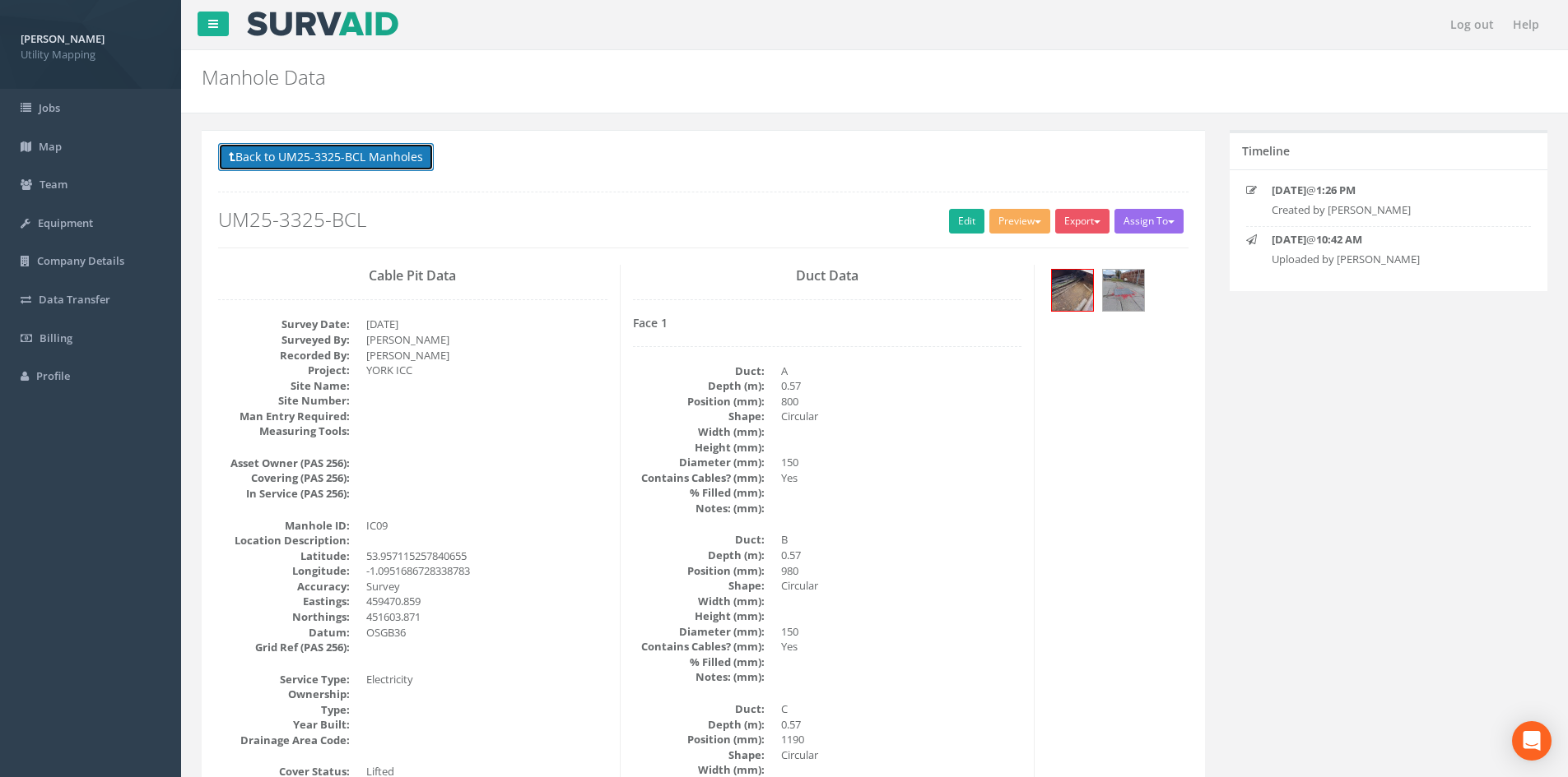
click at [361, 165] on button "Back to UM25-3325-BCL Manholes" at bounding box center [326, 157] width 216 height 28
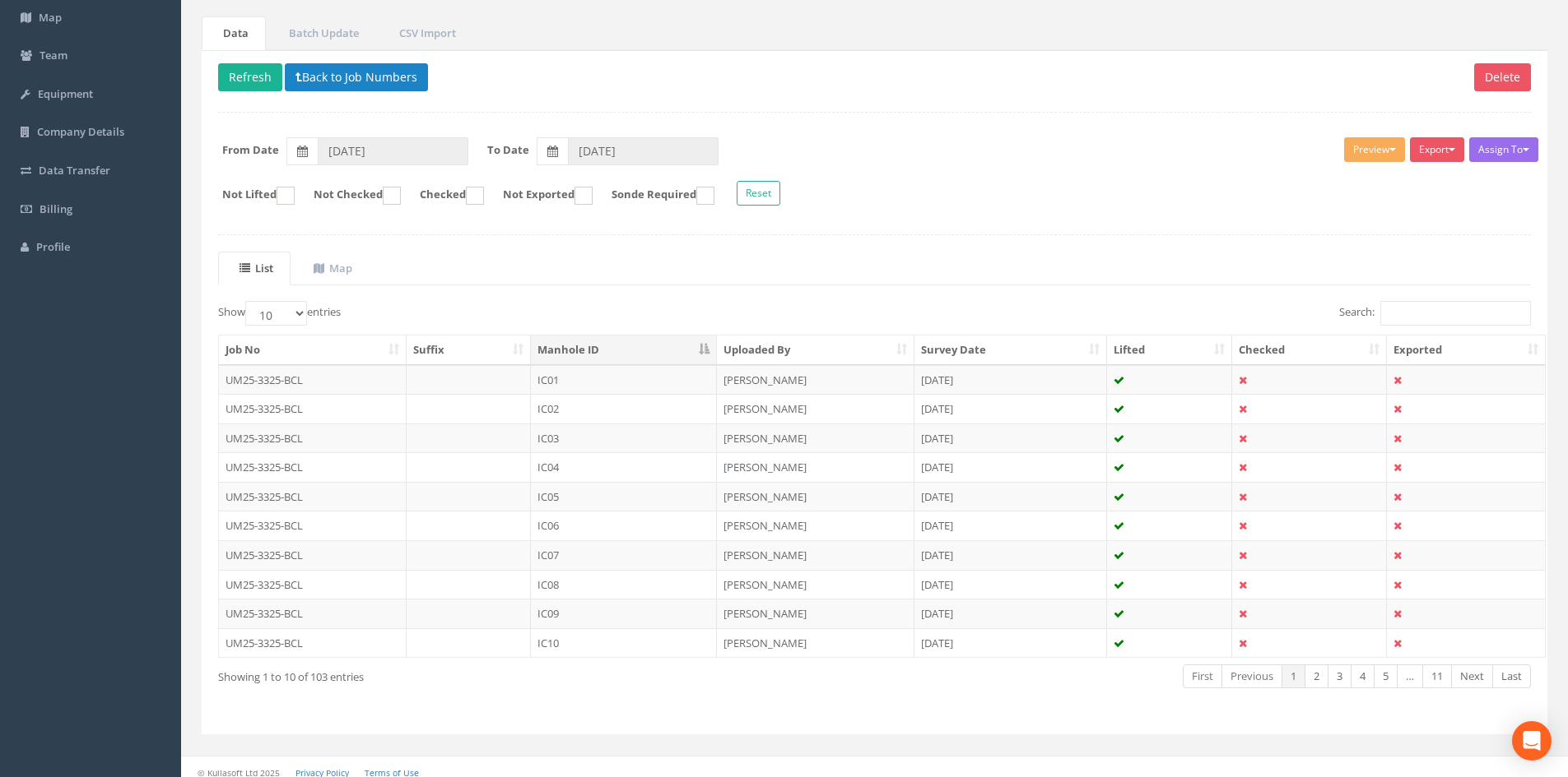
scroll to position [140, 0]
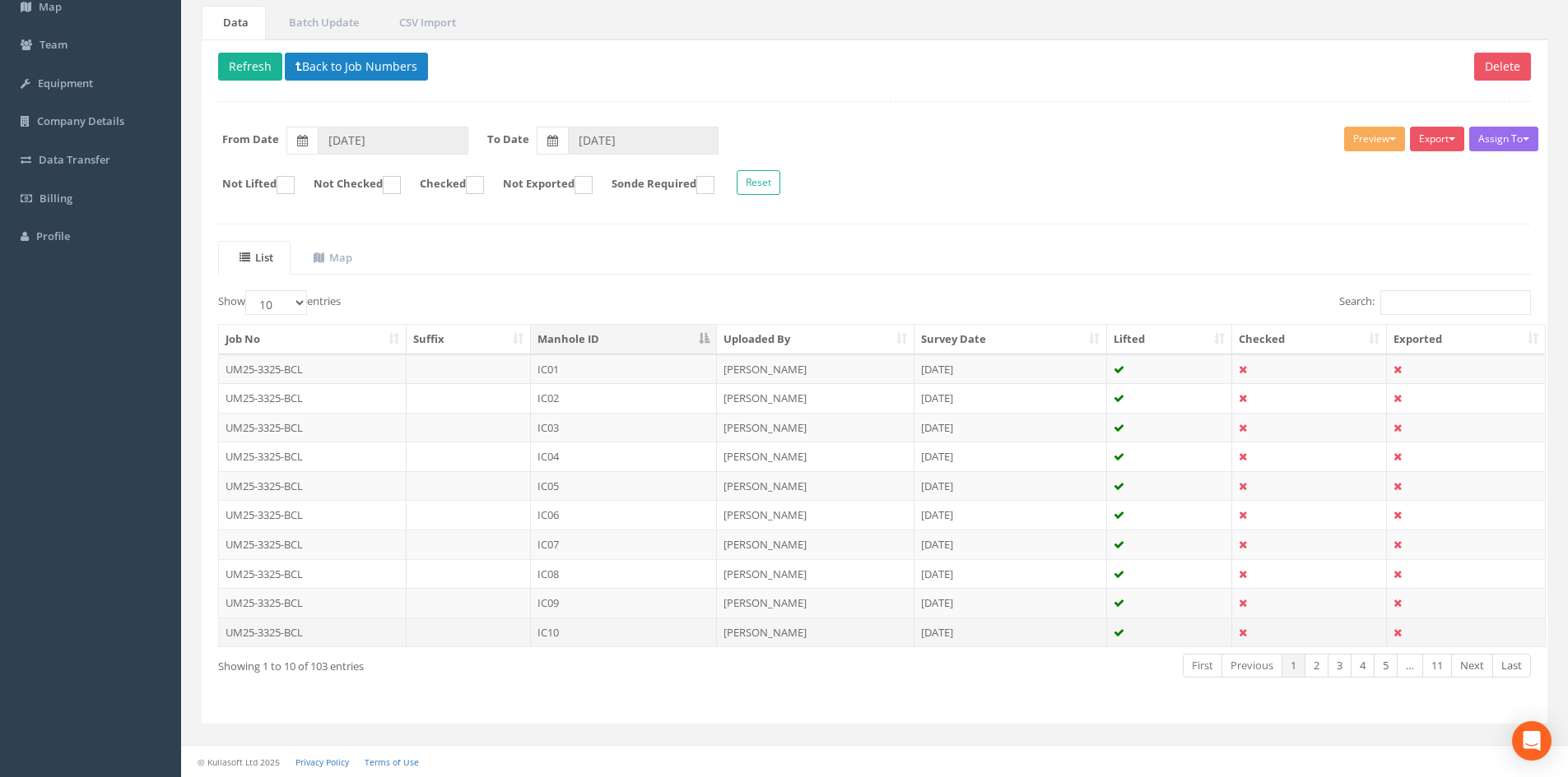
click at [614, 640] on td "IC10" at bounding box center [624, 632] width 186 height 30
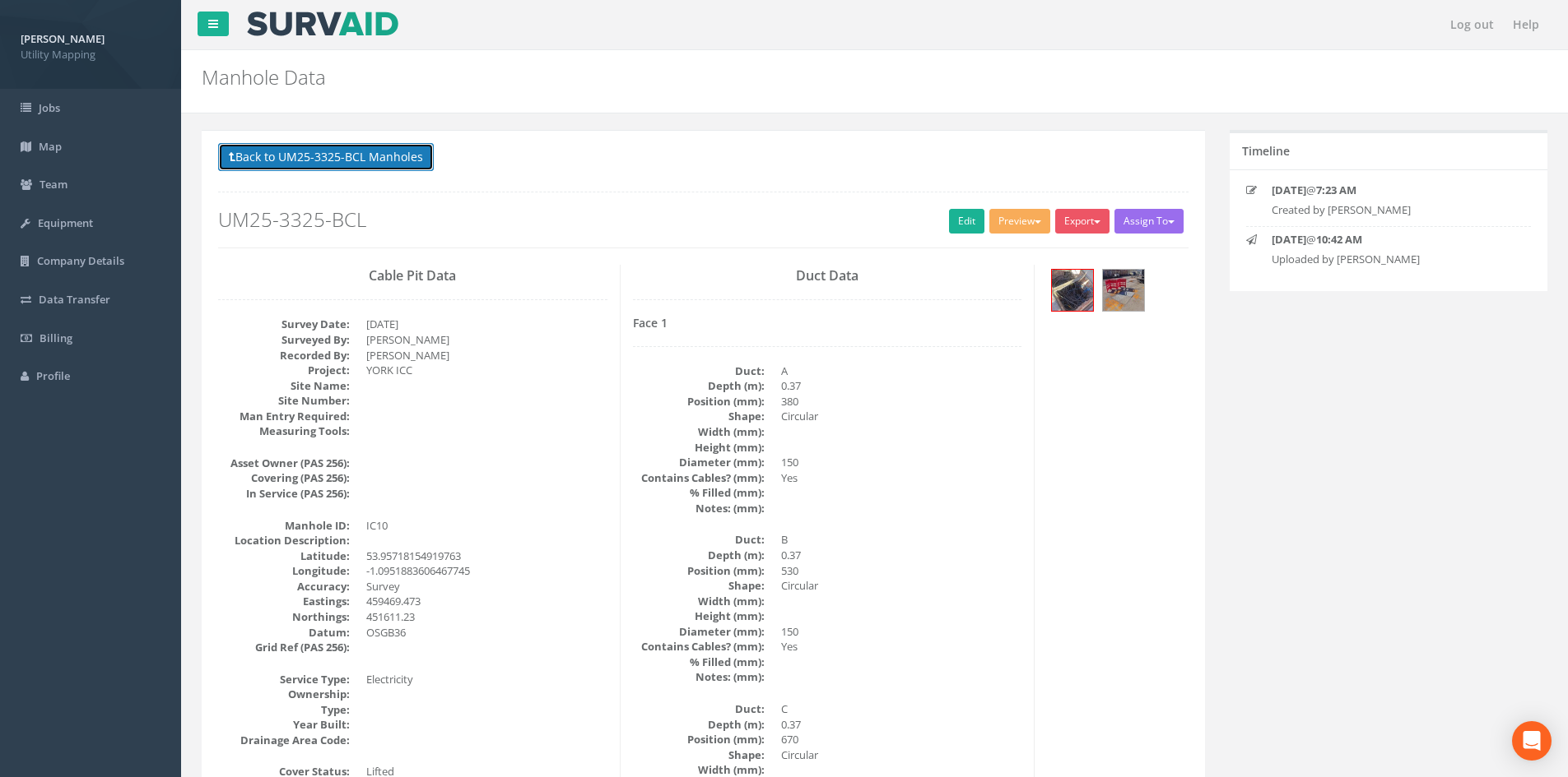
click at [394, 152] on button "Back to UM25-3325-BCL Manholes" at bounding box center [326, 157] width 216 height 28
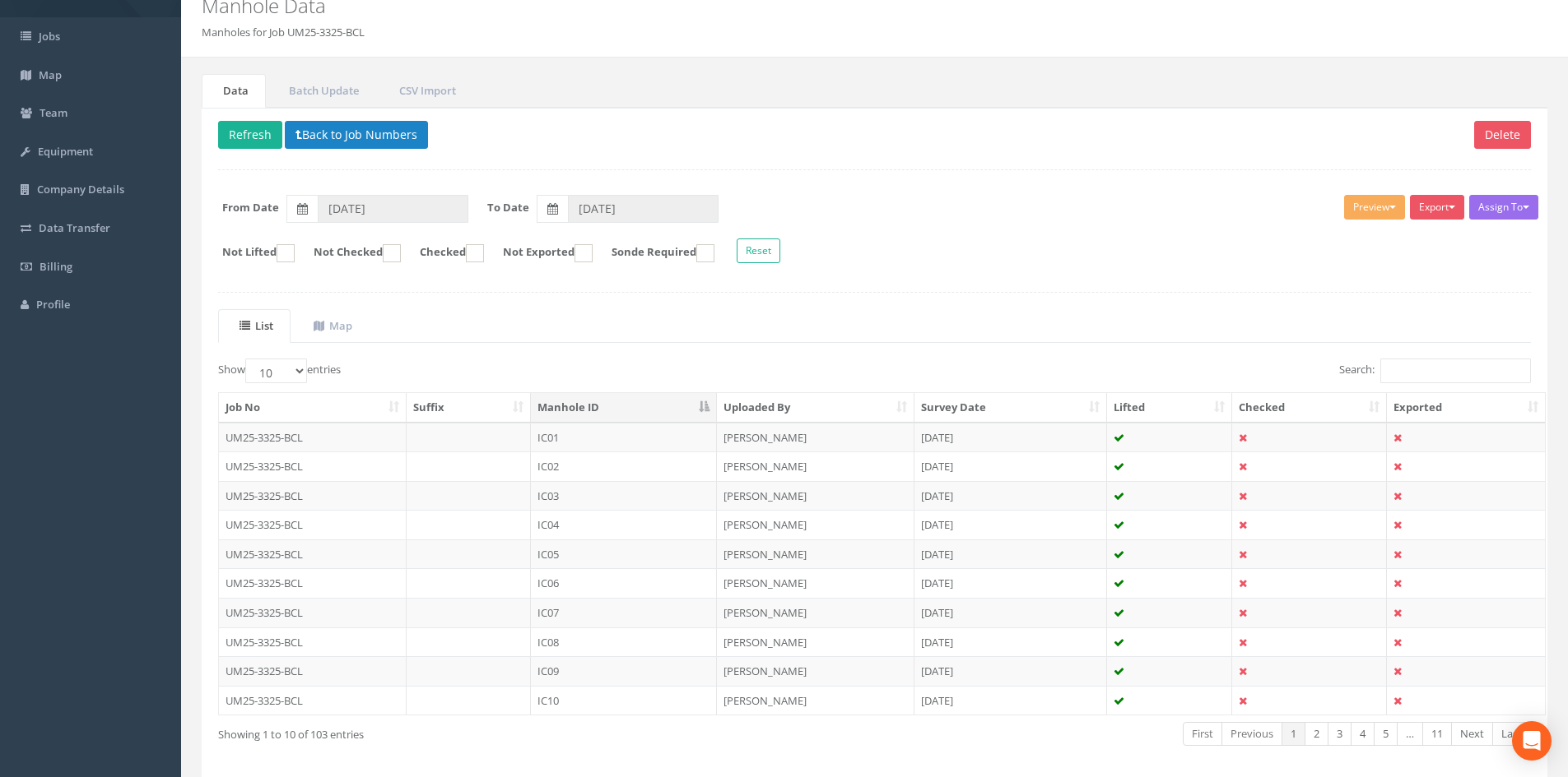
scroll to position [140, 0]
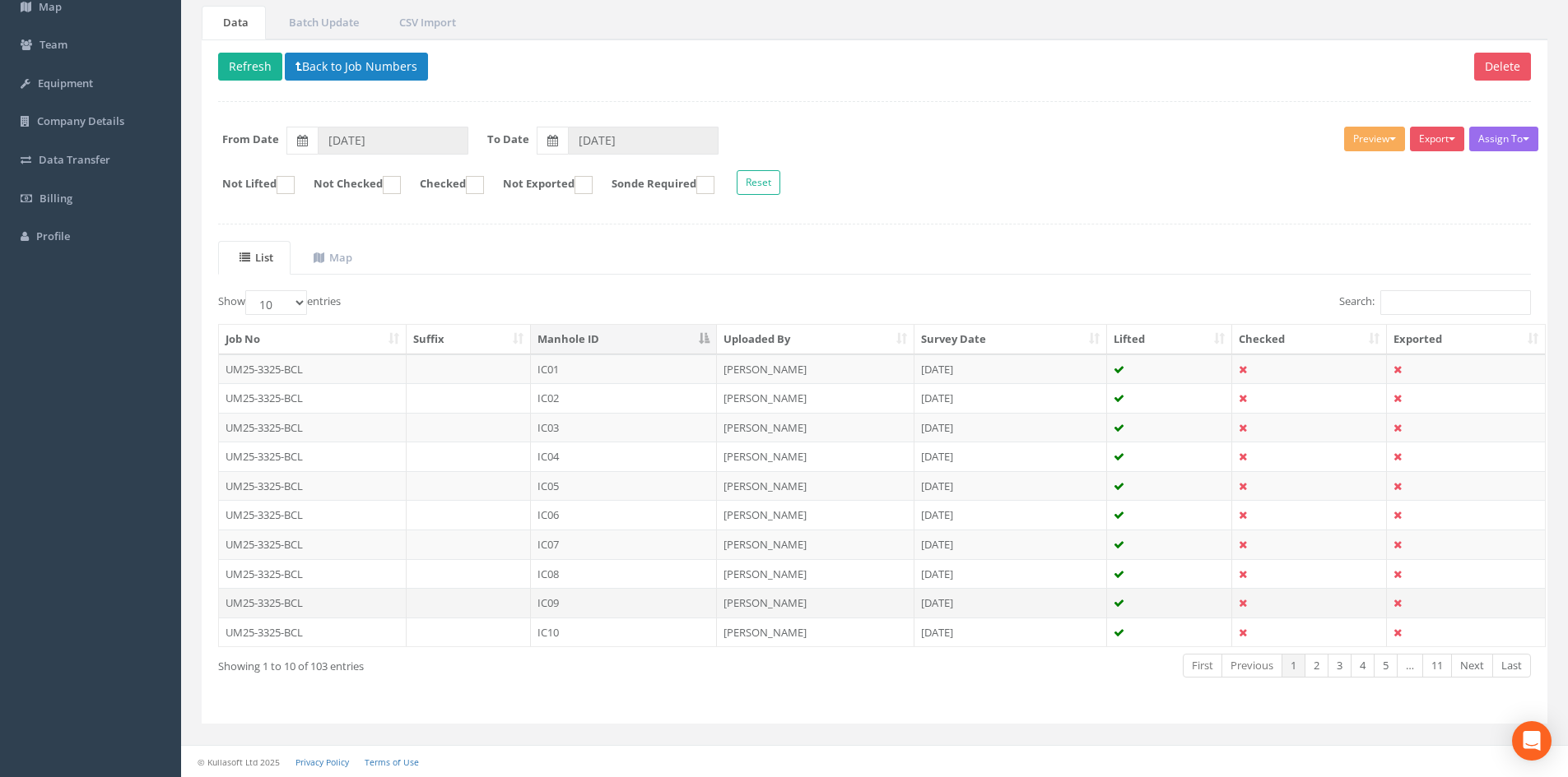
click at [596, 607] on td "IC09" at bounding box center [624, 603] width 186 height 30
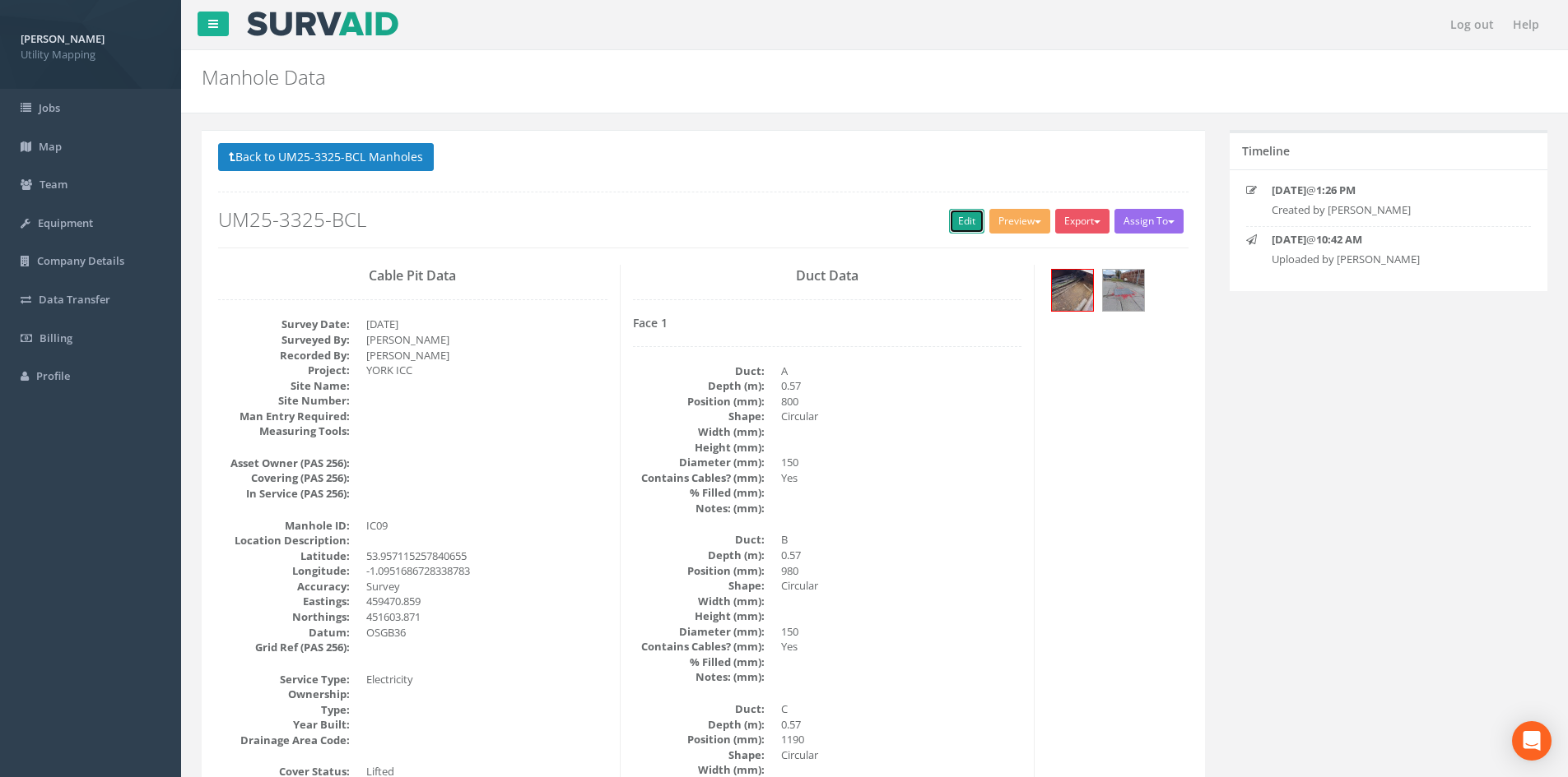
click at [962, 226] on link "Edit" at bounding box center [967, 222] width 35 height 25
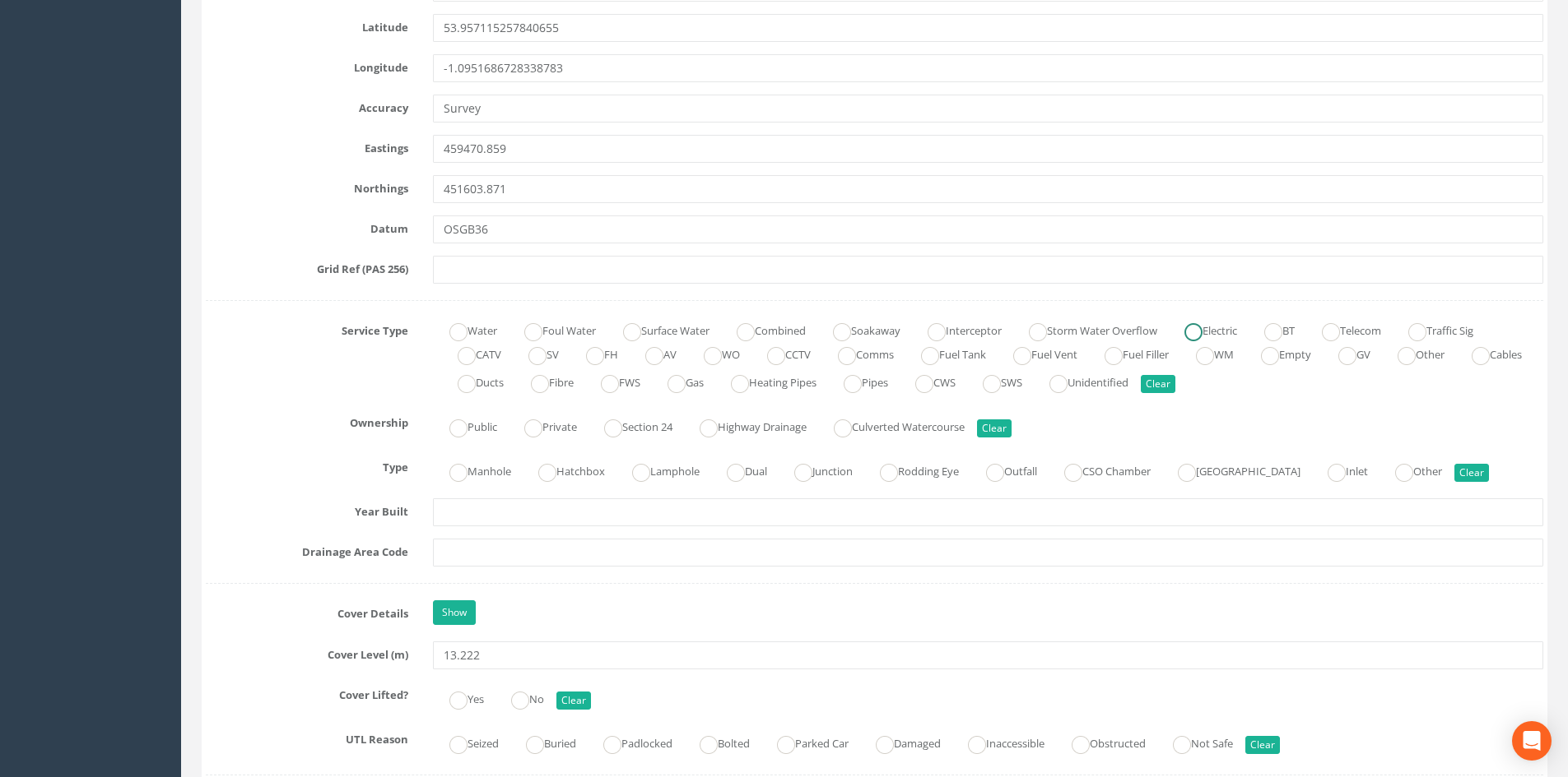
drag, startPoint x: 1234, startPoint y: 326, endPoint x: 1079, endPoint y: 407, distance: 174.9
click at [1234, 325] on label "Electric" at bounding box center [1202, 328] width 69 height 24
radio input "true"
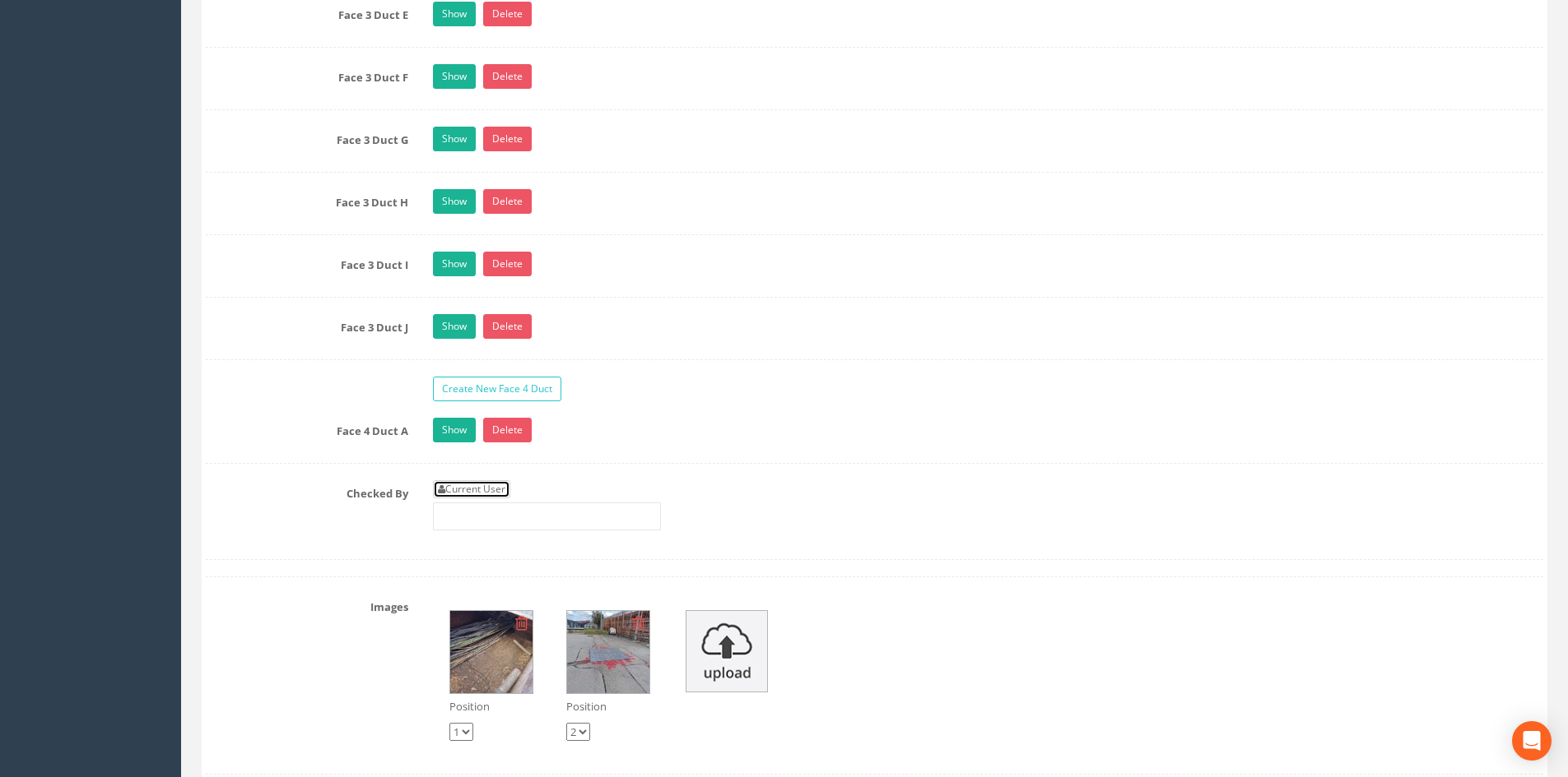
click at [502, 485] on link "Current User" at bounding box center [472, 489] width 77 height 18
type input "[PERSON_NAME]"
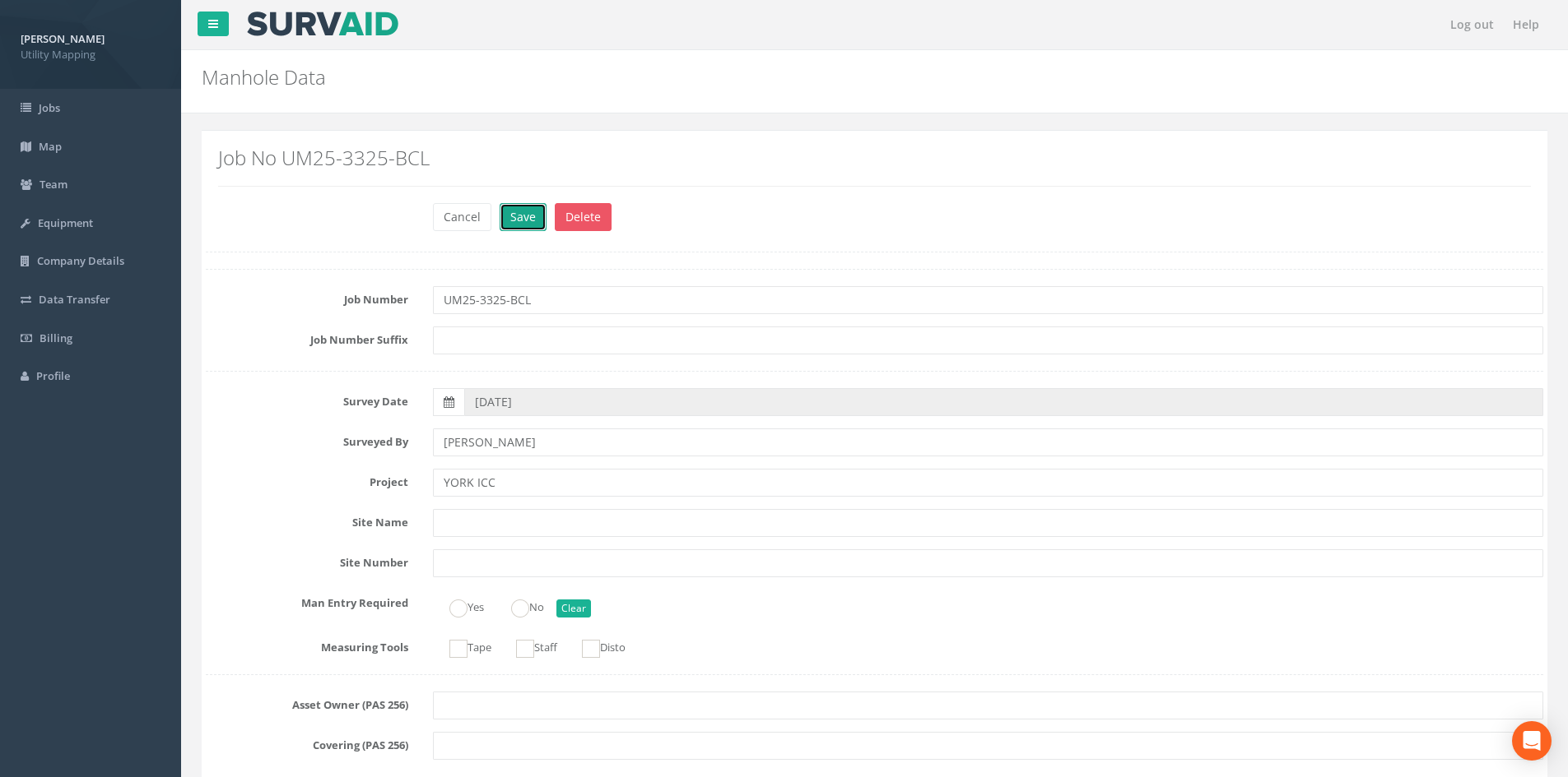
click at [520, 215] on button "Save" at bounding box center [523, 217] width 47 height 28
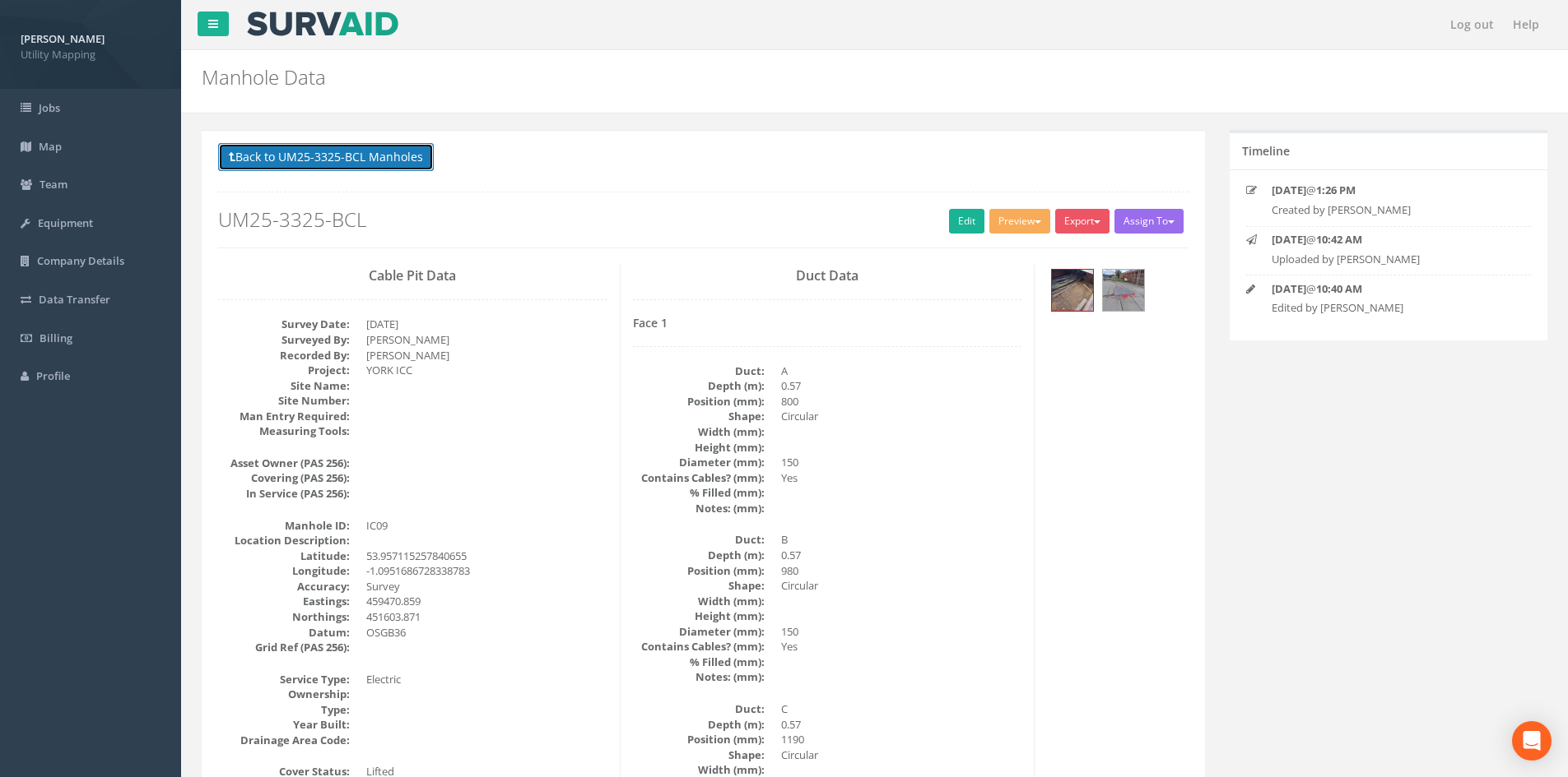
click at [317, 161] on button "Back to UM25-3325-BCL Manholes" at bounding box center [326, 157] width 216 height 28
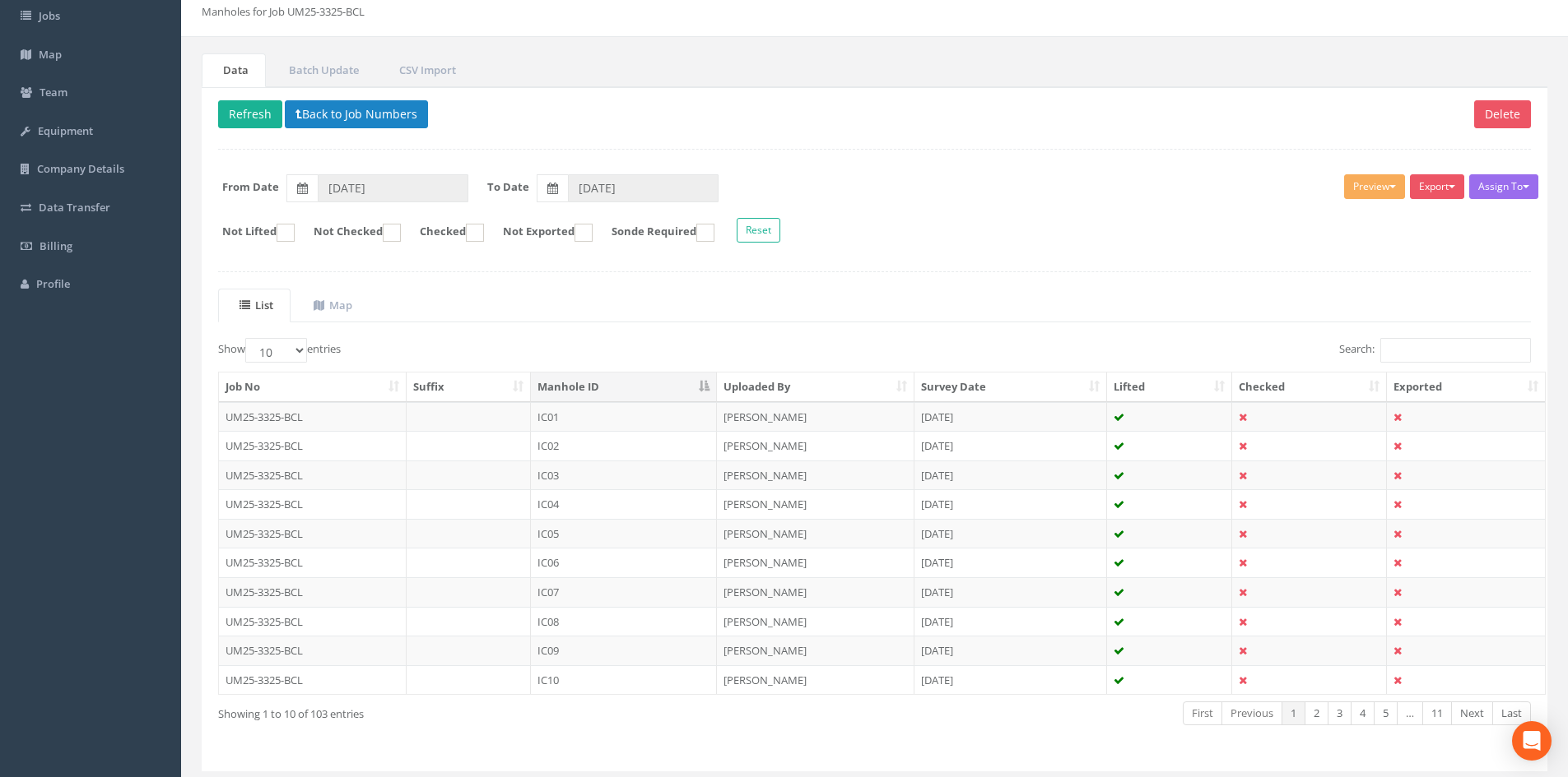
scroll to position [140, 0]
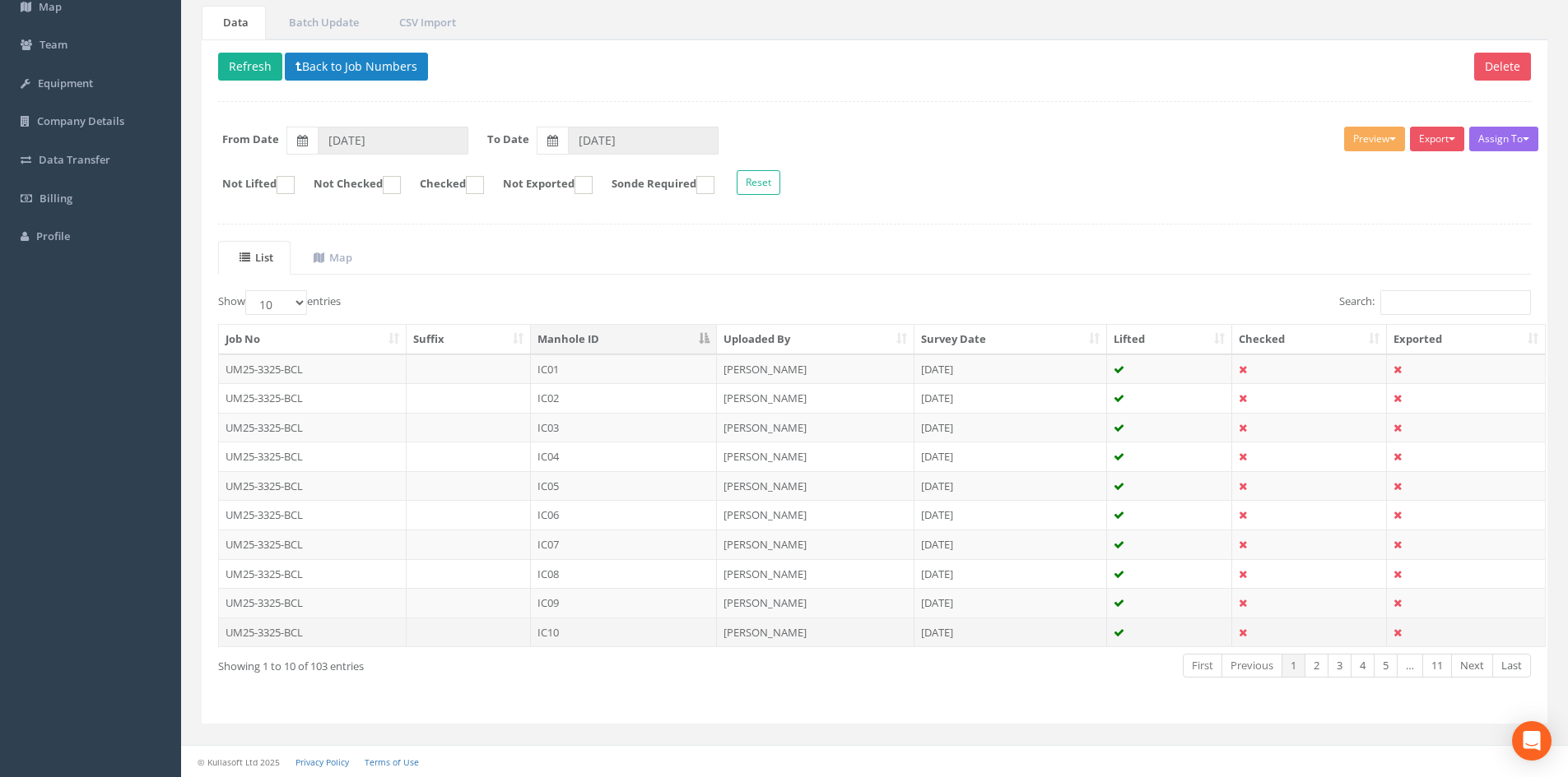
click at [603, 632] on td "IC10" at bounding box center [624, 632] width 186 height 30
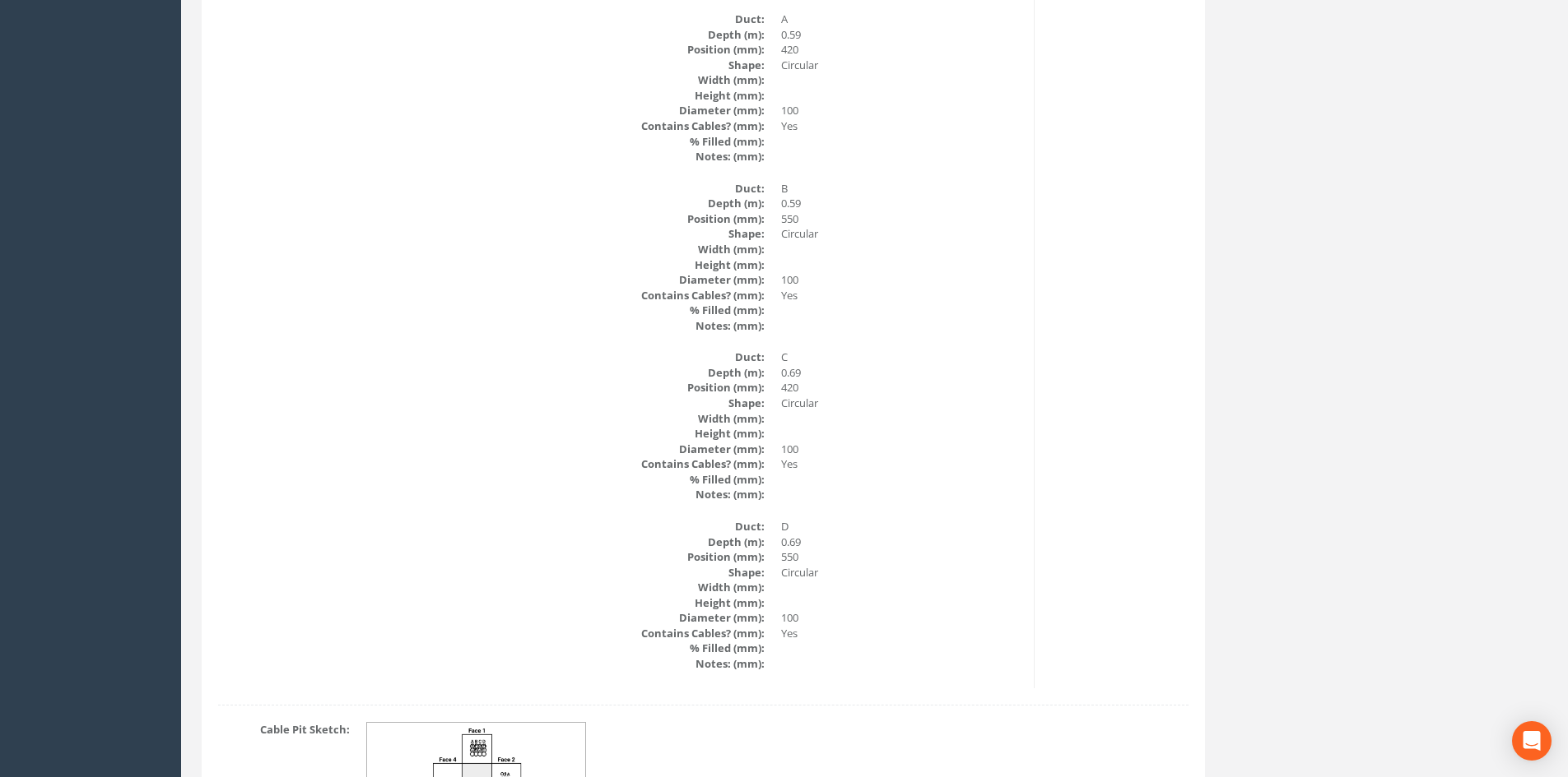
scroll to position [6921, 0]
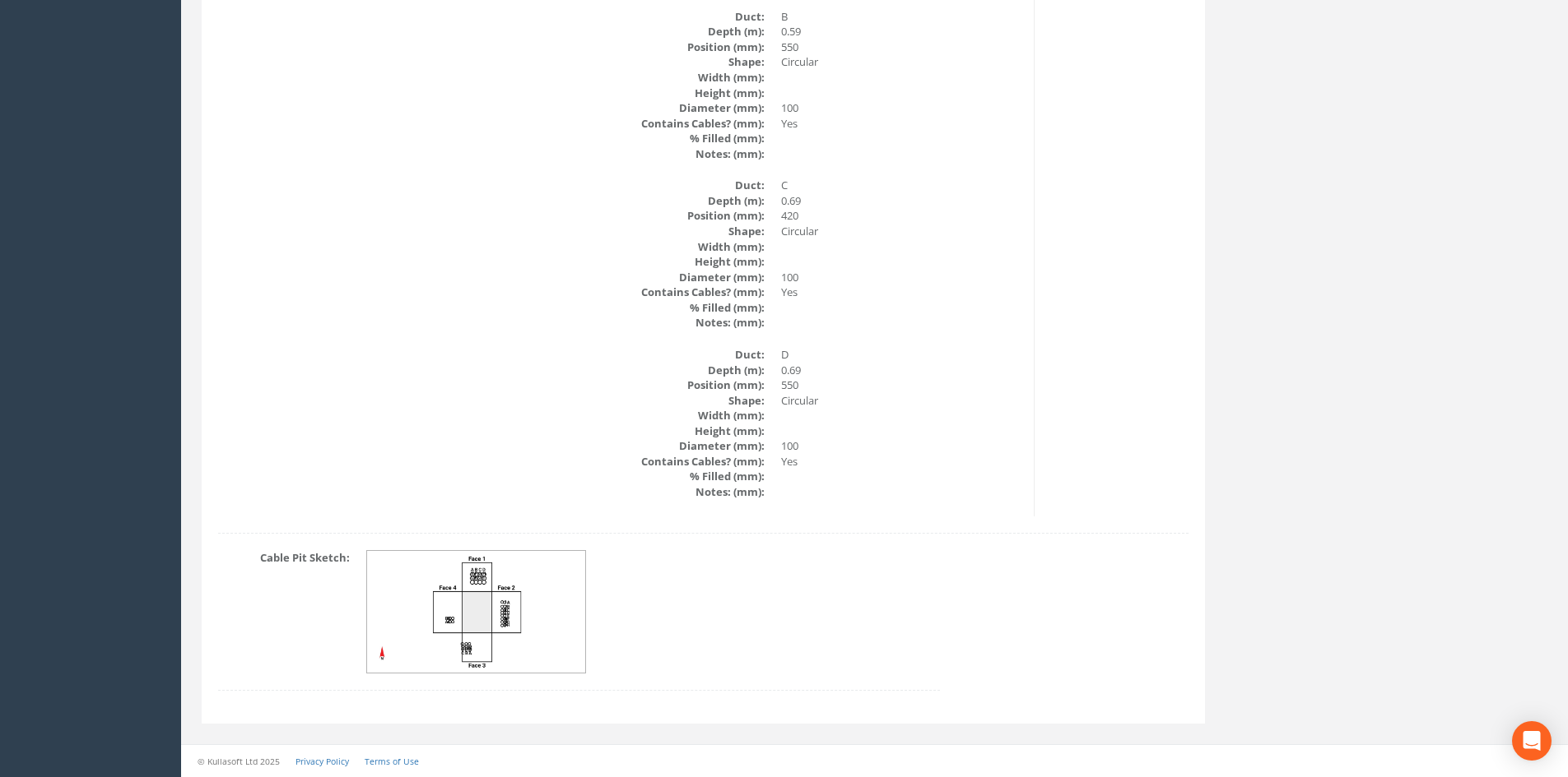
click at [521, 600] on img at bounding box center [477, 612] width 220 height 123
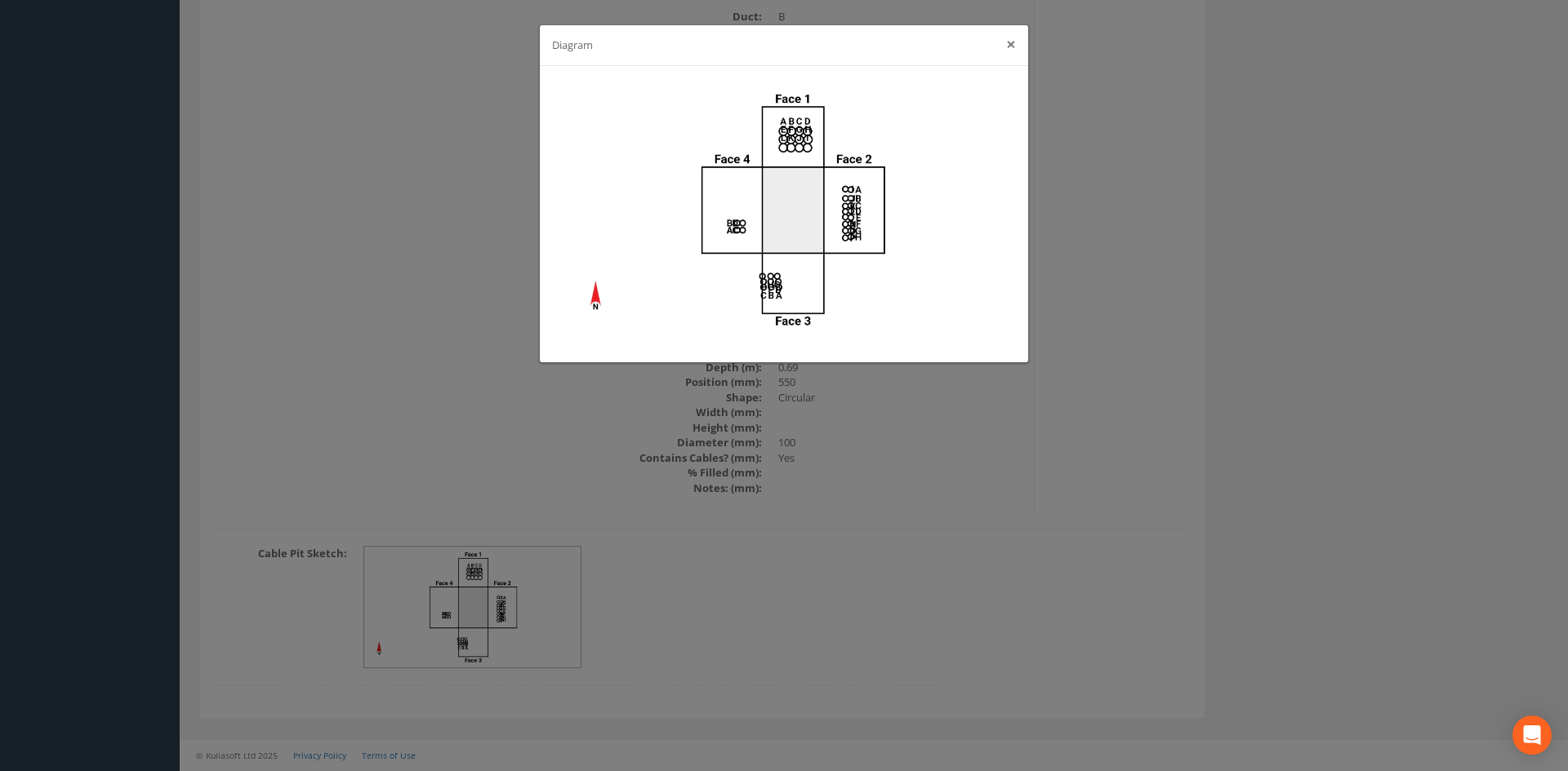
click at [1012, 39] on button "×" at bounding box center [1011, 44] width 10 height 17
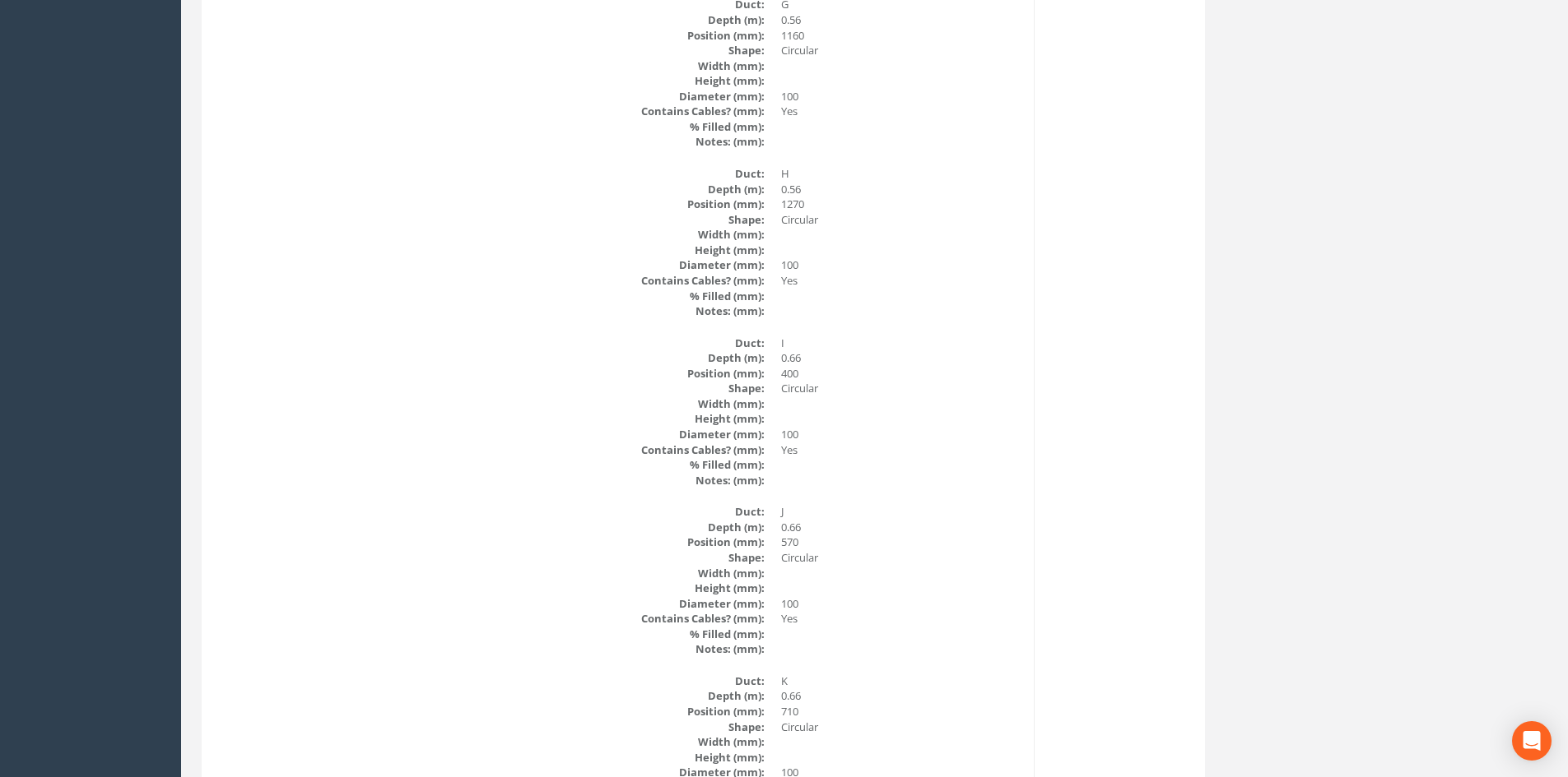
scroll to position [3455, 0]
drag, startPoint x: 903, startPoint y: 386, endPoint x: 1055, endPoint y: 328, distance: 162.7
click at [1055, 328] on div "Cable Pit Data Survey Date: [DATE] Surveyed By: [PERSON_NAME] Recorded By: [PER…" at bounding box center [703, 396] width 995 height 7173
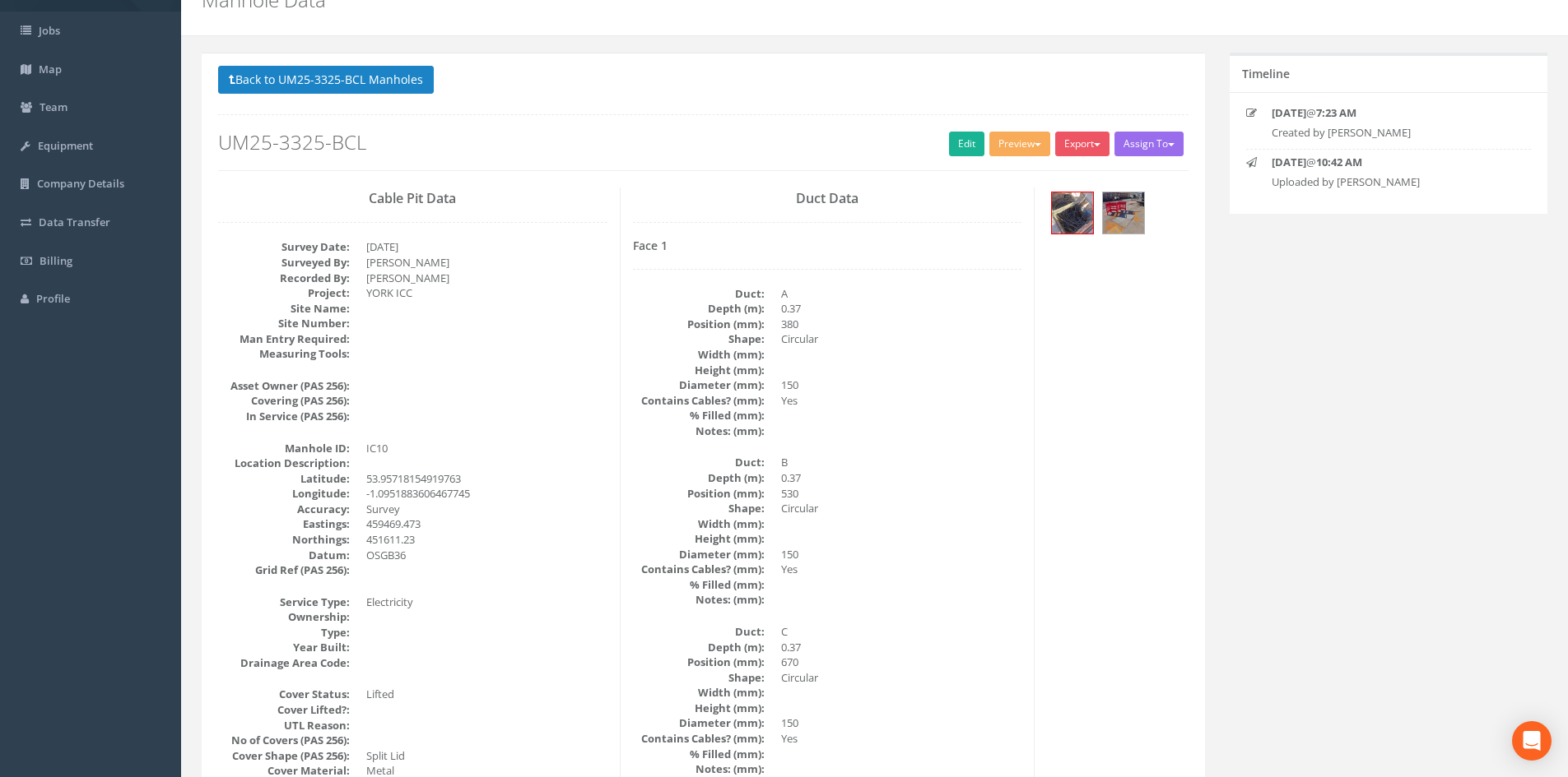
scroll to position [0, 0]
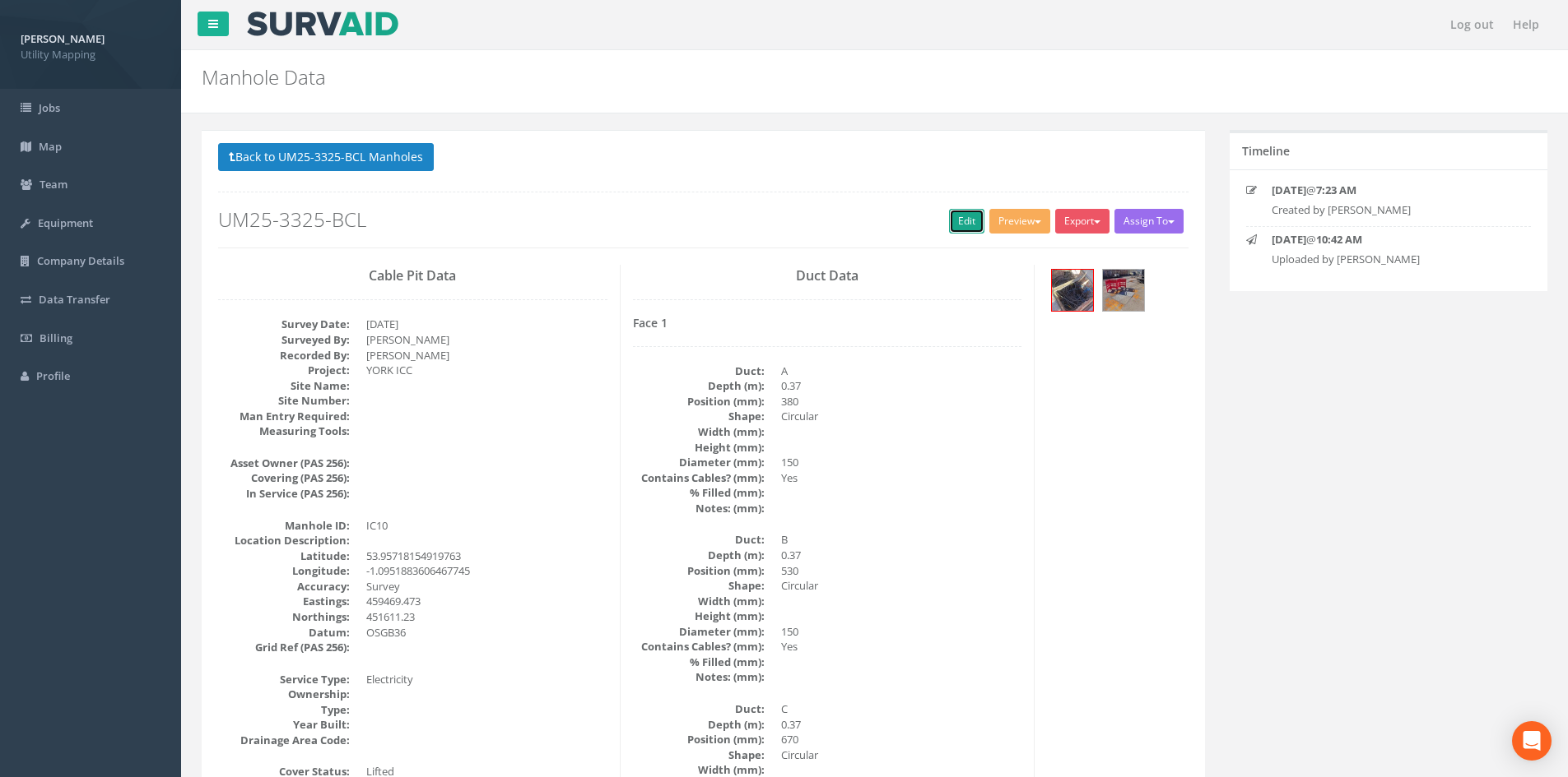
click at [949, 217] on link "Edit" at bounding box center [967, 222] width 35 height 25
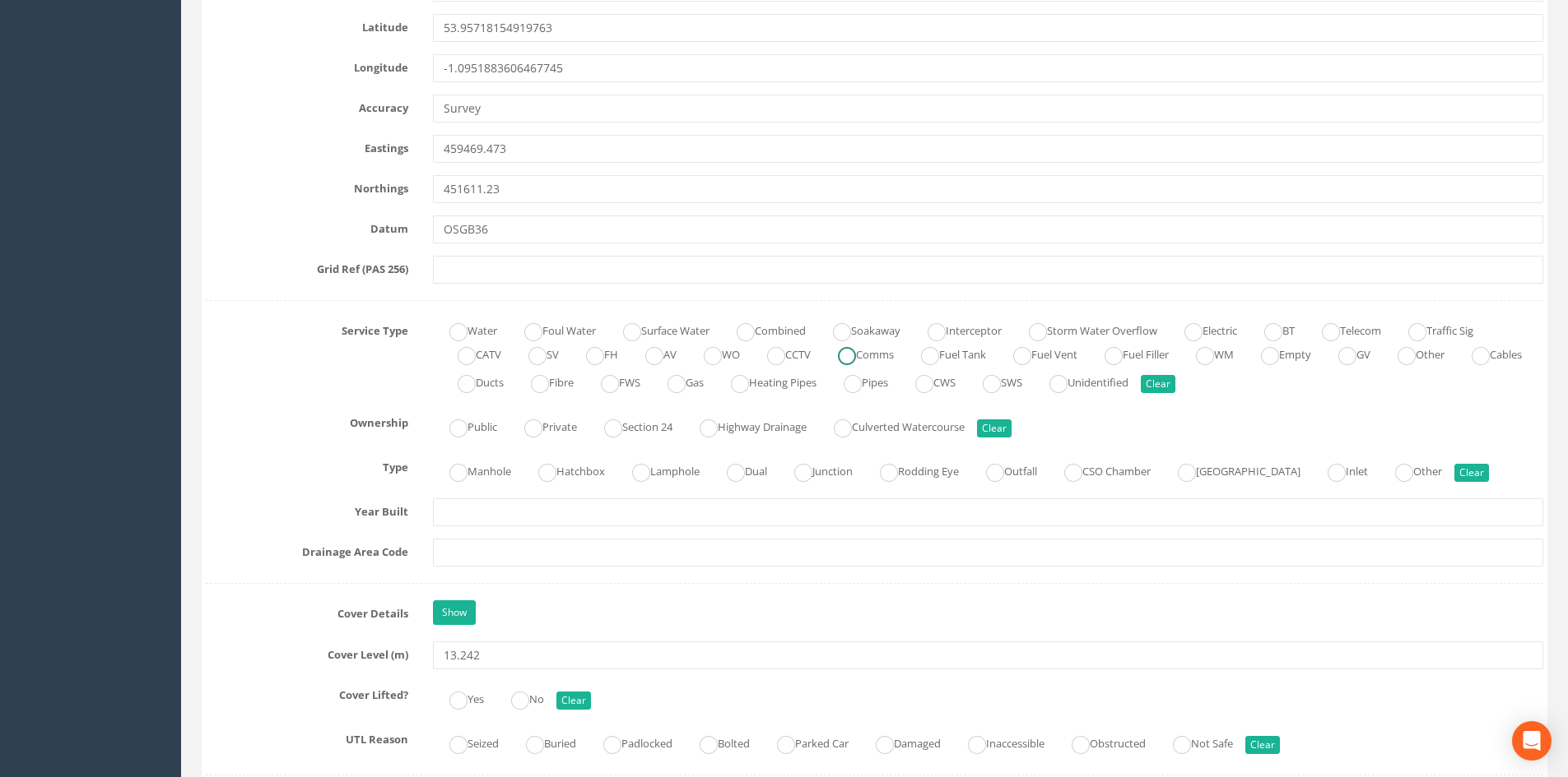
click at [875, 363] on label "Comms" at bounding box center [857, 353] width 73 height 24
radio input "true"
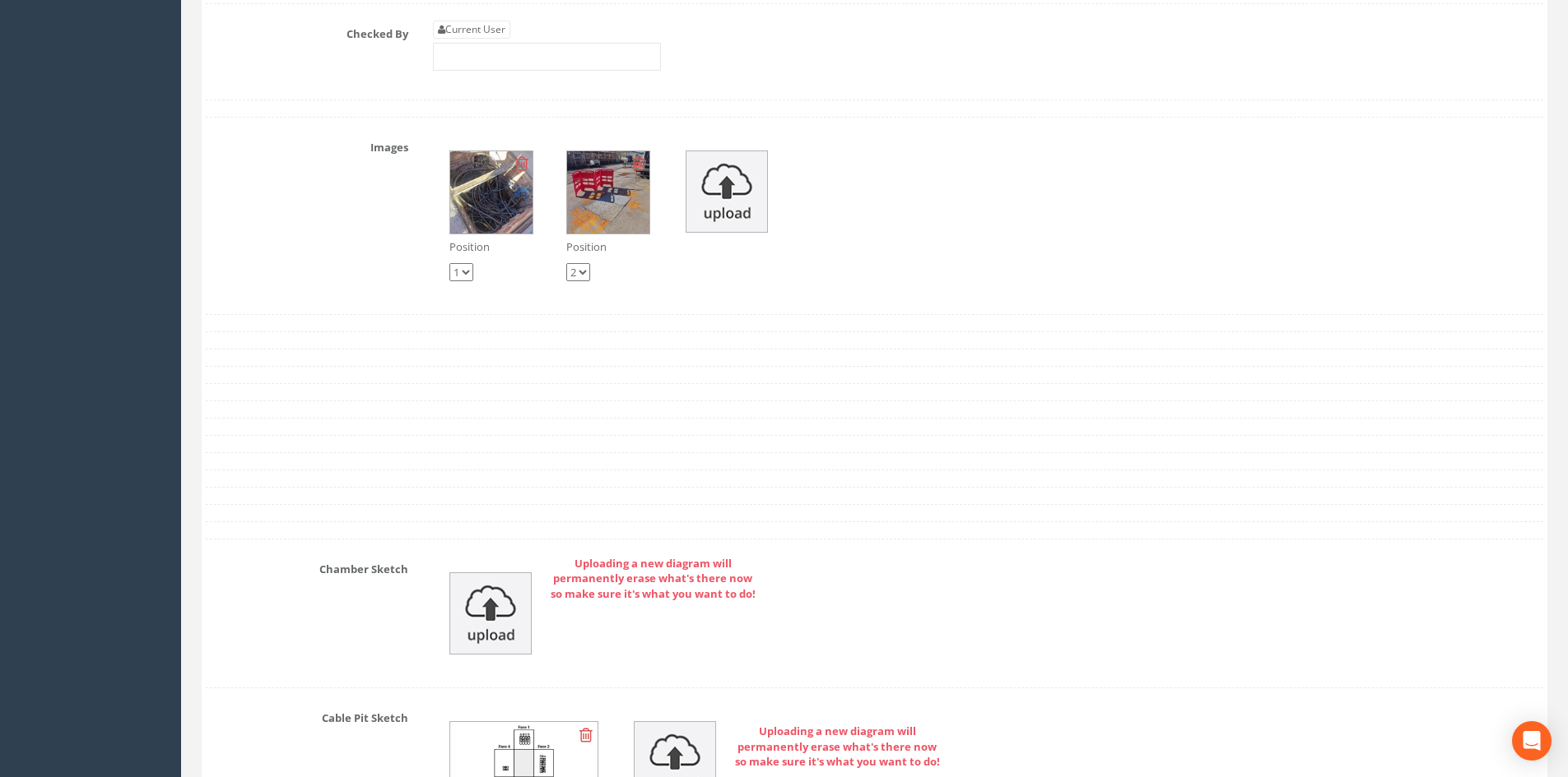
scroll to position [5265, 0]
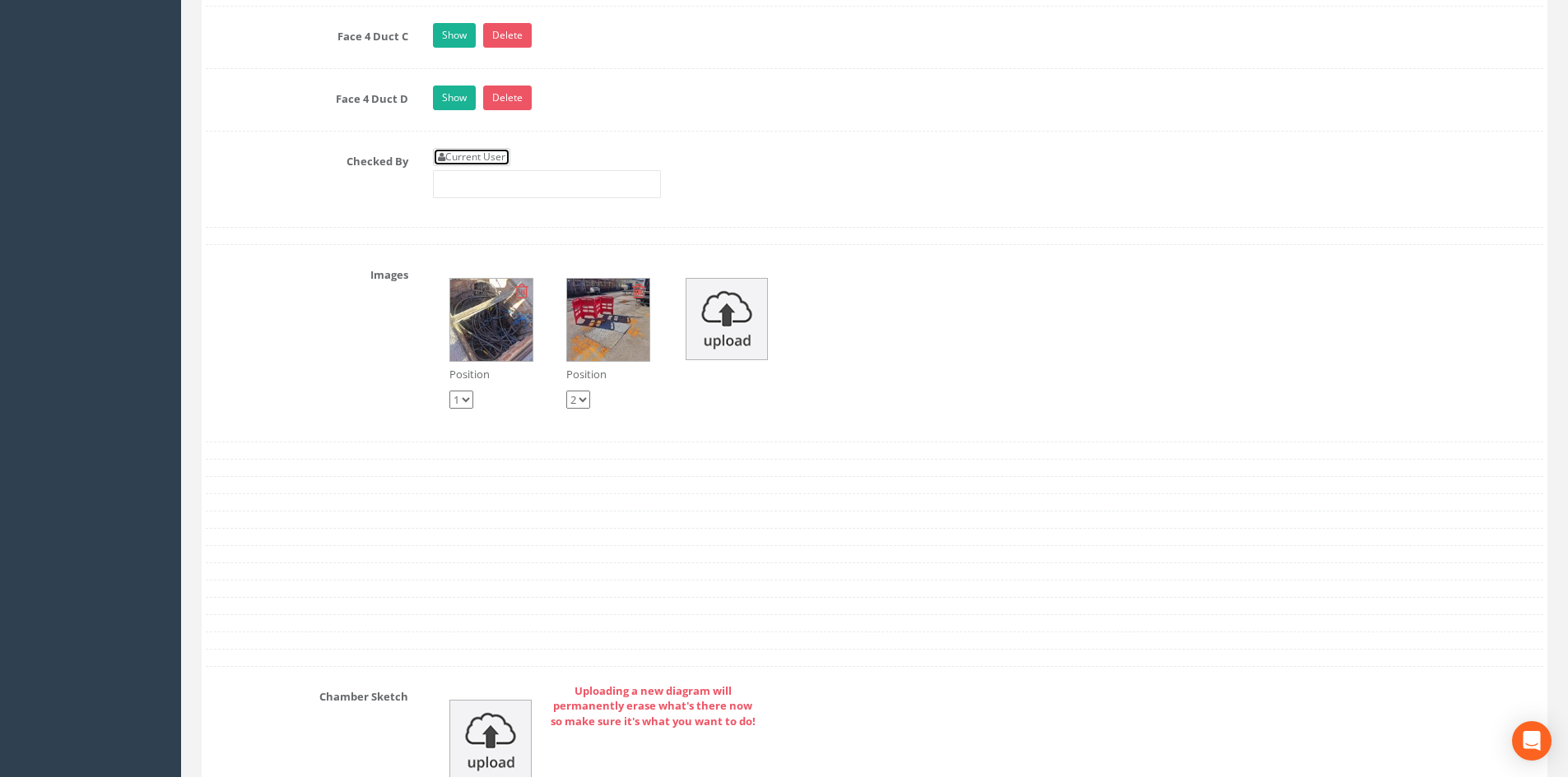
drag, startPoint x: 484, startPoint y: 154, endPoint x: 493, endPoint y: 168, distance: 16.6
click at [484, 154] on link "Current User" at bounding box center [472, 157] width 77 height 18
type input "[PERSON_NAME]"
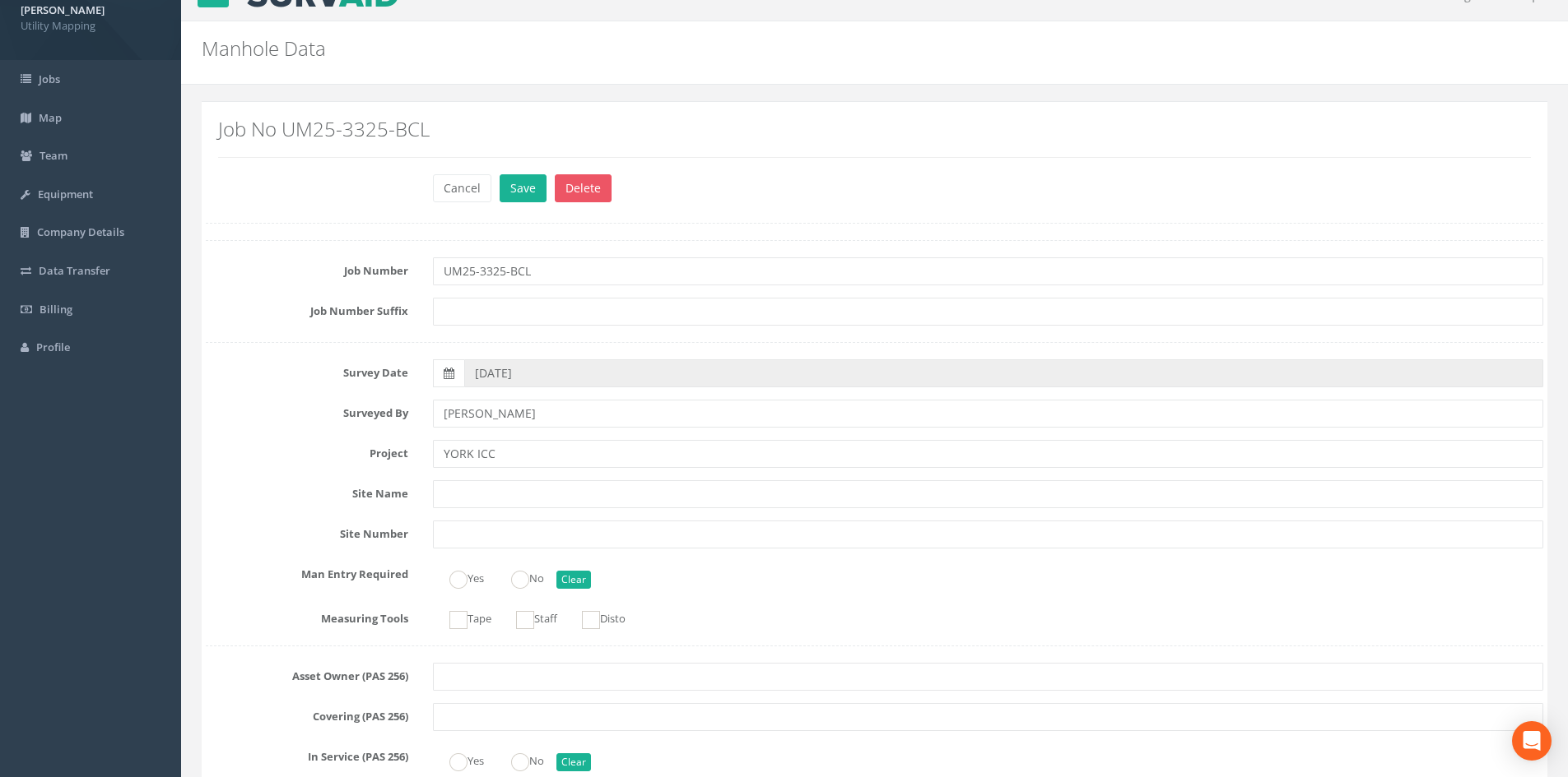
scroll to position [0, 0]
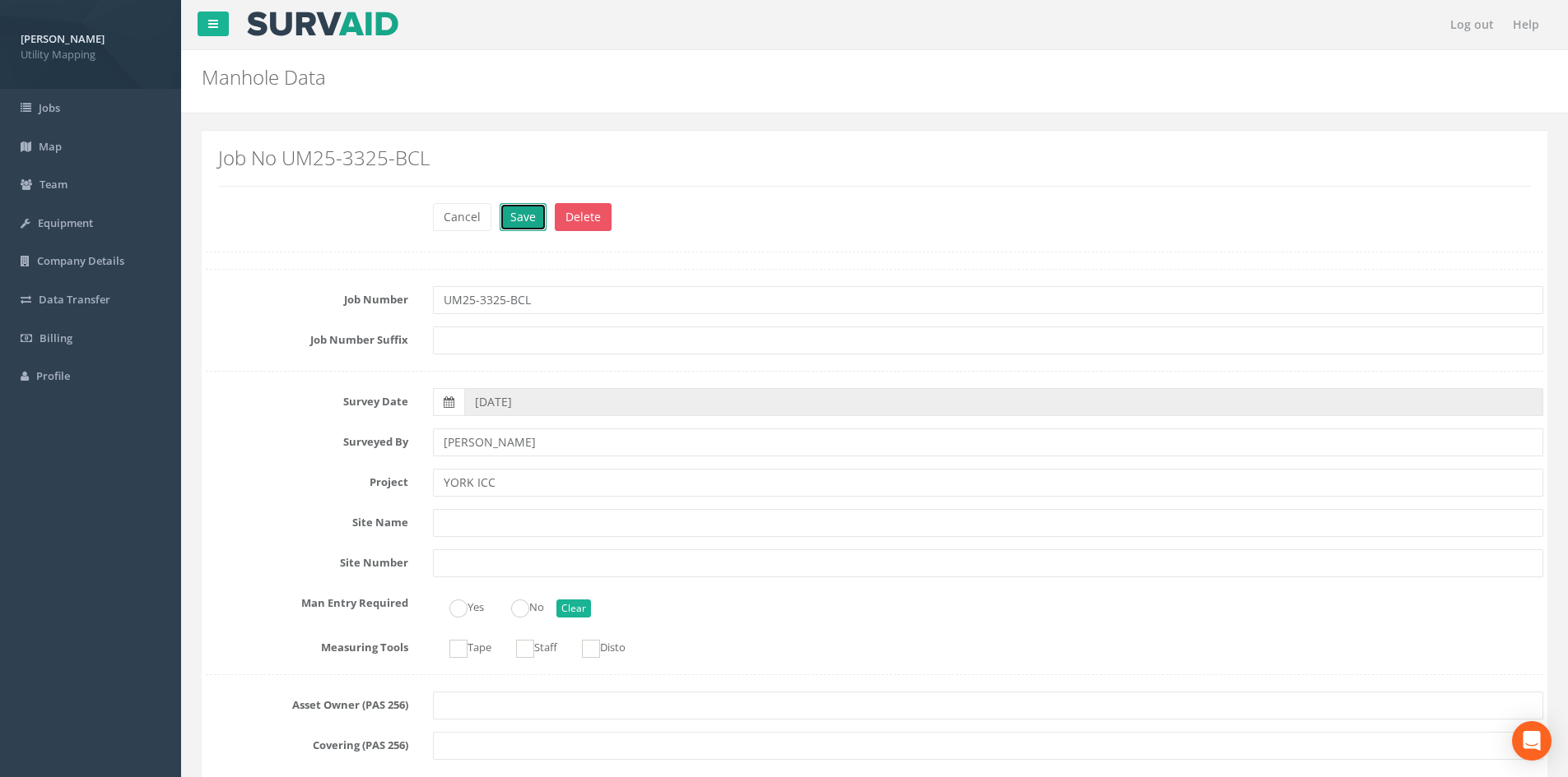
click at [508, 217] on button "Save" at bounding box center [523, 217] width 47 height 28
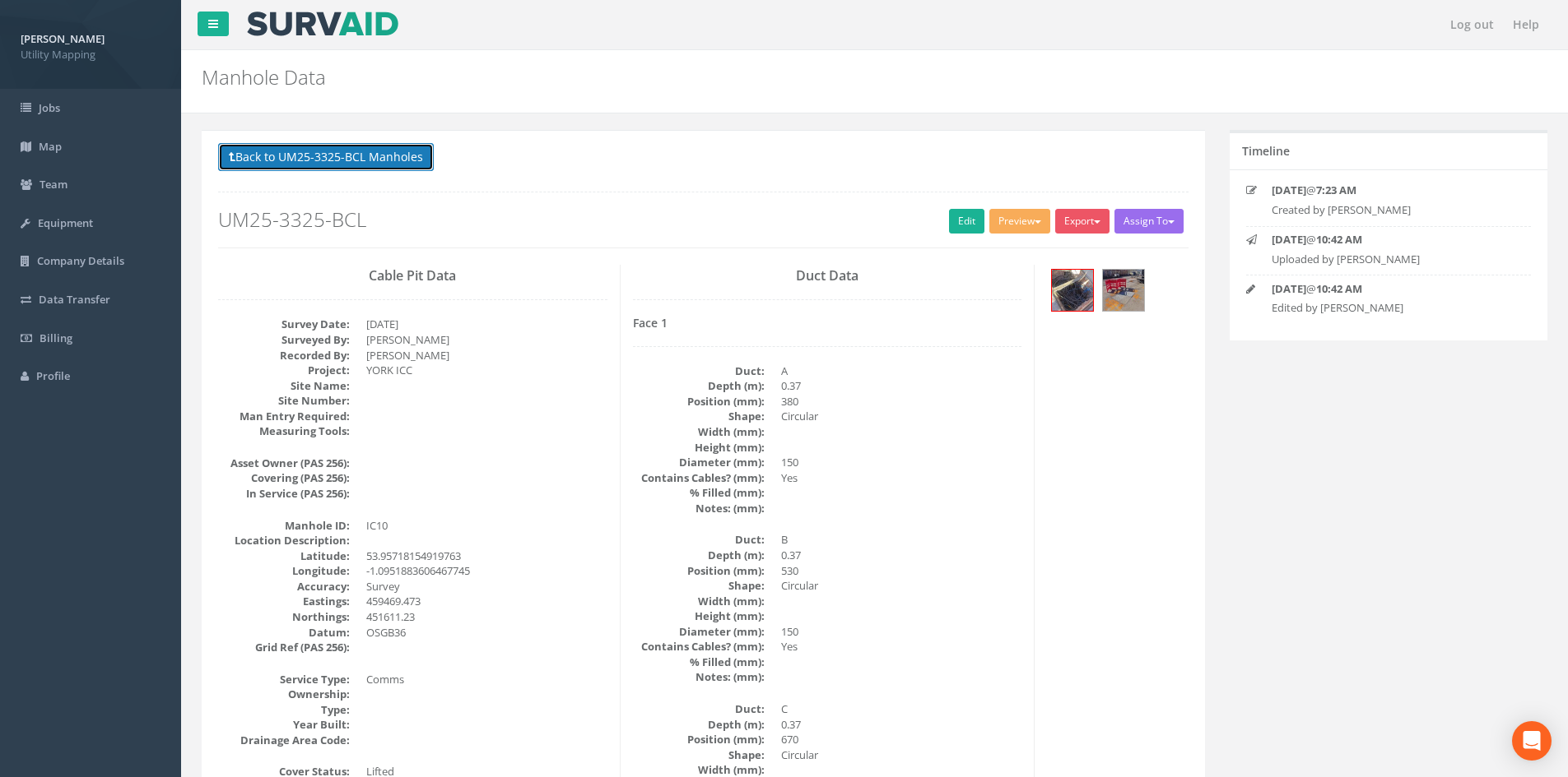
click at [408, 162] on button "Back to UM25-3325-BCL Manholes" at bounding box center [326, 157] width 216 height 28
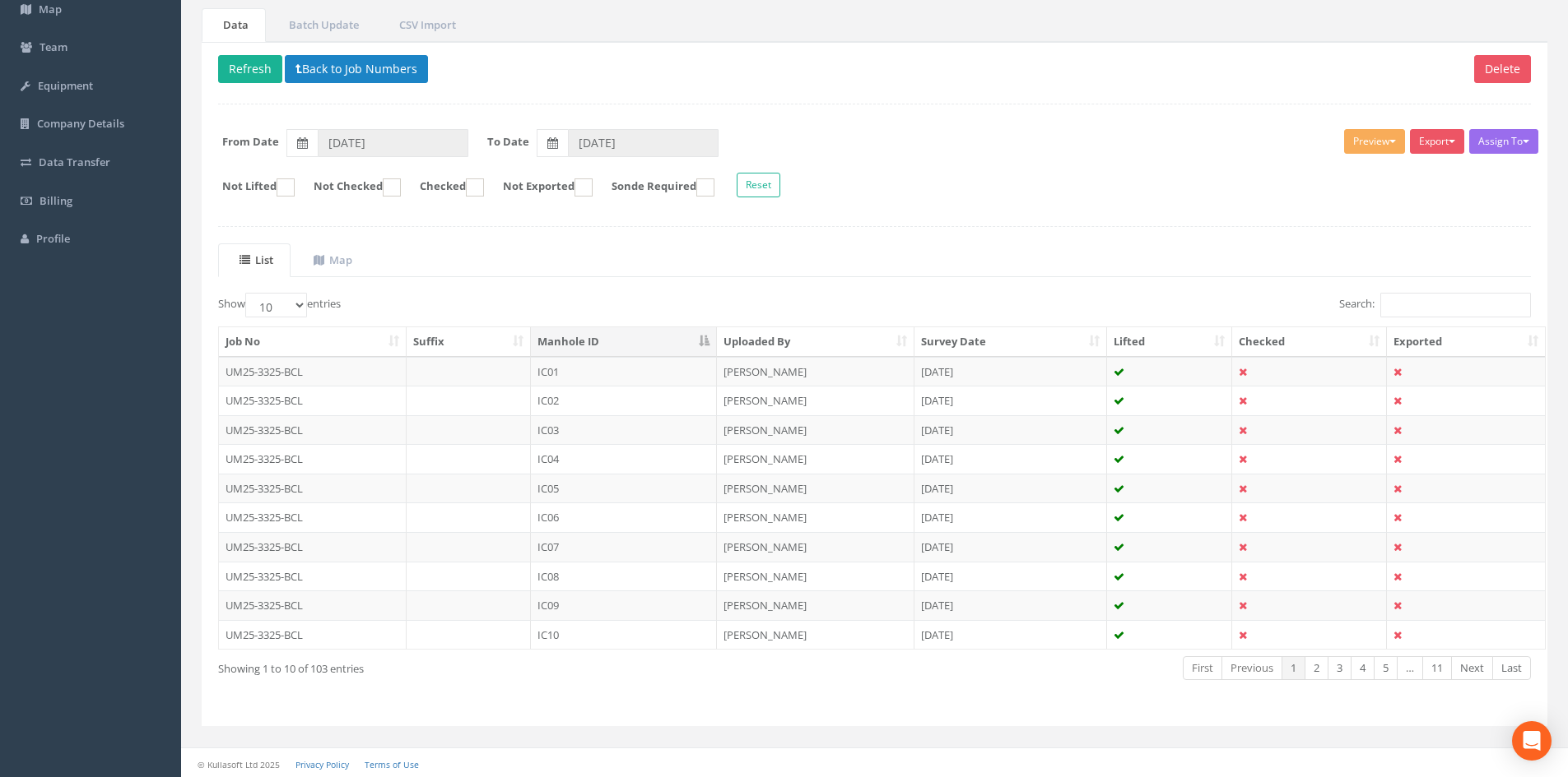
scroll to position [140, 0]
click at [266, 74] on button "Refresh" at bounding box center [250, 67] width 64 height 28
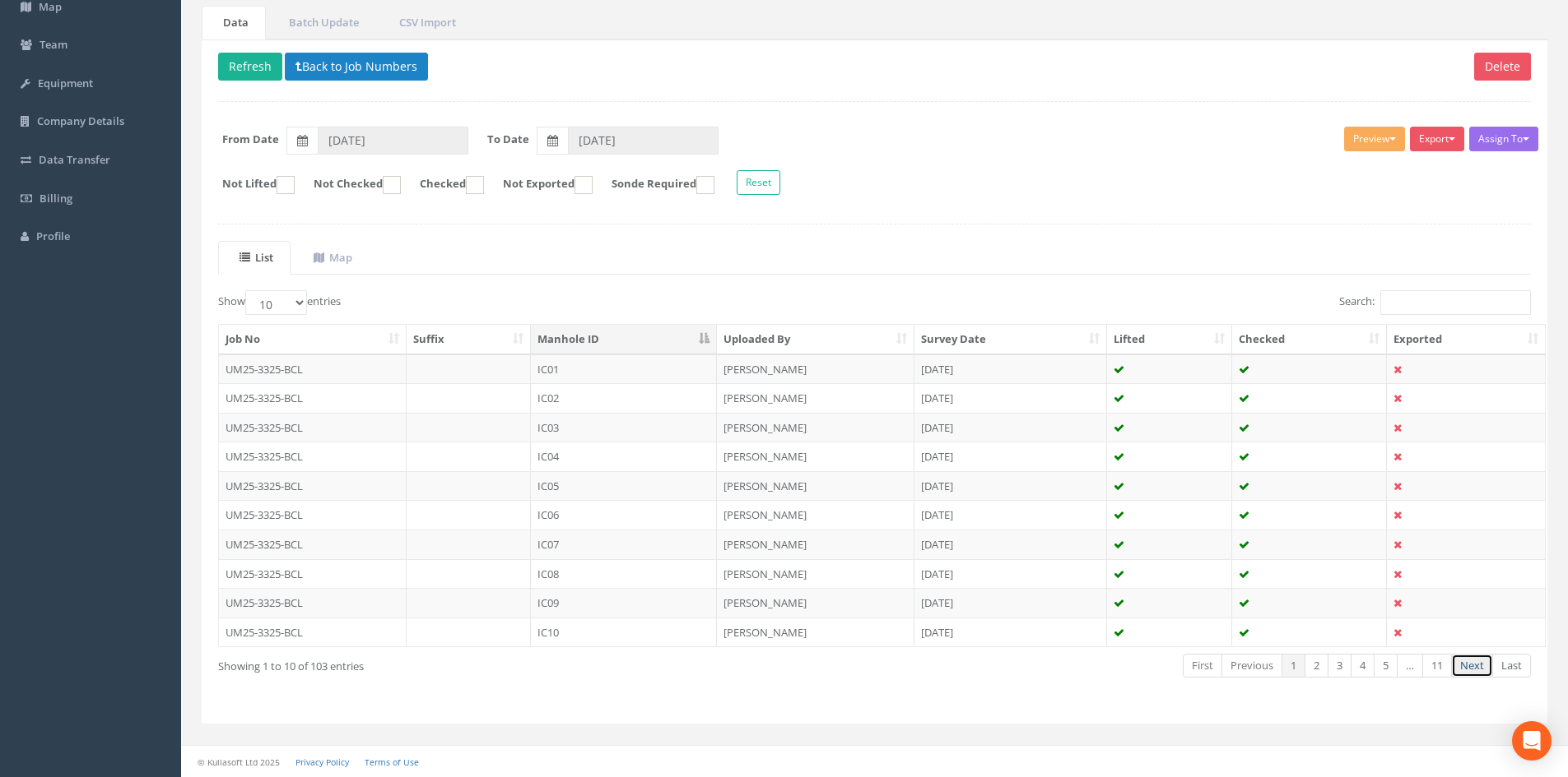
click at [1477, 668] on link "Next" at bounding box center [1472, 666] width 42 height 24
click at [579, 371] on td "IC11" at bounding box center [624, 370] width 186 height 30
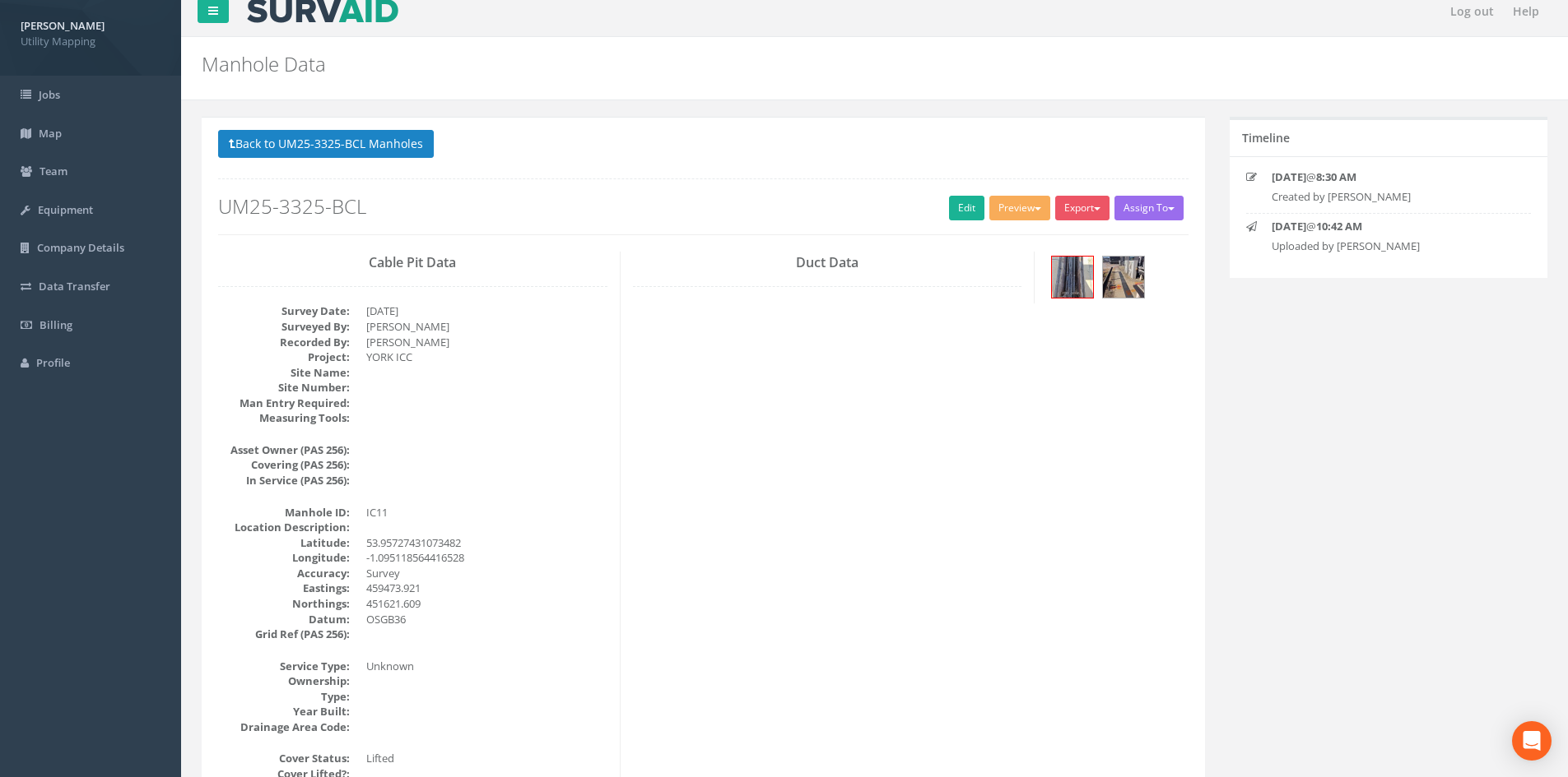
scroll to position [0, 0]
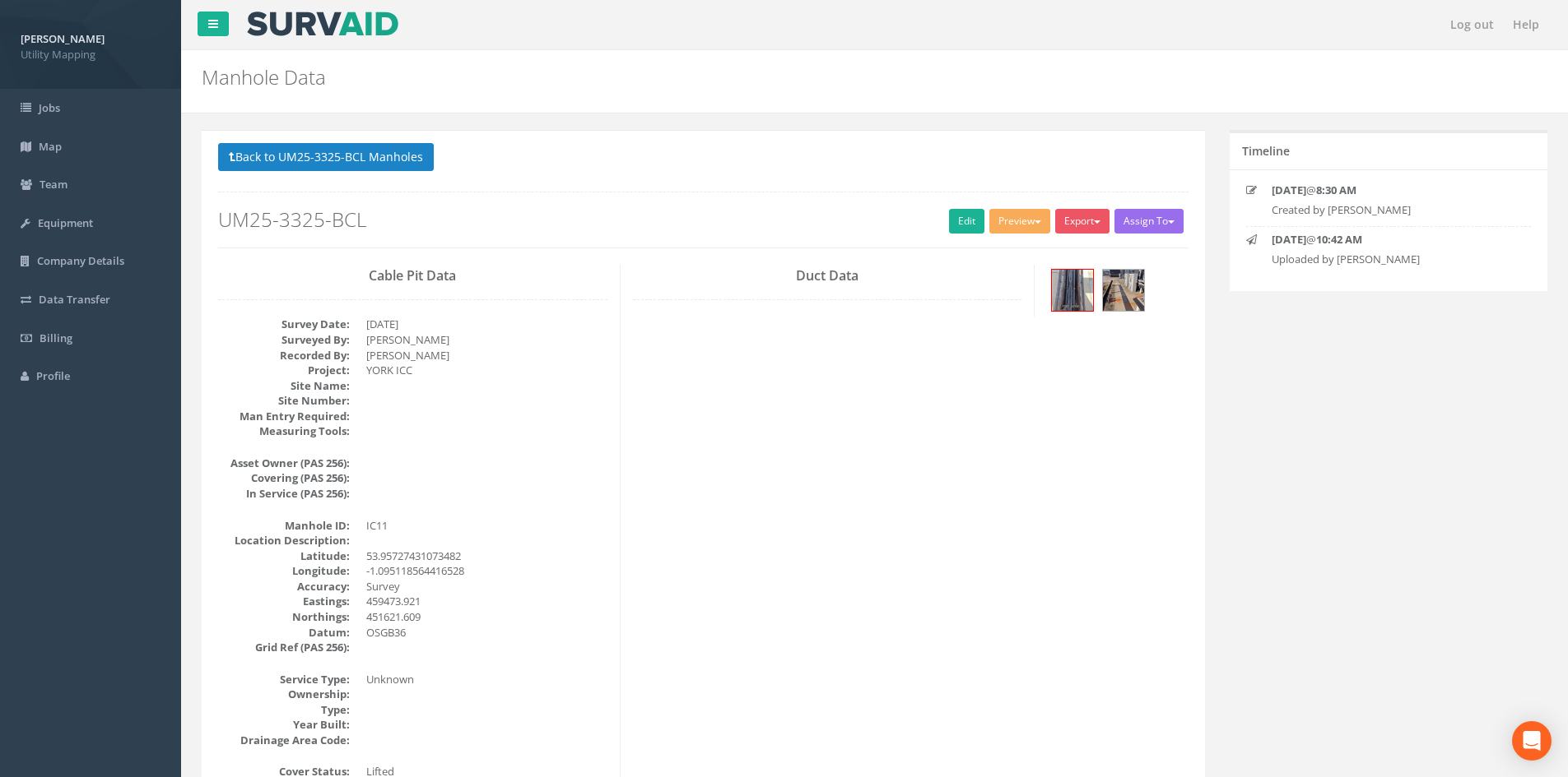
click at [362, 146] on button "Back to UM25-3325-BCL Manholes" at bounding box center [326, 157] width 216 height 28
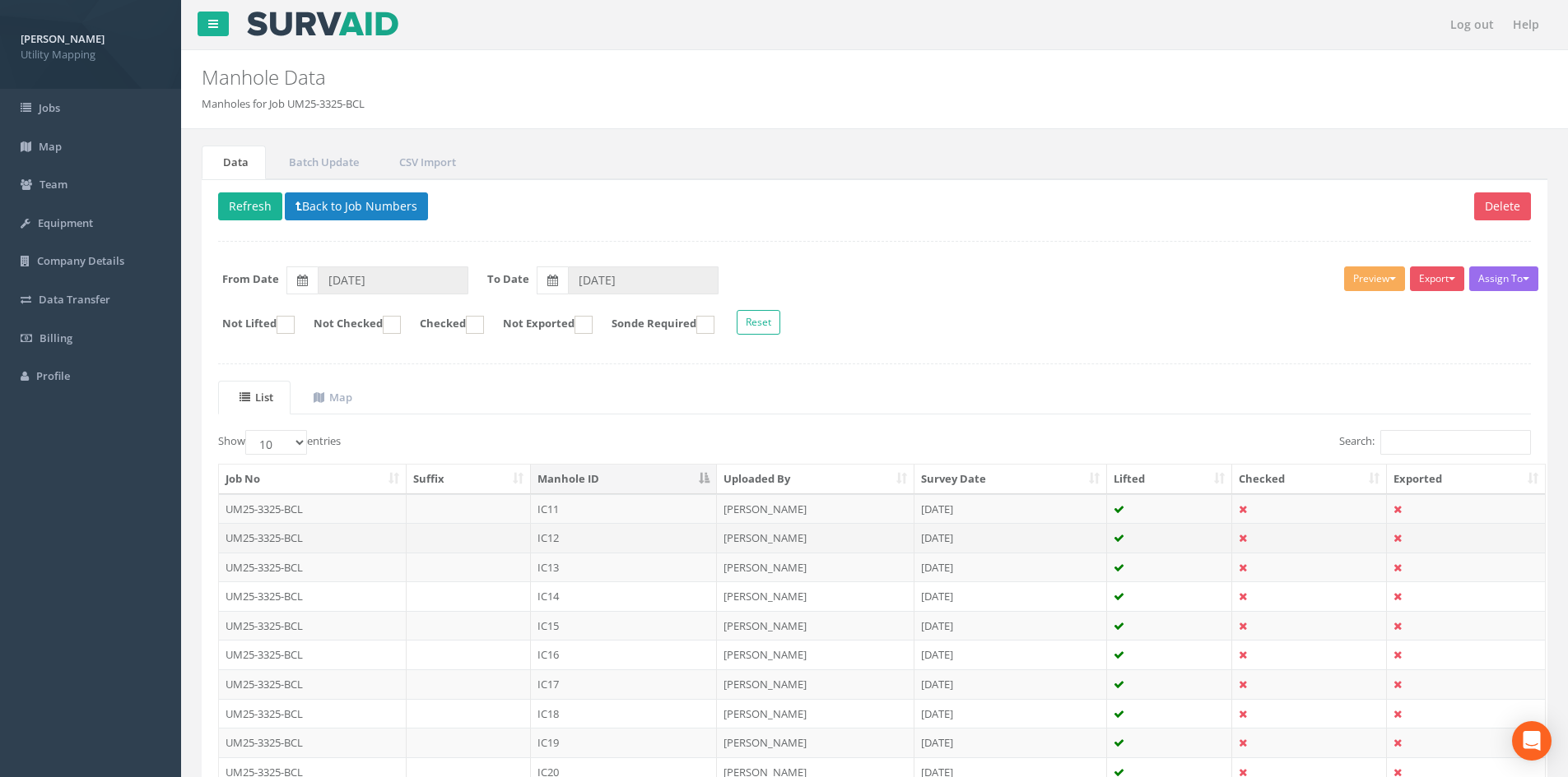
click at [606, 545] on td "IC12" at bounding box center [624, 538] width 186 height 30
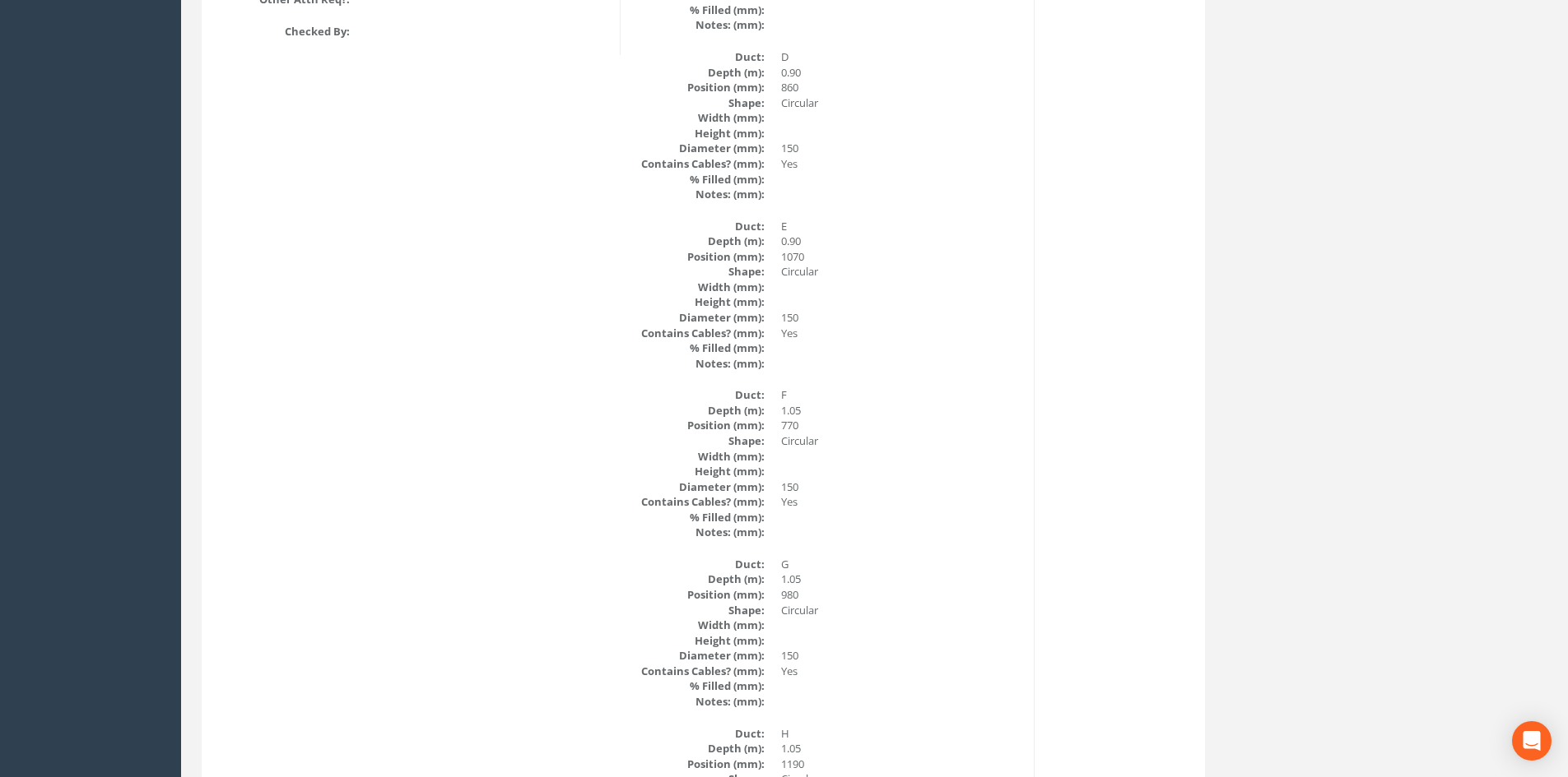
scroll to position [2599, 0]
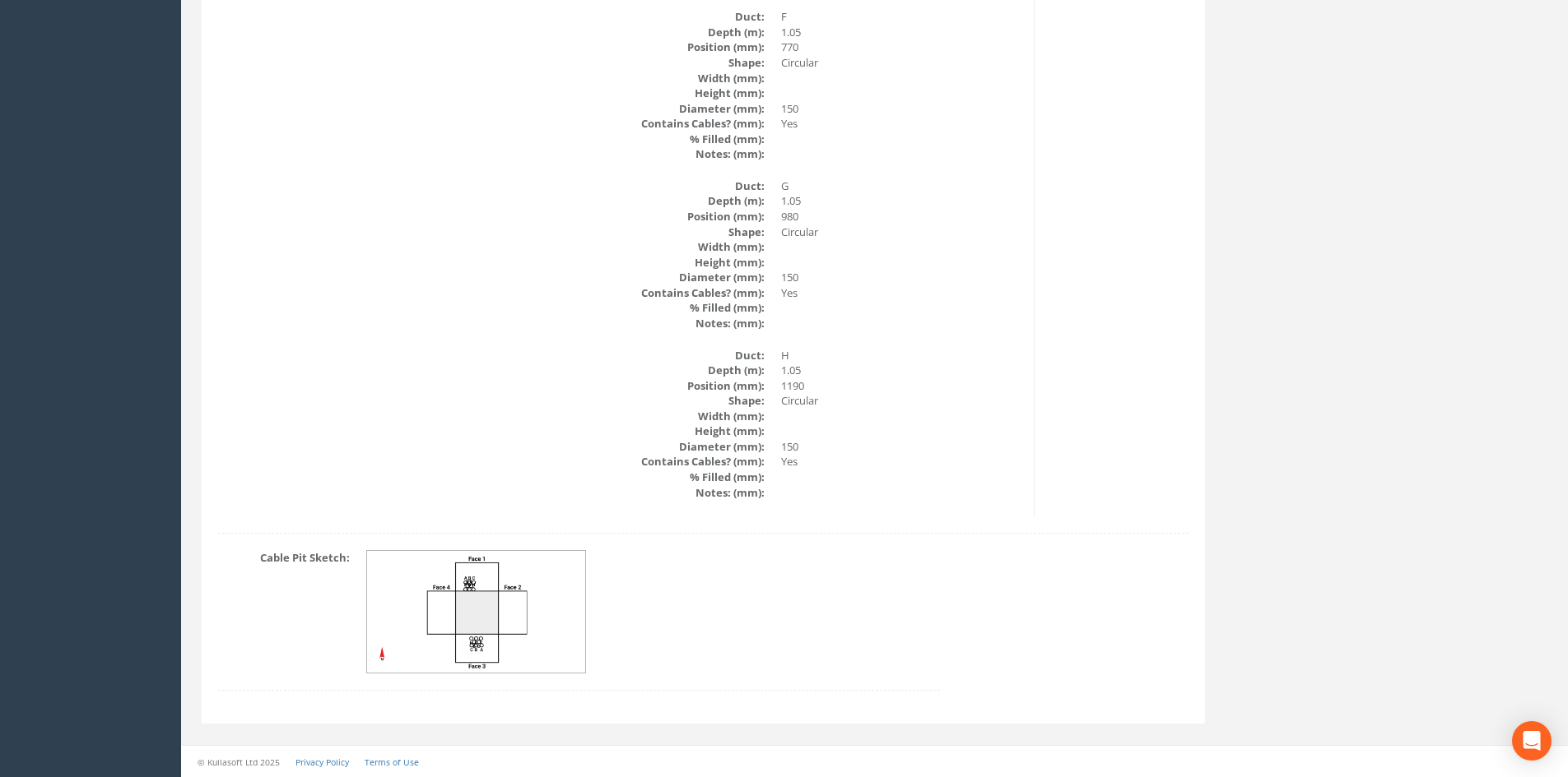
click at [507, 588] on img at bounding box center [477, 612] width 220 height 123
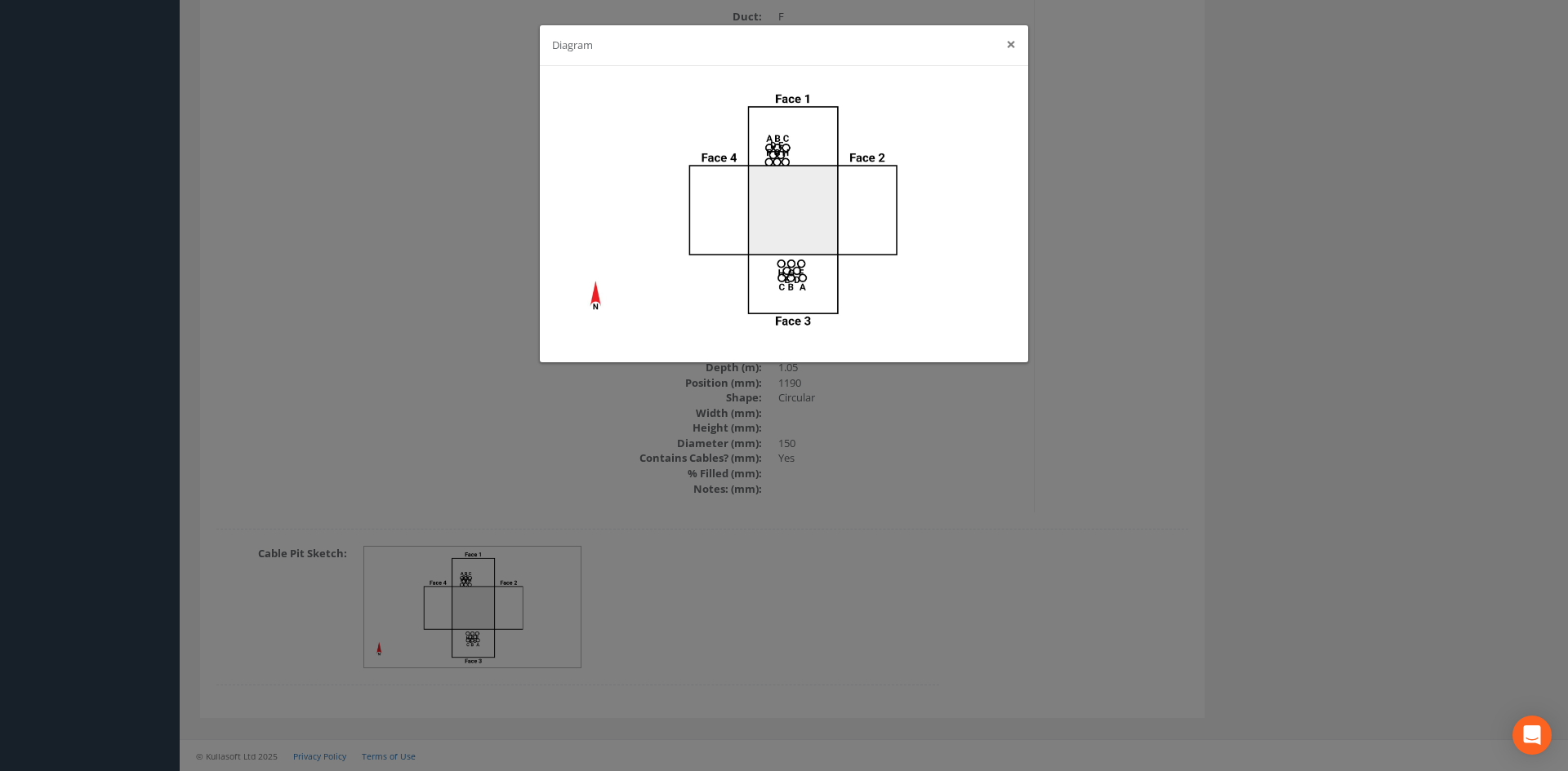
click at [1010, 47] on button "×" at bounding box center [1011, 44] width 10 height 17
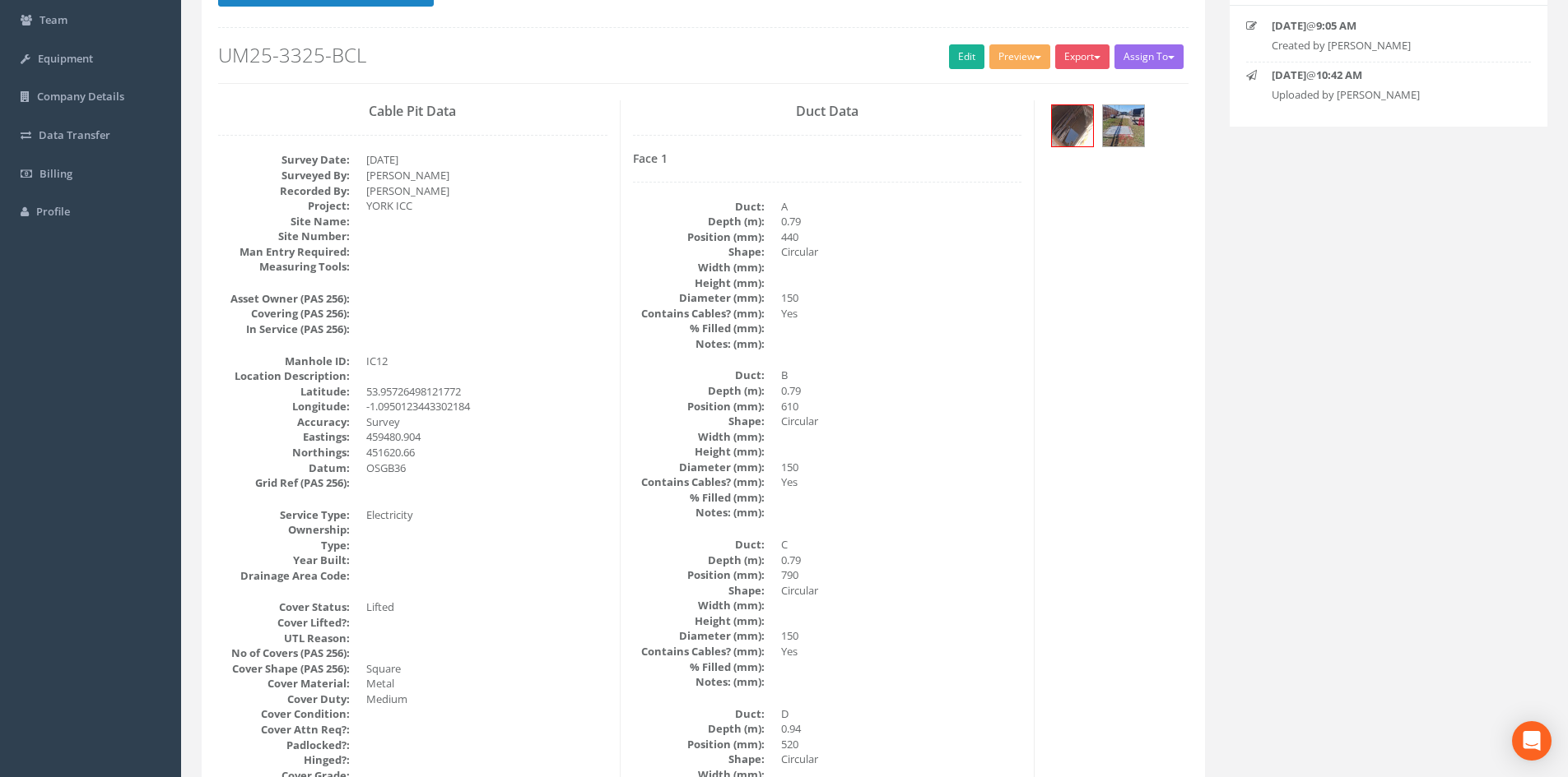
scroll to position [0, 0]
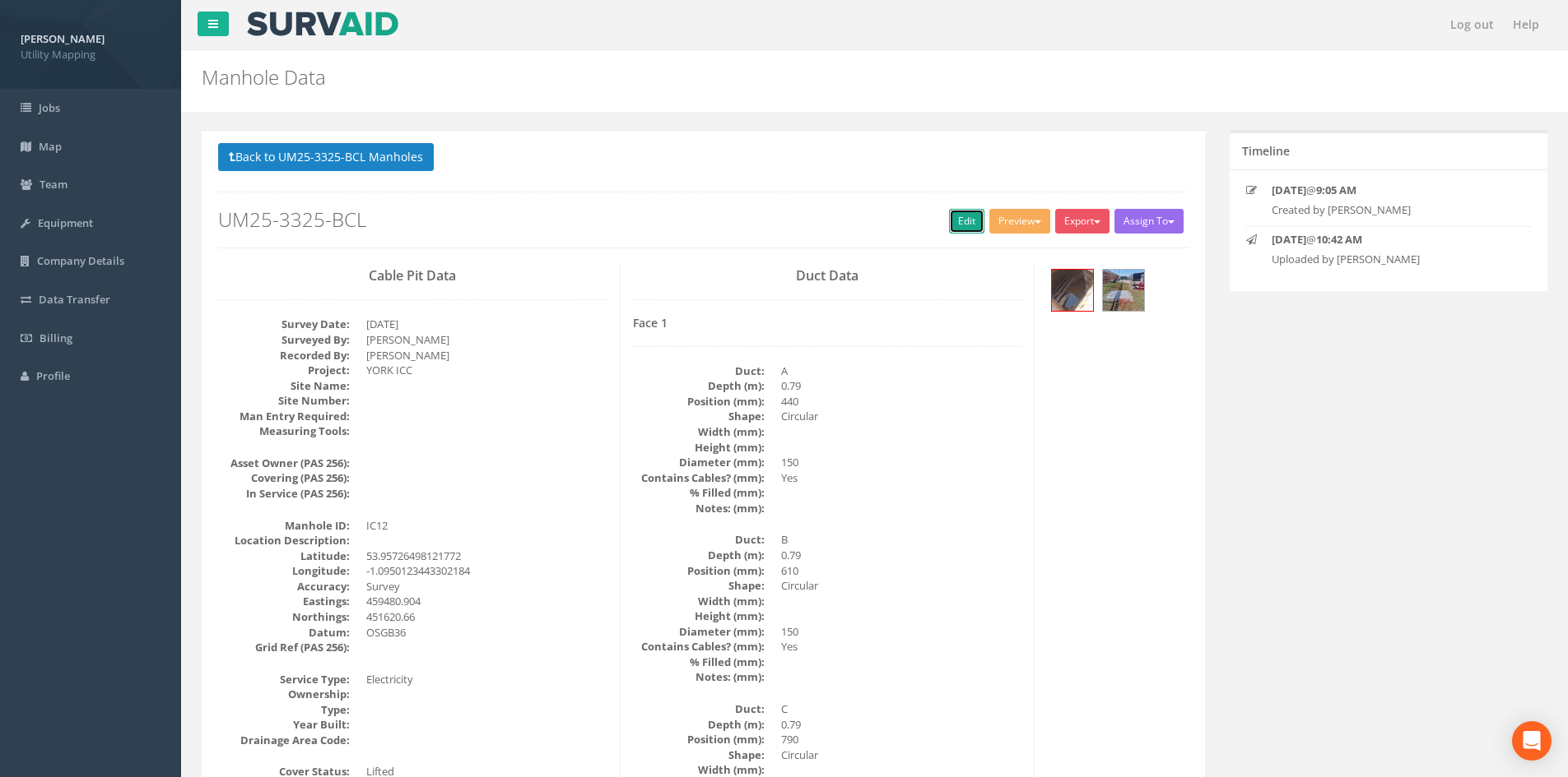
click at [954, 221] on link "Edit" at bounding box center [967, 222] width 35 height 25
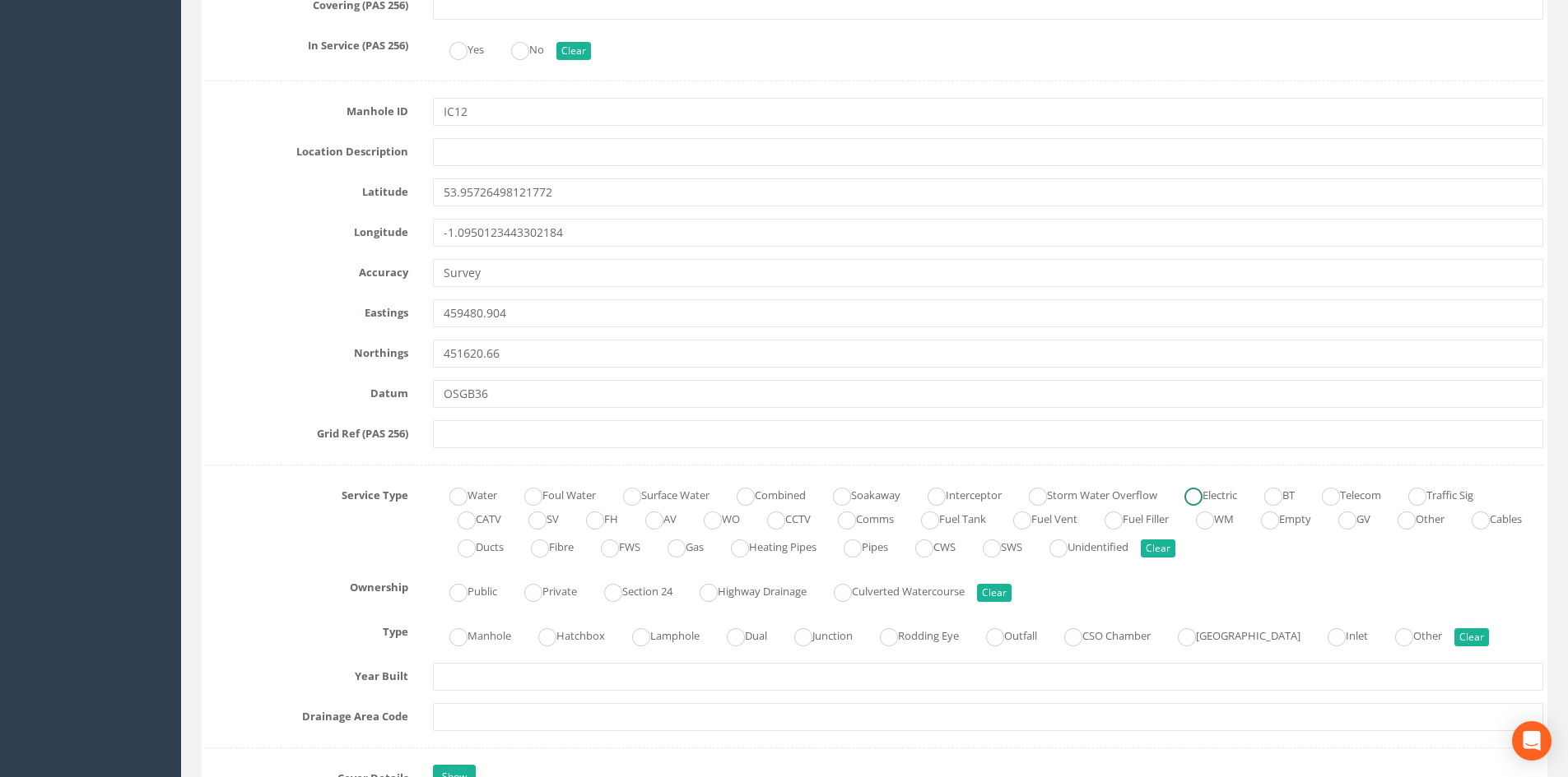
click at [1231, 498] on label "Electric" at bounding box center [1202, 493] width 69 height 24
radio input "true"
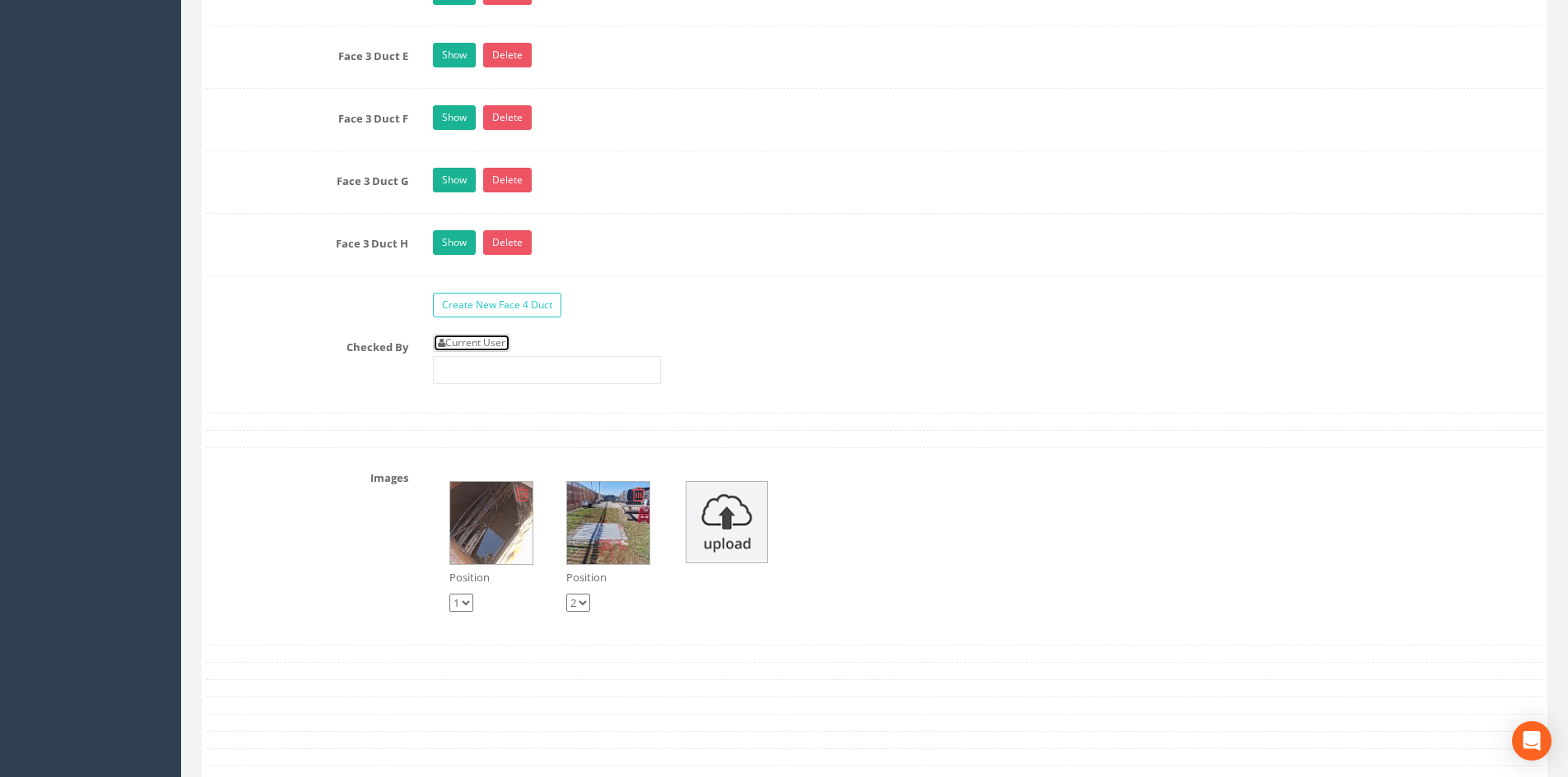
click at [497, 345] on link "Current User" at bounding box center [472, 343] width 77 height 18
type input "[PERSON_NAME]"
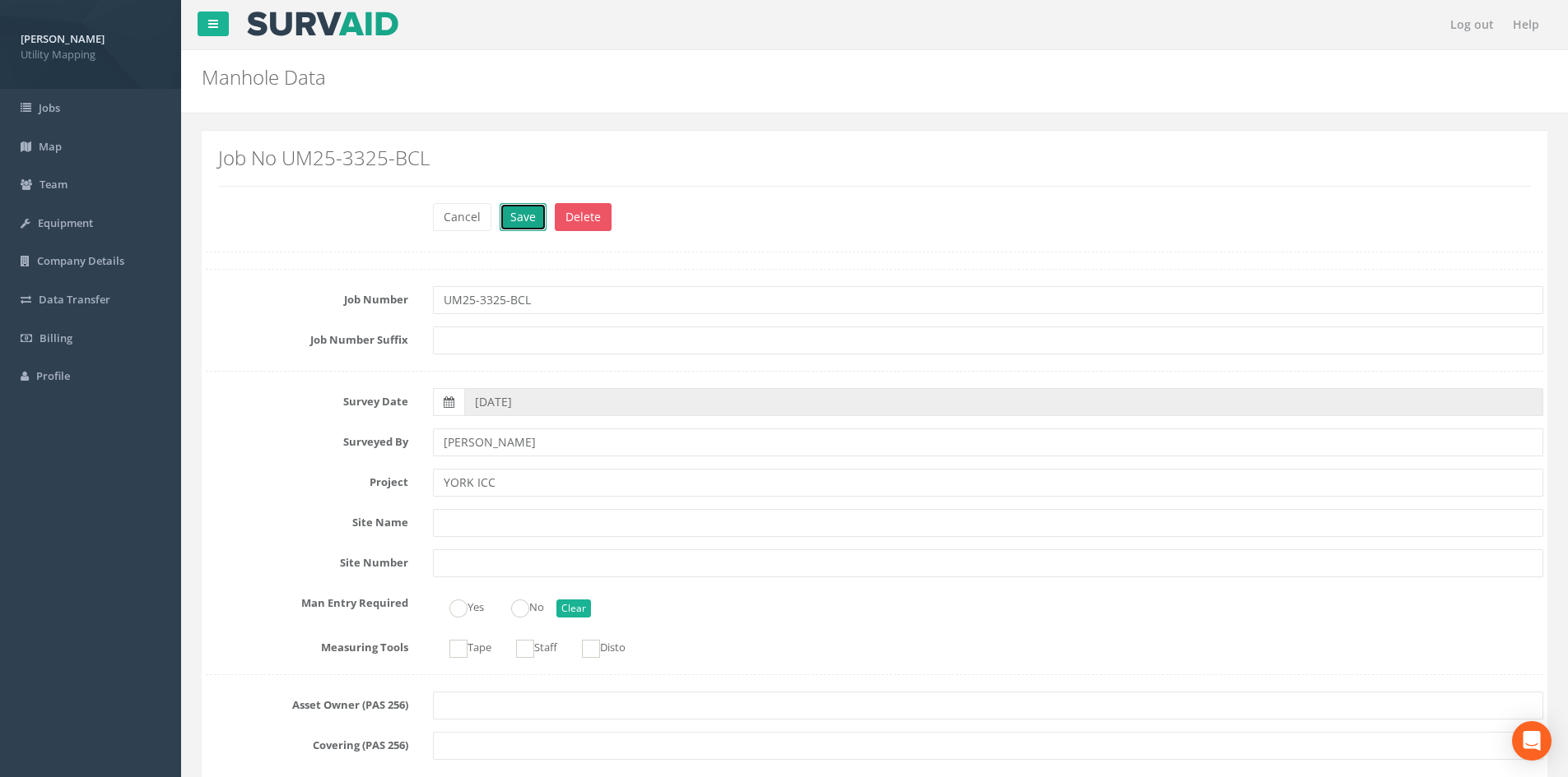
click at [532, 215] on button "Save" at bounding box center [523, 217] width 47 height 28
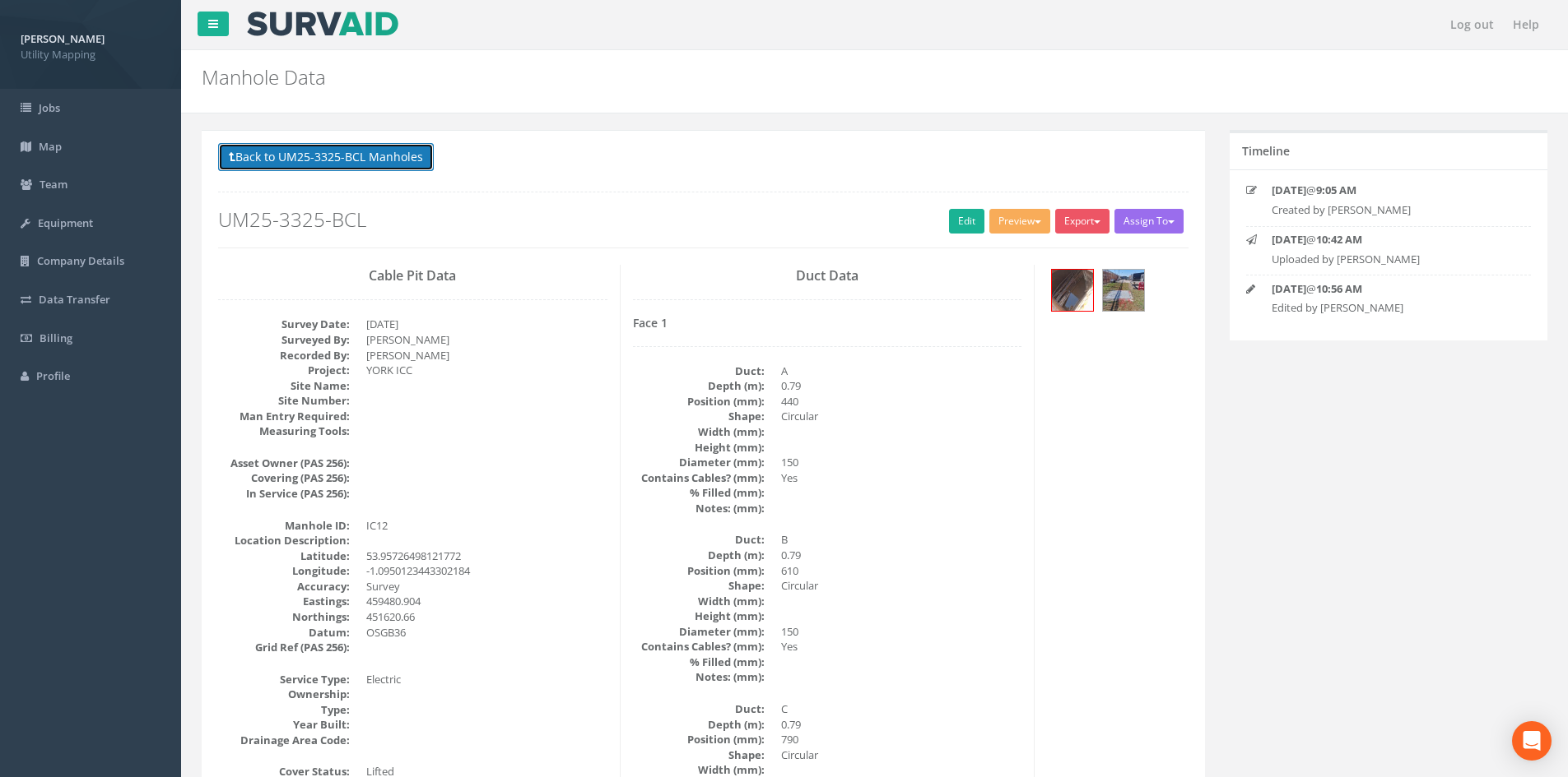
click at [371, 155] on button "Back to UM25-3325-BCL Manholes" at bounding box center [326, 157] width 216 height 28
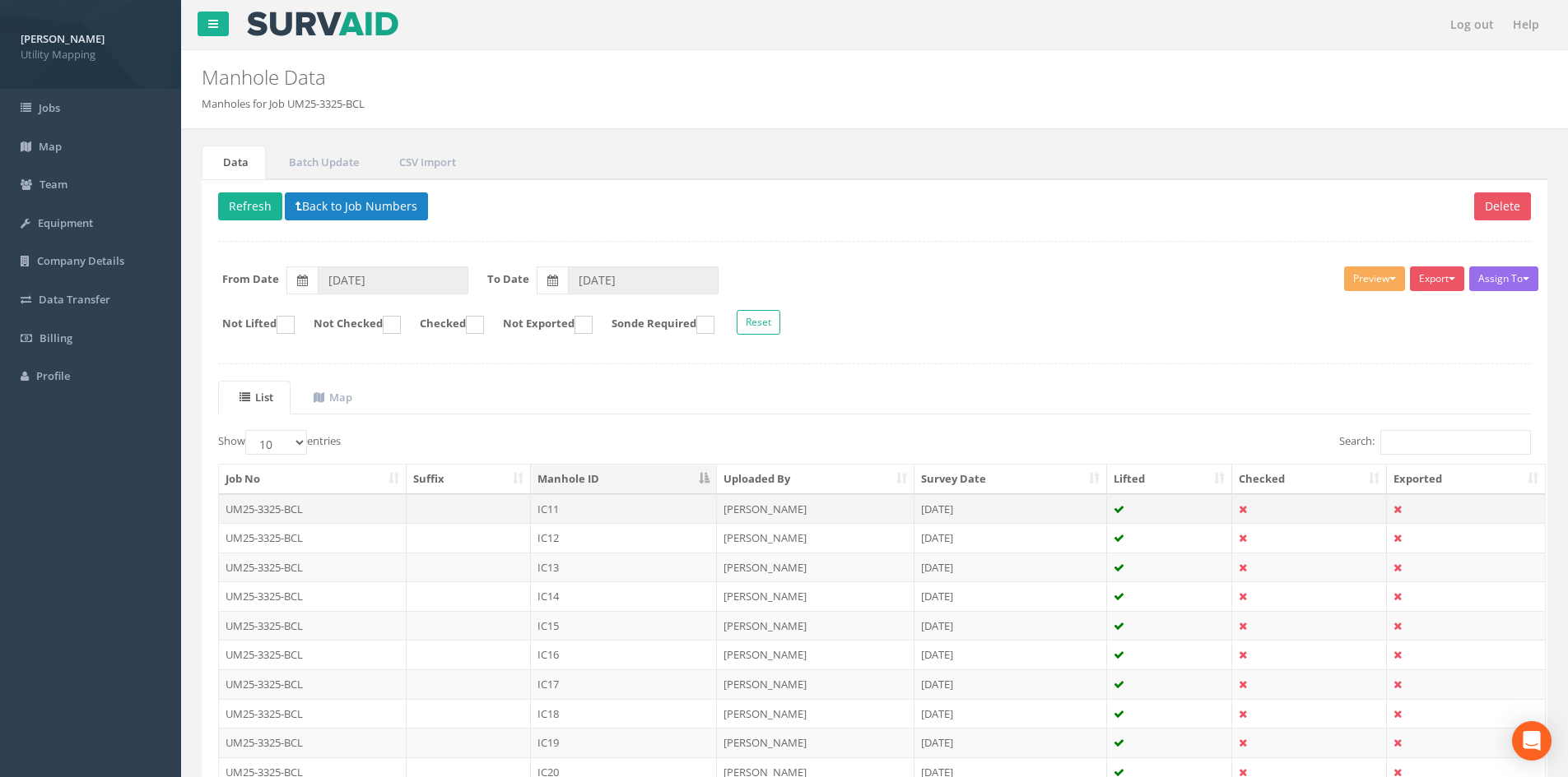
click at [655, 494] on td "IC11" at bounding box center [624, 509] width 186 height 30
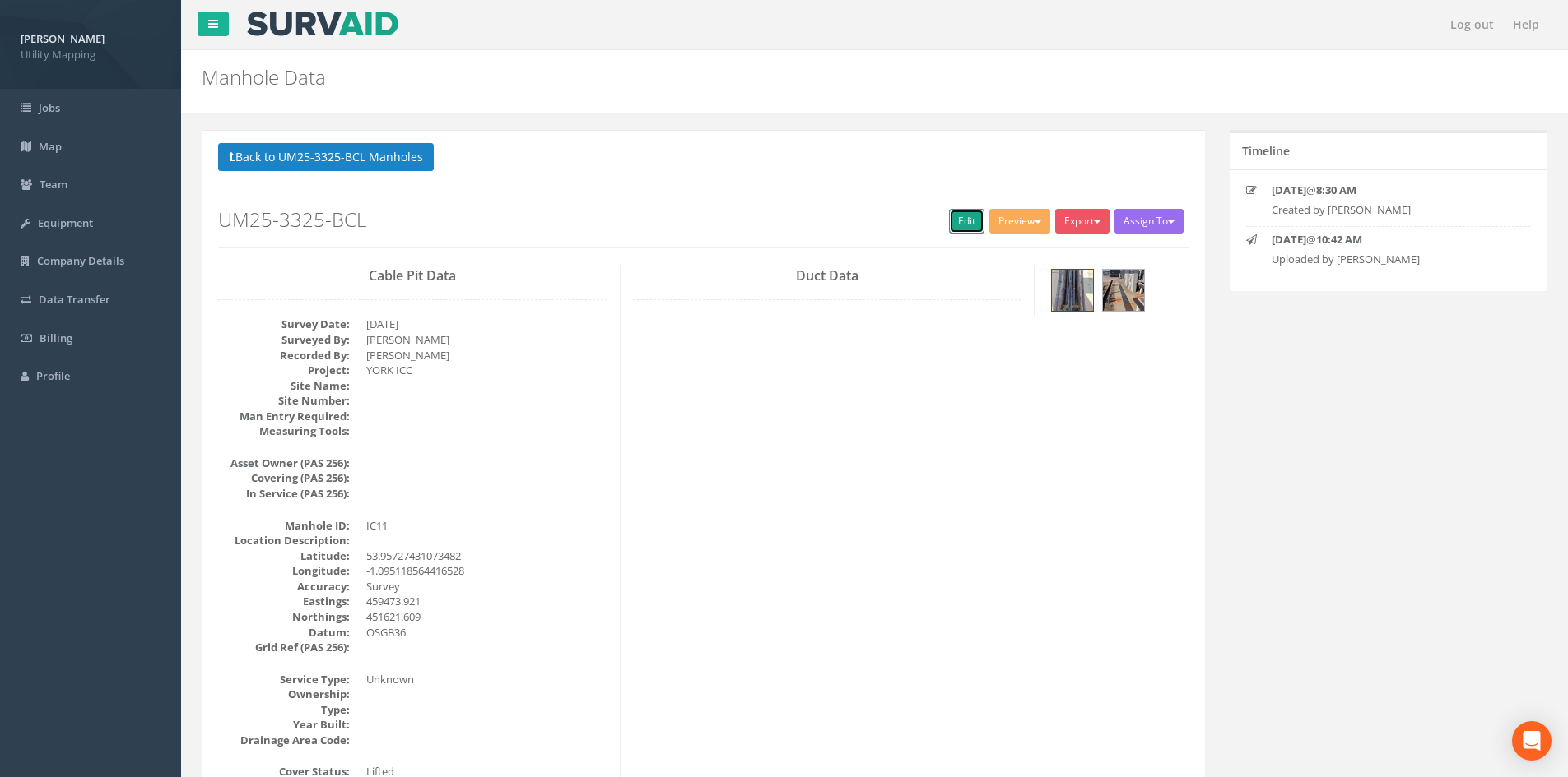
click at [968, 212] on link "Edit" at bounding box center [967, 222] width 35 height 25
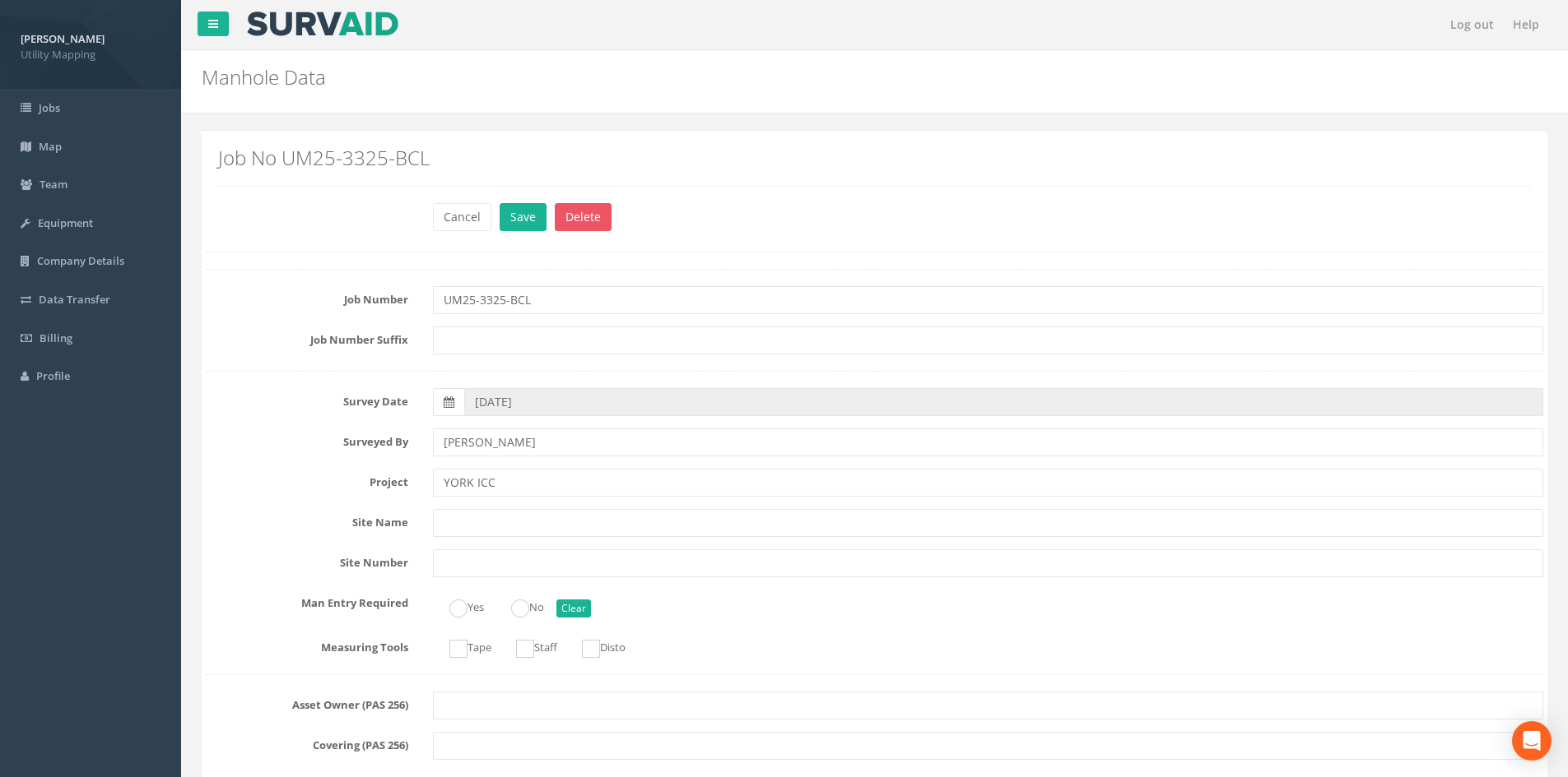
scroll to position [905, 0]
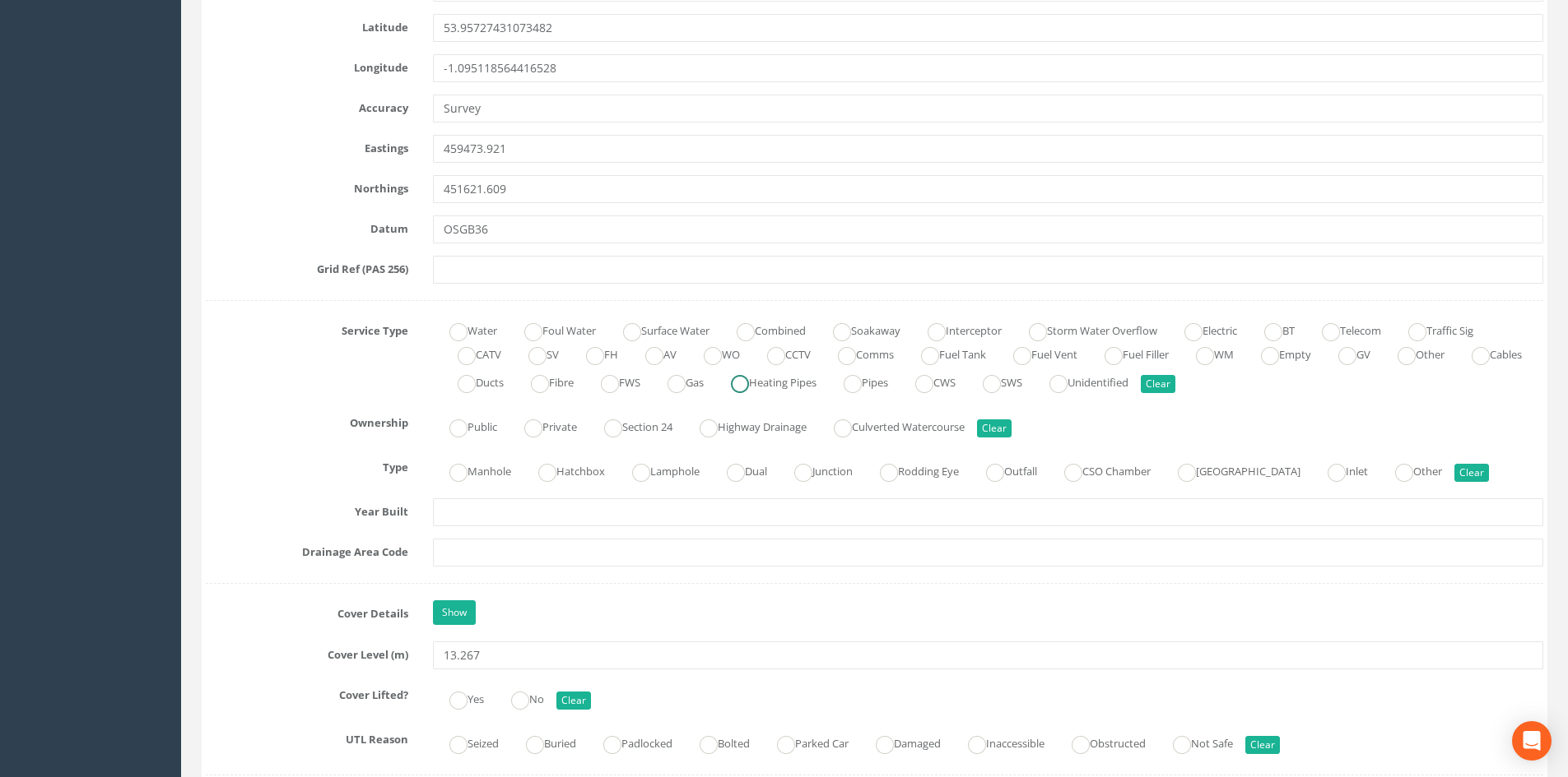
click at [749, 390] on ins at bounding box center [740, 384] width 18 height 18
radio input "true"
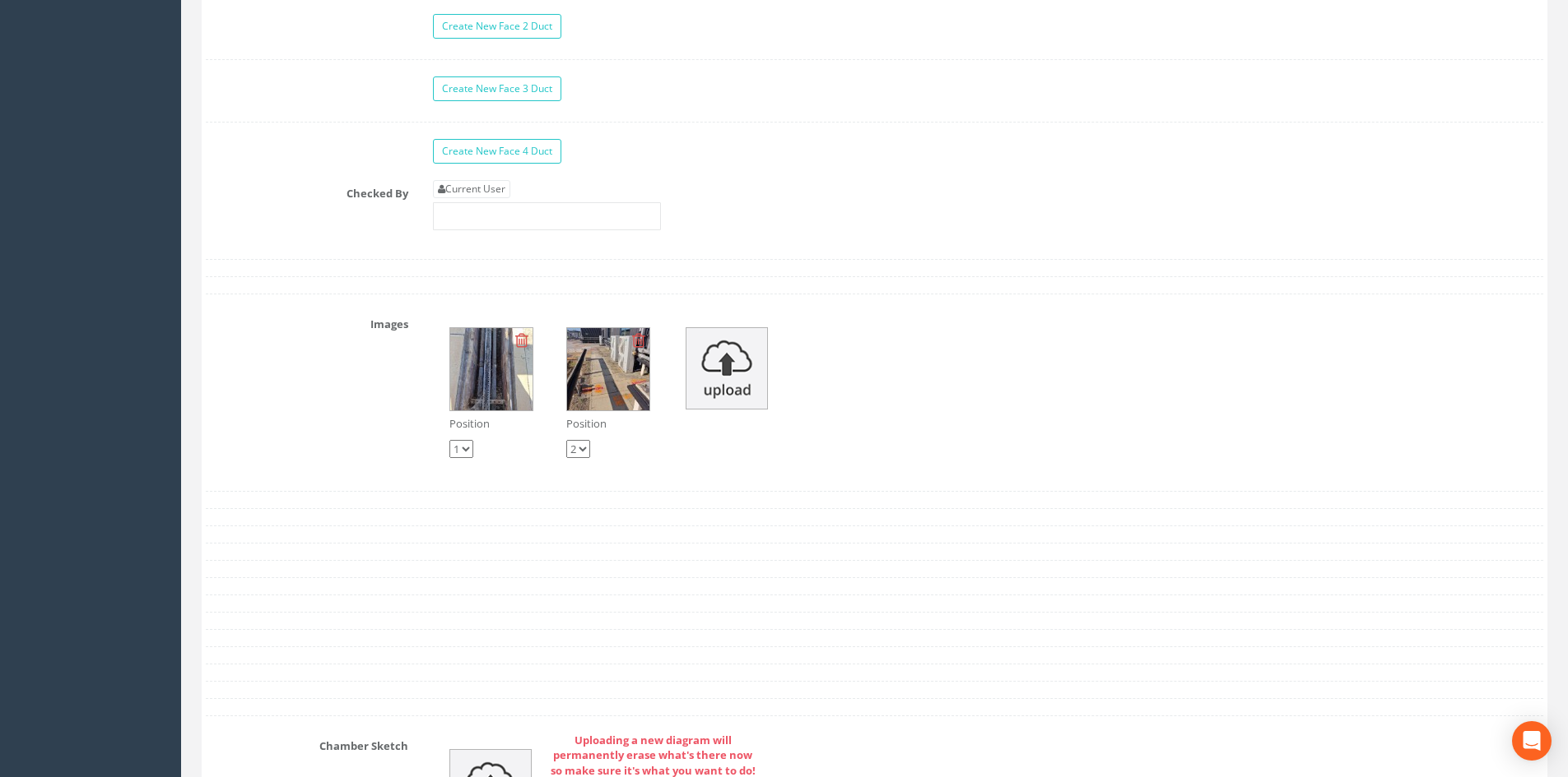
scroll to position [2632, 0]
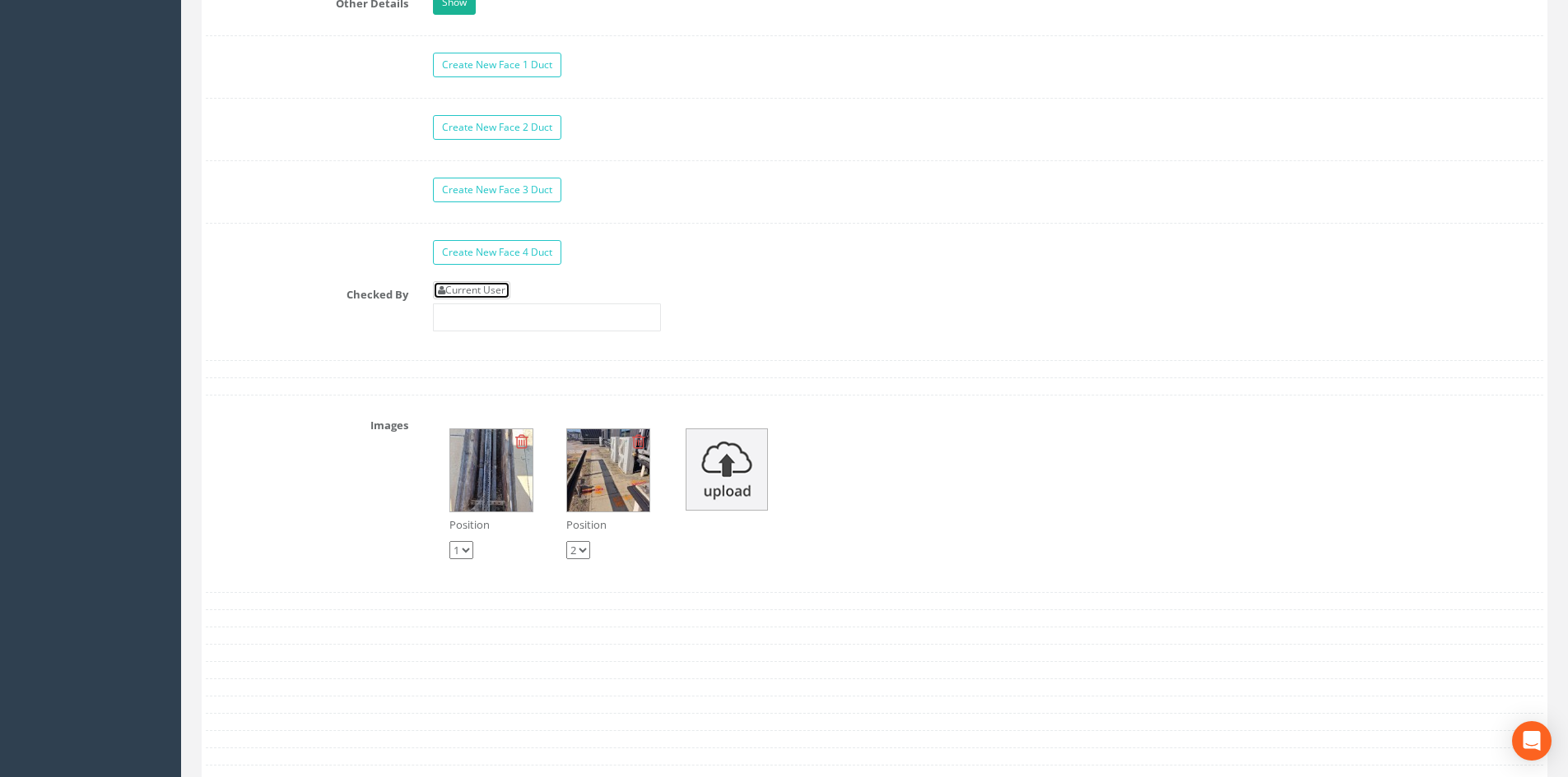
click at [496, 289] on link "Current User" at bounding box center [472, 290] width 77 height 18
type input "[PERSON_NAME]"
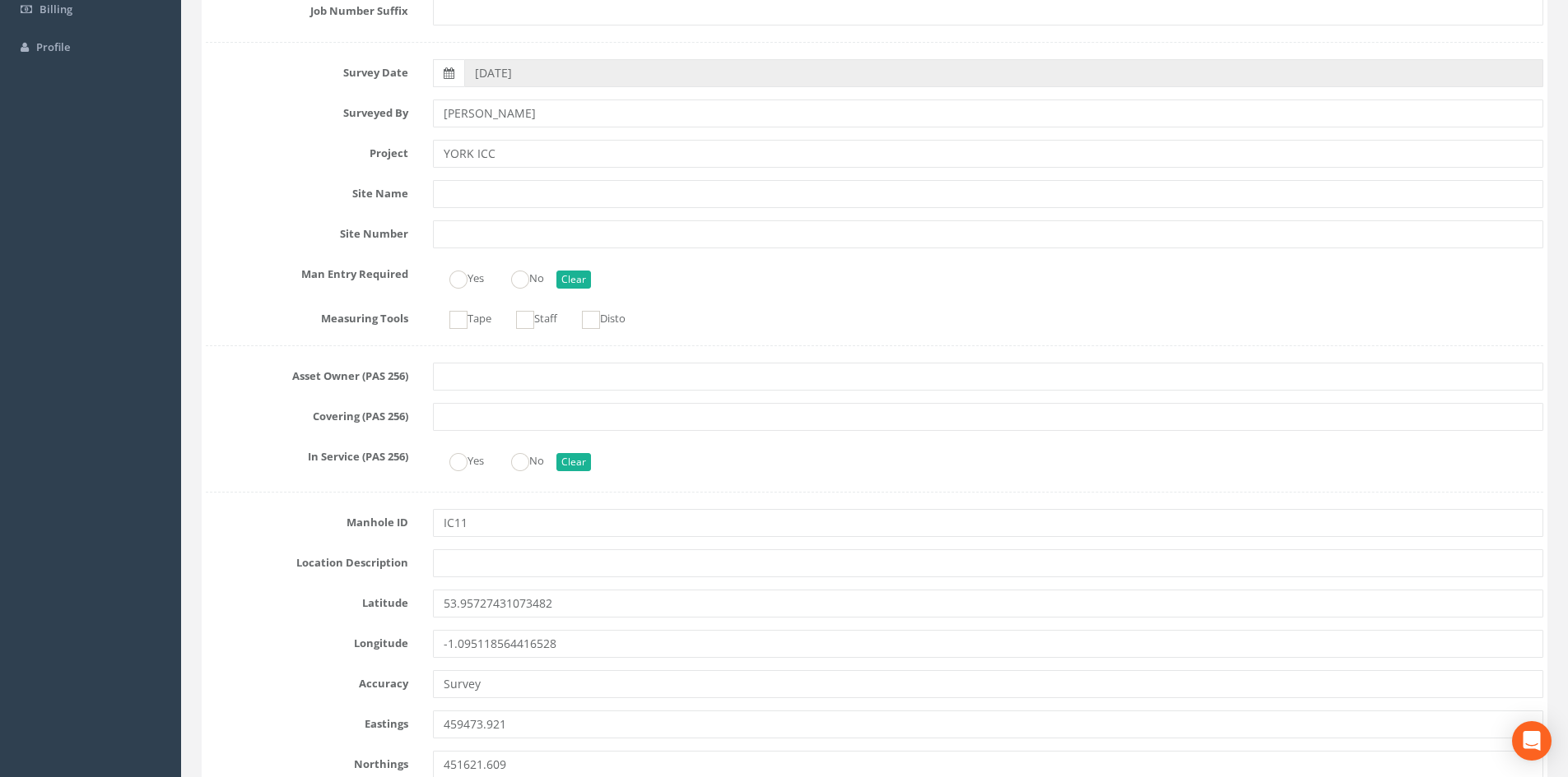
scroll to position [0, 0]
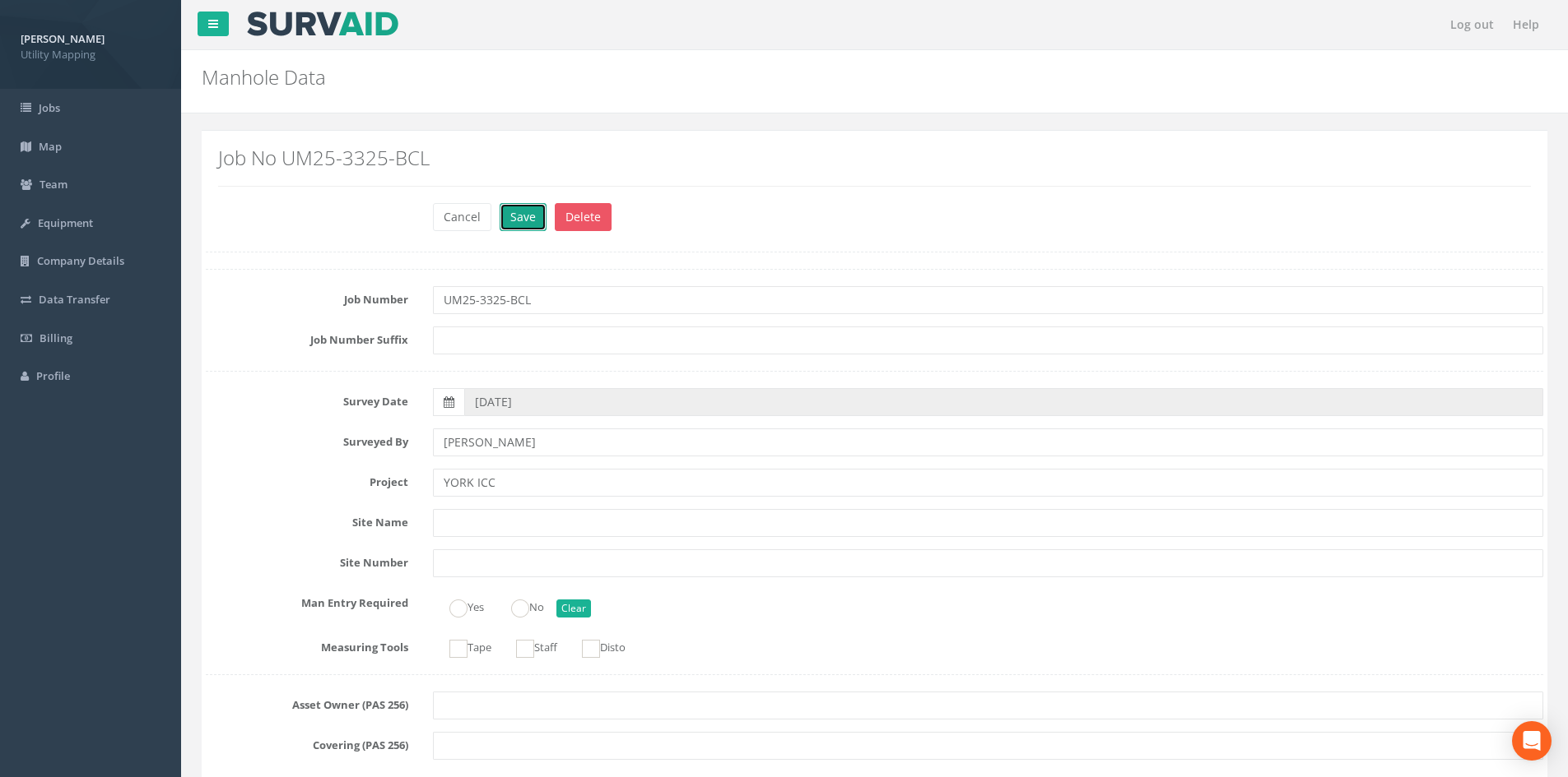
click at [539, 215] on button "Save" at bounding box center [523, 217] width 47 height 28
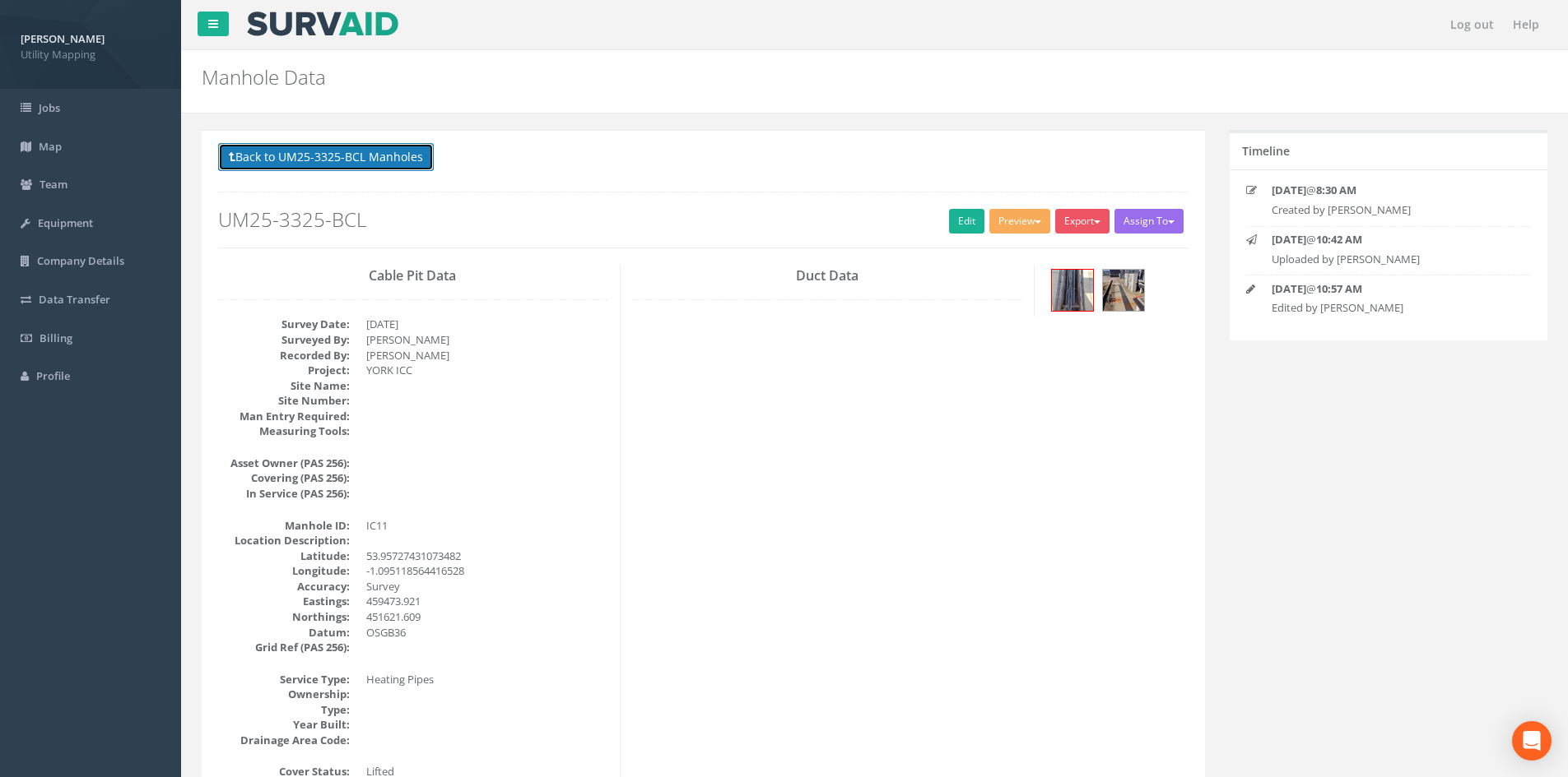
click at [304, 152] on button "Back to UM25-3325-BCL Manholes" at bounding box center [326, 157] width 216 height 28
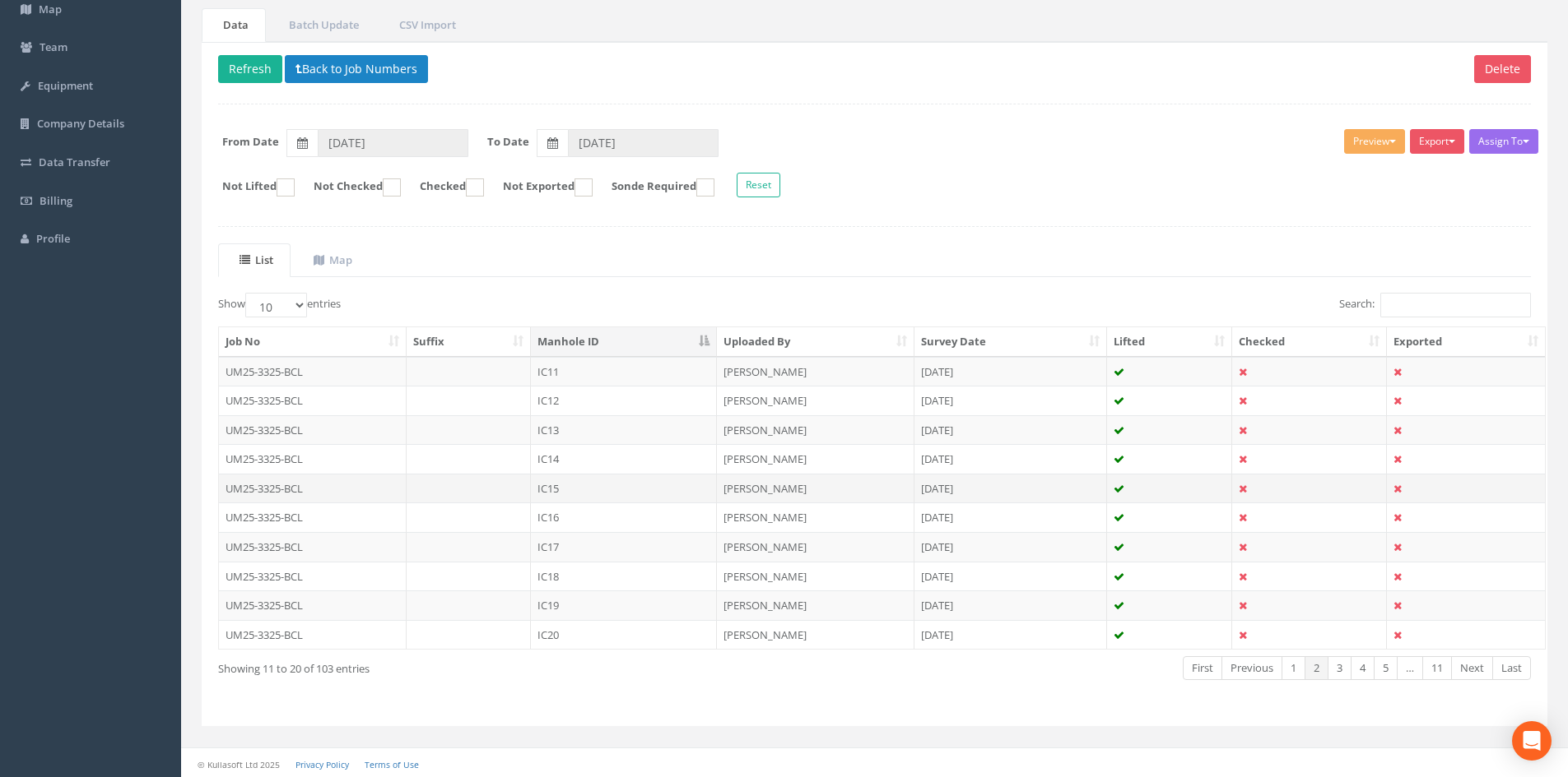
scroll to position [140, 0]
click at [618, 427] on td "IC13" at bounding box center [624, 427] width 186 height 30
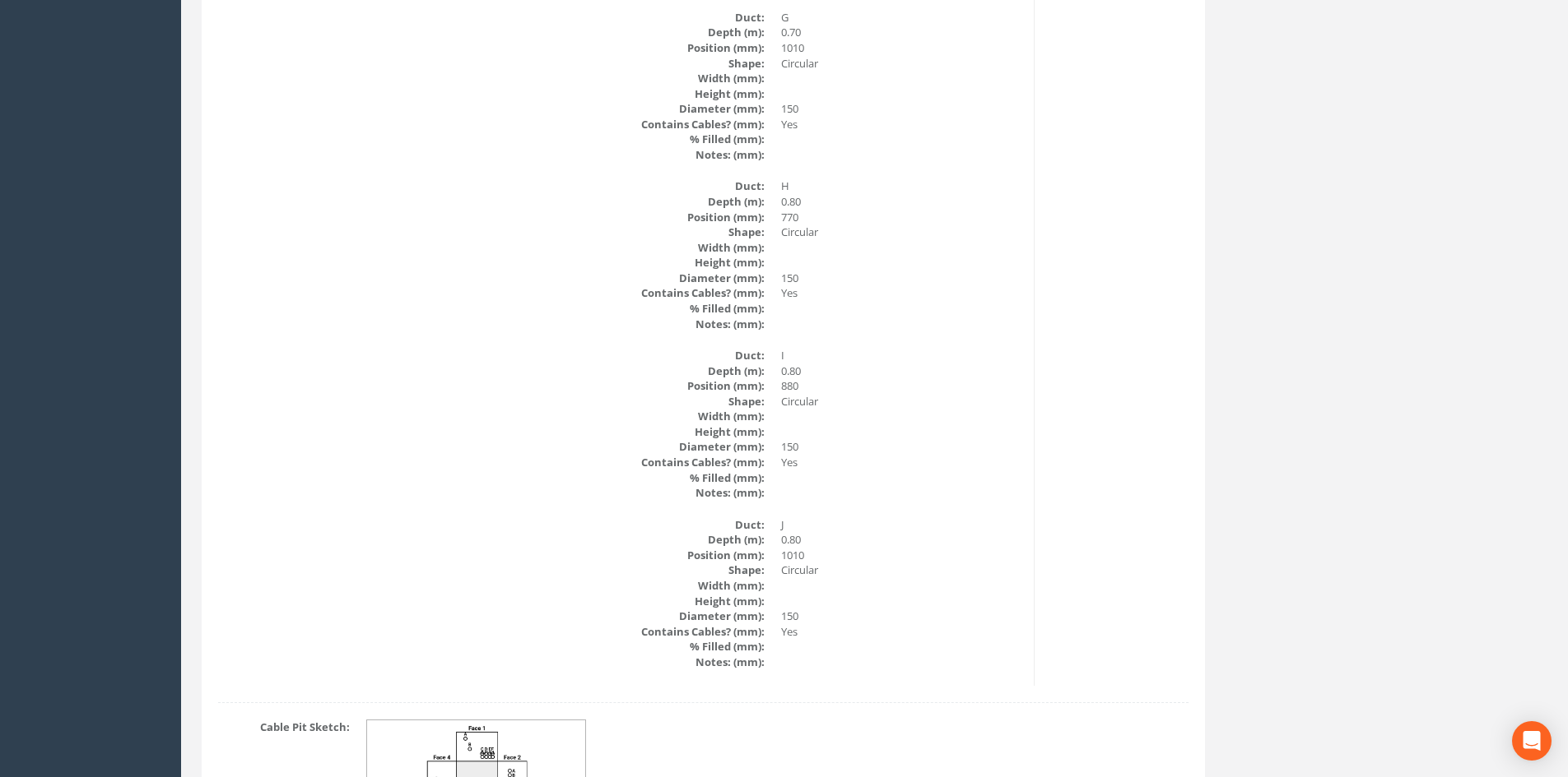
scroll to position [5229, 0]
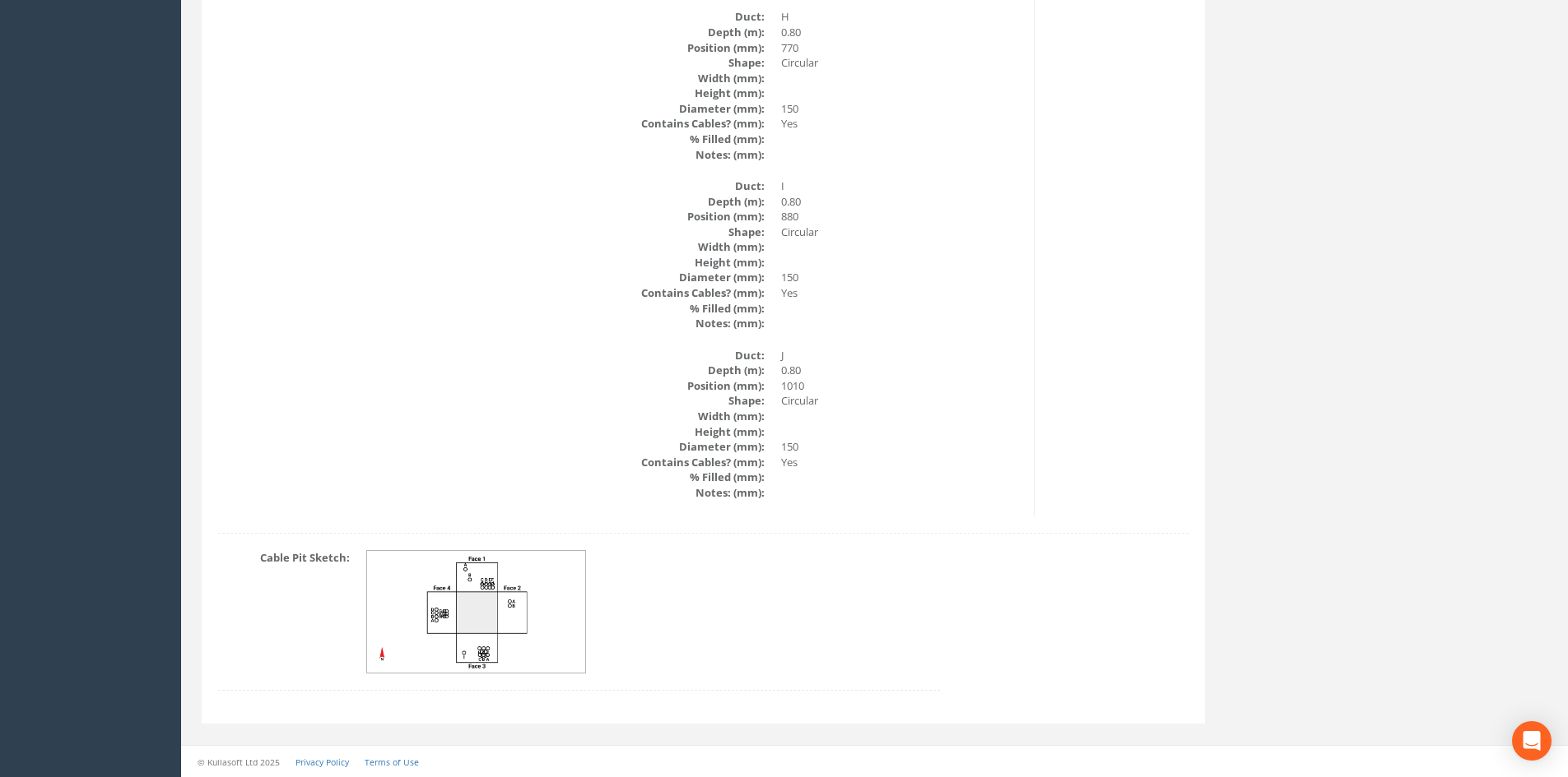
click at [540, 622] on img at bounding box center [477, 612] width 220 height 123
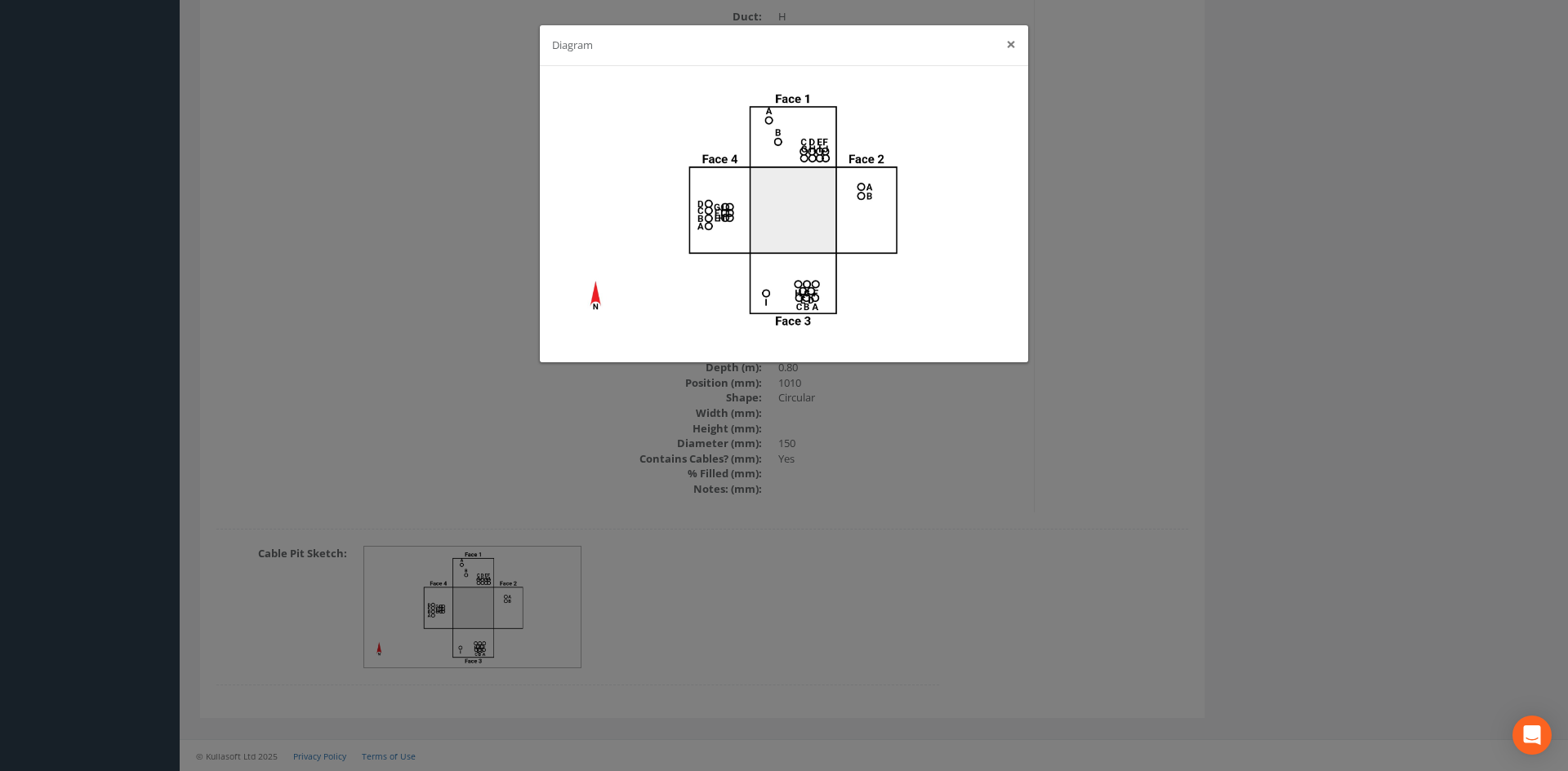
click at [1011, 37] on button "×" at bounding box center [1011, 44] width 10 height 17
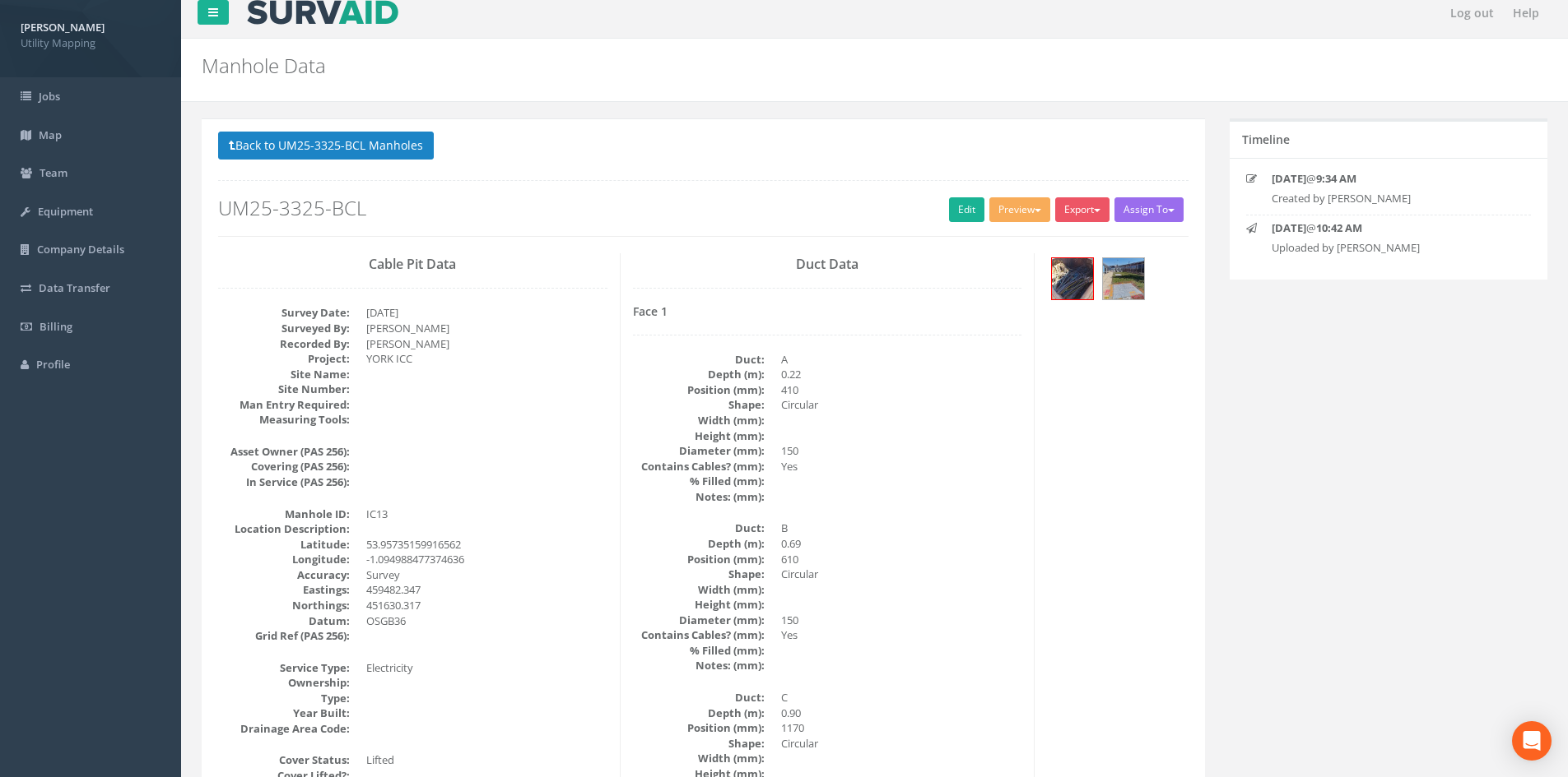
scroll to position [0, 0]
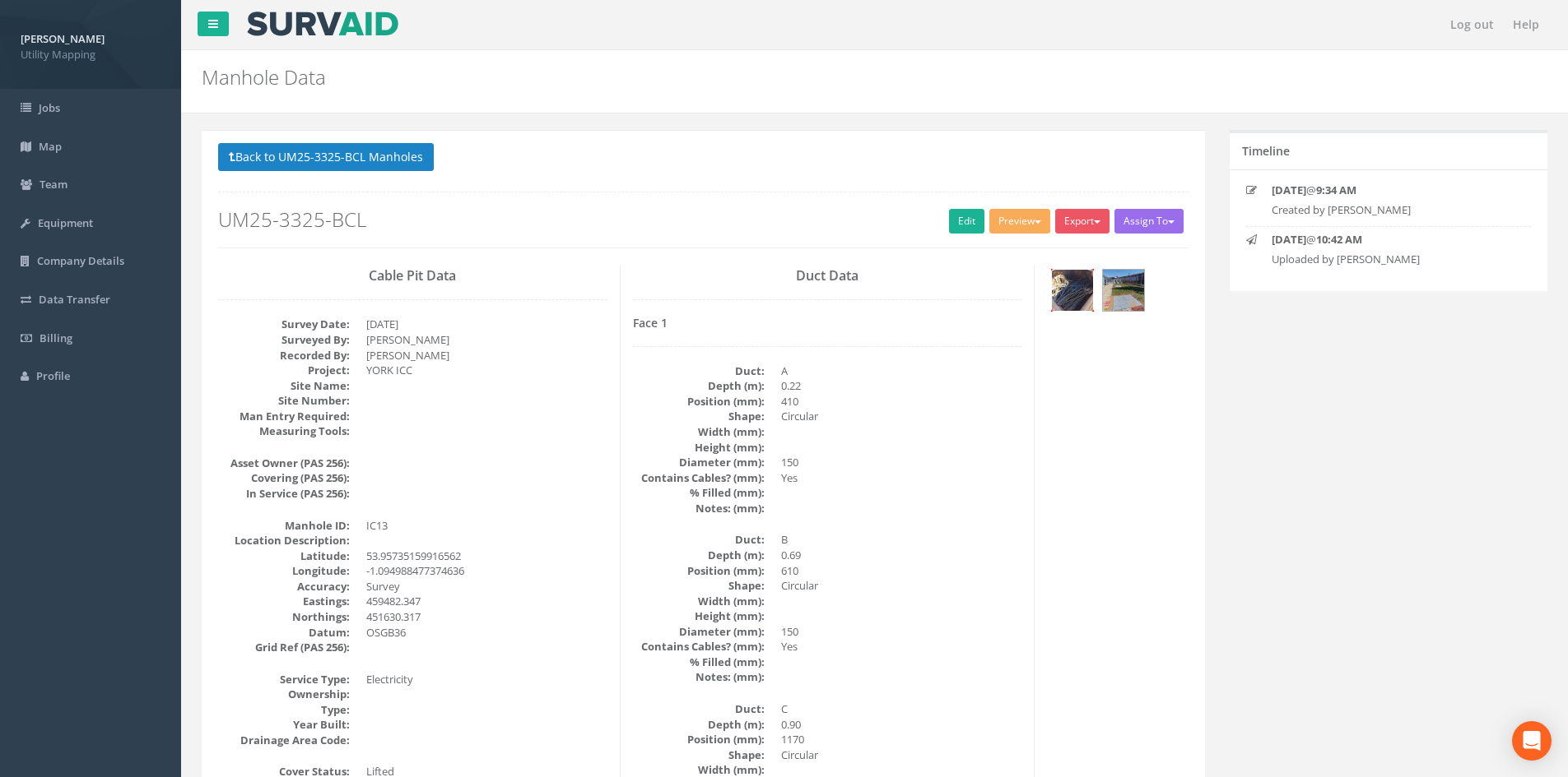
click at [1076, 283] on img at bounding box center [1072, 290] width 41 height 41
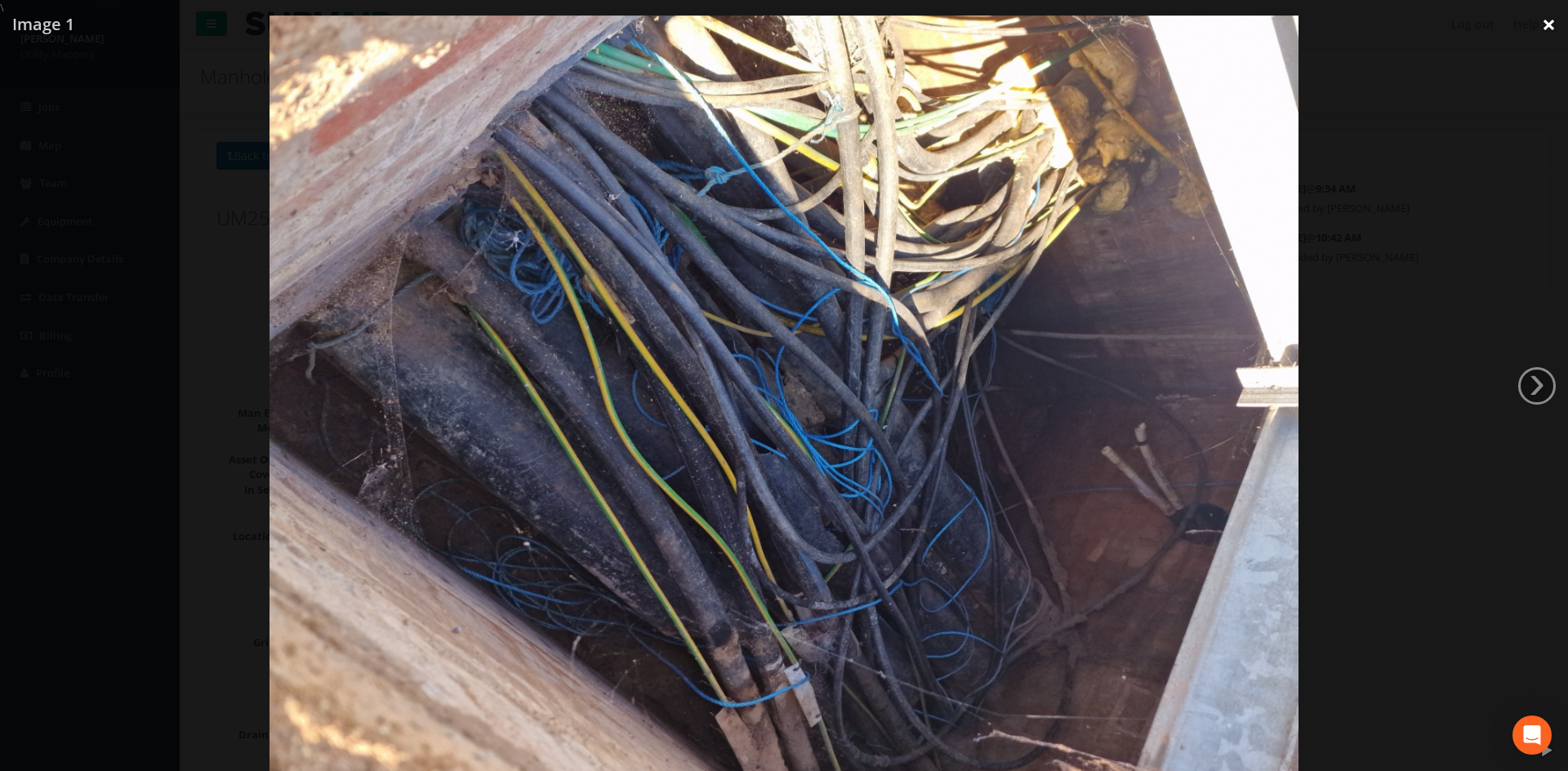
click at [1552, 17] on link "×" at bounding box center [1549, 24] width 38 height 49
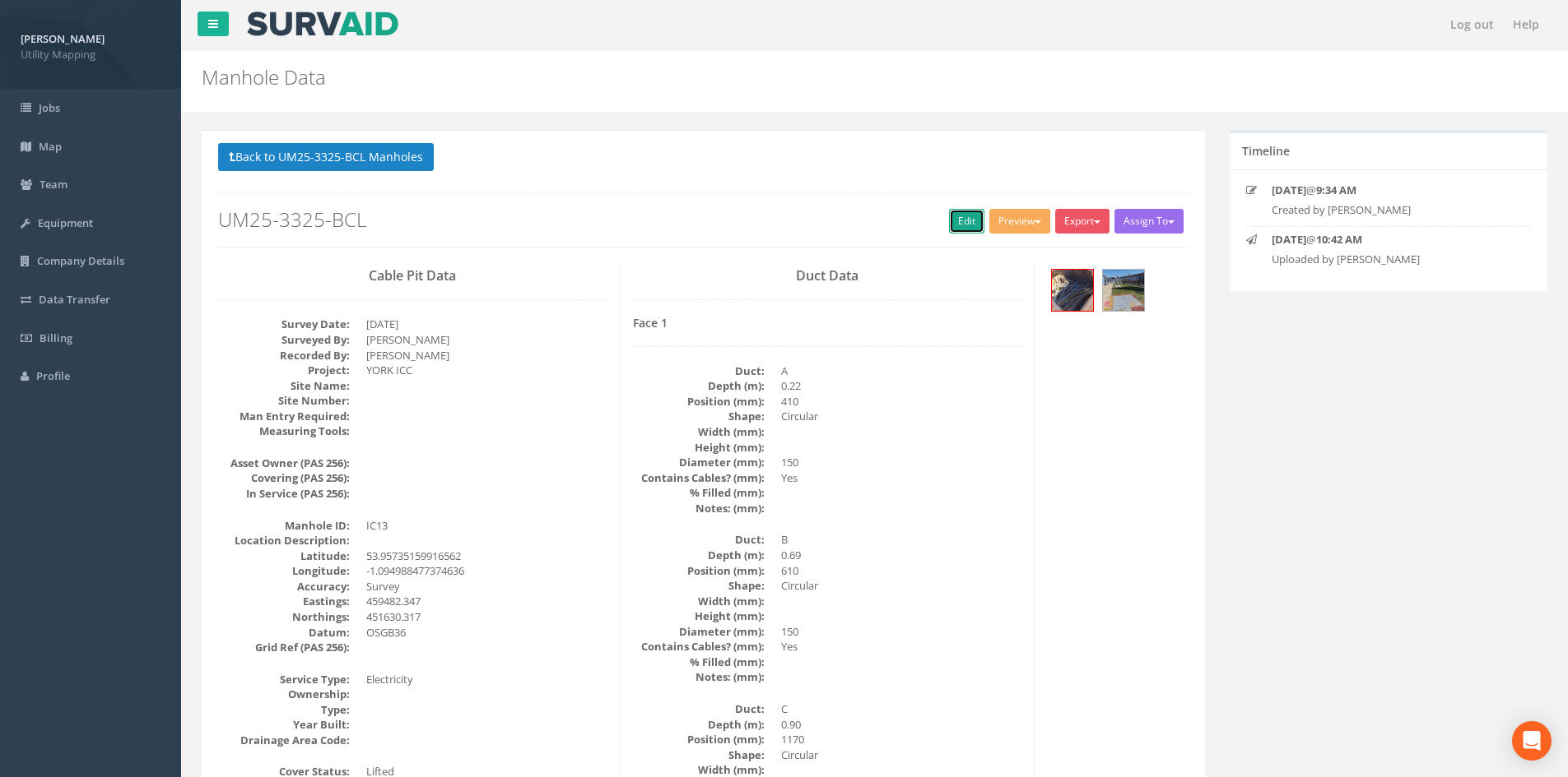
click at [970, 223] on link "Edit" at bounding box center [967, 222] width 35 height 25
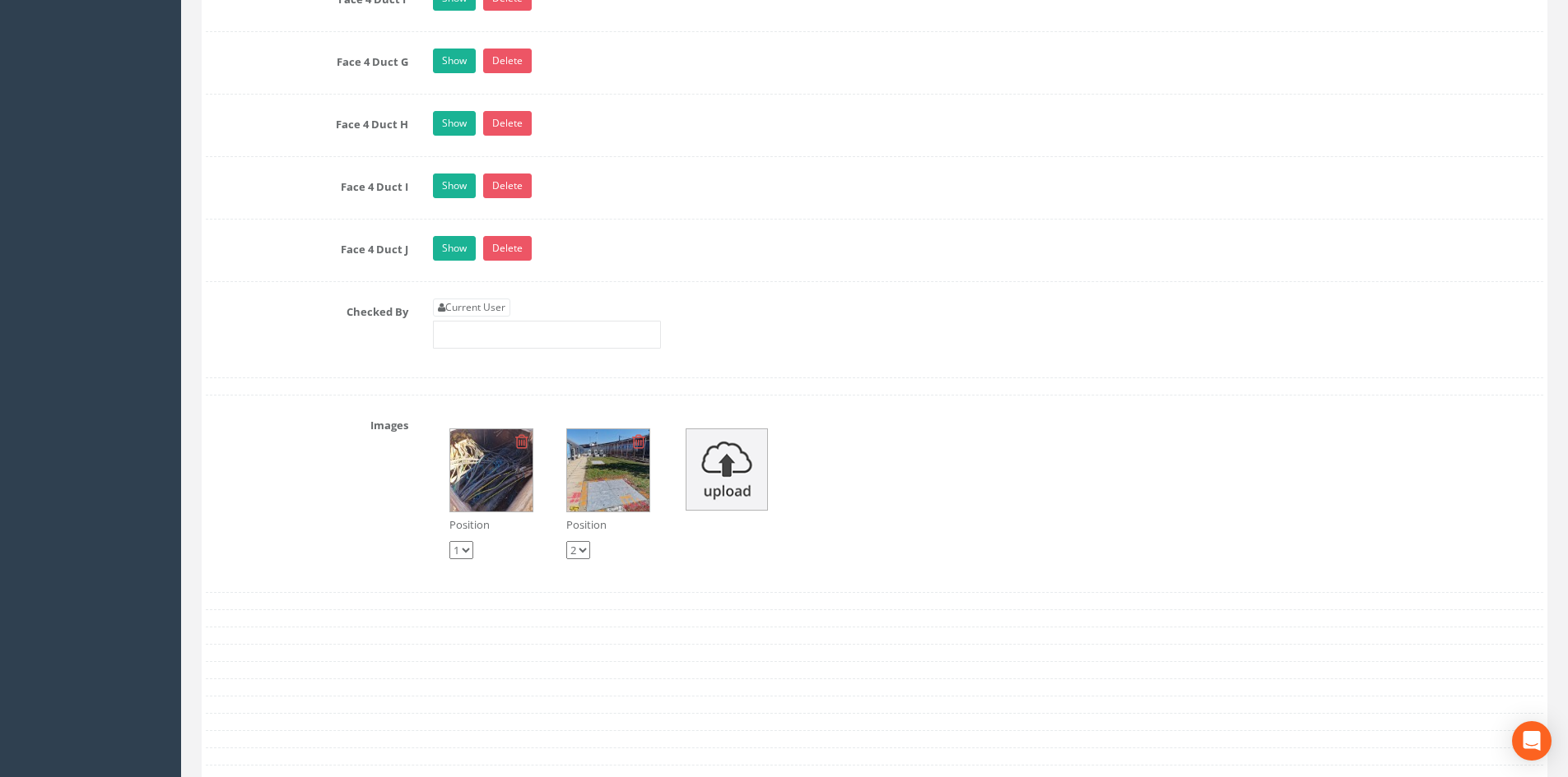
scroll to position [4607, 0]
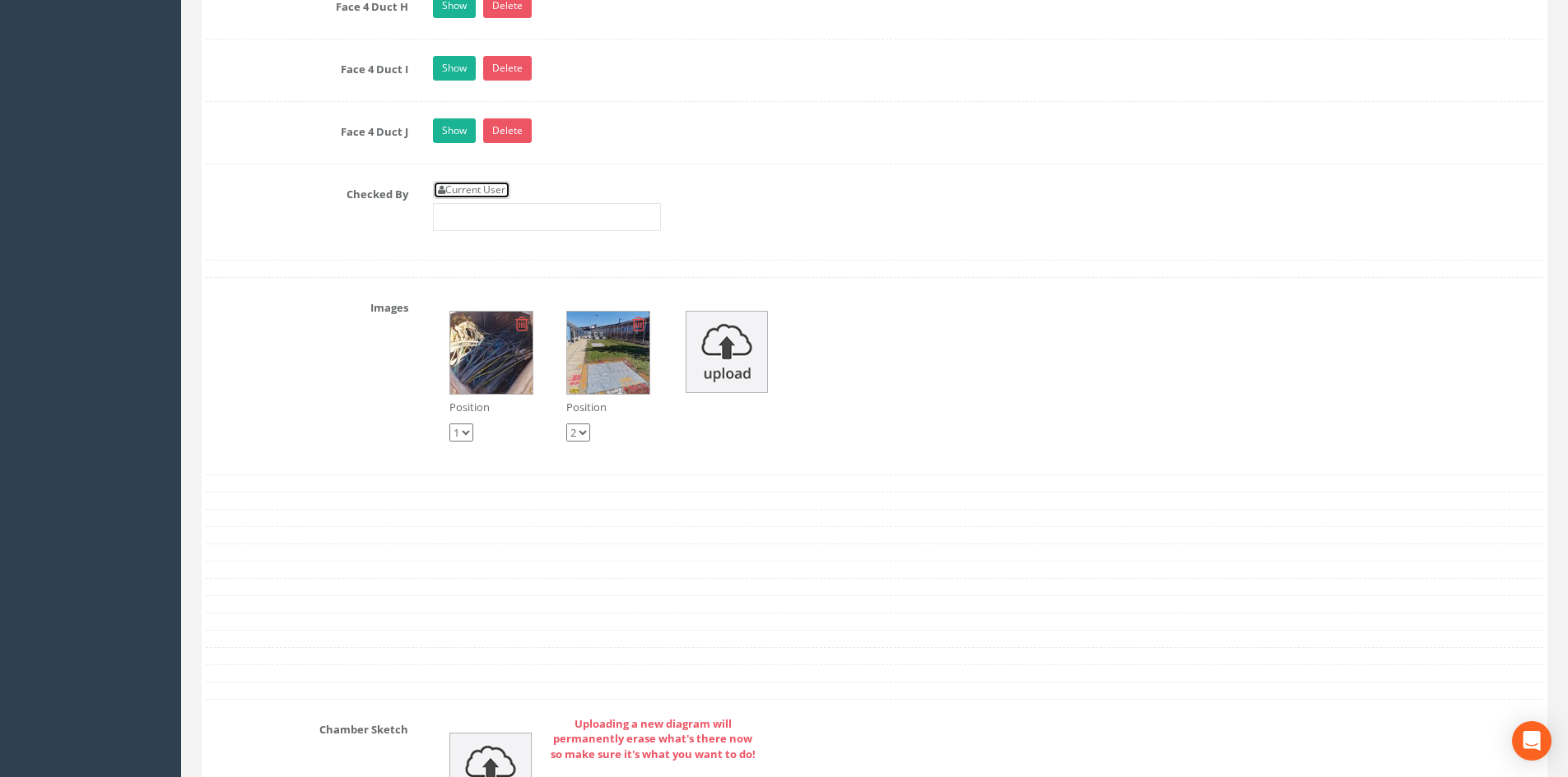
click at [486, 192] on link "Current User" at bounding box center [472, 190] width 77 height 18
type input "[PERSON_NAME]"
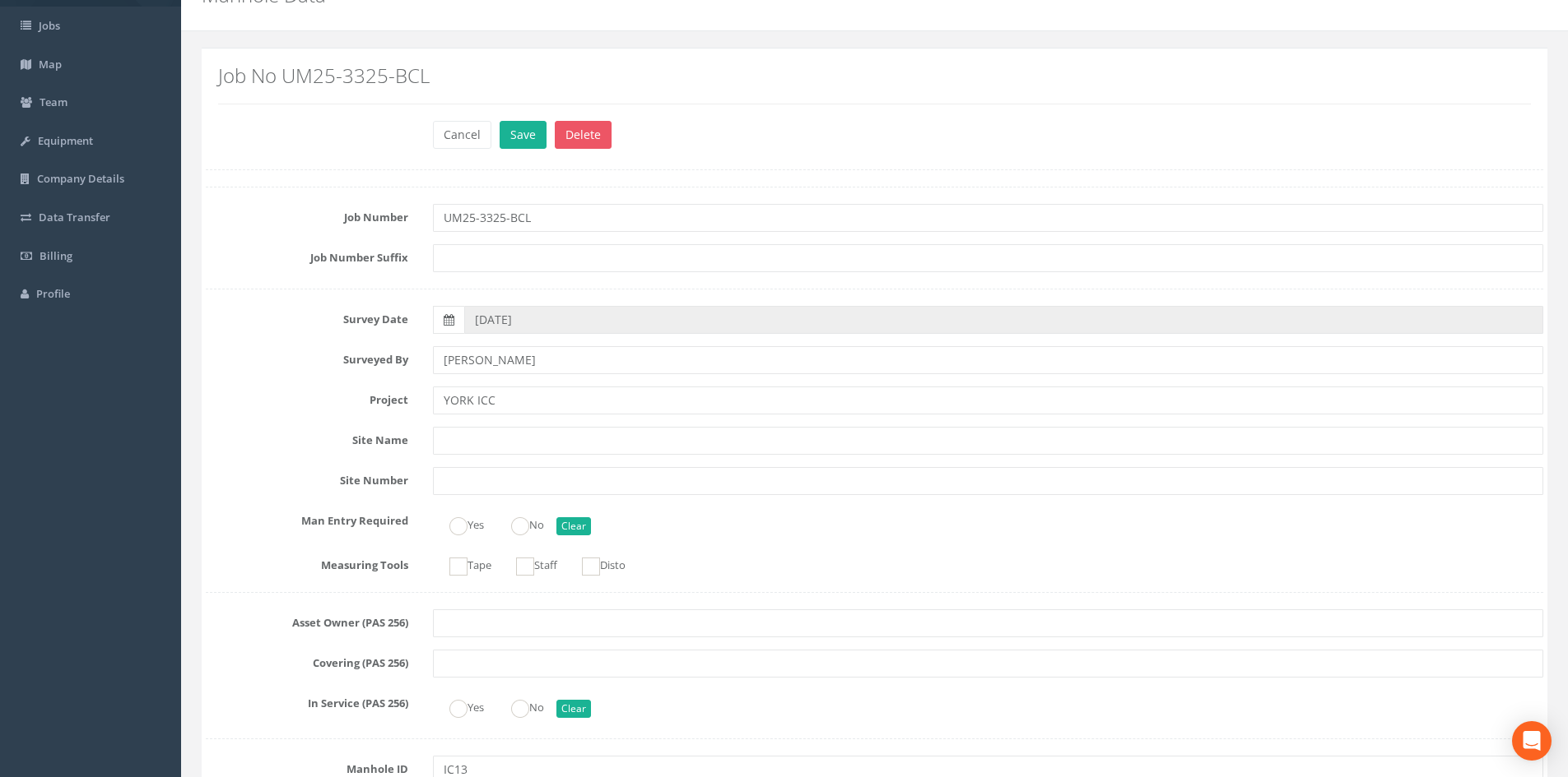
scroll to position [0, 0]
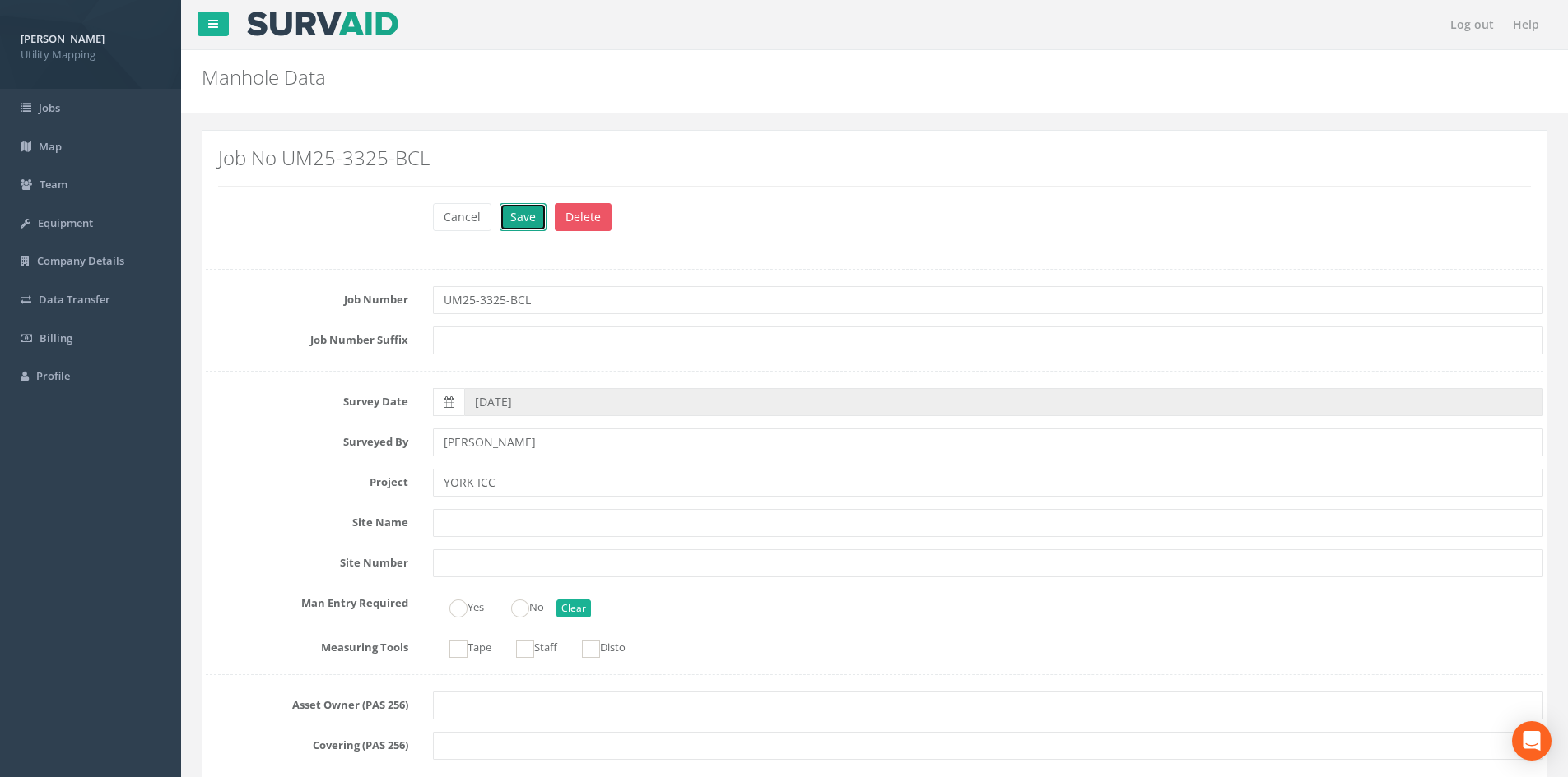
click at [527, 220] on button "Save" at bounding box center [523, 217] width 47 height 28
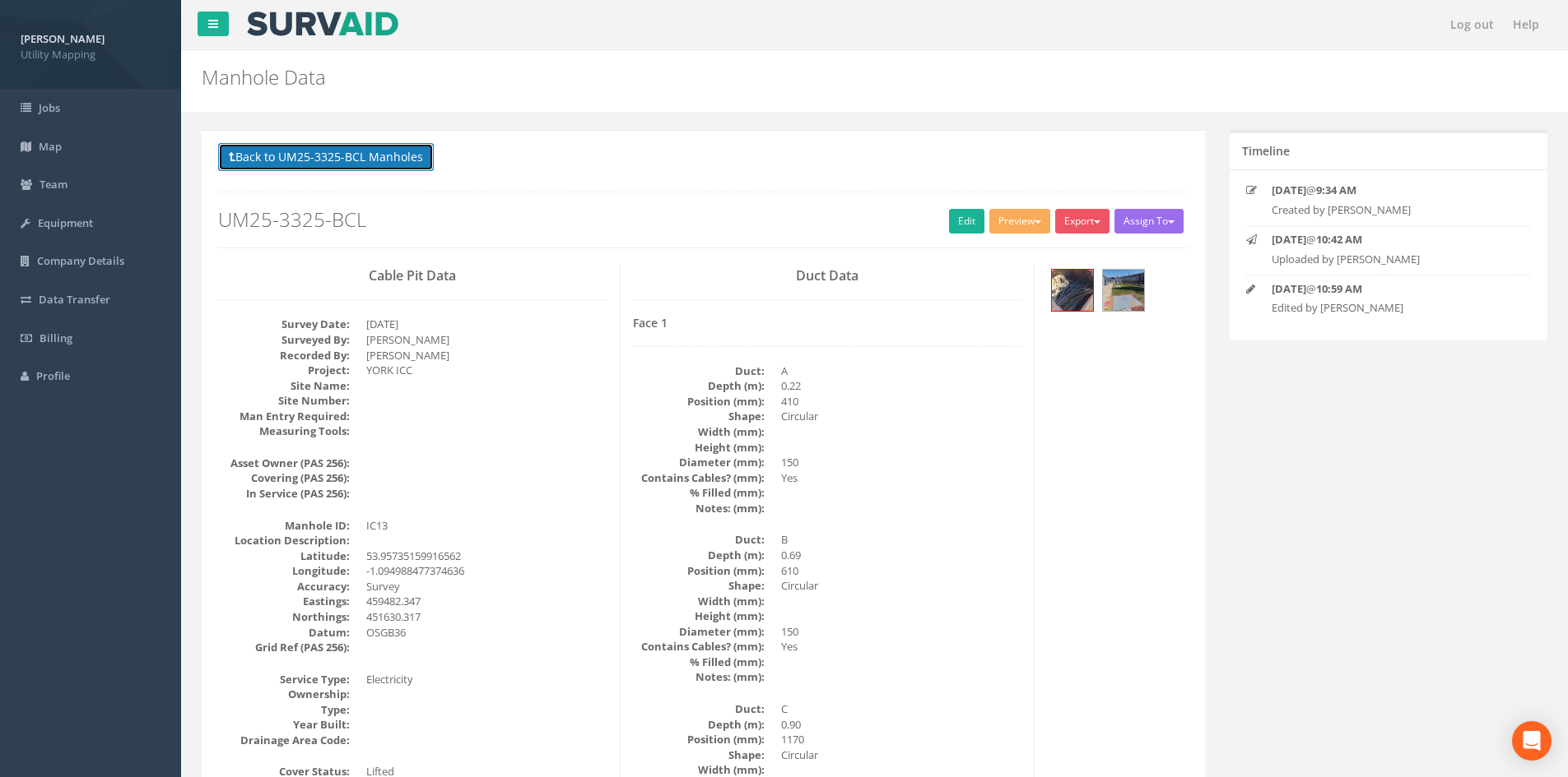
click at [395, 155] on button "Back to UM25-3325-BCL Manholes" at bounding box center [326, 157] width 216 height 28
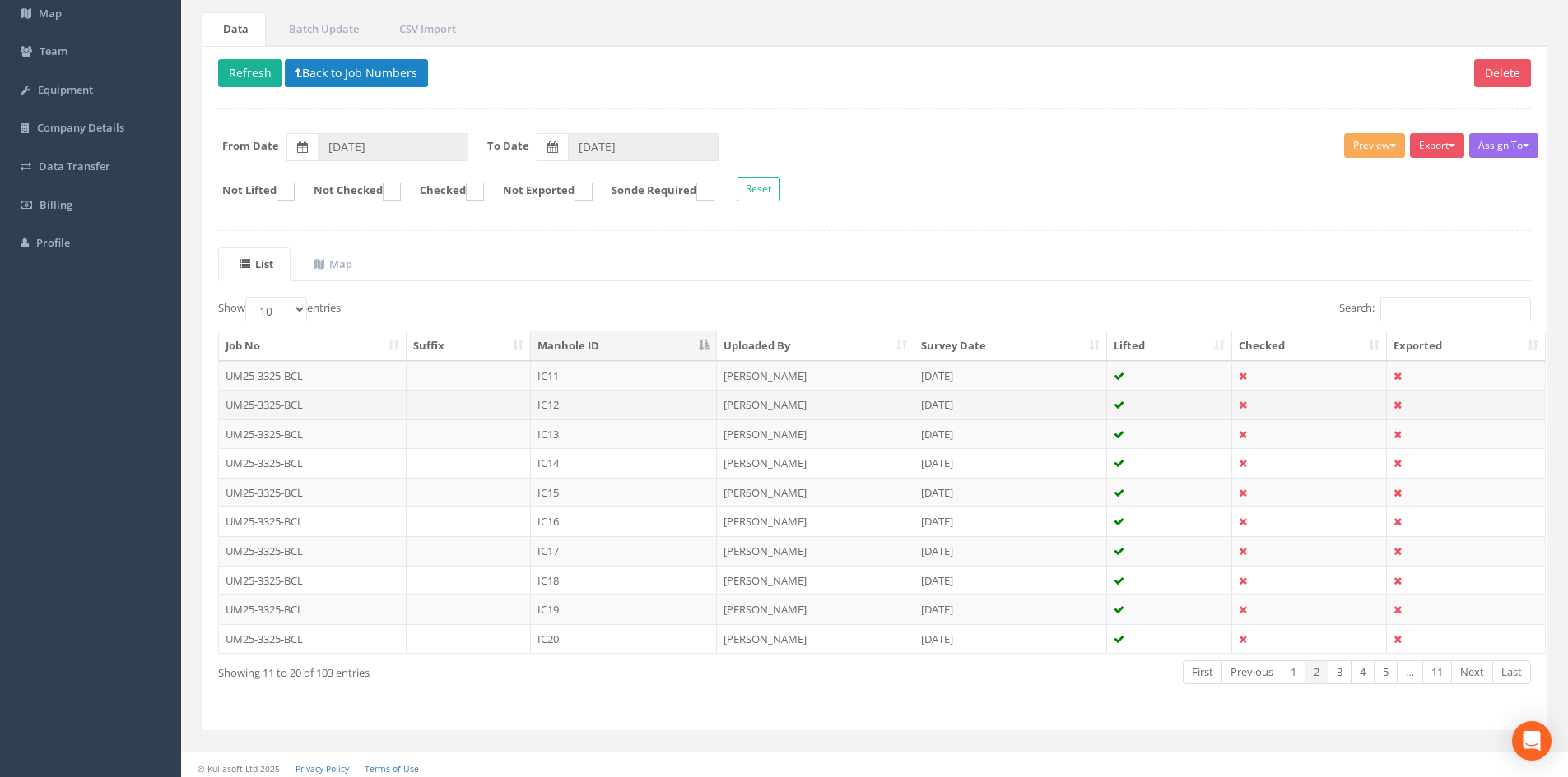
scroll to position [140, 0]
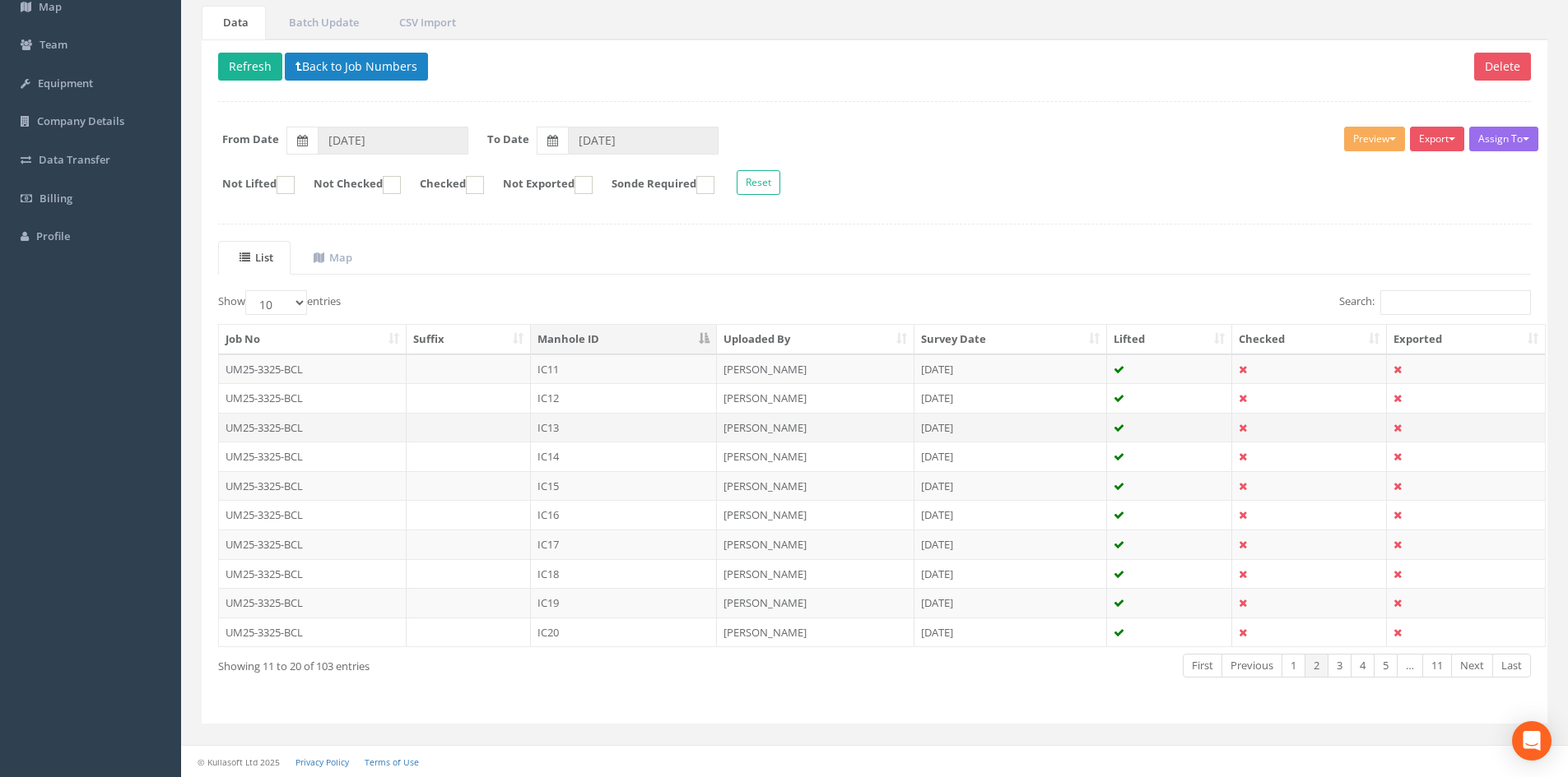
click at [634, 439] on td "IC13" at bounding box center [624, 427] width 186 height 30
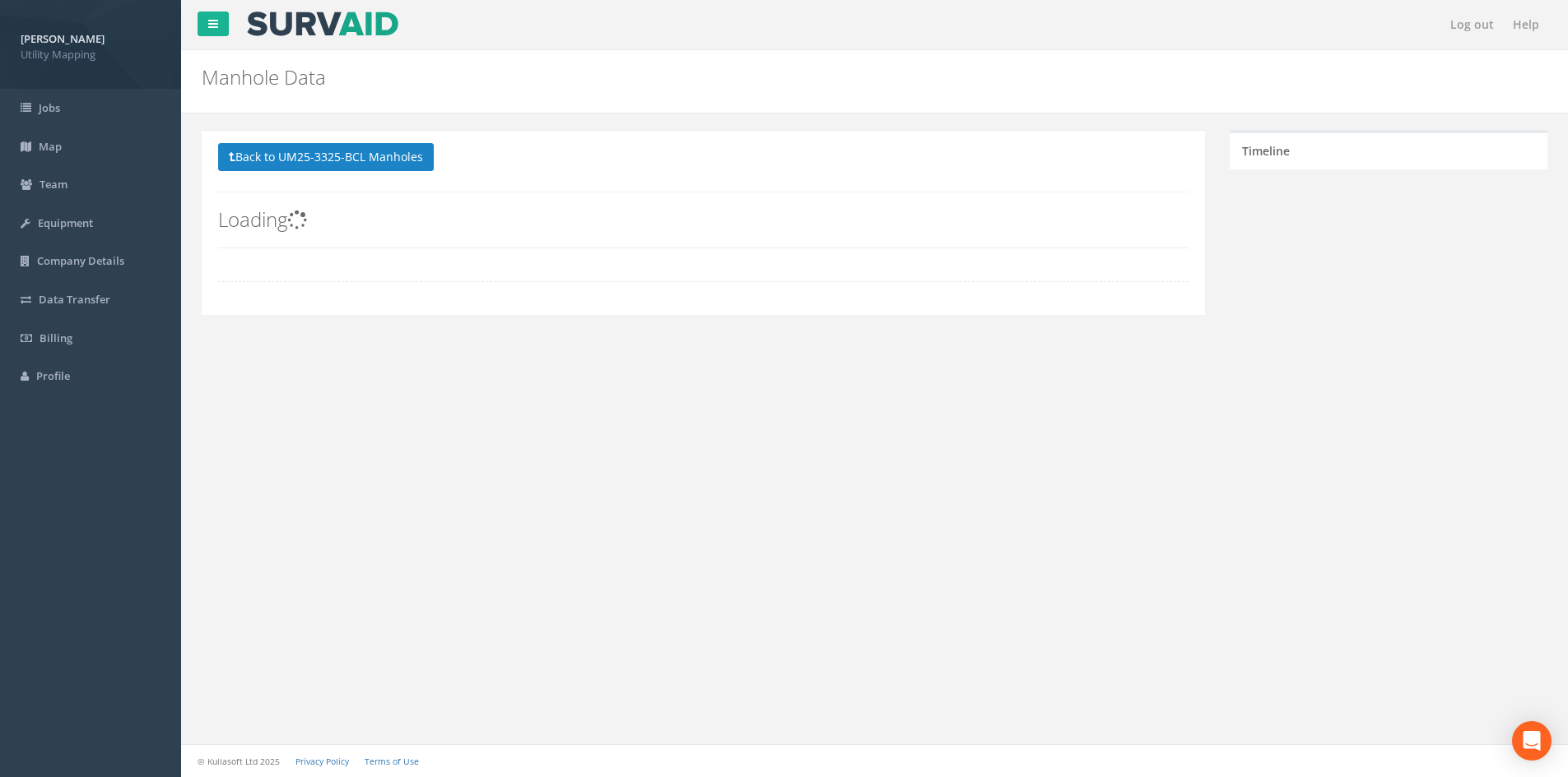
scroll to position [0, 0]
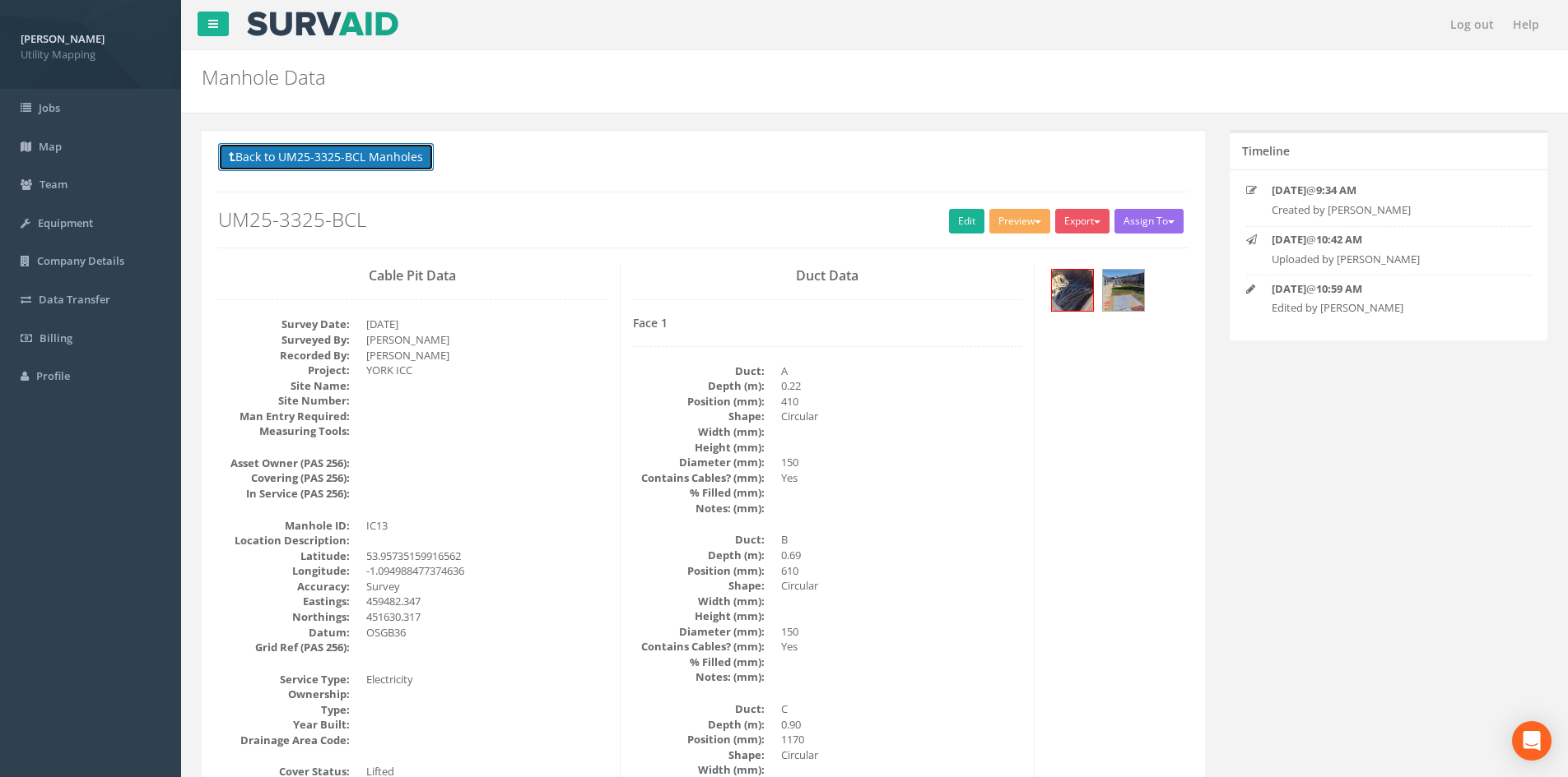
click at [272, 154] on button "Back to UM25-3325-BCL Manholes" at bounding box center [326, 157] width 216 height 28
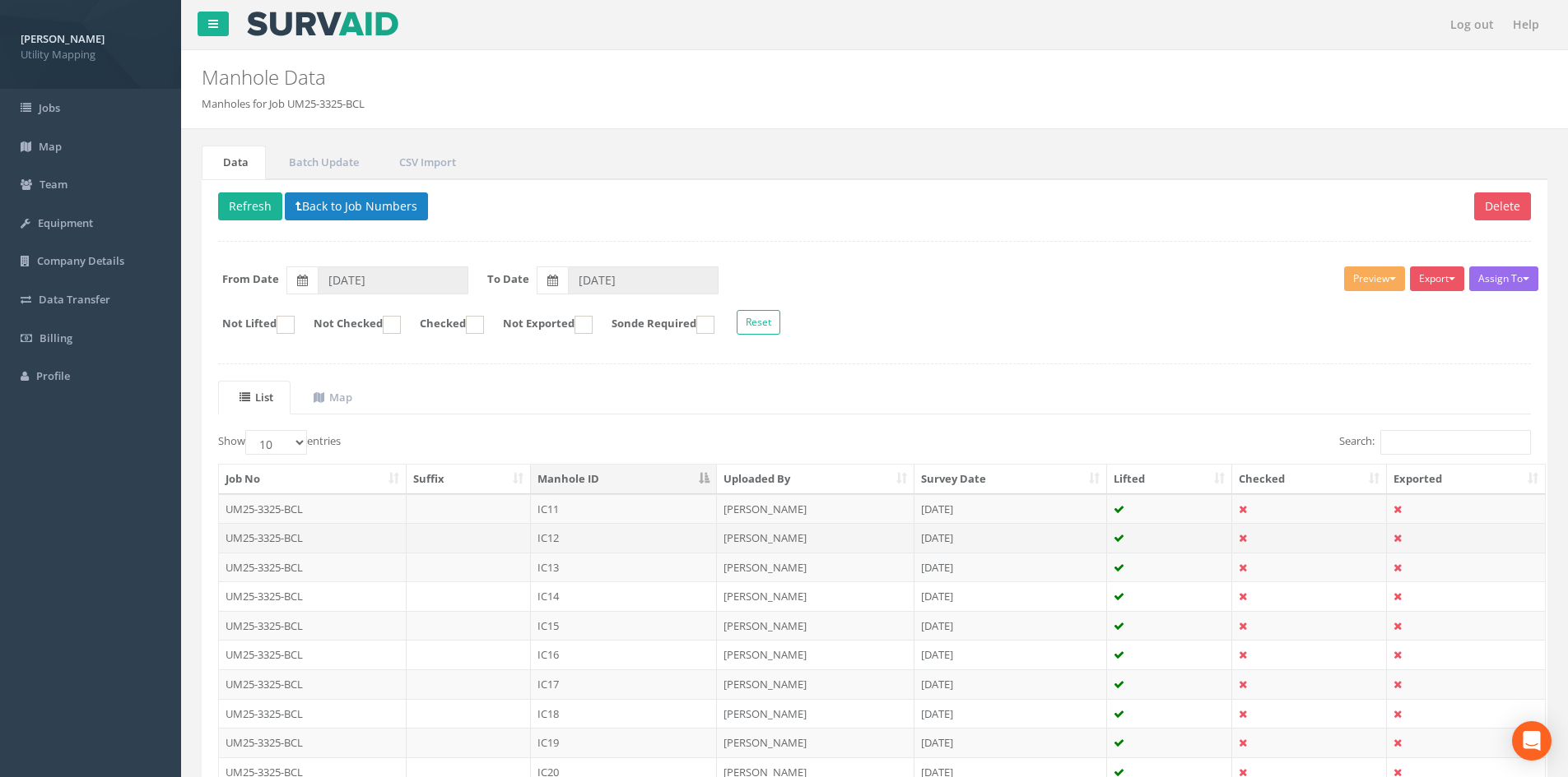
click at [637, 539] on td "IC12" at bounding box center [624, 538] width 186 height 30
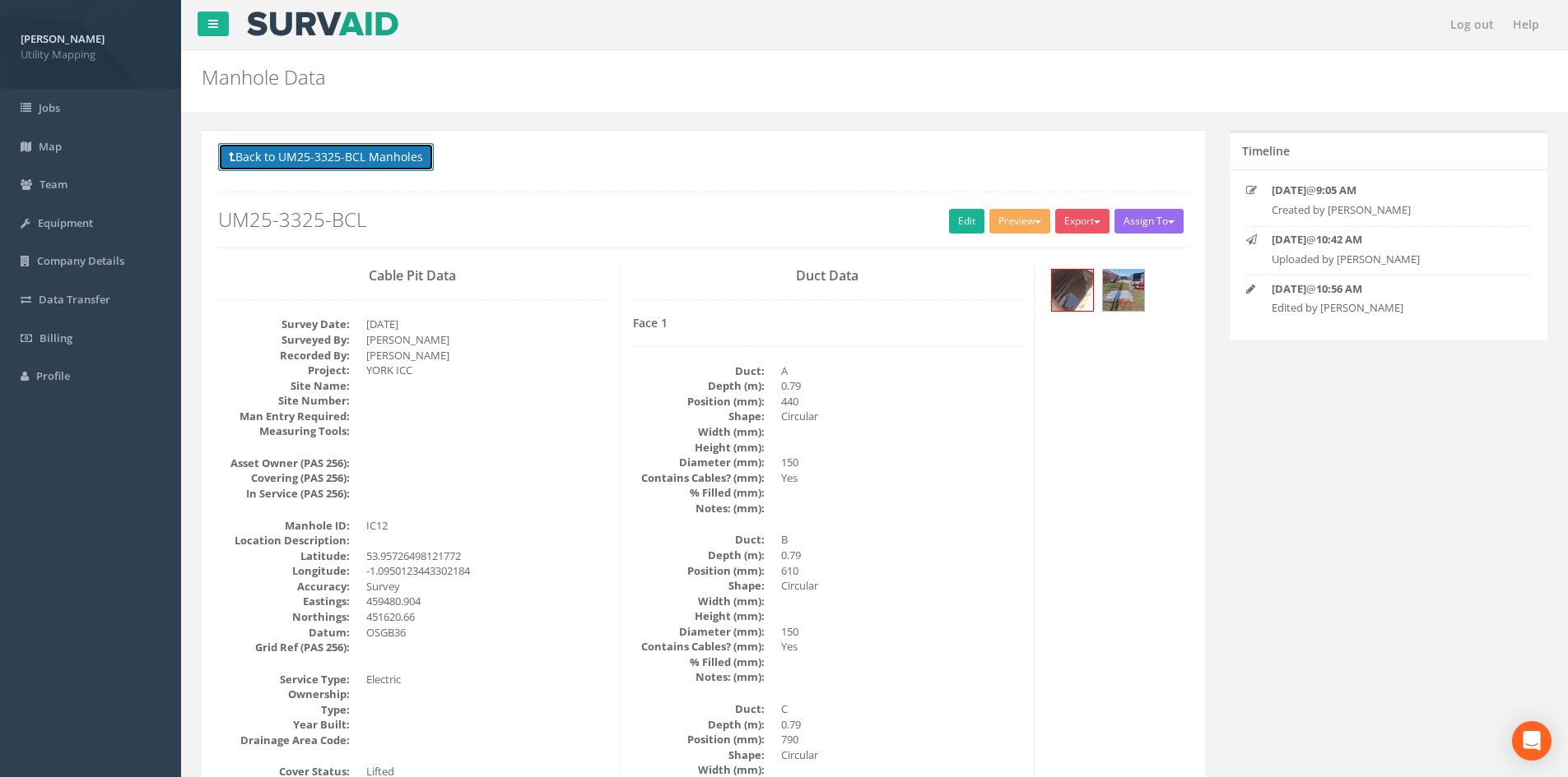
click at [386, 166] on button "Back to UM25-3325-BCL Manholes" at bounding box center [326, 157] width 216 height 28
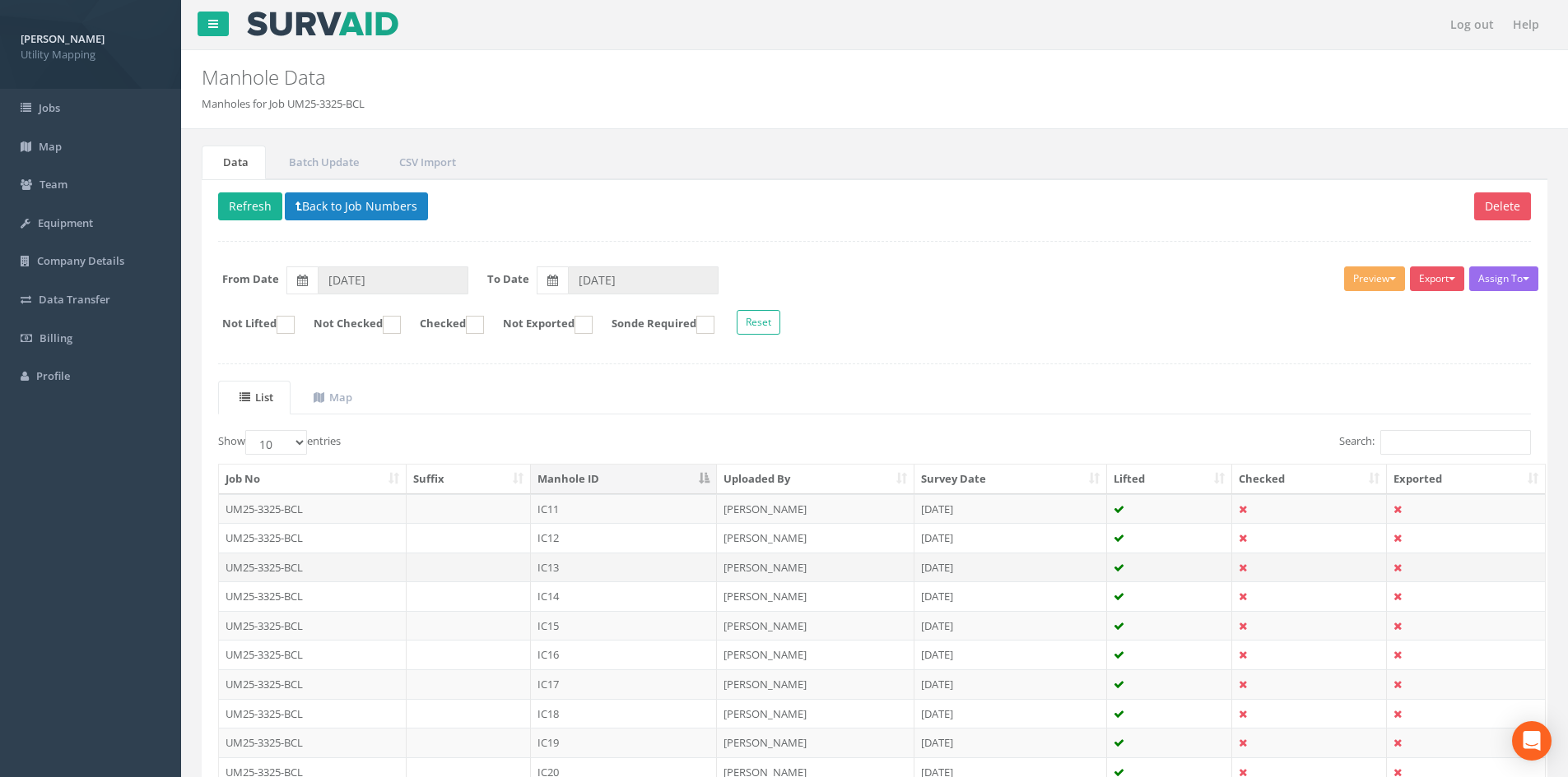
click at [625, 572] on td "IC13" at bounding box center [624, 568] width 186 height 30
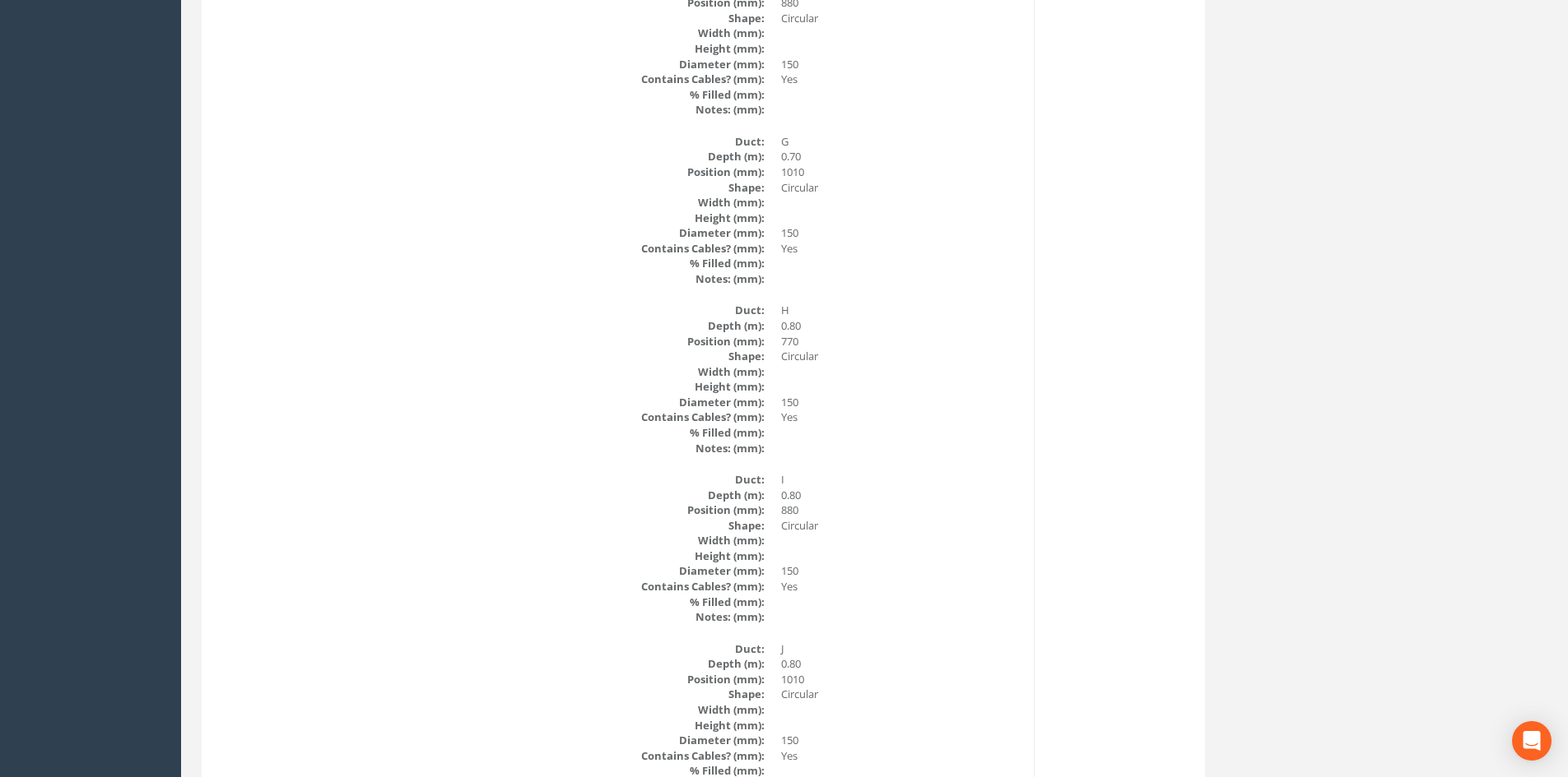
scroll to position [5229, 0]
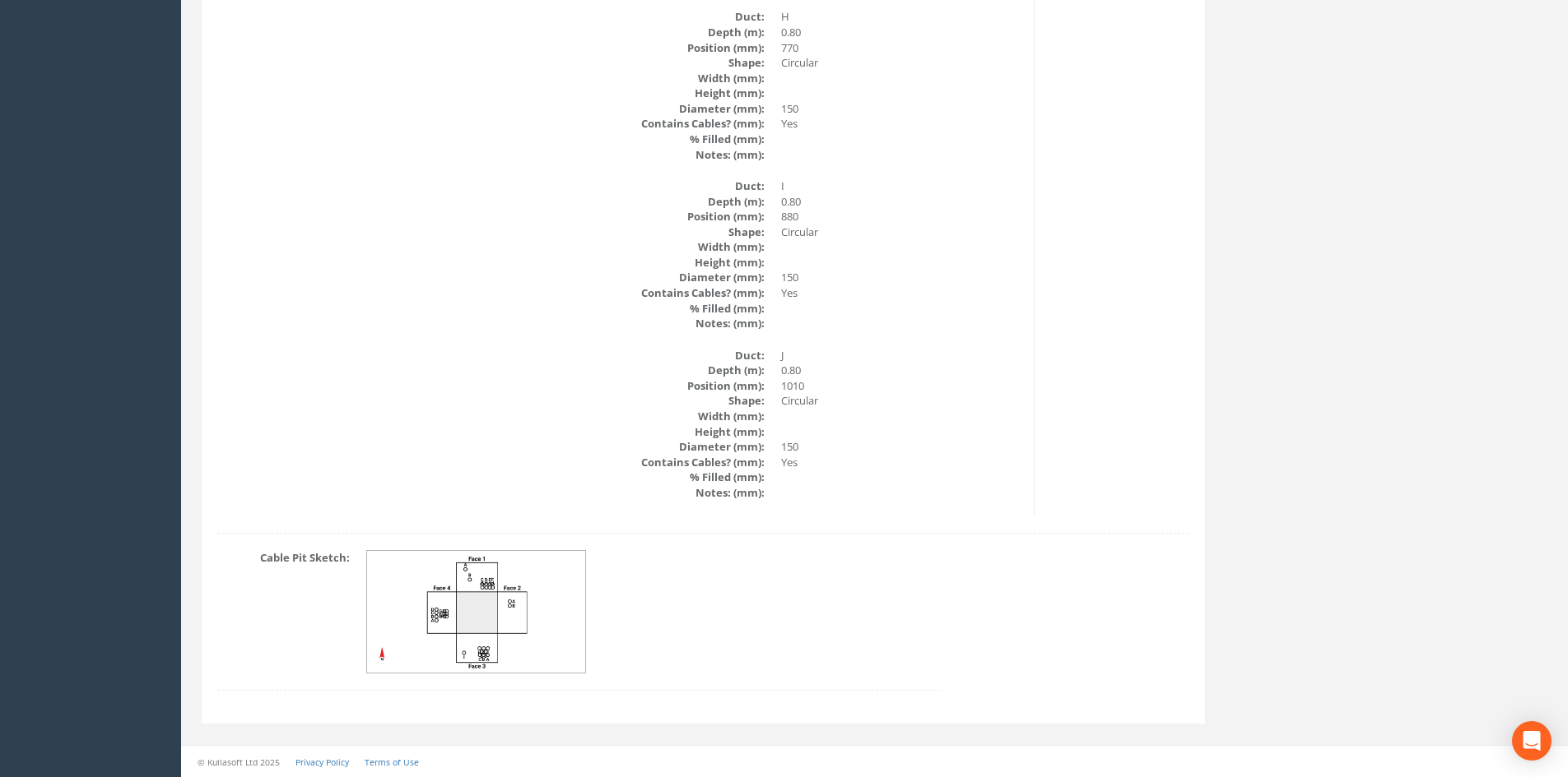
click at [456, 613] on img at bounding box center [477, 612] width 220 height 123
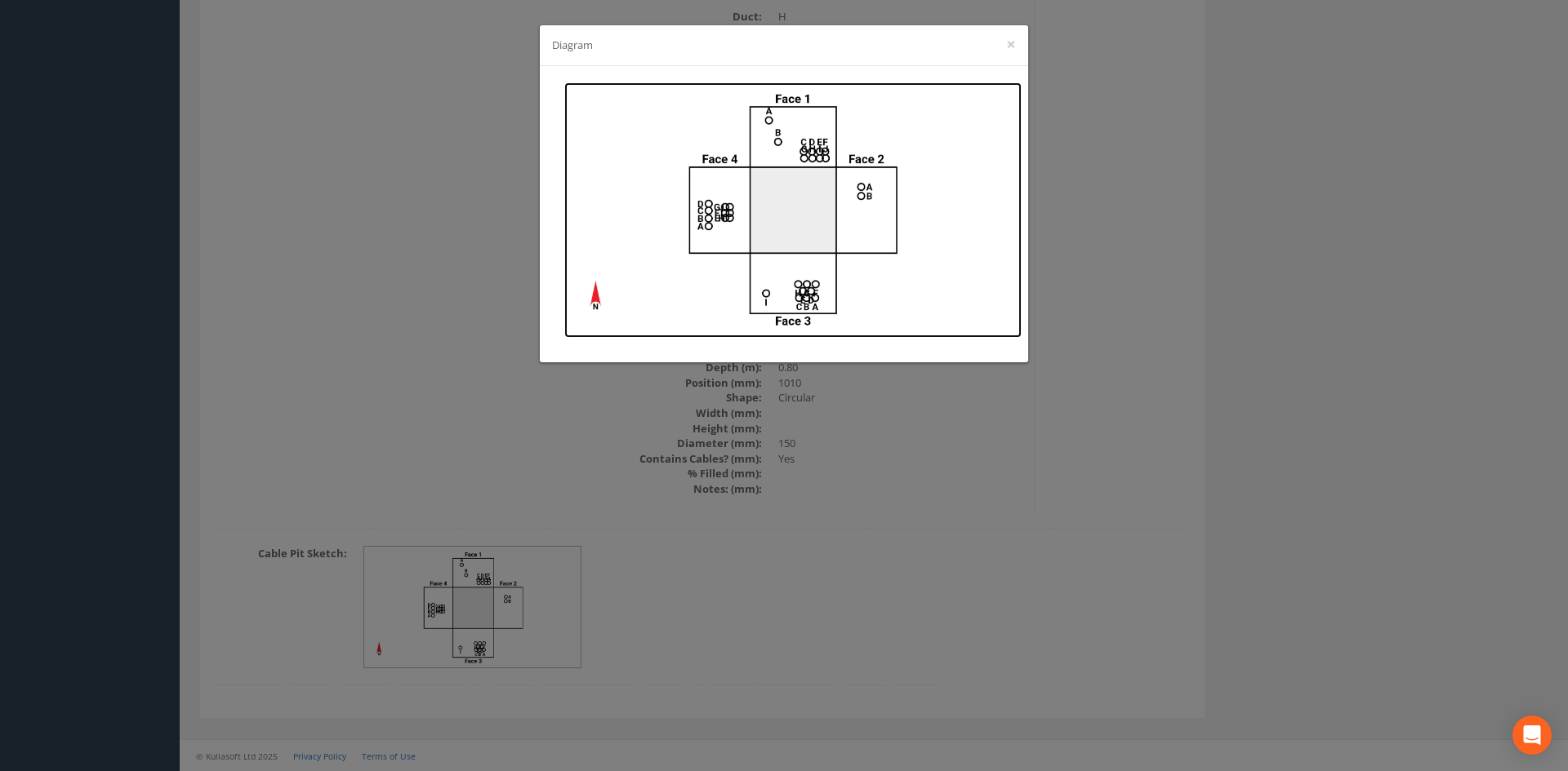
click at [737, 206] on img at bounding box center [793, 210] width 457 height 256
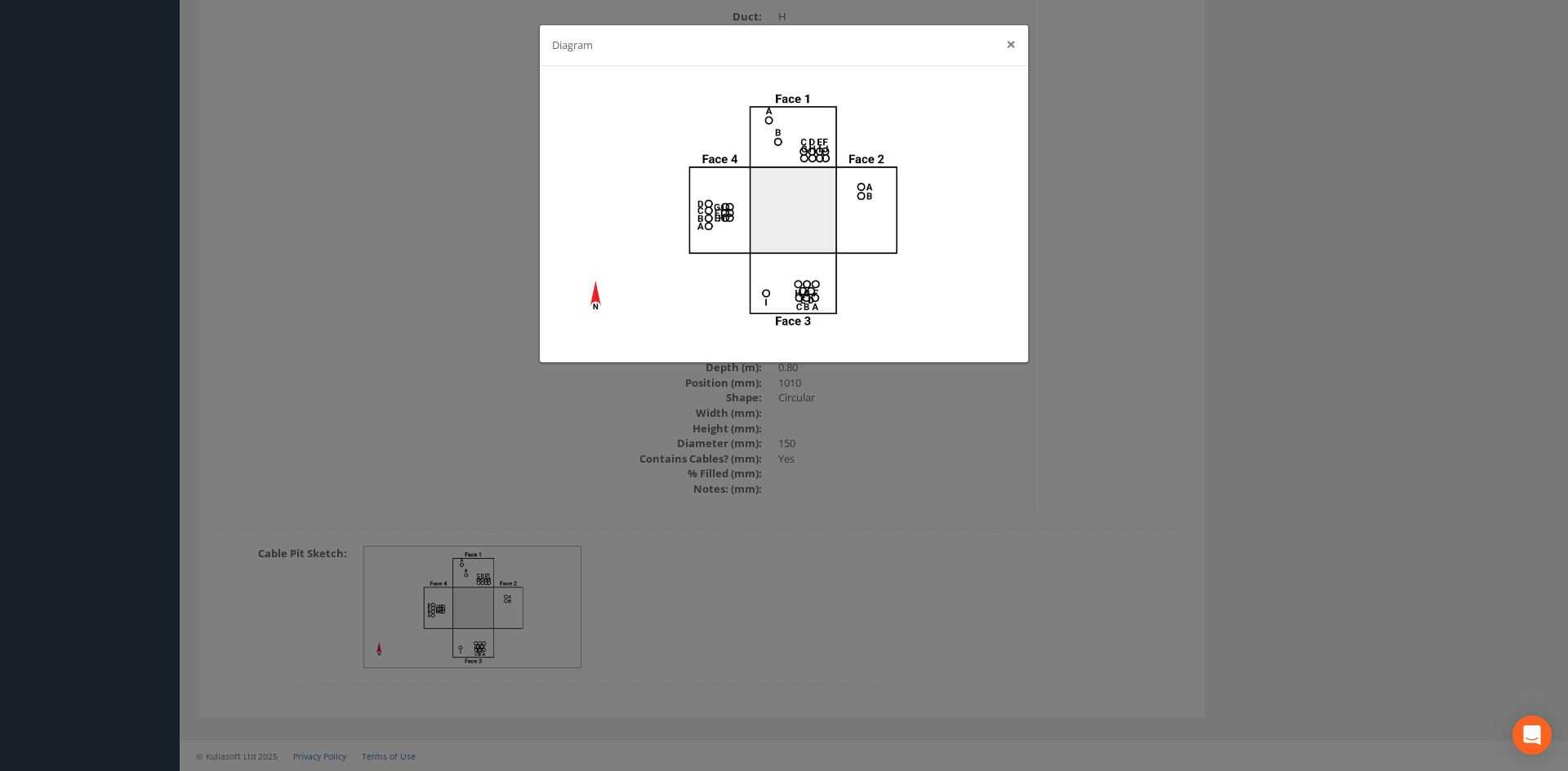
drag, startPoint x: 1005, startPoint y: 44, endPoint x: 1013, endPoint y: 45, distance: 8.1
click at [1011, 45] on button "×" at bounding box center [1011, 44] width 10 height 17
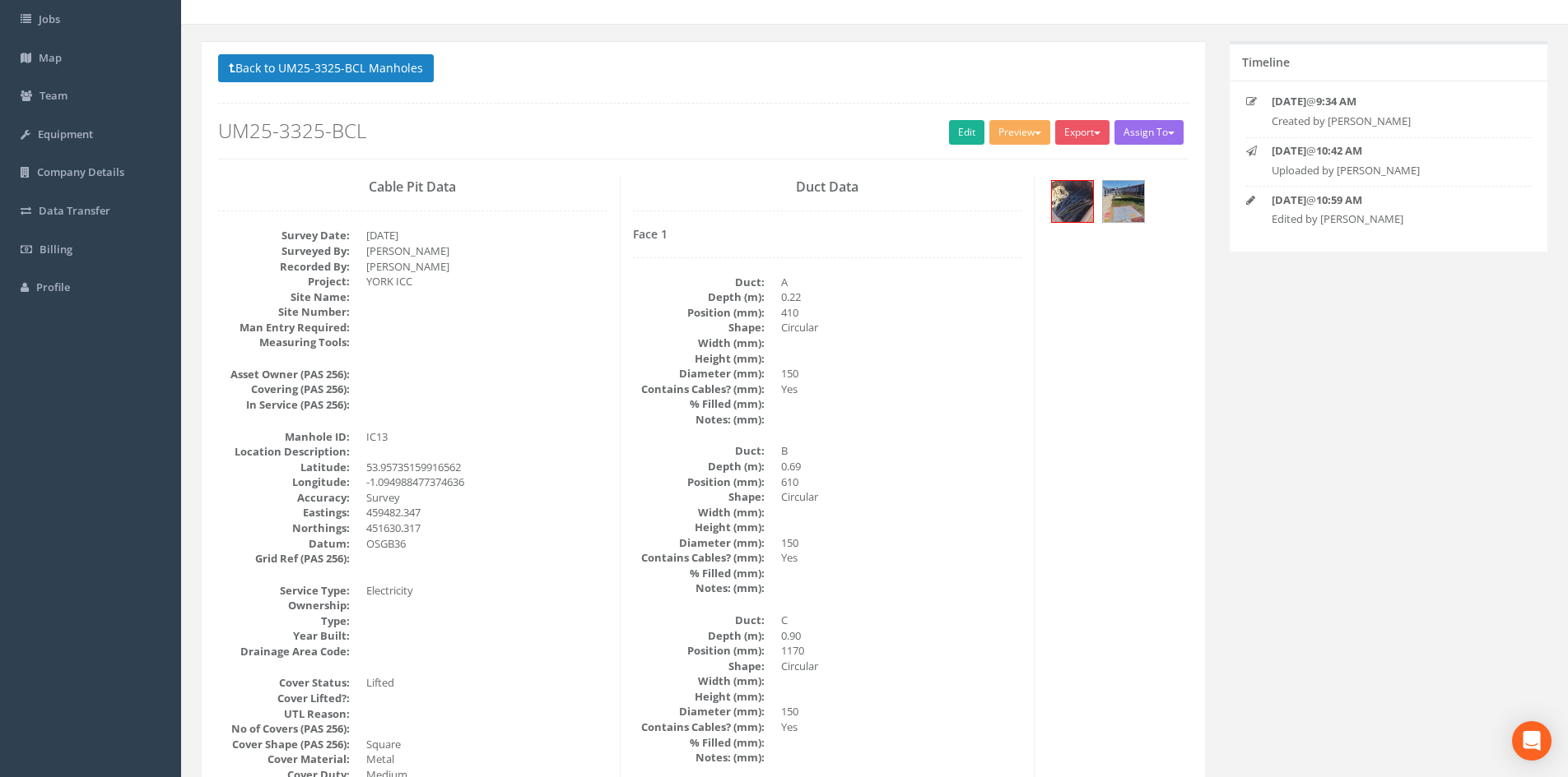
scroll to position [0, 0]
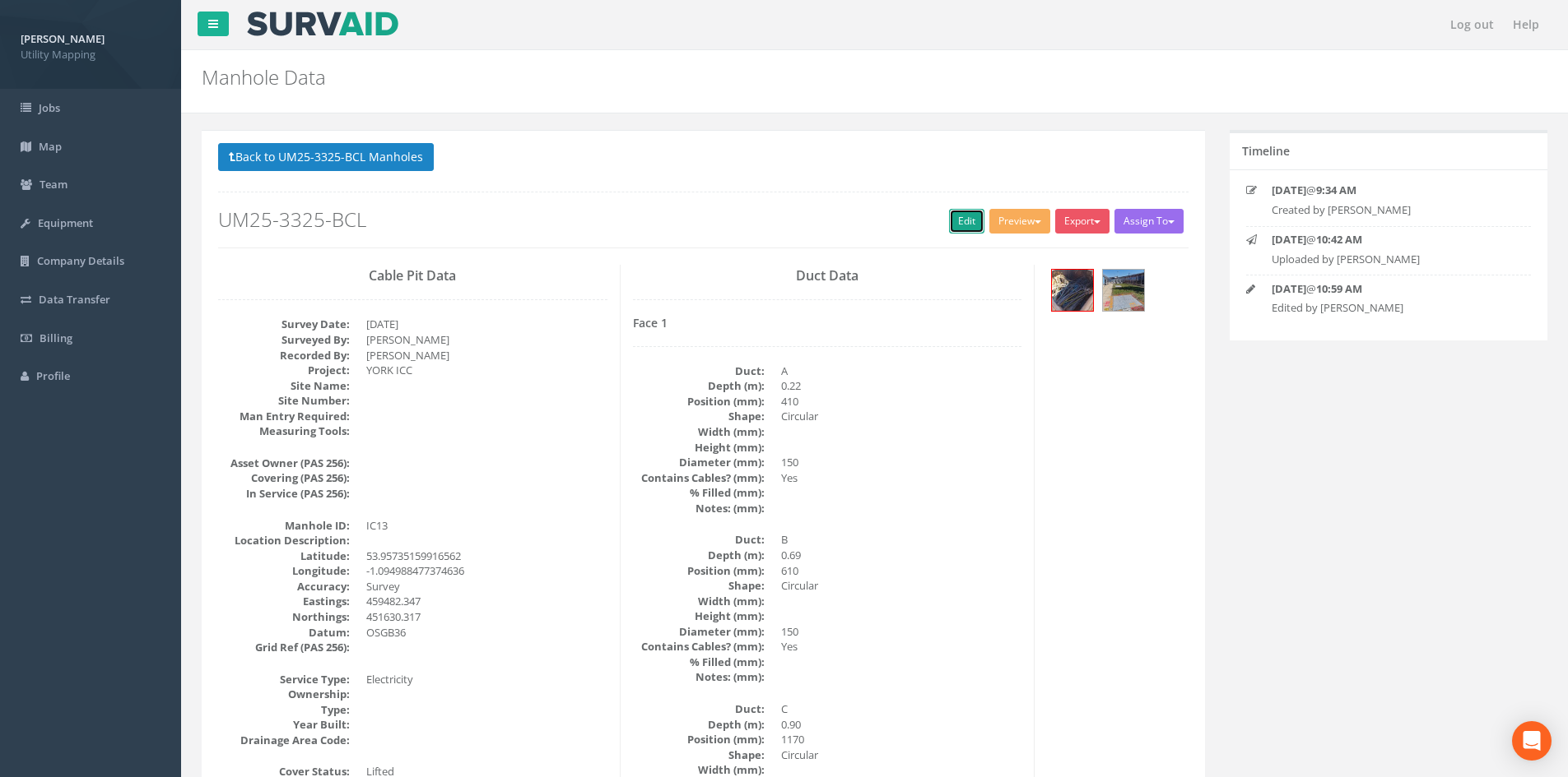
click at [961, 212] on link "Edit" at bounding box center [967, 222] width 35 height 25
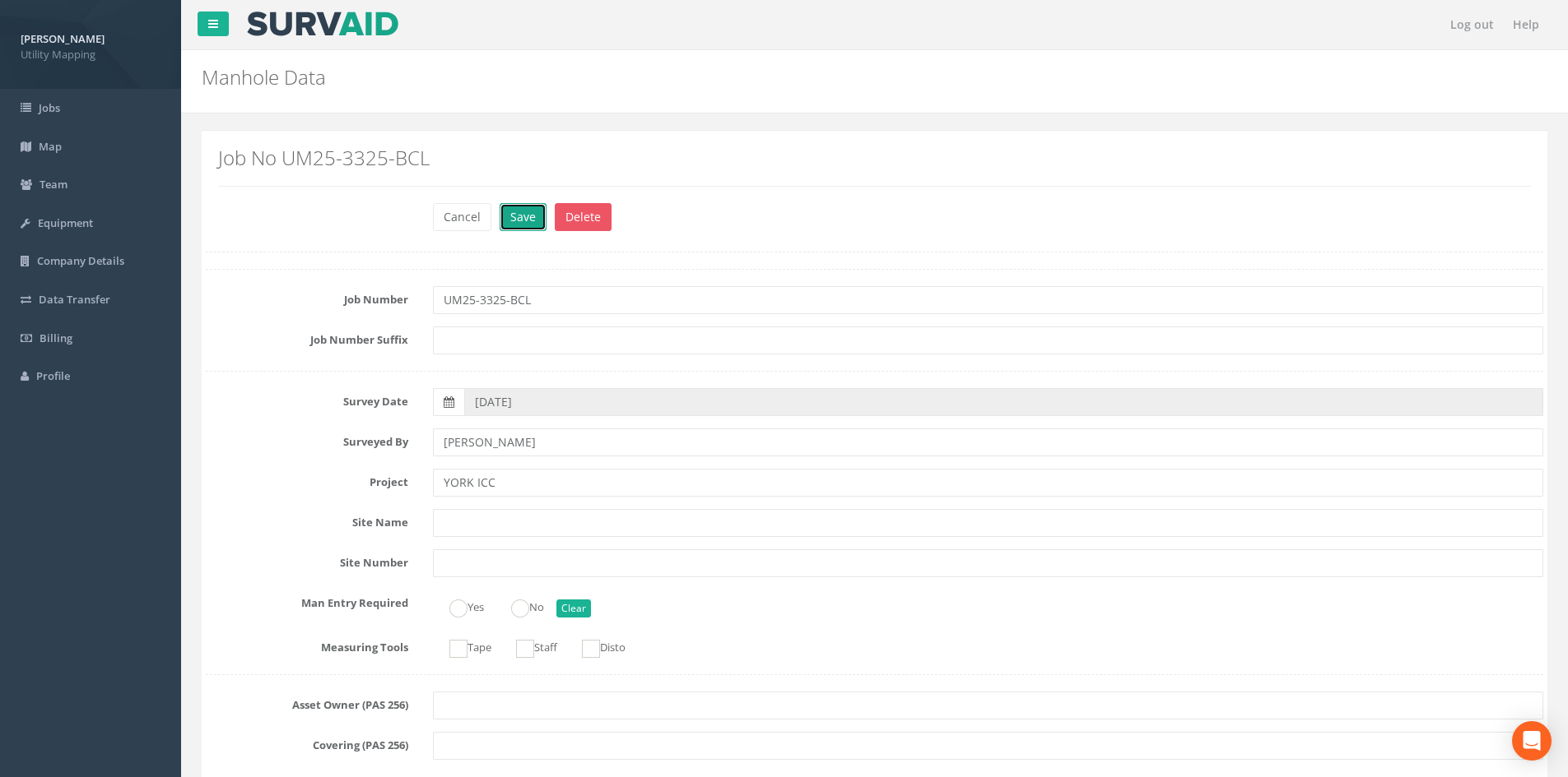
click at [520, 204] on button "Save" at bounding box center [523, 217] width 47 height 28
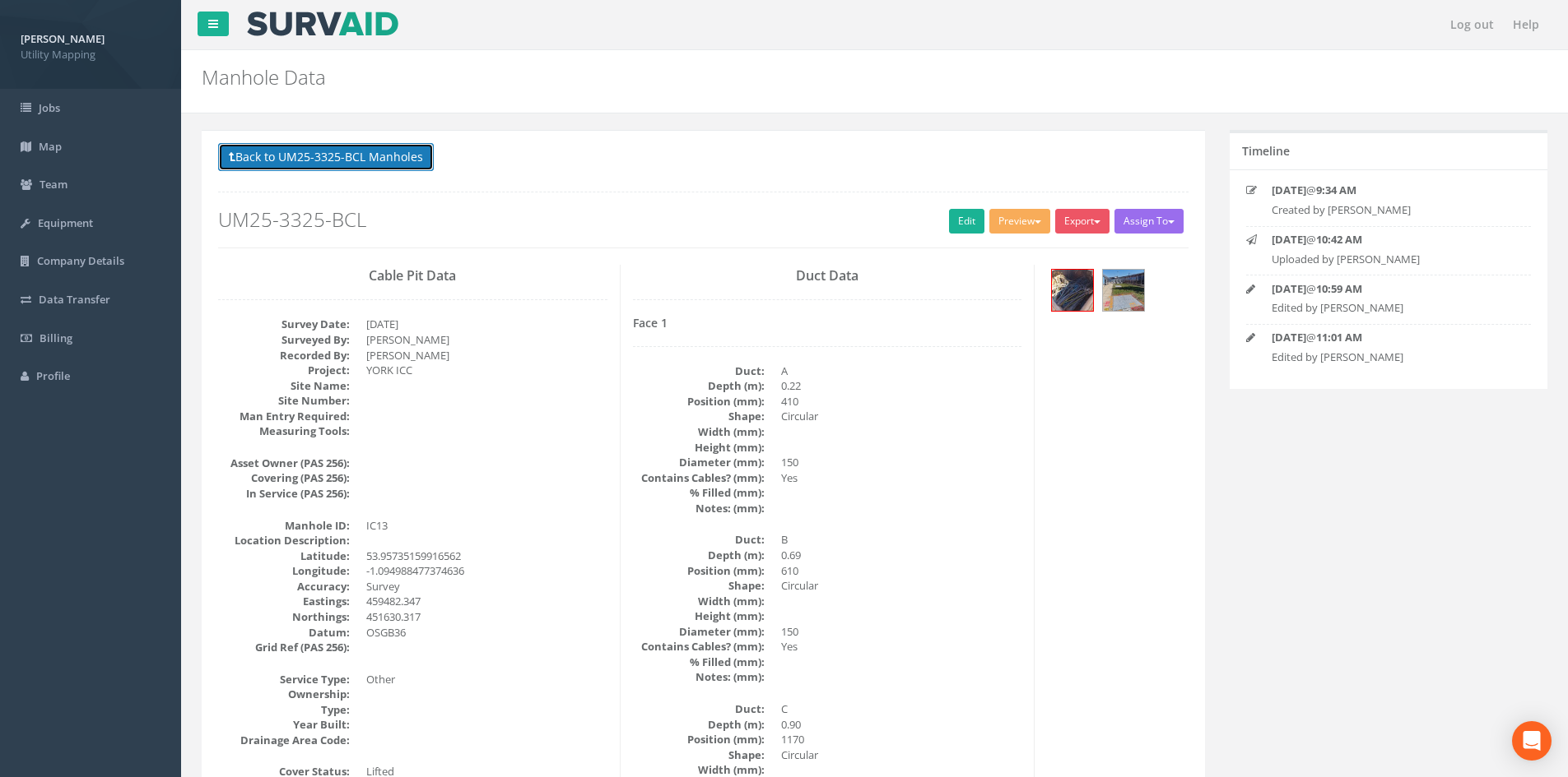
click at [394, 156] on button "Back to UM25-3325-BCL Manholes" at bounding box center [326, 157] width 216 height 28
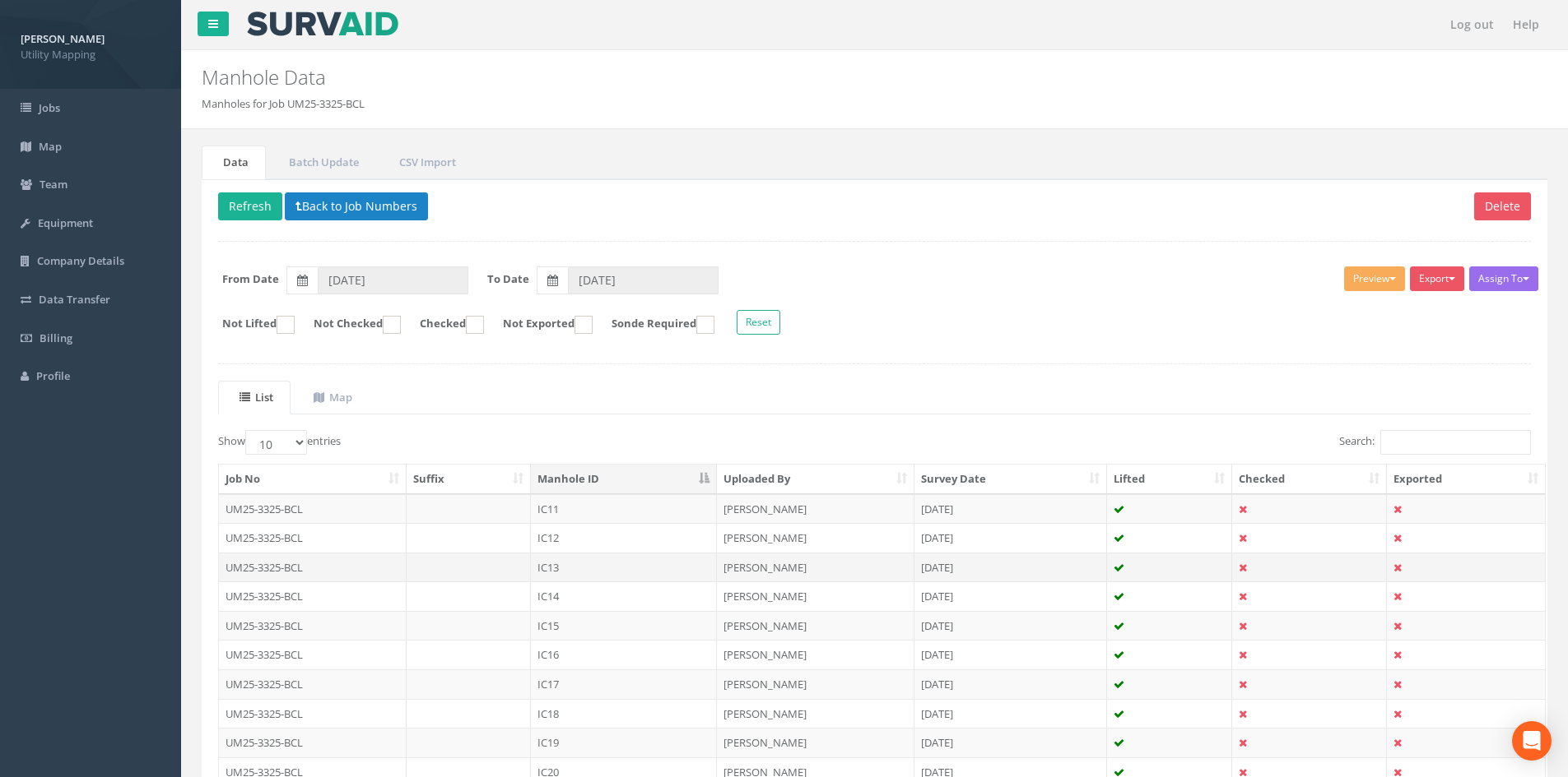
click at [627, 581] on td "IC13" at bounding box center [624, 568] width 186 height 30
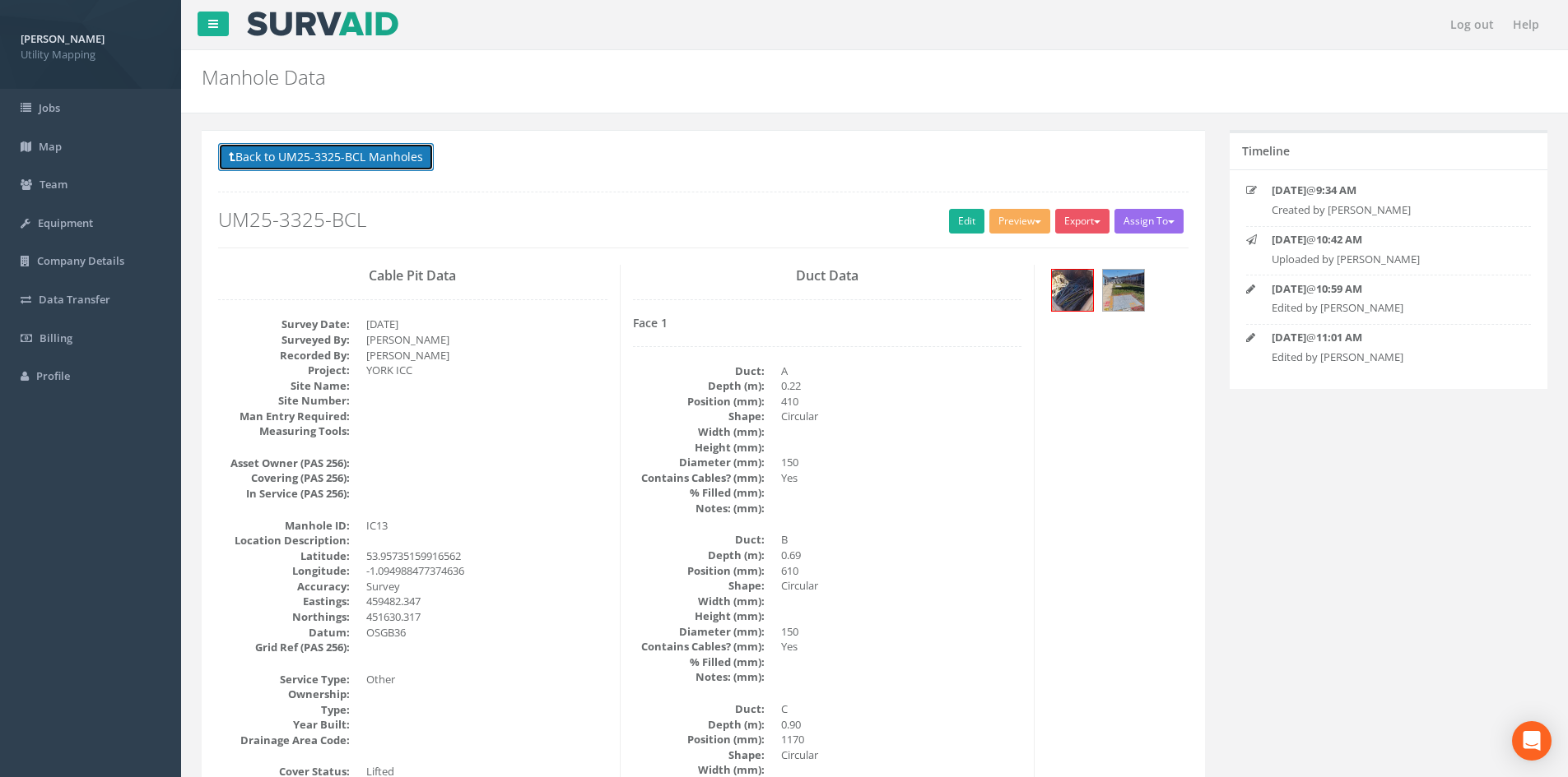
click at [366, 165] on button "Back to UM25-3325-BCL Manholes" at bounding box center [326, 157] width 216 height 28
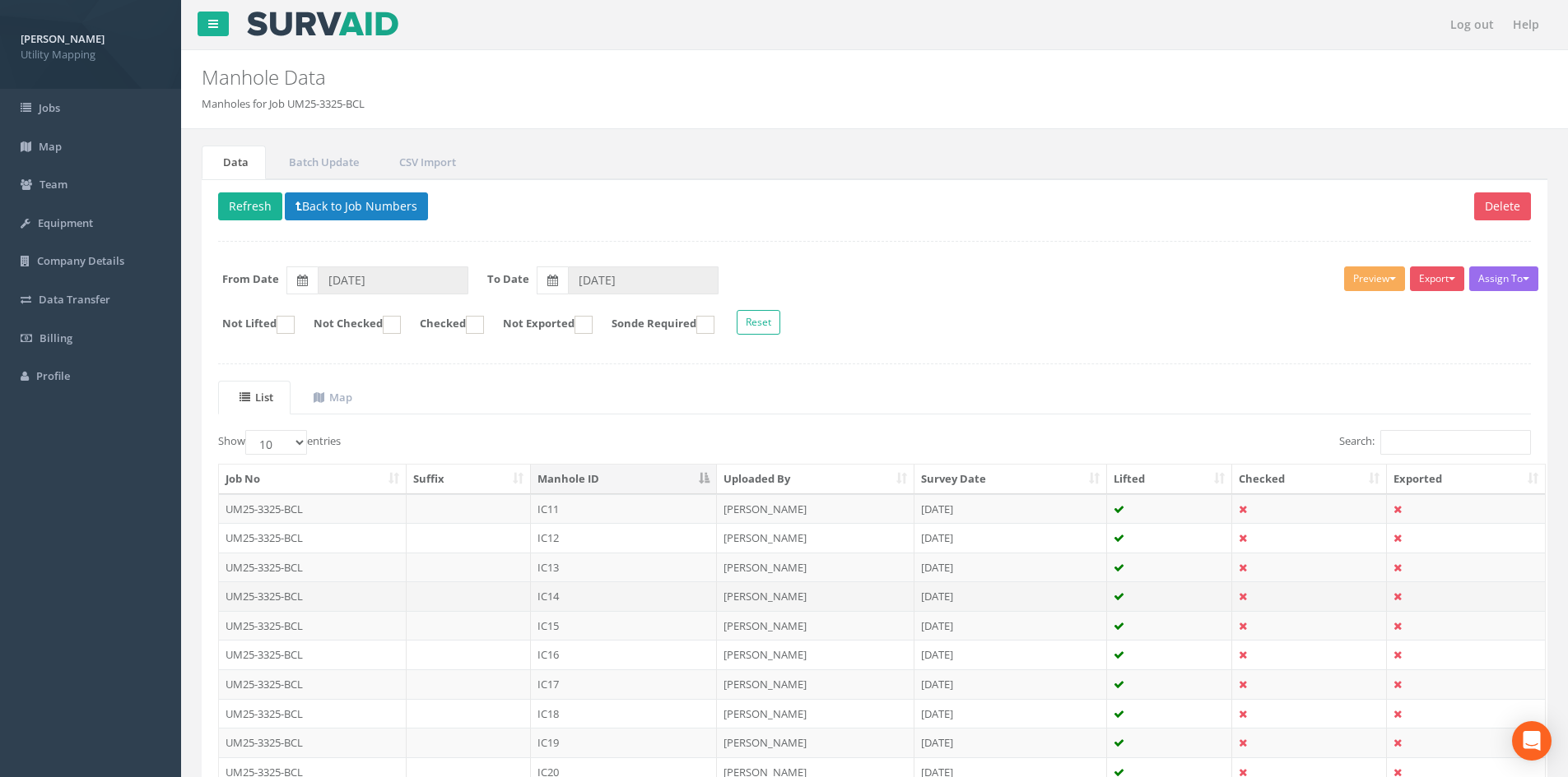
click at [619, 597] on td "IC14" at bounding box center [624, 597] width 186 height 30
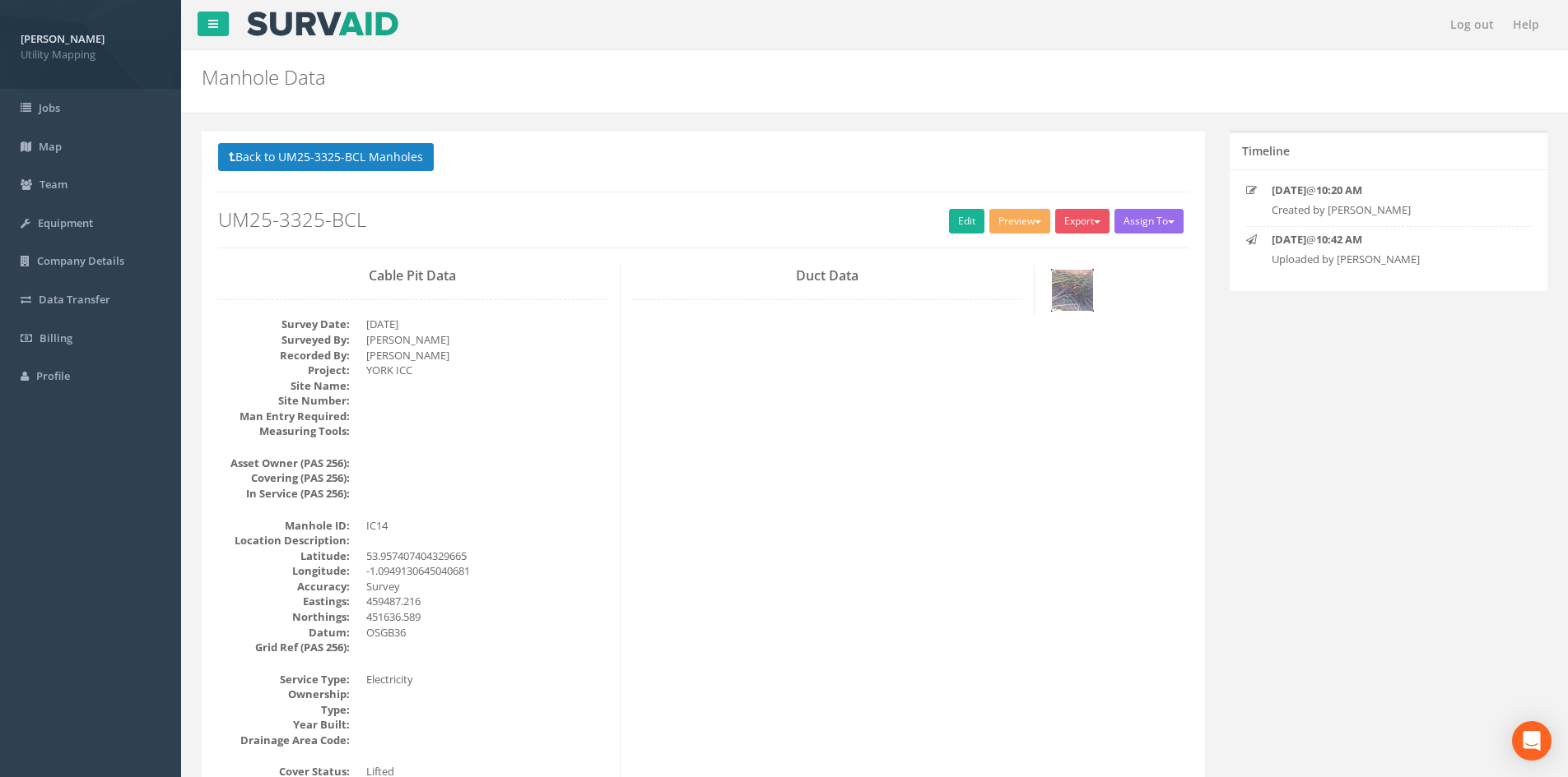
click at [1083, 286] on img at bounding box center [1072, 290] width 41 height 41
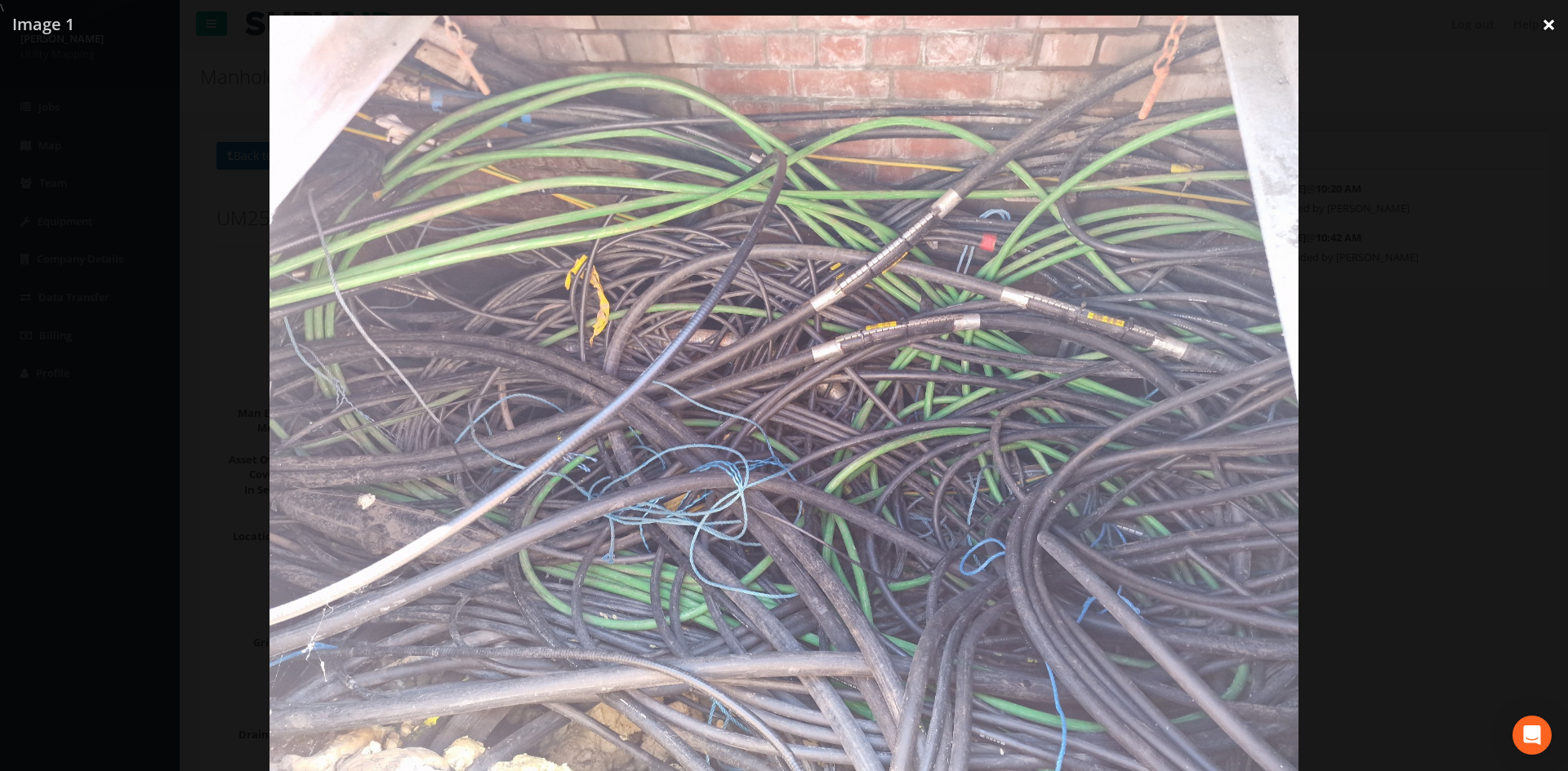
click at [1545, 19] on link "×" at bounding box center [1549, 24] width 38 height 49
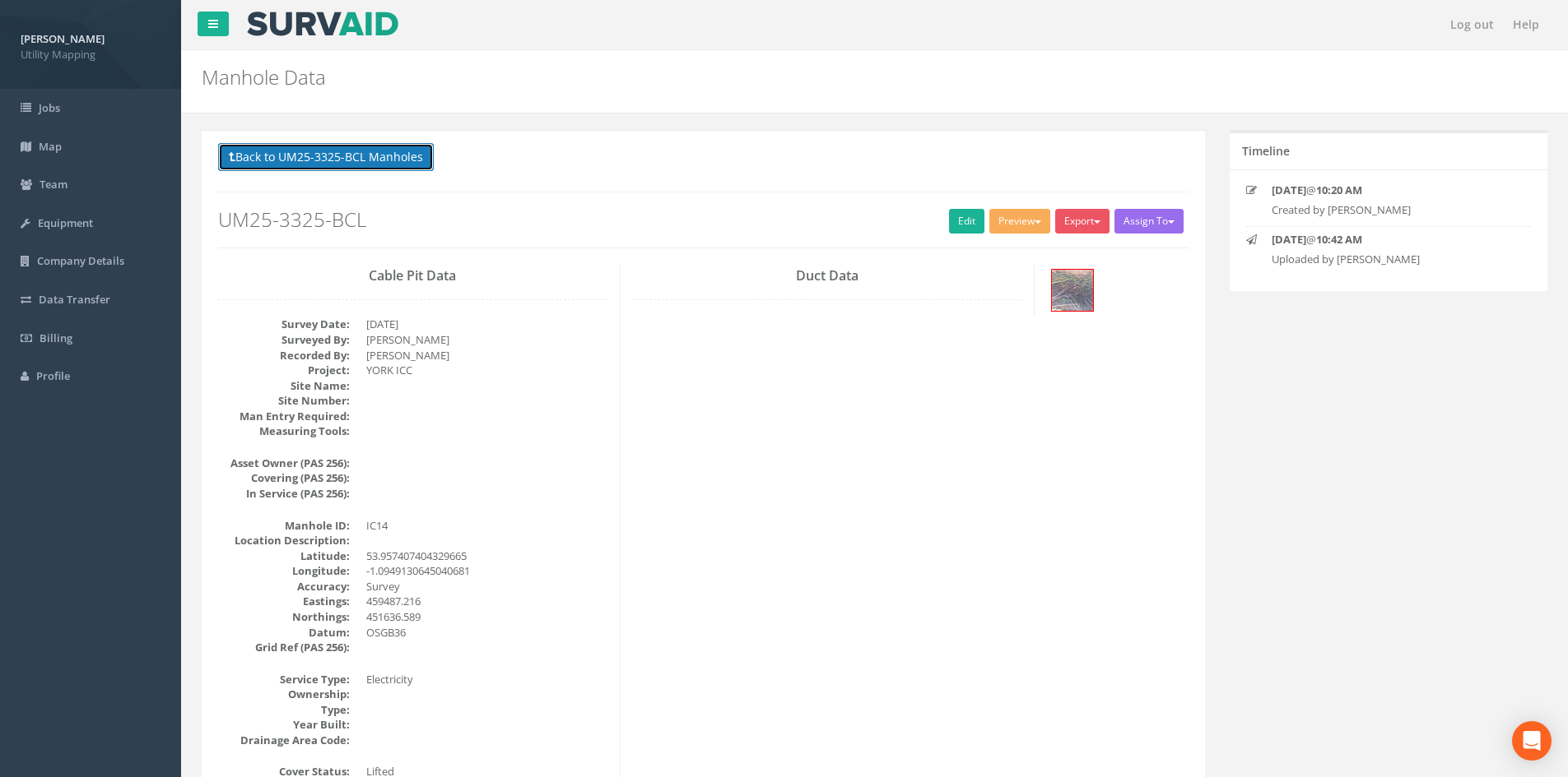
click at [355, 145] on button "Back to UM25-3325-BCL Manholes" at bounding box center [326, 157] width 216 height 28
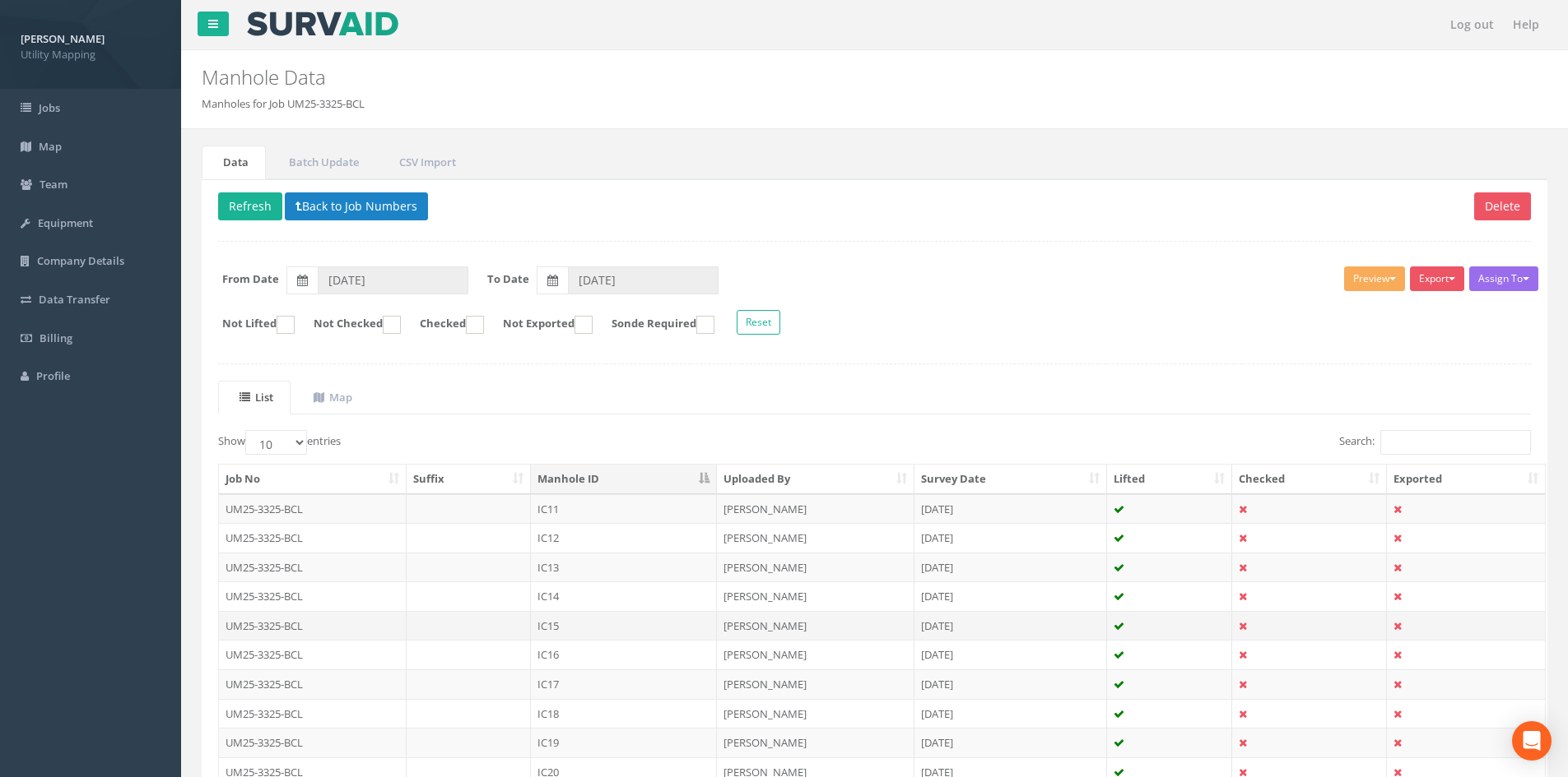
click at [642, 623] on td "IC15" at bounding box center [624, 626] width 186 height 30
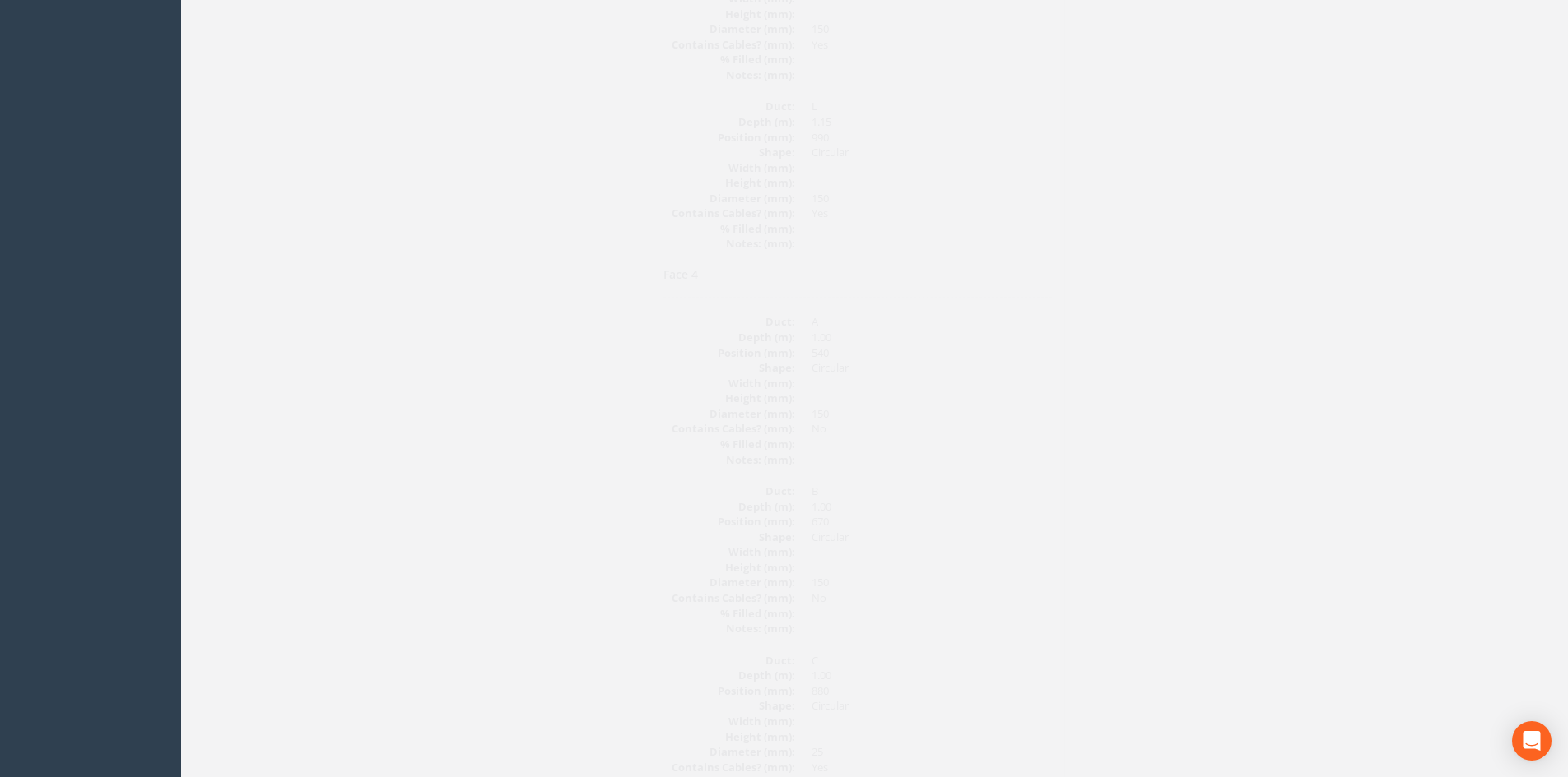
scroll to position [5399, 0]
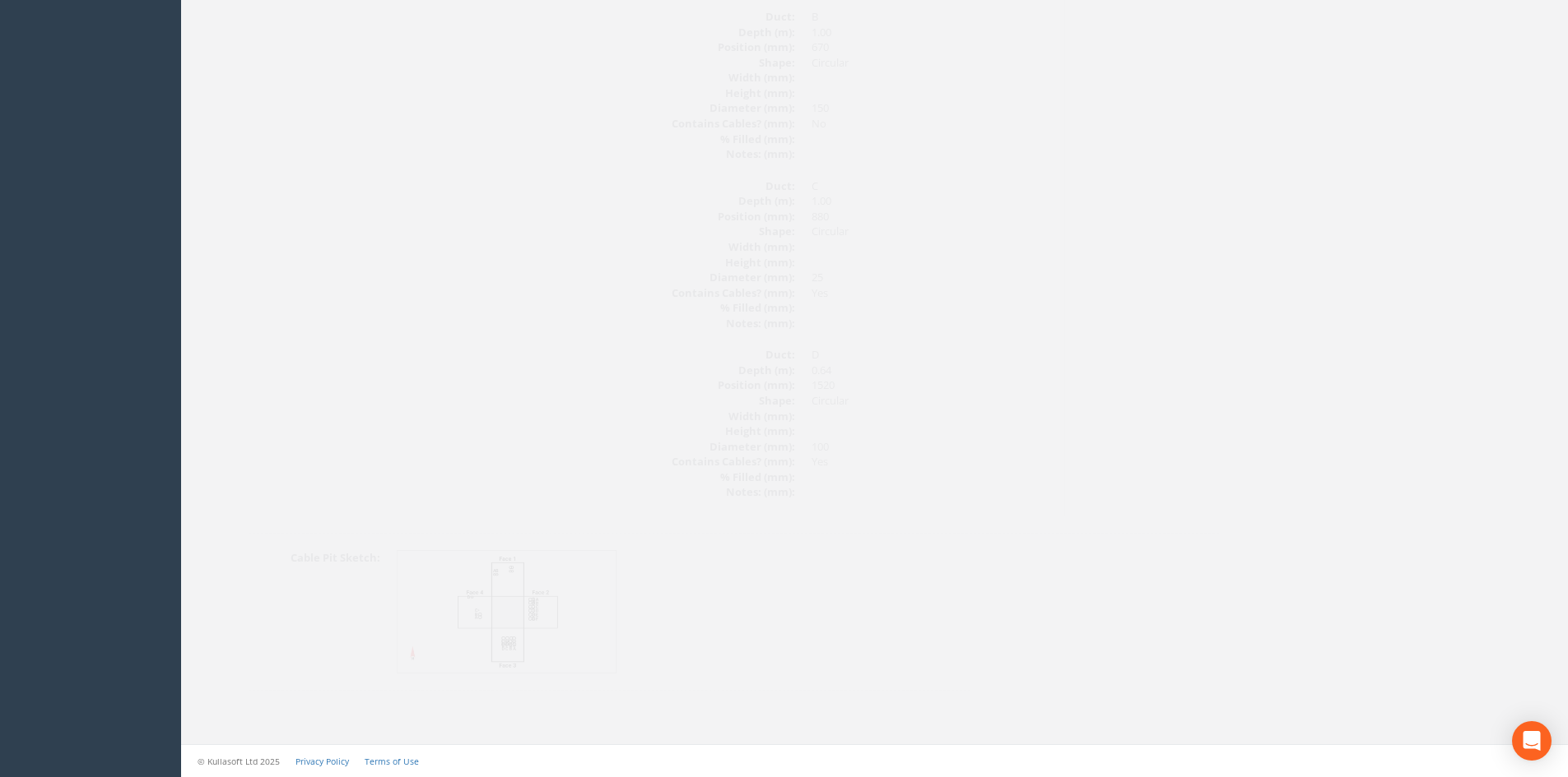
click at [517, 575] on img at bounding box center [477, 612] width 220 height 123
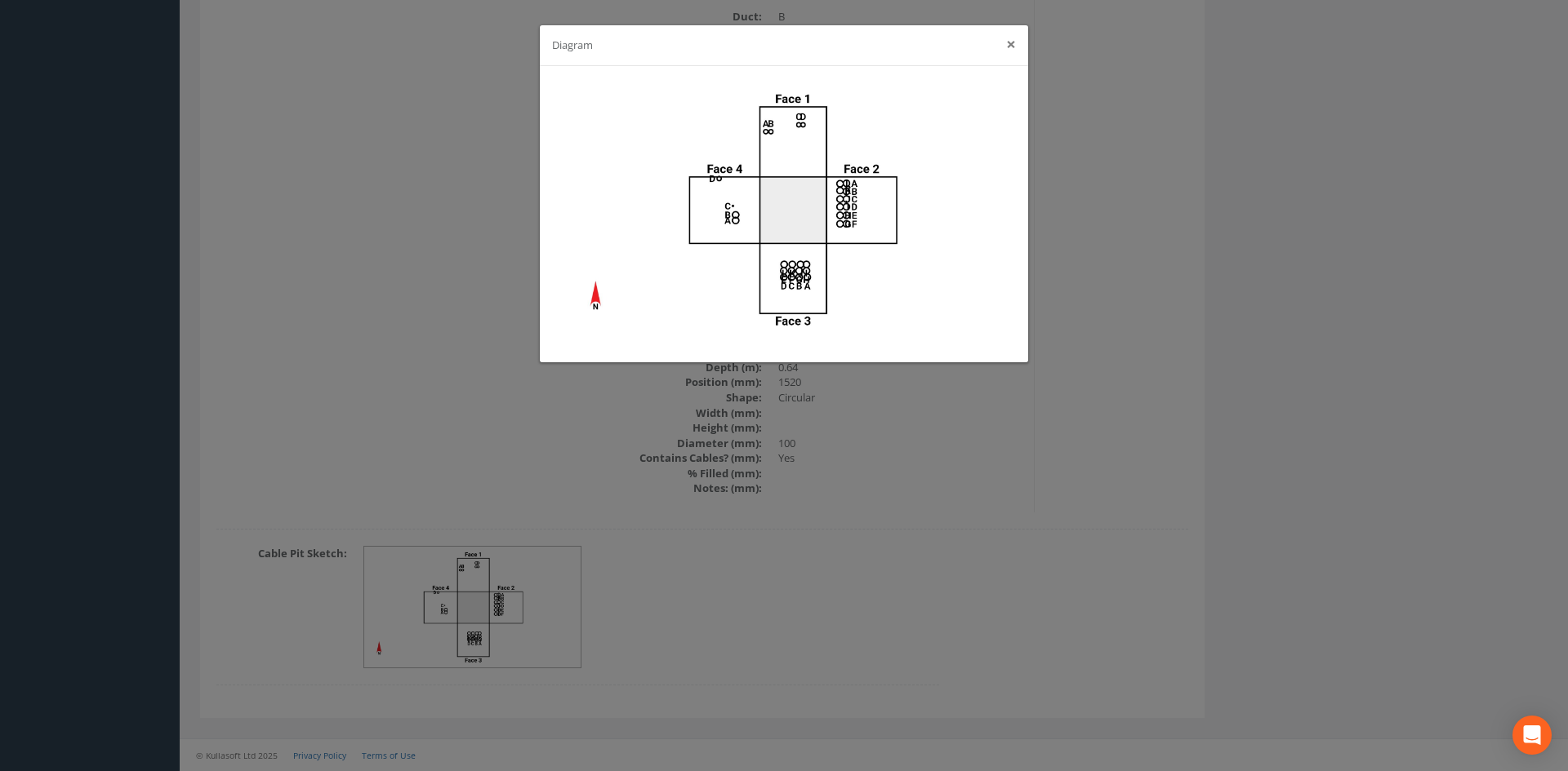
click at [1011, 45] on button "×" at bounding box center [1011, 44] width 10 height 17
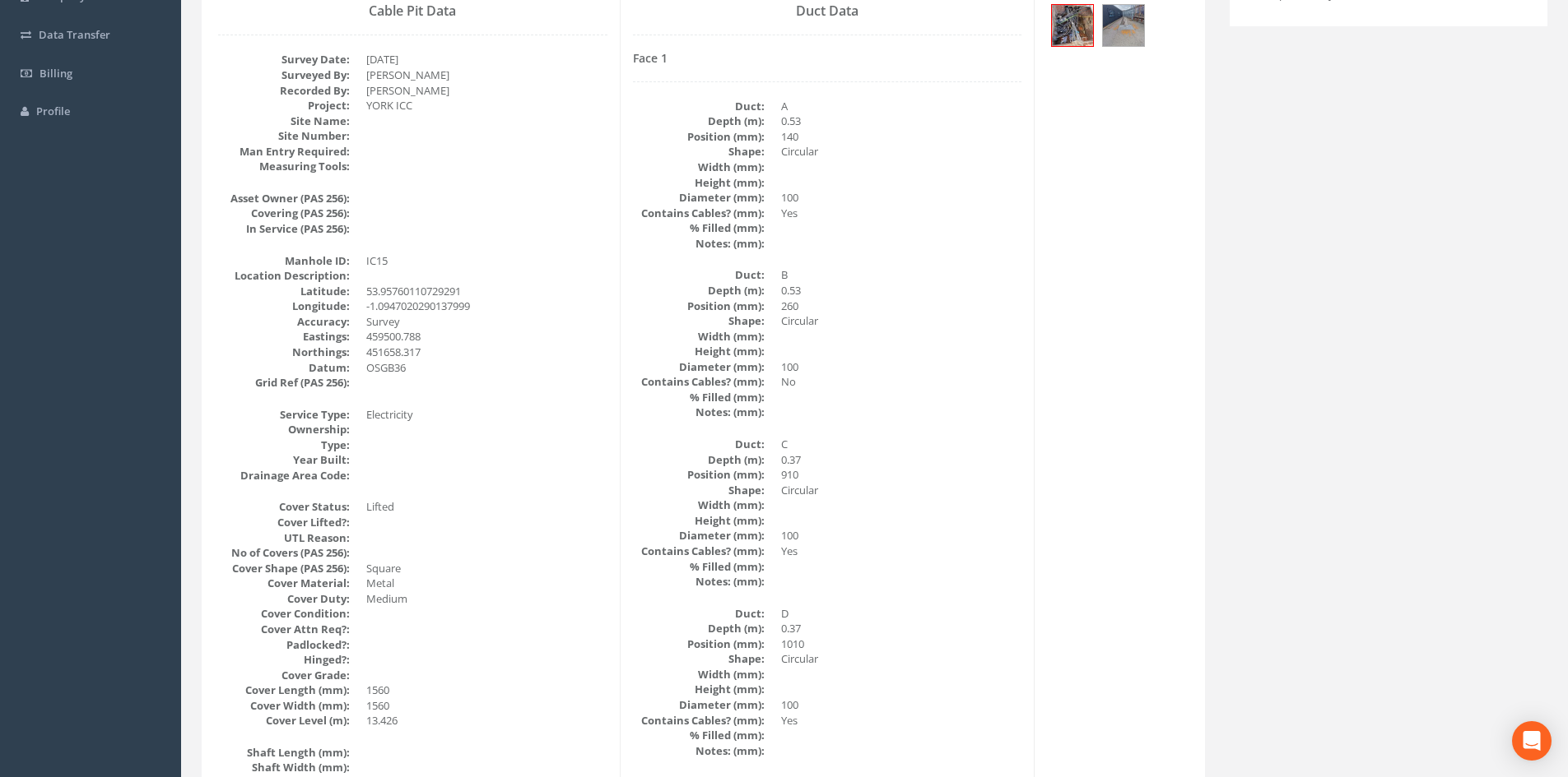
scroll to position [0, 0]
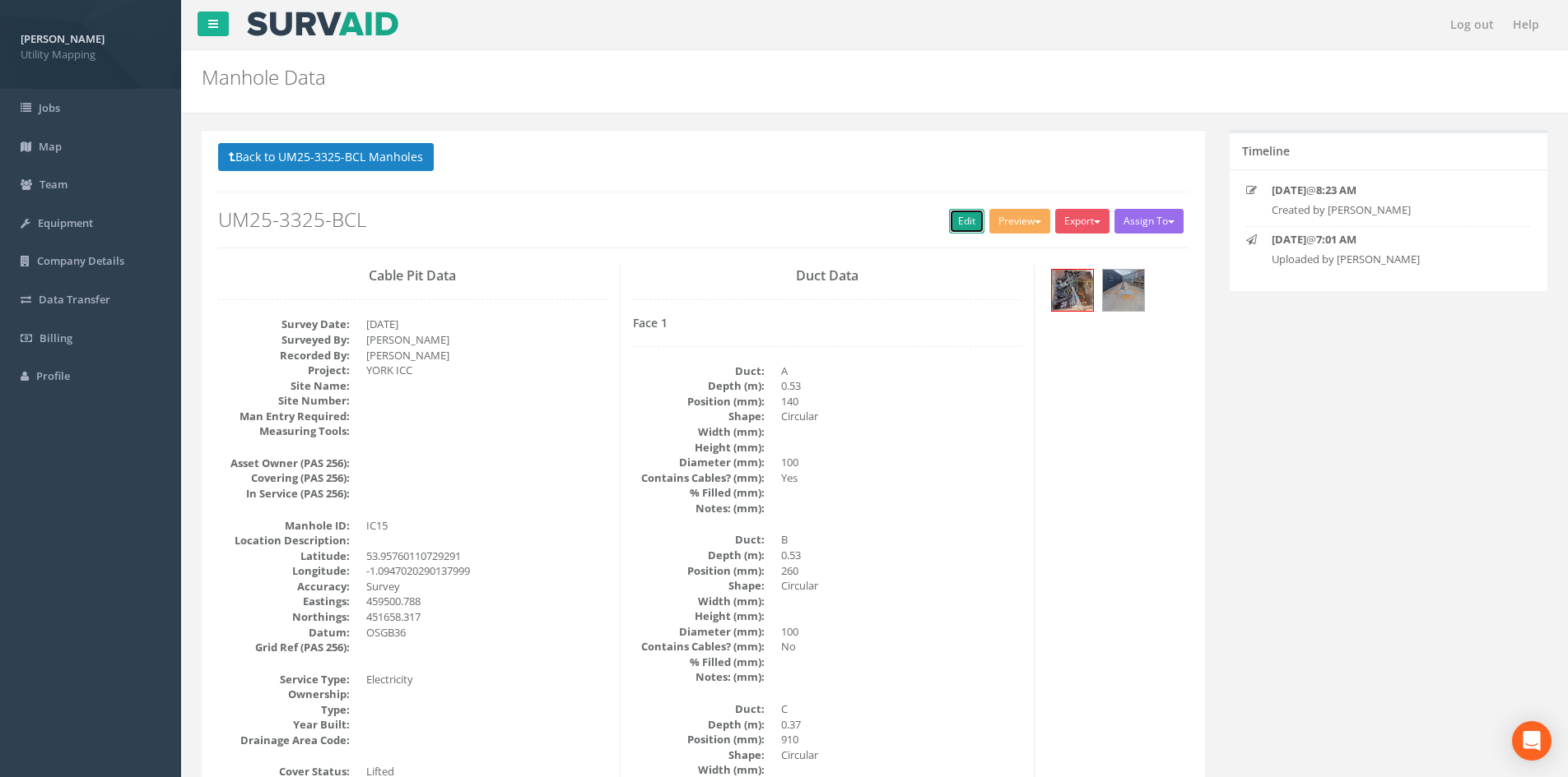
click at [949, 212] on link "Edit" at bounding box center [967, 222] width 35 height 25
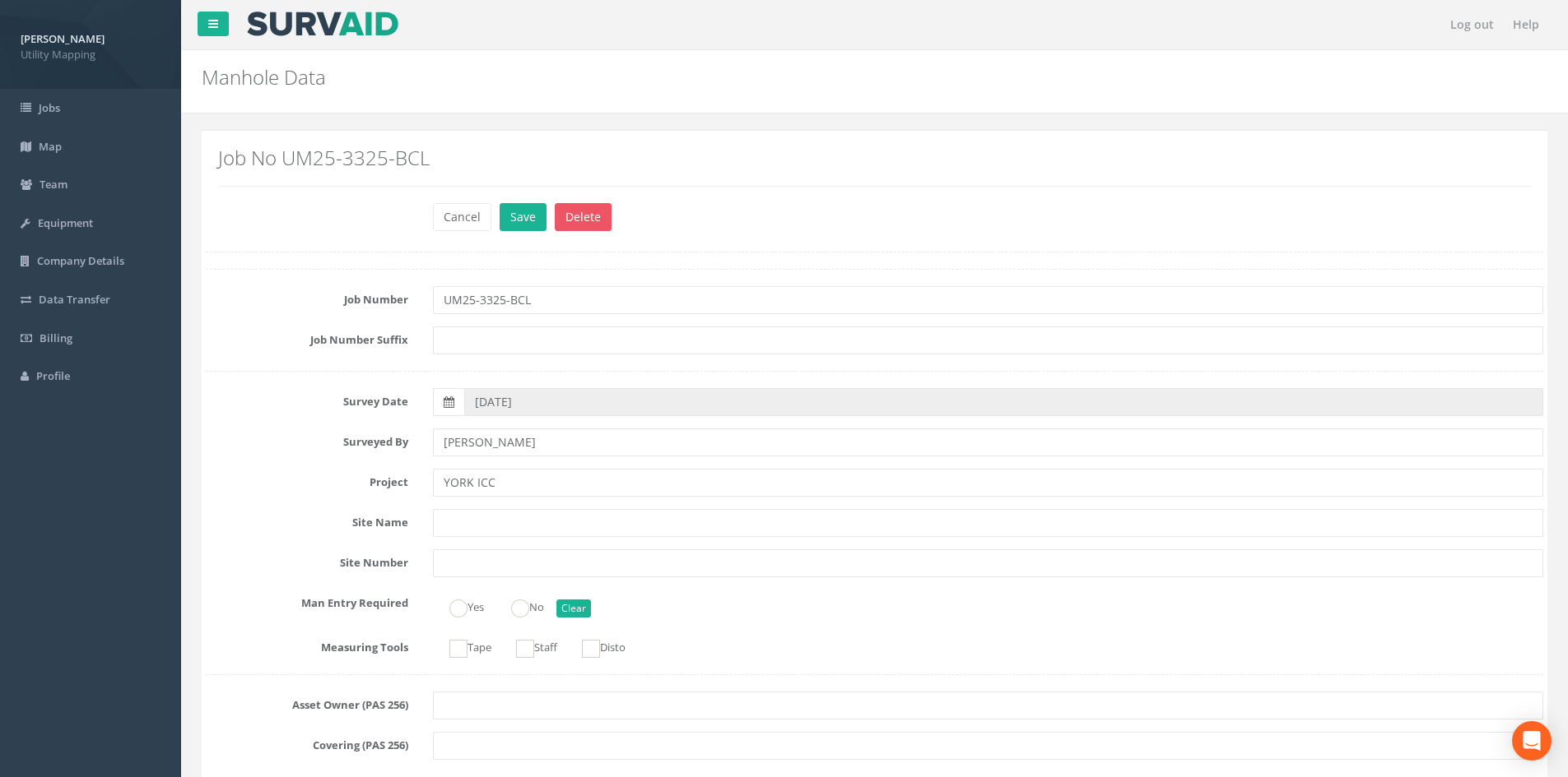
scroll to position [4360, 0]
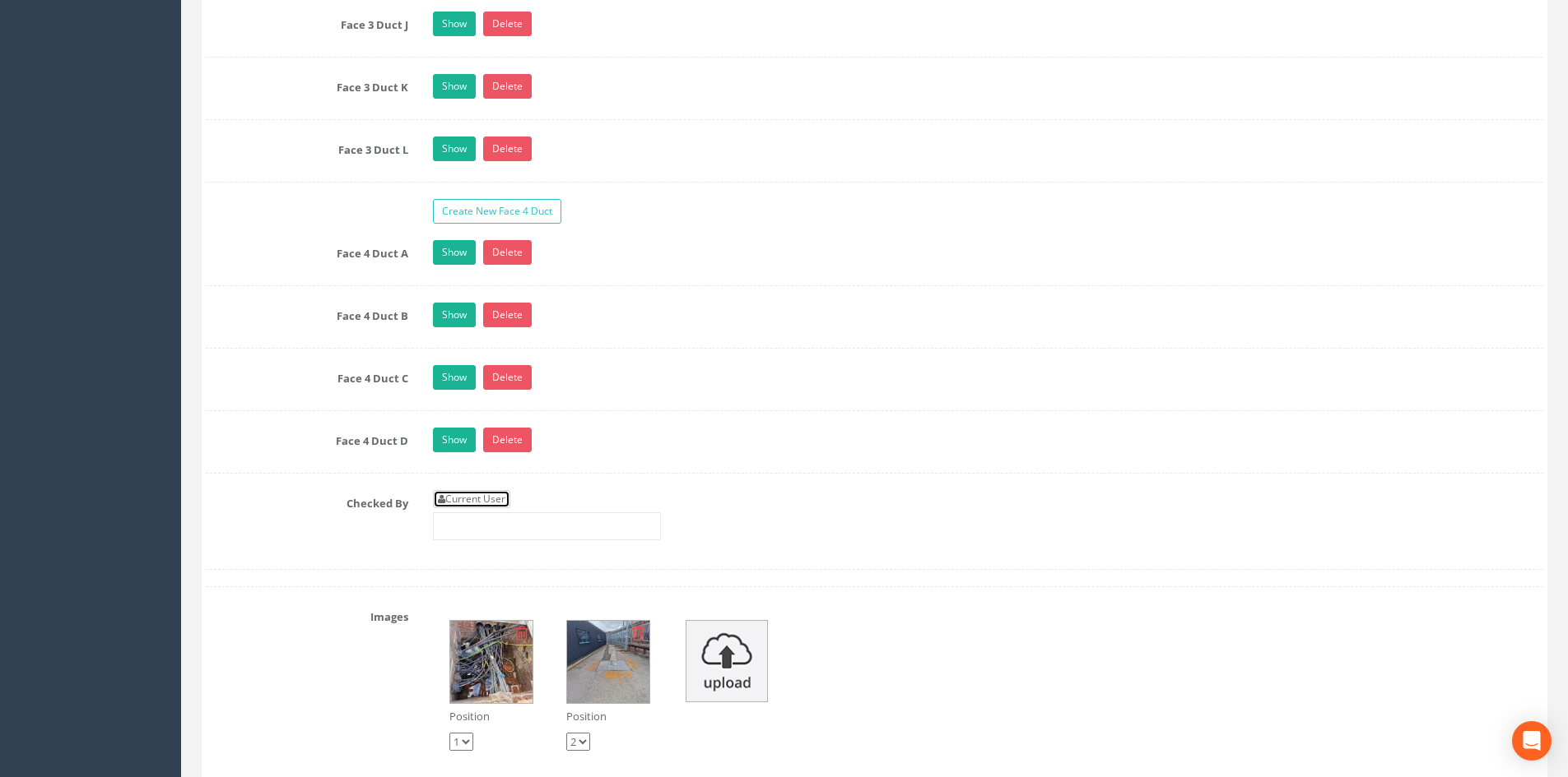
click at [496, 494] on link "Current User" at bounding box center [472, 499] width 77 height 18
type input "[PERSON_NAME]"
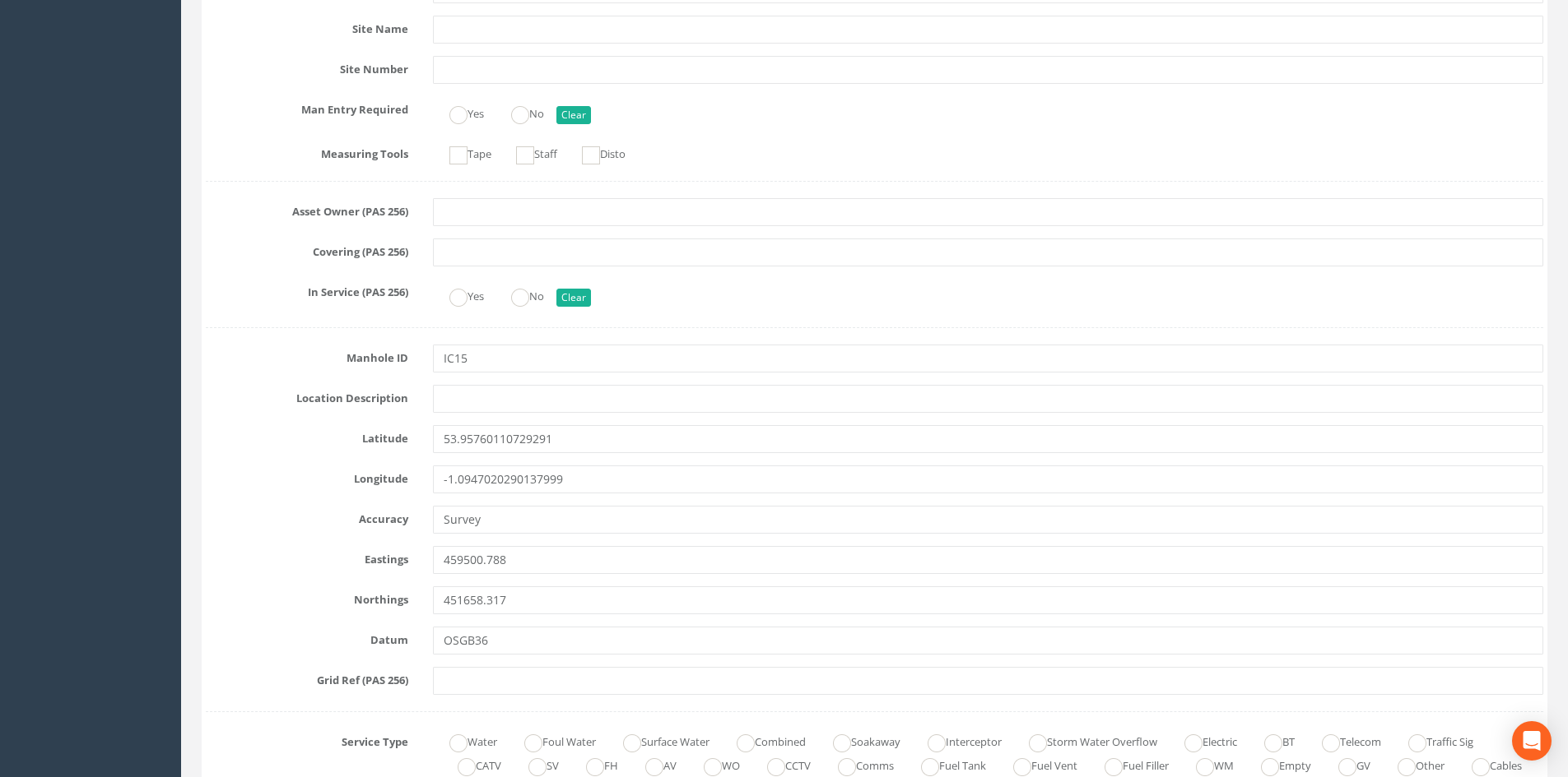
scroll to position [905, 0]
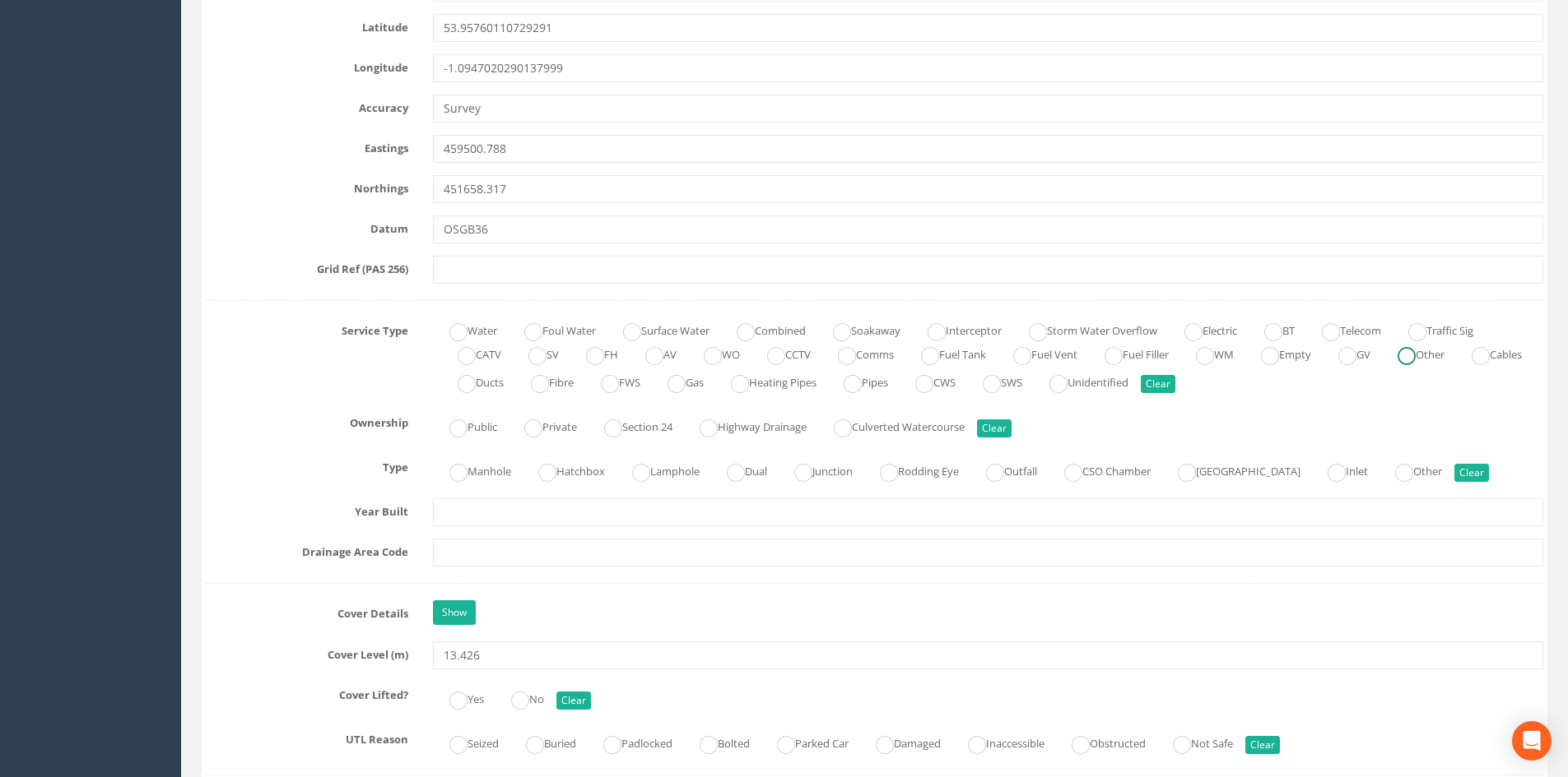
click at [1415, 358] on ins at bounding box center [1406, 356] width 18 height 18
radio input "true"
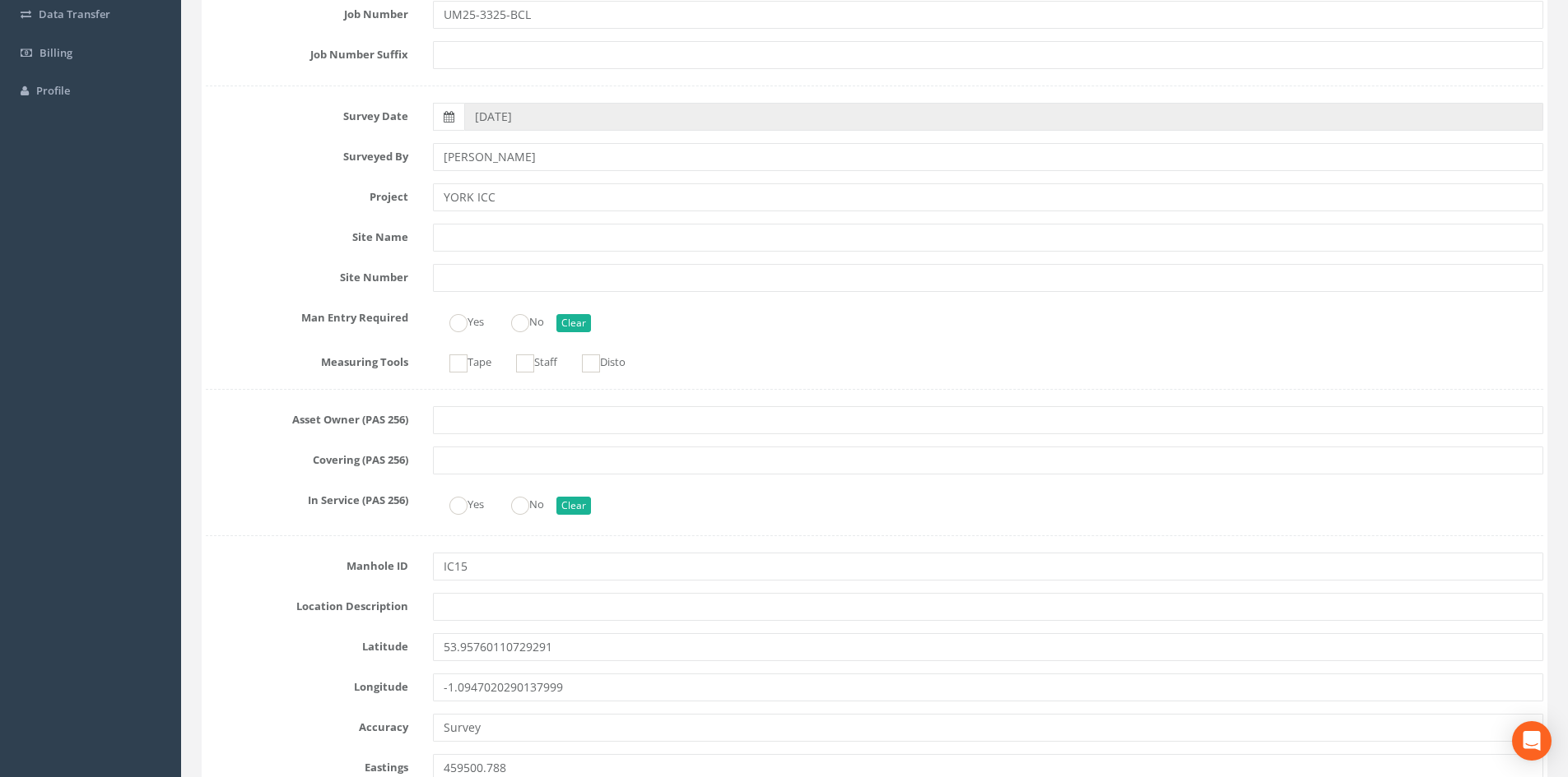
scroll to position [0, 0]
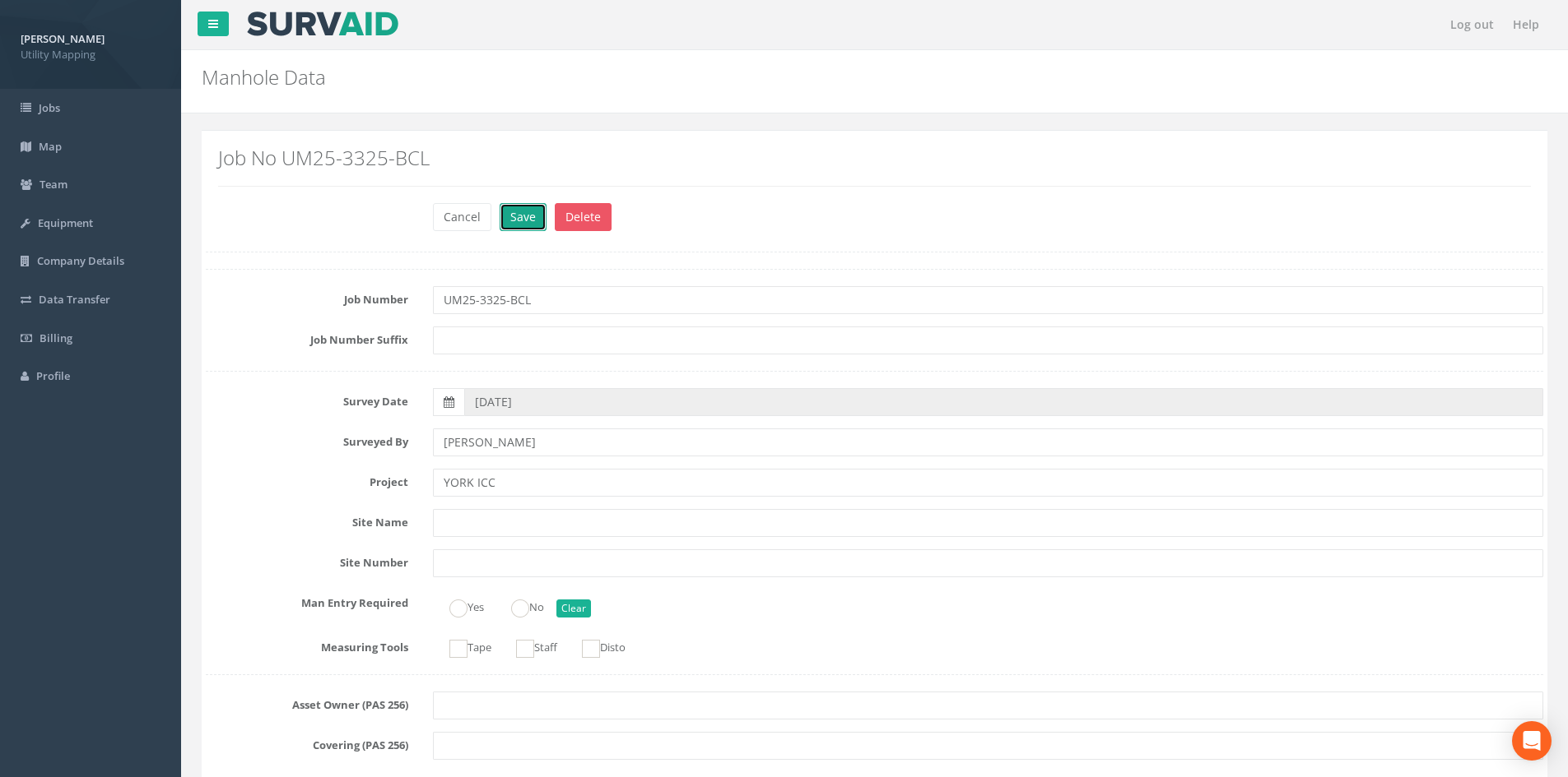
click at [522, 216] on button "Save" at bounding box center [523, 217] width 47 height 28
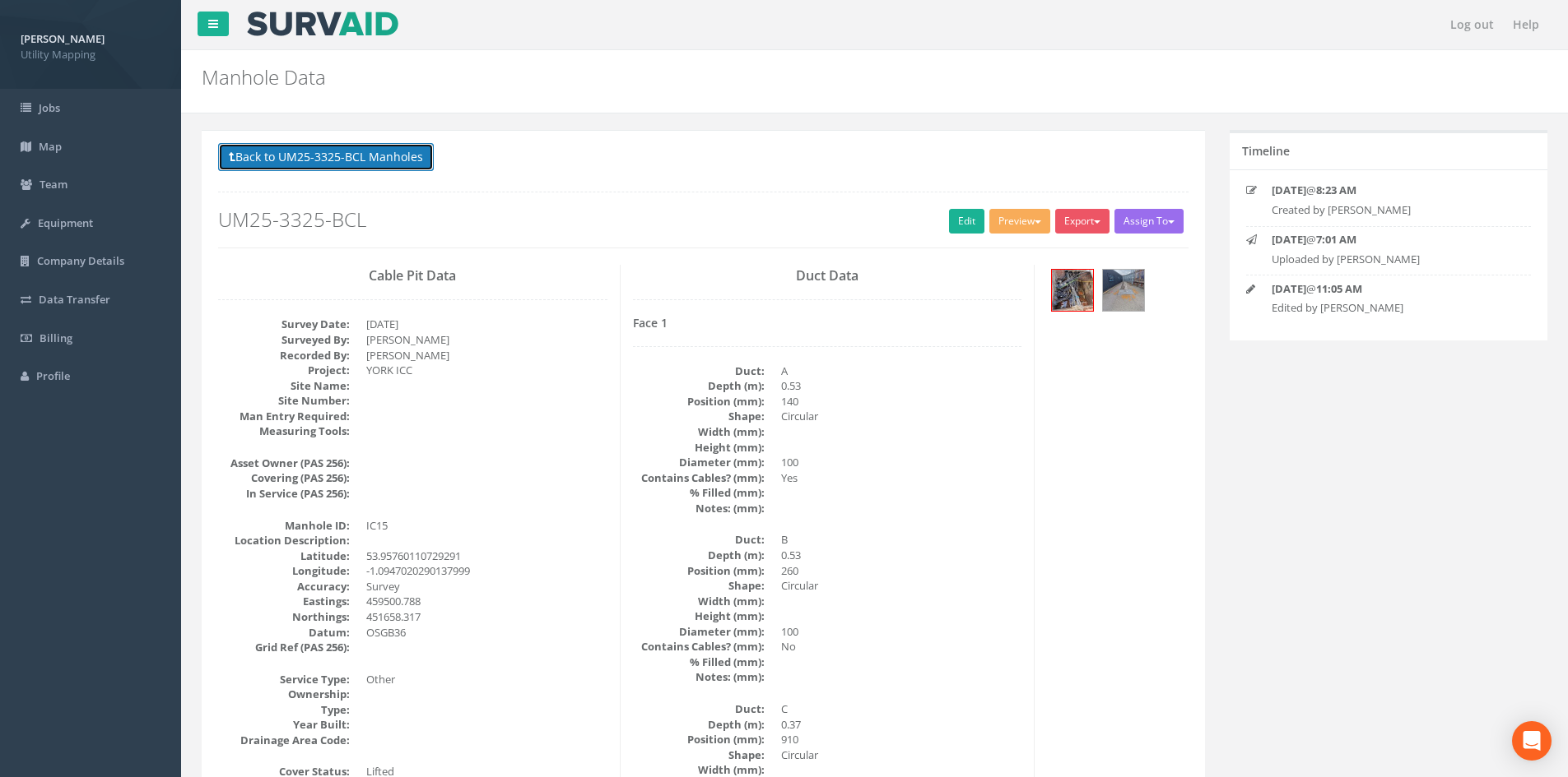
click at [390, 159] on button "Back to UM25-3325-BCL Manholes" at bounding box center [326, 157] width 216 height 28
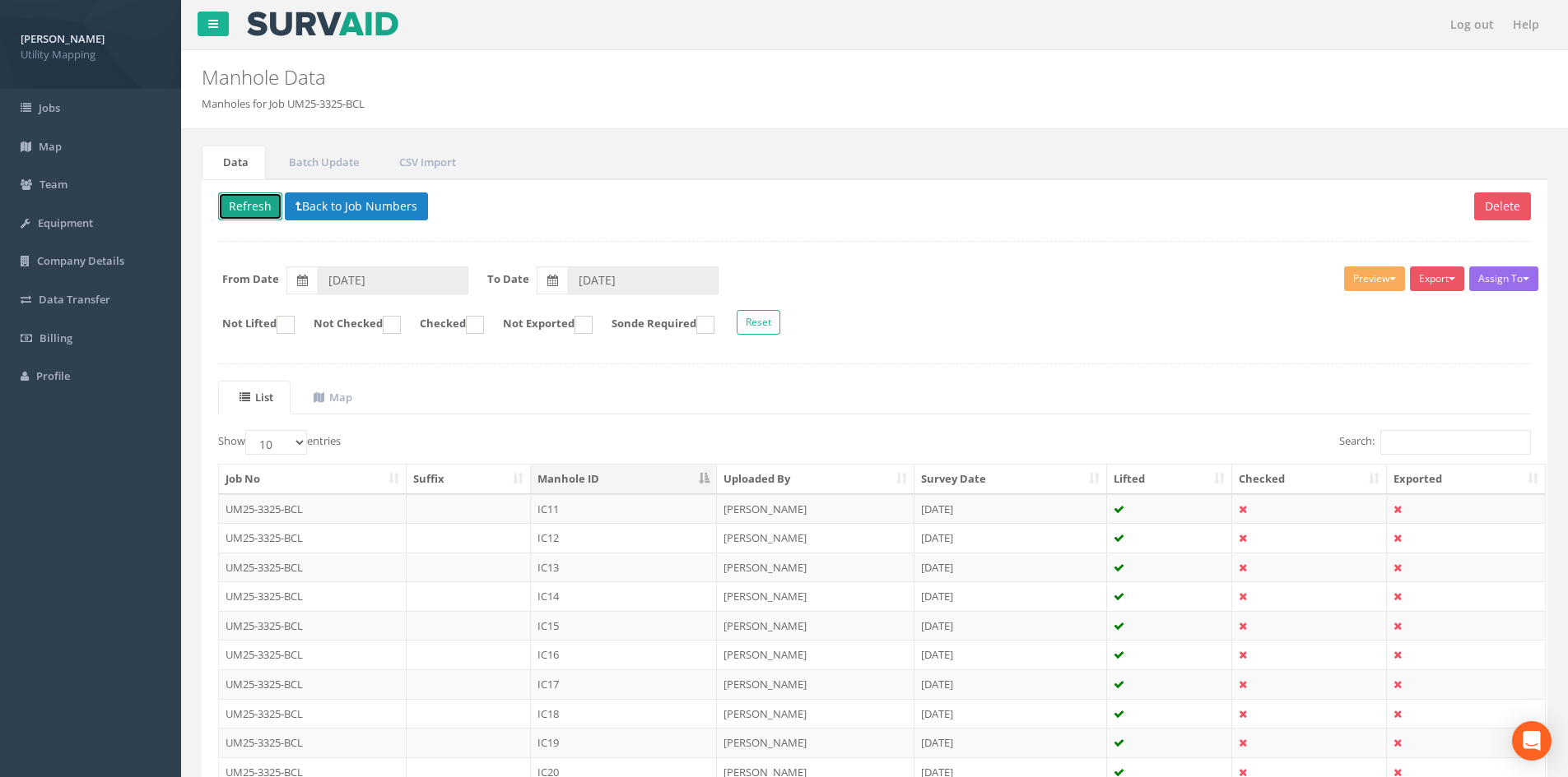
click at [256, 201] on button "Refresh" at bounding box center [250, 207] width 64 height 28
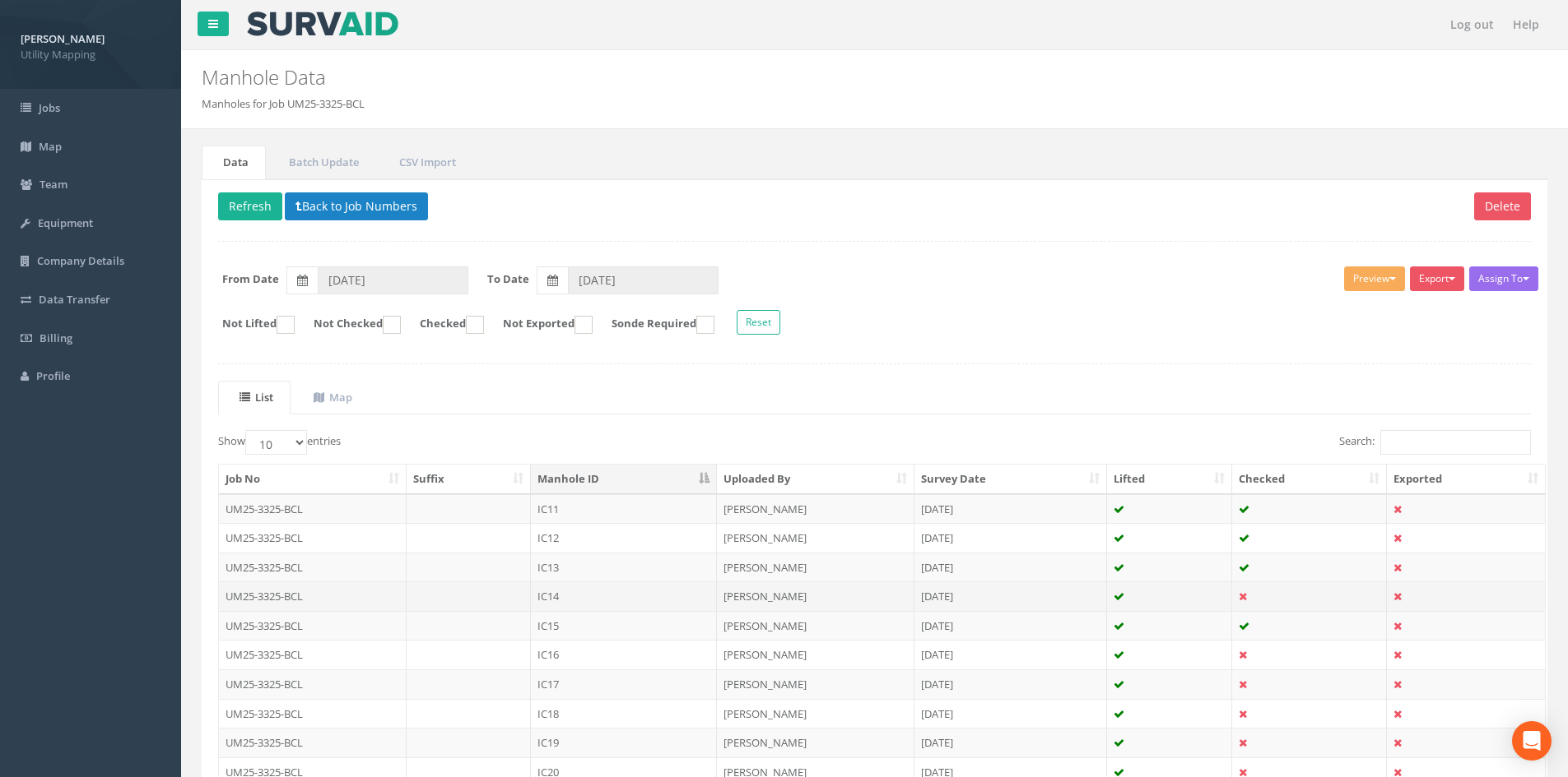
click at [810, 601] on td "[PERSON_NAME]" at bounding box center [815, 597] width 197 height 30
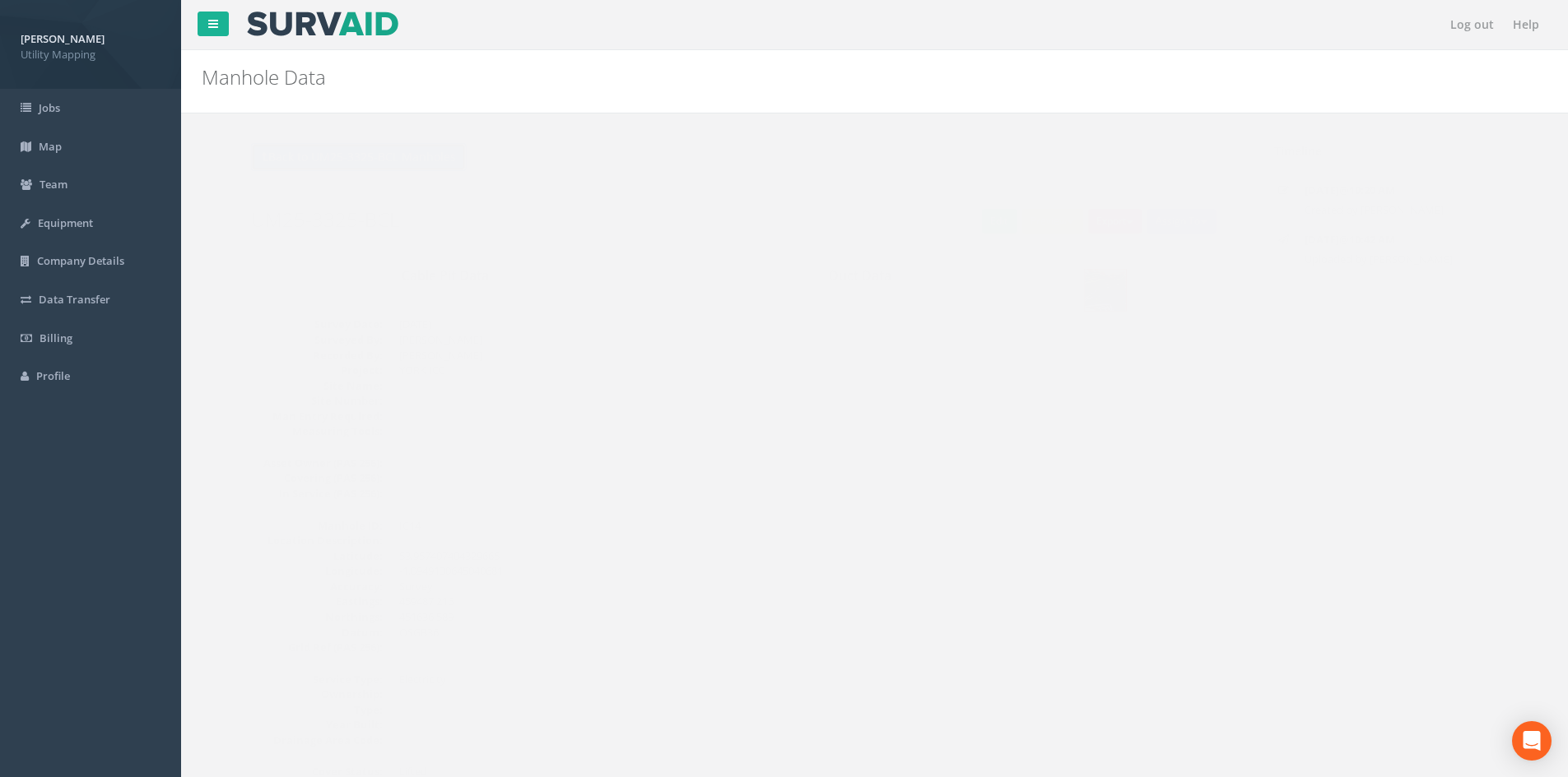
click at [354, 157] on button "Back to UM25-3325-BCL Manholes" at bounding box center [326, 157] width 216 height 28
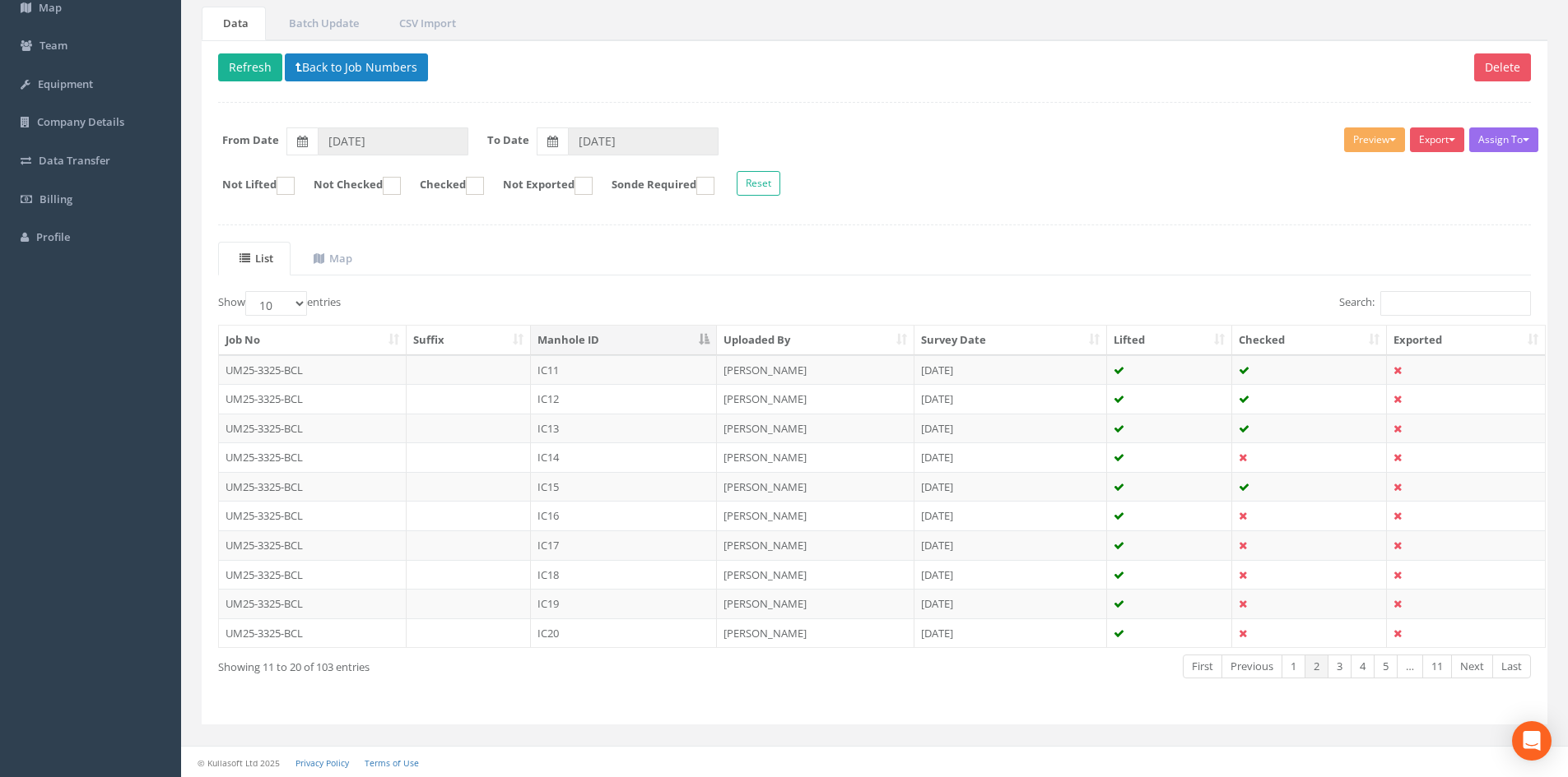
scroll to position [140, 0]
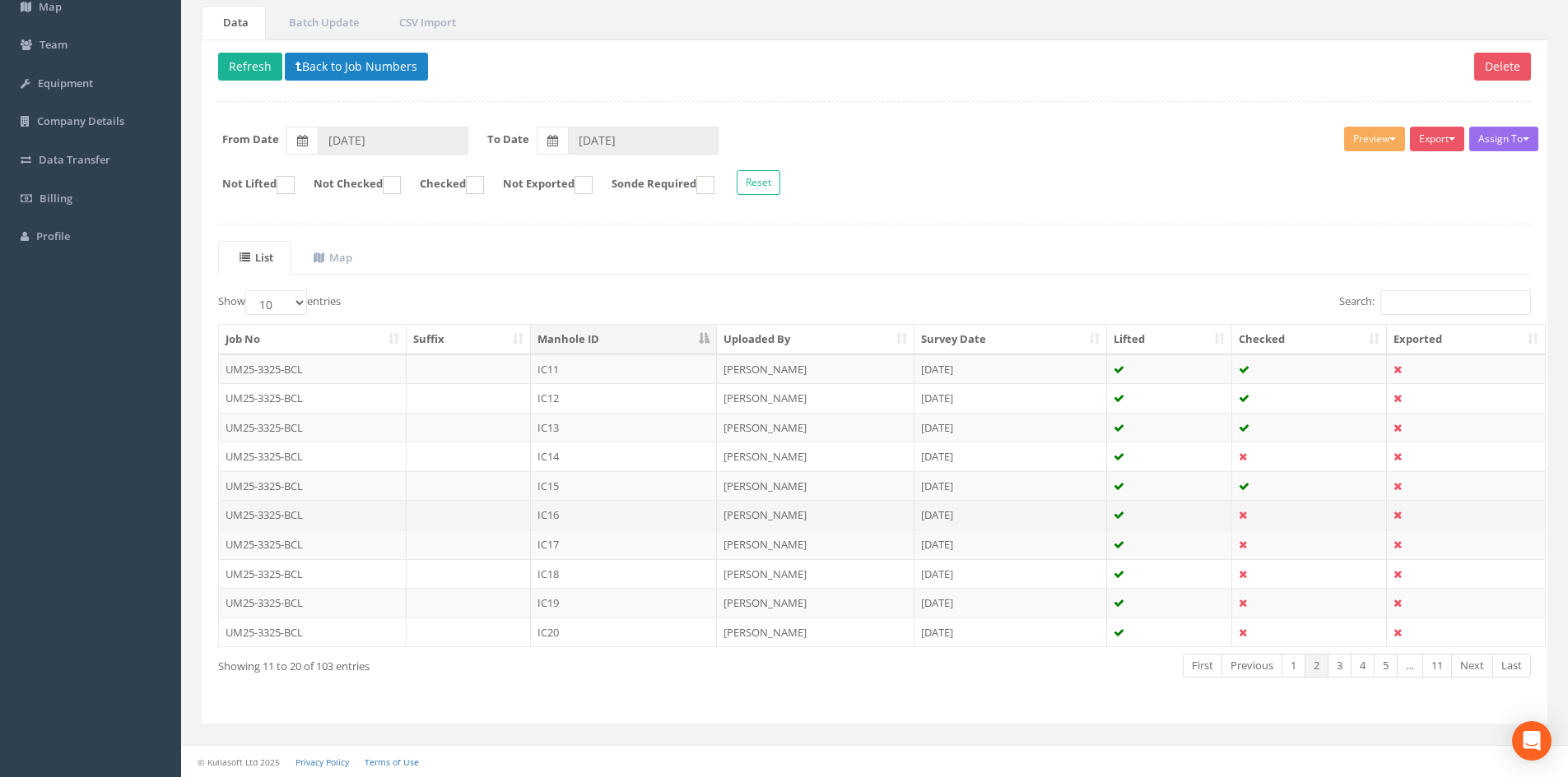
click at [625, 511] on td "IC16" at bounding box center [624, 515] width 186 height 30
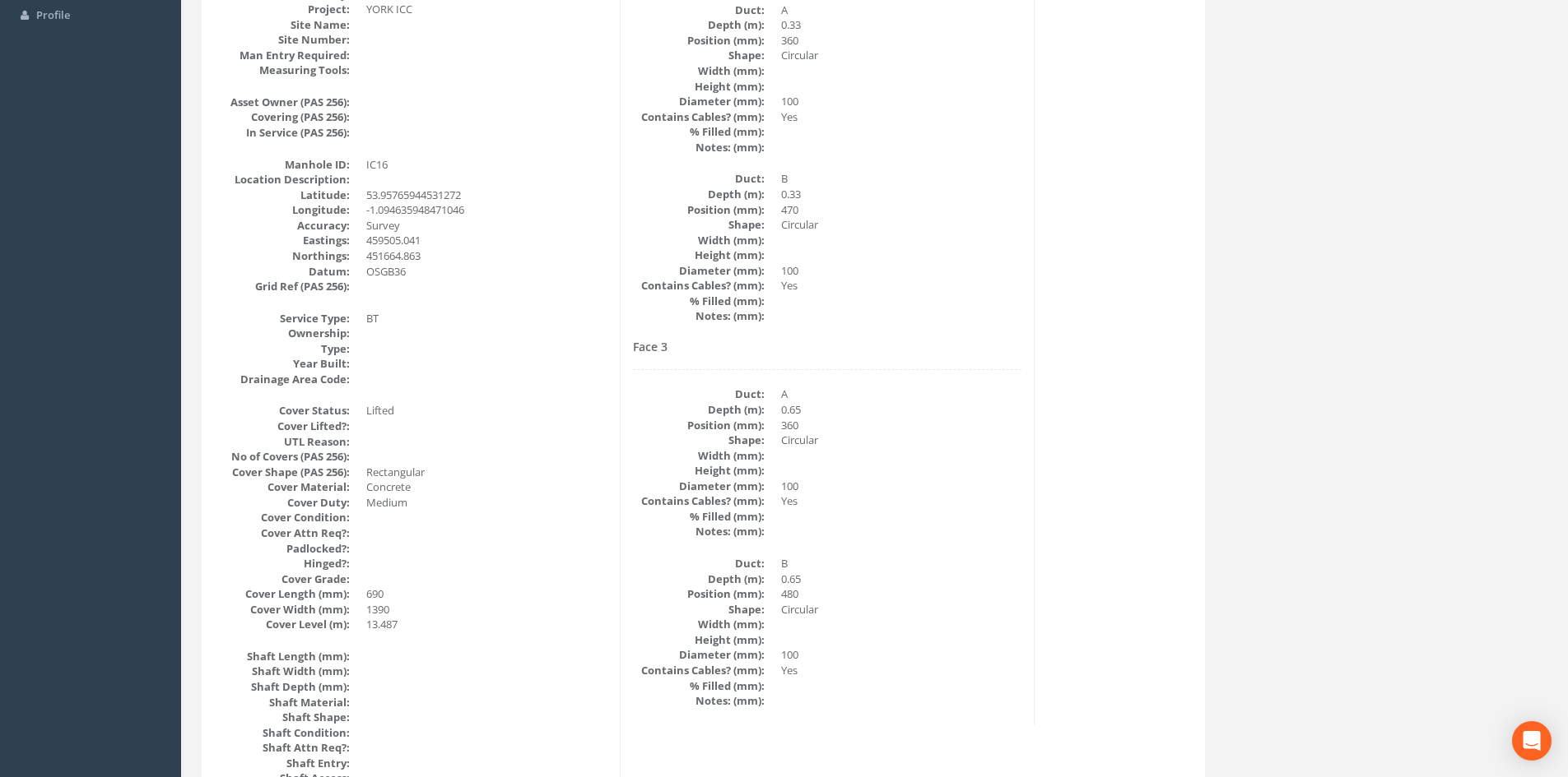
scroll to position [0, 0]
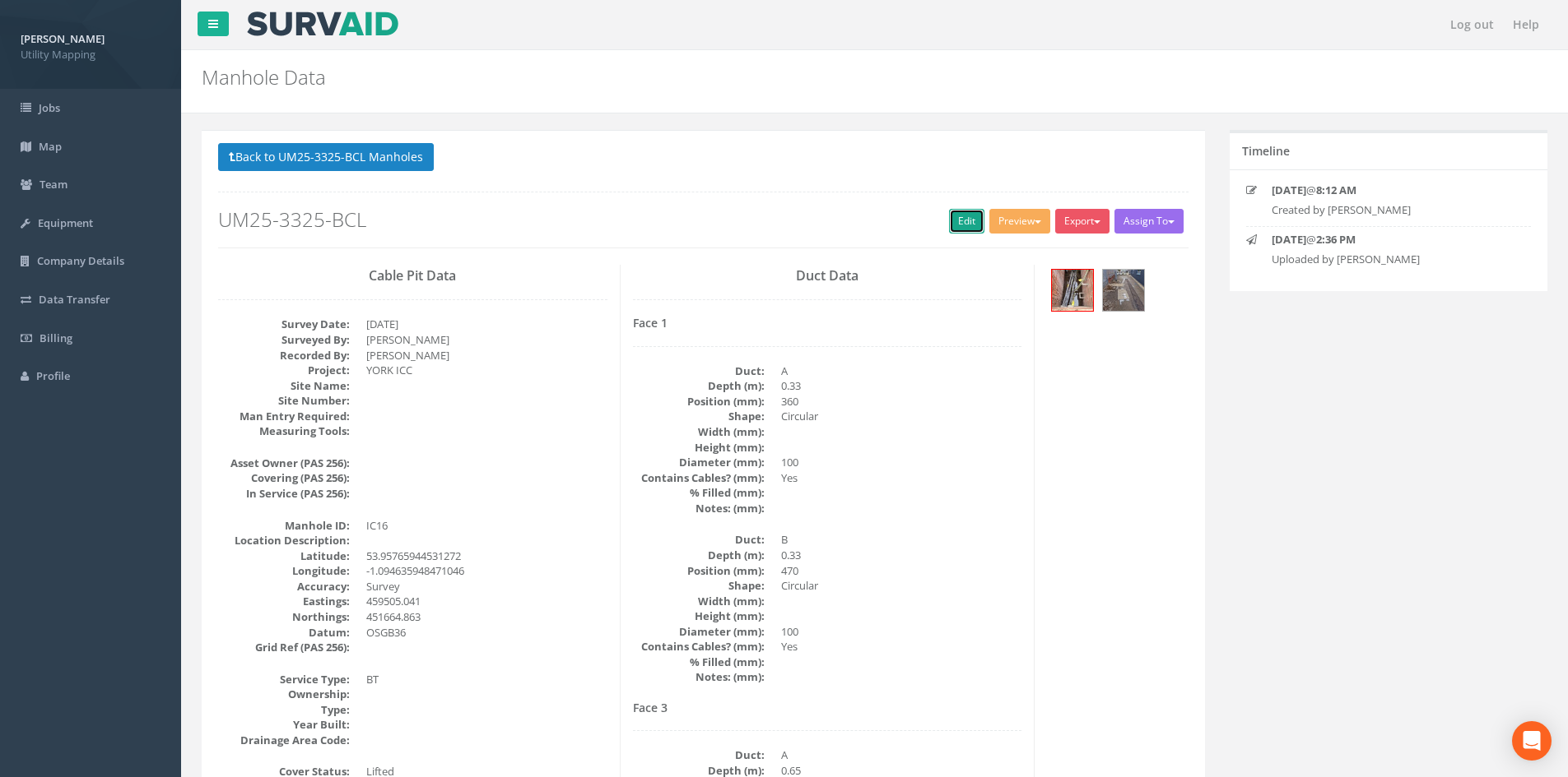
click at [961, 215] on link "Edit" at bounding box center [967, 222] width 35 height 25
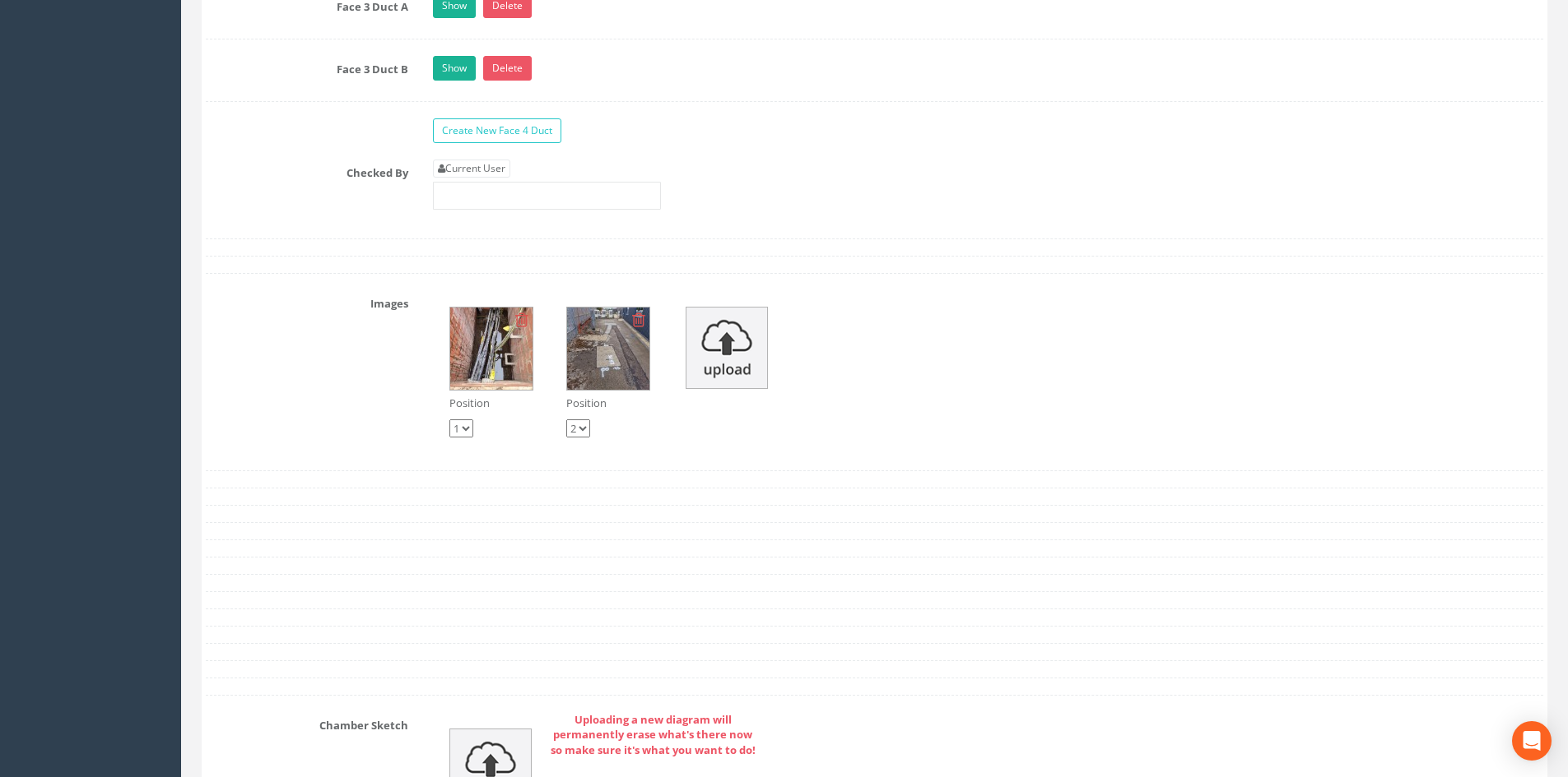
scroll to position [2715, 0]
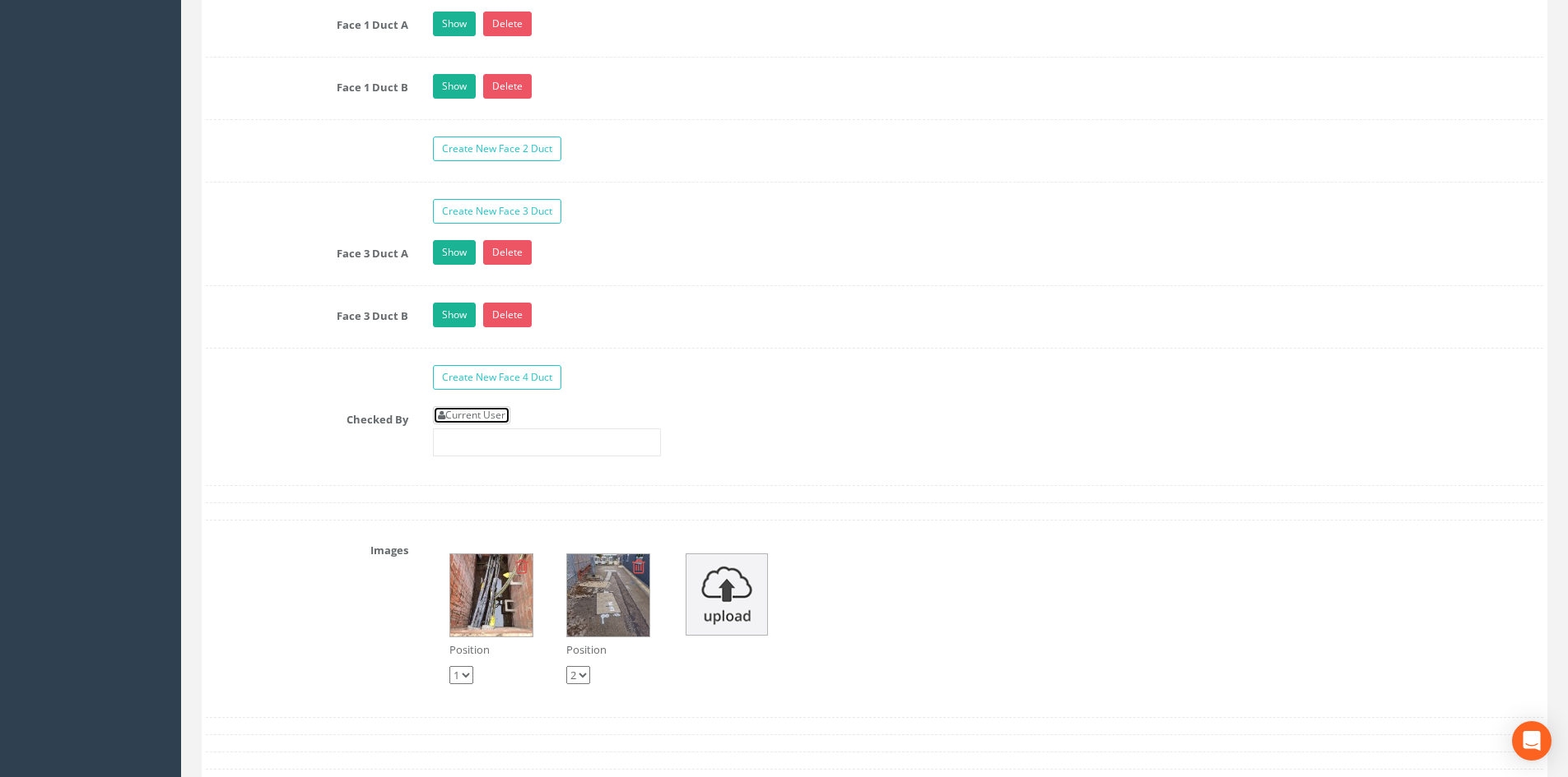
click at [503, 417] on link "Current User" at bounding box center [472, 415] width 77 height 18
type input "[PERSON_NAME]"
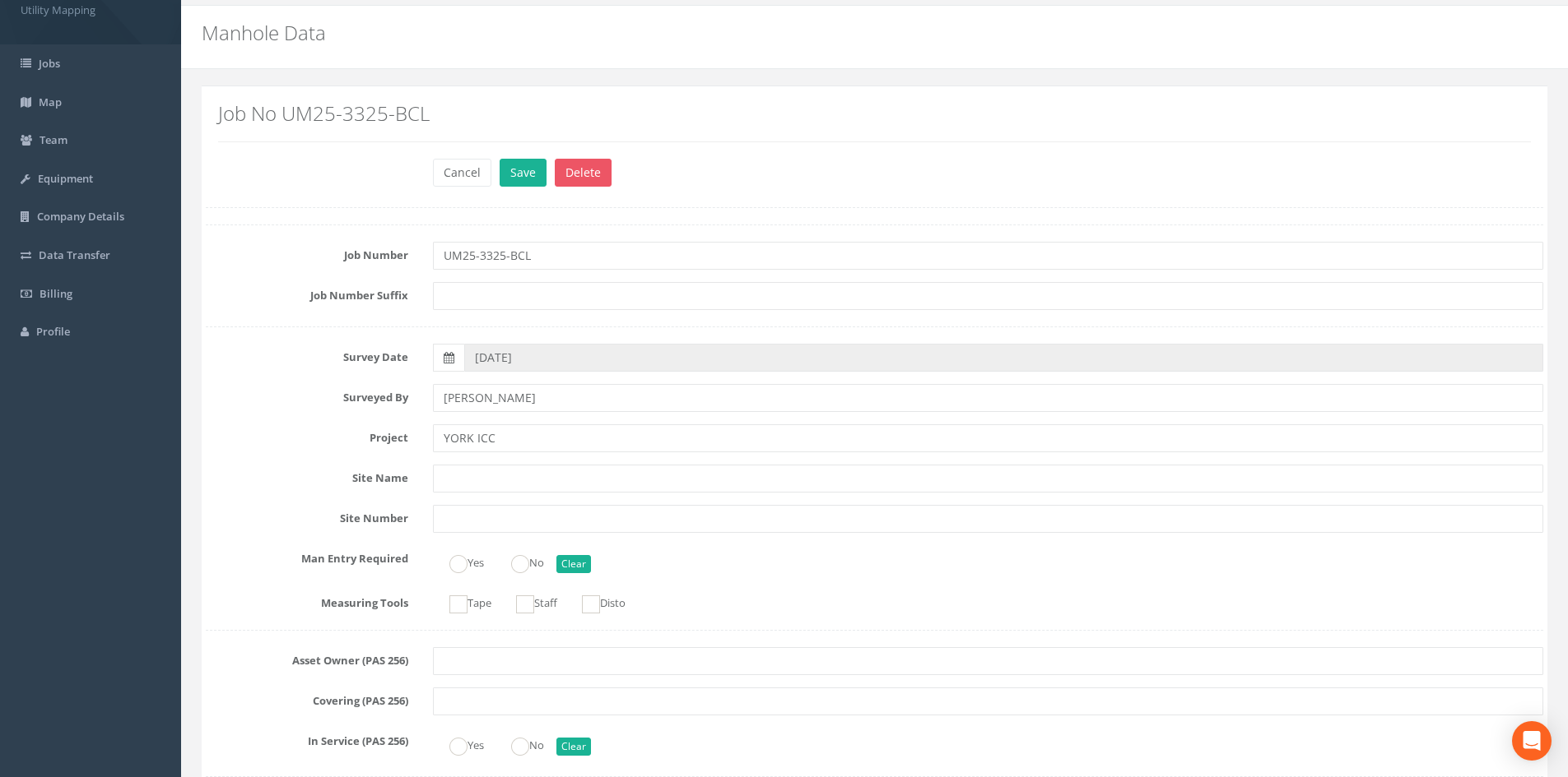
scroll to position [0, 0]
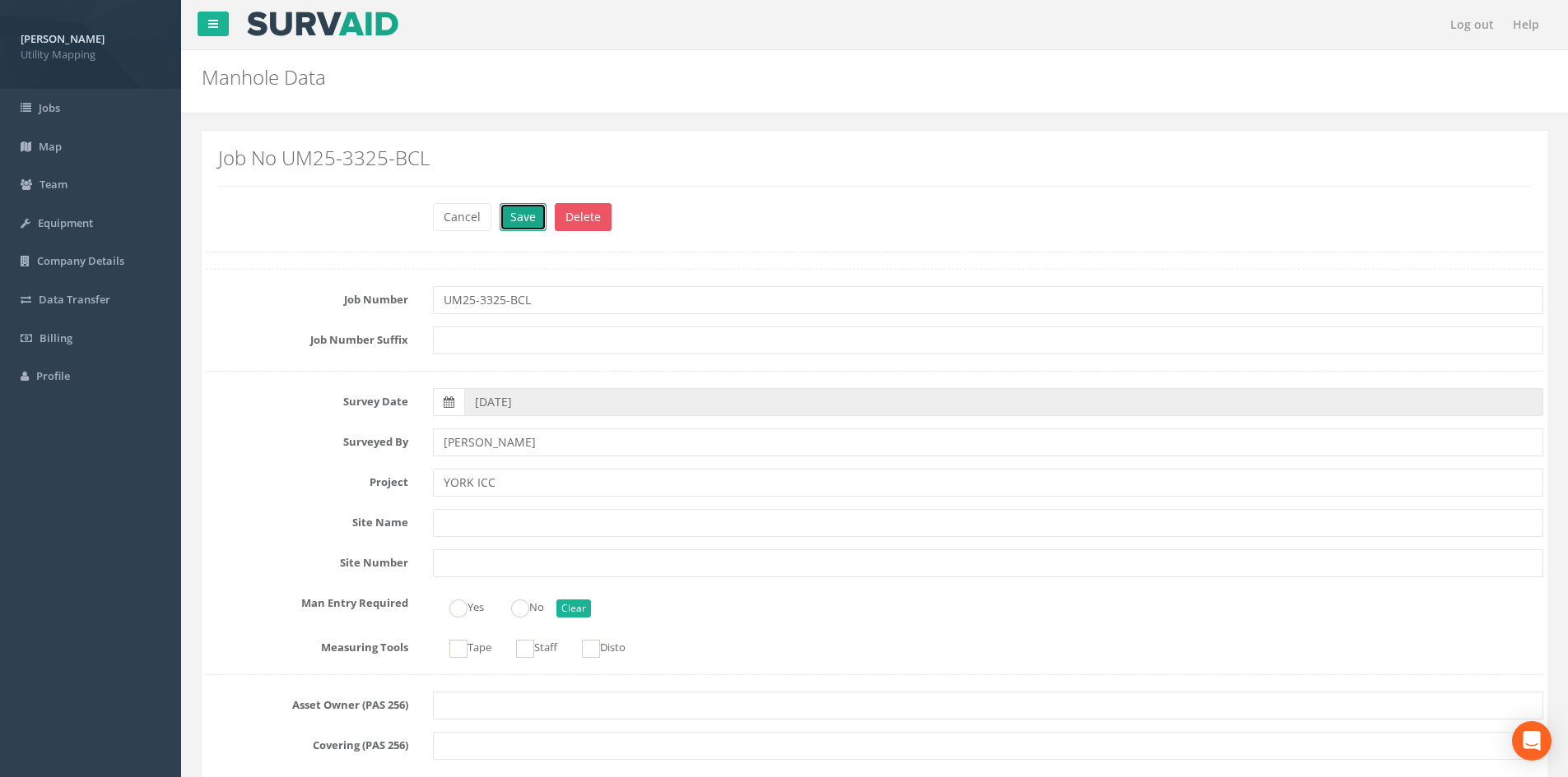
click at [508, 220] on button "Save" at bounding box center [523, 217] width 47 height 28
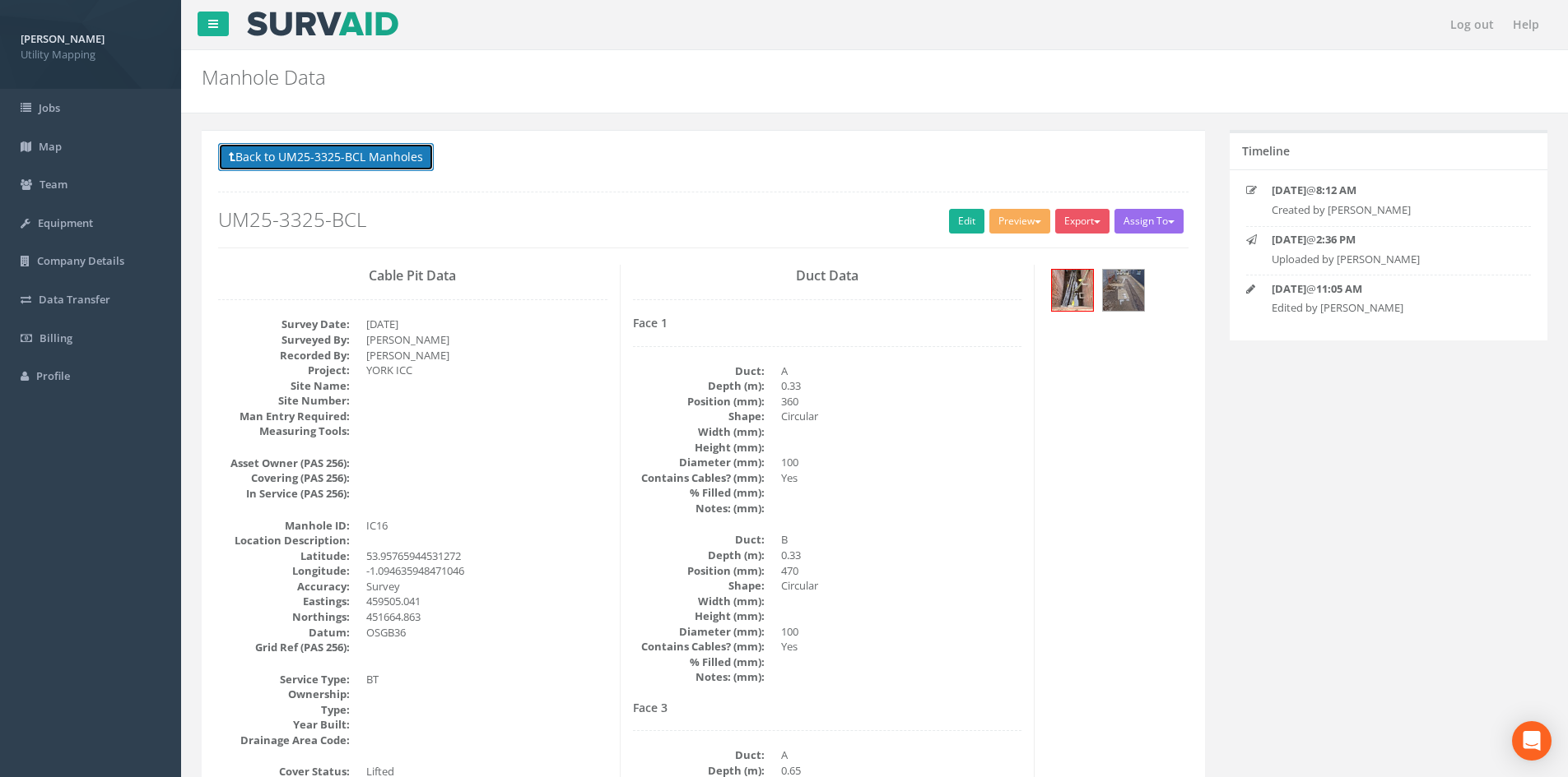
click at [406, 162] on button "Back to UM25-3325-BCL Manholes" at bounding box center [326, 157] width 216 height 28
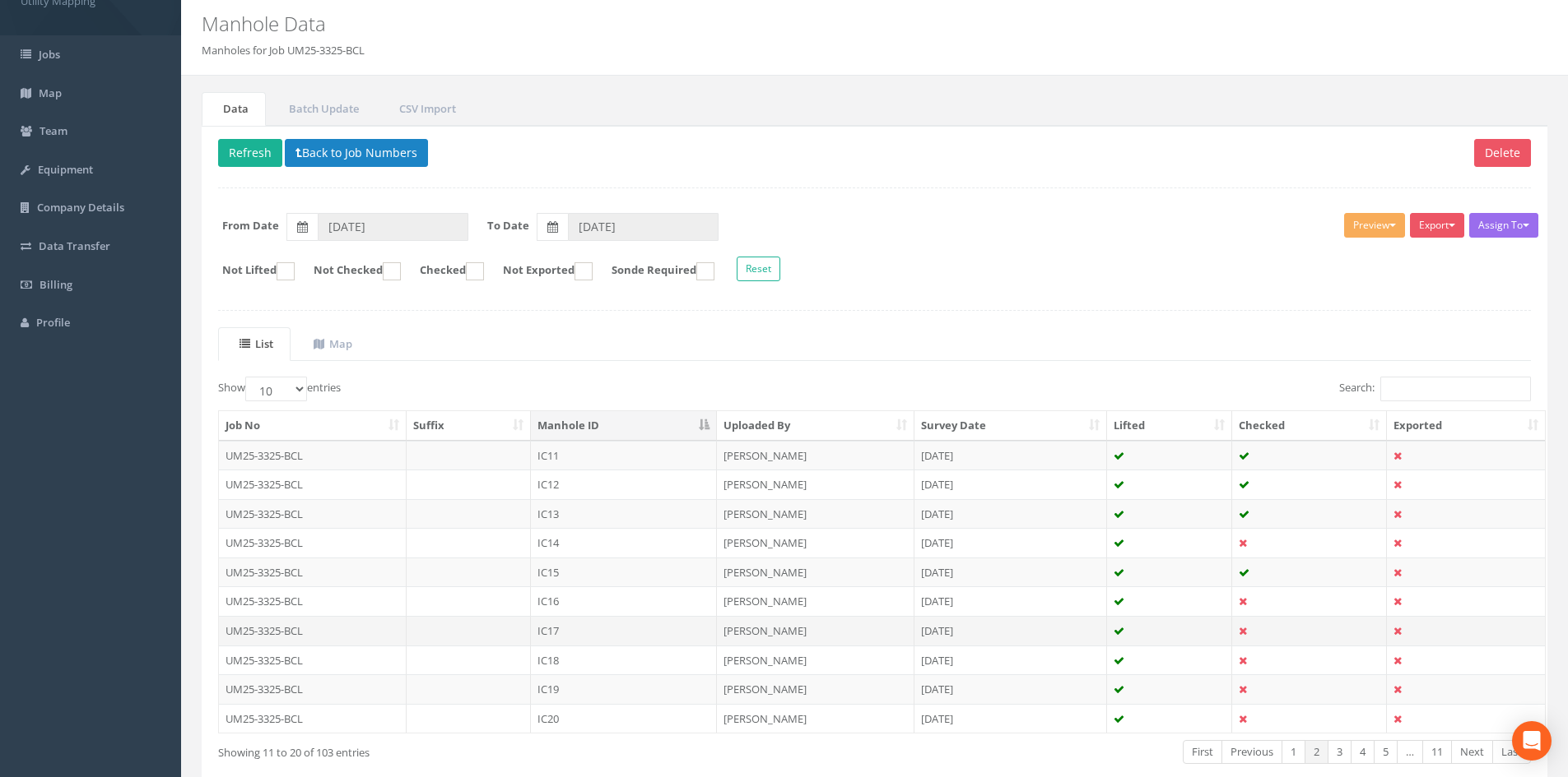
scroll to position [82, 0]
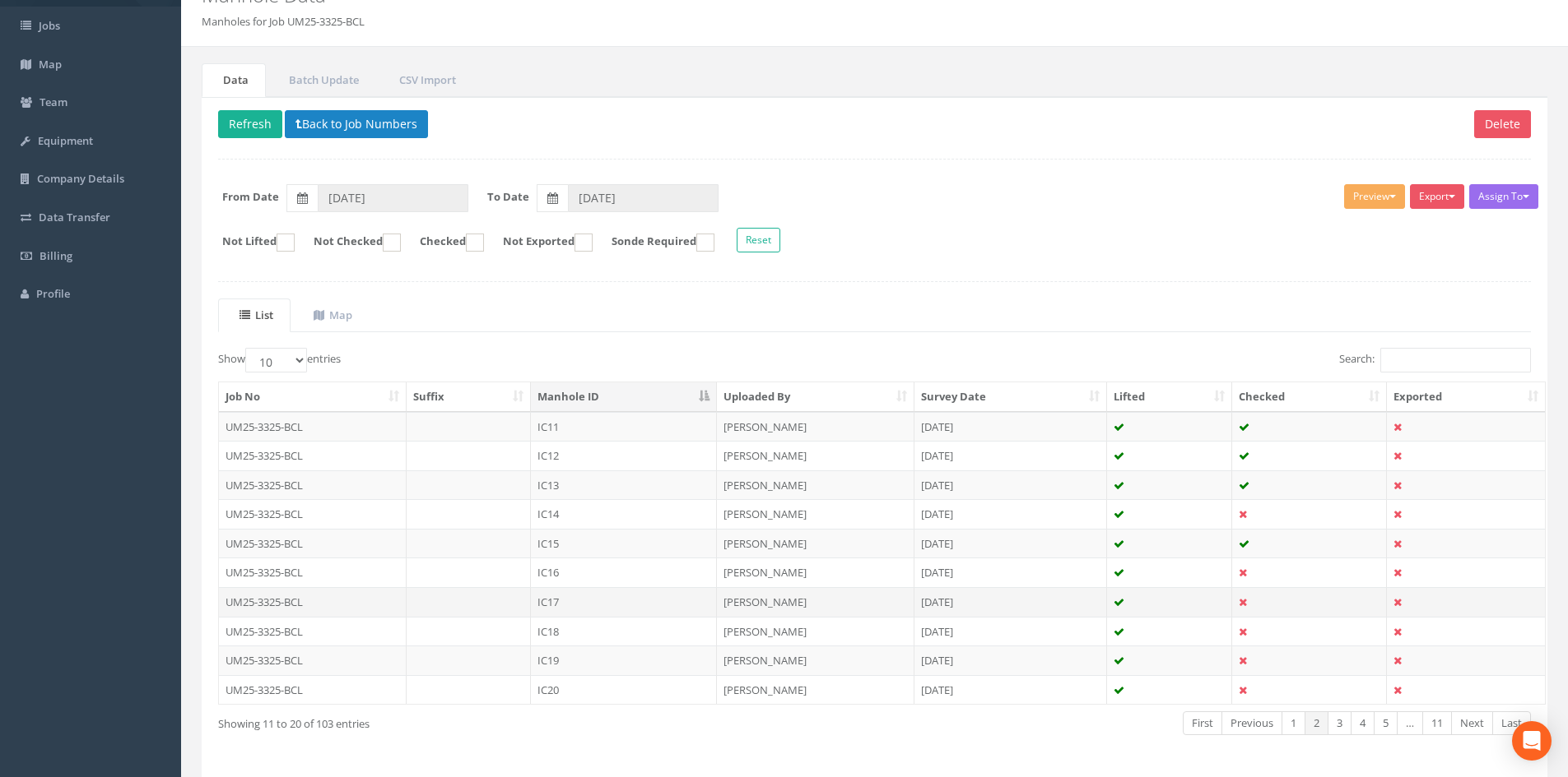
click at [598, 597] on td "IC17" at bounding box center [624, 602] width 186 height 30
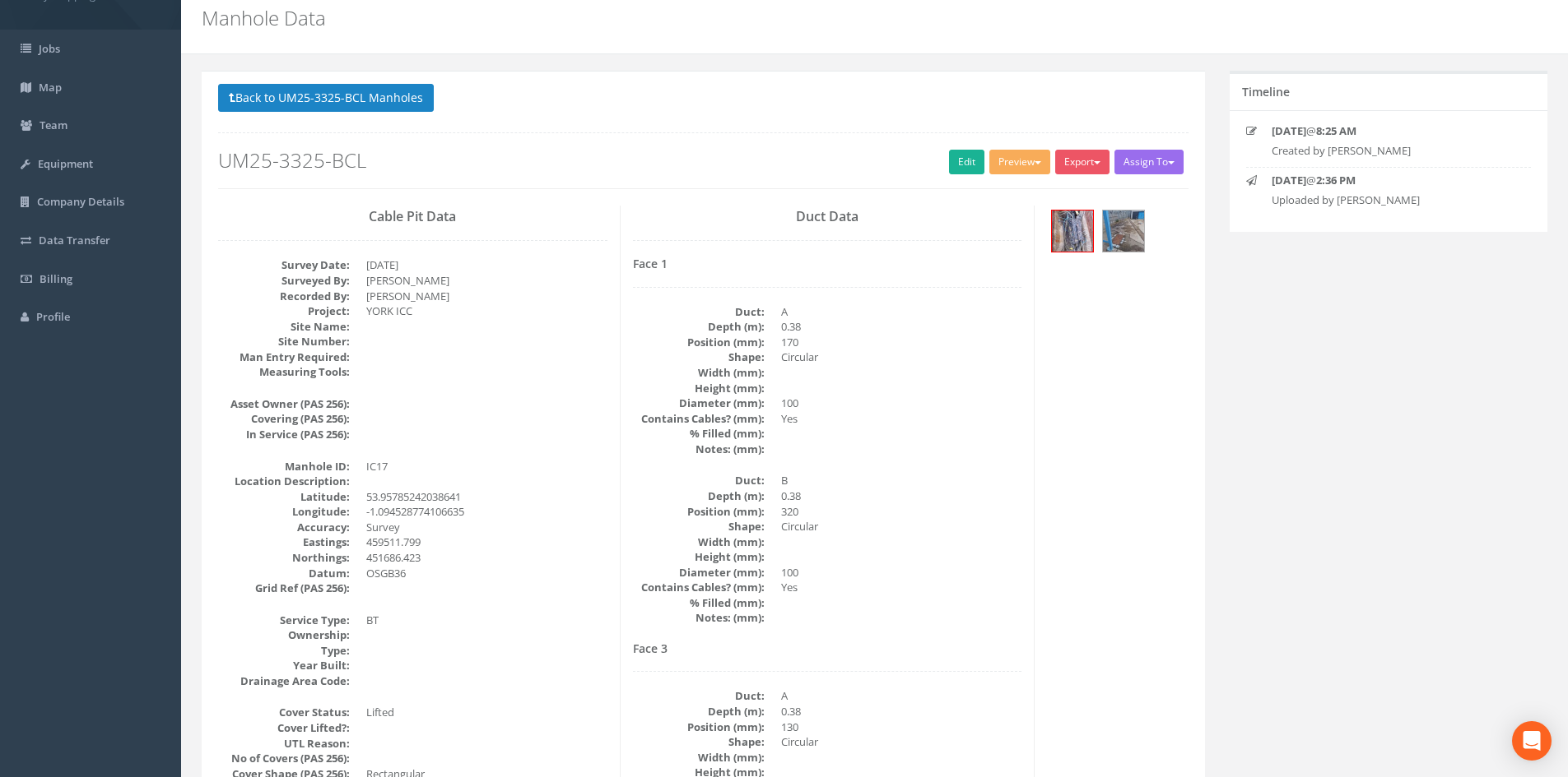
scroll to position [0, 0]
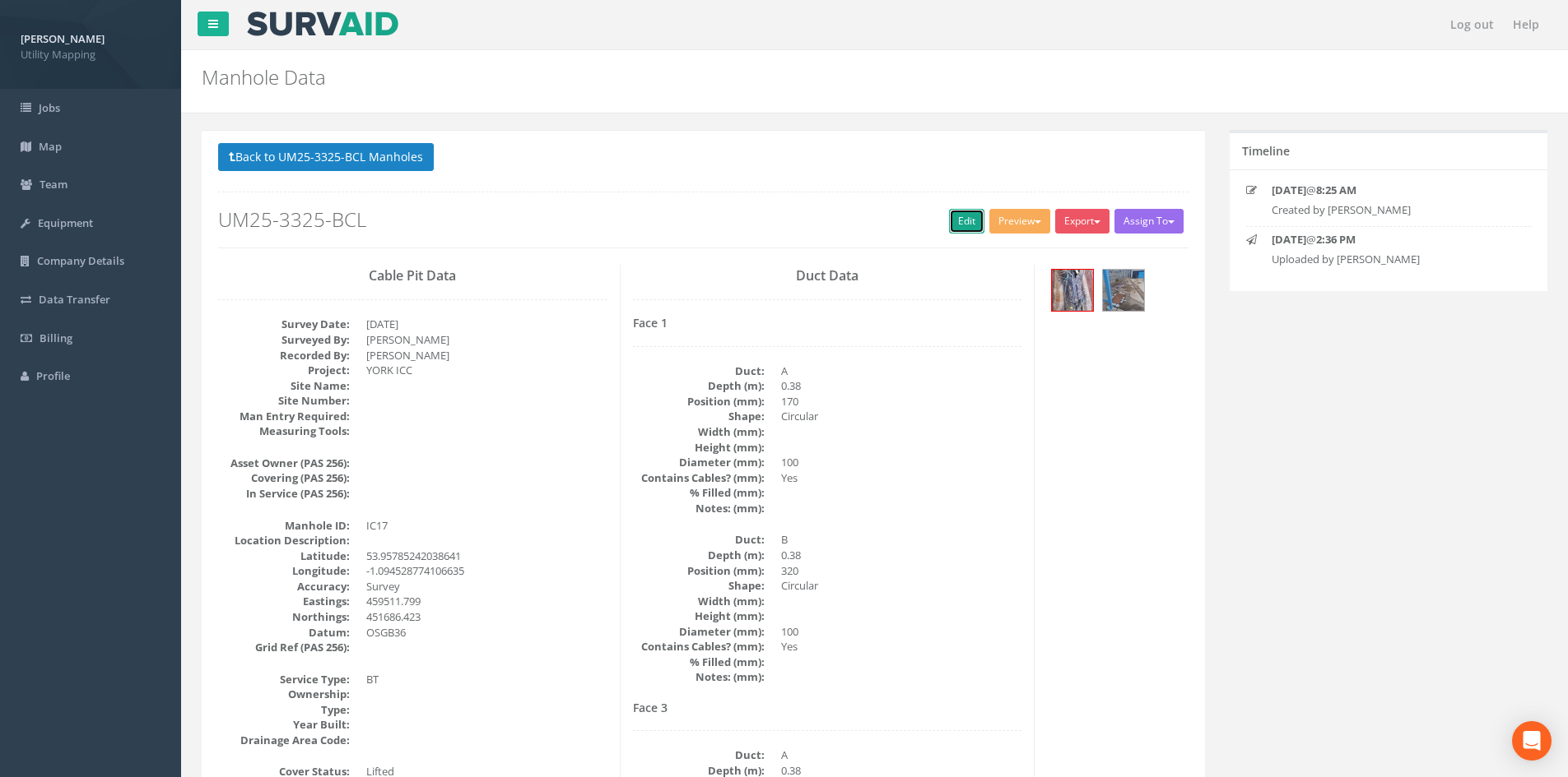
click at [951, 222] on link "Edit" at bounding box center [967, 222] width 35 height 25
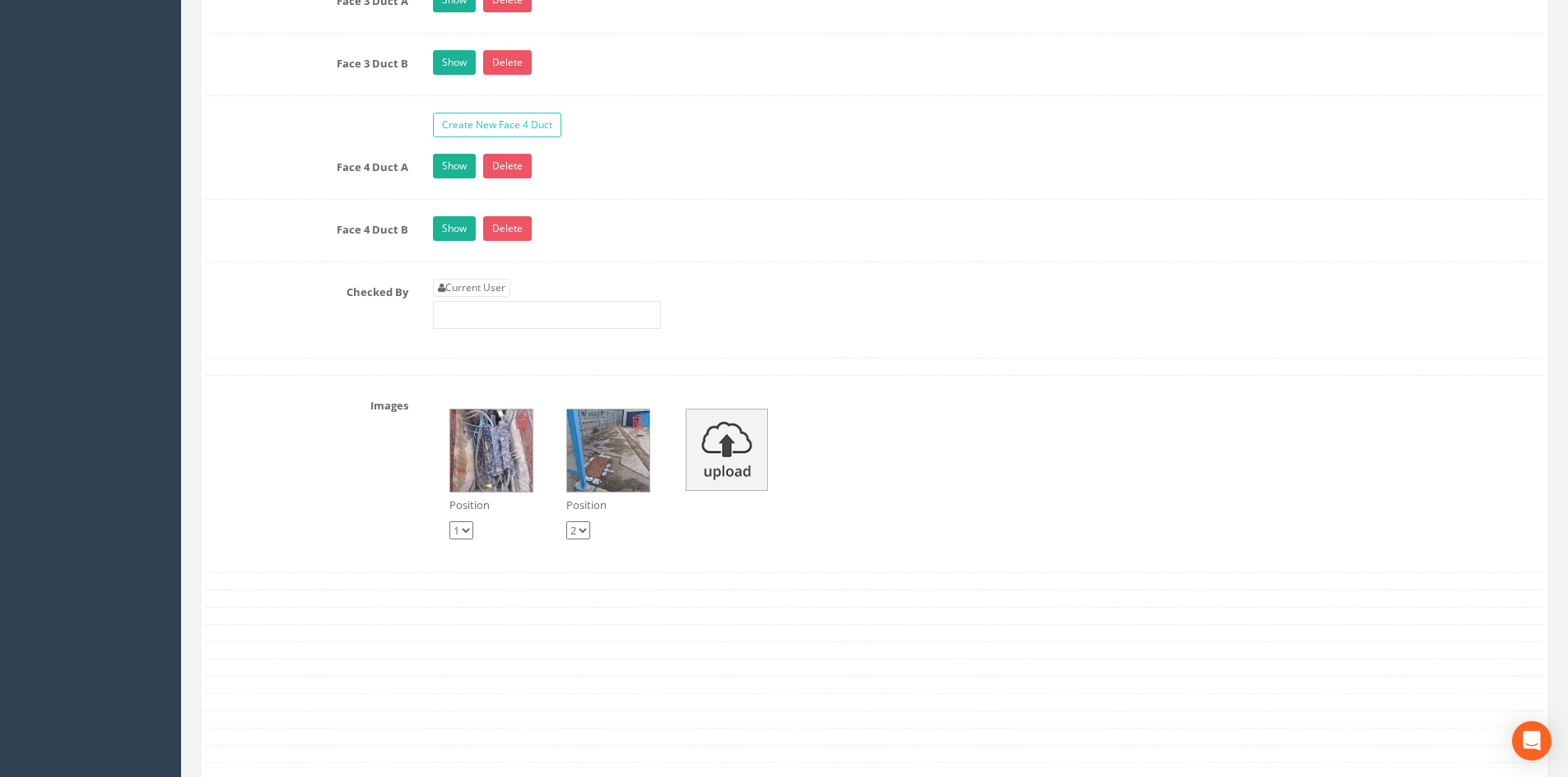
scroll to position [2962, 0]
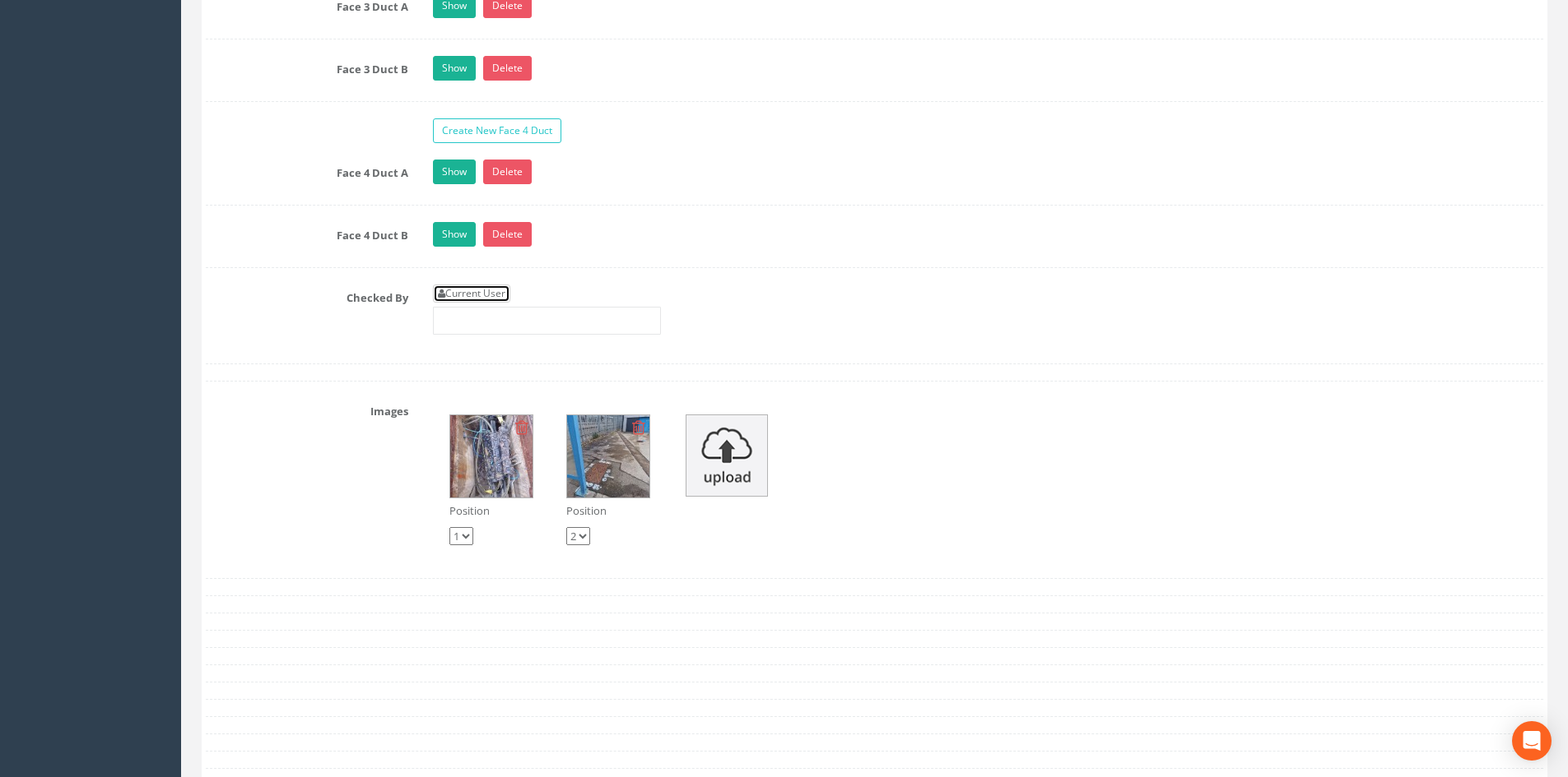
click at [504, 297] on link "Current User" at bounding box center [472, 293] width 77 height 18
type input "[PERSON_NAME]"
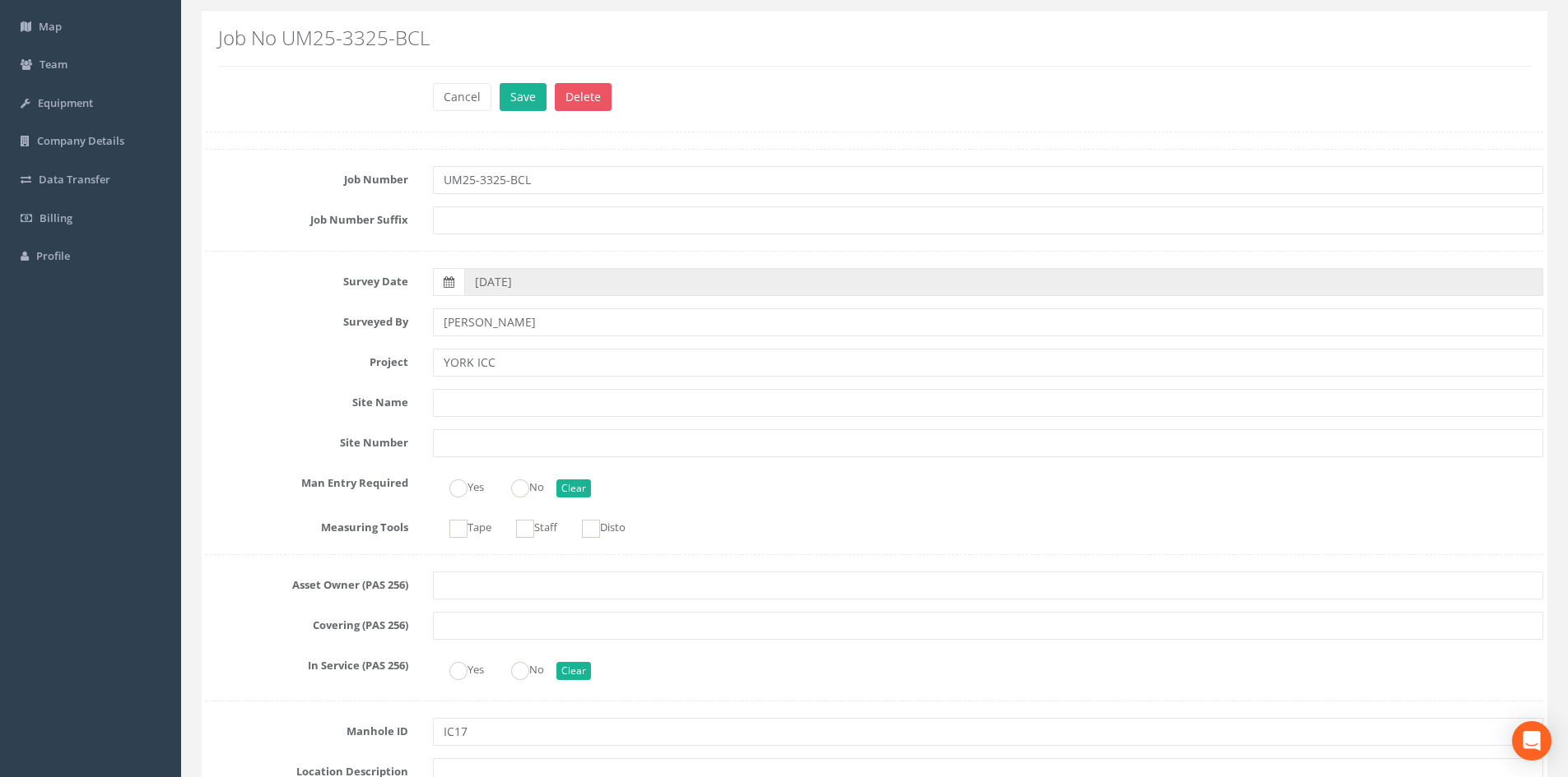
scroll to position [0, 0]
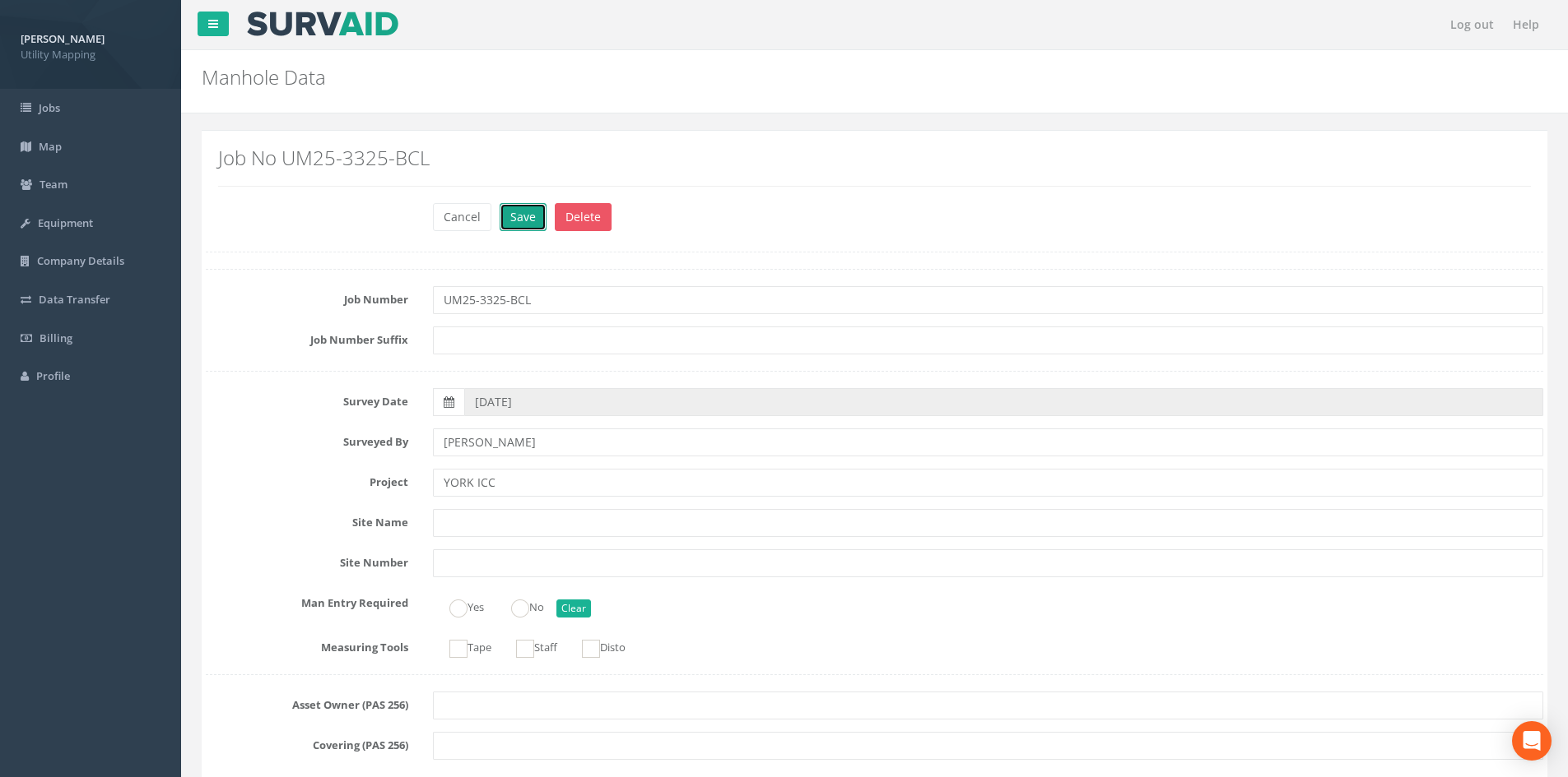
click at [520, 216] on button "Save" at bounding box center [523, 217] width 47 height 28
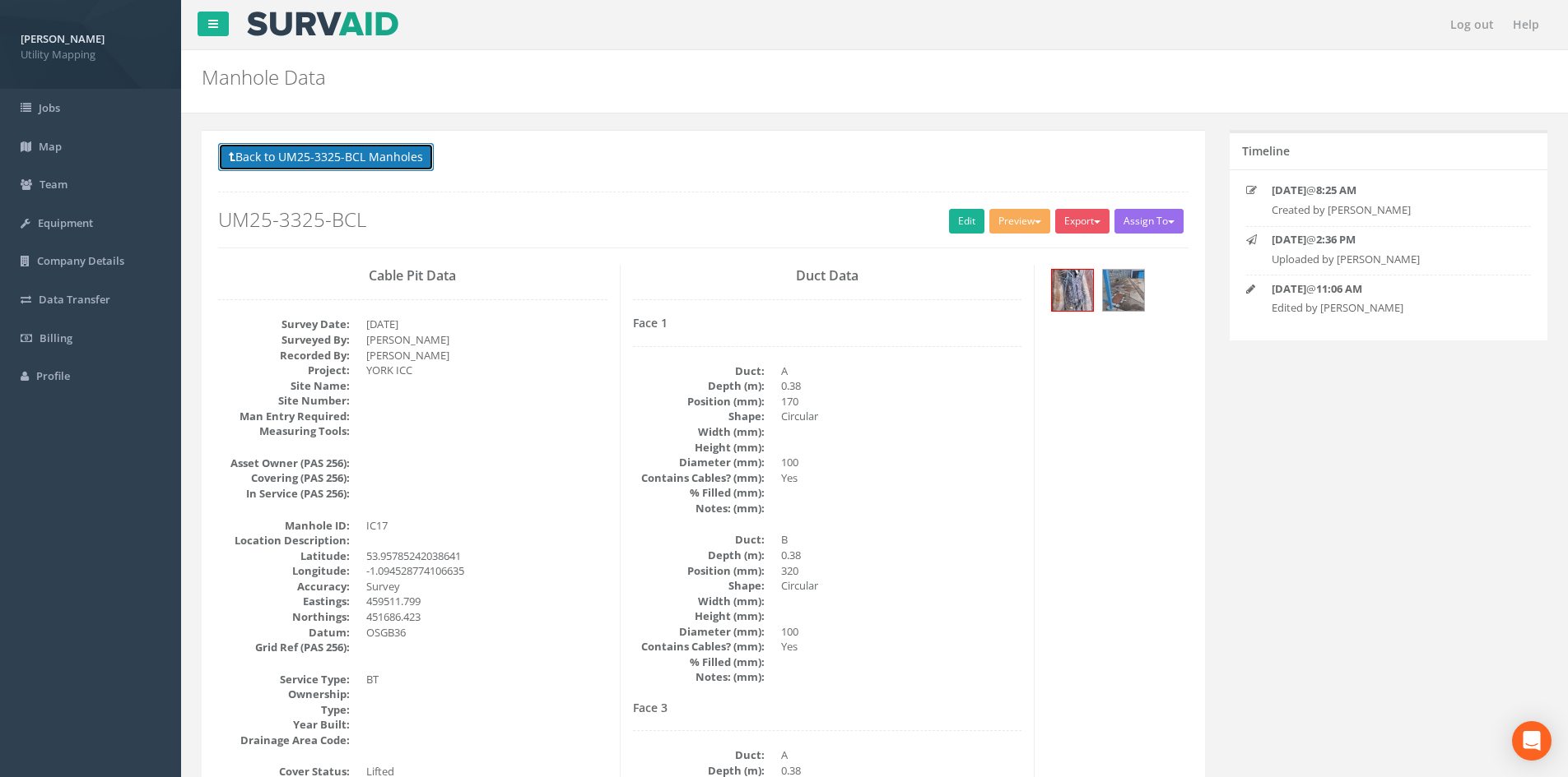
click at [420, 166] on button "Back to UM25-3325-BCL Manholes" at bounding box center [326, 157] width 216 height 28
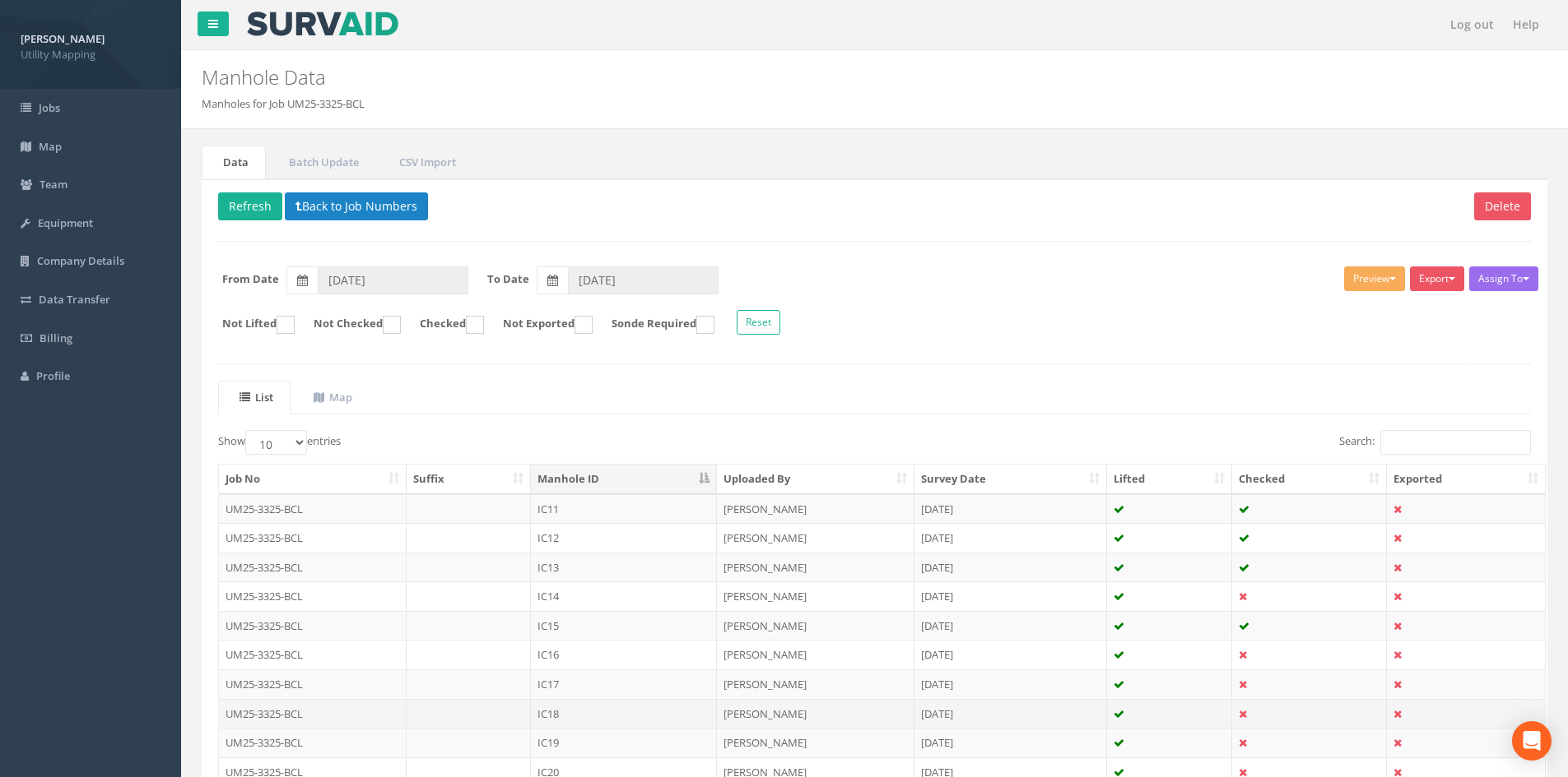
click at [639, 710] on td "IC18" at bounding box center [624, 714] width 186 height 30
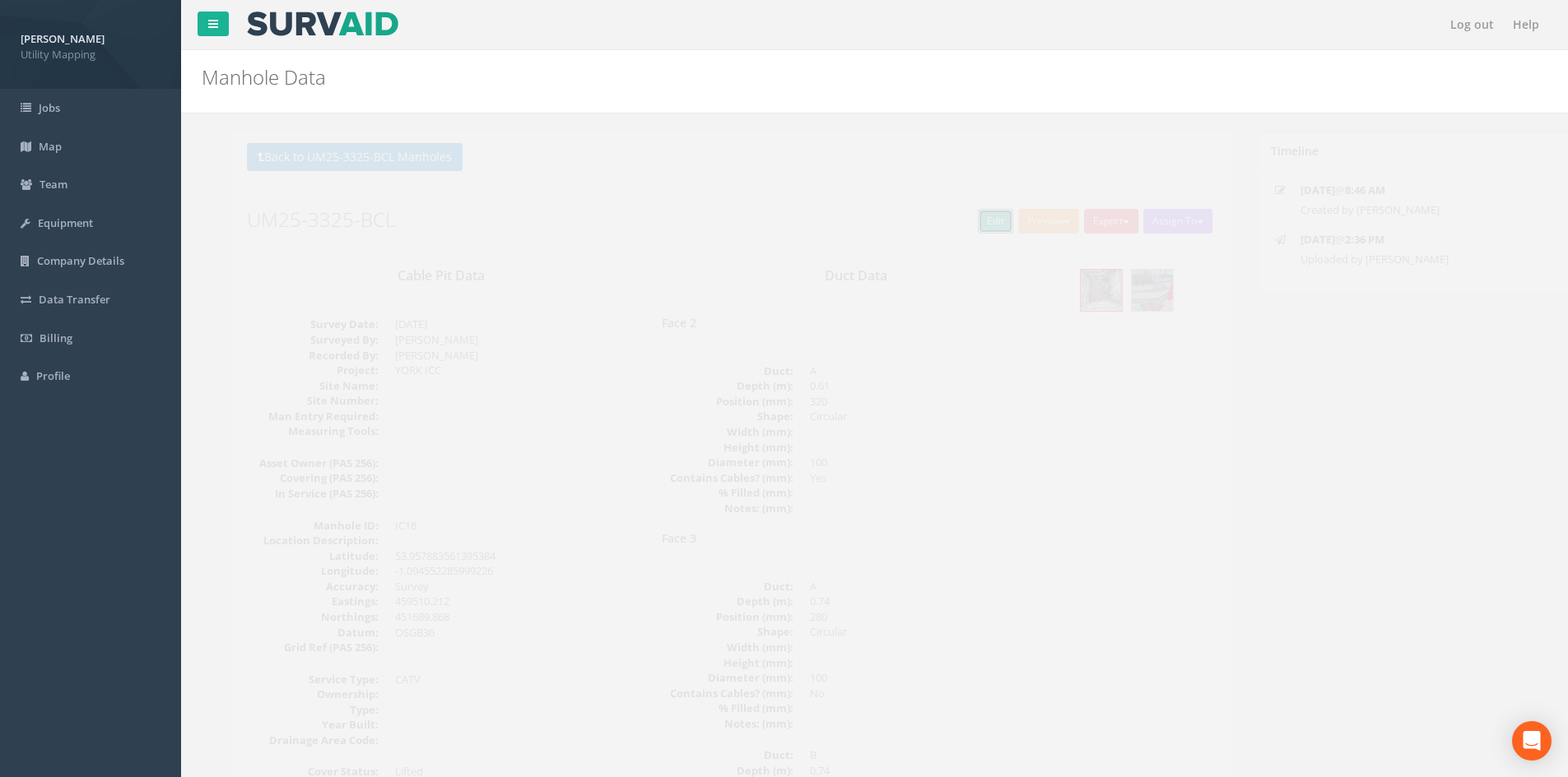
click at [952, 223] on link "Edit" at bounding box center [967, 222] width 35 height 25
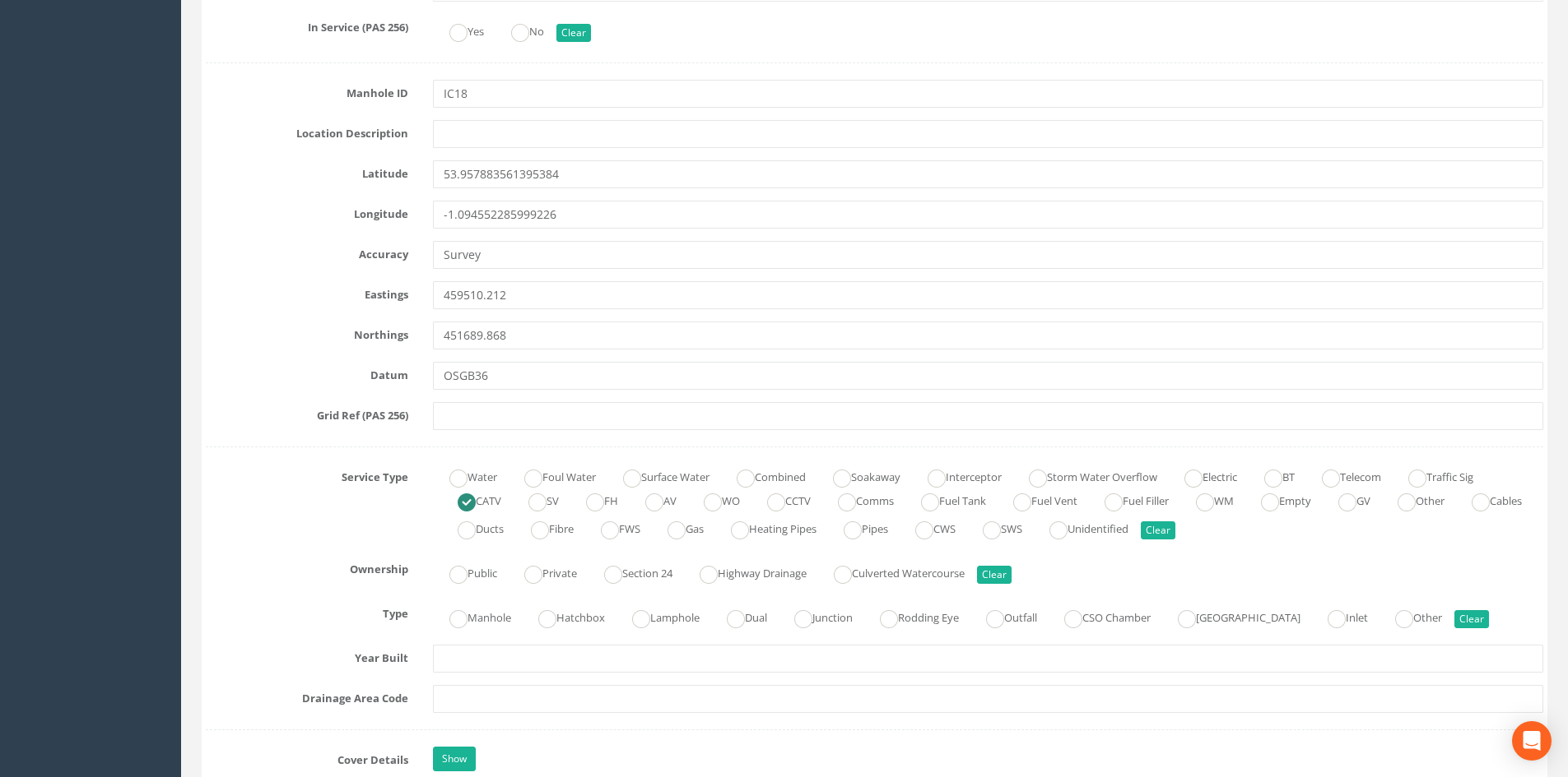
scroll to position [823, 0]
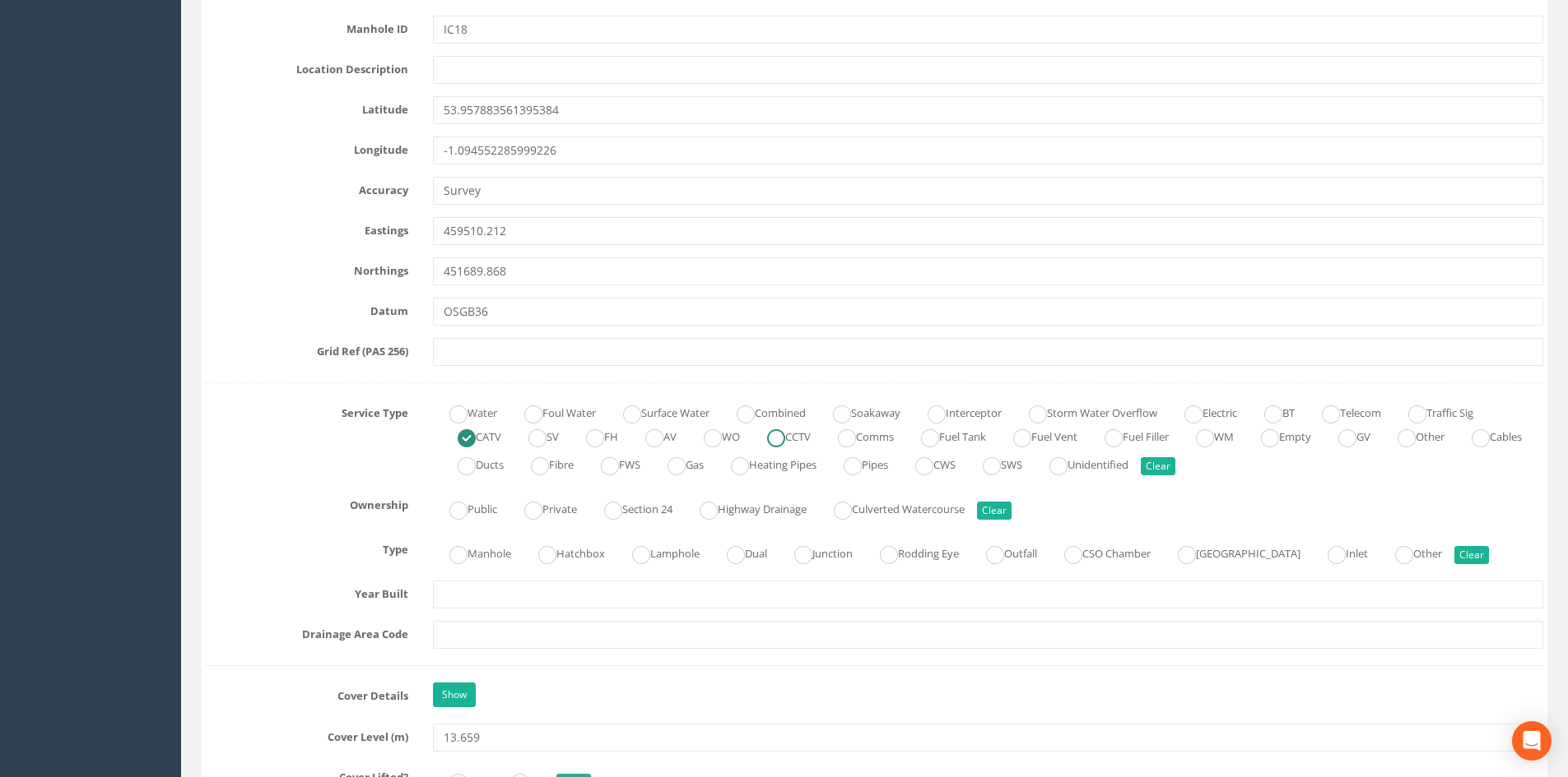
click at [779, 441] on label "CCTV" at bounding box center [780, 435] width 60 height 24
radio input "false"
radio input "true"
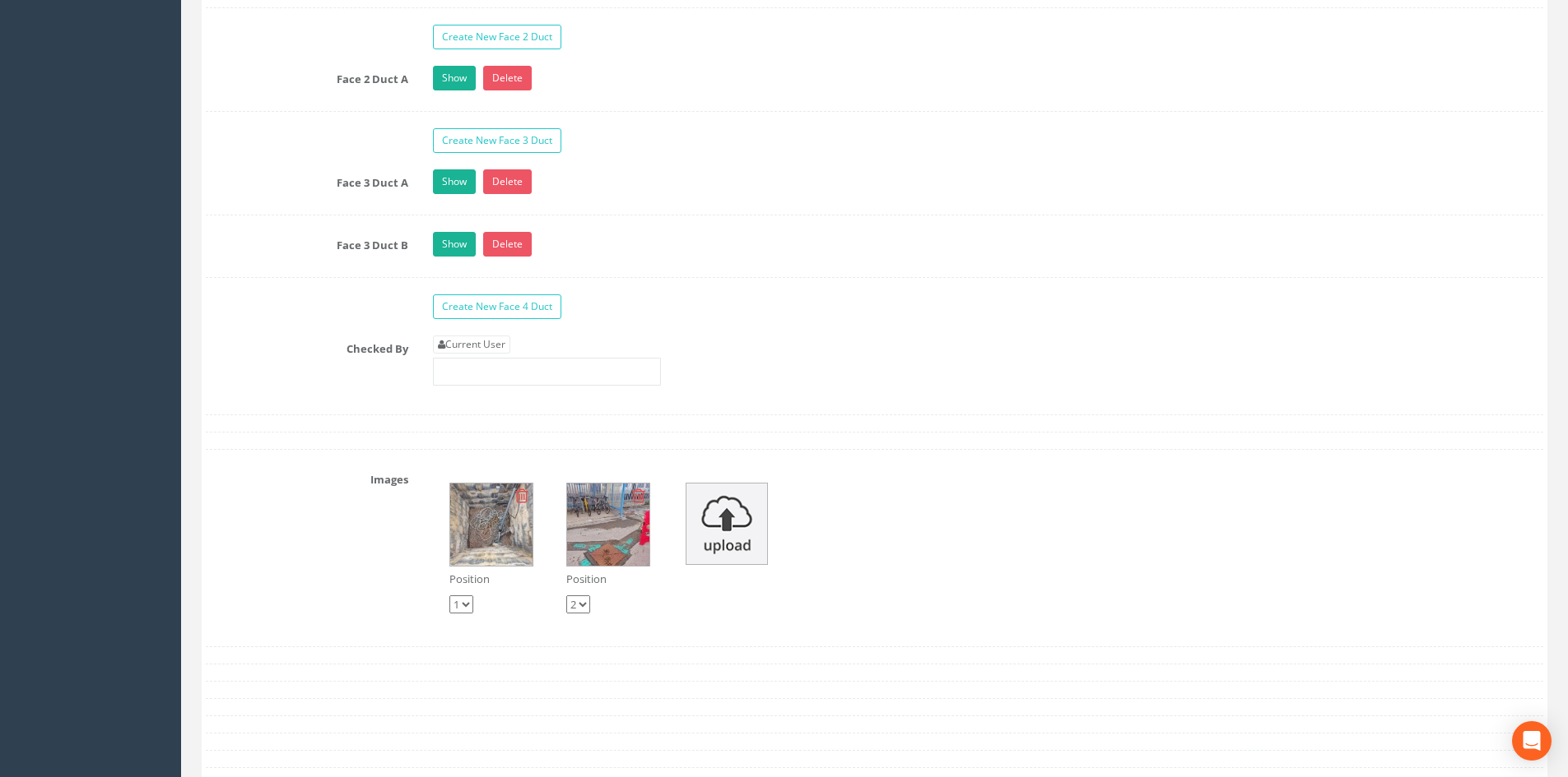
scroll to position [2715, 0]
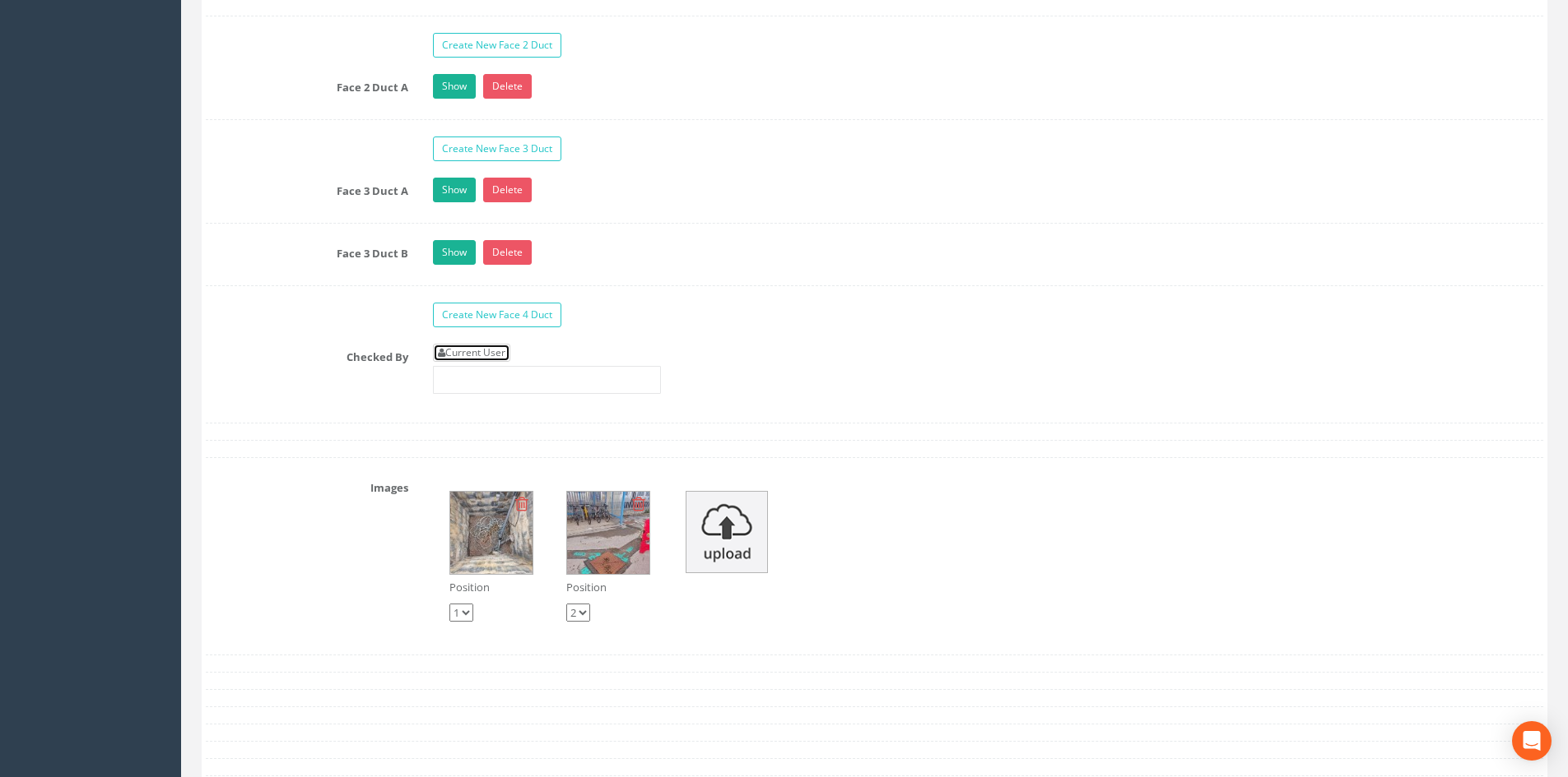
click at [493, 350] on link "Current User" at bounding box center [472, 353] width 77 height 18
type input "[PERSON_NAME]"
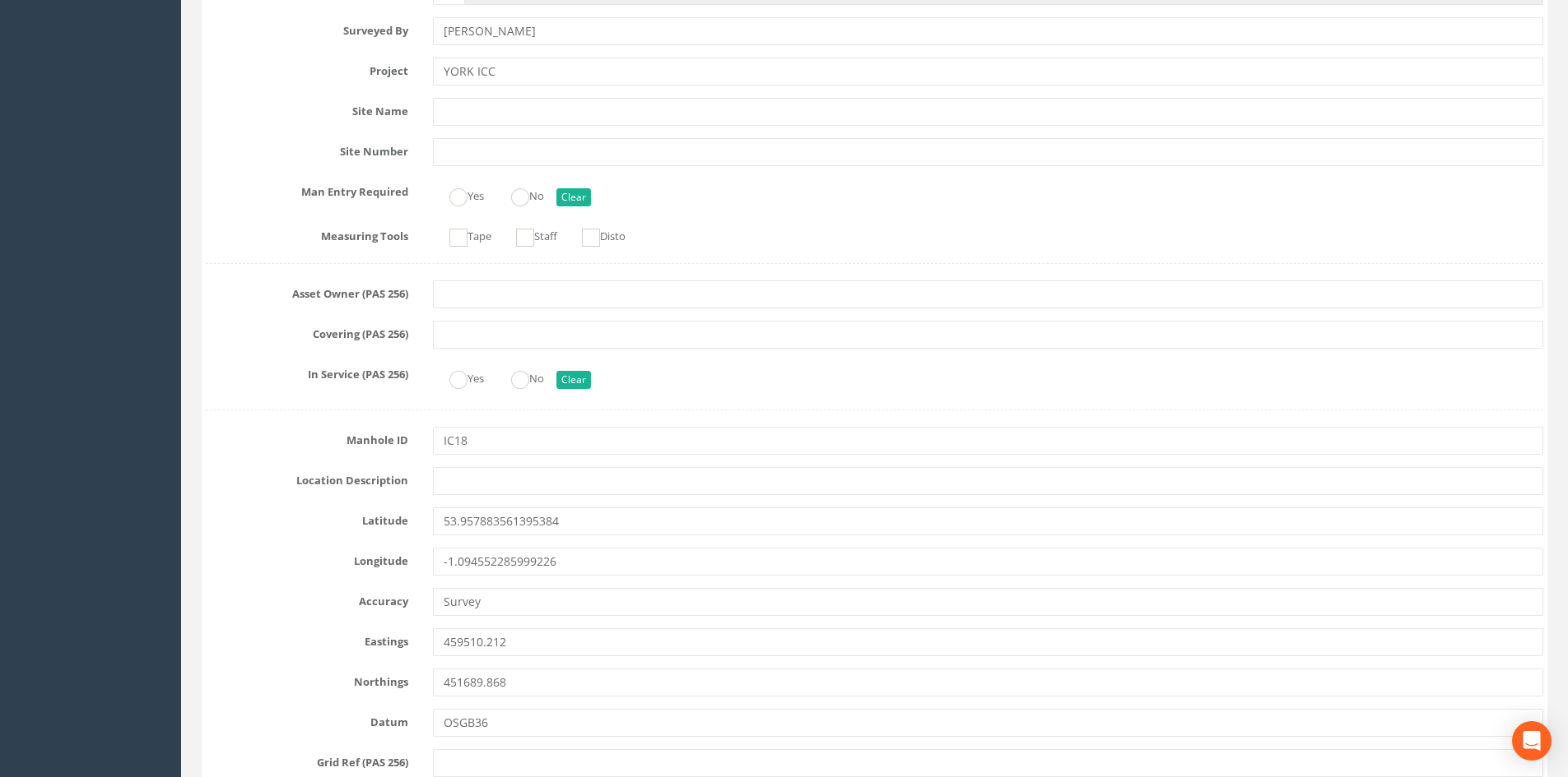
scroll to position [0, 0]
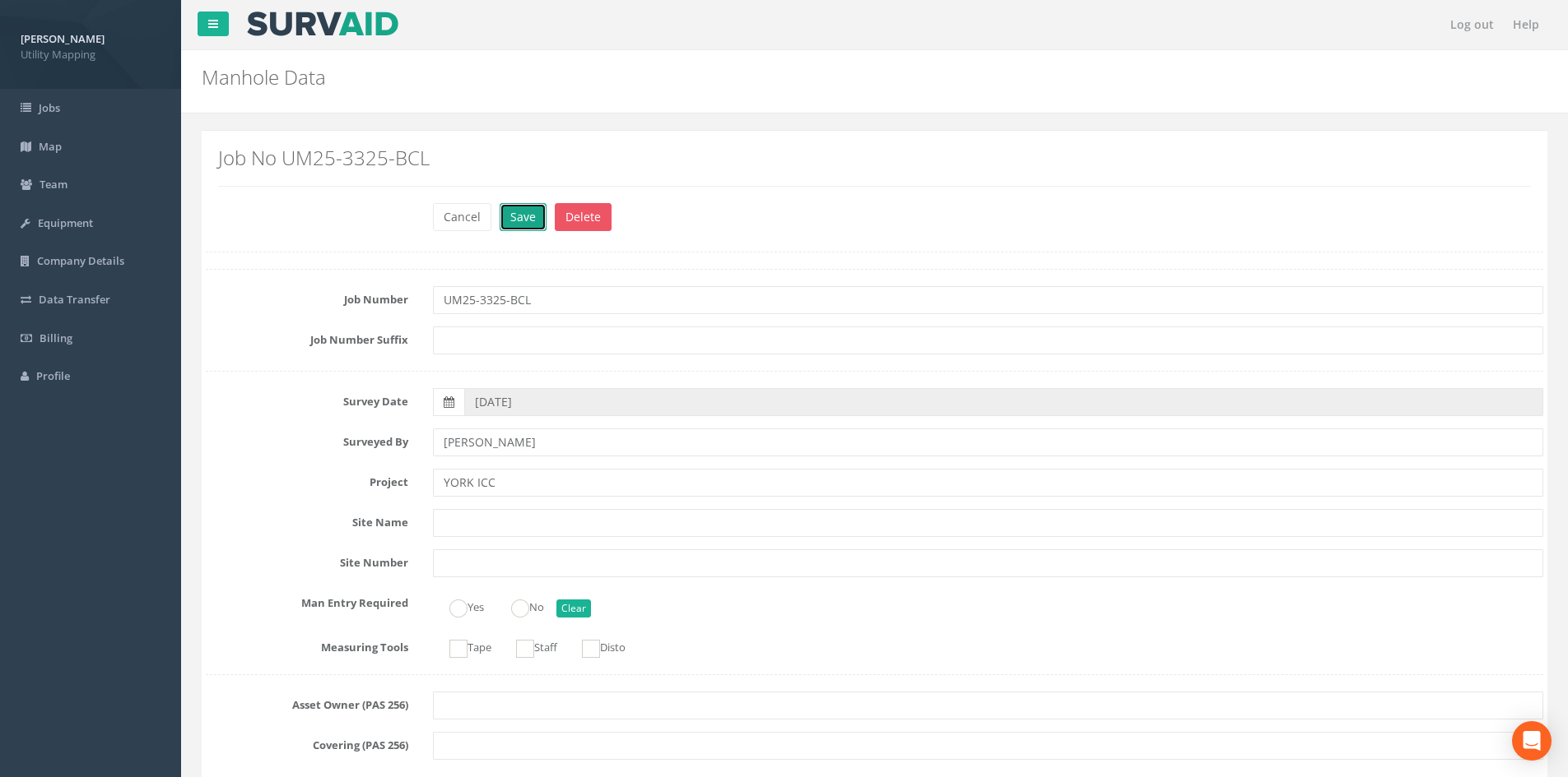
click at [502, 218] on button "Save" at bounding box center [523, 217] width 47 height 28
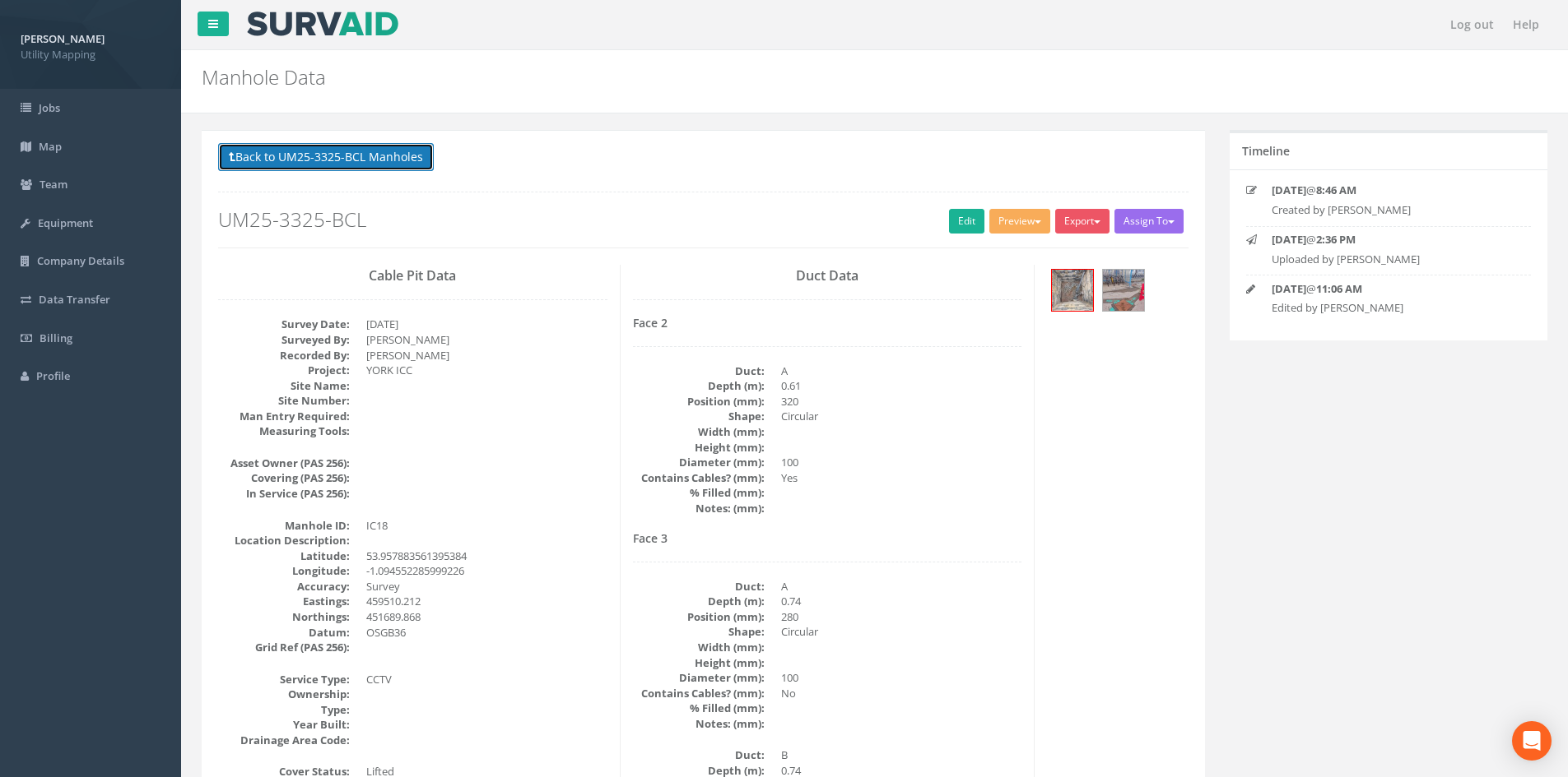
click at [299, 165] on button "Back to UM25-3325-BCL Manholes" at bounding box center [326, 157] width 216 height 28
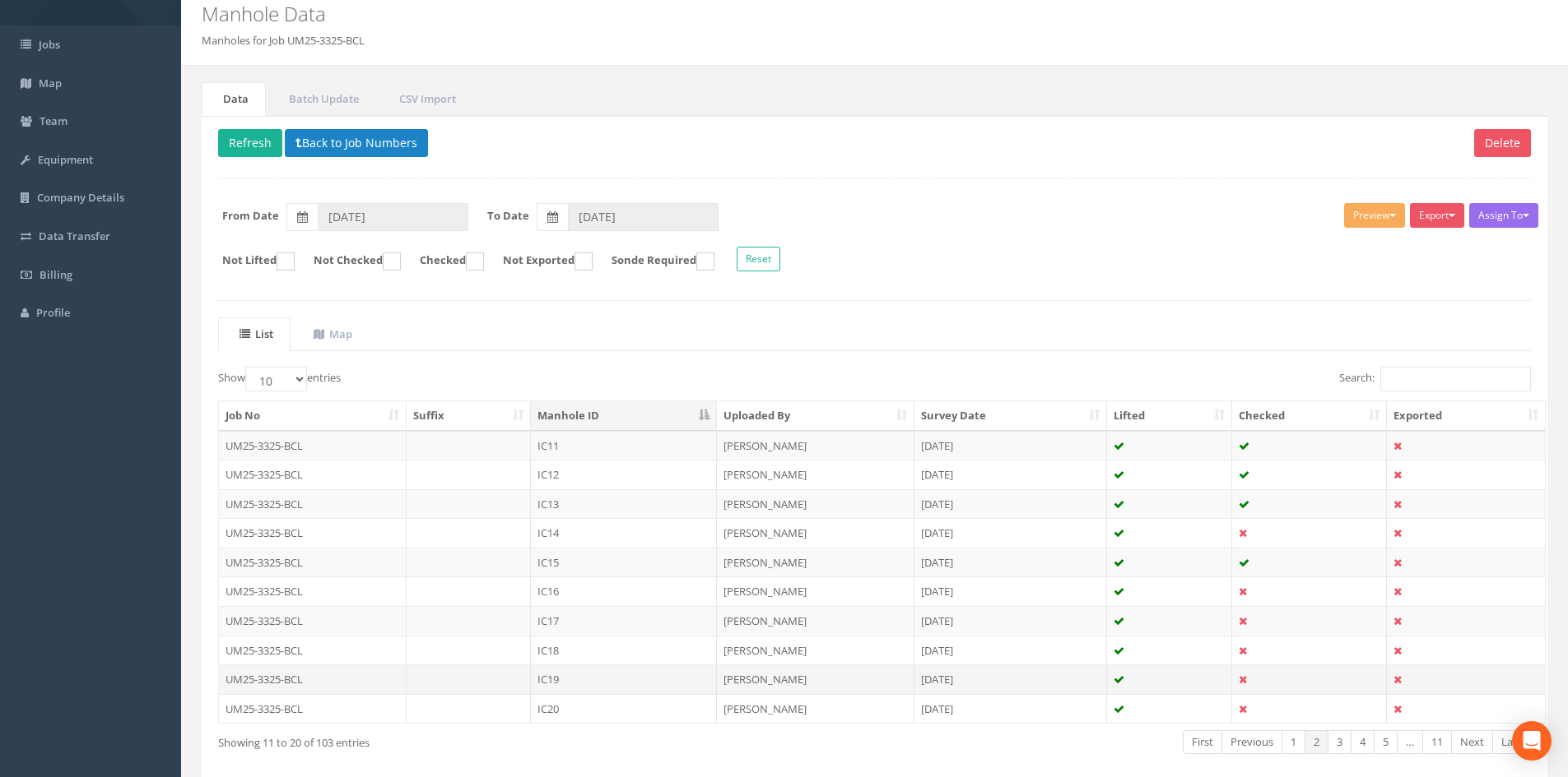
scroll to position [140, 0]
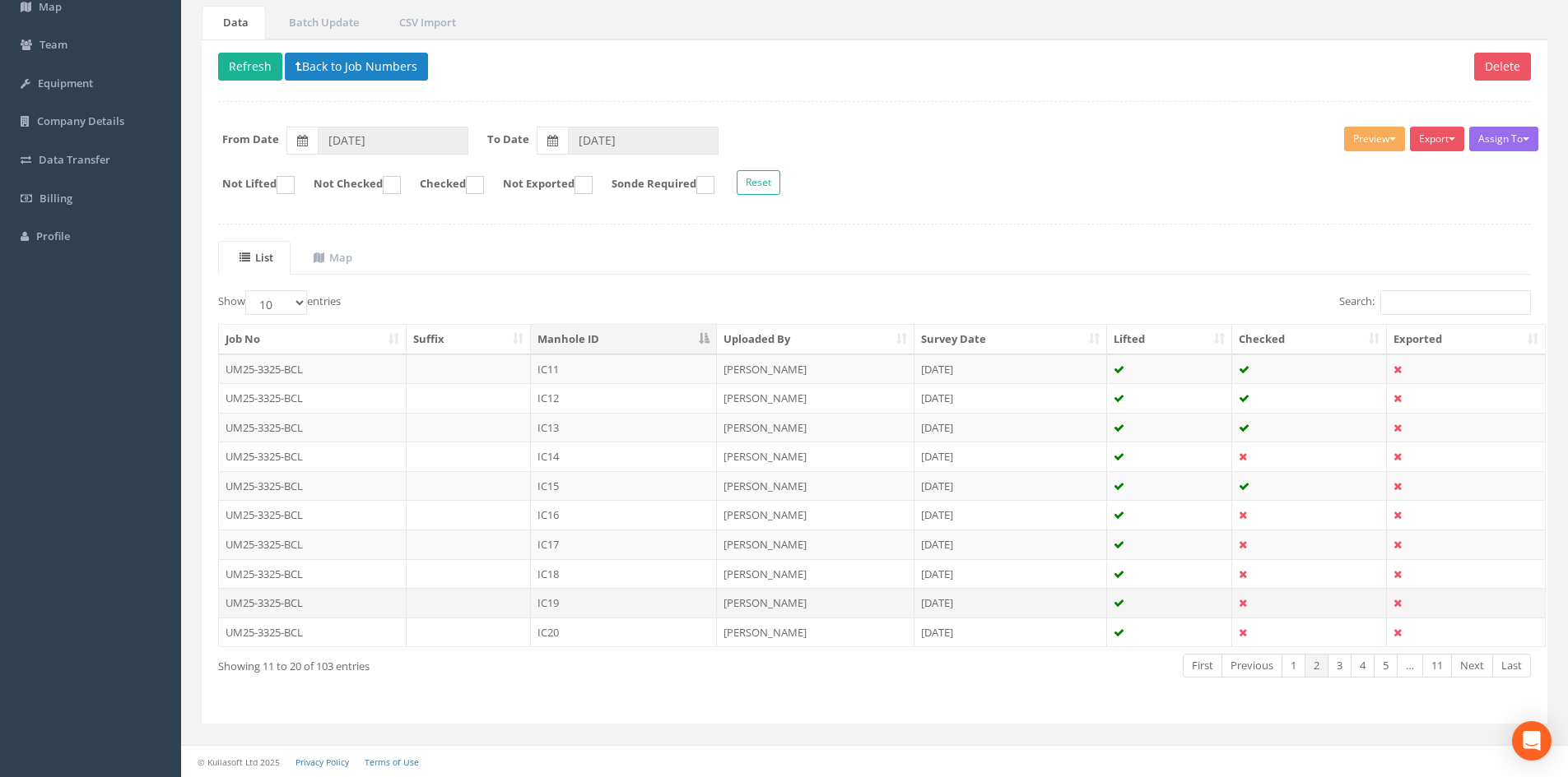
click at [588, 597] on td "IC19" at bounding box center [624, 603] width 186 height 30
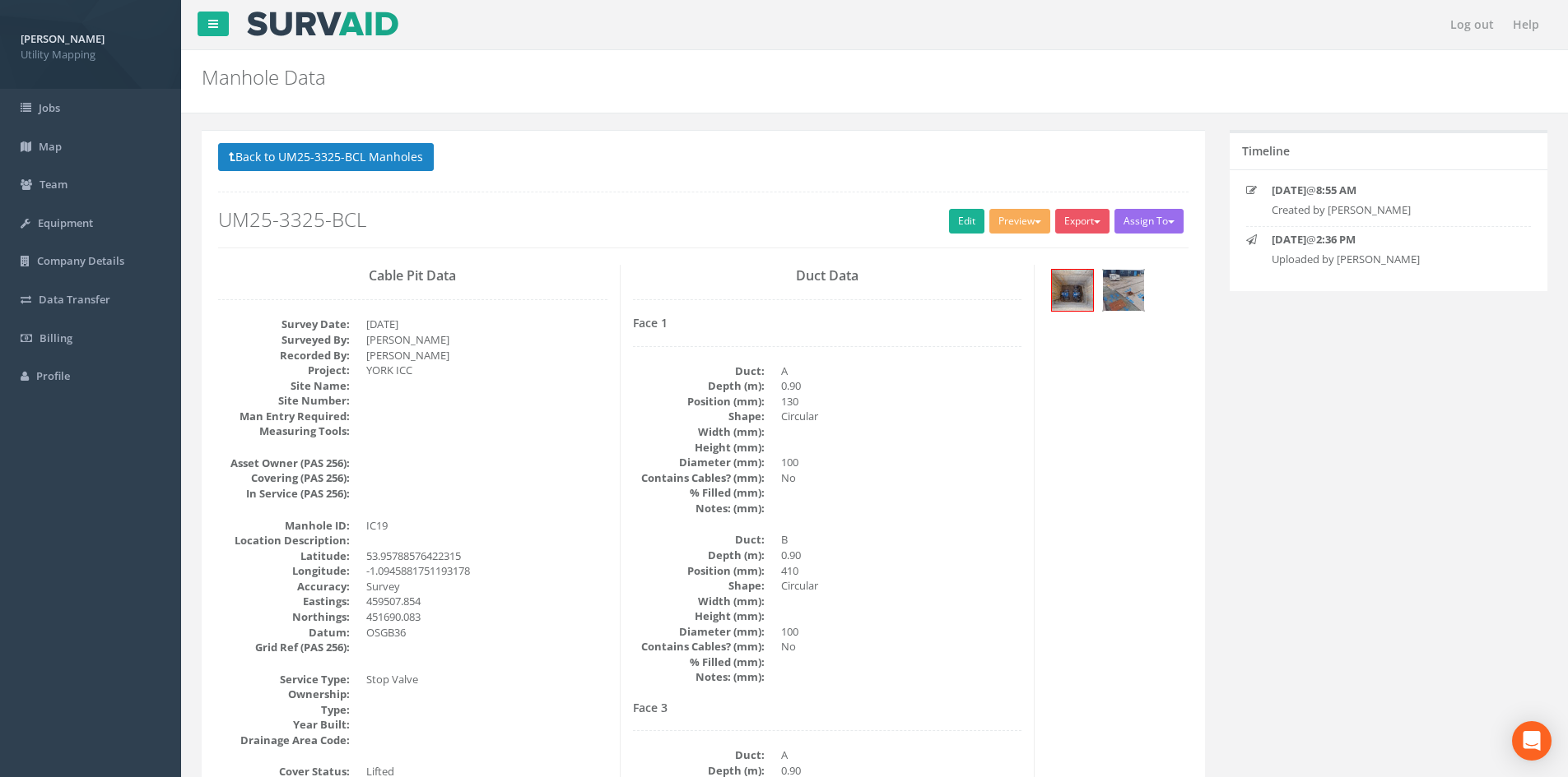
click at [1104, 286] on img at bounding box center [1123, 290] width 41 height 41
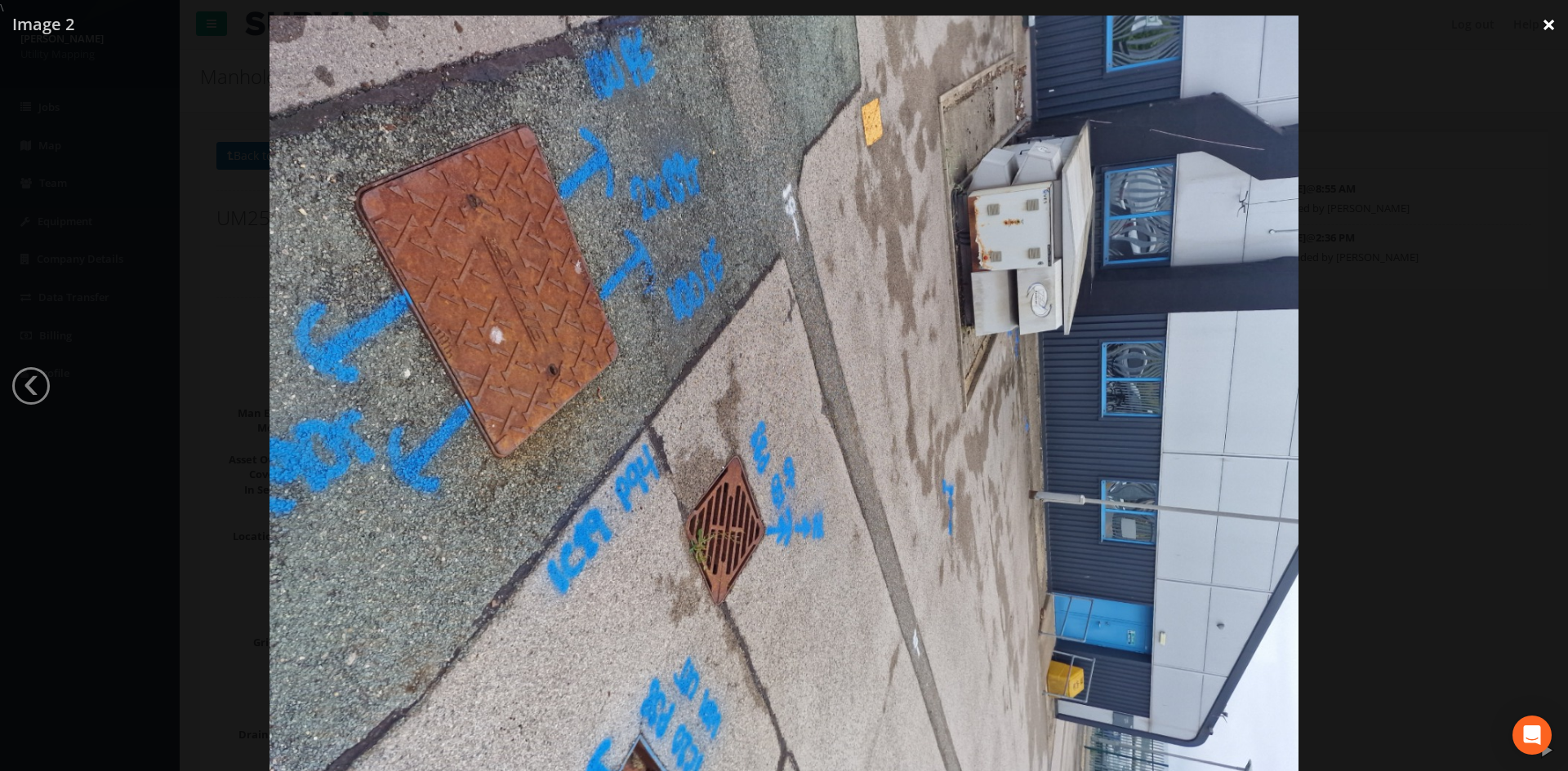
click at [1540, 31] on link "×" at bounding box center [1549, 24] width 38 height 49
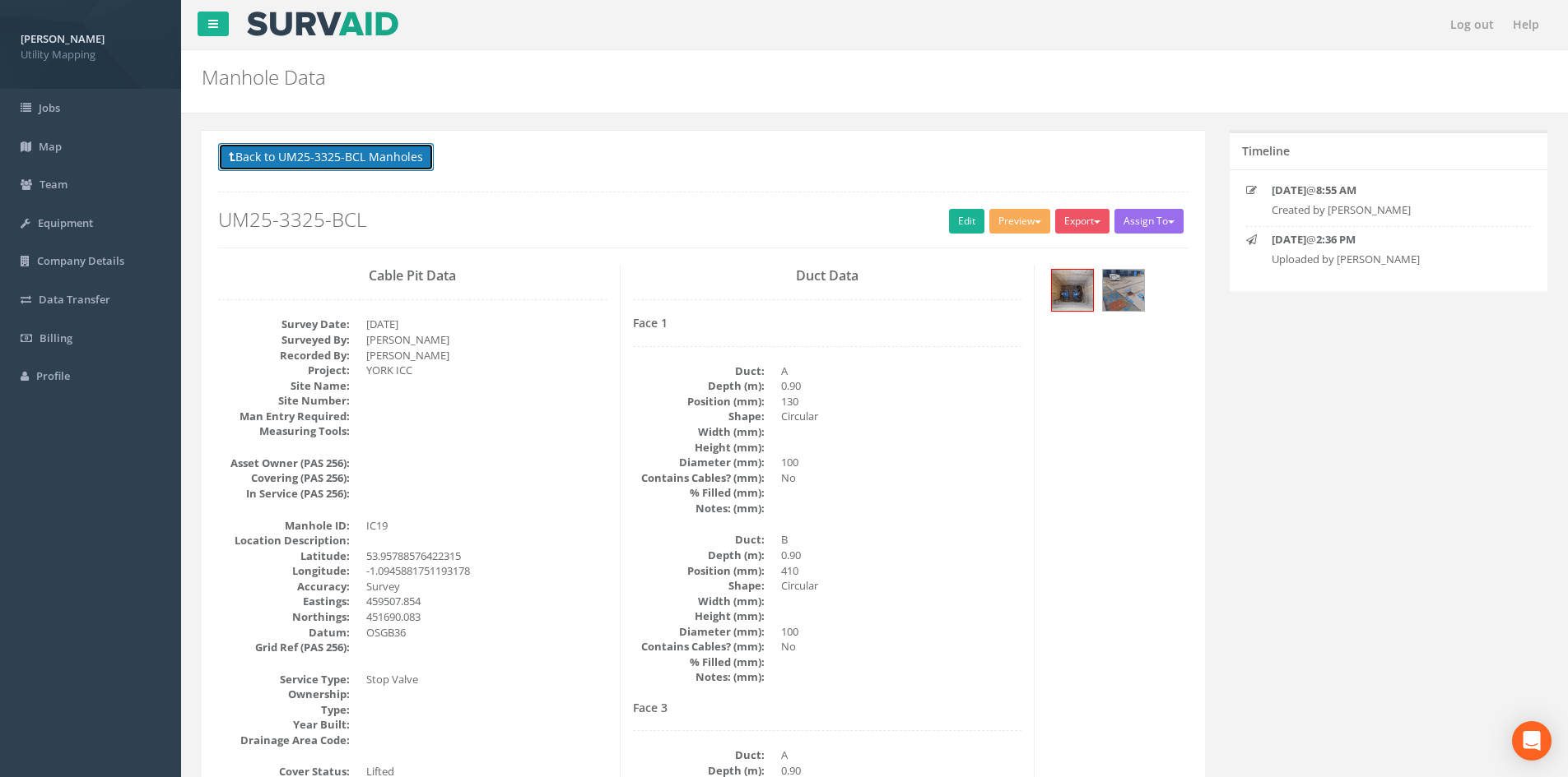
click at [396, 163] on button "Back to UM25-3325-BCL Manholes" at bounding box center [326, 157] width 216 height 28
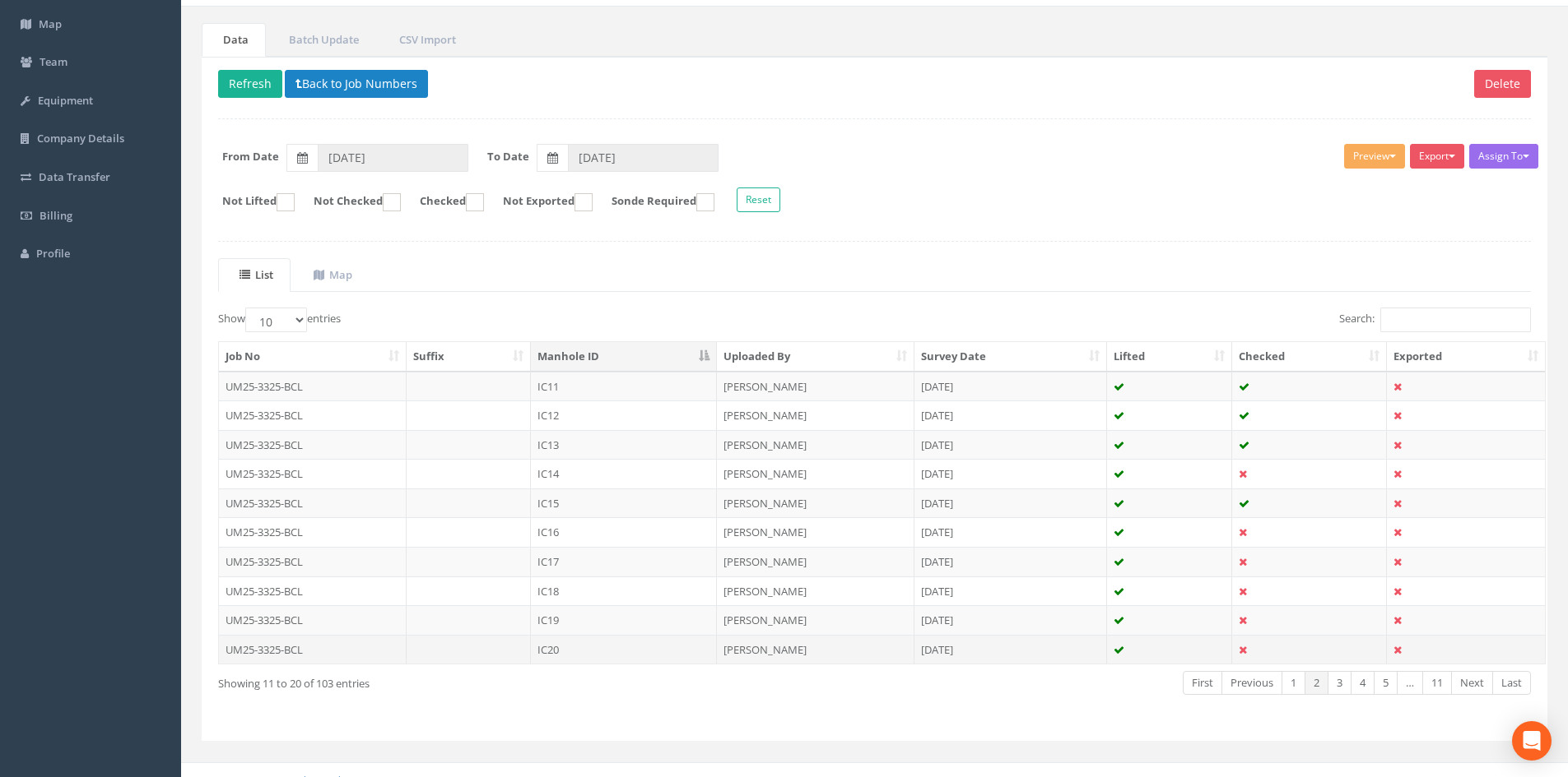
scroll to position [140, 0]
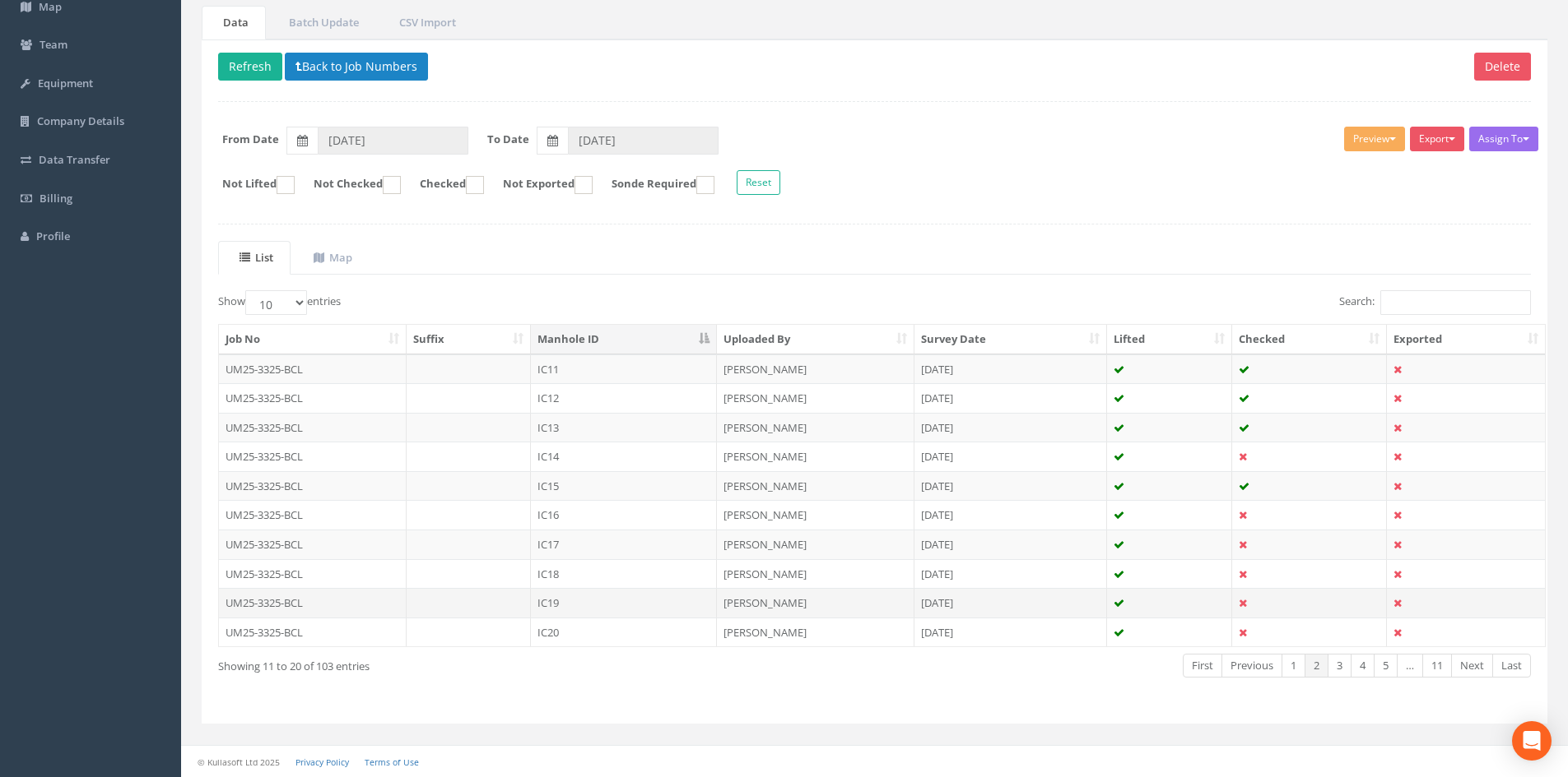
click at [583, 609] on td "IC19" at bounding box center [624, 603] width 186 height 30
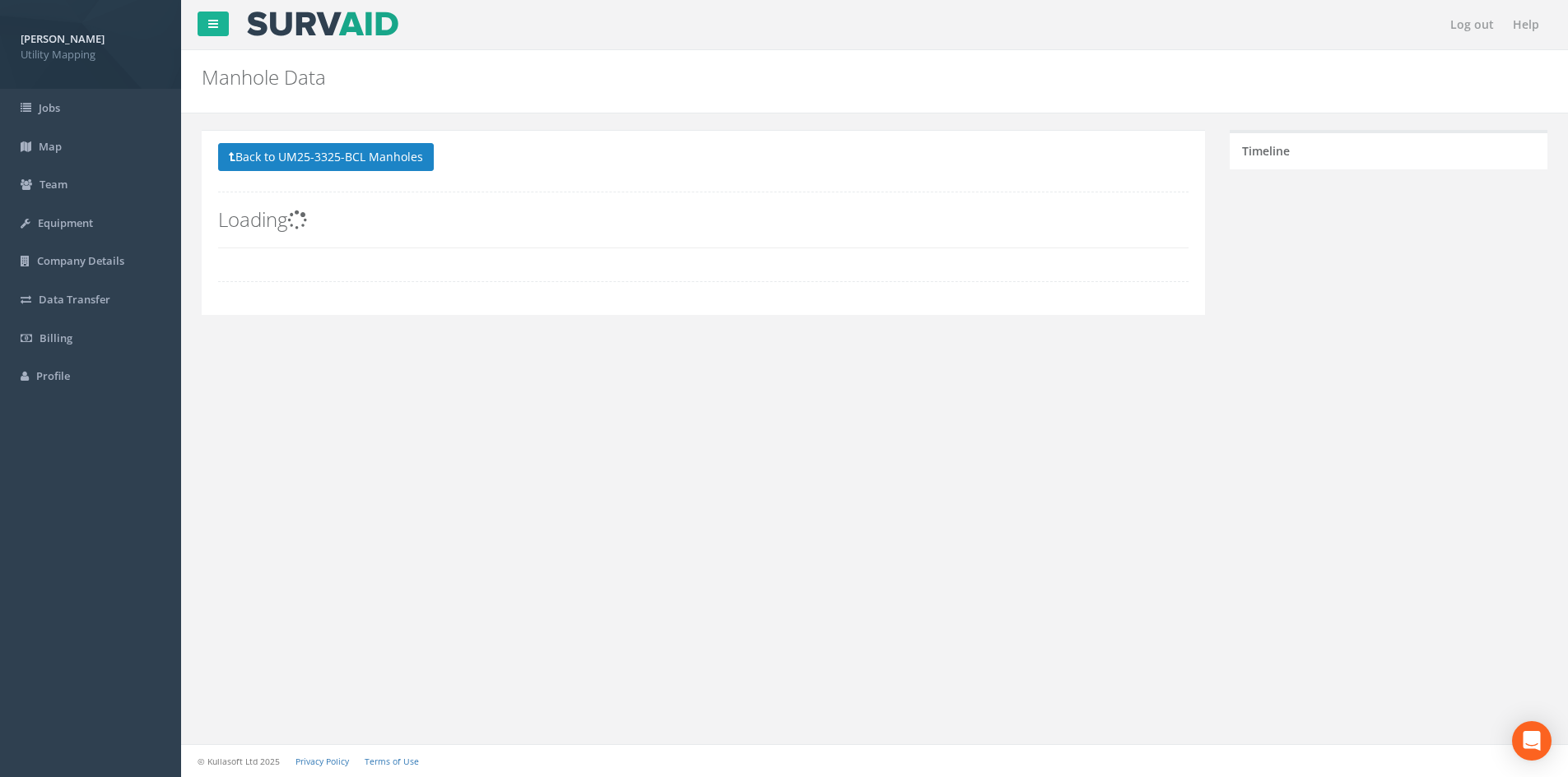
scroll to position [0, 0]
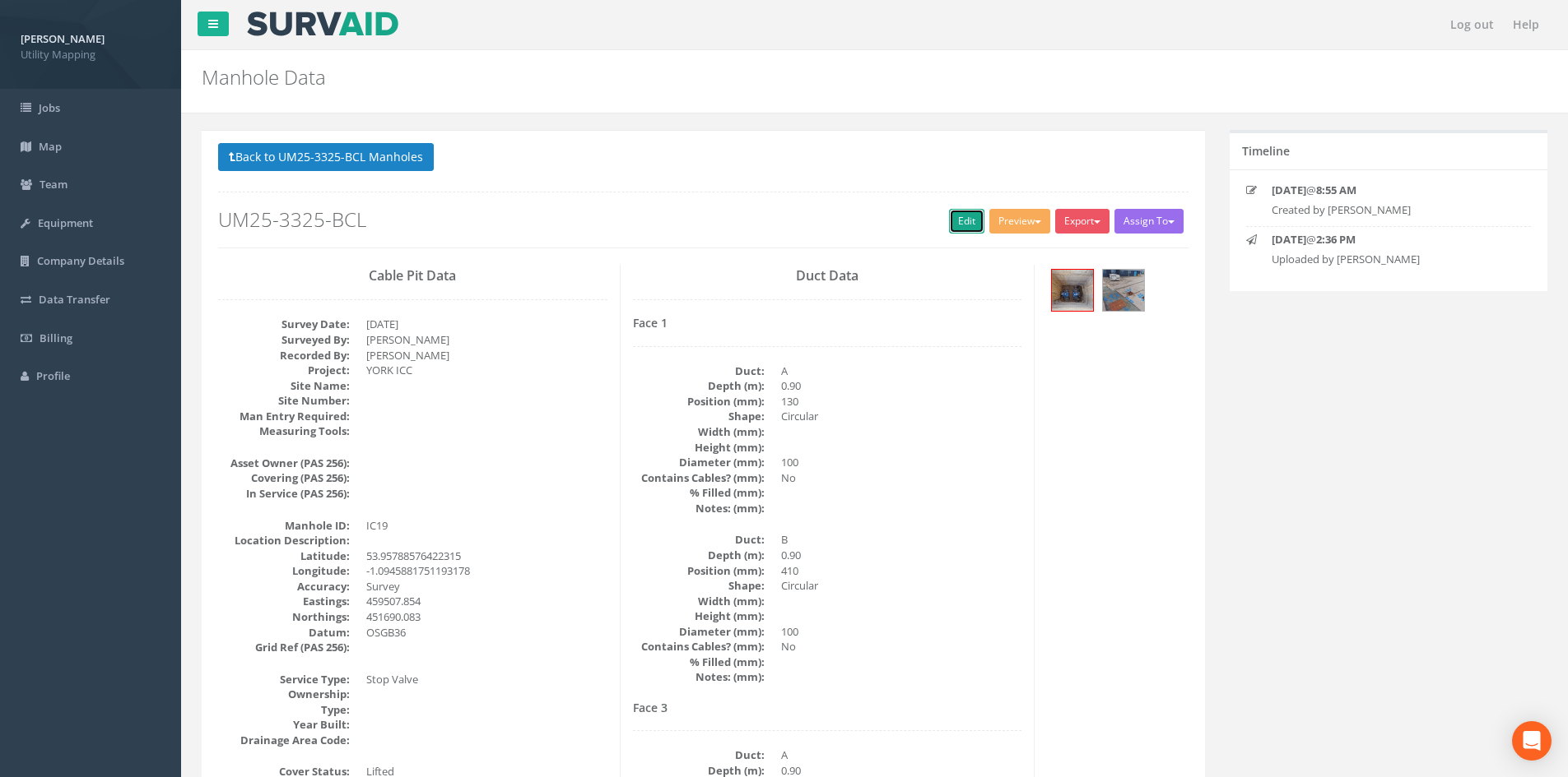
click at [962, 225] on link "Edit" at bounding box center [967, 222] width 35 height 25
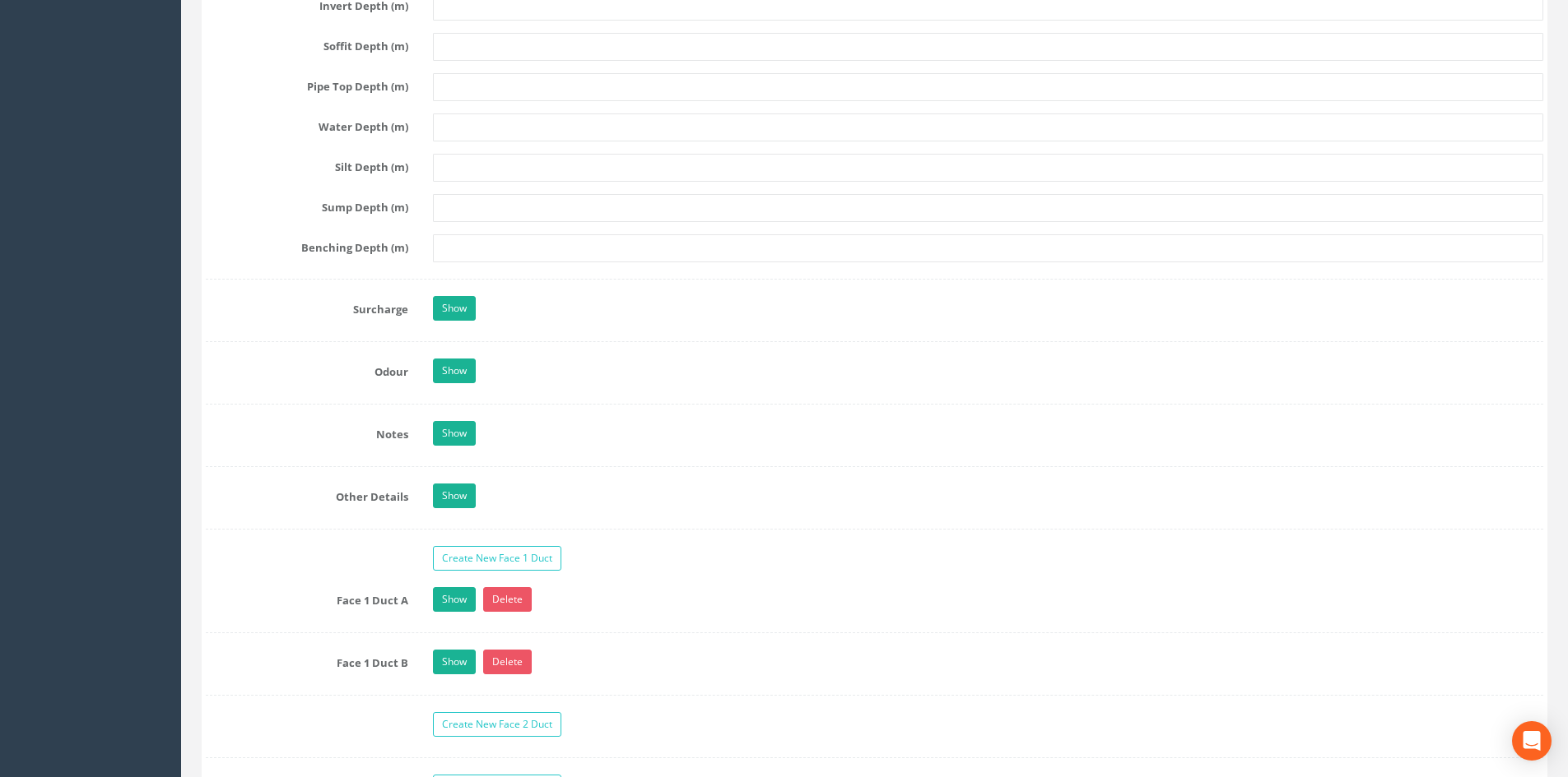
scroll to position [2632, 0]
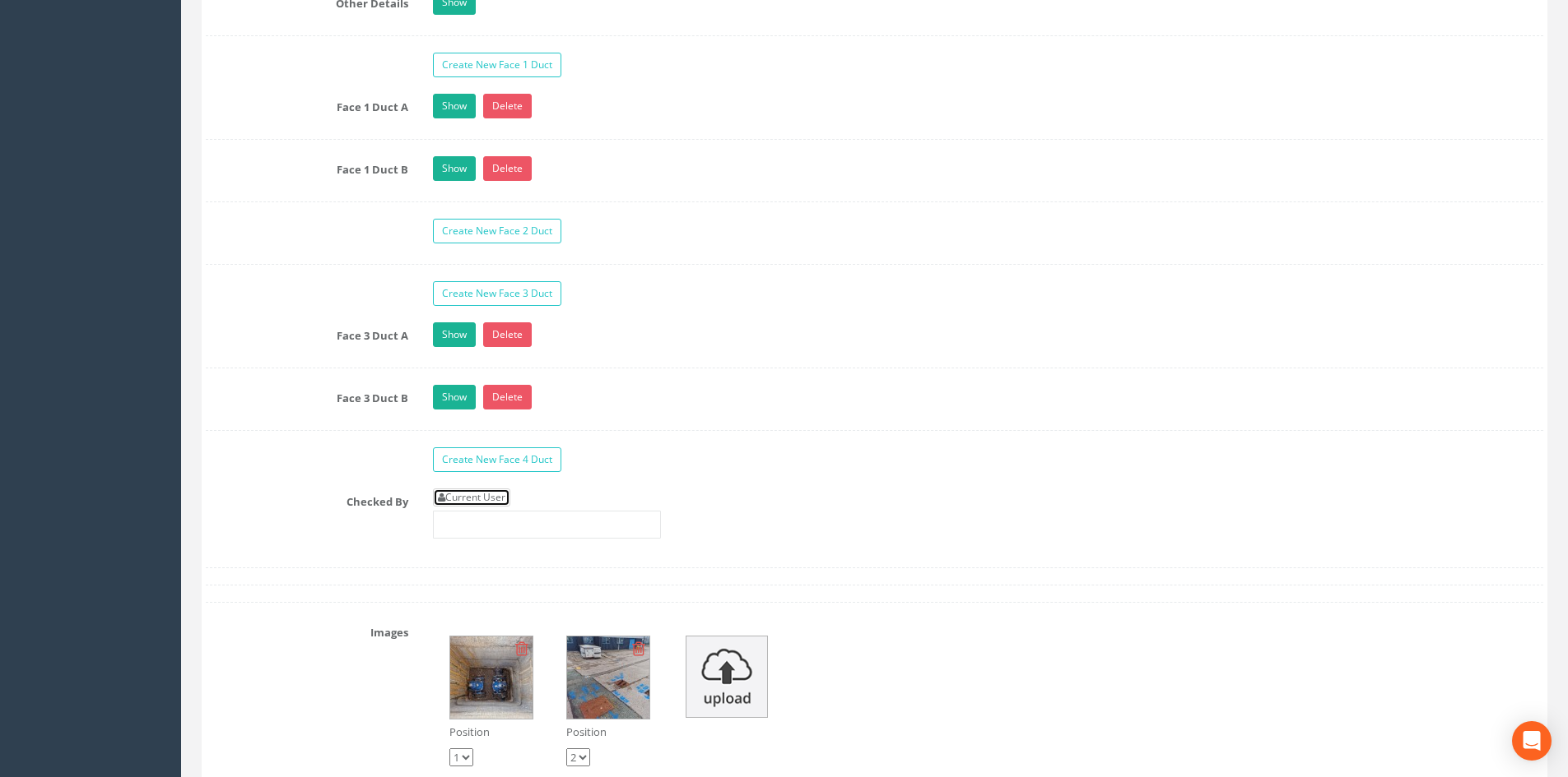
click at [489, 501] on link "Current User" at bounding box center [472, 498] width 77 height 18
type input "[PERSON_NAME]"
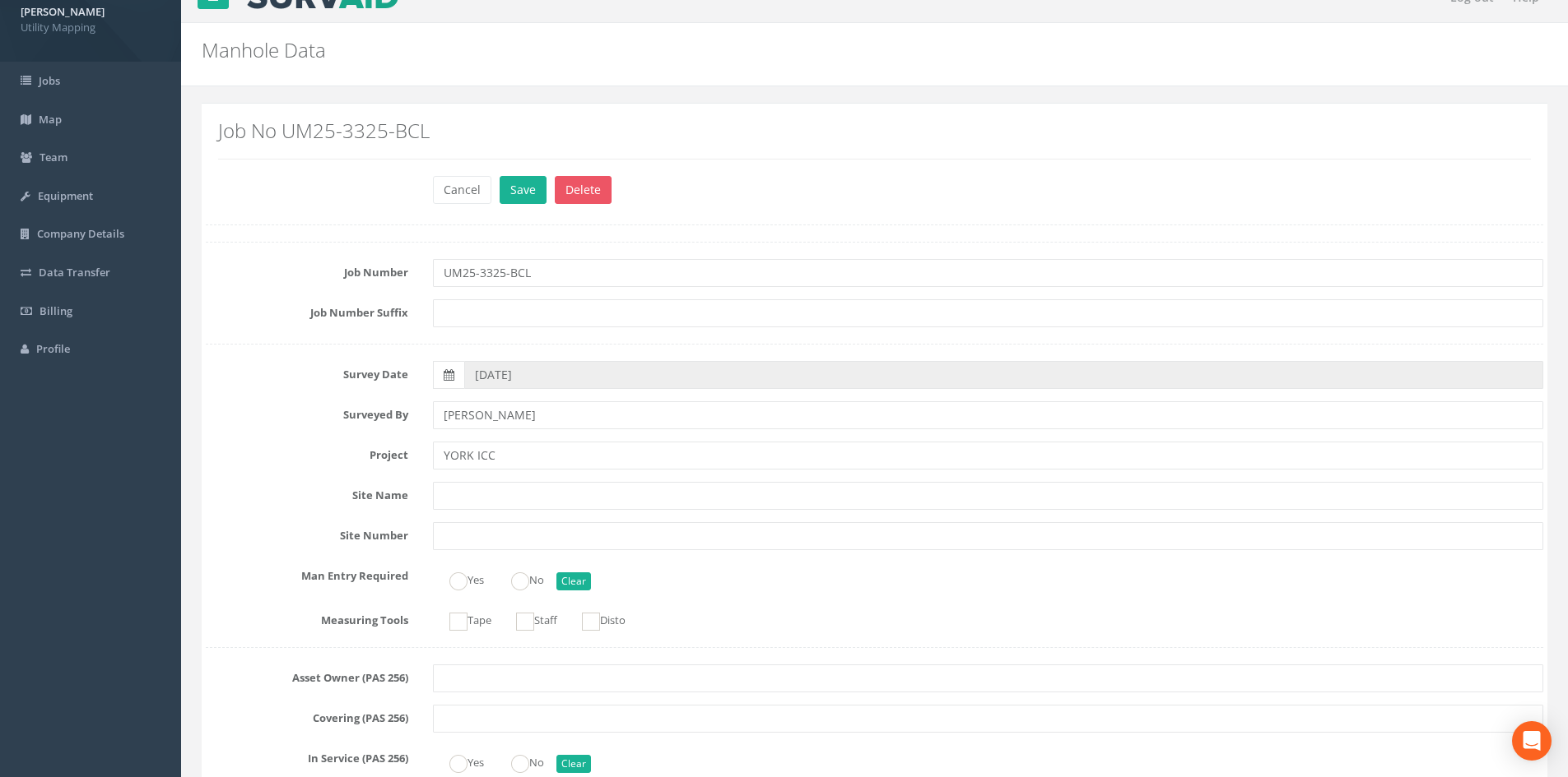
scroll to position [0, 0]
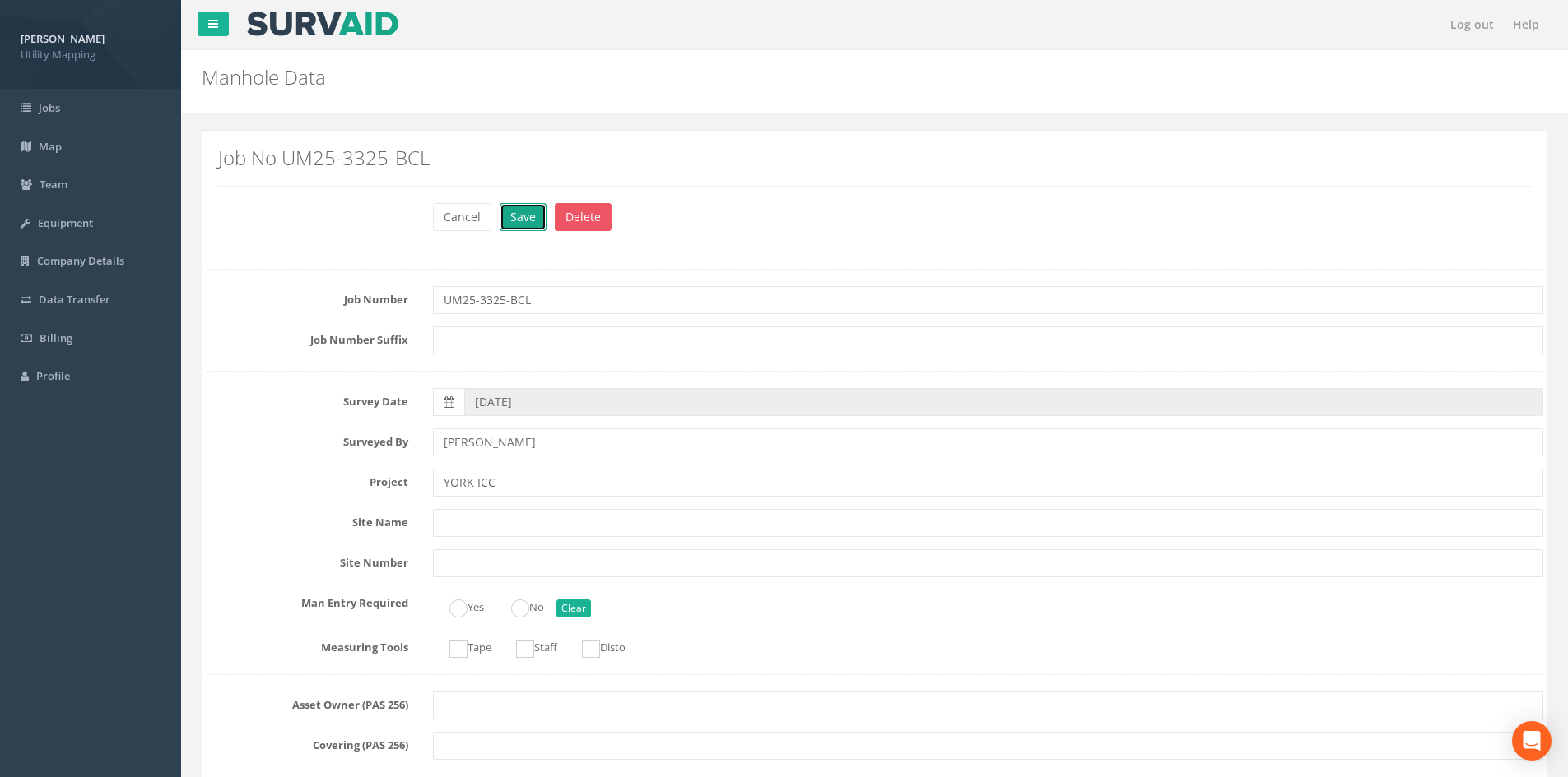
click at [530, 212] on button "Save" at bounding box center [523, 217] width 47 height 28
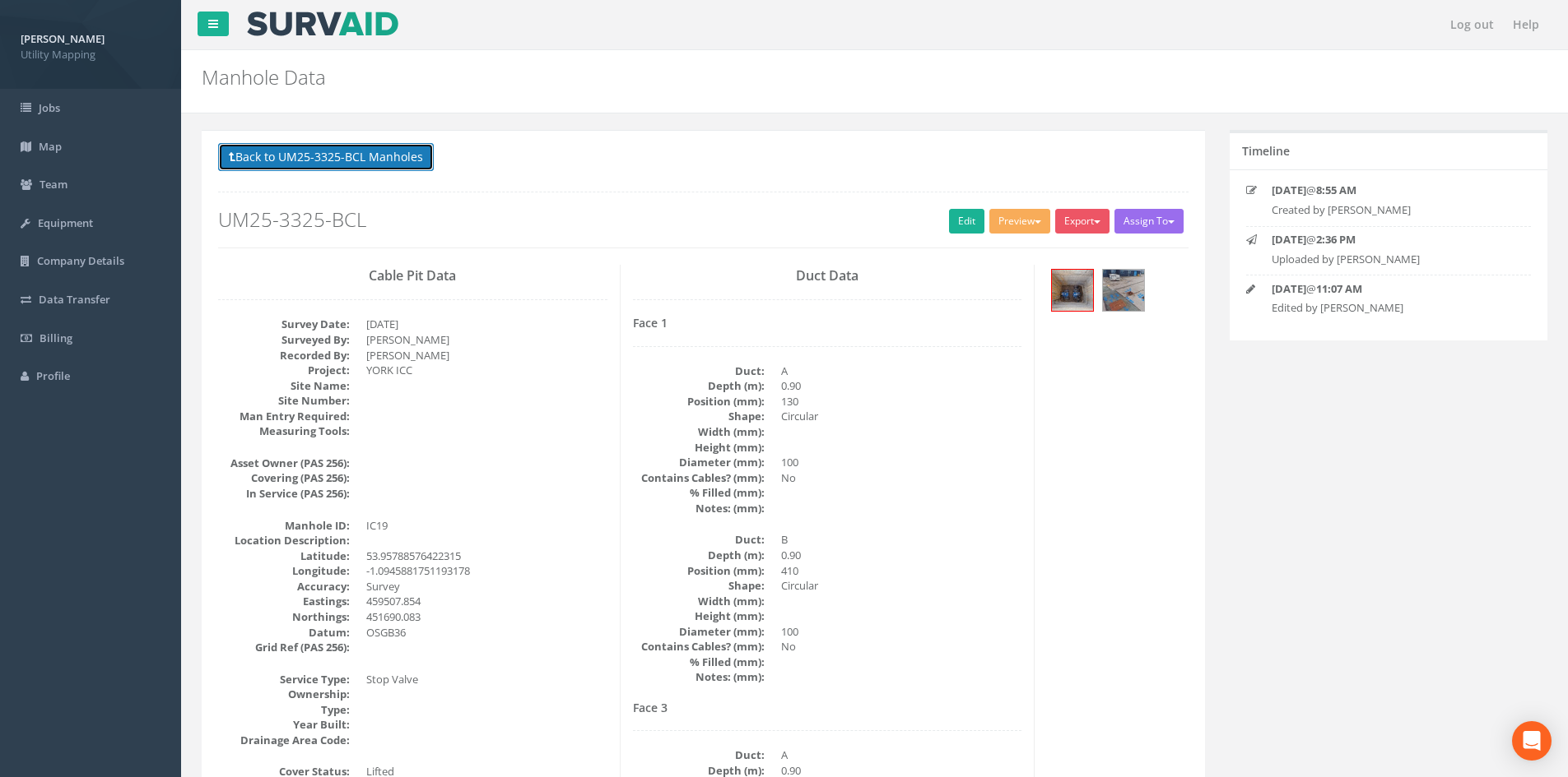
click at [381, 148] on button "Back to UM25-3325-BCL Manholes" at bounding box center [326, 157] width 216 height 28
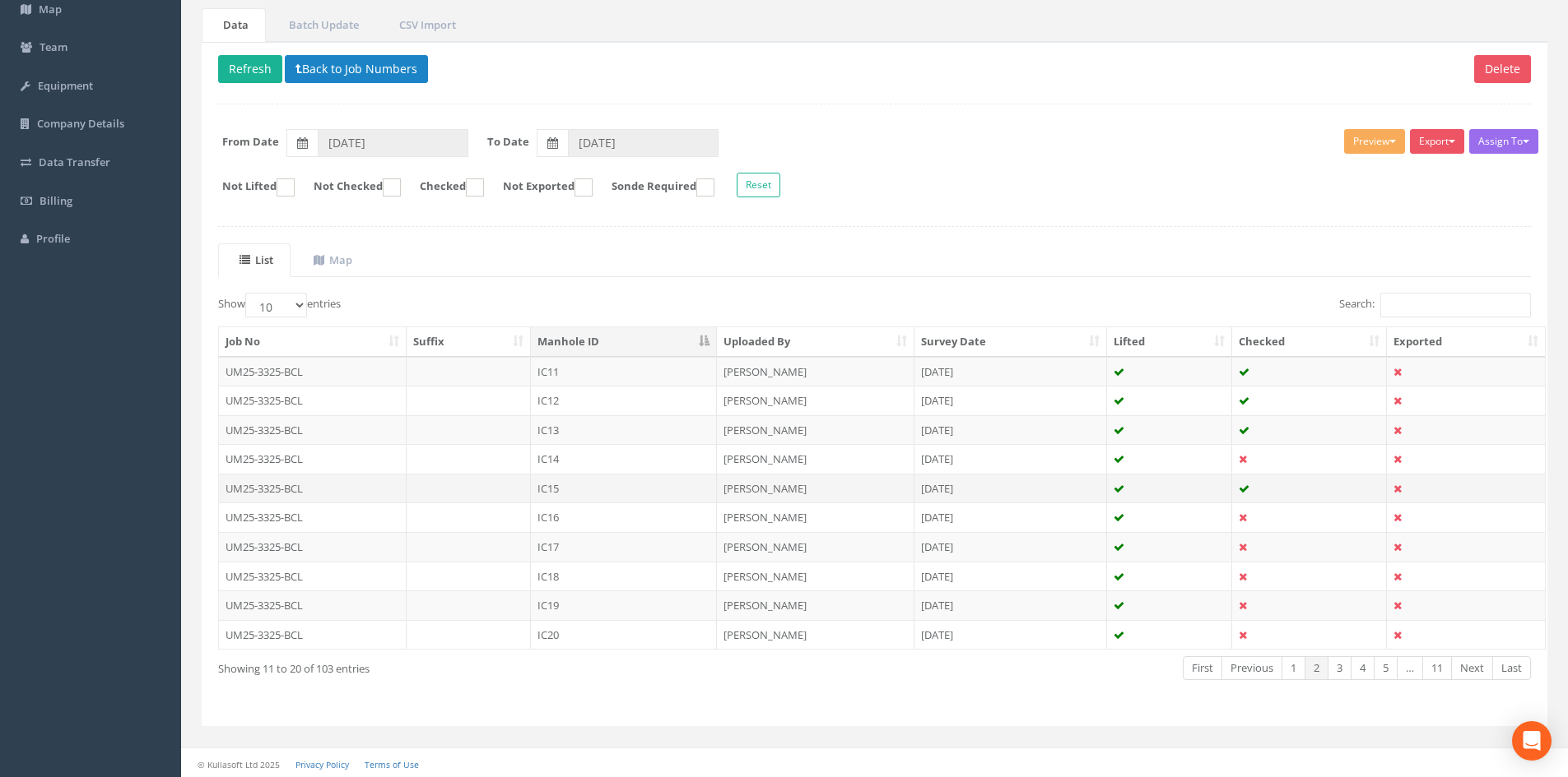
scroll to position [140, 0]
click at [253, 67] on button "Refresh" at bounding box center [250, 67] width 64 height 28
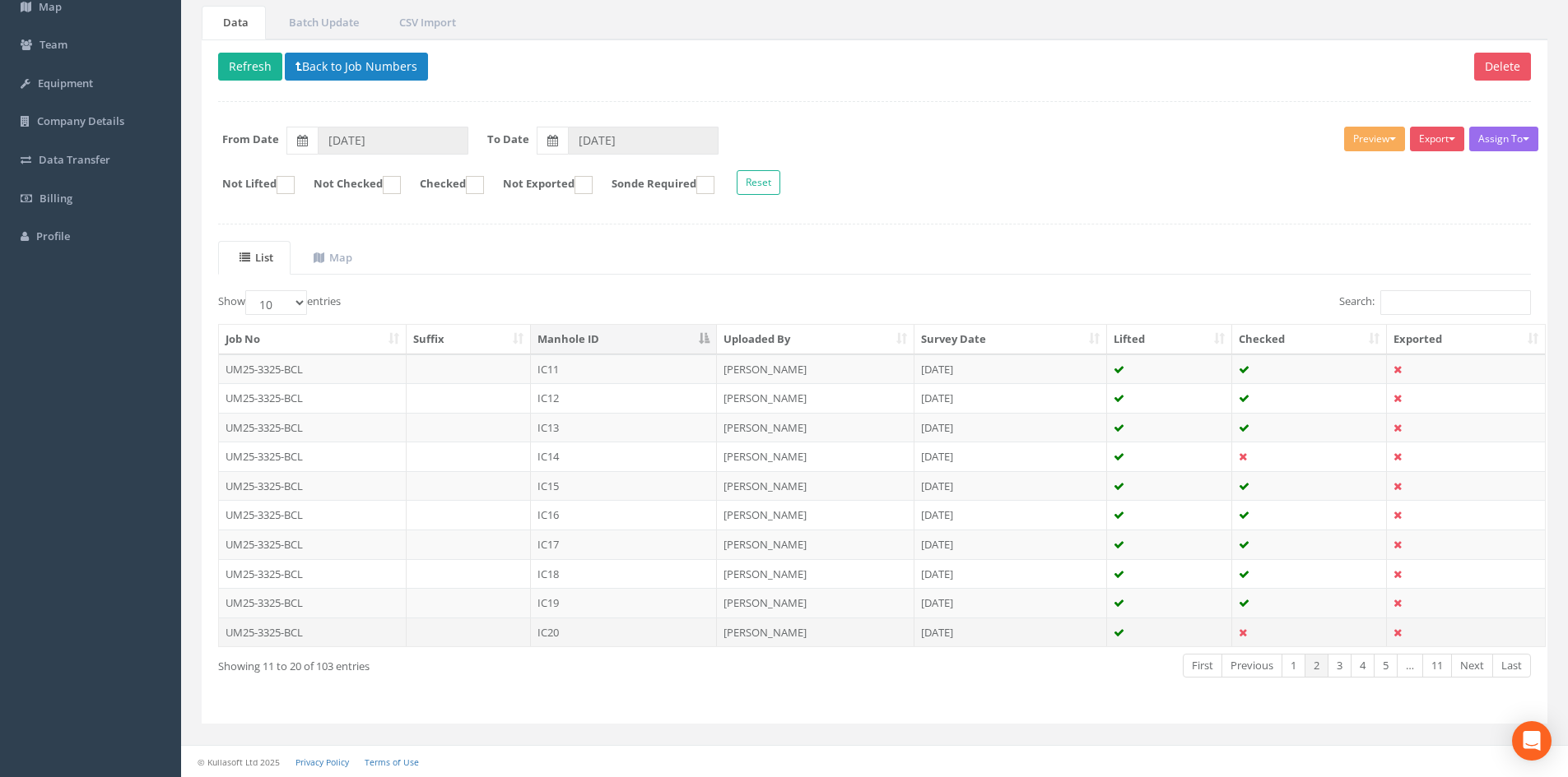
click at [567, 628] on td "IC20" at bounding box center [624, 632] width 186 height 30
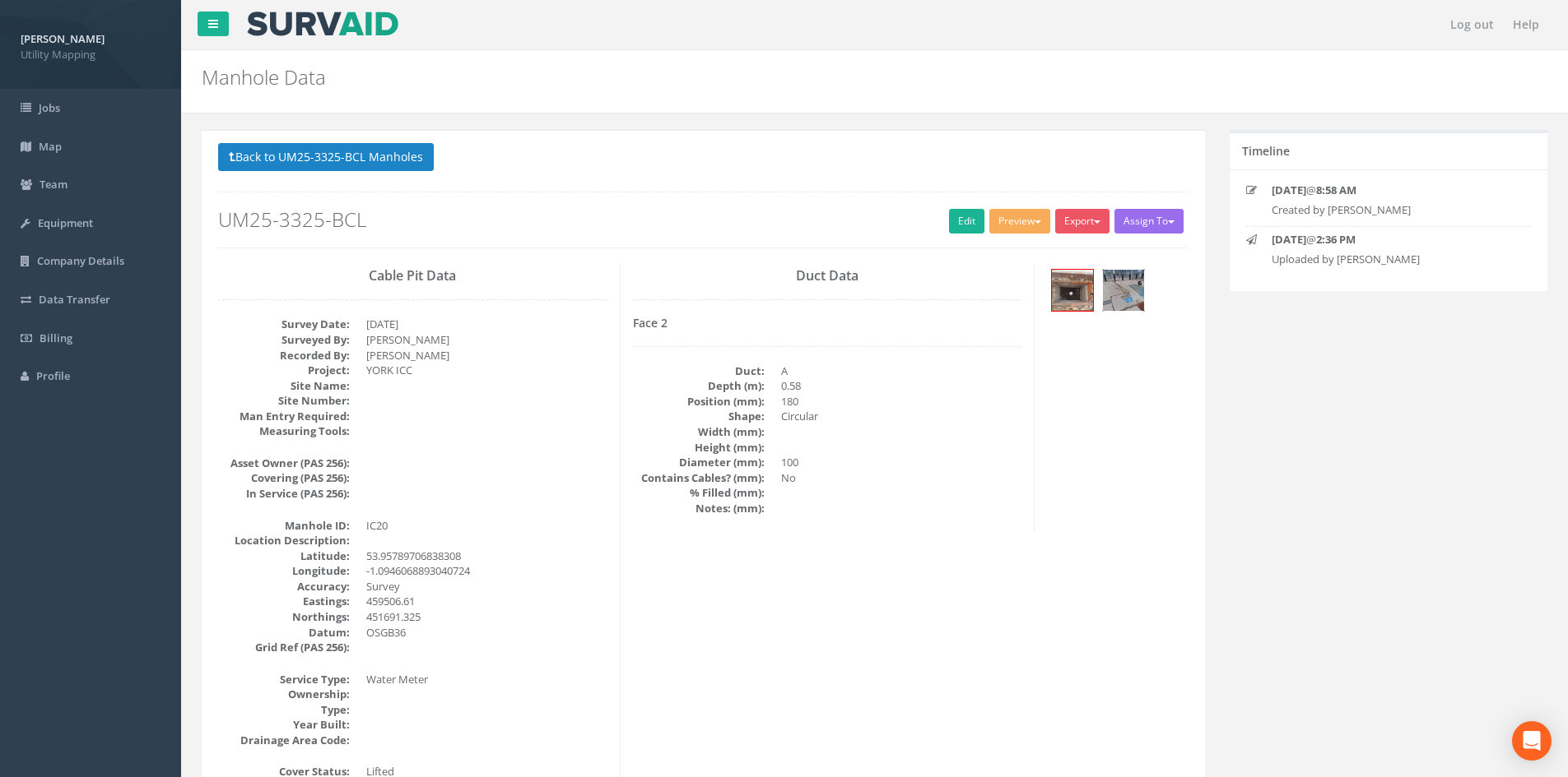
click at [1117, 294] on img at bounding box center [1123, 290] width 41 height 41
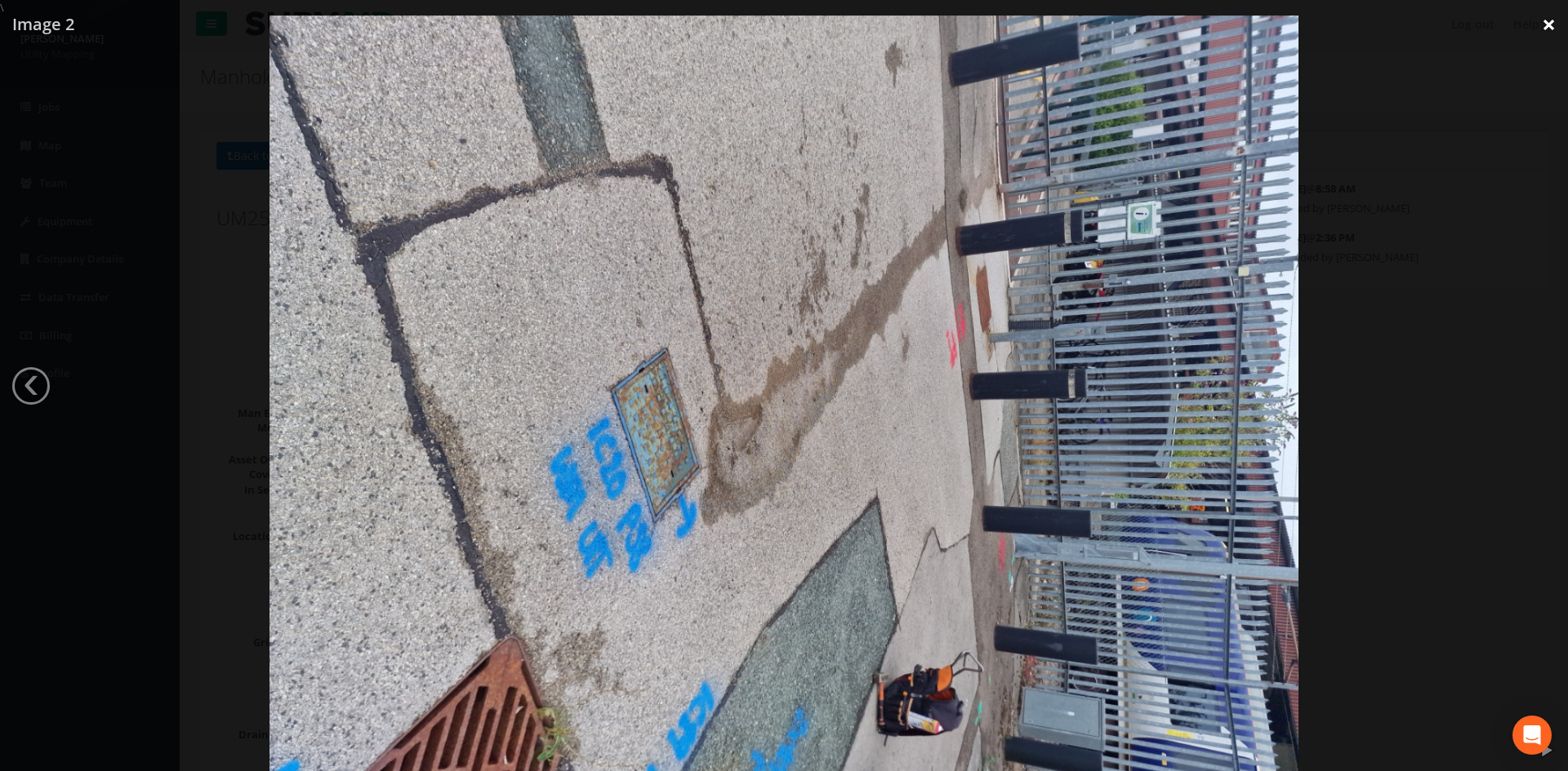
click at [1551, 18] on link "×" at bounding box center [1549, 24] width 38 height 49
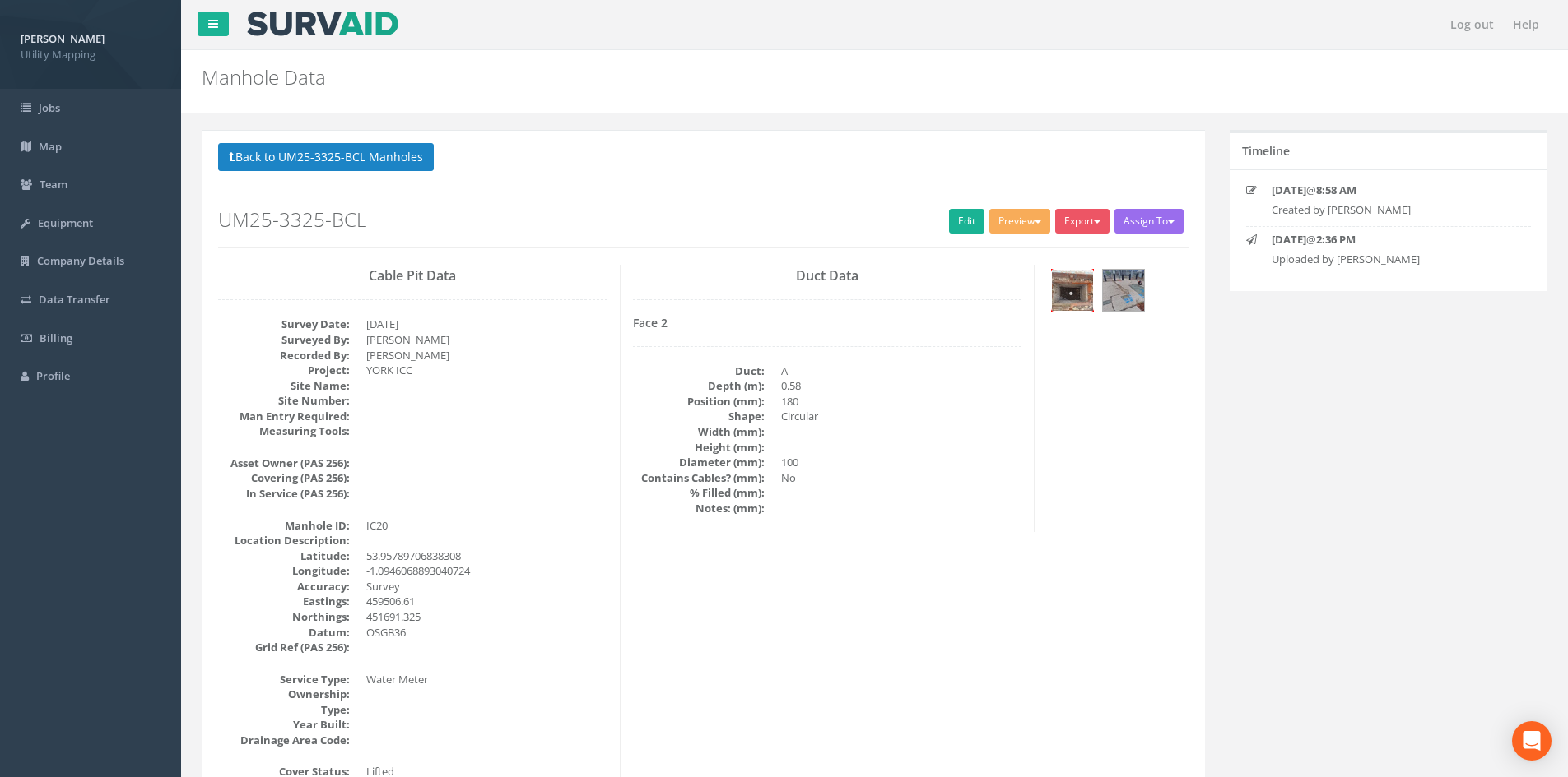
click at [1071, 291] on img at bounding box center [1072, 290] width 41 height 41
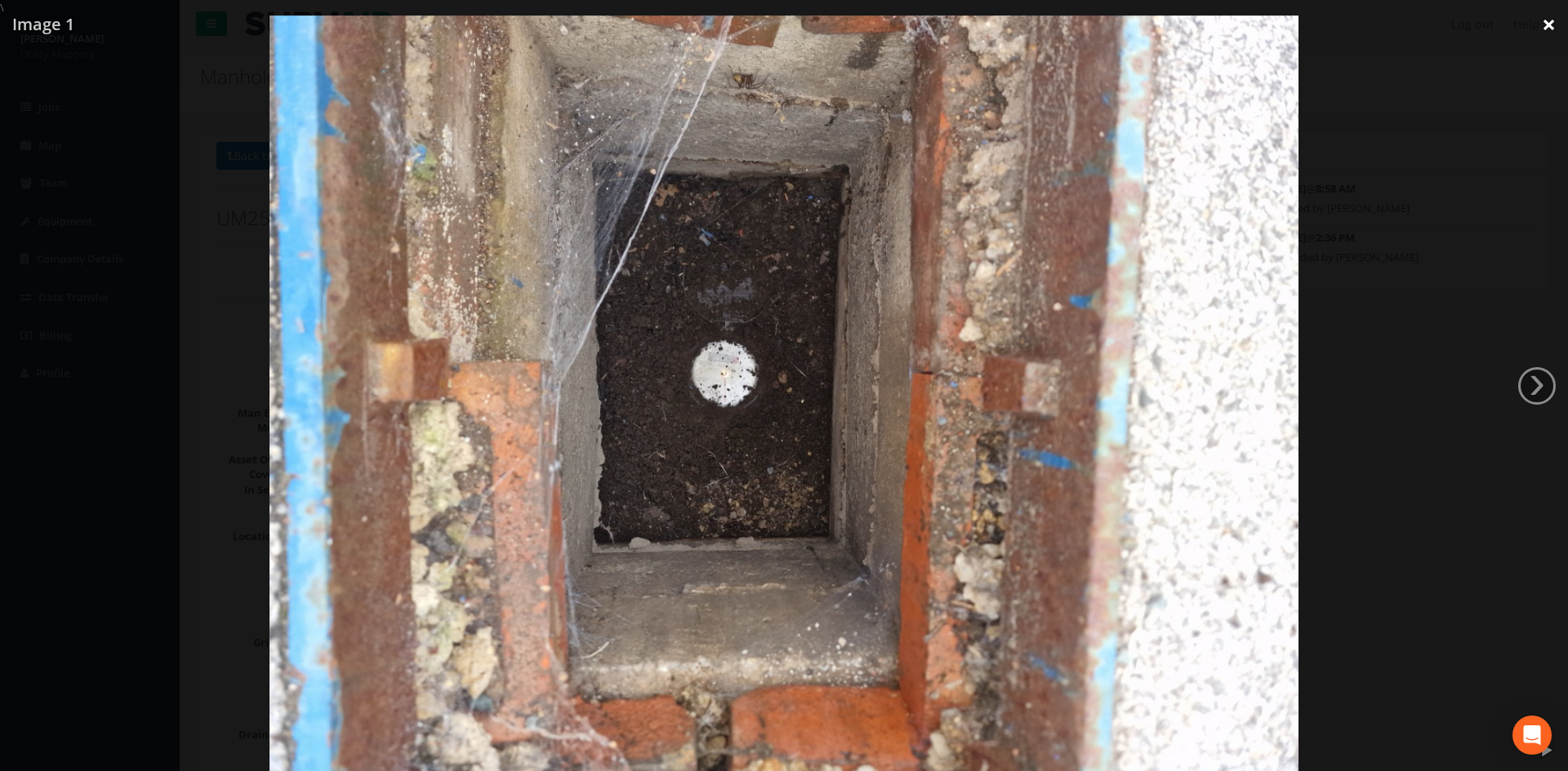
click at [1534, 25] on link "×" at bounding box center [1549, 24] width 38 height 49
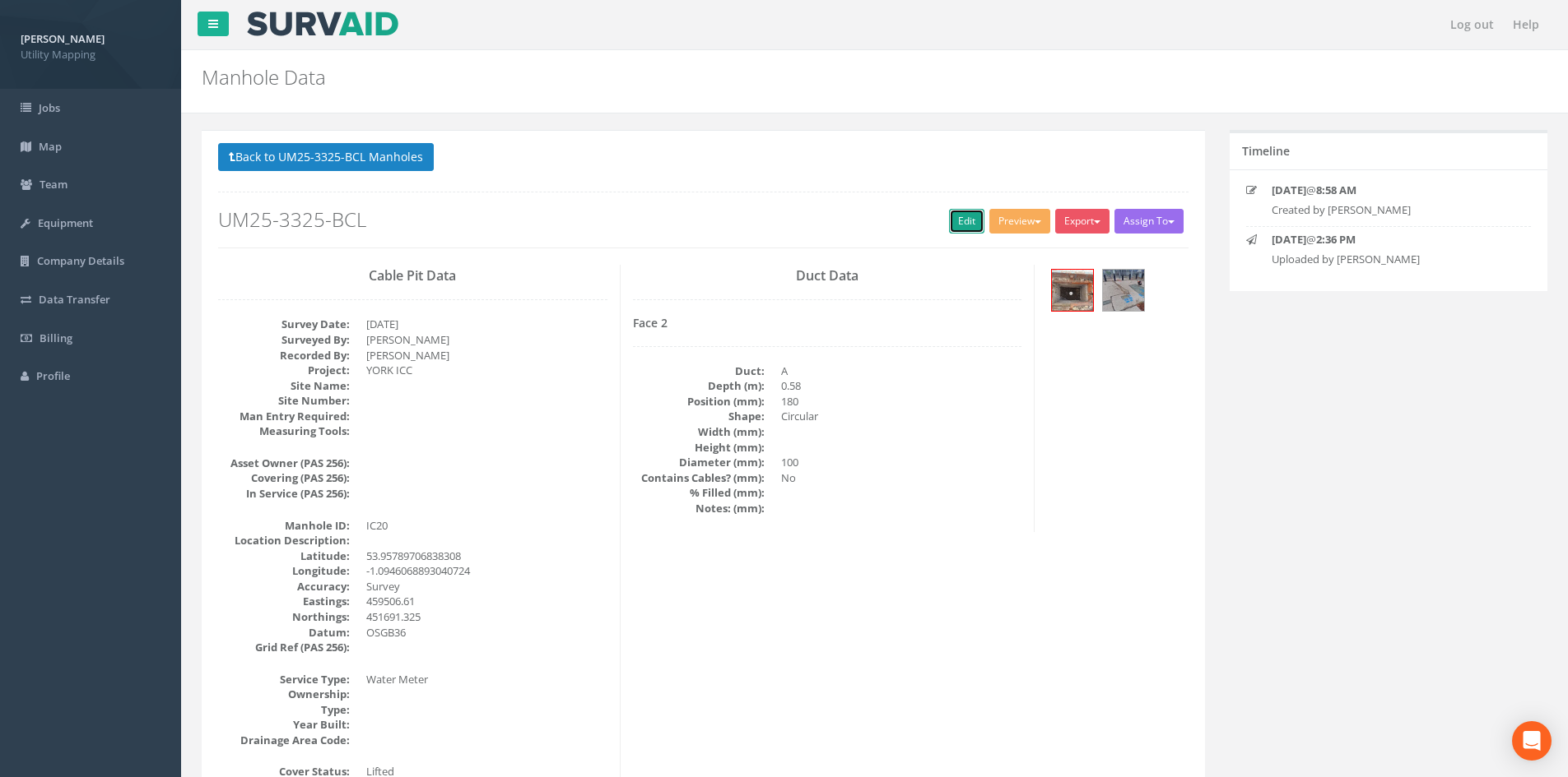
click at [958, 217] on link "Edit" at bounding box center [967, 222] width 35 height 25
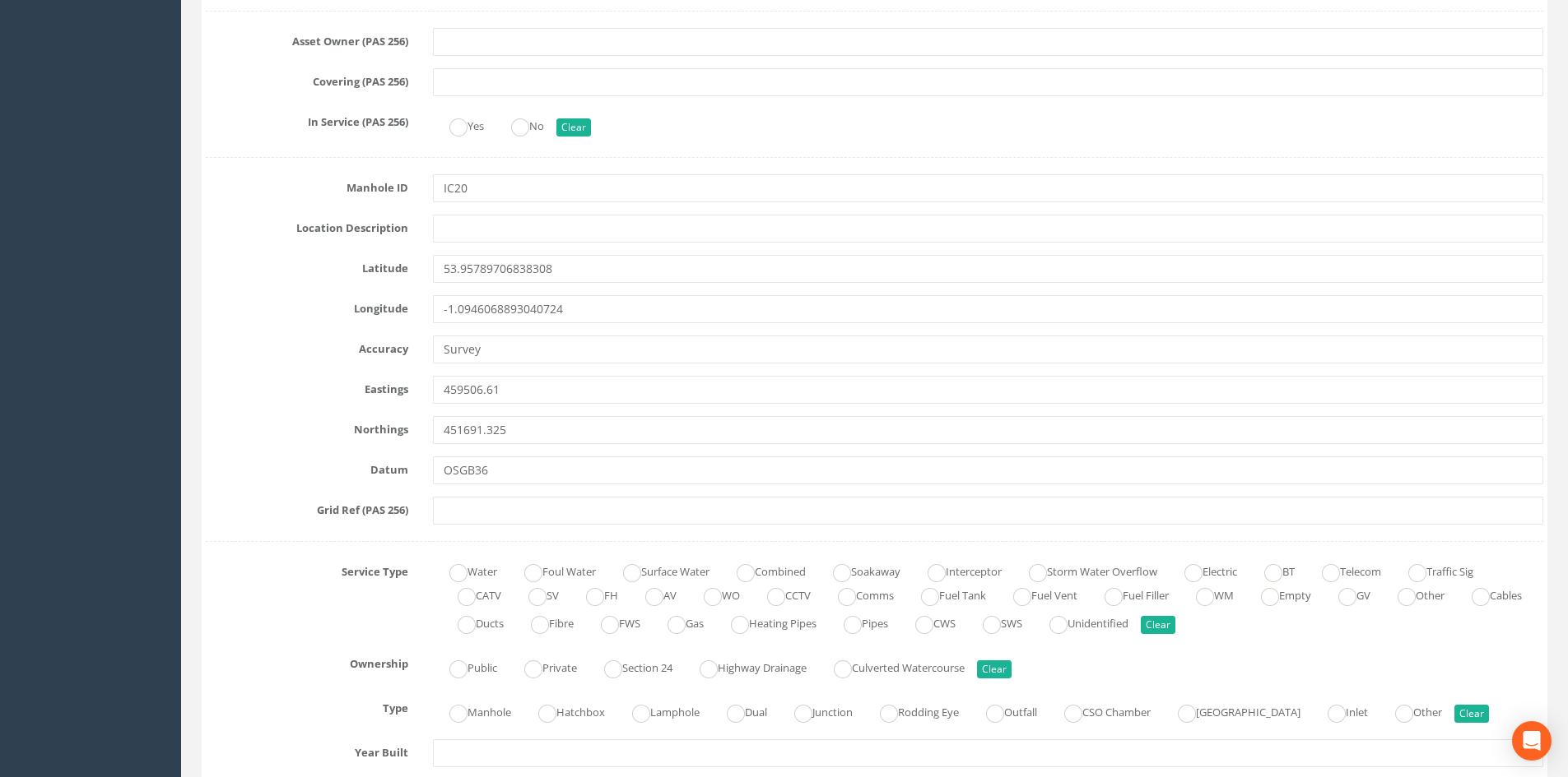
scroll to position [740, 0]
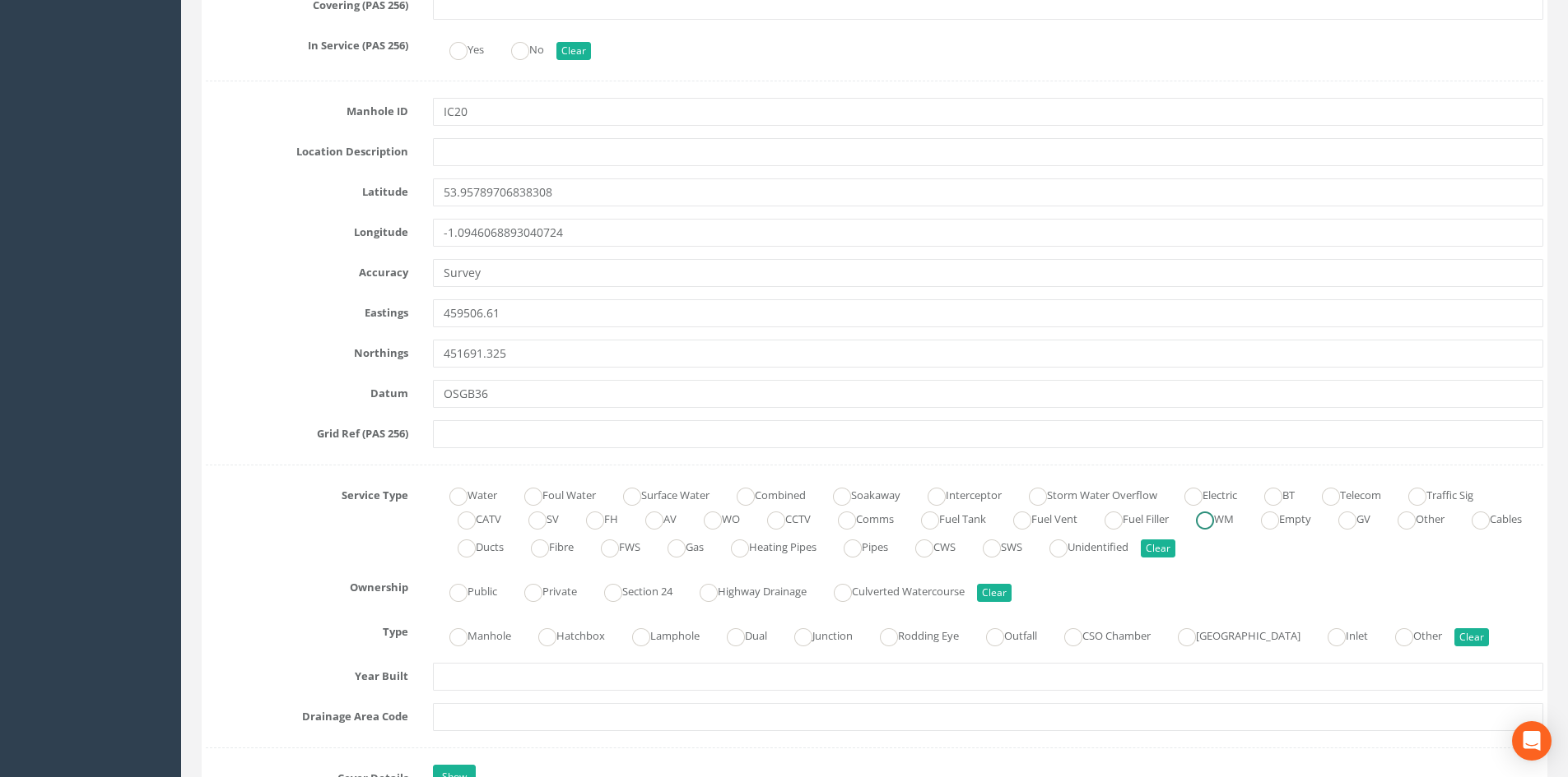
click at [1214, 524] on ins at bounding box center [1204, 520] width 18 height 18
radio input "true"
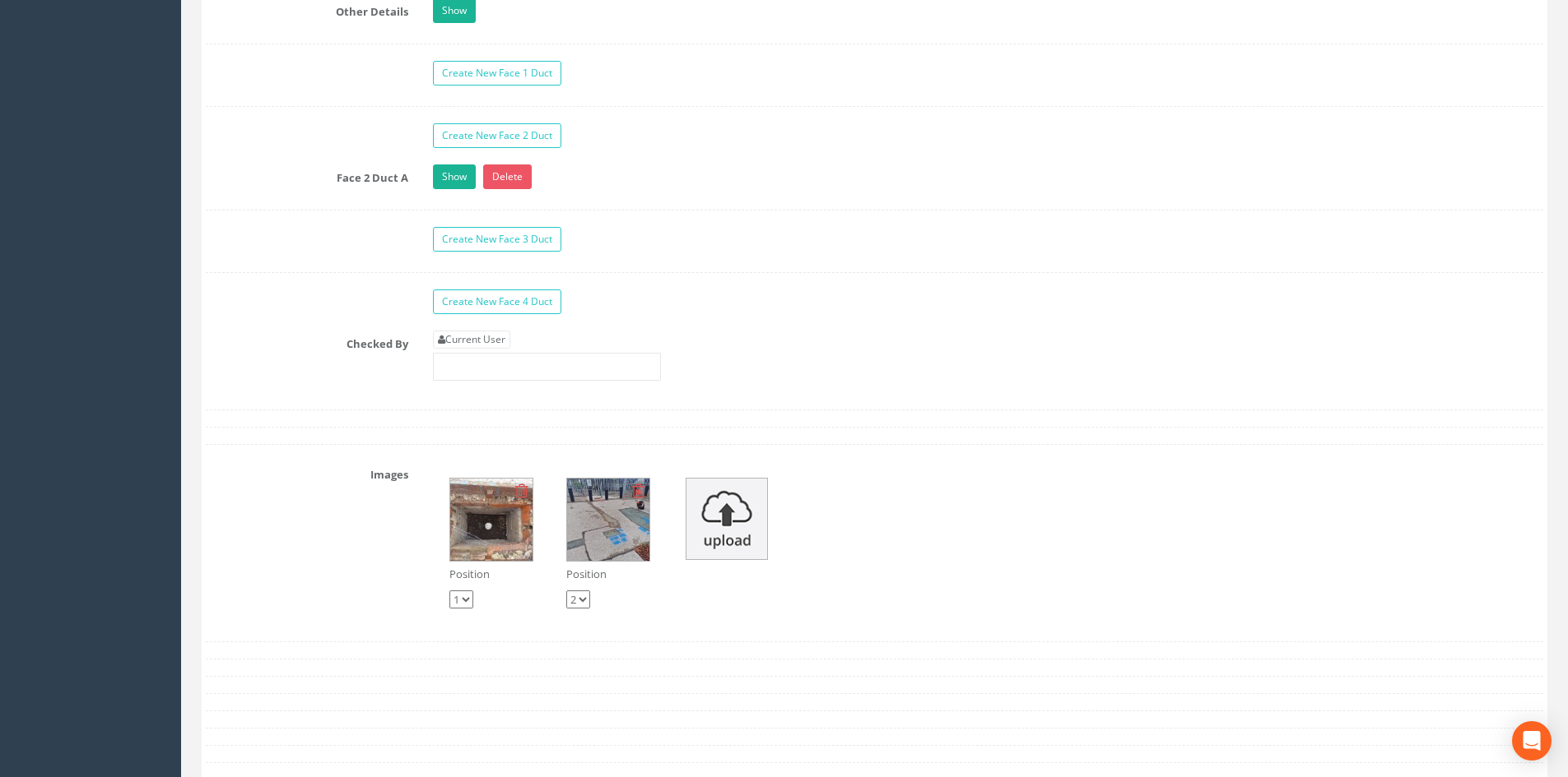
scroll to position [2632, 0]
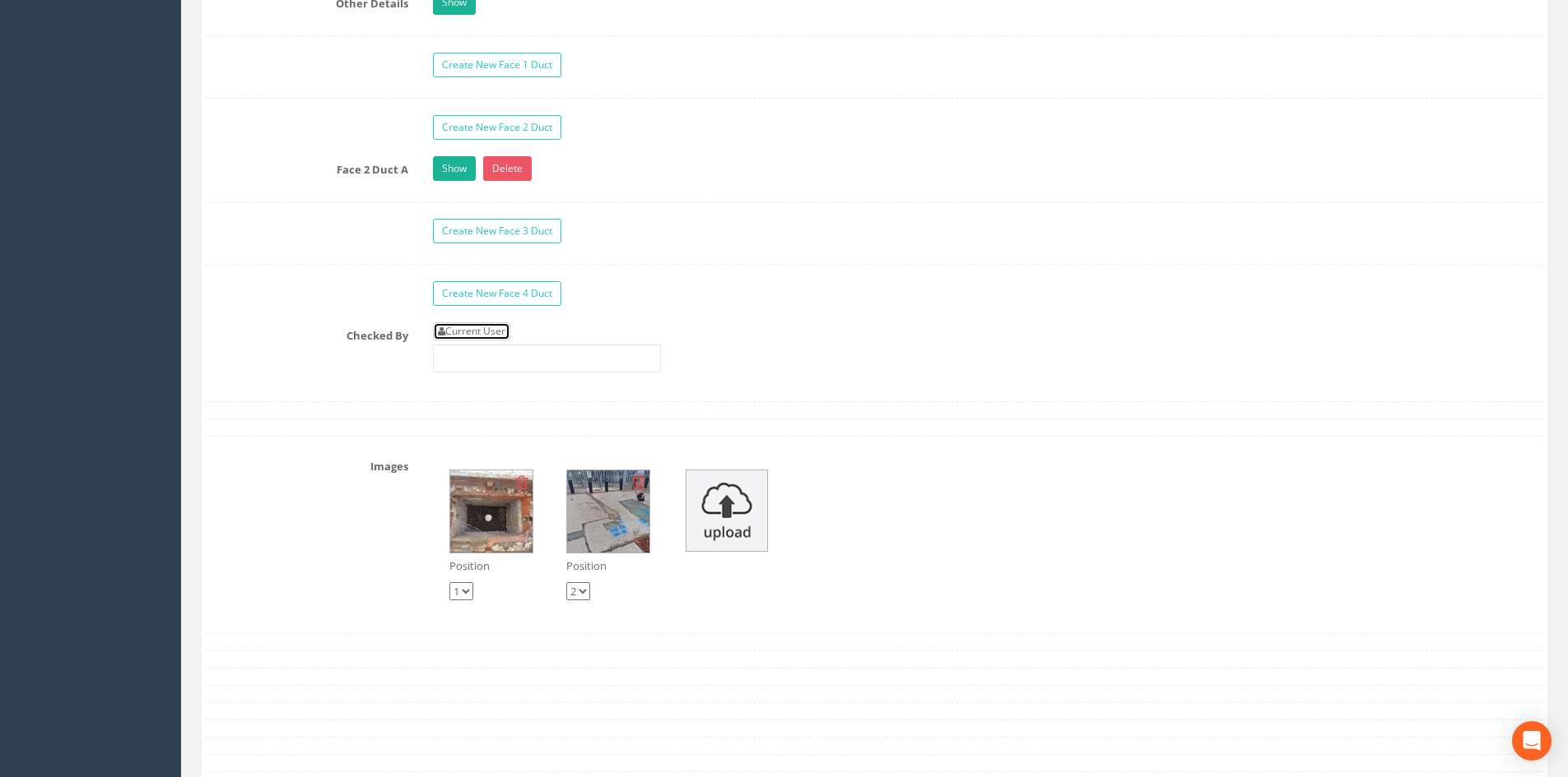
click at [499, 323] on link "Current User" at bounding box center [472, 331] width 77 height 18
type input "[PERSON_NAME]"
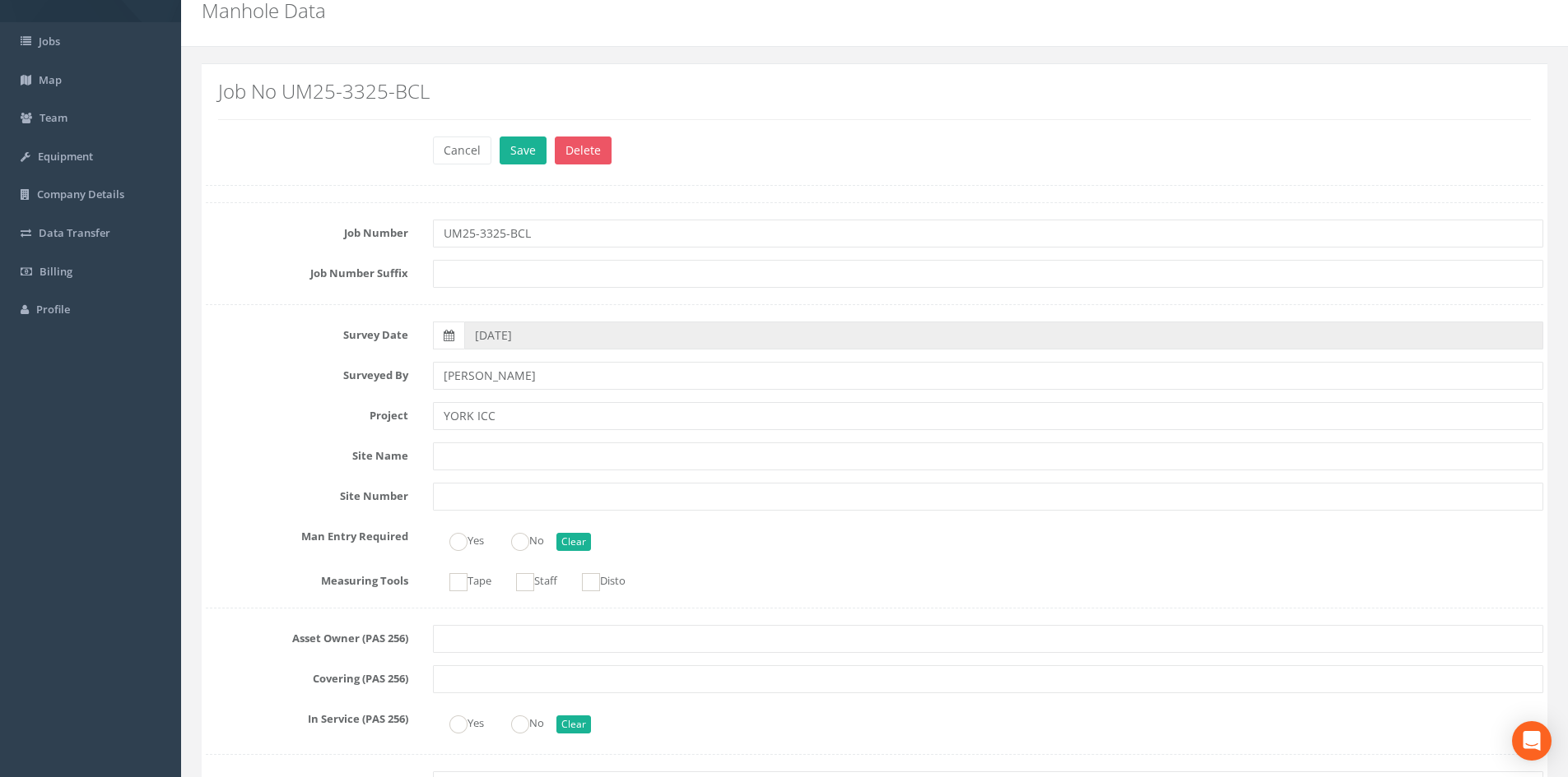
scroll to position [0, 0]
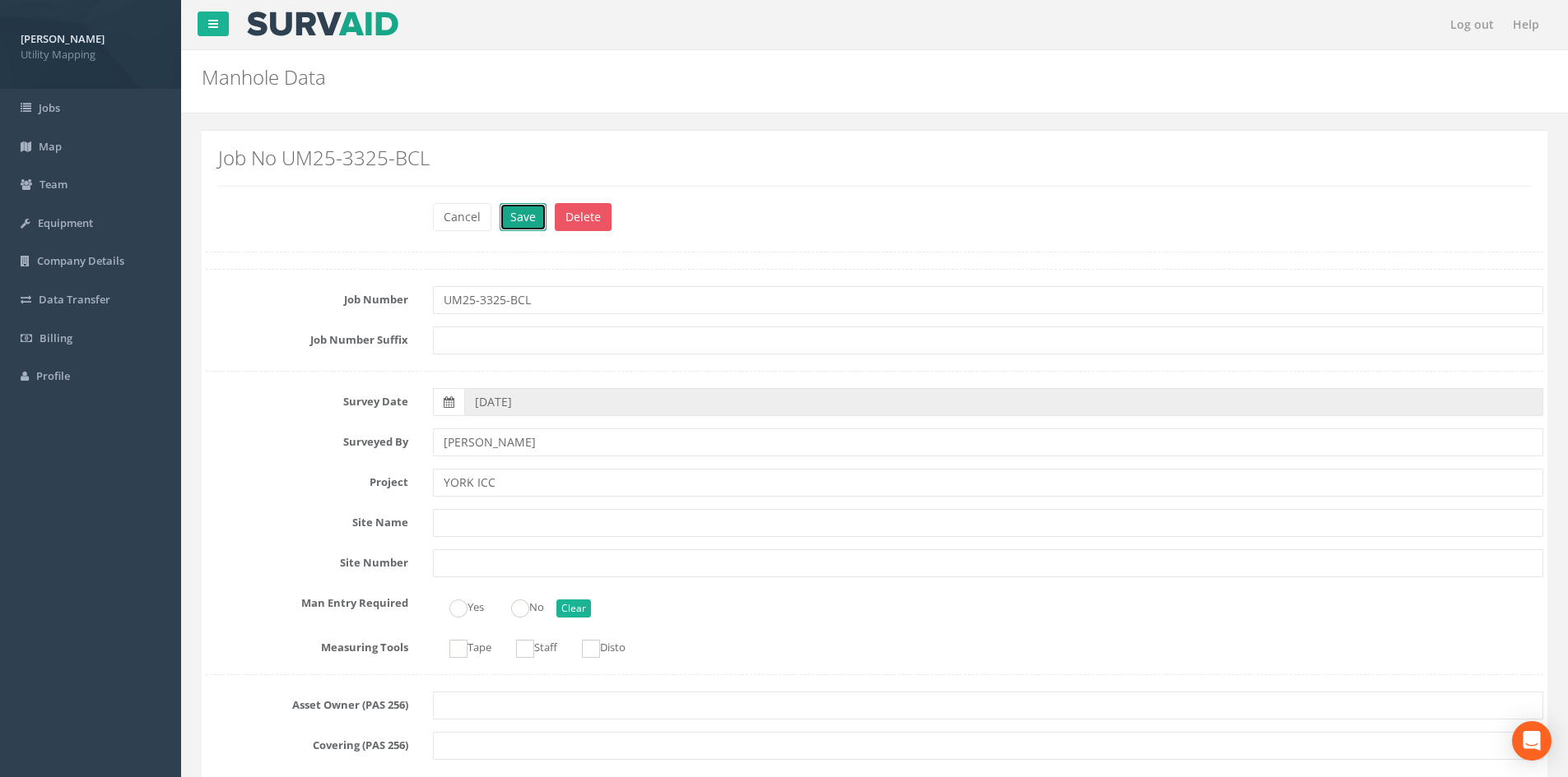
click at [507, 215] on button "Save" at bounding box center [523, 217] width 47 height 28
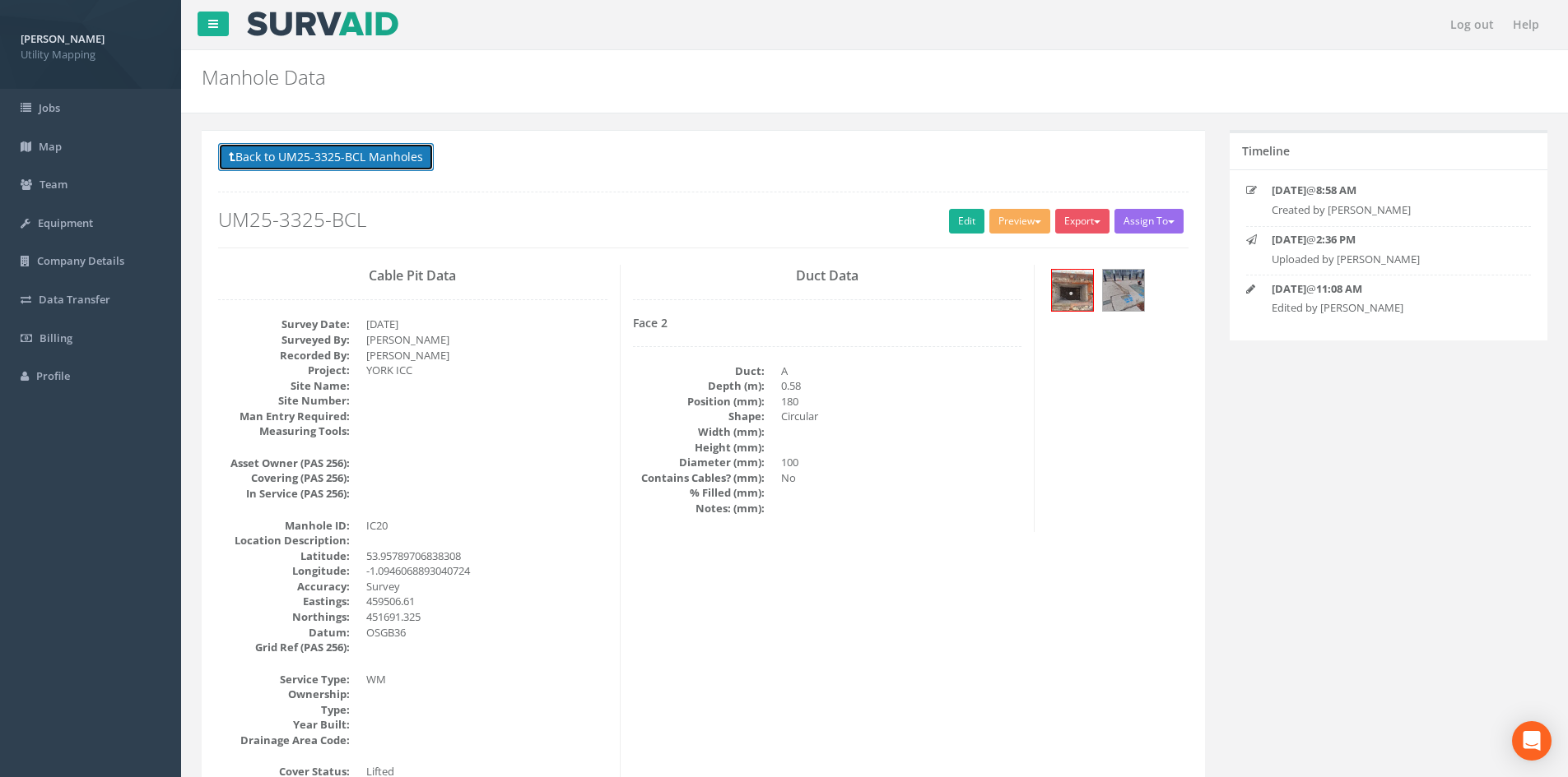
click at [330, 153] on button "Back to UM25-3325-BCL Manholes" at bounding box center [326, 157] width 216 height 28
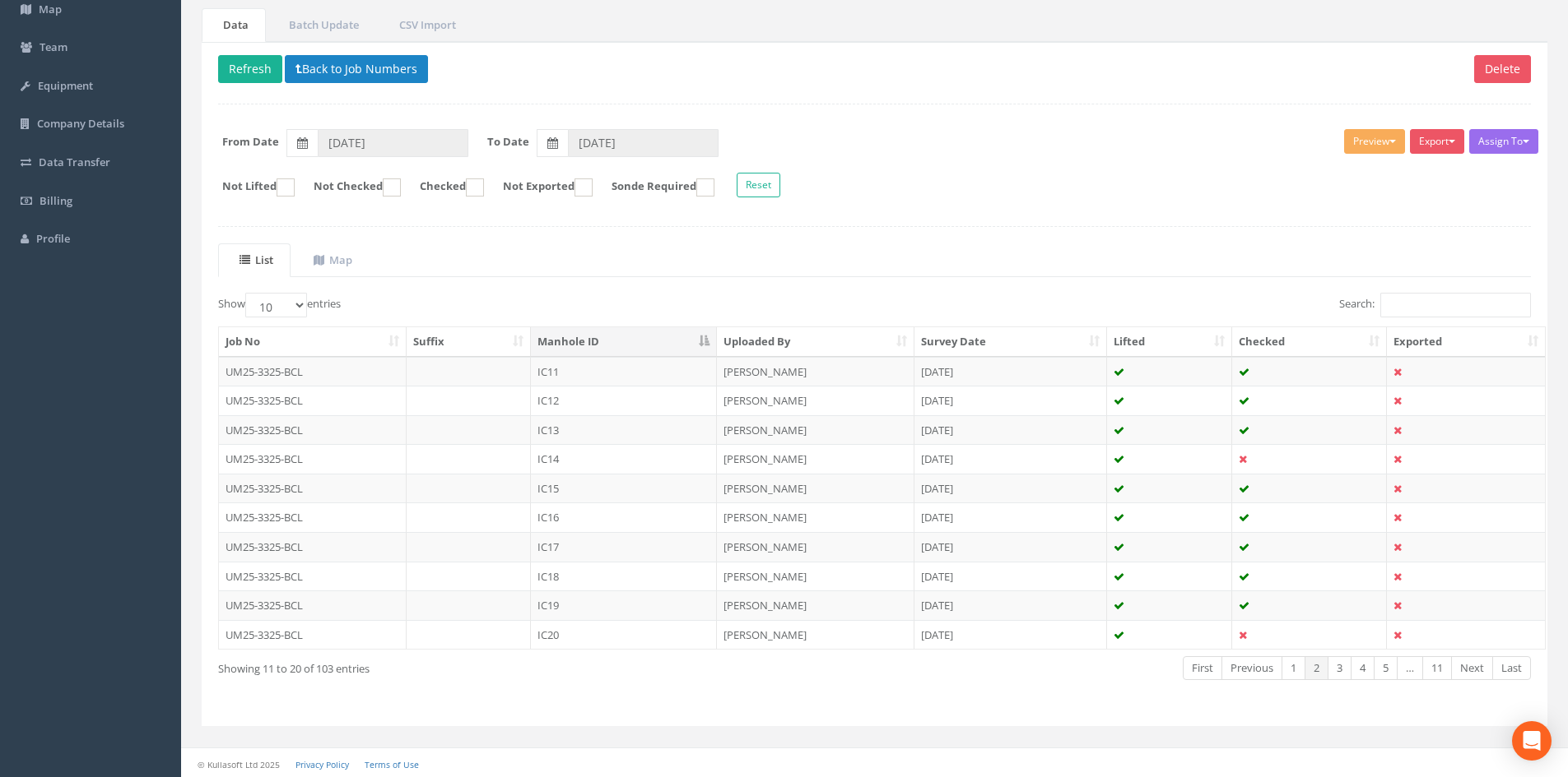
scroll to position [140, 0]
click at [265, 67] on button "Refresh" at bounding box center [250, 67] width 64 height 28
